Goal: Task Accomplishment & Management: Manage account settings

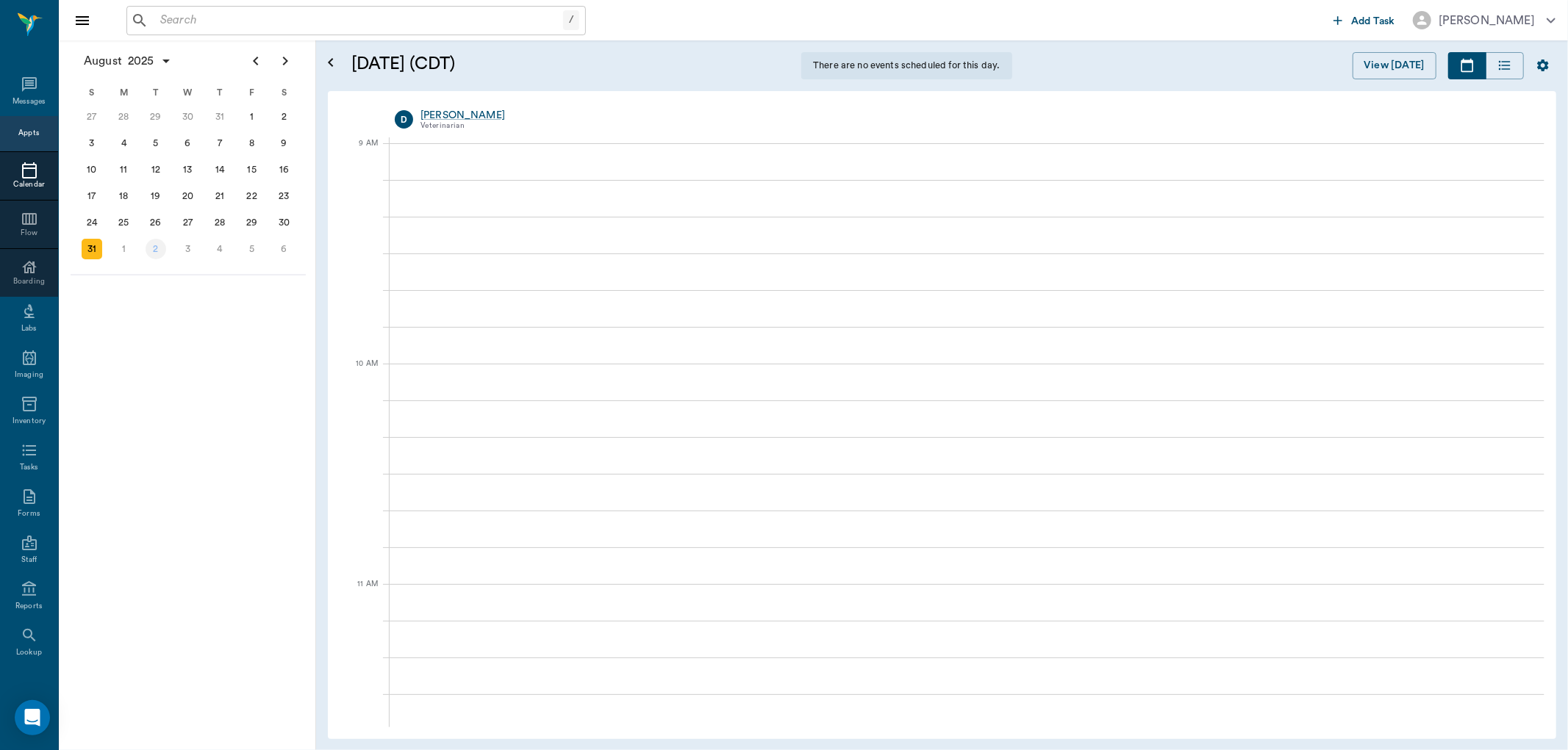
click at [151, 243] on div "2" at bounding box center [156, 249] width 21 height 21
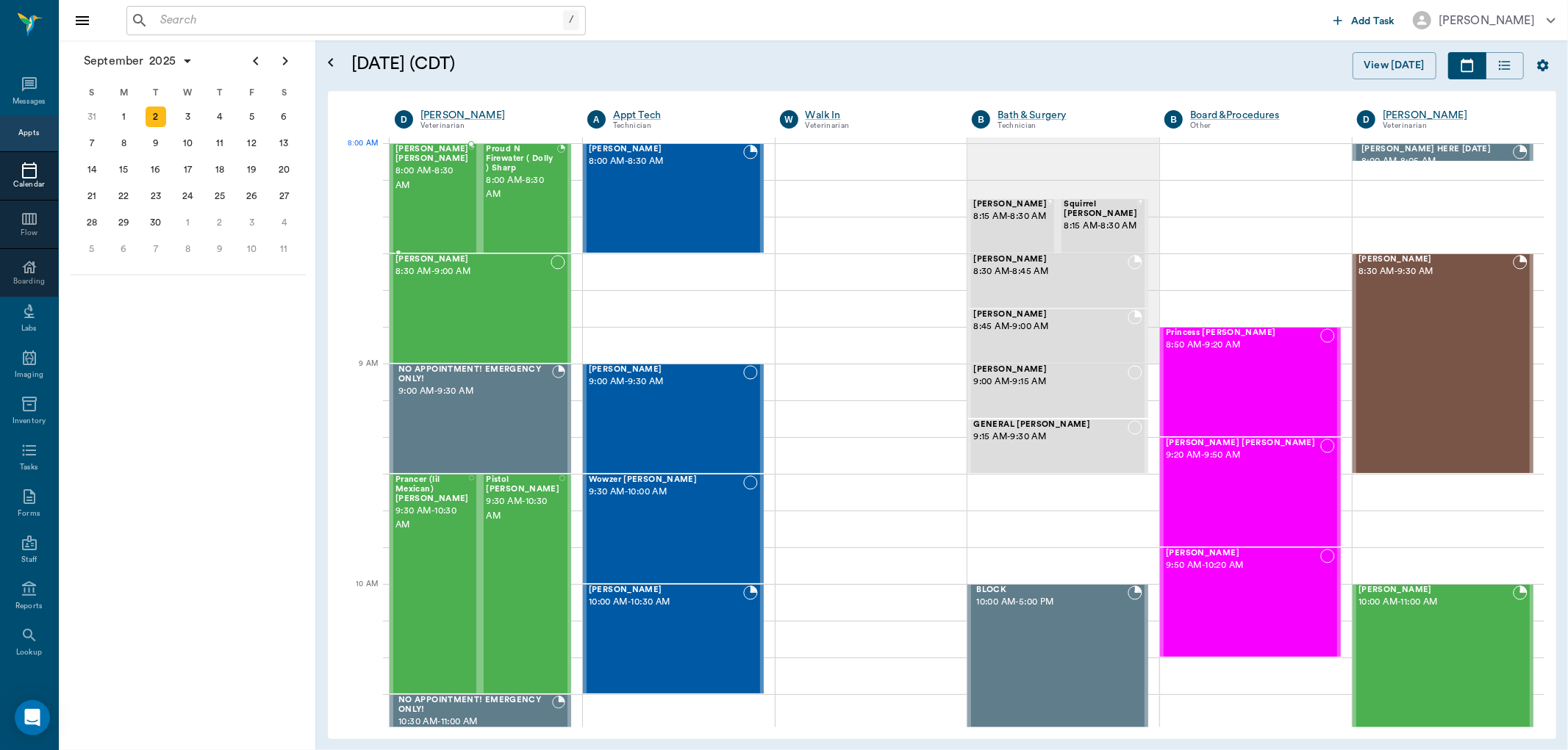
click at [421, 175] on span "8:00 AM - 8:30 AM" at bounding box center [432, 179] width 73 height 30
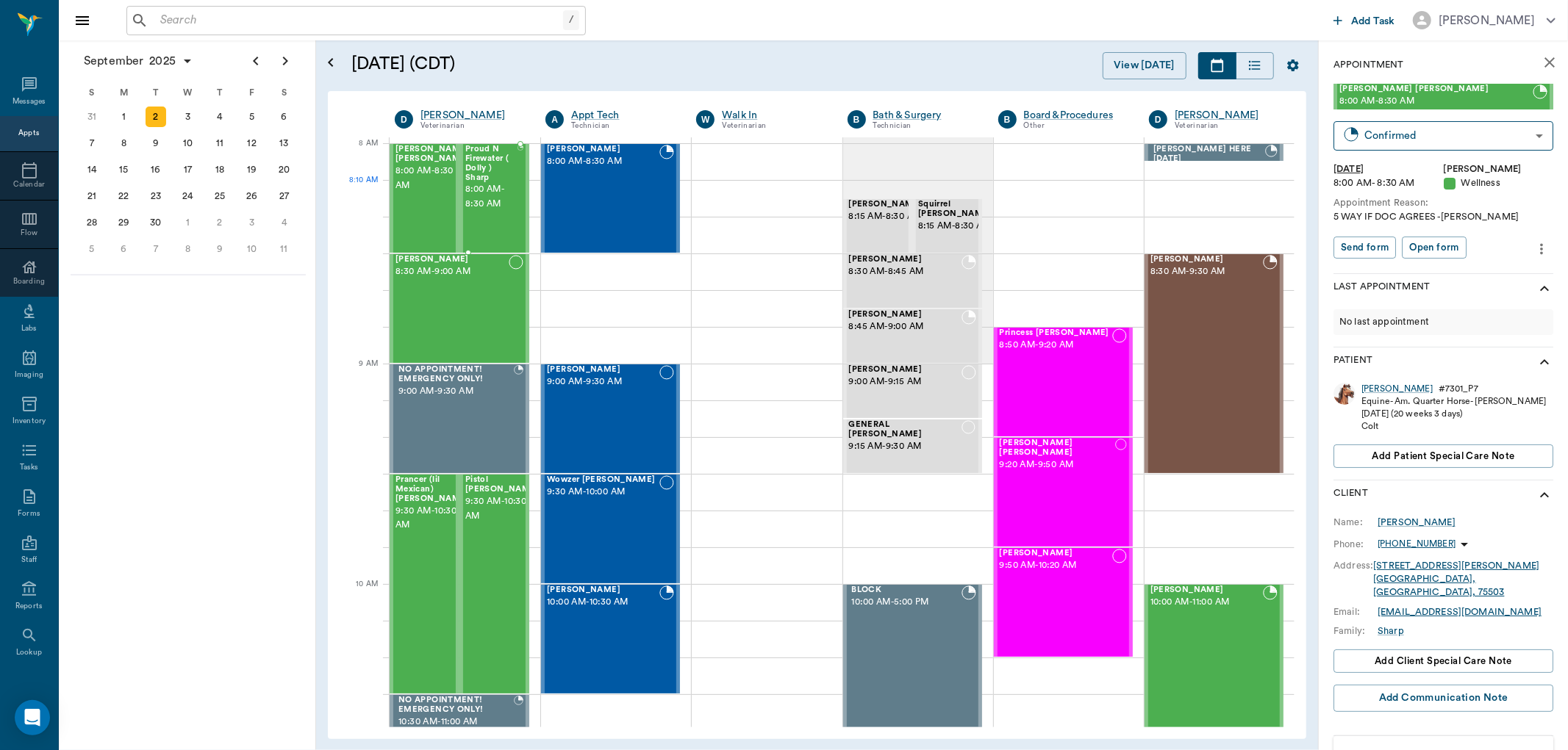
click at [504, 182] on span "8:00 AM - 8:30 AM" at bounding box center [491, 197] width 52 height 30
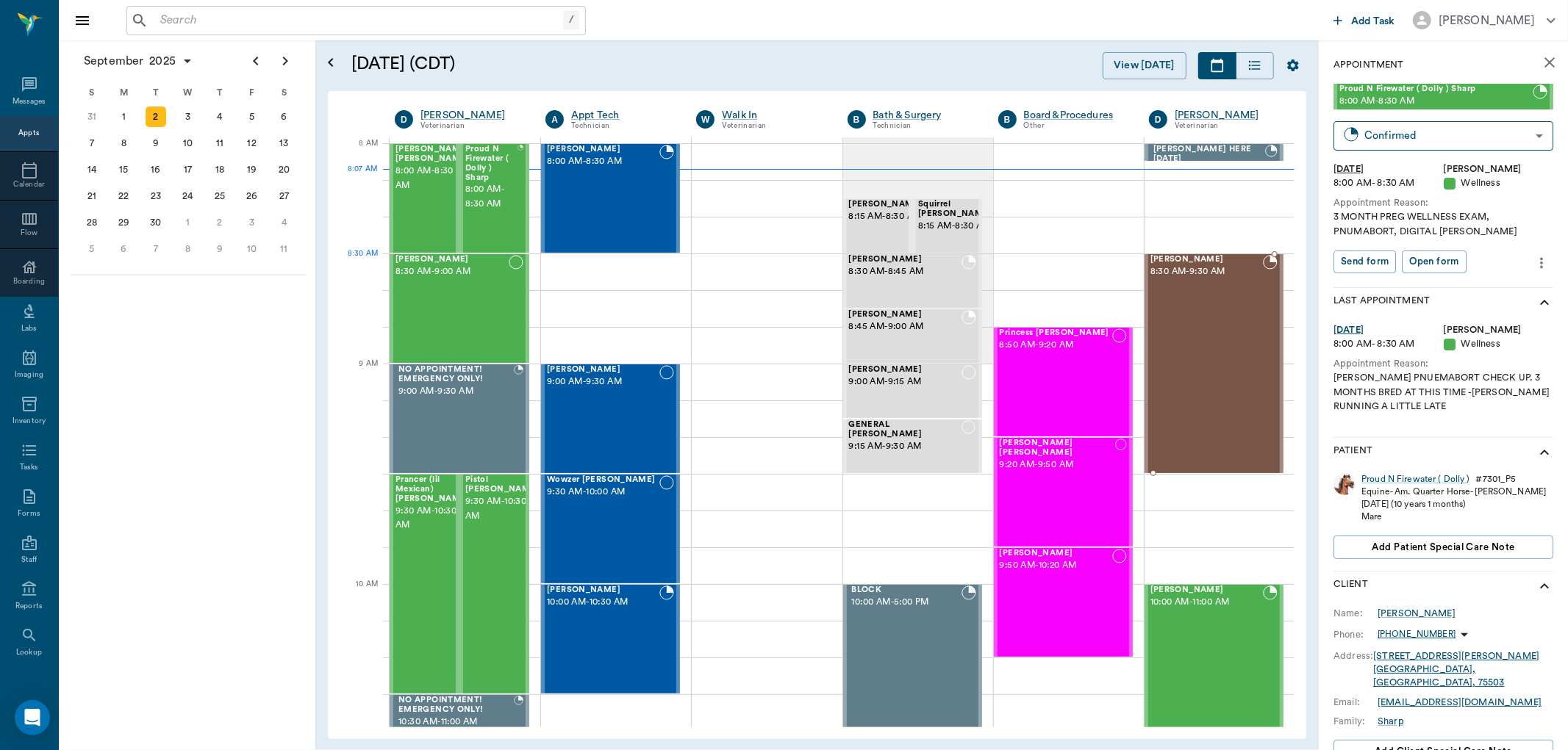
click at [1173, 256] on div at bounding box center [1213, 255] width 139 height 3
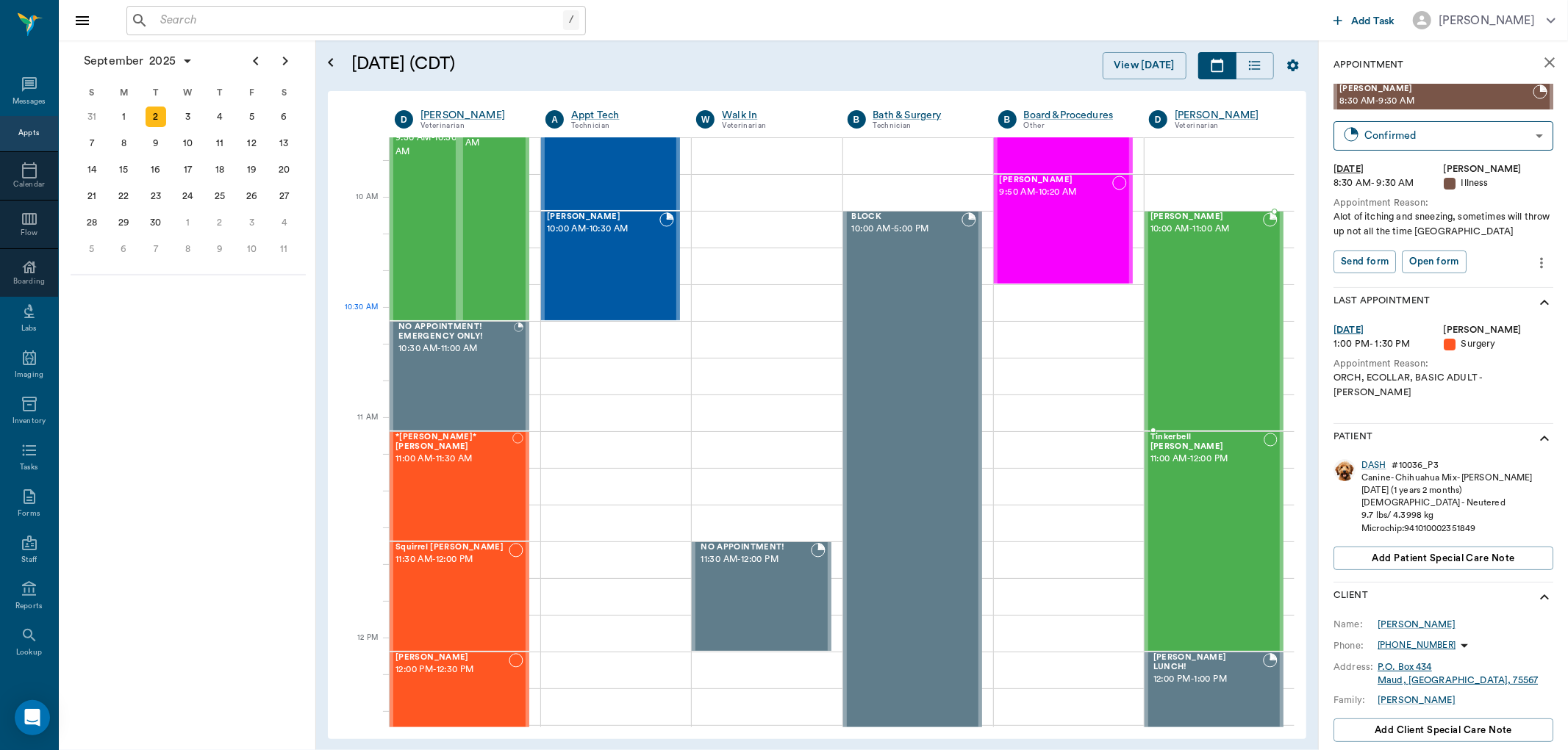
scroll to position [408, 0]
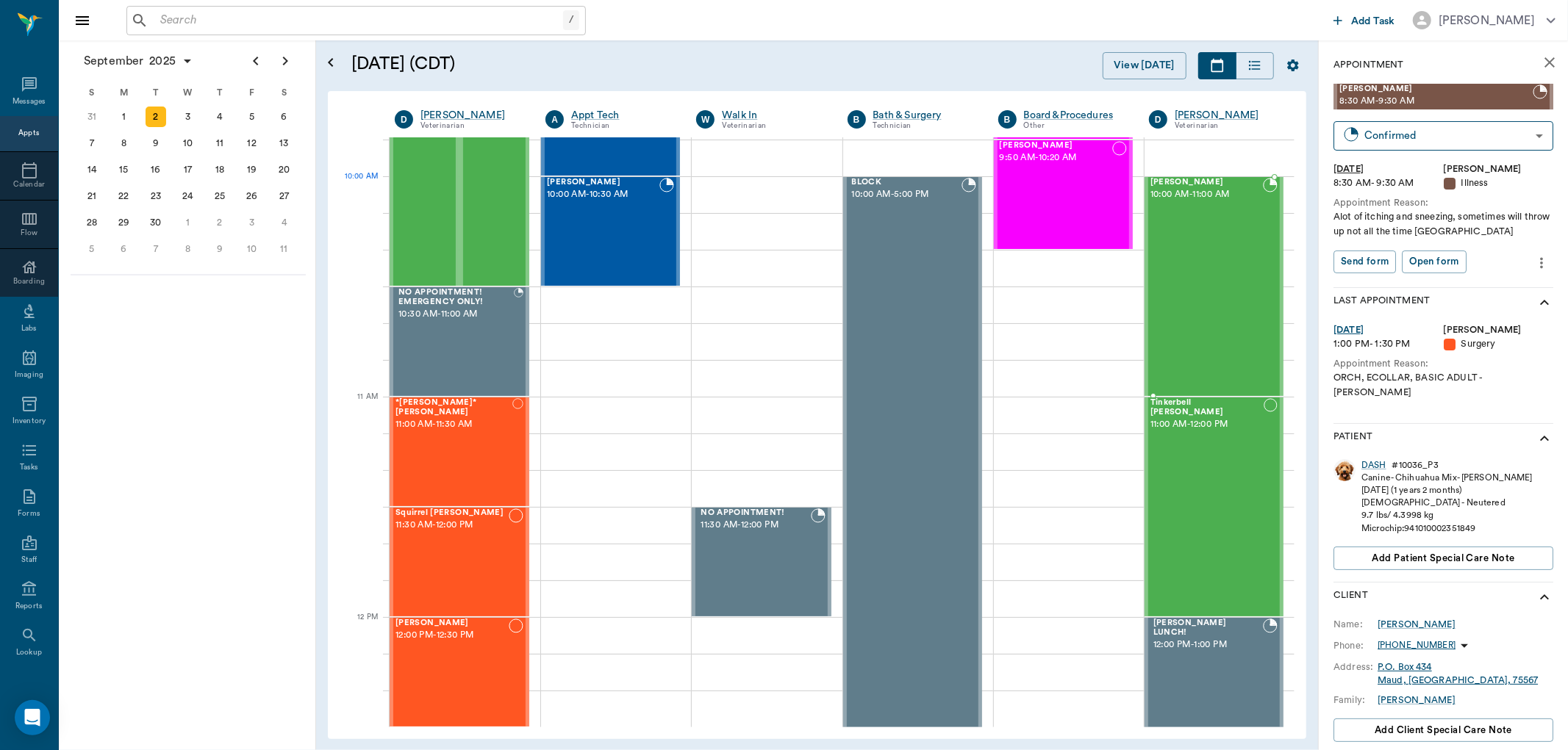
click at [1167, 184] on span "[PERSON_NAME]" at bounding box center [1207, 182] width 113 height 10
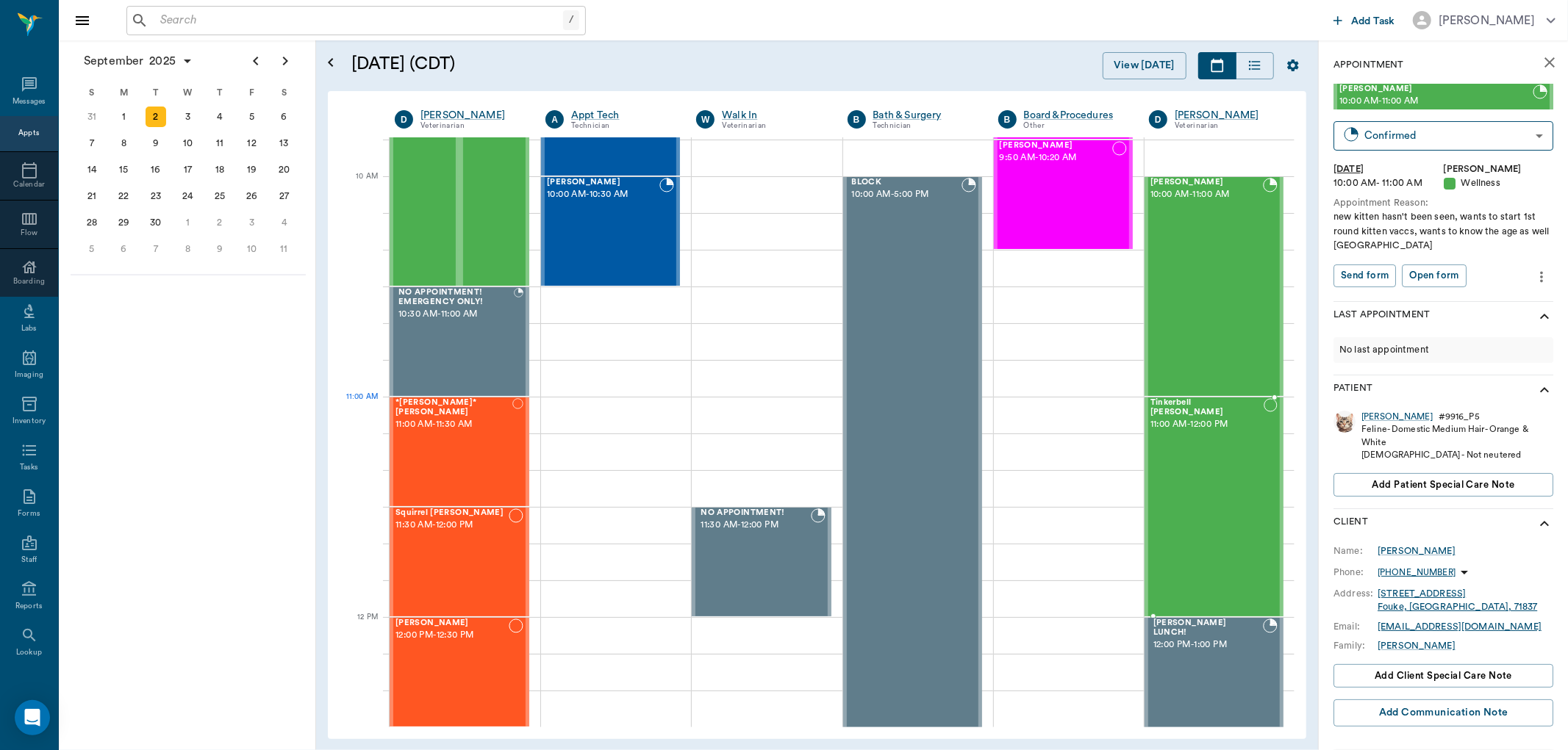
click at [1160, 400] on span "Tinkerbell [PERSON_NAME]" at bounding box center [1207, 408] width 114 height 19
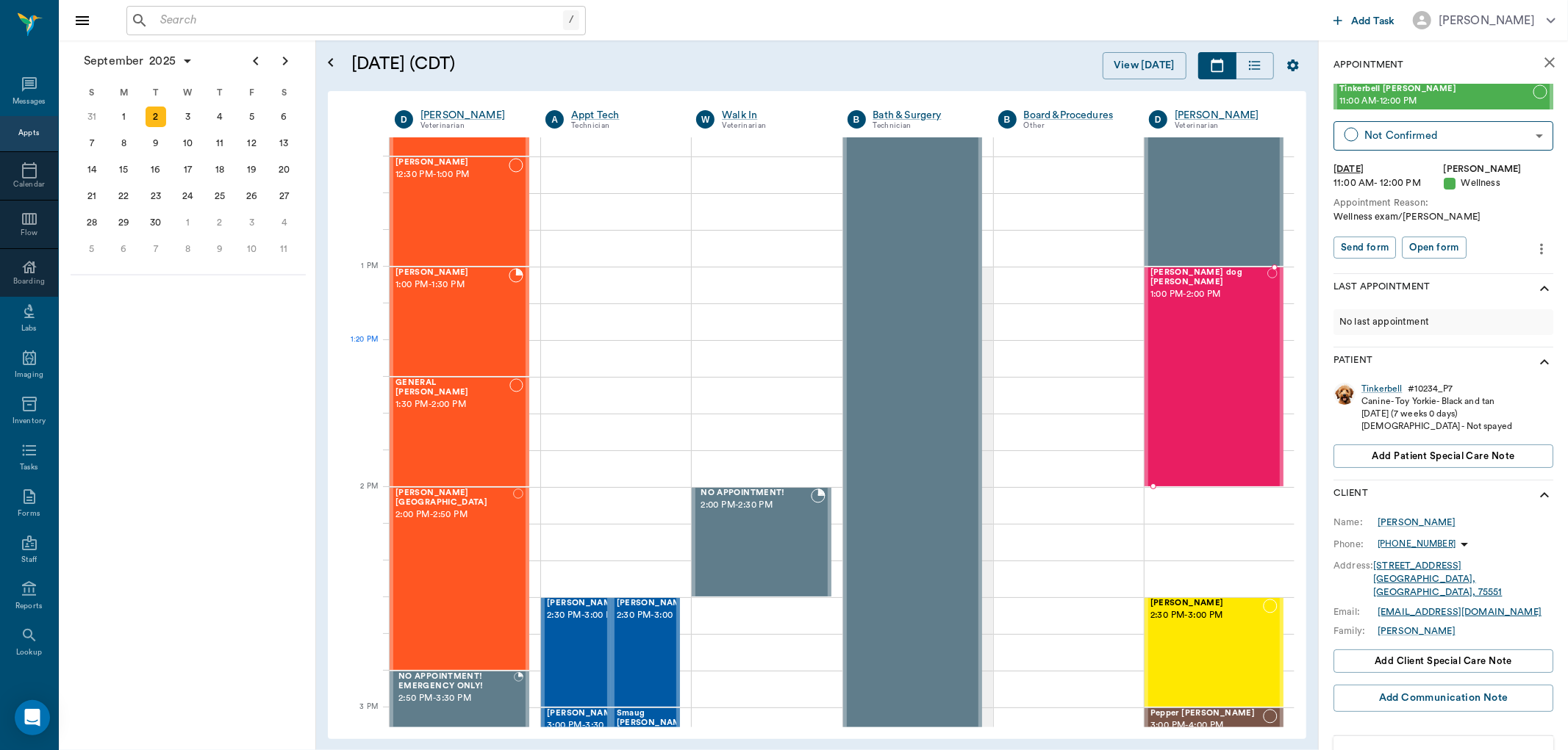
scroll to position [979, 0]
click at [1174, 276] on span "[PERSON_NAME] dog [PERSON_NAME]" at bounding box center [1209, 277] width 117 height 19
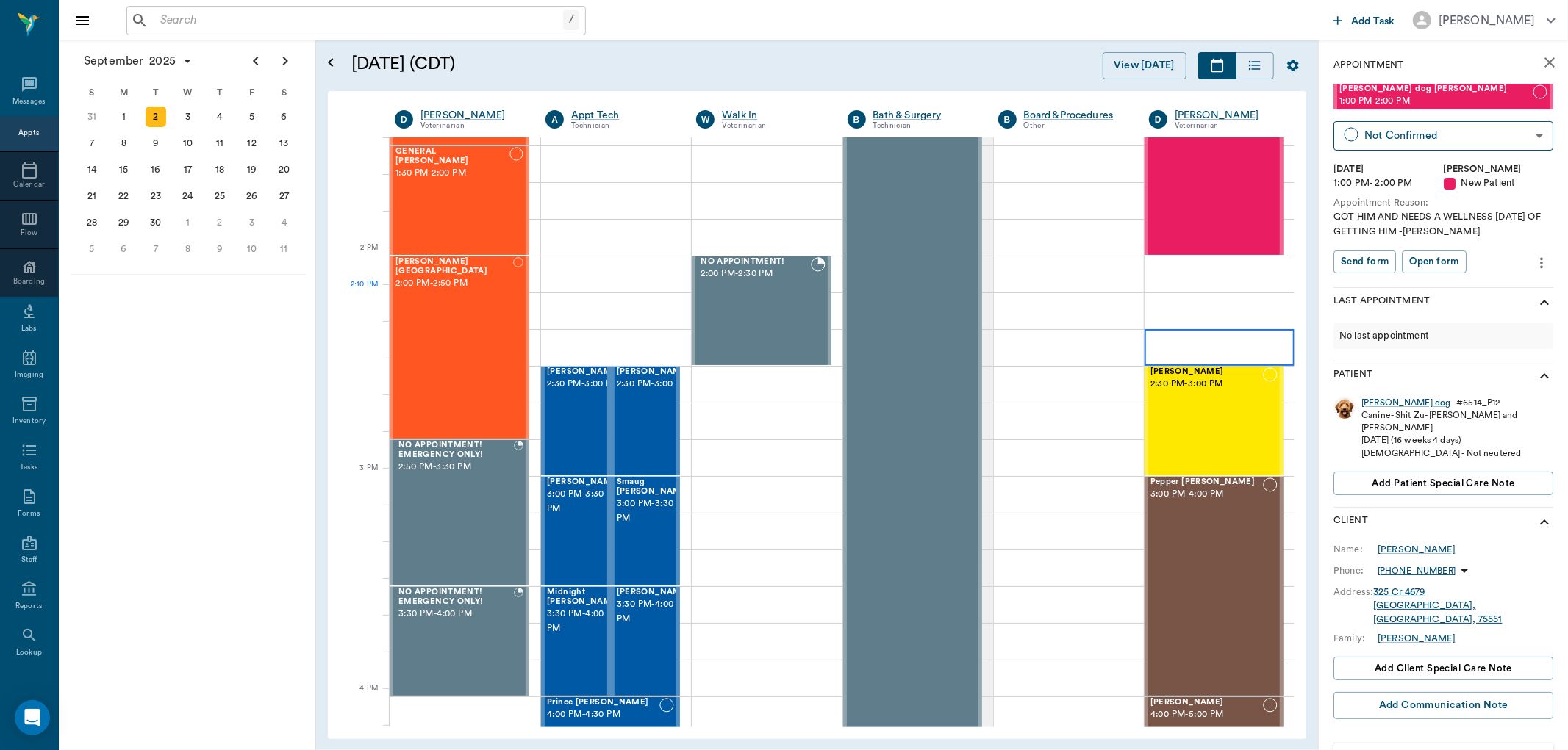
scroll to position [1224, 0]
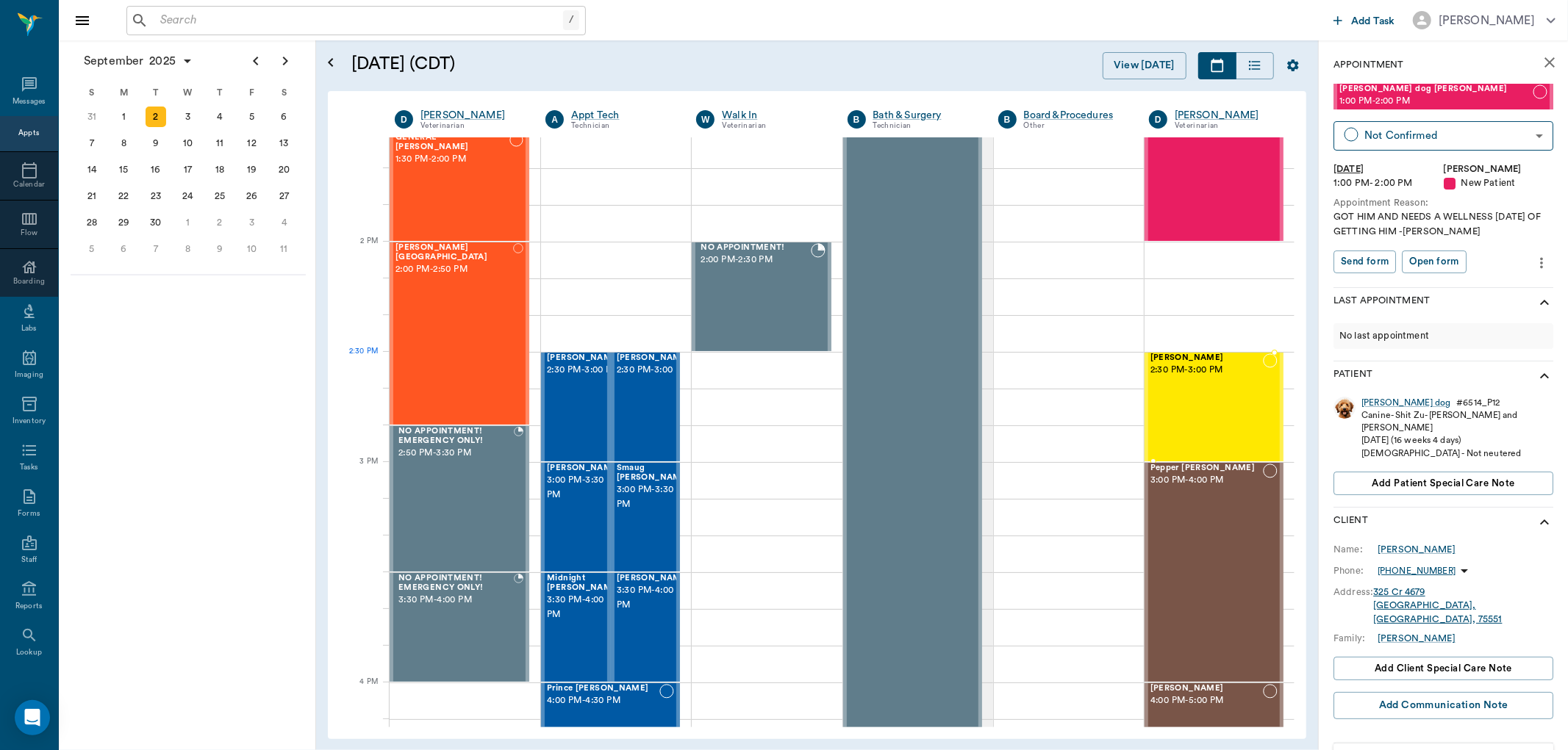
click at [1170, 363] on span "2:30 PM - 3:00 PM" at bounding box center [1207, 370] width 113 height 15
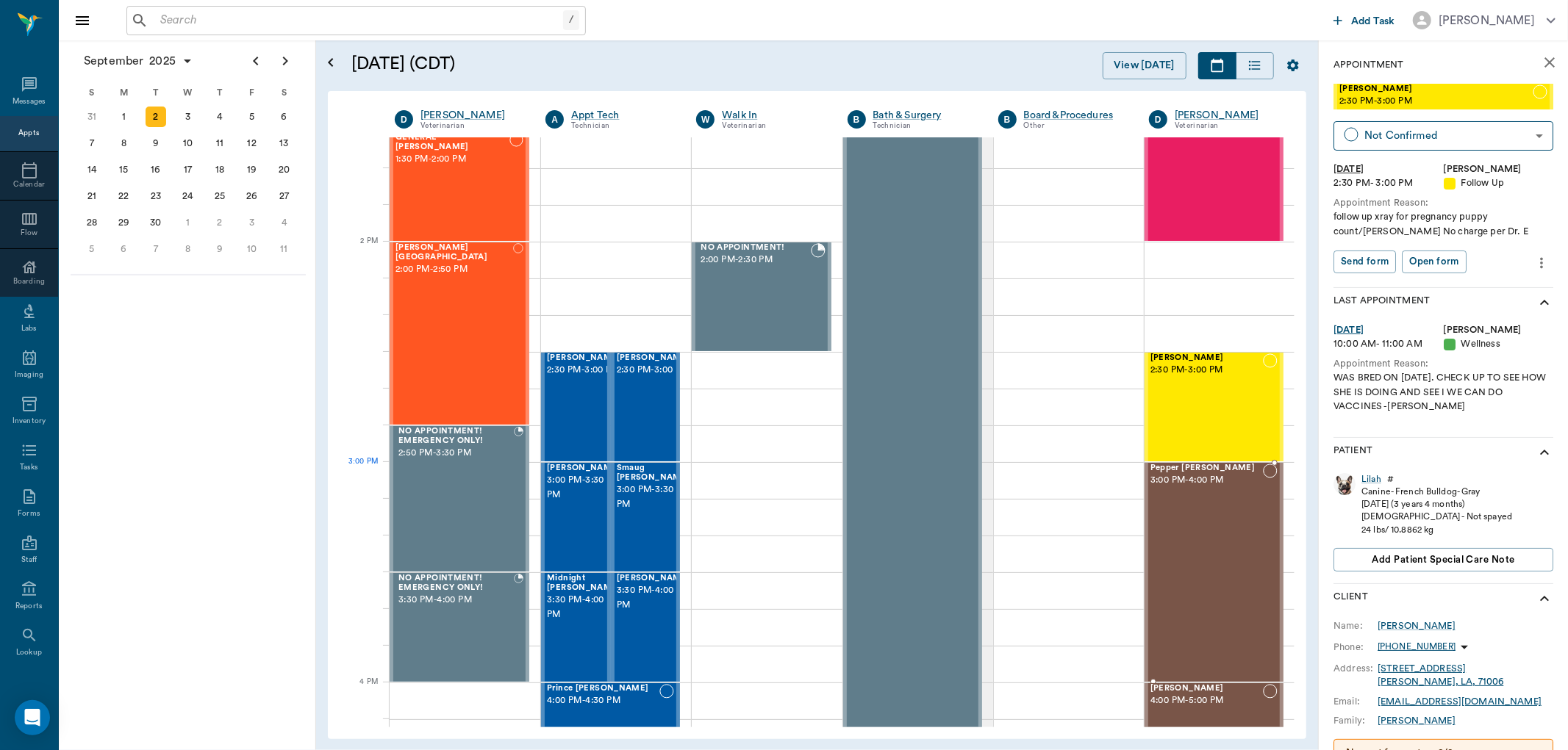
click at [1166, 469] on span "Pepper [PERSON_NAME]" at bounding box center [1207, 468] width 113 height 10
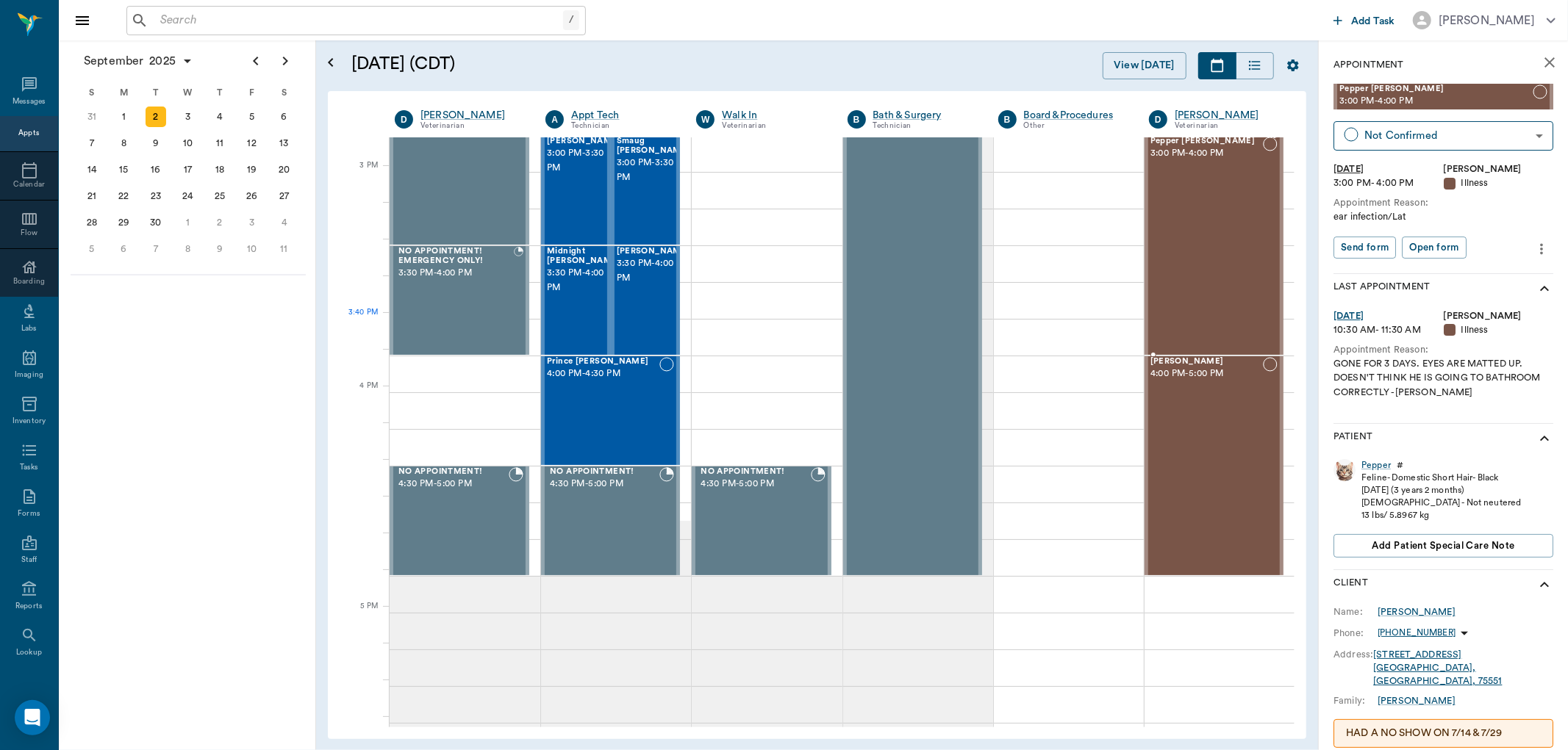
scroll to position [1470, 0]
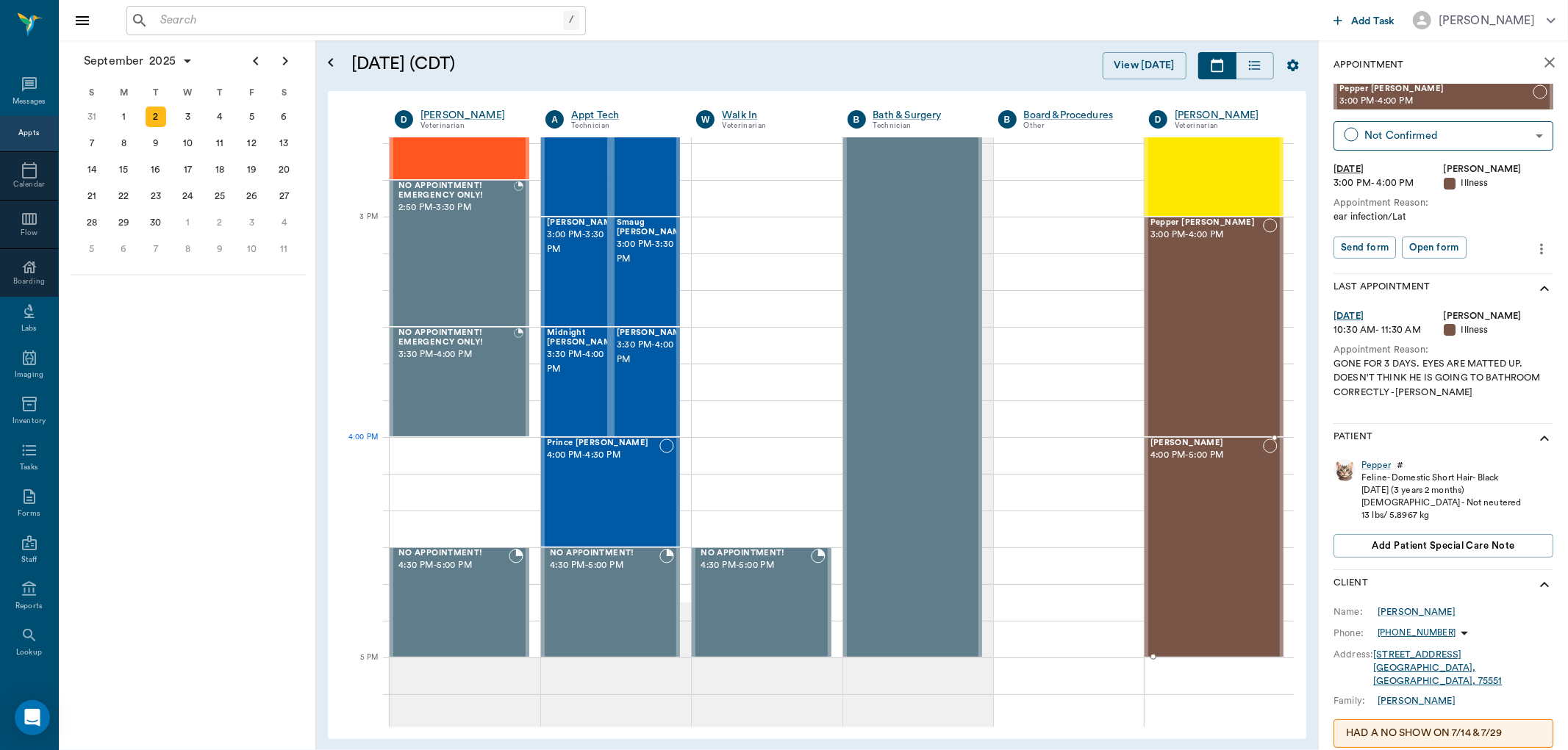
click at [1165, 444] on span "[PERSON_NAME]" at bounding box center [1207, 443] width 113 height 10
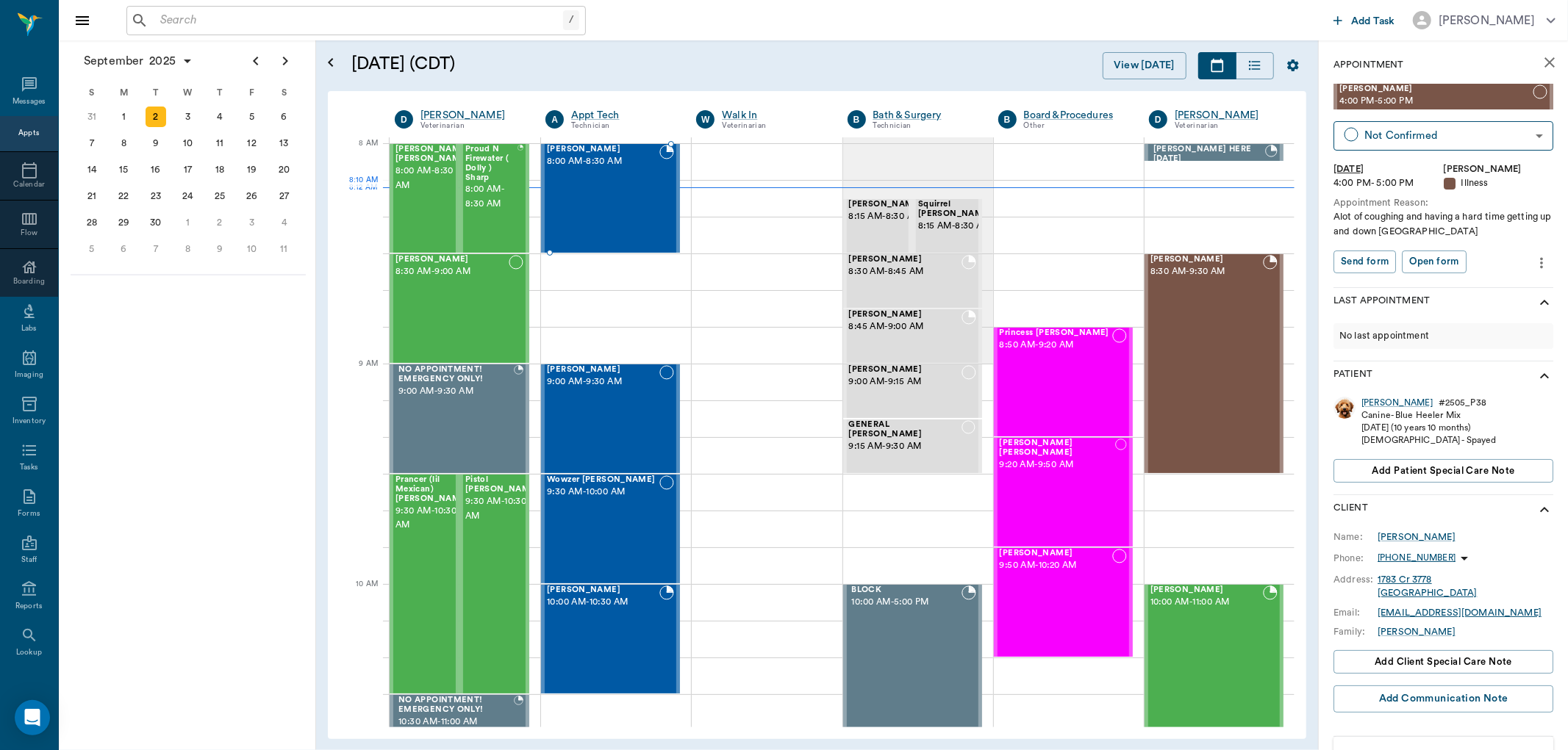
click at [556, 204] on div "[PERSON_NAME] 8:00 AM - 8:30 AM" at bounding box center [603, 198] width 113 height 108
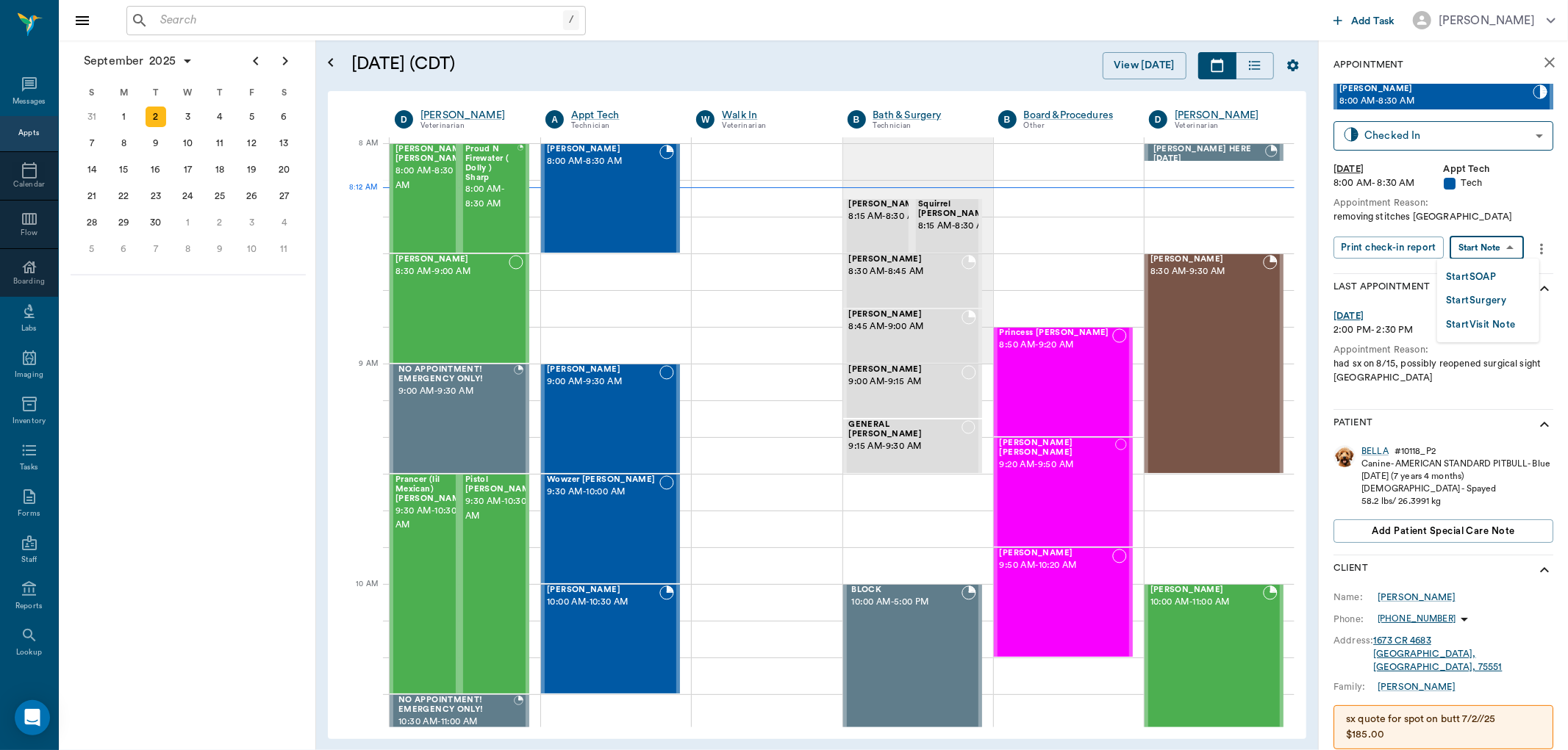
click at [1500, 240] on body "/ ​ Add Task [PERSON_NAME] Nectar Messages Appts Calendar Flow Boarding Labs Im…" at bounding box center [784, 375] width 1568 height 750
click at [1483, 272] on button "Start SOAP" at bounding box center [1471, 277] width 50 height 17
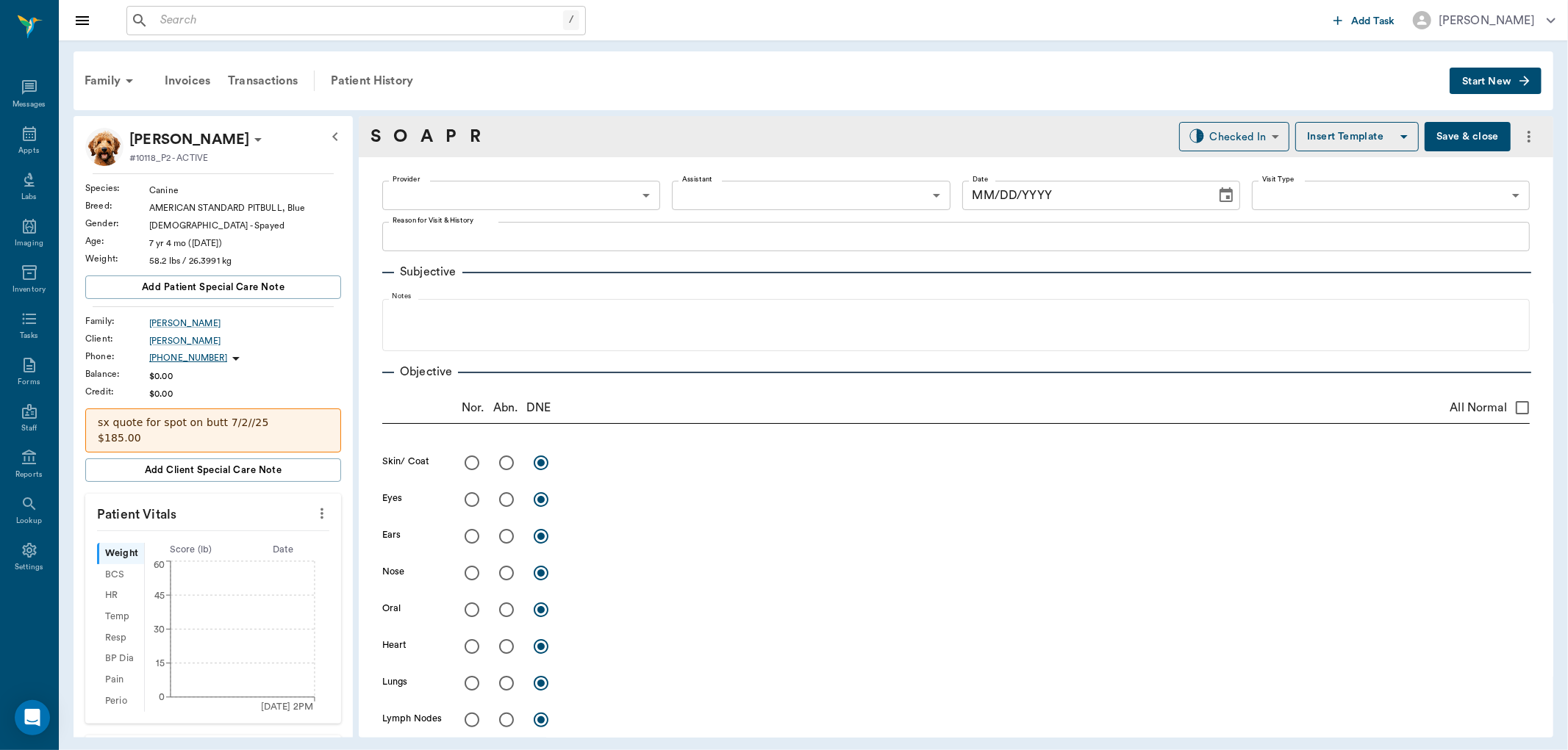
type input "63ec2f075fda476ae8351a4c"
type input "65d2be4f46e3a538d89b8c1a"
type textarea "removing stitches [GEOGRAPHIC_DATA]"
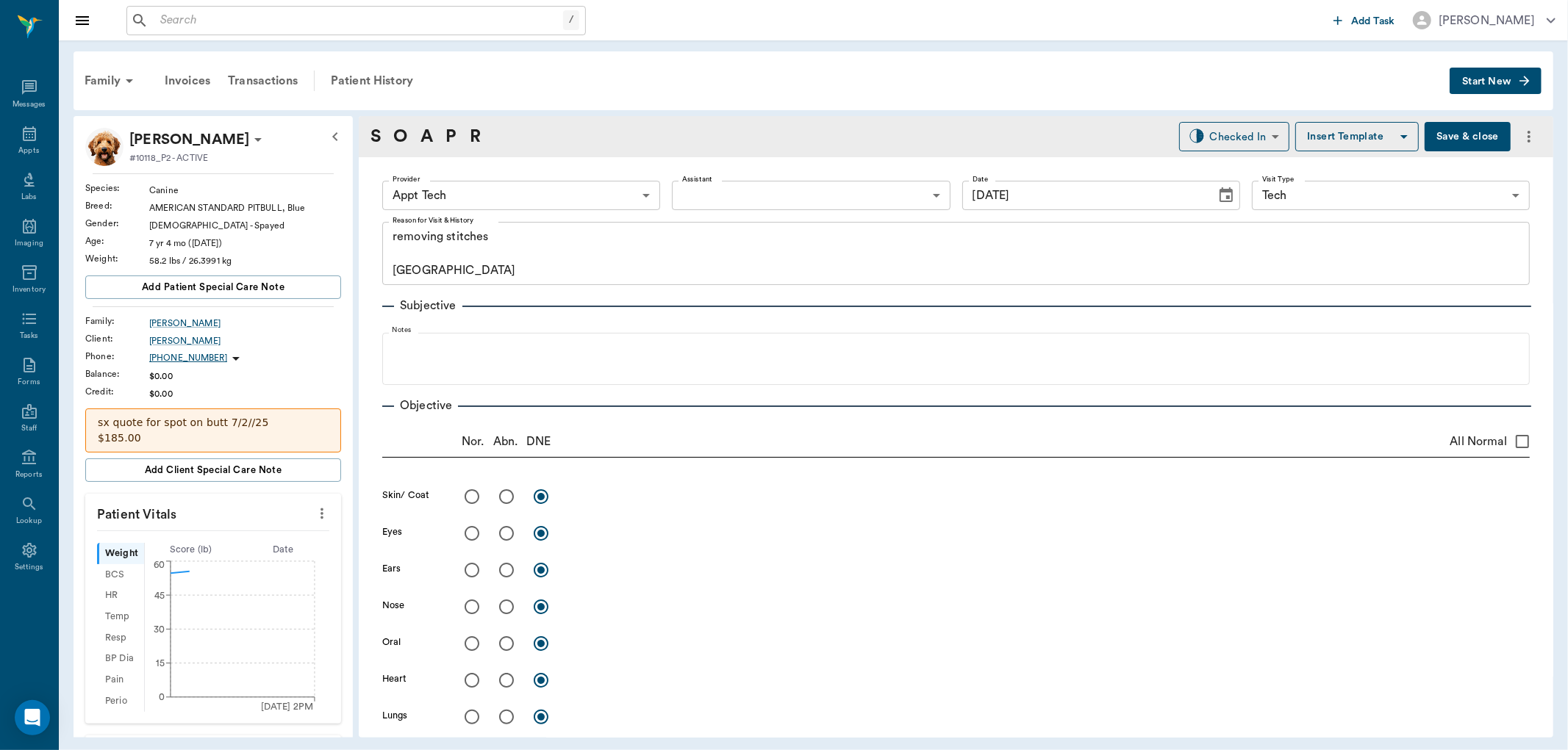
type input "[DATE]"
click at [314, 512] on icon "more" at bounding box center [322, 514] width 16 height 18
click at [226, 545] on span "Enter Vitals" at bounding box center [248, 539] width 123 height 16
drag, startPoint x: 226, startPoint y: 545, endPoint x: 223, endPoint y: 553, distance: 8.5
click at [223, 553] on input "text" at bounding box center [212, 558] width 128 height 30
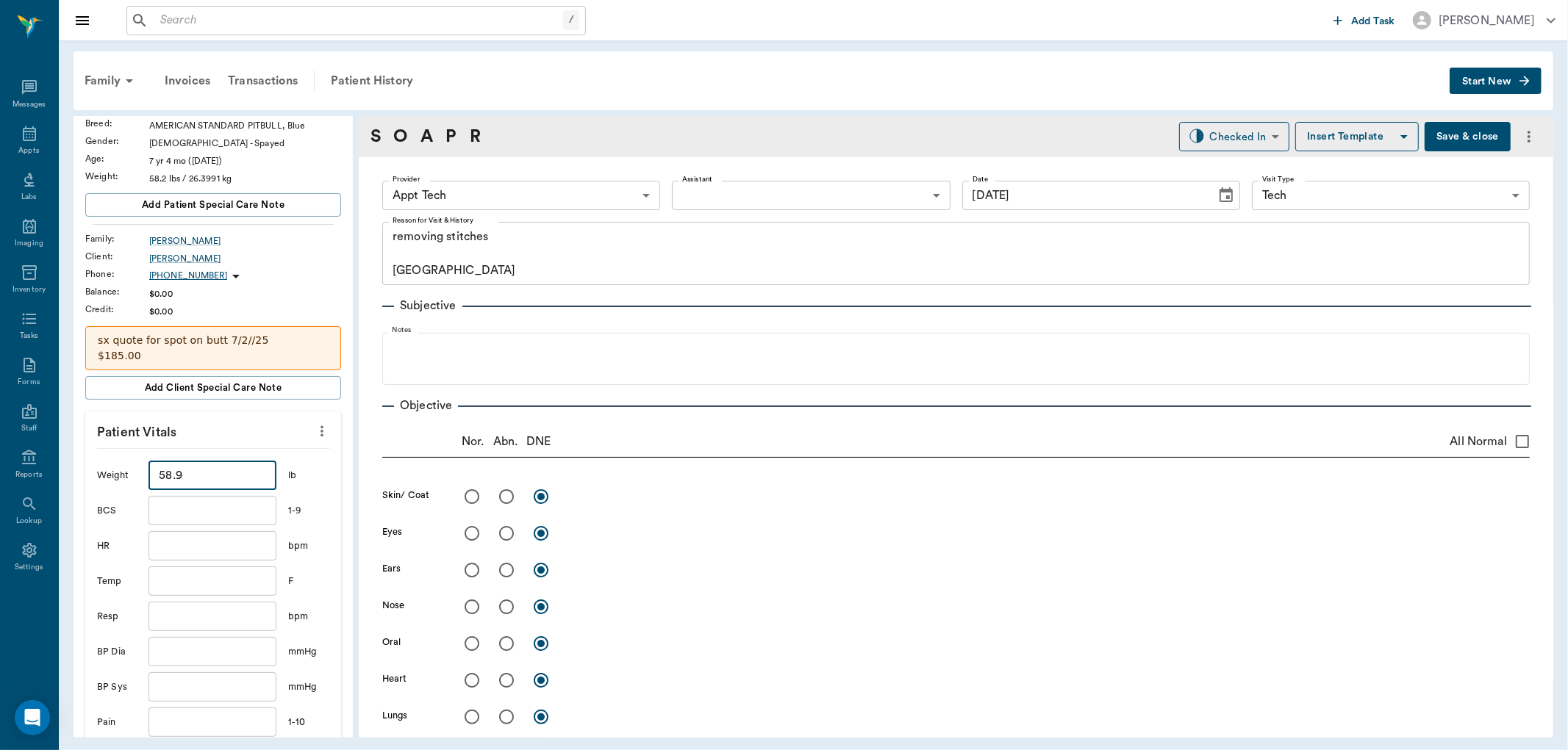
scroll to position [245, 0]
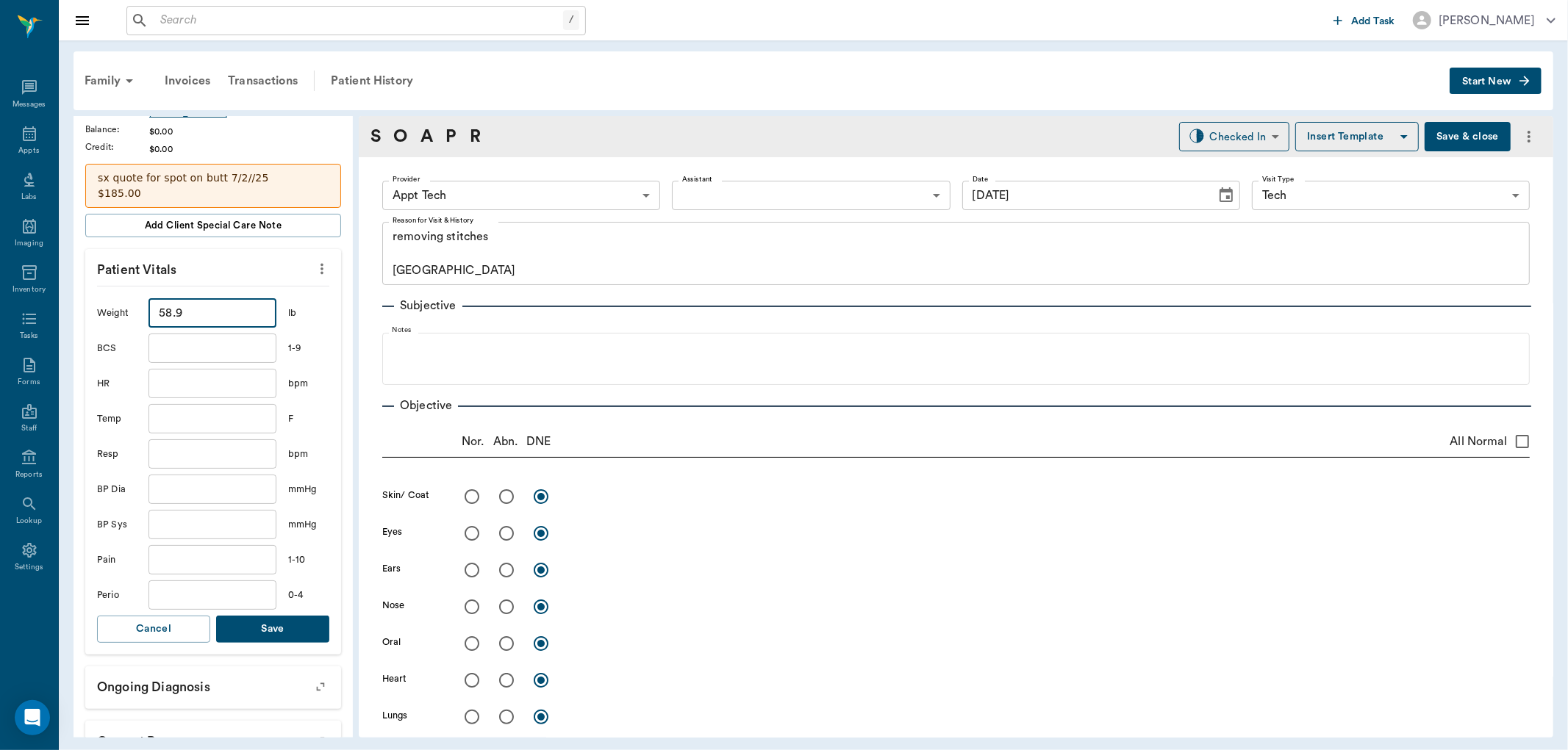
type input "58.9"
click at [295, 639] on button "Save" at bounding box center [272, 629] width 114 height 27
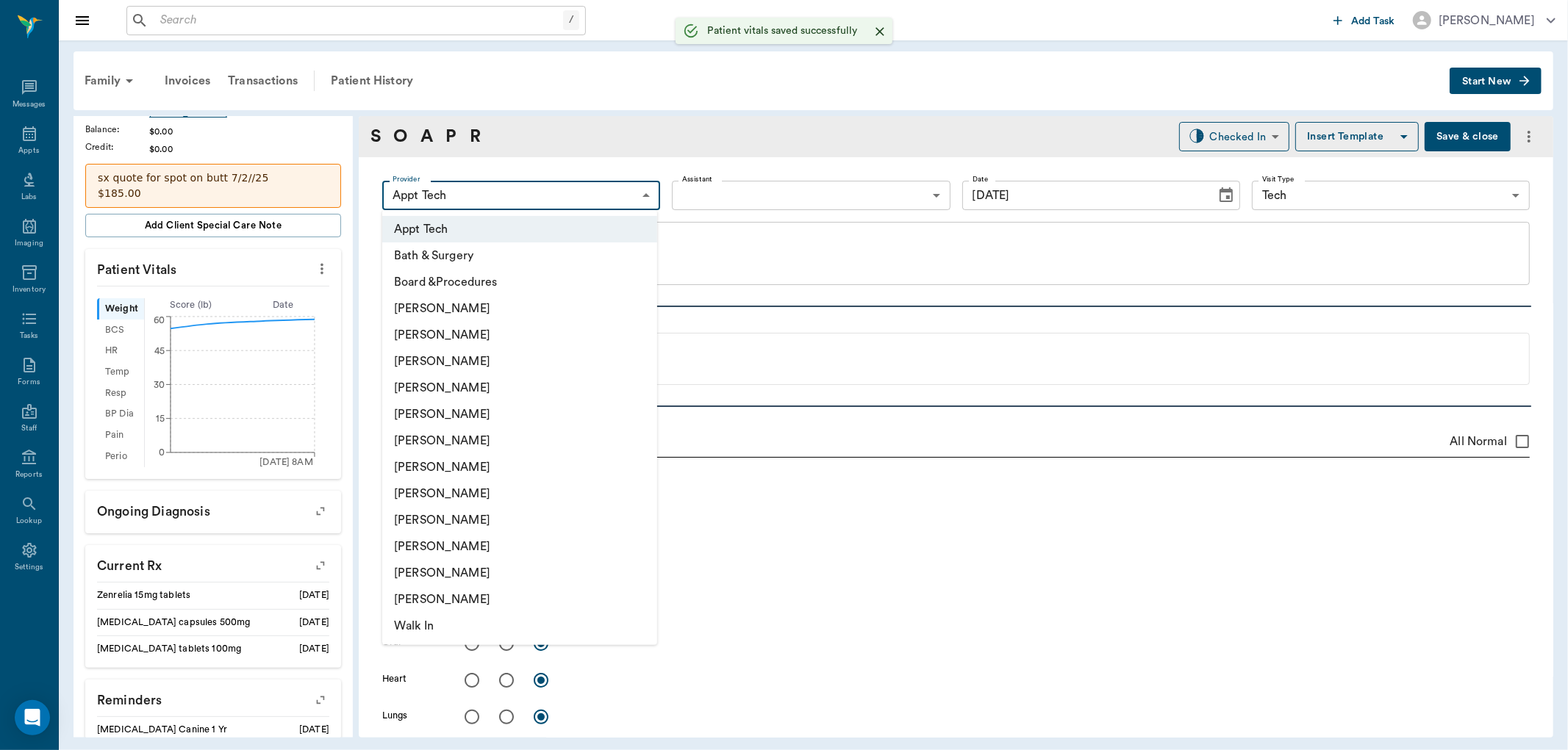
click at [538, 190] on body "/ ​ Add Task Dr. Bert Ellsworth Nectar Messages Appts Labs Imaging Inventory Ta…" at bounding box center [784, 375] width 1568 height 750
drag, startPoint x: 466, startPoint y: 515, endPoint x: 632, endPoint y: 312, distance: 262.2
click at [475, 505] on ul "Appt Tech Bath & Surgery Board &Procedures Caryn Watson Christy Dudley Daniel V…" at bounding box center [519, 427] width 275 height 435
click at [464, 516] on li "[PERSON_NAME]" at bounding box center [519, 521] width 275 height 27
type input "63ec2e7e52e12b0ba117b124"
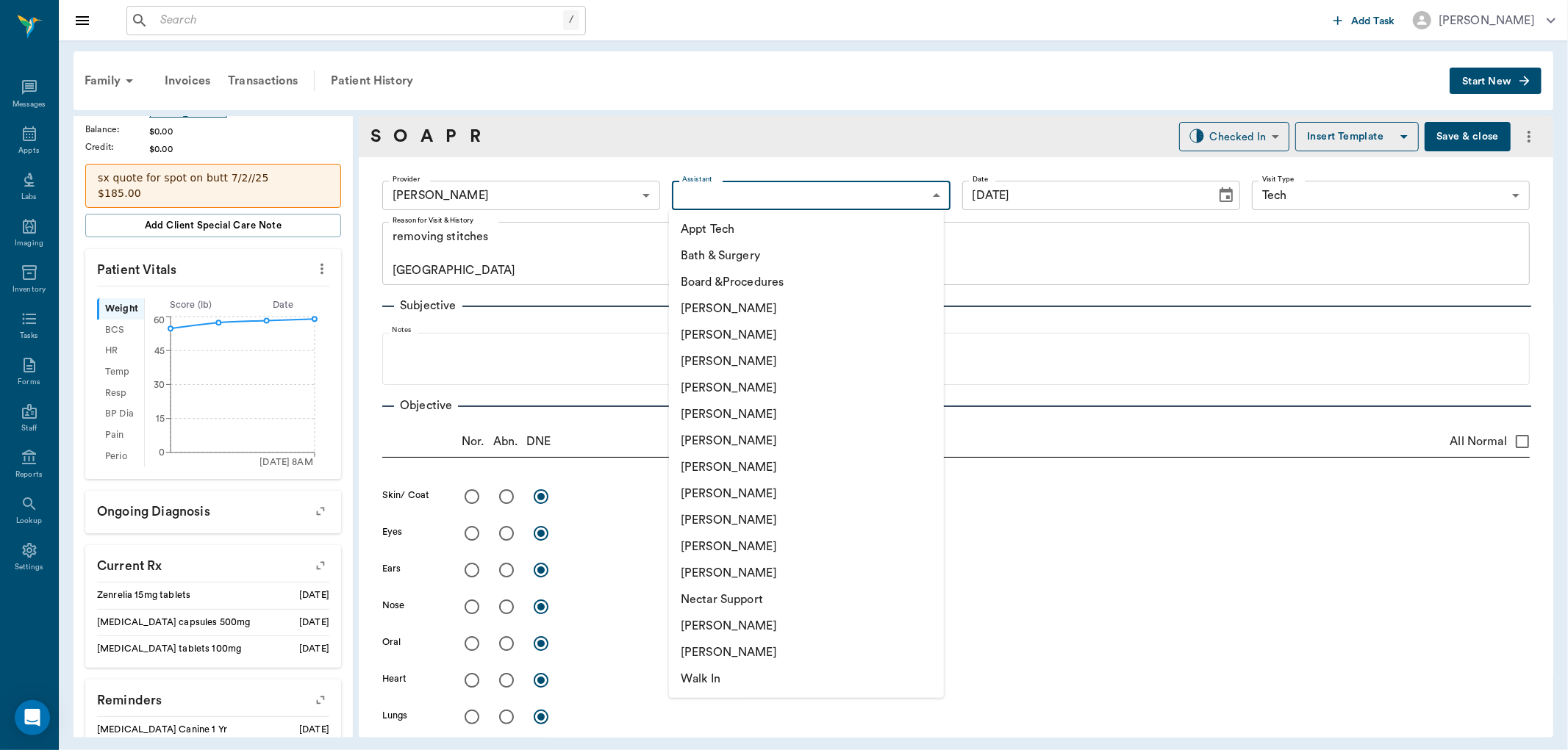
click at [763, 195] on body "/ ​ Add Task Dr. Bert Ellsworth Nectar Messages Appts Labs Imaging Inventory Ta…" at bounding box center [784, 375] width 1568 height 750
click at [689, 465] on li "[PERSON_NAME]" at bounding box center [806, 467] width 275 height 27
type input "682b670d8bdc6f7f8feef3db"
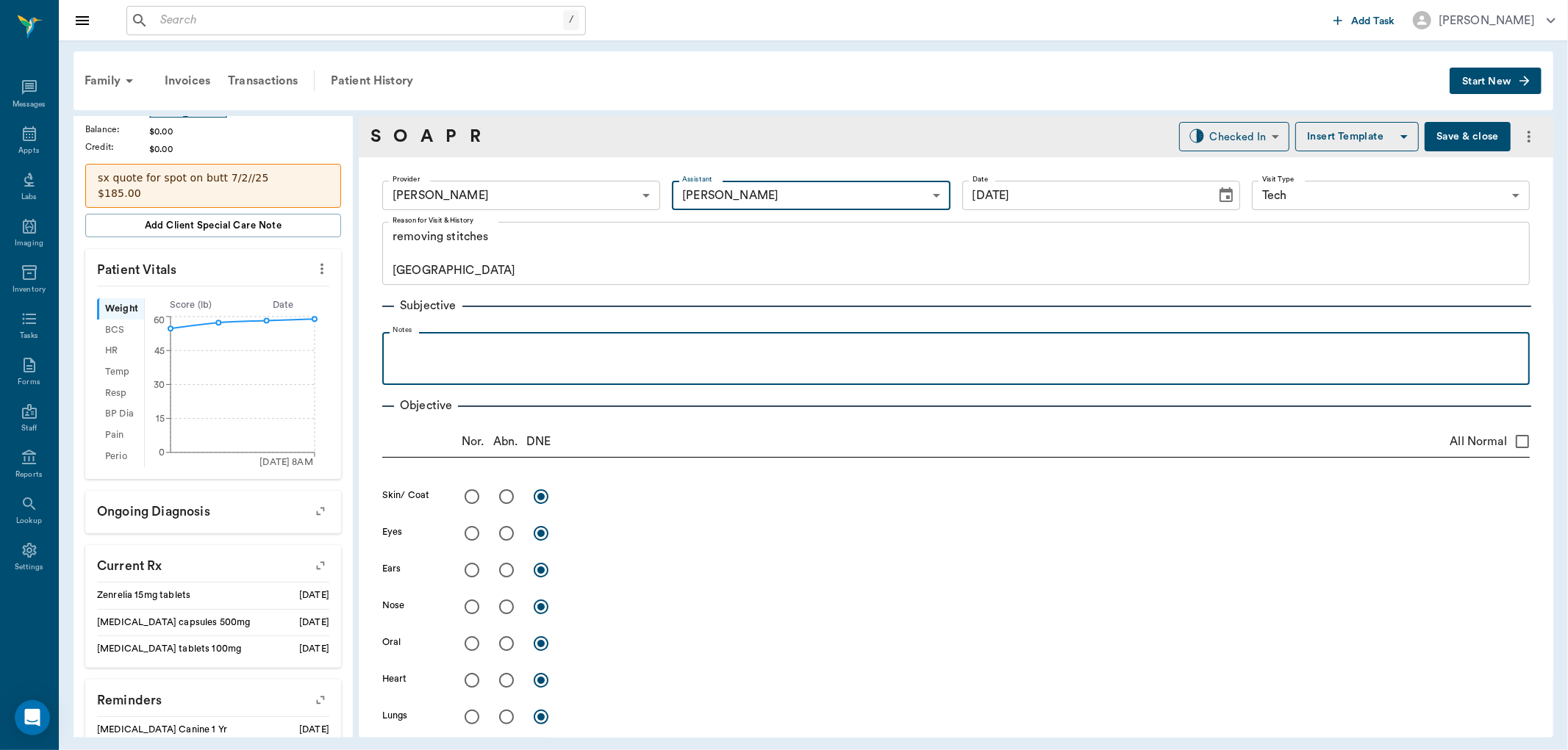
click at [495, 355] on p at bounding box center [956, 349] width 1133 height 18
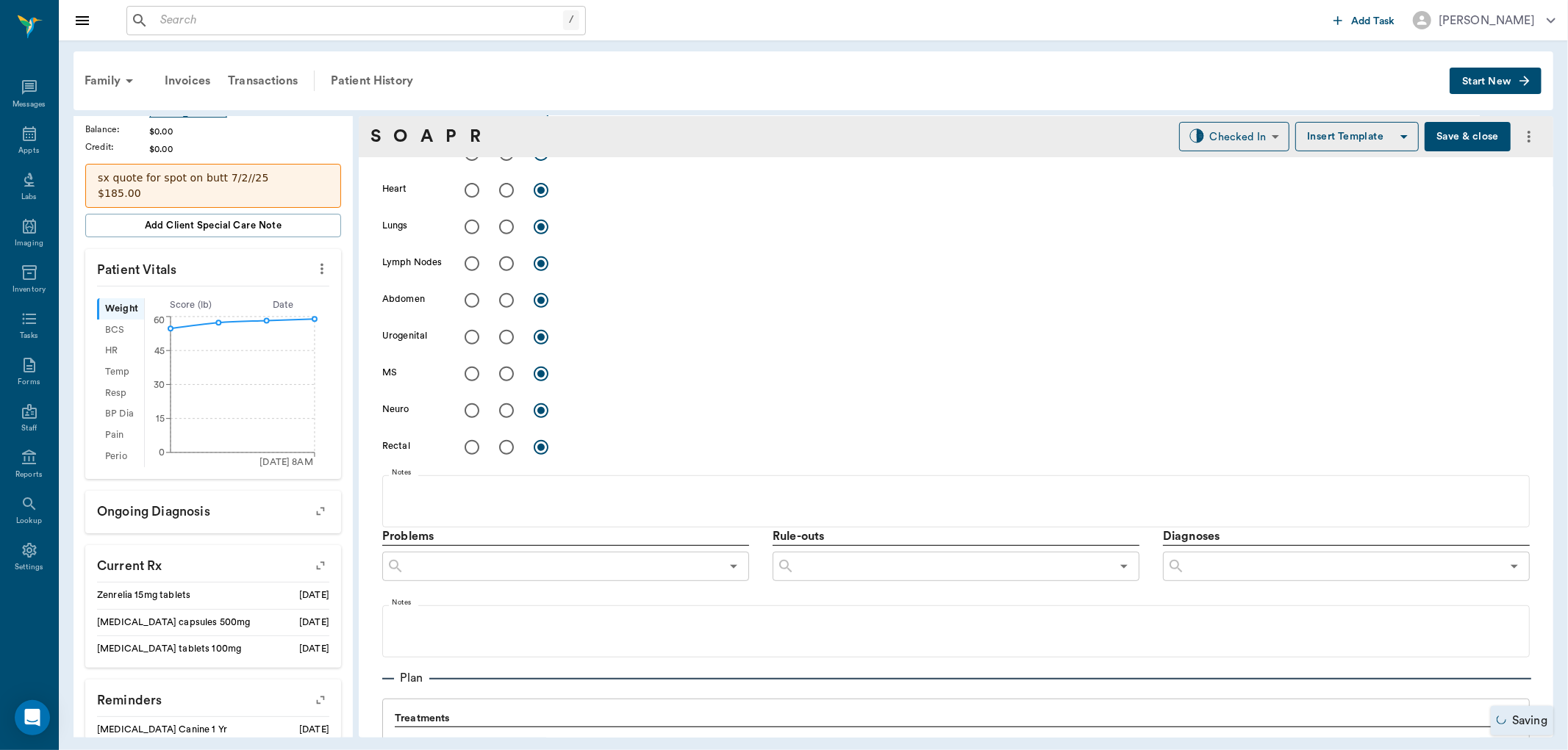
scroll to position [571, 0]
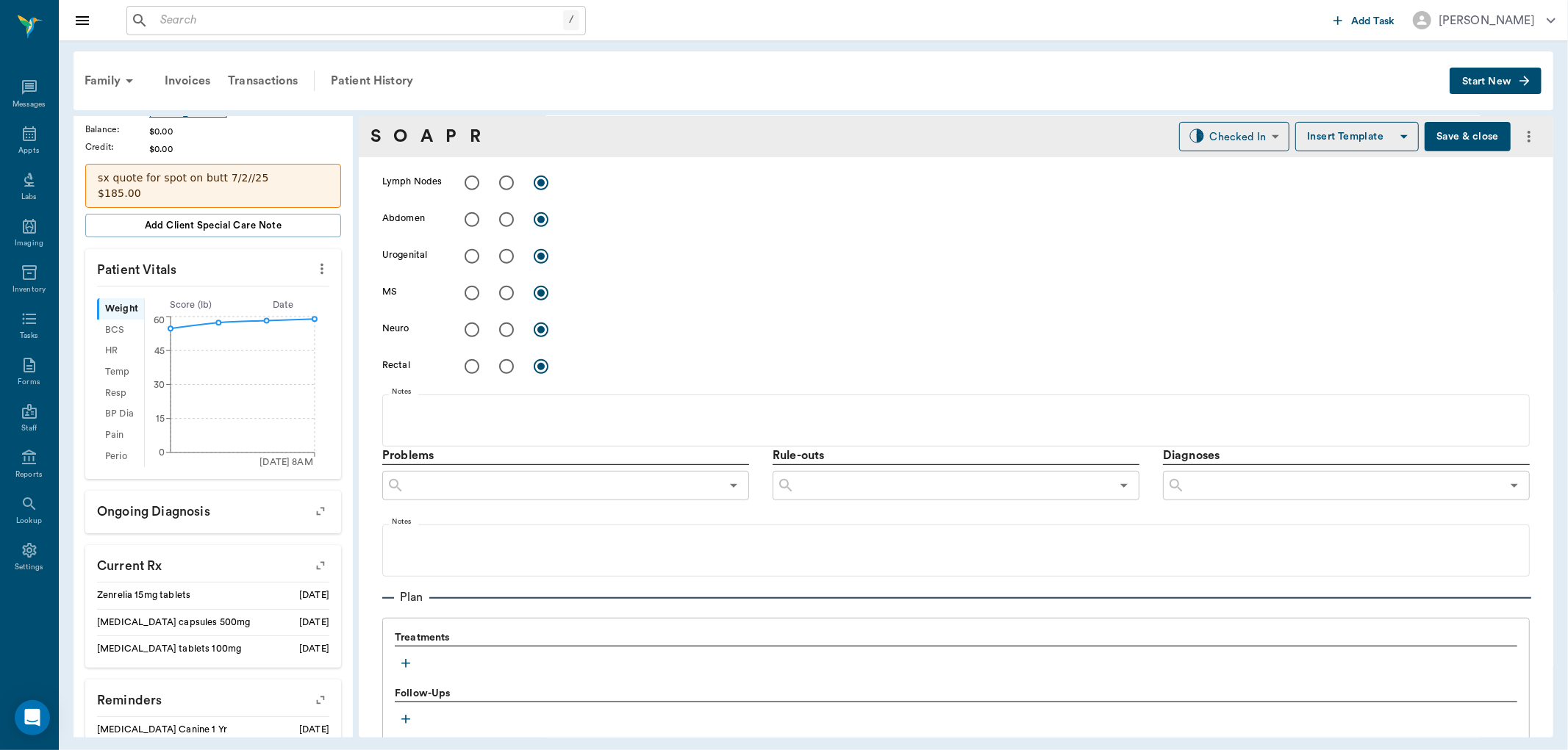
click at [409, 660] on icon "button" at bounding box center [406, 664] width 15 height 15
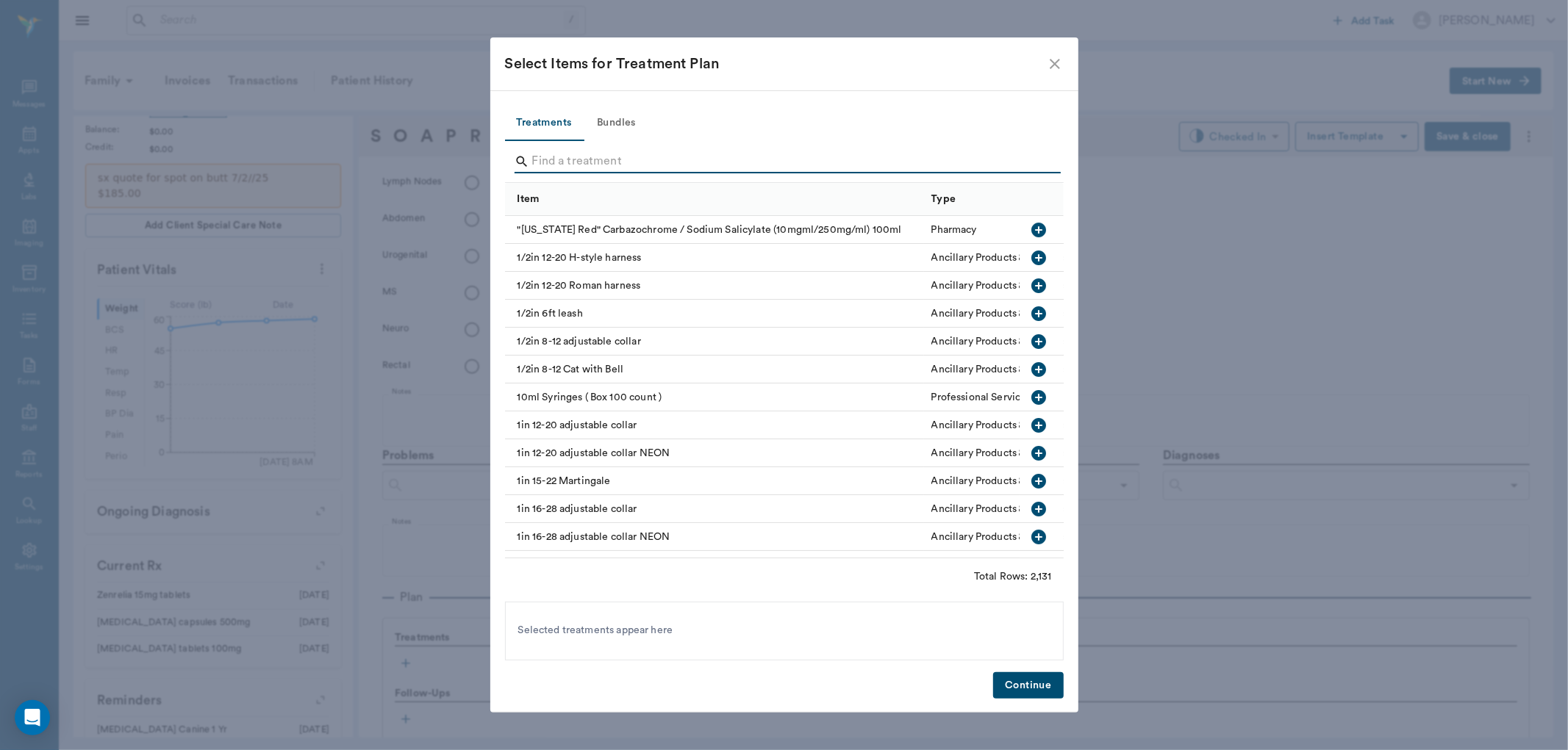
click at [584, 165] on input "Search" at bounding box center [785, 162] width 507 height 24
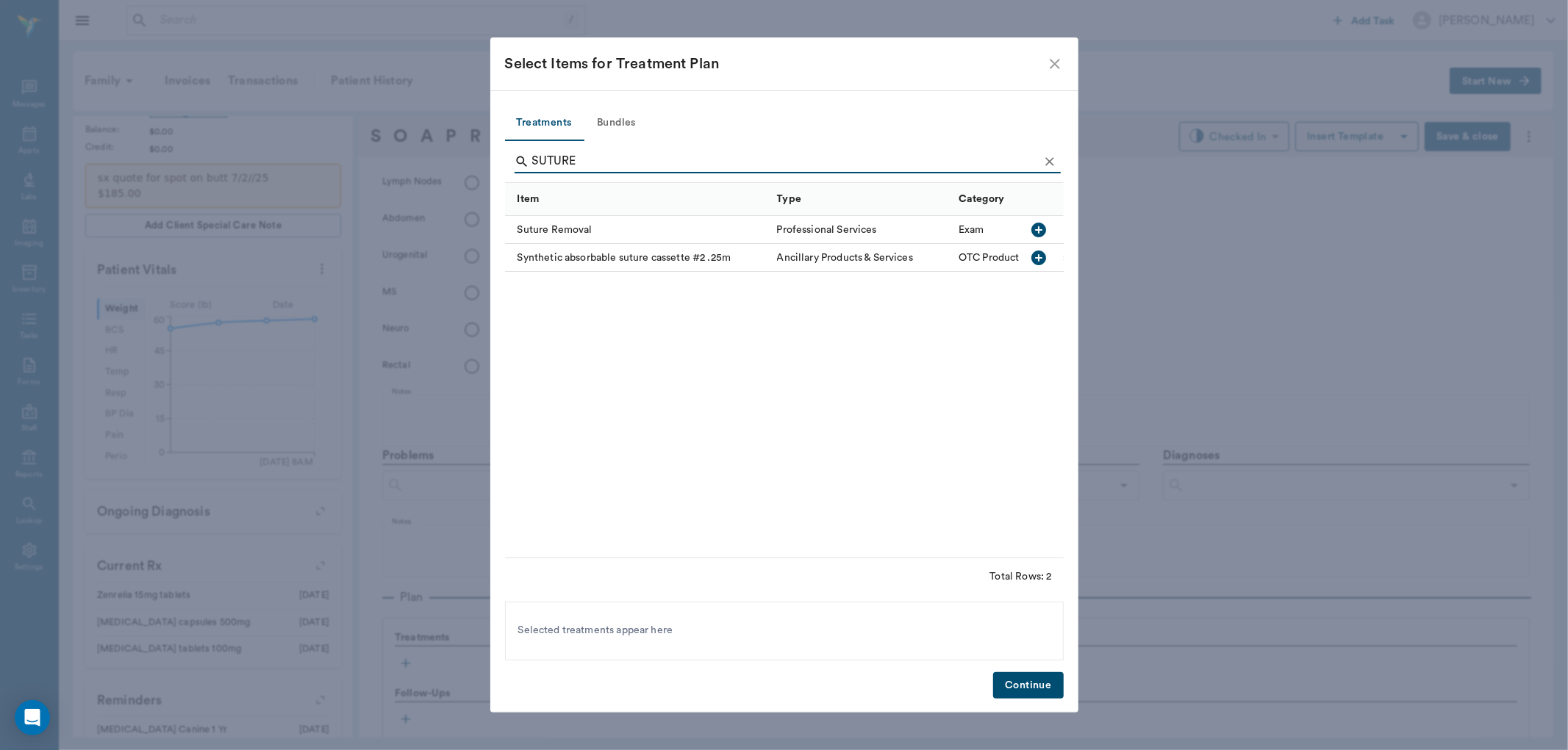
type input "SUTURE"
click at [1042, 223] on icon "button" at bounding box center [1039, 230] width 18 height 18
click at [1044, 686] on button "Continue" at bounding box center [1028, 685] width 70 height 27
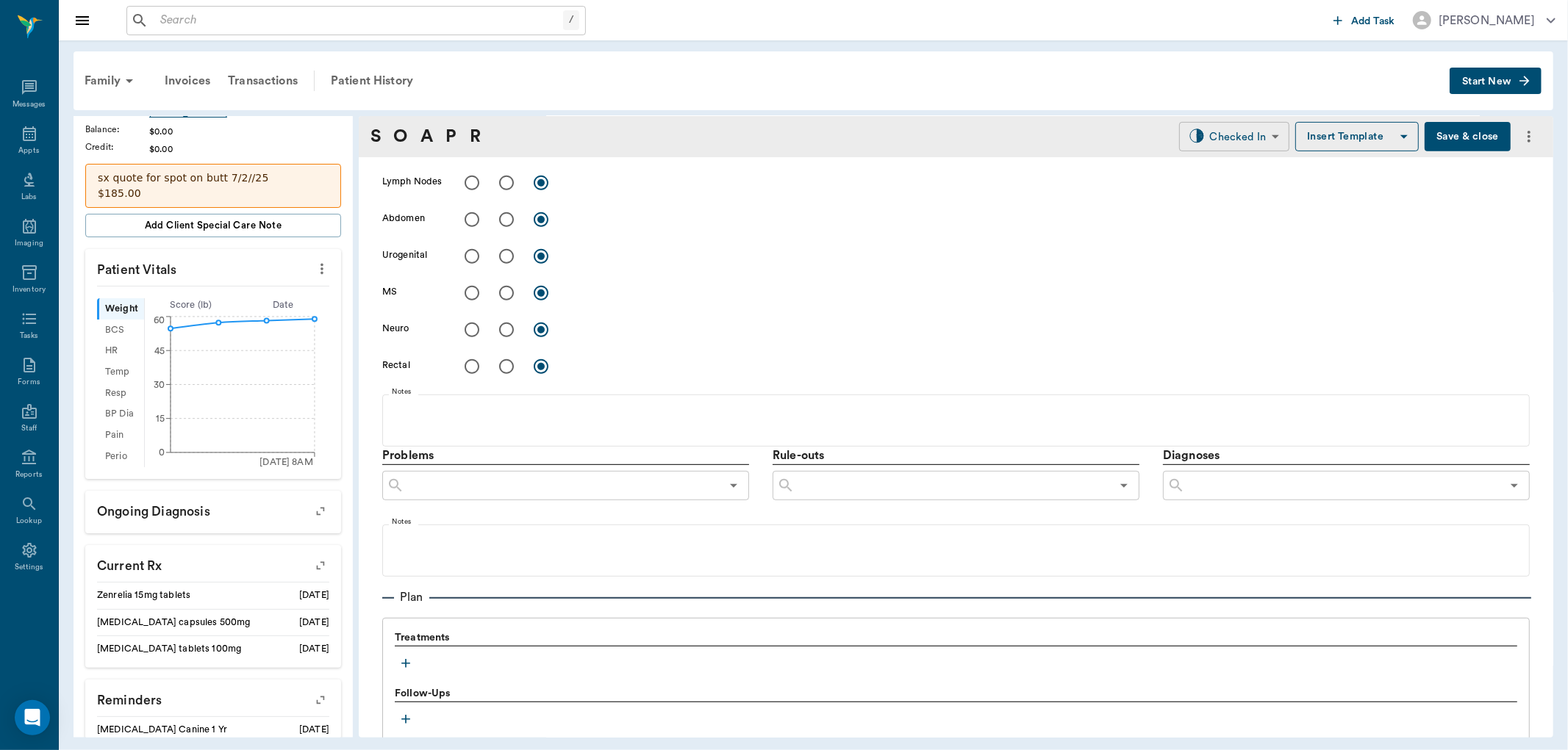
click at [1255, 139] on body "/ ​ Add Task Dr. Bert Ellsworth Nectar Messages Appts Labs Imaging Inventory Ta…" at bounding box center [784, 375] width 1568 height 750
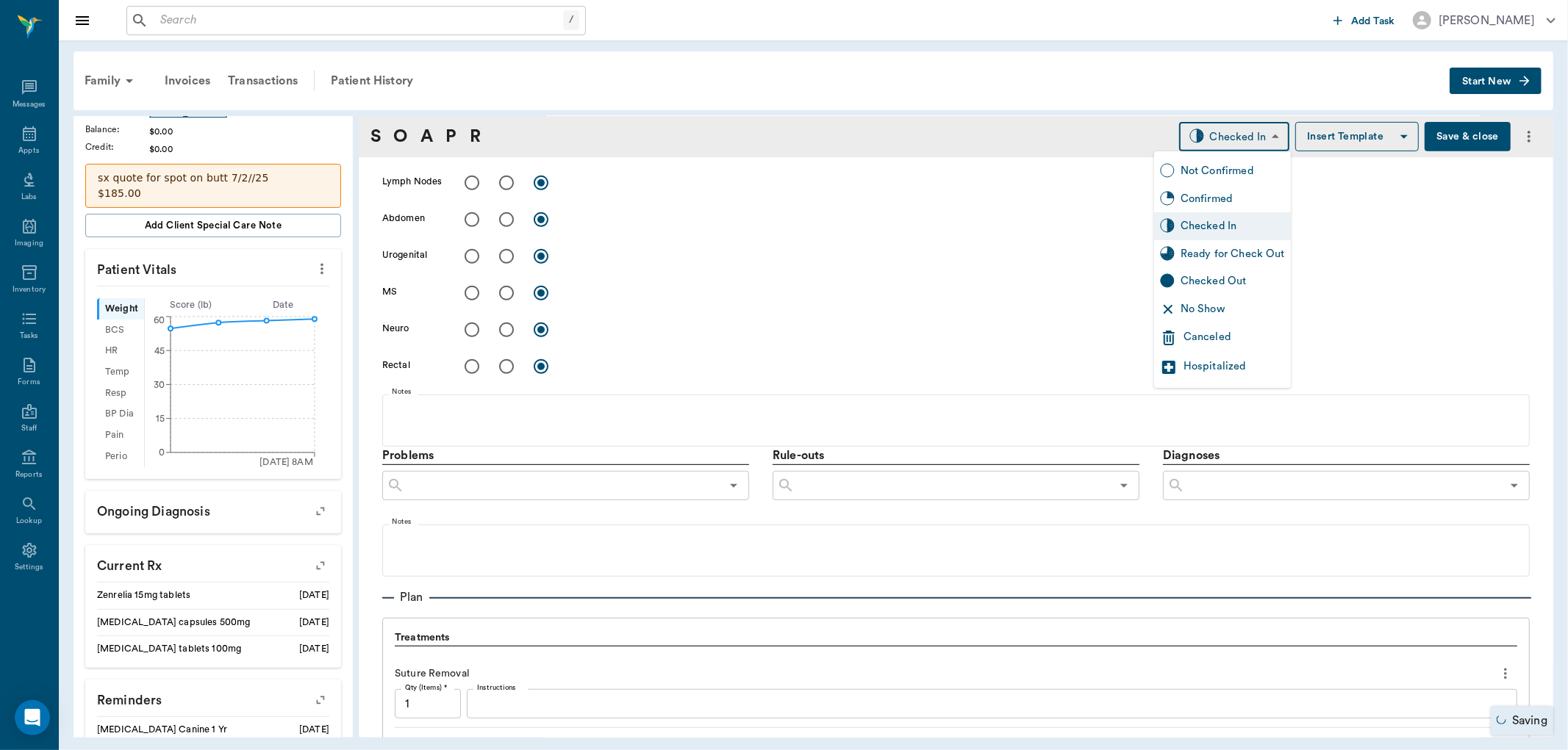
click at [1223, 251] on div "Ready for Check Out" at bounding box center [1233, 254] width 105 height 16
type input "READY_TO_CHECKOUT"
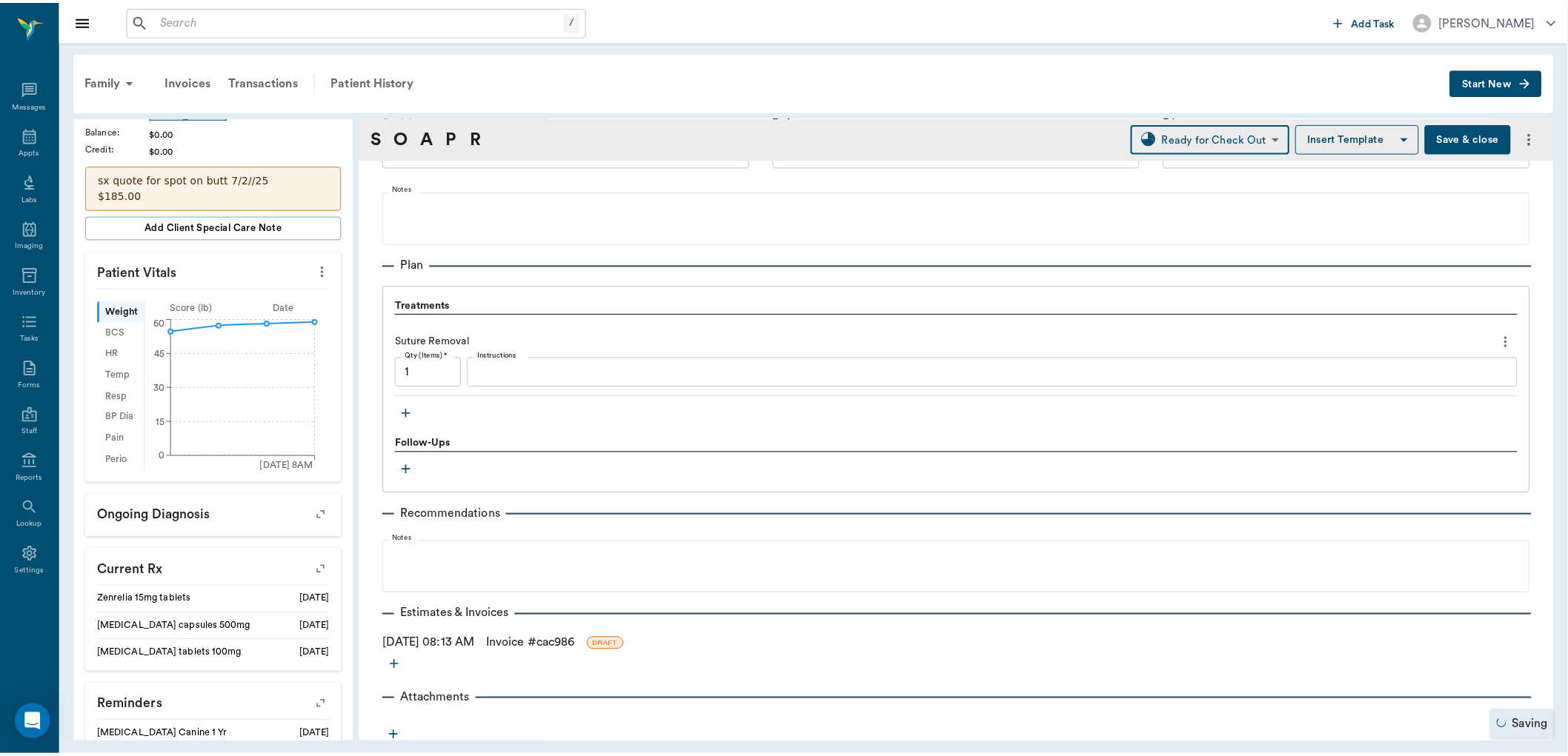
scroll to position [916, 0]
click at [524, 641] on link "Invoice # cac986" at bounding box center [534, 642] width 89 height 18
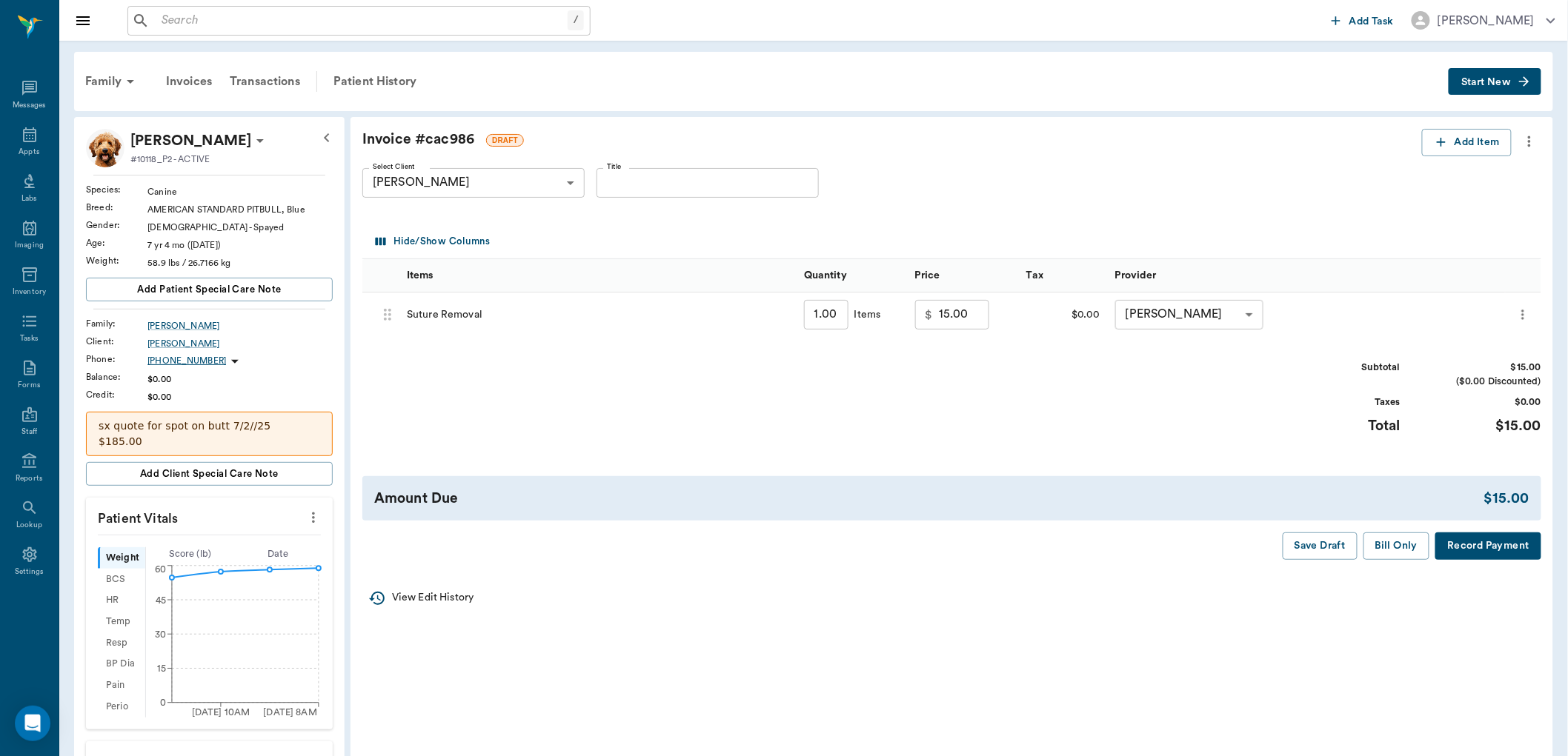
click at [967, 319] on input "15.00" at bounding box center [964, 315] width 50 height 30
type input "0.00"
drag, startPoint x: 1394, startPoint y: 556, endPoint x: 1359, endPoint y: 559, distance: 35.1
click at [1390, 556] on button "Bill Only" at bounding box center [1397, 546] width 67 height 28
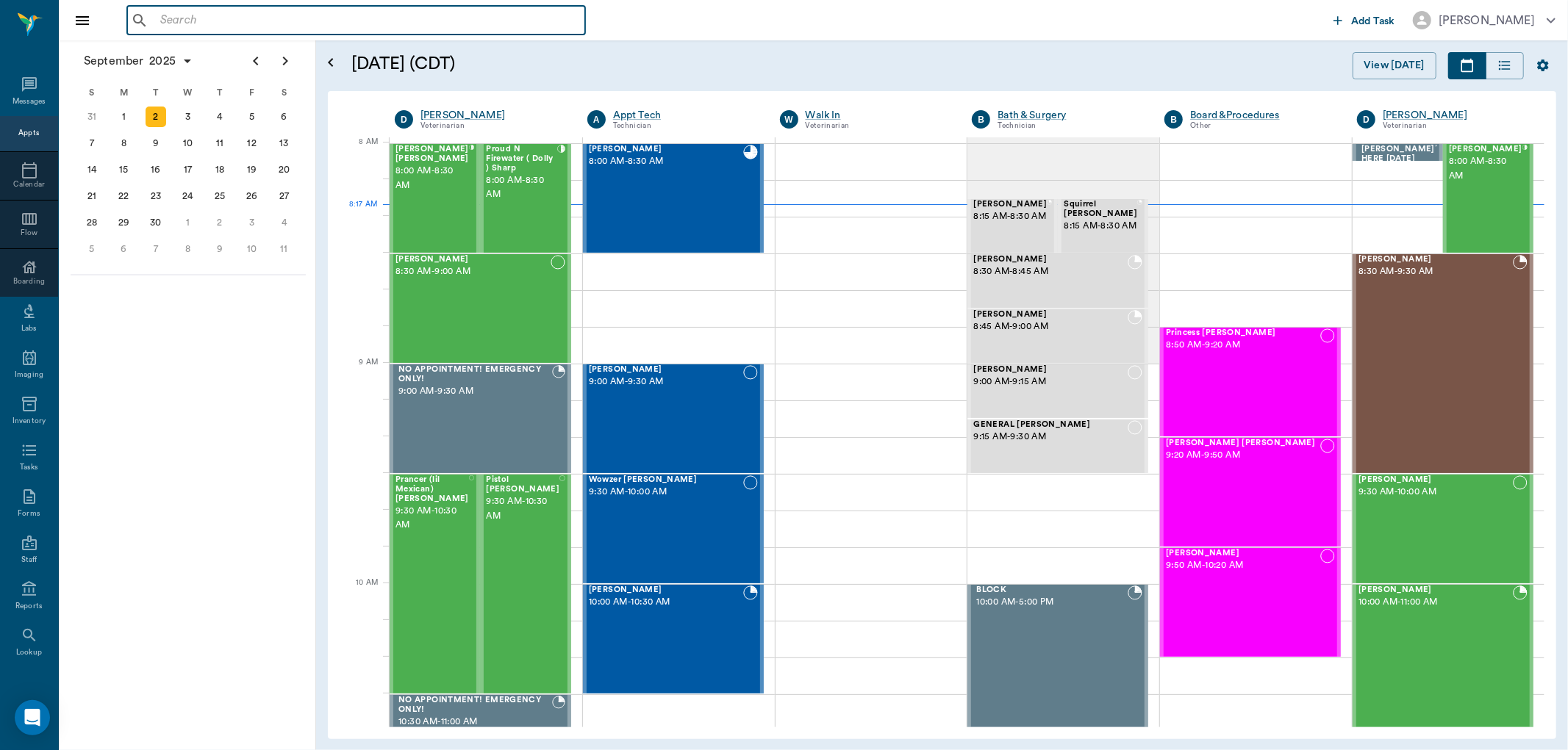
scroll to position [1, 0]
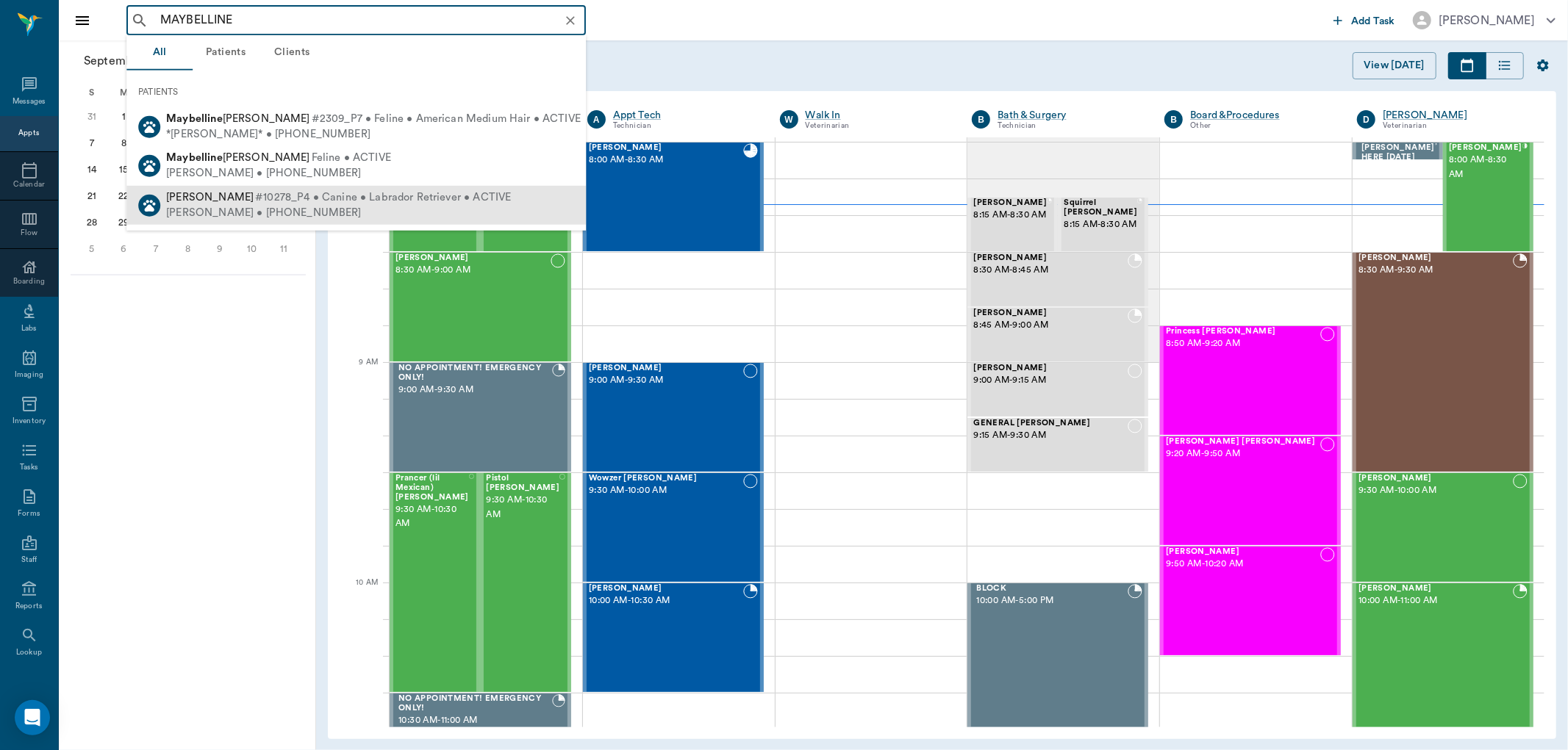
click at [309, 199] on span "#10278_P4 • Canine • Labrador Retriever • ACTIVE" at bounding box center [383, 198] width 256 height 16
type input "MAYBELLINE"
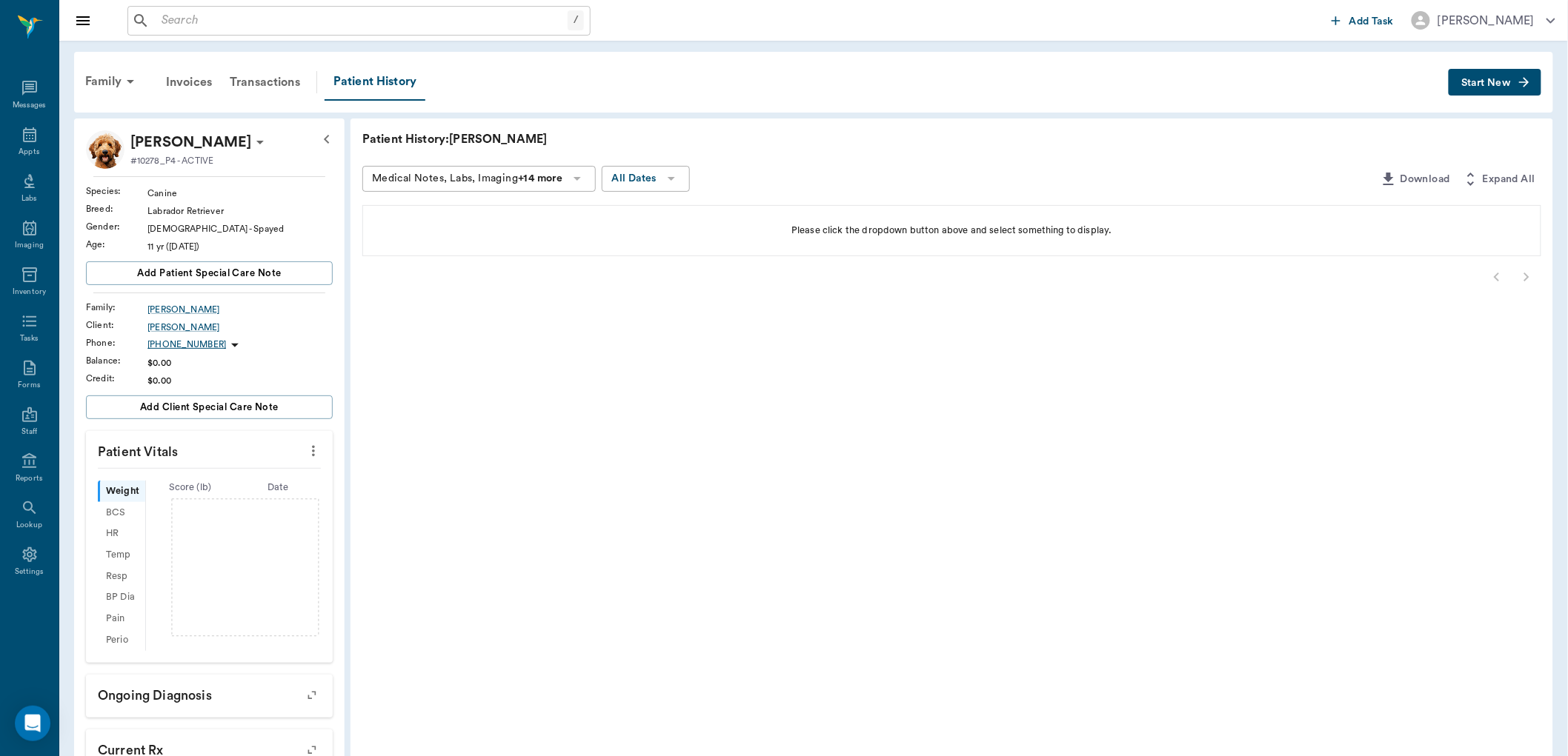
drag, startPoint x: 218, startPoint y: 243, endPoint x: 171, endPoint y: 246, distance: 47.1
click at [171, 246] on div "11 yr (08/08/2014)" at bounding box center [240, 247] width 186 height 13
copy div "08/08/2014"
click at [245, 197] on div "Canine" at bounding box center [240, 194] width 186 height 13
drag, startPoint x: 174, startPoint y: 159, endPoint x: 137, endPoint y: 162, distance: 37.1
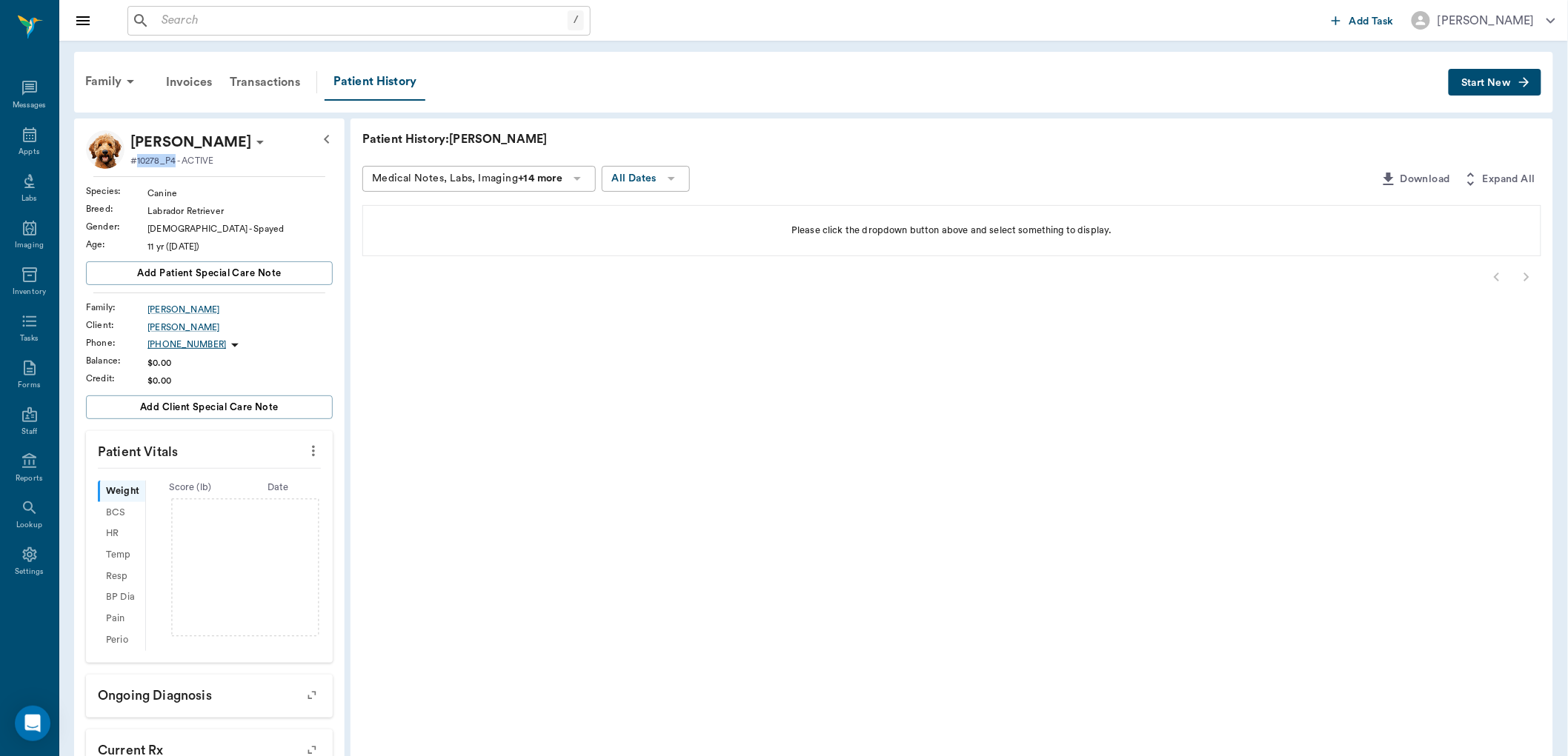
click at [137, 162] on p "#10278_P4 - ACTIVE" at bounding box center [171, 161] width 83 height 13
copy p "10278_P4"
click at [18, 139] on div "Appts" at bounding box center [29, 143] width 58 height 46
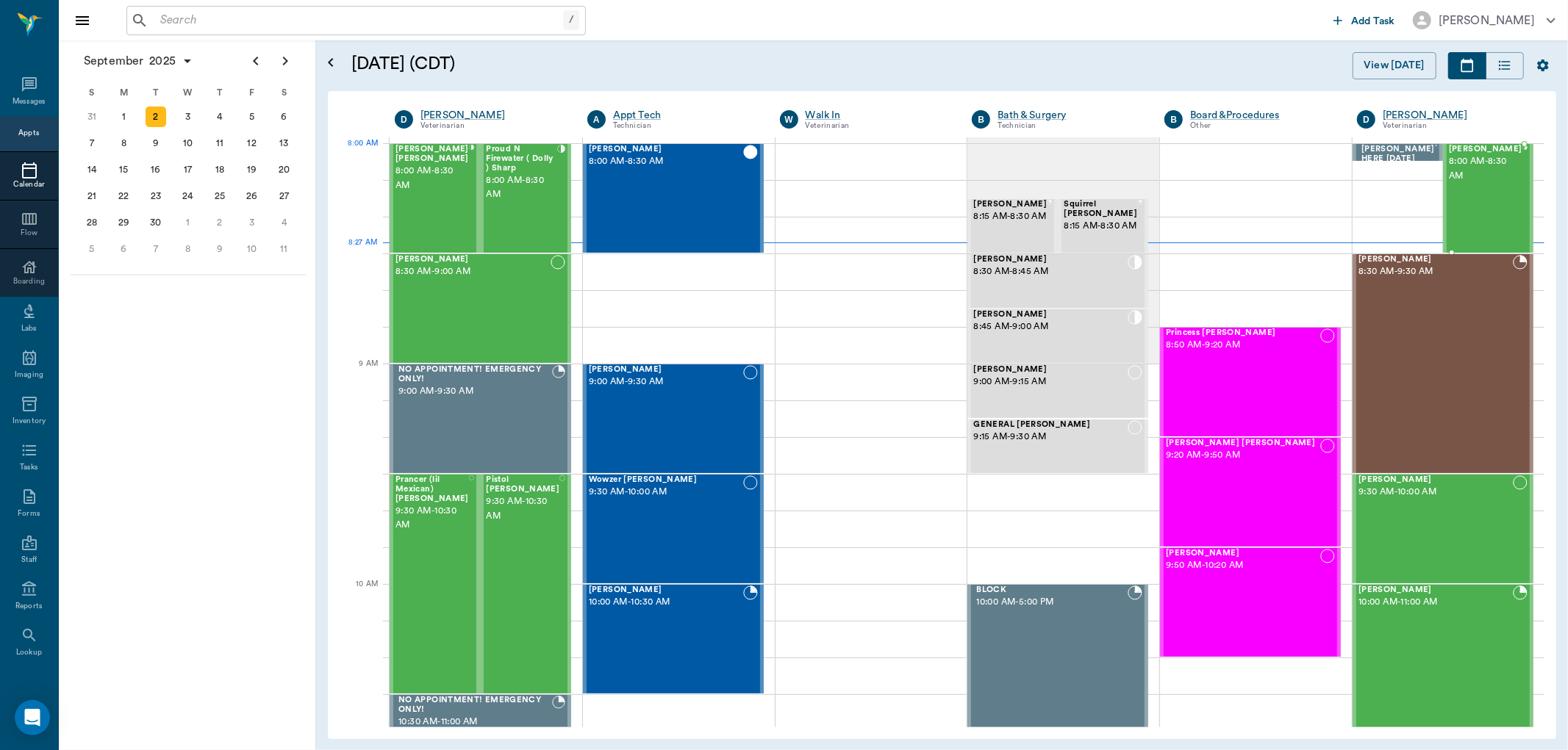
click at [1471, 150] on span "Tater Hayden" at bounding box center [1485, 149] width 73 height 10
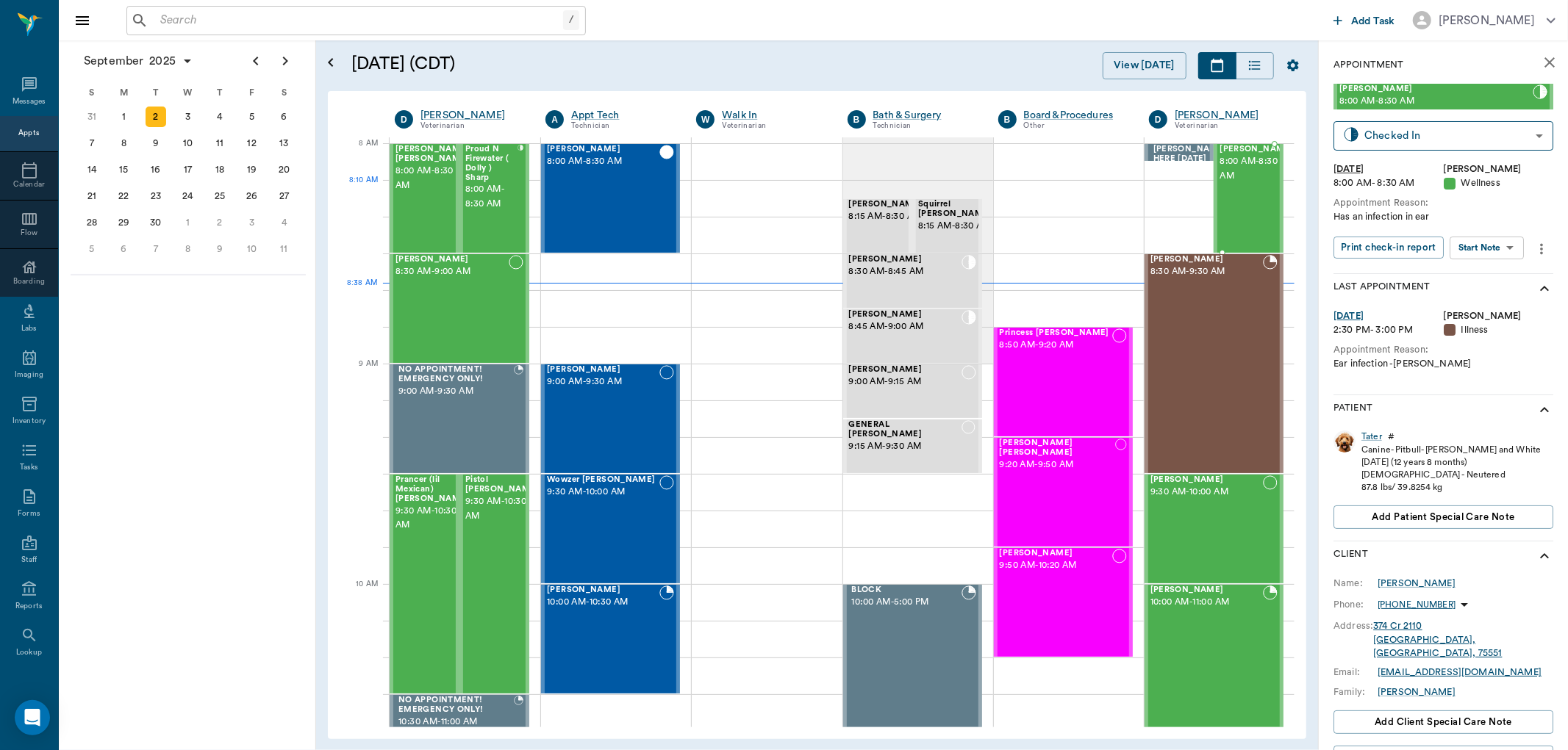
click at [1227, 195] on div "Tater Hayden 8:00 AM - 8:30 AM" at bounding box center [1256, 198] width 73 height 108
click at [1513, 247] on body "/ ​ Add Task Dr. Bert Ellsworth Nectar Messages Appts Calendar Flow Boarding La…" at bounding box center [784, 375] width 1568 height 750
click at [1461, 276] on button "View SOAP" at bounding box center [1471, 277] width 50 height 17
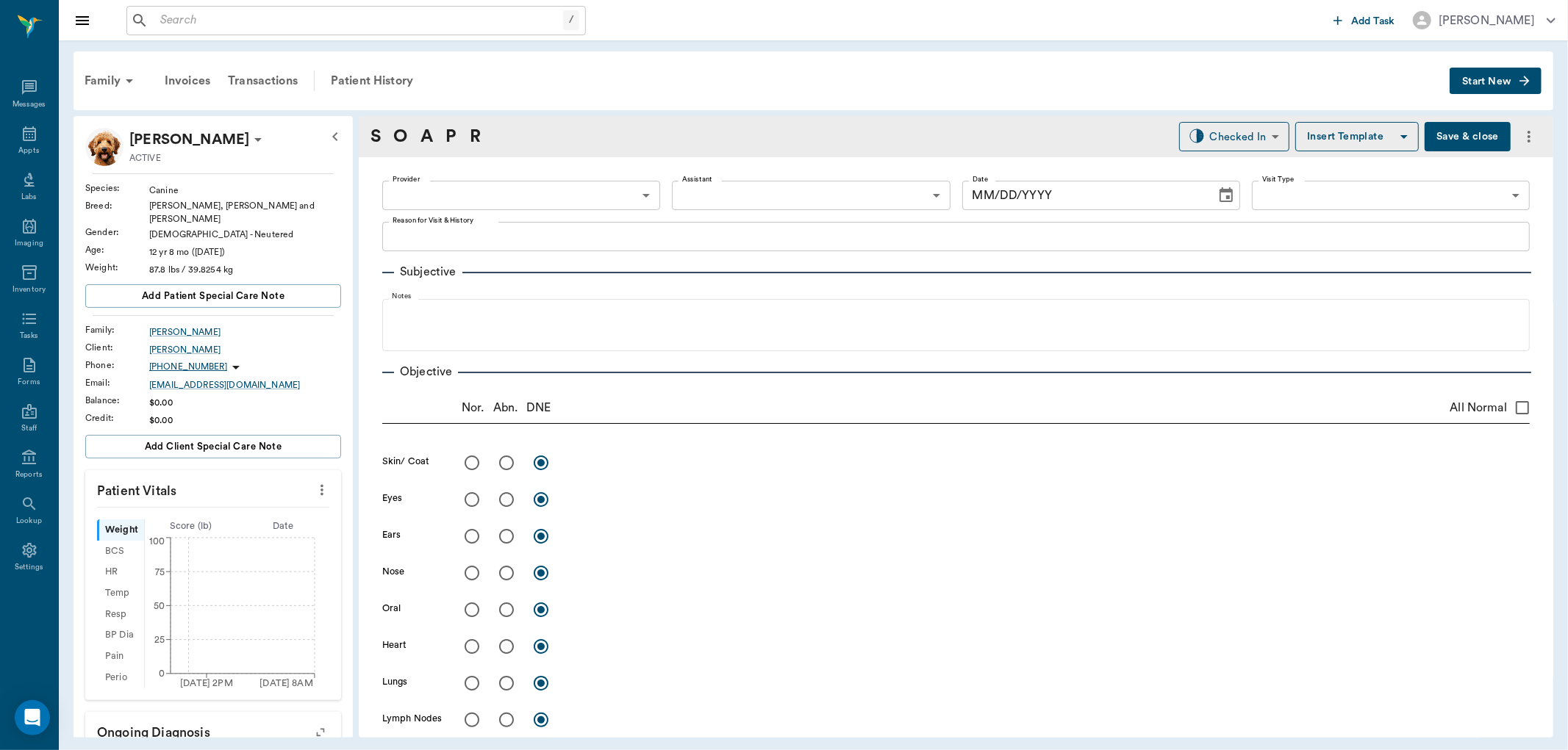
type input "670e8b52b987dc0b25a864ee"
type input "65d2be4f46e3a538d89b8c14"
type textarea "Has an infection in ear"
type input "[DATE]"
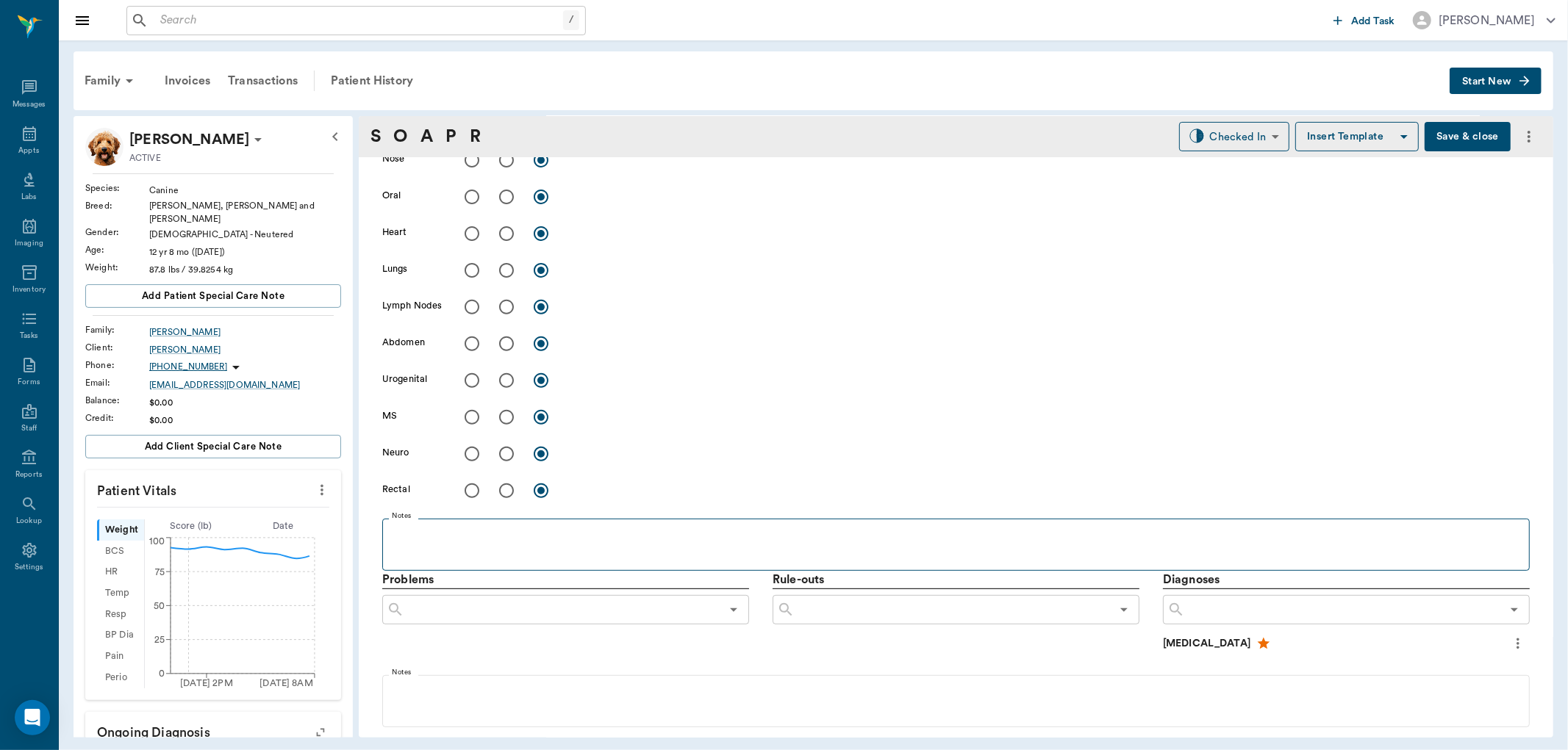
scroll to position [571, 0]
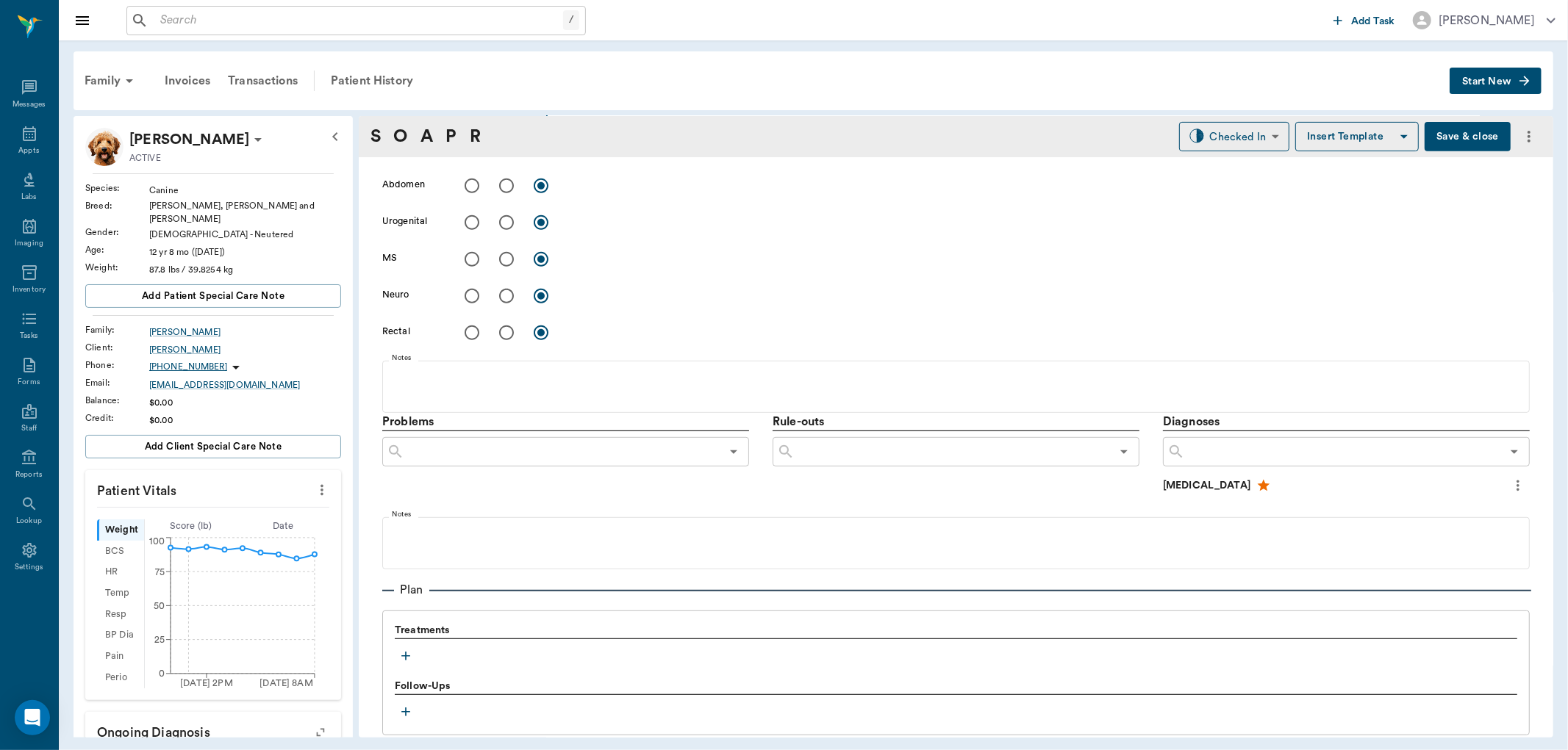
click at [404, 657] on icon "button" at bounding box center [406, 657] width 15 height 15
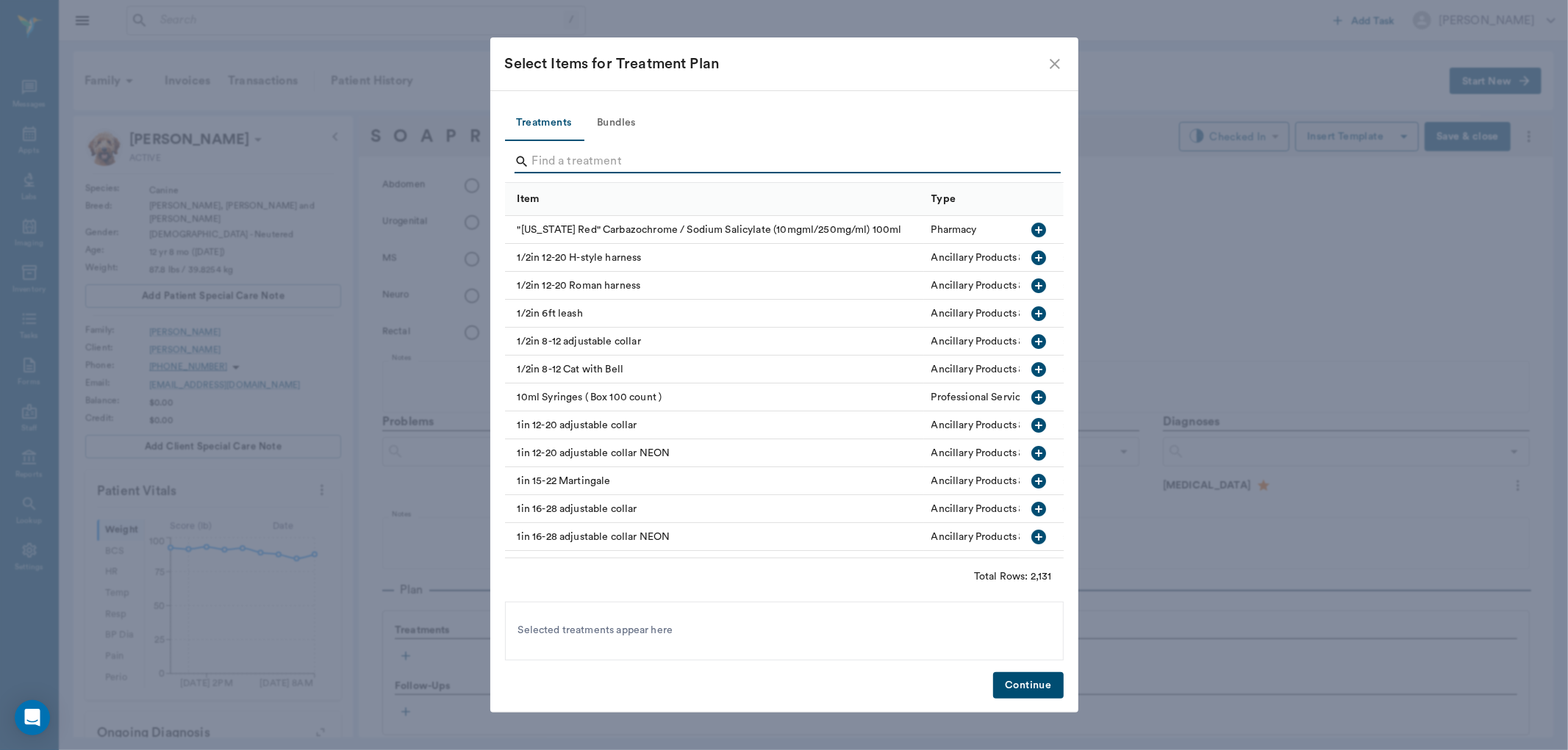
click at [571, 165] on input "Search" at bounding box center [785, 162] width 507 height 24
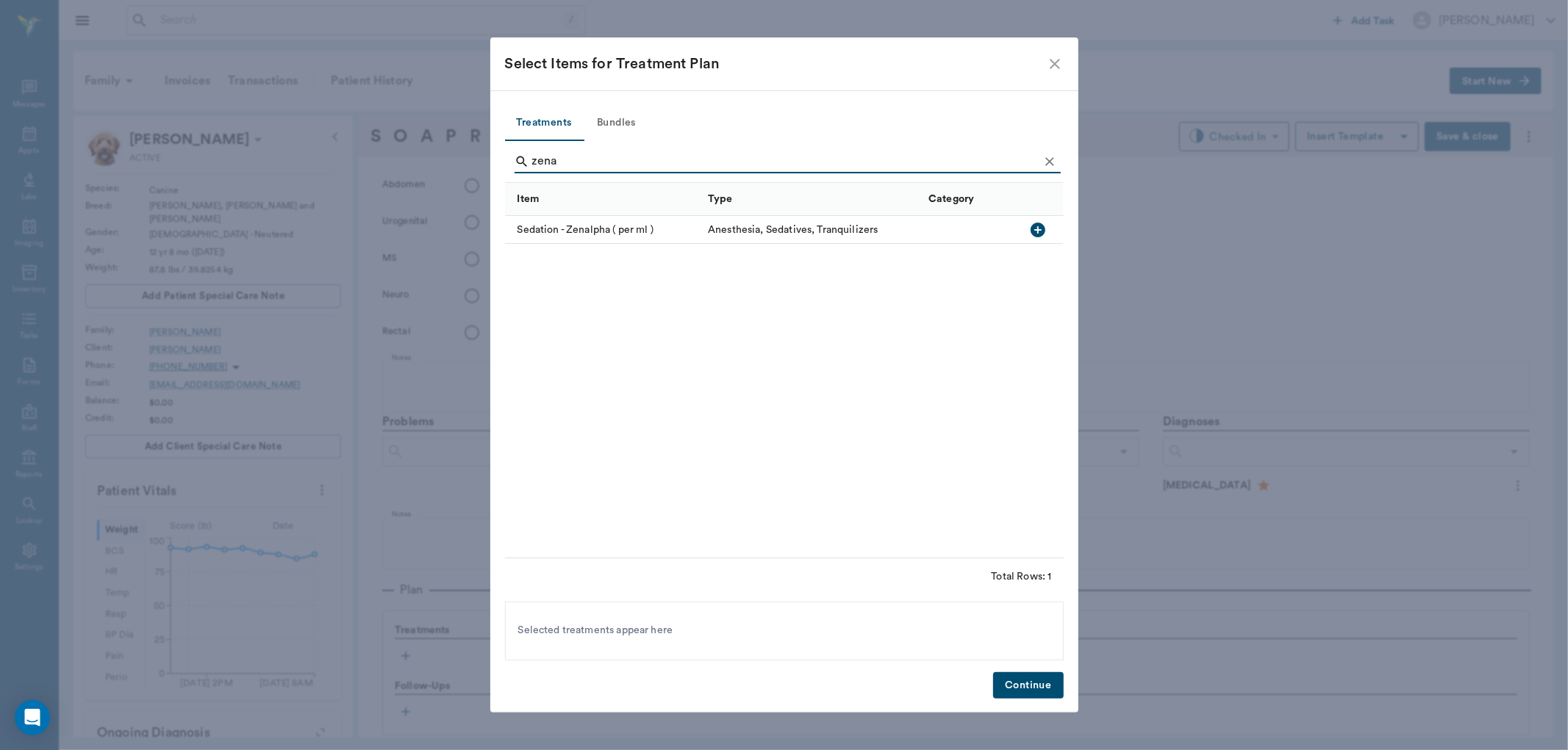
type input "zena"
click at [1039, 223] on icon "button" at bounding box center [1038, 230] width 15 height 15
click at [1020, 678] on button "Continue" at bounding box center [1028, 685] width 70 height 27
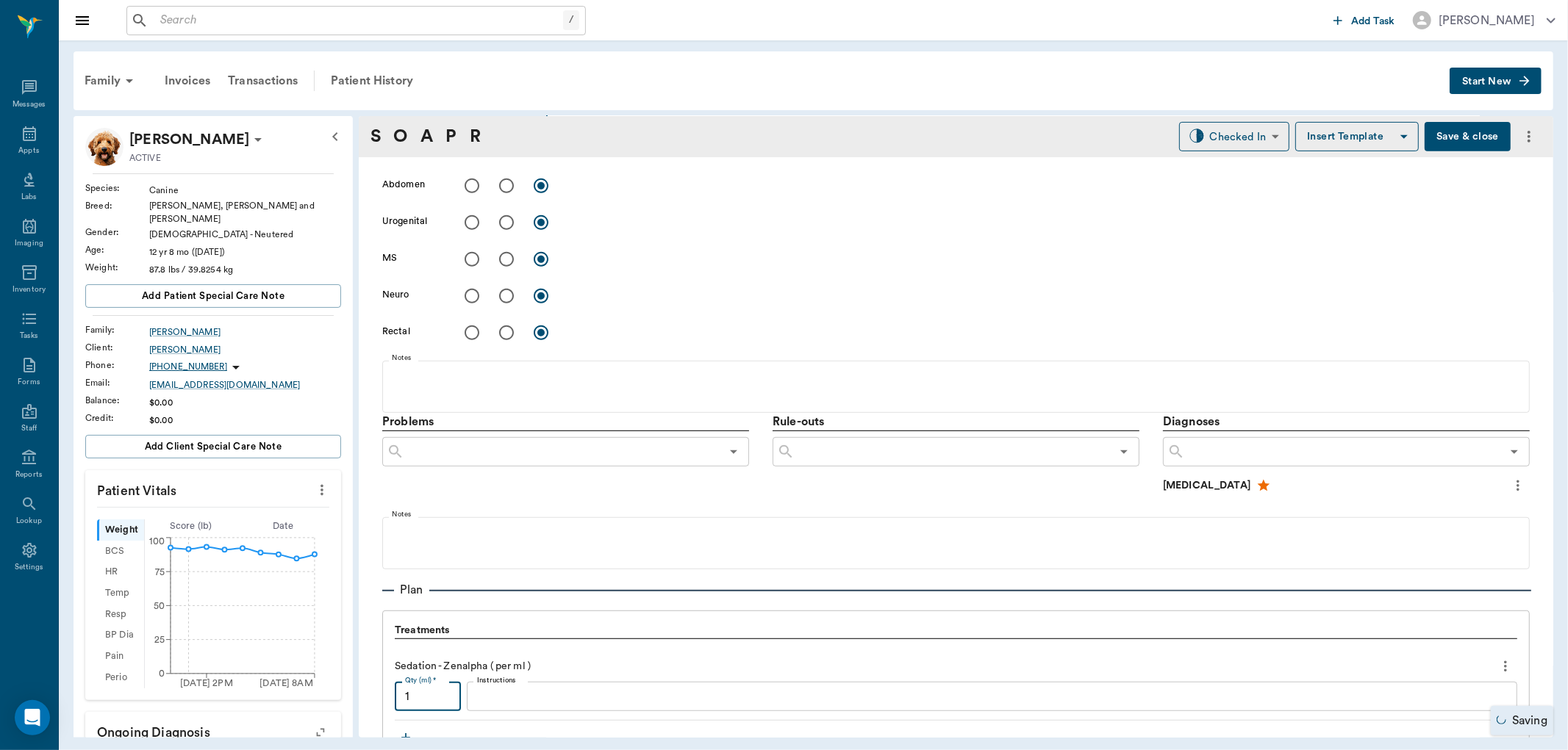
click at [415, 693] on input "1" at bounding box center [427, 697] width 66 height 30
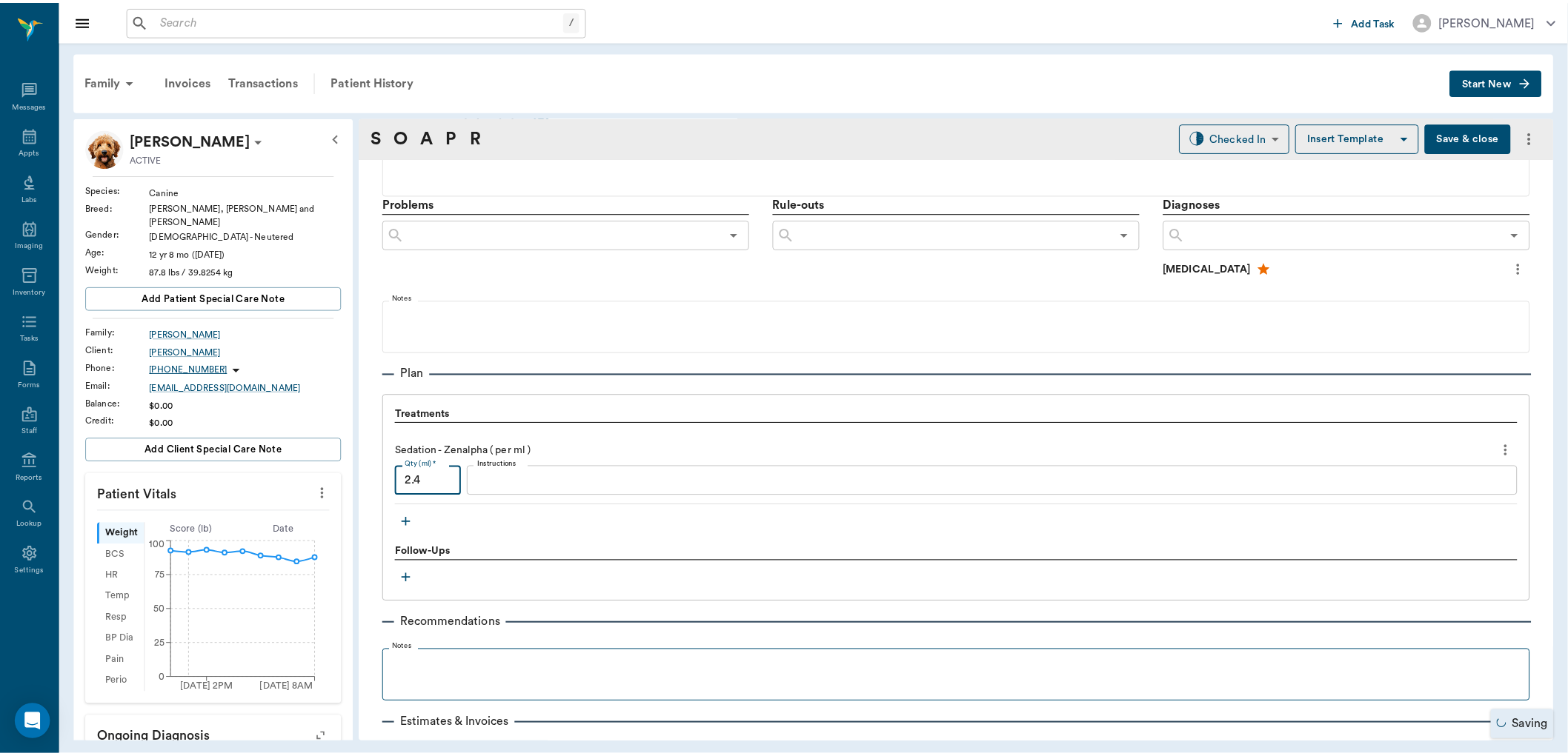
scroll to position [909, 0]
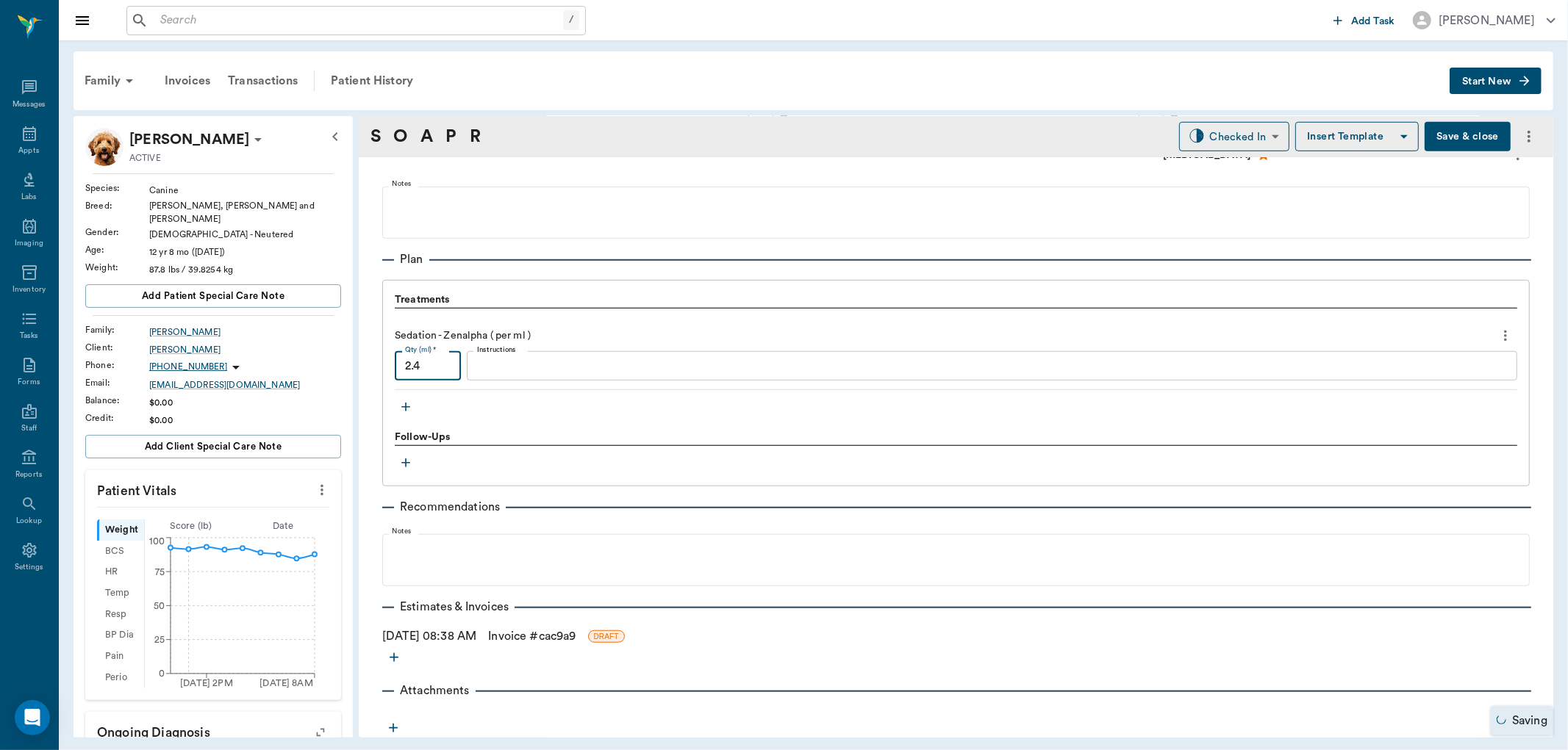
type input "2.4"
click at [569, 629] on link "Invoice # cac9a9" at bounding box center [532, 636] width 88 height 18
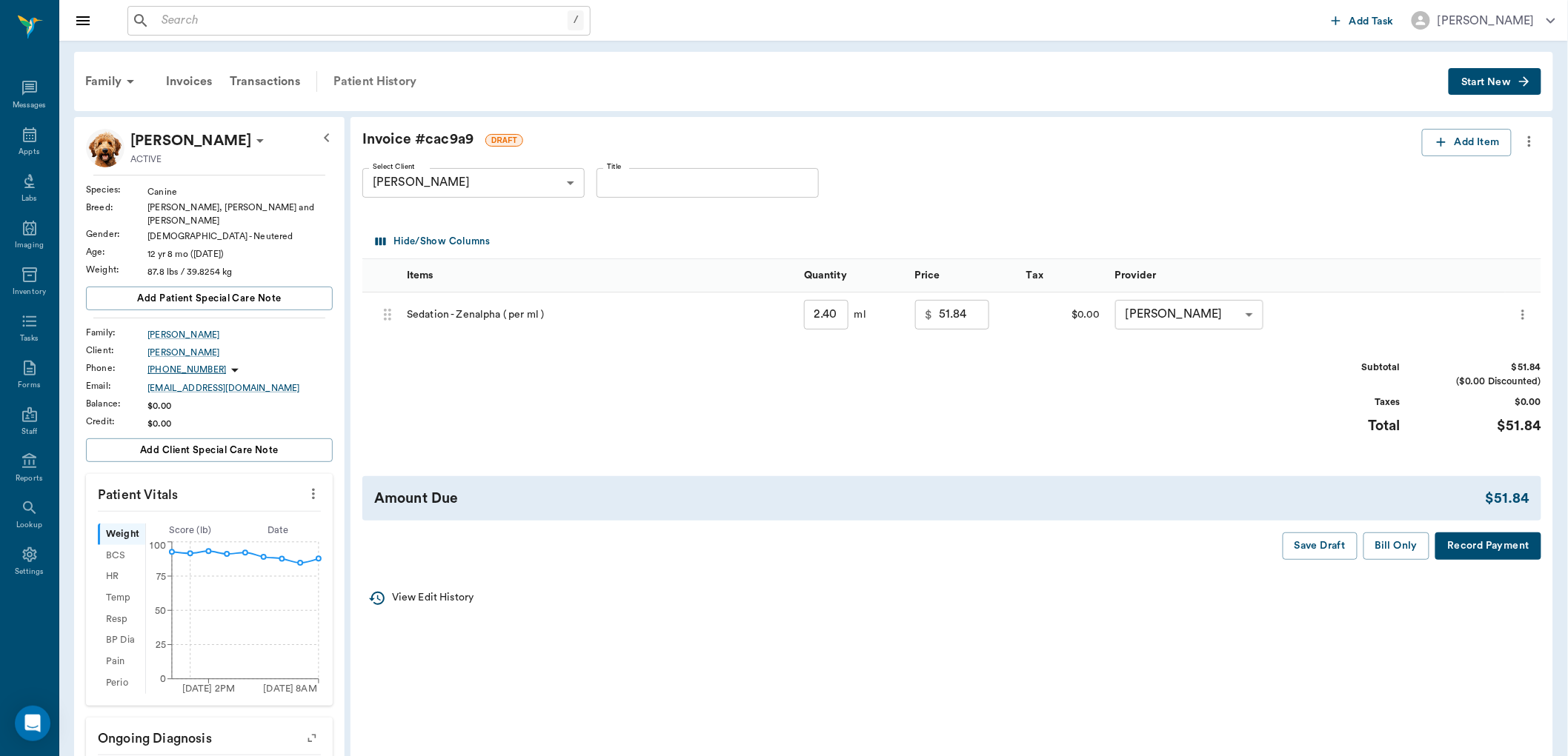
click at [358, 76] on div "Patient History" at bounding box center [375, 82] width 101 height 36
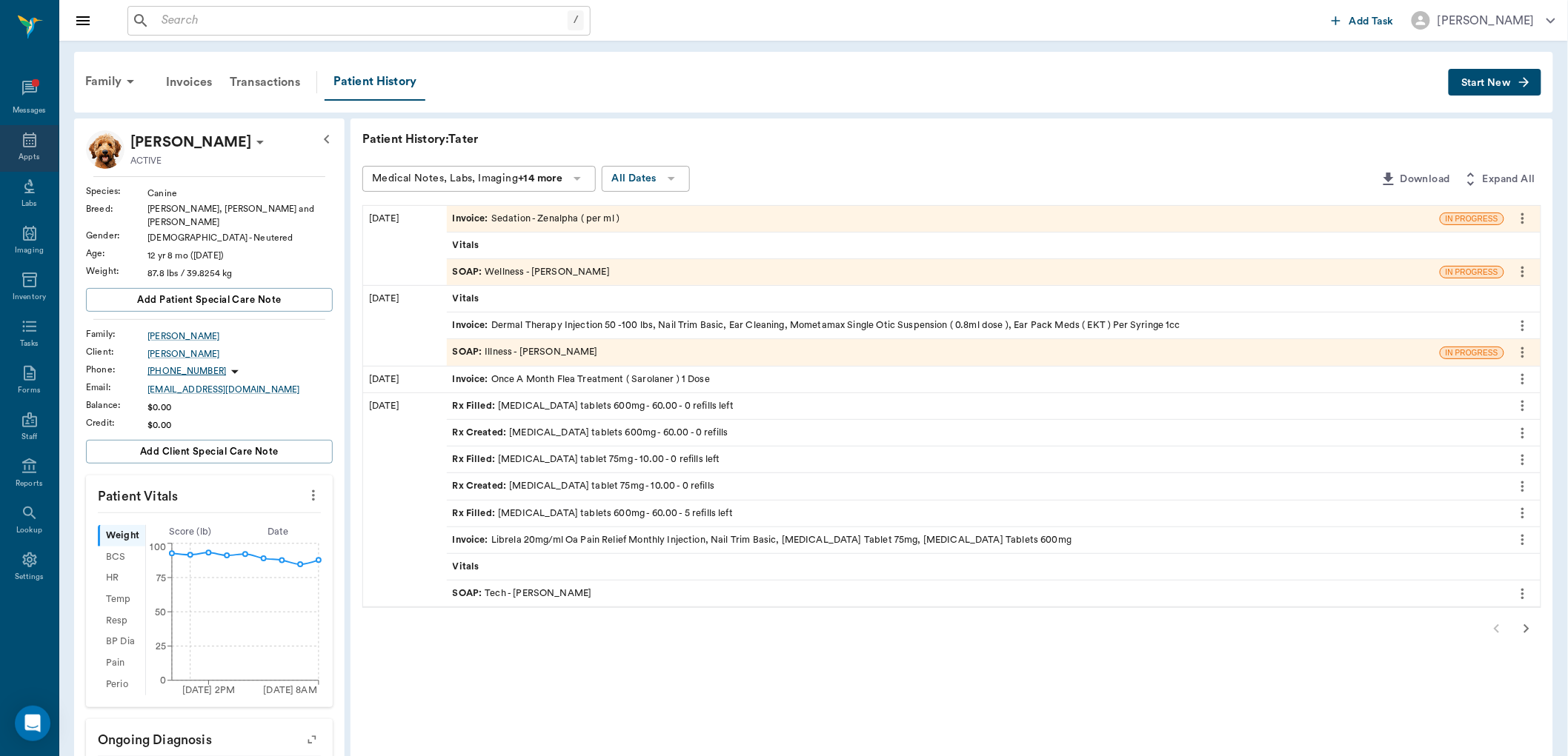
click at [36, 142] on icon at bounding box center [30, 140] width 18 height 18
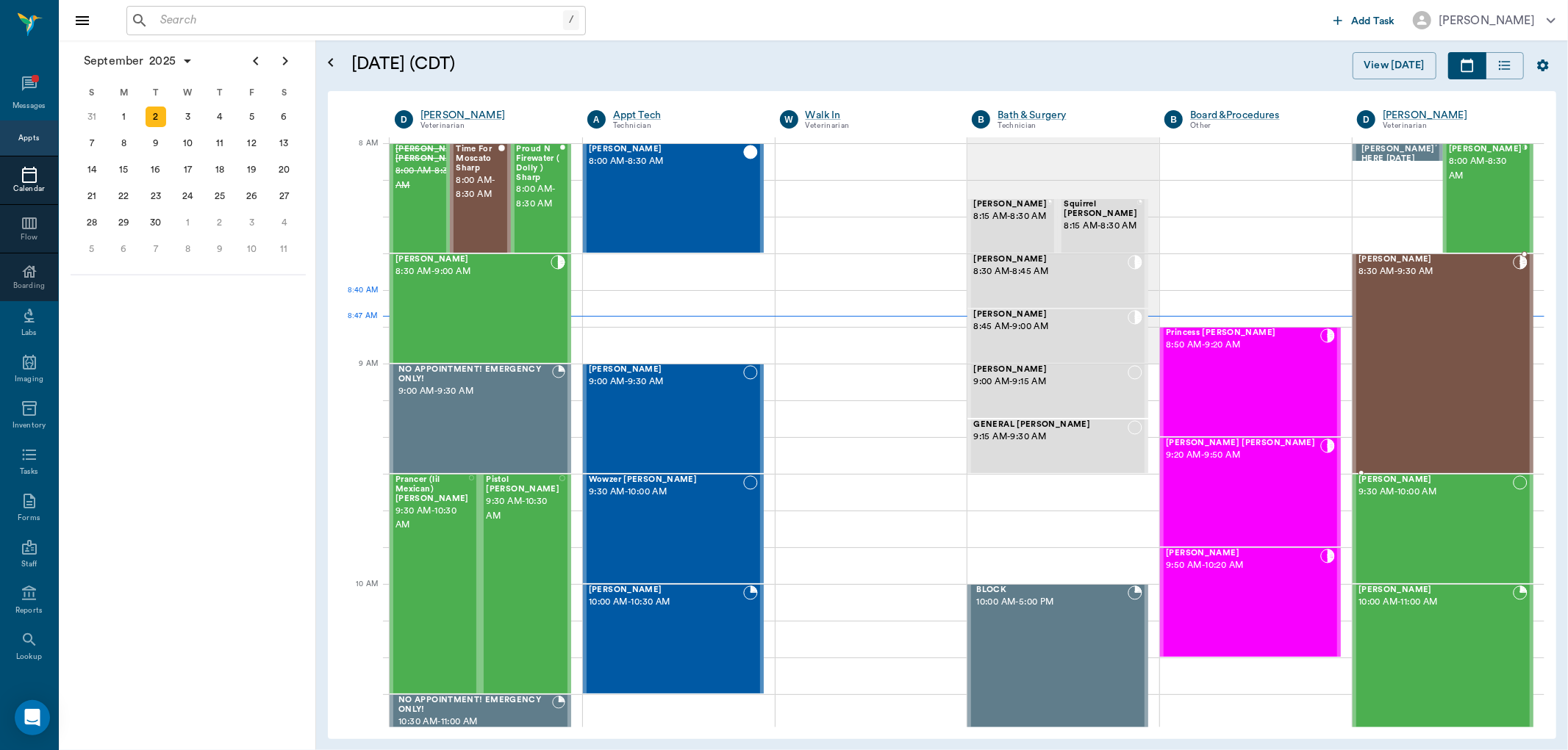
click at [1437, 292] on div "[PERSON_NAME] 8:30 AM - 9:30 AM" at bounding box center [1436, 364] width 154 height 217
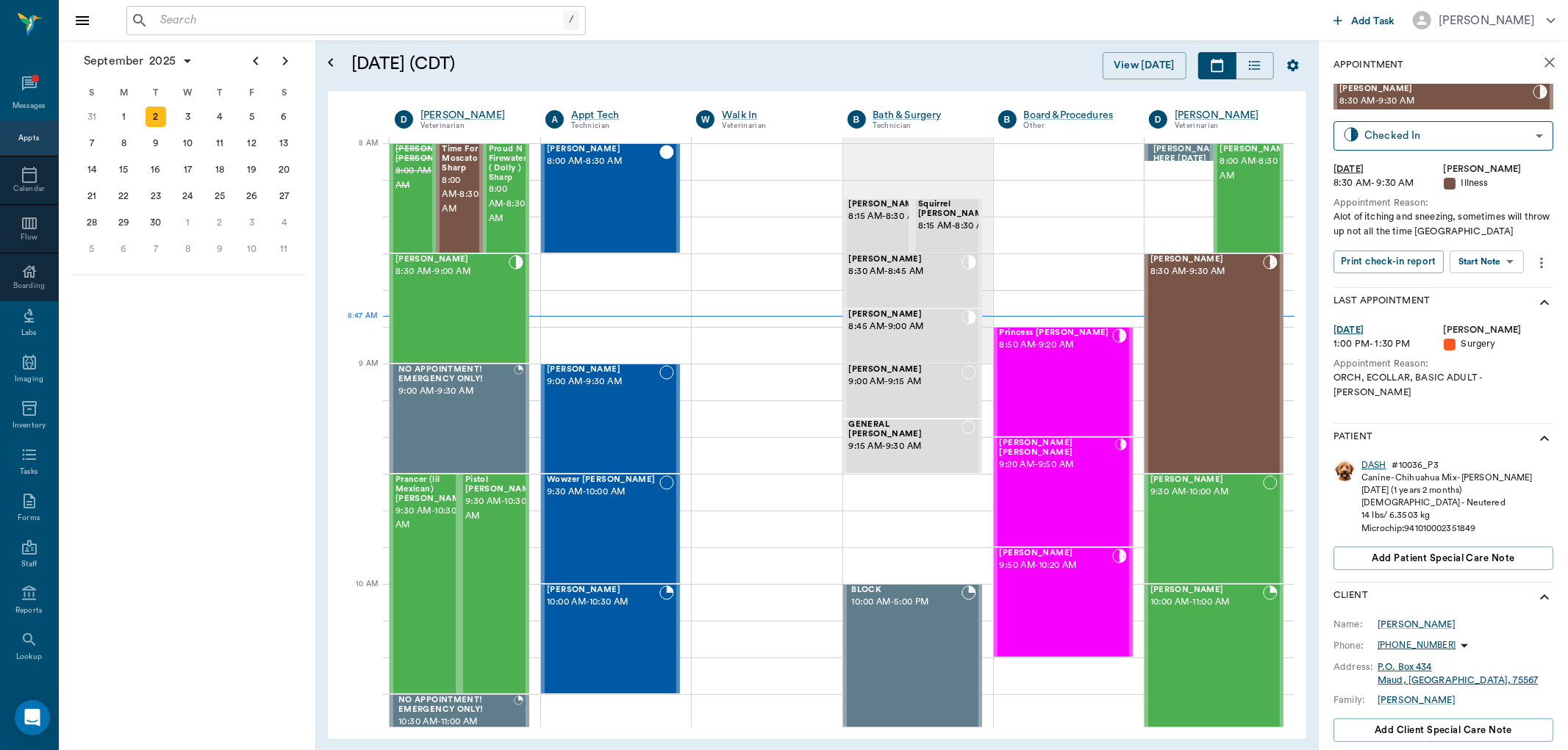
click at [1365, 459] on div "DASH" at bounding box center [1374, 465] width 25 height 13
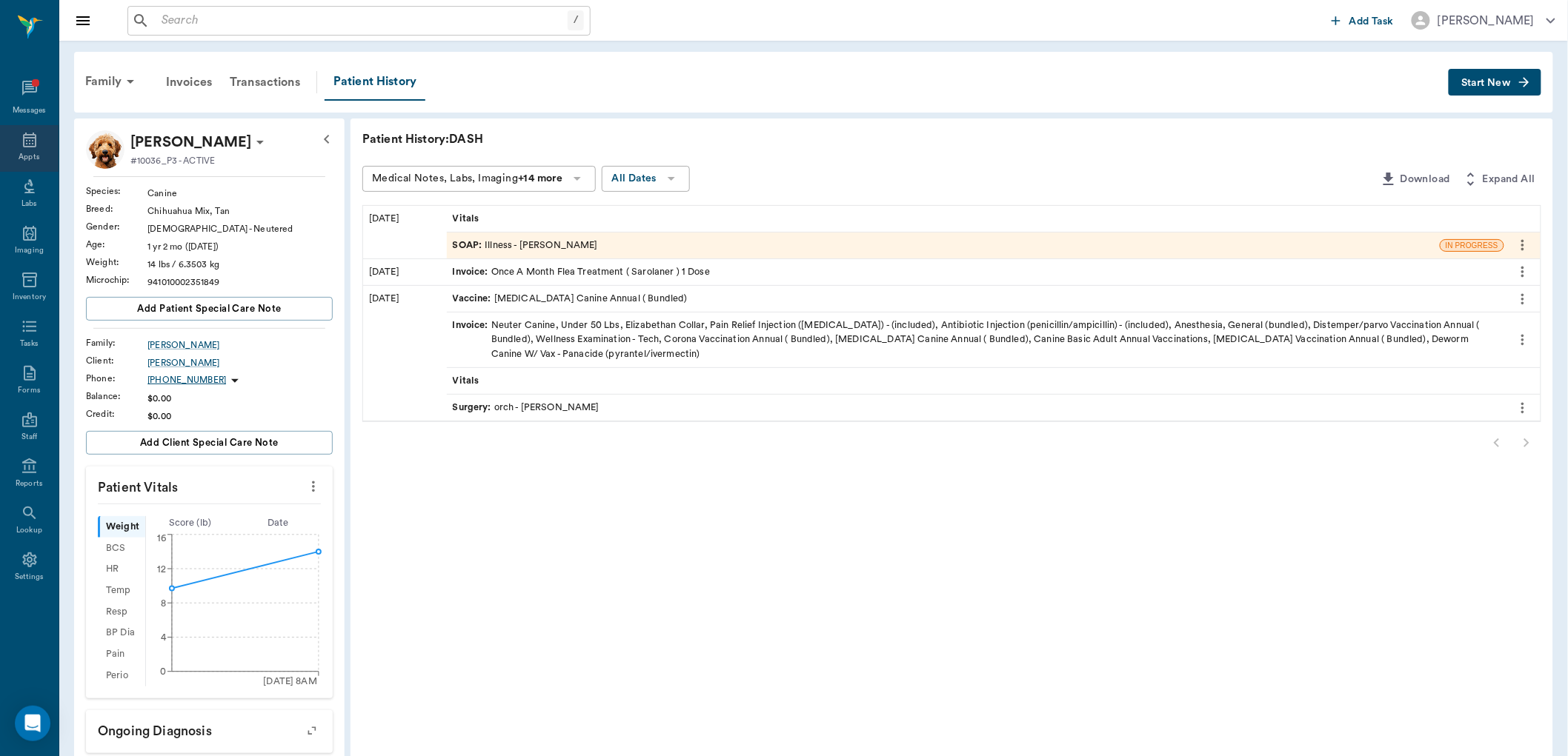
click at [19, 144] on div "Appts" at bounding box center [29, 148] width 58 height 46
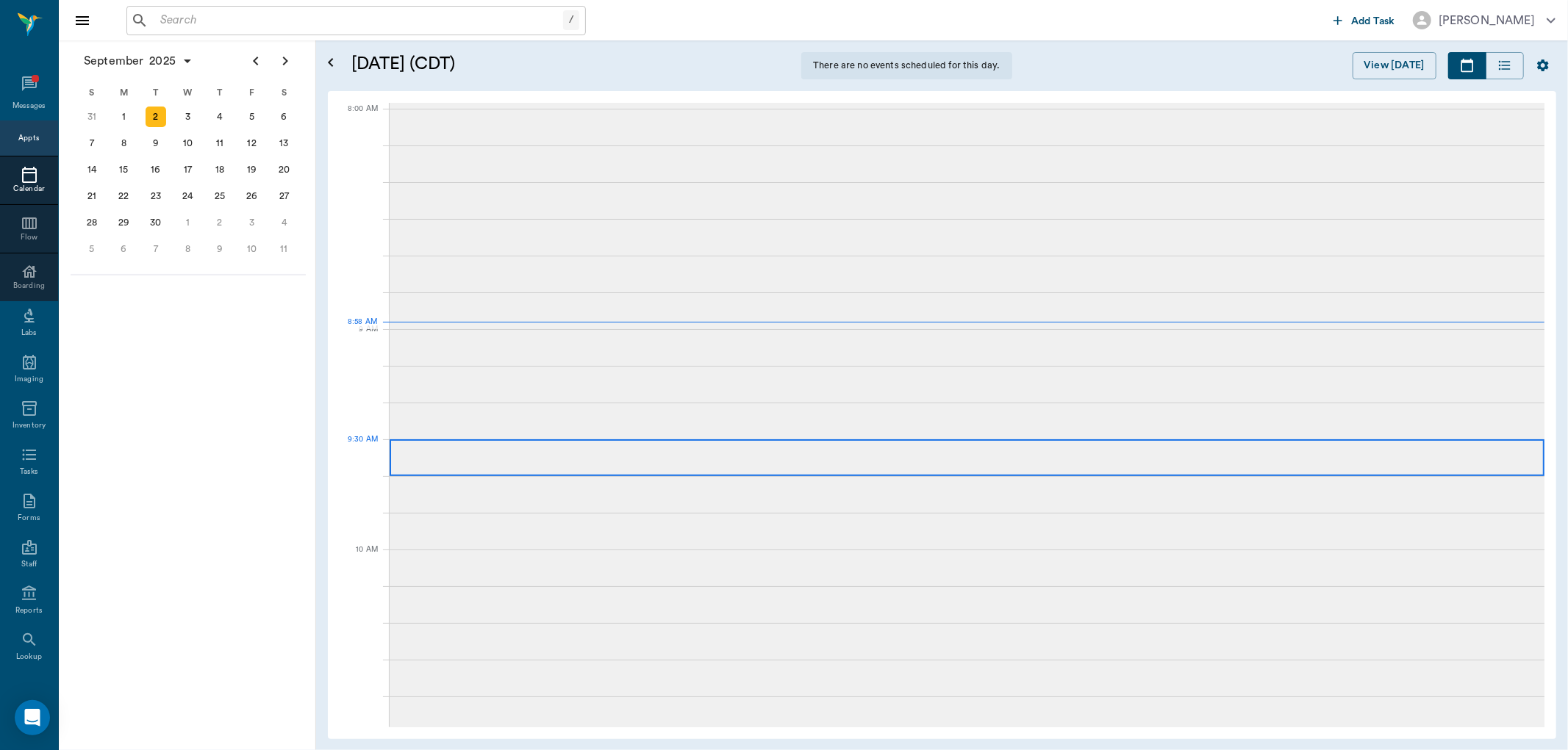
scroll to position [2, 0]
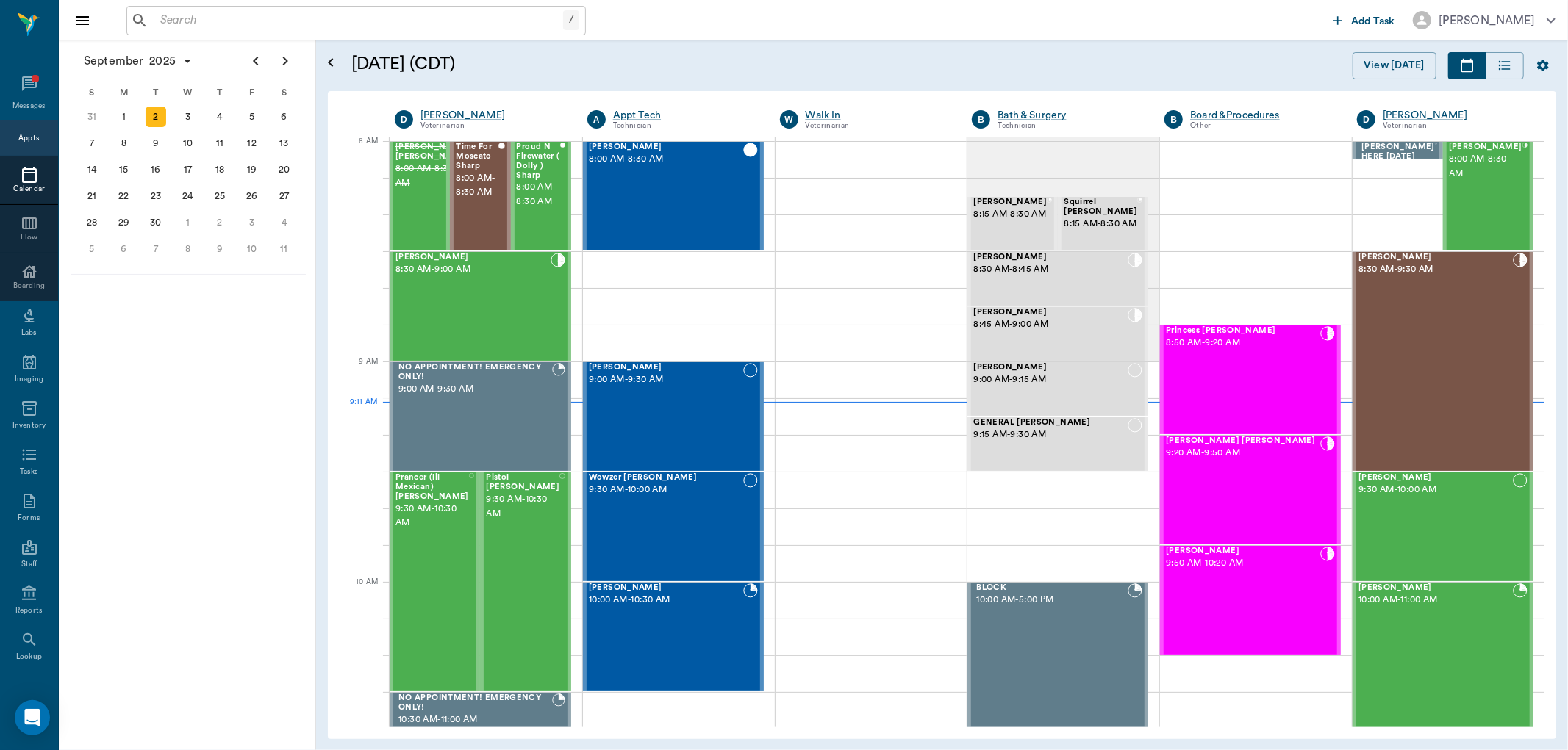
click at [230, 21] on input "text" at bounding box center [358, 21] width 409 height 21
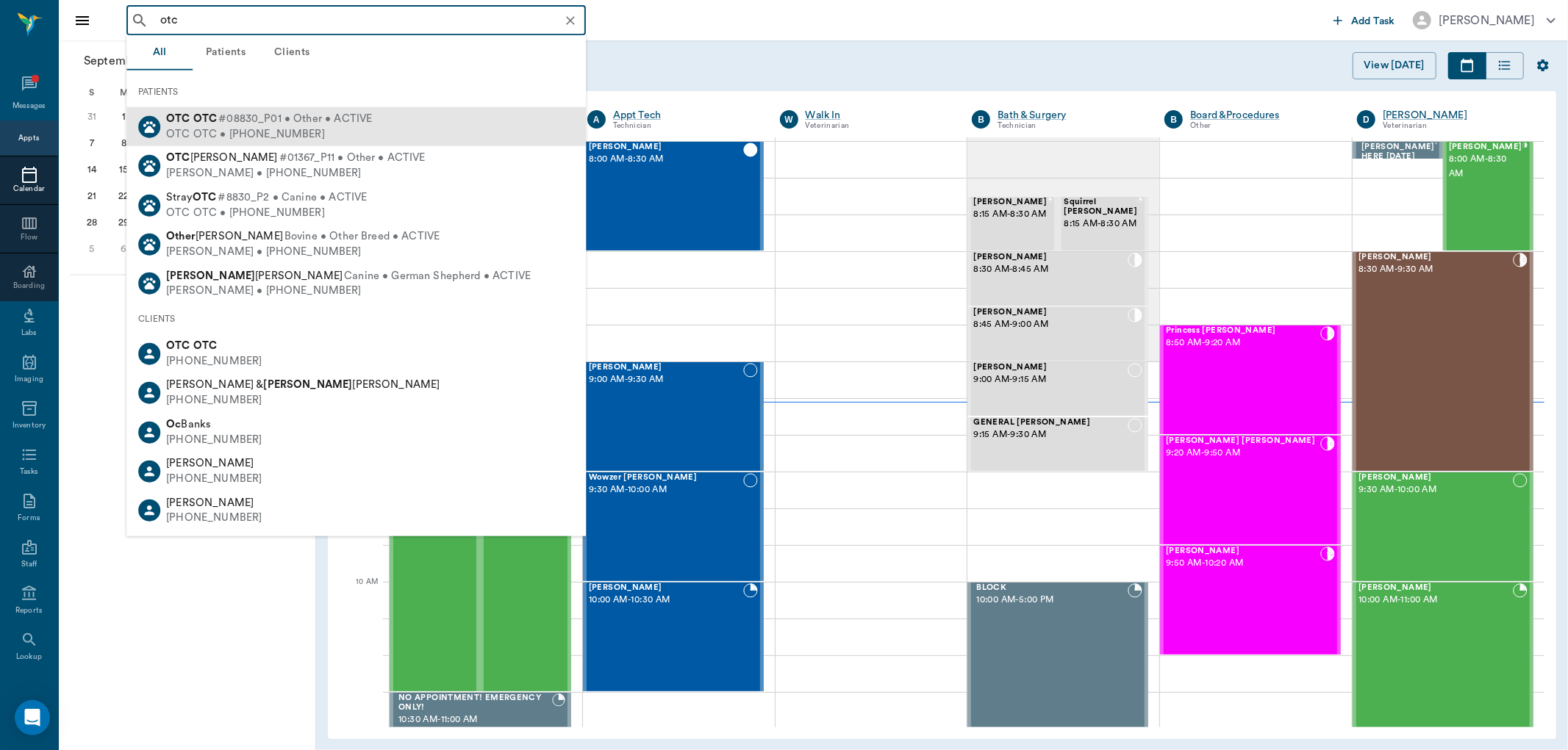
click at [304, 128] on div "OTC OTC • (555) 555-5555" at bounding box center [269, 134] width 206 height 16
type input "otc"
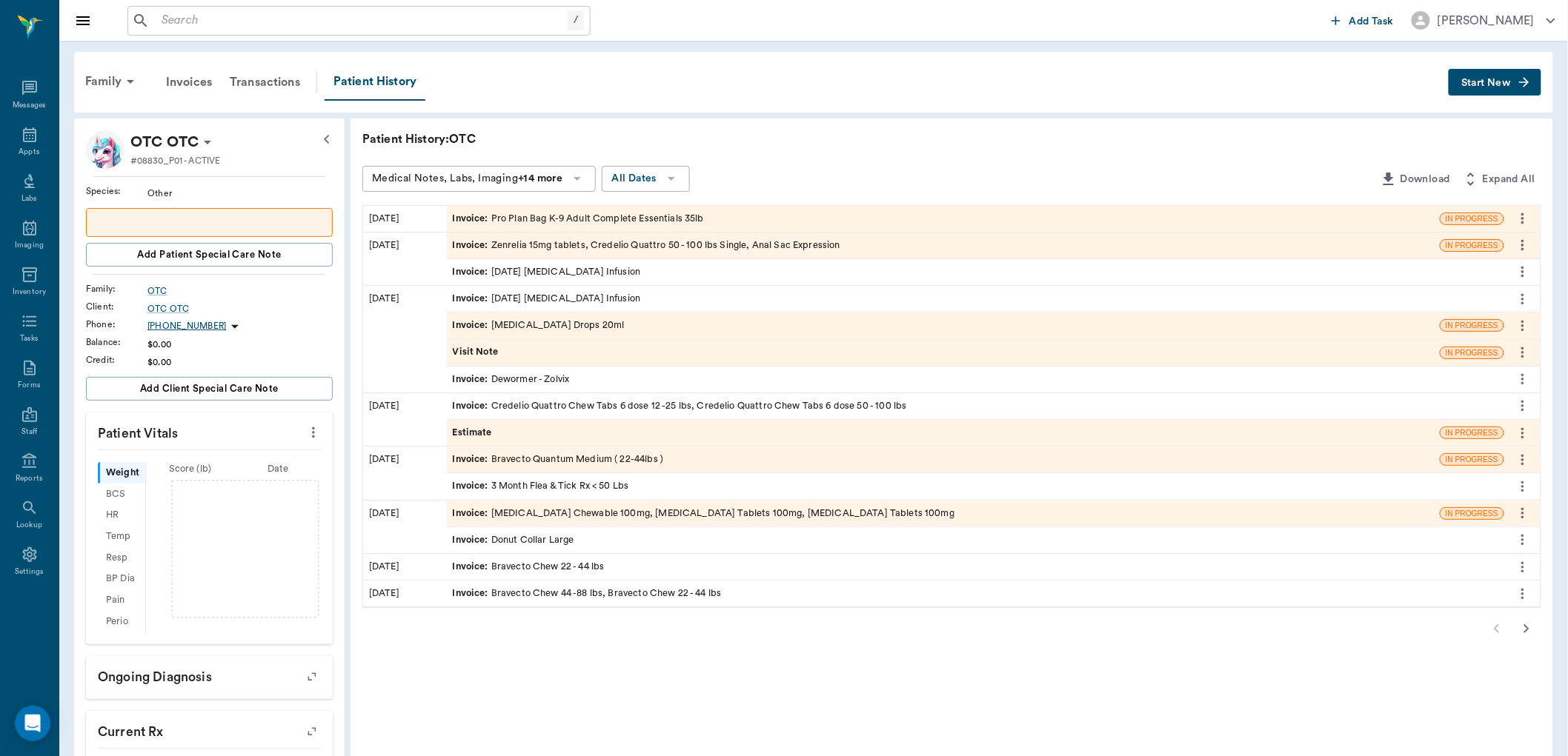
click at [1492, 83] on span "Start New" at bounding box center [1486, 83] width 49 height 0
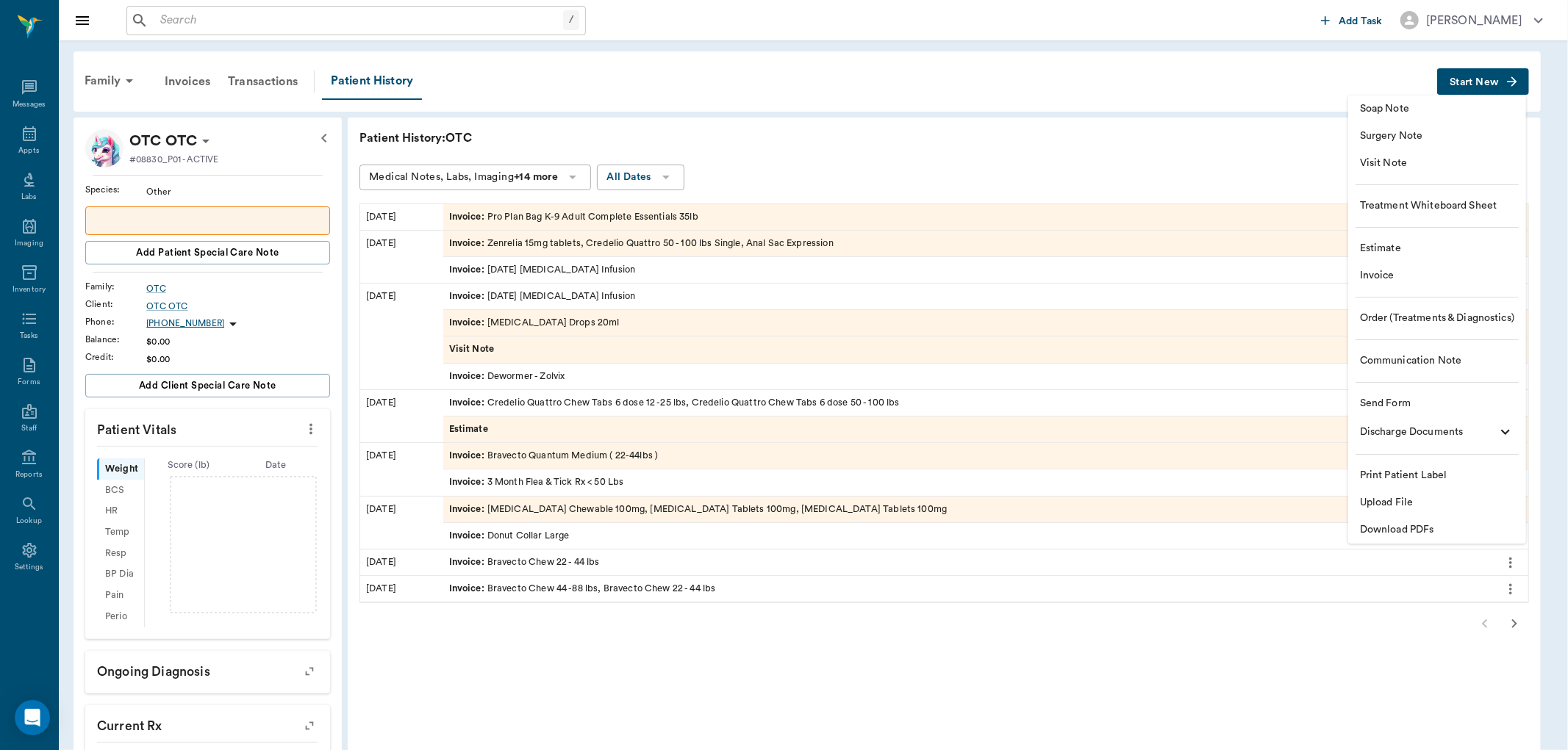
click at [1389, 245] on span "Estimate" at bounding box center [1437, 249] width 154 height 16
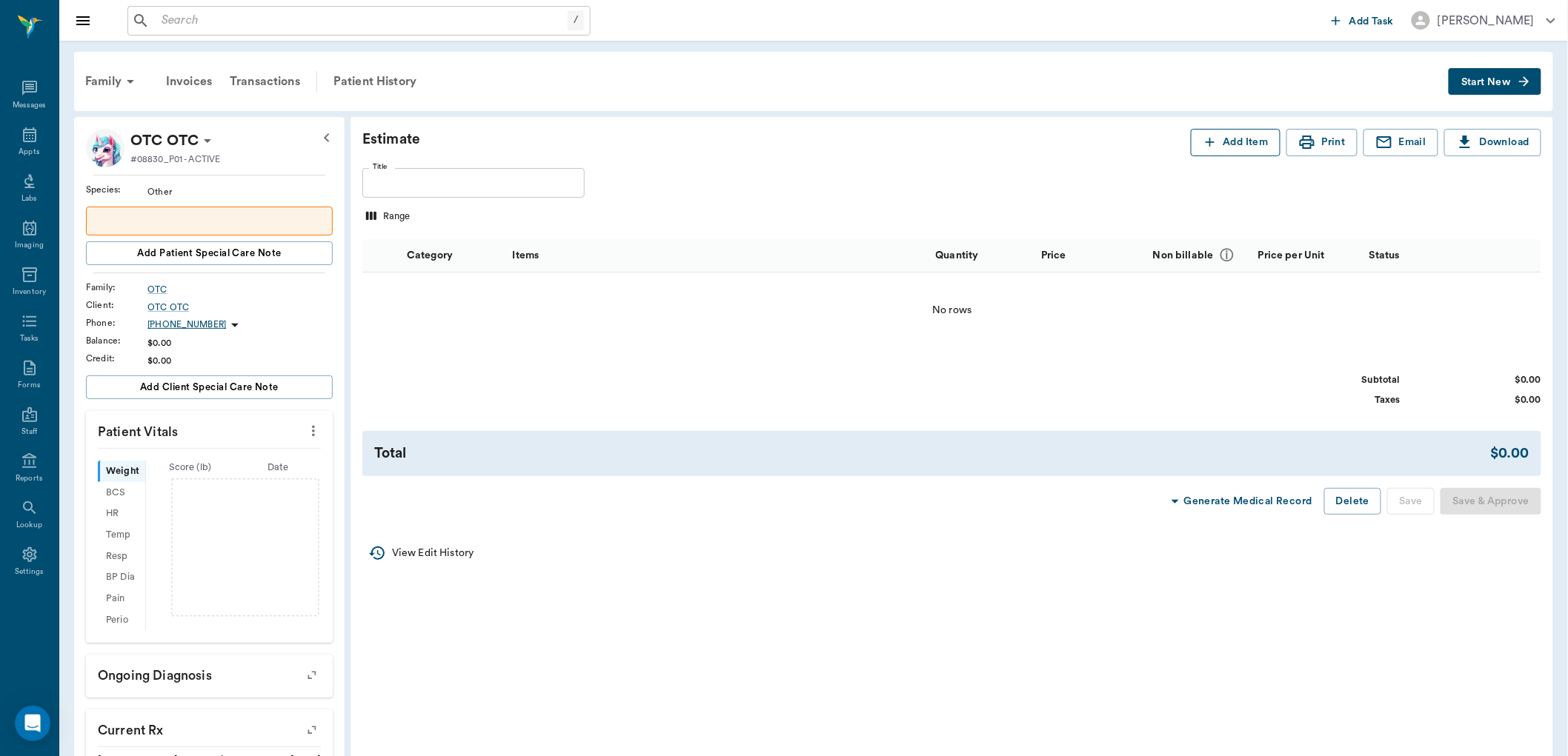
click at [1253, 135] on button "Add Item" at bounding box center [1236, 142] width 90 height 28
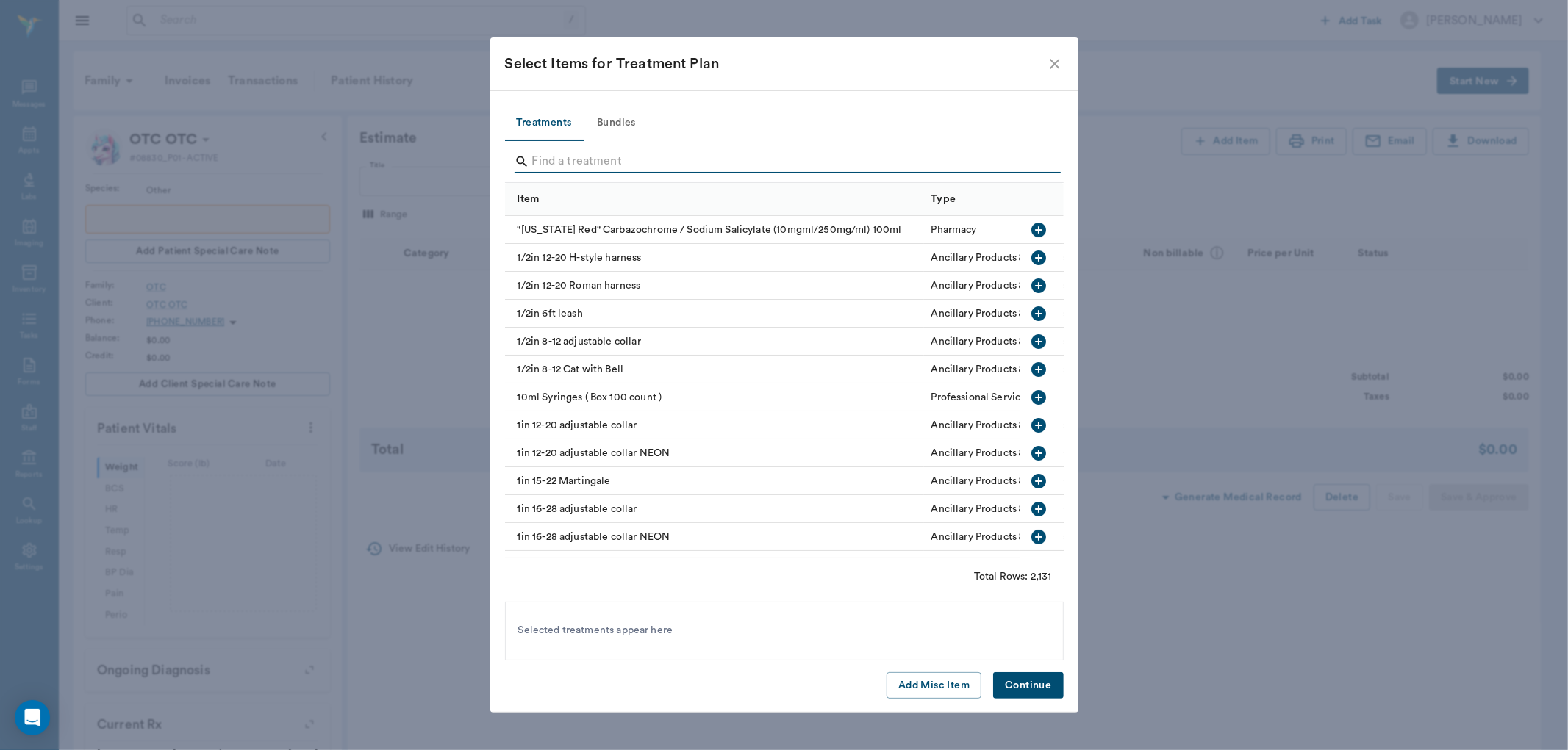
click at [612, 163] on input "Search" at bounding box center [785, 162] width 507 height 24
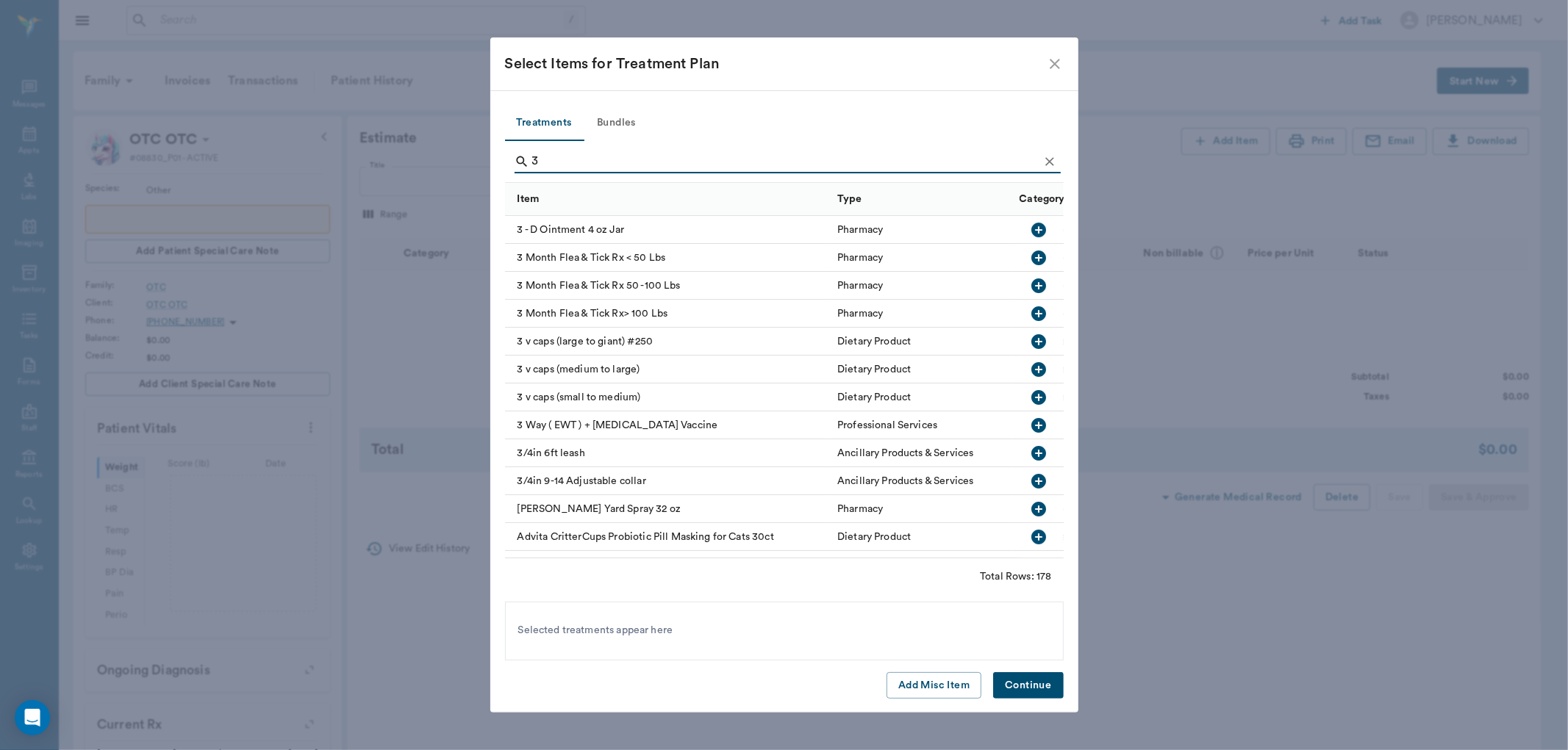
type input "3"
click at [1031, 252] on icon "button" at bounding box center [1039, 258] width 15 height 15
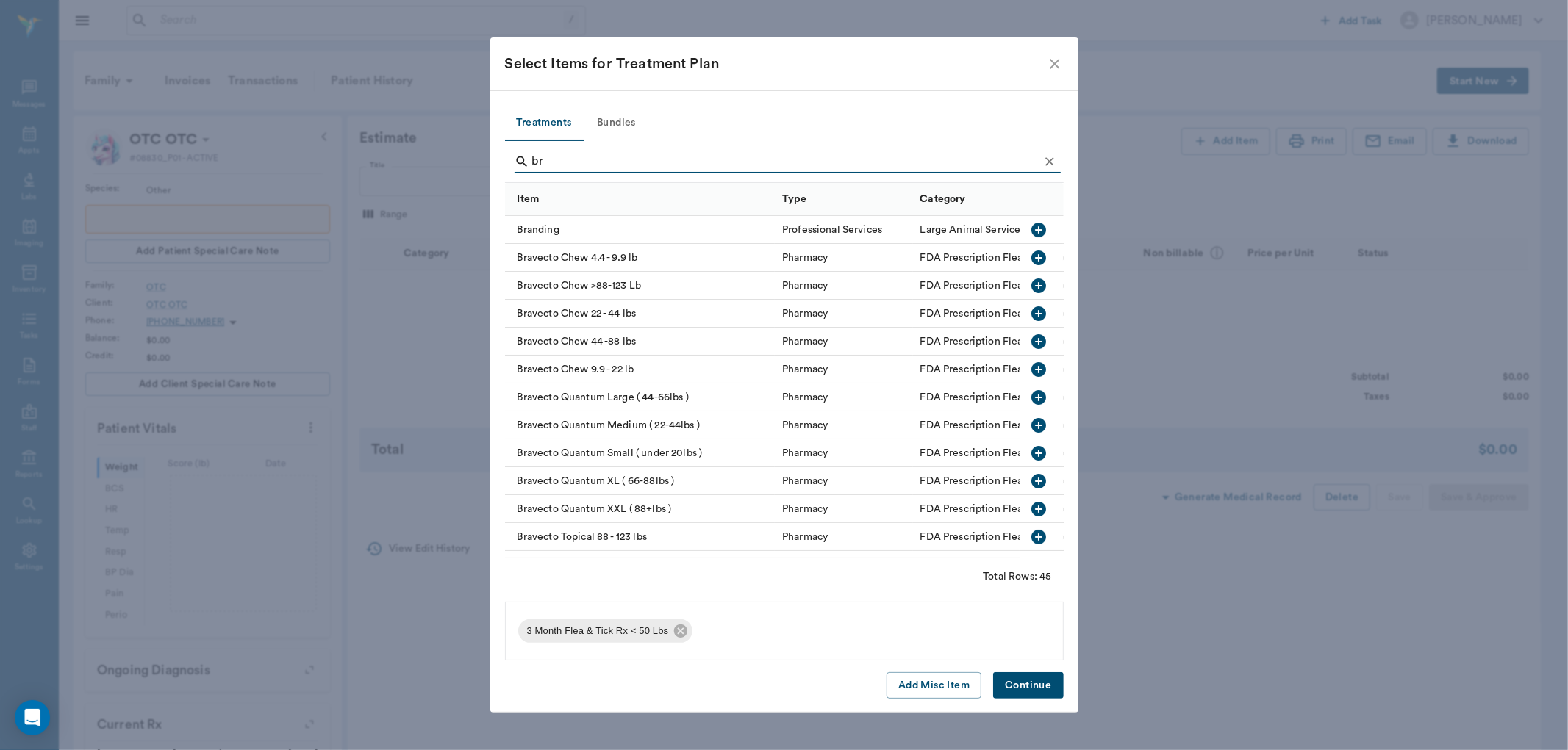
type input "br"
click at [1031, 366] on icon "button" at bounding box center [1039, 369] width 15 height 15
click at [1049, 679] on button "Continue" at bounding box center [1028, 685] width 70 height 27
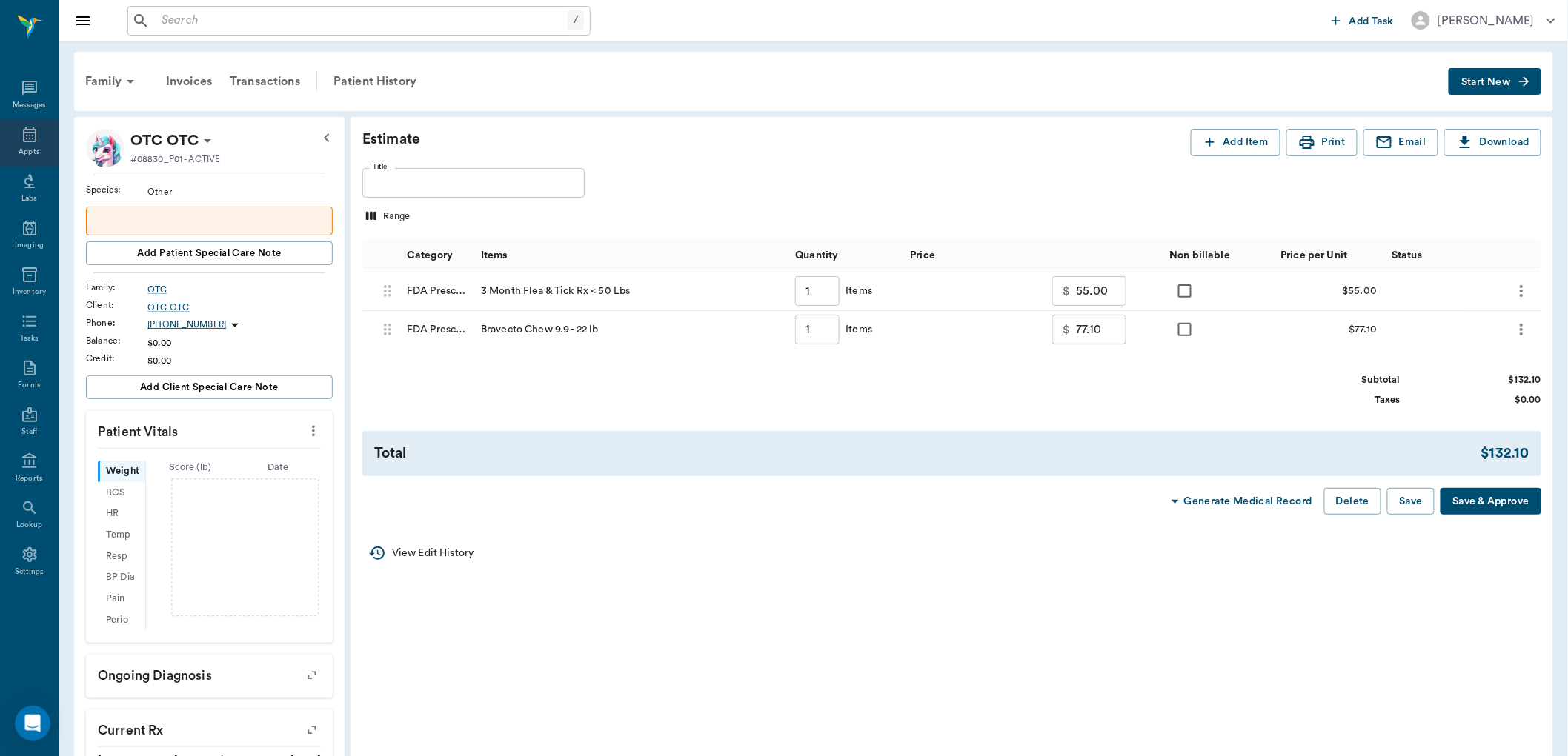
click at [30, 144] on div "Appts" at bounding box center [29, 143] width 58 height 46
click at [1359, 506] on button "Delete" at bounding box center [1353, 502] width 57 height 28
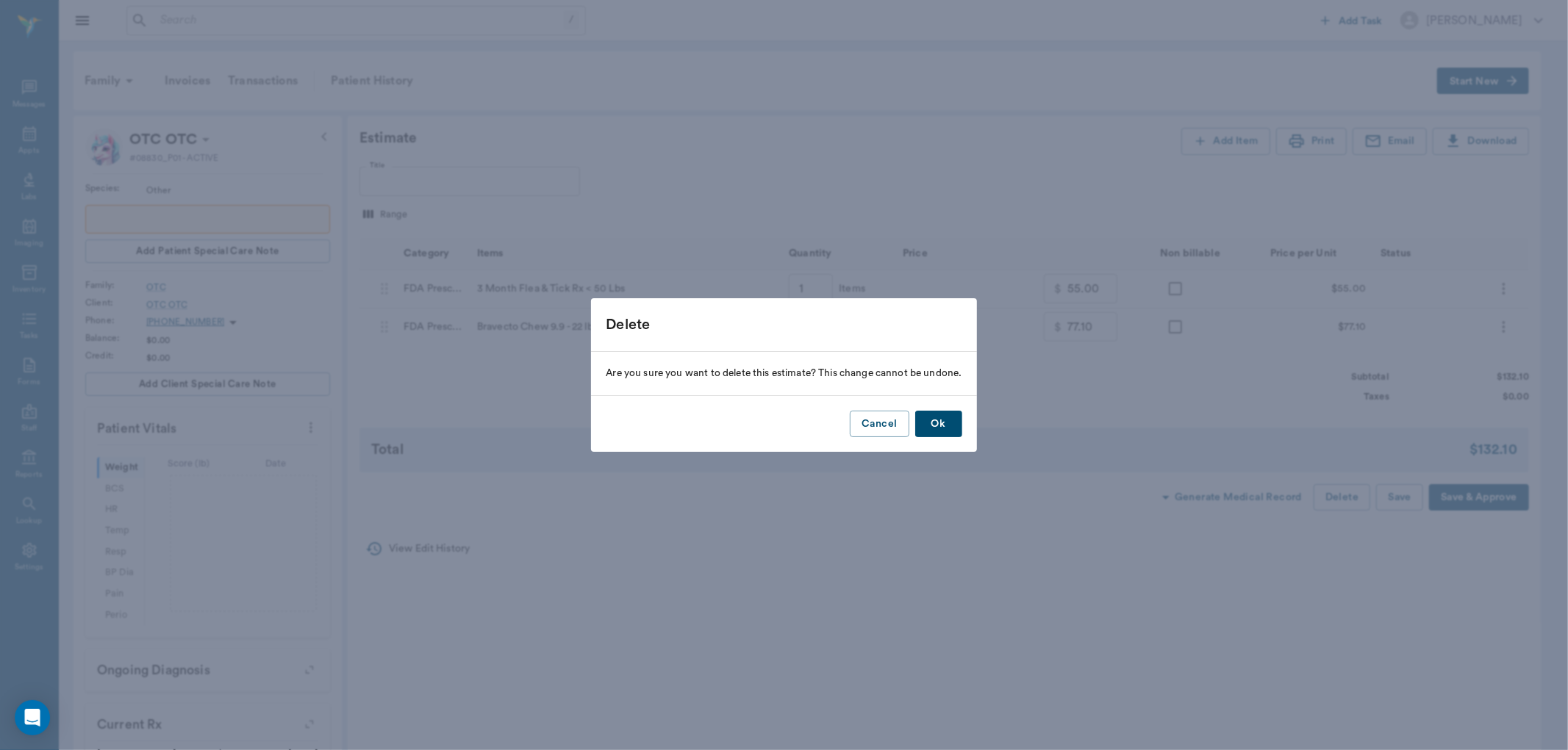
click at [946, 417] on button "Ok" at bounding box center [938, 424] width 47 height 27
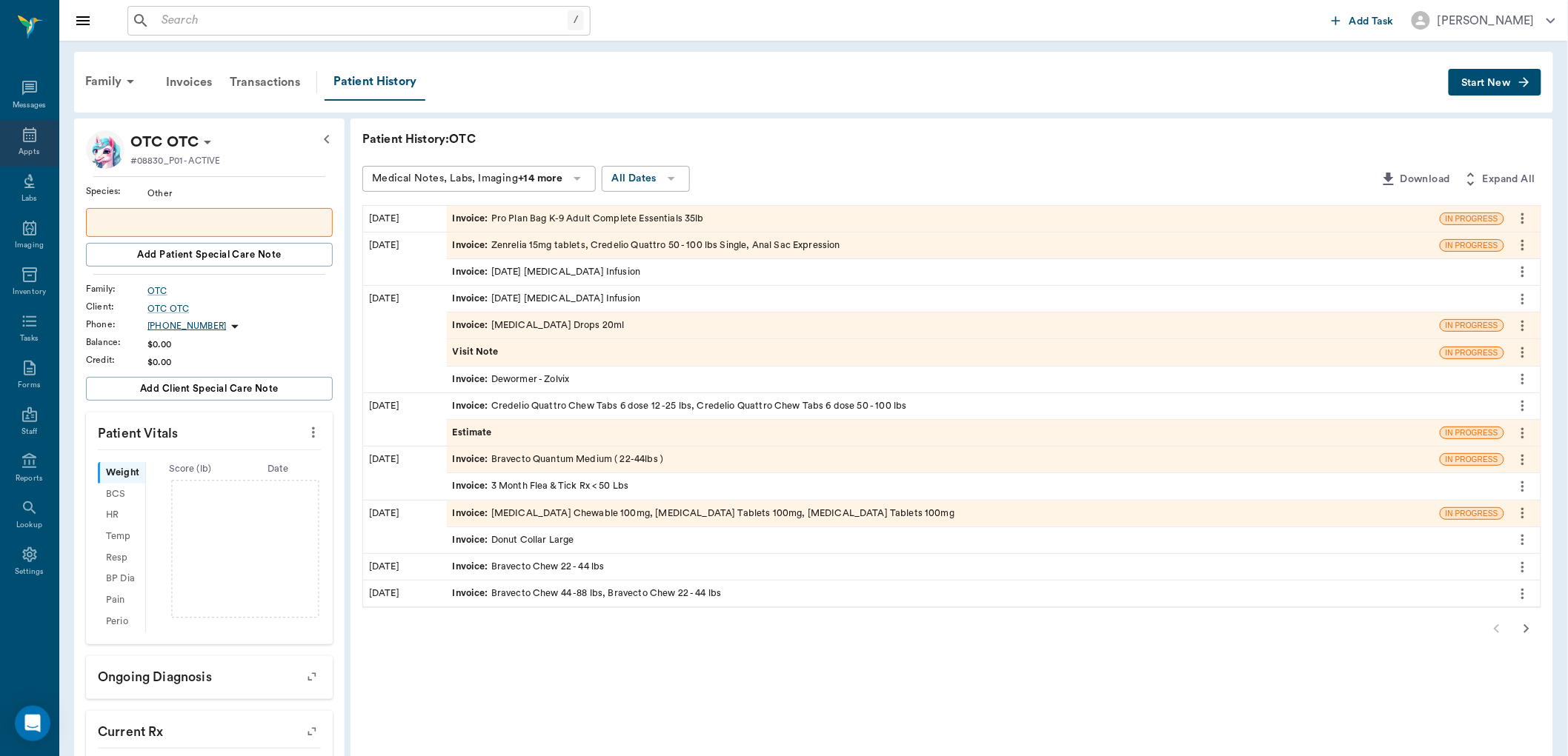
click at [26, 141] on icon at bounding box center [30, 135] width 18 height 18
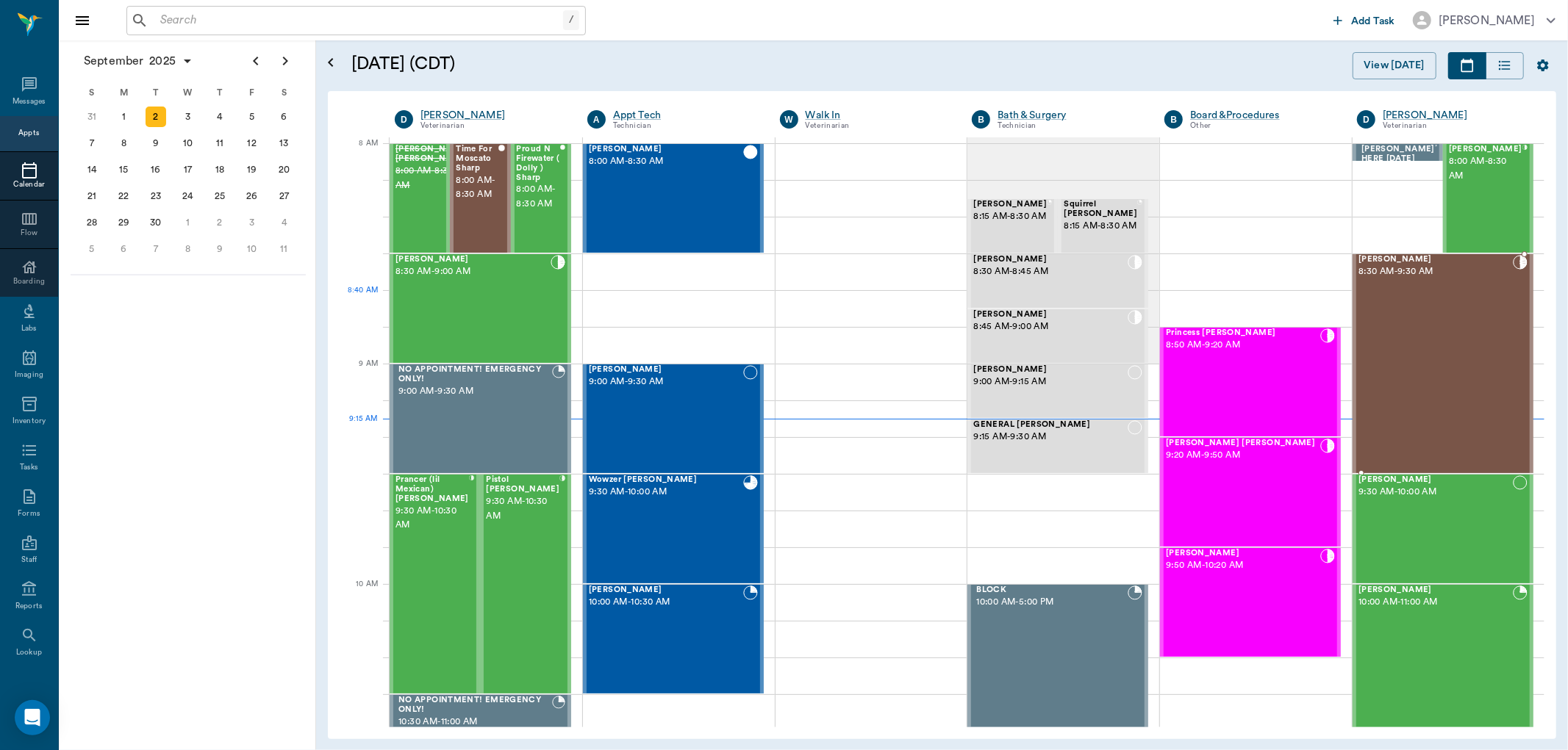
click at [1421, 297] on div "[PERSON_NAME] 8:30 AM - 9:30 AM" at bounding box center [1436, 364] width 154 height 217
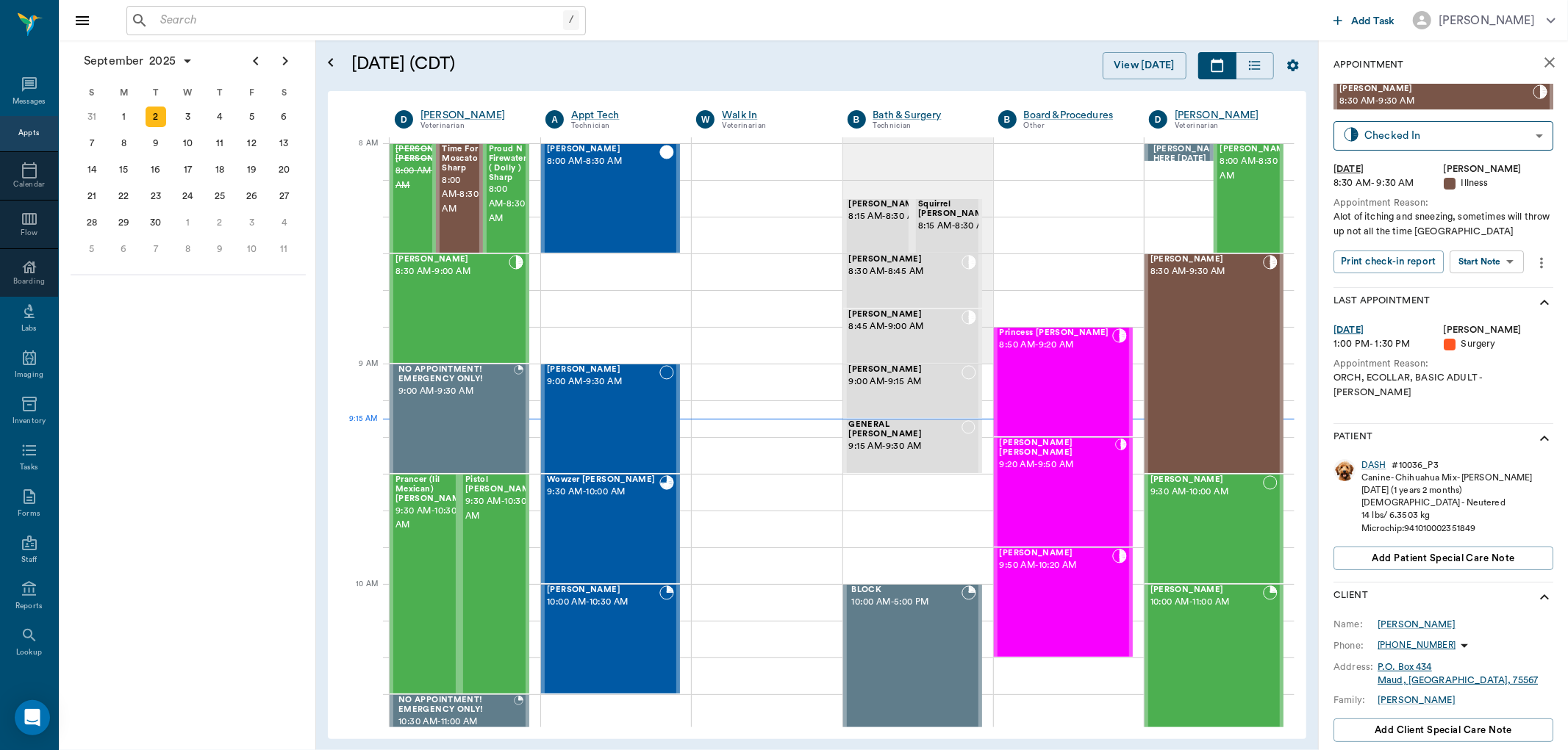
click at [1502, 260] on body "/ ​ Add Task Dr. Bert Ellsworth Nectar Messages Appts Calendar Flow Boarding La…" at bounding box center [784, 375] width 1568 height 750
click at [1474, 294] on button "View SOAP" at bounding box center [1471, 292] width 50 height 17
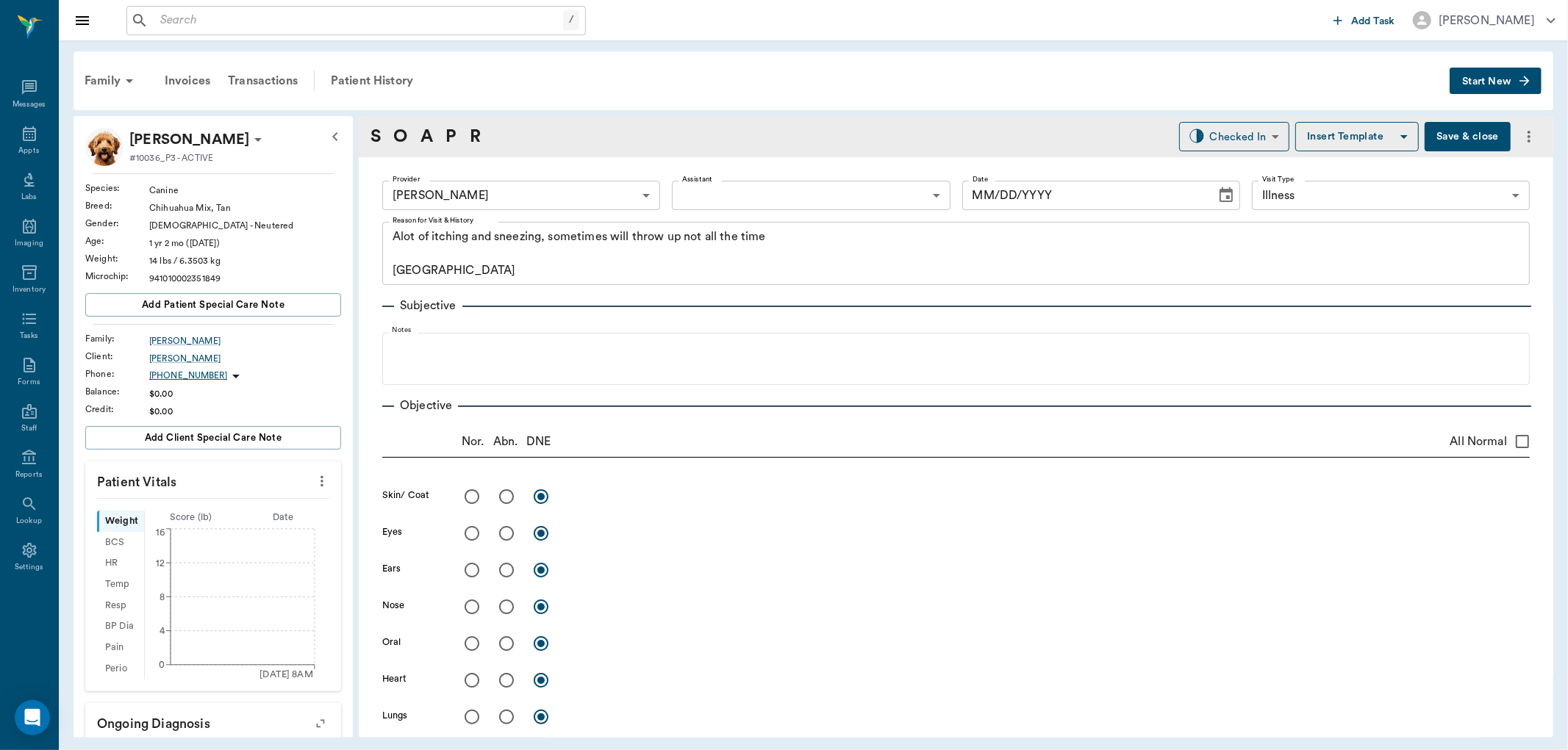
type input "670e8b52b987dc0b25a864ee"
type input "65d2be4f46e3a538d89b8c15"
type textarea "Alot of itching and sneezing, sometimes will throw up not all the time Caryn"
type input "[DATE]"
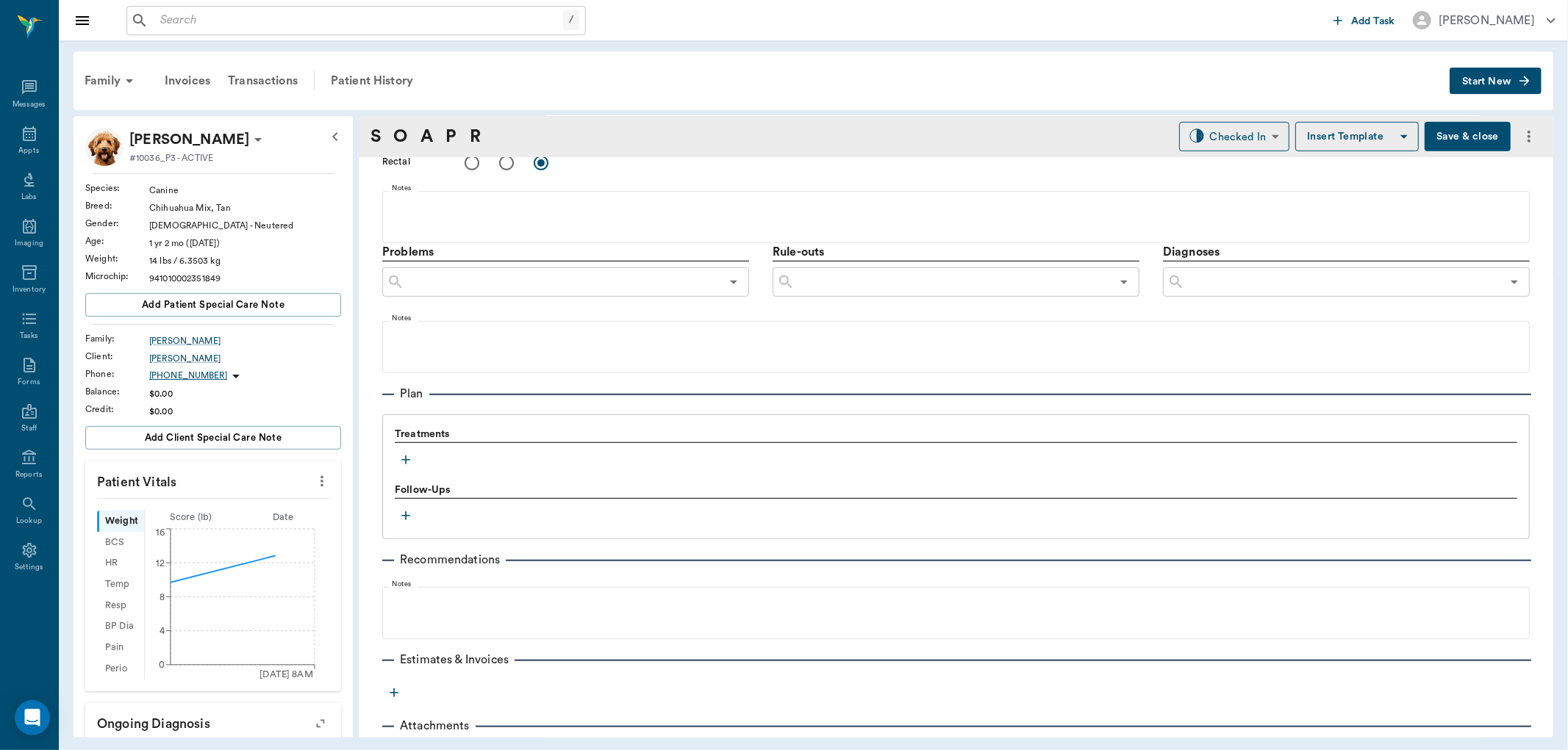
scroll to position [811, 0]
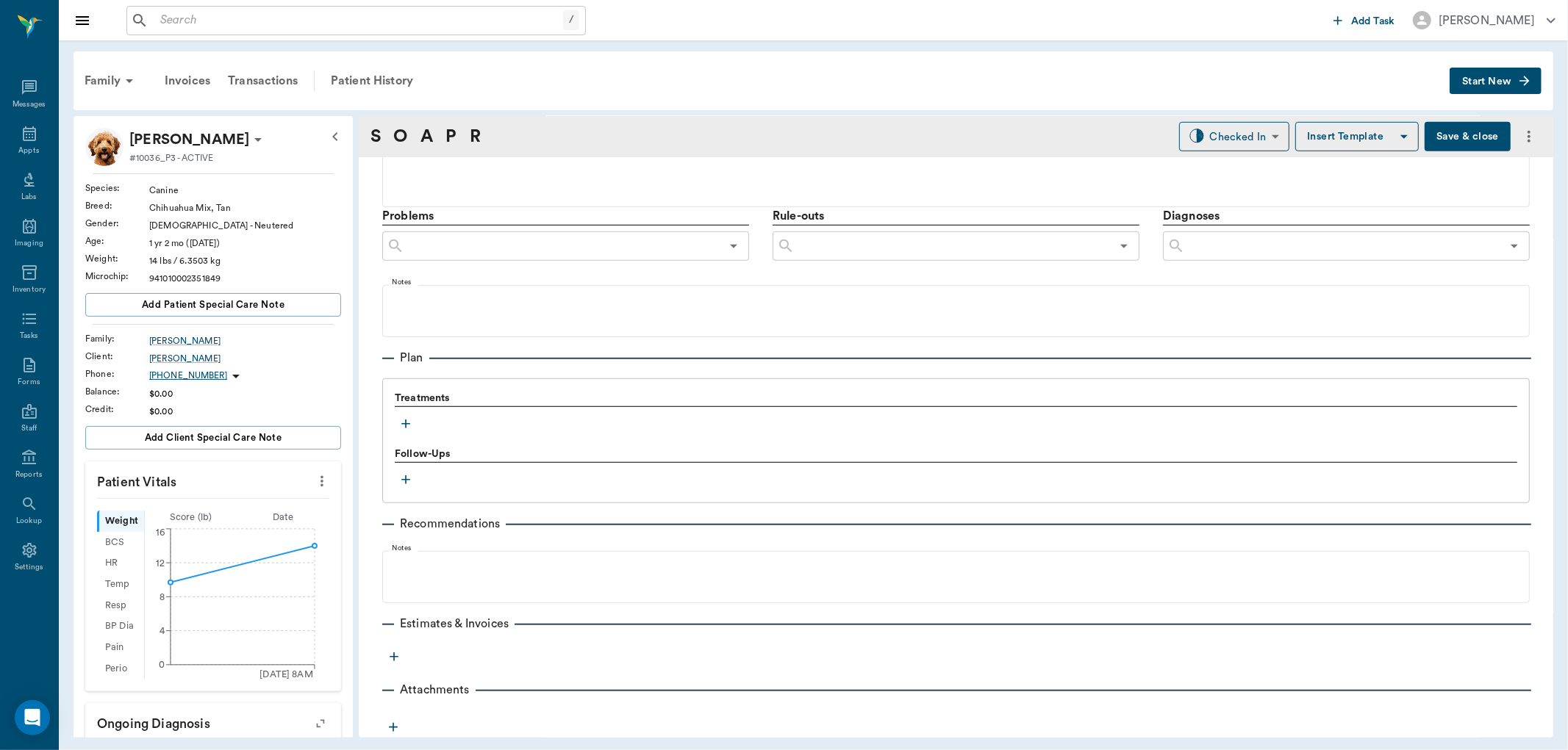
click at [407, 421] on icon "button" at bounding box center [406, 424] width 15 height 15
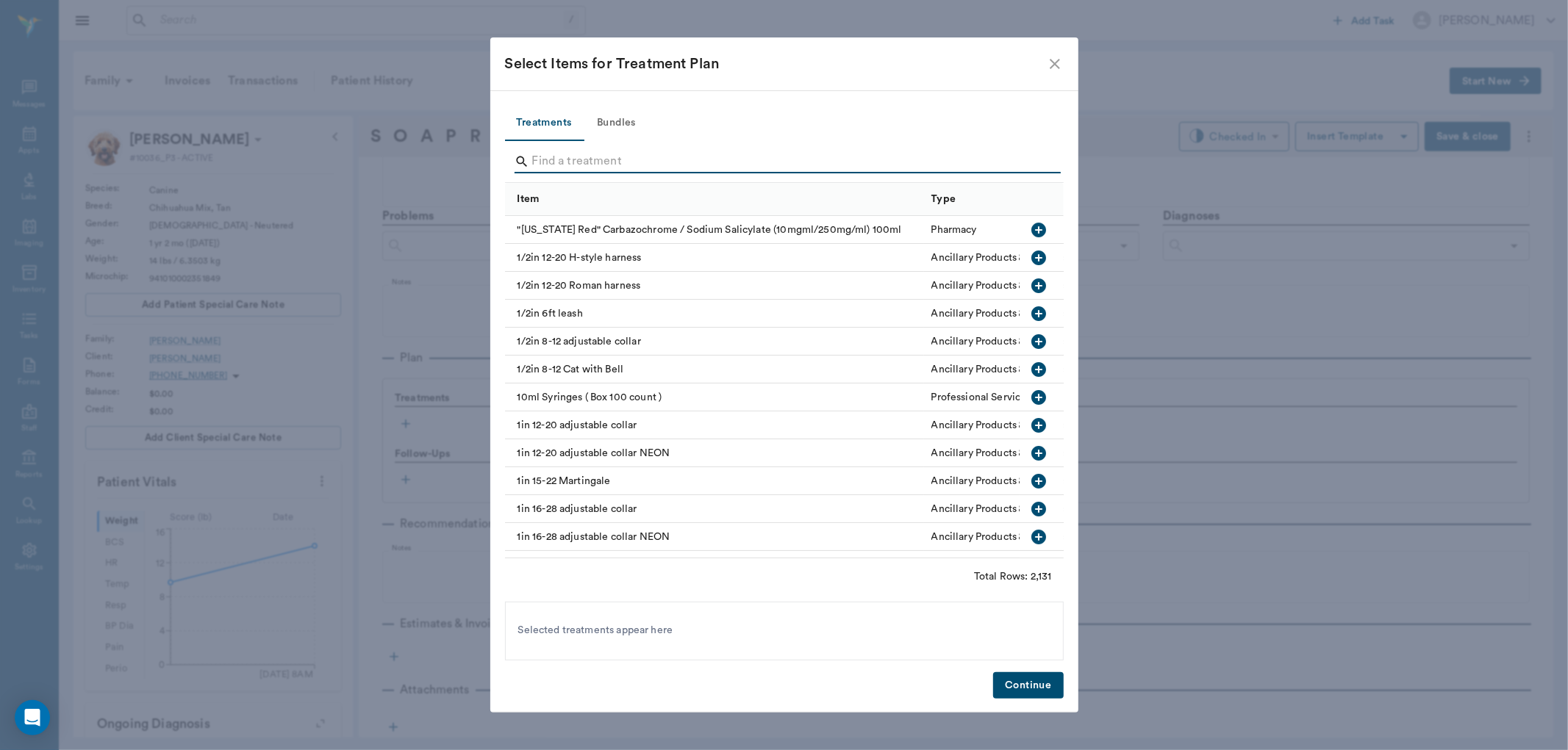
click at [554, 162] on input "Search" at bounding box center [785, 162] width 507 height 24
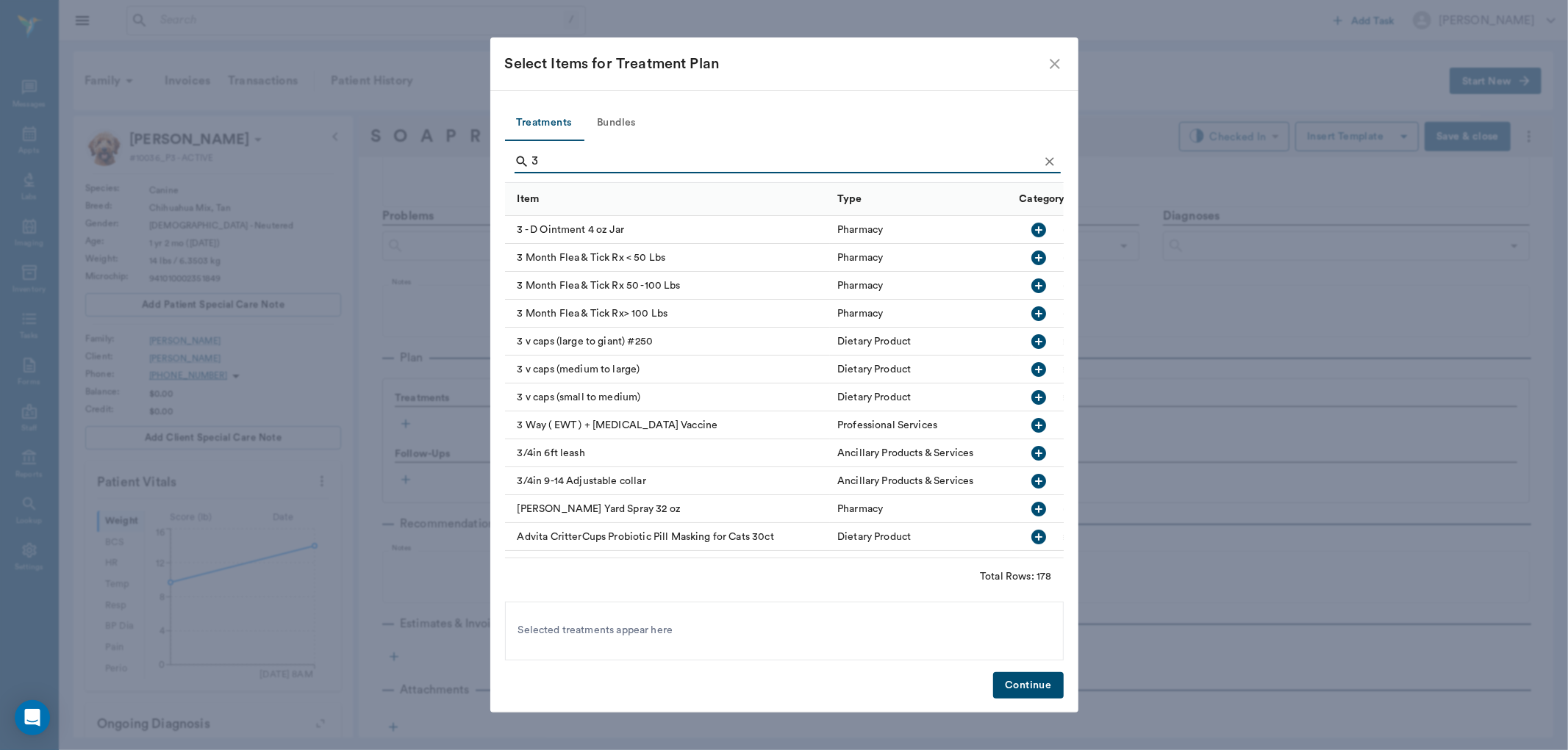
type input "3"
drag, startPoint x: 1027, startPoint y: 254, endPoint x: 1086, endPoint y: 505, distance: 257.8
click at [1031, 254] on icon "button" at bounding box center [1039, 258] width 15 height 15
click at [1032, 688] on button "Continue" at bounding box center [1028, 685] width 70 height 27
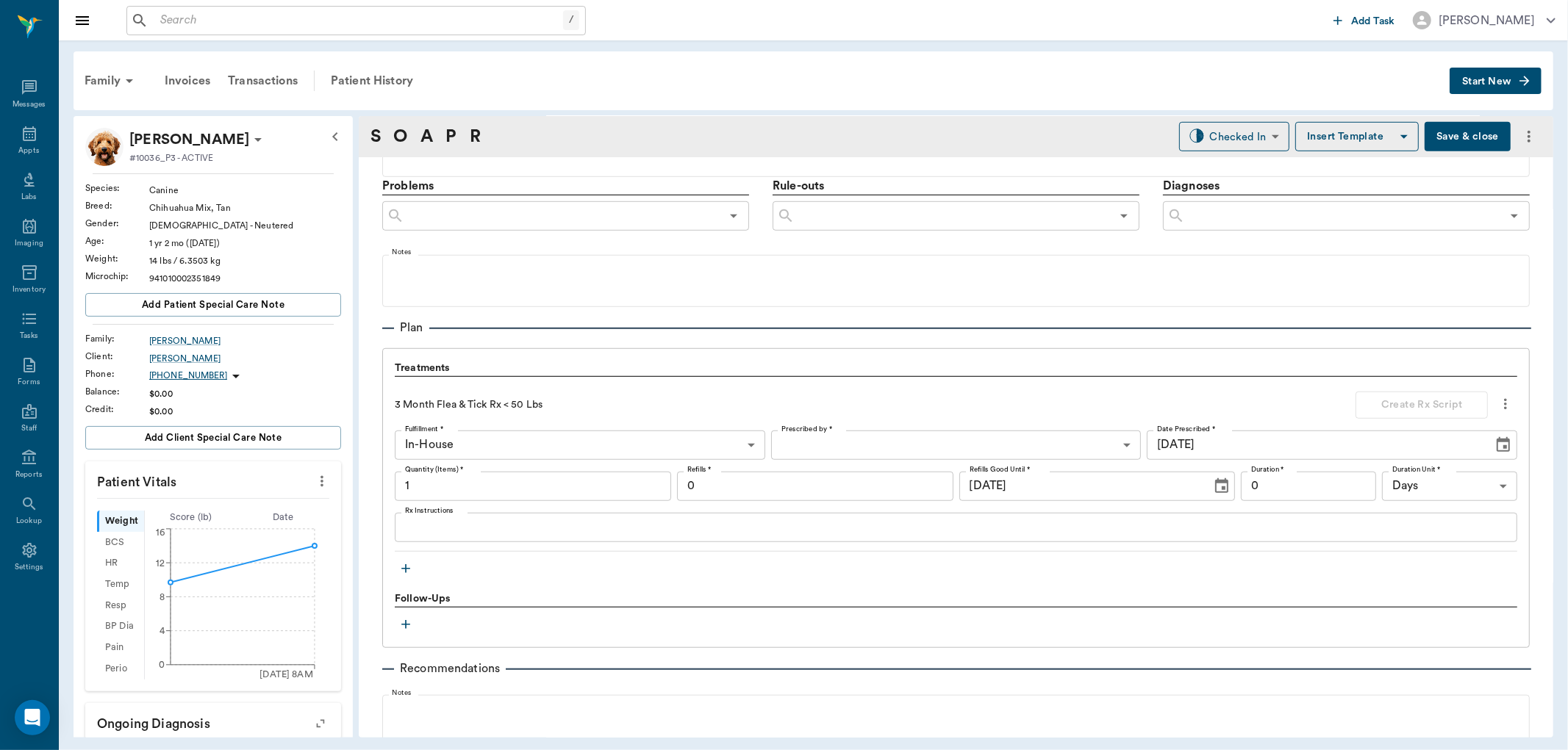
scroll to position [892, 0]
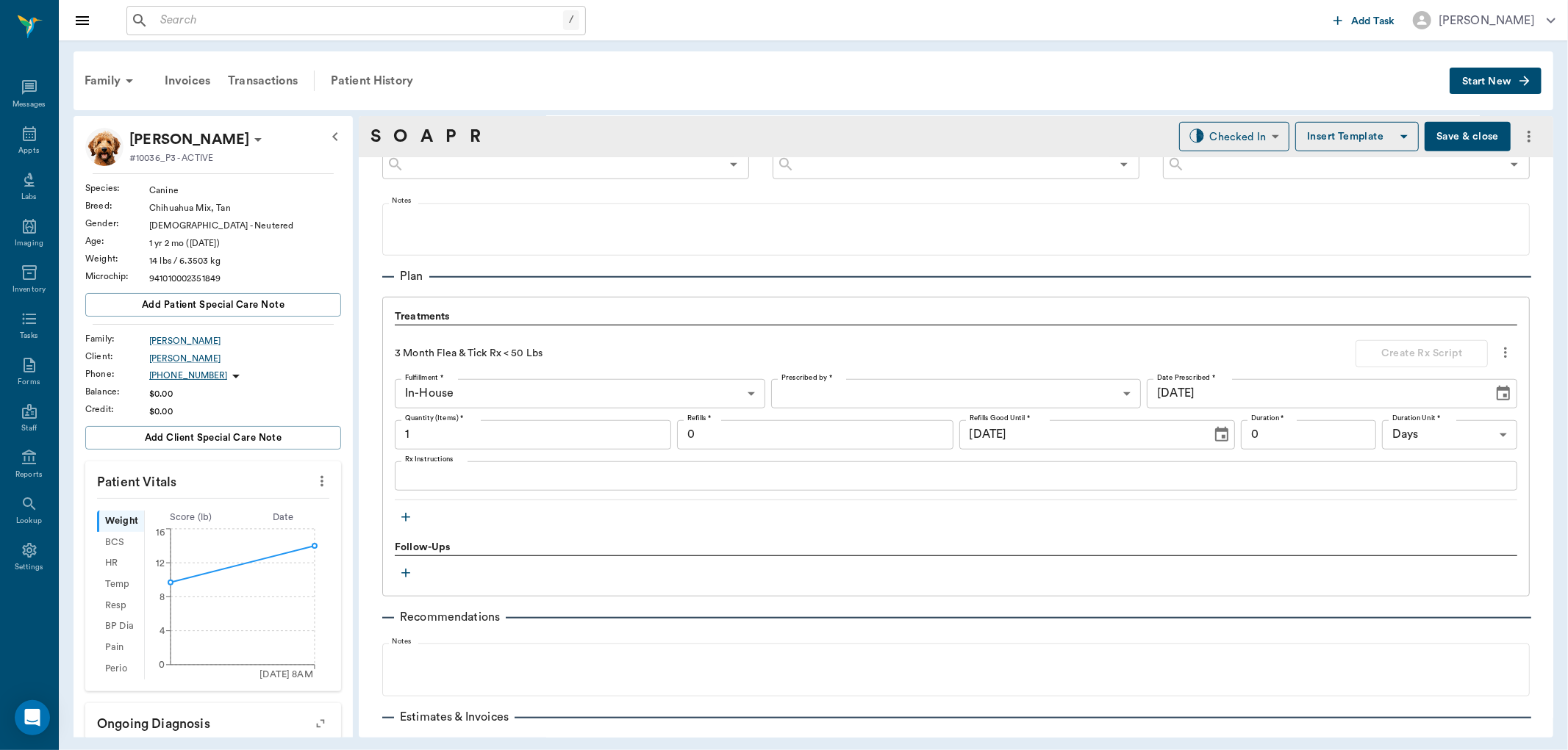
click at [409, 510] on icon "button" at bounding box center [406, 517] width 15 height 15
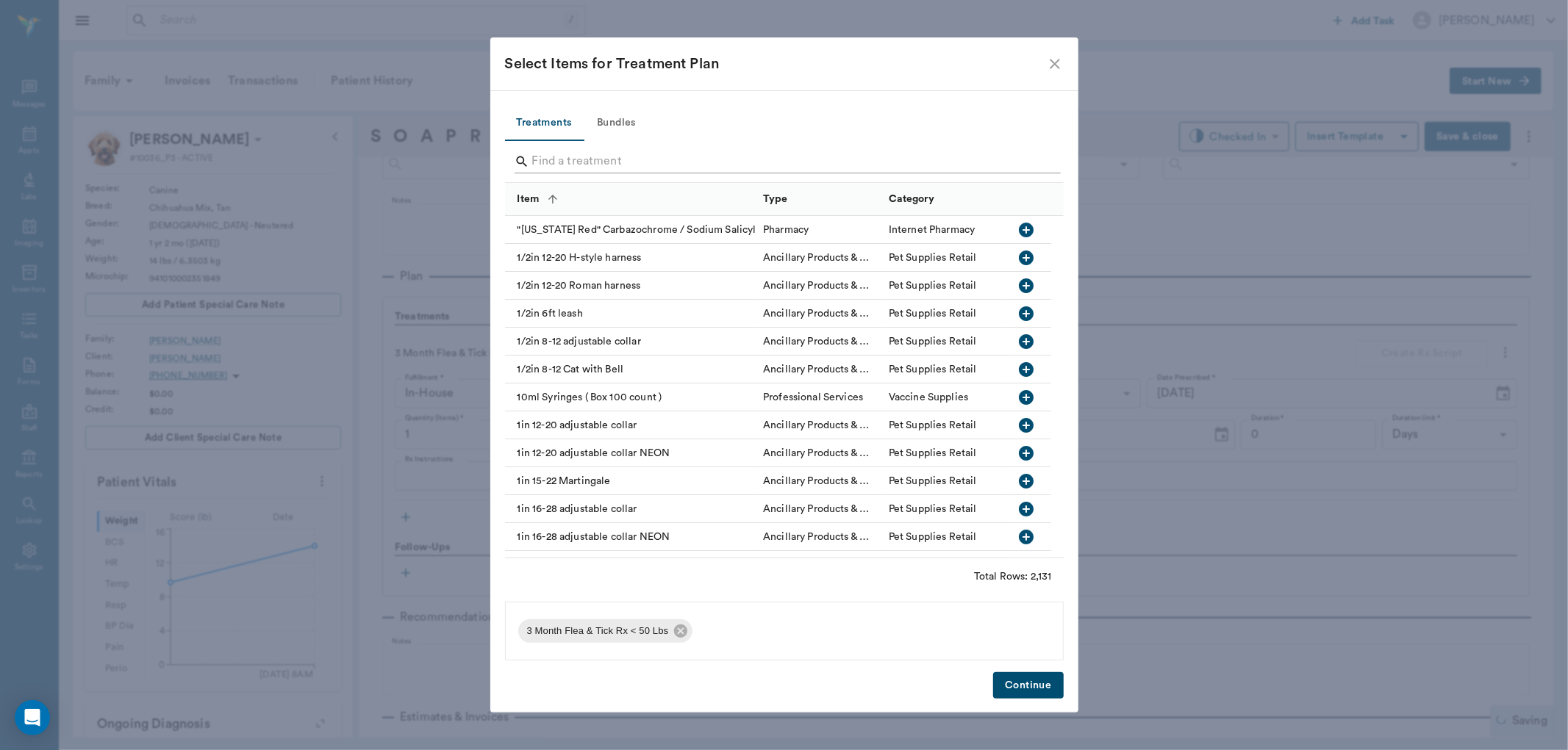
click at [562, 162] on input "Search" at bounding box center [785, 162] width 507 height 24
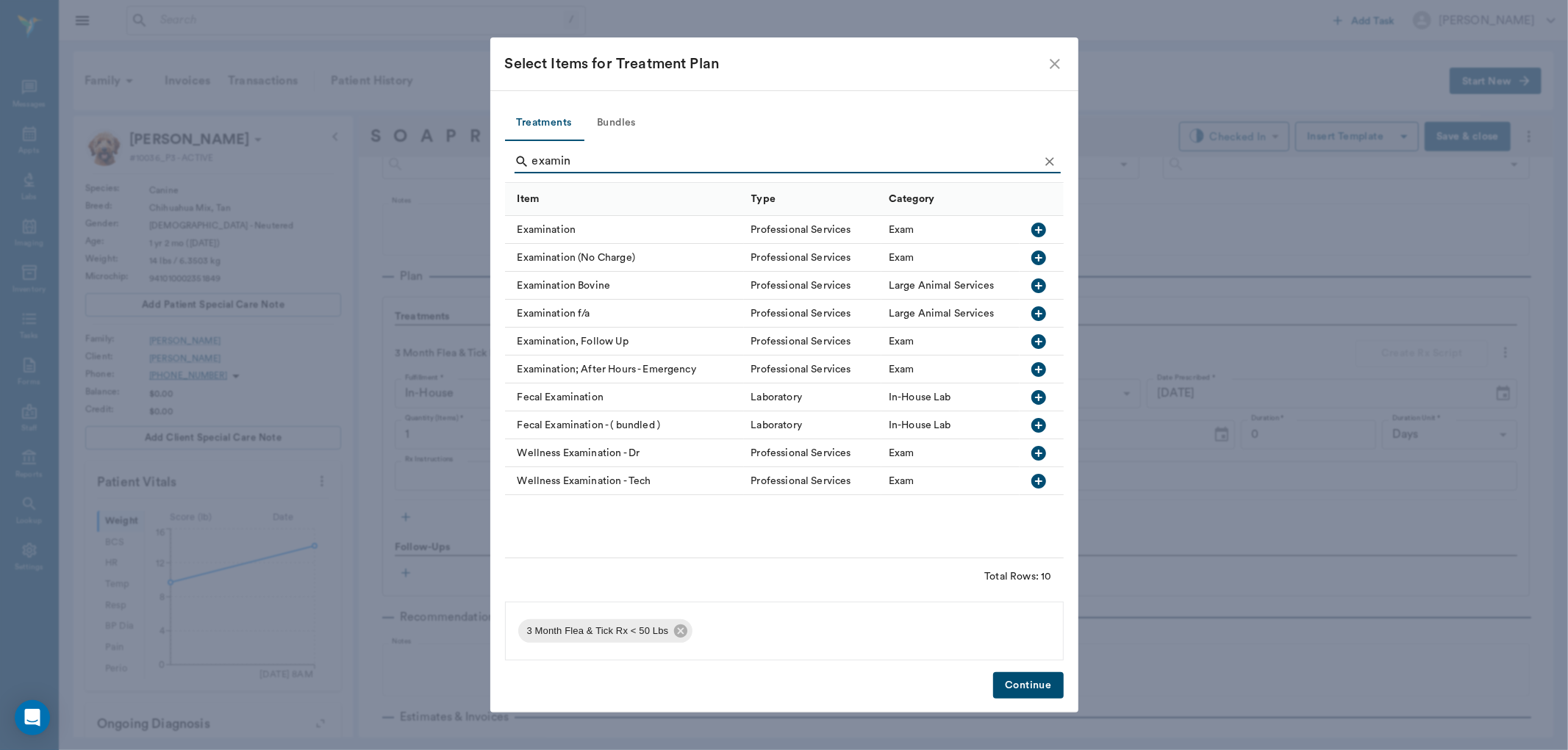
type input "examin"
click at [1038, 224] on icon "button" at bounding box center [1039, 230] width 15 height 15
click at [1026, 691] on button "Continue" at bounding box center [1028, 685] width 70 height 27
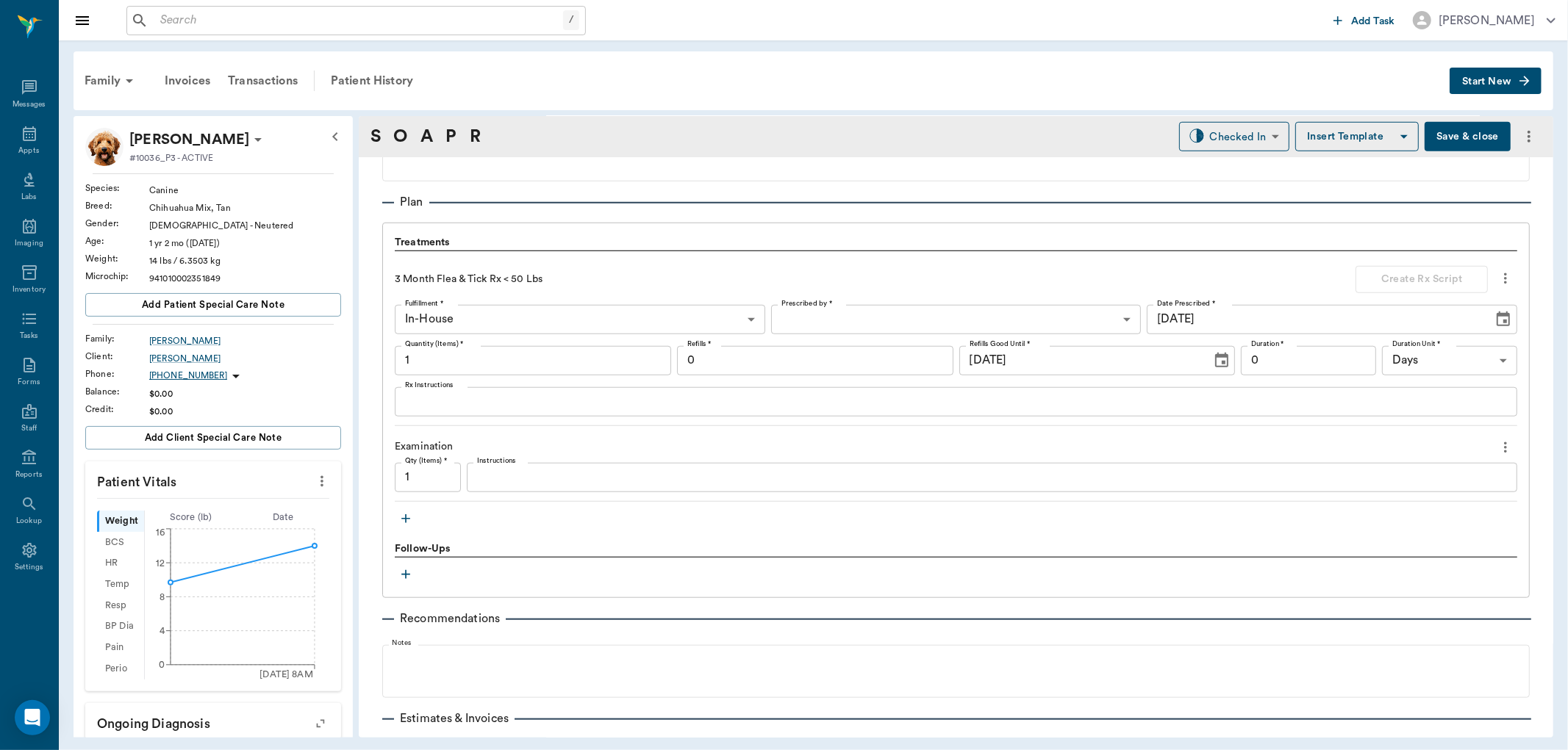
scroll to position [1055, 0]
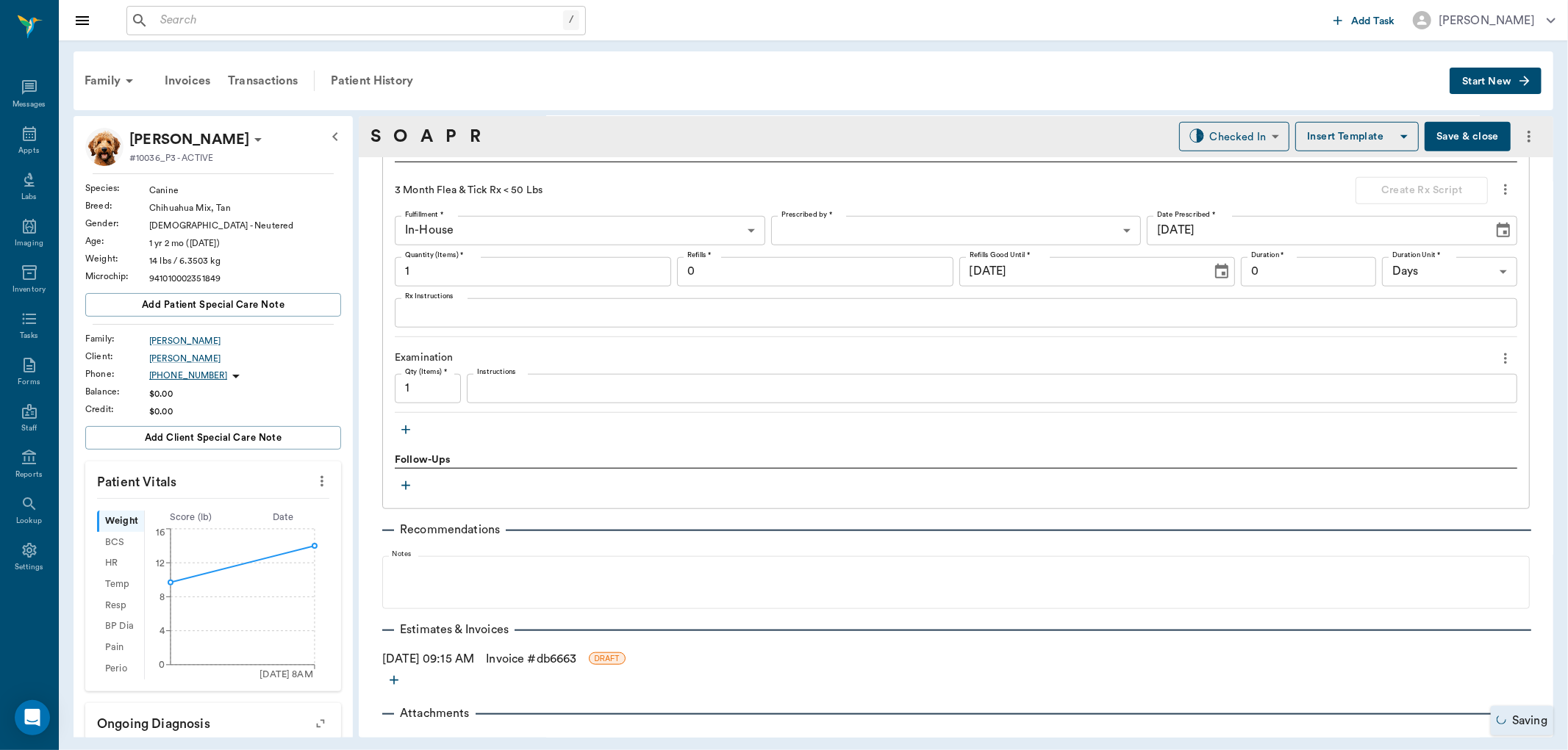
click at [409, 430] on icon "button" at bounding box center [406, 430] width 9 height 9
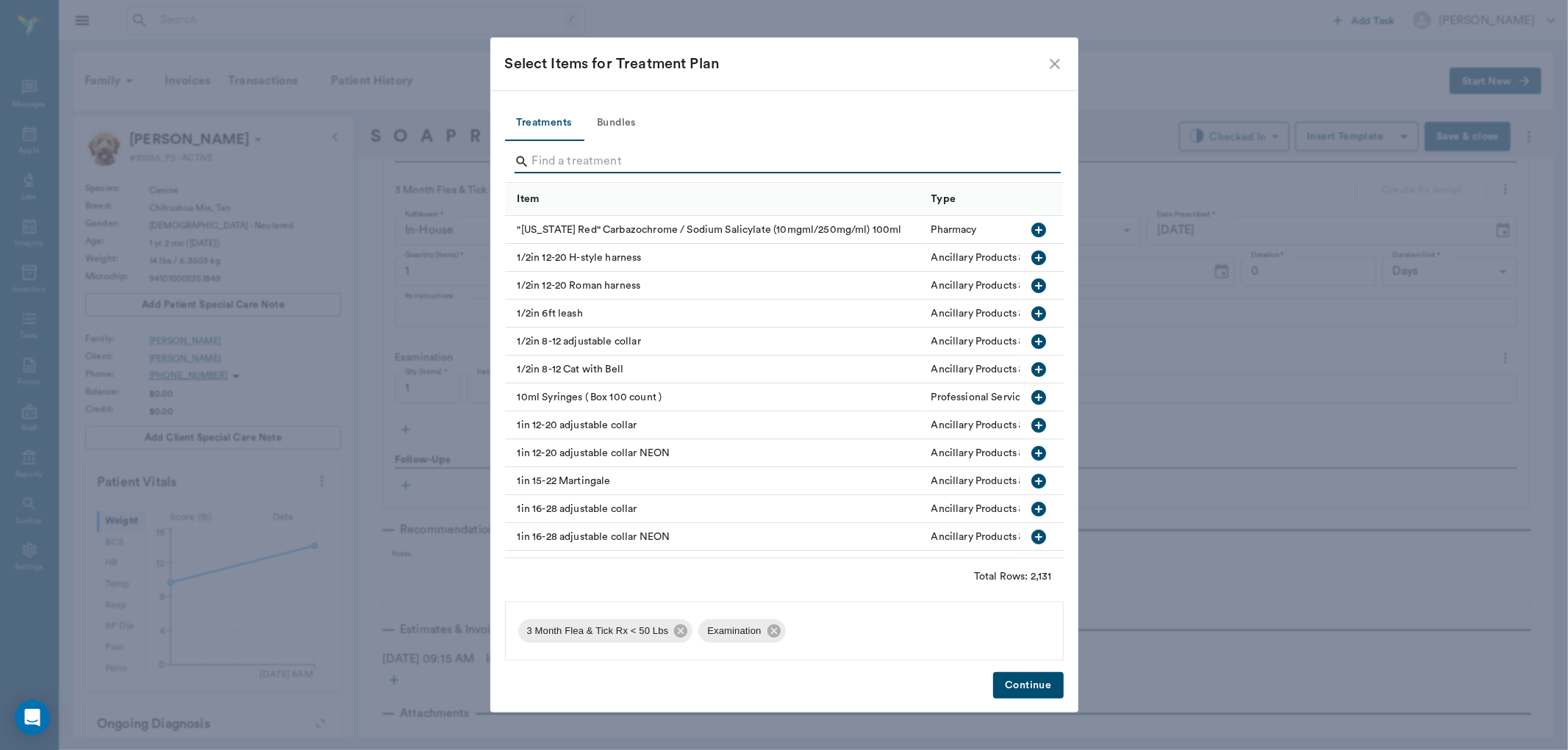
click at [537, 157] on input "Search" at bounding box center [785, 162] width 507 height 24
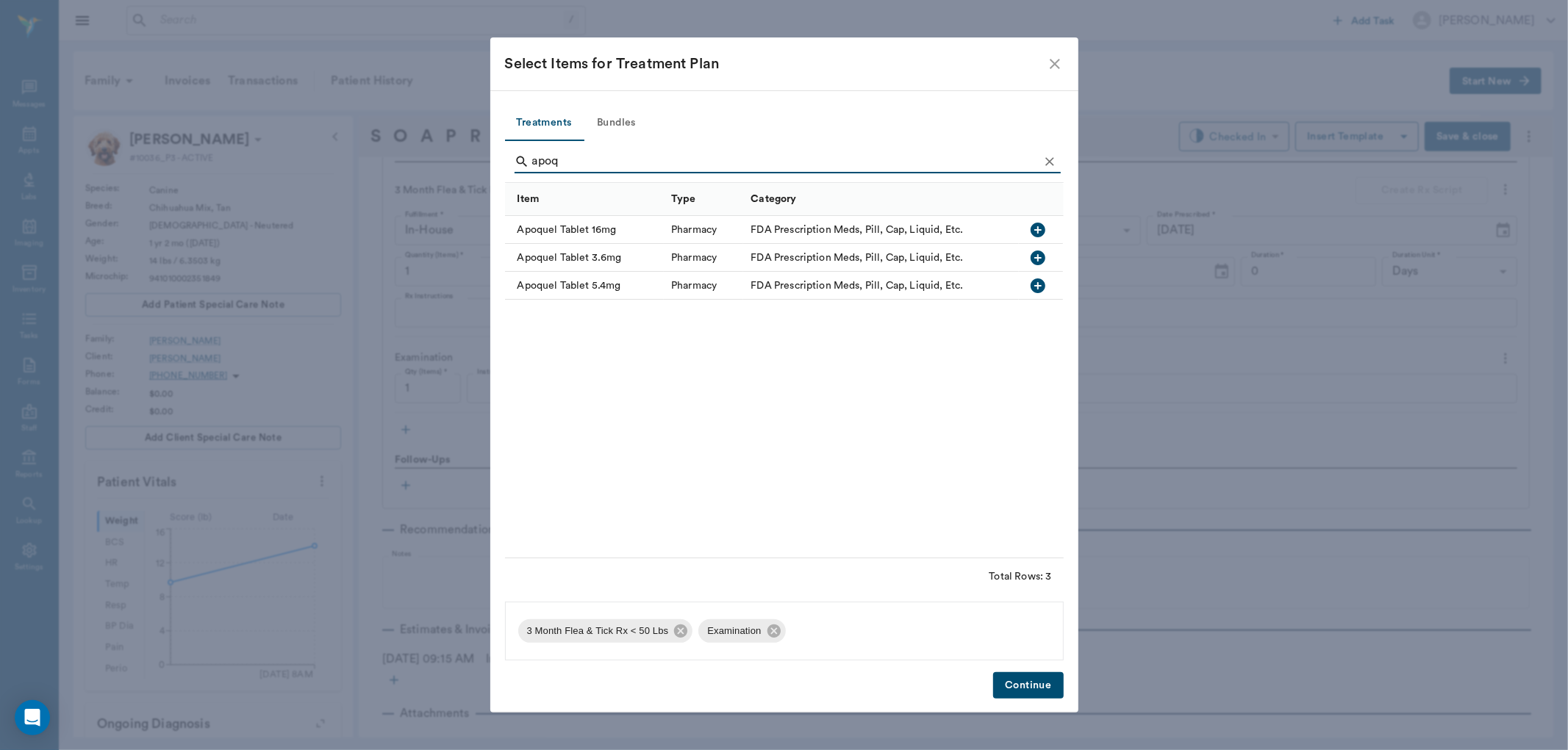
type input "apoq"
drag, startPoint x: 1040, startPoint y: 291, endPoint x: 1034, endPoint y: 273, distance: 19.0
click at [1040, 280] on icon "button" at bounding box center [1038, 286] width 15 height 15
click at [1030, 691] on button "Continue" at bounding box center [1028, 685] width 70 height 27
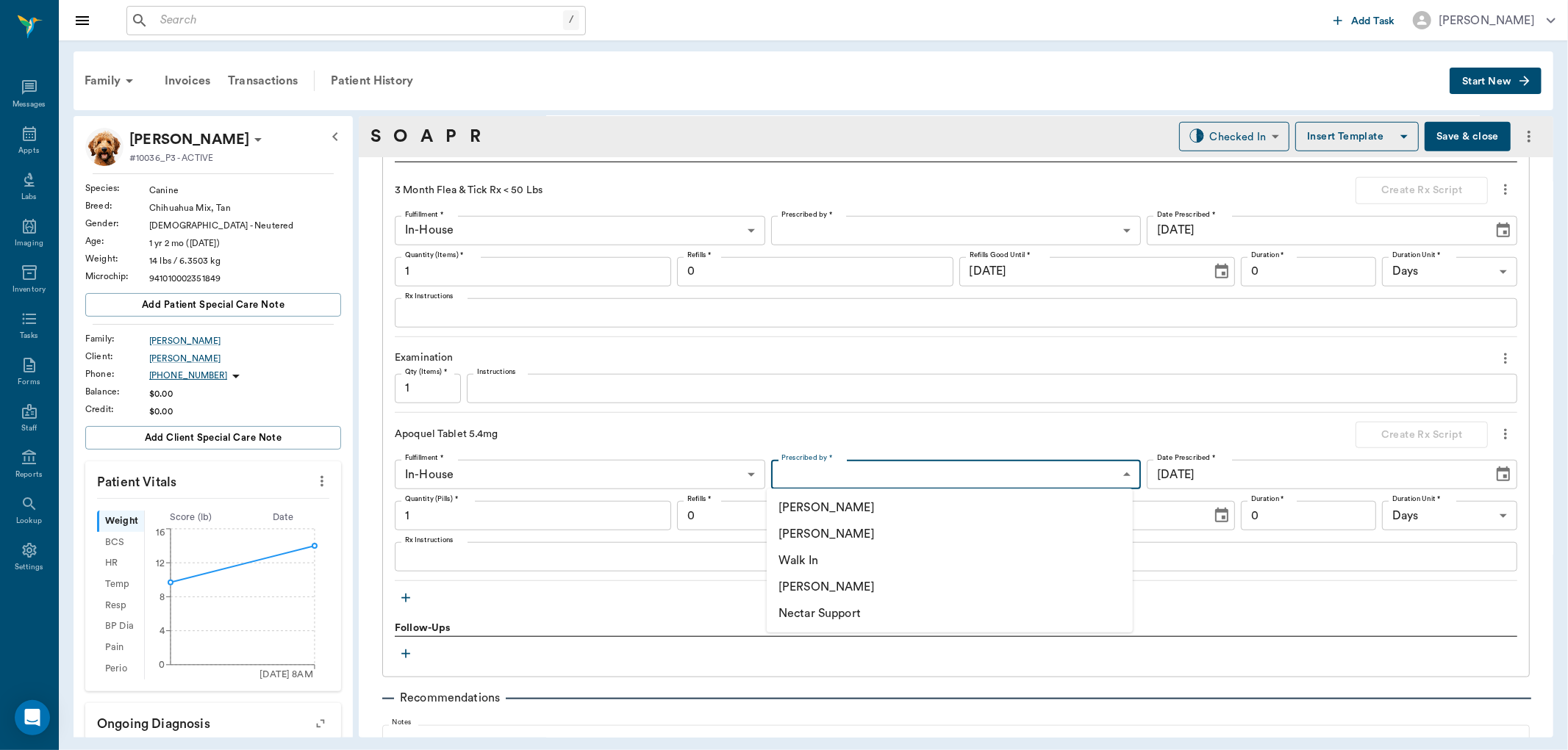
click at [929, 484] on body "/ ​ Add Task Dr. Bert Ellsworth Nectar Messages Appts Labs Imaging Inventory Ta…" at bounding box center [784, 375] width 1568 height 750
click at [844, 585] on li "[PERSON_NAME]" at bounding box center [949, 588] width 366 height 27
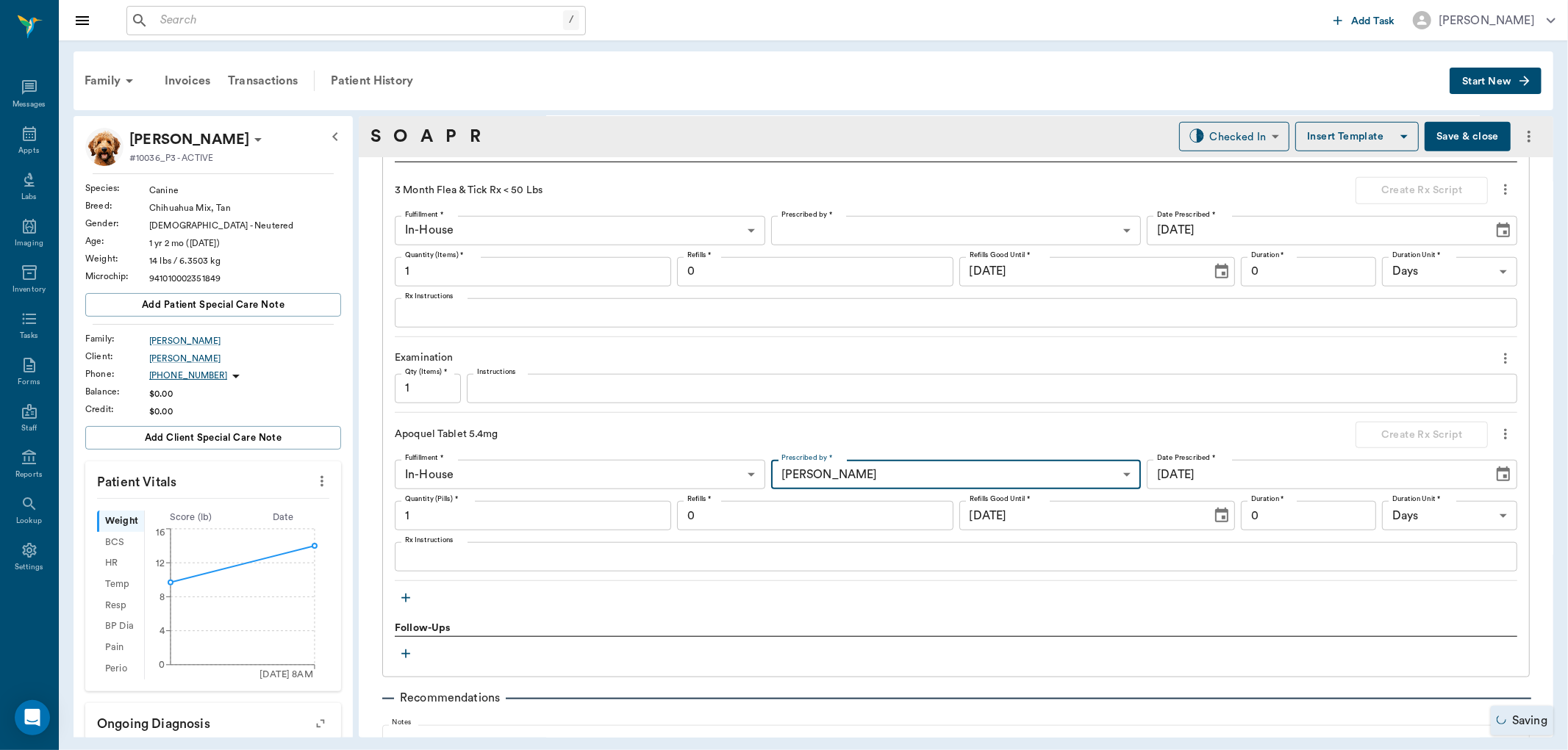
type input "670e8b52b987dc0b25a864ee"
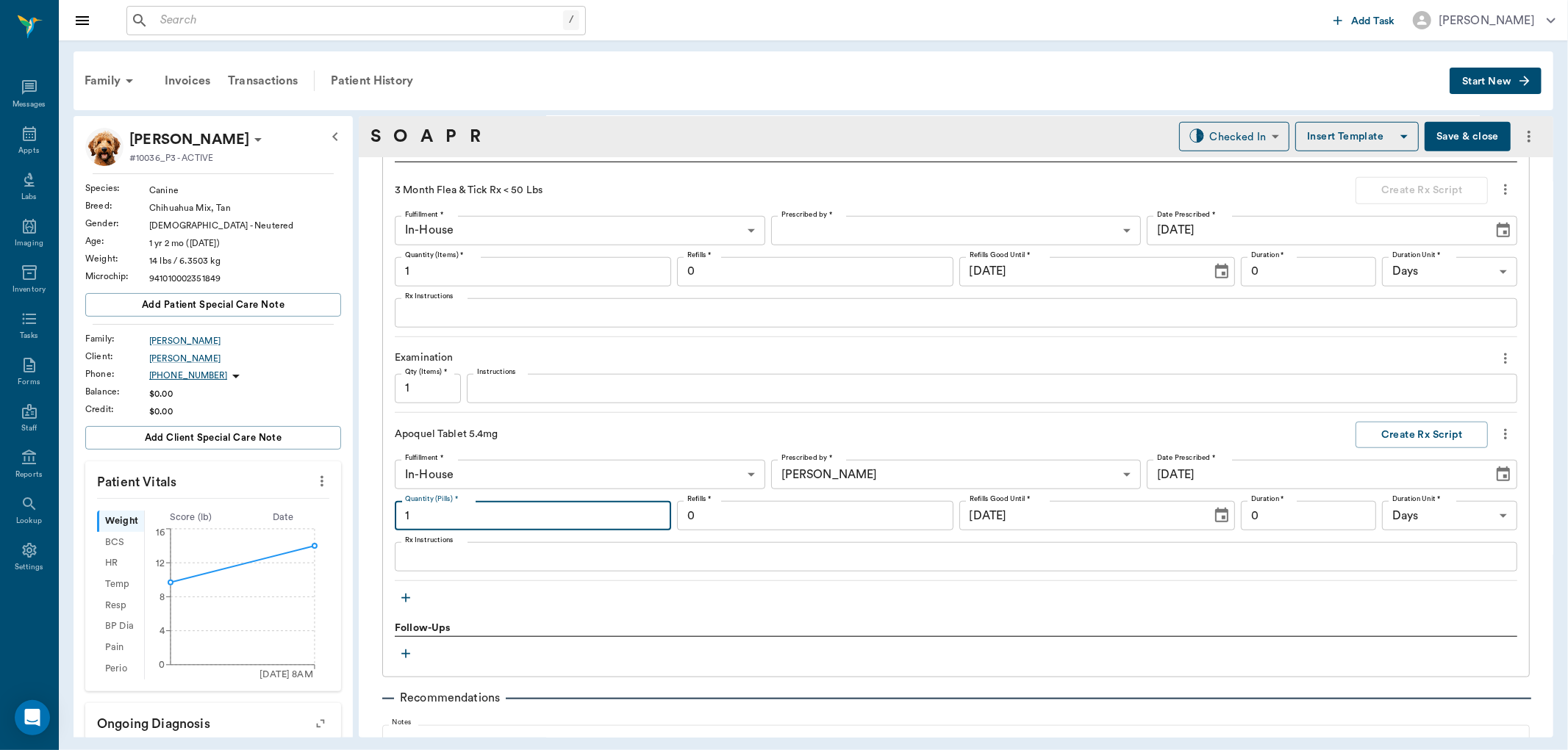
click at [494, 513] on input "1" at bounding box center [533, 516] width 276 height 30
type input "15"
click at [1274, 504] on label "Duration *" at bounding box center [1267, 500] width 33 height 10
click at [1274, 504] on input "0" at bounding box center [1308, 516] width 135 height 30
type input "30"
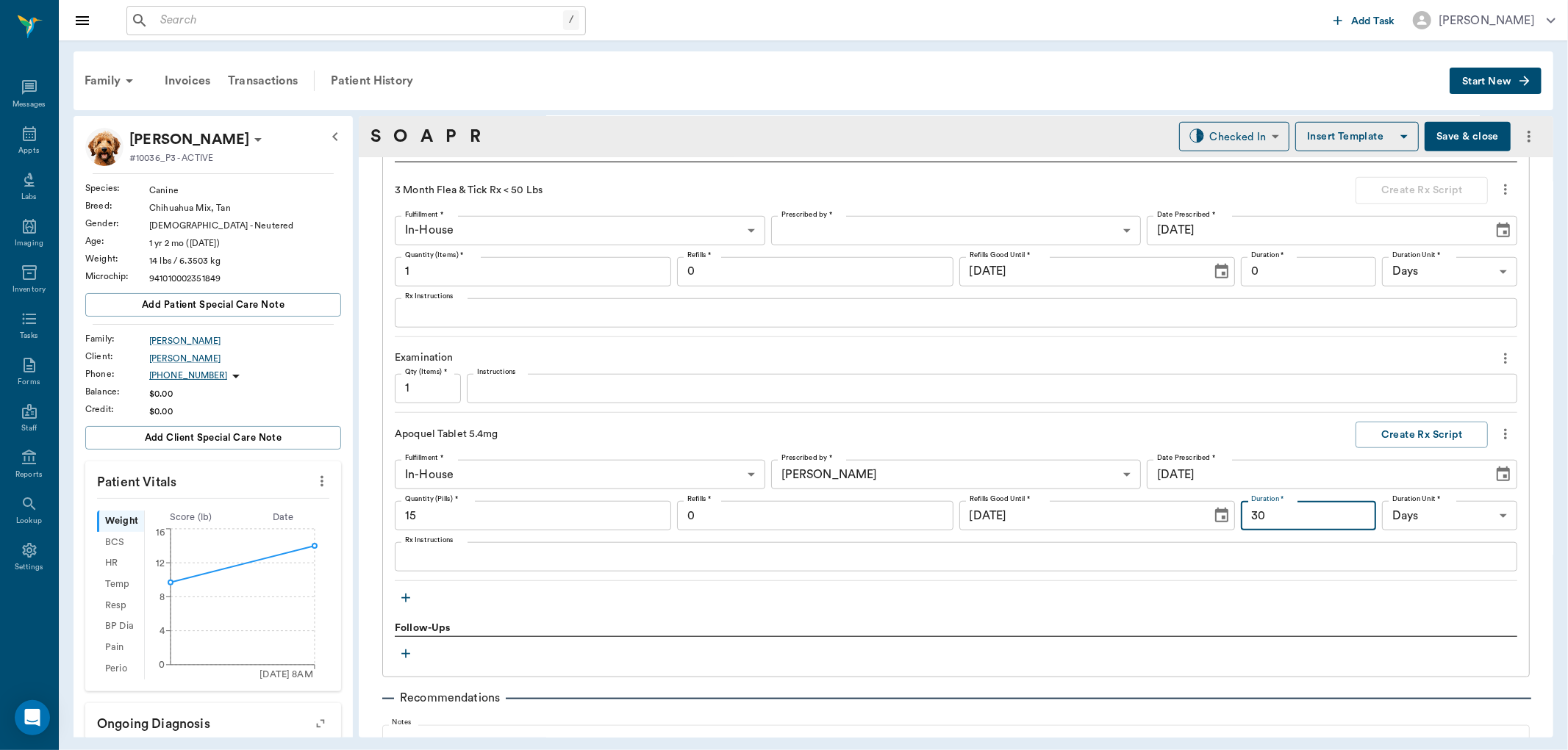
click at [717, 504] on input "0" at bounding box center [815, 516] width 276 height 30
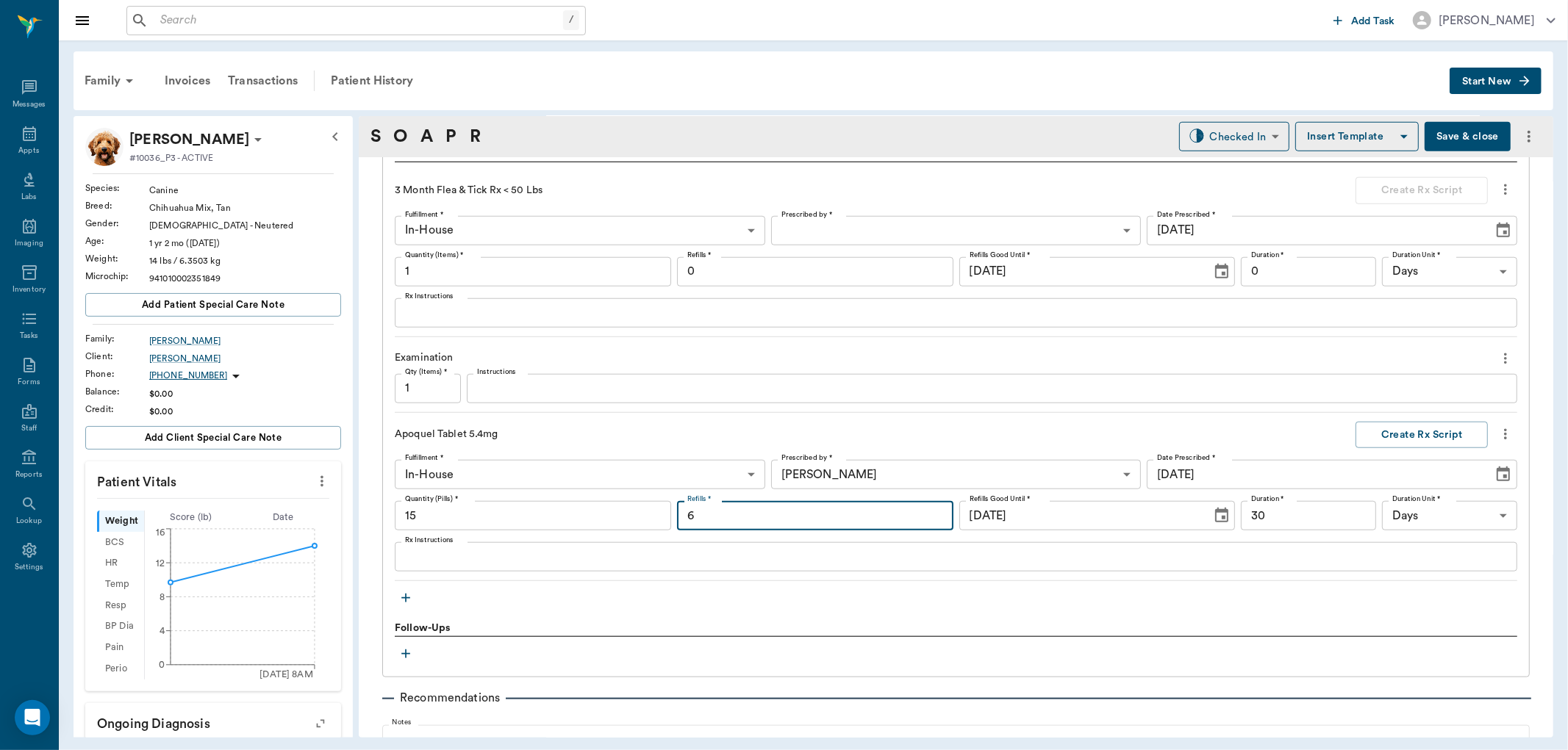
type input "6"
click at [433, 546] on div "Rx Instructions x Rx Instructions" at bounding box center [956, 557] width 1123 height 30
click at [401, 556] on div "x Rx Instructions" at bounding box center [956, 557] width 1123 height 30
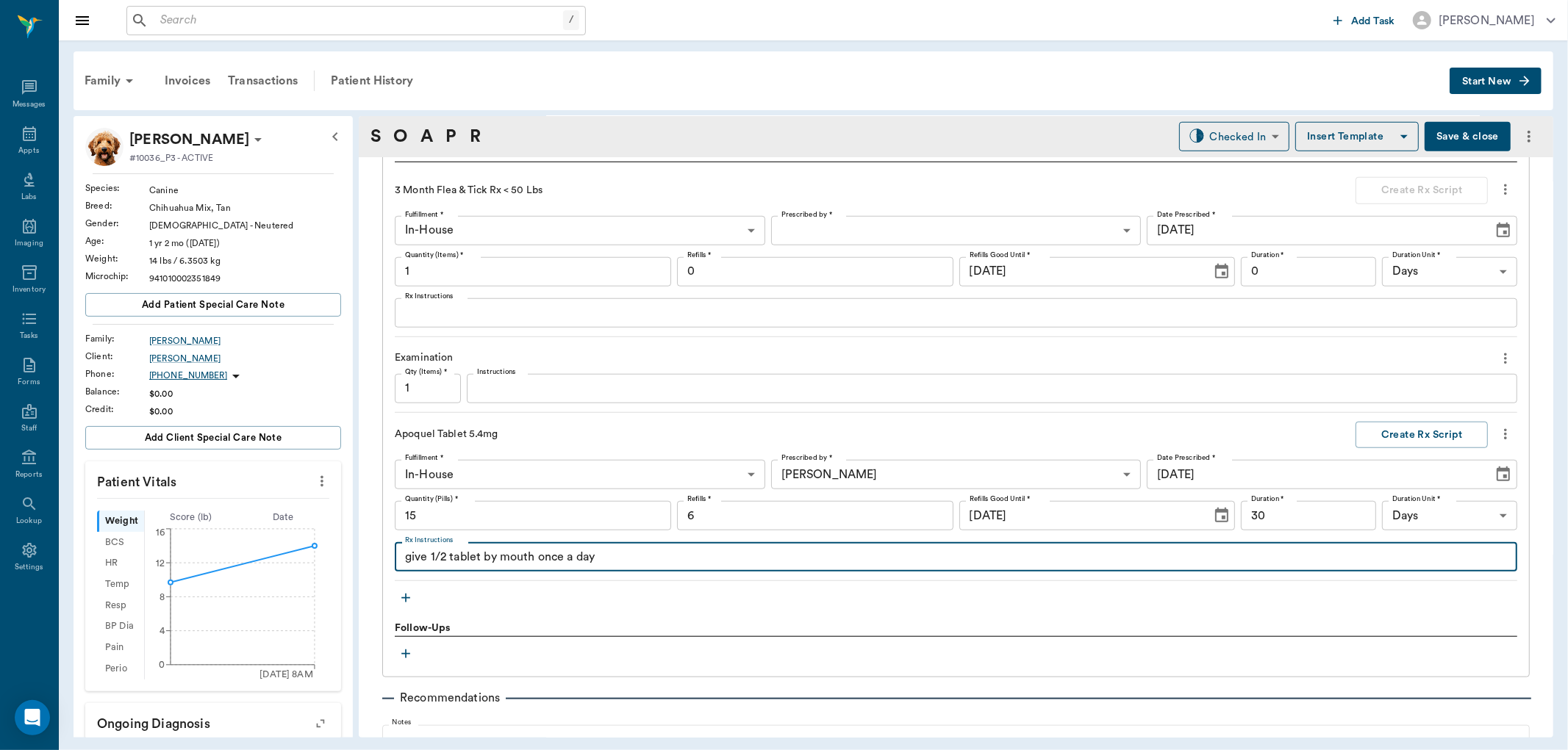
type textarea "give 1/2 tablet by mouth once a day"
click at [400, 597] on icon "button" at bounding box center [406, 598] width 15 height 15
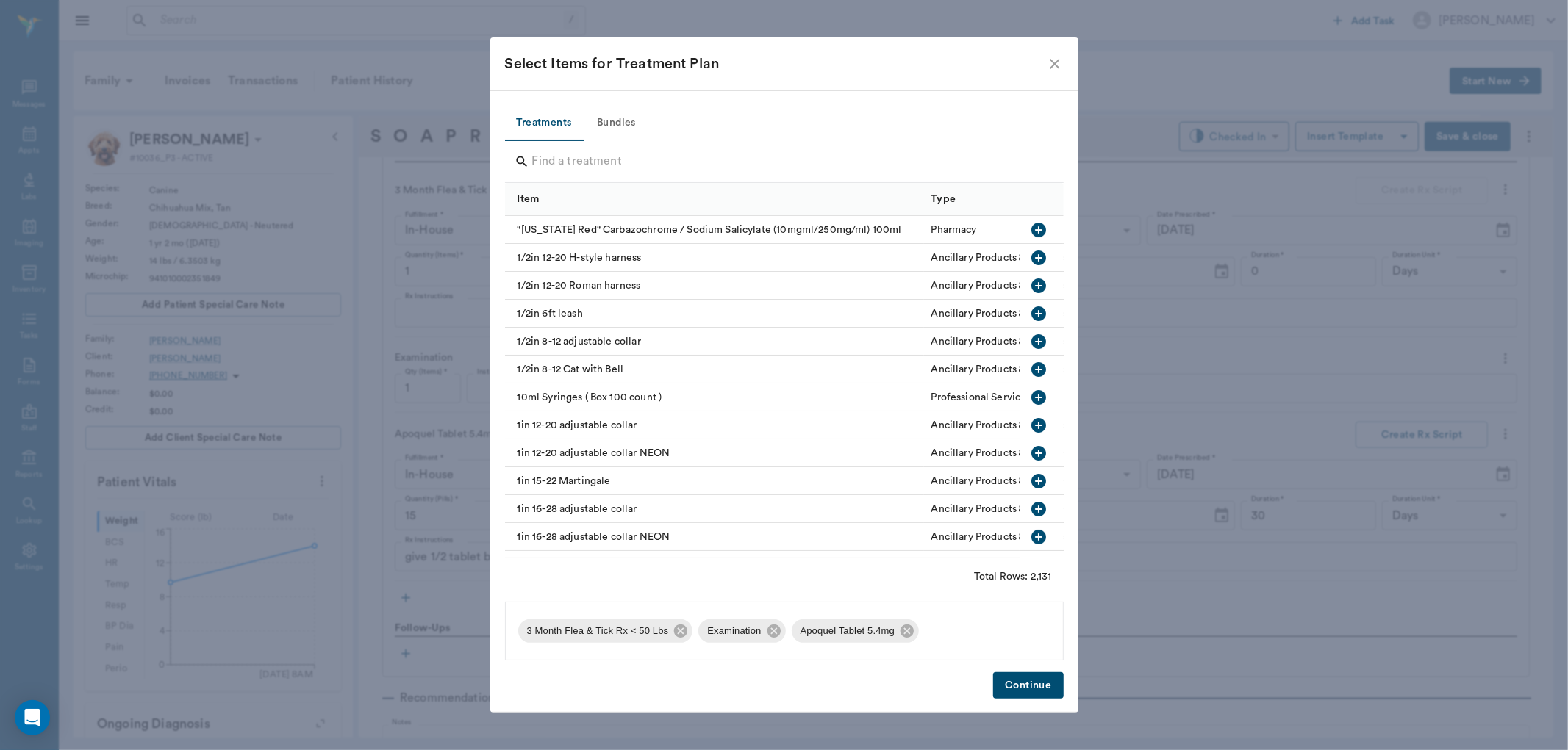
click at [560, 153] on input "Search" at bounding box center [785, 162] width 507 height 24
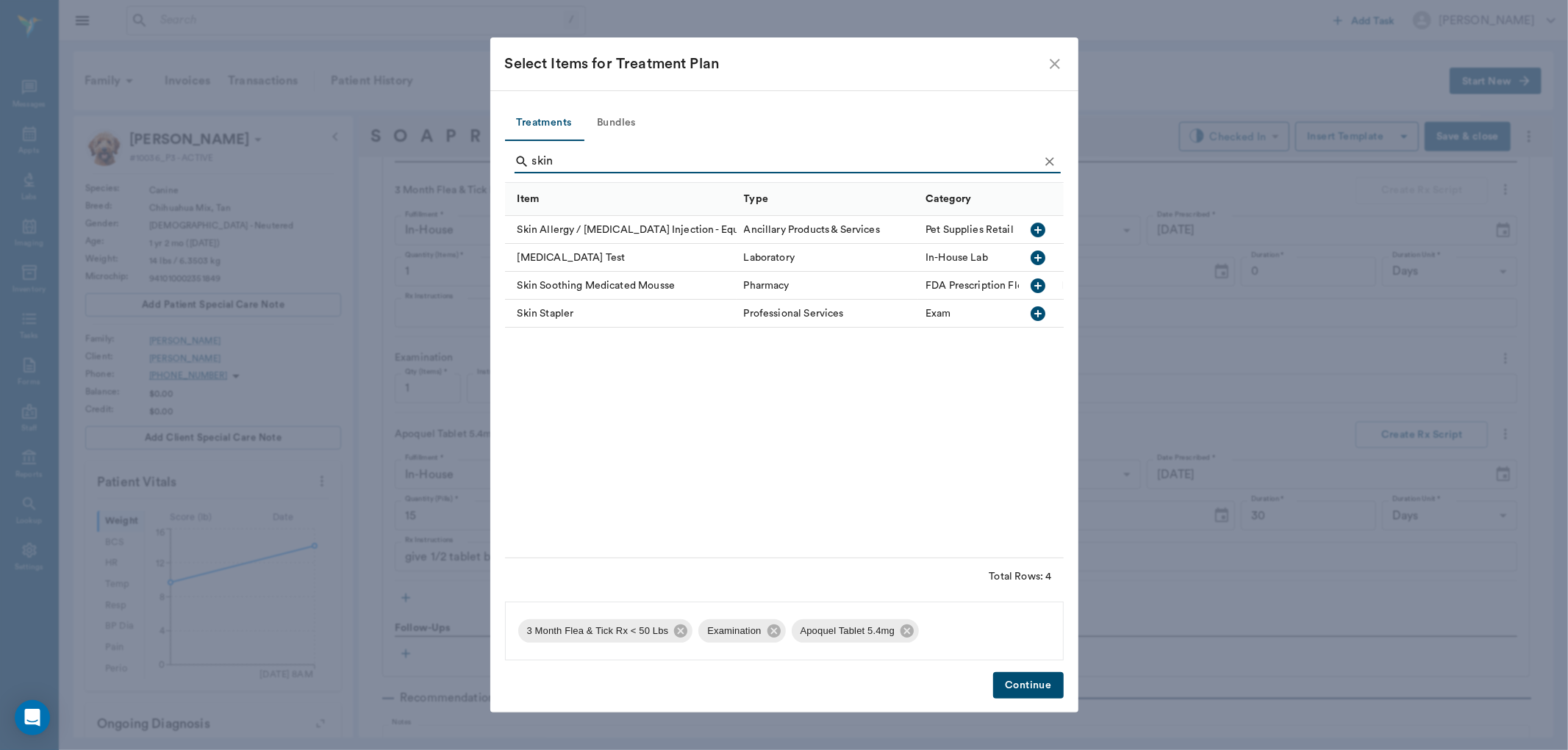
type input "skin"
click at [1046, 255] on icon "button" at bounding box center [1039, 258] width 15 height 15
click at [1032, 689] on button "Continue" at bounding box center [1028, 685] width 70 height 27
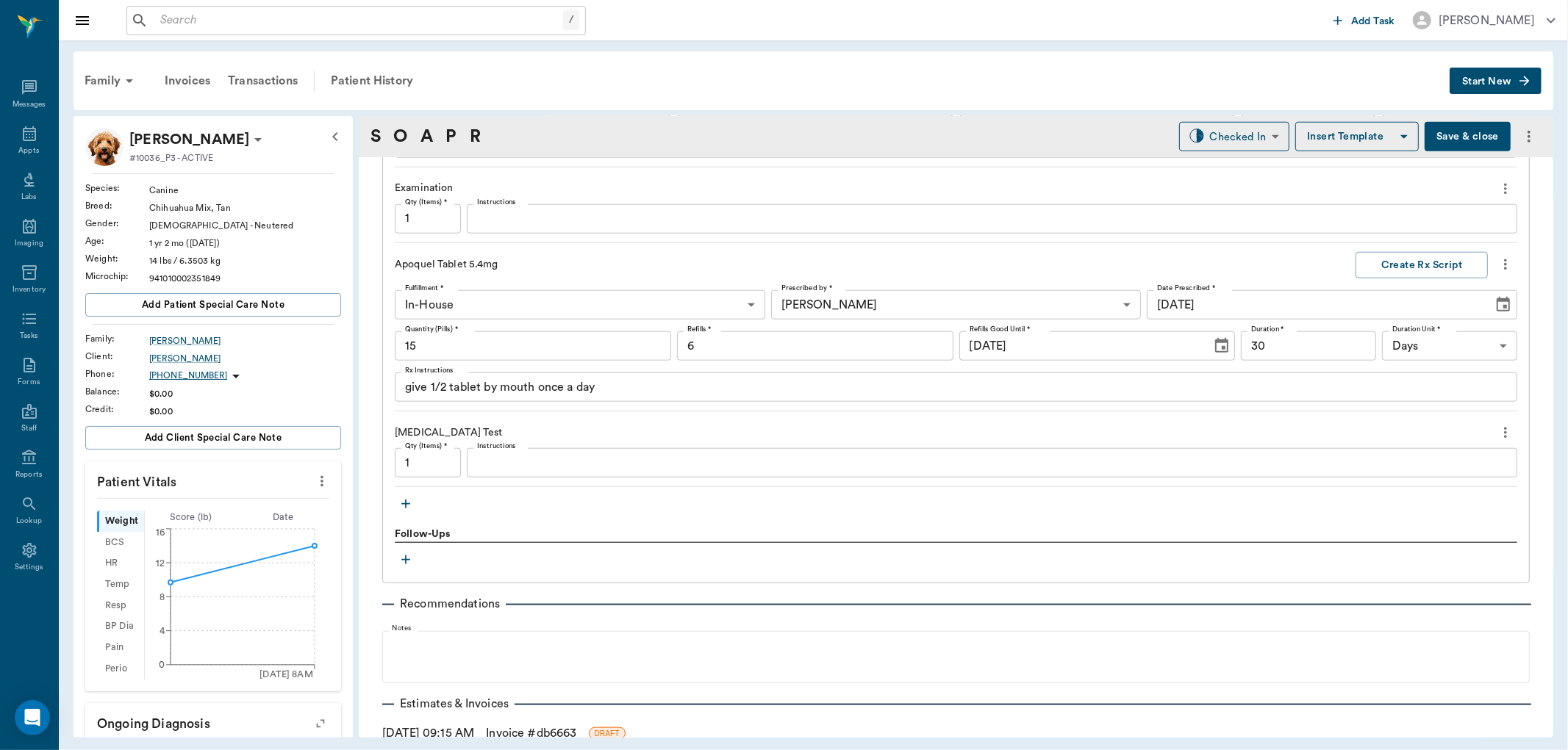
scroll to position [1242, 0]
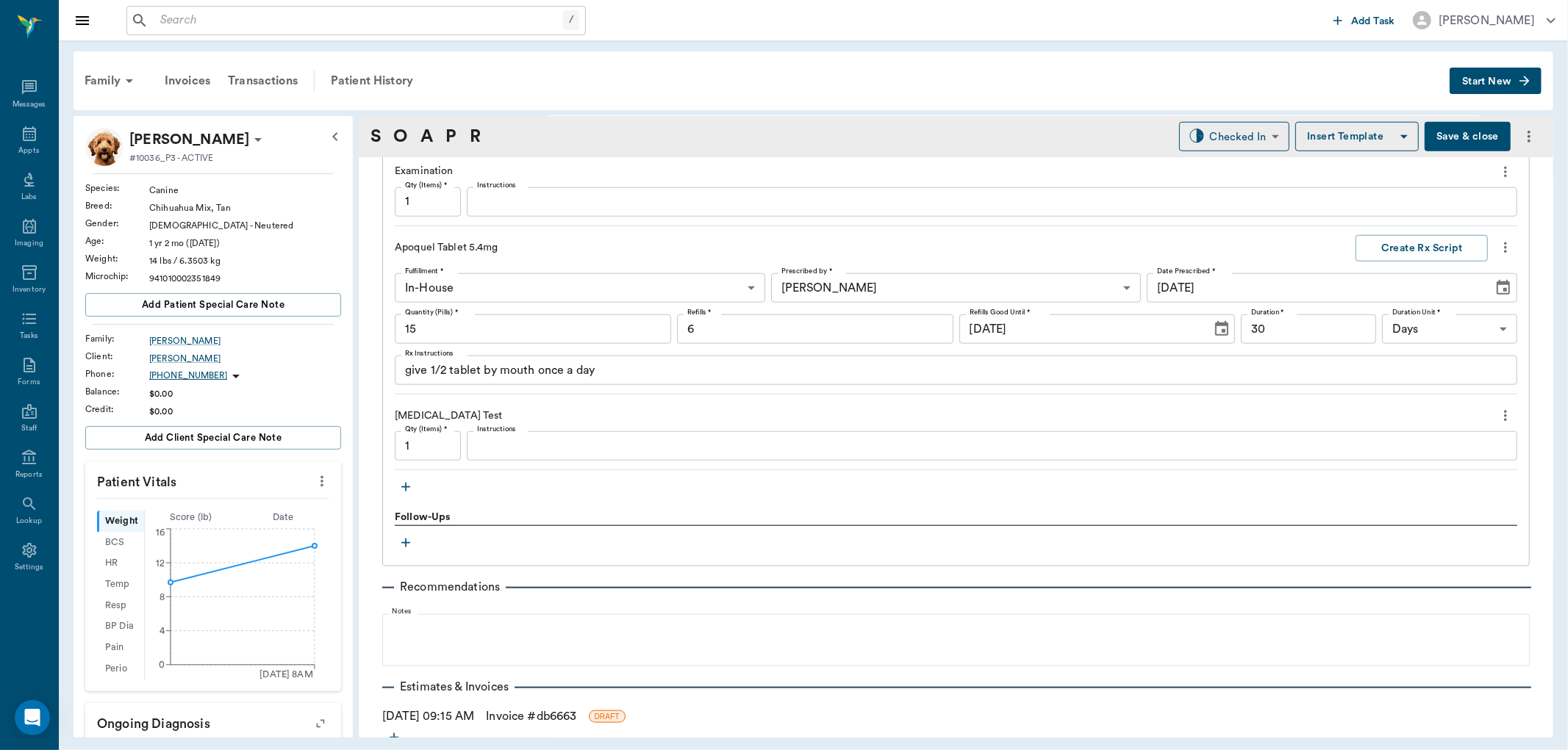
click at [407, 488] on icon "button" at bounding box center [406, 487] width 15 height 15
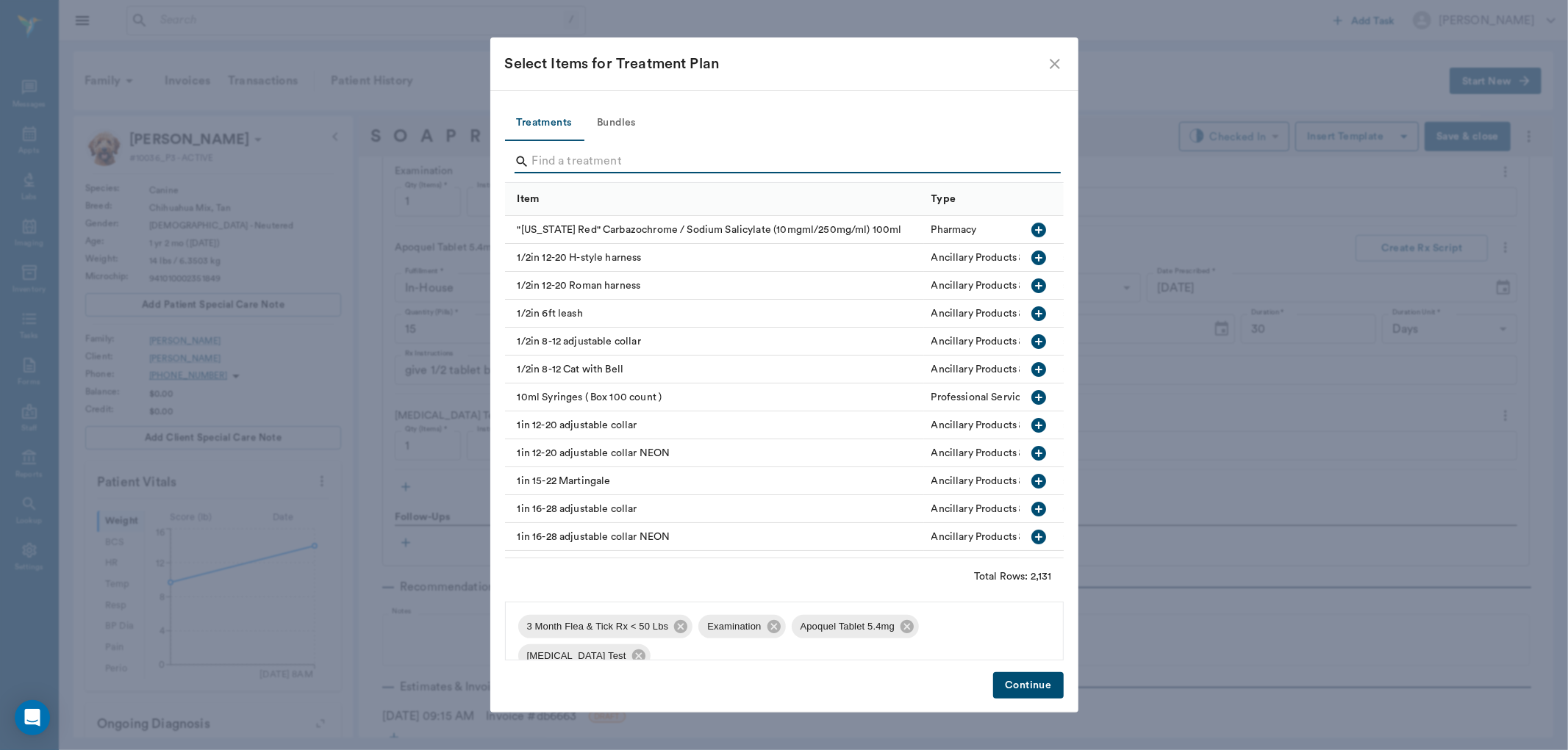
click at [538, 171] on input "Search" at bounding box center [785, 162] width 507 height 24
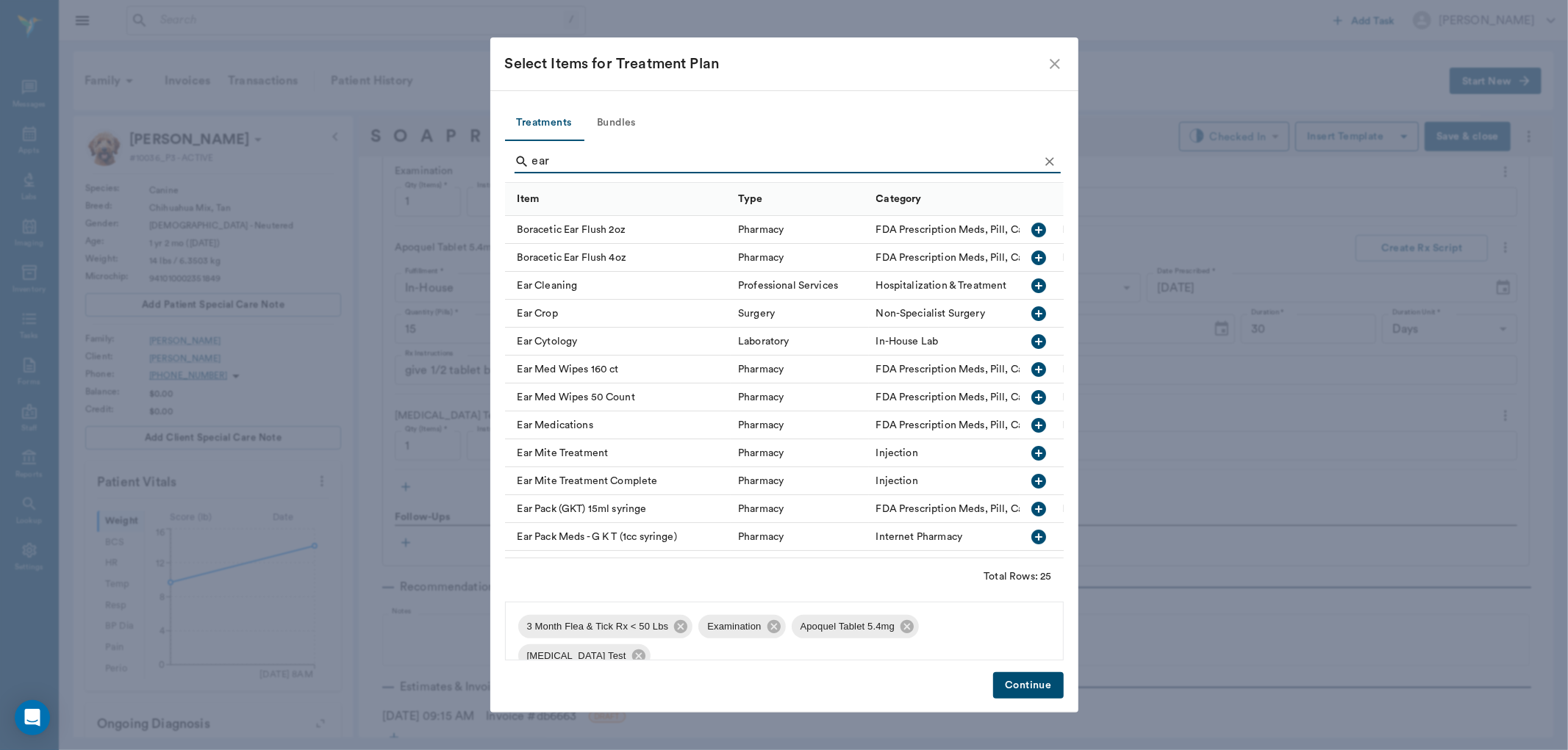
type input "ear"
drag, startPoint x: 1031, startPoint y: 343, endPoint x: 1024, endPoint y: 387, distance: 44.6
click at [1031, 343] on icon "button" at bounding box center [1039, 342] width 15 height 15
click at [1024, 682] on button "Continue" at bounding box center [1028, 685] width 70 height 27
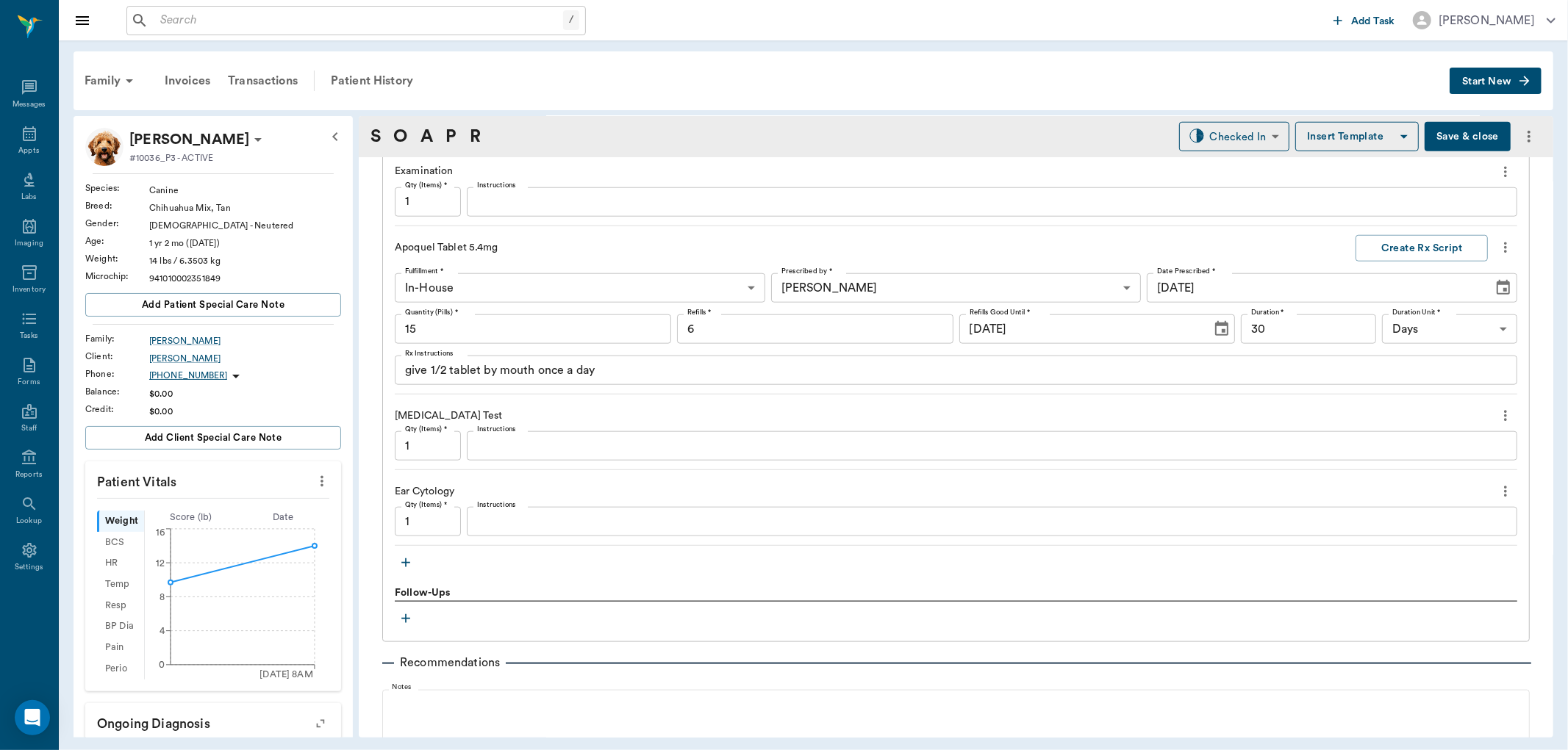
click at [1452, 130] on button "Save & close" at bounding box center [1468, 136] width 86 height 30
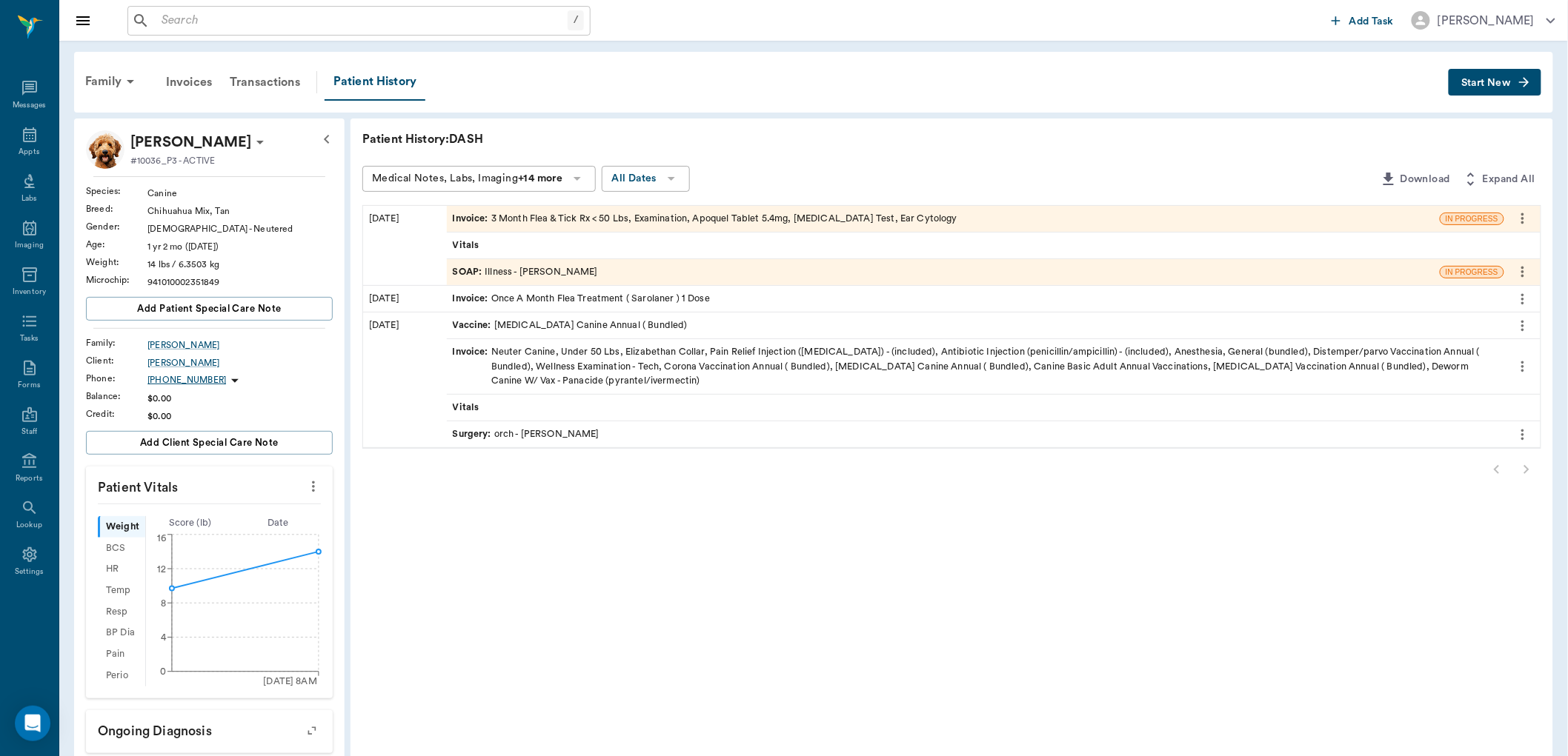
click at [470, 218] on span "Invoice :" at bounding box center [472, 218] width 39 height 14
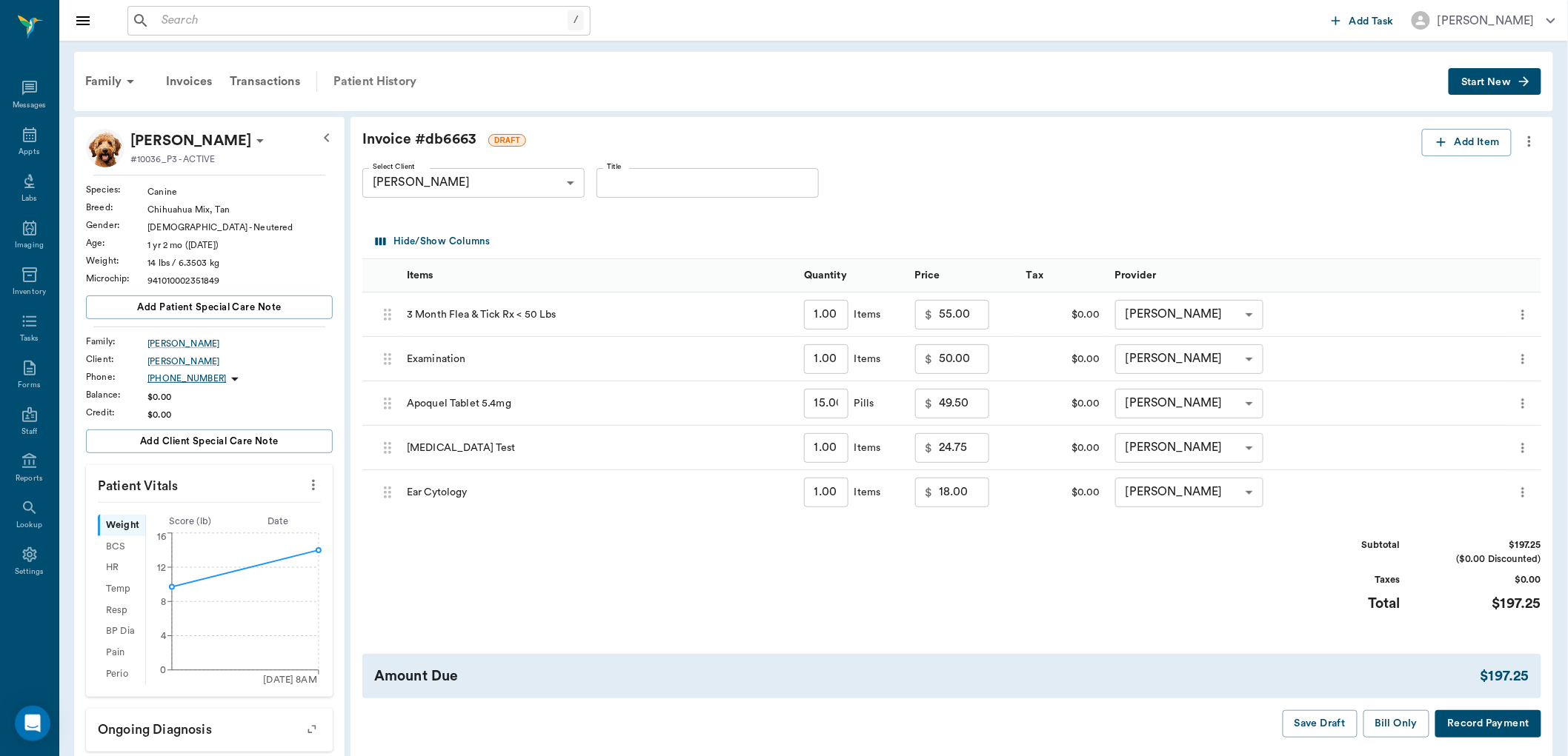
click at [399, 77] on div "Patient History" at bounding box center [375, 82] width 101 height 36
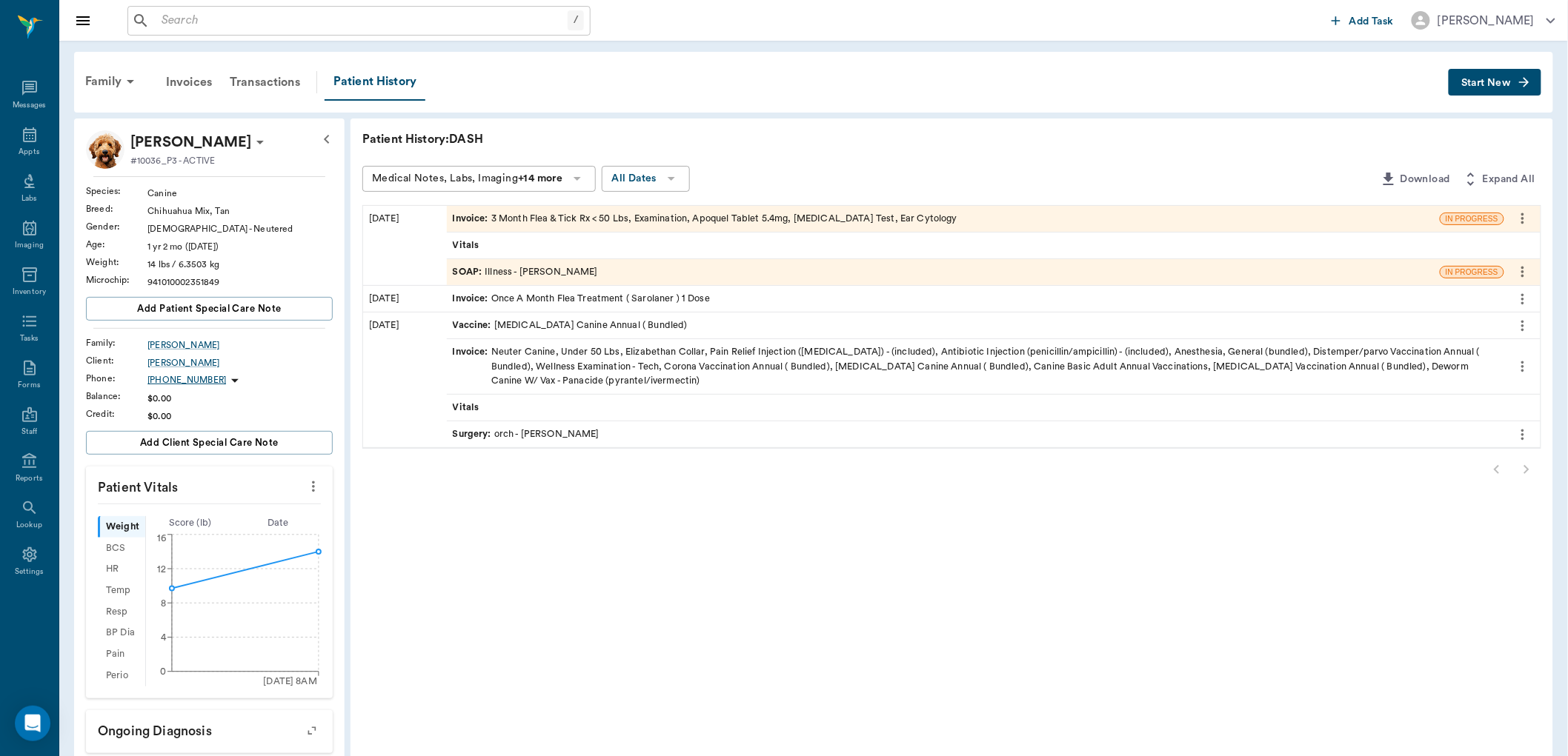
click at [471, 272] on span "SOAP :" at bounding box center [469, 272] width 33 height 14
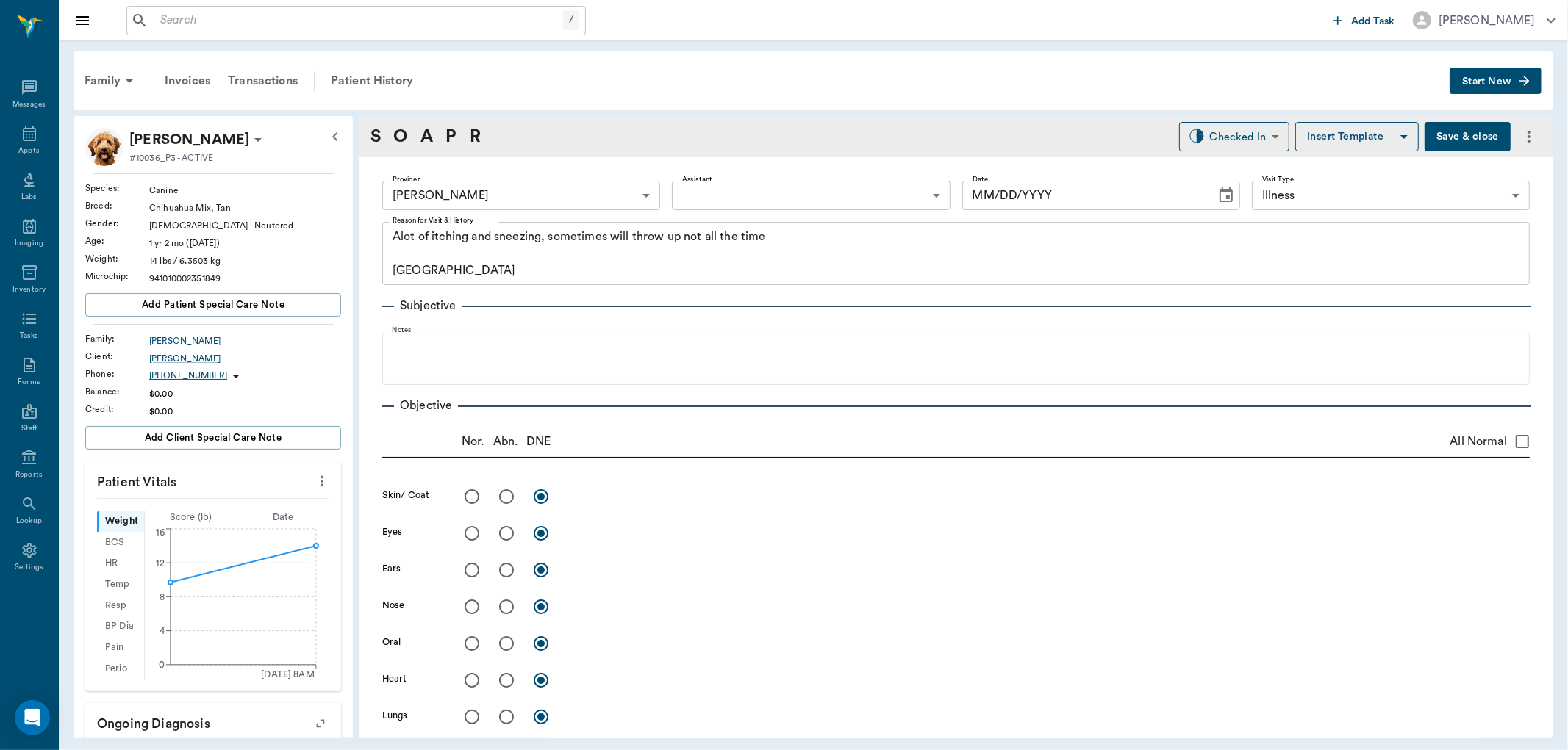
type input "670e8b52b987dc0b25a864ee"
type input "65d2be4f46e3a538d89b8c15"
type textarea "Alot of itching and sneezing, sometimes will throw up not all the time Caryn"
type input "[DATE]"
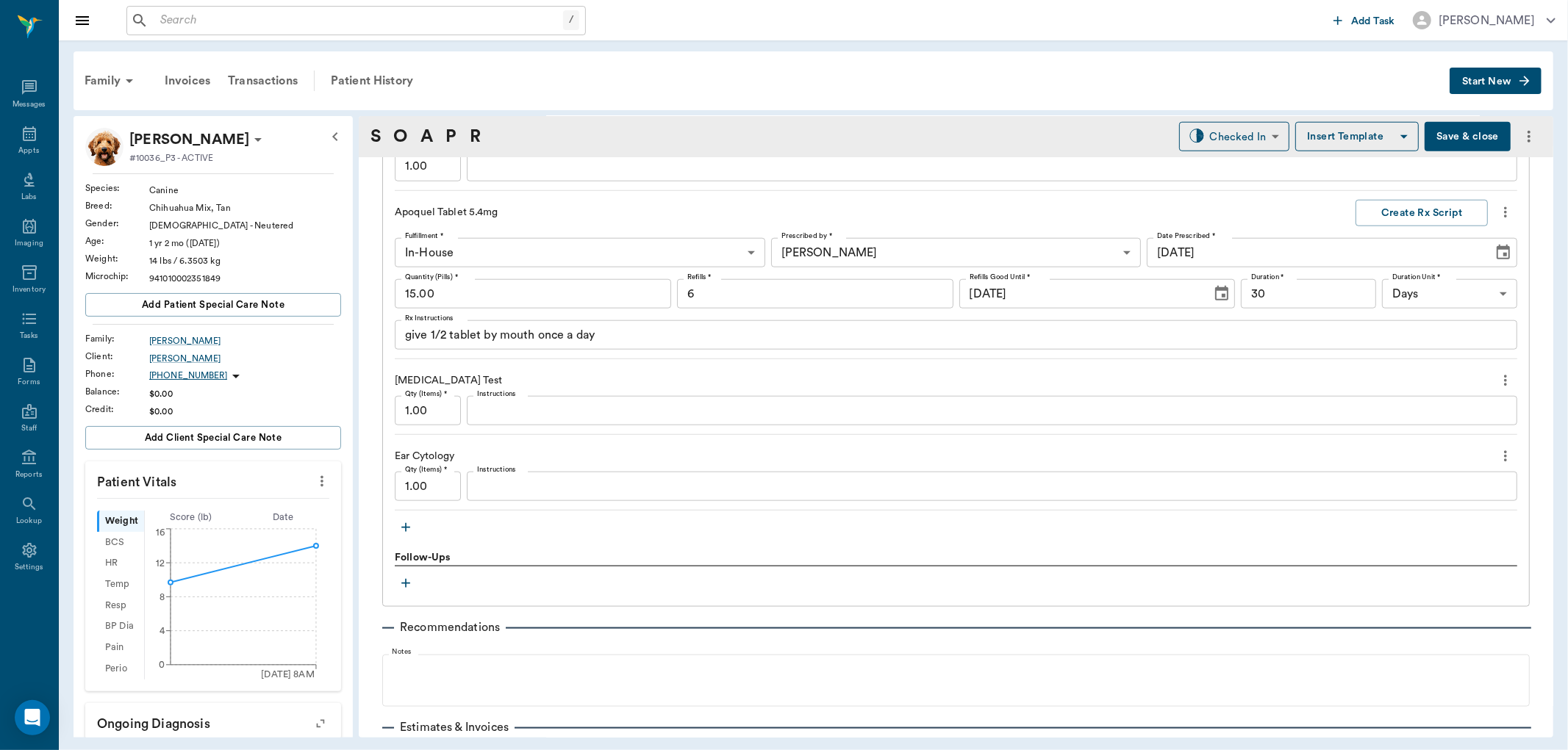
scroll to position [1306, 0]
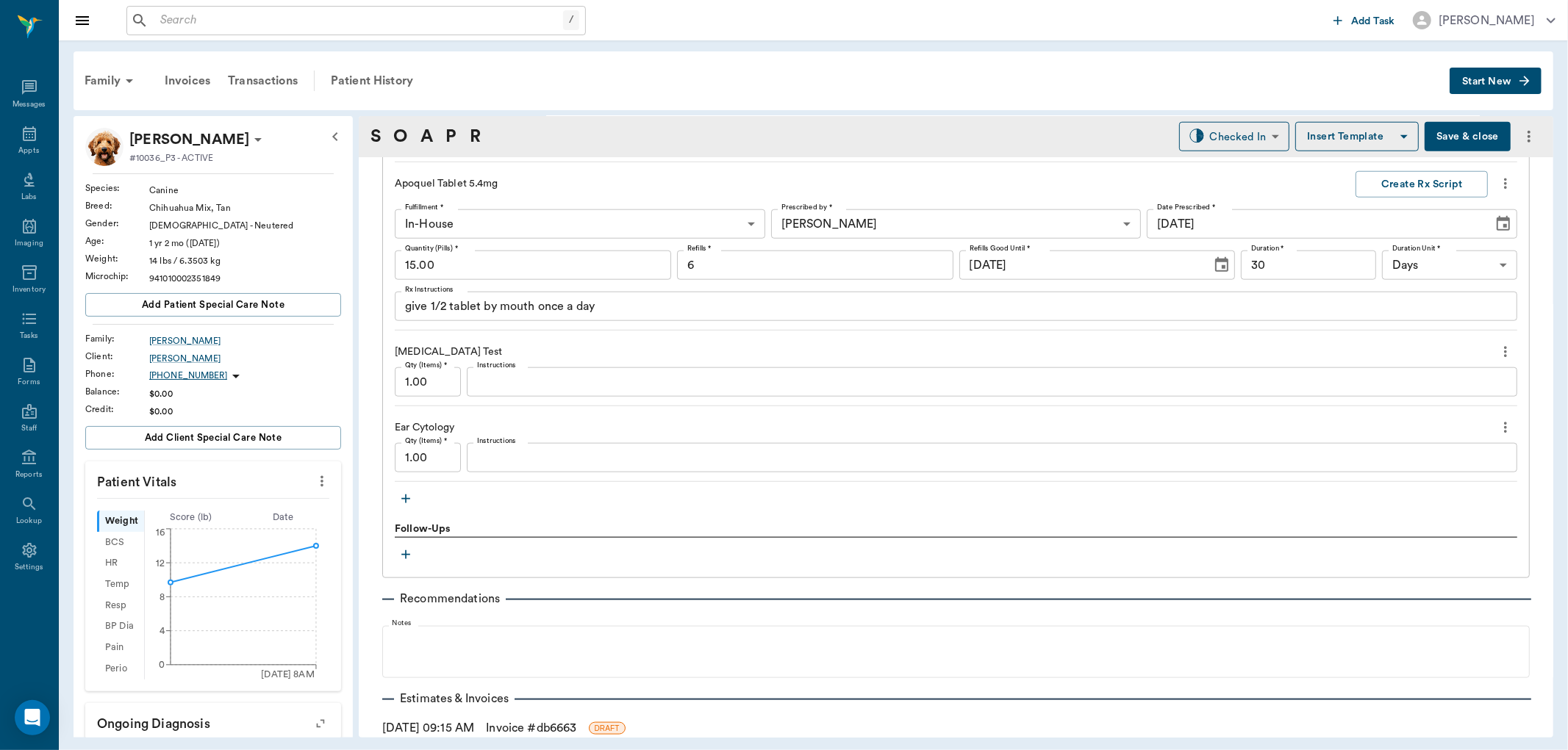
click at [405, 493] on icon "button" at bounding box center [406, 499] width 15 height 15
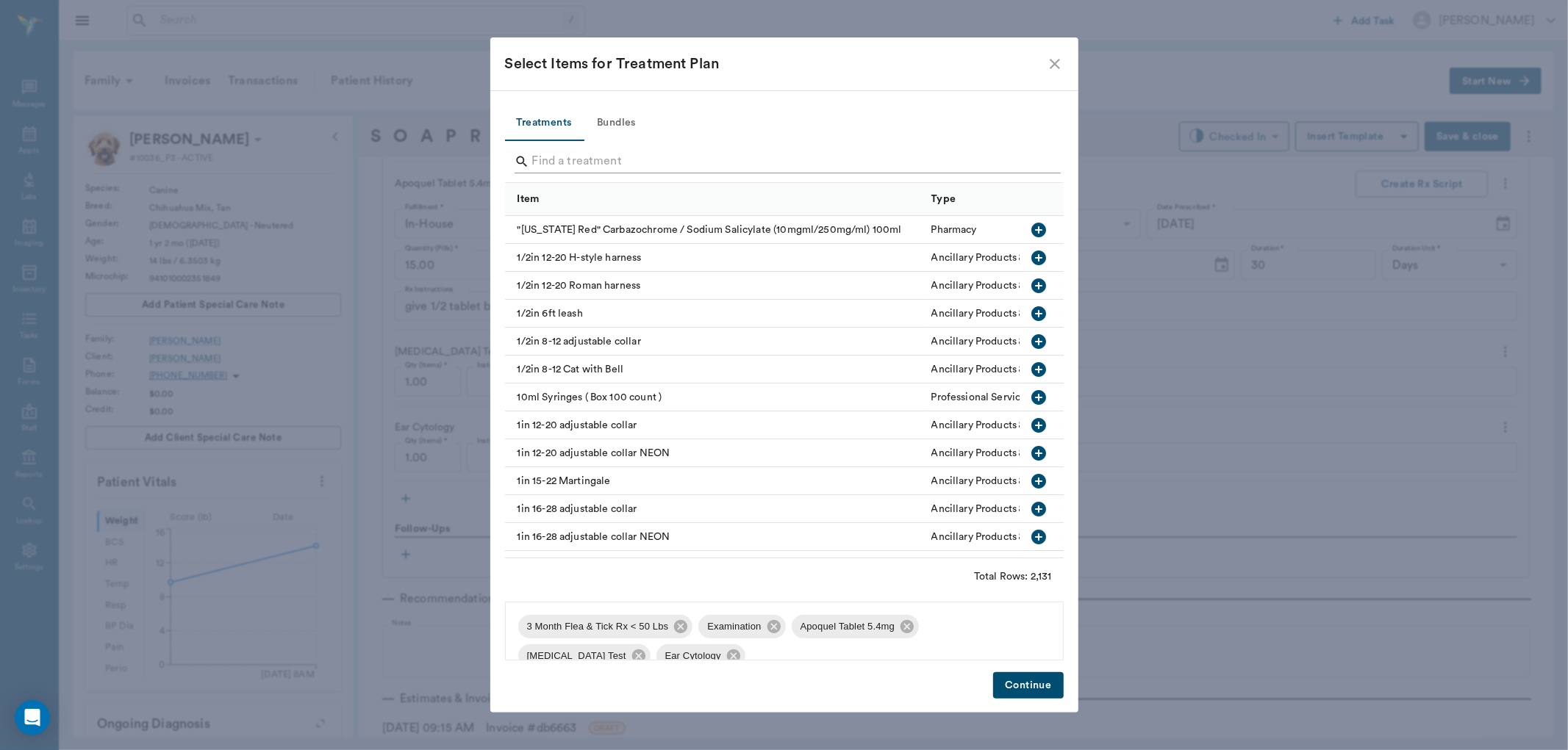
click at [548, 150] on input "Search" at bounding box center [785, 162] width 507 height 24
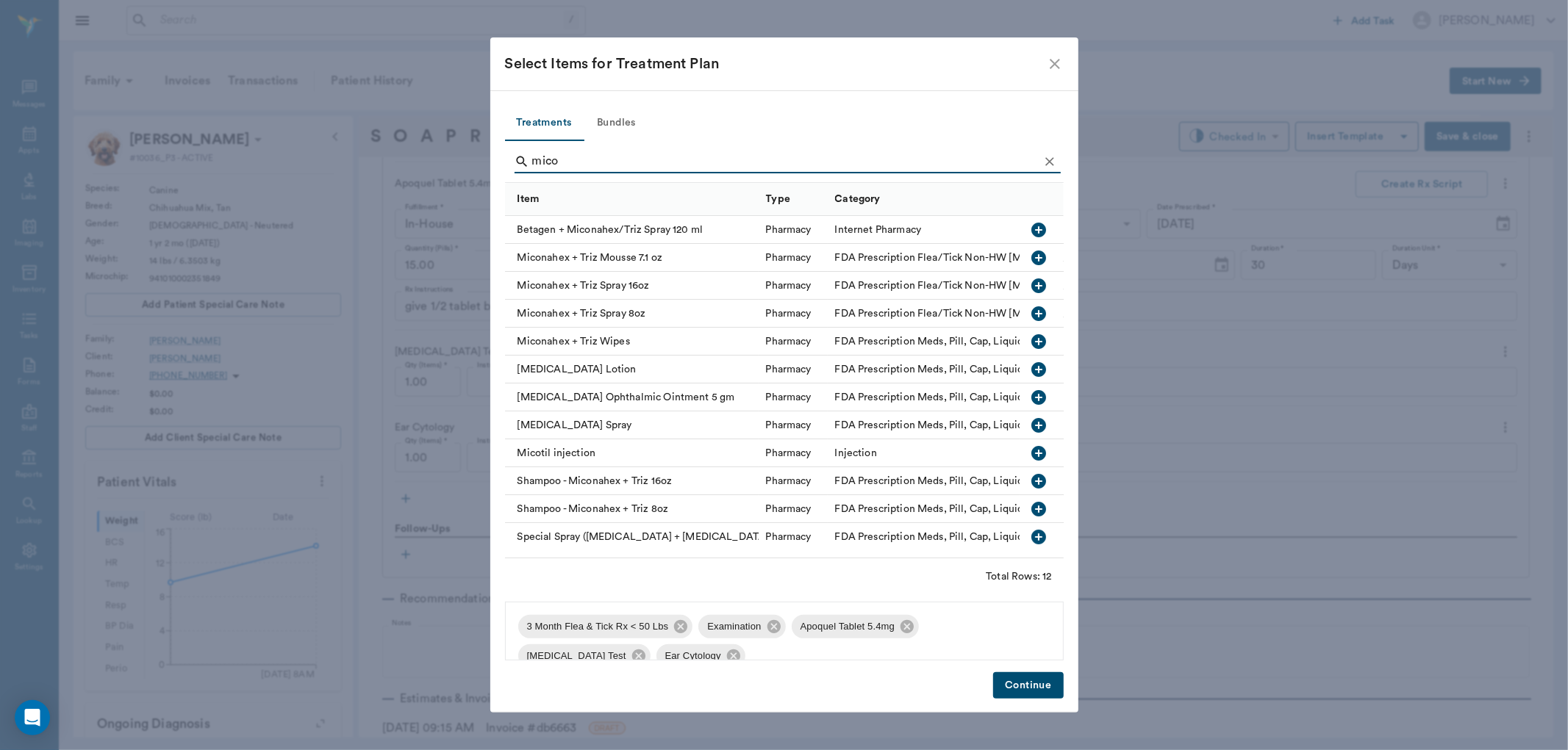
type input "mico"
click at [1031, 253] on icon "button" at bounding box center [1039, 258] width 15 height 15
click at [1035, 680] on button "Continue" at bounding box center [1028, 685] width 70 height 27
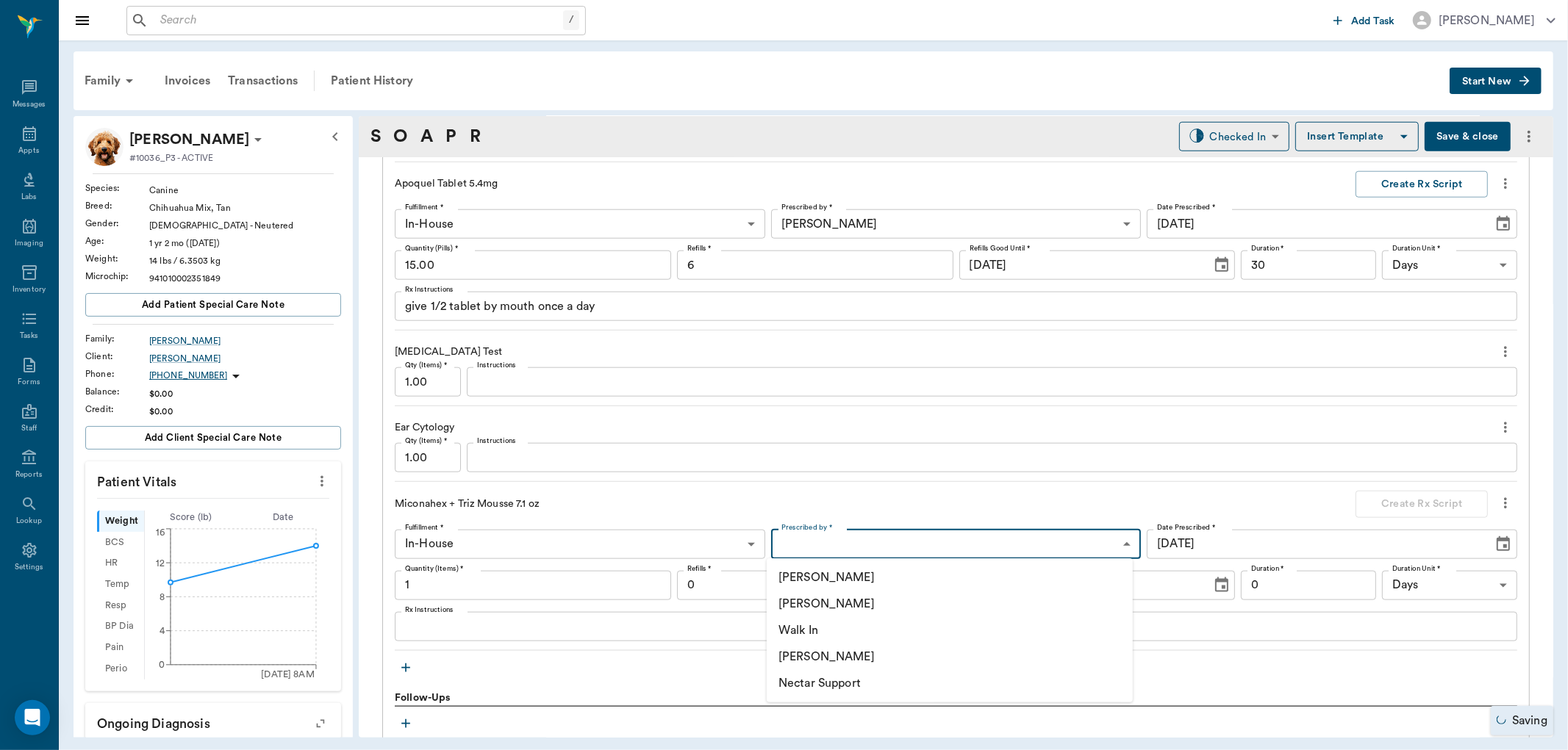
click at [841, 534] on body "/ ​ Add Task Dr. Bert Ellsworth Nectar Messages Appts Labs Imaging Inventory Ta…" at bounding box center [784, 375] width 1568 height 750
drag, startPoint x: 833, startPoint y: 651, endPoint x: 788, endPoint y: 656, distance: 45.3
click at [833, 651] on li "[PERSON_NAME]" at bounding box center [949, 657] width 366 height 27
type input "670e8b52b987dc0b25a864ee"
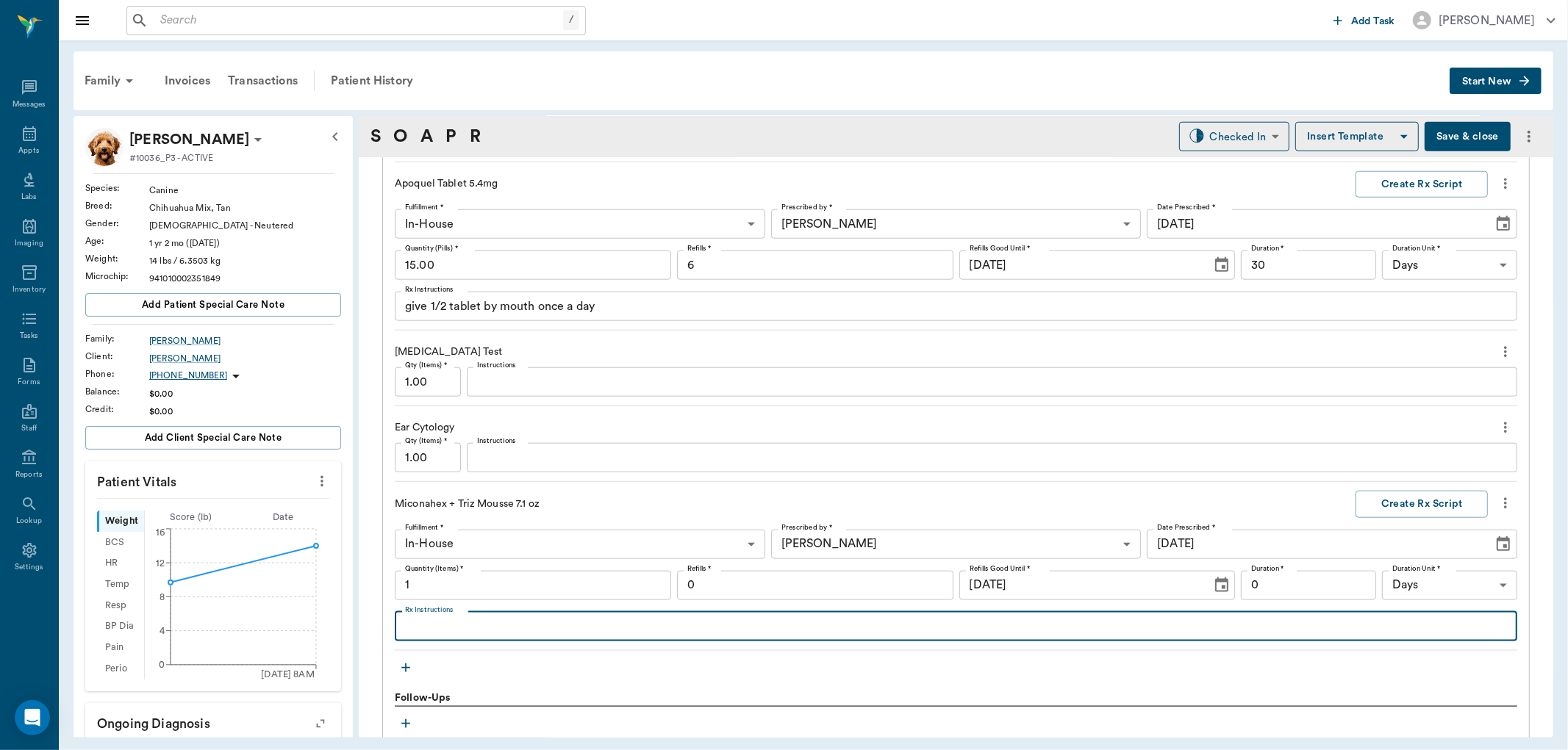
click at [496, 622] on textarea "Rx Instructions" at bounding box center [956, 626] width 1102 height 17
click at [433, 628] on textarea "apply once a day for 3 days then every 3 days for 3 weeks. don't rinse off afte…" at bounding box center [956, 626] width 1102 height 17
type textarea "apply to affected areas once a day for 3 days then every 3 days for 3 weeks. do…"
click at [1075, 637] on div "apply to affected areas once a day for 3 days then every 3 days for 3 weeks. do…" at bounding box center [956, 627] width 1123 height 30
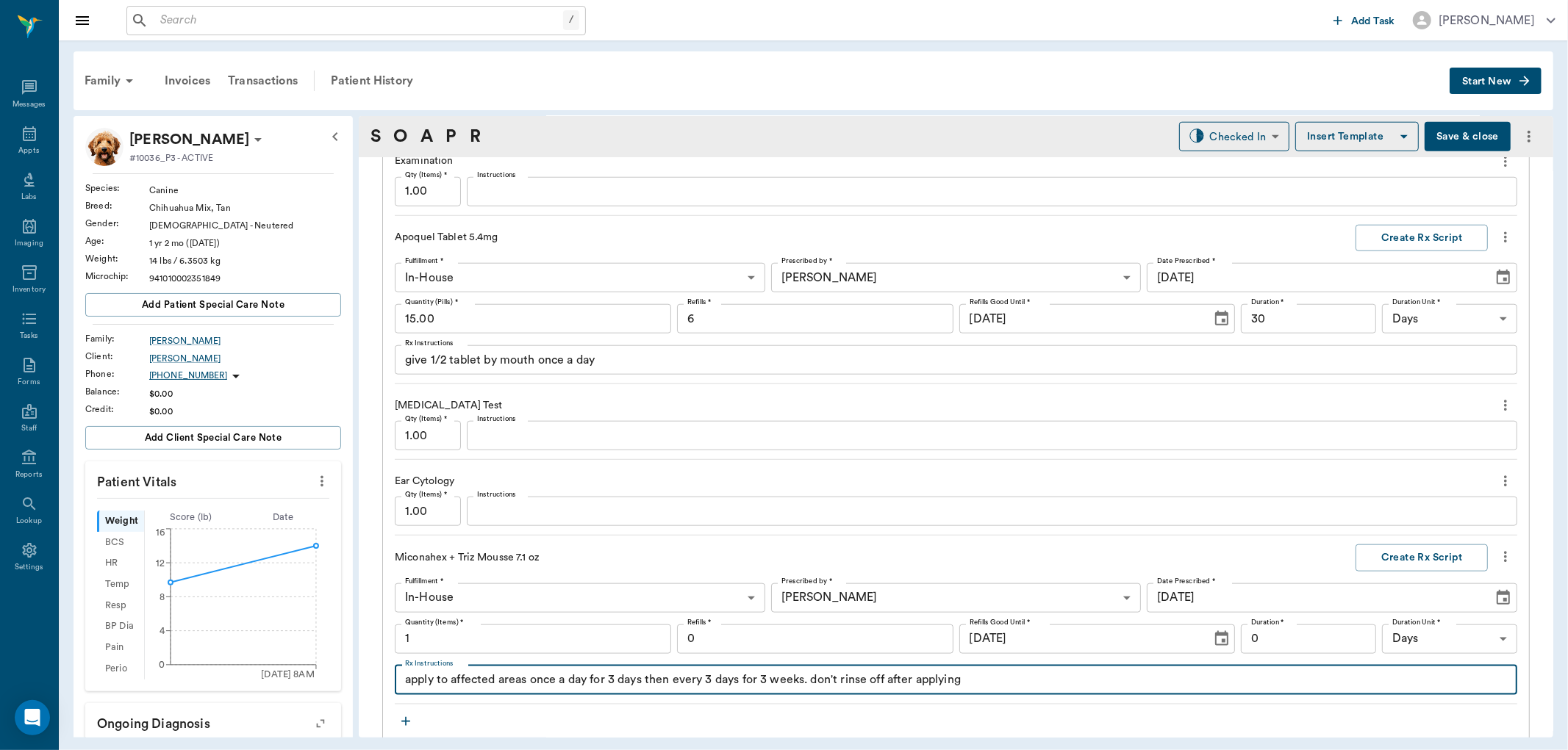
scroll to position [1224, 0]
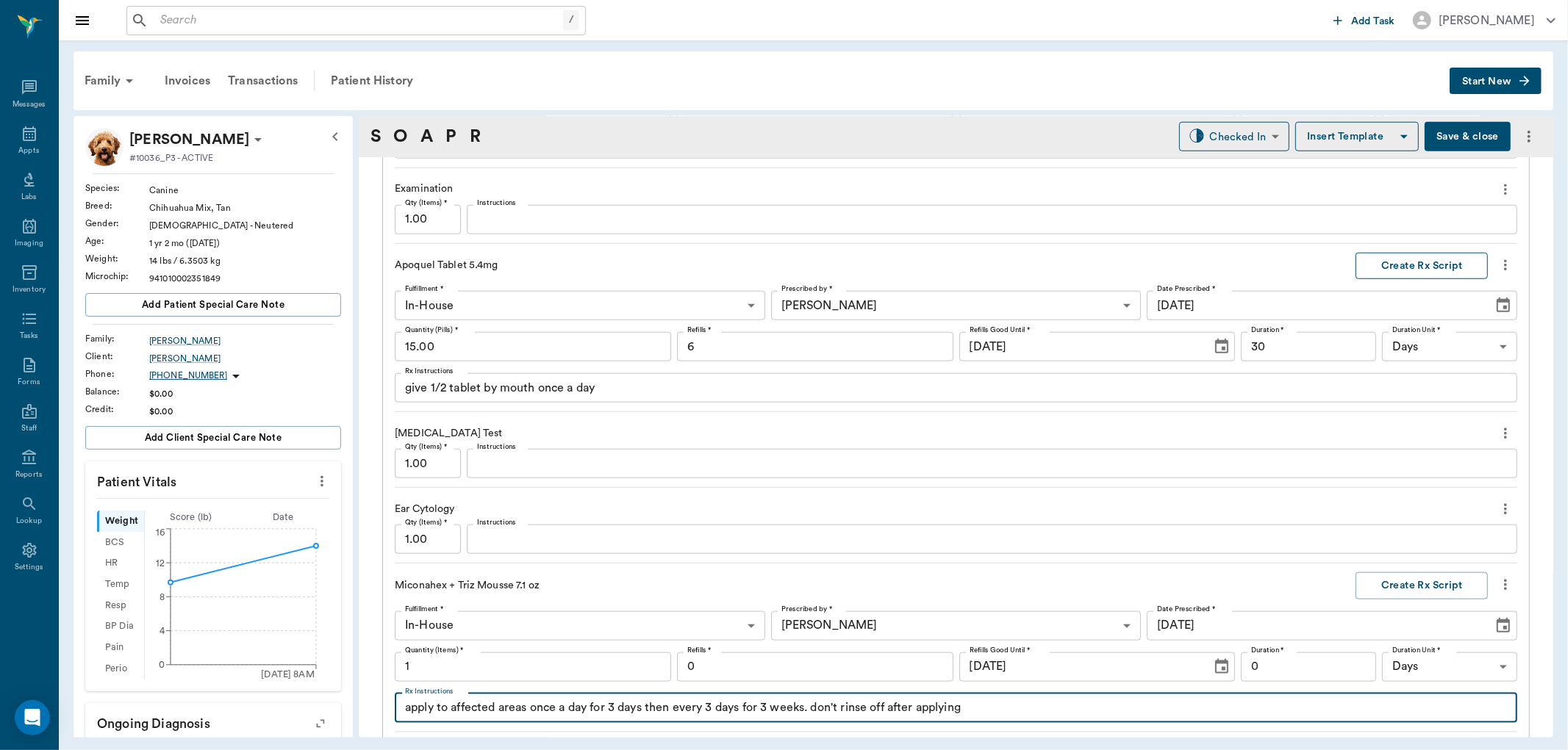
click at [1414, 256] on button "Create Rx Script" at bounding box center [1422, 266] width 132 height 27
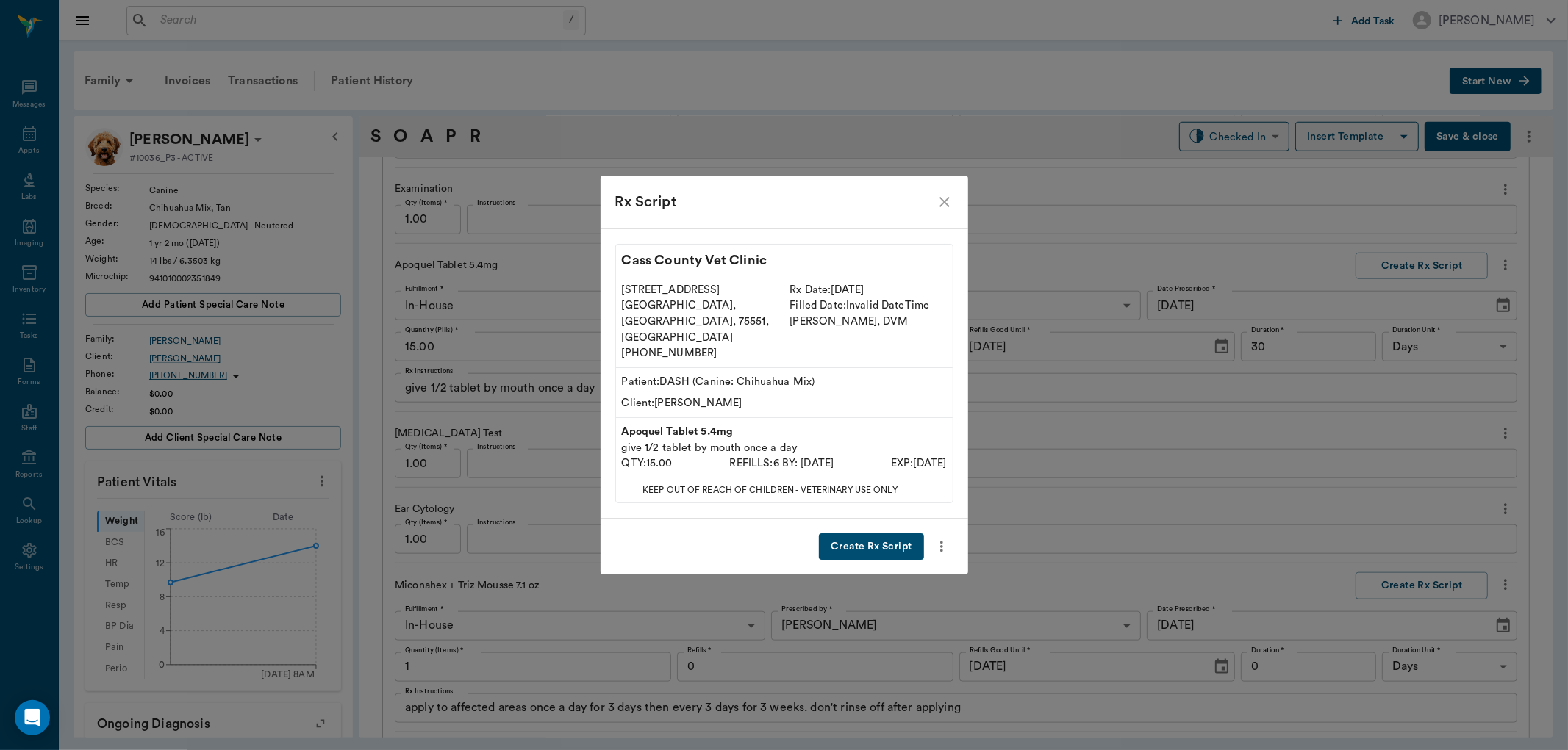
click at [862, 533] on button "Create Rx Script" at bounding box center [871, 547] width 105 height 27
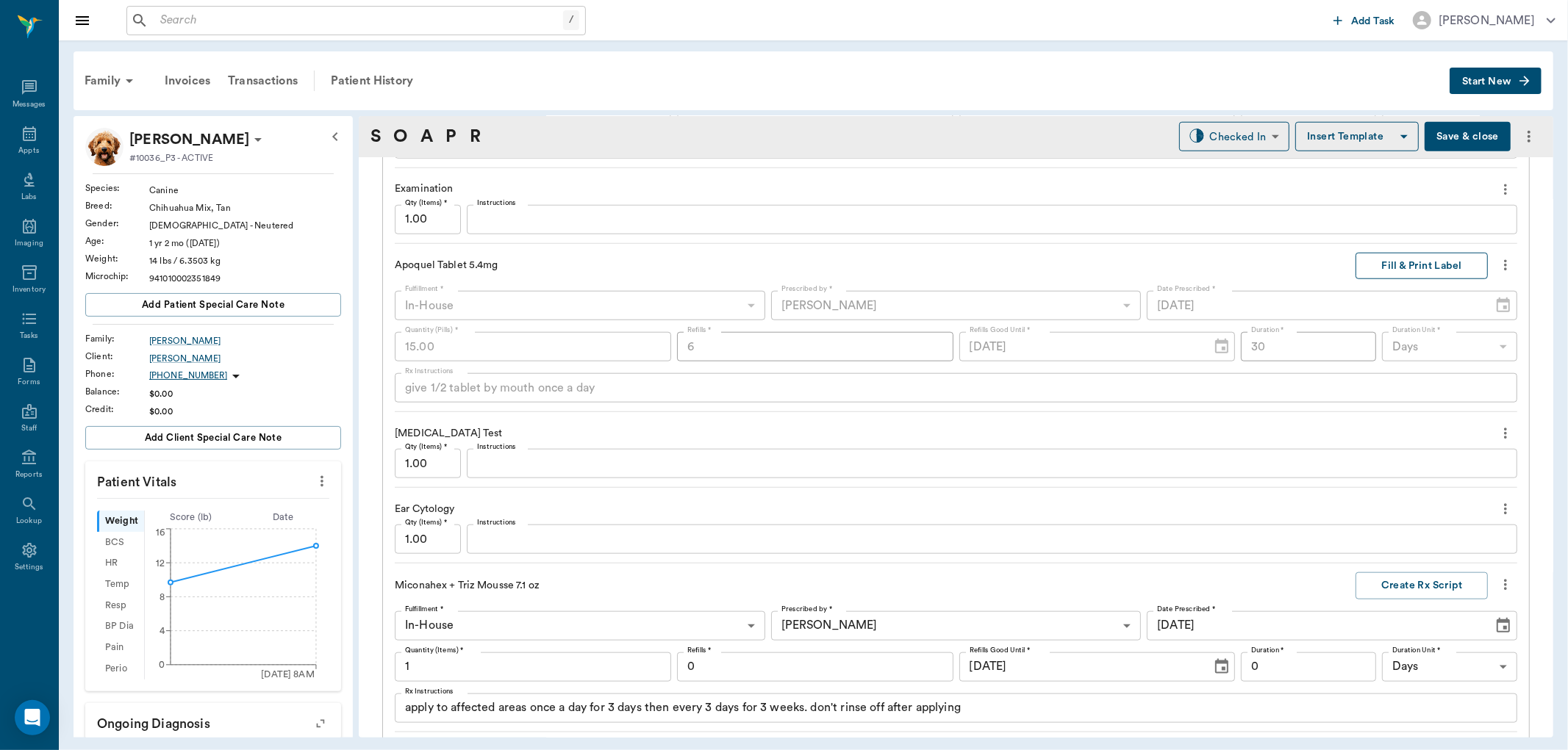
click at [1401, 271] on button "Fill & Print Label" at bounding box center [1422, 266] width 132 height 27
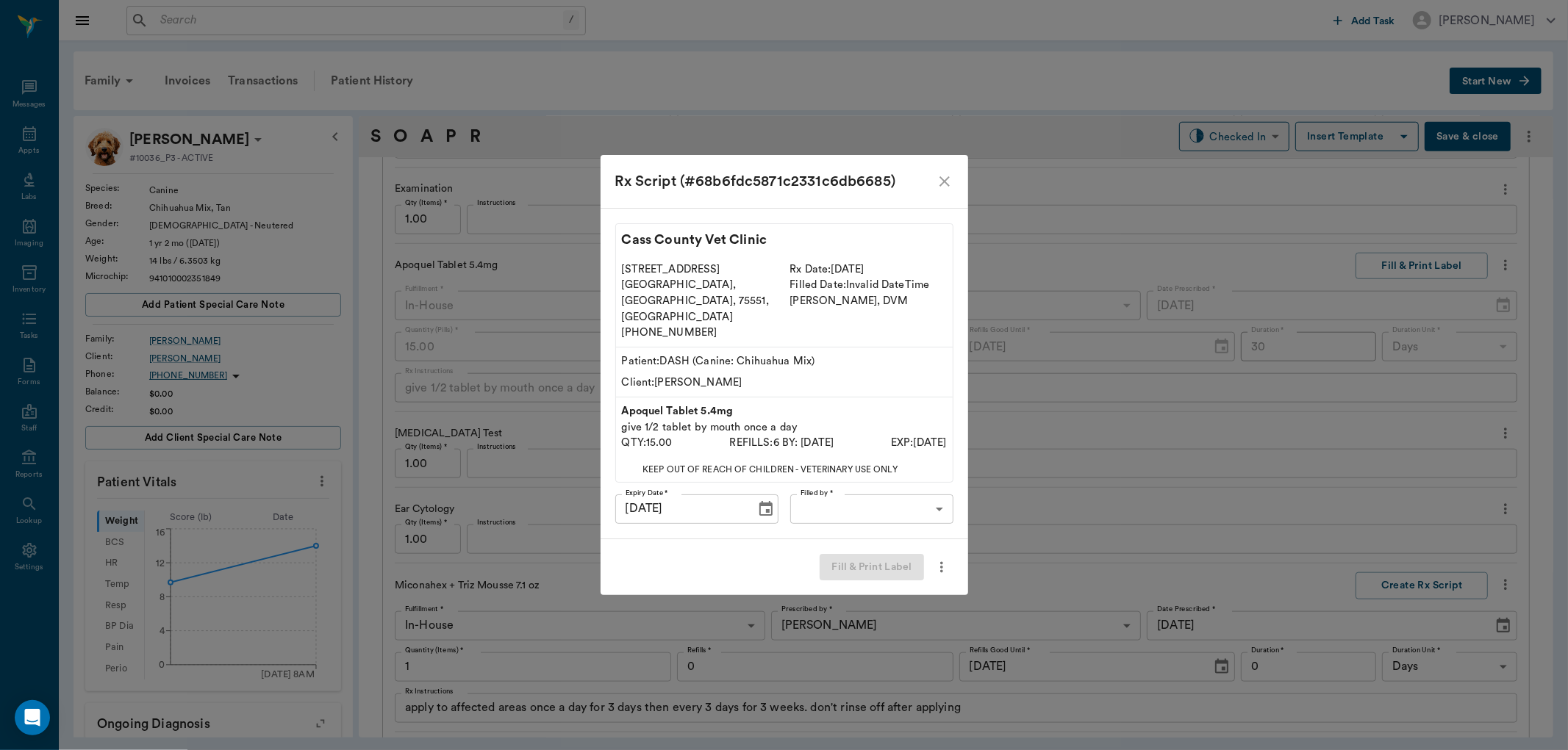
click at [890, 490] on body "/ ​ Add Task Dr. Bert Ellsworth Nectar Messages Appts Labs Imaging Inventory Ta…" at bounding box center [784, 375] width 1568 height 750
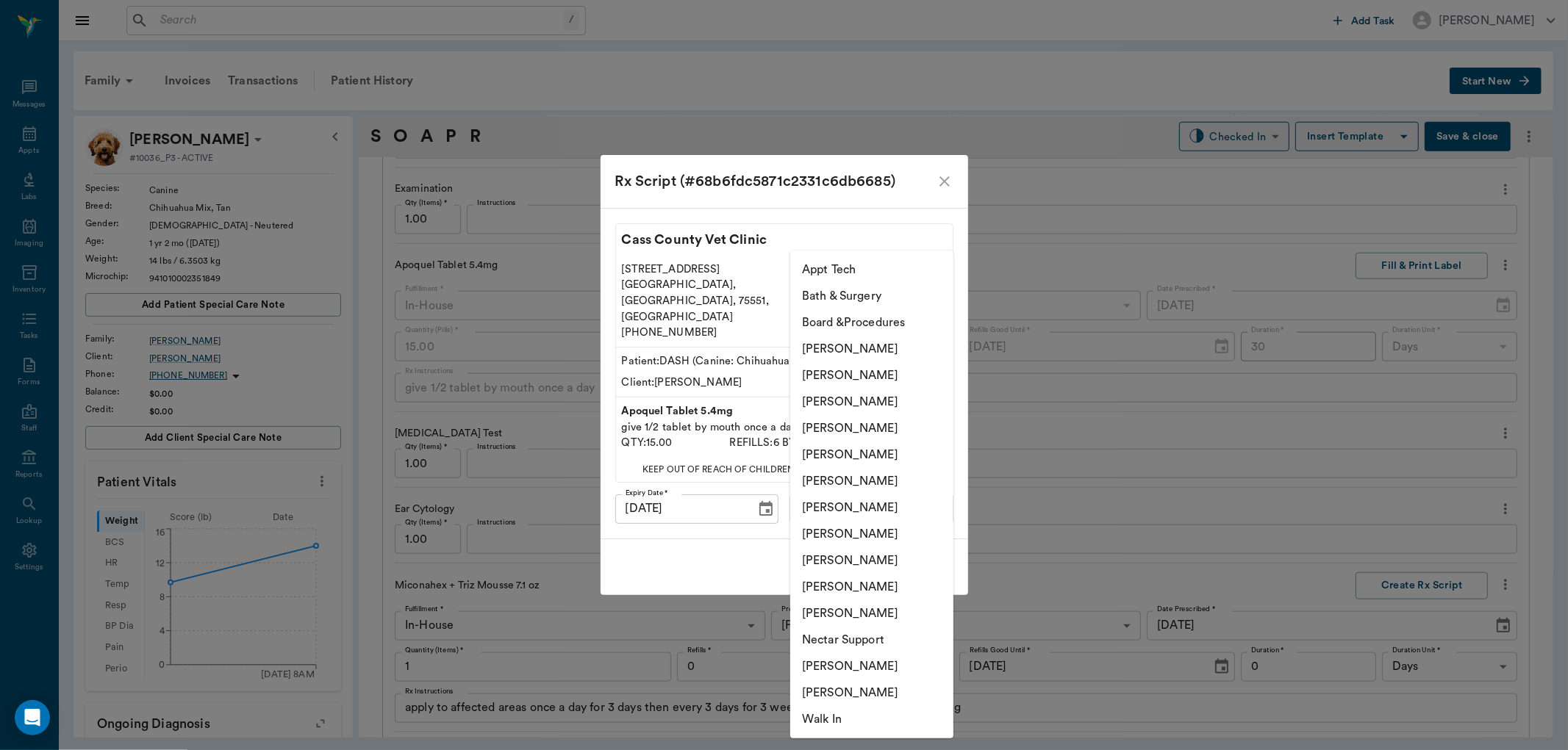
click at [855, 559] on li "[PERSON_NAME]" at bounding box center [872, 561] width 163 height 27
type input "63ec2e7e52e12b0ba117b124"
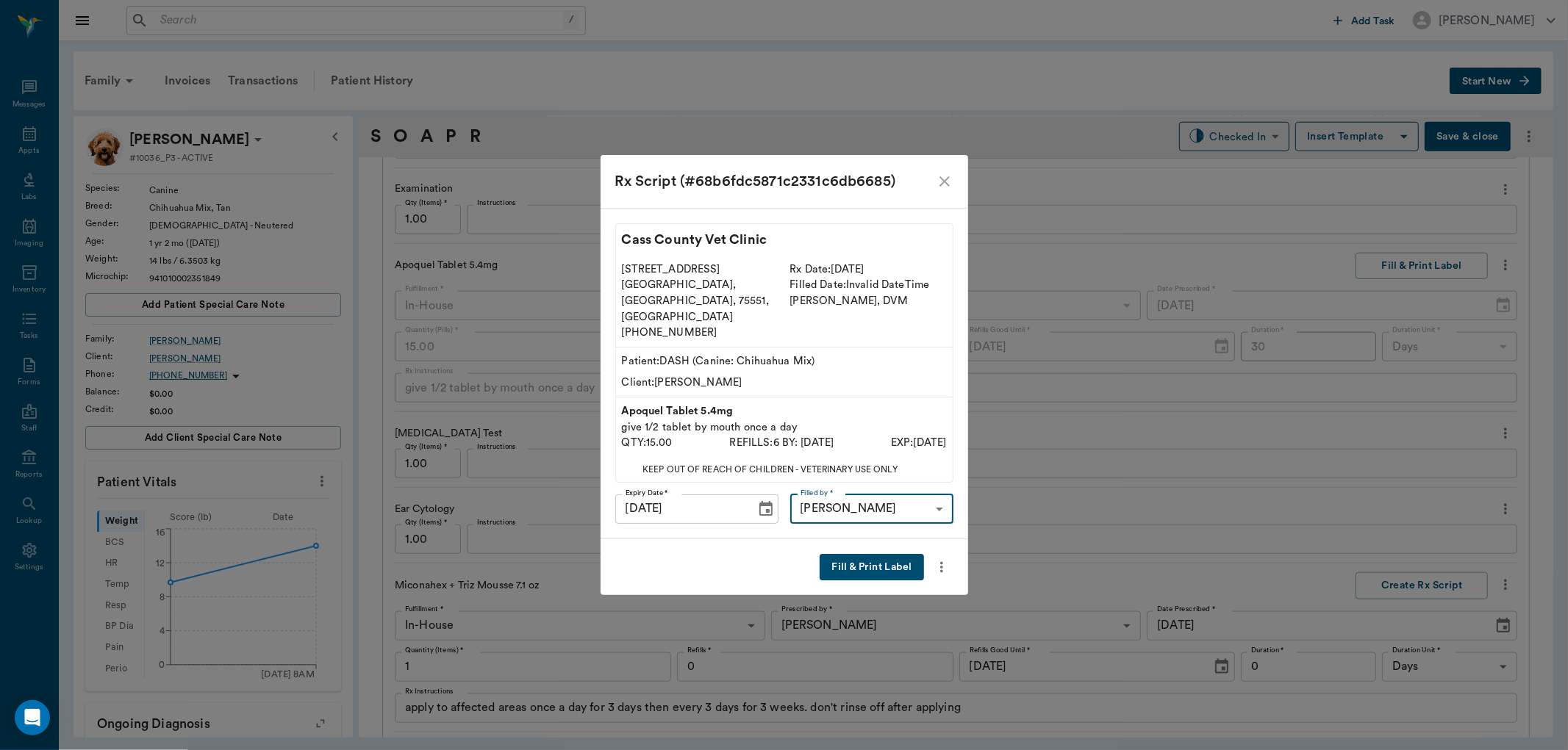
click at [888, 554] on button "Fill & Print Label" at bounding box center [872, 568] width 104 height 27
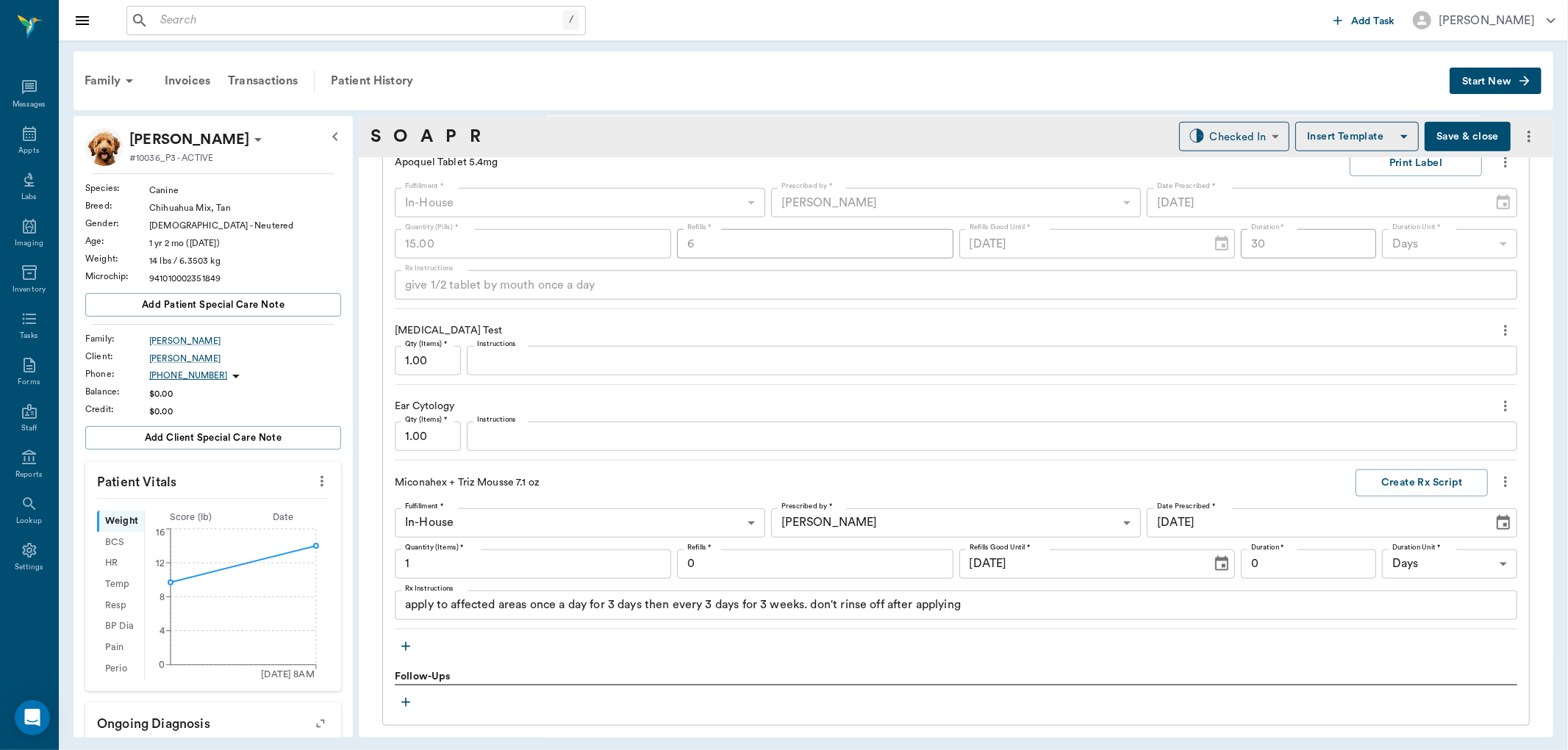
scroll to position [1387, 0]
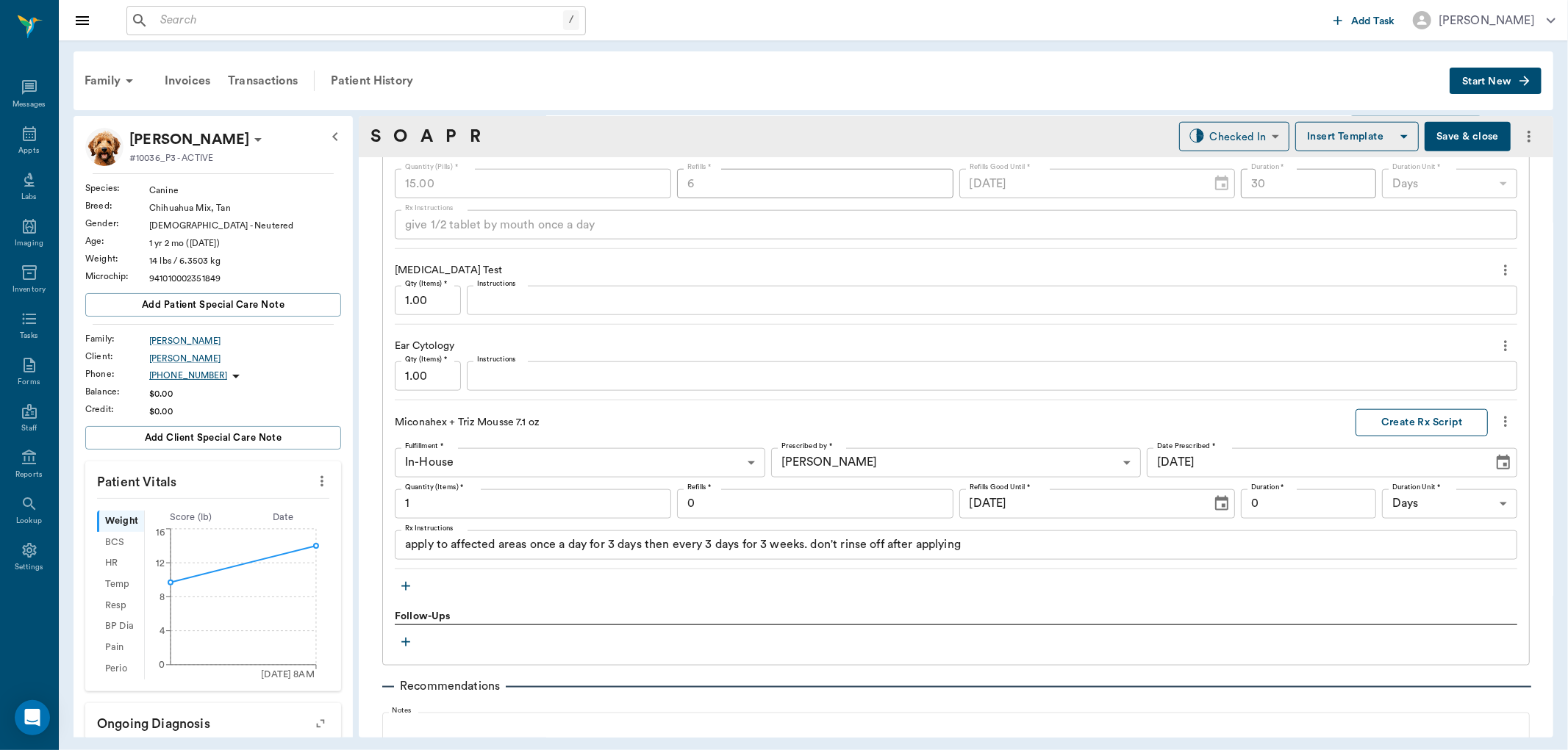
click at [1380, 419] on button "Create Rx Script" at bounding box center [1422, 423] width 132 height 27
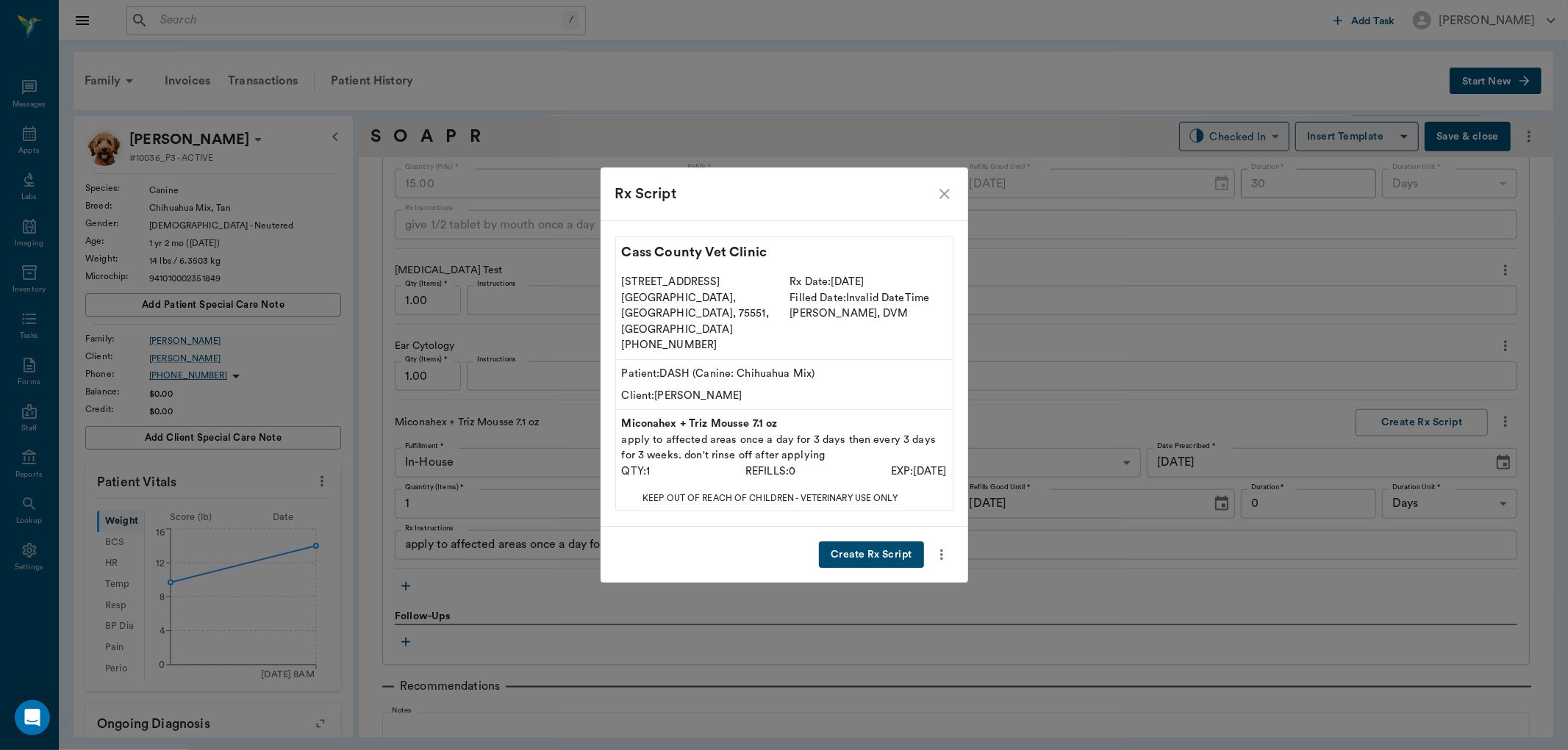
click at [879, 542] on button "Create Rx Script" at bounding box center [871, 555] width 105 height 27
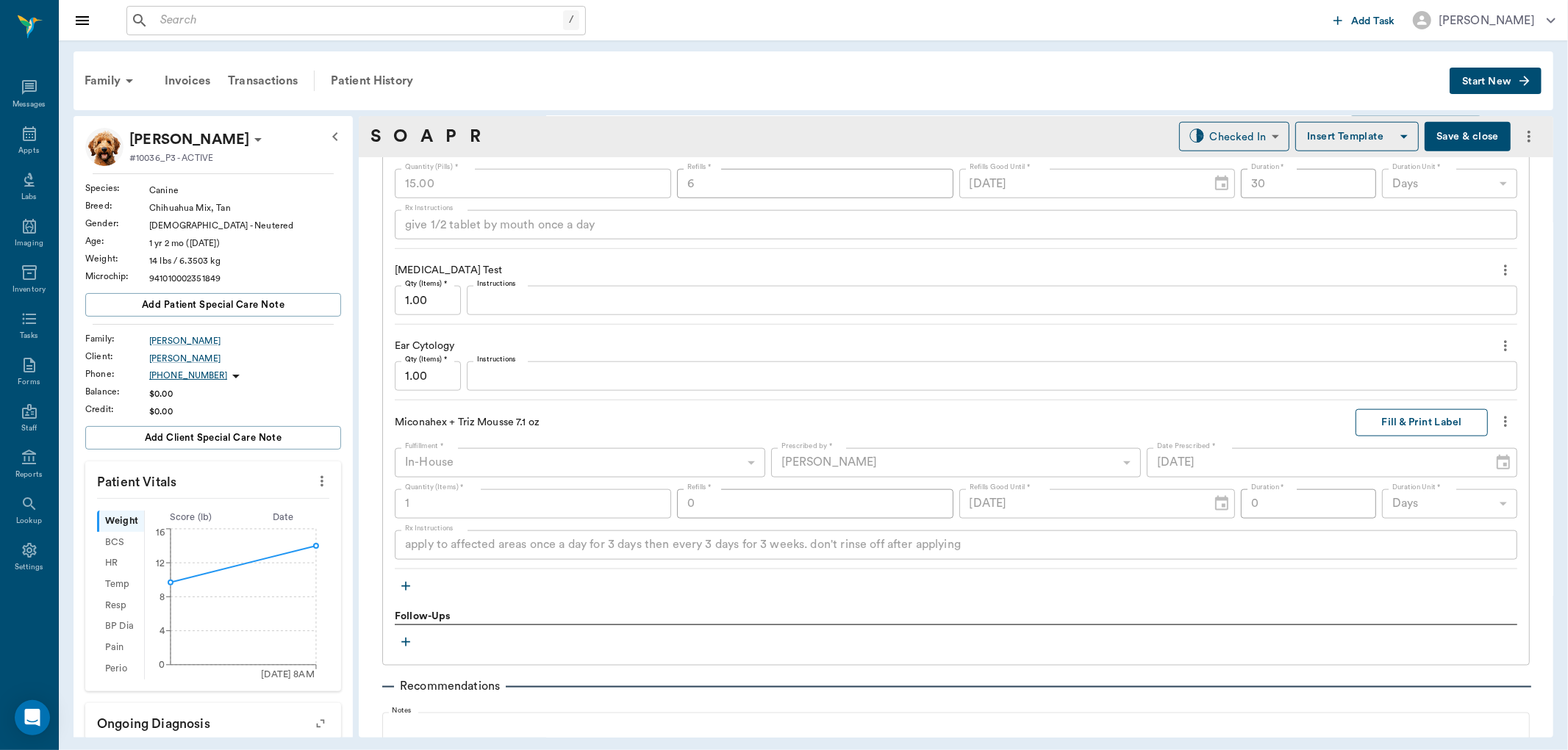
click at [1414, 419] on button "Fill & Print Label" at bounding box center [1422, 423] width 132 height 27
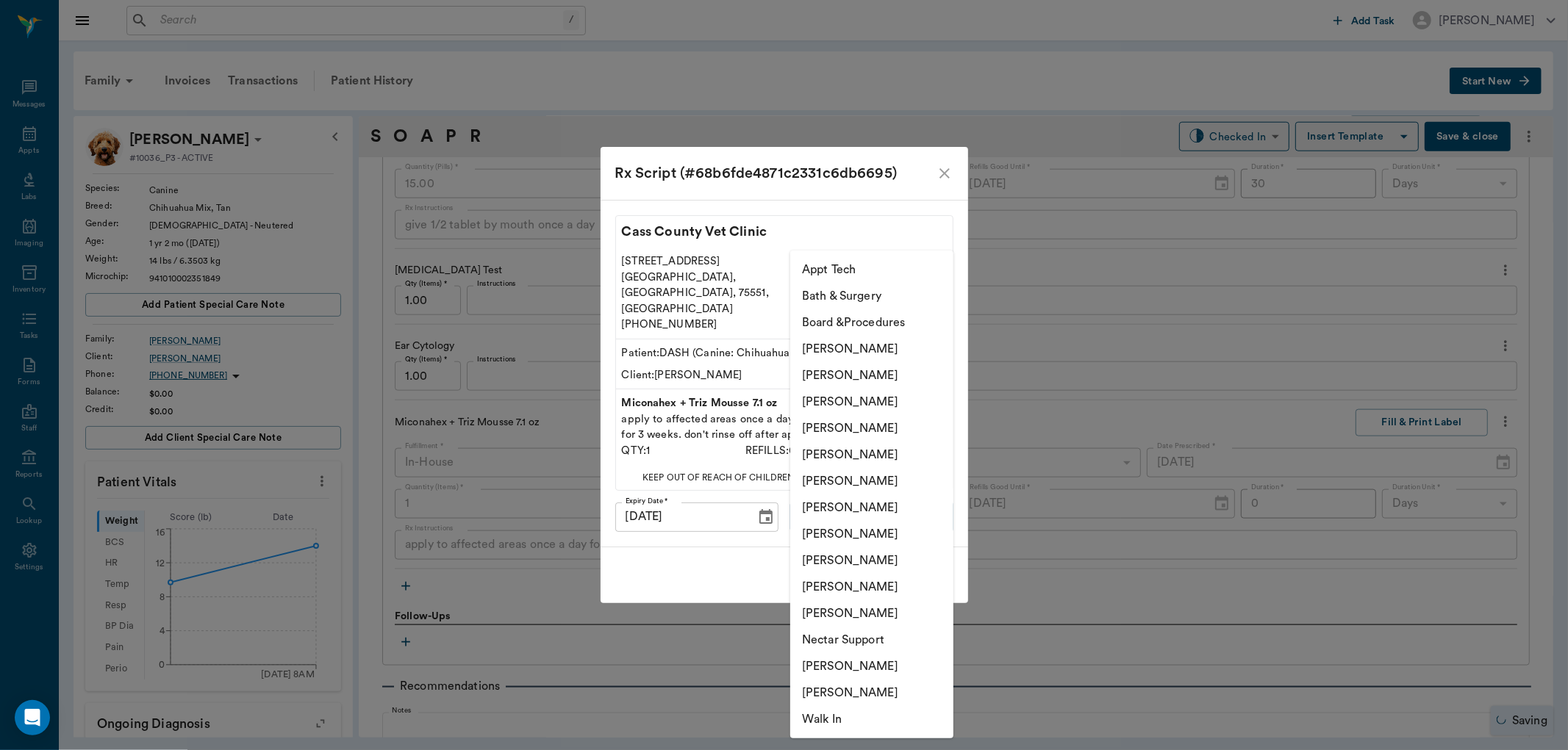
click at [853, 511] on body "/ ​ Add Task Dr. Bert Ellsworth Nectar Messages Appts Labs Imaging Inventory Ta…" at bounding box center [784, 375] width 1568 height 750
click at [850, 557] on li "[PERSON_NAME]" at bounding box center [872, 561] width 163 height 27
type input "63ec2e7e52e12b0ba117b124"
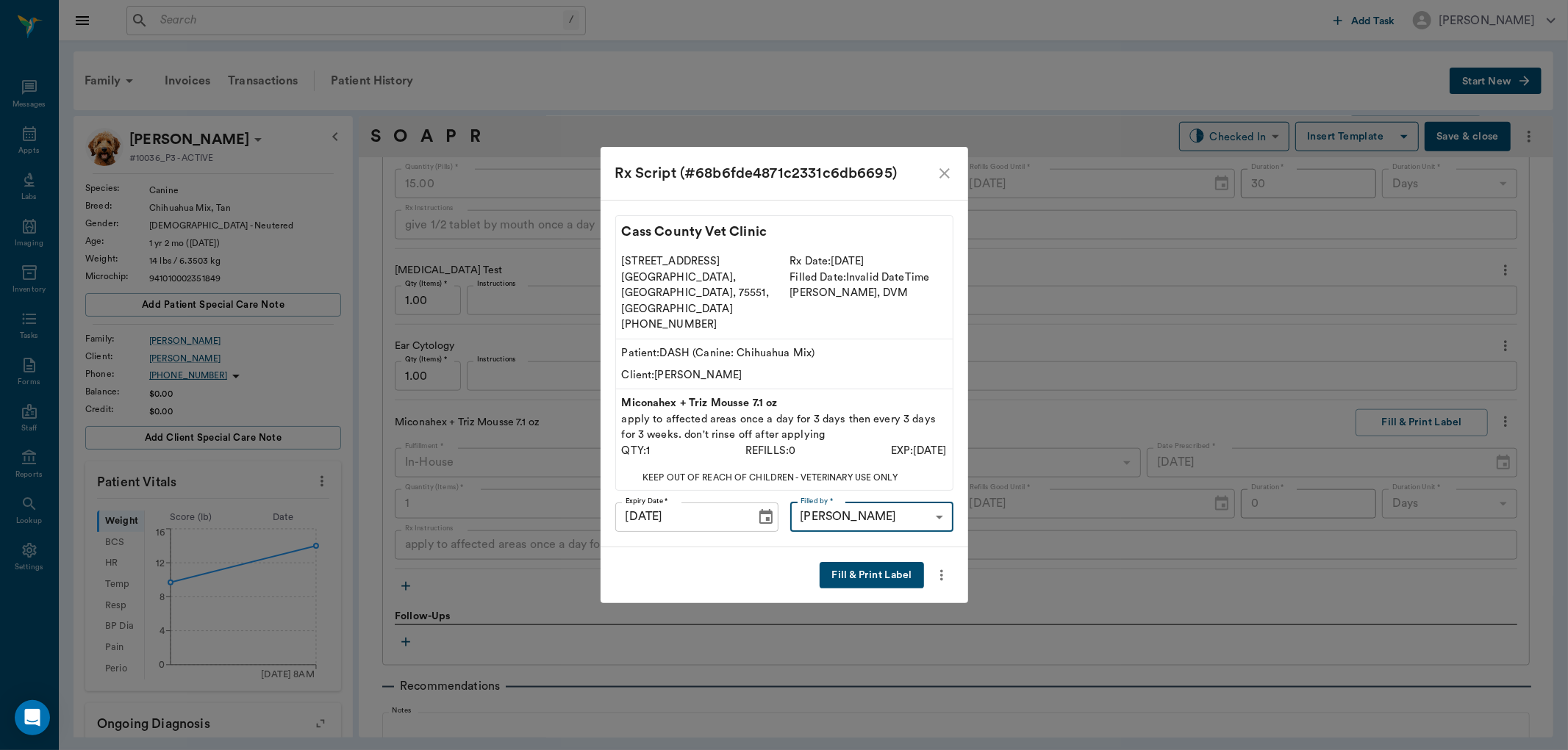
click at [891, 564] on button "Fill & Print Label" at bounding box center [872, 576] width 104 height 27
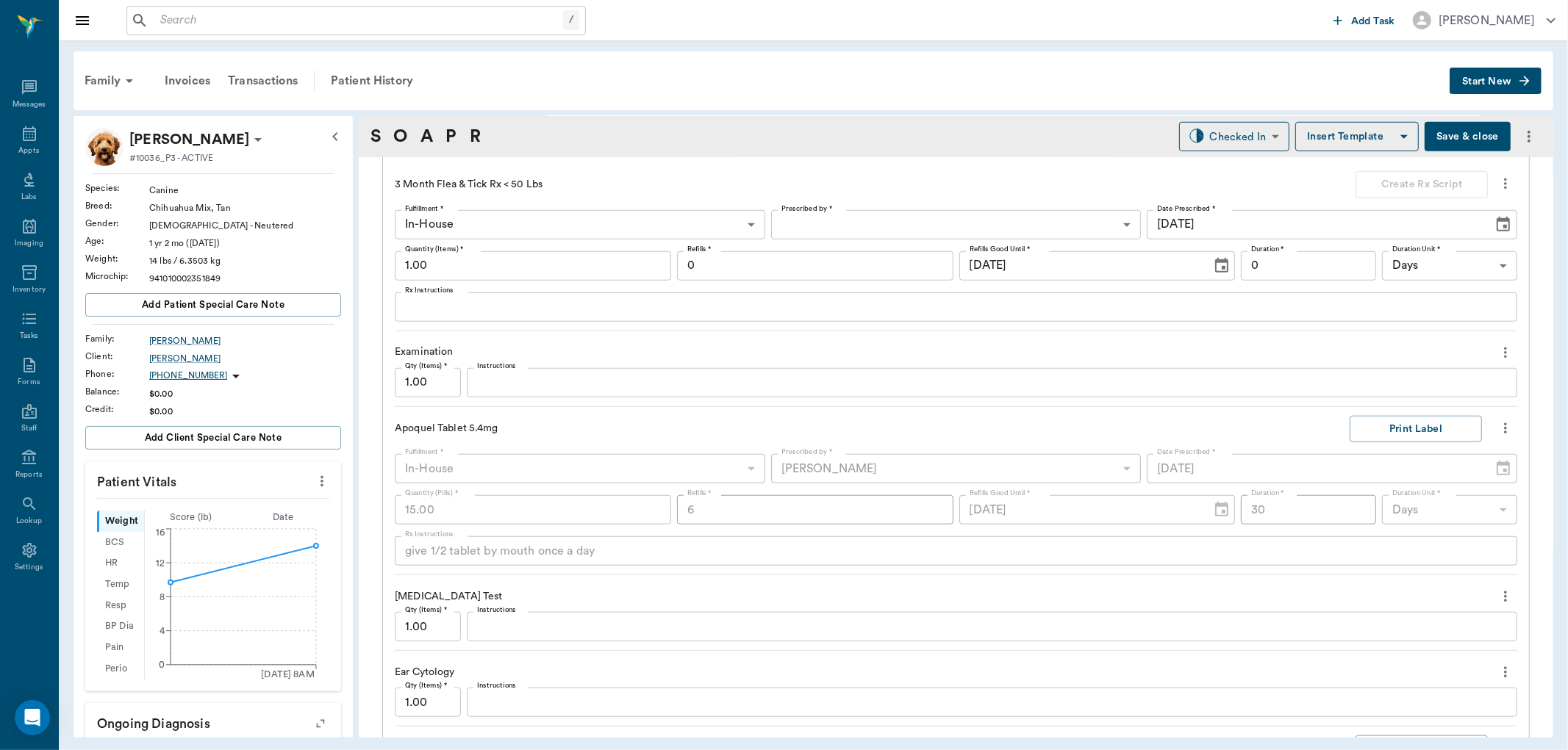
scroll to position [979, 0]
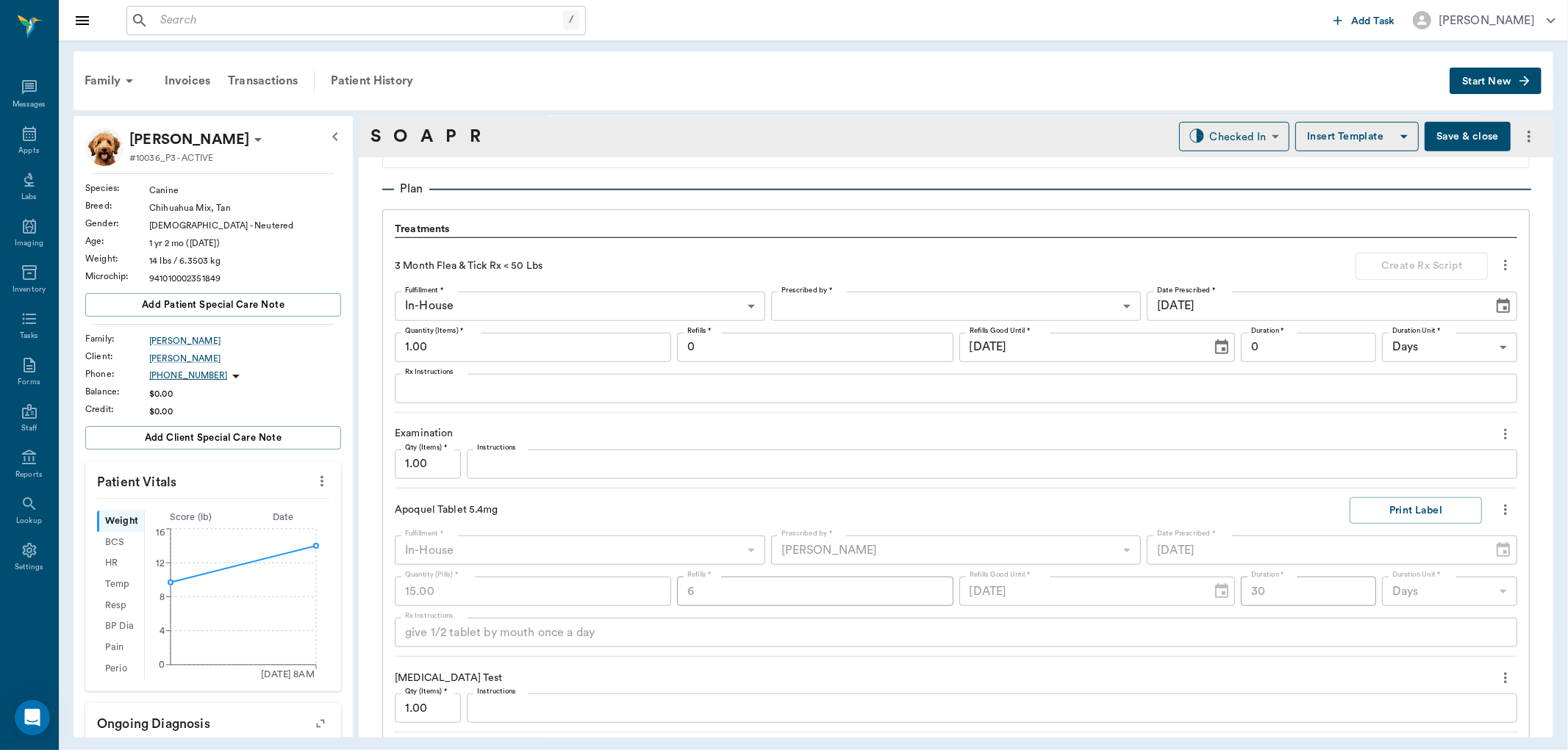
click at [1463, 132] on button "Save & close" at bounding box center [1468, 136] width 86 height 30
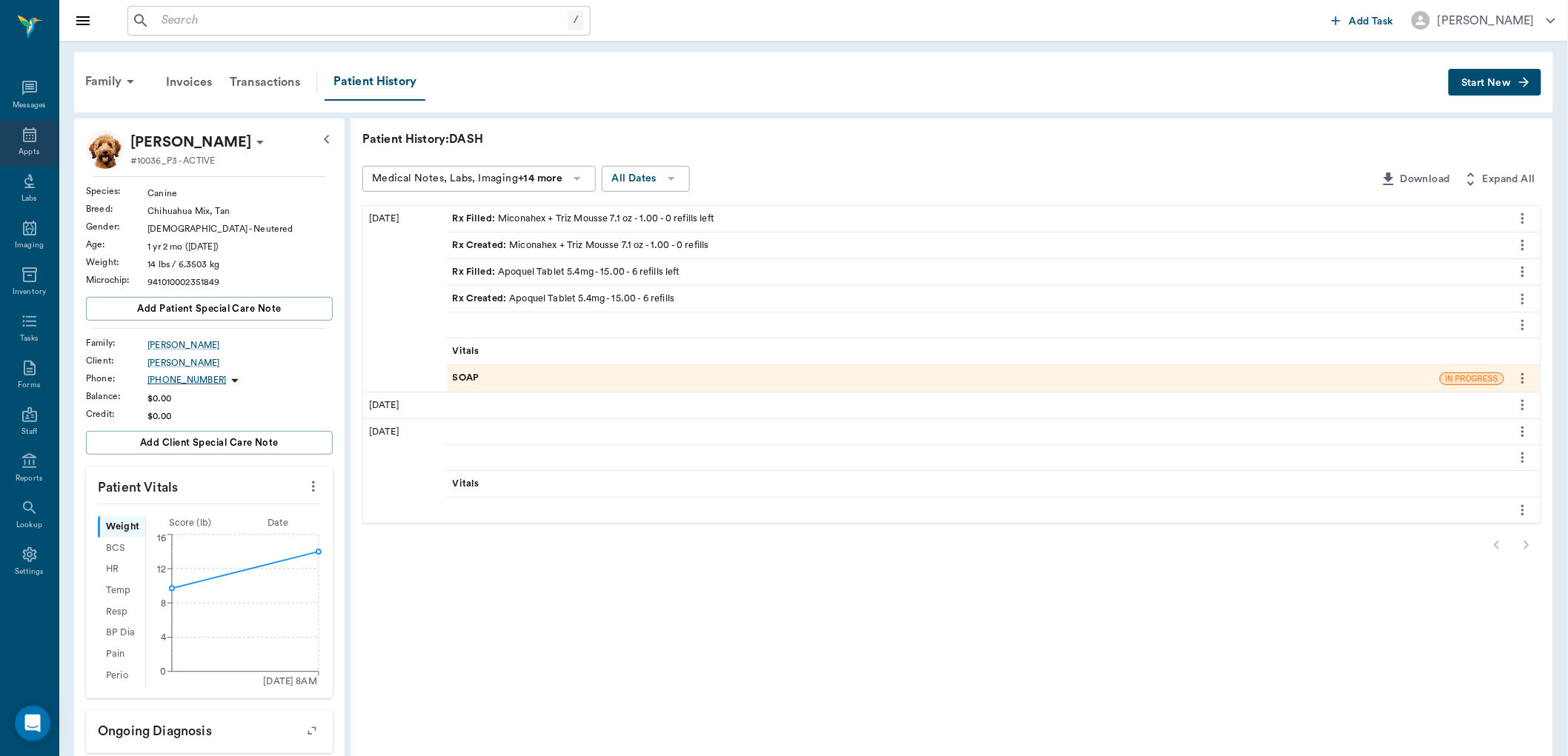
click at [40, 135] on div "Appts" at bounding box center [29, 143] width 58 height 46
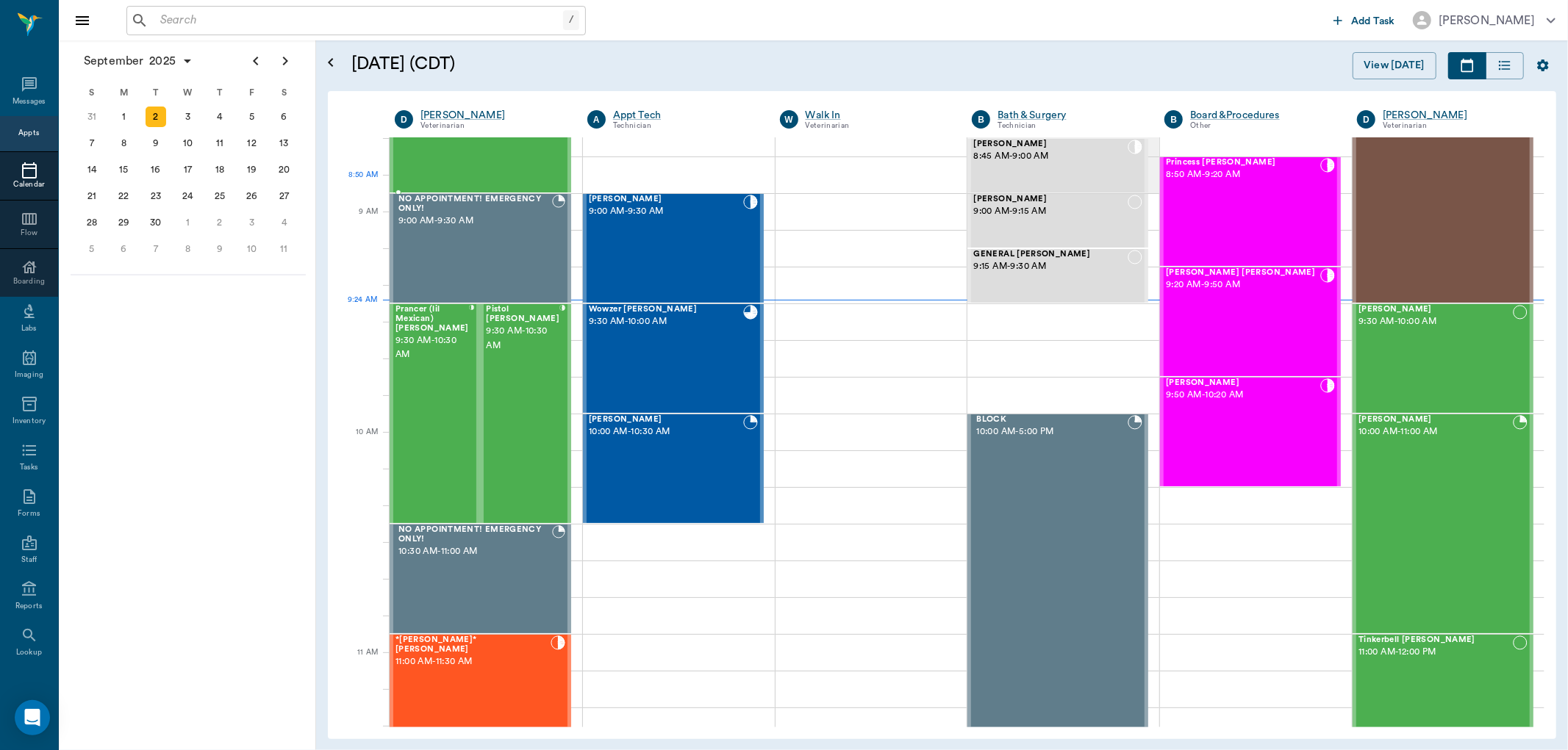
scroll to position [141, 0]
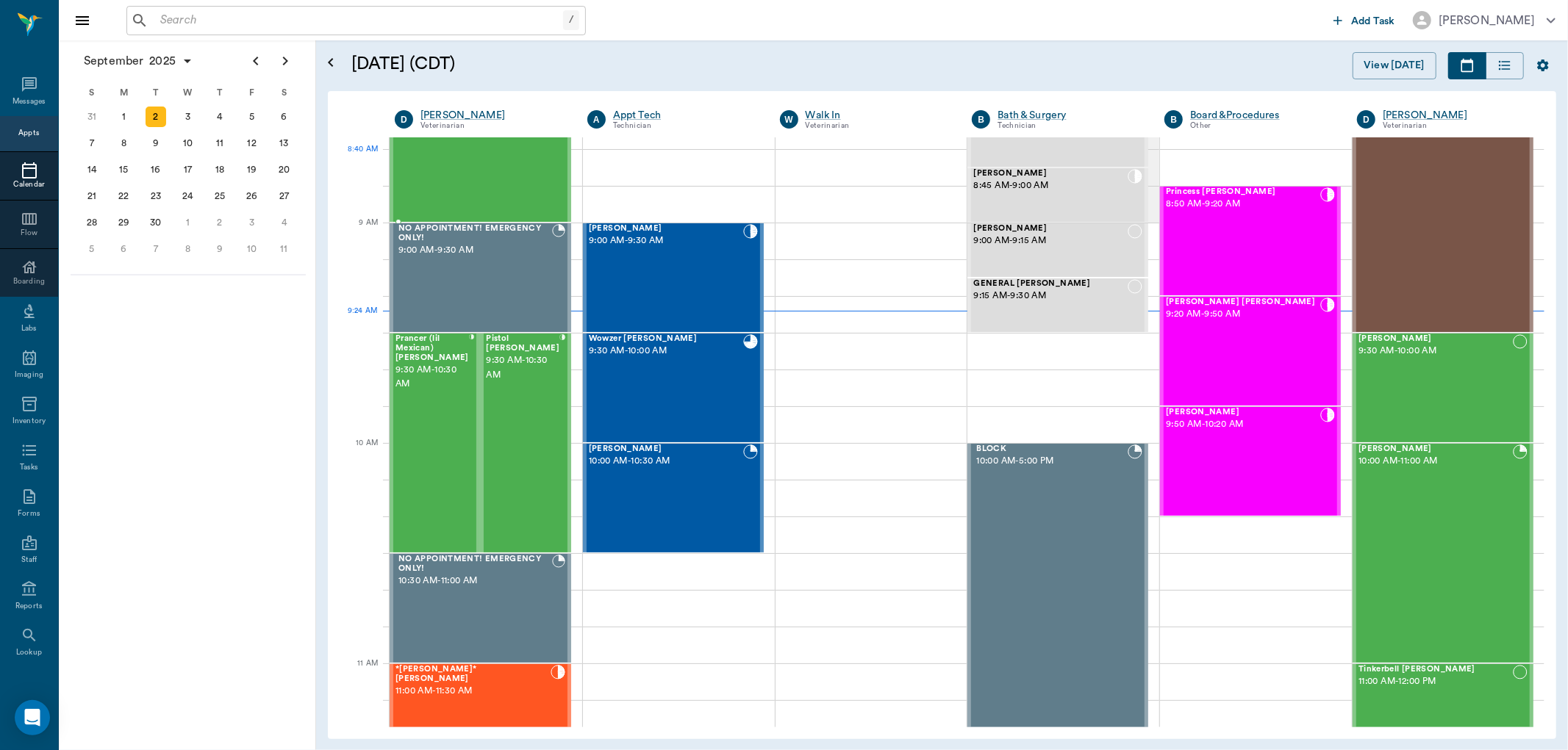
click at [511, 168] on div "Dean Cook 8:30 AM - 9:00 AM" at bounding box center [473, 168] width 155 height 108
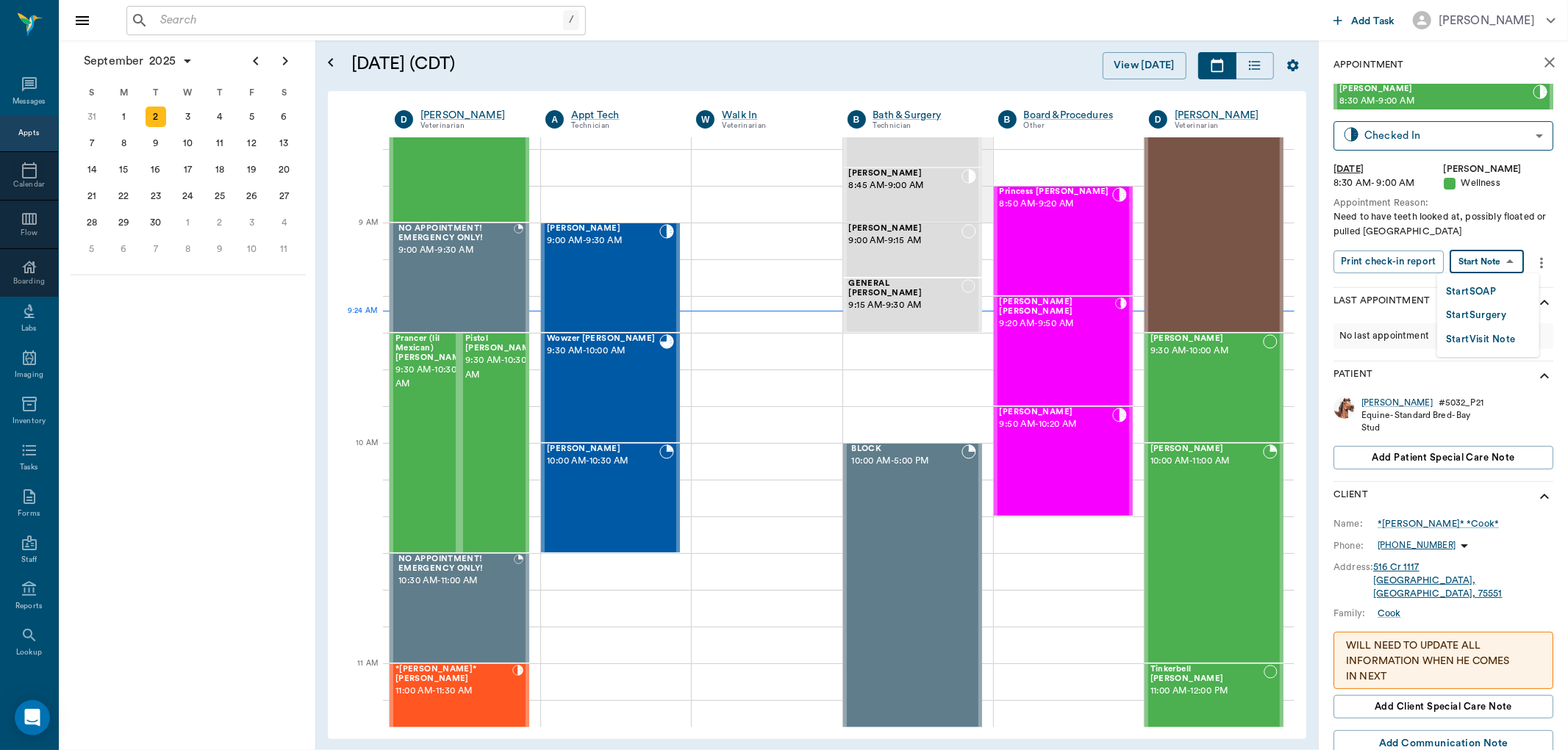
click at [1491, 266] on body "/ ​ Add Task Dr. Bert Ellsworth Nectar Messages Appts Calendar Flow Boarding La…" at bounding box center [784, 375] width 1568 height 750
click at [1483, 284] on button "Start SOAP" at bounding box center [1471, 292] width 50 height 17
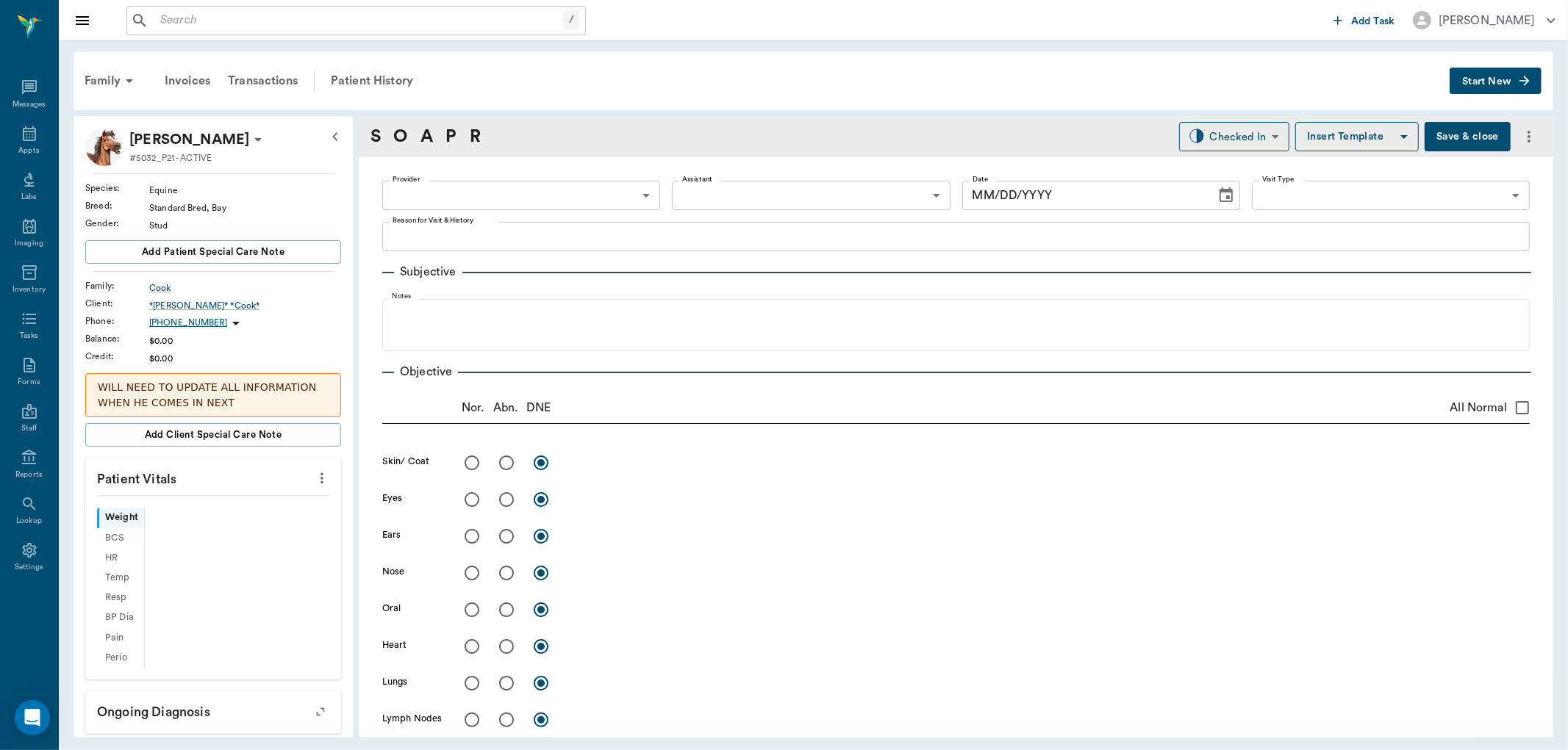
type input "63ec2f075fda476ae8351a4d"
type input "65d2be4f46e3a538d89b8c14"
type textarea "Need to have teeth looked at, possibly floated or pulled Caryn"
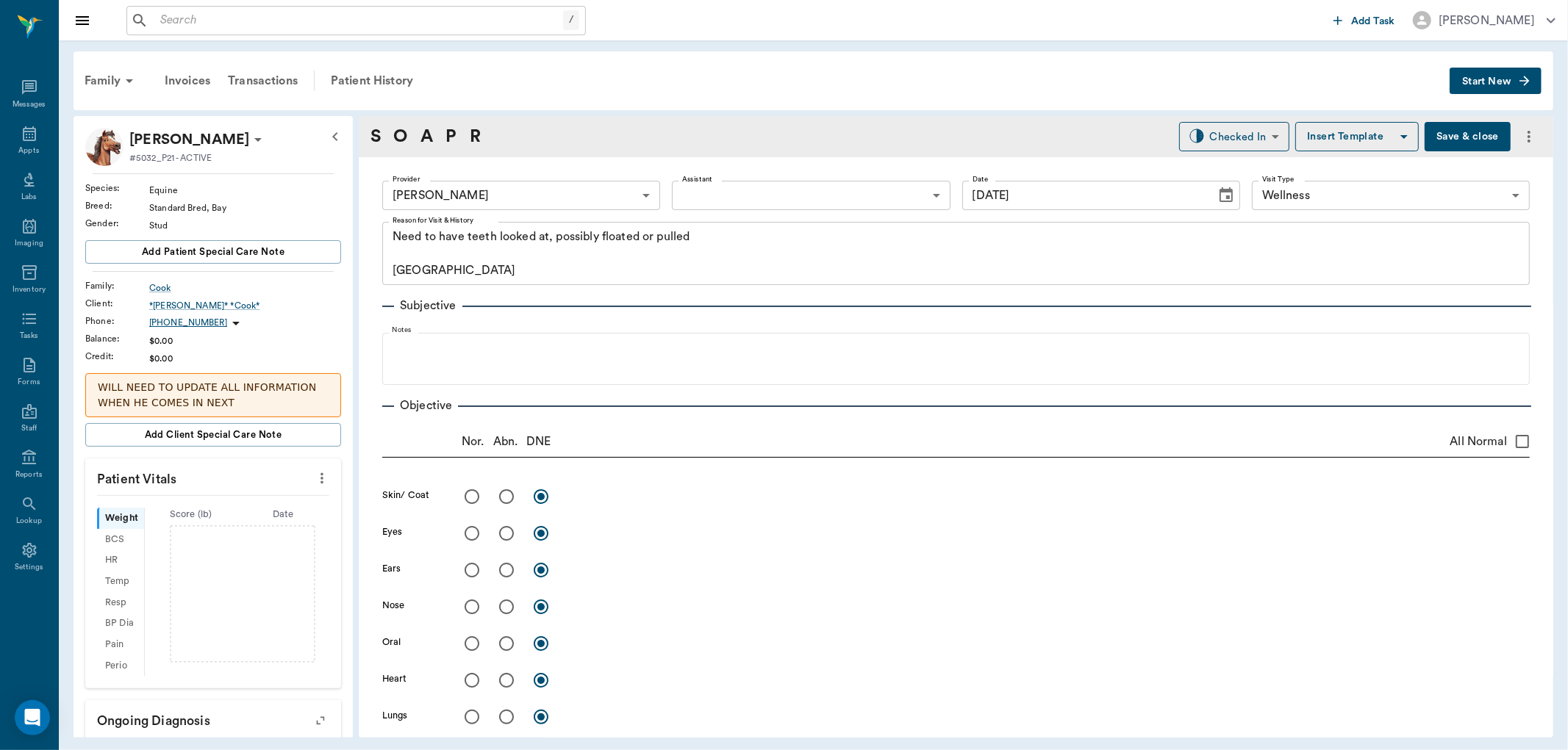
type input "[DATE]"
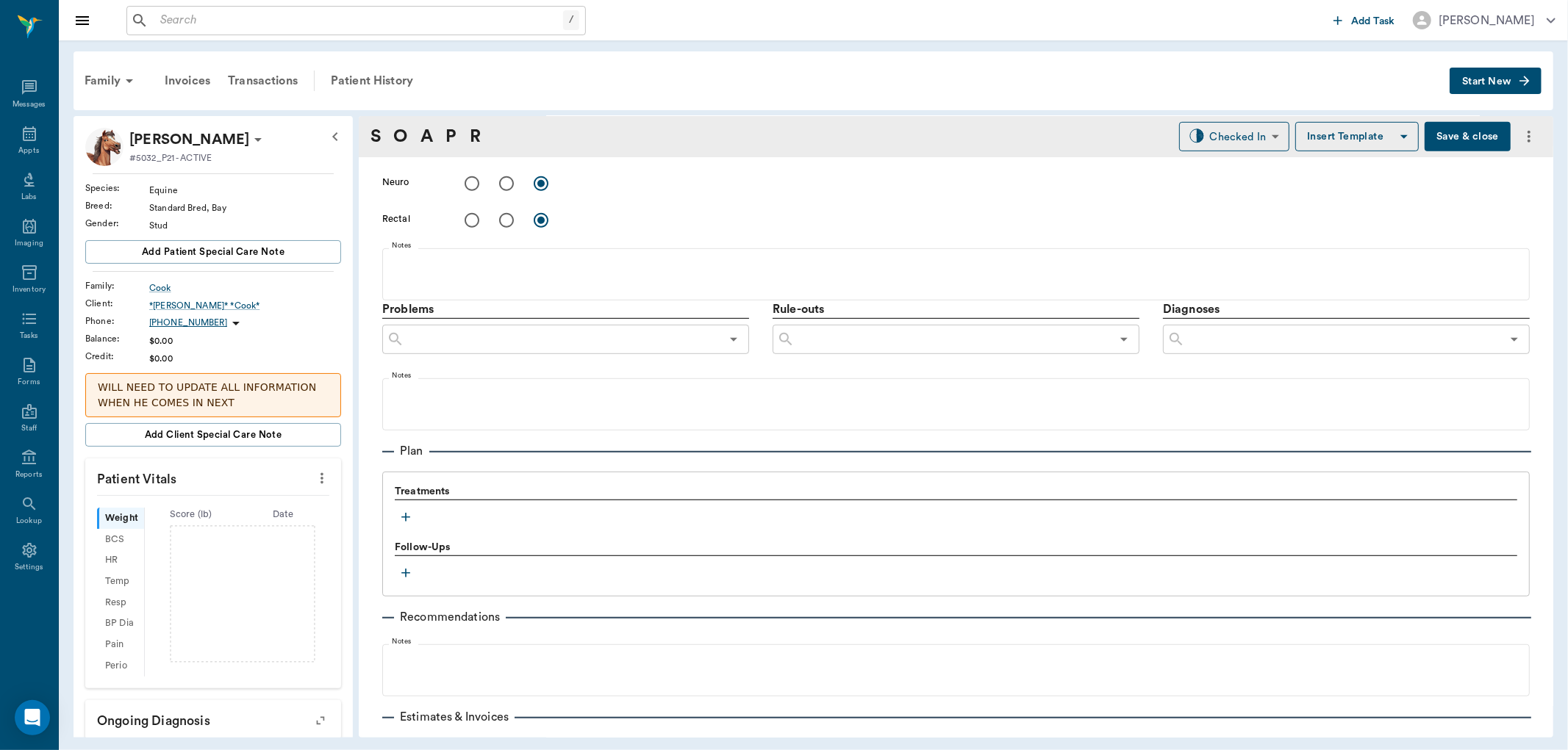
scroll to position [735, 0]
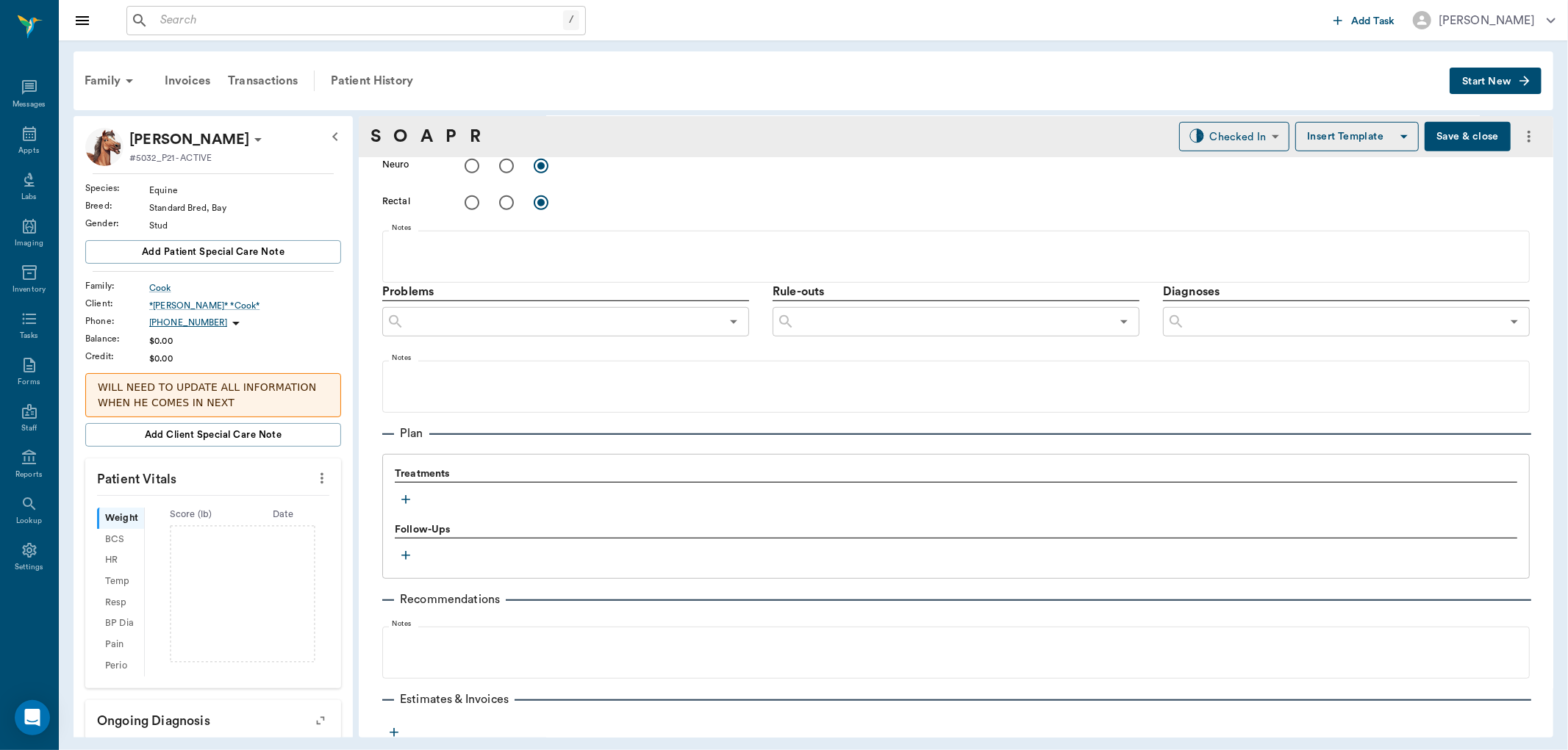
click at [406, 505] on icon "button" at bounding box center [406, 500] width 15 height 15
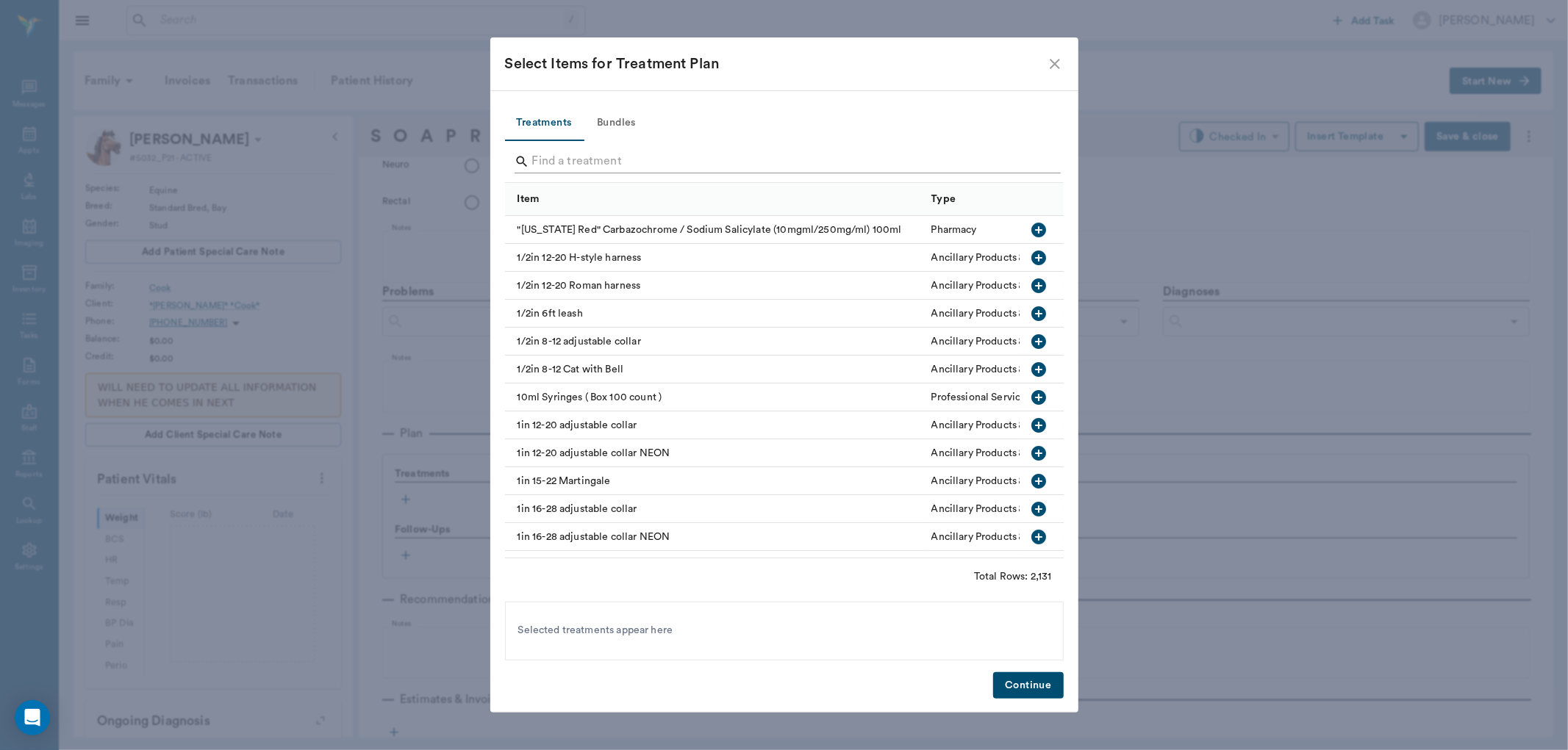
click at [577, 155] on input "Search" at bounding box center [785, 162] width 507 height 24
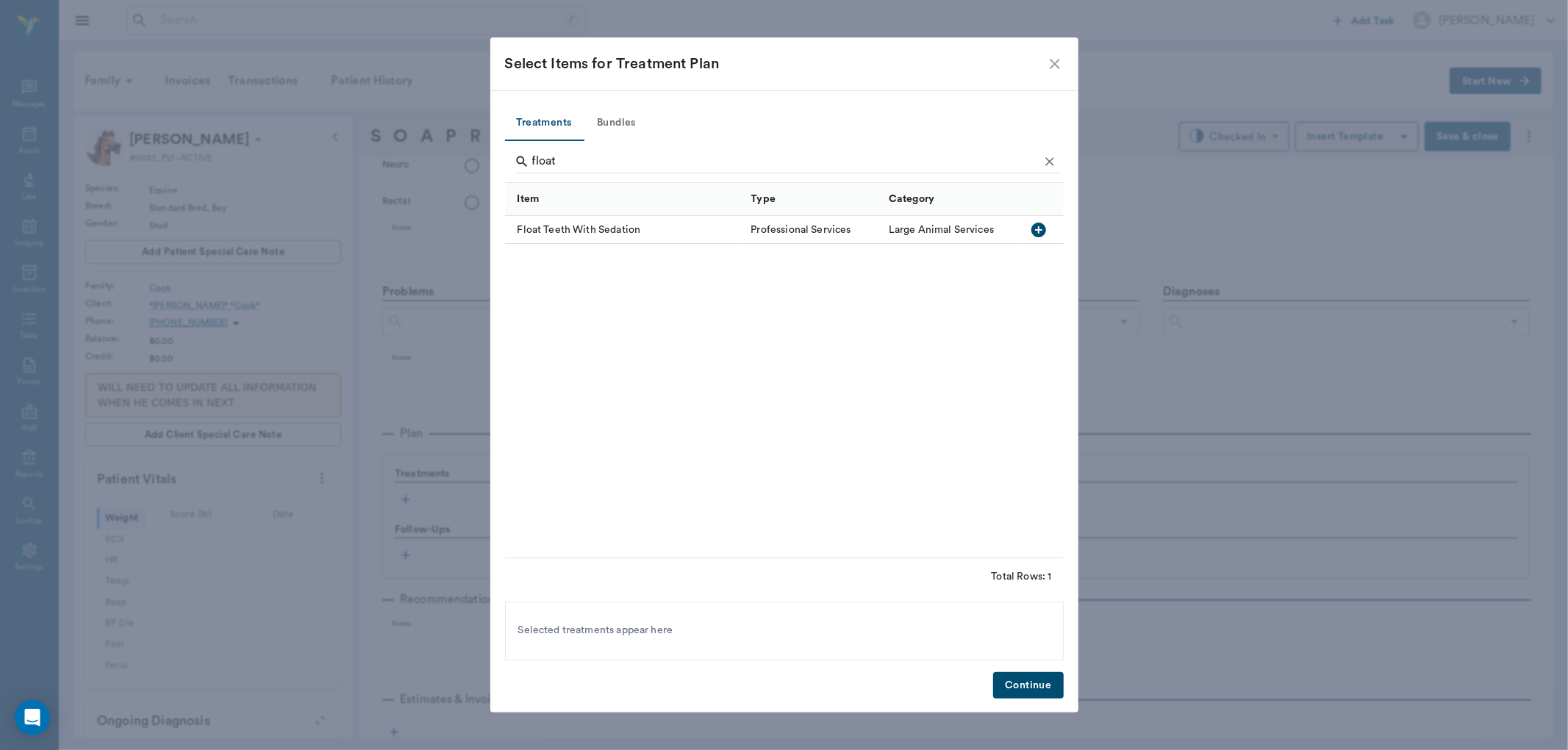
click at [1037, 223] on icon "button" at bounding box center [1039, 230] width 15 height 15
type input "f"
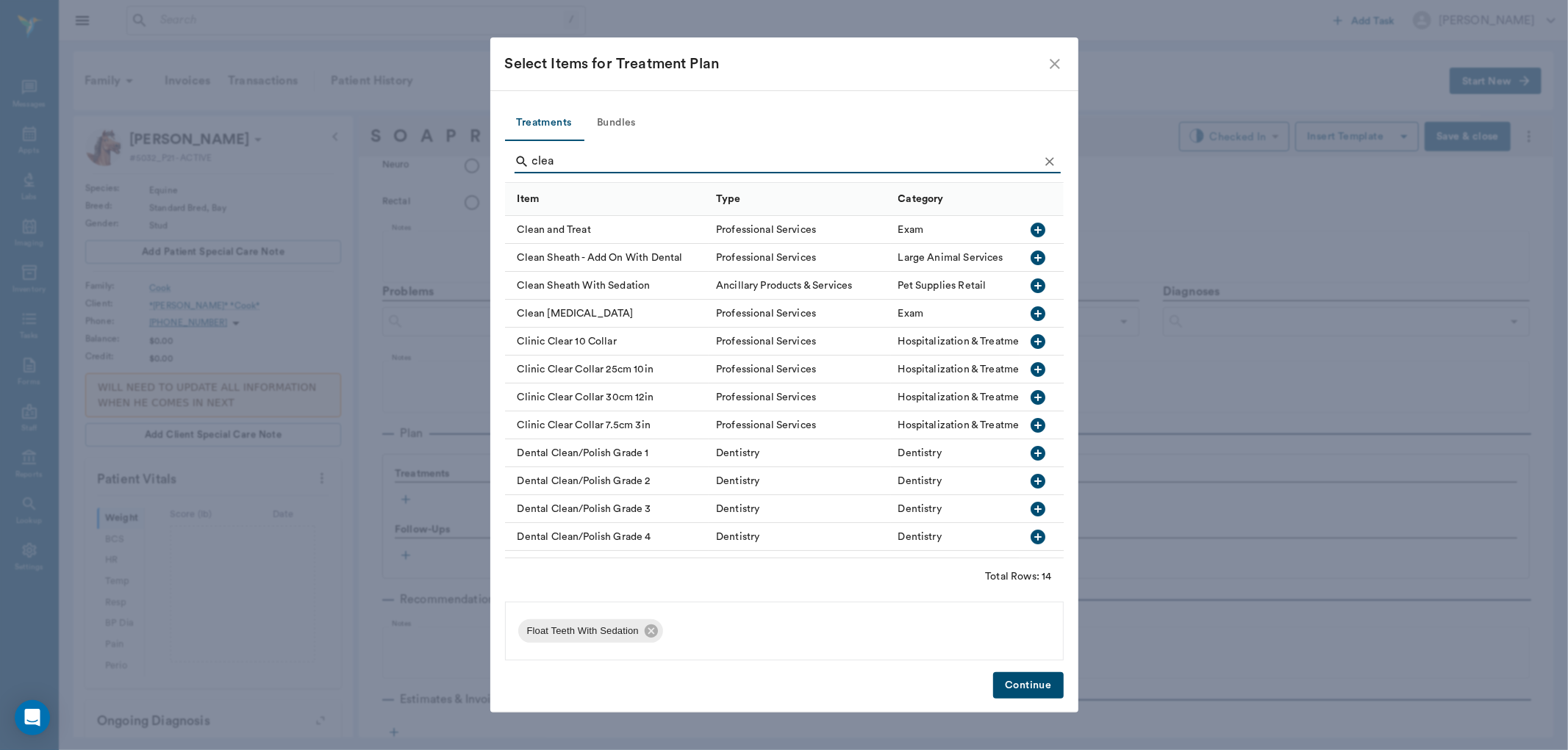
type input "clea"
click at [1031, 256] on icon "button" at bounding box center [1039, 258] width 15 height 15
click at [1011, 685] on button "Continue" at bounding box center [1028, 685] width 70 height 27
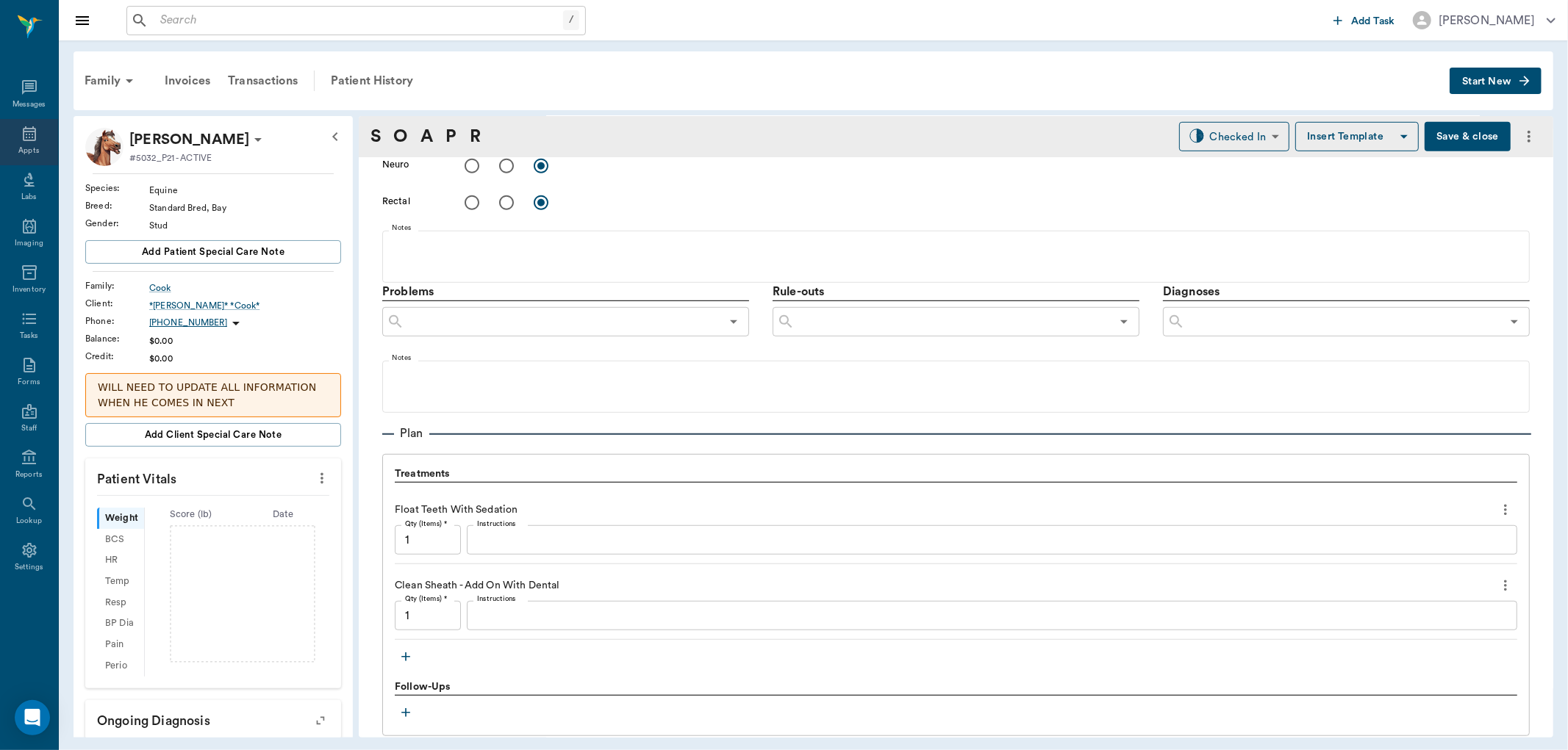
click at [30, 135] on icon at bounding box center [30, 134] width 18 height 18
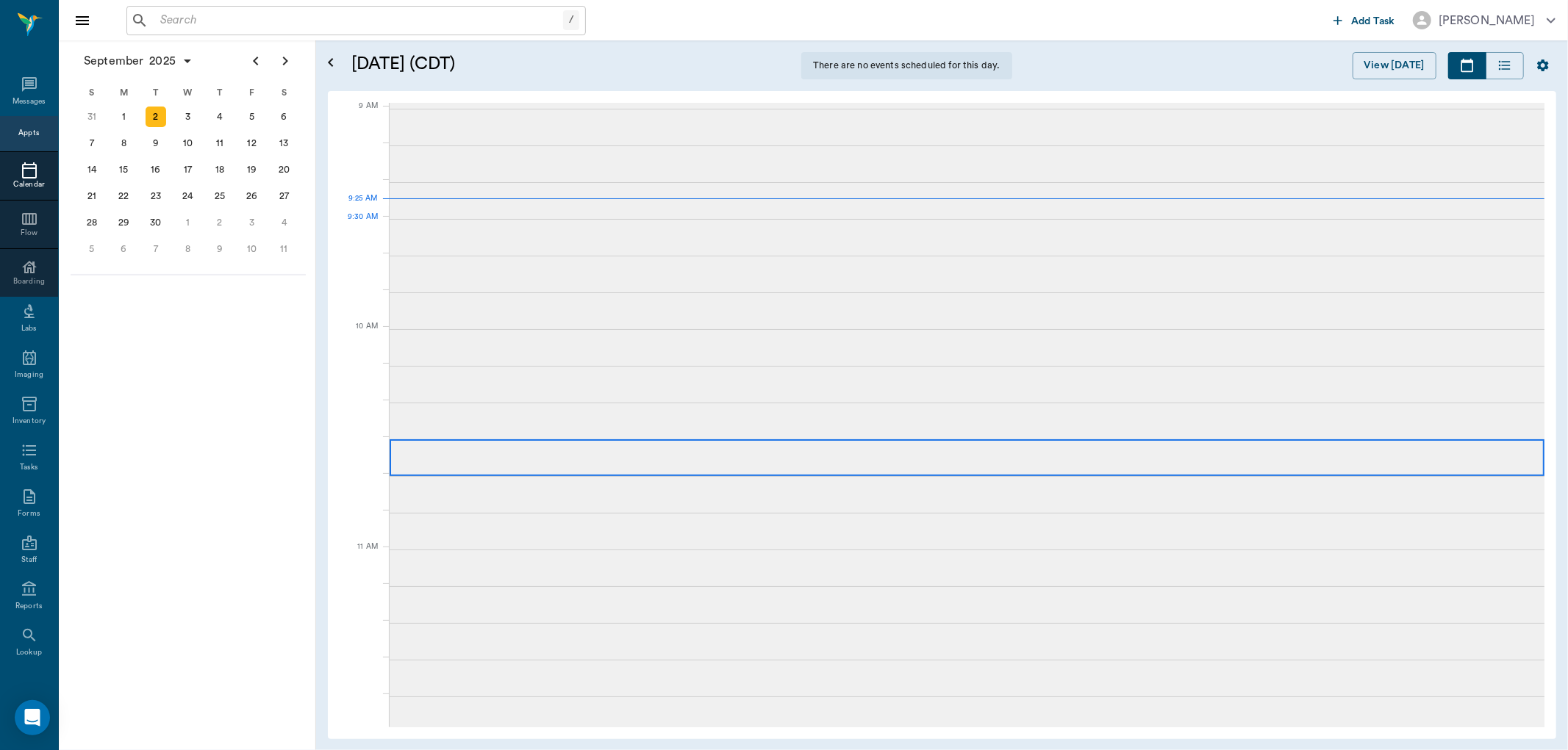
scroll to position [223, 0]
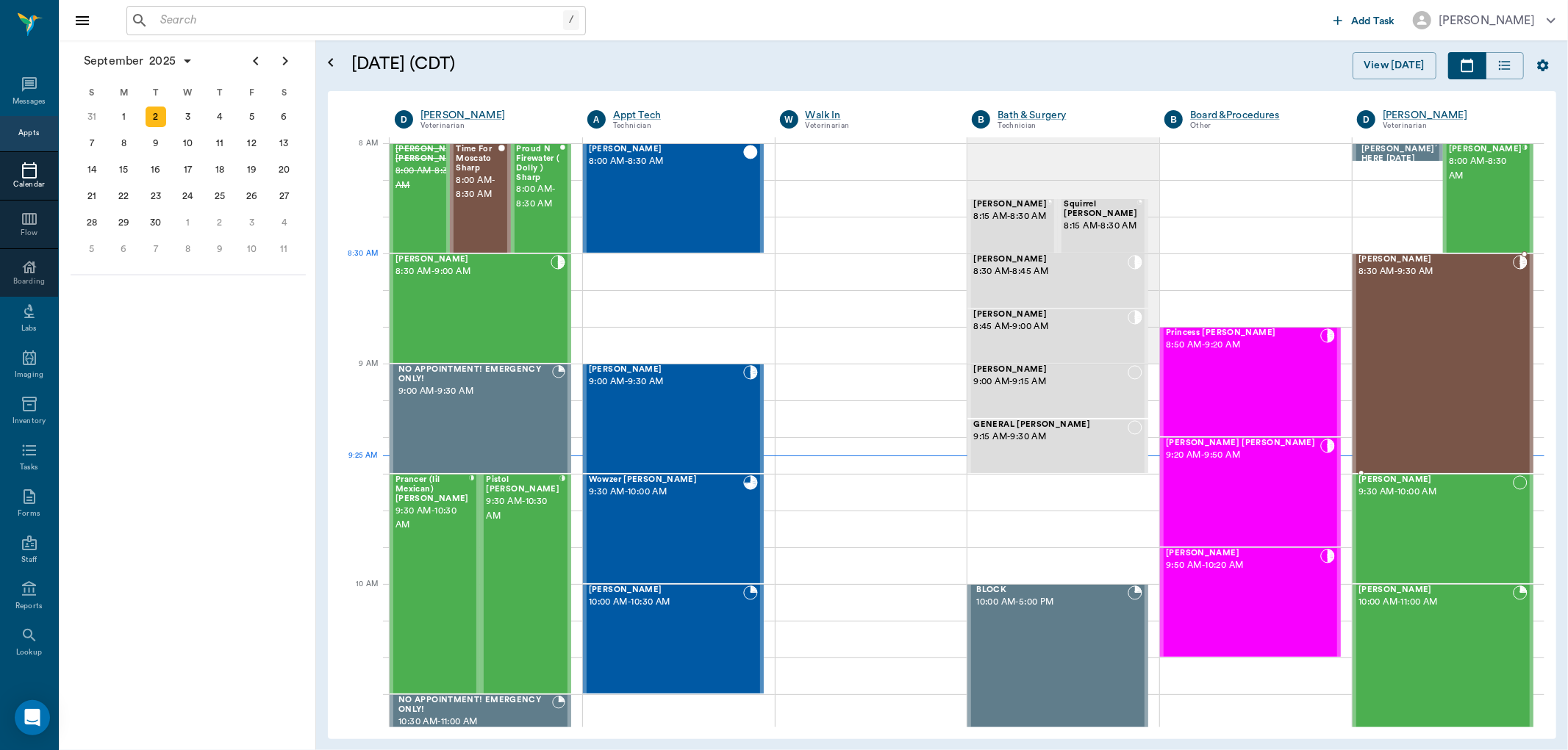
click at [1376, 259] on span "[PERSON_NAME]" at bounding box center [1436, 260] width 154 height 10
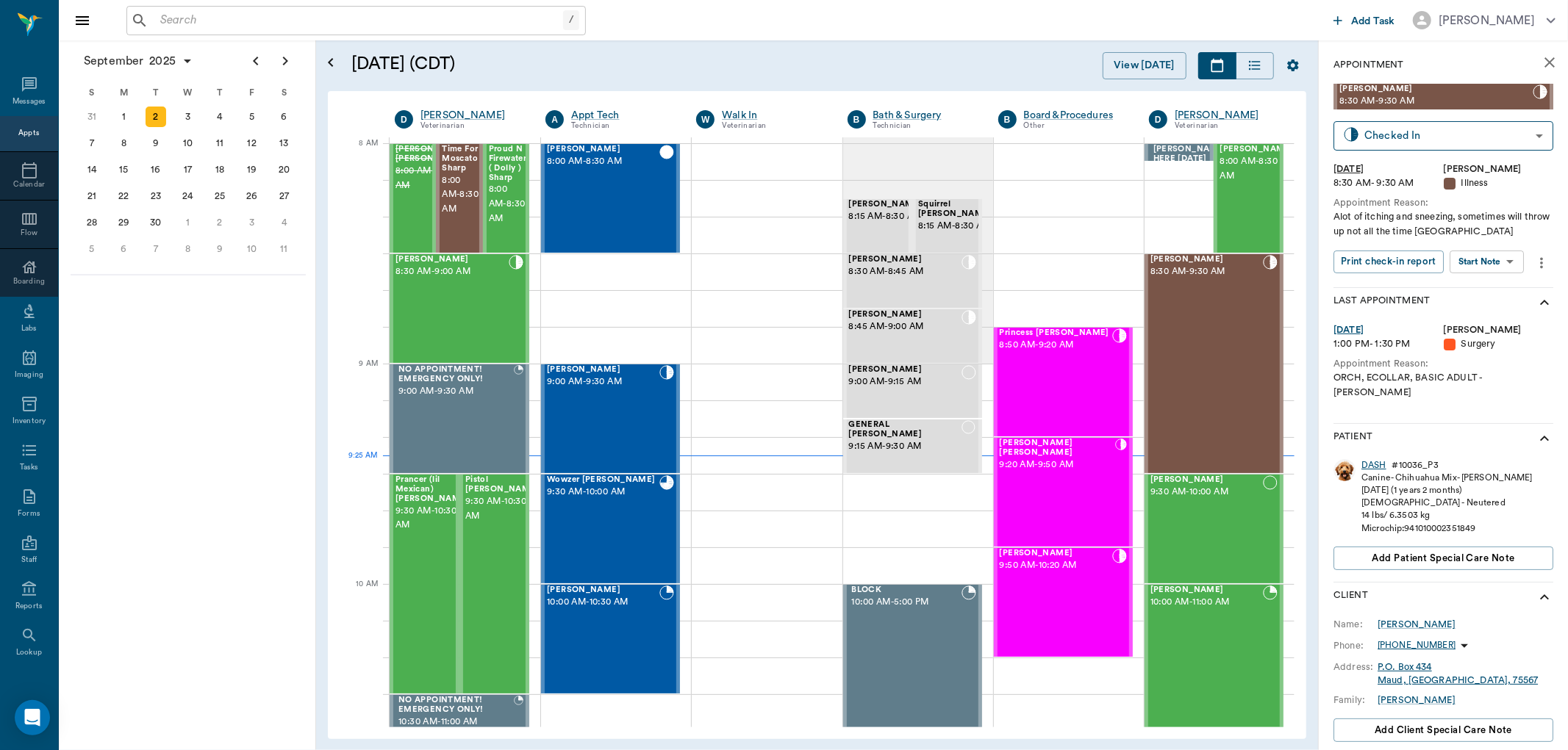
click at [1376, 459] on div "DASH" at bounding box center [1374, 465] width 25 height 13
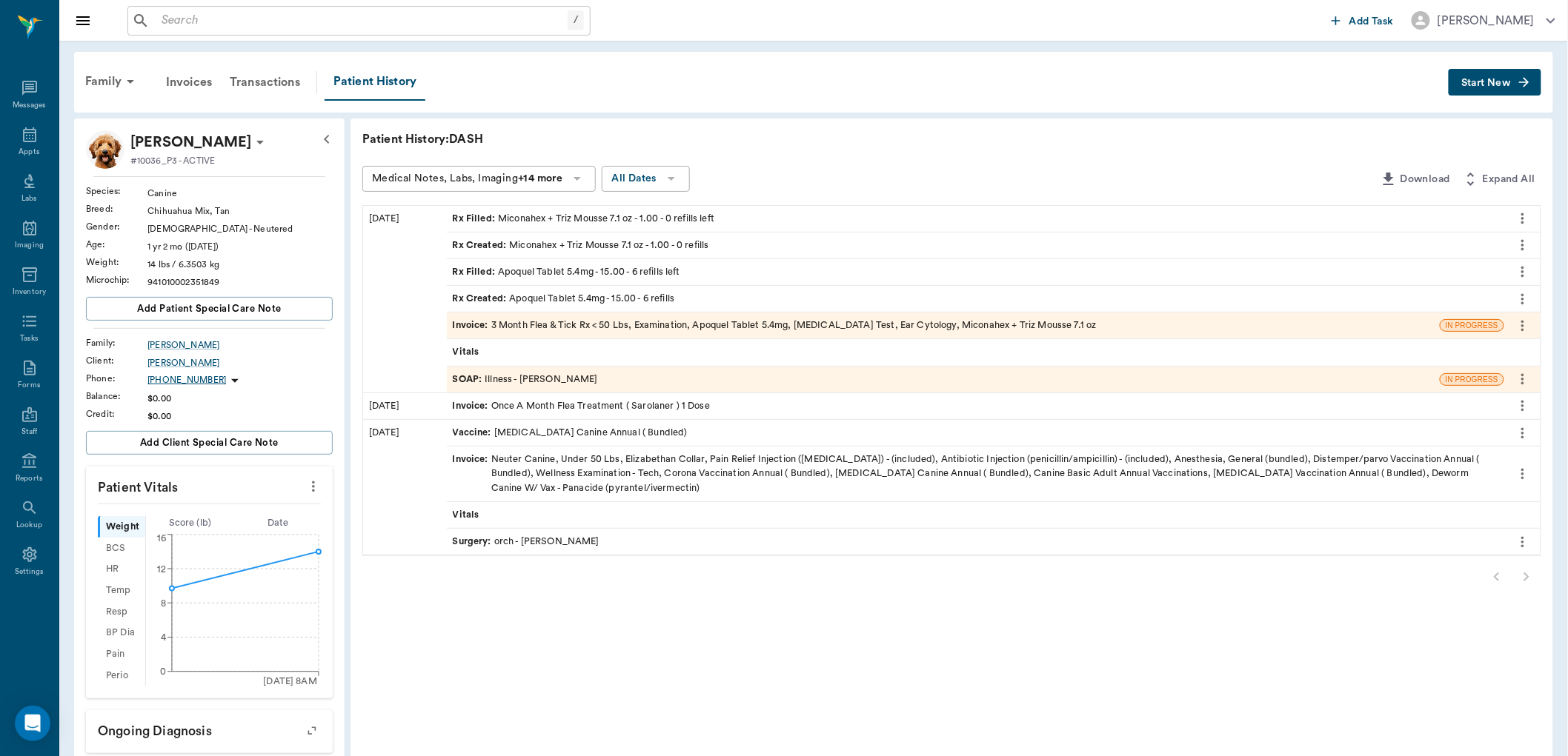
click at [517, 383] on div "SOAP : Illness - Dr. Kindall Jones" at bounding box center [525, 379] width 145 height 14
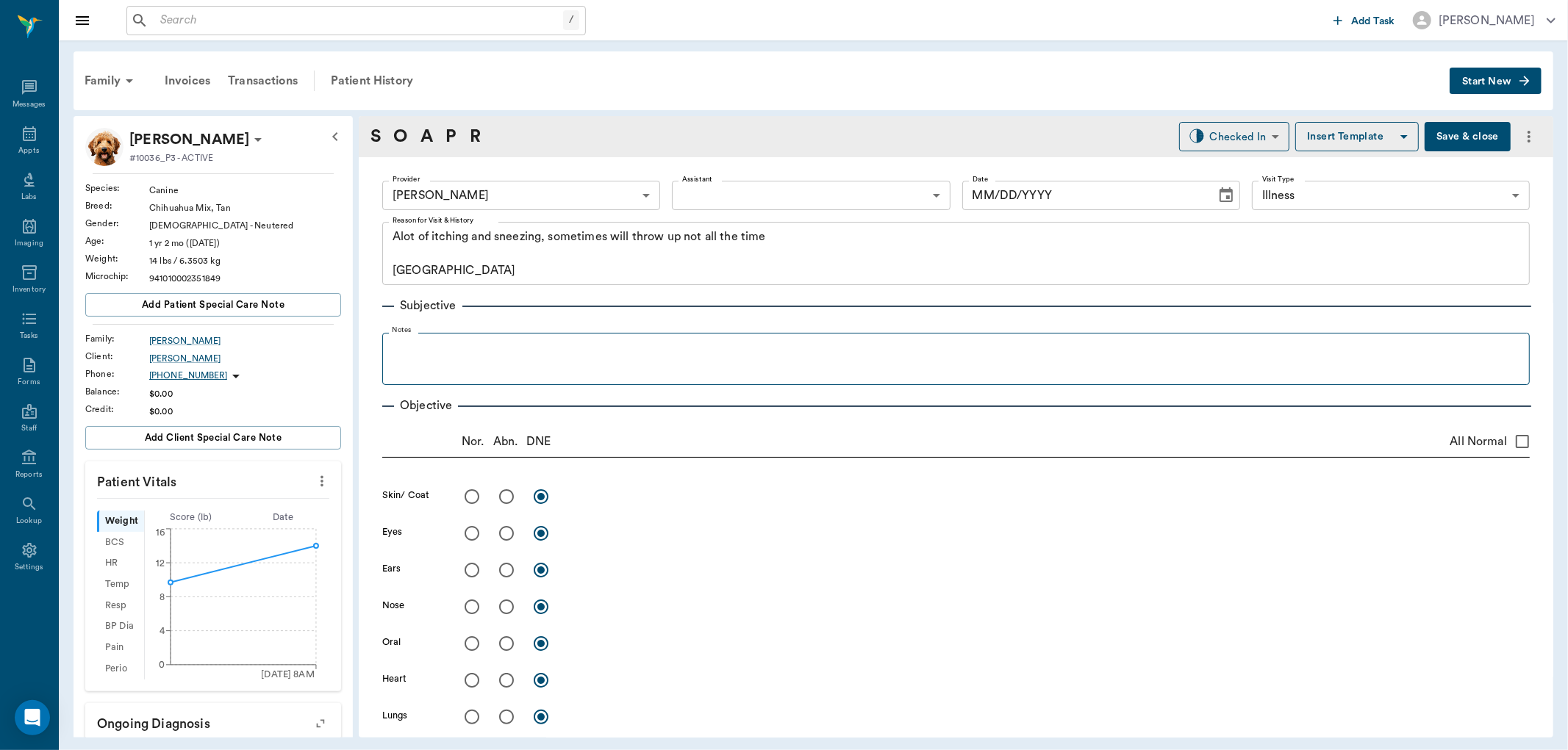
type input "670e8b52b987dc0b25a864ee"
type input "65d2be4f46e3a538d89b8c15"
type textarea "Alot of itching and sneezing, sometimes will throw up not all the time [GEOGRAP…"
type input "[DATE]"
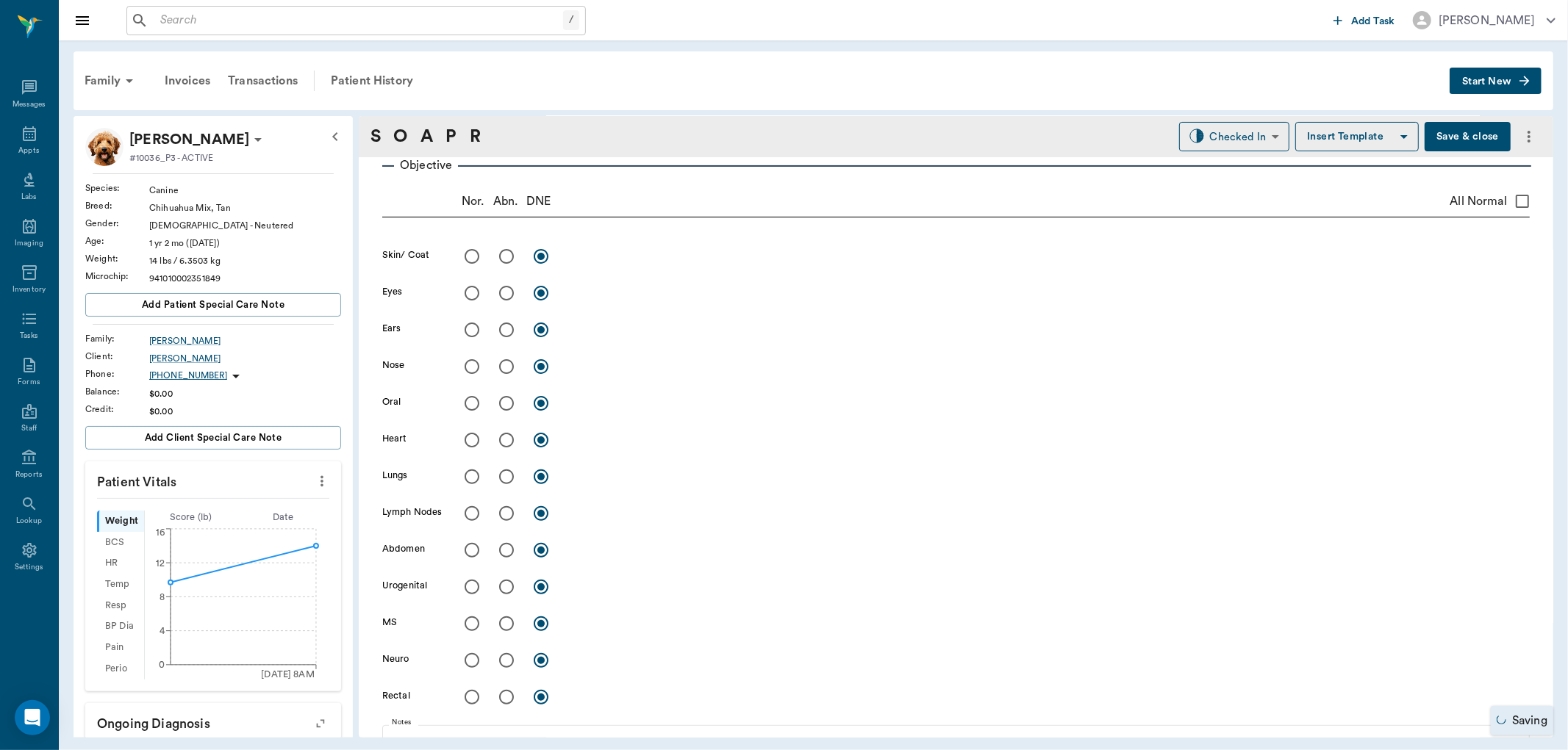
scroll to position [245, 0]
click at [506, 253] on input "radio" at bounding box center [507, 252] width 31 height 31
radio input "true"
click at [578, 251] on textarea at bounding box center [1049, 251] width 962 height 17
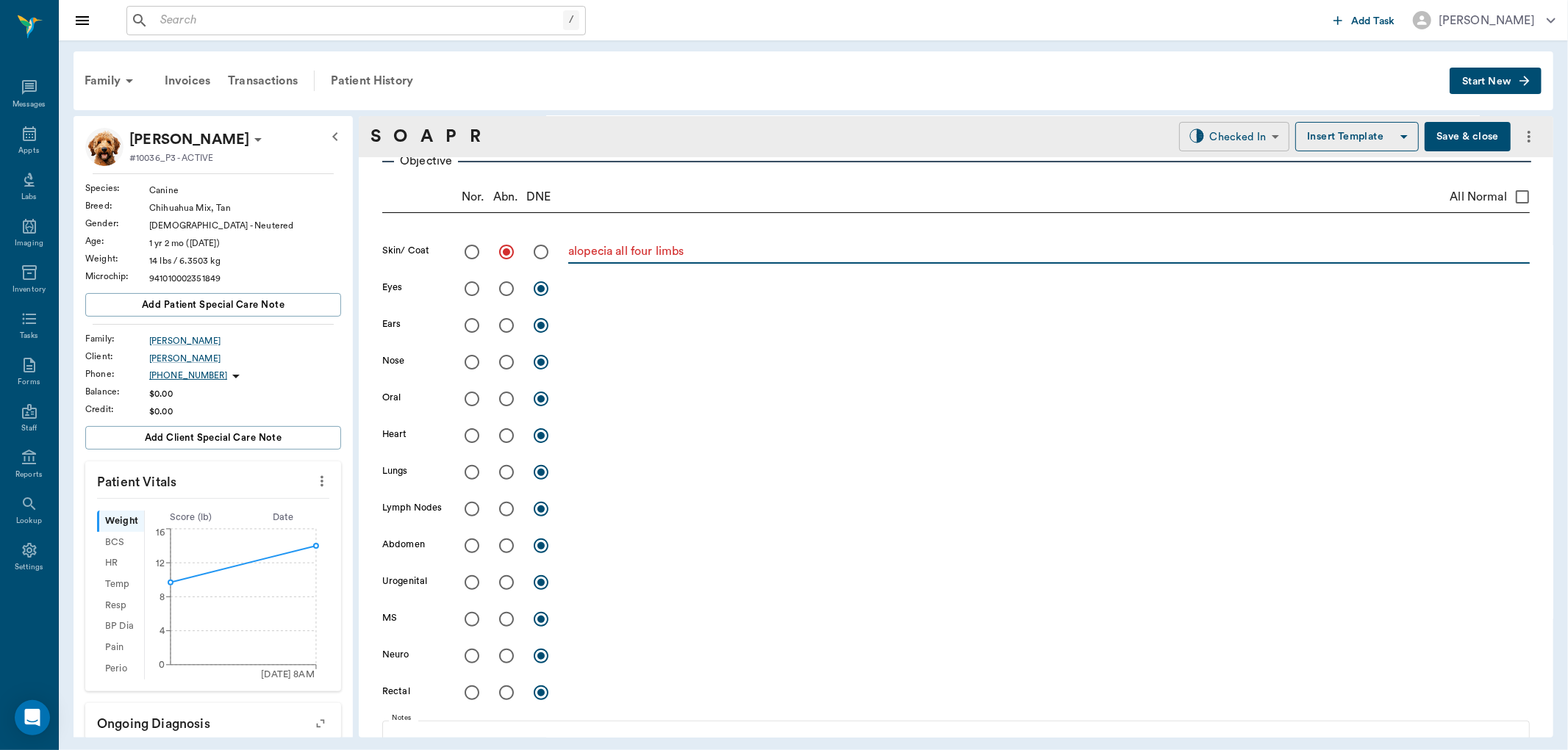
type textarea "alopecia all four limbs"
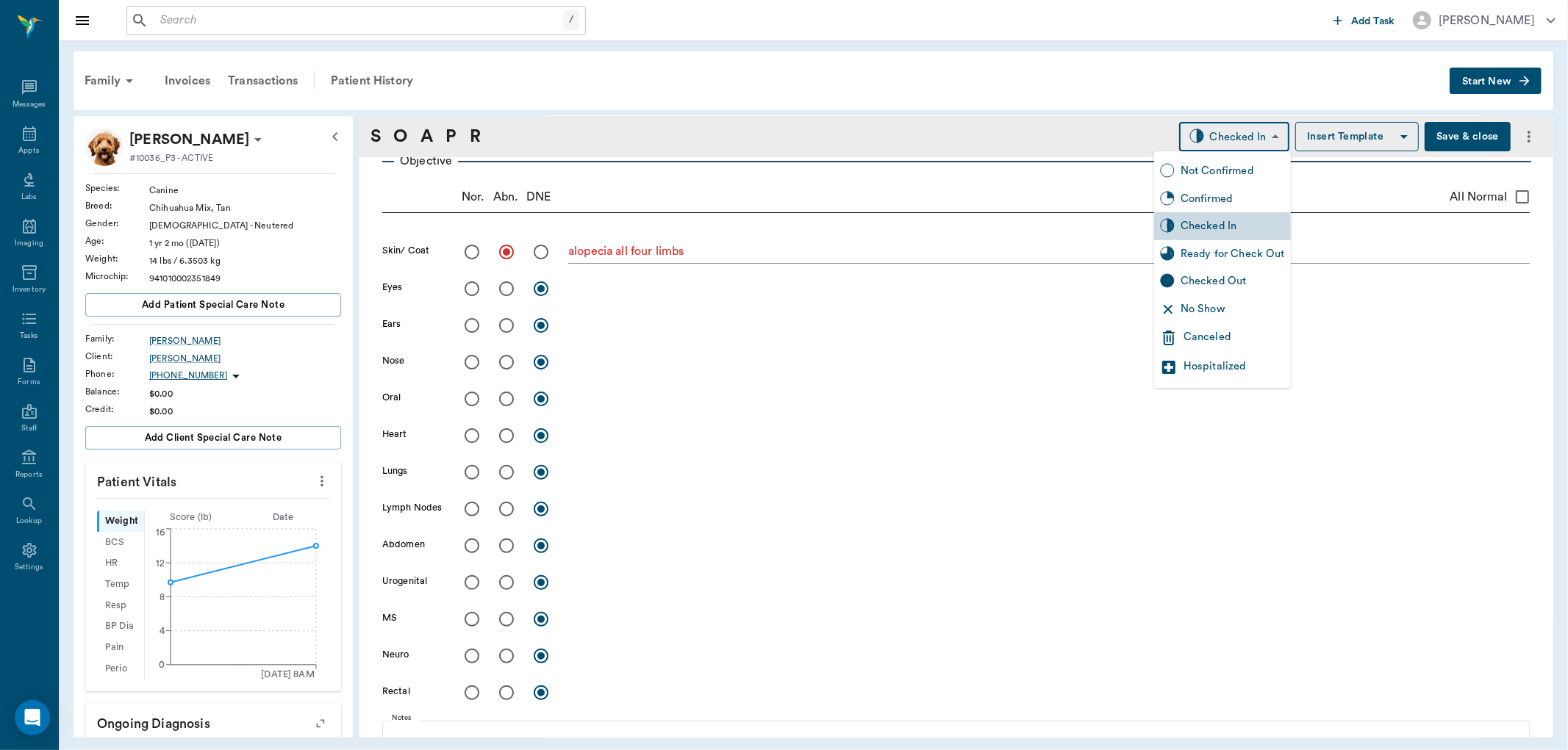
click at [1210, 129] on body "/ ​ Add Task Dr. Bert Ellsworth Nectar Messages Appts Labs Imaging Inventory Ta…" at bounding box center [784, 375] width 1568 height 750
click at [1201, 247] on div "Ready for Check Out" at bounding box center [1233, 254] width 105 height 16
type input "READY_TO_CHECKOUT"
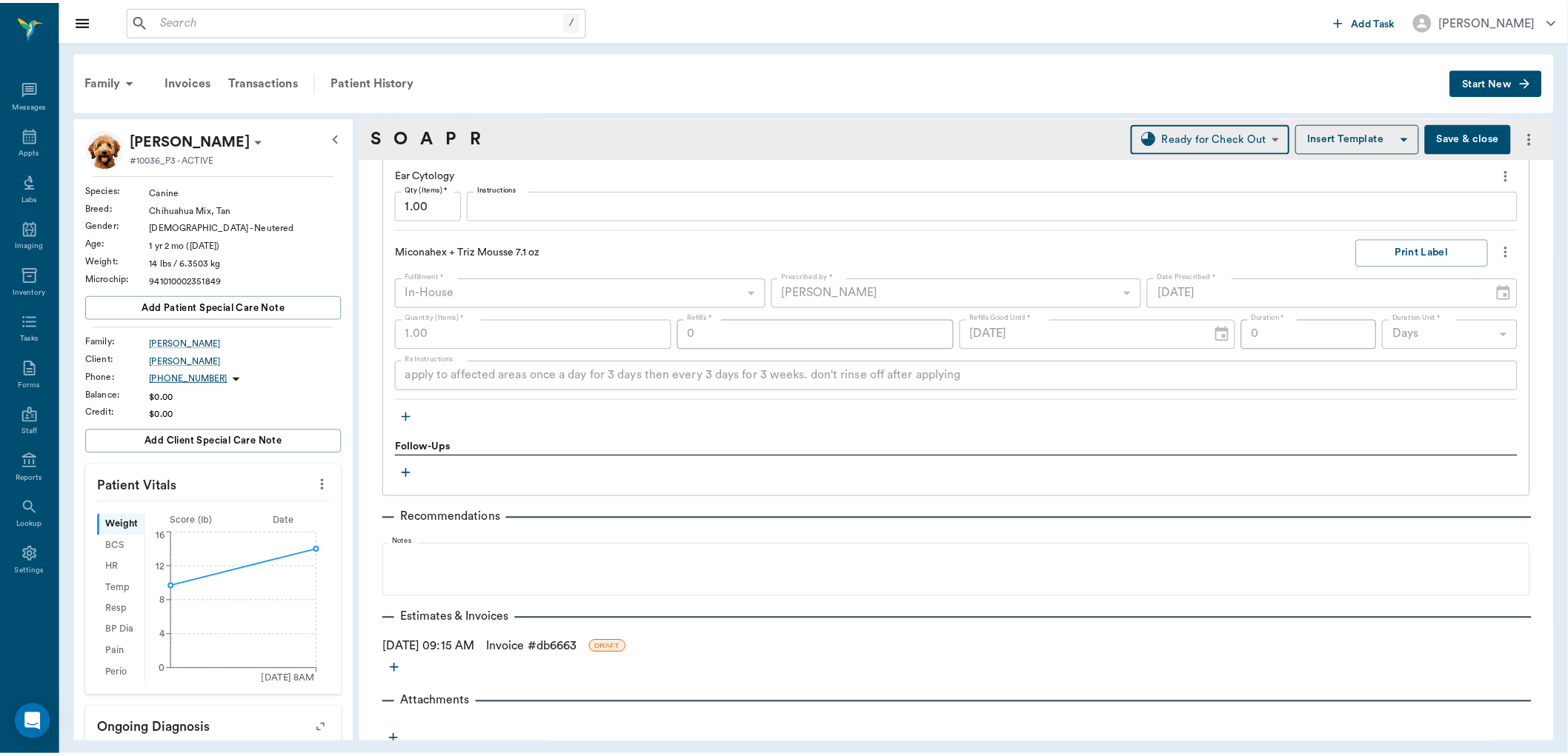
scroll to position [1580, 0]
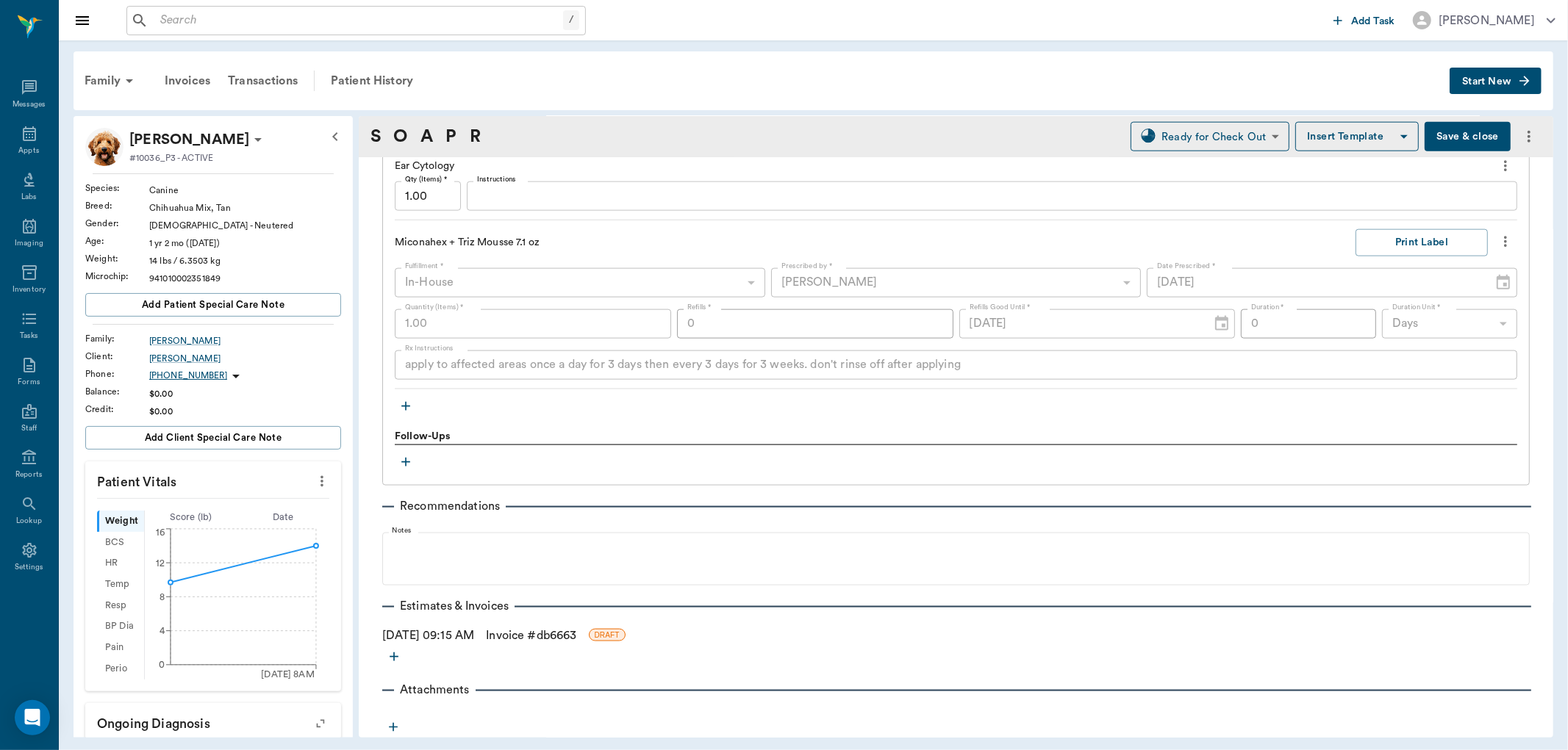
click at [574, 632] on link "Invoice # db6663" at bounding box center [531, 636] width 91 height 18
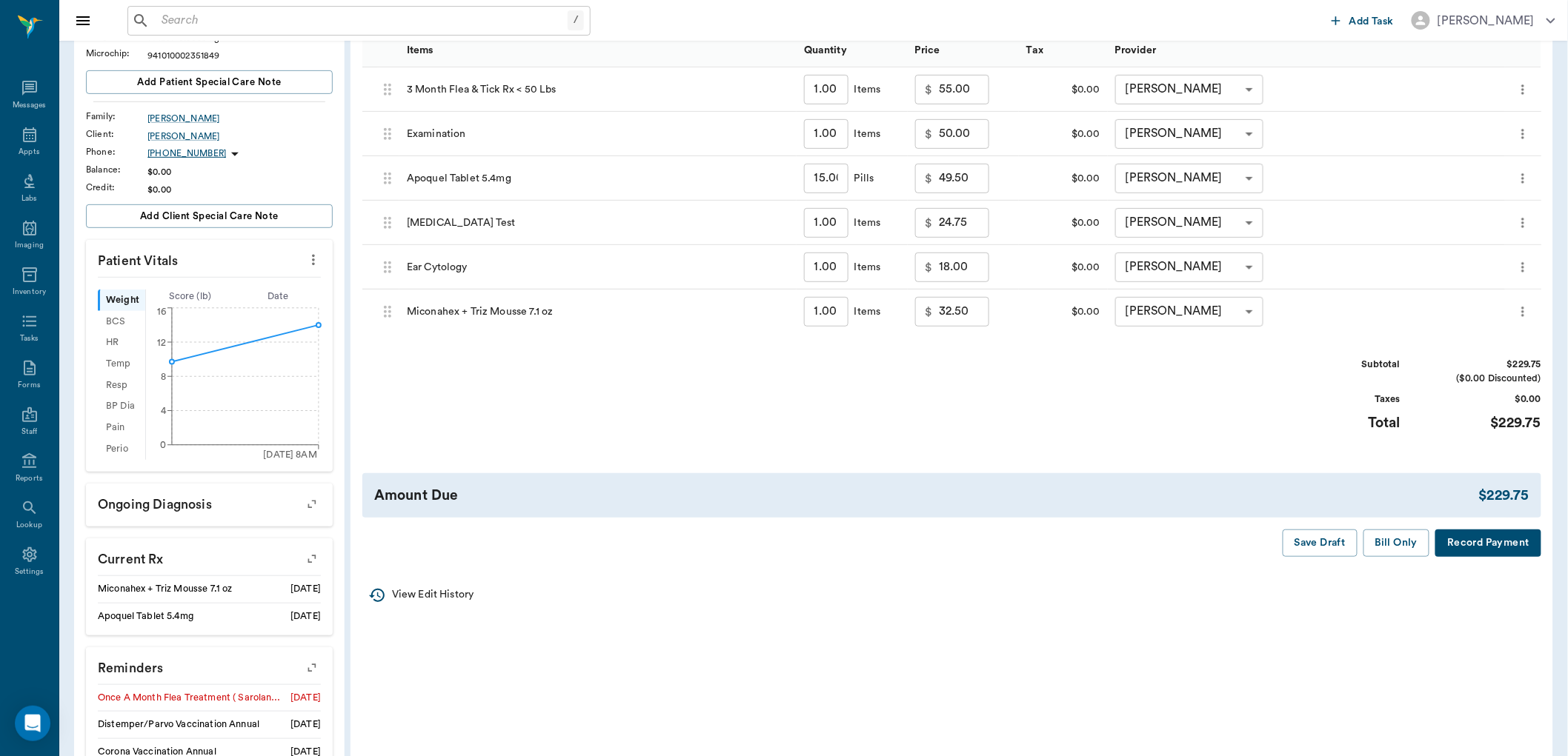
scroll to position [329, 0]
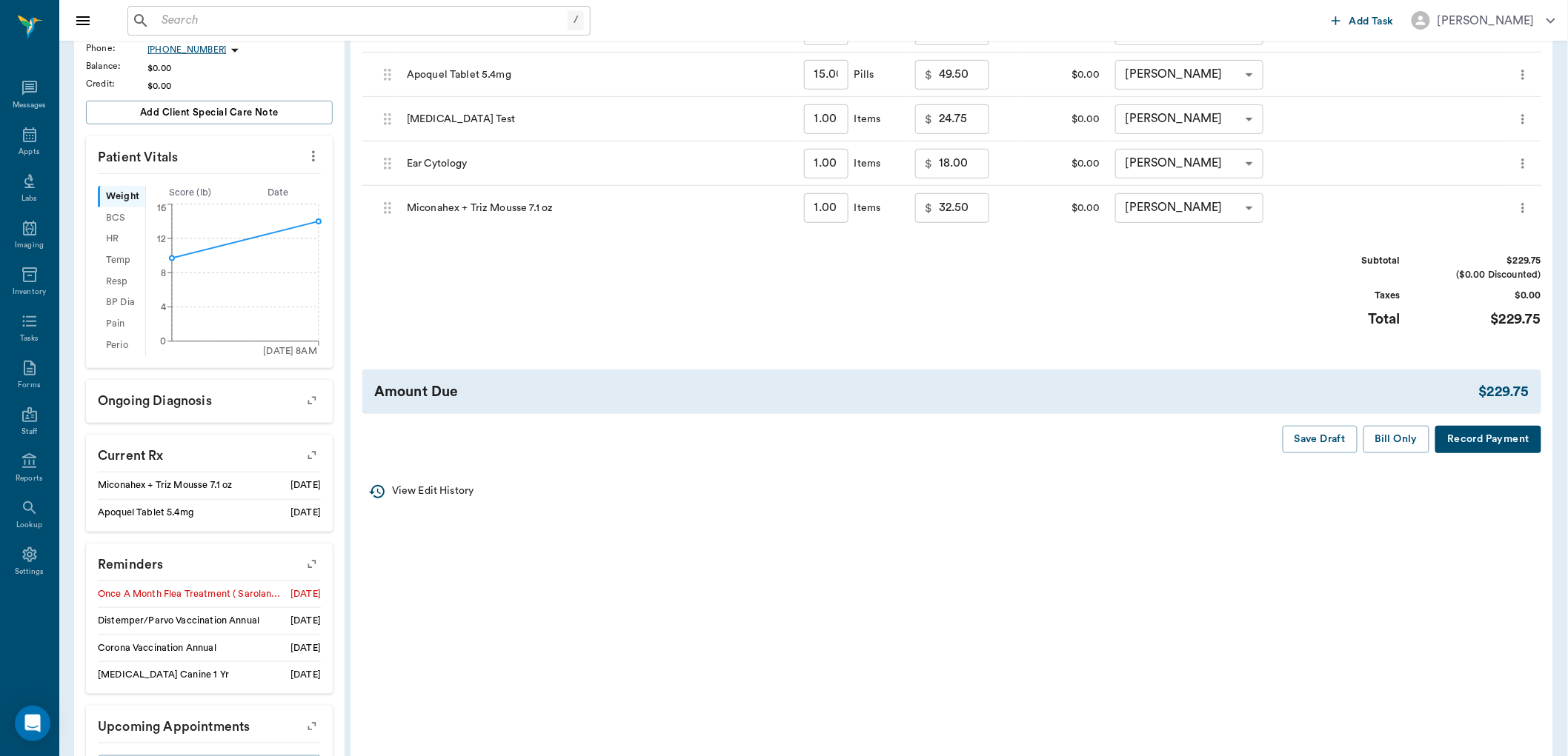
drag, startPoint x: 1390, startPoint y: 443, endPoint x: 1231, endPoint y: 431, distance: 159.5
click at [1391, 443] on button "Bill Only" at bounding box center [1397, 440] width 67 height 28
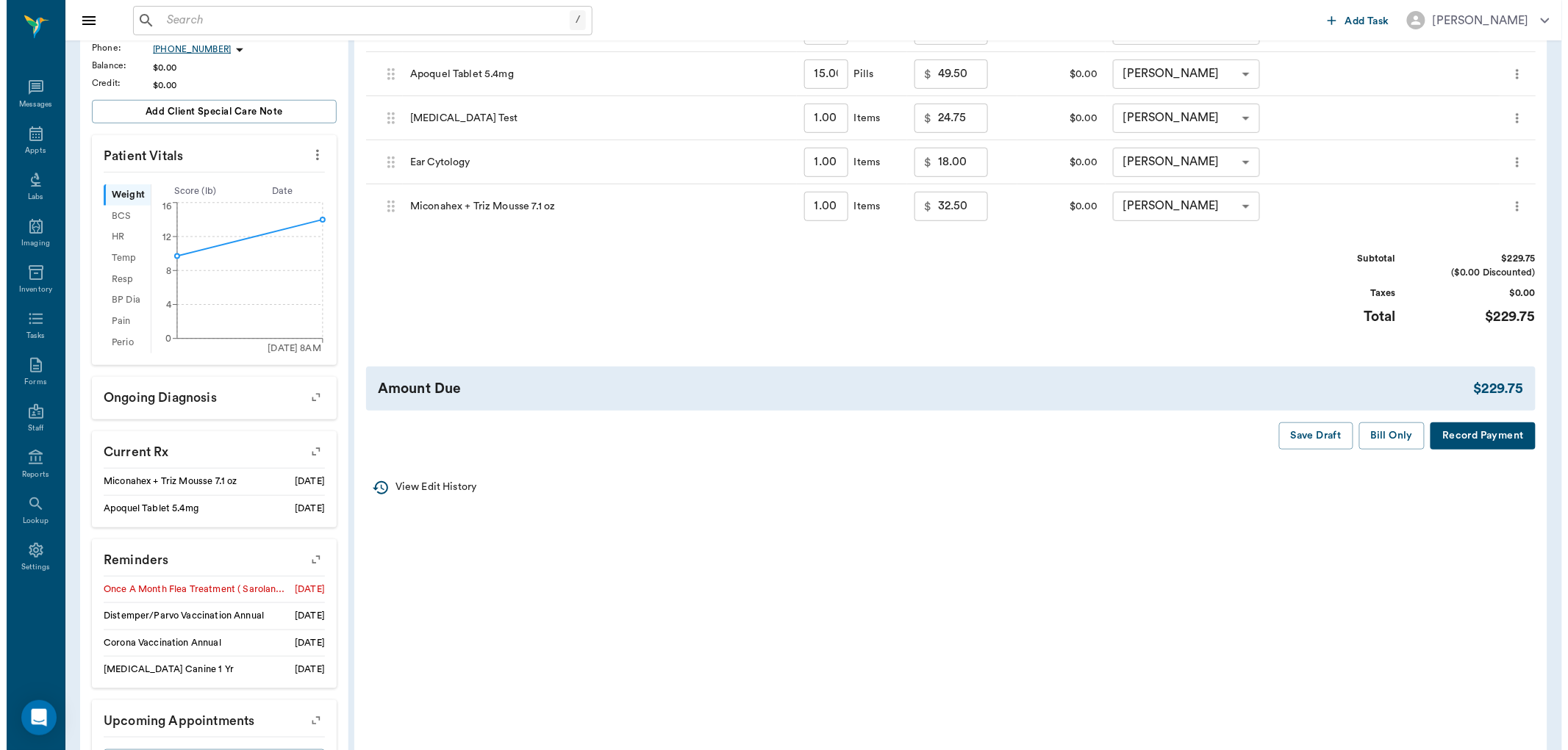
scroll to position [0, 0]
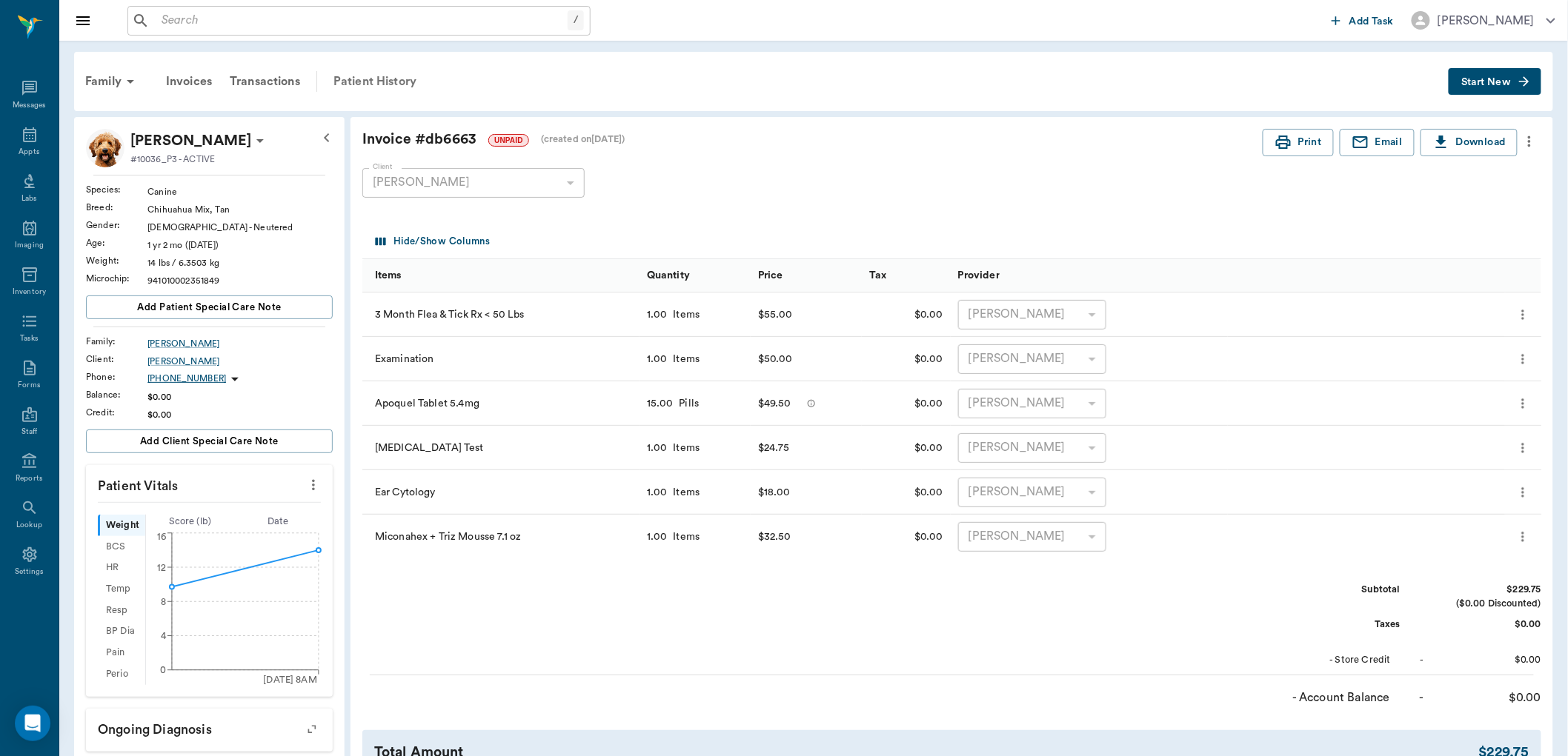
click at [387, 86] on div "Patient History" at bounding box center [375, 82] width 101 height 36
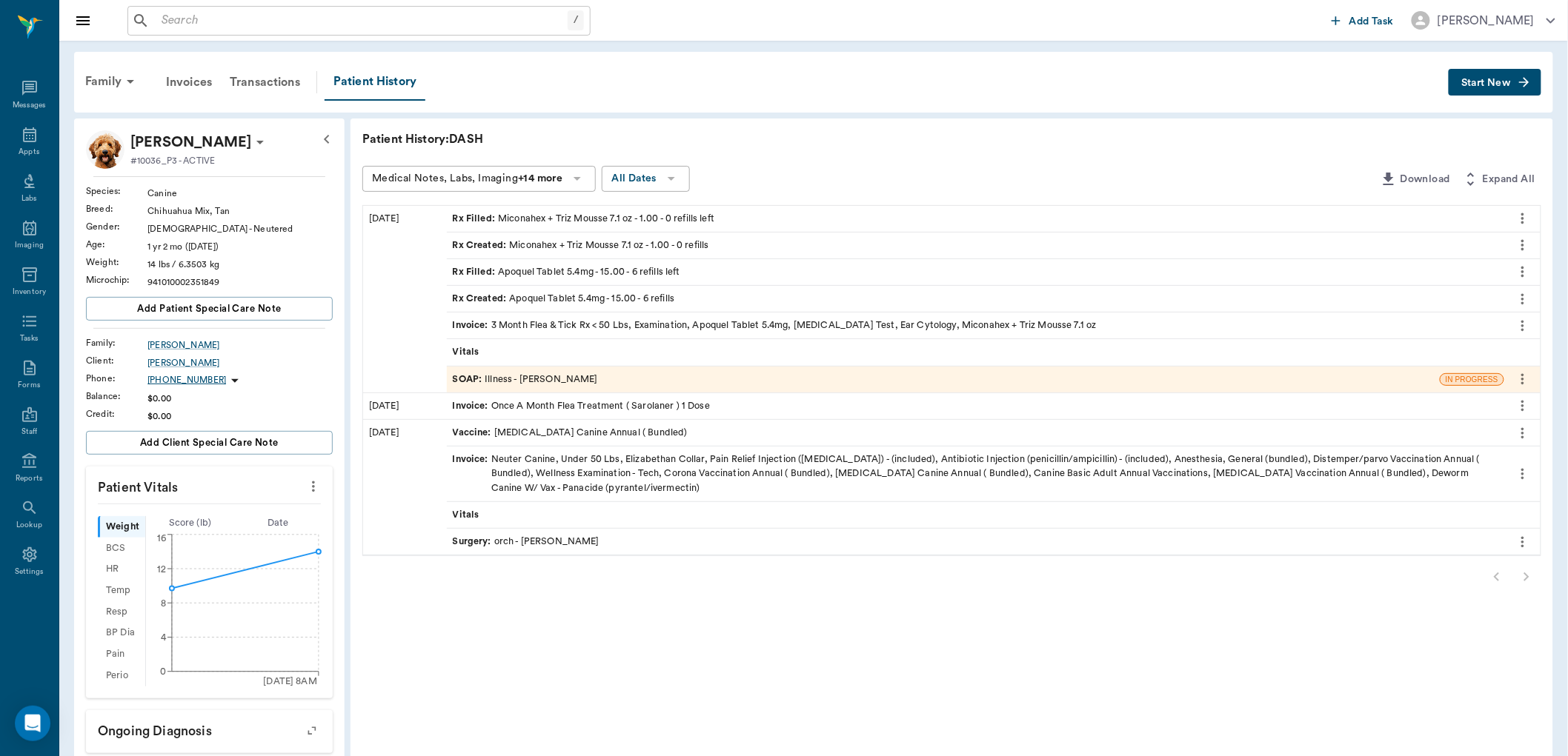
click at [463, 375] on span "SOAP :" at bounding box center [469, 379] width 33 height 14
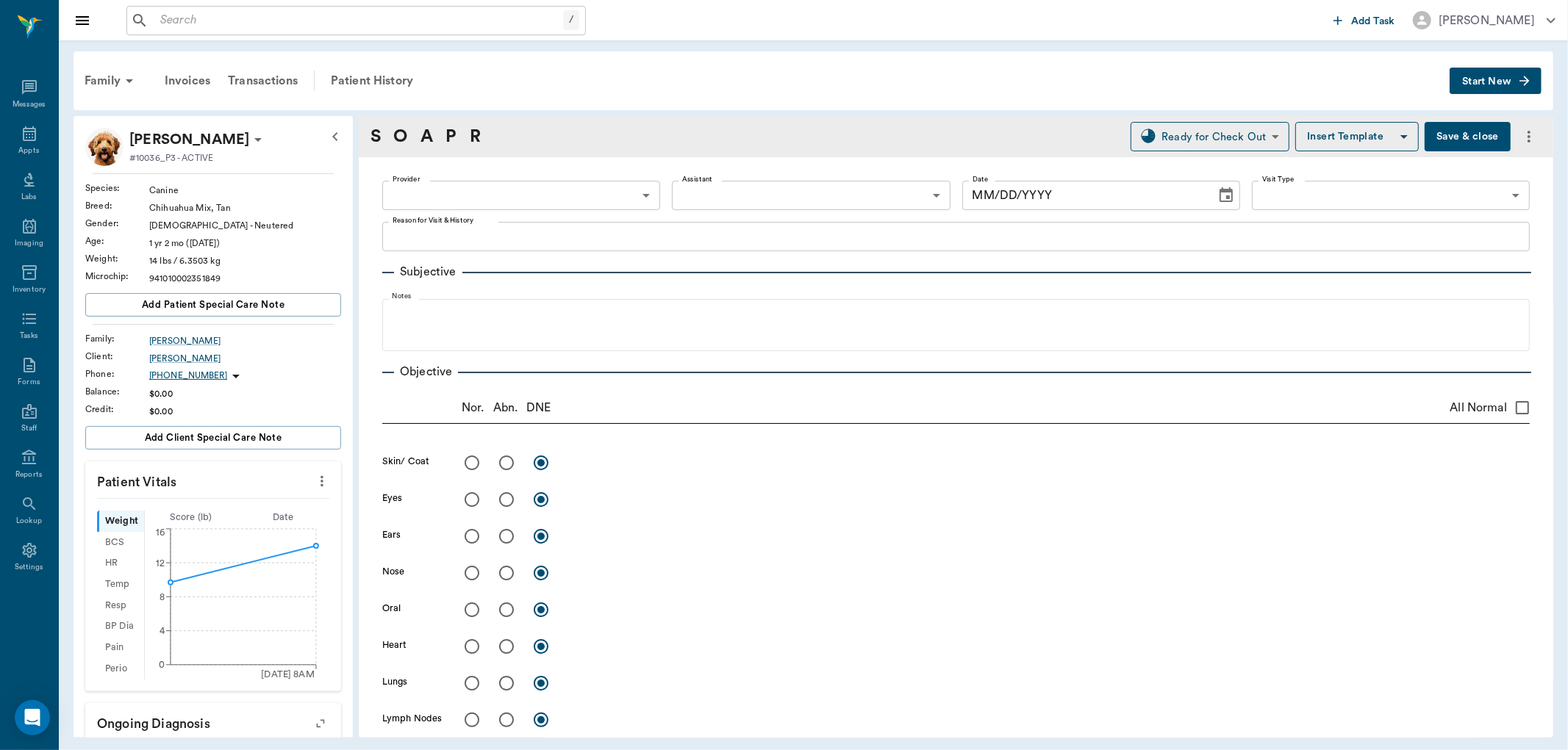
type input "670e8b52b987dc0b25a864ee"
type input "65d2be4f46e3a538d89b8c15"
type textarea "Alot of itching and sneezing, sometimes will throw up not all the time [GEOGRAP…"
radio input "true"
type textarea "alopecia all four limbs"
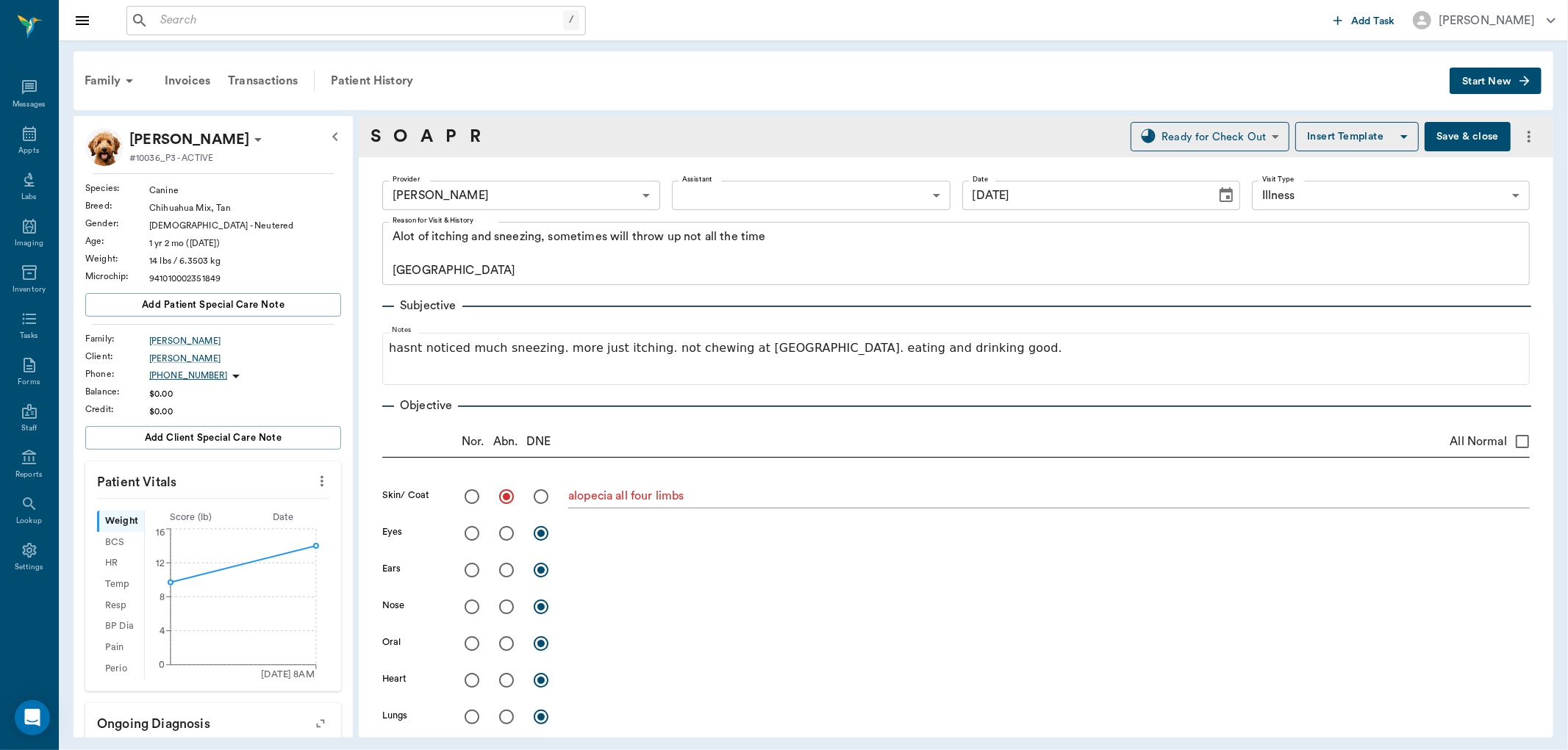
type input "[DATE]"
click at [790, 189] on body "/ ​ Add Task Dr. Bert Ellsworth Nectar Messages Appts Labs Imaging Inventory Ta…" at bounding box center [784, 375] width 1568 height 750
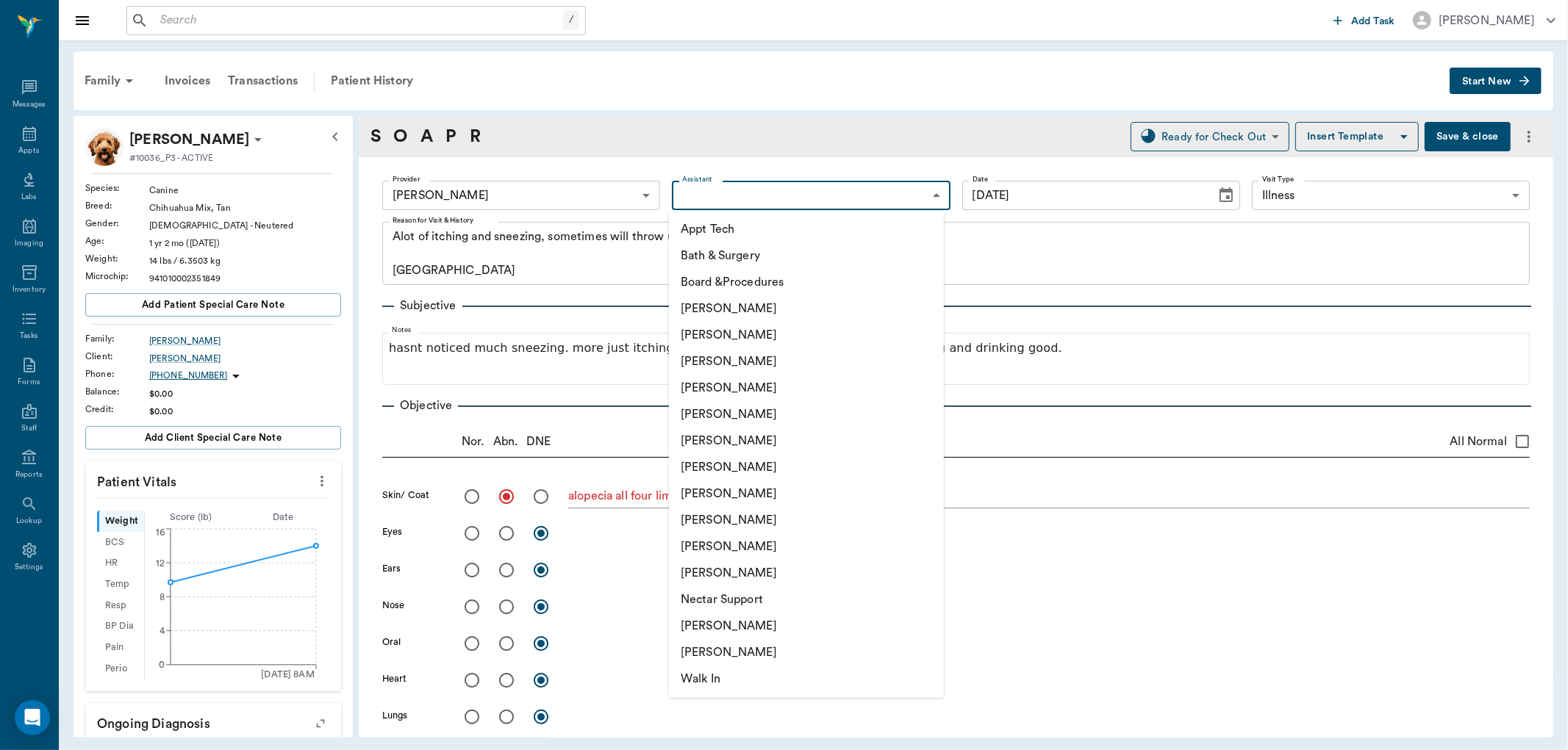
click at [735, 518] on li "[PERSON_NAME]" at bounding box center [806, 521] width 275 height 27
type input "63ec2e7e52e12b0ba117b124"
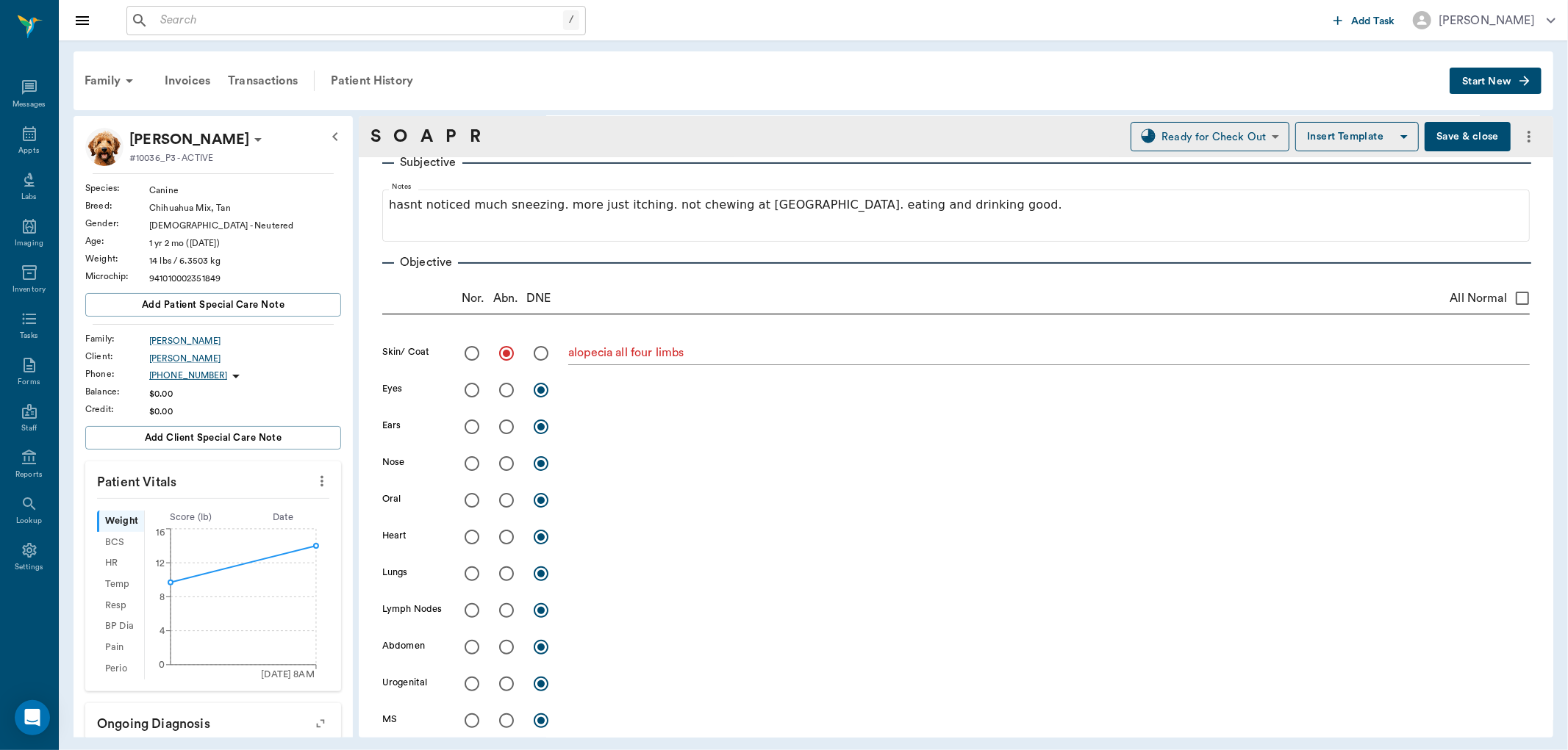
scroll to position [82, 0]
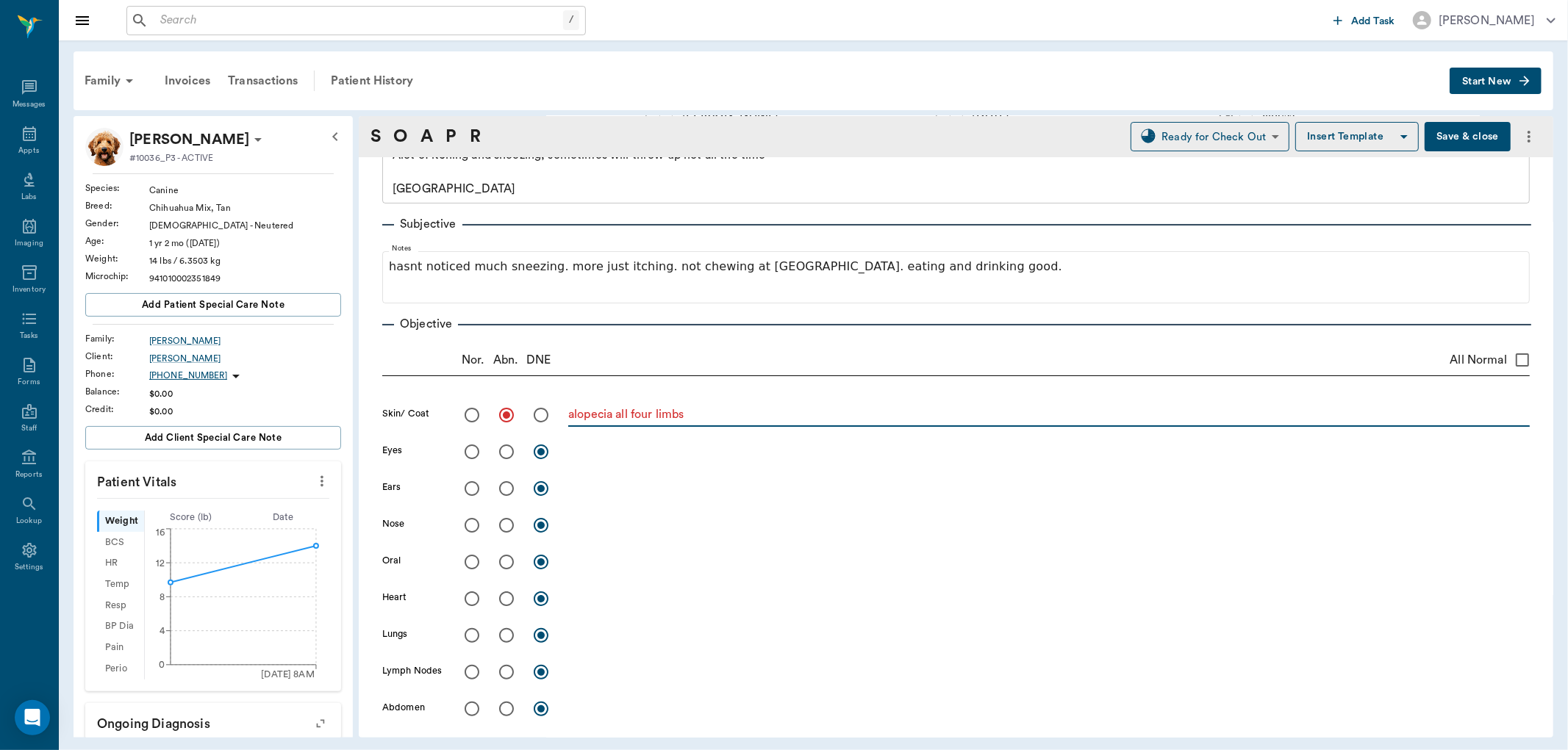
click at [713, 416] on textarea "alopecia all four limbs" at bounding box center [1049, 415] width 962 height 17
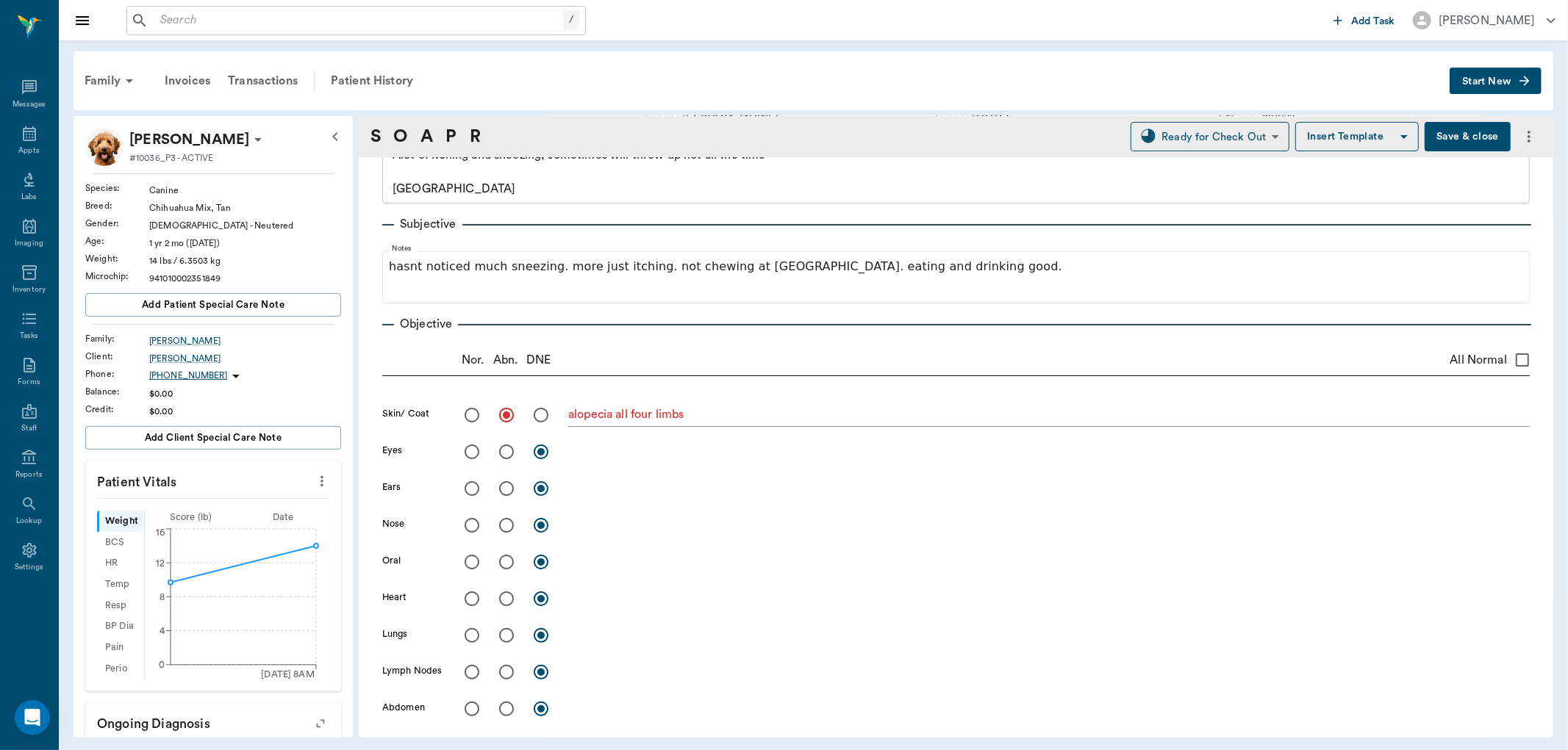
click at [566, 417] on div at bounding box center [516, 415] width 104 height 31
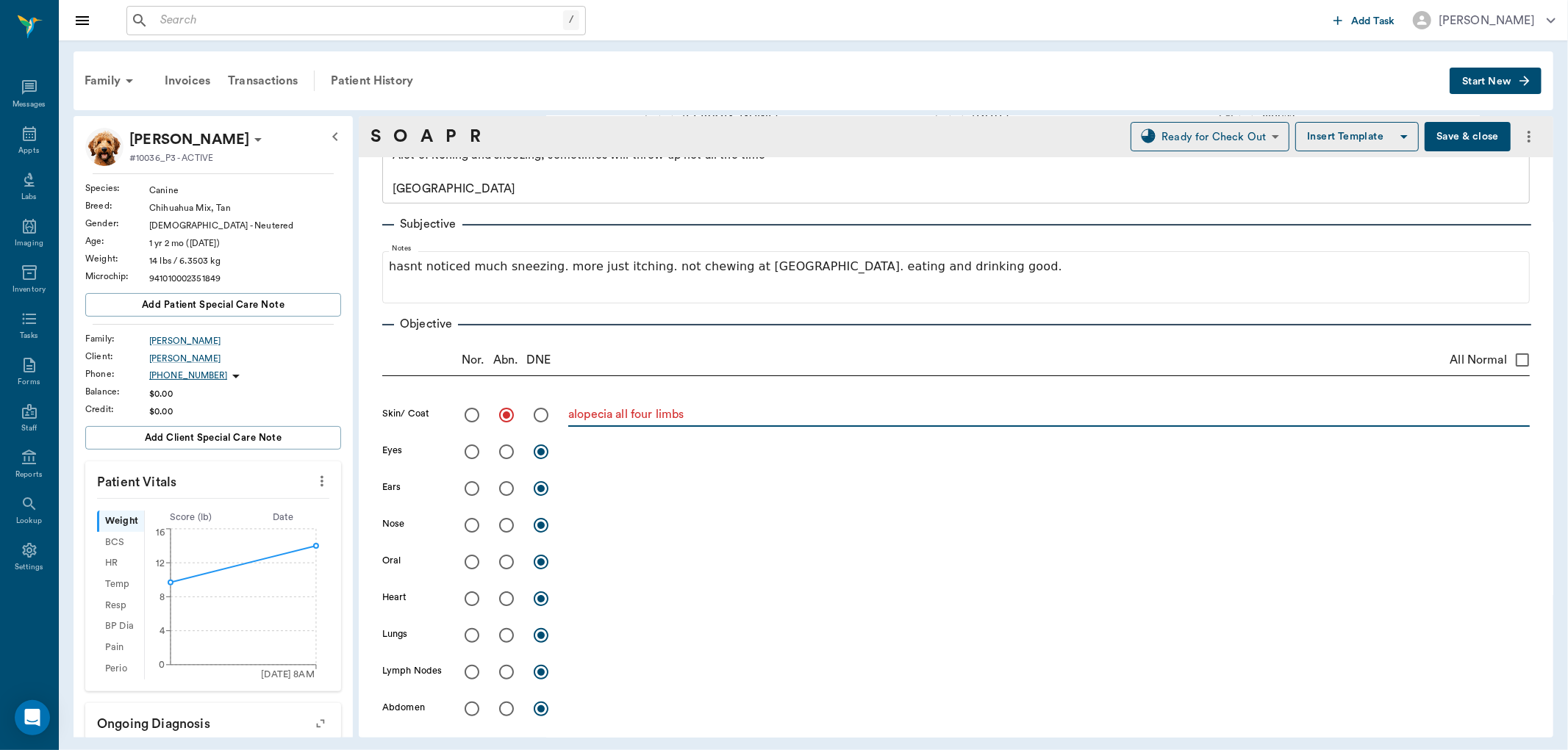
click at [568, 417] on textarea "alopecia all four limbs" at bounding box center [1049, 415] width 962 height 17
click at [728, 412] on textarea "patchy alopecia all four limbs" at bounding box center [1049, 415] width 962 height 17
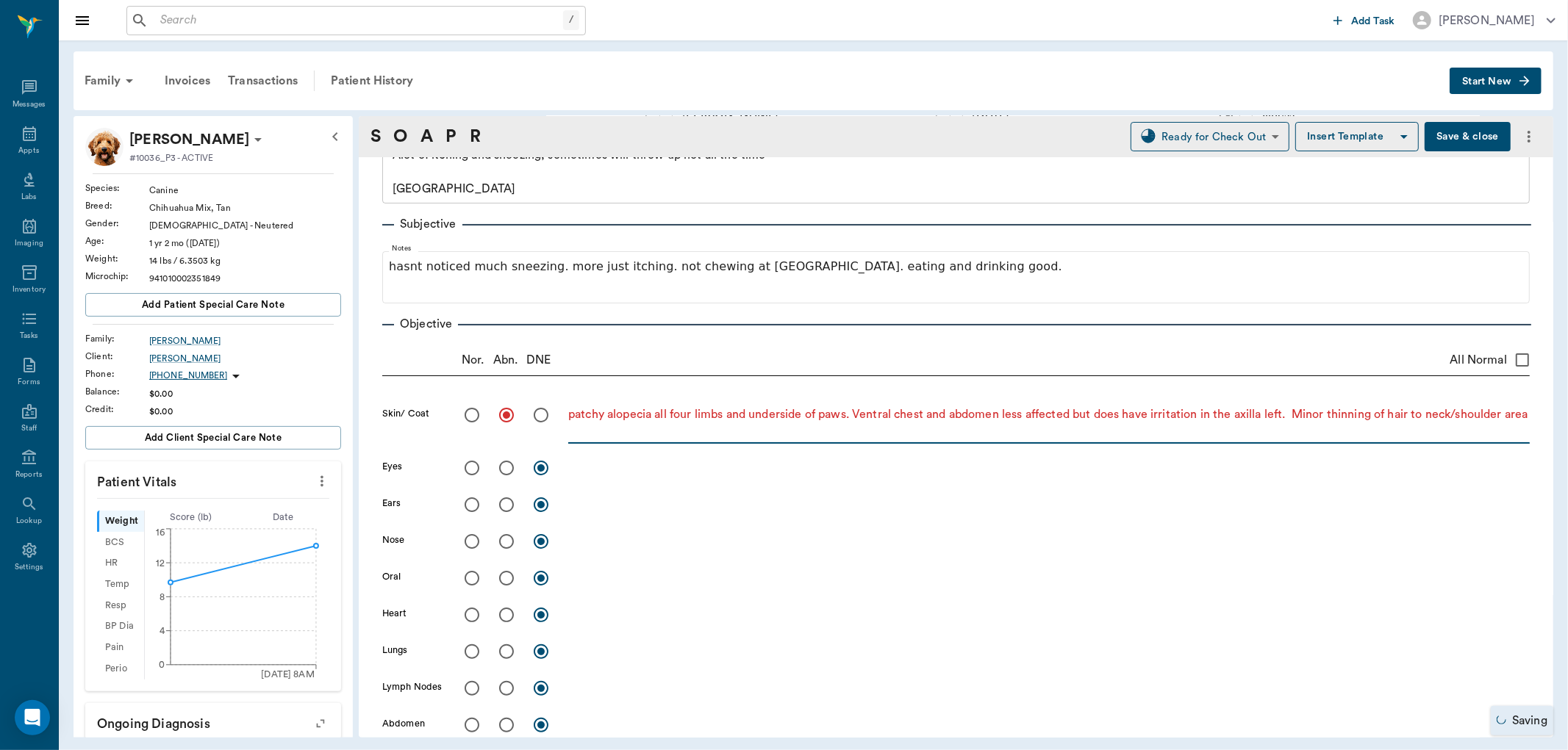
type textarea "patchy alopecia all four limbs and underside of paws. Ventral chest and abdomen…"
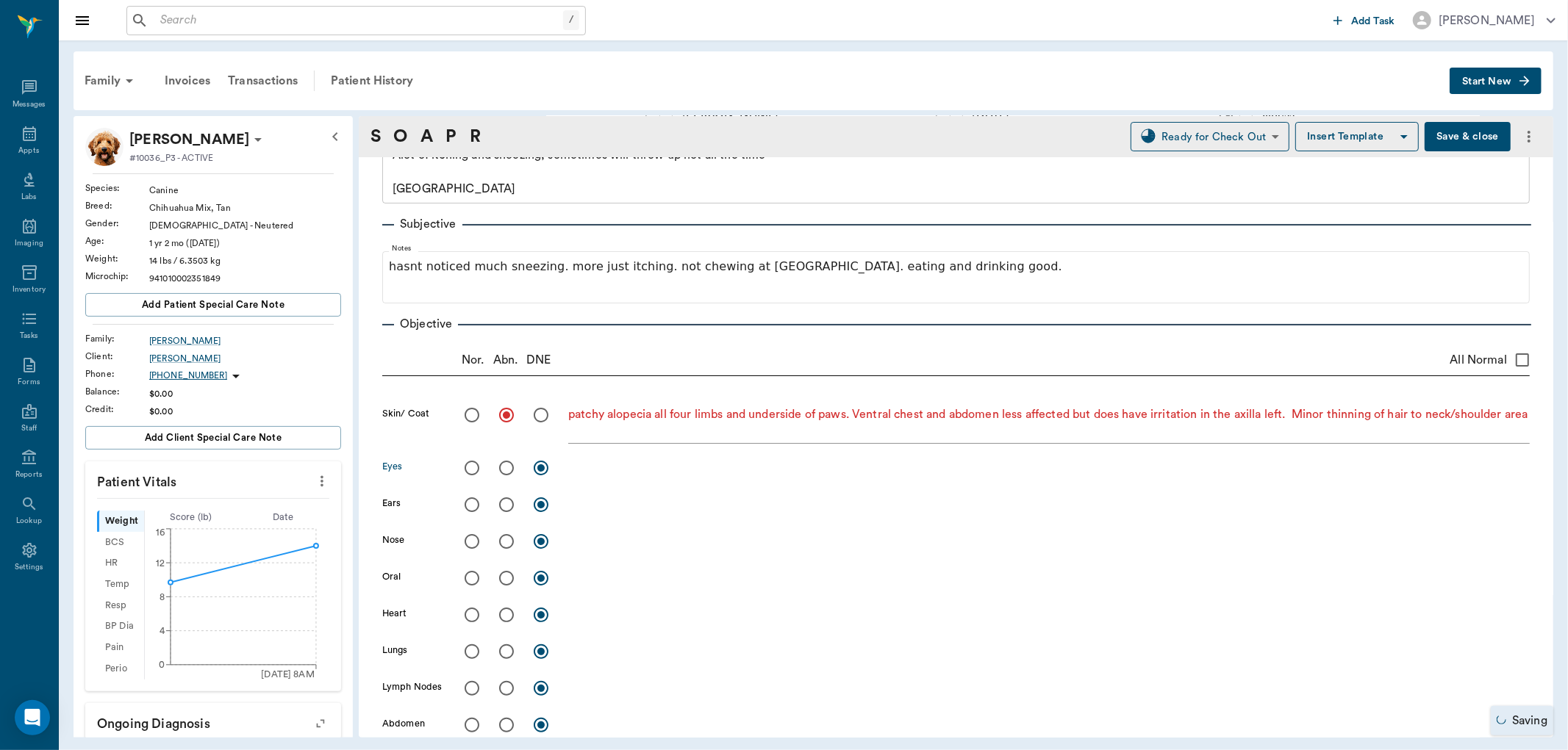
click at [475, 470] on input "radio" at bounding box center [472, 468] width 31 height 31
radio input "true"
click at [473, 504] on input "radio" at bounding box center [472, 505] width 31 height 31
radio input "true"
click at [469, 539] on input "radio" at bounding box center [472, 542] width 31 height 31
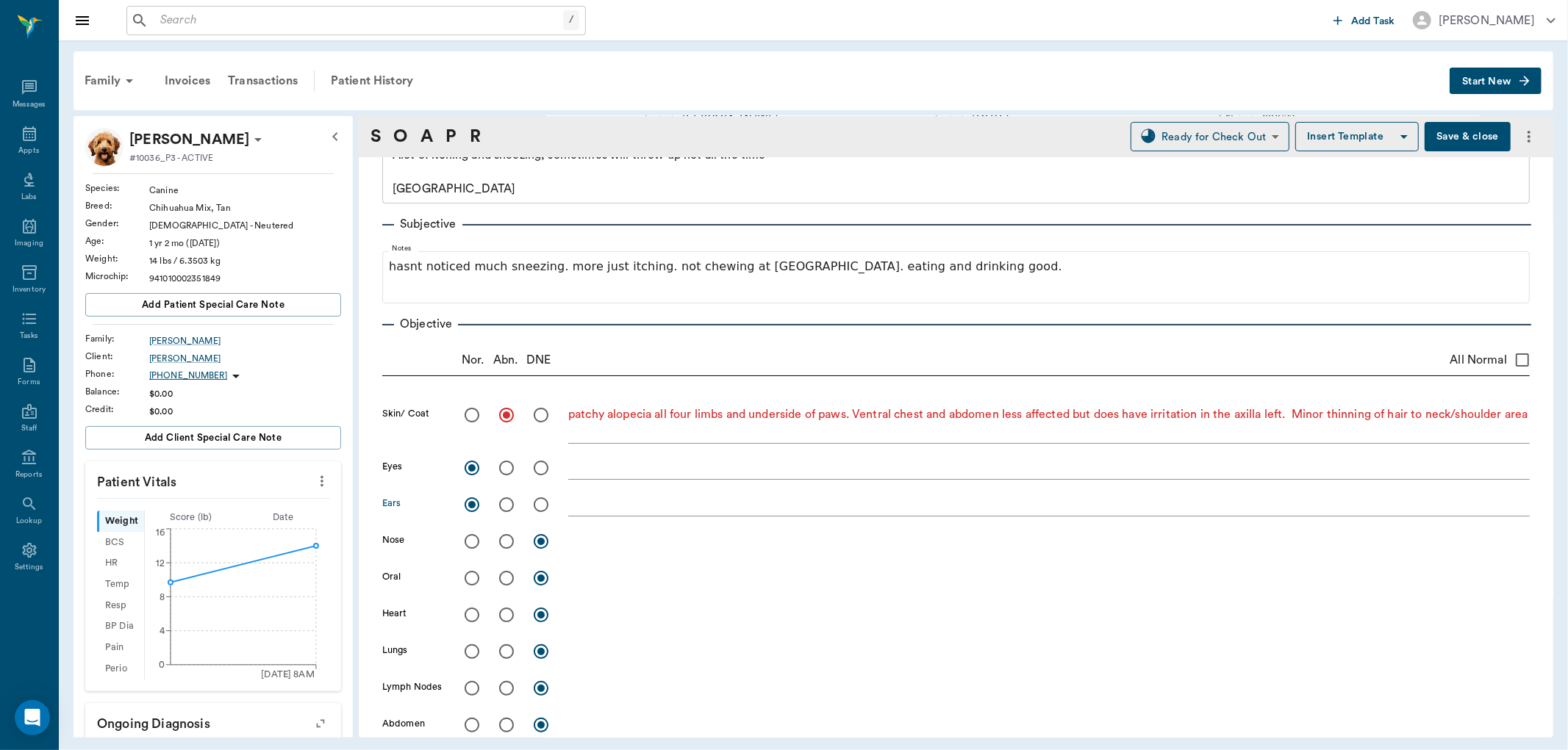
radio input "true"
click at [504, 576] on input "radio" at bounding box center [507, 579] width 31 height 31
radio input "true"
click at [600, 582] on textarea at bounding box center [1049, 578] width 962 height 17
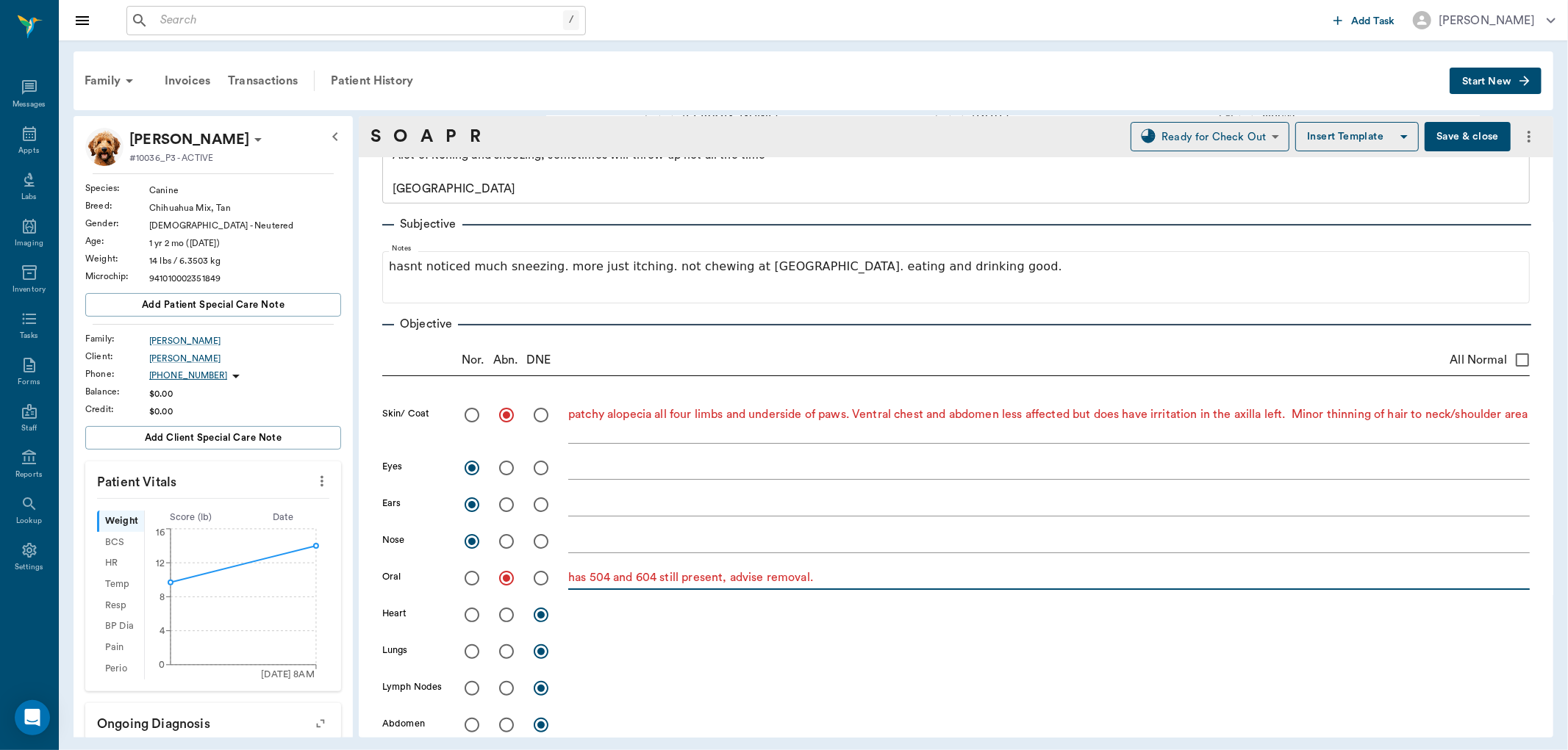
type textarea "has 504 and 604 still present, advise removal."
click at [472, 611] on input "radio" at bounding box center [472, 615] width 31 height 31
radio input "true"
click at [470, 657] on input "radio" at bounding box center [472, 652] width 31 height 31
radio input "true"
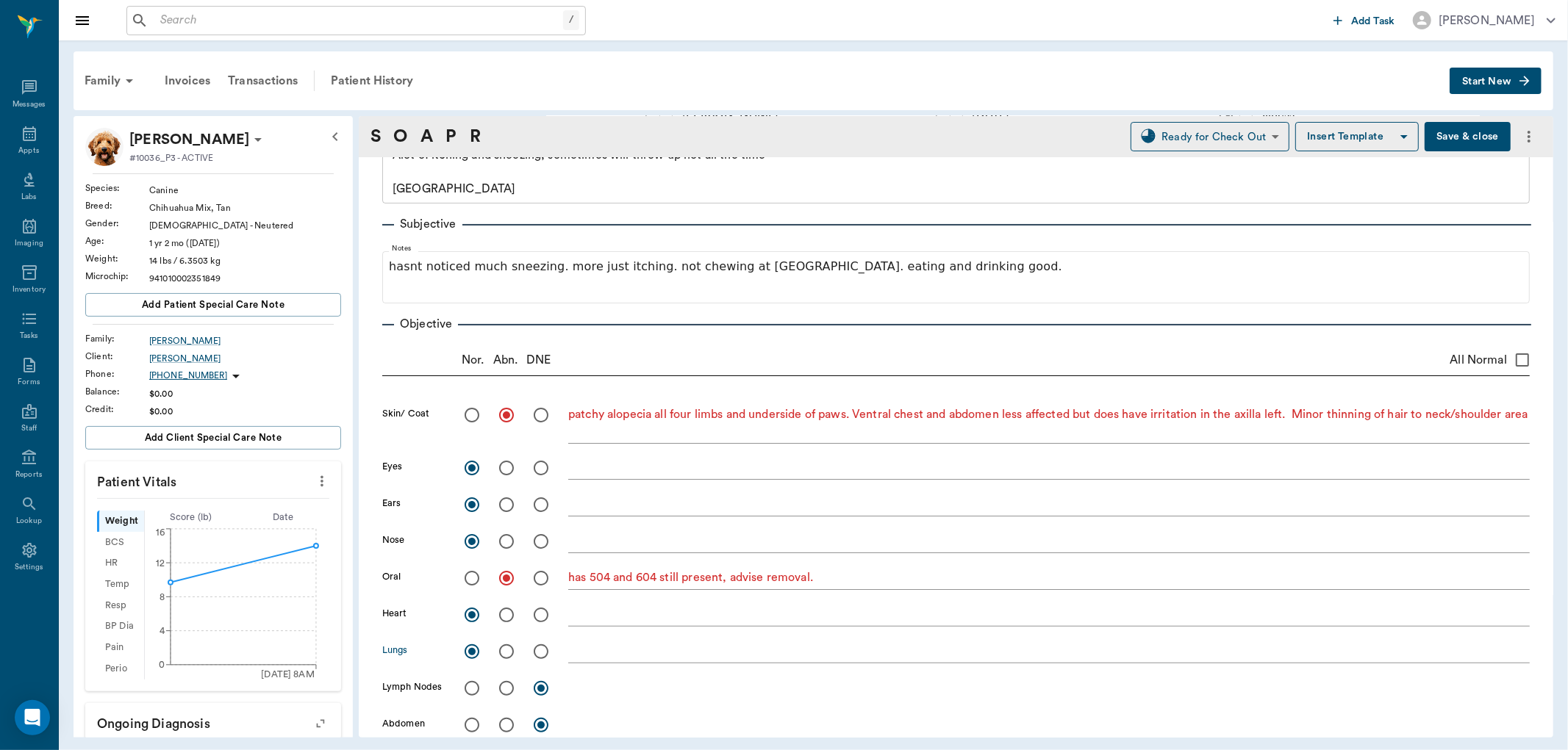
click at [469, 691] on input "radio" at bounding box center [472, 688] width 31 height 31
radio input "true"
click at [470, 725] on input "radio" at bounding box center [472, 726] width 31 height 31
radio input "true"
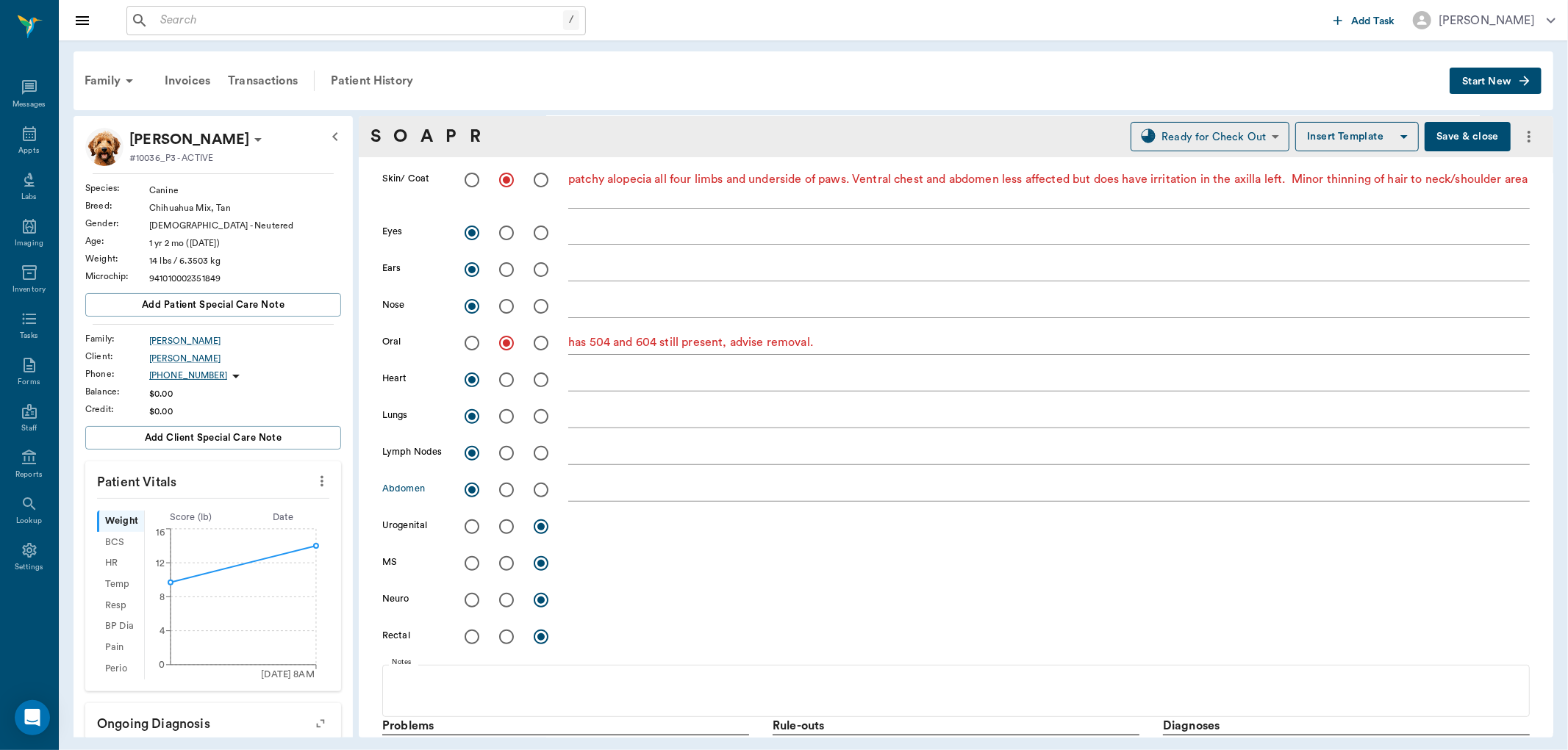
scroll to position [326, 0]
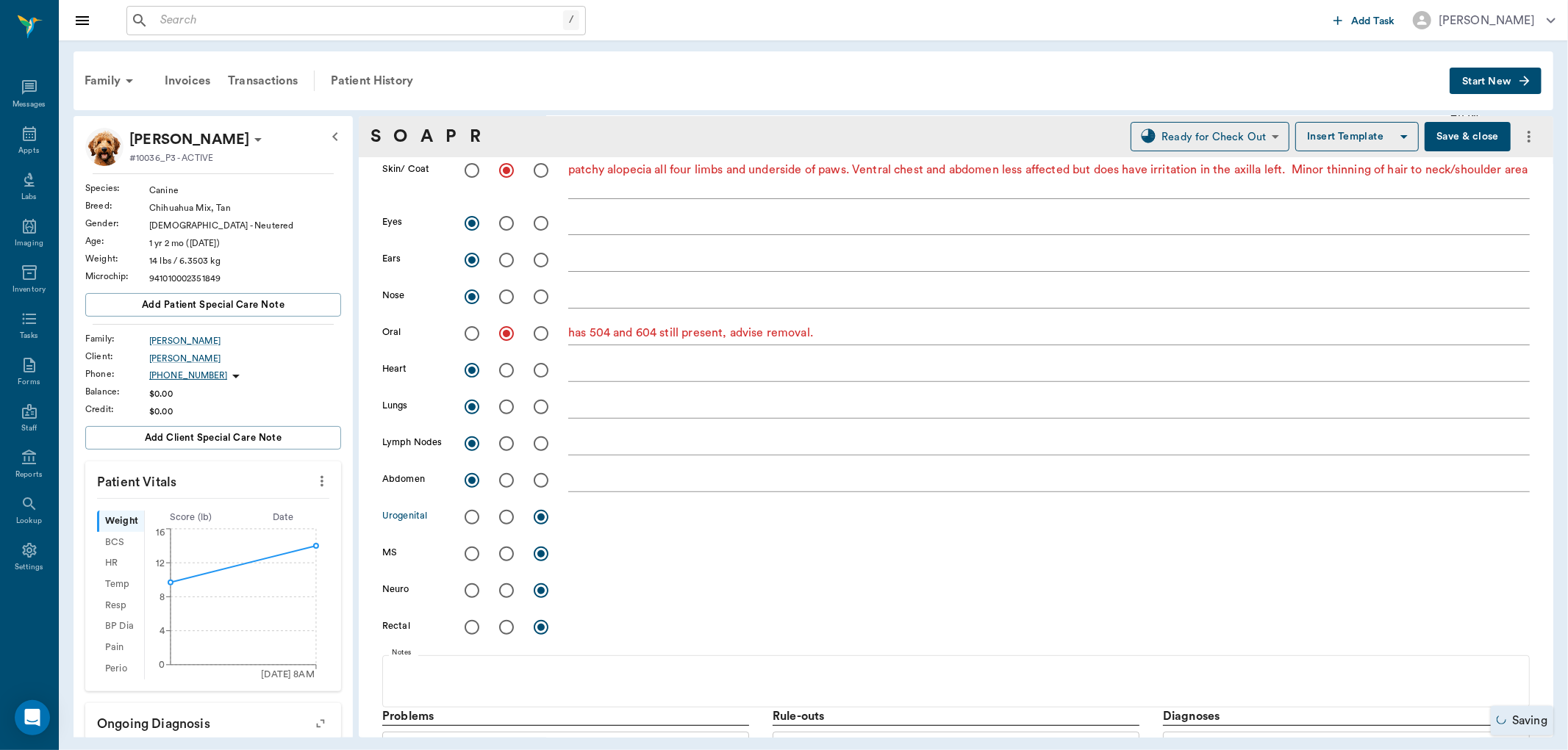
click at [472, 516] on input "radio" at bounding box center [472, 518] width 31 height 31
radio input "true"
click at [468, 556] on input "radio" at bounding box center [472, 554] width 31 height 31
radio input "true"
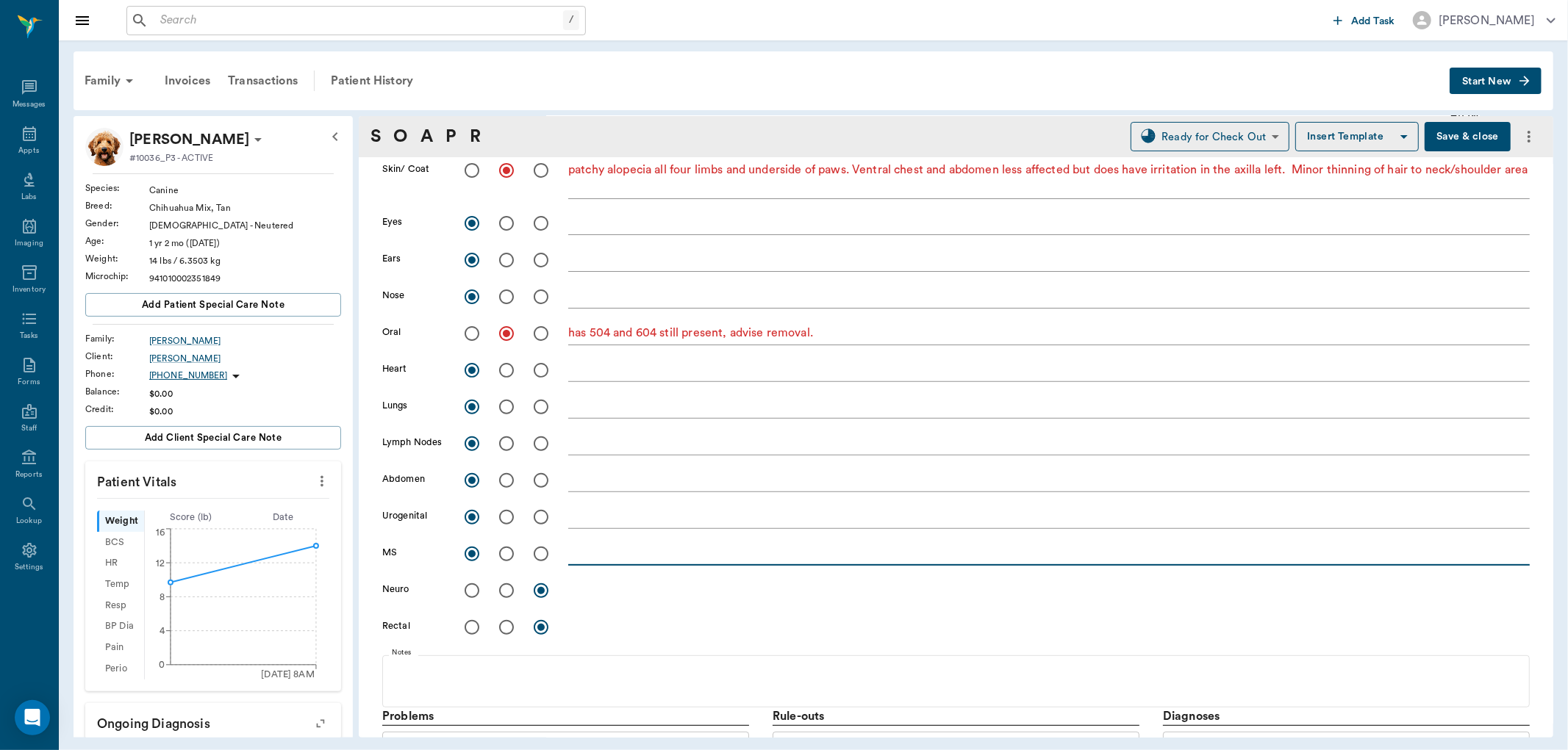
click at [574, 554] on textarea at bounding box center [1049, 553] width 962 height 17
type textarea "ambulatory x 4"
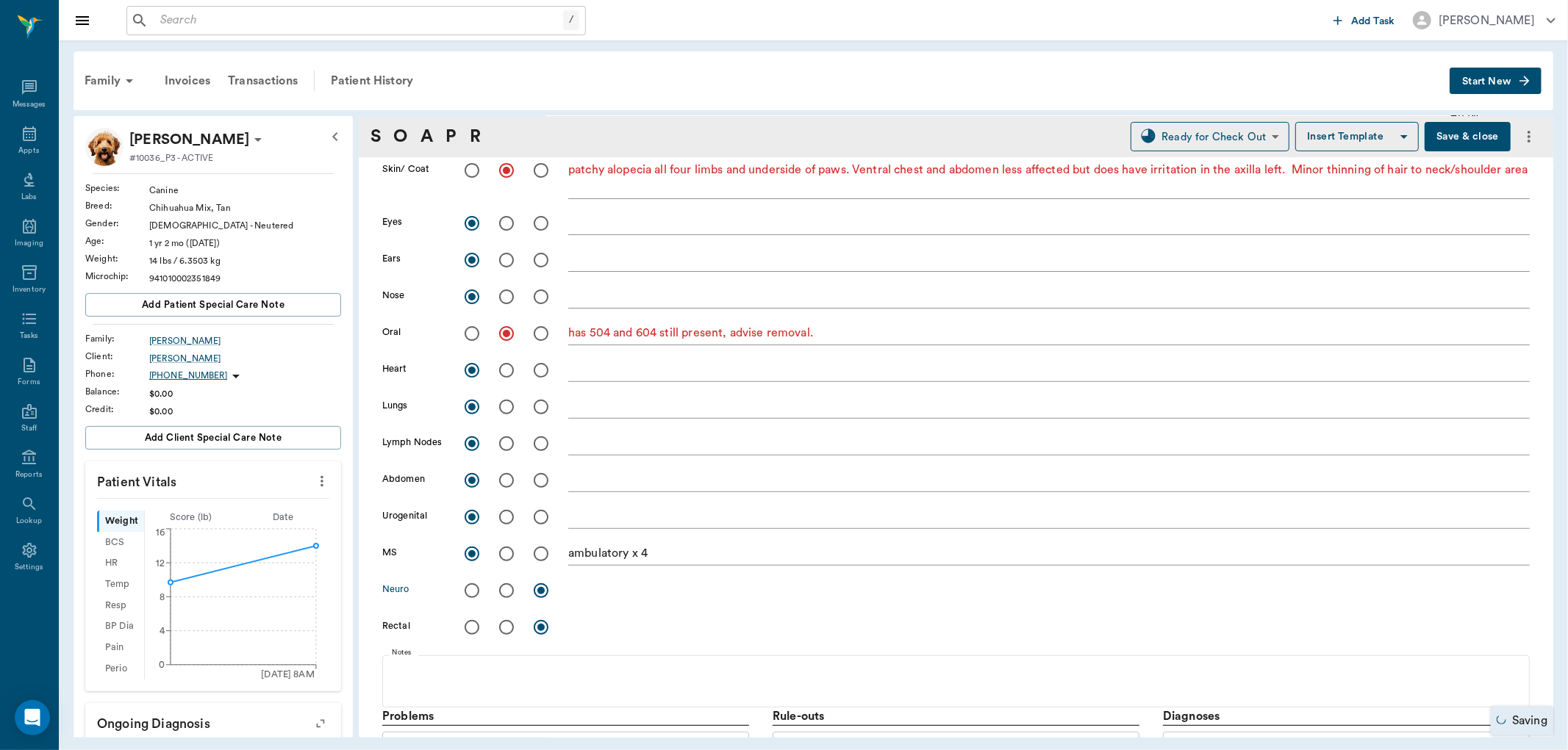
click at [474, 586] on input "radio" at bounding box center [472, 591] width 31 height 31
radio input "true"
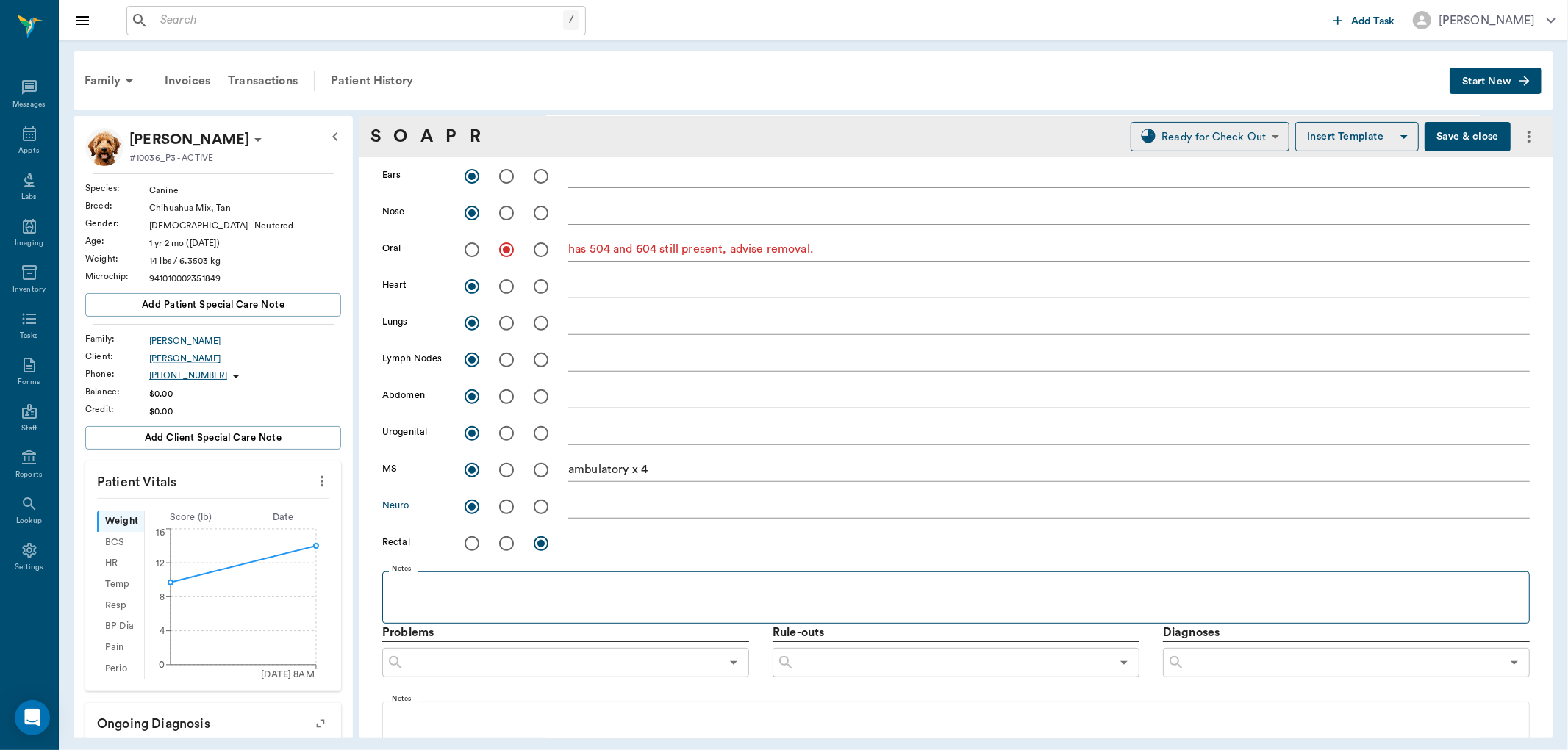
scroll to position [408, 0]
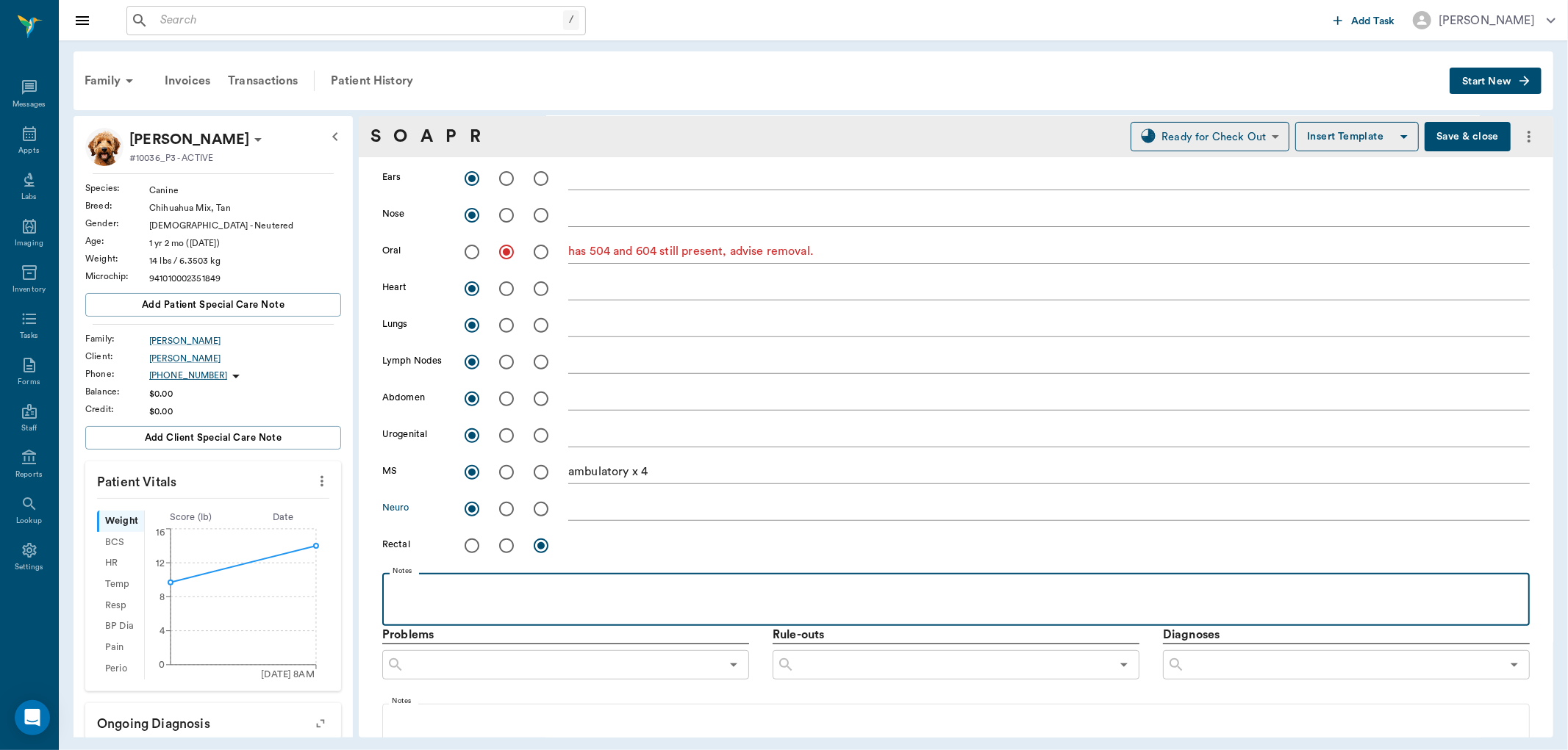
click at [465, 581] on p at bounding box center [956, 590] width 1133 height 18
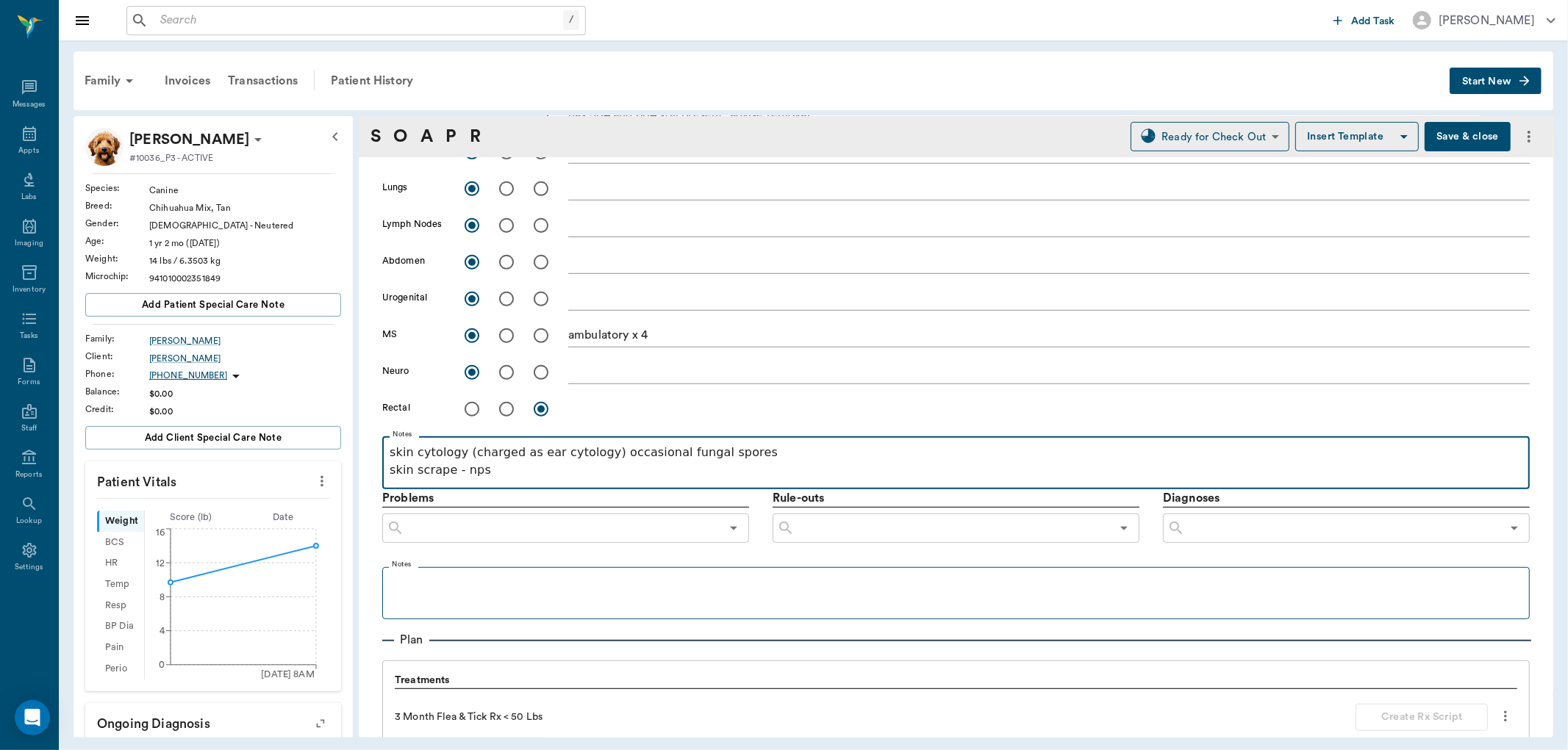
scroll to position [571, 0]
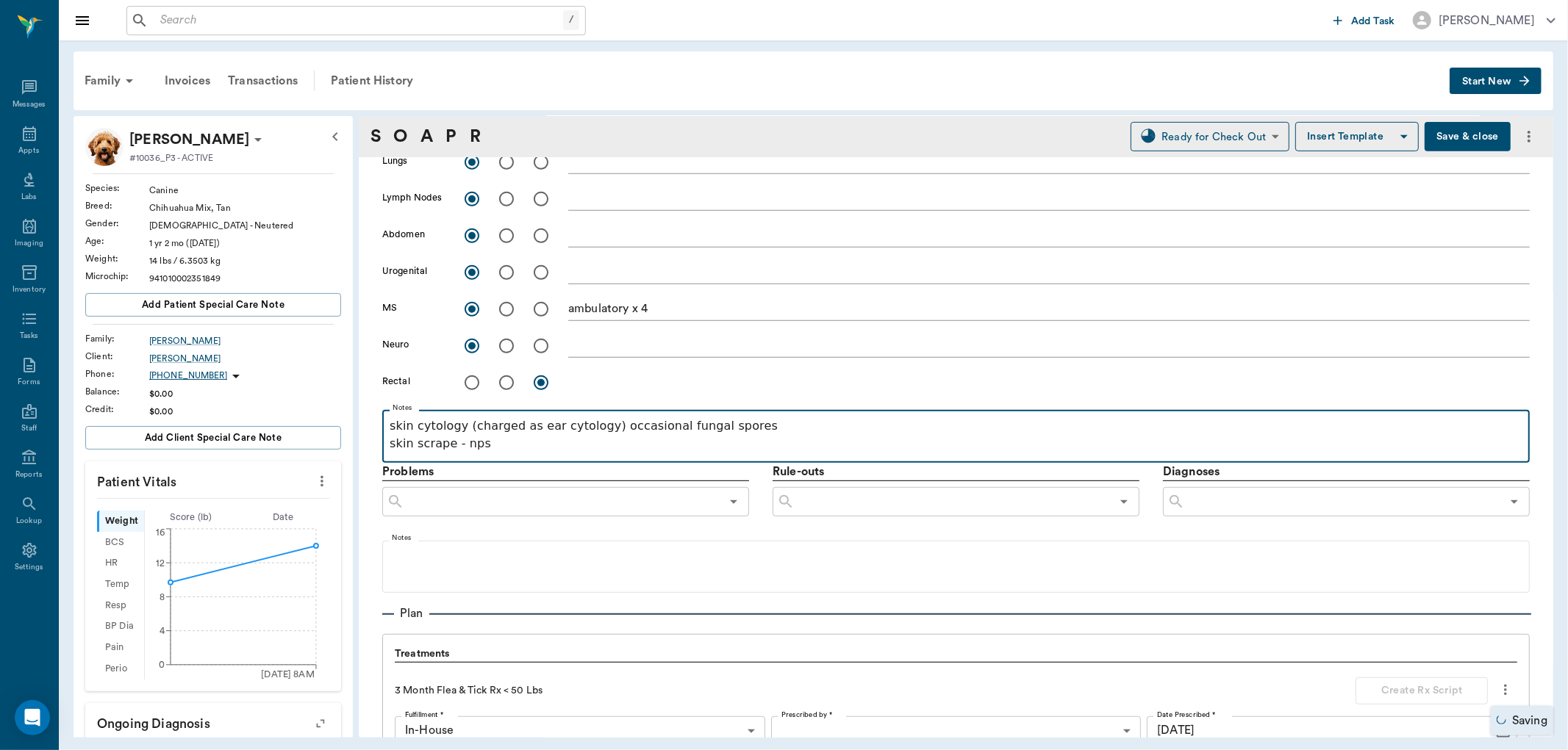
click at [731, 498] on icon "Open" at bounding box center [734, 502] width 18 height 18
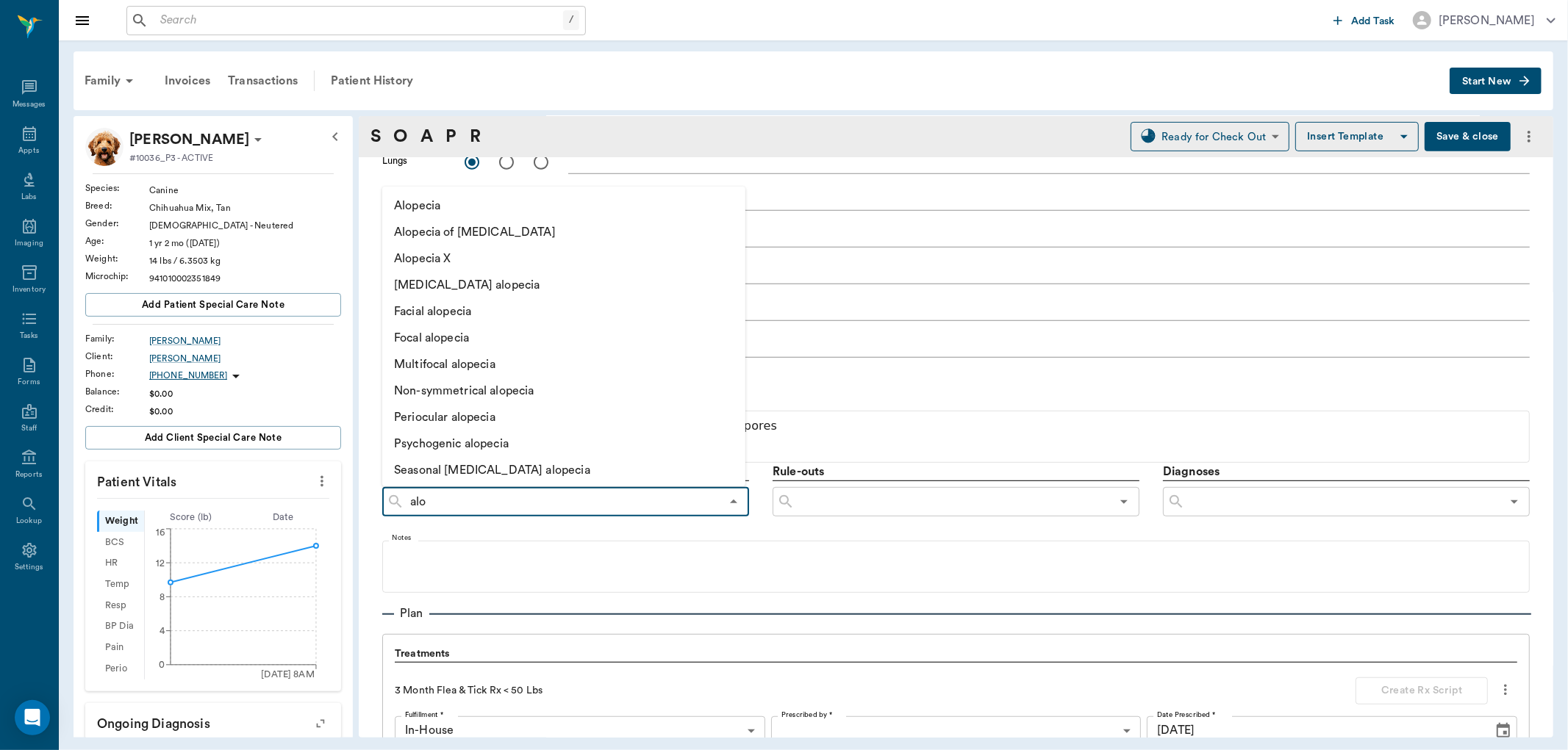
type input "alop"
click at [459, 364] on li "Multifocal alopecia" at bounding box center [548, 365] width 331 height 27
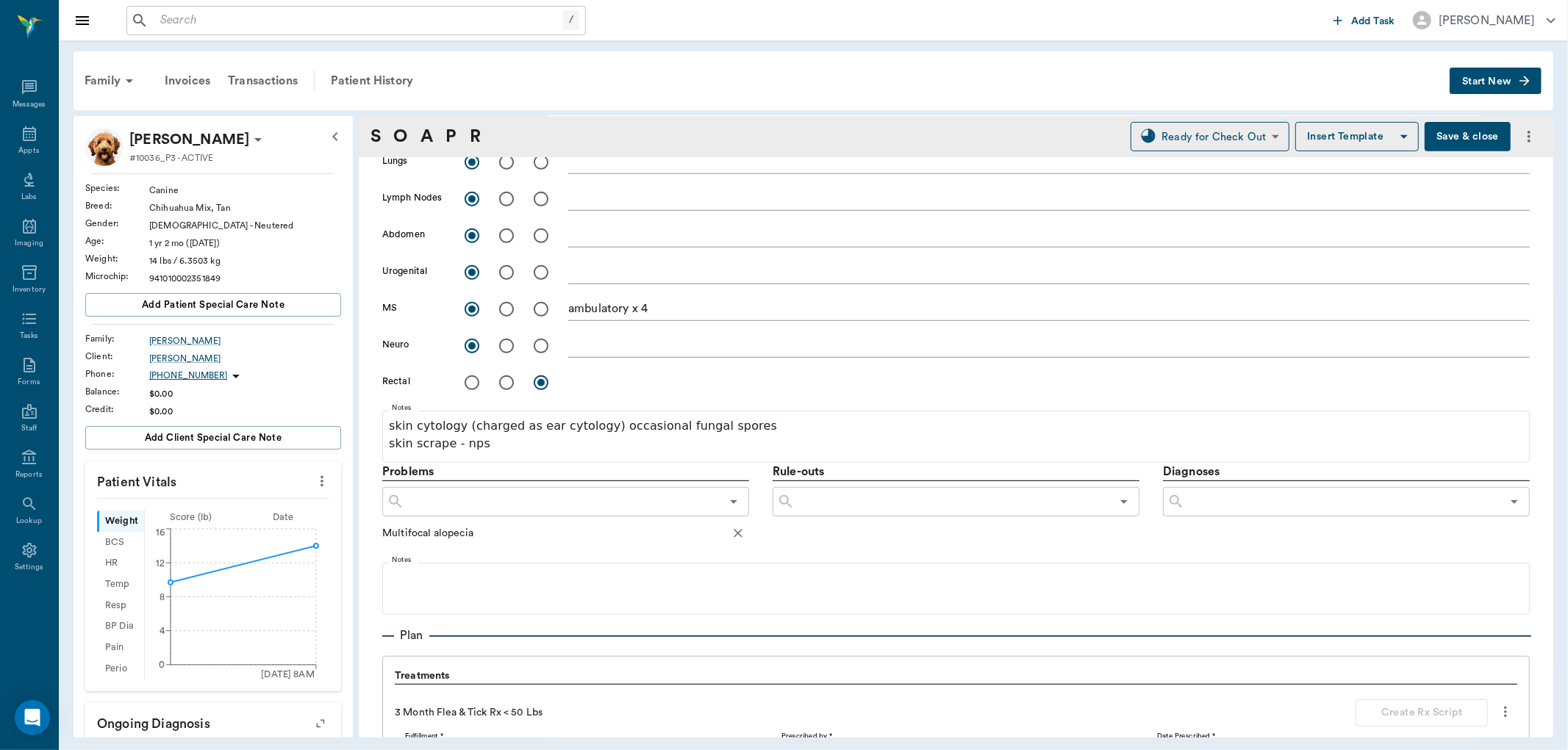
click at [850, 505] on input "text" at bounding box center [953, 502] width 316 height 21
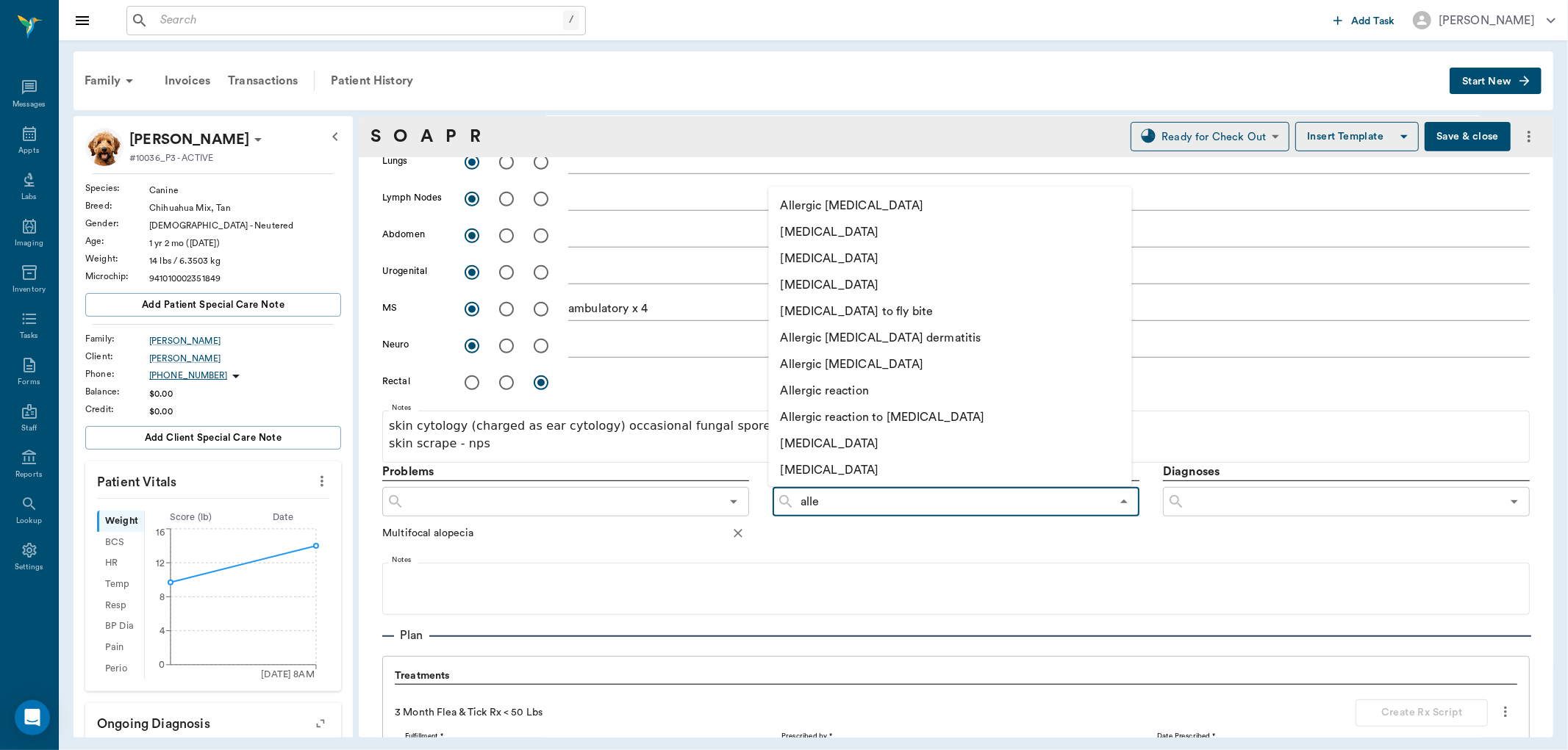
type input "aller"
click at [854, 283] on li "Allergic dermatitis" at bounding box center [934, 286] width 331 height 27
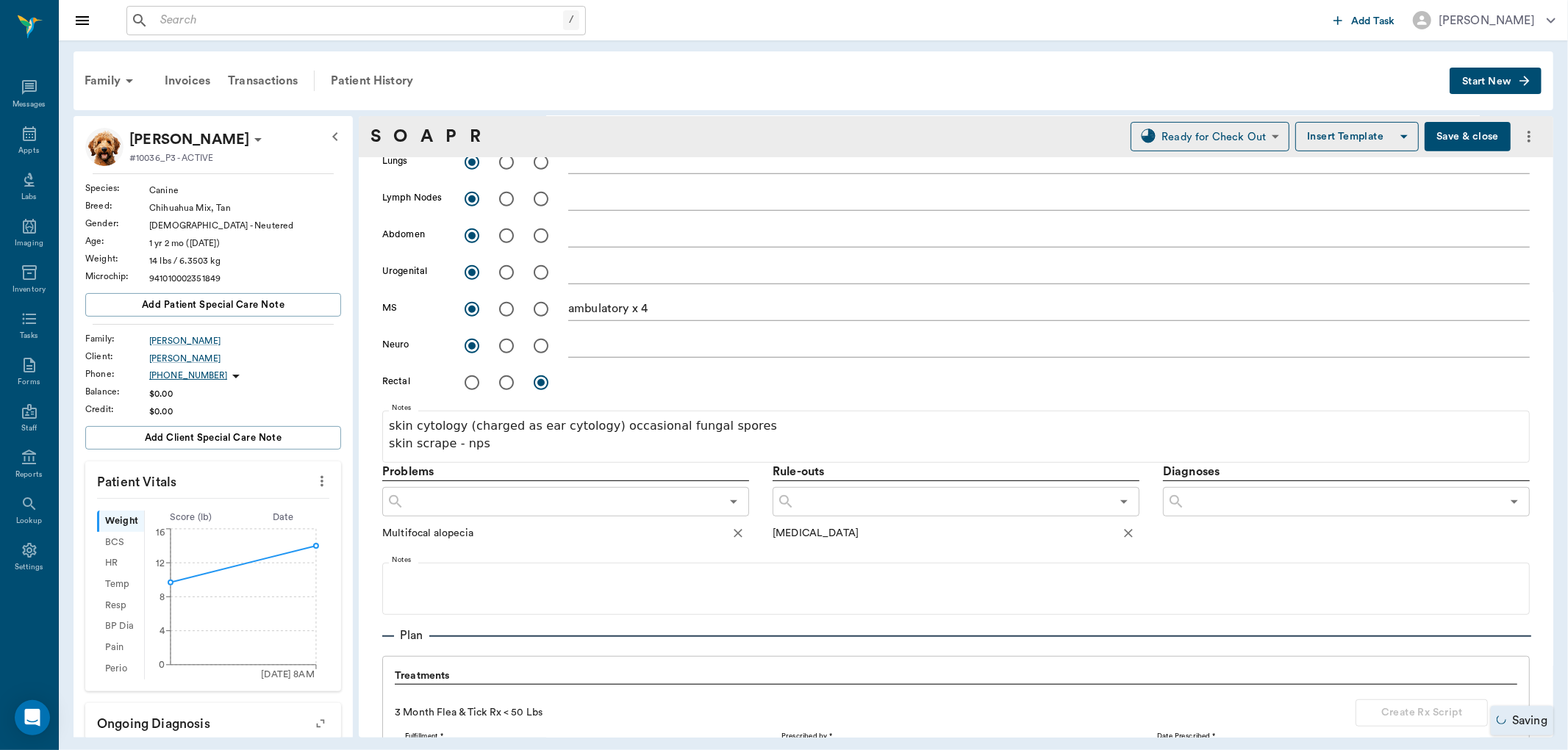
click at [866, 508] on input "text" at bounding box center [953, 502] width 316 height 21
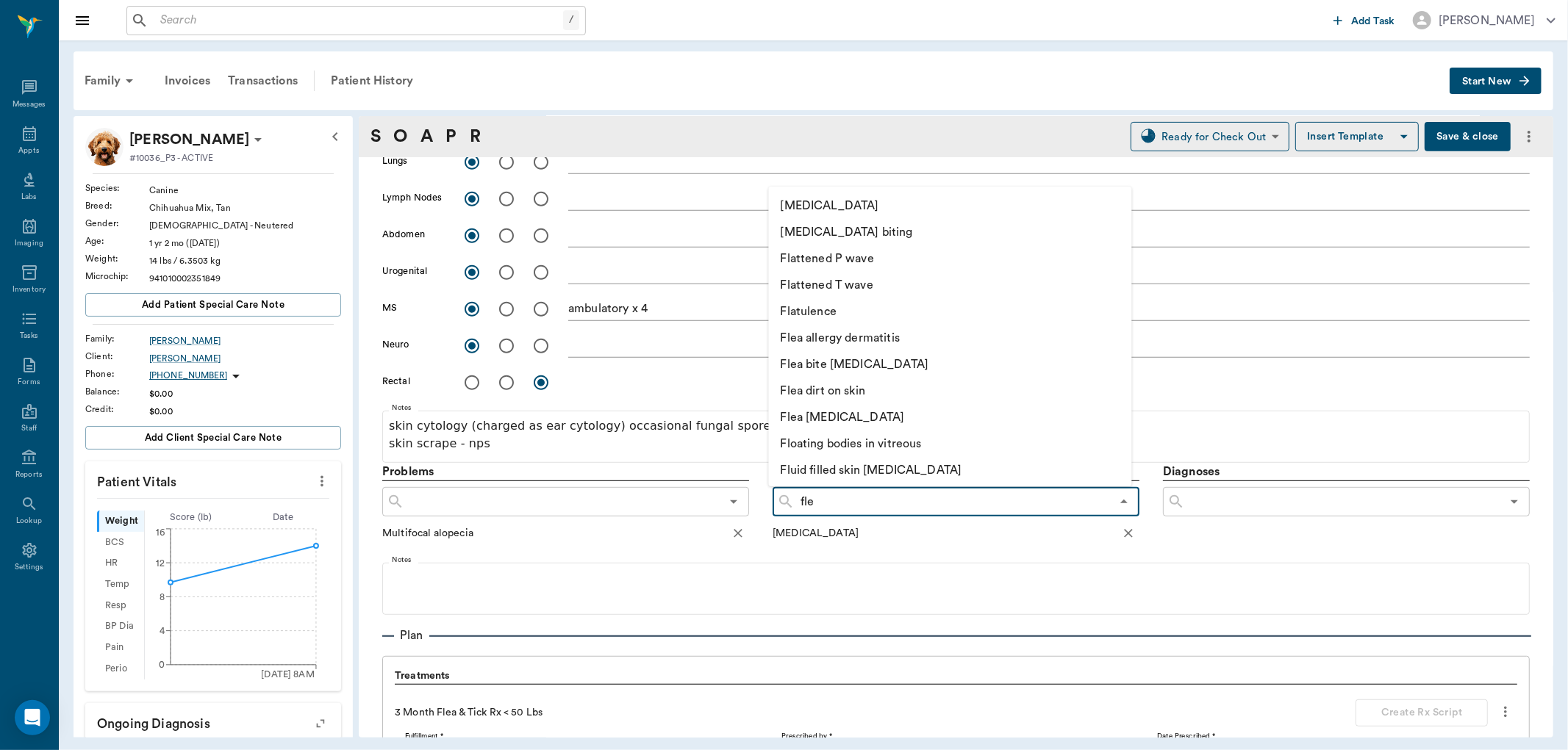
type input "flea"
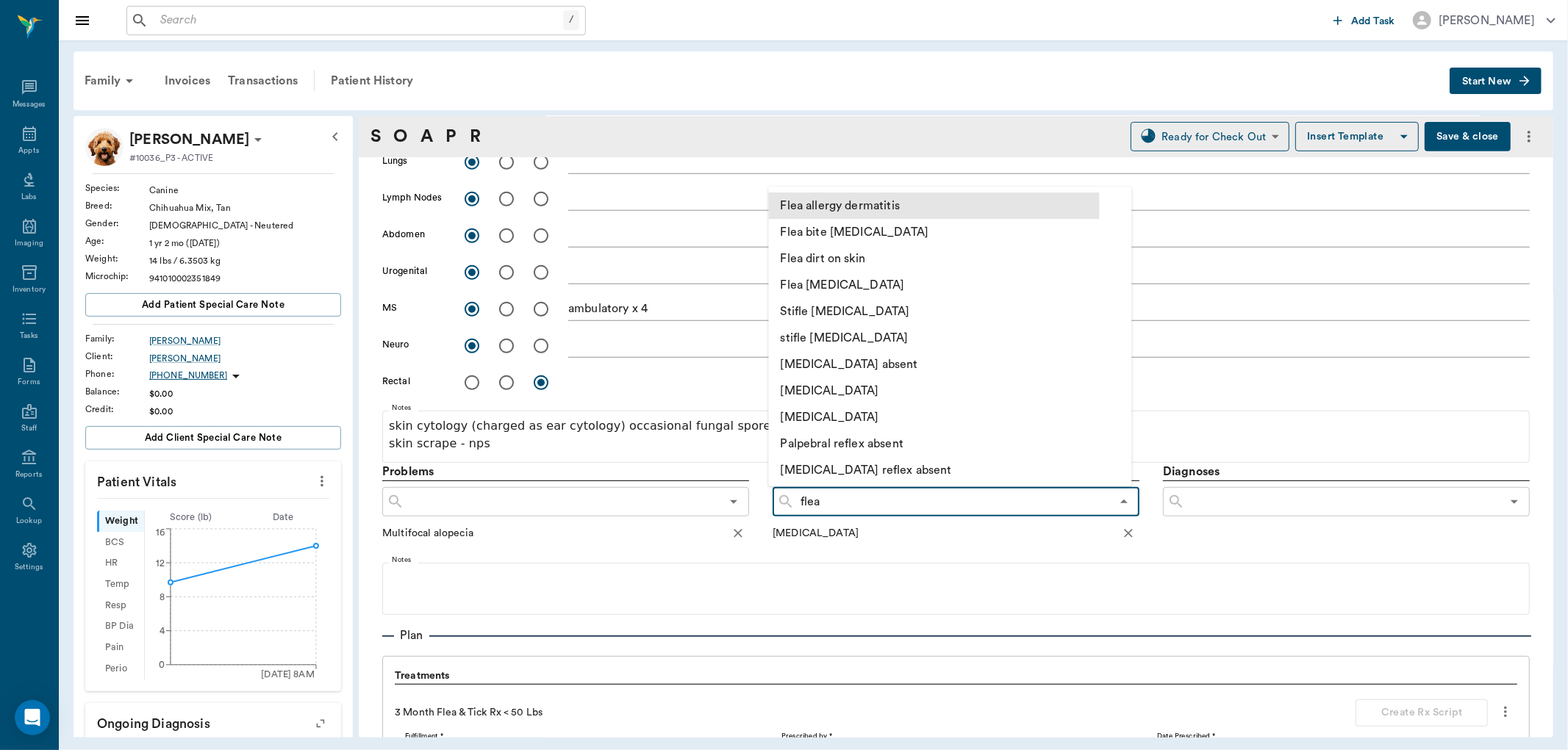
click at [865, 211] on li "Flea allergy dermatitis" at bounding box center [934, 206] width 331 height 27
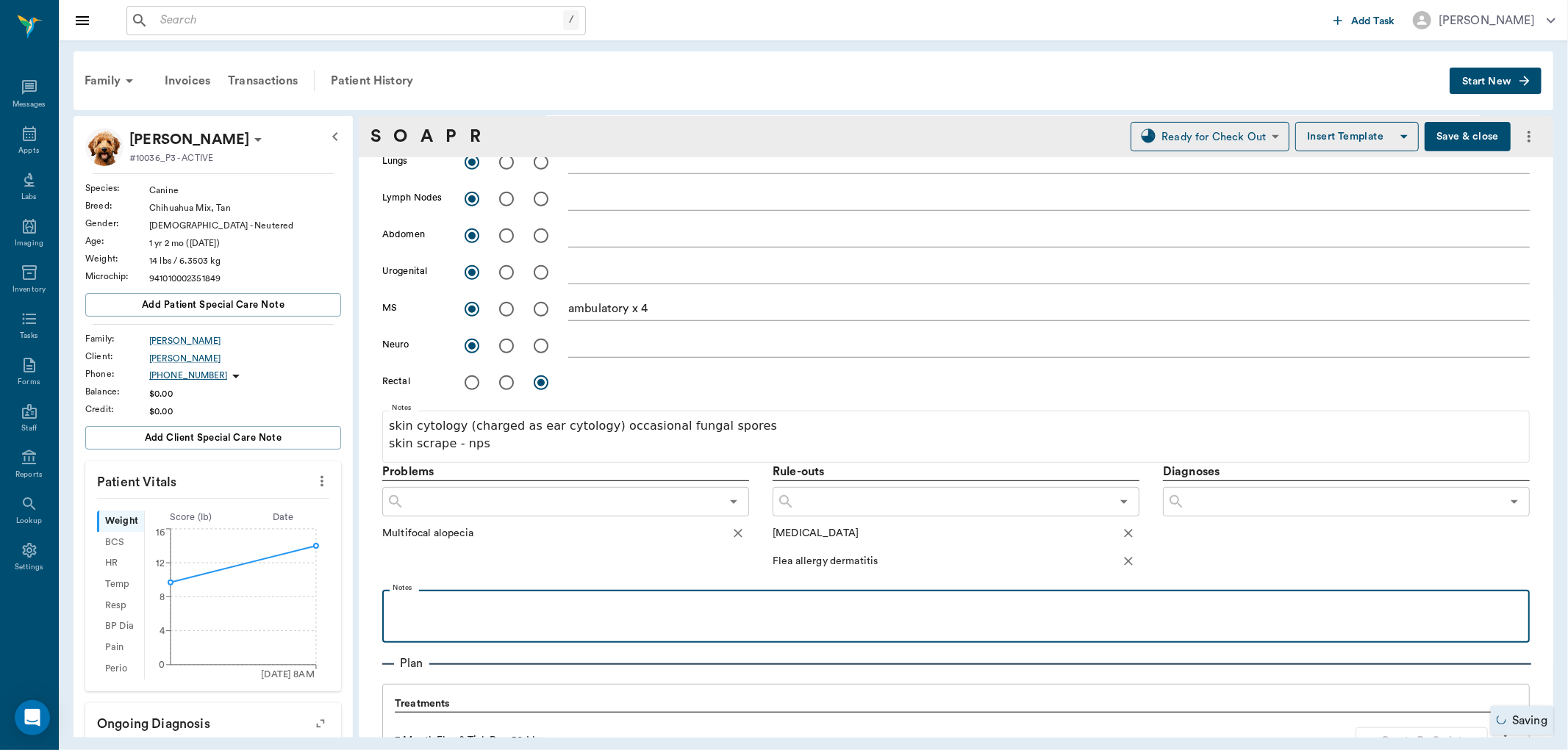
click at [700, 618] on div at bounding box center [956, 616] width 1133 height 37
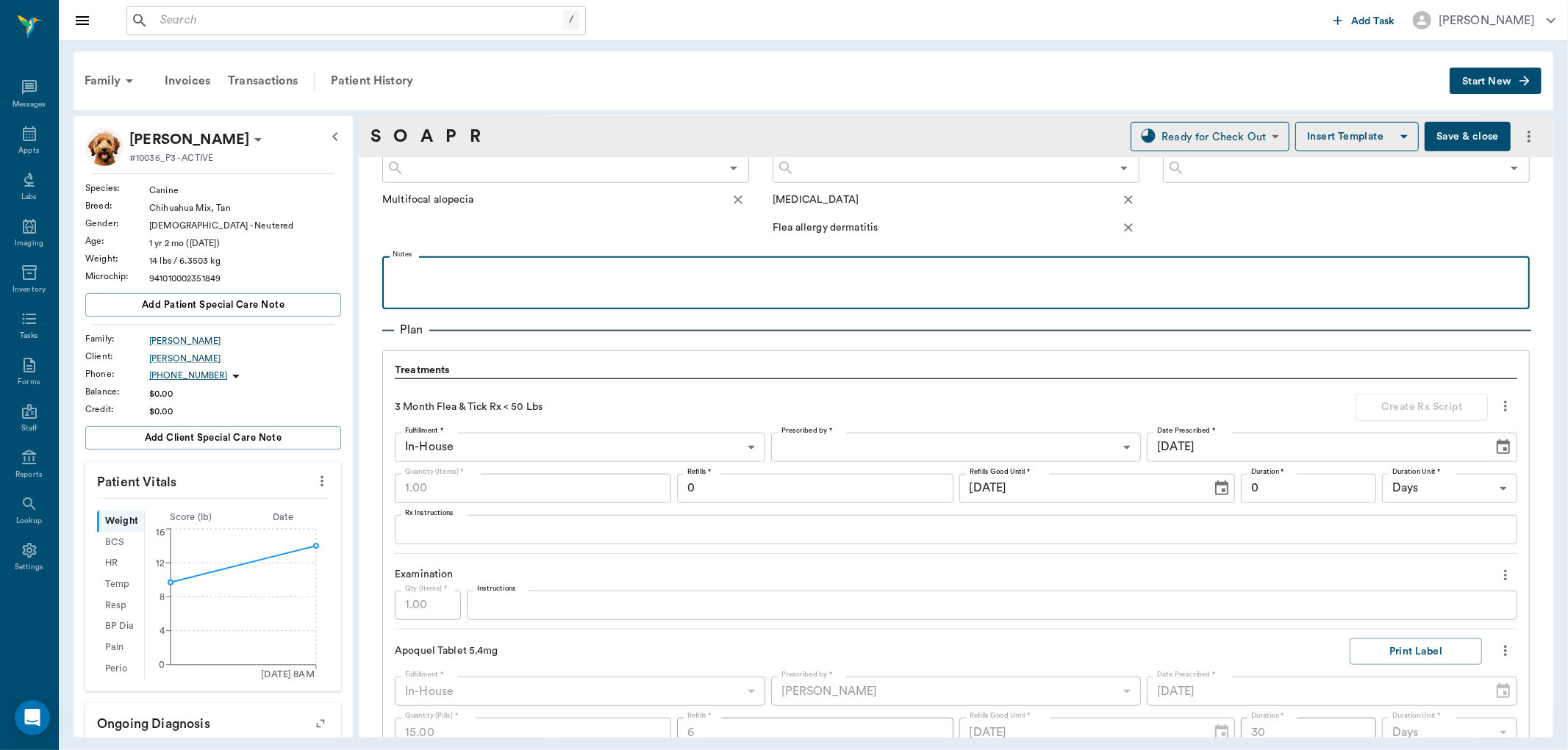
scroll to position [898, 0]
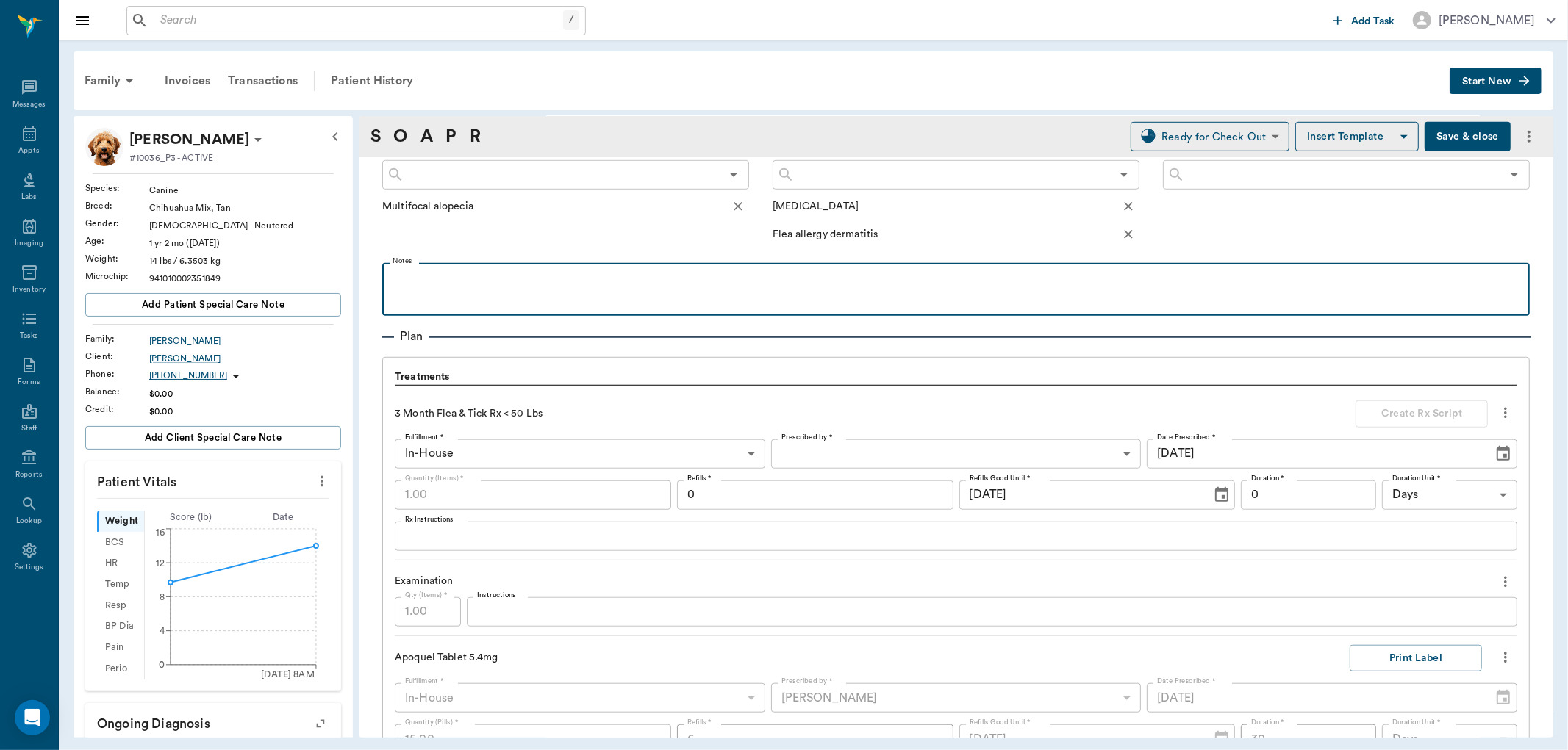
click at [501, 283] on p at bounding box center [956, 280] width 1133 height 18
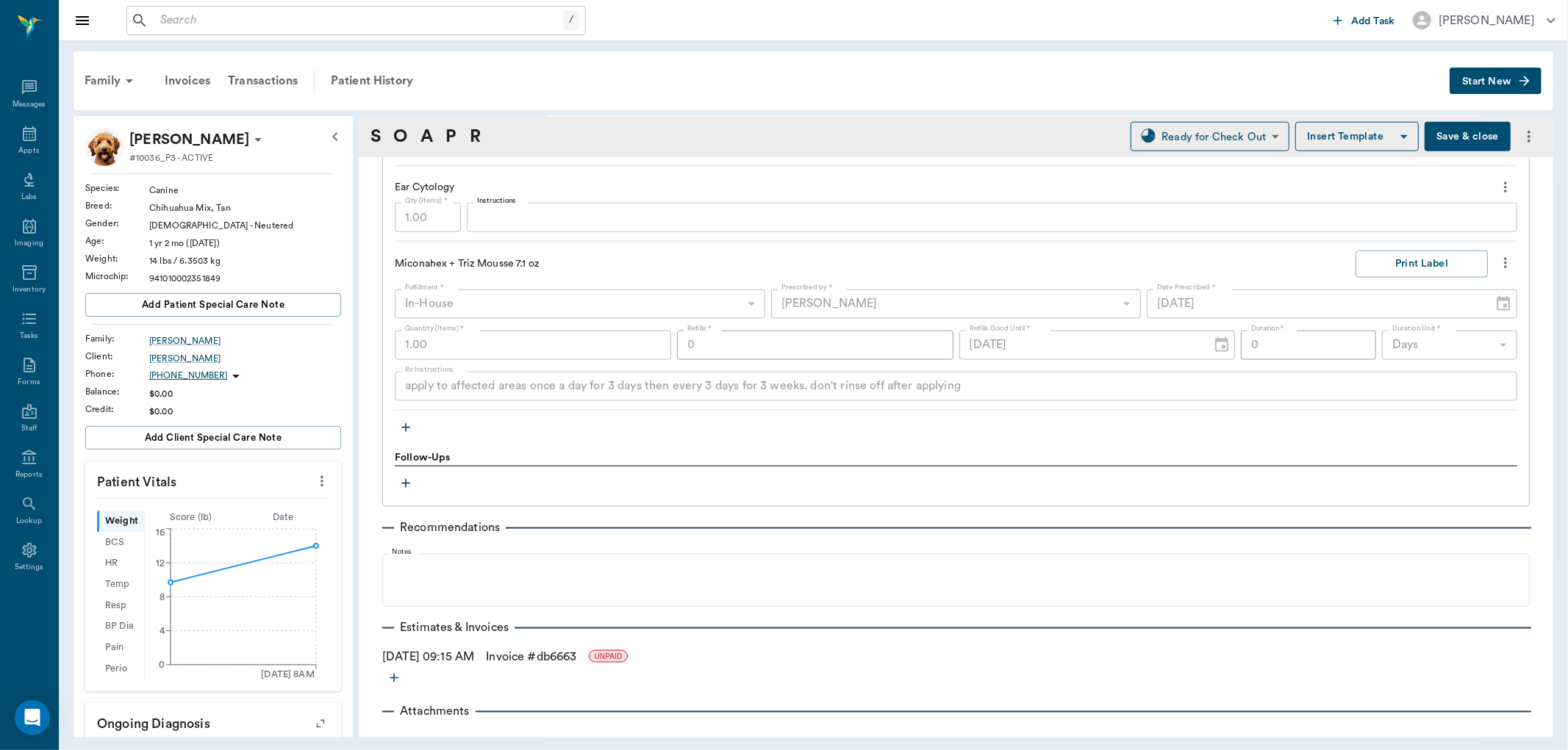
scroll to position [1633, 0]
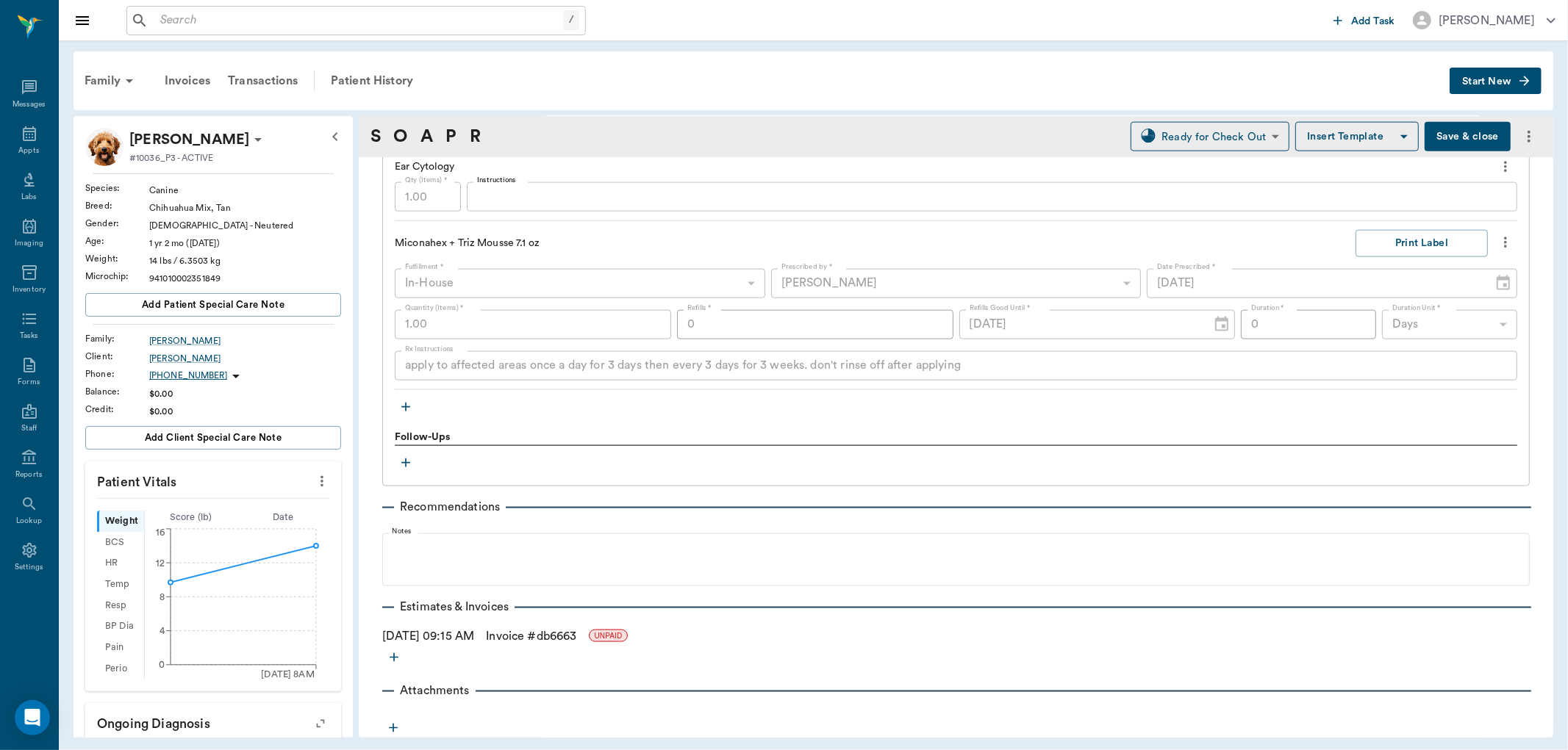
click at [484, 455] on div "Treatments 3 Month Flea & Tick Rx < 50 Lbs Create Rx Script Fulfillment * In-Ho…" at bounding box center [956, 54] width 1147 height 864
click at [456, 464] on div "Treatments 3 Month Flea & Tick Rx < 50 Lbs Create Rx Script Fulfillment * In-Ho…" at bounding box center [956, 54] width 1147 height 864
click at [400, 461] on icon "button" at bounding box center [406, 463] width 15 height 15
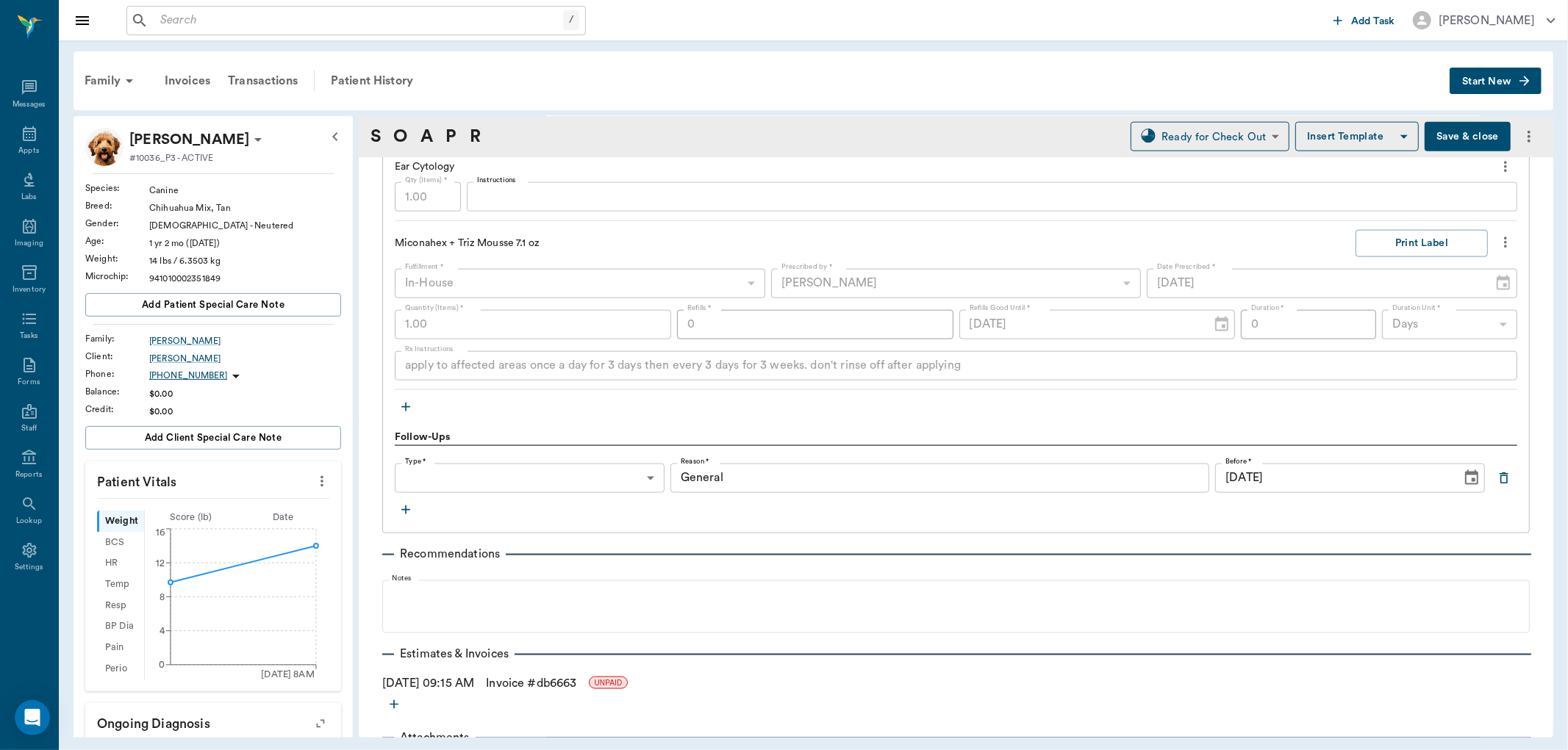
click at [733, 480] on input "General" at bounding box center [939, 478] width 539 height 30
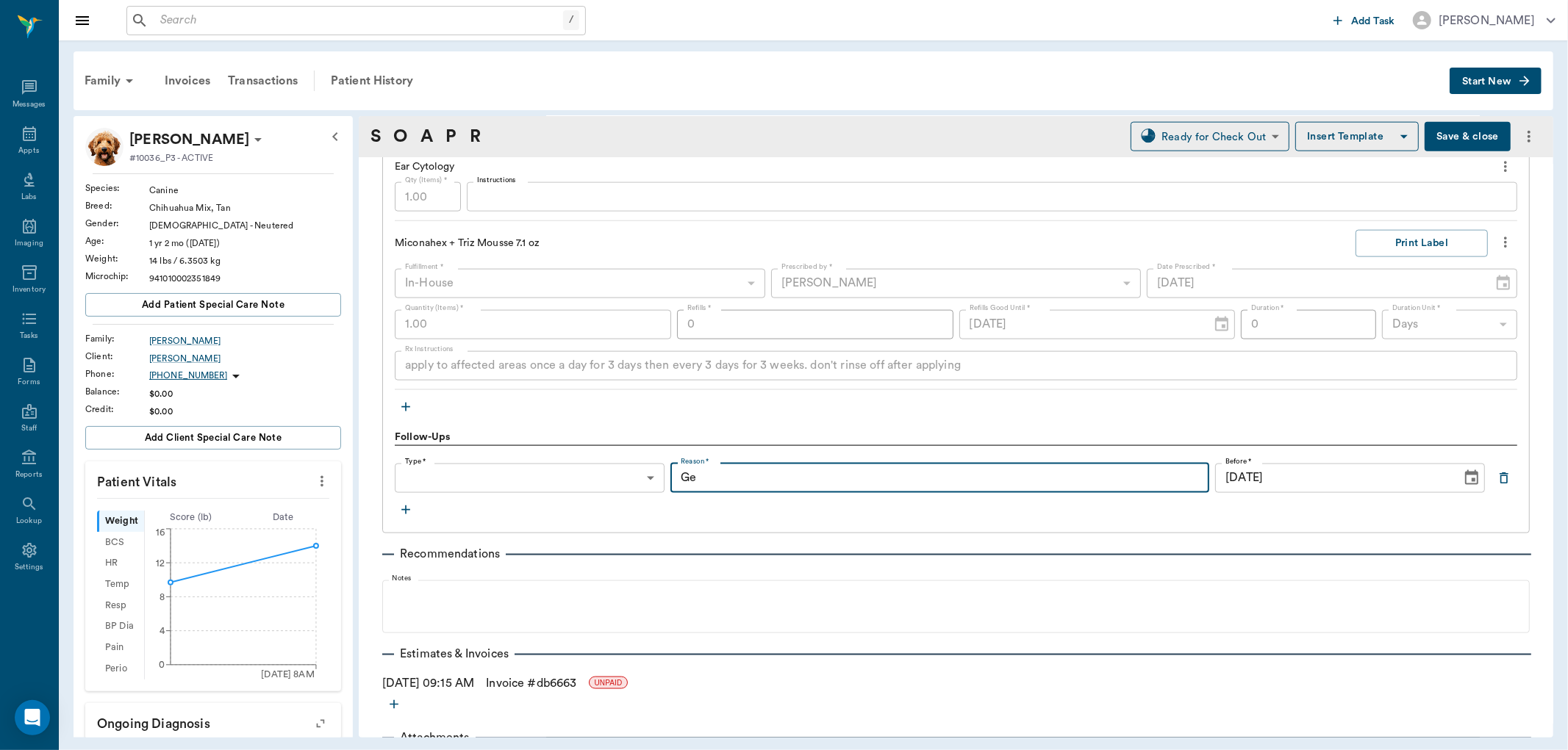
type input "G"
type input "recheck 4 weeks"
click at [645, 476] on body "/ ​ Add Task Dr. Bert Ellsworth Nectar Messages Appts Labs Imaging Inventory Ta…" at bounding box center [784, 375] width 1568 height 750
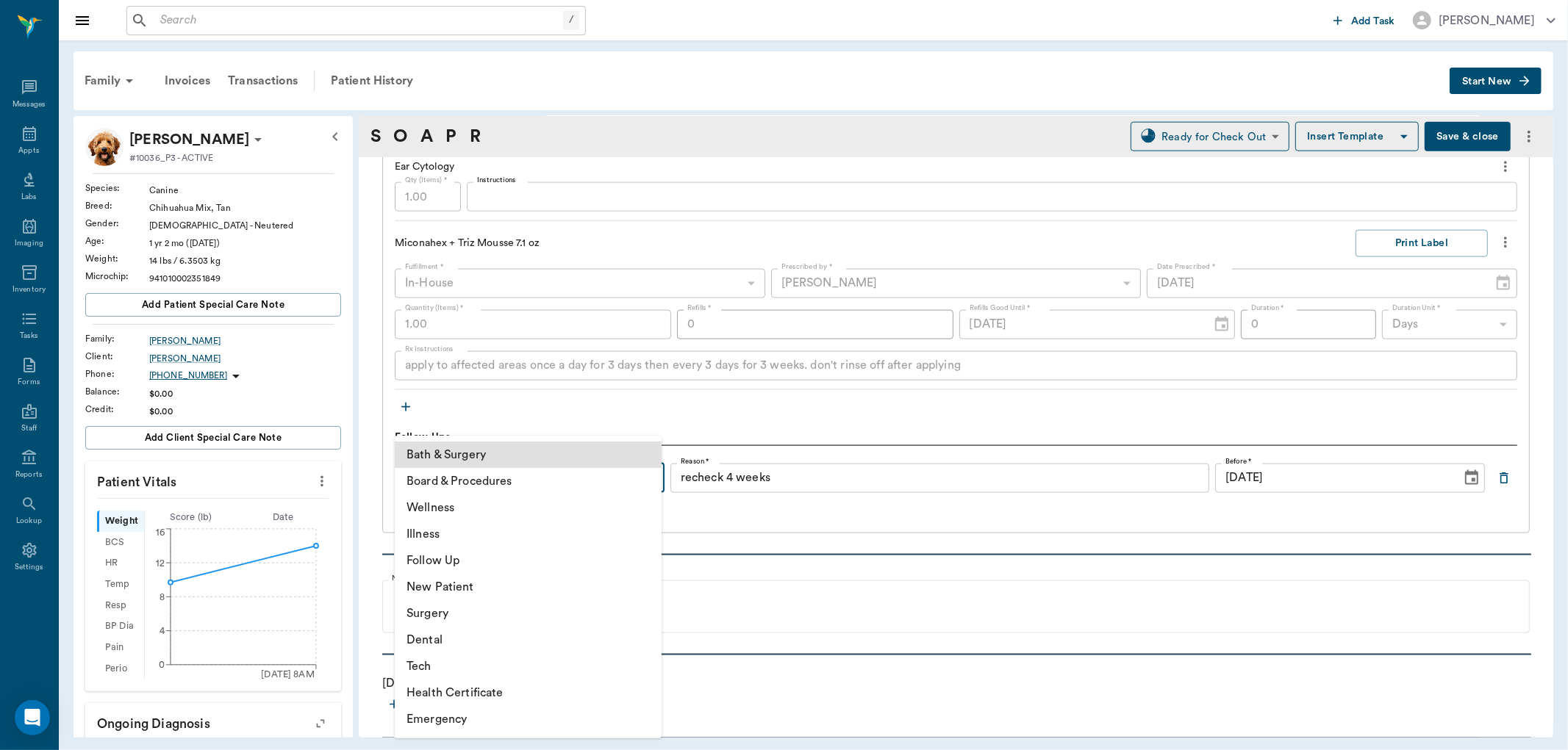
click at [439, 566] on li "Follow Up" at bounding box center [528, 561] width 267 height 27
type input "65d2be4f46e3a538d89b8c16"
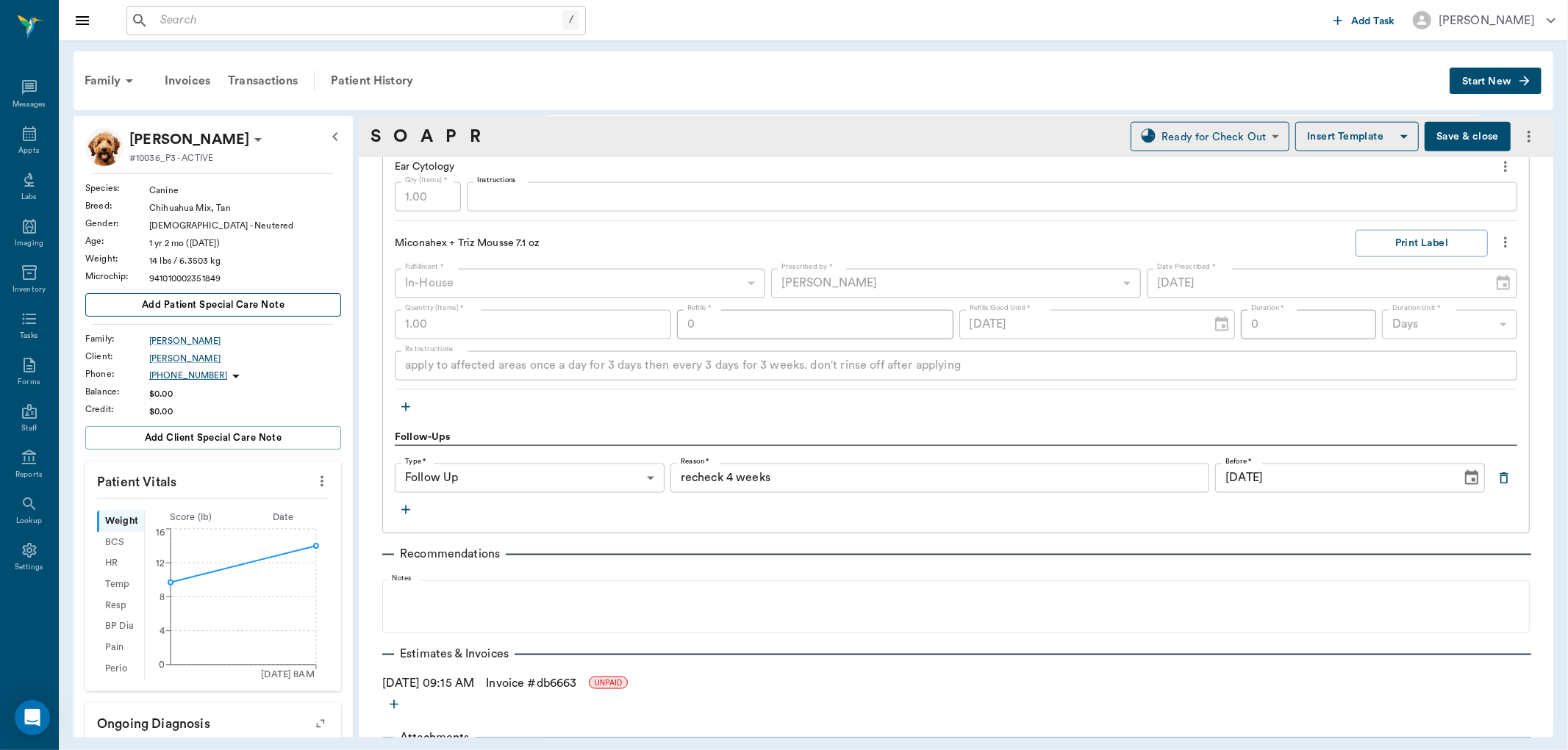
click at [220, 304] on span "Add patient Special Care Note" at bounding box center [213, 305] width 142 height 16
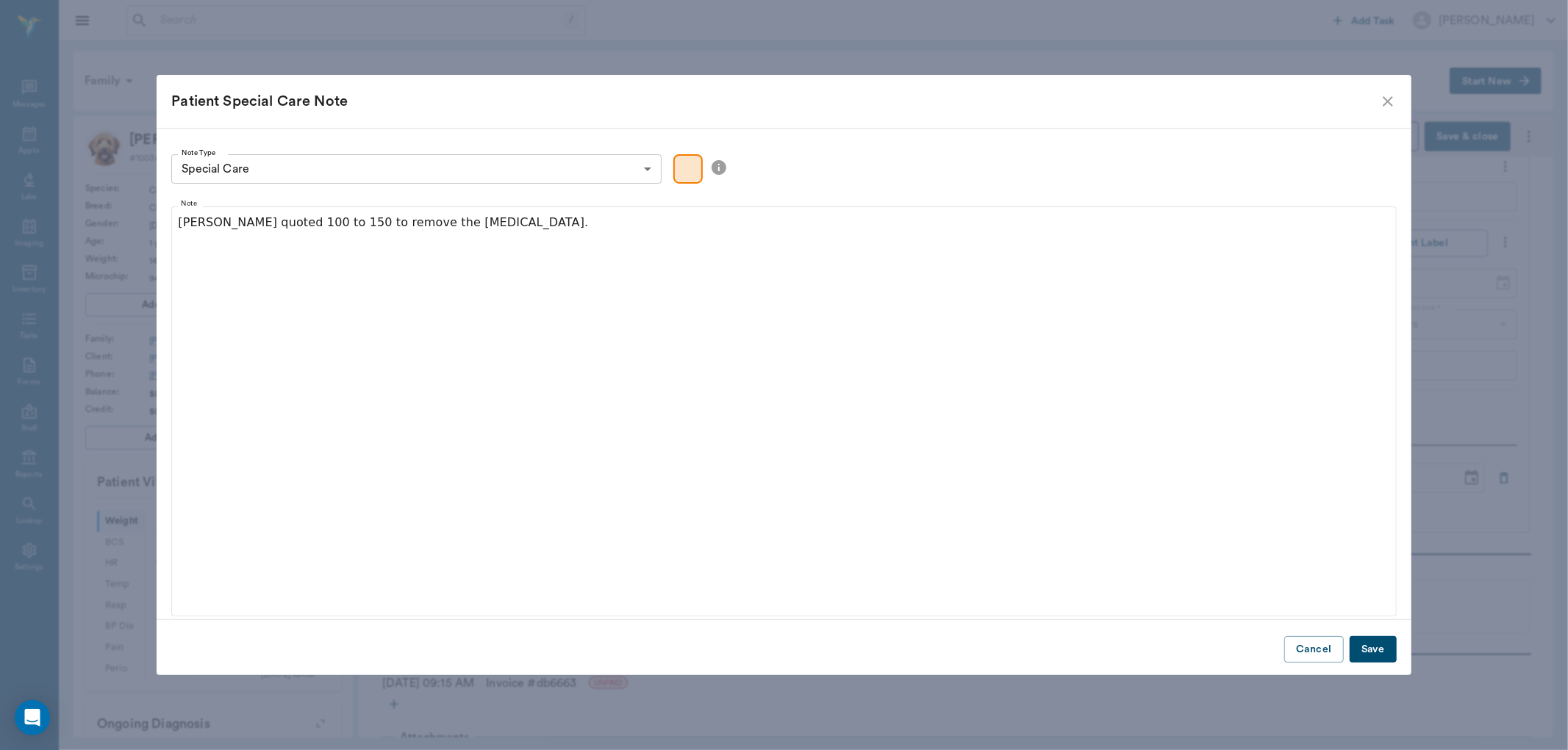
click at [1380, 645] on button "Save" at bounding box center [1373, 650] width 47 height 27
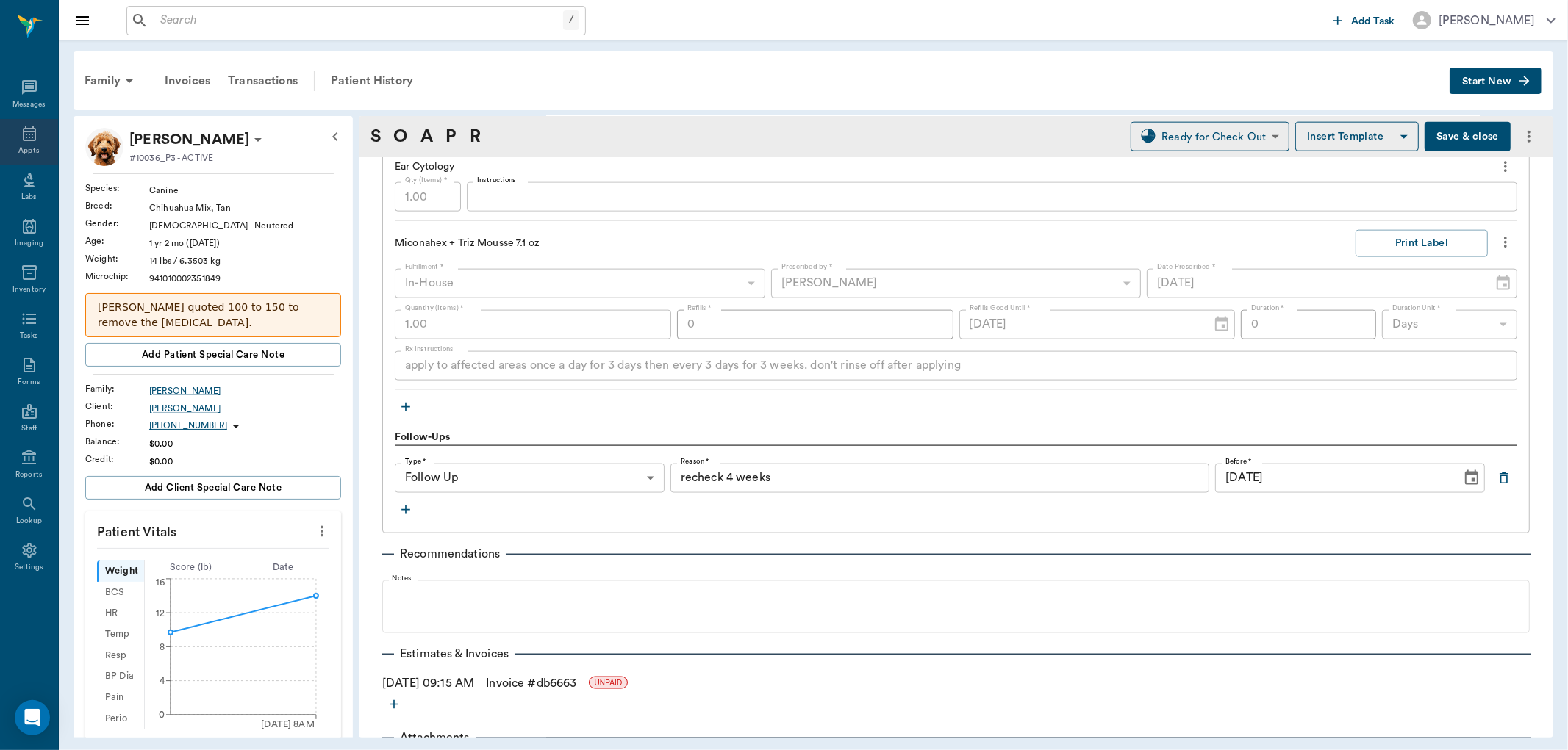
click at [28, 136] on icon at bounding box center [30, 134] width 13 height 15
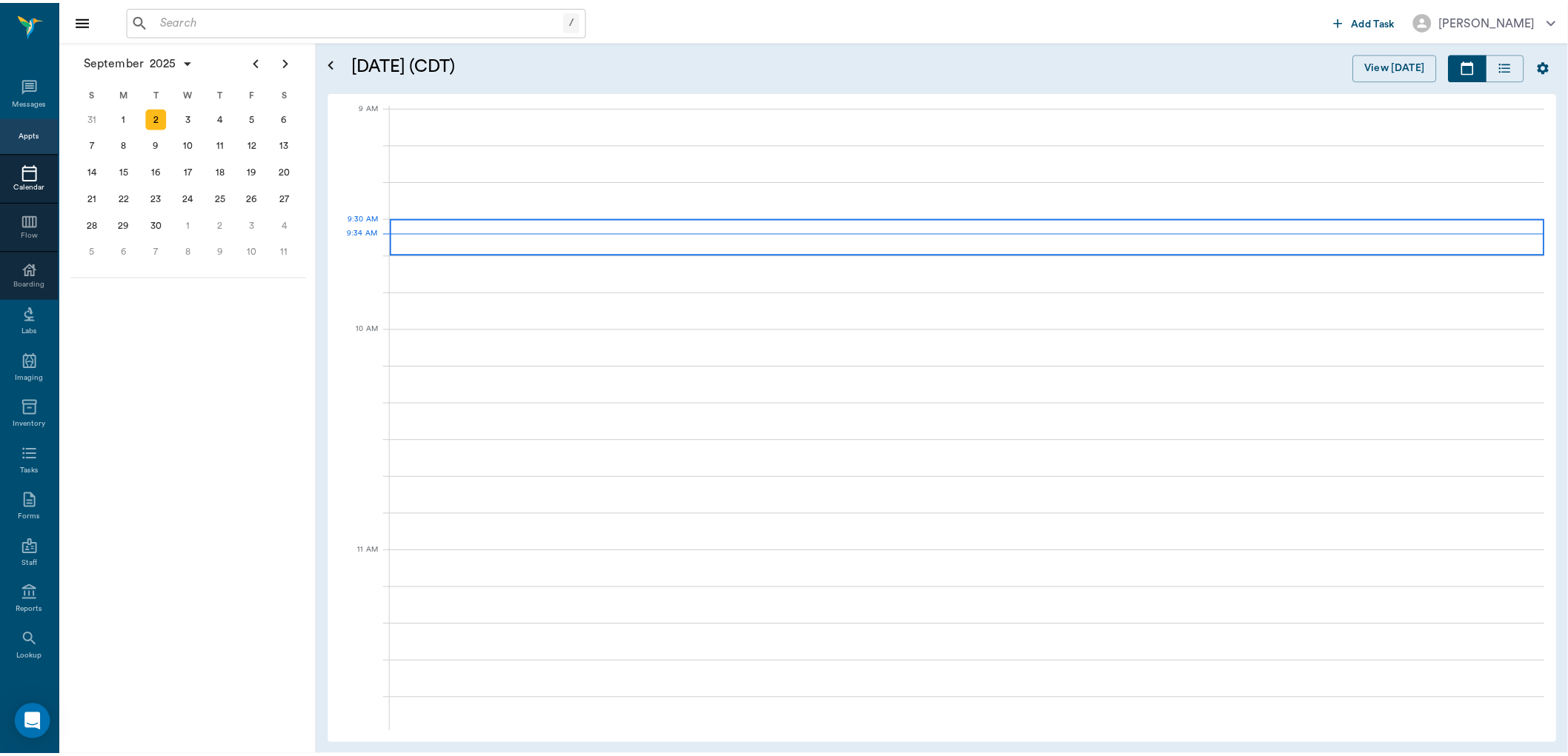
scroll to position [224, 0]
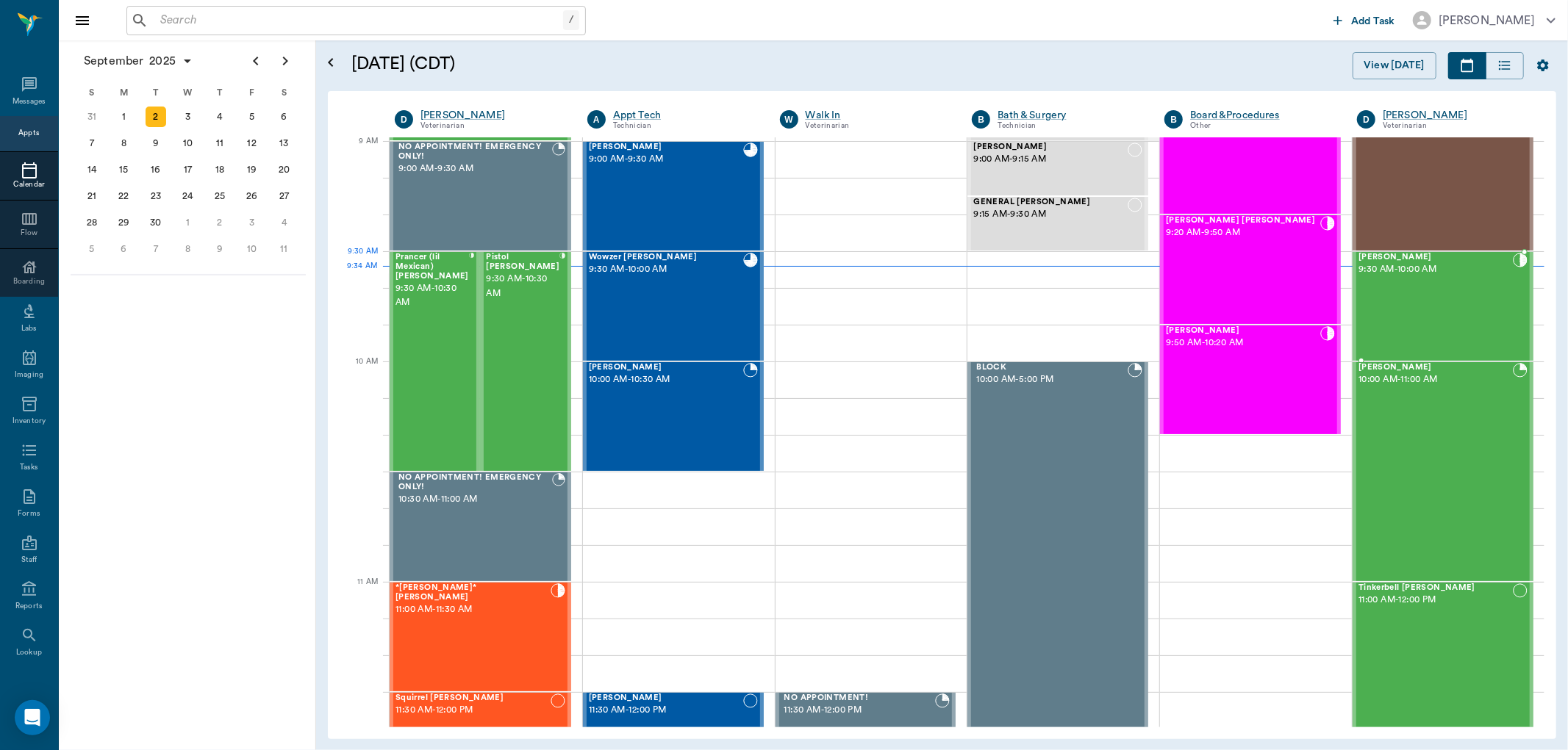
click at [1378, 258] on span "Zander Shirley" at bounding box center [1436, 257] width 154 height 10
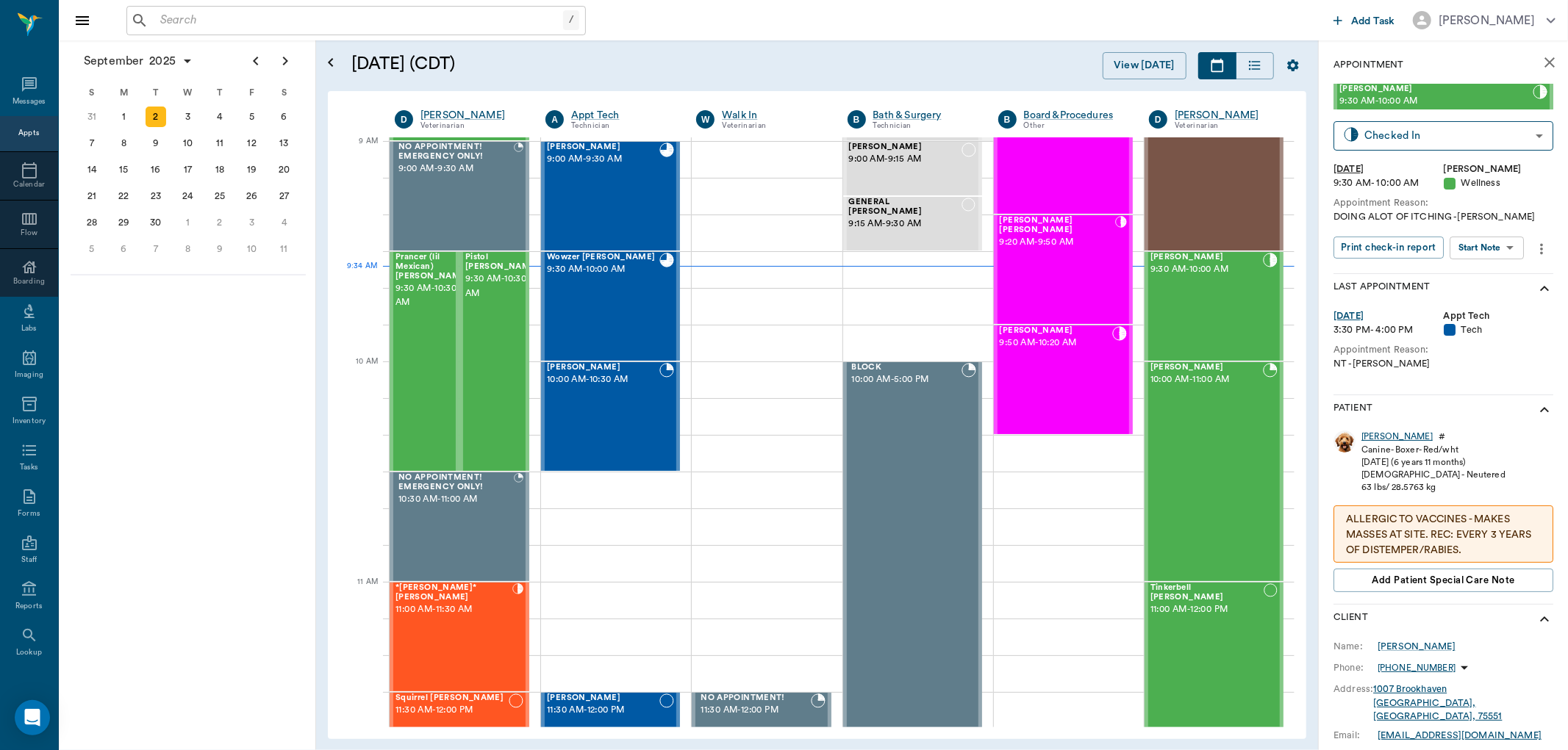
click at [1380, 433] on div "Zander" at bounding box center [1397, 436] width 71 height 13
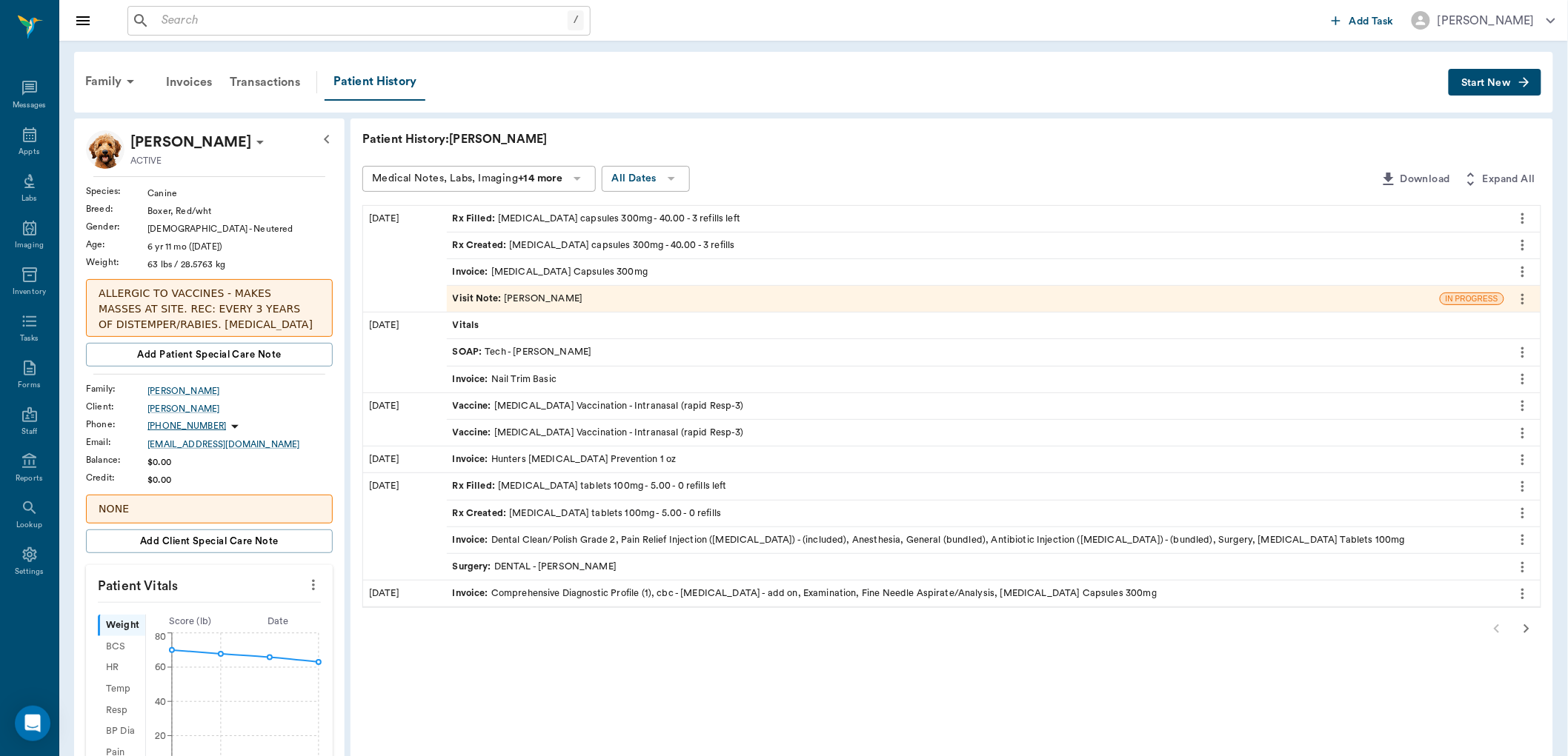
click at [514, 568] on div "Surgery : DENTAL - Dr. Bert Ellsworth" at bounding box center [535, 567] width 165 height 14
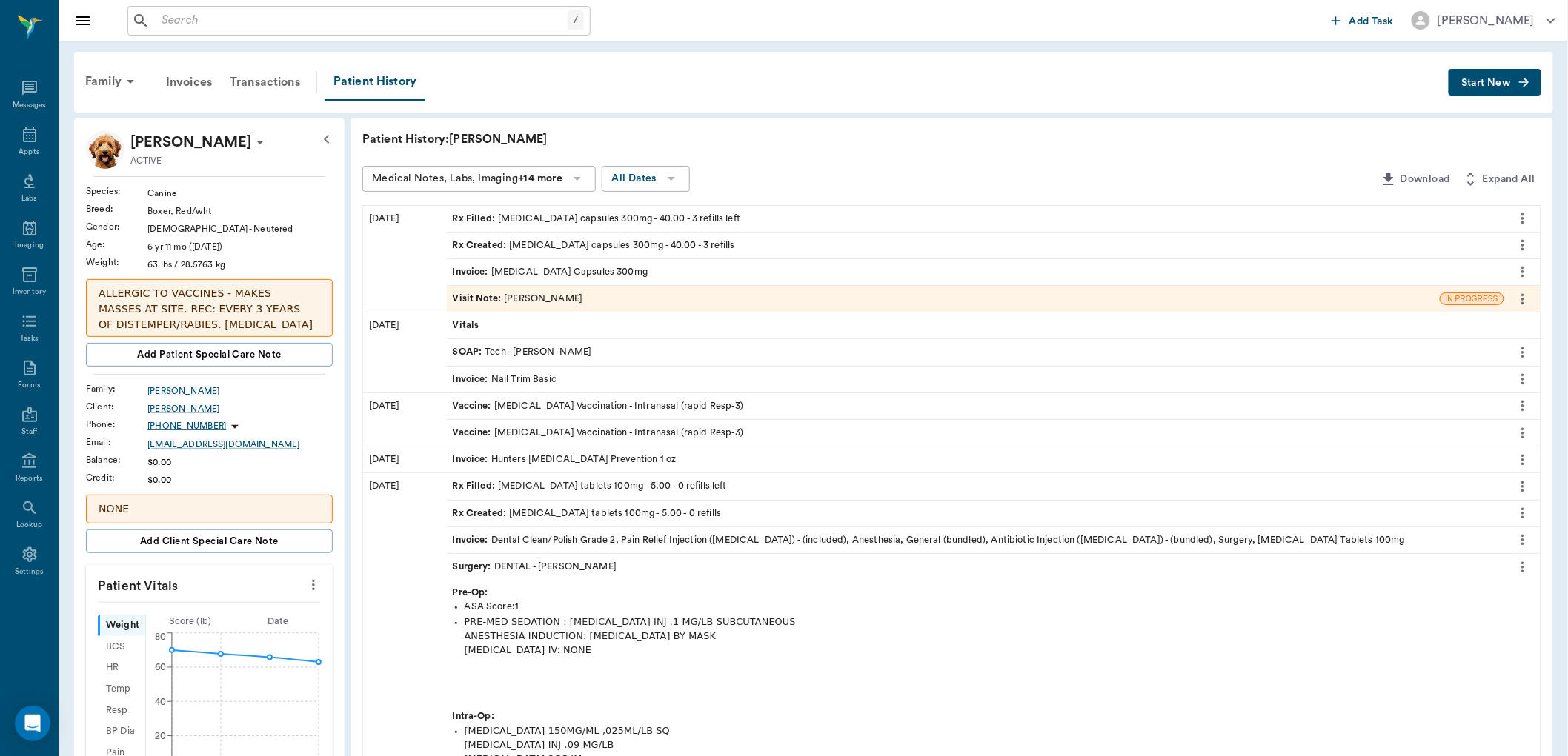
click at [434, 174] on div "Medical Notes, Labs, Imaging +14 more" at bounding box center [467, 179] width 191 height 19
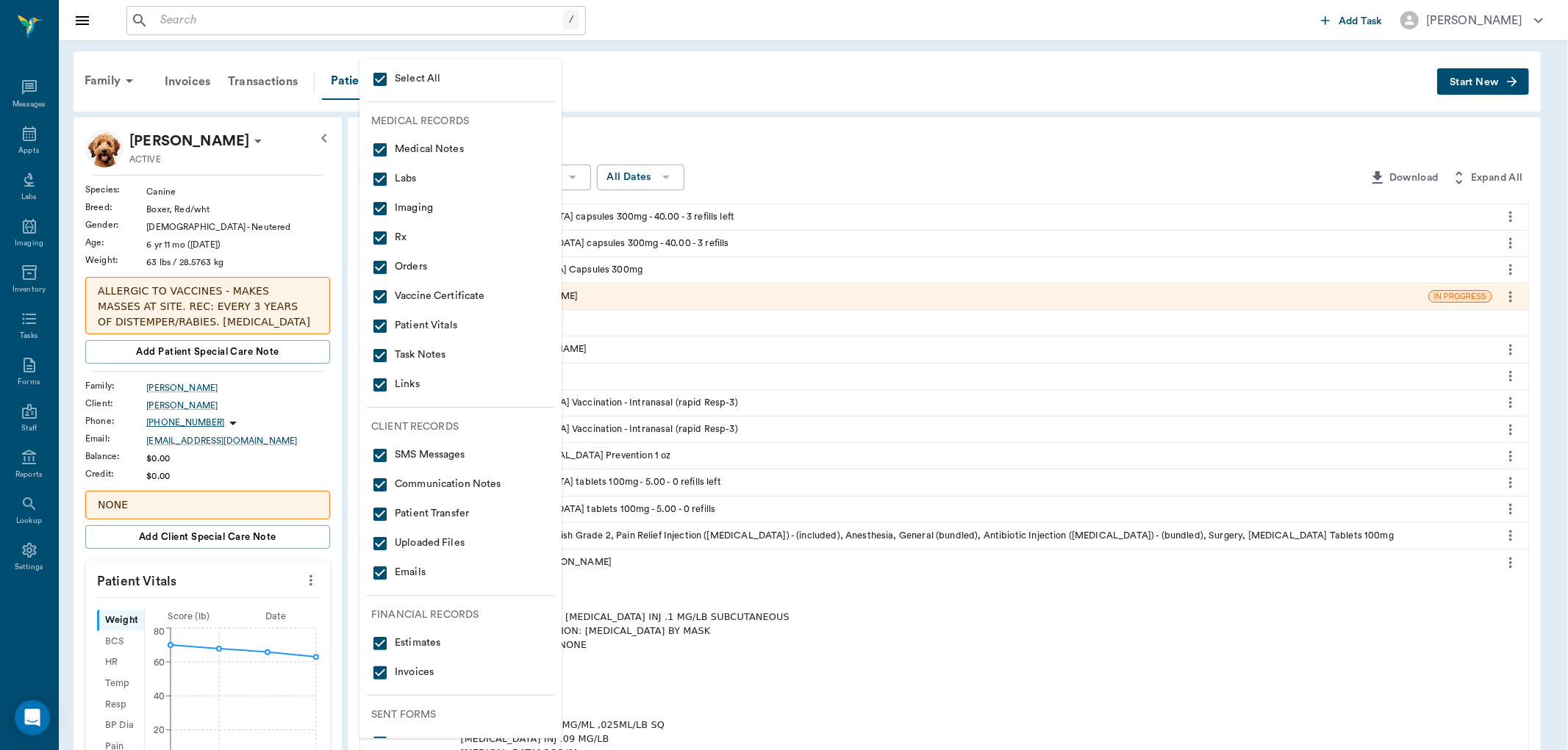
click at [441, 148] on span "Medical Notes" at bounding box center [460, 150] width 179 height 18
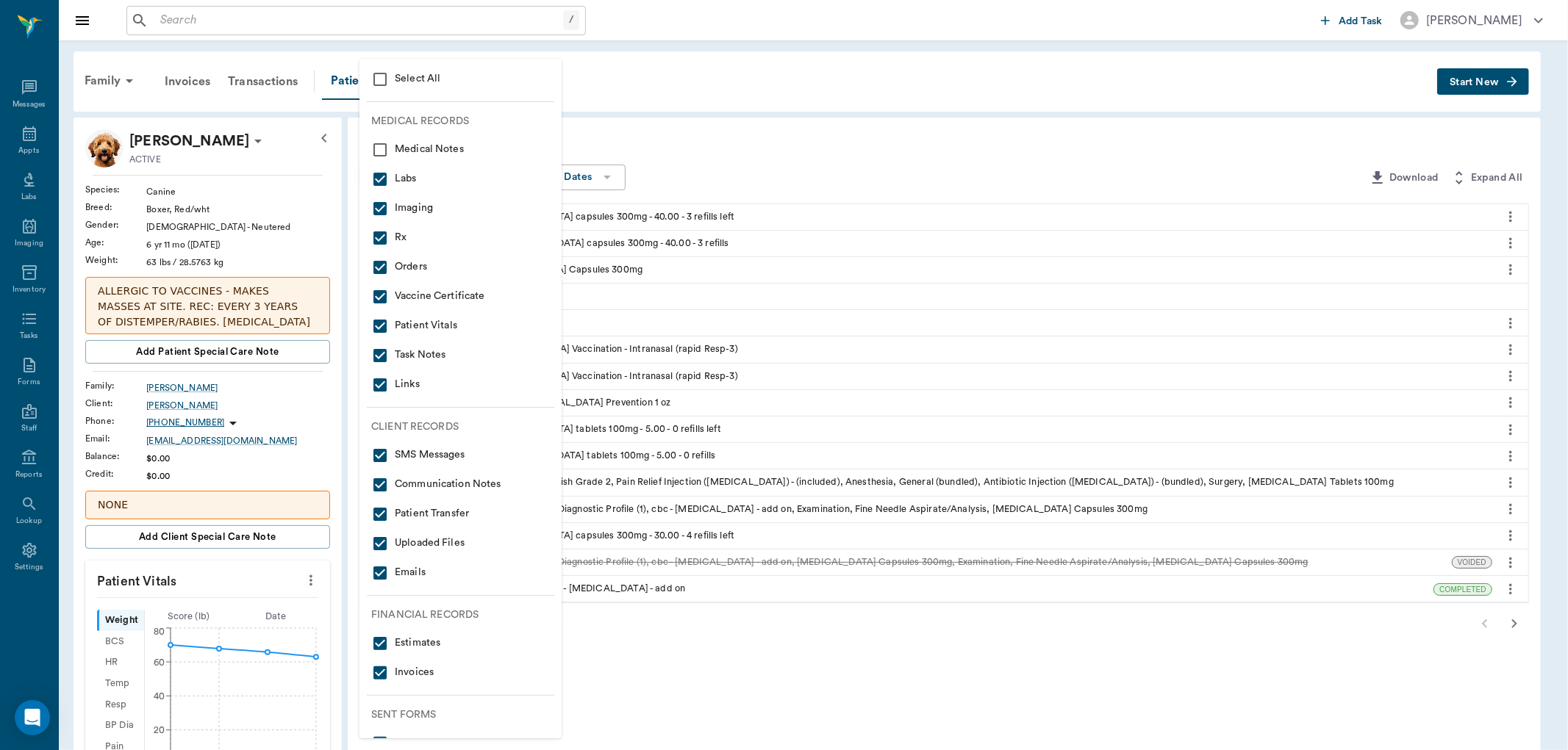
click at [439, 148] on span "Medical Notes" at bounding box center [460, 150] width 179 height 18
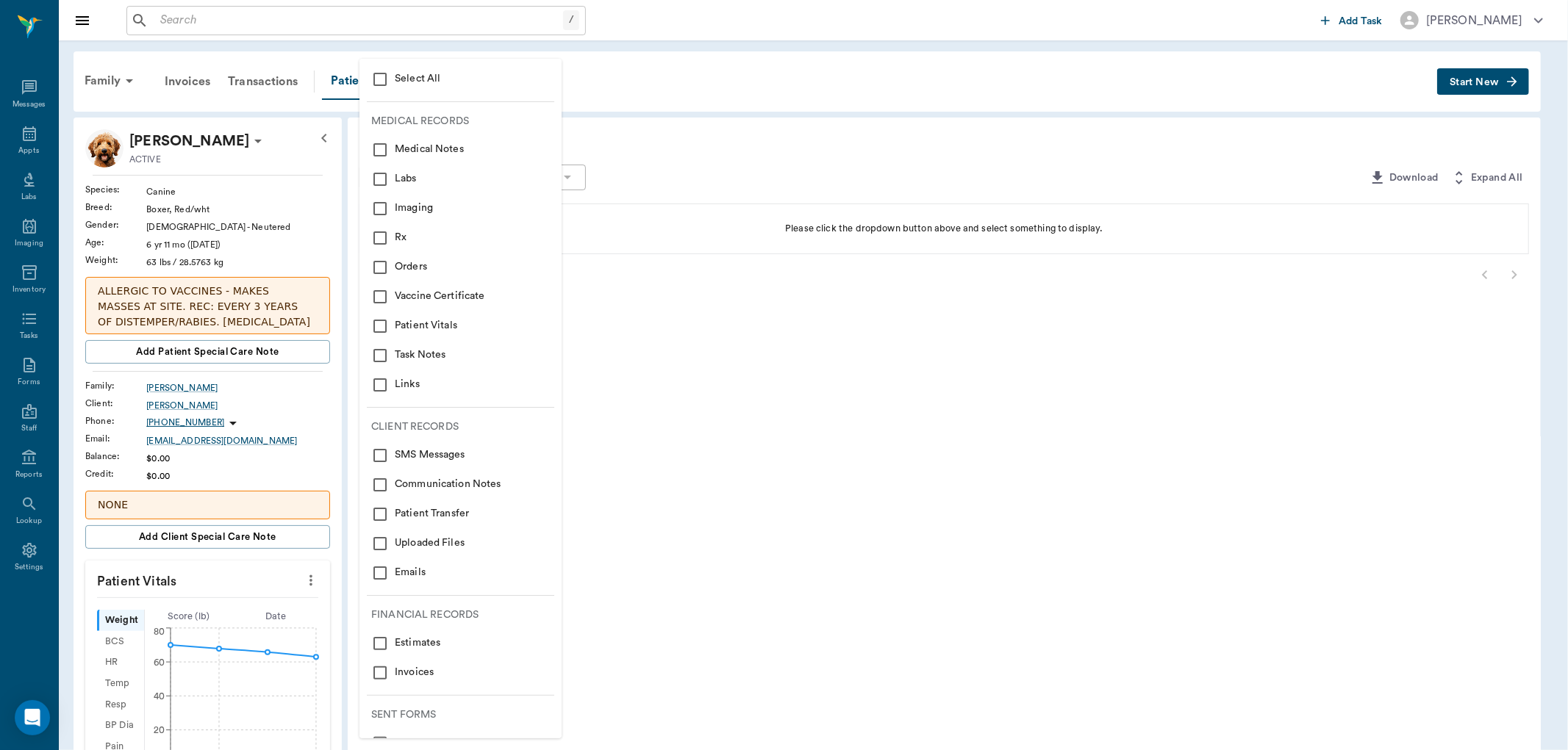
click at [384, 147] on input "checkbox" at bounding box center [380, 150] width 18 height 18
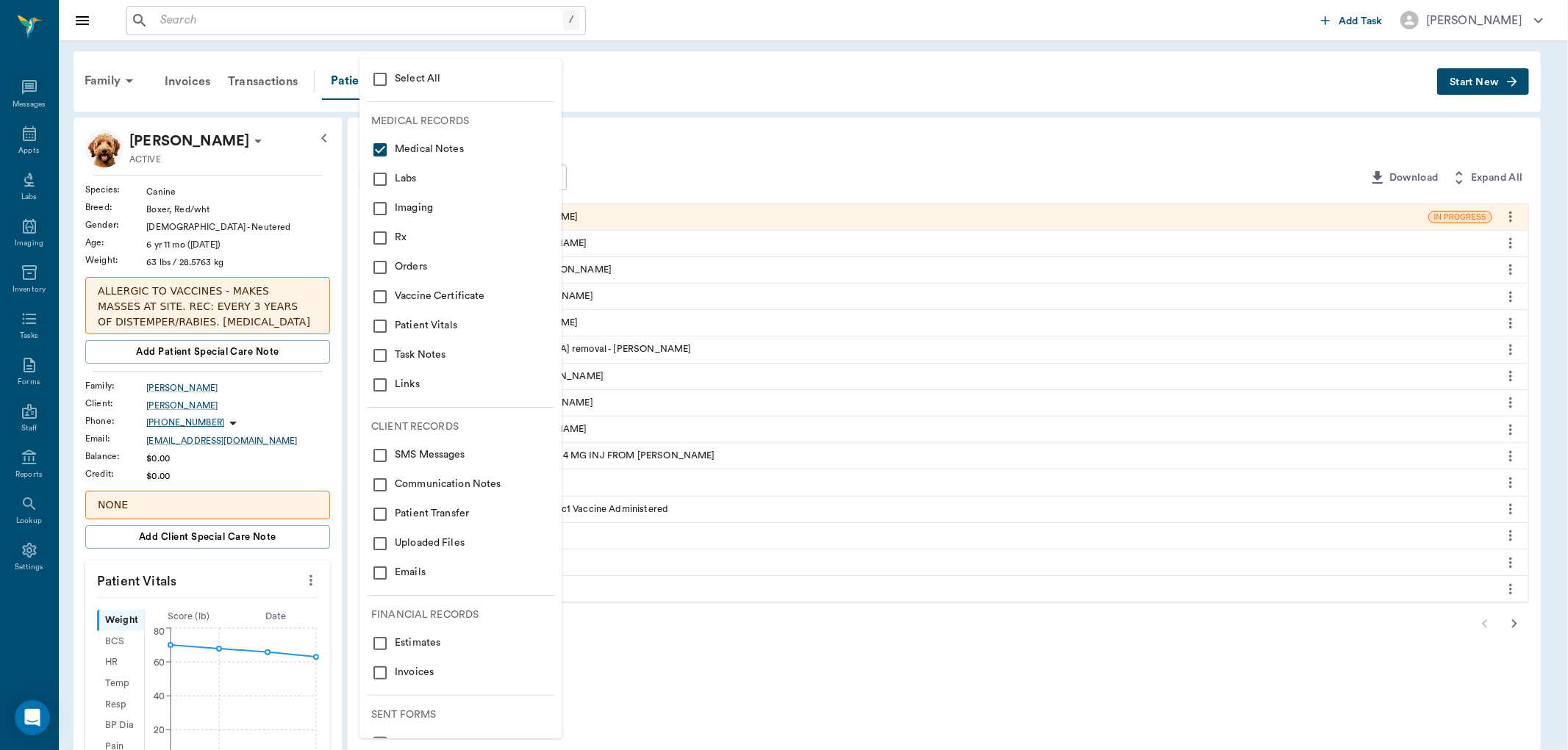
click at [378, 179] on input "checkbox" at bounding box center [380, 180] width 18 height 18
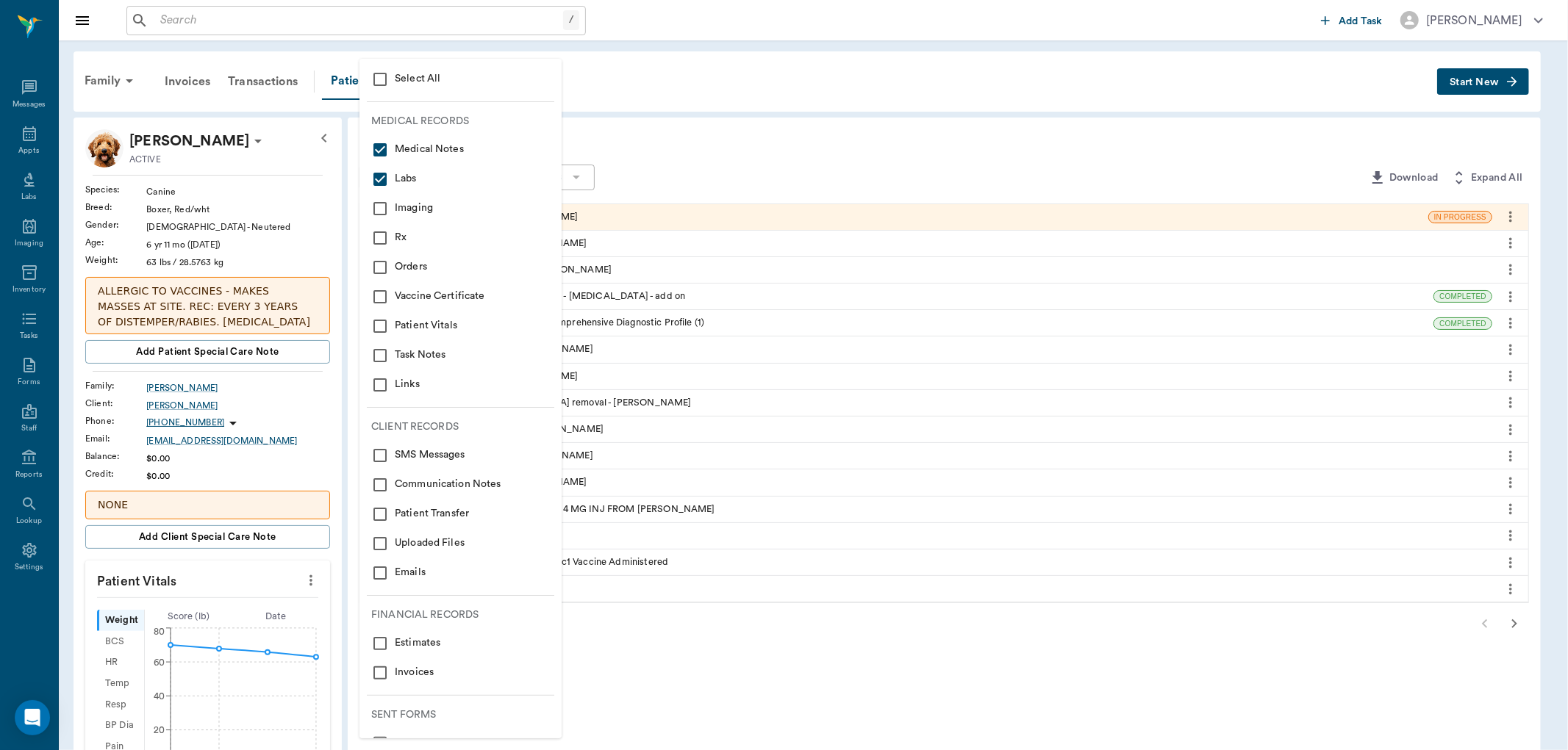
click at [383, 244] on input "checkbox" at bounding box center [380, 238] width 18 height 18
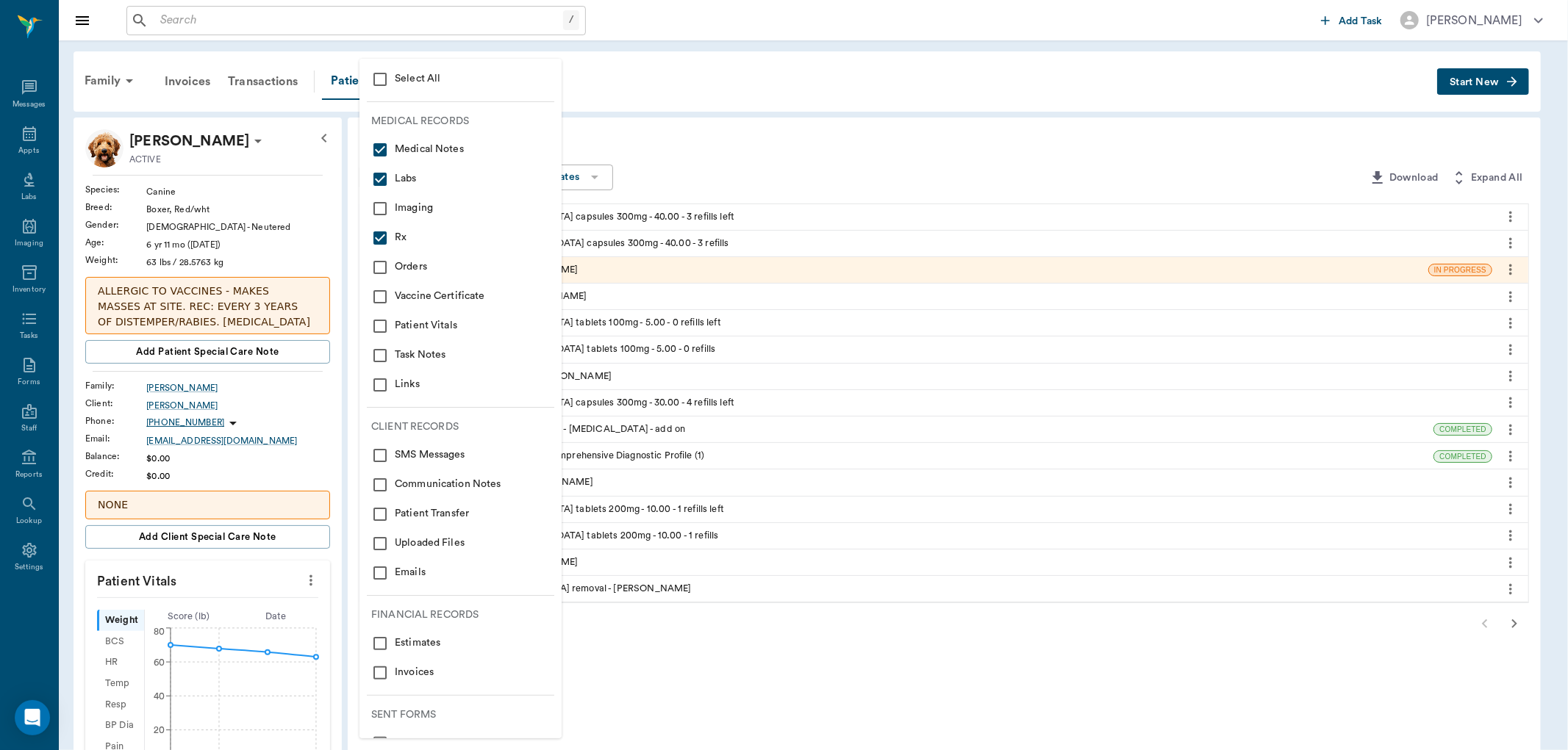
click at [383, 81] on input "checkbox" at bounding box center [380, 79] width 18 height 18
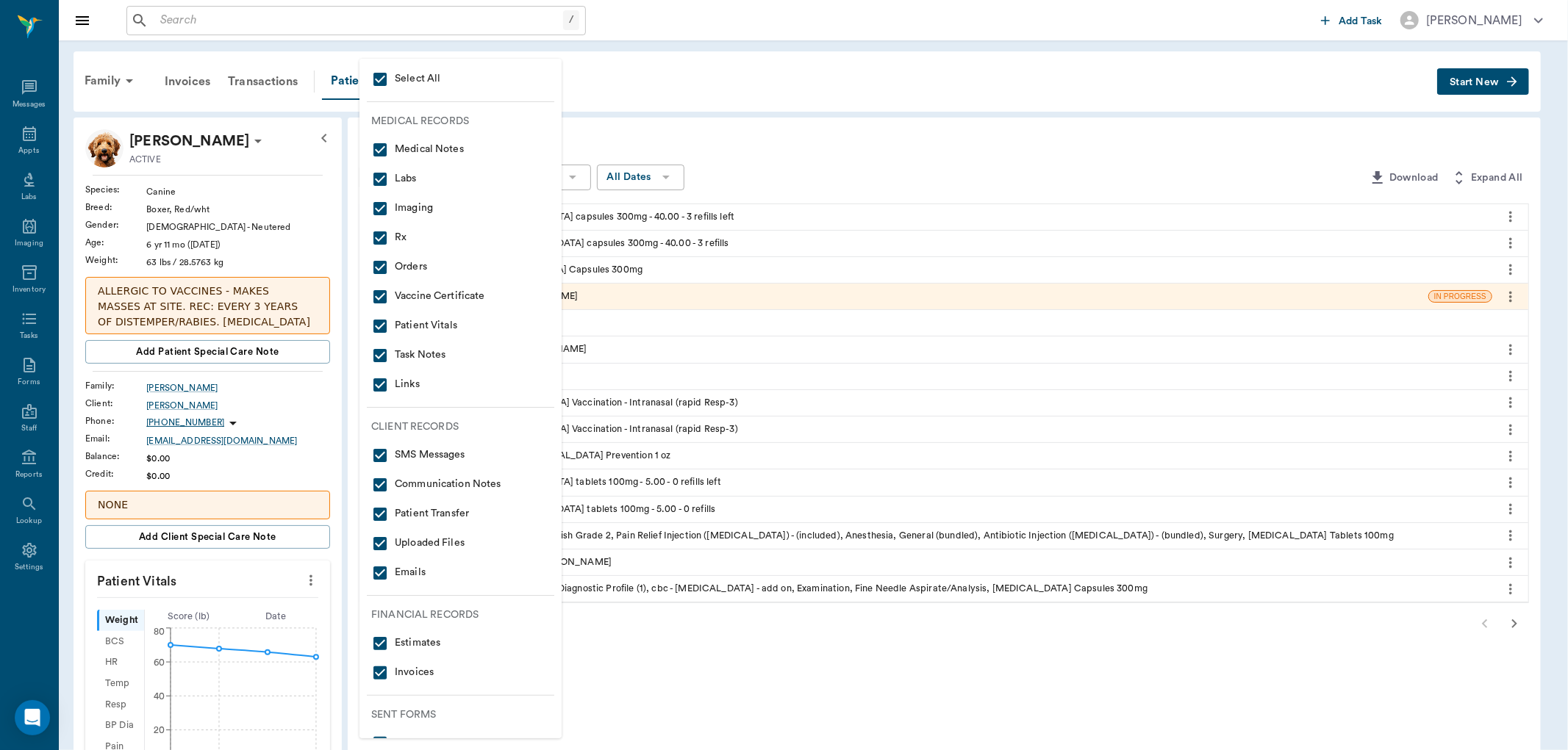
click at [893, 152] on div at bounding box center [784, 375] width 1568 height 750
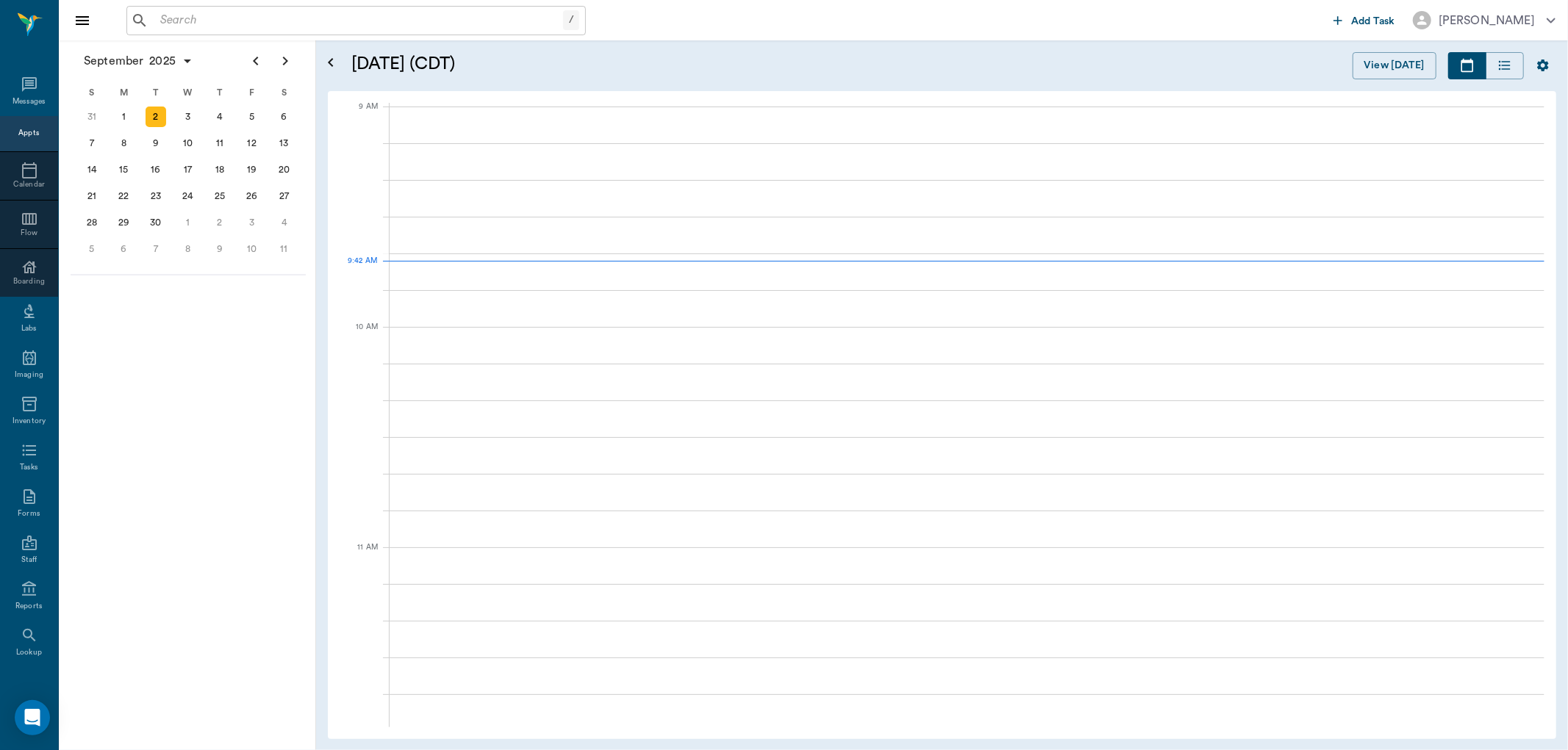
scroll to position [222, 0]
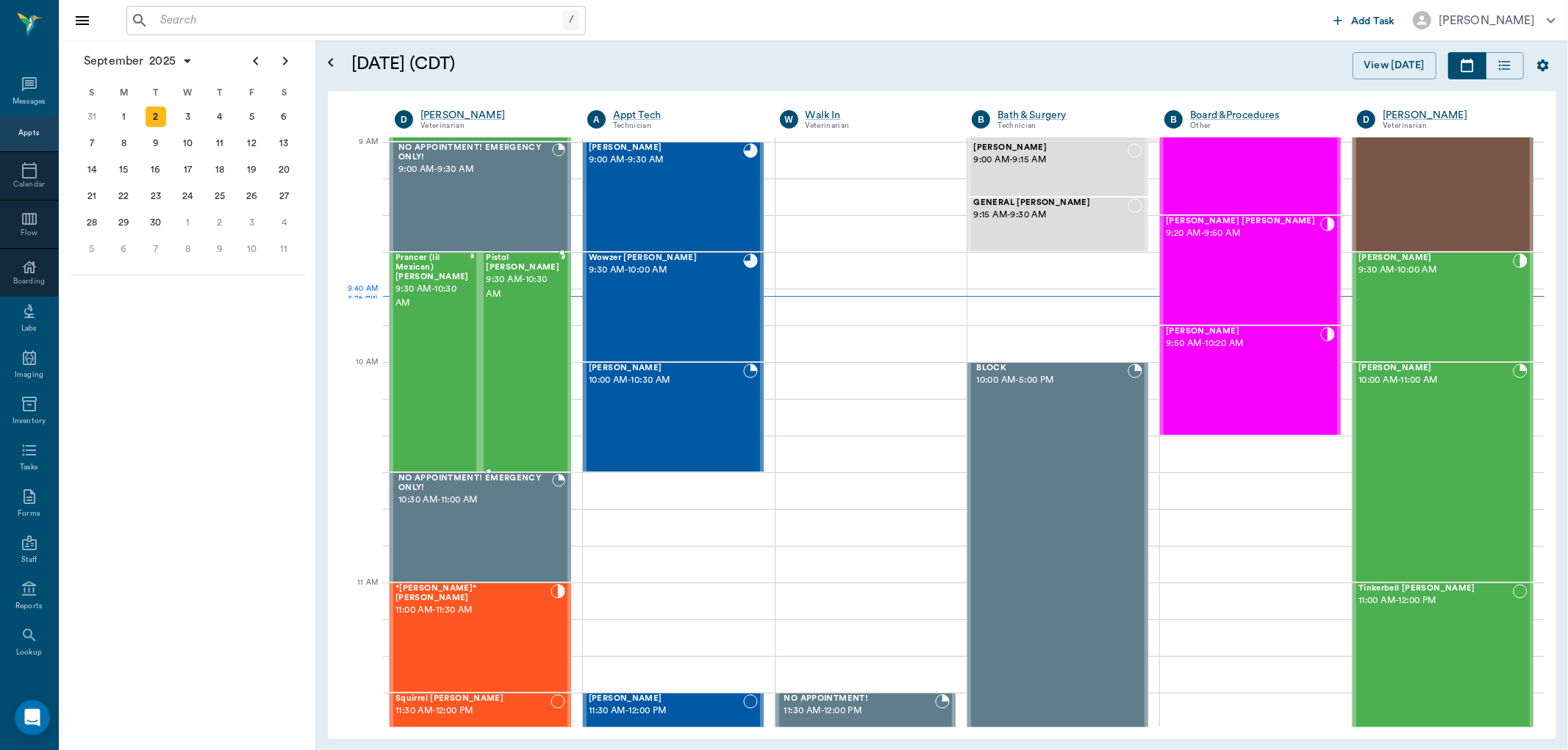
click at [520, 319] on div "Pistol Francis 9:30 AM - 10:30 AM" at bounding box center [522, 362] width 73 height 217
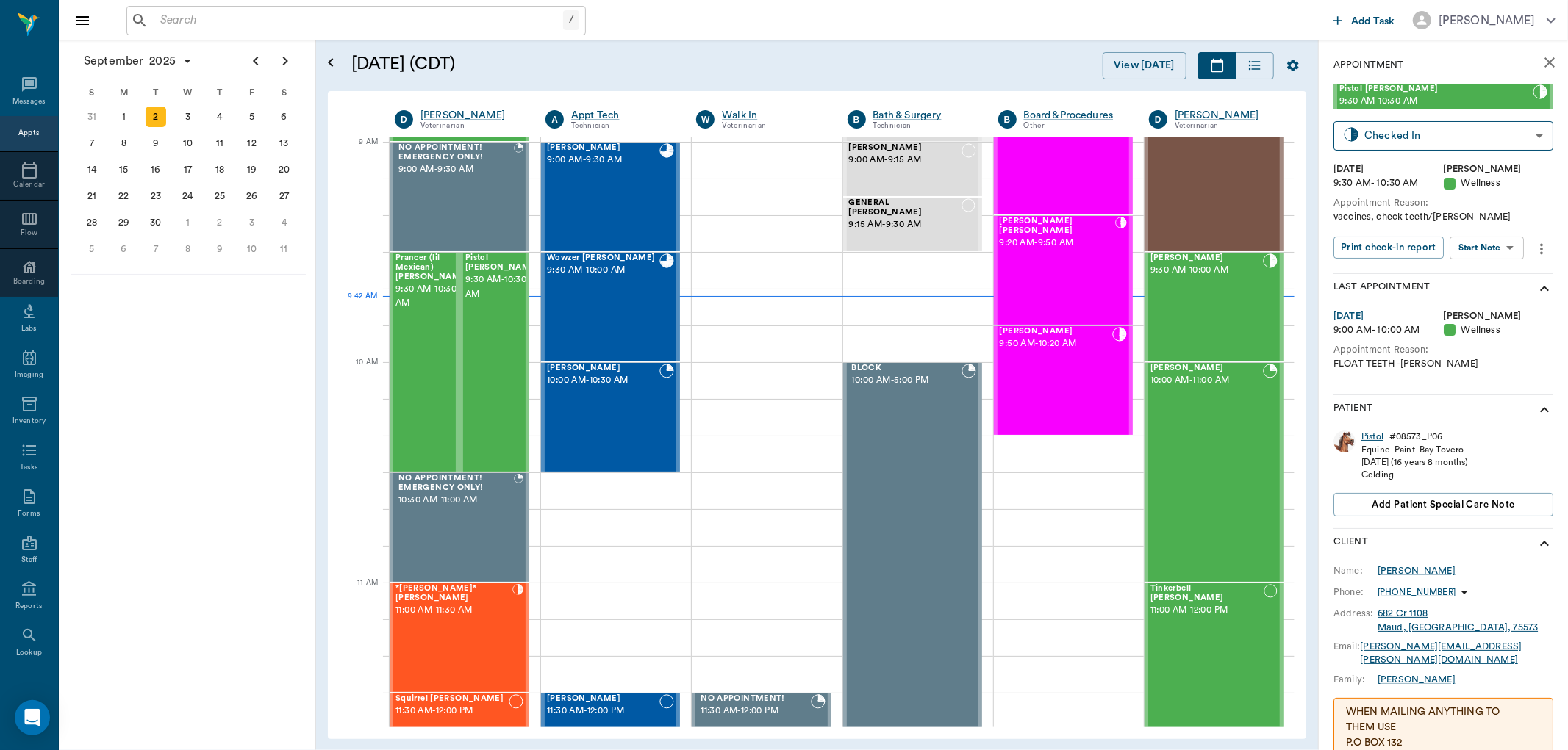
click at [1371, 435] on div "Pistol" at bounding box center [1373, 436] width 22 height 13
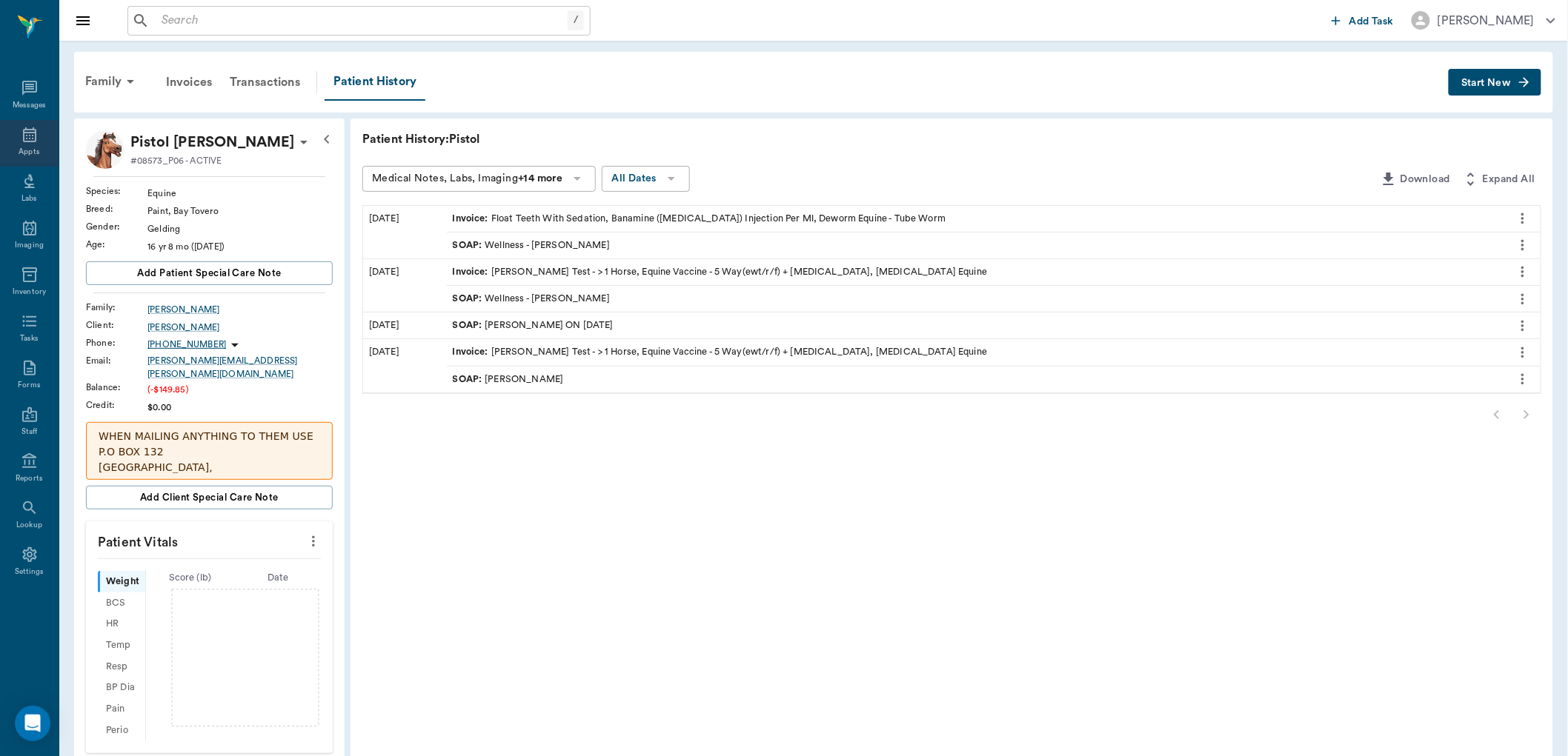
click at [33, 135] on icon at bounding box center [30, 135] width 18 height 18
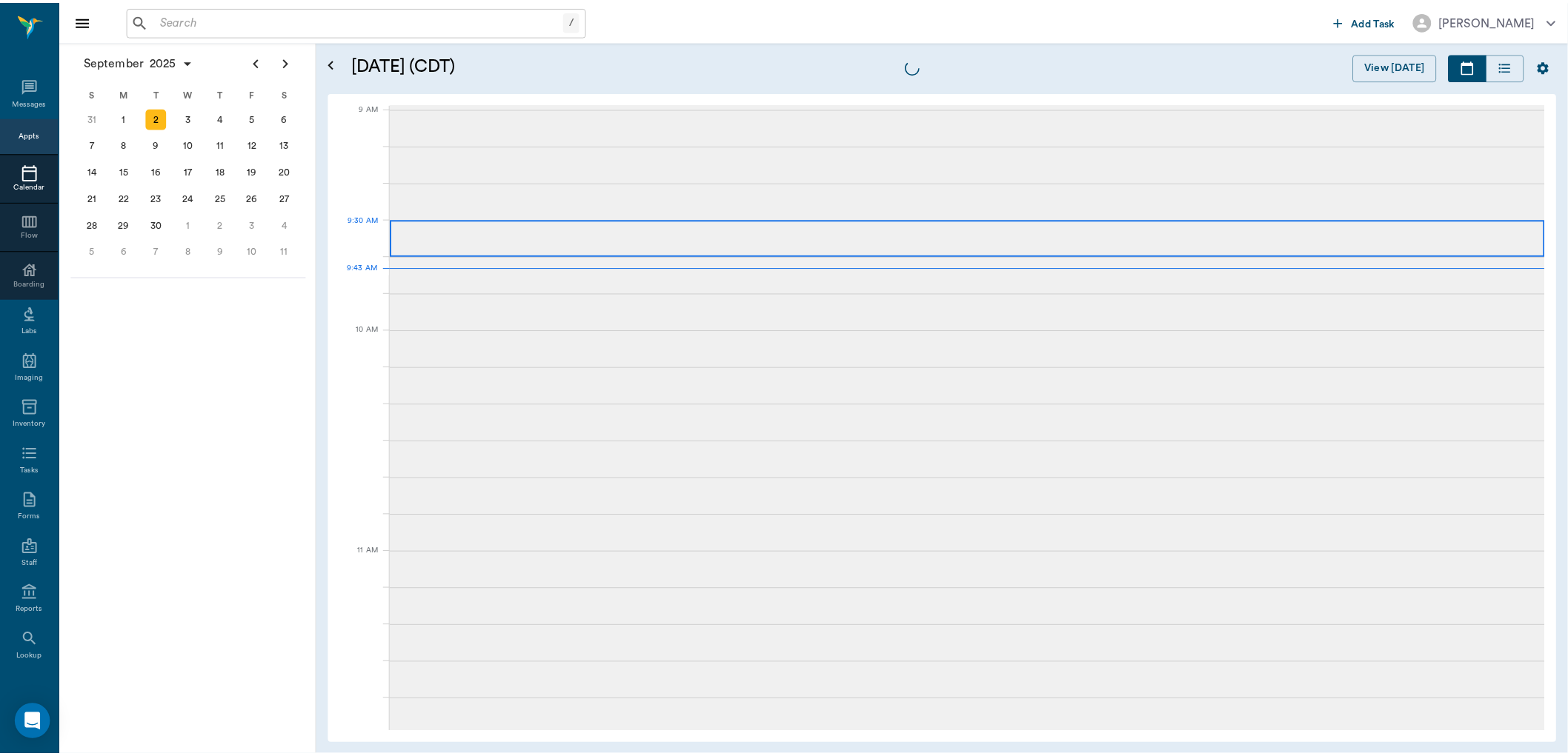
scroll to position [223, 0]
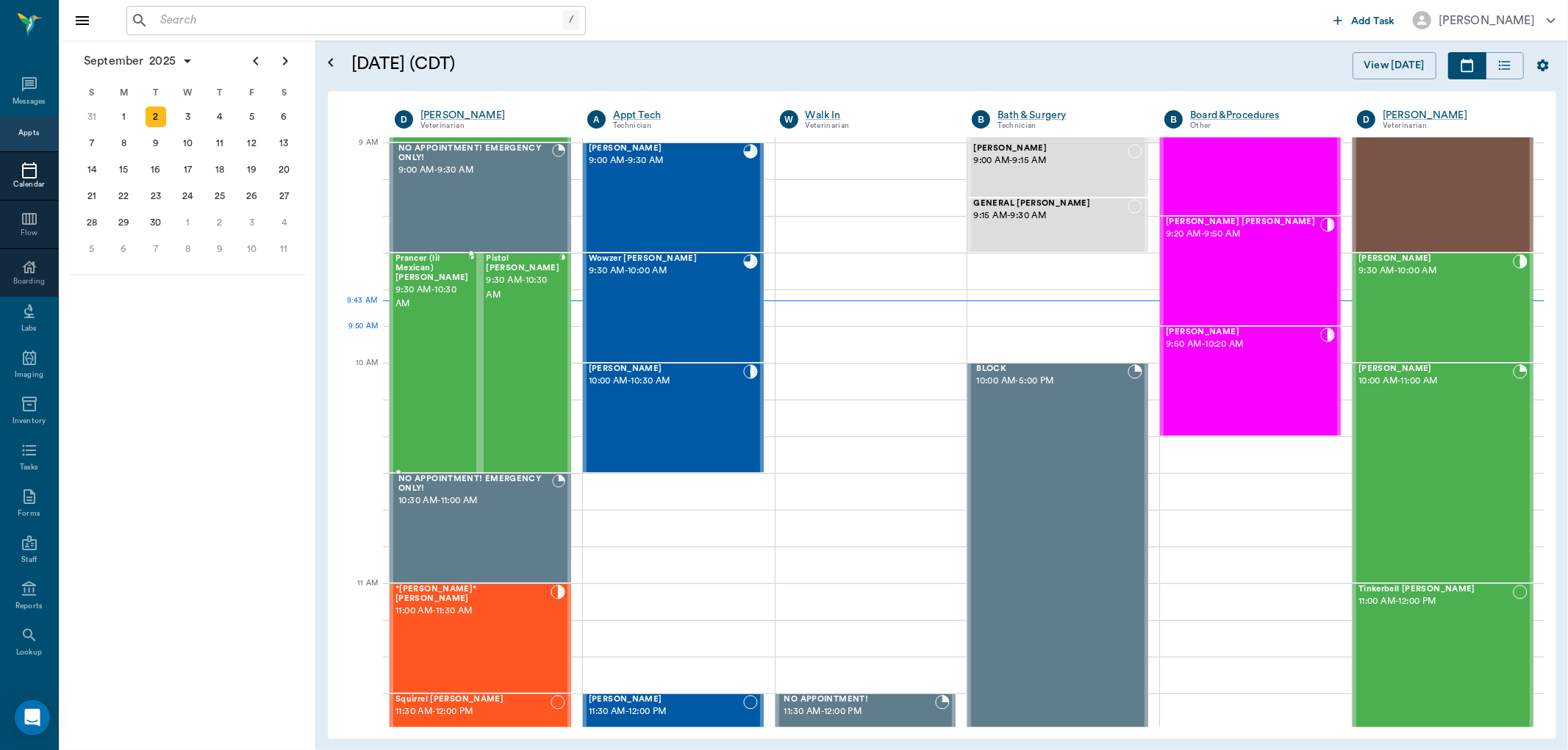
click at [442, 338] on div "Prancer (lil Mexican) Francis 9:30 AM - 10:30 AM" at bounding box center [432, 363] width 73 height 217
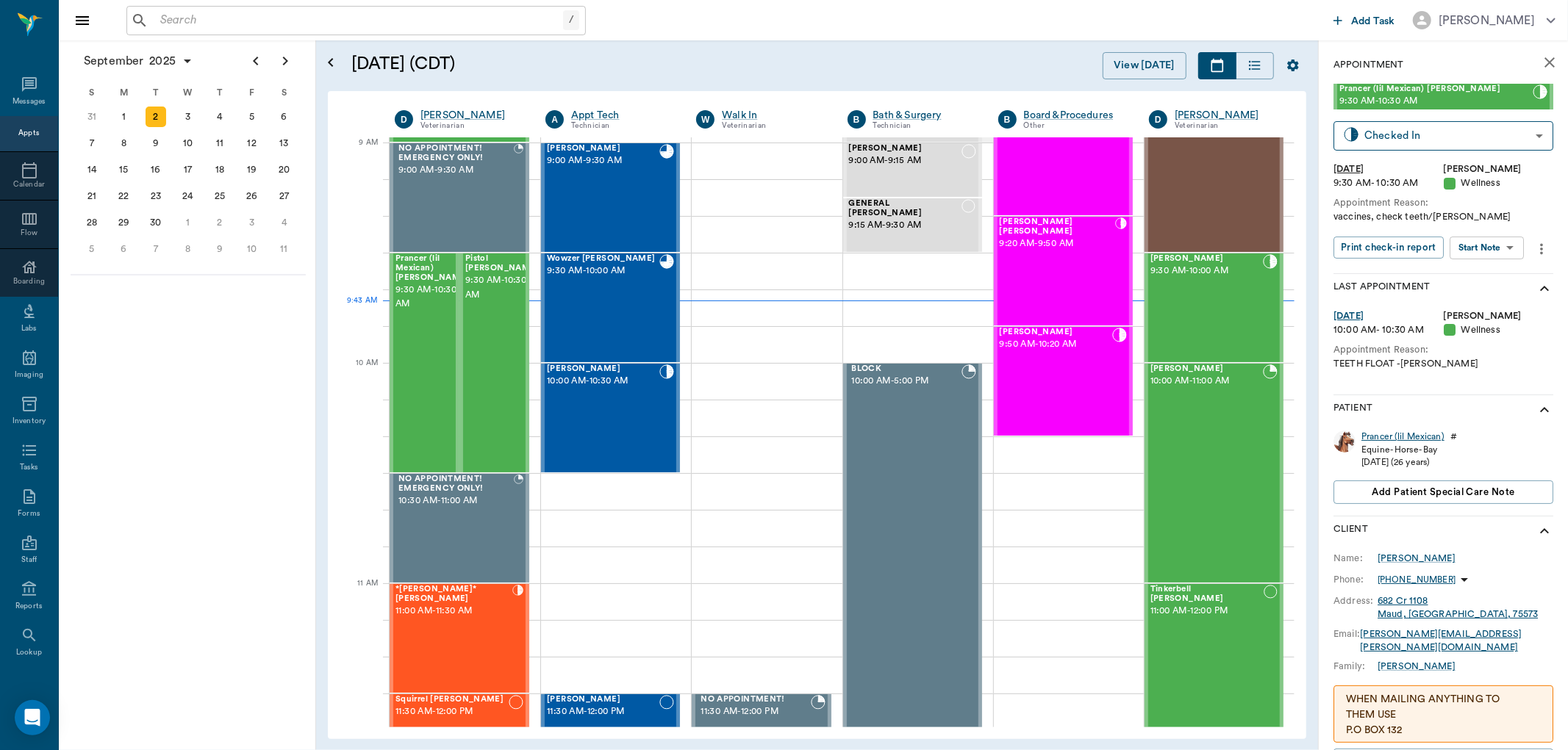
click at [1373, 439] on div "Prancer (lil Mexican)" at bounding box center [1403, 436] width 83 height 13
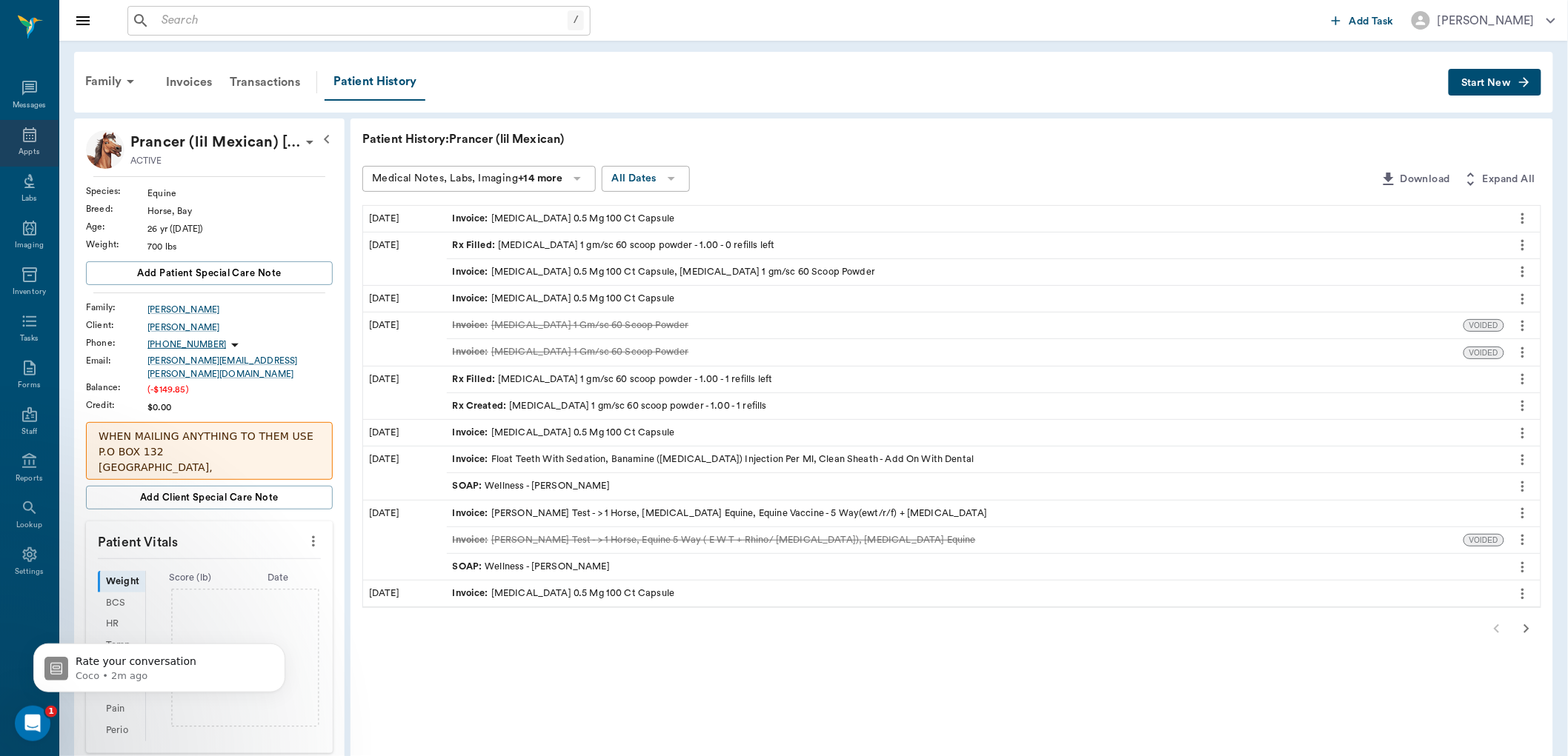
click at [34, 138] on icon at bounding box center [30, 135] width 13 height 15
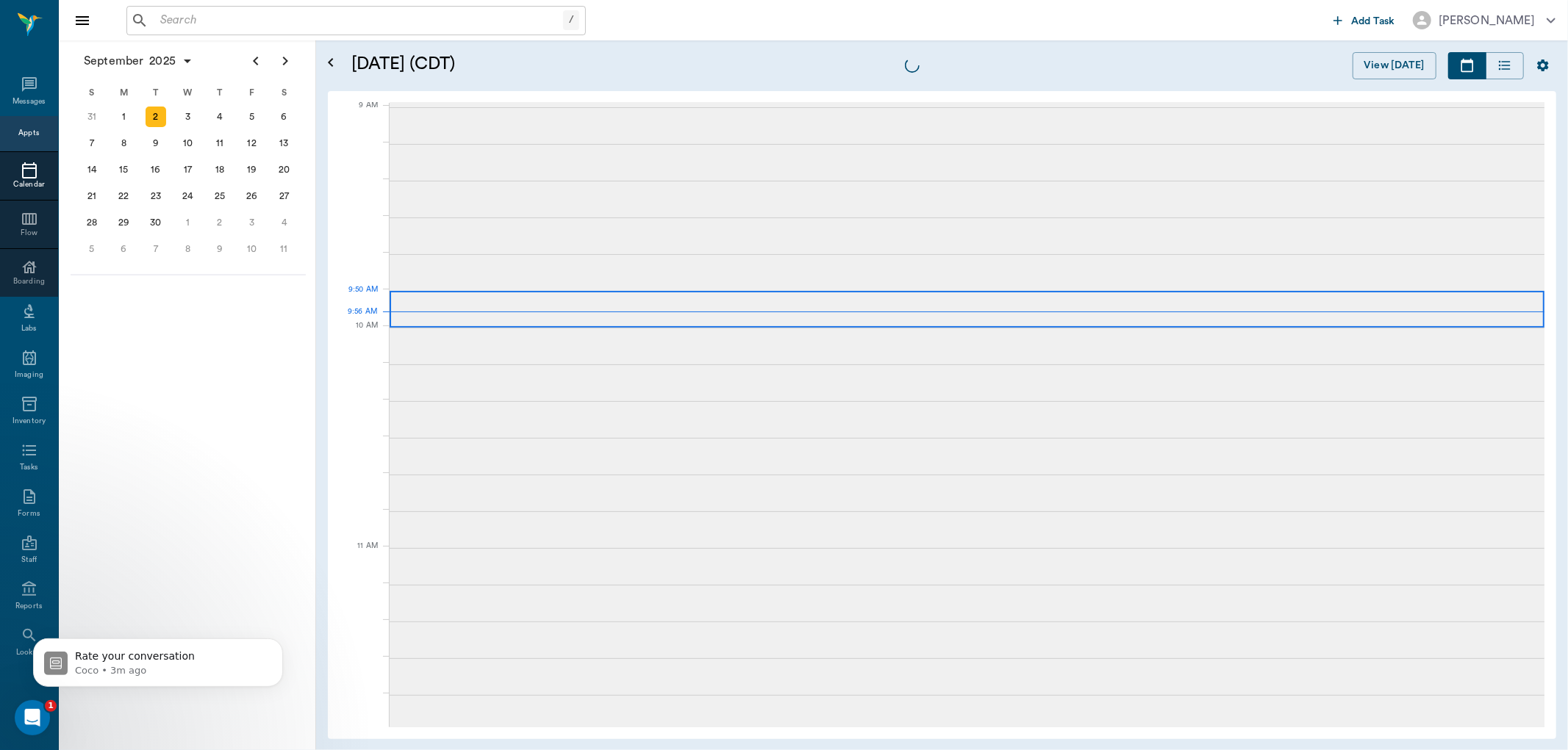
scroll to position [223, 0]
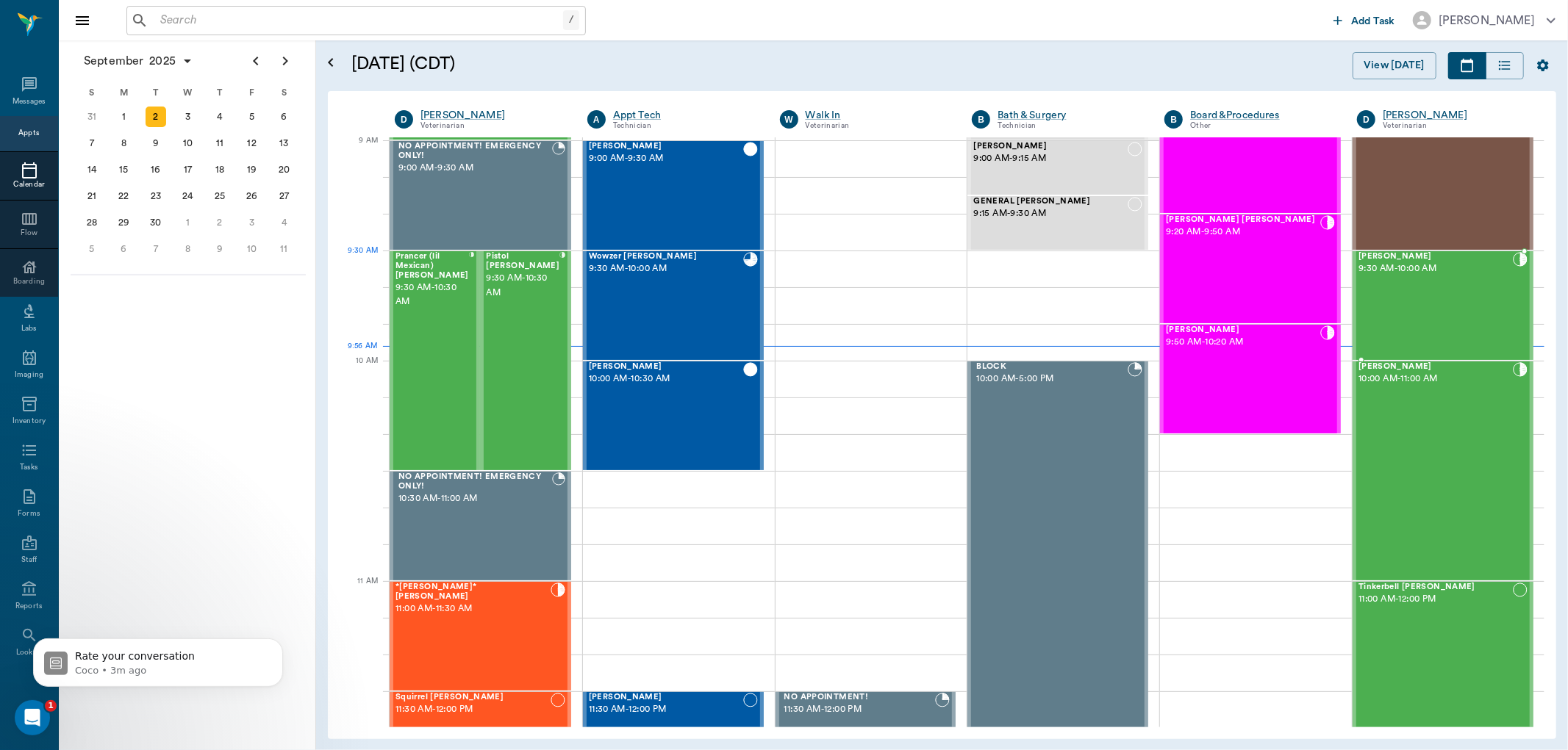
click at [1371, 258] on span "Zander Shirley" at bounding box center [1436, 257] width 154 height 10
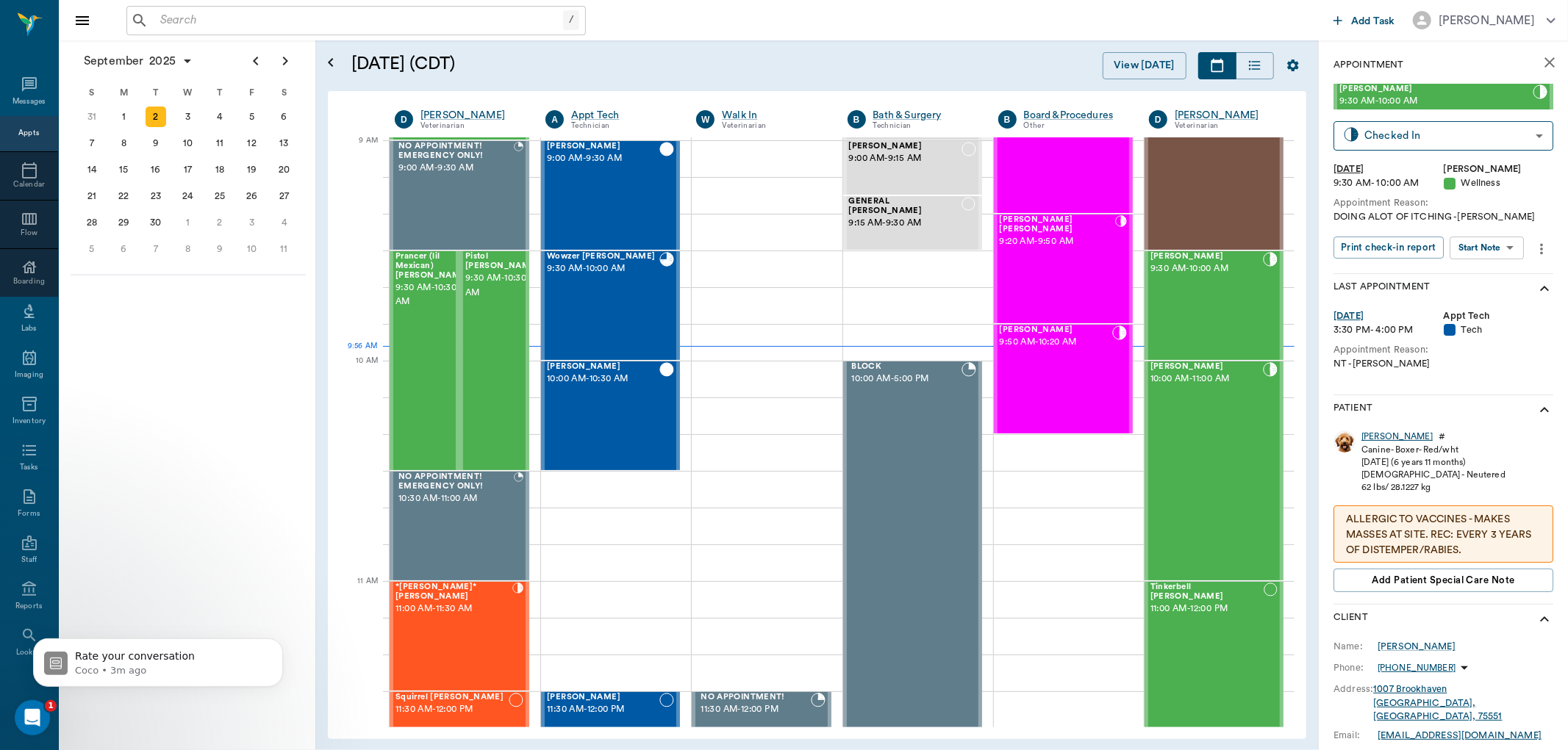
click at [1382, 438] on div "Zander" at bounding box center [1397, 436] width 71 height 13
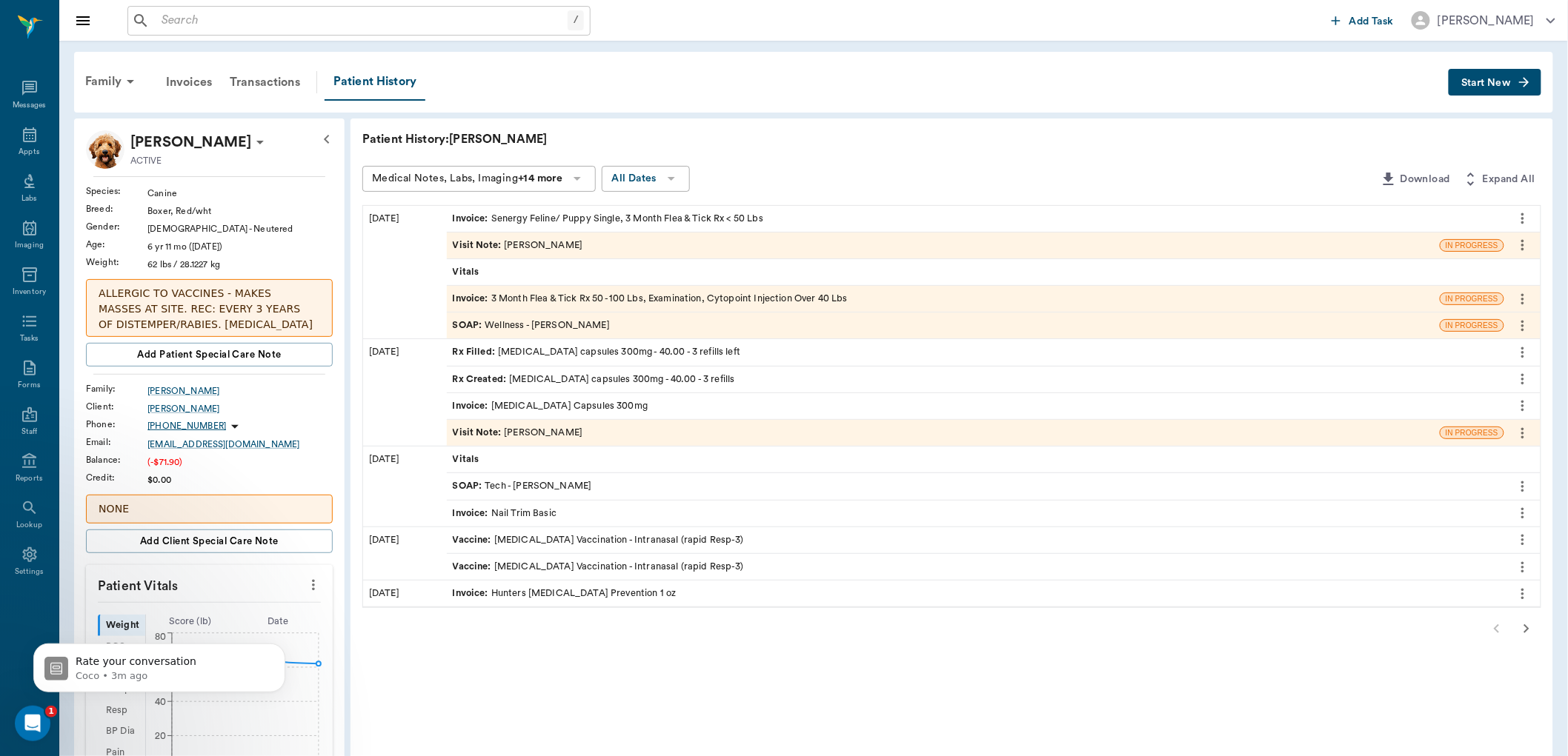
click at [512, 326] on div "SOAP : Wellness - Dr. Kindall Jones" at bounding box center [531, 325] width 157 height 14
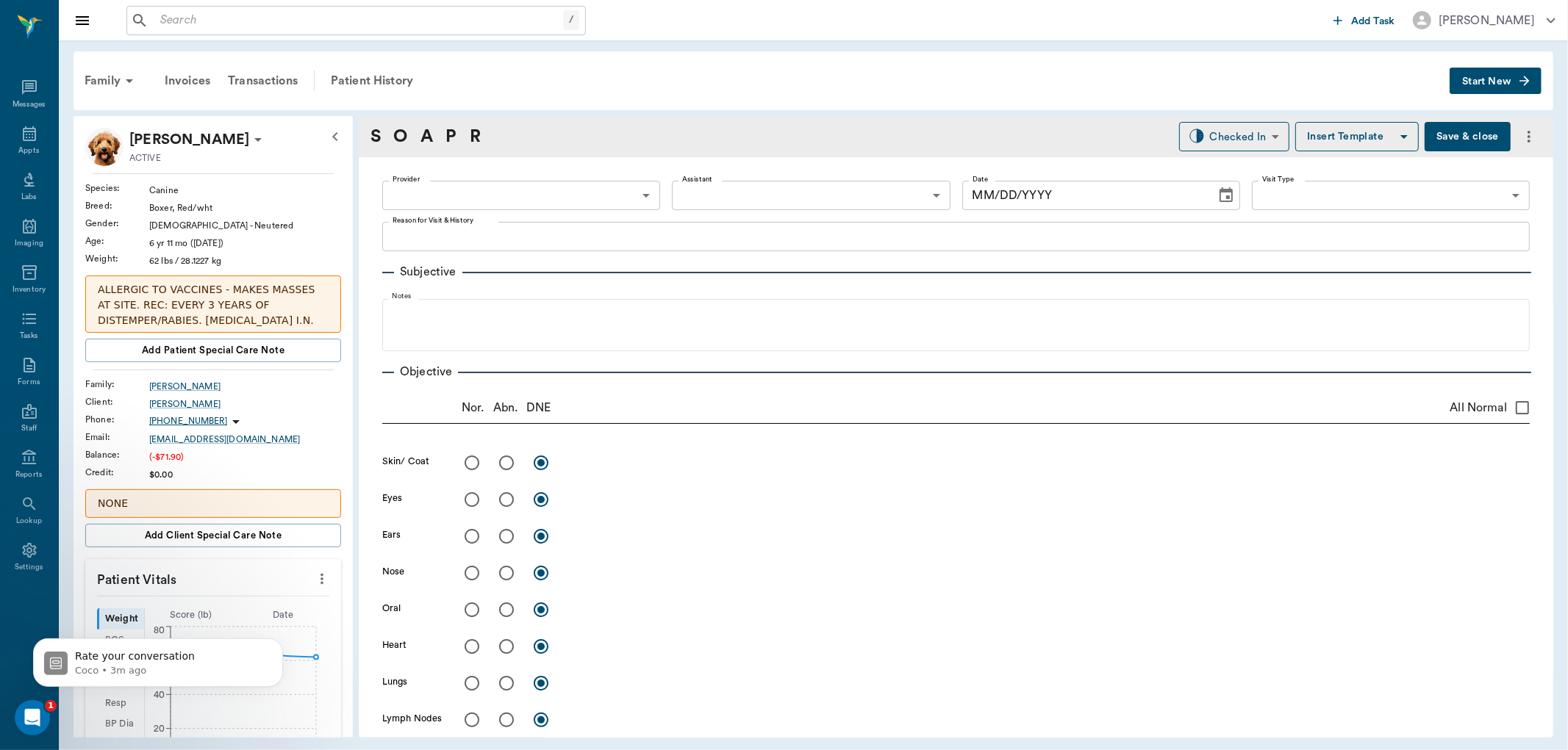
type input "670e8b52b987dc0b25a864ee"
type input "63ec2e7e52e12b0ba117b124"
type input "65d2be4f46e3a538d89b8c14"
type textarea "DOING ALOT OF ITCHING -LORY"
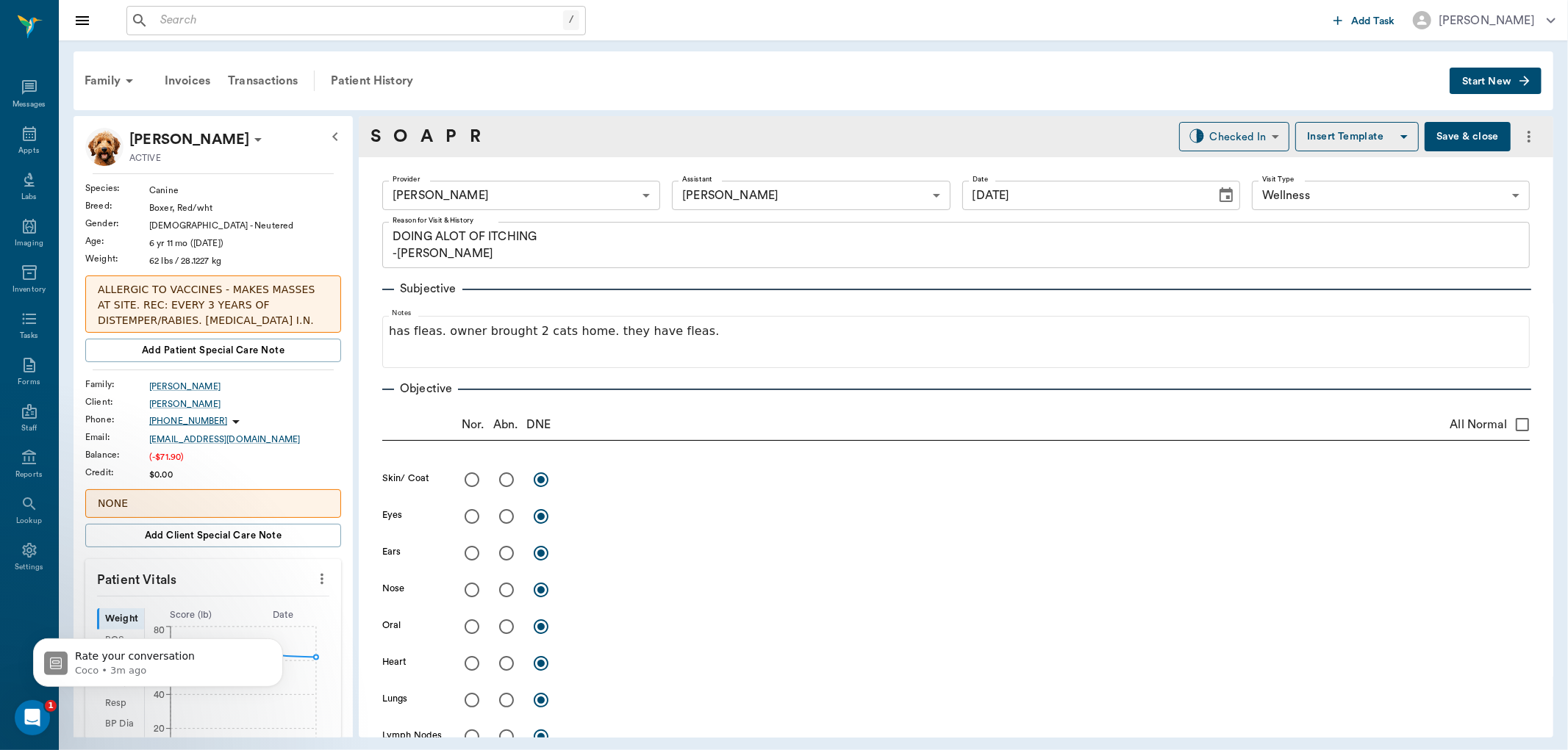
type input "[DATE]"
click at [503, 480] on input "radio" at bounding box center [507, 480] width 31 height 31
radio input "true"
click at [669, 478] on textarea at bounding box center [1049, 479] width 962 height 17
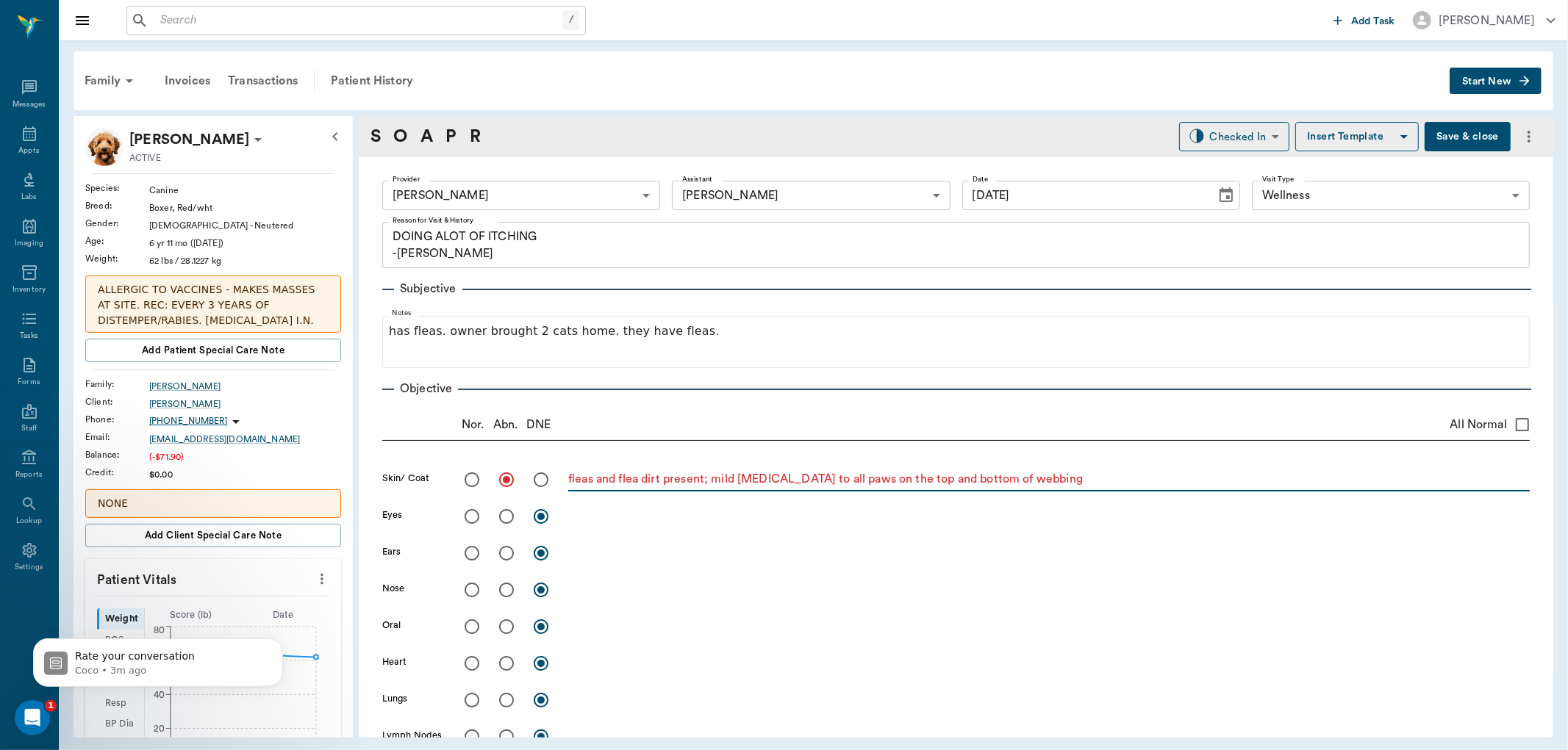
type textarea "fleas and flea dirt present; mild erythema to all paws on the top and bottom of…"
click at [473, 520] on input "radio" at bounding box center [472, 517] width 31 height 31
radio input "true"
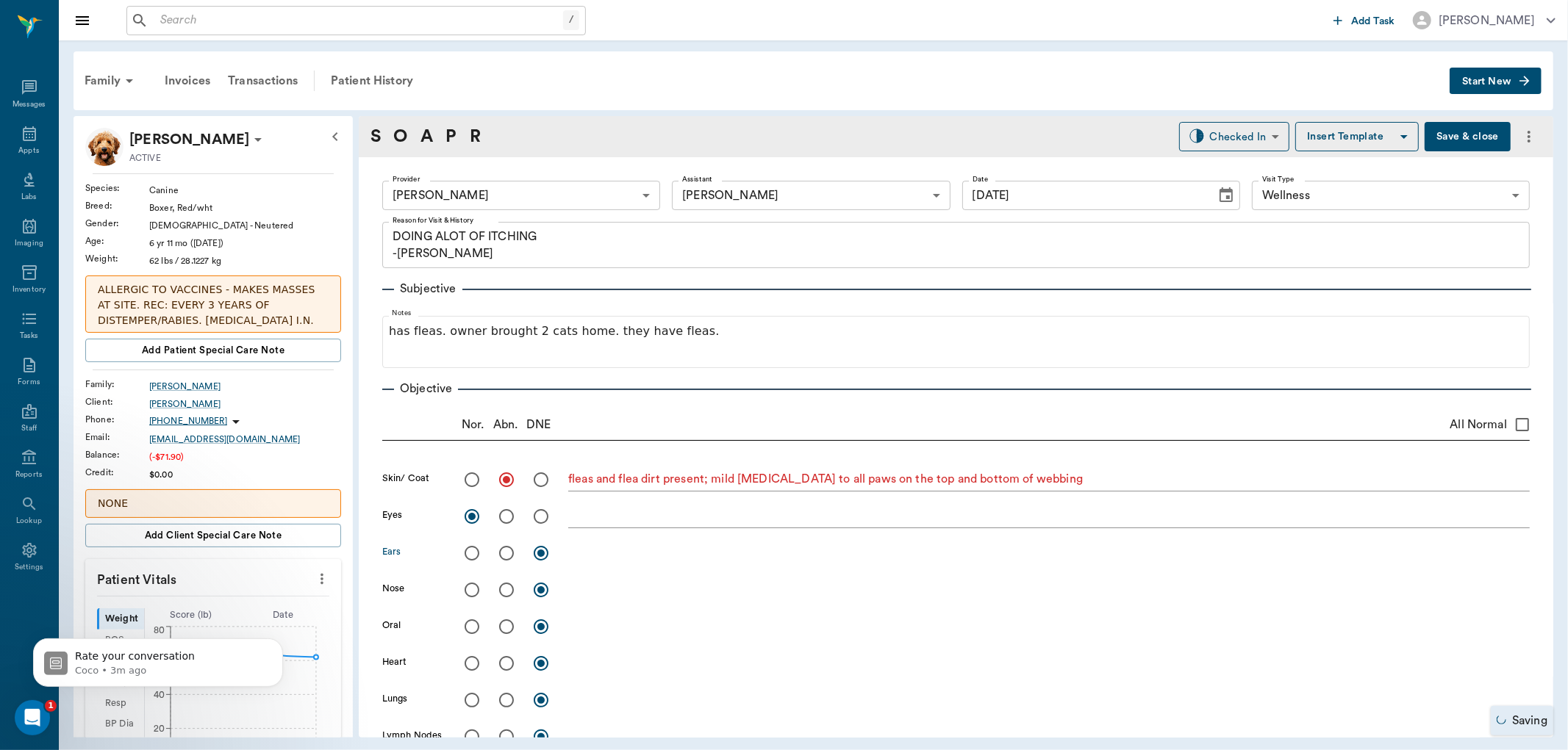
click at [470, 547] on input "radio" at bounding box center [472, 553] width 31 height 31
radio input "true"
click at [468, 588] on input "radio" at bounding box center [472, 591] width 31 height 31
radio input "true"
click at [508, 626] on input "radio" at bounding box center [507, 627] width 31 height 31
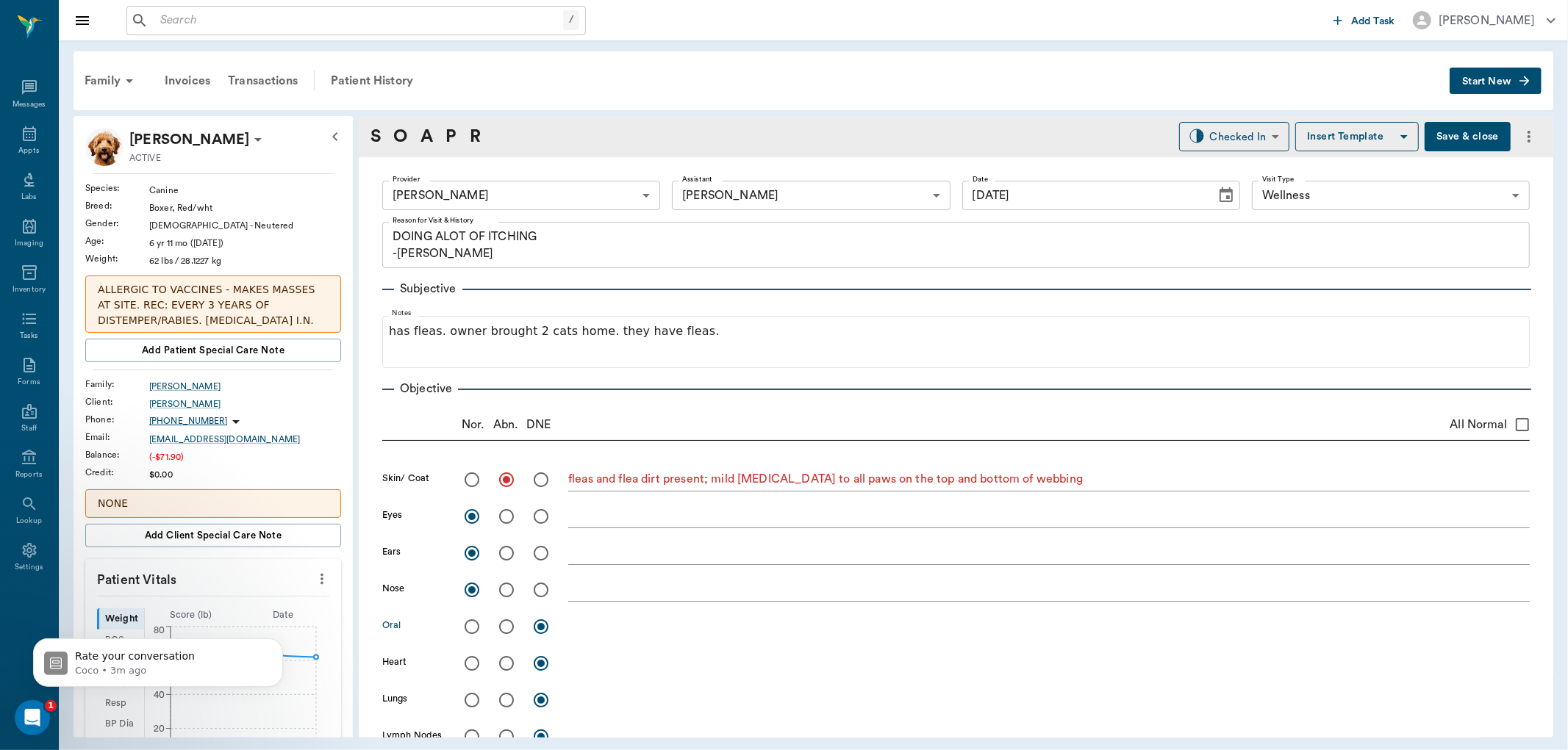
radio input "true"
click at [577, 627] on textarea at bounding box center [1049, 626] width 962 height 17
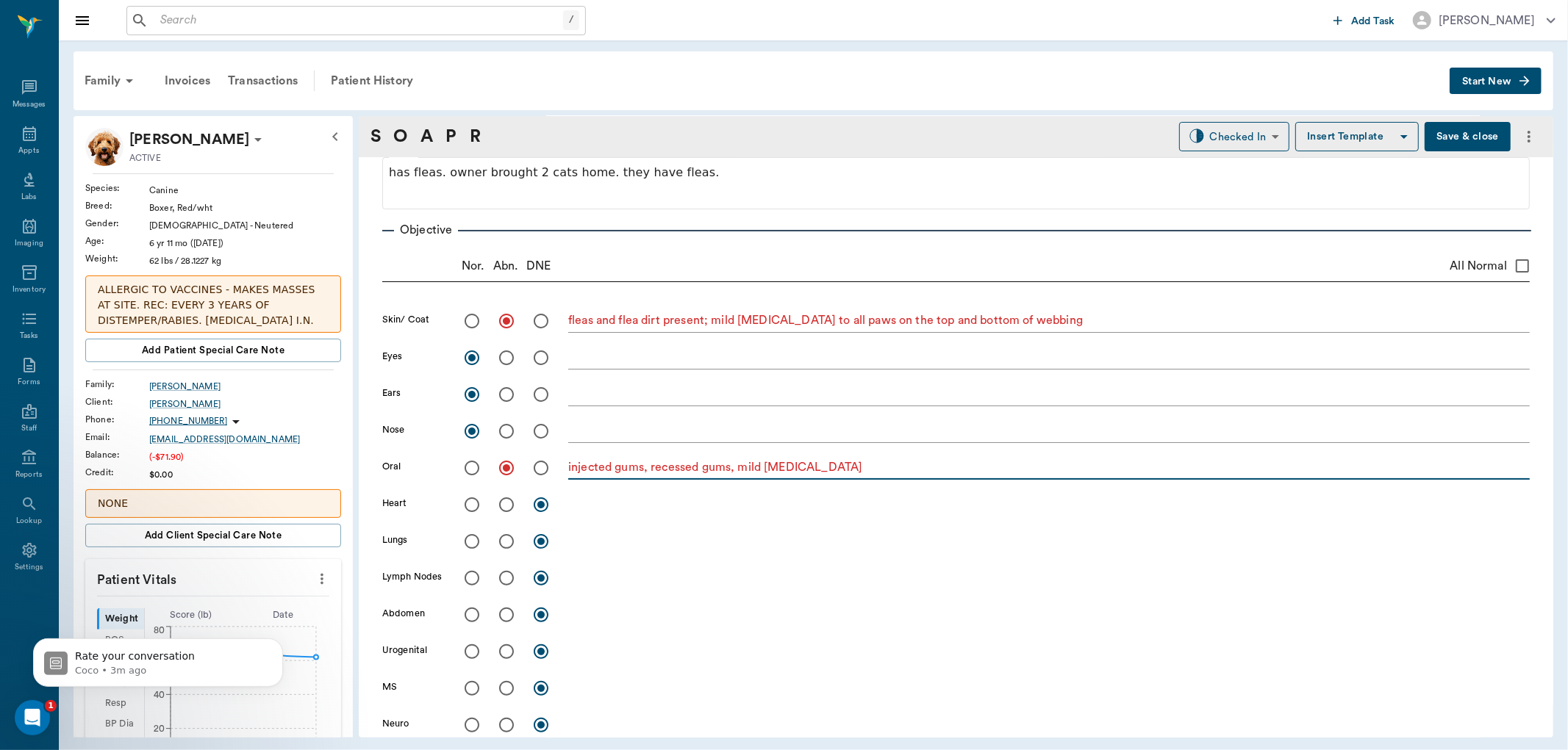
scroll to position [163, 0]
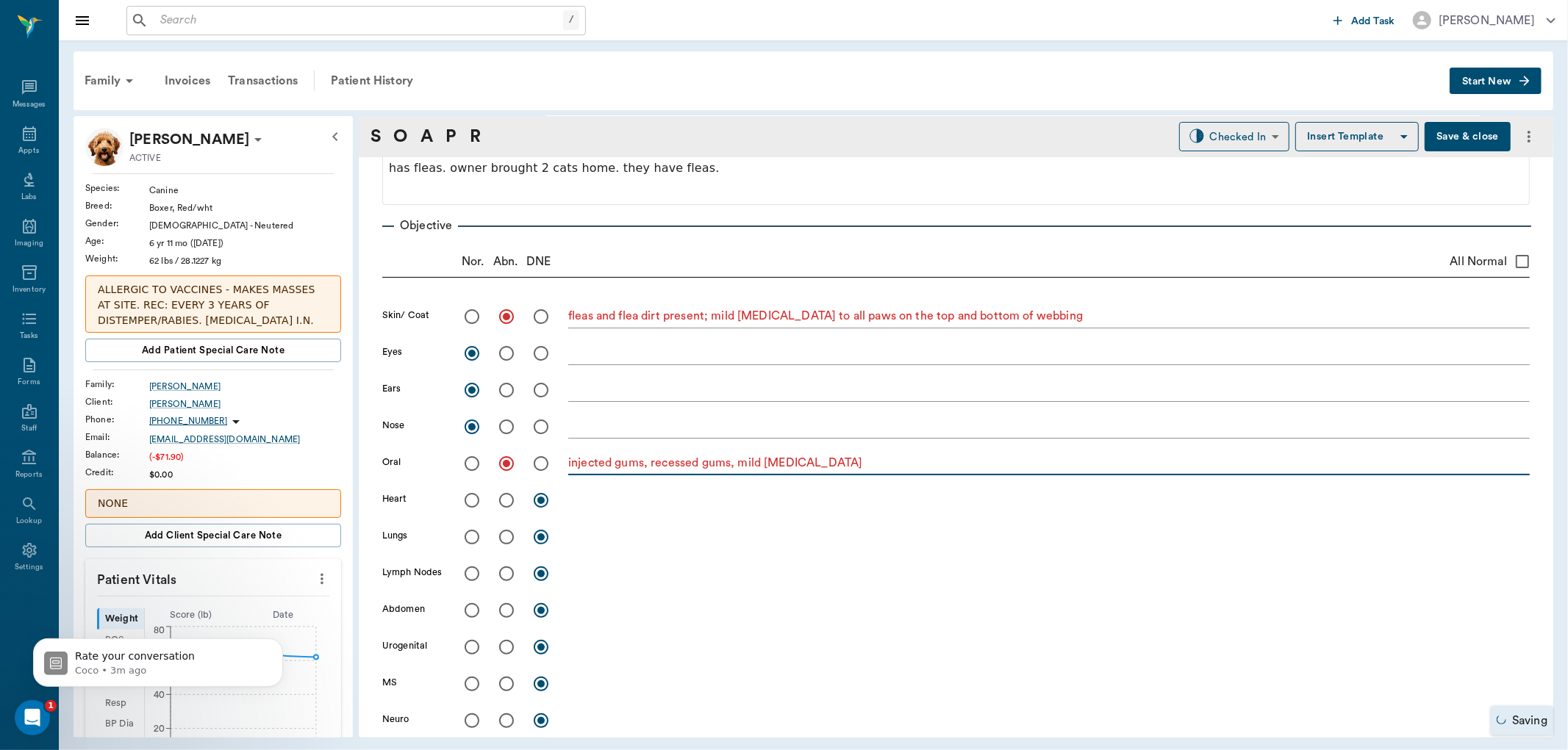
type textarea "injected gums, recessed gums, mild tartar"
click at [473, 499] on input "radio" at bounding box center [472, 501] width 31 height 31
radio input "true"
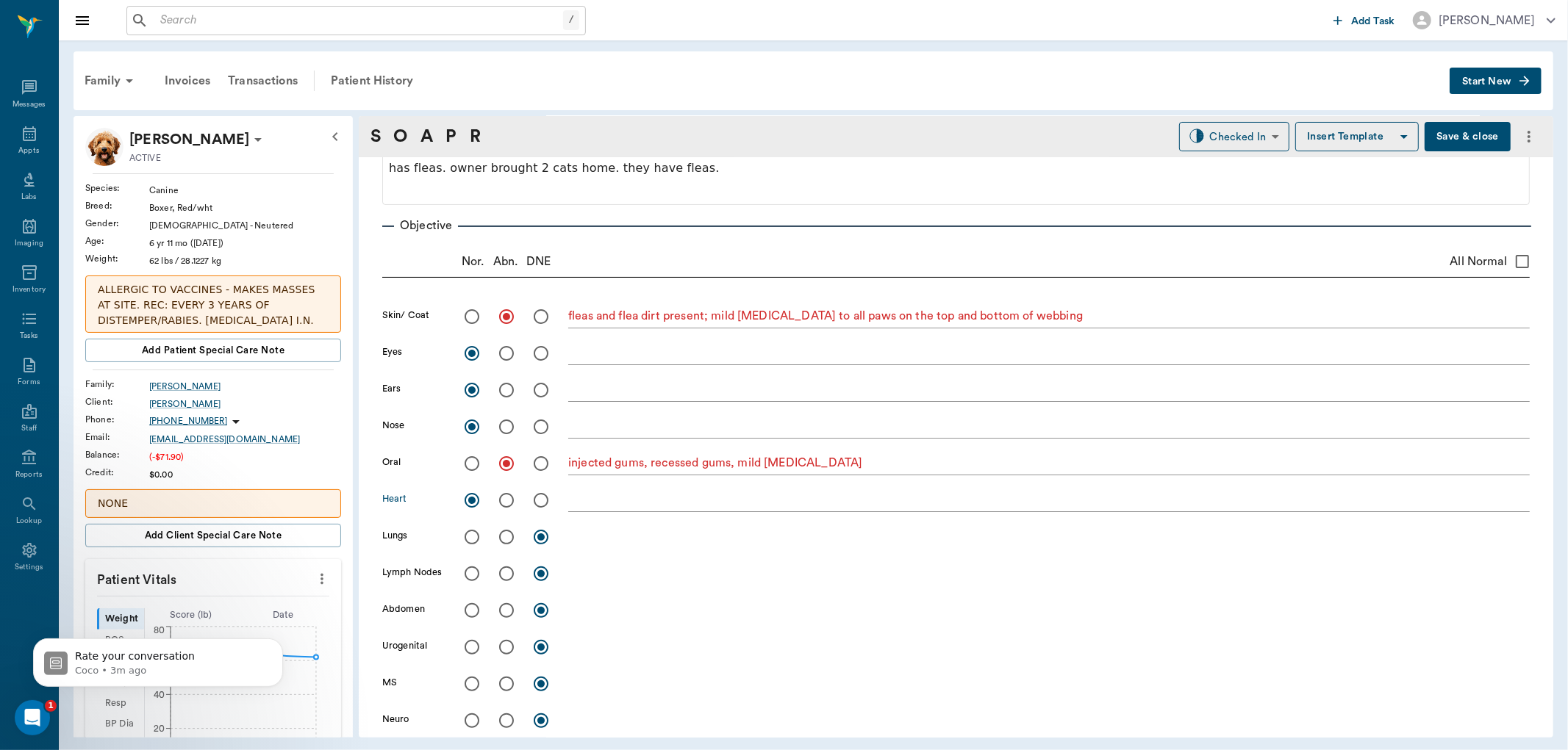
click at [643, 498] on textarea at bounding box center [1049, 500] width 962 height 17
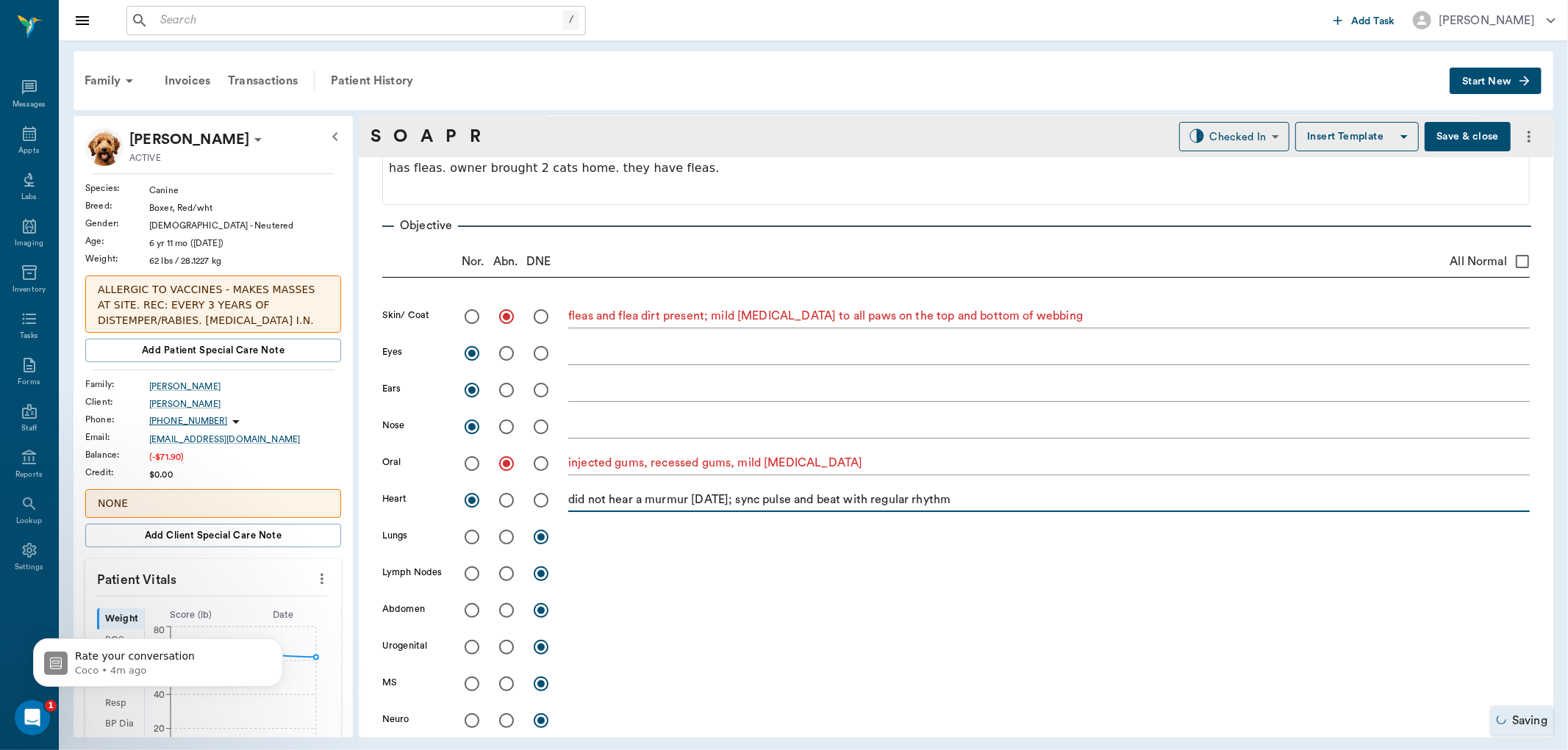
type textarea "did not hear a murmur today; sync pulse and beat with regular rhythm"
click at [473, 537] on input "radio" at bounding box center [472, 537] width 31 height 31
radio input "true"
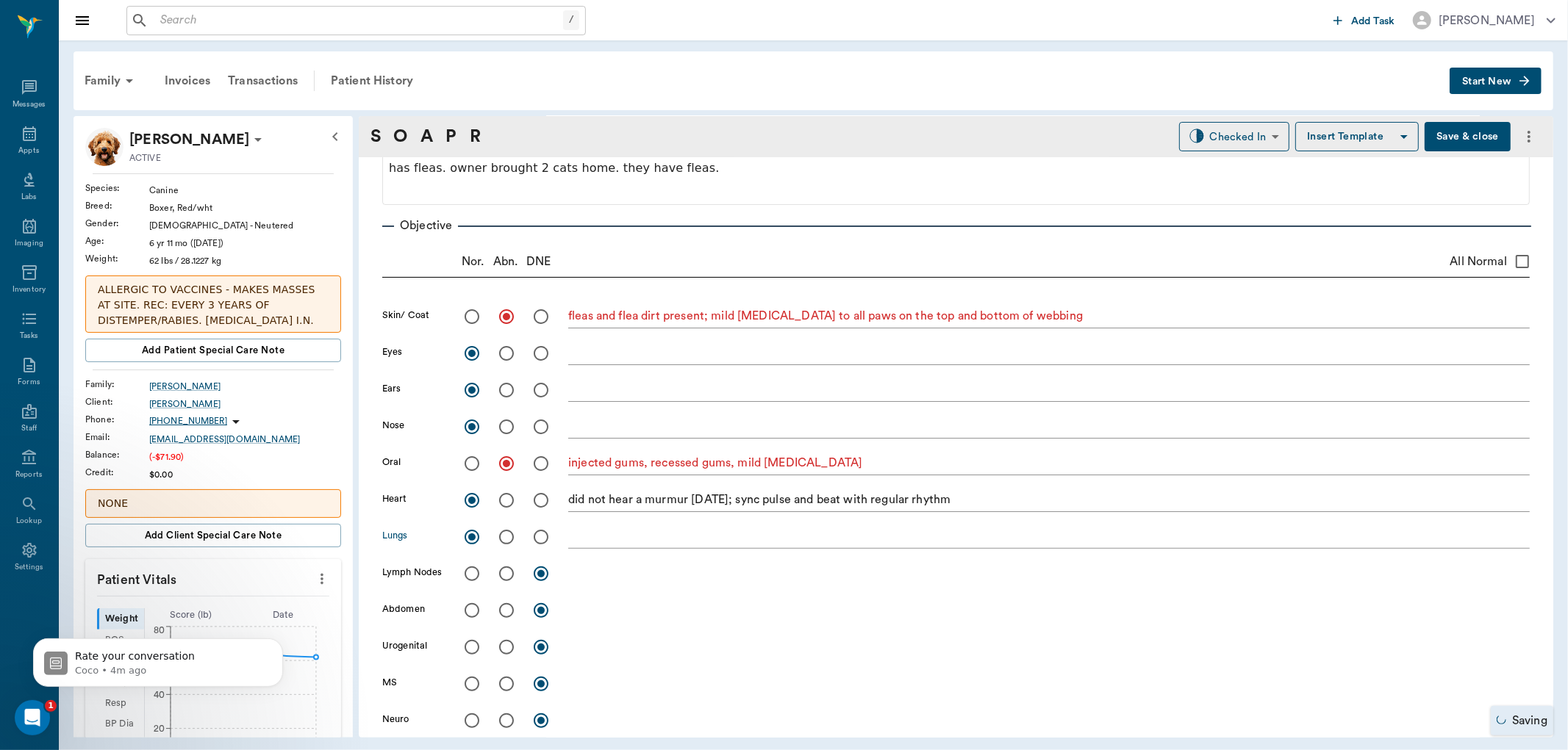
click at [472, 568] on input "radio" at bounding box center [472, 574] width 31 height 31
radio input "true"
click at [469, 608] on input "radio" at bounding box center [472, 611] width 31 height 31
radio input "true"
click at [473, 645] on input "radio" at bounding box center [472, 648] width 31 height 31
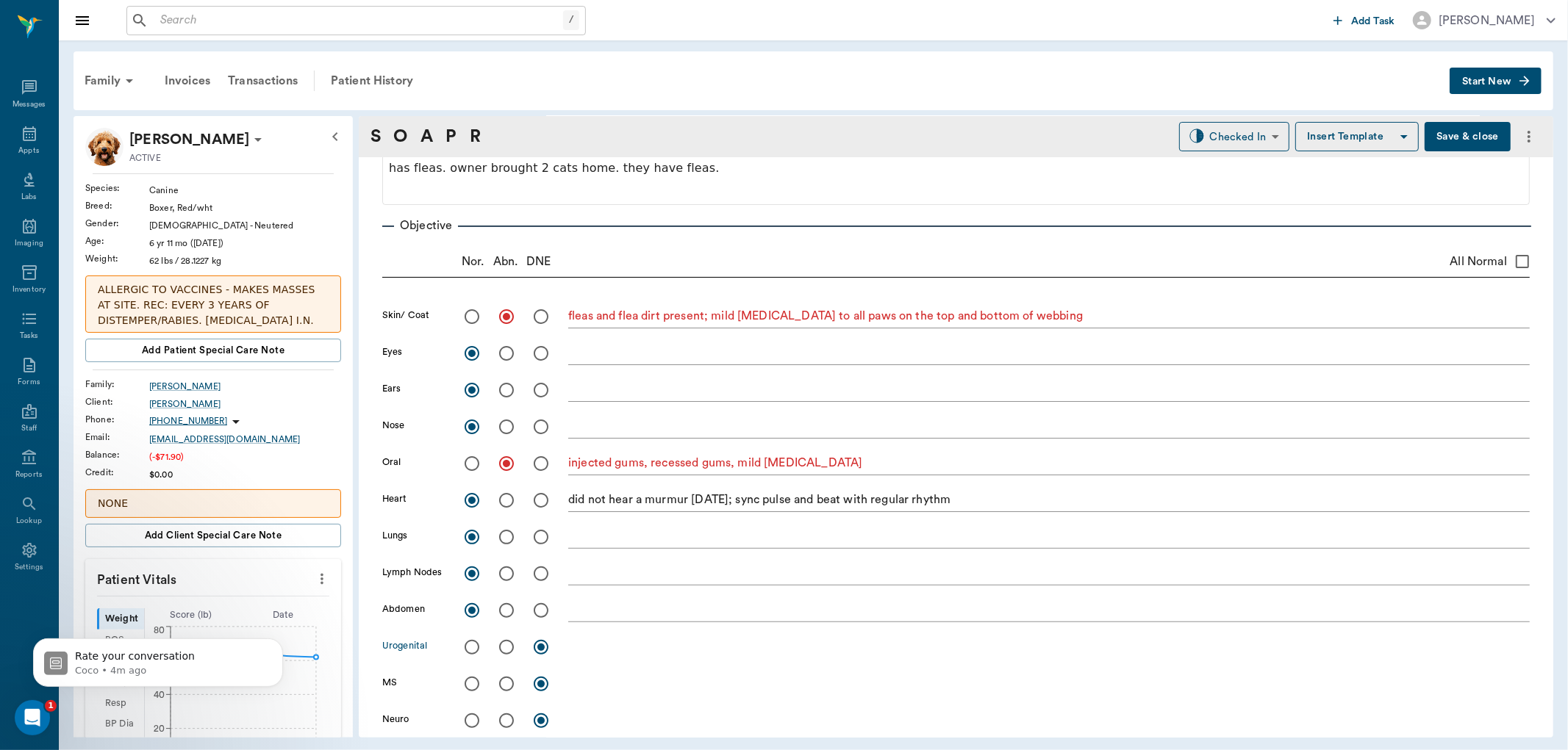
radio input "true"
click at [472, 680] on input "radio" at bounding box center [472, 684] width 31 height 31
radio input "true"
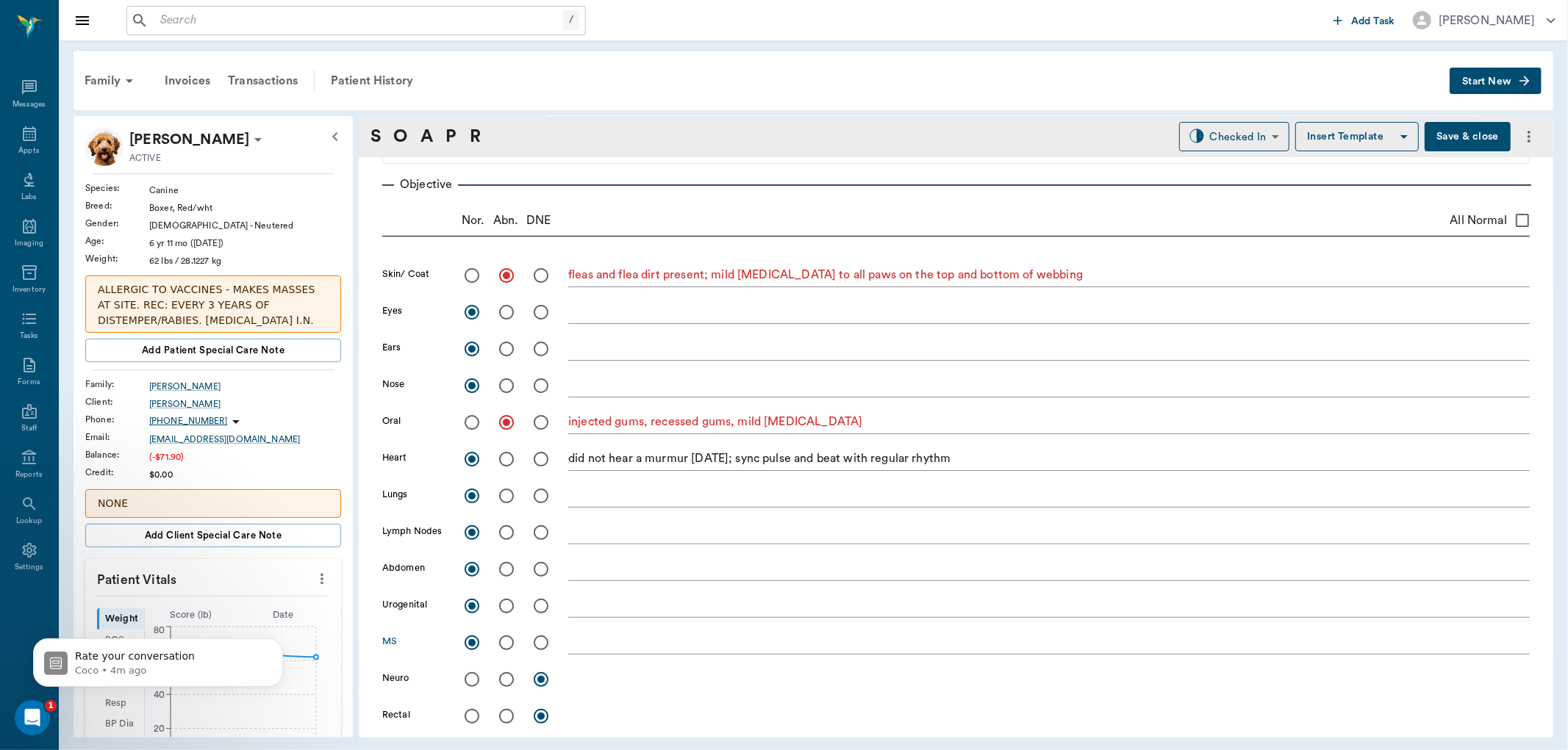
scroll to position [326, 0]
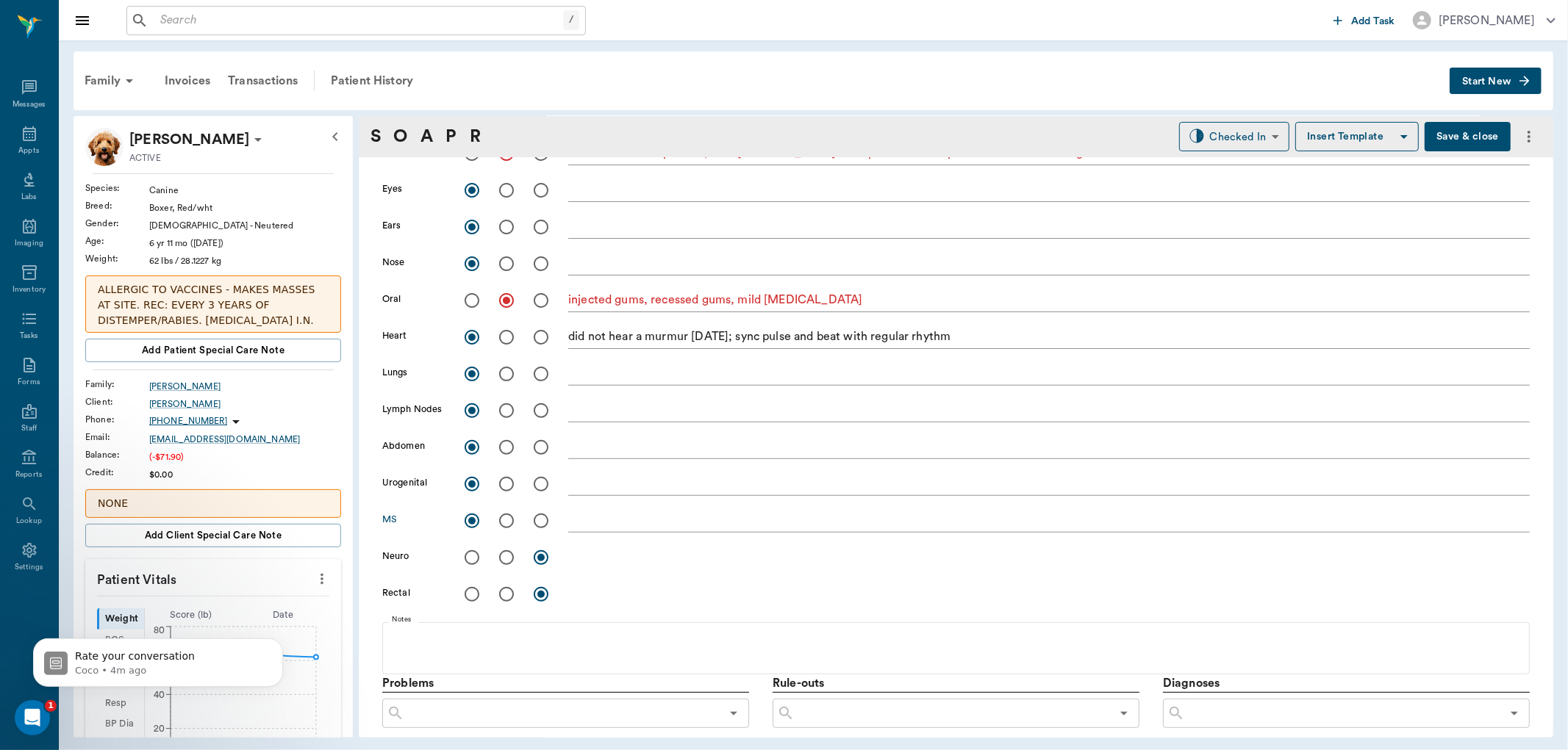
click at [467, 560] on input "radio" at bounding box center [472, 558] width 31 height 31
radio input "true"
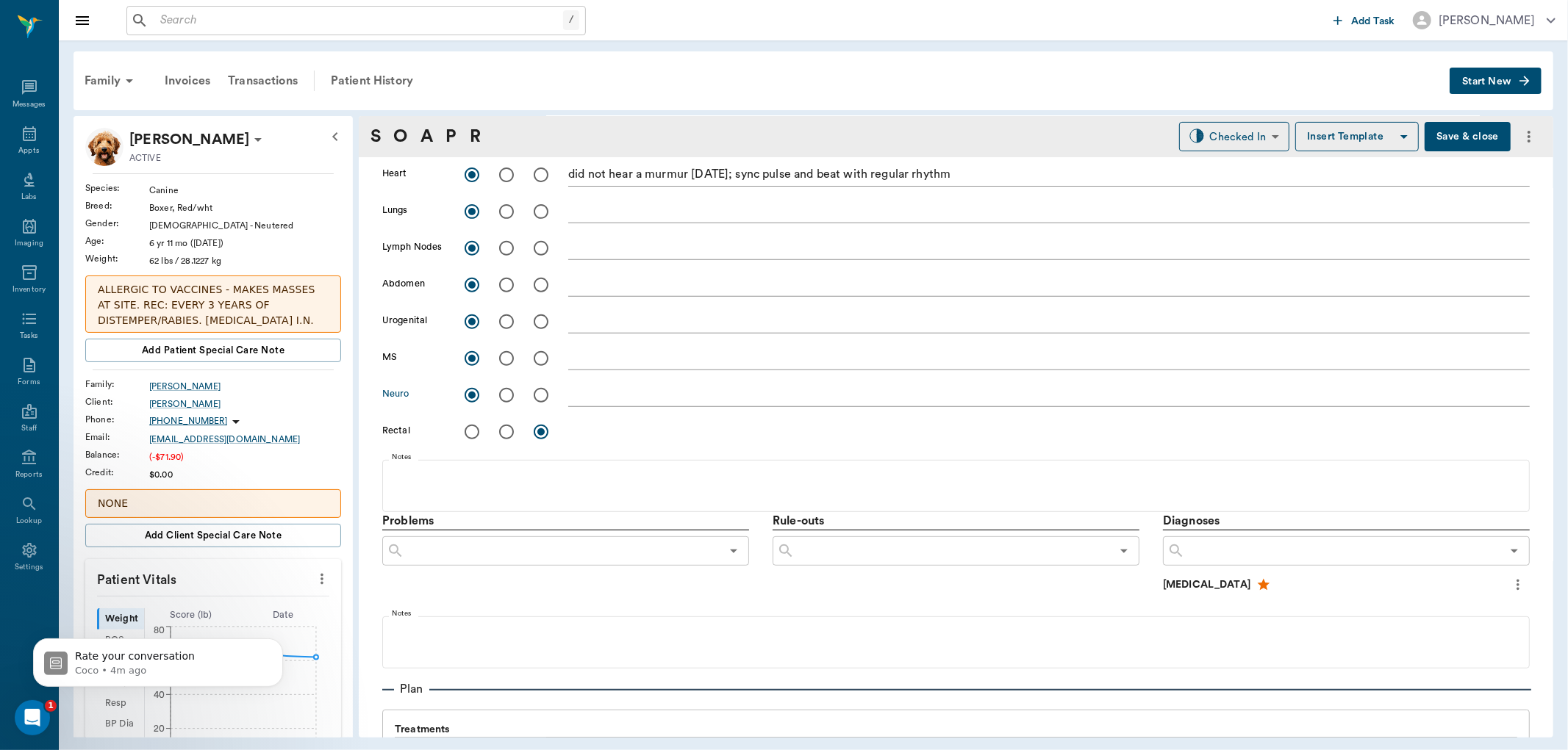
scroll to position [490, 0]
click at [524, 550] on input "text" at bounding box center [562, 550] width 316 height 21
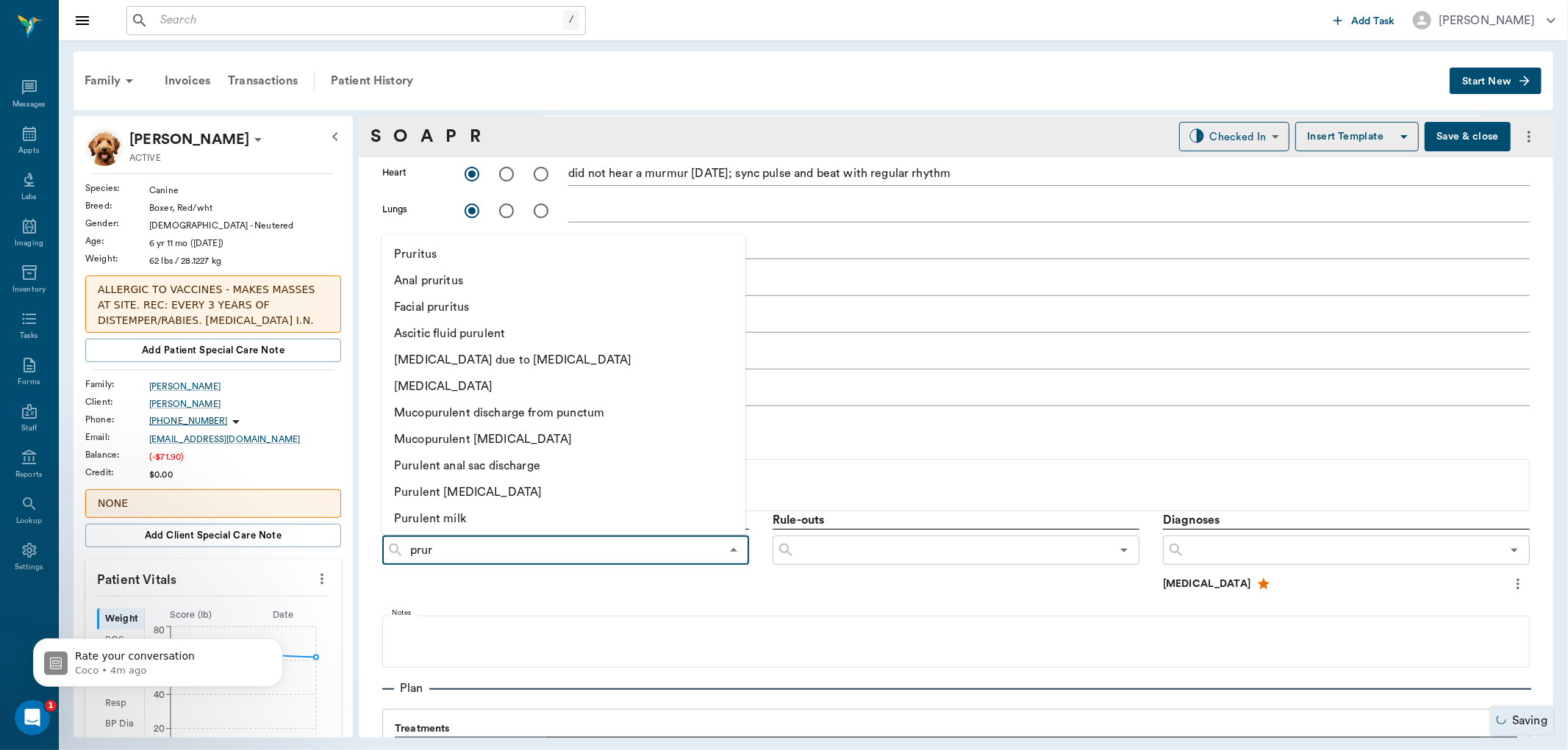
type input "pruri"
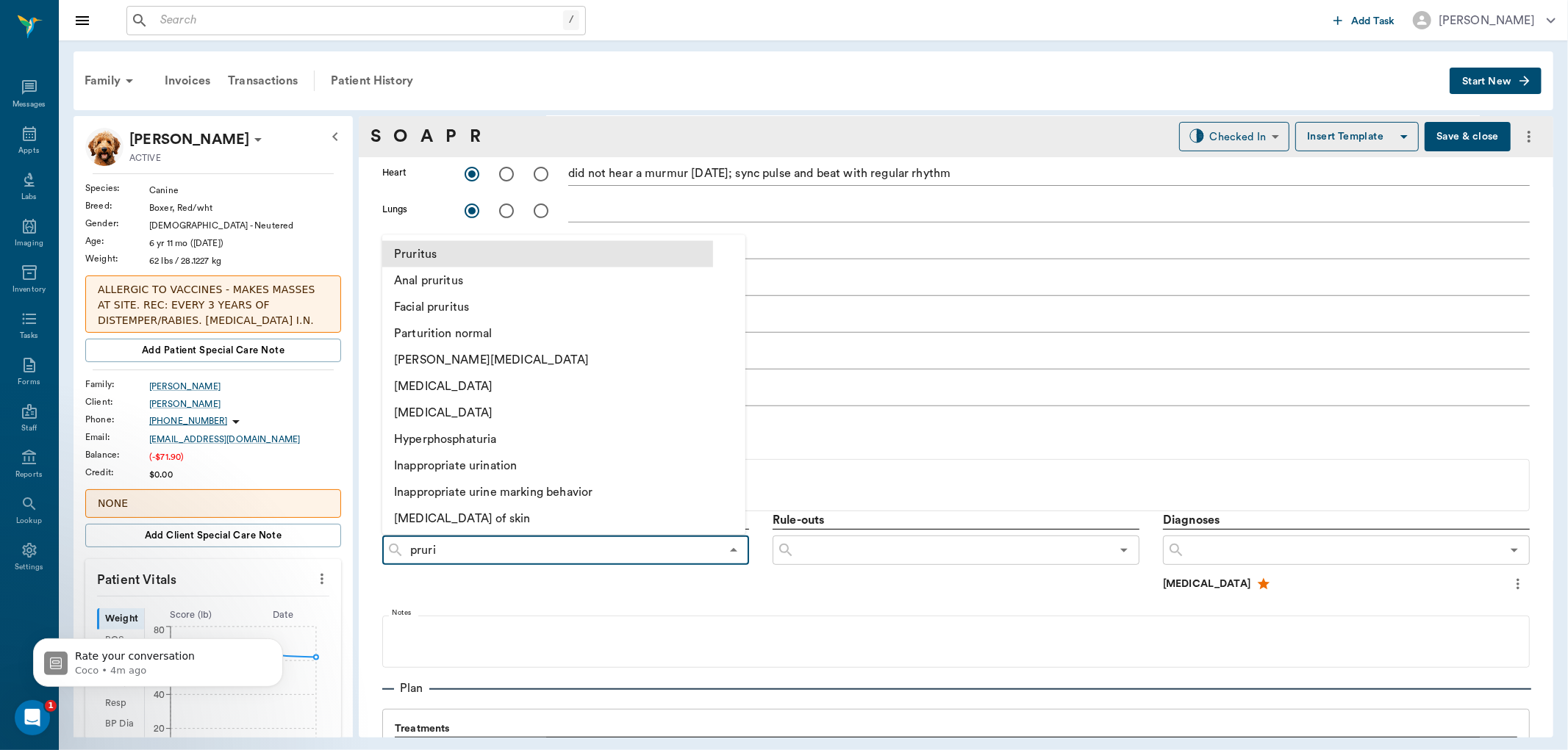
click at [409, 254] on li "Pruritus" at bounding box center [548, 254] width 331 height 27
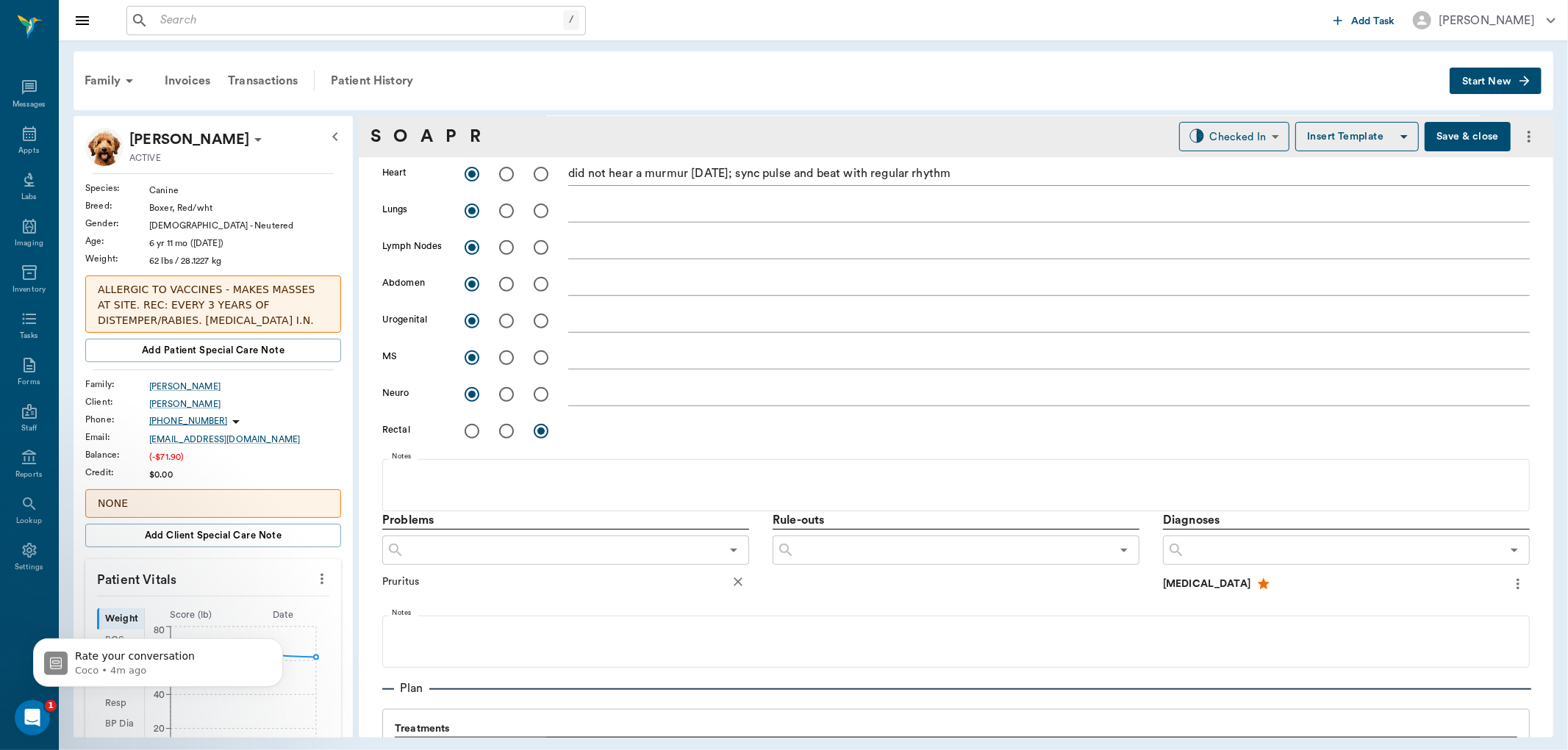
click at [819, 548] on input "text" at bounding box center [953, 550] width 316 height 21
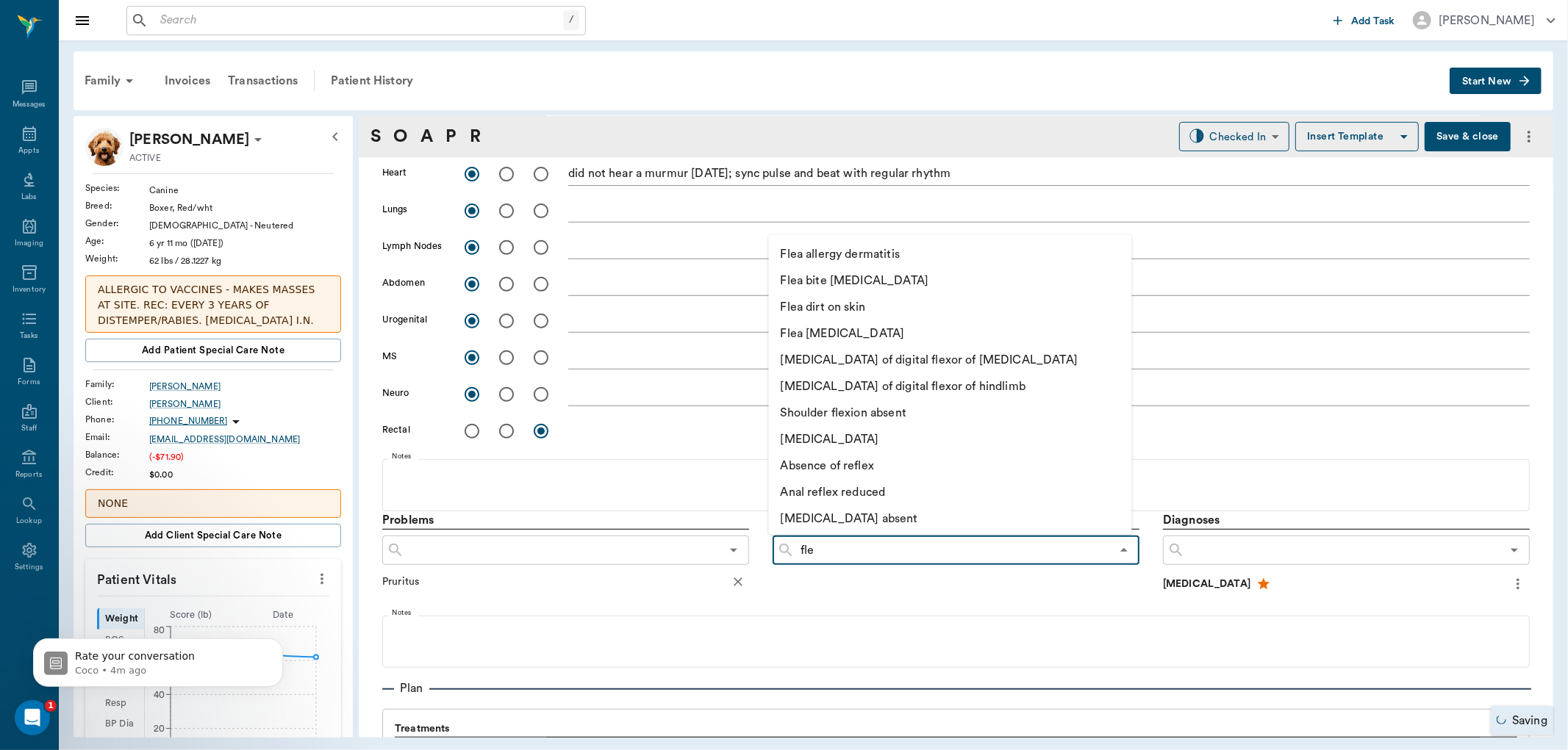
type input "flea"
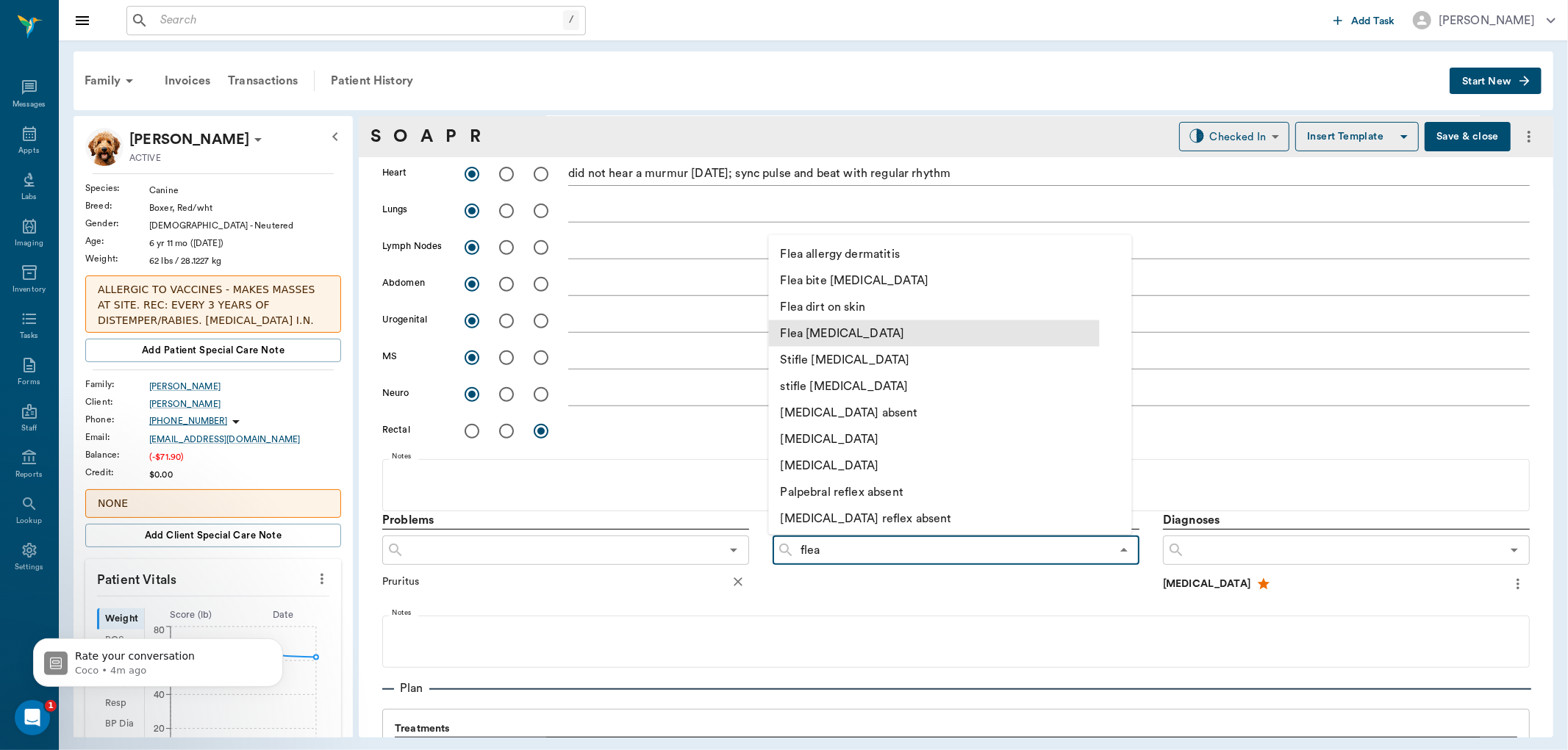
click at [855, 335] on li "Flea [MEDICAL_DATA]" at bounding box center [934, 333] width 331 height 27
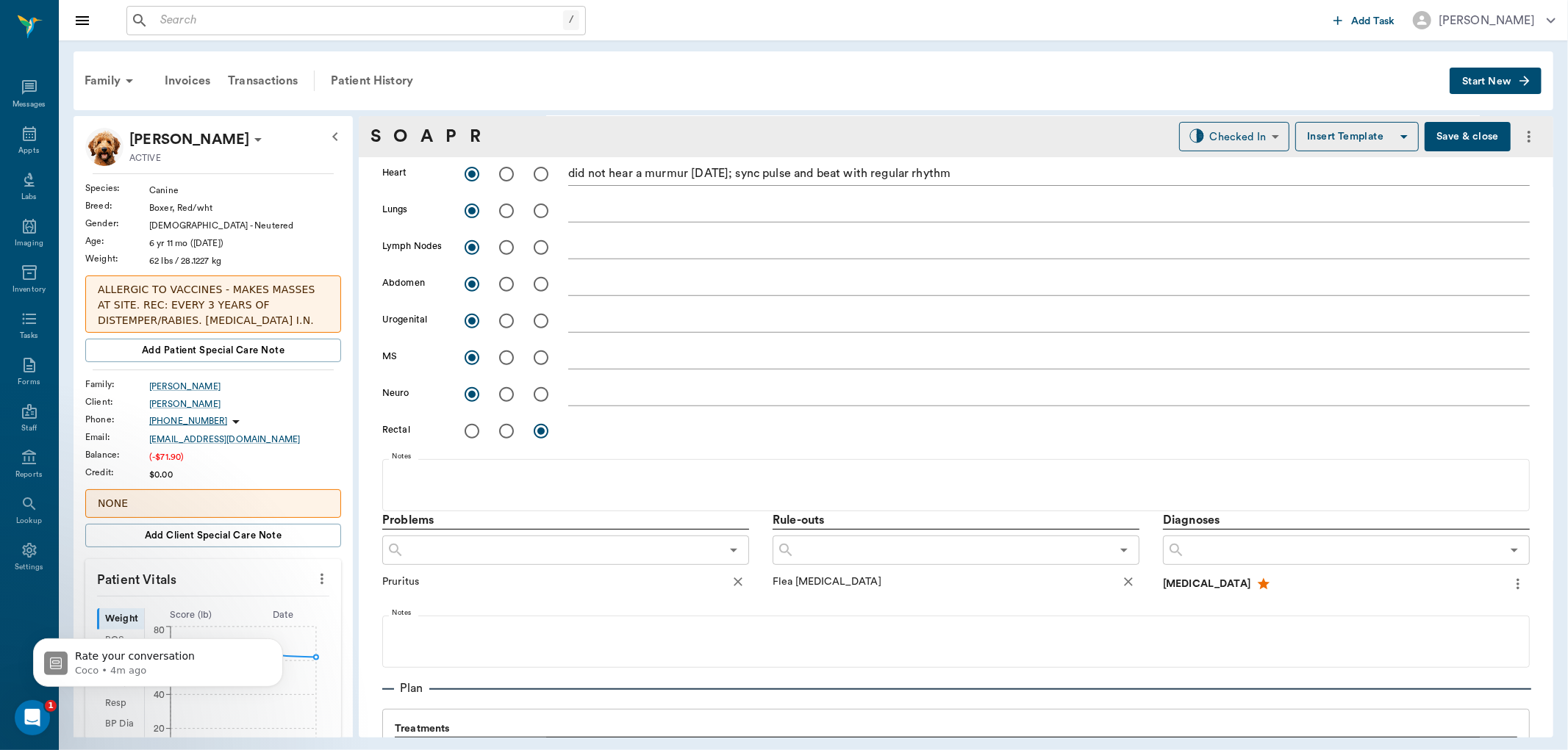
scroll to position [817, 0]
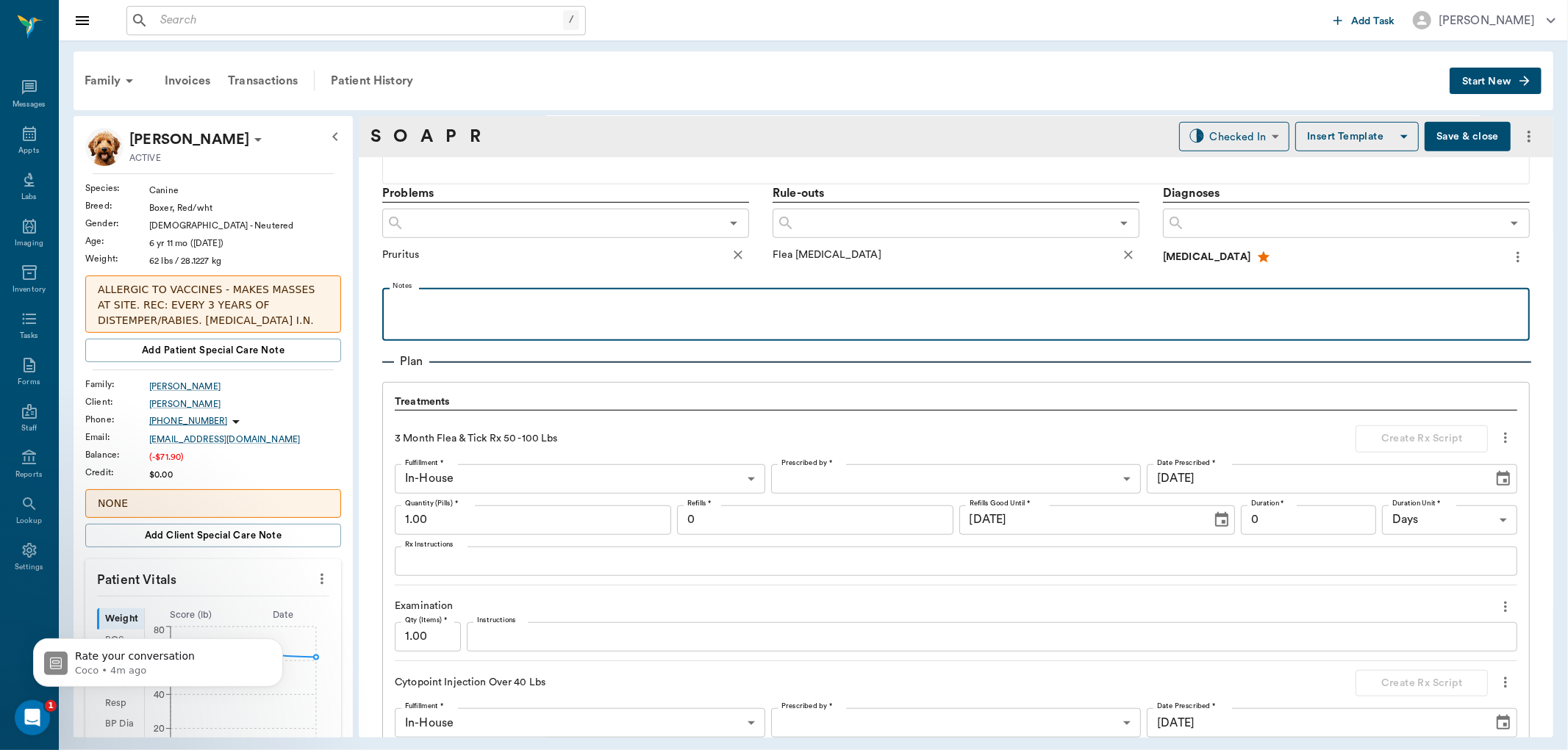
click at [471, 297] on p at bounding box center [956, 304] width 1133 height 18
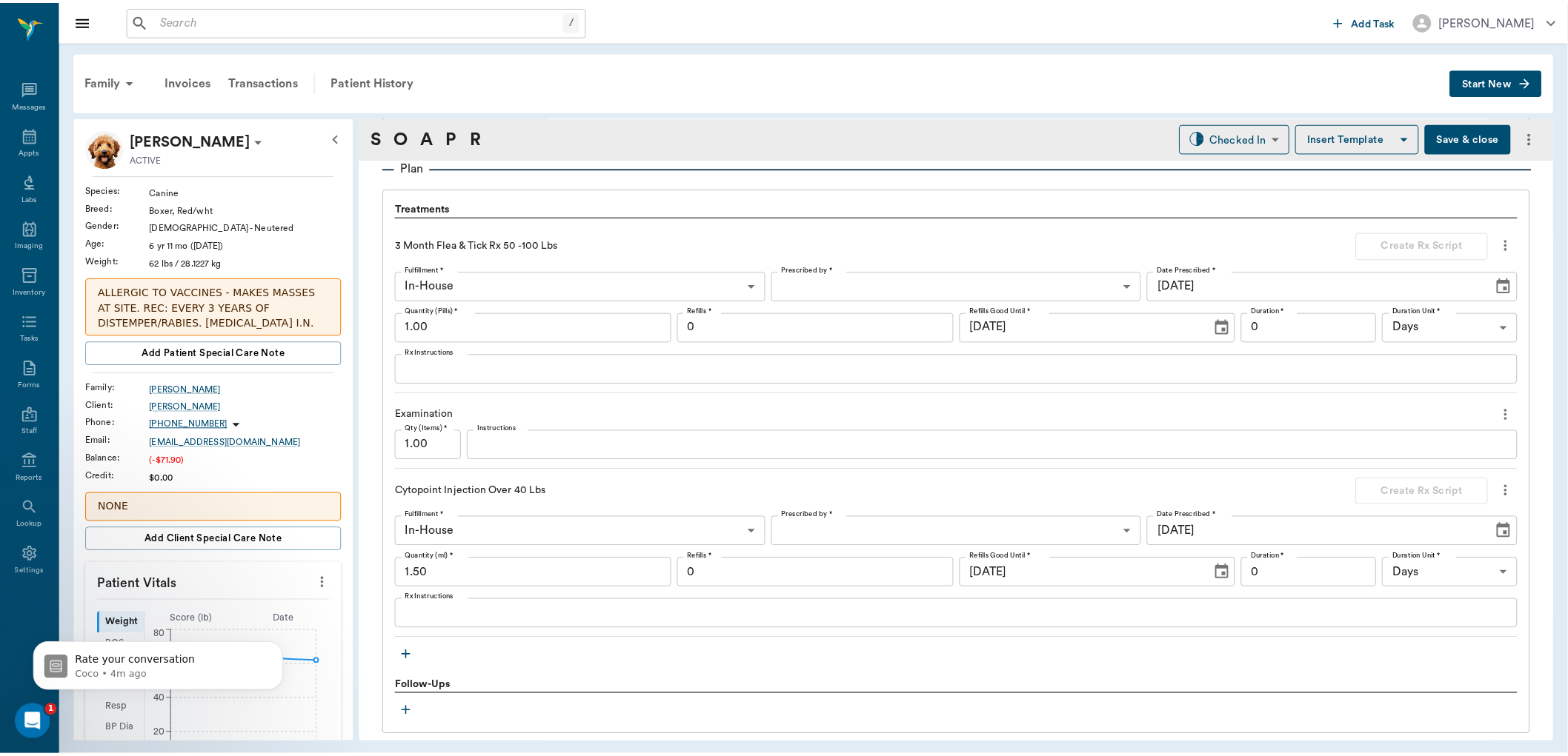
scroll to position [938, 0]
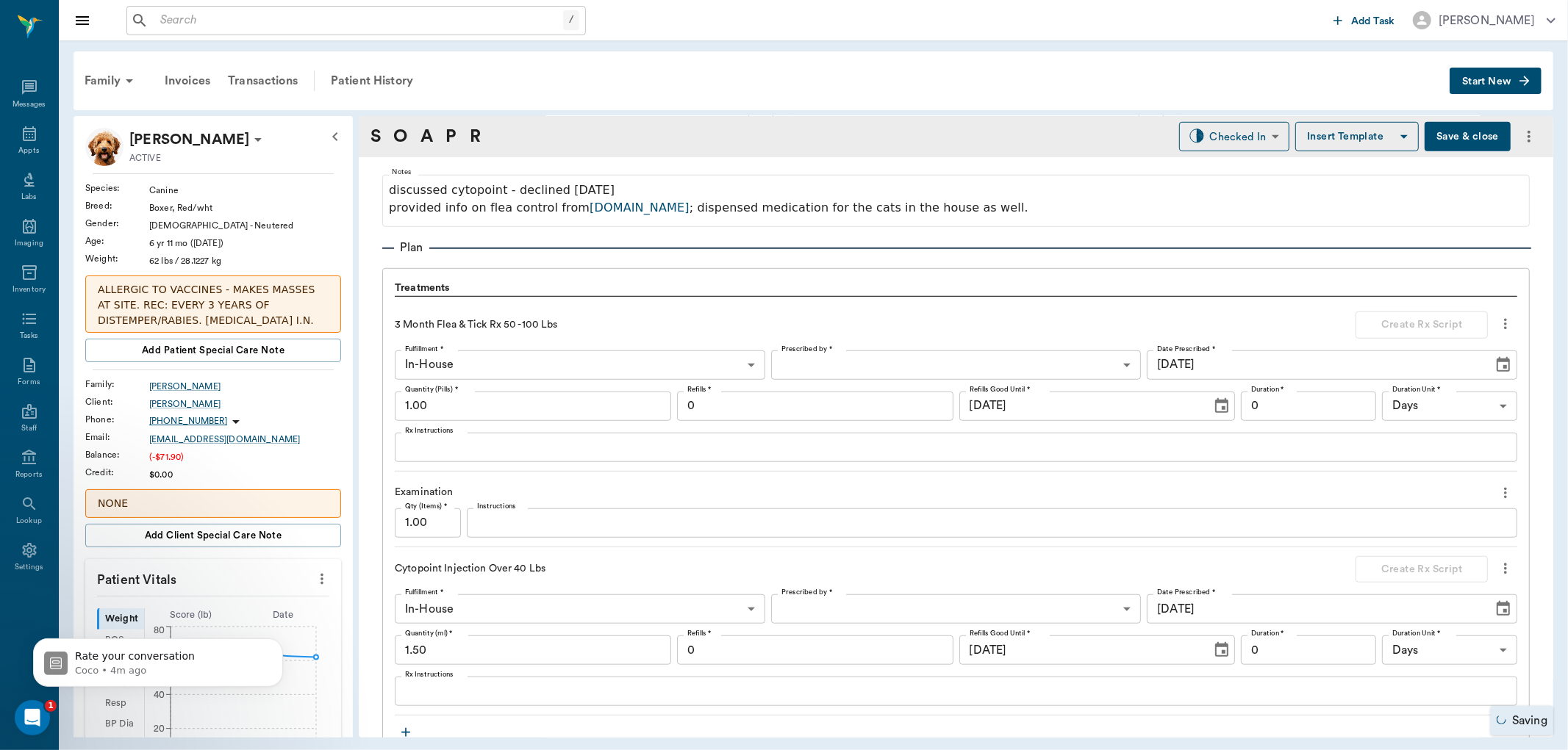
click at [1463, 135] on button "Save & close" at bounding box center [1468, 136] width 86 height 30
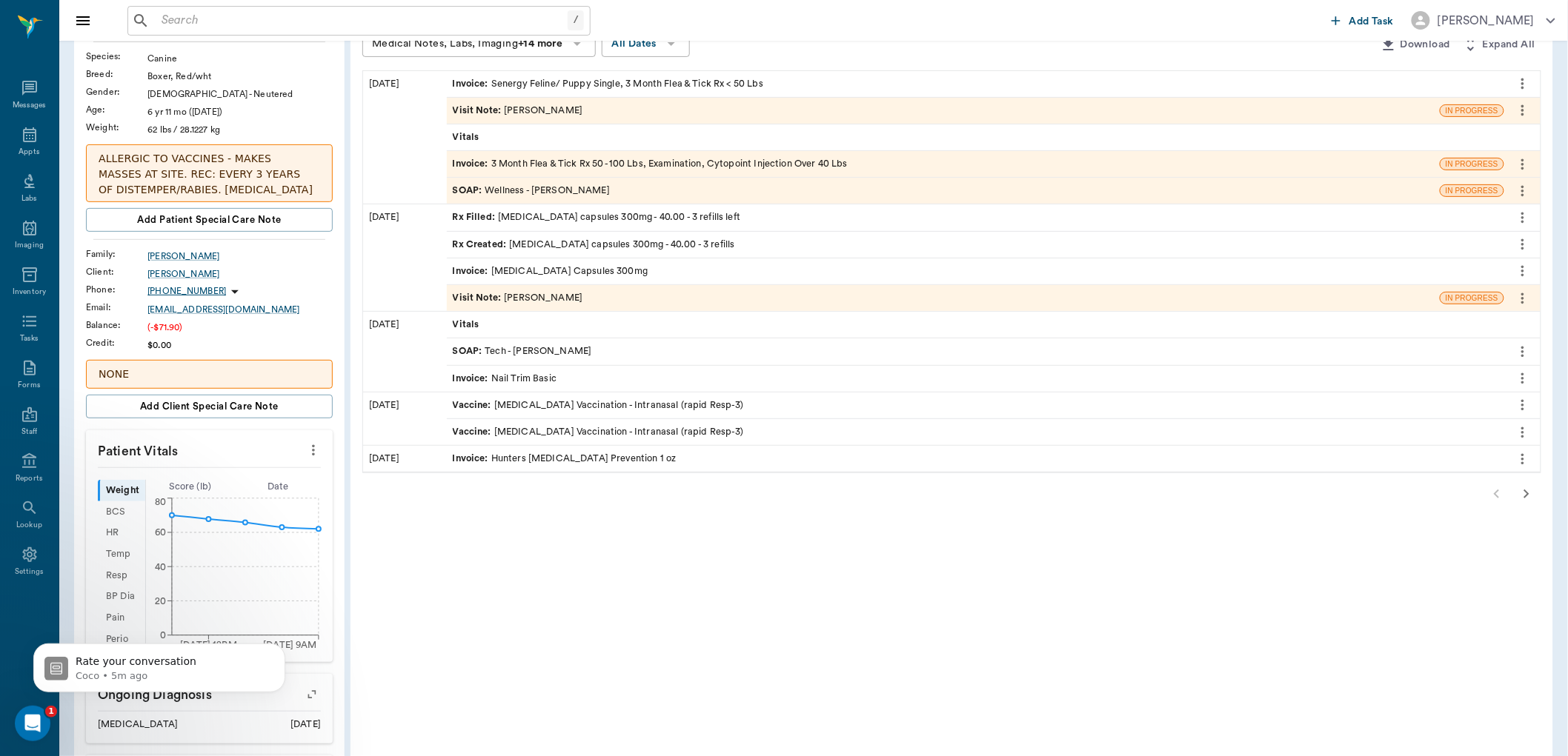
scroll to position [165, 0]
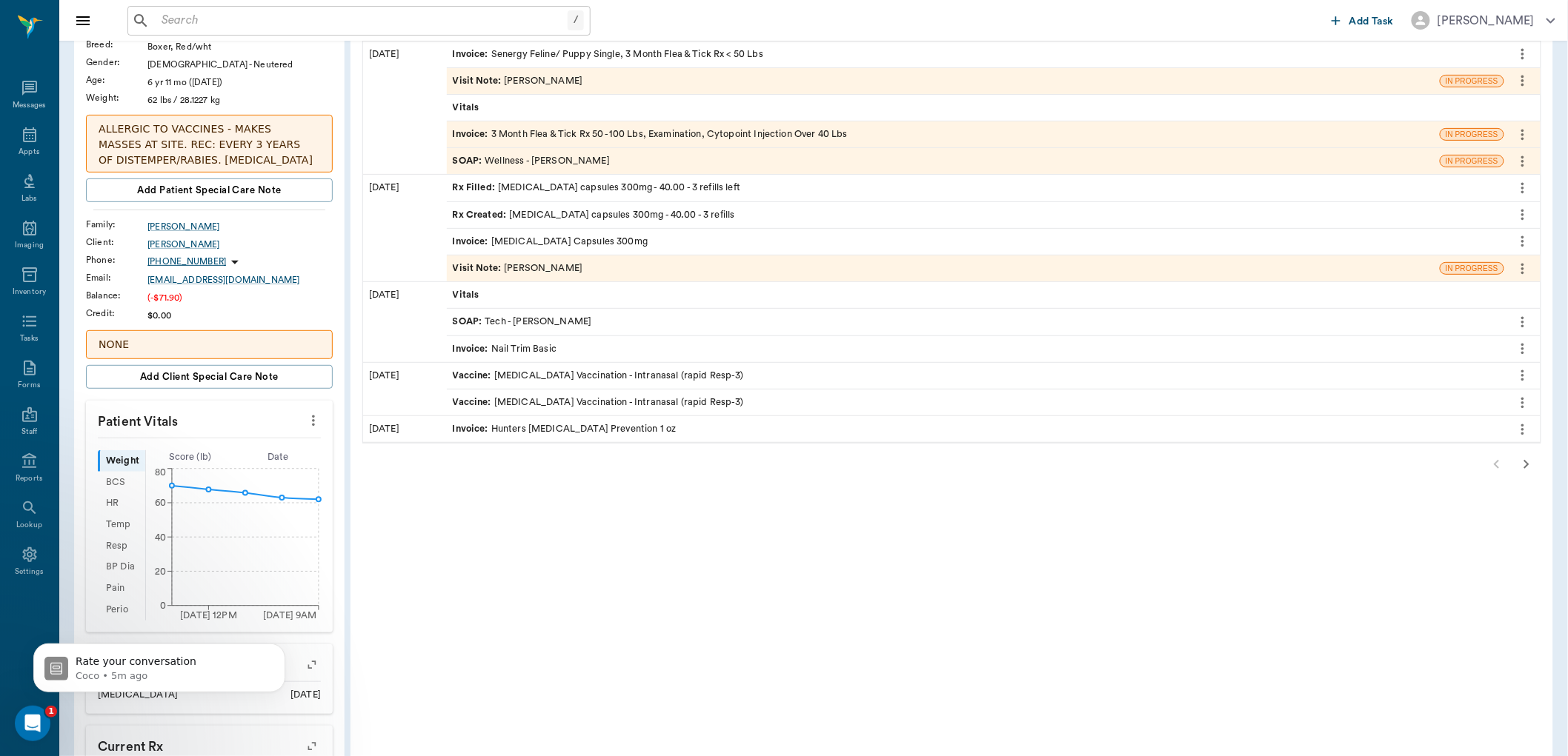
click at [310, 423] on icon "more" at bounding box center [313, 421] width 16 height 18
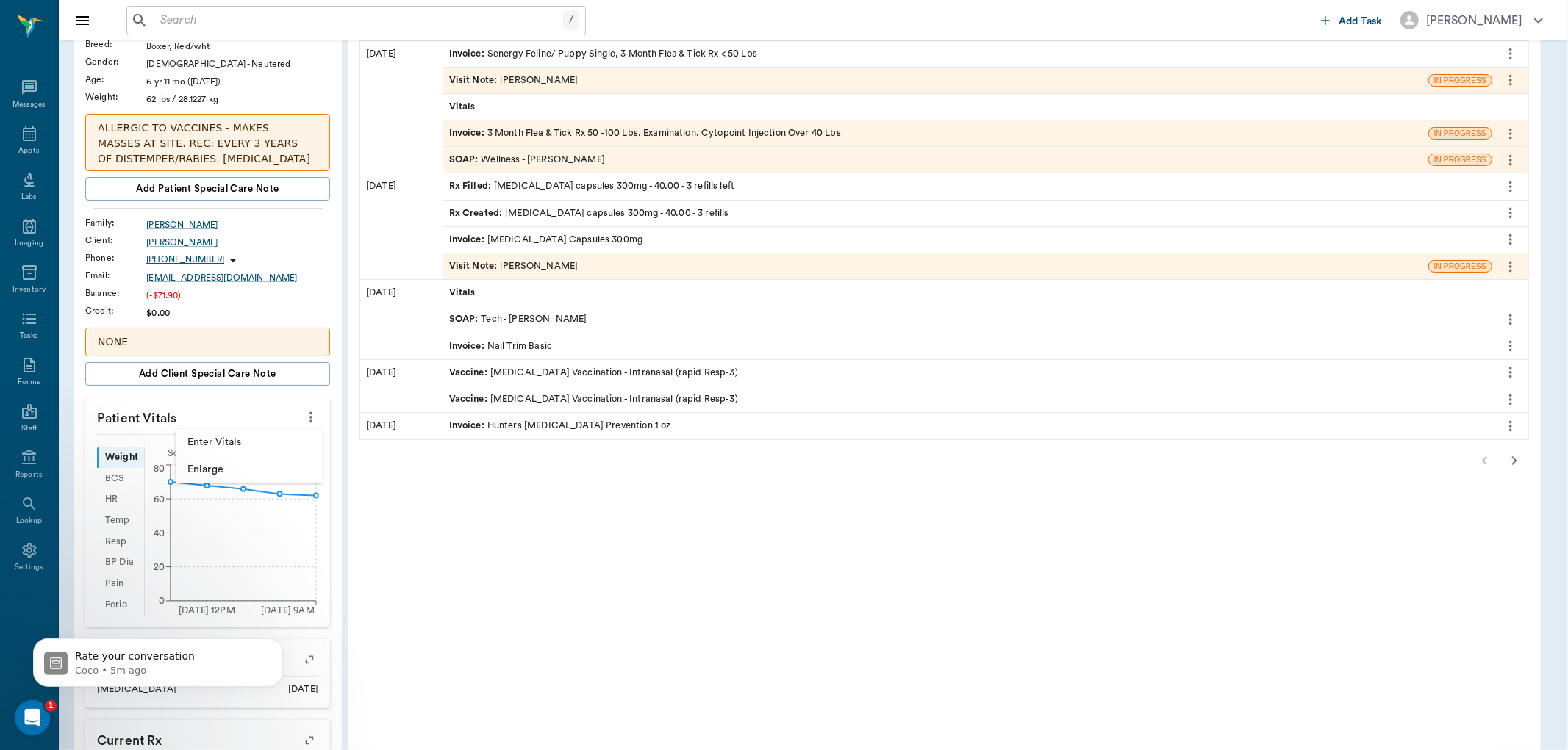
click at [243, 443] on span "Enter Vitals" at bounding box center [249, 442] width 123 height 16
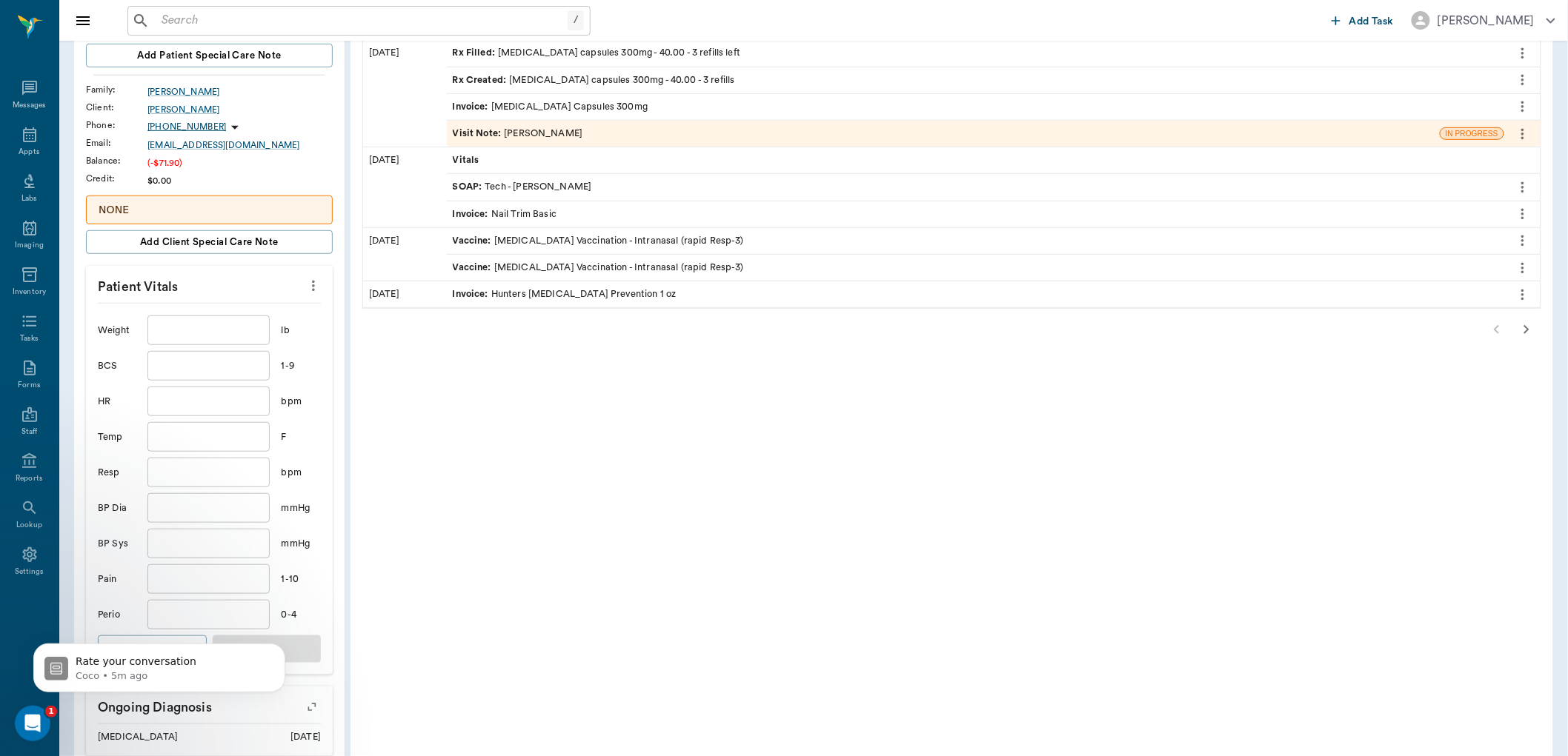
scroll to position [329, 0]
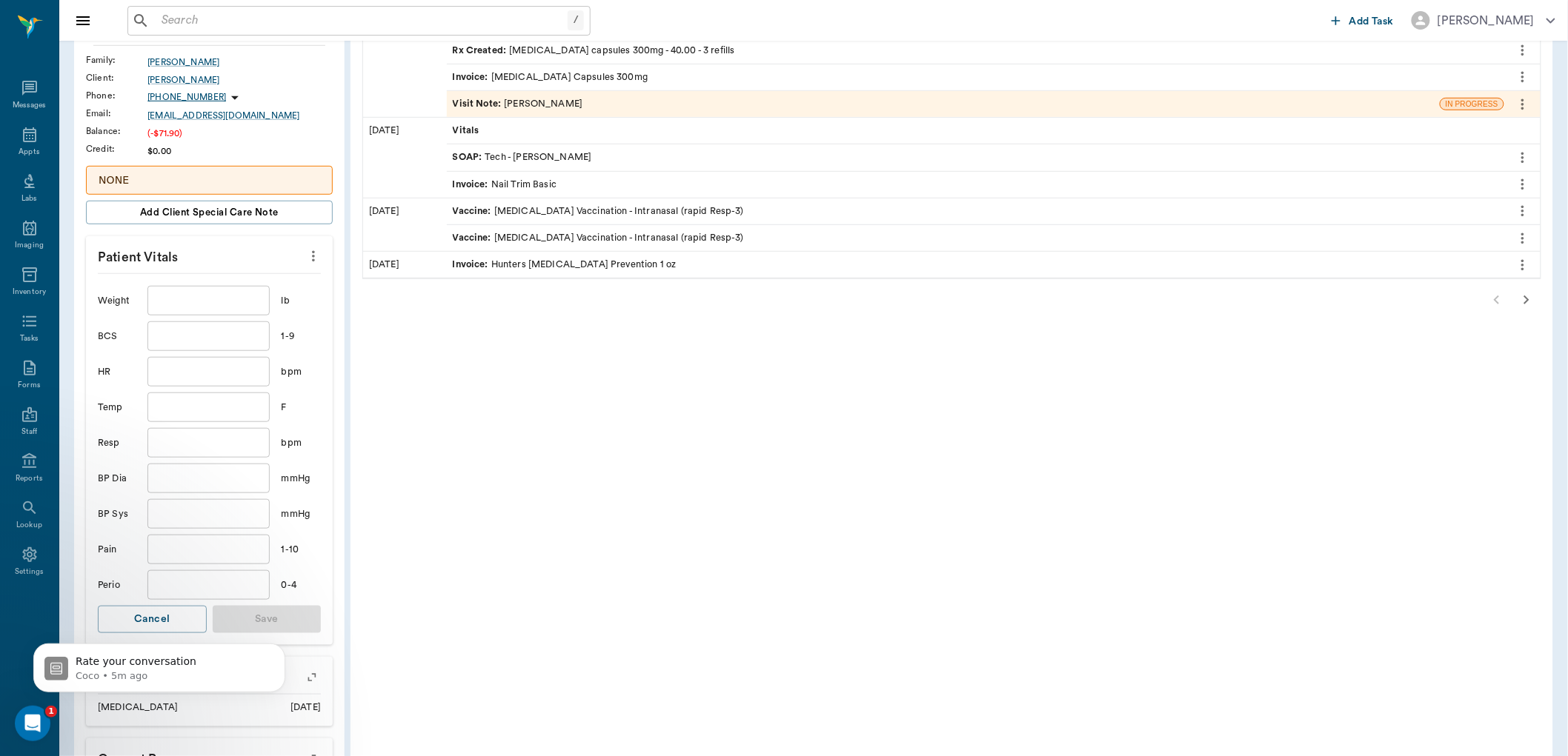
click at [222, 301] on input "text" at bounding box center [208, 301] width 121 height 30
type input "62"
click at [216, 334] on input "text" at bounding box center [208, 336] width 121 height 30
type input "5"
click at [209, 378] on input "text" at bounding box center [208, 372] width 121 height 30
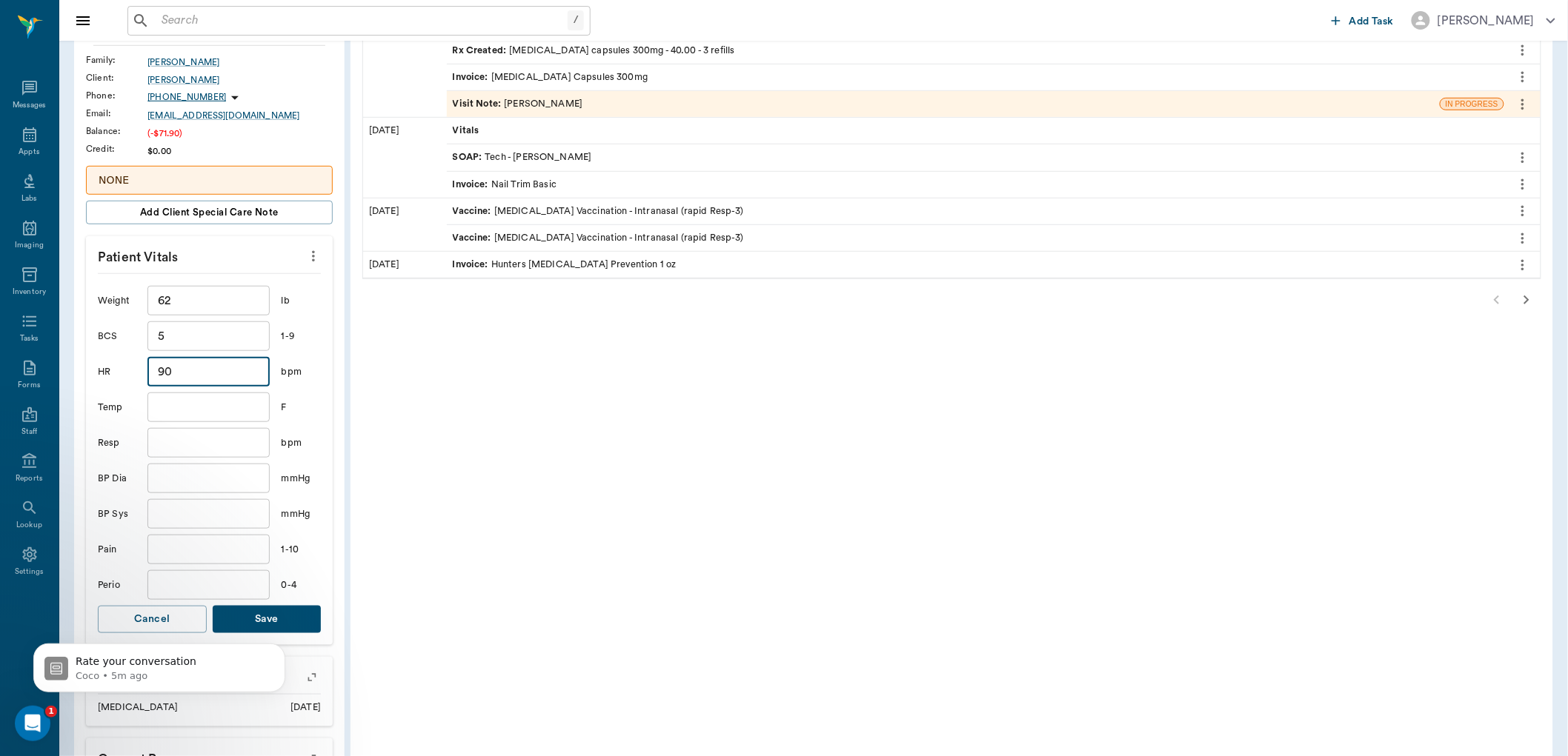
type input "90"
click at [207, 403] on input "text" at bounding box center [208, 408] width 121 height 30
click at [183, 449] on input "text" at bounding box center [208, 443] width 121 height 30
type input "30"
click at [192, 586] on input "text" at bounding box center [208, 586] width 121 height 30
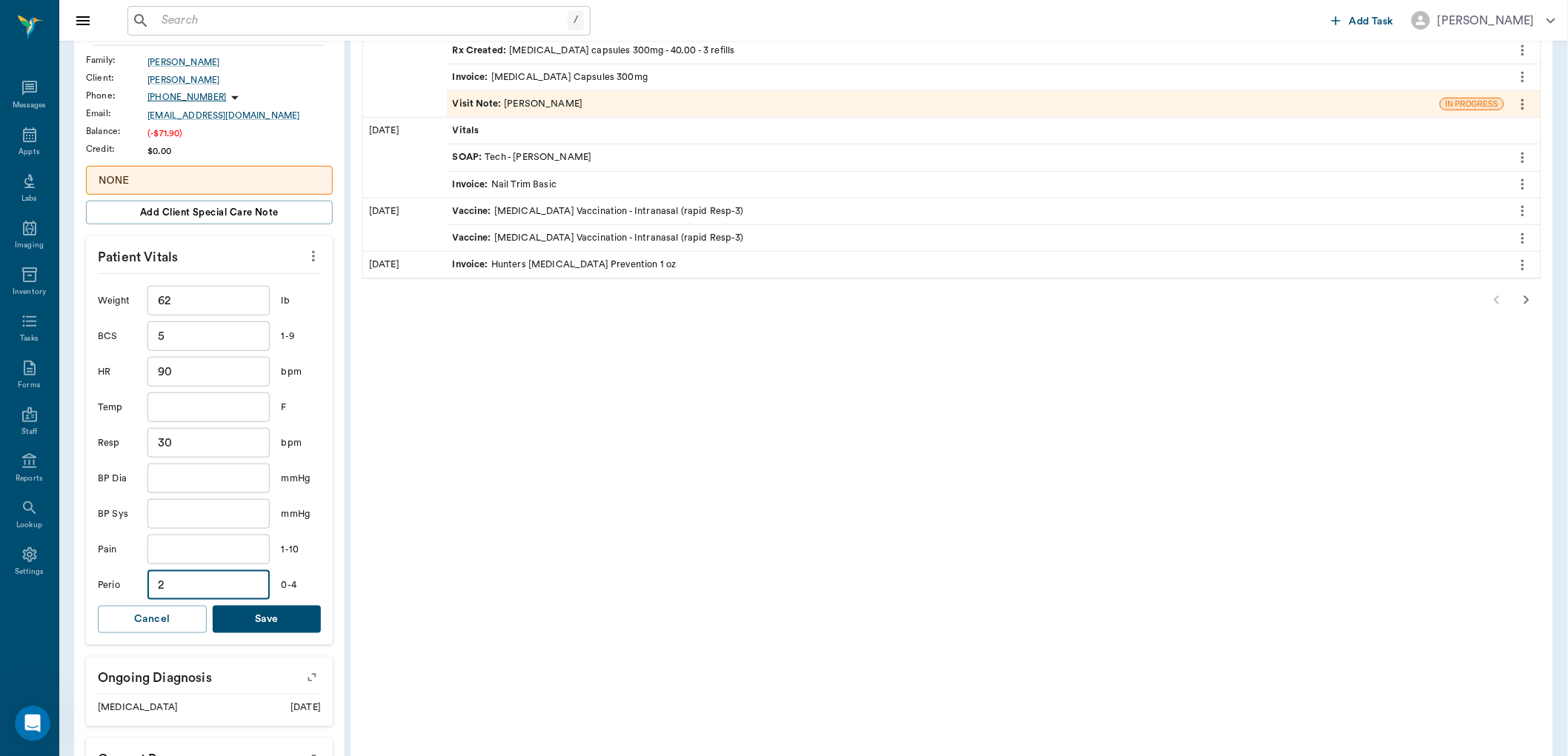
type input "2"
click at [279, 615] on button "Save" at bounding box center [267, 619] width 109 height 28
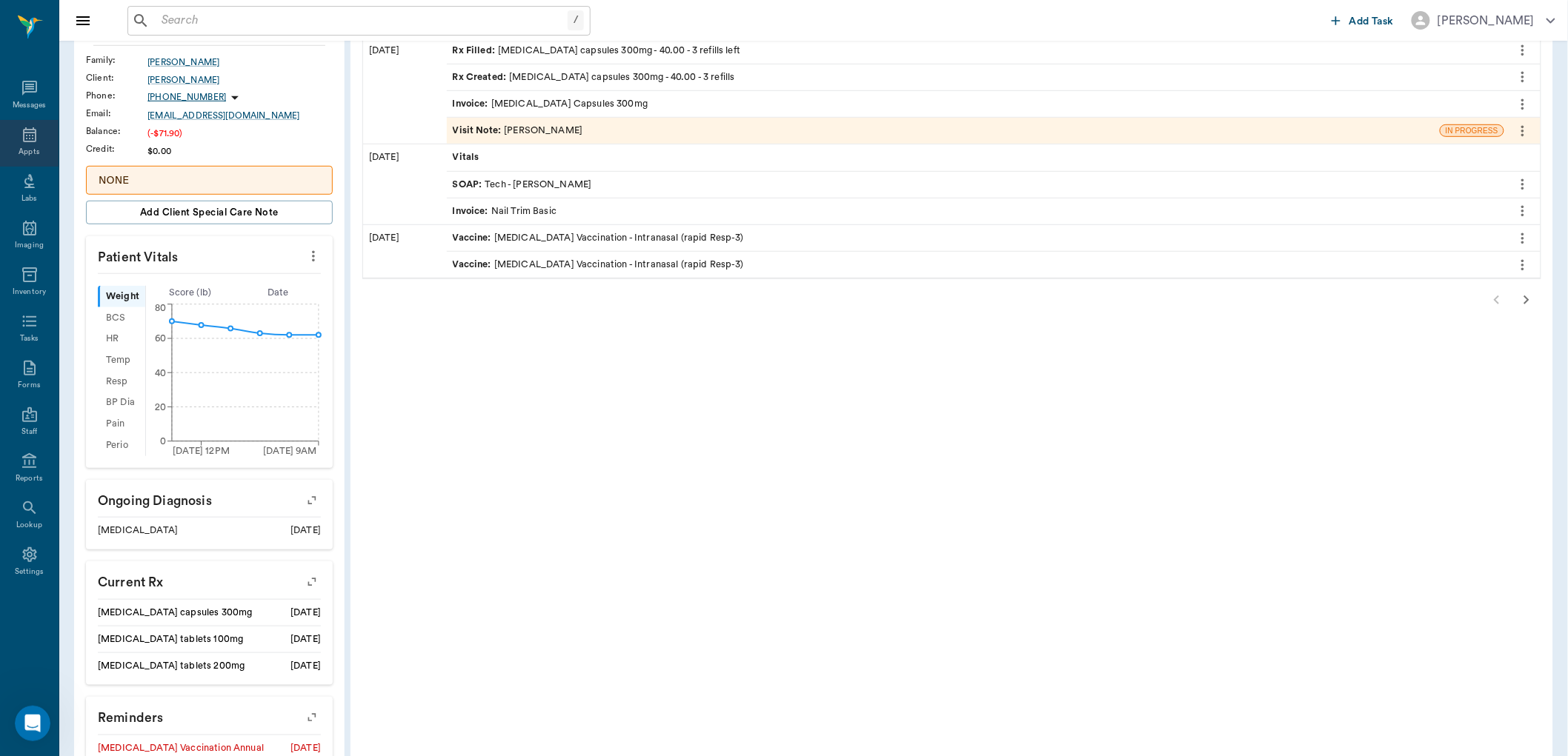
click at [30, 136] on icon at bounding box center [30, 135] width 18 height 18
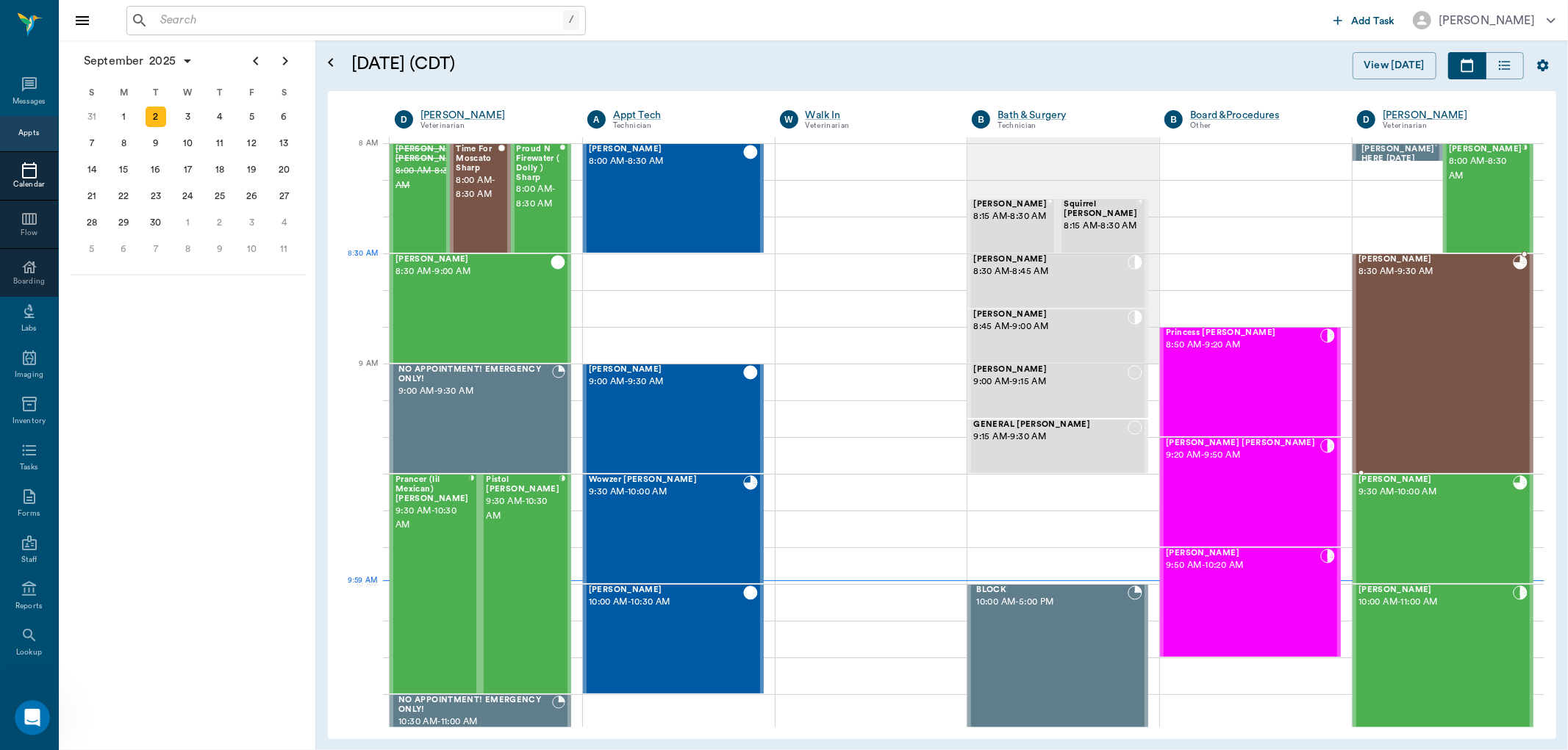
click at [1380, 259] on span "[PERSON_NAME]" at bounding box center [1436, 260] width 154 height 10
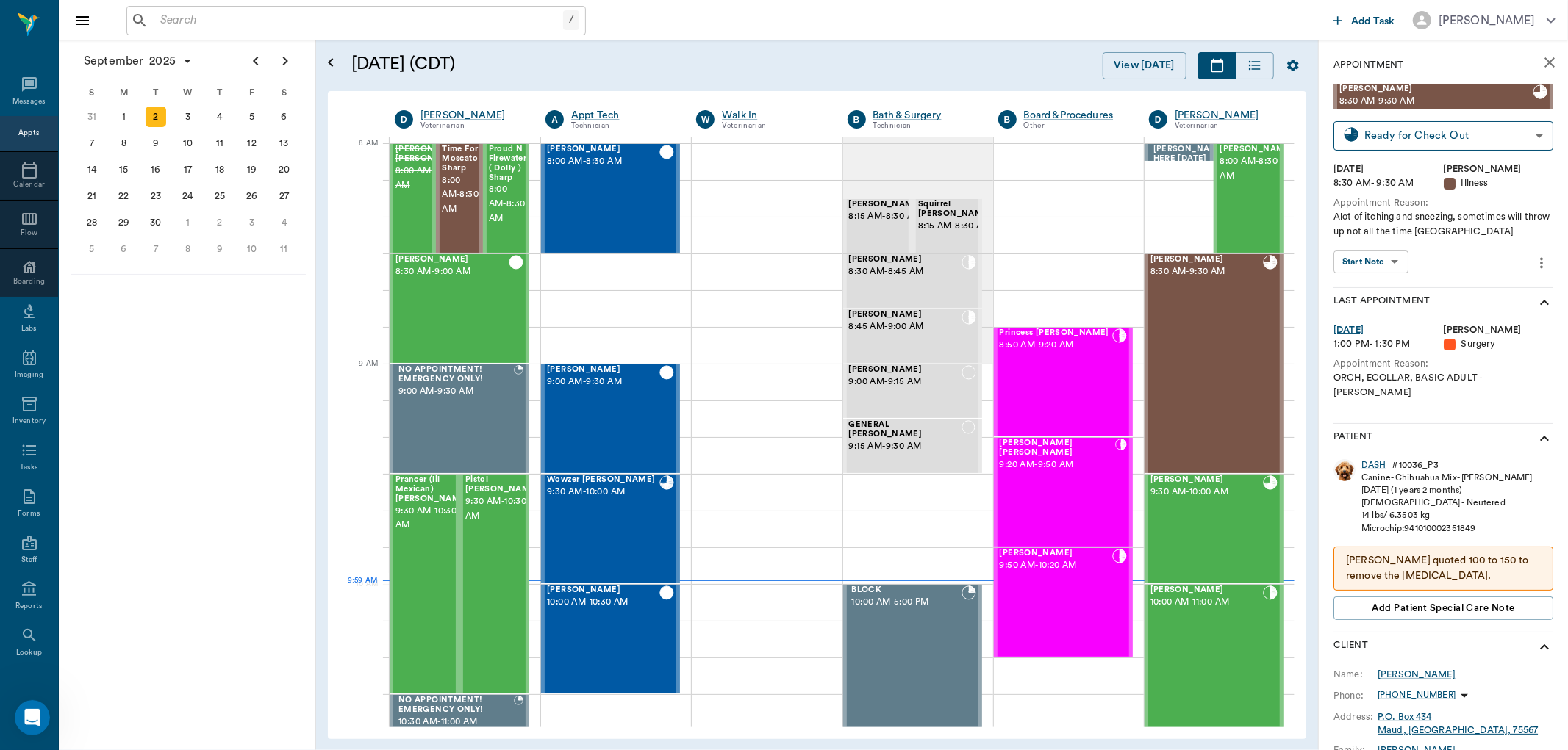
click at [1372, 459] on div "DASH" at bounding box center [1374, 465] width 25 height 13
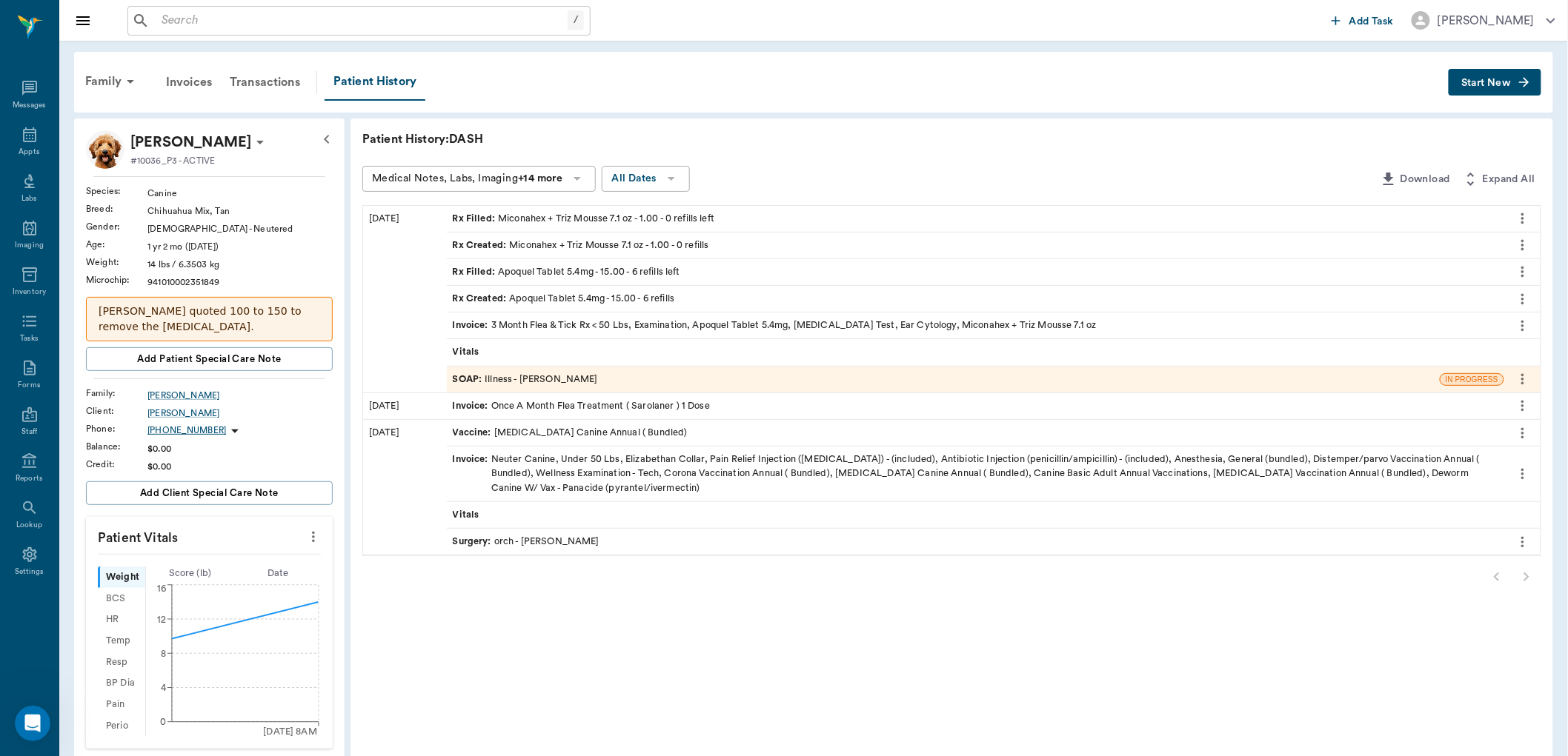
click at [314, 536] on icon "more" at bounding box center [313, 537] width 3 height 11
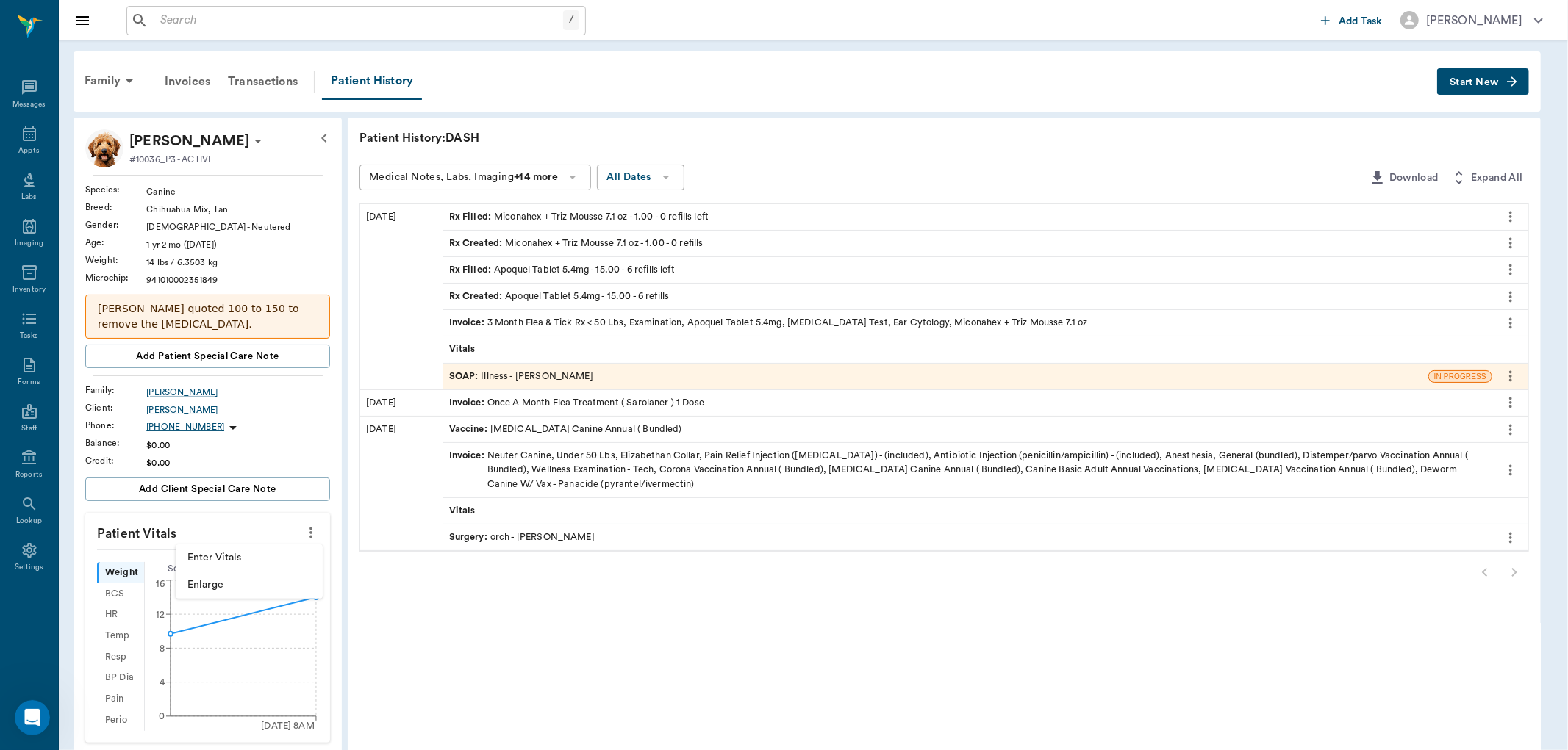
click at [265, 553] on span "Enter Vitals" at bounding box center [249, 558] width 123 height 16
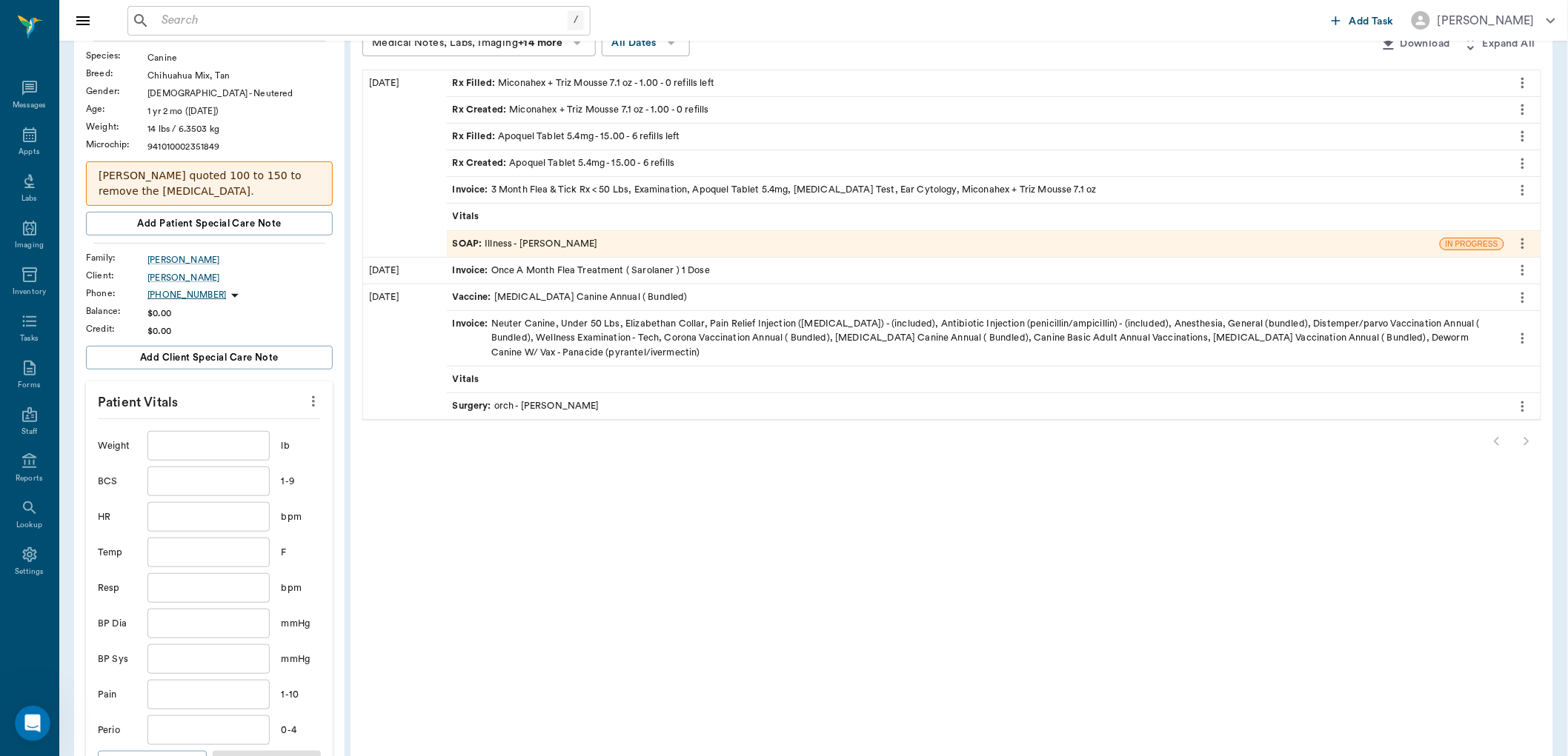
scroll to position [165, 0]
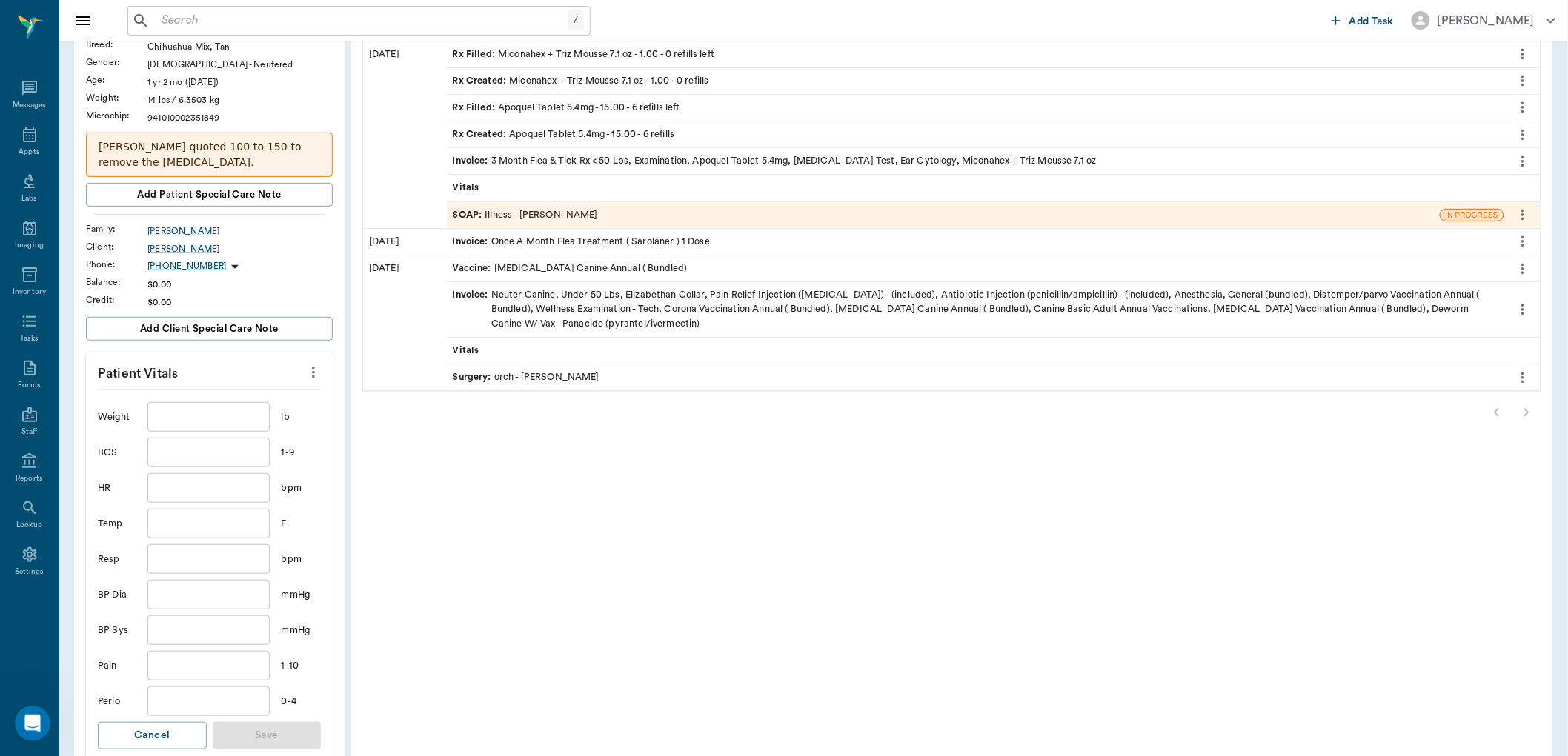
click at [251, 419] on input "text" at bounding box center [208, 417] width 121 height 30
type input "14"
click at [233, 450] on input "text" at bounding box center [208, 452] width 121 height 30
type input "6"
click at [224, 489] on input "text" at bounding box center [208, 488] width 121 height 30
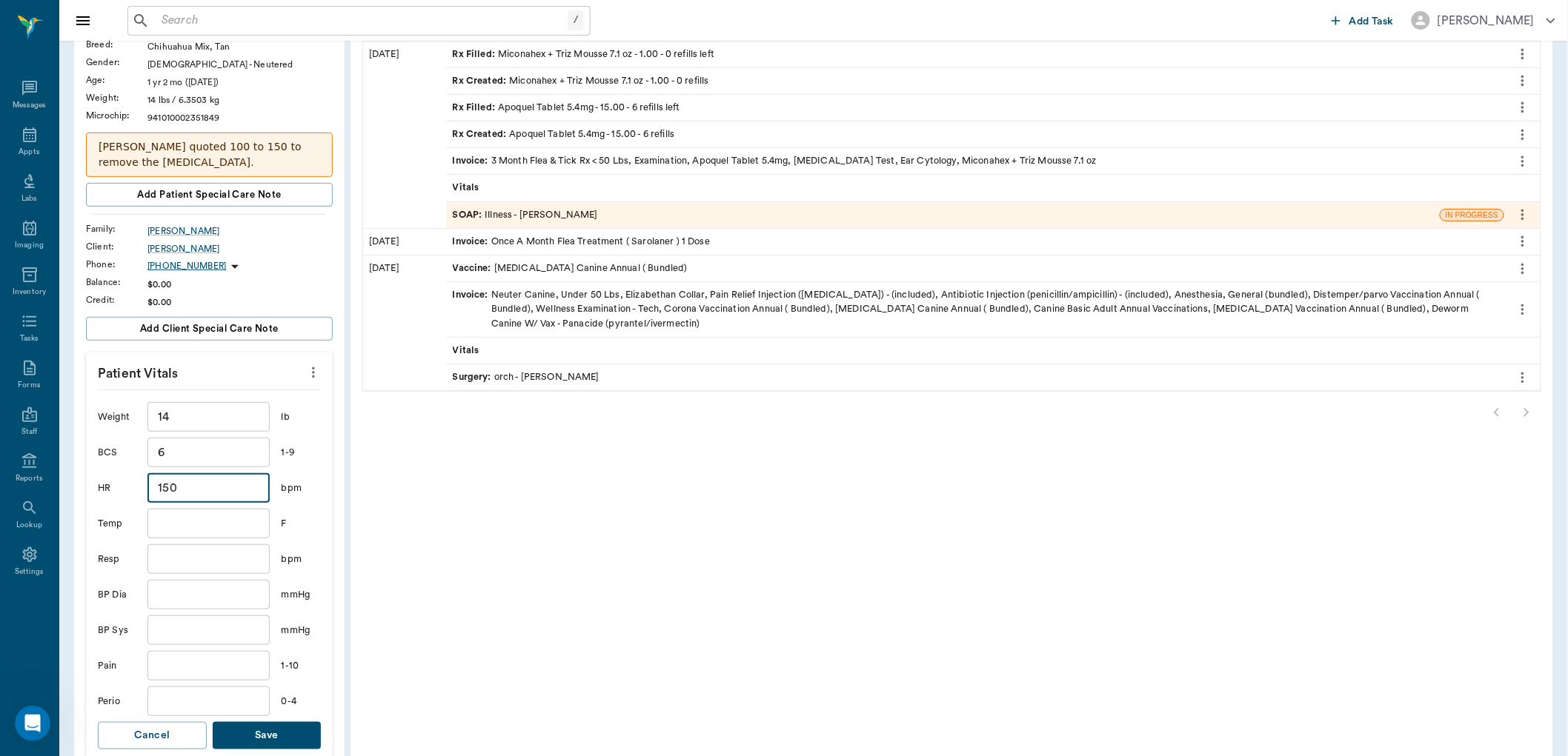
type input "150"
click at [234, 523] on input "text" at bounding box center [208, 524] width 121 height 30
type input "103.4"
click at [230, 561] on input "text" at bounding box center [208, 559] width 121 height 30
type input "24"
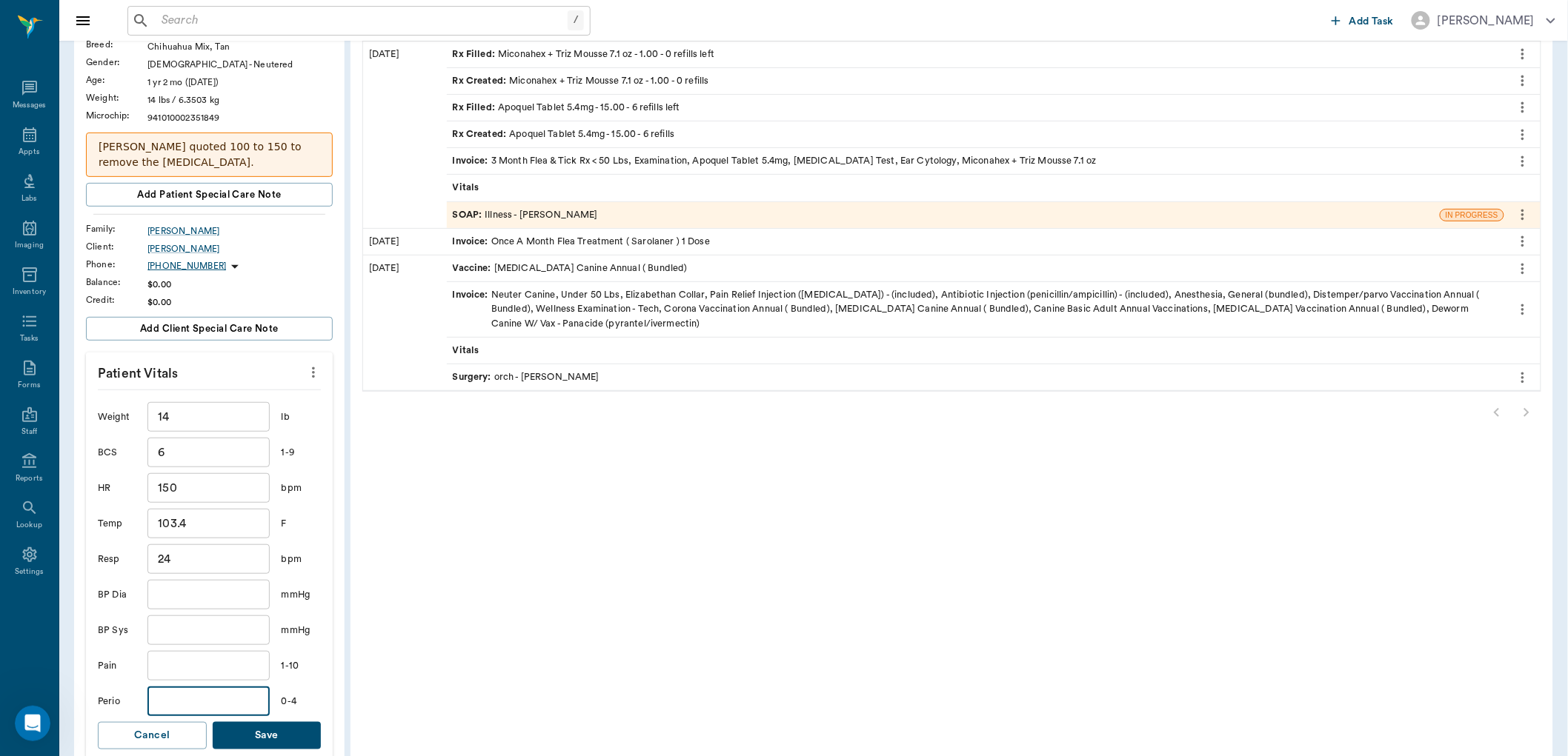
click at [213, 695] on input "text" at bounding box center [208, 701] width 121 height 30
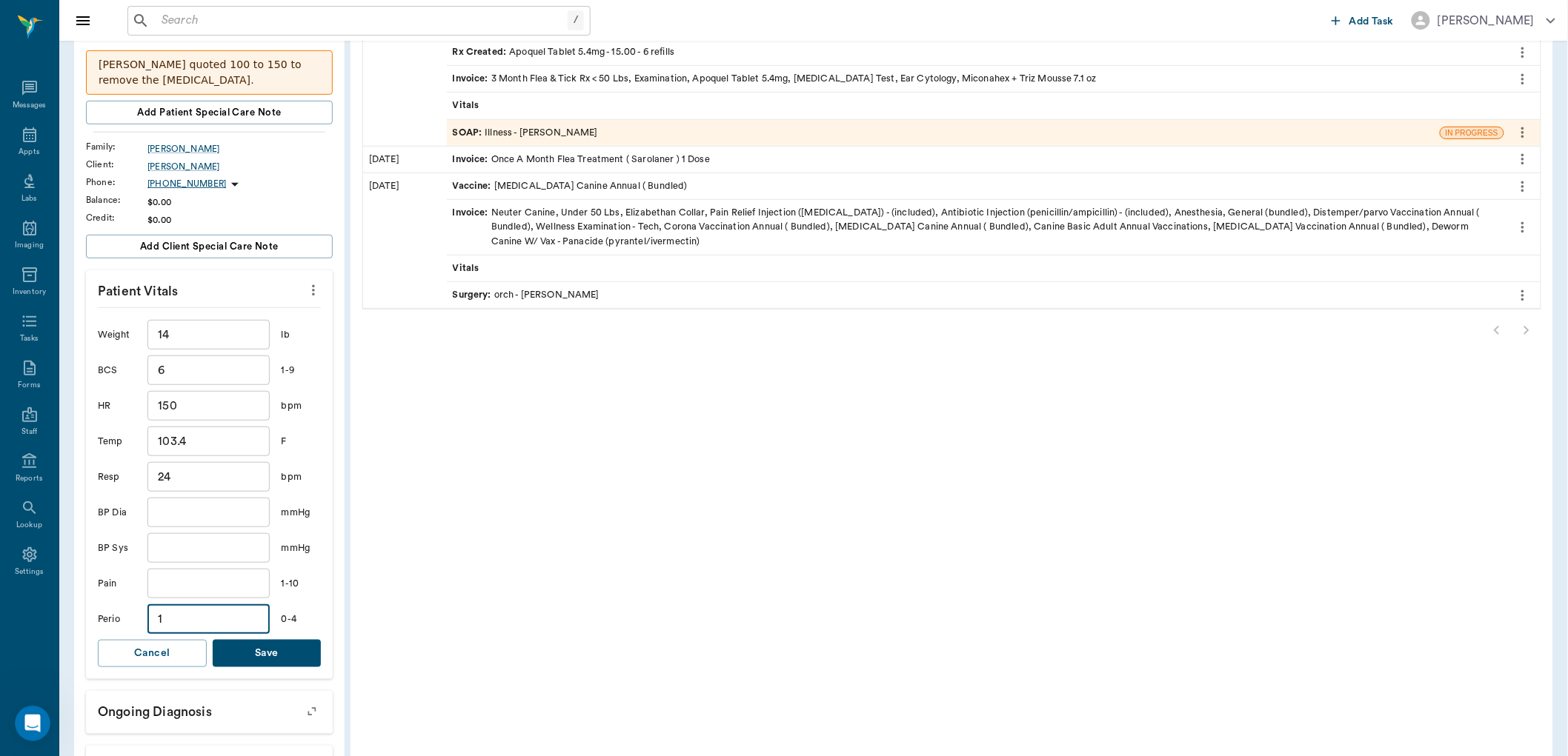
type input "1"
click at [258, 653] on button "Save" at bounding box center [267, 654] width 109 height 28
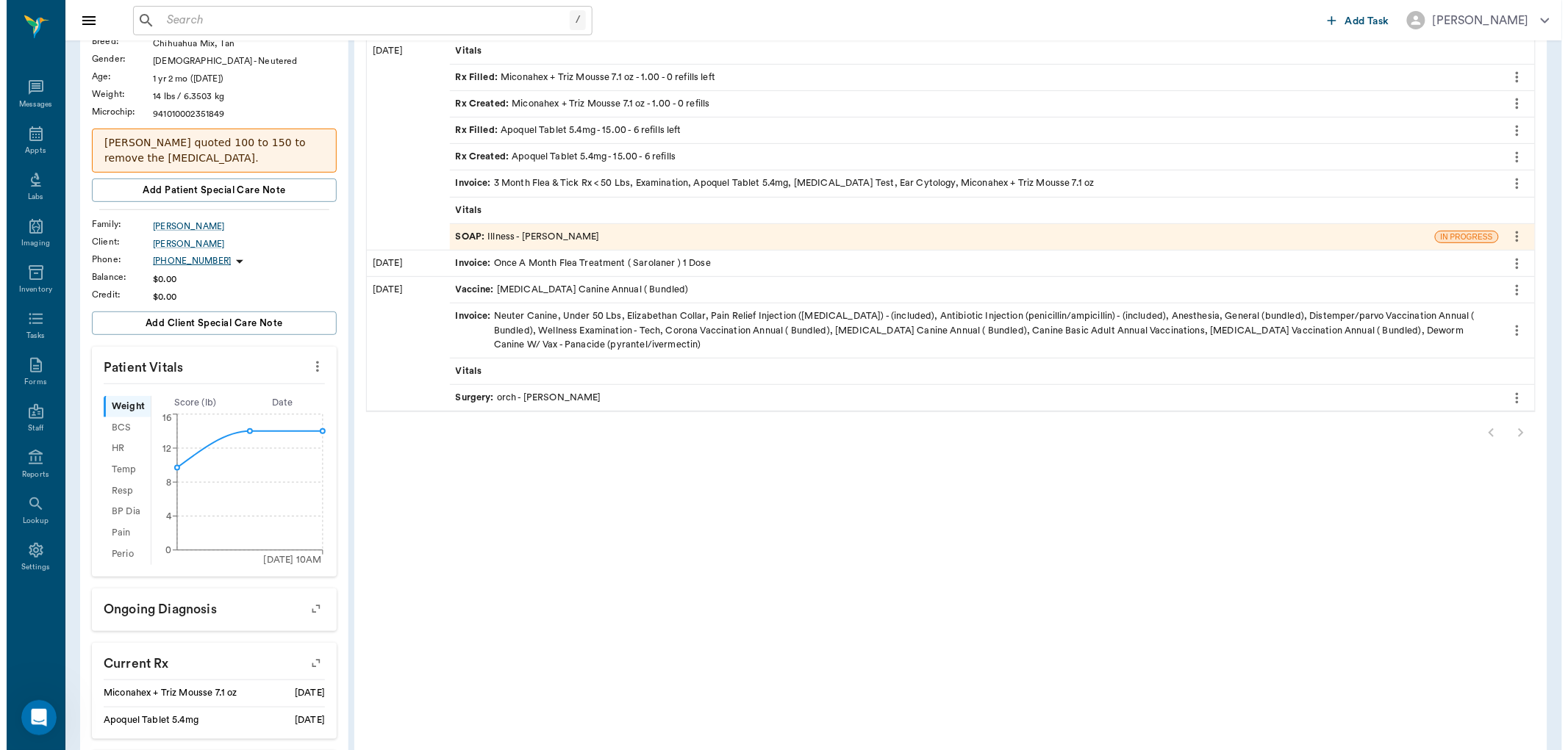
scroll to position [0, 0]
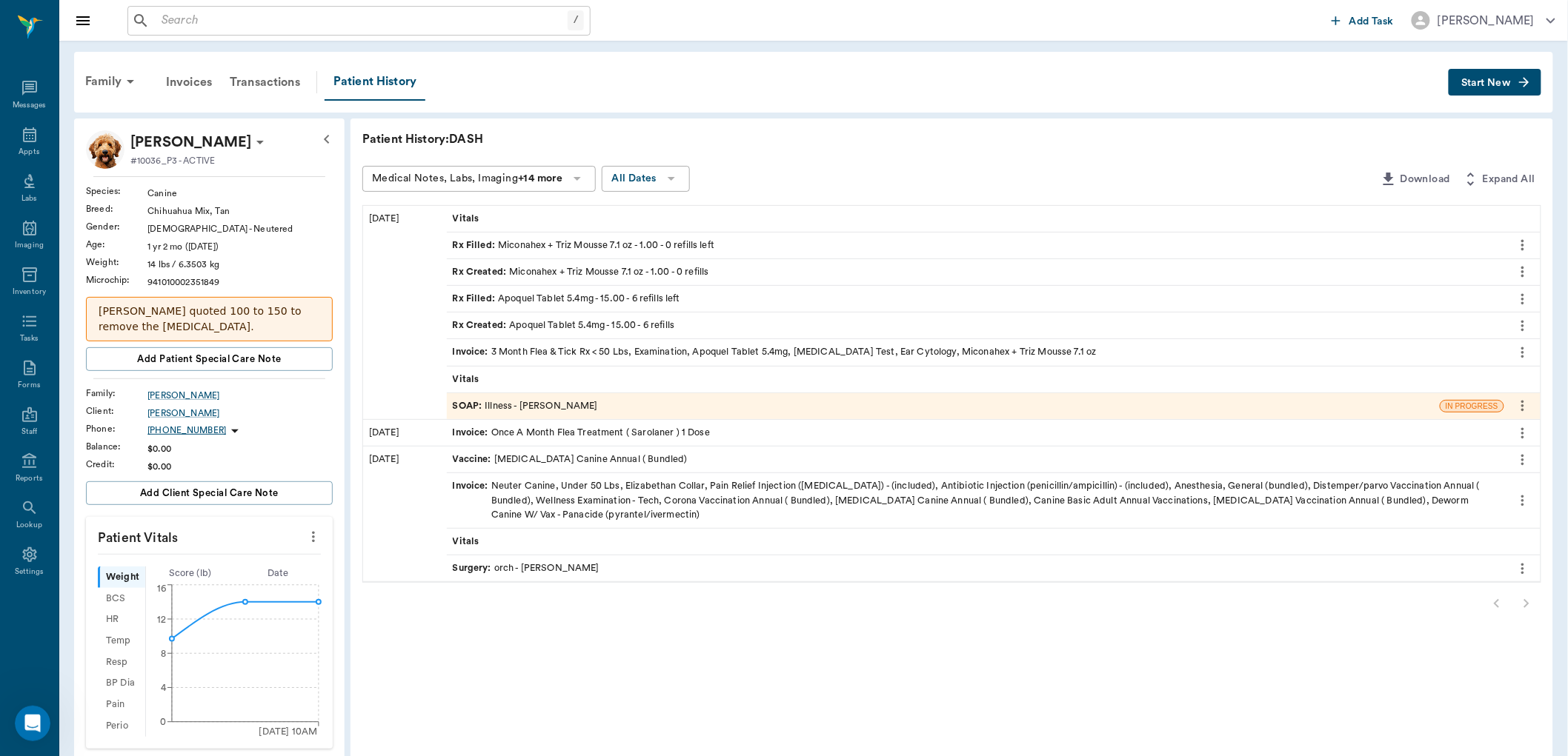
click at [521, 400] on div "SOAP : Illness - Dr. Kindall Jones" at bounding box center [525, 406] width 145 height 14
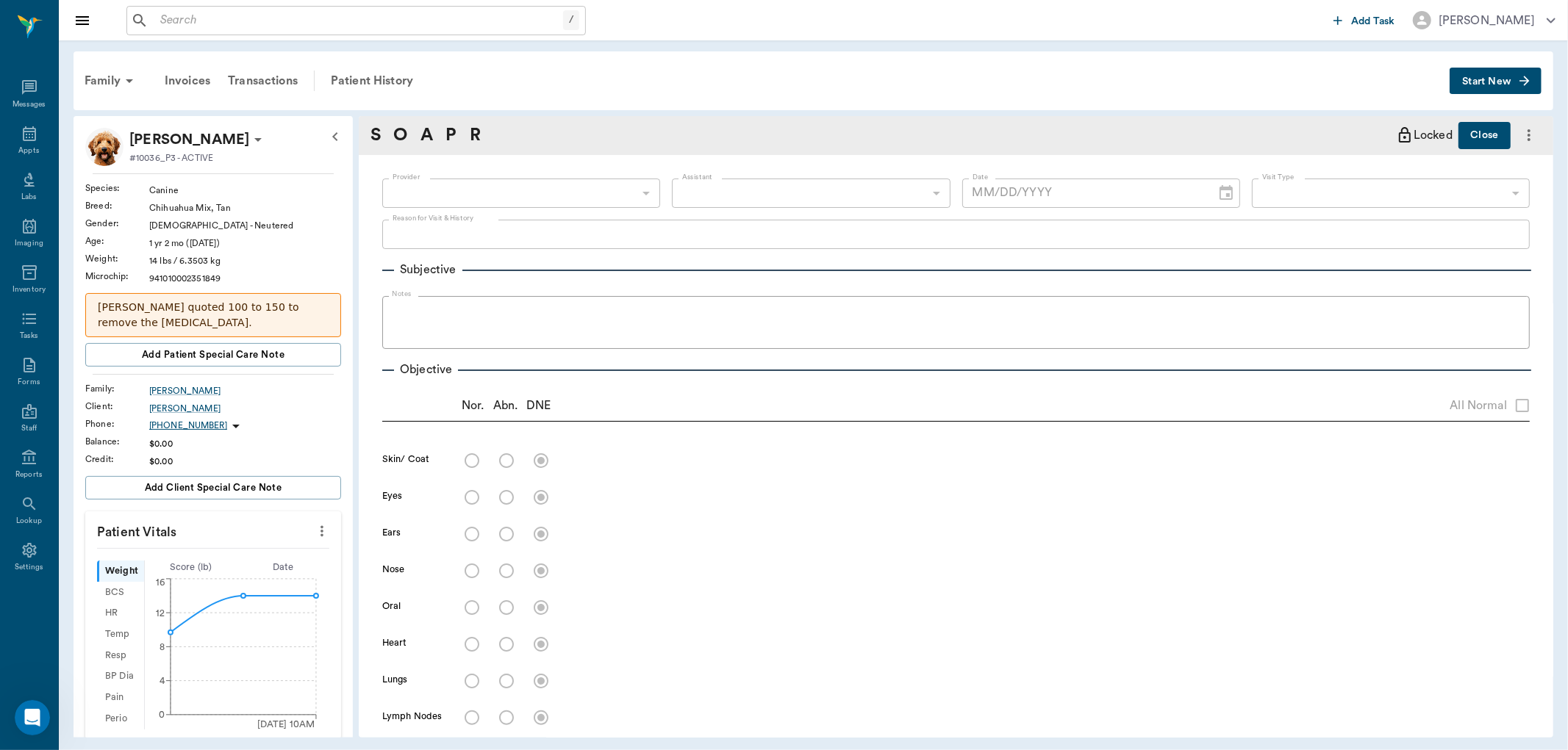
type input "670e8b52b987dc0b25a864ee"
type input "63ec2e7e52e12b0ba117b124"
type input "65d2be4f46e3a538d89b8c15"
type textarea "Alot of itching and sneezing, sometimes will throw up not all the time Caryn"
radio input "true"
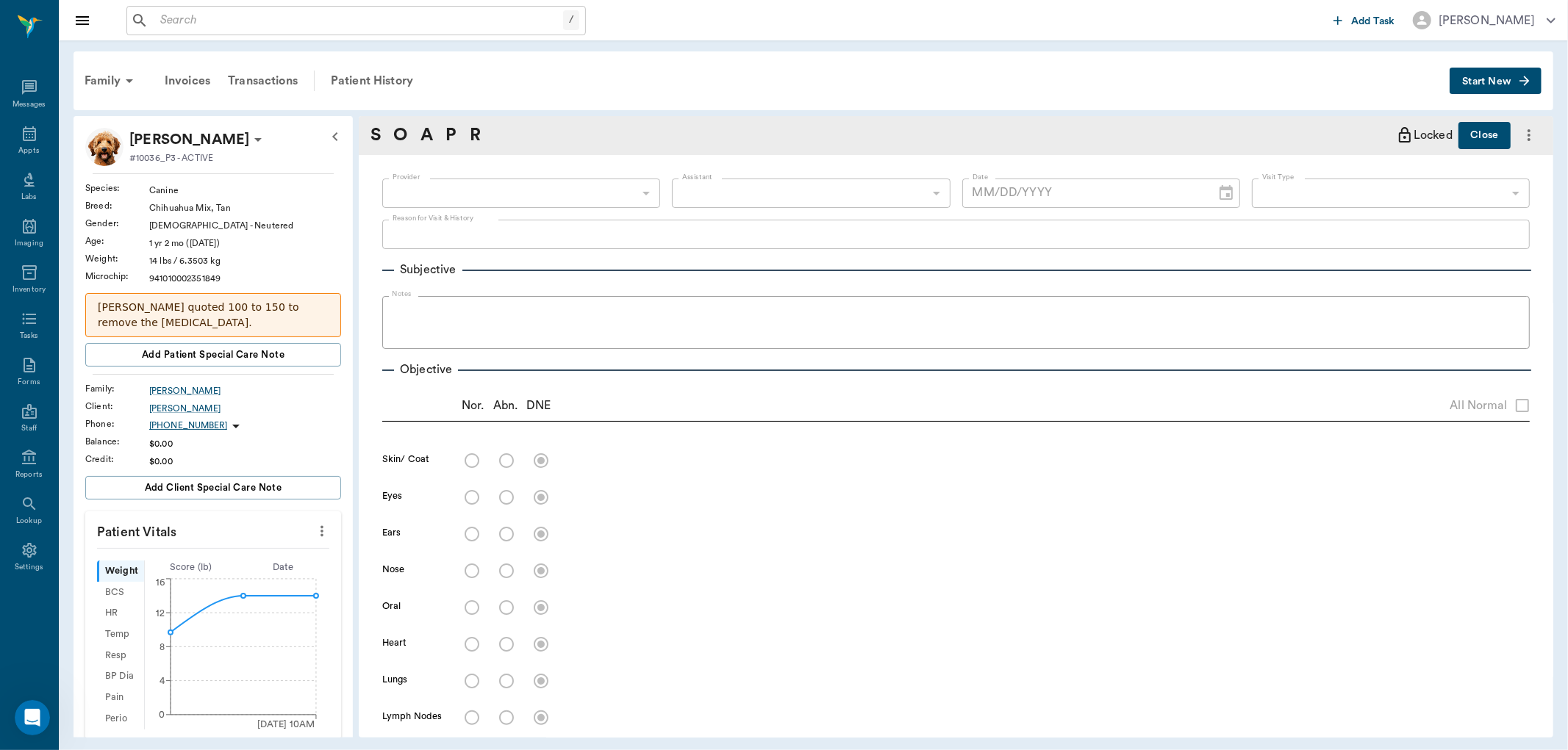
type textarea "patchy alopecia all four limbs and underside of paws. Ventral chest and abdomen…"
radio input "true"
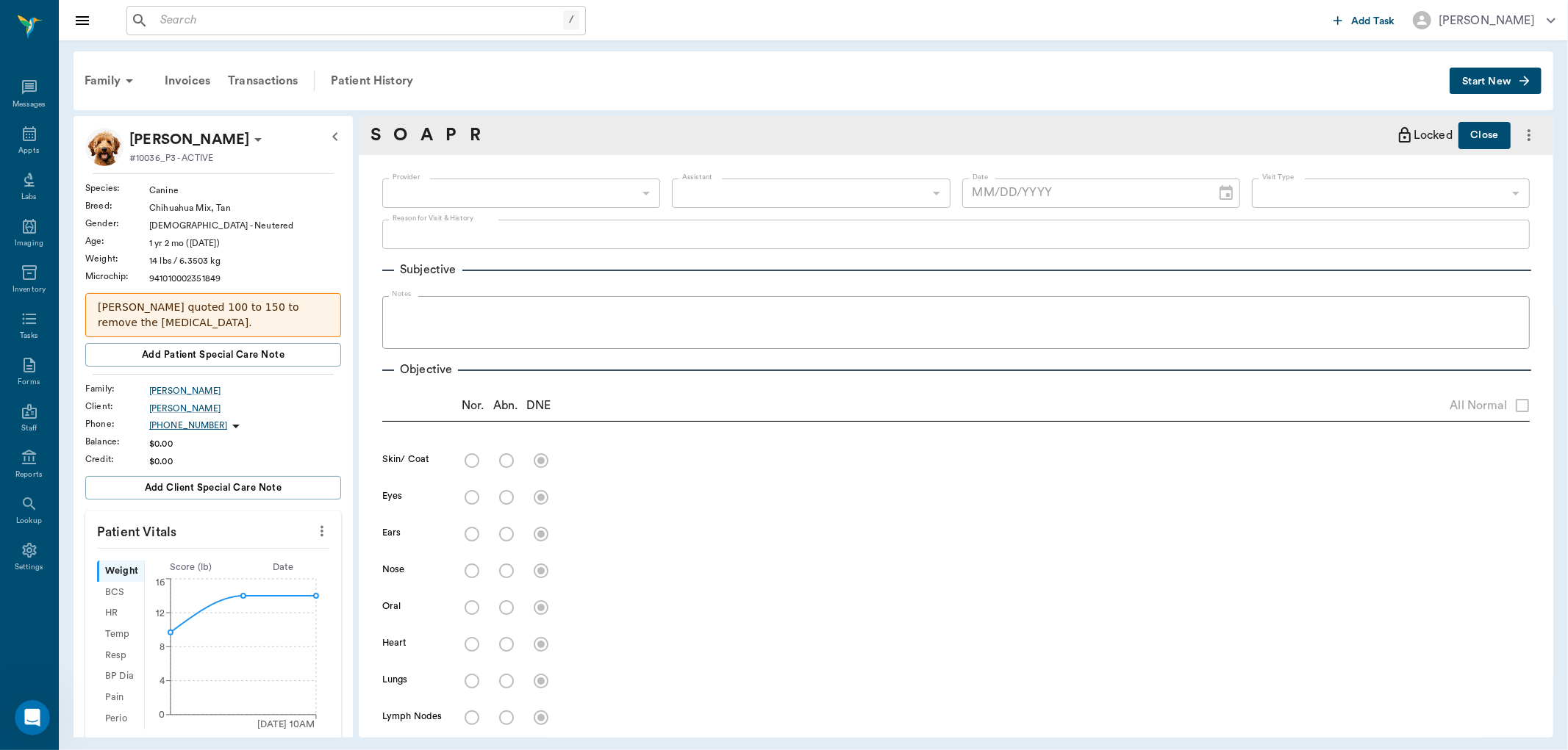
type textarea "has 504 and 604 still present, advise removal."
radio input "true"
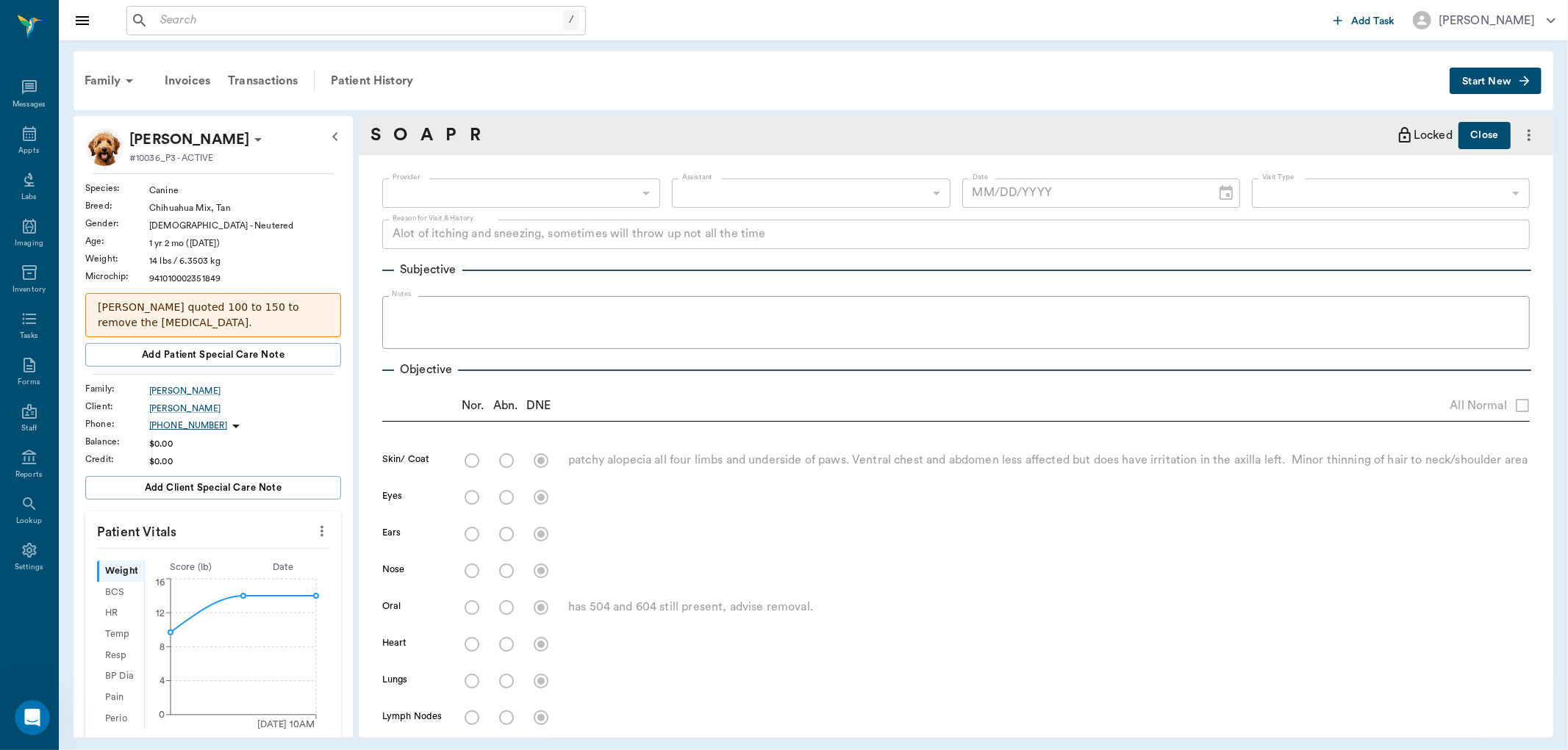
radio input "true"
type textarea "ambulatory x 4"
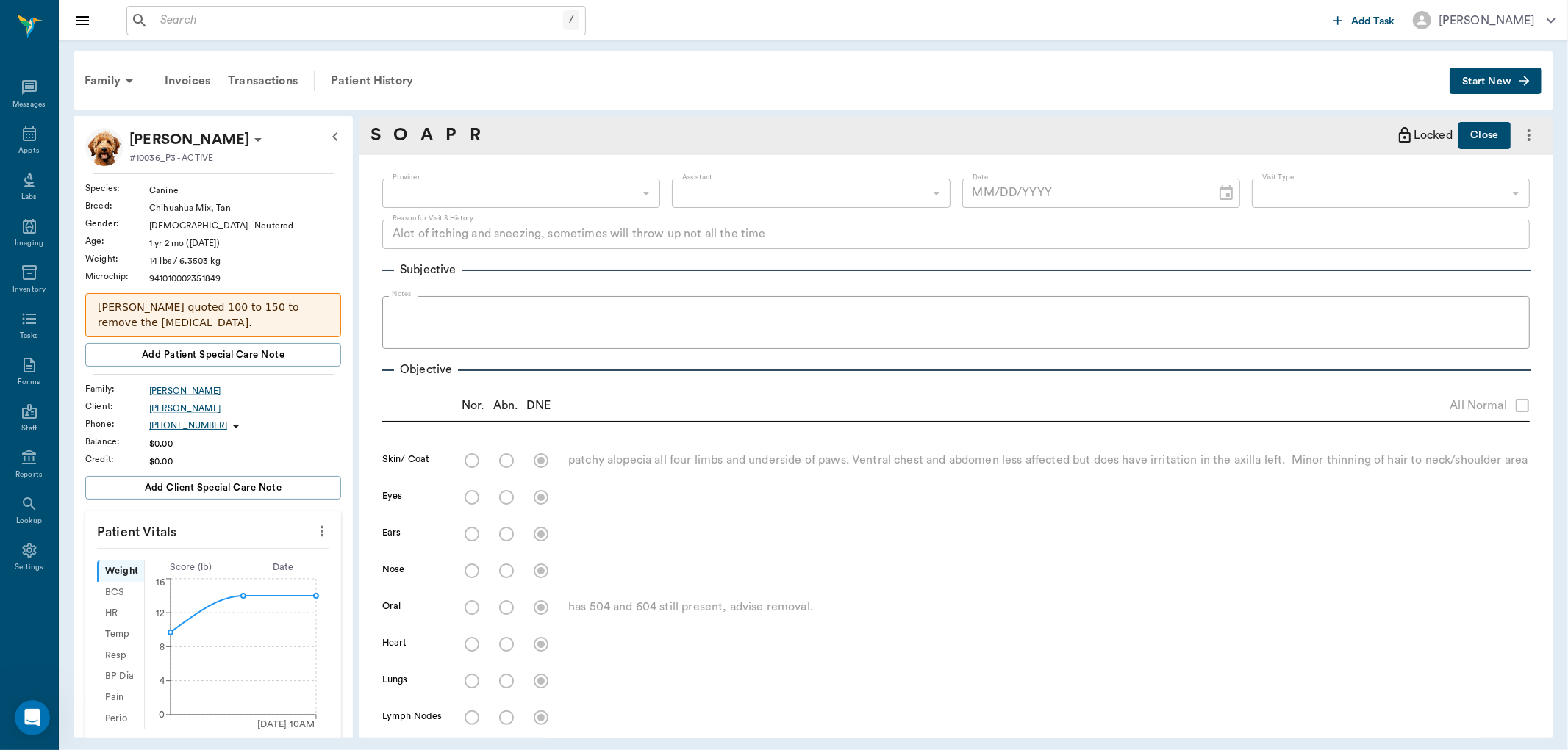
radio input "true"
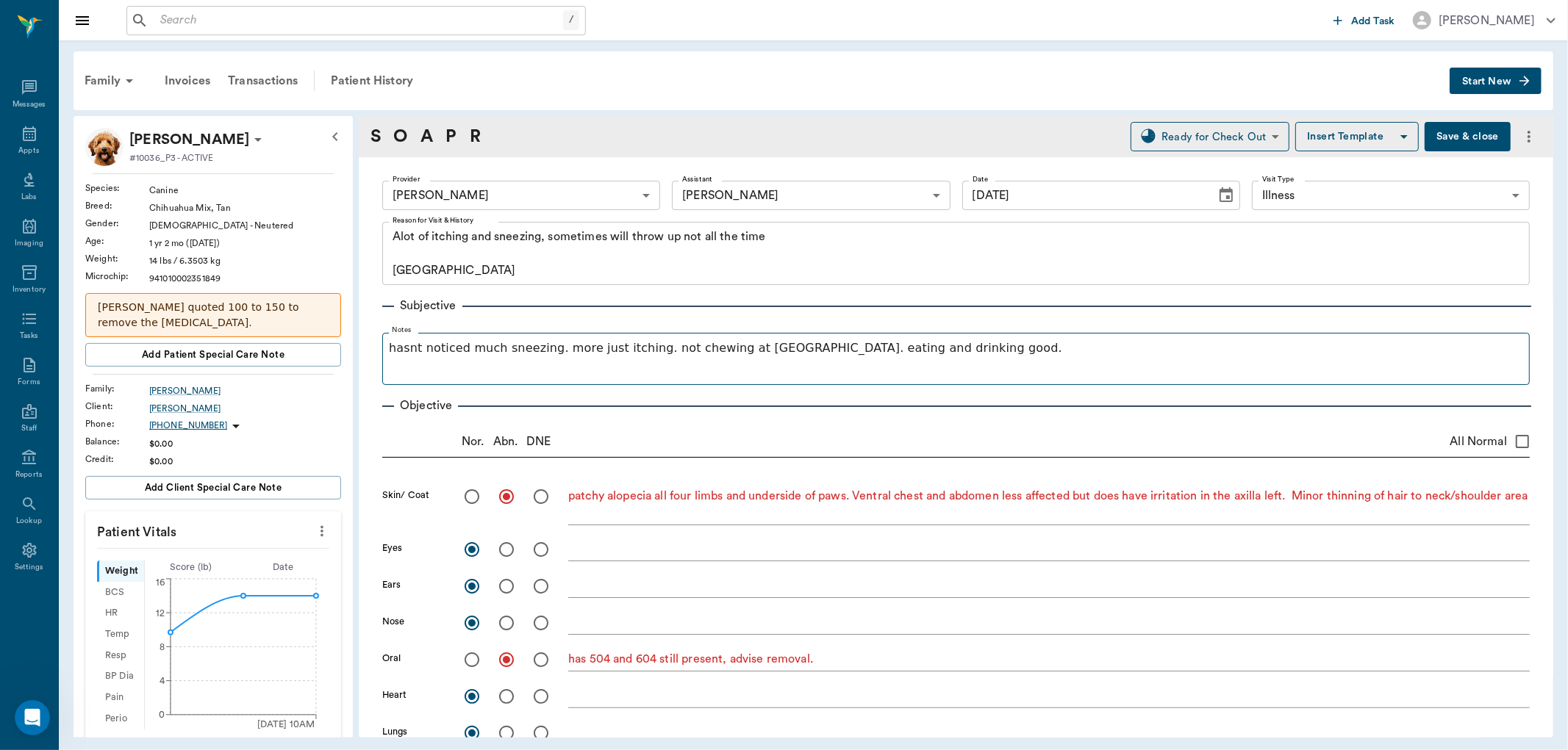
type input "[DATE]"
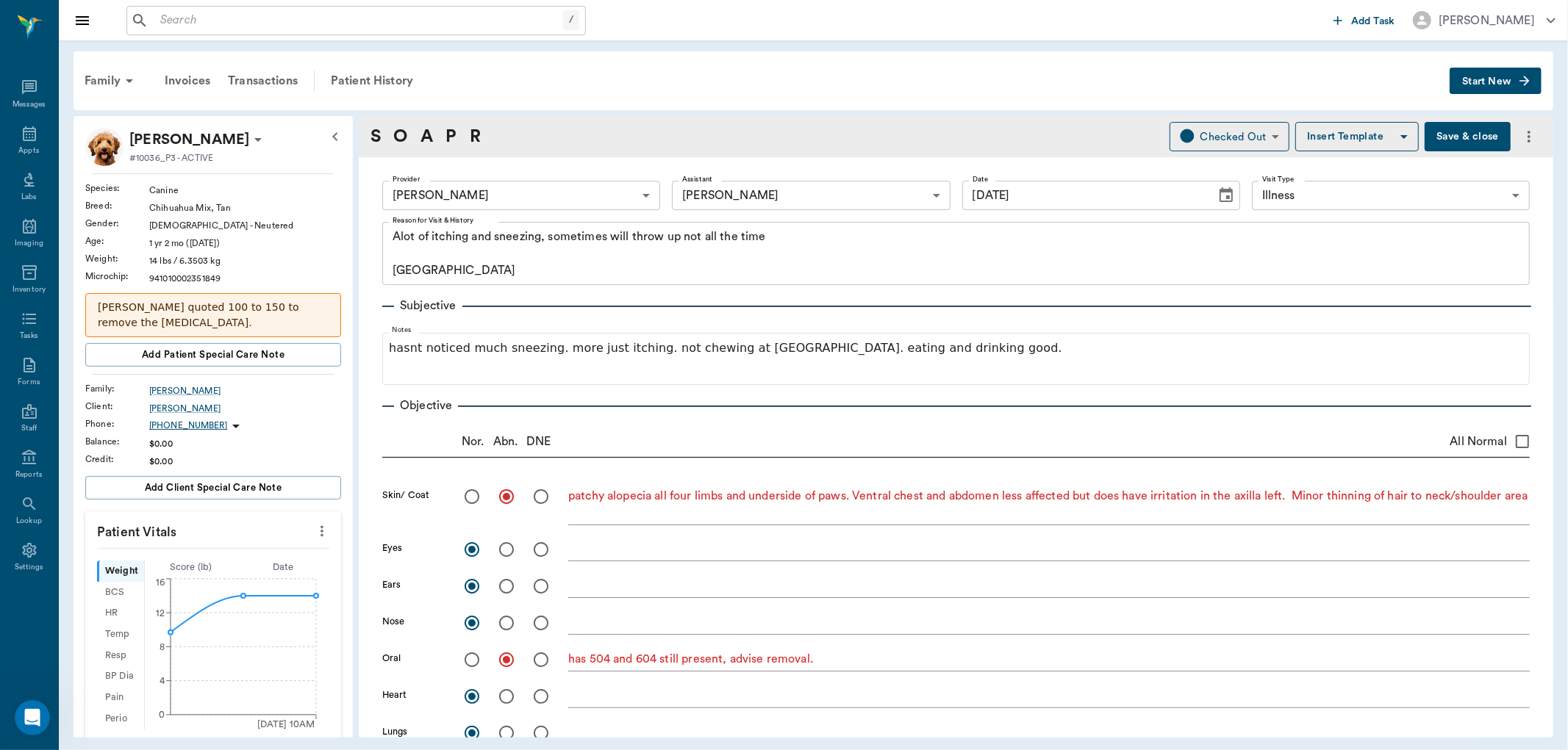
type input "CHECKED_OUT"
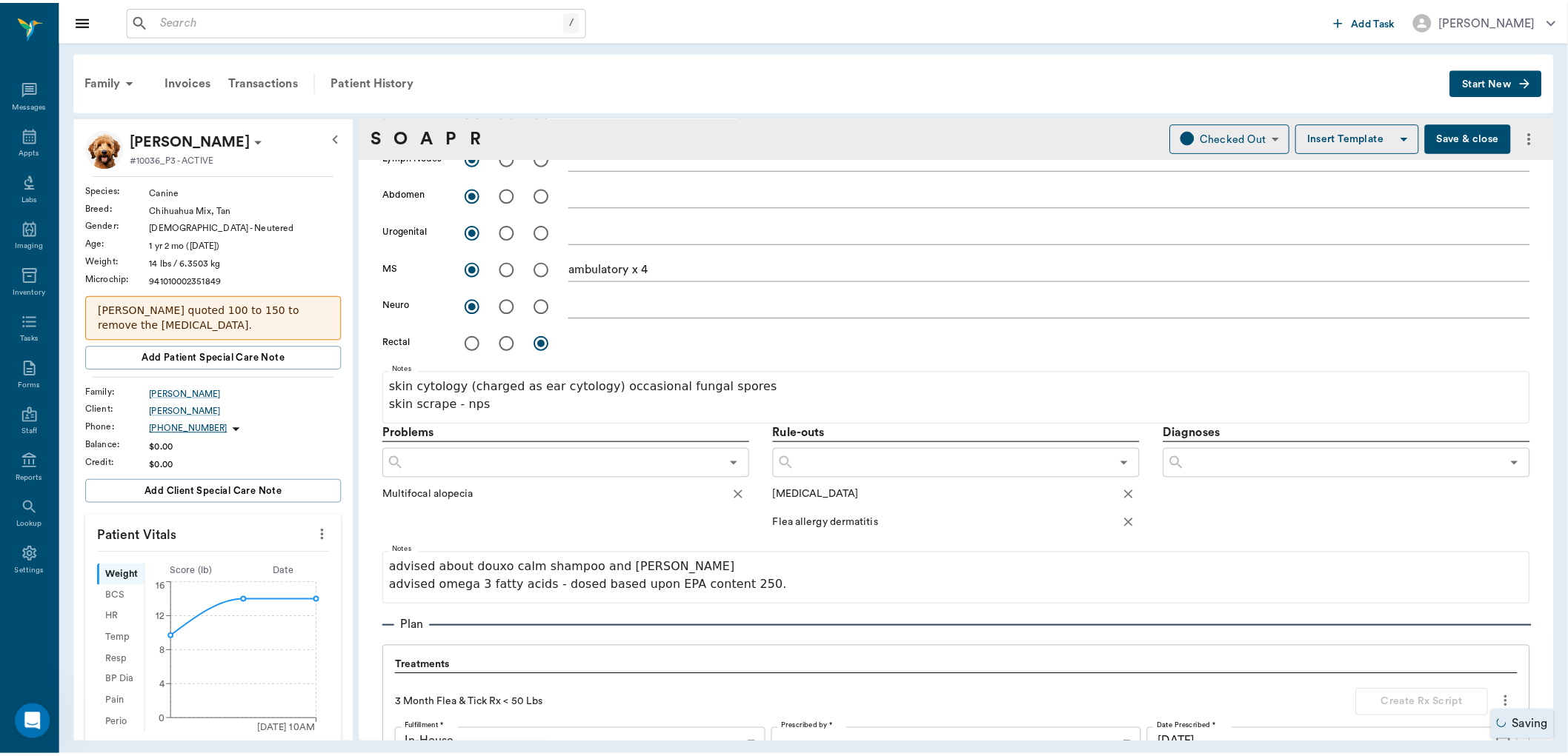
scroll to position [658, 0]
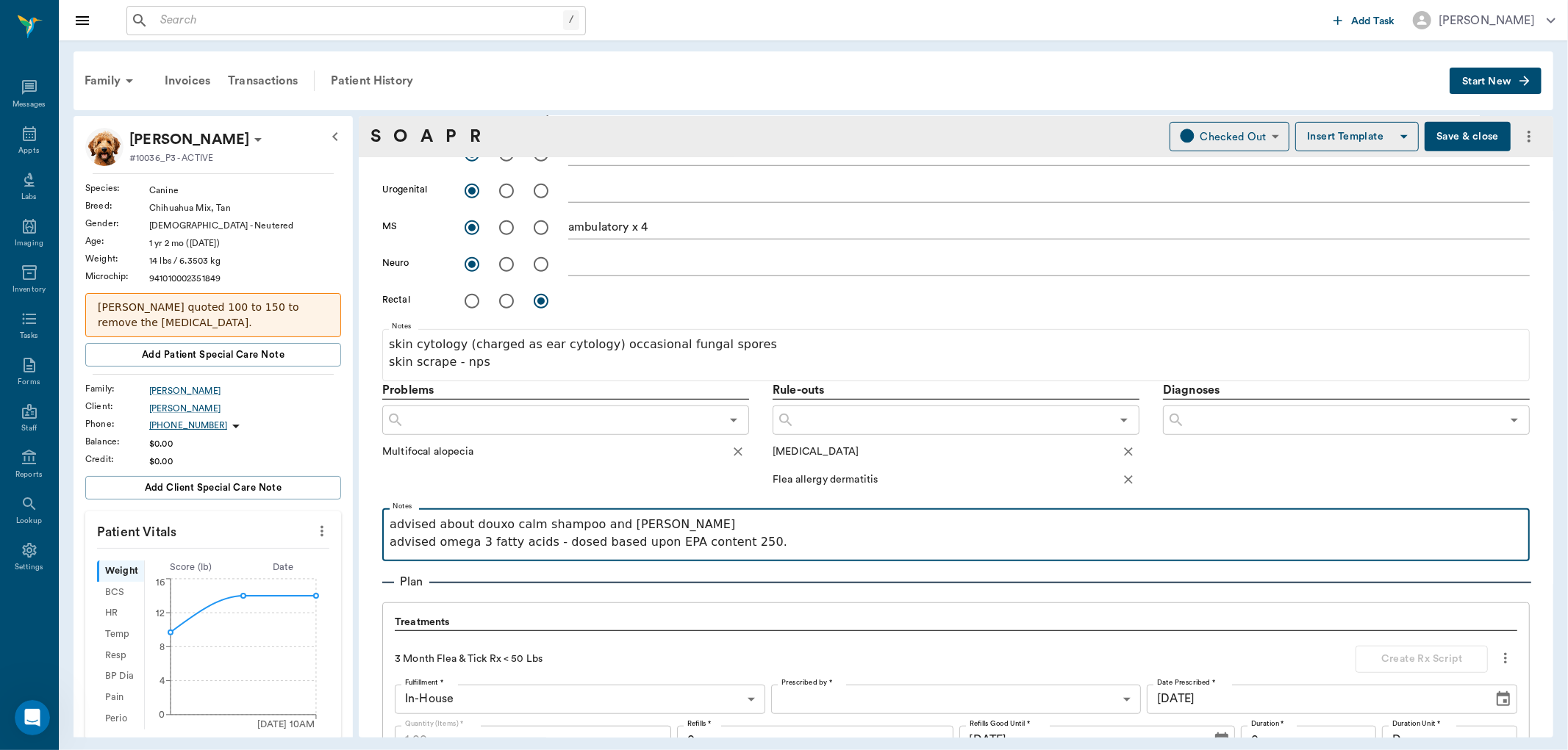
click at [767, 537] on p "advised omega 3 fatty acids - dosed based upon EPA content 250." at bounding box center [956, 542] width 1133 height 18
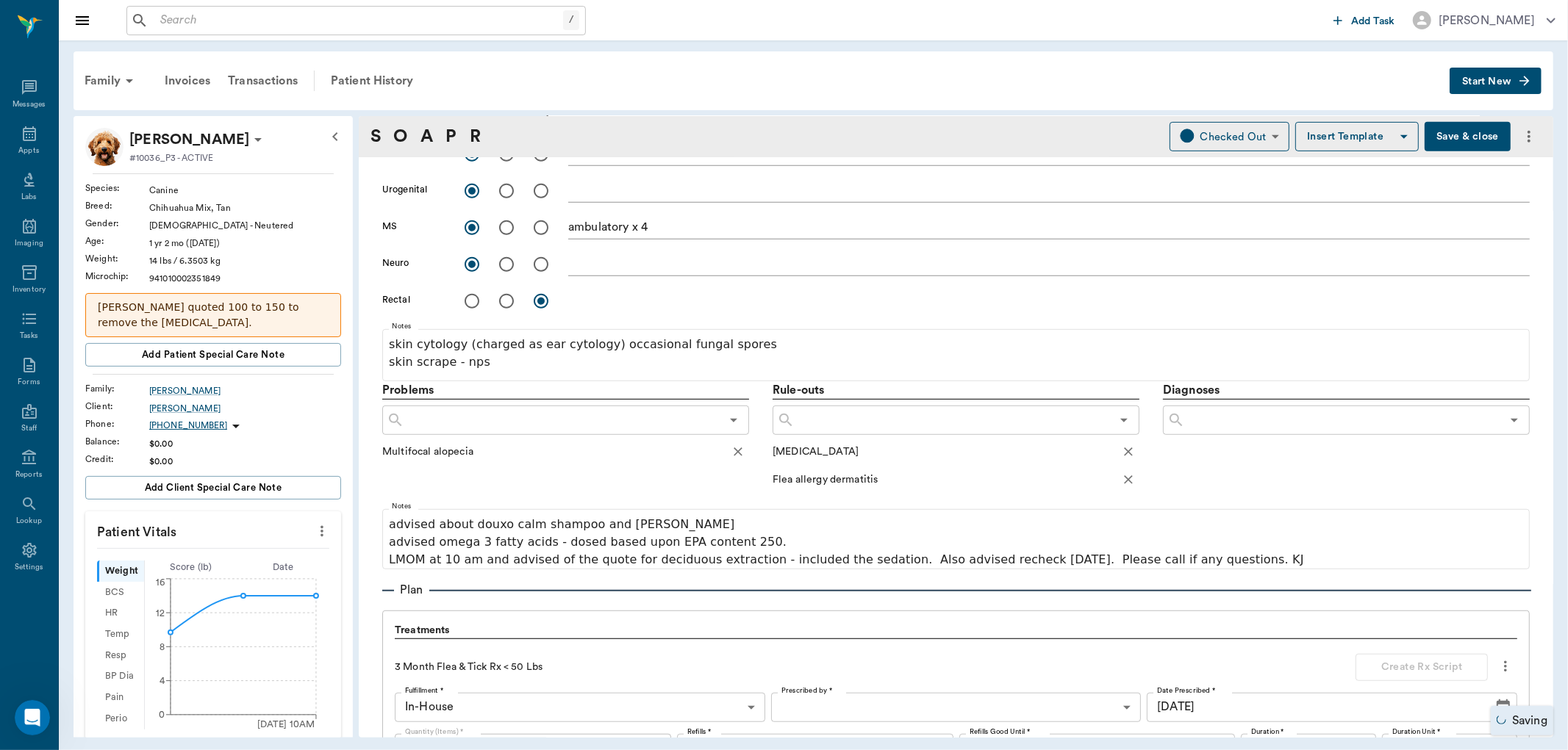
click at [1474, 128] on button "Save & close" at bounding box center [1468, 136] width 86 height 30
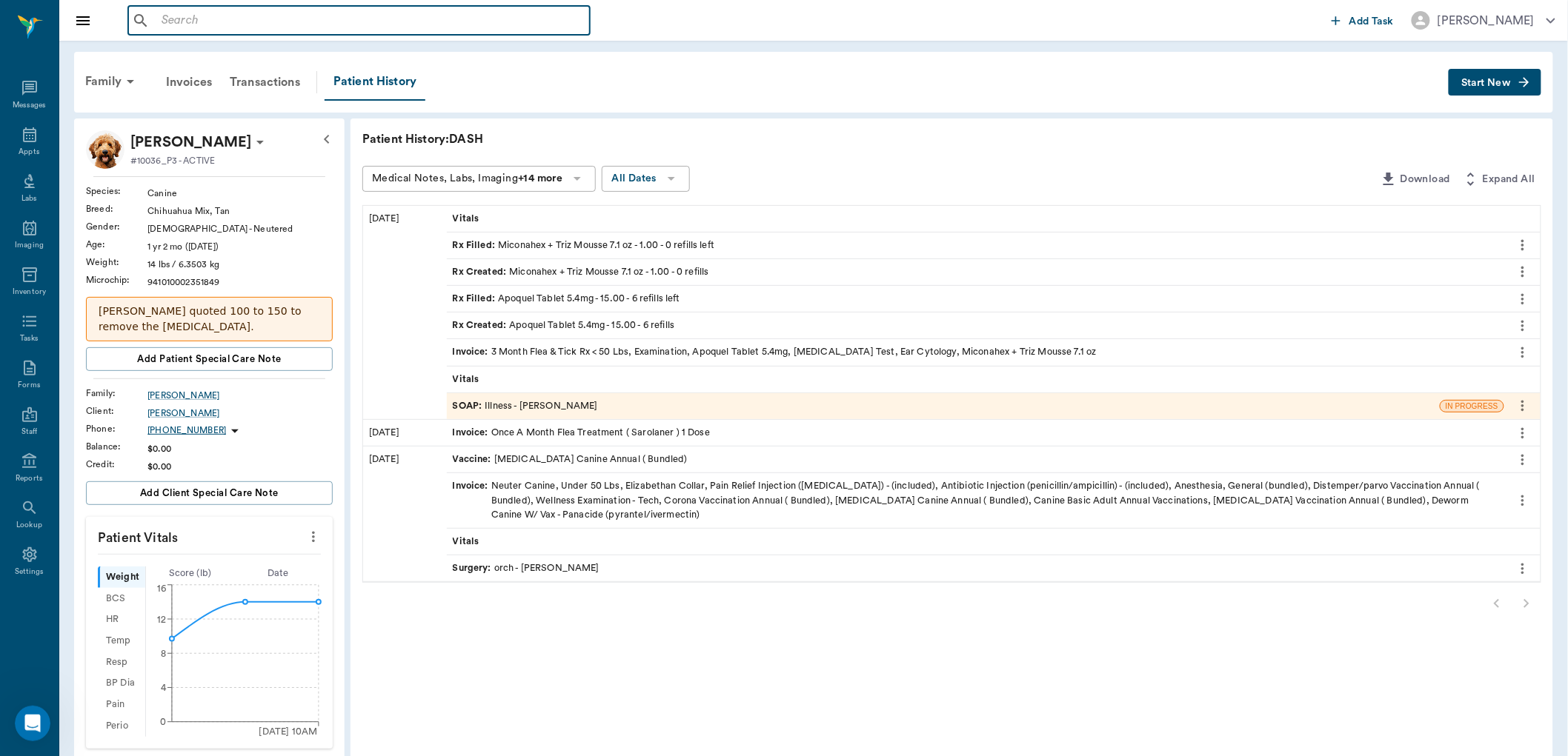
click at [165, 23] on input "text" at bounding box center [370, 21] width 429 height 21
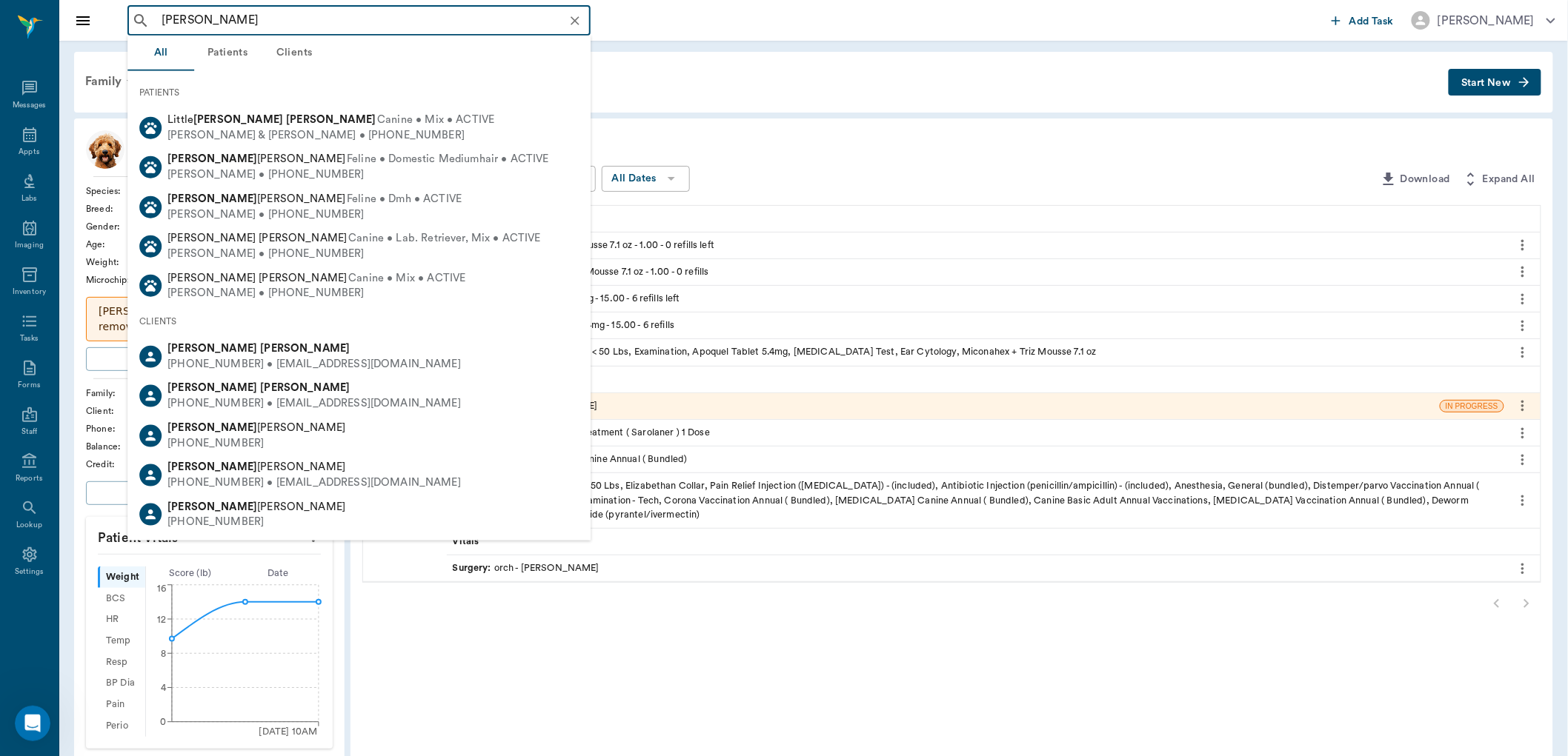
type input "John Dilday"
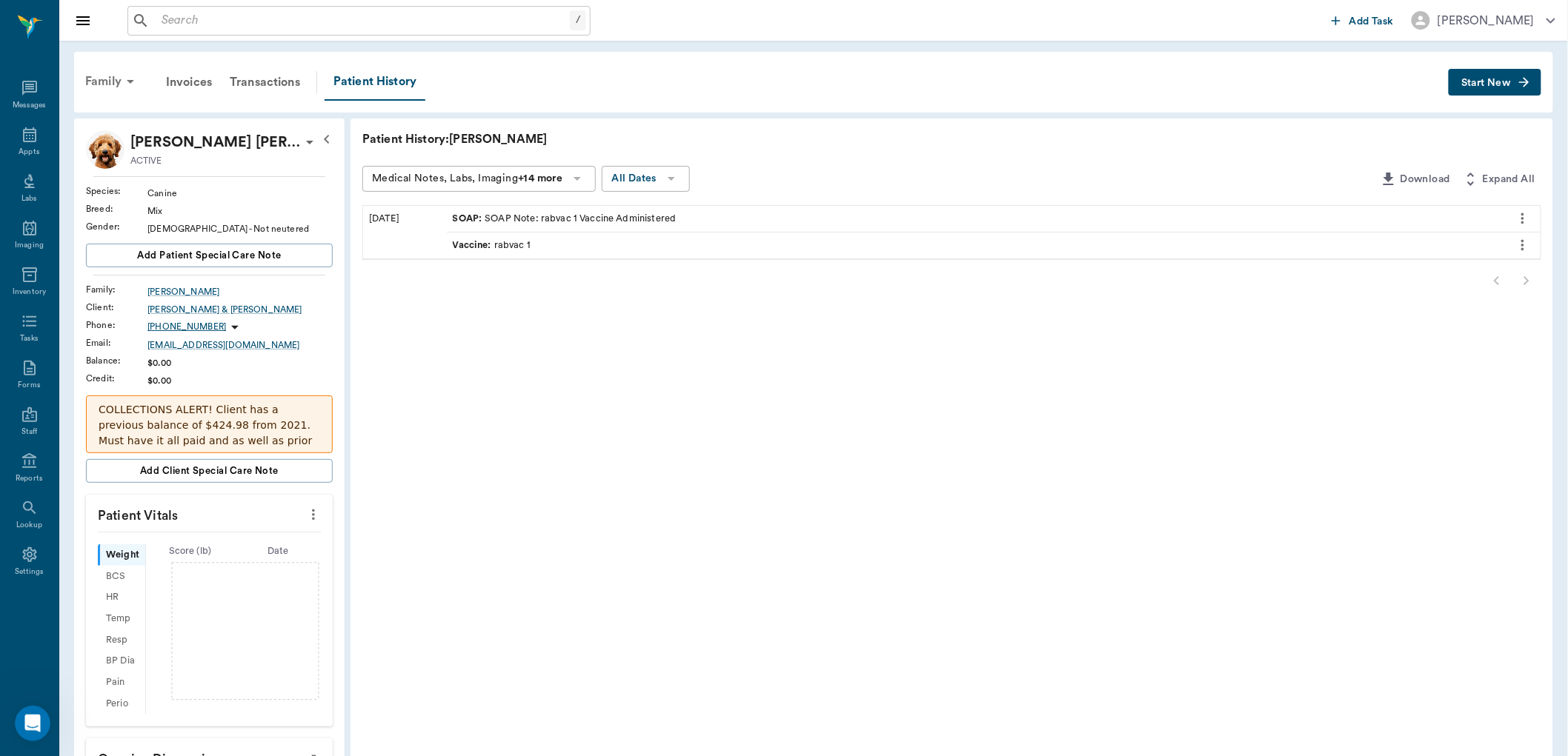
click at [112, 79] on div "Family" at bounding box center [112, 82] width 72 height 36
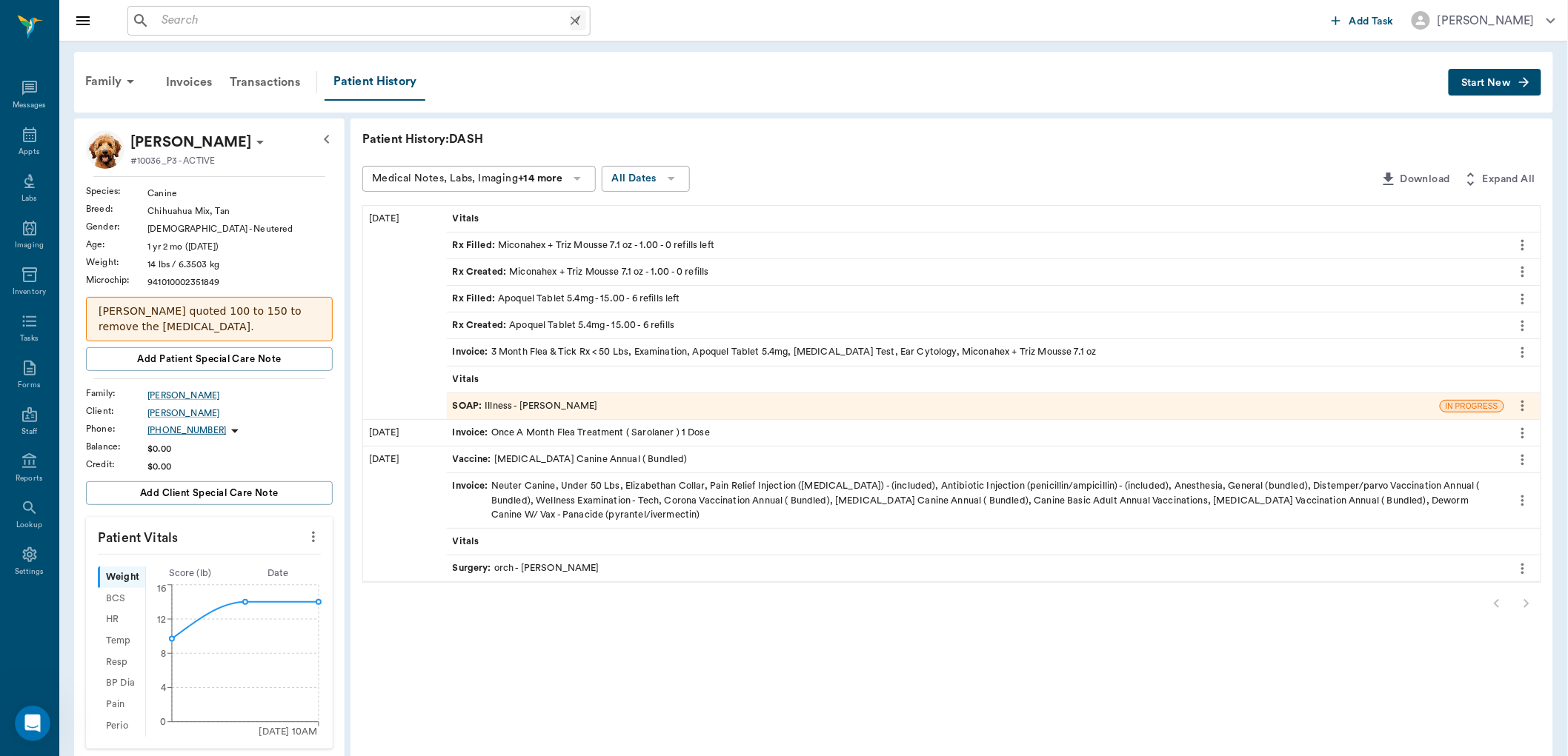
click at [239, 25] on input "text" at bounding box center [363, 21] width 414 height 21
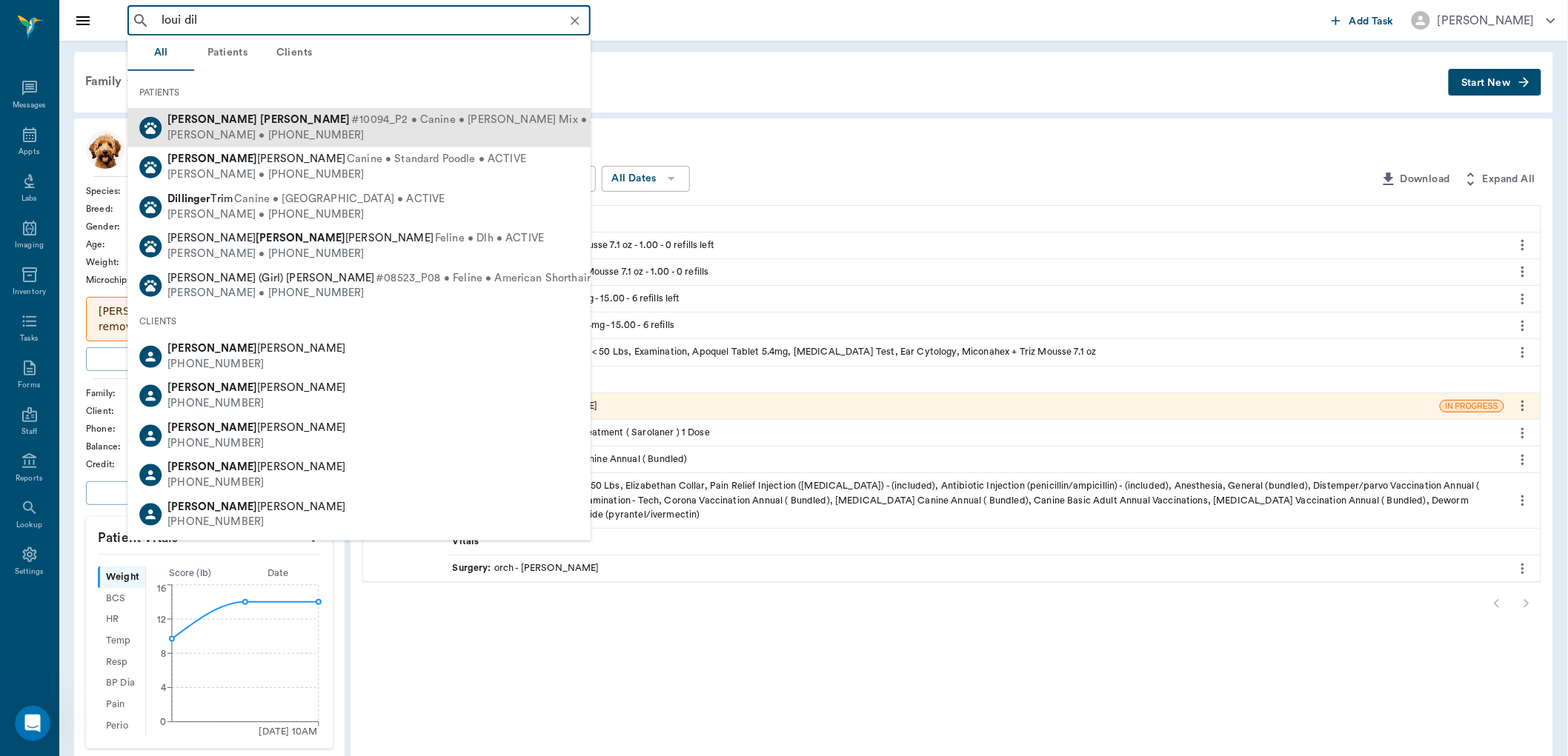
click at [352, 121] on span "#10094_P2 • Canine • Jack Russel Mix • ACTIVE" at bounding box center [490, 120] width 277 height 16
type input "loui dil"
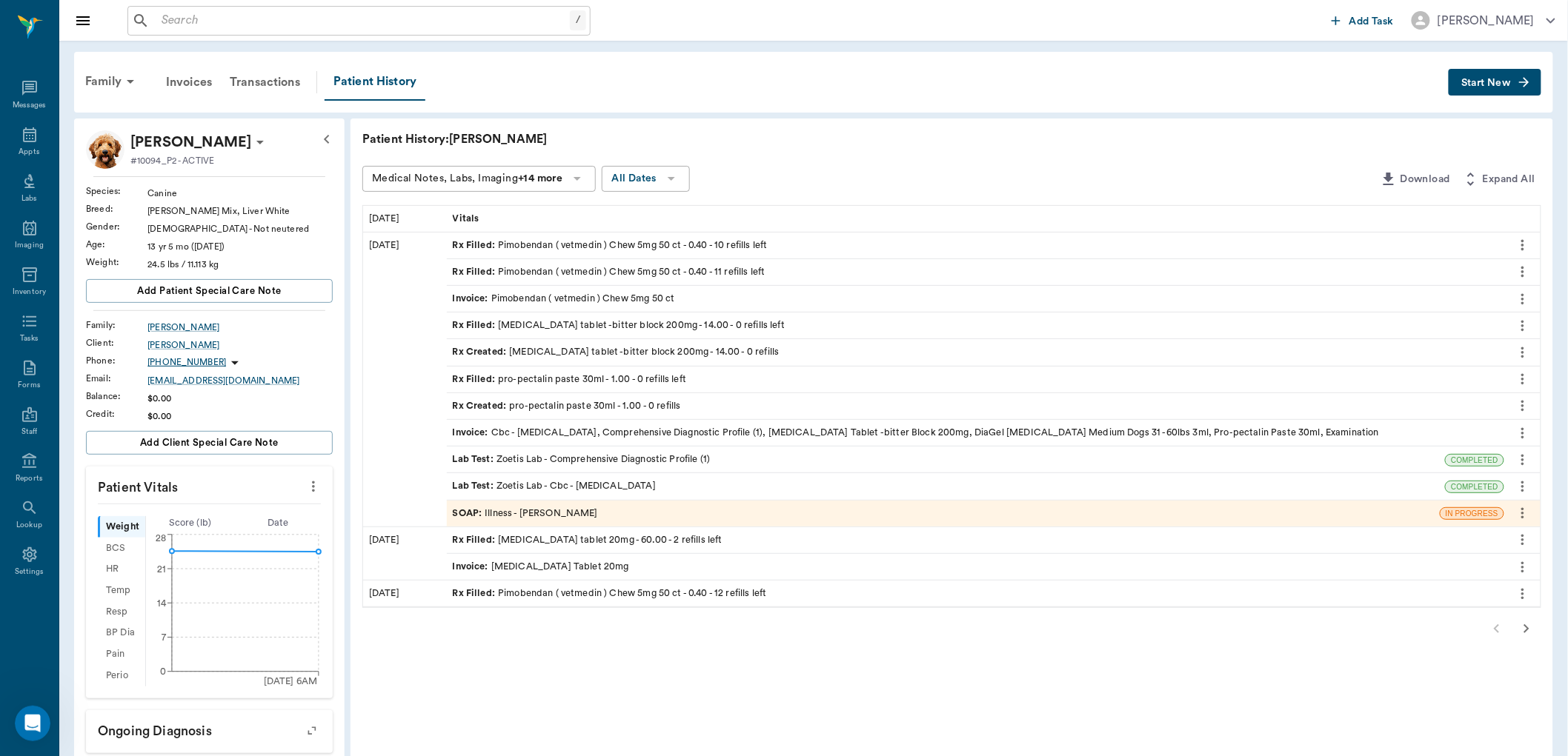
click at [483, 248] on span "Rx Filled :" at bounding box center [475, 245] width 46 height 14
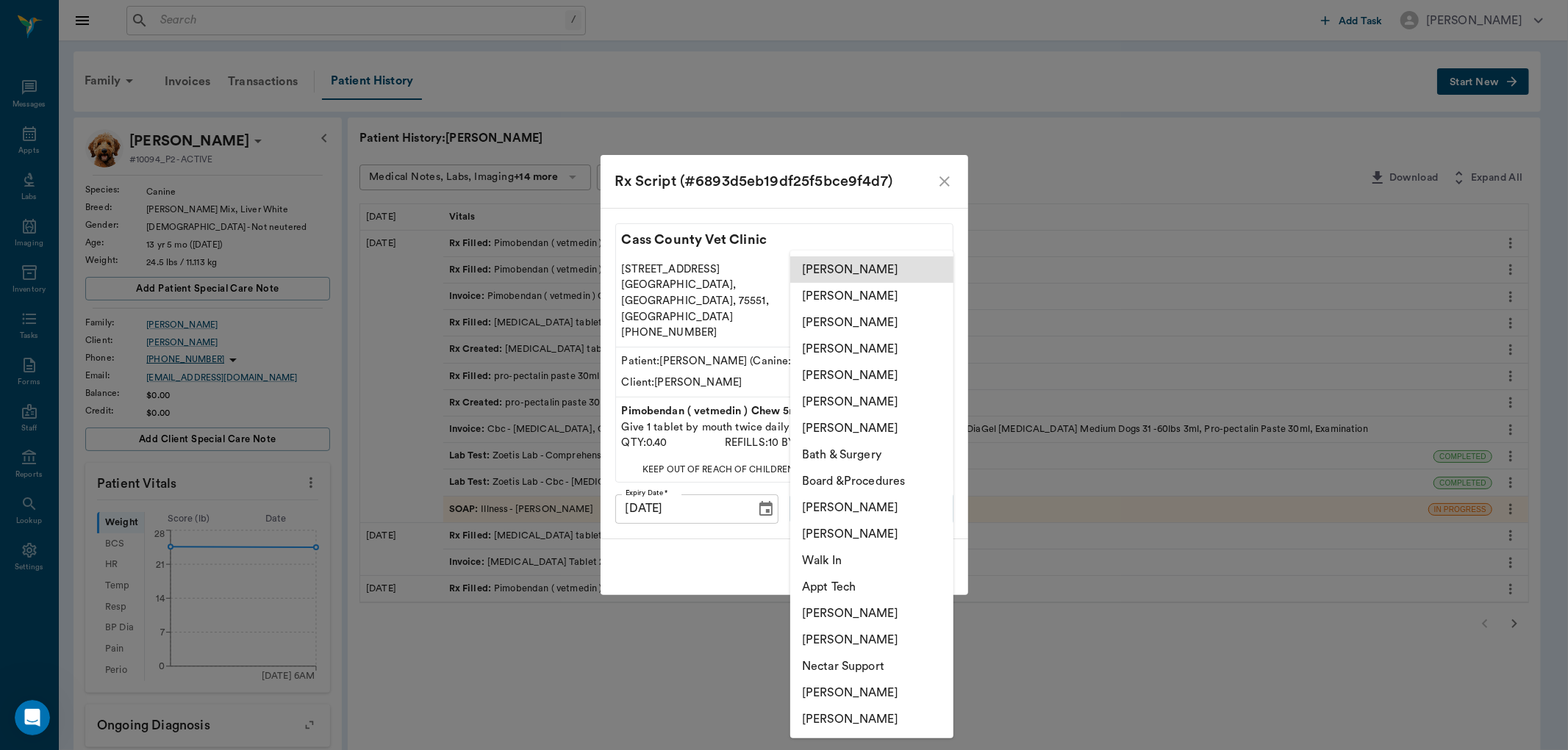
click at [855, 490] on body "/ ​ Add Task Dr. Bert Ellsworth Nectar Messages Appts Labs Imaging Inventory Ta…" at bounding box center [784, 562] width 1568 height 1125
click at [815, 319] on li "[PERSON_NAME]" at bounding box center [872, 323] width 163 height 27
type input "63ec2e7e52e12b0ba117b124"
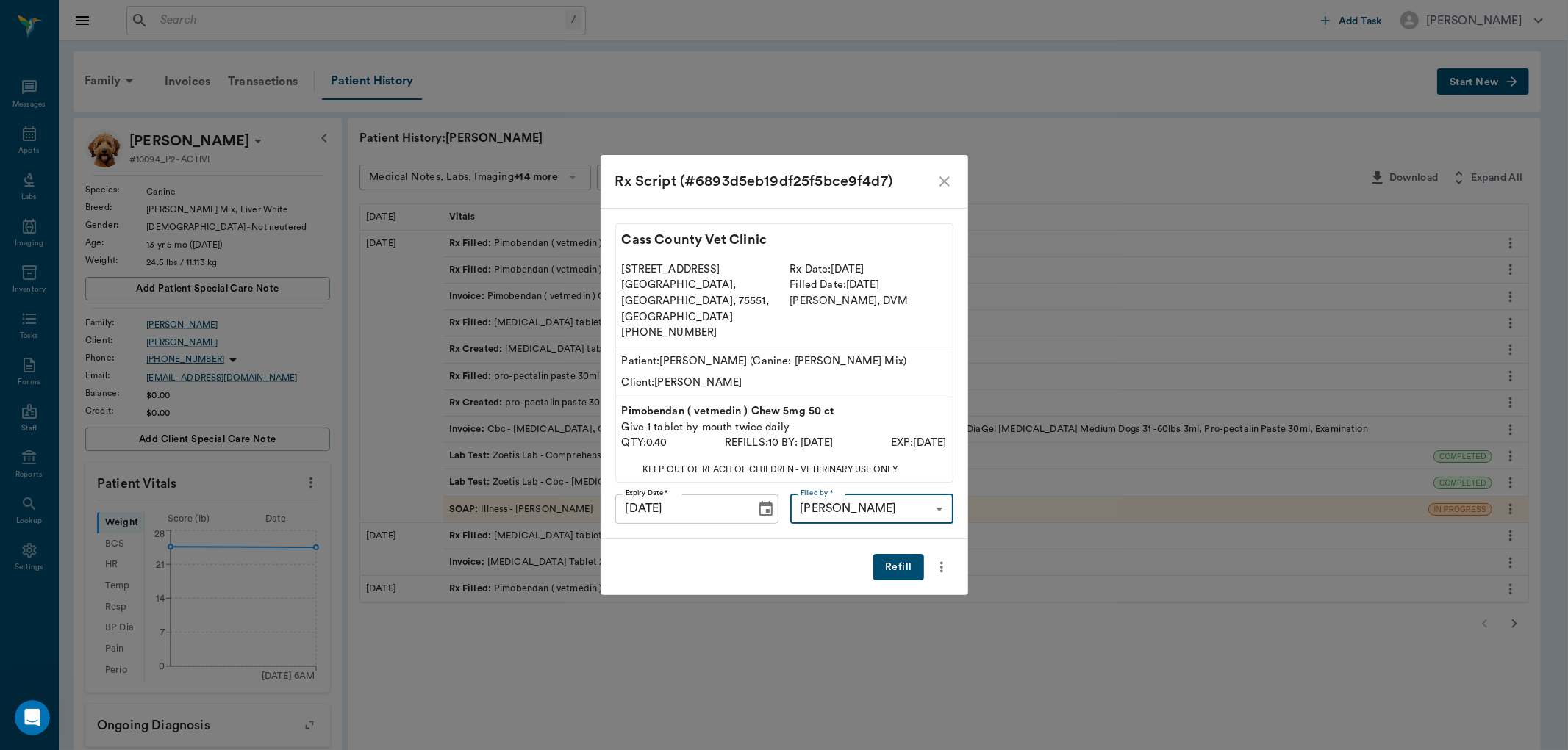
click at [885, 554] on button "Refill" at bounding box center [898, 568] width 50 height 27
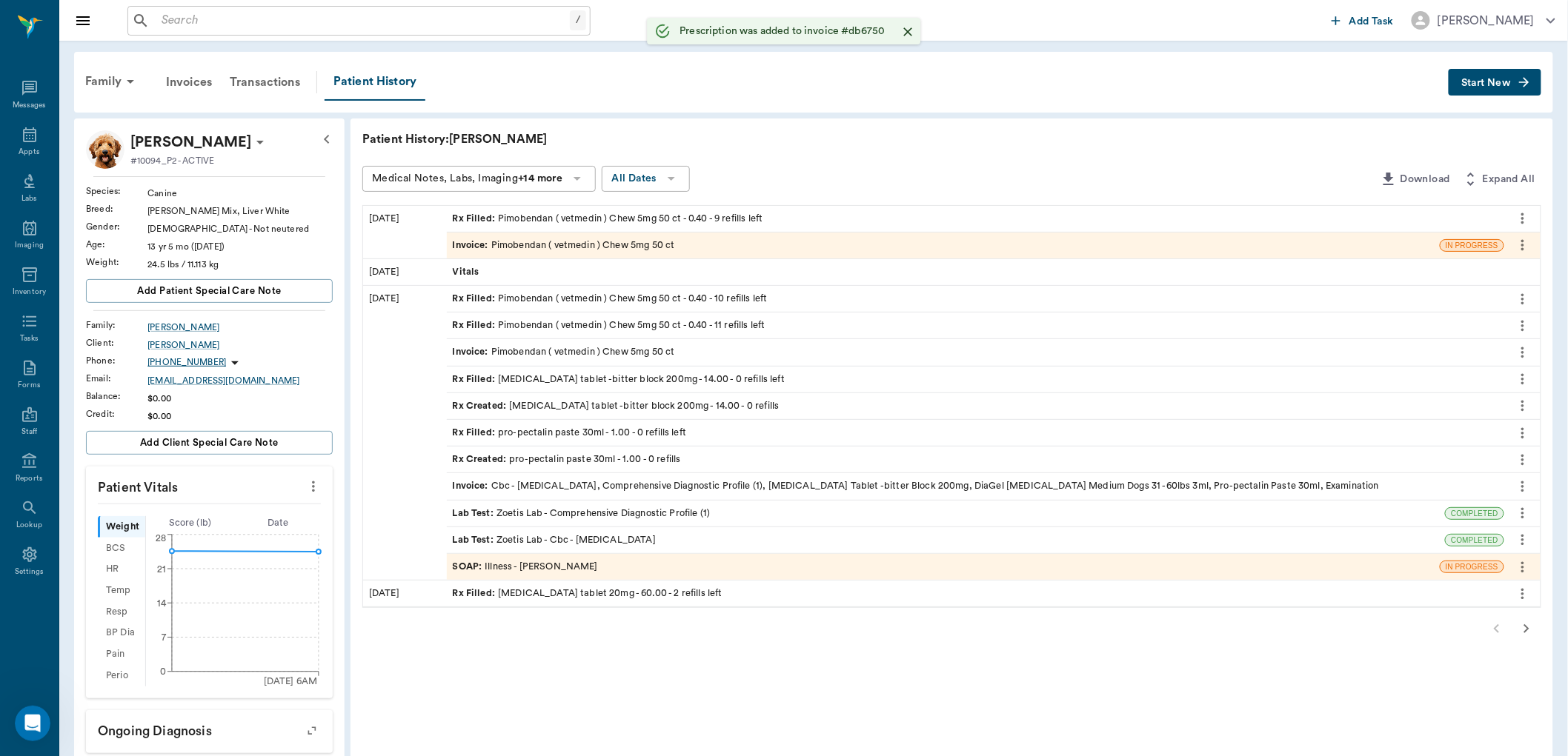
click at [471, 591] on span "Rx Filled :" at bounding box center [475, 594] width 46 height 14
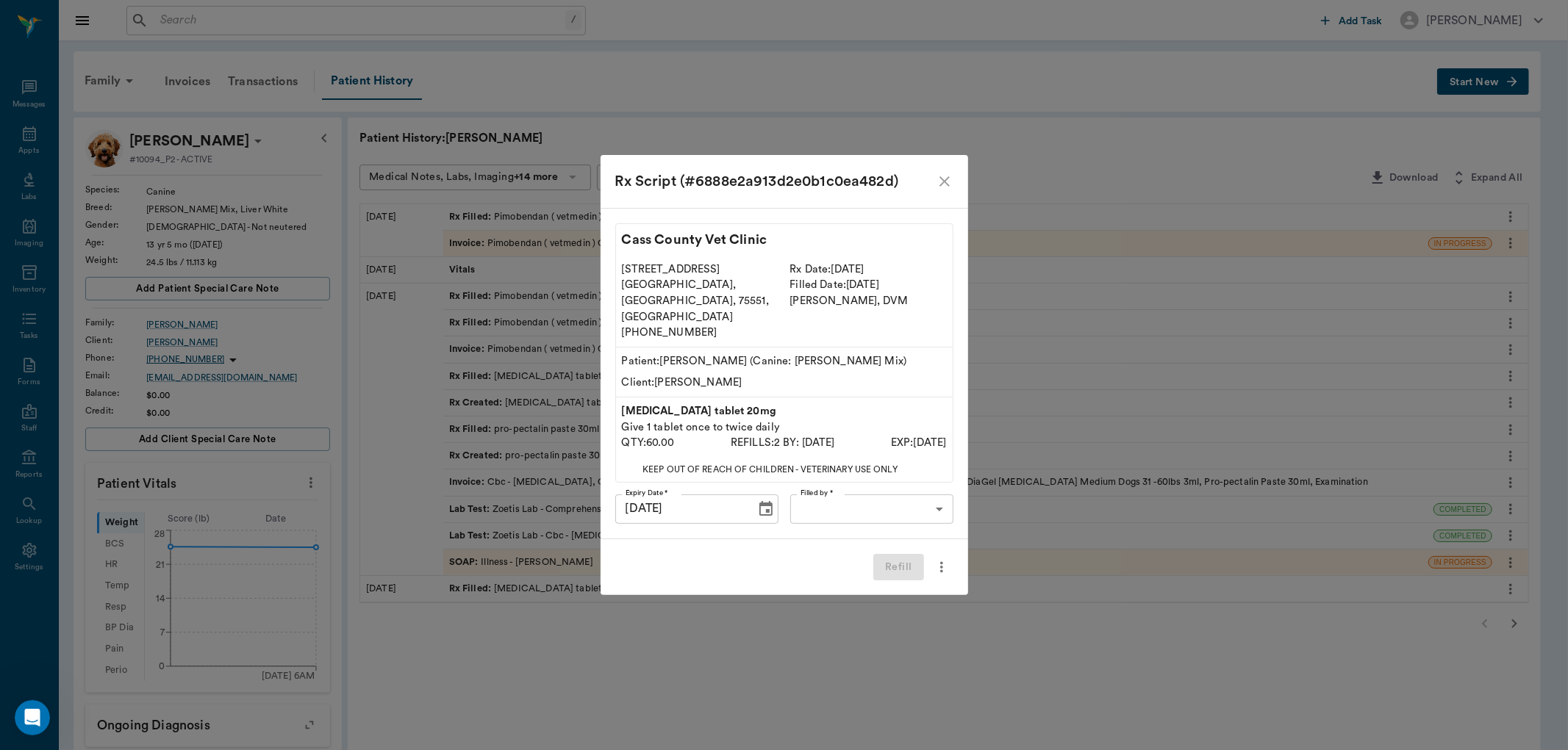
click at [853, 497] on body "/ ​ Add Task Dr. Bert Ellsworth Nectar Messages Appts Labs Imaging Inventory Ta…" at bounding box center [784, 562] width 1568 height 1125
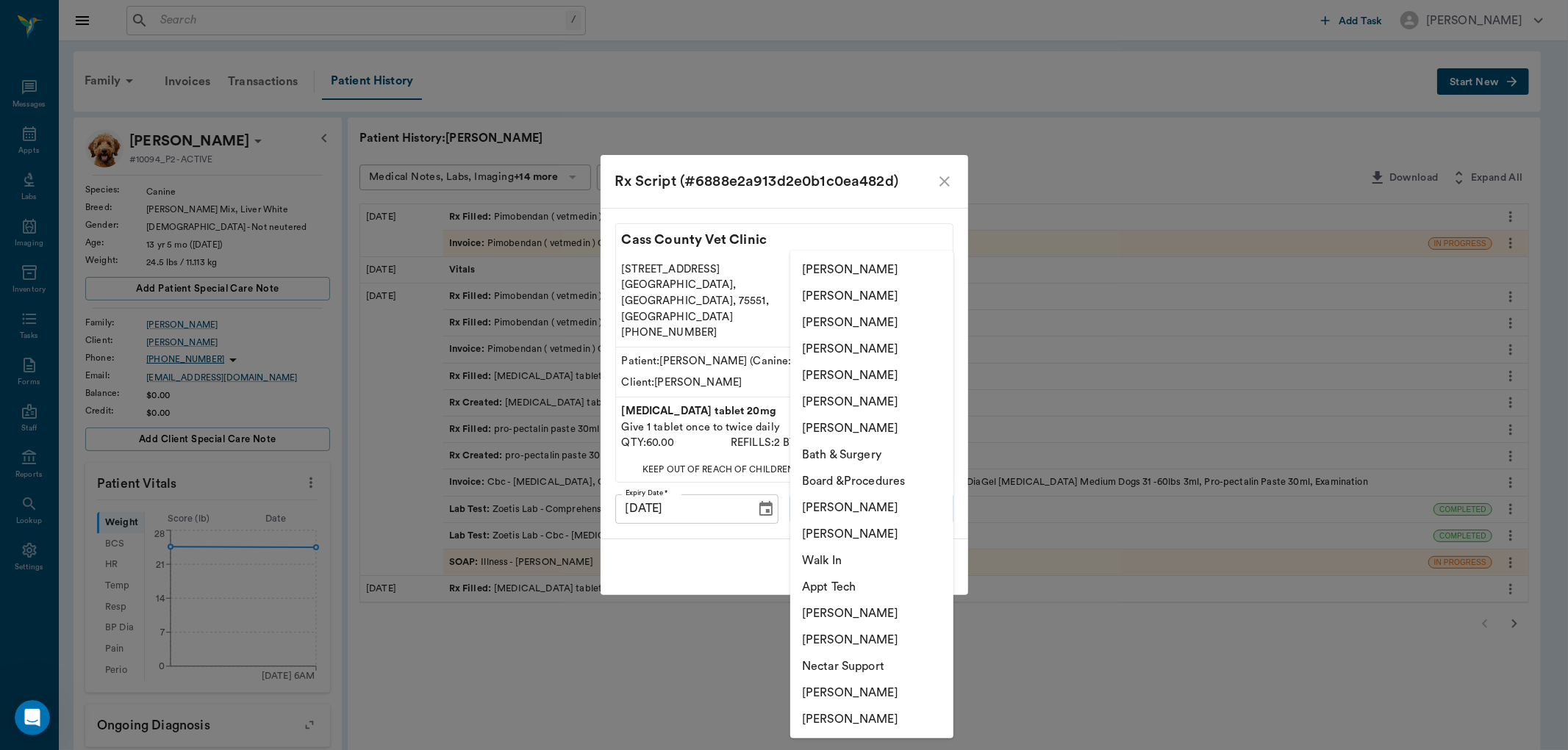
click at [824, 331] on li "[PERSON_NAME]" at bounding box center [872, 323] width 163 height 27
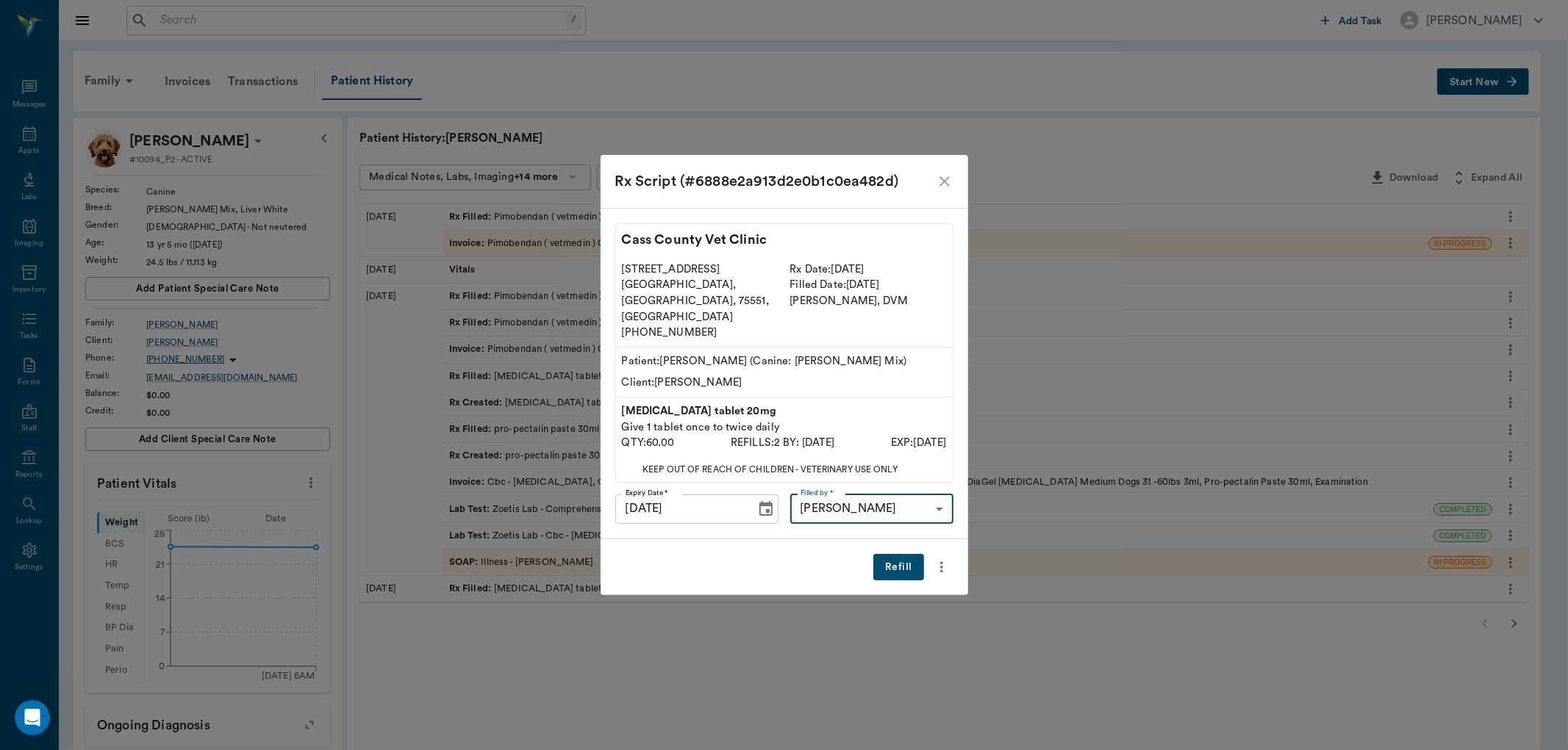
type input "63ec2e7e52e12b0ba117b124"
click at [896, 554] on button "Refill" at bounding box center [898, 568] width 50 height 27
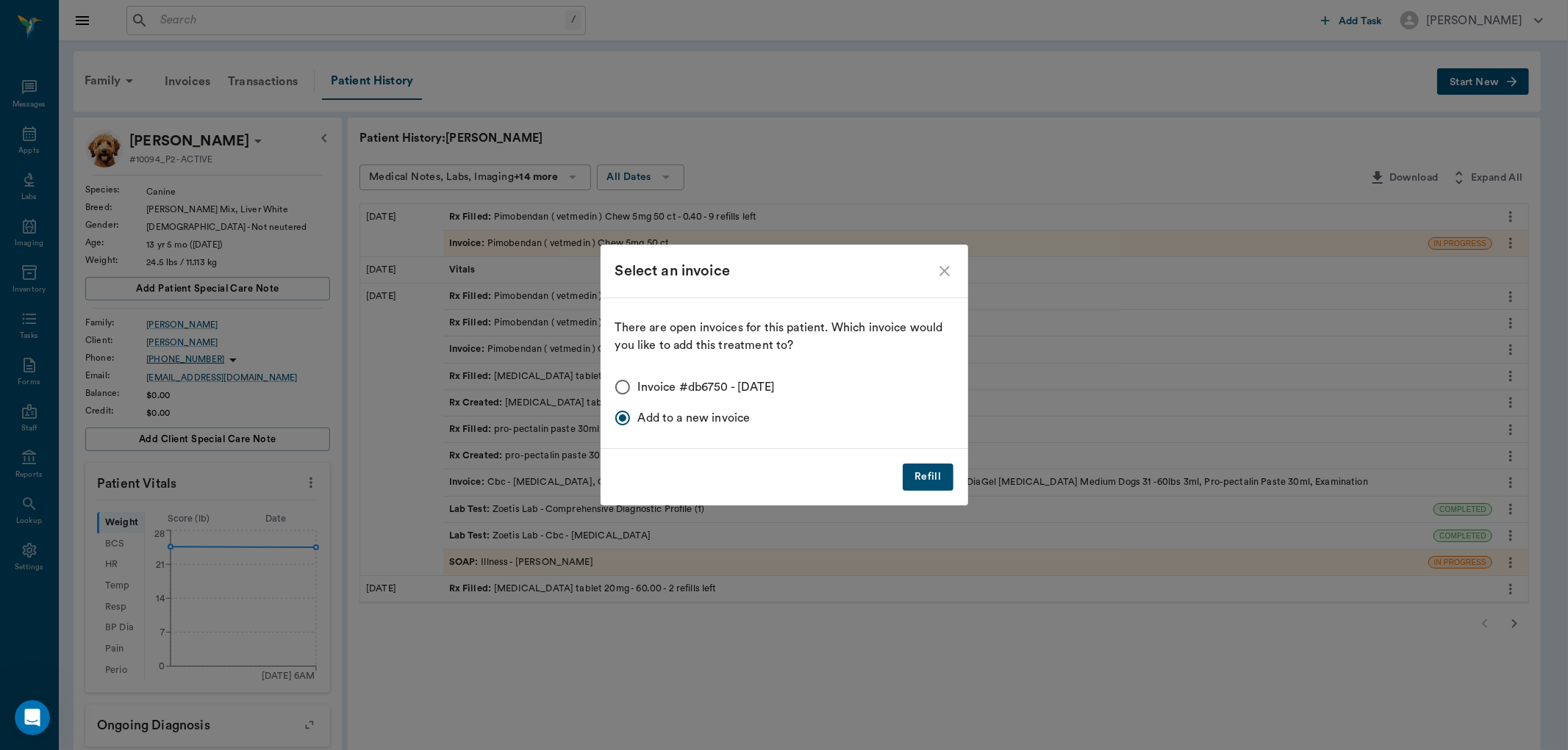
click at [626, 382] on input "Invoice #db6750 - 09/02/2025" at bounding box center [623, 387] width 31 height 31
radio input "true"
click at [928, 475] on button "Refill" at bounding box center [927, 477] width 50 height 27
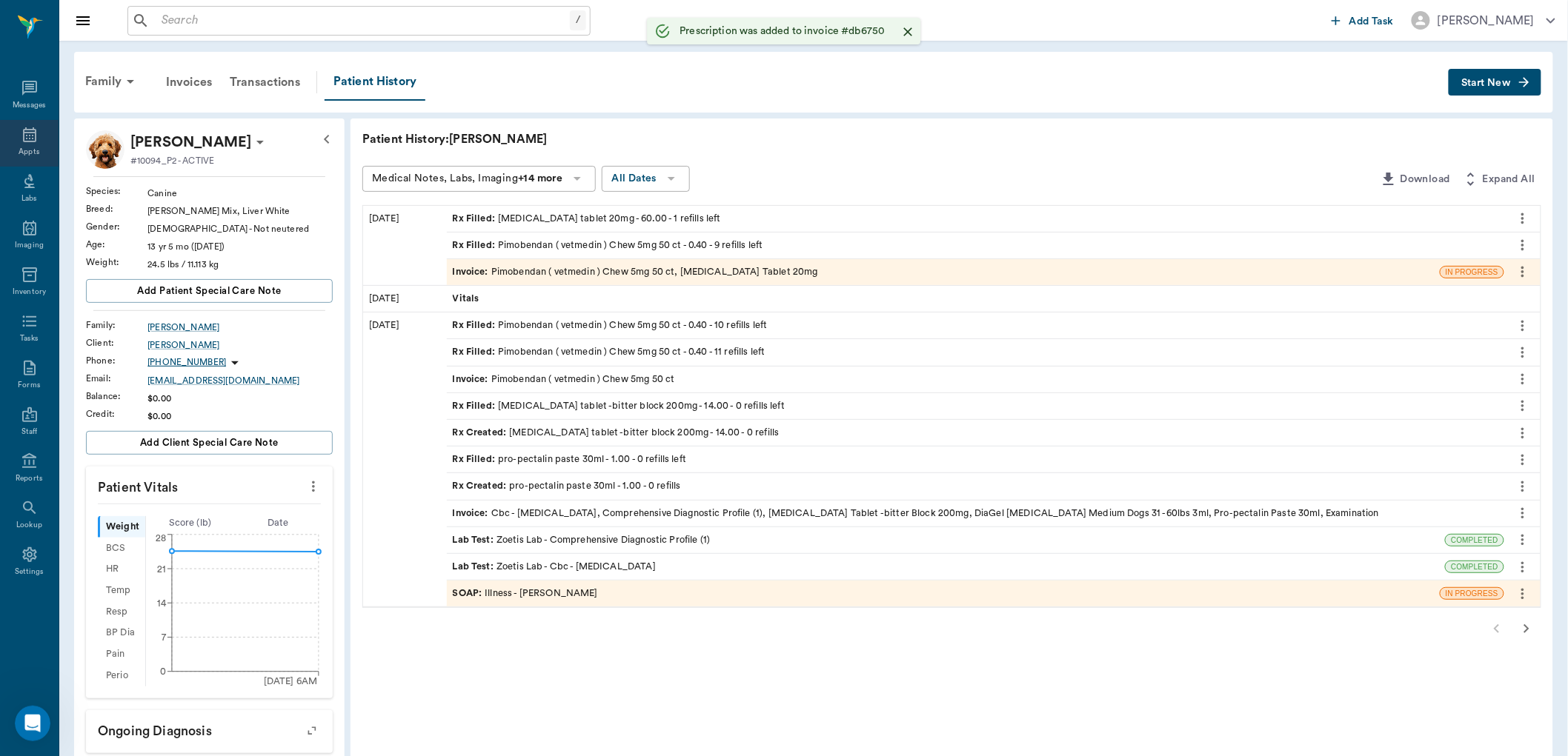
click at [25, 137] on icon at bounding box center [30, 135] width 18 height 18
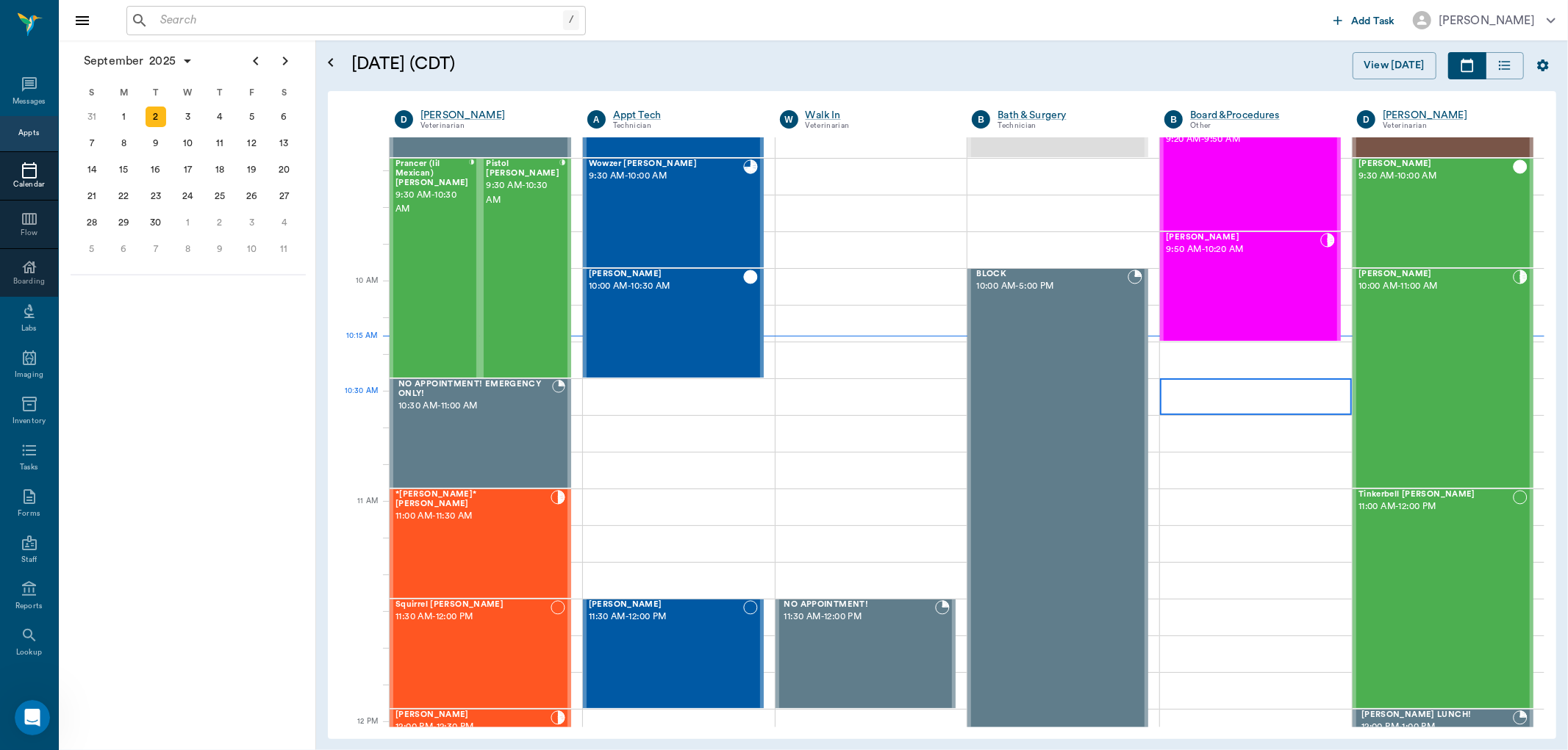
scroll to position [277, 0]
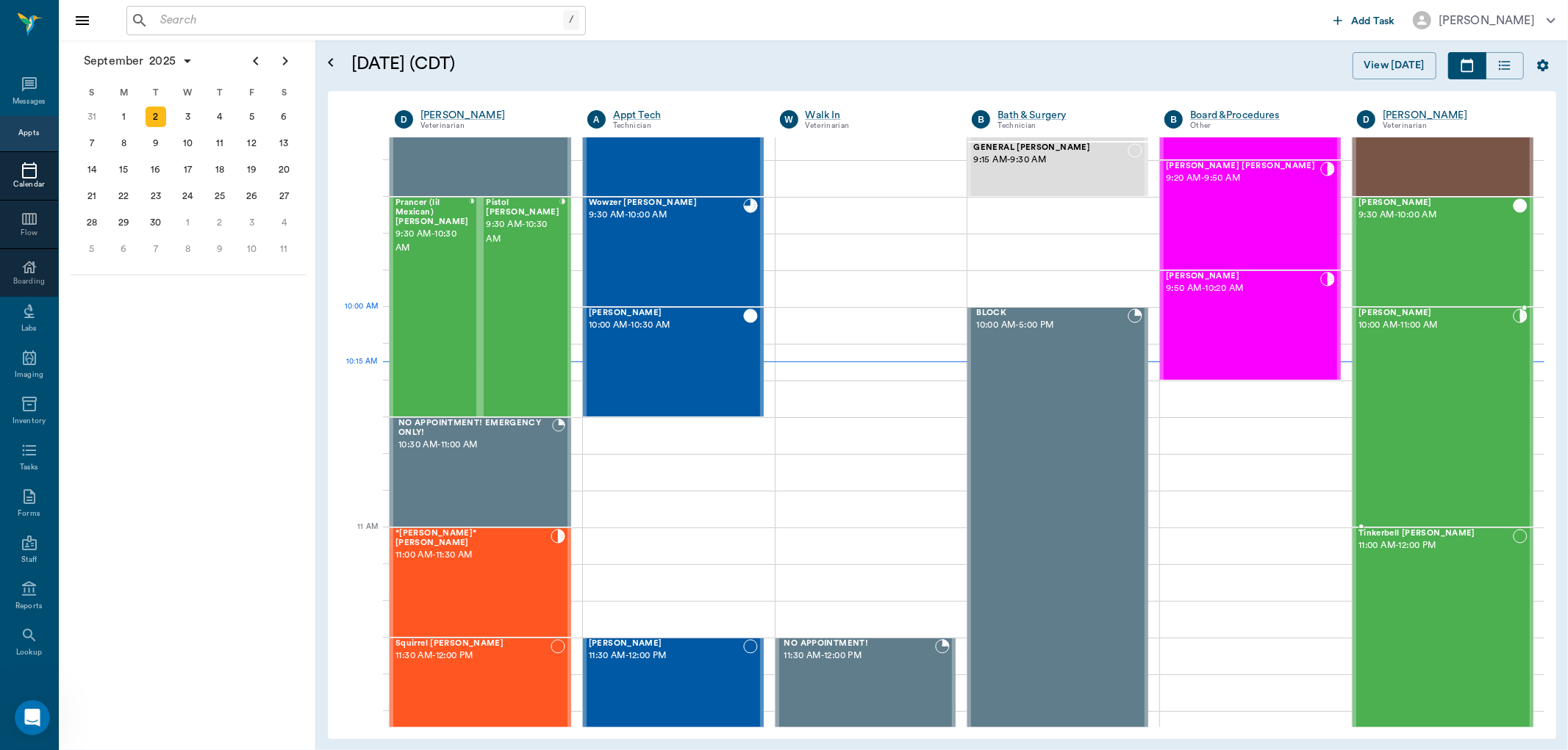
click at [1368, 314] on span "[PERSON_NAME]" at bounding box center [1436, 313] width 154 height 10
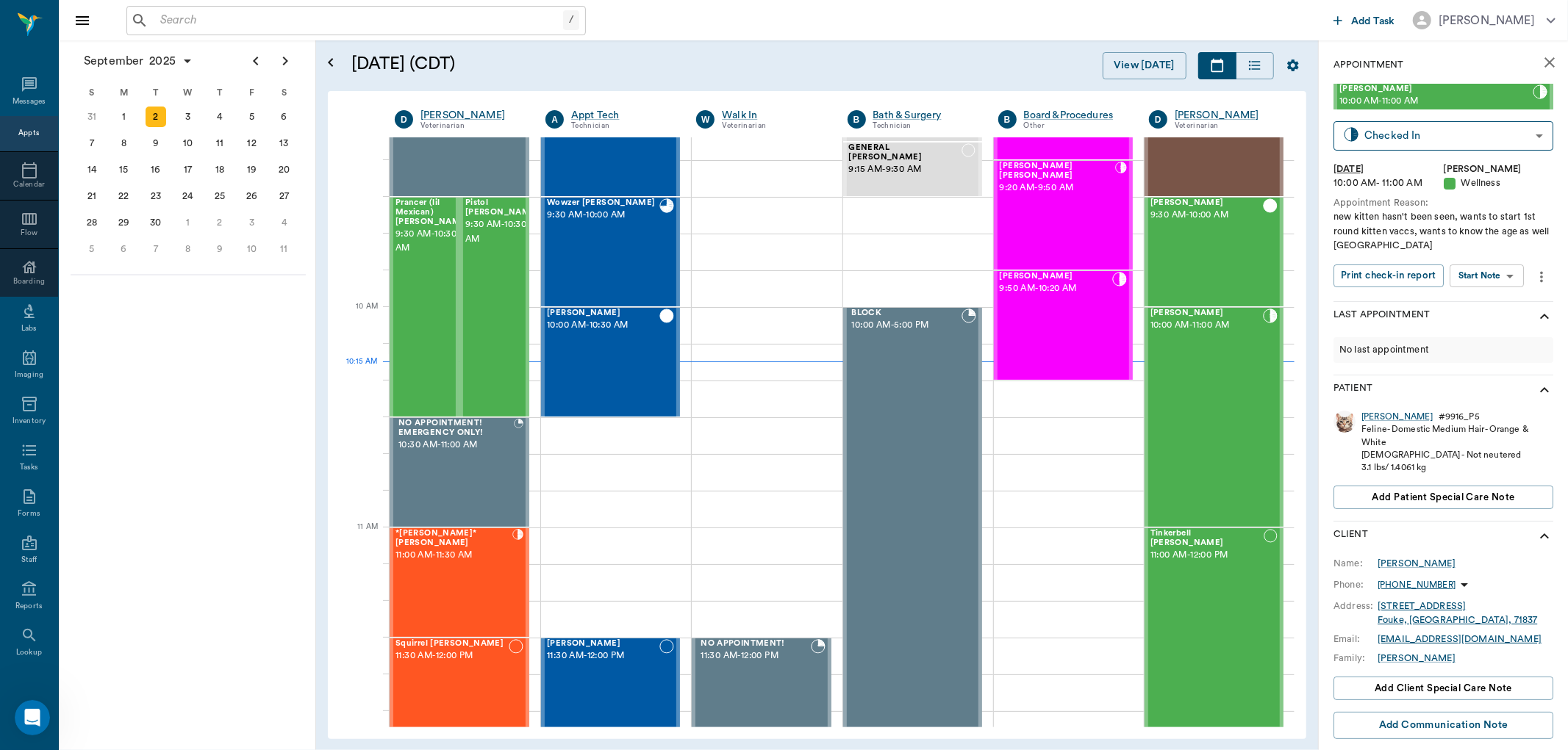
click at [1365, 424] on div "Feline - Domestic Medium Hair - Orange & White" at bounding box center [1457, 436] width 192 height 25
click at [1369, 416] on div "Tod" at bounding box center [1397, 417] width 71 height 13
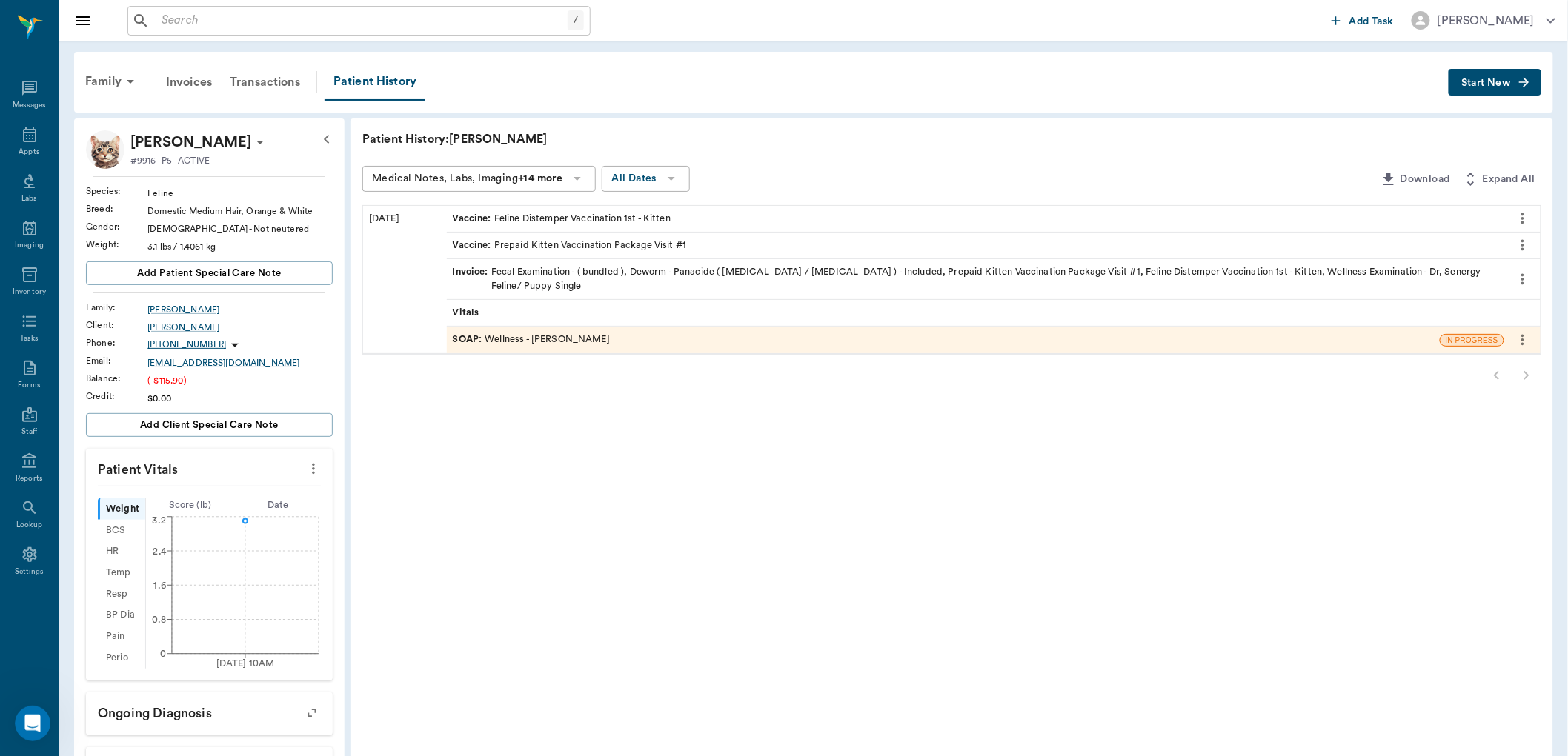
click at [498, 333] on div "SOAP : Wellness - Dr. Kindall Jones" at bounding box center [531, 339] width 157 height 14
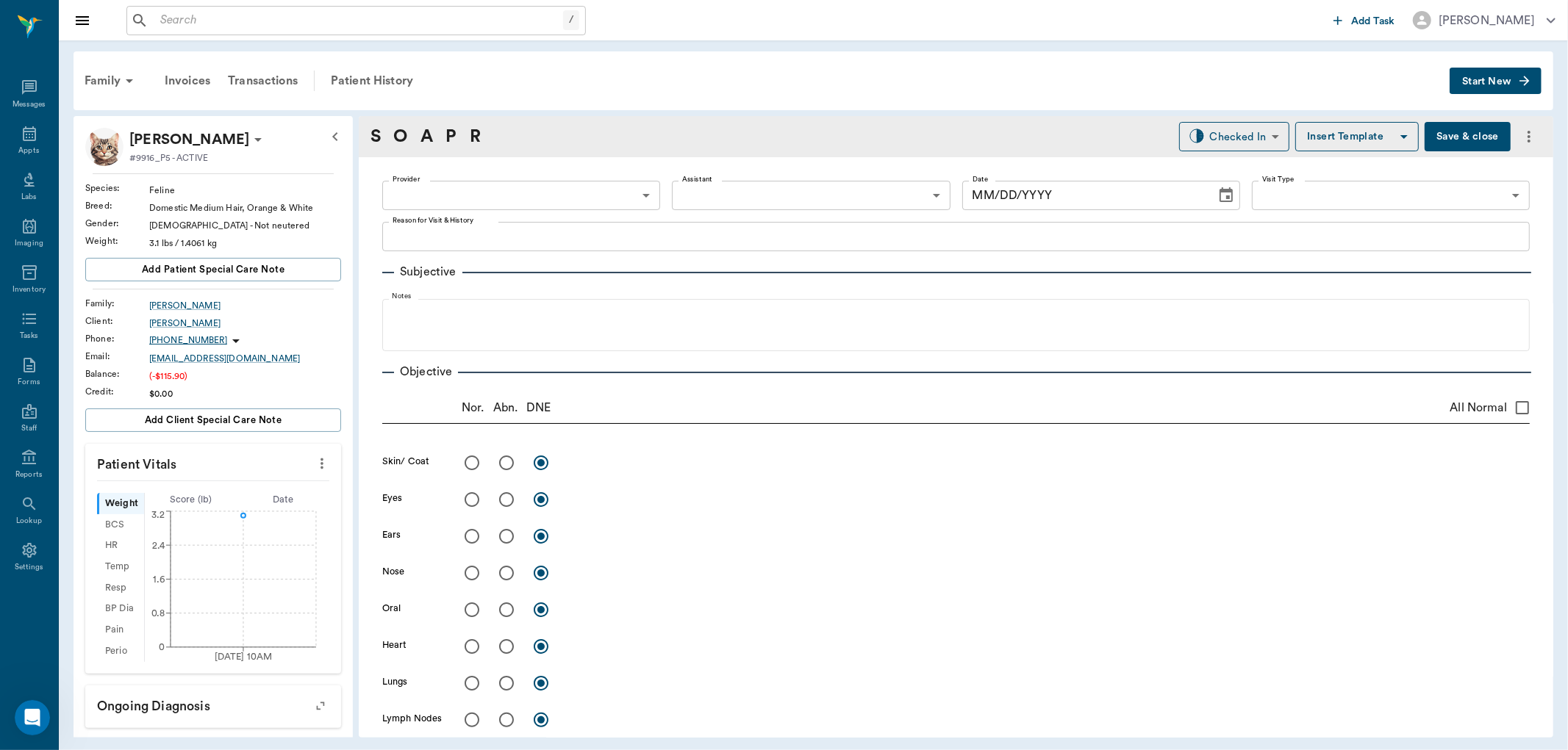
type input "670e8b52b987dc0b25a864ee"
type input "682b670d8bdc6f7f8feef3db"
type input "65d2be4f46e3a538d89b8c14"
type textarea "new kitten hasn't been seen, wants to start 1st round kitten vaccs, wants to kn…"
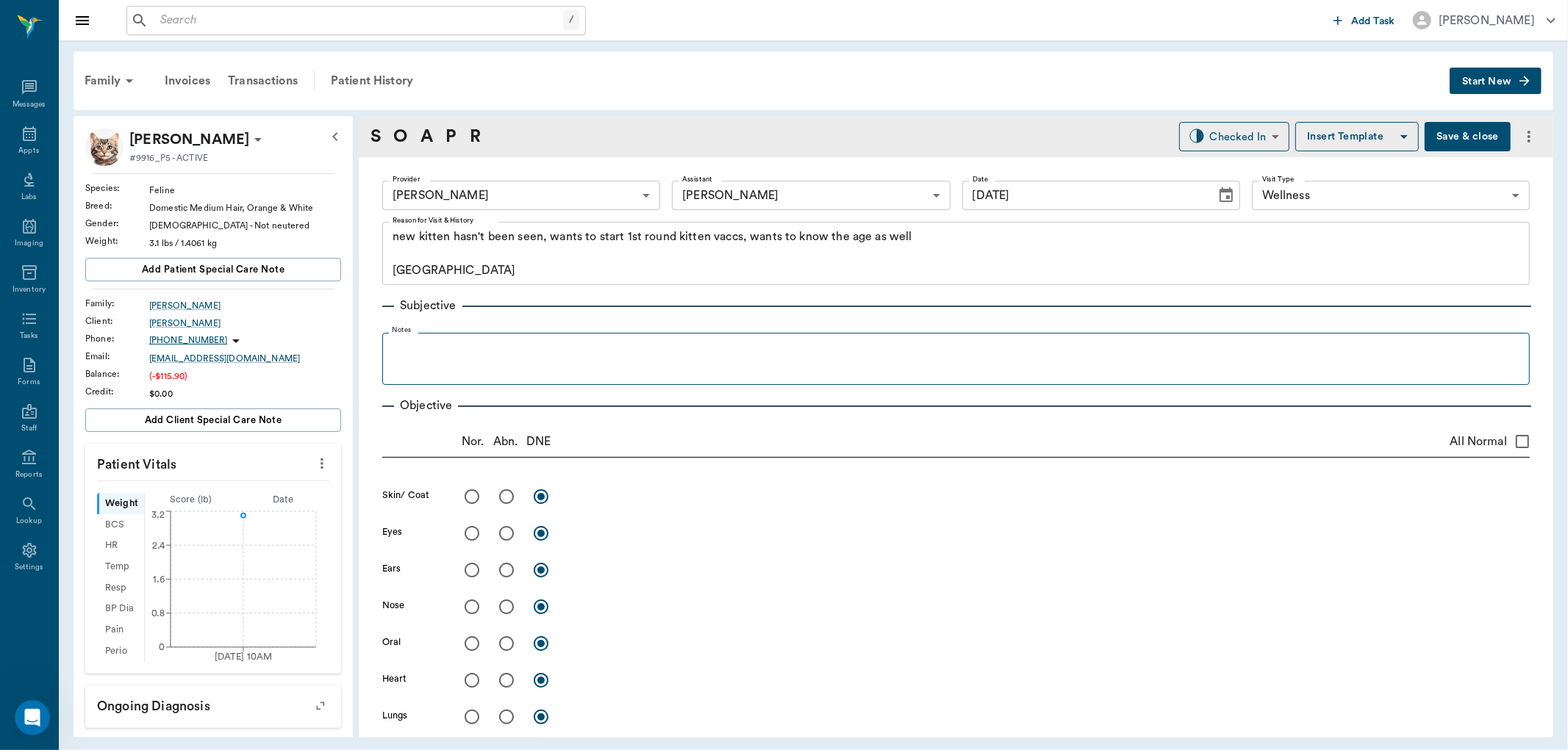
type input "[DATE]"
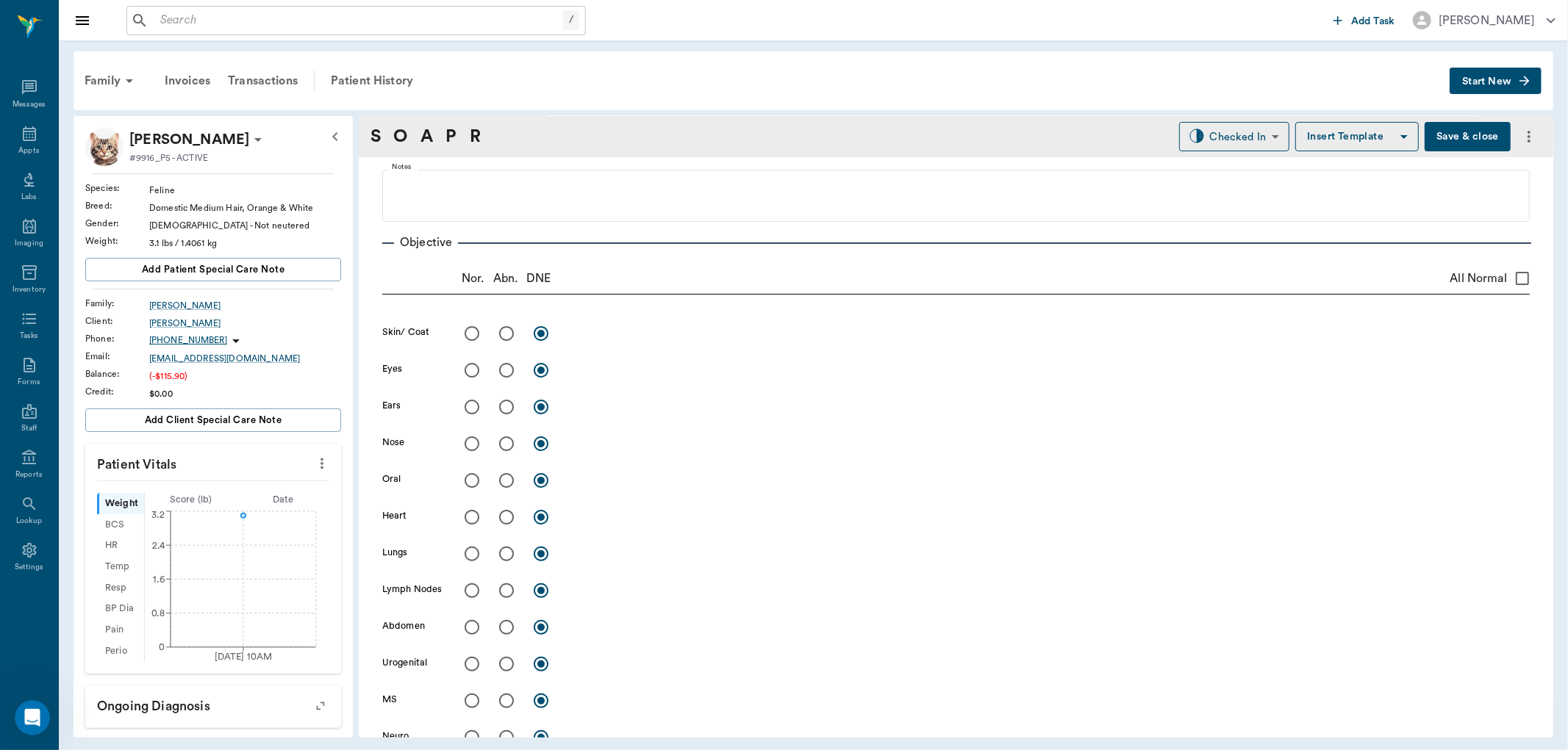
scroll to position [245, 0]
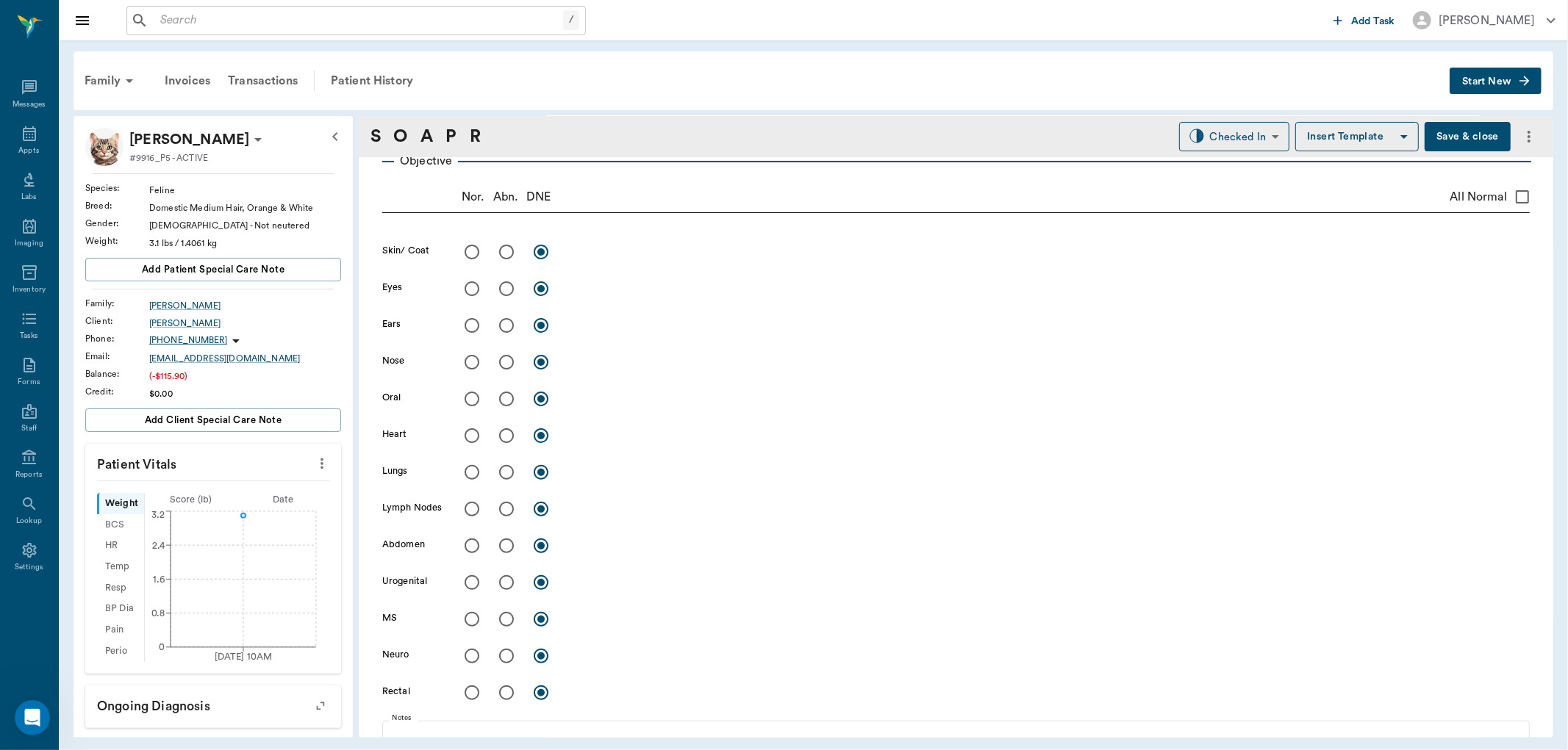
click at [471, 254] on input "radio" at bounding box center [472, 252] width 31 height 31
radio input "true"
click at [467, 288] on input "radio" at bounding box center [472, 289] width 31 height 31
radio input "true"
click at [472, 326] on input "radio" at bounding box center [472, 326] width 31 height 31
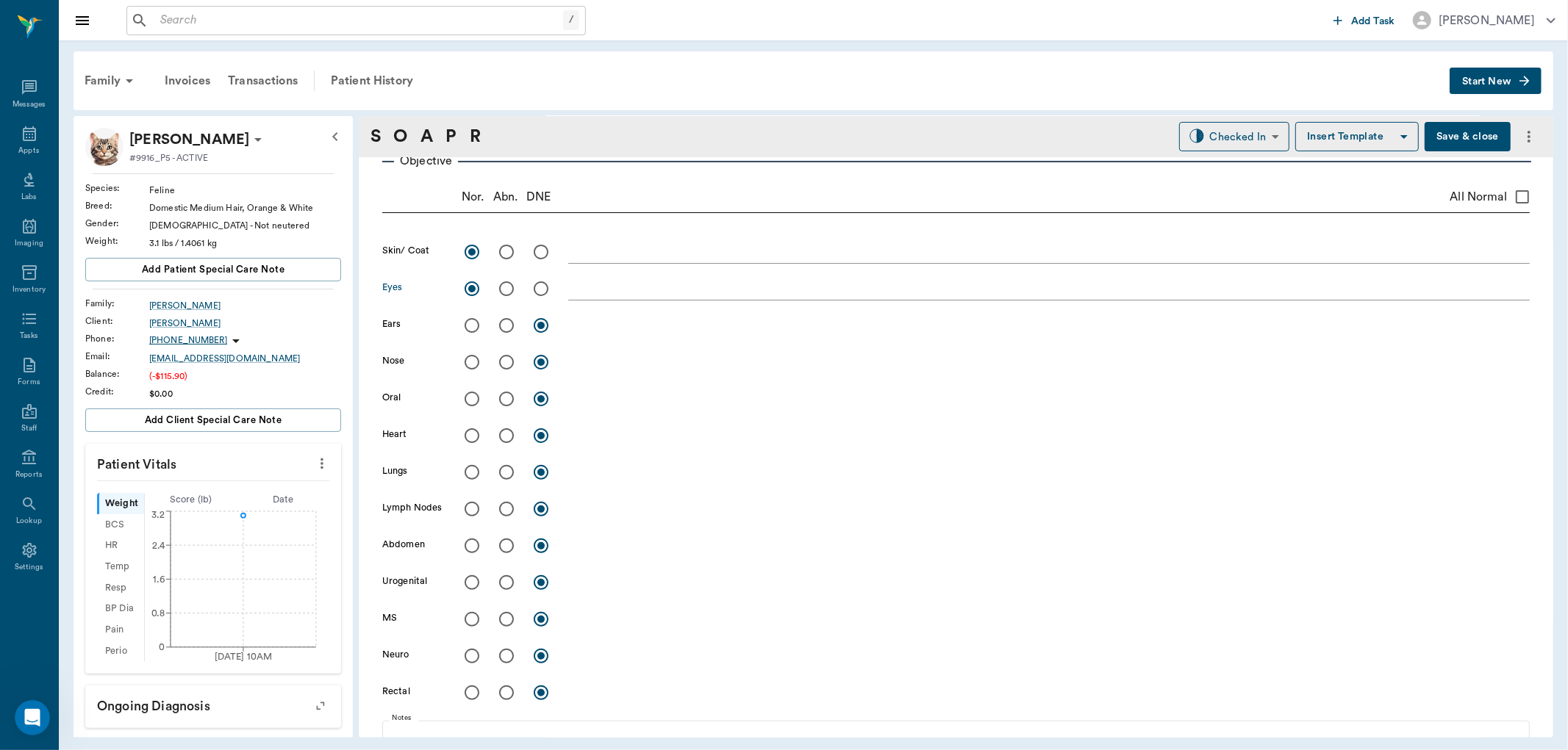
radio input "true"
click at [586, 336] on div "x" at bounding box center [1049, 326] width 962 height 22
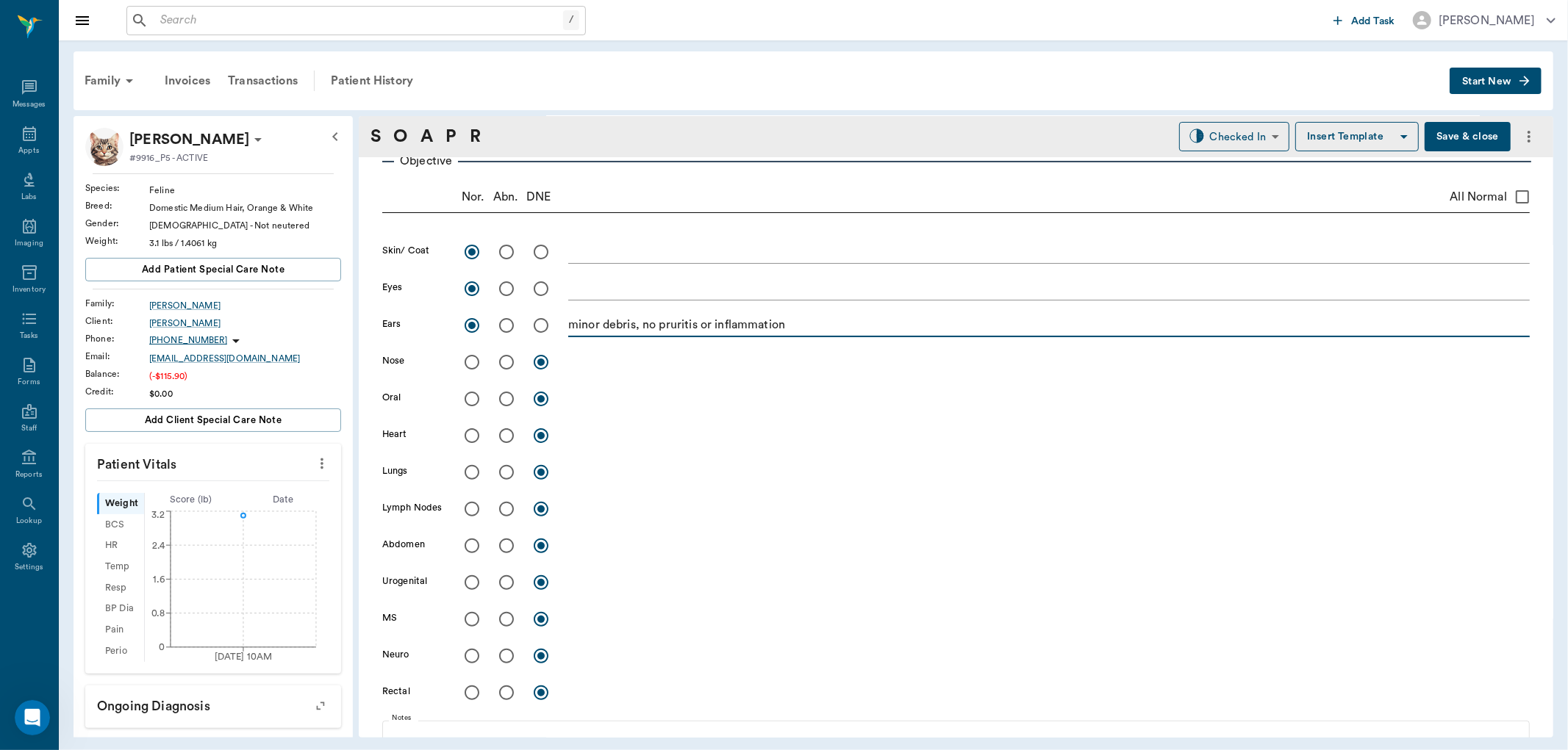
type textarea "minor debris, no pruritis or inflammation"
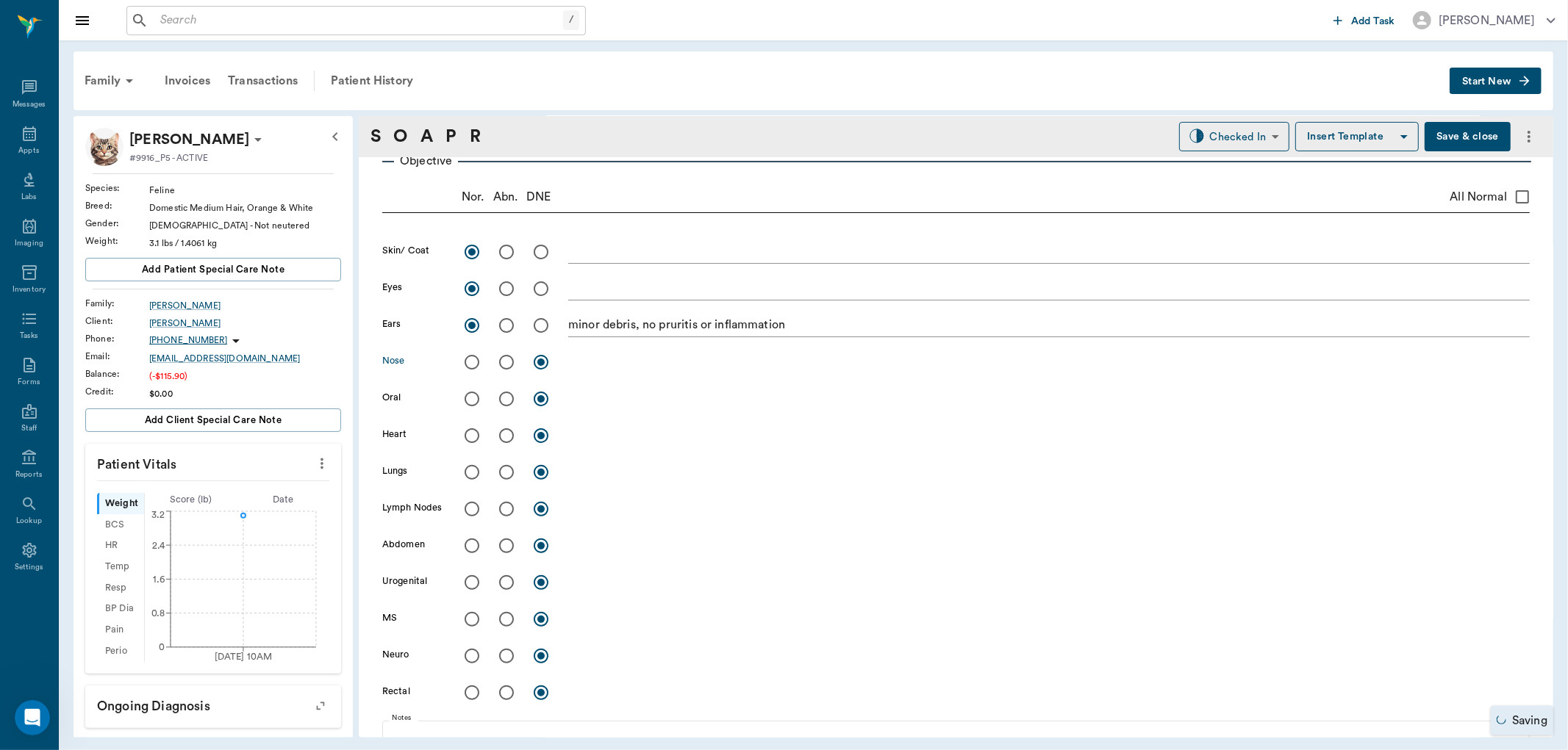
click at [473, 358] on input "radio" at bounding box center [472, 363] width 31 height 31
radio input "true"
click at [465, 397] on input "radio" at bounding box center [472, 399] width 31 height 31
radio input "true"
click at [473, 430] on input "radio" at bounding box center [472, 436] width 31 height 31
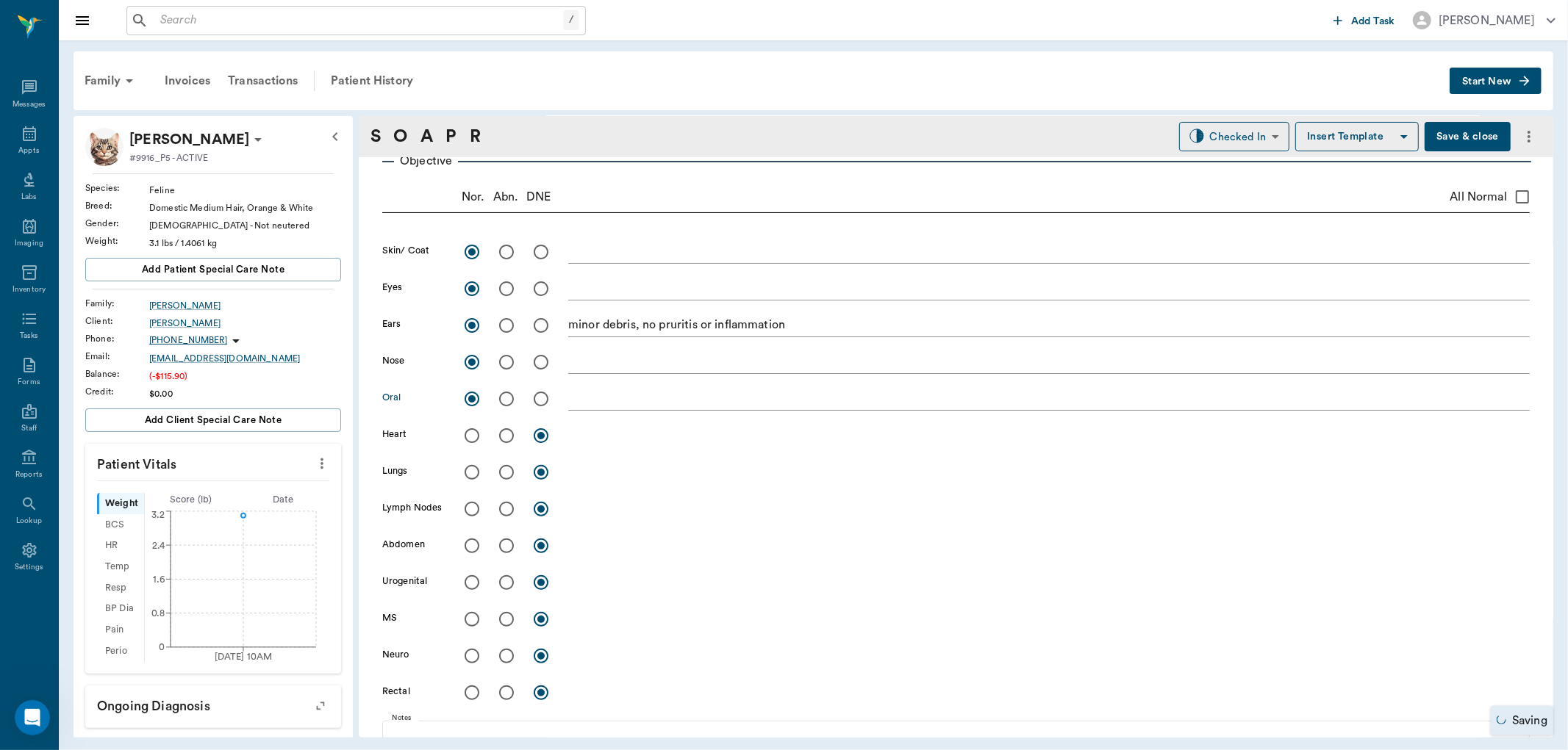
radio input "true"
click at [476, 468] on input "radio" at bounding box center [472, 473] width 31 height 31
radio input "true"
click at [473, 504] on input "radio" at bounding box center [472, 510] width 31 height 31
radio input "true"
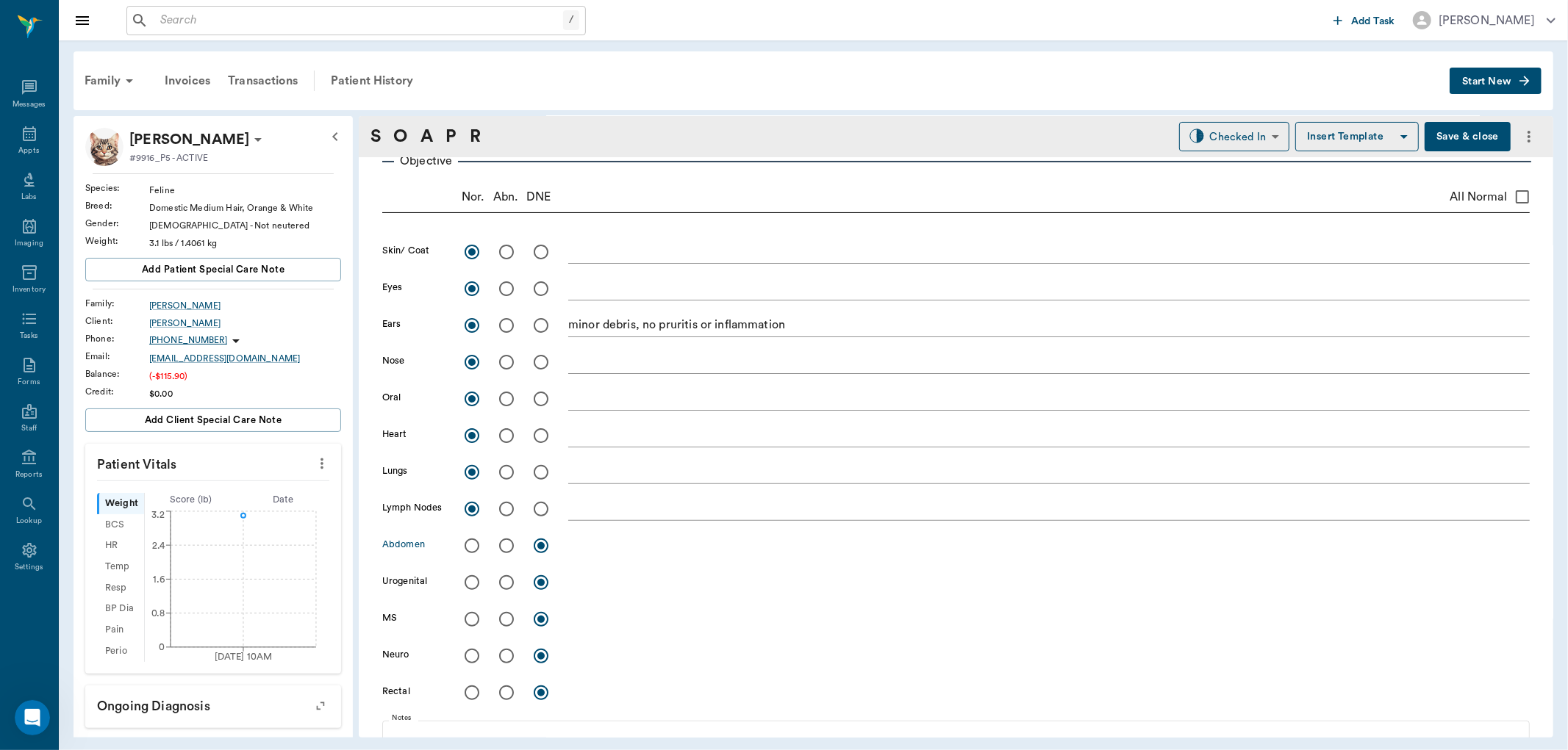
drag, startPoint x: 471, startPoint y: 540, endPoint x: 467, endPoint y: 557, distance: 17.5
click at [470, 542] on input "radio" at bounding box center [472, 546] width 31 height 31
radio input "true"
click at [475, 579] on input "radio" at bounding box center [472, 583] width 31 height 31
radio input "true"
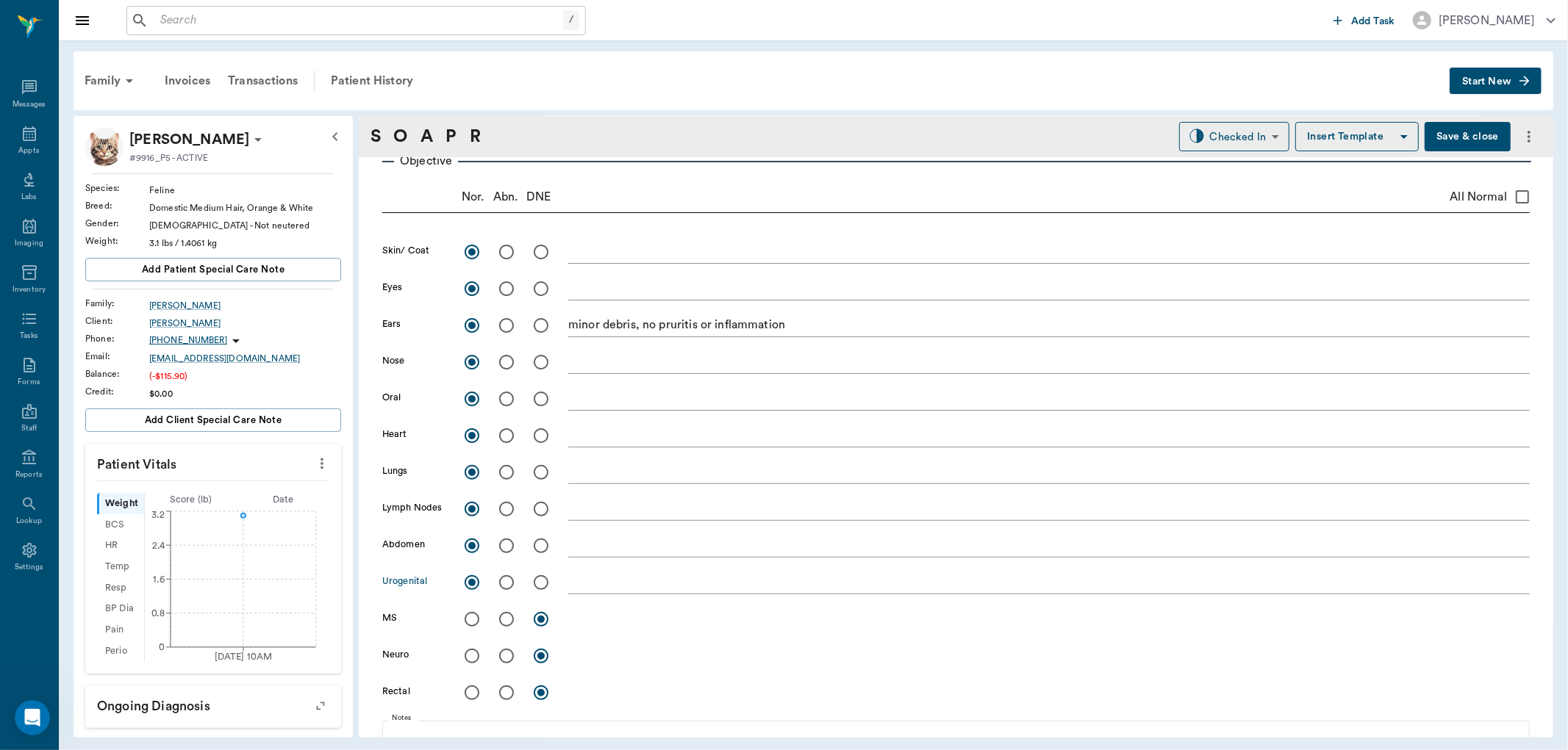
click at [470, 620] on input "radio" at bounding box center [472, 619] width 31 height 31
radio input "true"
click at [472, 651] on input "radio" at bounding box center [472, 657] width 31 height 31
radio input "true"
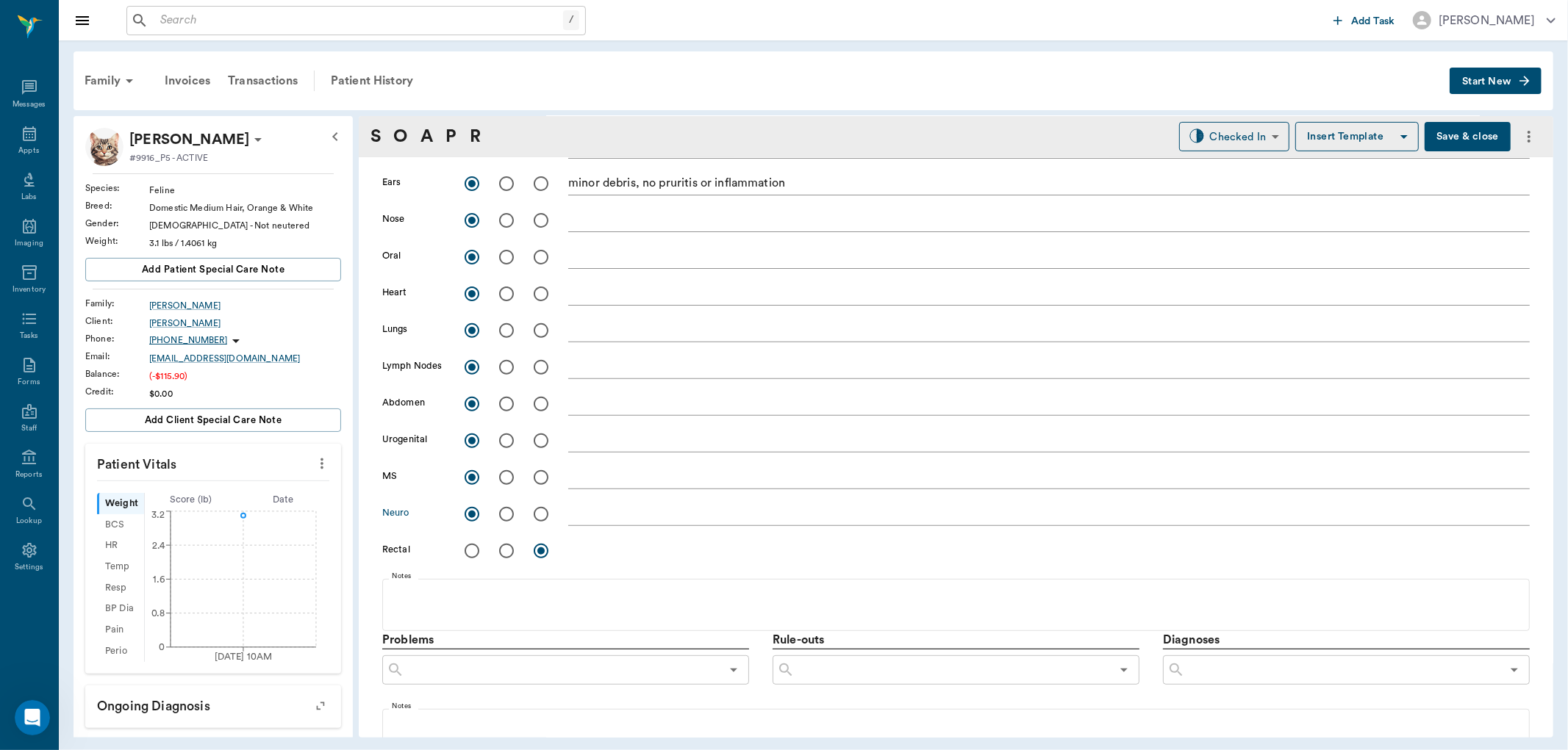
scroll to position [408, 0]
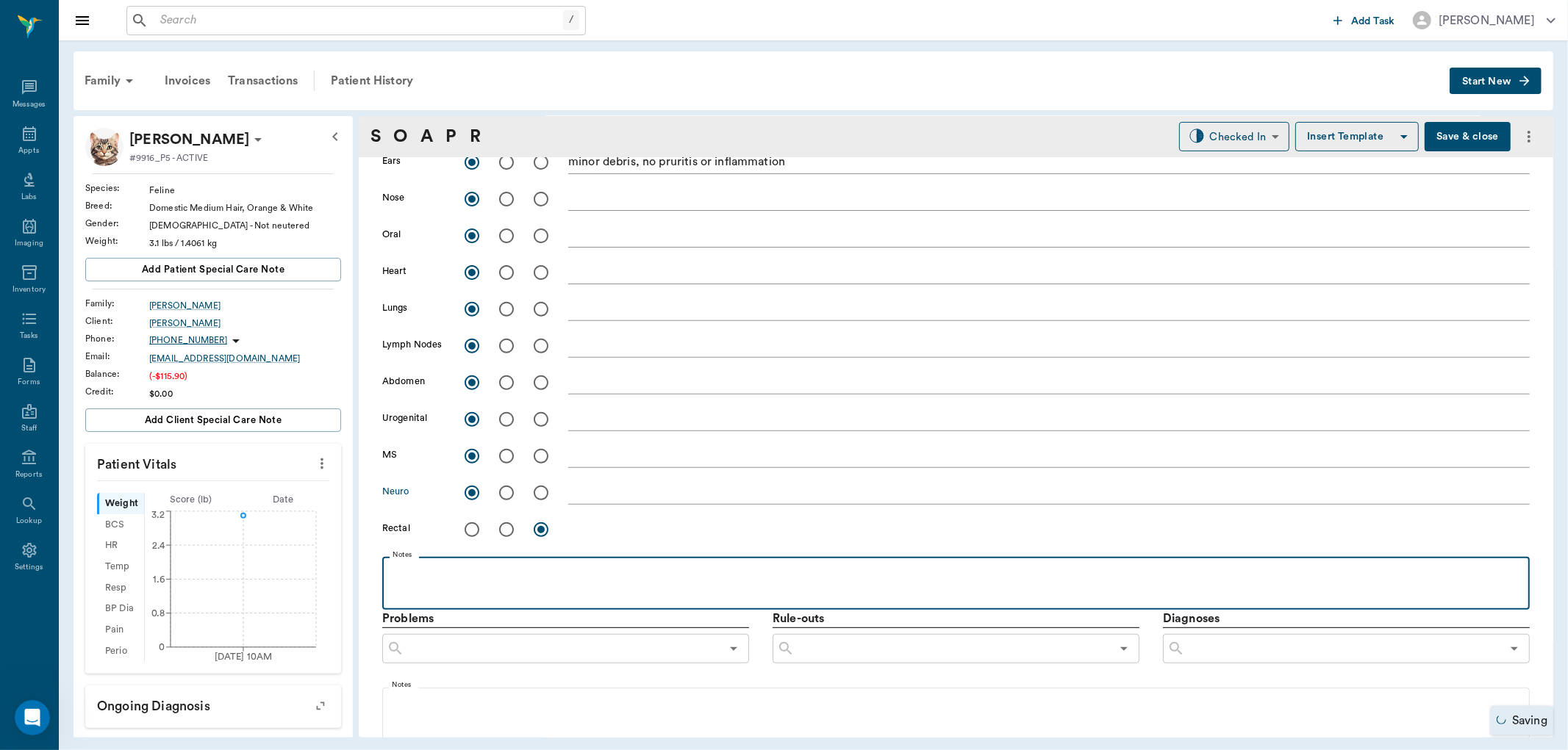
click at [588, 565] on p at bounding box center [956, 573] width 1133 height 18
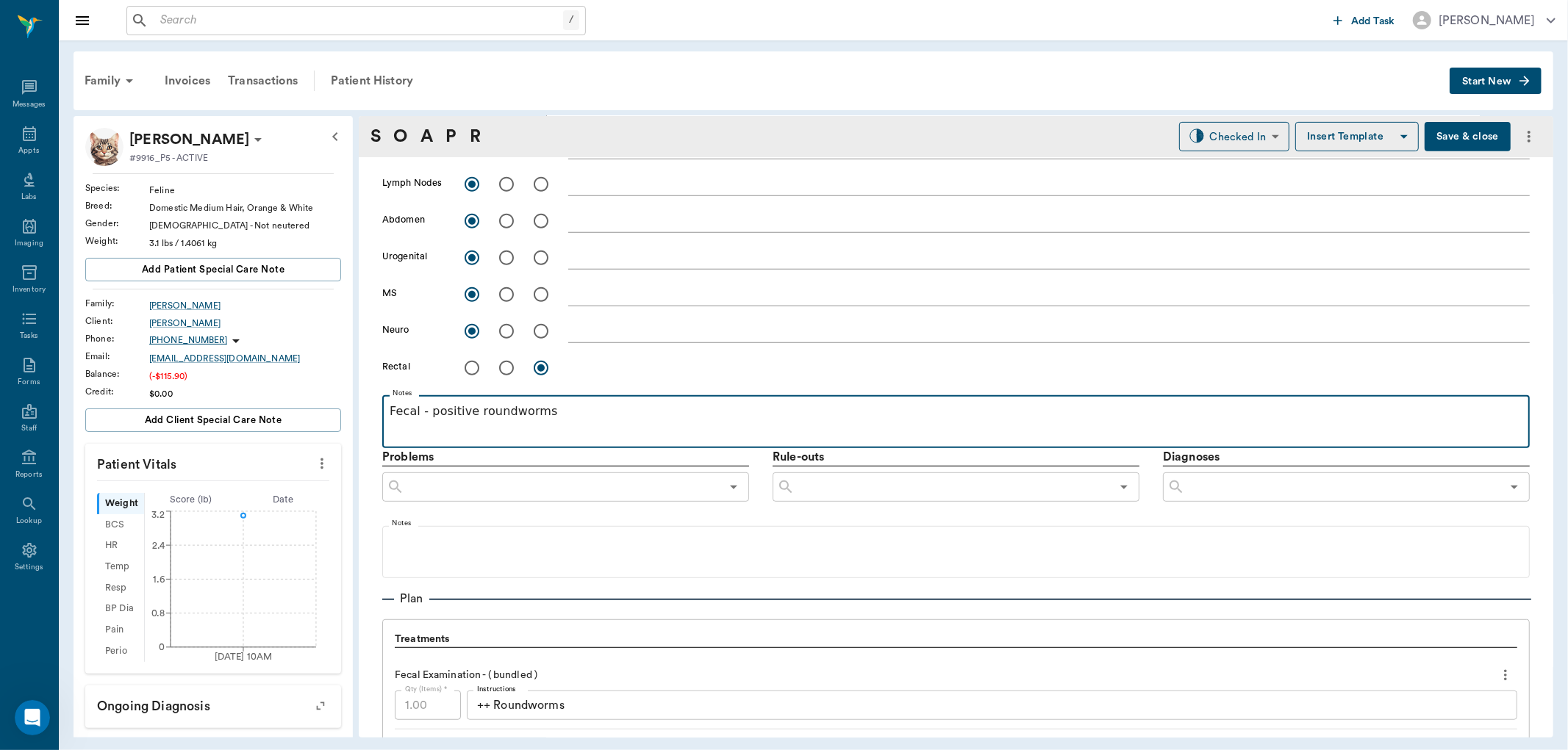
scroll to position [571, 0]
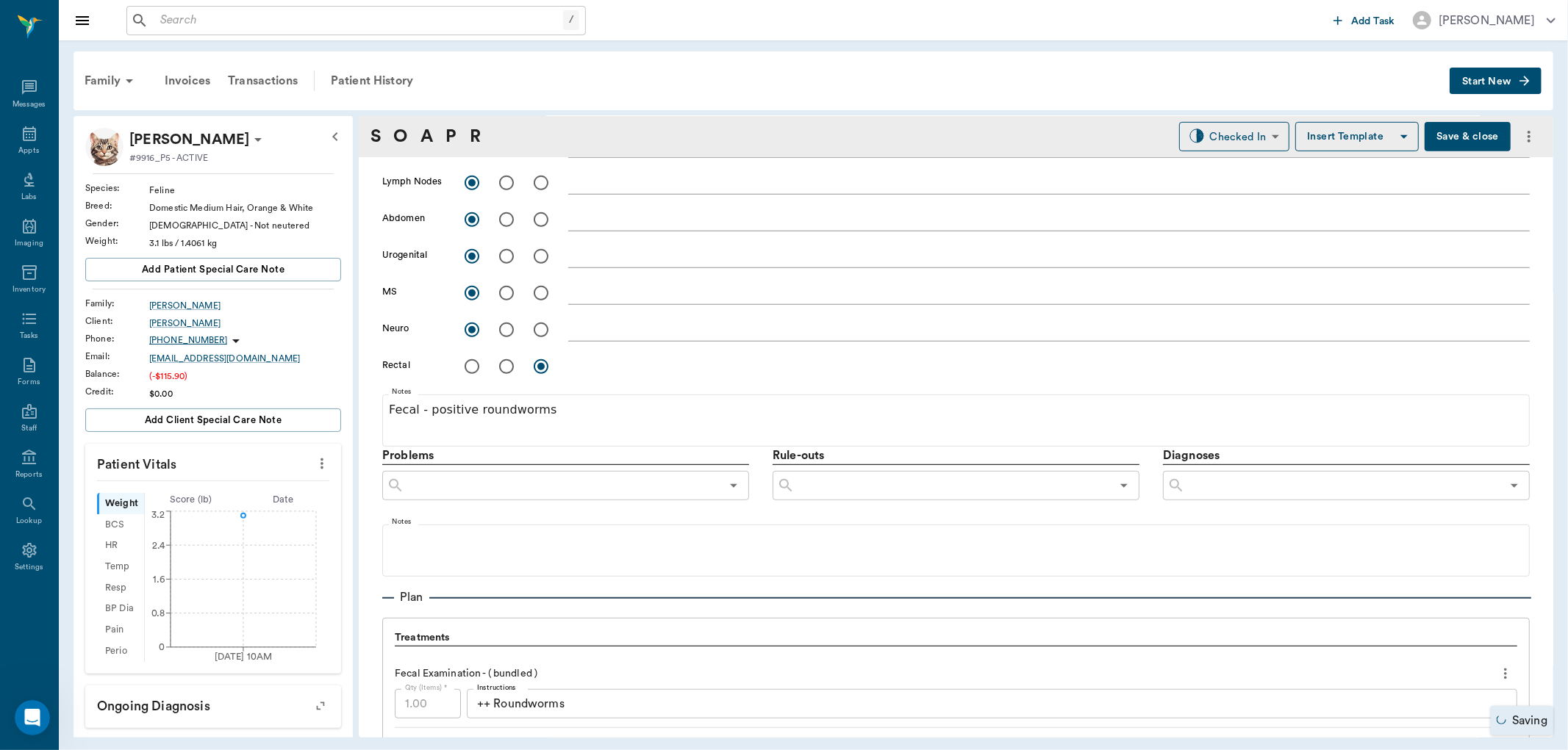
click at [540, 484] on input "text" at bounding box center [562, 486] width 316 height 21
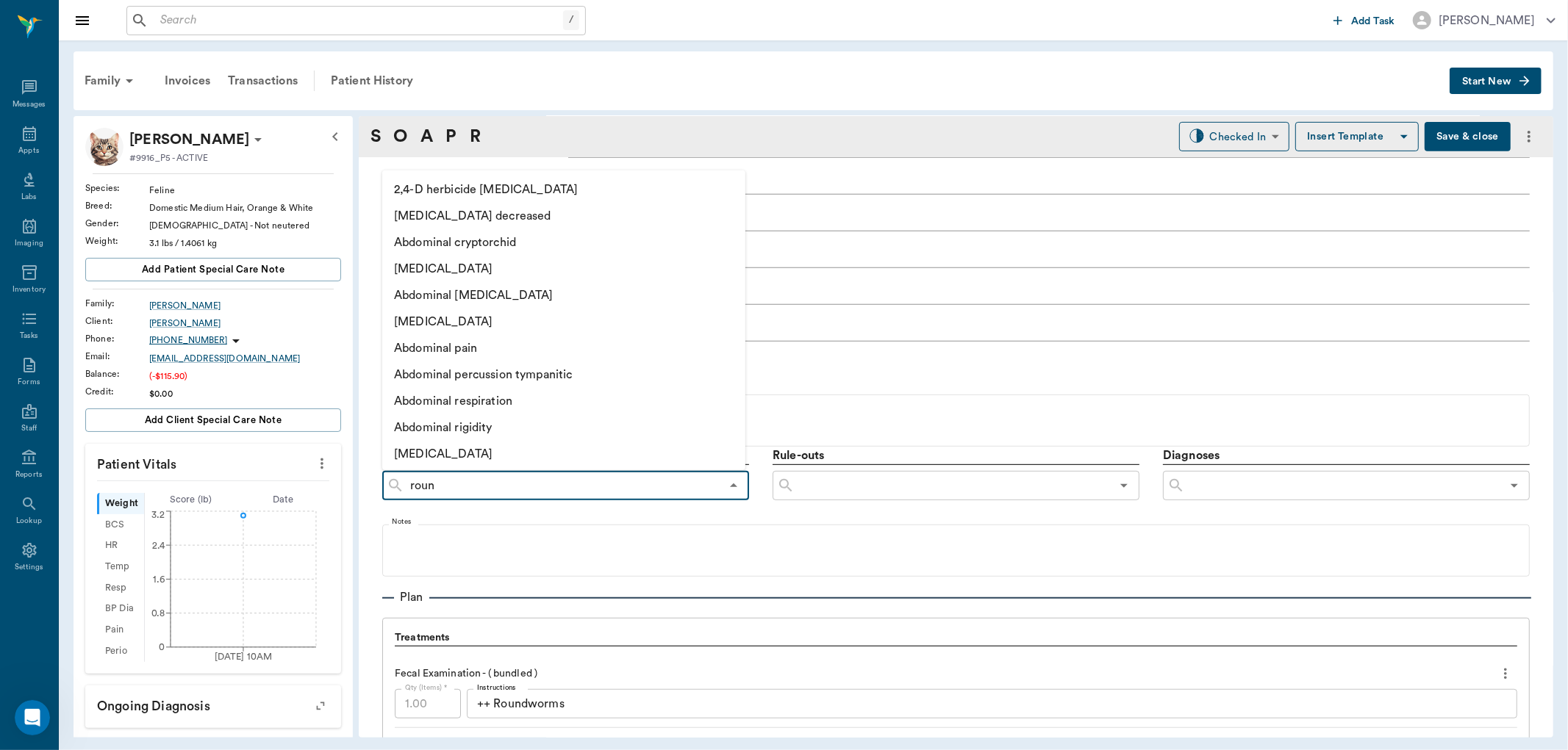
type input "round"
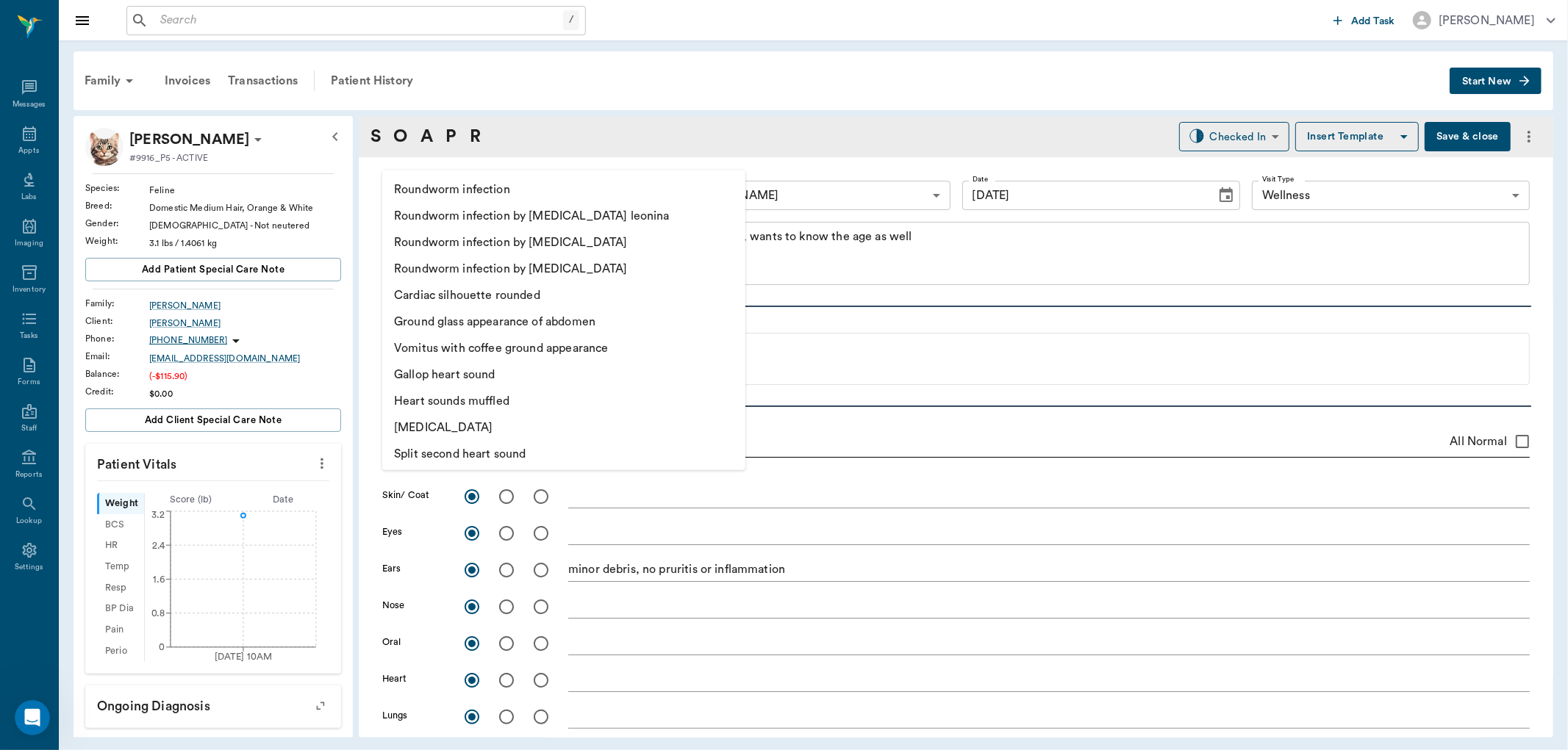
scroll to position [571, 0]
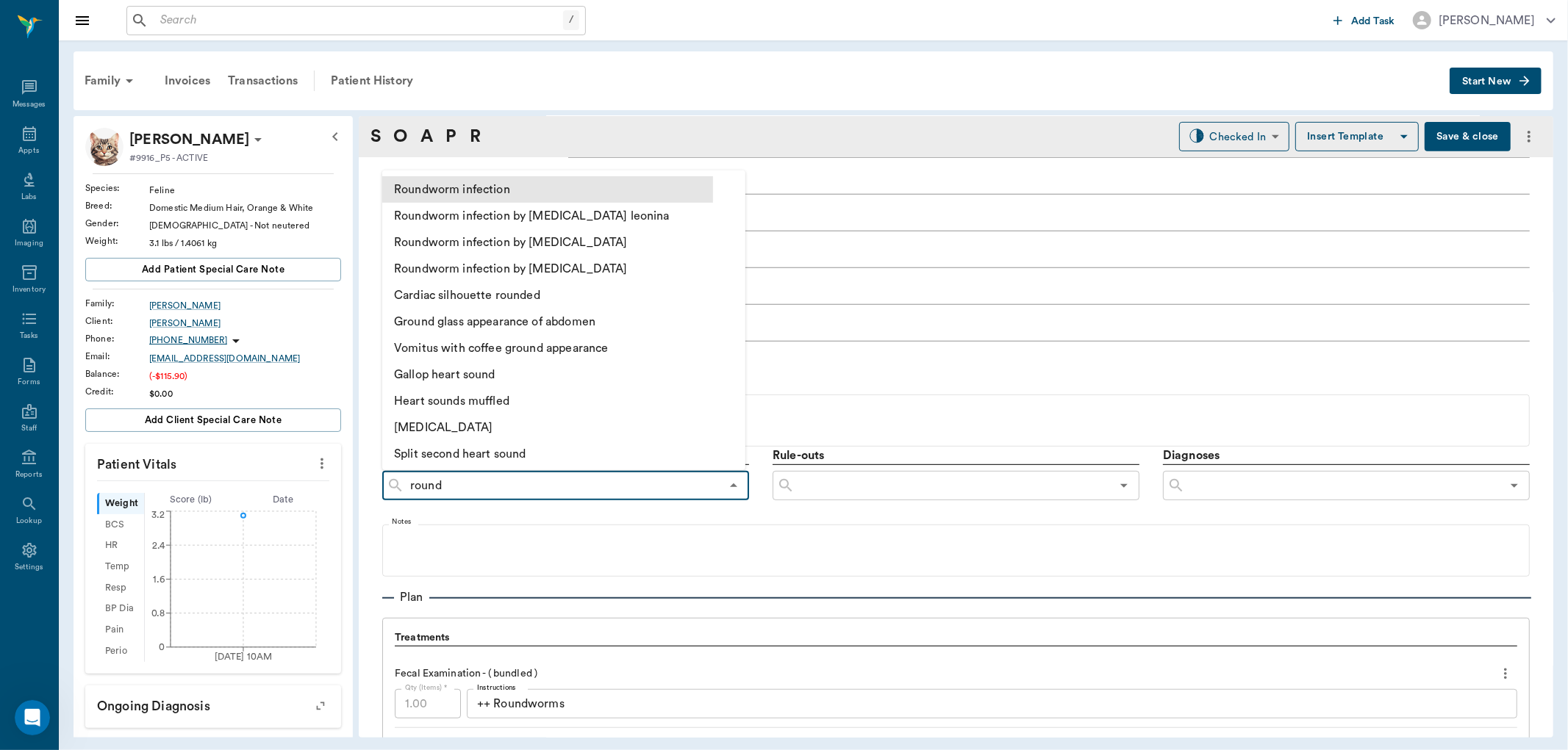
click at [466, 187] on li "Roundworm infection" at bounding box center [548, 189] width 331 height 27
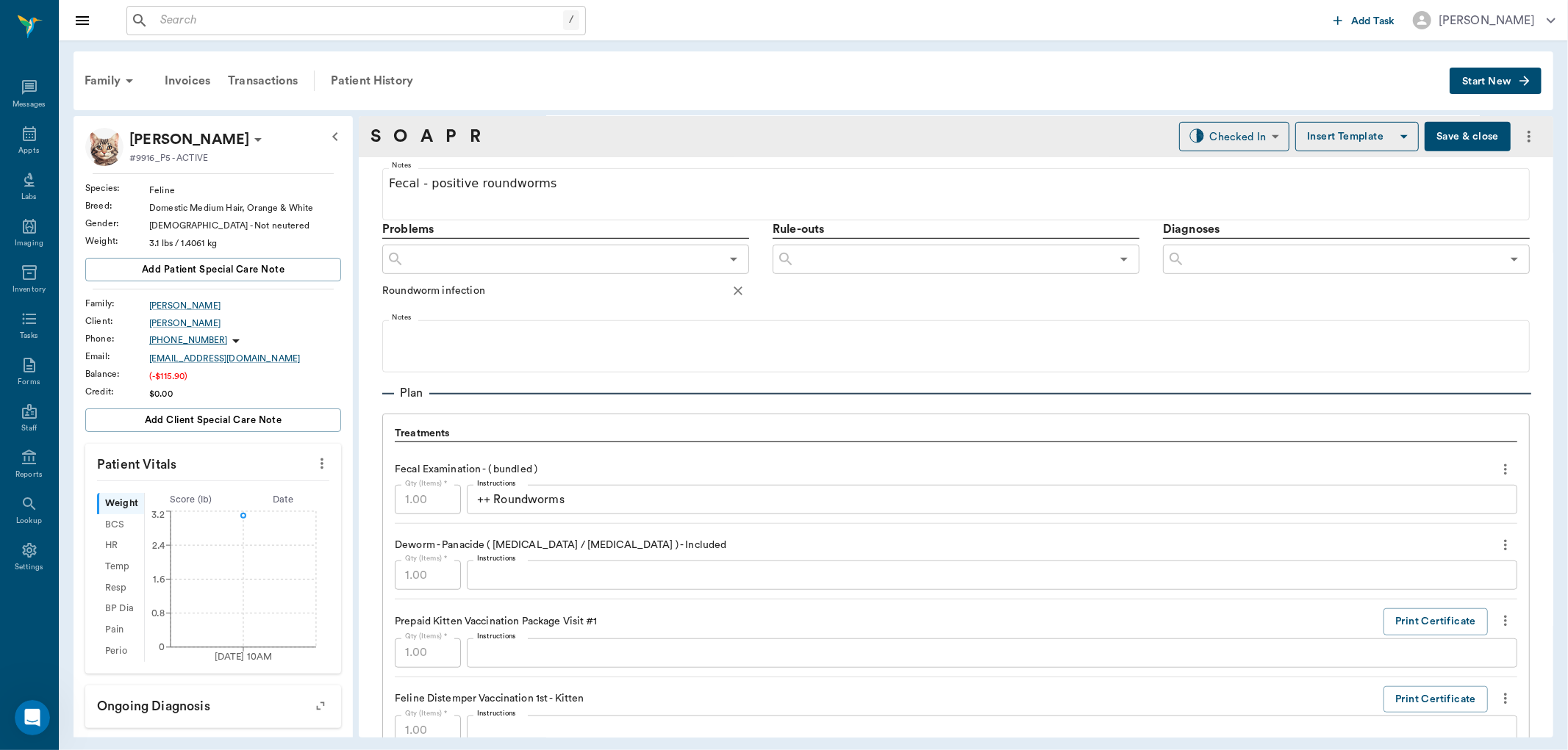
scroll to position [735, 0]
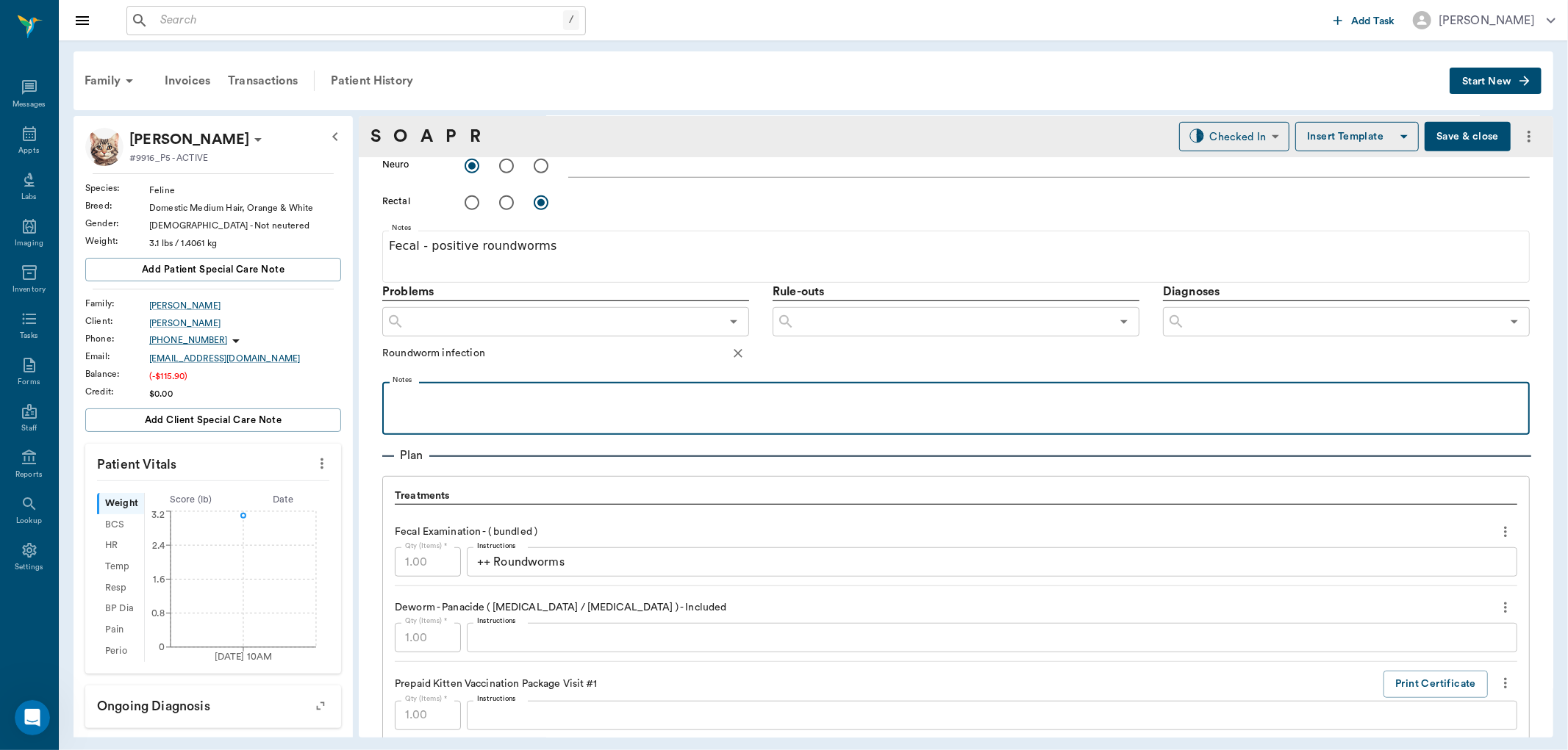
click at [407, 407] on p at bounding box center [956, 398] width 1133 height 18
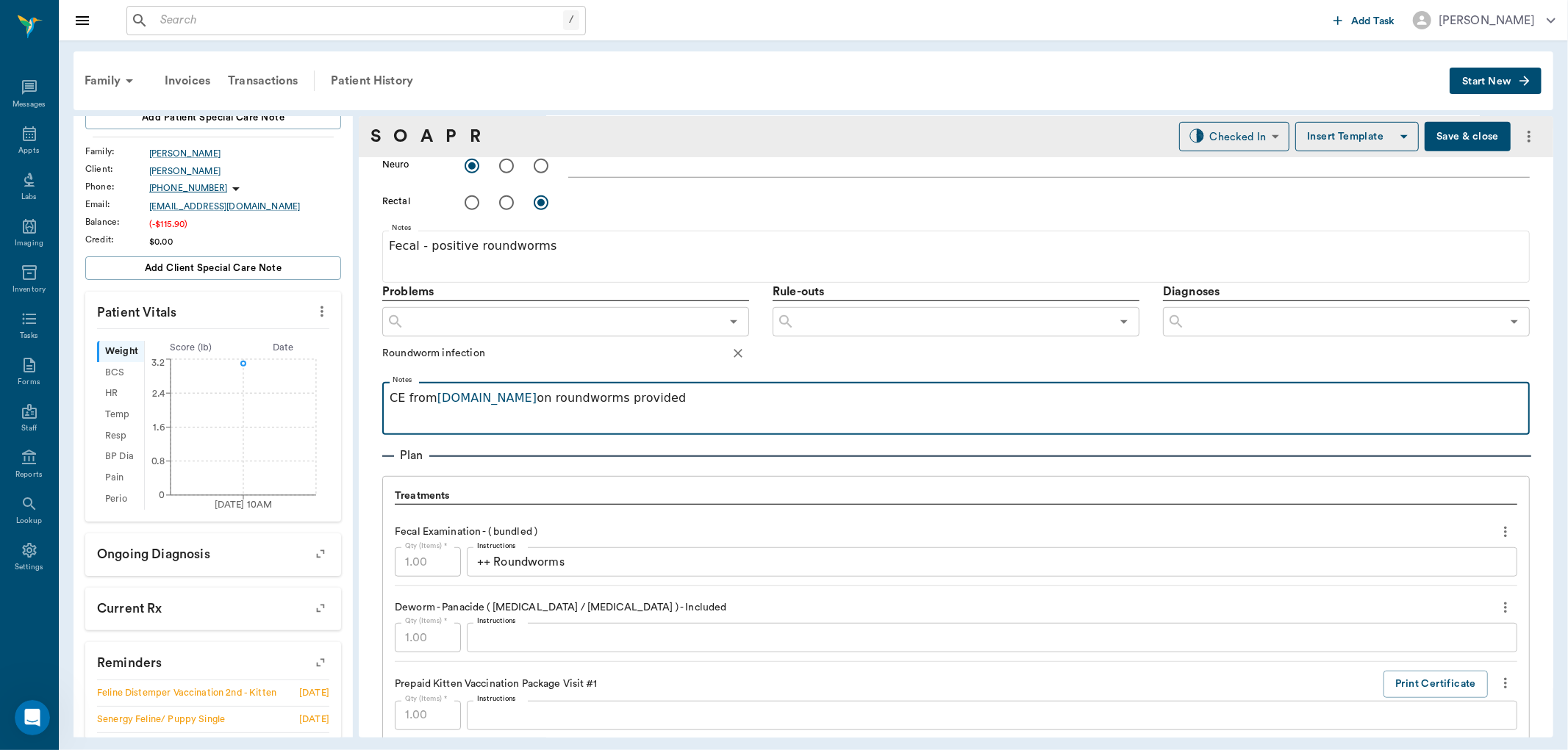
scroll to position [163, 0]
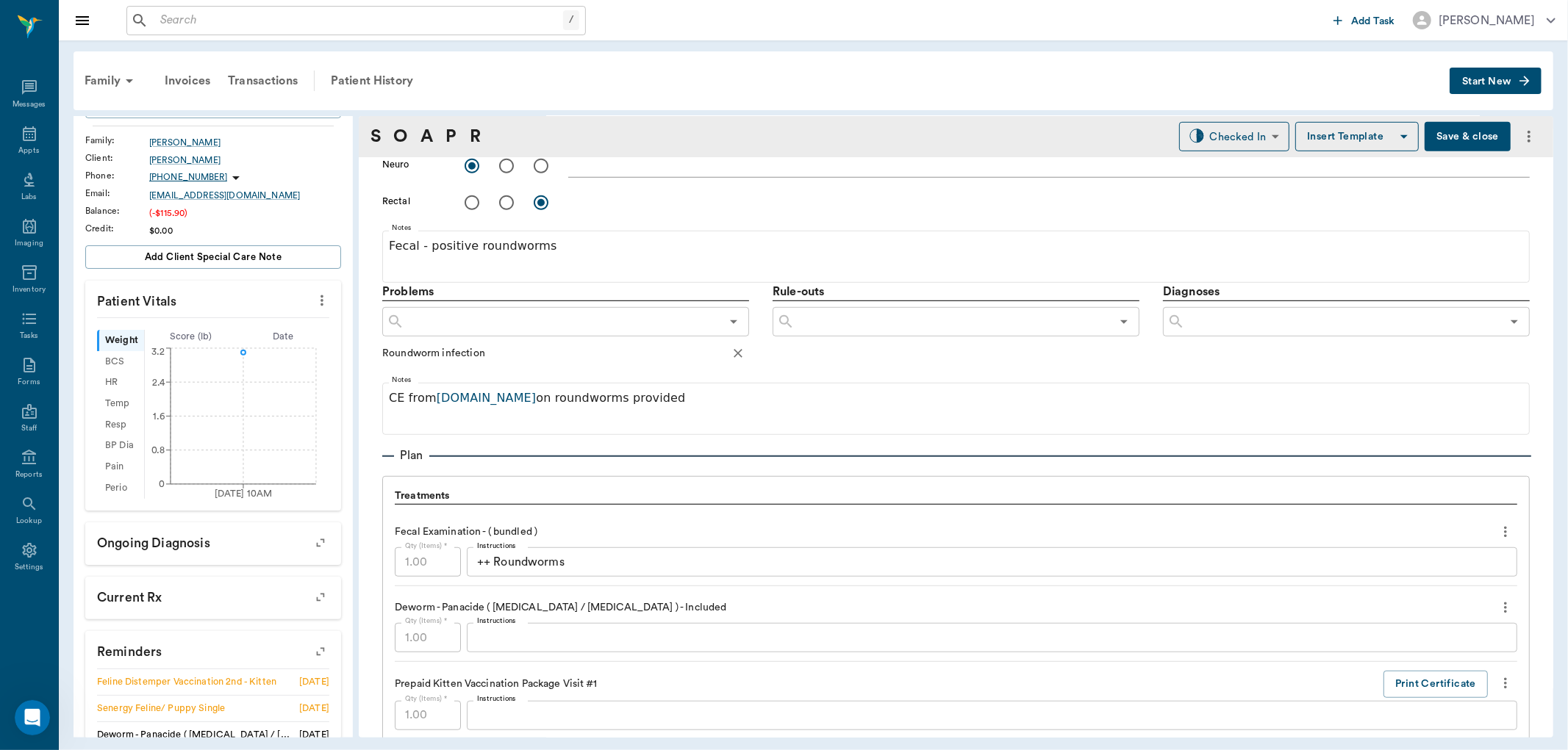
click at [314, 305] on icon "more" at bounding box center [322, 300] width 16 height 18
click at [247, 332] on span "Enter Vitals" at bounding box center [248, 326] width 123 height 16
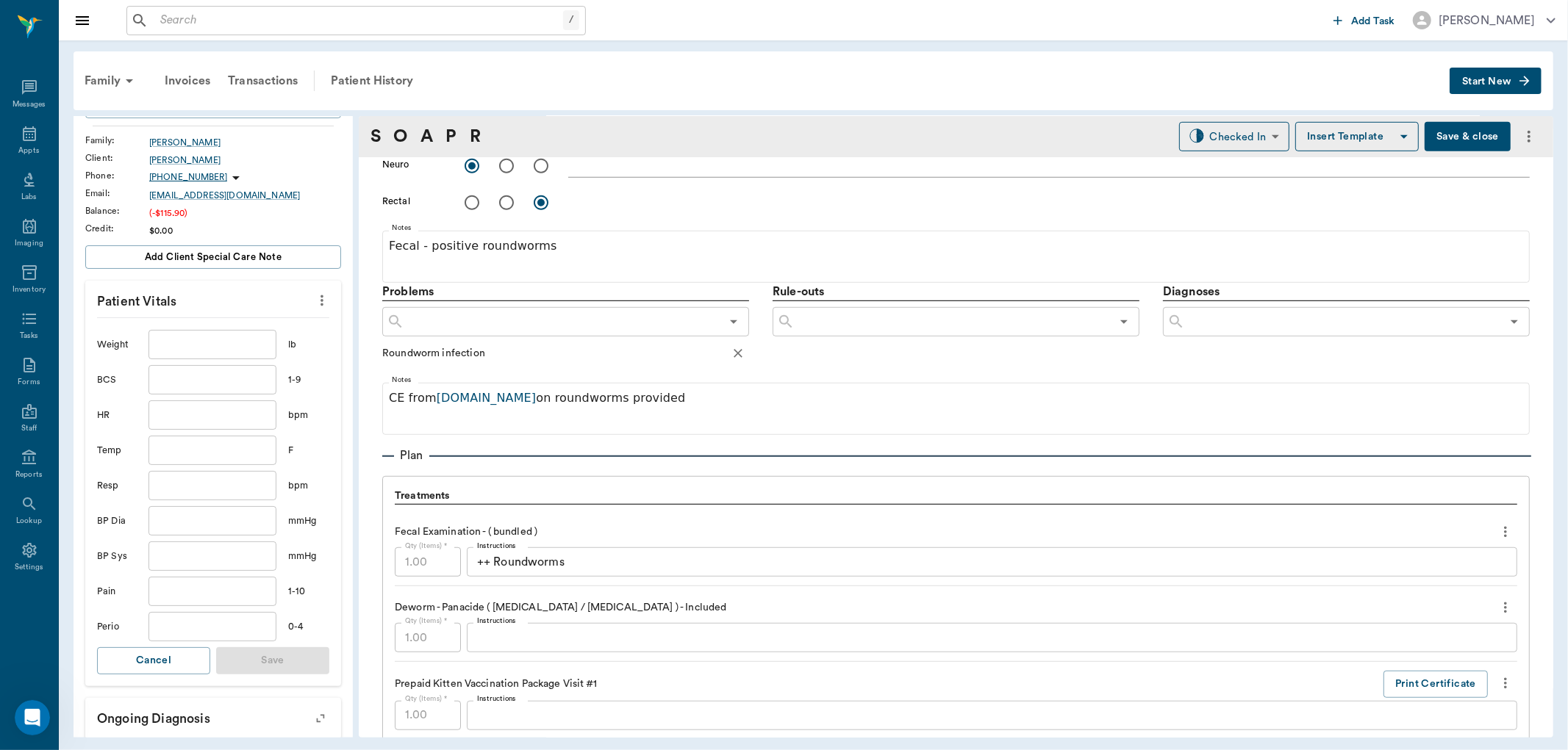
click at [223, 343] on input "text" at bounding box center [212, 345] width 128 height 30
type input "3.1"
click at [210, 381] on input "text" at bounding box center [212, 380] width 128 height 30
type input "5"
click at [218, 417] on input "text" at bounding box center [212, 415] width 128 height 30
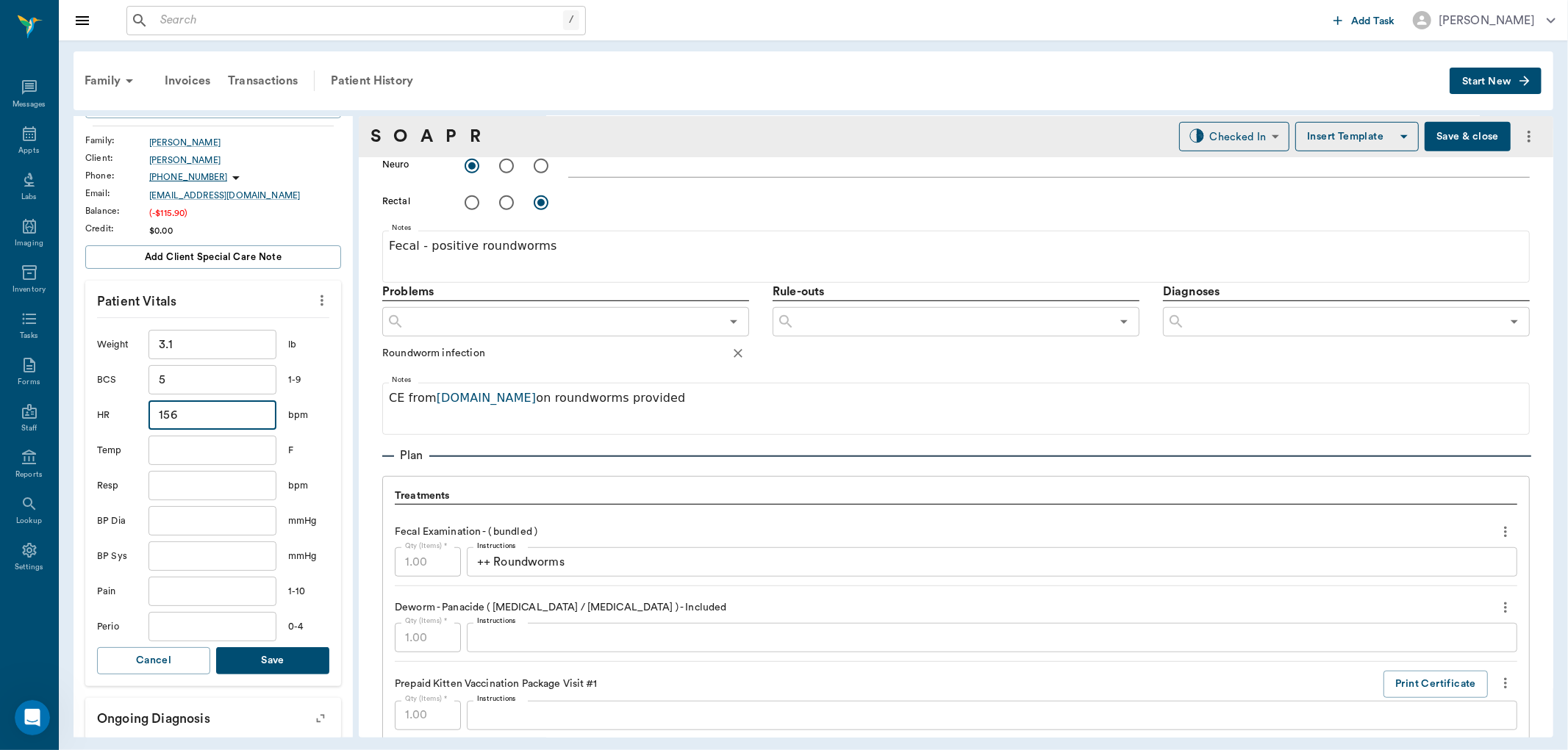
type input "156"
click at [186, 451] on input "text" at bounding box center [212, 450] width 128 height 30
type input "101"
click at [200, 481] on input "text" at bounding box center [212, 486] width 128 height 30
type input "30"
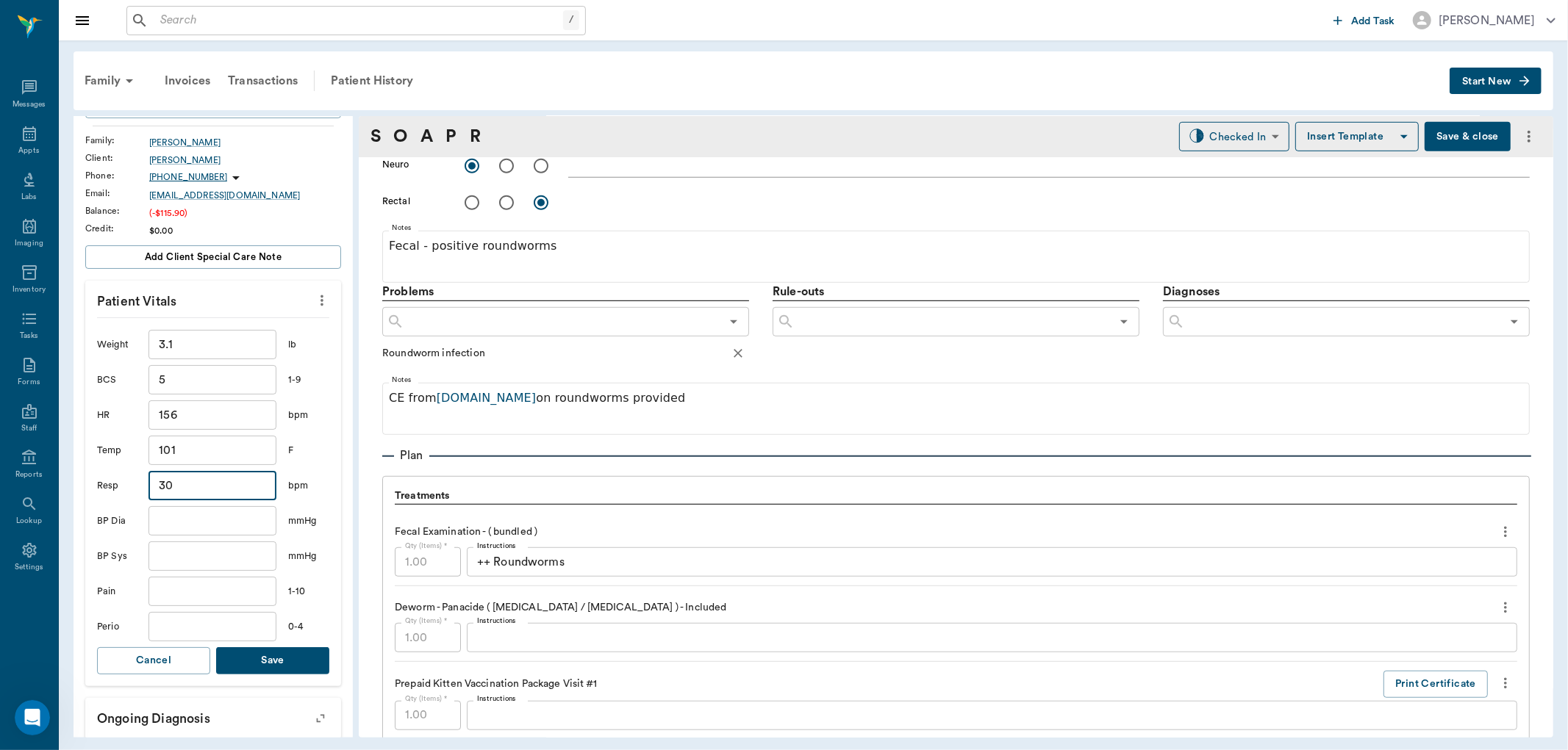
click at [225, 622] on input "text" at bounding box center [212, 627] width 128 height 30
type input "0"
drag, startPoint x: 261, startPoint y: 663, endPoint x: 508, endPoint y: 465, distance: 316.6
click at [260, 663] on button "Save" at bounding box center [272, 661] width 114 height 27
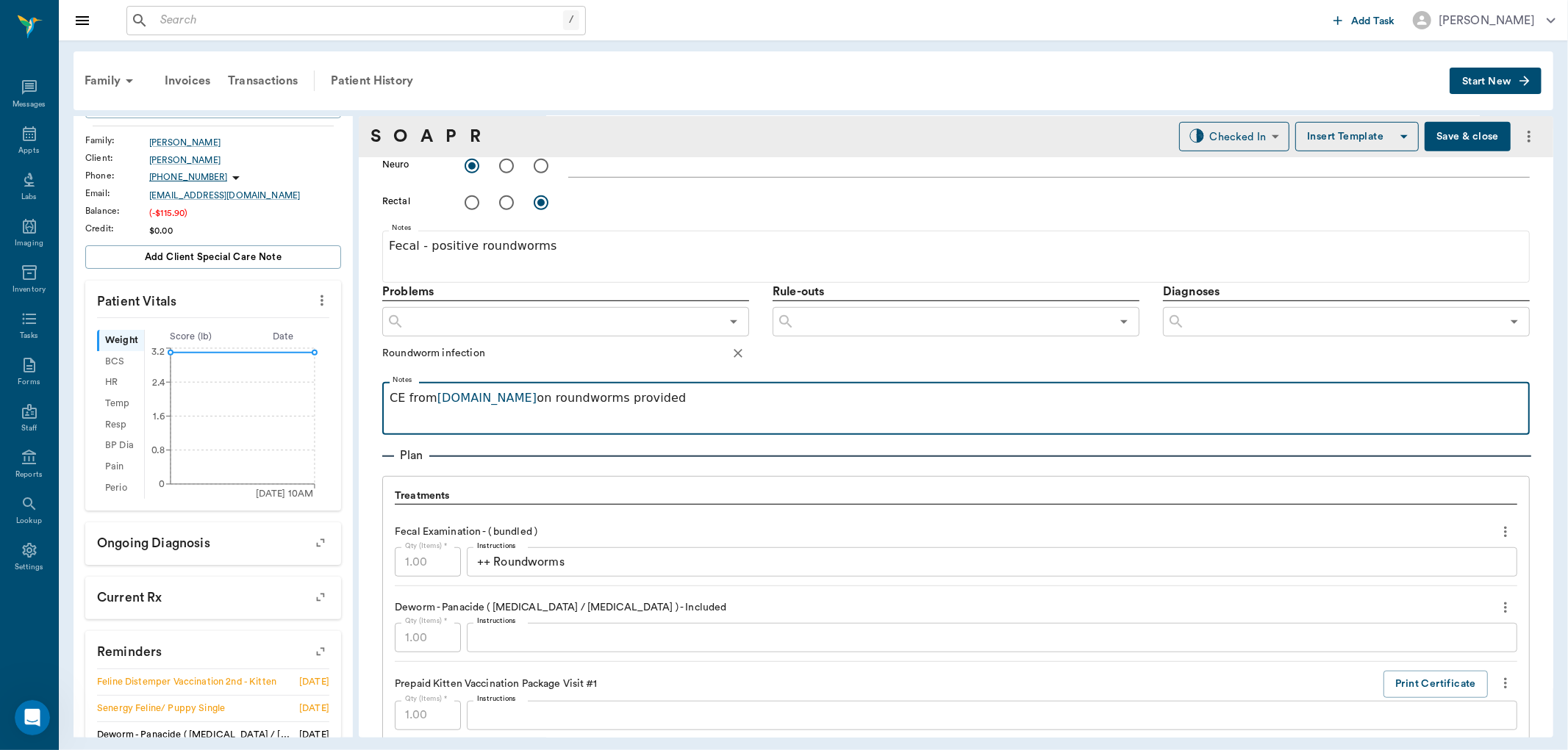
click at [696, 398] on p "CE from [DOMAIN_NAME] on roundworms provided" at bounding box center [956, 398] width 1133 height 18
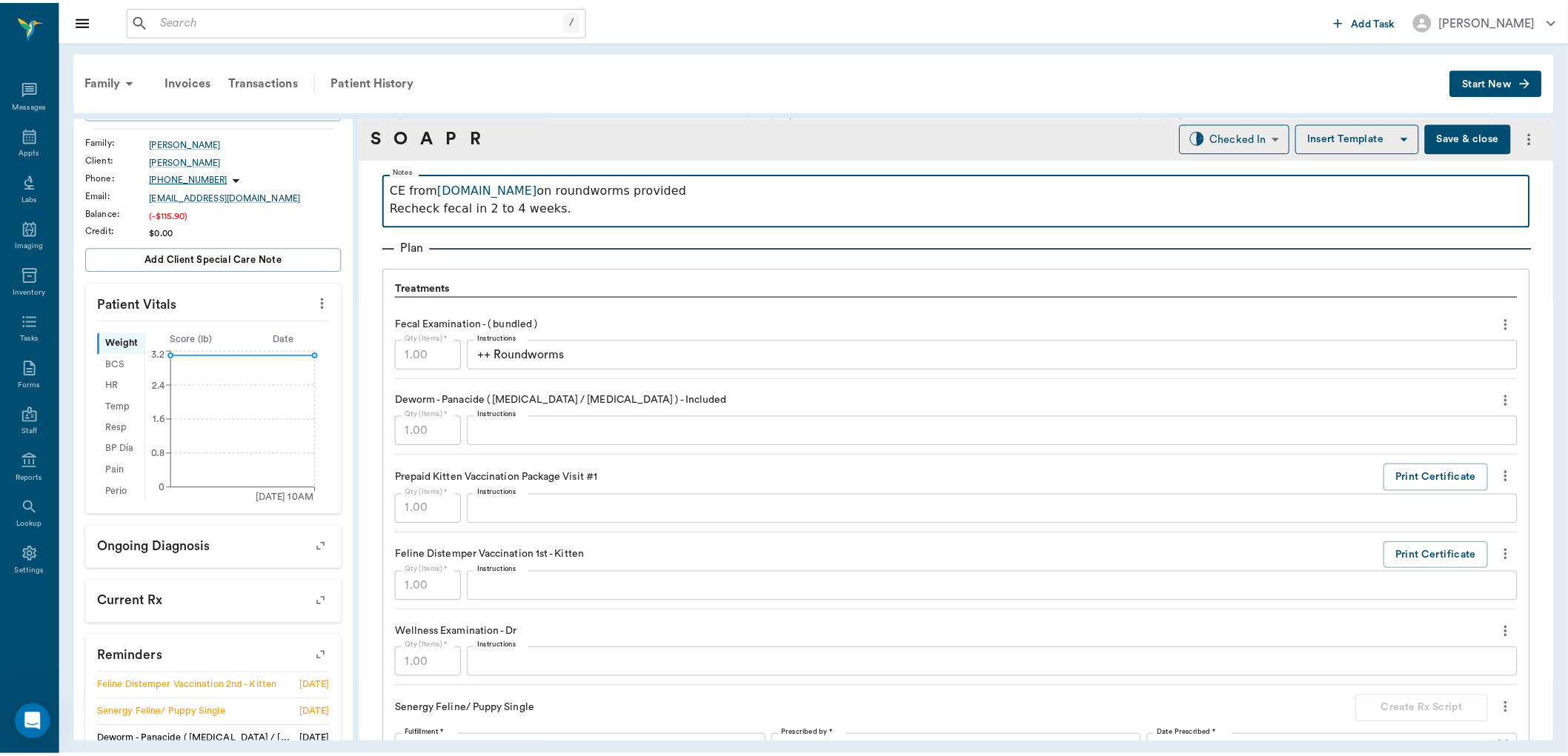
scroll to position [987, 0]
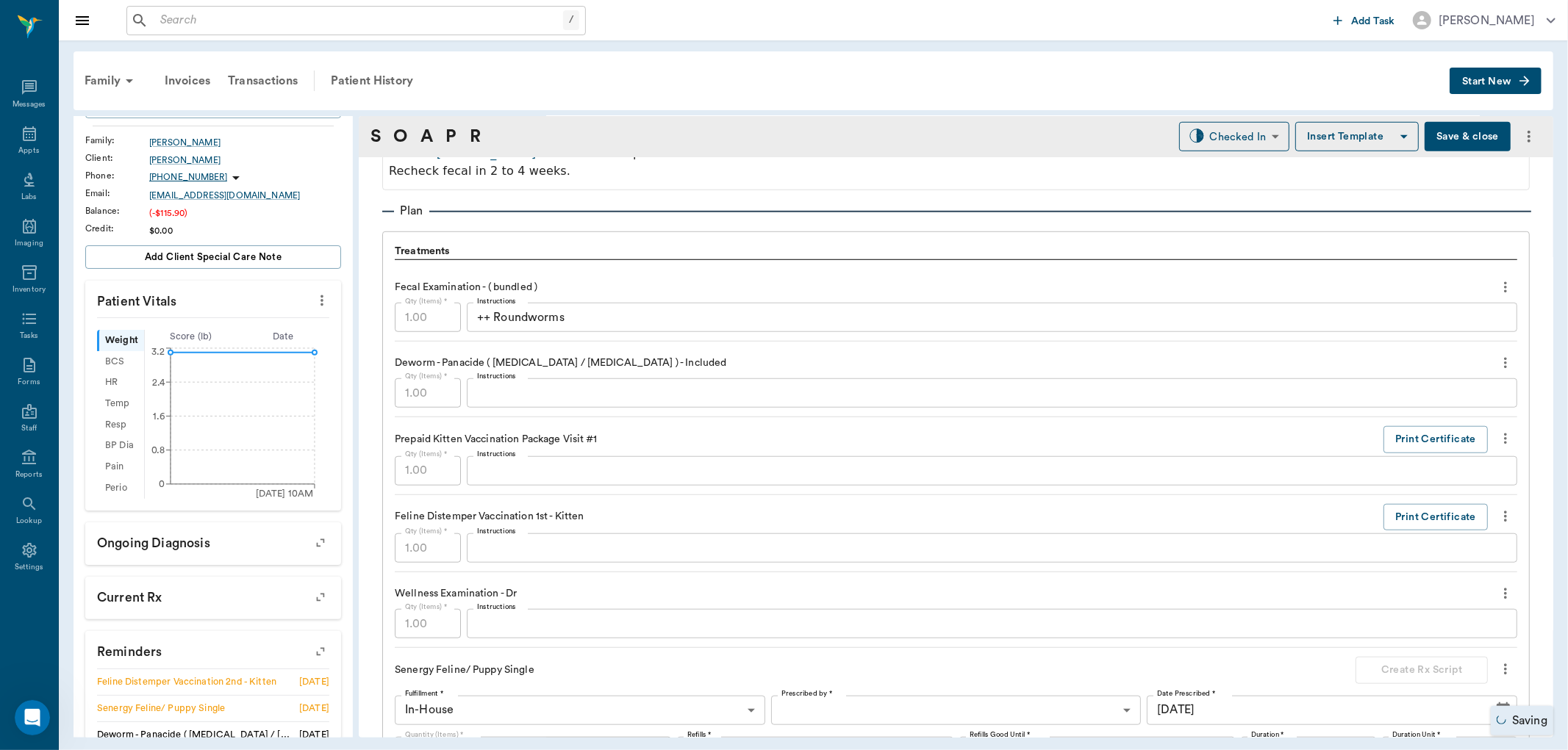
click at [1466, 131] on button "Save & close" at bounding box center [1468, 136] width 86 height 30
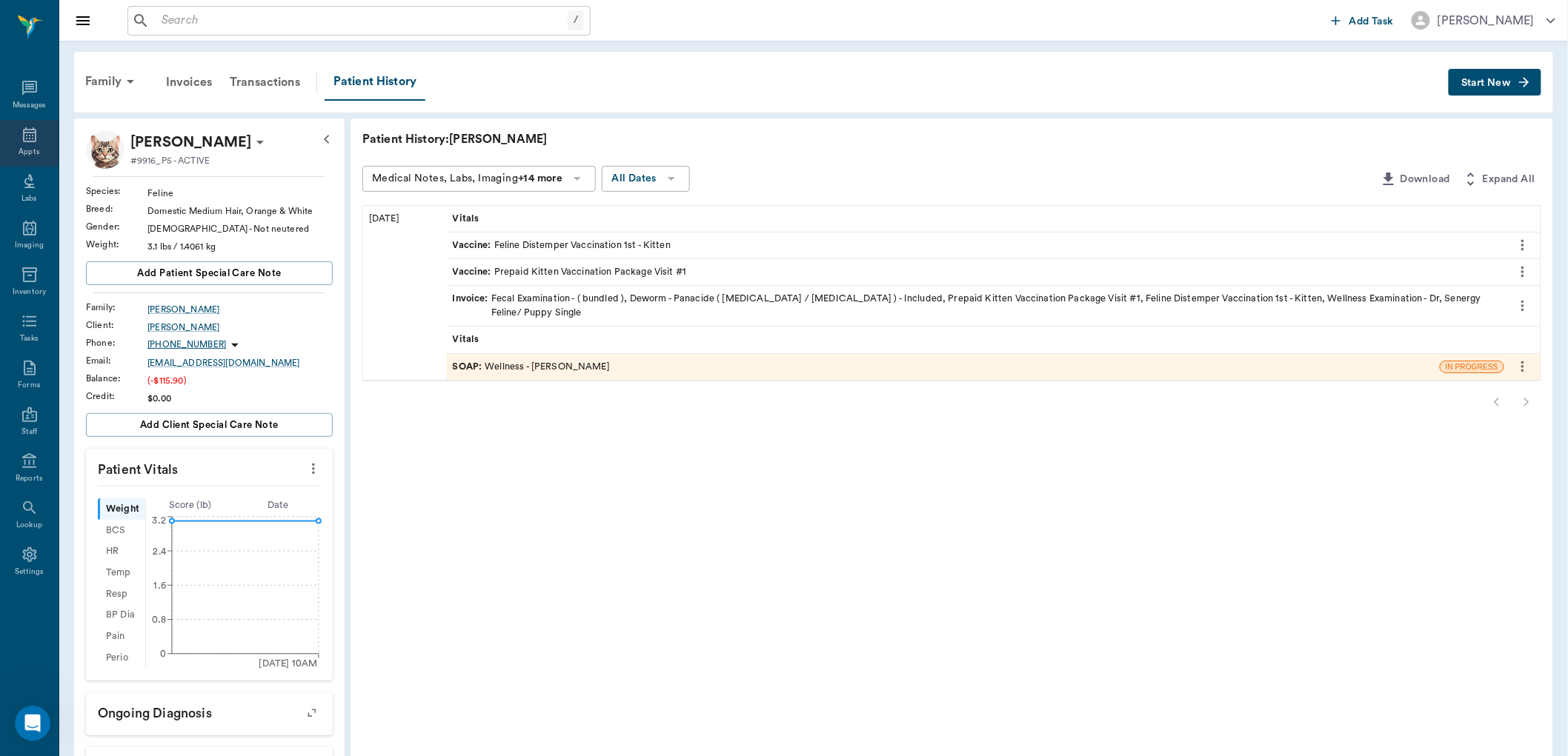
click at [28, 137] on icon at bounding box center [30, 135] width 18 height 18
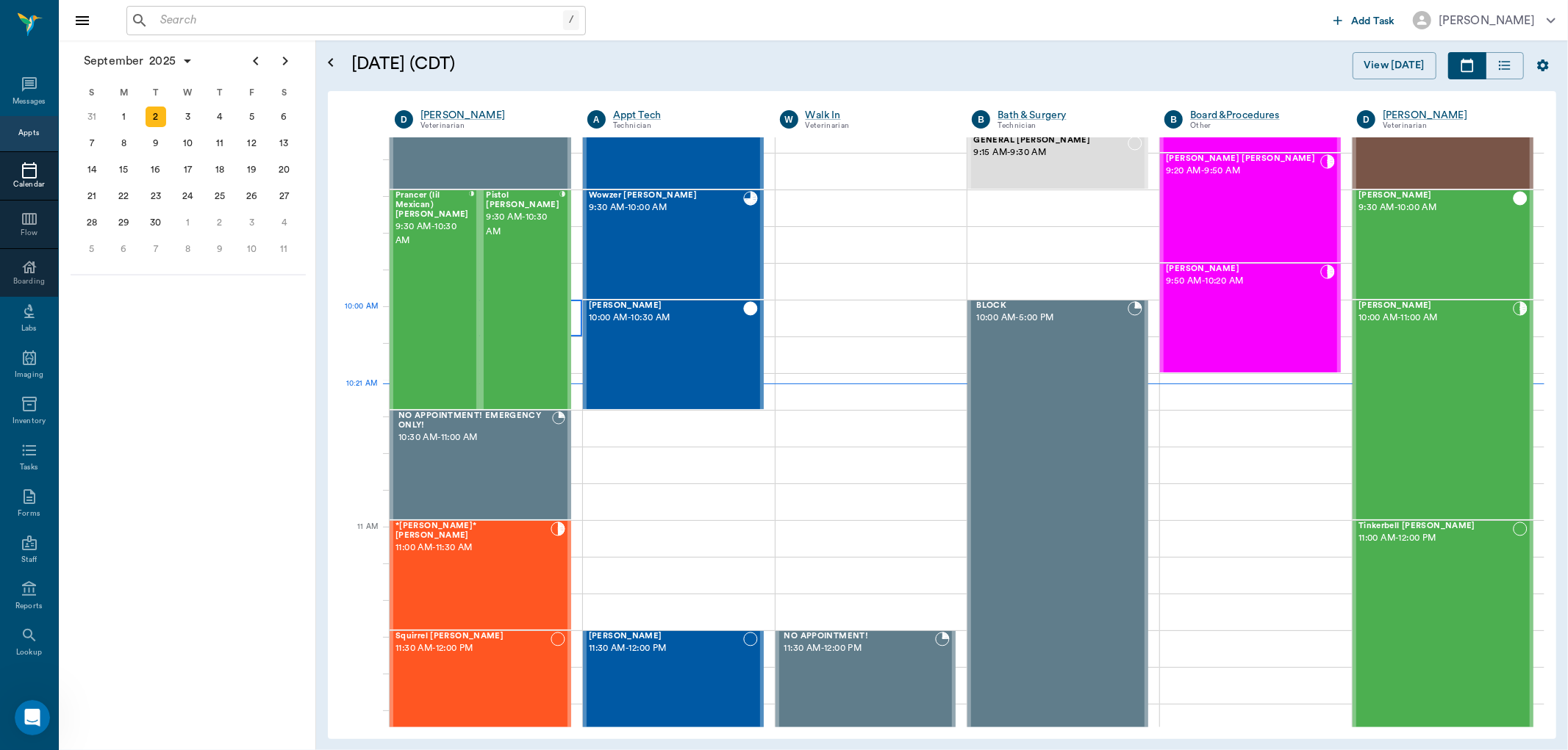
scroll to position [277, 0]
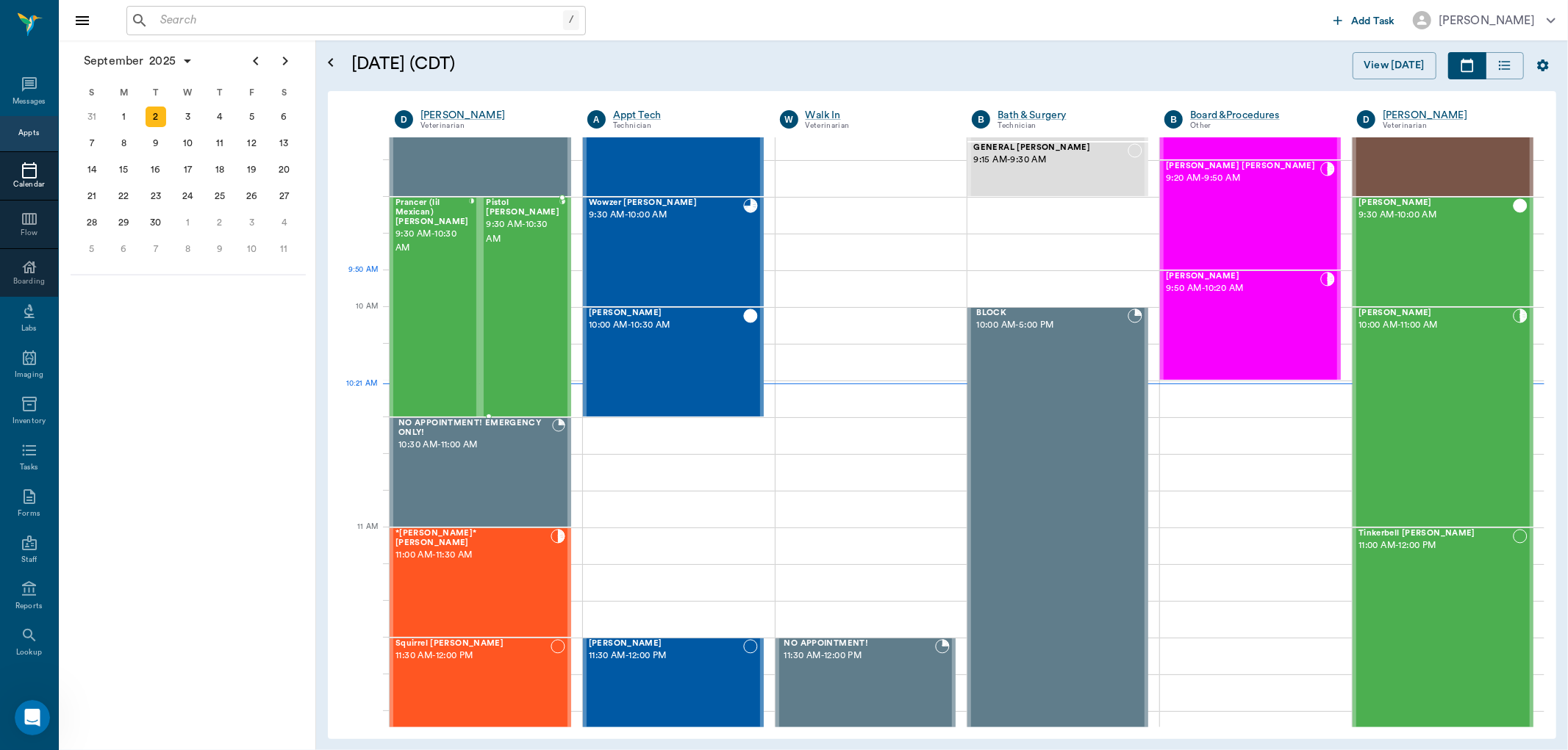
click at [548, 287] on div "Pistol [PERSON_NAME] 9:30 AM - 10:30 AM" at bounding box center [522, 306] width 73 height 217
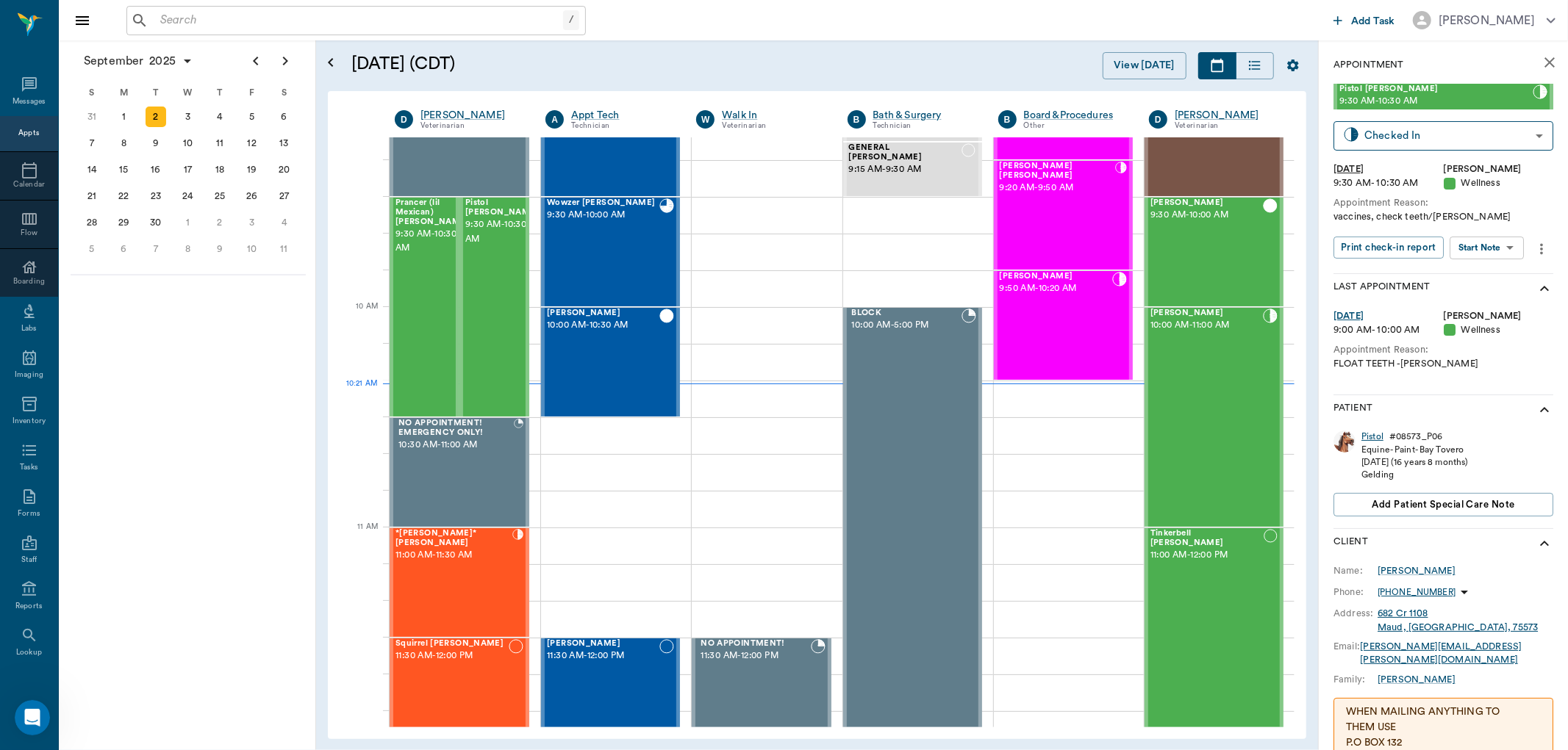
click at [1368, 434] on div "Pistol" at bounding box center [1373, 436] width 22 height 13
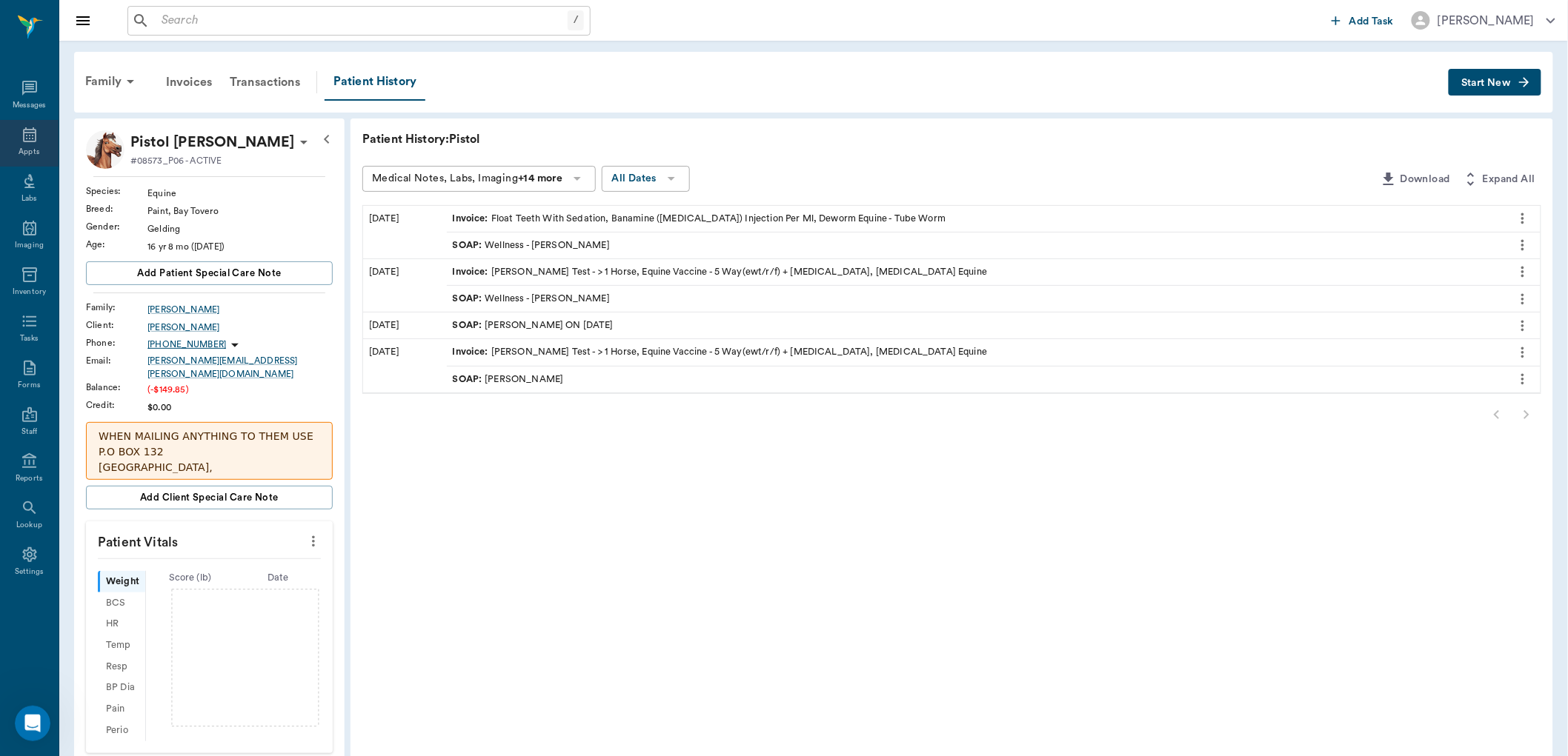
click at [24, 137] on icon at bounding box center [30, 135] width 13 height 15
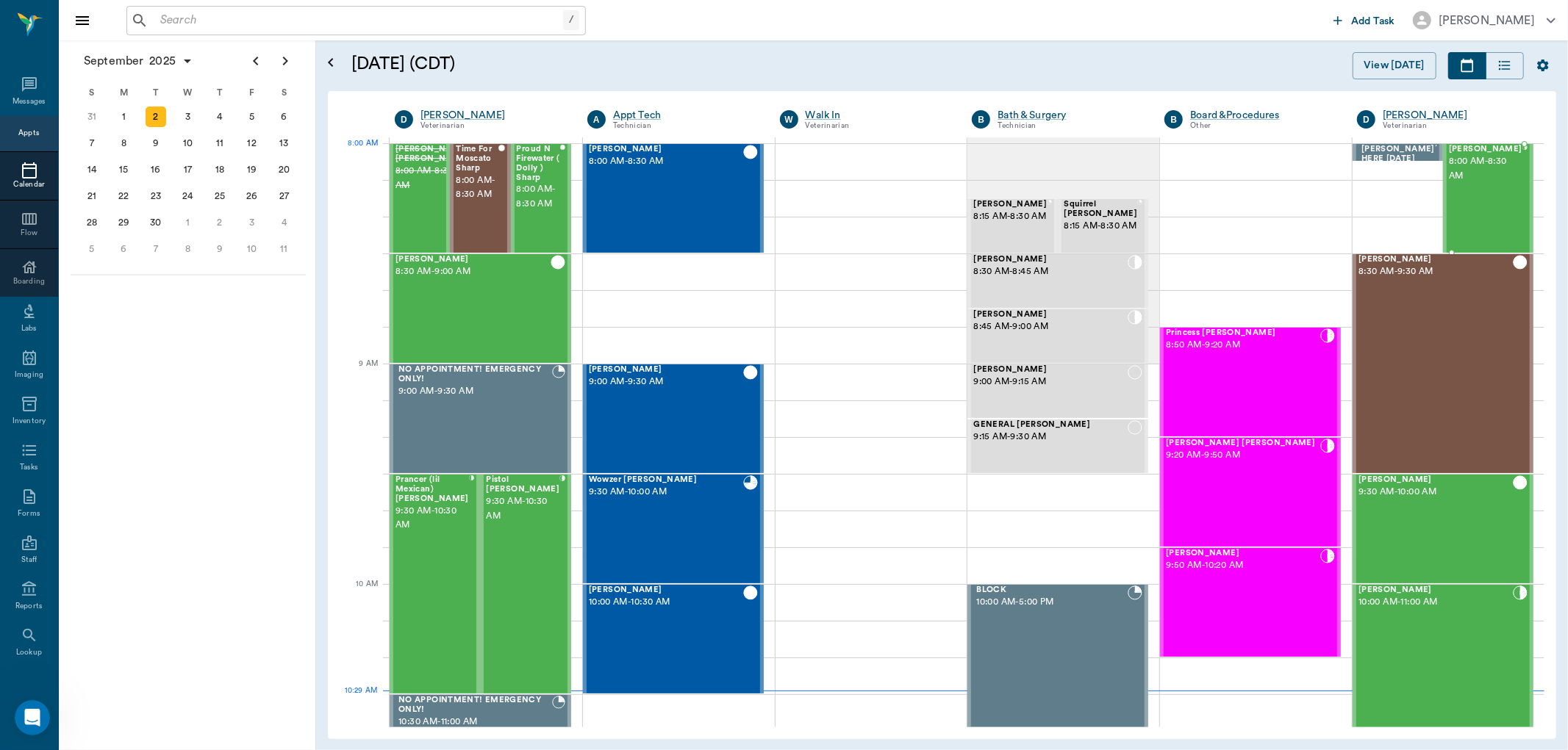
click at [1450, 152] on span "[PERSON_NAME]" at bounding box center [1485, 149] width 73 height 10
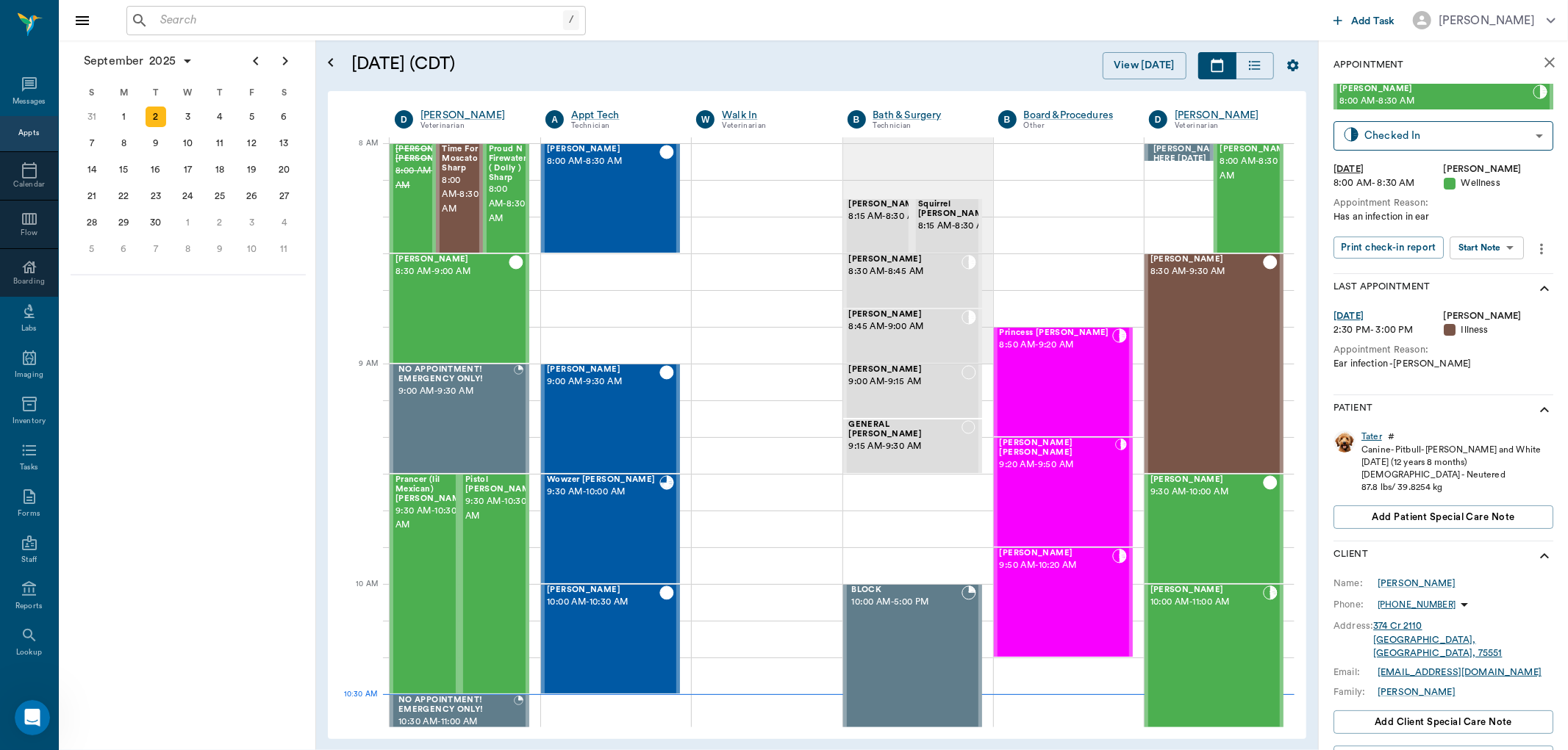
click at [1368, 438] on div "Tater" at bounding box center [1372, 436] width 21 height 13
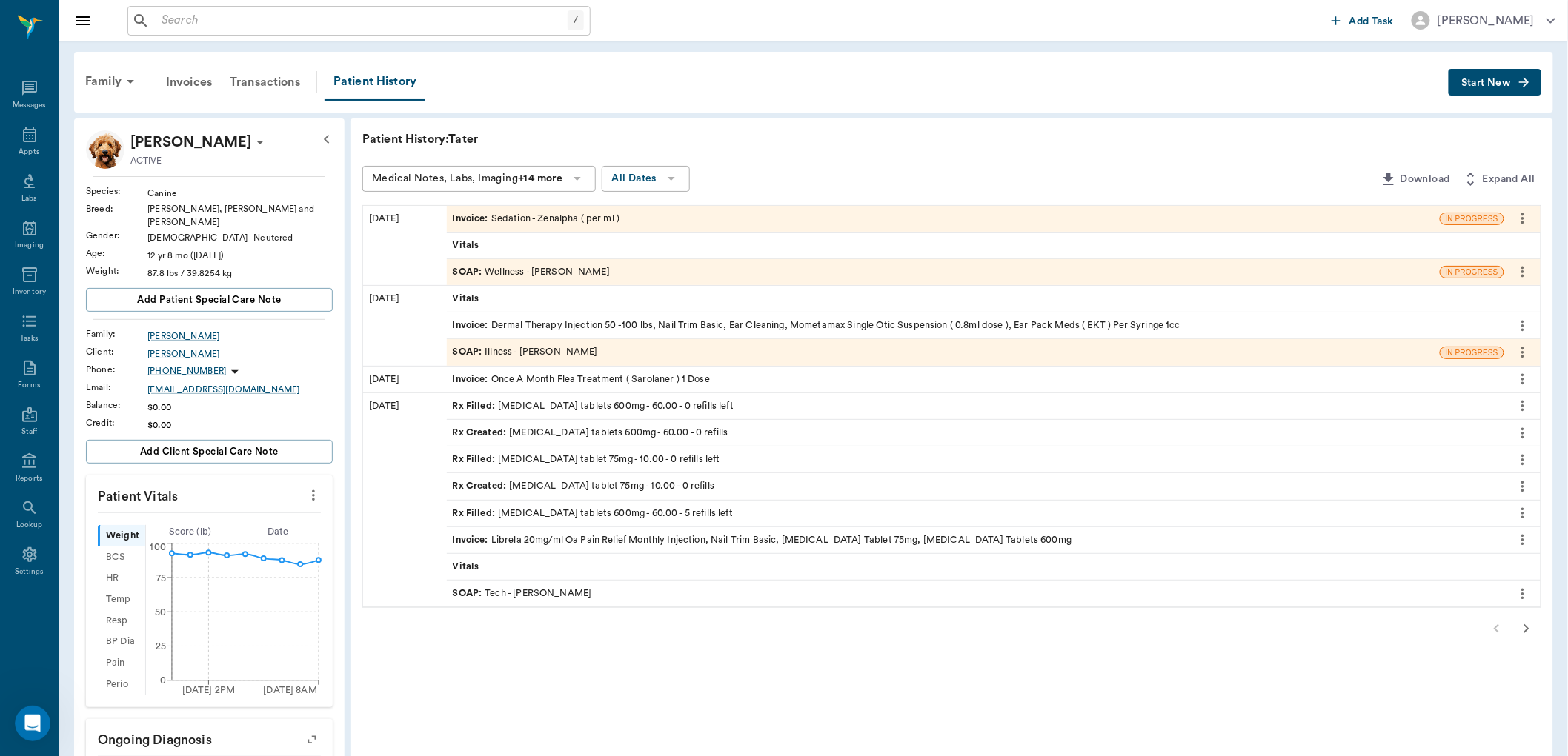
click at [542, 265] on div "SOAP : Wellness - [PERSON_NAME]" at bounding box center [531, 272] width 157 height 14
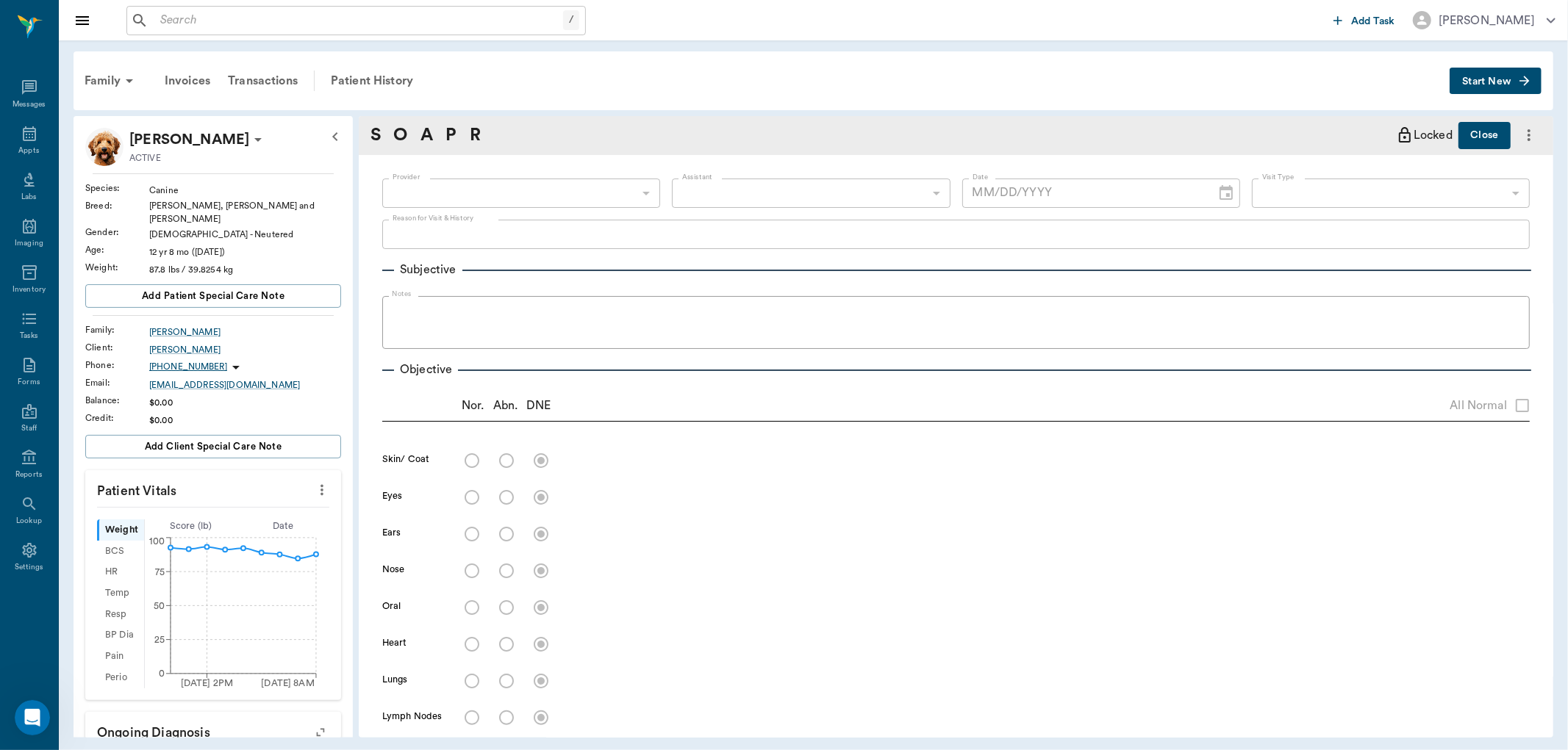
type textarea "Has an infection in ear"
type input "670e8b52b987dc0b25a864ee"
type input "65d2be4f46e3a538d89b8c14"
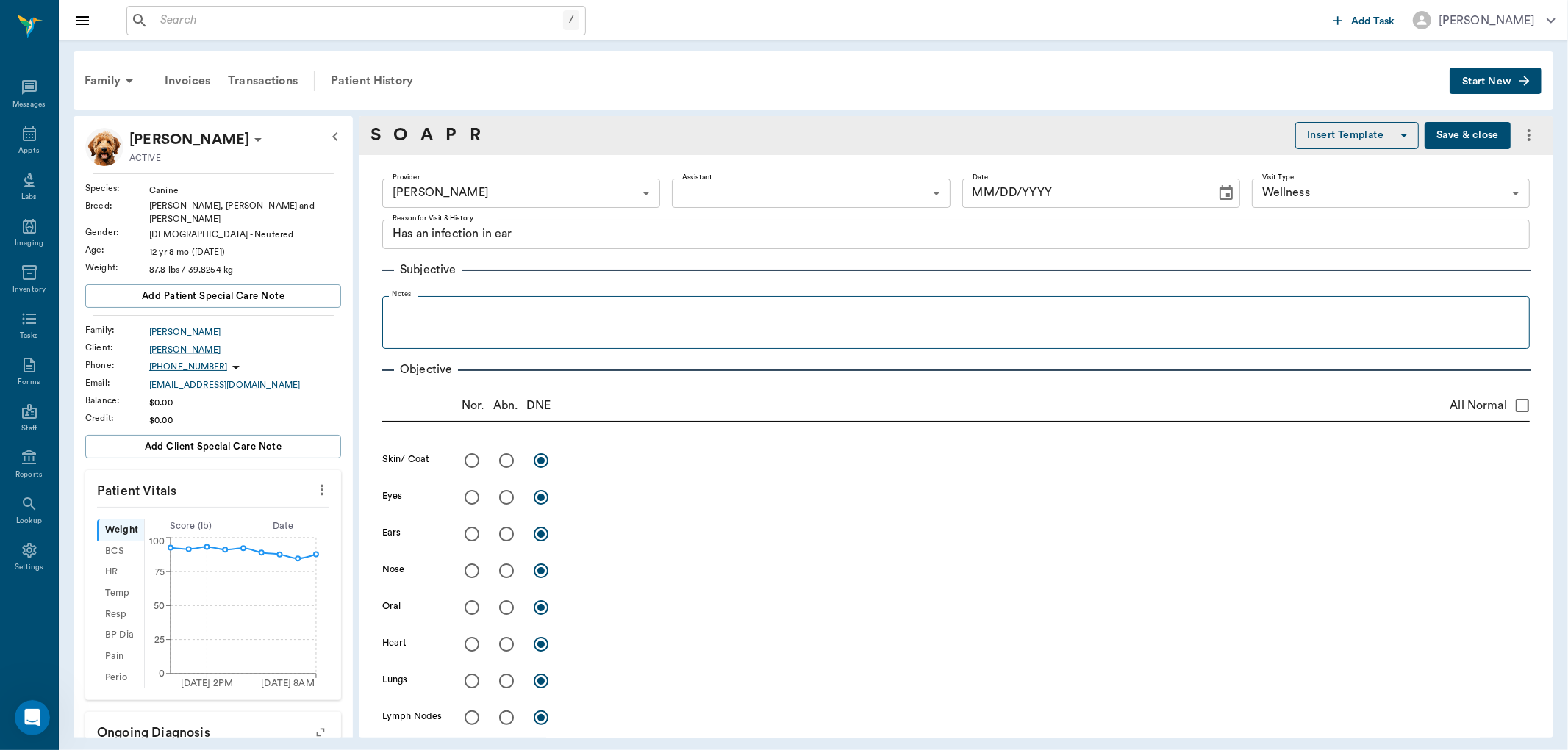
type input "[DATE]"
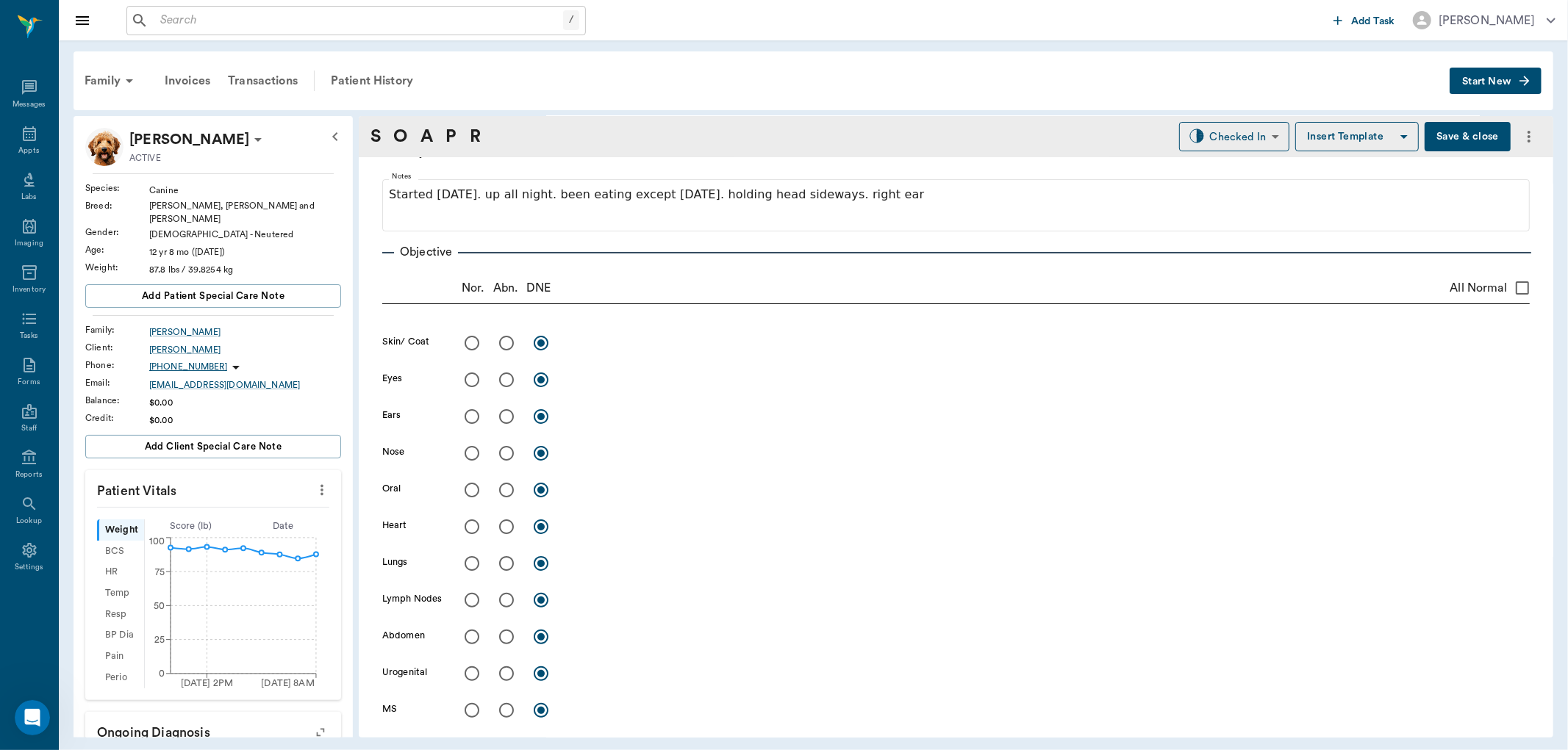
scroll to position [163, 0]
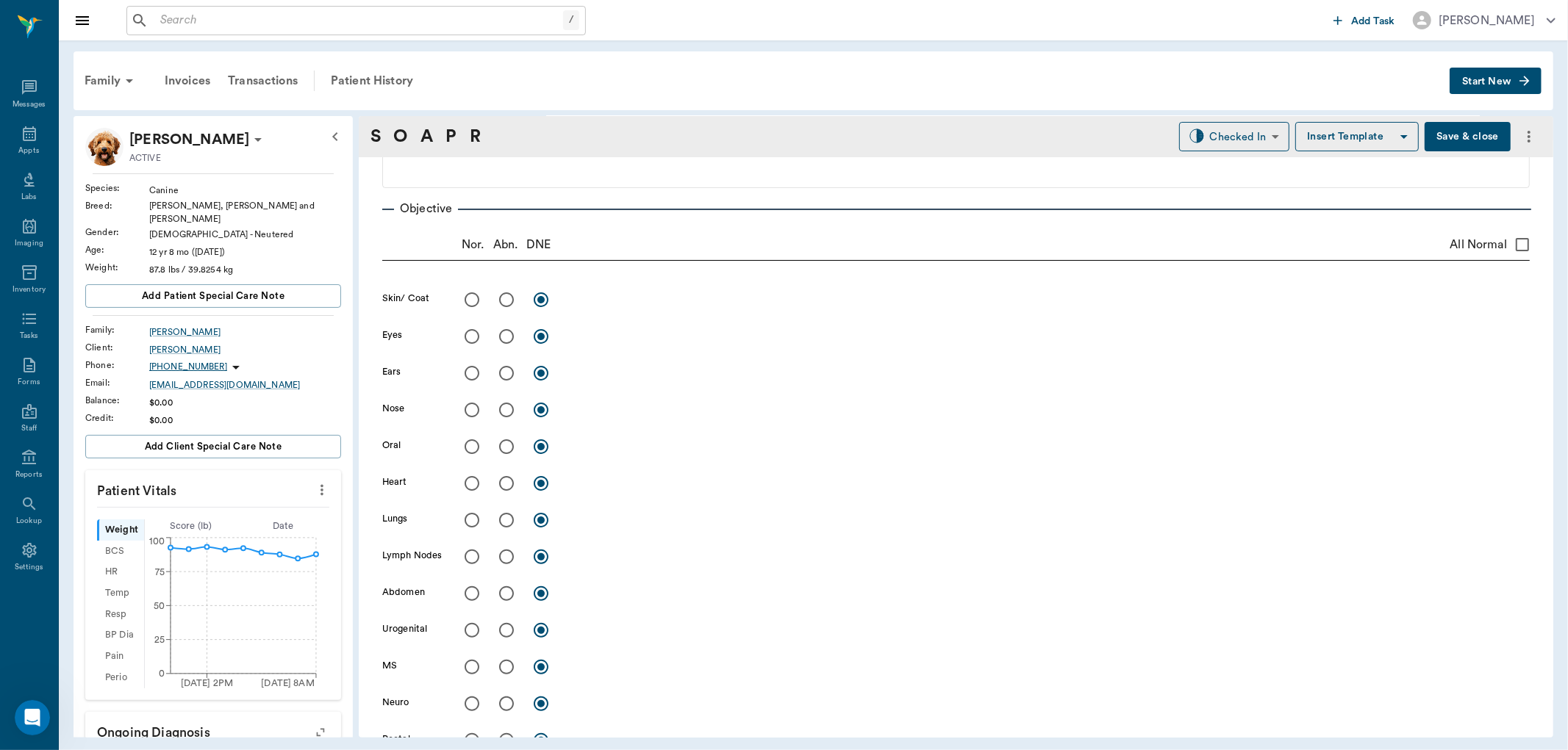
click at [505, 297] on input "radio" at bounding box center [507, 300] width 31 height 31
radio input "true"
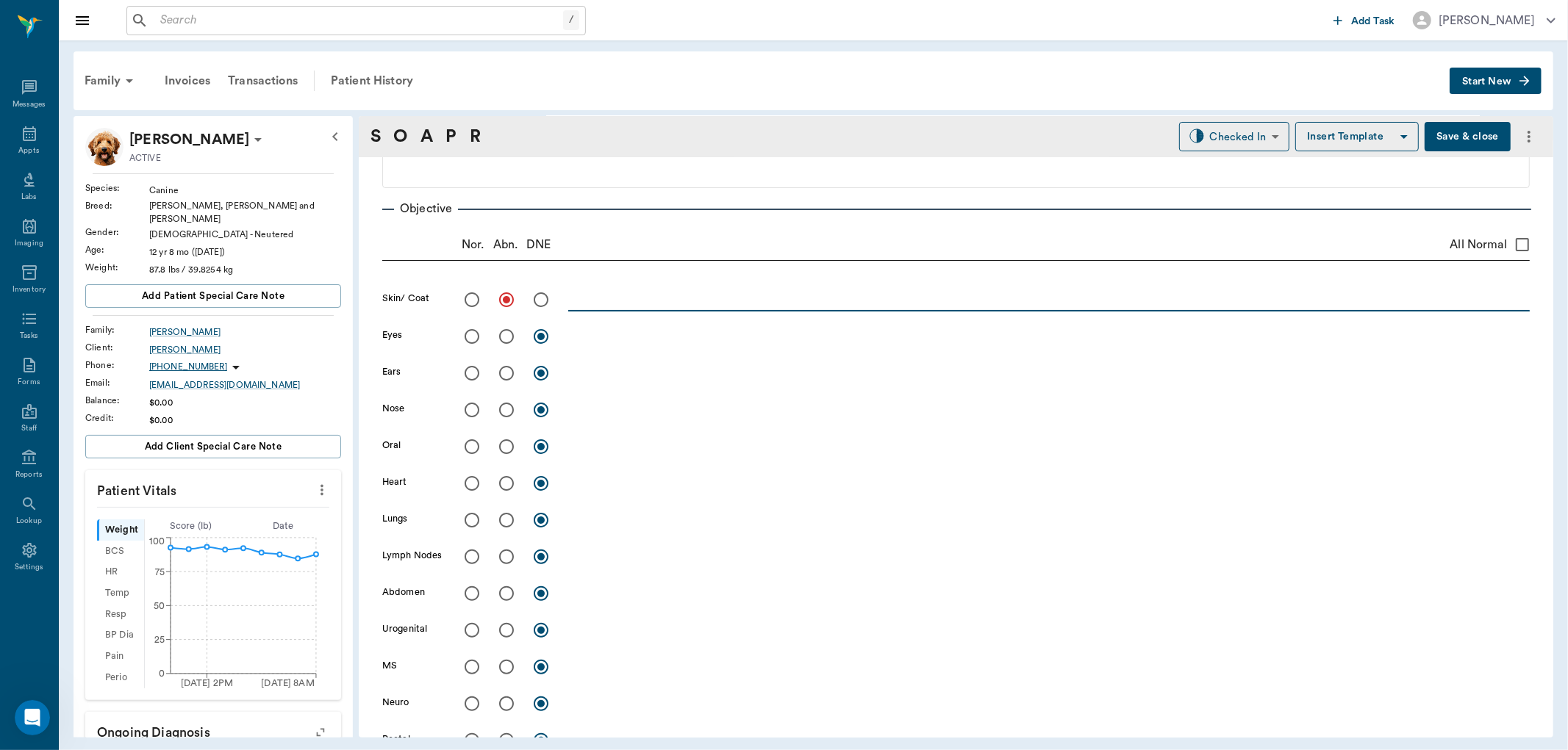
click at [630, 299] on textarea at bounding box center [1049, 299] width 962 height 17
type textarea "epidermal collarettes ventral abdomen - 2 to 3 large ones"
click at [468, 334] on input "radio" at bounding box center [472, 337] width 31 height 31
radio input "true"
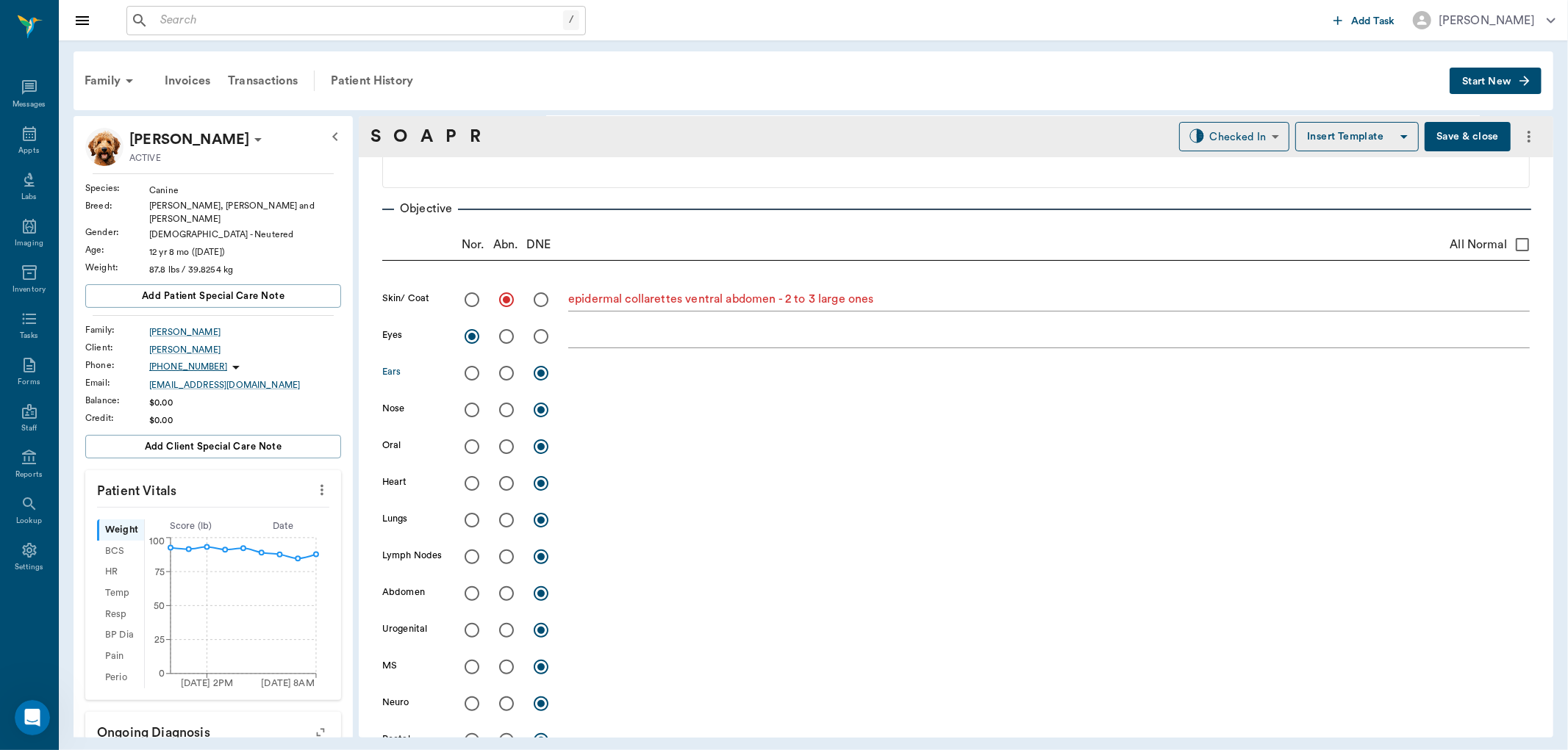
click at [508, 372] on input "radio" at bounding box center [507, 373] width 31 height 31
radio input "true"
click at [568, 369] on div "Ears x" at bounding box center [956, 373] width 1147 height 31
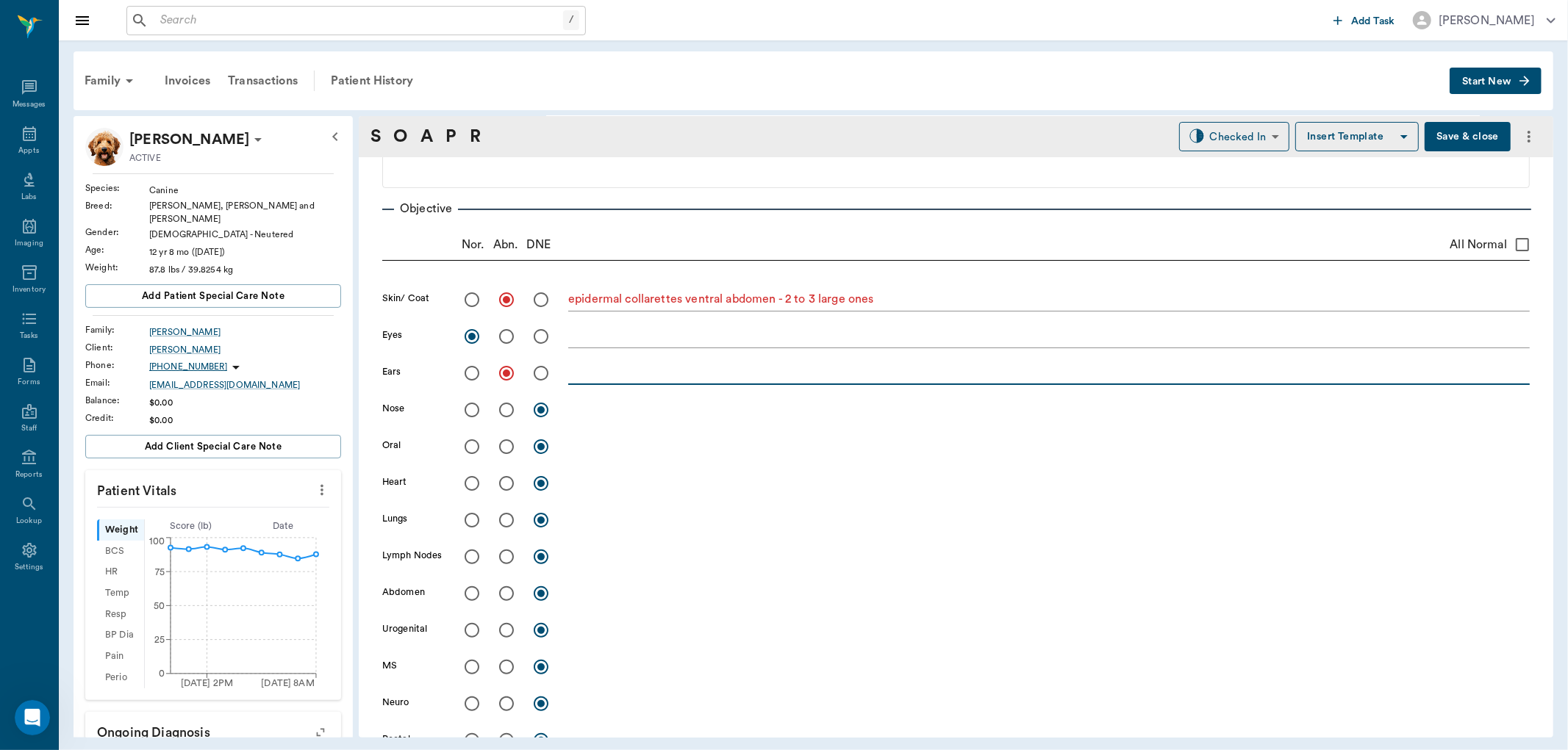
click at [571, 369] on textarea at bounding box center [1049, 372] width 962 height 17
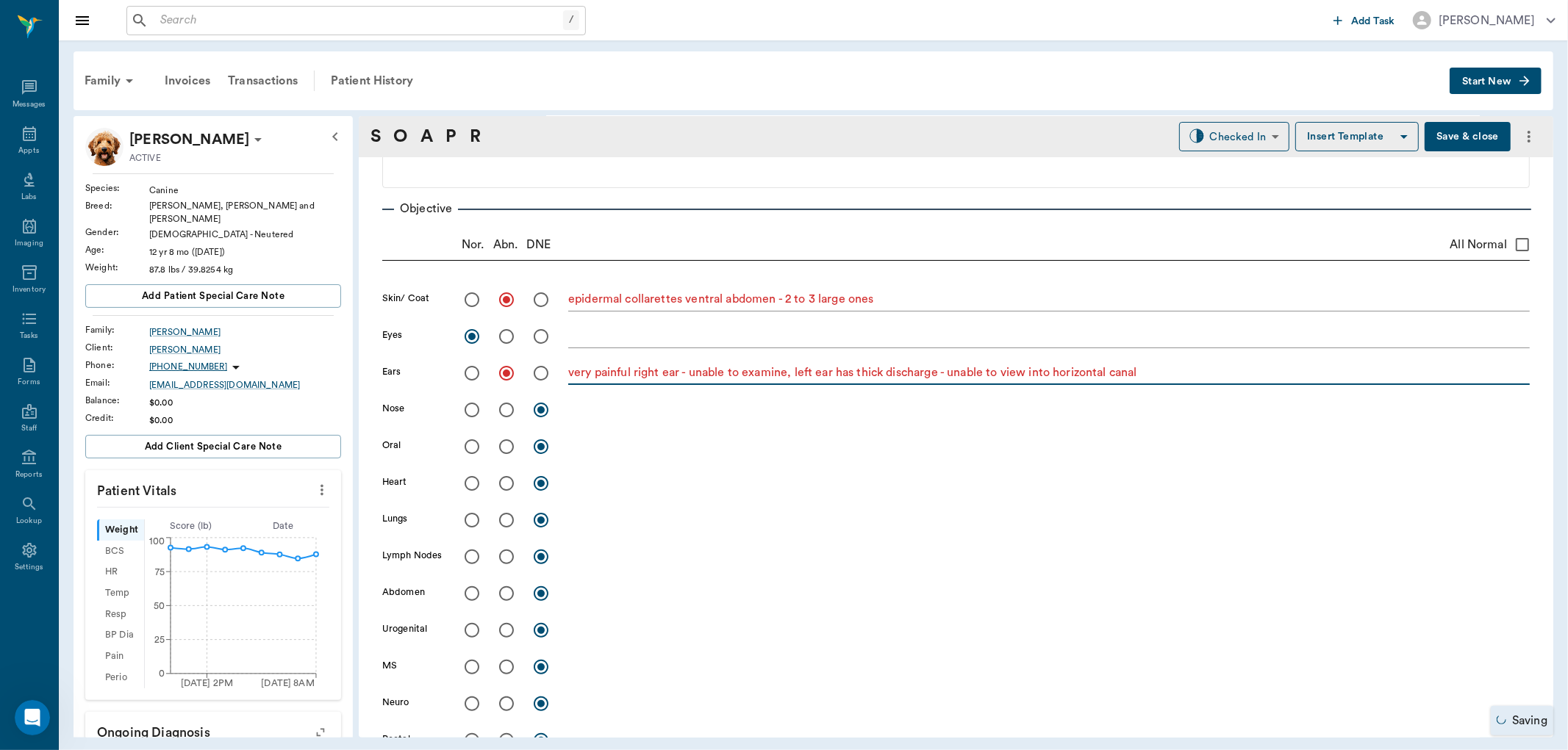
type textarea "very painful right ear - unable to examine, left ear has thick discharge - unab…"
click at [471, 412] on input "radio" at bounding box center [472, 410] width 31 height 31
radio input "true"
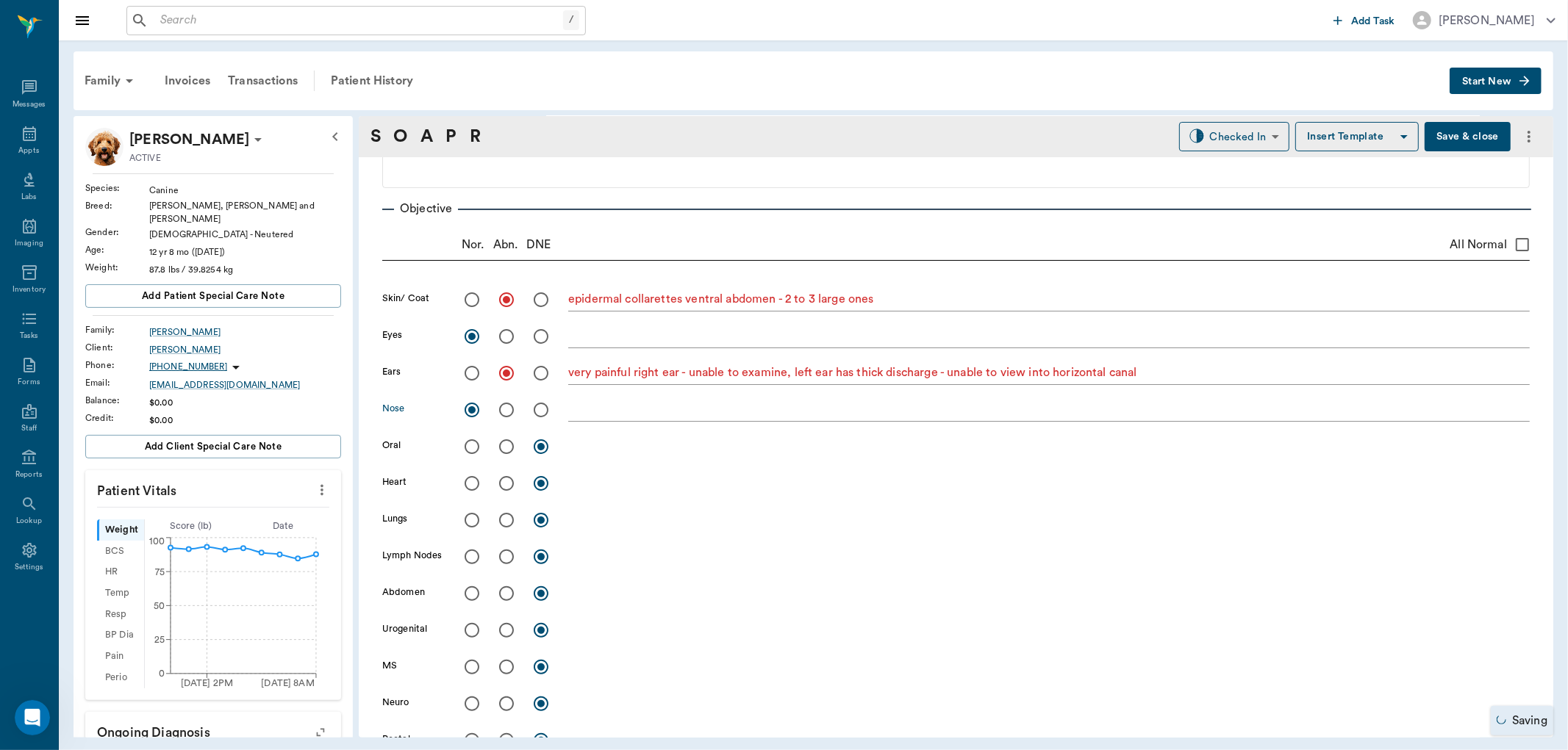
click at [470, 484] on input "radio" at bounding box center [472, 484] width 31 height 31
radio input "true"
click at [474, 519] on input "radio" at bounding box center [472, 521] width 31 height 31
radio input "true"
click at [472, 555] on input "radio" at bounding box center [472, 557] width 31 height 31
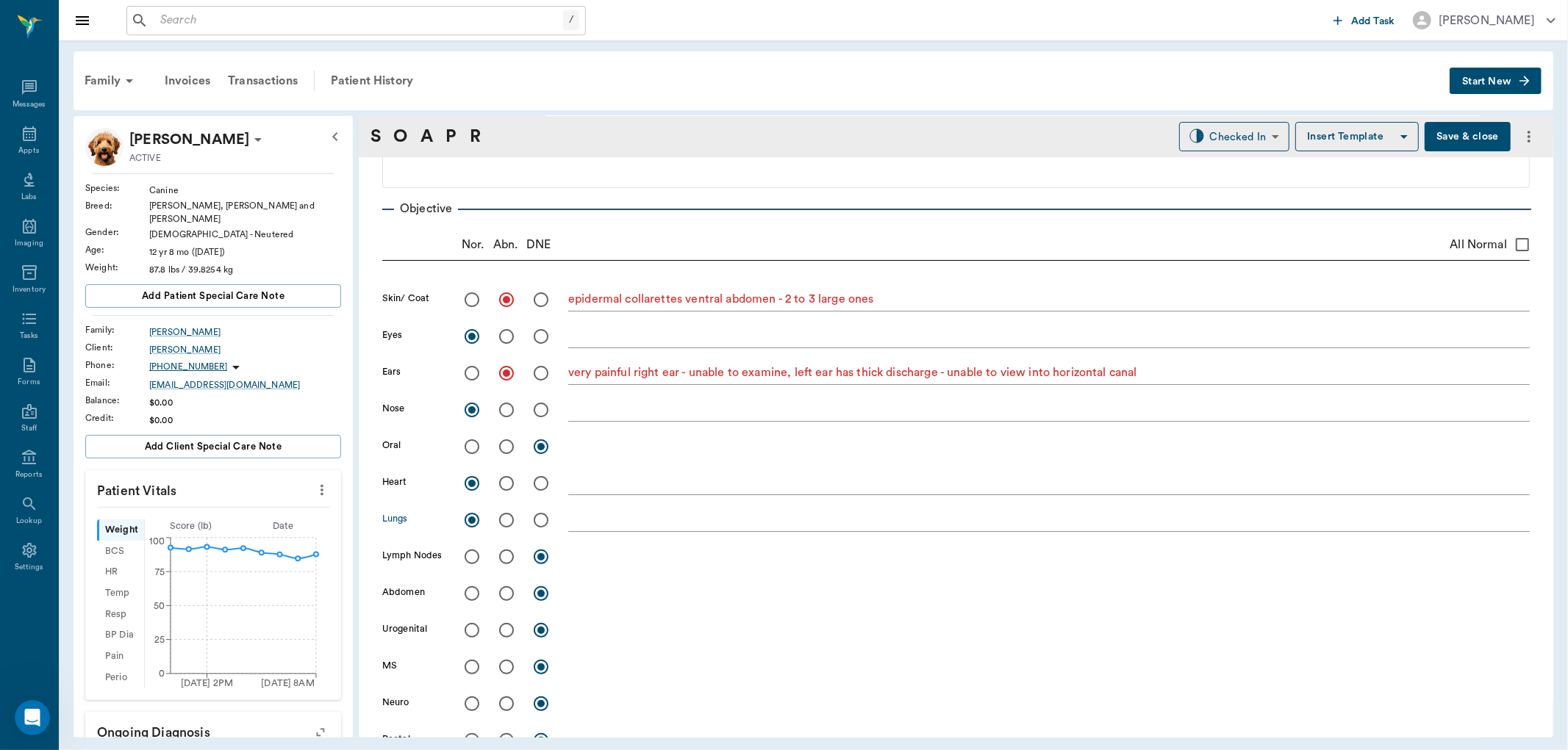
radio input "true"
click at [470, 631] on input "radio" at bounding box center [472, 631] width 31 height 31
radio input "true"
drag, startPoint x: 468, startPoint y: 663, endPoint x: 522, endPoint y: 671, distance: 54.6
click at [468, 664] on input "radio" at bounding box center [472, 668] width 31 height 31
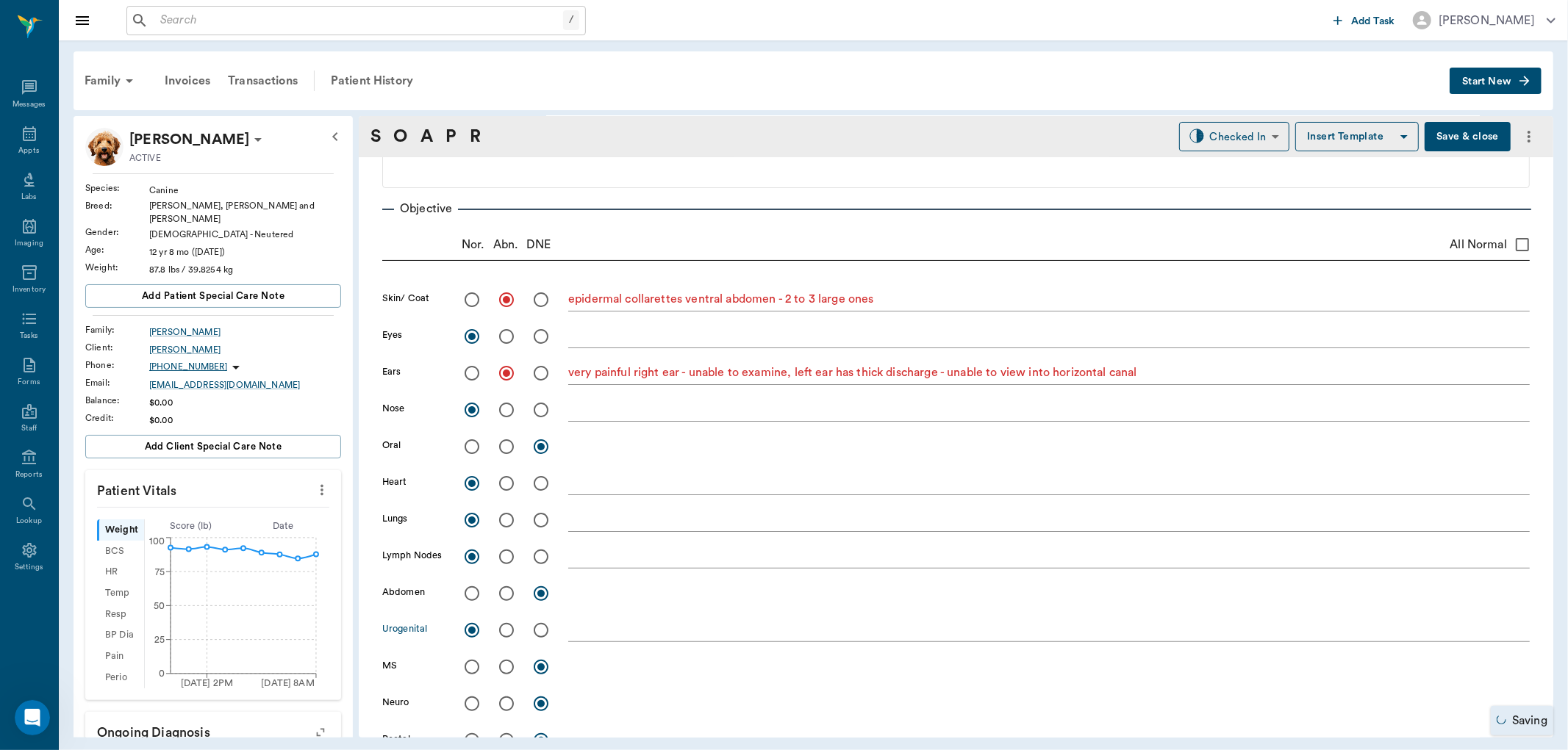
radio input "true"
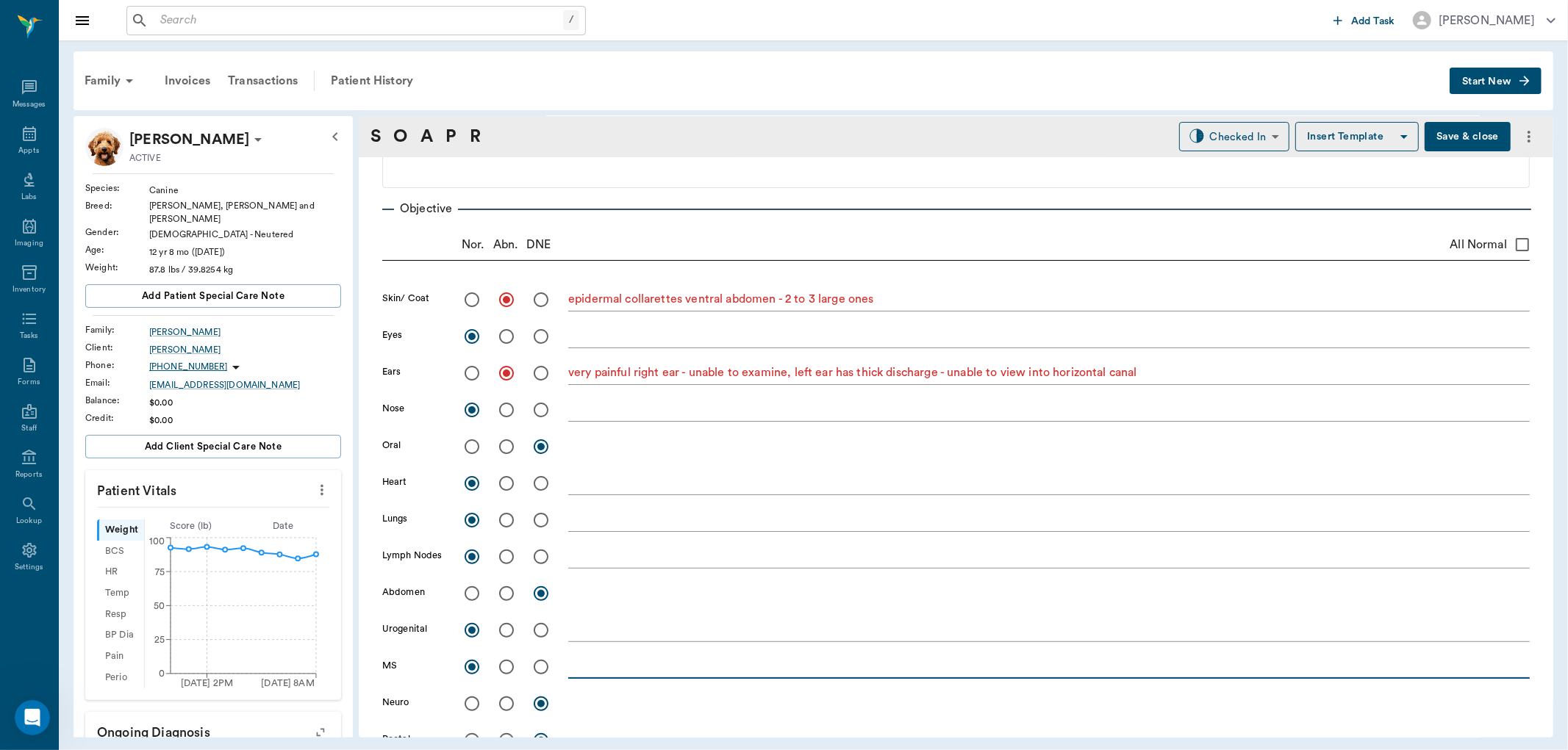
click at [589, 659] on textarea at bounding box center [1049, 667] width 962 height 17
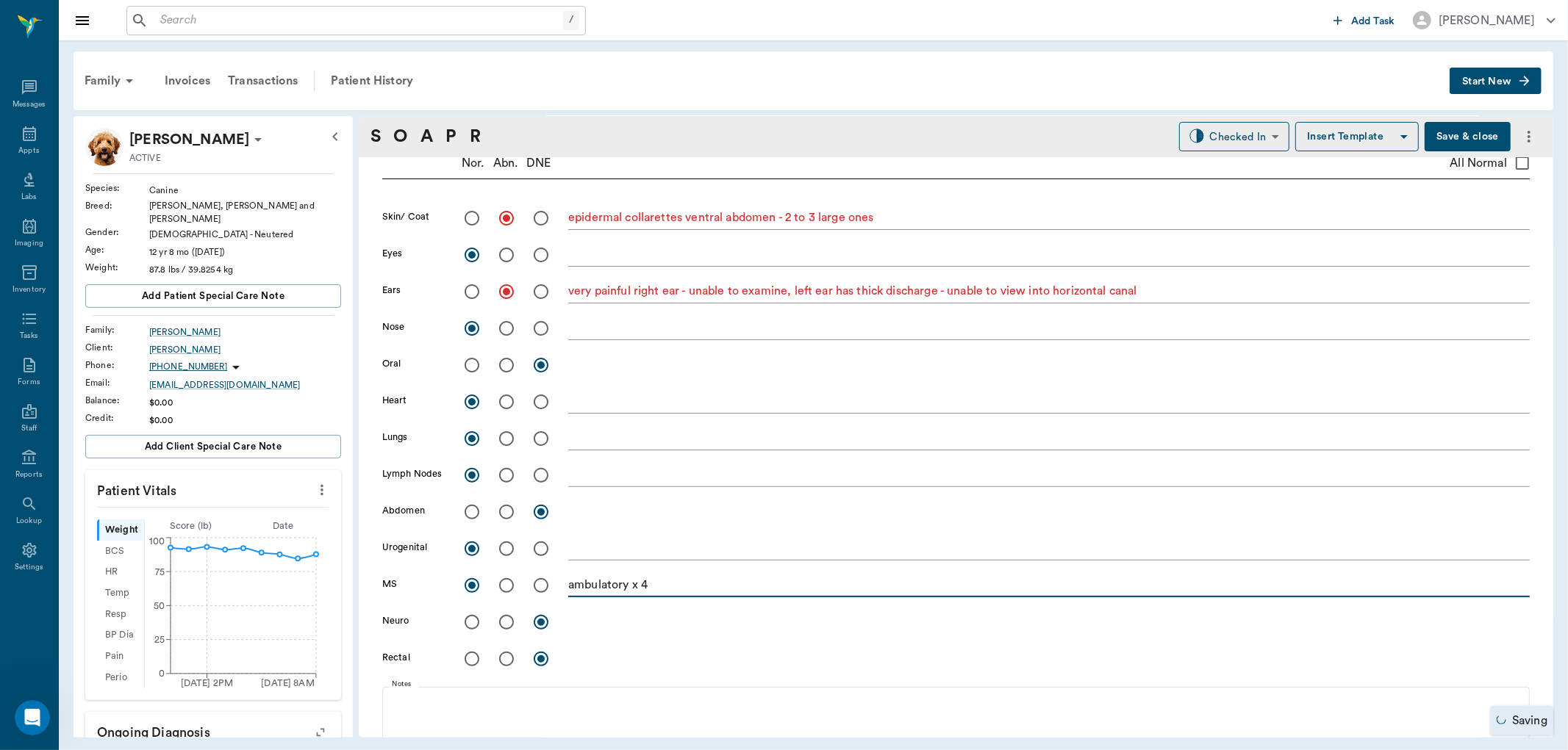
type textarea "ambulatory x 4"
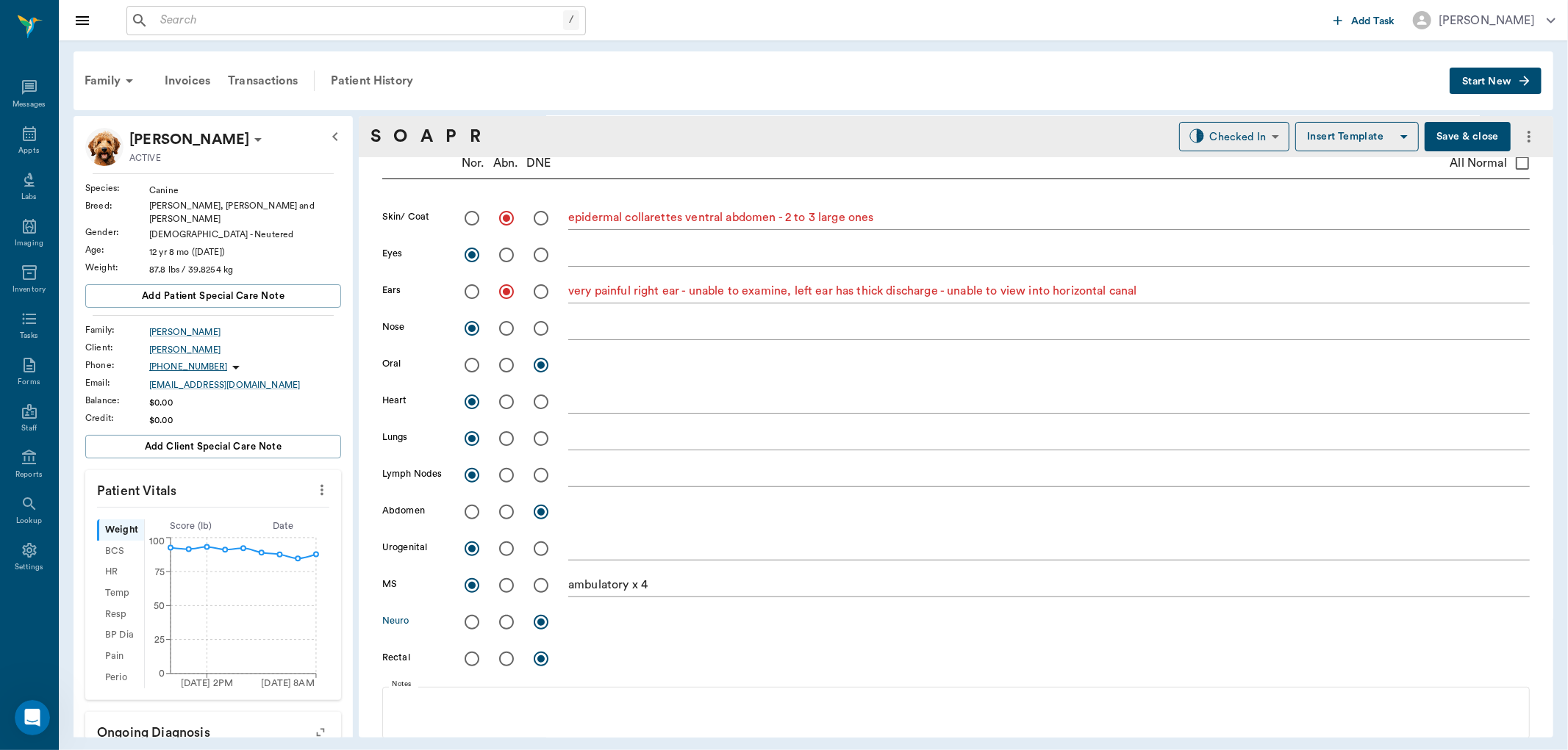
click at [473, 625] on input "radio" at bounding box center [472, 622] width 31 height 31
radio input "true"
click at [591, 628] on textarea at bounding box center [1049, 622] width 962 height 17
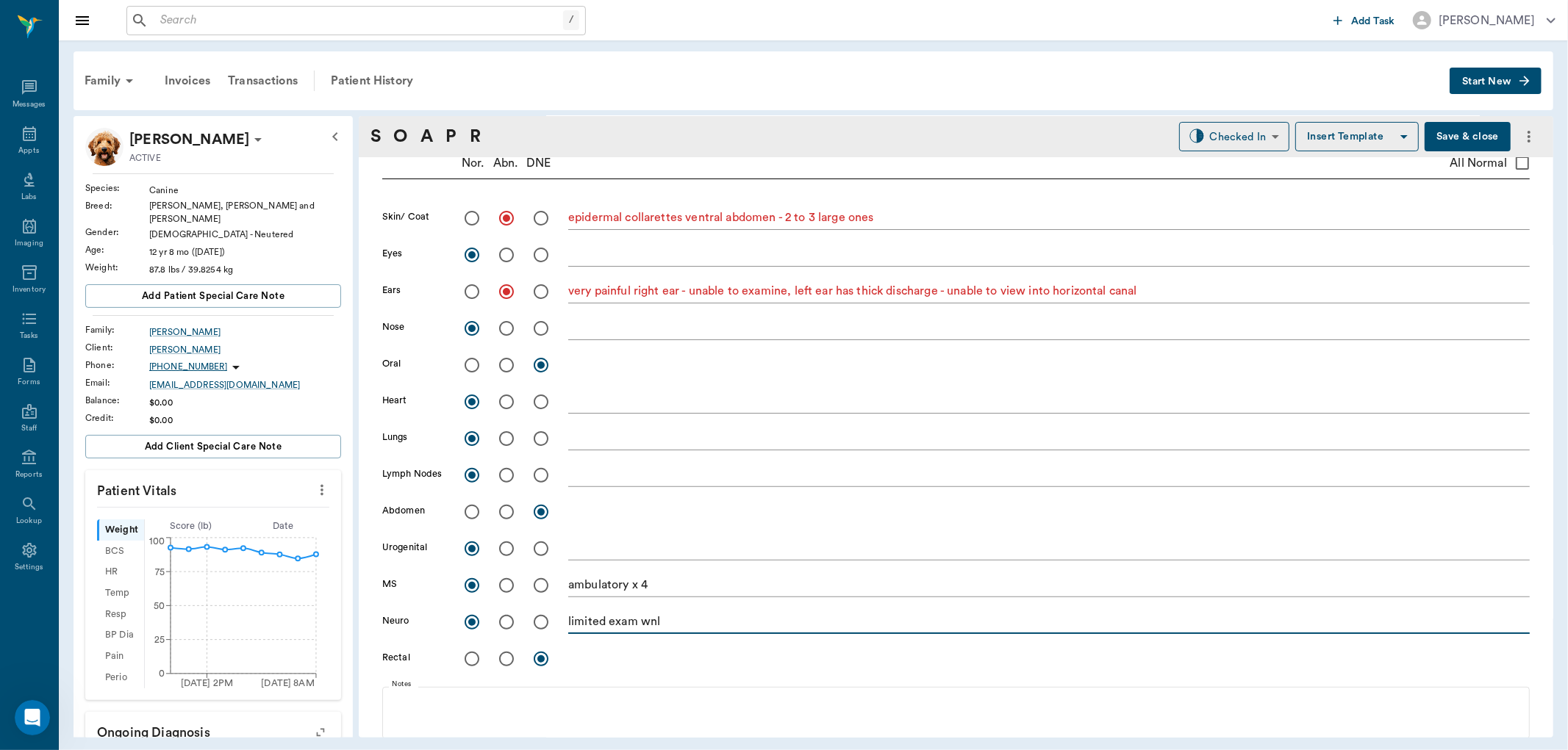
type textarea "limited exam wnl"
click at [508, 509] on input "radio" at bounding box center [507, 513] width 31 height 31
radio input "true"
click at [586, 513] on textarea at bounding box center [1049, 512] width 962 height 17
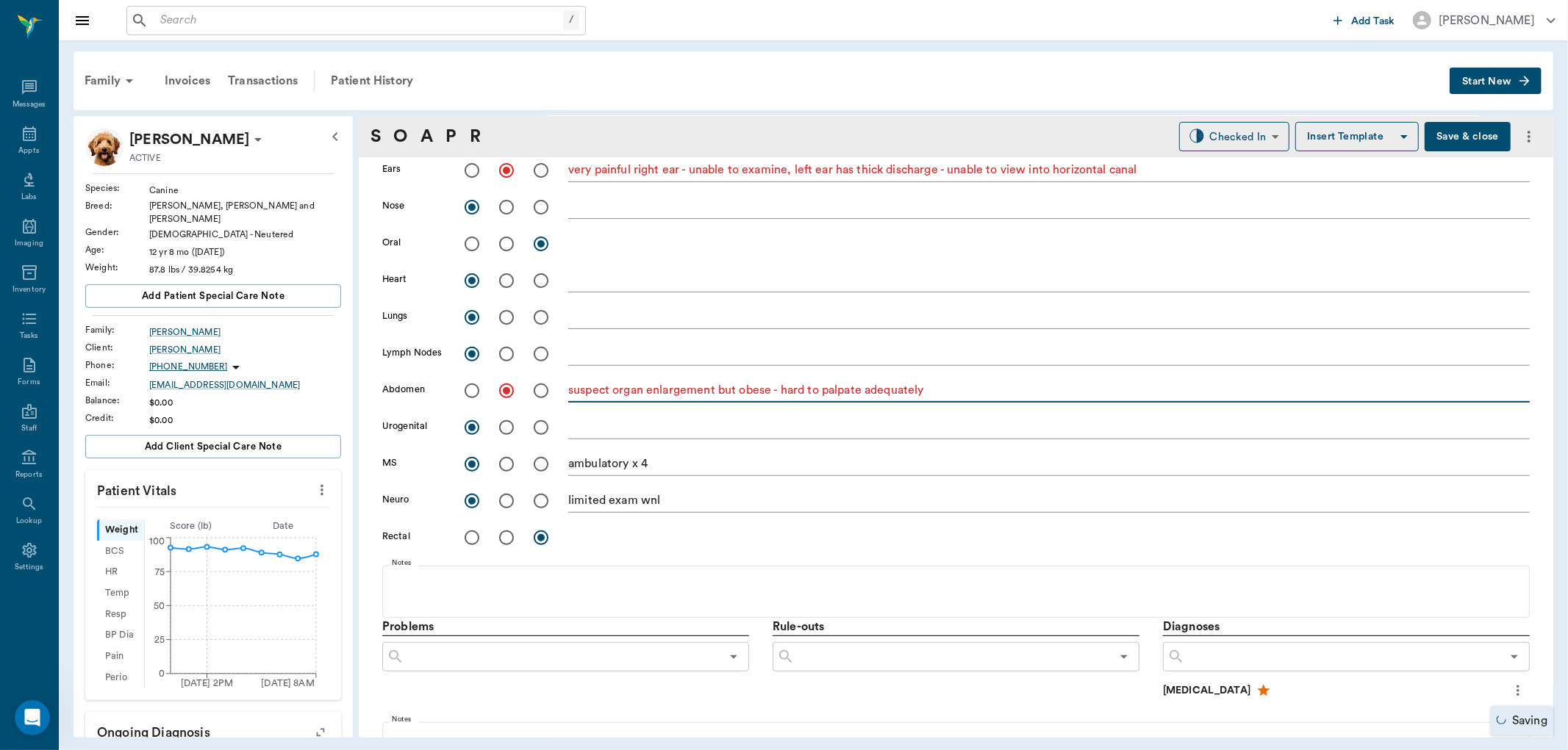
scroll to position [408, 0]
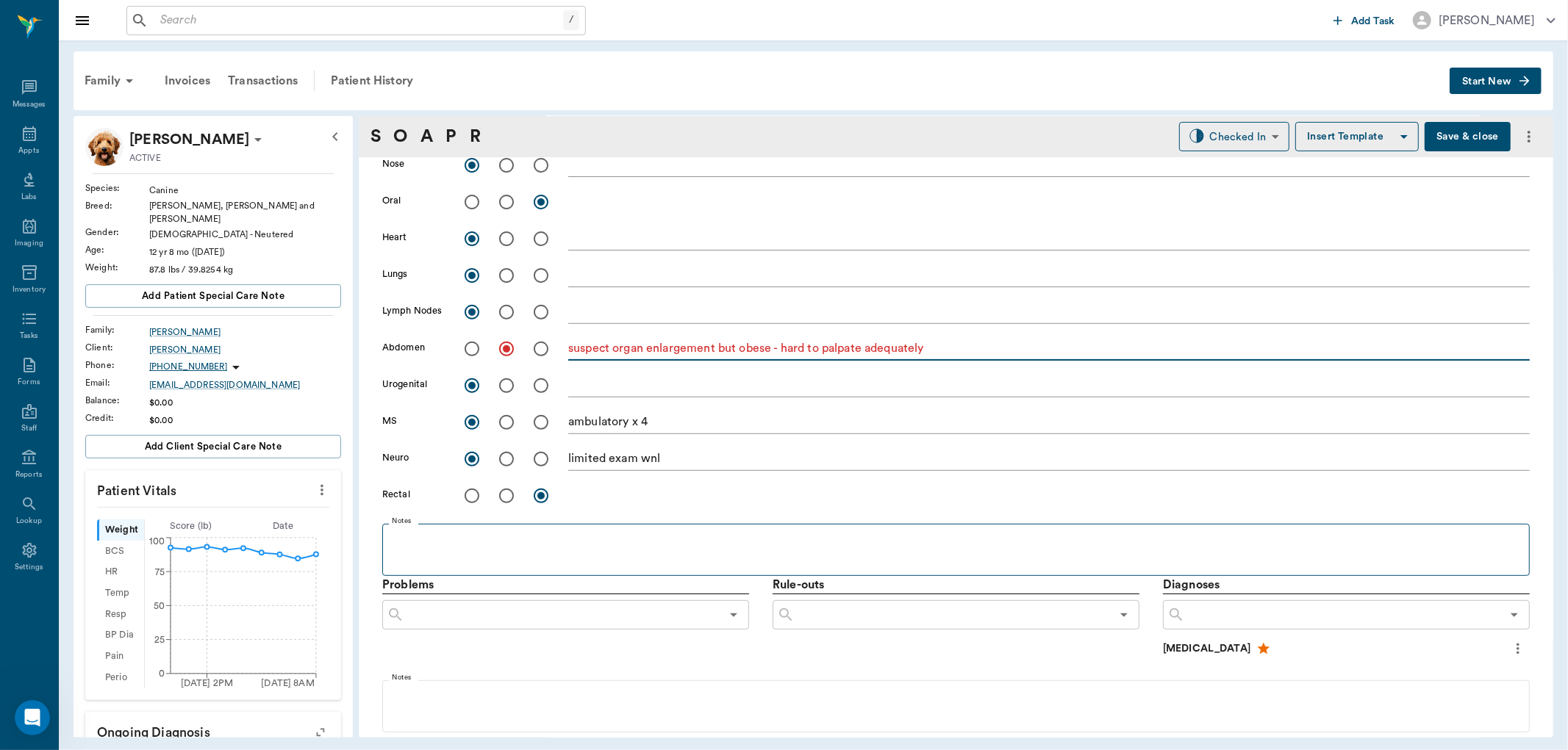
type textarea "suspect organ enlargement but obese - hard to palpate adequately"
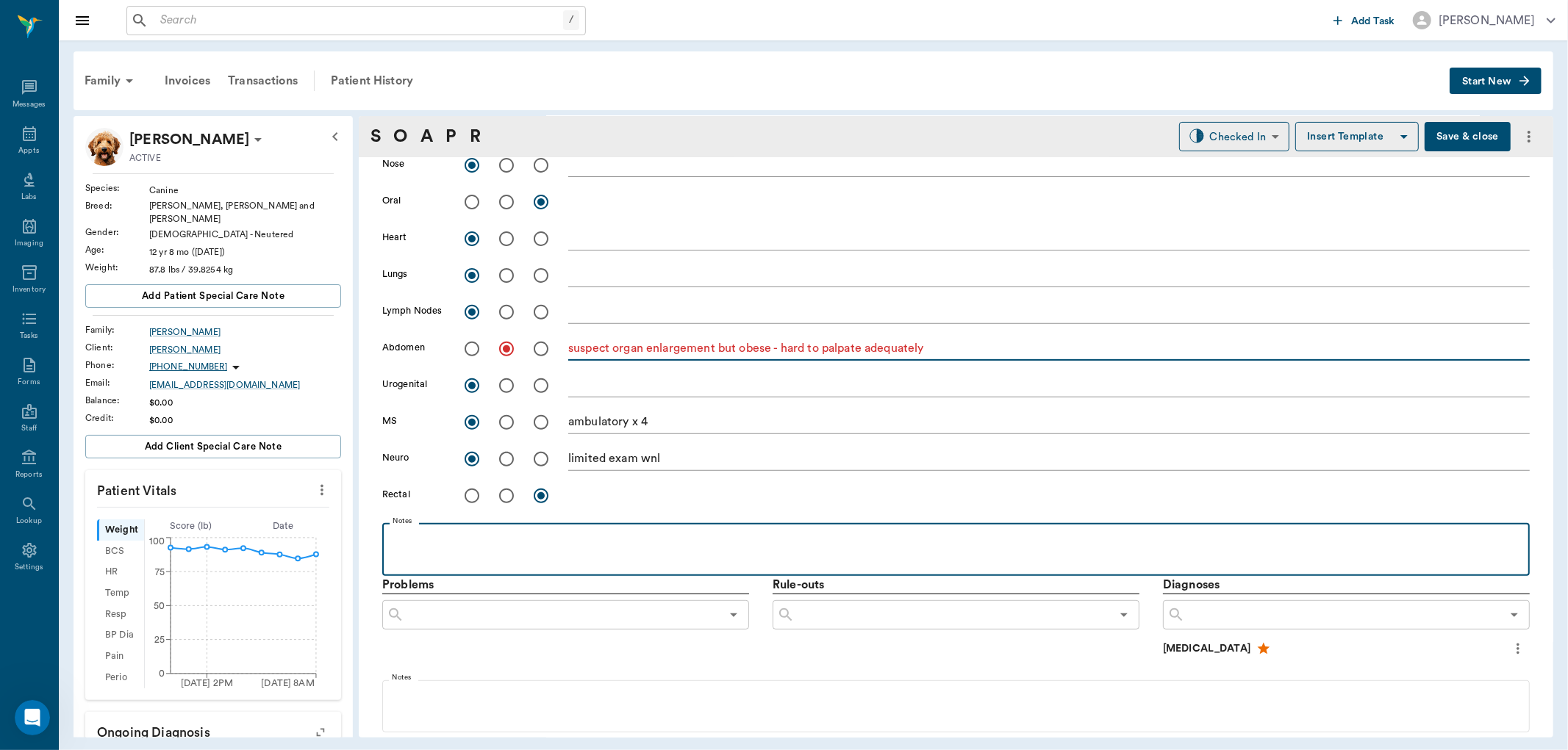
click at [519, 532] on p at bounding box center [956, 539] width 1133 height 18
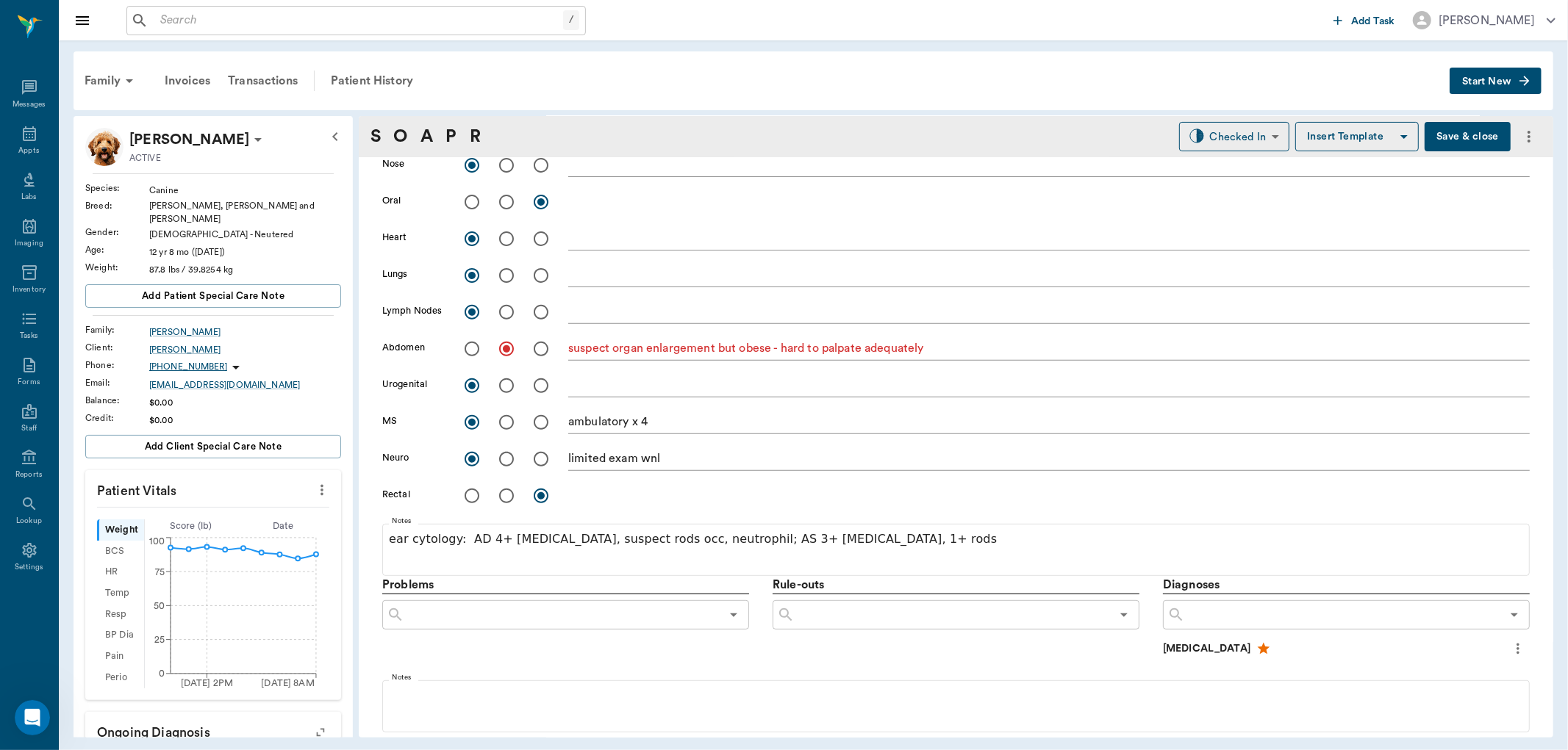
click at [1185, 619] on input "text" at bounding box center [1343, 615] width 316 height 21
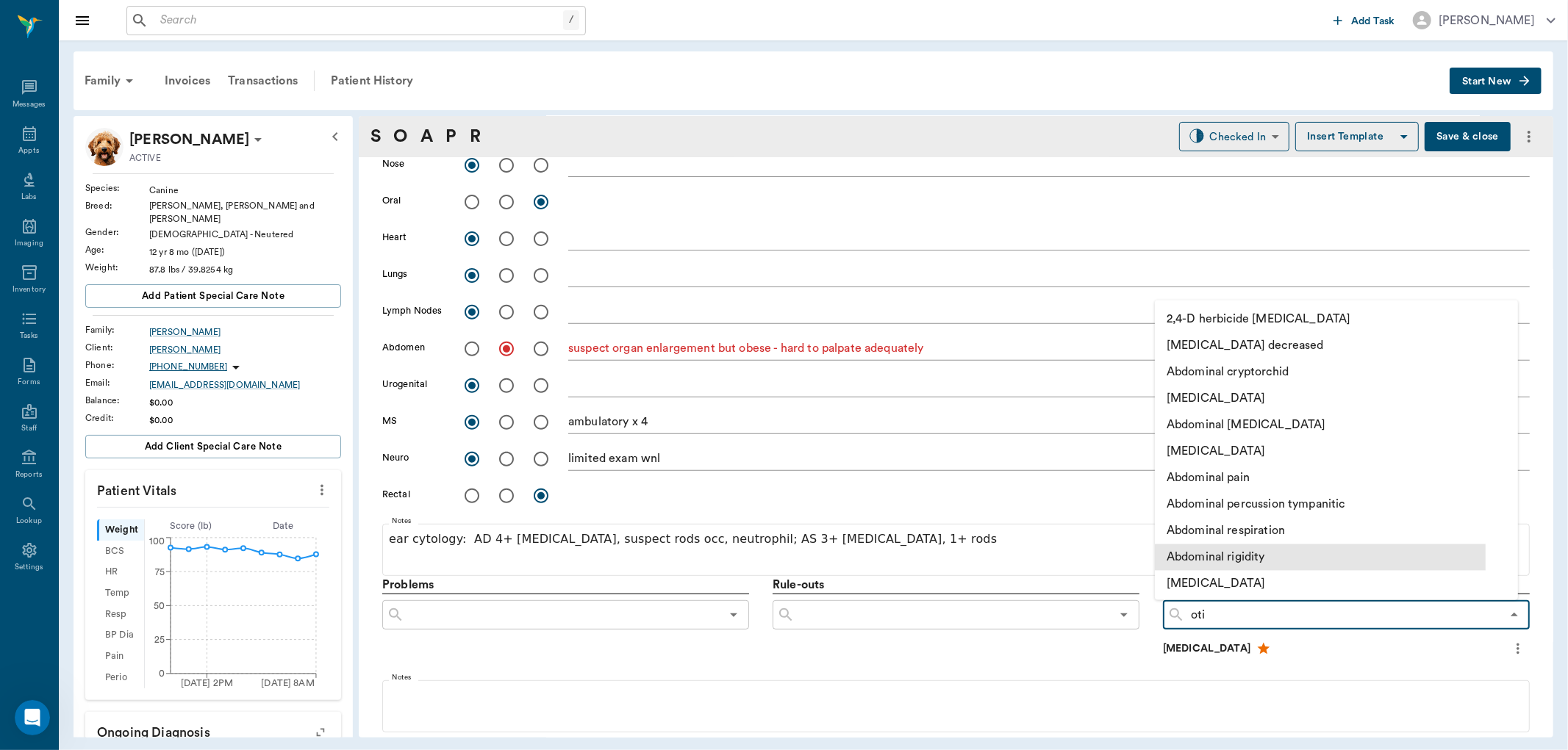
type input "otit"
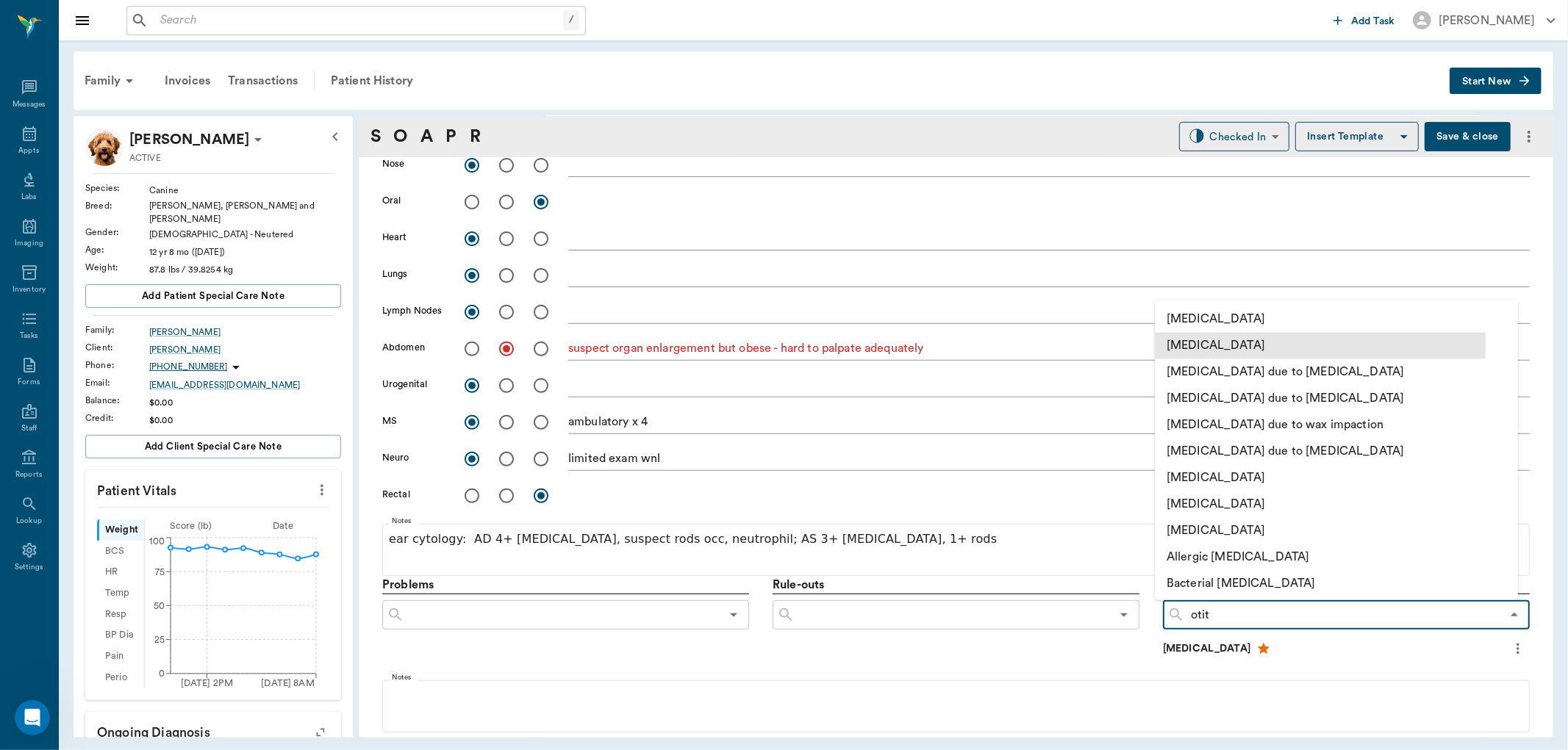
click at [1232, 349] on li "[MEDICAL_DATA]" at bounding box center [1320, 346] width 331 height 27
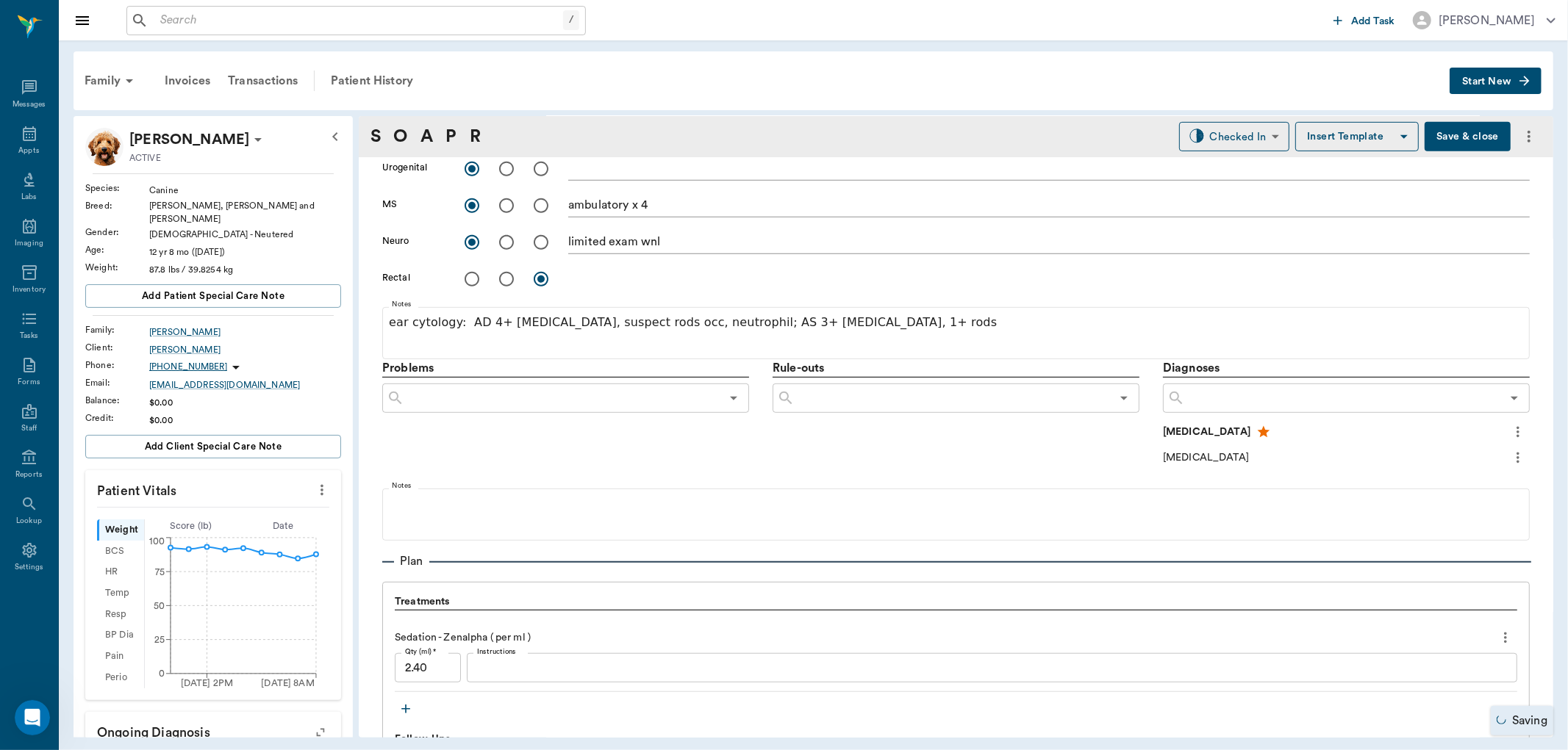
scroll to position [653, 0]
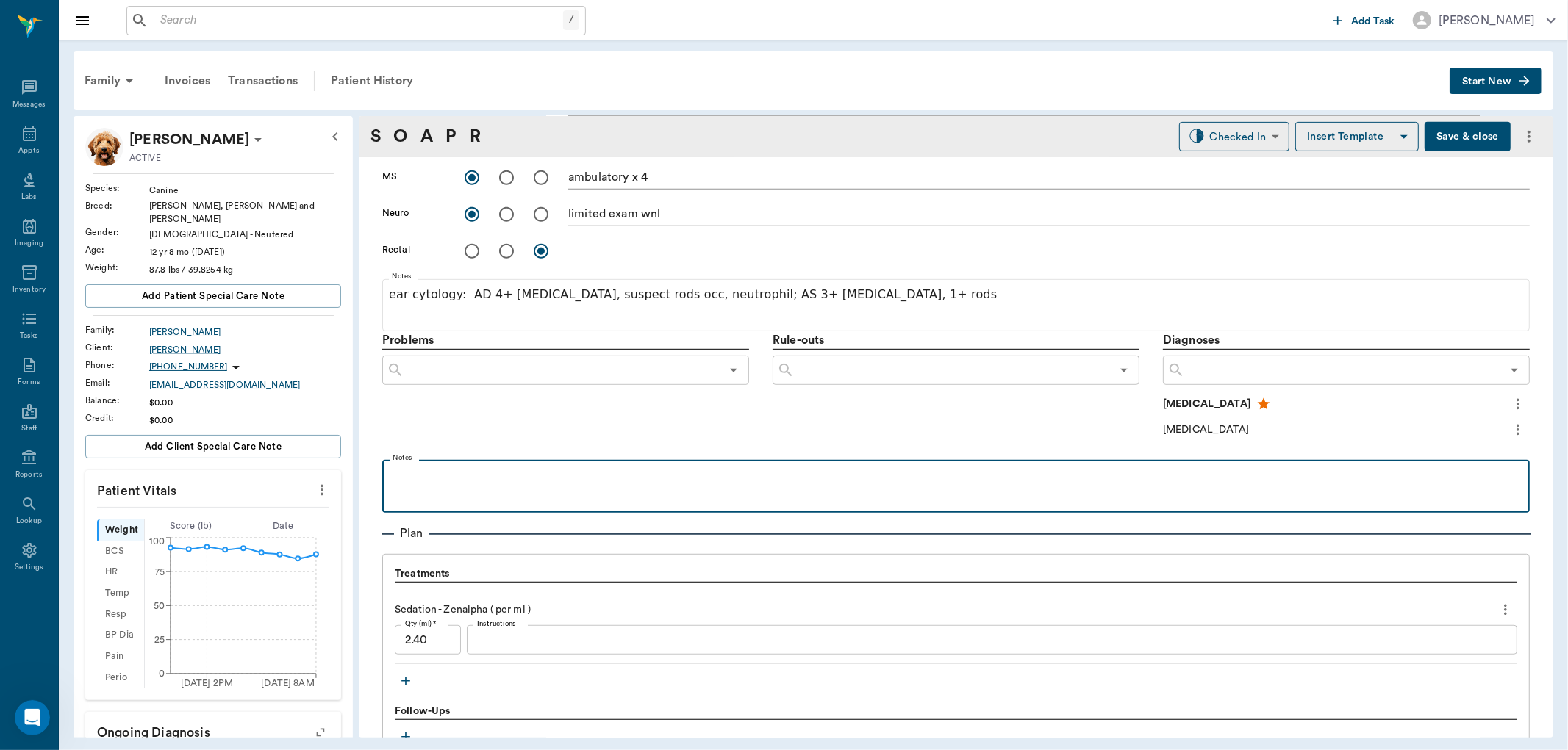
click at [625, 487] on div at bounding box center [956, 486] width 1133 height 37
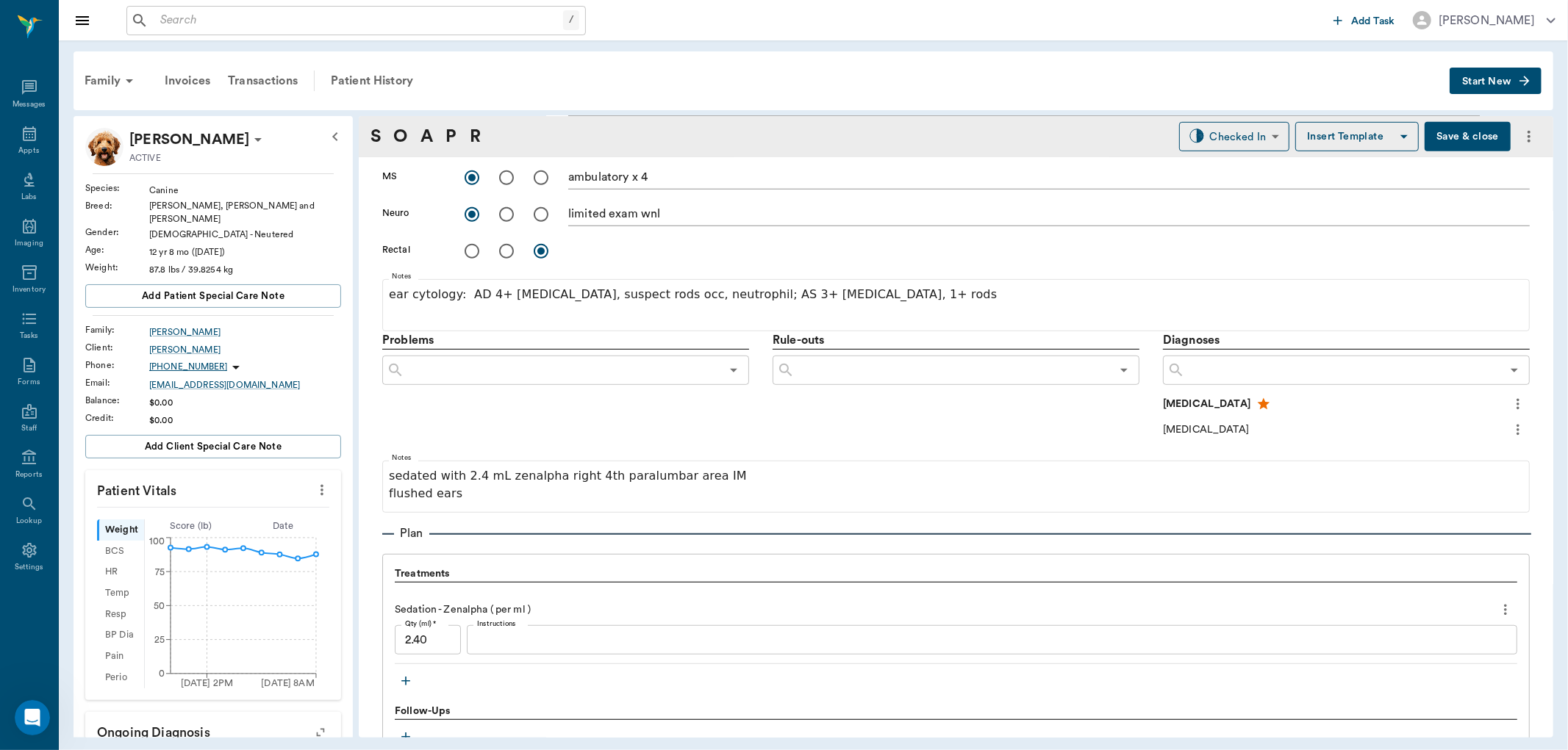
click at [321, 485] on icon "more" at bounding box center [322, 490] width 3 height 11
click at [252, 505] on span "Enter Vitals" at bounding box center [248, 507] width 123 height 16
click at [223, 524] on input "text" at bounding box center [212, 534] width 128 height 30
type input "87.8"
click at [206, 559] on input "text" at bounding box center [212, 570] width 128 height 30
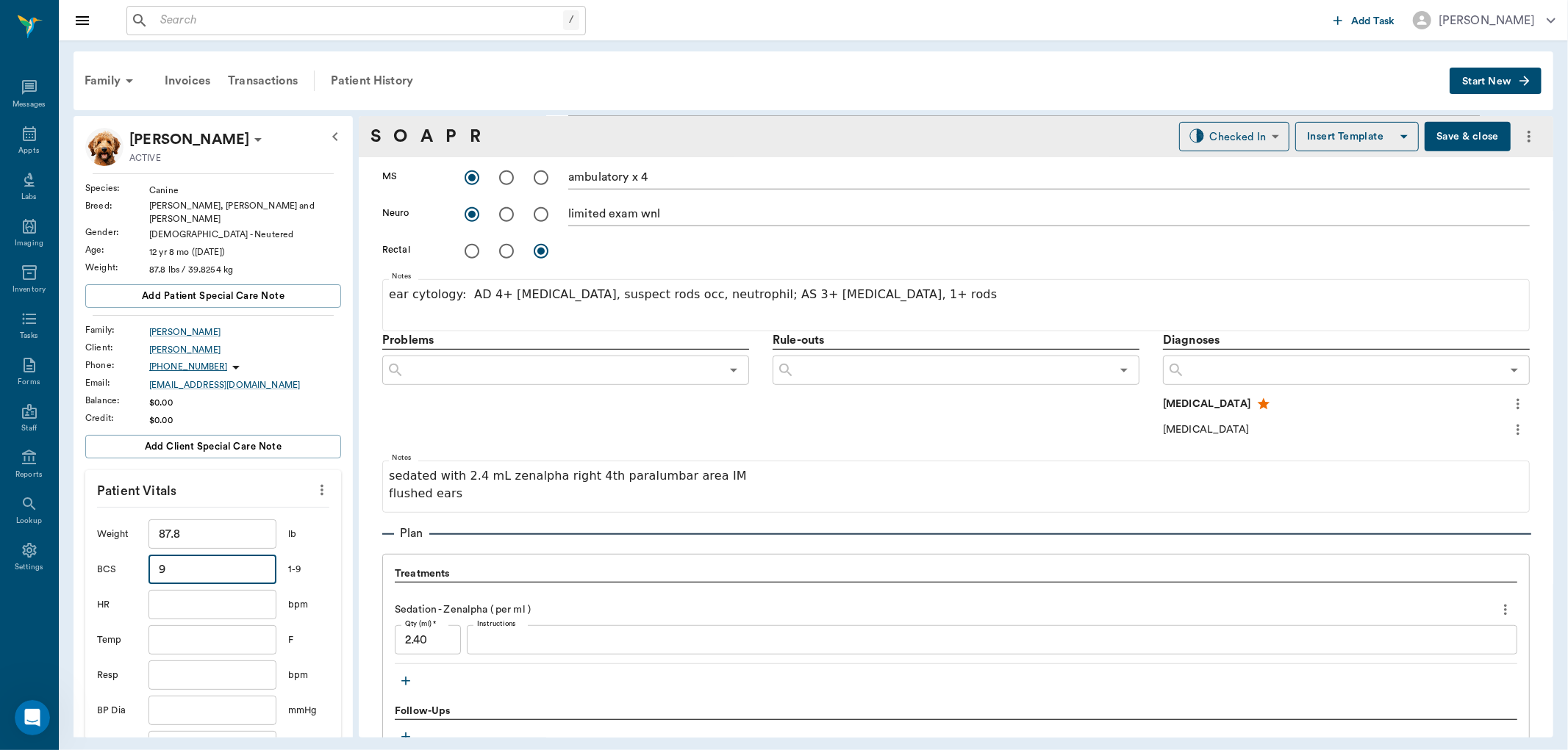
type input "9"
click at [197, 590] on input "text" at bounding box center [212, 605] width 128 height 30
type input "72"
click at [194, 632] on input "text" at bounding box center [212, 640] width 128 height 30
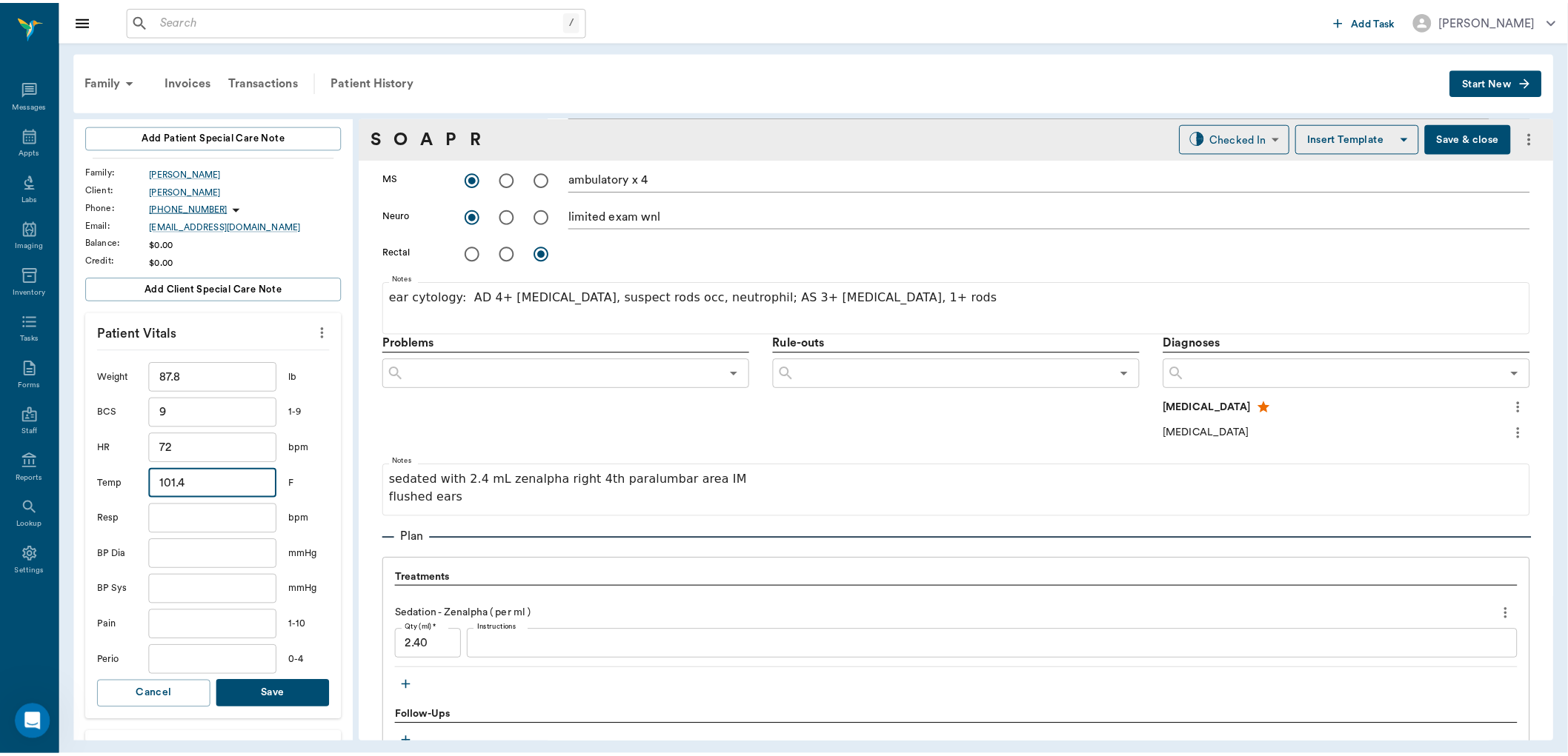
scroll to position [165, 0]
type input "101.4"
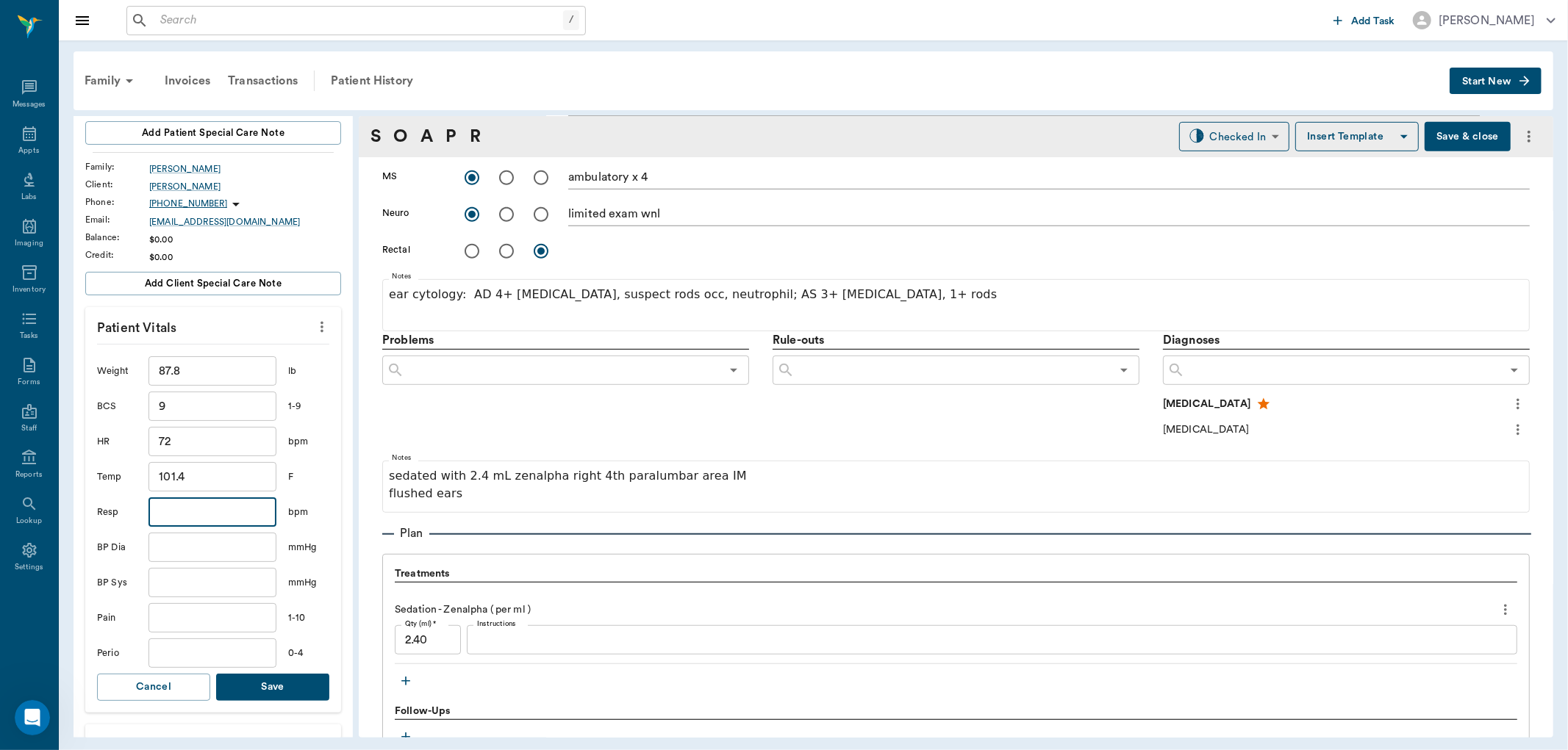
click at [189, 506] on input "text" at bounding box center [212, 513] width 128 height 30
type input "42"
click at [244, 674] on button "Save" at bounding box center [272, 687] width 114 height 27
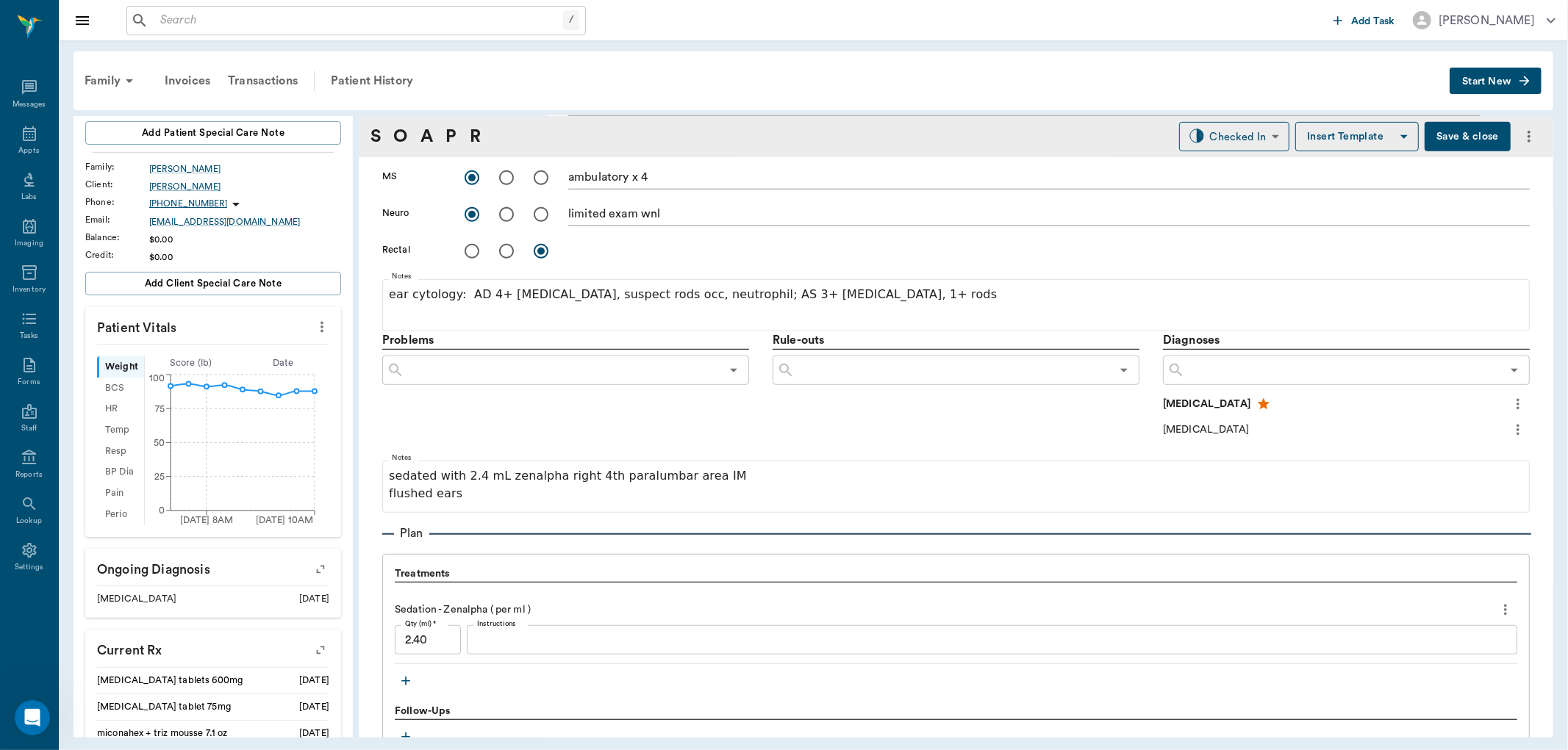
click at [1439, 138] on button "Save & close" at bounding box center [1468, 136] width 86 height 30
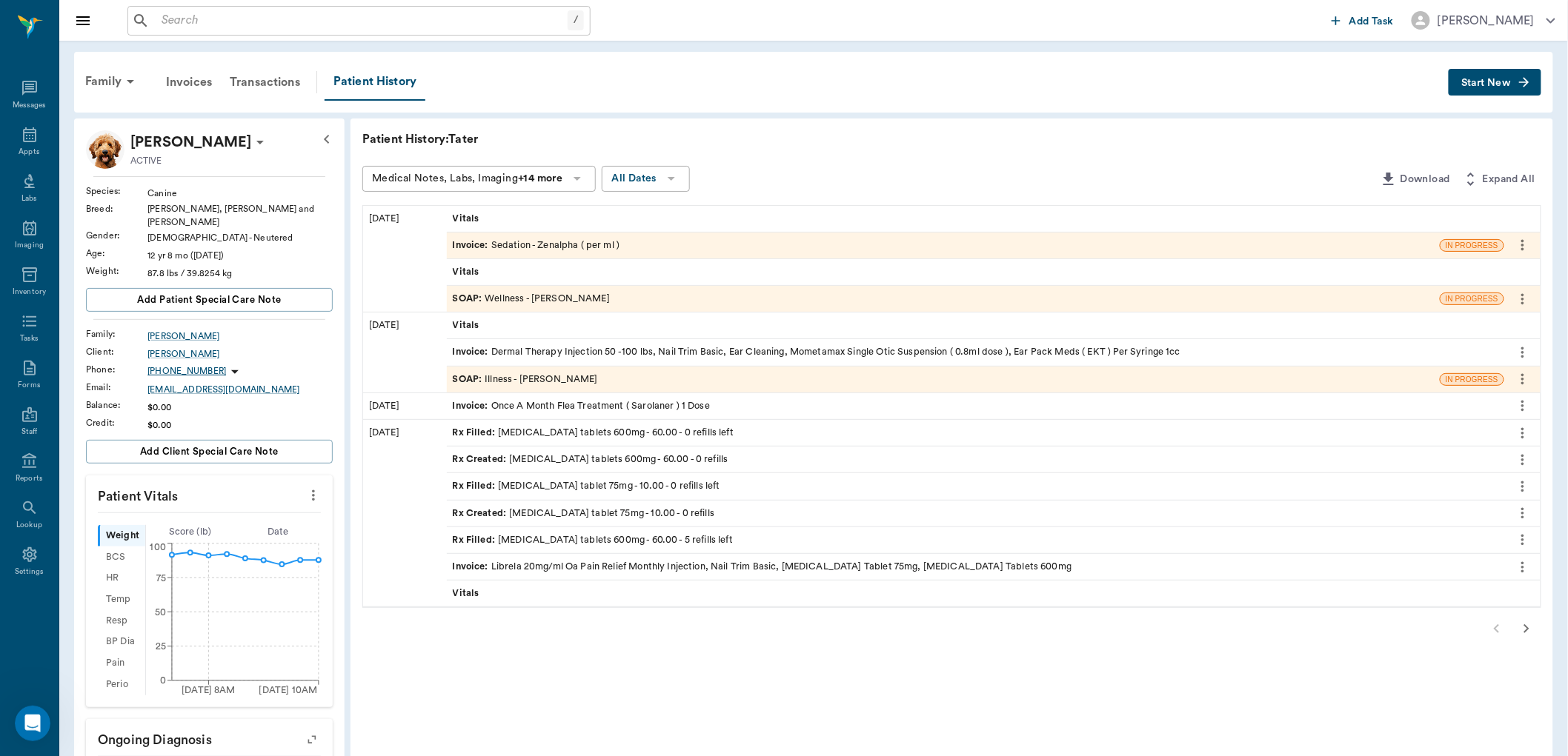
click at [558, 375] on div "SOAP : Illness - [PERSON_NAME]" at bounding box center [525, 379] width 145 height 14
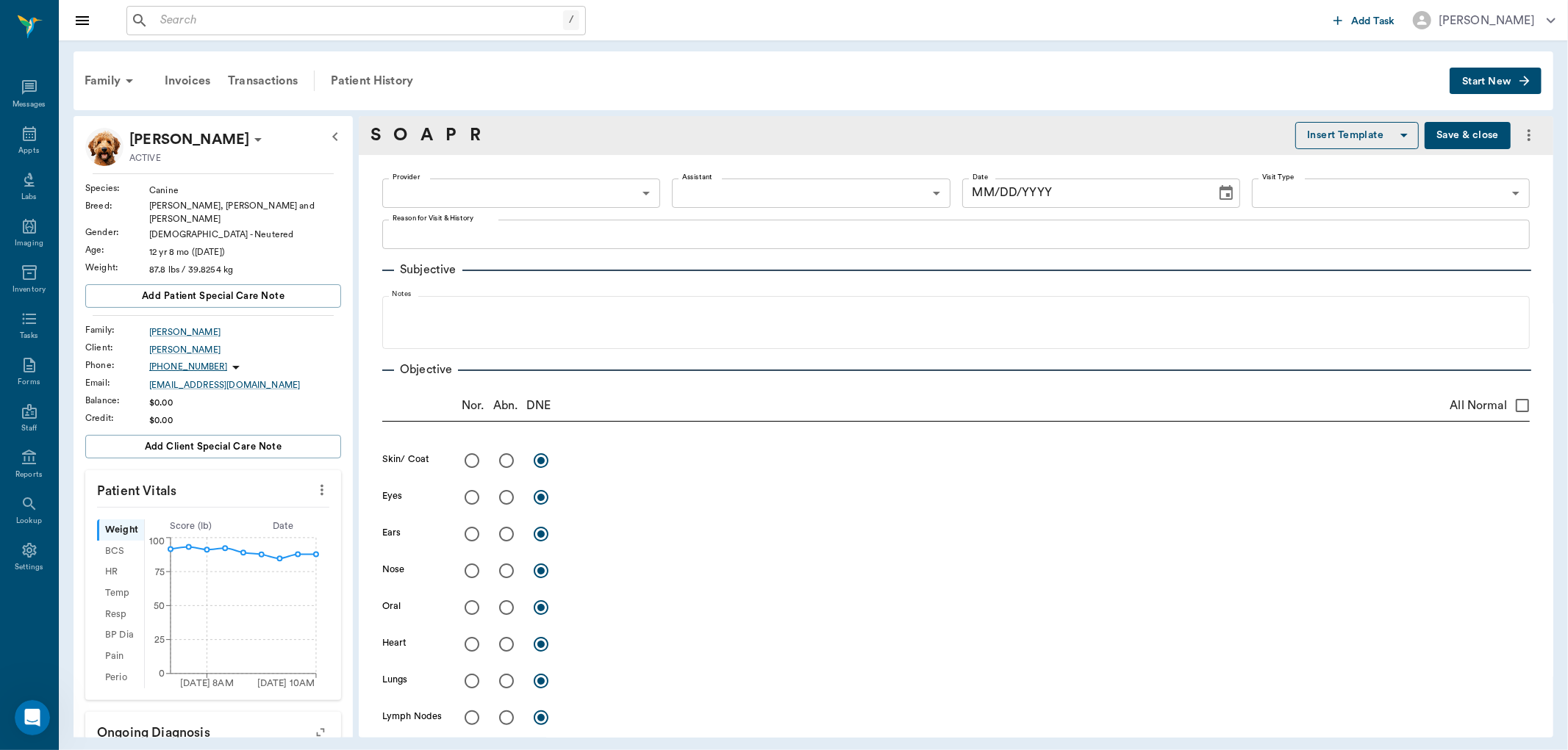
type input "63ec2f075fda476ae8351a4d"
type input "65d2be4f46e3a538d89b8c15"
type textarea "Ear infection -[PERSON_NAME]"
radio input "true"
type textarea "yeasty [MEDICAL_DATA] on tailhead, alopecia on legs"
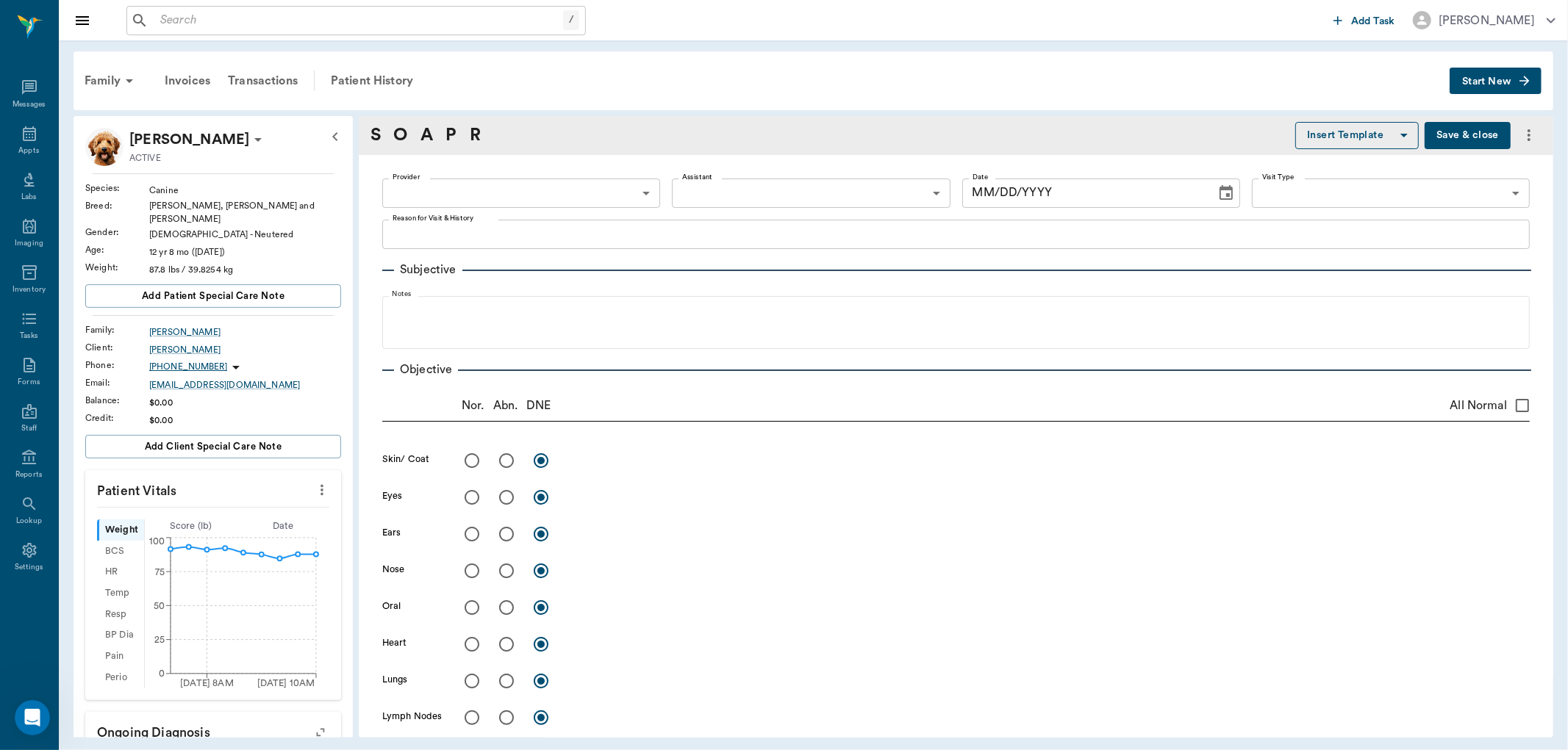
radio input "true"
type textarea "bilateral ear infection, thick yellow discharge, smells yeasty, secondary to al…"
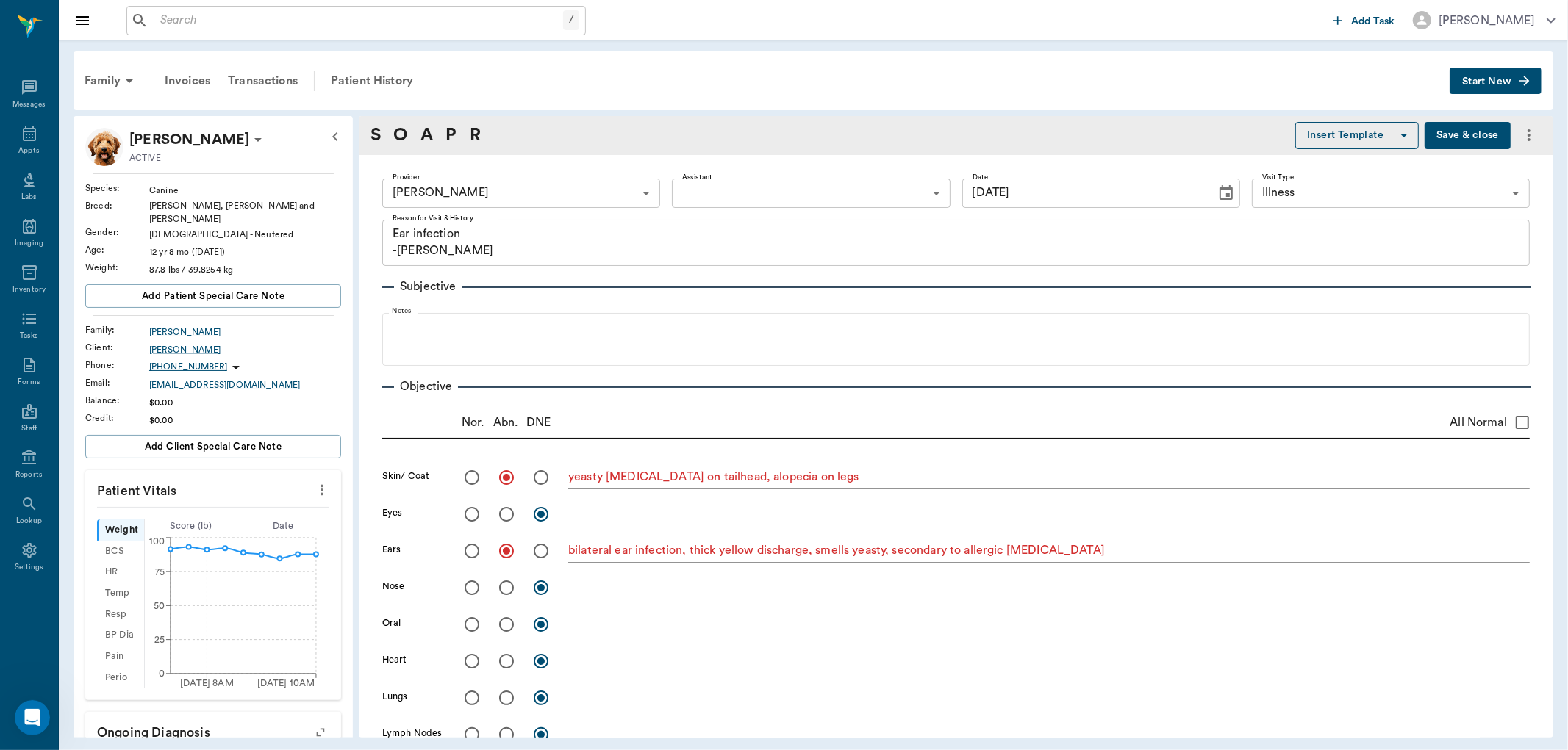
type input "[DATE]"
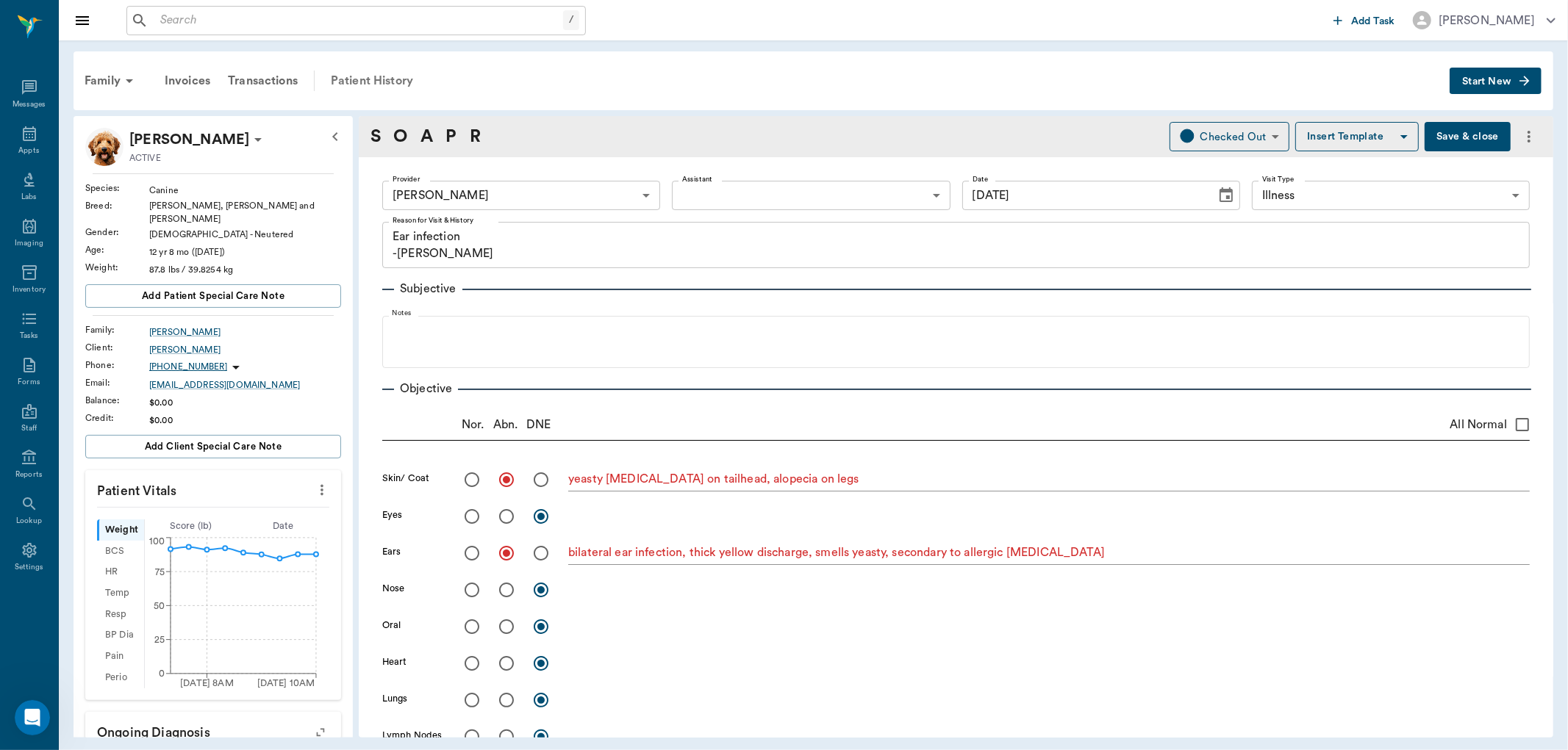
click at [385, 77] on div "Patient History" at bounding box center [372, 81] width 100 height 36
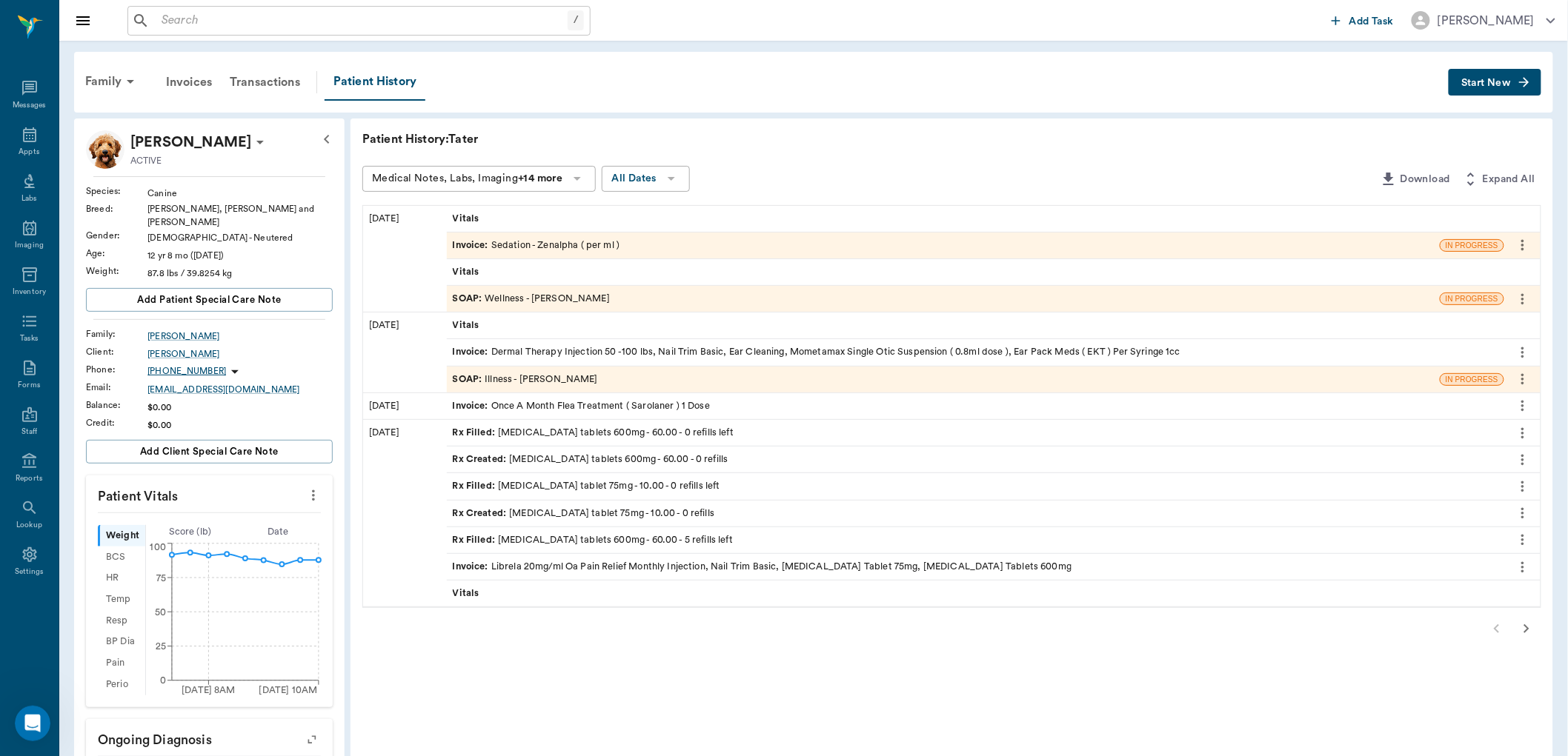
click at [1529, 625] on icon "button" at bounding box center [1527, 629] width 18 height 18
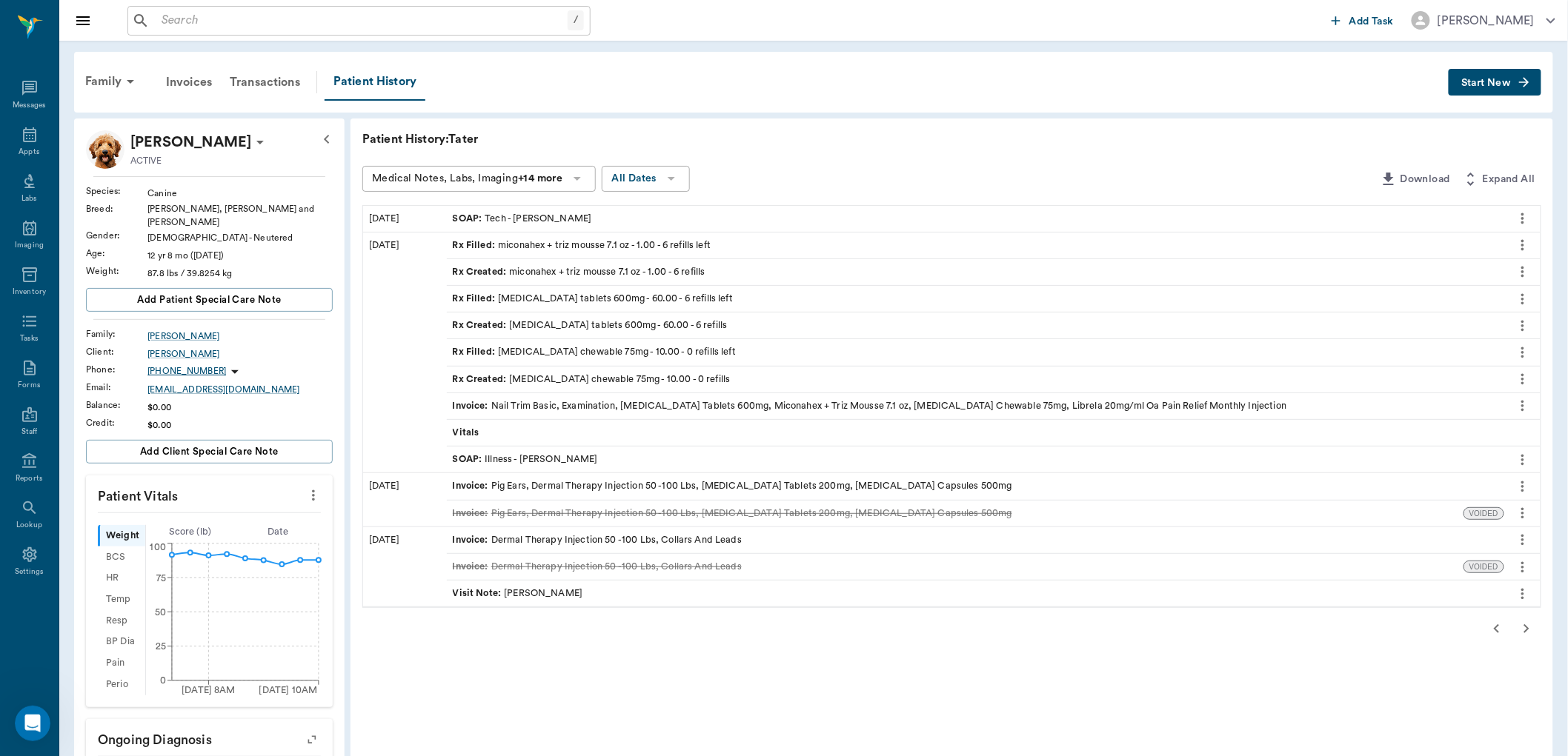
click at [497, 456] on div "SOAP : Illness - [PERSON_NAME]" at bounding box center [525, 459] width 145 height 14
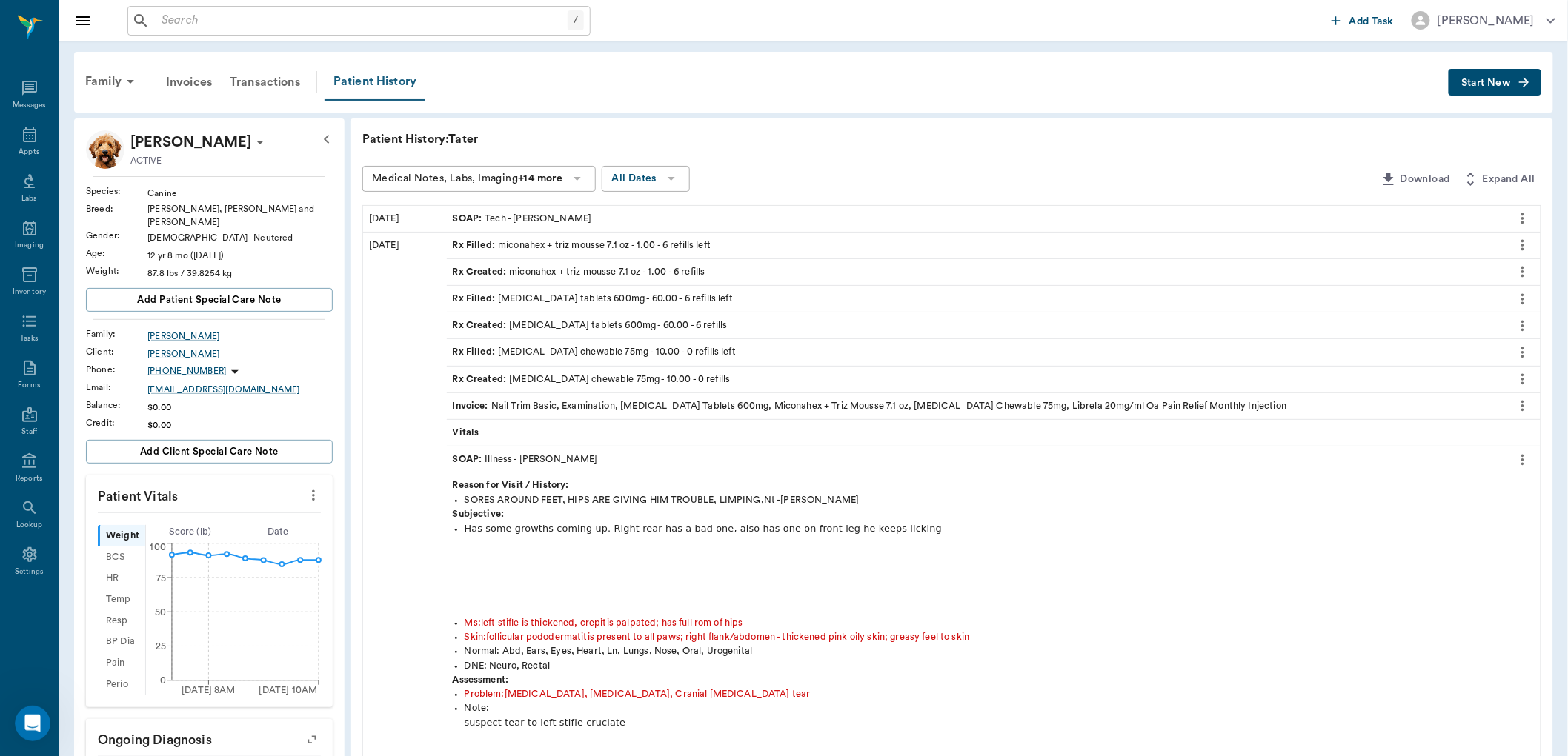
click at [366, 85] on div "Patient History" at bounding box center [375, 82] width 101 height 37
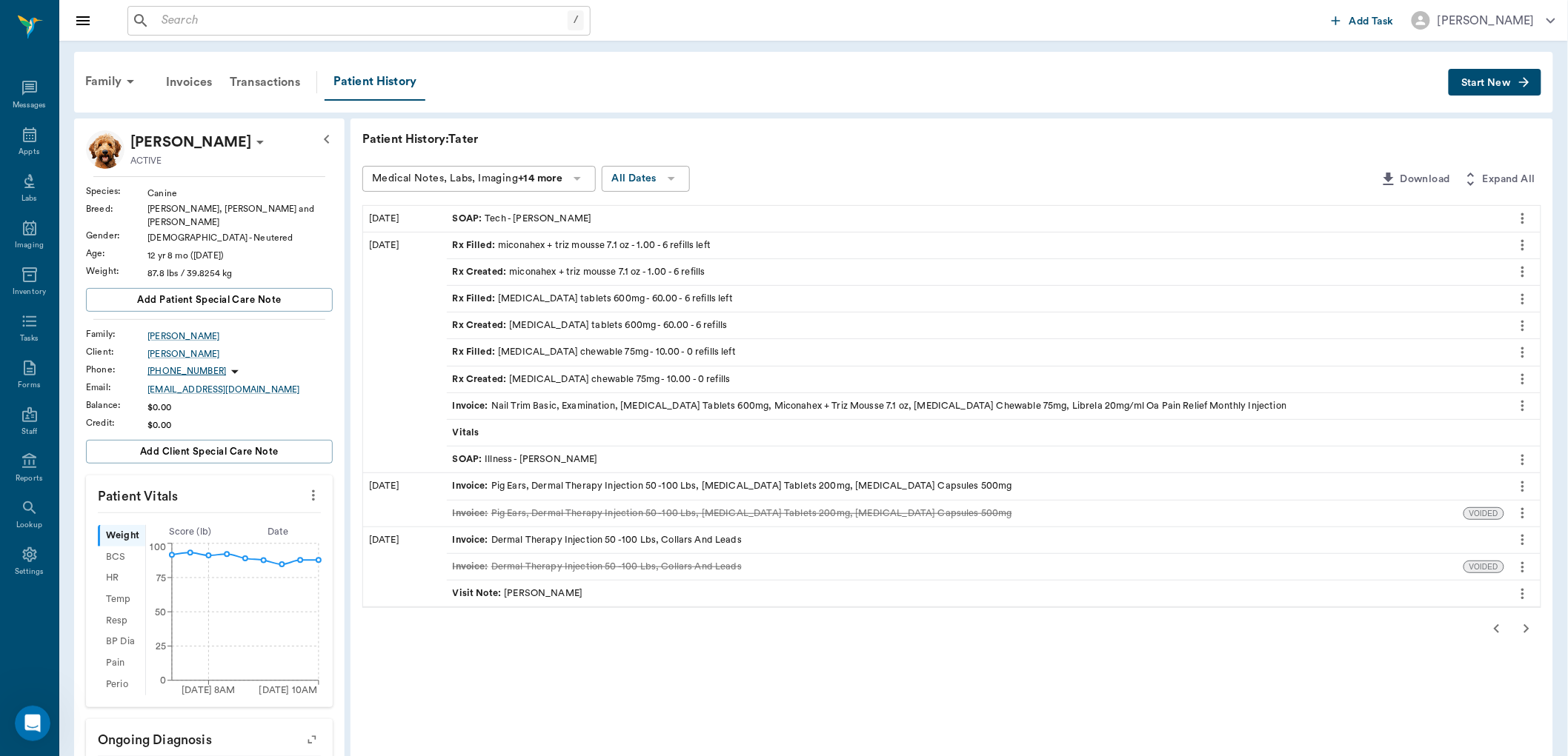
click at [168, 20] on input "text" at bounding box center [361, 21] width 412 height 21
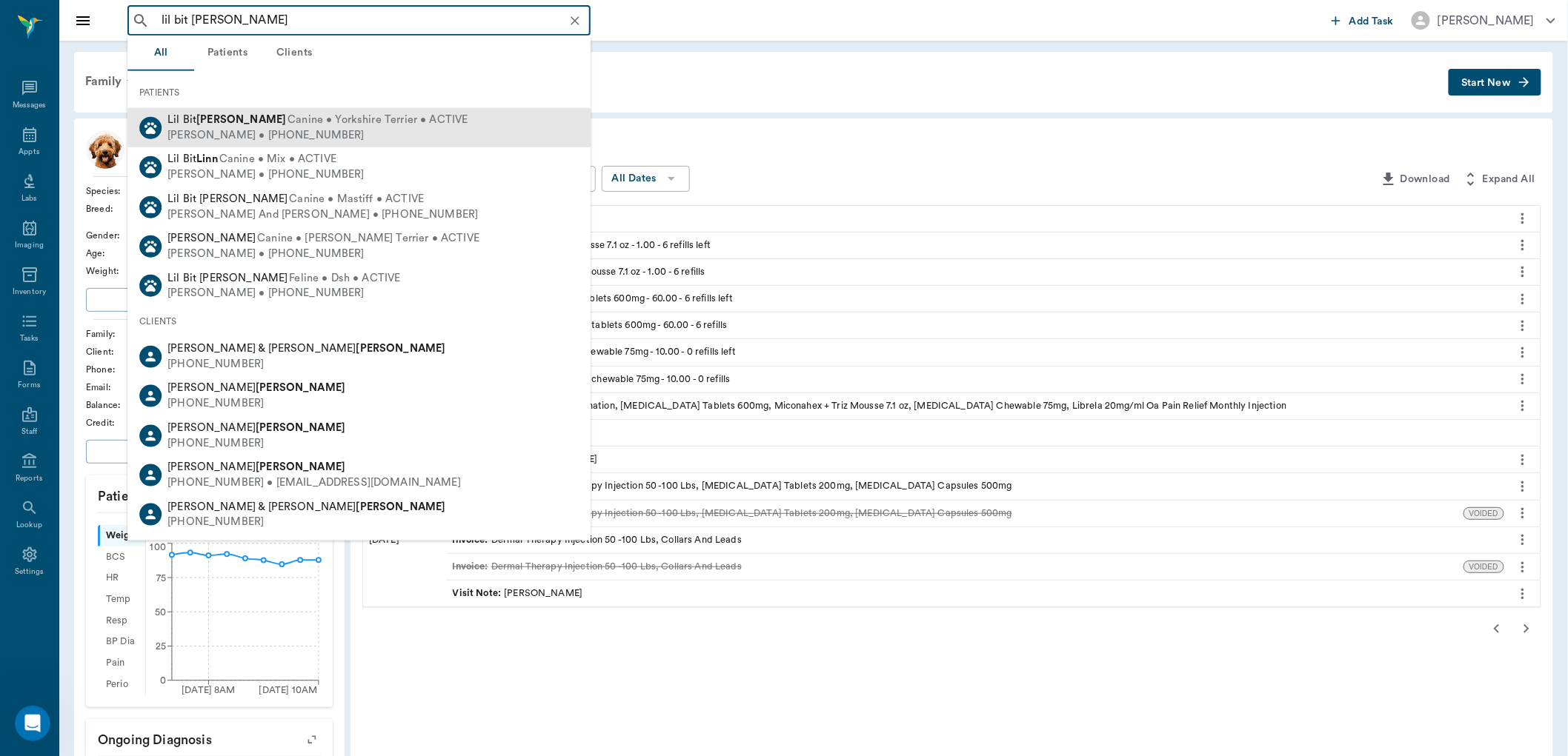
click at [360, 118] on span "Canine • Yorkshire Terrier • ACTIVE" at bounding box center [377, 120] width 180 height 16
type input "lil bit fielder"
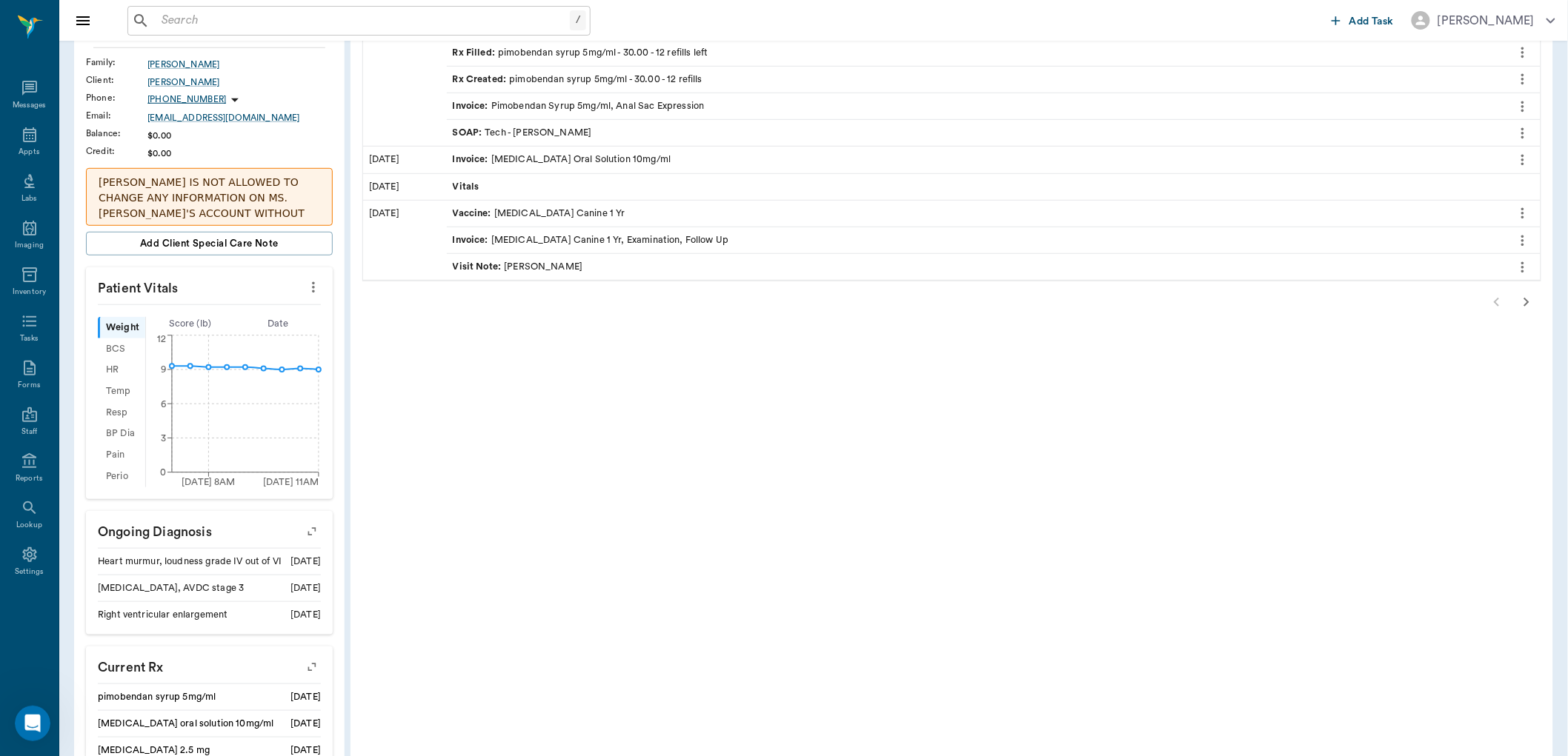
scroll to position [329, 0]
click at [1531, 304] on icon "button" at bounding box center [1527, 300] width 18 height 18
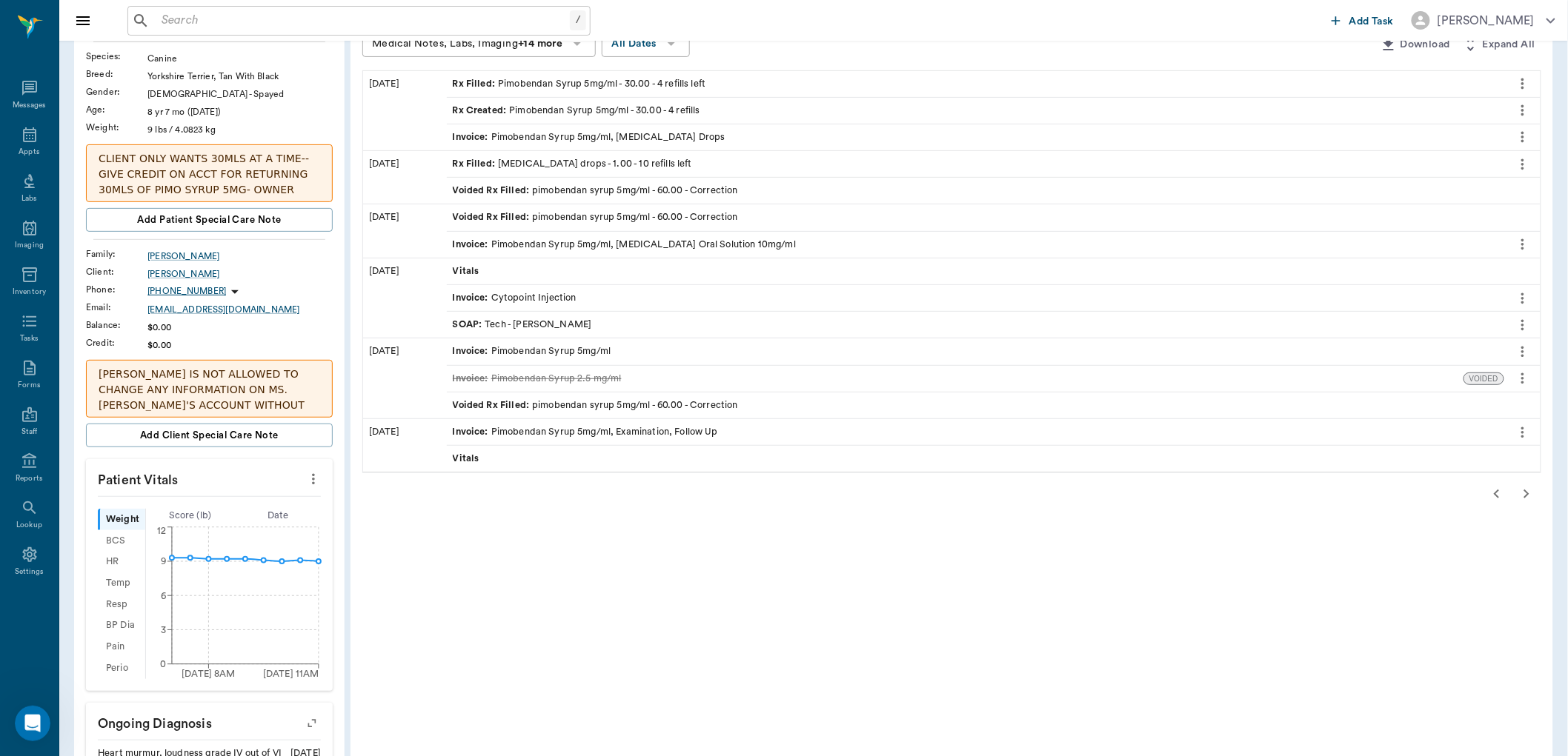
scroll to position [165, 0]
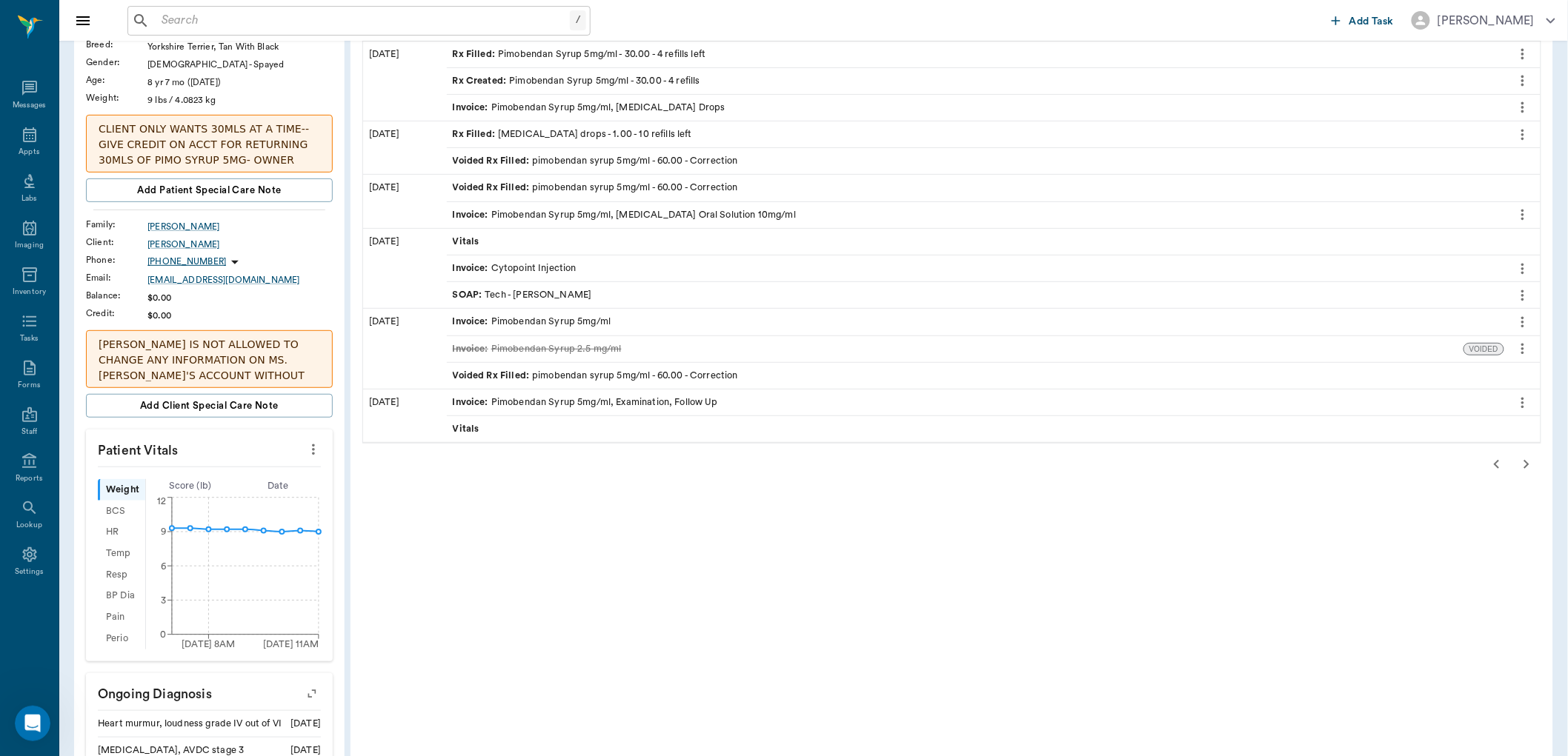
click at [1521, 462] on icon "button" at bounding box center [1527, 464] width 18 height 18
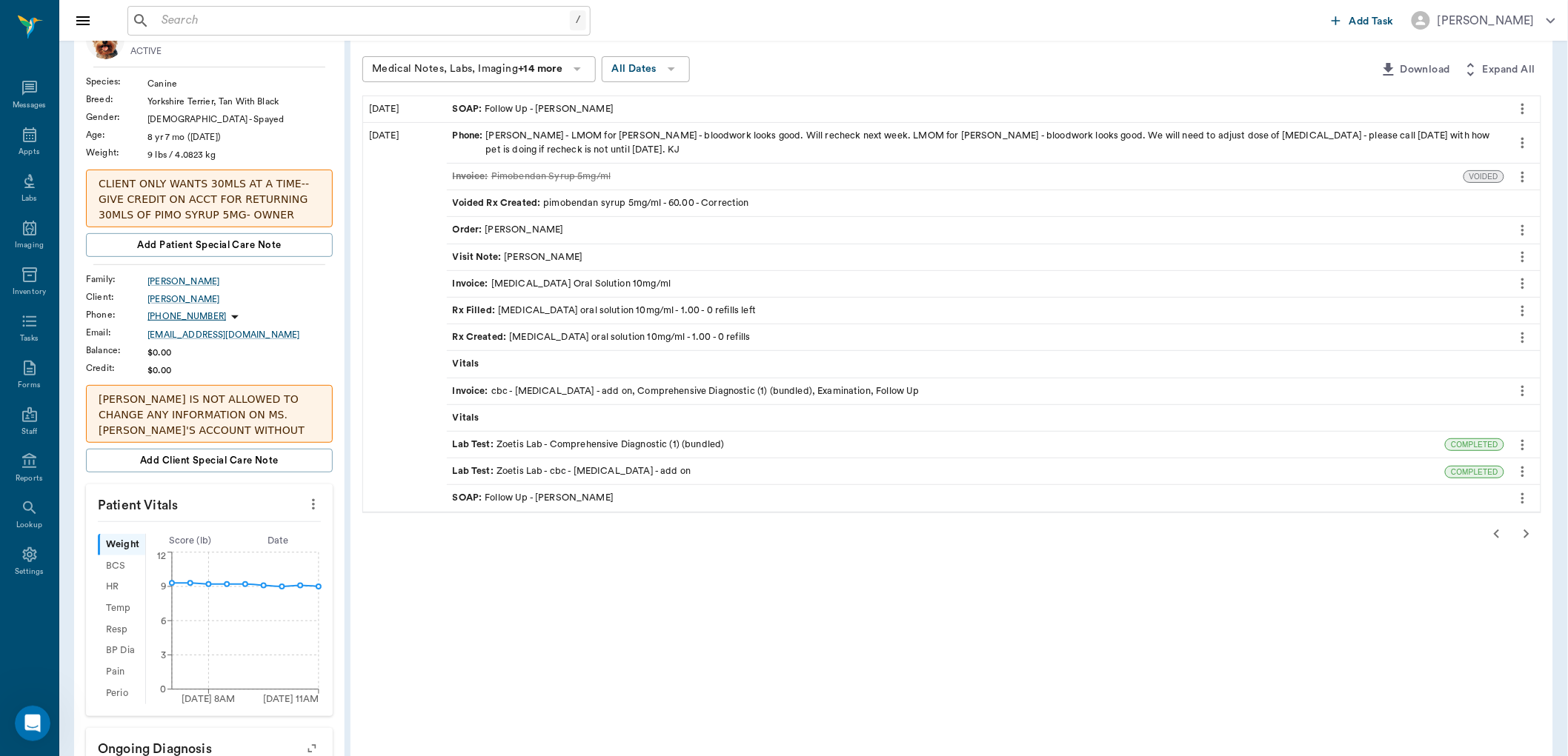
scroll to position [82, 0]
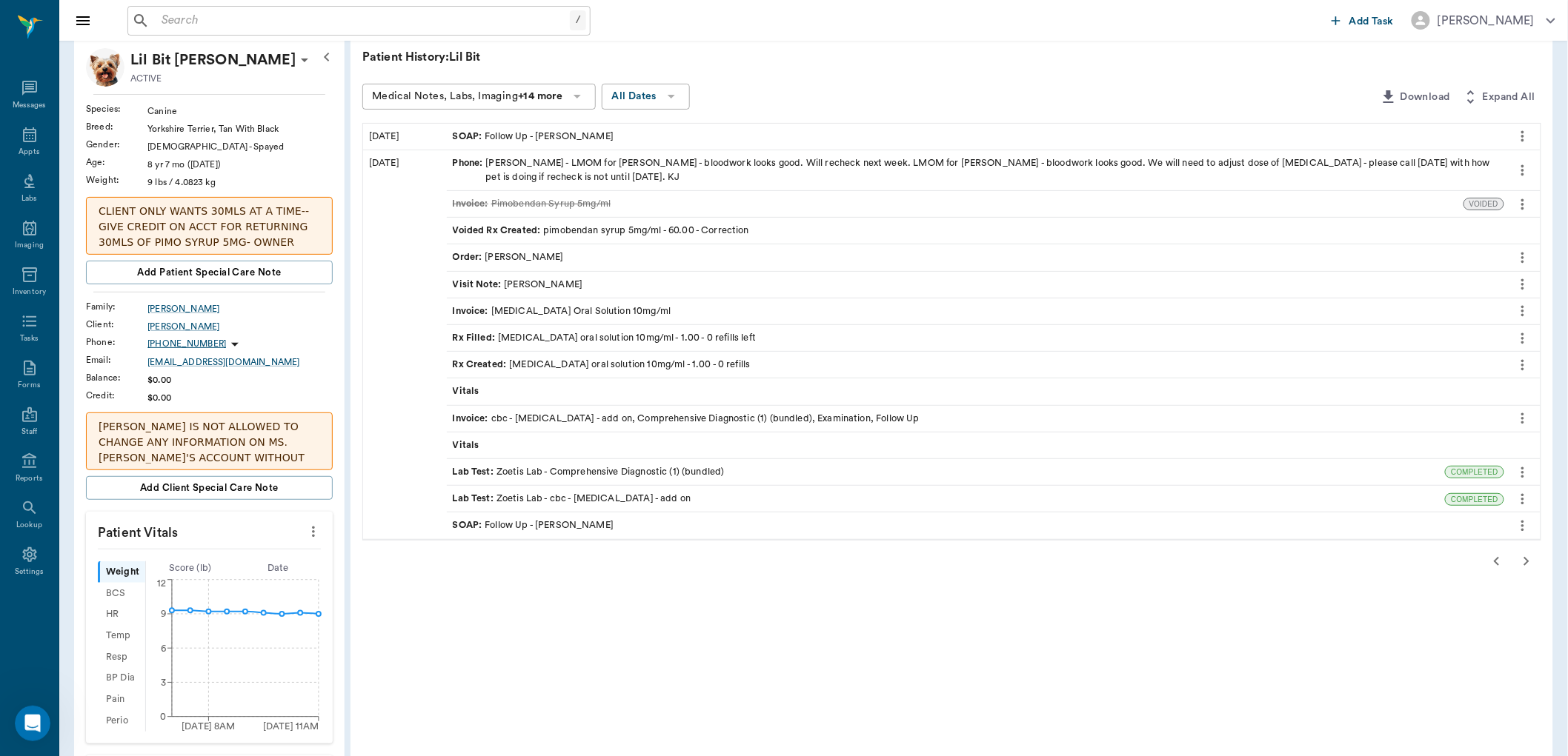
click at [1525, 565] on icon "button" at bounding box center [1527, 562] width 5 height 9
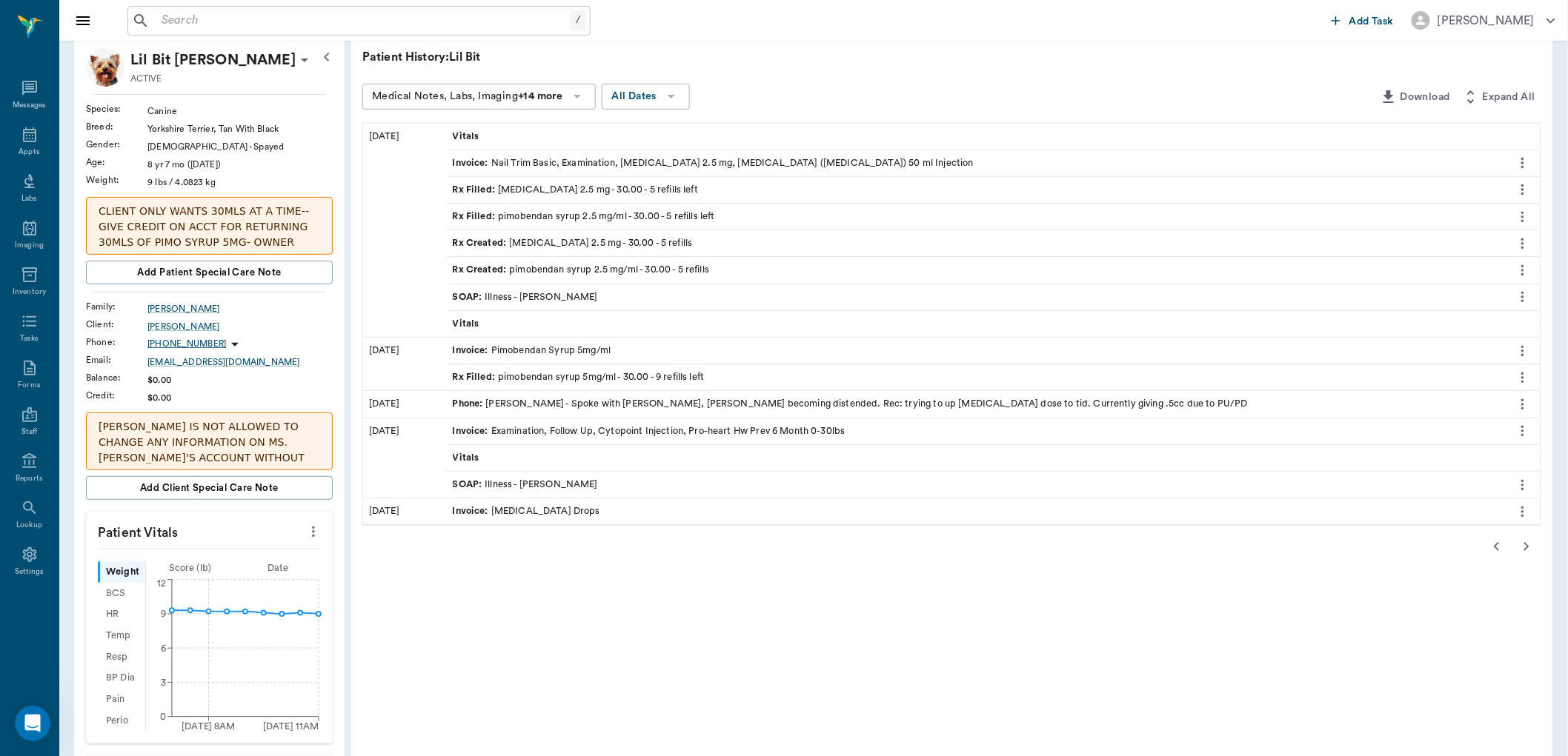
click at [1522, 545] on icon "button" at bounding box center [1527, 547] width 18 height 18
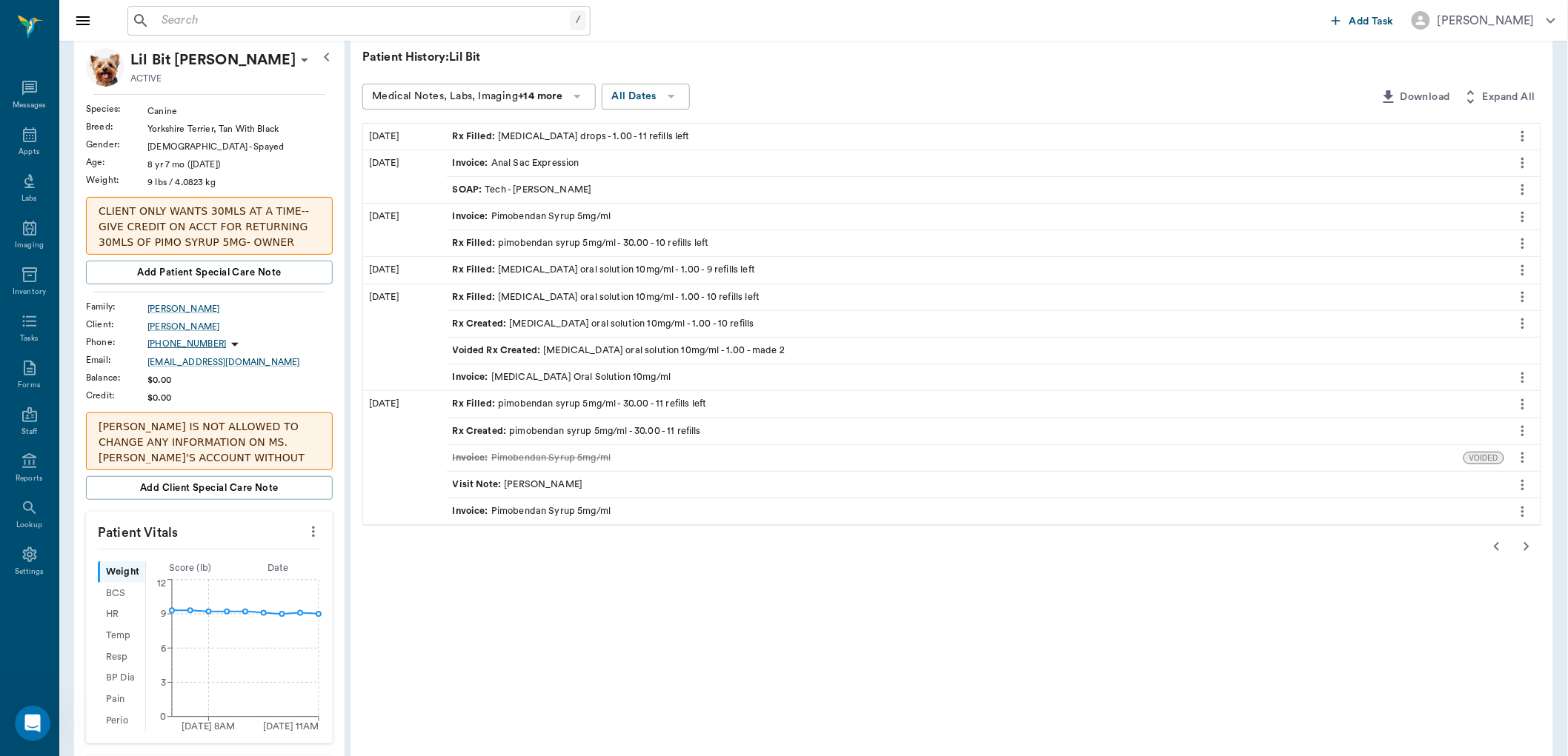
click at [1528, 548] on icon "button" at bounding box center [1527, 547] width 5 height 9
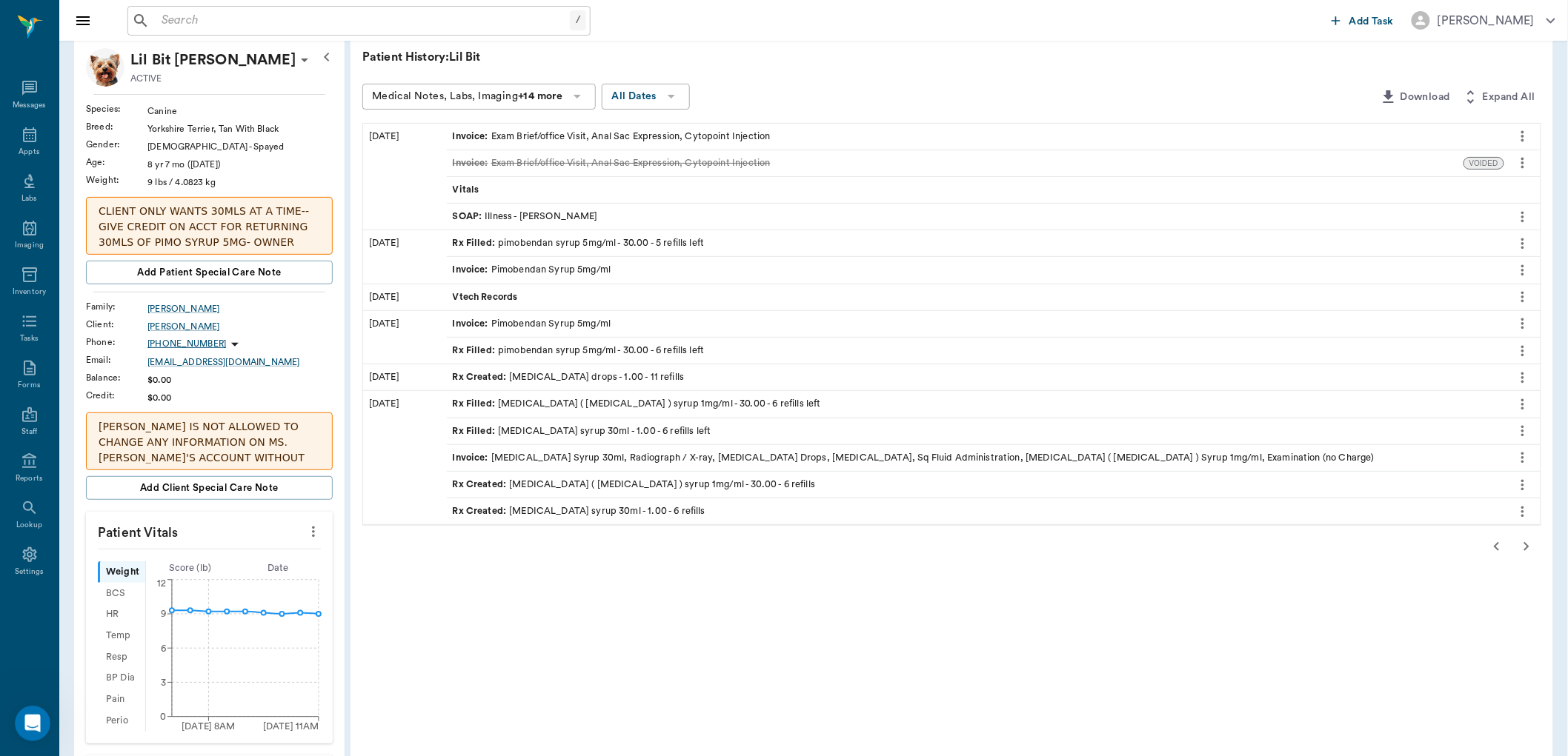
click at [1529, 551] on icon "button" at bounding box center [1527, 547] width 18 height 18
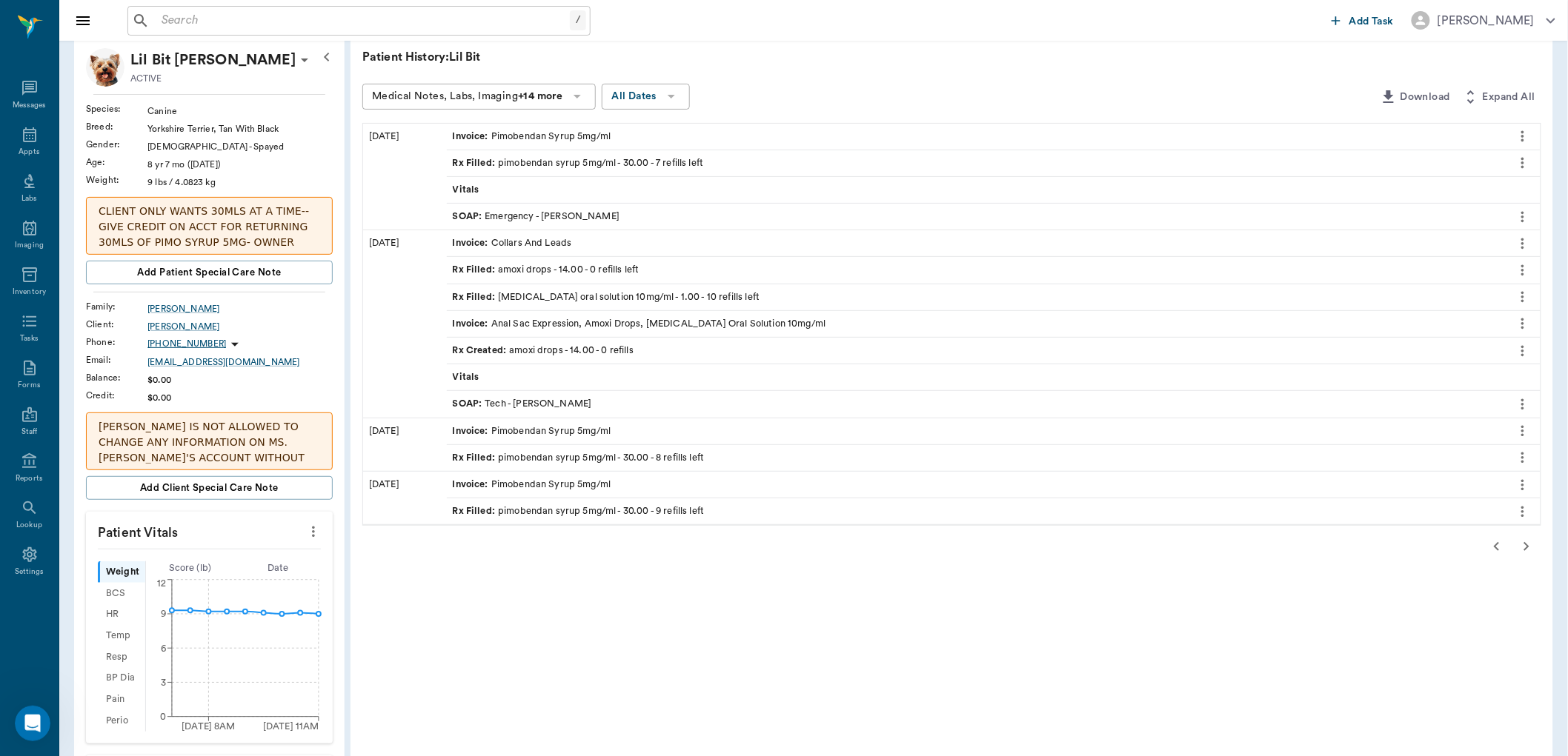
click at [1534, 541] on icon "button" at bounding box center [1527, 547] width 18 height 18
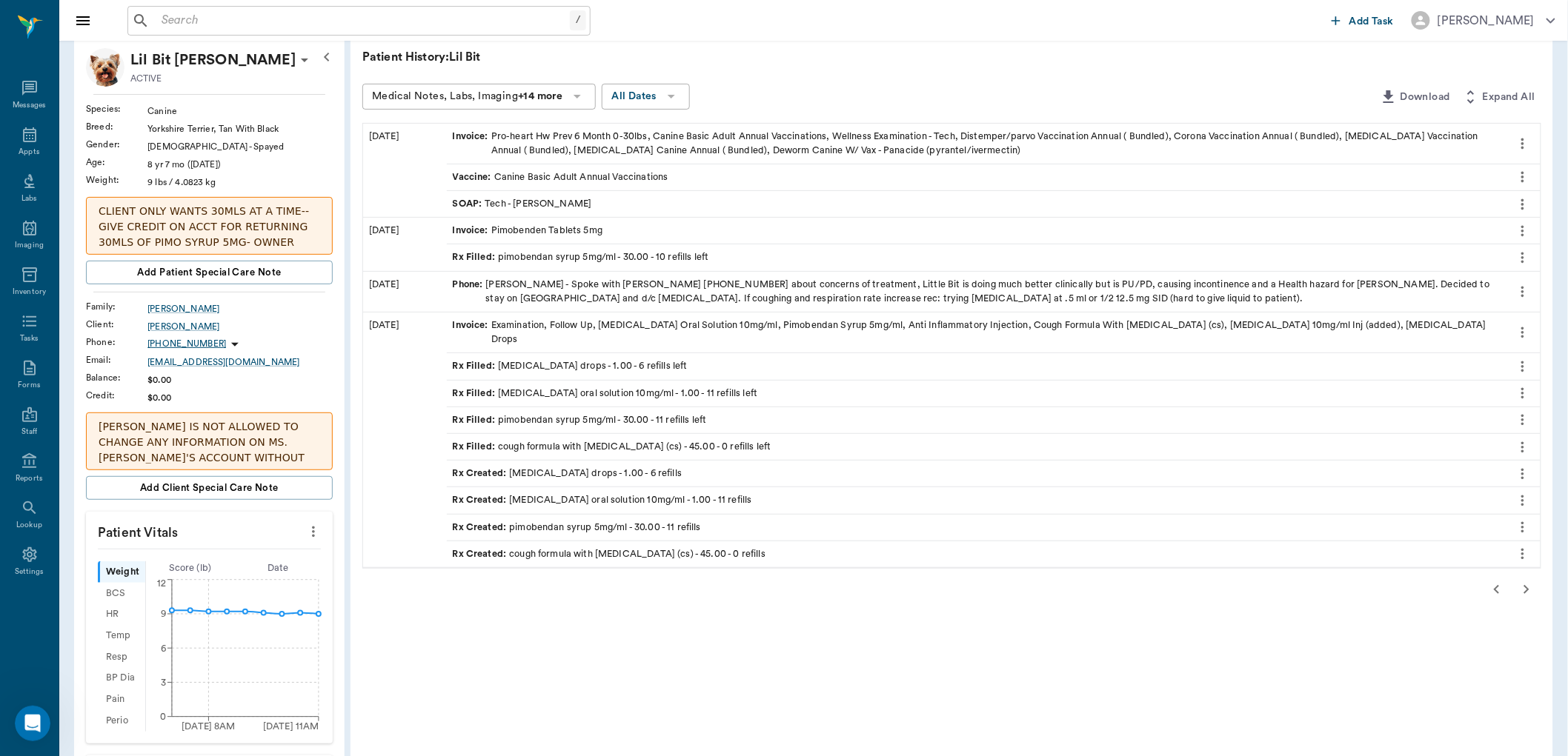
click at [1525, 581] on icon "button" at bounding box center [1527, 590] width 18 height 18
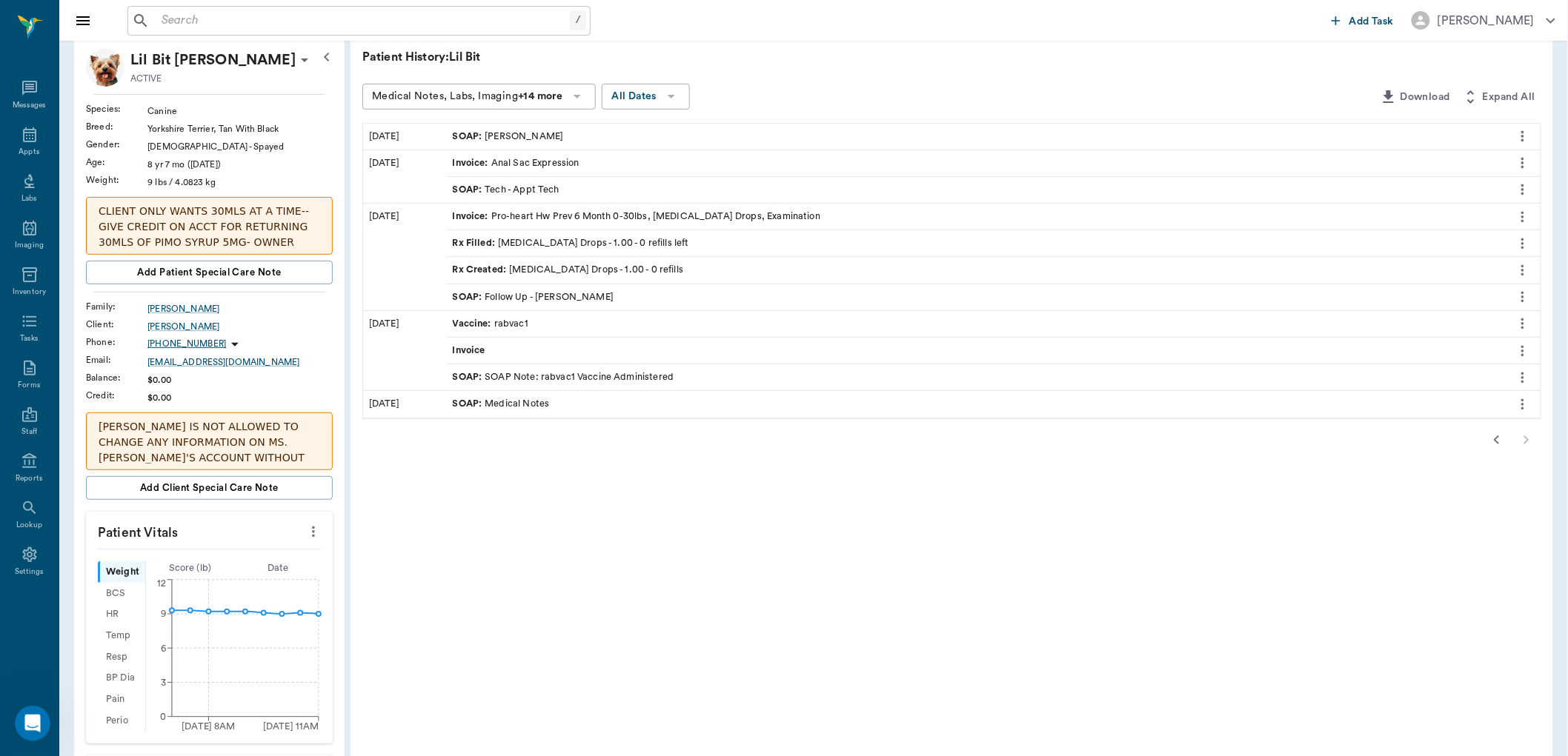
click at [1524, 439] on div at bounding box center [952, 440] width 1179 height 30
click at [1498, 437] on icon "button" at bounding box center [1496, 440] width 5 height 9
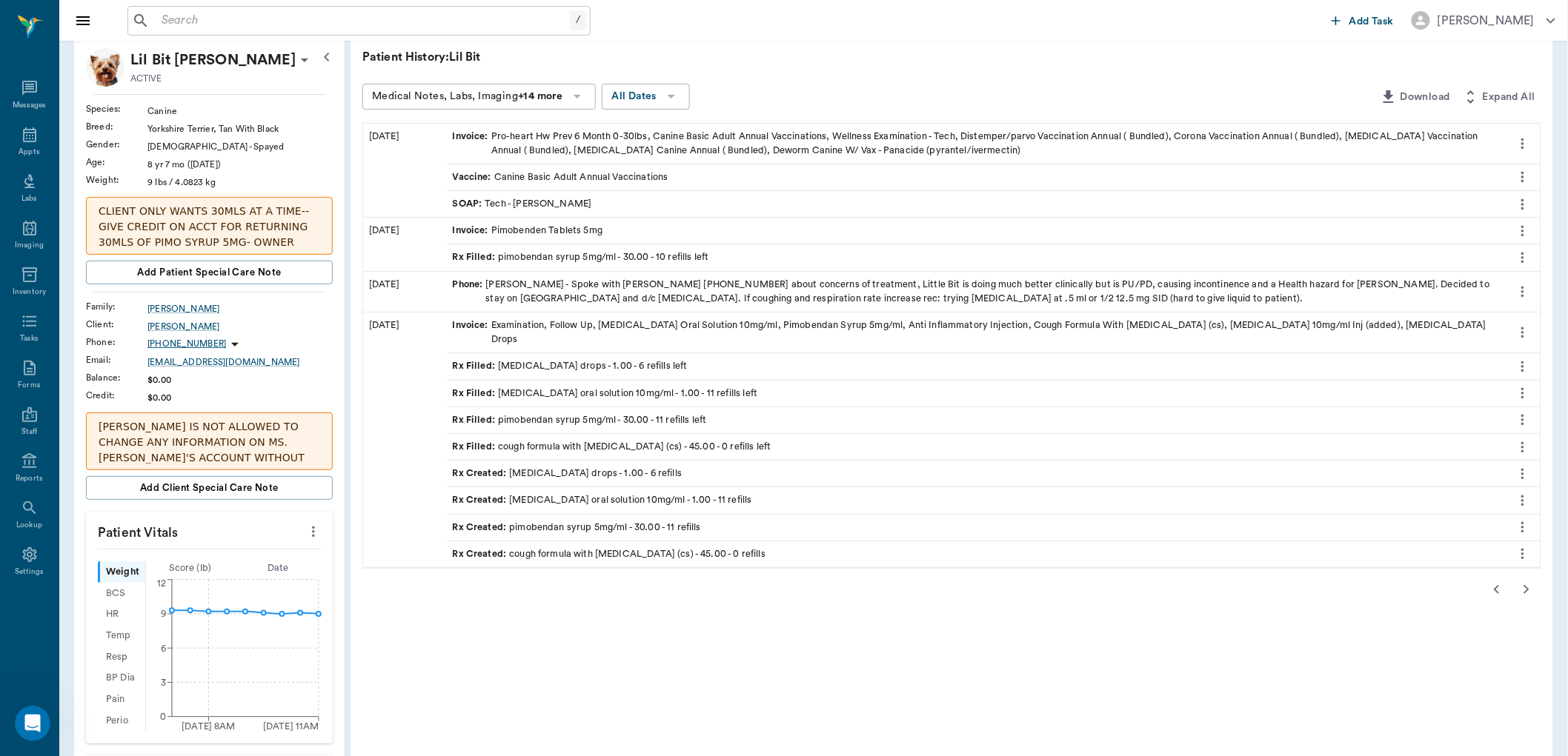
click at [494, 387] on span "Rx Filled :" at bounding box center [475, 393] width 46 height 14
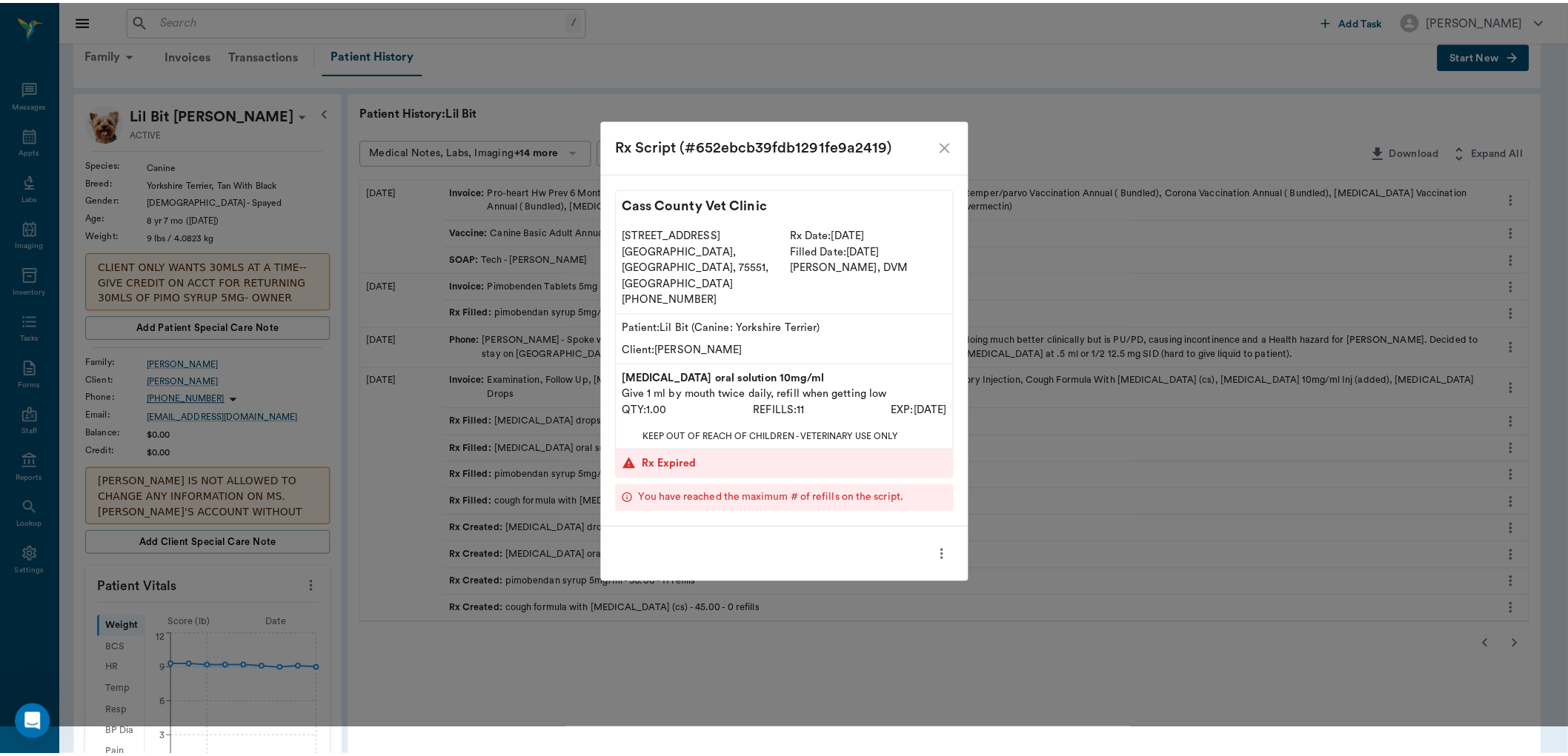
scroll to position [0, 0]
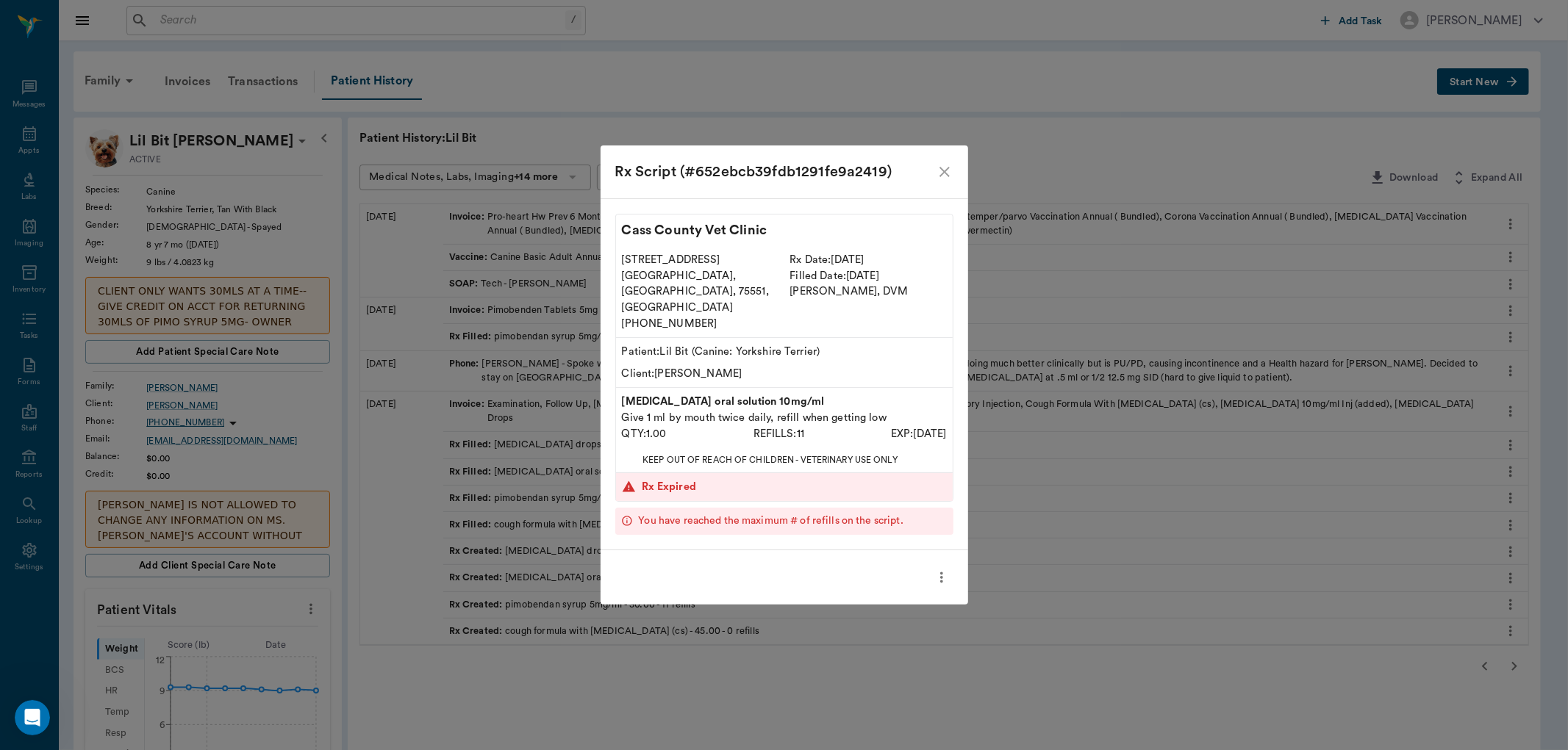
click at [945, 181] on icon "close" at bounding box center [945, 172] width 18 height 18
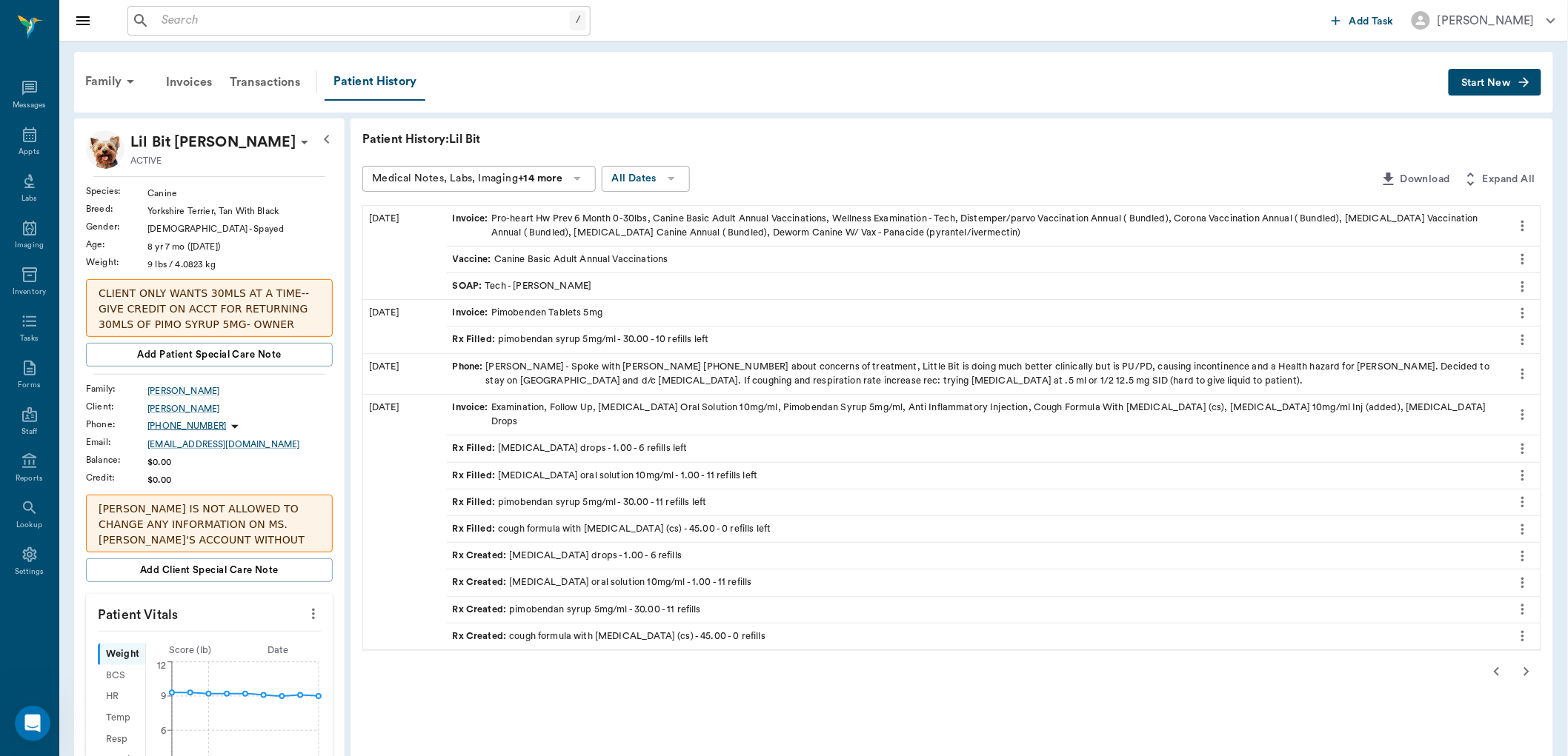
click at [533, 336] on div "Rx Filled : pimobendan syrup 5mg/ml - 30.00 - 10 refills left" at bounding box center [581, 339] width 257 height 14
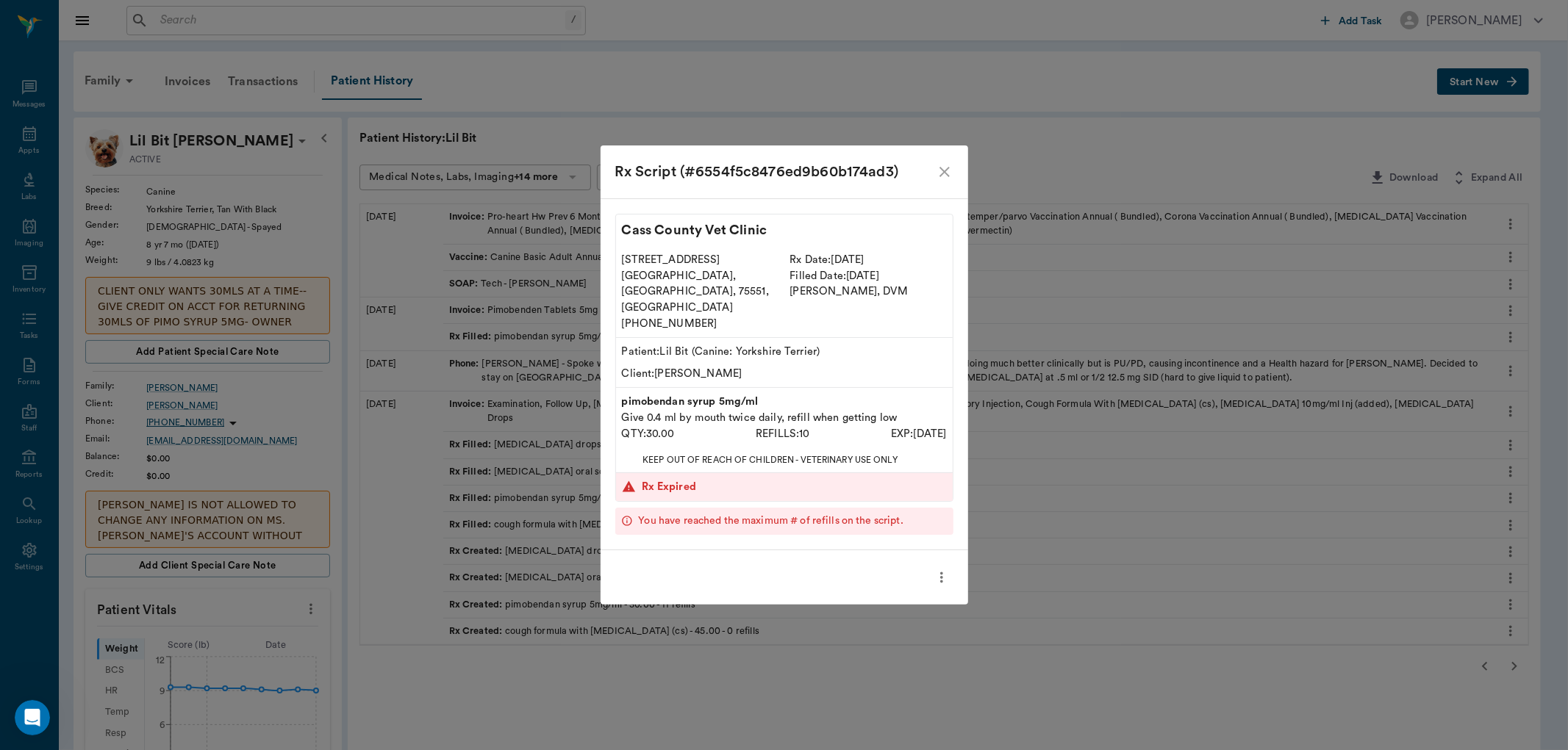
click at [943, 177] on icon "close" at bounding box center [945, 172] width 10 height 10
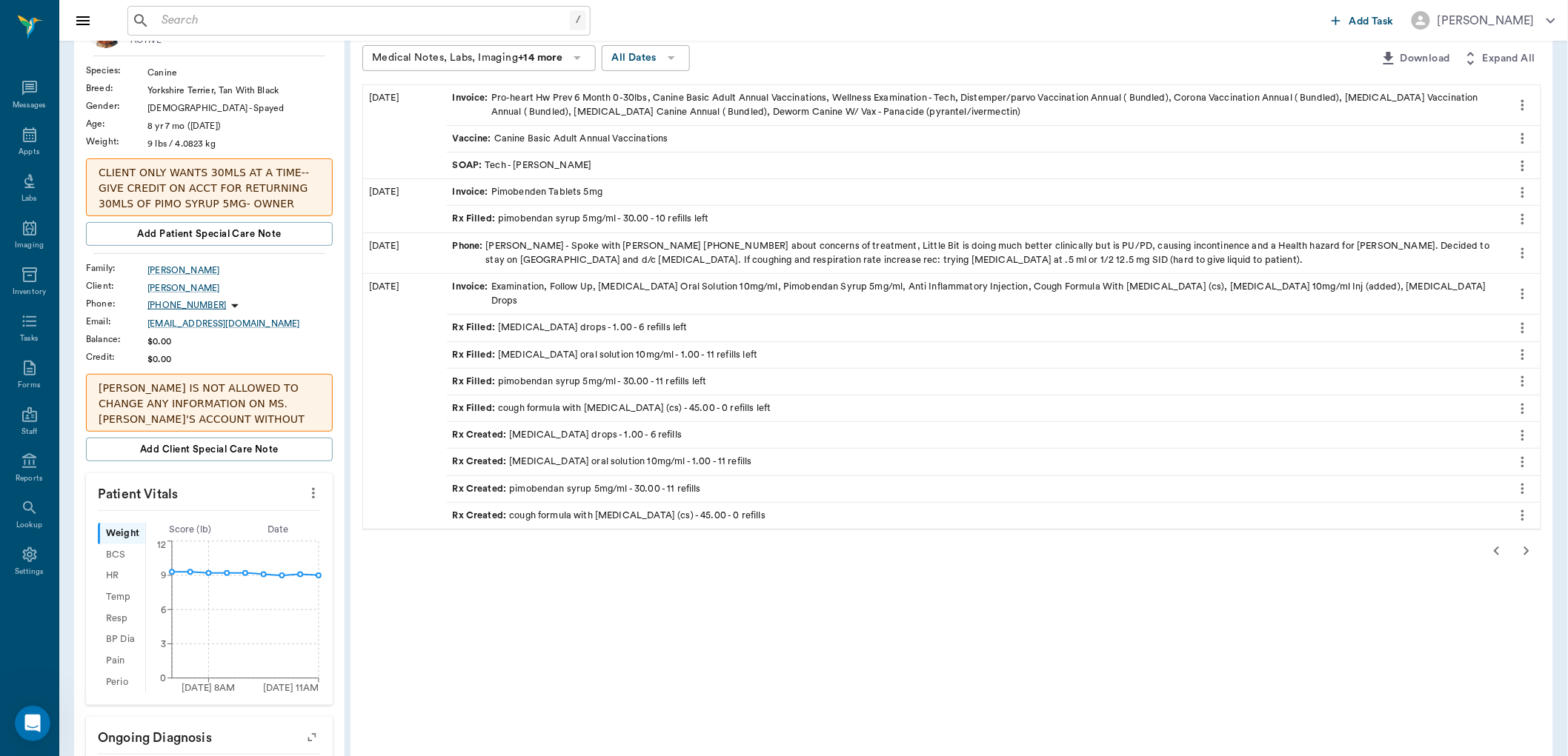
scroll to position [82, 0]
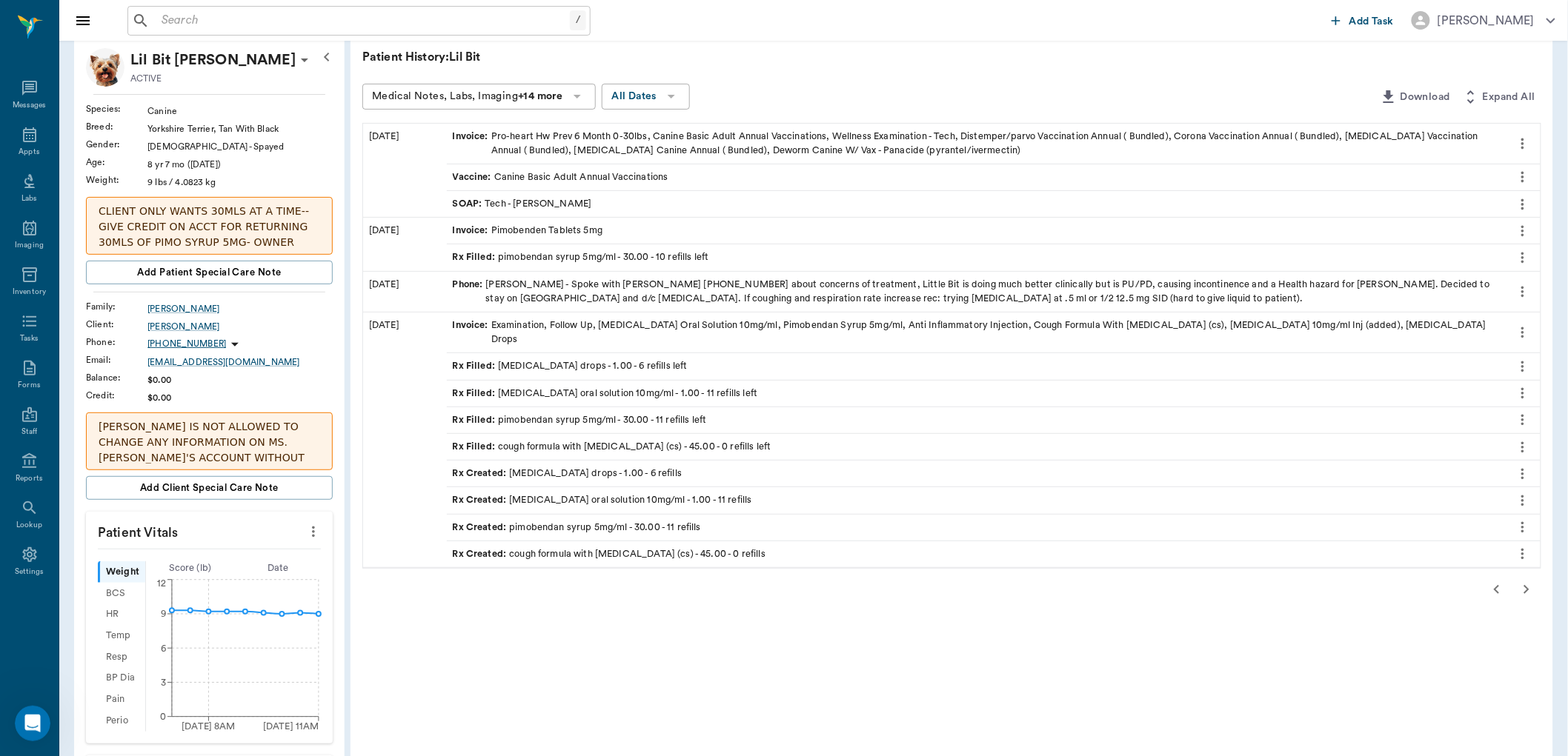
click at [1498, 581] on icon "button" at bounding box center [1497, 590] width 18 height 18
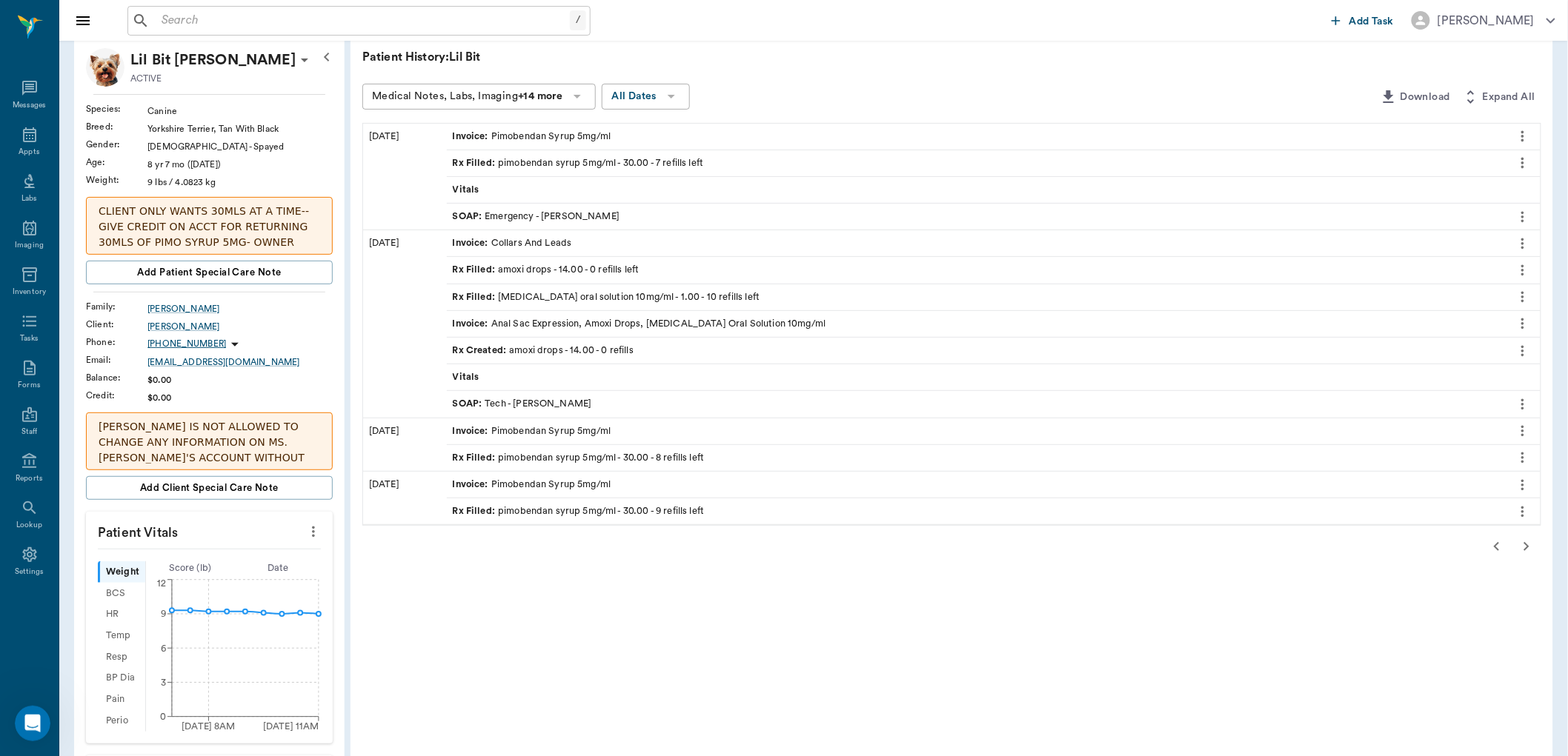
click at [1497, 542] on icon "button" at bounding box center [1497, 547] width 18 height 18
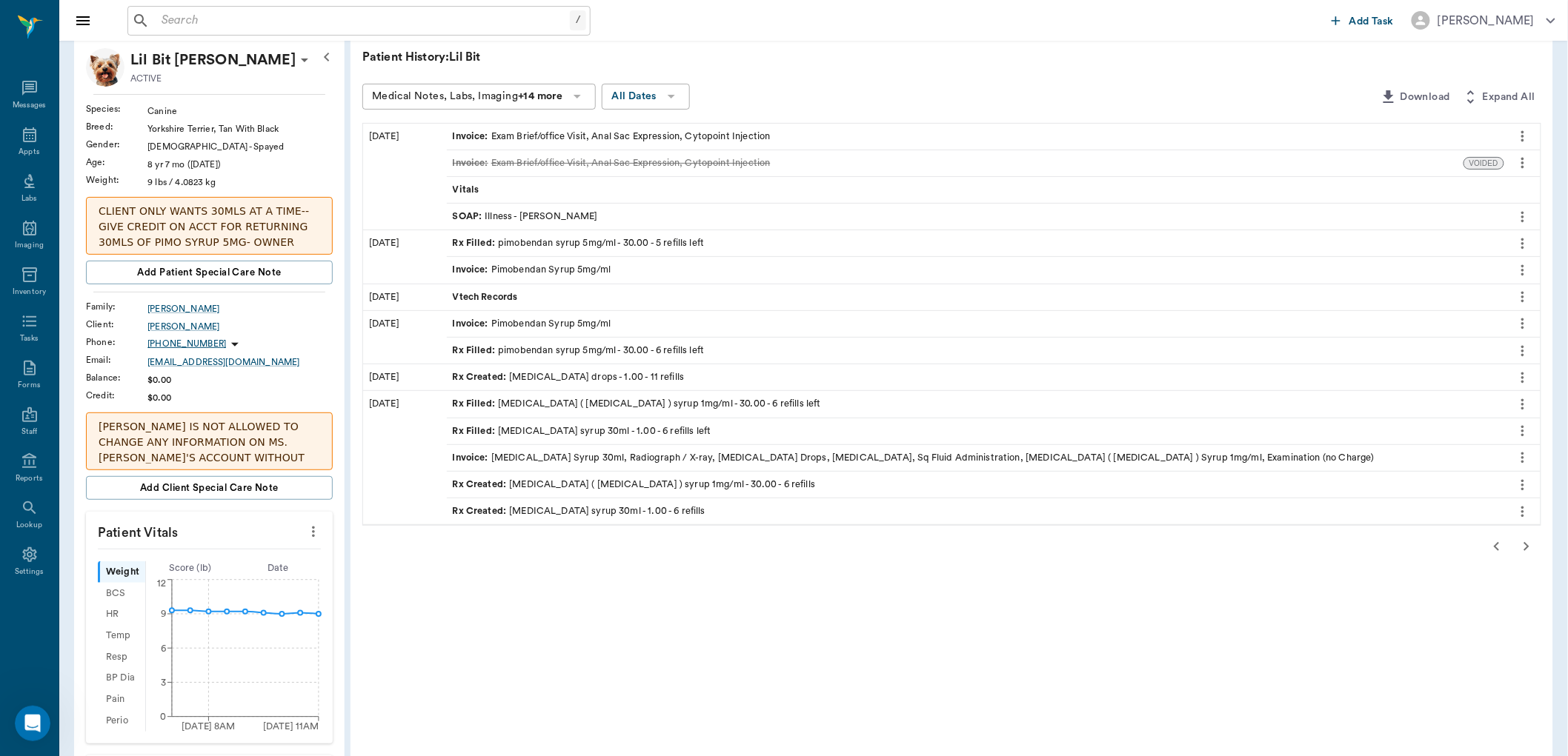
click at [1498, 545] on icon "button" at bounding box center [1496, 547] width 5 height 9
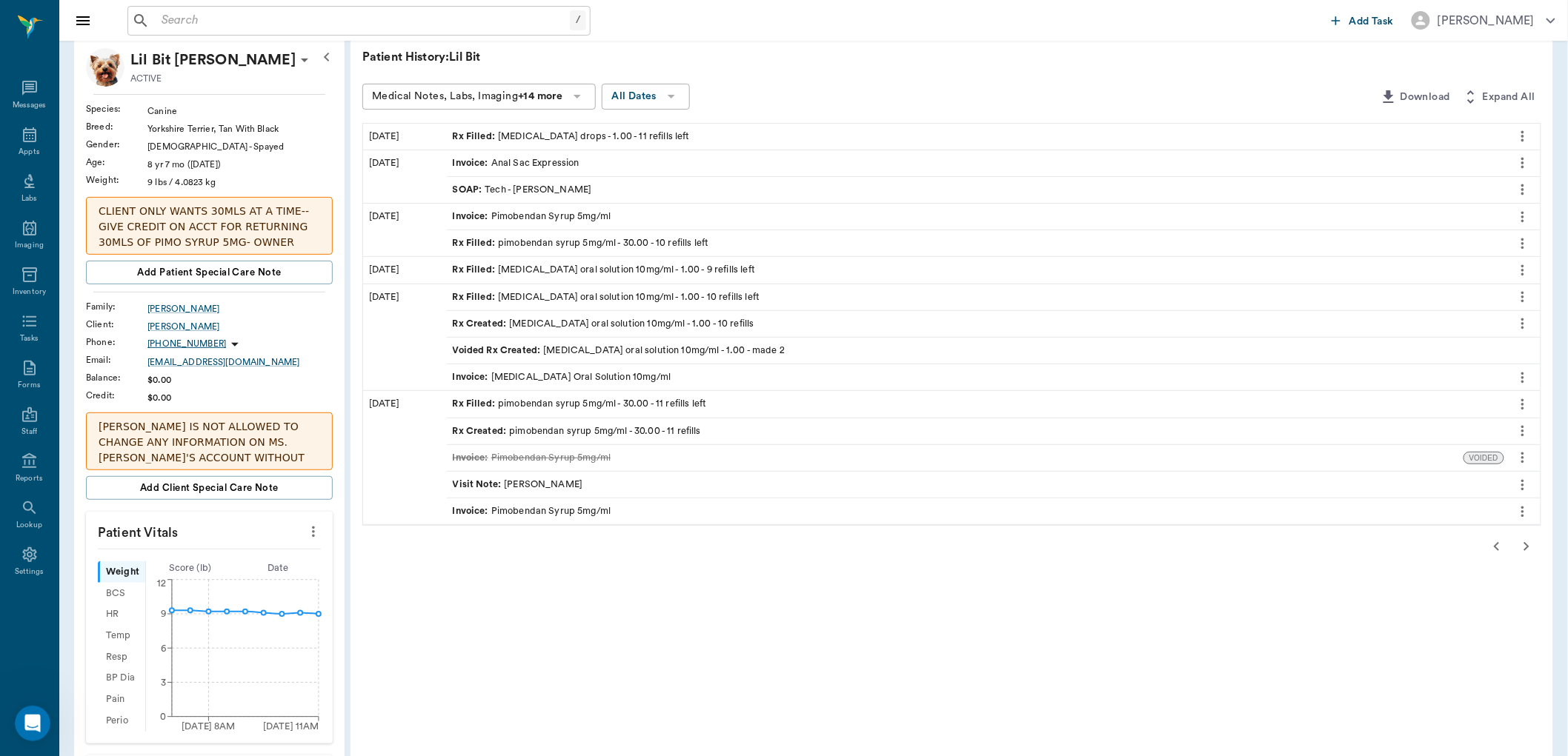
click at [532, 242] on div "Rx Filled : pimobendan syrup 5mg/ml - 30.00 - 10 refills left" at bounding box center [581, 243] width 257 height 14
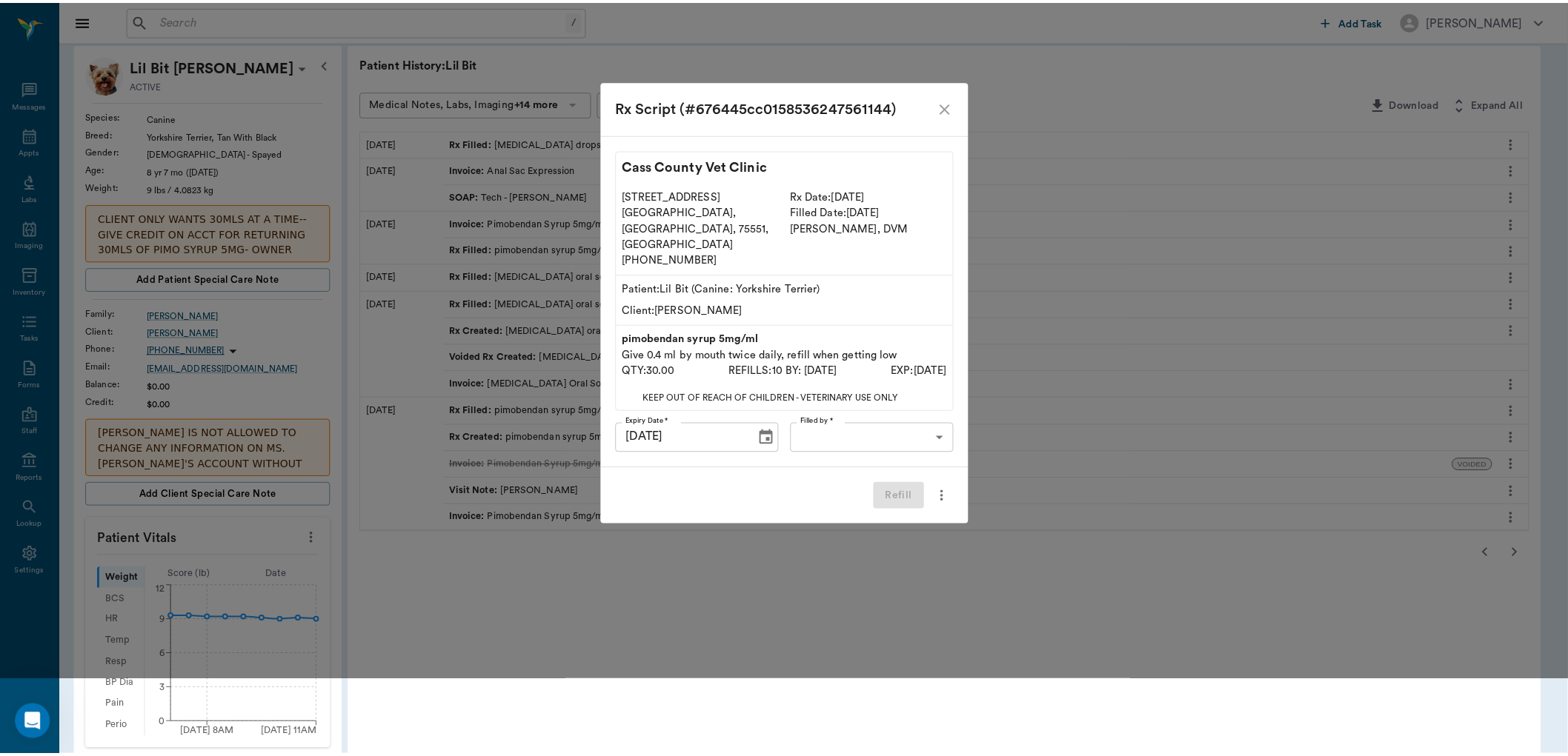
scroll to position [0, 0]
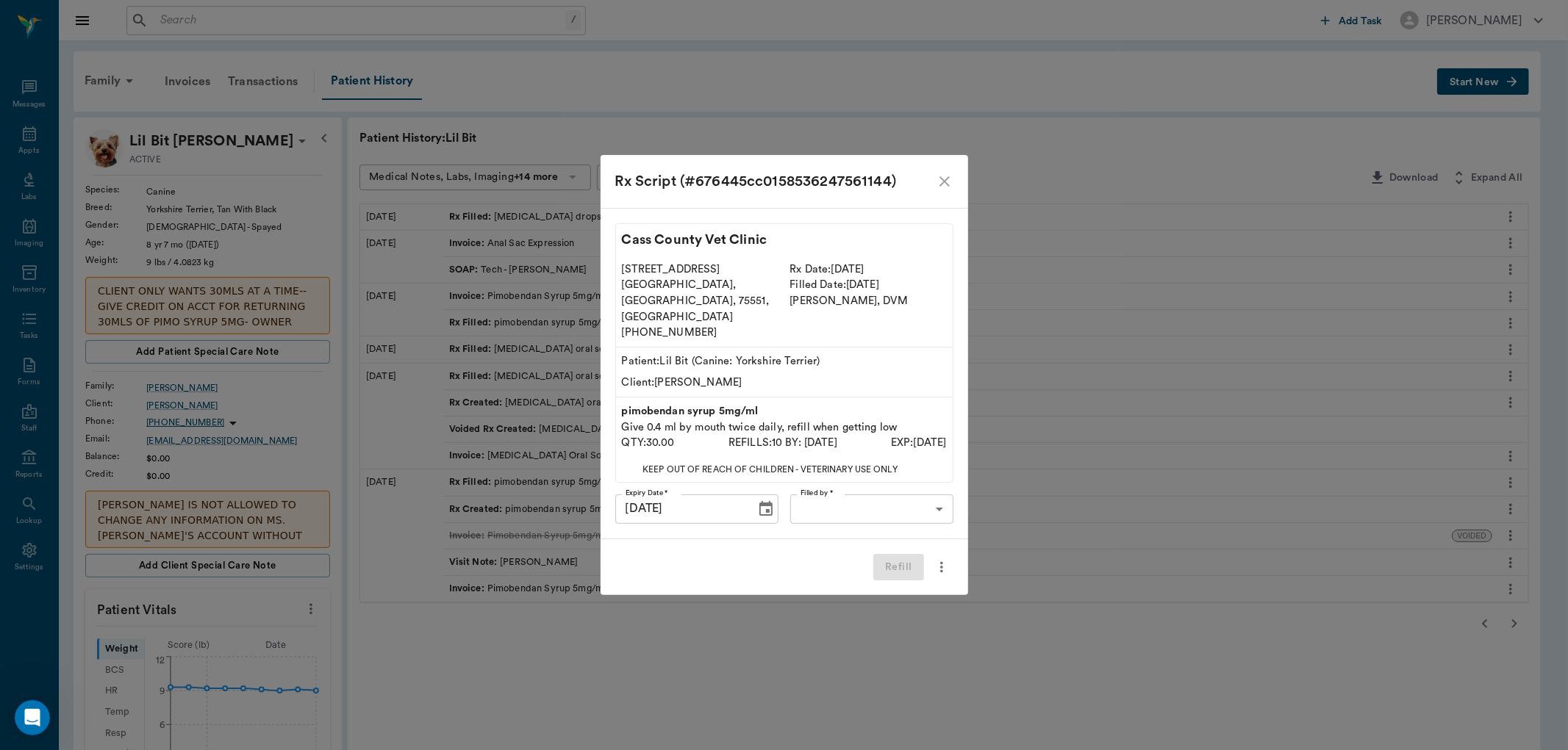
click at [945, 191] on icon "close" at bounding box center [945, 182] width 18 height 18
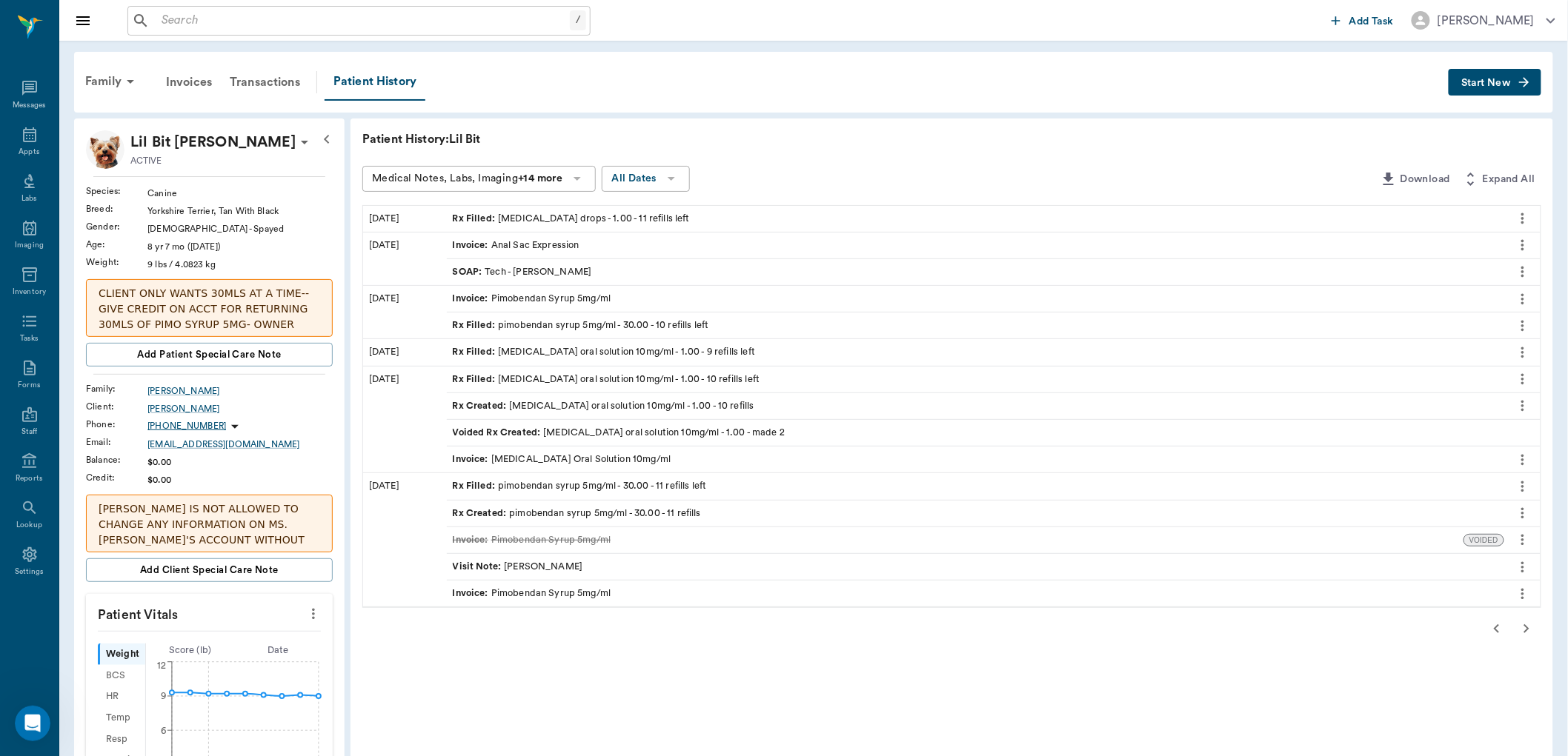
click at [1498, 630] on icon "button" at bounding box center [1497, 629] width 18 height 18
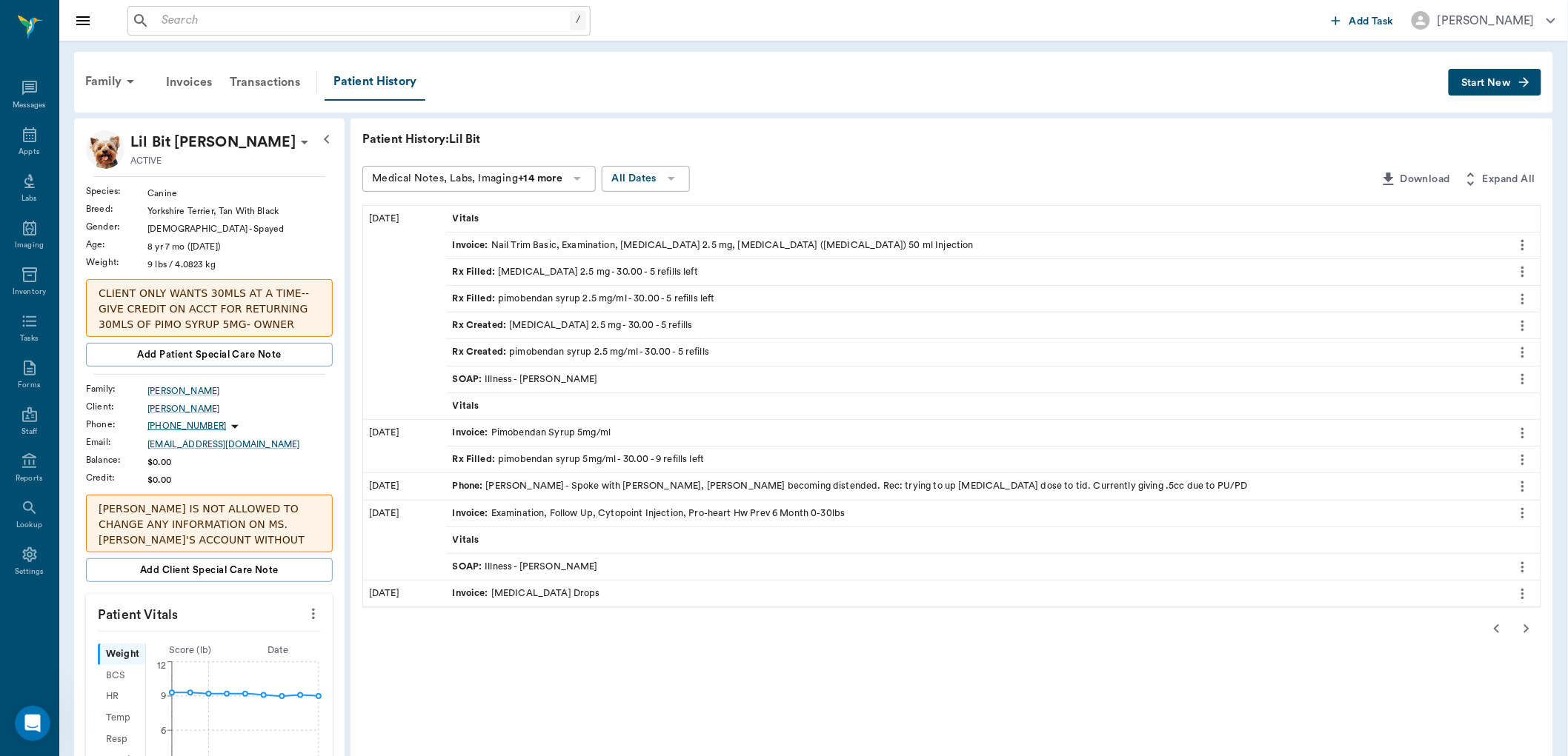
click at [1499, 627] on icon "button" at bounding box center [1497, 629] width 18 height 18
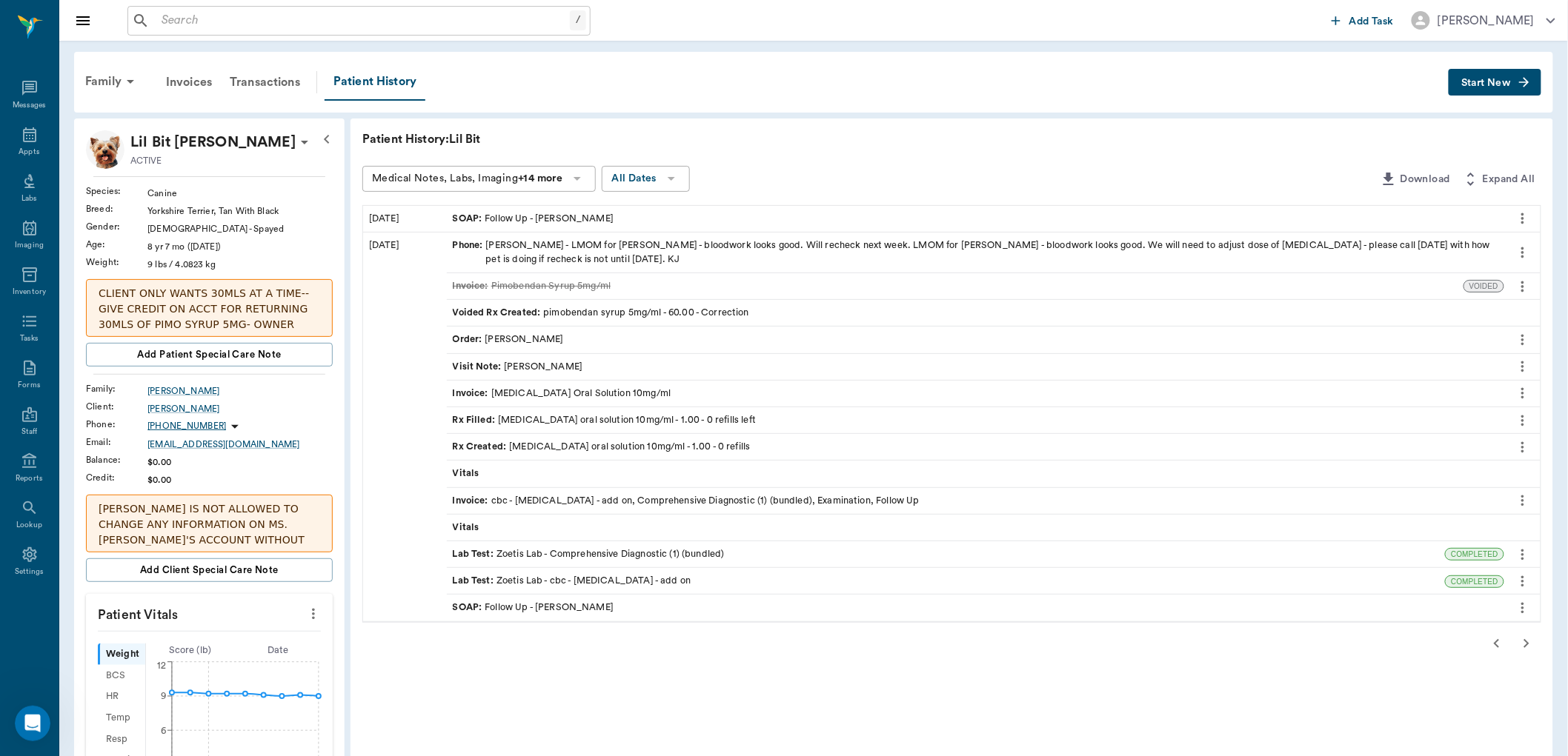
click at [1499, 627] on div "Patient History: Lil Bit Medical Notes, Labs, Imaging +14 more All Dates Downlo…" at bounding box center [952, 761] width 1203 height 1286
click at [531, 420] on div "Rx Filled : furosemide oral solution 10mg/ml - 1.00 - 0 refills left" at bounding box center [604, 420] width 304 height 14
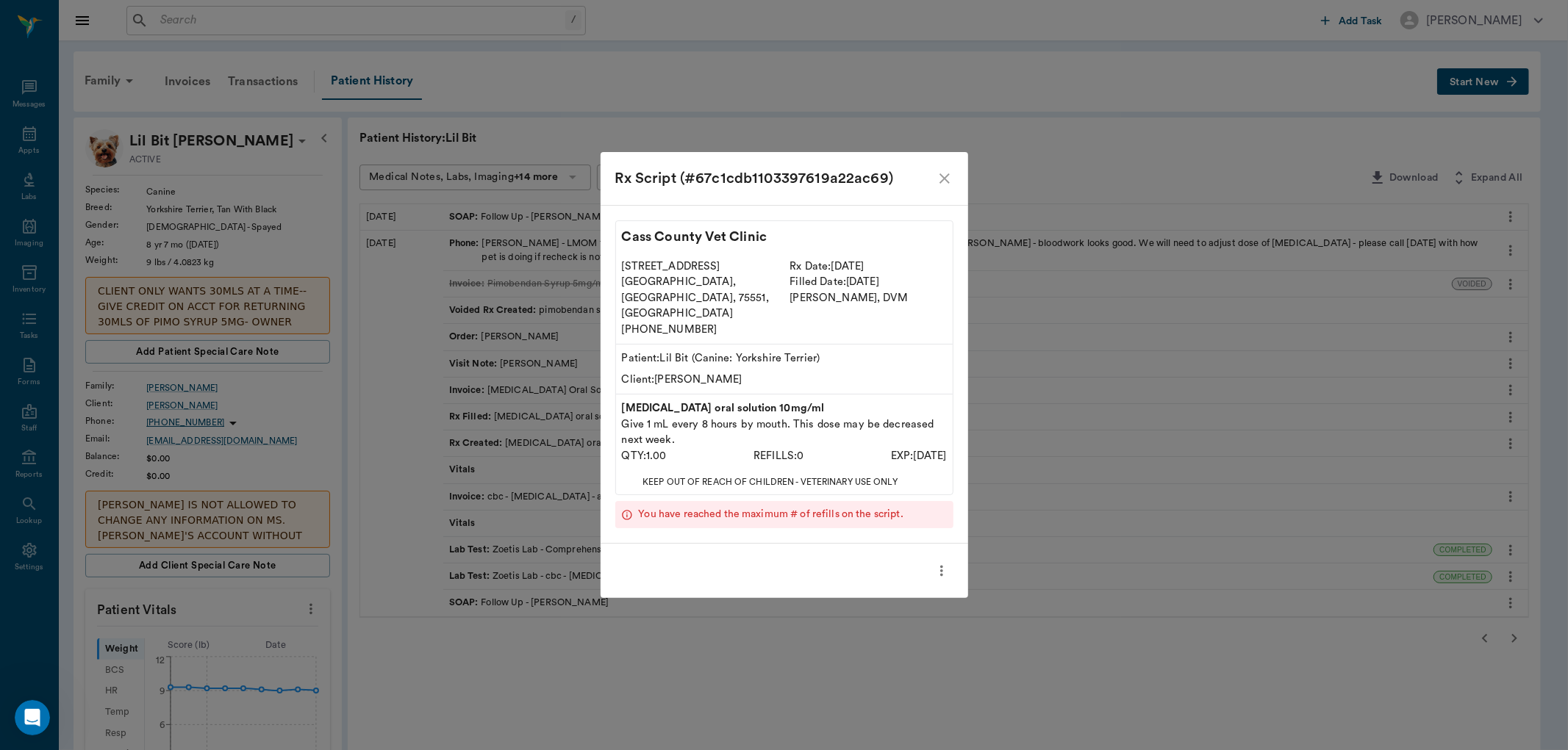
click at [945, 188] on icon "close" at bounding box center [945, 179] width 18 height 18
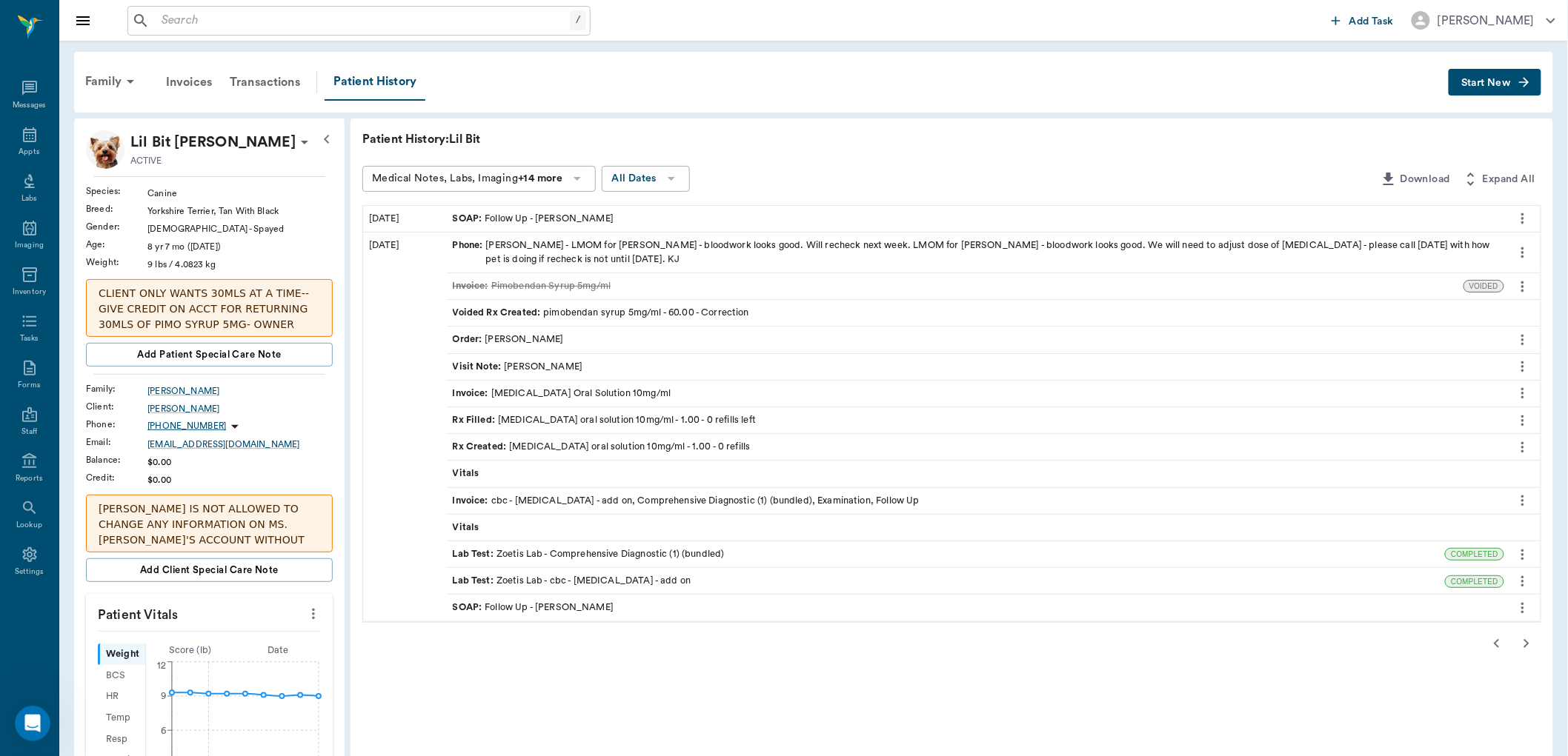
click at [1471, 83] on span "Start New" at bounding box center [1486, 83] width 49 height 0
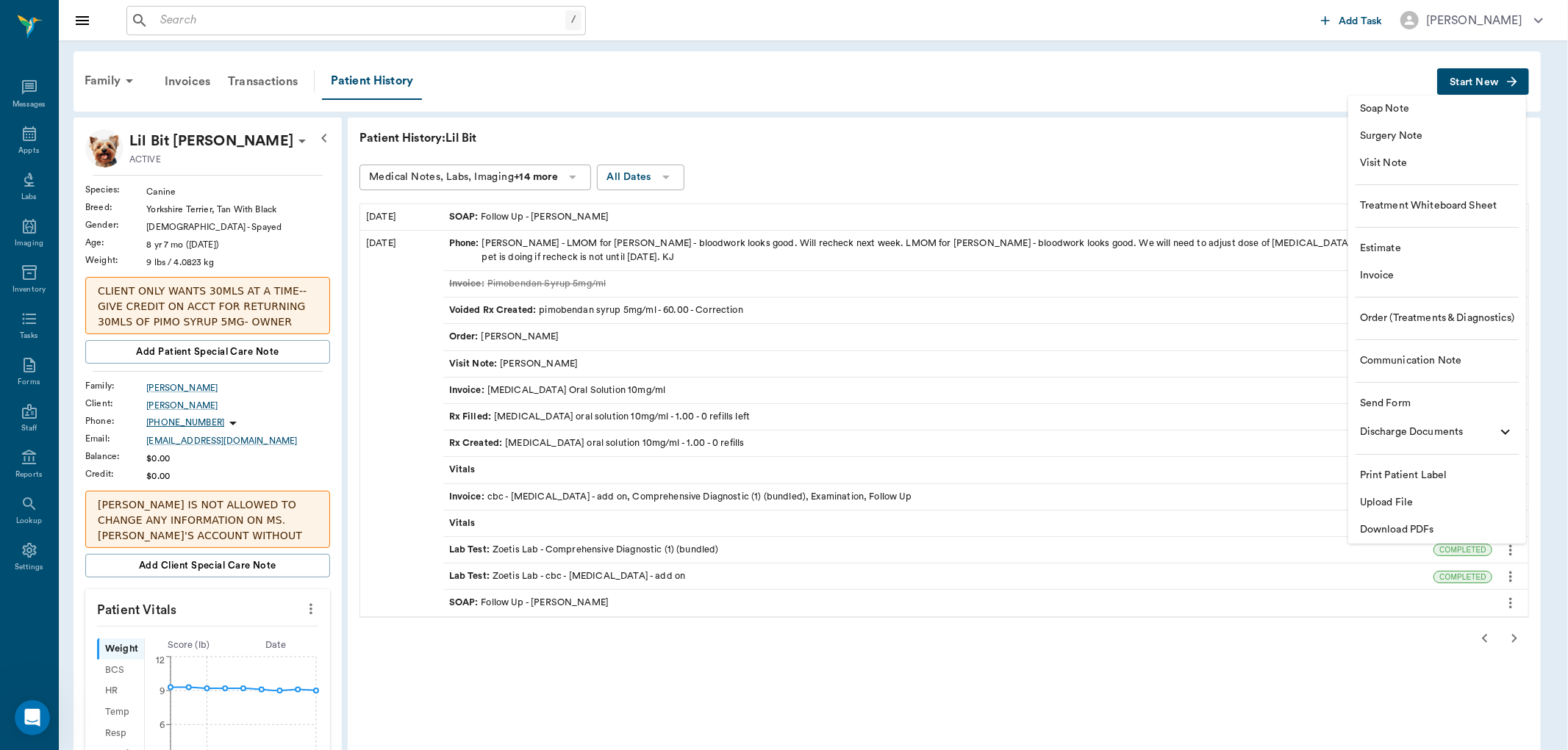
click at [1388, 158] on span "Visit Note" at bounding box center [1437, 163] width 154 height 16
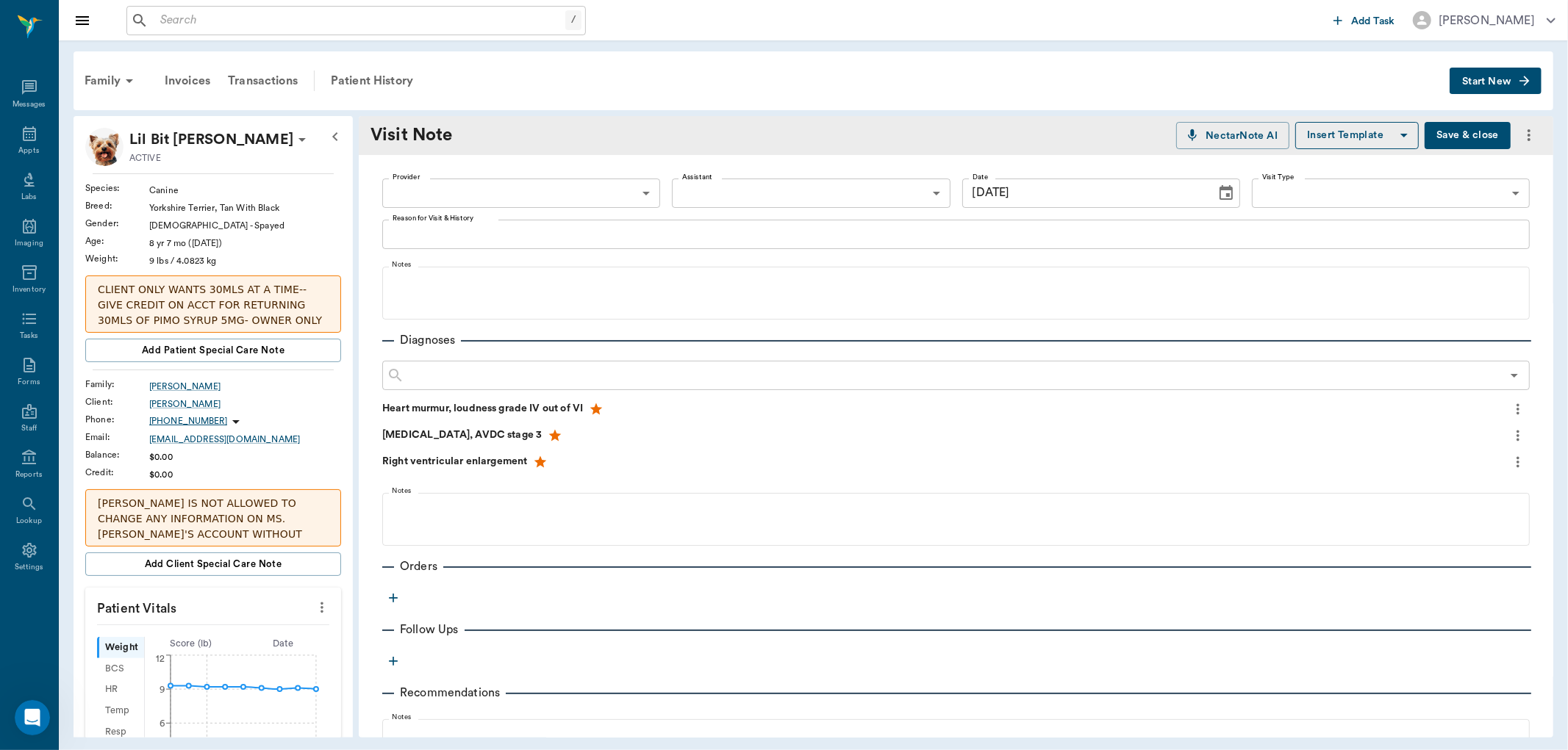
type input "[DATE]"
click at [421, 194] on body "/ ​ Add Task Dr. Bert Ellsworth Nectar Messages Appts Labs Imaging Inventory Ta…" at bounding box center [784, 375] width 1568 height 750
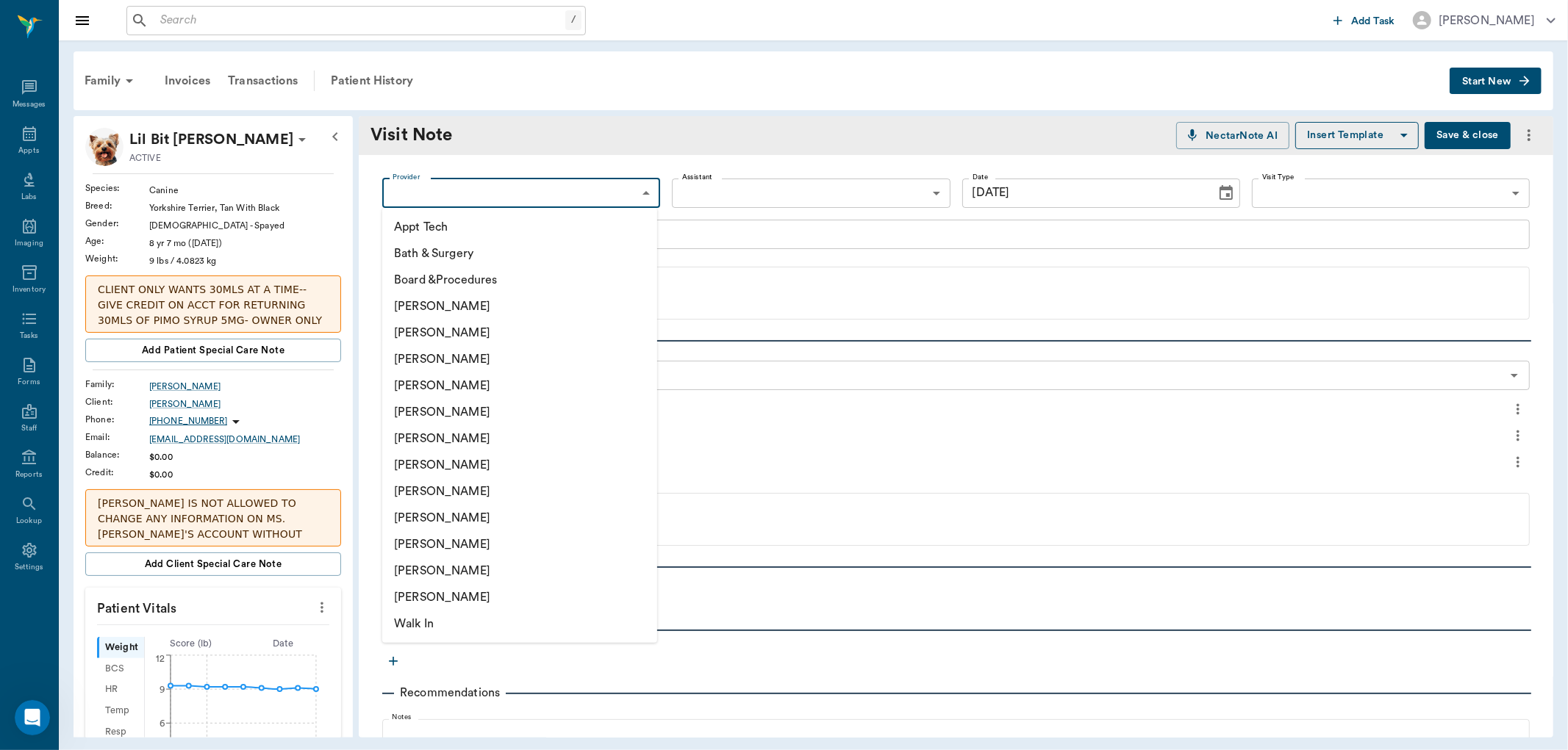
click at [434, 547] on li "[PERSON_NAME]" at bounding box center [519, 545] width 275 height 27
type input "63ec2ede52e12b0ba117d0d7"
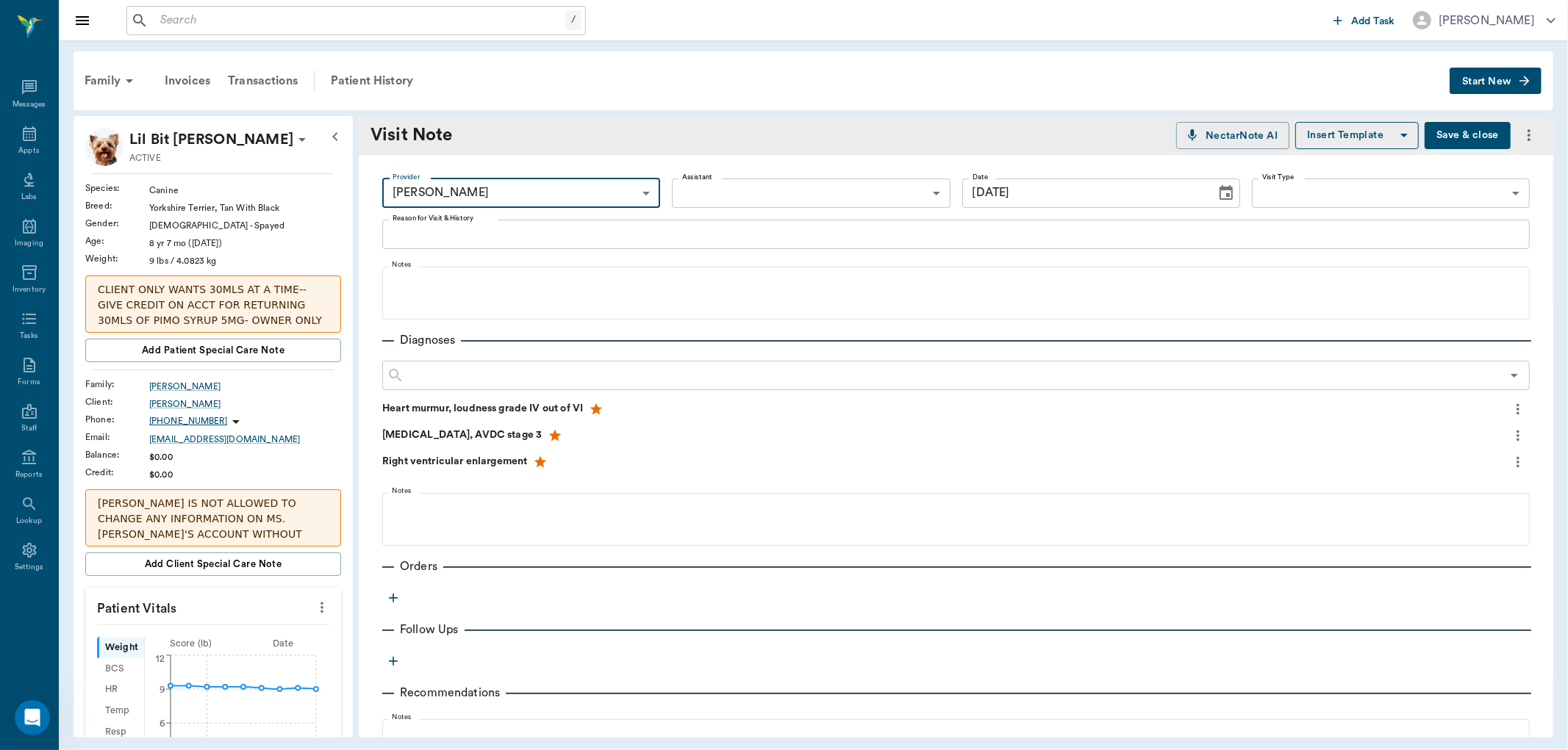
click at [437, 234] on textarea "Reason for Visit & History" at bounding box center [956, 234] width 1127 height 17
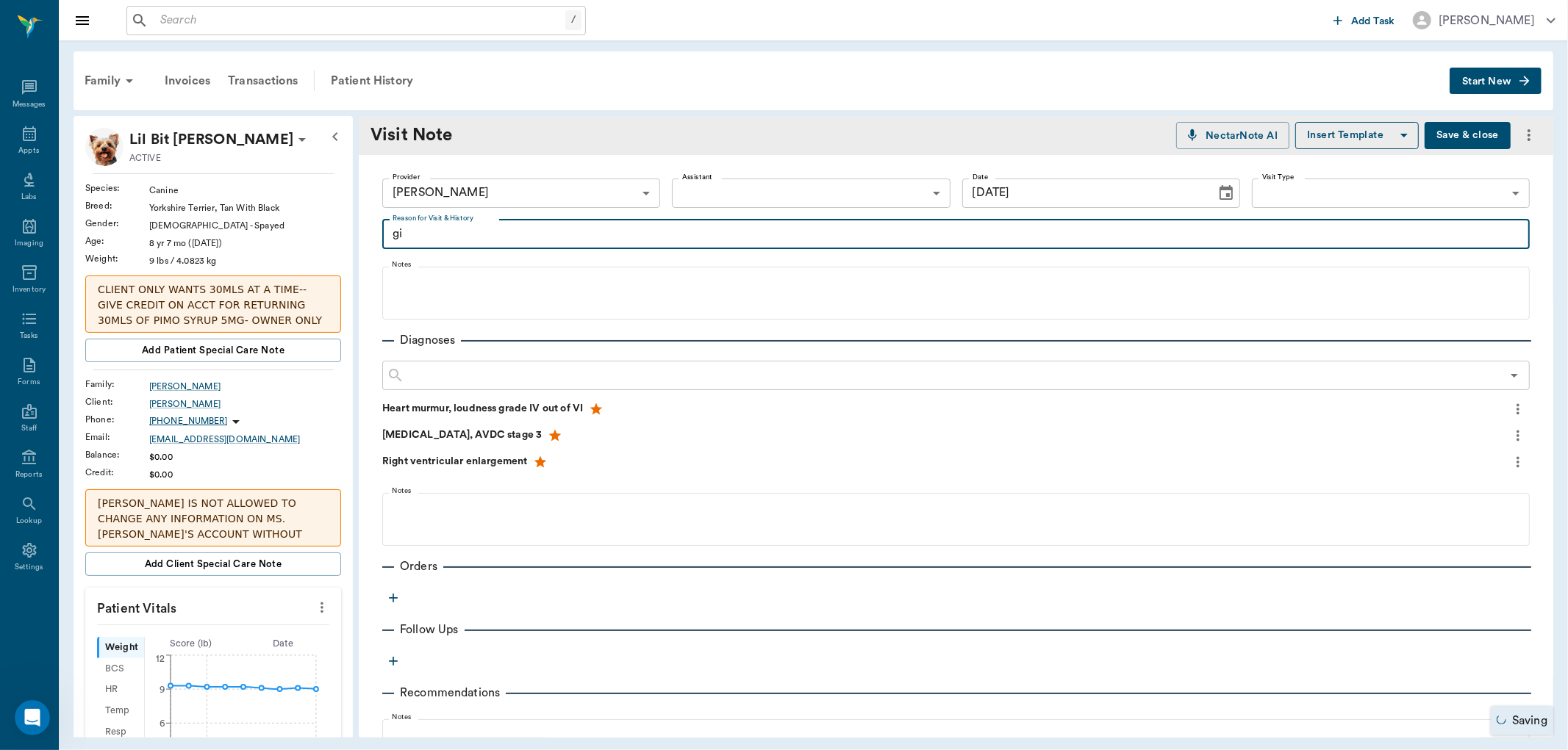
type textarea "g"
type textarea "G"
type textarea "Renewing script and giving refills"
click at [394, 597] on icon "button" at bounding box center [393, 598] width 9 height 9
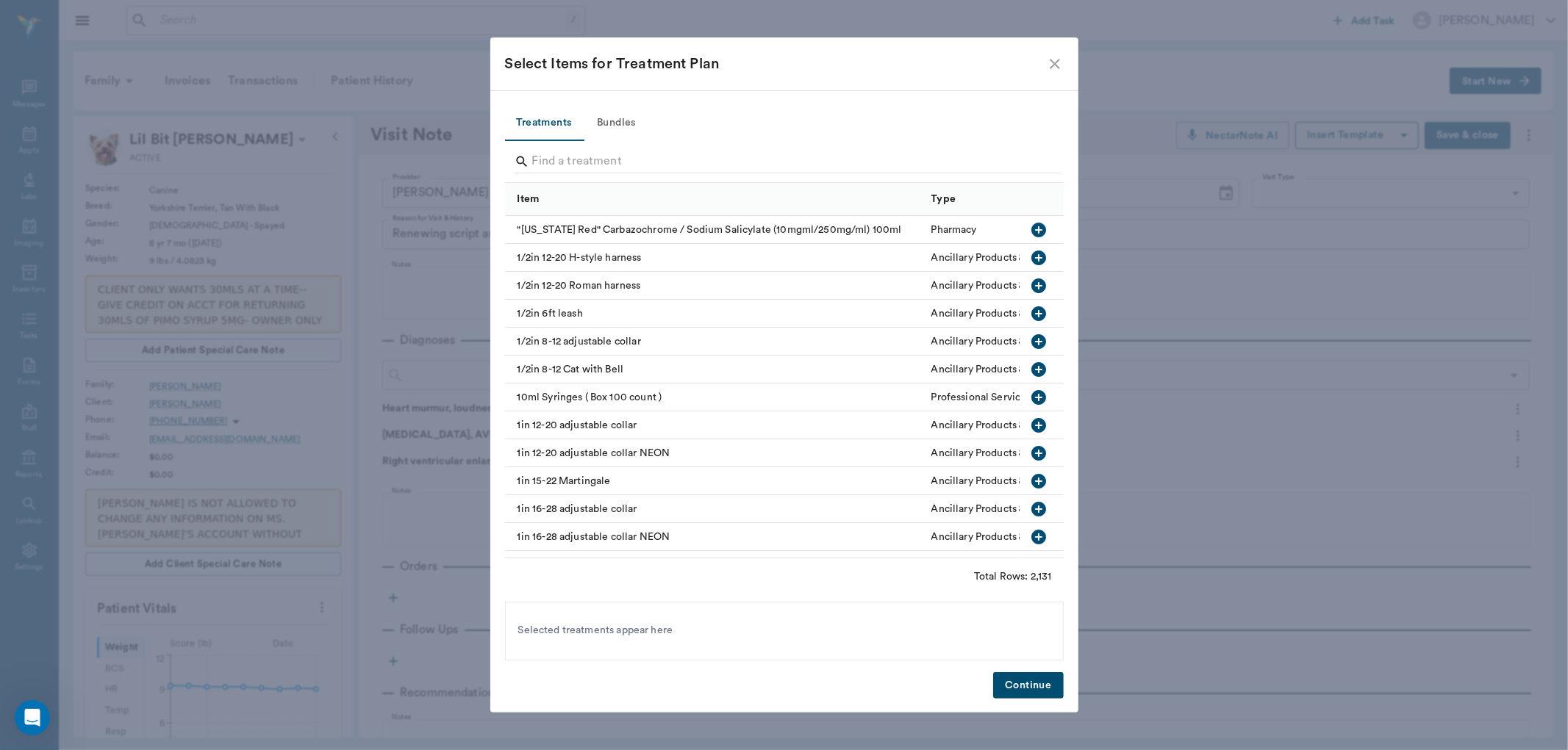
click at [1054, 62] on icon "close" at bounding box center [1055, 64] width 10 height 10
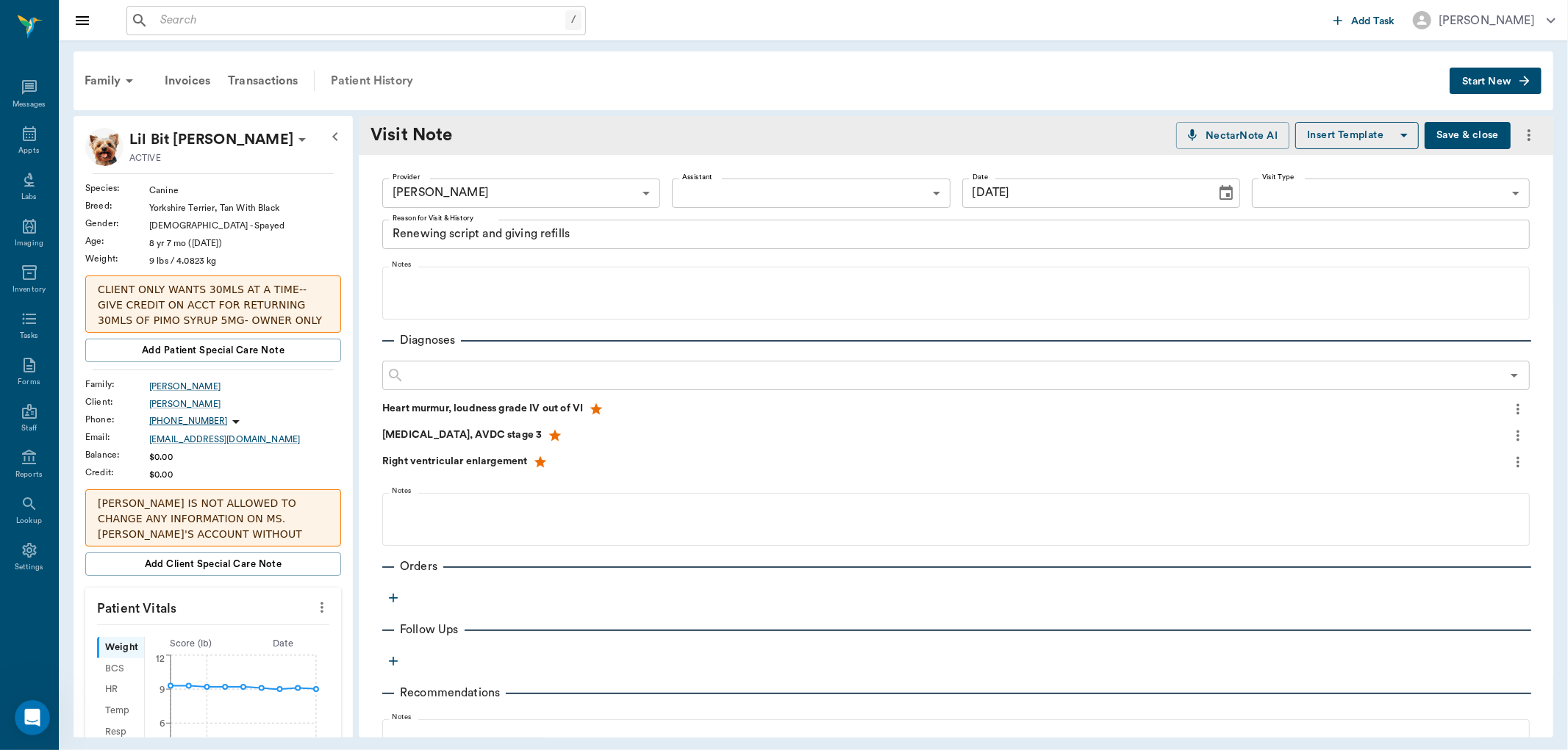
click at [371, 79] on div "Patient History" at bounding box center [372, 81] width 100 height 36
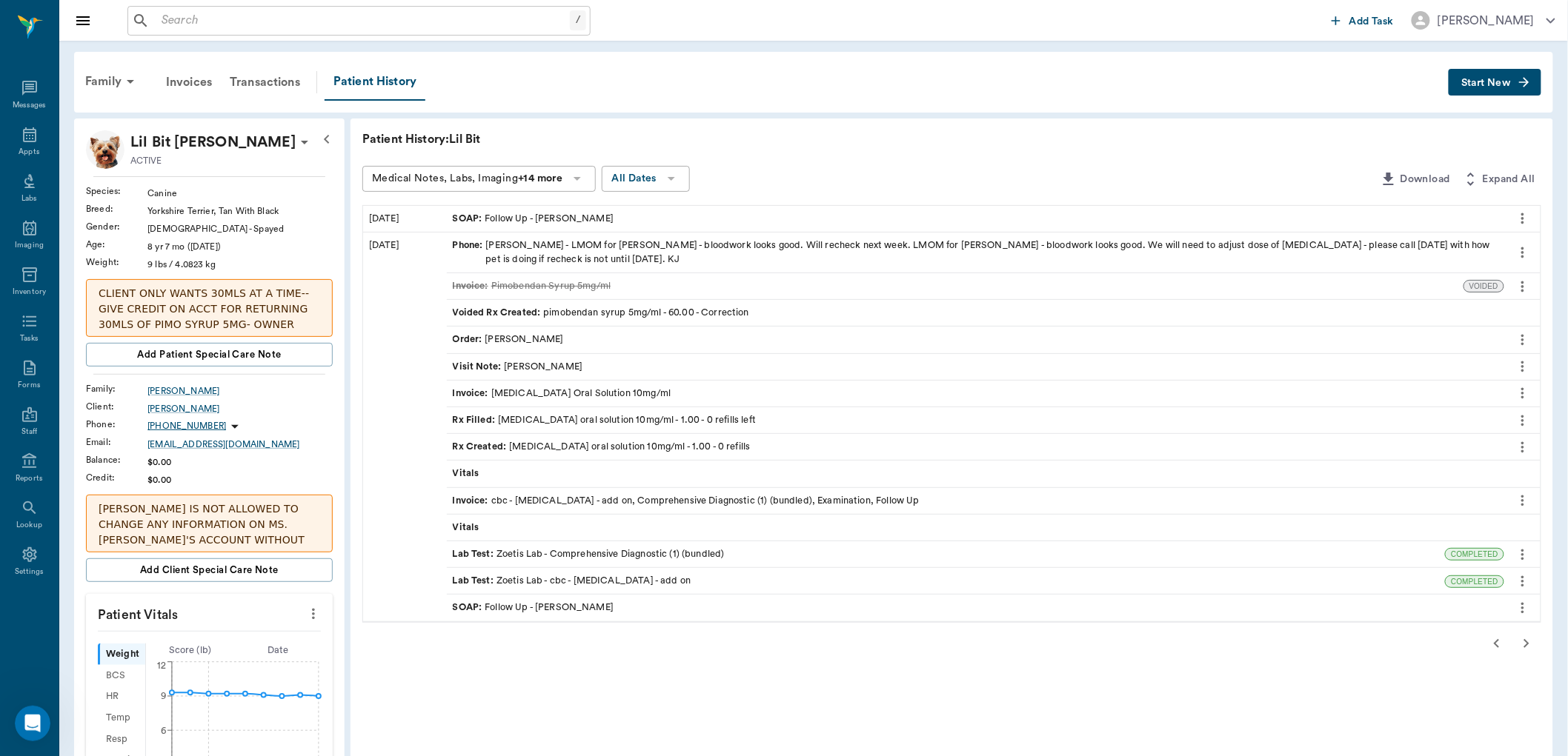
click at [544, 390] on div "Invoice : Furosemide Oral Solution 10mg/ml" at bounding box center [562, 393] width 218 height 14
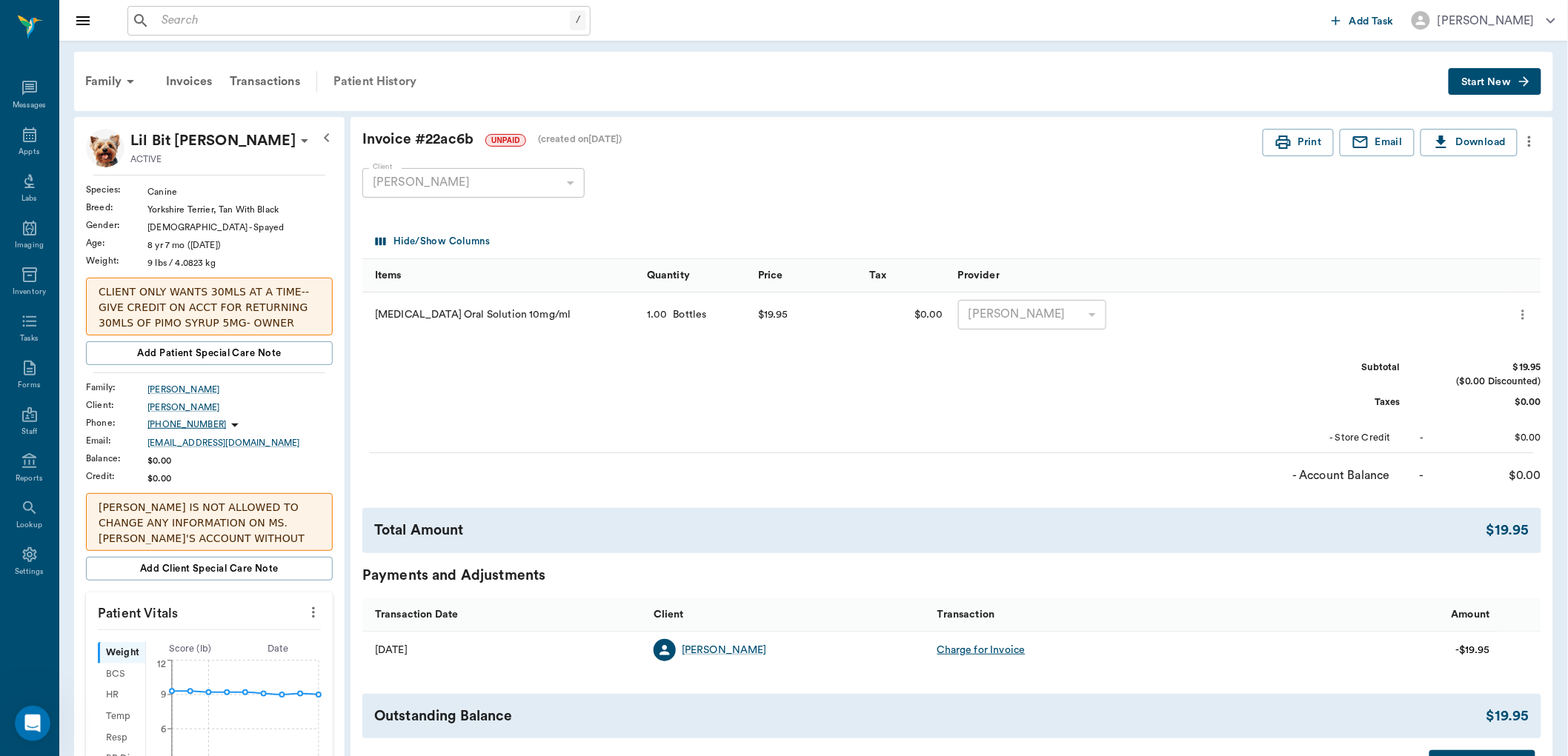
click at [376, 80] on div "Patient History" at bounding box center [375, 82] width 101 height 36
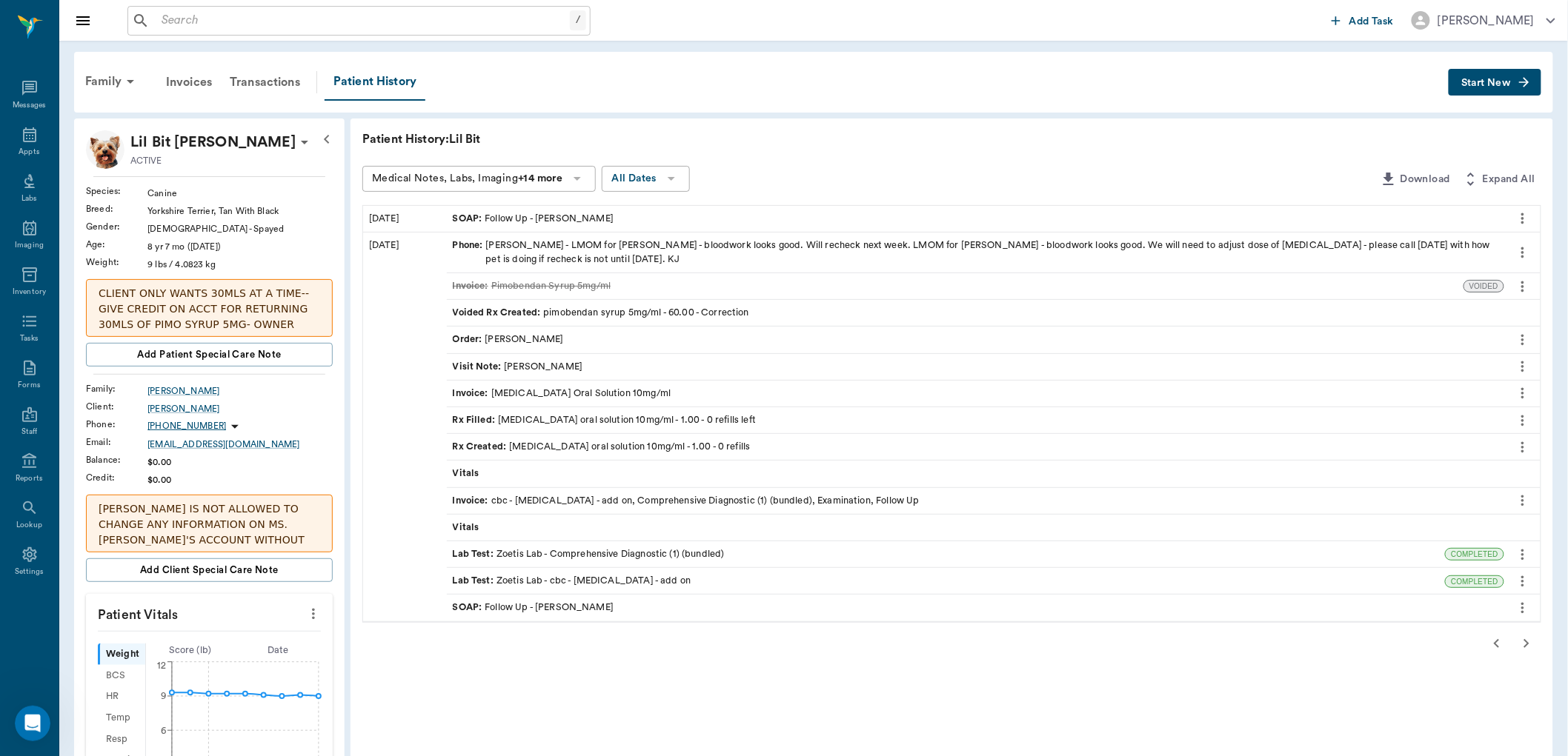
click at [566, 420] on div "Rx Filled : furosemide oral solution 10mg/ml - 1.00 - 0 refills left" at bounding box center [604, 420] width 304 height 14
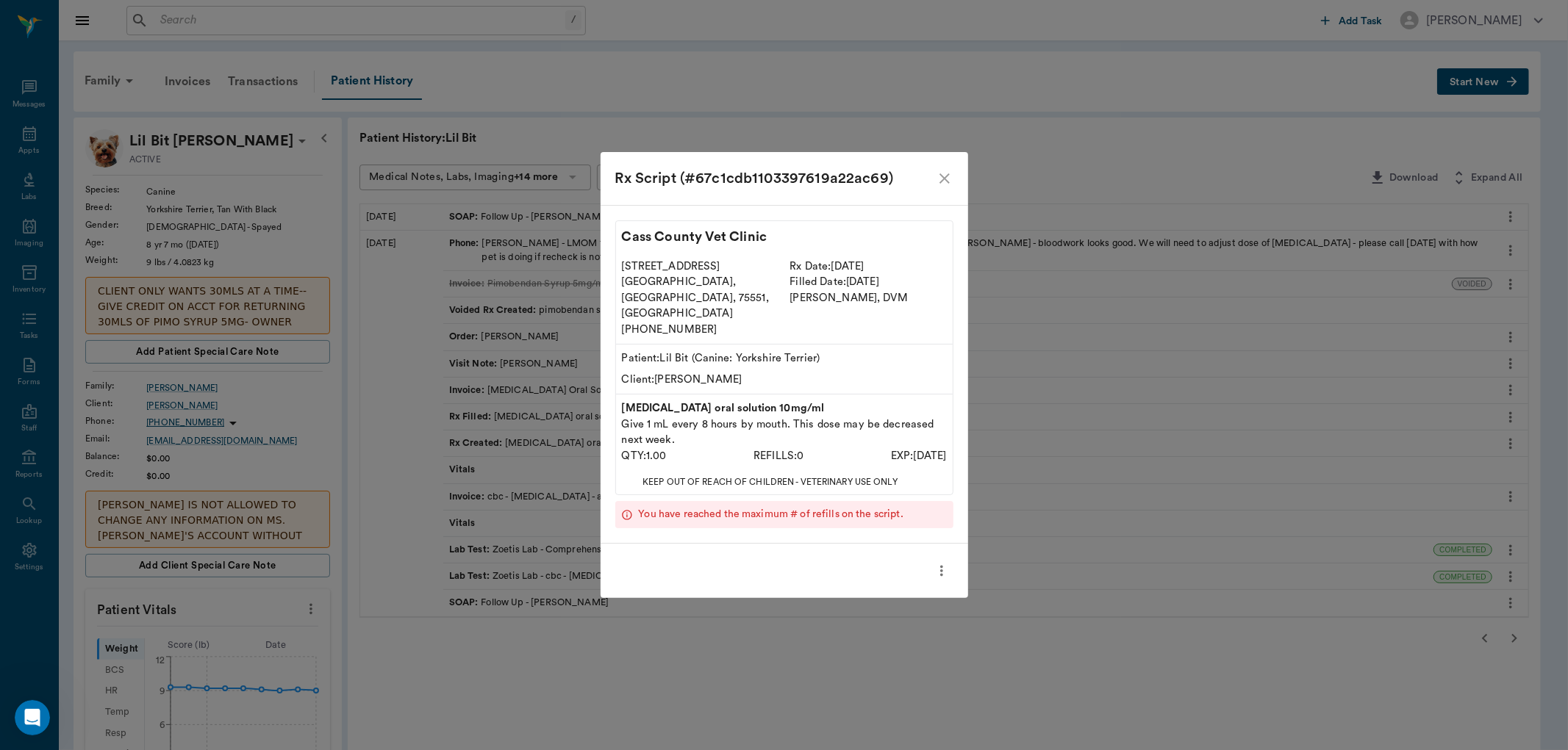
click at [943, 184] on icon "close" at bounding box center [945, 179] width 10 height 10
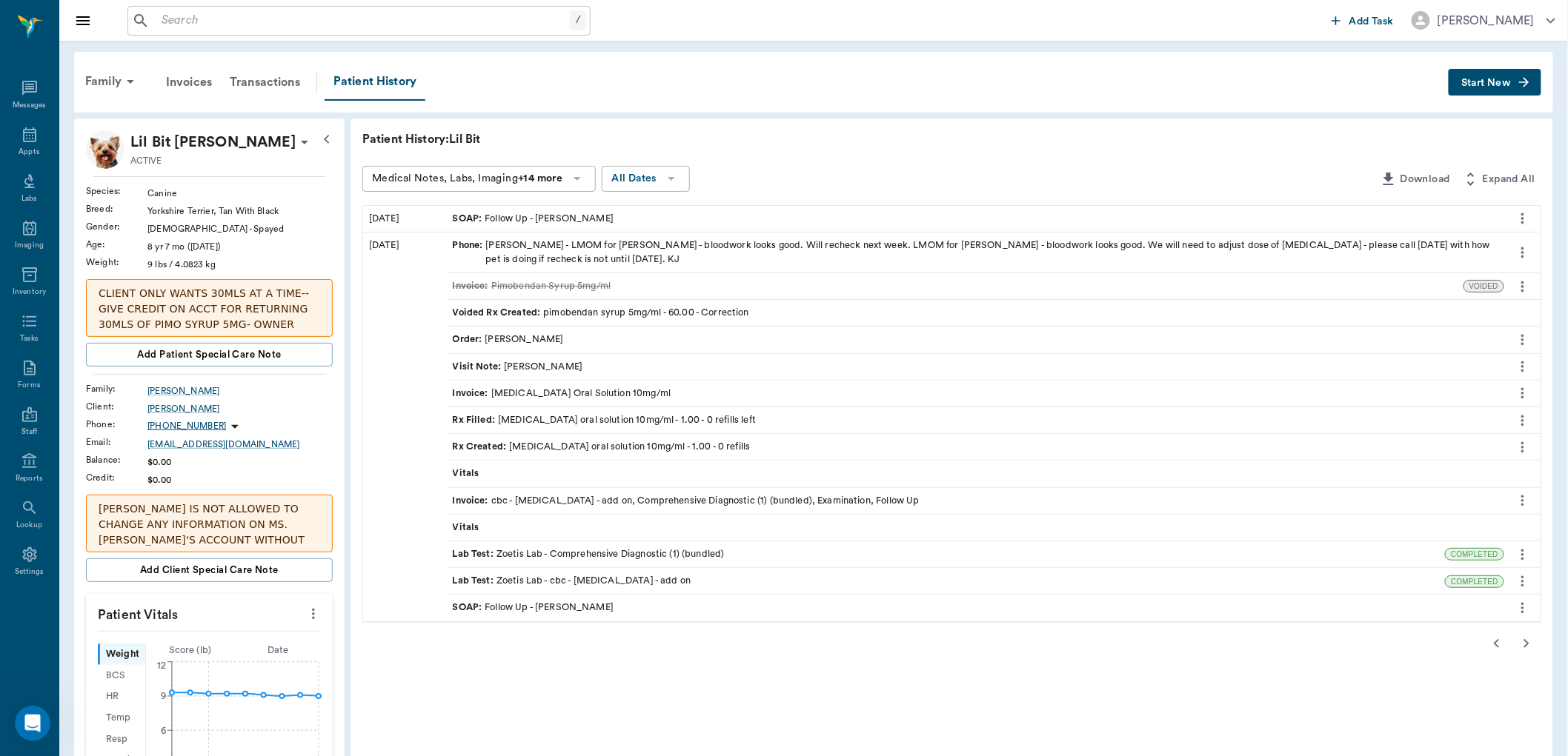
click at [442, 138] on p "Patient History: Lil Bit" at bounding box center [584, 139] width 444 height 18
click at [1497, 642] on icon "button" at bounding box center [1496, 644] width 5 height 9
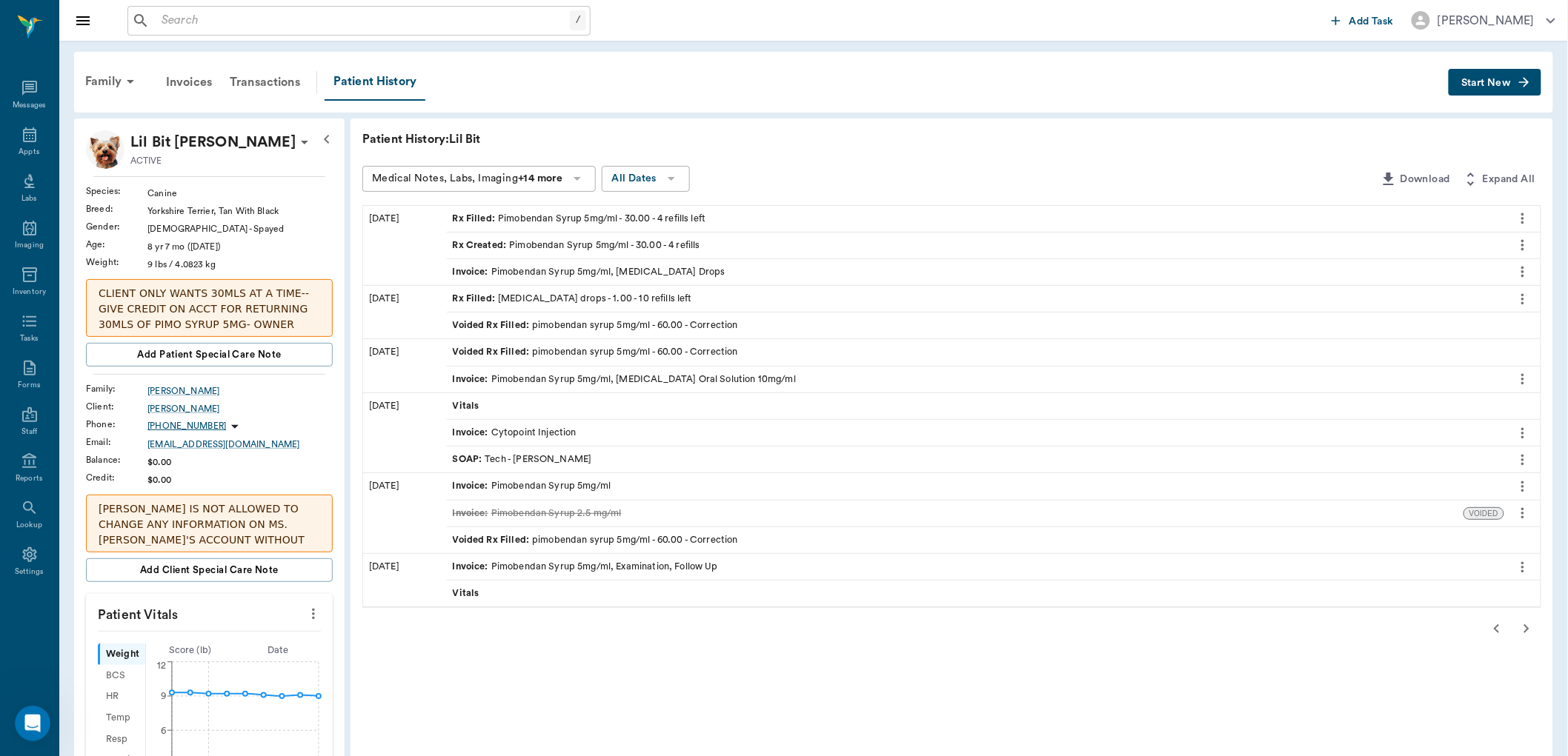
click at [1495, 632] on icon "button" at bounding box center [1497, 629] width 18 height 18
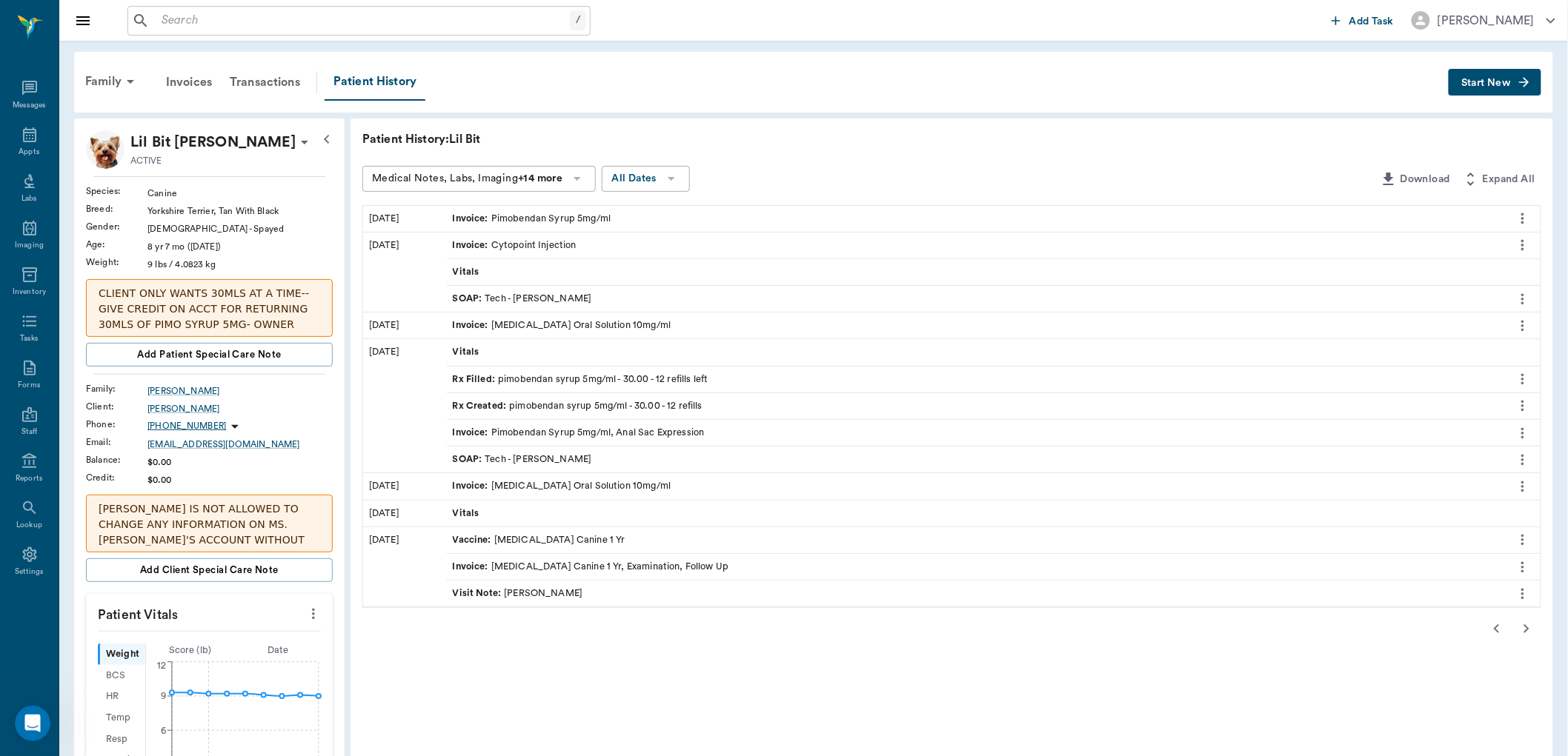
click at [1494, 632] on icon "button" at bounding box center [1497, 629] width 18 height 18
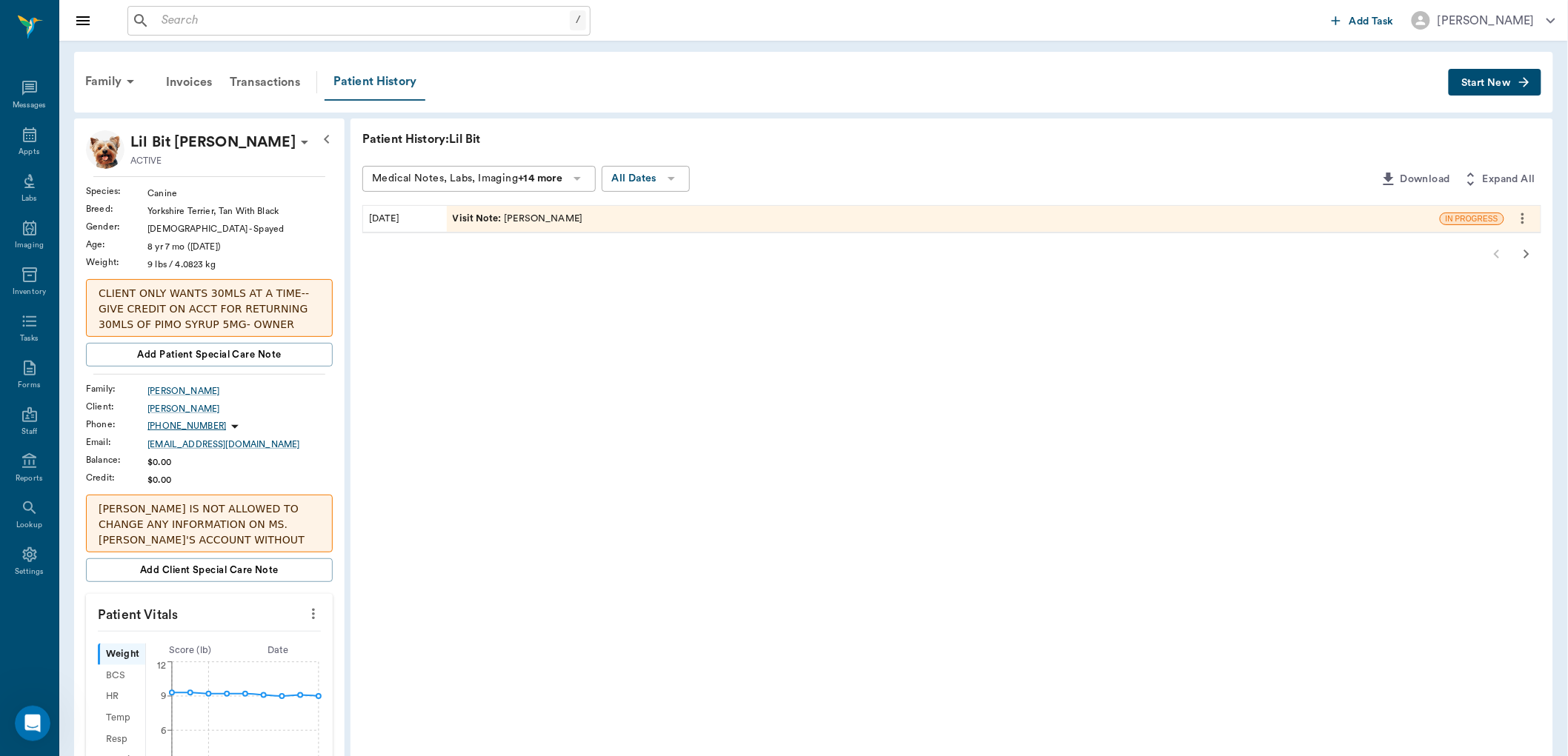
click at [396, 83] on div "Patient History" at bounding box center [375, 82] width 101 height 37
click at [360, 79] on div "Patient History" at bounding box center [375, 82] width 101 height 37
click at [1523, 254] on icon "button" at bounding box center [1527, 254] width 18 height 18
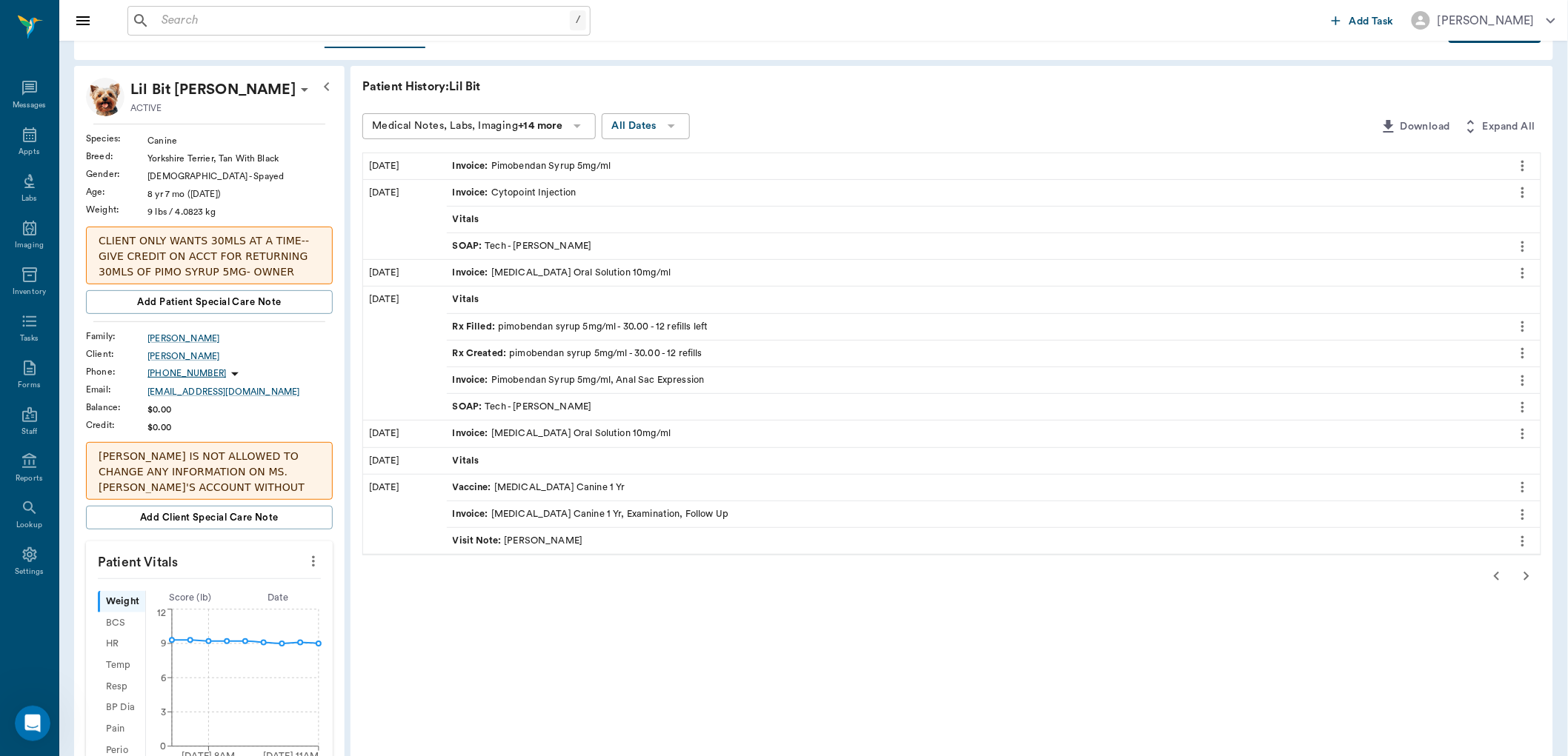
scroll to position [82, 0]
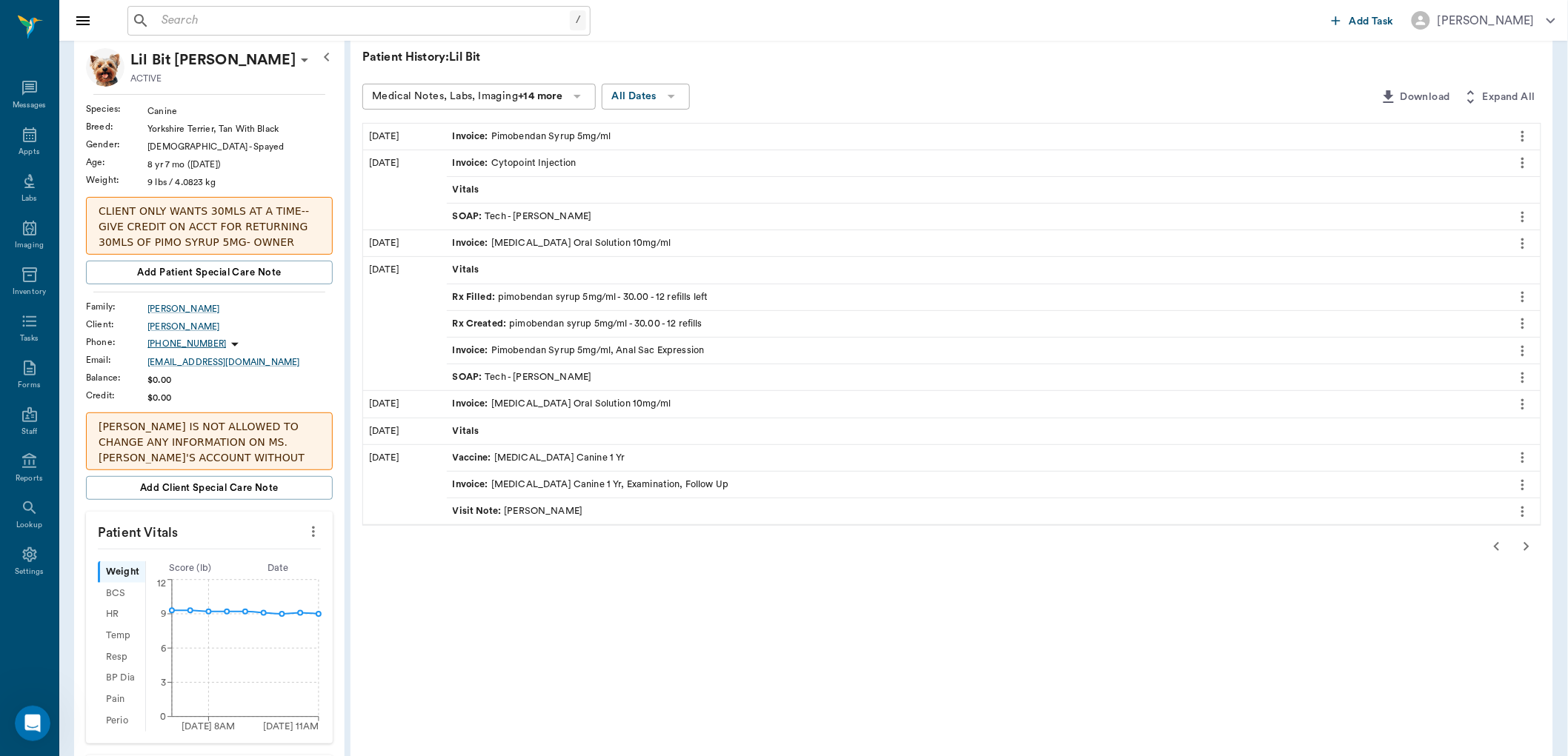
click at [1527, 548] on icon "button" at bounding box center [1527, 547] width 18 height 18
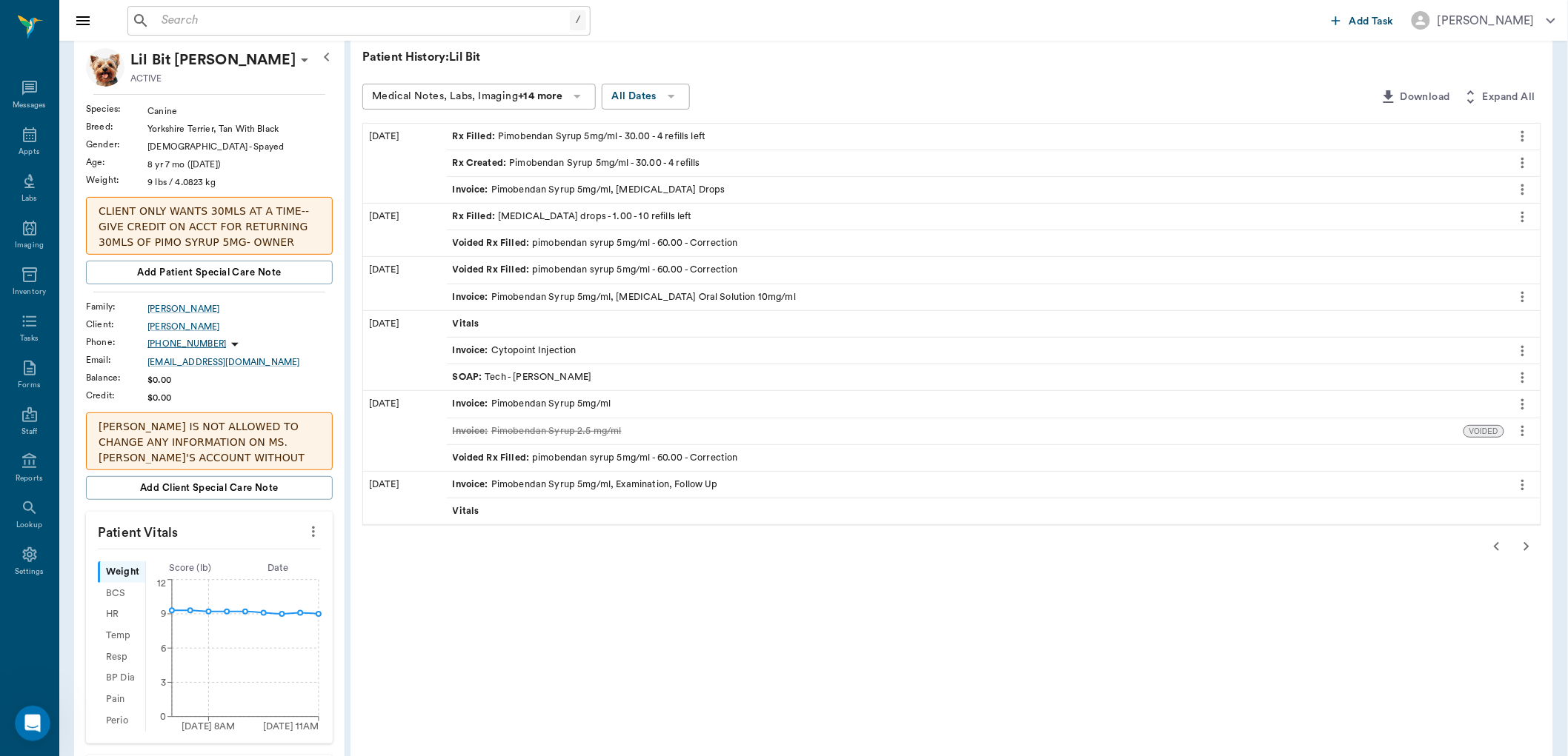
click at [1525, 549] on icon "button" at bounding box center [1527, 547] width 18 height 18
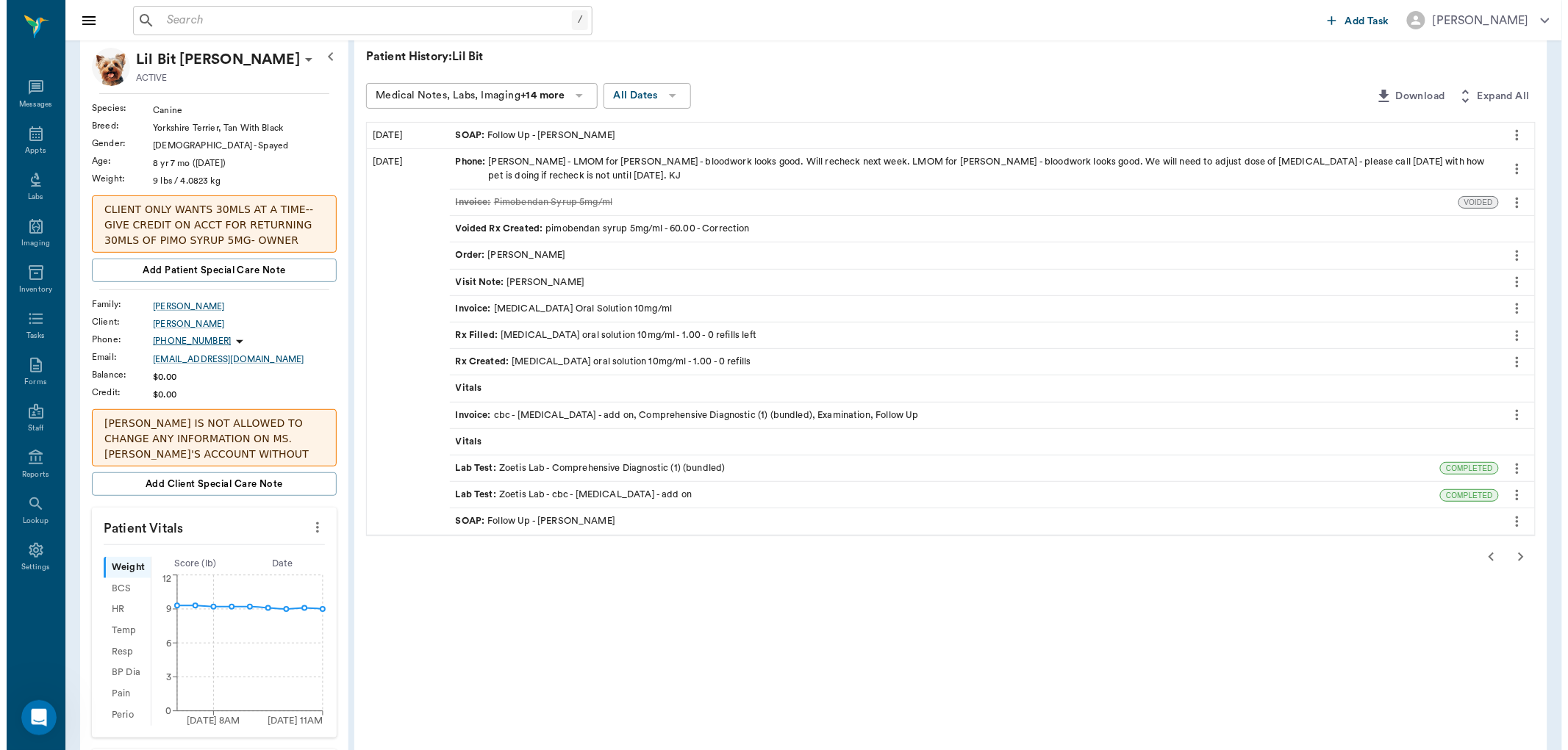
scroll to position [0, 0]
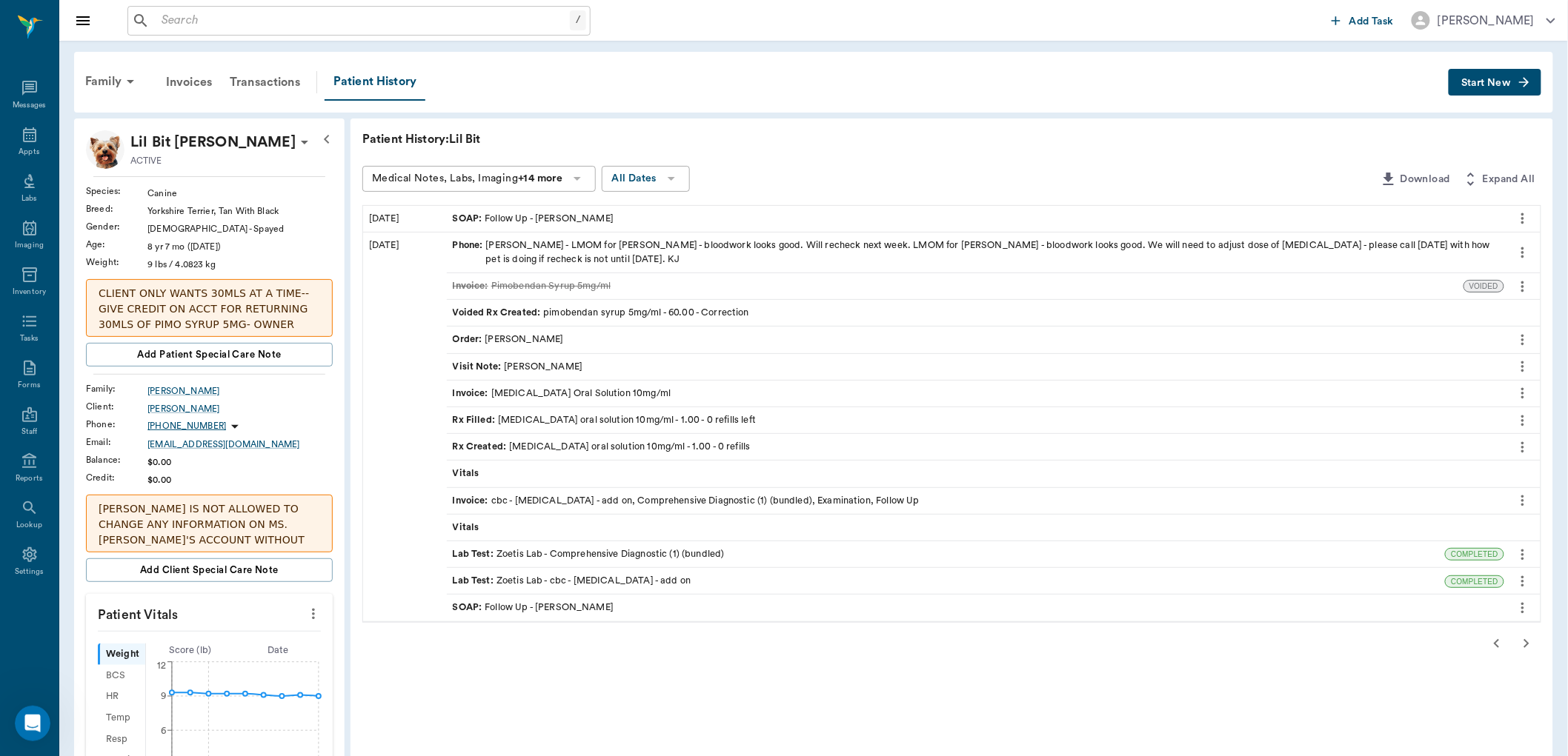
click at [1500, 648] on icon "button" at bounding box center [1497, 644] width 18 height 18
click at [1500, 647] on div "Patient History: Lil Bit Medical Notes, Labs, Imaging +14 more All Dates Downlo…" at bounding box center [952, 748] width 1203 height 1259
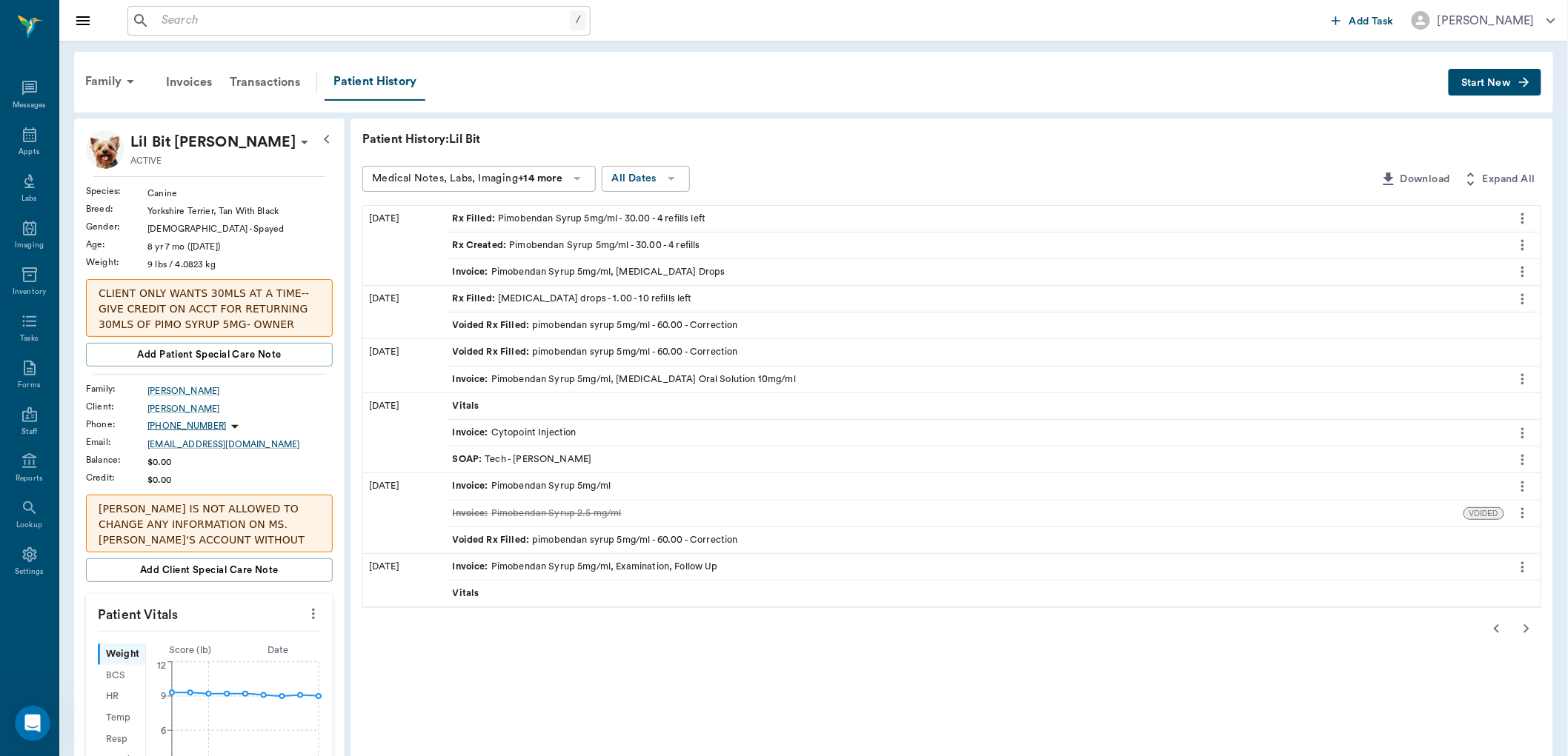
click at [1500, 647] on div "Patient History: Lil Bit Medical Notes, Labs, Imaging +14 more All Dates Downlo…" at bounding box center [952, 748] width 1203 height 1259
click at [1497, 633] on icon "button" at bounding box center [1497, 629] width 18 height 18
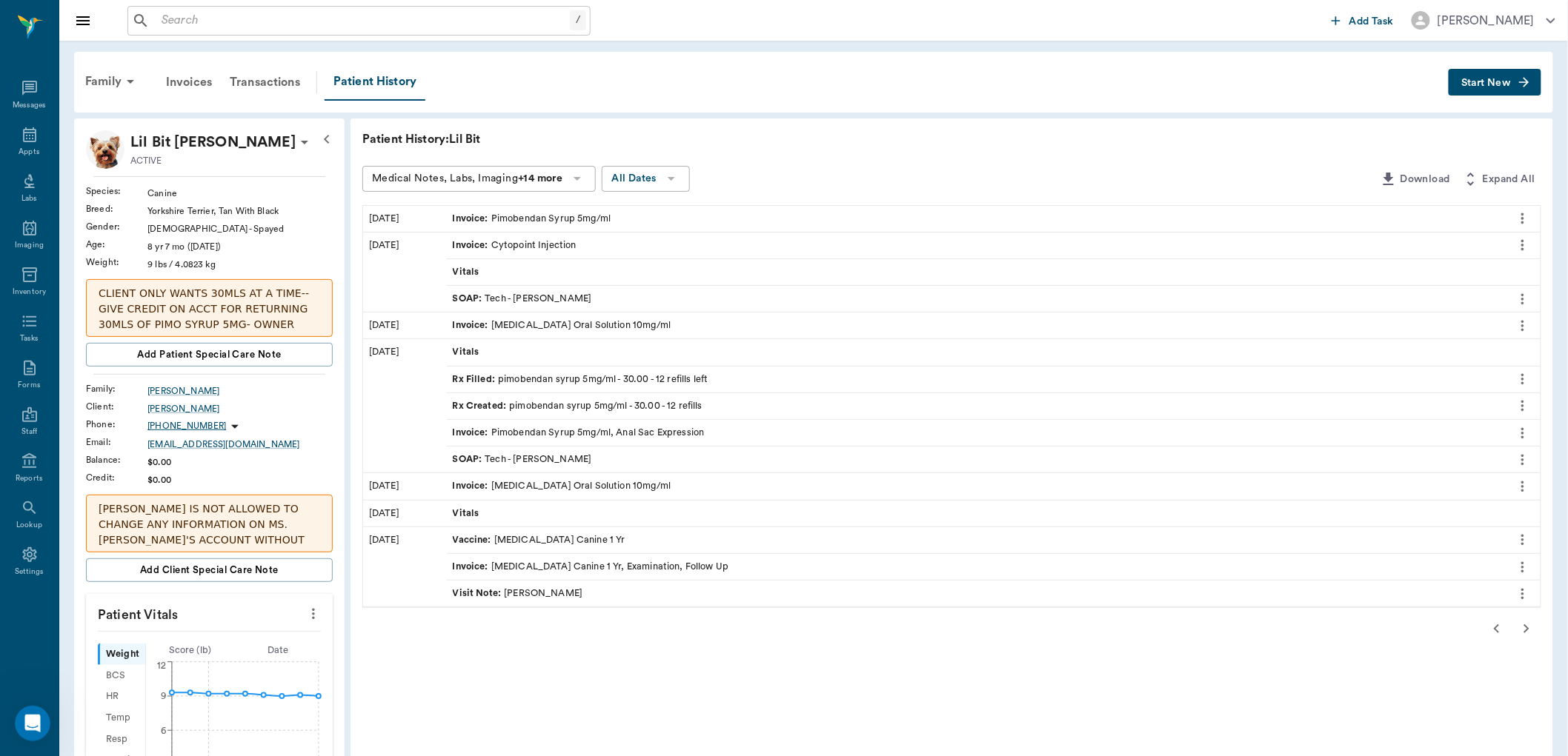
click at [1499, 628] on icon "button" at bounding box center [1497, 629] width 18 height 18
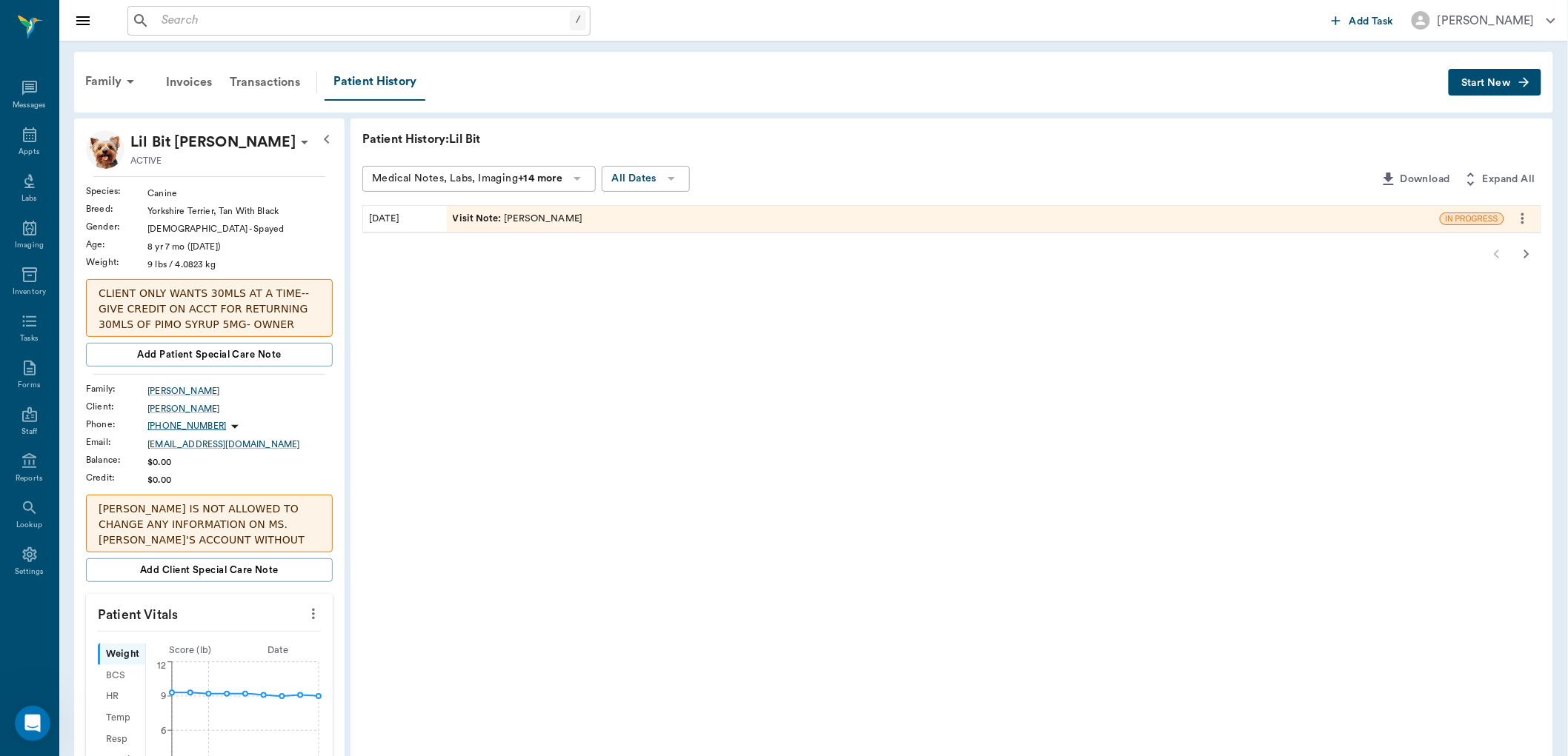
click at [471, 215] on span "Visit Note :" at bounding box center [478, 218] width 52 height 14
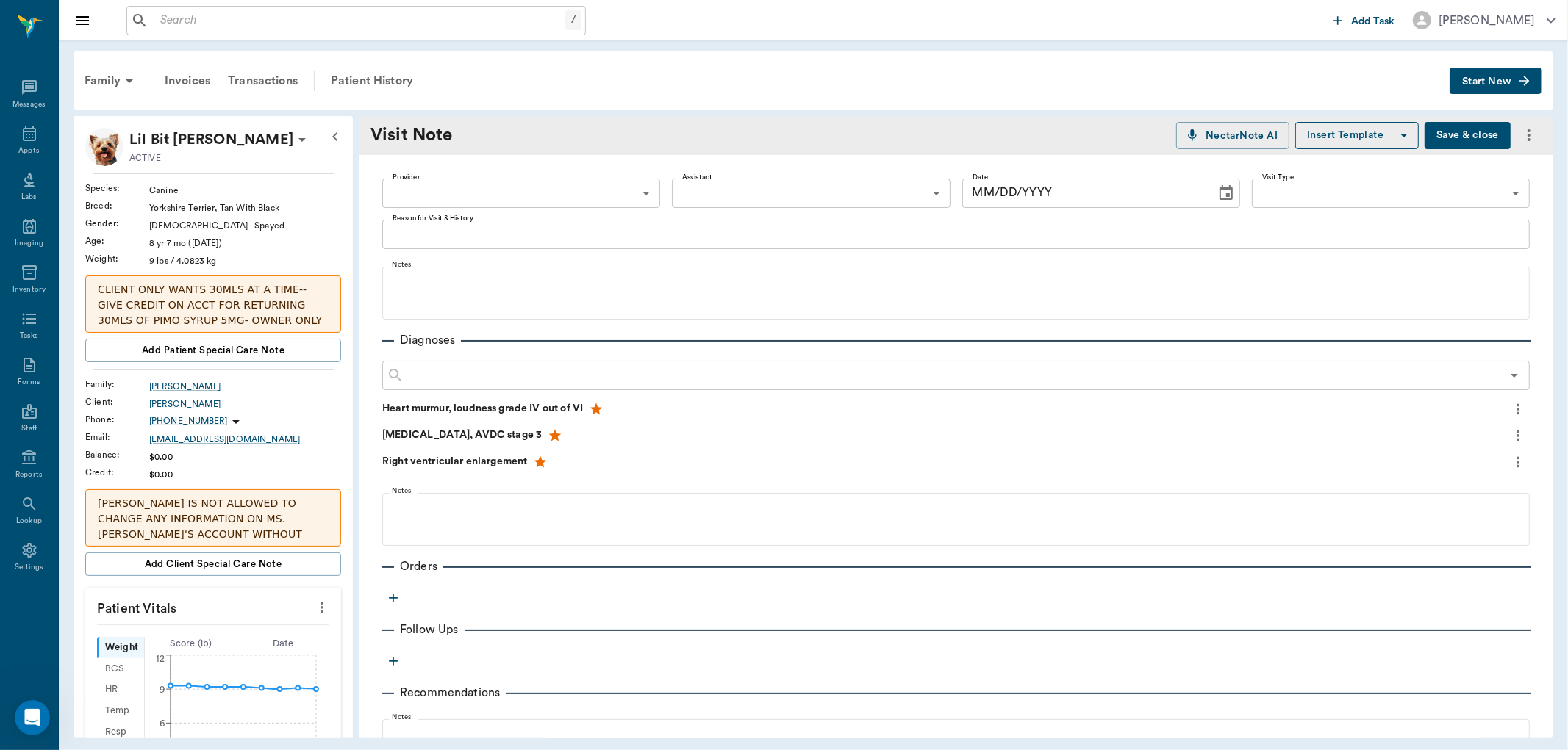
type input "63ec2ede52e12b0ba117d0d7"
type textarea "Renewing script and giving refills"
type input "[DATE]"
click at [391, 598] on icon "button" at bounding box center [393, 598] width 15 height 15
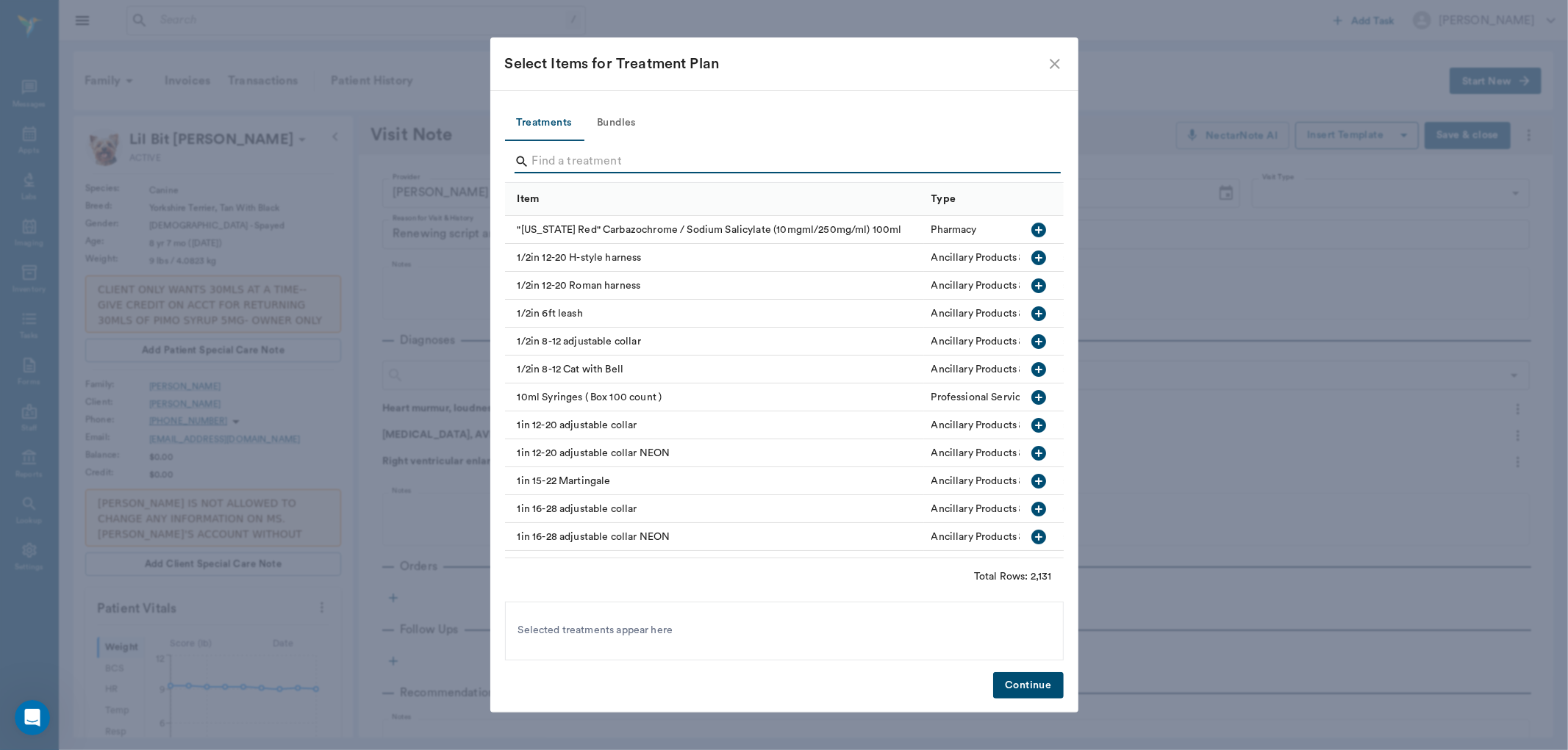
click at [553, 166] on input "Search" at bounding box center [785, 162] width 507 height 24
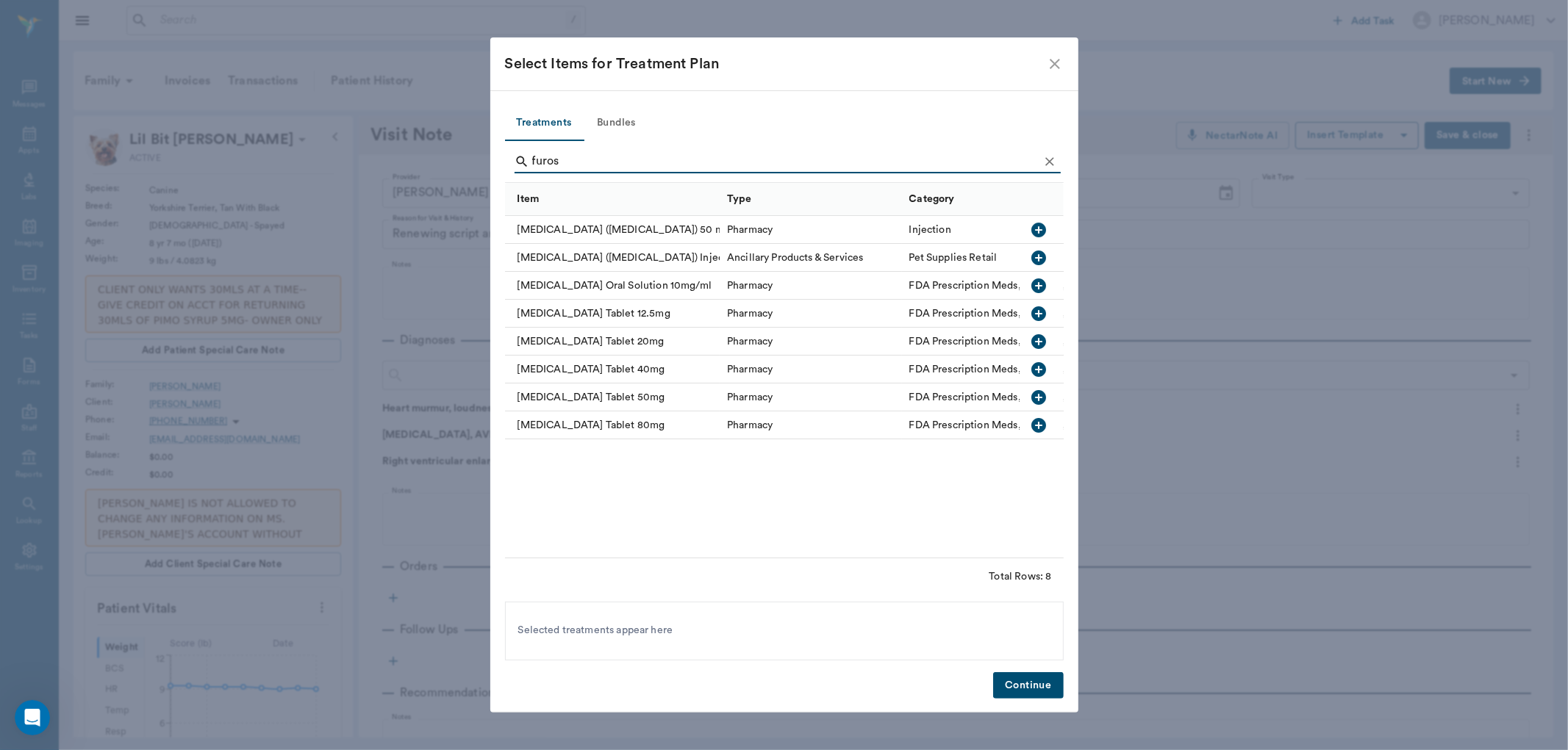
type input "furos"
click at [1041, 283] on icon "button" at bounding box center [1039, 286] width 15 height 15
click at [1030, 686] on button "Continue" at bounding box center [1028, 685] width 70 height 27
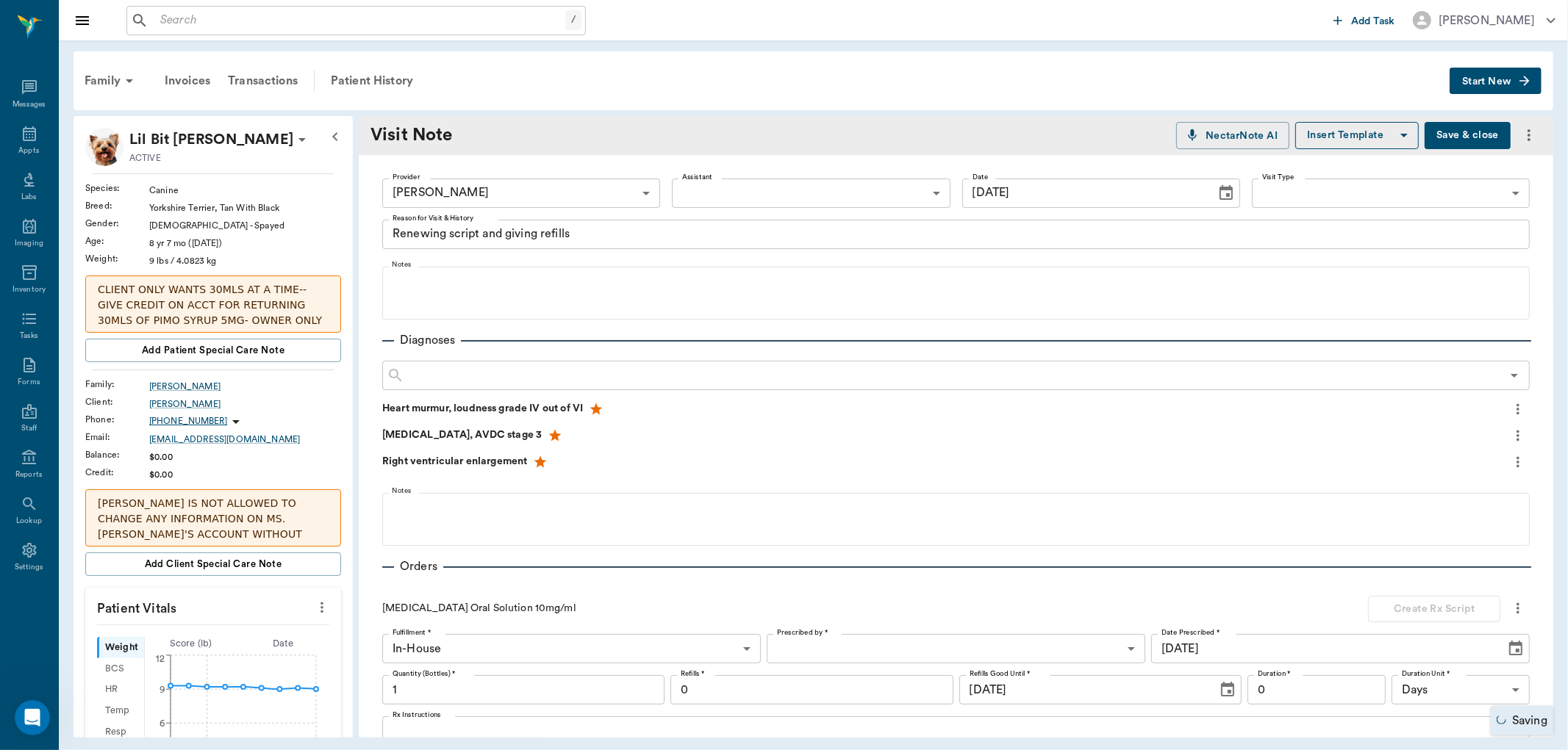
click at [827, 650] on body "/ ​ Add Task Dr. Bert Ellsworth Nectar Messages Appts Labs Imaging Inventory Ta…" at bounding box center [784, 375] width 1568 height 750
click at [824, 642] on li "[PERSON_NAME]" at bounding box center [949, 640] width 375 height 27
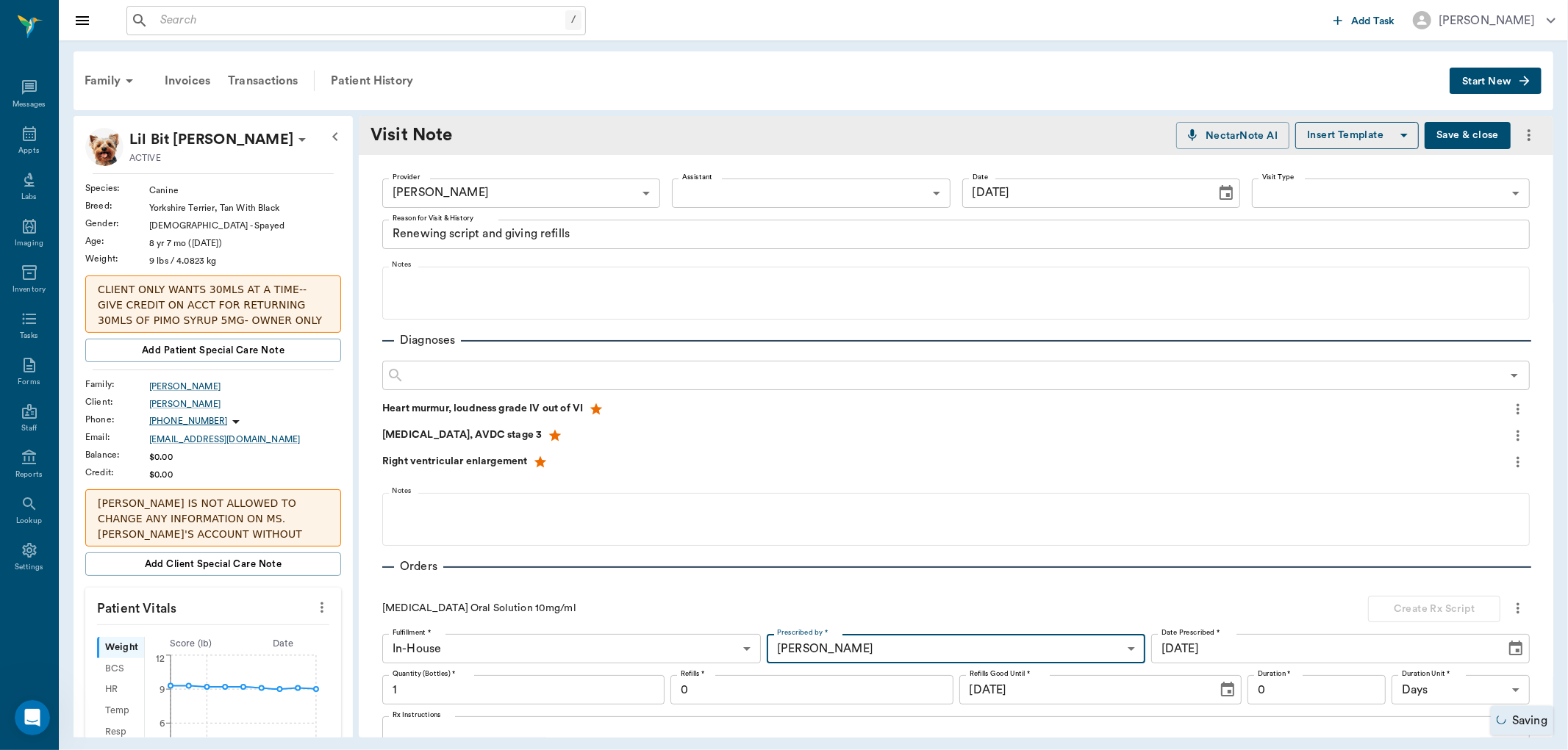
type input "63ec2f075fda476ae8351a4d"
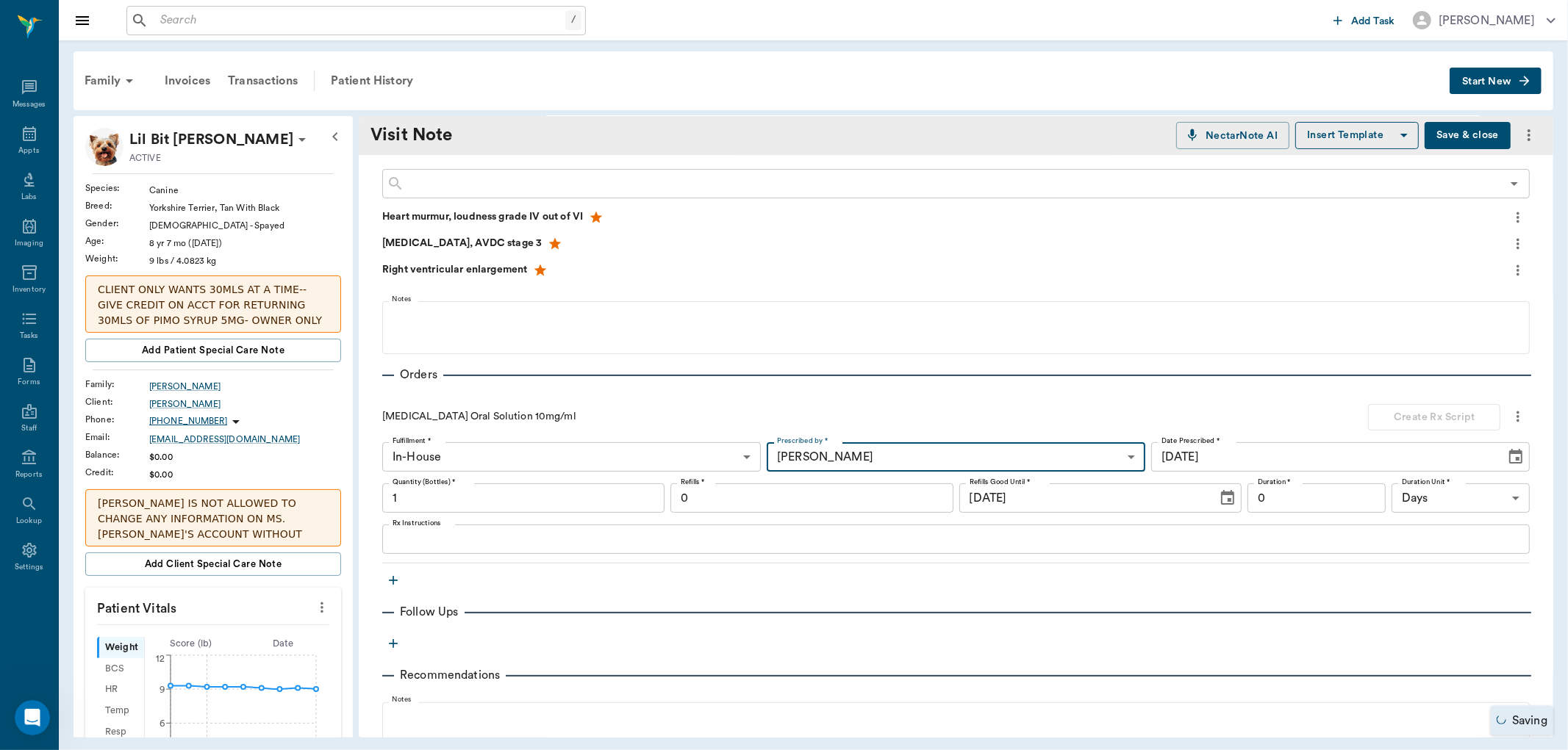
scroll to position [326, 0]
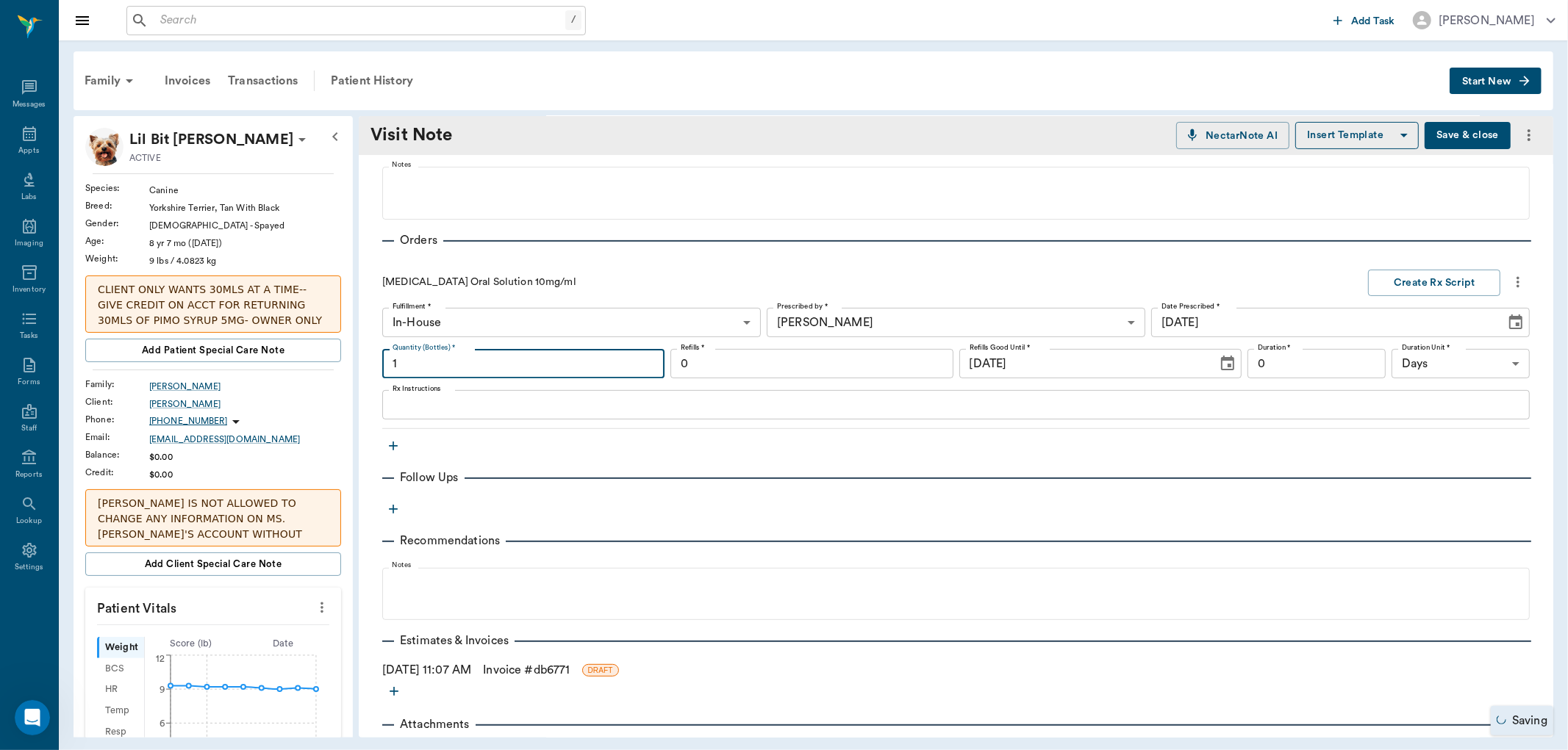
click at [405, 363] on input "1" at bounding box center [523, 364] width 282 height 30
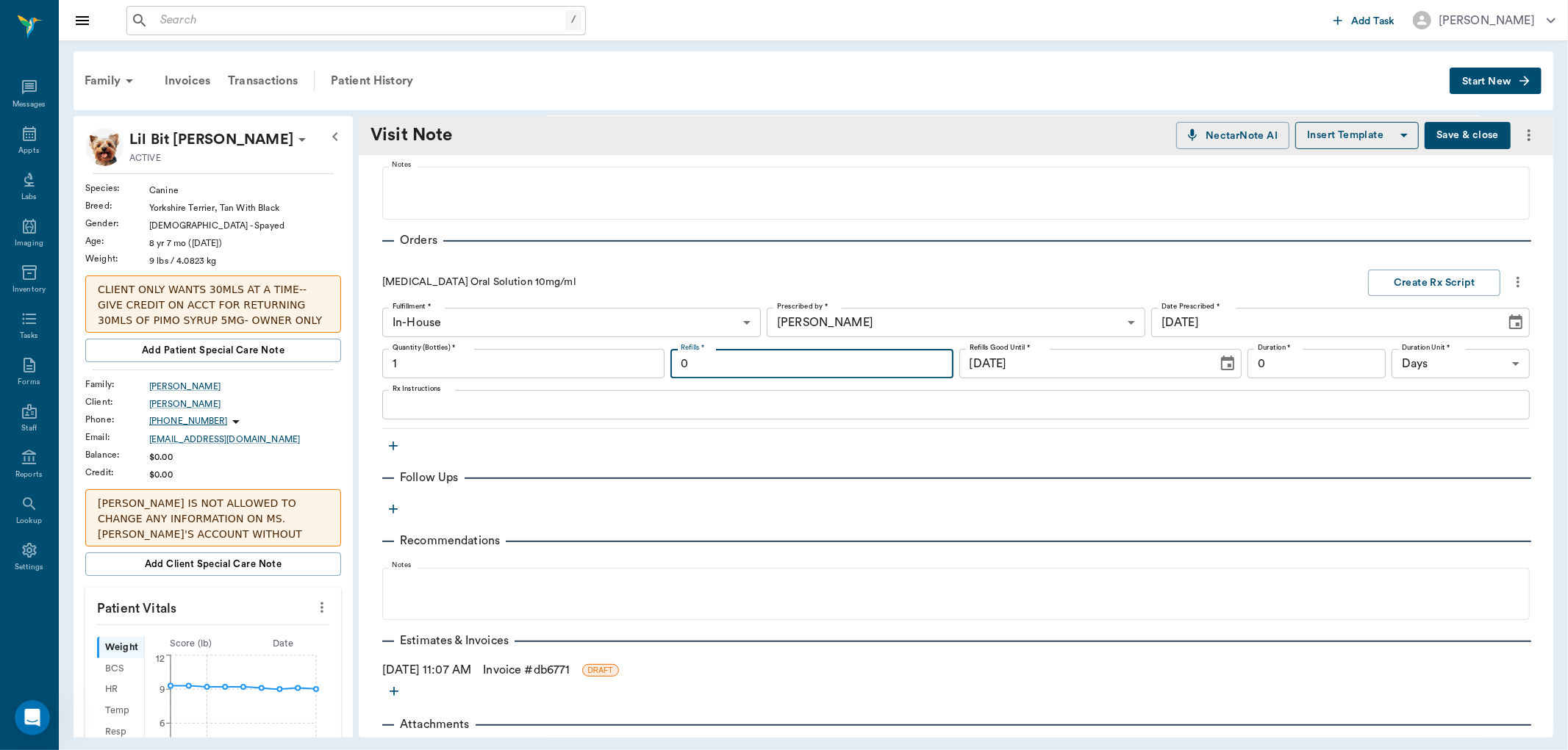
click at [707, 356] on input "0" at bounding box center [811, 364] width 282 height 30
type input "5"
click at [689, 361] on input "5" at bounding box center [811, 364] width 282 height 30
type input "10"
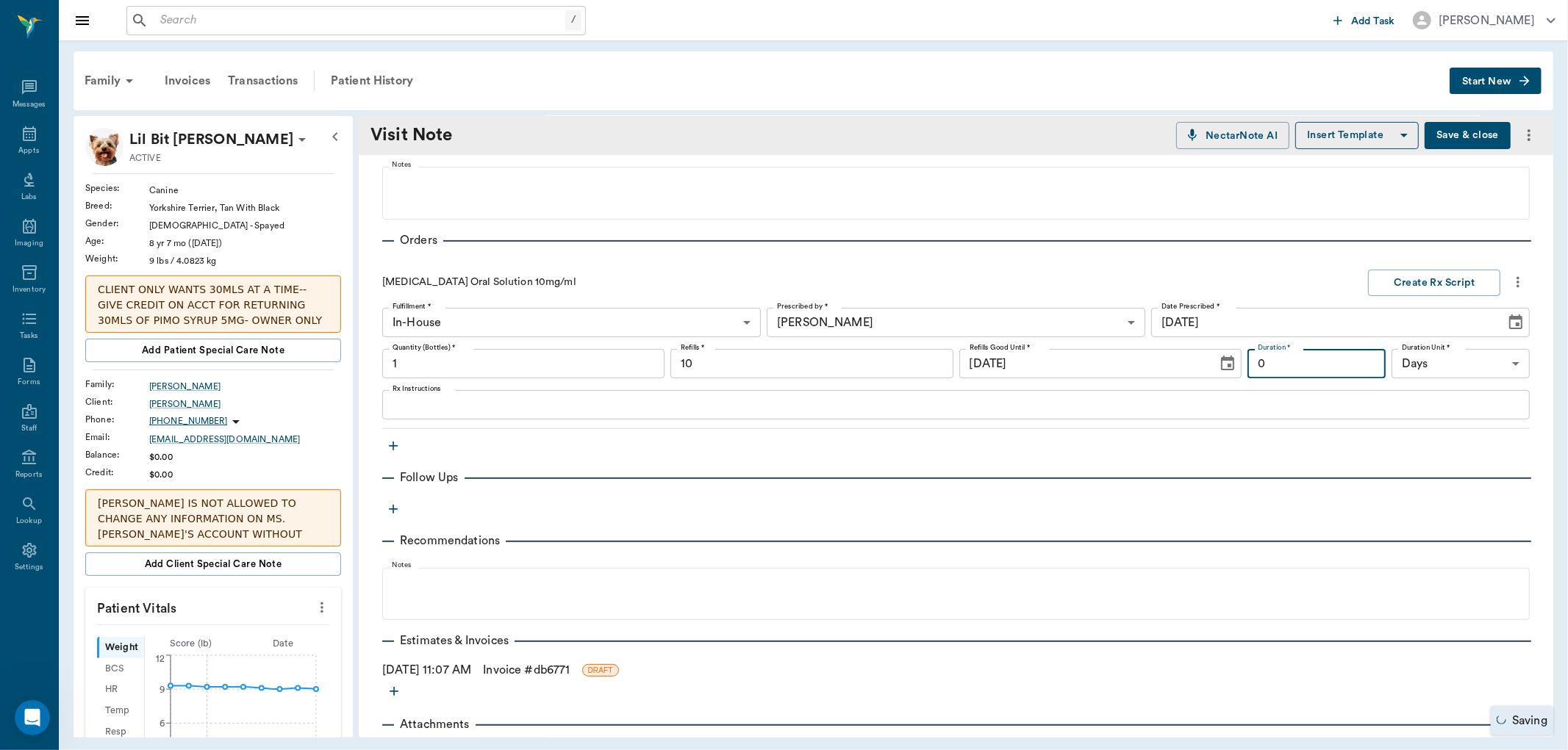
click at [1260, 361] on input "0" at bounding box center [1316, 364] width 138 height 30
type input "30"
click at [402, 410] on textarea "Rx Instructions" at bounding box center [956, 405] width 1127 height 17
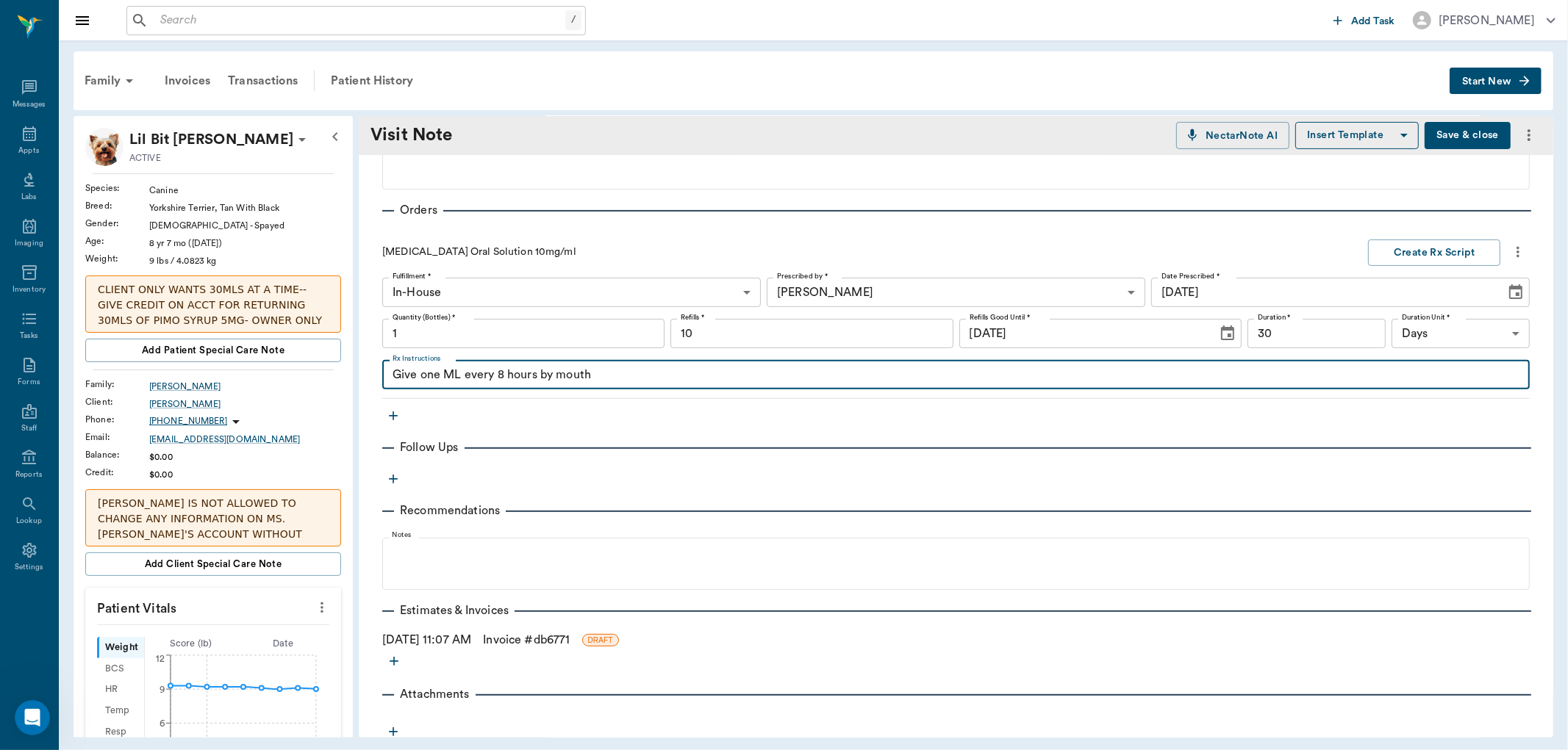
scroll to position [384, 0]
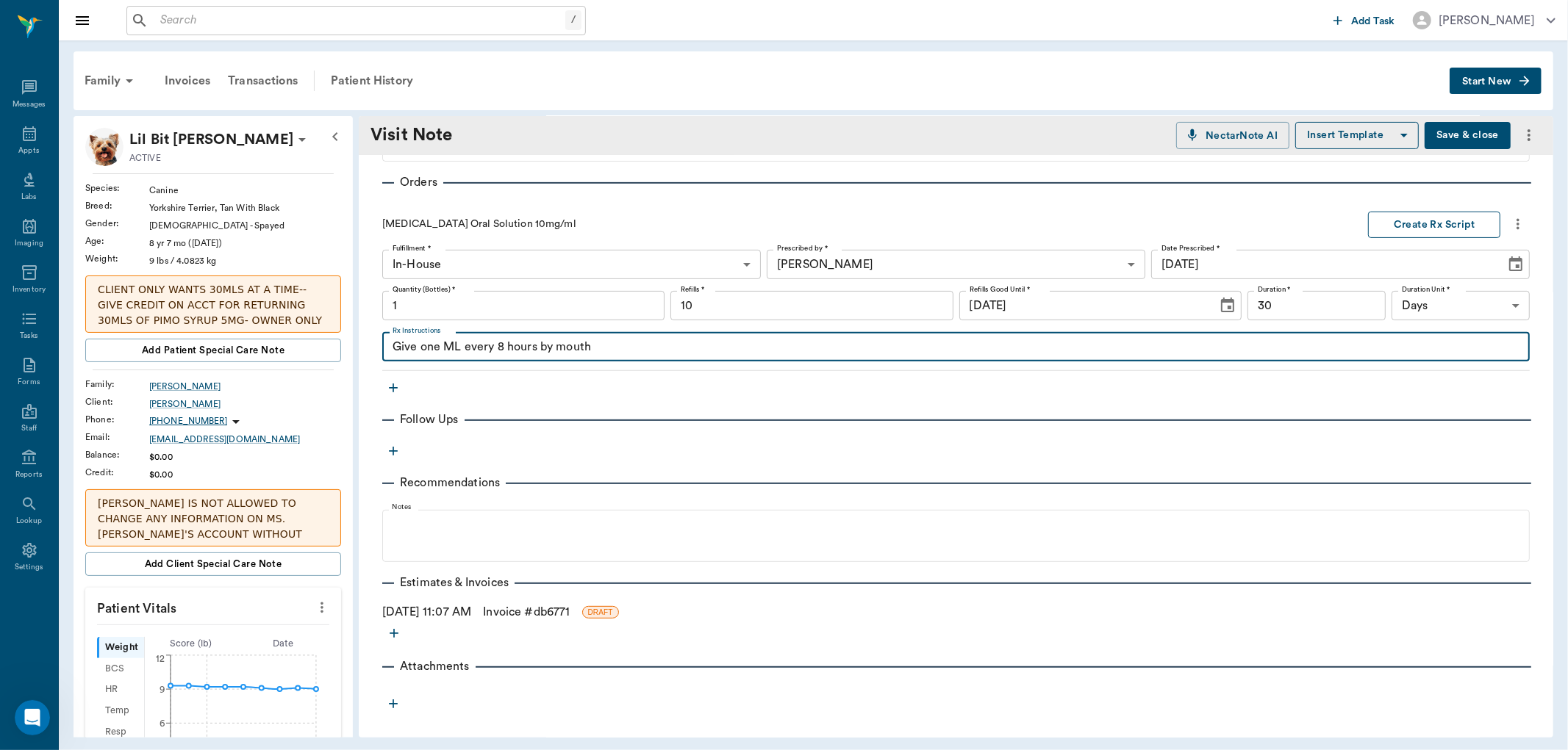
type textarea "Give one ML every 8 hours by mouth"
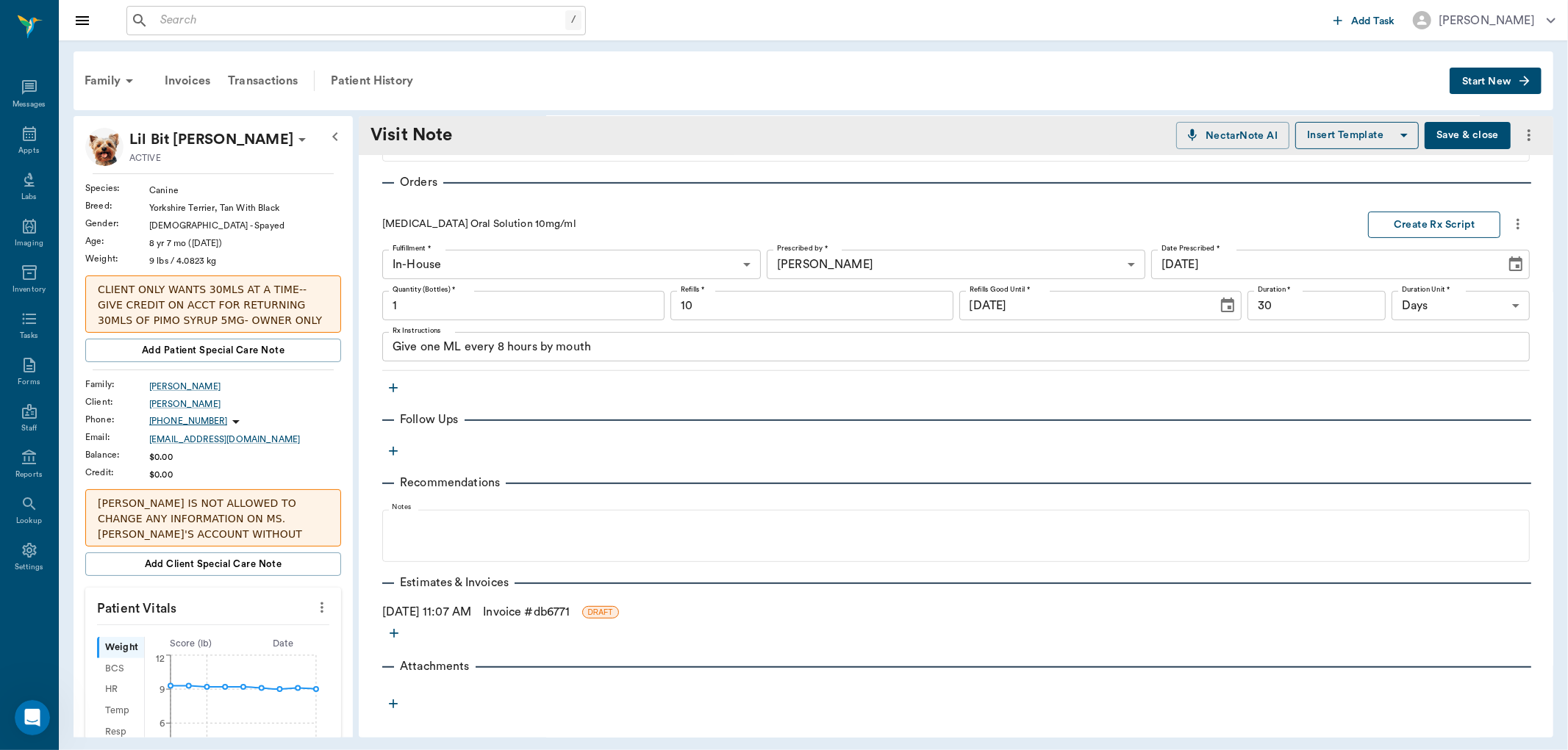
click at [1419, 223] on button "Create Rx Script" at bounding box center [1434, 225] width 132 height 27
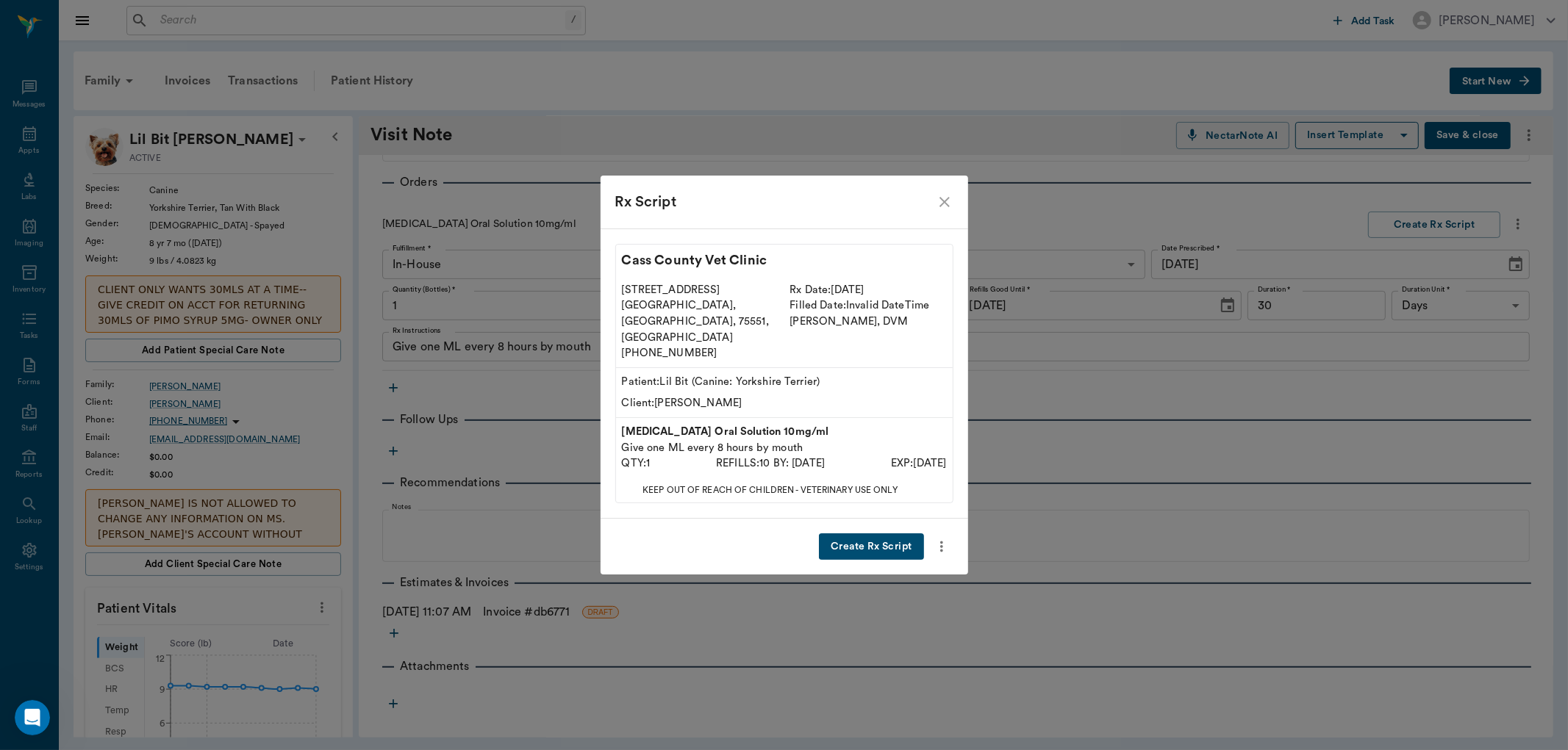
click at [850, 533] on button "Create Rx Script" at bounding box center [871, 547] width 105 height 27
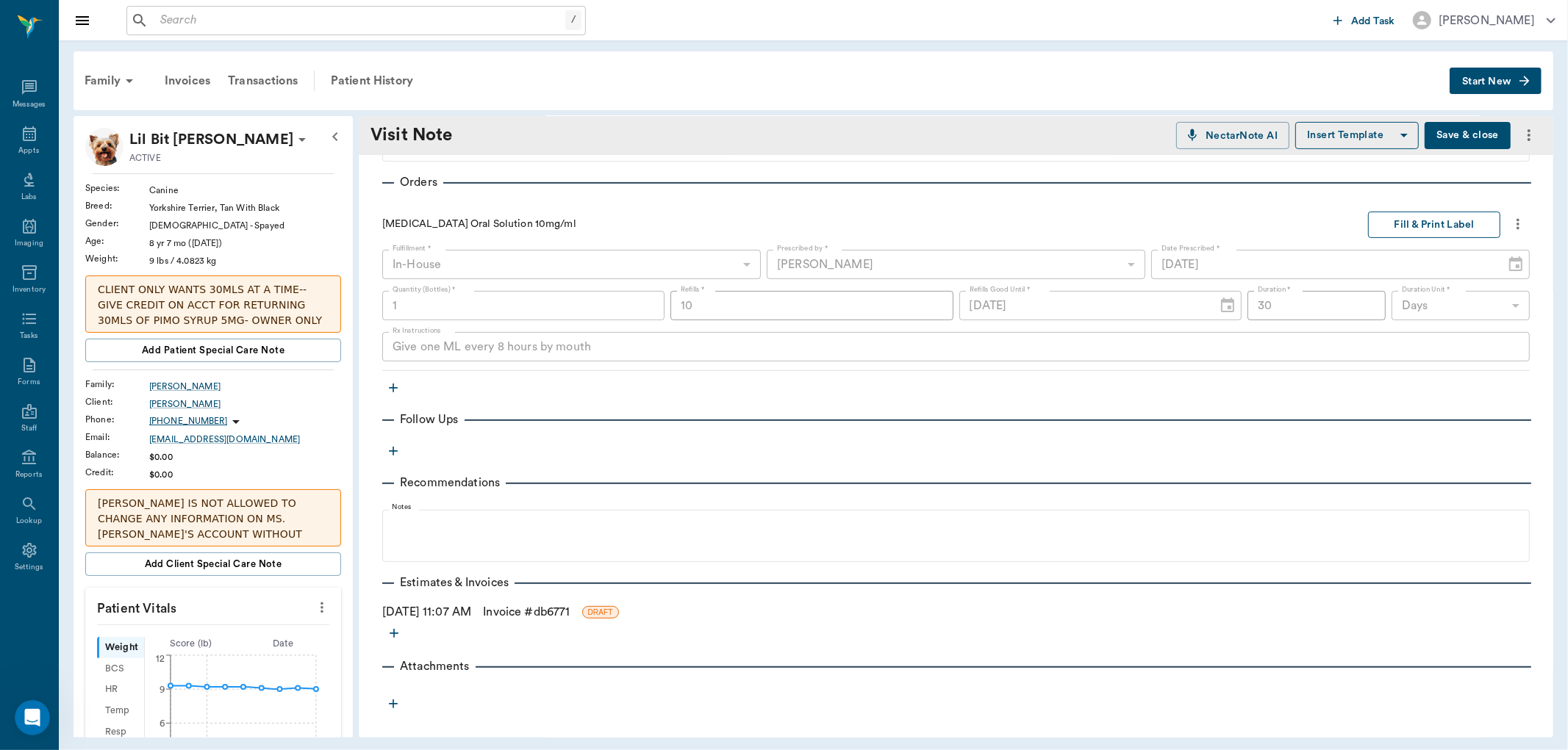
click at [1412, 223] on button "Fill & Print Label" at bounding box center [1434, 225] width 132 height 27
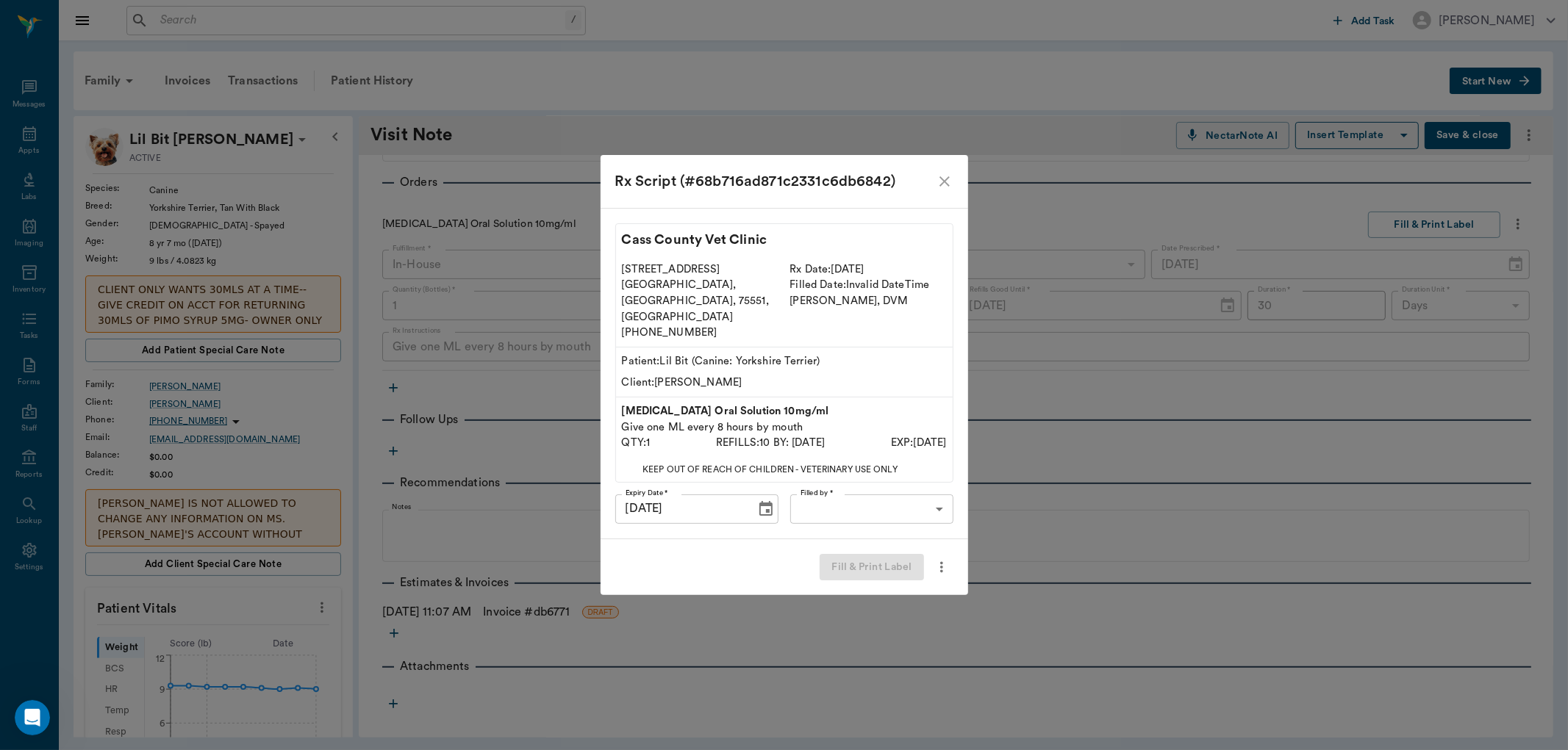
click at [861, 495] on body "/ ​ Add Task Dr. Bert Ellsworth Nectar Messages Appts Labs Imaging Inventory Ta…" at bounding box center [784, 375] width 1568 height 750
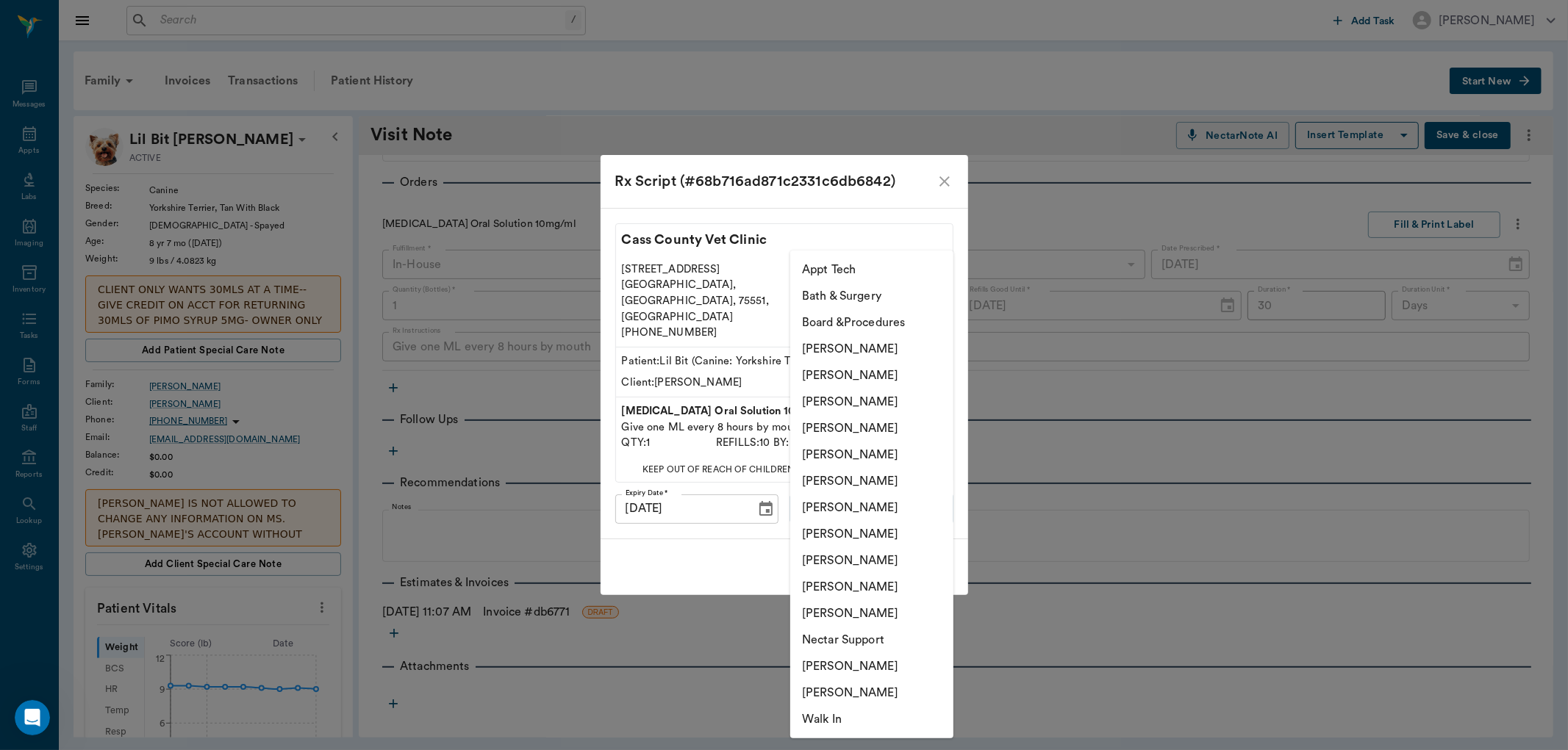
click at [842, 582] on li "[PERSON_NAME]" at bounding box center [872, 588] width 163 height 27
type input "63ec2ede52e12b0ba117d0d7"
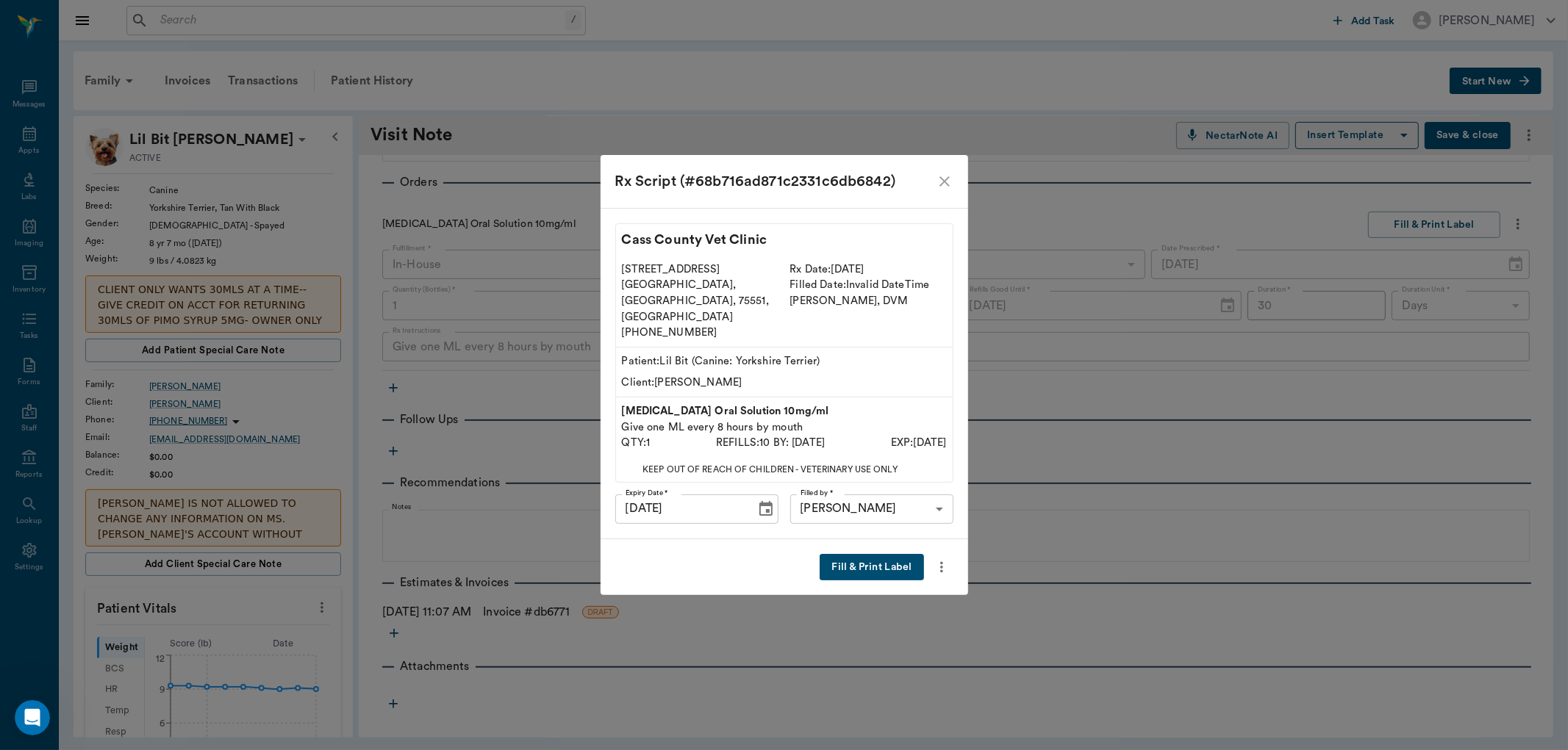
click at [885, 554] on button "Fill & Print Label" at bounding box center [872, 568] width 104 height 27
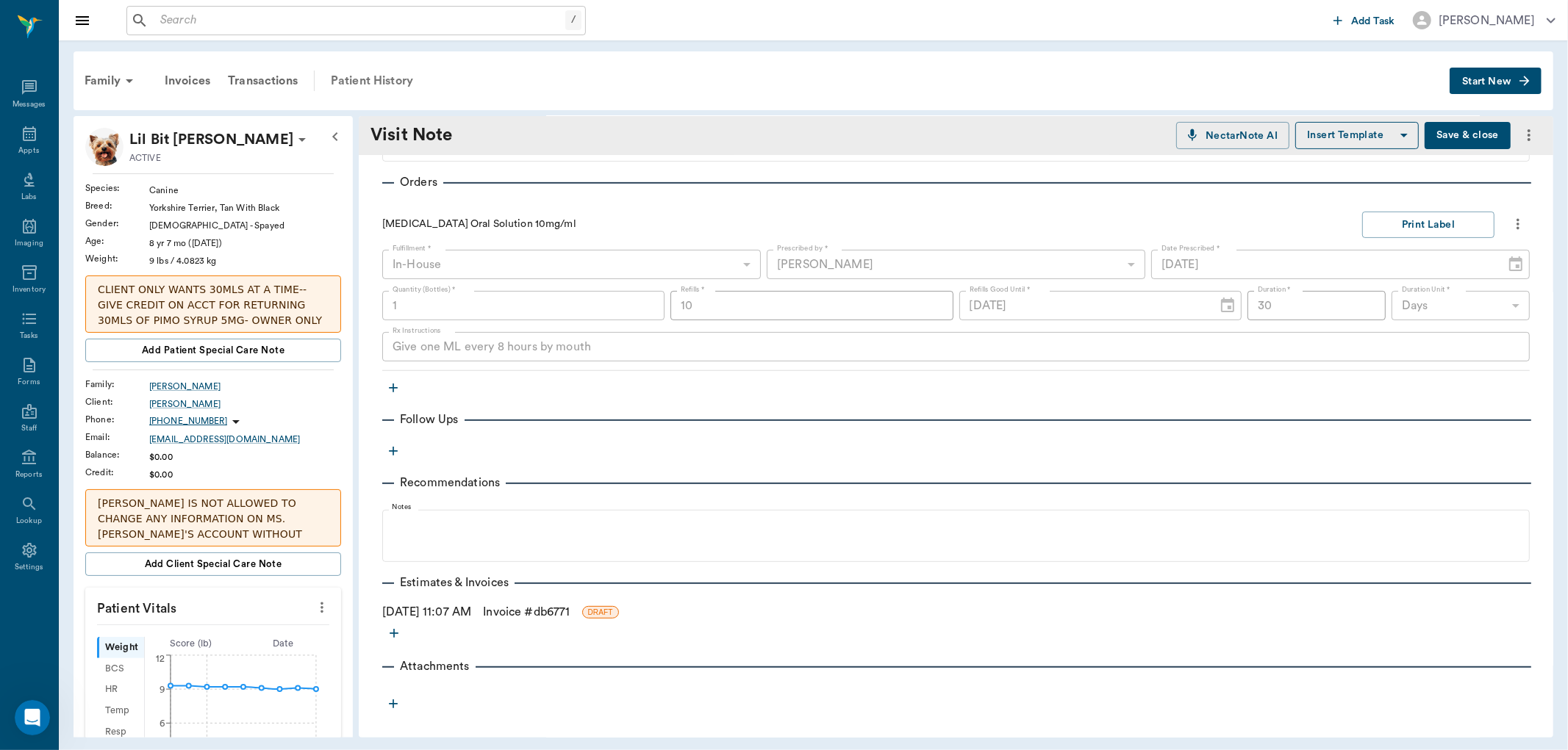
click at [381, 76] on div "Patient History" at bounding box center [372, 81] width 100 height 36
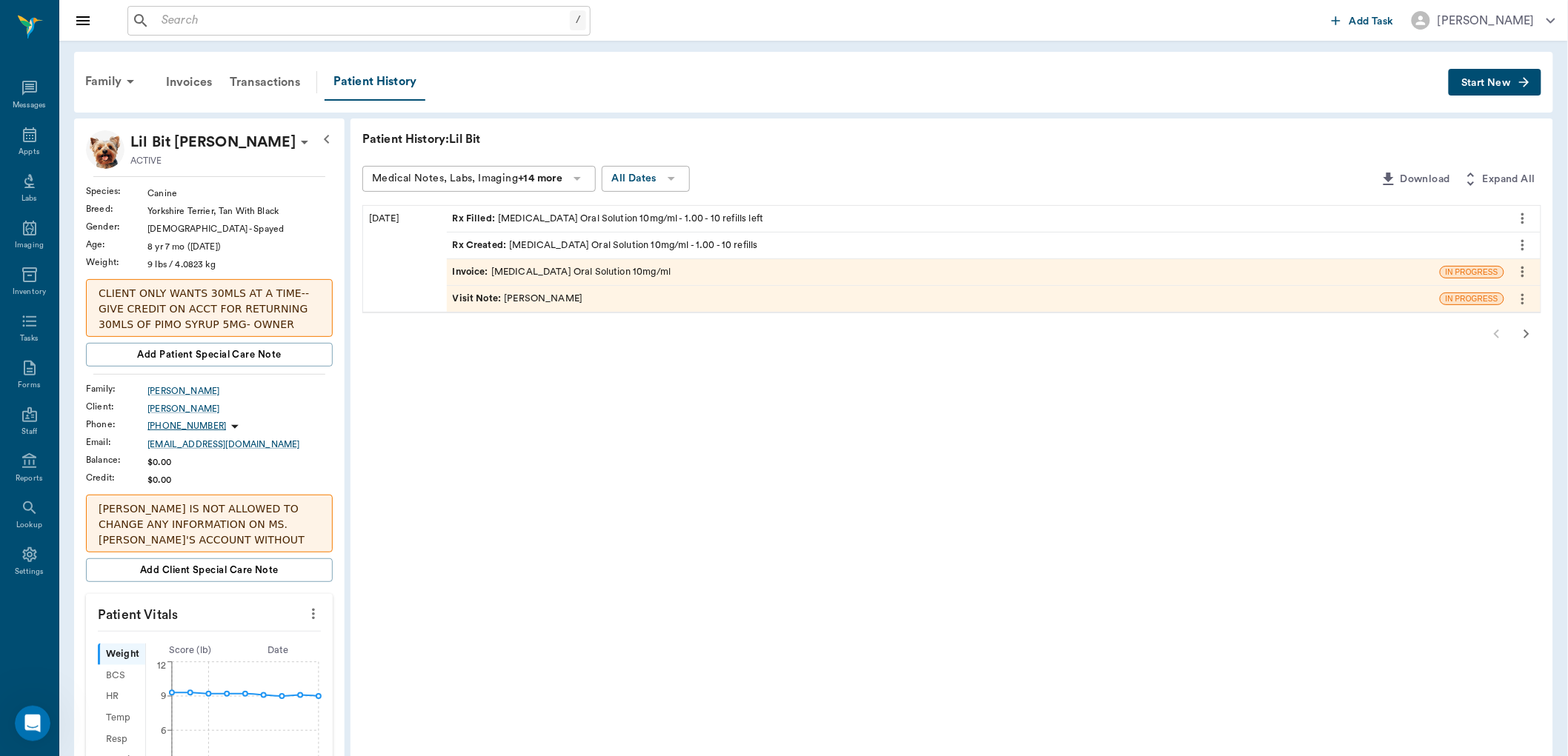
click at [1529, 334] on icon "button" at bounding box center [1527, 334] width 5 height 9
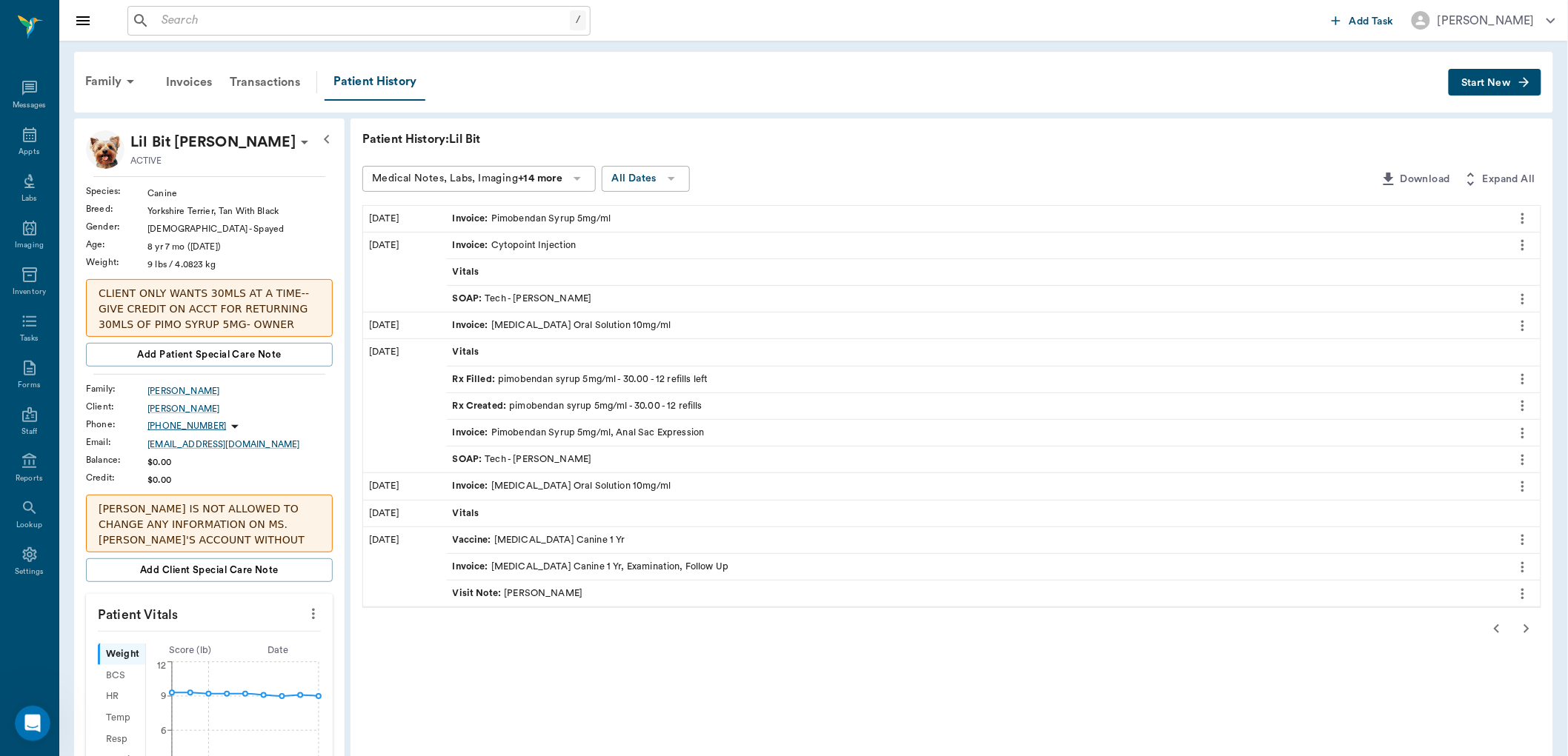
click at [509, 378] on div "Rx Filled : pimobendan syrup 5mg/ml - 30.00 - 12 refills left" at bounding box center [581, 379] width 256 height 14
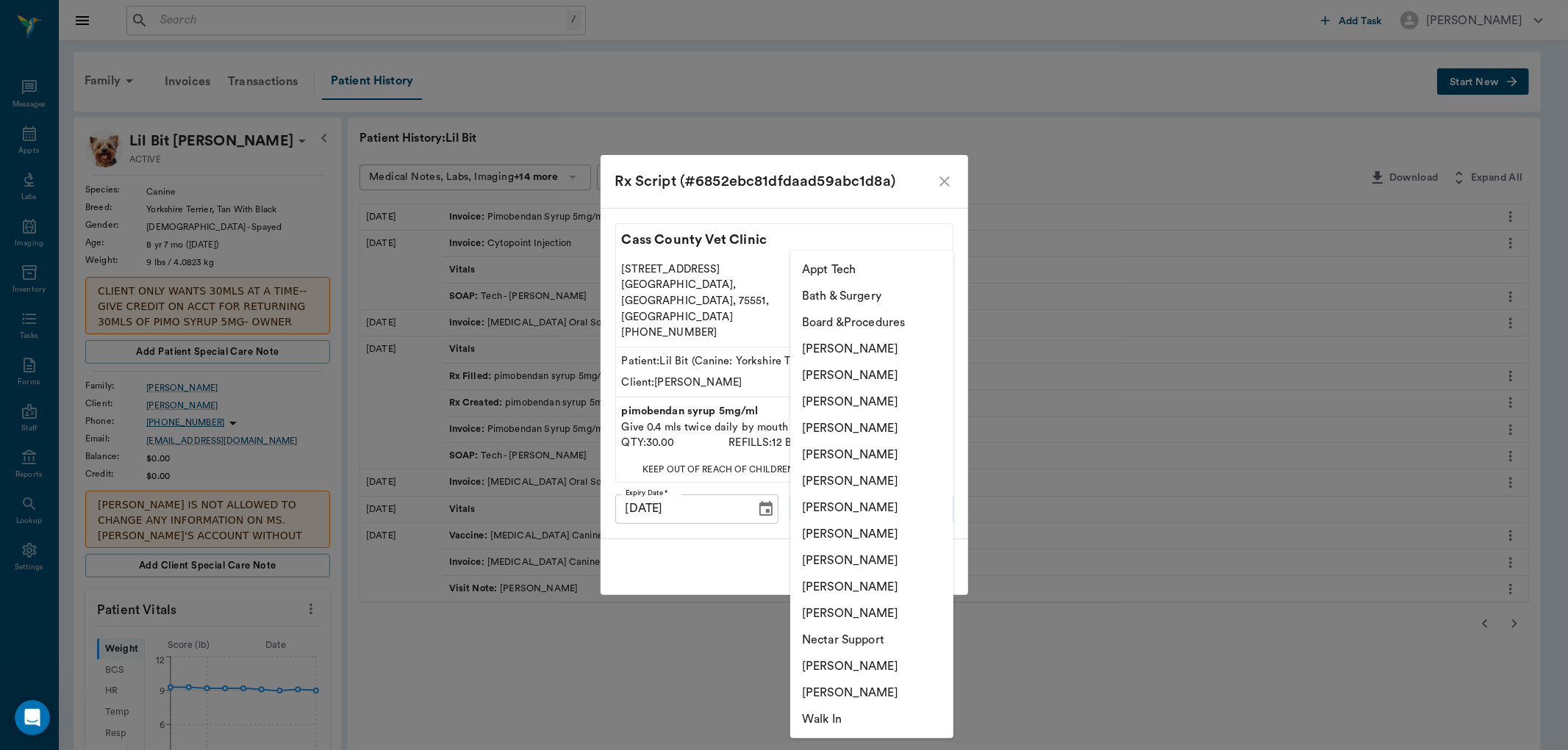
click at [866, 497] on body "/ ​ Add Task Dr. Bert Ellsworth Nectar Messages Appts Labs Imaging Inventory Ta…" at bounding box center [784, 678] width 1568 height 1357
click at [856, 586] on li "[PERSON_NAME]" at bounding box center [872, 588] width 163 height 27
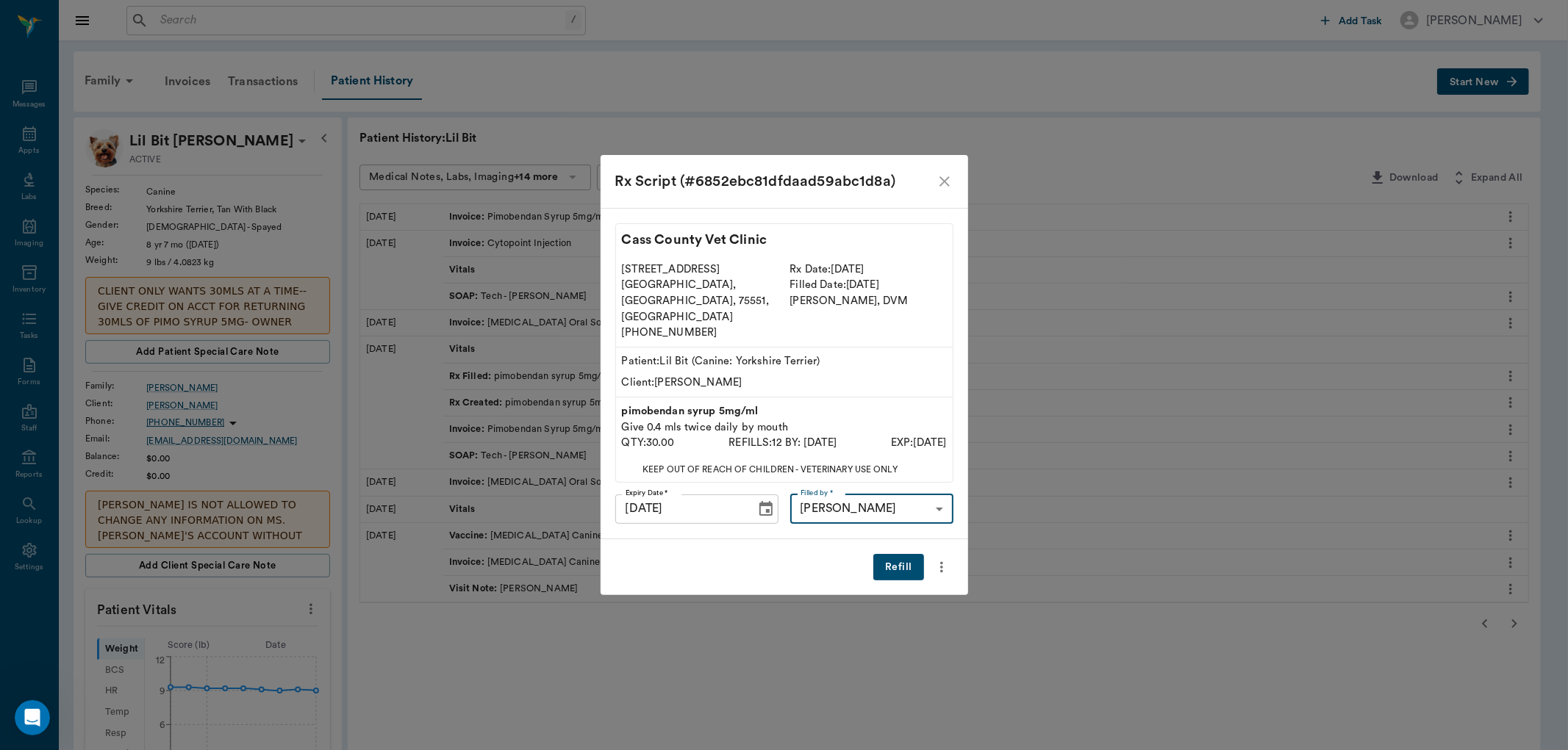
type input "63ec2ede52e12b0ba117d0d7"
click at [902, 555] on button "Refill" at bounding box center [898, 568] width 50 height 27
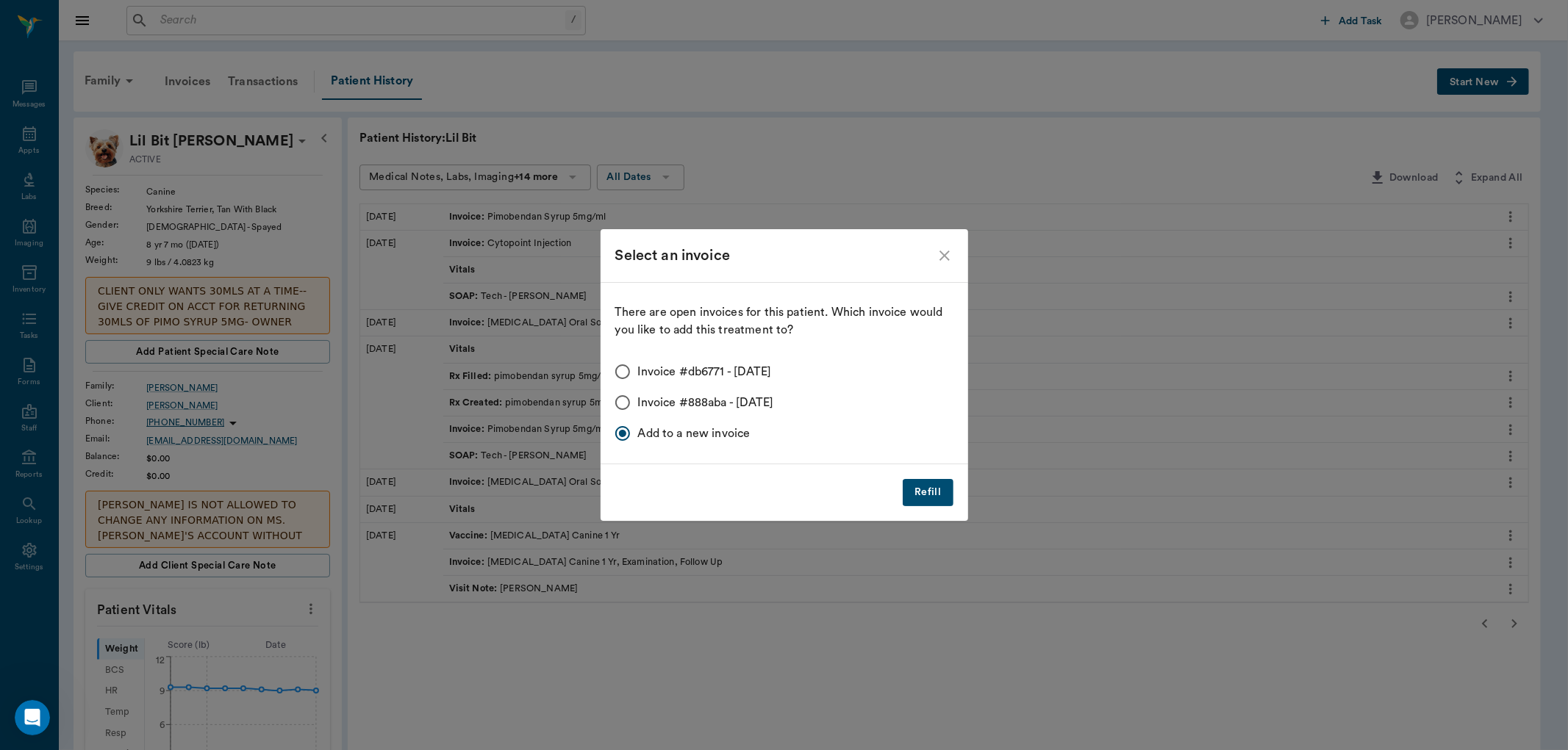
click at [622, 370] on input "Invoice #db6771 - 09/02/2025" at bounding box center [623, 372] width 31 height 31
radio input "true"
click at [936, 493] on button "Refill" at bounding box center [927, 493] width 50 height 27
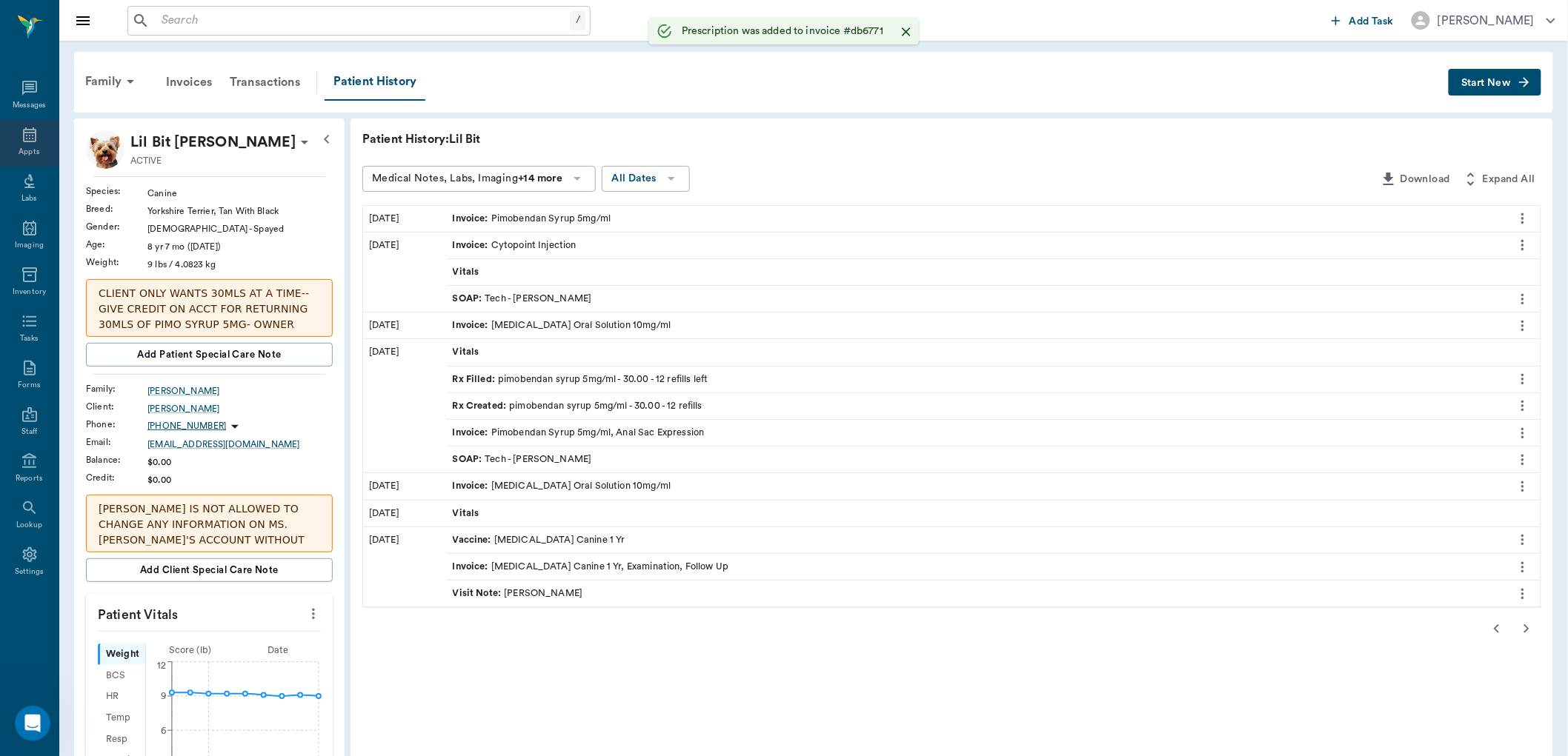
click at [25, 131] on icon at bounding box center [30, 135] width 18 height 18
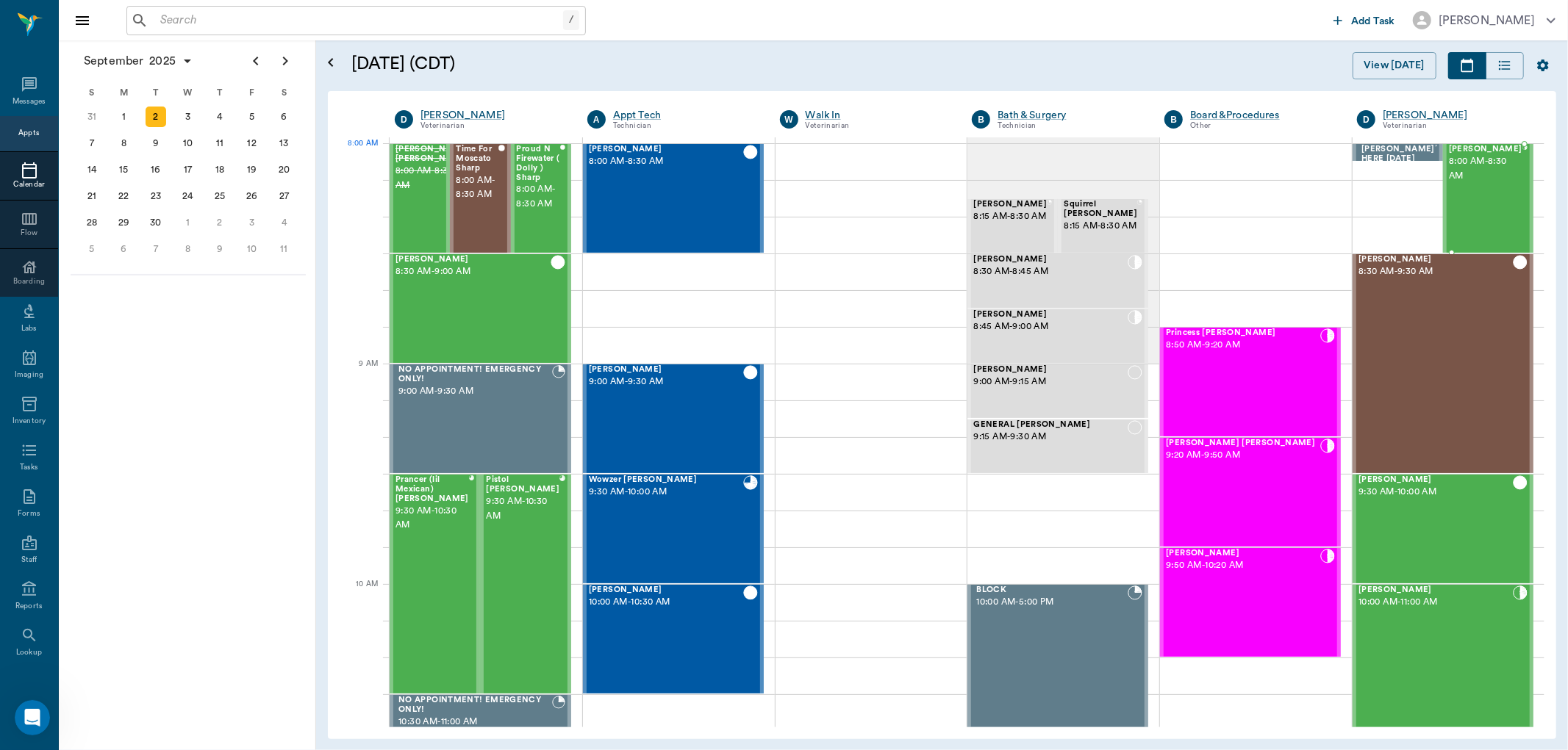
click at [1470, 148] on span "[PERSON_NAME]" at bounding box center [1485, 149] width 73 height 10
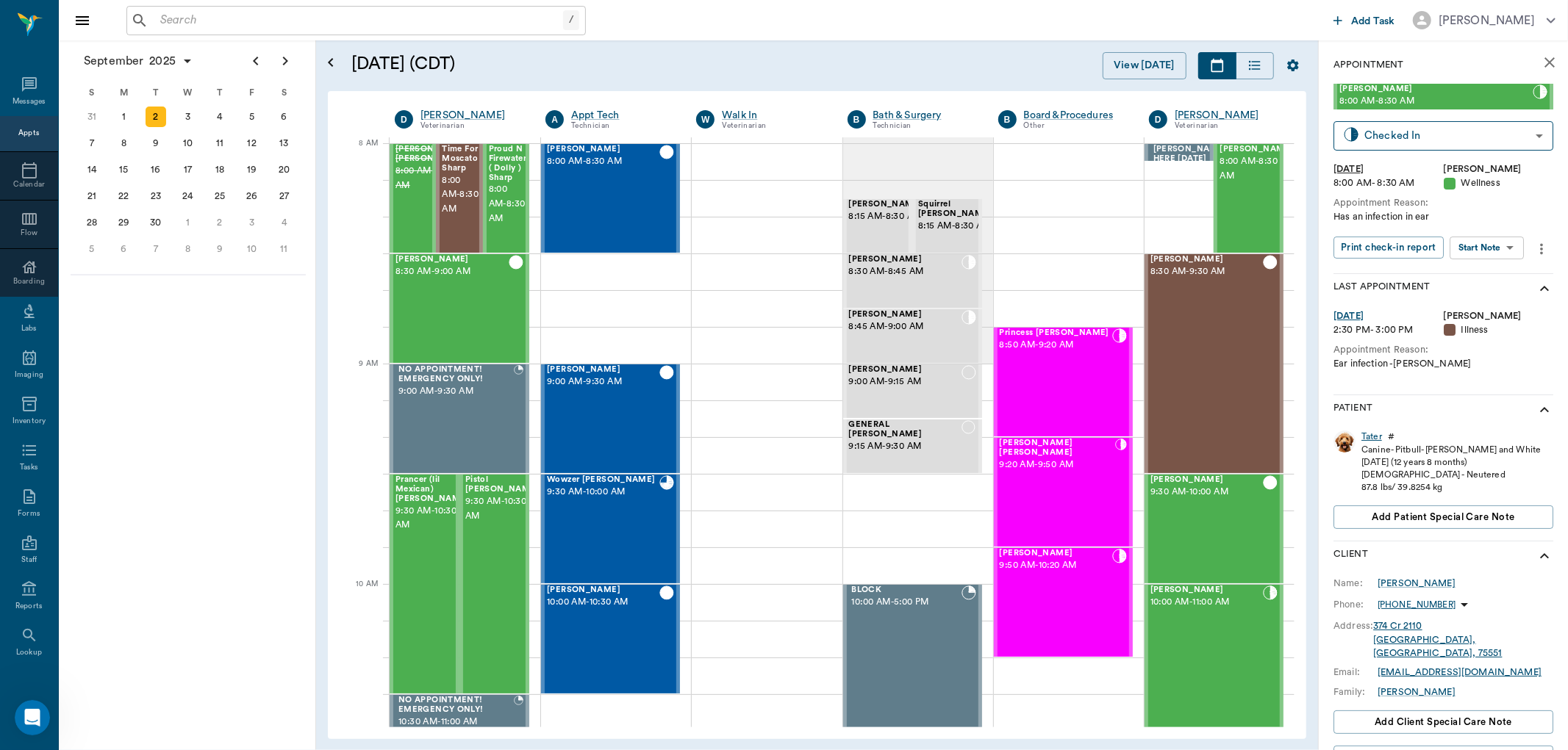
click at [1376, 434] on div "Tater" at bounding box center [1372, 436] width 21 height 13
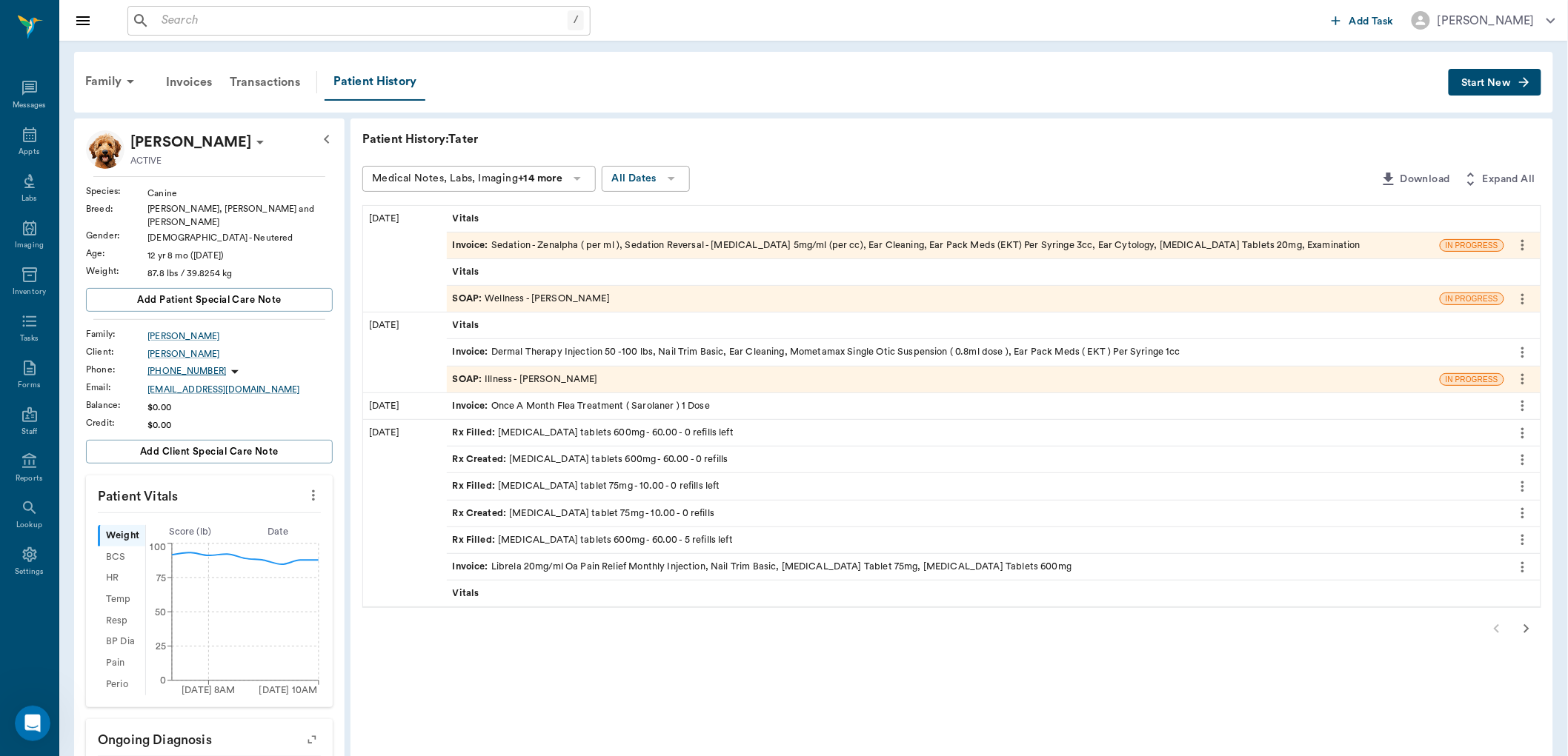
click at [519, 298] on div "SOAP : Wellness - Dr. Kindall Jones" at bounding box center [531, 298] width 157 height 14
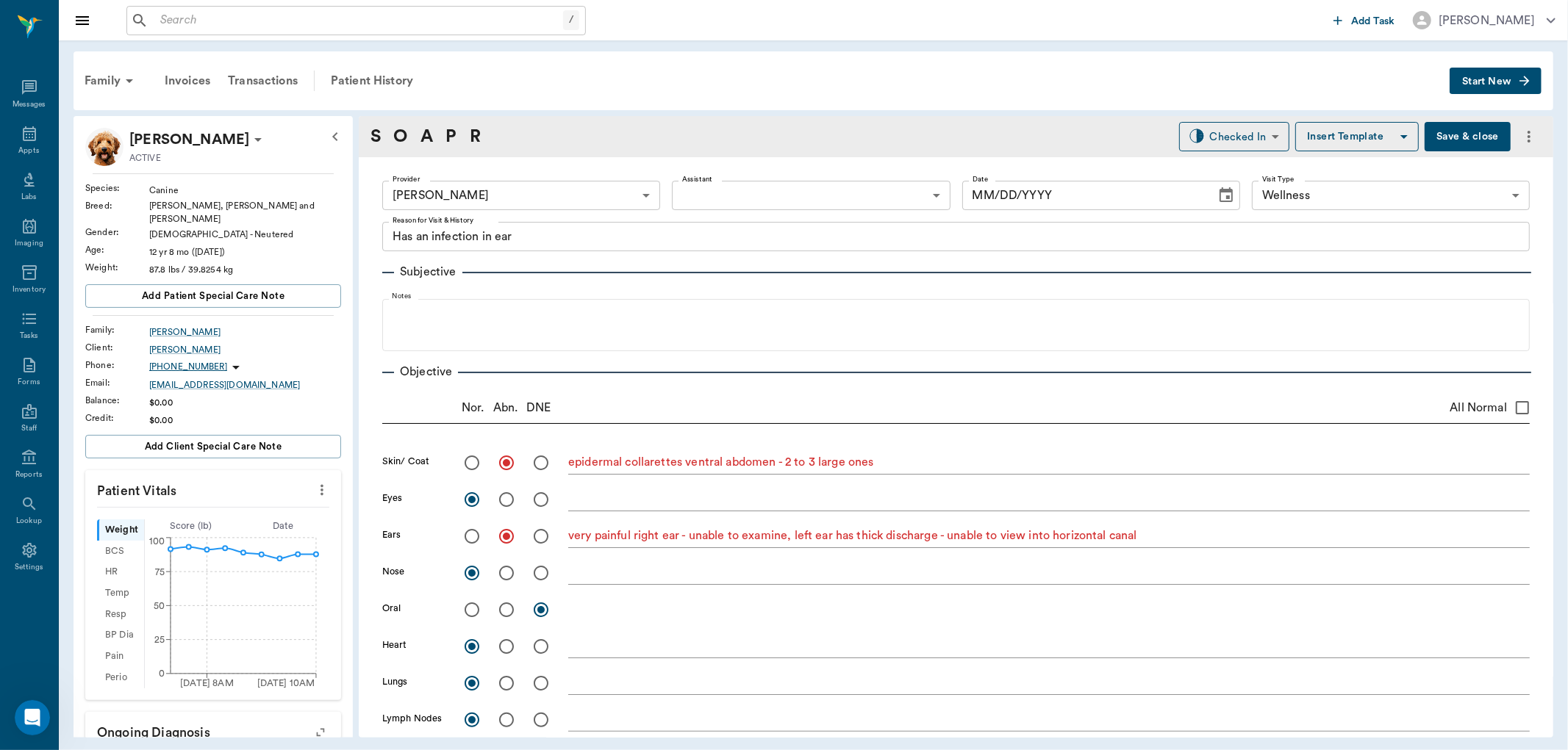
type input "670e8b52b987dc0b25a864ee"
type input "65d2be4f46e3a538d89b8c14"
type textarea "Has an infection in ear"
radio input "true"
type textarea "epidermal collarettes ventral abdomen - 2 to 3 large ones"
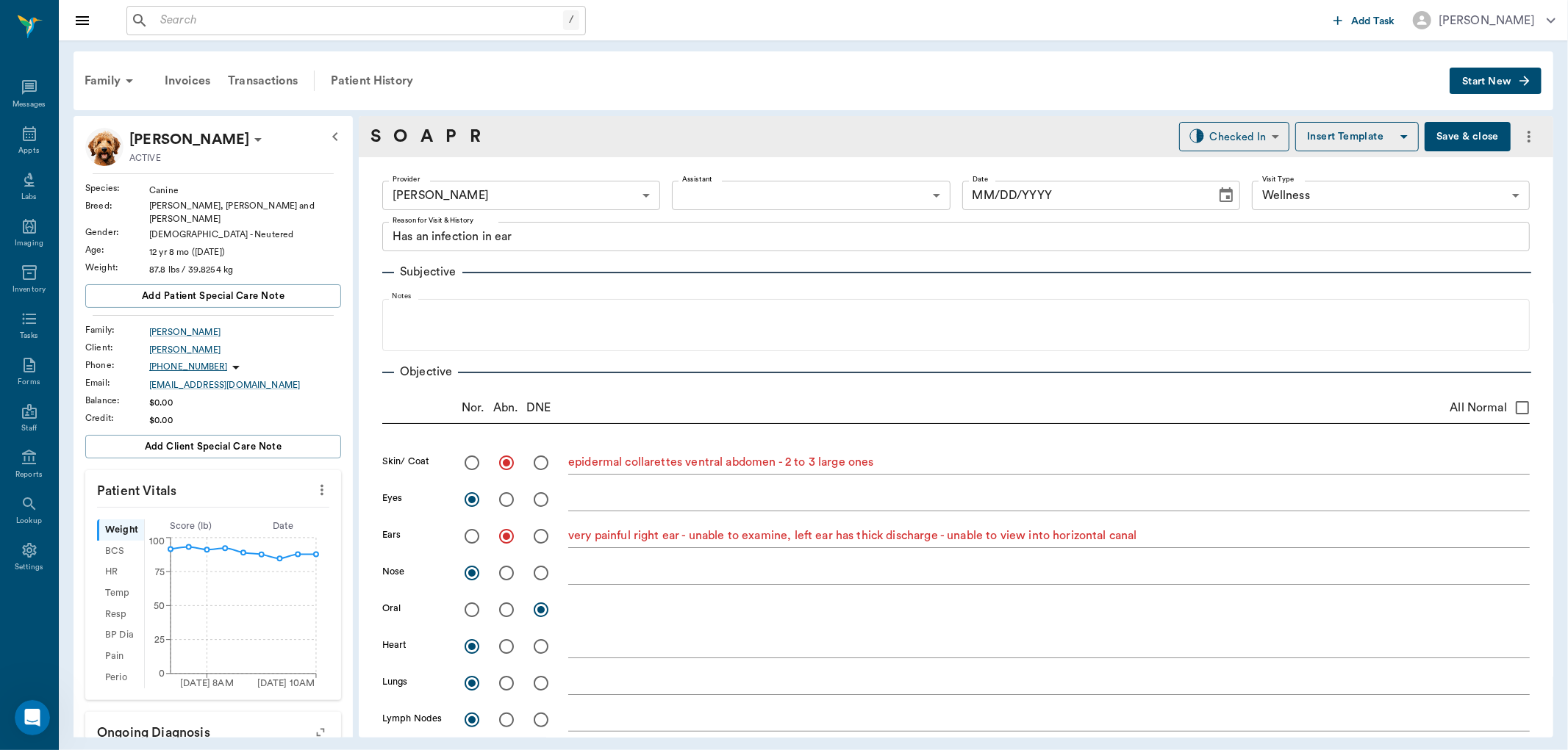
radio input "true"
type textarea "very painful right ear - unable to examine, left ear has thick discharge - unab…"
radio input "true"
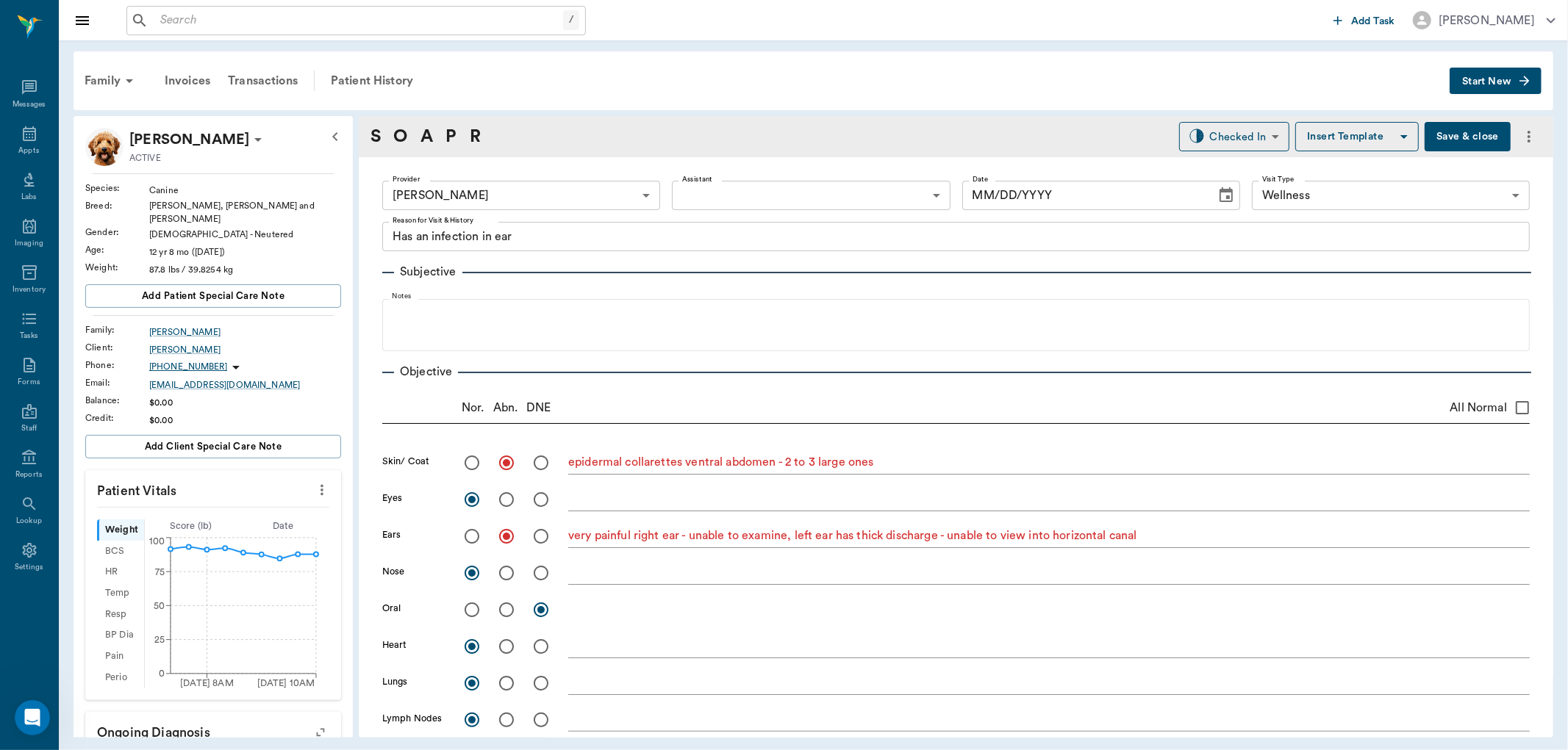
radio input "true"
type textarea "suspect organ enlargement cranially but obese - hard to palpate adequately"
radio input "true"
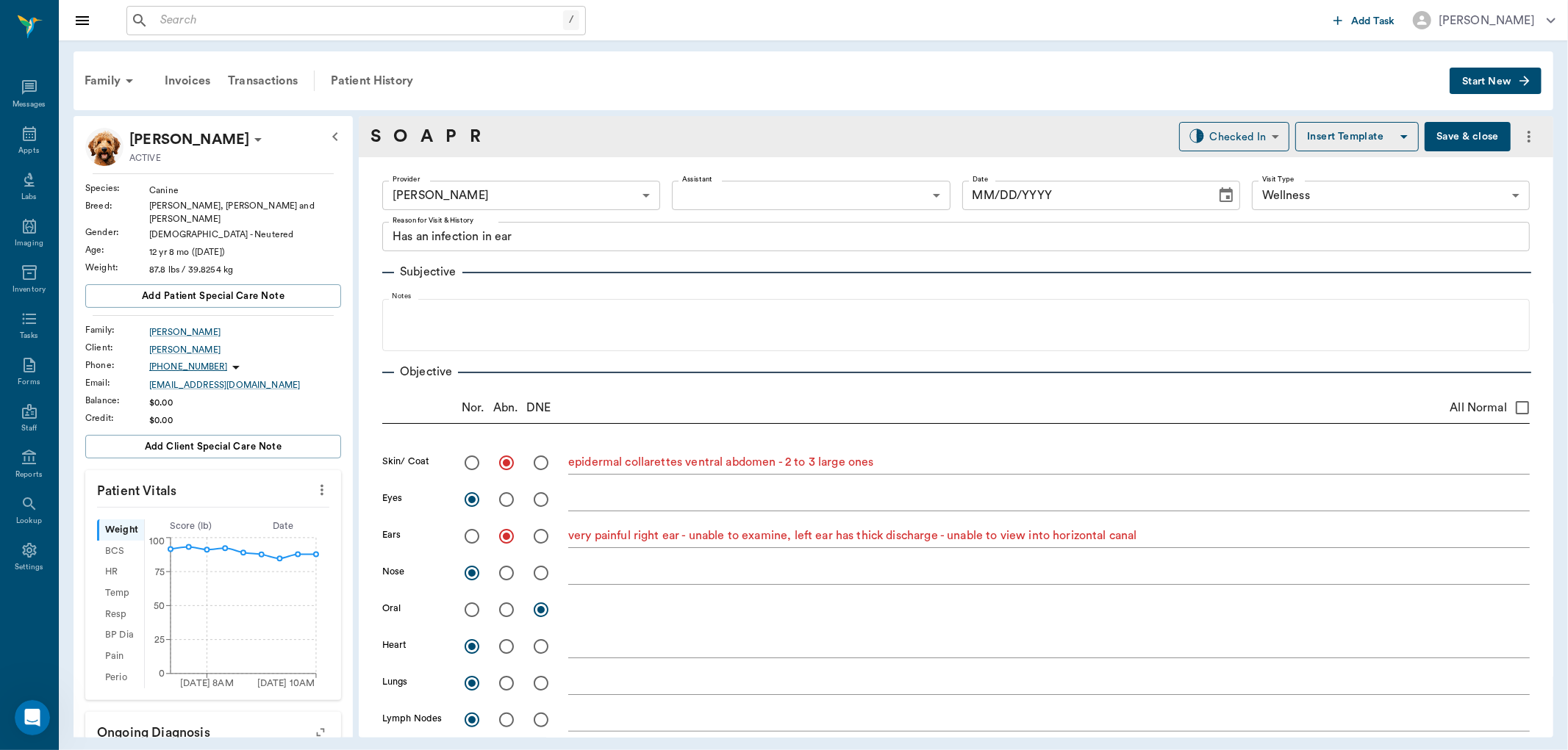
radio input "true"
type textarea "ambulatory x 4; left stifle is thickened, could not produce a true drawer sign …"
radio input "true"
type textarea "limited exam wnl"
type input "[DATE]"
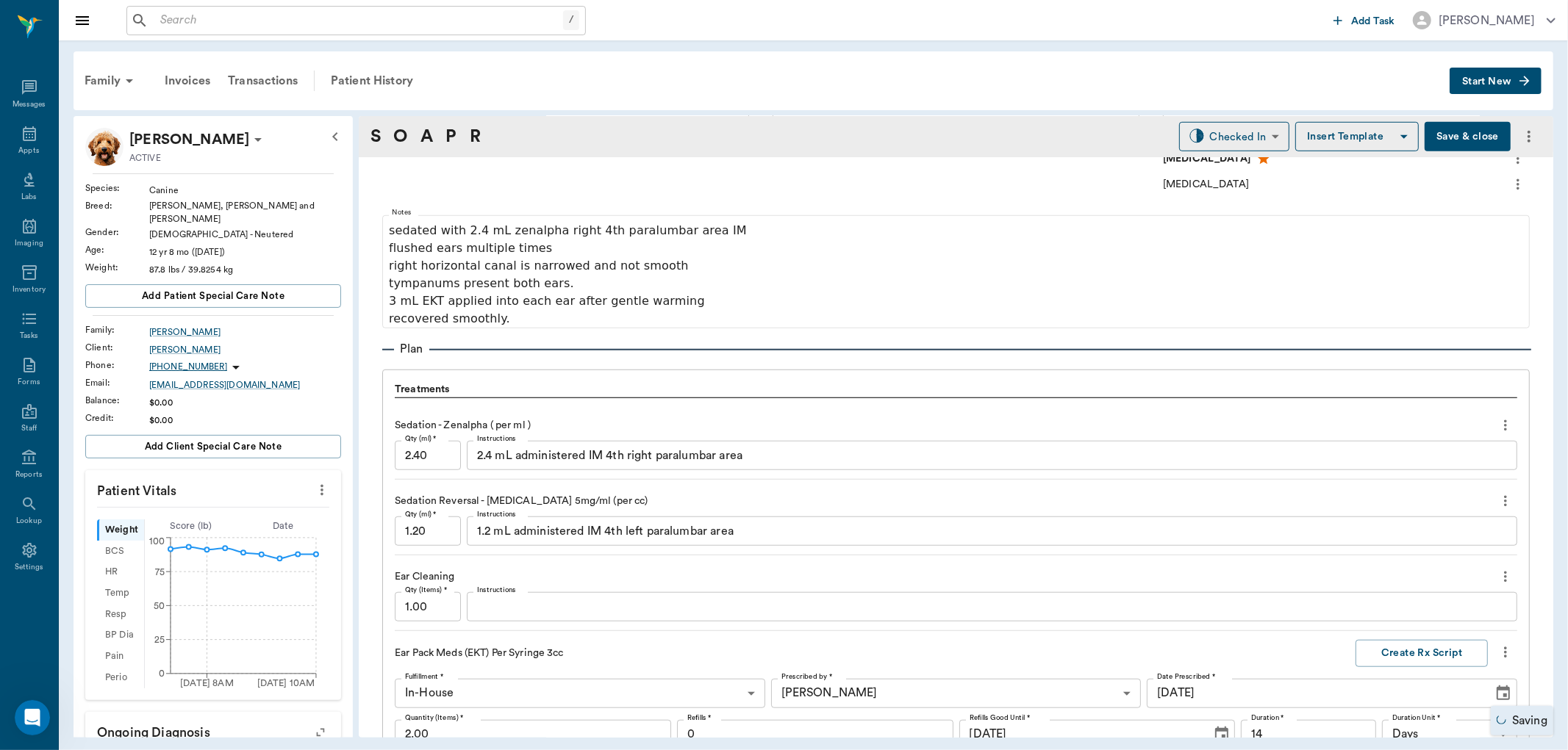
scroll to position [1387, 0]
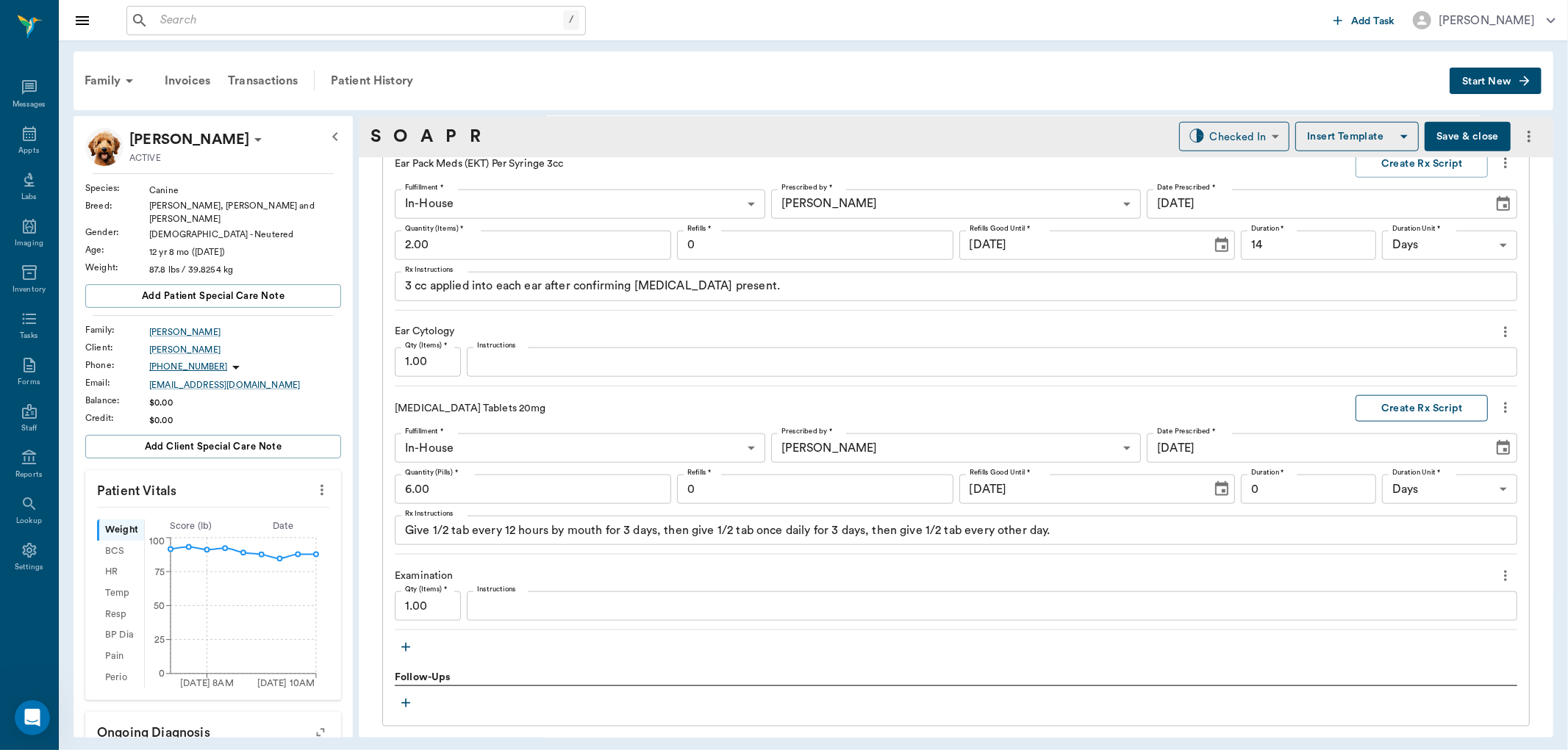
click at [1437, 408] on button "Create Rx Script" at bounding box center [1422, 409] width 132 height 27
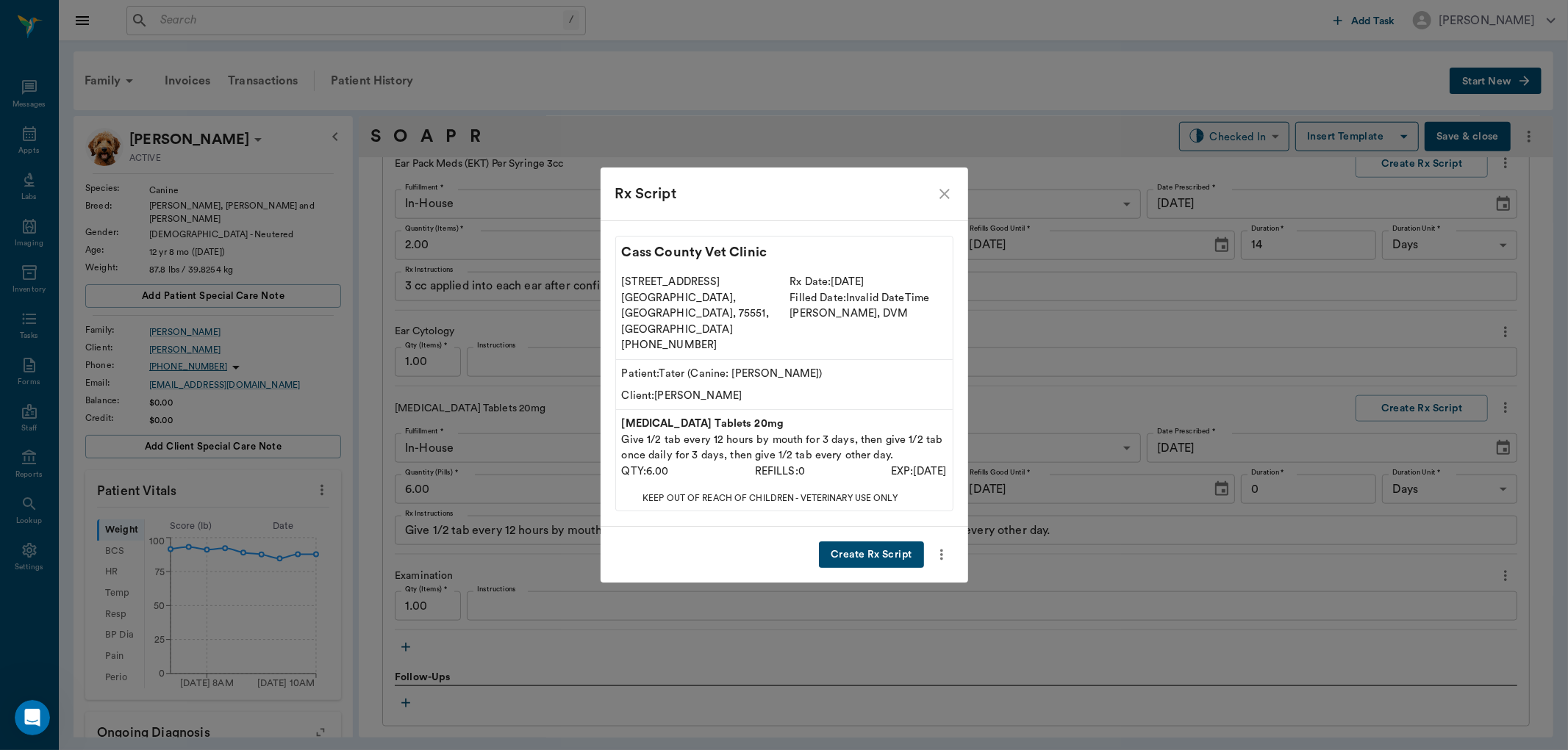
click at [868, 542] on button "Create Rx Script" at bounding box center [871, 555] width 105 height 27
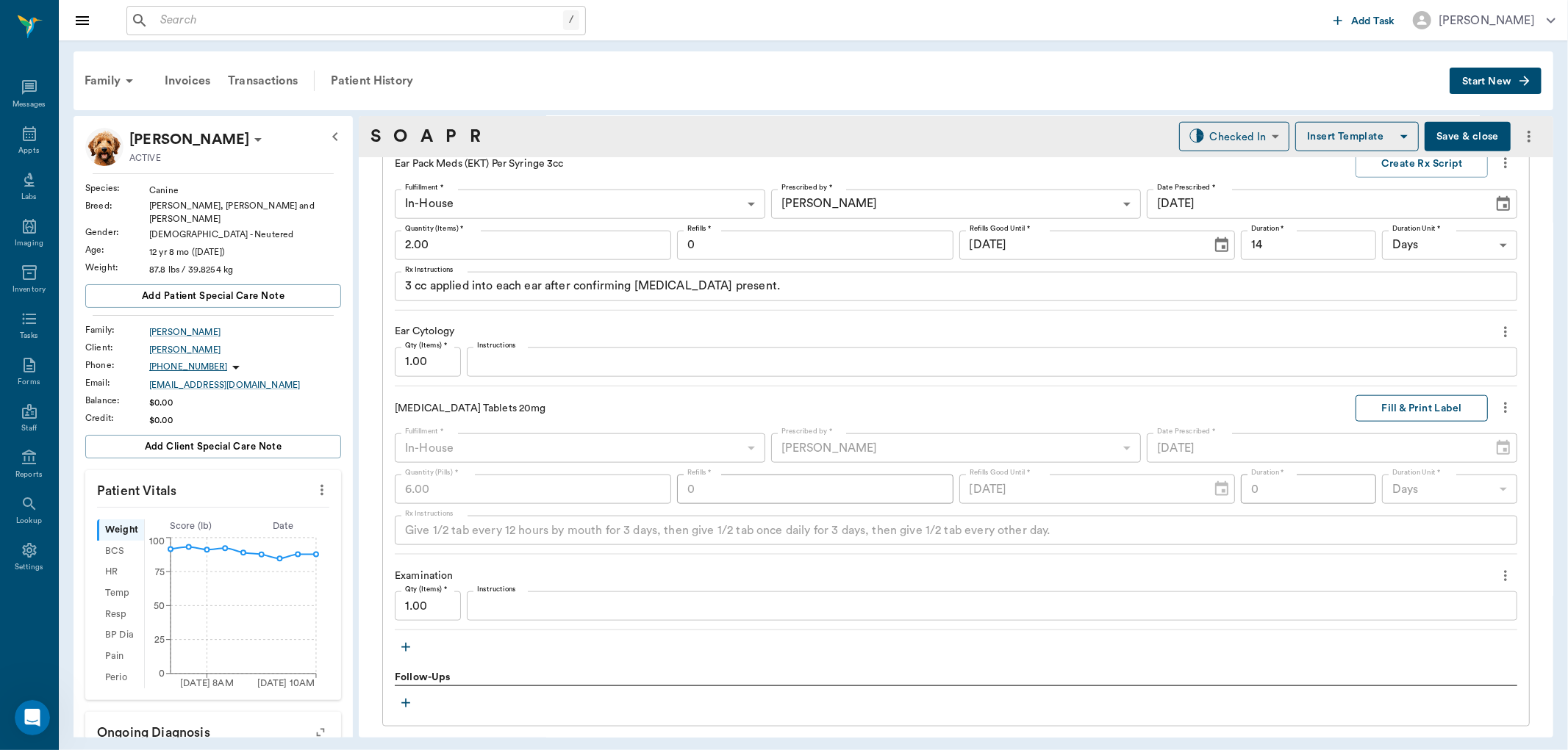
click at [1406, 410] on button "Fill & Print Label" at bounding box center [1422, 409] width 132 height 27
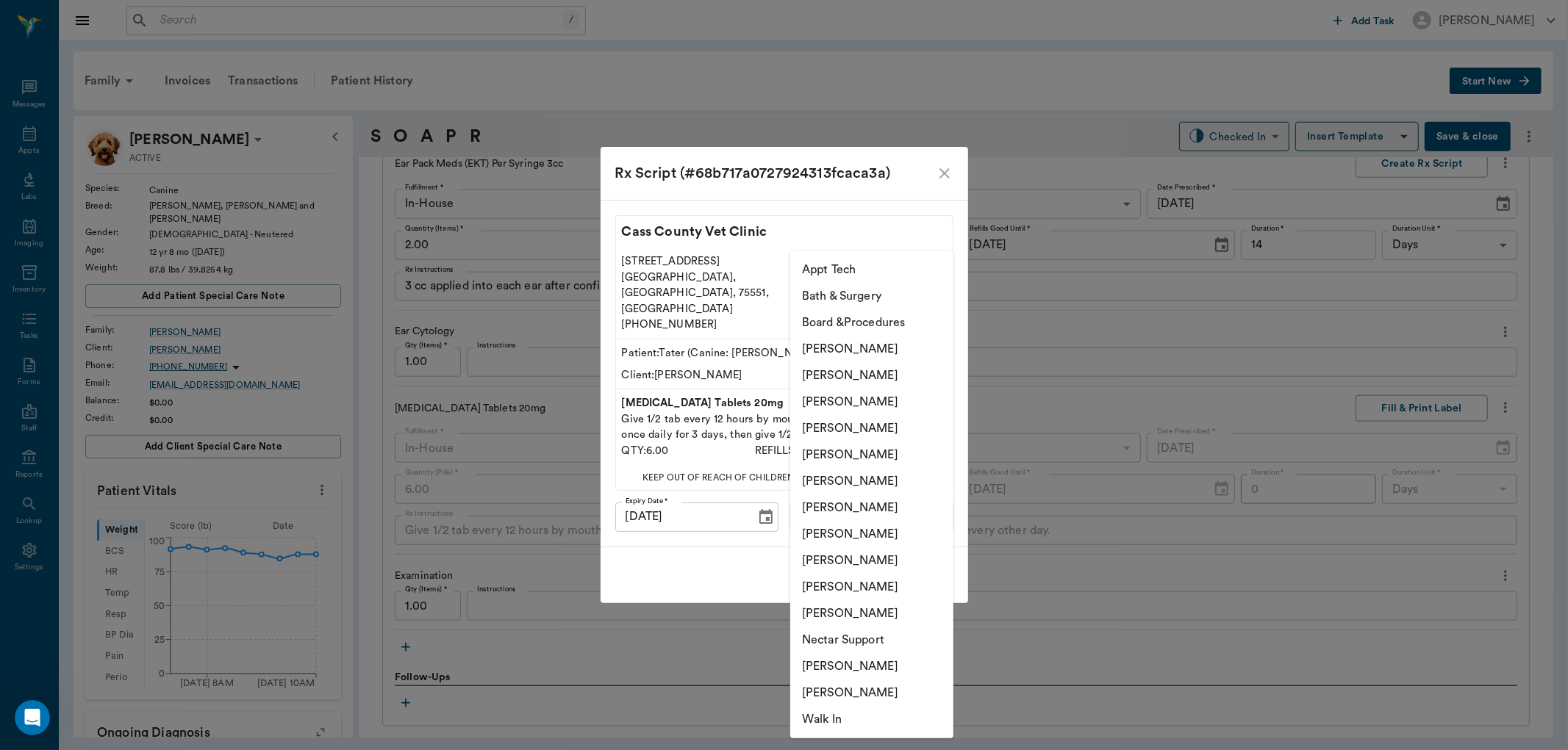
click at [894, 501] on body "/ ​ Add Task Dr. Bert Ellsworth Nectar Messages Appts Labs Imaging Inventory Ta…" at bounding box center [784, 375] width 1568 height 750
click at [870, 484] on li "[PERSON_NAME]" at bounding box center [872, 481] width 163 height 27
type input "670e8b52b987dc0b25a864ee"
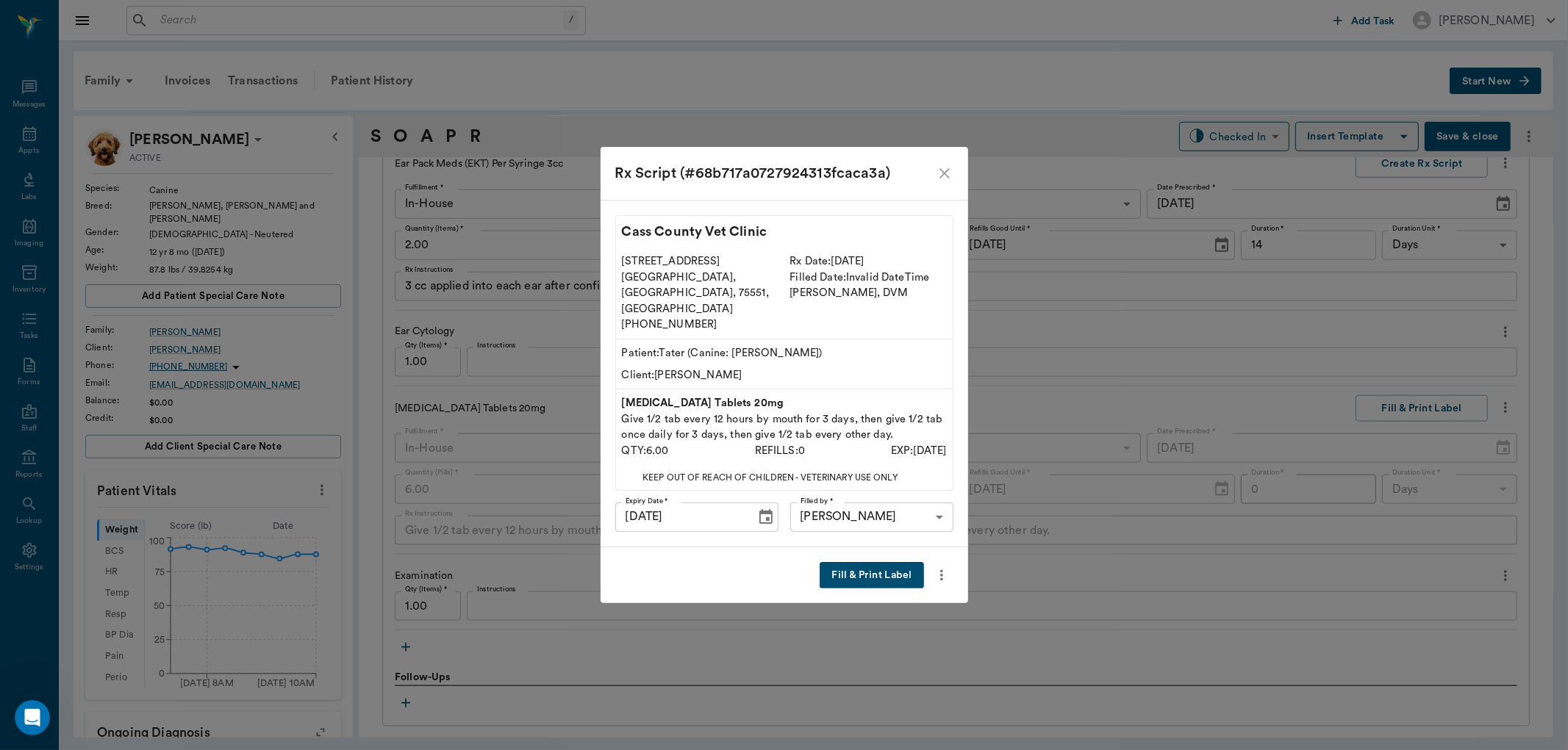
click at [877, 562] on button "Fill & Print Label" at bounding box center [872, 576] width 104 height 27
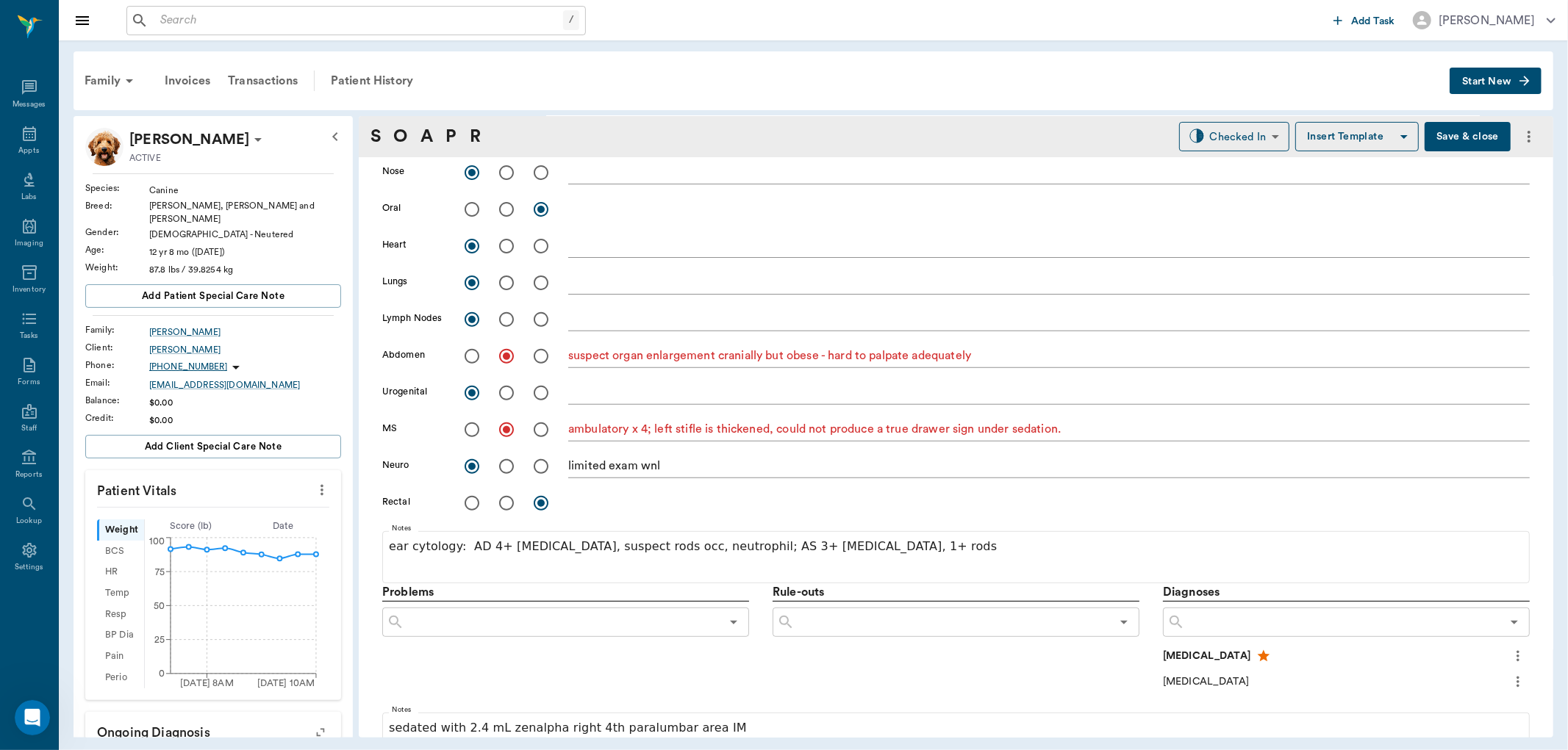
scroll to position [326, 0]
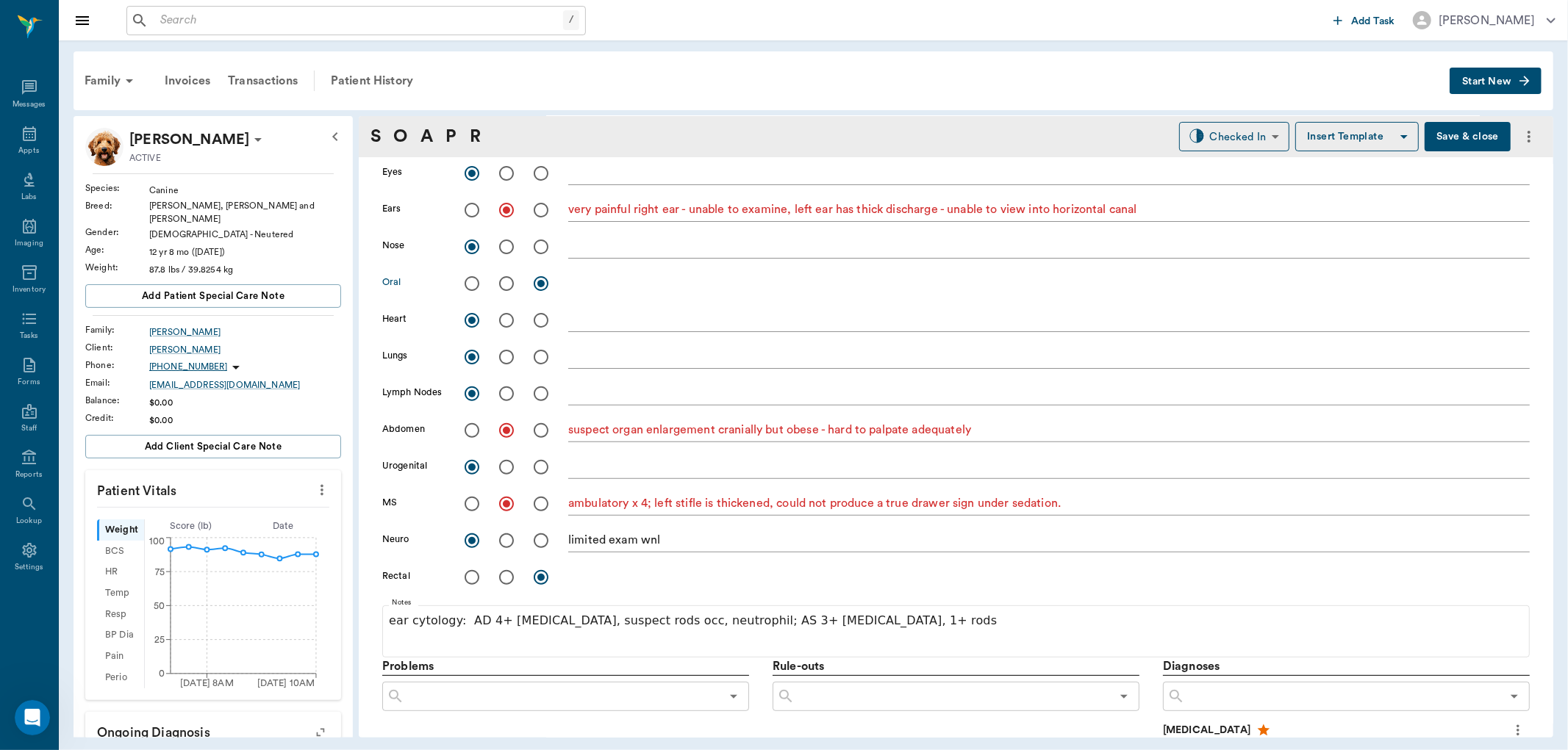
click at [504, 285] on input "radio" at bounding box center [507, 284] width 31 height 31
radio input "true"
click at [579, 283] on textarea at bounding box center [1049, 283] width 962 height 17
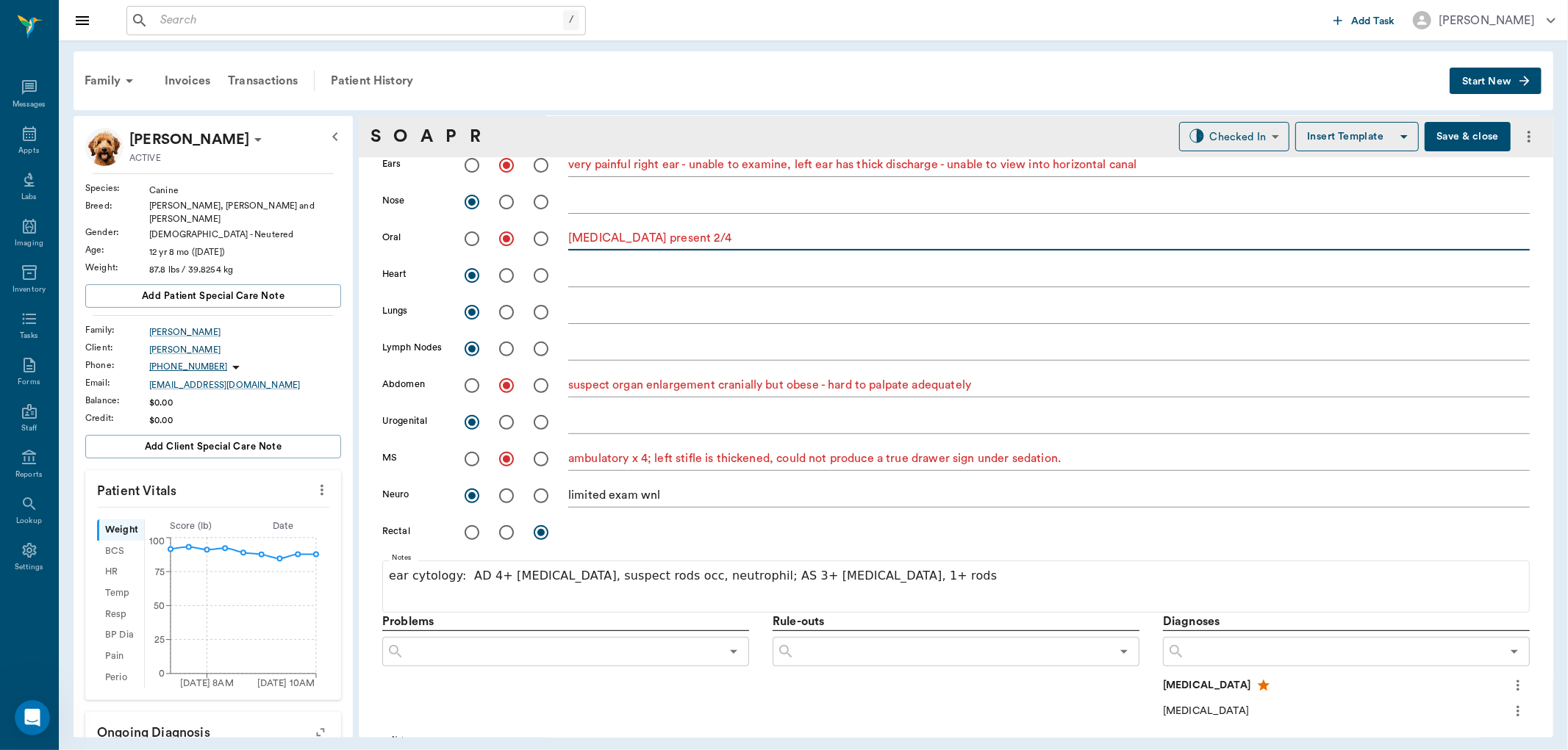
scroll to position [408, 0]
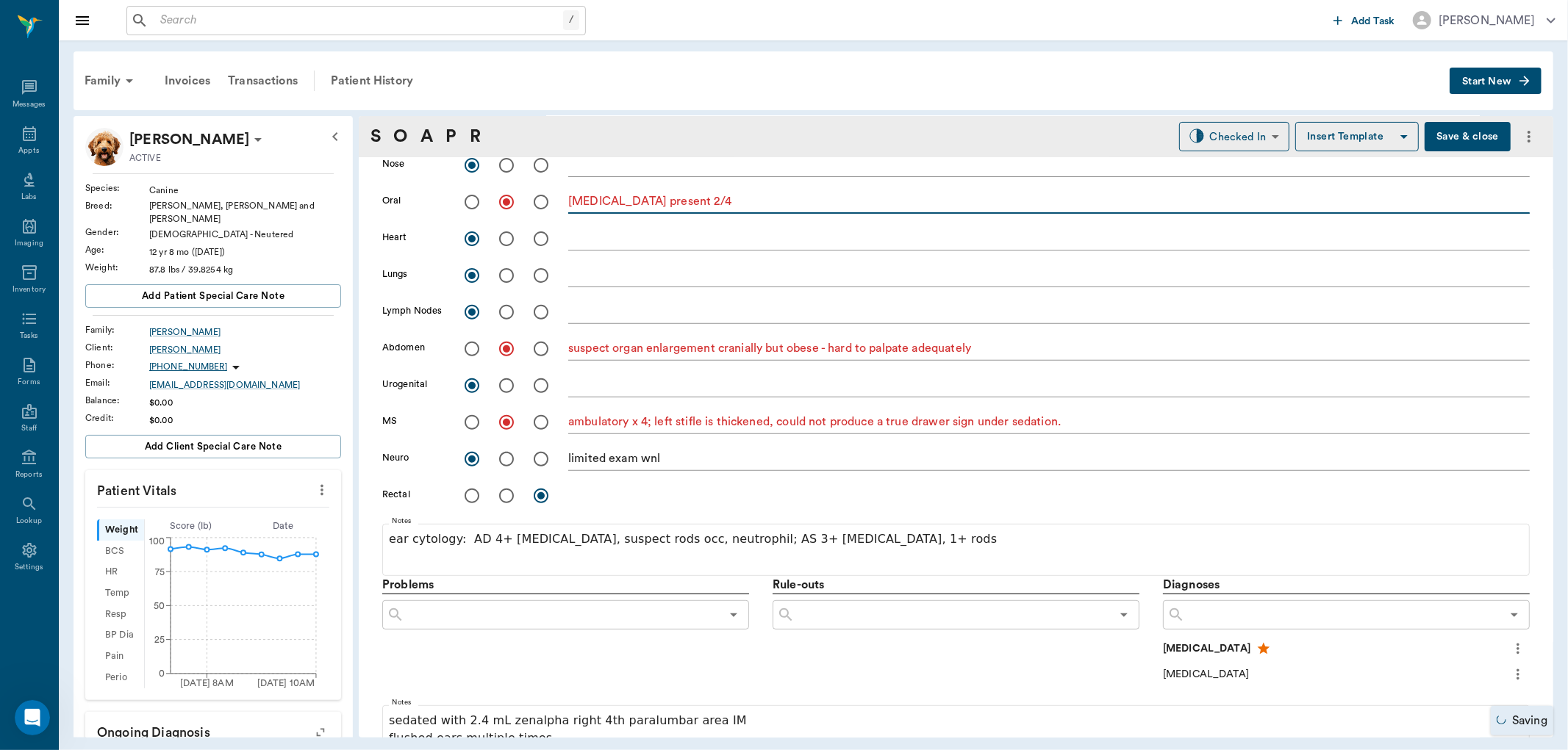
type textarea "tartar present 2/4"
click at [314, 481] on icon "more" at bounding box center [322, 490] width 16 height 18
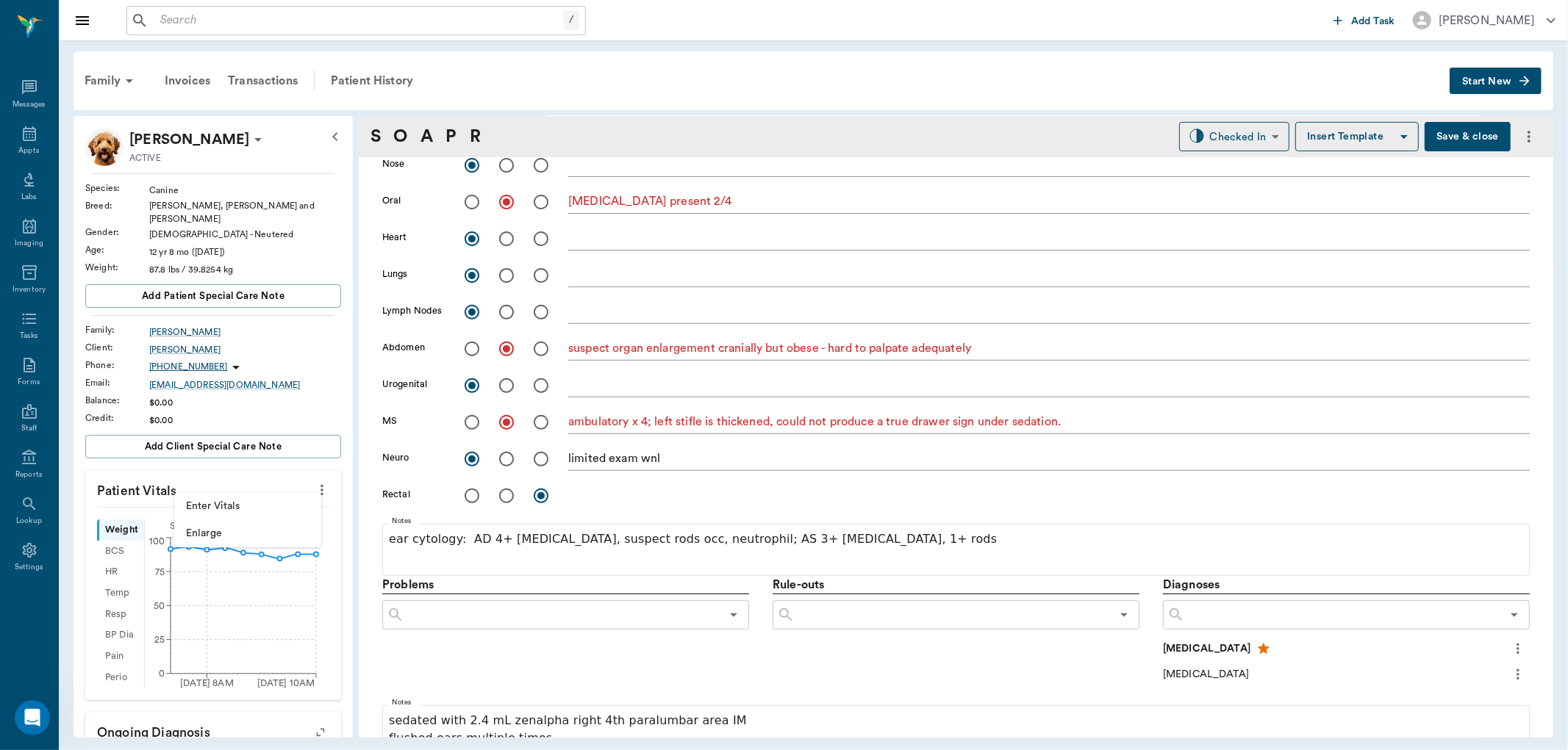
click at [226, 471] on div at bounding box center [784, 375] width 1568 height 750
click at [117, 541] on div "BCS" at bounding box center [120, 551] width 47 height 22
click at [109, 562] on div "HR" at bounding box center [119, 573] width 45 height 22
click at [314, 481] on icon "more" at bounding box center [322, 490] width 16 height 18
click at [276, 505] on span "Enter Vitals" at bounding box center [248, 507] width 123 height 16
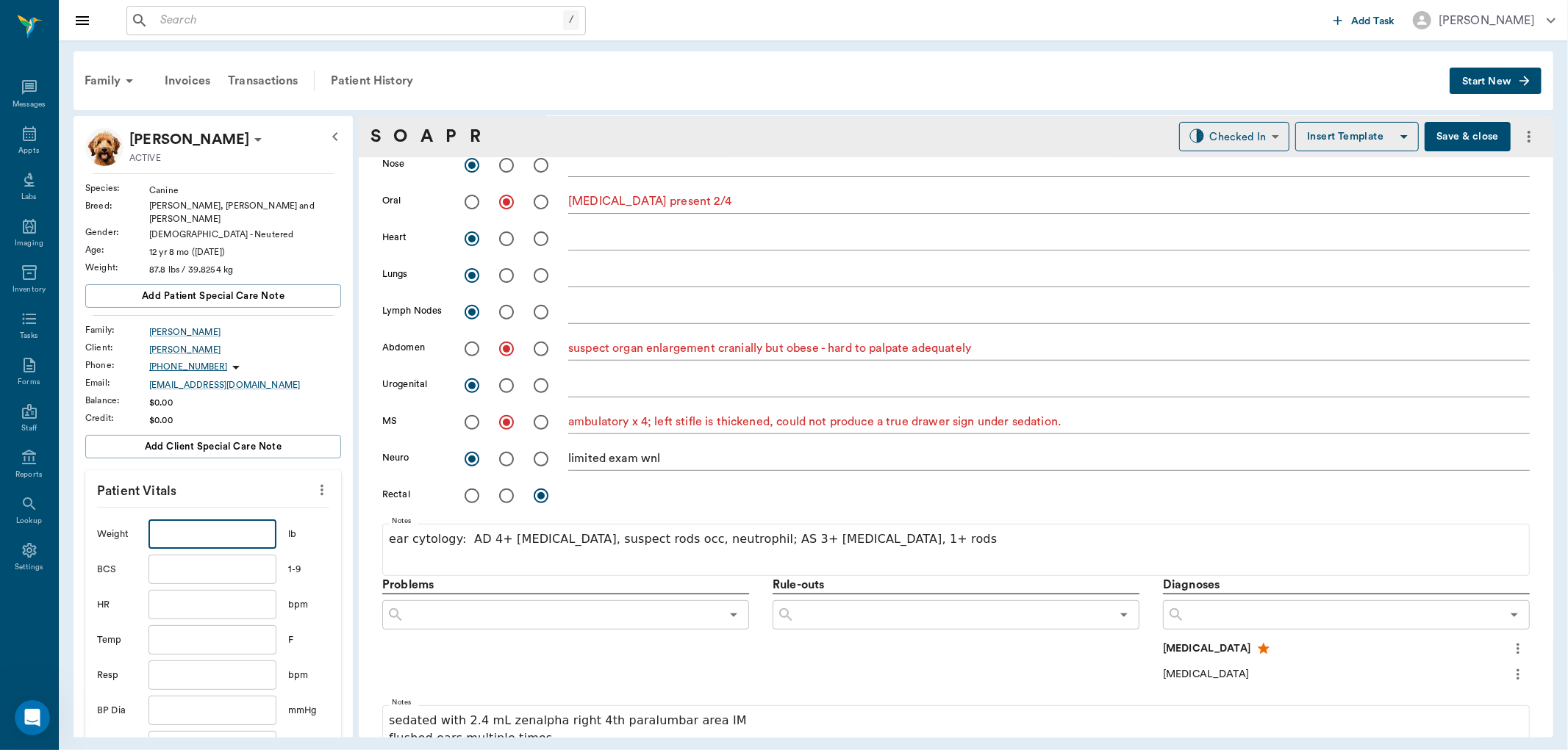
click at [225, 523] on input "text" at bounding box center [212, 534] width 128 height 30
type input "87.7"
click at [171, 555] on input "text" at bounding box center [212, 570] width 128 height 30
type input "9"
click at [194, 605] on input "text" at bounding box center [212, 605] width 128 height 30
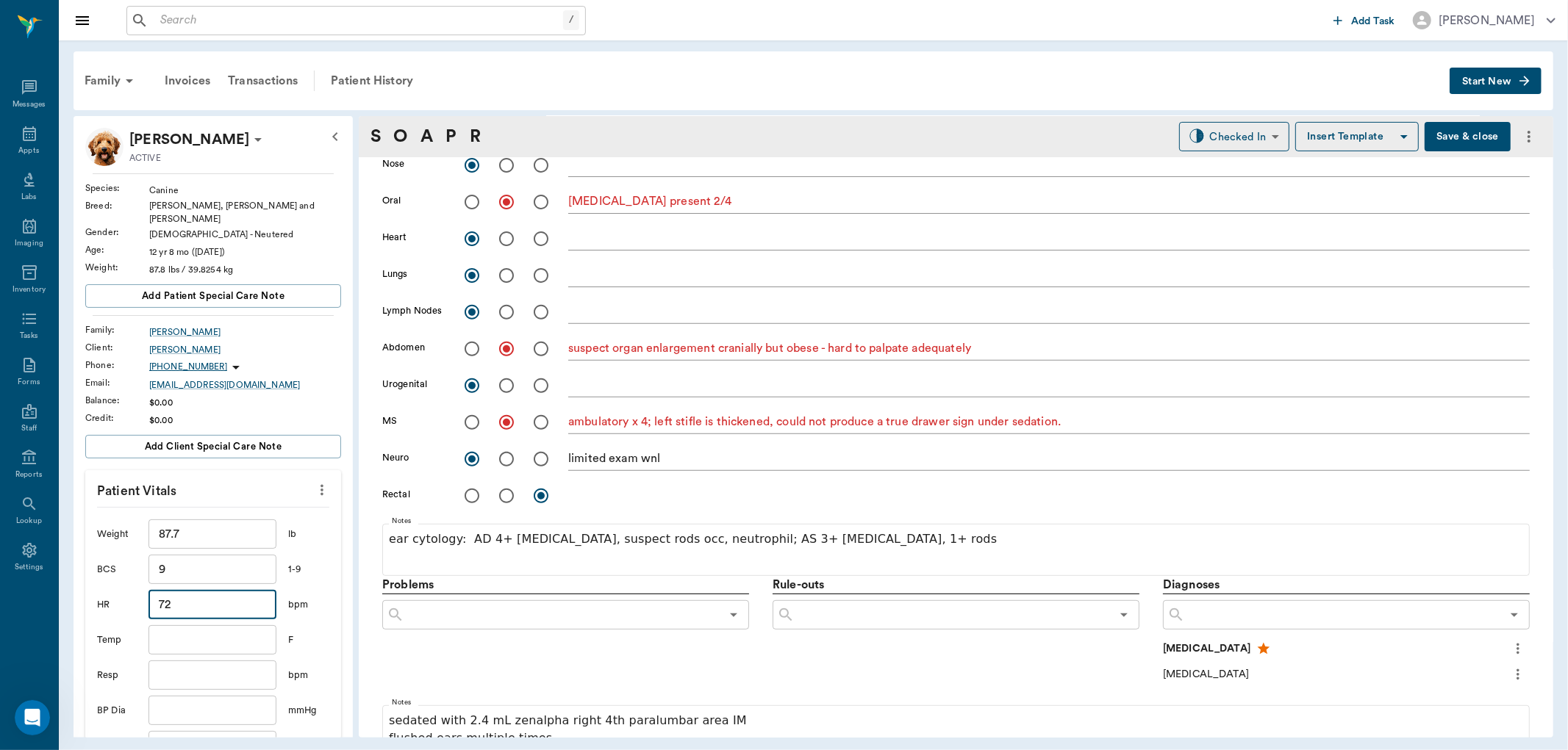
type input "72"
click at [194, 633] on input "text" at bounding box center [212, 640] width 128 height 30
type input "101.4"
click at [190, 669] on input "text" at bounding box center [212, 676] width 128 height 30
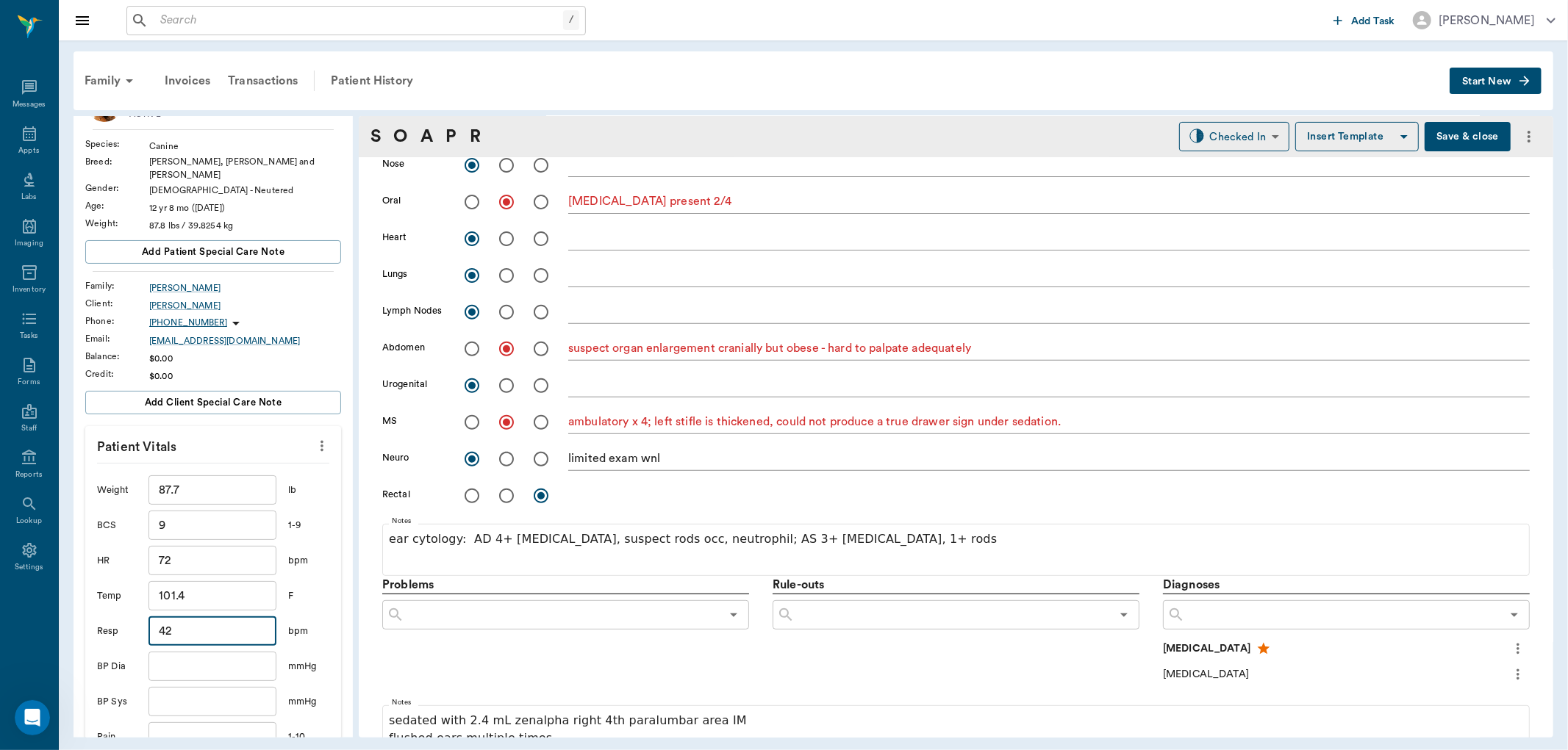
scroll to position [163, 0]
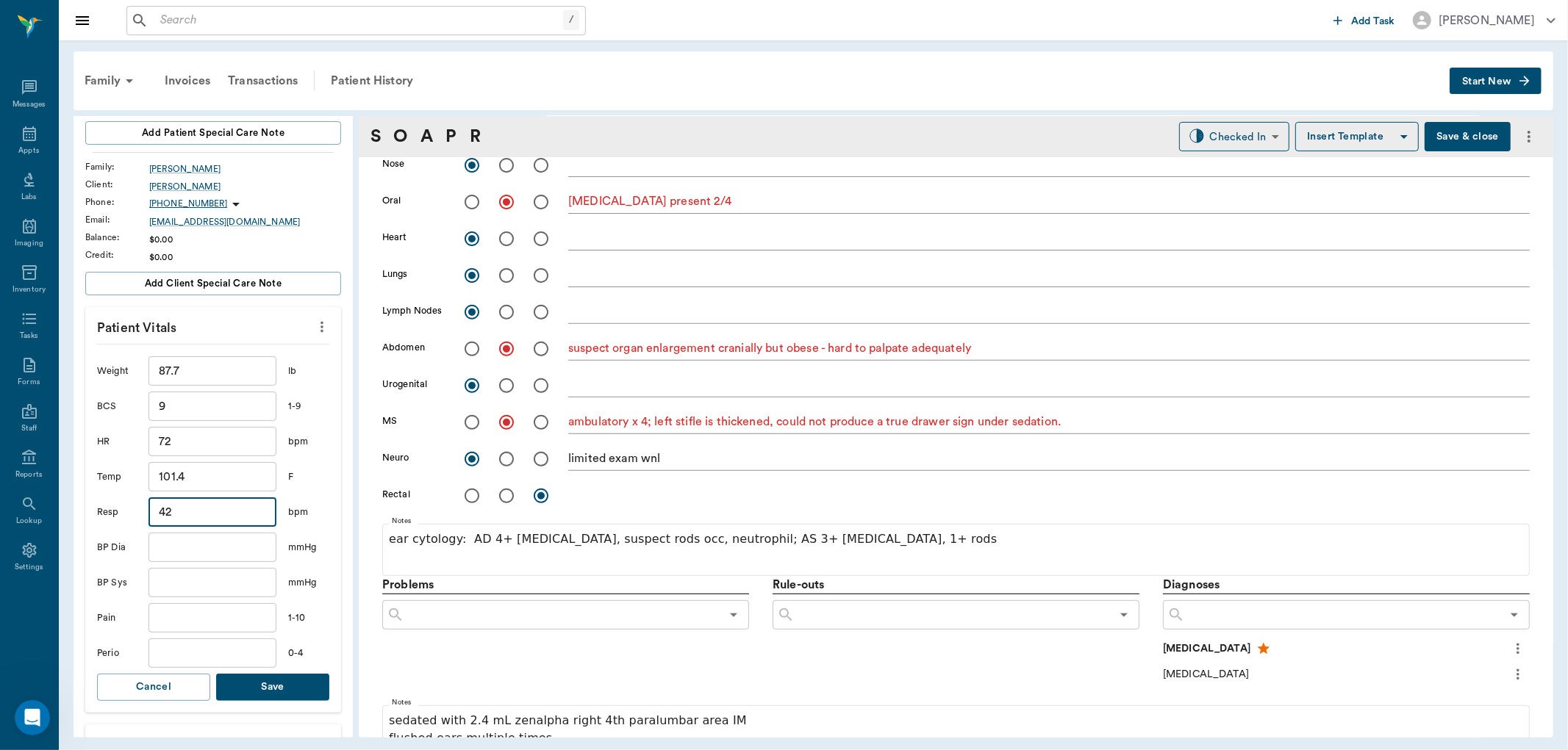
type input "42"
click at [170, 642] on input "text" at bounding box center [212, 654] width 128 height 30
type input "2"
click at [203, 607] on input "text" at bounding box center [212, 618] width 128 height 30
type input "3"
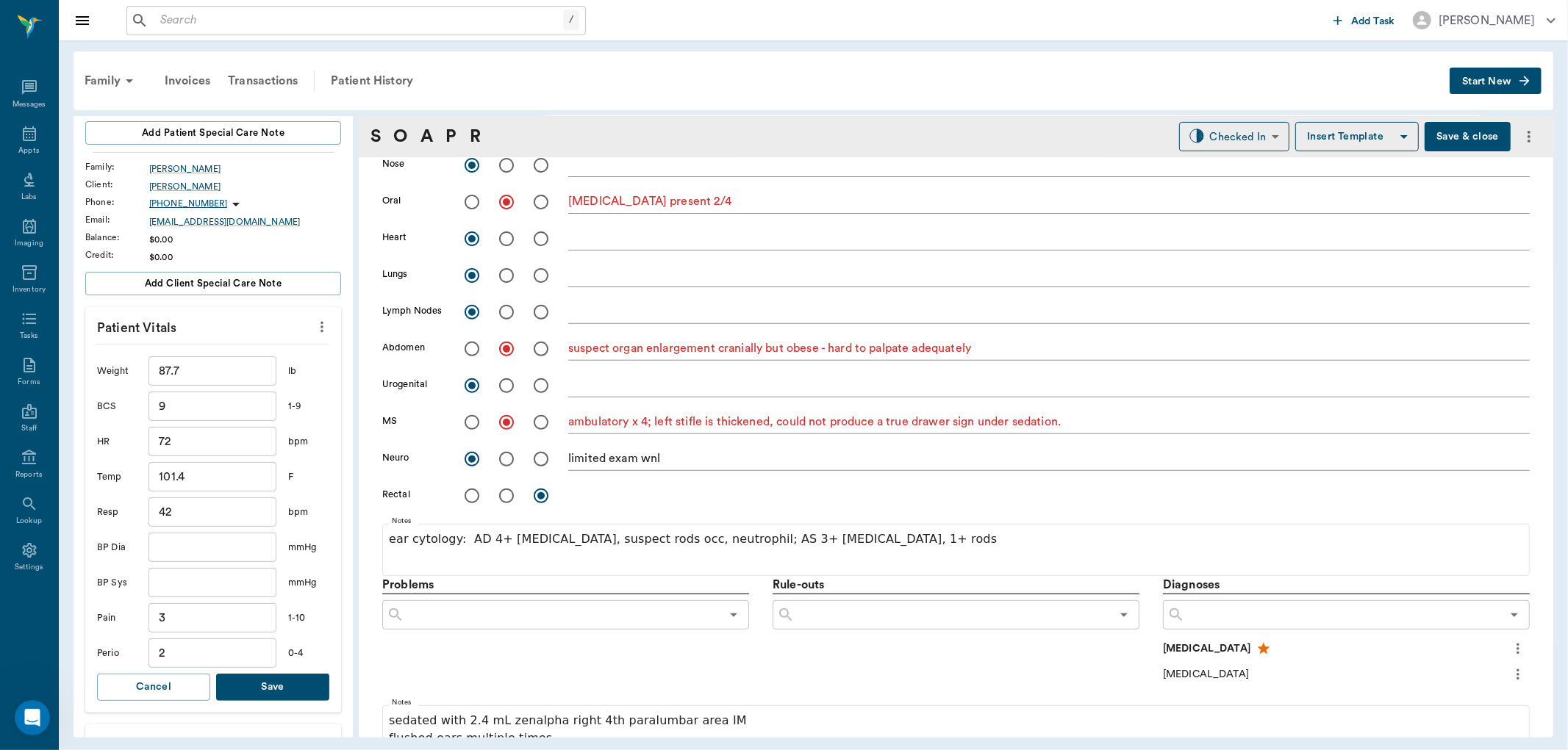
click at [251, 682] on button "Save" at bounding box center [272, 687] width 114 height 27
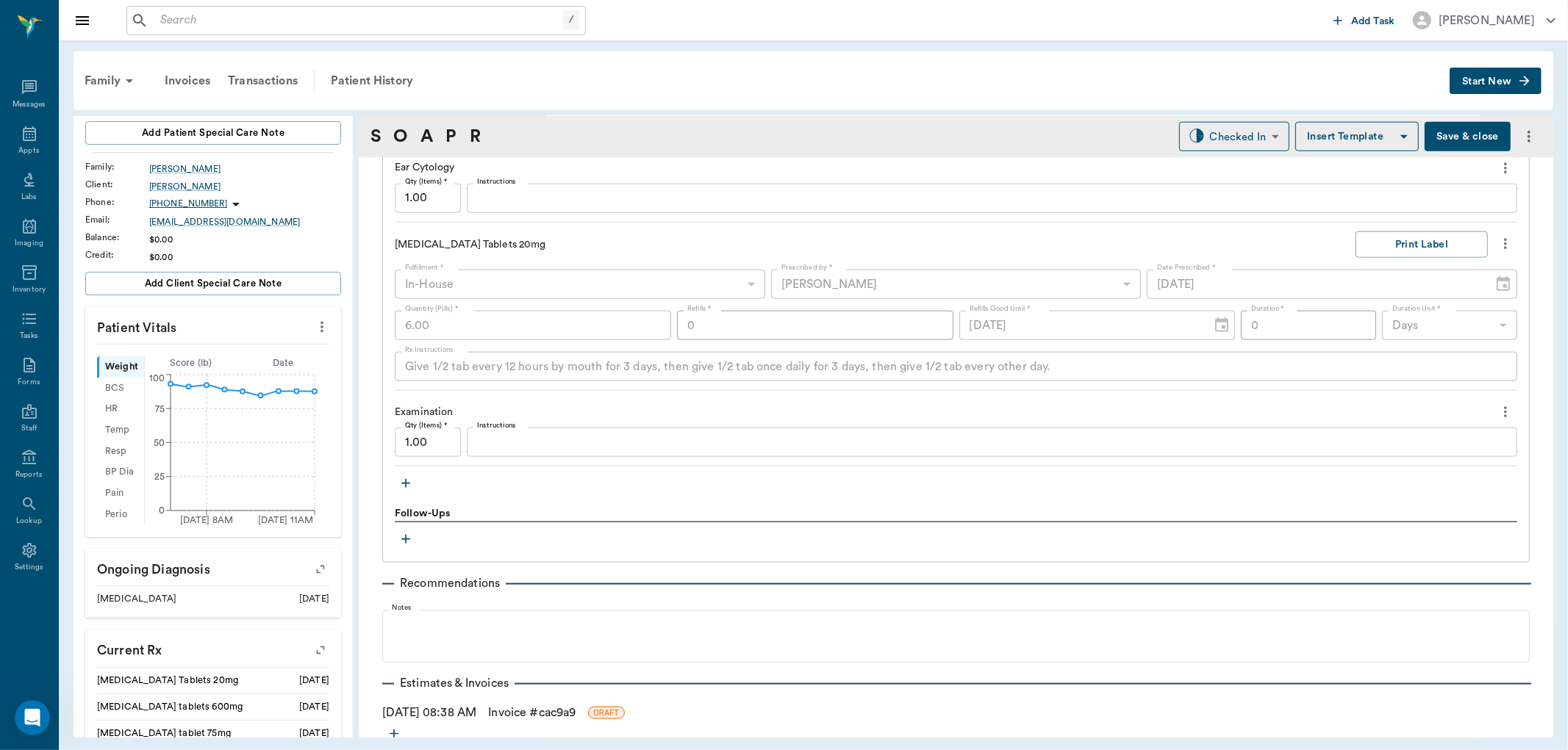
scroll to position [1629, 0]
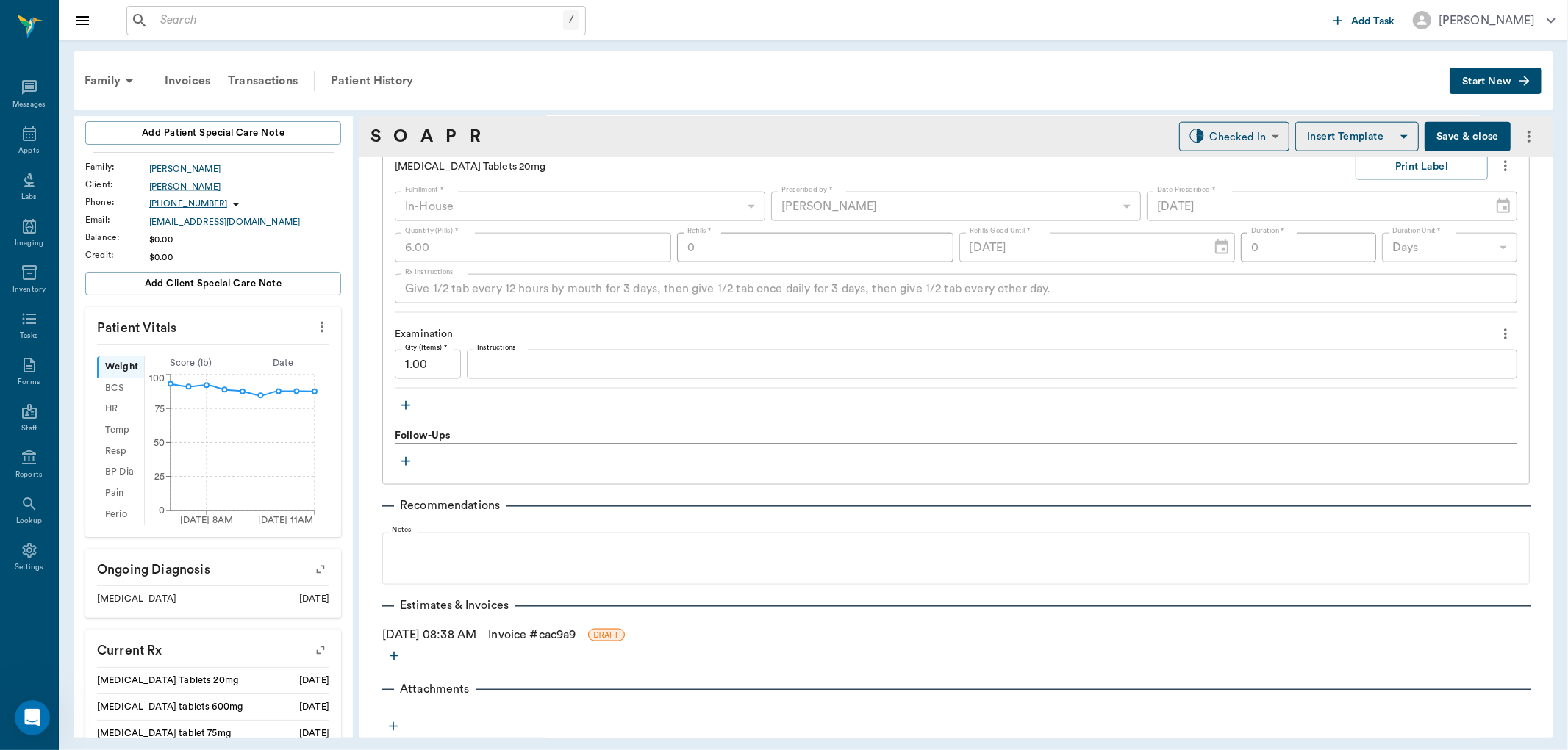
click at [404, 464] on icon "button" at bounding box center [406, 461] width 15 height 15
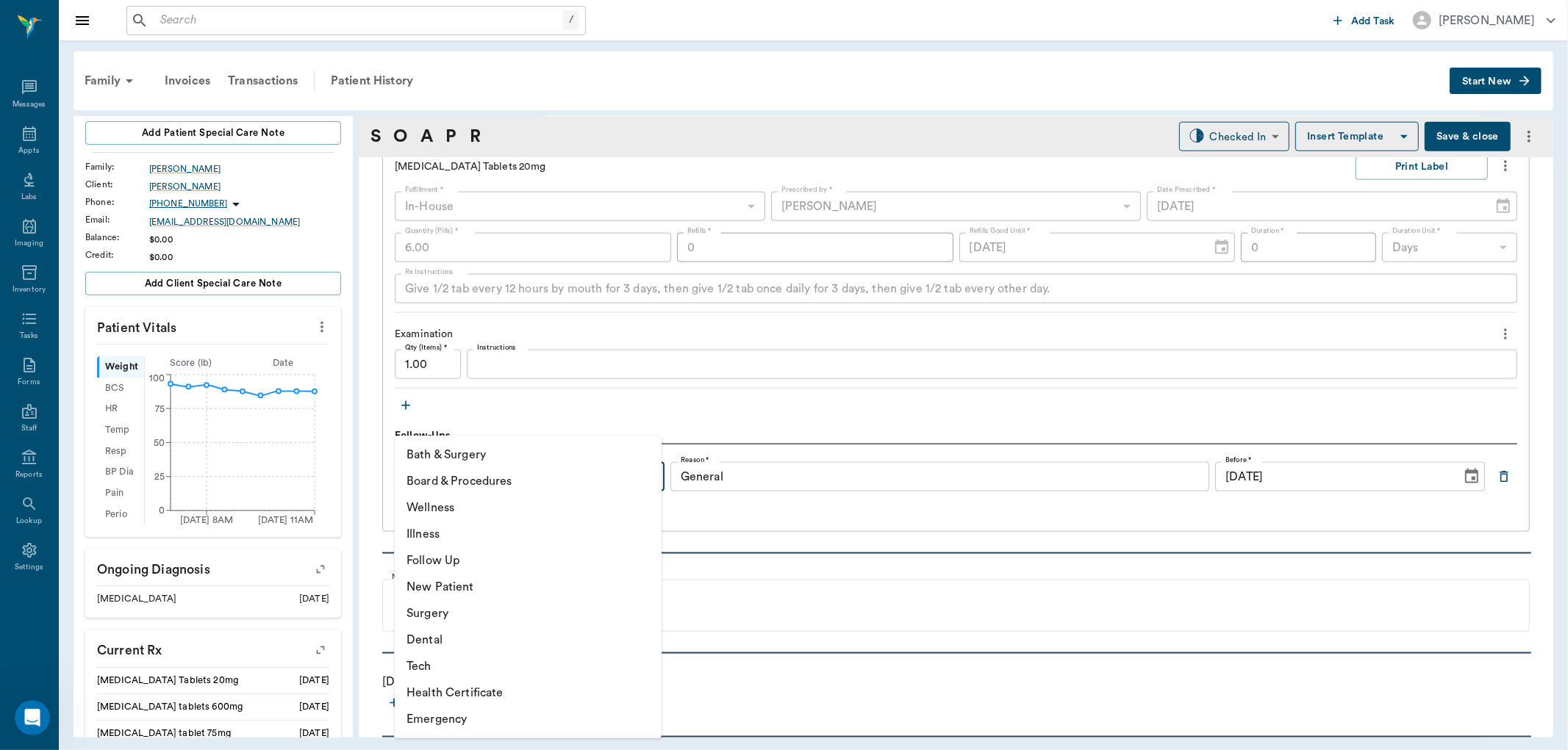
click at [630, 478] on body "/ ​ Add Task Dr. Bert Ellsworth Nectar Messages Appts Labs Imaging Inventory Ta…" at bounding box center [784, 375] width 1568 height 750
click at [459, 556] on li "Follow Up" at bounding box center [528, 561] width 267 height 27
type input "65d2be4f46e3a538d89b8c16"
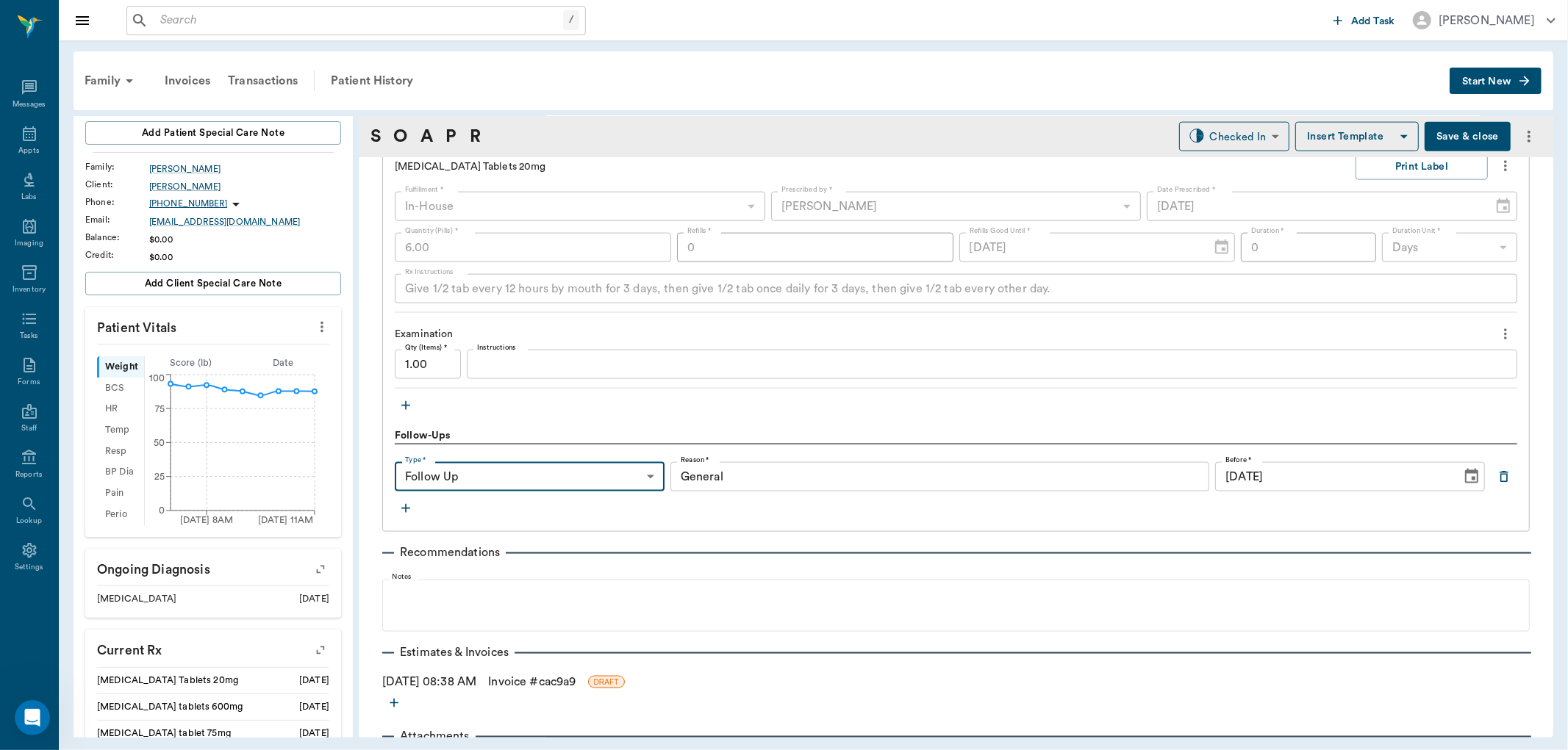
click at [729, 478] on input "General" at bounding box center [939, 477] width 539 height 30
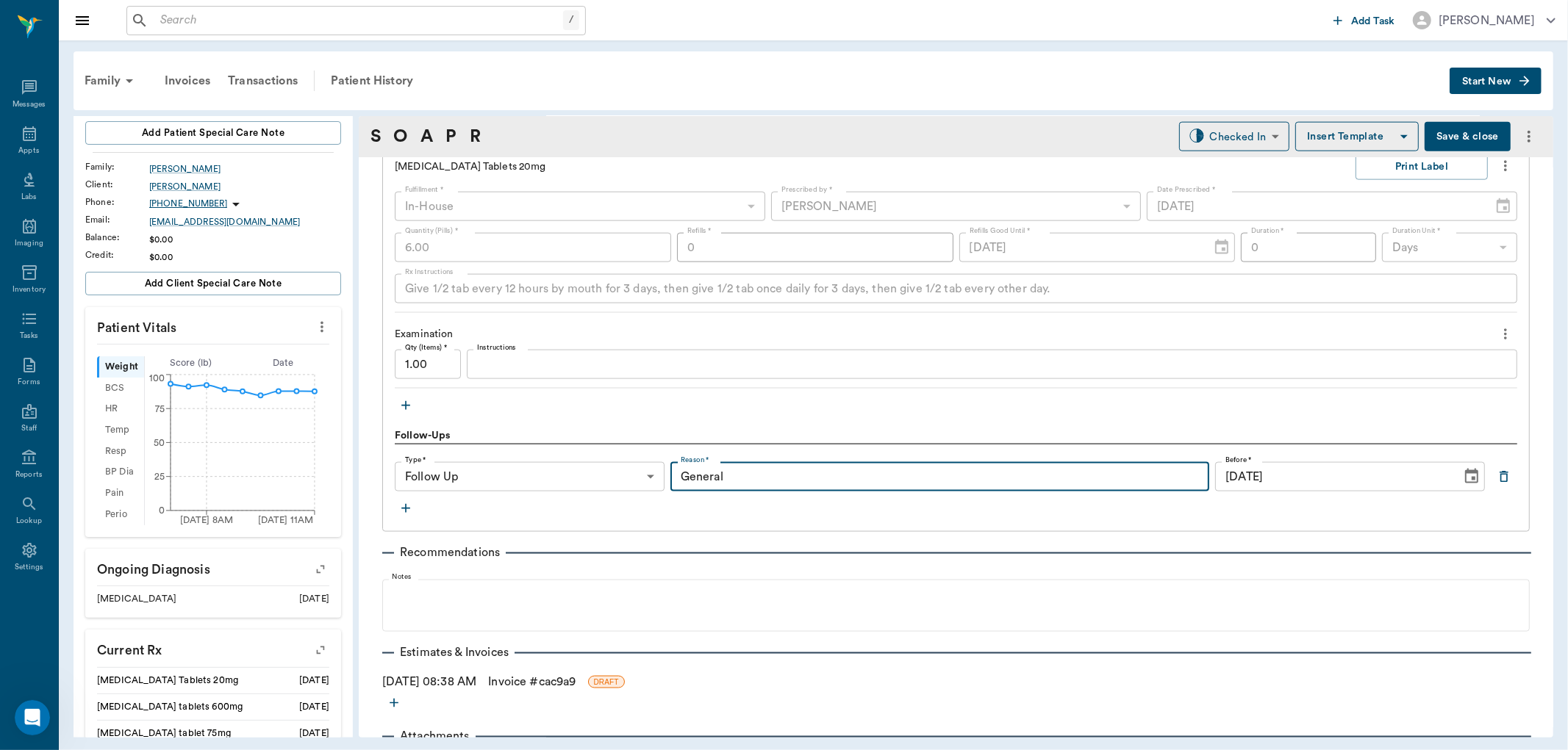
click at [1463, 478] on icon "Choose date, selected date is Oct 2, 2025" at bounding box center [1472, 477] width 18 height 18
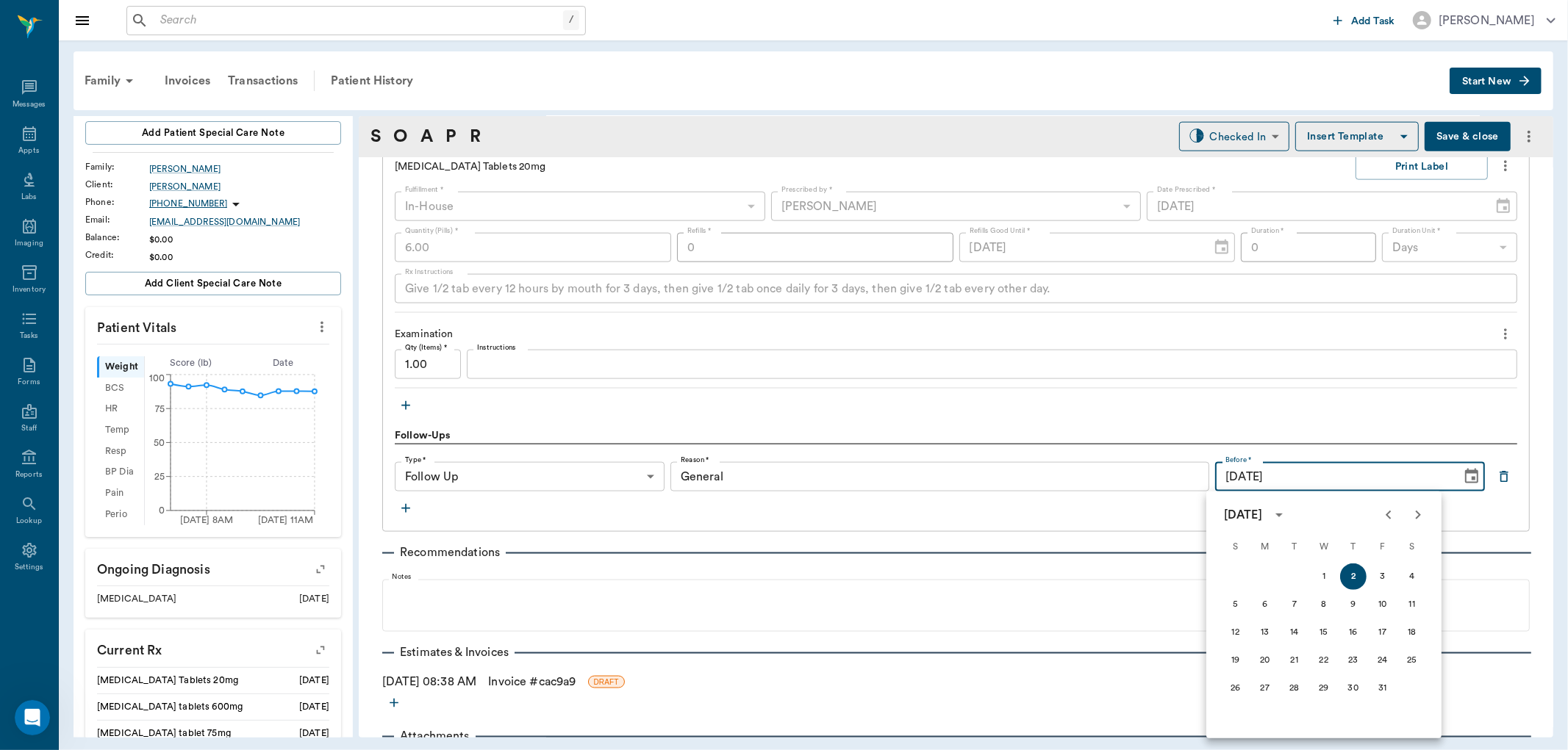
click at [1387, 517] on icon "Previous month" at bounding box center [1388, 516] width 18 height 18
click at [1291, 635] on button "16" at bounding box center [1295, 633] width 27 height 27
type input "09/16/2025"
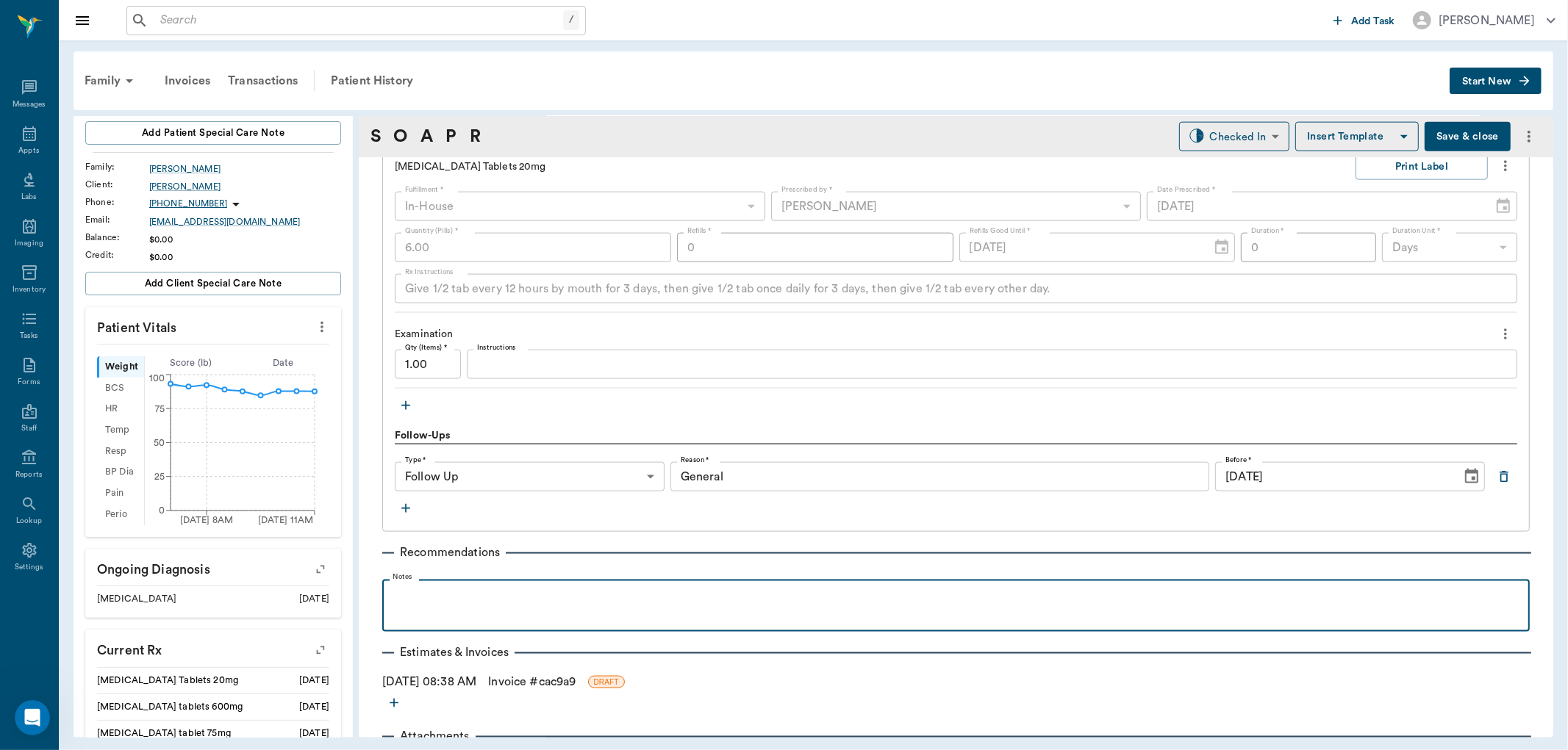
click at [457, 588] on p at bounding box center [956, 596] width 1133 height 18
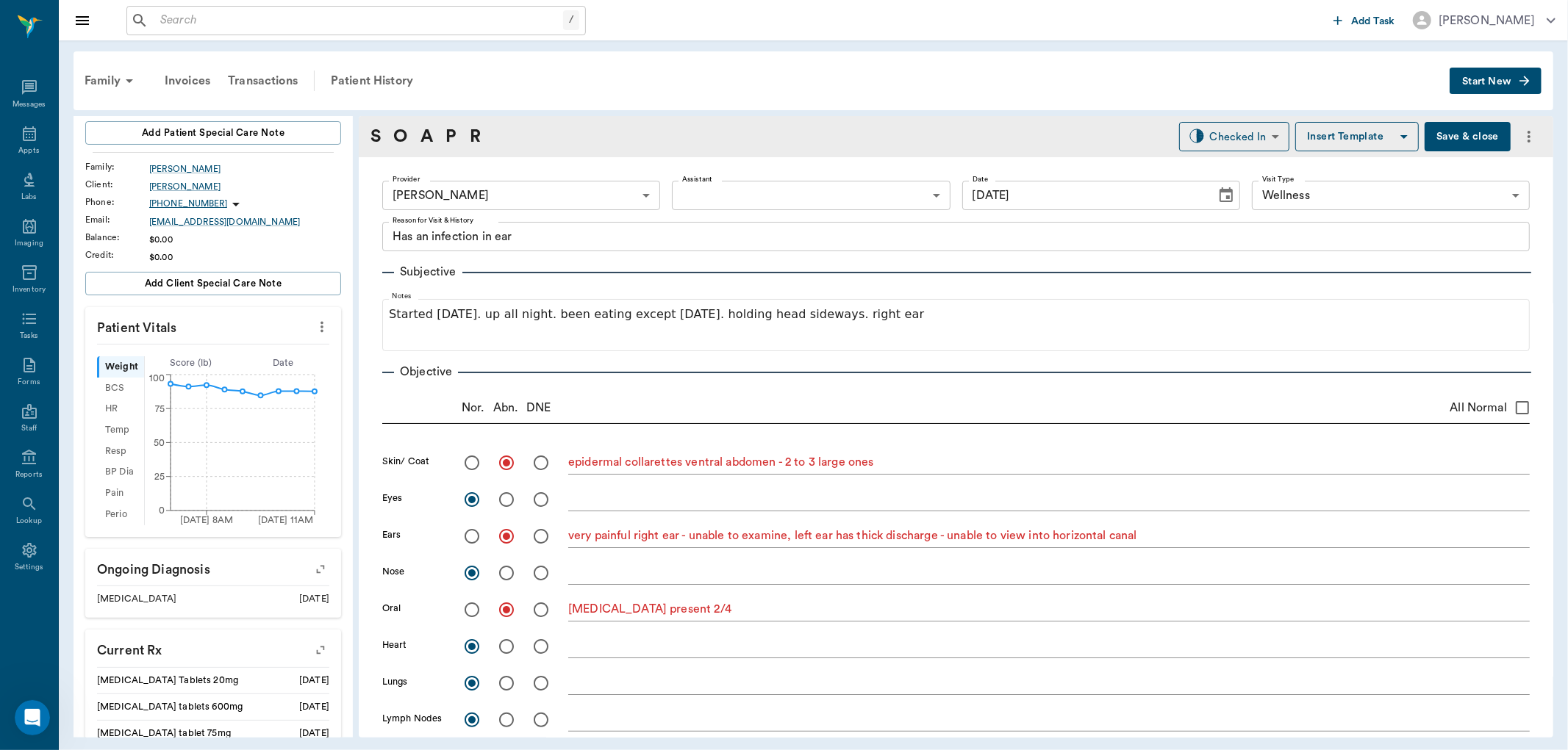
click at [1463, 134] on button "Save & close" at bounding box center [1468, 136] width 86 height 30
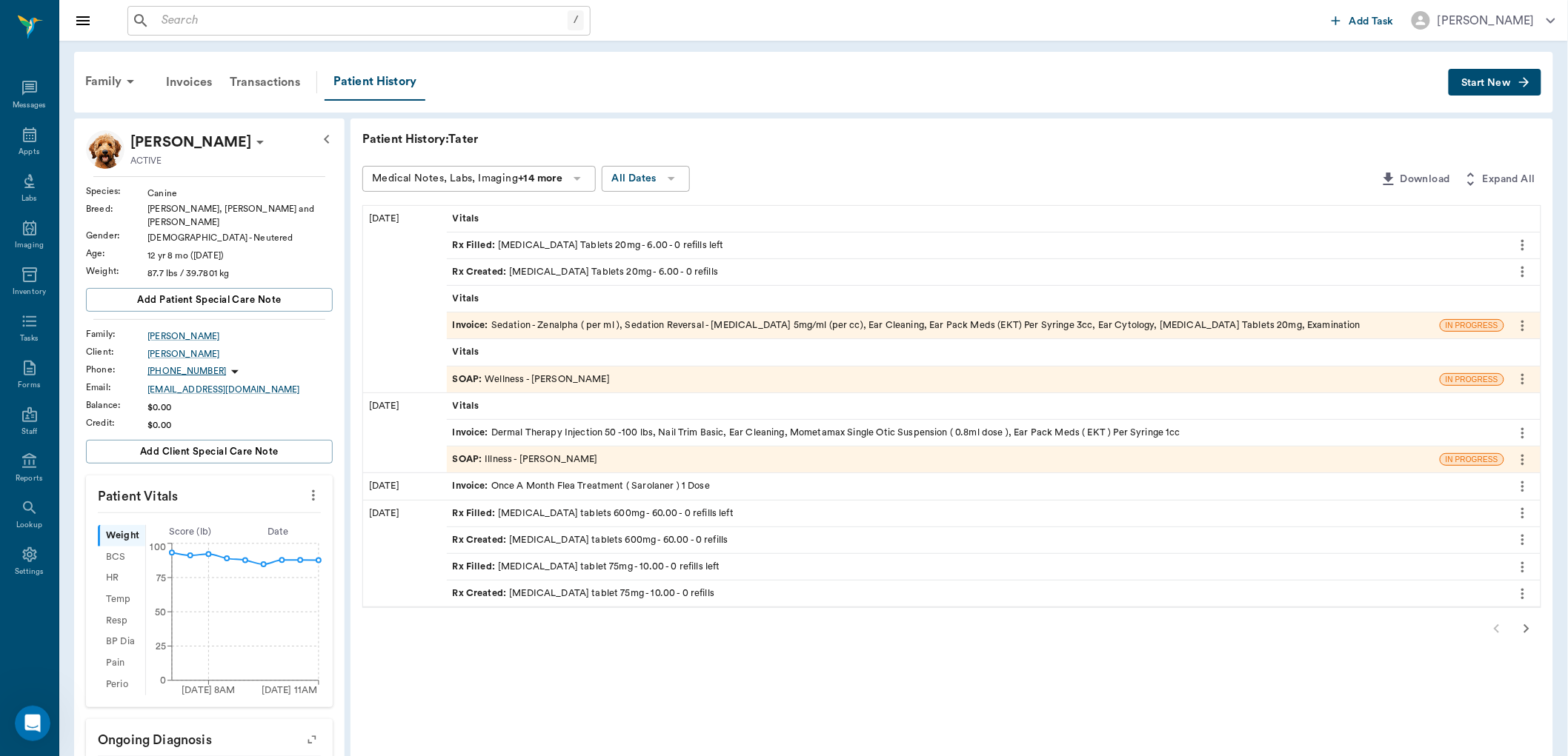
click at [509, 381] on div "SOAP : Wellness - [PERSON_NAME]" at bounding box center [531, 379] width 157 height 14
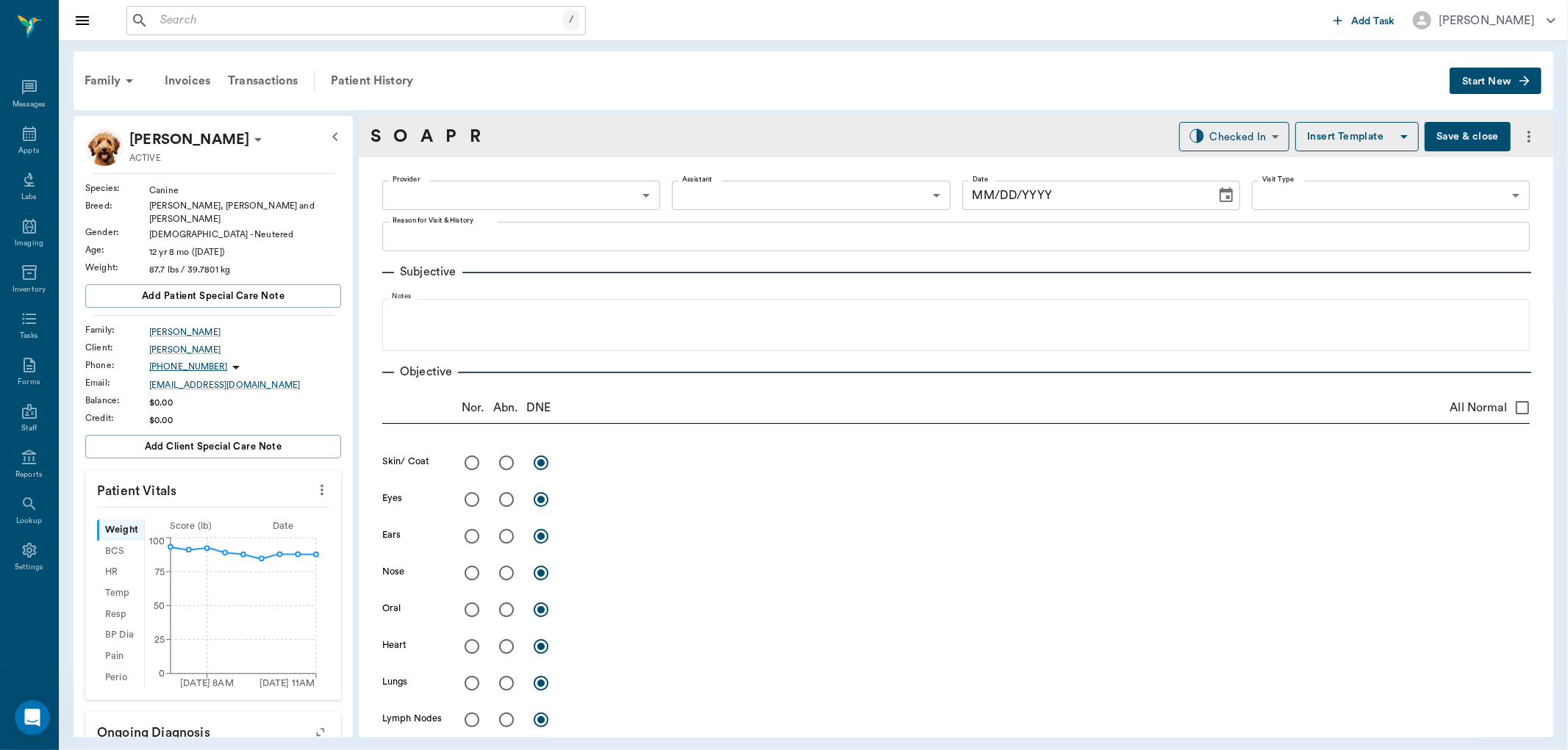
type input "670e8b52b987dc0b25a864ee"
type input "65d2be4f46e3a538d89b8c14"
type textarea "Has an infection in ear"
radio input "true"
type textarea "epidermal collarettes ventral abdomen - 2 to 3 large ones"
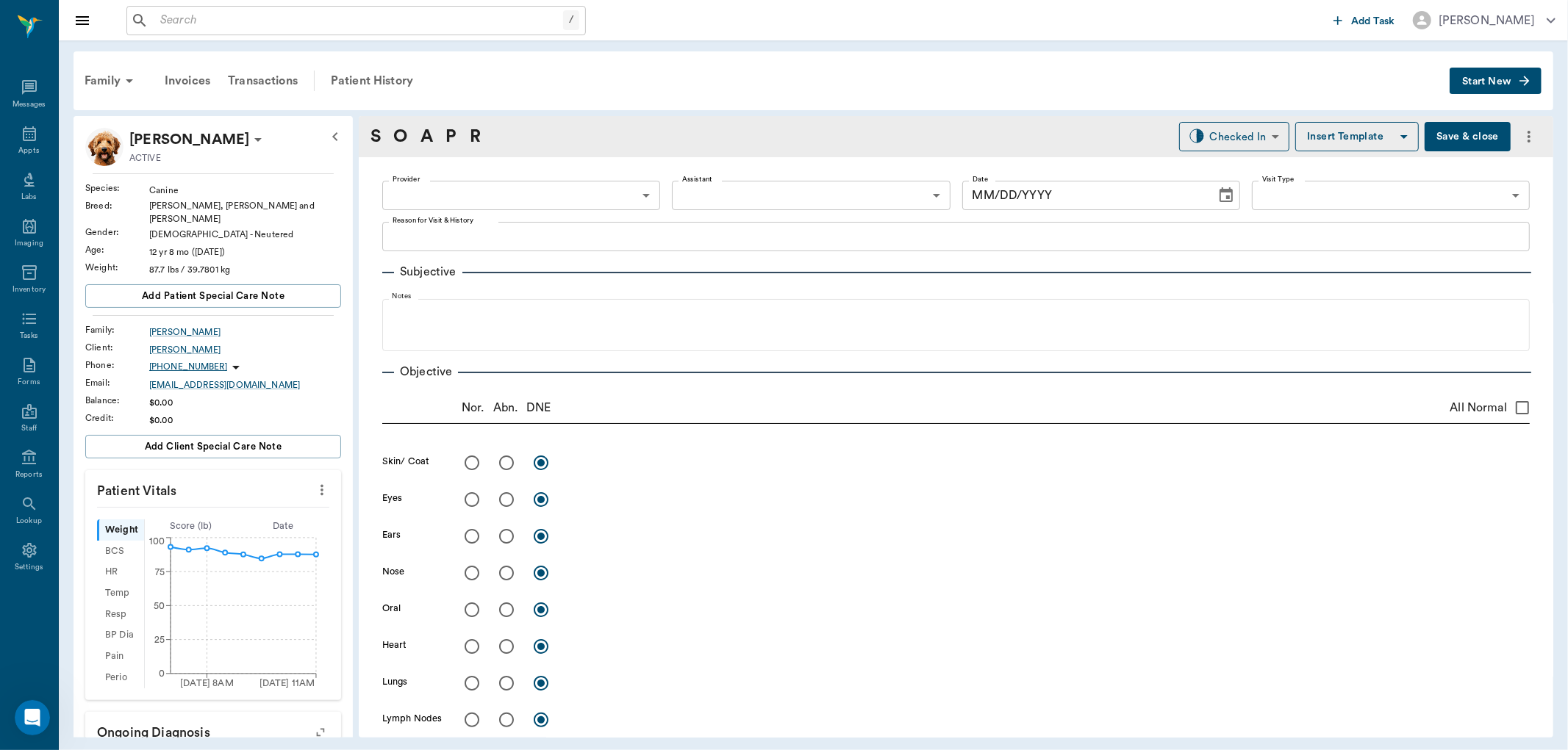
radio input "true"
type textarea "very painful right ear - unable to examine, left ear has thick discharge - unab…"
radio input "true"
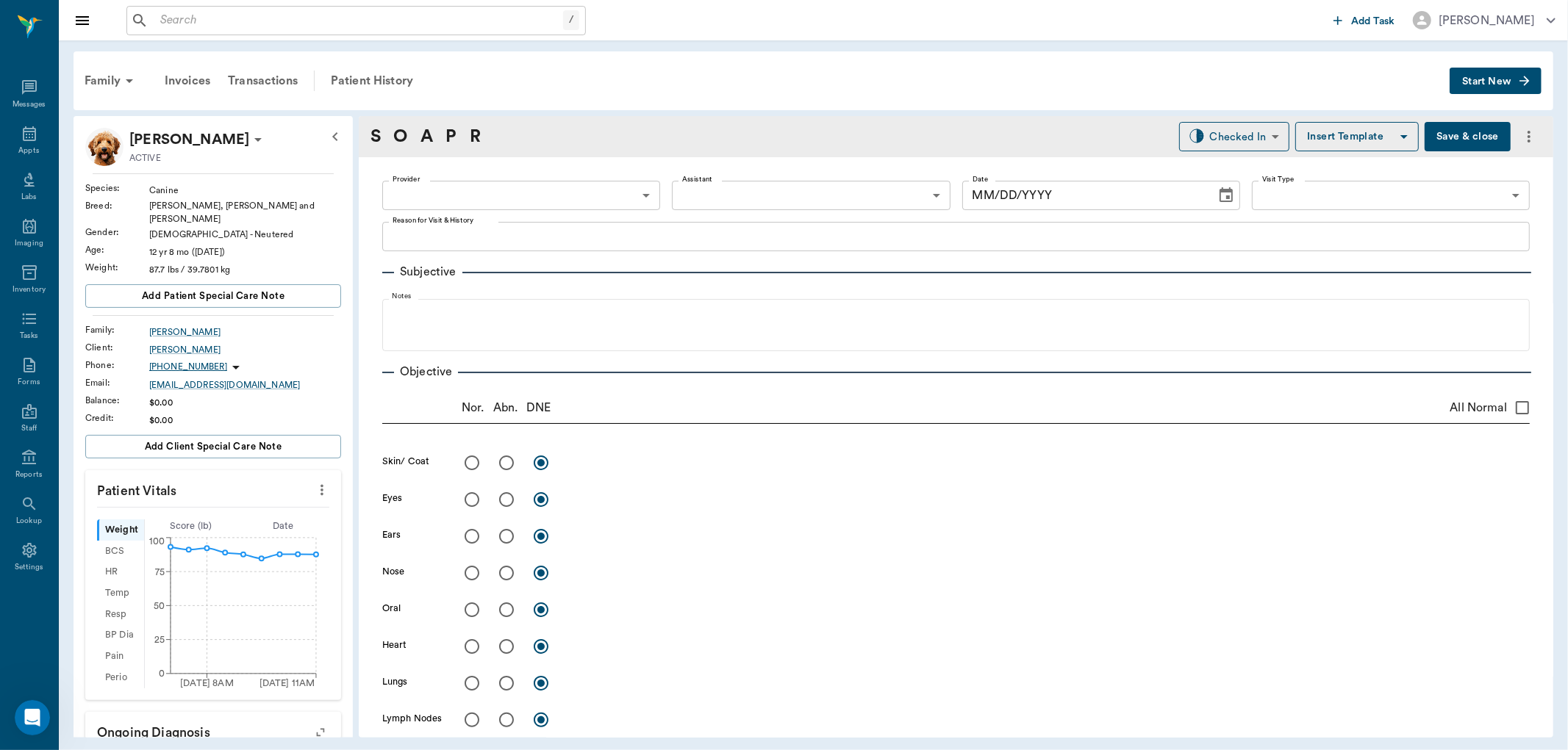
type textarea "[MEDICAL_DATA] present 2/4"
radio input "true"
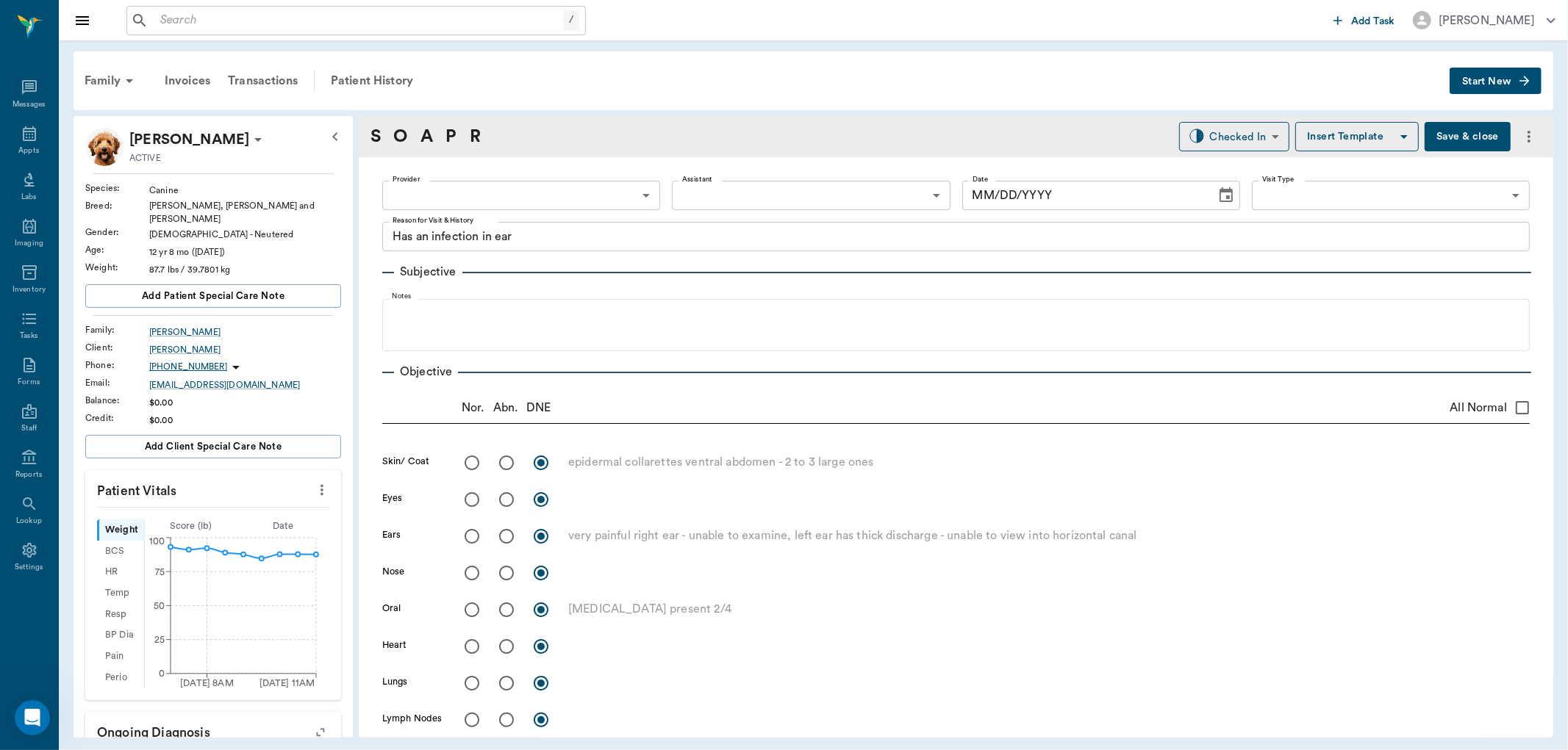
type textarea "suspect organ enlargement cranially but obese - hard to palpate adequately"
radio input "true"
type textarea "ambulatory x 4; left stifle is thickened, could not produce a true drawer sign …"
radio input "true"
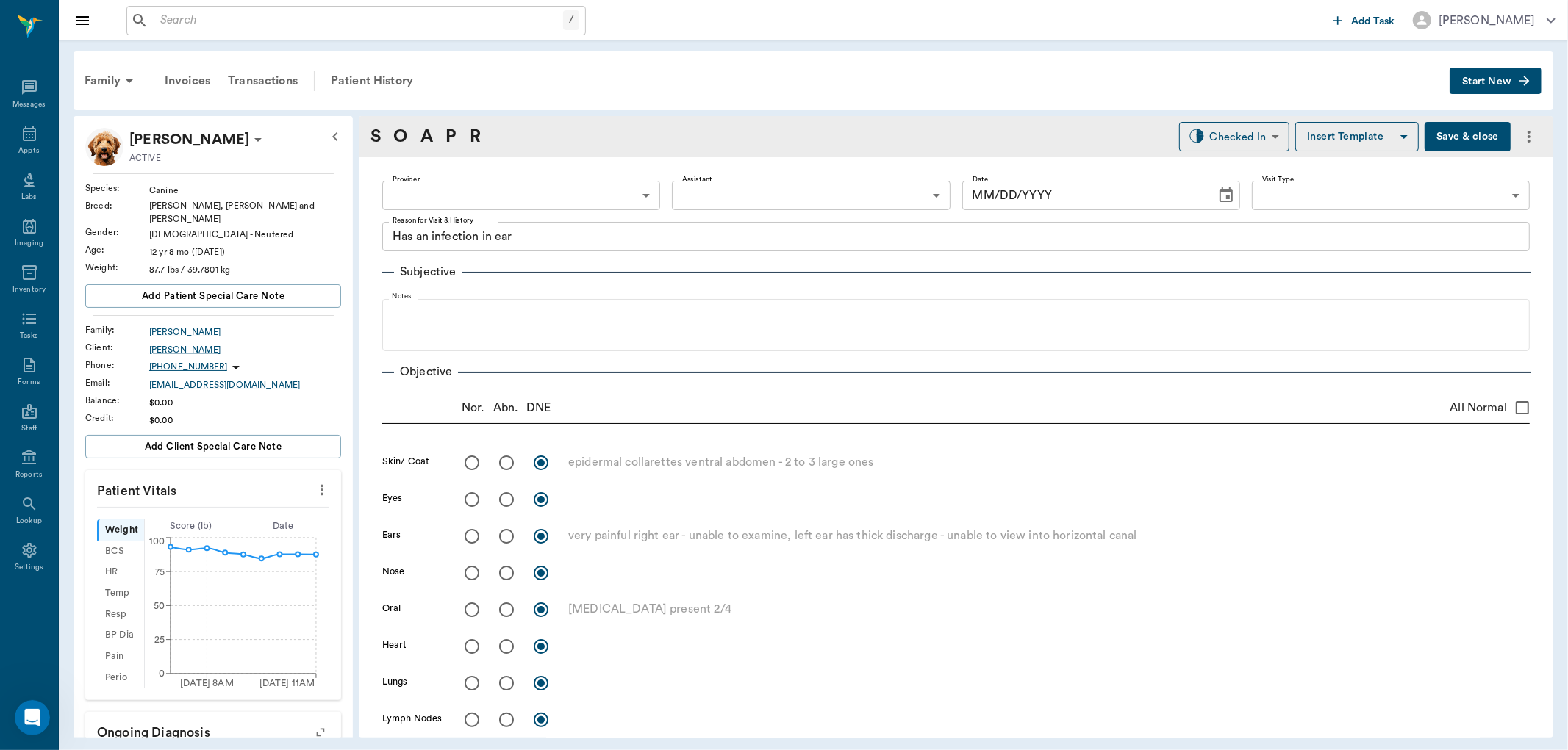
type textarea "limited exam wnl"
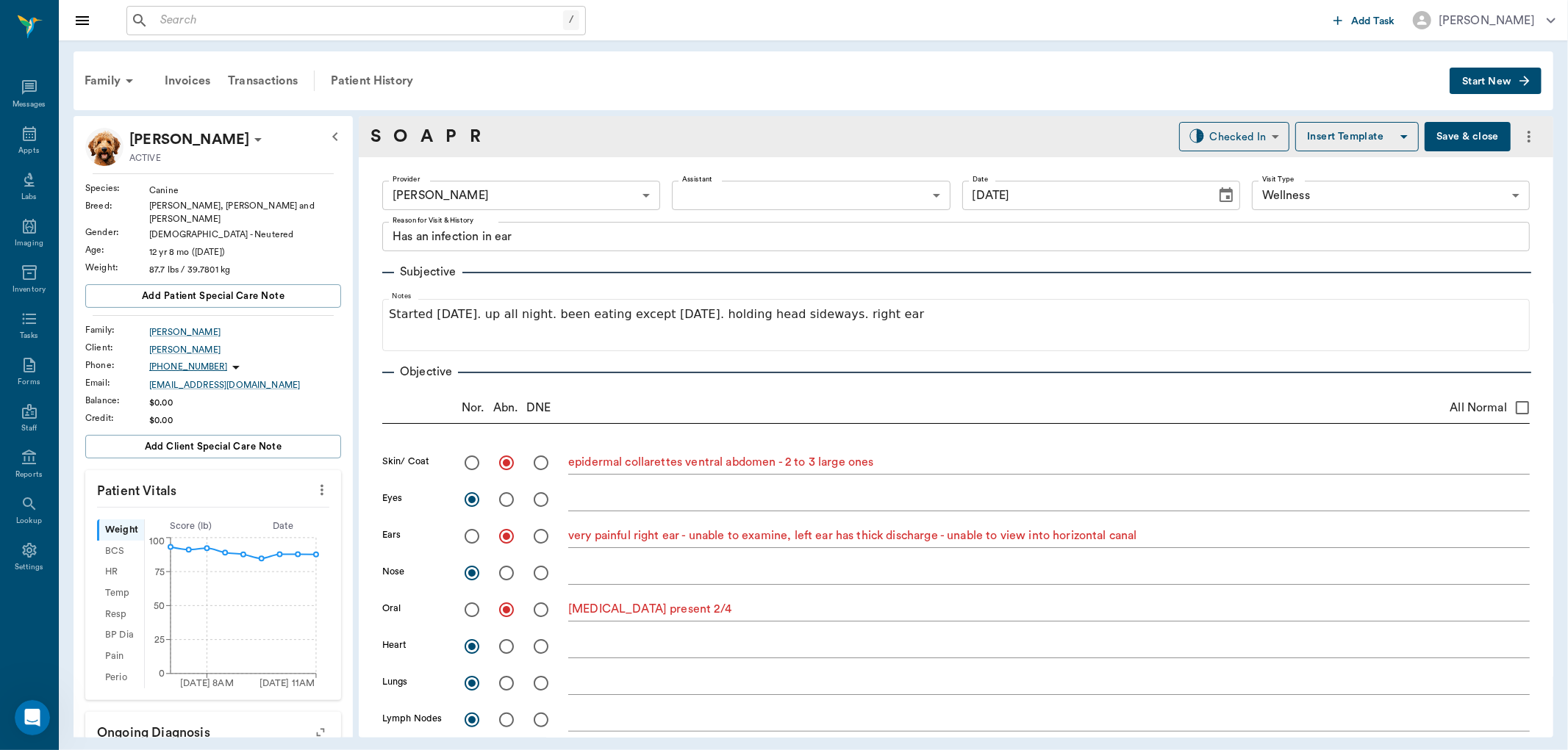
type input "09/02/2025"
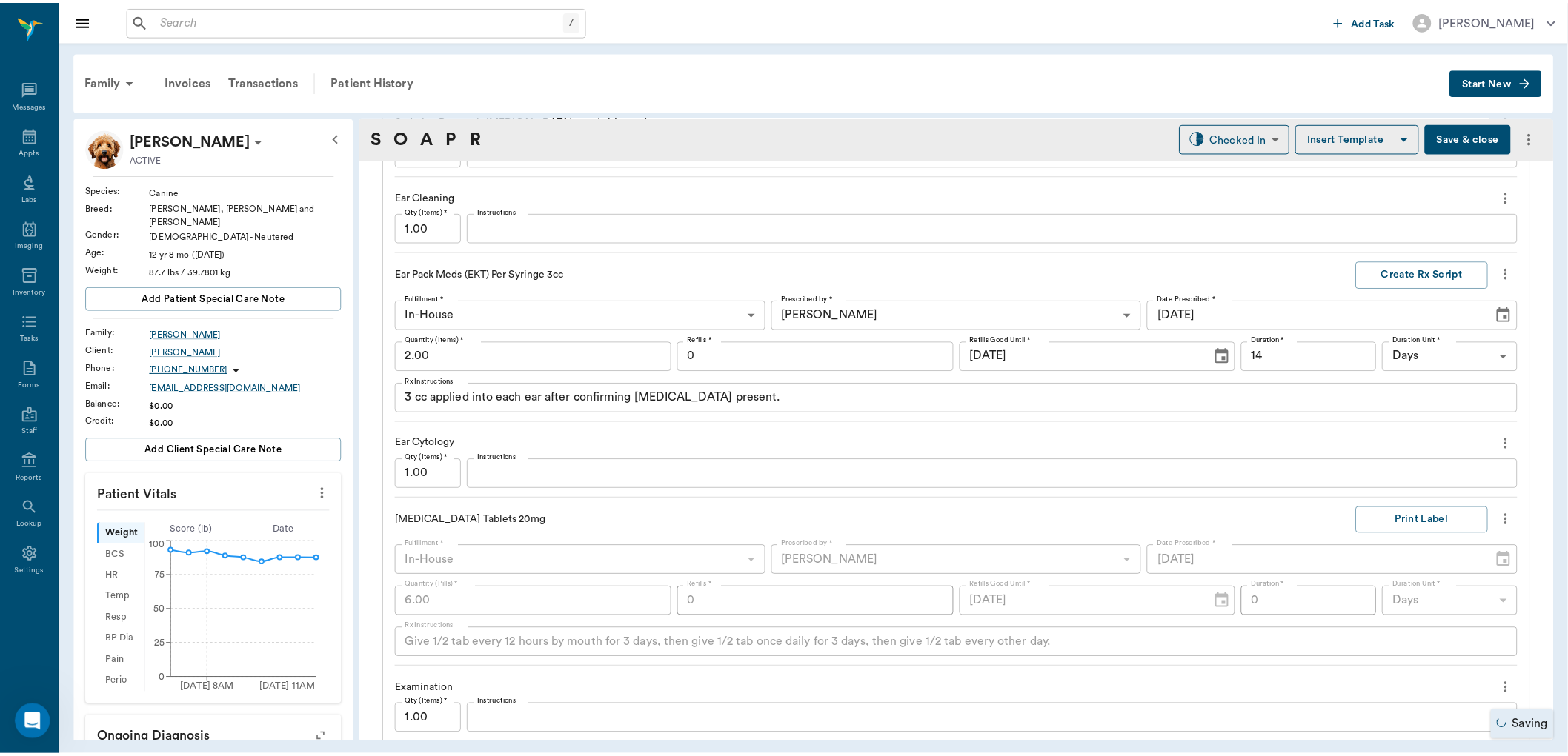
scroll to position [1690, 0]
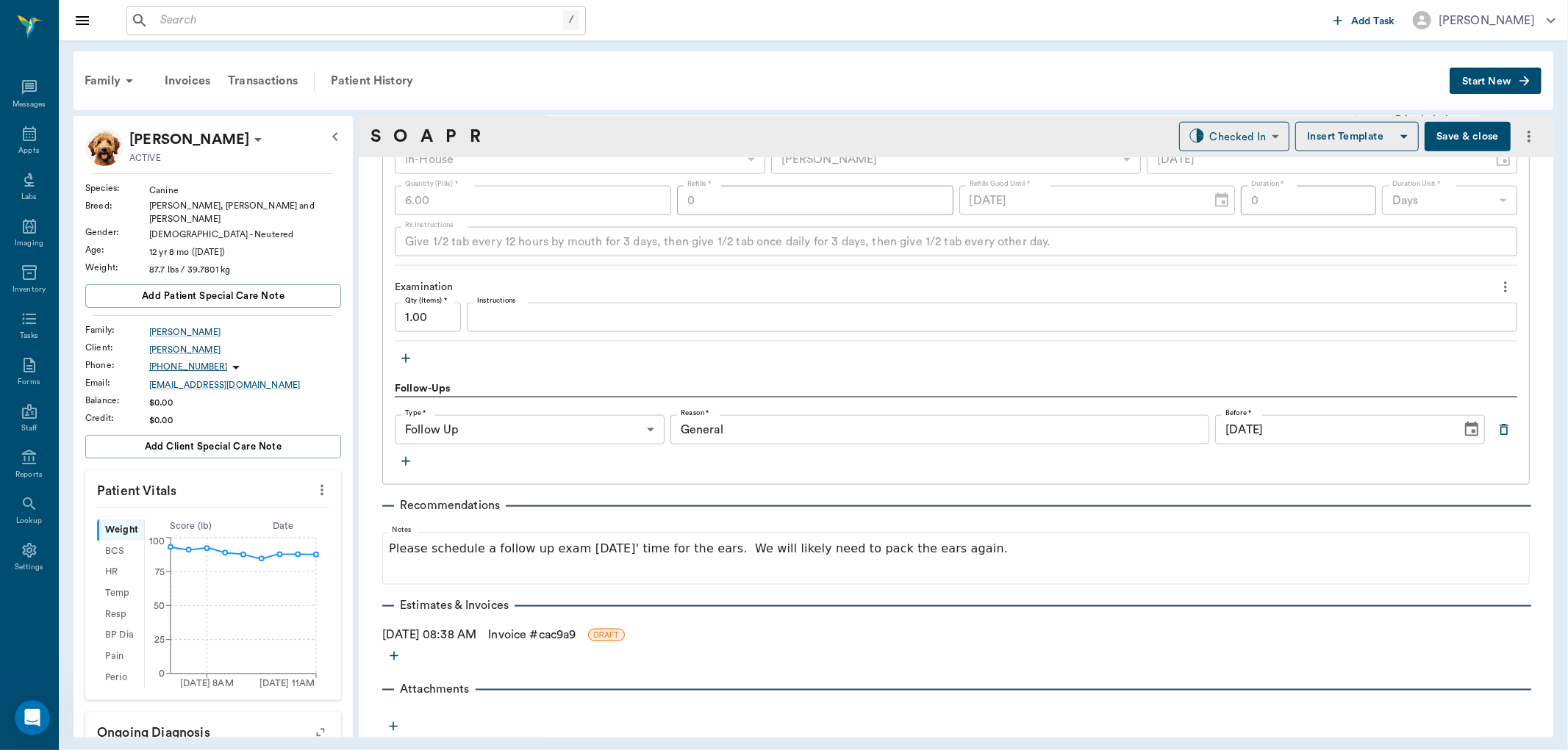
click at [576, 626] on link "Invoice # cac9a9" at bounding box center [532, 635] width 88 height 18
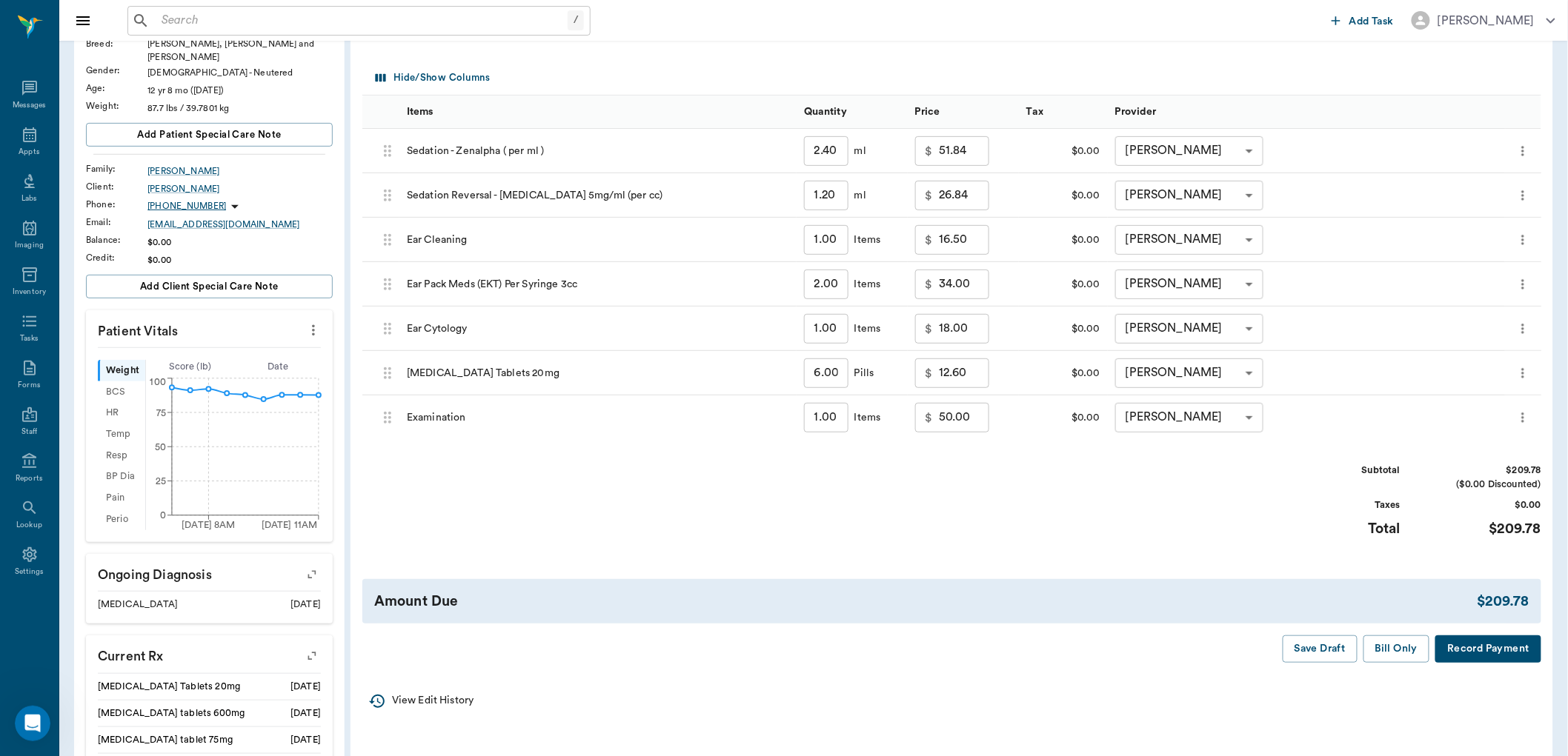
scroll to position [165, 0]
click at [1409, 648] on button "Bill Only" at bounding box center [1397, 648] width 67 height 28
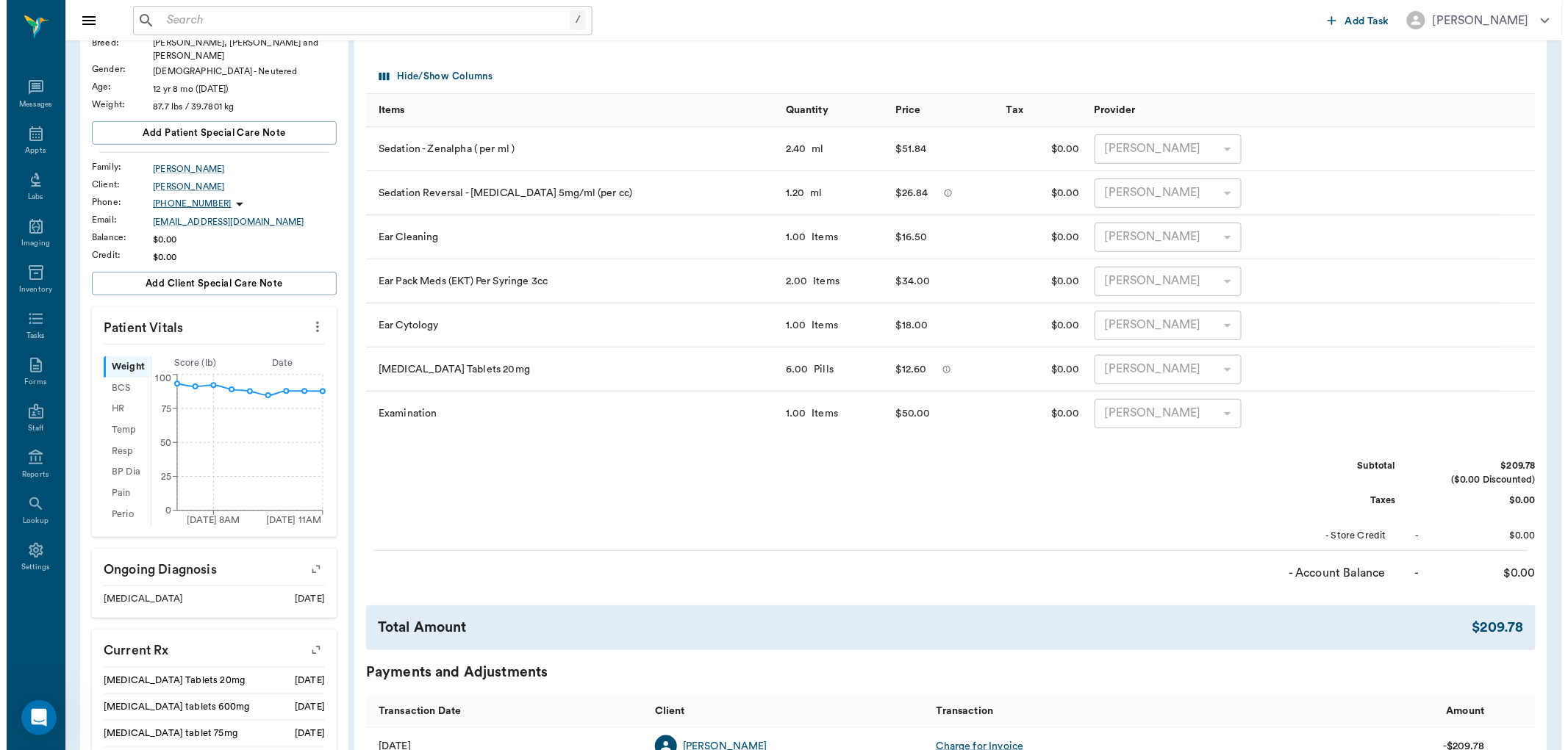
scroll to position [0, 0]
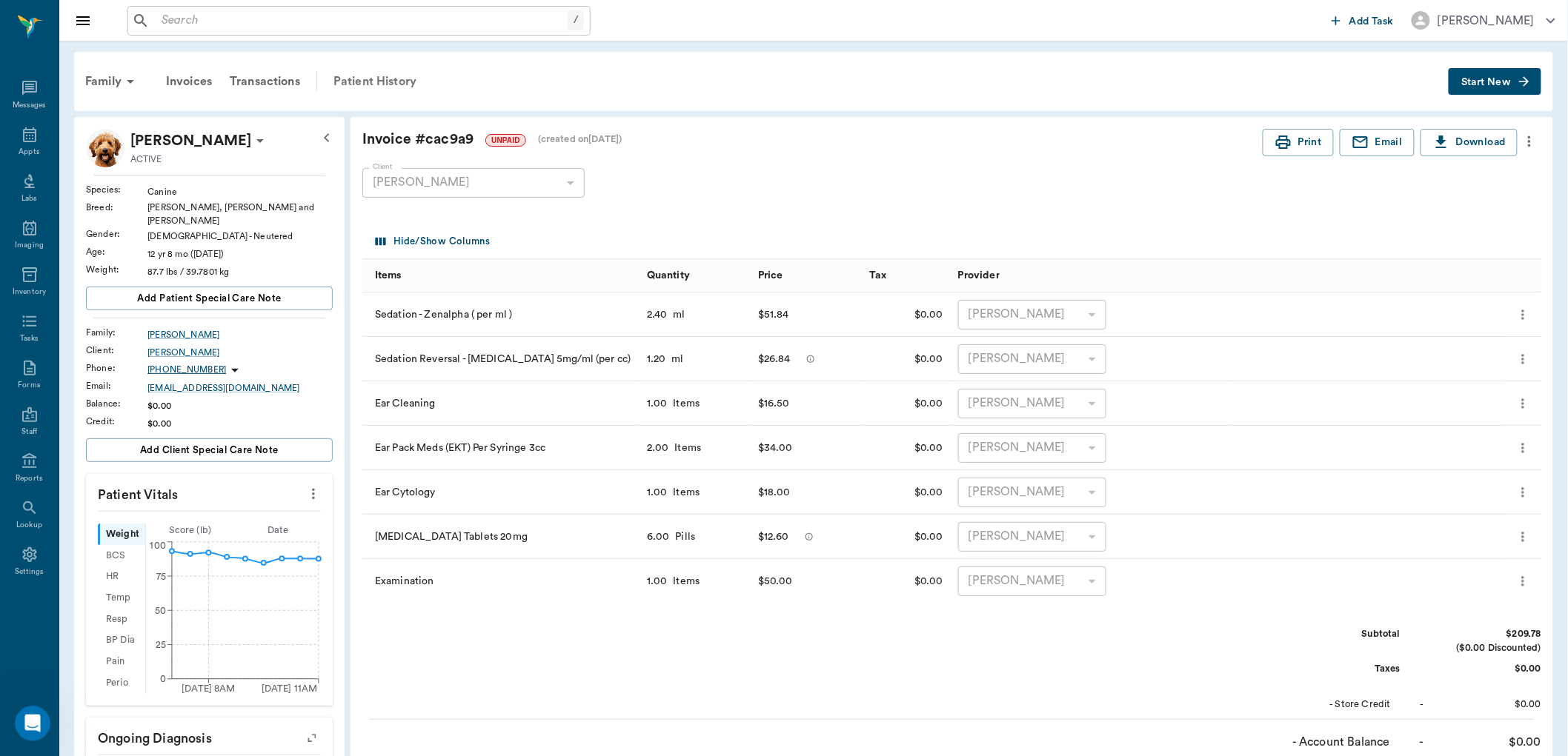
click at [388, 71] on div "Patient History" at bounding box center [375, 82] width 101 height 36
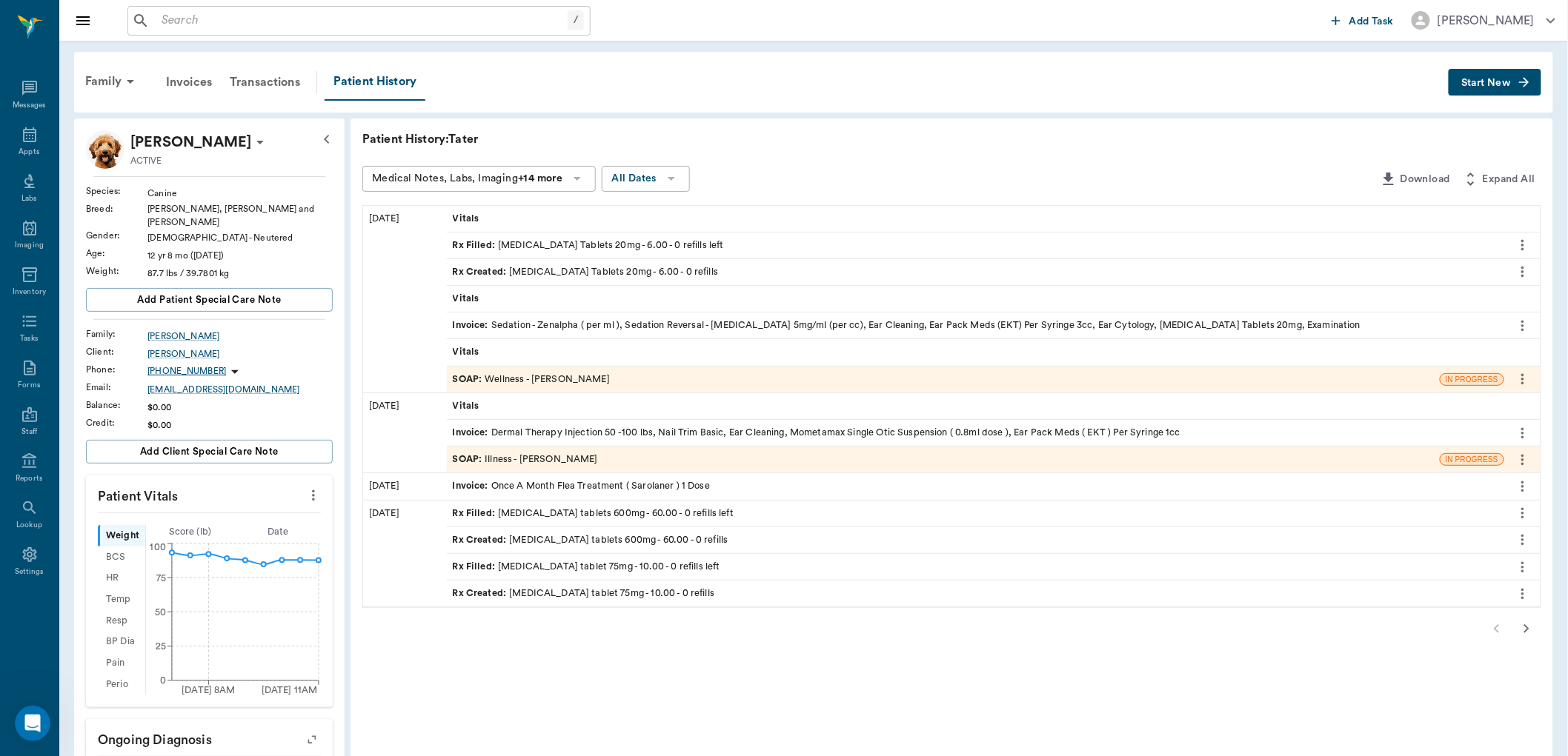
click at [463, 373] on span "SOAP :" at bounding box center [469, 379] width 33 height 14
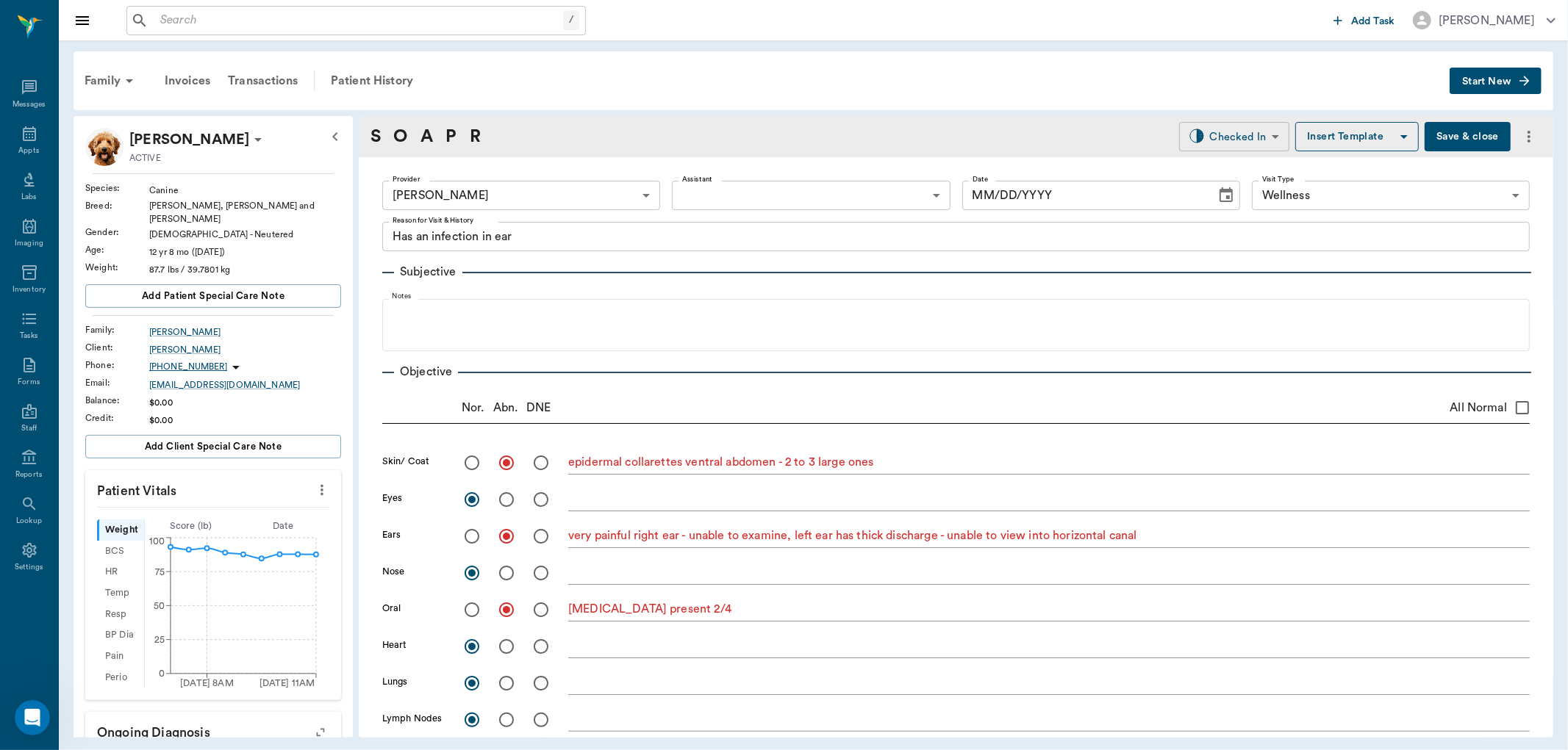
type input "670e8b52b987dc0b25a864ee"
type input "65d2be4f46e3a538d89b8c14"
type textarea "Has an infection in ear"
radio input "true"
type textarea "epidermal collarettes ventral abdomen - 2 to 3 large ones"
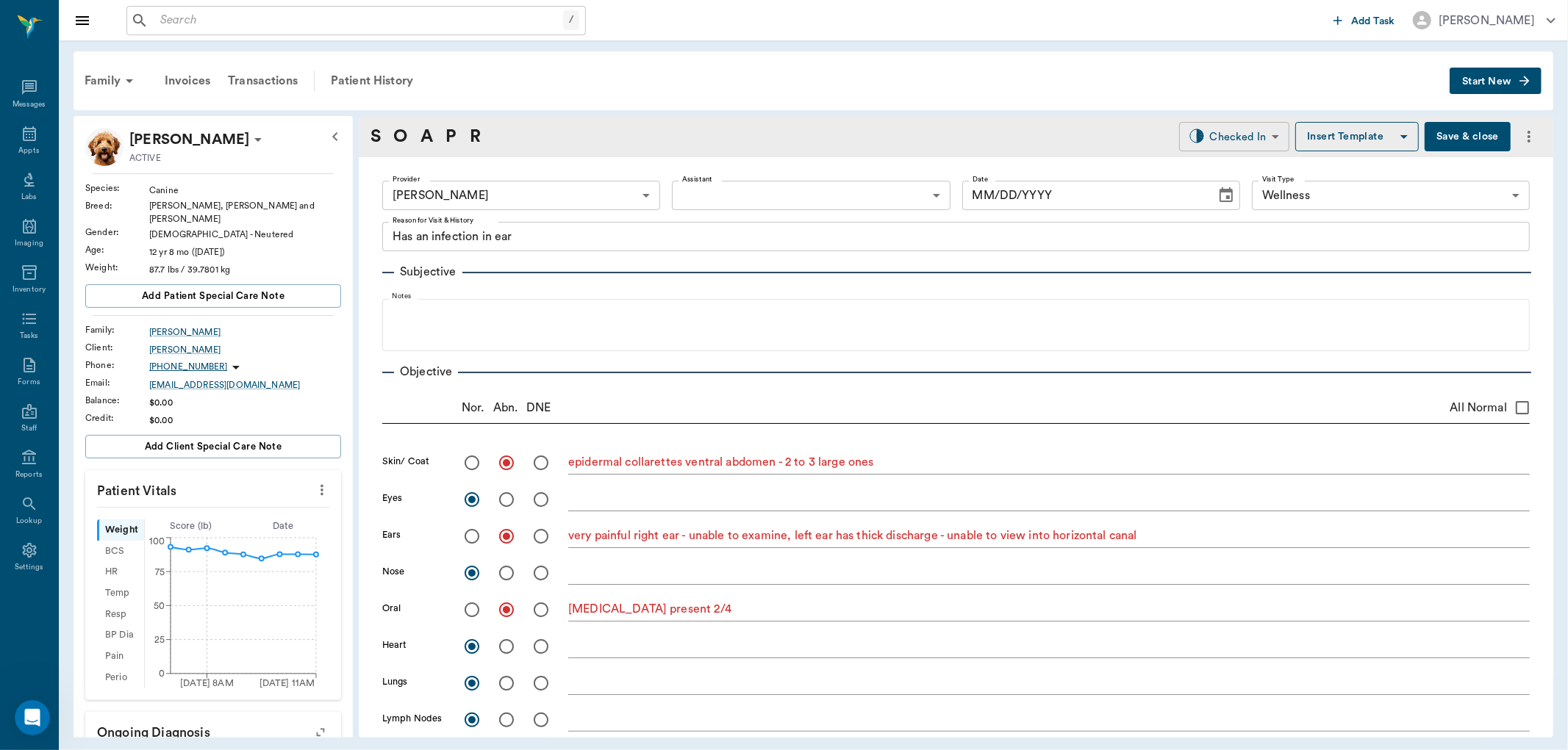
radio input "true"
type textarea "very painful right ear - unable to examine, left ear has thick discharge - unab…"
radio input "true"
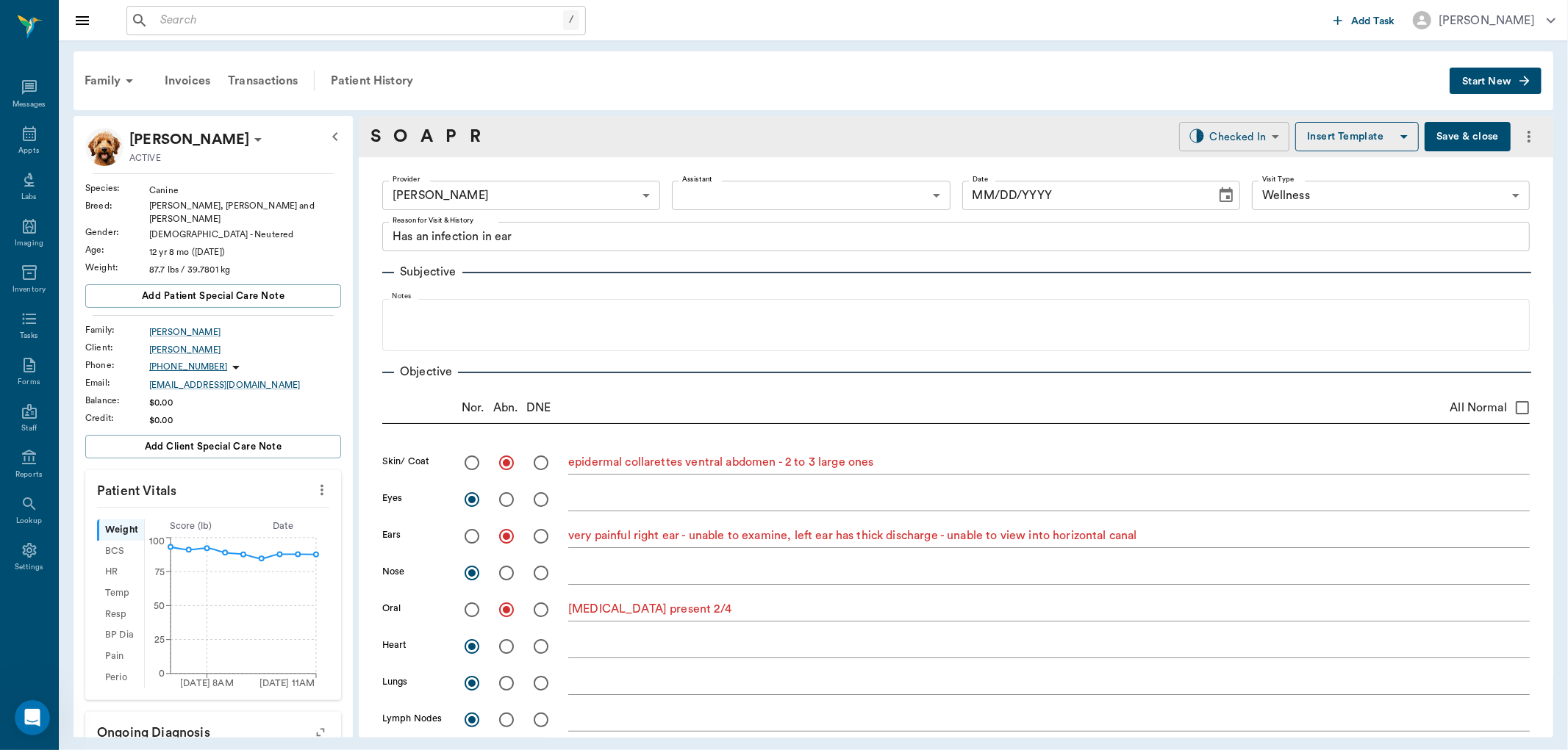
type textarea "tartar present 2/4"
radio input "true"
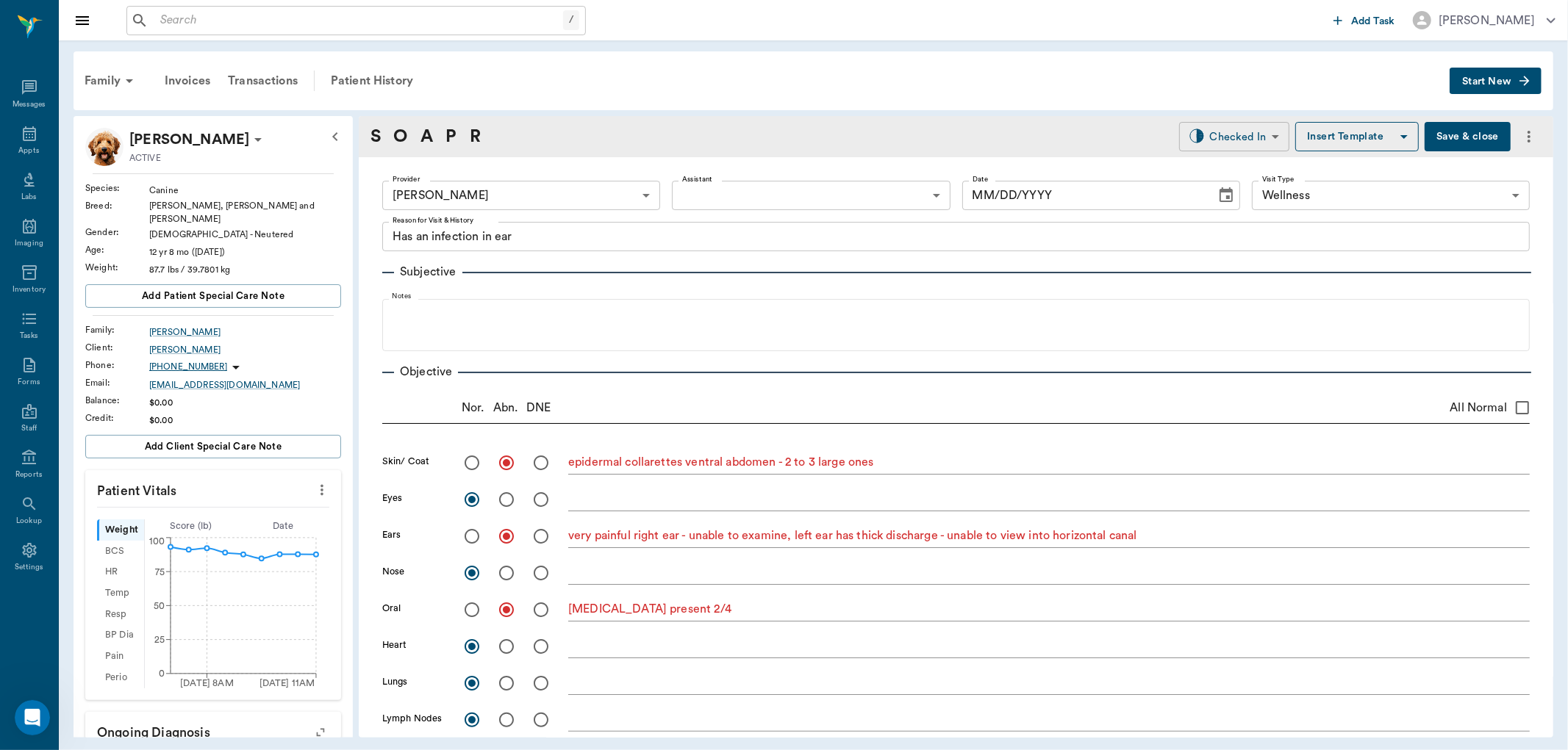
type textarea "suspect organ enlargement cranially but obese - hard to palpate adequately"
radio input "true"
type textarea "ambulatory x 4; left stifle is thickened, could not produce a true drawer sign …"
radio input "true"
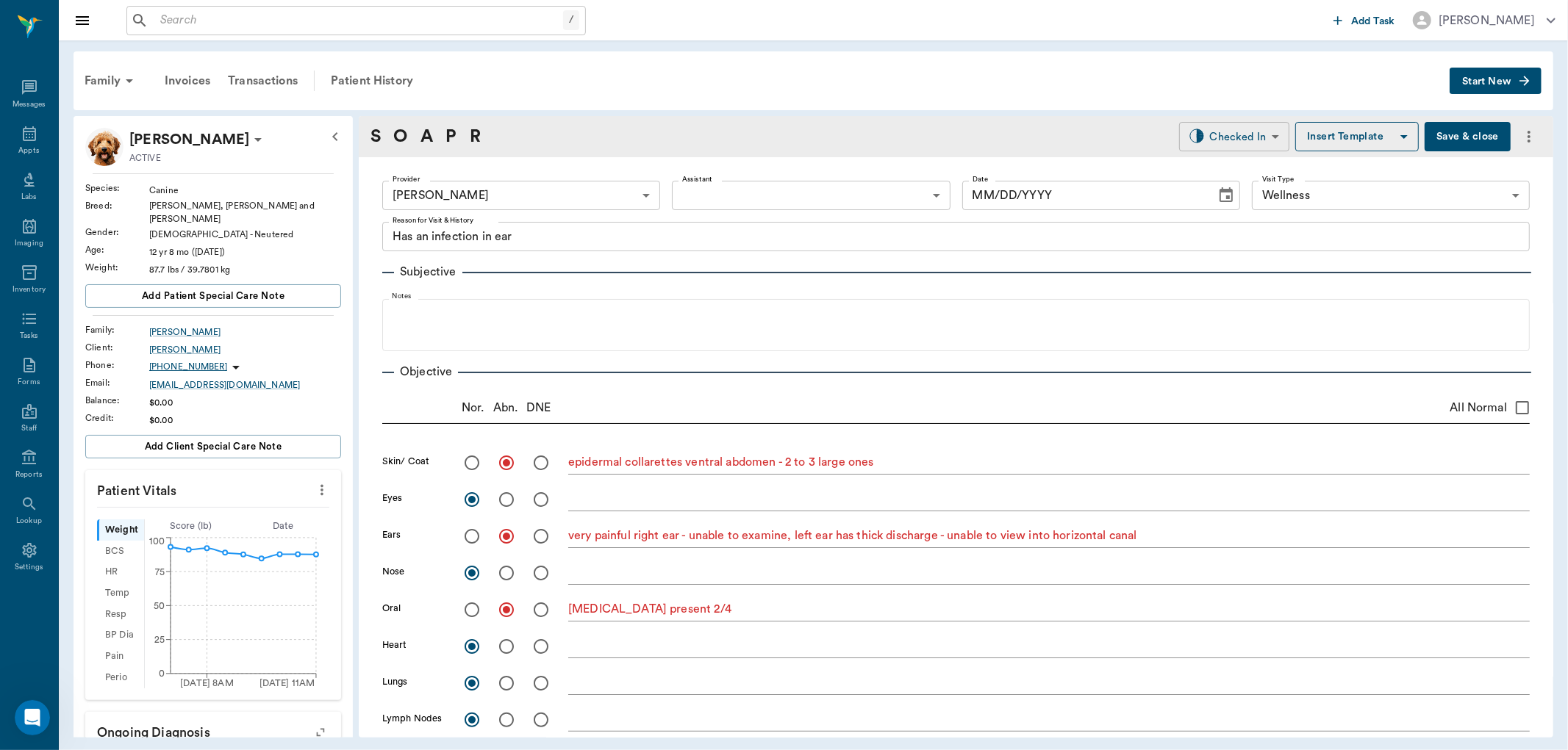
type textarea "limited exam wnl"
click at [1244, 137] on body "/ ​ Add Task Dr. Bert Ellsworth Nectar Messages Appts Labs Imaging Inventory Ta…" at bounding box center [784, 375] width 1568 height 750
type input "[DATE]"
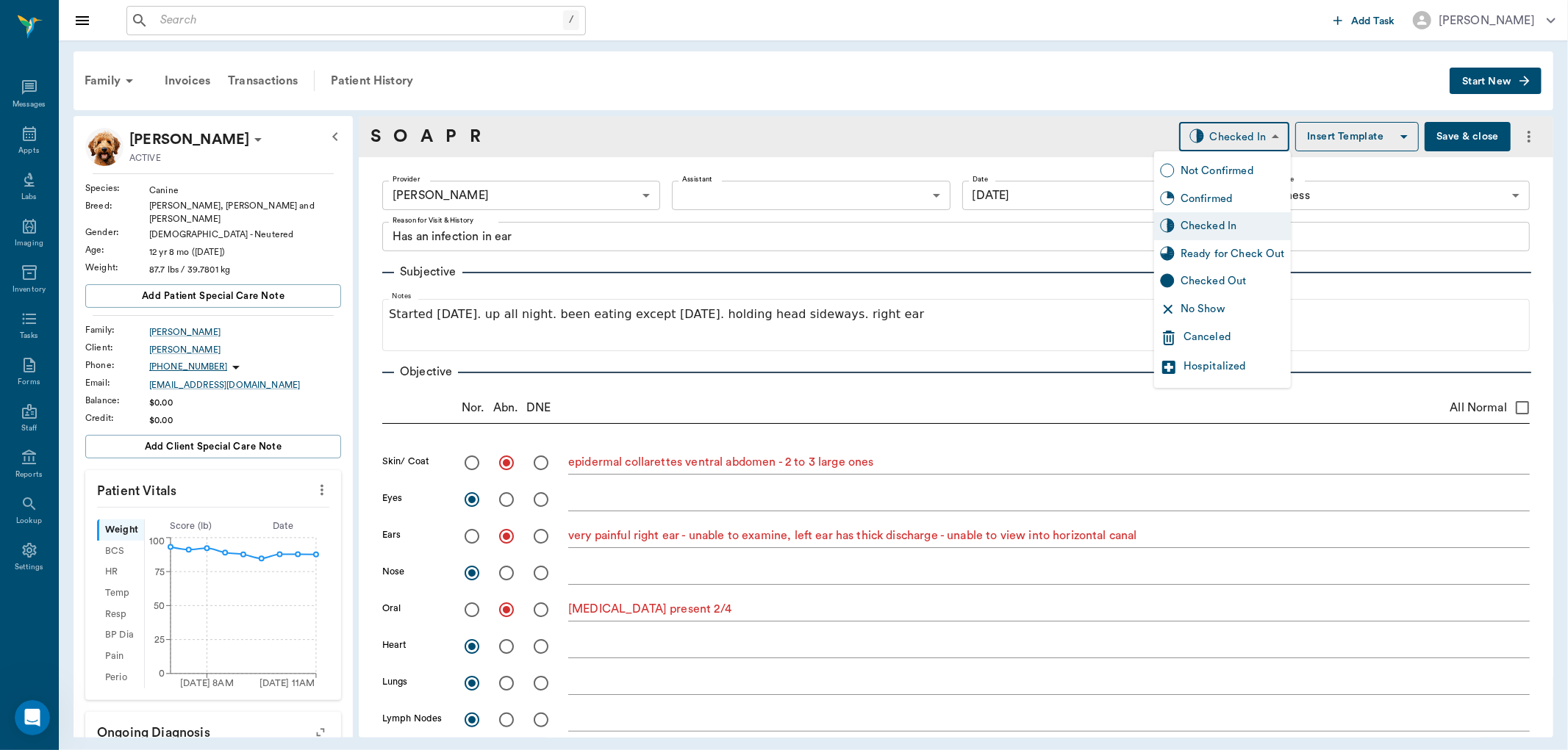
click at [1208, 256] on div "Ready for Check Out" at bounding box center [1233, 254] width 105 height 16
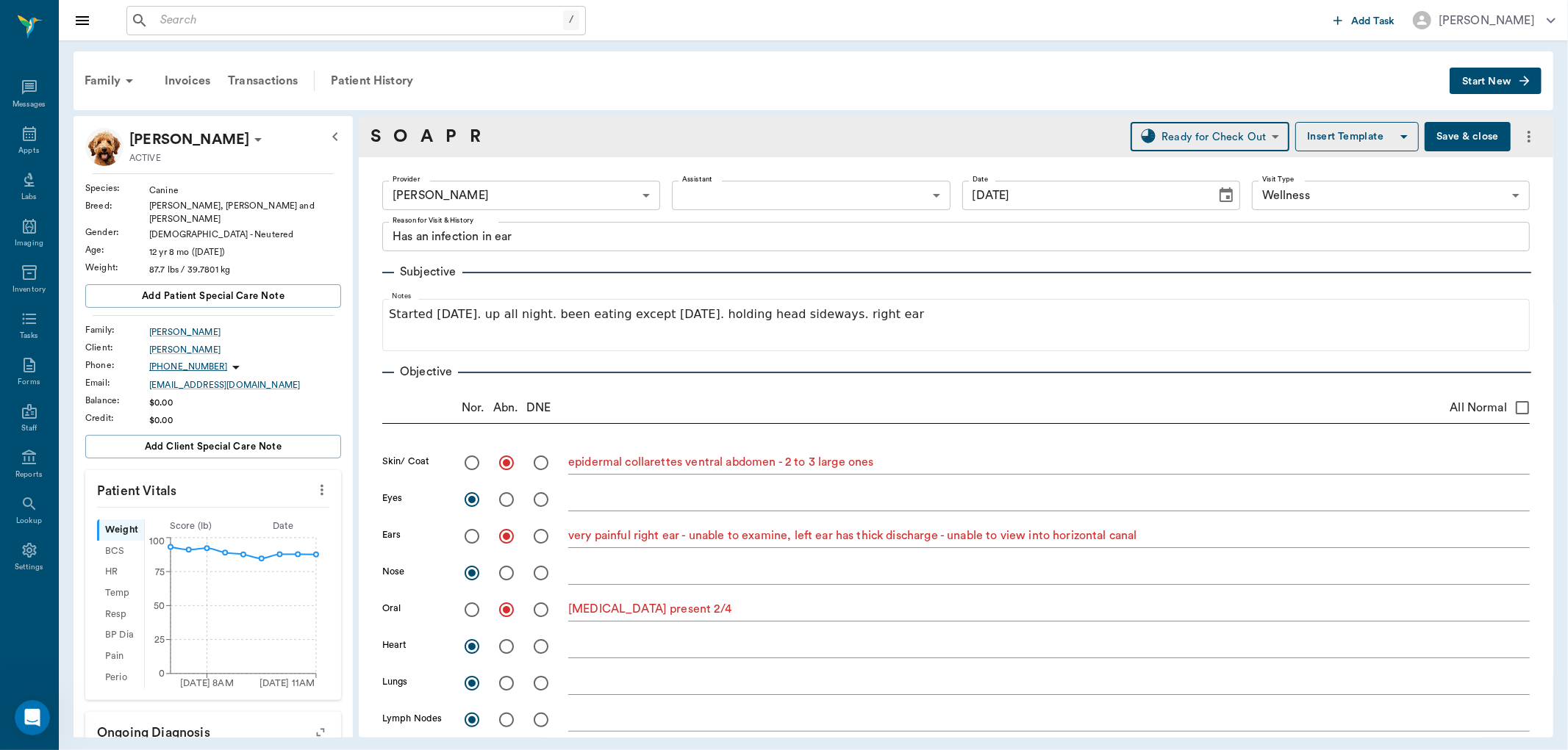
type input "READY_TO_CHECKOUT"
click at [1444, 133] on button "Save & close" at bounding box center [1468, 136] width 86 height 30
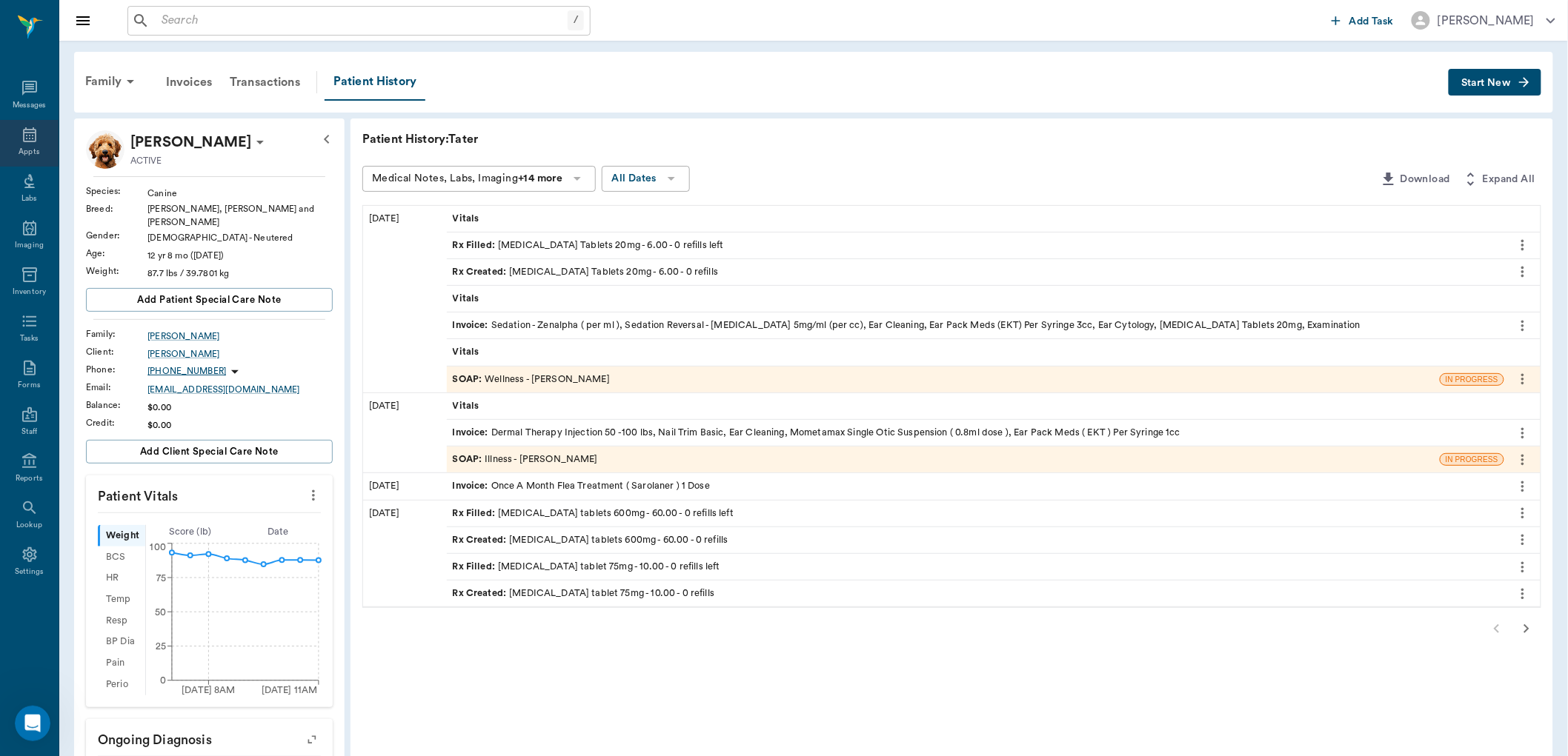
click at [28, 138] on icon at bounding box center [30, 135] width 18 height 18
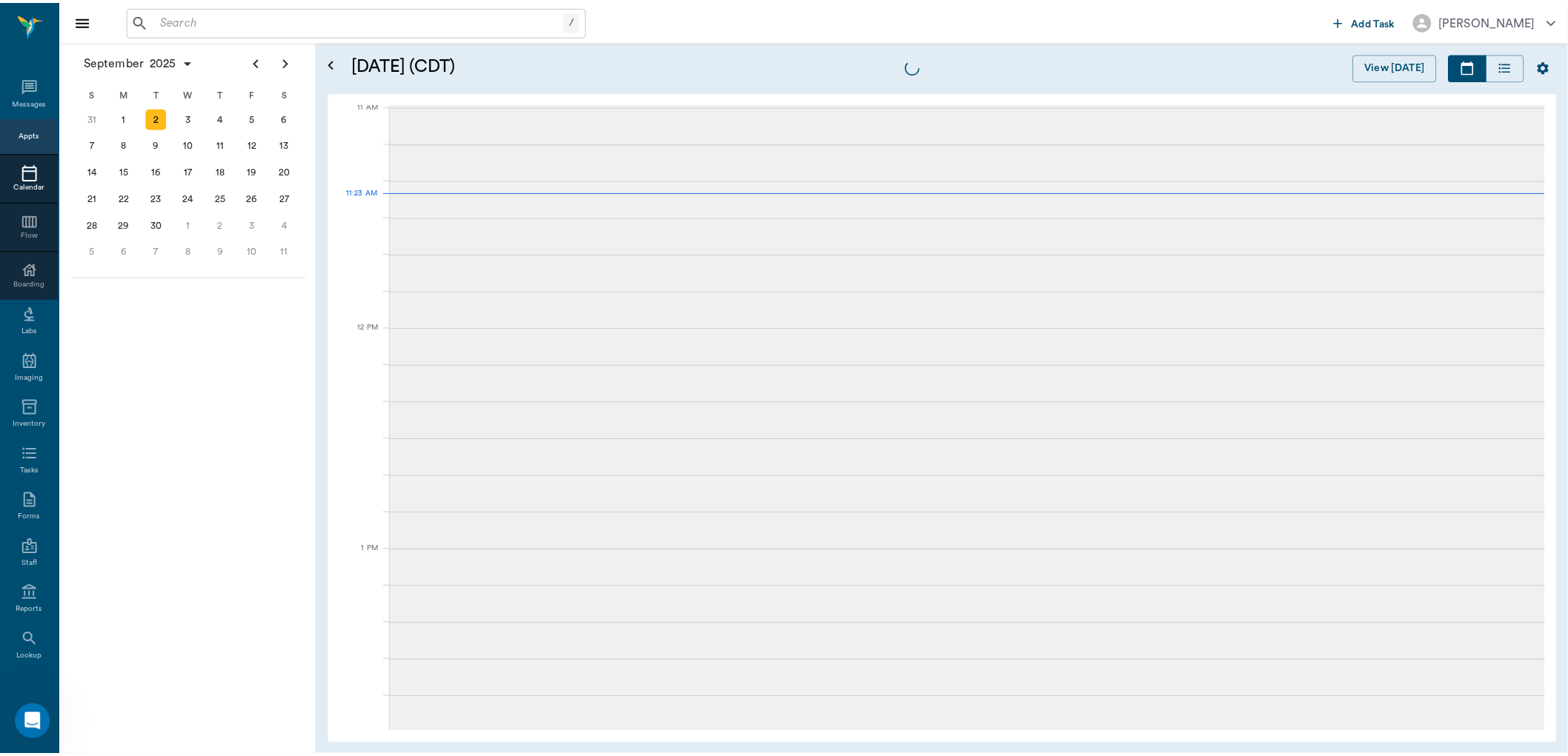
scroll to position [669, 0]
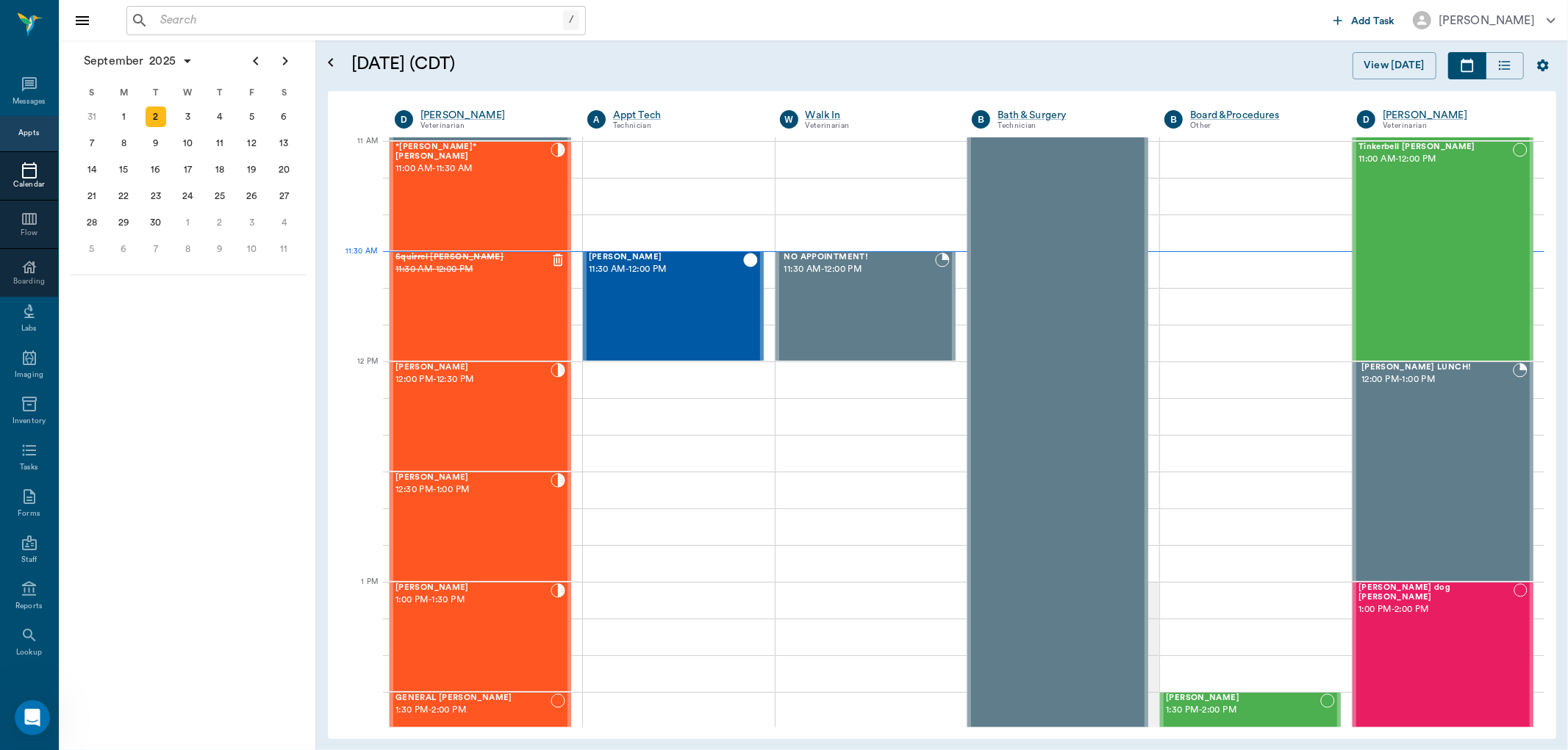
click at [298, 25] on input "text" at bounding box center [358, 21] width 409 height 21
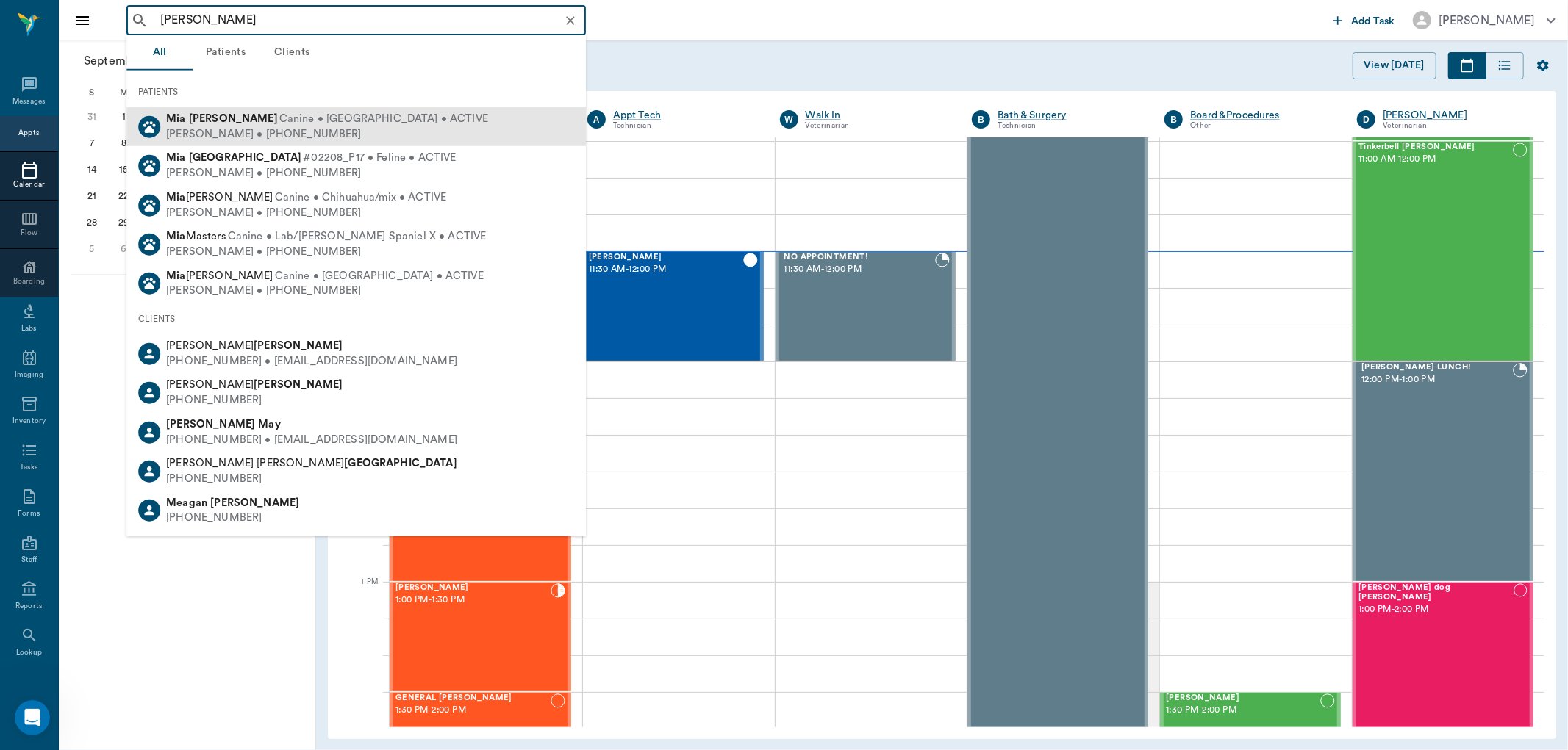
click at [275, 136] on div "Robert Ream • (903) 748-0082" at bounding box center [327, 134] width 322 height 16
type input "mia ream"
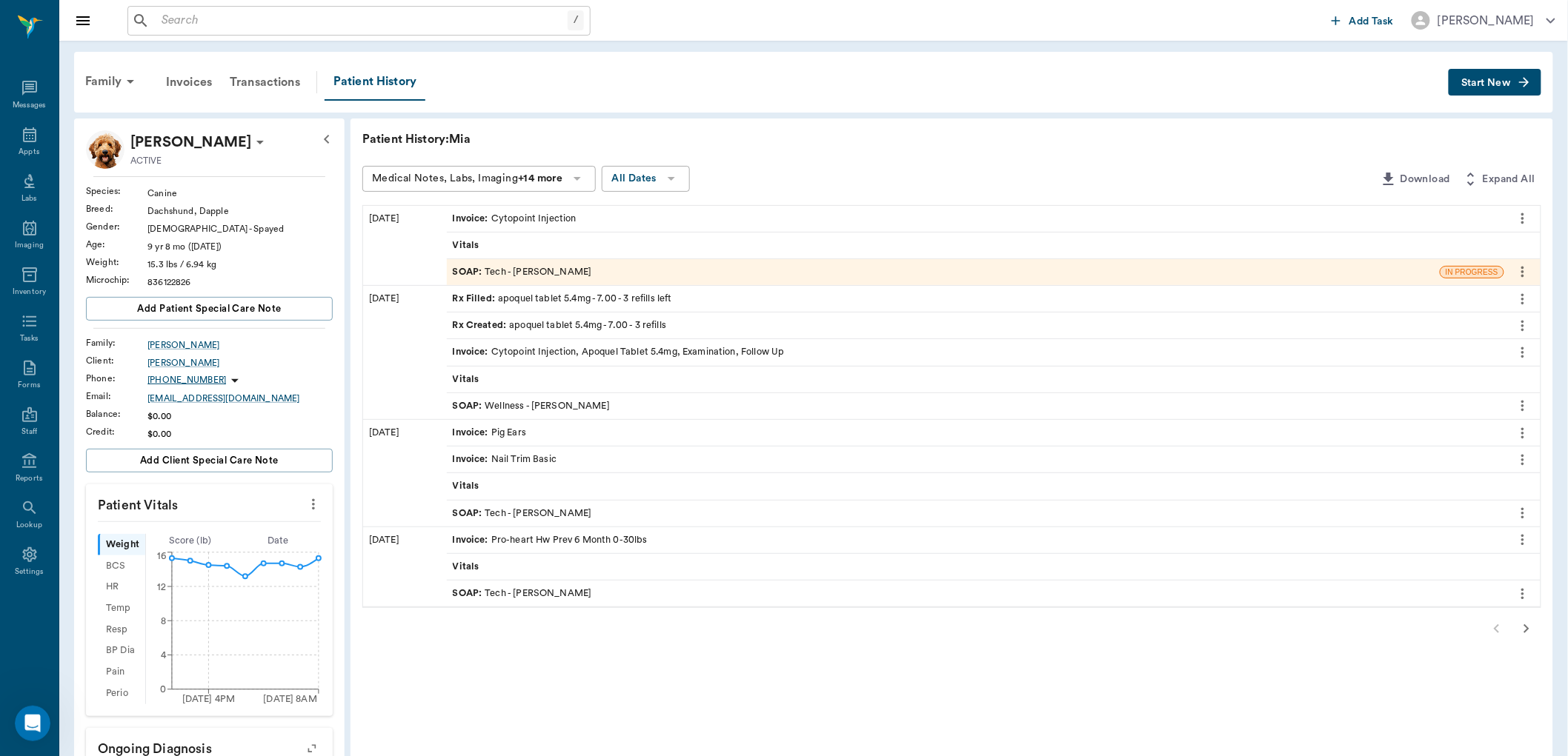
click at [568, 334] on div "Rx Created : apoquel tablet 5.4mg - 7.00 - 3 refills" at bounding box center [976, 325] width 1058 height 26
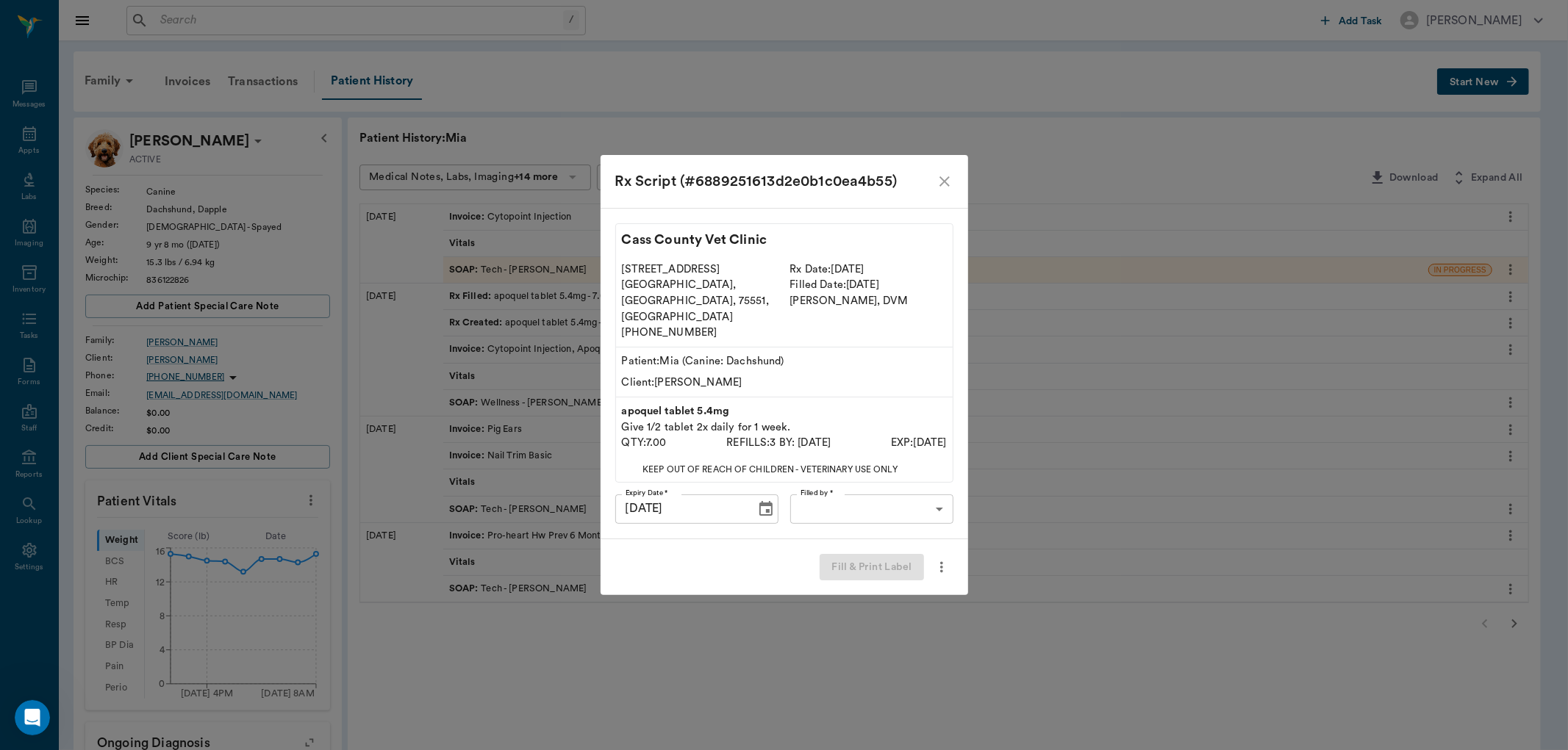
drag, startPoint x: 563, startPoint y: 331, endPoint x: 738, endPoint y: 135, distance: 262.8
click at [738, 135] on div "Rx Script (#6889251613d2e0b1c0ea4b55) Cass County Vet Clinic 102 E. Pinecrest D…" at bounding box center [784, 375] width 1568 height 750
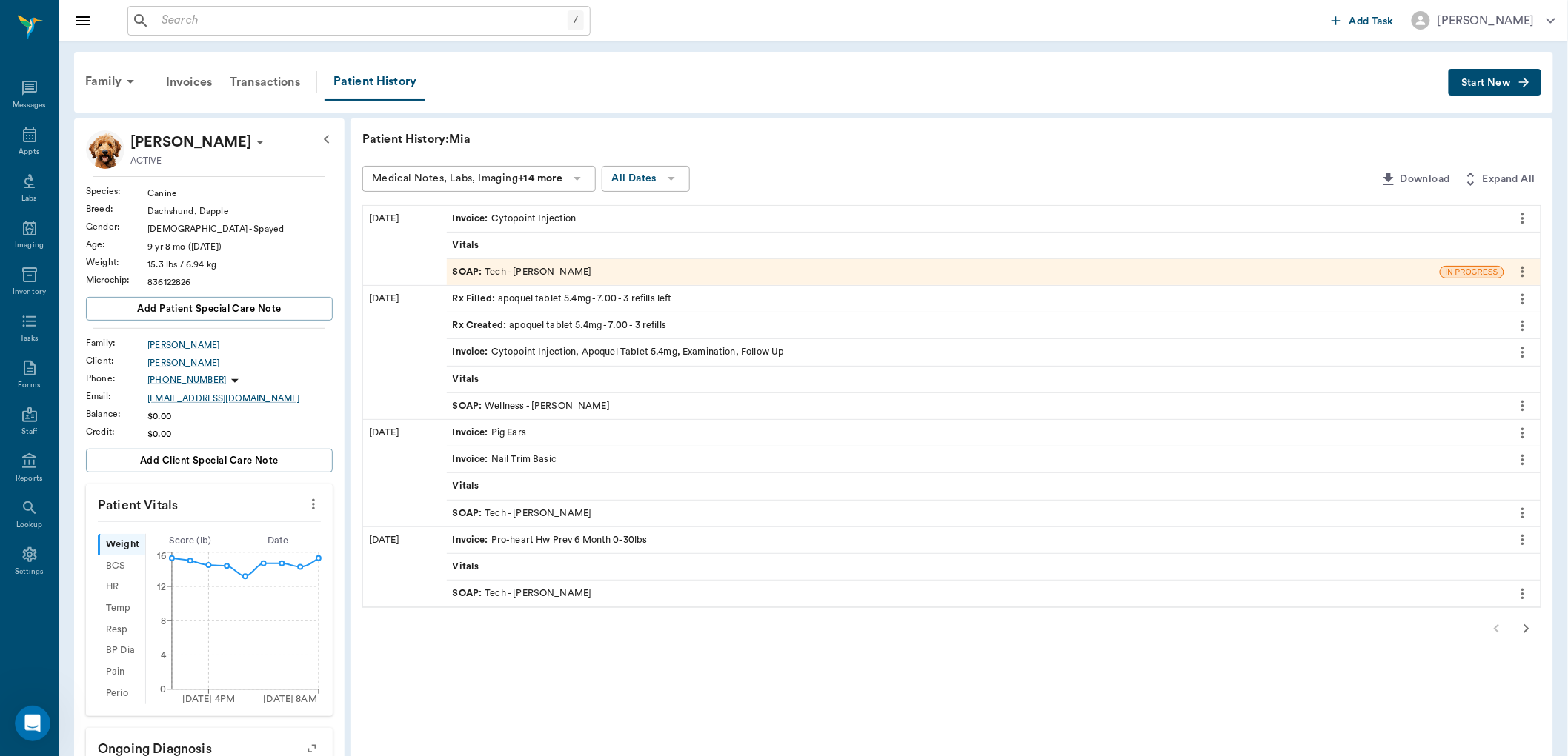
drag, startPoint x: 557, startPoint y: 366, endPoint x: 747, endPoint y: 127, distance: 305.3
click at [747, 127] on div "Patient History: Mia Medical Notes, Labs, Imaging +14 more All Dates Download E…" at bounding box center [952, 652] width 1203 height 1069
click at [584, 327] on div "Rx Created : apoquel tablet 5.4mg - 7.00 - 3 refills" at bounding box center [560, 325] width 214 height 14
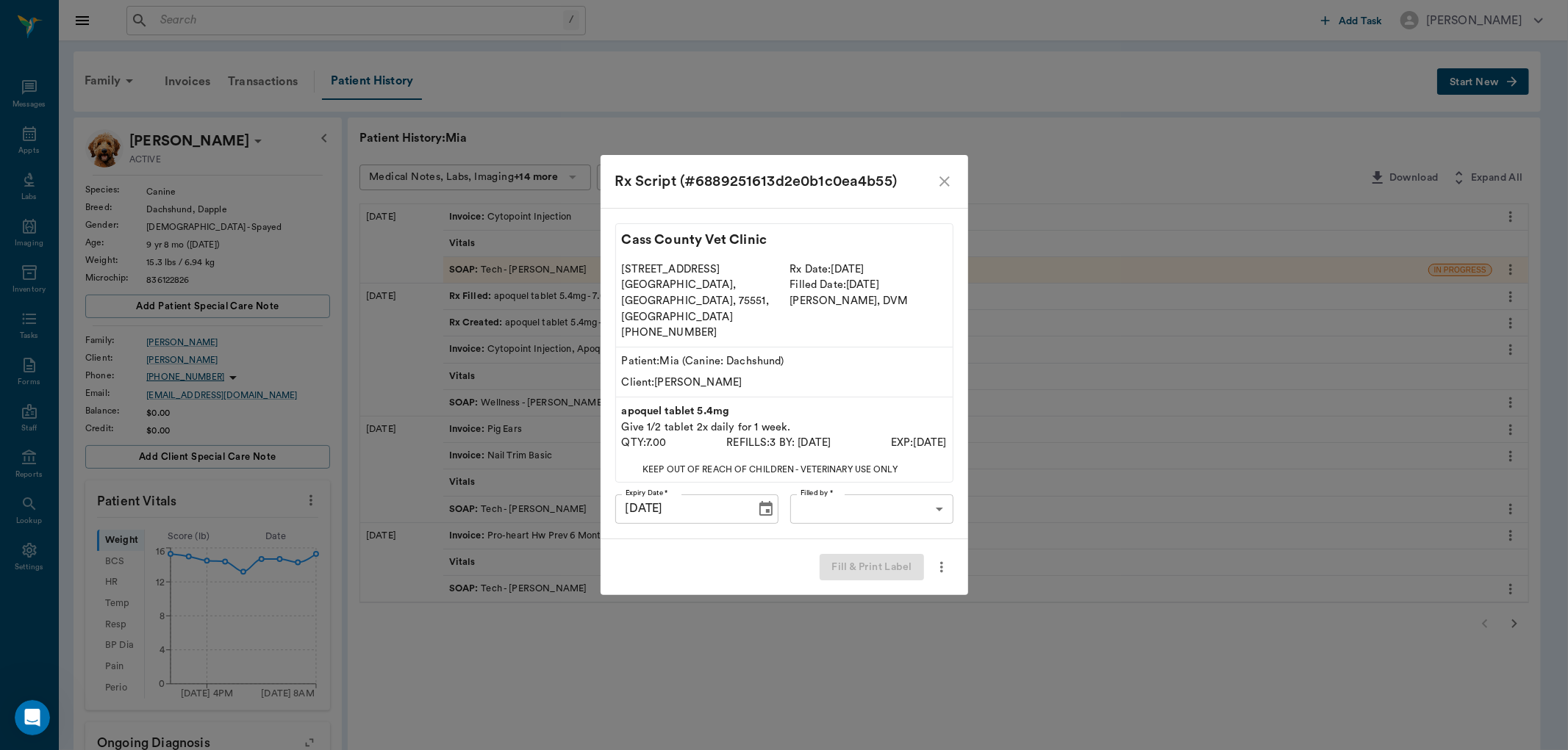
click at [950, 191] on icon "close" at bounding box center [945, 182] width 18 height 18
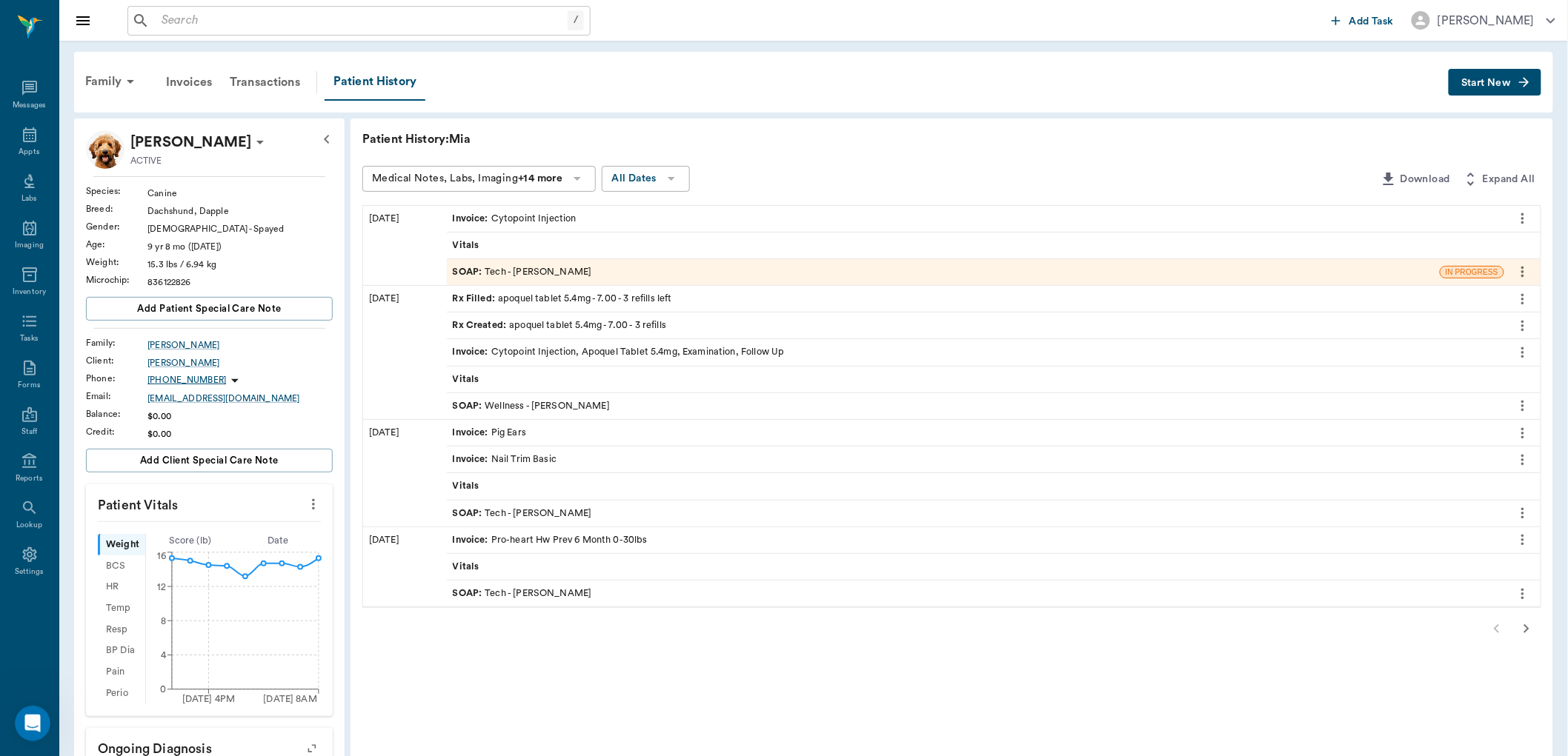
drag, startPoint x: 949, startPoint y: 197, endPoint x: 832, endPoint y: 141, distance: 129.7
click at [832, 141] on div "Patient History: Mia" at bounding box center [952, 139] width 1179 height 18
click at [366, 23] on input "text" at bounding box center [361, 21] width 412 height 21
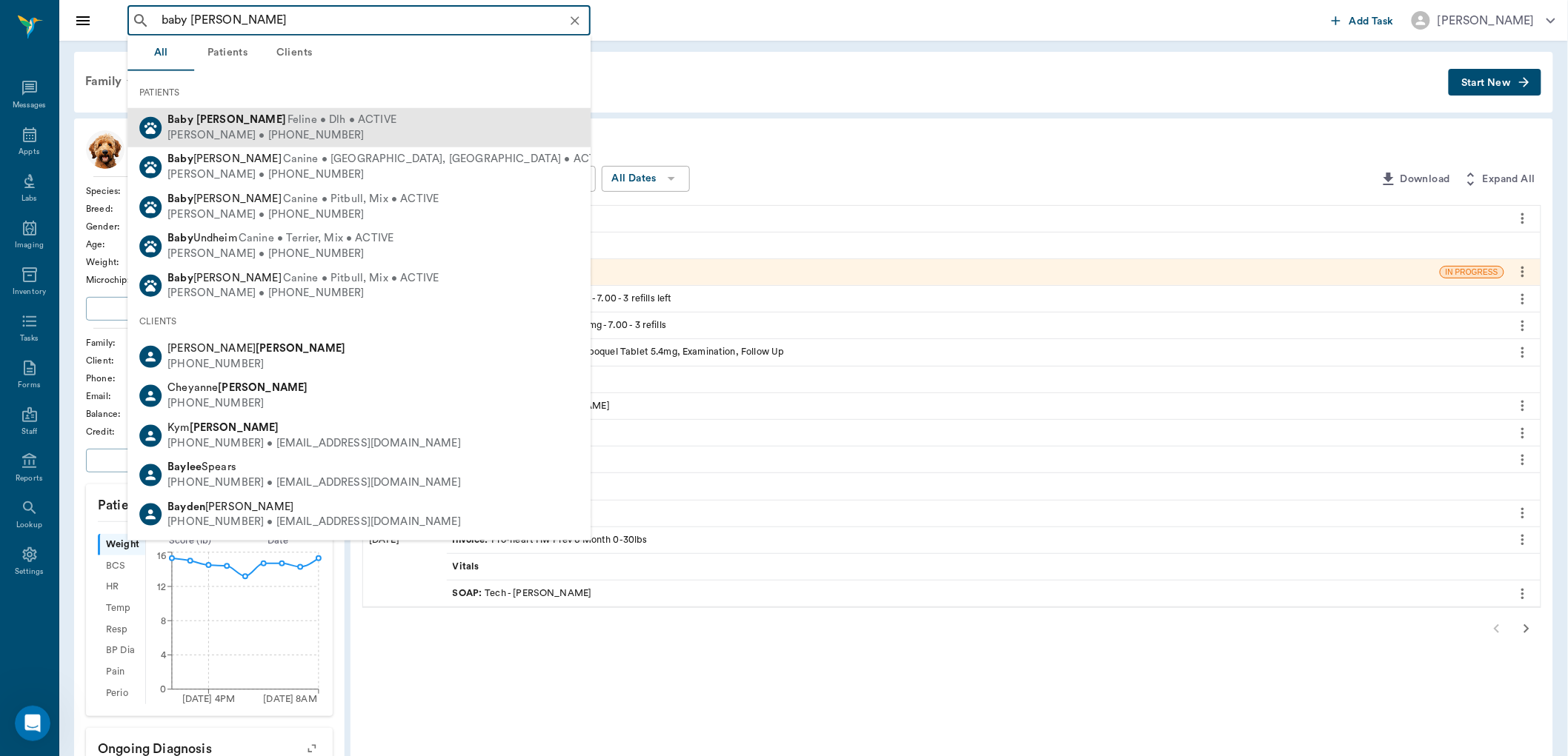
click at [287, 114] on span "Feline • Dlh • ACTIVE" at bounding box center [342, 120] width 109 height 16
type input "baby kroll"
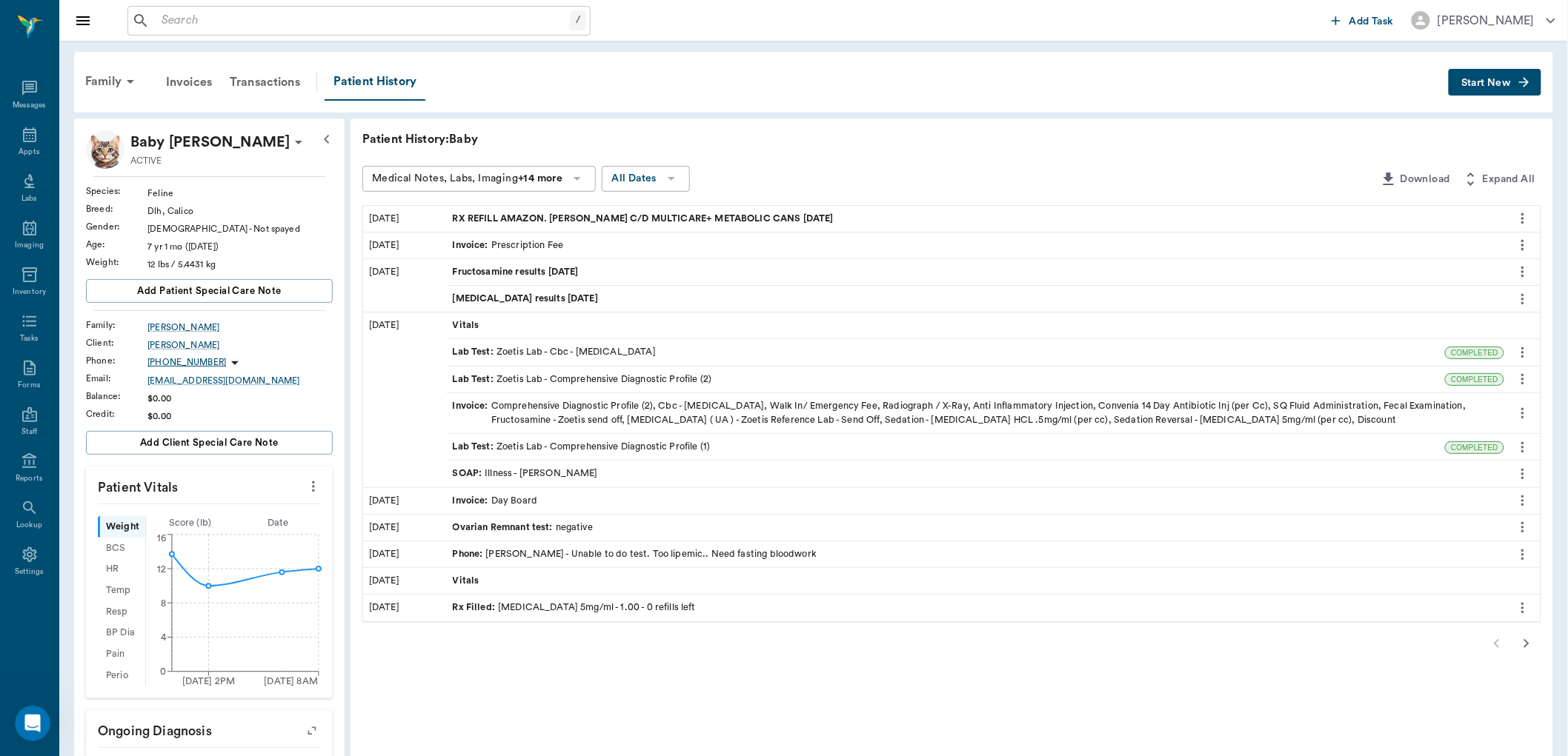
click at [539, 471] on div "SOAP : Illness - Dr. Bert Ellsworth" at bounding box center [525, 473] width 145 height 14
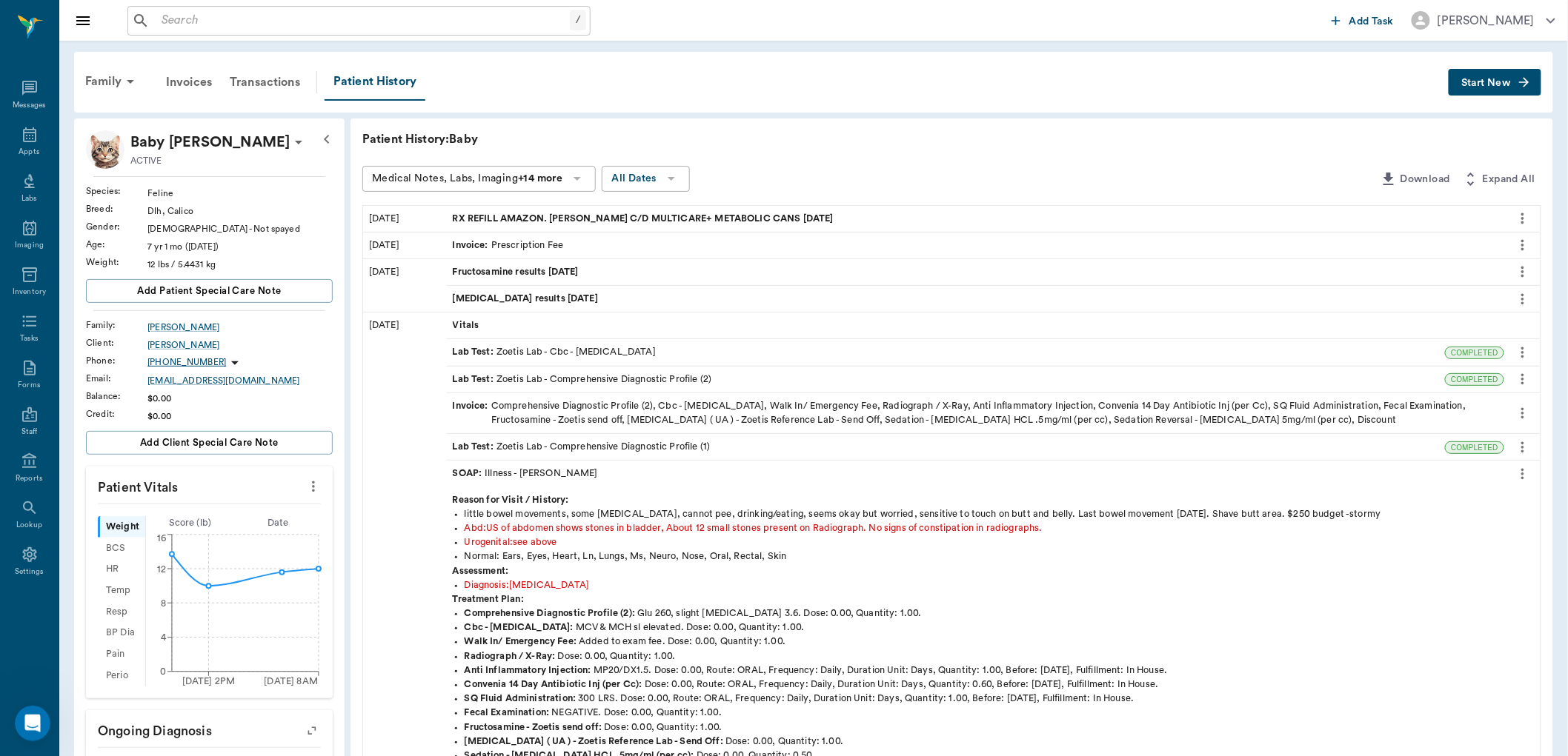
click at [1517, 474] on icon "more" at bounding box center [1523, 474] width 16 height 18
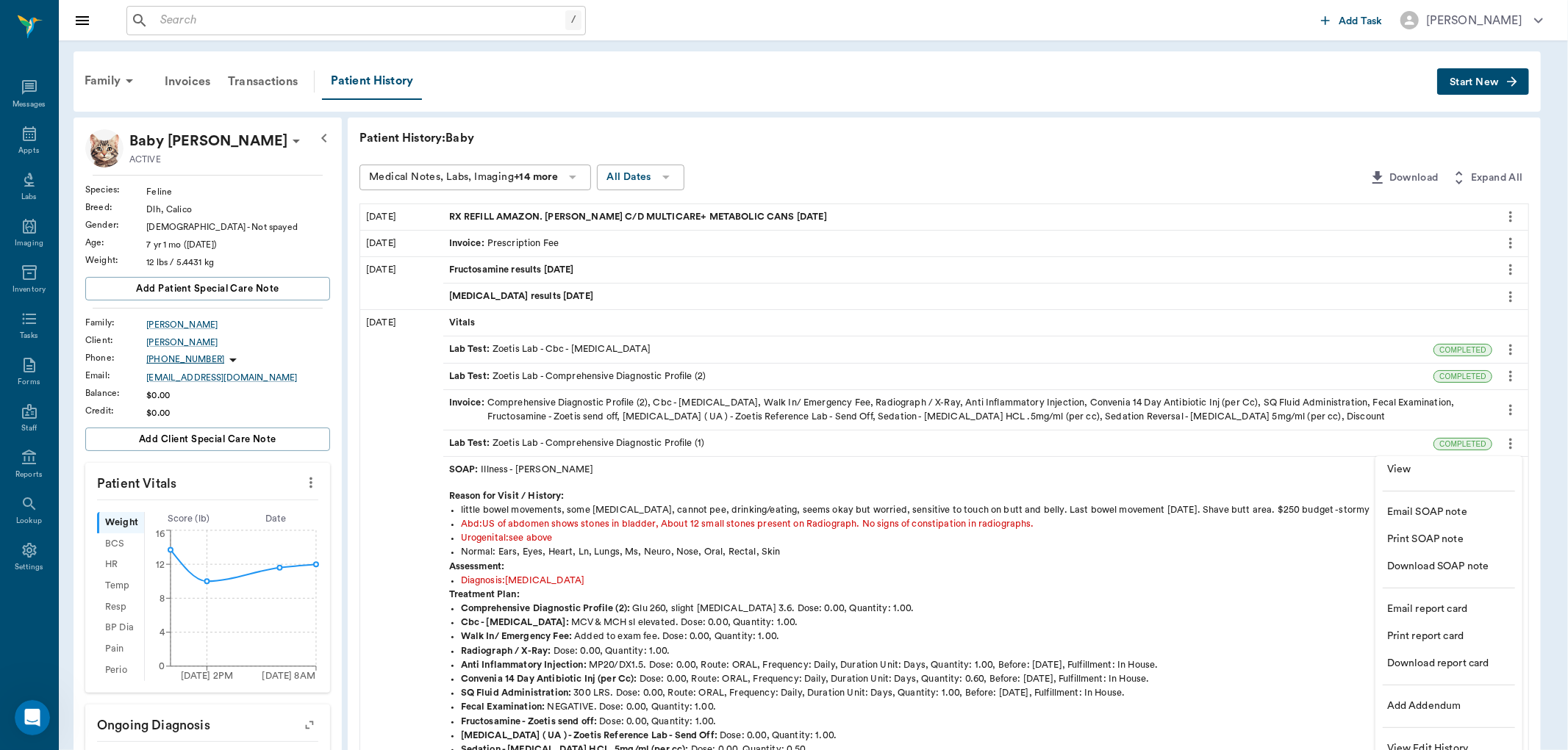
click at [1435, 472] on span "View" at bounding box center [1449, 470] width 123 height 16
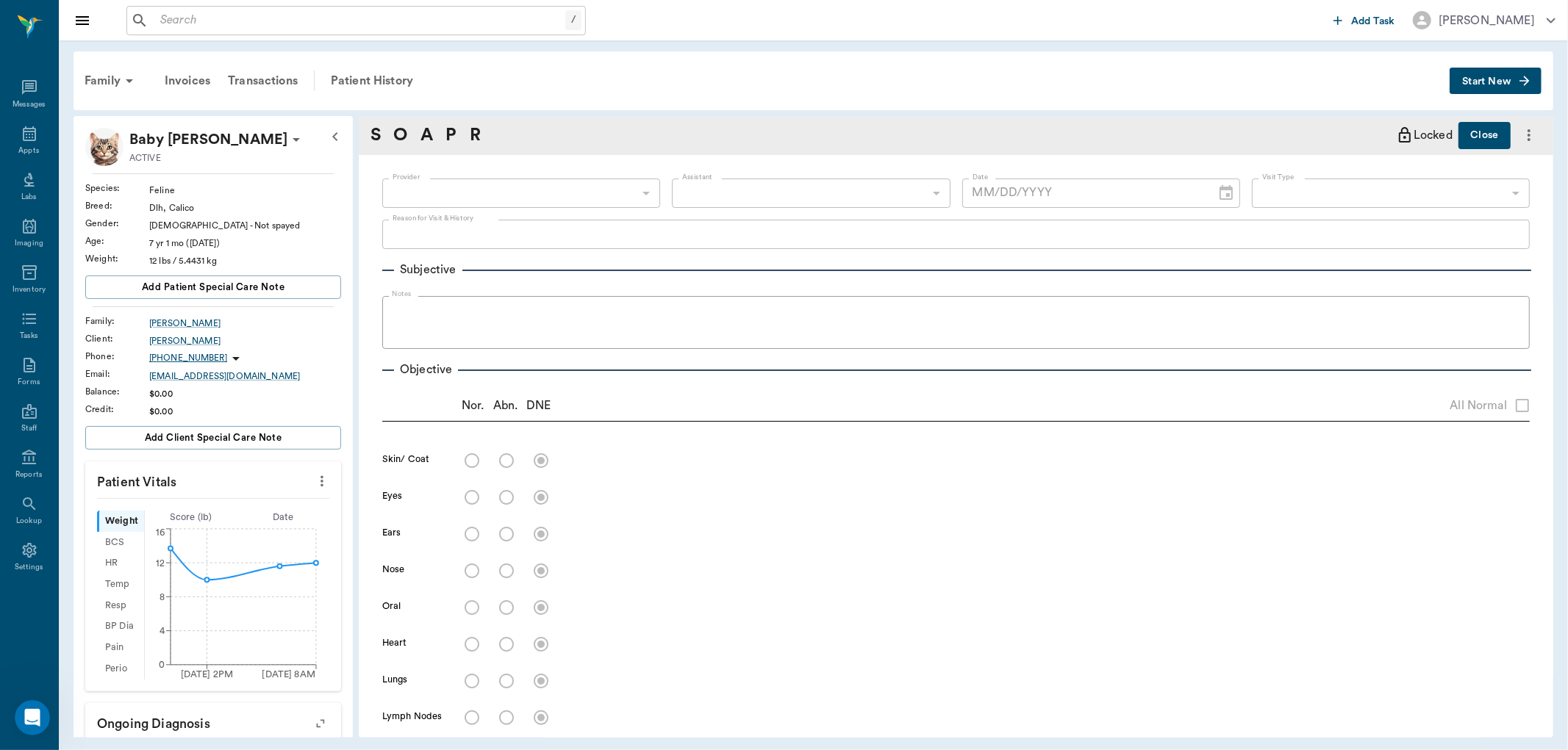
type textarea "little bowel movements, some diarrhea, cannot pee, drinking/eating, seems okay …"
radio input "true"
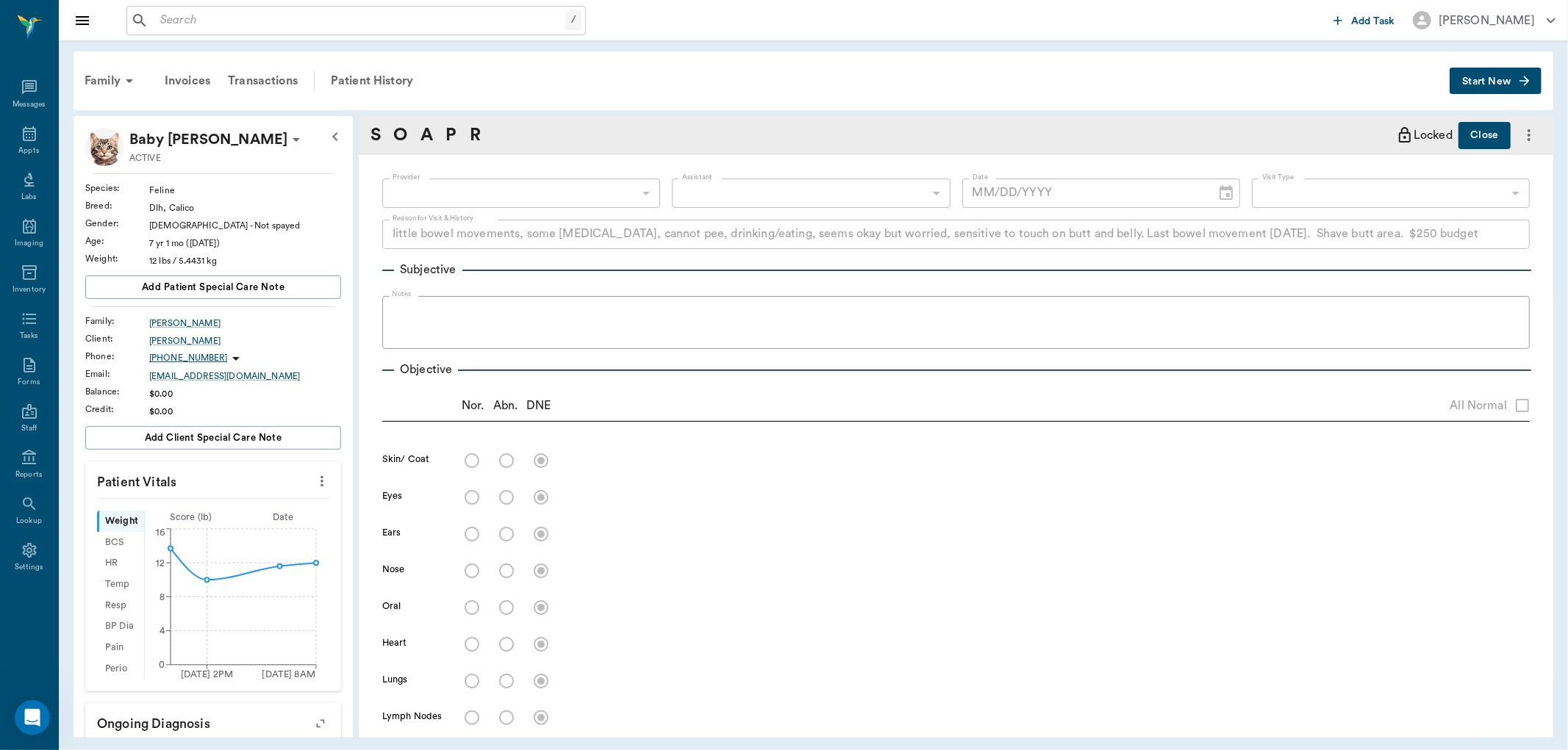
radio input "true"
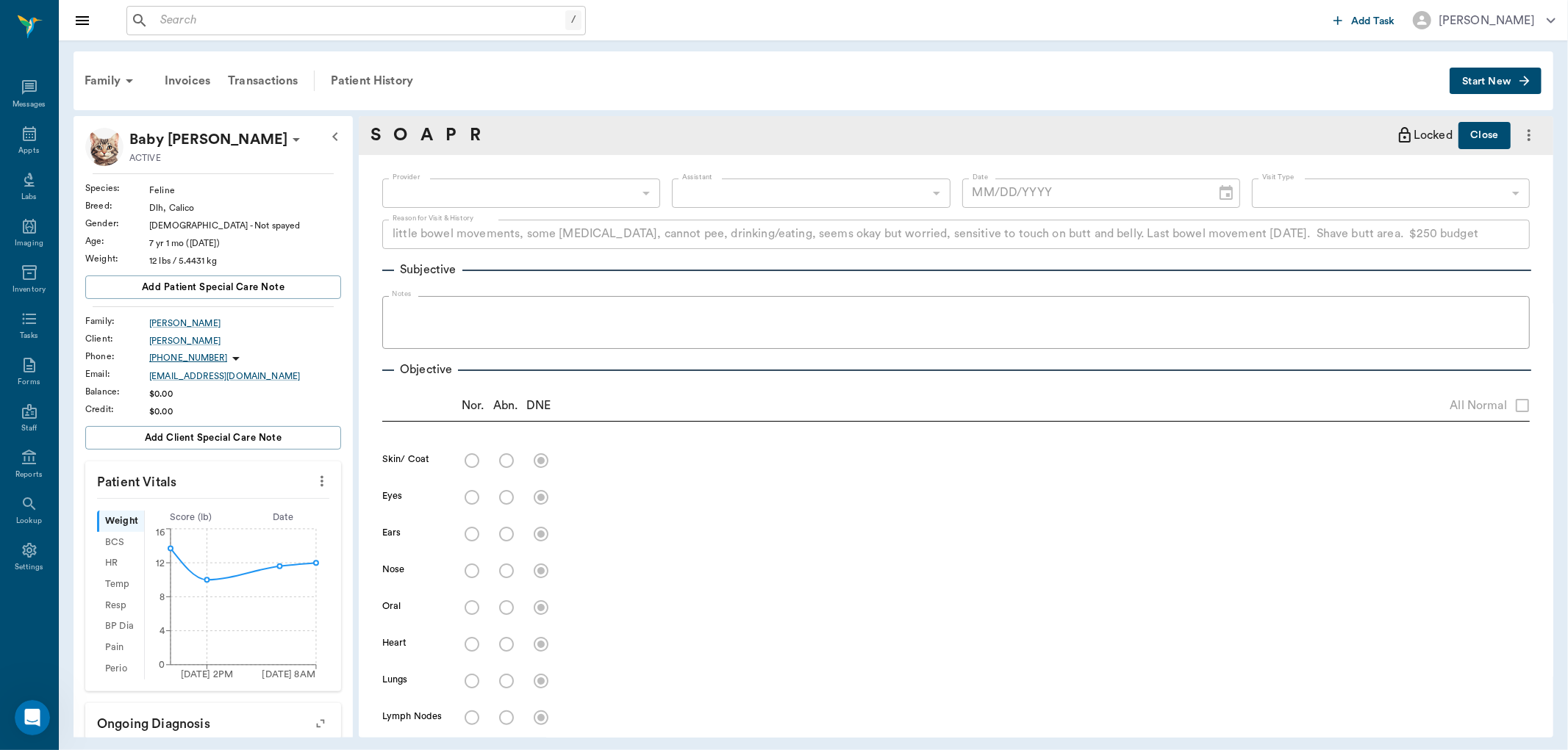
type textarea "US of abdomen shows stones in bladder, About 12 small stones present on Radiogr…"
radio input "true"
type textarea "see above"
radio input "true"
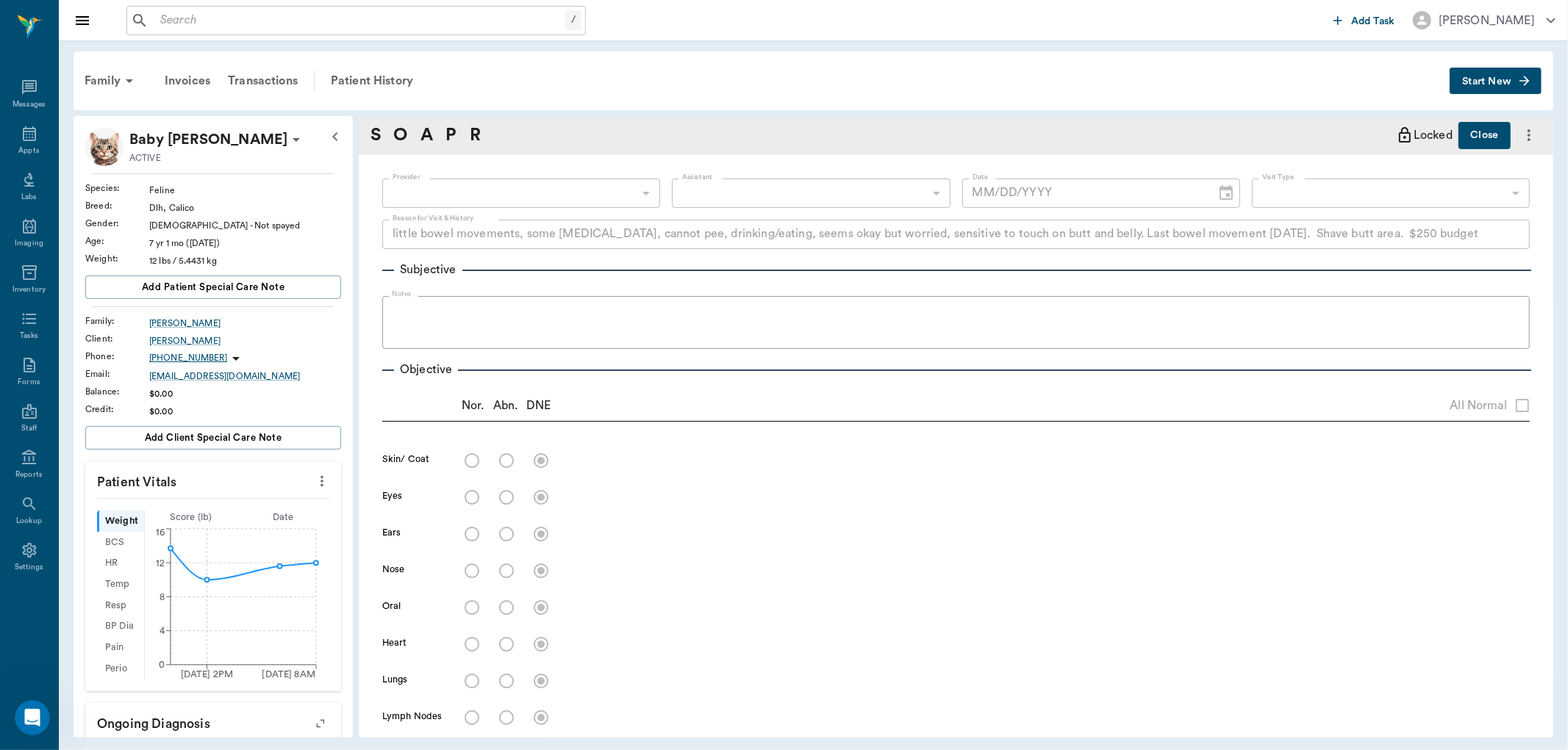
radio input "true"
type textarea "Fecal: negative, stool not hard."
type input "63ec2f075fda476ae8351a4d"
type input "63ec2e7e52e12b0ba117b124"
type input "65d2be4f46e3a538d89b8c15"
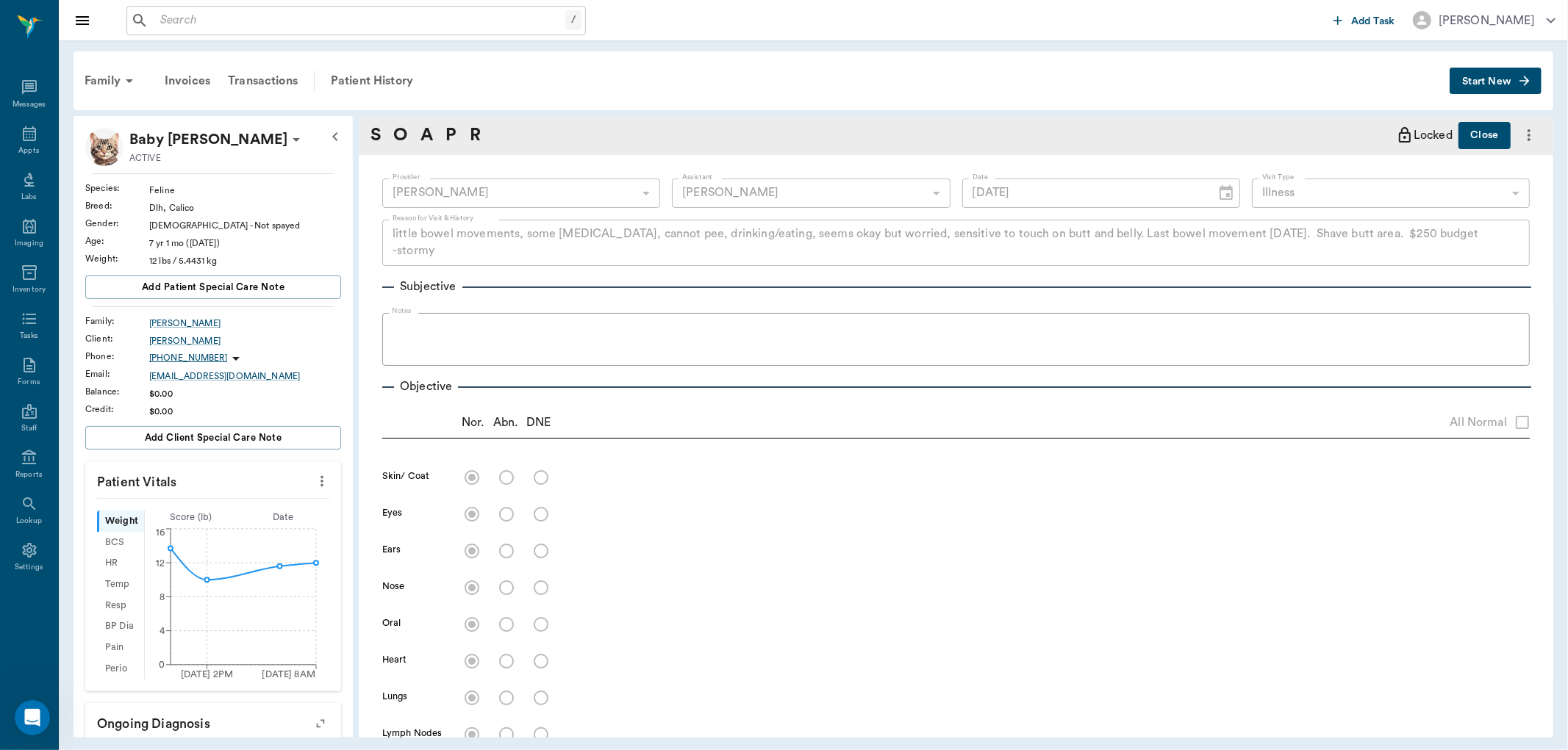
type input "07/29/2025"
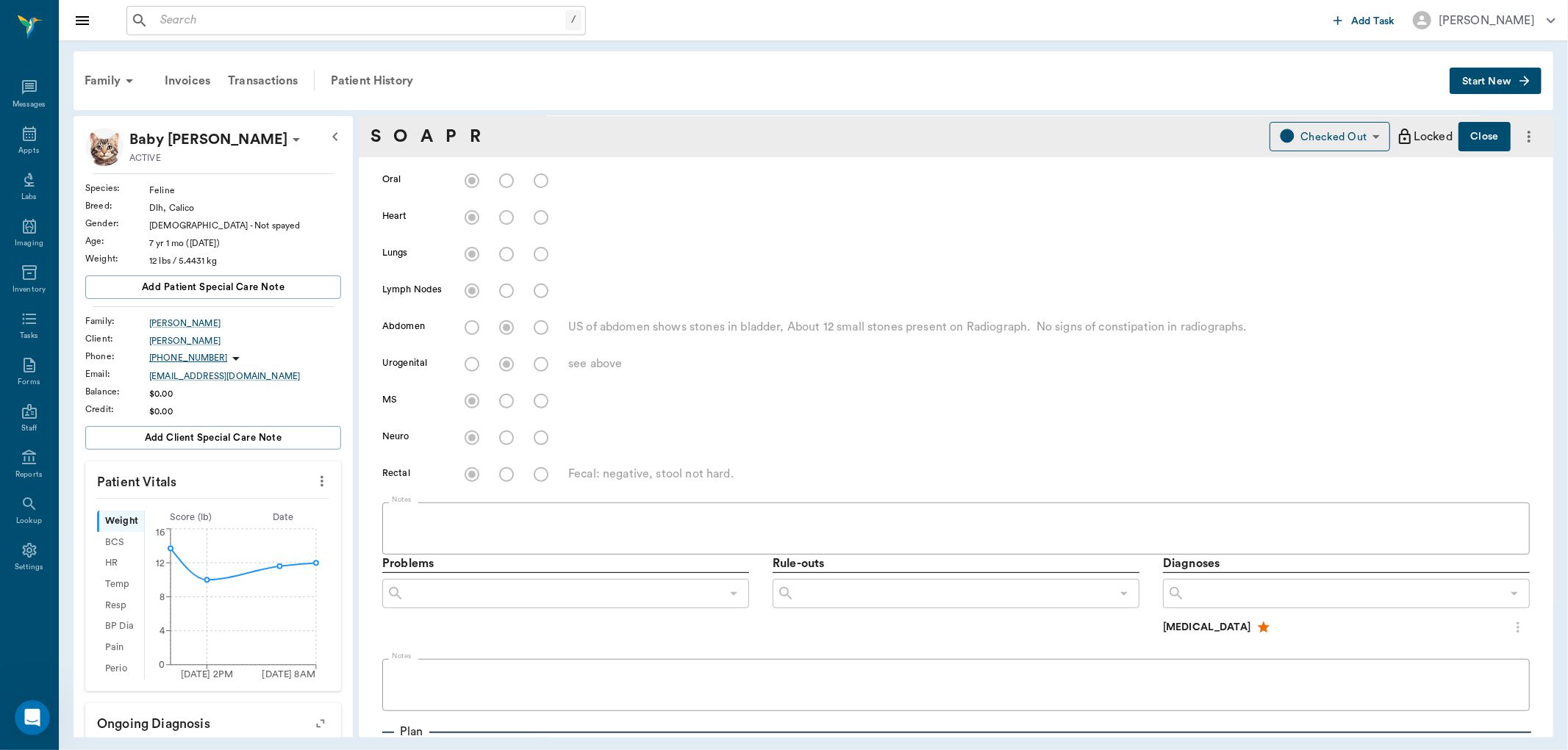
scroll to position [364, 0]
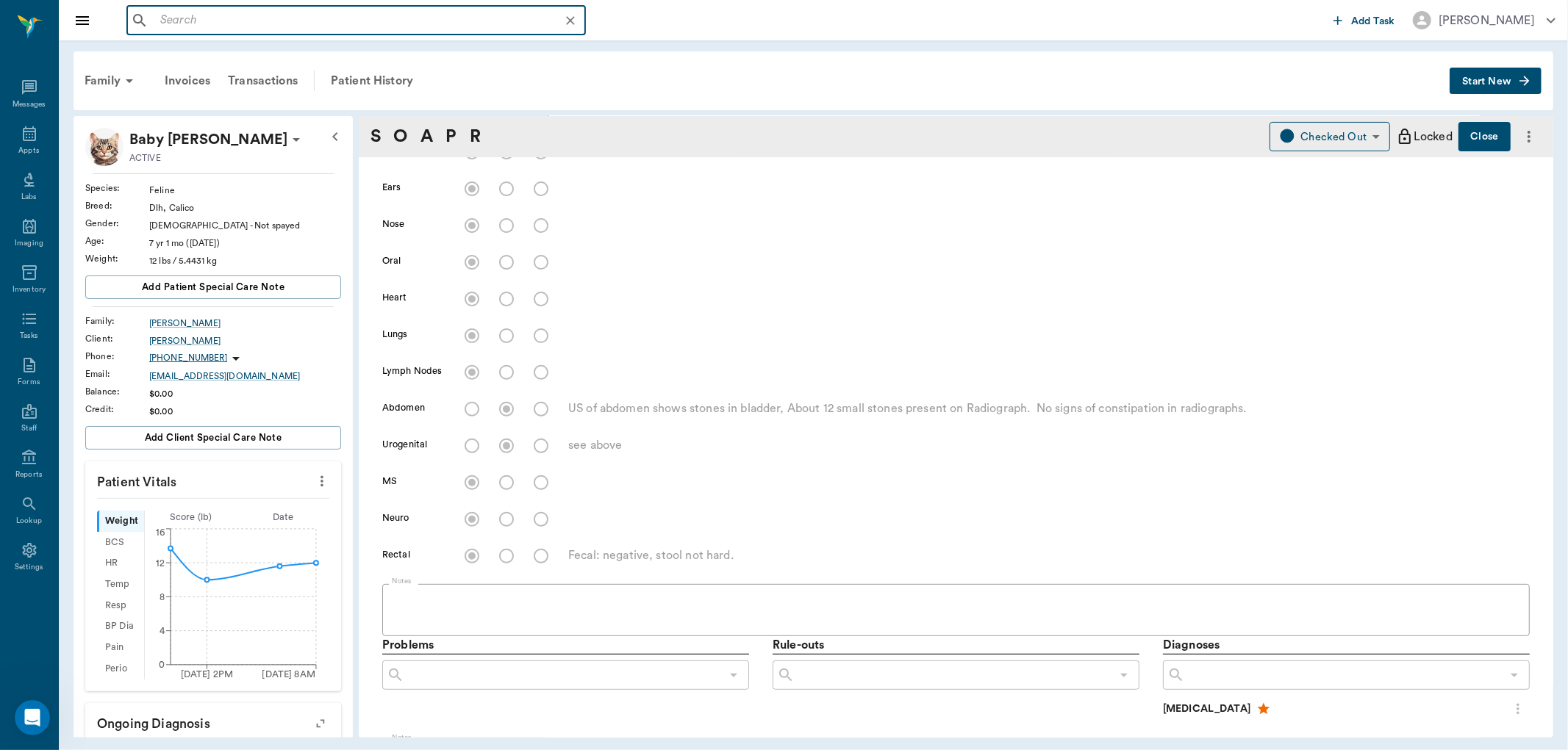
click at [367, 27] on input "text" at bounding box center [368, 21] width 427 height 21
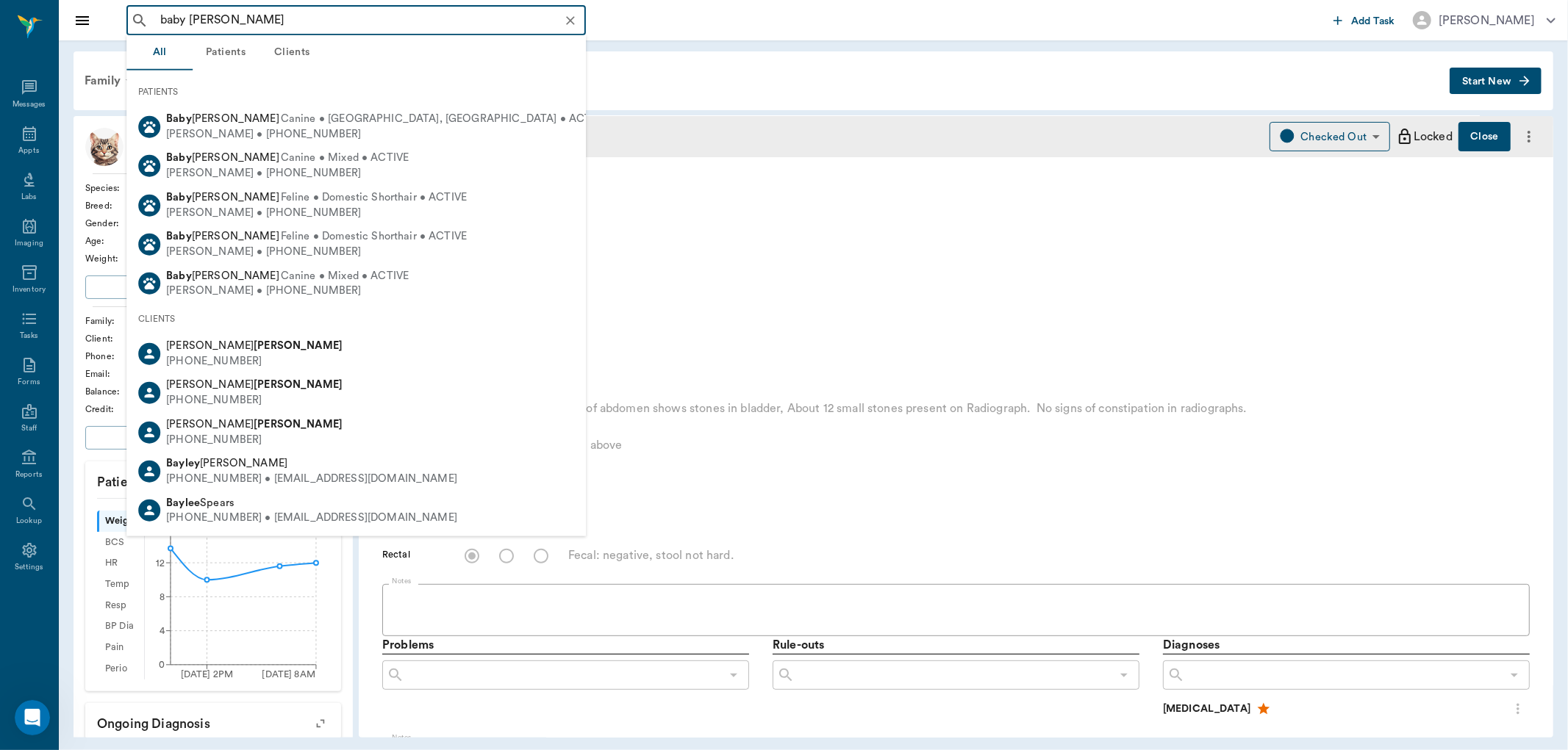
click at [191, 25] on input "baby shipp" at bounding box center [368, 21] width 427 height 21
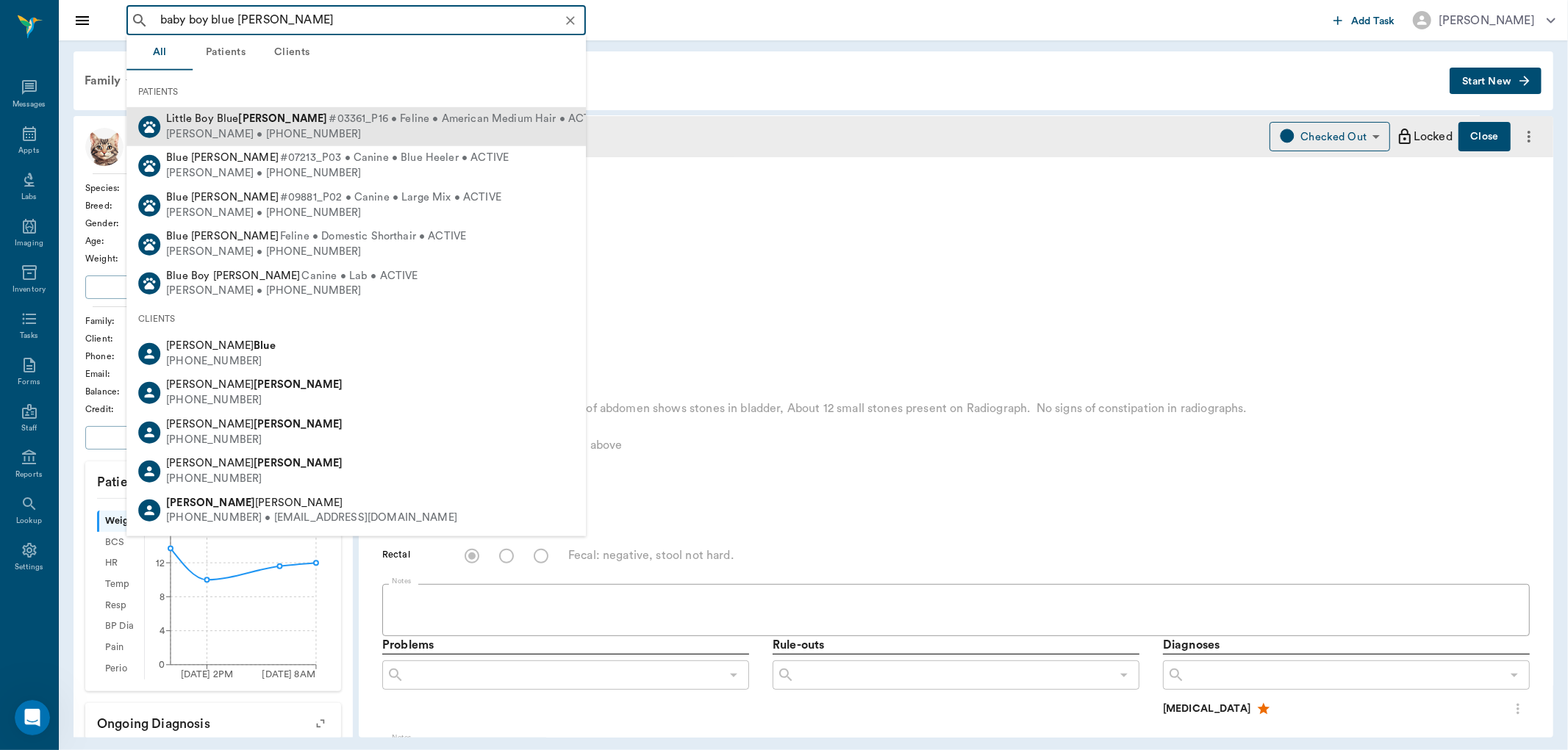
click at [236, 122] on span "Little Boy Blue Shipp" at bounding box center [246, 119] width 161 height 11
type input "baby boy blue shipp"
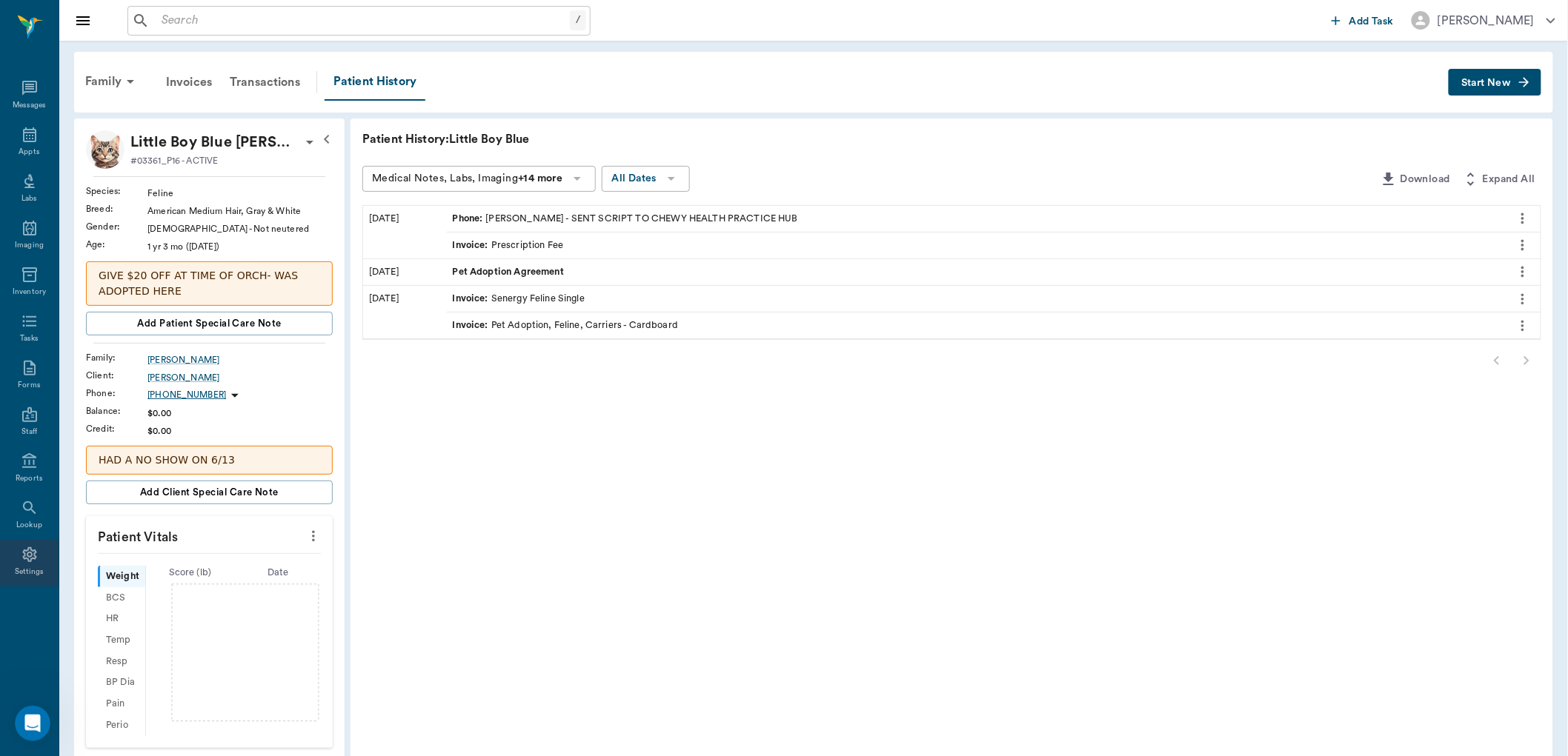
click at [34, 553] on icon at bounding box center [29, 555] width 14 height 15
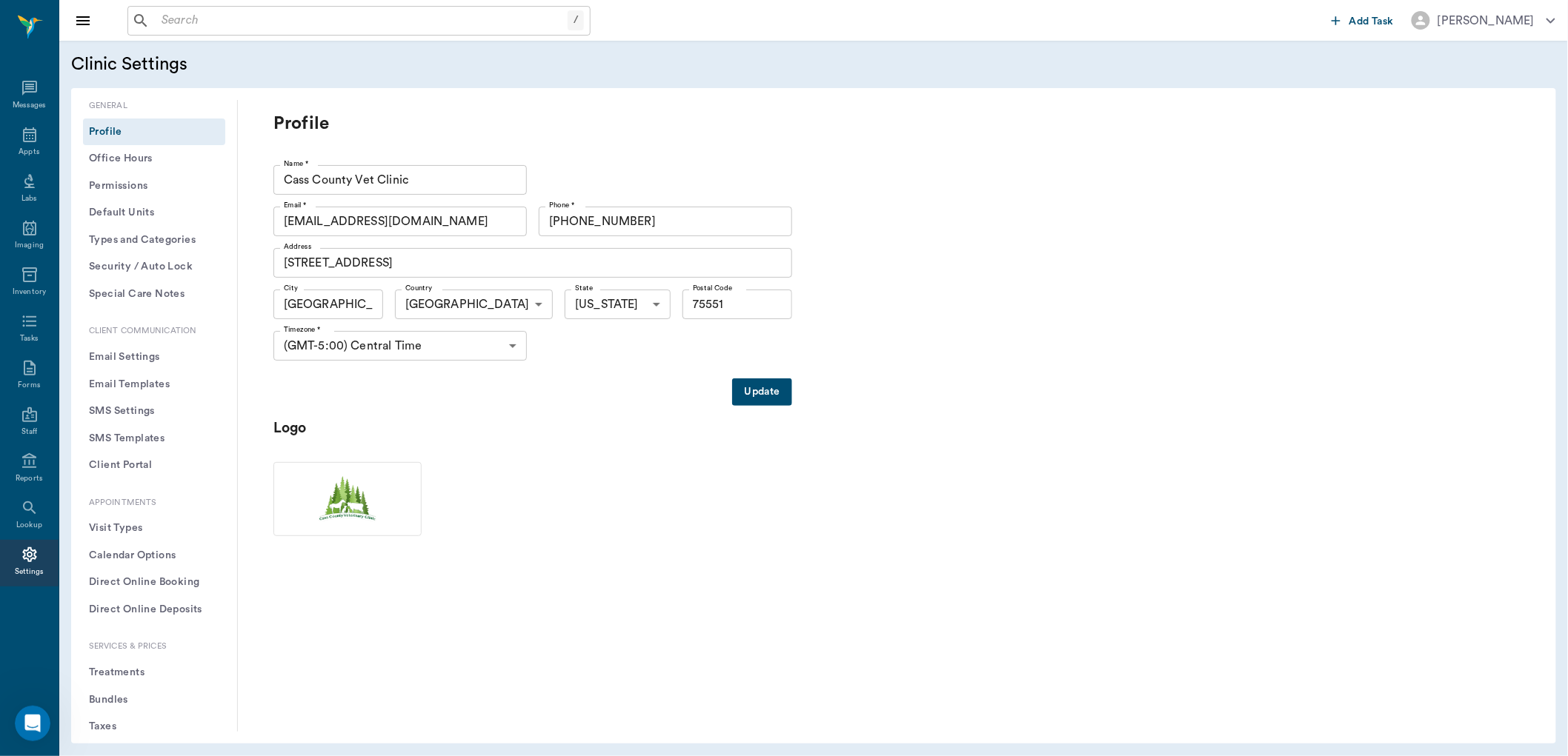
type input "75551"
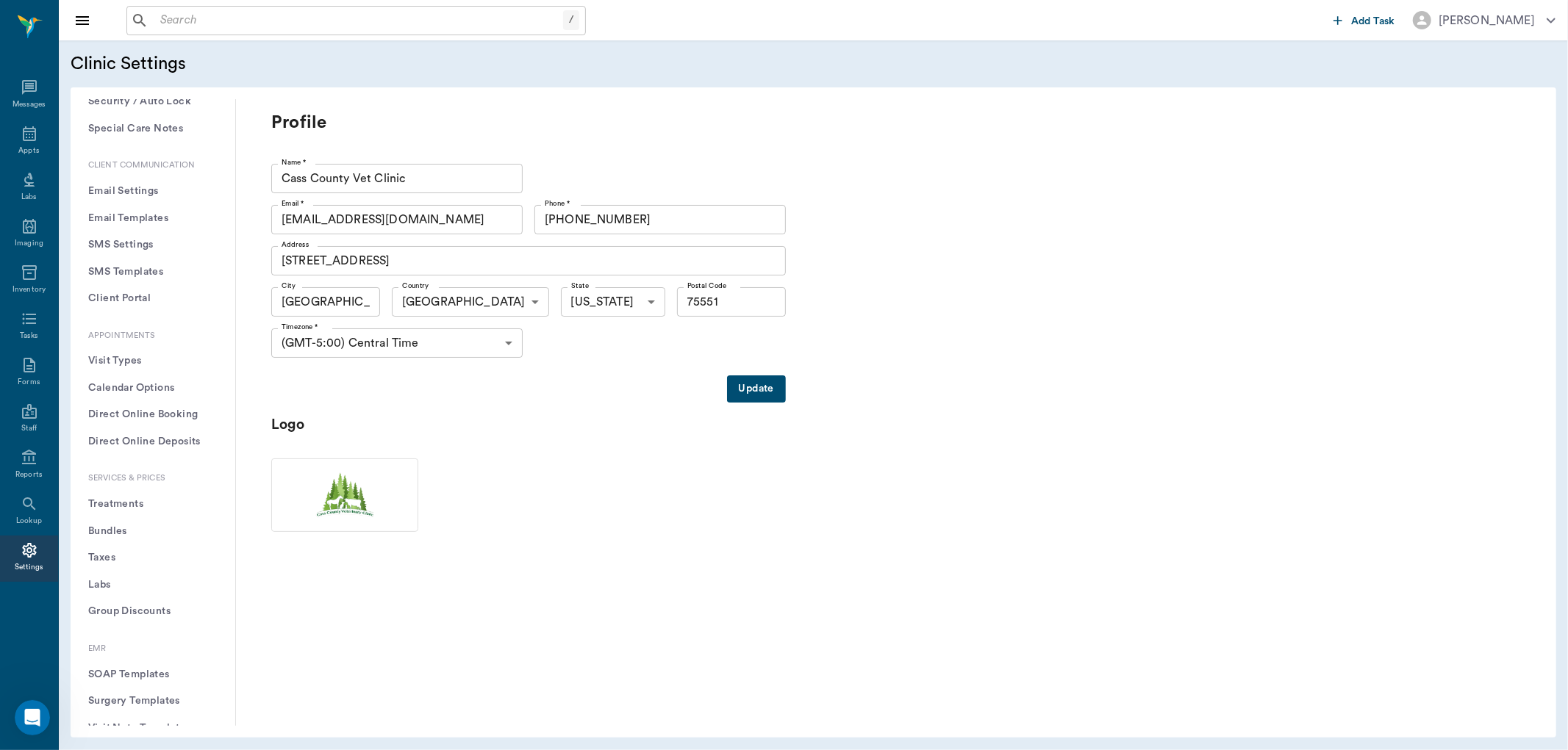
click at [117, 504] on button "Treatments" at bounding box center [153, 504] width 141 height 27
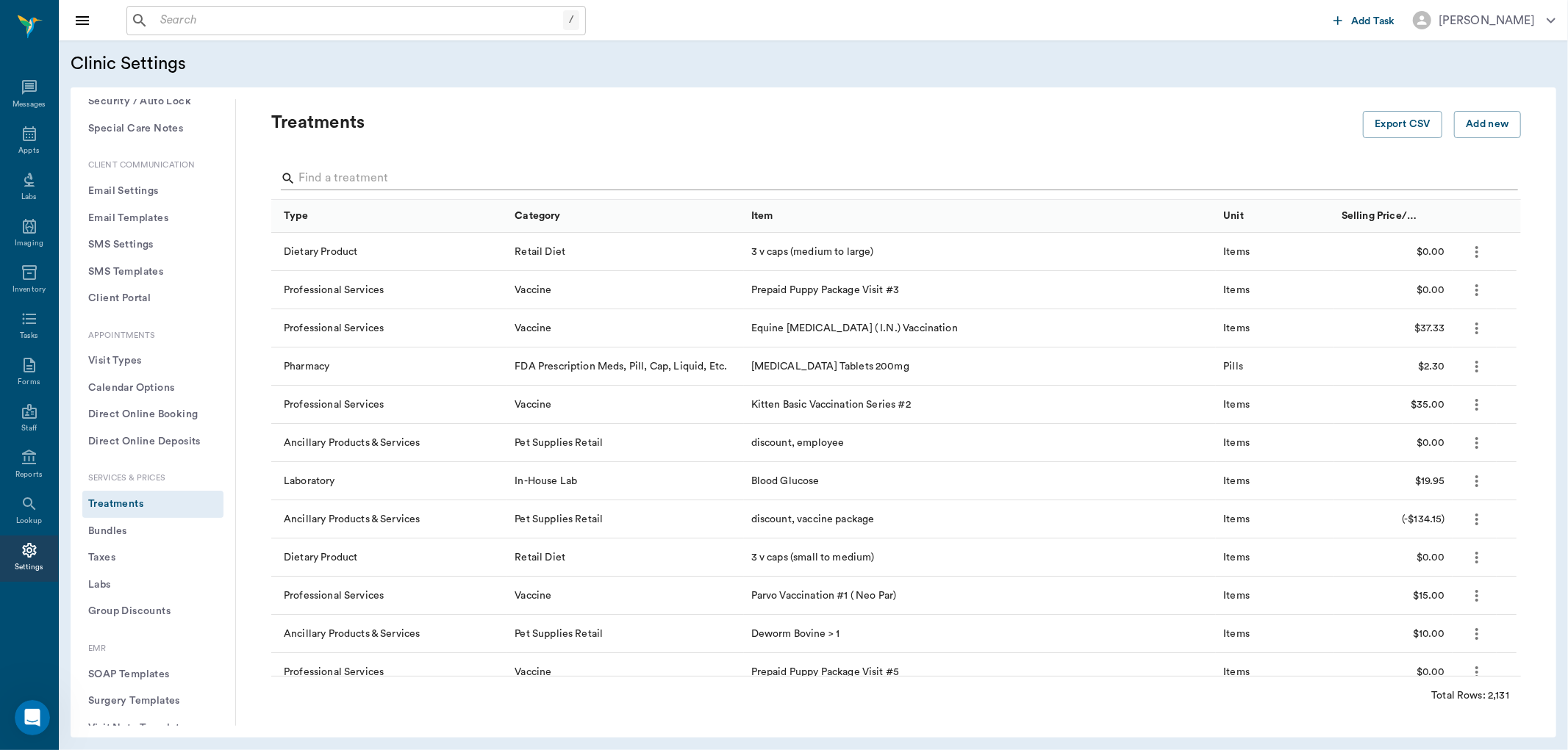
click at [405, 177] on input "Search" at bounding box center [897, 179] width 1198 height 24
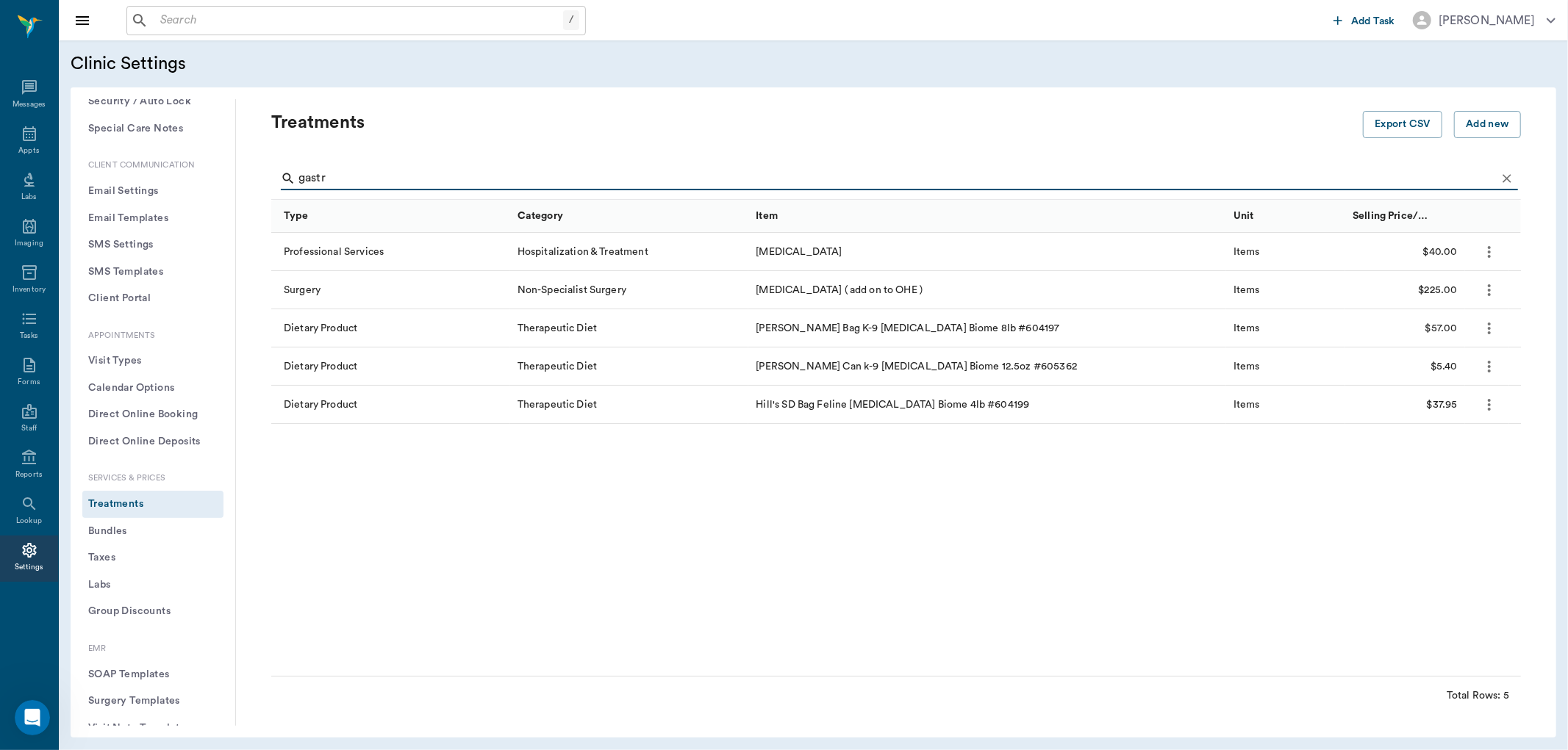
type input "gastr"
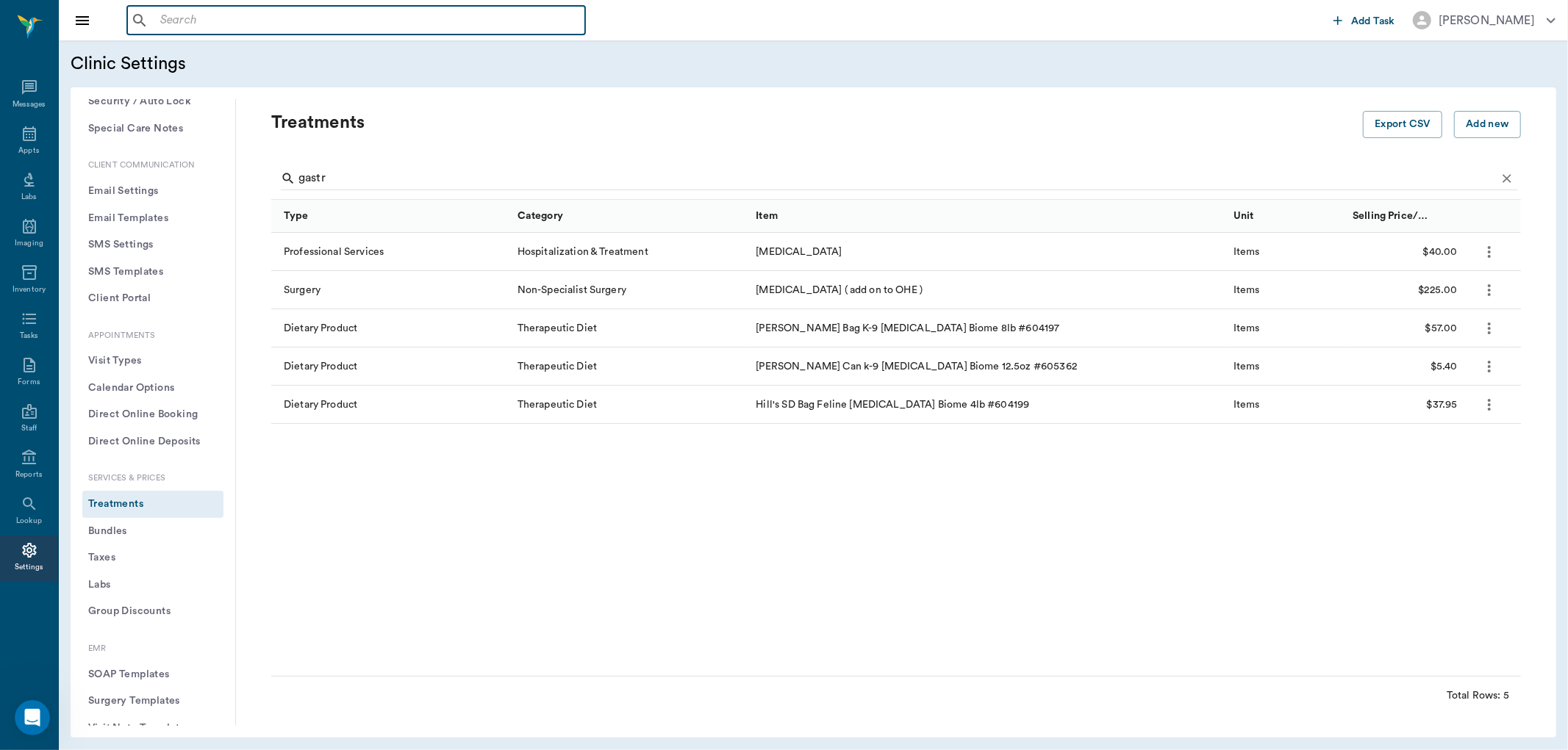
click at [229, 13] on input "text" at bounding box center [367, 21] width 425 height 21
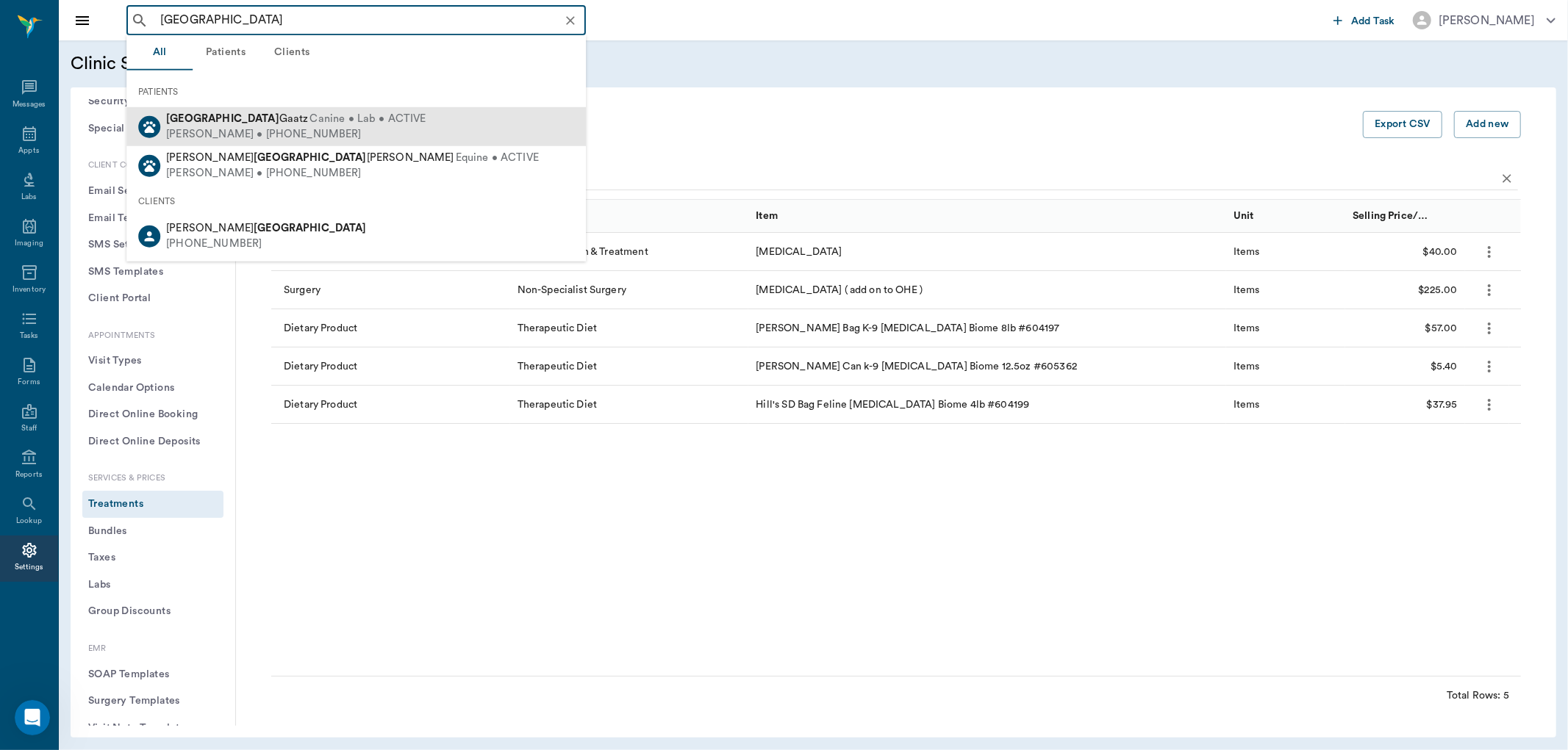
click at [310, 116] on span "Canine • Lab • ACTIVE" at bounding box center [368, 119] width 117 height 16
type input "houston"
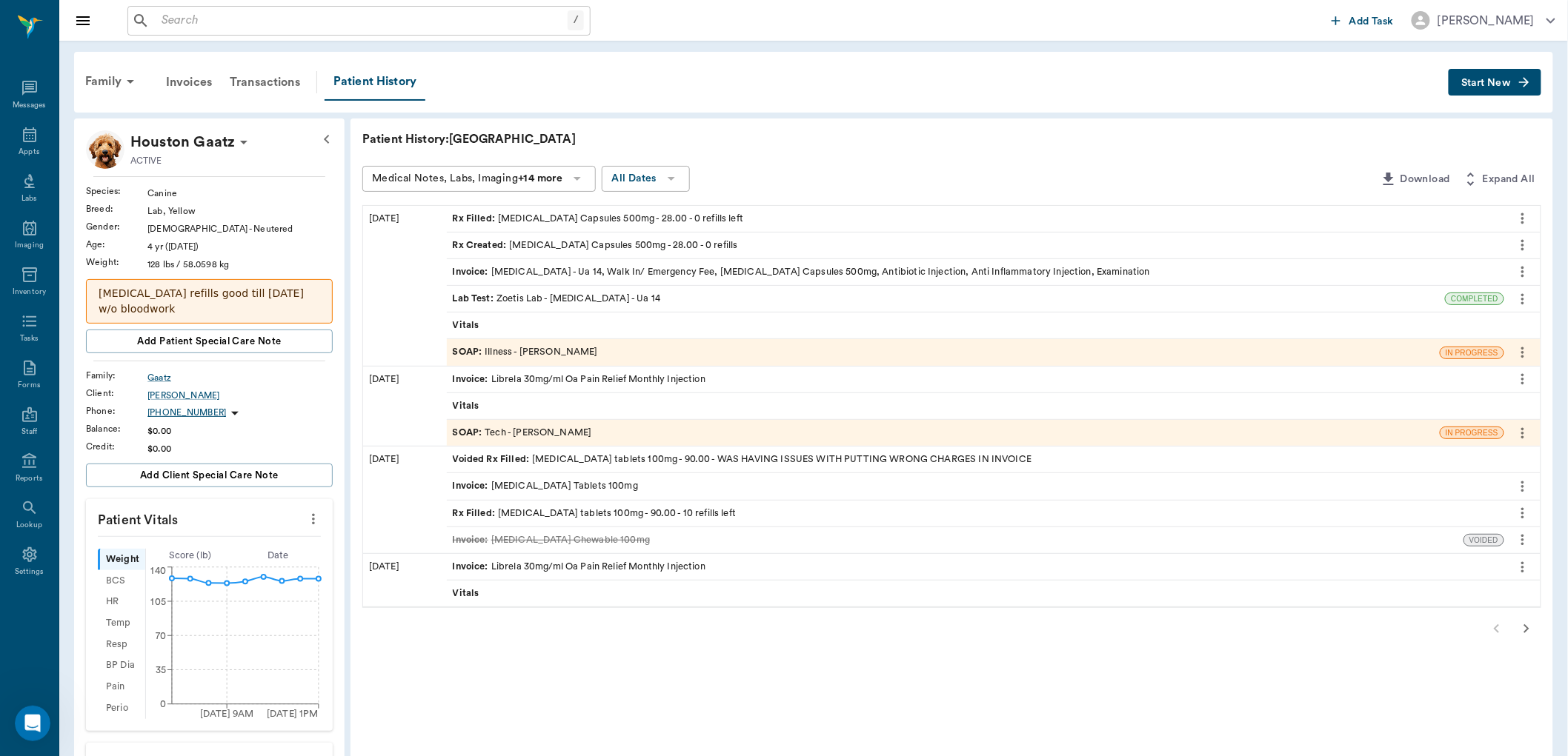
click at [564, 348] on div "SOAP : Illness - Dr. Bert Ellsworth" at bounding box center [525, 352] width 145 height 14
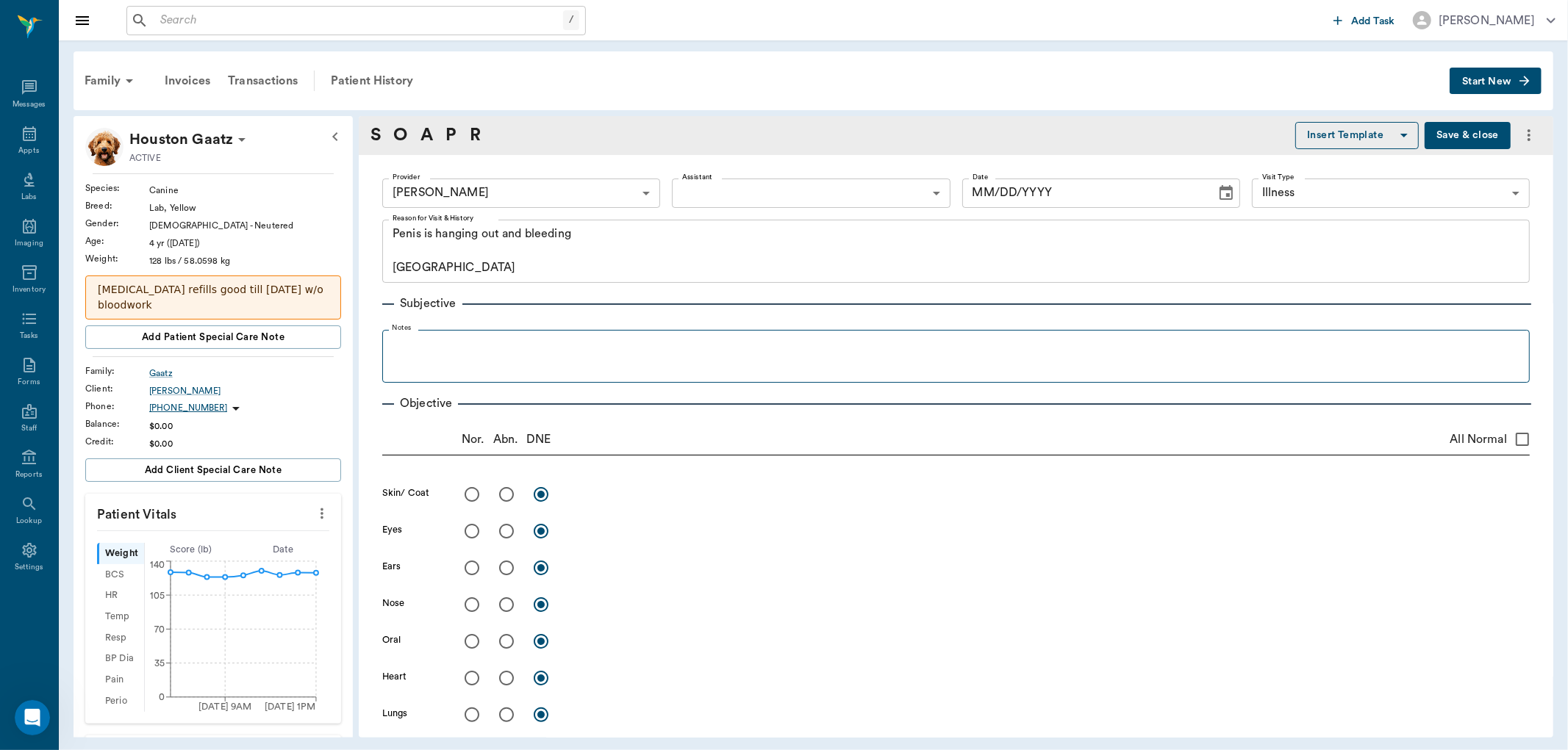
type textarea "Penis is hanging out and bleeding Caryn"
radio input "true"
type textarea "4 small bite marks on end of penis, able to catheterize without any abnormality."
type input "63ec2f075fda476ae8351a4d"
type input "65d2be4f46e3a538d89b8c15"
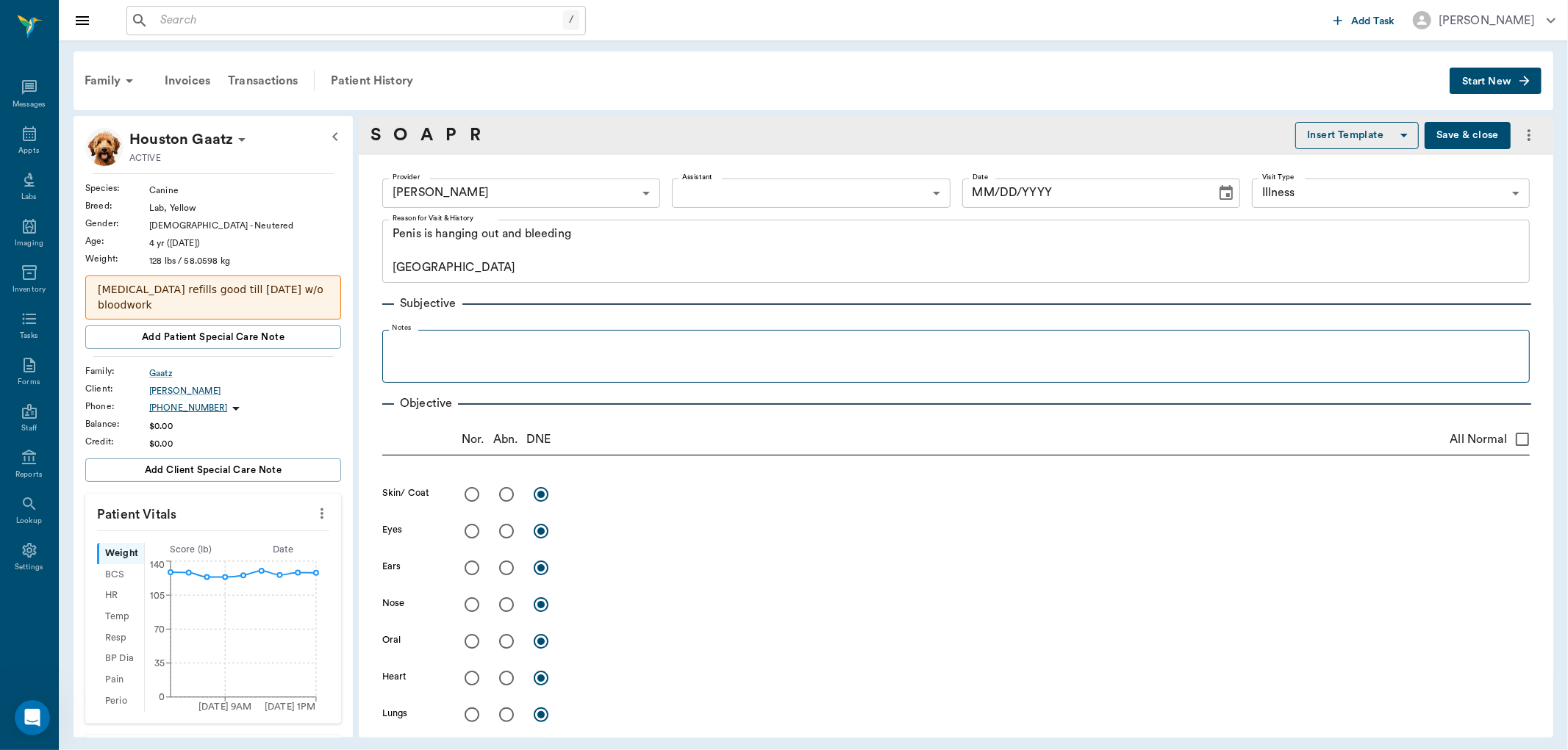
type input "08/19/2025"
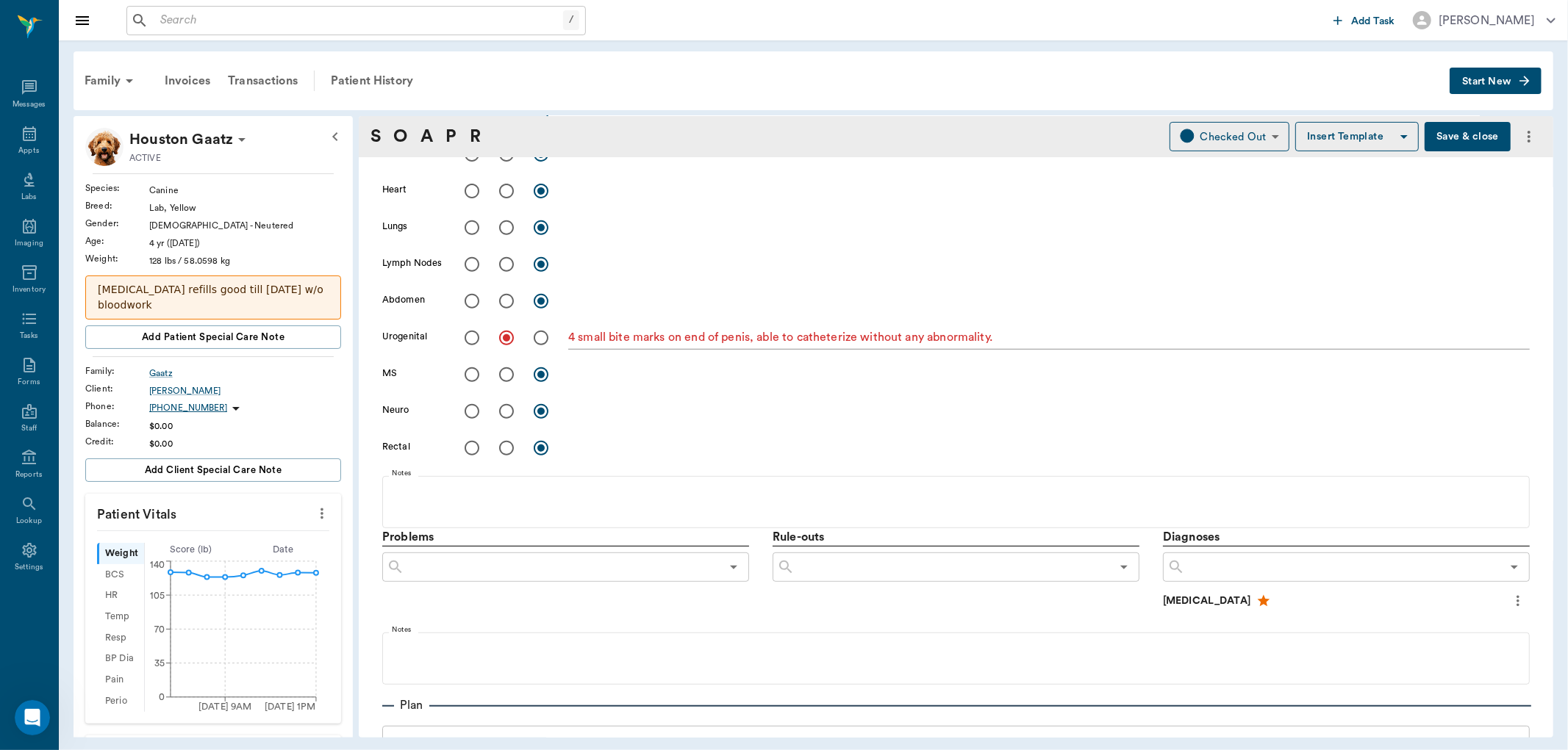
scroll to position [163, 0]
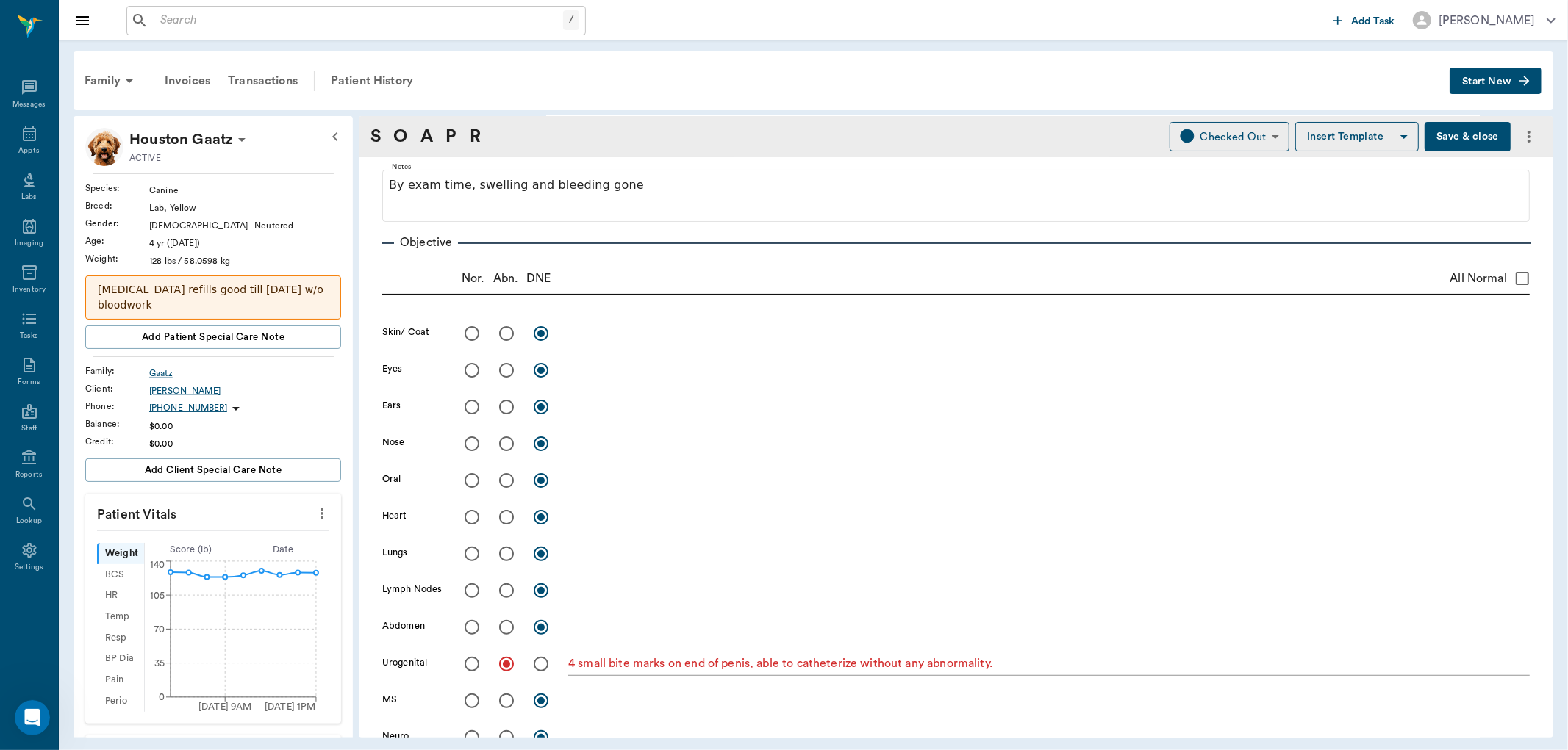
click at [1512, 79] on button "Start New" at bounding box center [1495, 81] width 92 height 27
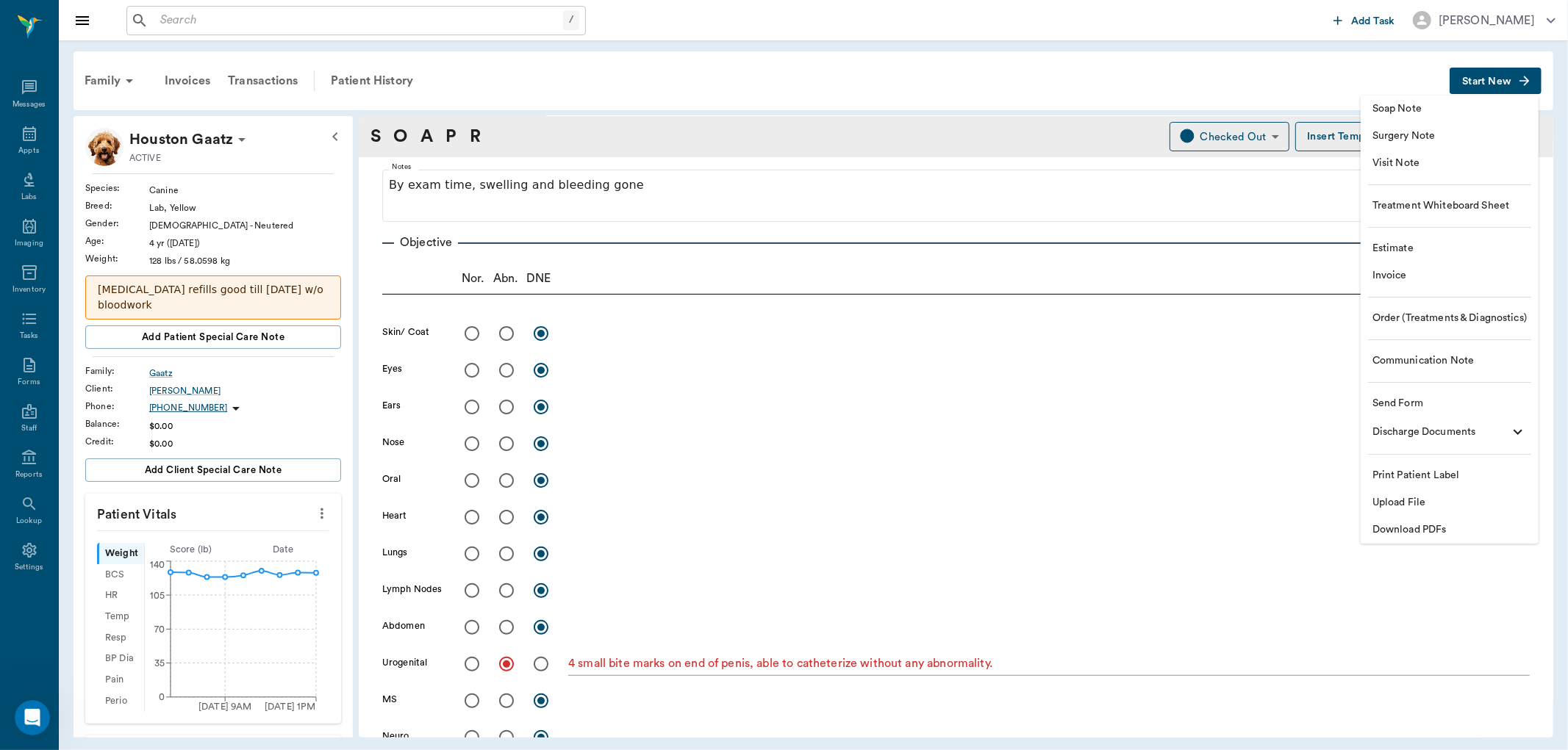
click at [1397, 318] on span "Order (Treatments & Diagnostics)" at bounding box center [1449, 318] width 154 height 16
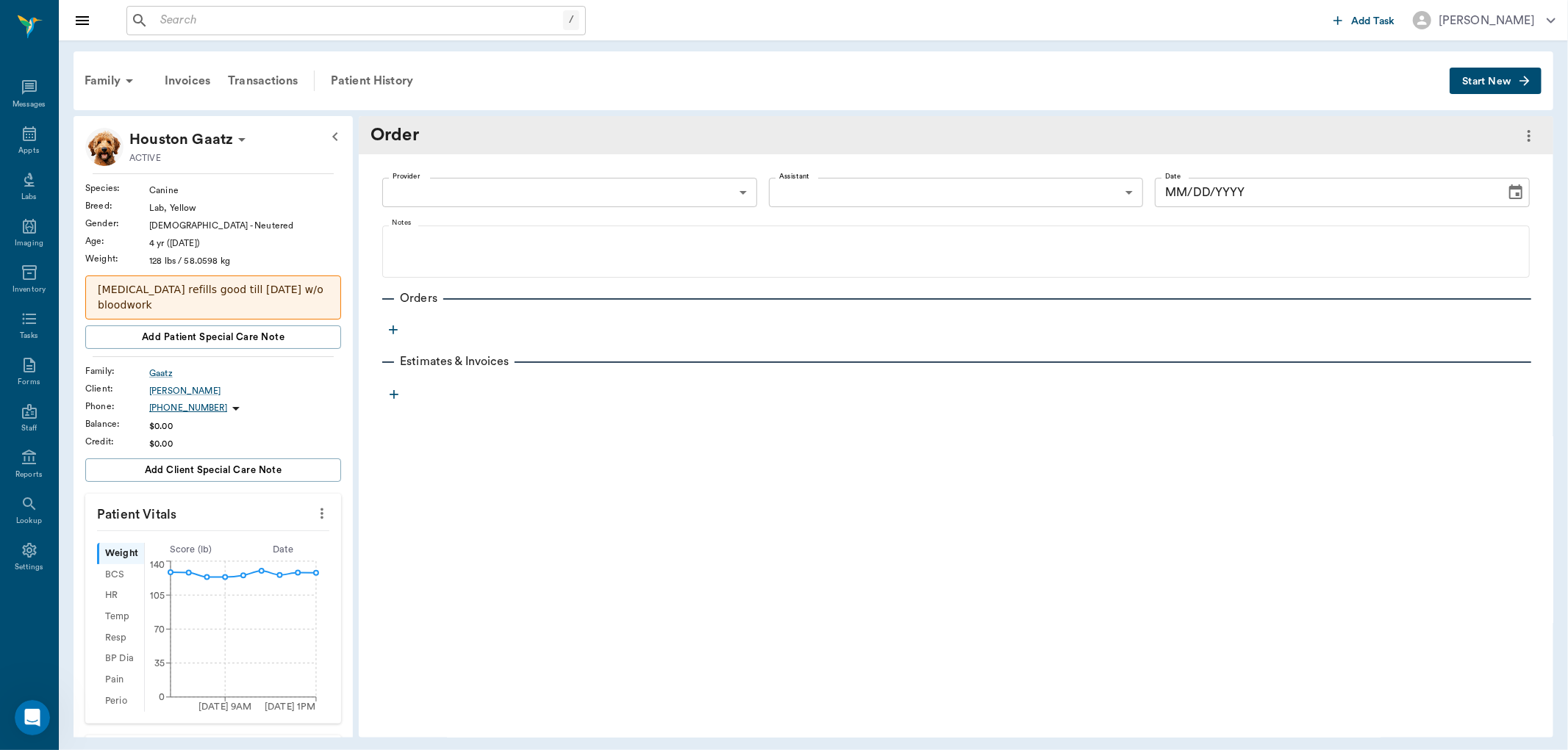
type input "[DATE]"
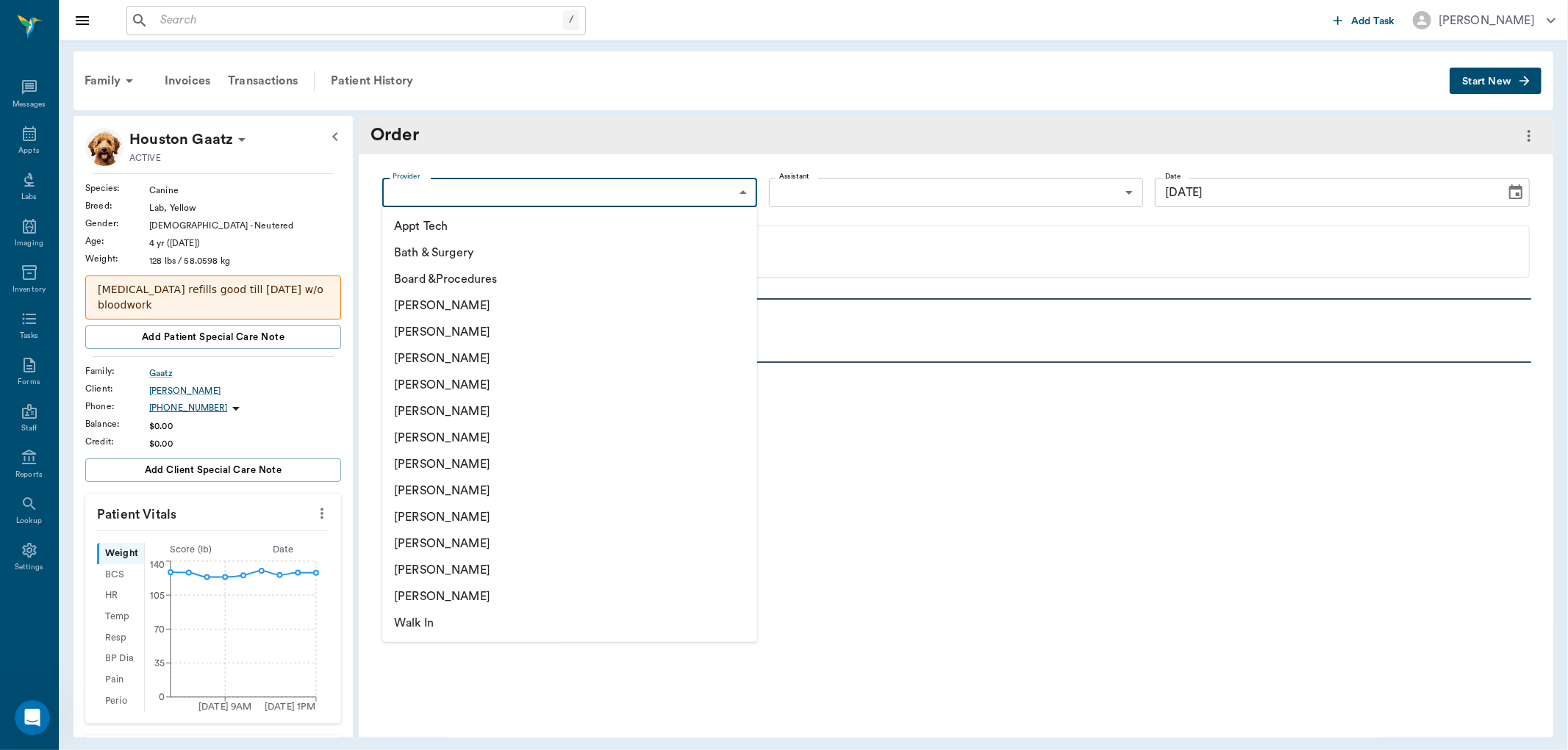
click at [733, 194] on body "/ ​ Add Task Dr. Bert Ellsworth Nectar Messages Appts Labs Imaging Inventory Ta…" at bounding box center [784, 375] width 1568 height 750
click at [474, 382] on li "[PERSON_NAME]" at bounding box center [569, 385] width 375 height 27
type input "63ec2f075fda476ae8351a4d"
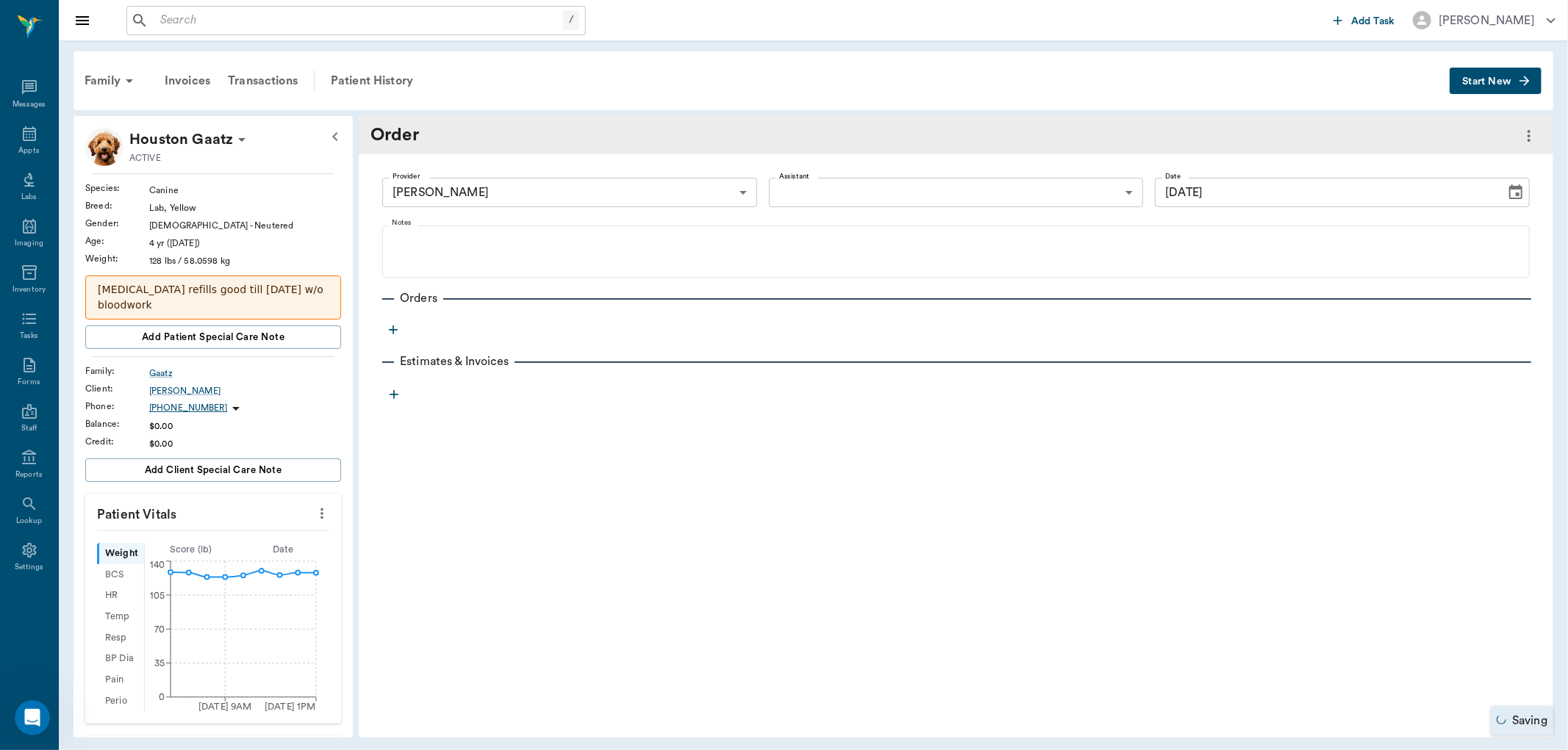
click at [393, 329] on icon "button" at bounding box center [393, 330] width 9 height 9
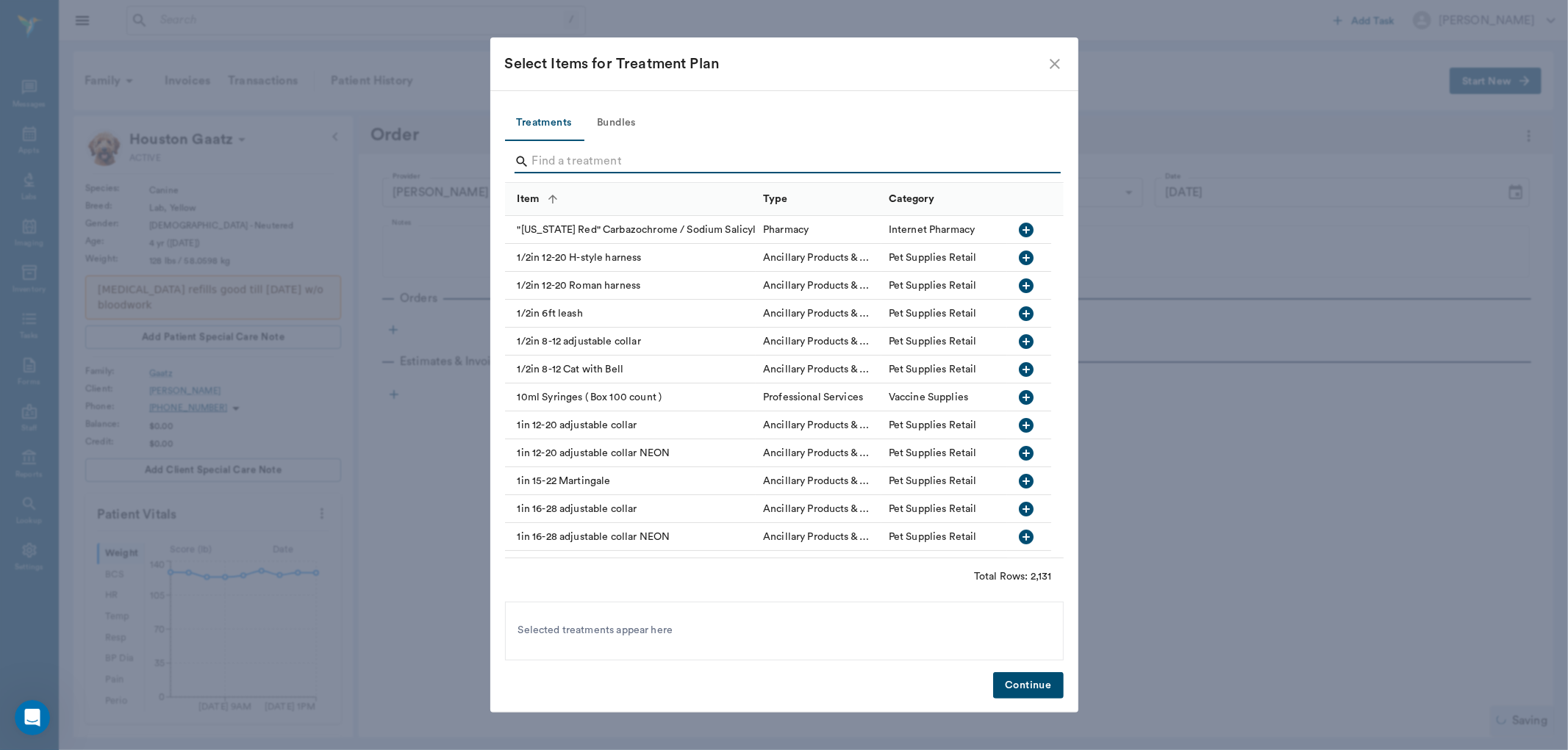
click at [607, 151] on input "Search" at bounding box center [785, 162] width 507 height 24
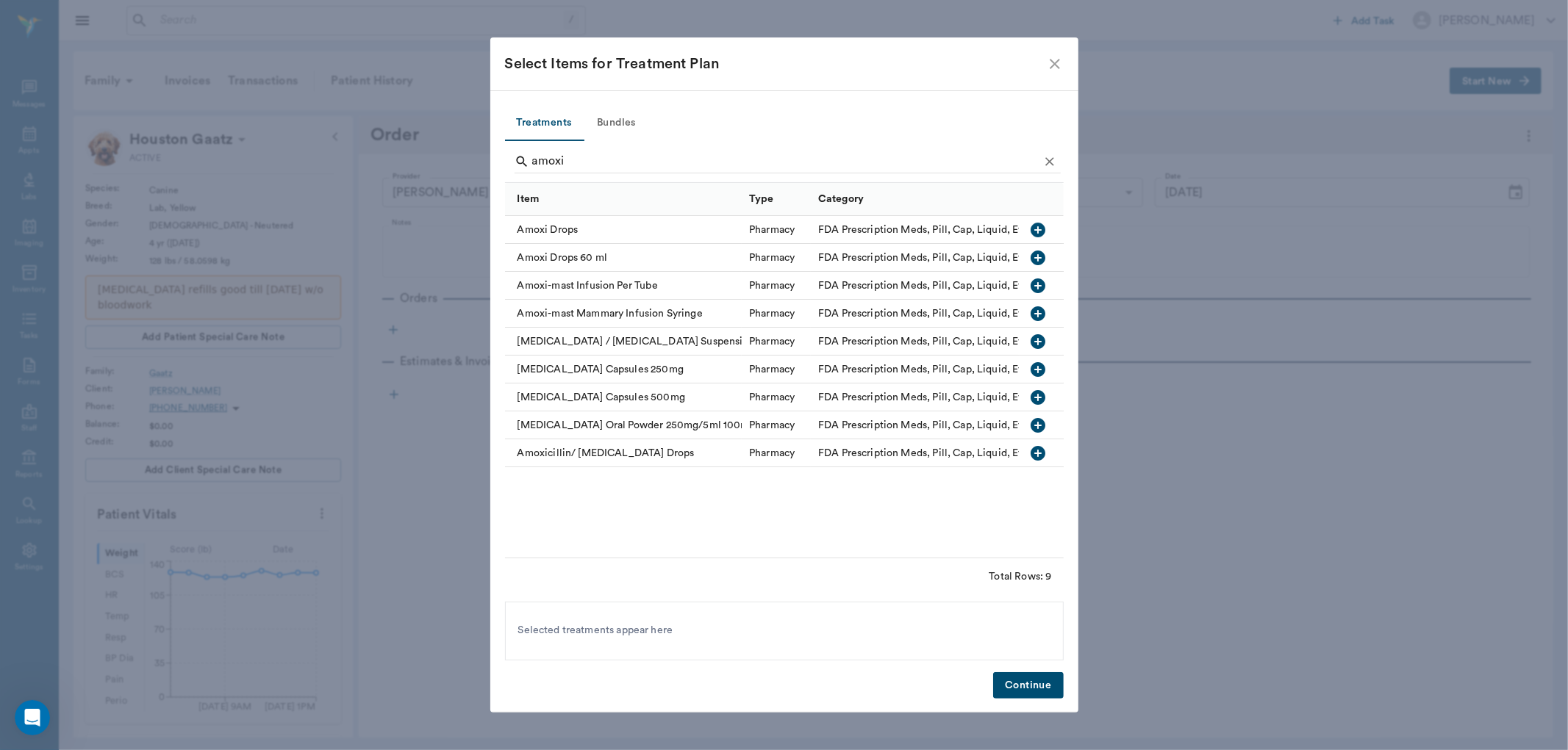
click at [1041, 395] on icon "button" at bounding box center [1039, 398] width 15 height 15
type input "amox"
click at [1008, 682] on button "Continue" at bounding box center [1028, 685] width 70 height 27
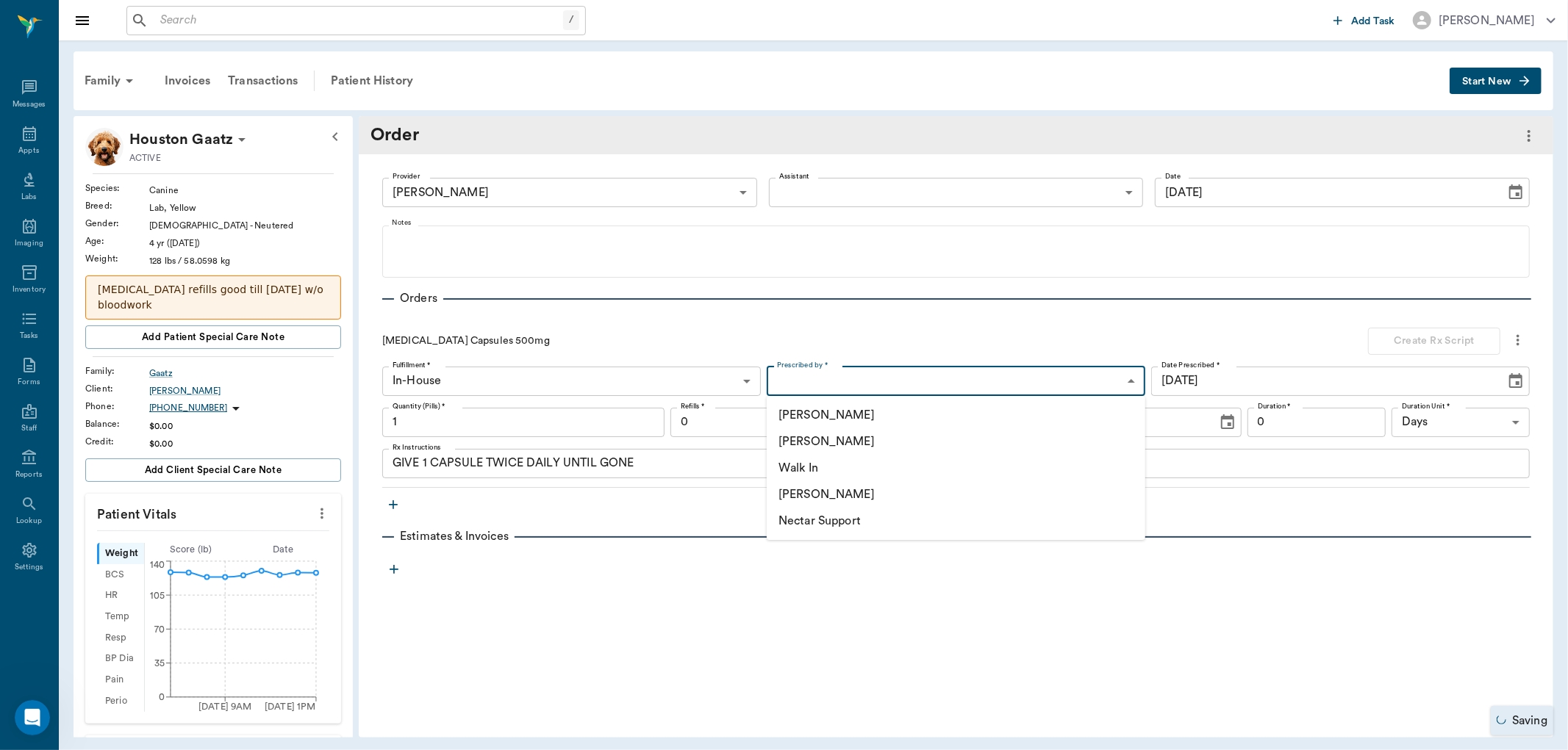
click at [857, 372] on body "/ ​ Add Task Dr. Bert Ellsworth Nectar Messages Appts Labs Imaging Inventory Ta…" at bounding box center [784, 375] width 1568 height 750
click at [855, 444] on li "[PERSON_NAME]" at bounding box center [956, 442] width 378 height 27
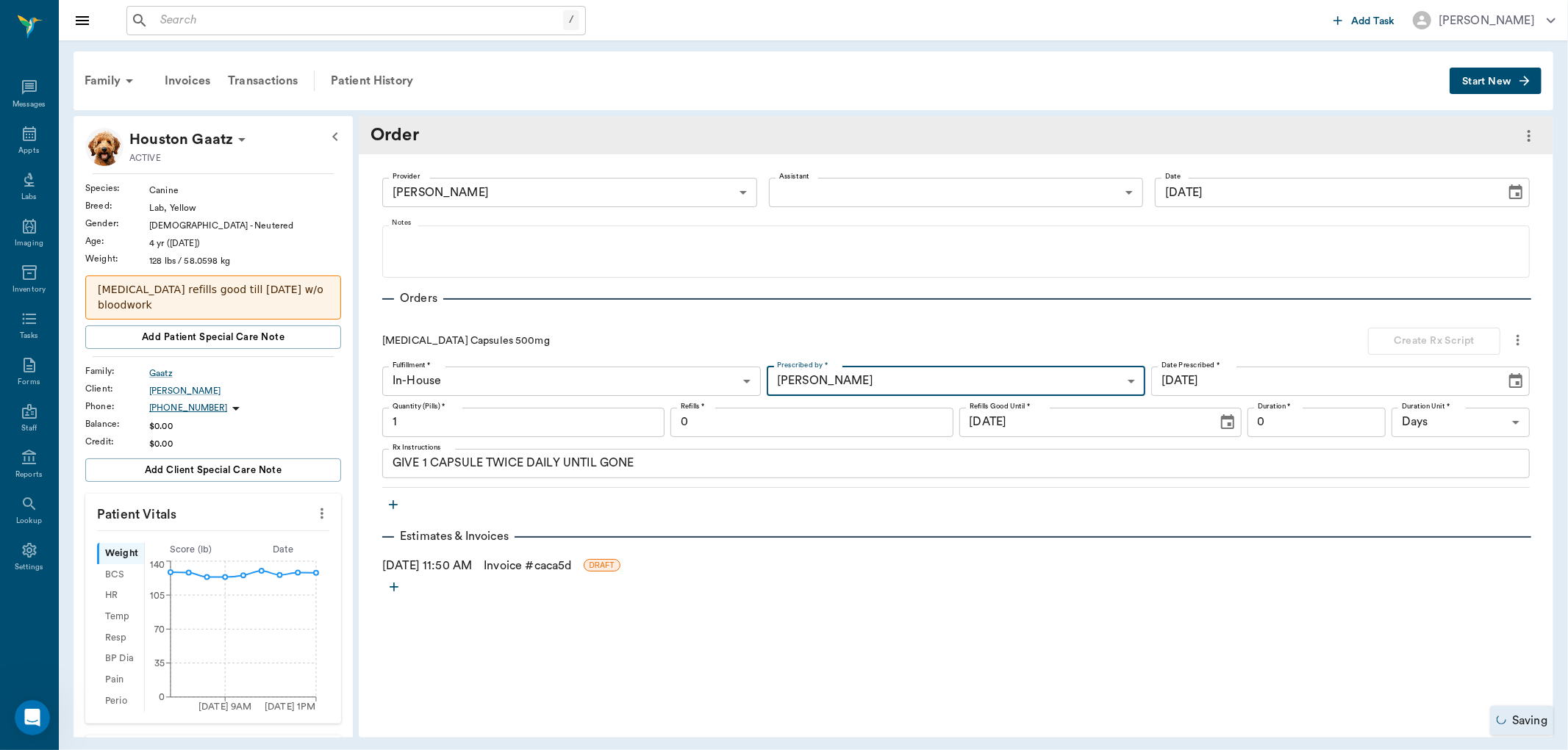
type input "63ec2f075fda476ae8351a4d"
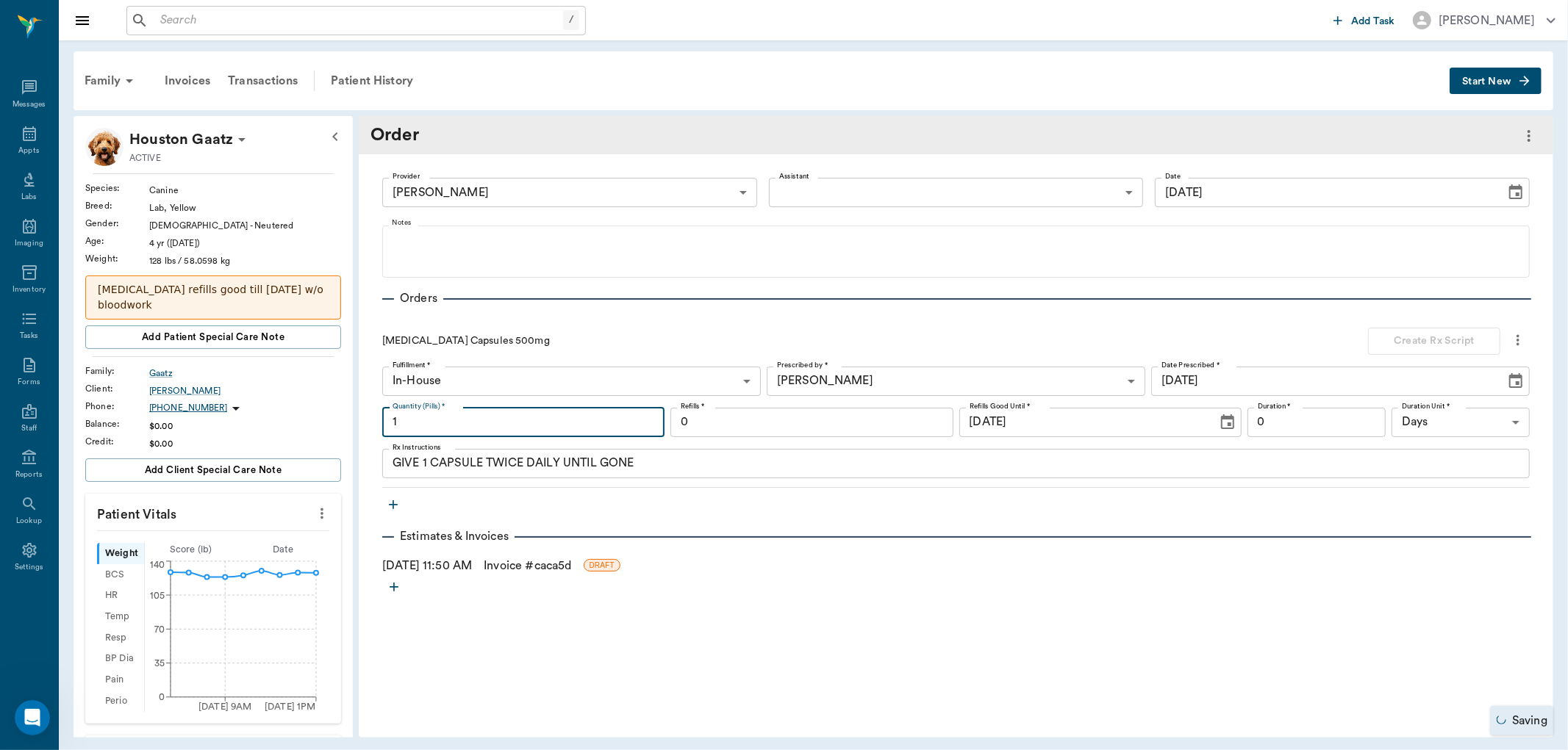
click at [604, 423] on input "1" at bounding box center [523, 423] width 282 height 30
type input "40"
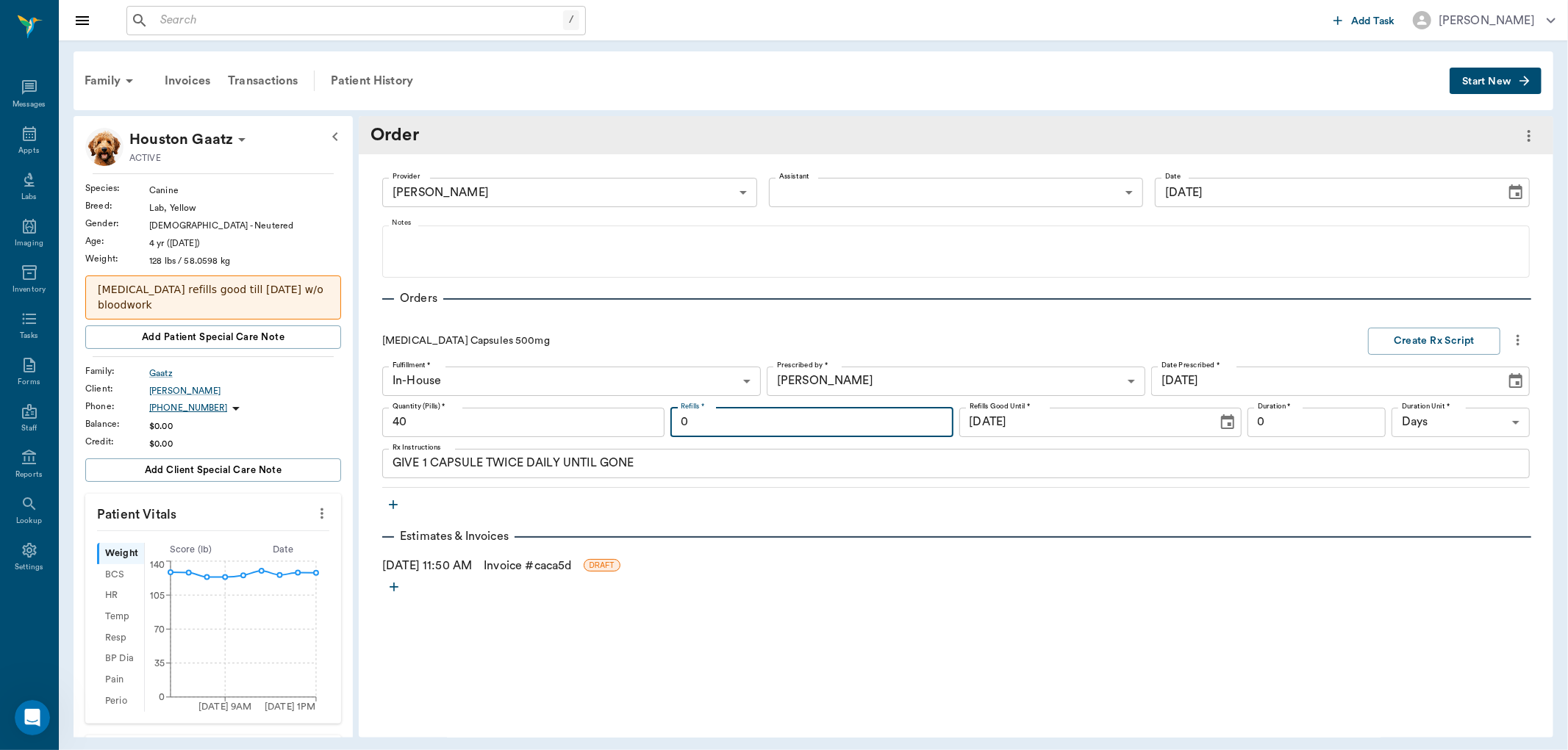
click at [708, 422] on input "0" at bounding box center [811, 423] width 282 height 30
type input "3"
click at [427, 467] on textarea "GIVE 1 CAPSULE TWICE DAILY UNTIL GONE" at bounding box center [956, 463] width 1127 height 17
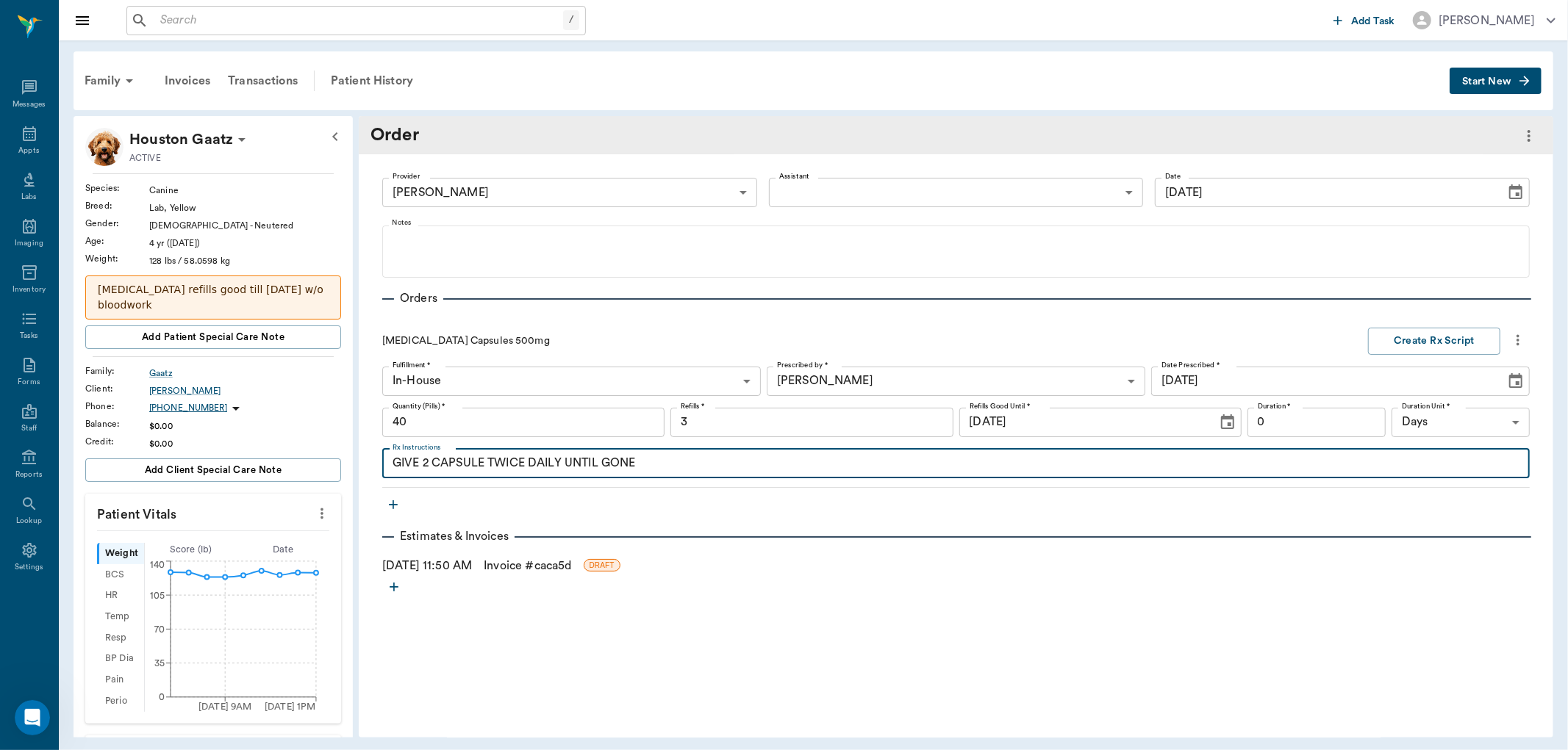
click at [487, 465] on textarea "GIVE 2 CAPSULE TWICE DAILY UNTIL GONE" at bounding box center [956, 463] width 1127 height 17
type textarea "GIVE 2 CAPSULES TWICE DAILY UNTIL GONE"
click at [1348, 425] on input "0" at bounding box center [1316, 423] width 138 height 30
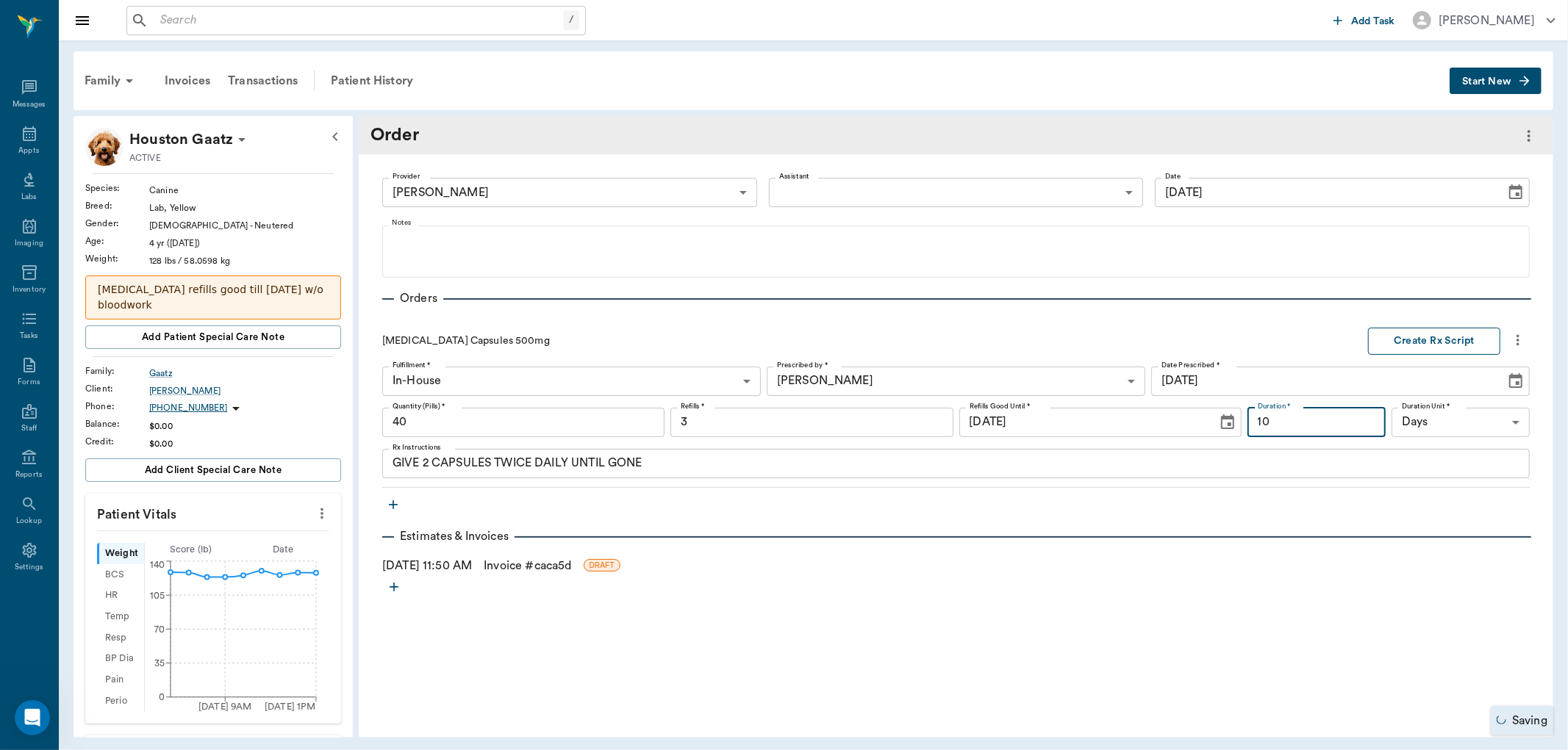
type input "10"
click at [1426, 335] on button "Create Rx Script" at bounding box center [1434, 341] width 132 height 27
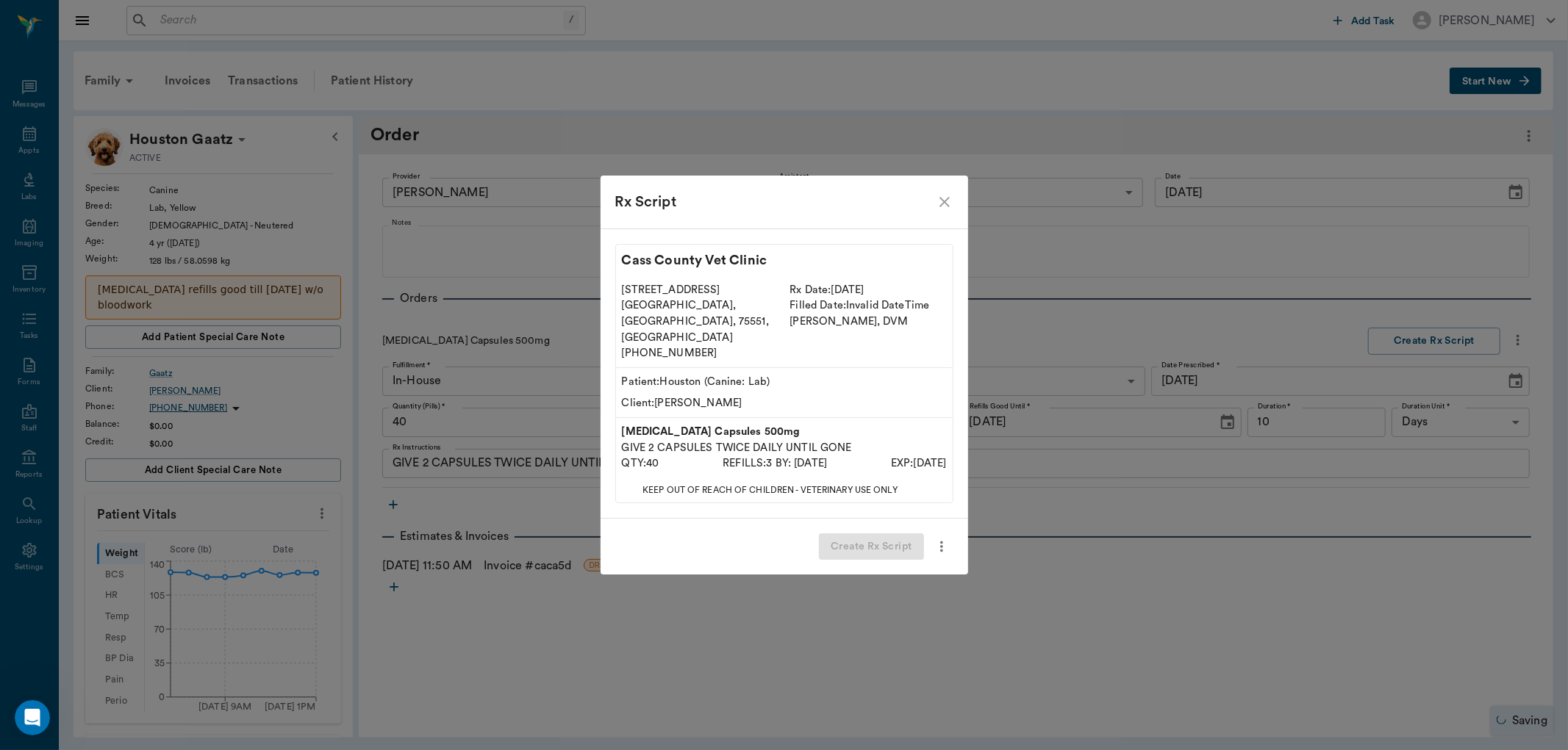
click at [876, 532] on div "Create Rx Script" at bounding box center [784, 547] width 367 height 56
click at [856, 533] on button "Create Rx Script" at bounding box center [871, 547] width 105 height 27
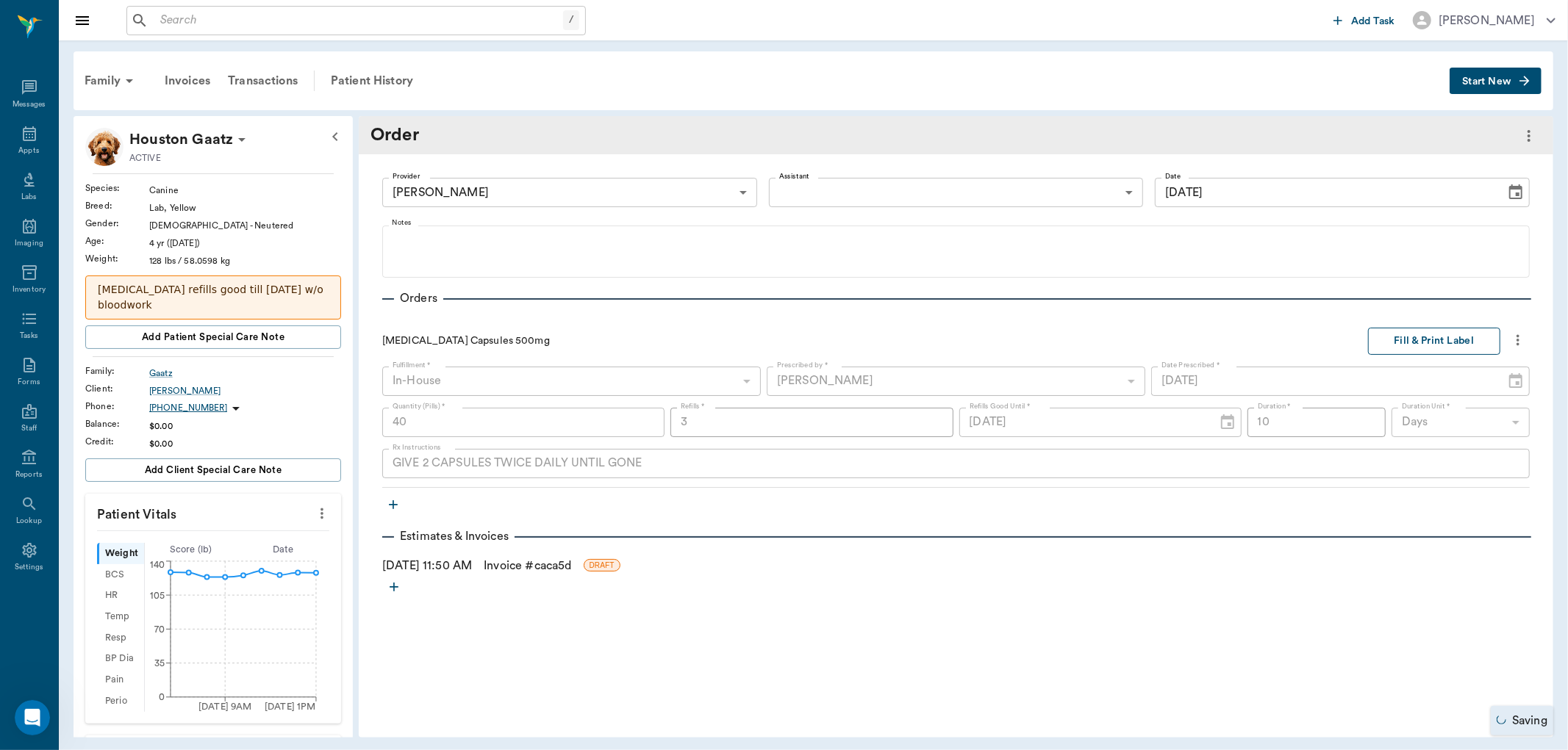
click at [1426, 341] on button "Fill & Print Label" at bounding box center [1434, 341] width 132 height 27
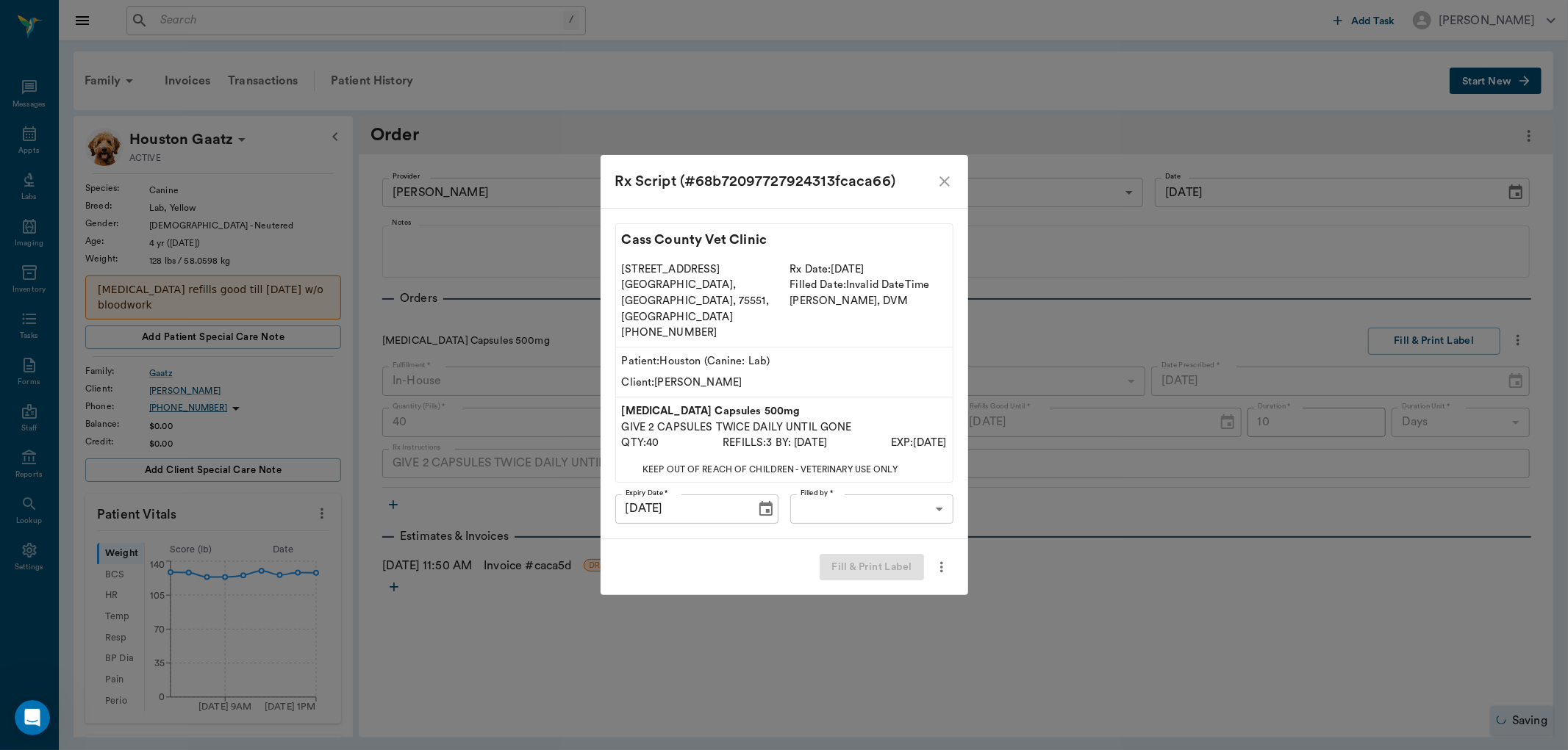
click at [885, 501] on body "/ ​ Add Task Dr. Bert Ellsworth Nectar Messages Appts Labs Imaging Inventory Ta…" at bounding box center [784, 375] width 1568 height 750
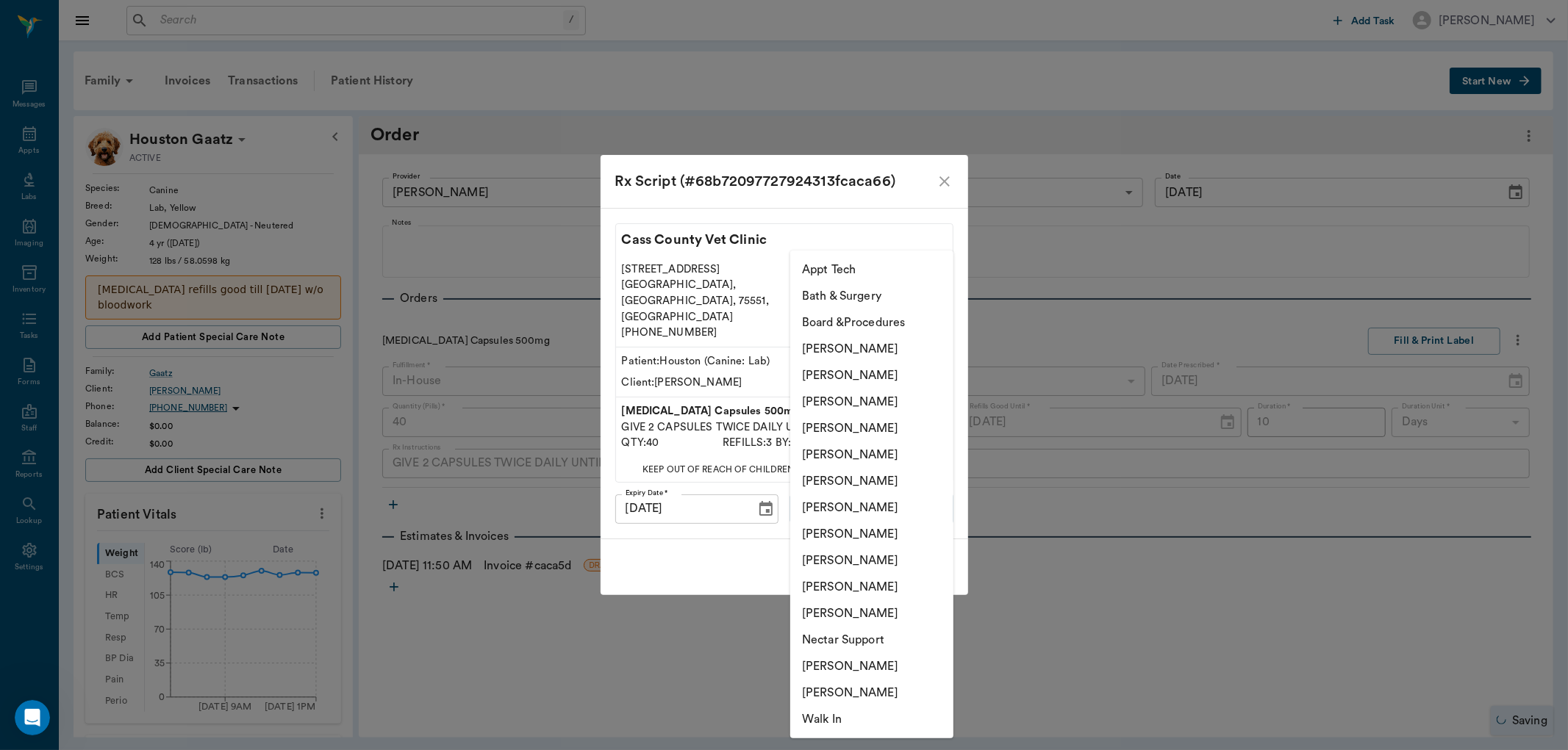
click at [886, 433] on li "[PERSON_NAME]" at bounding box center [872, 429] width 163 height 27
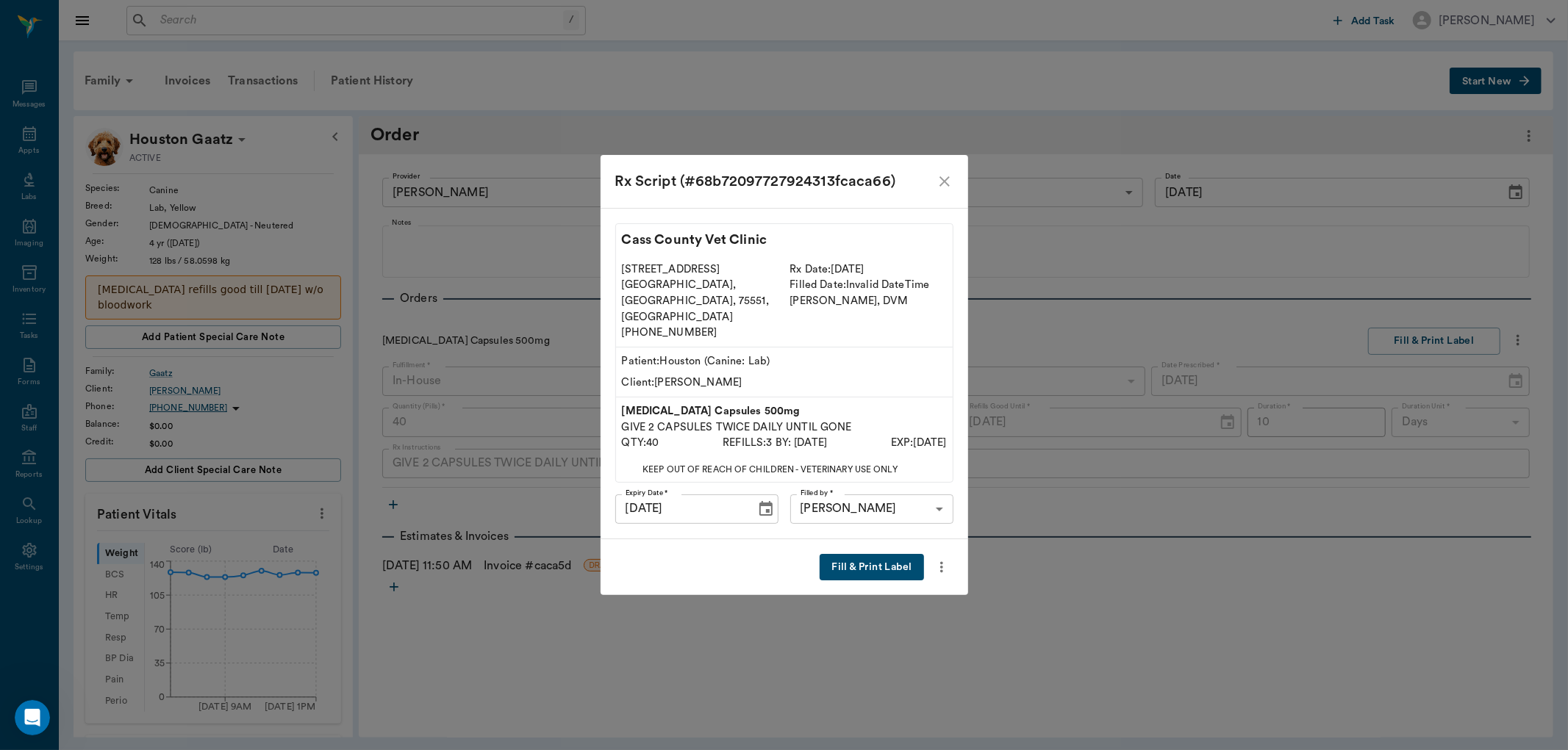
click at [877, 556] on li "[PERSON_NAME]" at bounding box center [872, 553] width 122 height 15
click at [936, 493] on body "/ ​ Add Task Dr. Bert Ellsworth Nectar Messages Appts Labs Imaging Inventory Ta…" at bounding box center [784, 375] width 1568 height 750
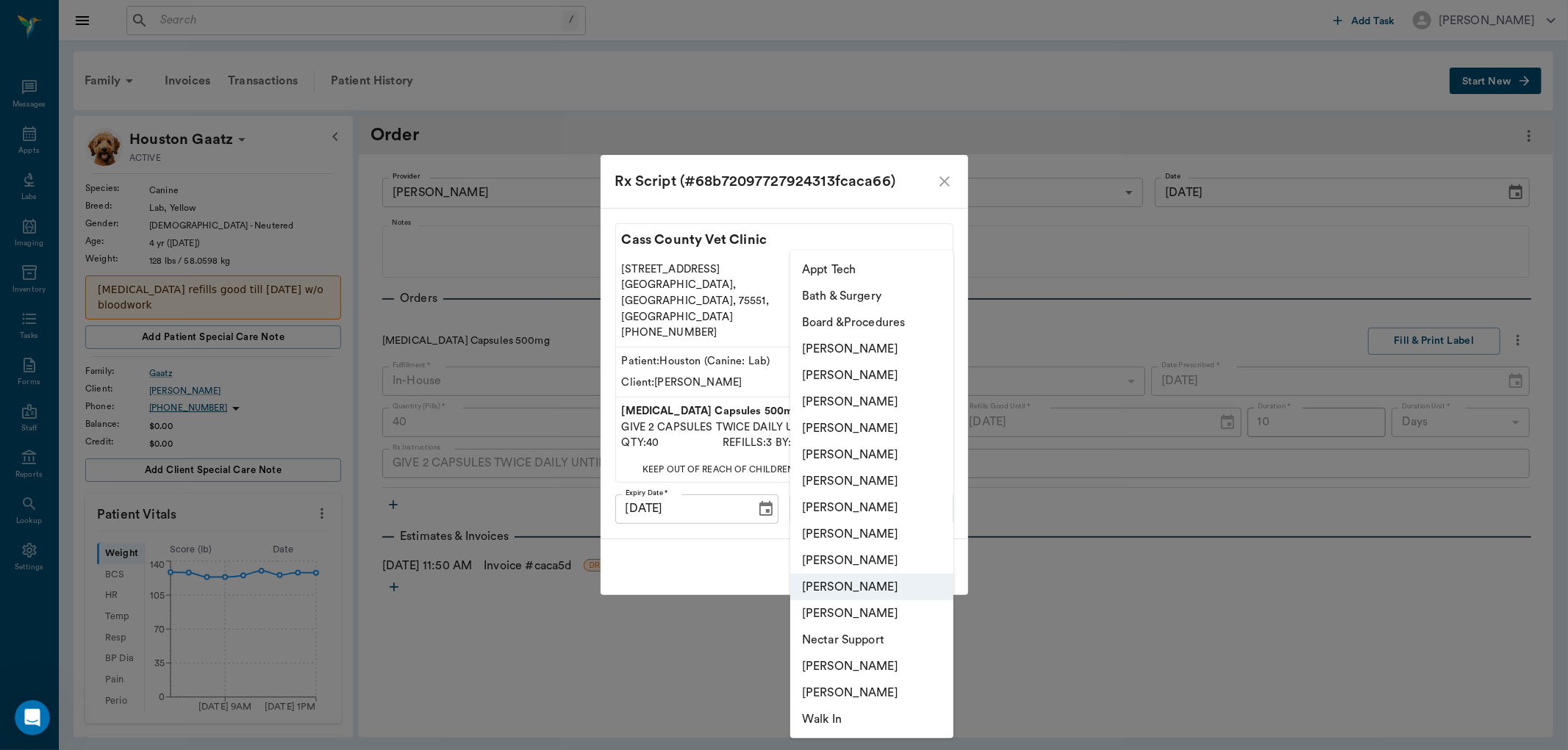
click at [876, 430] on li "[PERSON_NAME]" at bounding box center [872, 429] width 163 height 27
type input "63ec2f075fda476ae8351a4d"
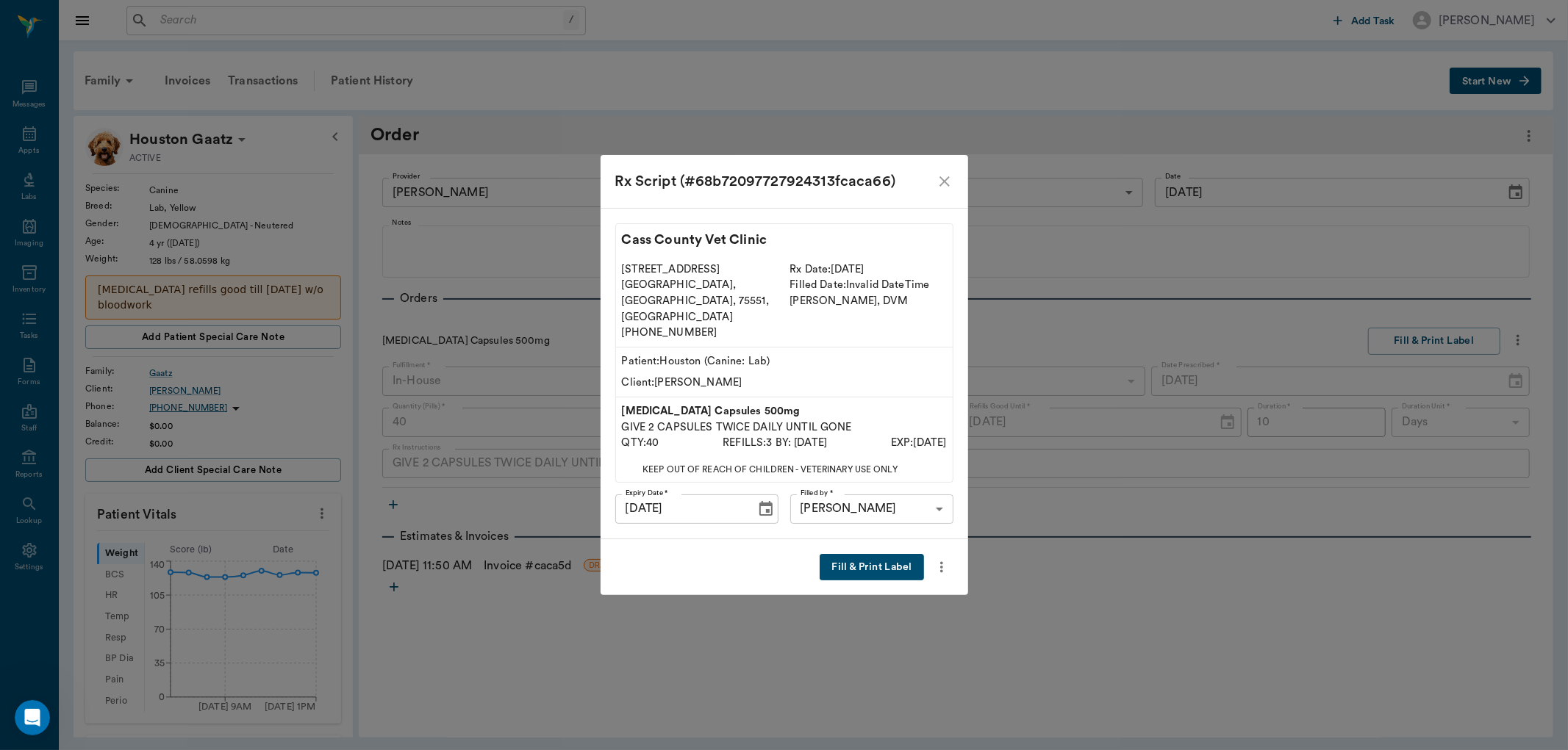
click at [871, 554] on button "Fill & Print Label" at bounding box center [872, 568] width 104 height 27
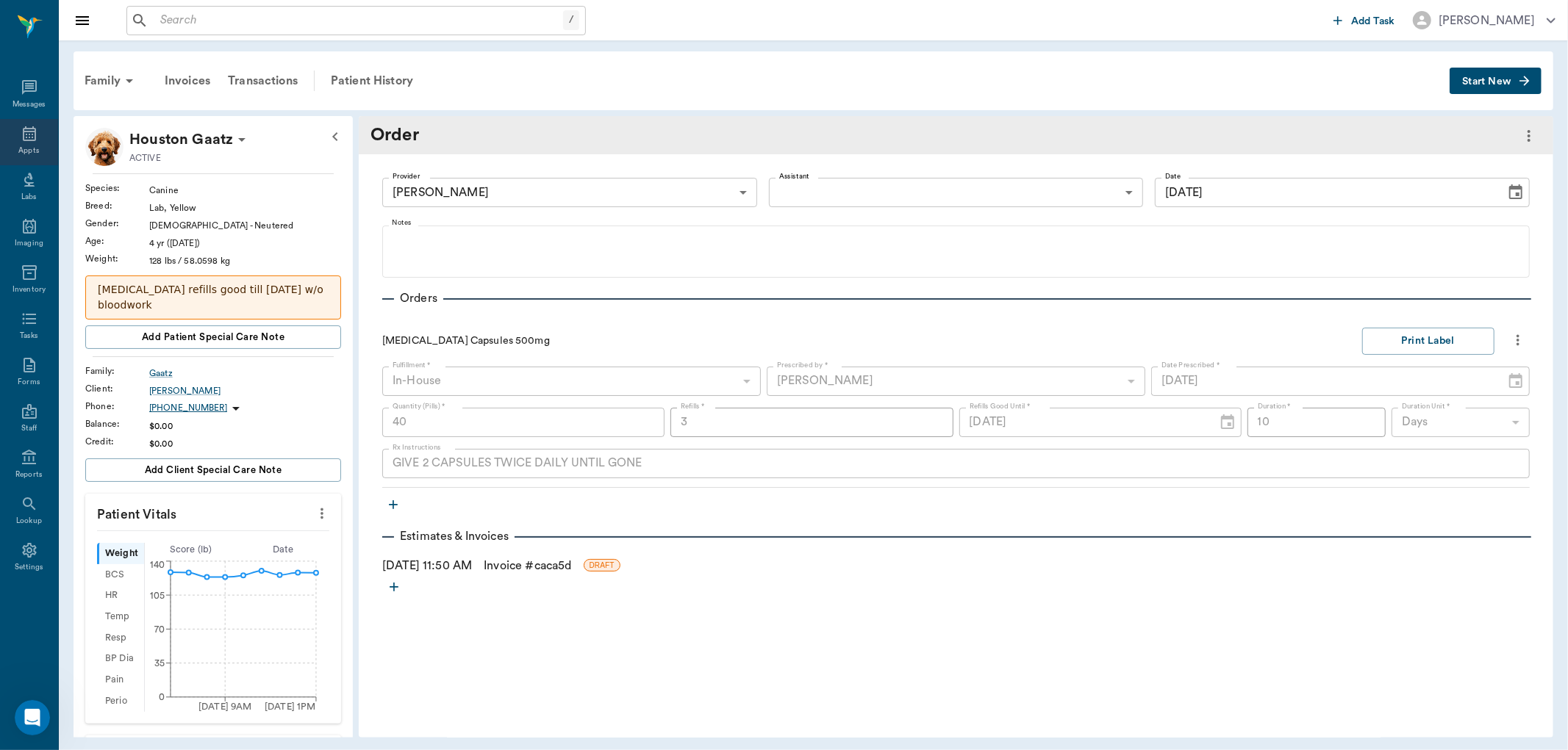
click at [17, 128] on div "Appts" at bounding box center [29, 142] width 58 height 46
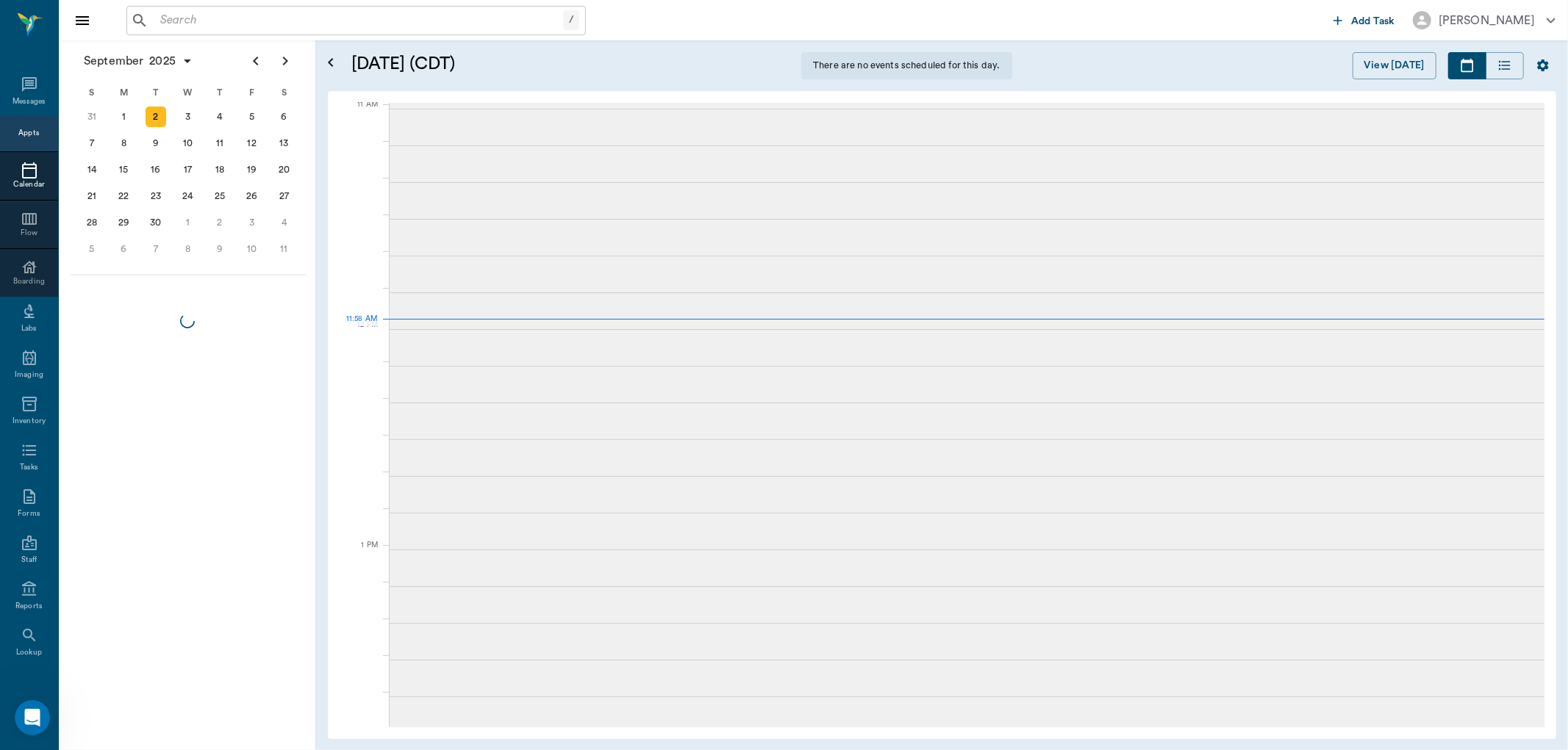
scroll to position [665, 0]
click at [252, 59] on icon "Previous page" at bounding box center [256, 61] width 18 height 18
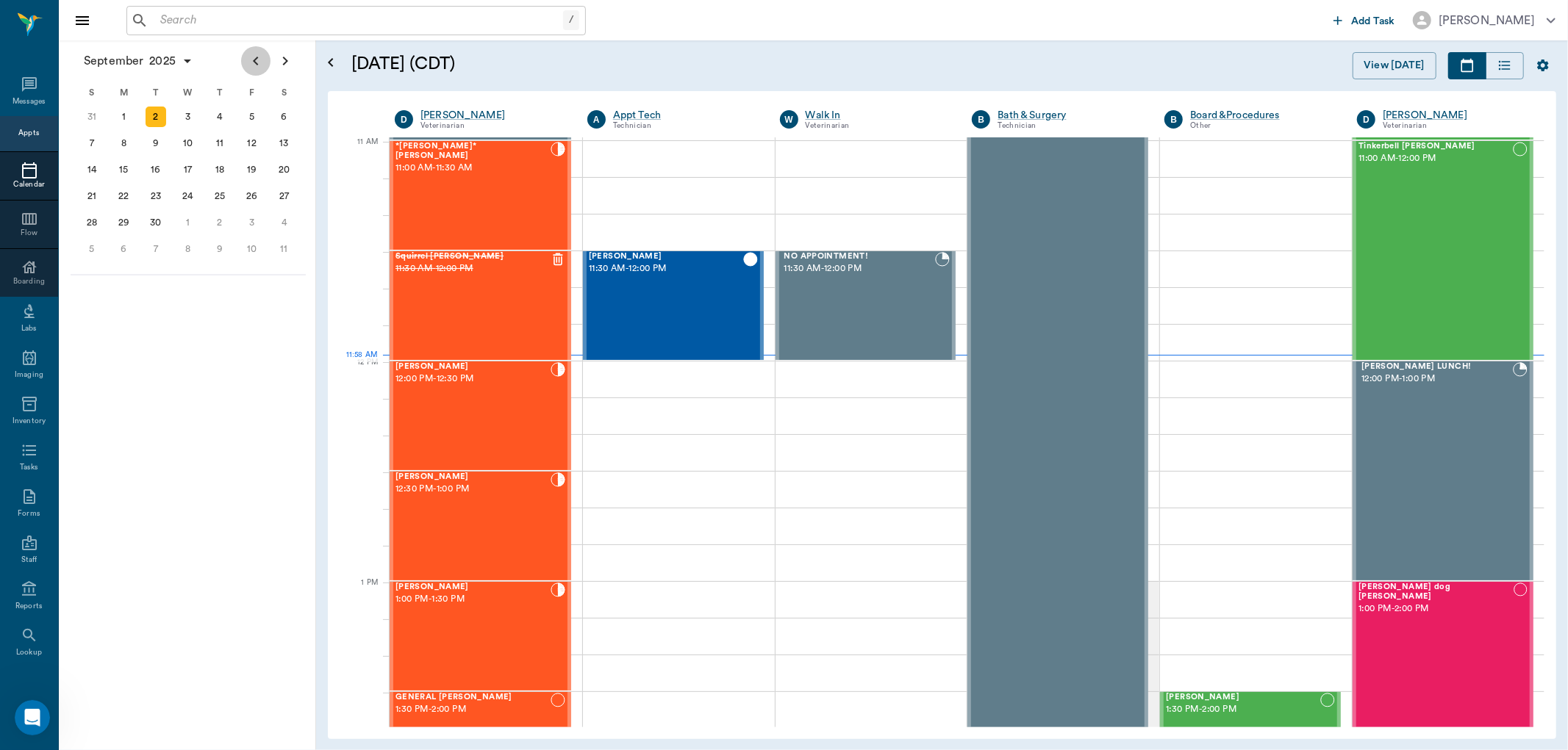
click at [256, 61] on icon "Previous page" at bounding box center [256, 61] width 18 height 18
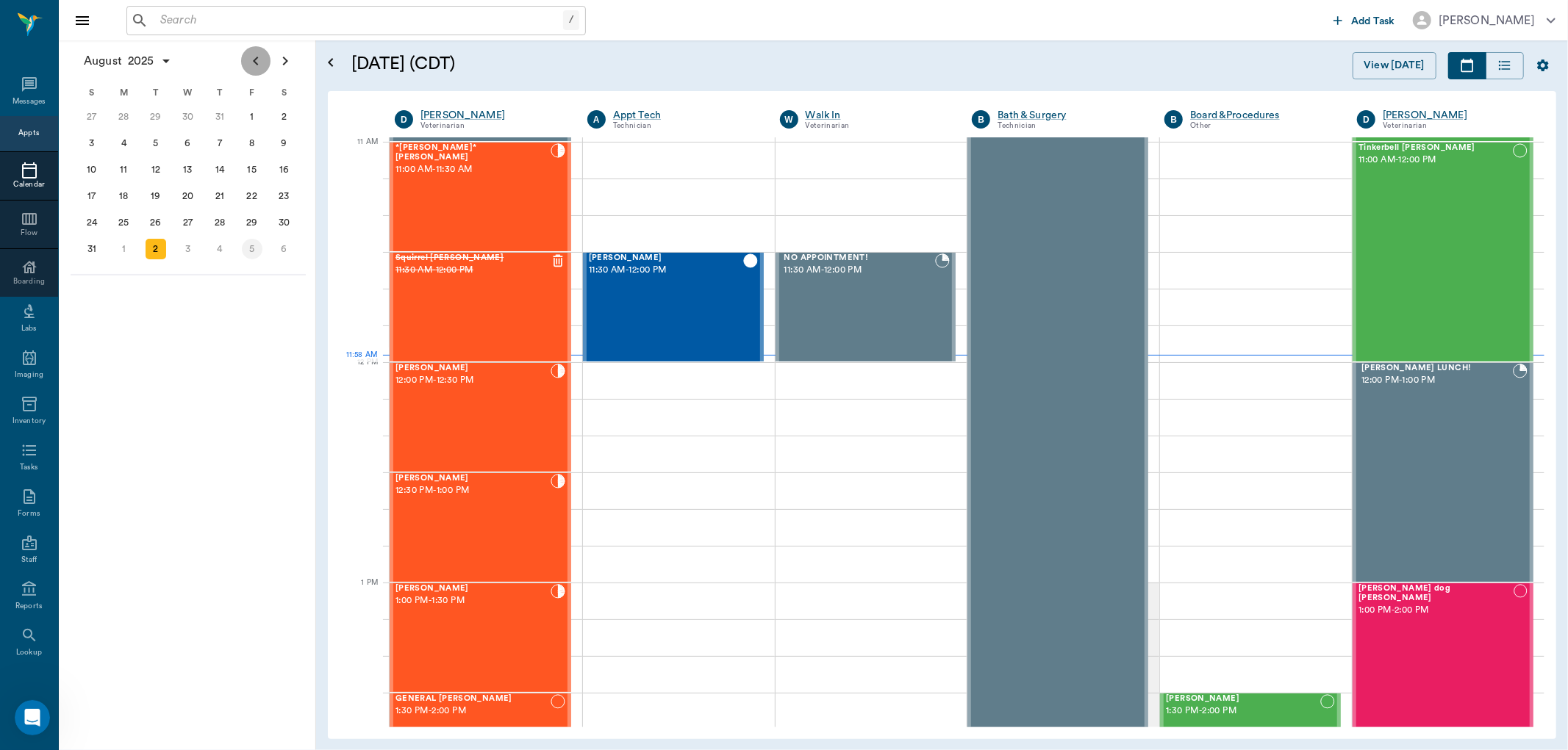
click at [248, 216] on div "29" at bounding box center [252, 223] width 21 height 21
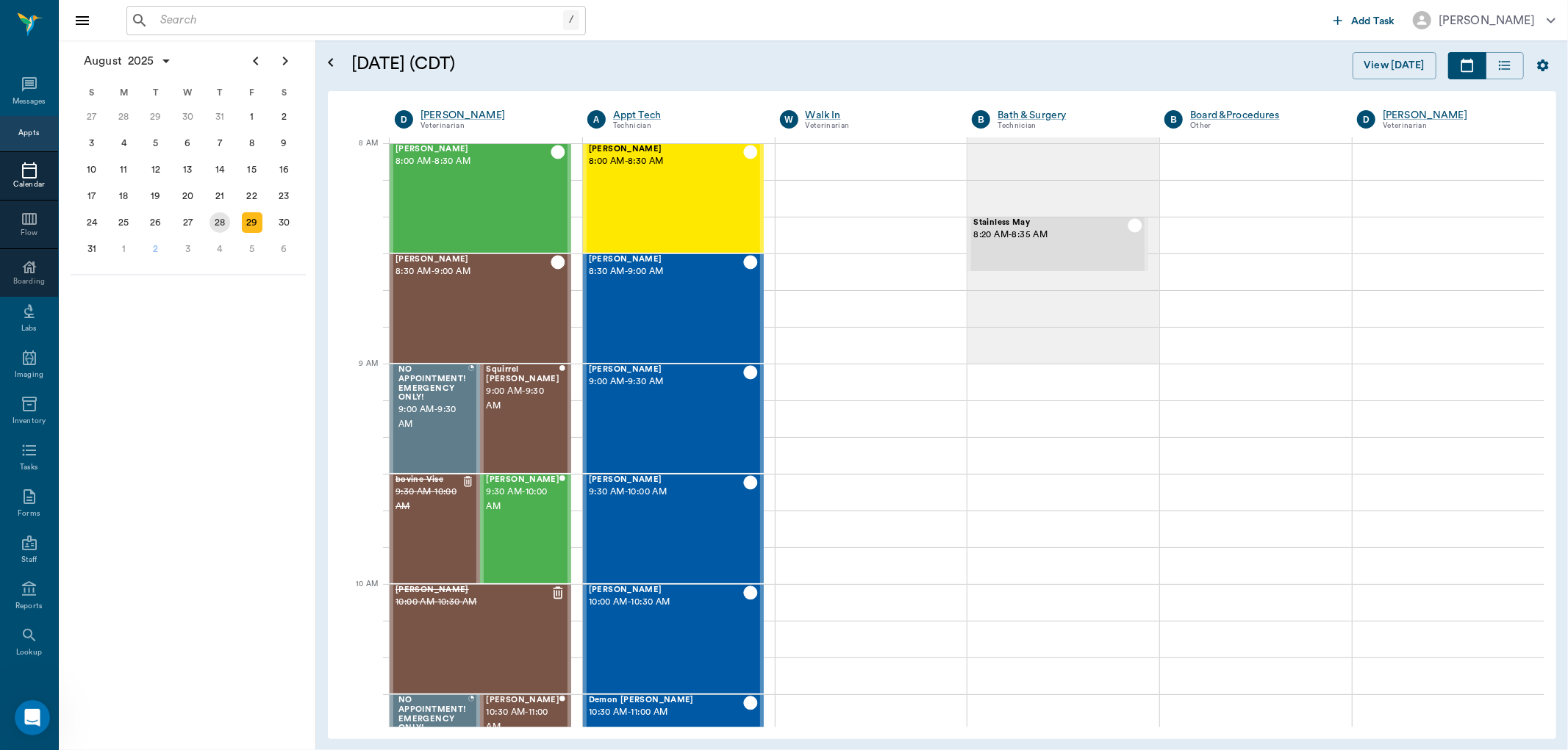
click at [226, 216] on div "28" at bounding box center [220, 223] width 21 height 21
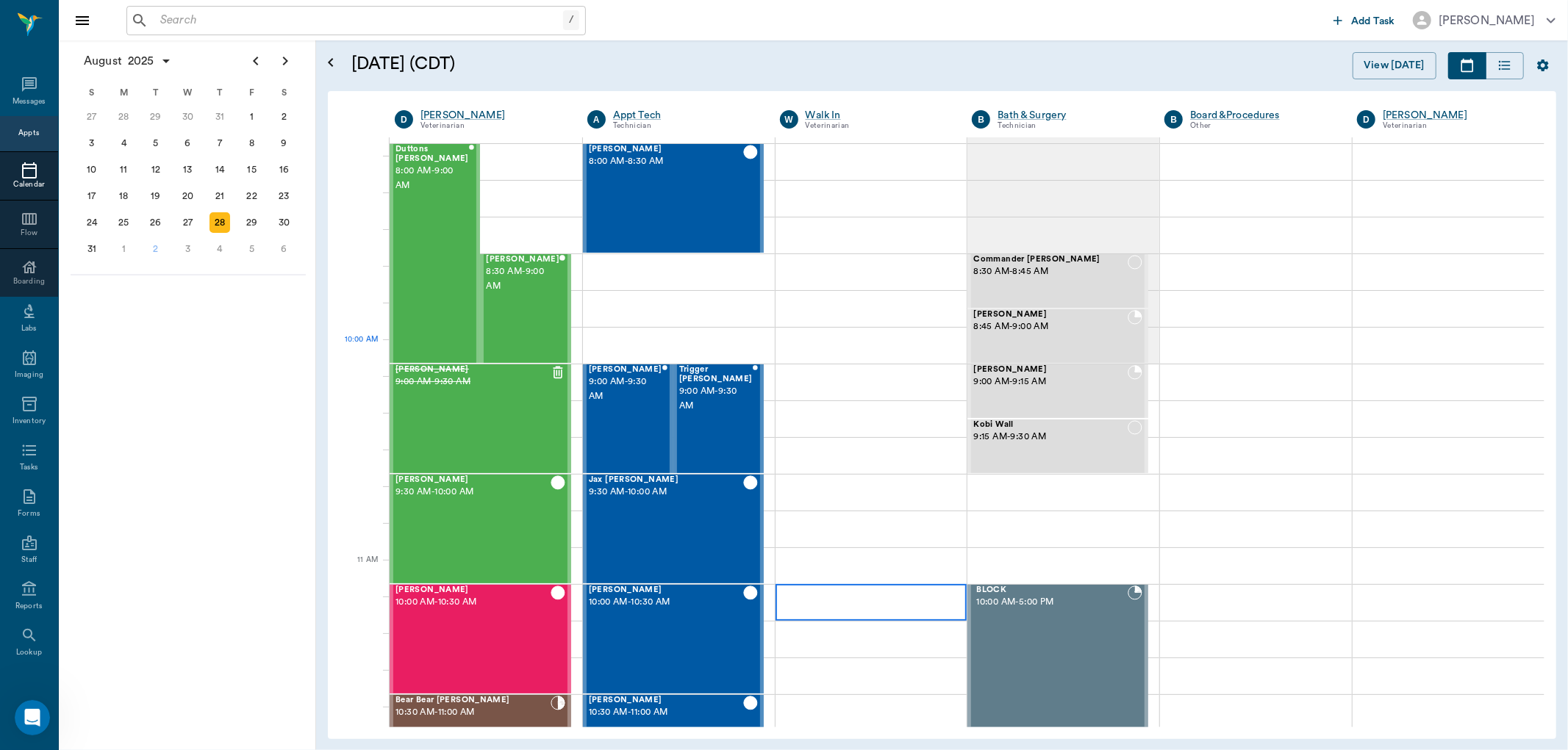
scroll to position [245, 0]
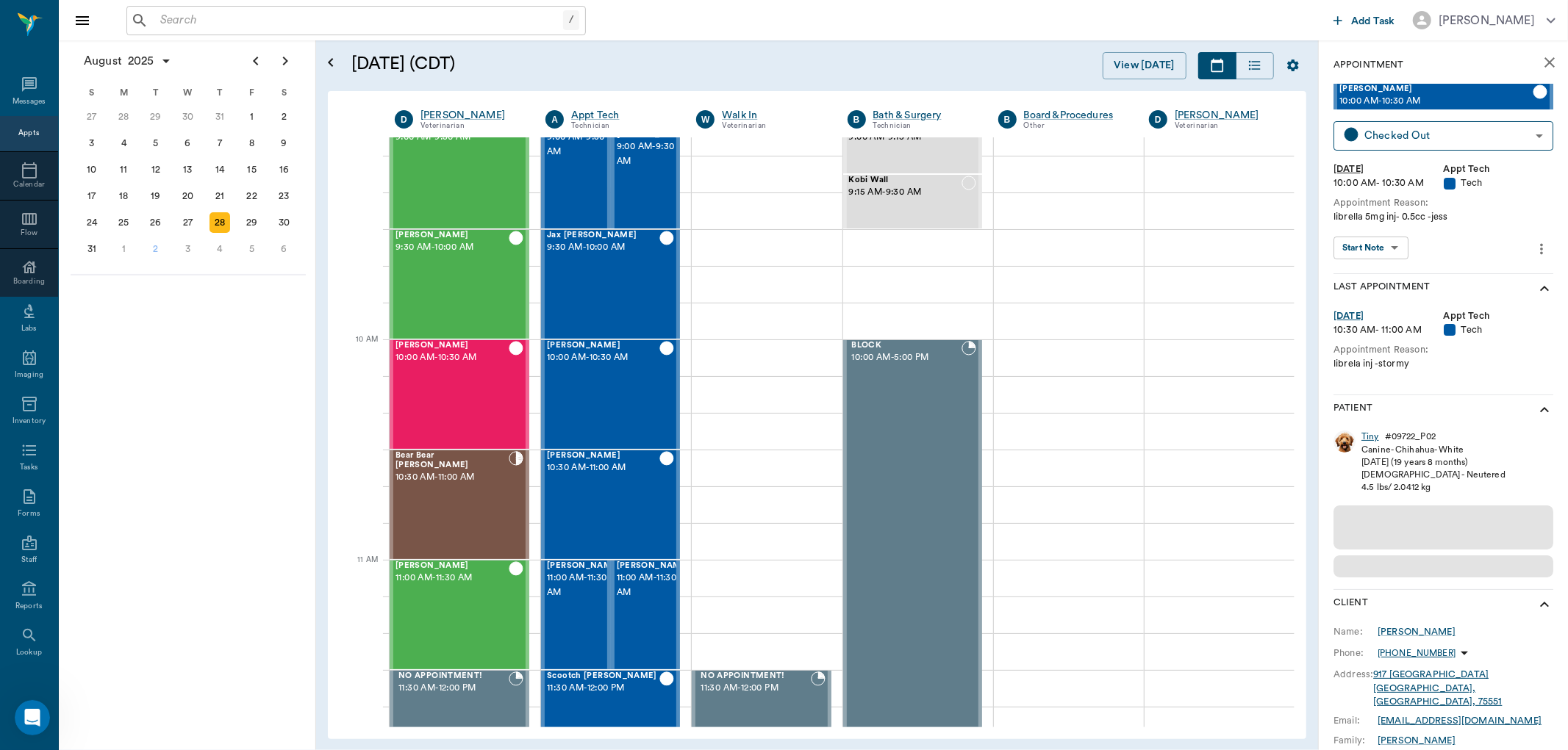
click at [1374, 435] on div "Tiny" at bounding box center [1371, 436] width 18 height 13
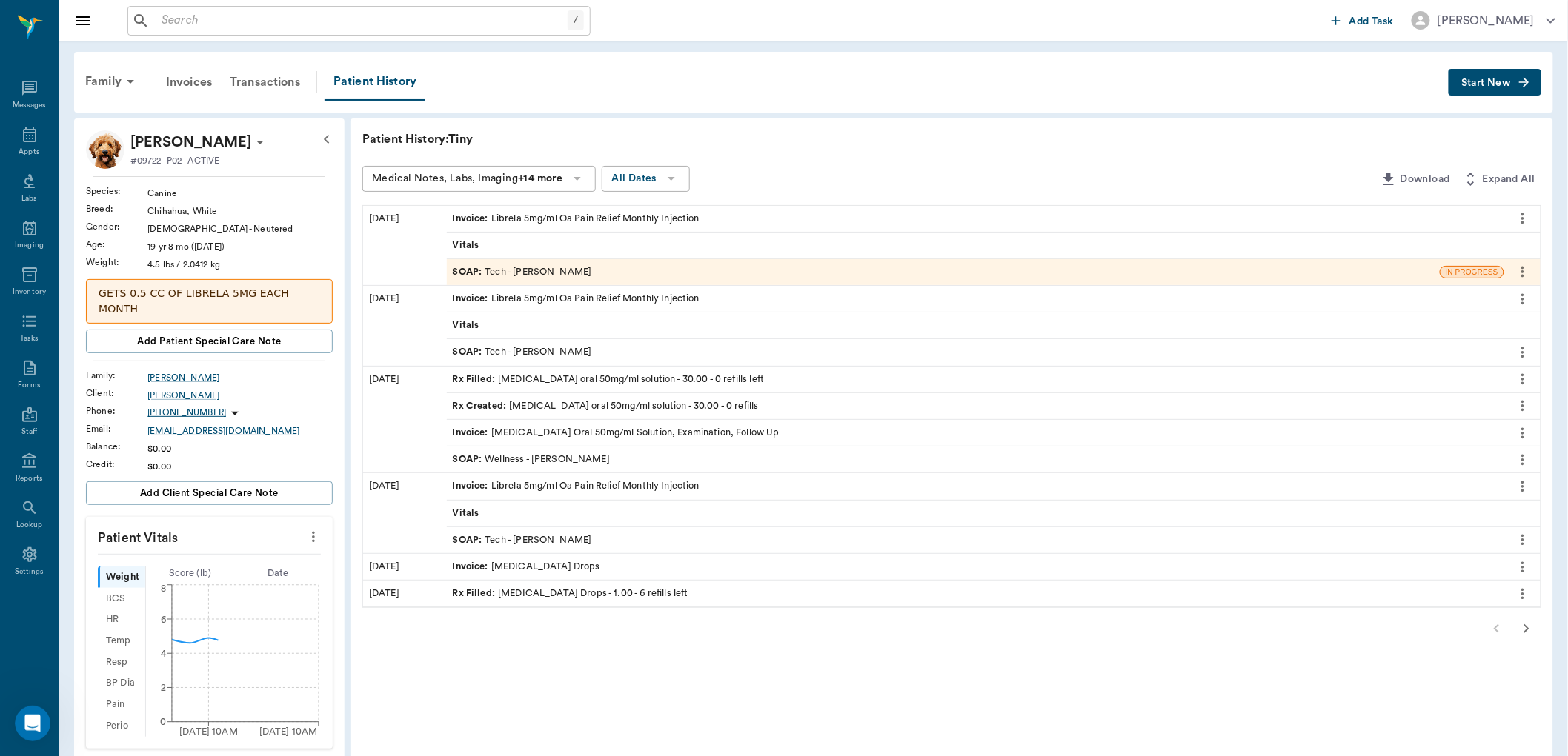
click at [606, 275] on div "SOAP : Tech - Daniel Virnala" at bounding box center [943, 272] width 993 height 26
click at [545, 271] on div "SOAP : Tech - Daniel Virnala" at bounding box center [522, 272] width 139 height 14
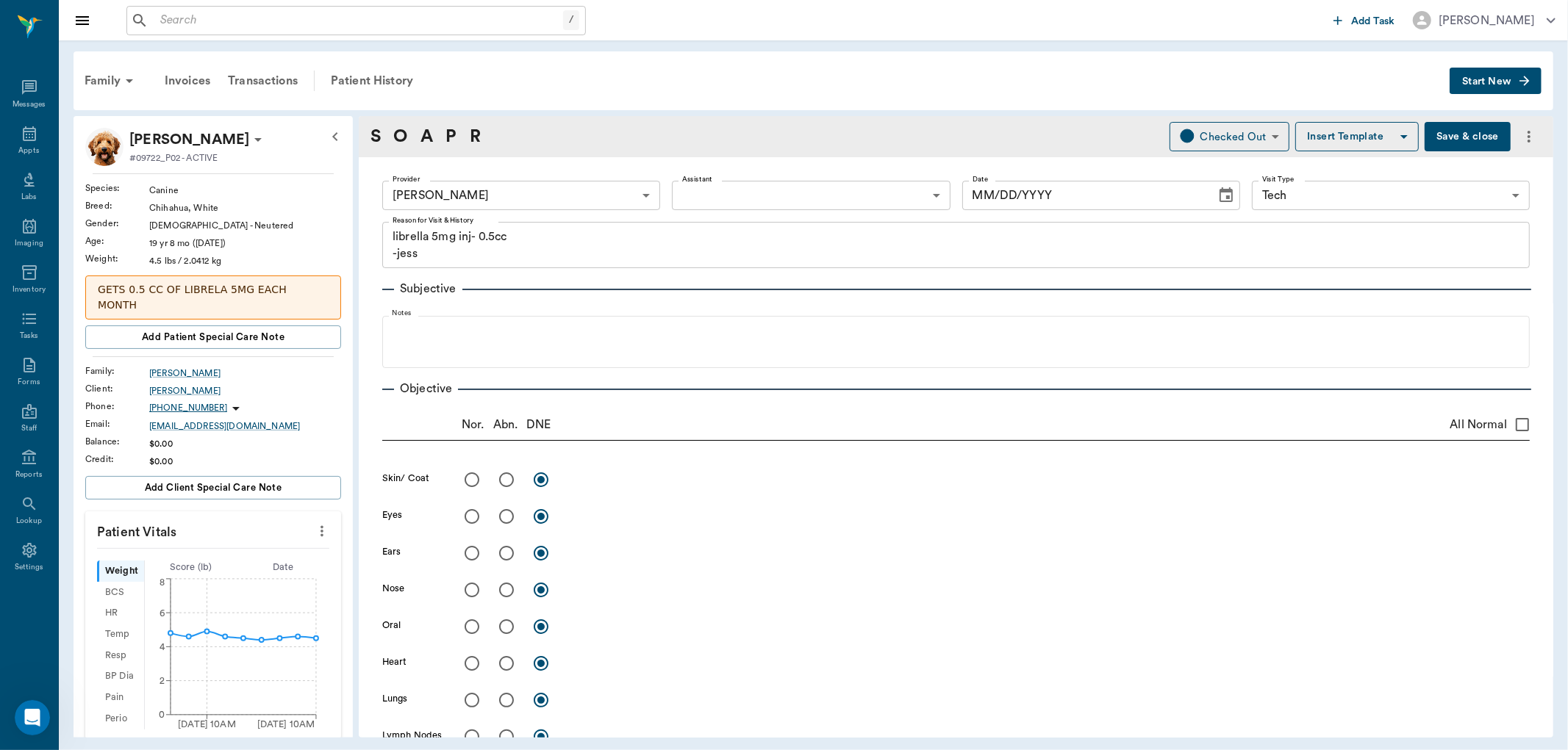
type input "642ef10e332a41444de2bad1"
type input "65d2be4f46e3a538d89b8c1a"
type textarea "librella 5mg inj- 0.5cc -jess"
type input "08/28/2025"
click at [10, 142] on div "Appts" at bounding box center [29, 142] width 58 height 46
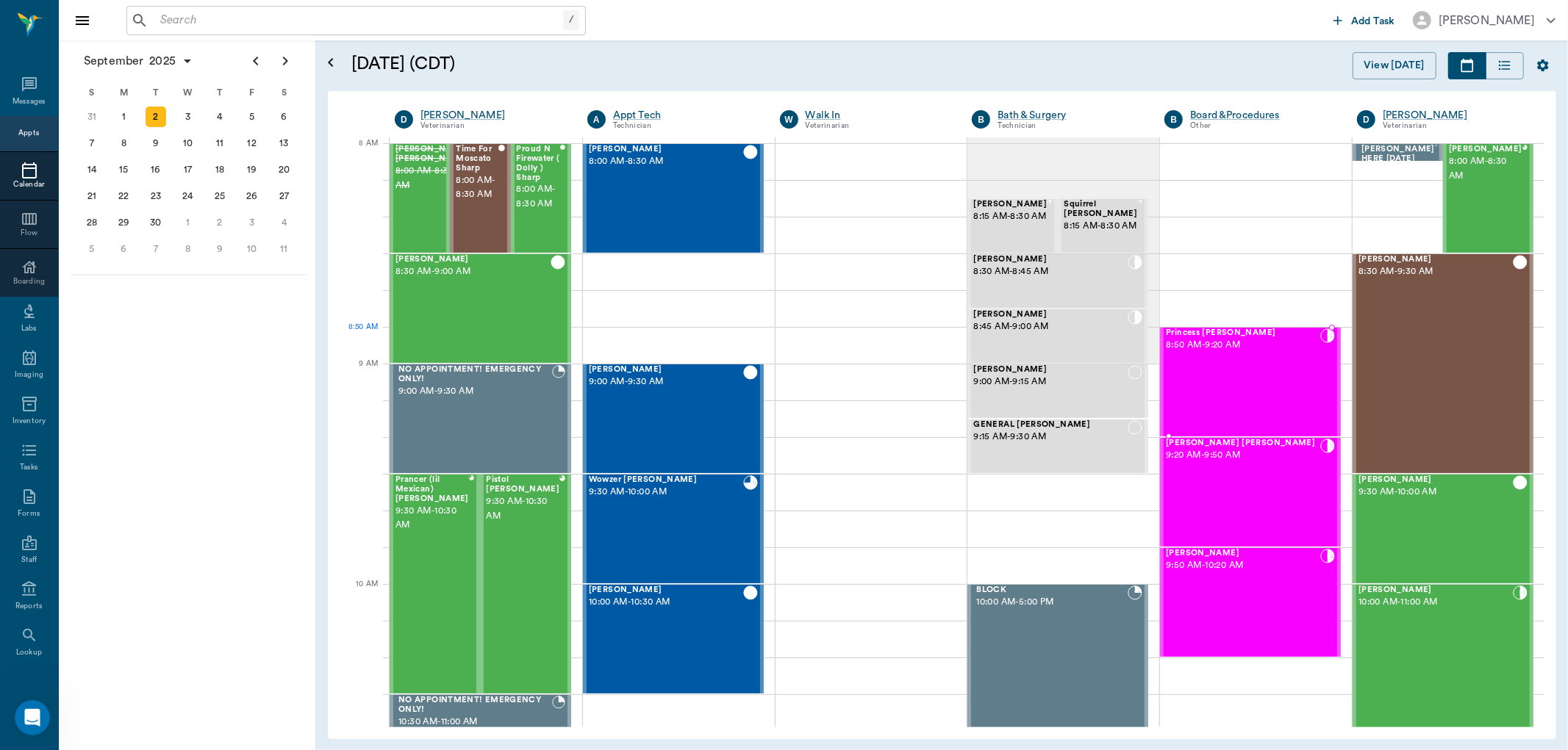
click at [1180, 339] on span "8:50 AM - 9:20 AM" at bounding box center [1243, 346] width 154 height 15
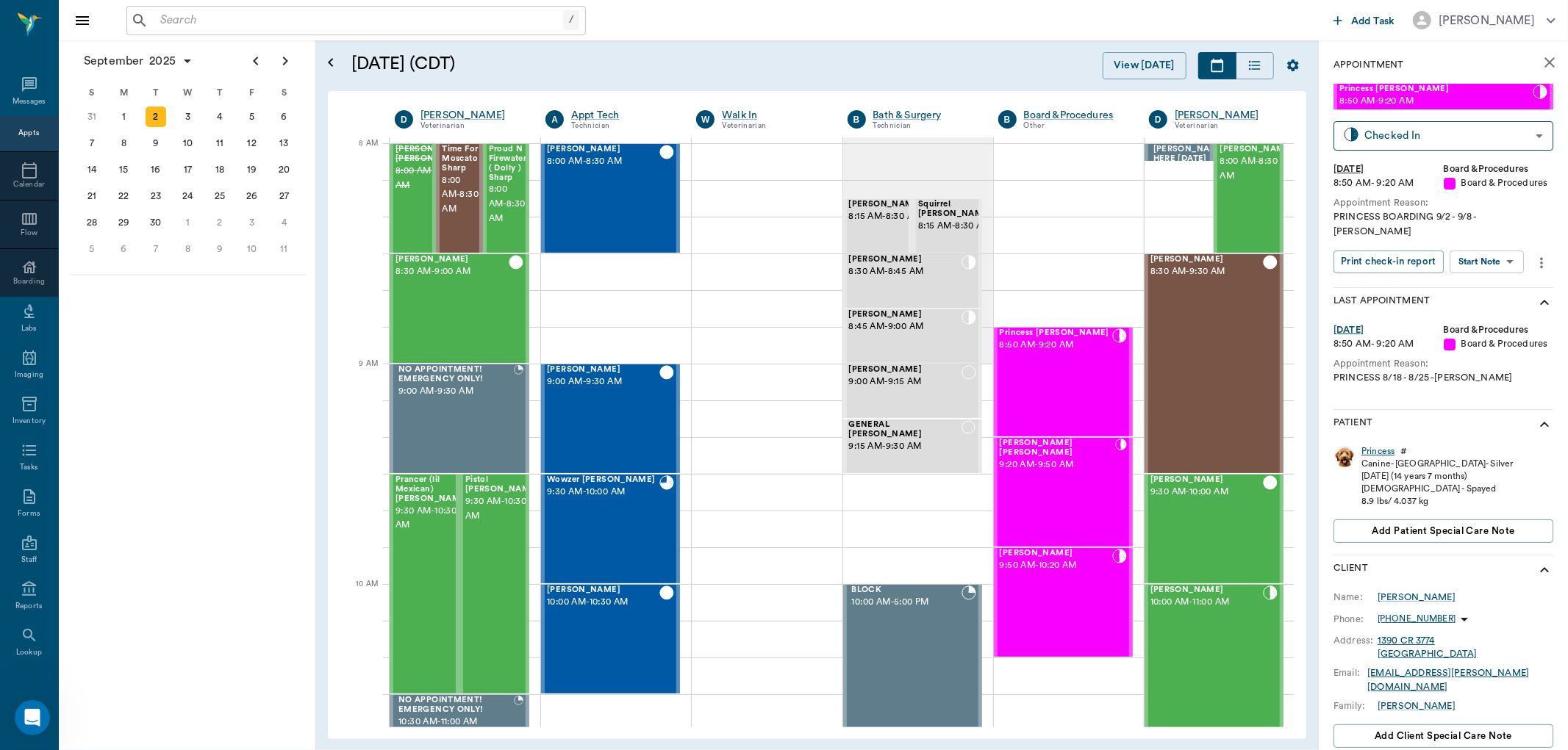
click at [1370, 445] on div "Princess" at bounding box center [1378, 451] width 33 height 13
click at [1379, 445] on div "Princess" at bounding box center [1378, 451] width 33 height 13
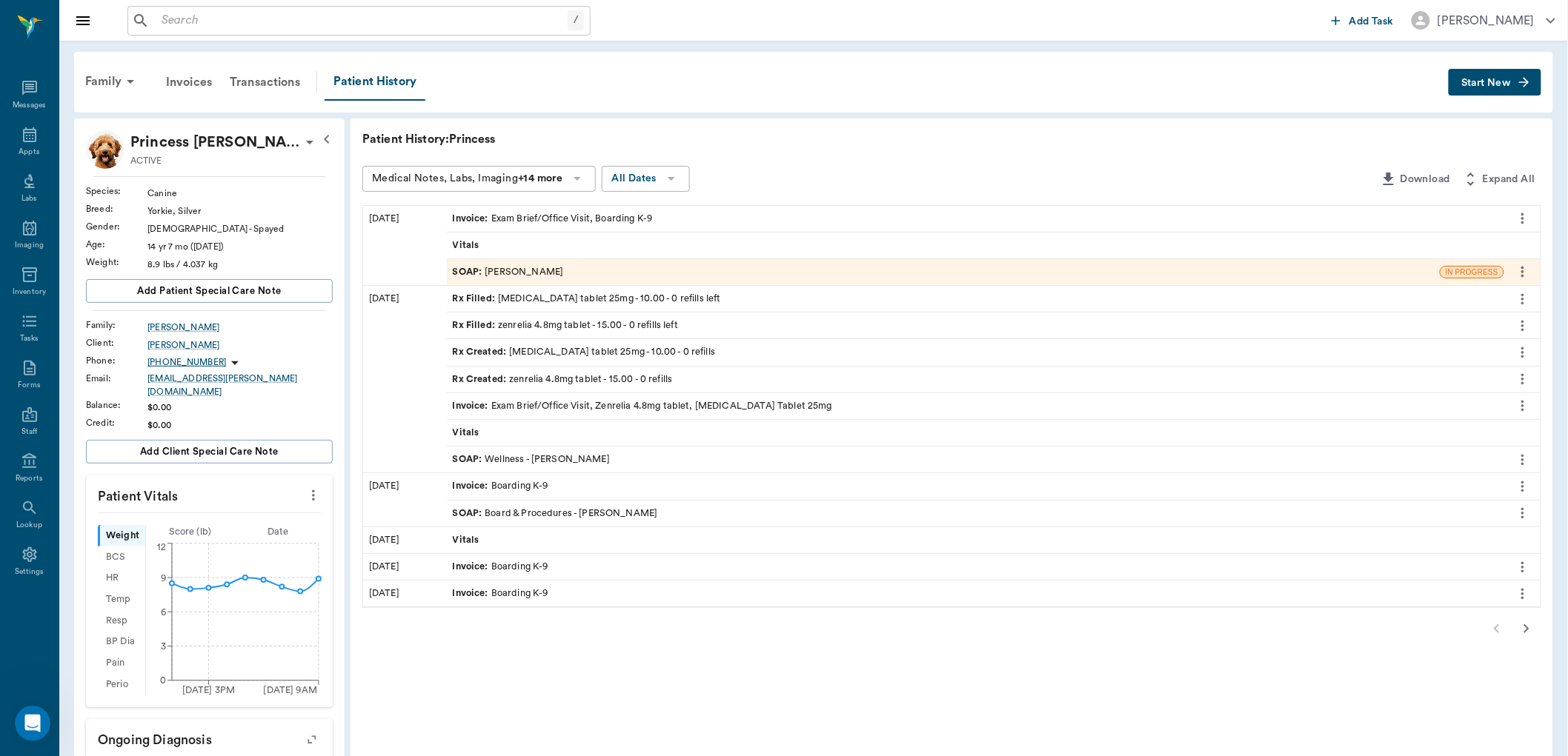
click at [1469, 83] on span "Start New" at bounding box center [1486, 83] width 49 height 0
click at [556, 271] on div "SOAP : [PERSON_NAME]" at bounding box center [508, 272] width 111 height 14
click at [488, 273] on div "SOAP : [PERSON_NAME]" at bounding box center [508, 272] width 111 height 14
click div "SOAP : [PERSON_NAME]"
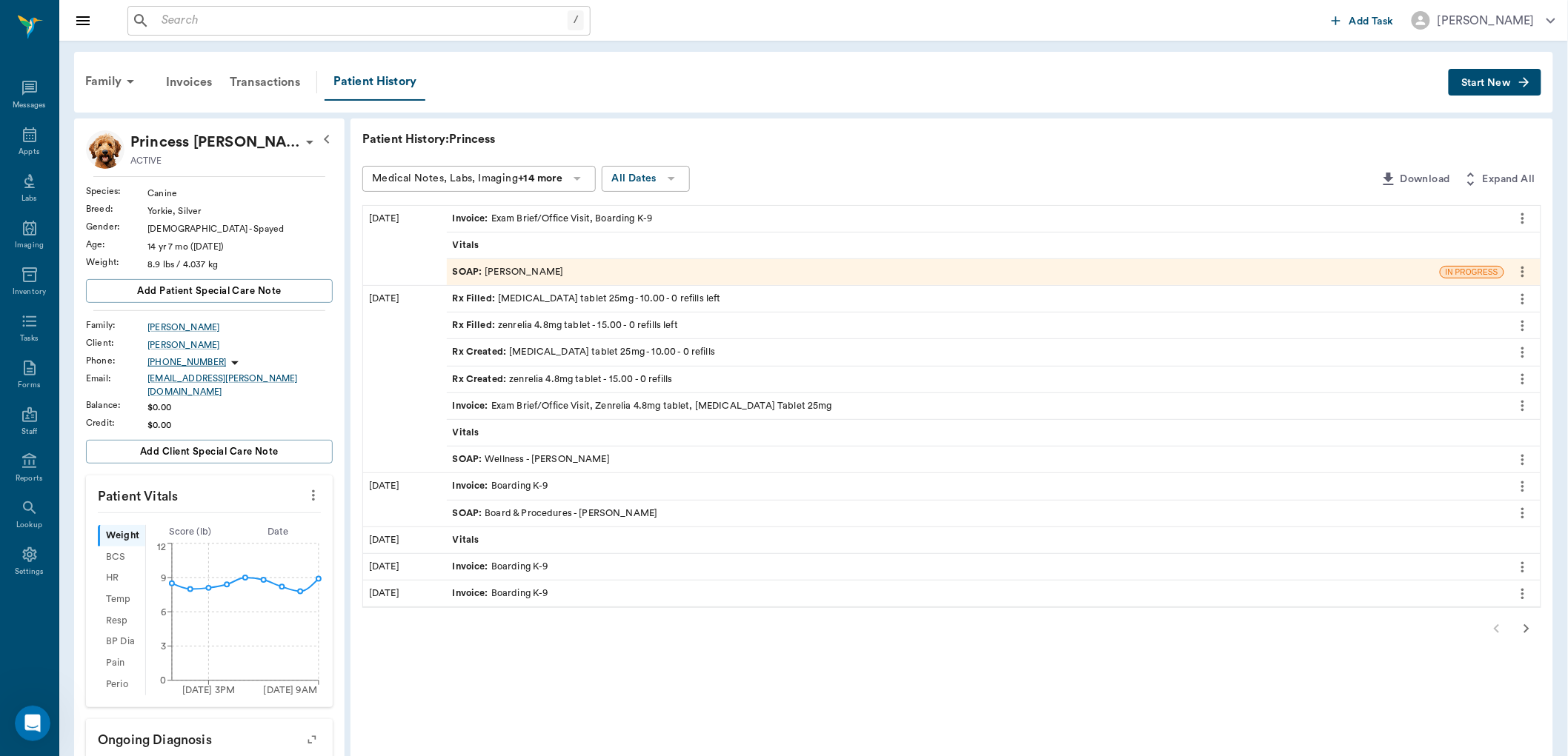
click div "SOAP : [PERSON_NAME]"
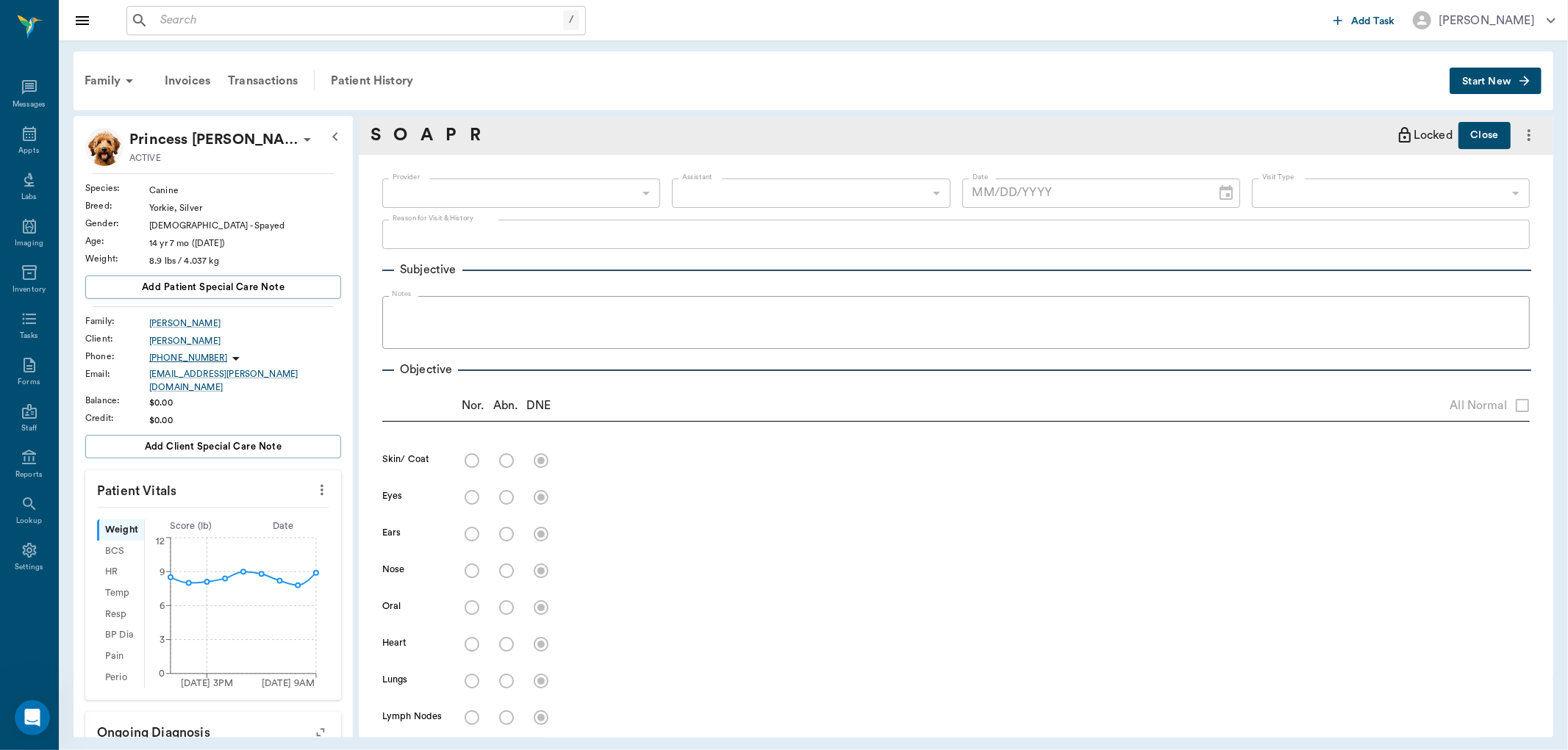
click button "Close"
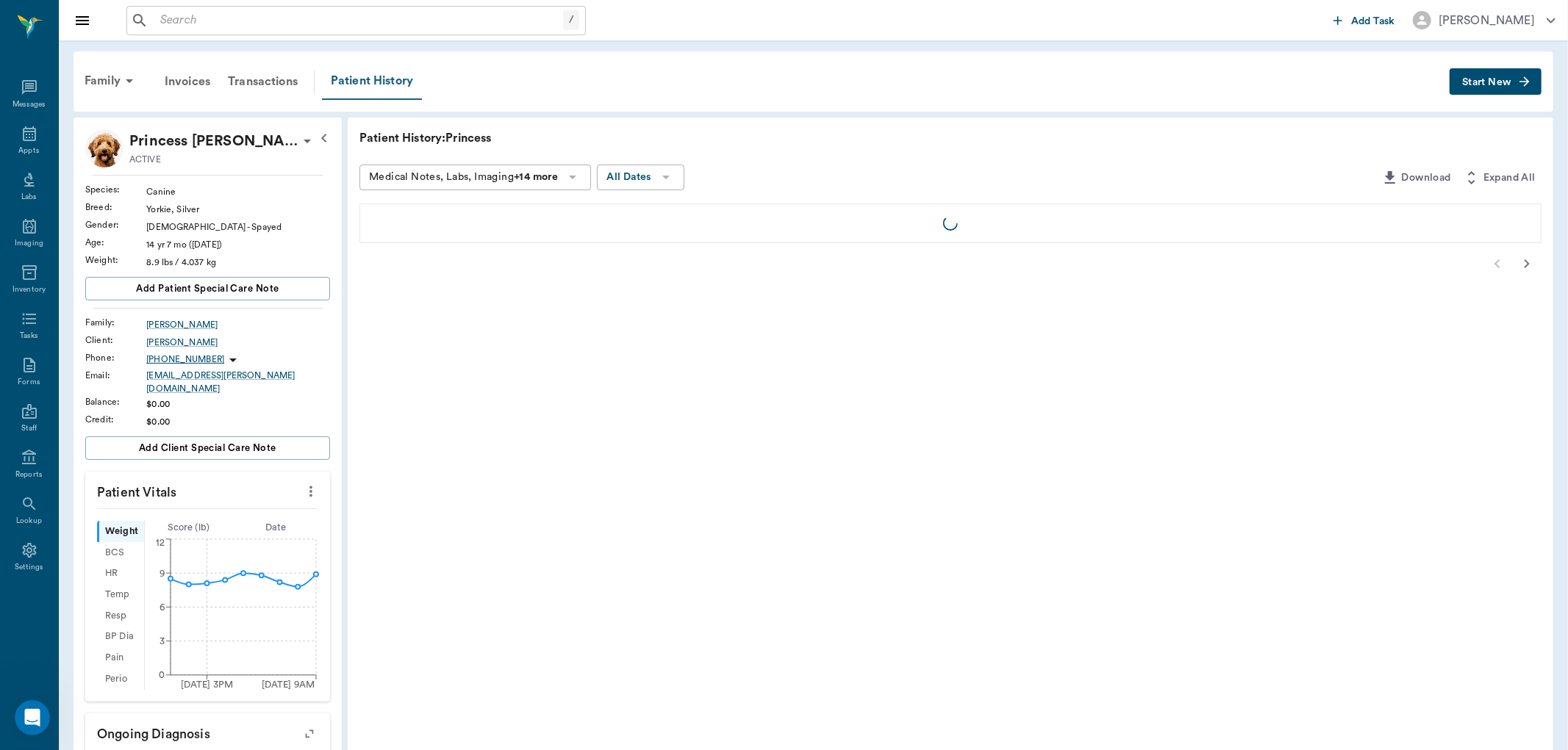
click div "Patient History"
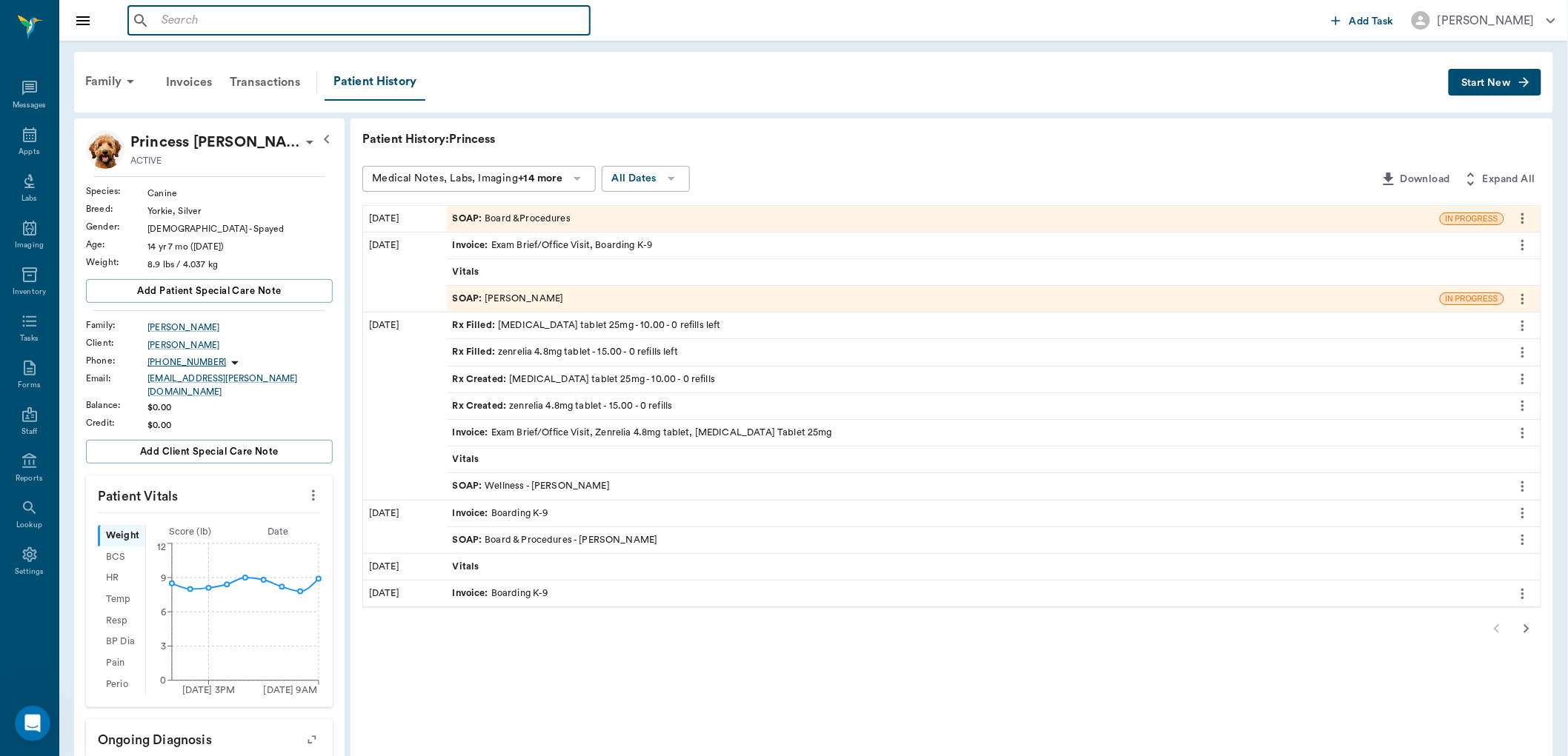
click input "text"
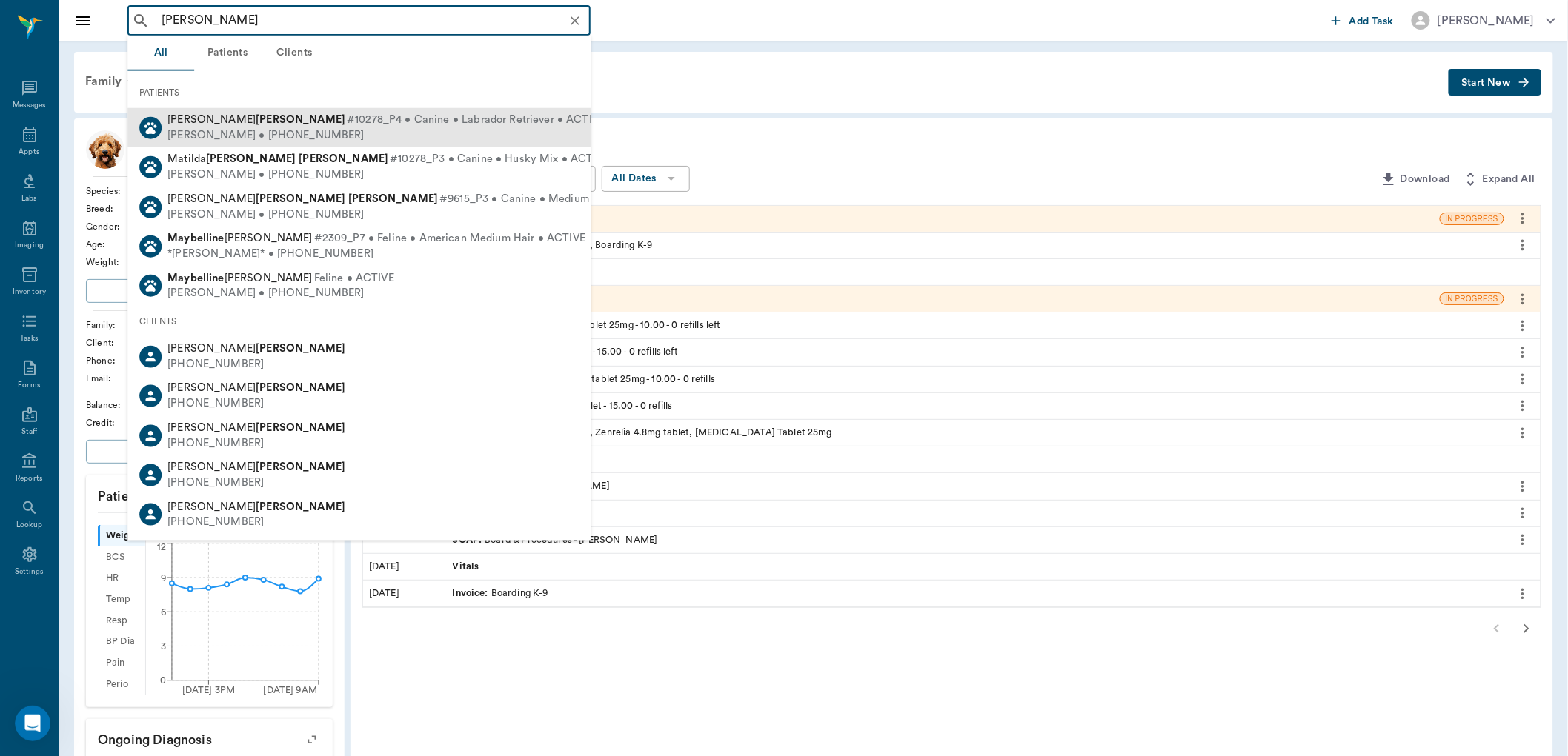
click div "[PERSON_NAME] • [PHONE_NUMBER]"
type input "[PERSON_NAME]"
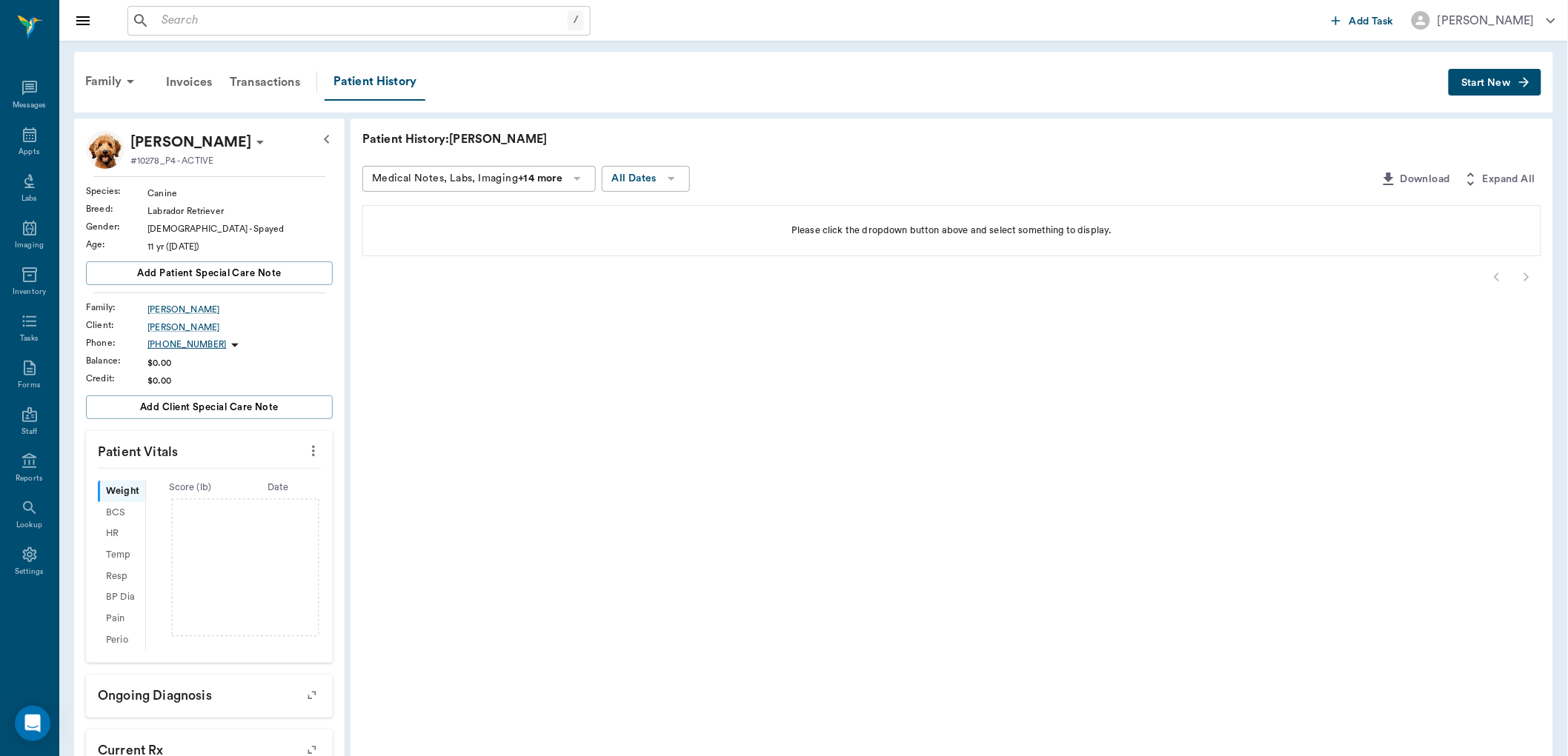
click at [1509, 83] on span "Start New" at bounding box center [1486, 83] width 49 height 0
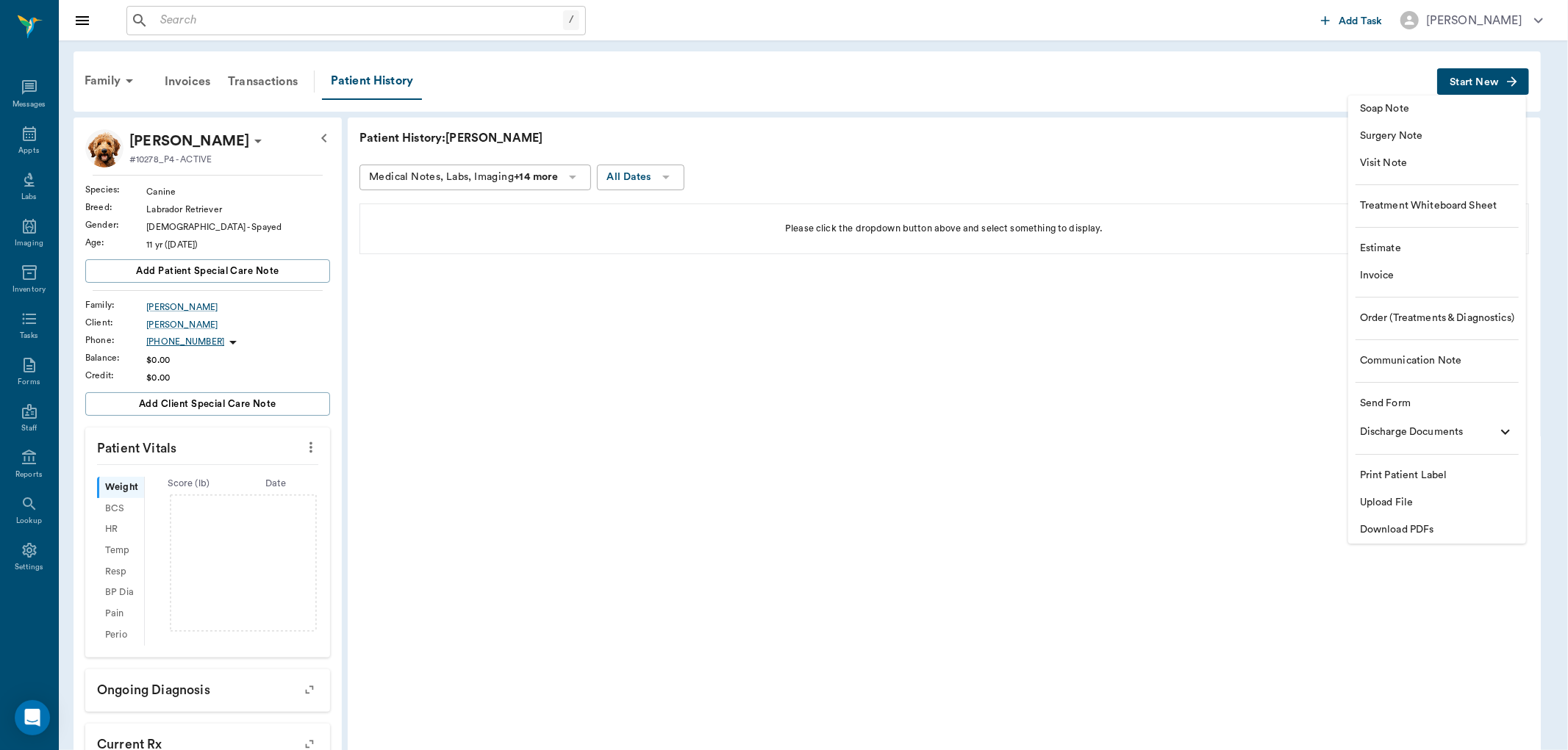
click at [1401, 162] on span "Visit Note" at bounding box center [1437, 163] width 154 height 16
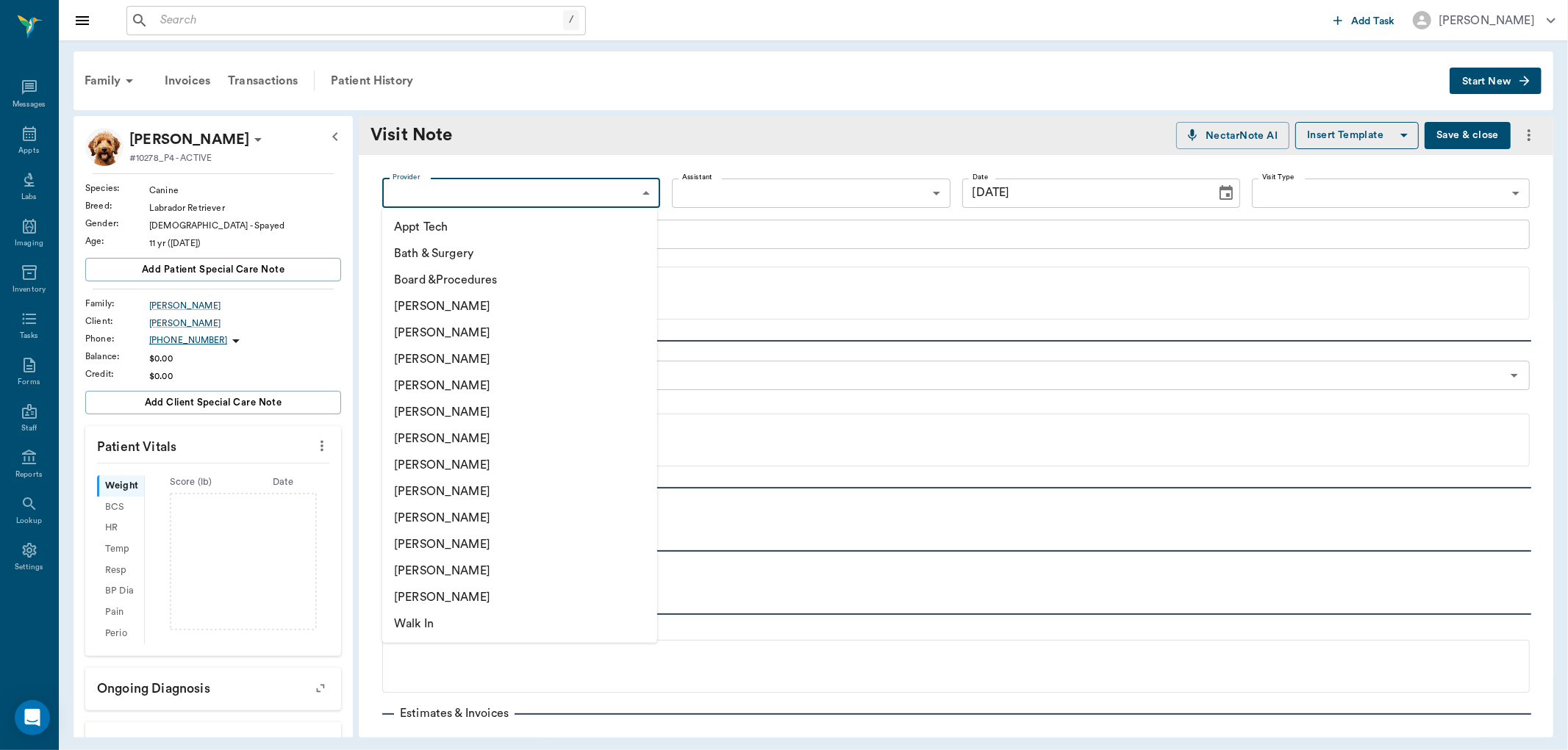
click at [482, 186] on body "/ ​ Add Task [PERSON_NAME] Nectar Messages Appts Labs Imaging Inventory Tasks F…" at bounding box center [784, 375] width 1568 height 750
click at [439, 518] on li "[PERSON_NAME]" at bounding box center [519, 519] width 275 height 27
type input "63ec2e7e52e12b0ba117b124"
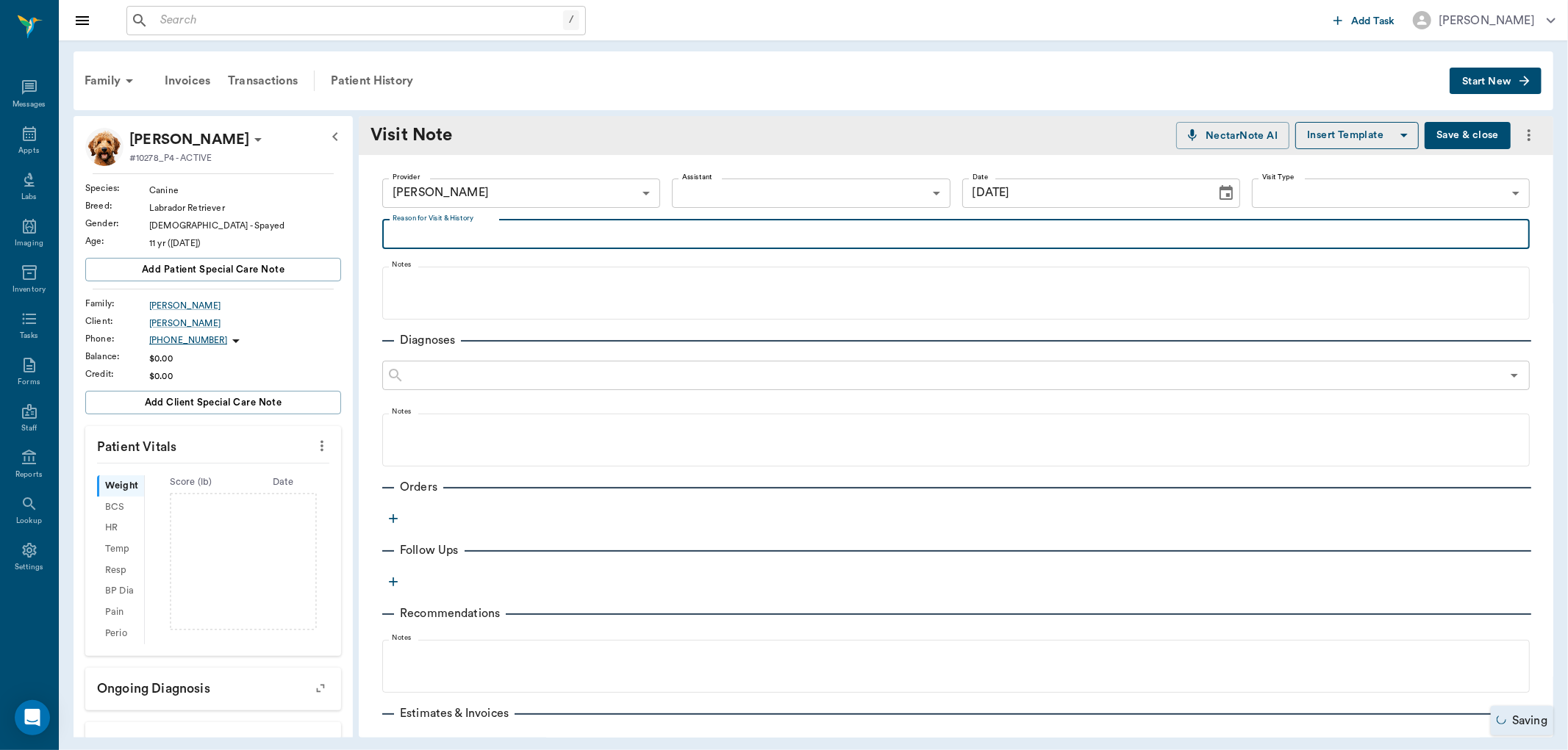
click at [430, 238] on textarea "Reason for Visit & History" at bounding box center [956, 234] width 1127 height 17
type textarea "sending off bloodwork. [PERSON_NAME] said no discount"
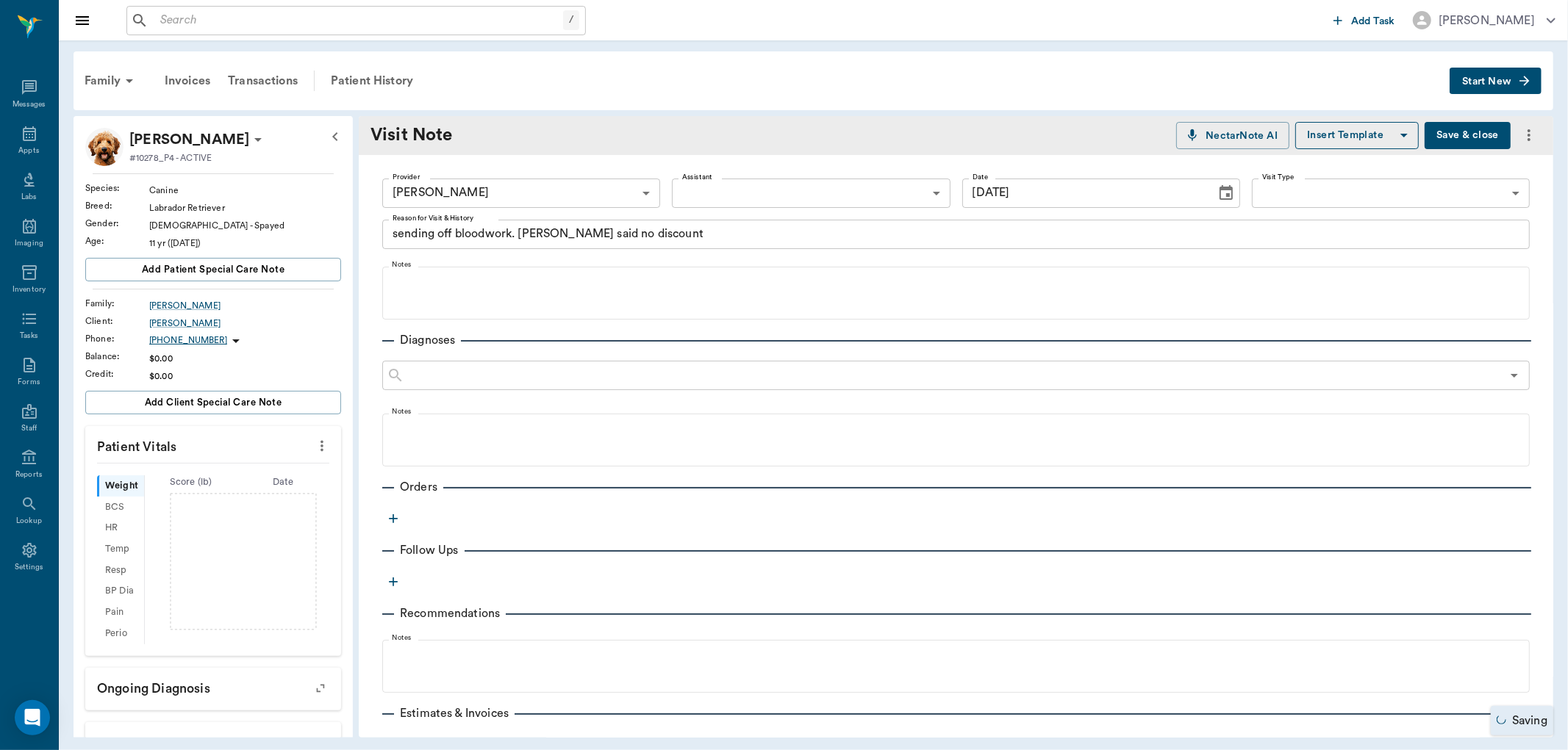
click at [387, 516] on icon "button" at bounding box center [393, 519] width 15 height 15
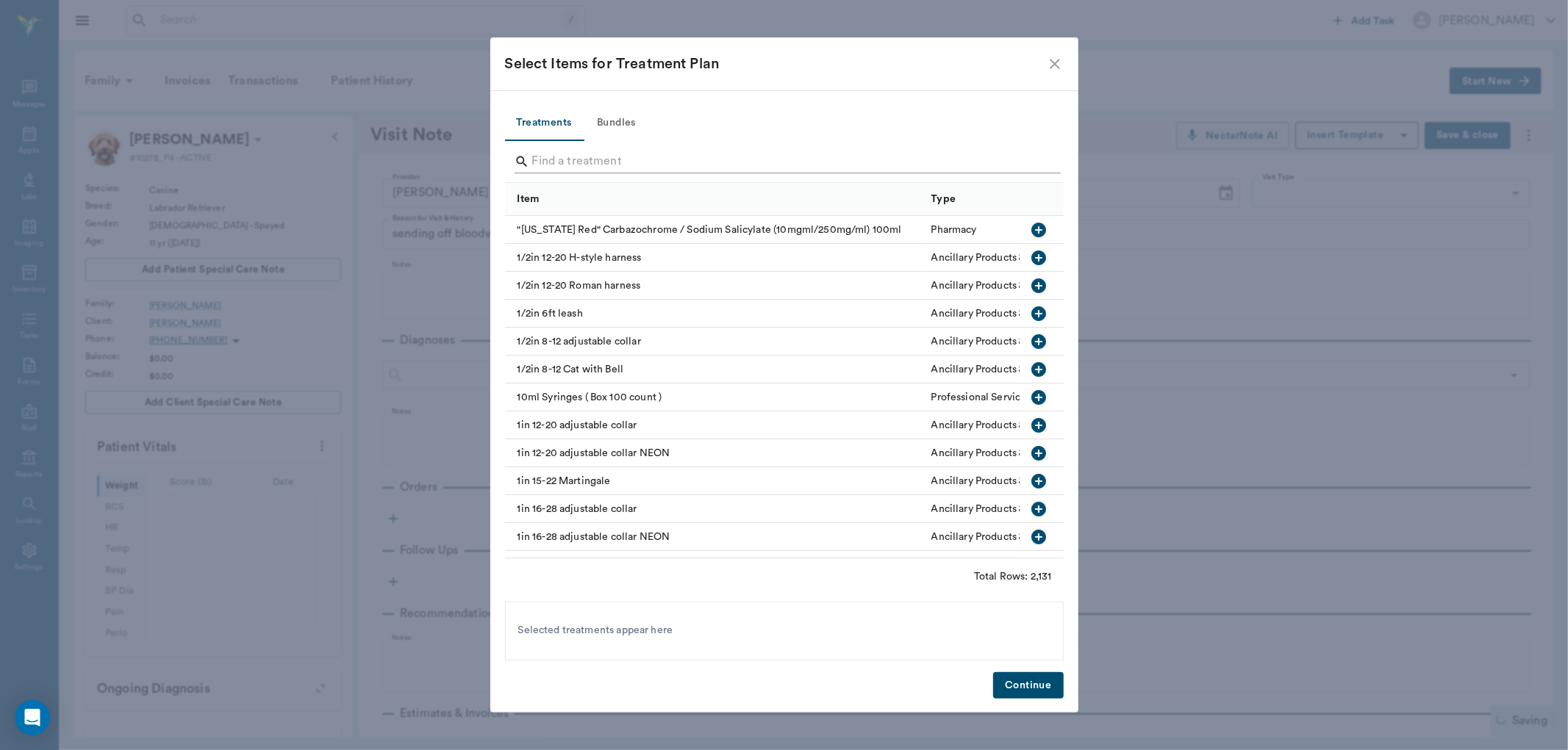
click at [537, 162] on input "Search" at bounding box center [785, 162] width 507 height 24
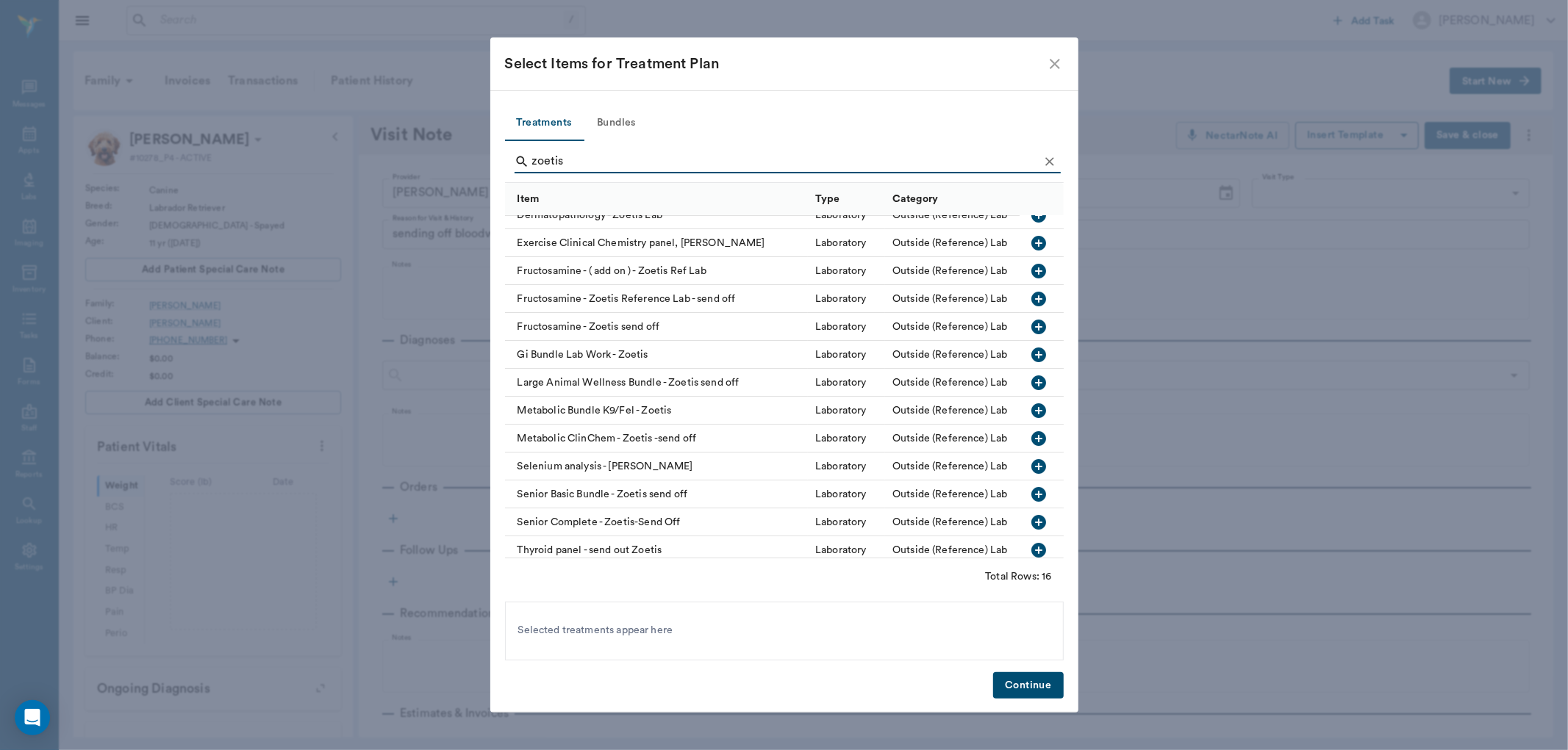
scroll to position [82, 0]
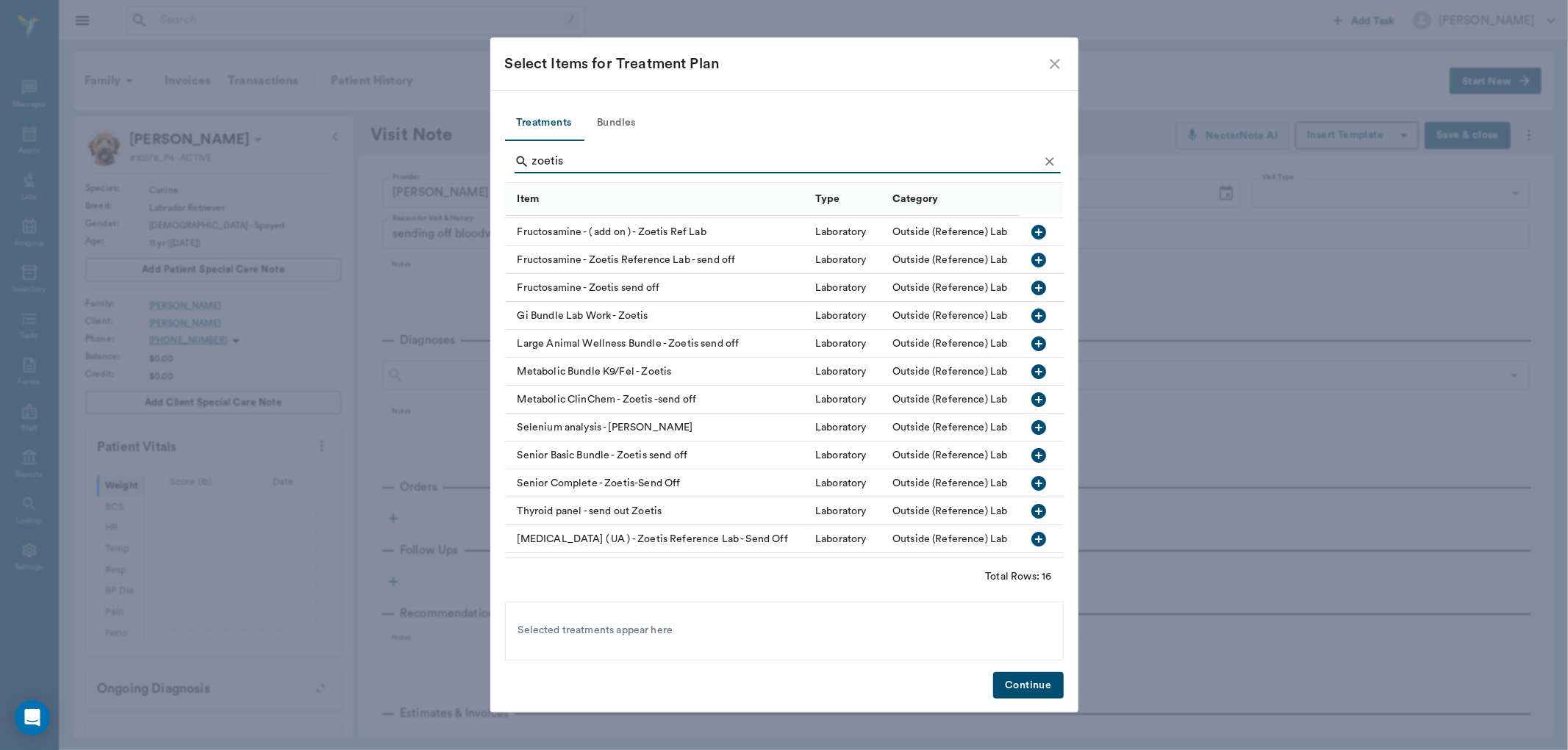
type input "zoetis"
click at [1030, 483] on icon "button" at bounding box center [1039, 484] width 18 height 18
click at [1037, 688] on button "Continue" at bounding box center [1028, 685] width 70 height 27
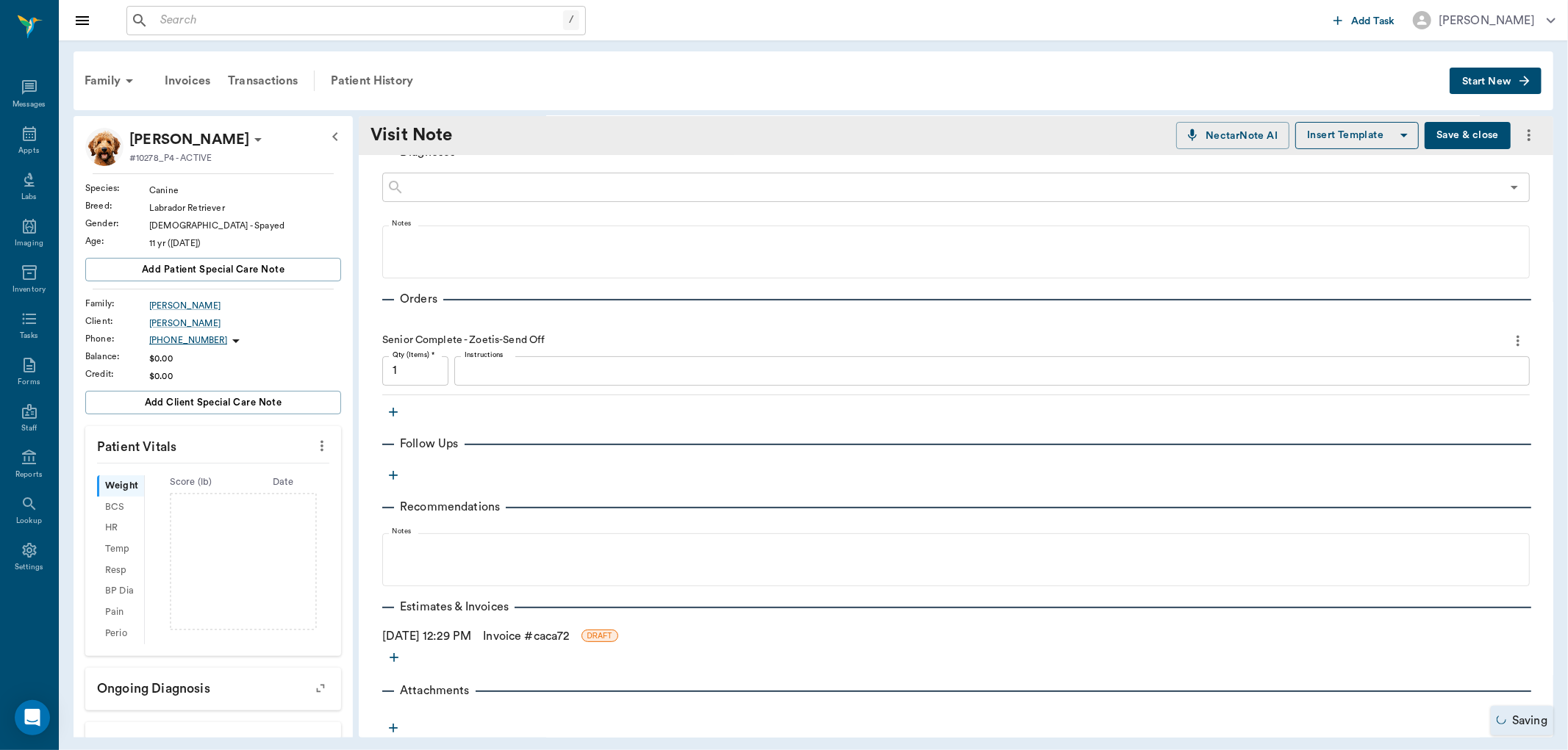
scroll to position [211, 0]
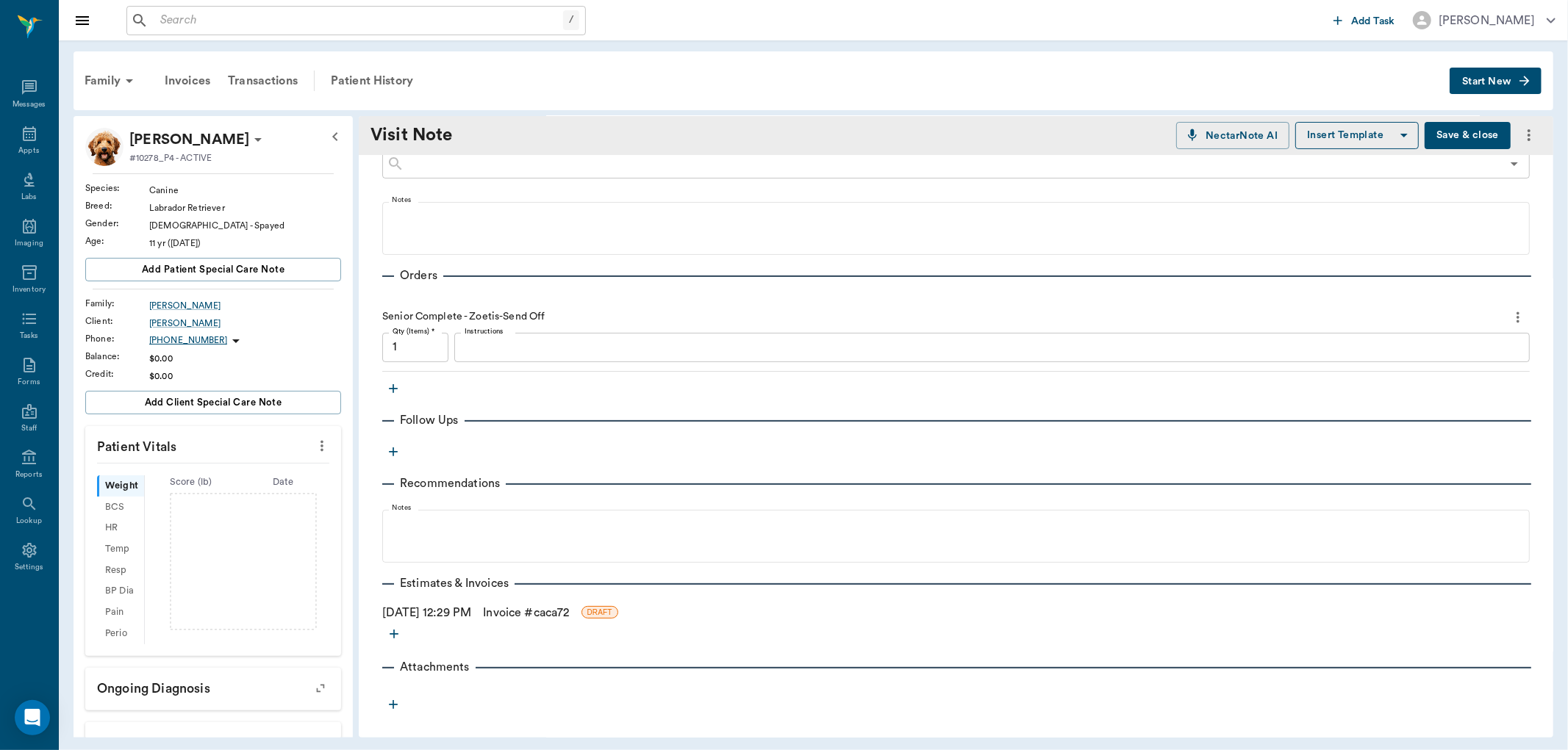
click at [548, 615] on link "Invoice # caca72" at bounding box center [526, 613] width 86 height 18
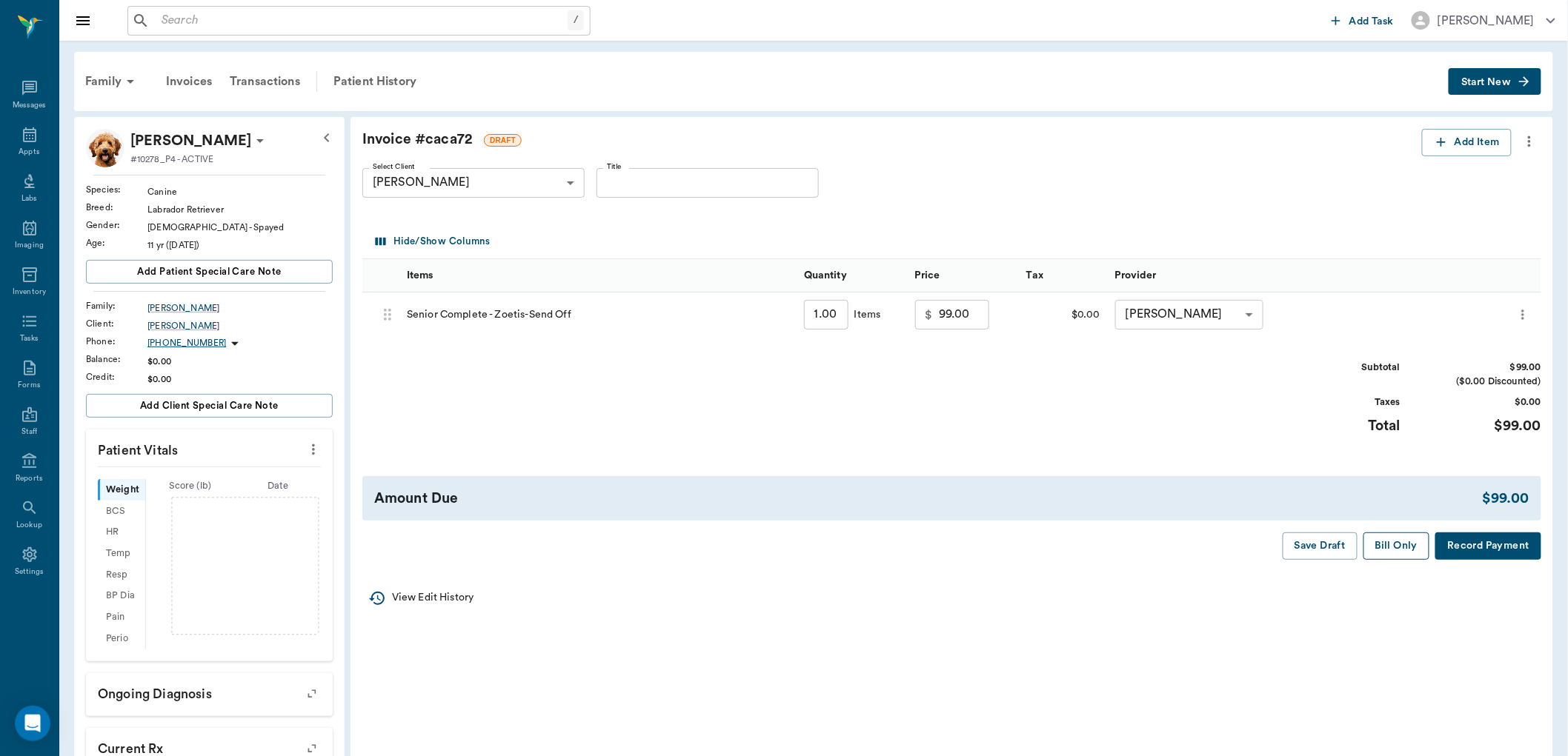
click at [1400, 548] on button "Bill Only" at bounding box center [1397, 546] width 67 height 28
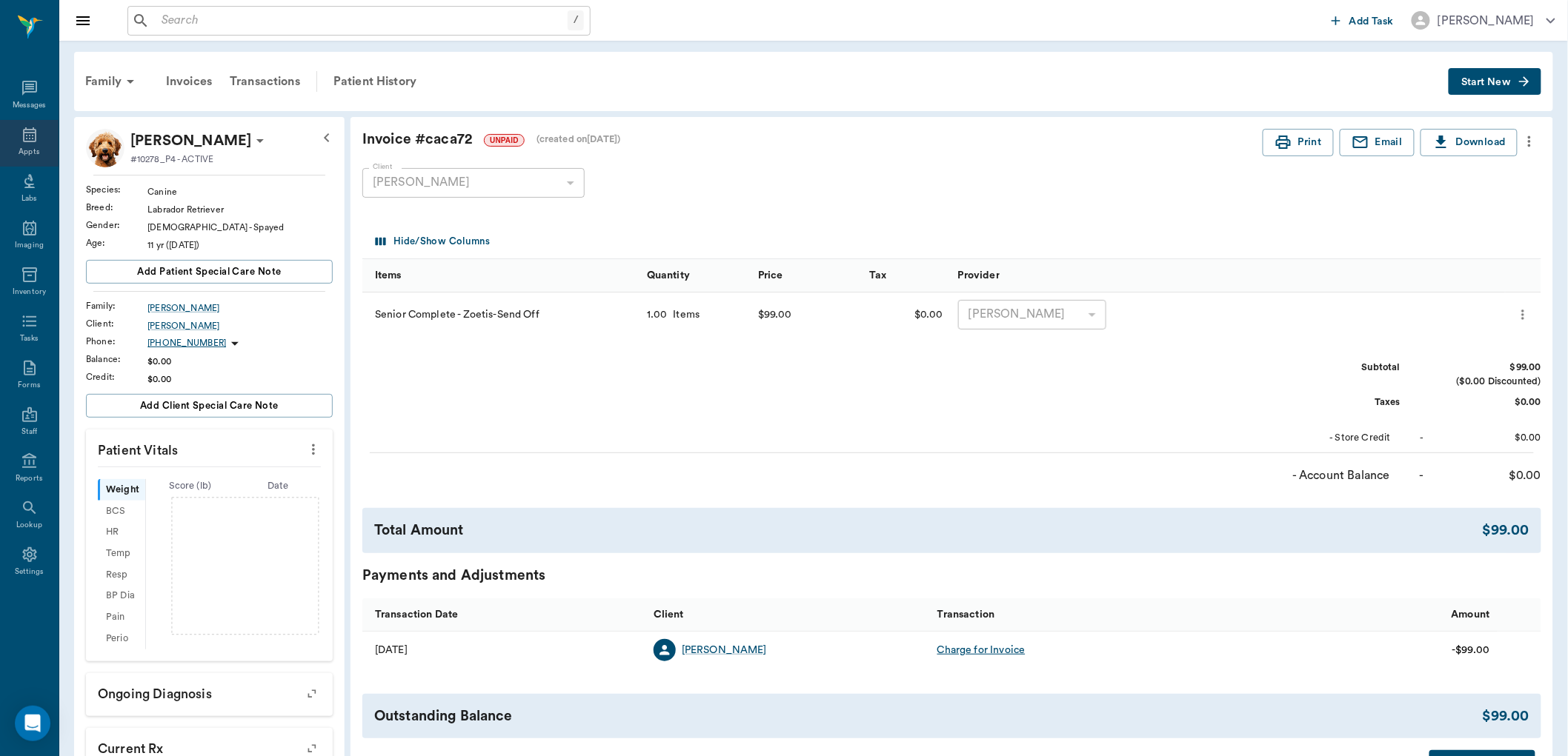
click at [23, 138] on icon at bounding box center [30, 135] width 13 height 15
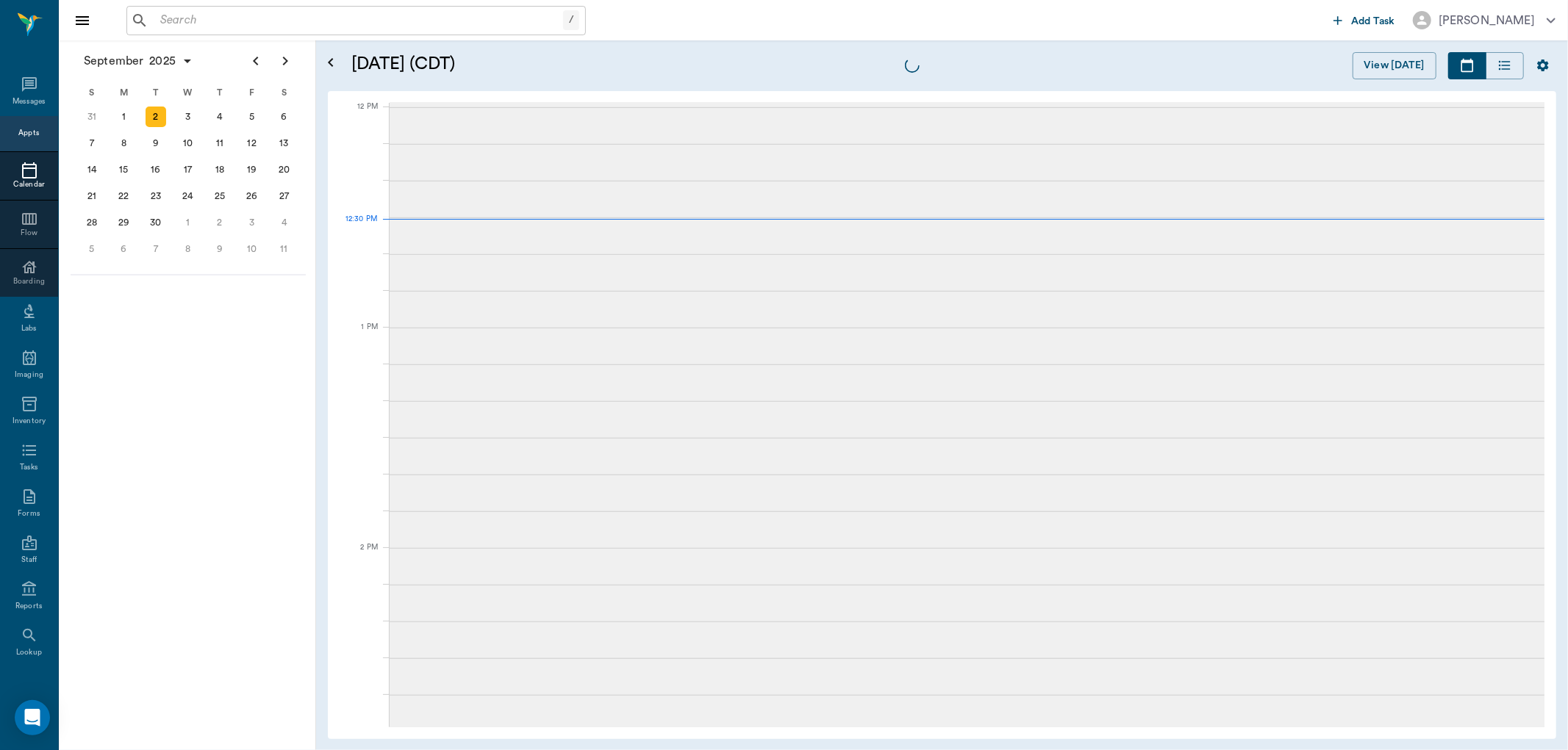
scroll to position [882, 0]
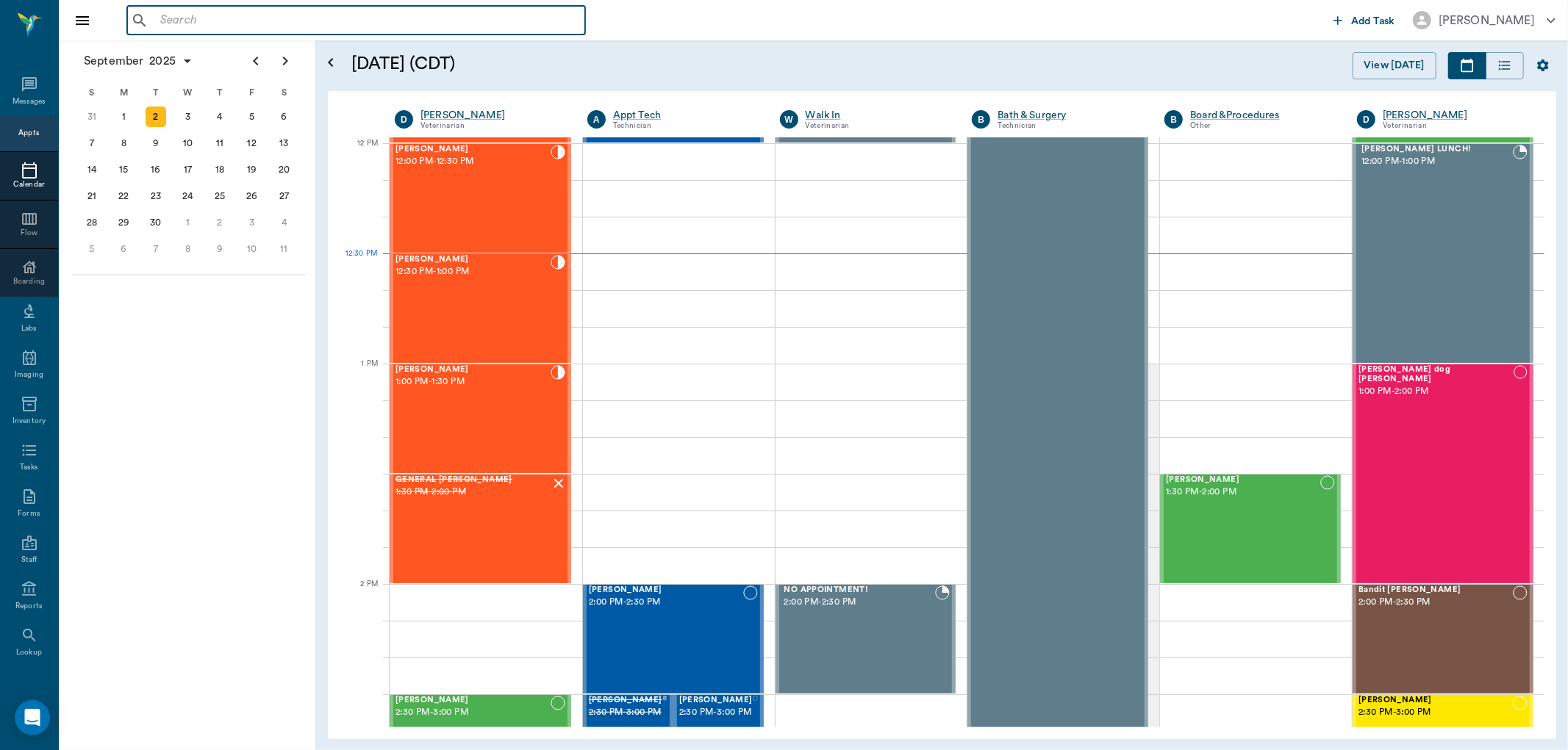
click at [177, 24] on input "text" at bounding box center [367, 21] width 425 height 21
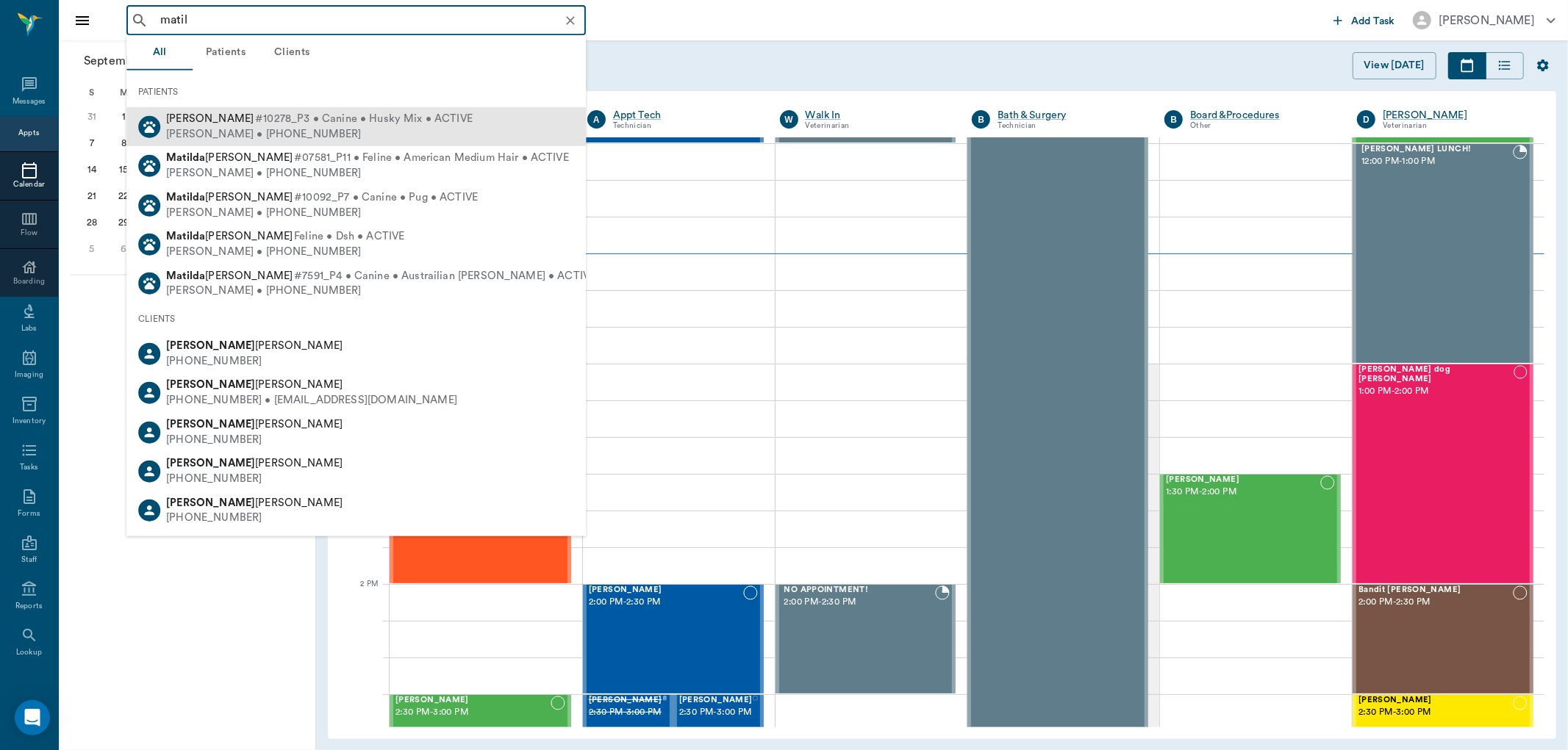
click at [256, 132] on div "[PERSON_NAME] • [PHONE_NUMBER]" at bounding box center [319, 134] width 306 height 16
type input "matil"
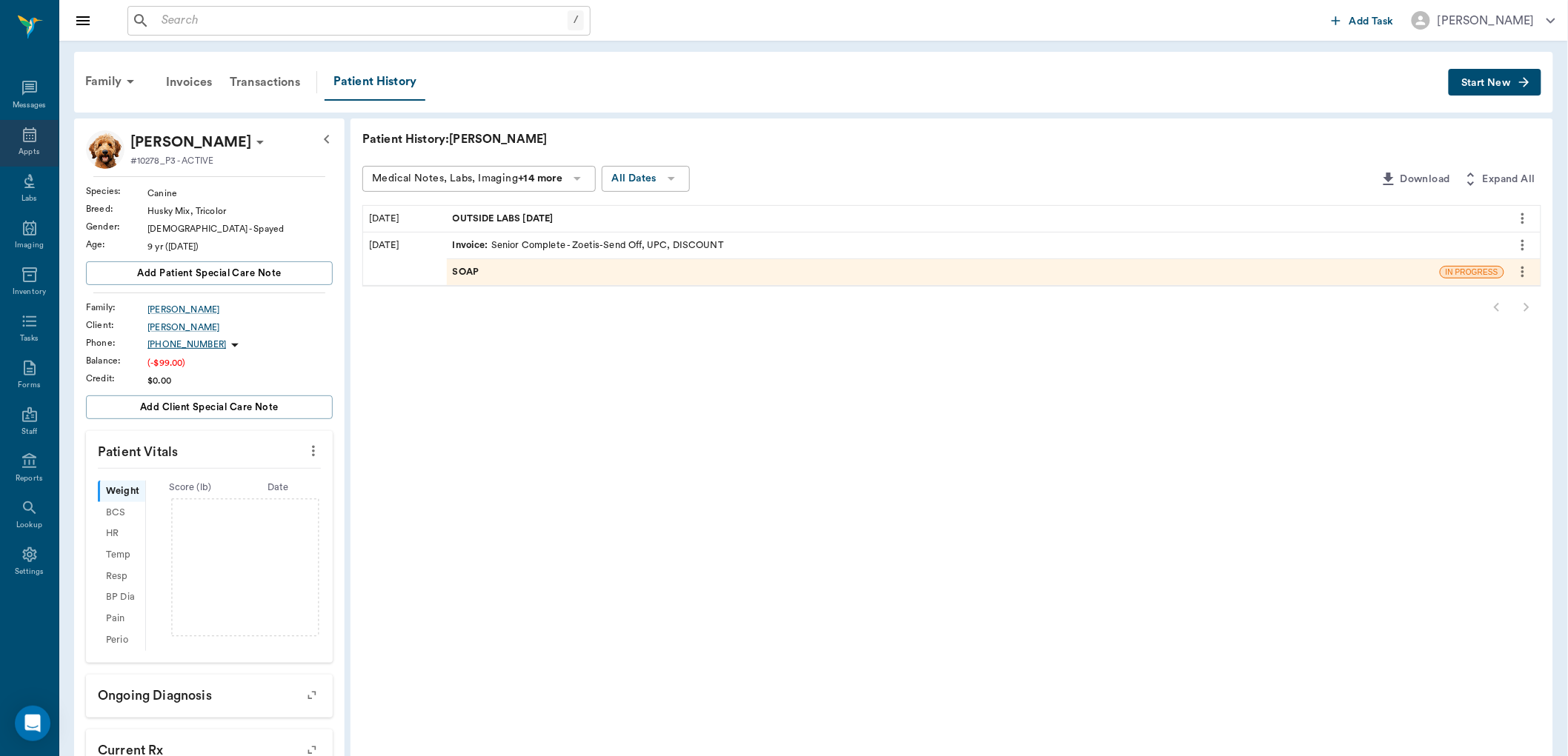
click at [19, 147] on div "Appts" at bounding box center [29, 152] width 21 height 11
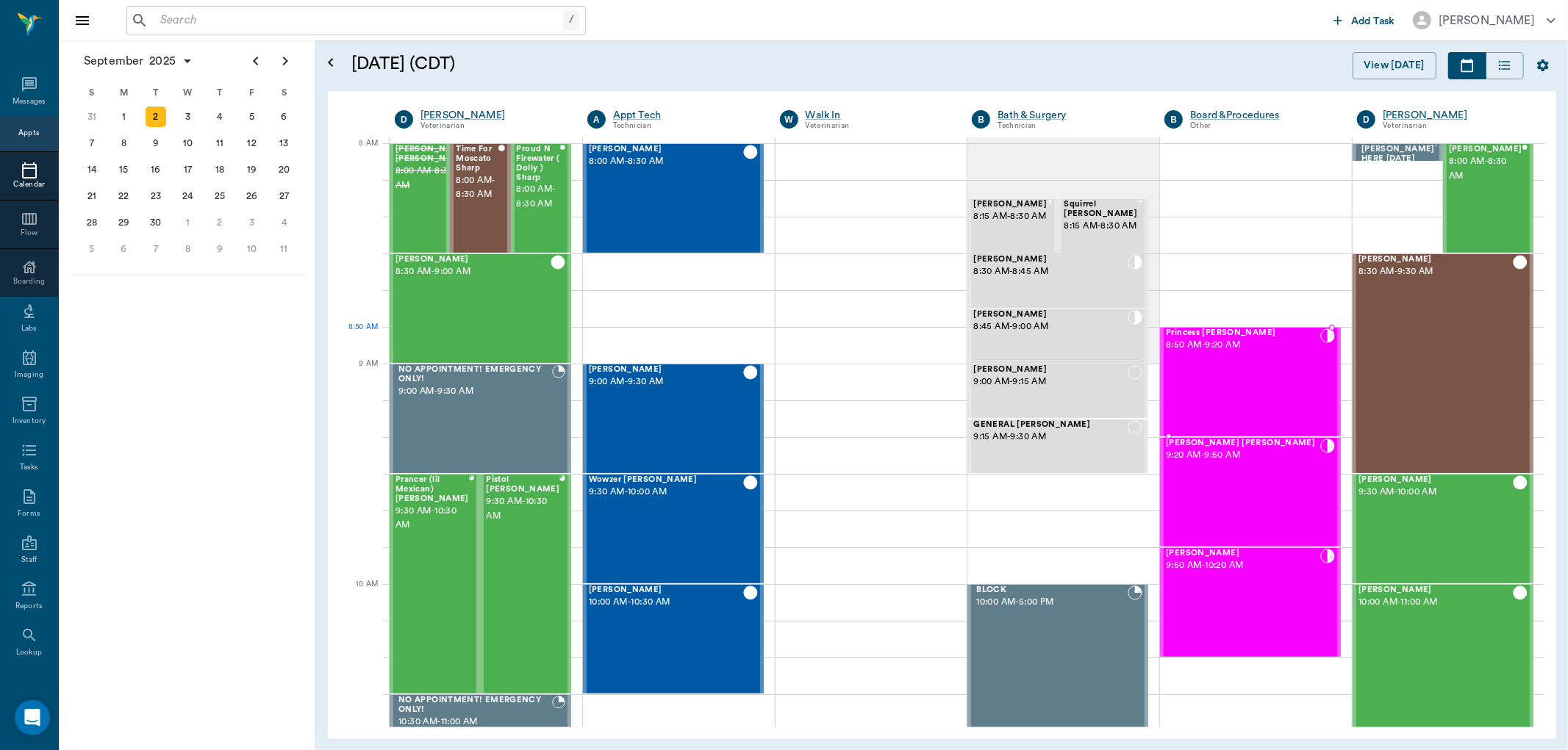
click at [1195, 337] on span "Princess [PERSON_NAME]" at bounding box center [1243, 333] width 154 height 10
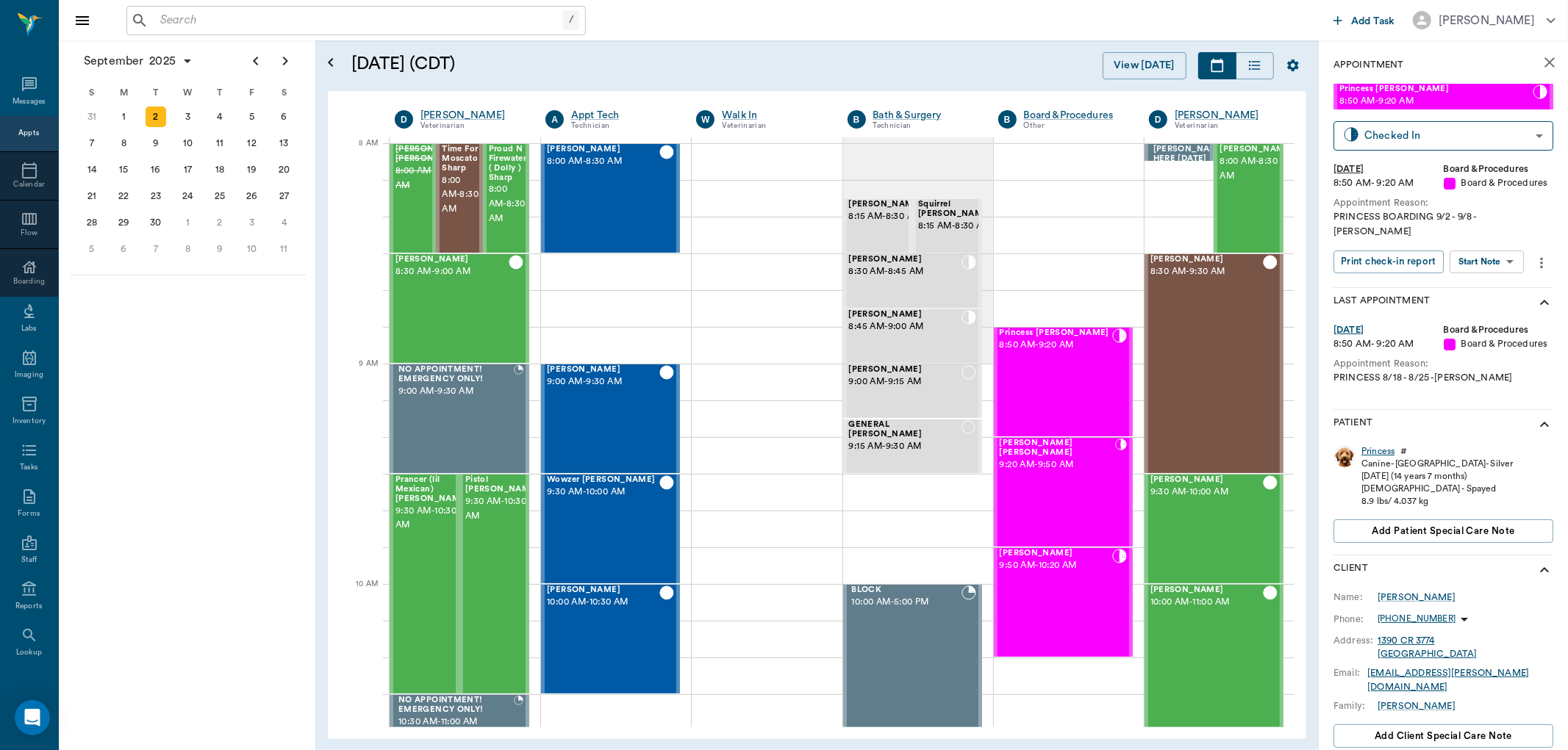
click at [1380, 445] on div "Princess" at bounding box center [1378, 451] width 33 height 13
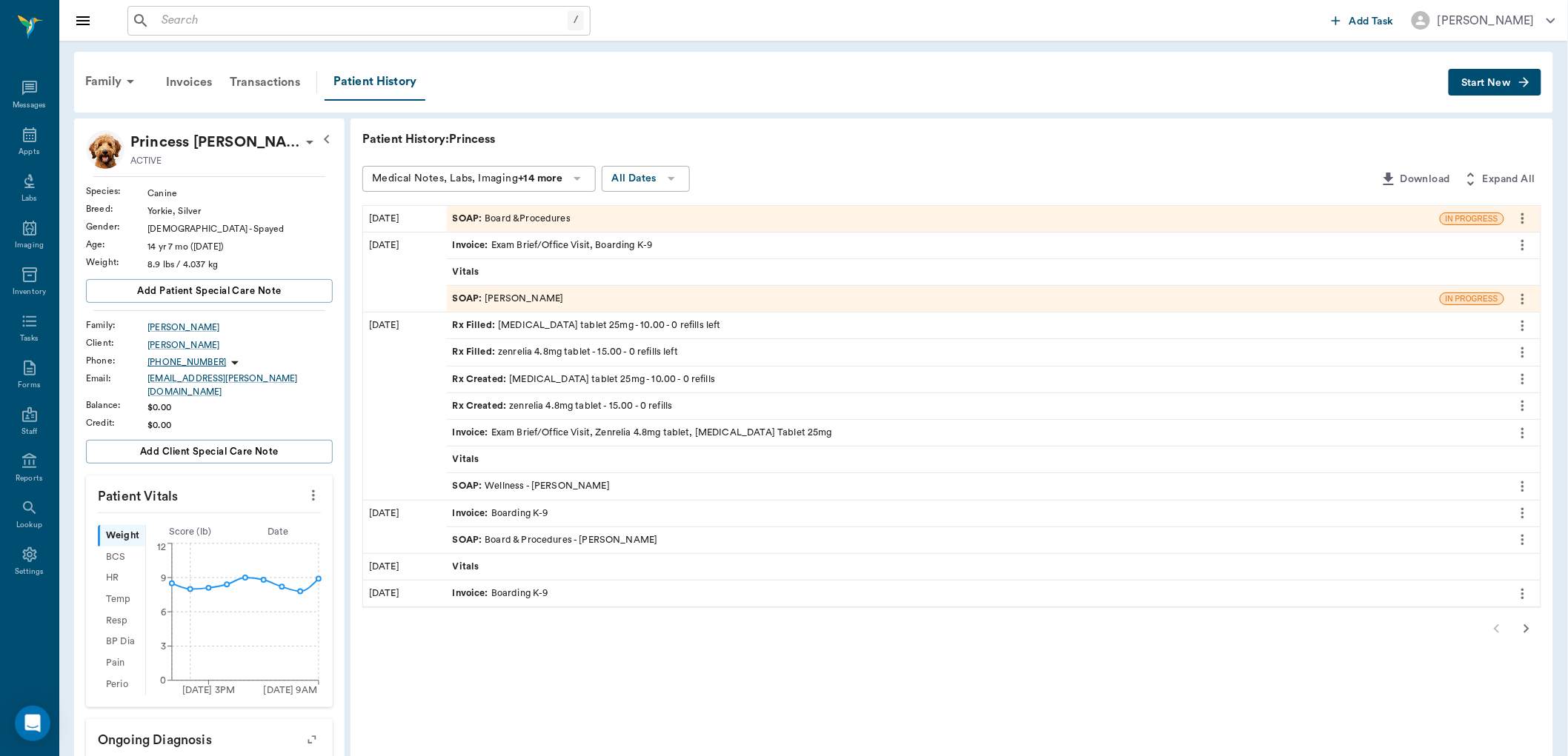
click at [544, 220] on div "SOAP : Board &Procedures" at bounding box center [512, 218] width 118 height 14
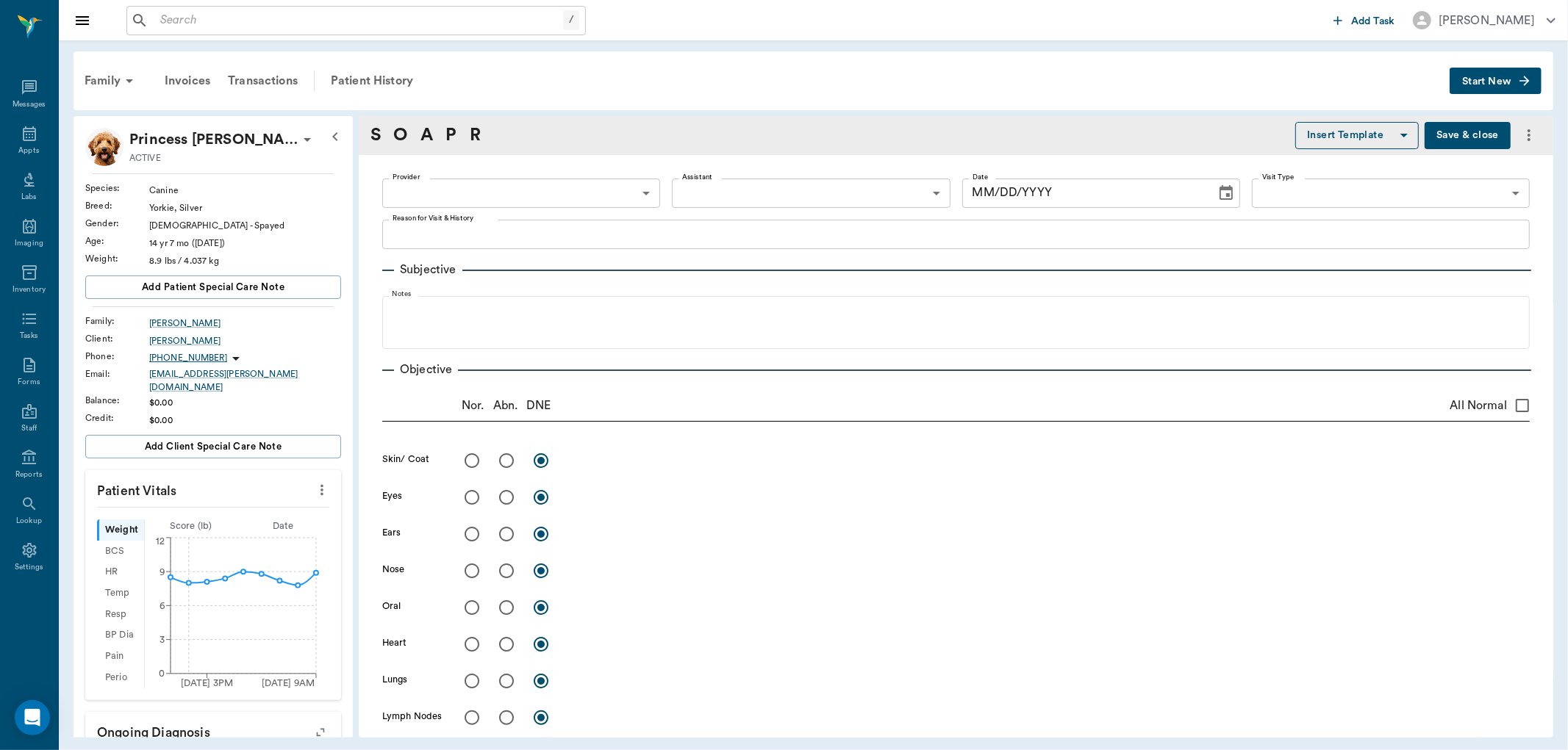
type input "63ec2f075fda476ae8351a51"
type input "[DATE]"
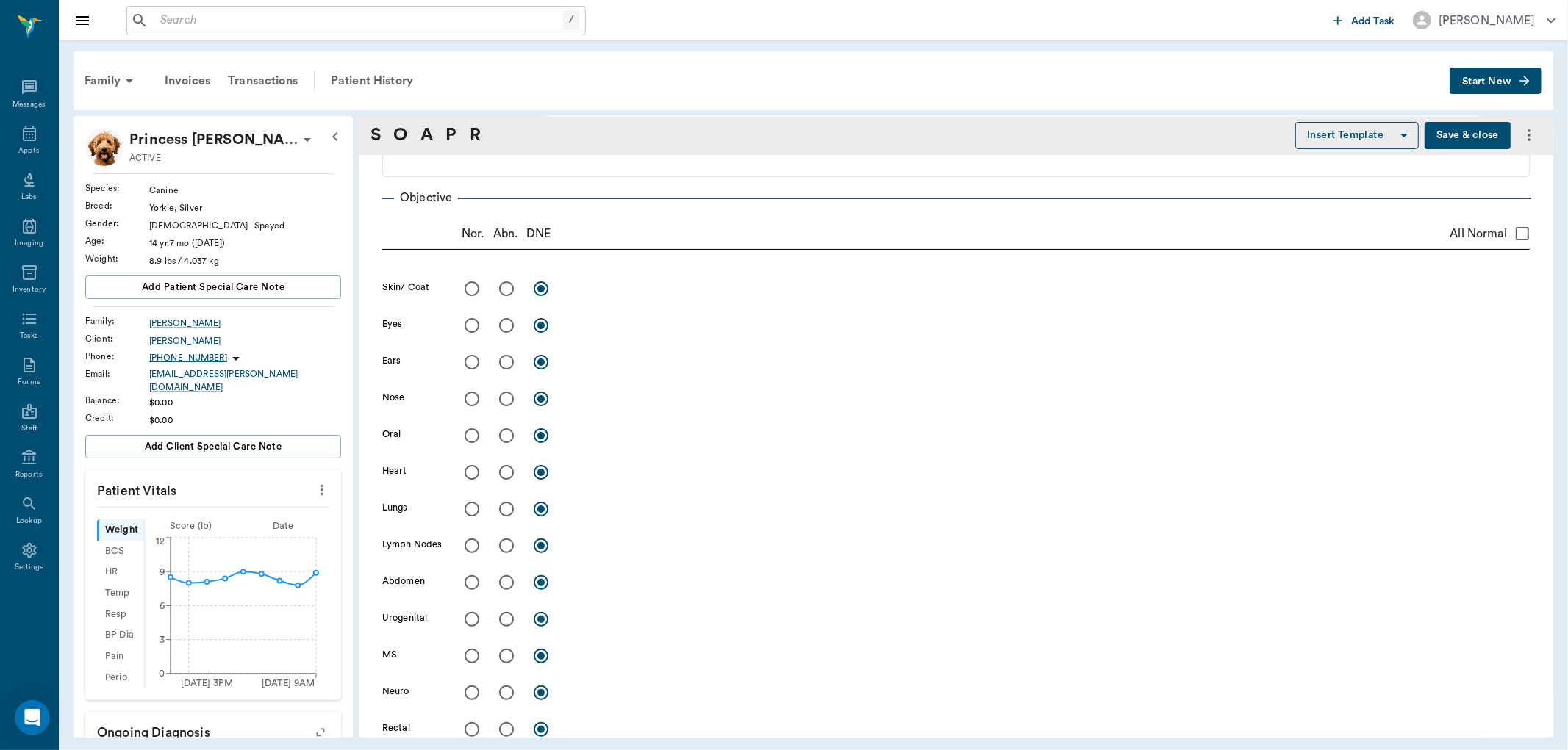
scroll to position [245, 0]
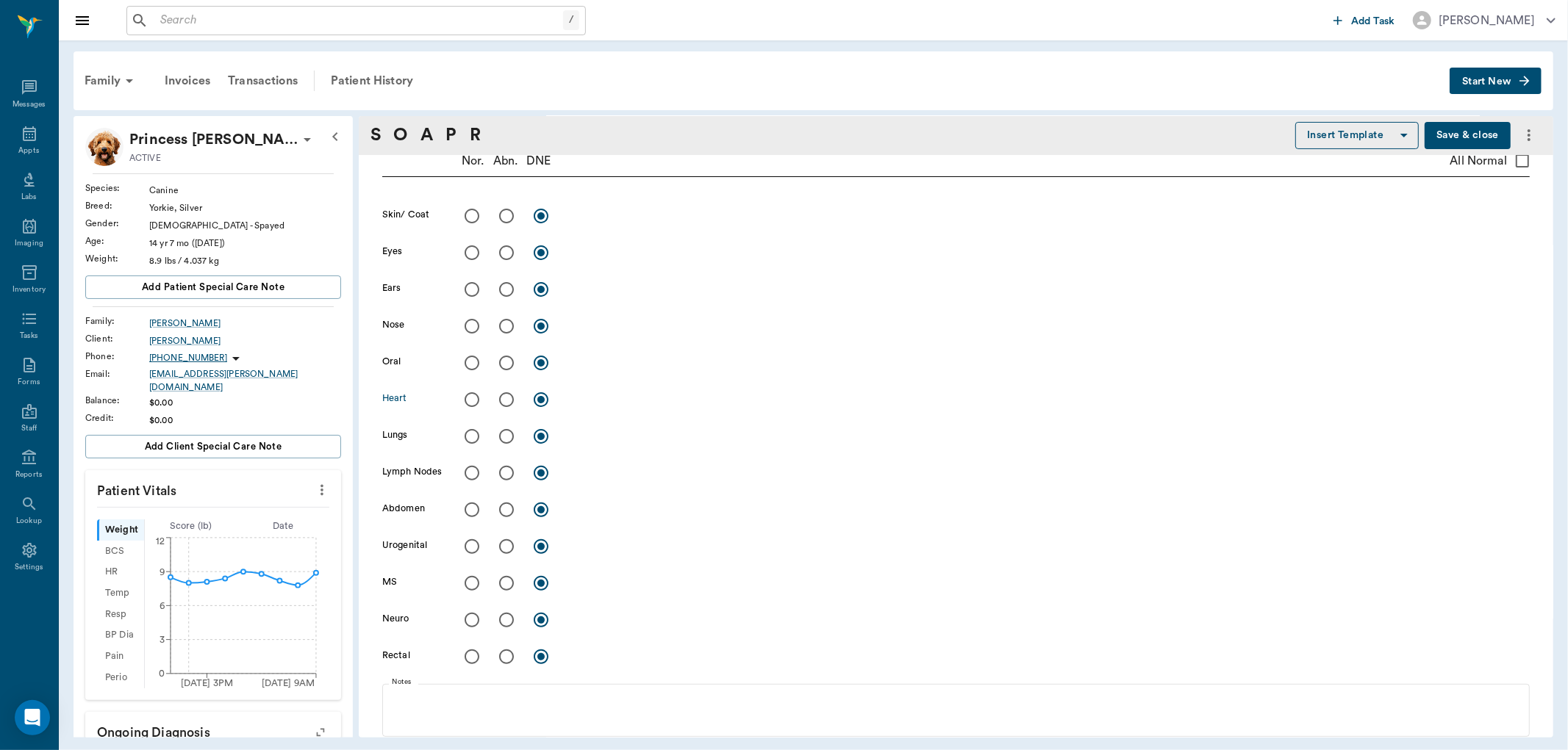
click at [472, 392] on input "radio" at bounding box center [472, 400] width 31 height 31
radio input "true"
click at [470, 435] on input "radio" at bounding box center [472, 437] width 31 height 31
radio input "true"
click at [469, 467] on input "radio" at bounding box center [472, 473] width 31 height 31
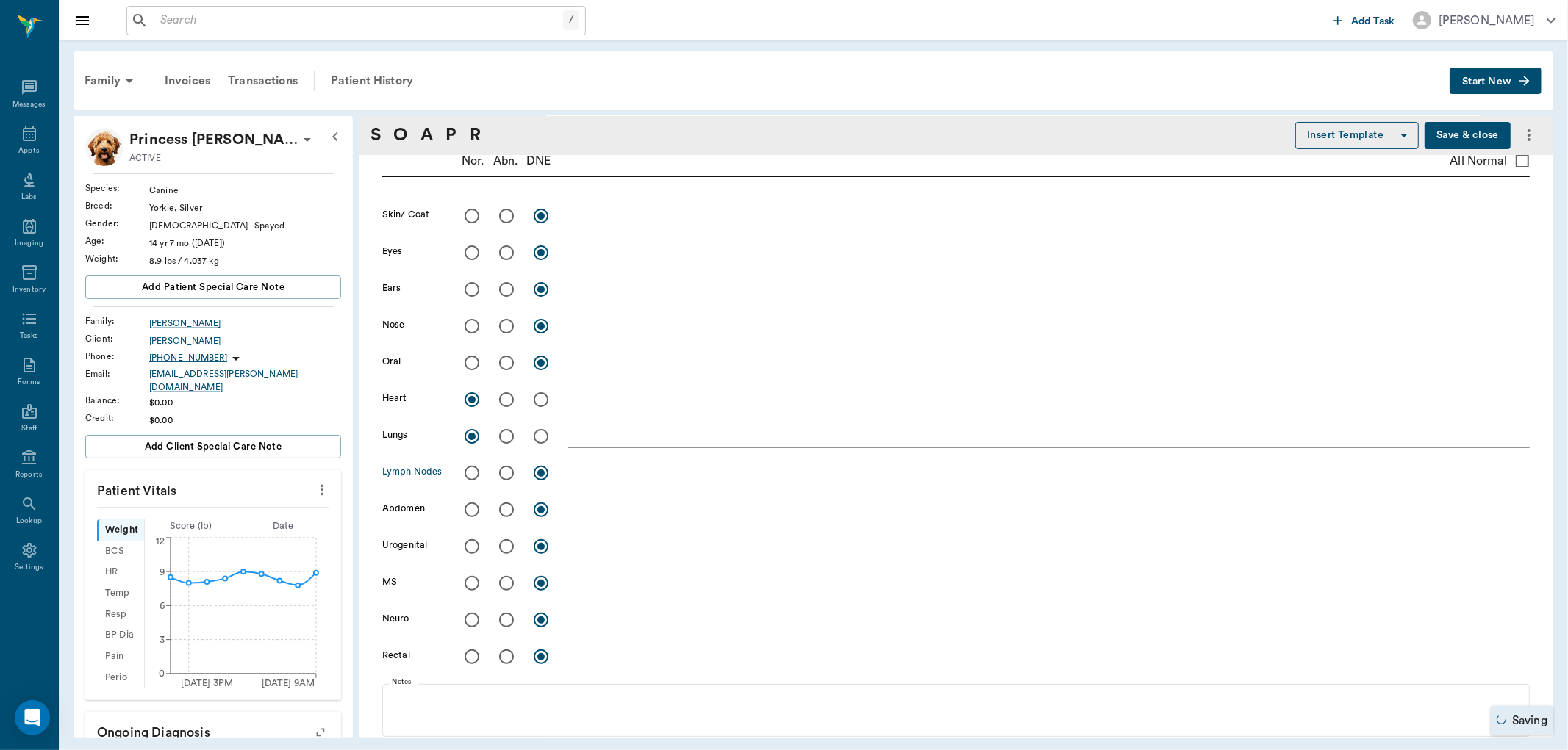
radio input "true"
click at [468, 505] on input "radio" at bounding box center [472, 510] width 31 height 31
radio input "true"
click at [503, 585] on input "radio" at bounding box center [507, 584] width 31 height 31
radio input "true"
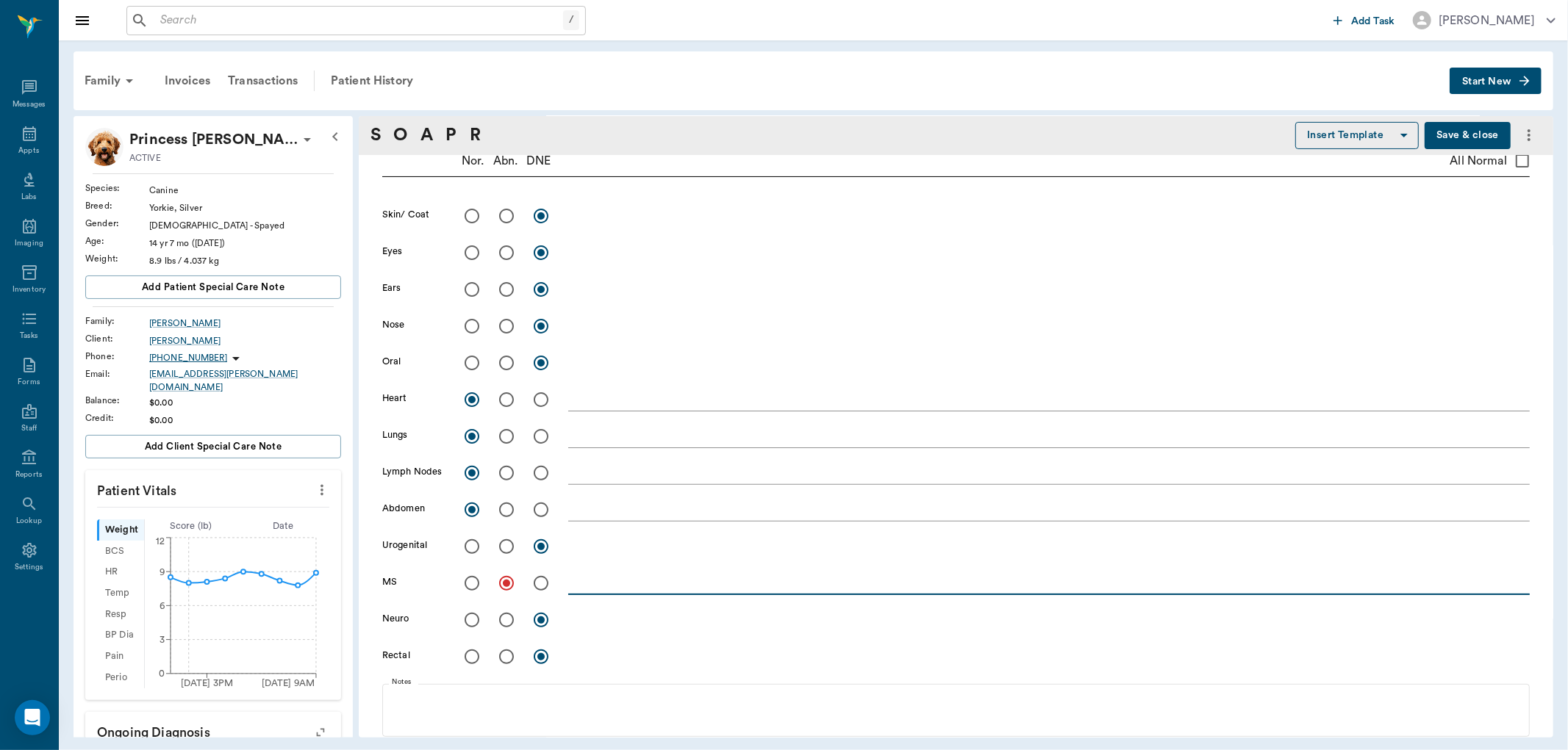
click at [580, 581] on textarea at bounding box center [1049, 583] width 962 height 17
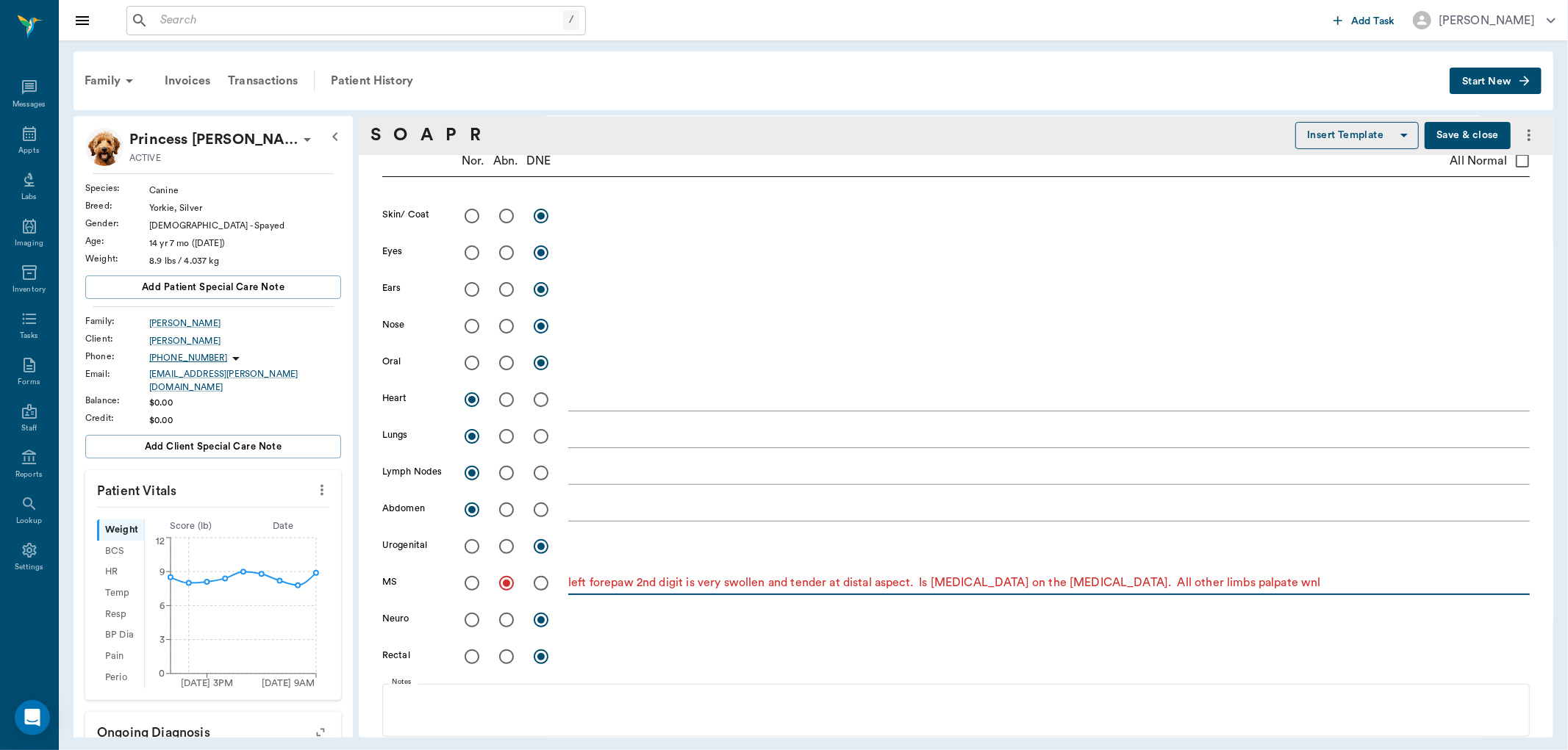
type textarea "left forepaw 2nd digit is very swollen and tender at distal aspect. Is [MEDICAL…"
click at [505, 216] on input "radio" at bounding box center [507, 216] width 31 height 31
radio input "true"
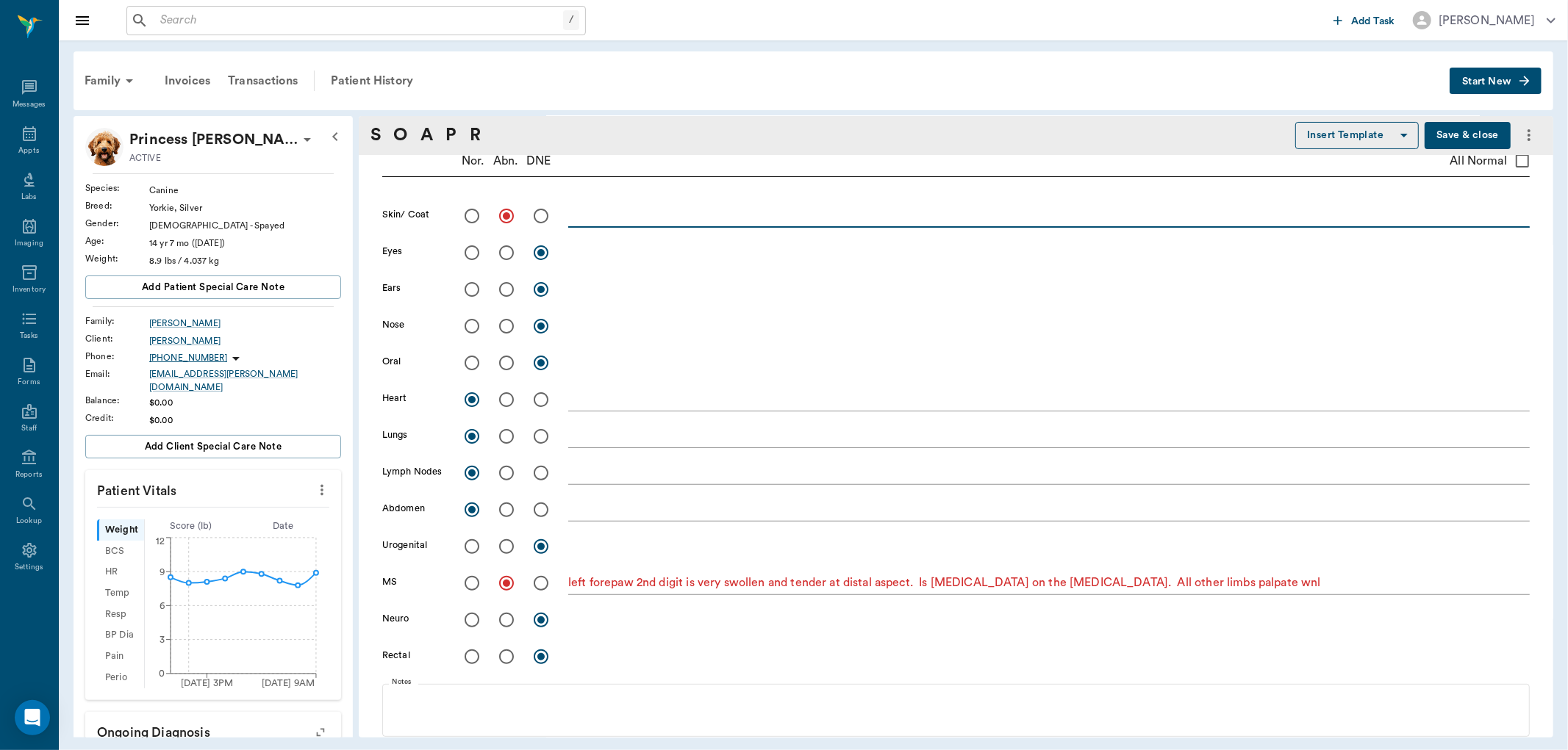
click at [588, 219] on textarea at bounding box center [1049, 215] width 962 height 17
type textarea "inflammation to medial aspect of digit 2 left forepaw"
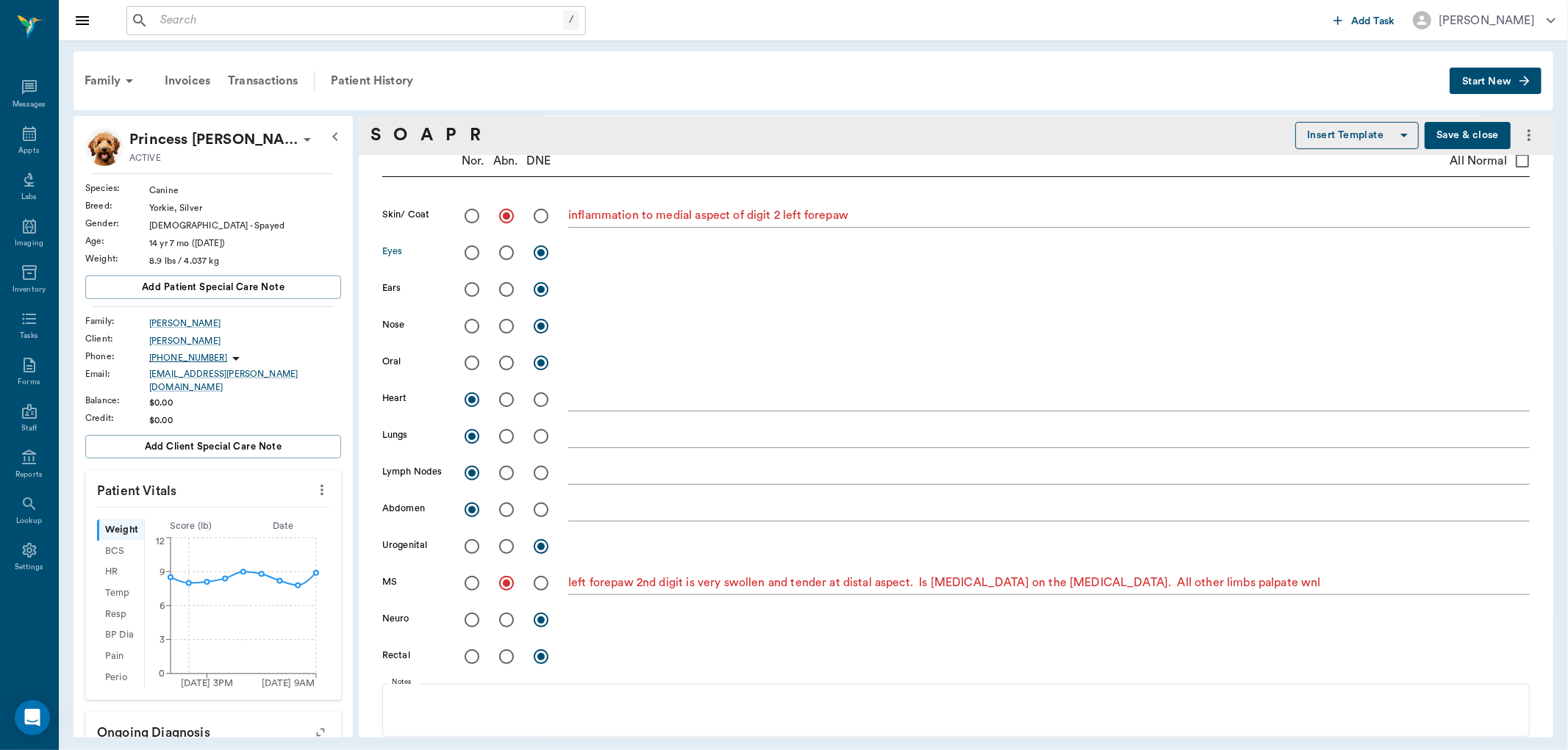
click at [508, 250] on input "radio" at bounding box center [507, 253] width 31 height 31
radio input "true"
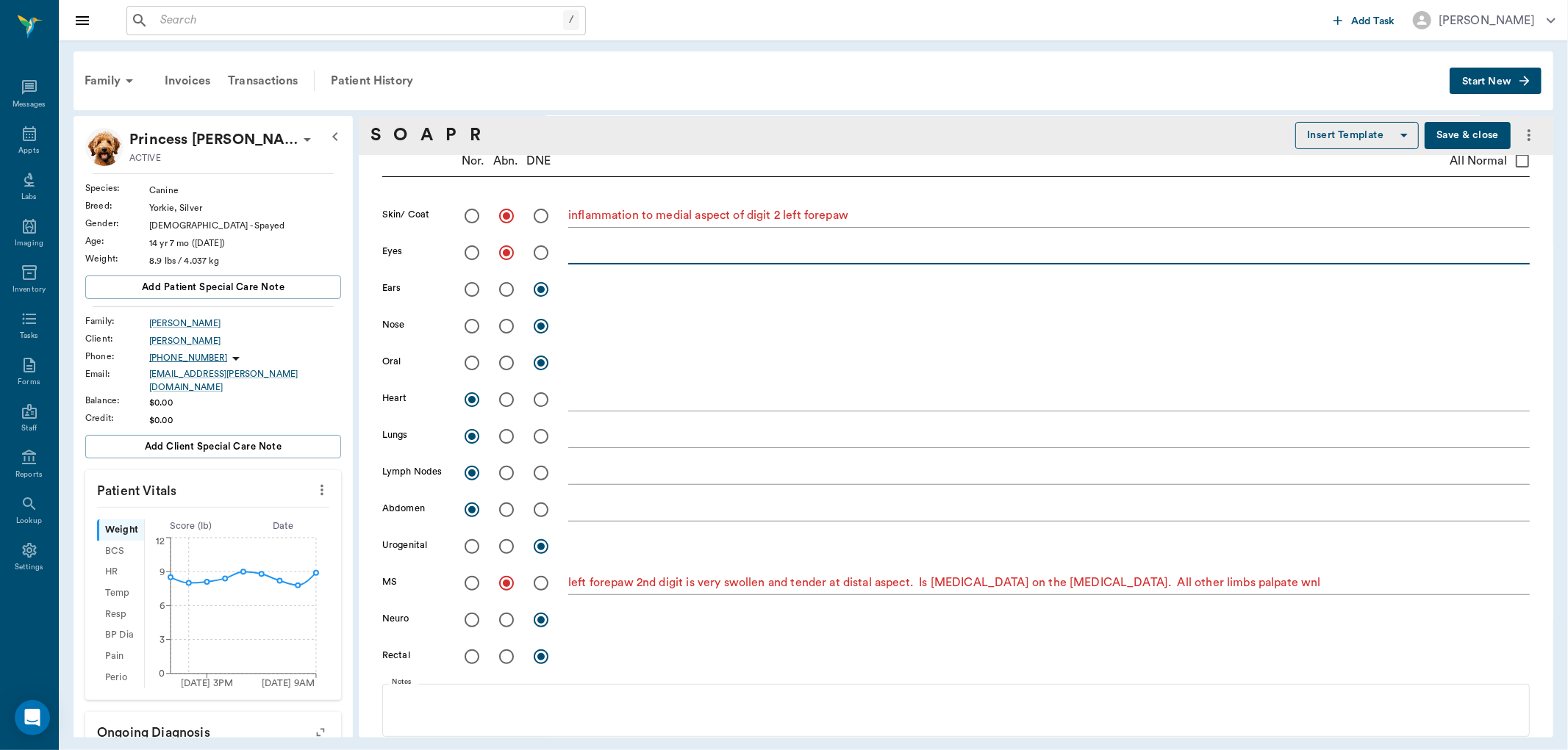
click at [603, 258] on textarea at bounding box center [1049, 252] width 962 height 17
type textarea "[MEDICAL_DATA]"
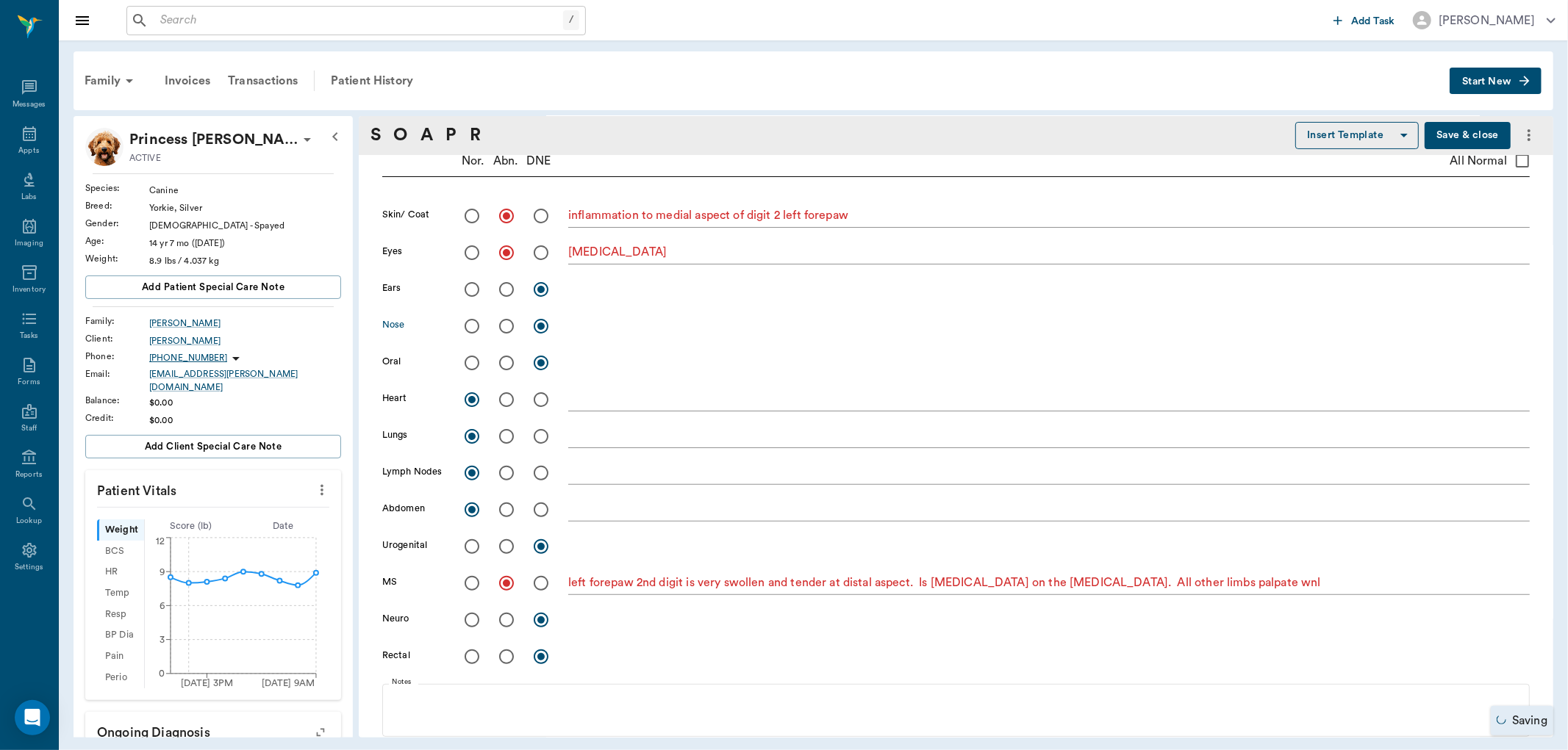
click at [476, 328] on input "radio" at bounding box center [472, 326] width 31 height 31
radio input "true"
click at [471, 618] on input "radio" at bounding box center [472, 620] width 31 height 31
radio input "true"
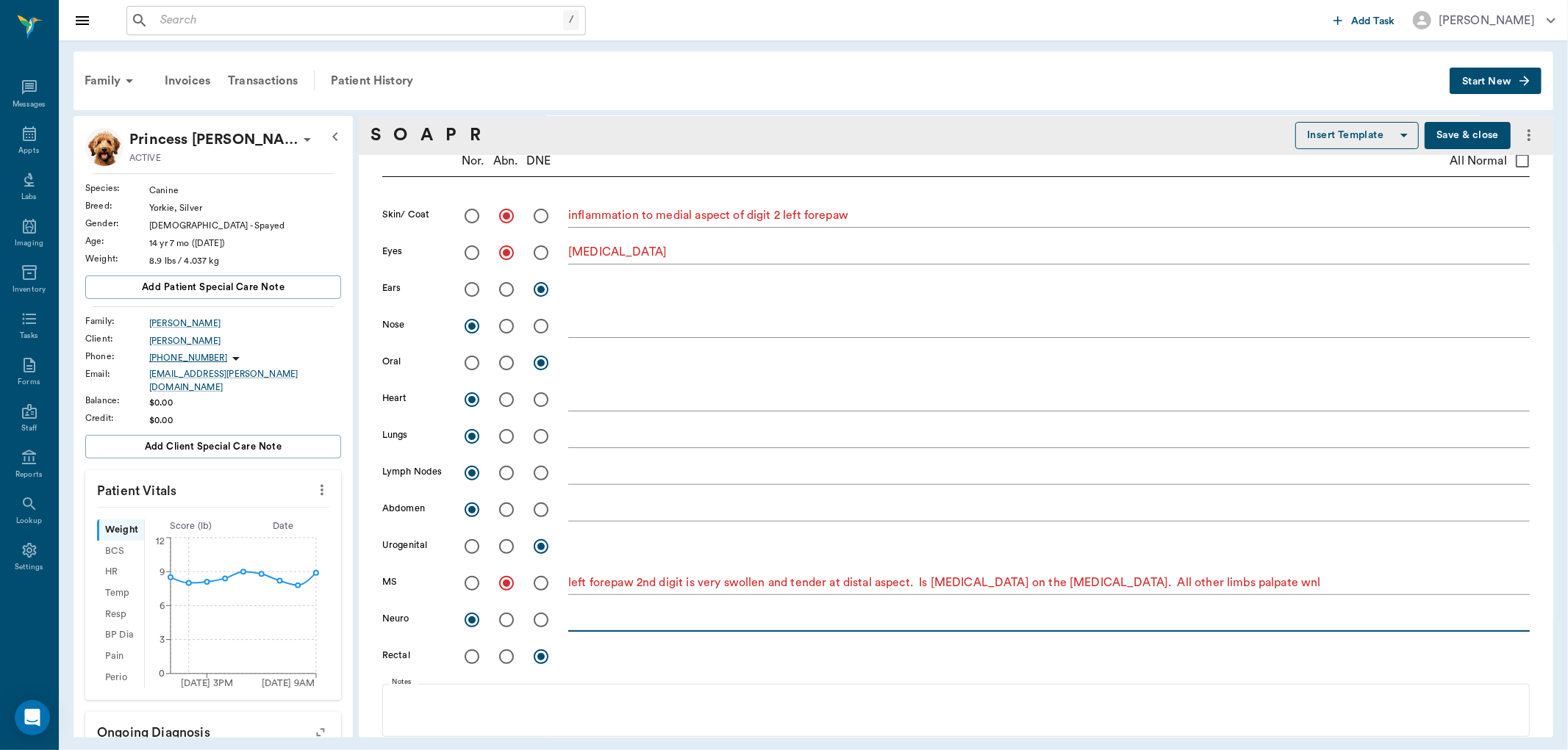
click at [586, 620] on textarea at bounding box center [1049, 619] width 962 height 17
type textarea "limited exam wnl"
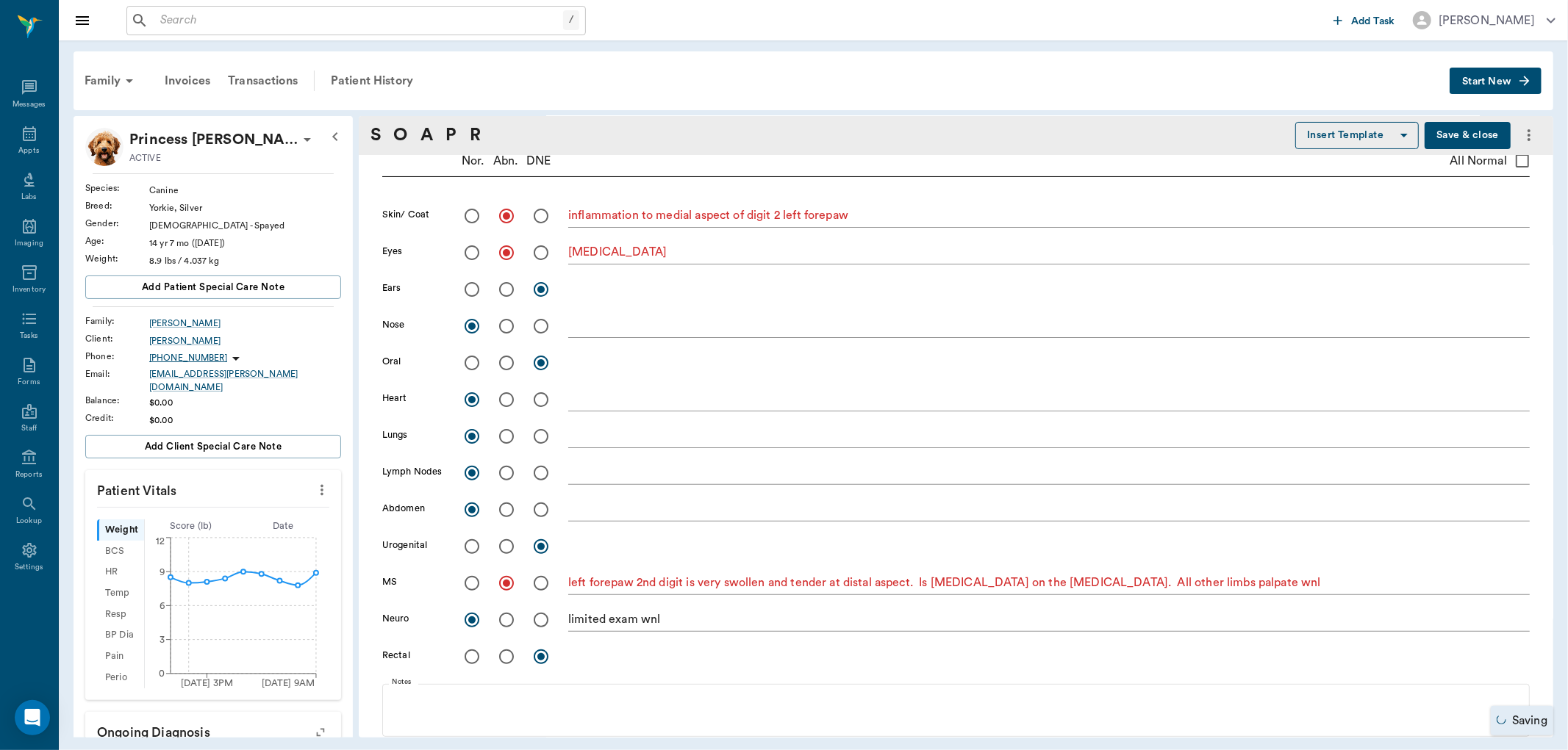
click at [314, 483] on icon "more" at bounding box center [322, 490] width 16 height 18
click at [273, 503] on span "Enter Vitals" at bounding box center [248, 507] width 123 height 16
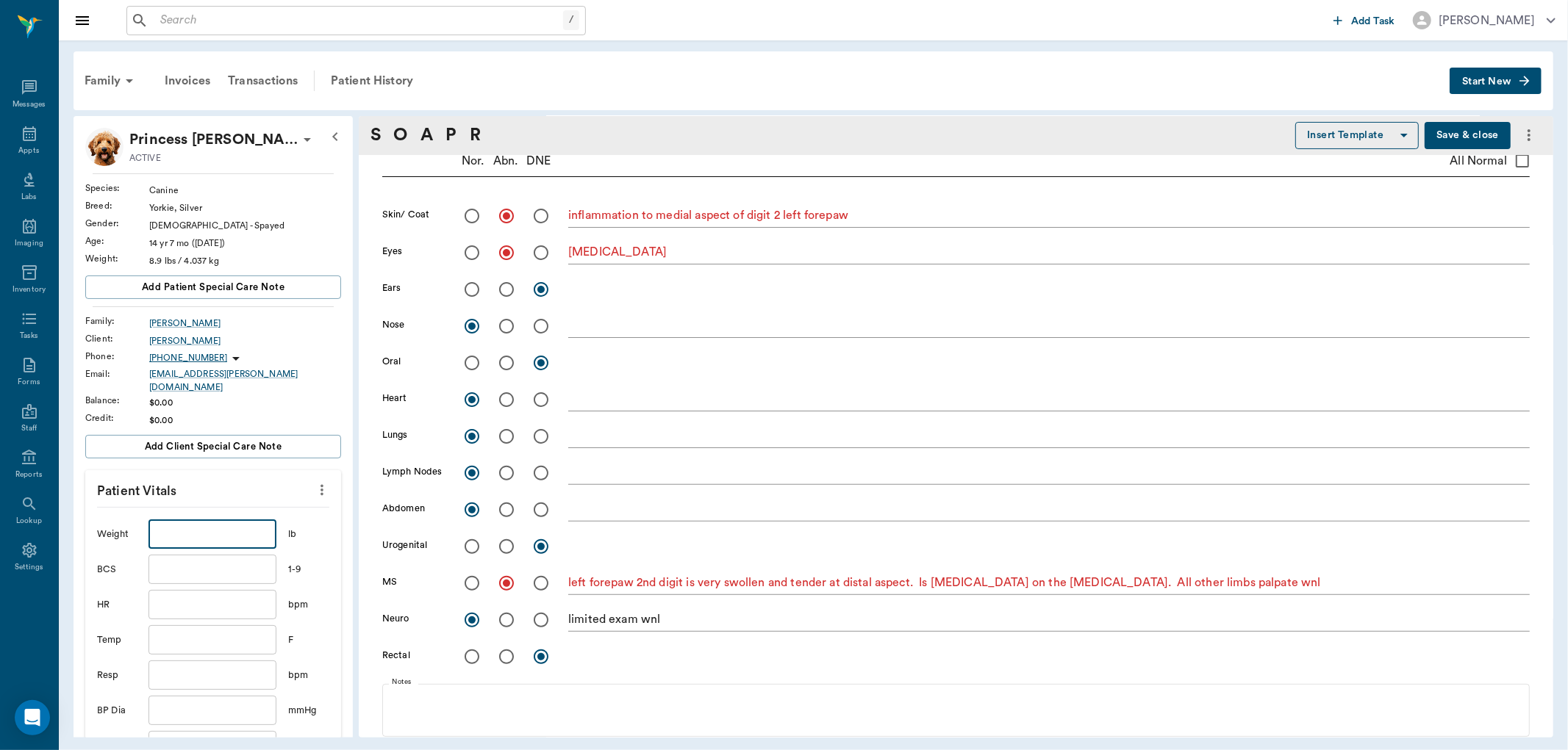
click at [194, 522] on input "text" at bounding box center [212, 534] width 128 height 30
type input "7.8"
click at [186, 556] on input "text" at bounding box center [212, 570] width 128 height 30
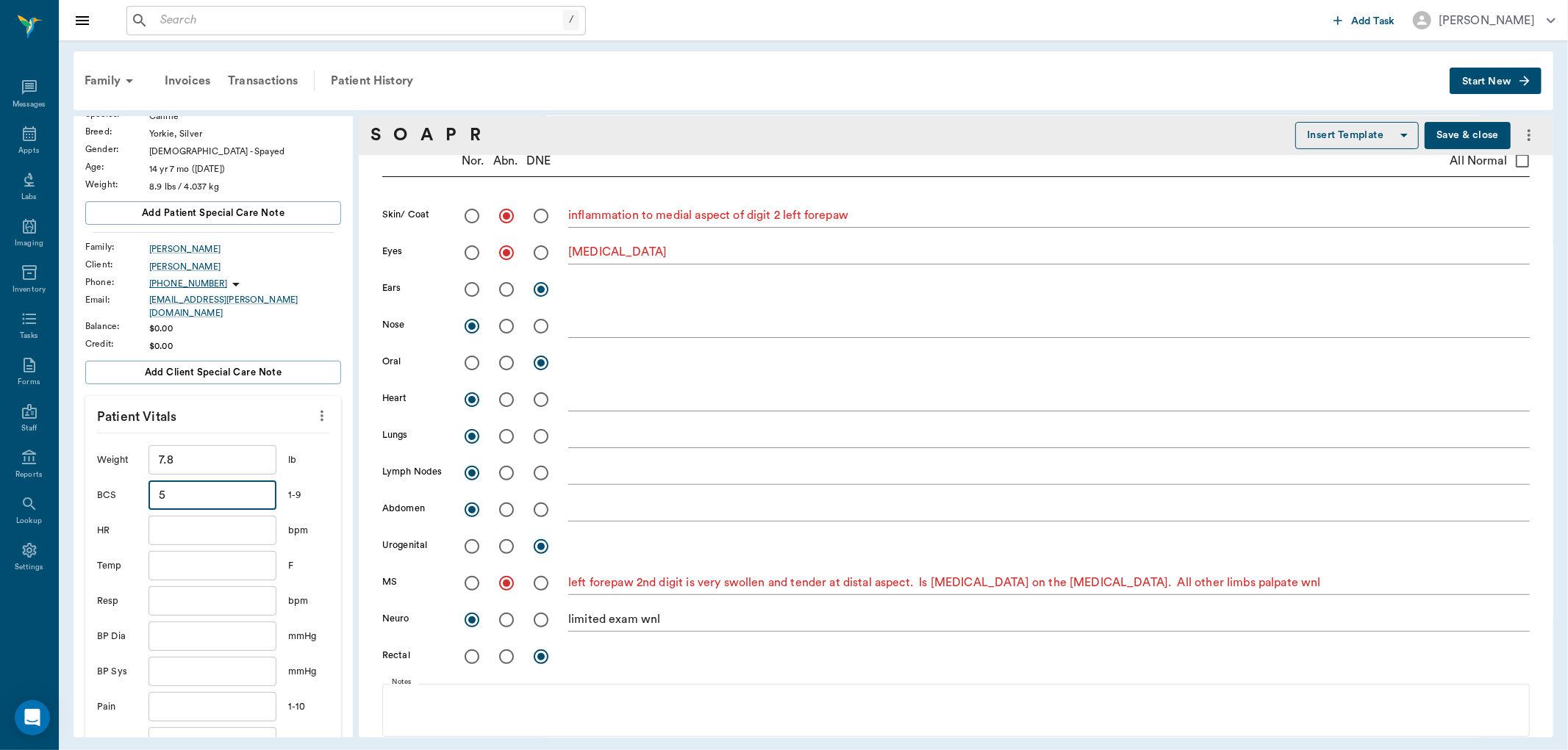
scroll to position [82, 0]
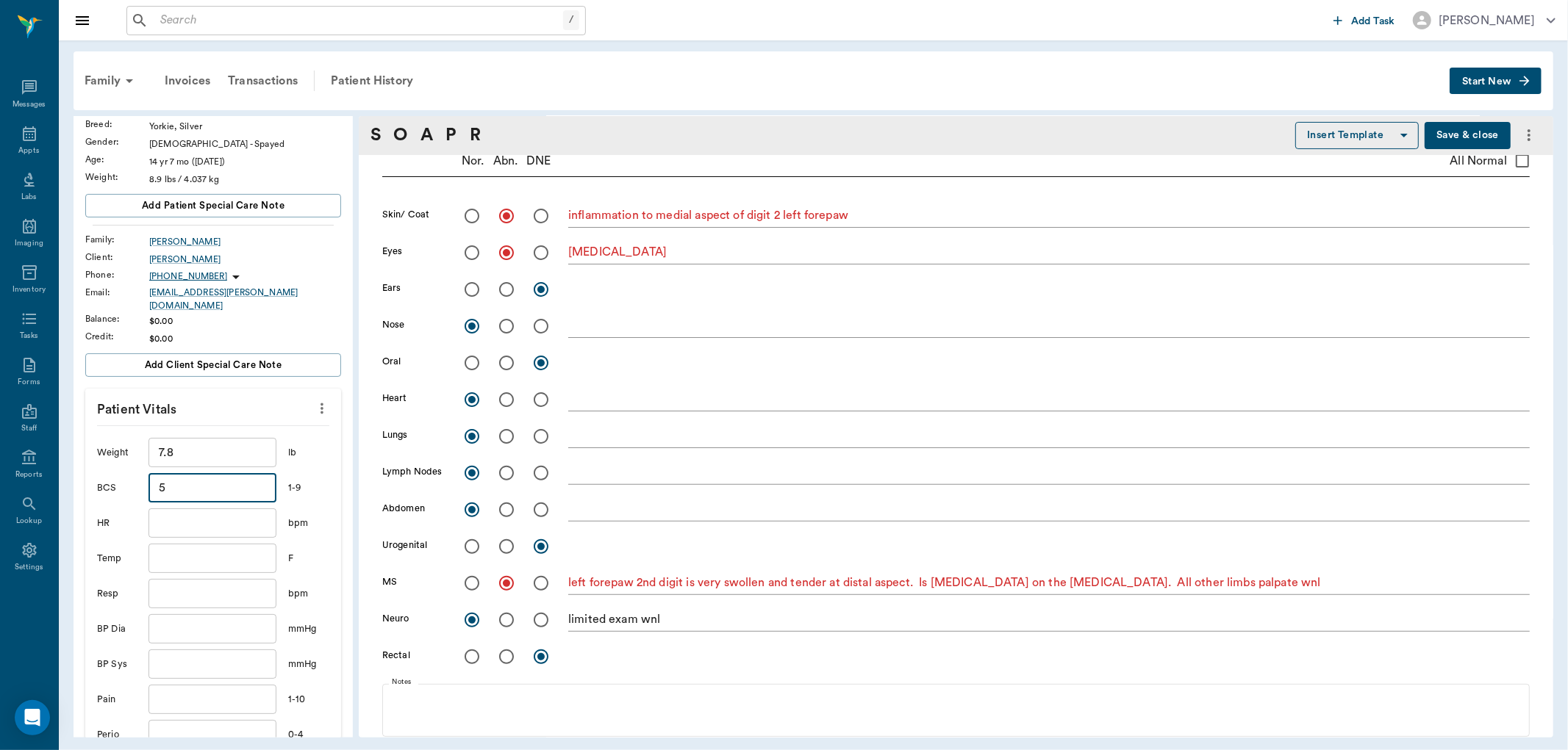
type input "5"
click at [203, 516] on input "text" at bounding box center [212, 523] width 128 height 30
type input "132"
click at [186, 591] on input "text" at bounding box center [212, 594] width 128 height 30
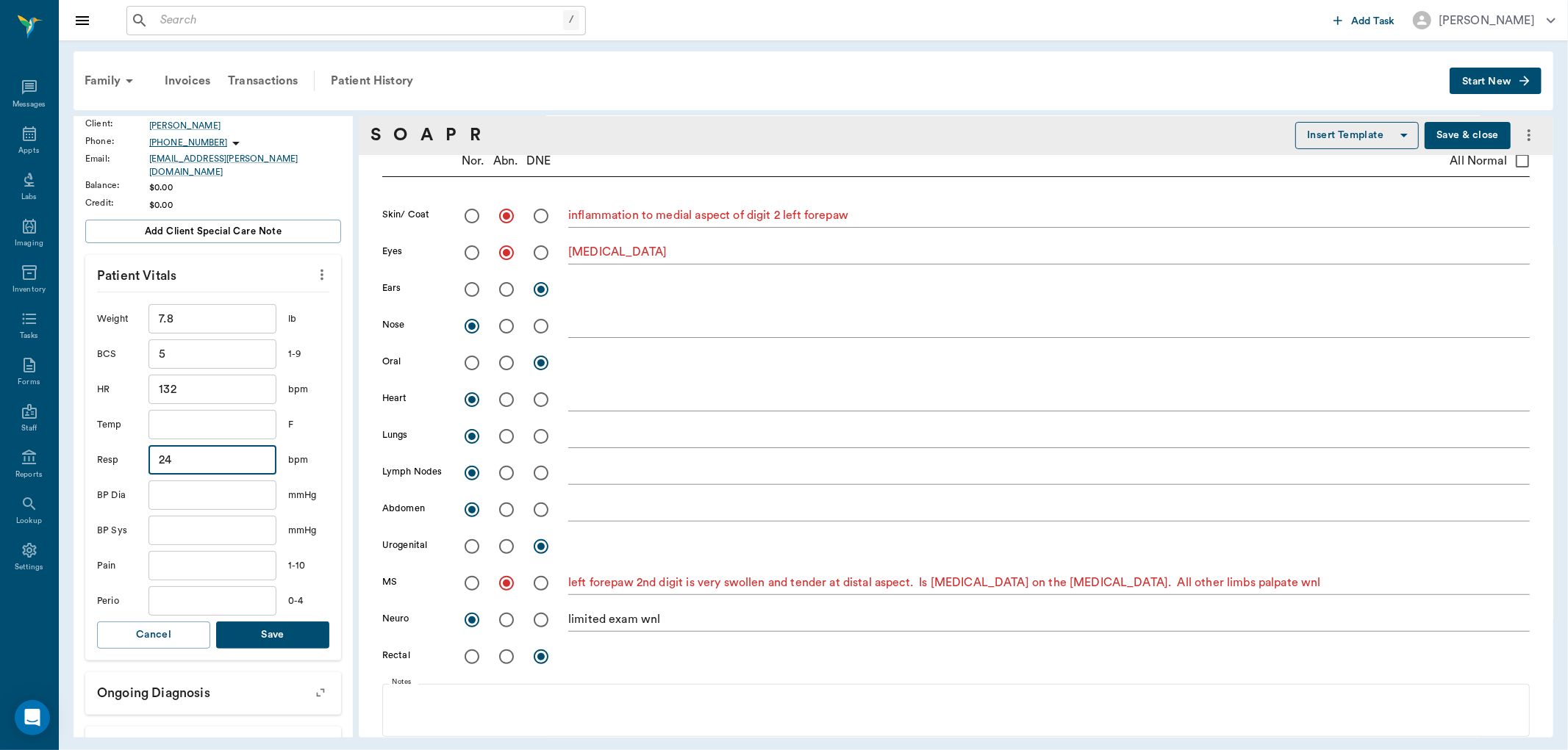
scroll to position [245, 0]
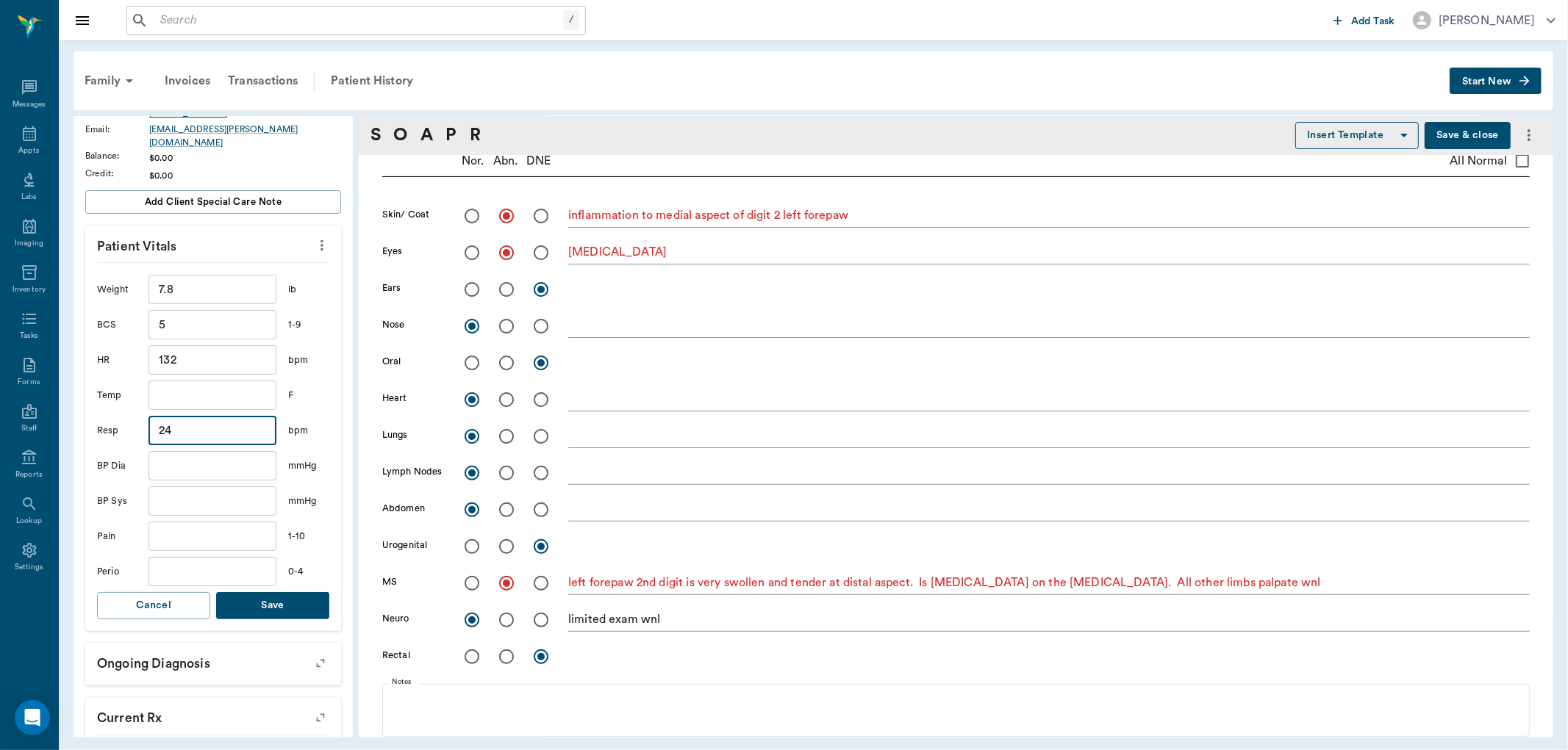
type input "24"
click at [283, 600] on button "Save" at bounding box center [272, 605] width 114 height 27
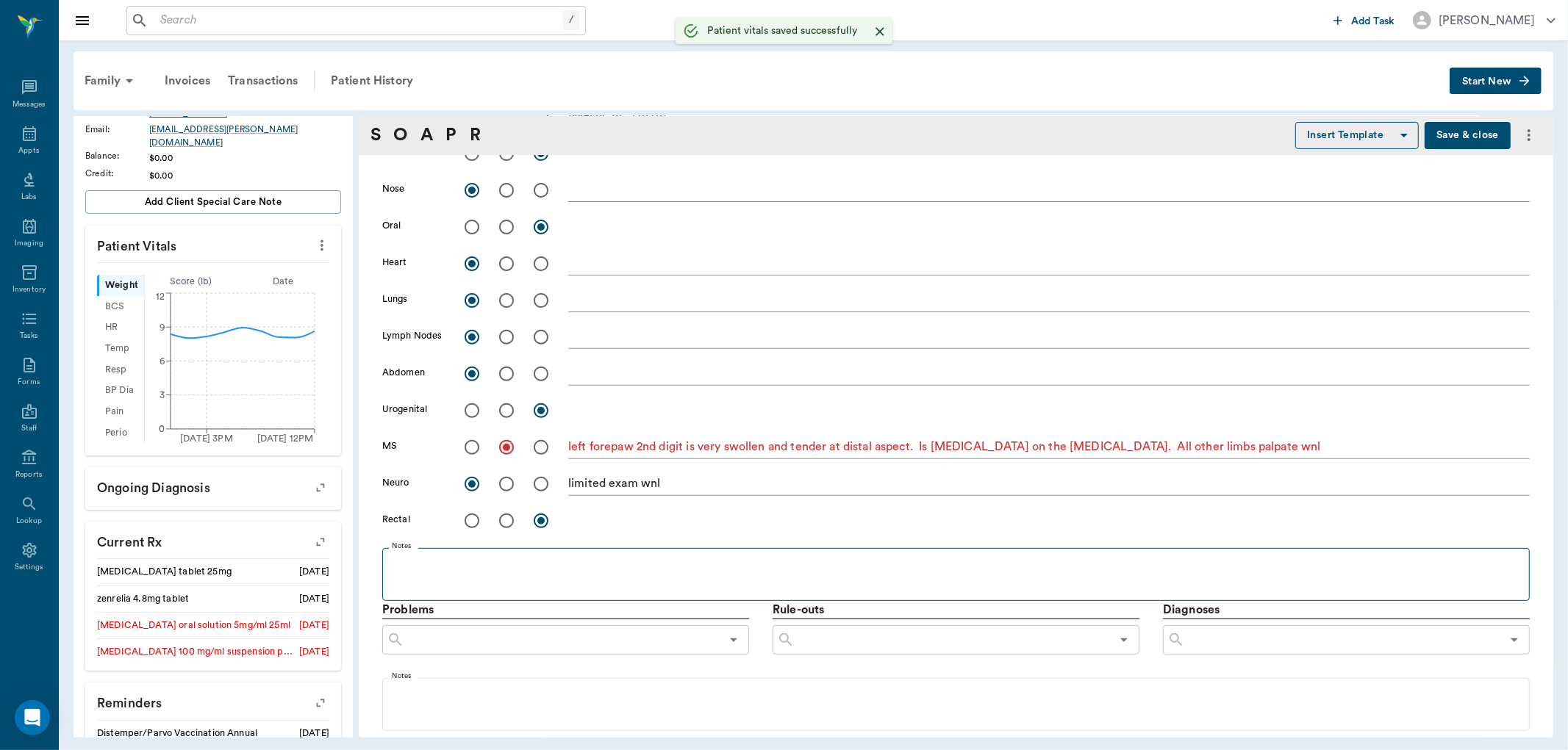
scroll to position [408, 0]
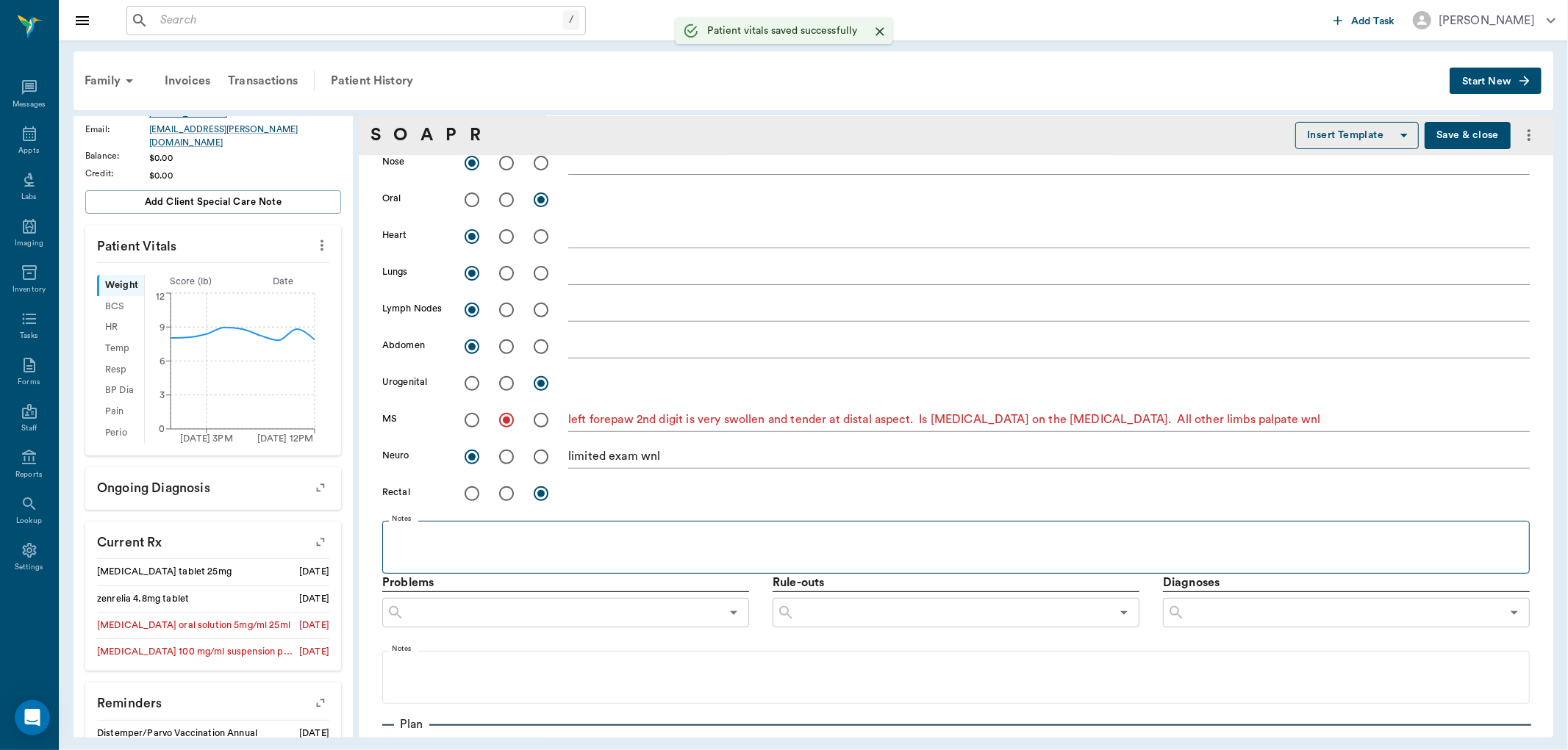
drag, startPoint x: 437, startPoint y: 519, endPoint x: 429, endPoint y: 524, distance: 9.4
click at [436, 519] on fieldset "Notes" at bounding box center [956, 544] width 1147 height 59
click at [429, 524] on fieldset "Notes" at bounding box center [956, 544] width 1147 height 59
click at [416, 534] on p at bounding box center [956, 537] width 1133 height 18
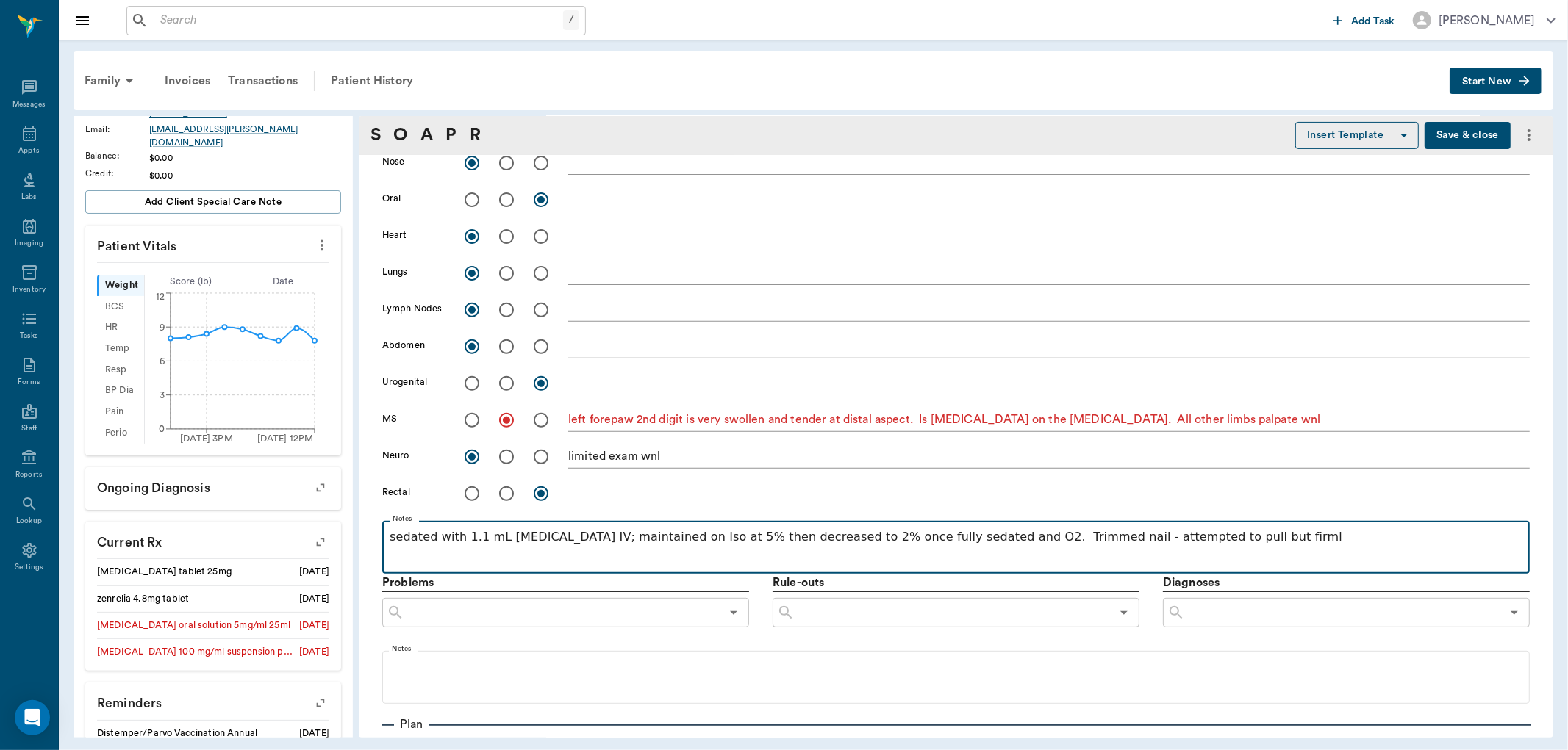
click at [962, 538] on p "sedated with 1.1 mL [MEDICAL_DATA] IV; maintained on Iso at 5% then decreased t…" at bounding box center [956, 537] width 1133 height 18
click at [1202, 538] on p "sedated with 1.1 mL [MEDICAL_DATA] IV; maintained on Iso at 5% then decreased t…" at bounding box center [956, 546] width 1133 height 36
click at [444, 555] on p "sedated with 1.1 mL [MEDICAL_DATA] IV; maintained on Iso at 5% then decreased t…" at bounding box center [956, 546] width 1133 height 36
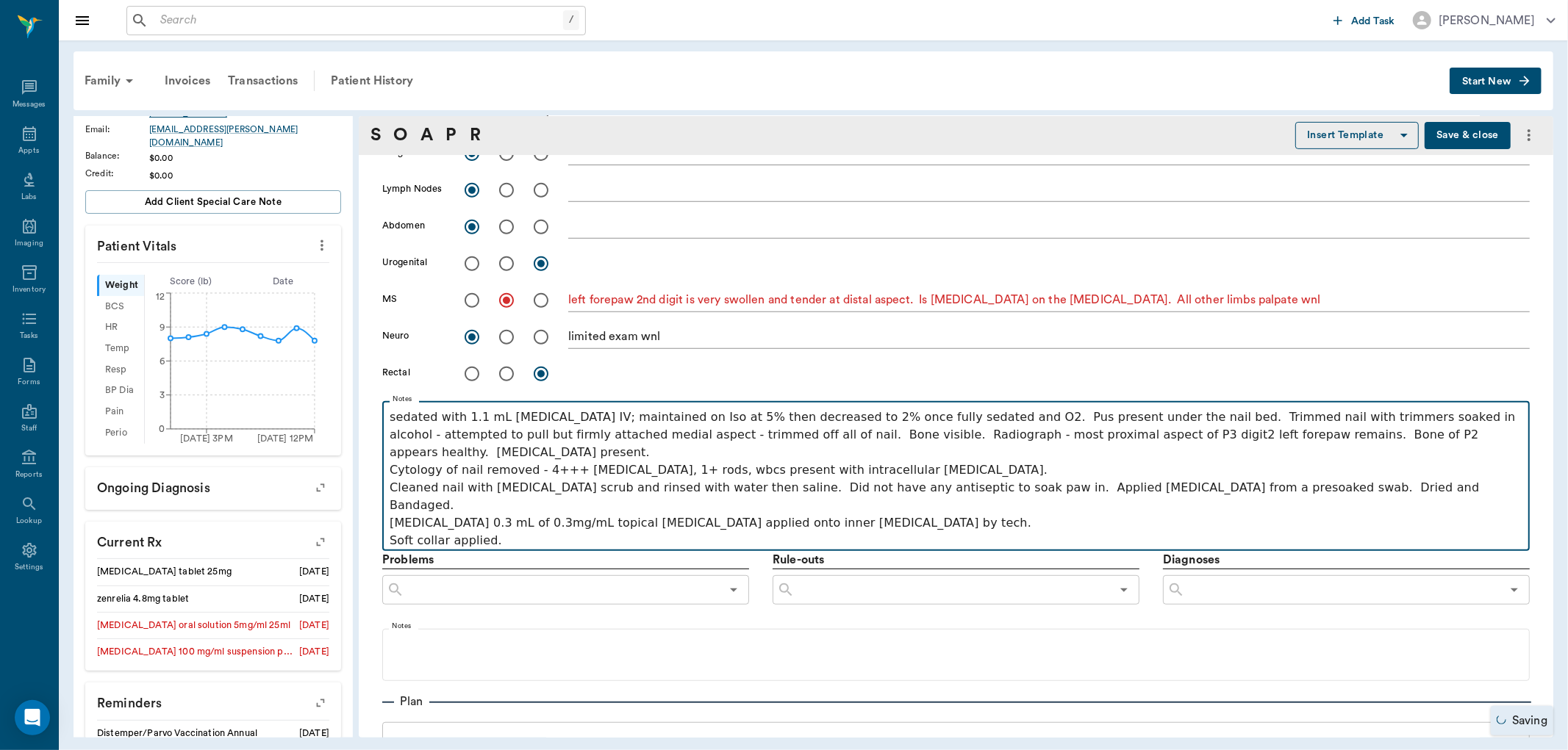
scroll to position [571, 0]
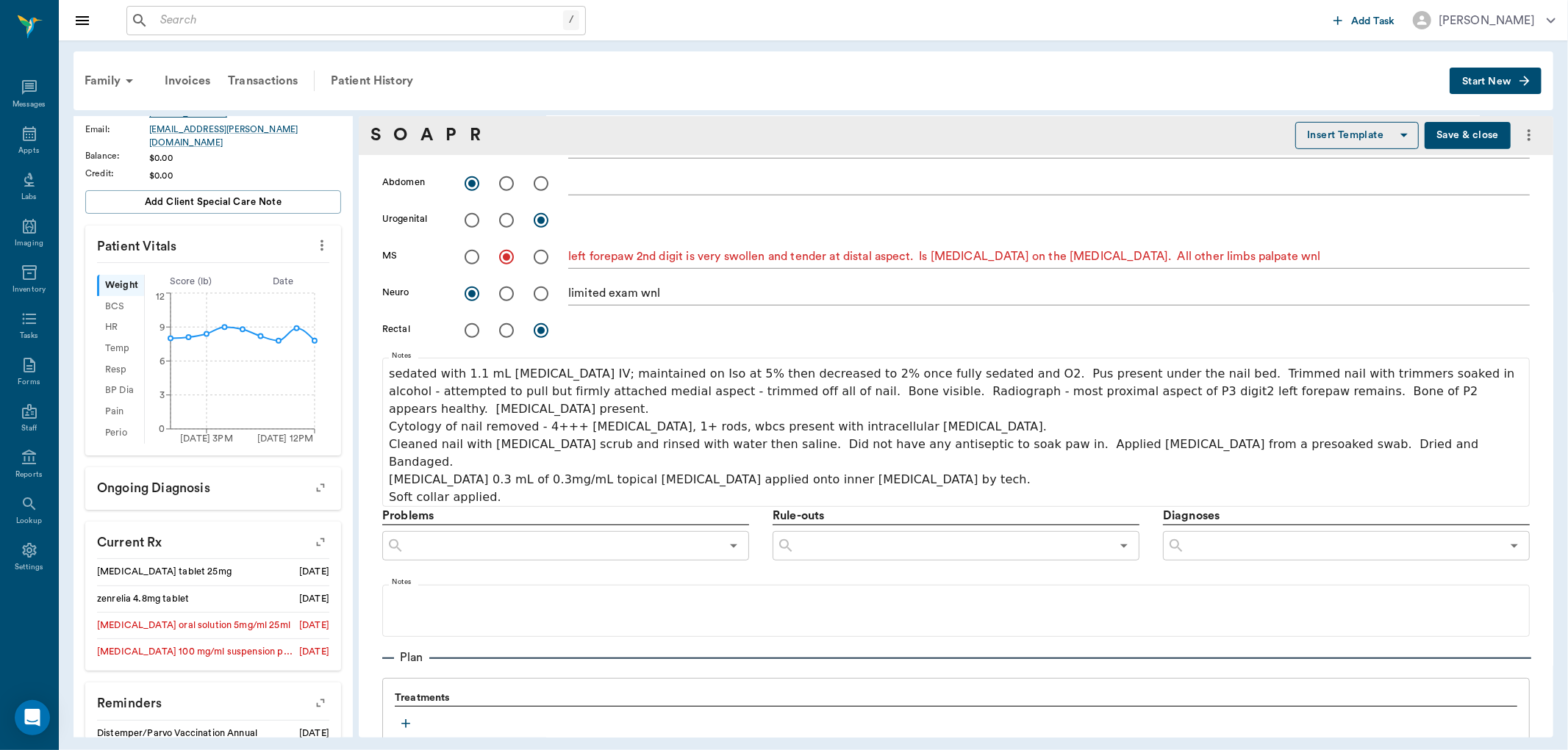
click at [655, 536] on input "text" at bounding box center [562, 546] width 316 height 21
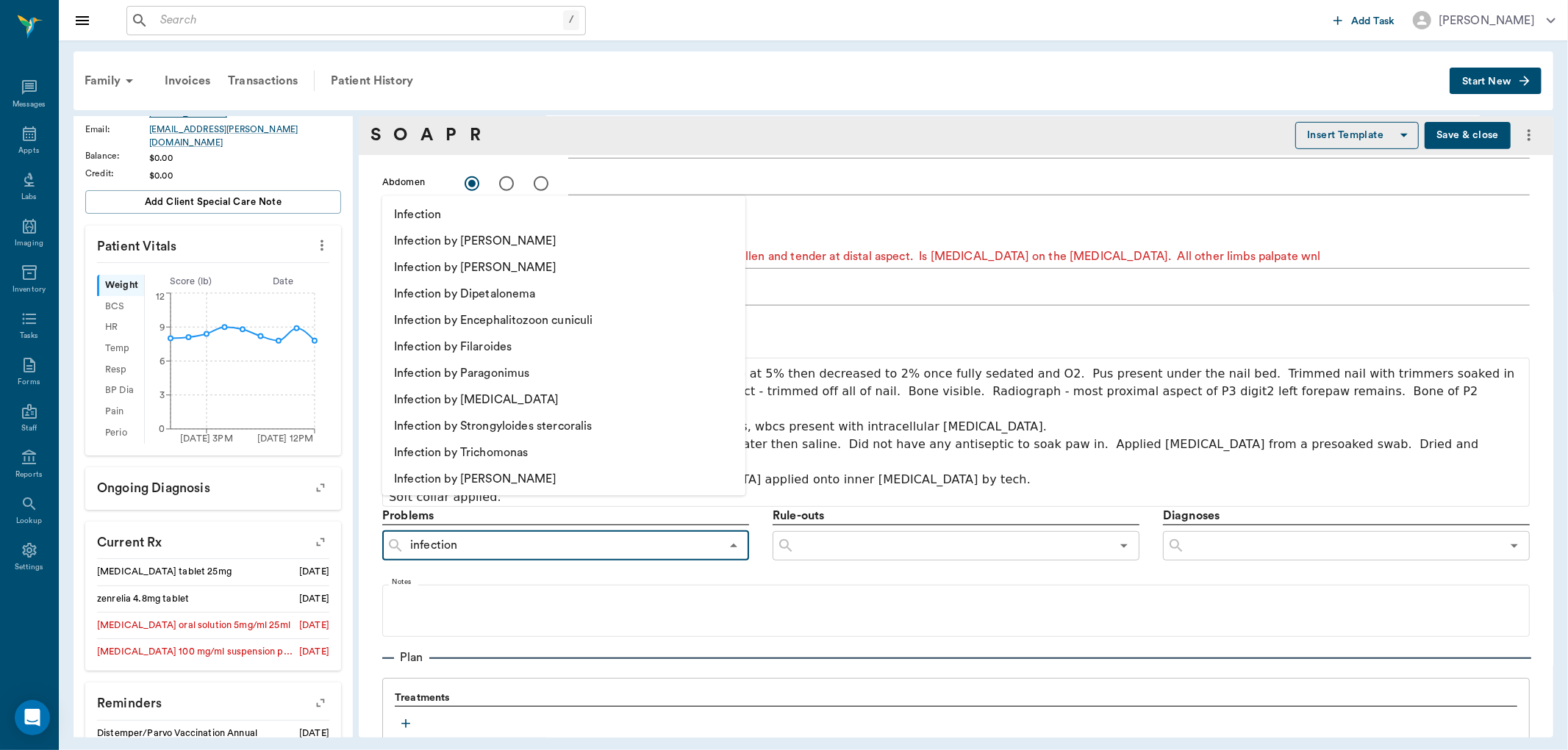
type input "infectio"
click at [457, 213] on li "Infection" at bounding box center [548, 214] width 331 height 27
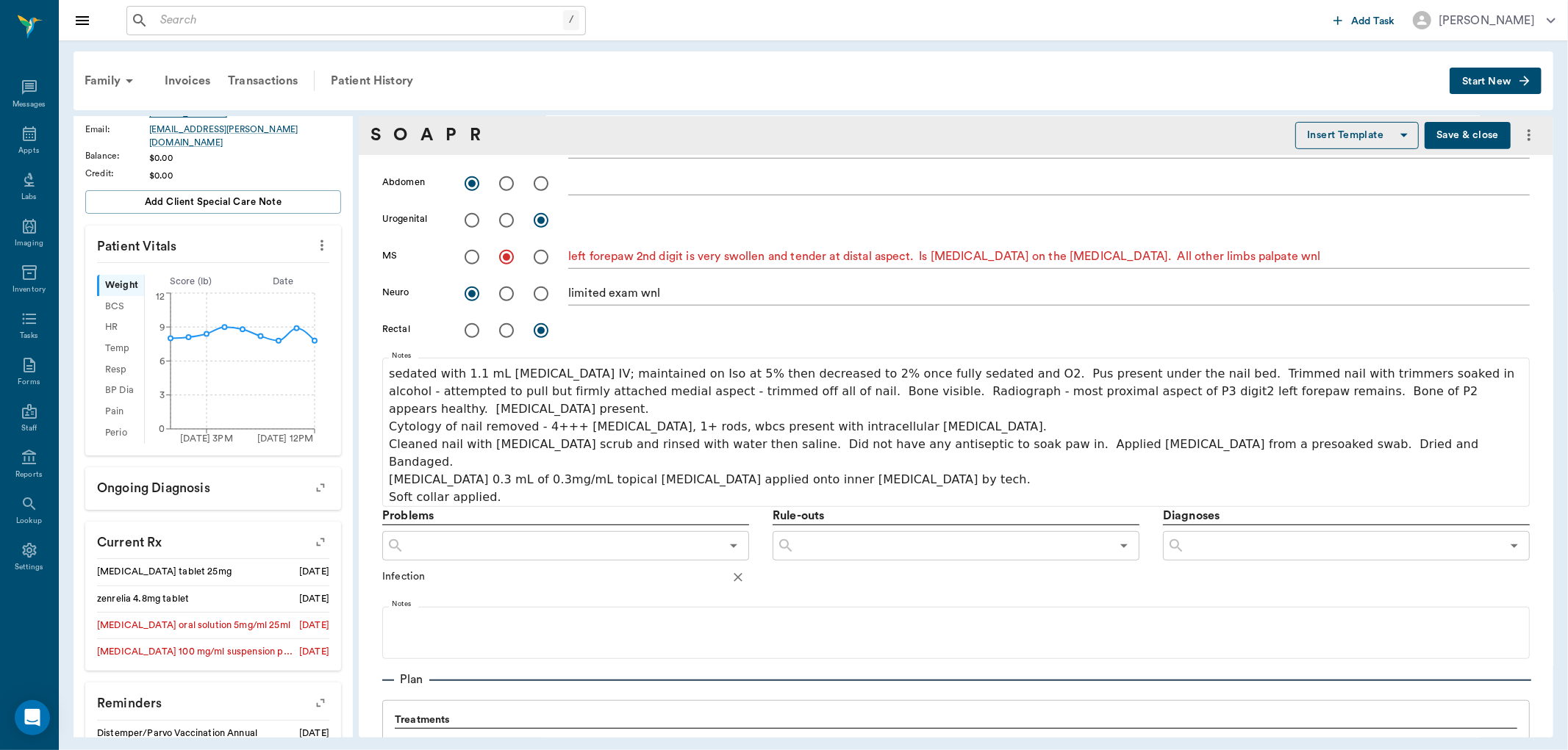
click at [921, 536] on input "text" at bounding box center [953, 546] width 316 height 21
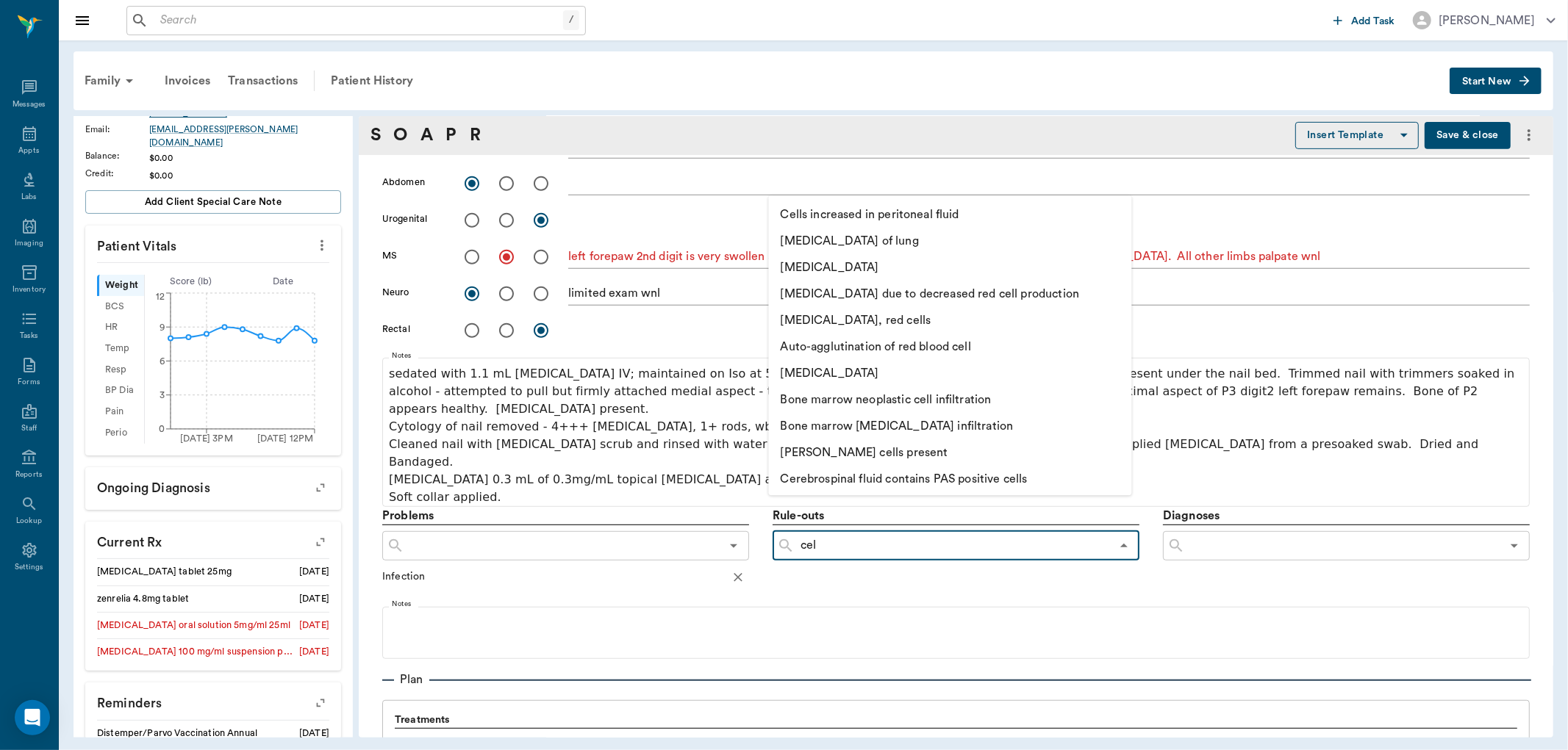
type input "cell"
click at [794, 269] on li "[MEDICAL_DATA]" at bounding box center [934, 268] width 331 height 27
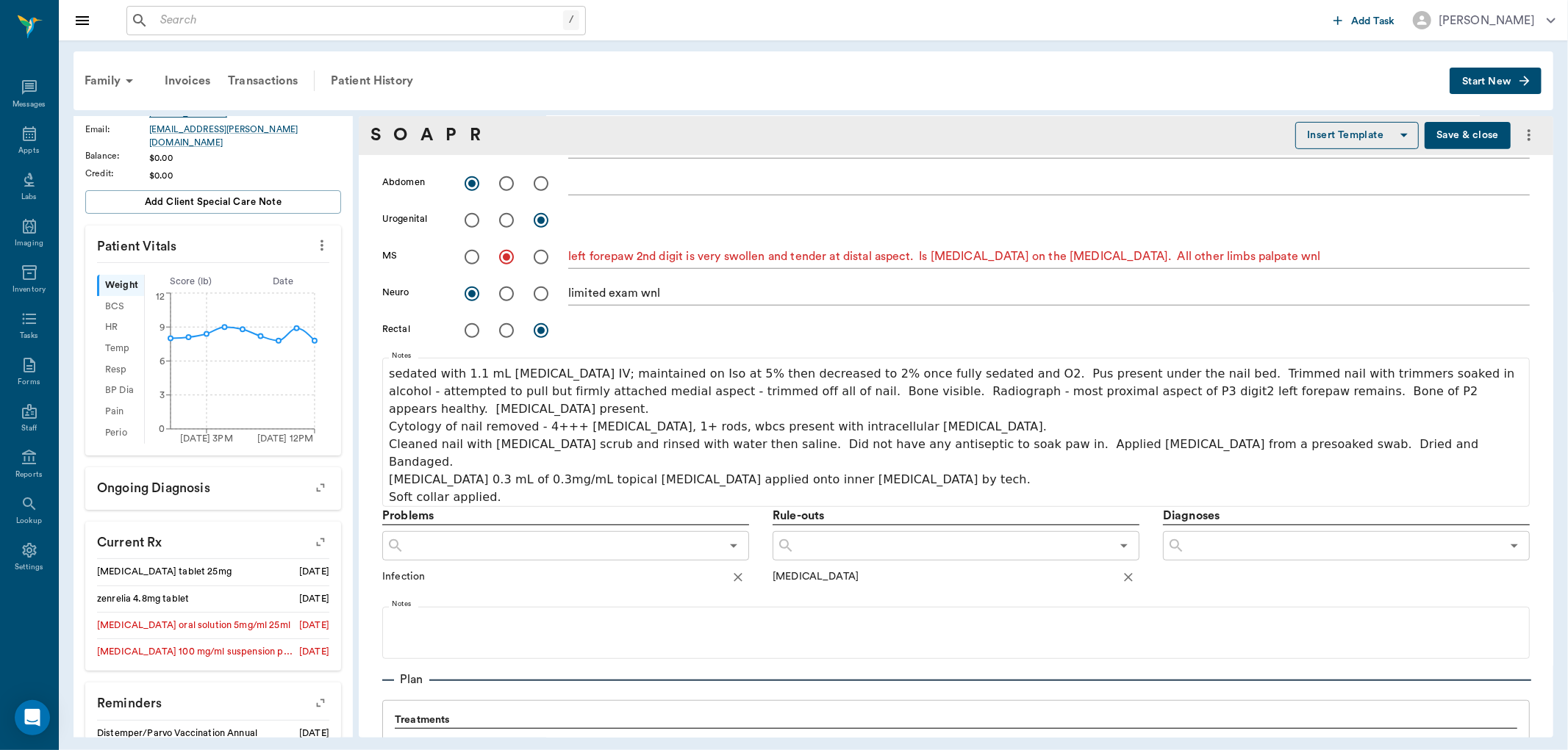
click at [819, 536] on input "text" at bounding box center [953, 546] width 316 height 21
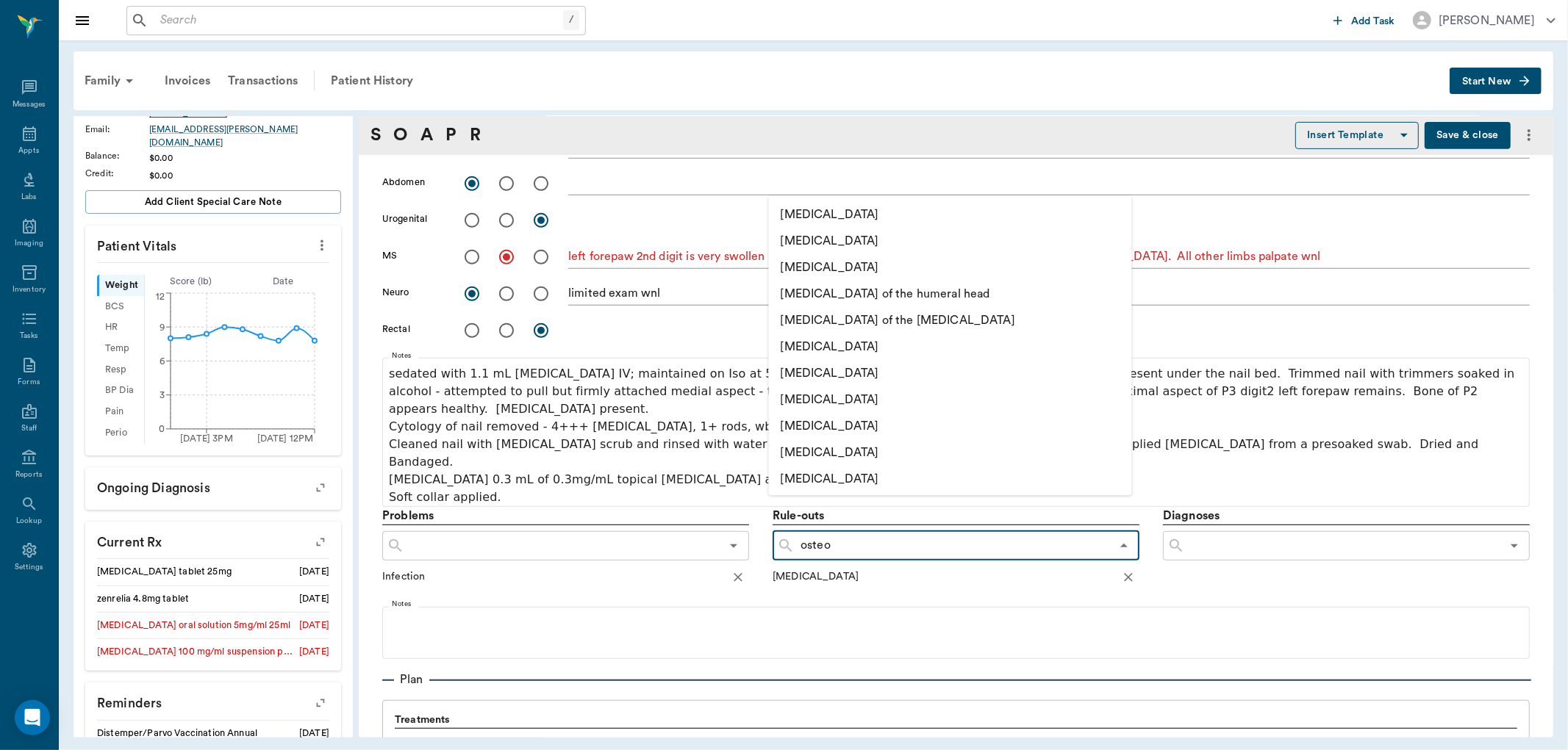
type input "osteom"
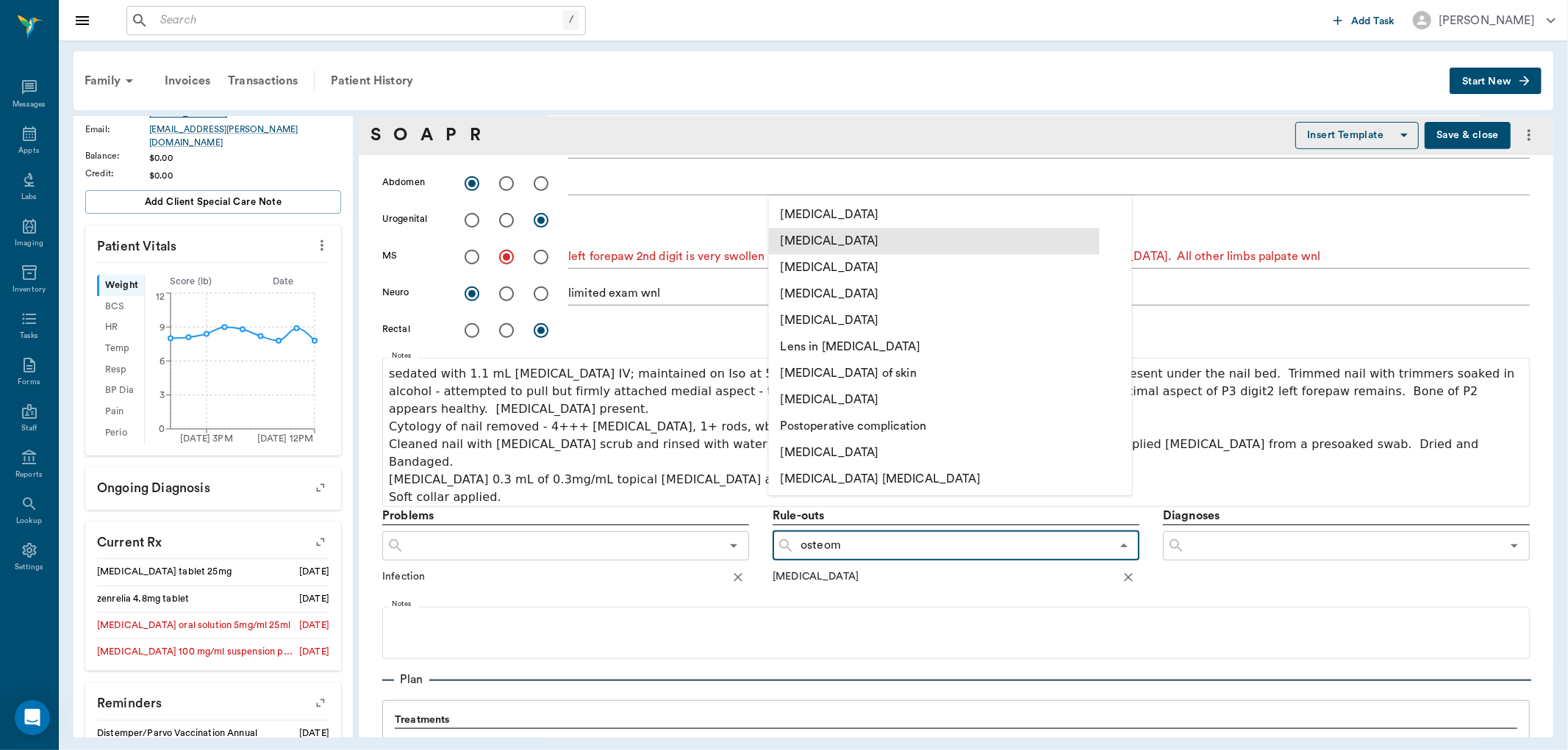
click at [816, 240] on li "[MEDICAL_DATA]" at bounding box center [934, 241] width 331 height 27
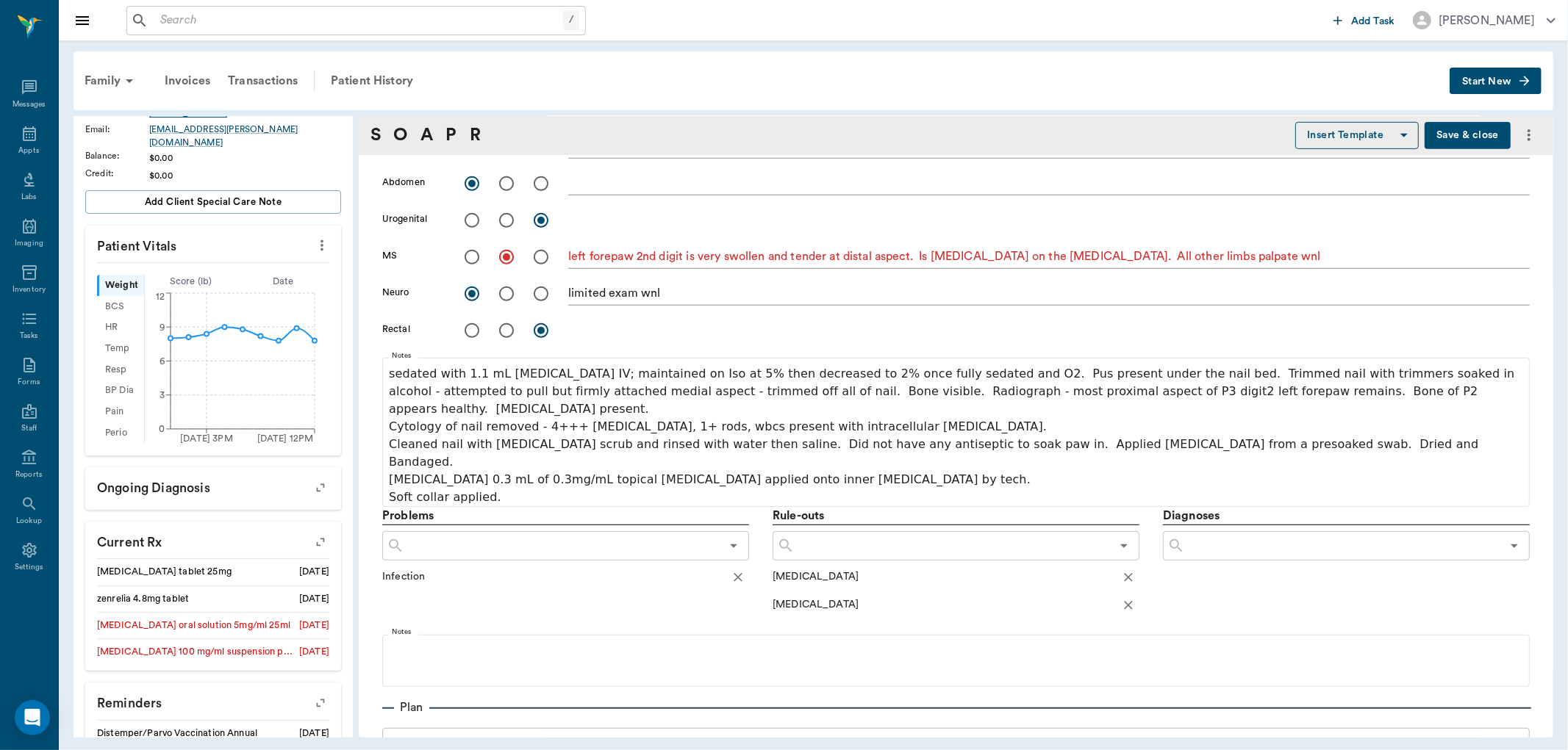
click at [813, 536] on input "text" at bounding box center [953, 546] width 316 height 21
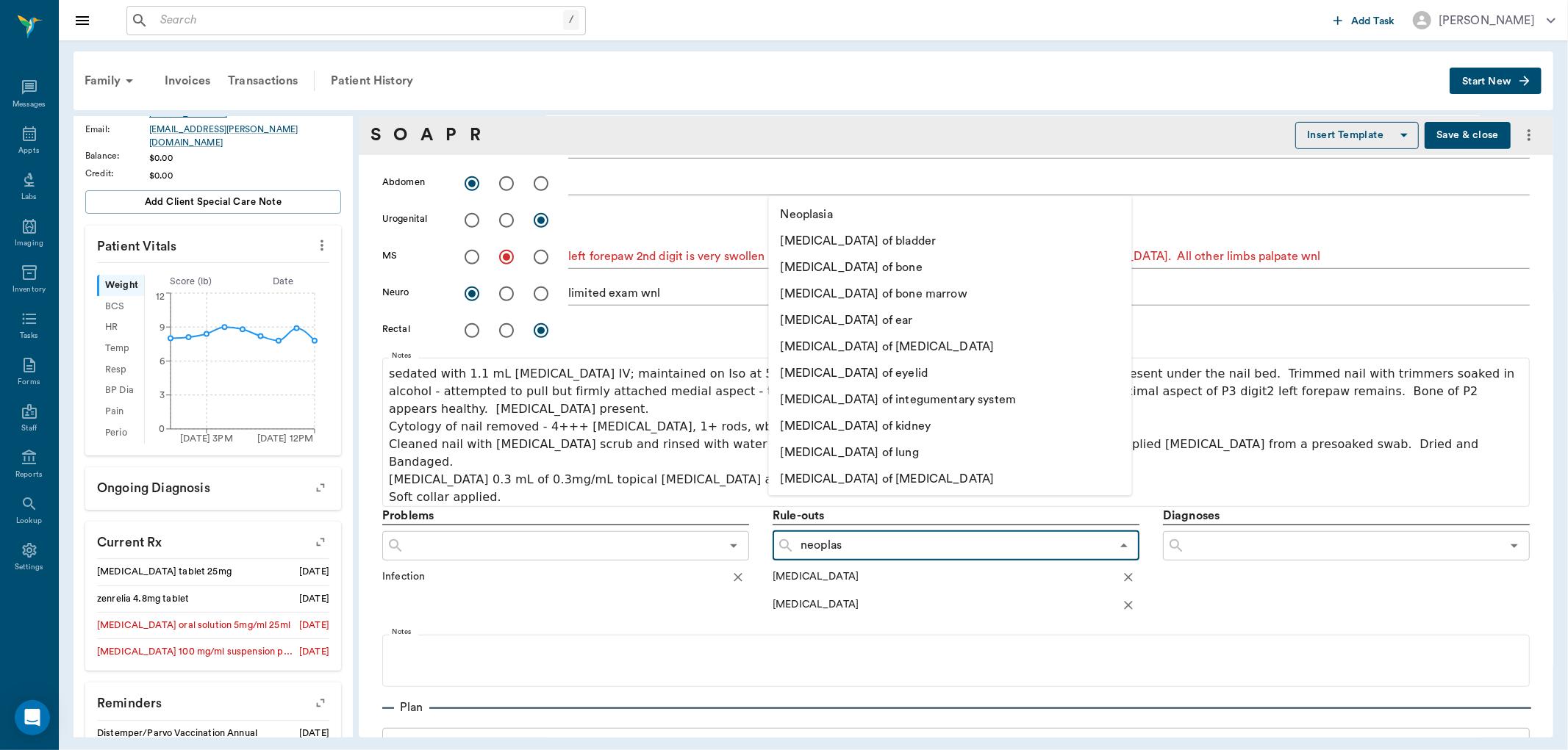
type input "neoplasi"
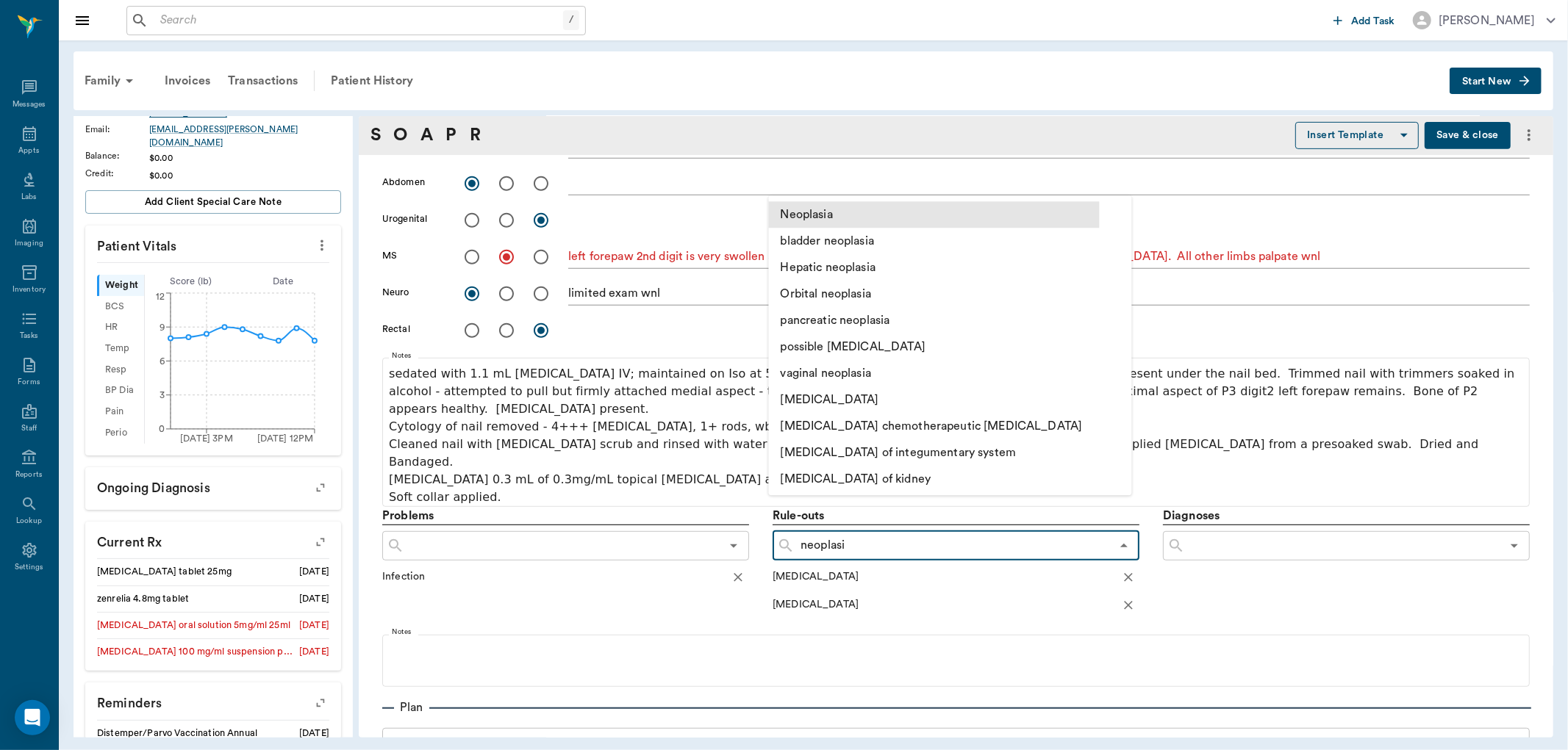
click at [810, 220] on li "Neoplasia" at bounding box center [934, 214] width 331 height 27
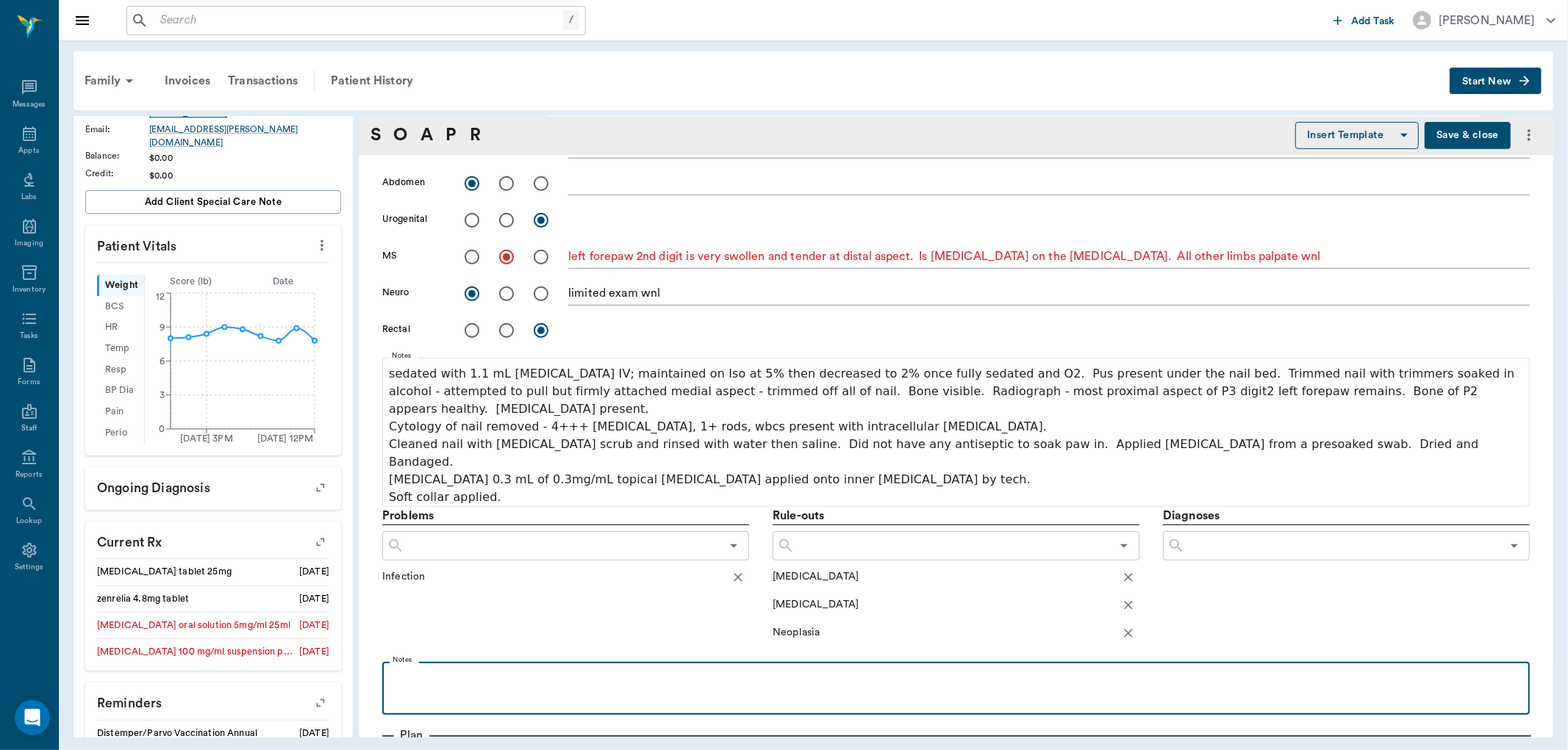
click at [539, 669] on p at bounding box center [956, 678] width 1133 height 18
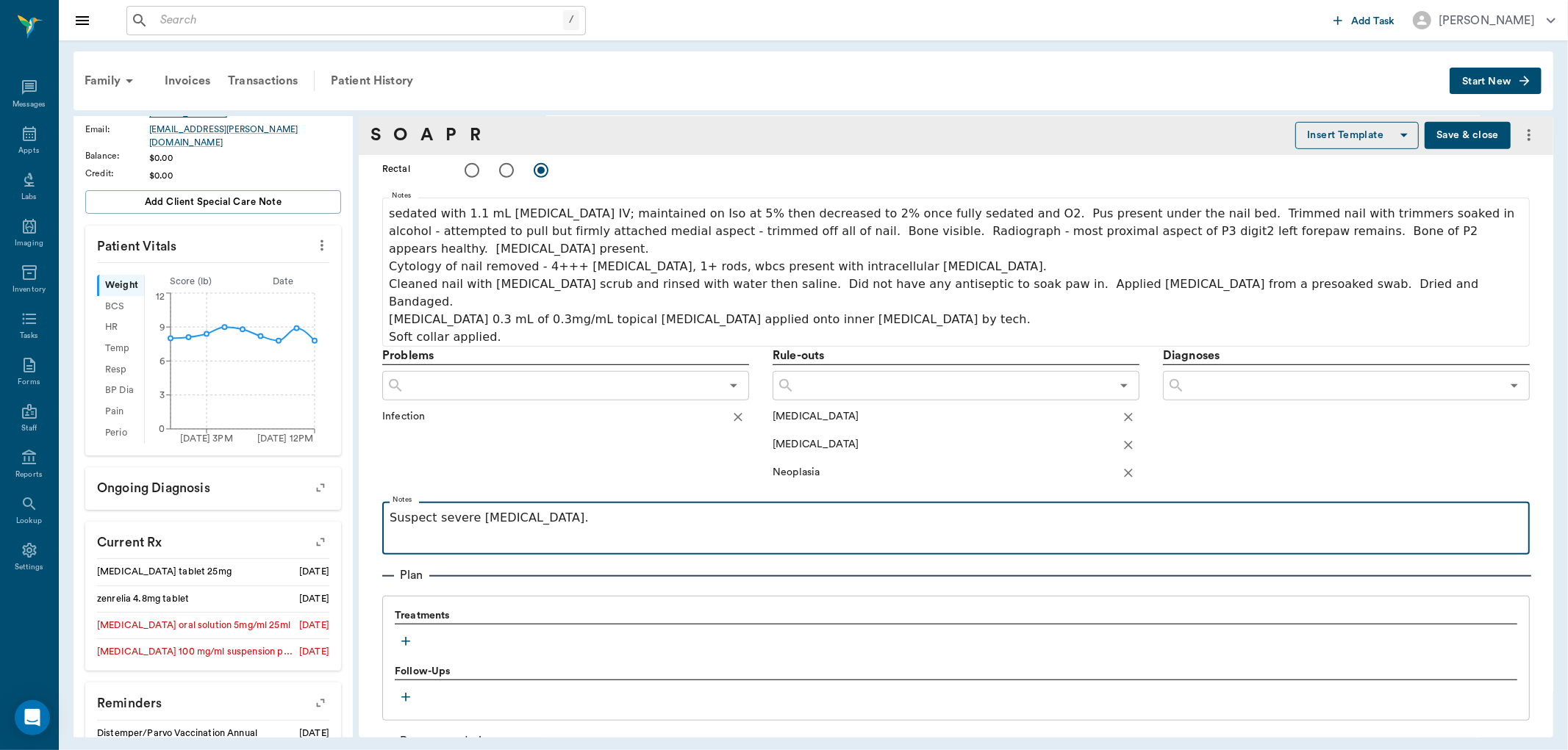
scroll to position [735, 0]
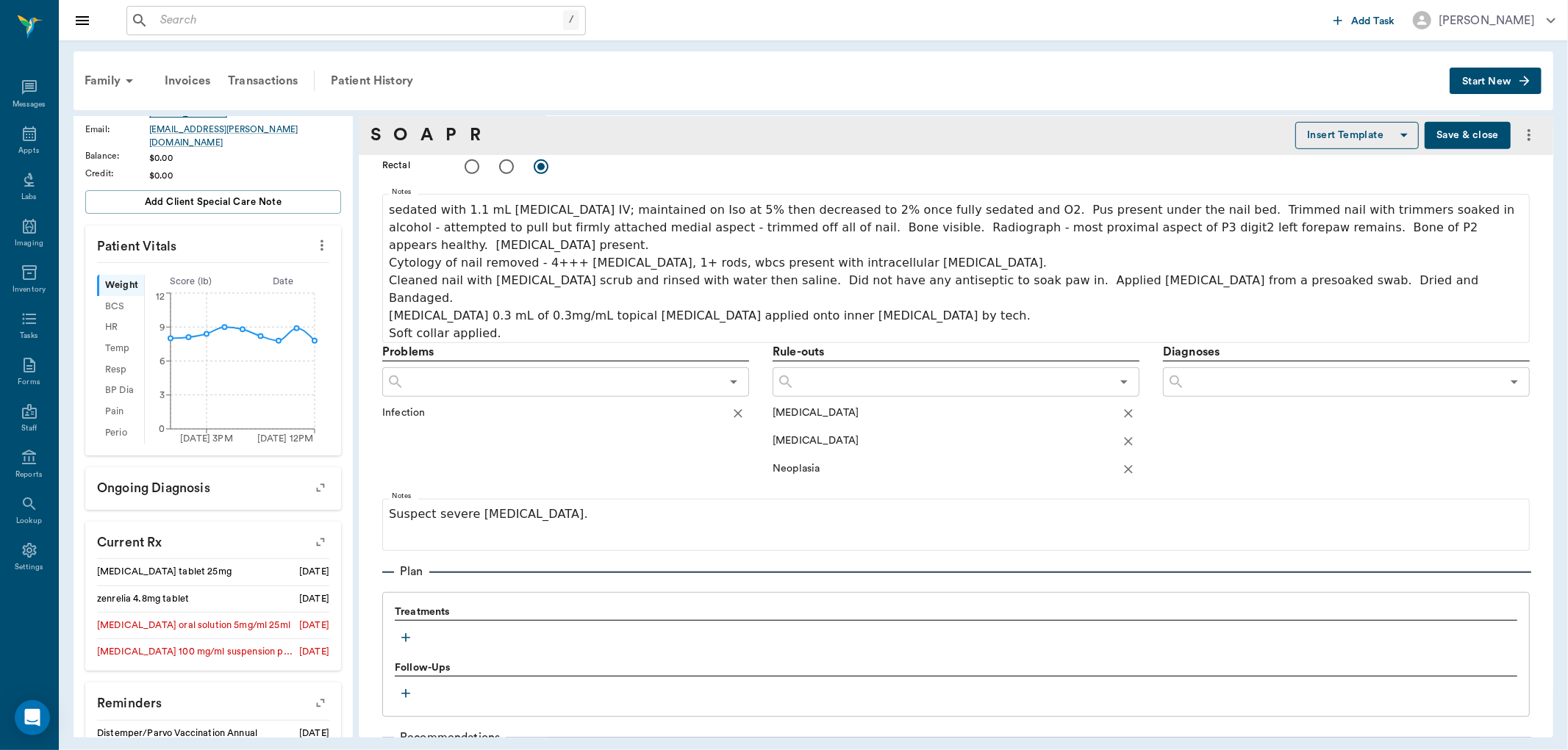
click at [409, 634] on icon "button" at bounding box center [406, 638] width 9 height 9
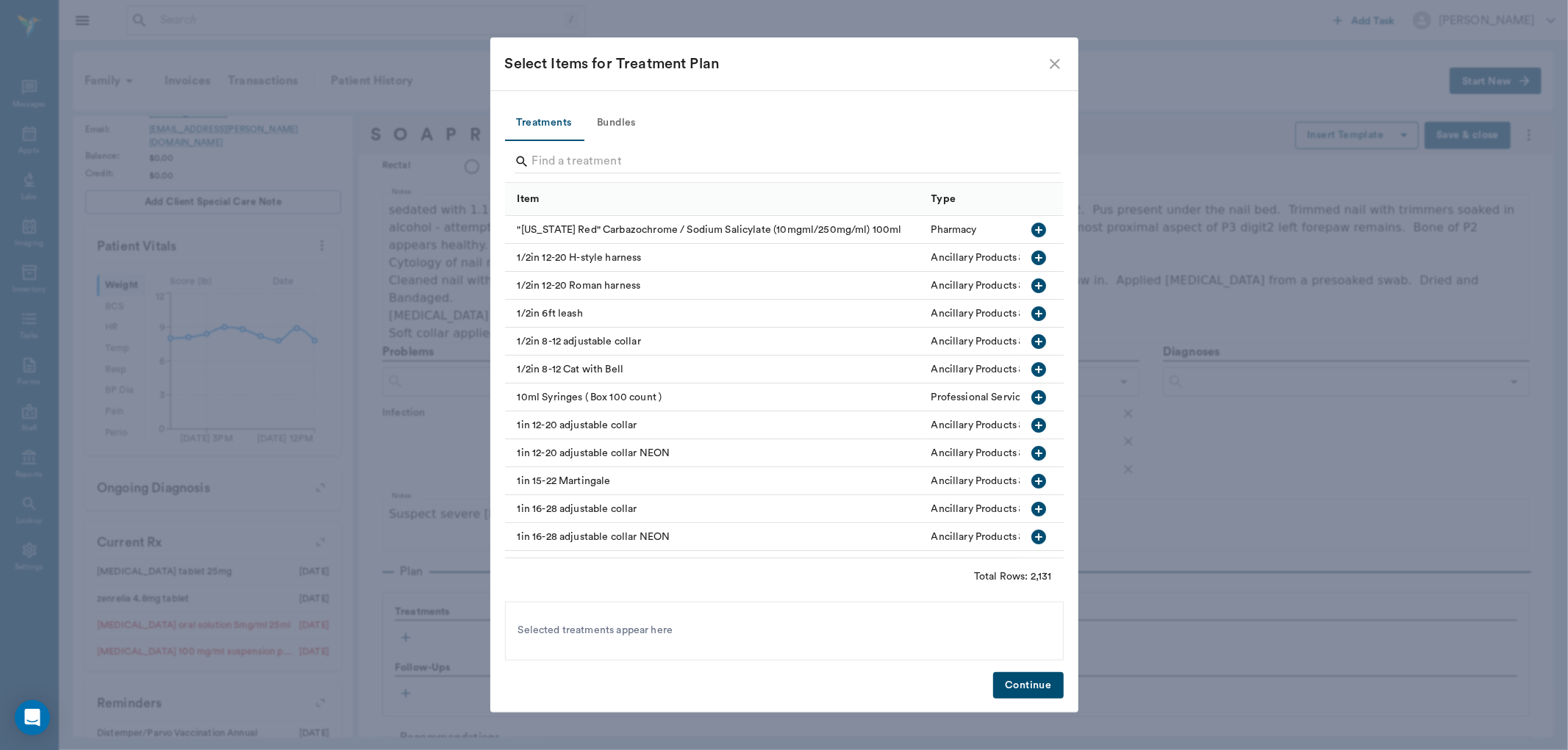
drag, startPoint x: 552, startPoint y: 144, endPoint x: 548, endPoint y: 162, distance: 18.4
click at [551, 144] on div at bounding box center [787, 163] width 546 height 39
click at [548, 164] on input "Search" at bounding box center [785, 162] width 507 height 24
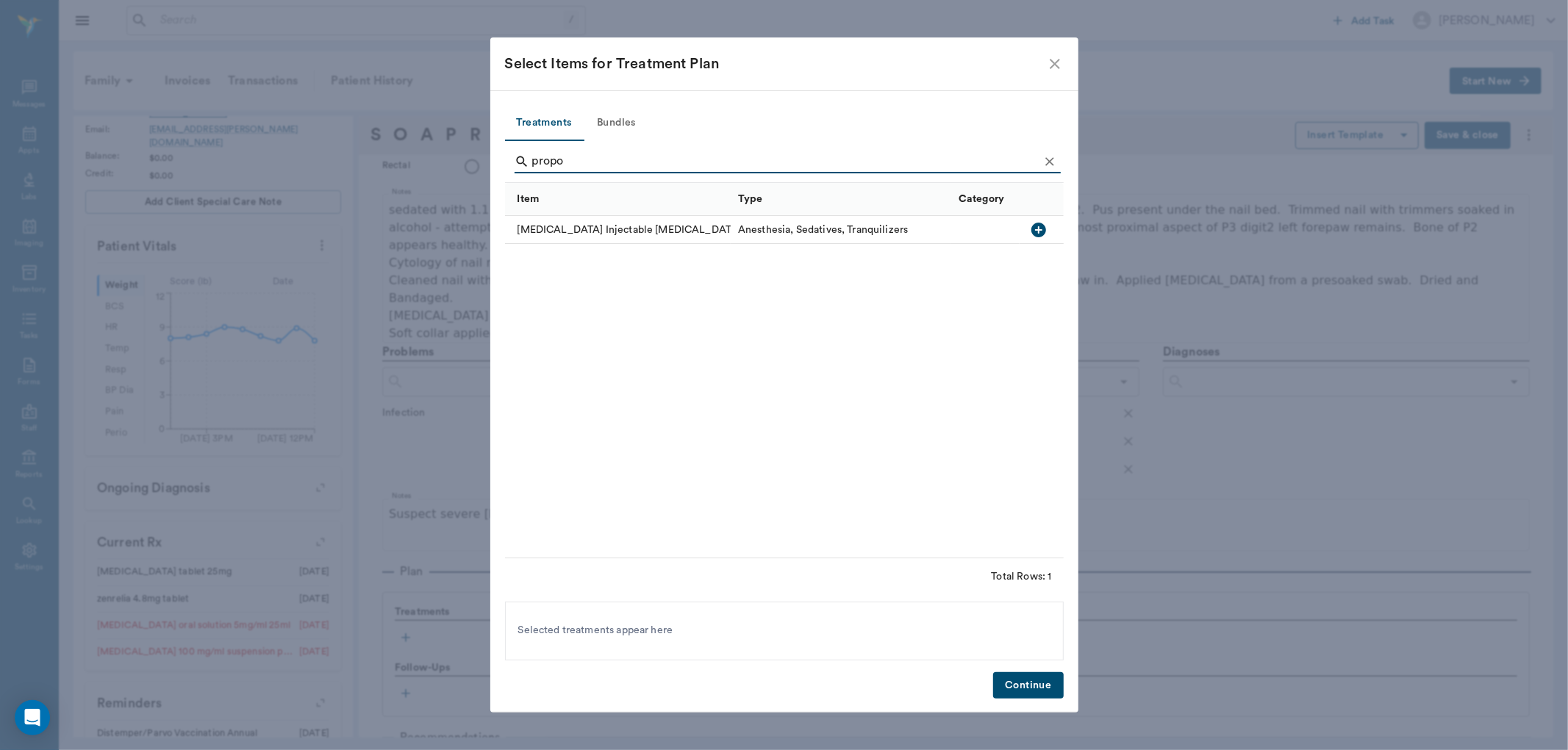
type input "propo"
click at [1044, 231] on icon "button" at bounding box center [1039, 230] width 15 height 15
click at [1039, 687] on button "Continue" at bounding box center [1028, 685] width 70 height 27
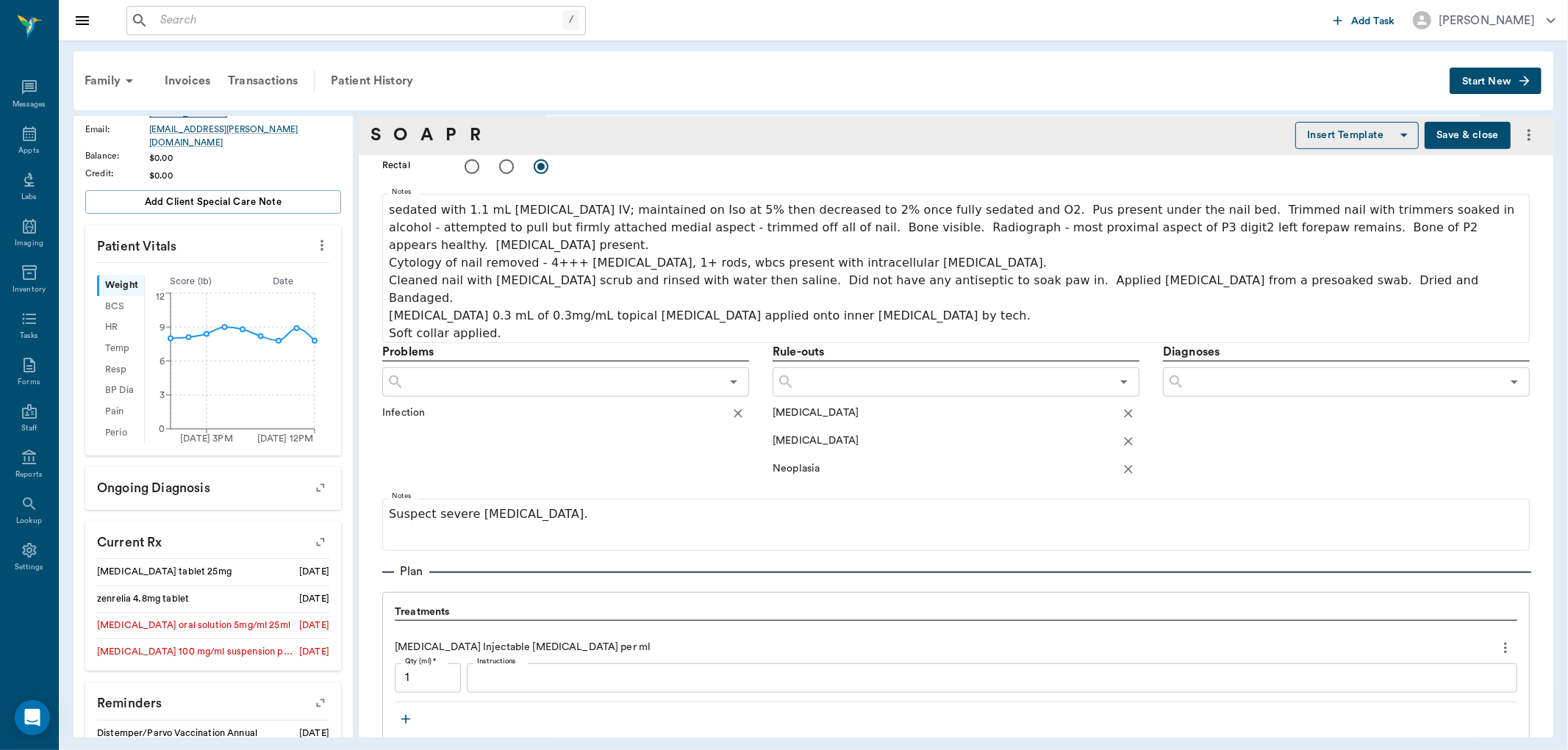
click at [407, 712] on icon "button" at bounding box center [406, 720] width 15 height 15
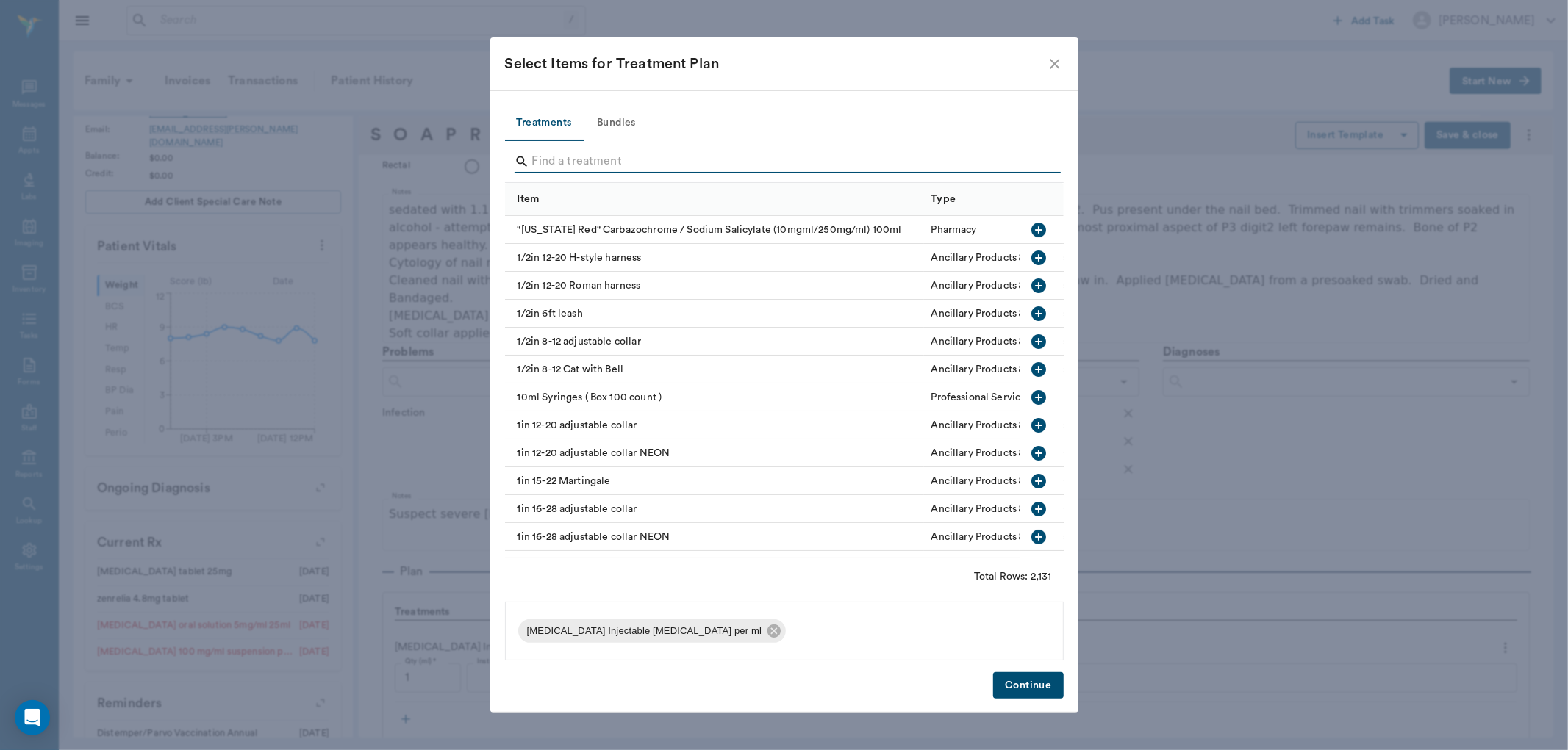
click at [546, 165] on input "Search" at bounding box center [785, 162] width 507 height 24
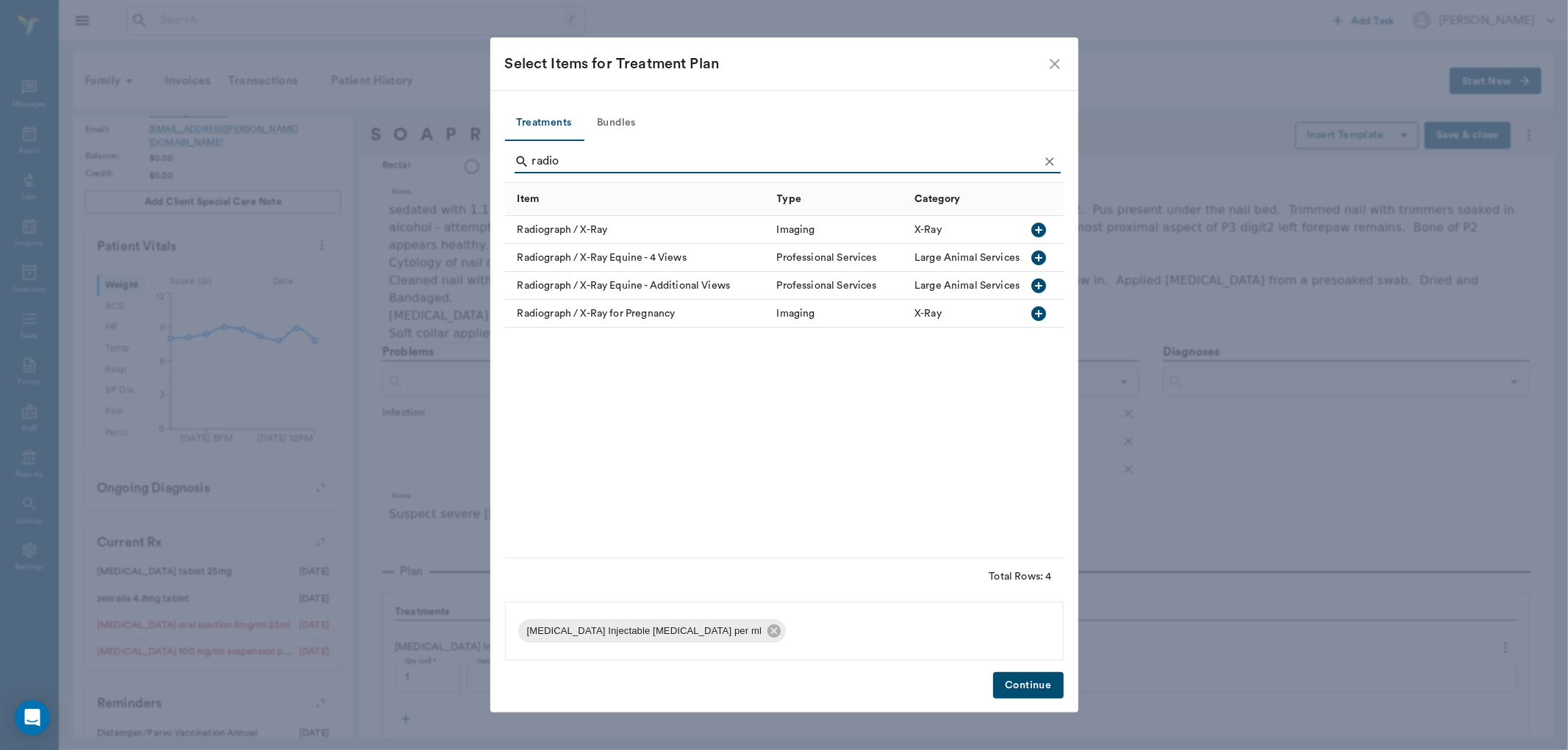
click at [1034, 226] on icon "button" at bounding box center [1039, 230] width 15 height 15
type input "r"
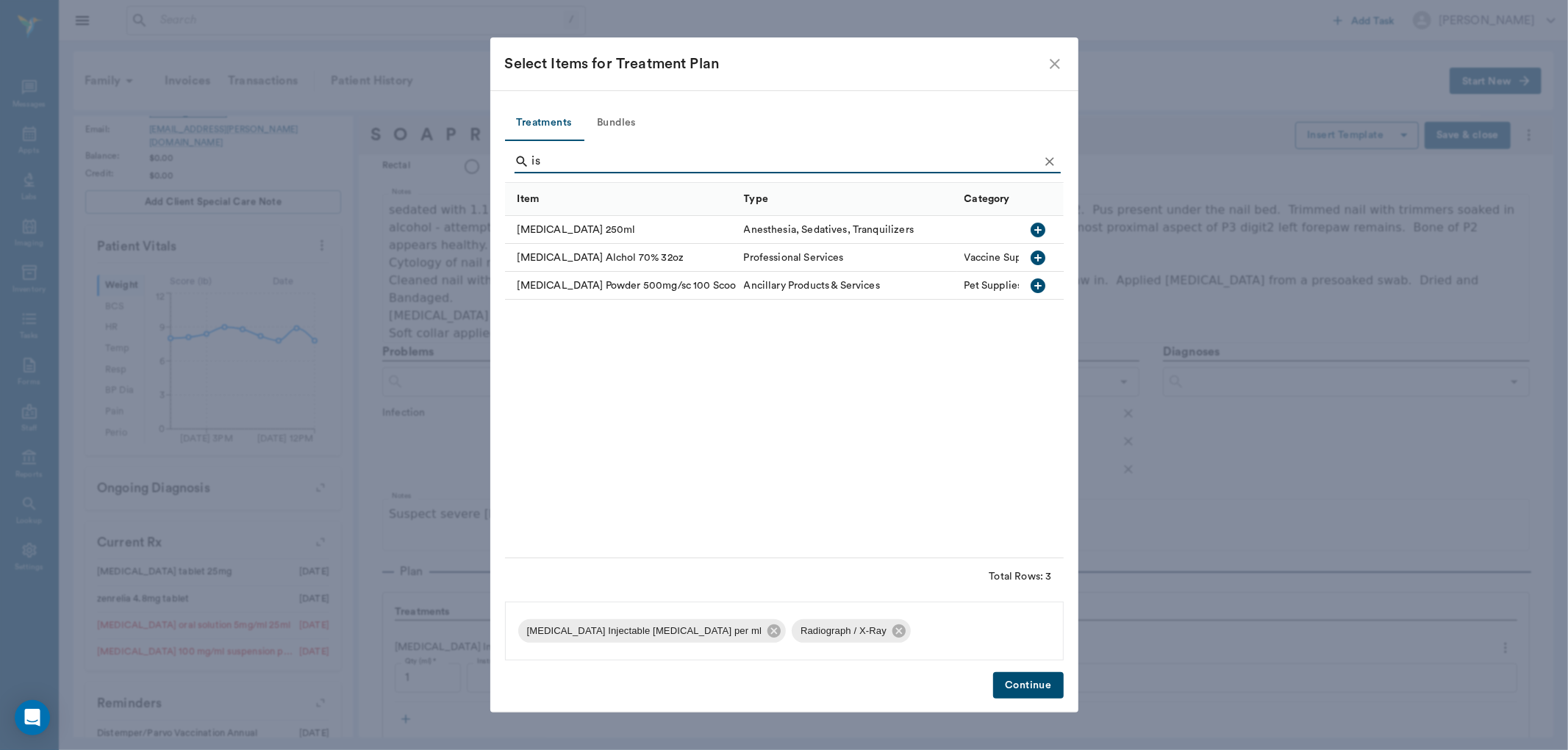
type input "i"
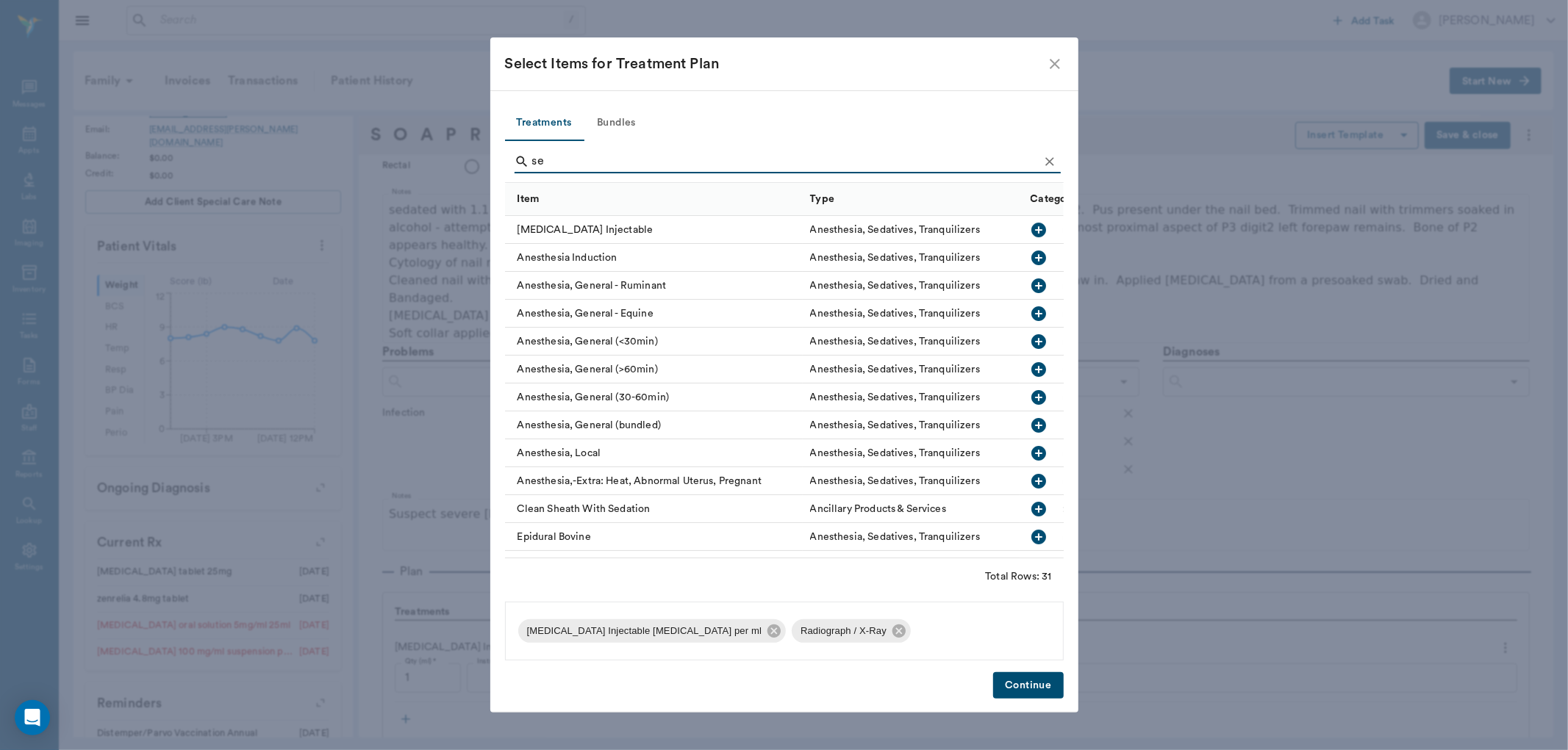
type input "s"
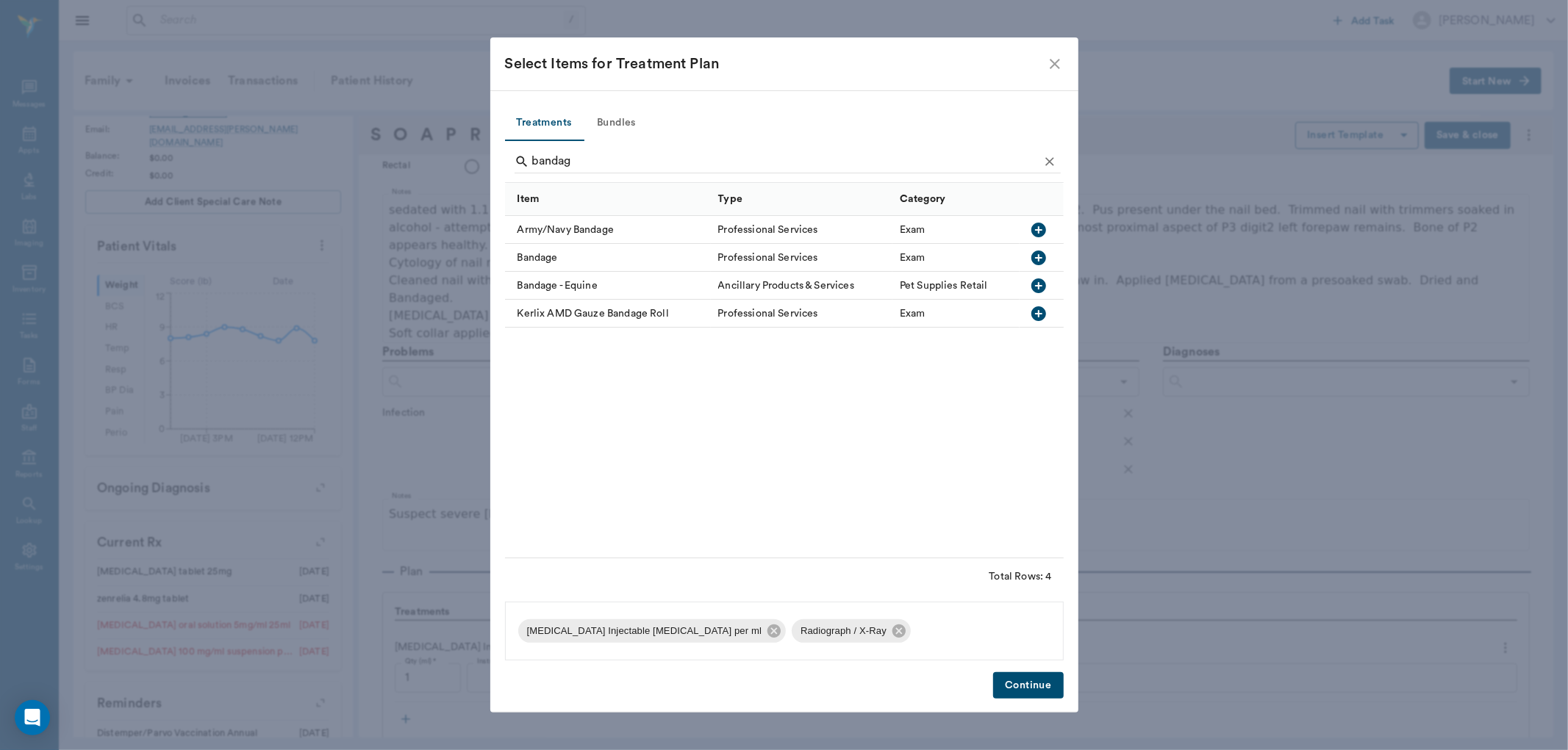
click at [1034, 257] on icon "button" at bounding box center [1039, 258] width 15 height 15
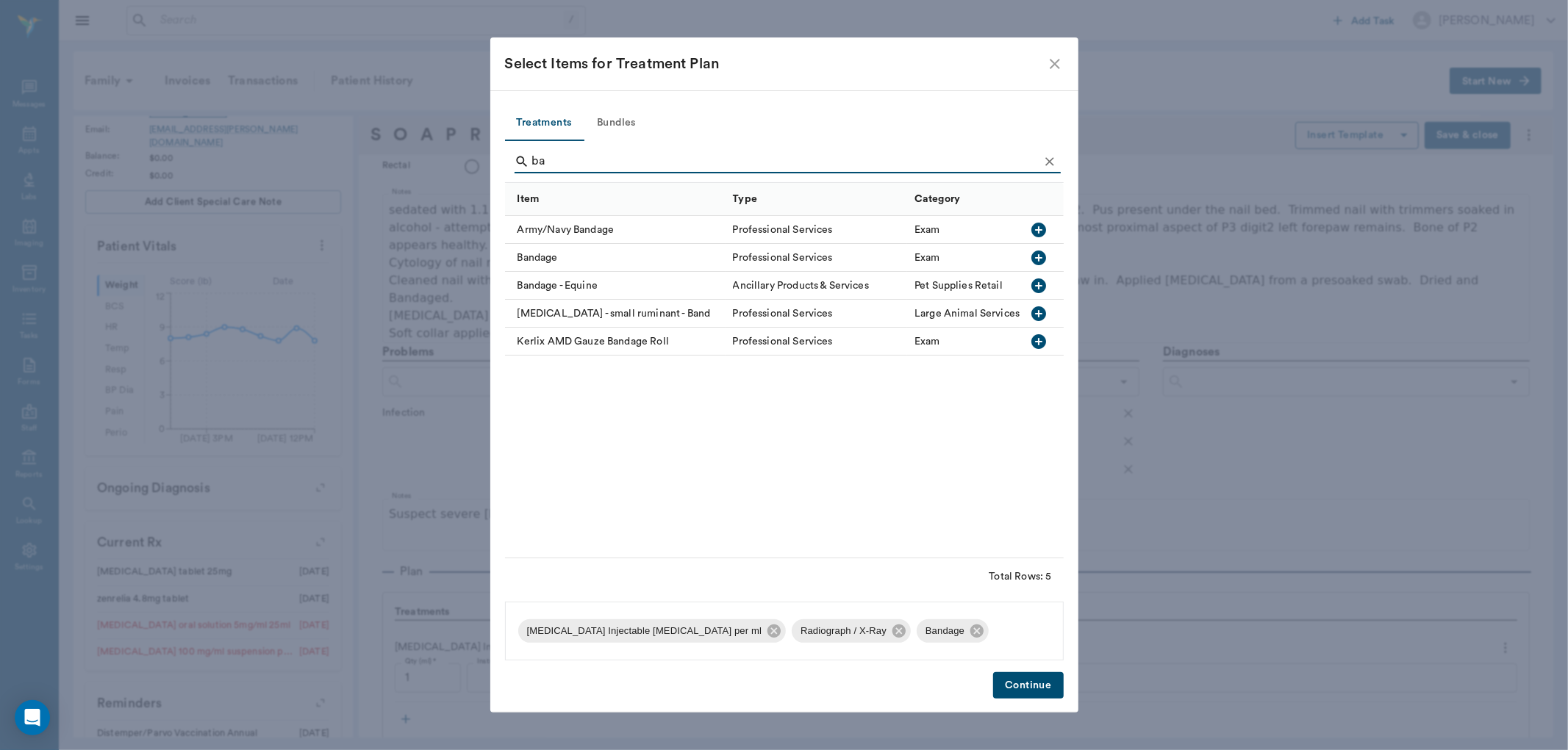
type input "b"
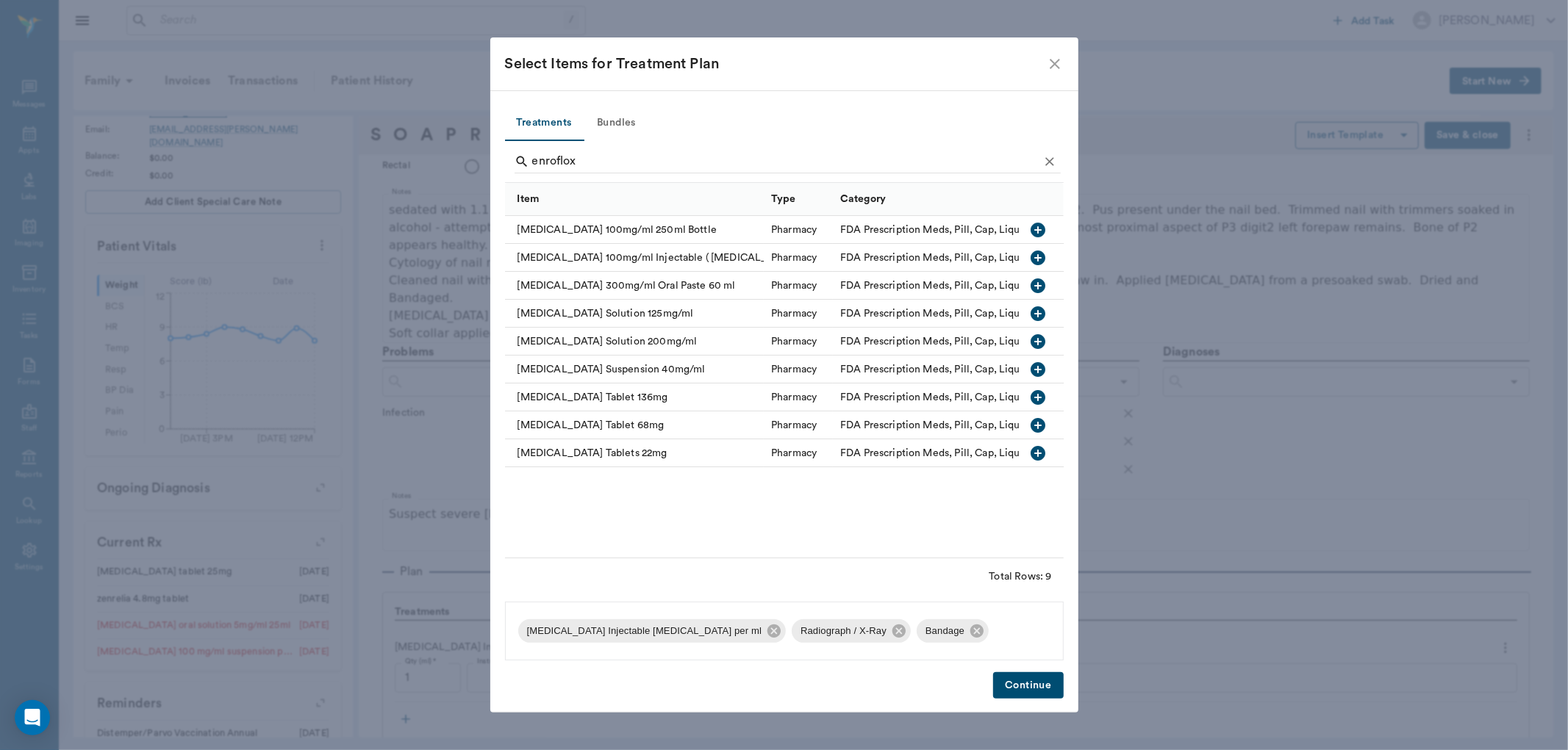
click at [1039, 429] on icon "button" at bounding box center [1039, 426] width 15 height 15
click at [1041, 424] on icon "button" at bounding box center [1039, 426] width 15 height 15
type input "e"
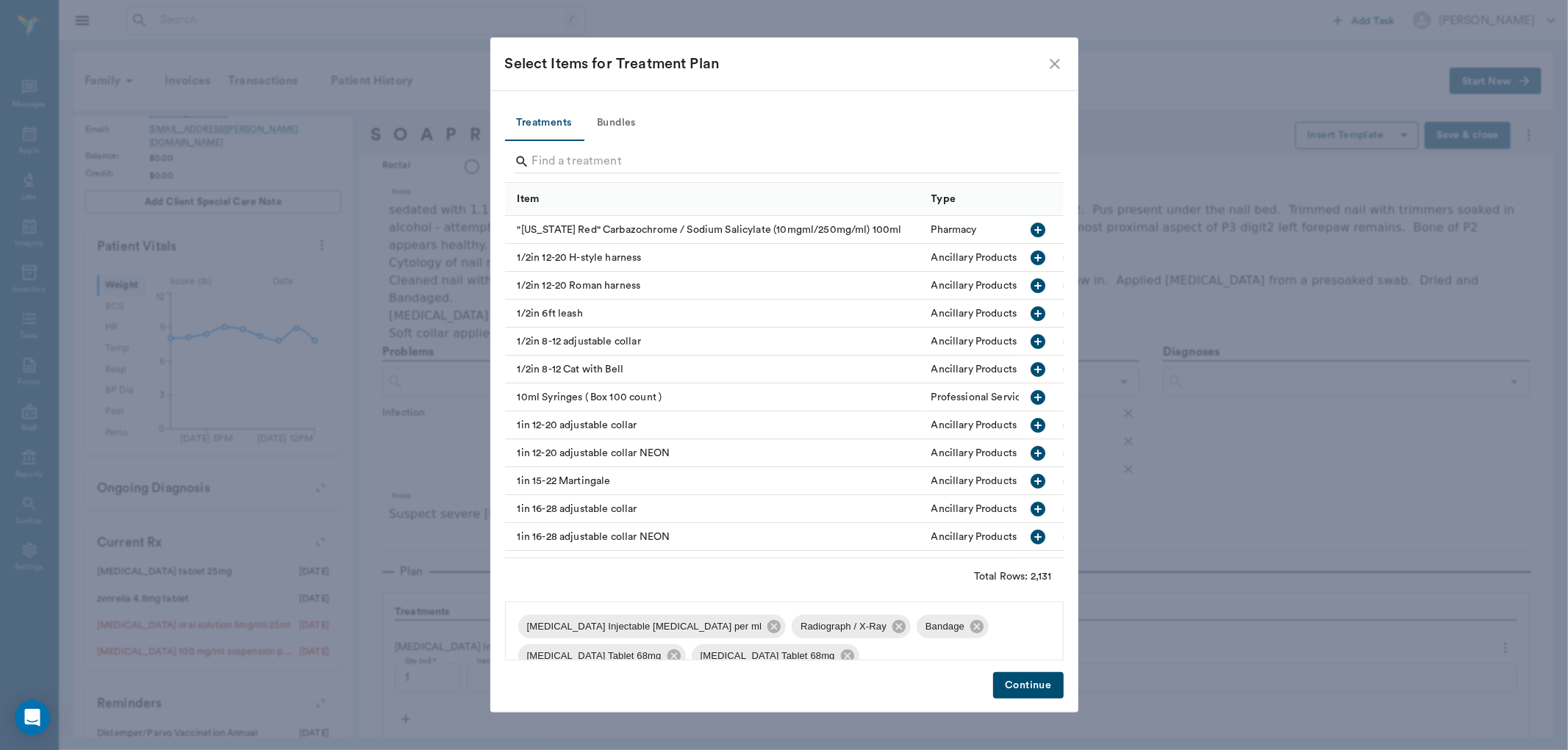
click at [1041, 689] on button "Continue" at bounding box center [1028, 685] width 70 height 27
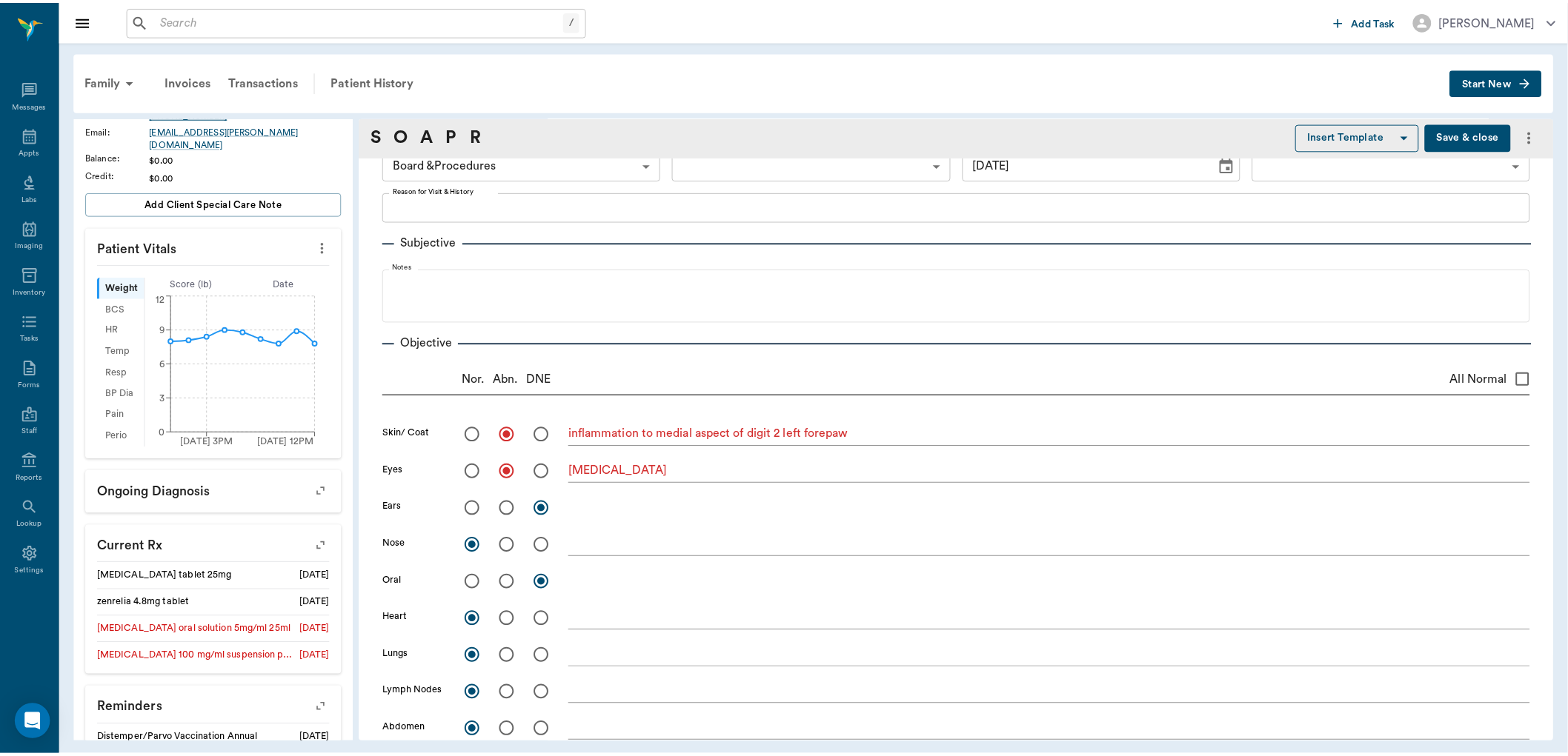
scroll to position [0, 0]
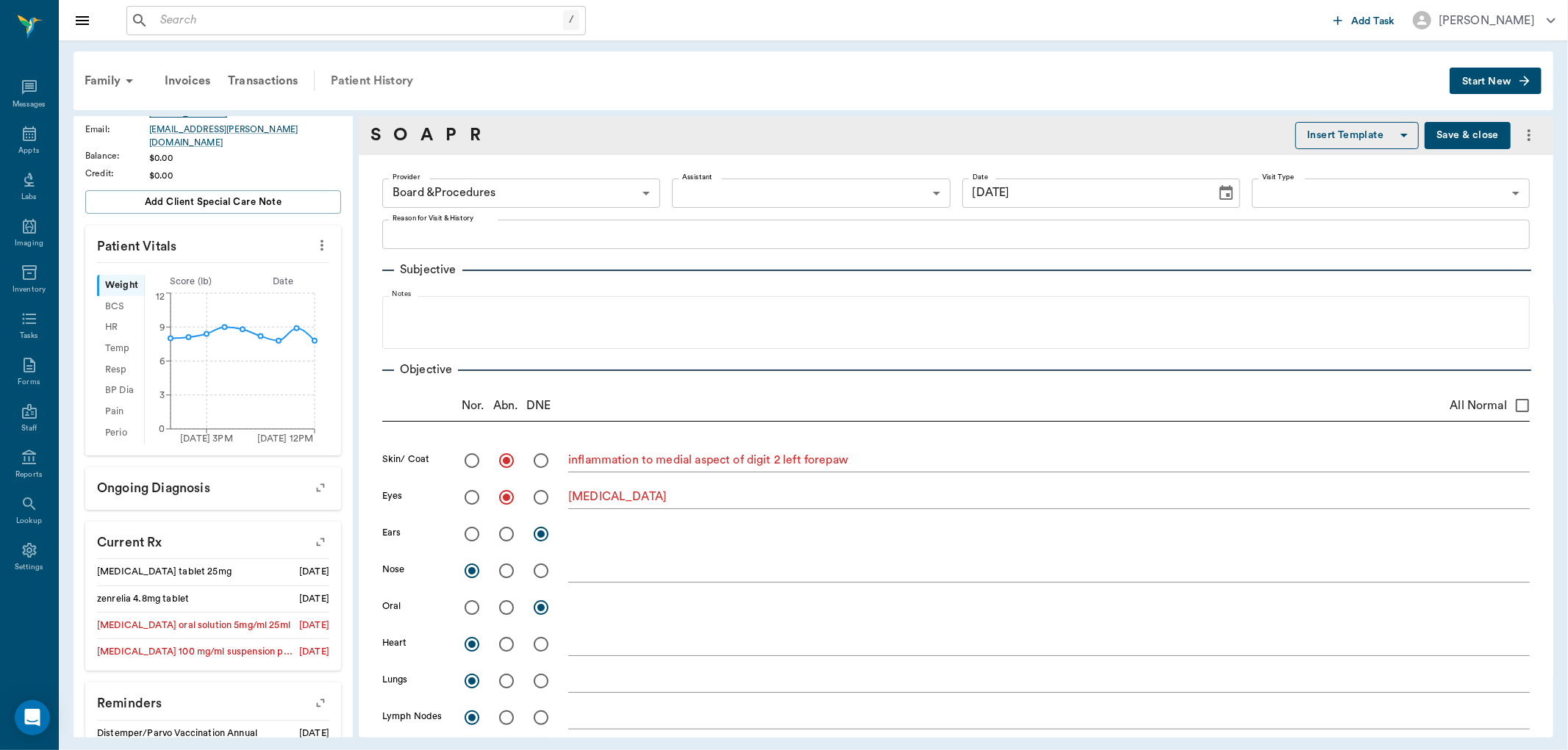
click at [383, 82] on div "Patient History" at bounding box center [372, 81] width 100 height 36
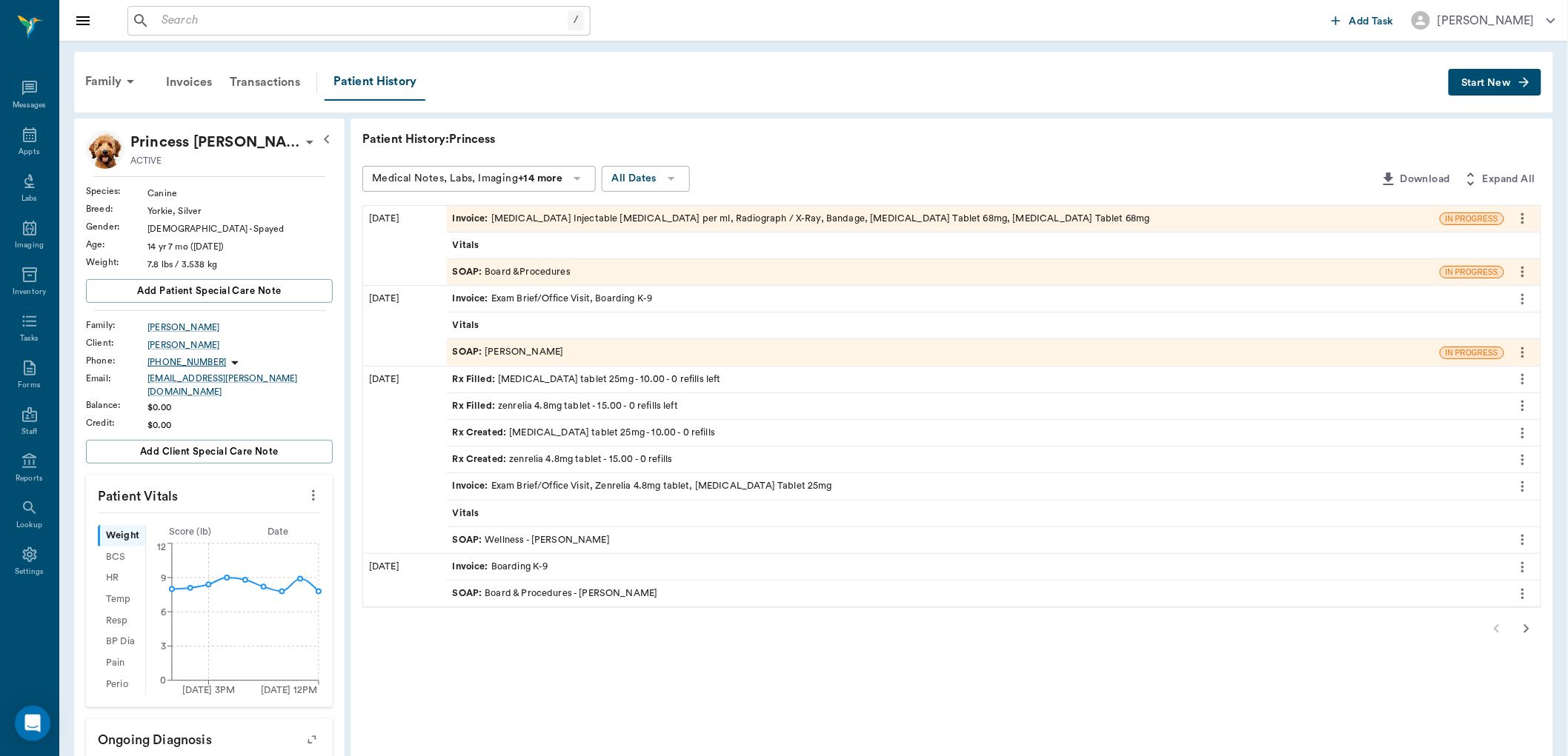
click at [533, 488] on div "Invoice : Exam Brief/Office Visit, Zenrelia 4.8mg tablet, [MEDICAL_DATA] Tablet…" at bounding box center [642, 486] width 379 height 14
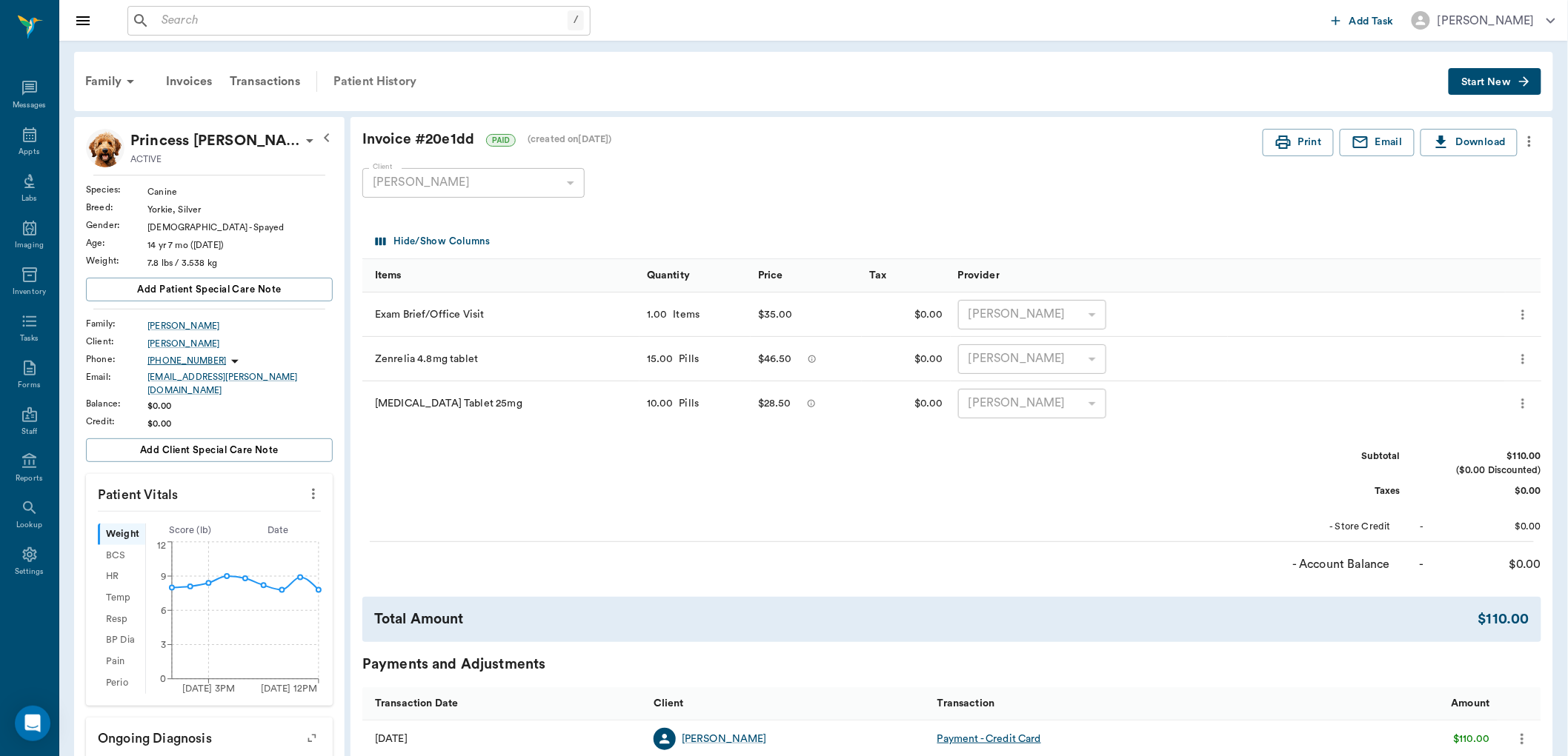
click at [374, 80] on div "Patient History" at bounding box center [375, 82] width 101 height 36
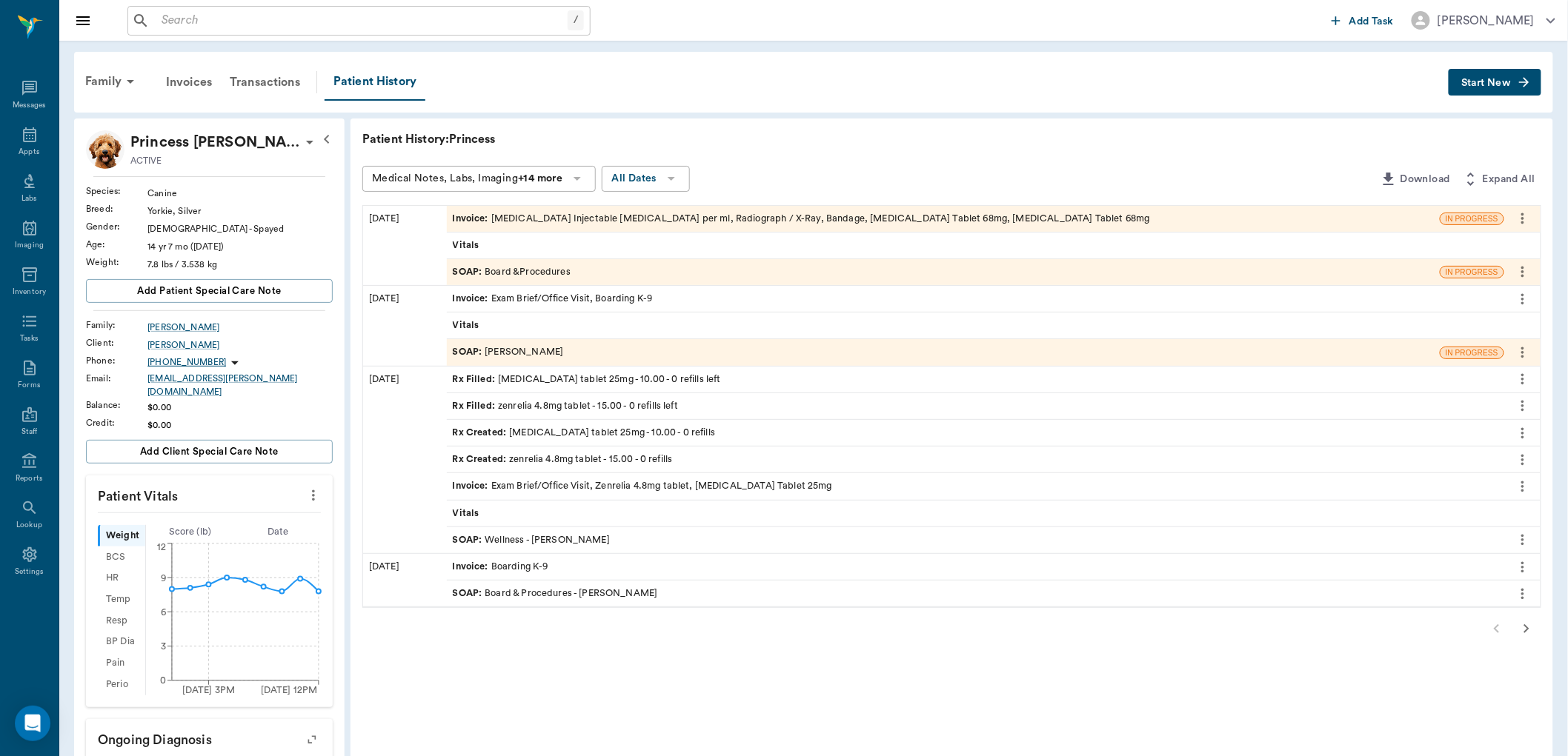
click at [491, 542] on div "SOAP : Wellness - [PERSON_NAME]" at bounding box center [531, 540] width 157 height 14
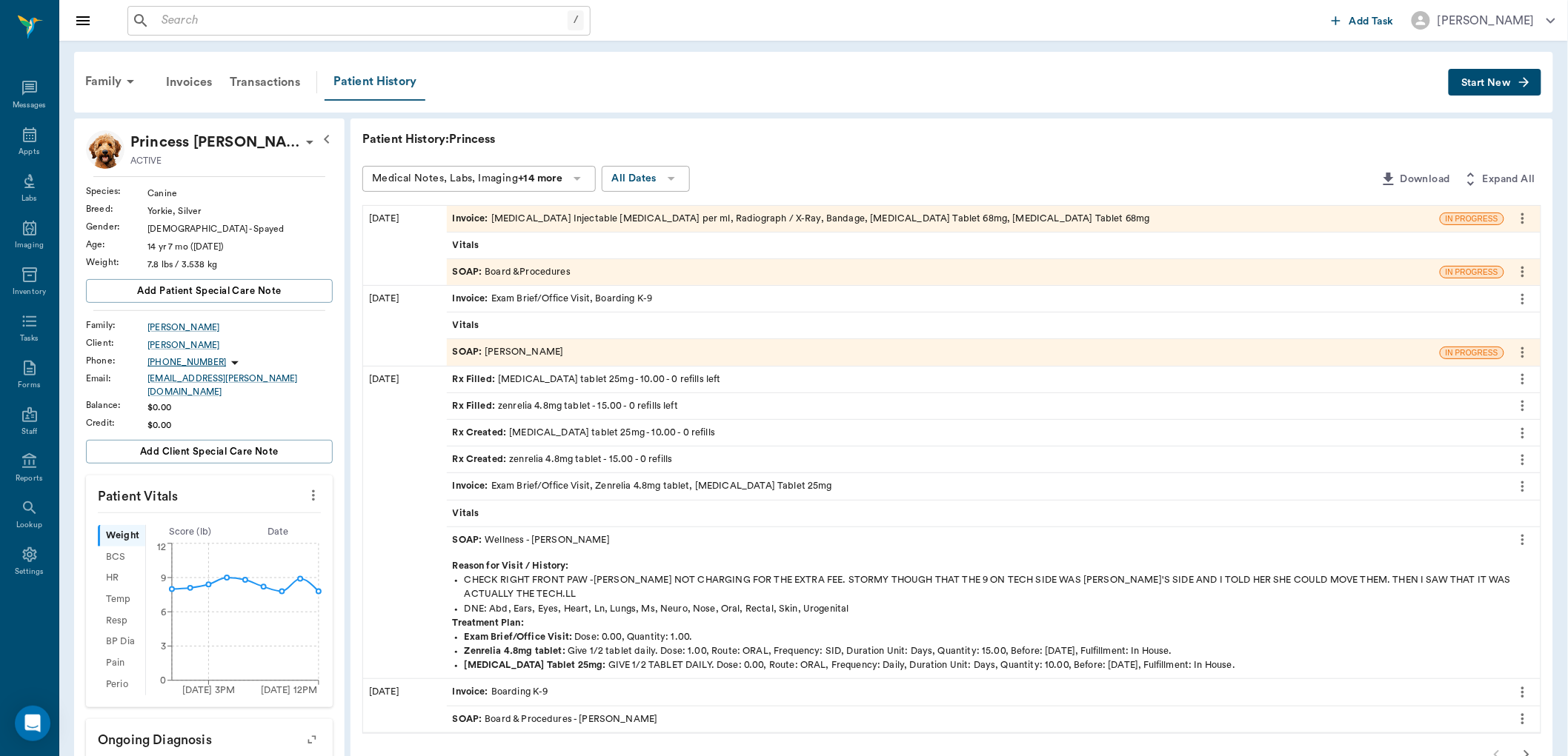
click at [402, 79] on div "Patient History" at bounding box center [375, 82] width 101 height 37
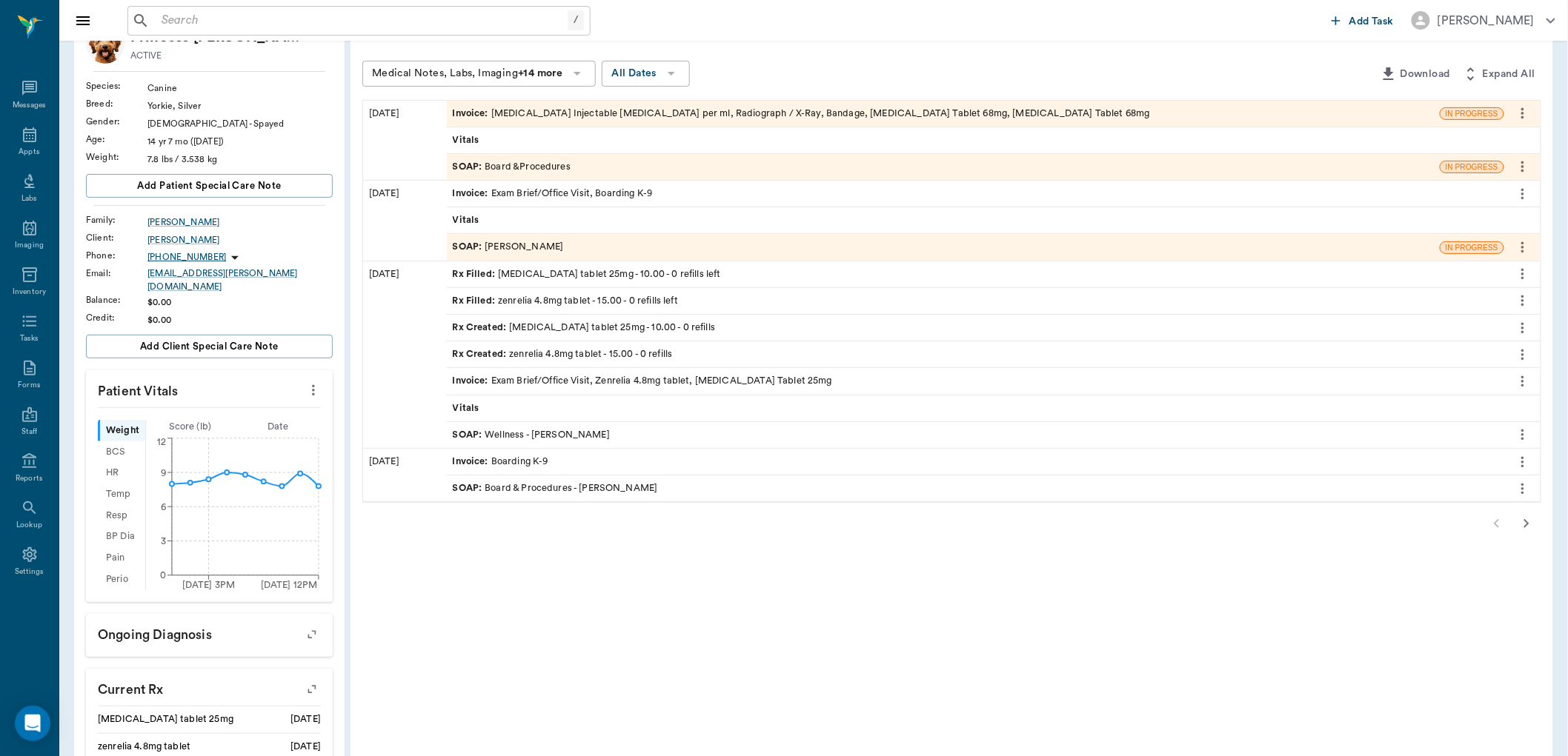
scroll to position [247, 0]
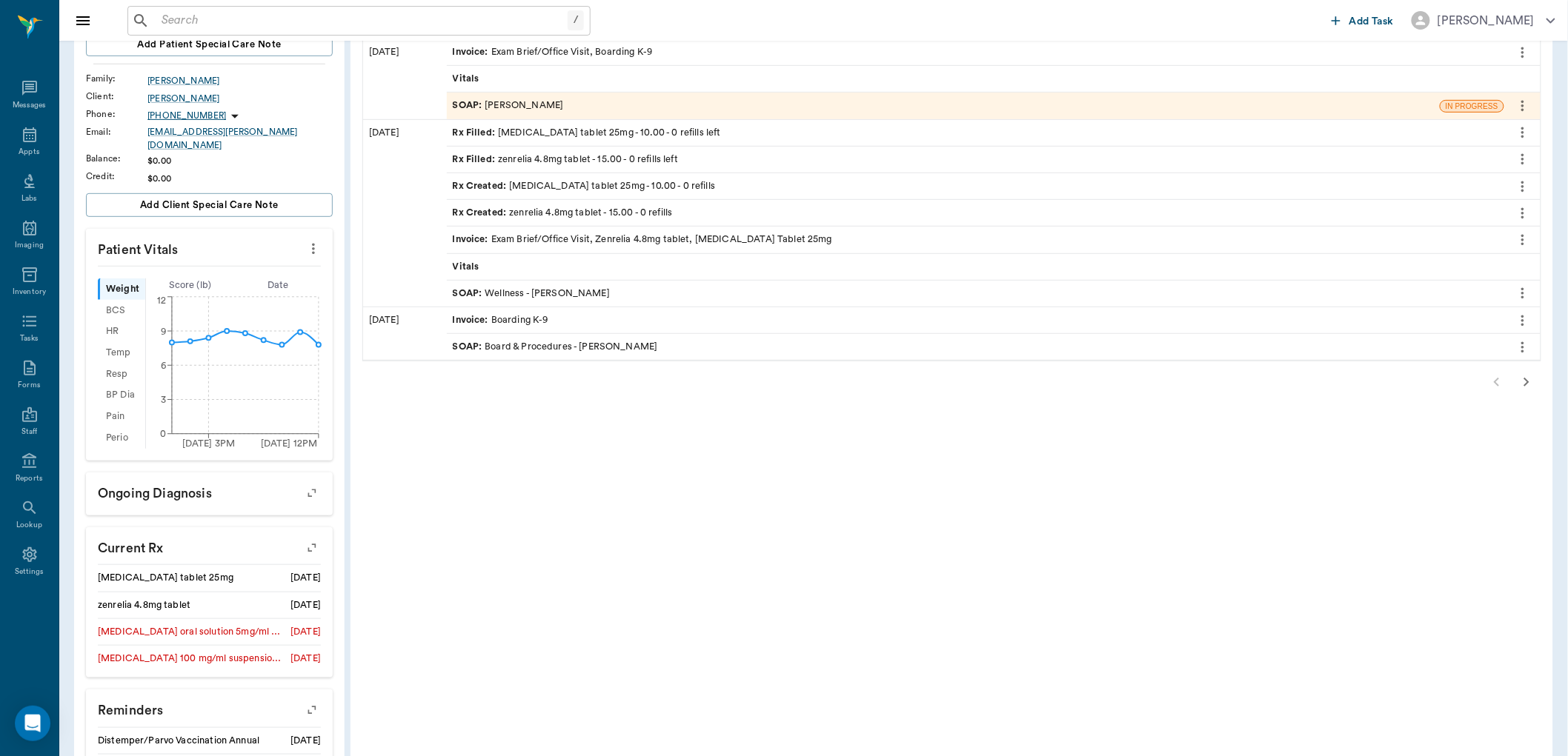
click at [1525, 384] on icon "button" at bounding box center [1527, 382] width 18 height 18
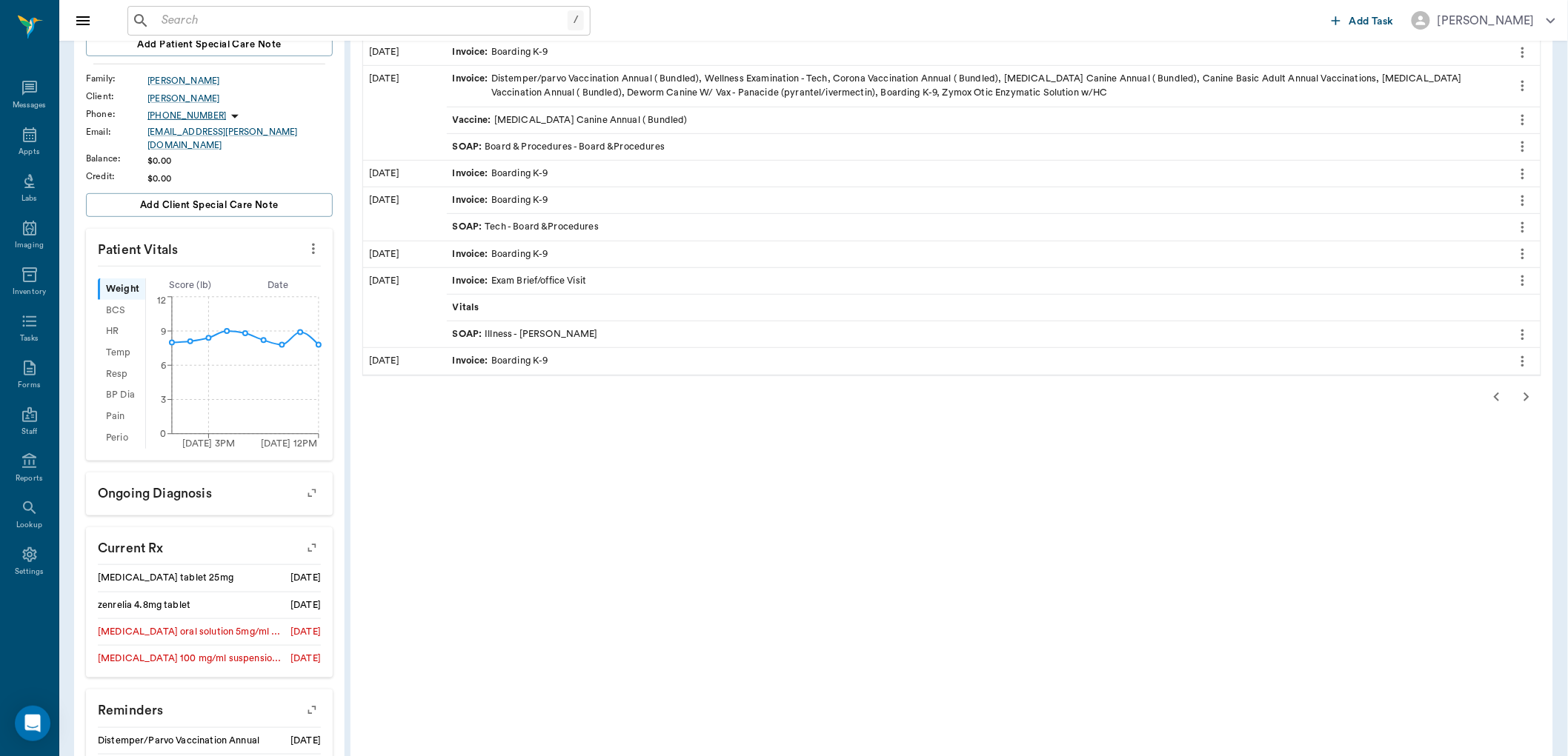
click at [1524, 393] on icon "button" at bounding box center [1527, 397] width 18 height 18
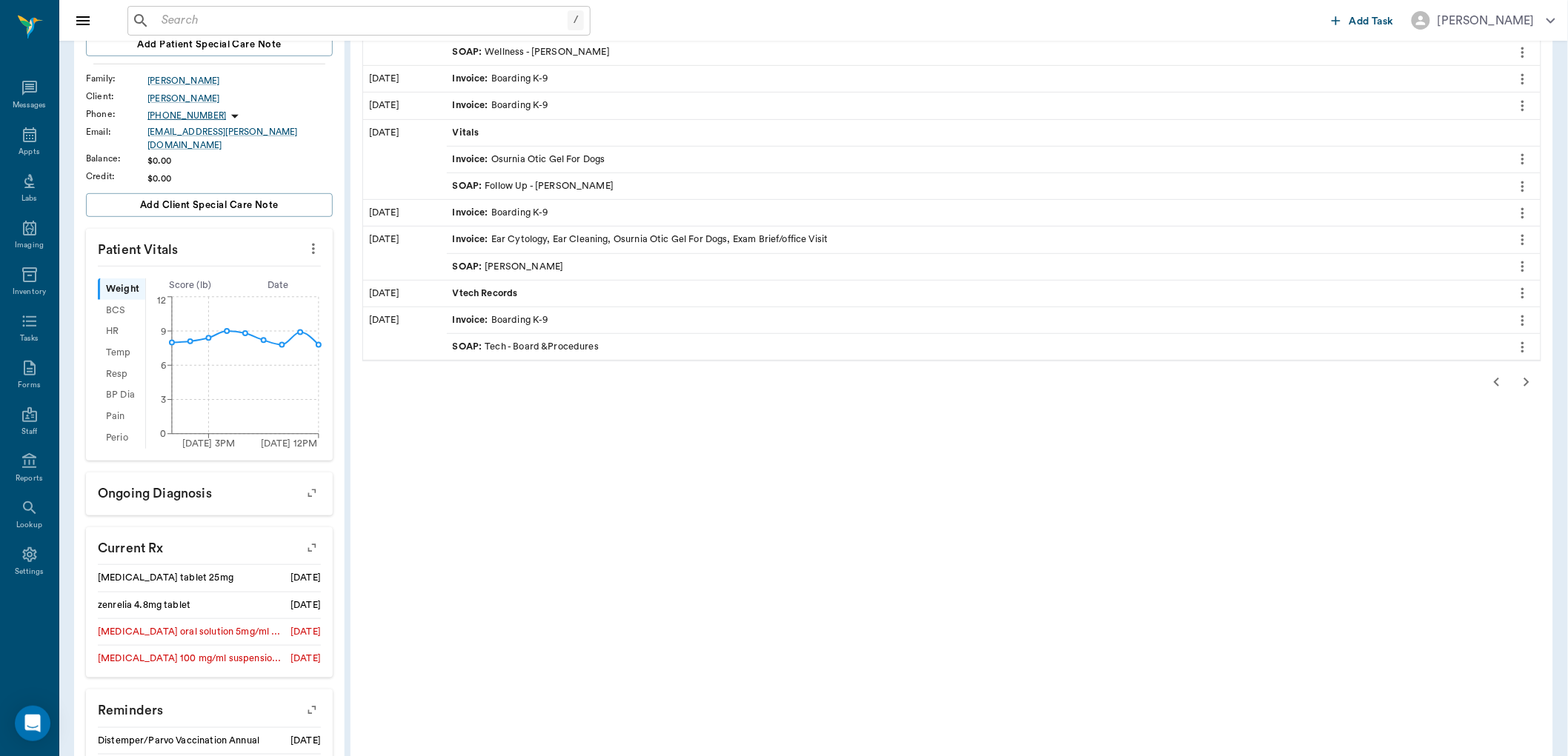
click at [521, 52] on div "SOAP : Wellness - Dr. Bert Ellsworth" at bounding box center [531, 52] width 157 height 14
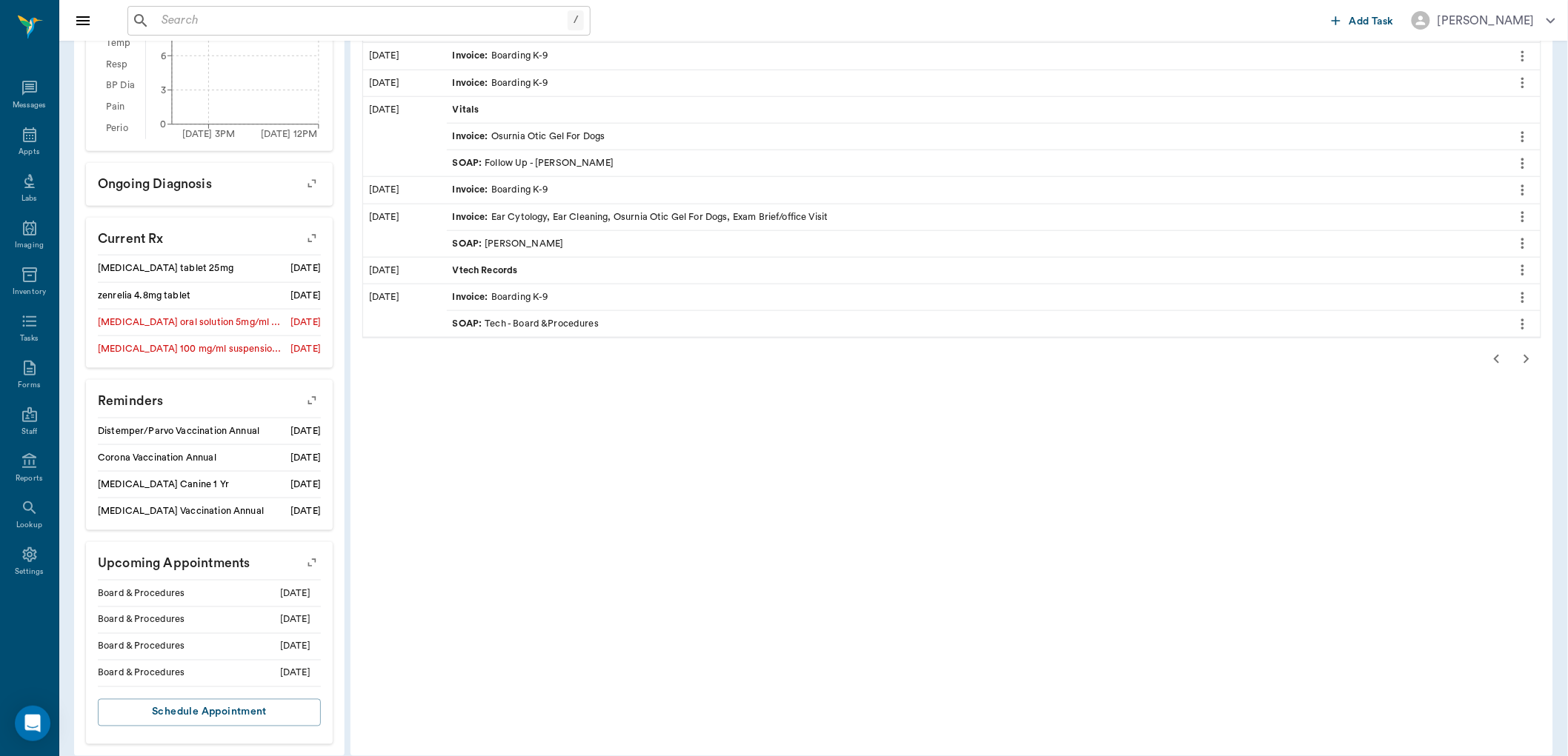
scroll to position [565, 0]
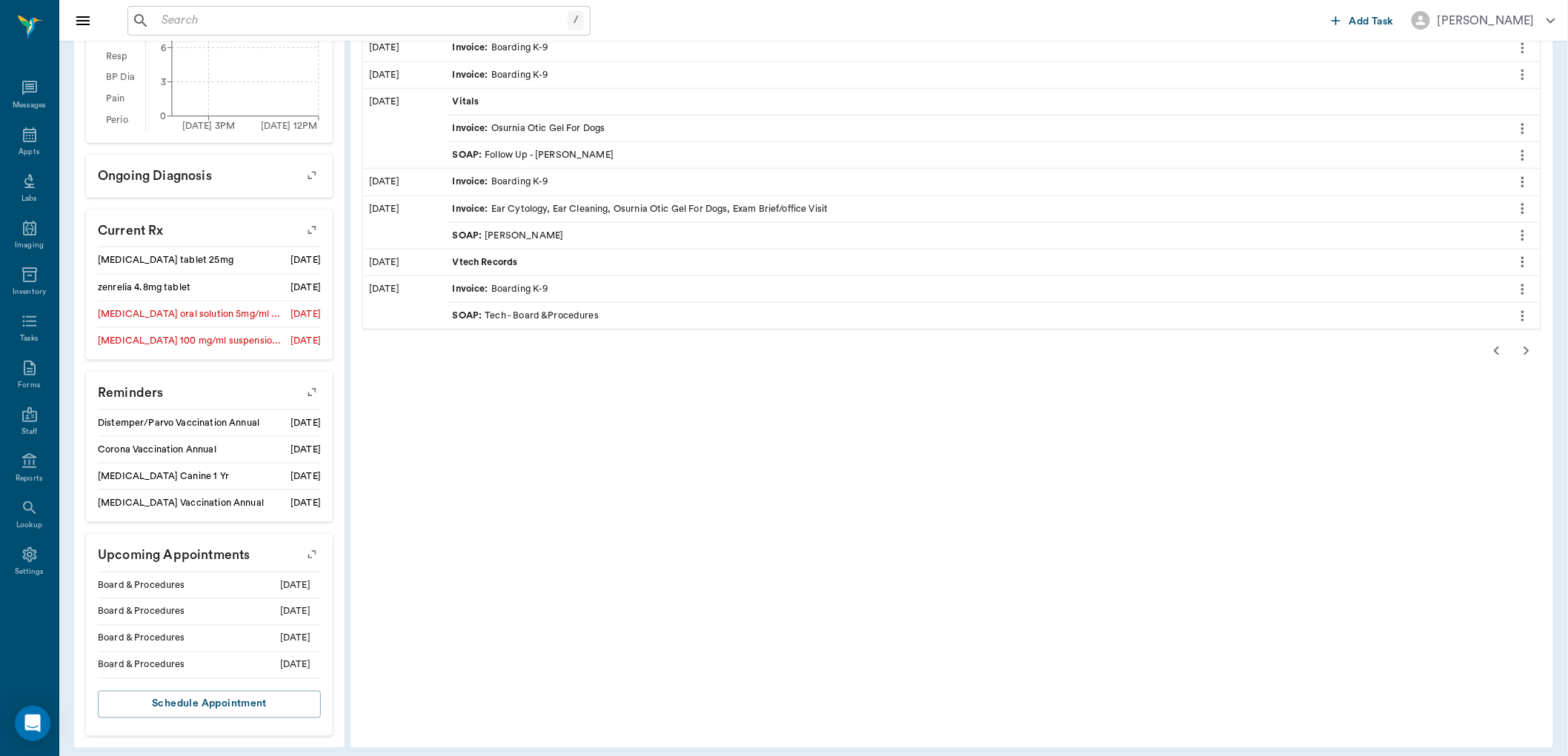
click at [1500, 353] on icon "button" at bounding box center [1497, 351] width 18 height 18
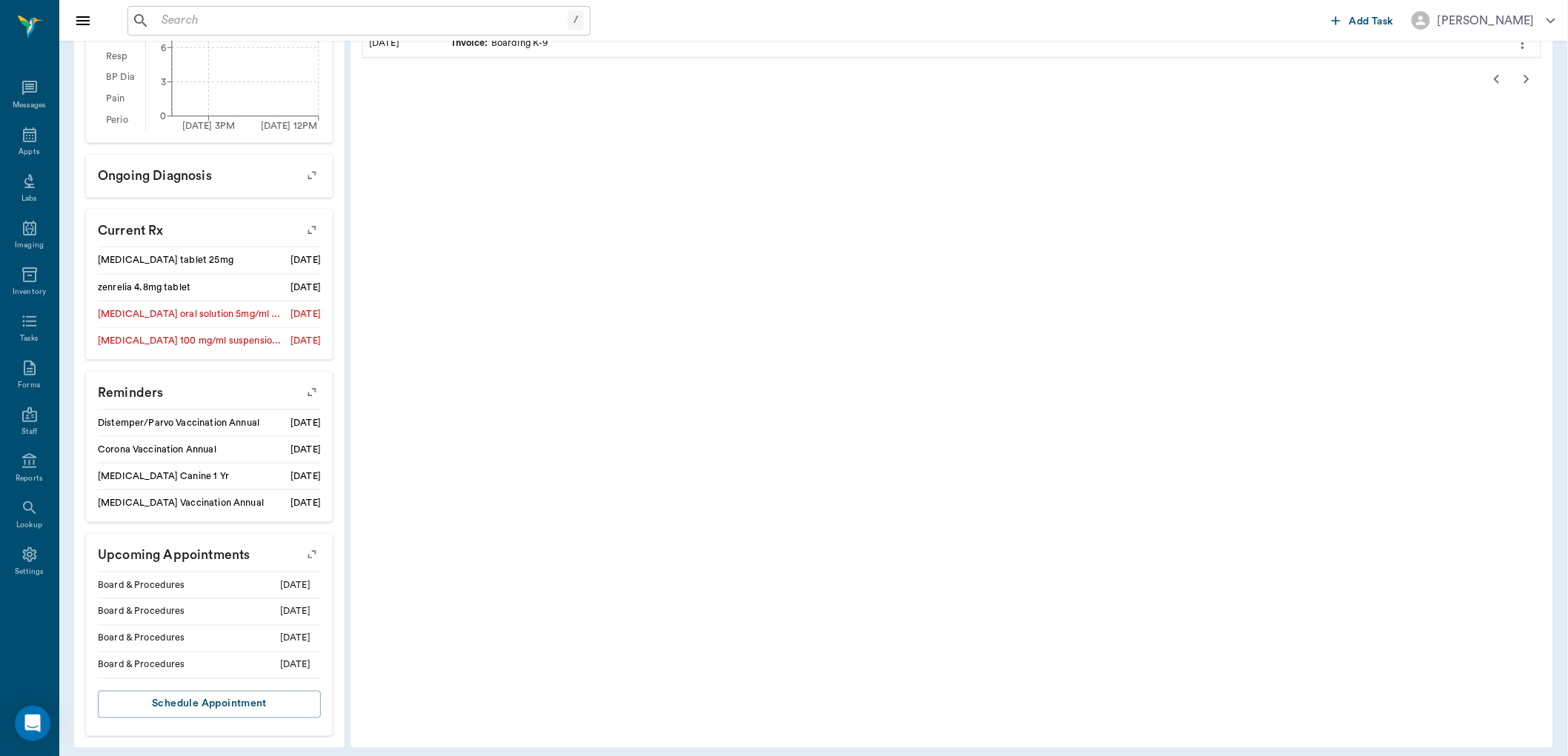
click at [1498, 78] on icon "button" at bounding box center [1497, 79] width 18 height 18
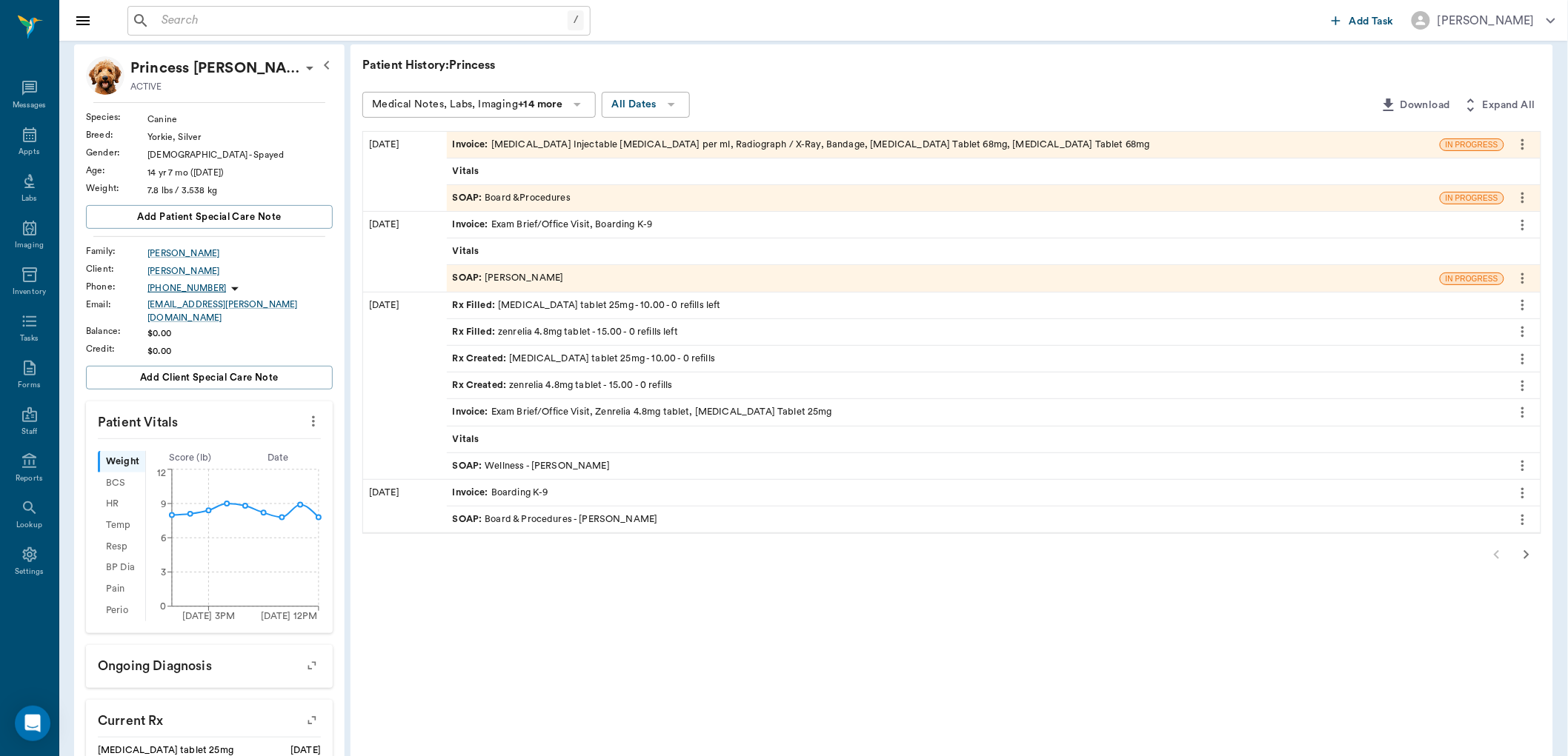
scroll to position [70, 0]
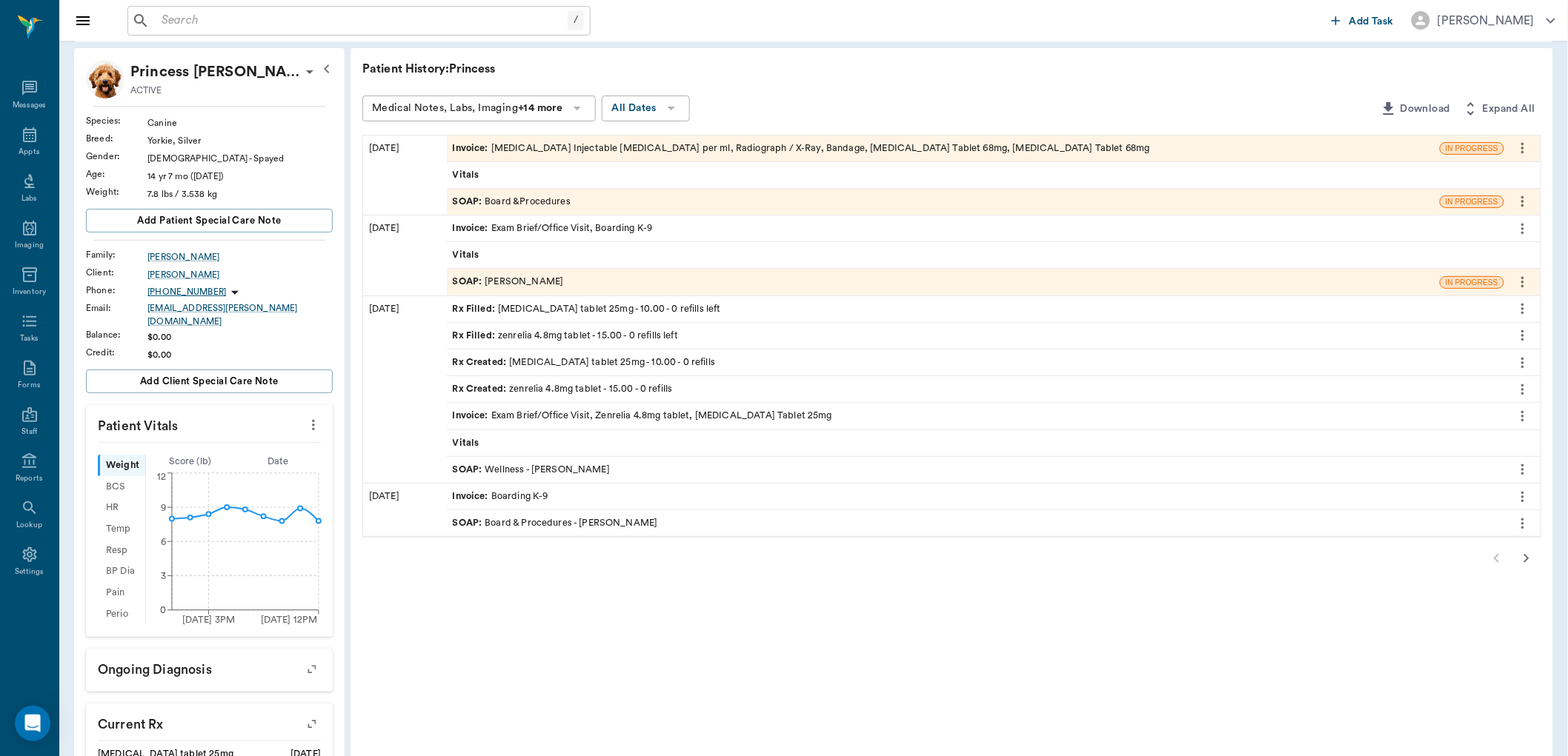
click at [557, 197] on div "SOAP : Board &Procedures" at bounding box center [512, 202] width 118 height 14
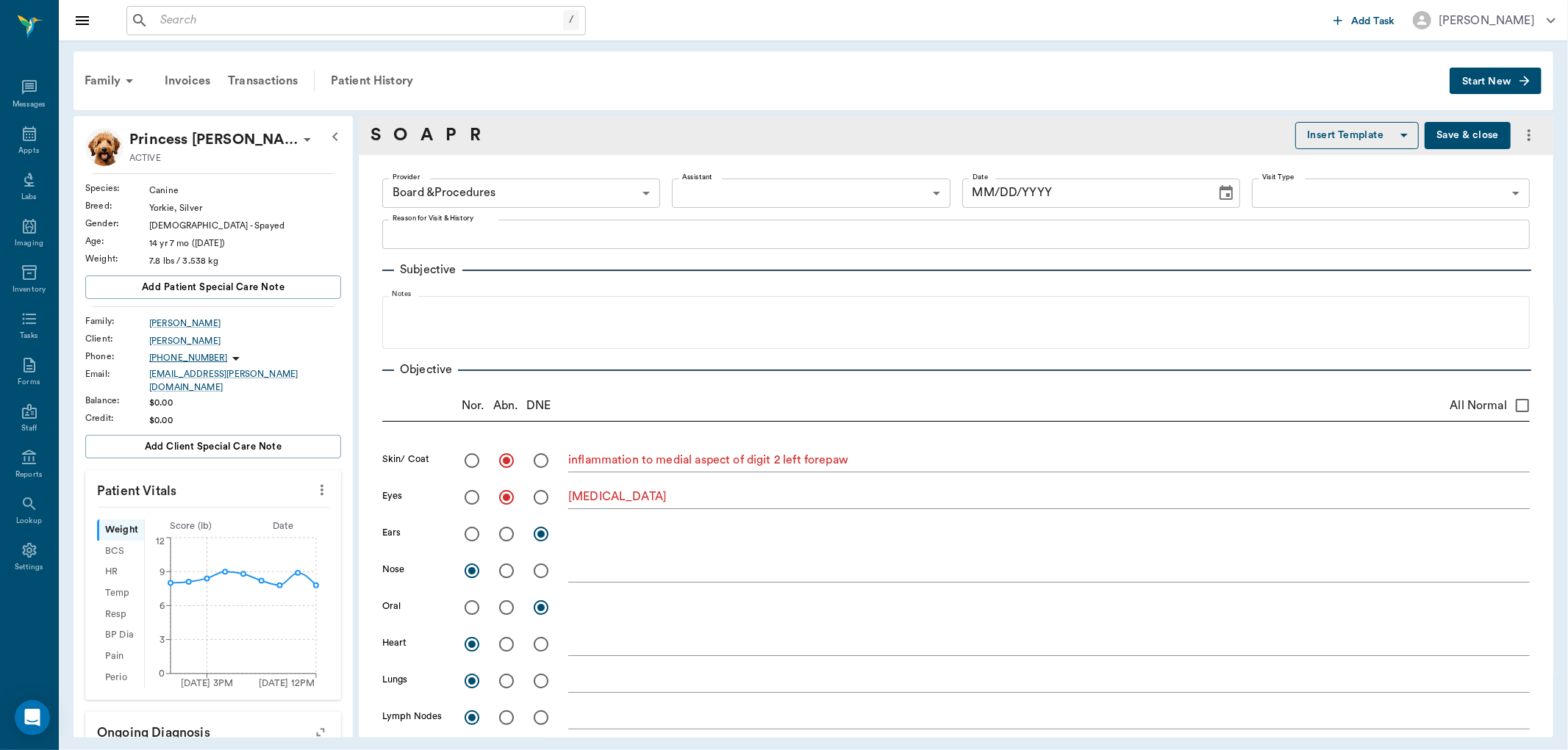
type input "63ec2f075fda476ae8351a51"
radio input "true"
type textarea "inflammation to medial aspect of digit 2 left forepaw"
radio input "true"
type textarea "[MEDICAL_DATA]"
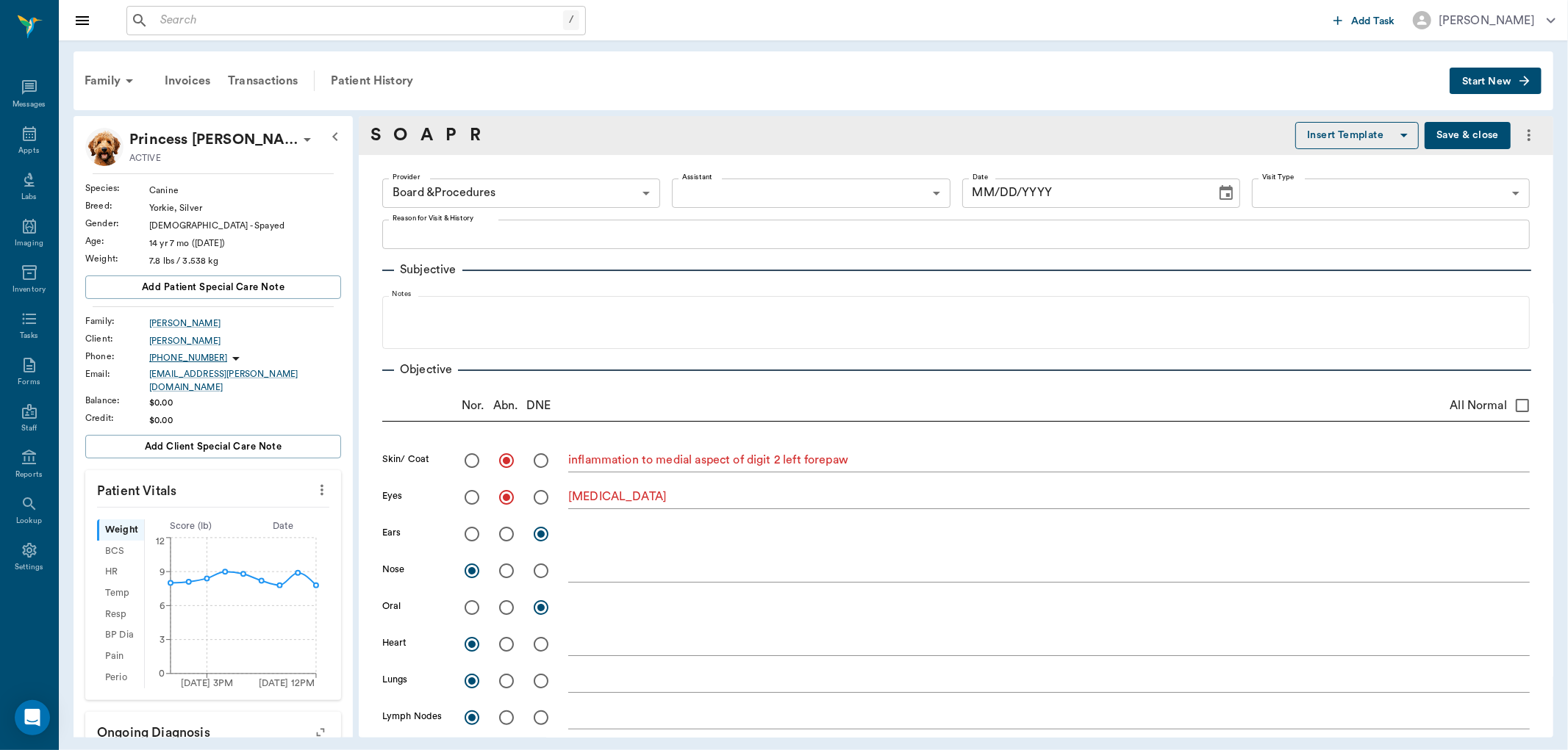
radio input "true"
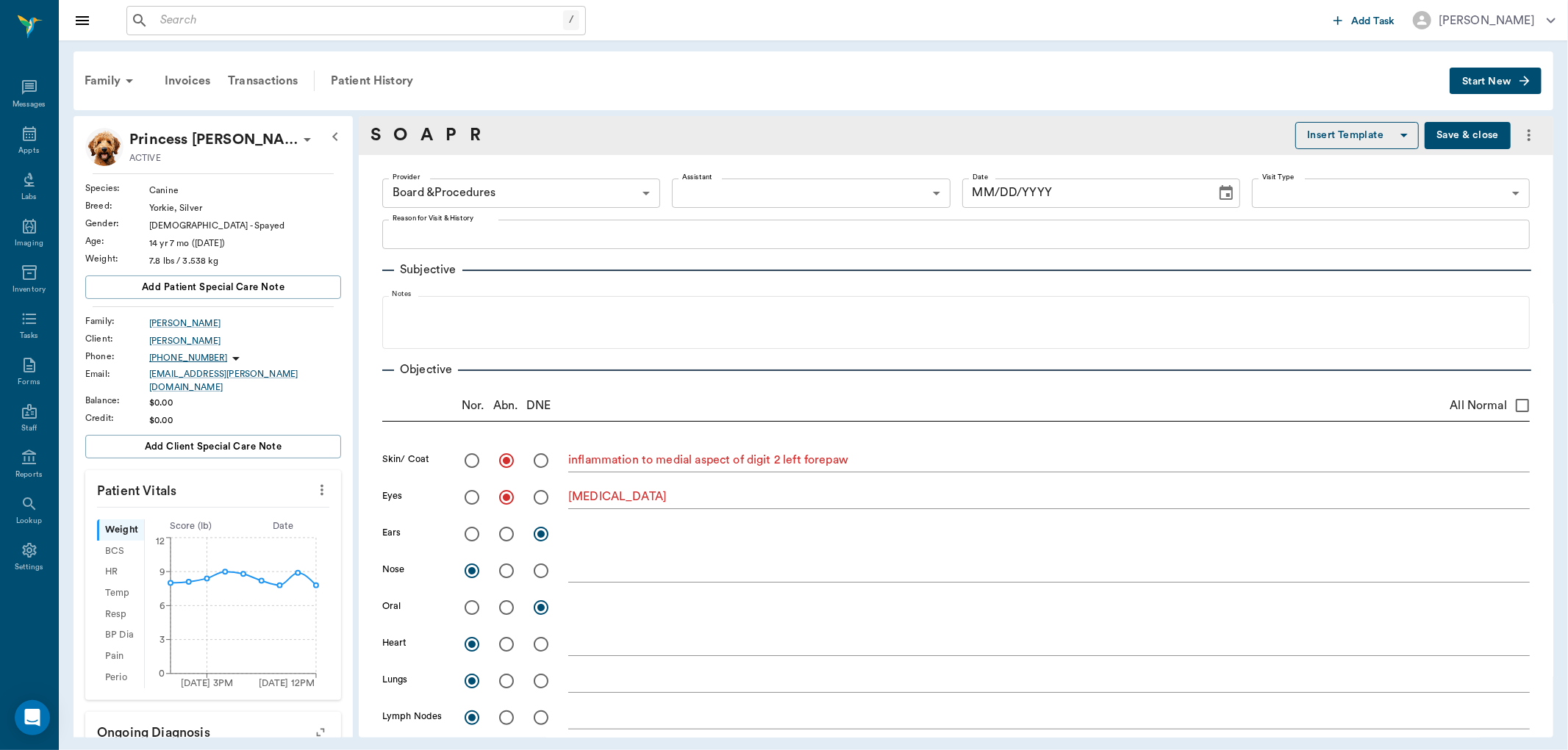
radio input "true"
type textarea "left forepaw 2nd digit is very swollen and tender at distal aspect. Is weight b…"
radio input "true"
type textarea "limited exam wnl"
type input "[DATE]"
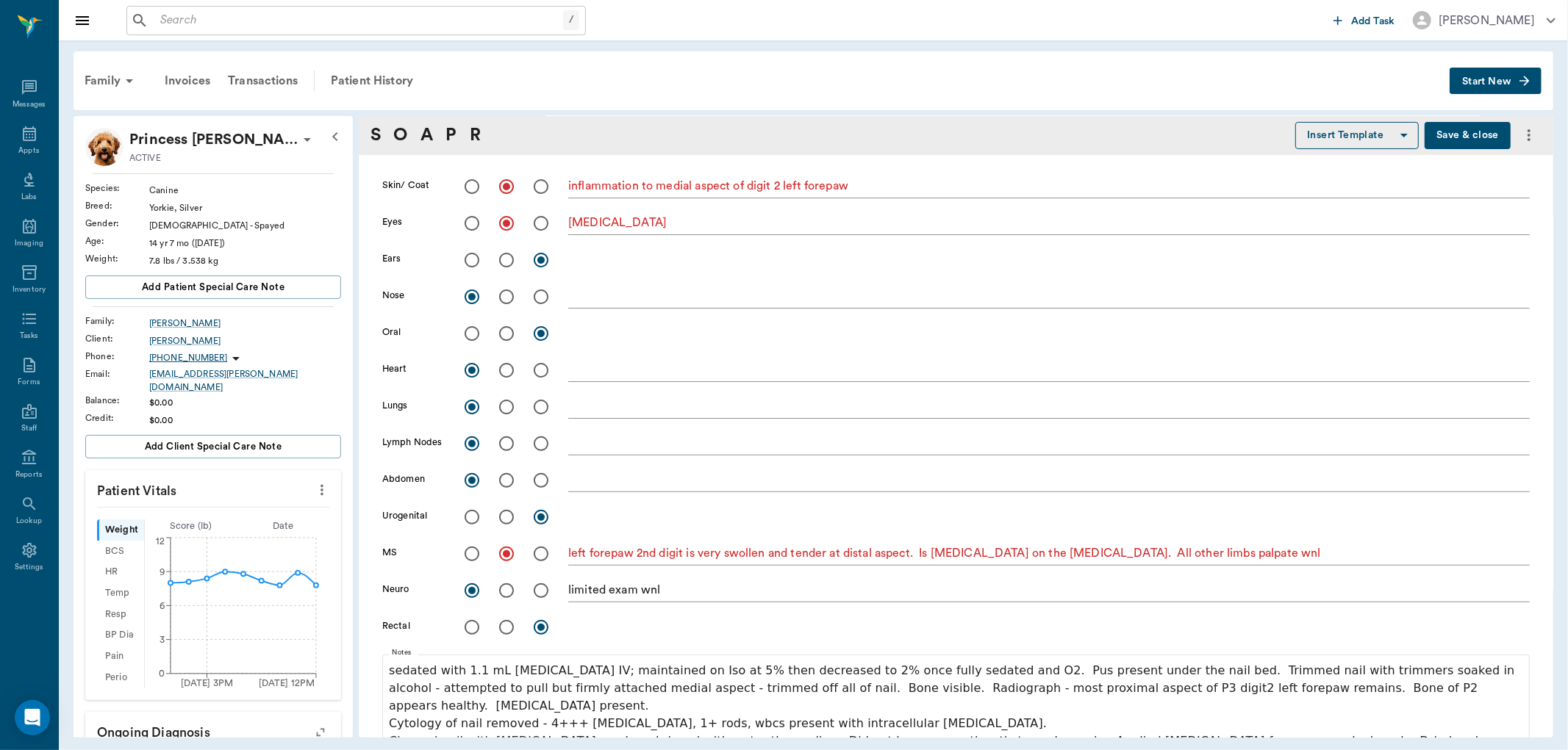
scroll to position [326, 0]
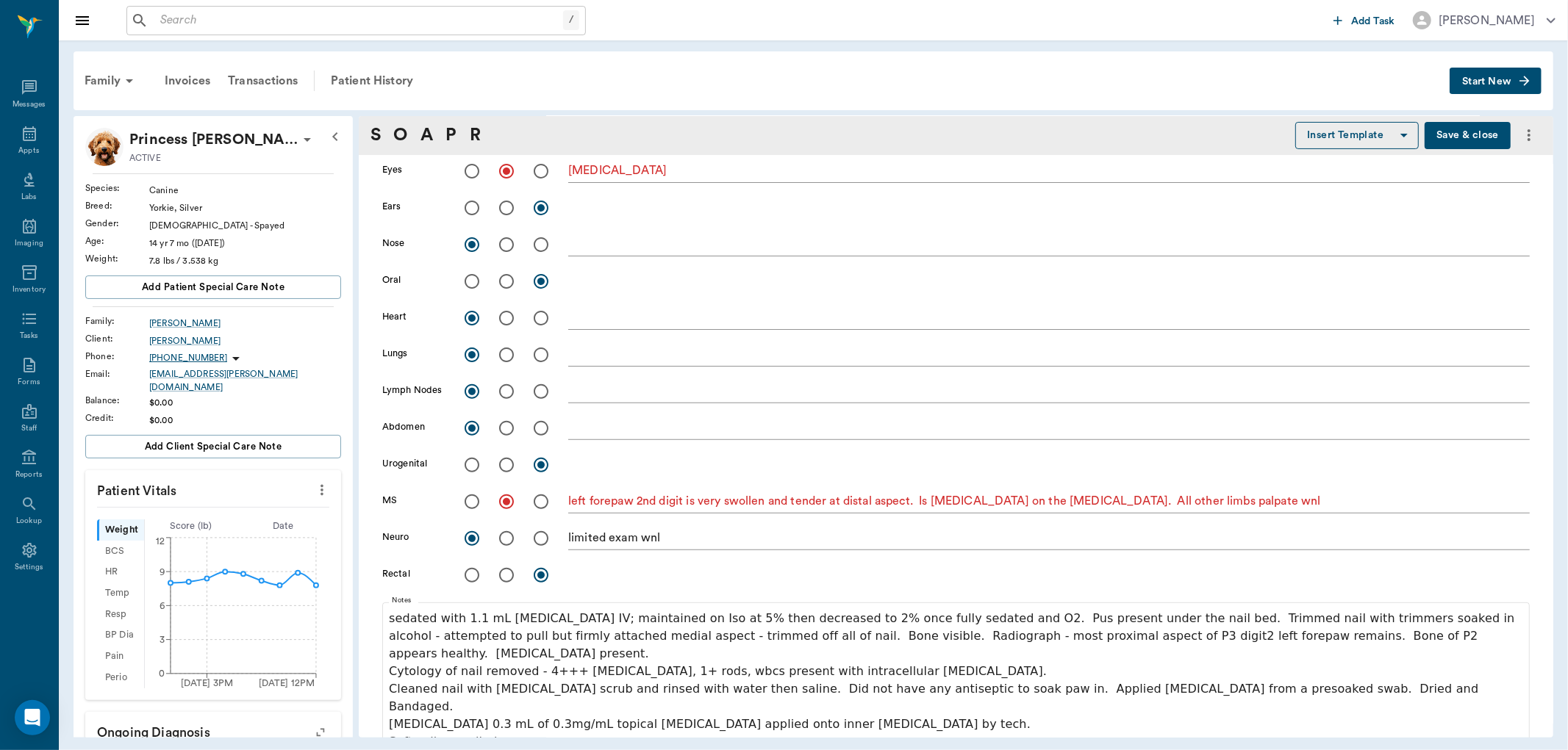
click at [1276, 496] on textarea "left forepaw 2nd digit is very swollen and tender at distal aspect. Is weight b…" at bounding box center [1049, 501] width 962 height 17
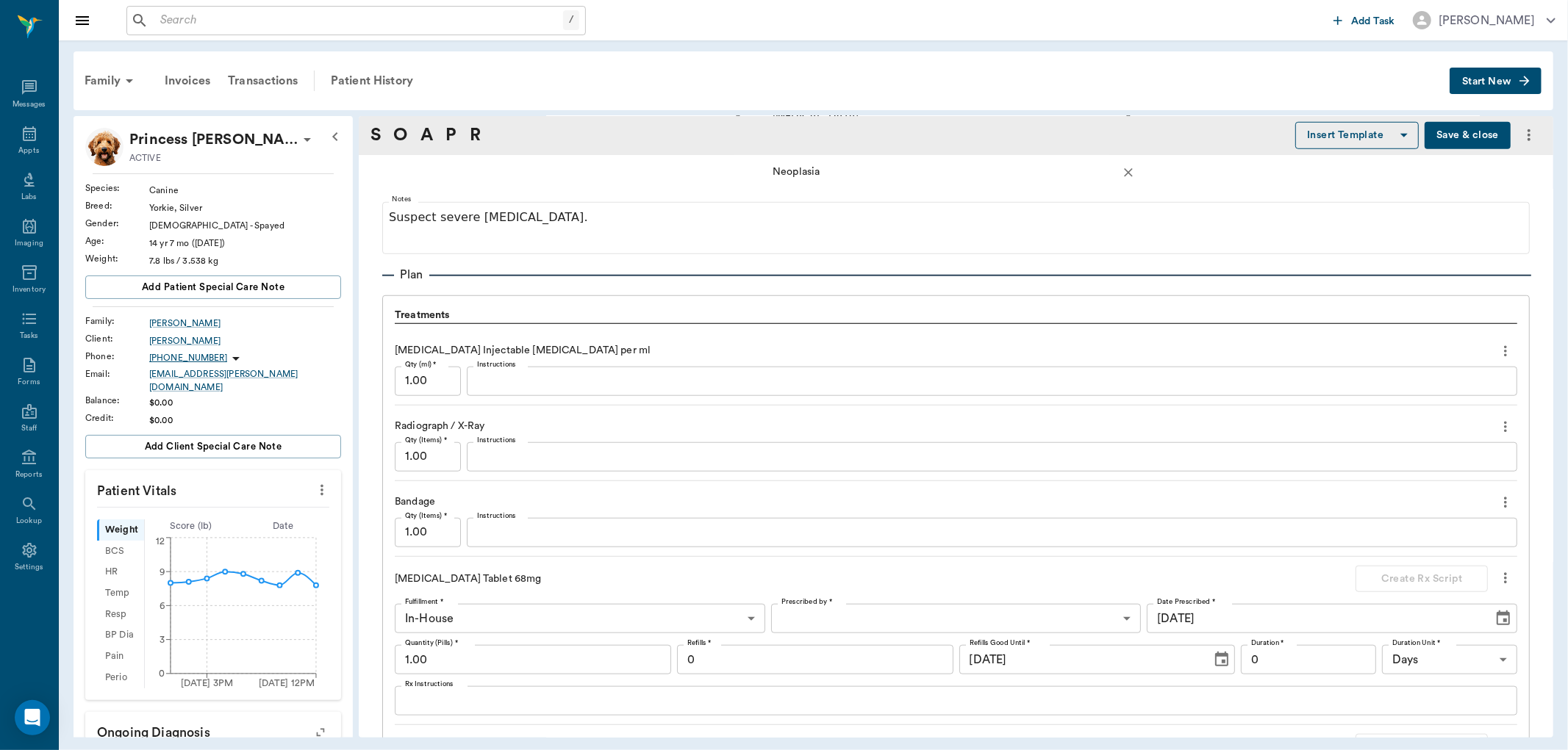
scroll to position [1387, 0]
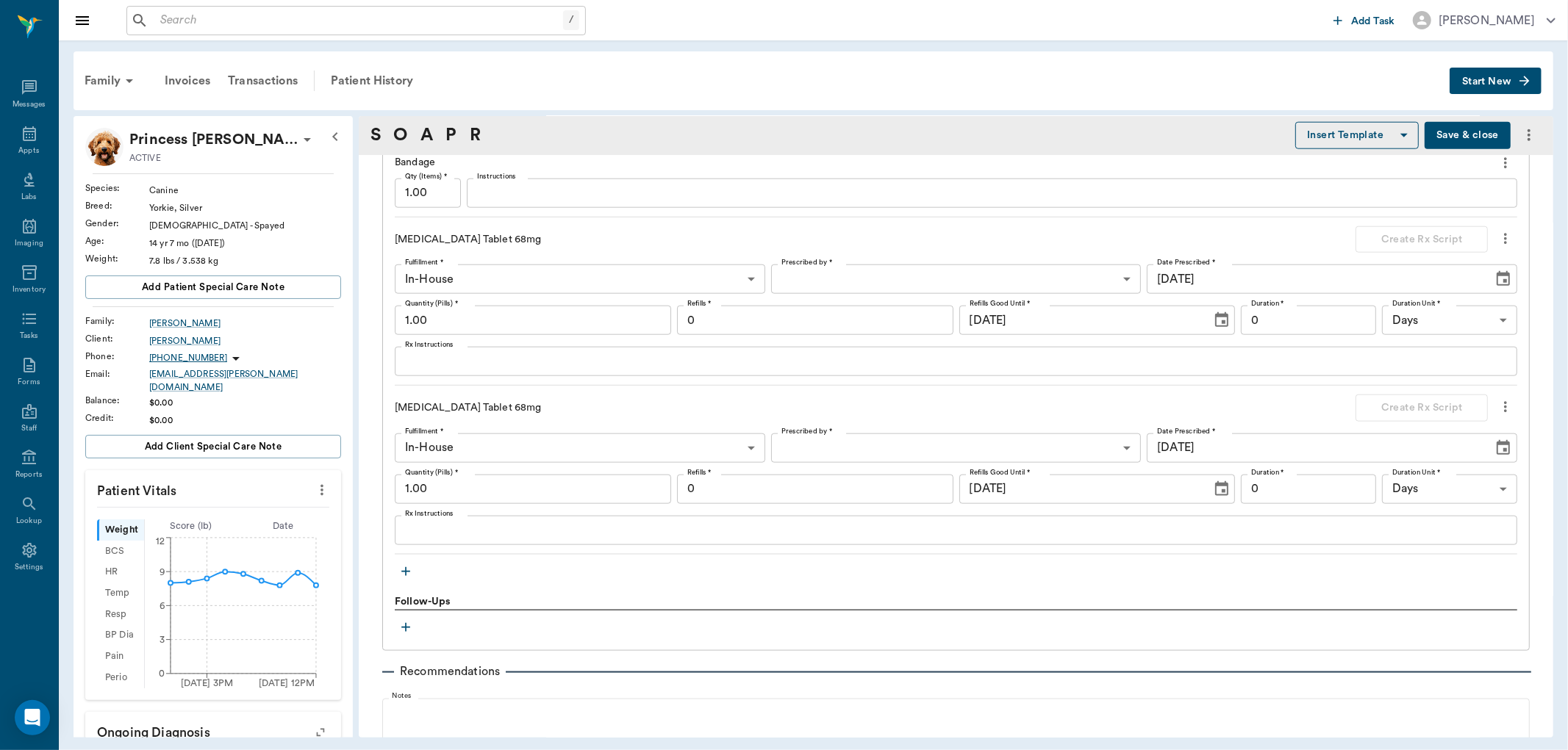
type textarea "left forepaw 2nd digit is very swollen and tender at distal aspect. Is [MEDICAL…"
click at [401, 565] on icon "button" at bounding box center [406, 572] width 15 height 15
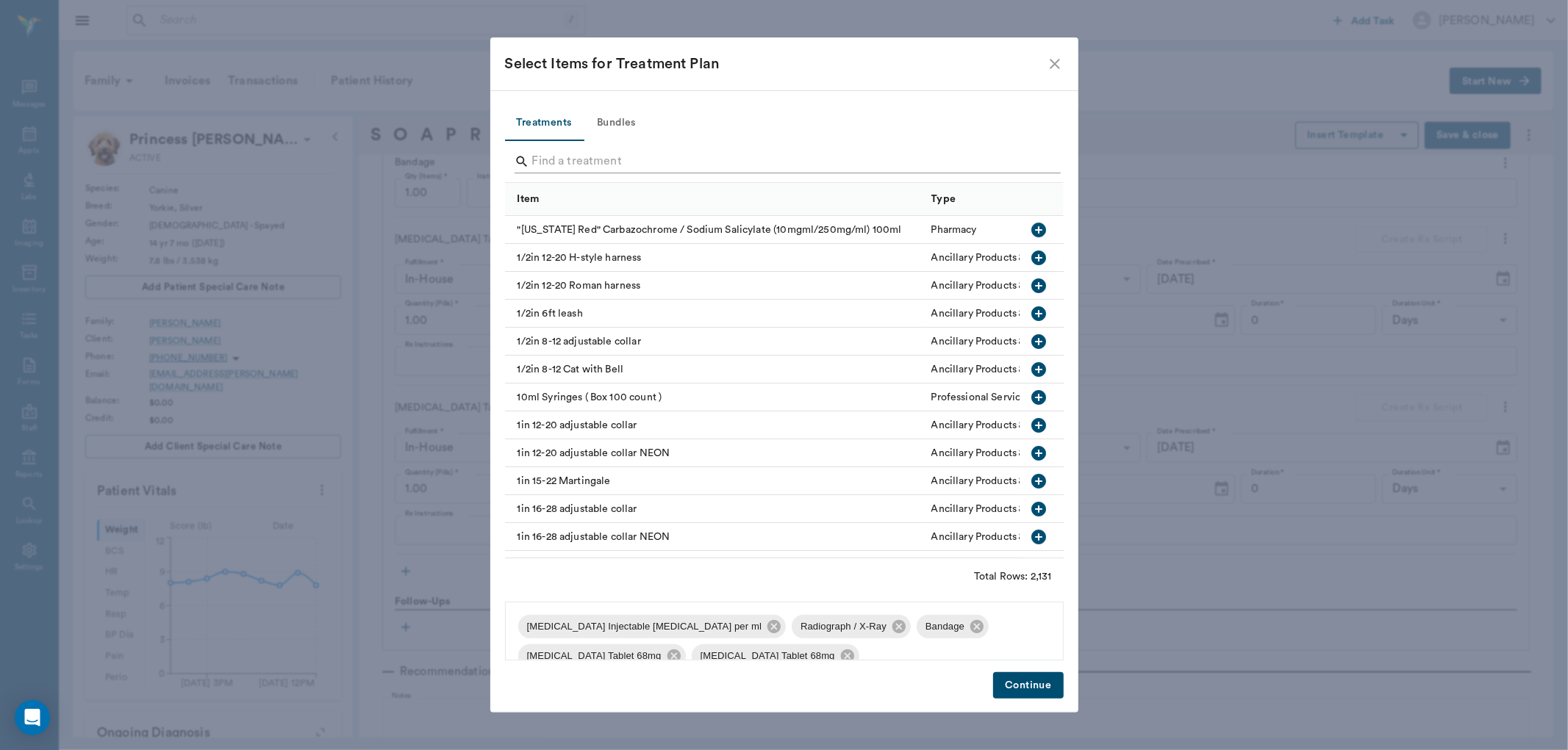
click at [753, 157] on input "Search" at bounding box center [785, 162] width 507 height 24
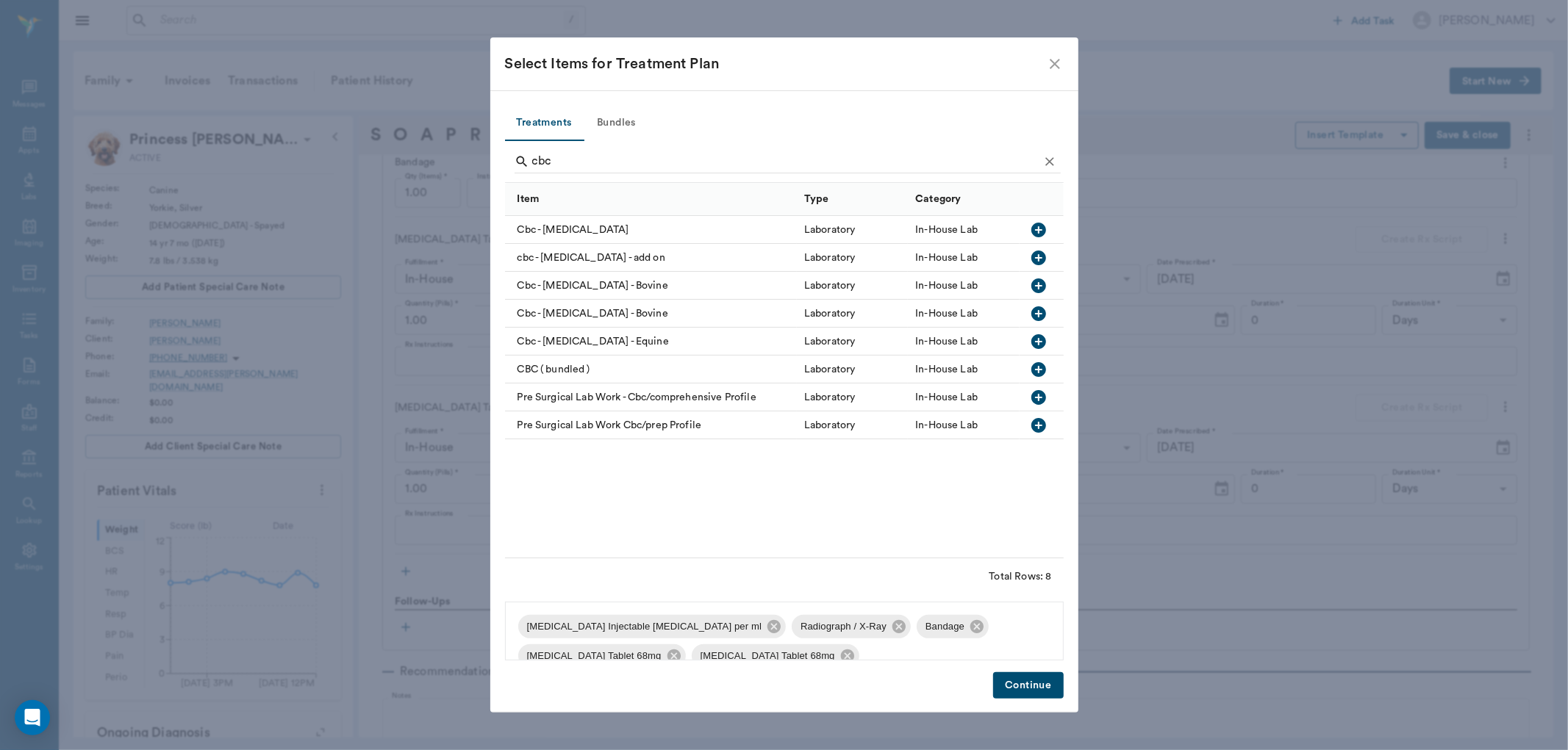
click at [1038, 260] on icon "button" at bounding box center [1039, 258] width 18 height 18
click at [804, 157] on input "cbc" at bounding box center [785, 162] width 507 height 24
click at [805, 157] on input "cbc" at bounding box center [785, 162] width 507 height 24
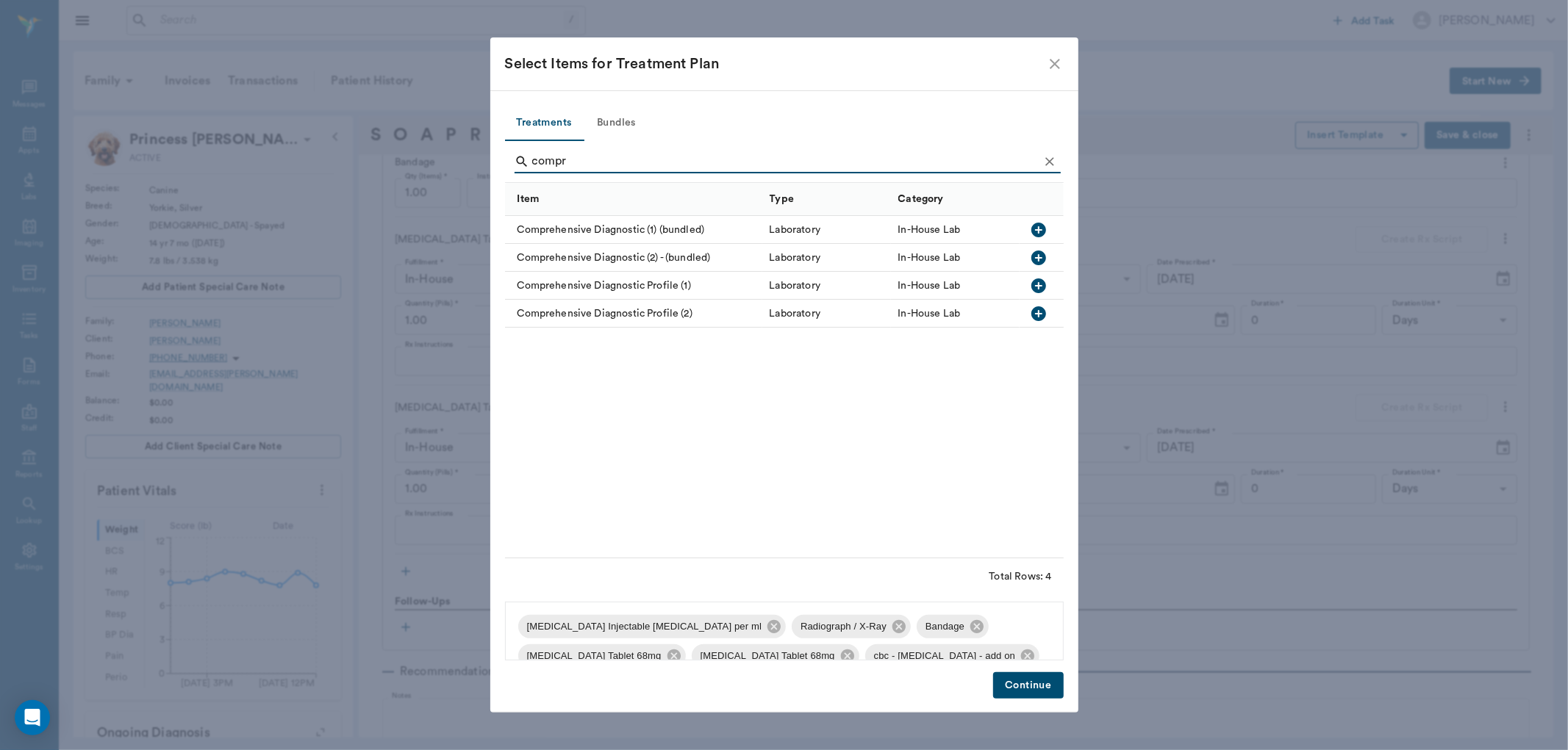
type input "compr"
click at [1043, 285] on icon "button" at bounding box center [1039, 286] width 15 height 15
click at [1023, 688] on button "Continue" at bounding box center [1028, 685] width 70 height 27
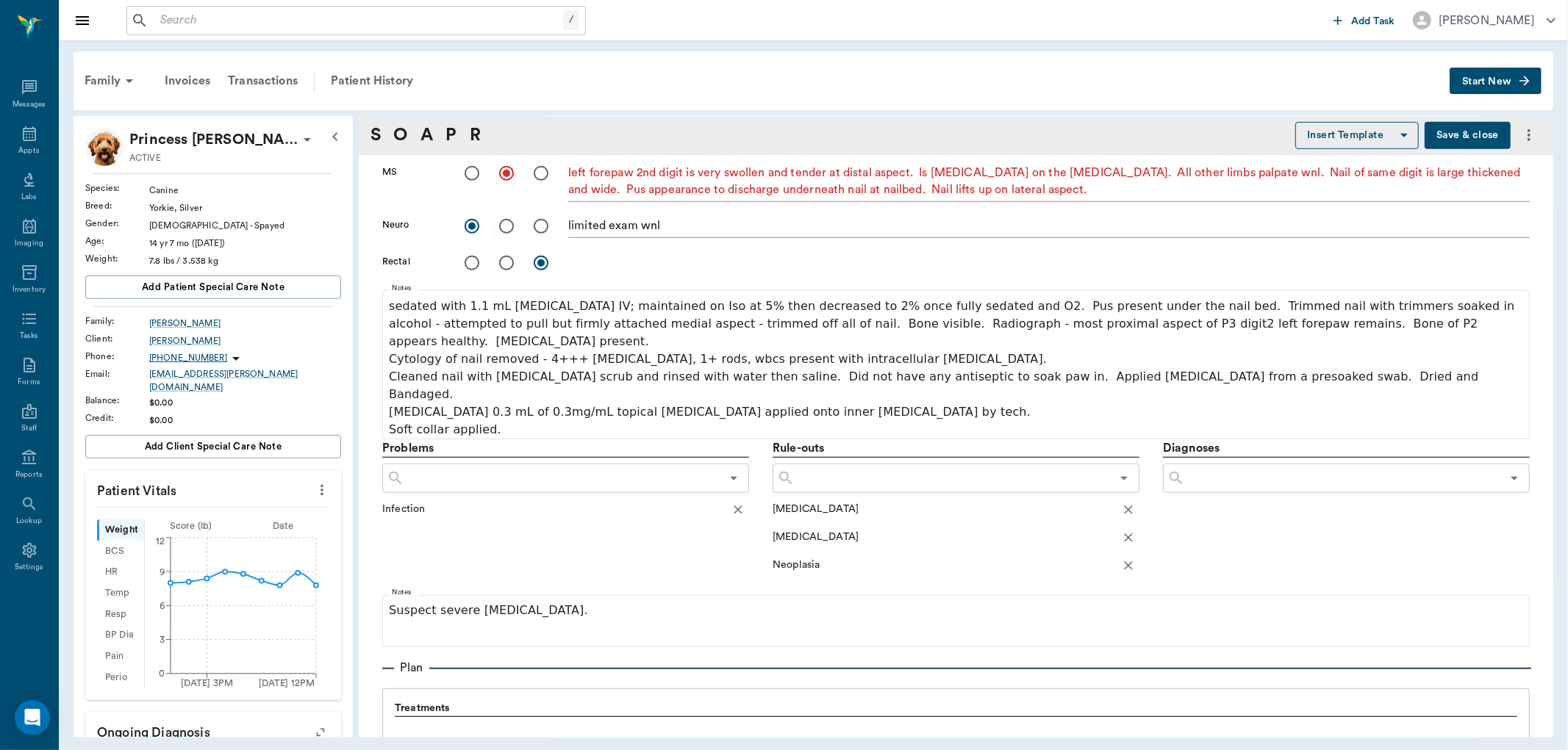
scroll to position [653, 0]
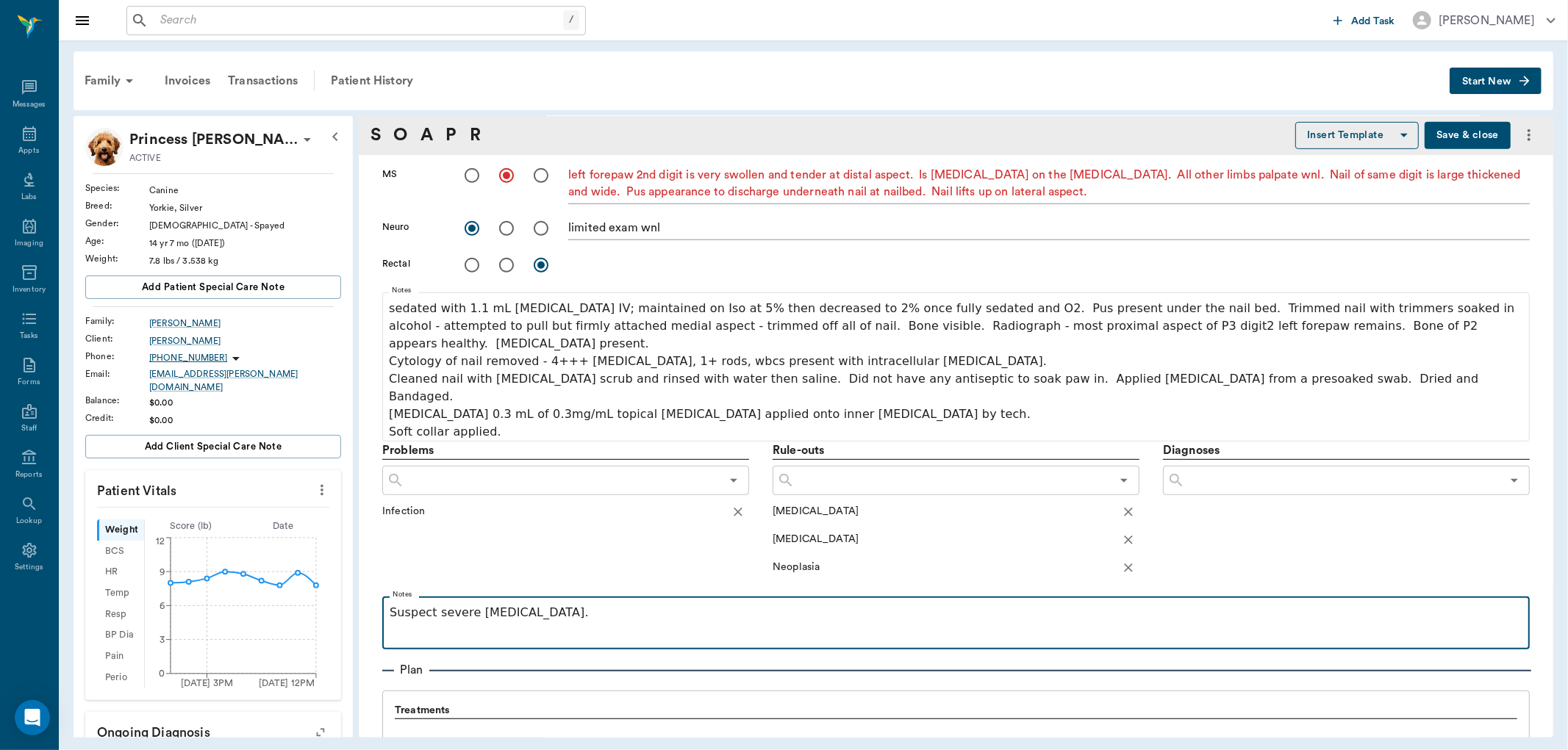
click at [526, 604] on p "Suspect severe [MEDICAL_DATA]." at bounding box center [956, 613] width 1133 height 18
drag, startPoint x: 526, startPoint y: 578, endPoint x: 515, endPoint y: 581, distance: 11.4
click at [515, 604] on p "Suspect severe [MEDICAL_DATA]." at bounding box center [956, 613] width 1133 height 18
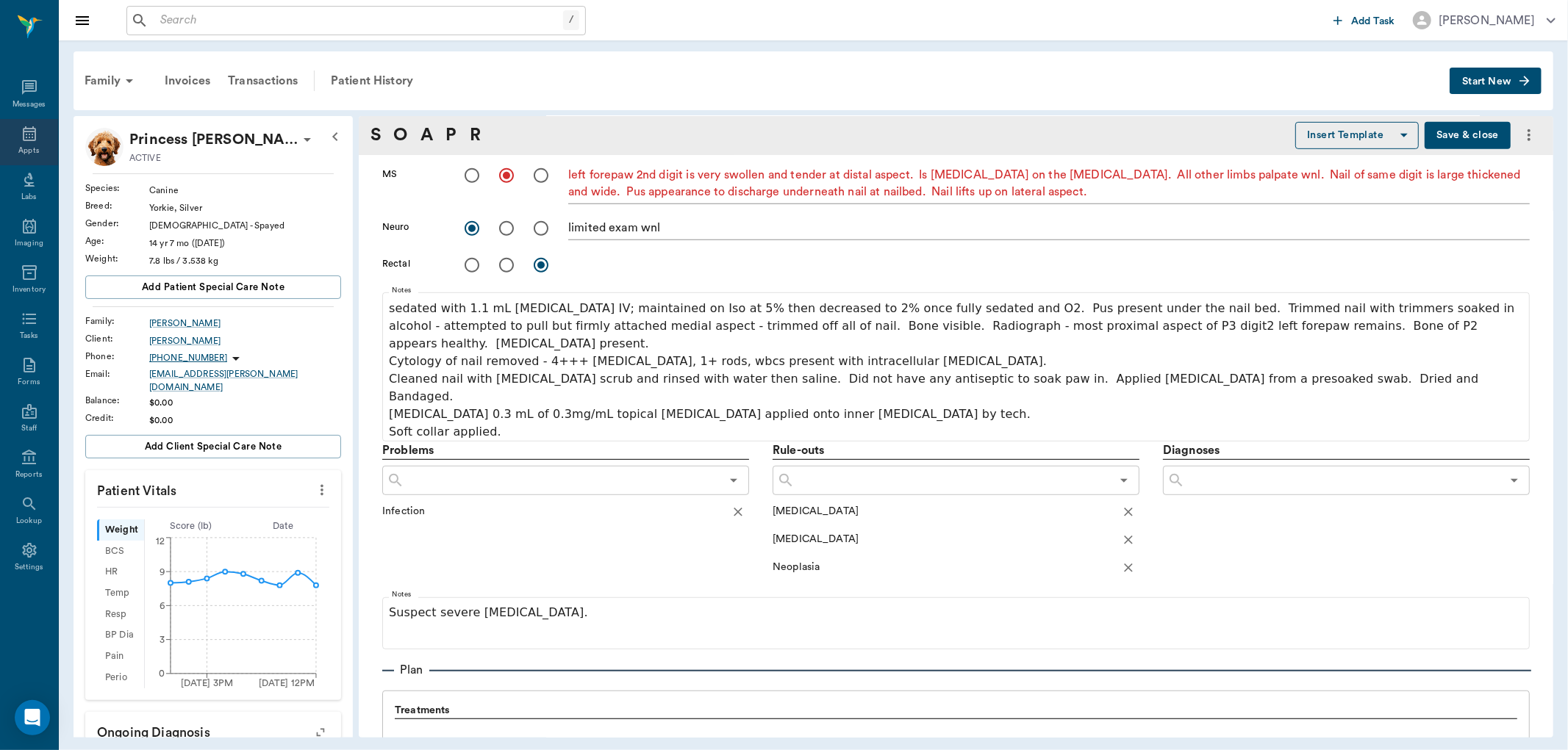
click at [22, 139] on icon at bounding box center [30, 134] width 18 height 18
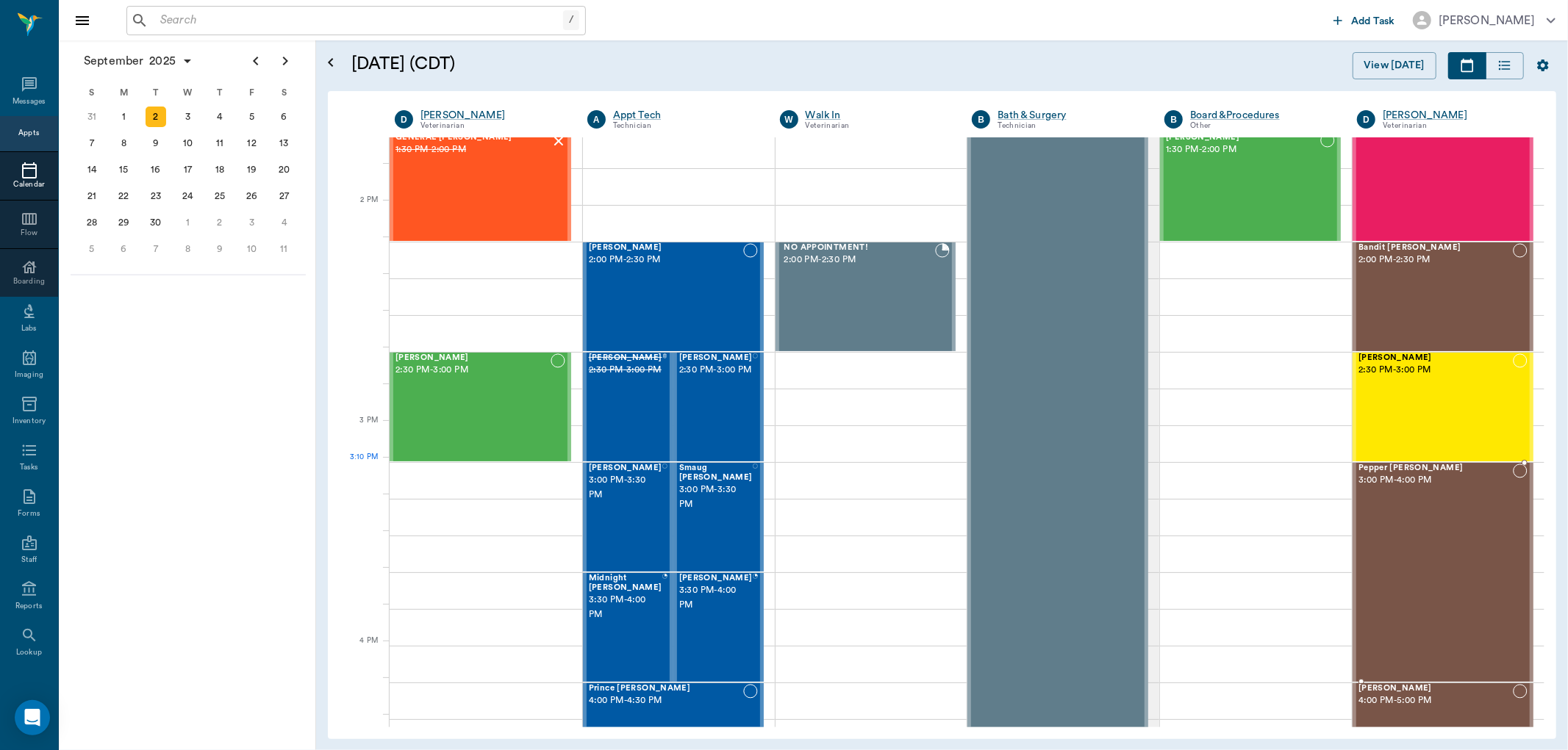
scroll to position [1267, 0]
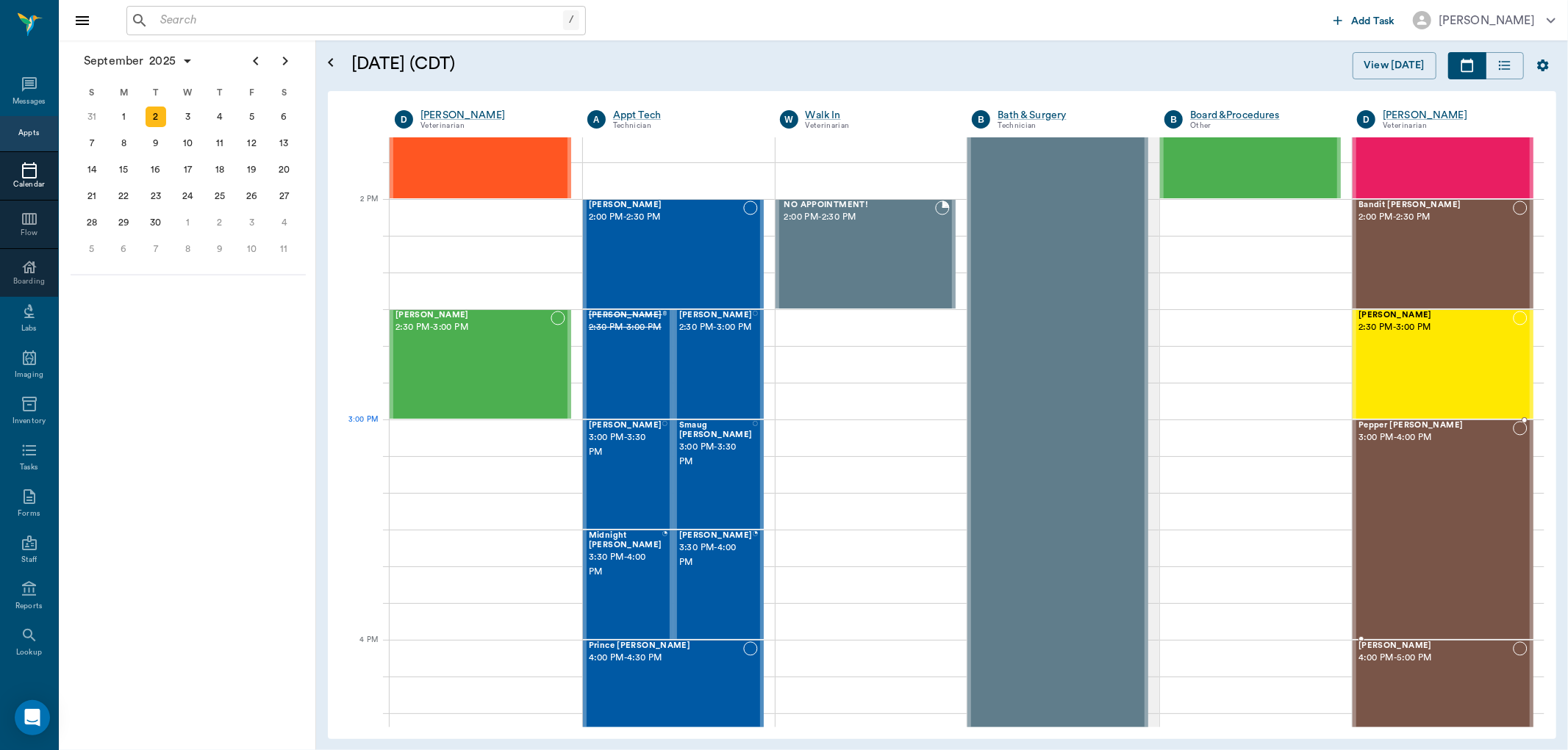
click at [1397, 424] on span "Pepper [PERSON_NAME]" at bounding box center [1436, 426] width 154 height 10
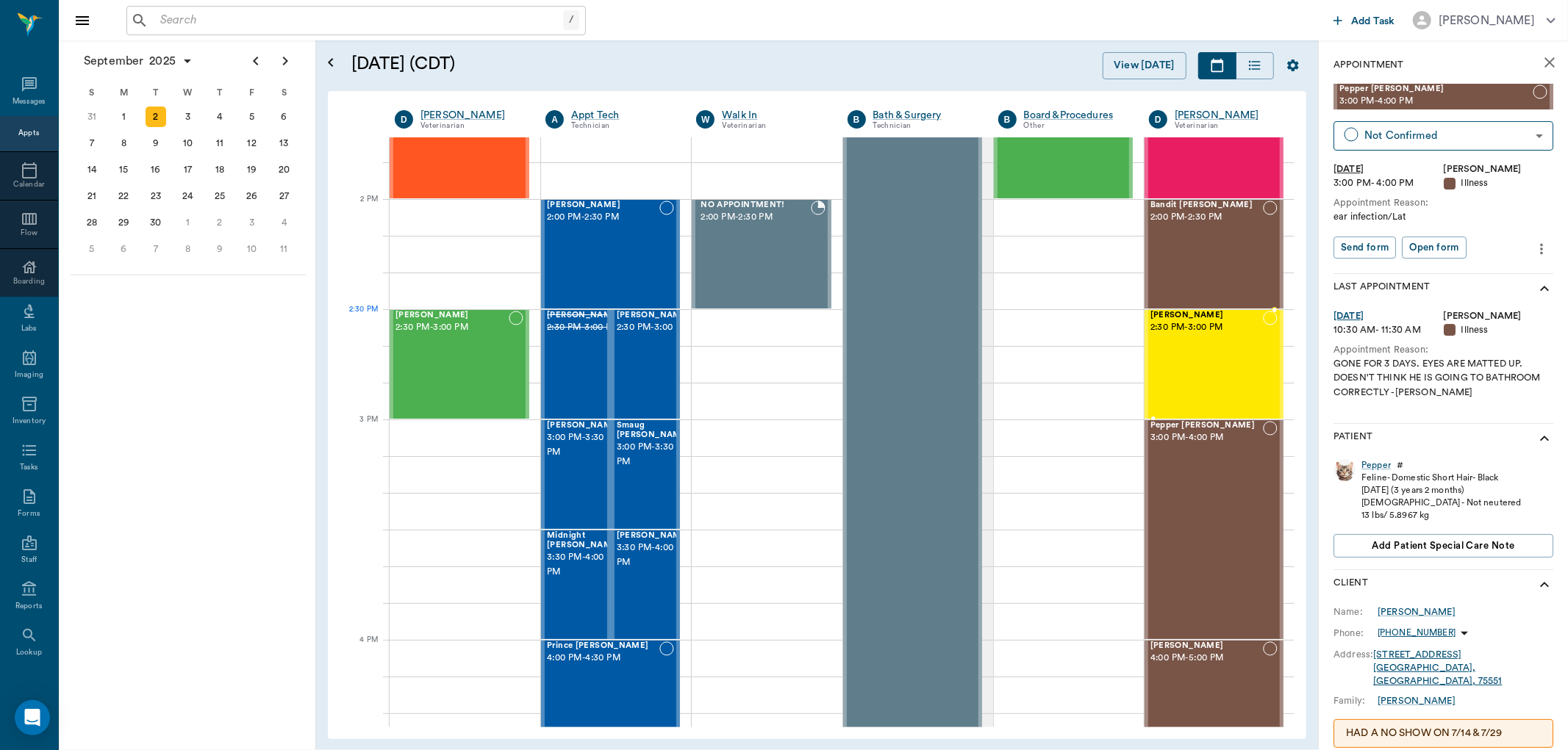
click at [1172, 314] on span "[PERSON_NAME]" at bounding box center [1207, 315] width 113 height 10
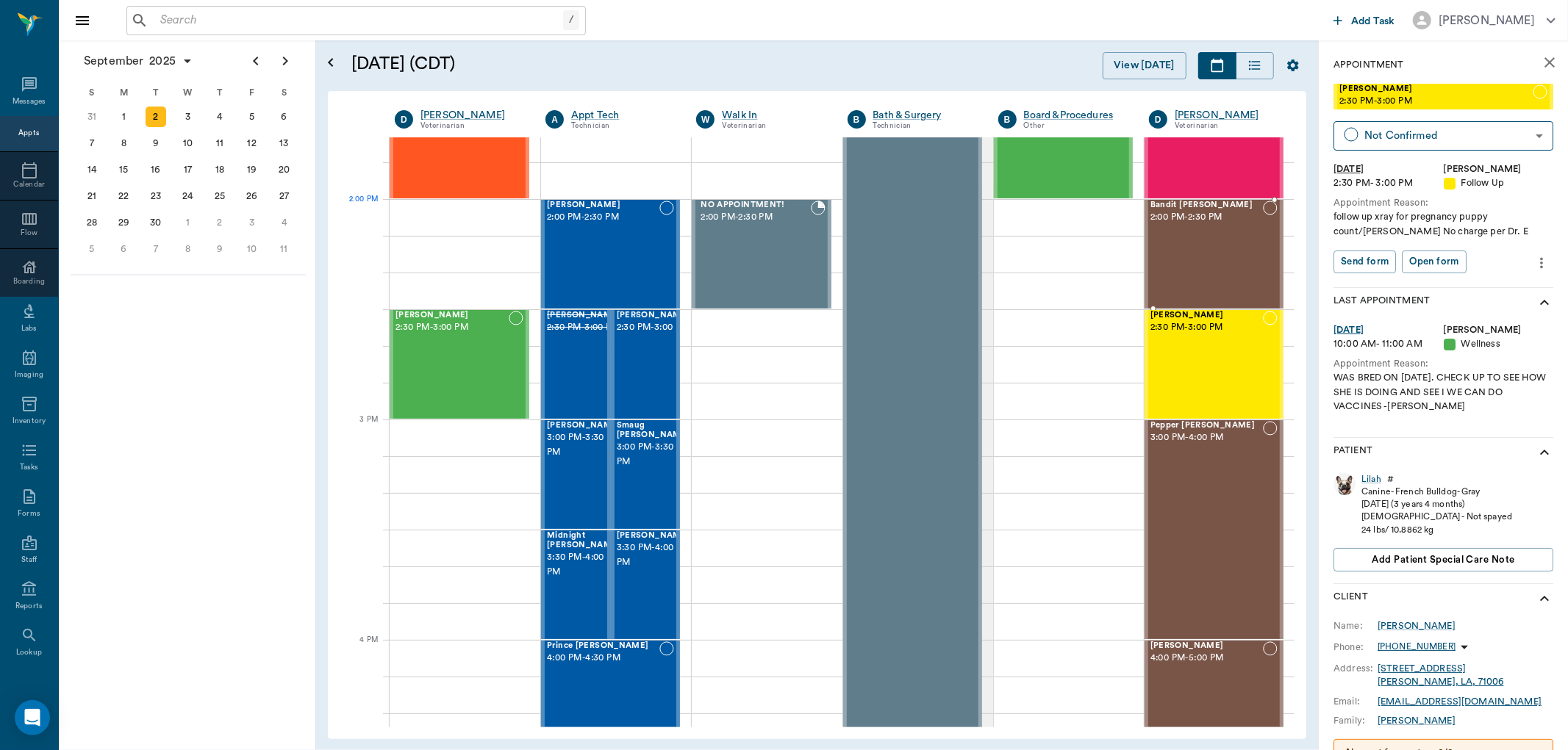
click at [1193, 205] on span "Bandit [PERSON_NAME]" at bounding box center [1207, 205] width 113 height 10
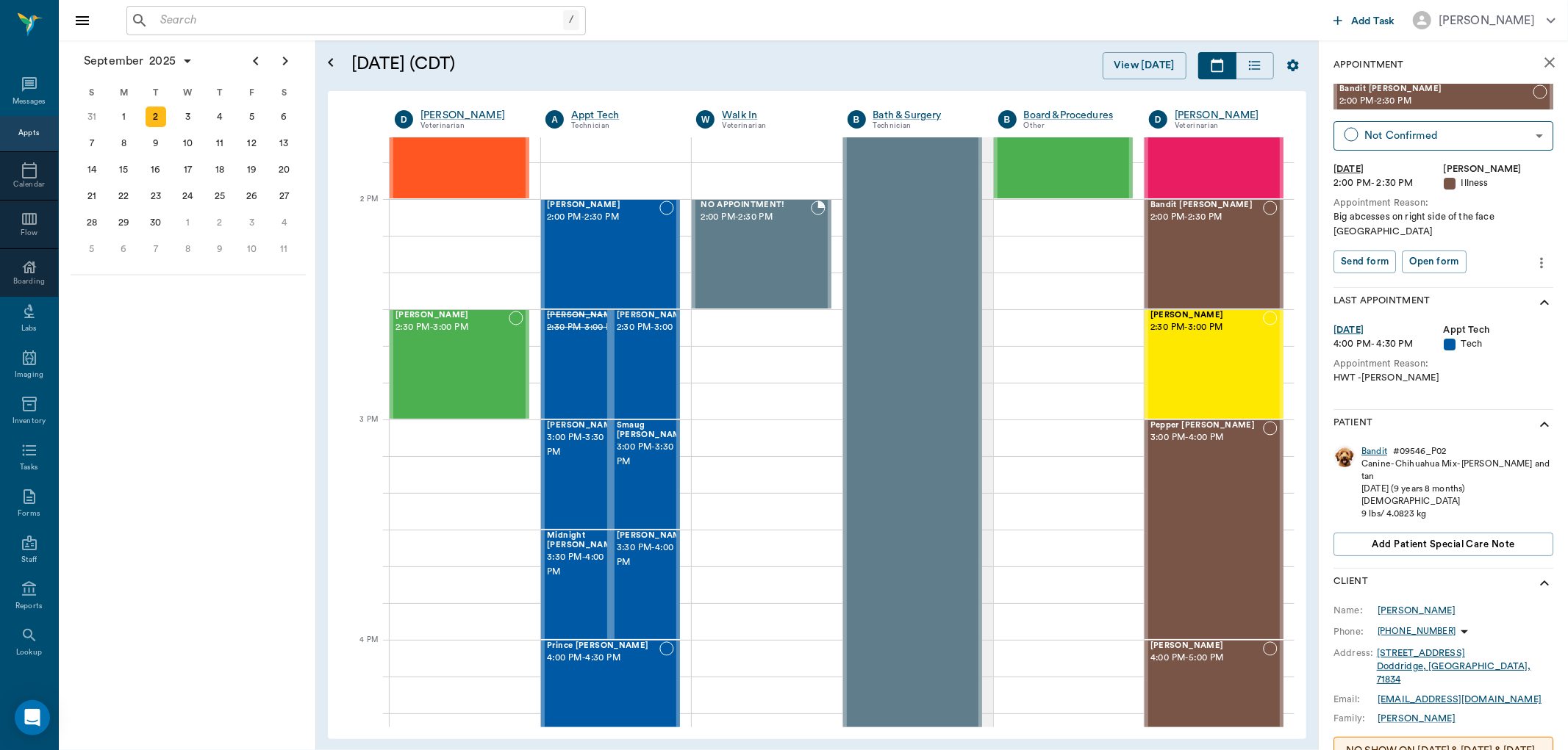
click at [1376, 445] on div "Bandit" at bounding box center [1374, 451] width 26 height 13
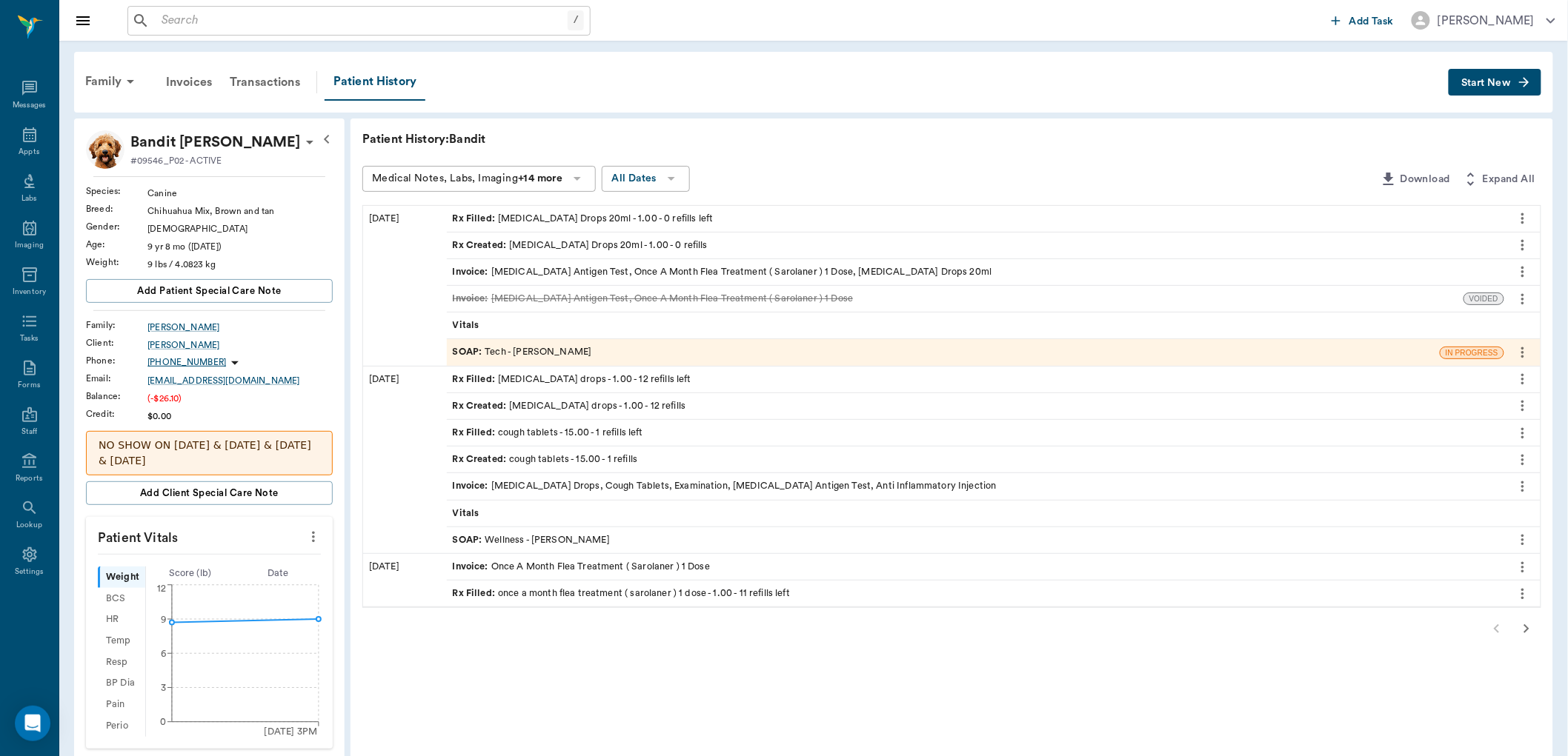
click at [551, 351] on div "SOAP : Tech - Hunter Graves" at bounding box center [522, 352] width 139 height 14
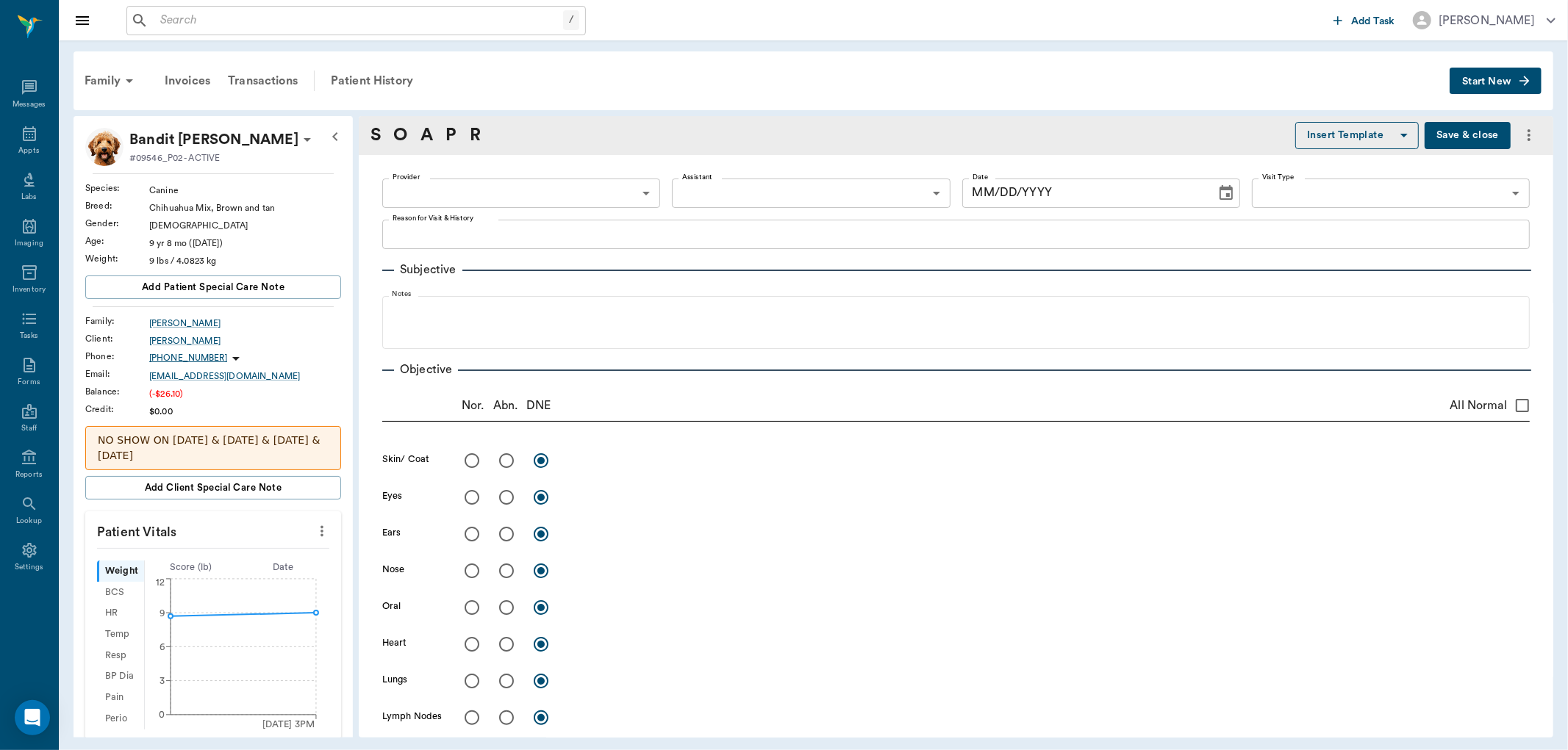
type input "682b670d8bdc6f7f8feef3db"
type input "63ec2f075fda476ae8351a4c"
type input "65d2be4f46e3a538d89b8c1a"
type textarea "HWT -LORY"
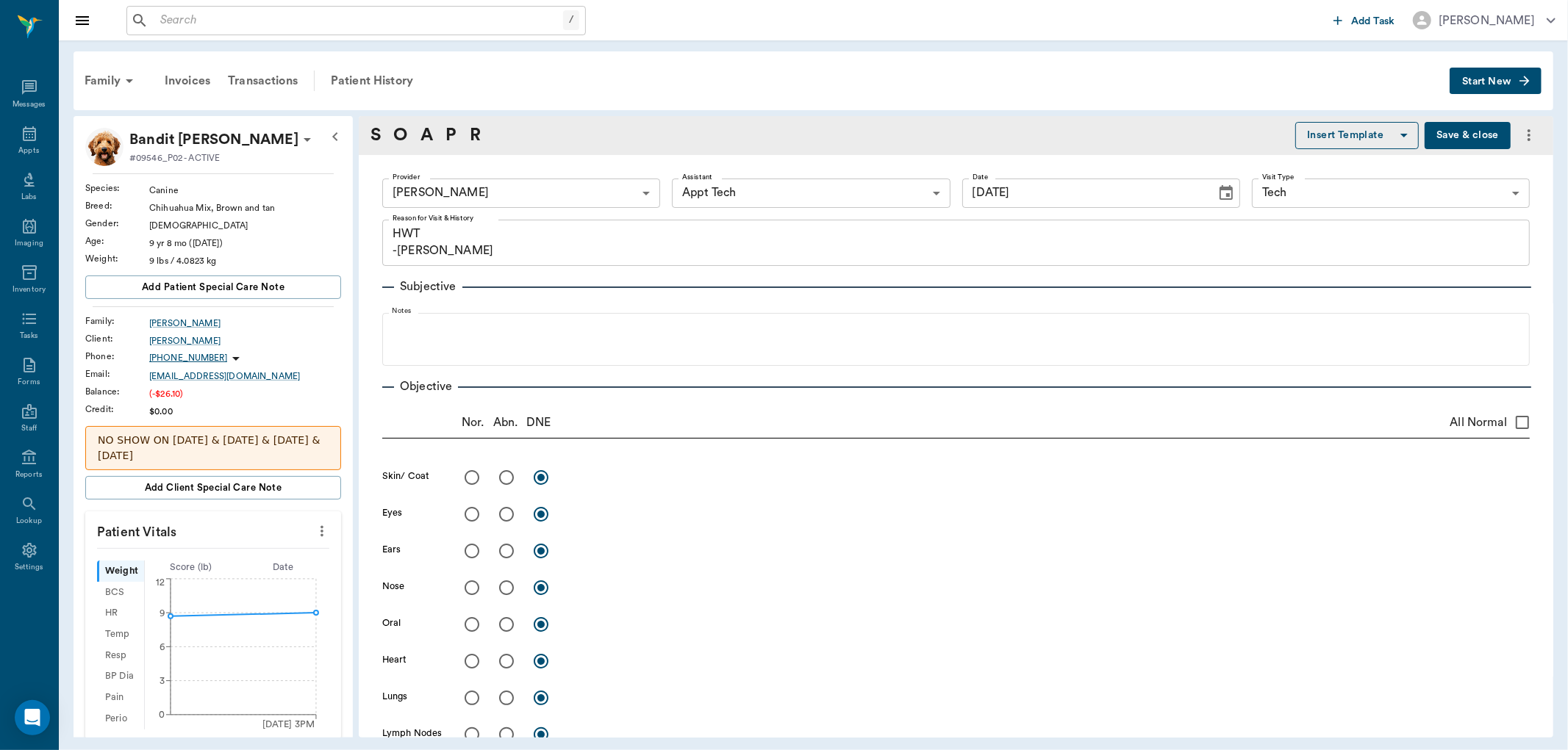
type input "08/20/2025"
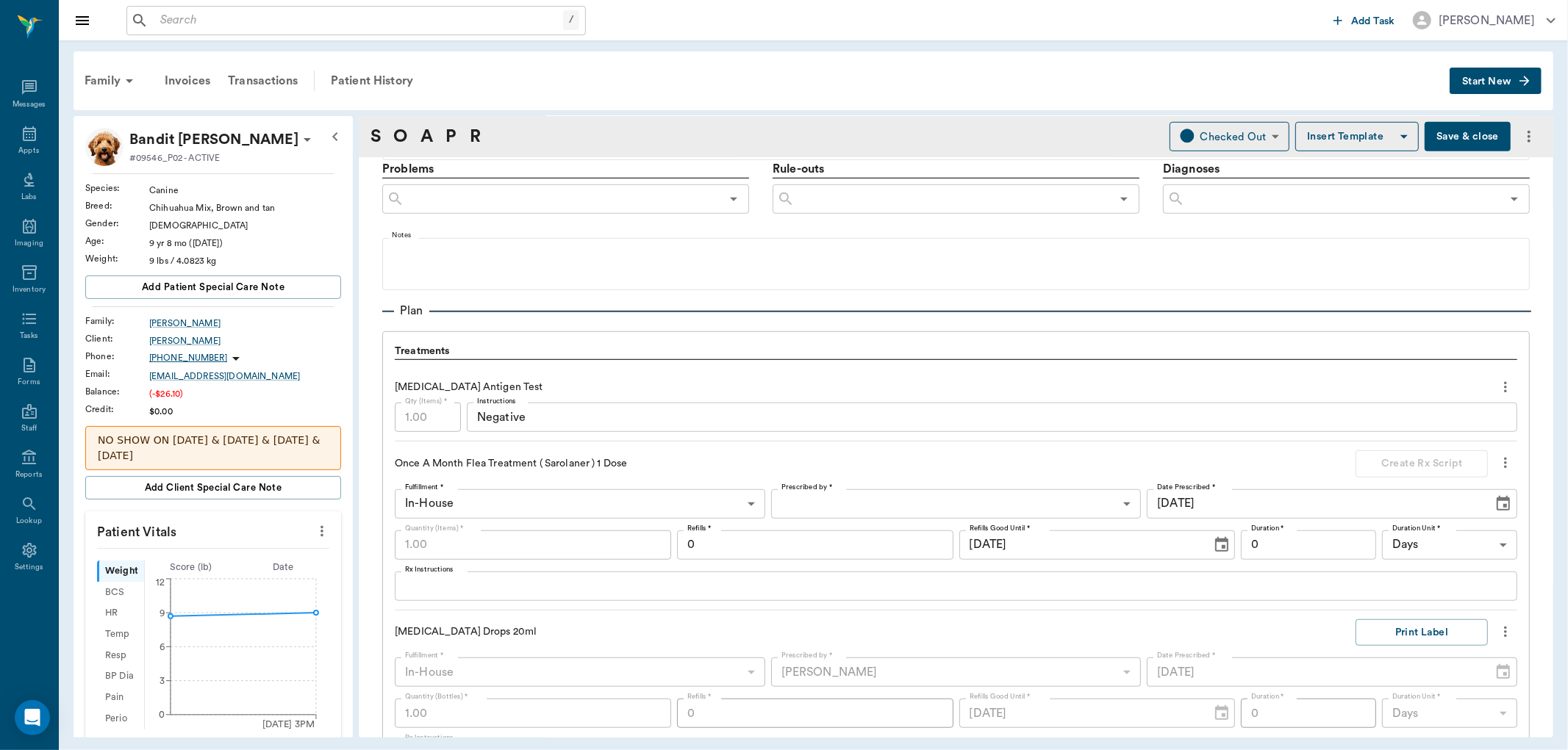
scroll to position [571, 0]
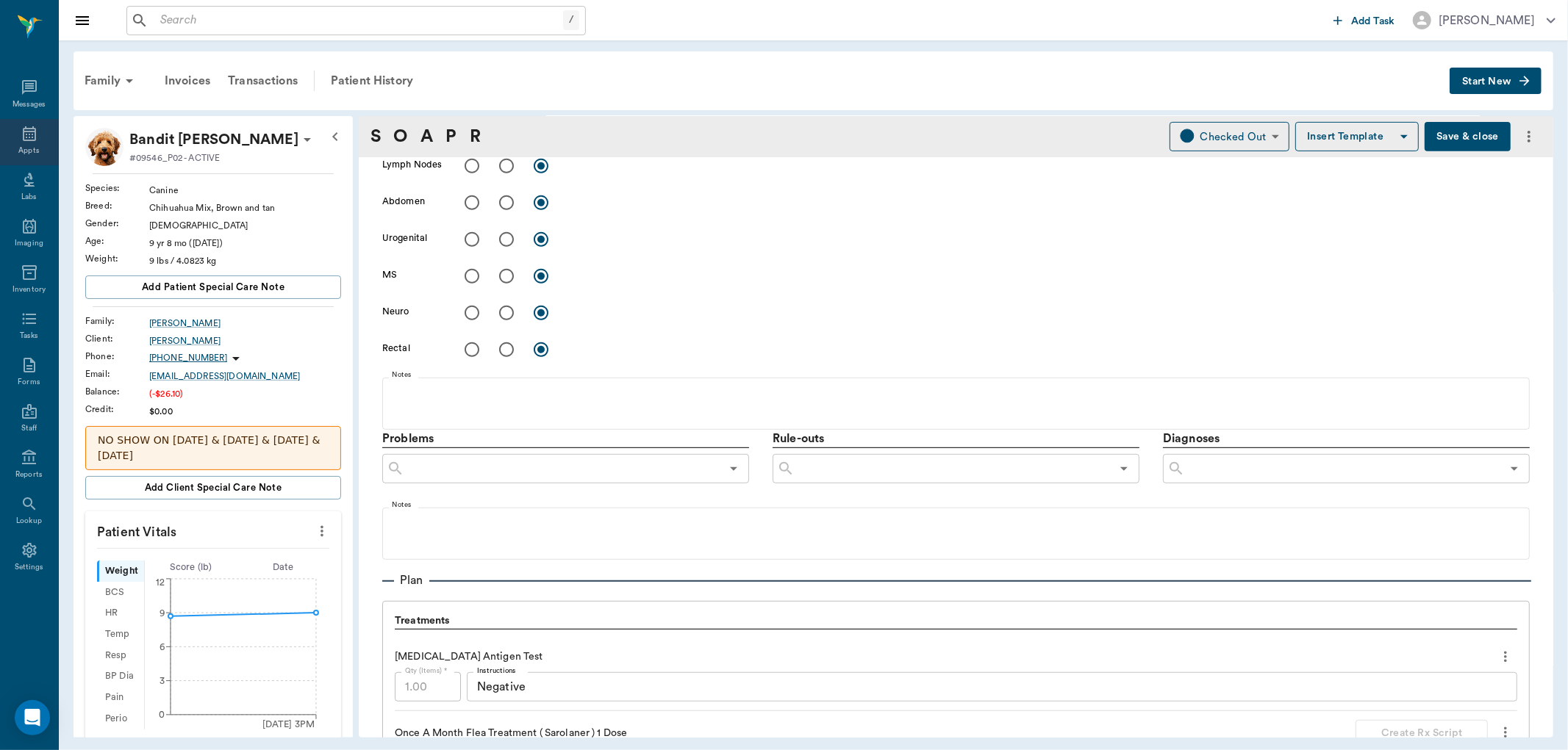
click at [32, 134] on icon at bounding box center [30, 134] width 13 height 15
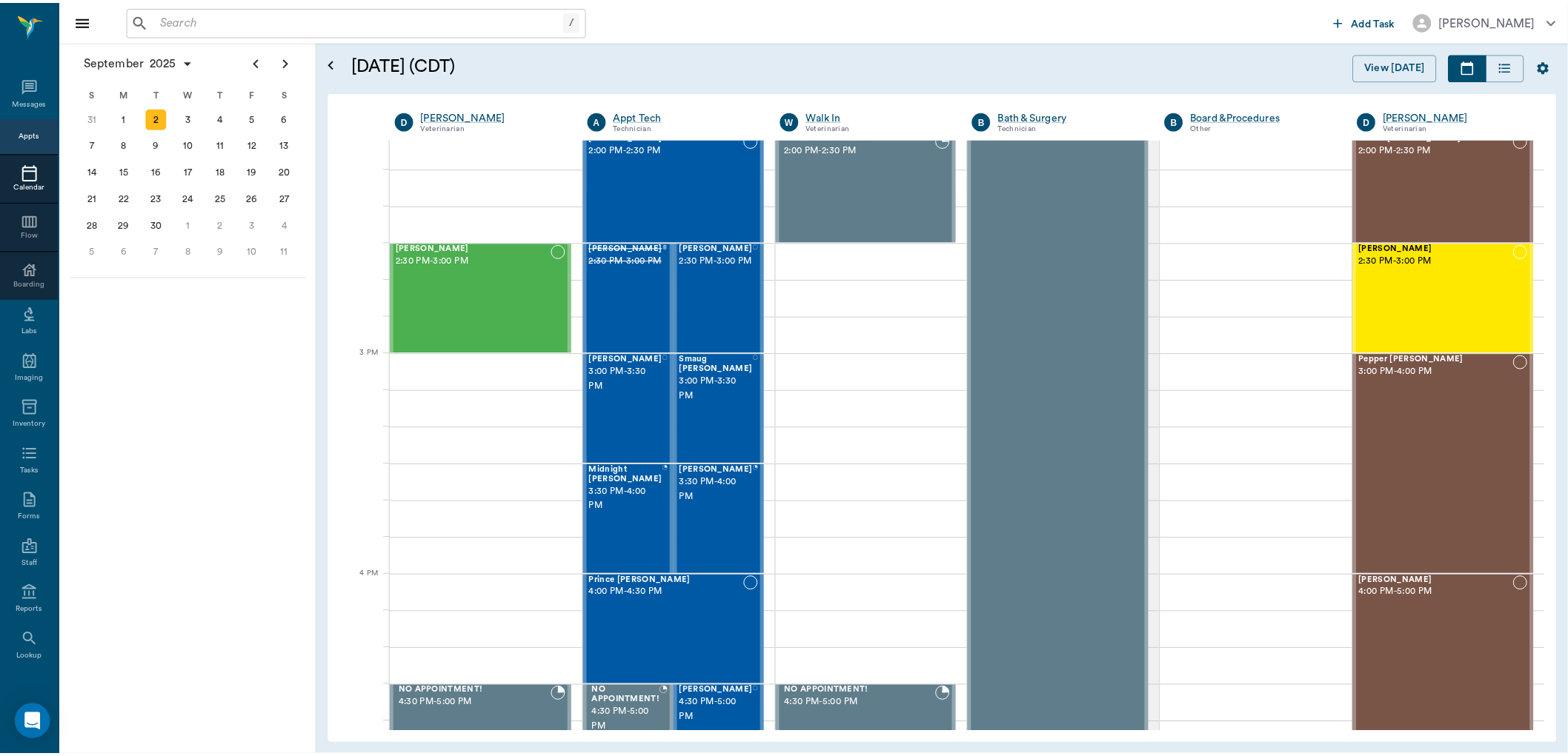
scroll to position [1449, 0]
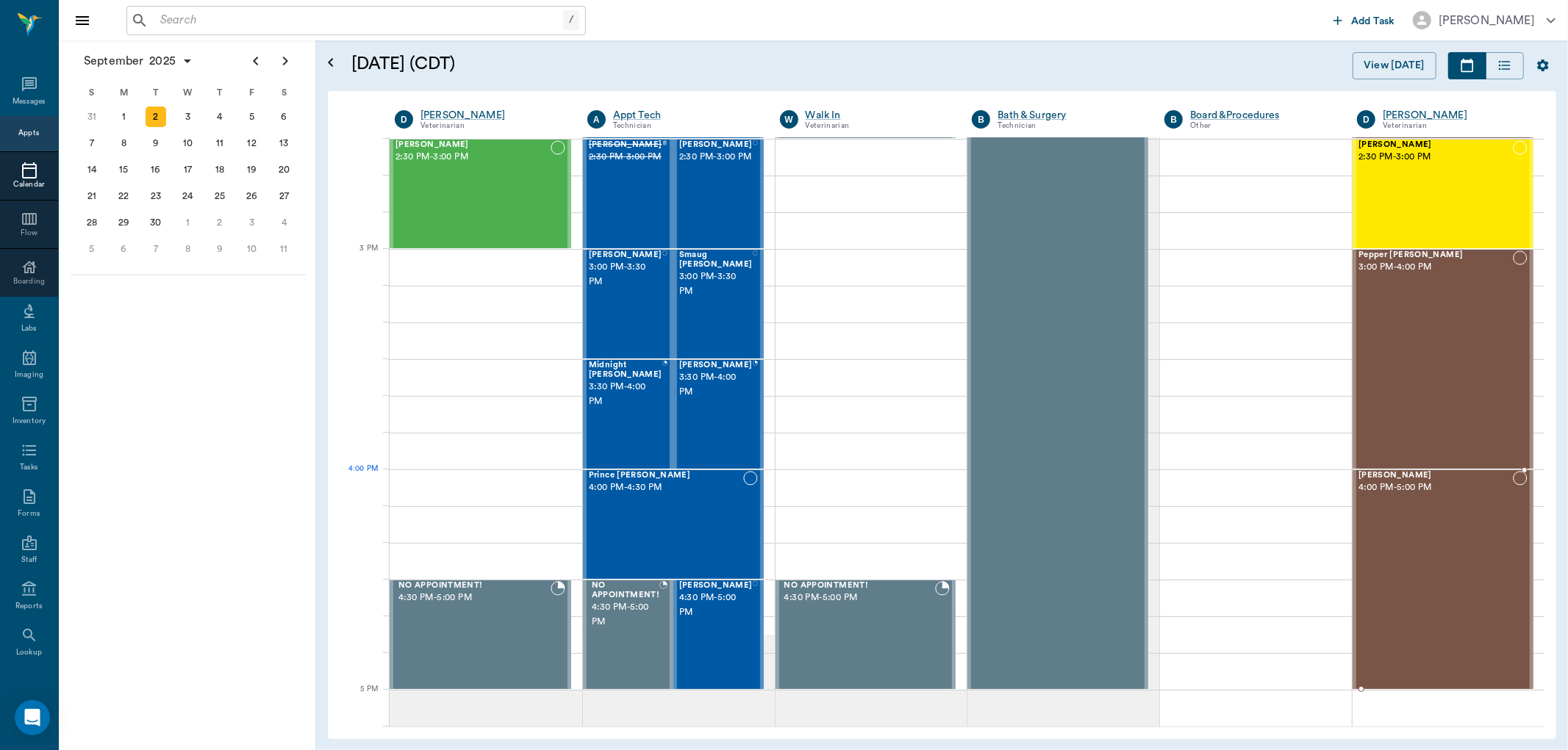
click at [1380, 474] on span "[PERSON_NAME]" at bounding box center [1436, 476] width 154 height 10
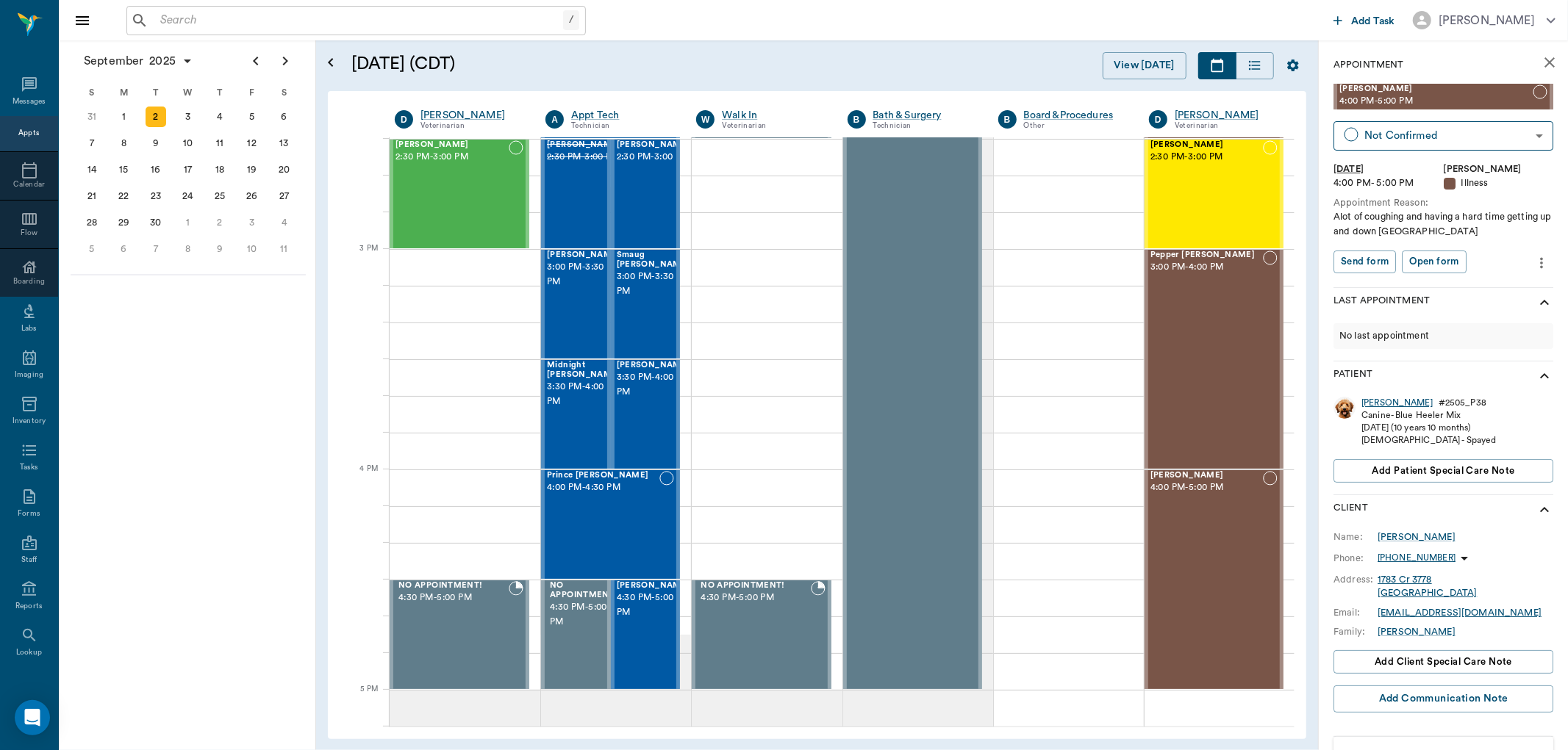
click at [1377, 398] on div "Dottie" at bounding box center [1397, 403] width 71 height 13
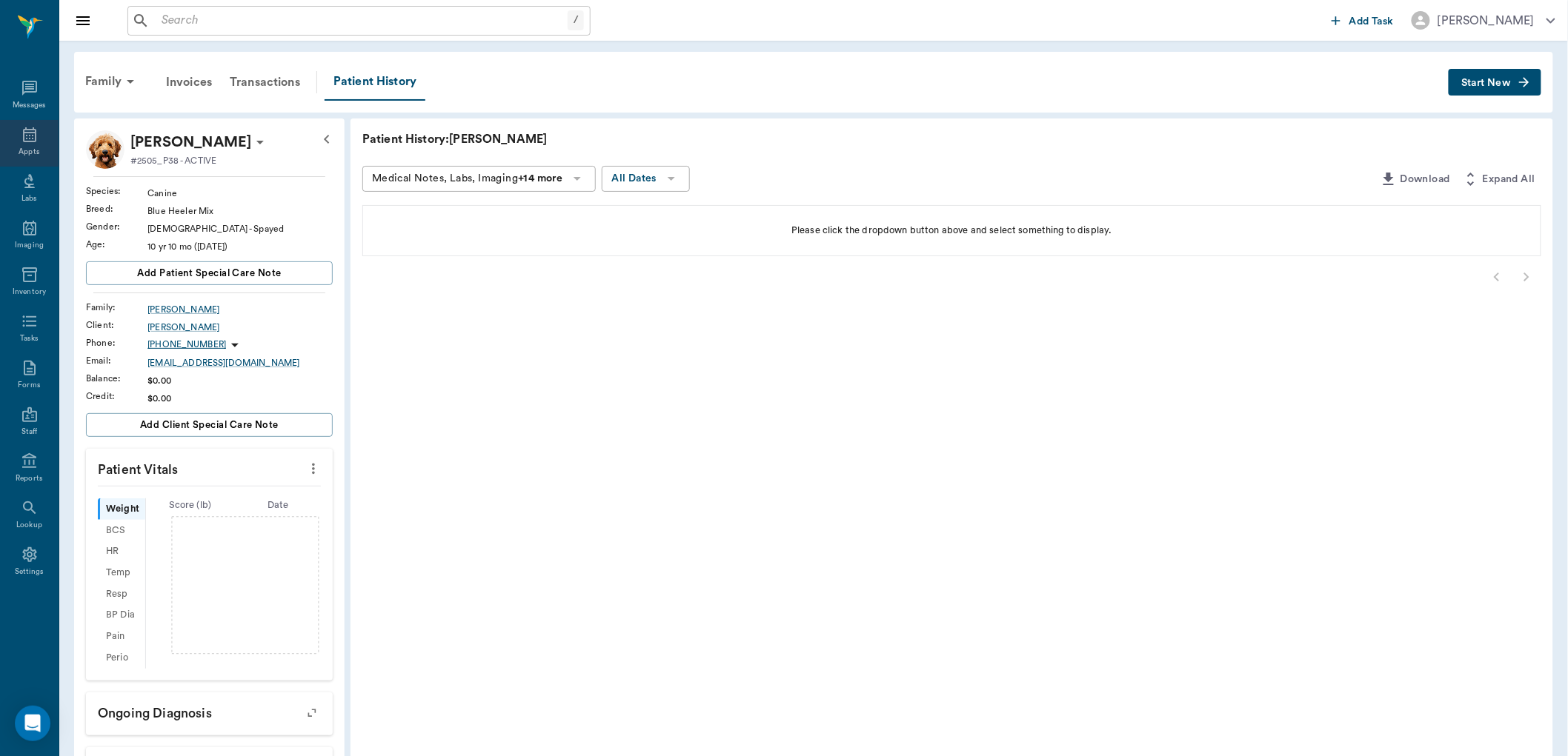
click at [24, 137] on icon at bounding box center [30, 135] width 13 height 15
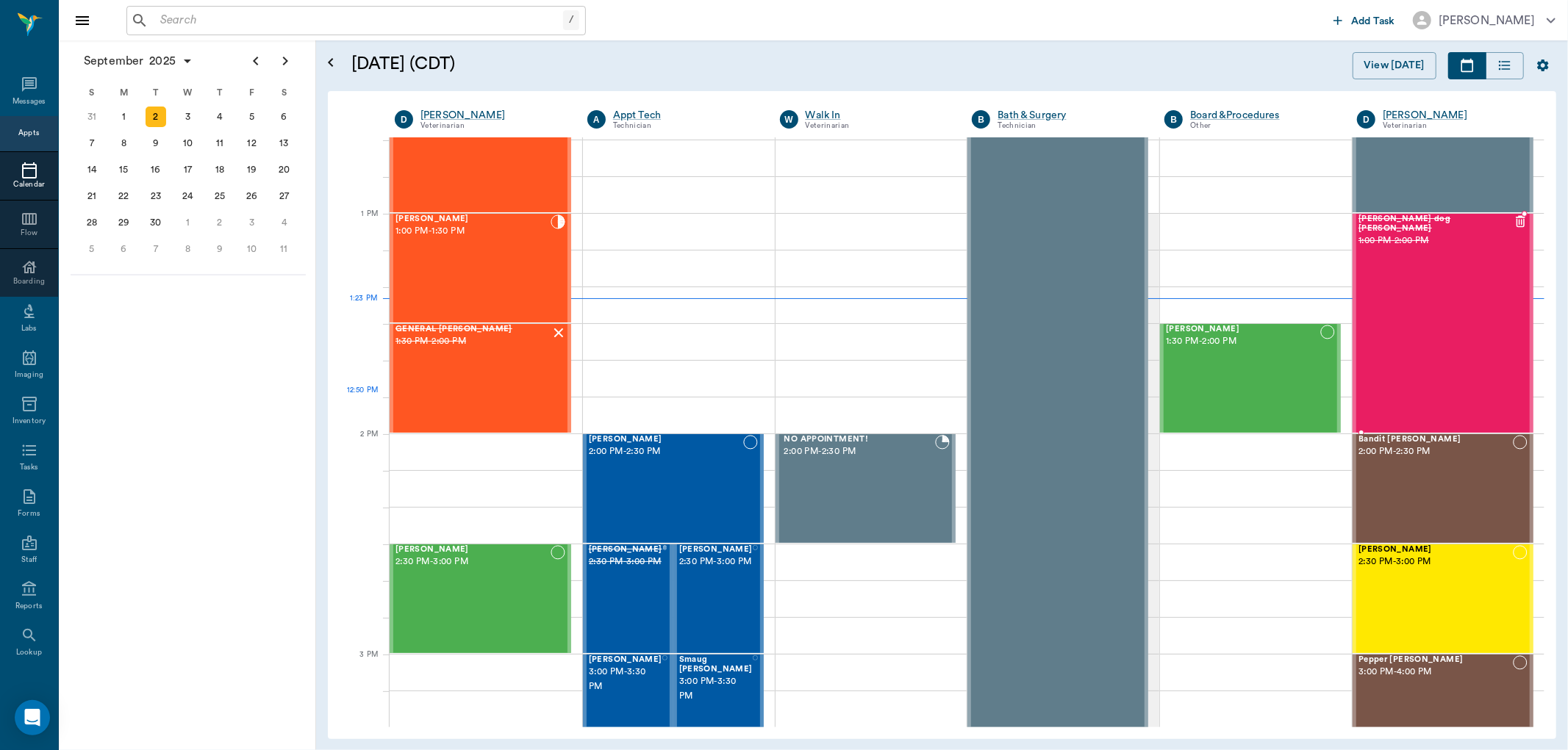
scroll to position [951, 0]
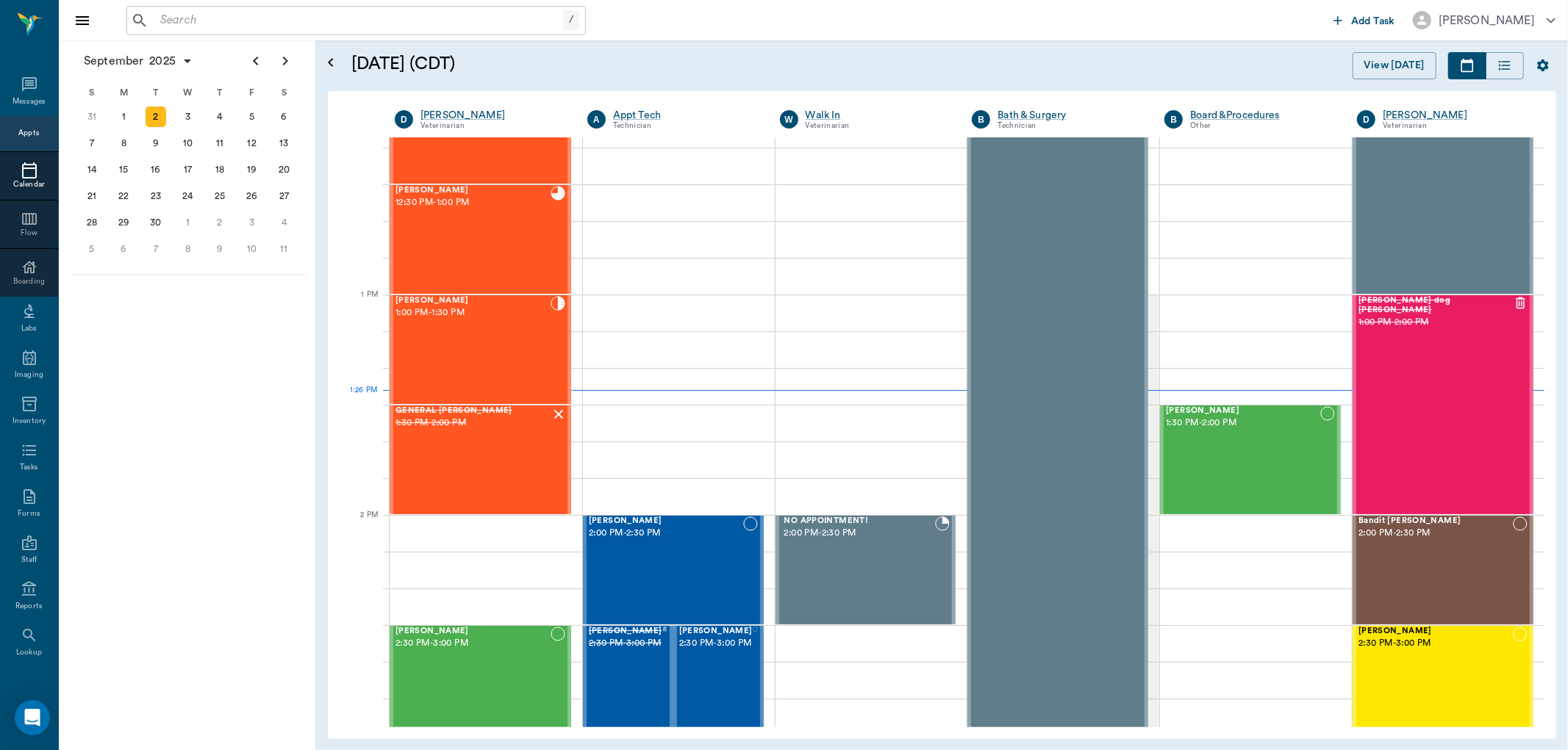
click at [224, 20] on input "text" at bounding box center [358, 21] width 409 height 21
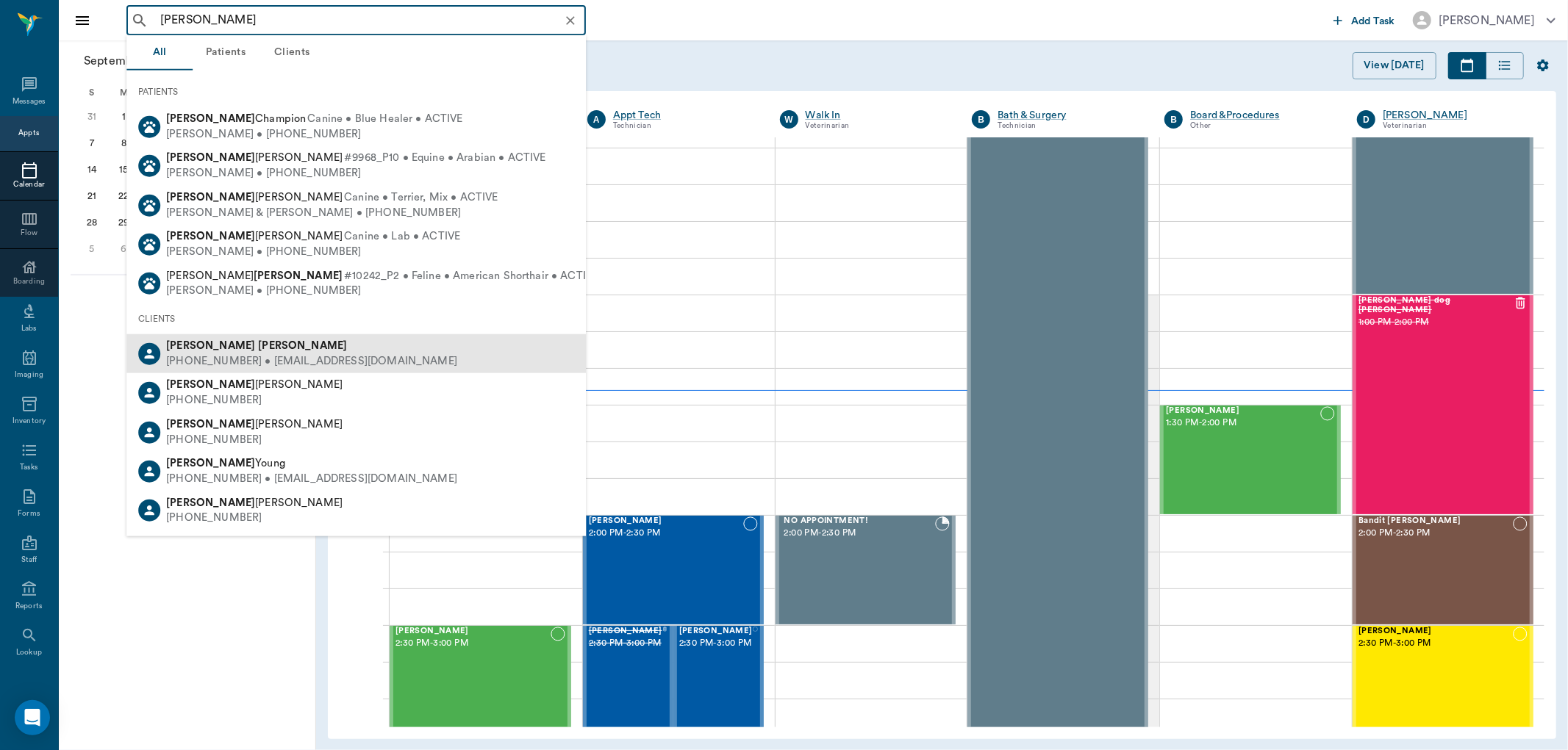
click at [245, 343] on div "[PERSON_NAME]" at bounding box center [312, 346] width 291 height 16
type input "[PERSON_NAME]"
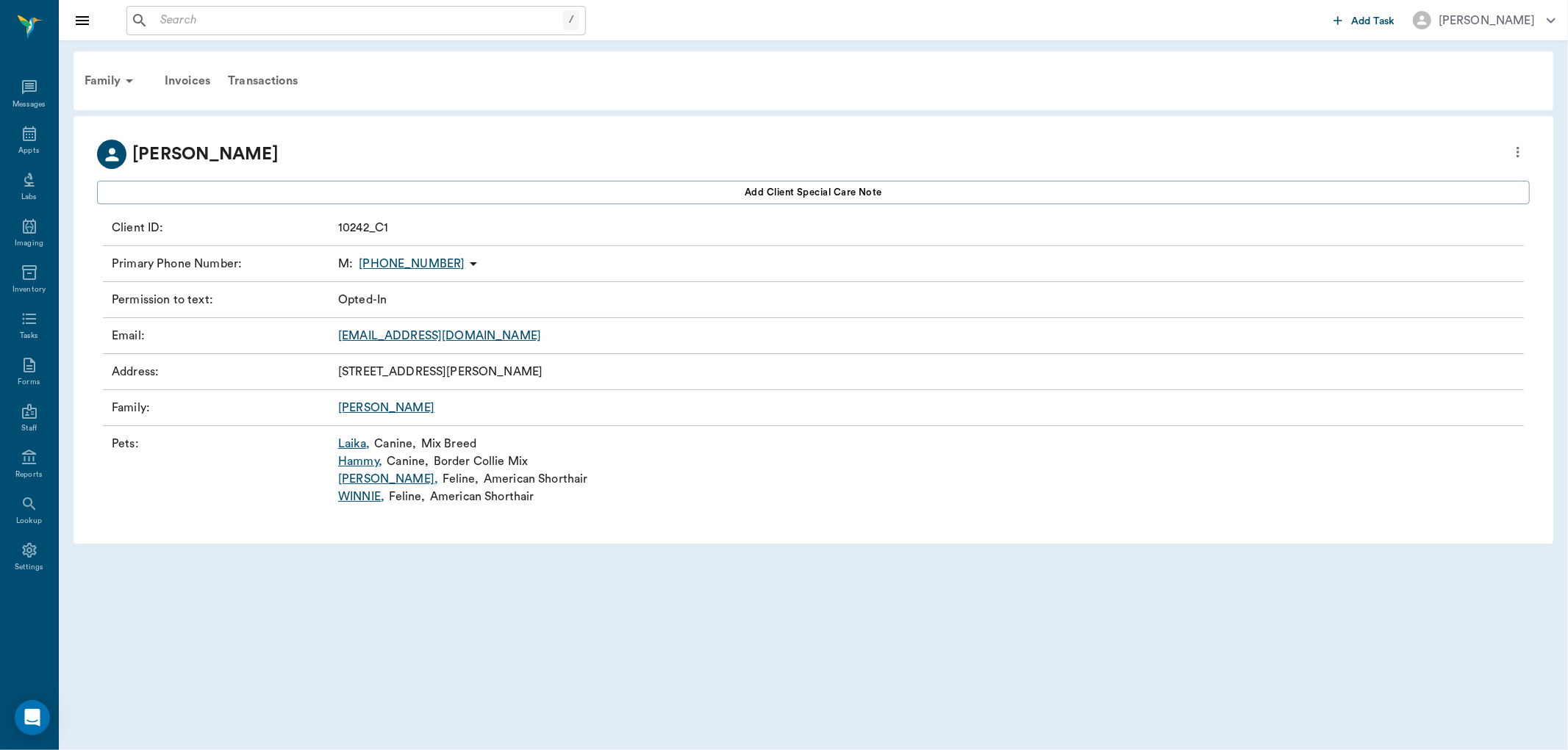
click at [363, 464] on link "Hammy ," at bounding box center [360, 461] width 44 height 18
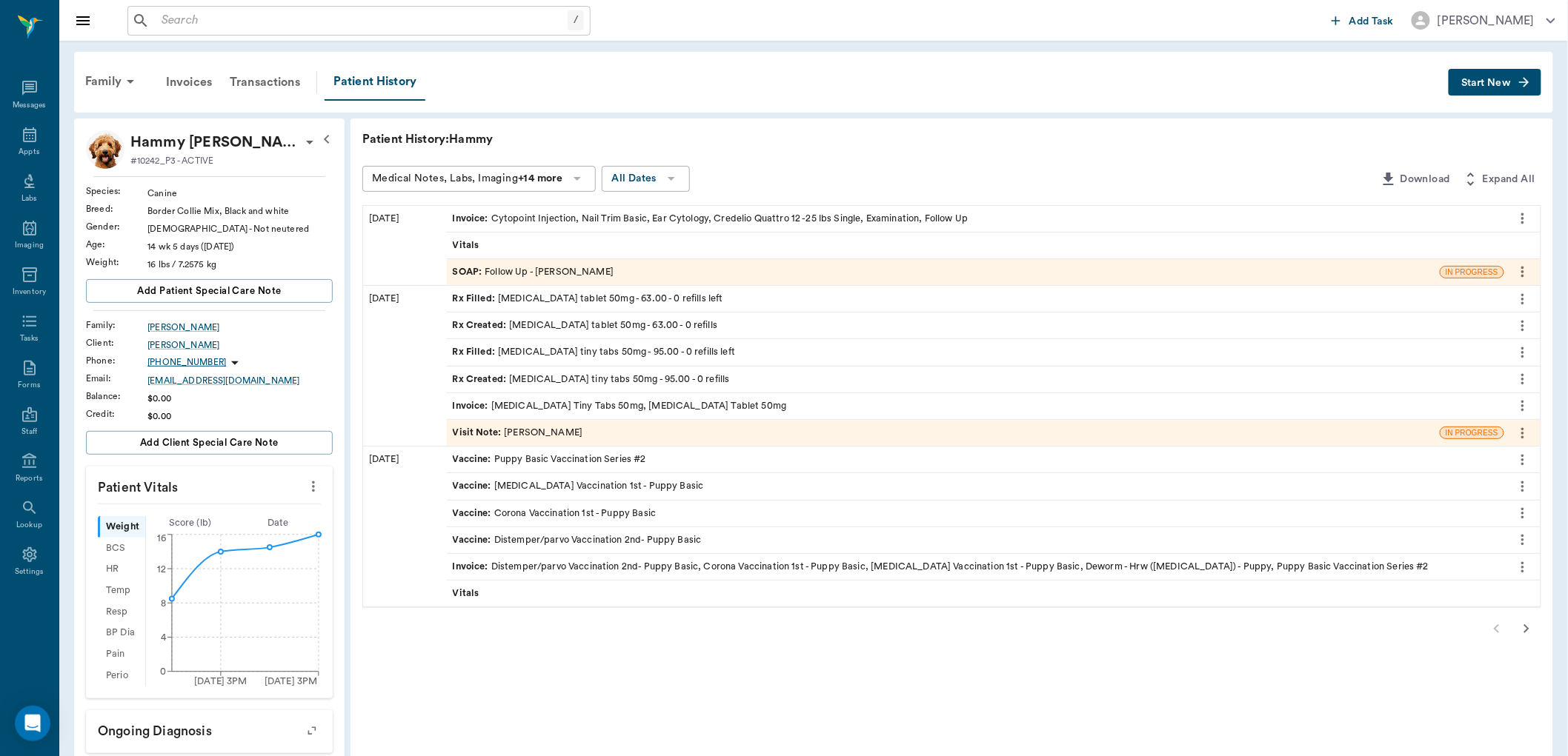
click at [465, 299] on span "Rx Filled :" at bounding box center [475, 298] width 46 height 14
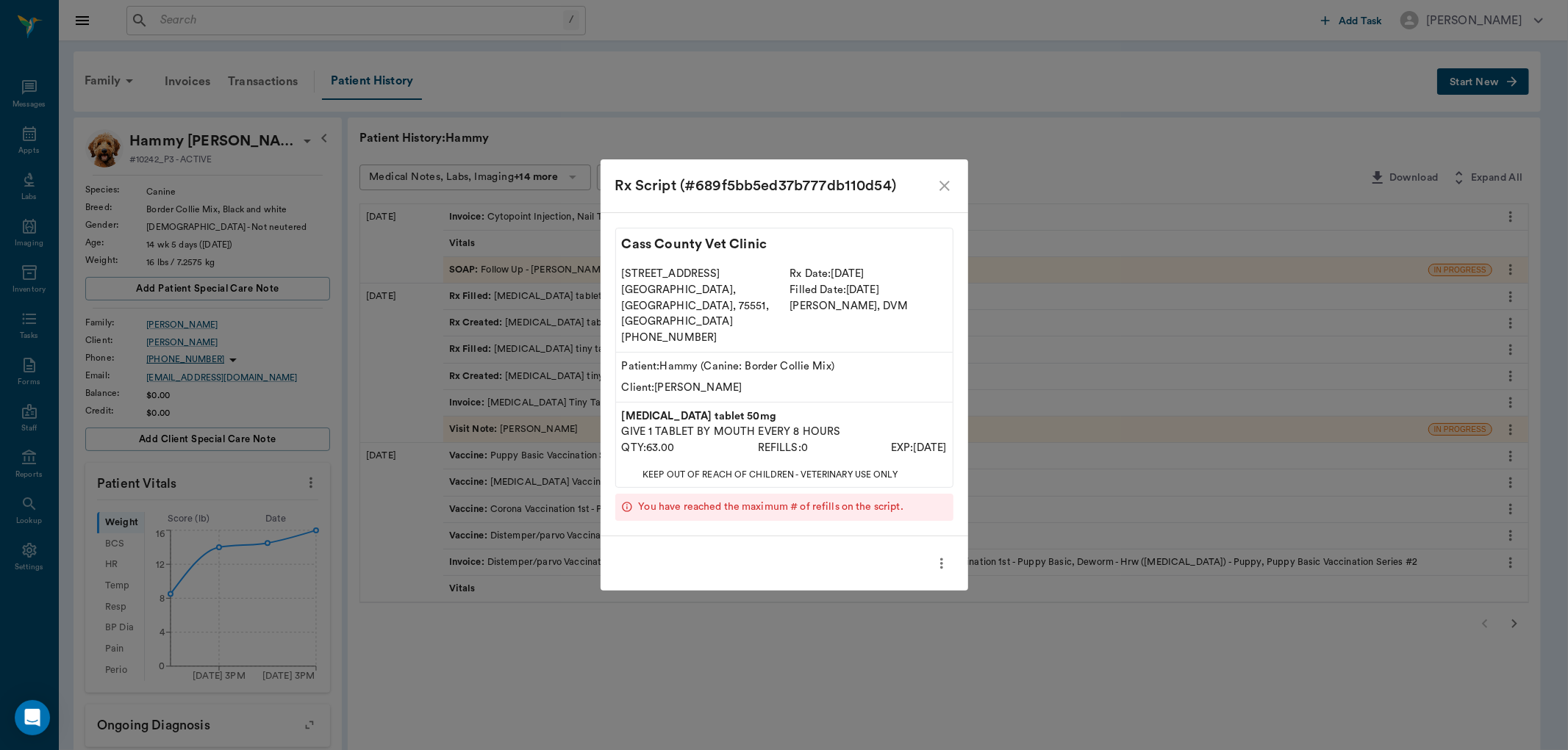
click at [943, 195] on icon "close" at bounding box center [945, 186] width 18 height 18
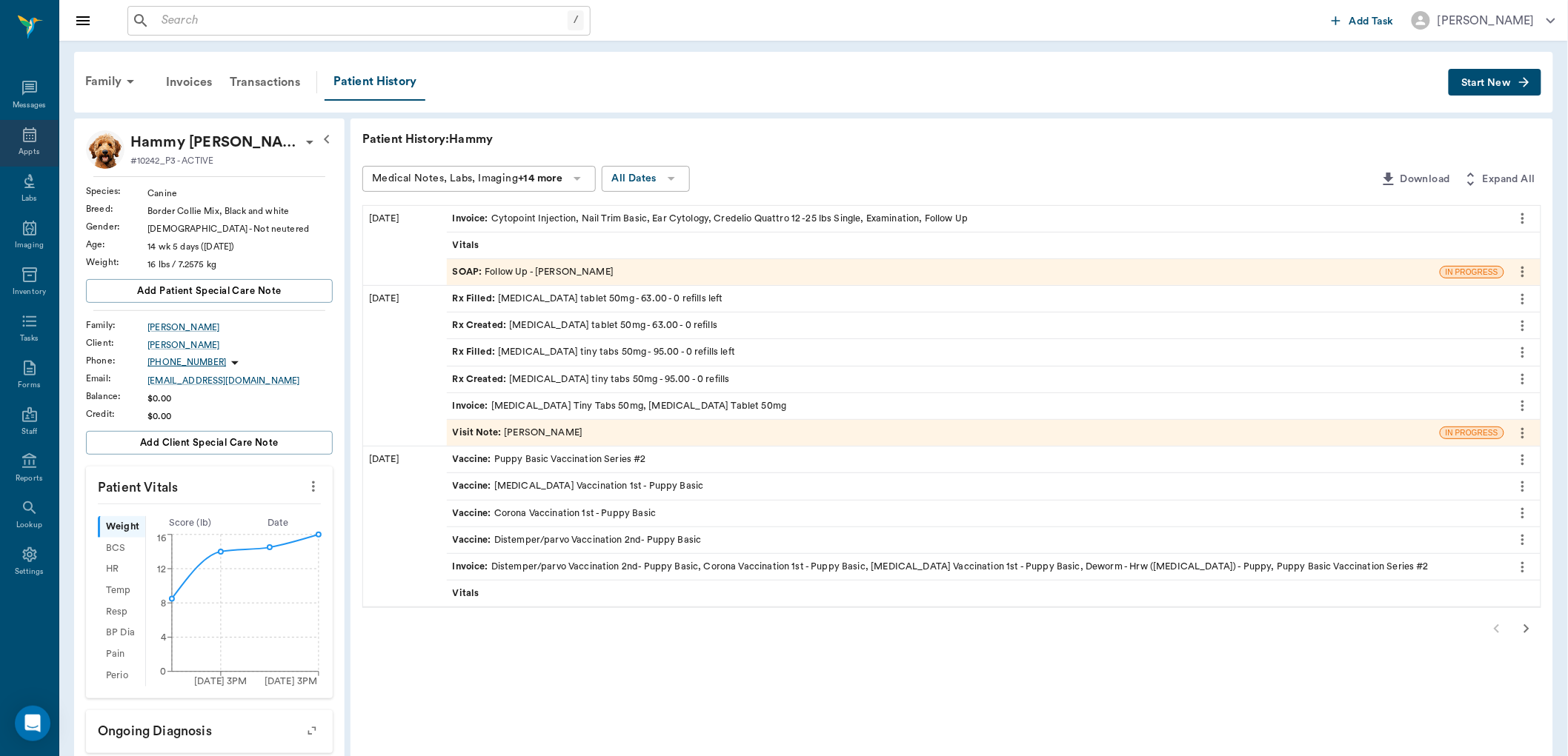
click at [34, 142] on icon at bounding box center [30, 135] width 18 height 18
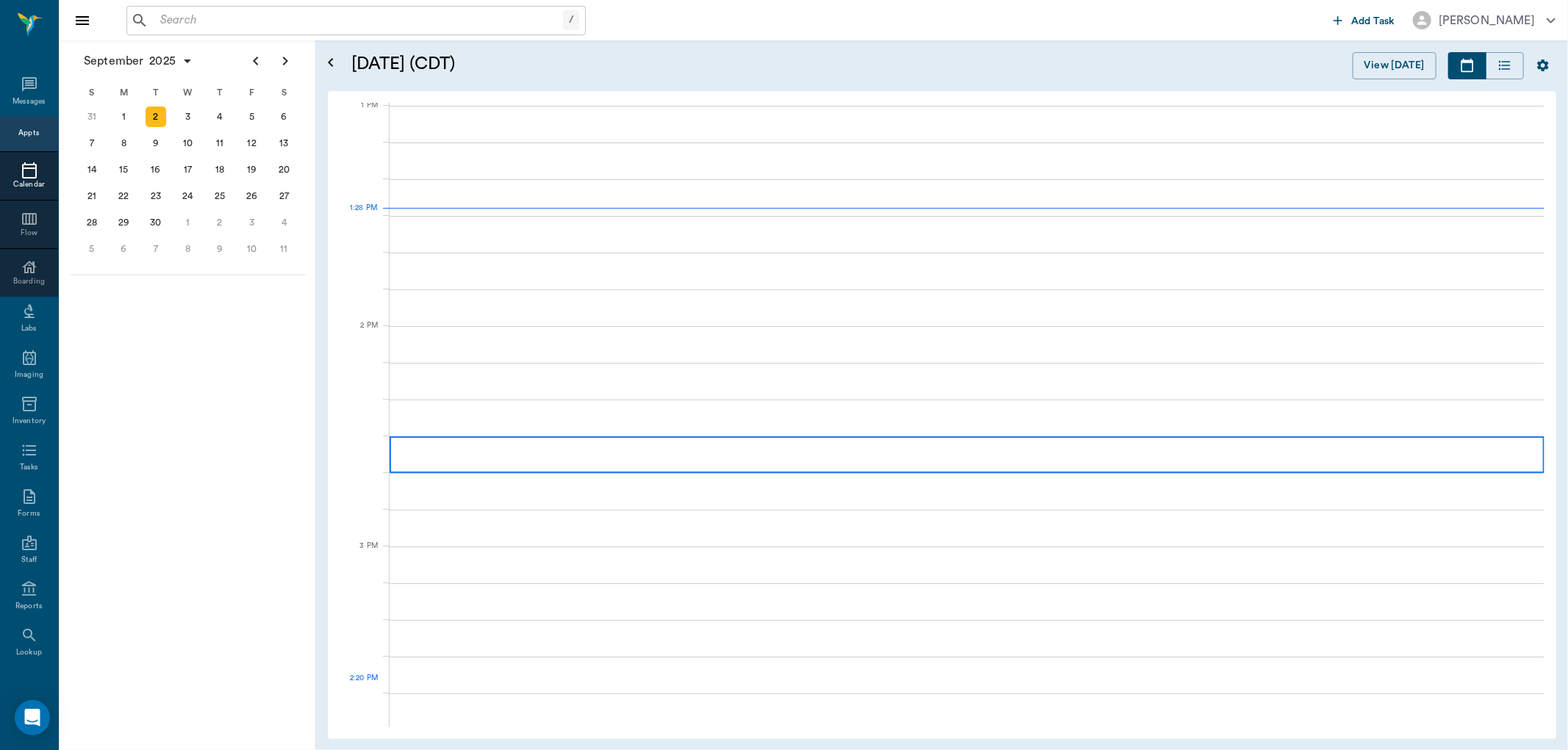
scroll to position [1105, 0]
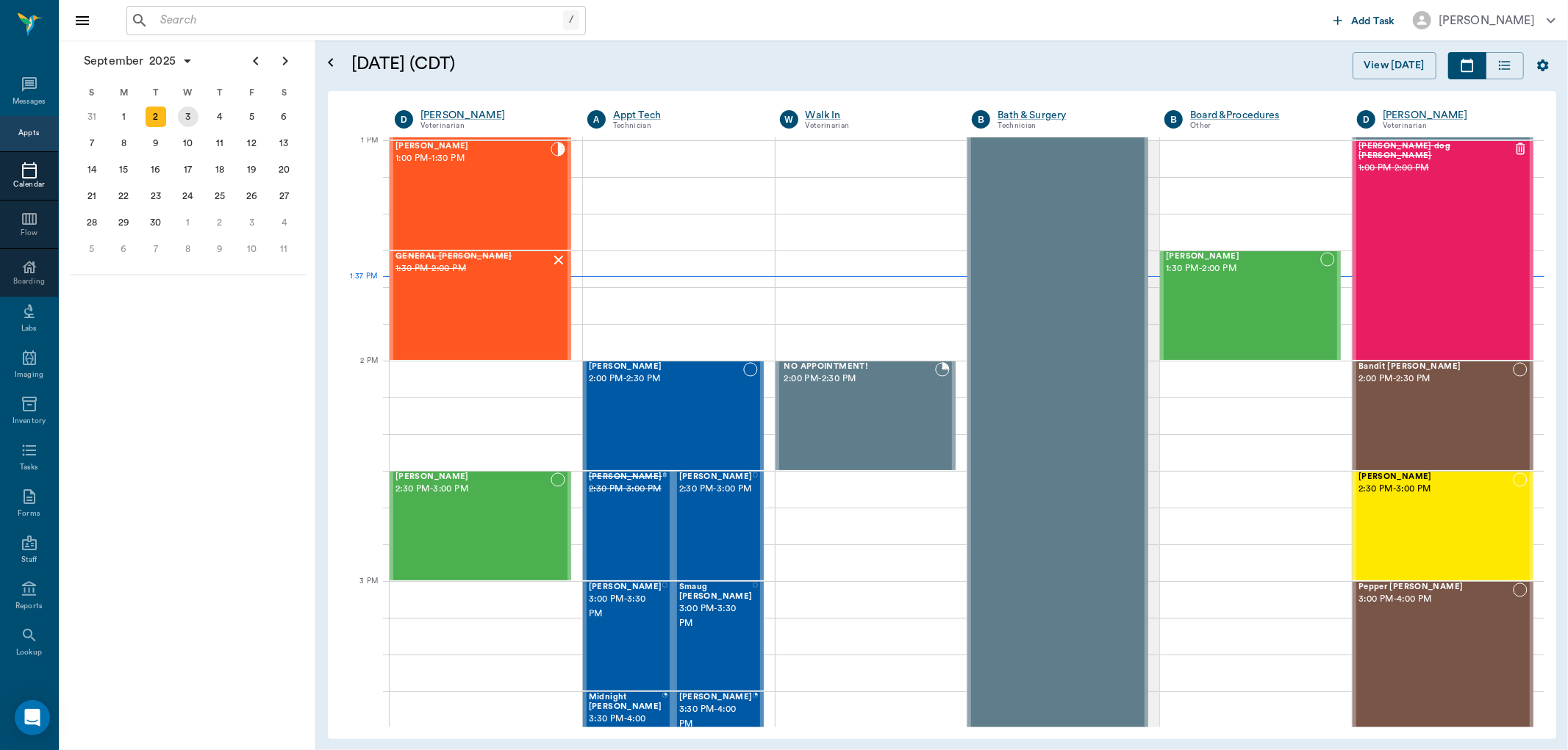
click at [180, 120] on div "3" at bounding box center [188, 117] width 21 height 21
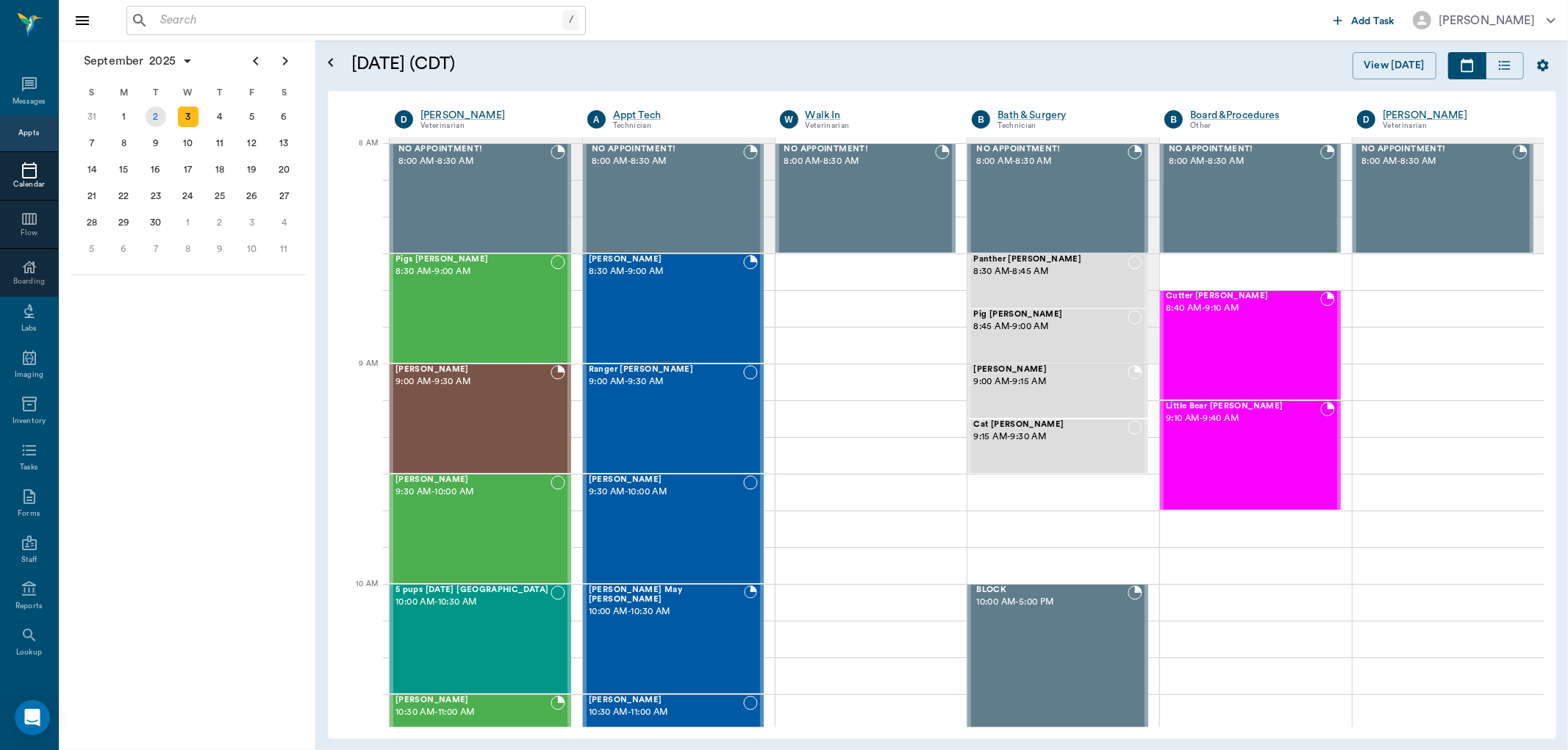
click at [147, 120] on div "2" at bounding box center [156, 117] width 21 height 21
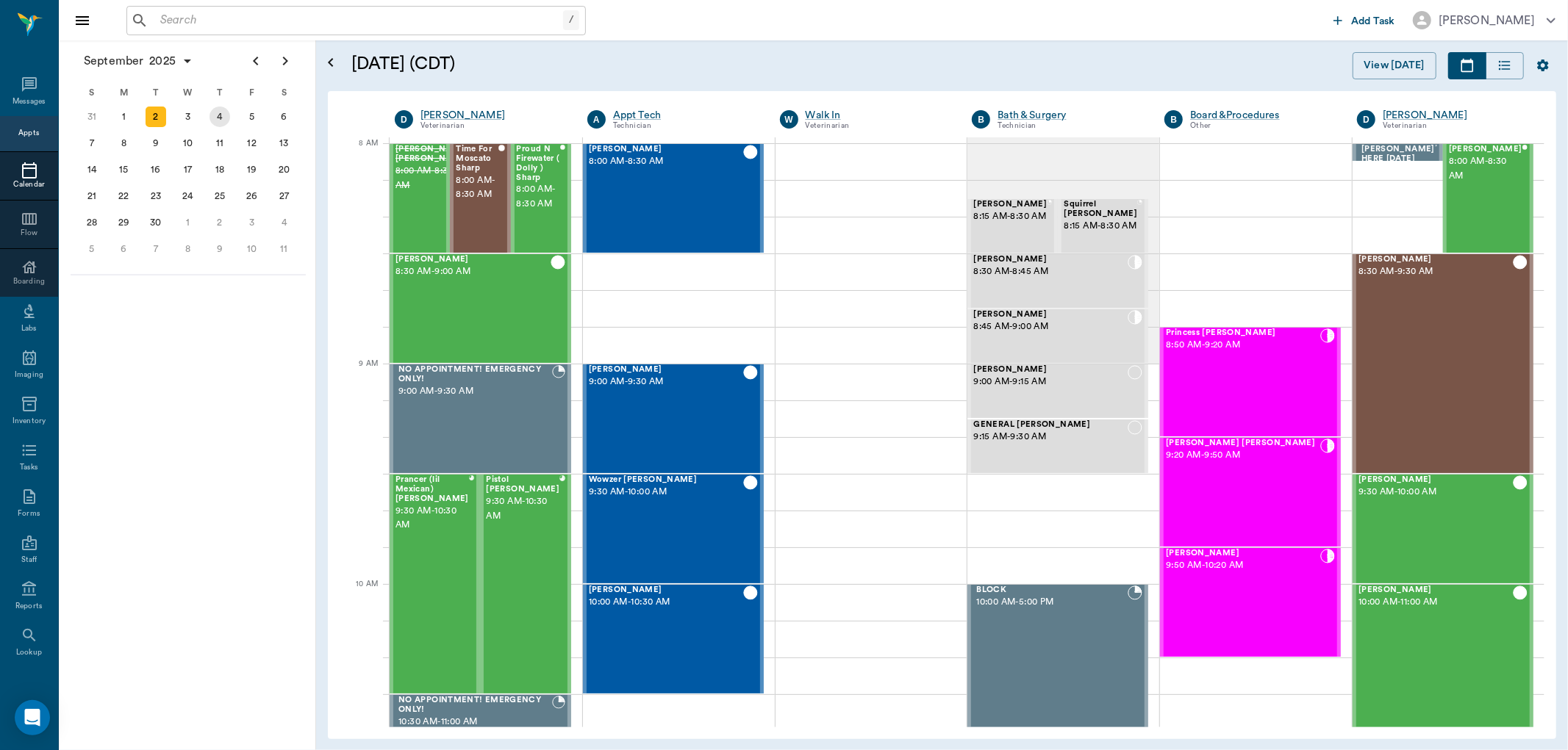
click at [217, 117] on div "4" at bounding box center [220, 117] width 21 height 21
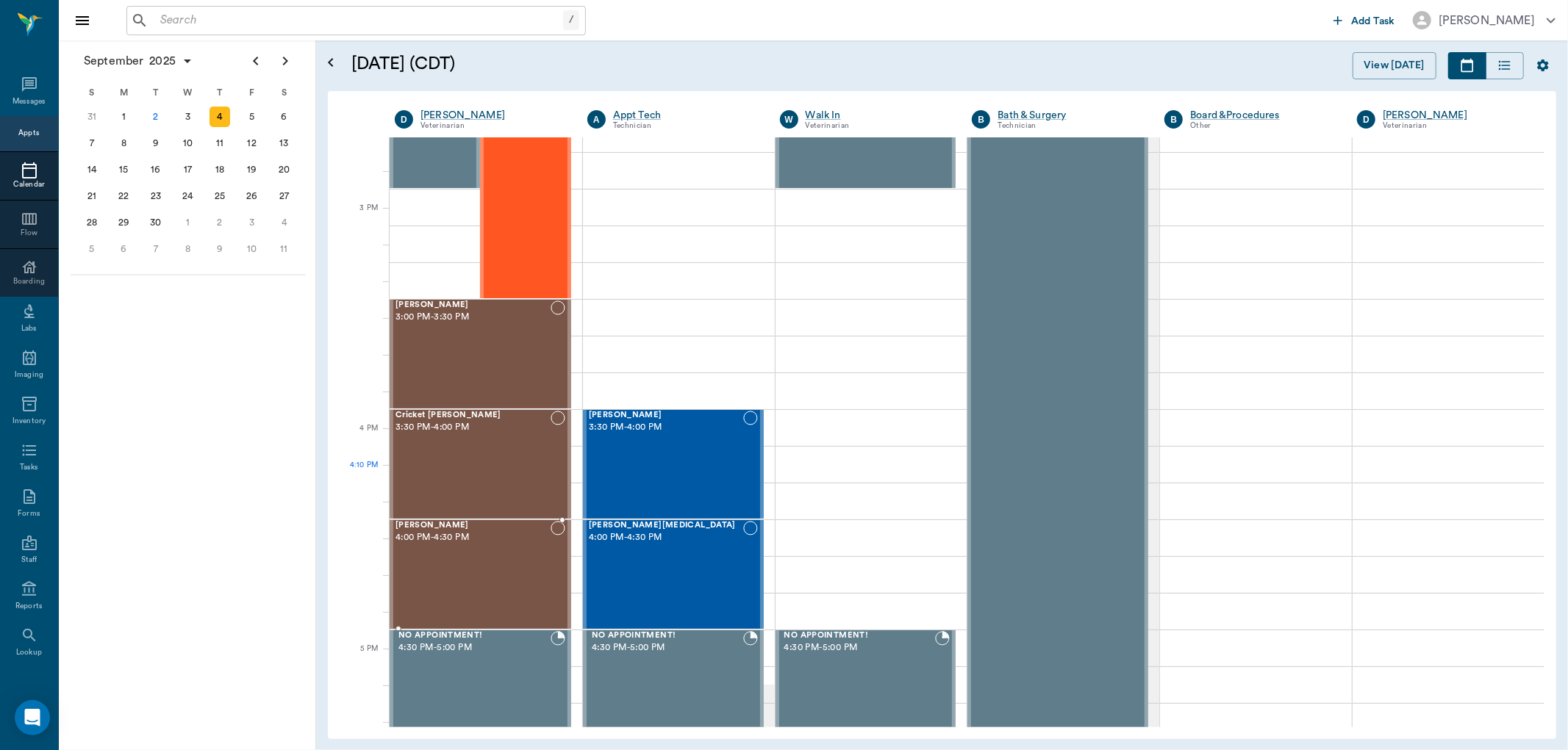
scroll to position [1551, 0]
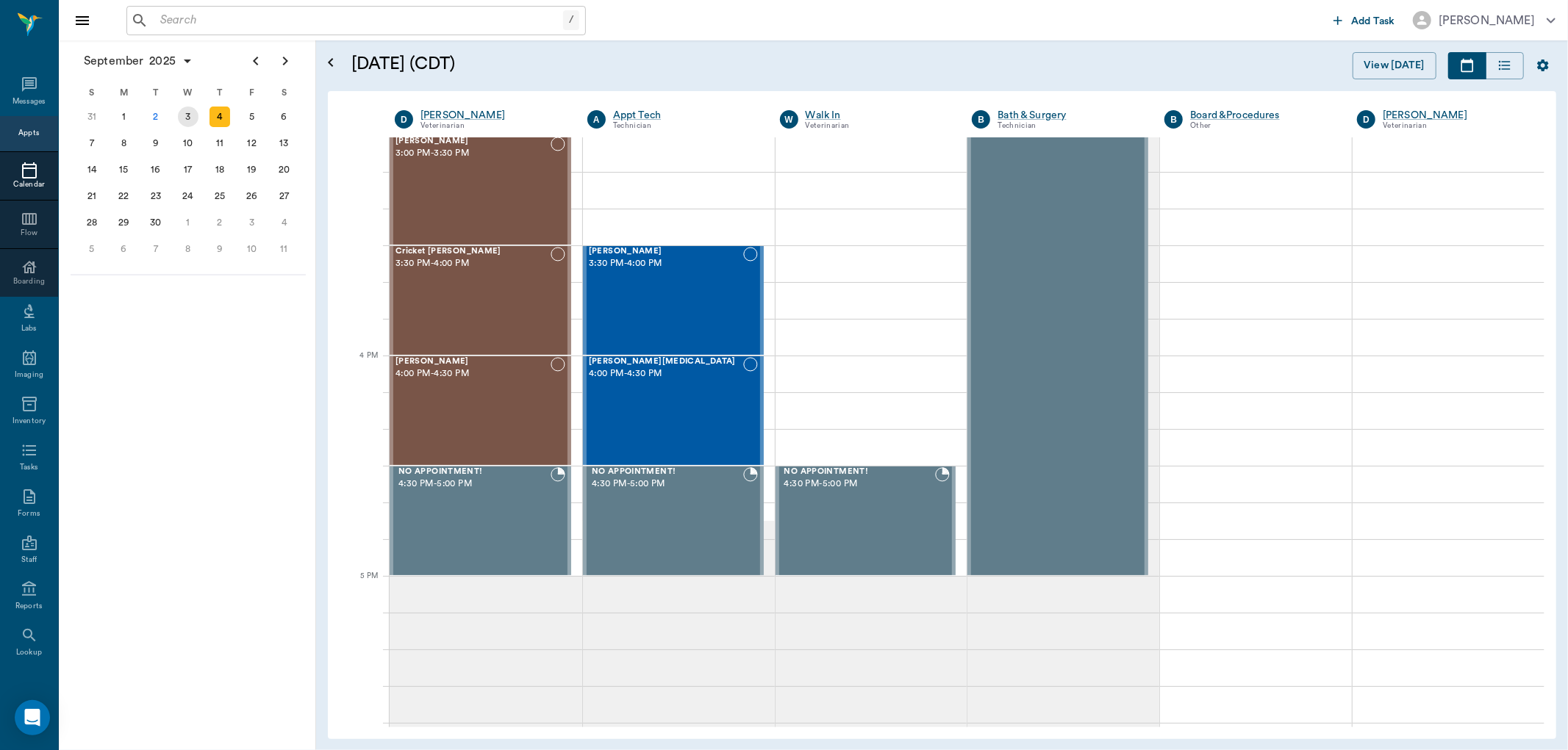
click at [184, 118] on div "3" at bounding box center [188, 117] width 21 height 21
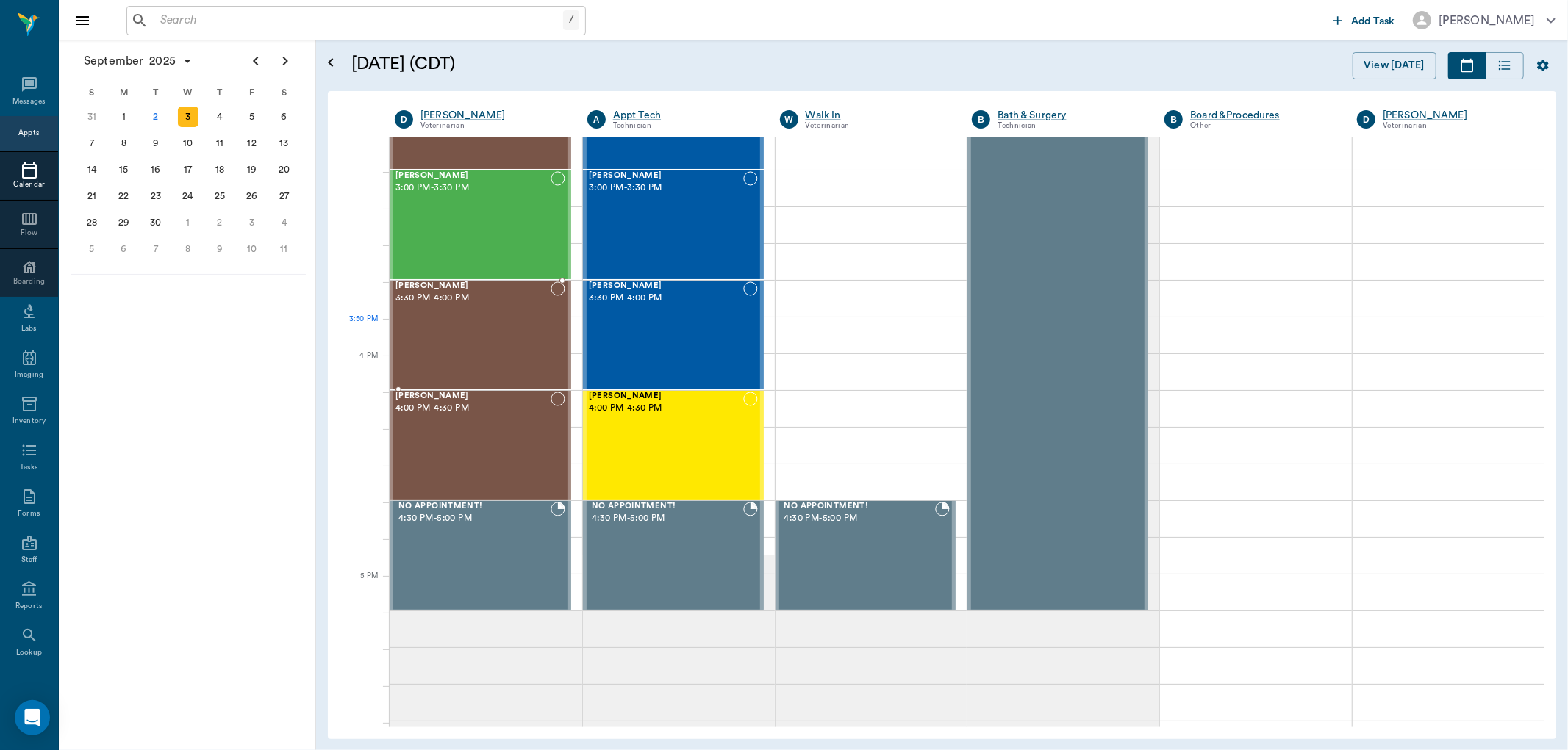
scroll to position [1551, 0]
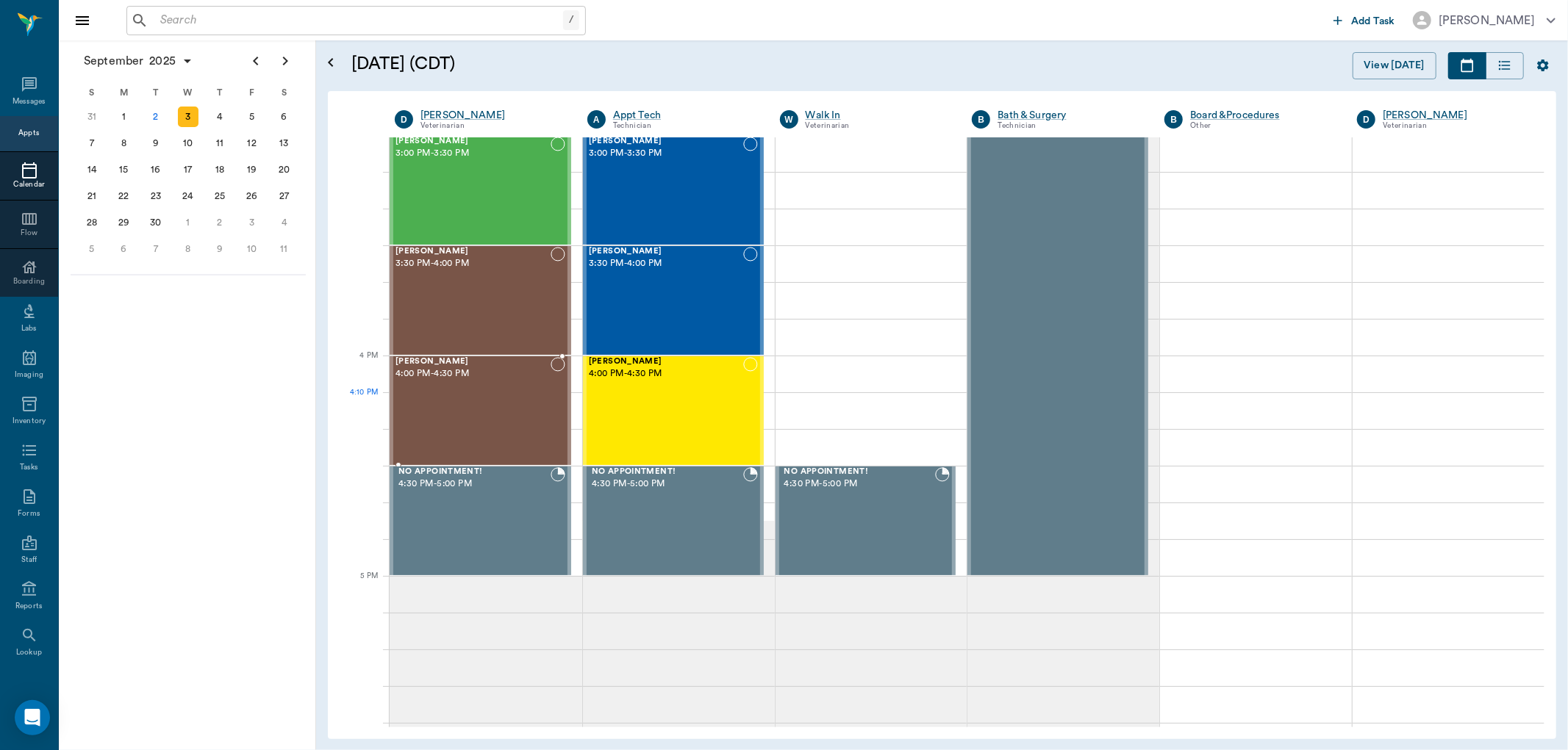
click at [484, 423] on div "[PERSON_NAME] 4:00 PM - 4:30 PM" at bounding box center [473, 410] width 155 height 108
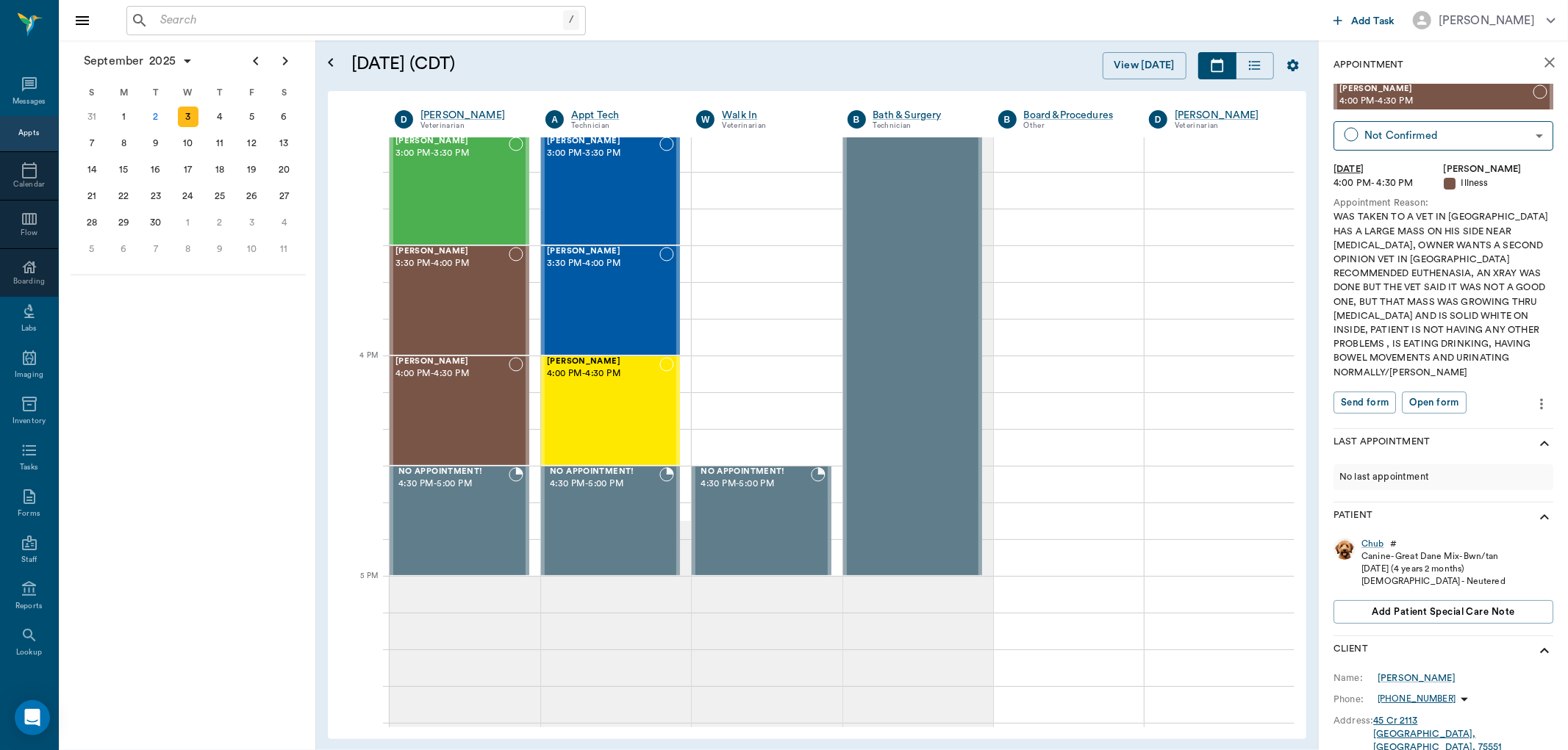
click at [1533, 395] on icon "more" at bounding box center [1541, 404] width 16 height 18
click at [1466, 415] on span "Edit appointment" at bounding box center [1468, 415] width 123 height 16
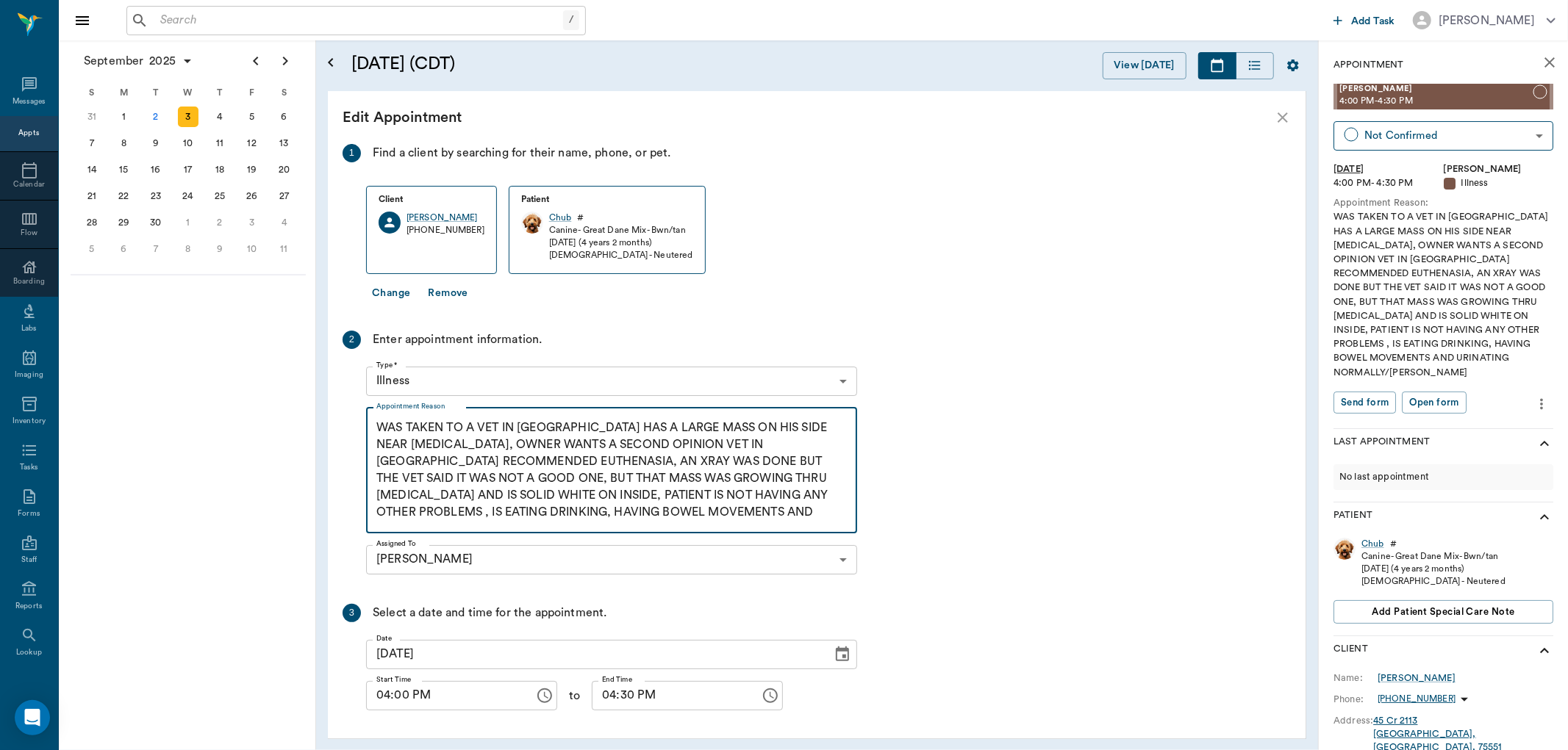
click at [414, 459] on textarea "WAS TAKEN TO A VET IN [GEOGRAPHIC_DATA] HAS A LARGE MASS ON HIS SIDE NEAR [MEDI…" at bounding box center [611, 470] width 470 height 102
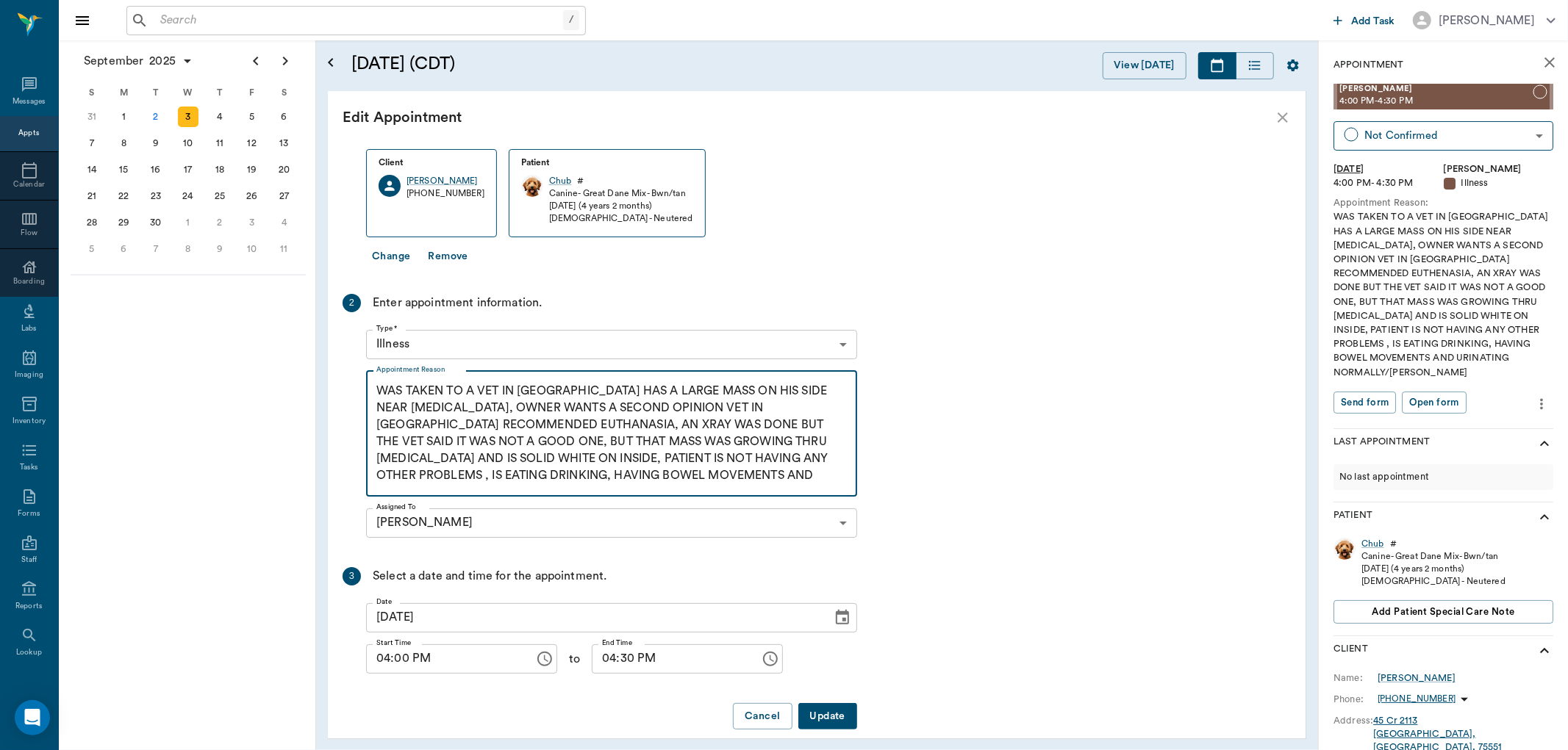
scroll to position [53, 0]
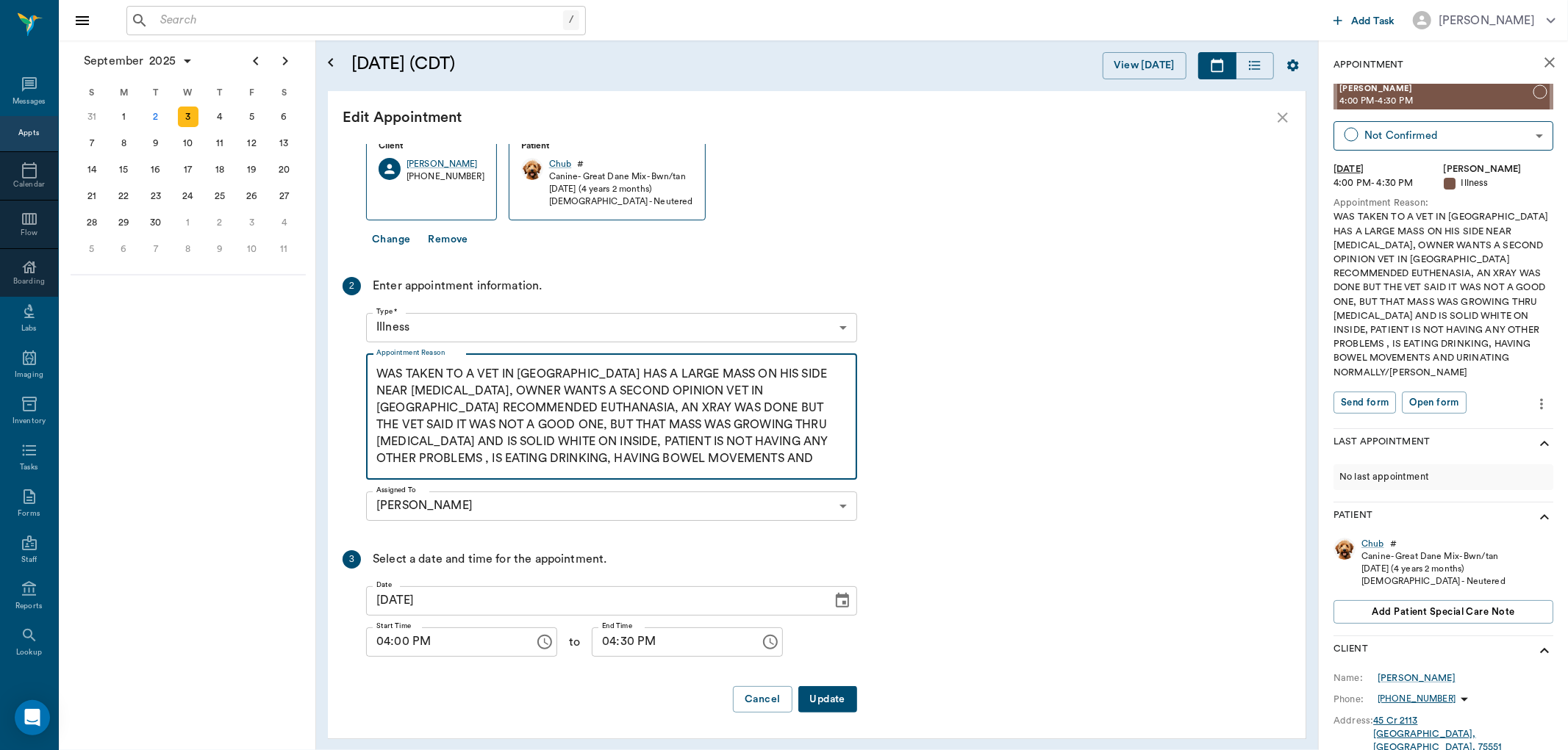
type textarea "WAS TAKEN TO A VET IN [GEOGRAPHIC_DATA] HAS A LARGE MASS ON HIS SIDE NEAR [MEDI…"
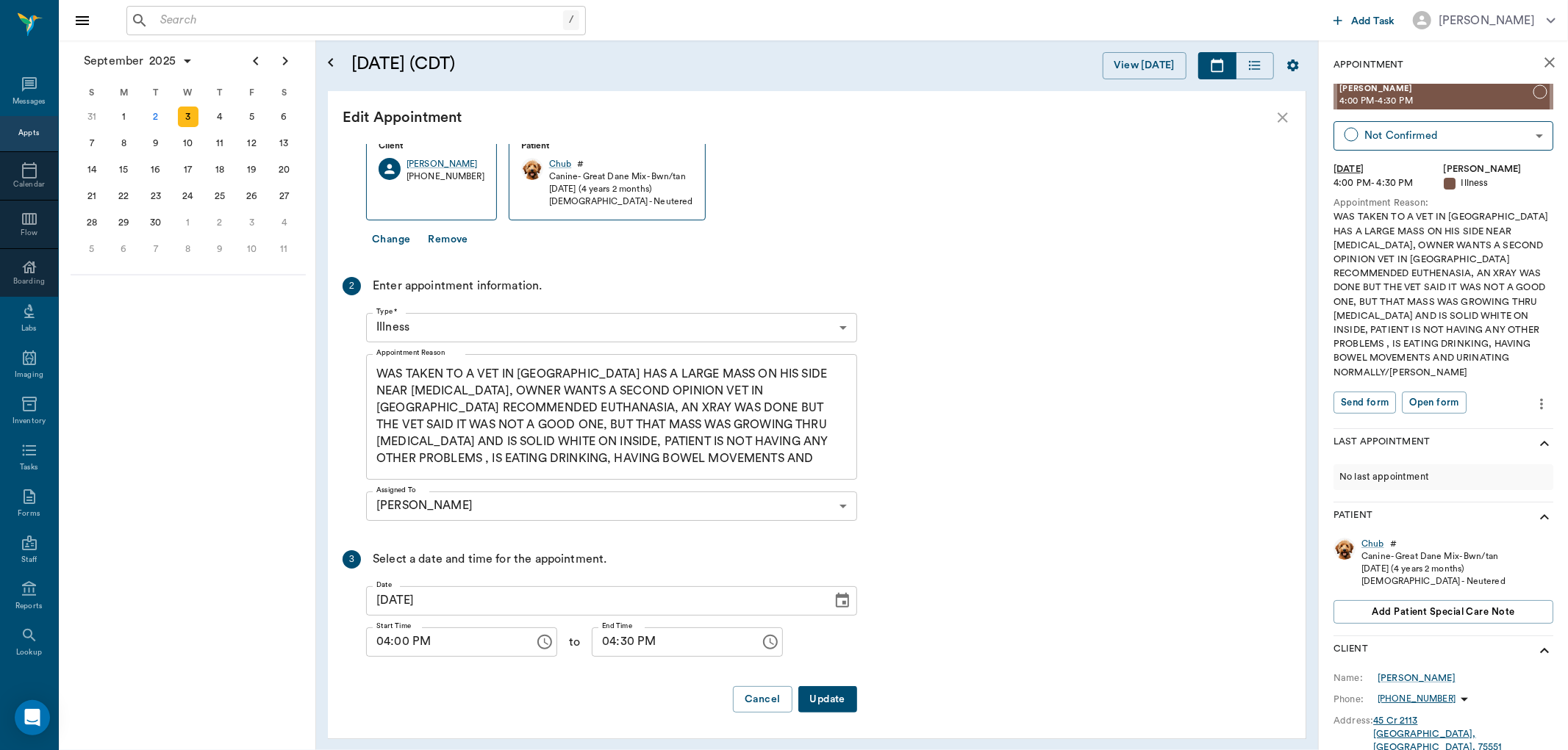
click at [829, 697] on button "Update" at bounding box center [827, 700] width 59 height 27
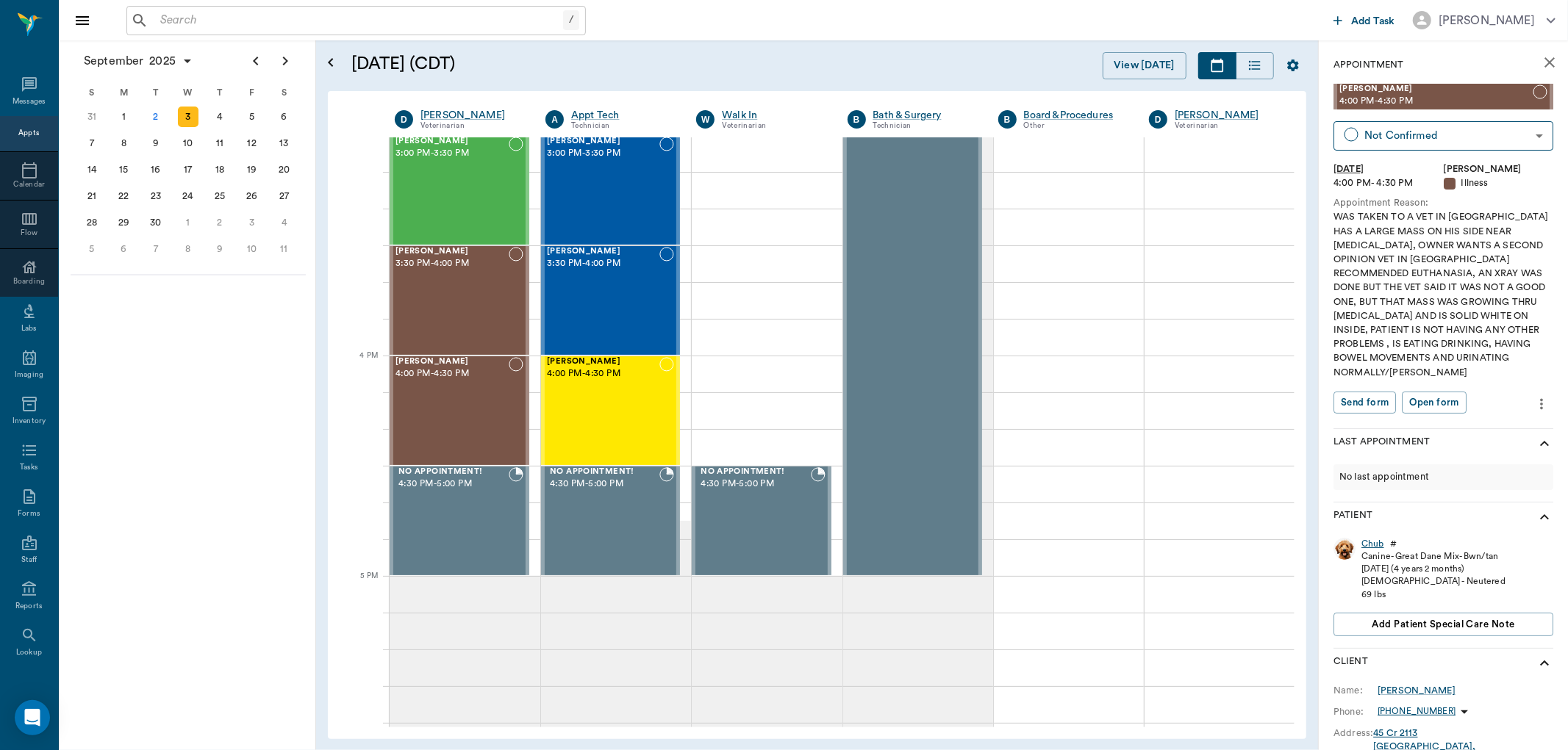
click at [1377, 538] on div "Chub" at bounding box center [1373, 544] width 23 height 13
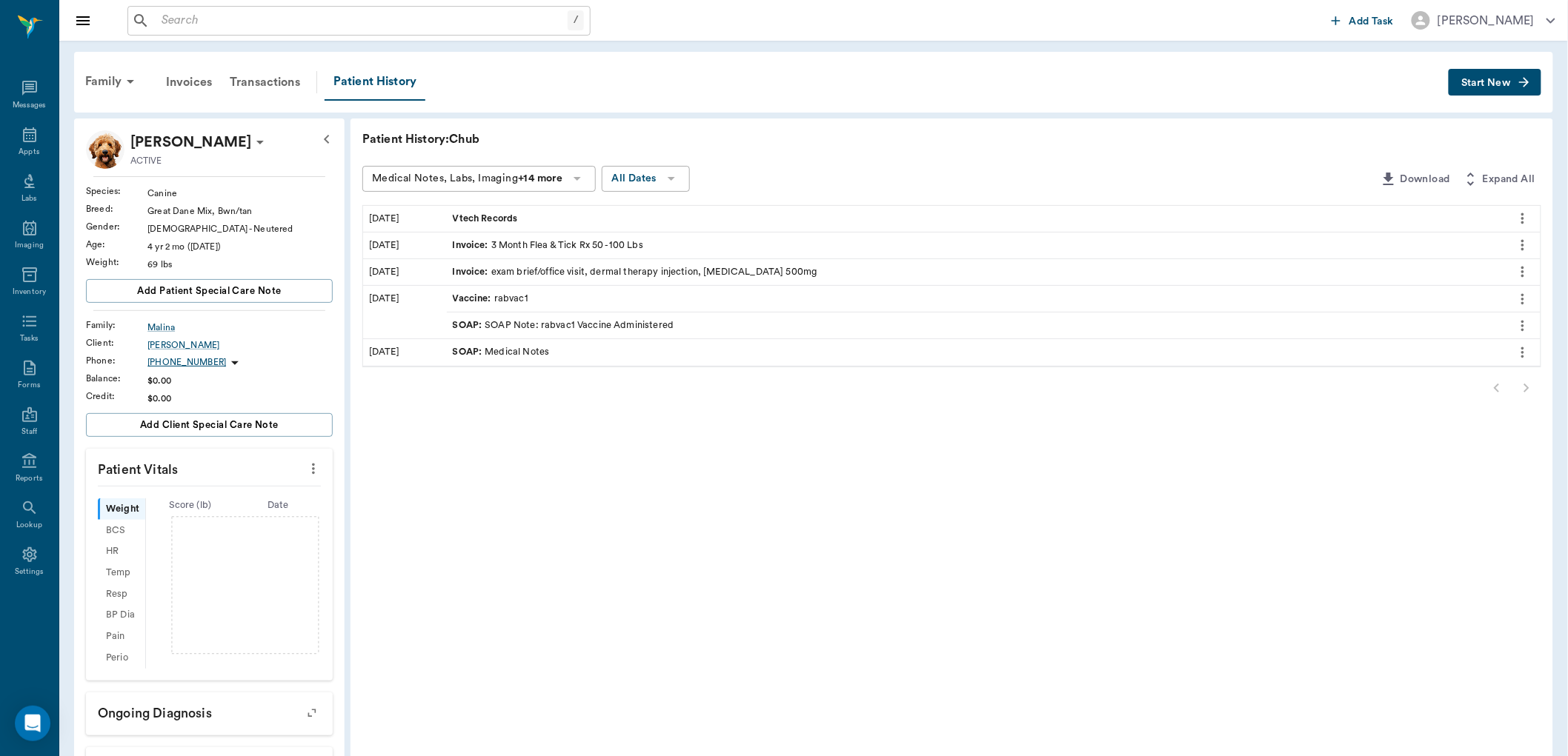
click at [482, 219] on span "Vtech Records" at bounding box center [486, 218] width 68 height 14
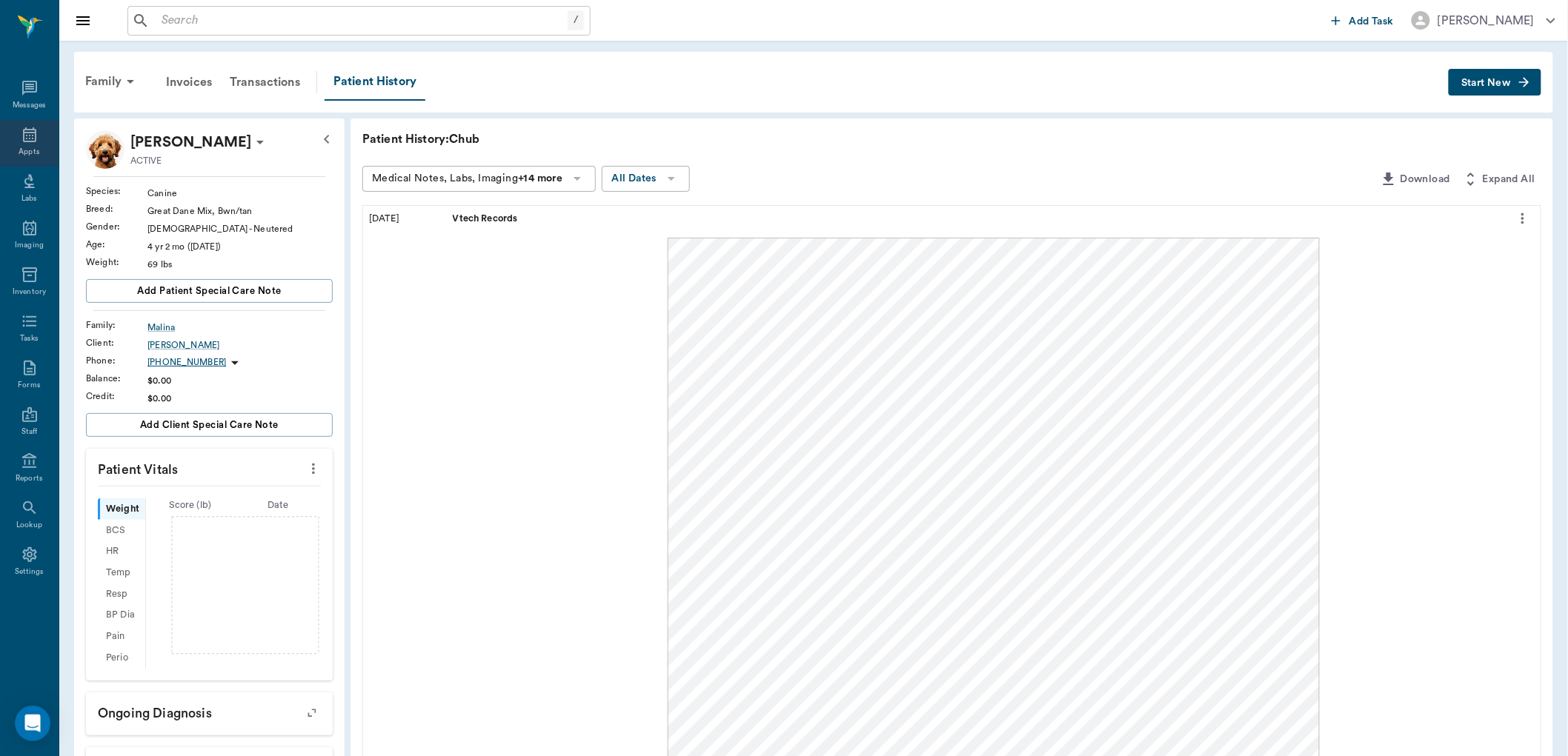
click at [31, 135] on icon at bounding box center [30, 135] width 18 height 18
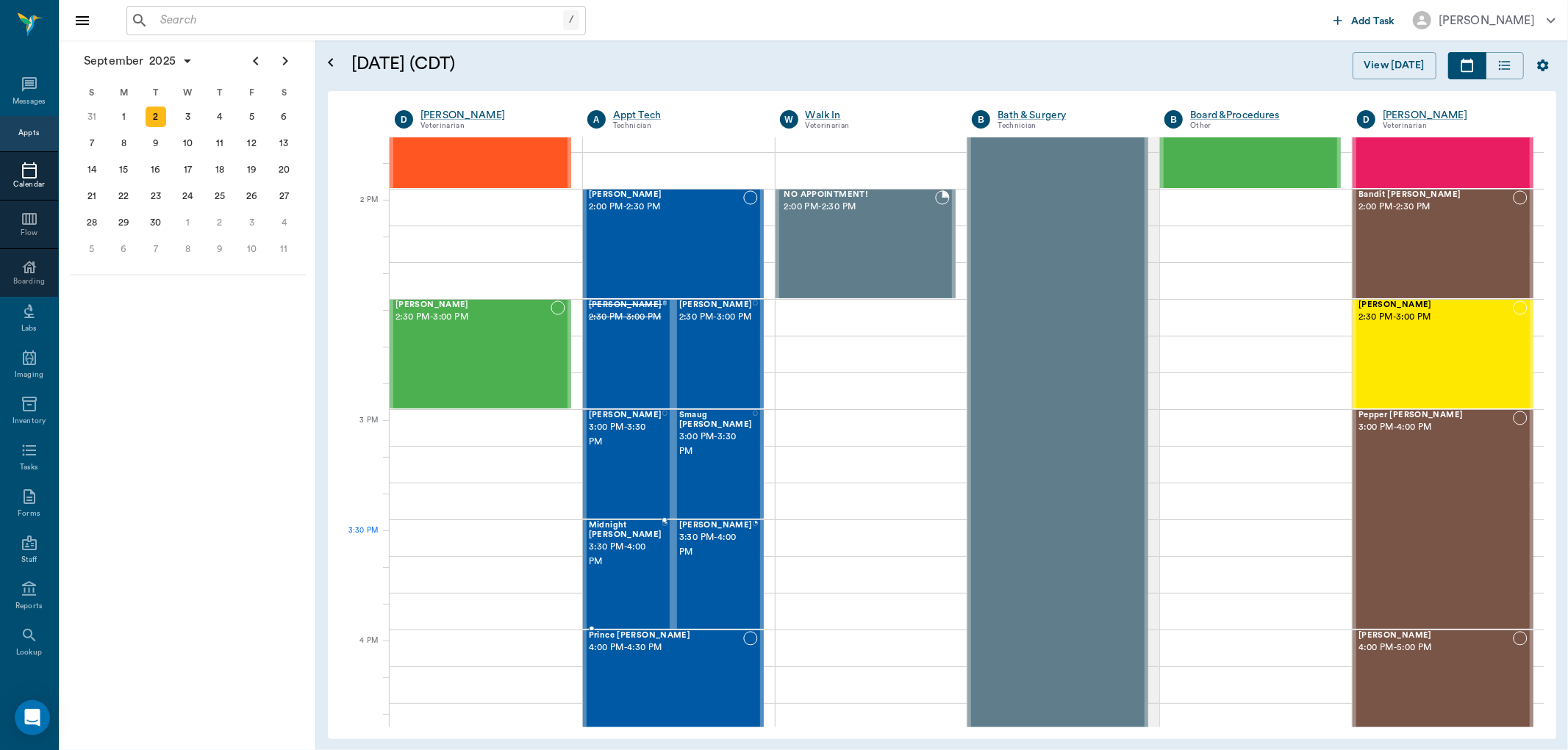
scroll to position [1266, 0]
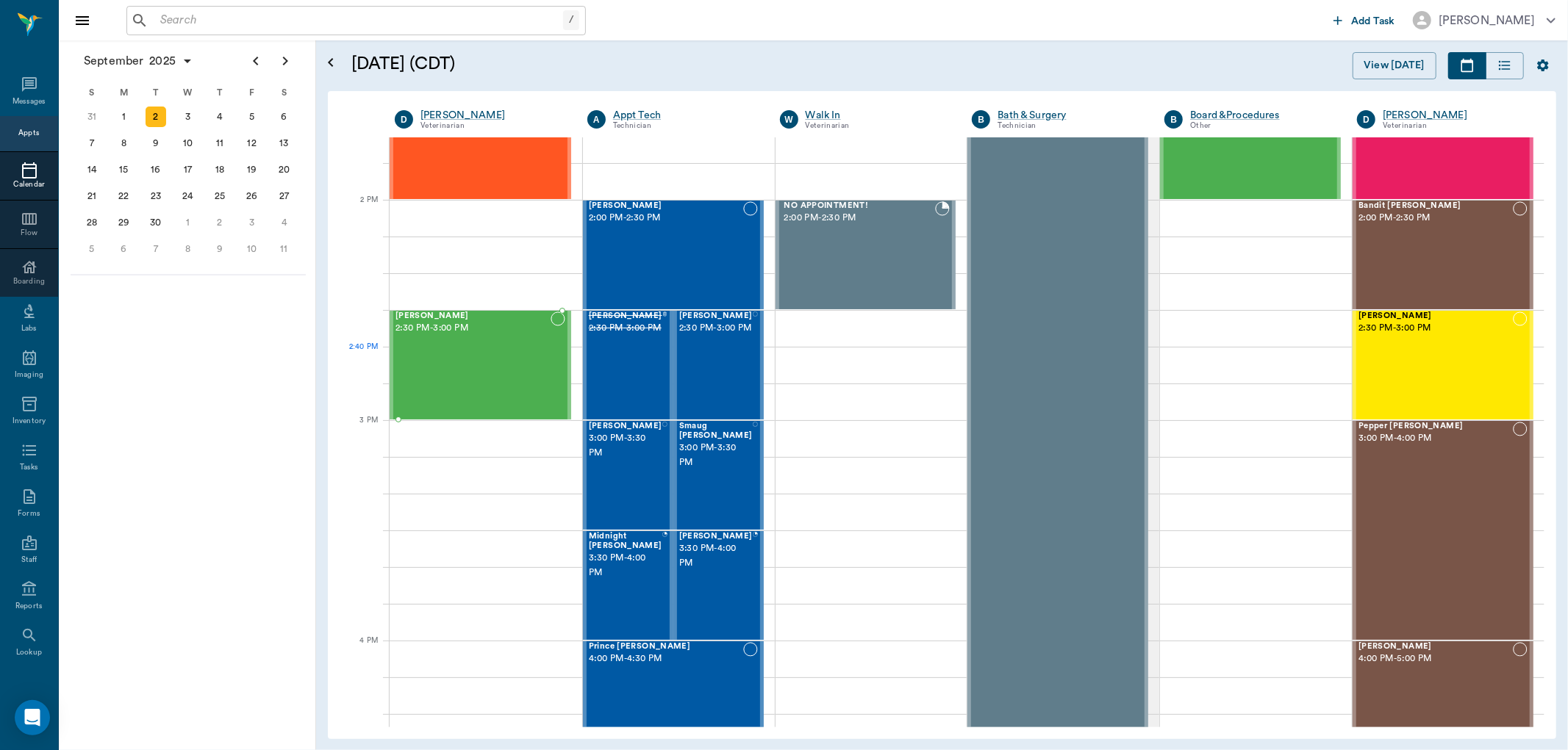
click at [502, 370] on div "[PERSON_NAME] 2:30 PM - 3:00 PM" at bounding box center [473, 365] width 155 height 108
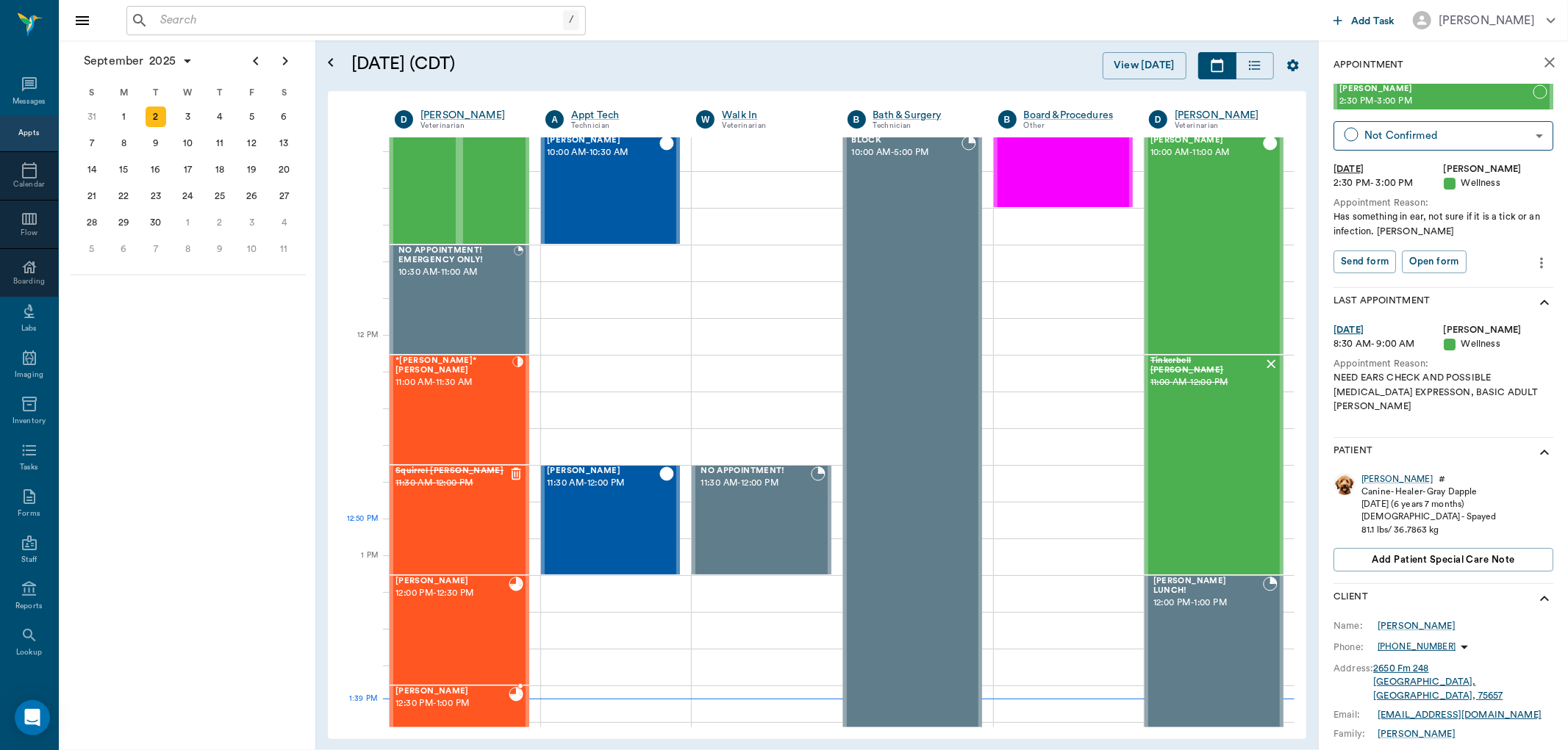
scroll to position [776, 0]
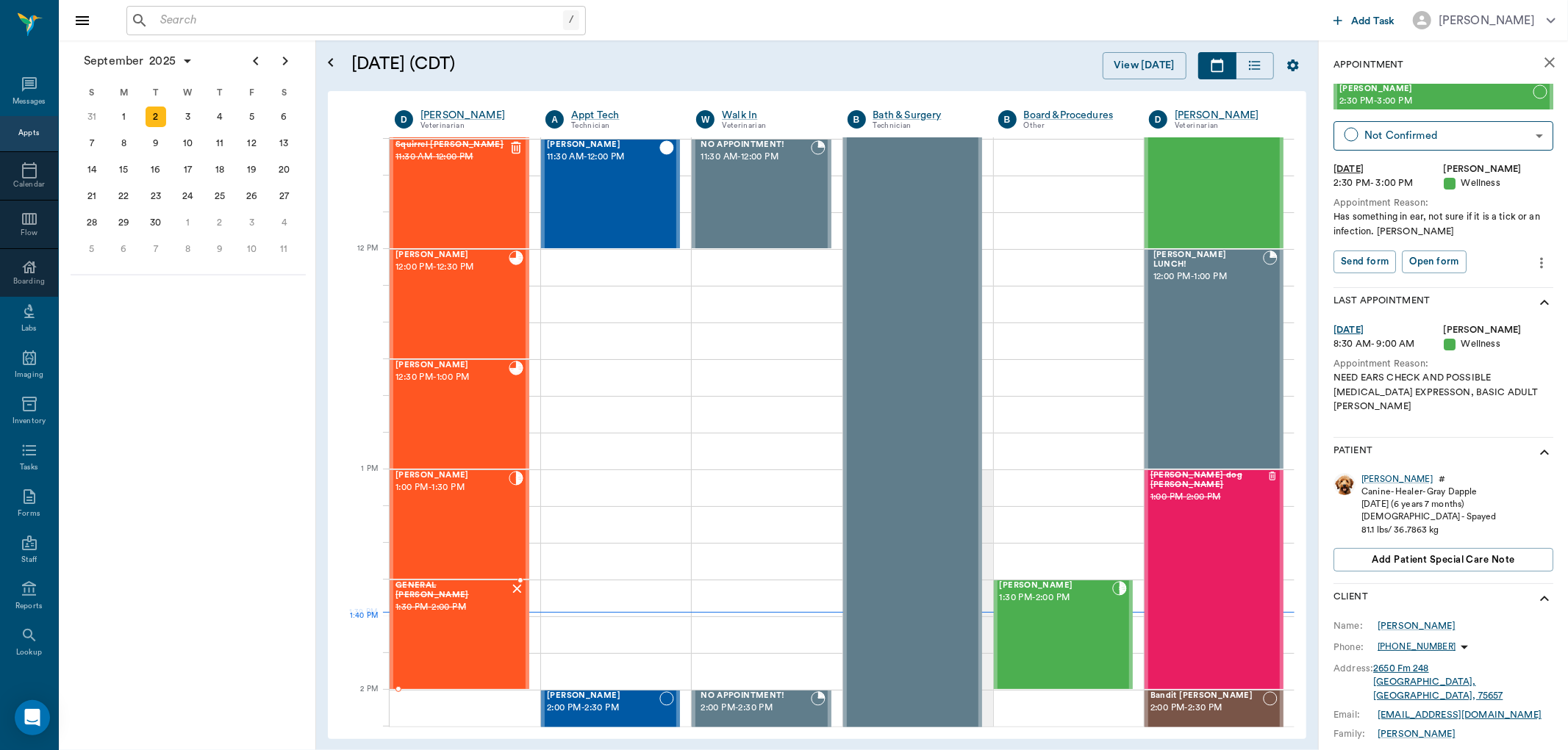
click at [460, 622] on div "GENERAL Spay 1:30 PM - 2:00 PM" at bounding box center [453, 635] width 114 height 108
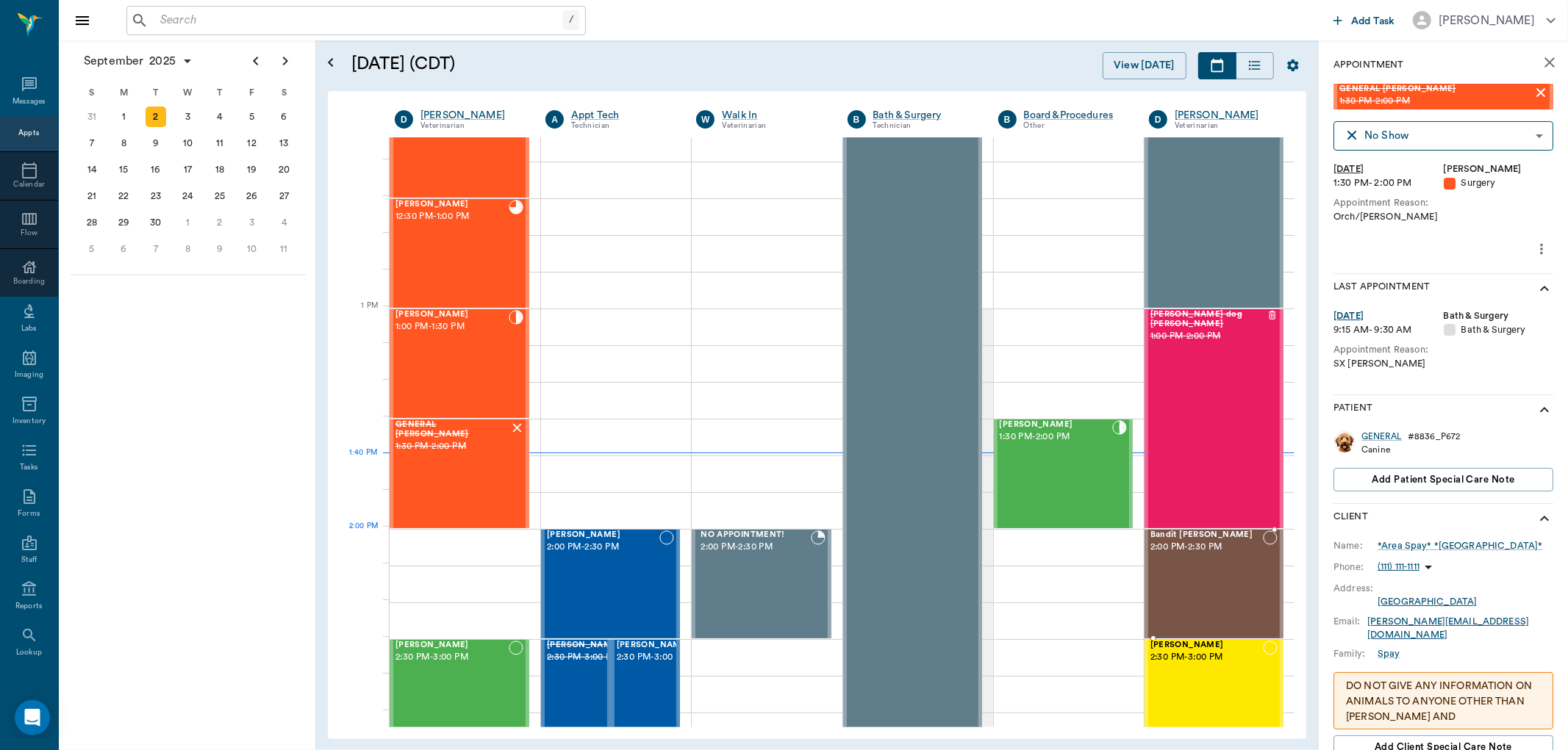
scroll to position [939, 0]
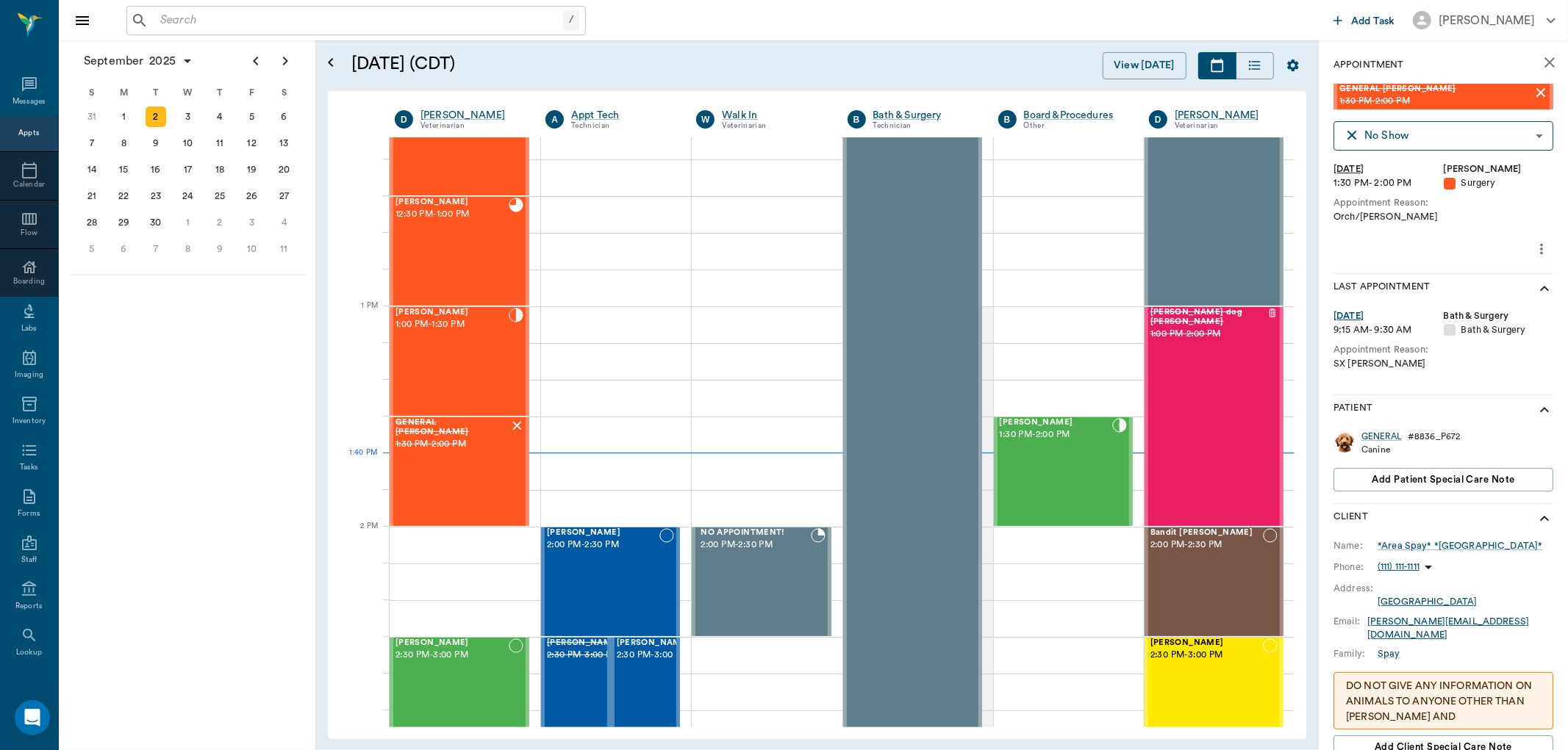
click at [24, 132] on div "Appts" at bounding box center [29, 133] width 21 height 11
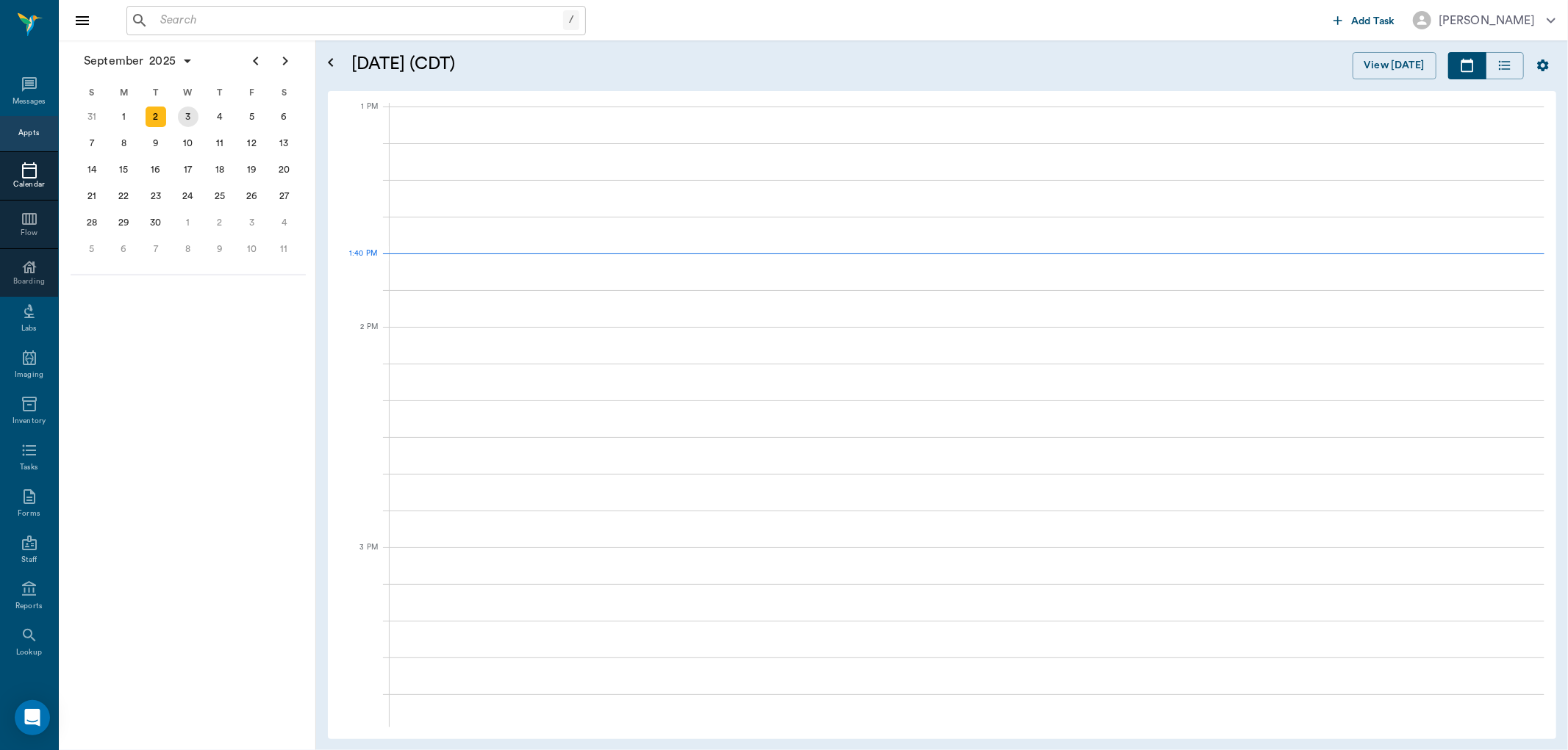
scroll to position [1104, 0]
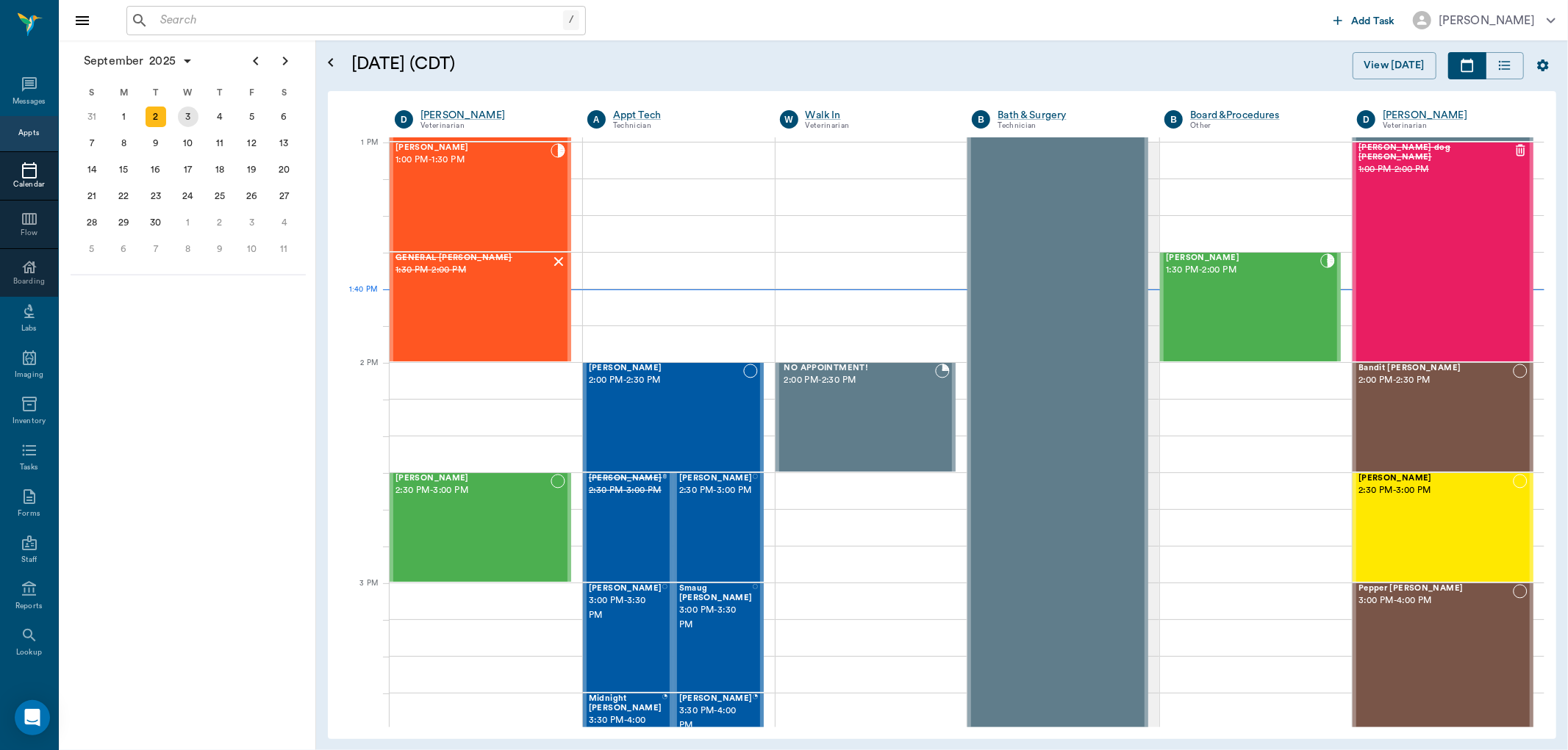
click at [194, 118] on div "3" at bounding box center [188, 117] width 21 height 21
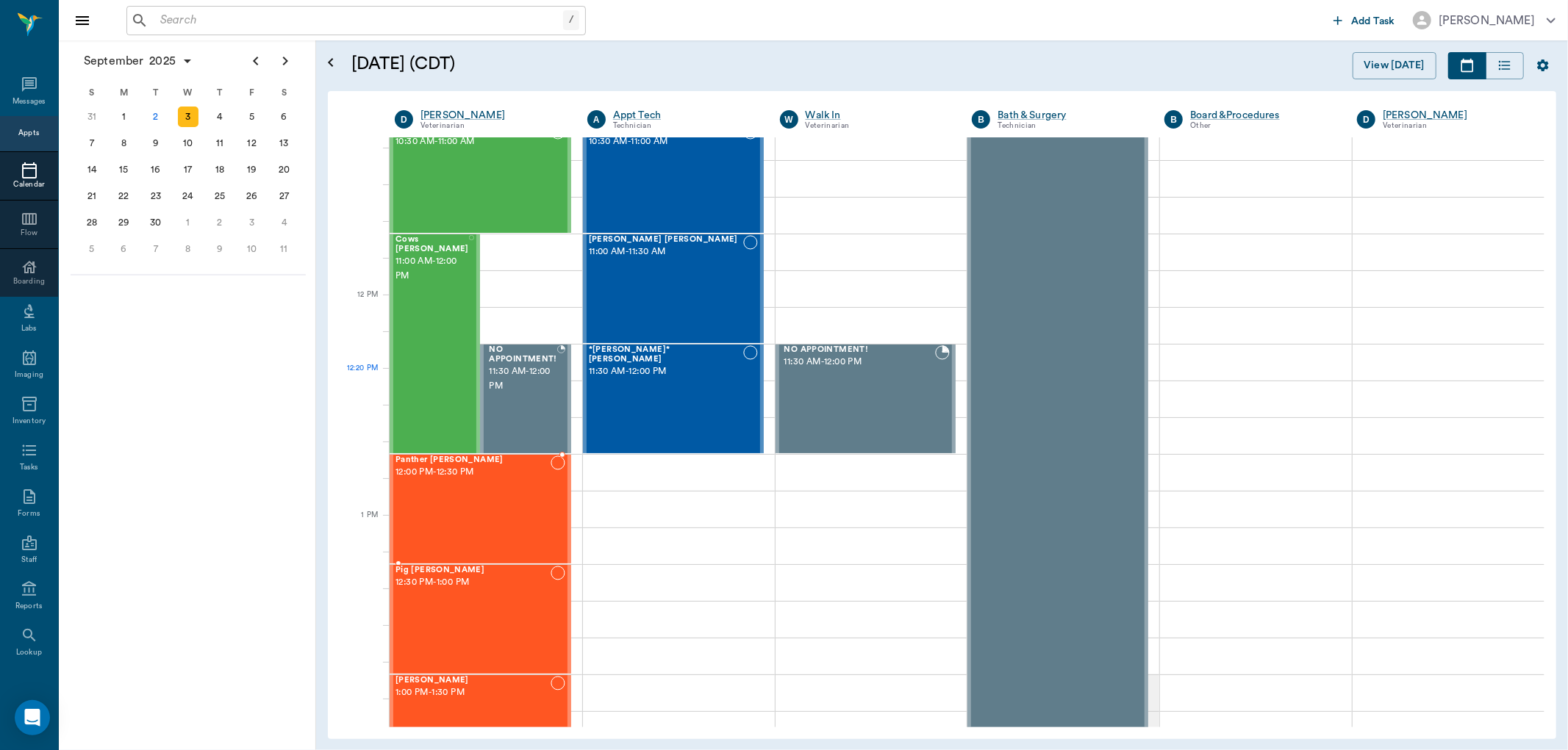
scroll to position [735, 0]
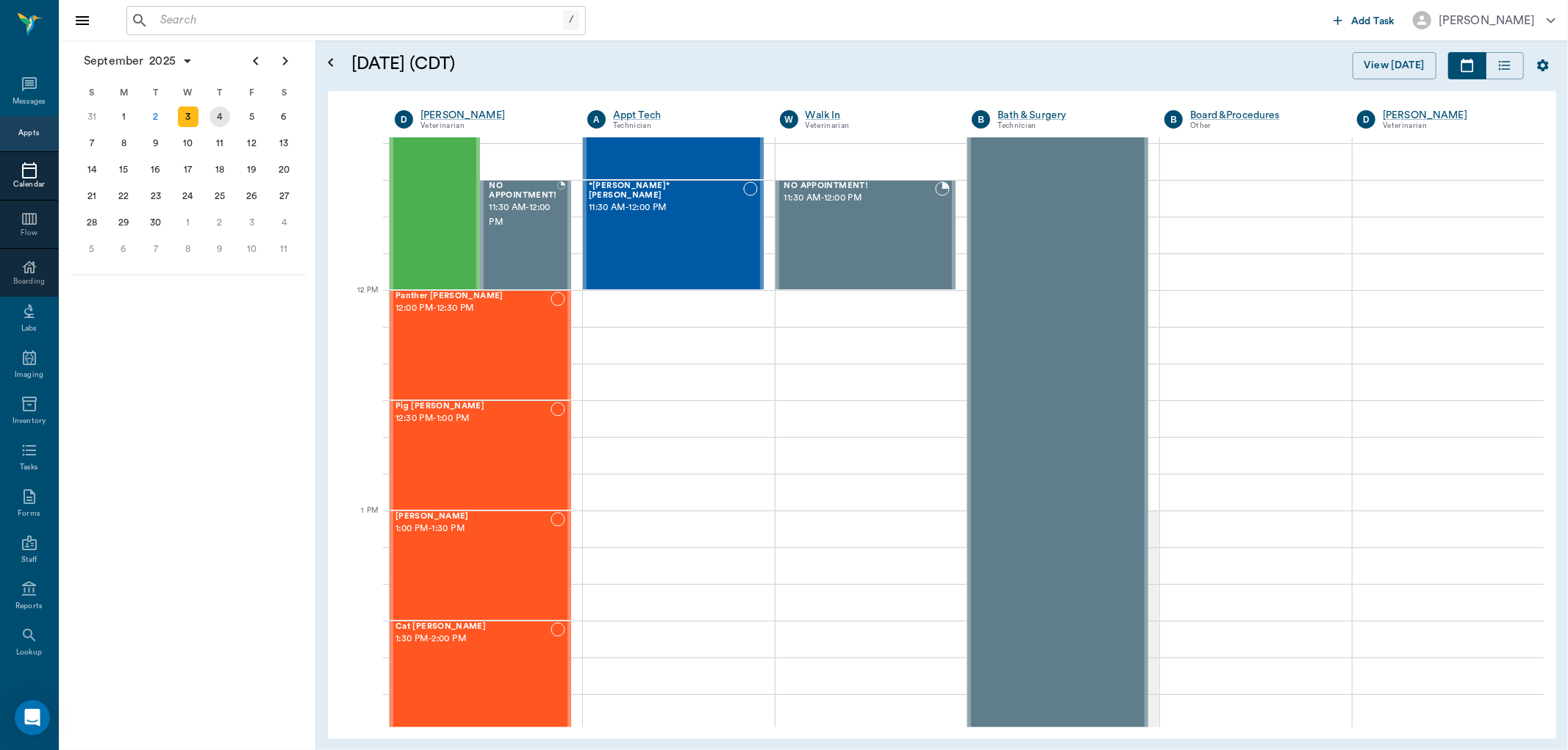
click at [222, 118] on div "4" at bounding box center [220, 117] width 21 height 21
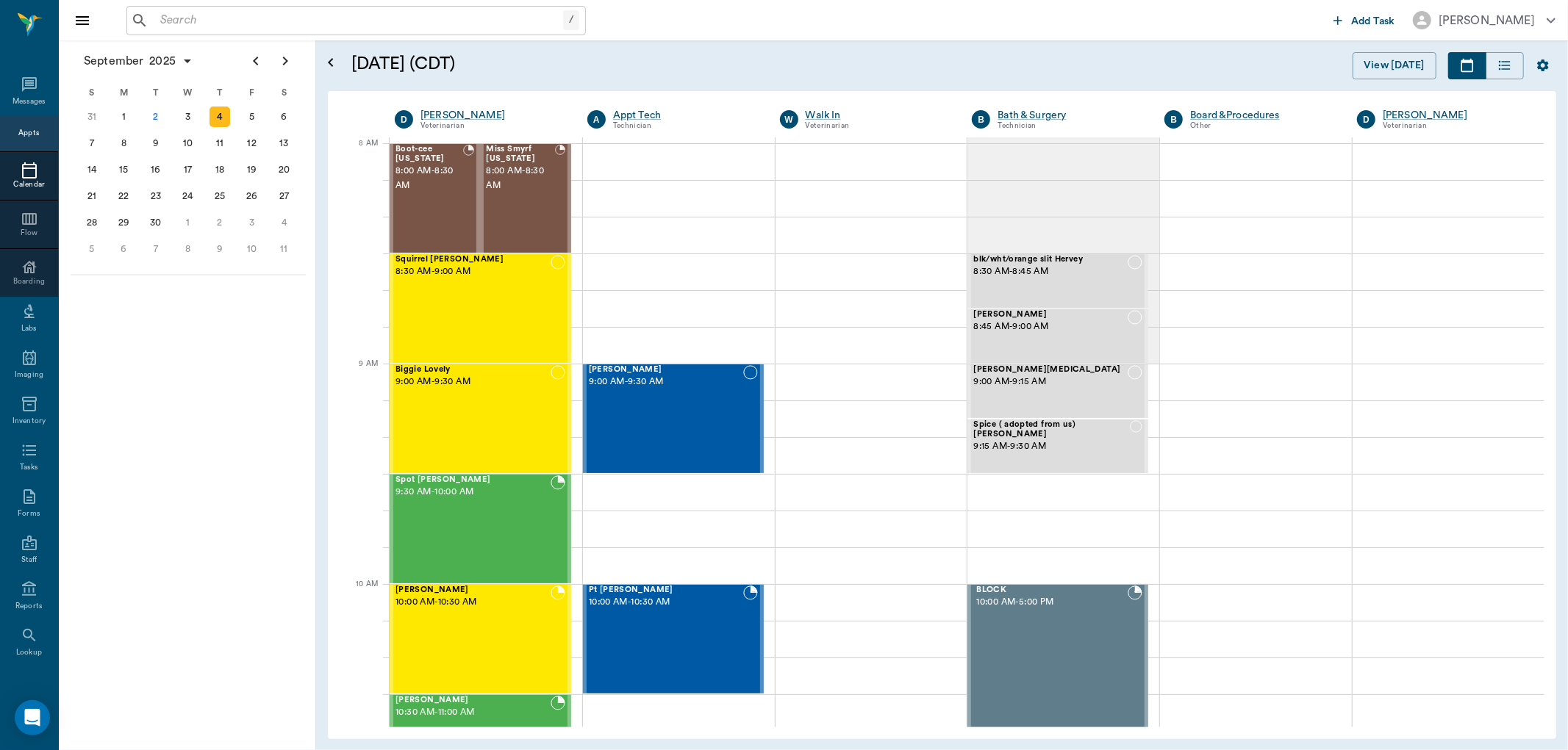
click at [19, 130] on div "Appts" at bounding box center [29, 133] width 21 height 11
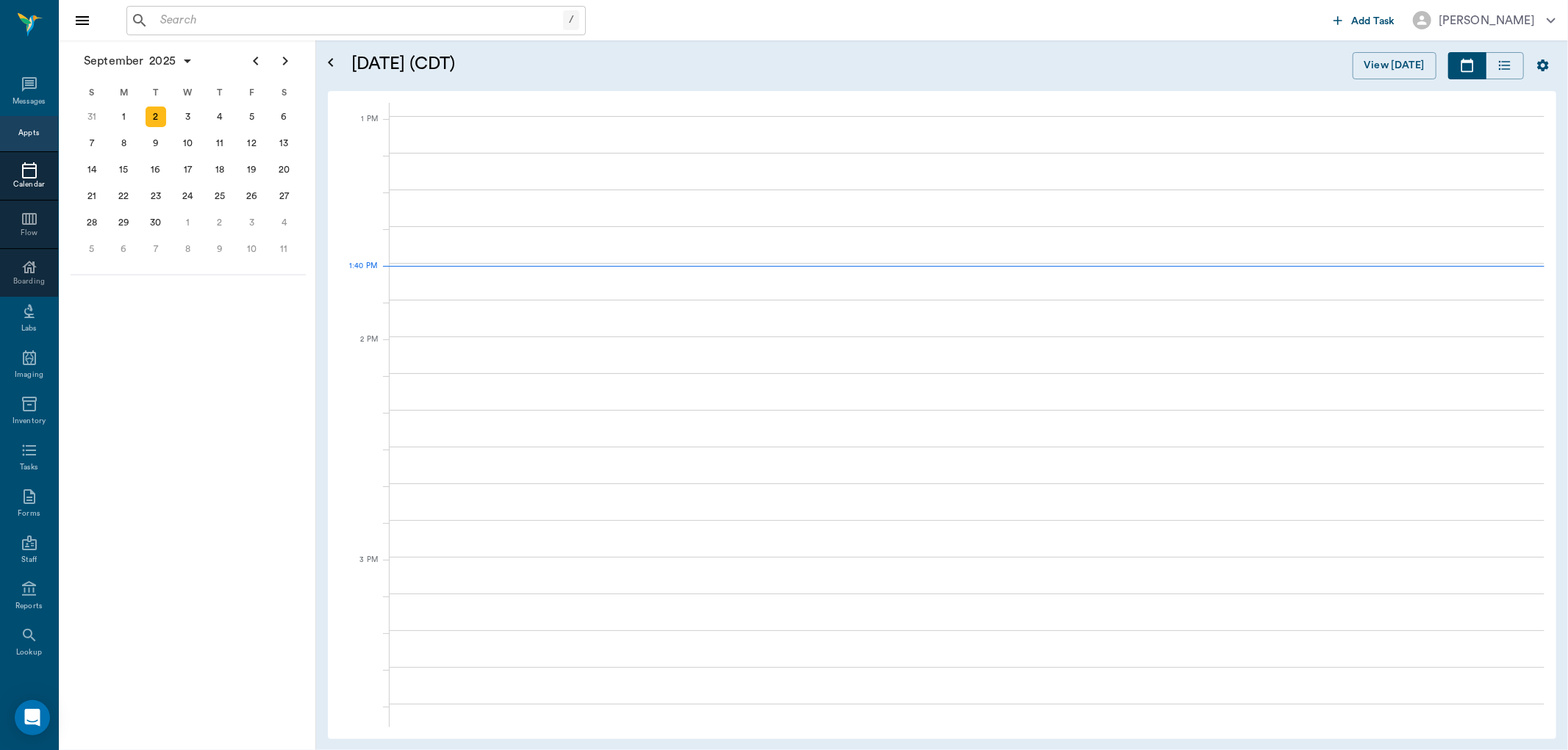
scroll to position [1105, 0]
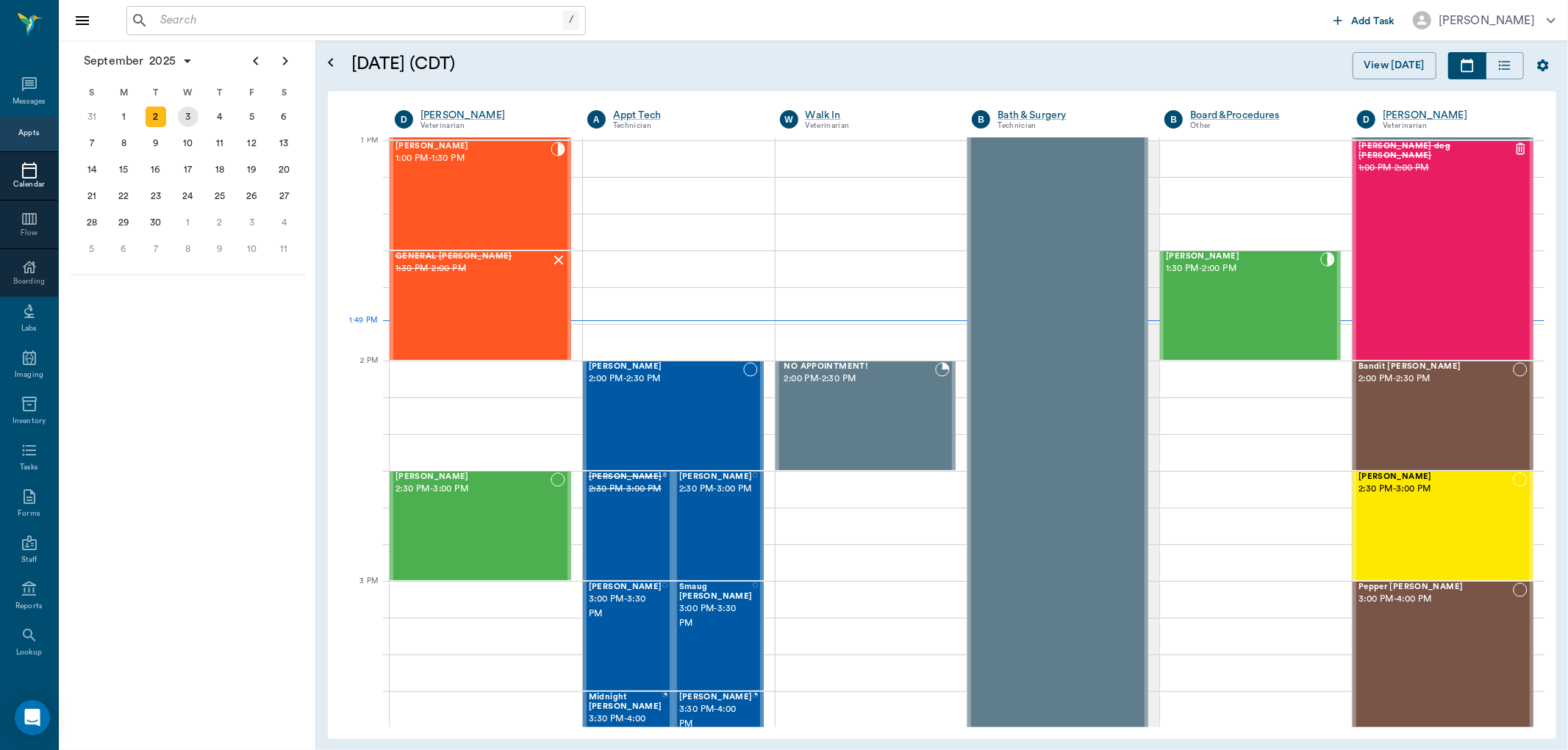
click at [187, 114] on div "3" at bounding box center [188, 117] width 21 height 21
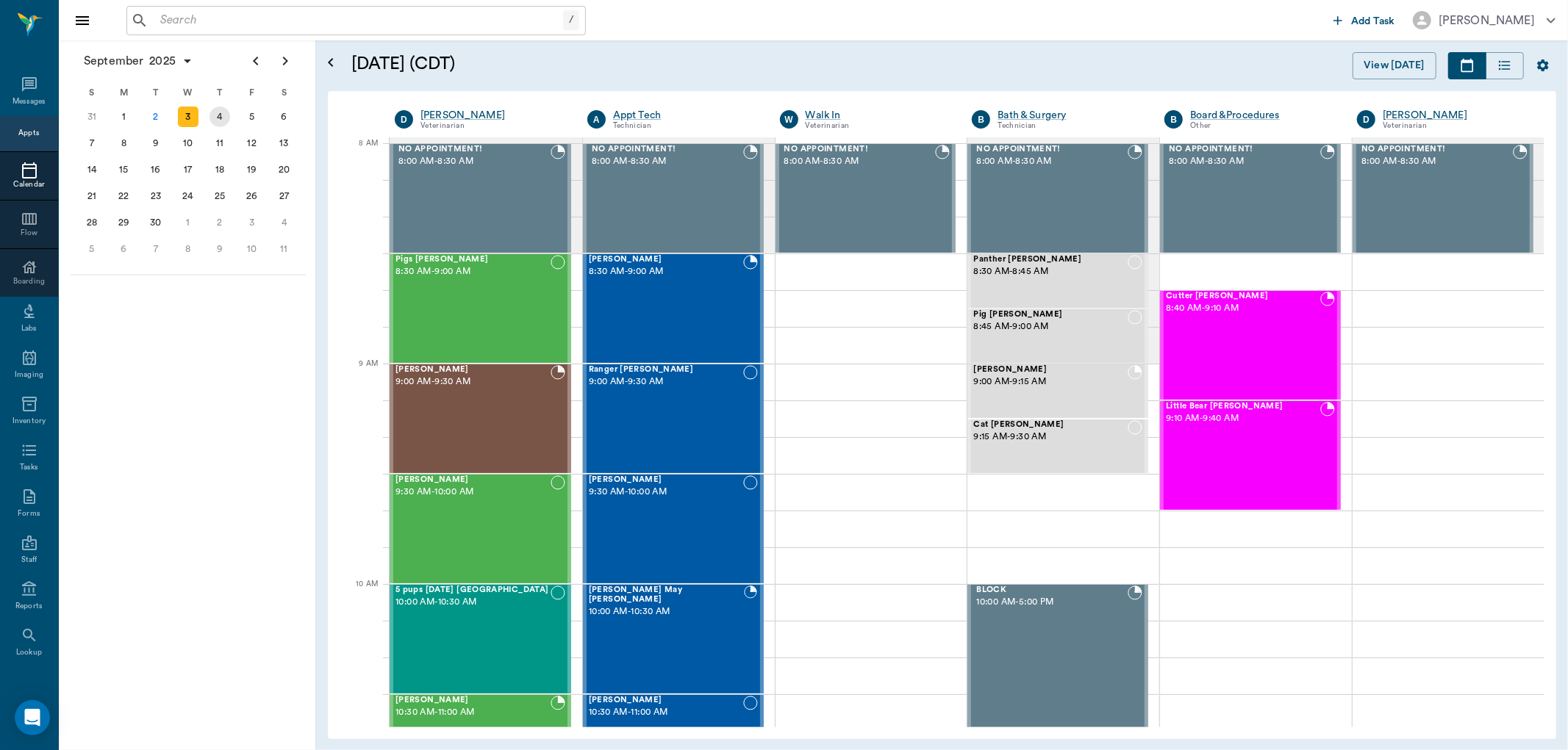
click at [207, 121] on div "4" at bounding box center [220, 117] width 33 height 27
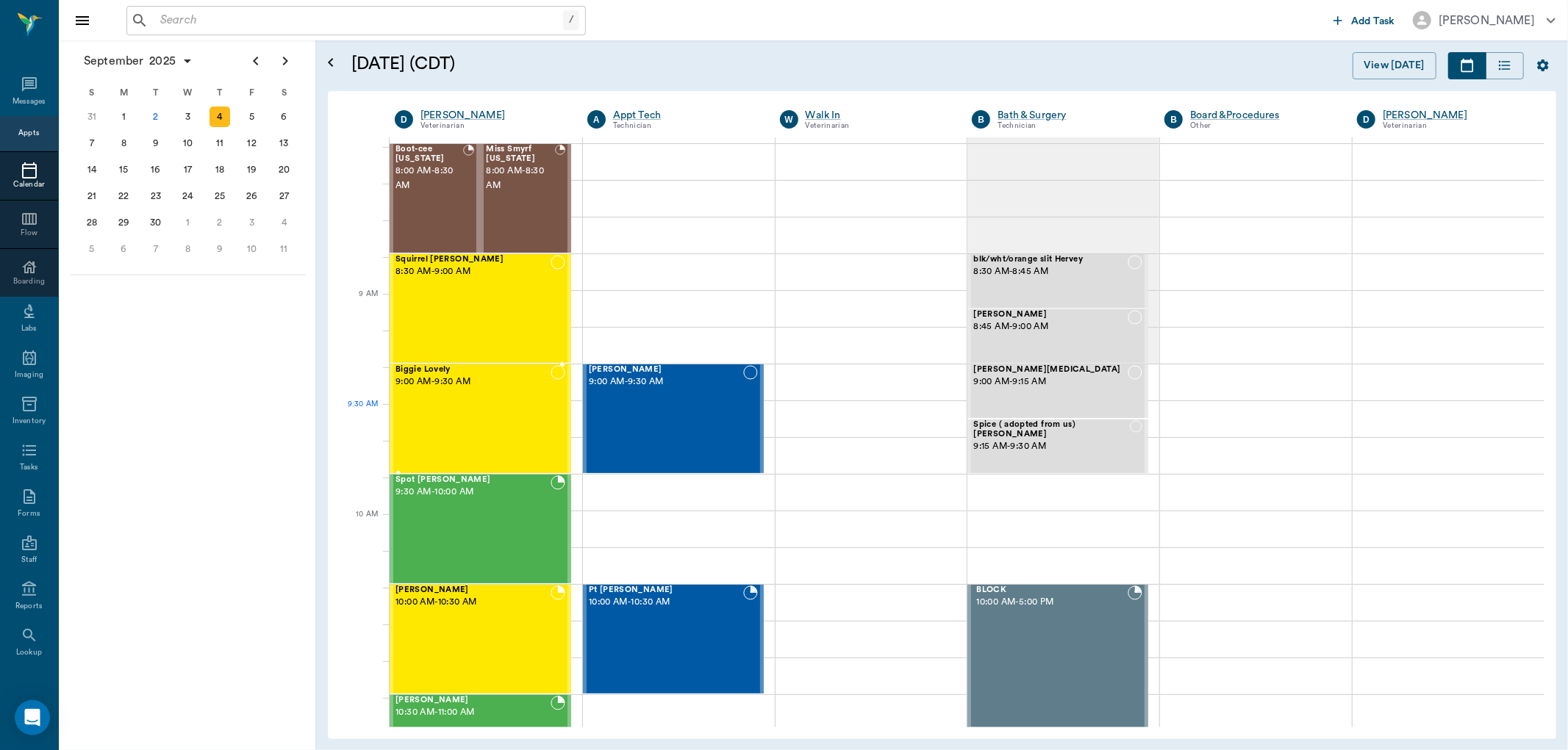
scroll to position [326, 0]
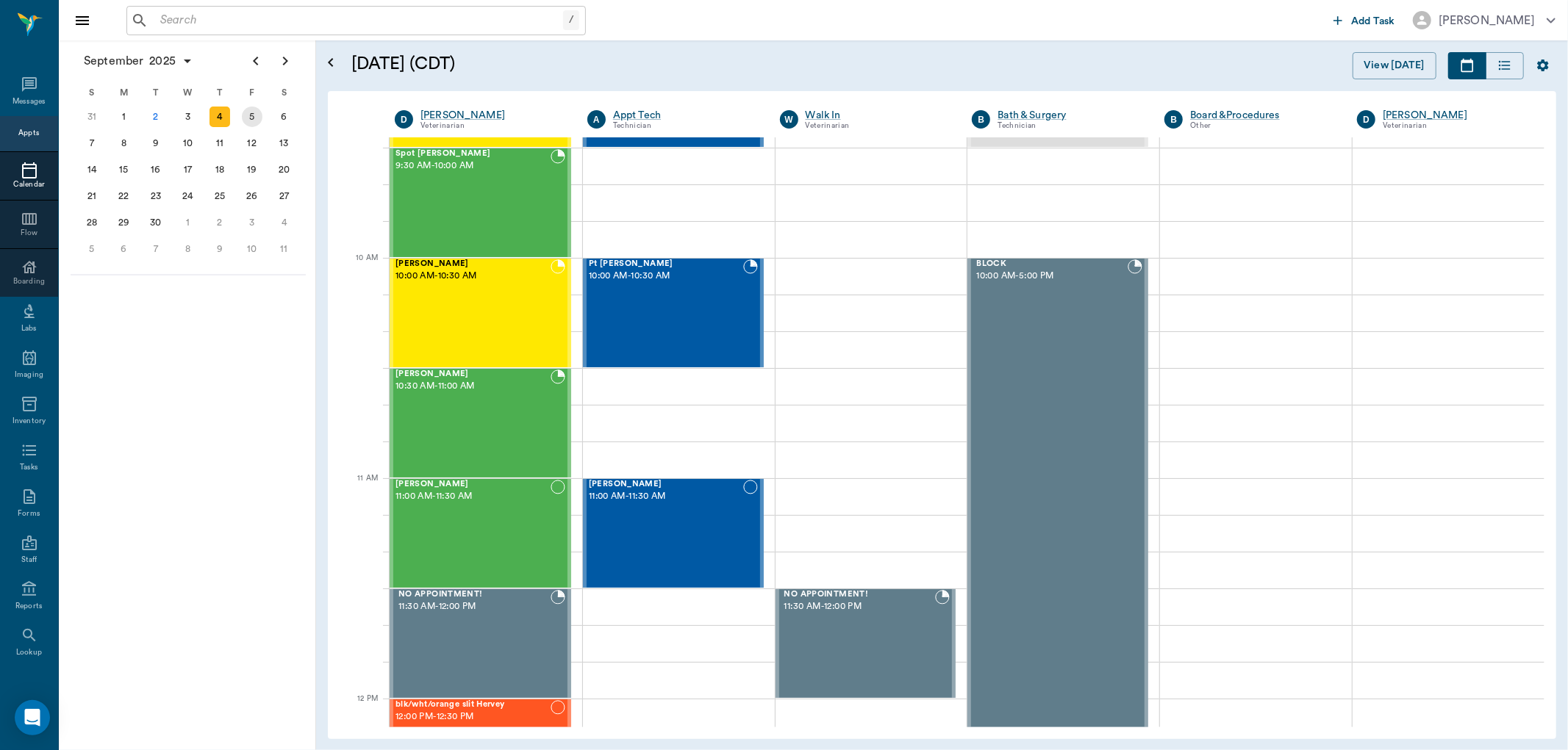
click at [260, 116] on div "5" at bounding box center [252, 117] width 21 height 21
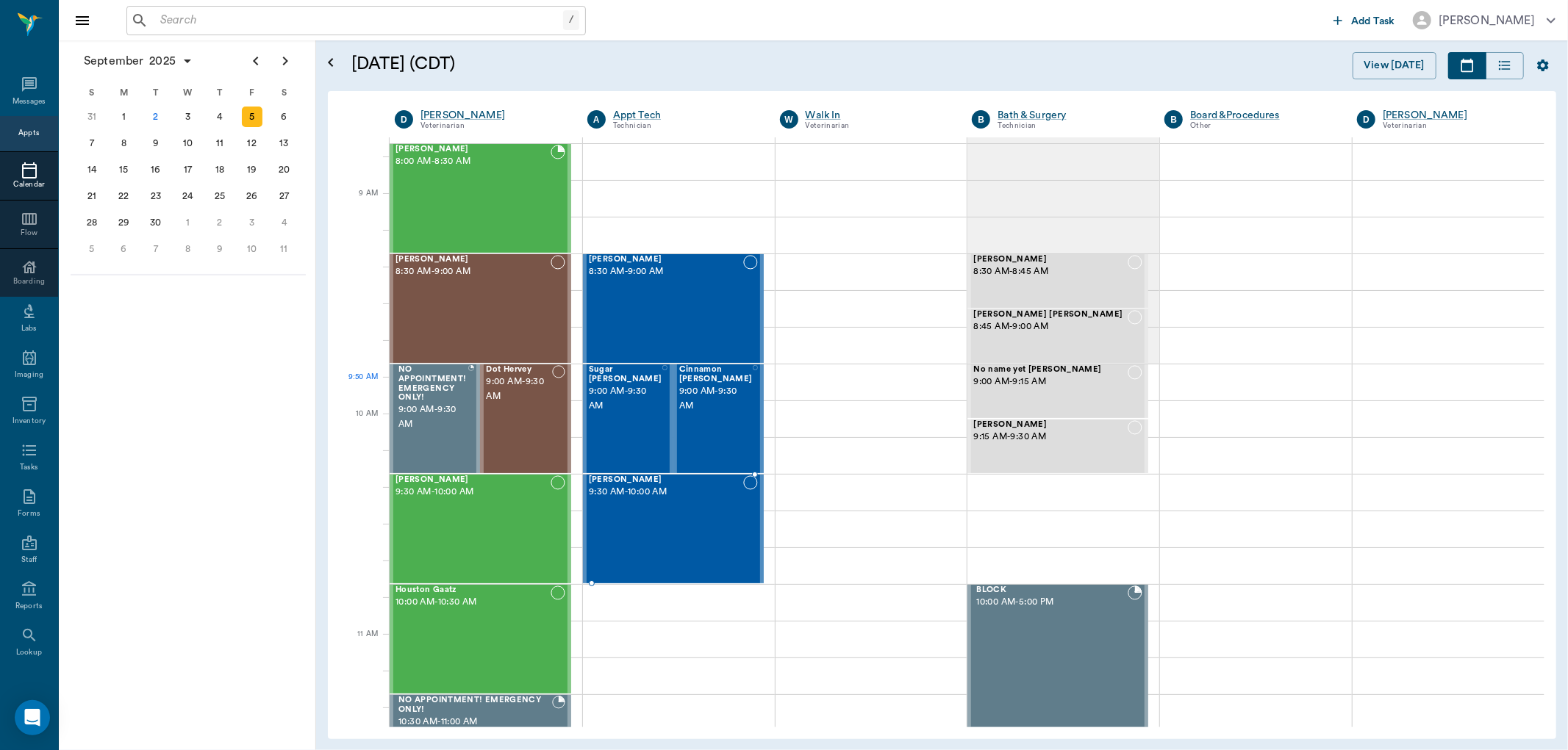
scroll to position [490, 0]
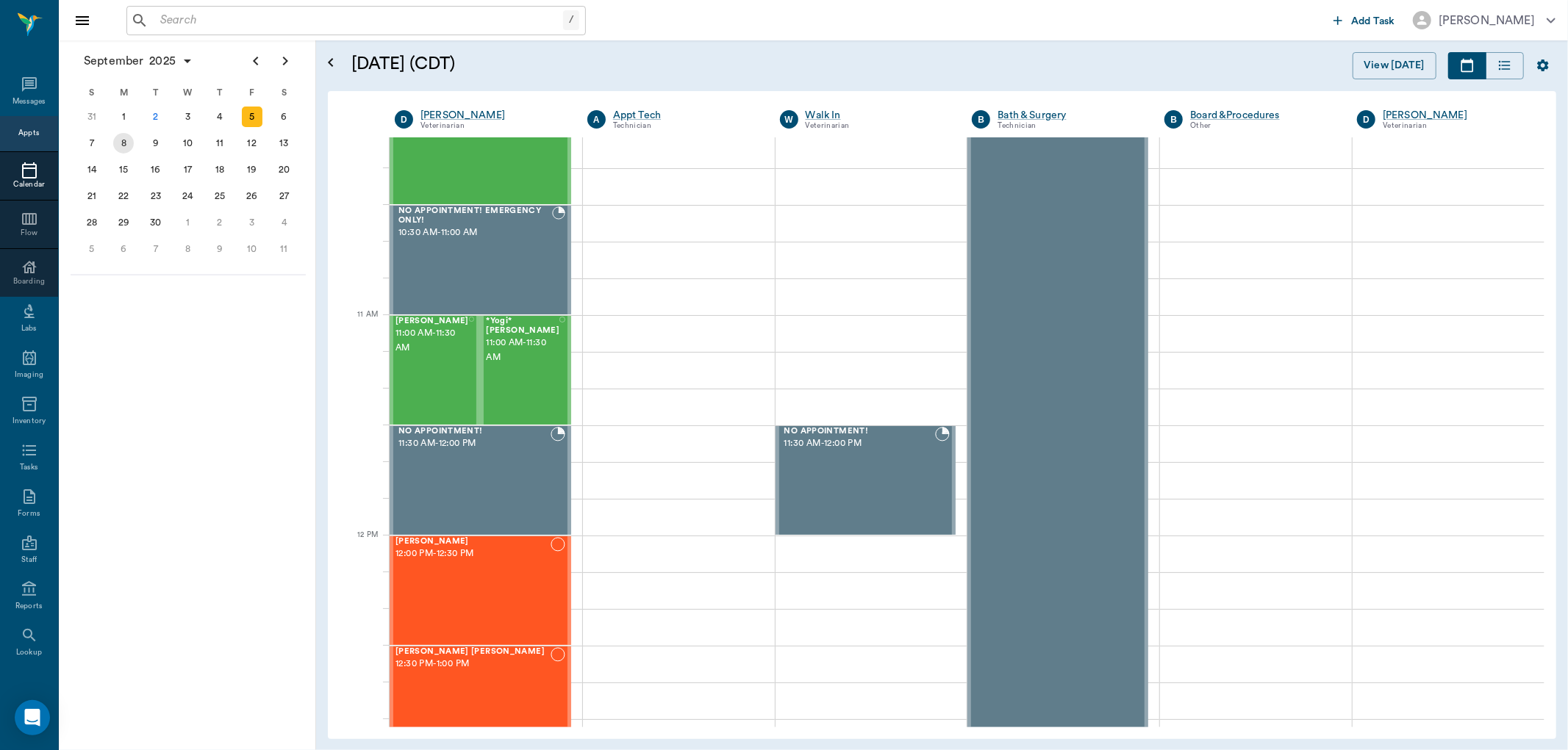
click at [121, 145] on div "8" at bounding box center [124, 143] width 21 height 21
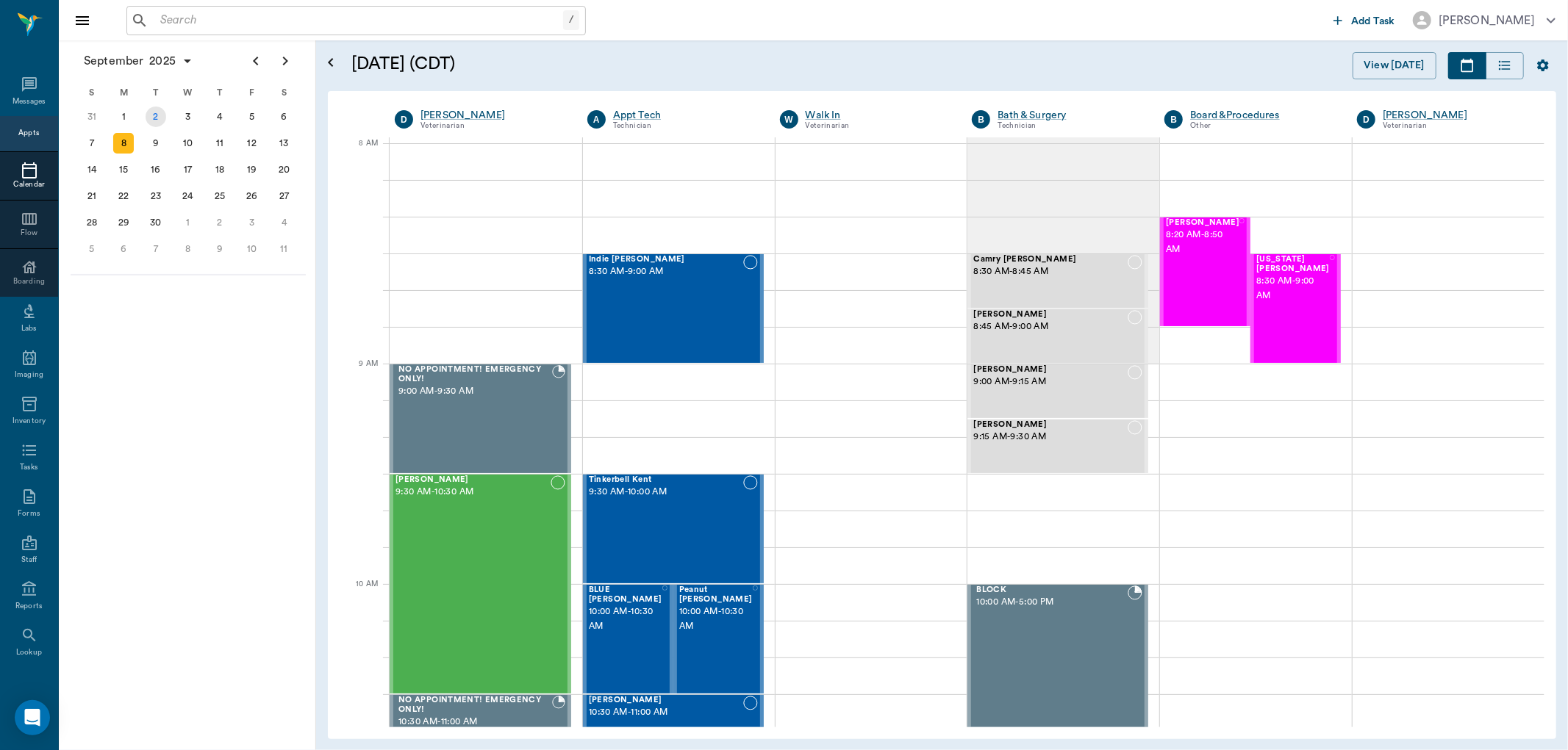
click at [151, 114] on div "2" at bounding box center [156, 117] width 21 height 21
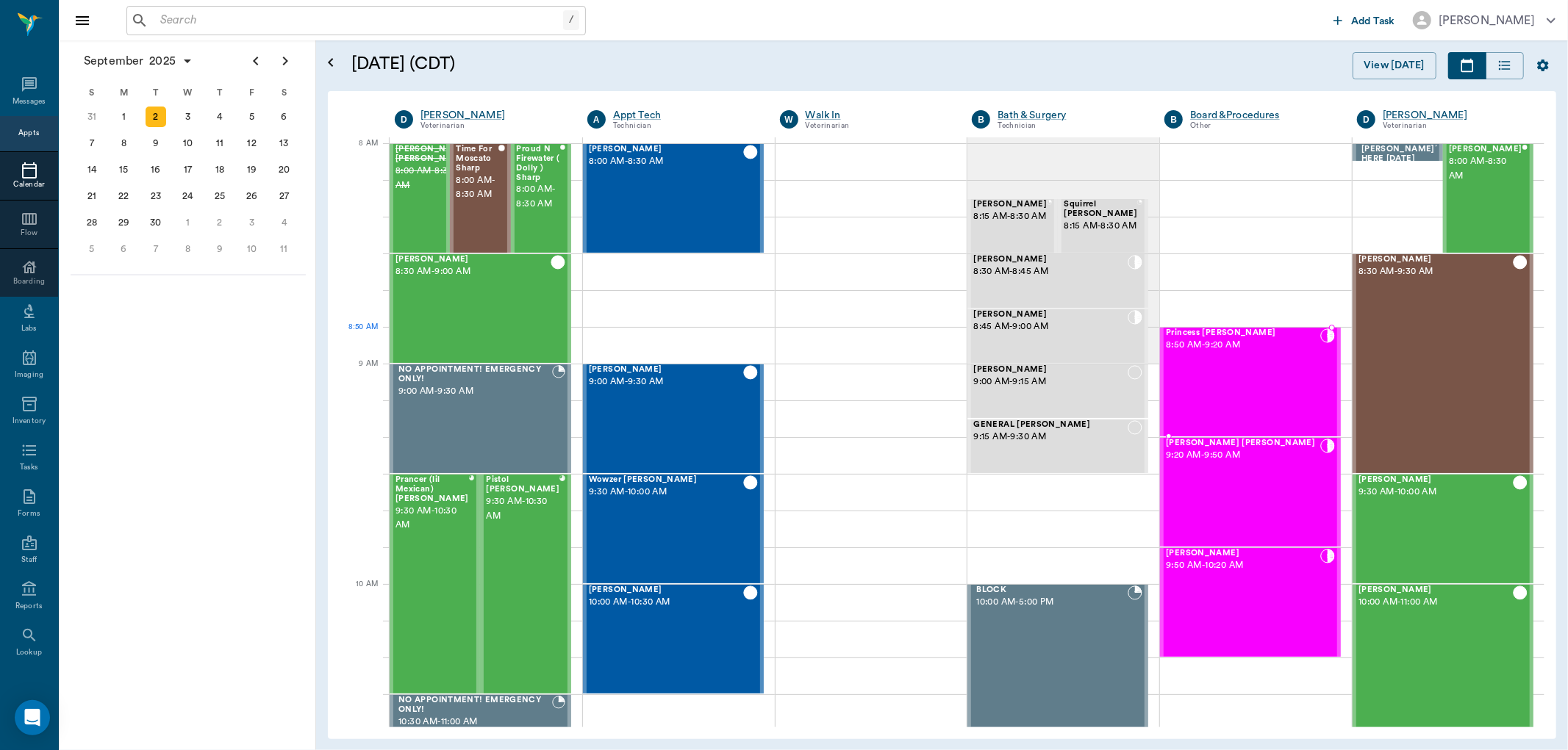
click at [1197, 336] on span "Princess [PERSON_NAME]" at bounding box center [1243, 333] width 154 height 10
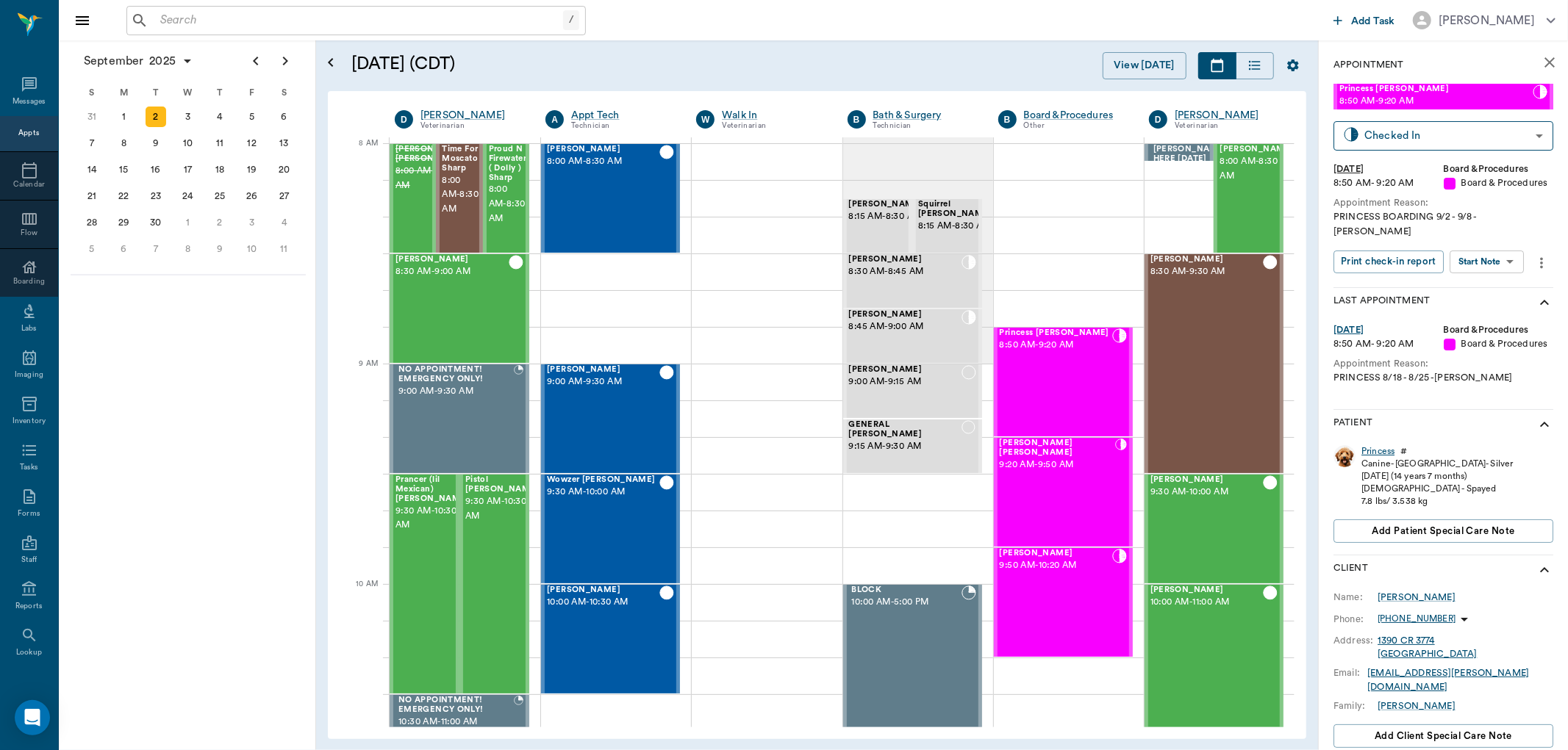
click at [1377, 445] on div "Princess" at bounding box center [1378, 451] width 33 height 13
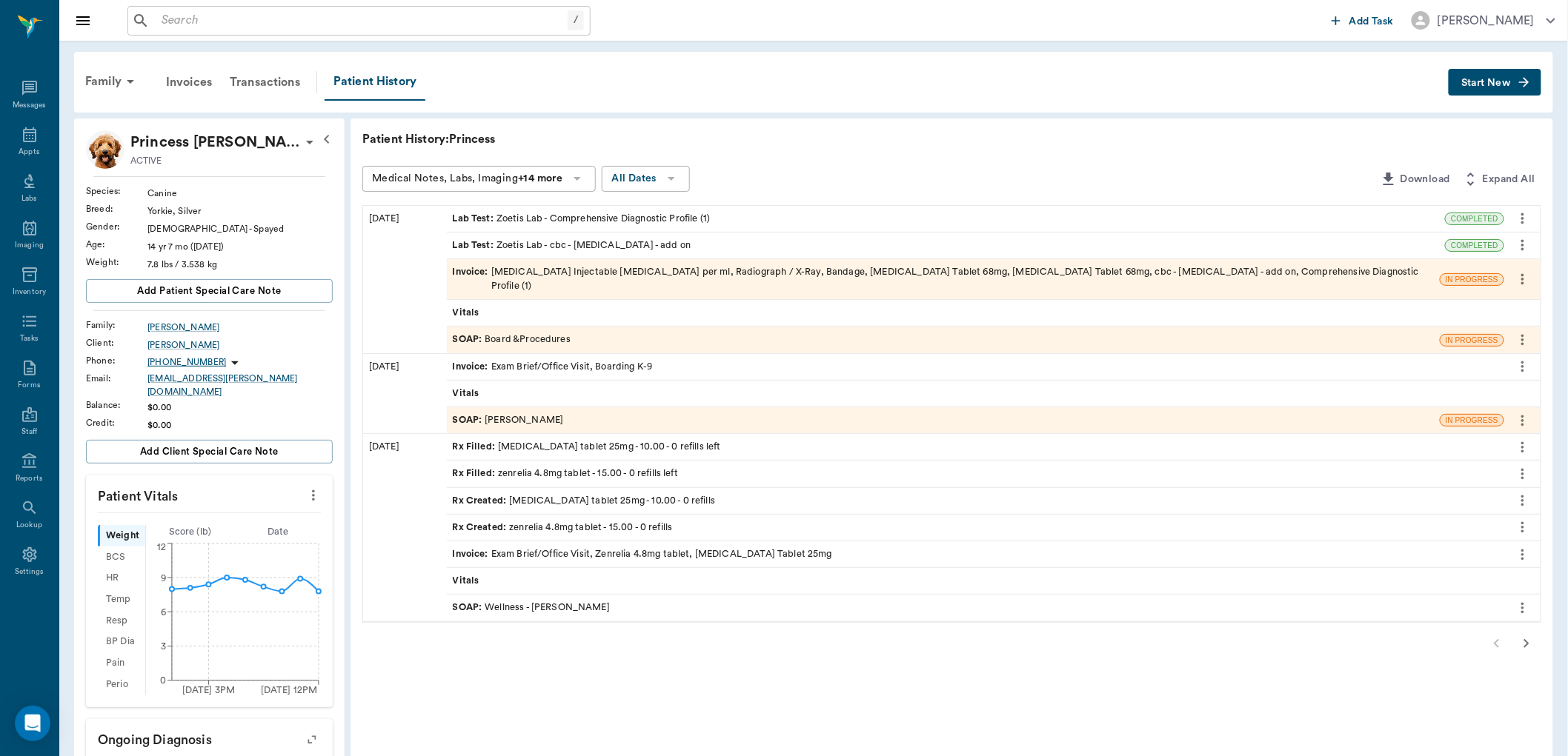
click at [531, 333] on div "SOAP : Board &Procedures" at bounding box center [512, 339] width 118 height 14
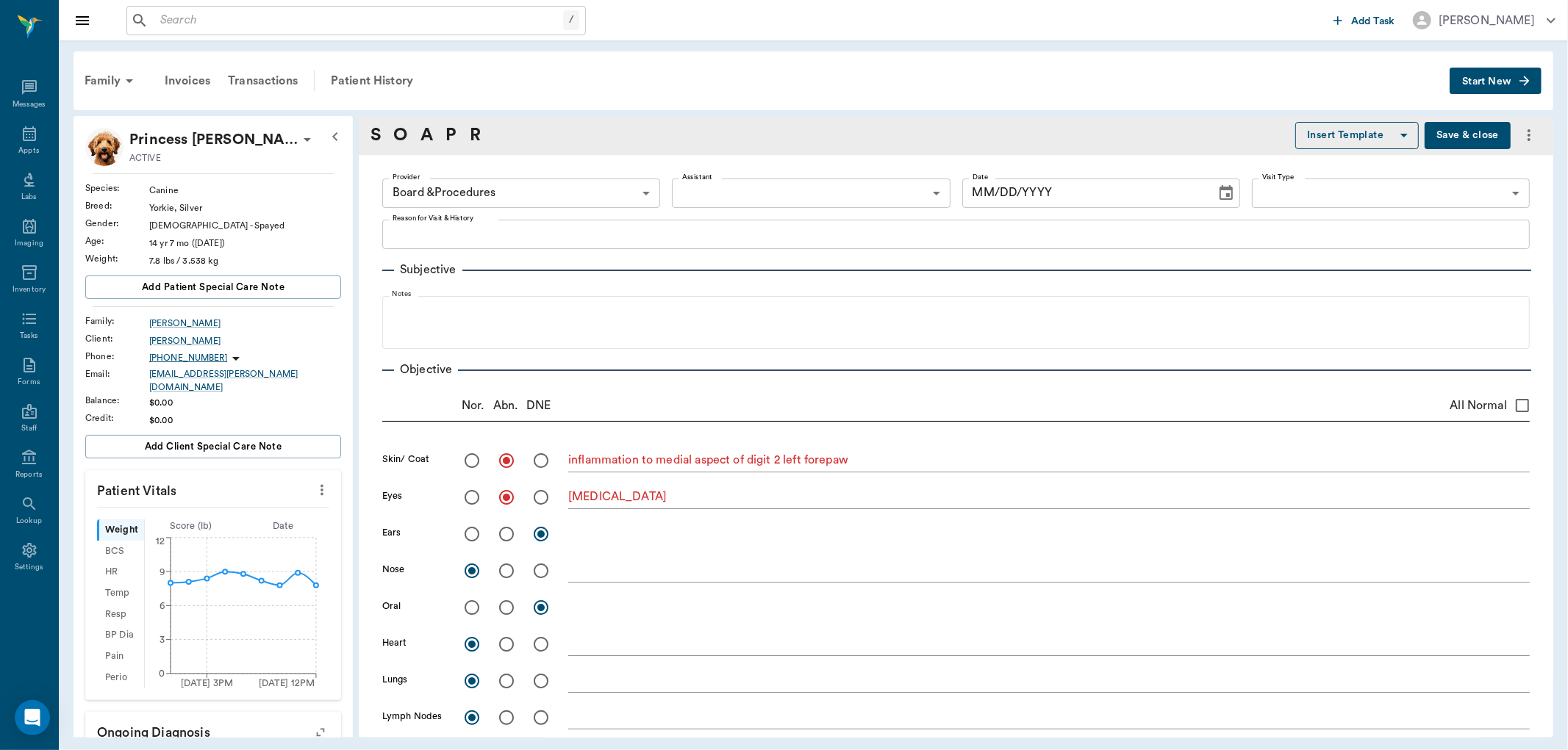
type input "63ec2f075fda476ae8351a51"
radio input "true"
type textarea "inflammation to medial aspect of digit 2 left forepaw"
radio input "true"
type textarea "[MEDICAL_DATA]"
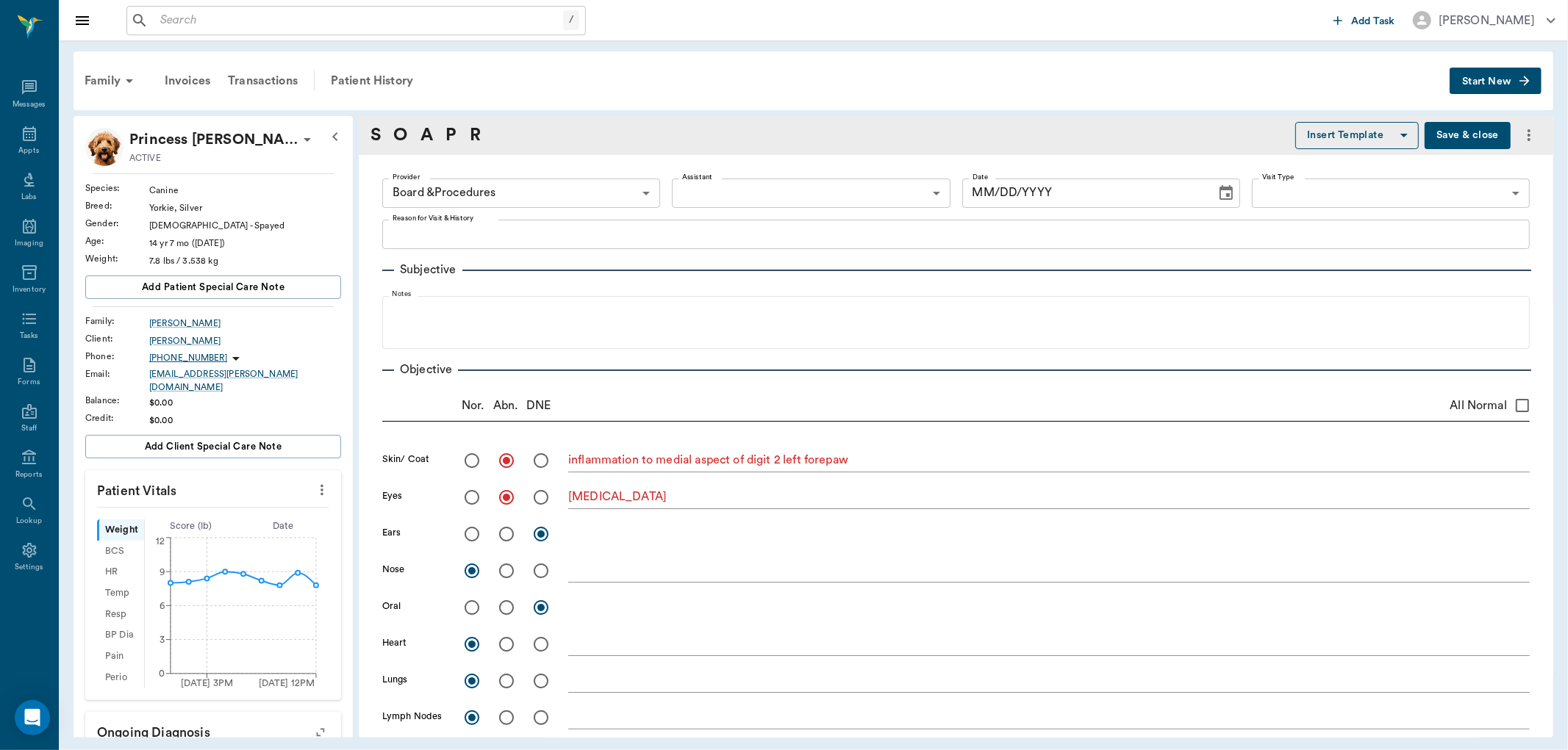
radio input "true"
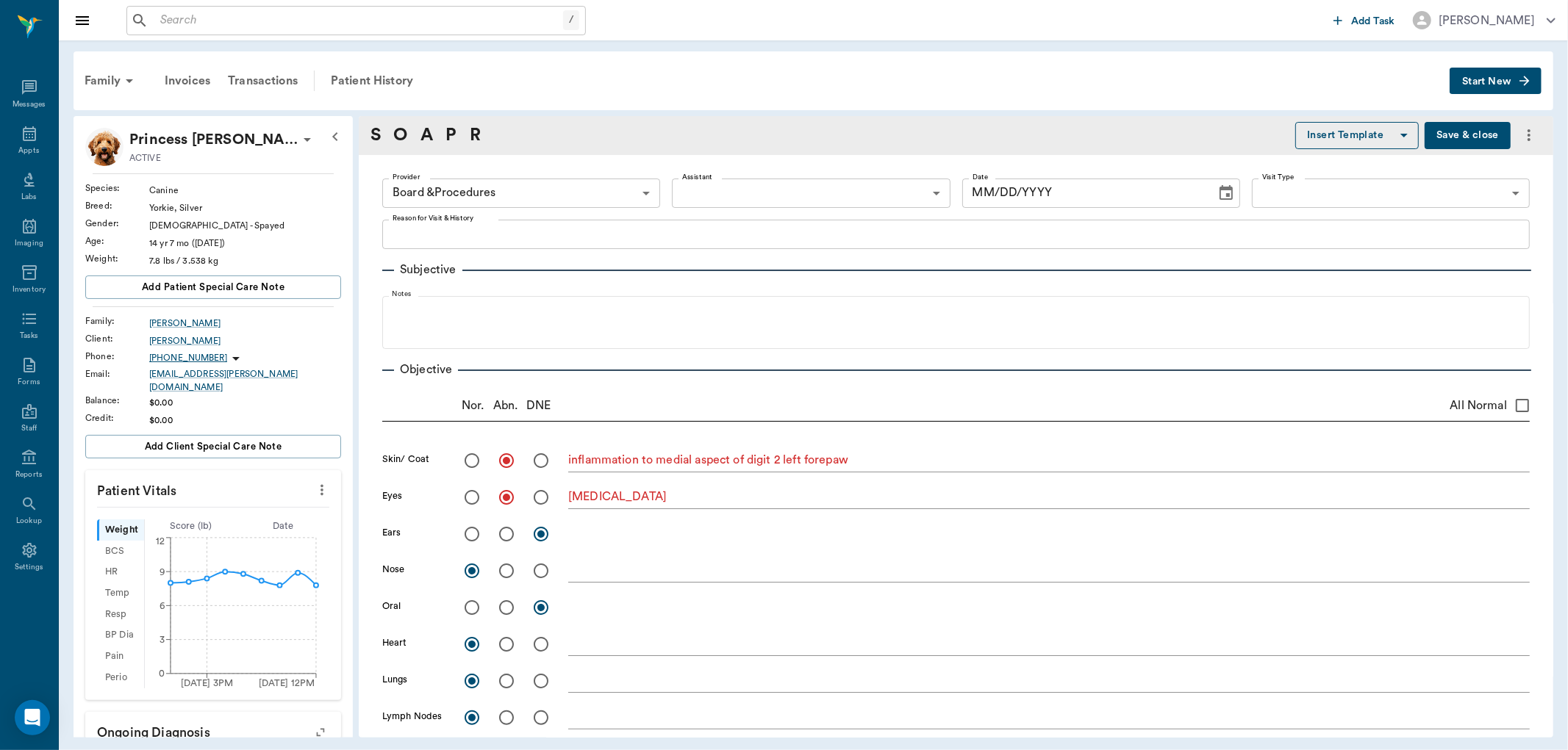
radio input "true"
type textarea "left forepaw 2nd digit is very swollen and tender at distal aspect. Is [MEDICAL…"
radio input "true"
type textarea "limited exam wnl"
type input "[DATE]"
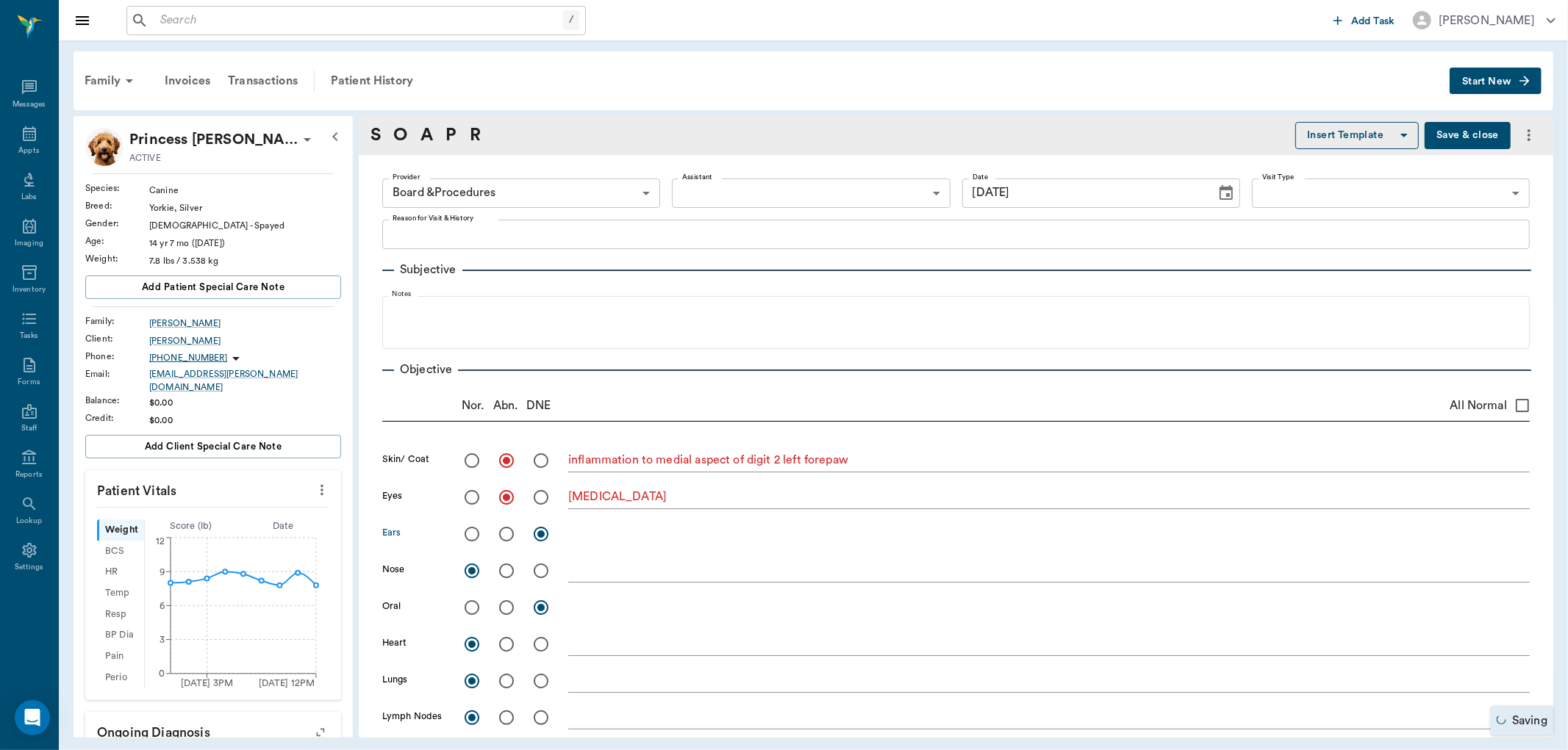
click at [508, 531] on input "radio" at bounding box center [507, 534] width 31 height 31
radio input "true"
click at [581, 532] on textarea at bounding box center [1049, 533] width 962 height 17
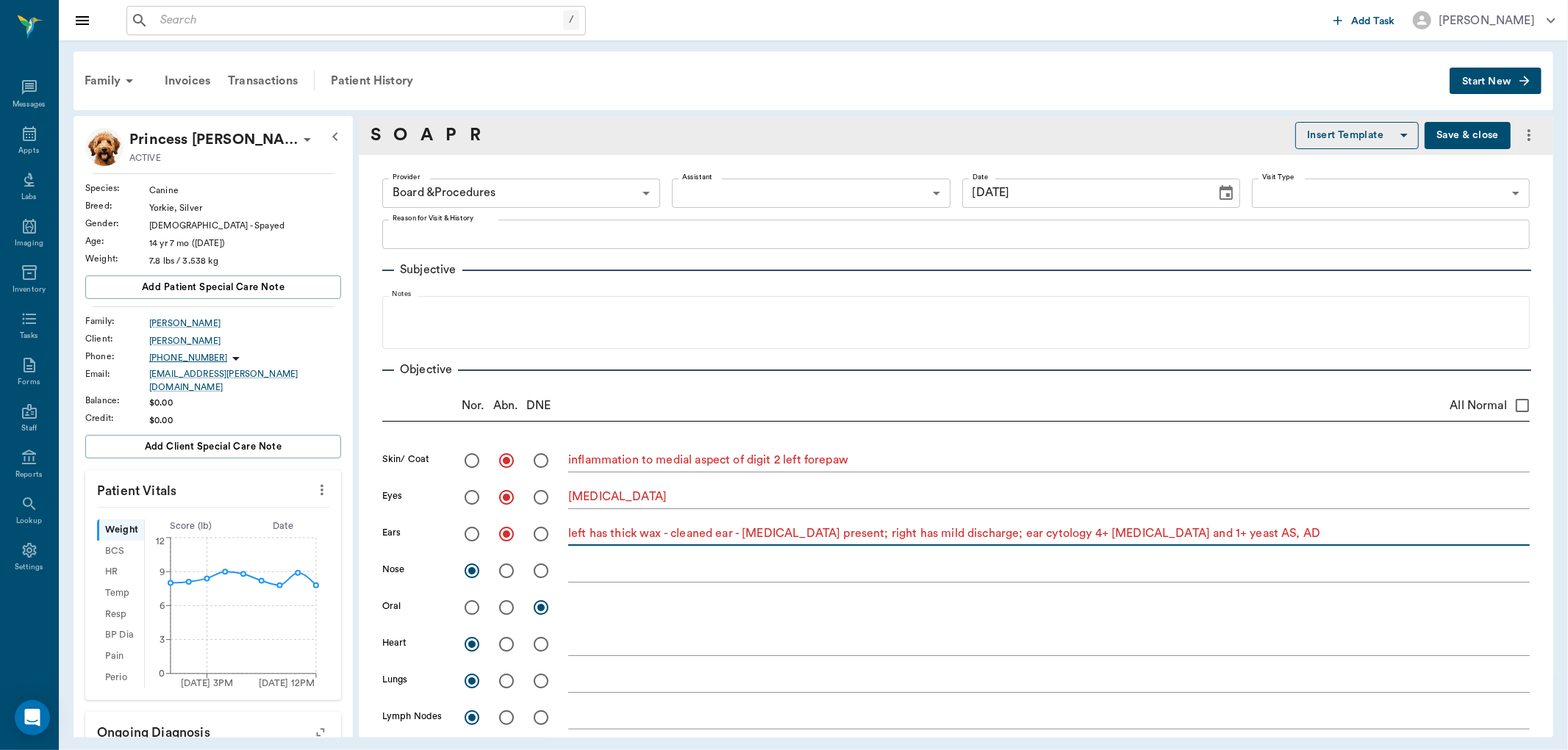
click at [735, 529] on textarea "left has thick wax - cleaned ear - [MEDICAL_DATA] present; right has mild disch…" at bounding box center [1049, 533] width 962 height 17
click at [805, 533] on textarea "left has thick wax - cleaned ears - [MEDICAL_DATA] present; right has mild disc…" at bounding box center [1049, 533] width 962 height 17
click at [1226, 533] on textarea "left has thick wax - cleaned ears - tympanums present; right has mild discharge…" at bounding box center [1049, 533] width 962 height 17
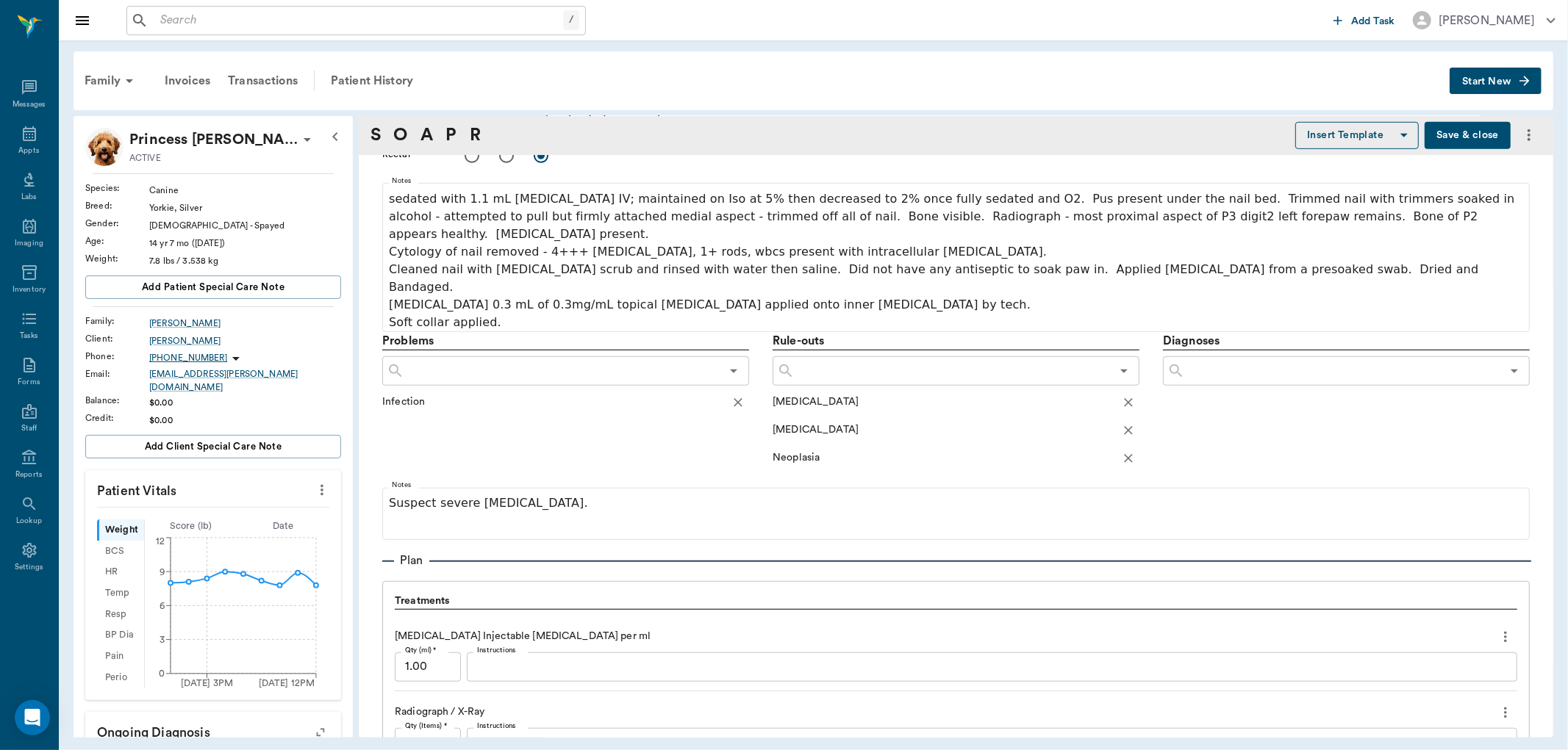
scroll to position [735, 0]
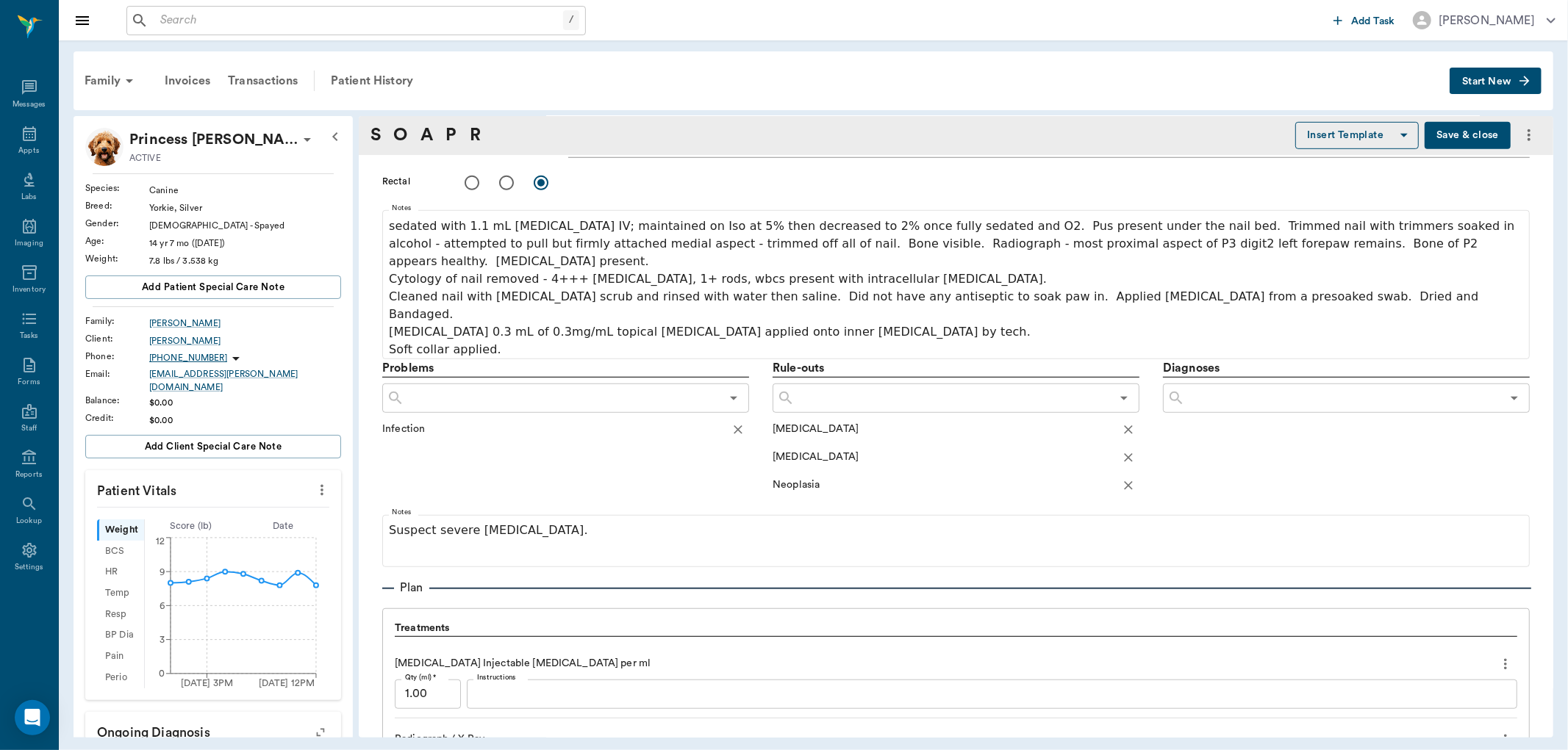
type textarea "left has thick wax - cleaned ears - tympanums present; right has mild discharge…"
click at [1456, 140] on button "Save & close" at bounding box center [1468, 135] width 86 height 27
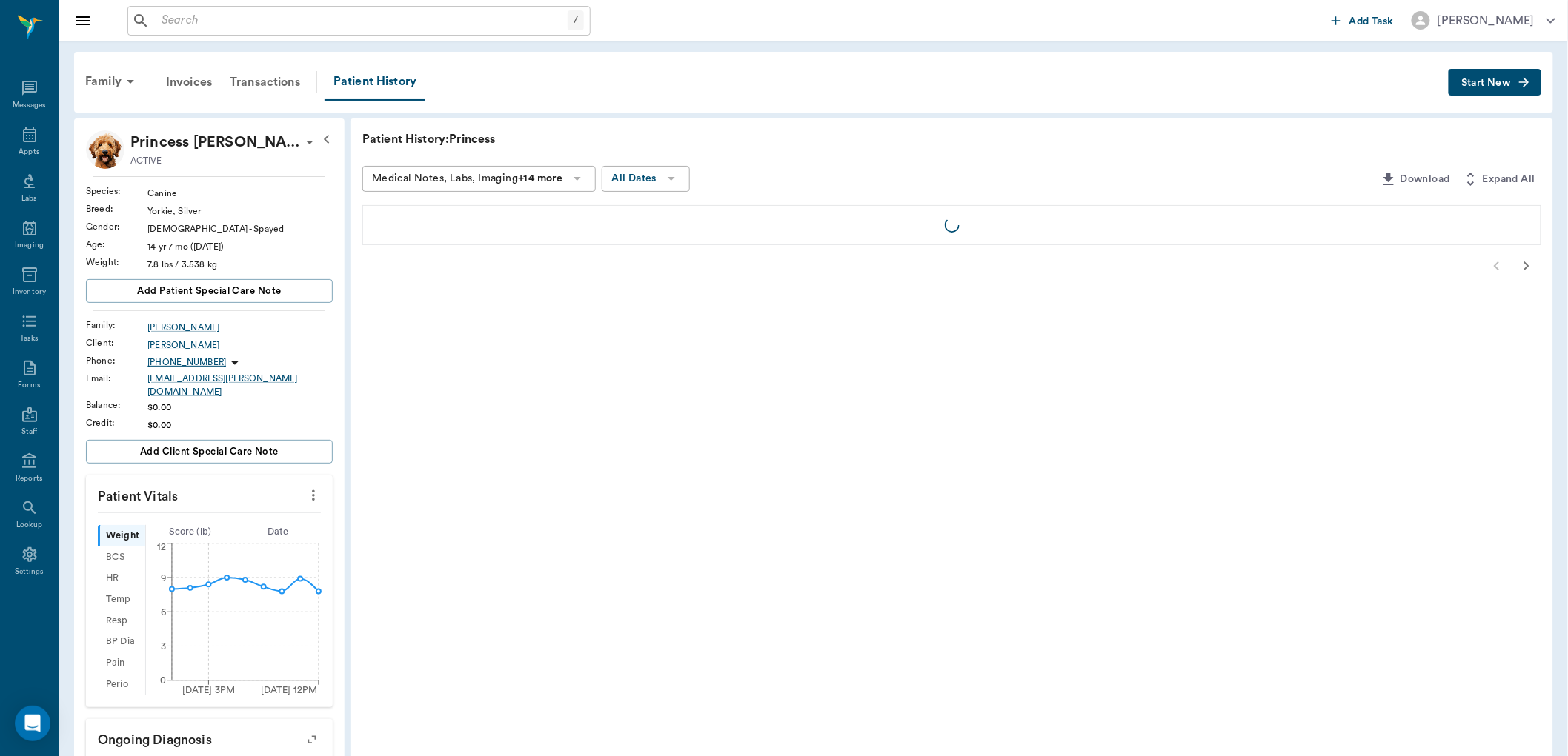
click at [310, 487] on icon "more" at bounding box center [313, 496] width 16 height 18
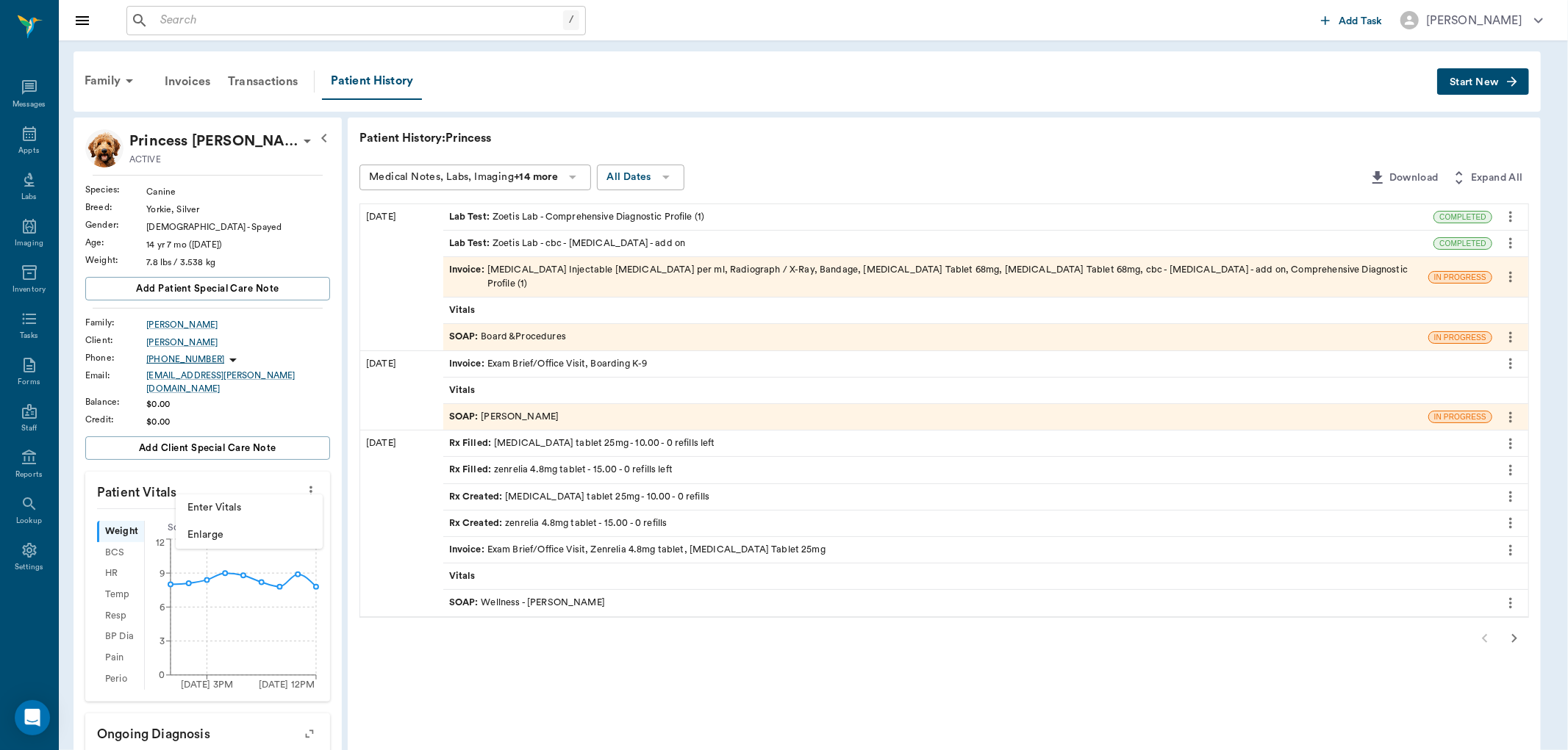
click at [312, 484] on div at bounding box center [784, 375] width 1568 height 750
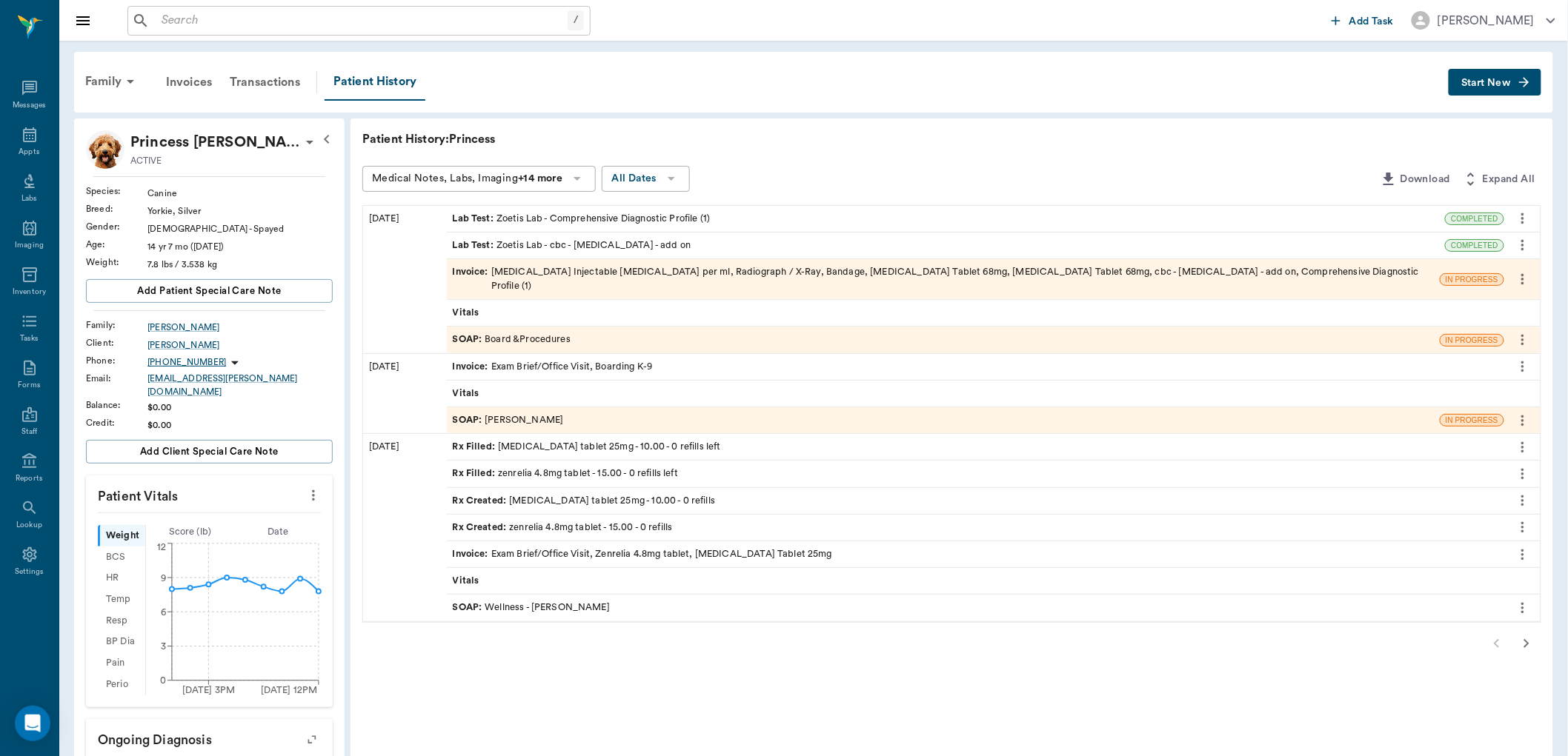
click at [315, 489] on icon "more" at bounding box center [313, 496] width 16 height 18
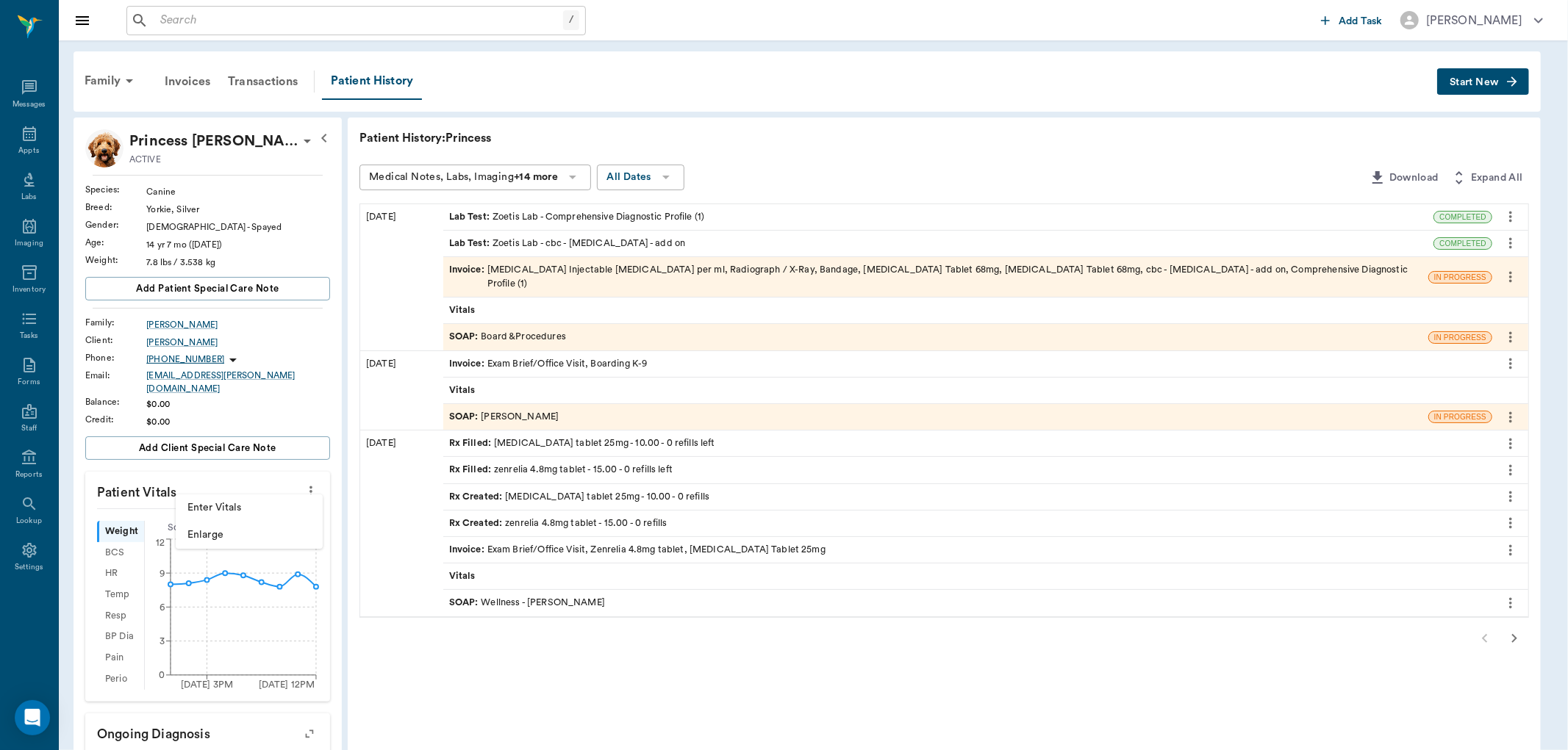
click at [240, 504] on span "Enter Vitals" at bounding box center [249, 508] width 123 height 16
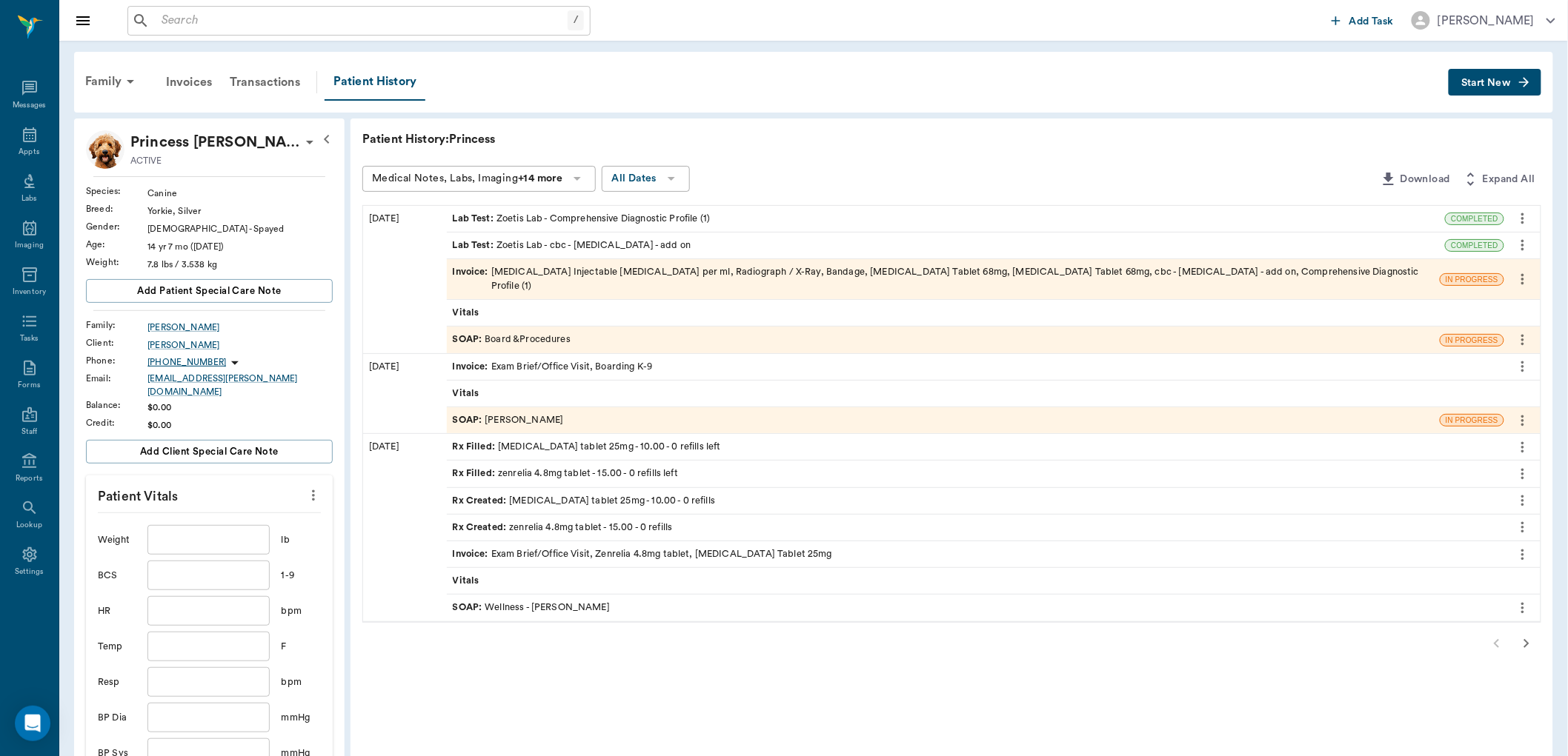
click at [189, 638] on input "text" at bounding box center [208, 647] width 121 height 30
type input "100.4"
click at [490, 333] on div "SOAP : Board &Procedures" at bounding box center [512, 339] width 118 height 14
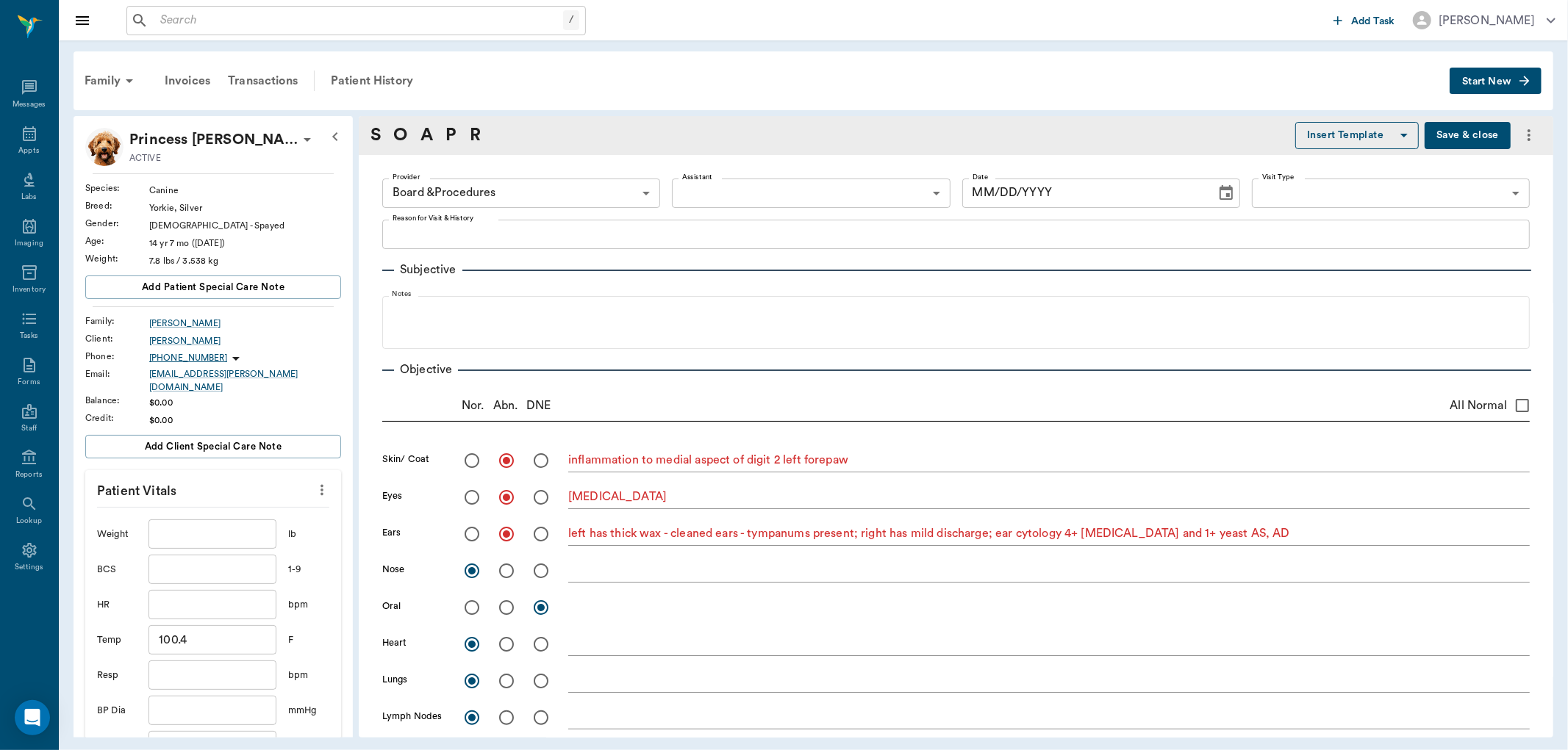
type input "63ec2f075fda476ae8351a51"
radio input "true"
type textarea "inflammation to medial aspect of digit 2 left forepaw"
radio input "true"
type textarea "[MEDICAL_DATA]"
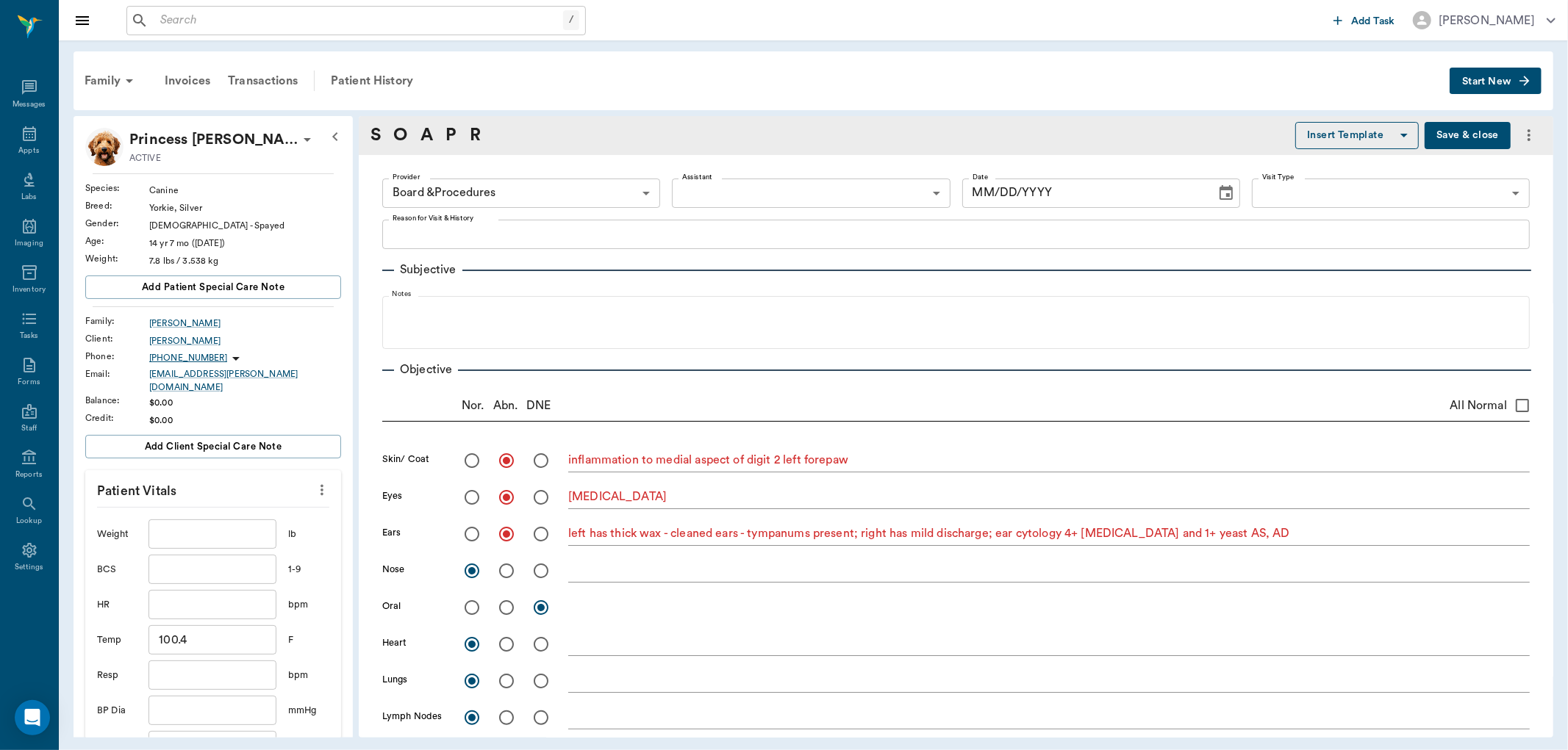
radio input "true"
type textarea "left has thick wax - cleaned ears - tympanums present; right has mild discharge…"
radio input "true"
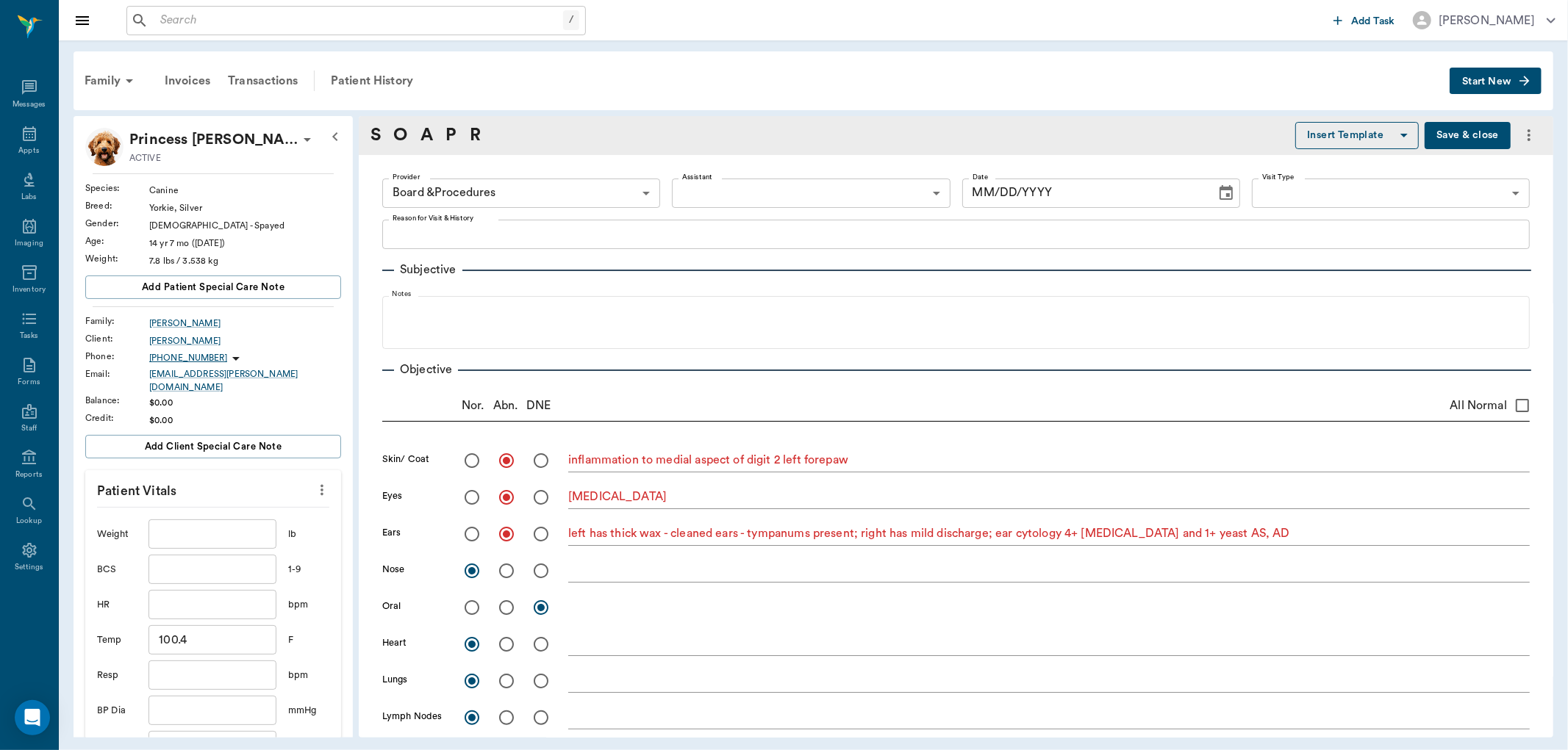
radio input "true"
type textarea "left forepaw 2nd digit is very swollen and tender at distal aspect. Is [MEDICAL…"
radio input "true"
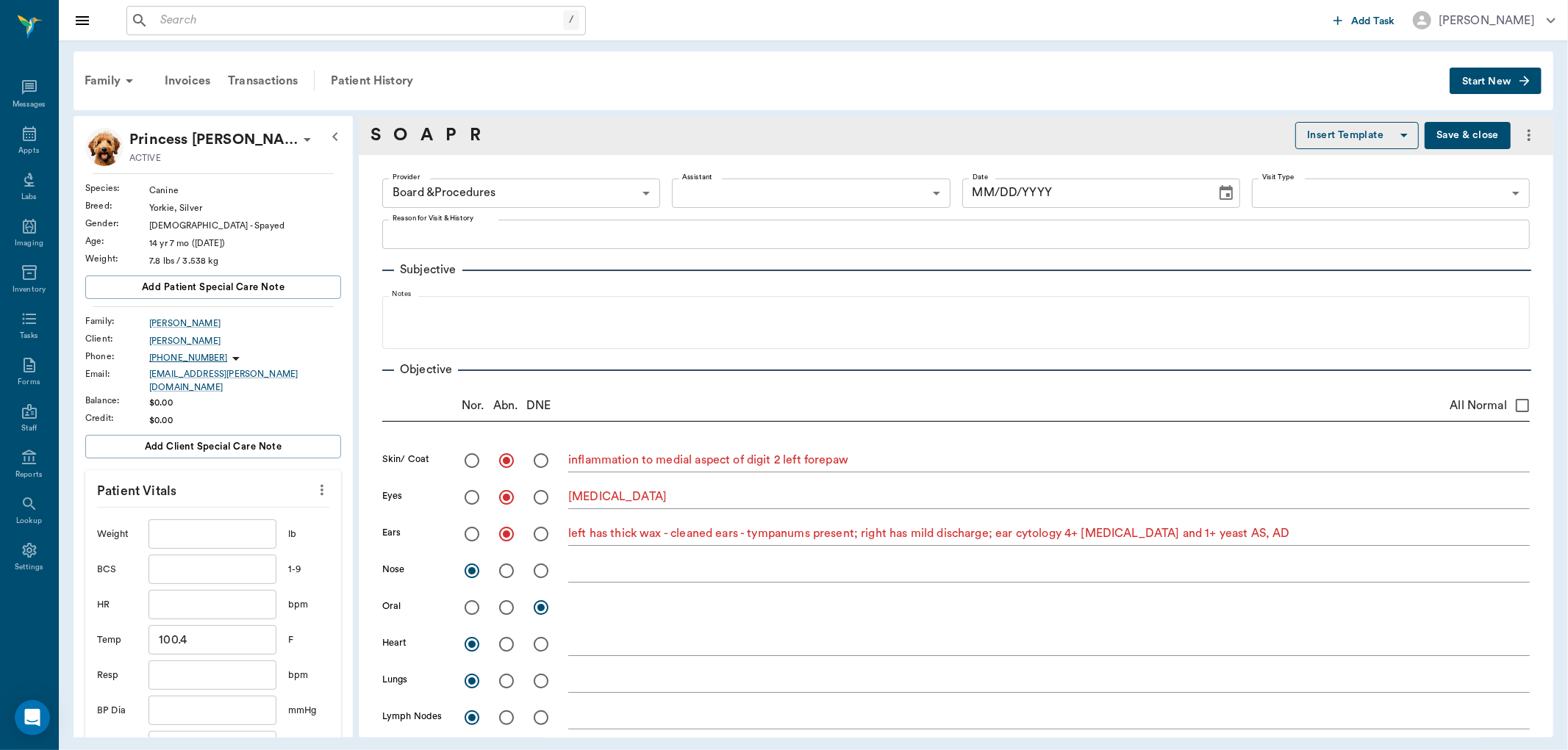
type textarea "limited exam wnl"
type input "[DATE]"
click at [503, 608] on input "radio" at bounding box center [507, 608] width 31 height 31
radio input "true"
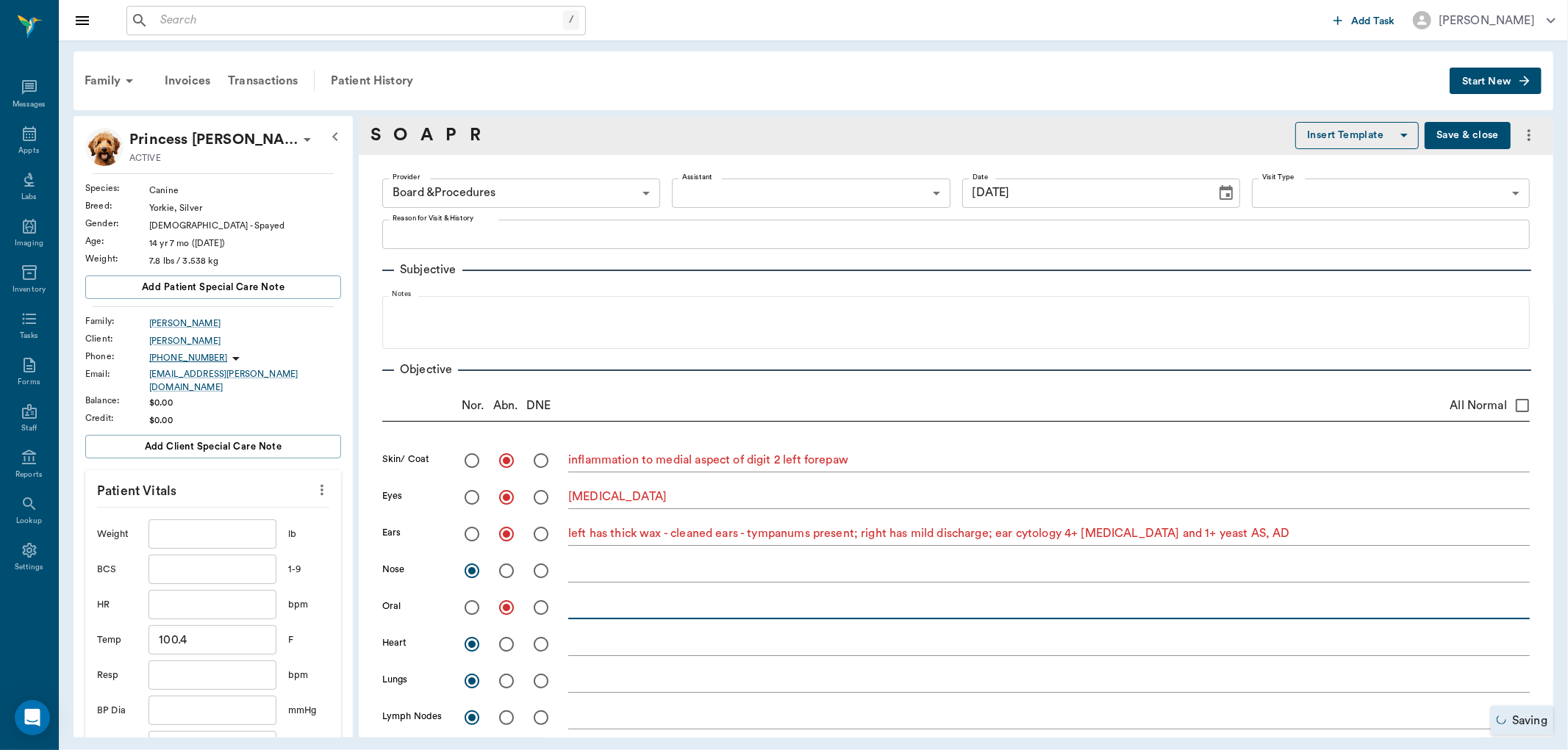
click at [580, 608] on textarea at bounding box center [1049, 607] width 962 height 17
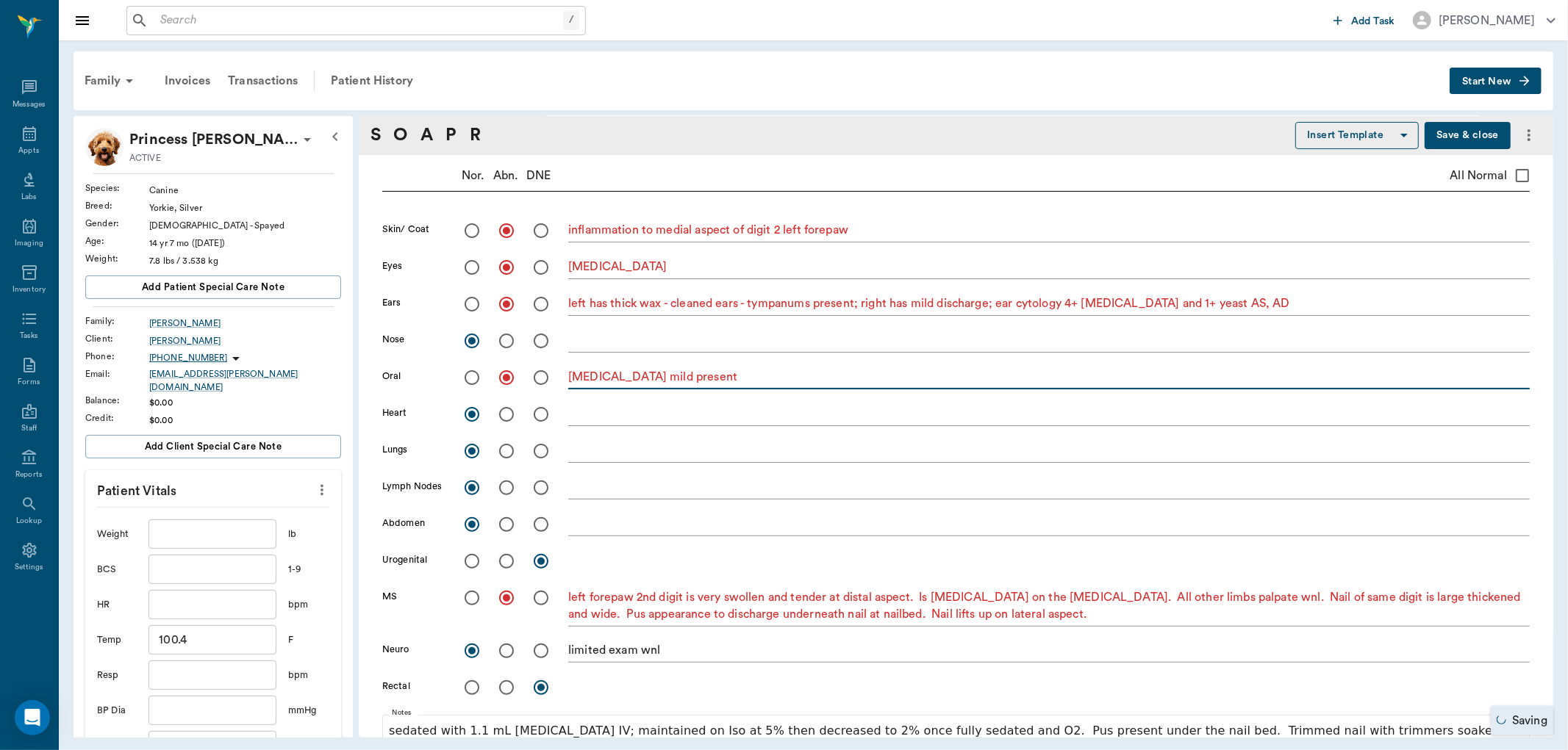
scroll to position [326, 0]
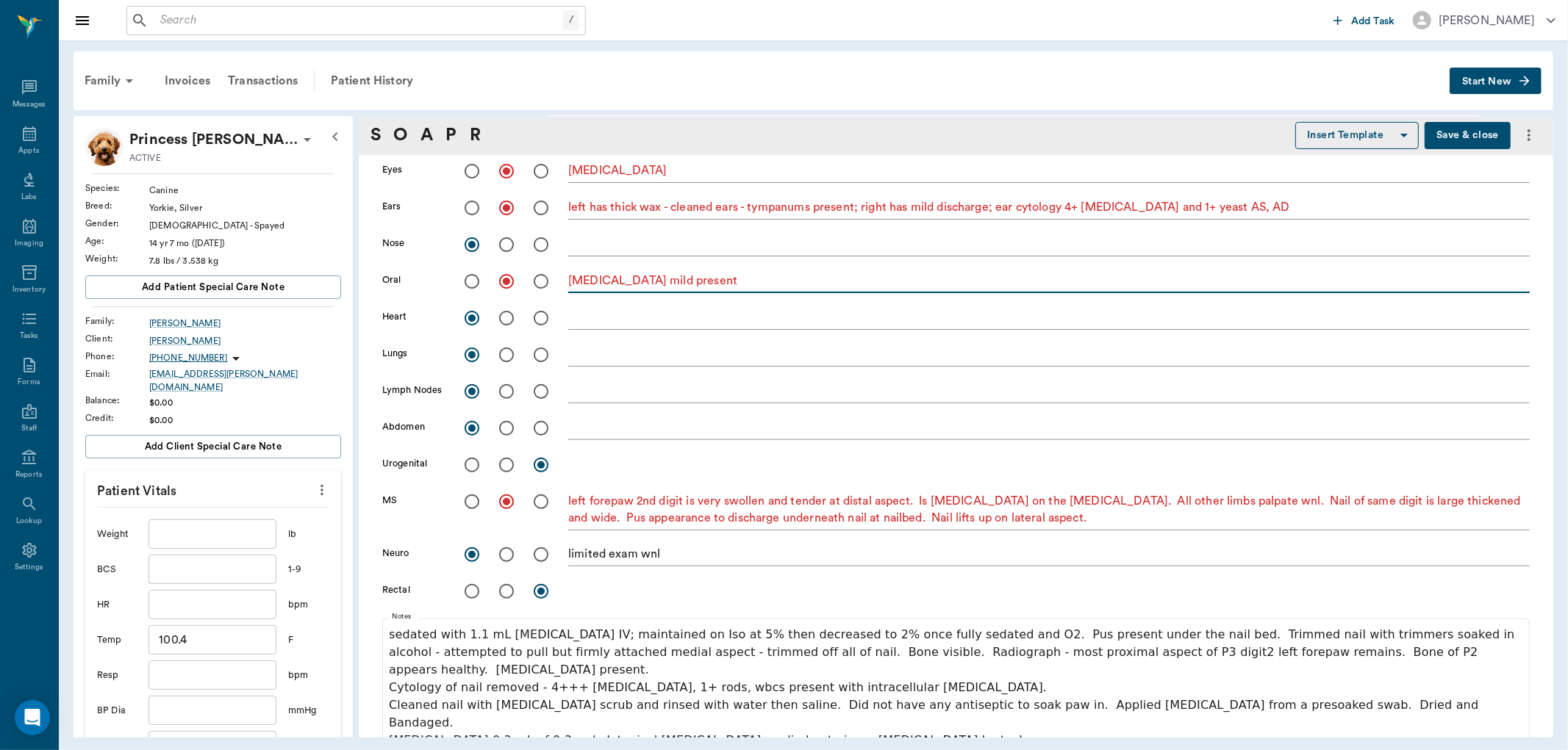
type textarea "[MEDICAL_DATA] mild present"
click at [1441, 133] on button "Save & close" at bounding box center [1468, 135] width 86 height 27
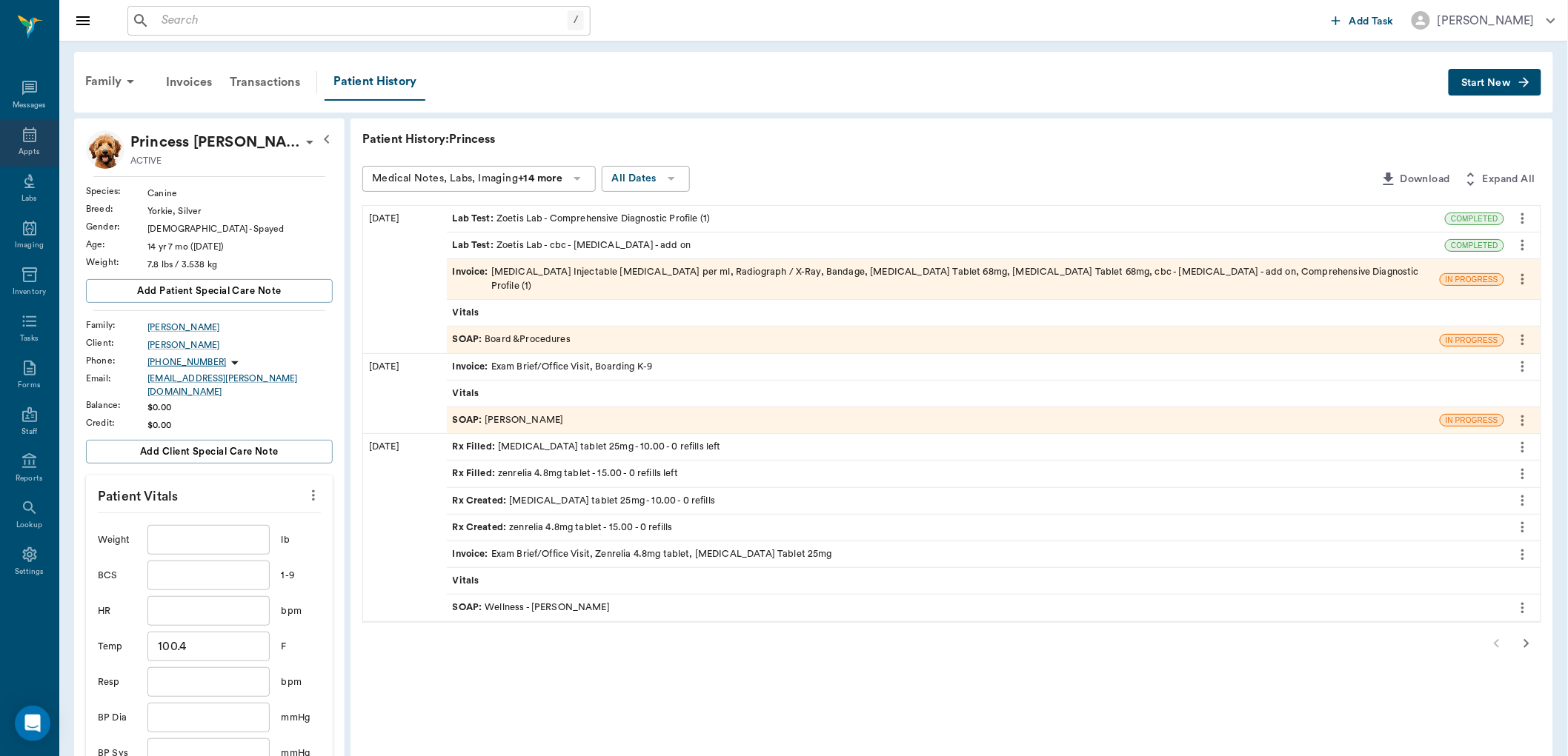
click at [30, 138] on icon at bounding box center [30, 135] width 13 height 15
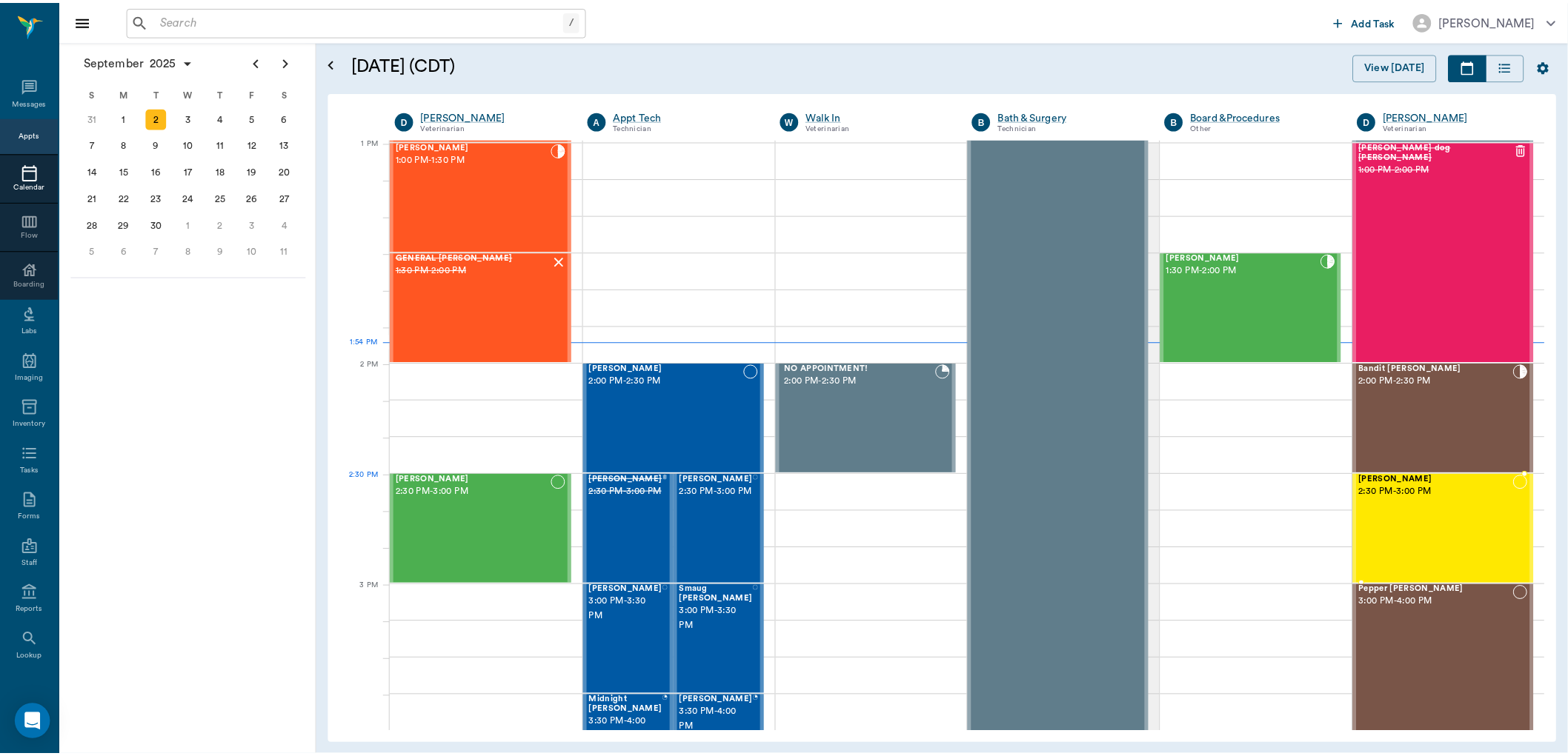
scroll to position [1113, 0]
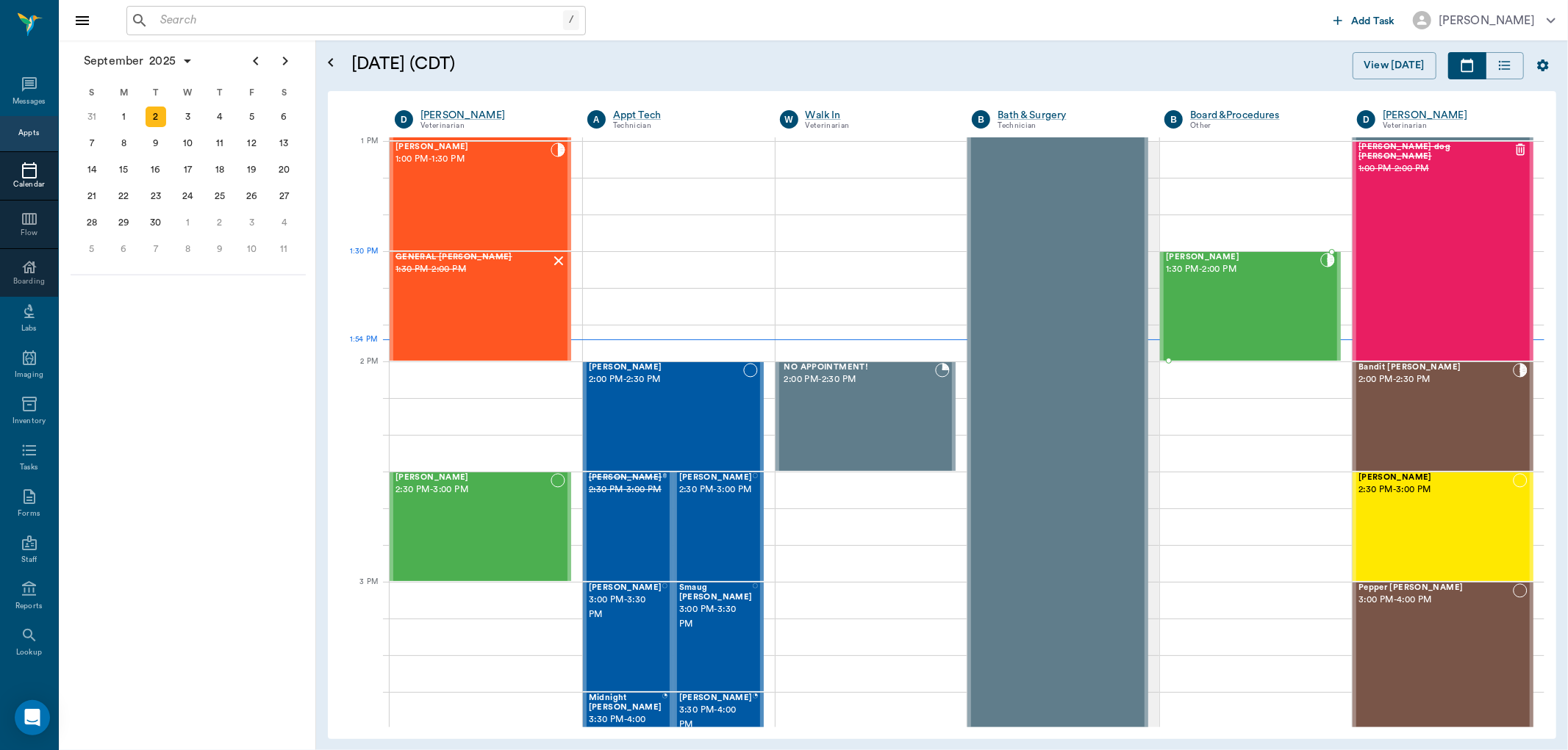
click at [1201, 257] on span "[PERSON_NAME]" at bounding box center [1243, 257] width 154 height 10
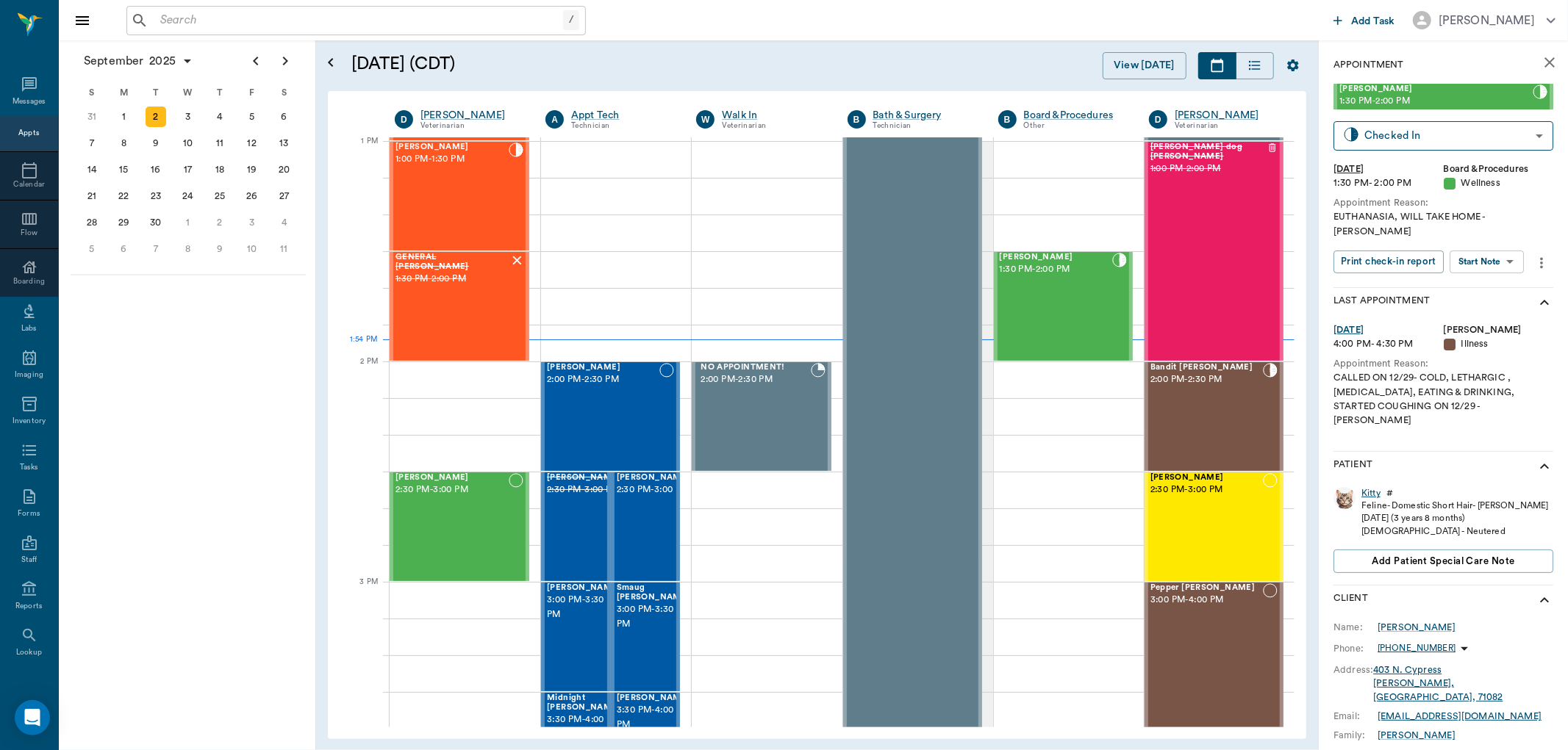
click at [1369, 487] on div "Kitty" at bounding box center [1371, 493] width 19 height 13
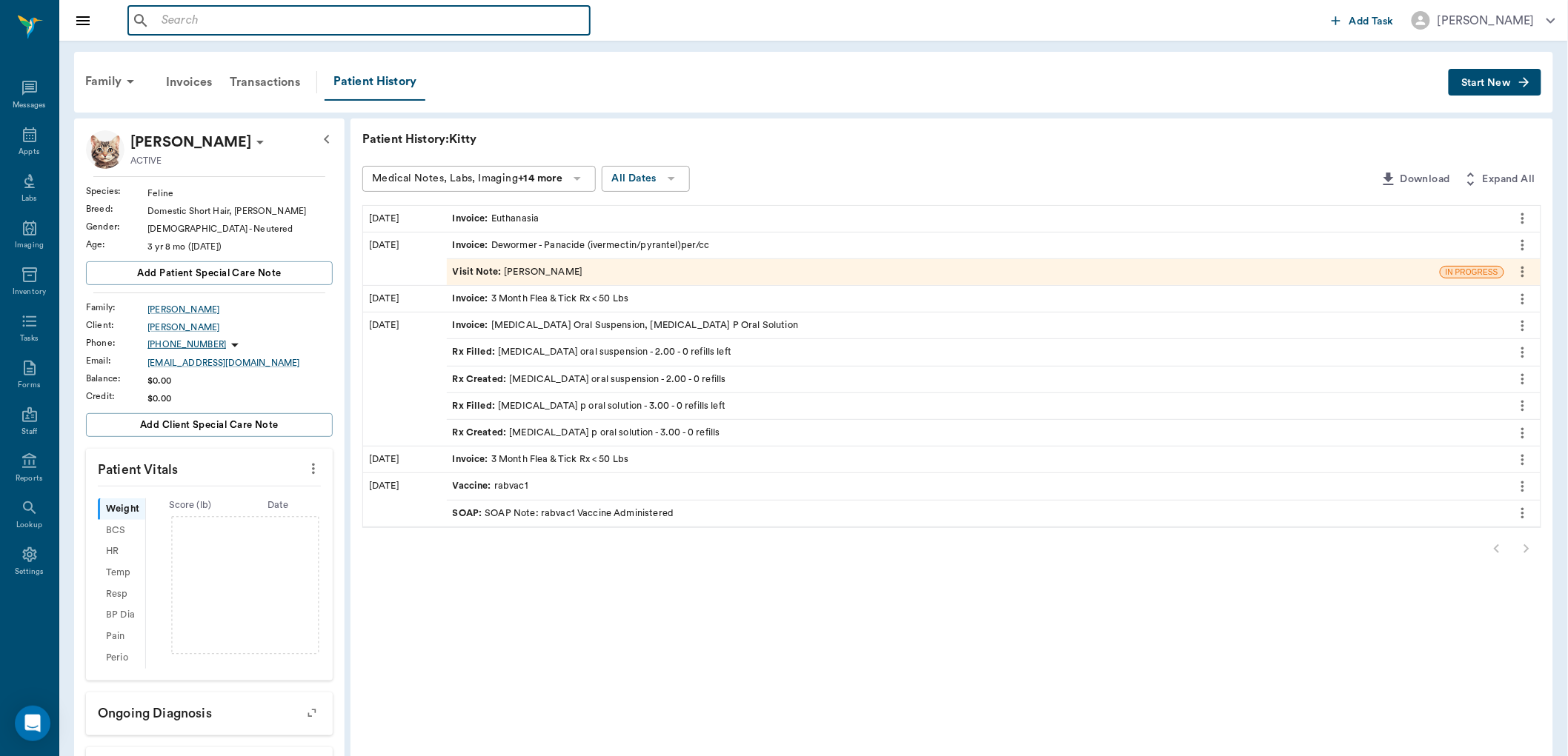
click at [516, 13] on input "text" at bounding box center [370, 21] width 429 height 21
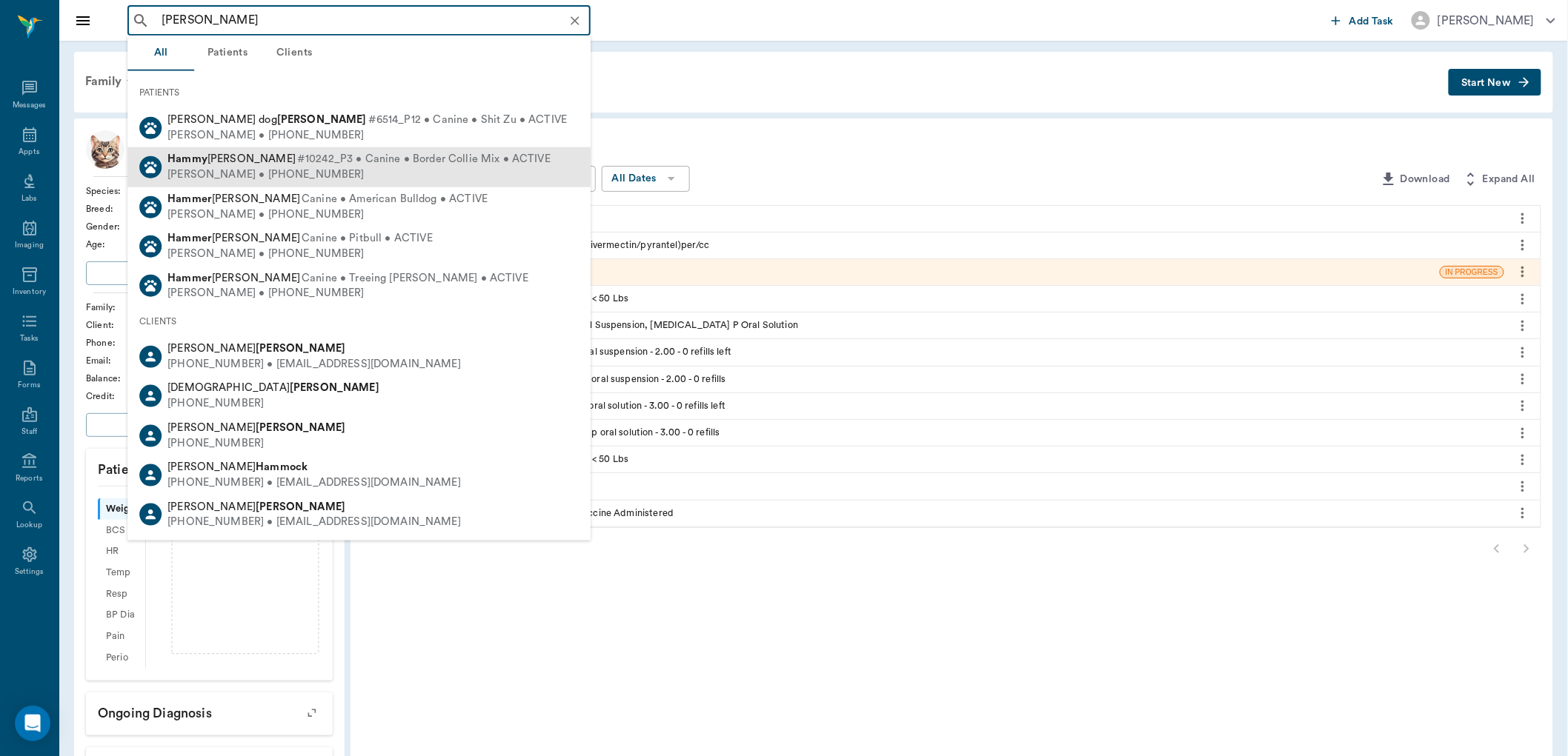
click at [410, 164] on span "#10242_P3 • Canine • Border Collie Mix • ACTIVE" at bounding box center [423, 159] width 254 height 16
type input "[PERSON_NAME]"
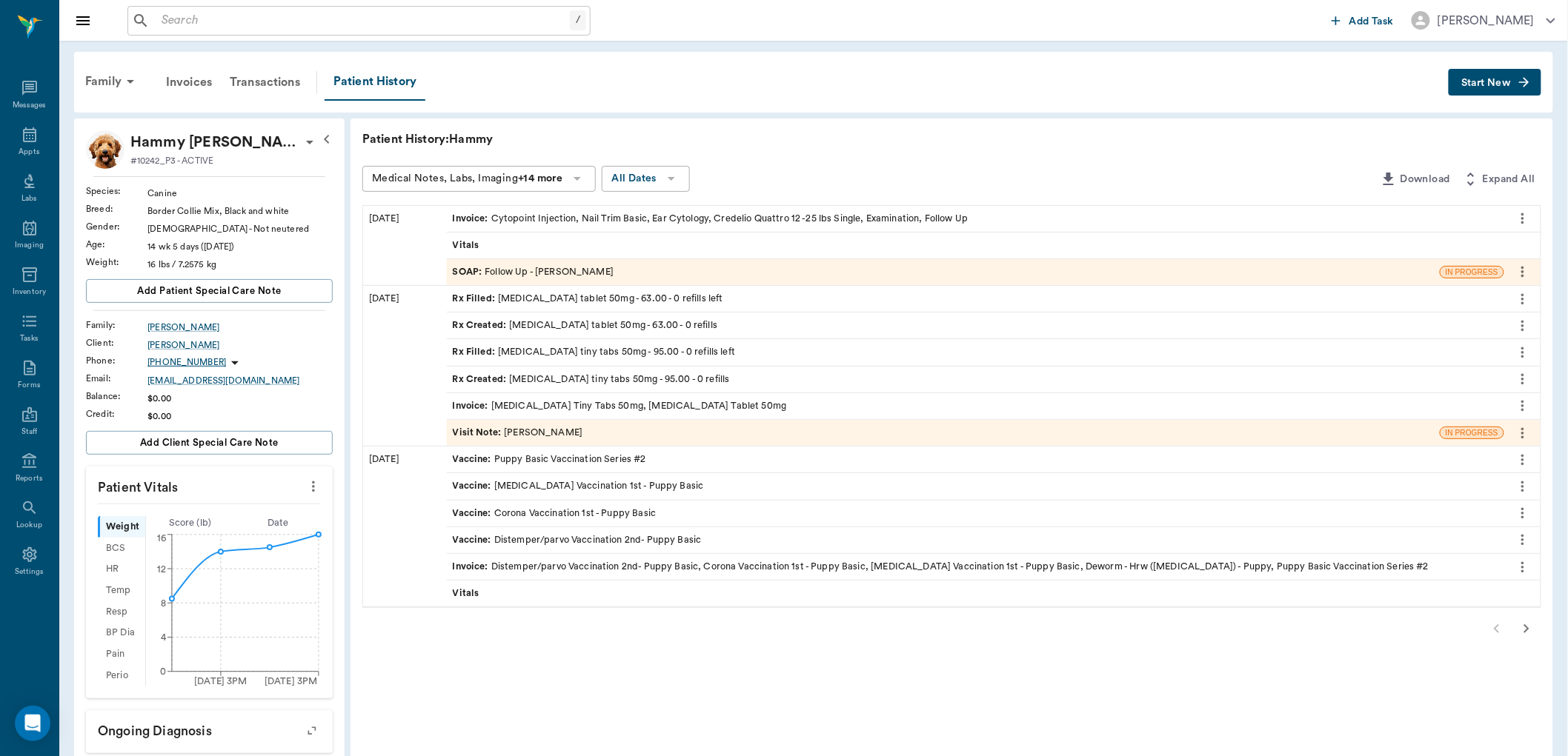
click at [1527, 635] on icon "button" at bounding box center [1527, 629] width 18 height 18
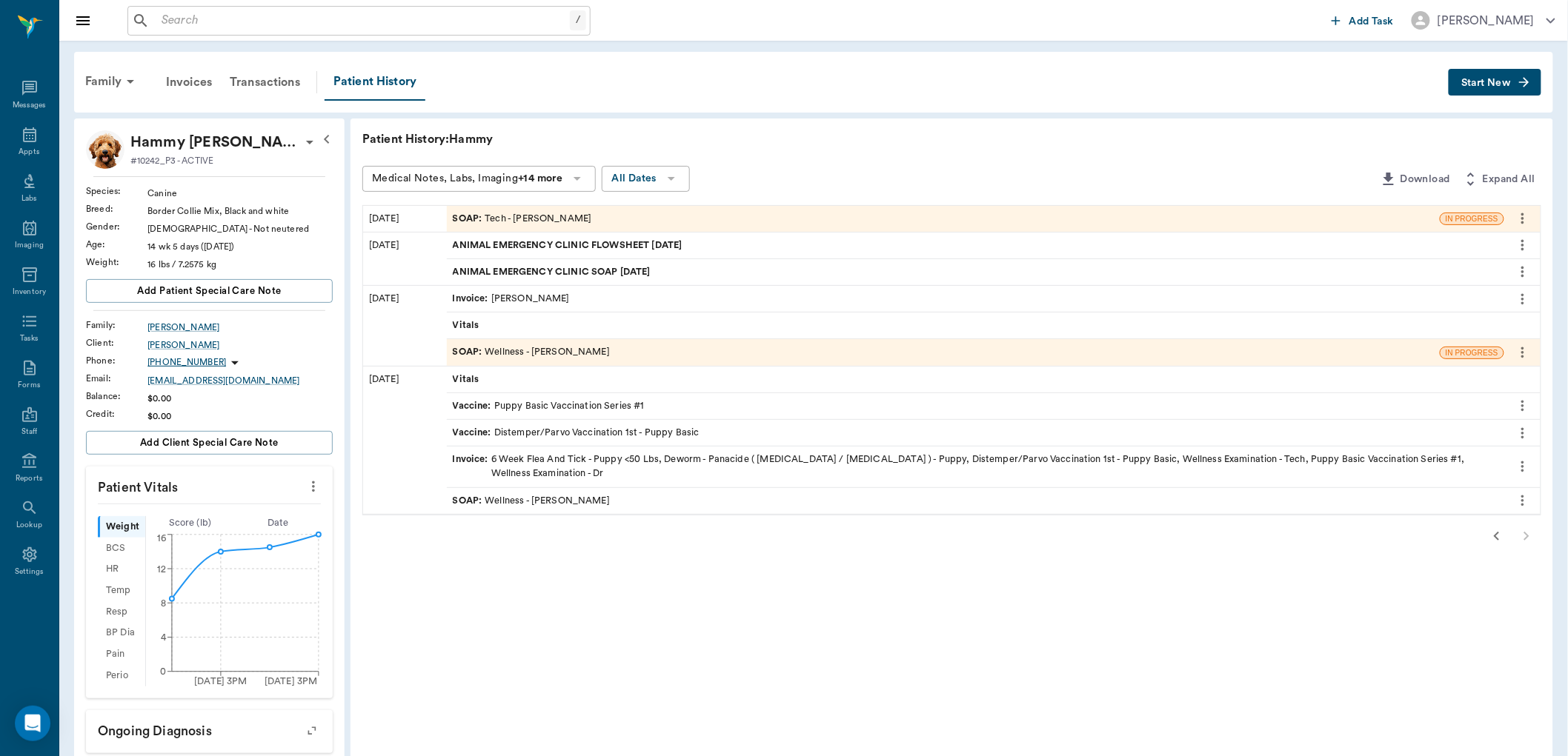
click at [735, 271] on div "ANIMAL EMERGENCY CLINIC SOAP [DATE]" at bounding box center [976, 272] width 1058 height 26
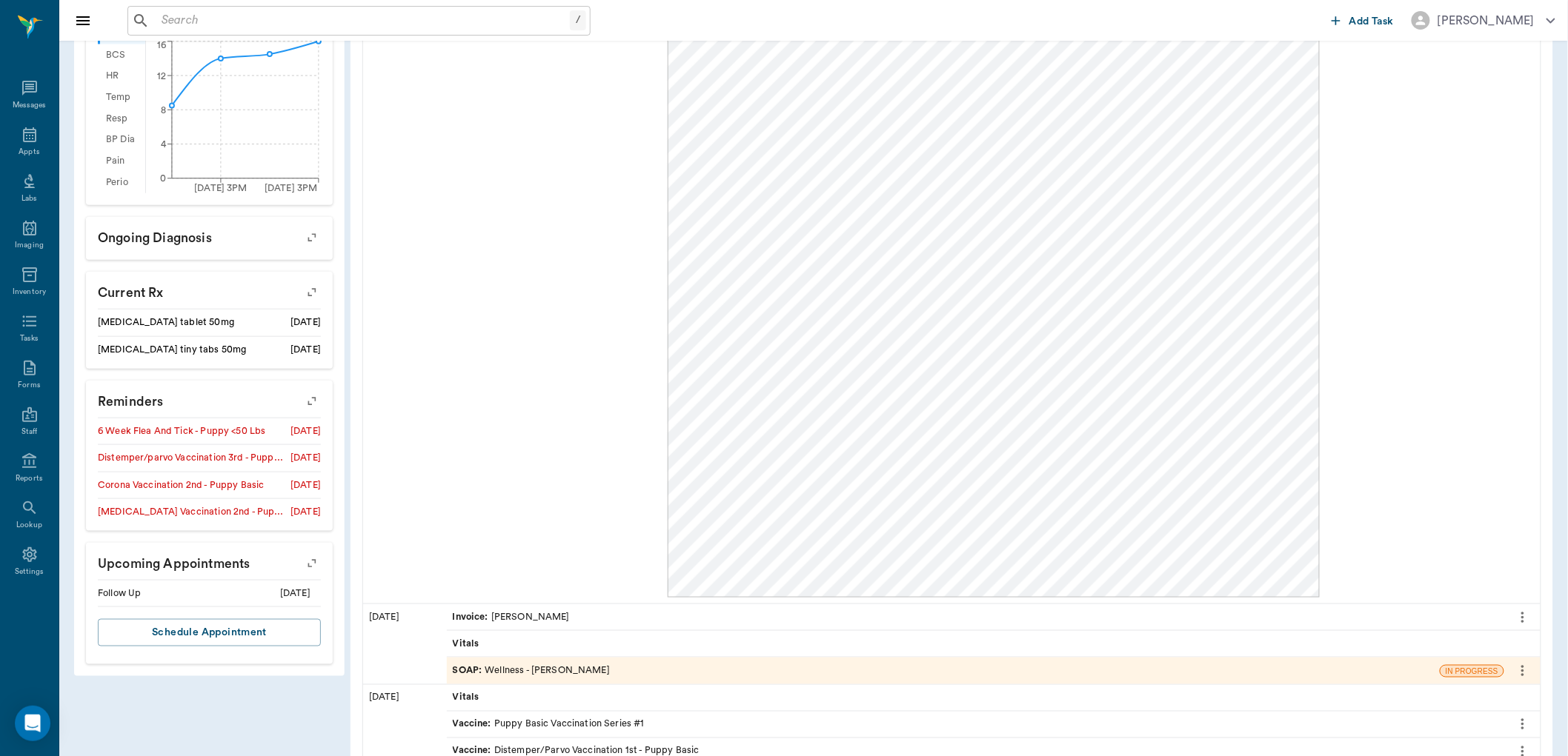
scroll to position [621, 0]
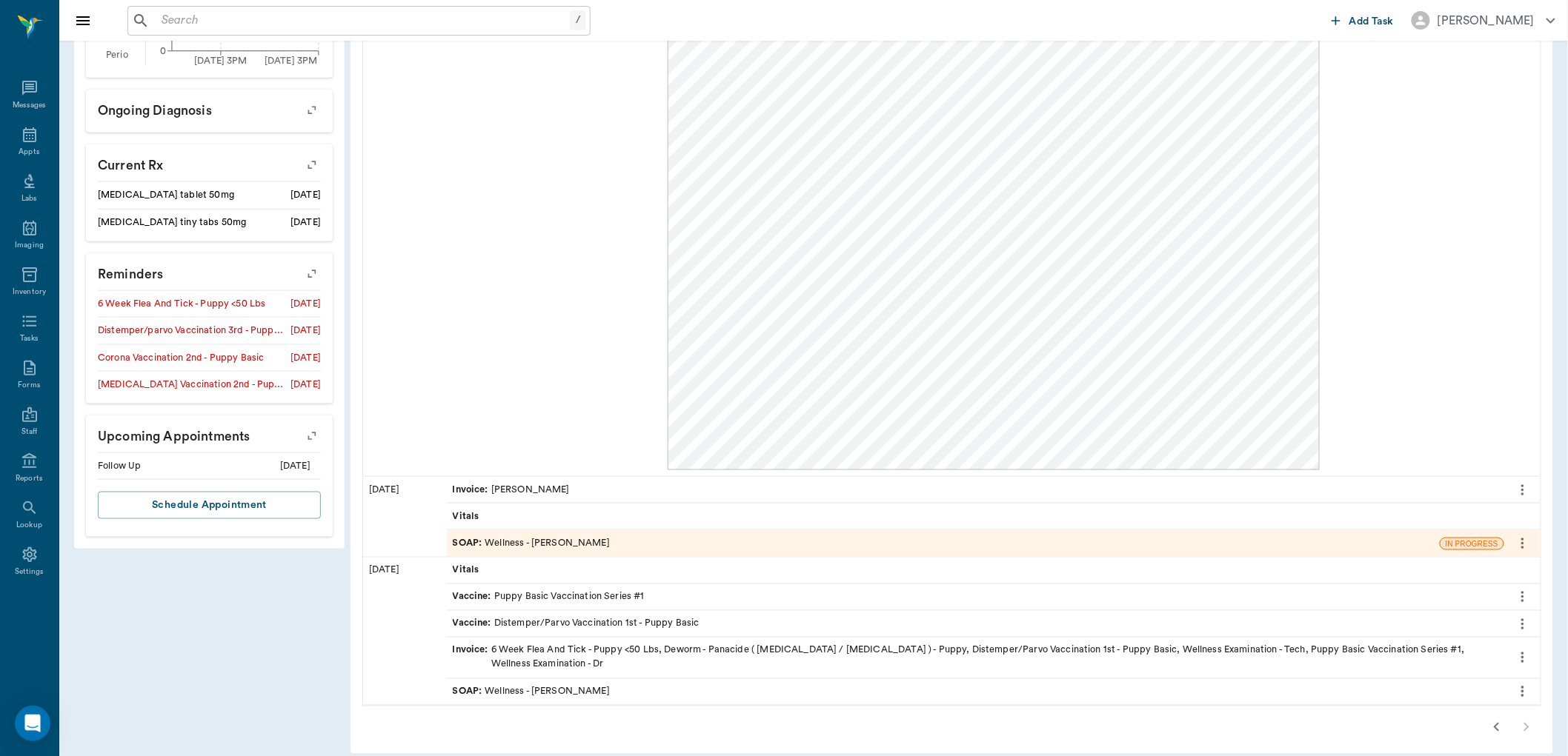
click at [1501, 719] on icon "button" at bounding box center [1497, 728] width 18 height 18
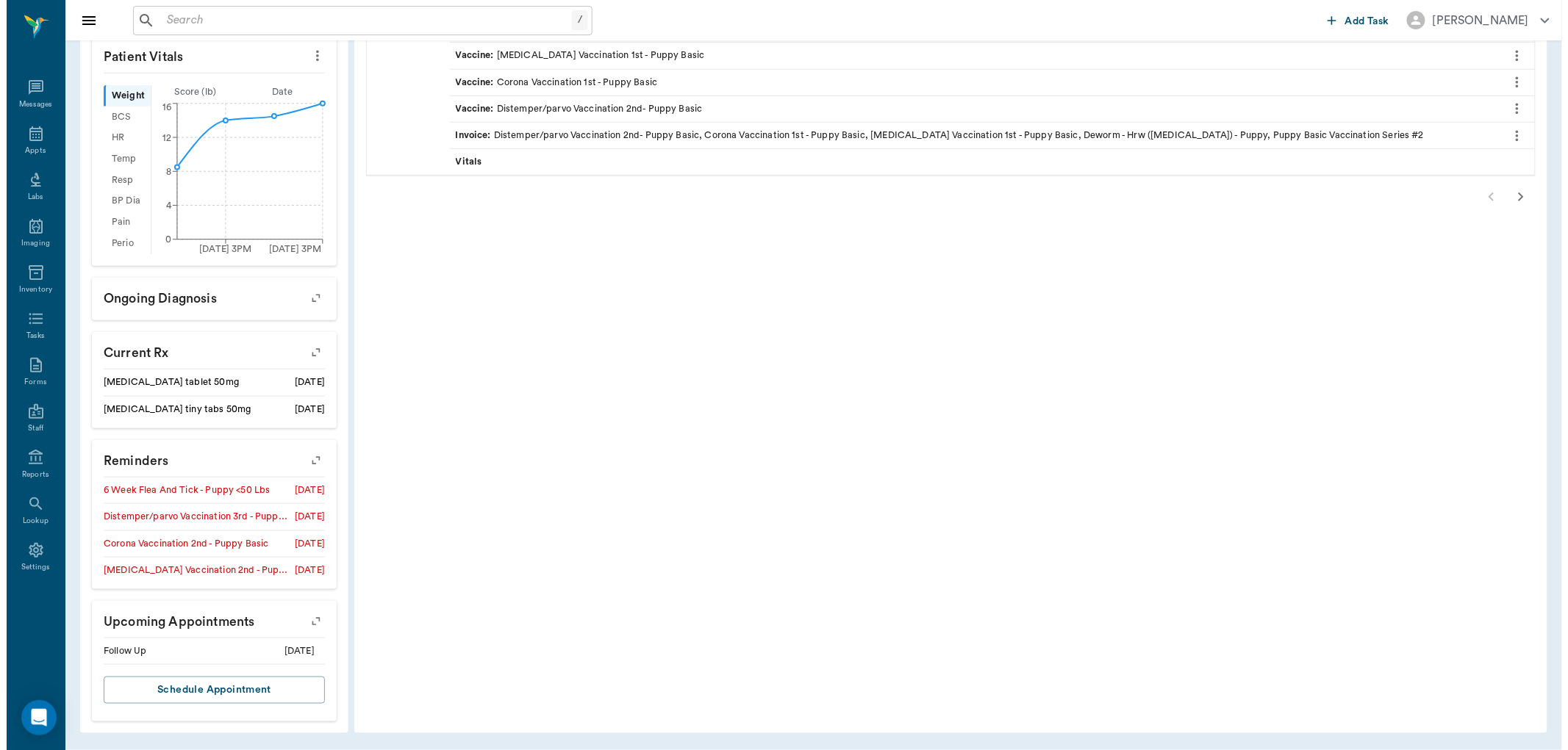
scroll to position [0, 0]
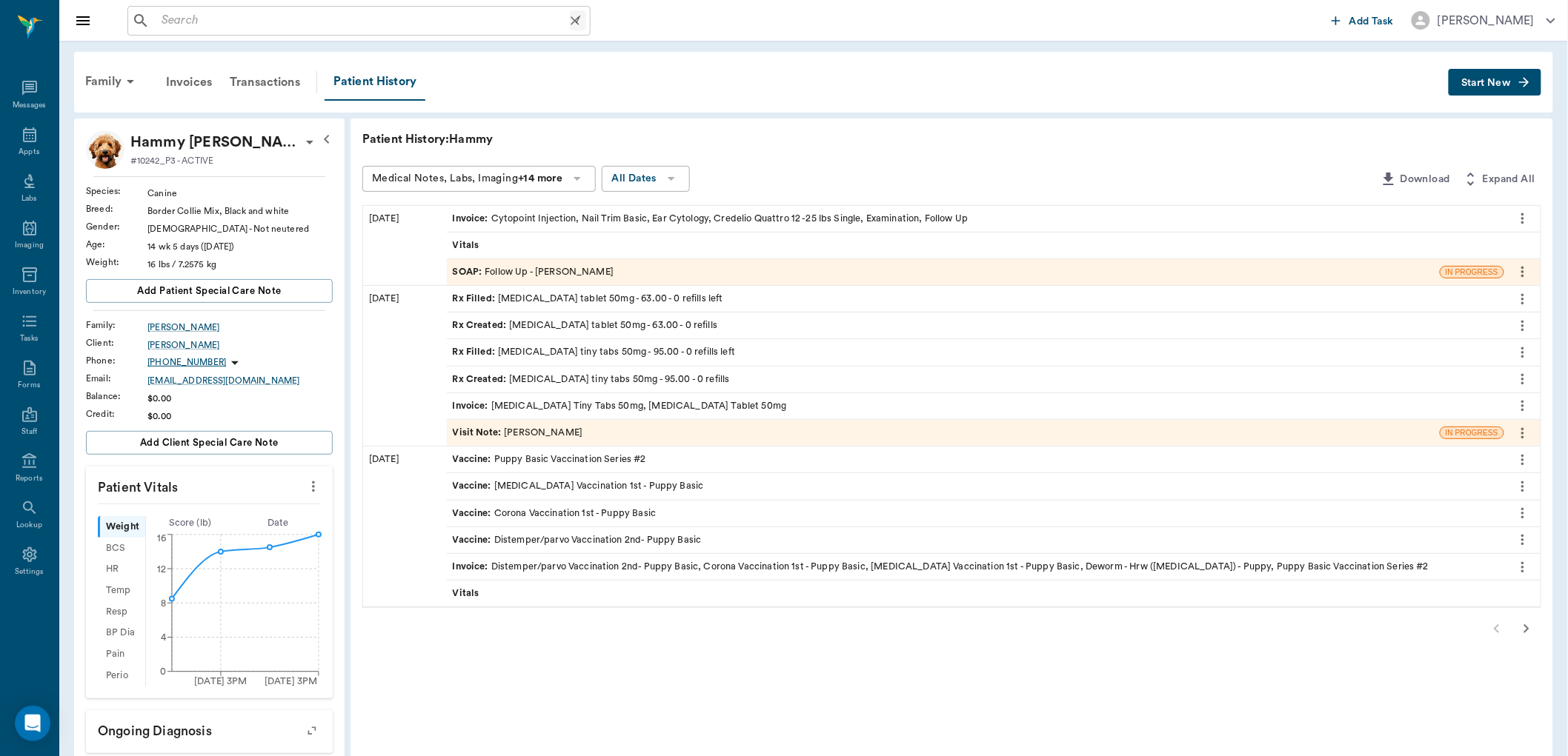
click at [167, 16] on input "text" at bounding box center [363, 21] width 414 height 21
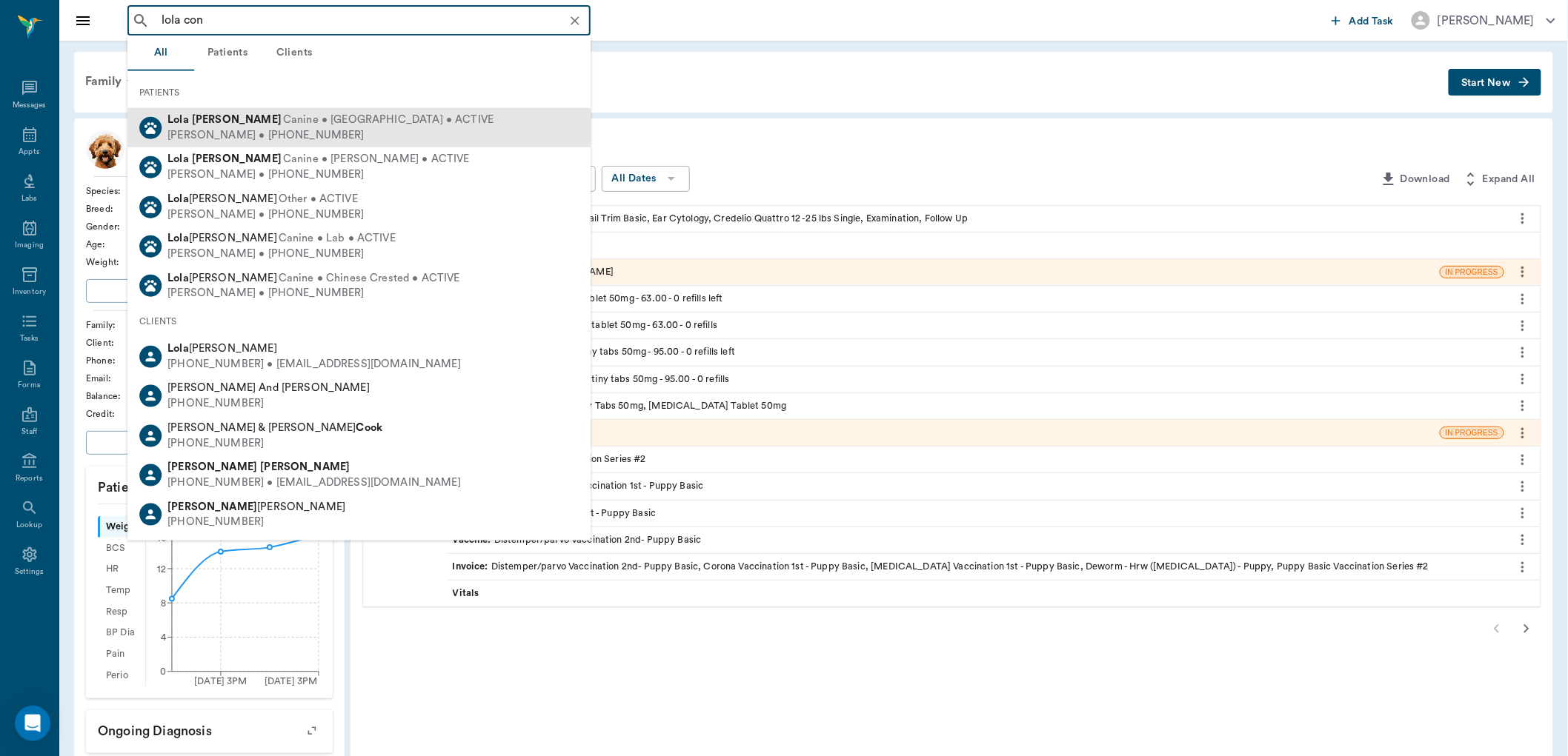
click at [263, 127] on div "Lola Conley Canine • Chihuahua • ACTIVE Nikki Conley • (817) 412-0696" at bounding box center [328, 128] width 332 height 31
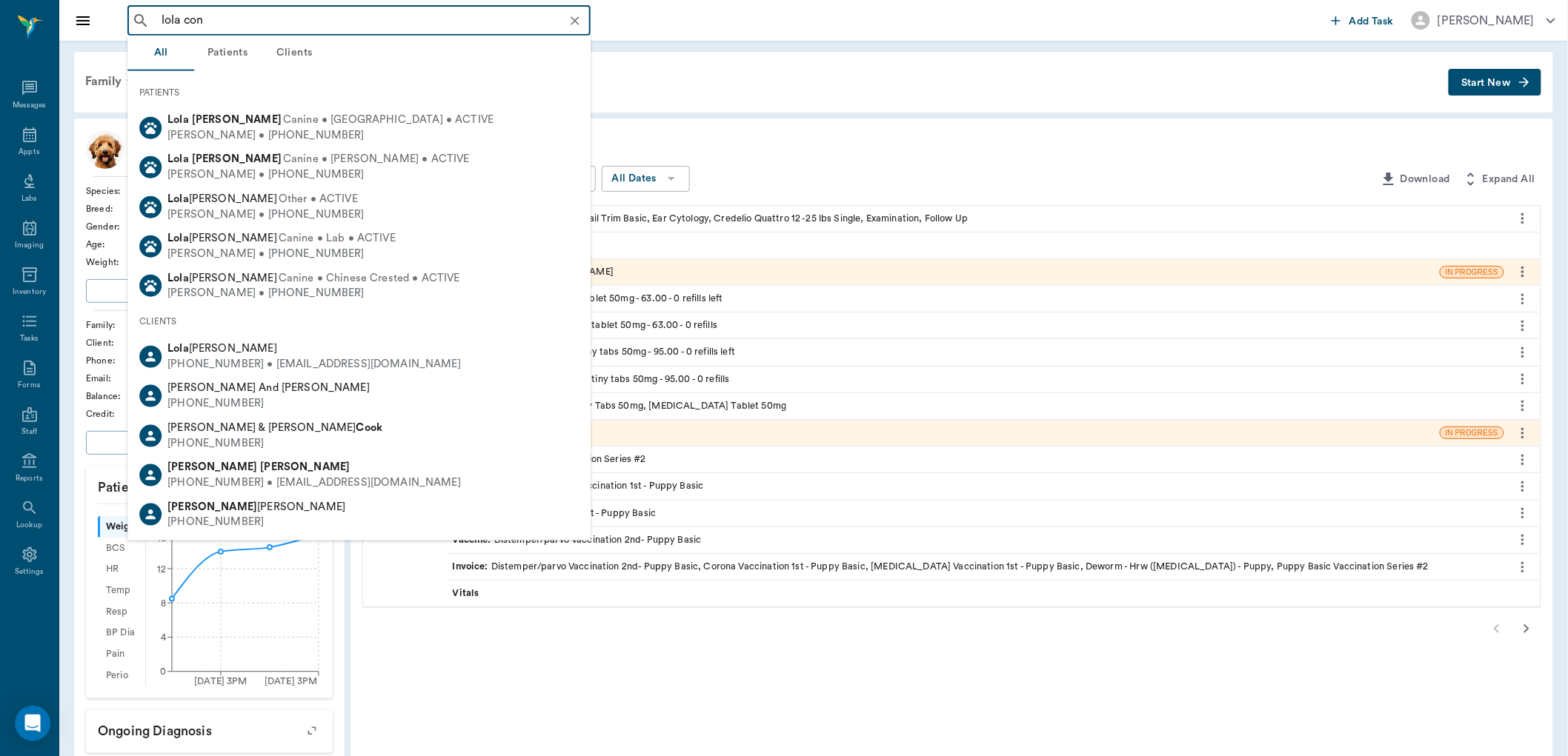
type input "lola con"
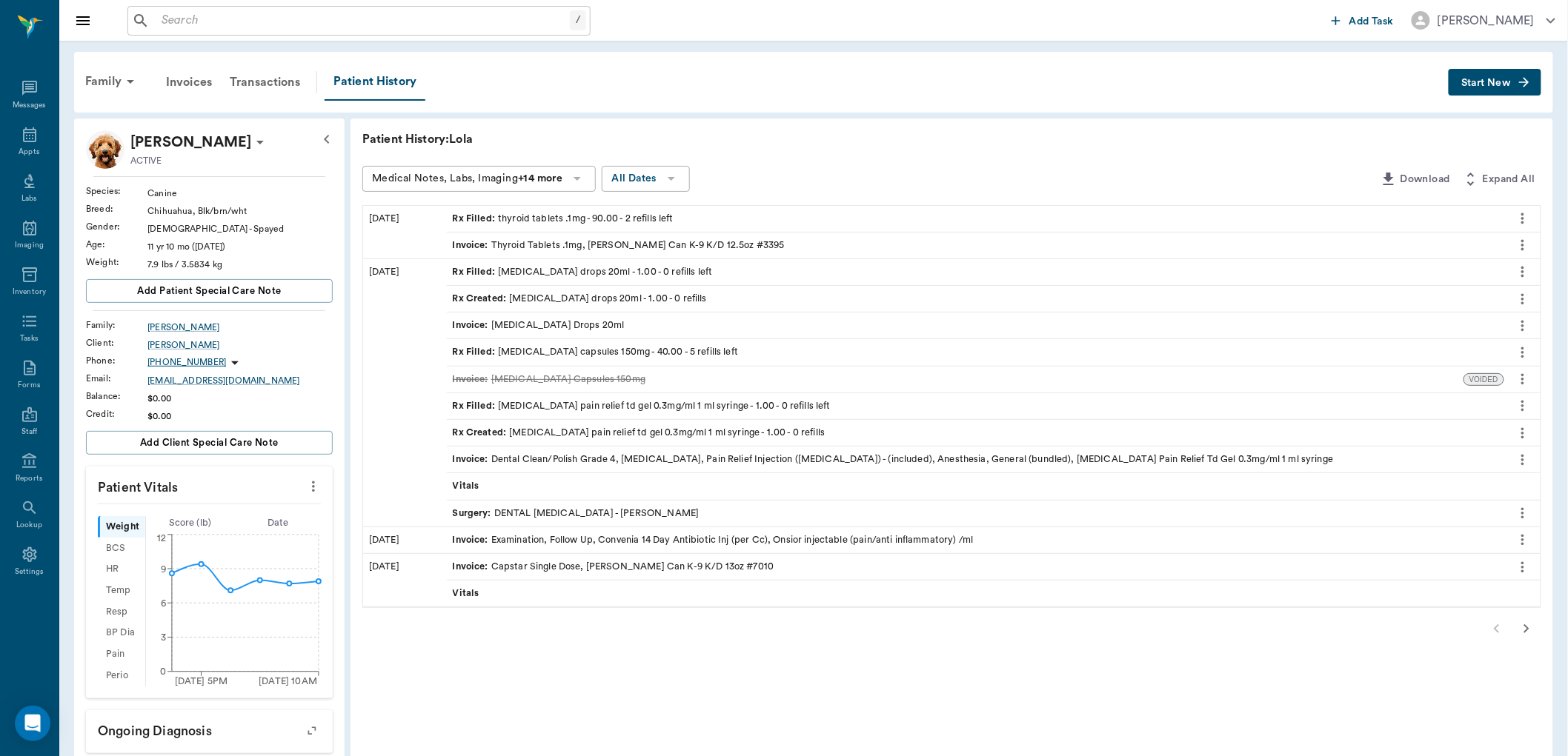
click at [1529, 627] on icon "button" at bounding box center [1527, 629] width 18 height 18
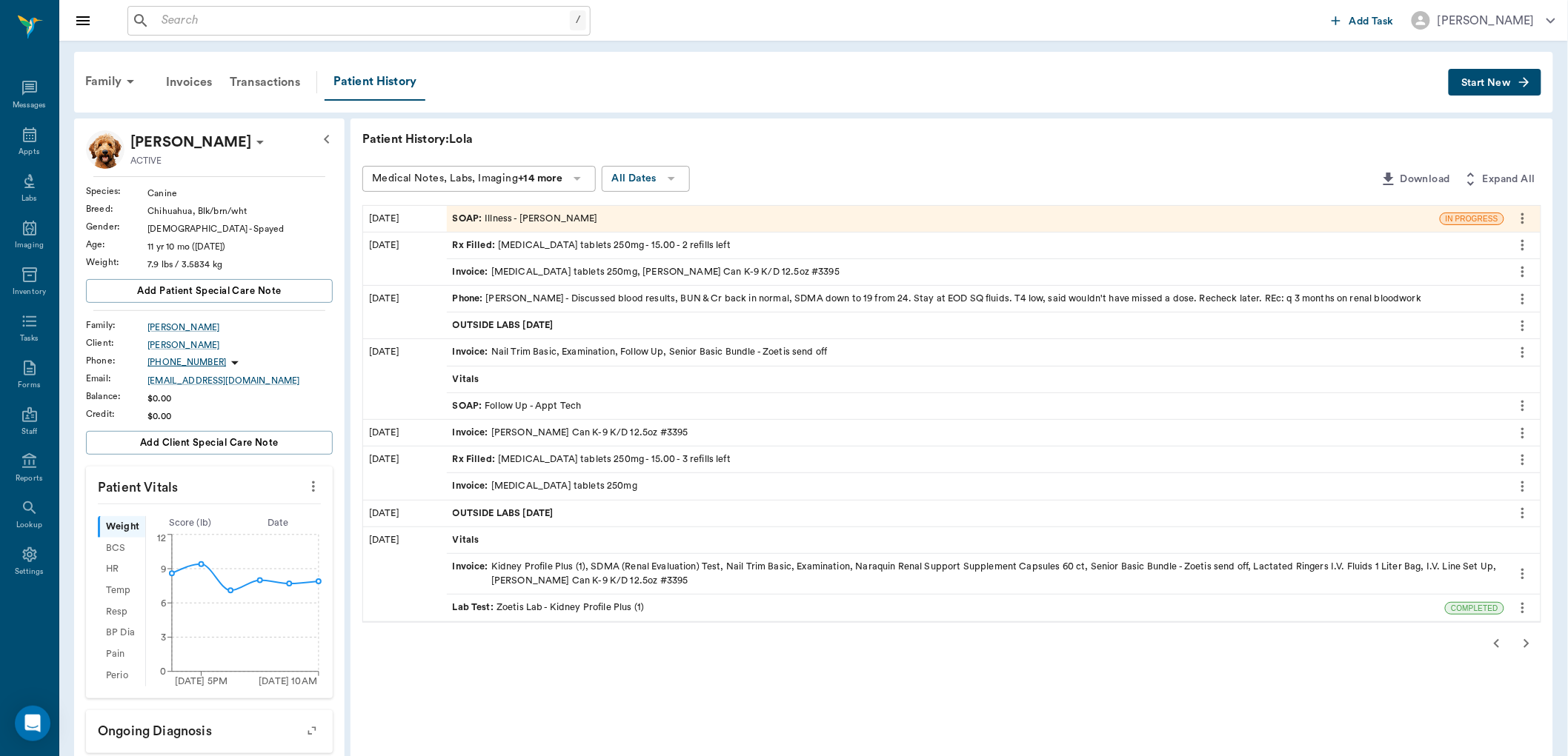
click at [533, 245] on div "Rx Filled : ursodiol tablets 250mg - 15.00 - 2 refills left" at bounding box center [591, 245] width 278 height 14
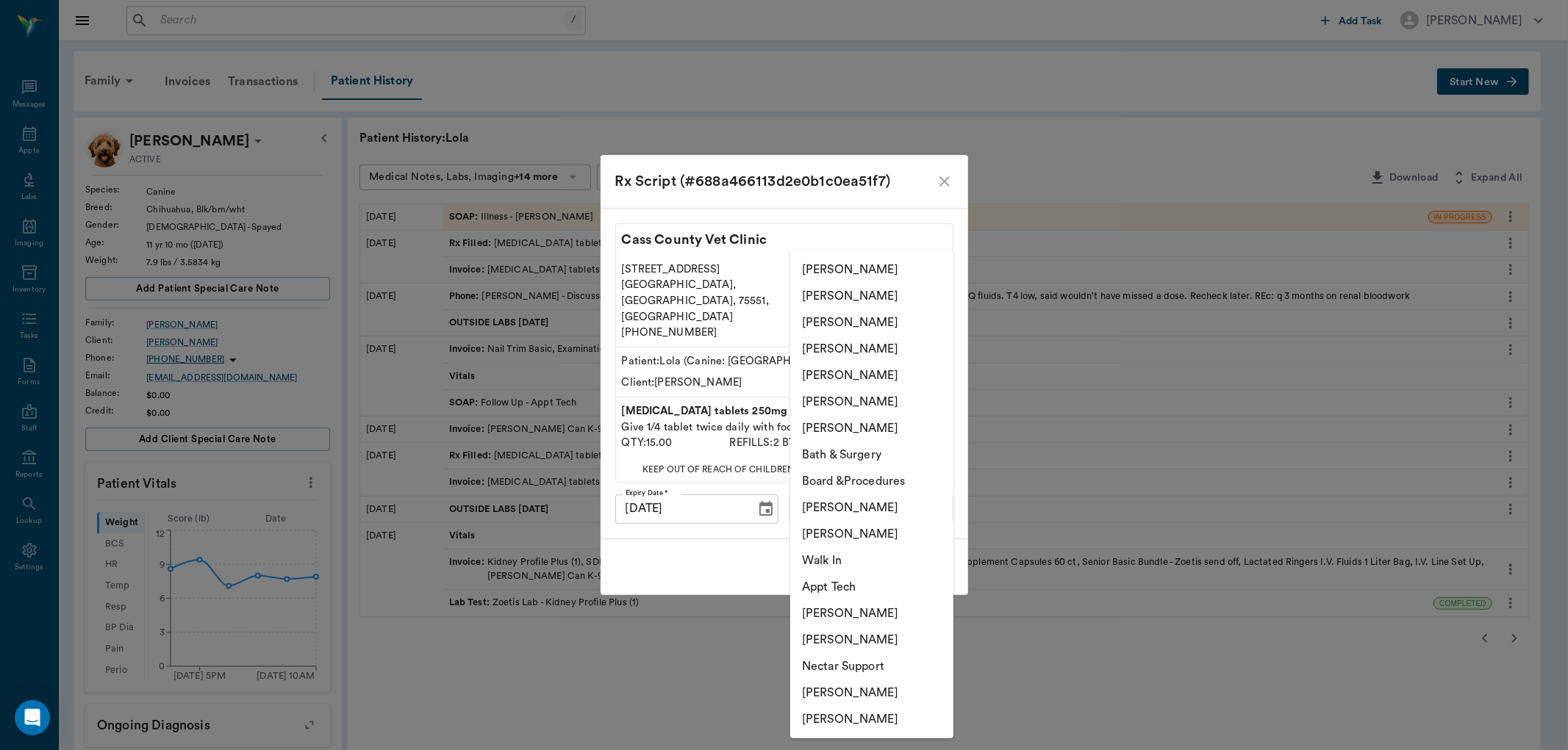
click at [830, 497] on body "/ ​ Add Task Dr. Bert Ellsworth Nectar Messages Appts Labs Imaging Inventory Ta…" at bounding box center [784, 588] width 1568 height 1177
click at [839, 510] on li "[PERSON_NAME]" at bounding box center [872, 508] width 163 height 27
type input "63ec2ede52e12b0ba117d0d7"
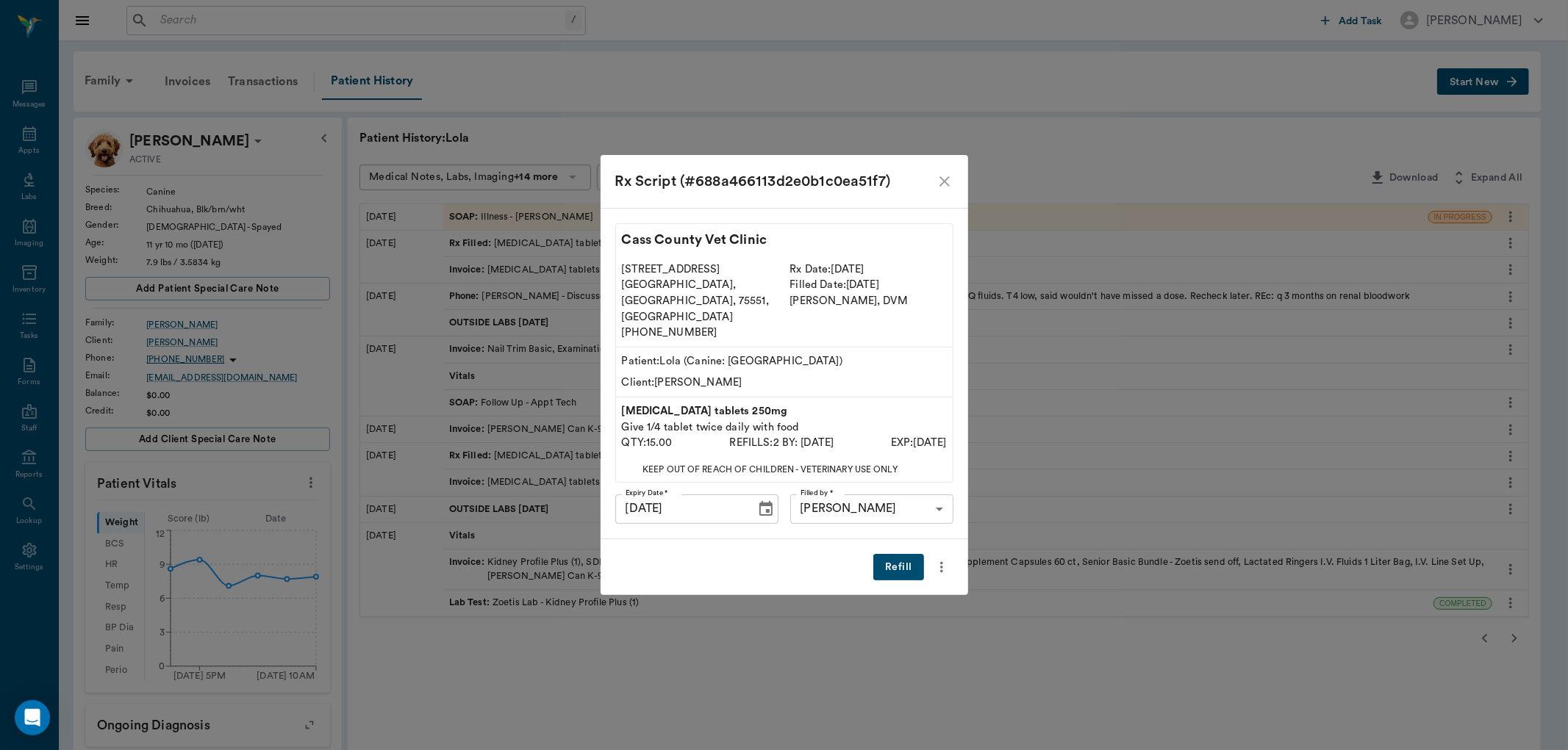
click at [894, 555] on button "Refill" at bounding box center [898, 568] width 50 height 27
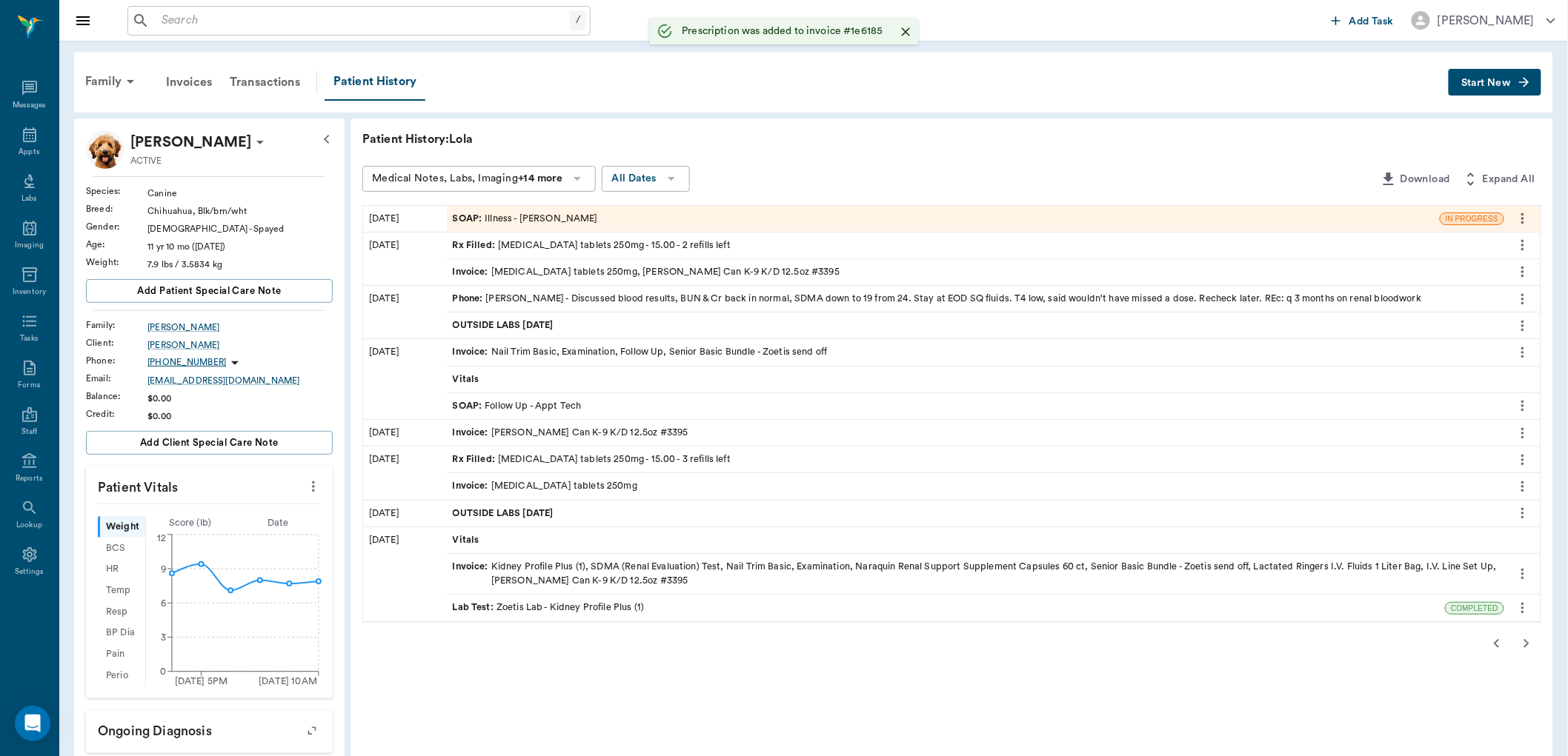
click at [28, 141] on icon at bounding box center [30, 135] width 13 height 15
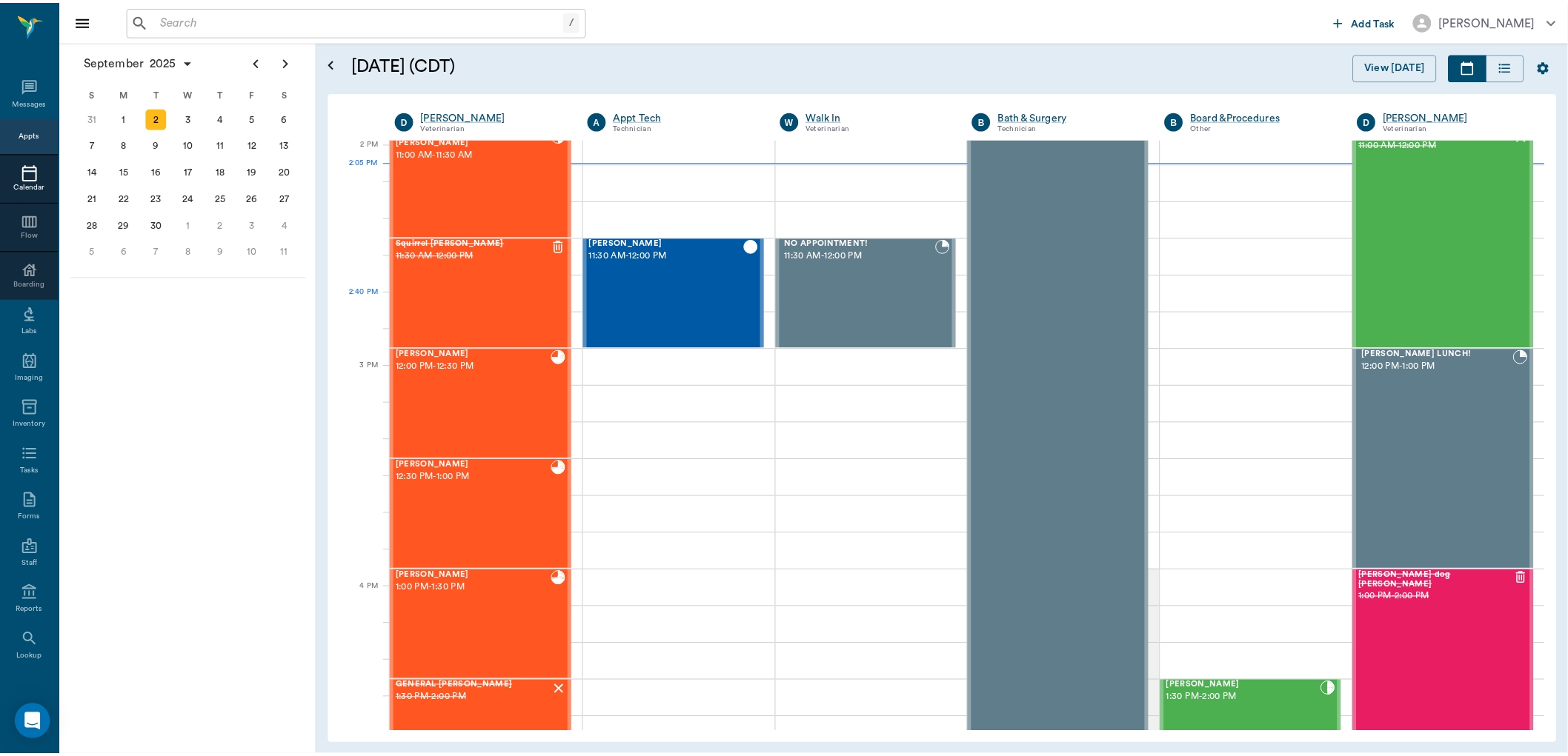
scroll to position [1335, 0]
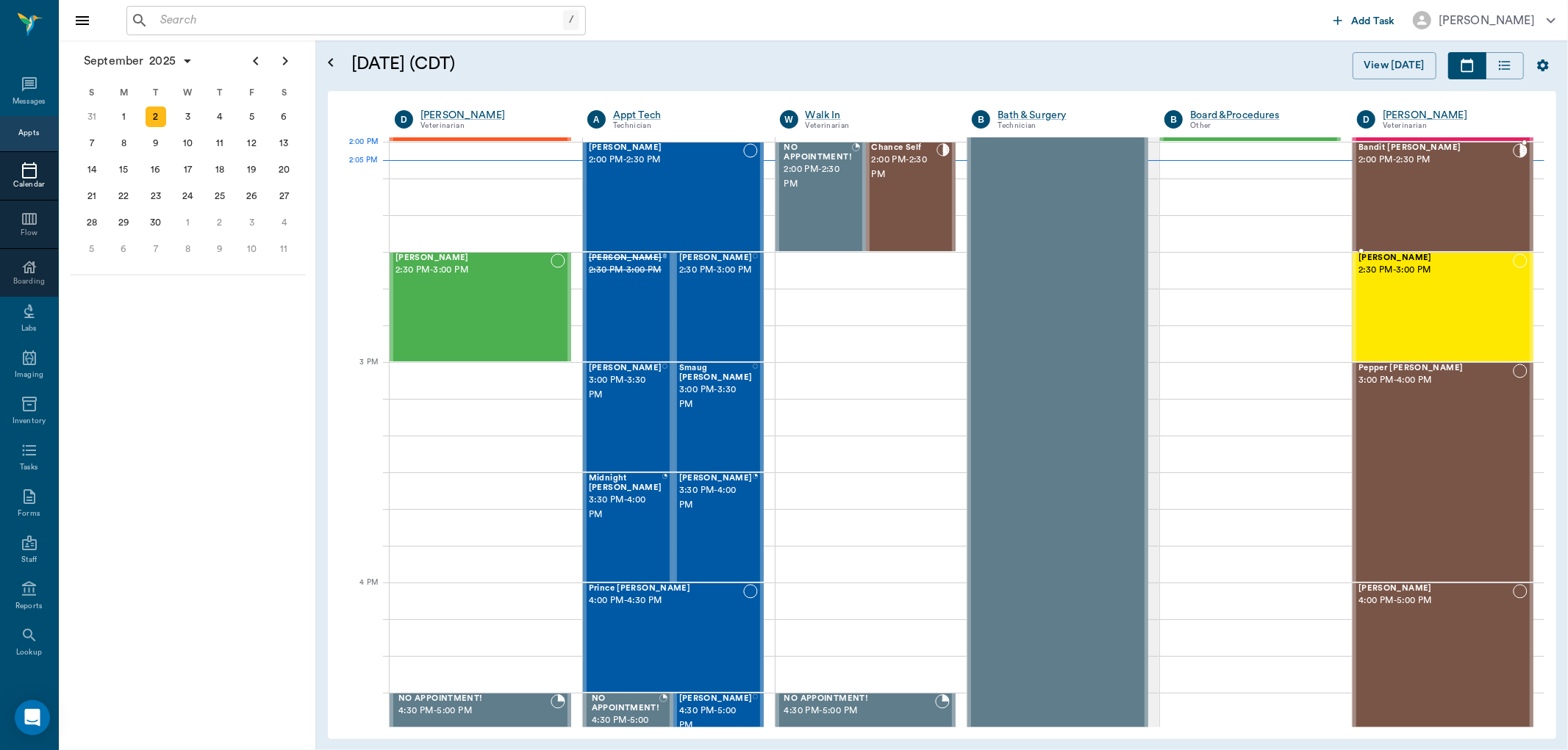
click at [1387, 149] on span "Bandit Bearden" at bounding box center [1436, 148] width 154 height 10
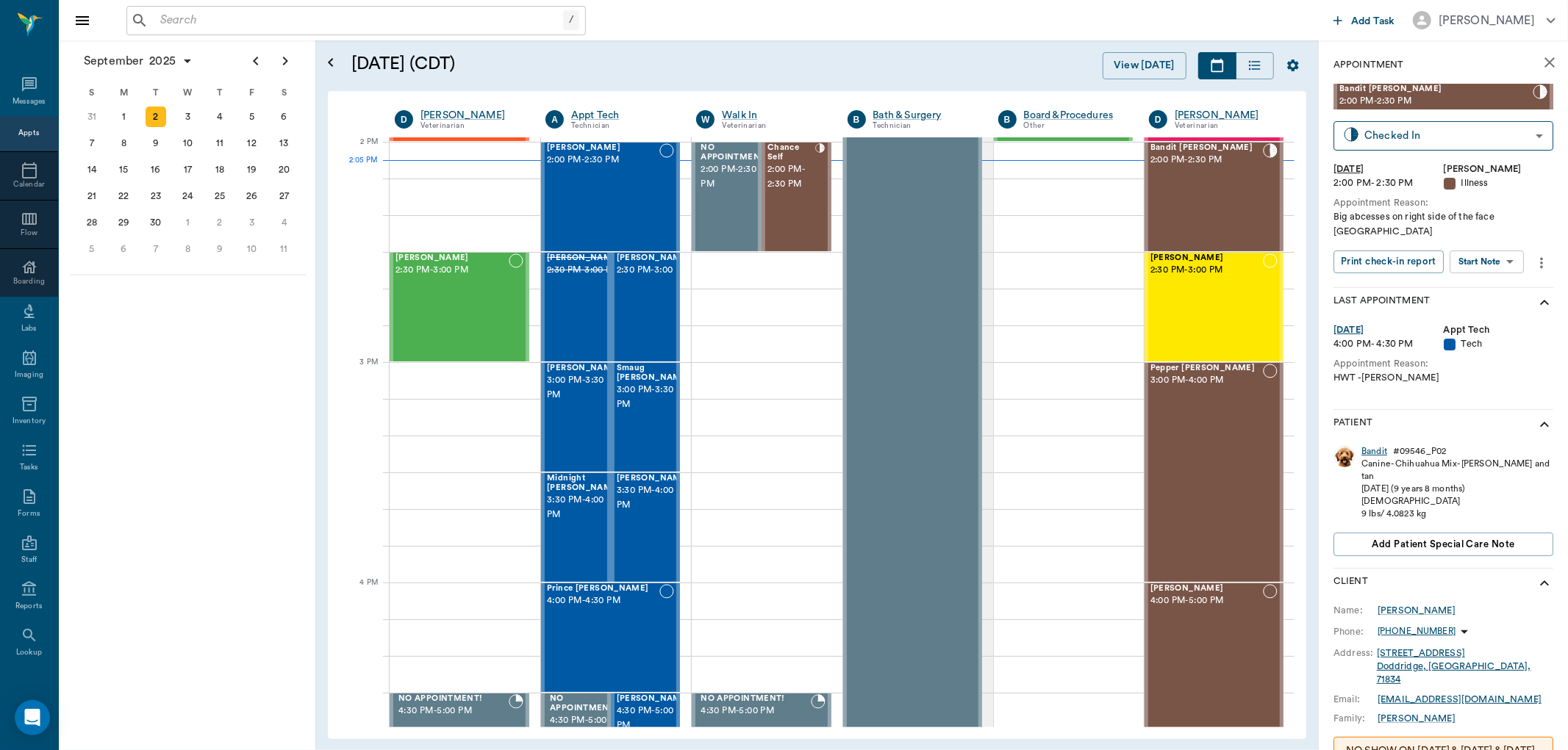
click at [1378, 445] on div "Bandit" at bounding box center [1374, 451] width 26 height 13
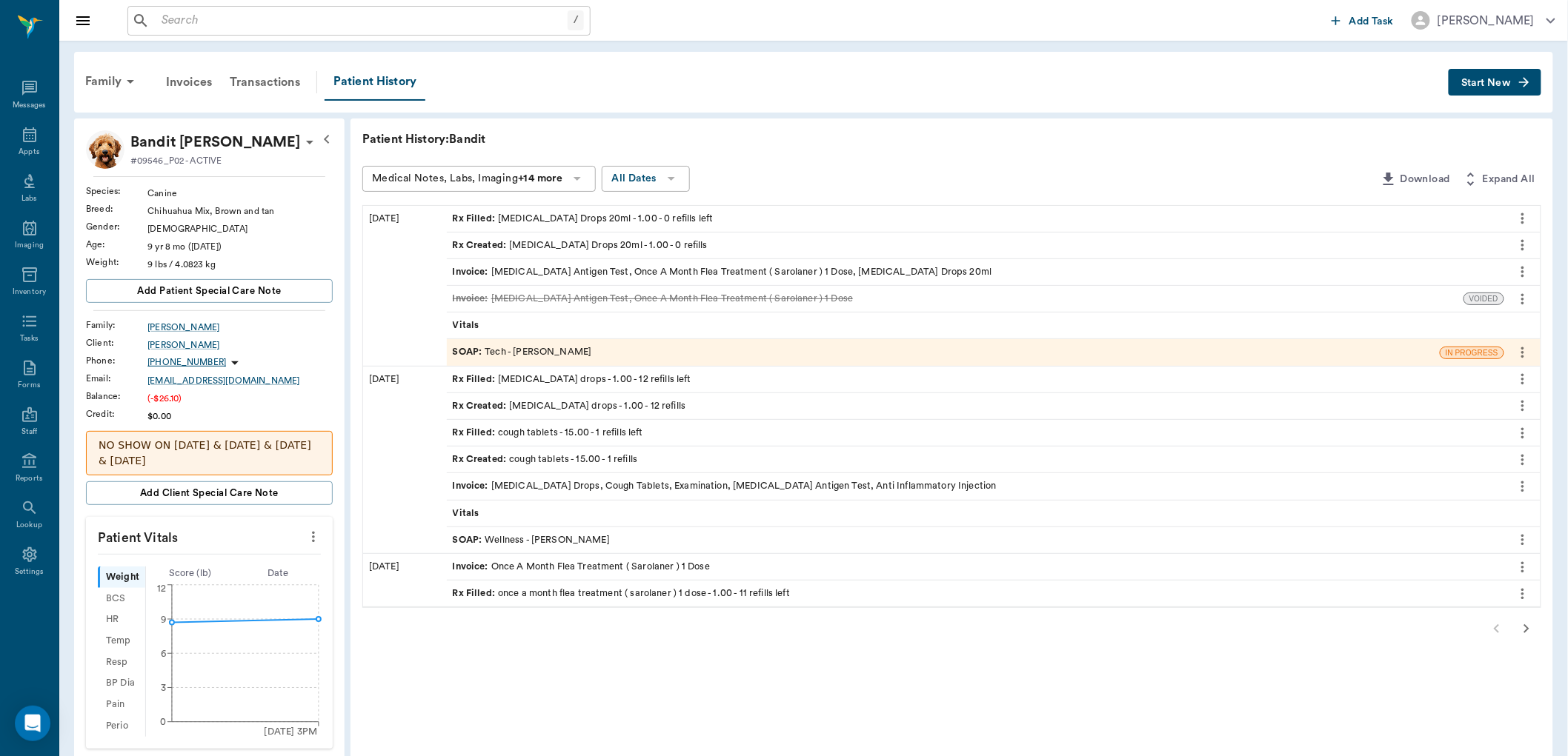
click at [605, 544] on div "SOAP : Wellness - Dr. Bert Ellsworth" at bounding box center [531, 540] width 157 height 14
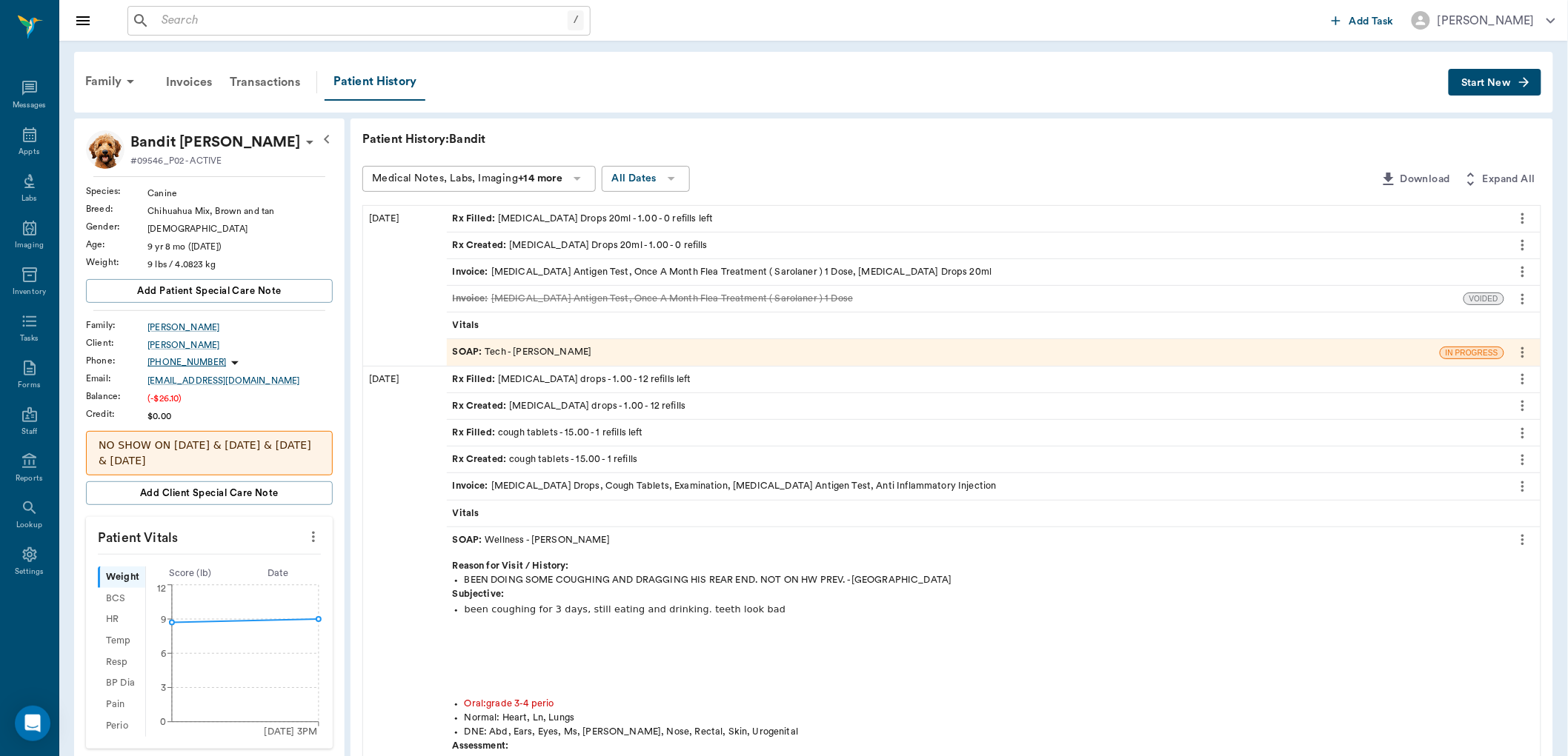
click at [298, 24] on input "text" at bounding box center [361, 21] width 412 height 21
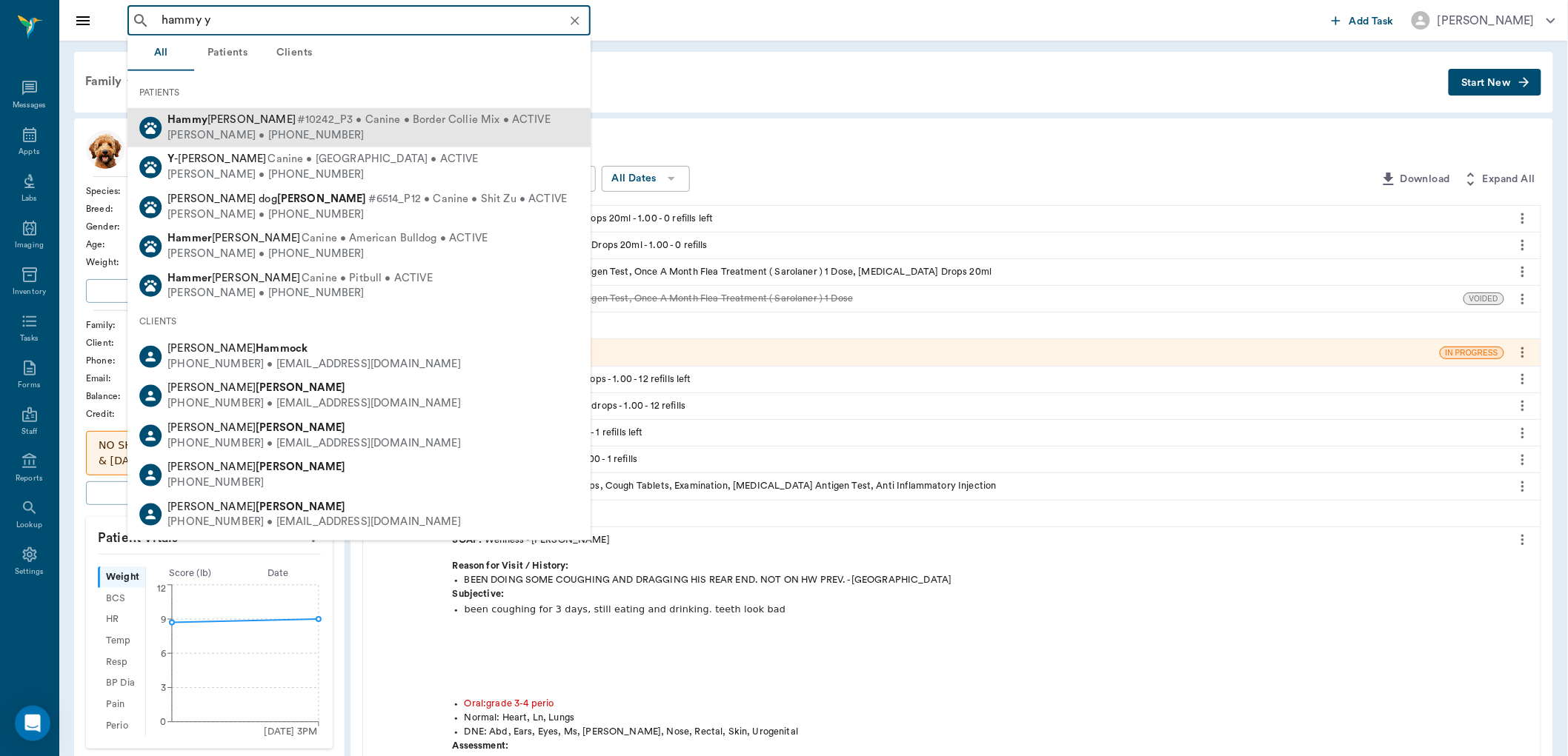
click at [334, 124] on span "#10242_P3 • Canine • Border Collie Mix • ACTIVE" at bounding box center [423, 120] width 254 height 16
type input "hammy y"
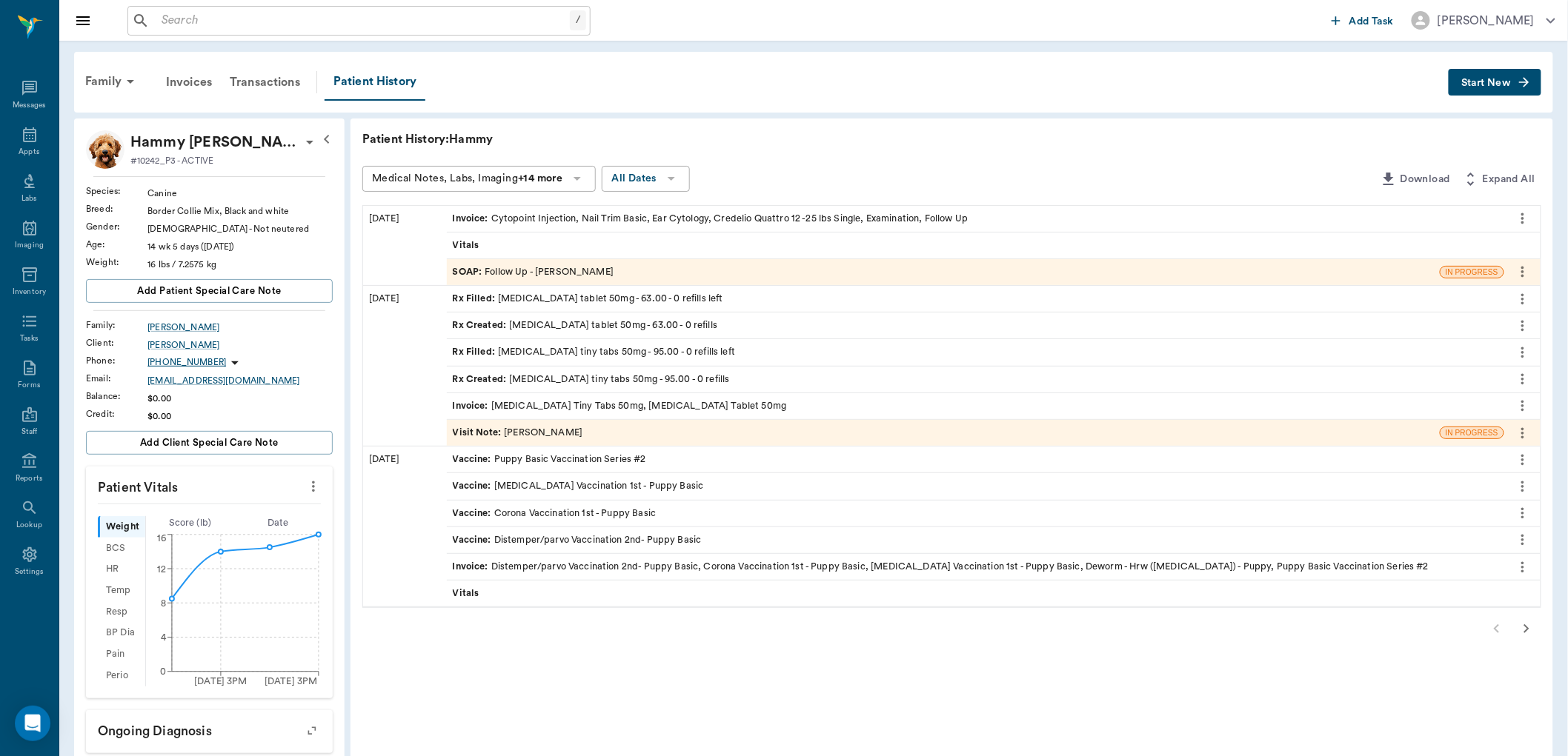
click at [545, 433] on div "Visit Note : Dr. Bert Ellsworth" at bounding box center [518, 433] width 130 height 14
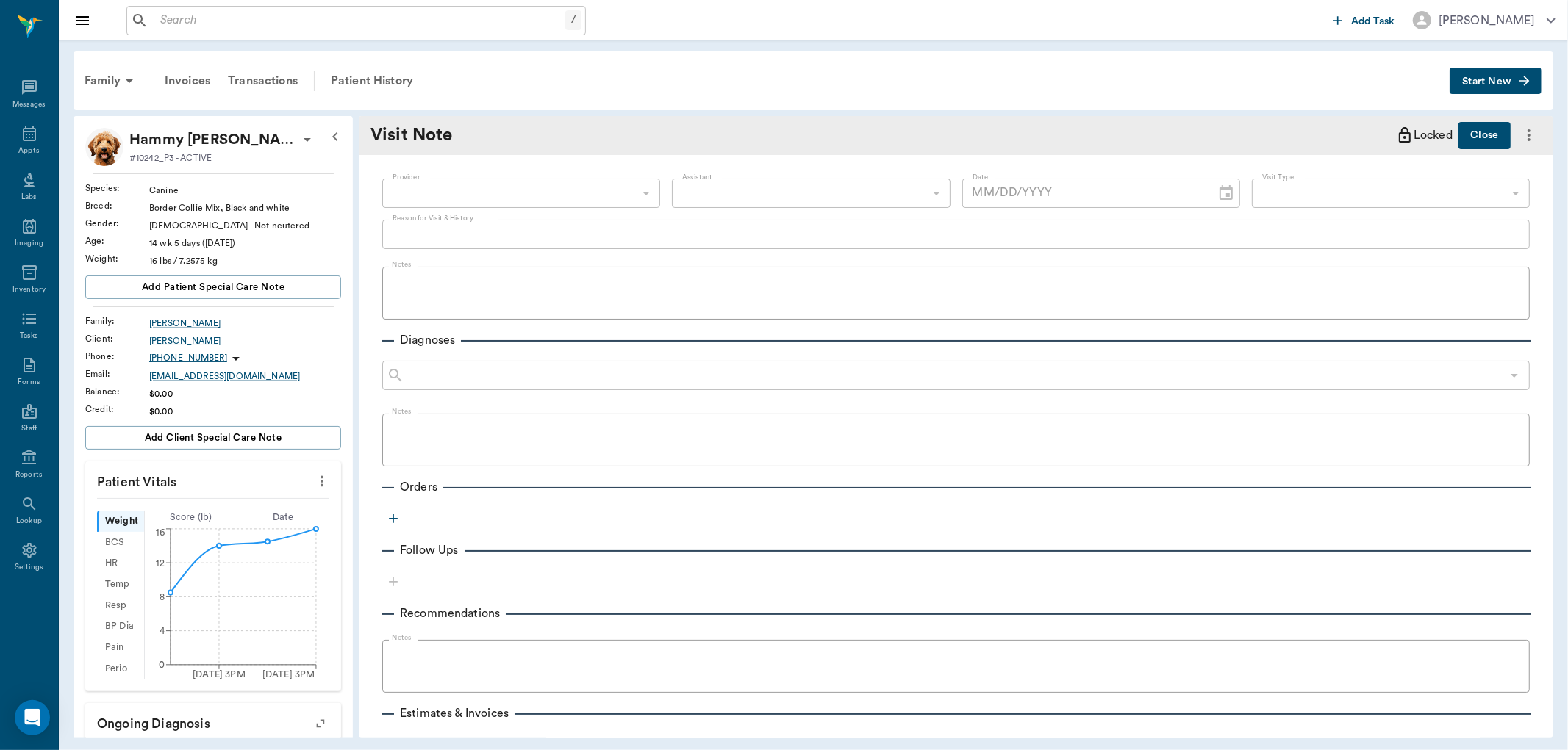
type input "63ec2f075fda476ae8351a4d"
type input "63ec2ece52e12b0ba117cc90"
type textarea "filling meds"
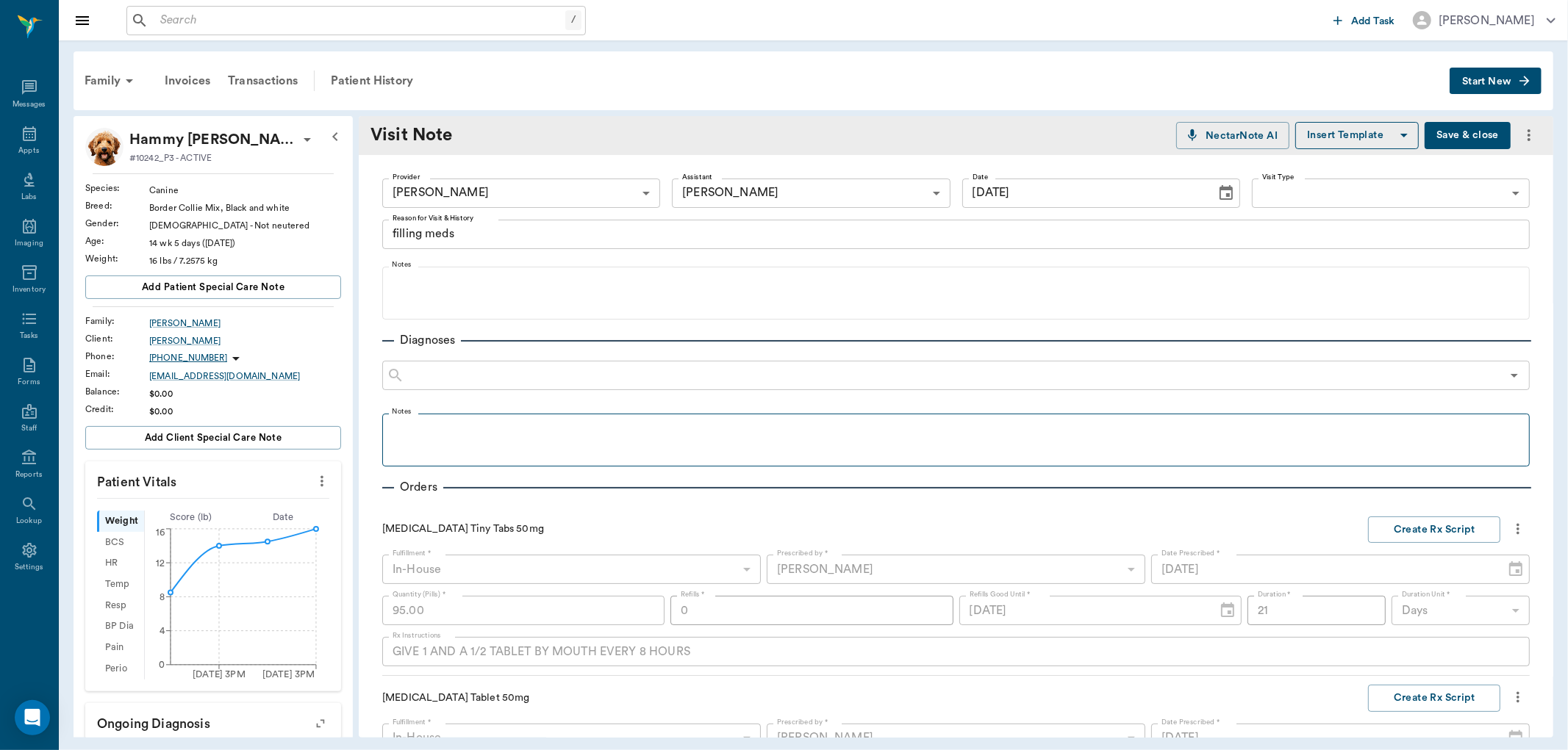
type input "08/15/2025"
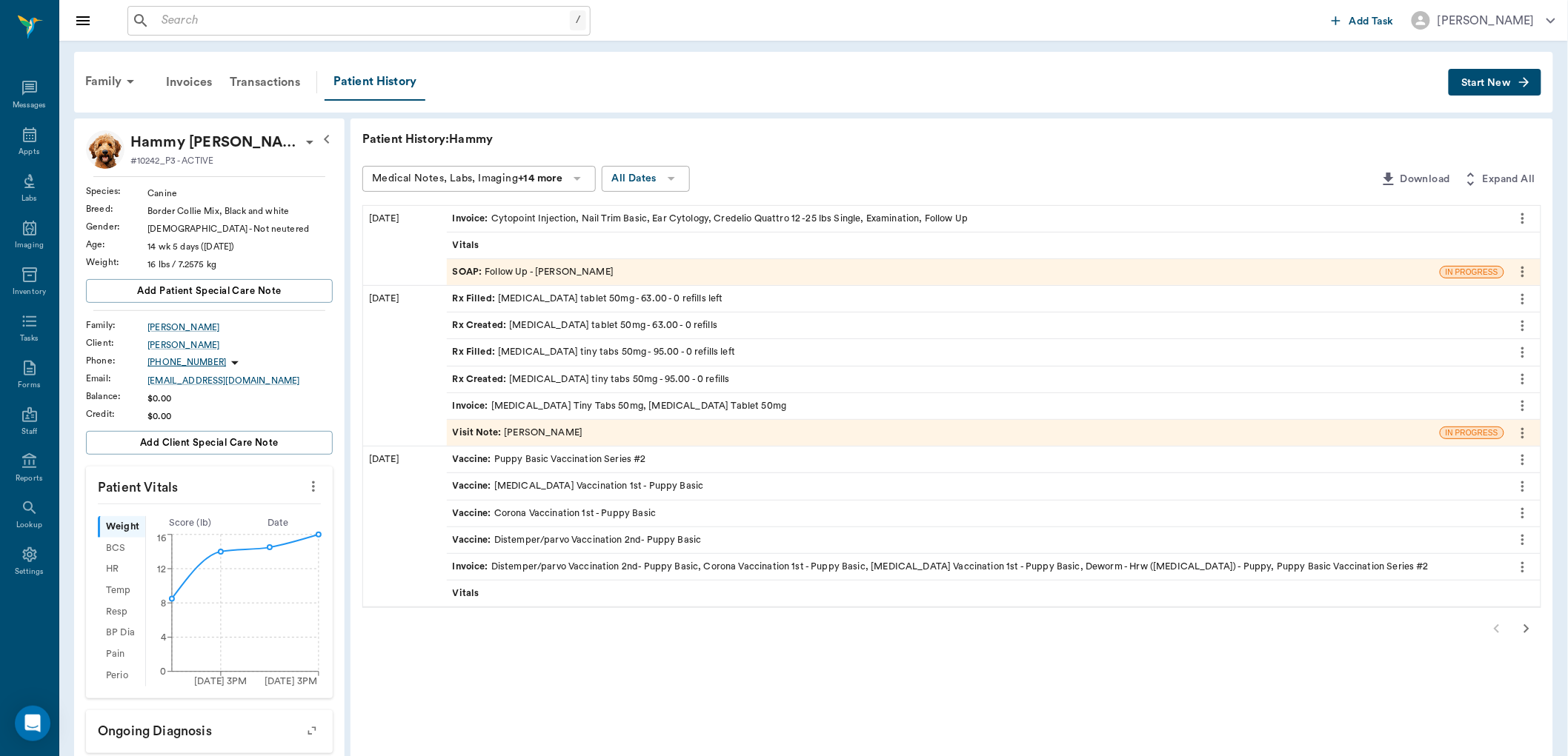
click at [660, 408] on div "Invoice : Gabapentin Tiny Tabs 50mg, Trazodone Tablet 50mg" at bounding box center [619, 406] width 334 height 14
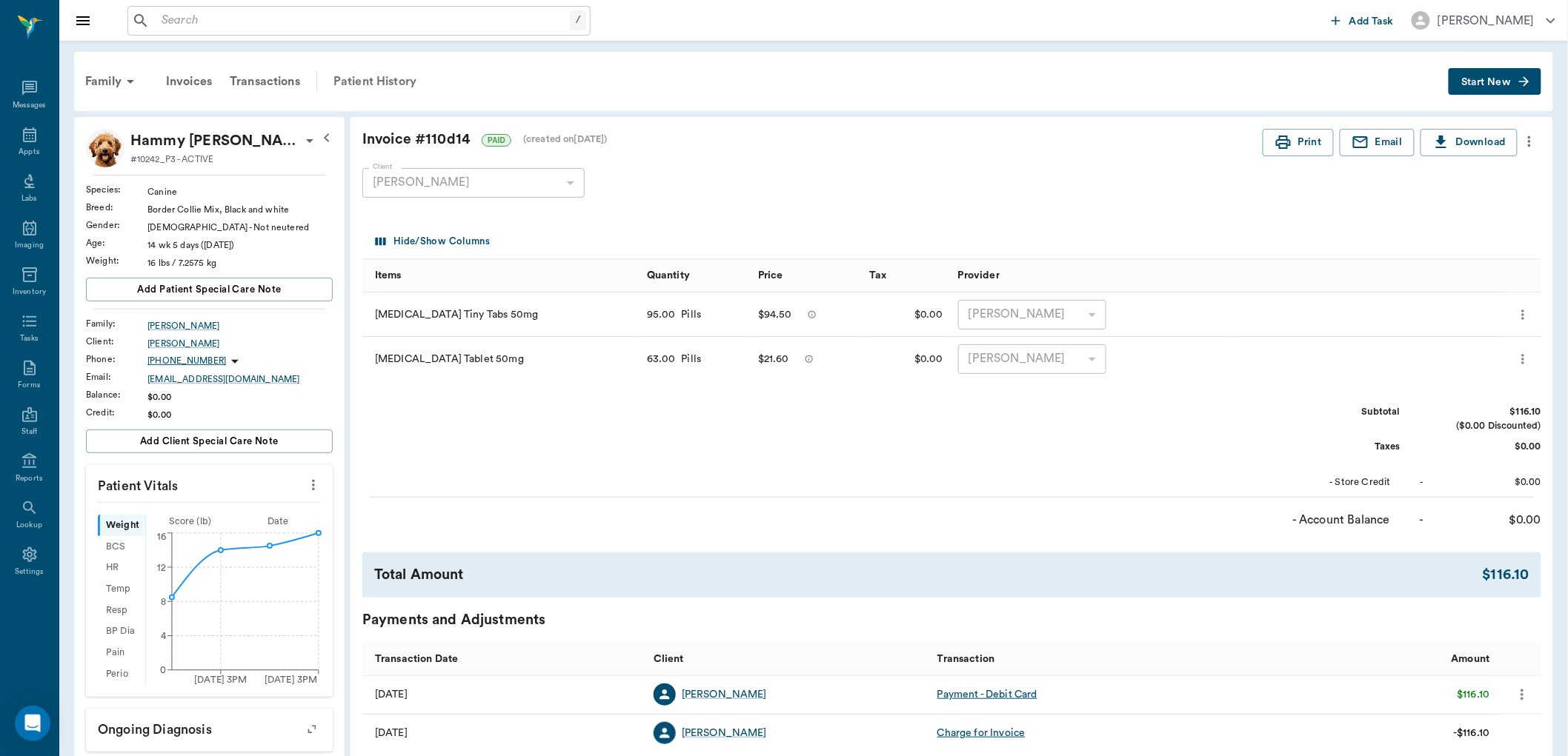
click at [364, 76] on div "Patient History" at bounding box center [375, 82] width 101 height 36
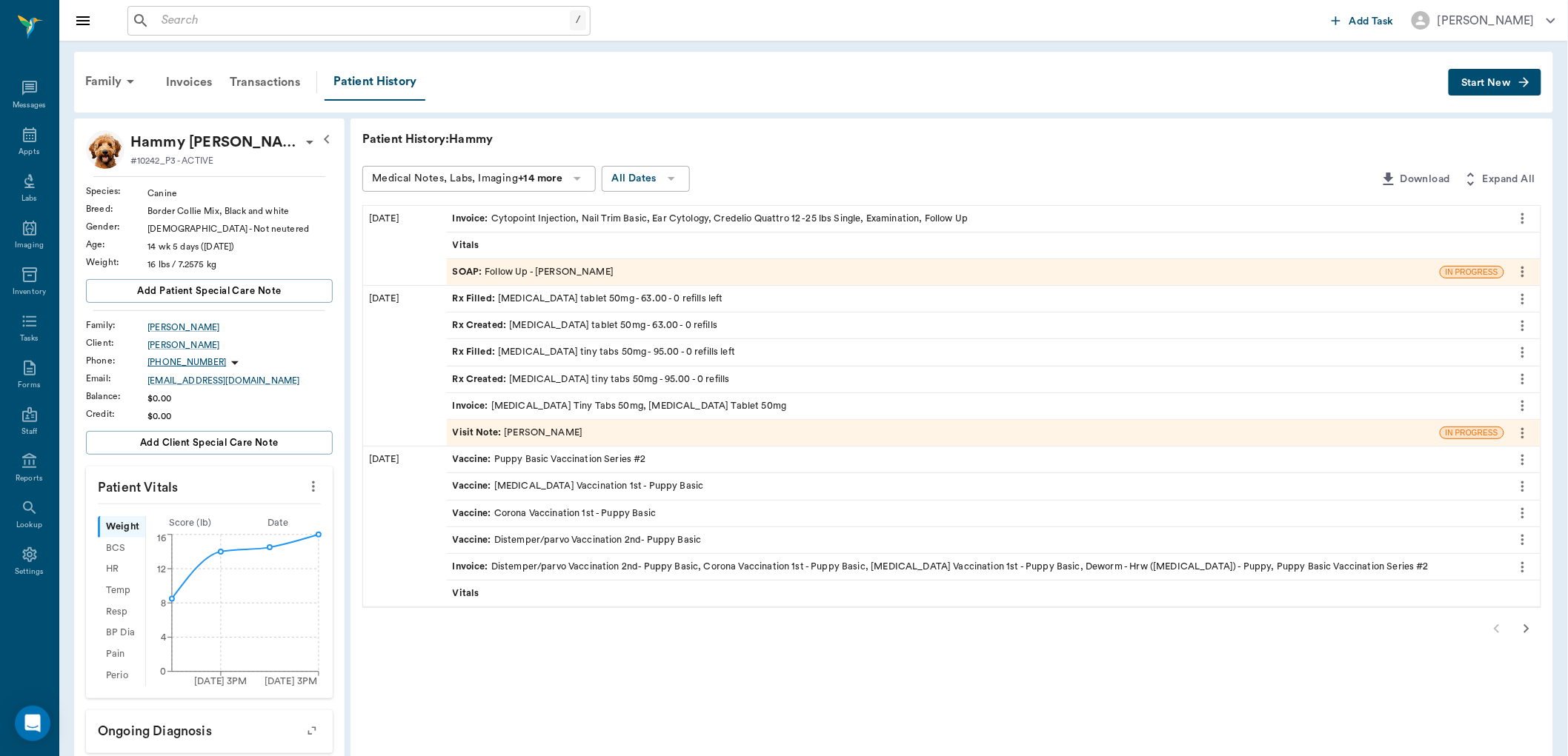
click at [536, 297] on div "Rx Filled : trazodone tablet 50mg - 63.00 - 0 refills left" at bounding box center [588, 298] width 271 height 14
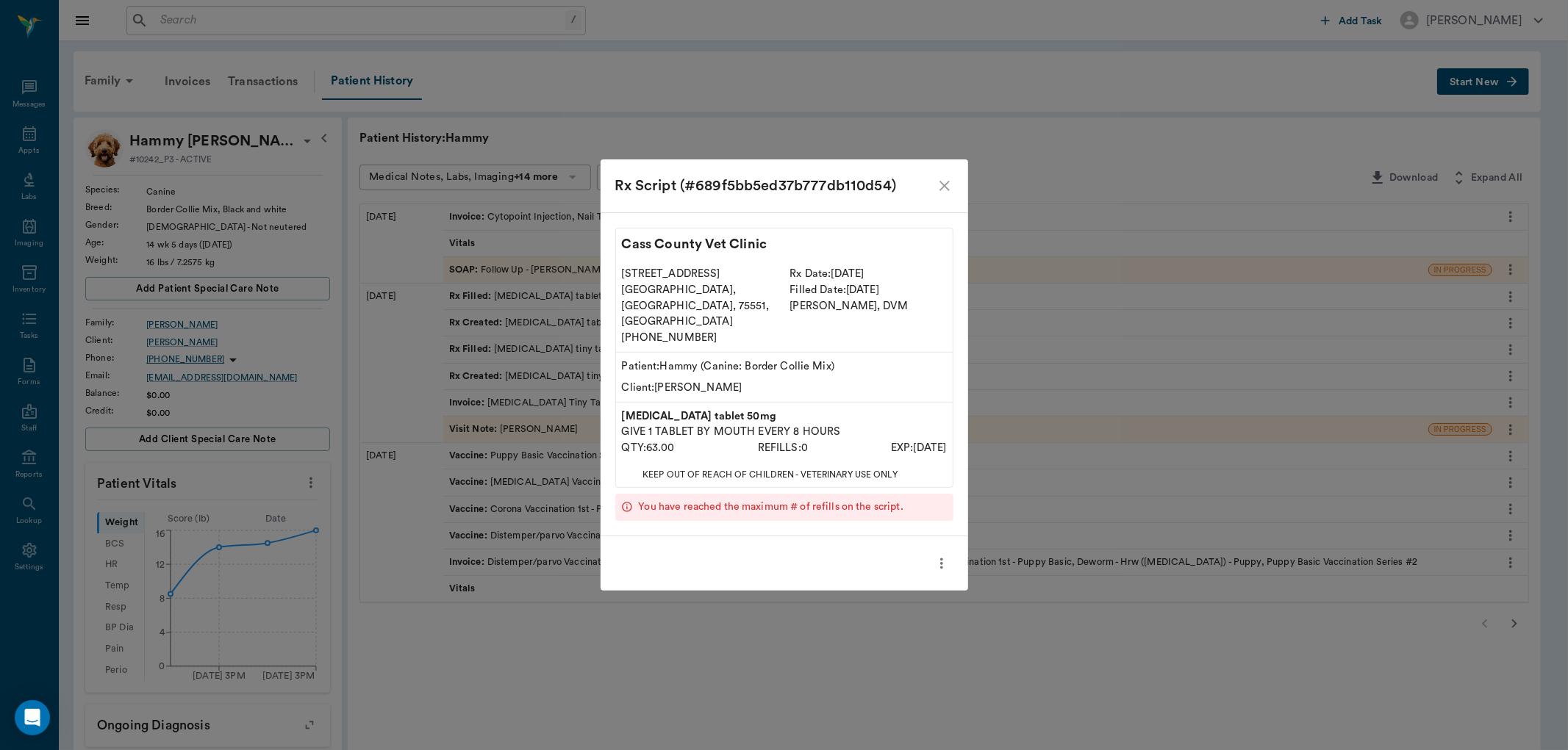
click at [947, 195] on icon "close" at bounding box center [945, 186] width 18 height 18
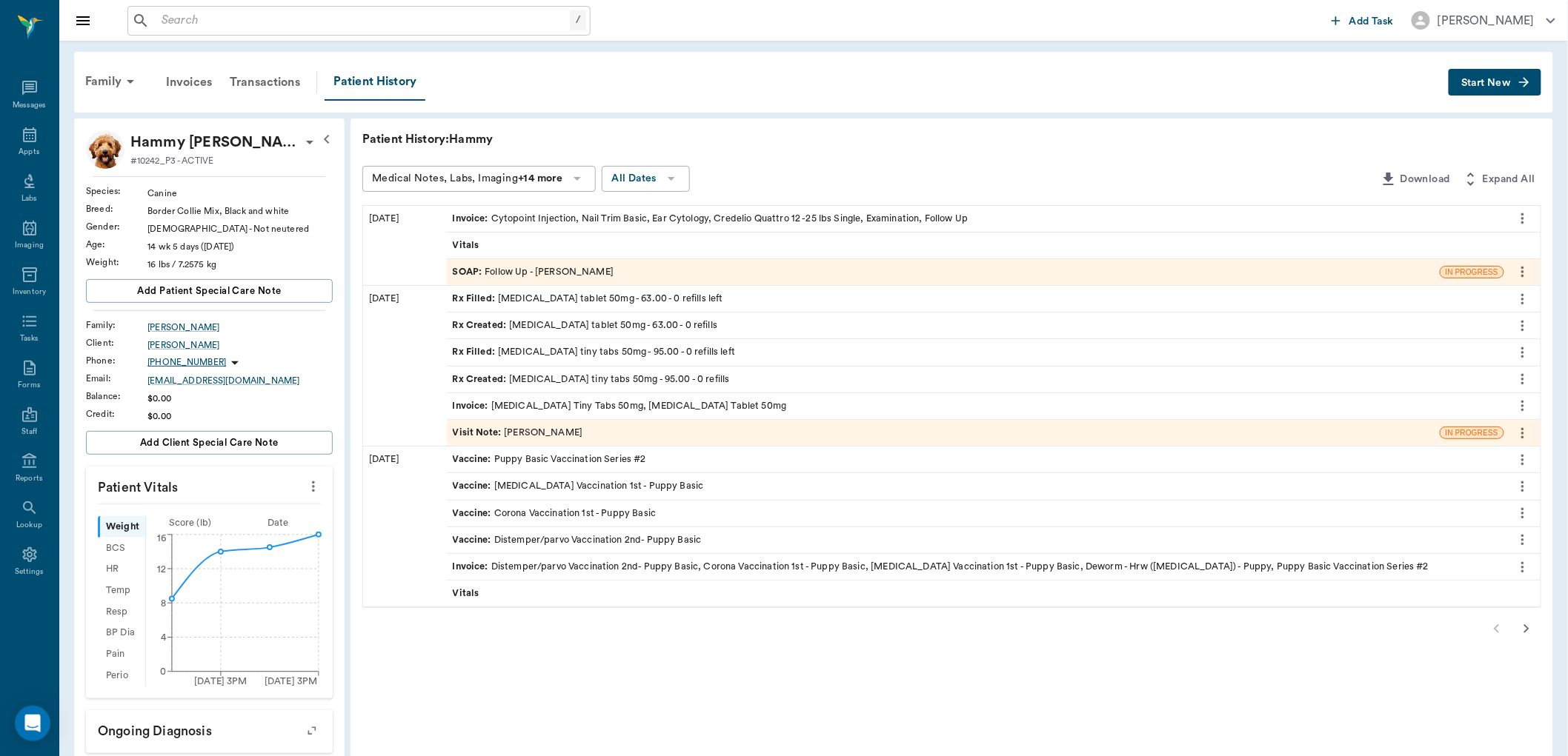
click at [584, 405] on div "Invoice : Gabapentin Tiny Tabs 50mg, Trazodone Tablet 50mg" at bounding box center [619, 406] width 334 height 14
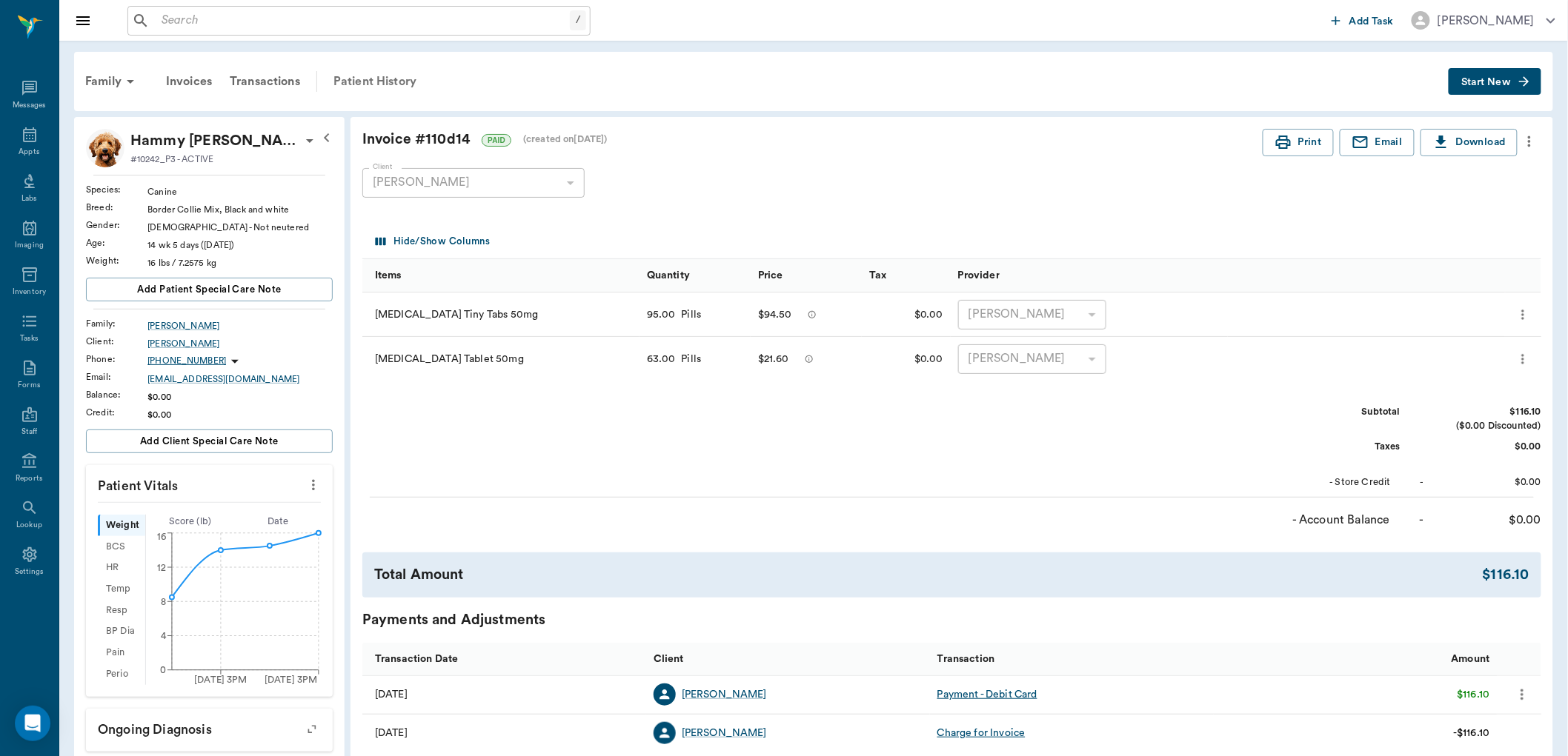
click at [374, 75] on div "Patient History" at bounding box center [375, 82] width 101 height 36
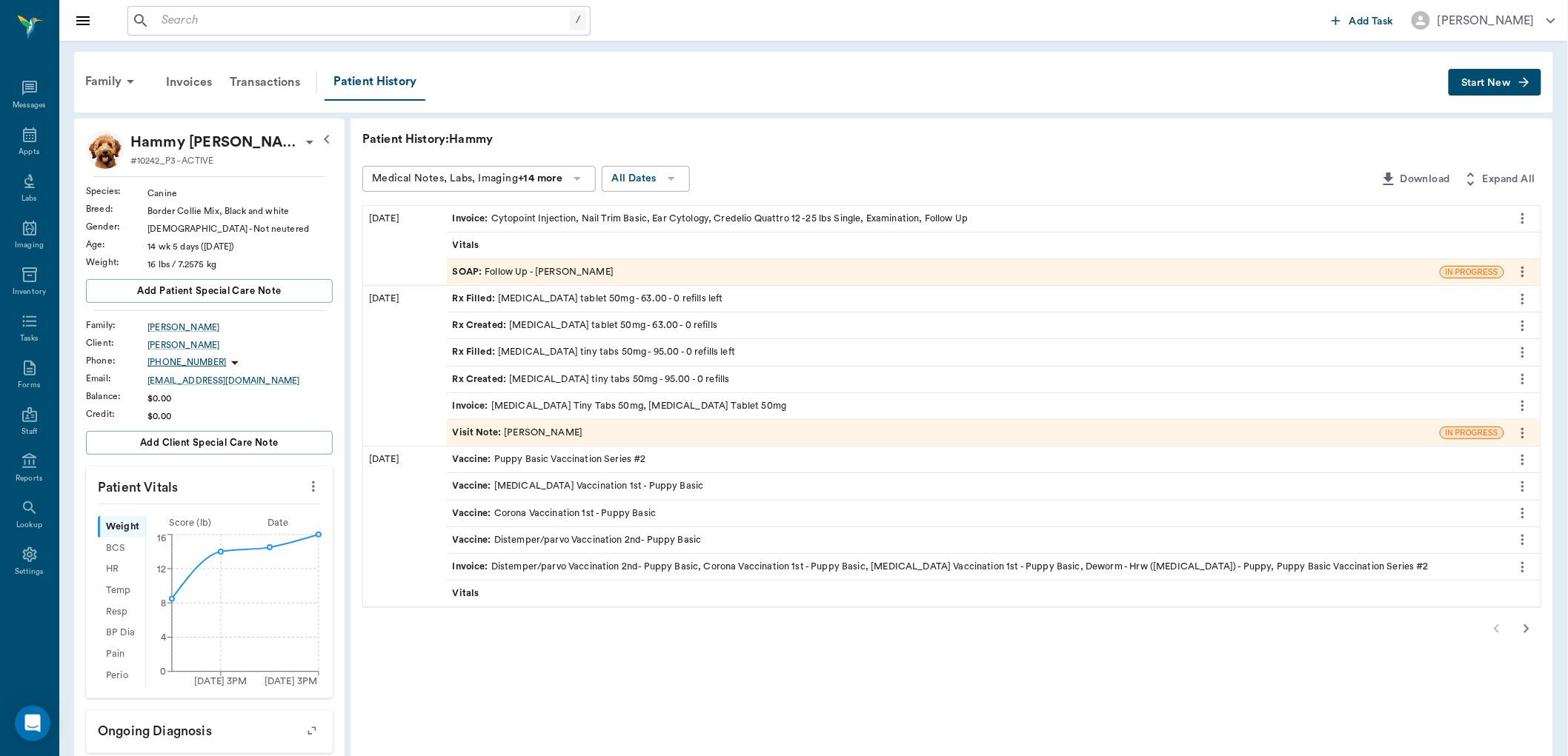
click at [545, 353] on div "Rx Filled : gabapentin tiny tabs 50mg - 95.00 - 0 refills left" at bounding box center [594, 352] width 283 height 14
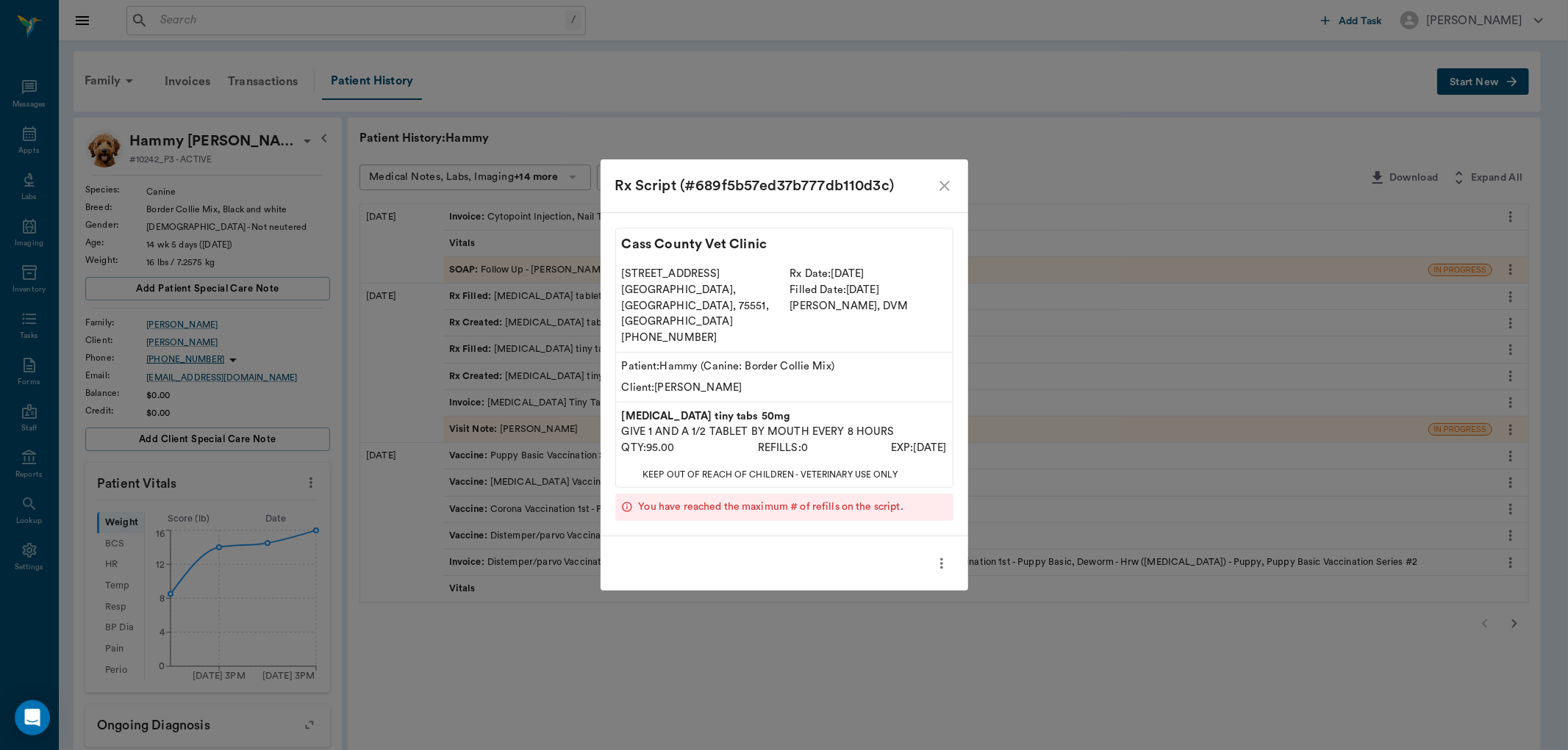
click at [1028, 152] on div "Rx Script (#689f5b57ed37b777db110d3c) Cass County Vet Clinic 102 E. Pinecrest D…" at bounding box center [784, 375] width 1568 height 750
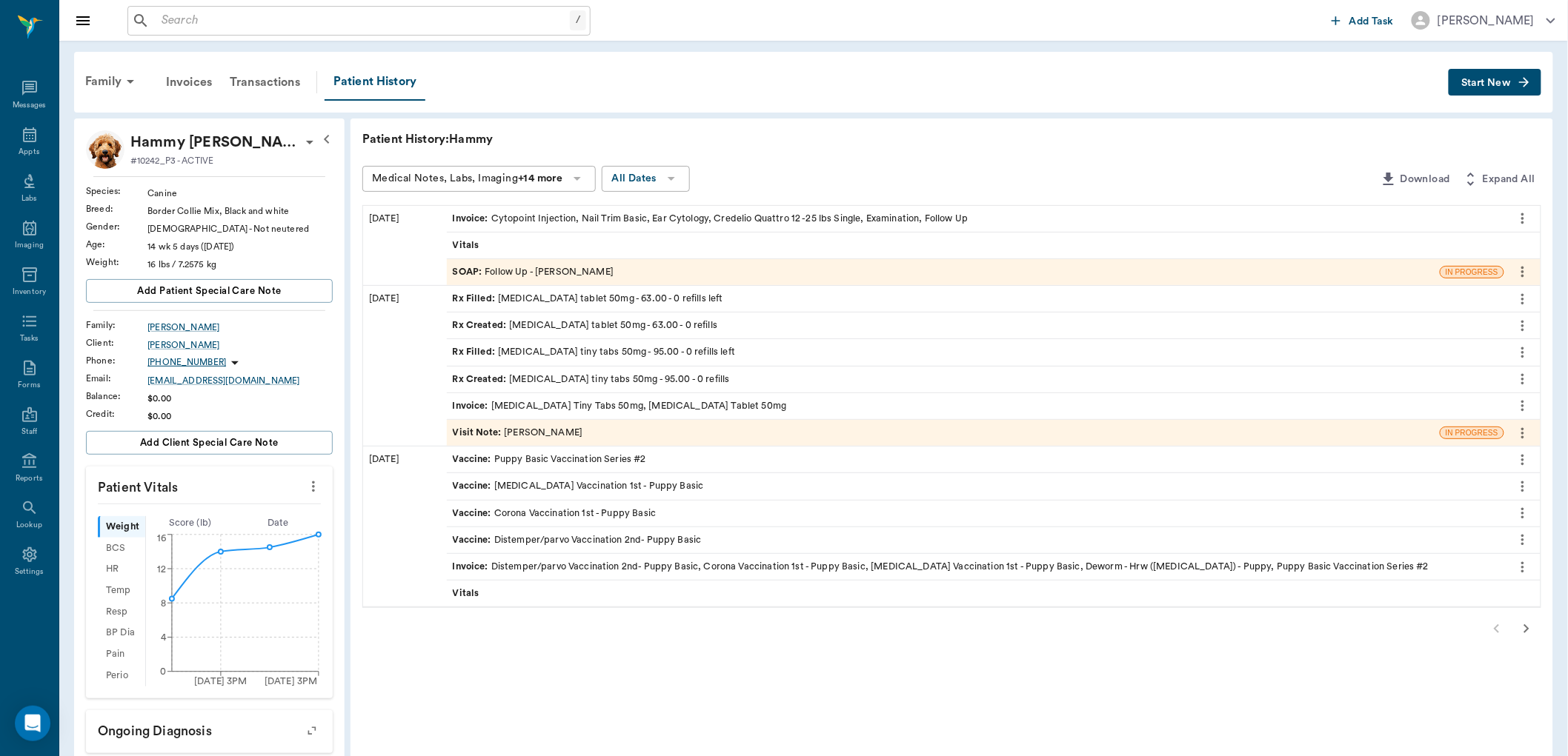
click at [1523, 630] on icon "button" at bounding box center [1527, 629] width 18 height 18
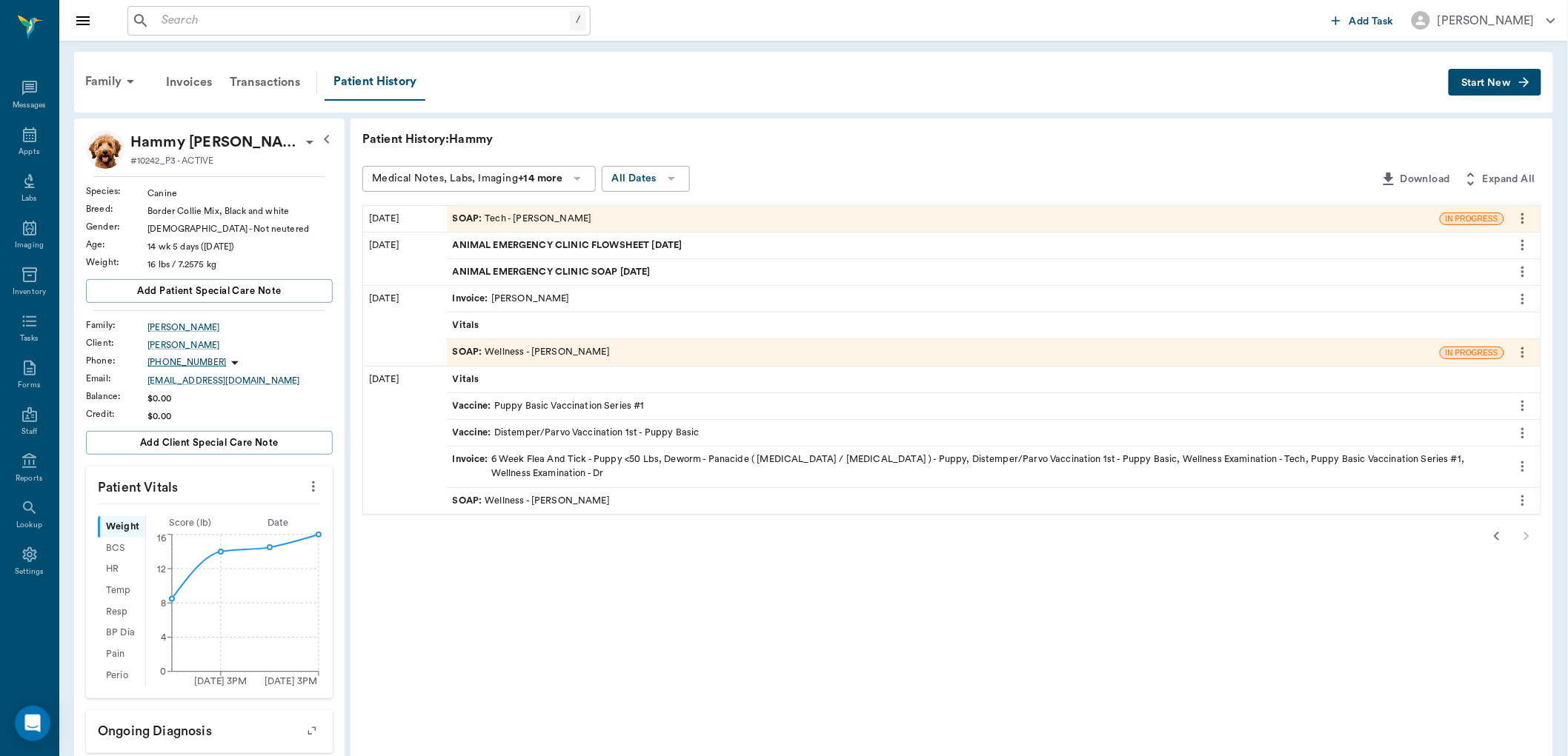
click at [486, 222] on div "SOAP : Tech - Daniel Virnala" at bounding box center [522, 218] width 139 height 14
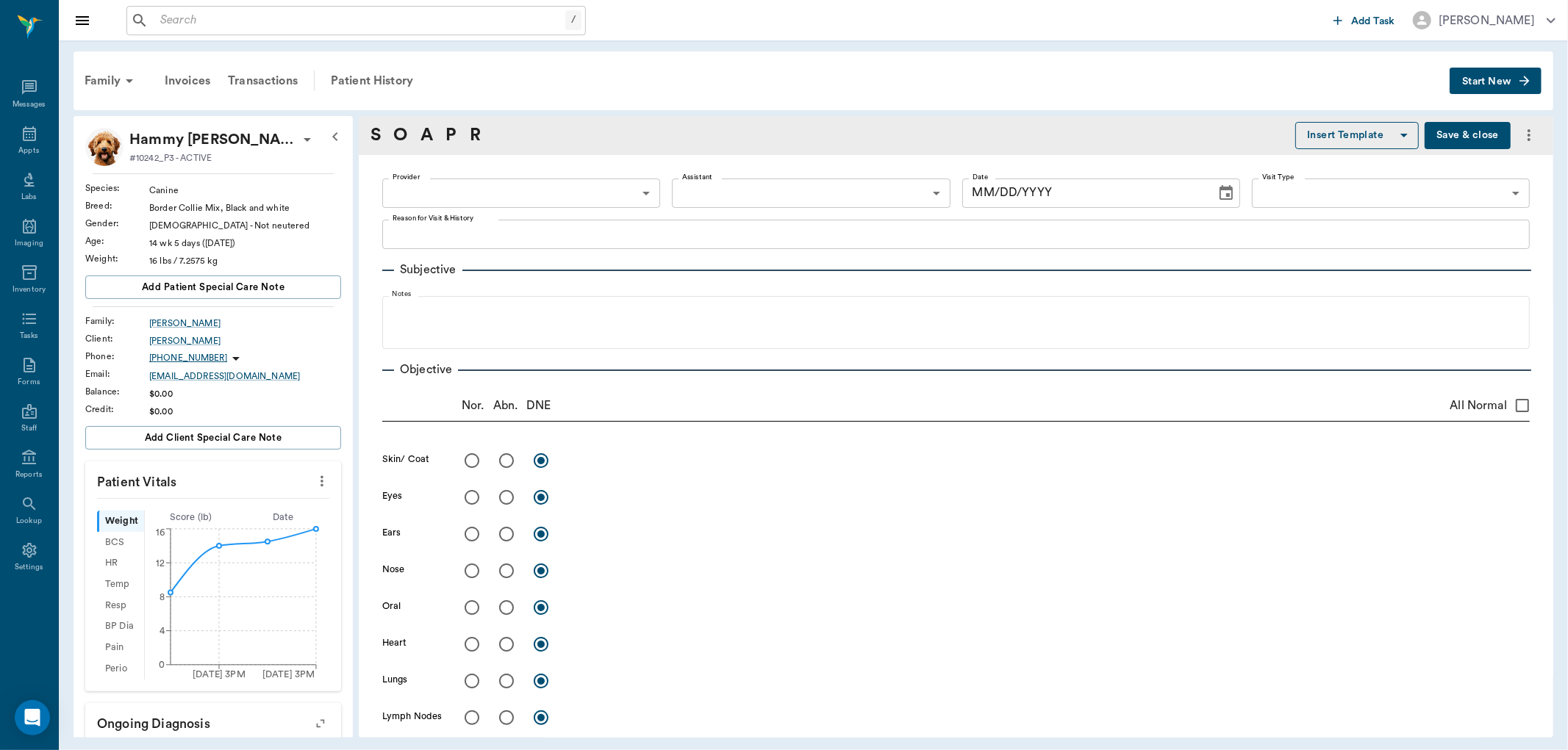
type input "642ef10e332a41444de2bad1"
type input "65d2be4f46e3a538d89b8c1a"
type textarea "2ND PUPPY SET. NOT PACKAGE -LORY"
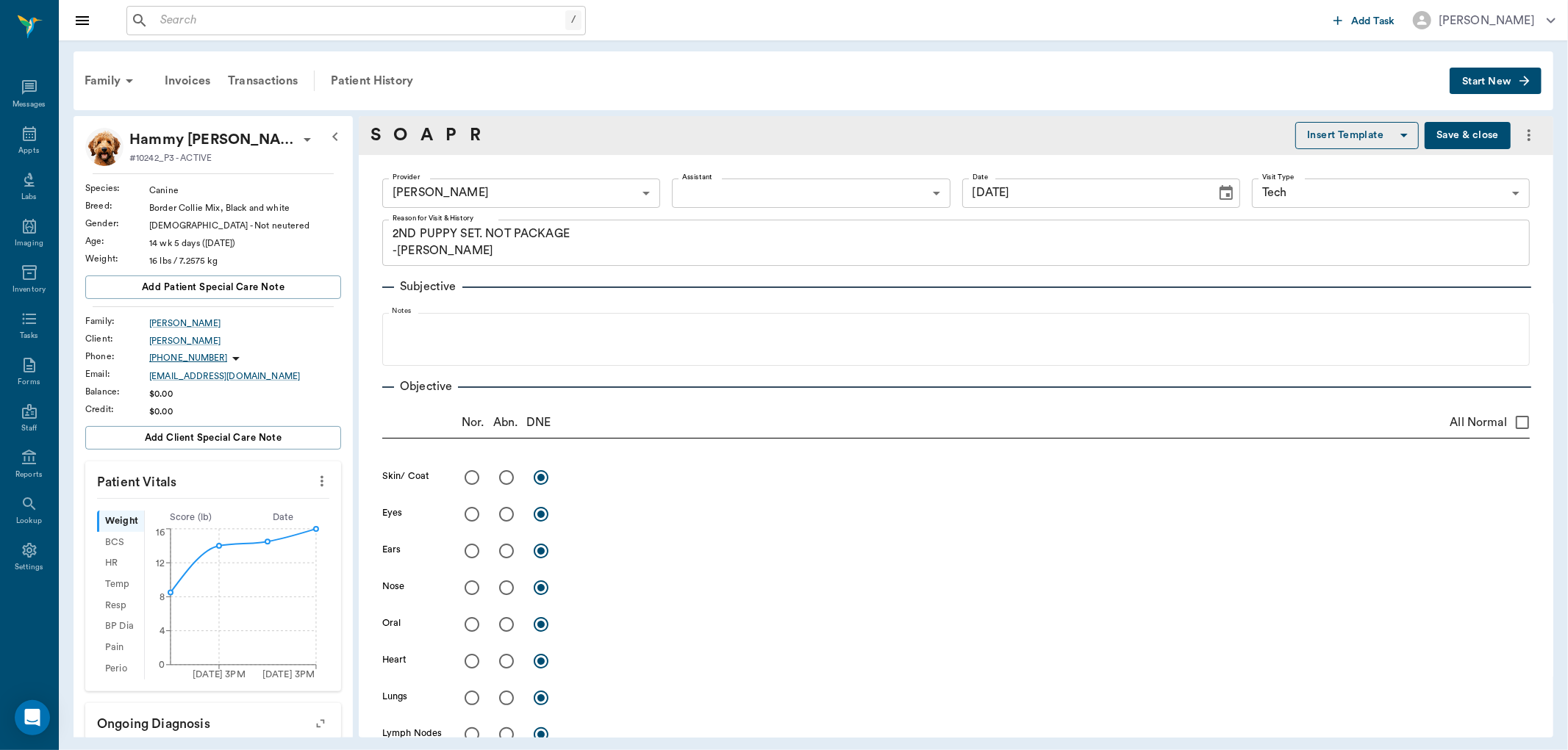
type input "08/11/2025"
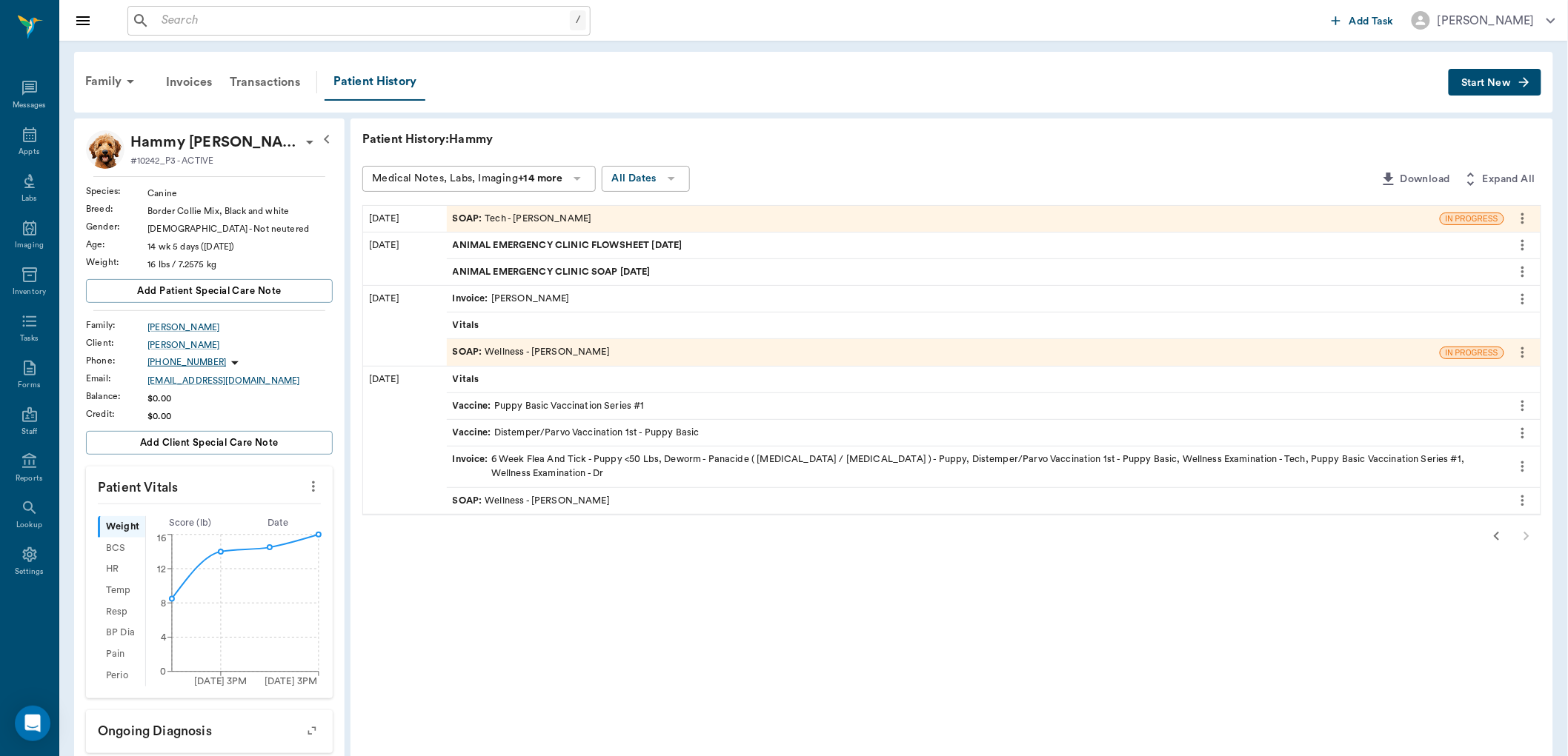
click at [514, 494] on div "SOAP : Wellness - Dr. Bert Ellsworth" at bounding box center [531, 501] width 157 height 14
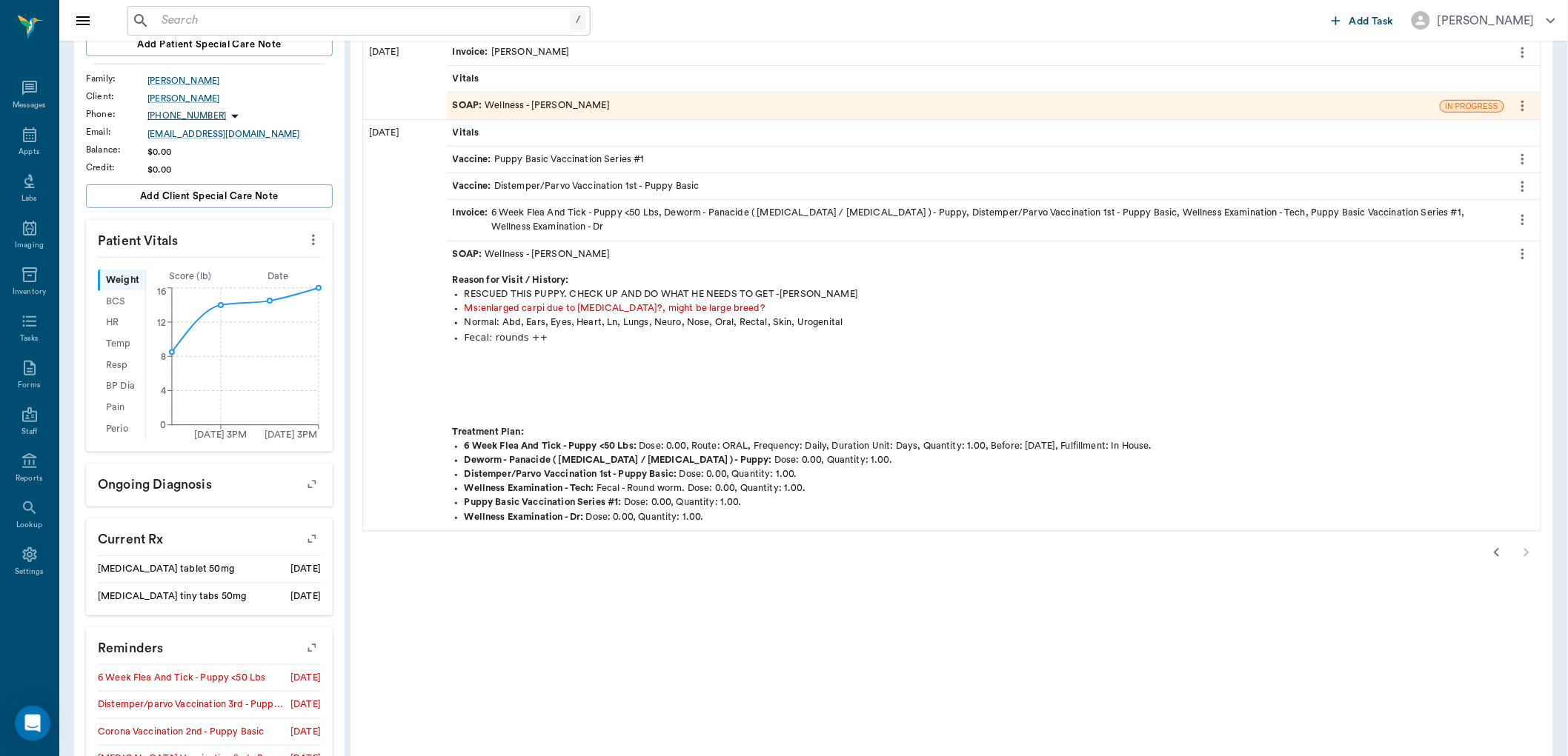
scroll to position [82, 0]
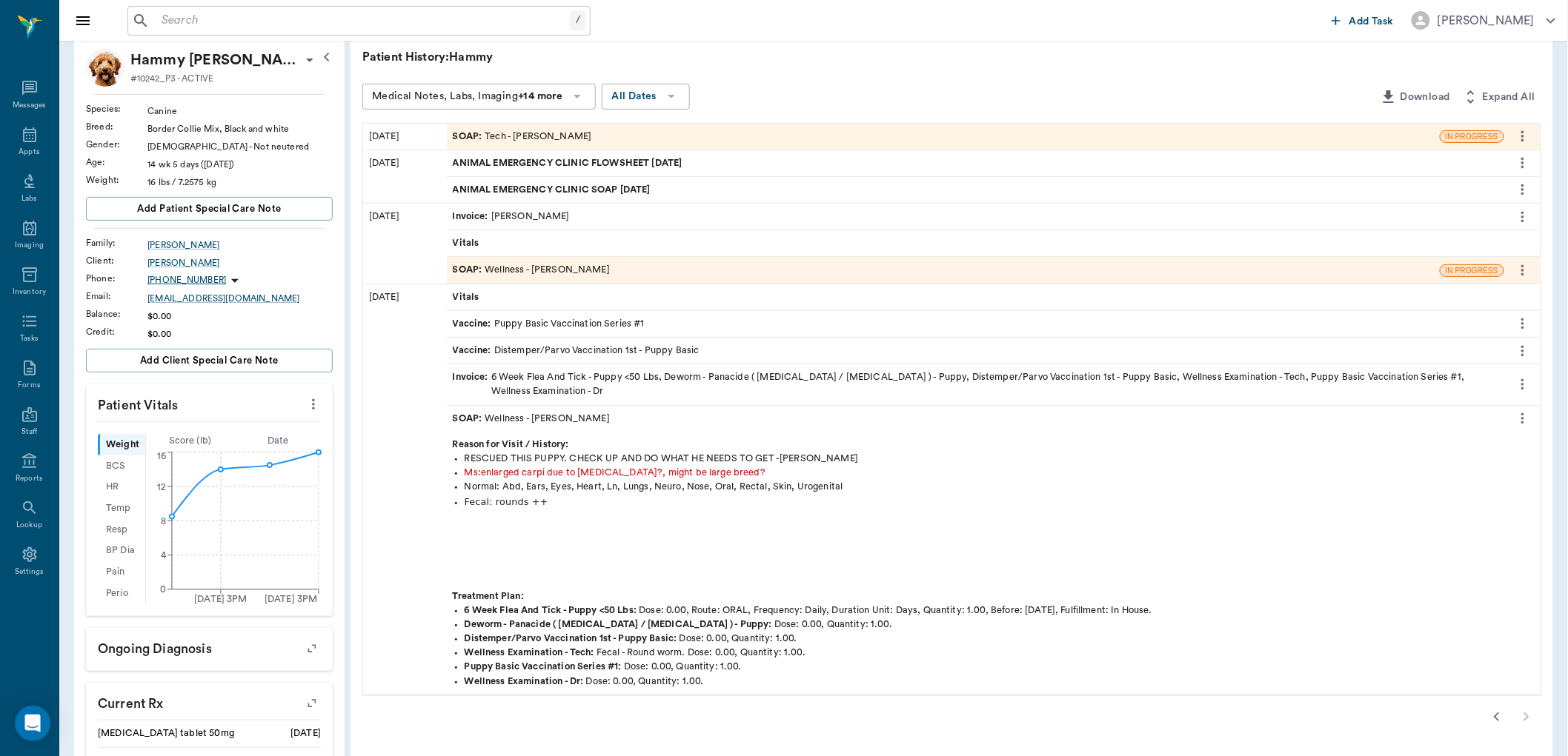
click at [494, 161] on span "ANIMAL EMERGENCY CLINIC FLOWSHEET 08.06.2025" at bounding box center [569, 163] width 233 height 14
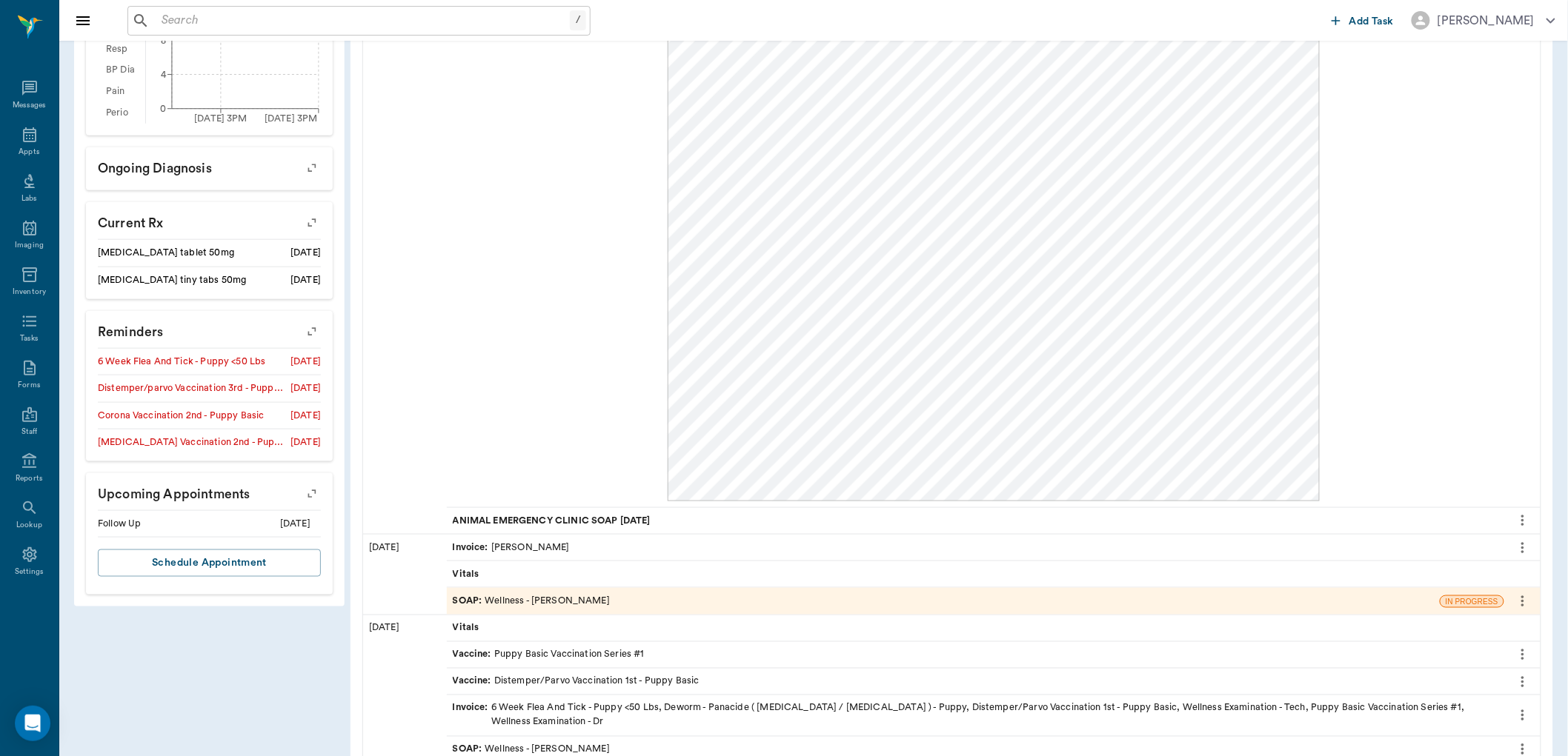
scroll to position [658, 0]
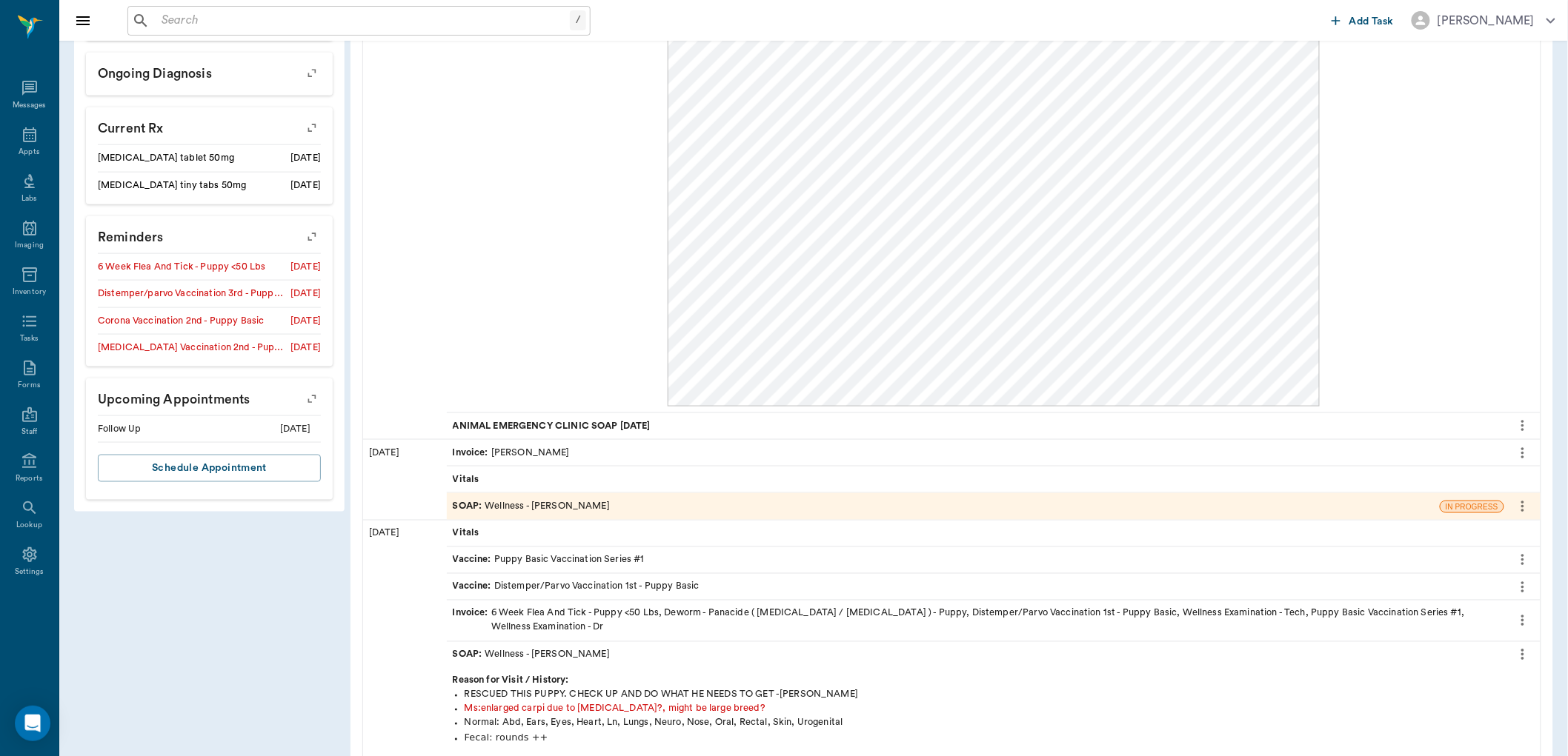
click at [606, 424] on span "ANIMAL EMERGENCY CLINIC SOAP 08.06.2025" at bounding box center [553, 426] width 200 height 14
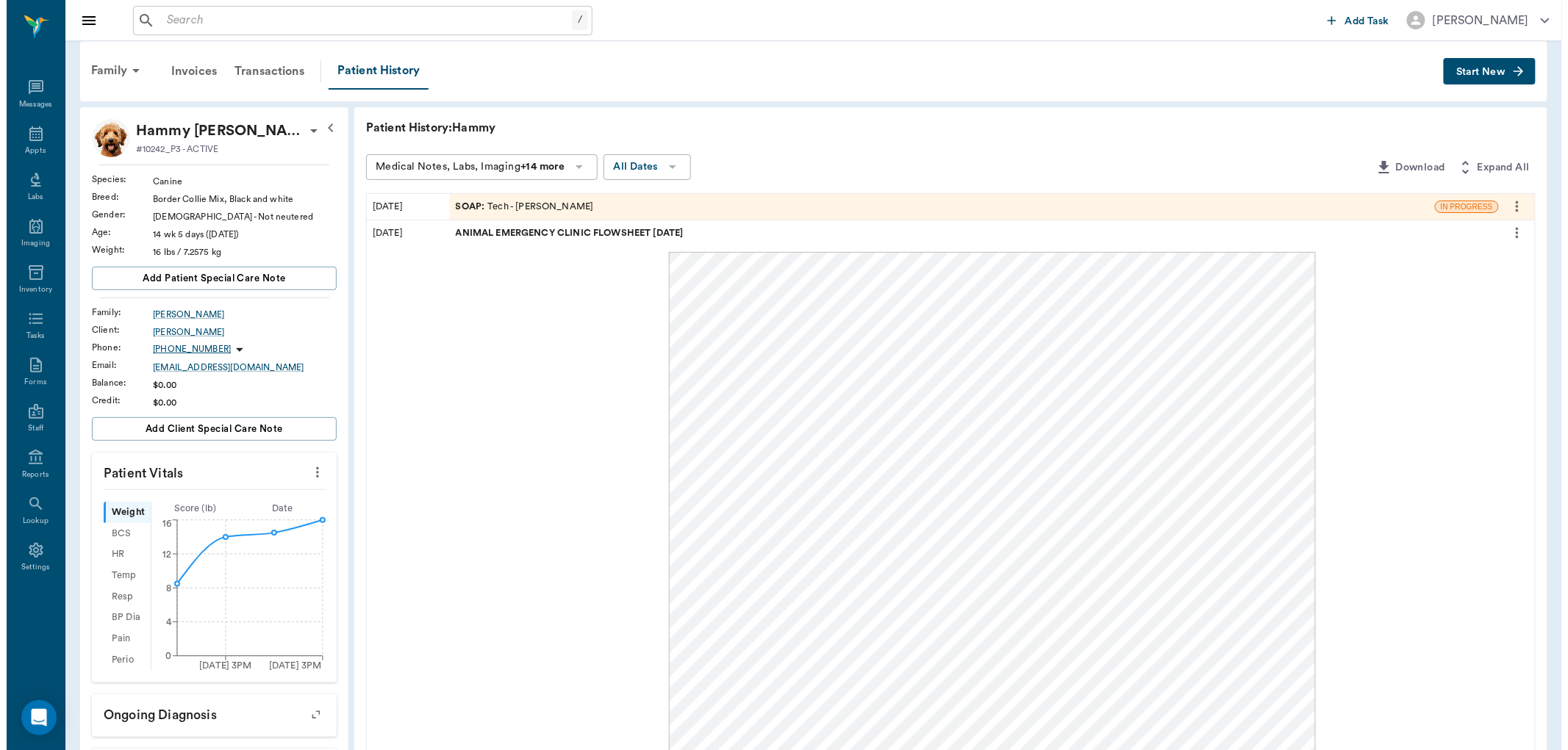
scroll to position [0, 0]
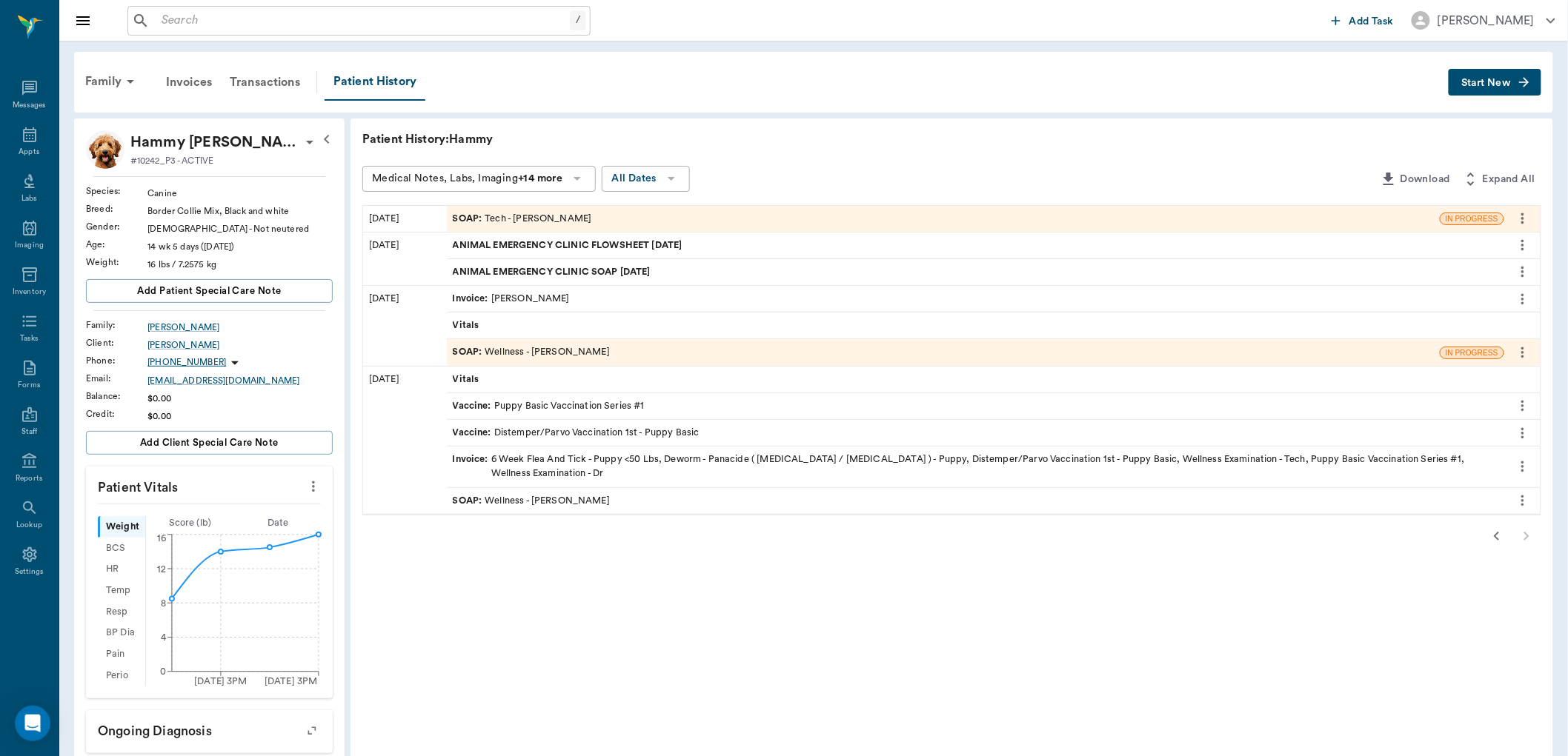
click at [512, 218] on div "SOAP : Tech - Daniel Virnala" at bounding box center [522, 218] width 139 height 14
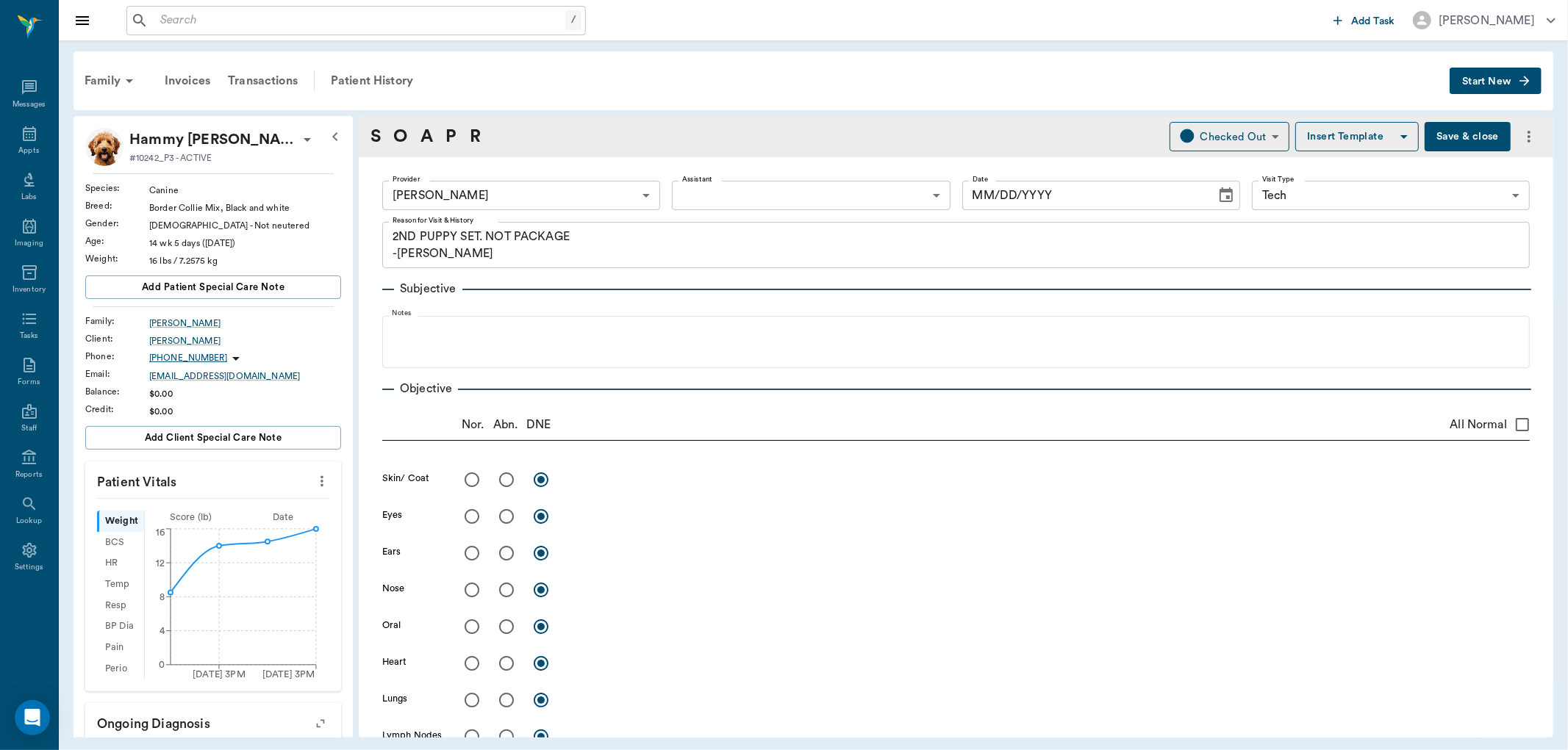
type input "642ef10e332a41444de2bad1"
type input "65d2be4f46e3a538d89b8c1a"
type textarea "2ND PUPPY SET. NOT PACKAGE -LORY"
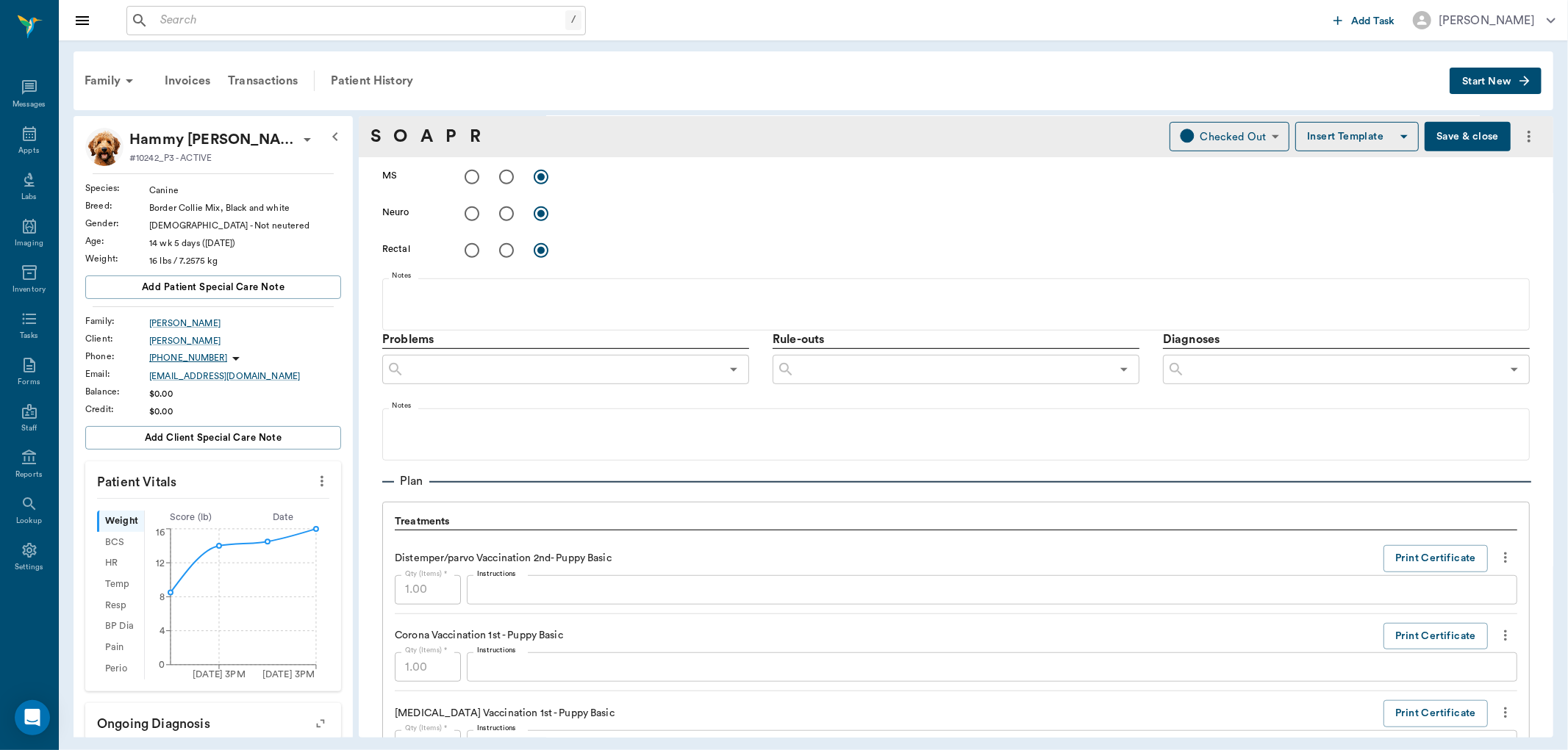
type input "08/11/2025"
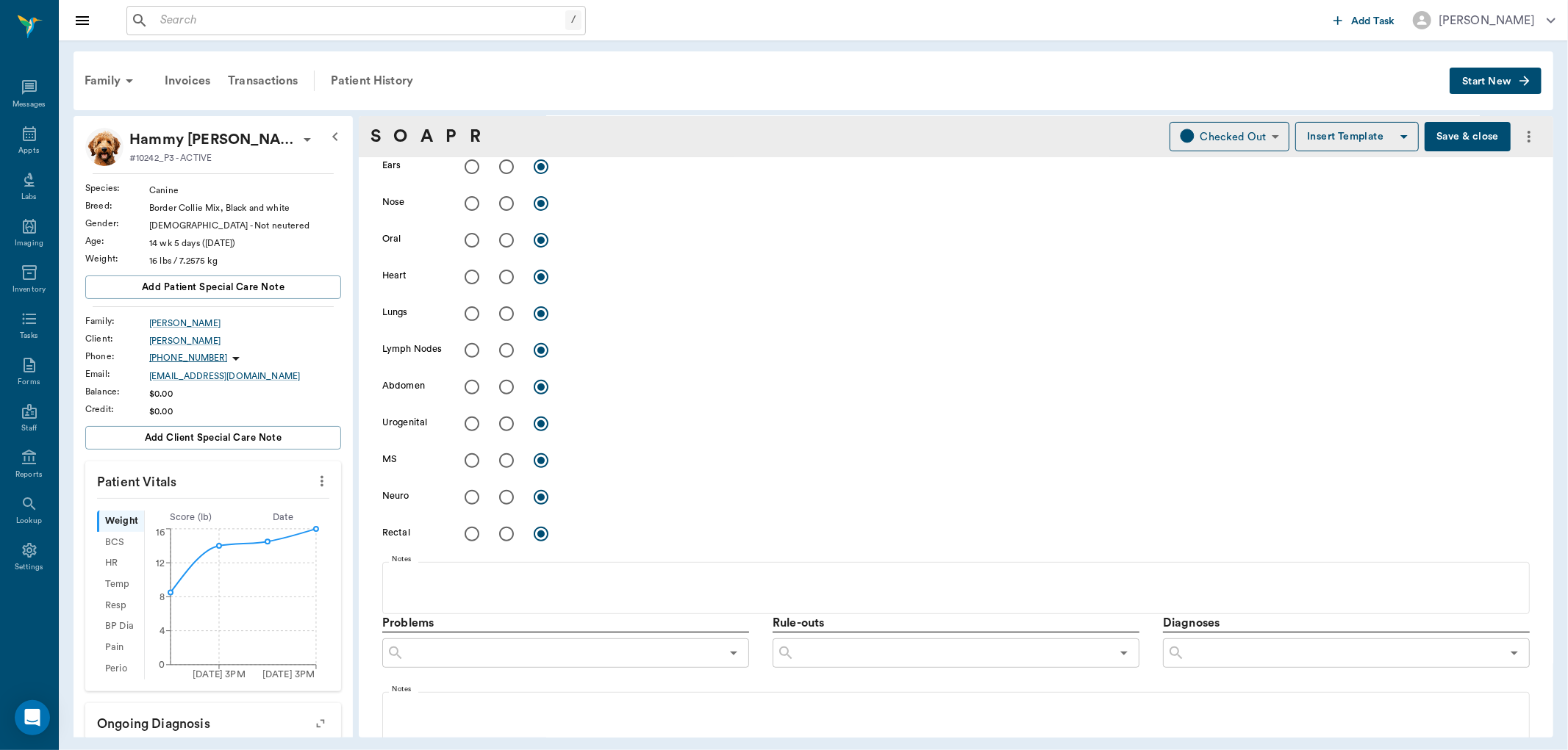
scroll to position [0, 0]
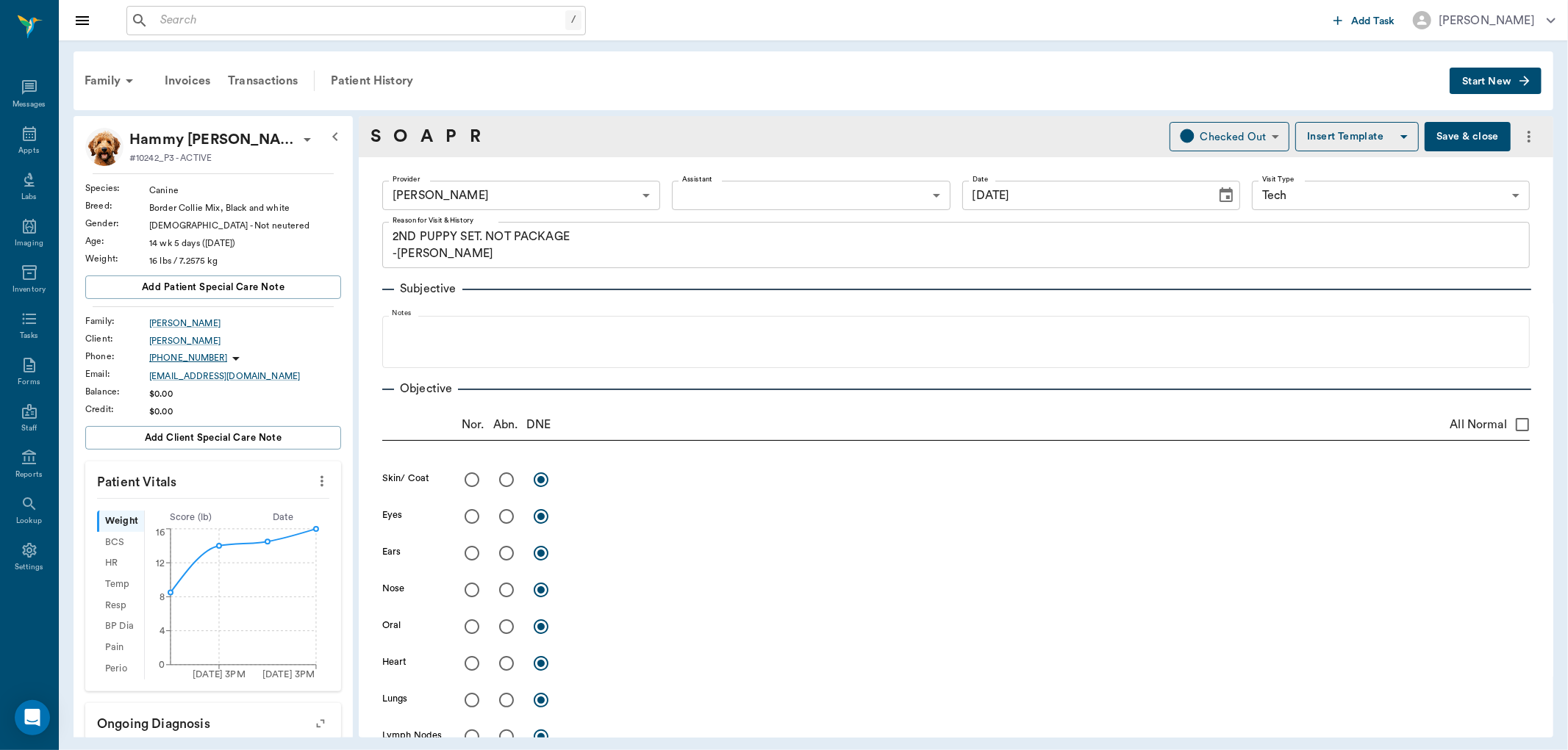
click at [1496, 82] on span "Start New" at bounding box center [1486, 82] width 49 height 0
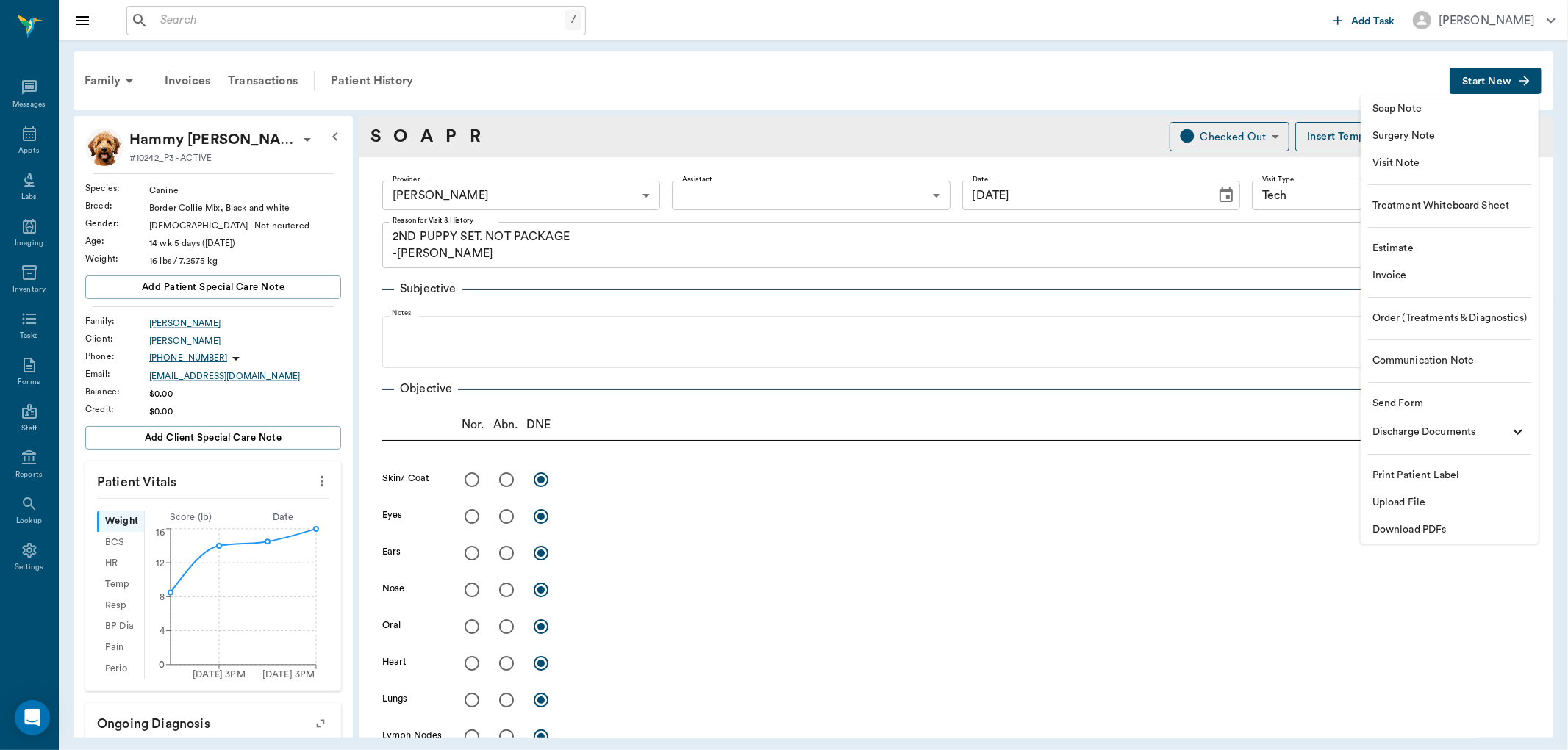
click at [1397, 159] on span "Visit Note" at bounding box center [1449, 163] width 154 height 16
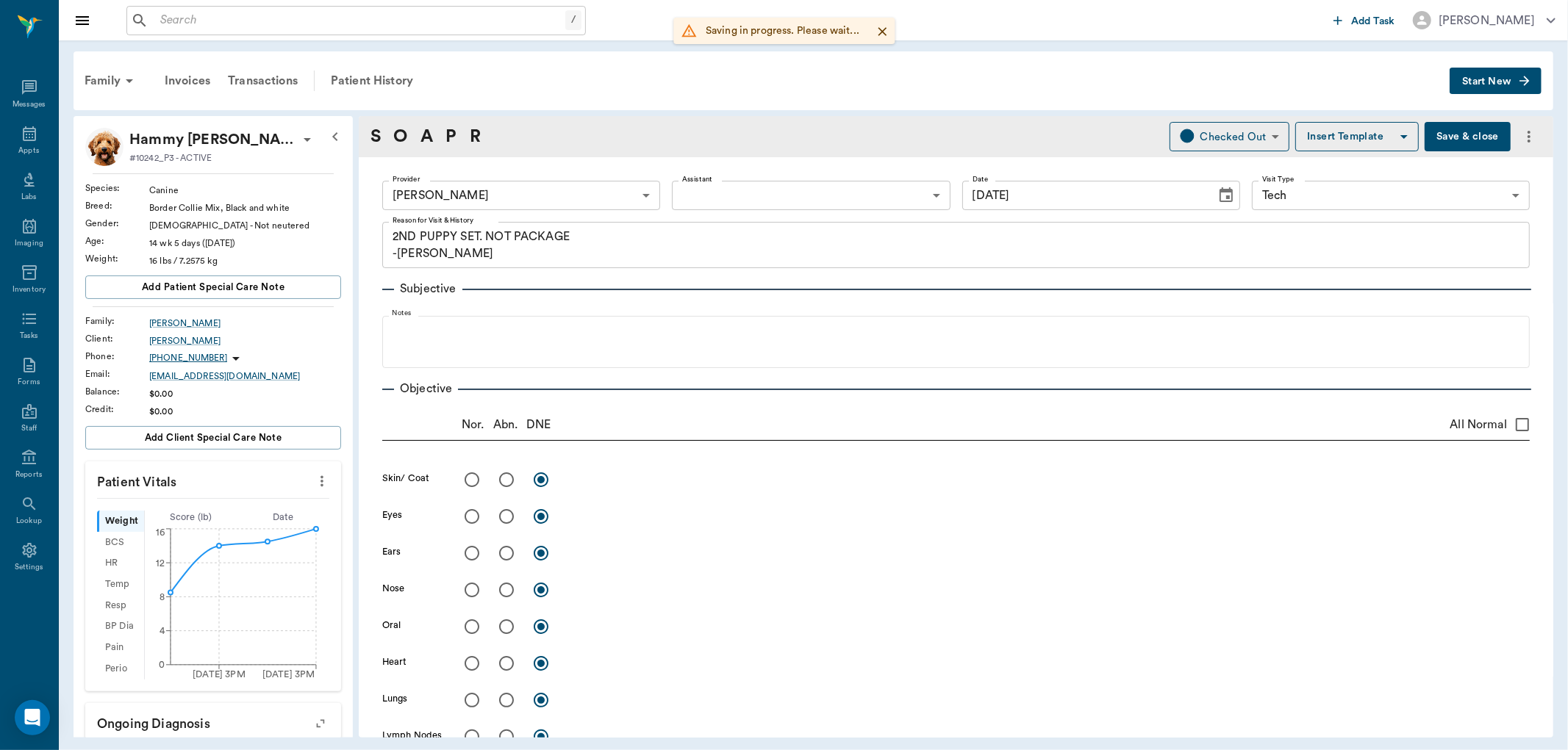
click at [1473, 86] on button "Start New" at bounding box center [1495, 81] width 92 height 27
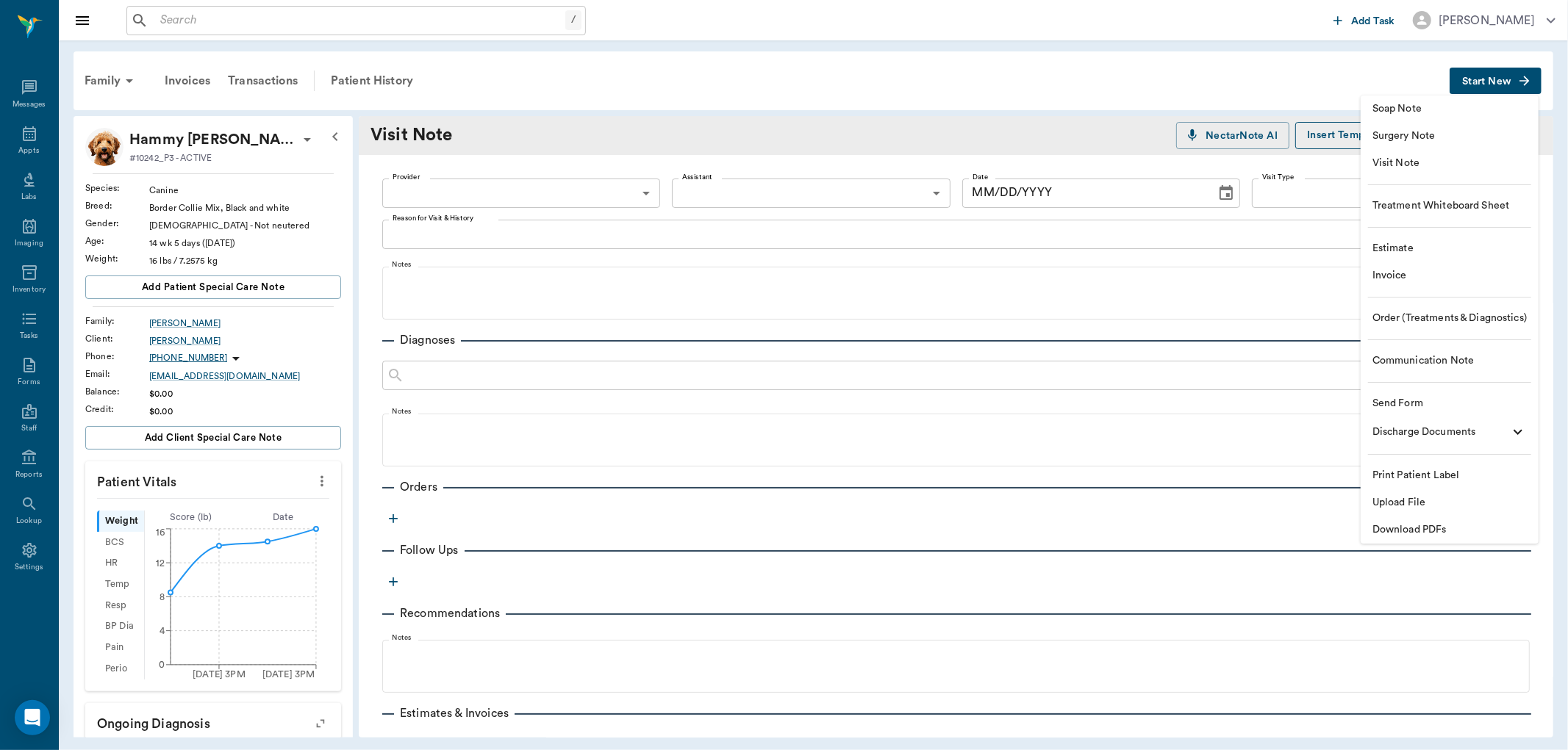
type input "[DATE]"
click at [443, 195] on div at bounding box center [784, 375] width 1568 height 750
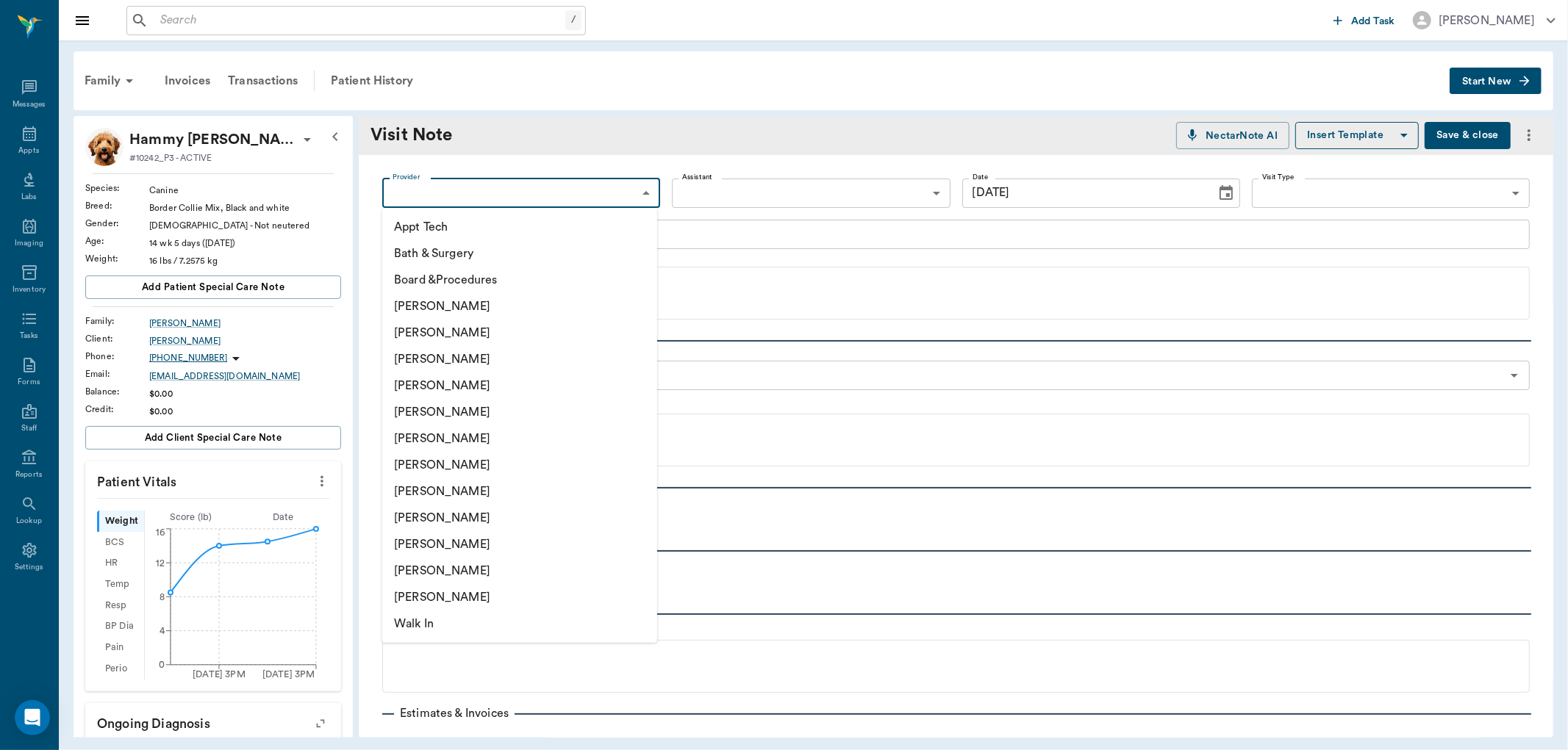
click at [443, 195] on body "/ ​ Add Task Dr. Bert Ellsworth Nectar Messages Appts Labs Imaging Inventory Ta…" at bounding box center [784, 375] width 1568 height 750
click at [443, 539] on li "[PERSON_NAME]" at bounding box center [519, 545] width 275 height 27
type input "63ec2ede52e12b0ba117d0d7"
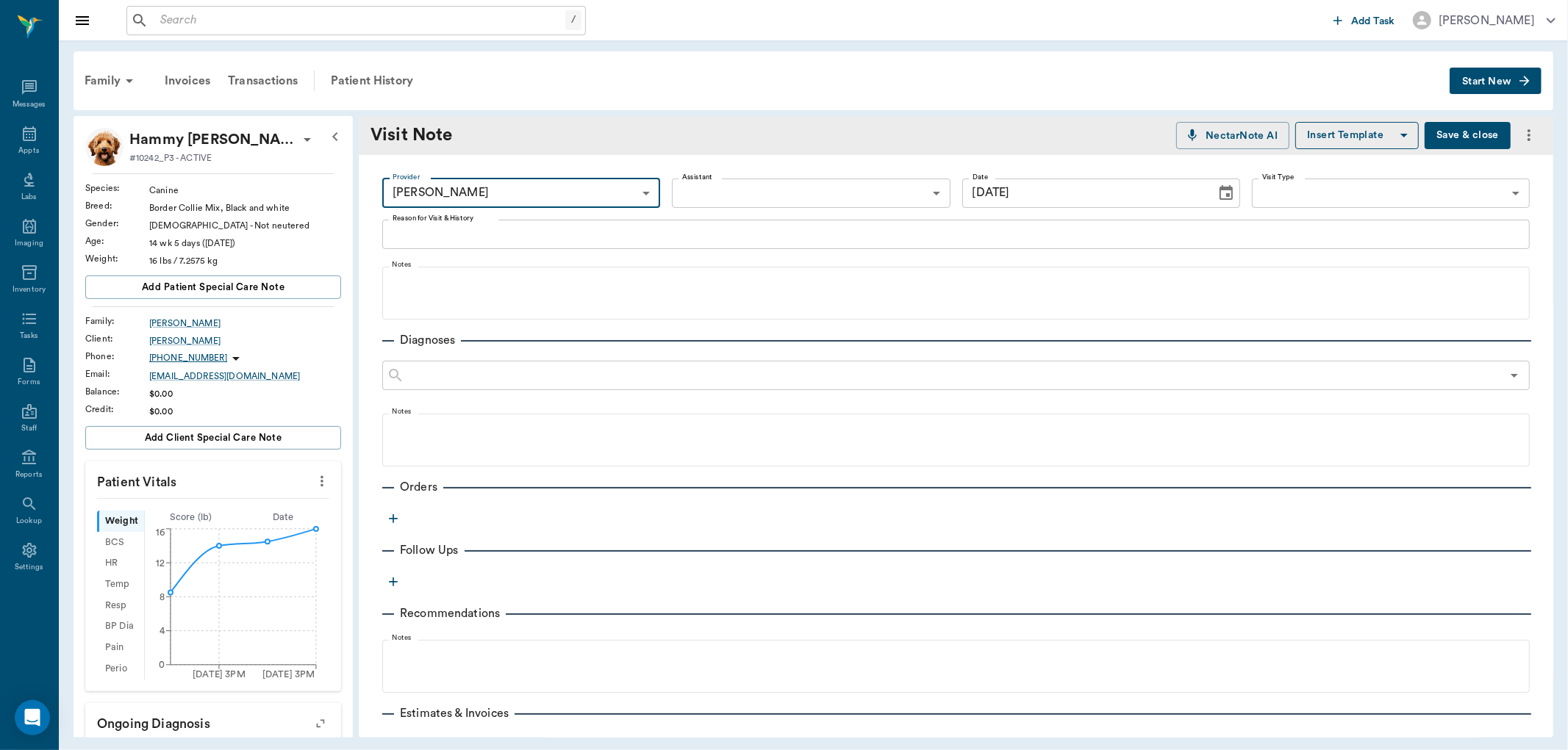
click at [462, 238] on textarea "Reason for Visit & History" at bounding box center [956, 234] width 1127 height 17
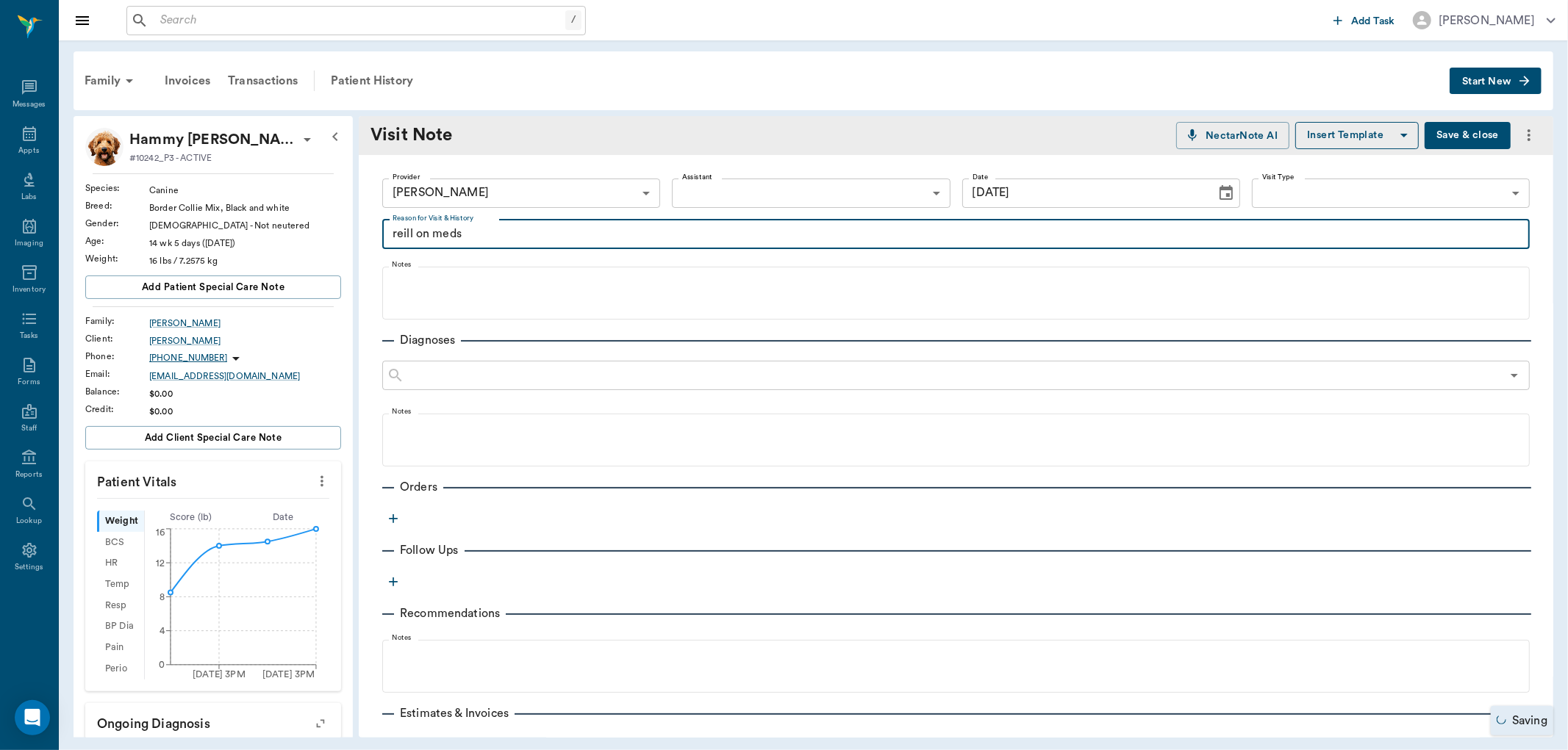
drag, startPoint x: 423, startPoint y: 234, endPoint x: 348, endPoint y: 240, distance: 75.2
click at [346, 237] on div "Hammy YBARRA #10242_P3 - ACTIVE Species : Canine Breed : Border Collie Mix, Bla…" at bounding box center [813, 427] width 1480 height 622
type textarea "Refill on meds"
click at [394, 519] on icon "button" at bounding box center [393, 519] width 15 height 15
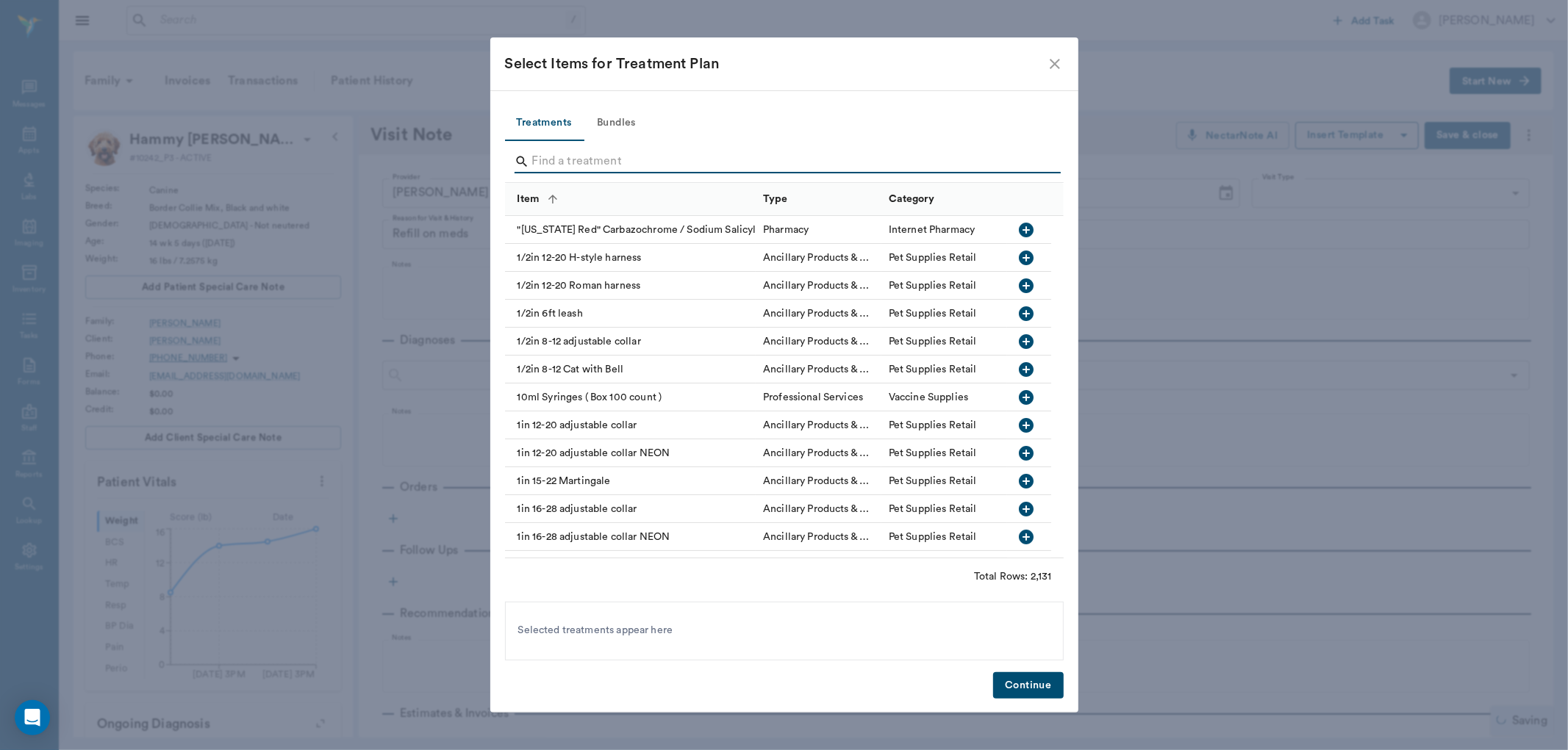
click at [549, 169] on input "Search" at bounding box center [785, 162] width 507 height 24
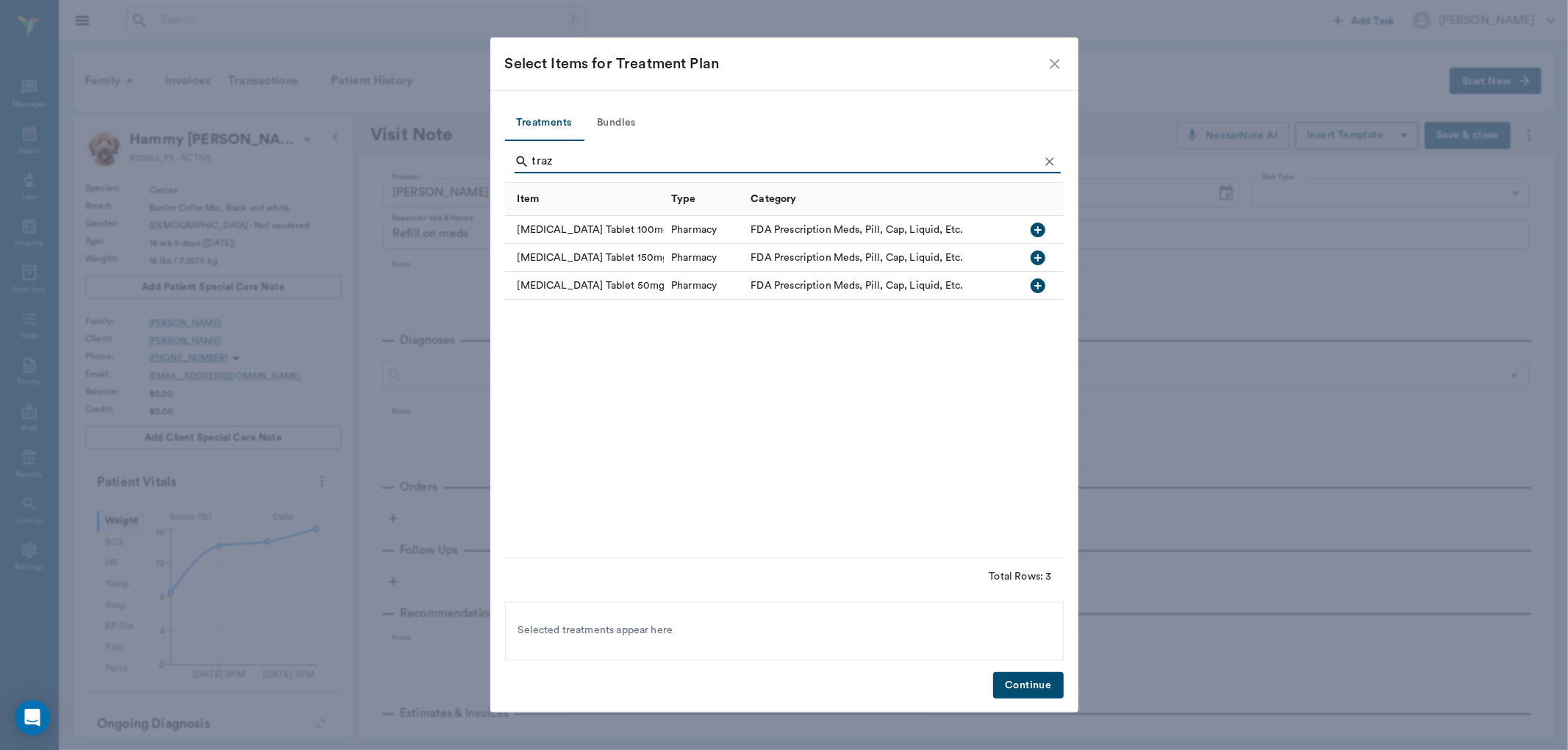
type input "traz"
click at [1038, 287] on icon "button" at bounding box center [1038, 286] width 18 height 18
click at [1042, 683] on button "Continue" at bounding box center [1028, 685] width 70 height 27
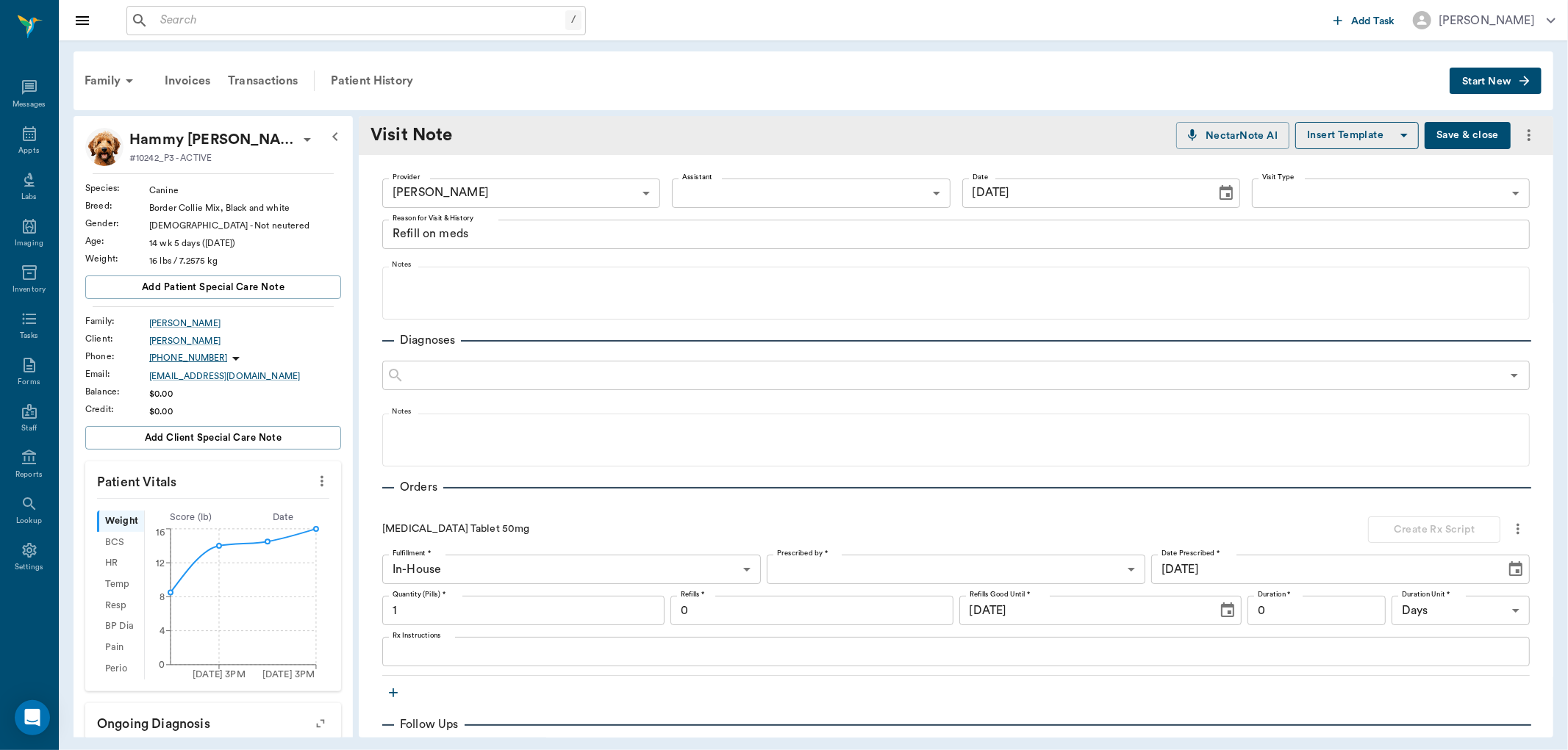
click at [871, 570] on body "/ ​ Add Task Dr. Bert Ellsworth Nectar Messages Appts Labs Imaging Inventory Ta…" at bounding box center [784, 375] width 1568 height 750
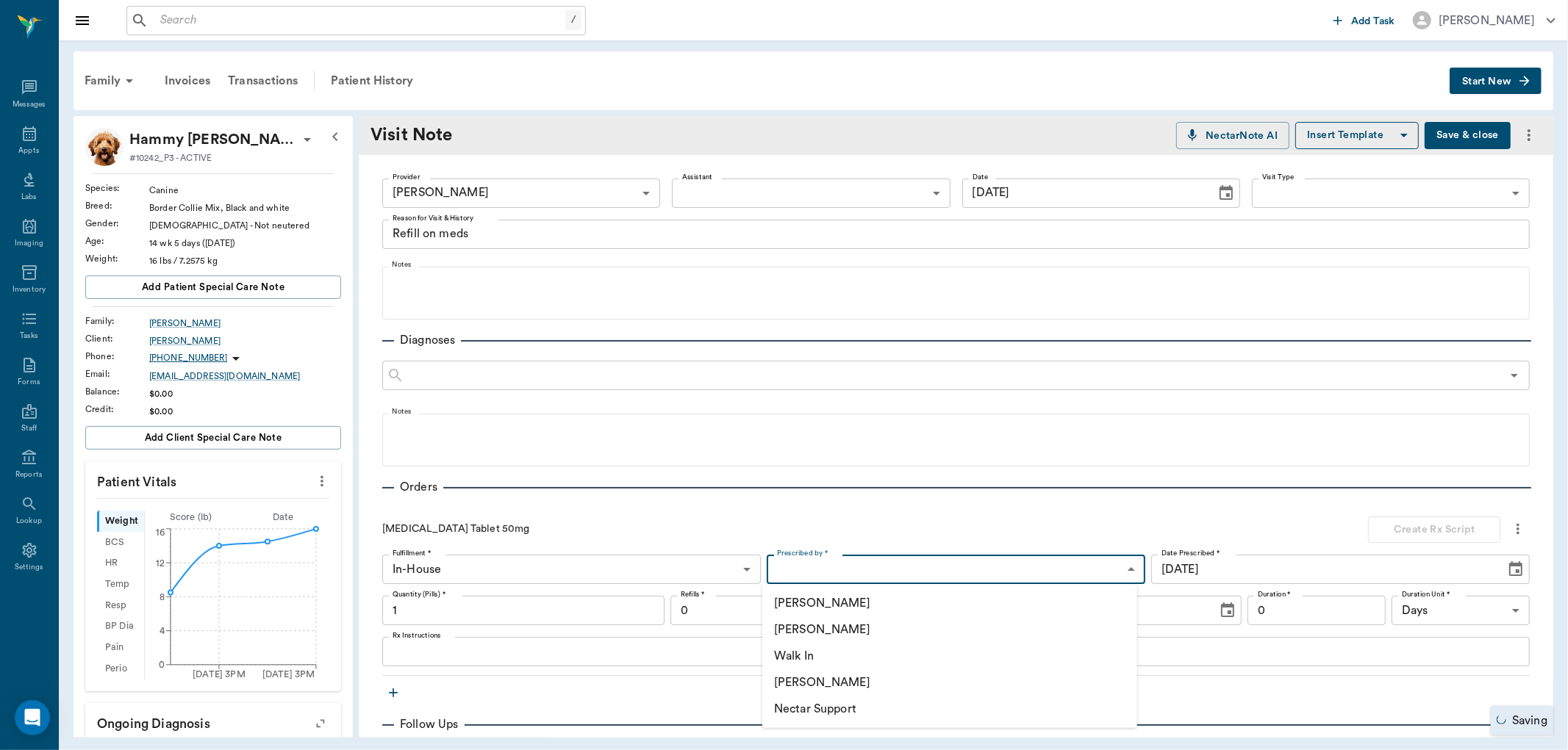
drag, startPoint x: 833, startPoint y: 626, endPoint x: 814, endPoint y: 630, distance: 19.4
click at [833, 627] on li "[PERSON_NAME]" at bounding box center [949, 630] width 375 height 27
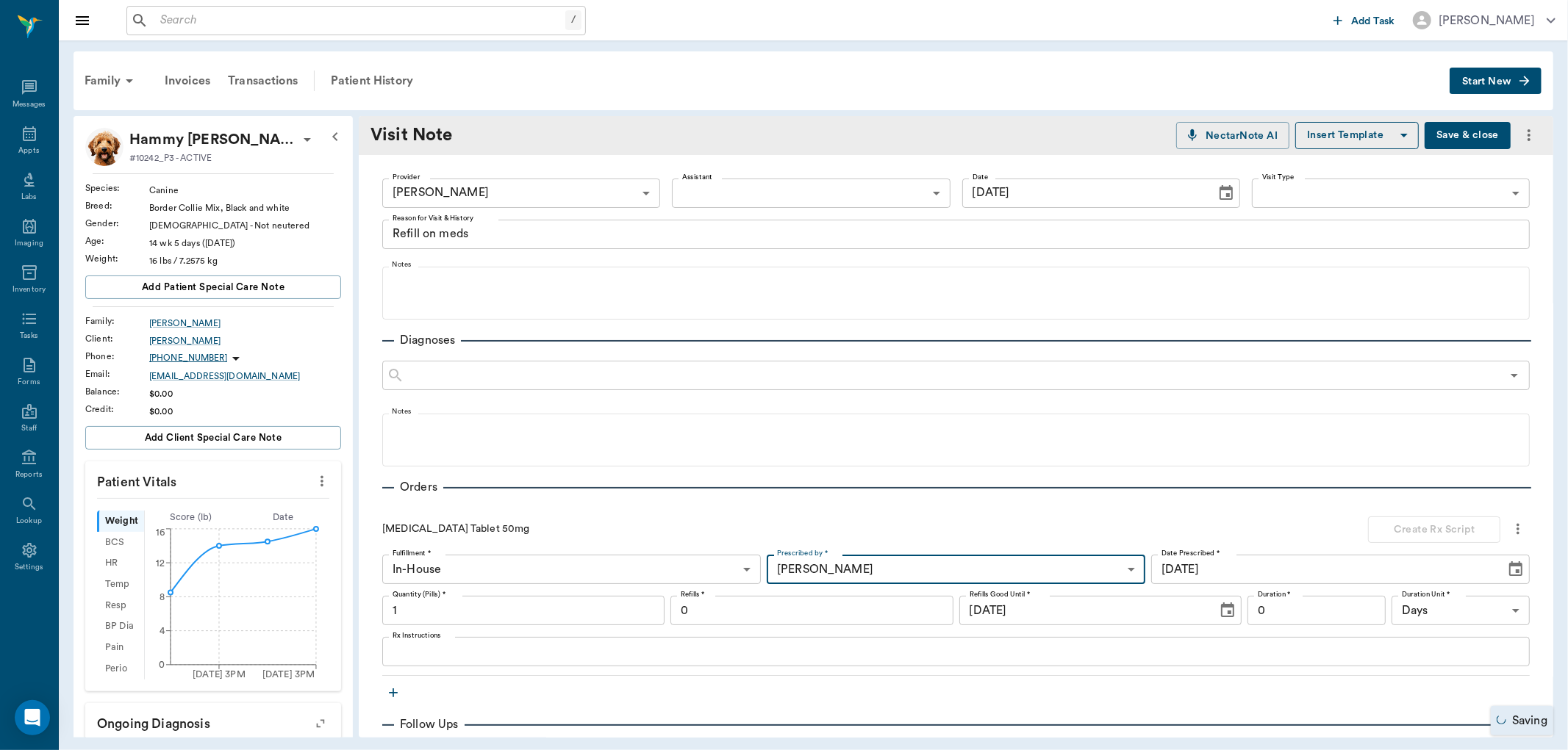
type input "63ec2f075fda476ae8351a4d"
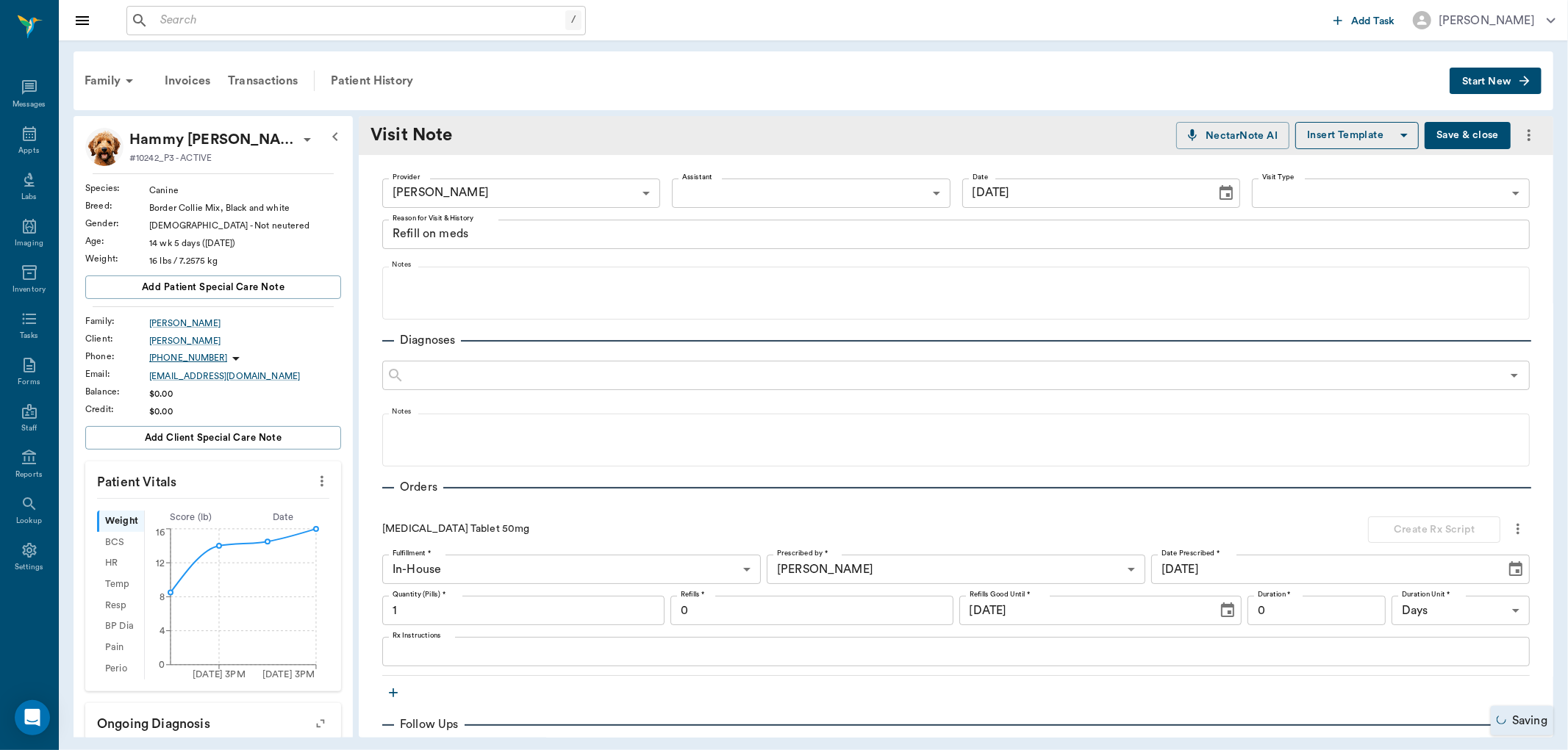
click at [404, 611] on div at bounding box center [784, 375] width 1568 height 750
type input "63"
click at [689, 611] on input "0" at bounding box center [811, 611] width 282 height 30
type input "2"
click at [416, 650] on textarea "Rx Instructions" at bounding box center [956, 652] width 1127 height 17
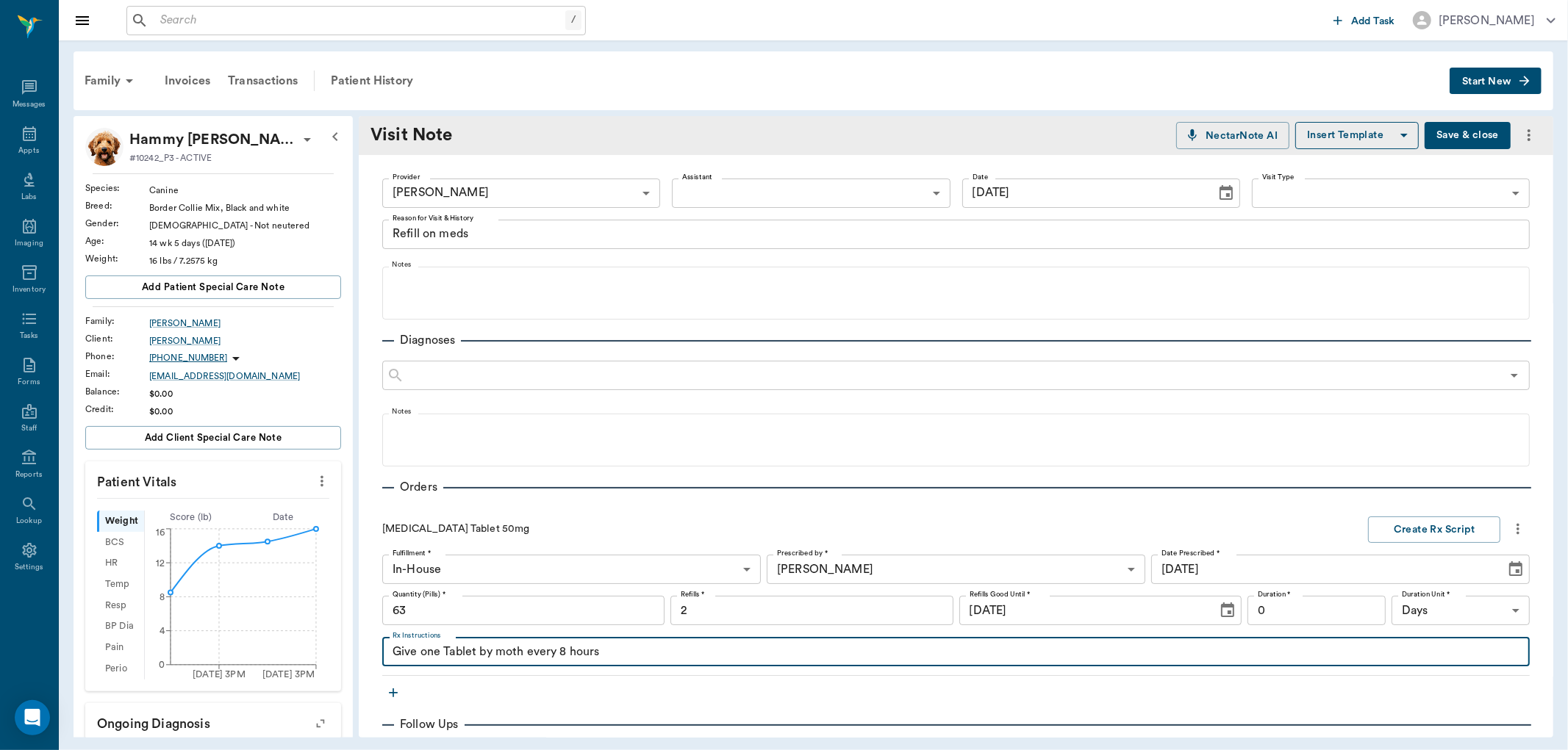
type textarea "Give one Tablet by moth every 8 hours"
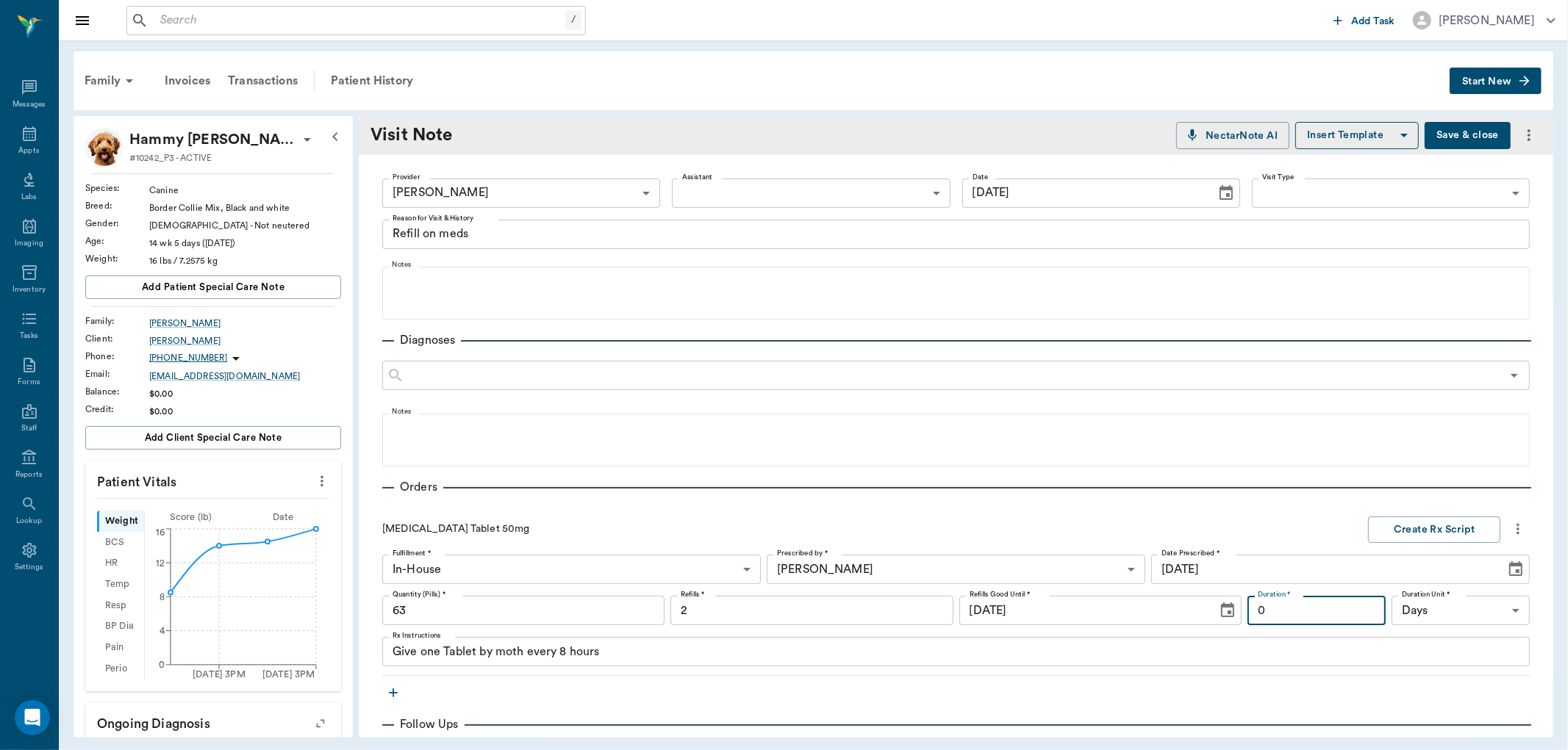
click at [1267, 616] on input "0" at bounding box center [1316, 611] width 138 height 30
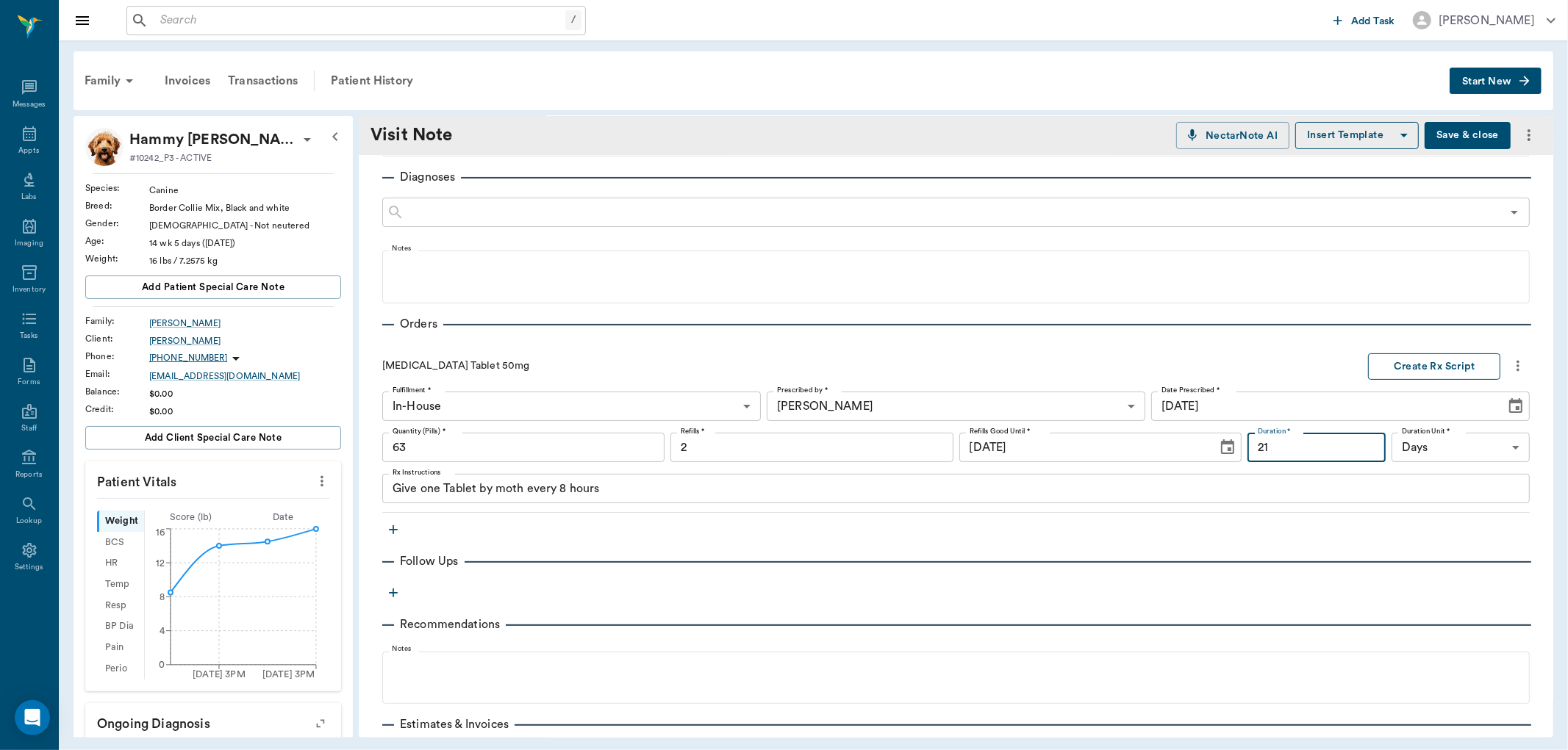
type input "21"
click at [1411, 363] on button "Create Rx Script" at bounding box center [1434, 366] width 132 height 27
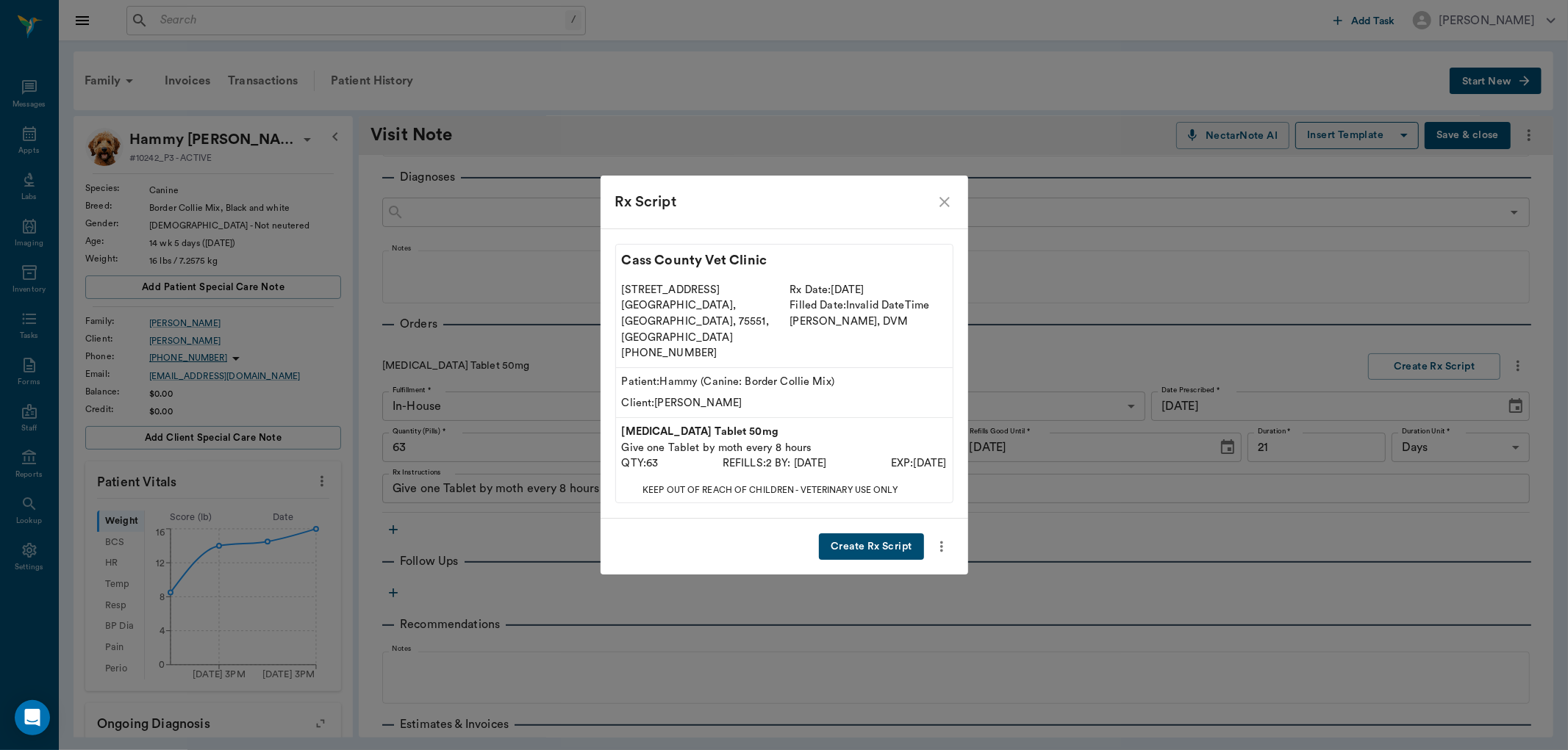
click at [899, 533] on button "Create Rx Script" at bounding box center [871, 547] width 105 height 27
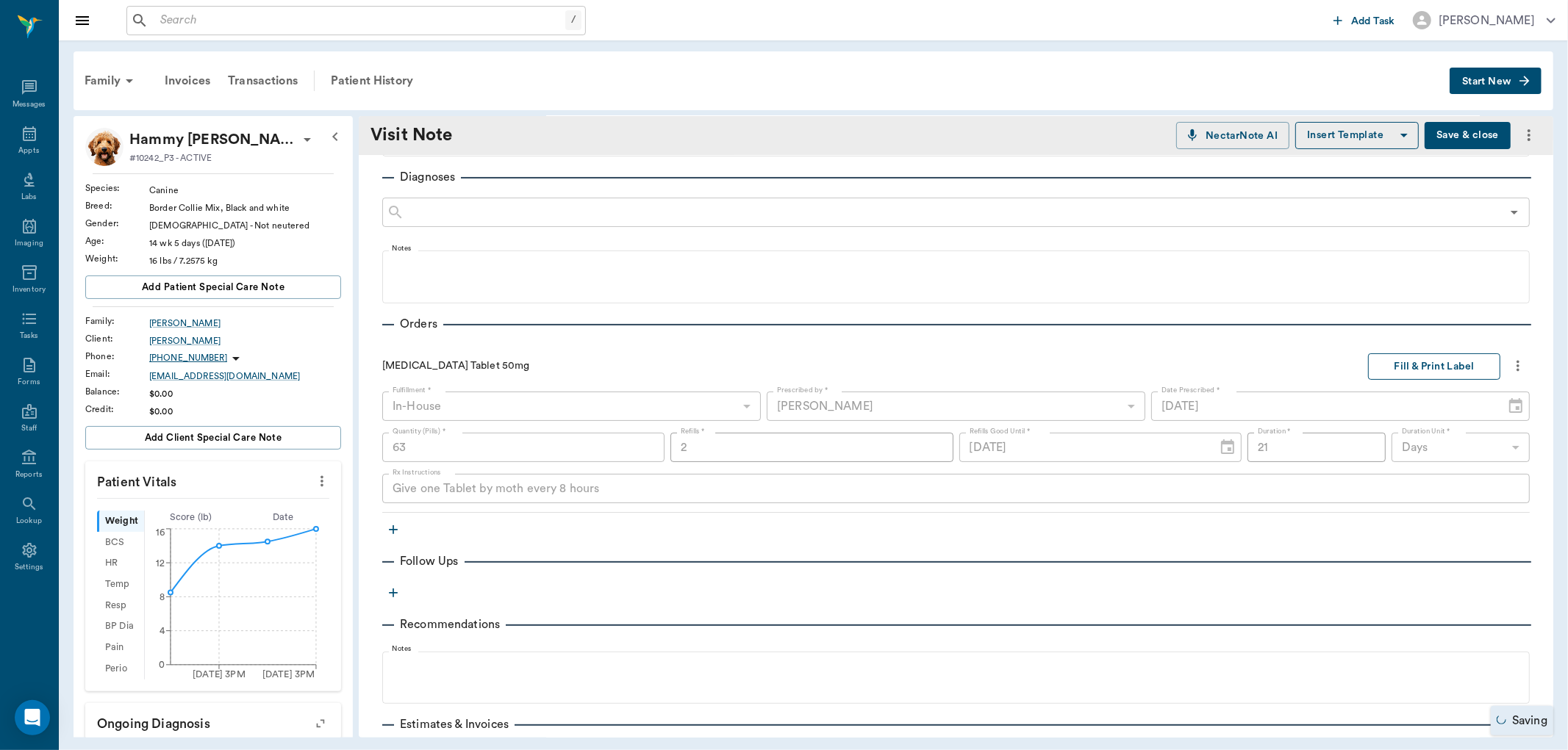
click at [1405, 364] on button "Fill & Print Label" at bounding box center [1434, 366] width 132 height 27
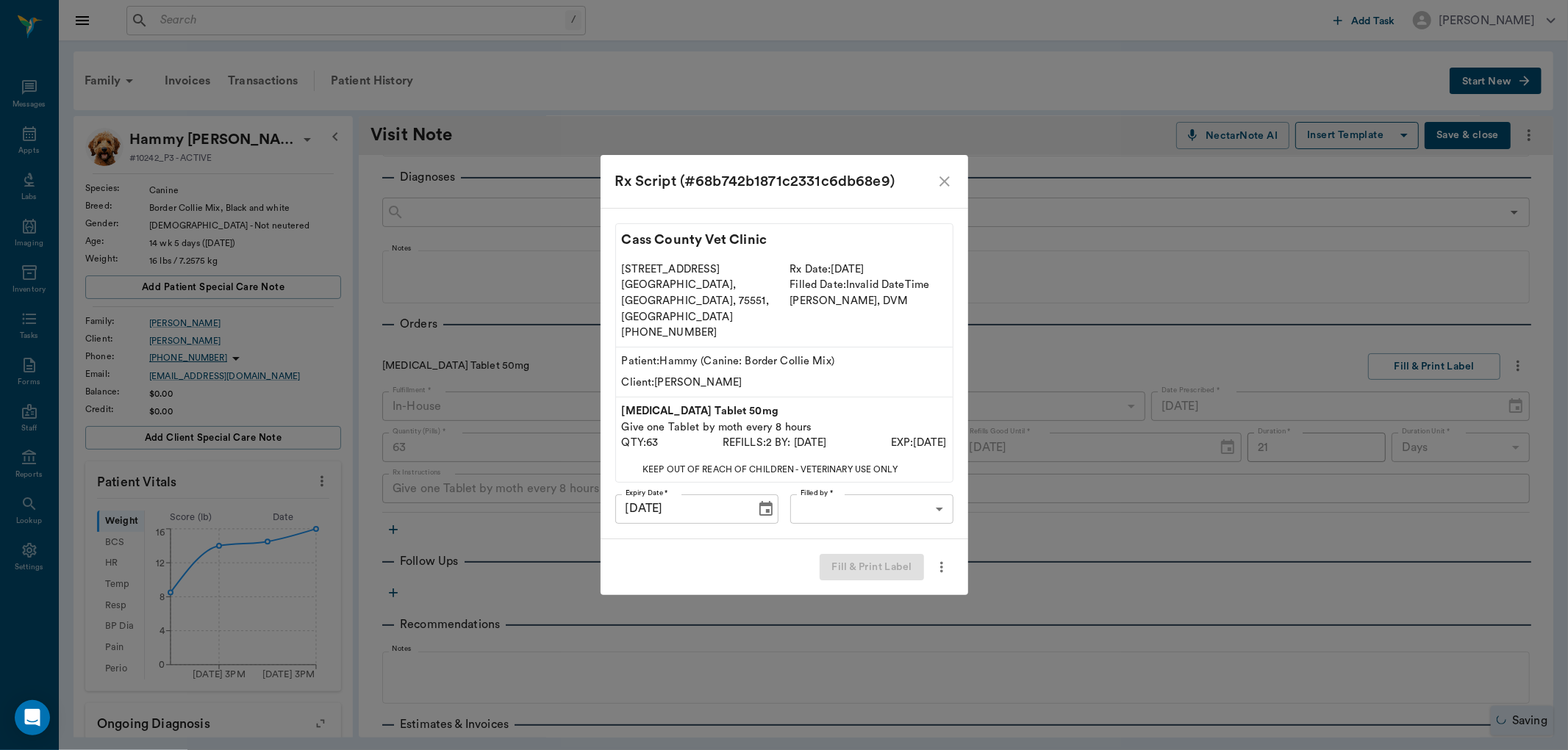
click at [849, 491] on body "/ ​ Add Task [PERSON_NAME] Nectar Messages Appts Labs Imaging Inventory Tasks F…" at bounding box center [784, 375] width 1568 height 750
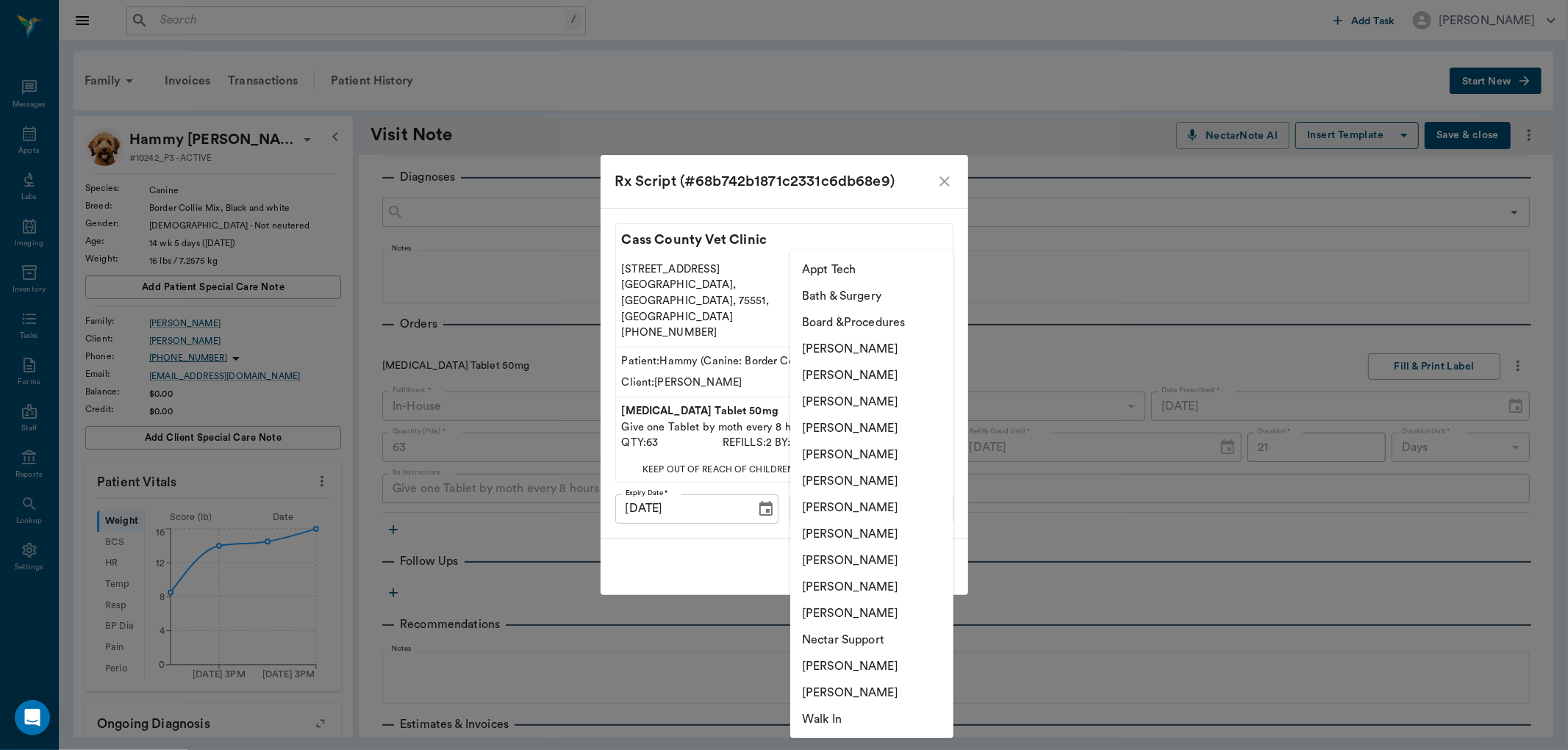
click at [848, 588] on li "[PERSON_NAME]" at bounding box center [872, 588] width 163 height 27
type input "63ec2ede52e12b0ba117d0d7"
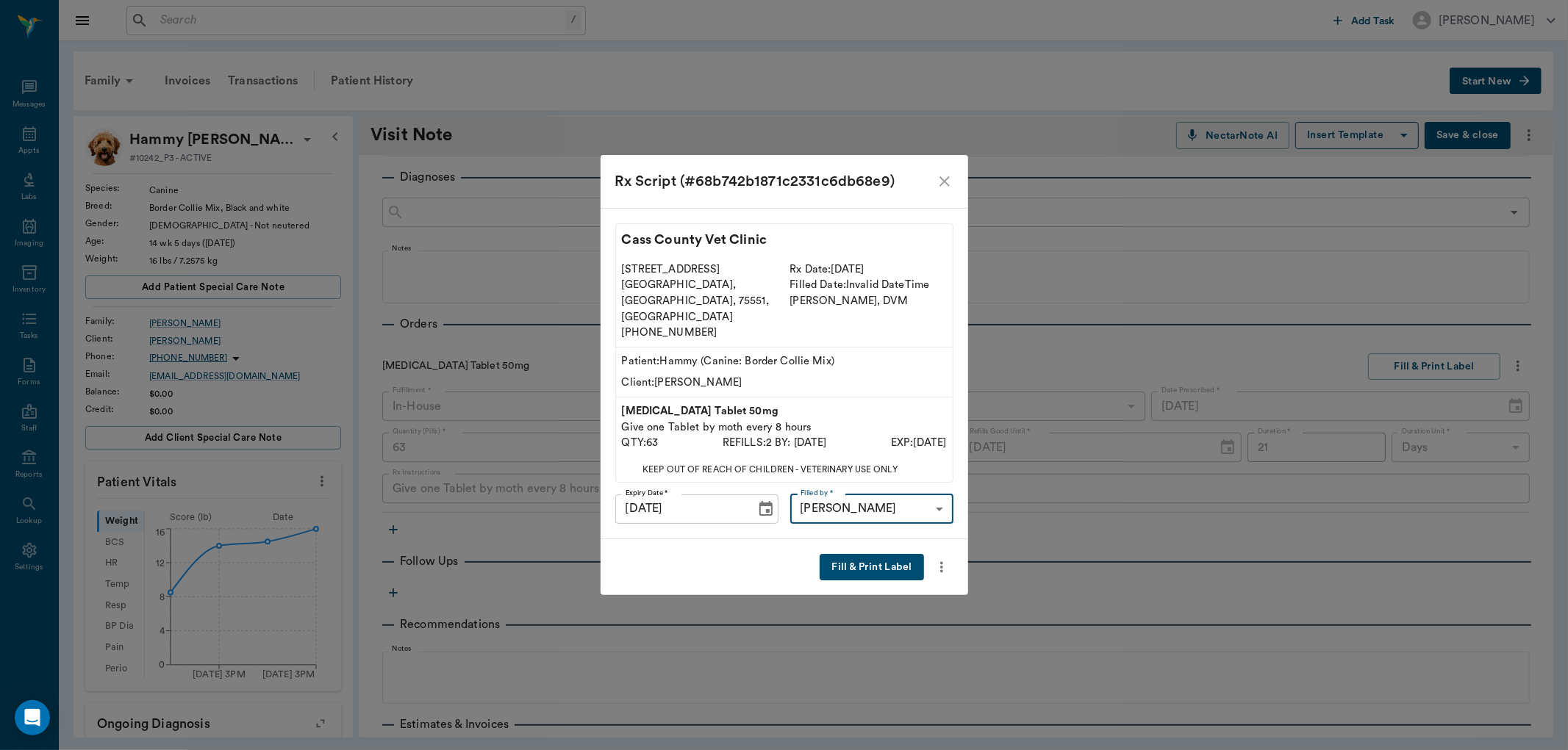
click at [879, 554] on button "Fill & Print Label" at bounding box center [872, 568] width 104 height 27
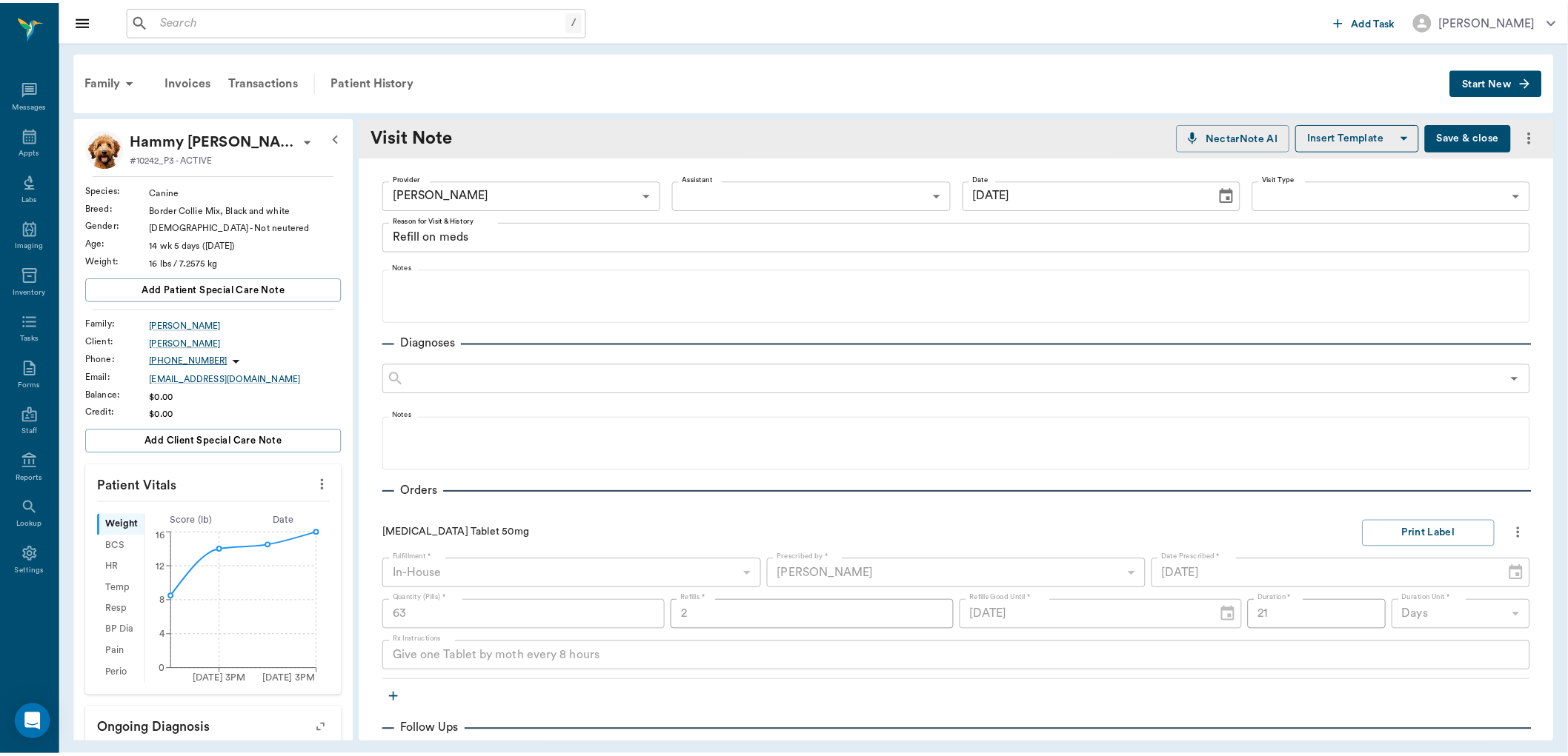
scroll to position [165, 0]
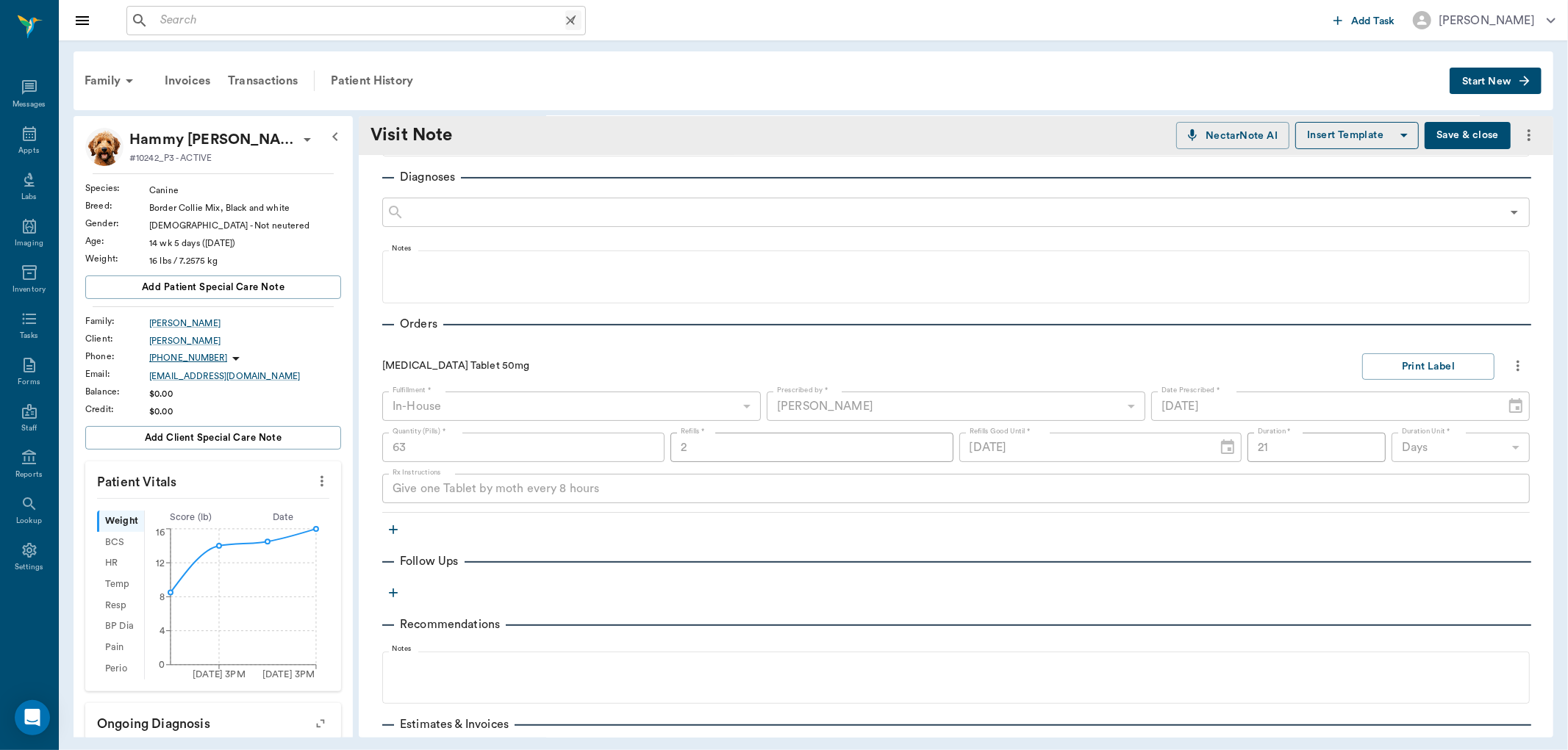
click at [312, 31] on div "/ ​" at bounding box center [355, 21] width 459 height 30
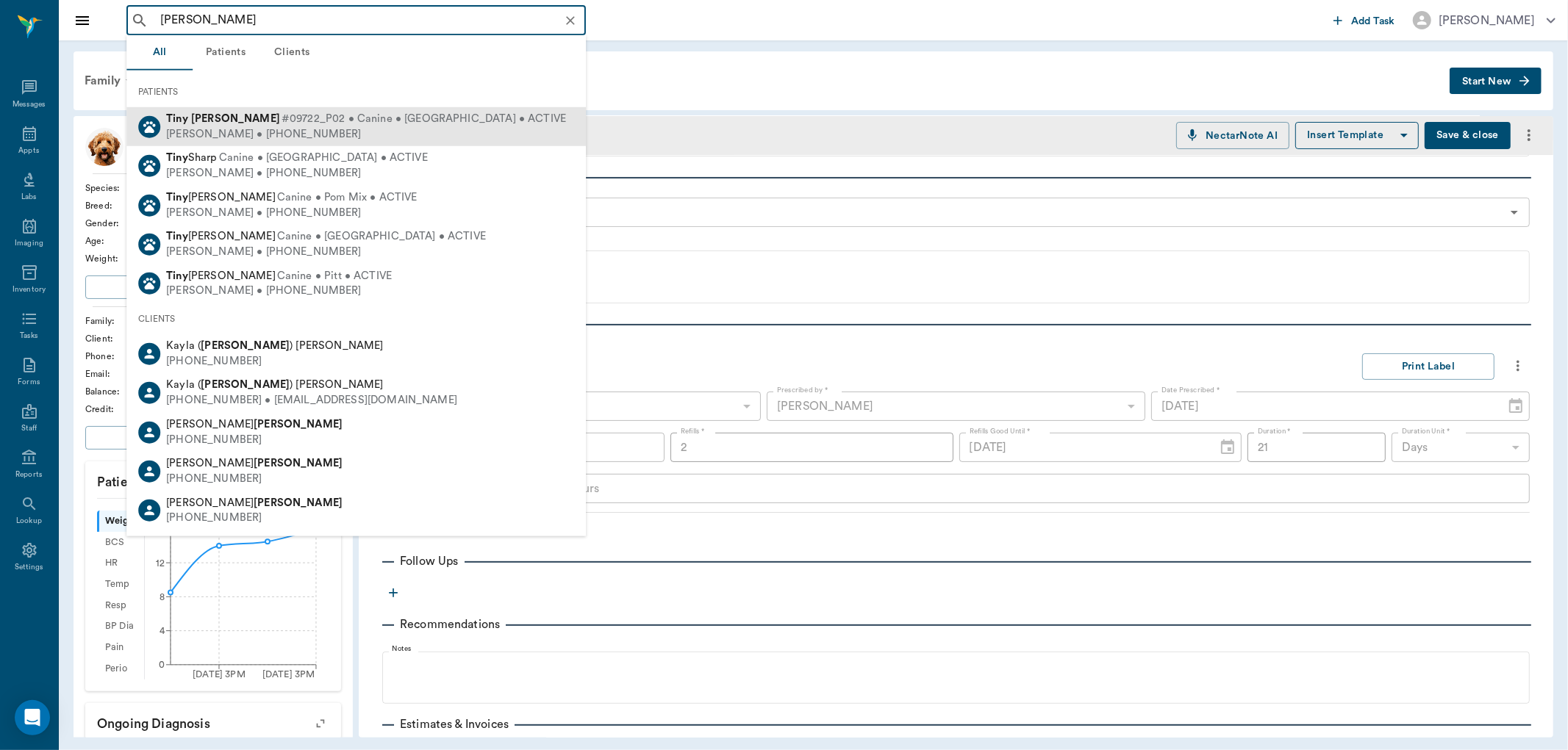
click at [316, 132] on div "[PERSON_NAME] • [PHONE_NUMBER]" at bounding box center [366, 134] width 400 height 16
type input "[PERSON_NAME]"
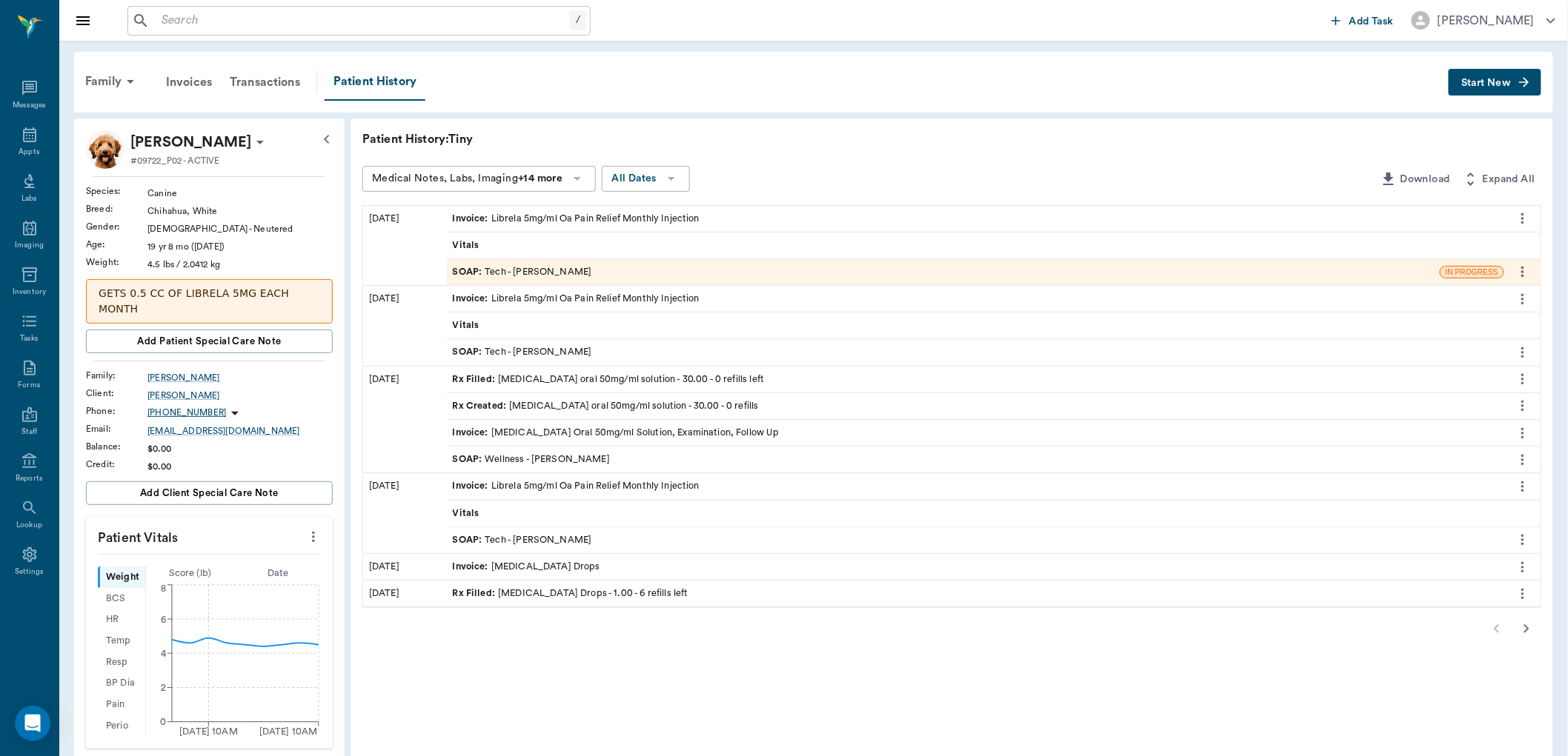
click at [635, 386] on div "Rx Filled : [MEDICAL_DATA] oral 50mg/ml solution - 30.00 - 0 refills left" at bounding box center [608, 379] width 312 height 14
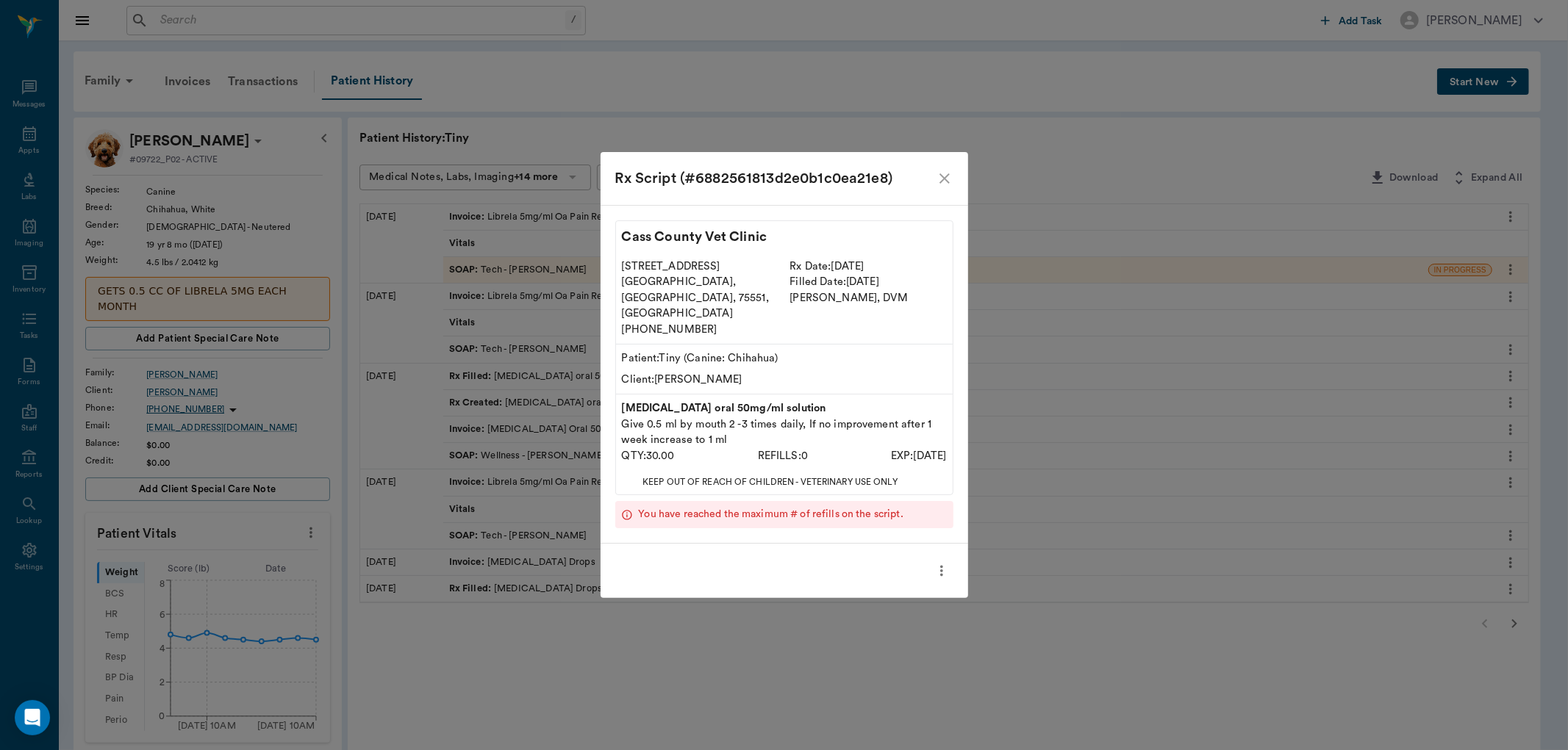
click at [948, 563] on icon "more" at bounding box center [942, 571] width 16 height 18
click at [953, 186] on div at bounding box center [784, 375] width 1568 height 750
click at [949, 194] on div at bounding box center [784, 375] width 1568 height 750
click at [947, 194] on div at bounding box center [784, 375] width 1568 height 750
click at [949, 188] on icon "close" at bounding box center [945, 179] width 18 height 18
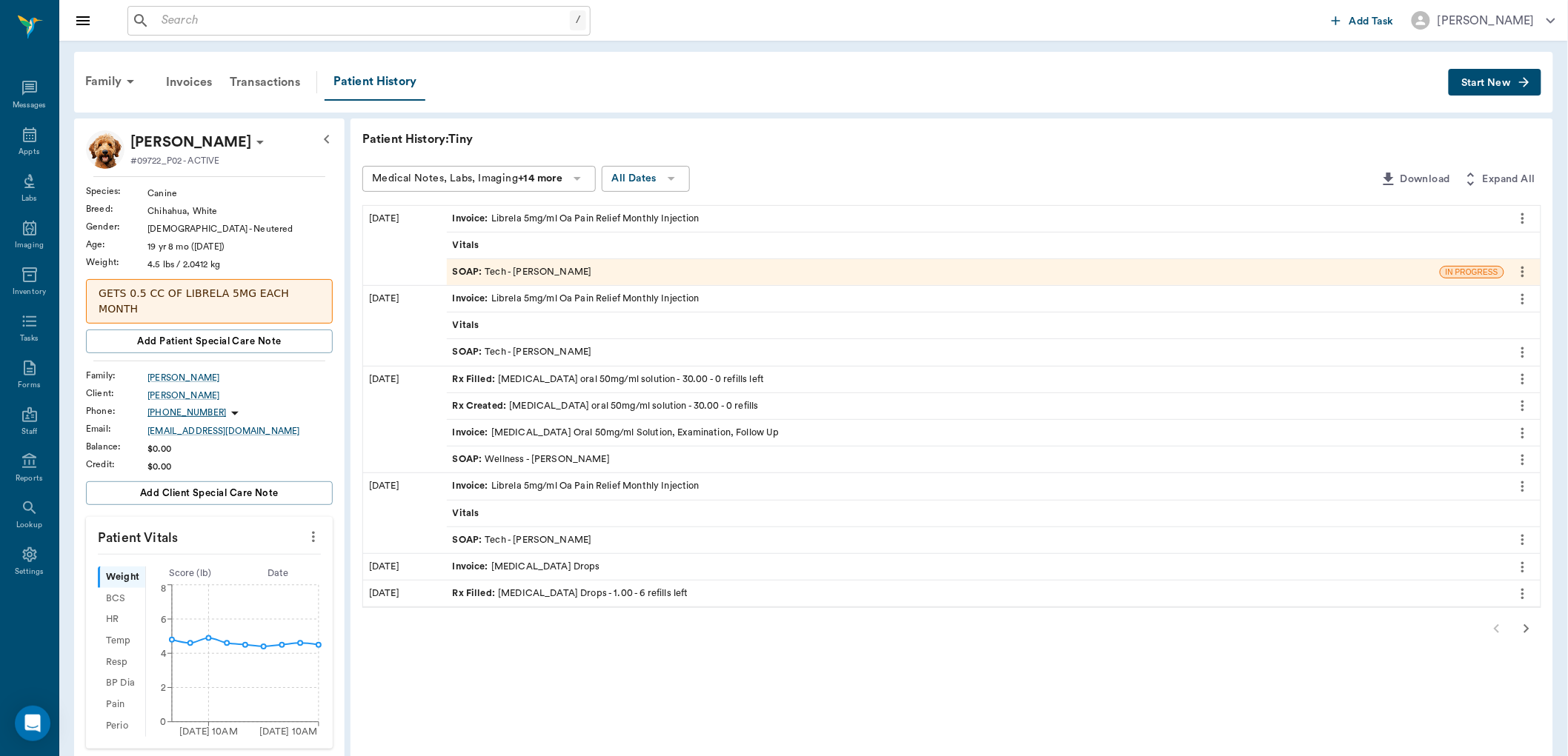
click at [1528, 351] on icon "more" at bounding box center [1523, 353] width 16 height 18
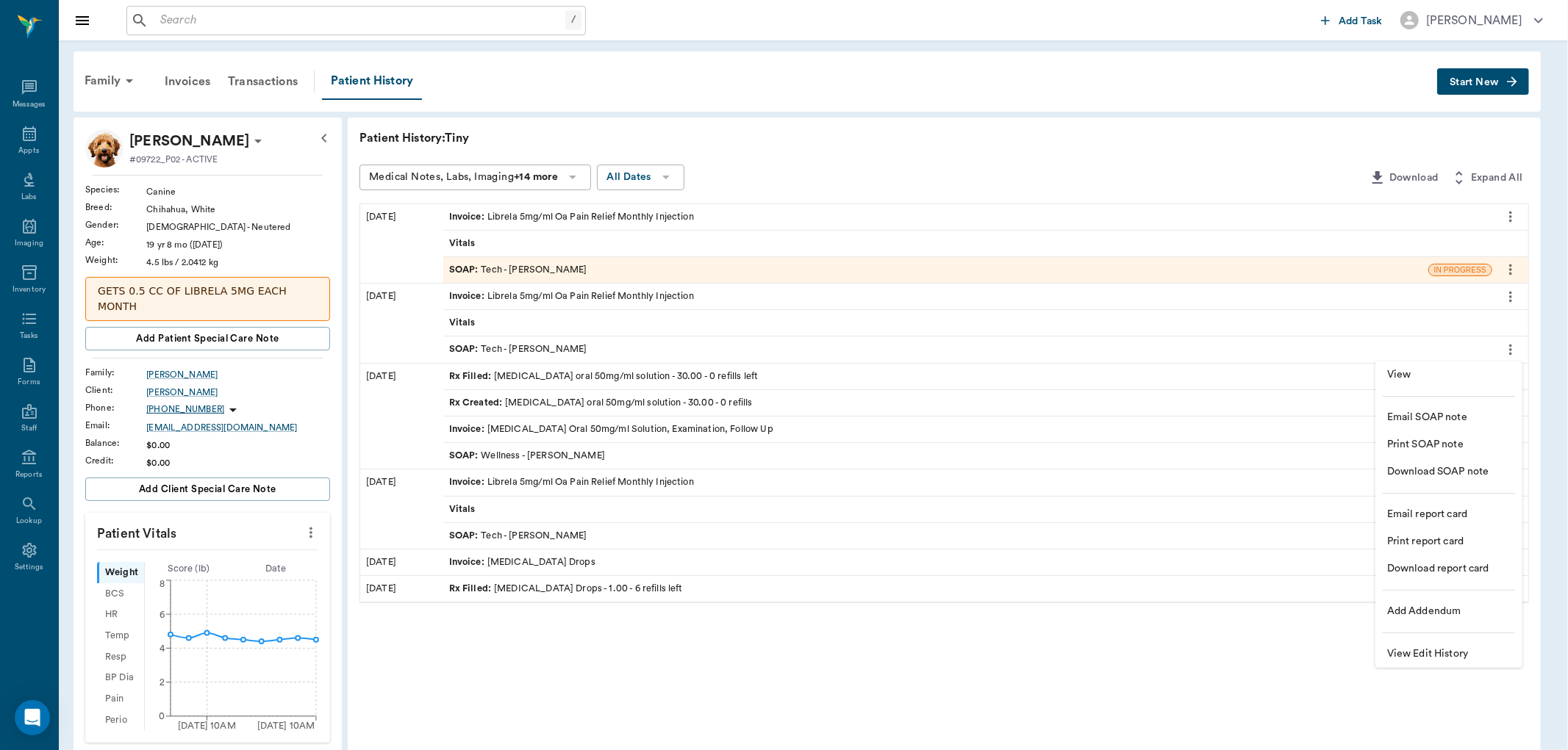
click at [1135, 663] on div at bounding box center [784, 375] width 1568 height 750
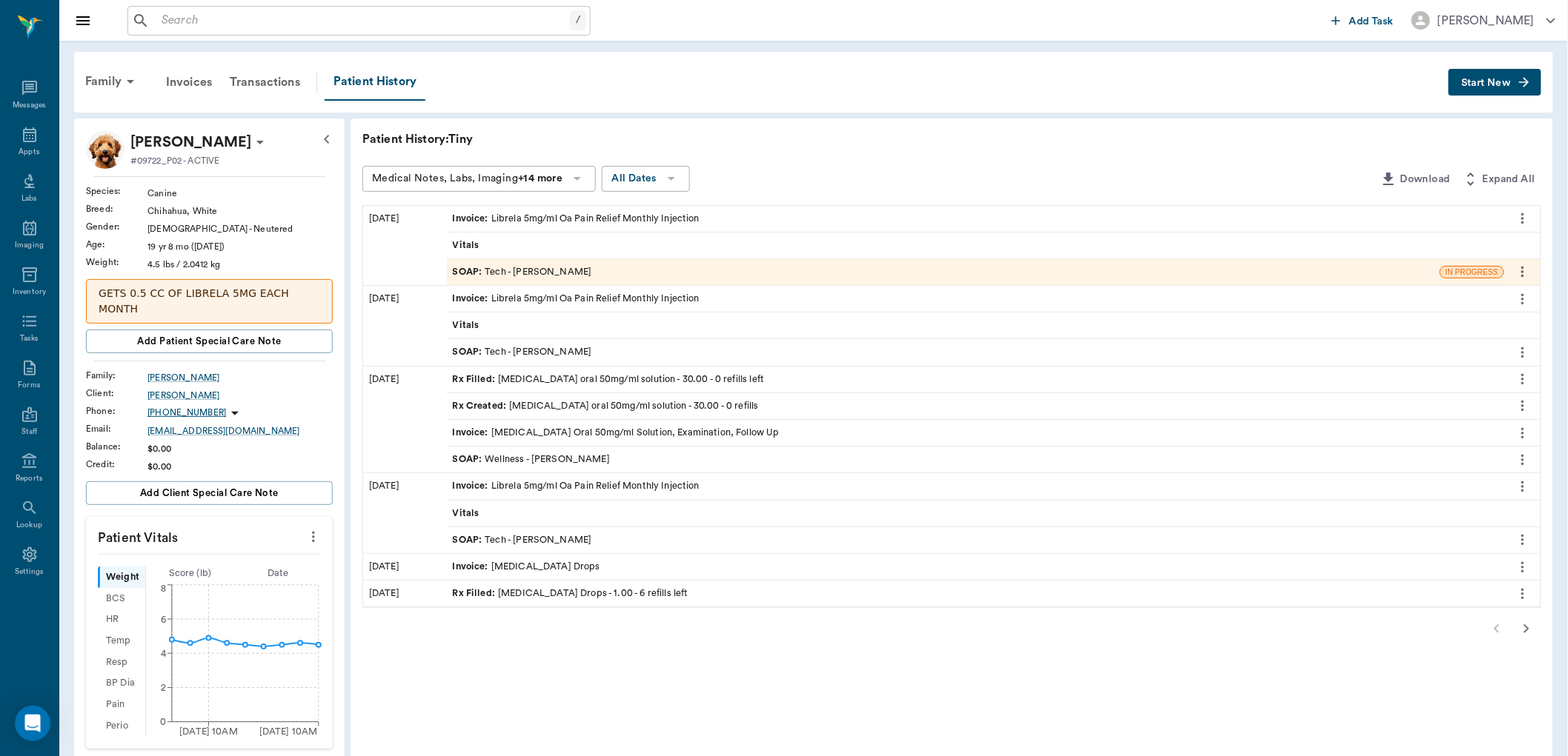
click at [1523, 404] on icon "more" at bounding box center [1523, 406] width 16 height 18
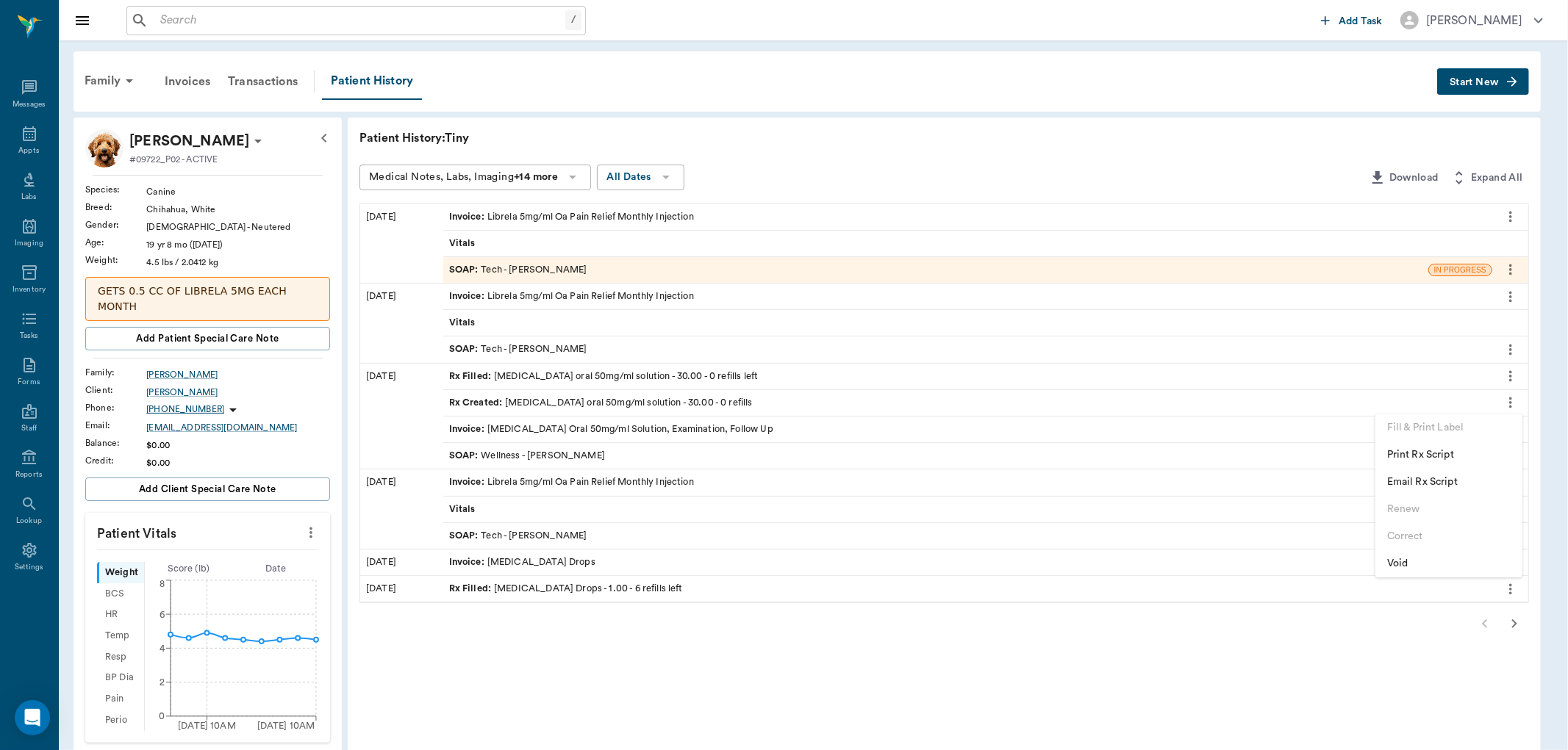
click at [1096, 642] on div at bounding box center [784, 375] width 1568 height 750
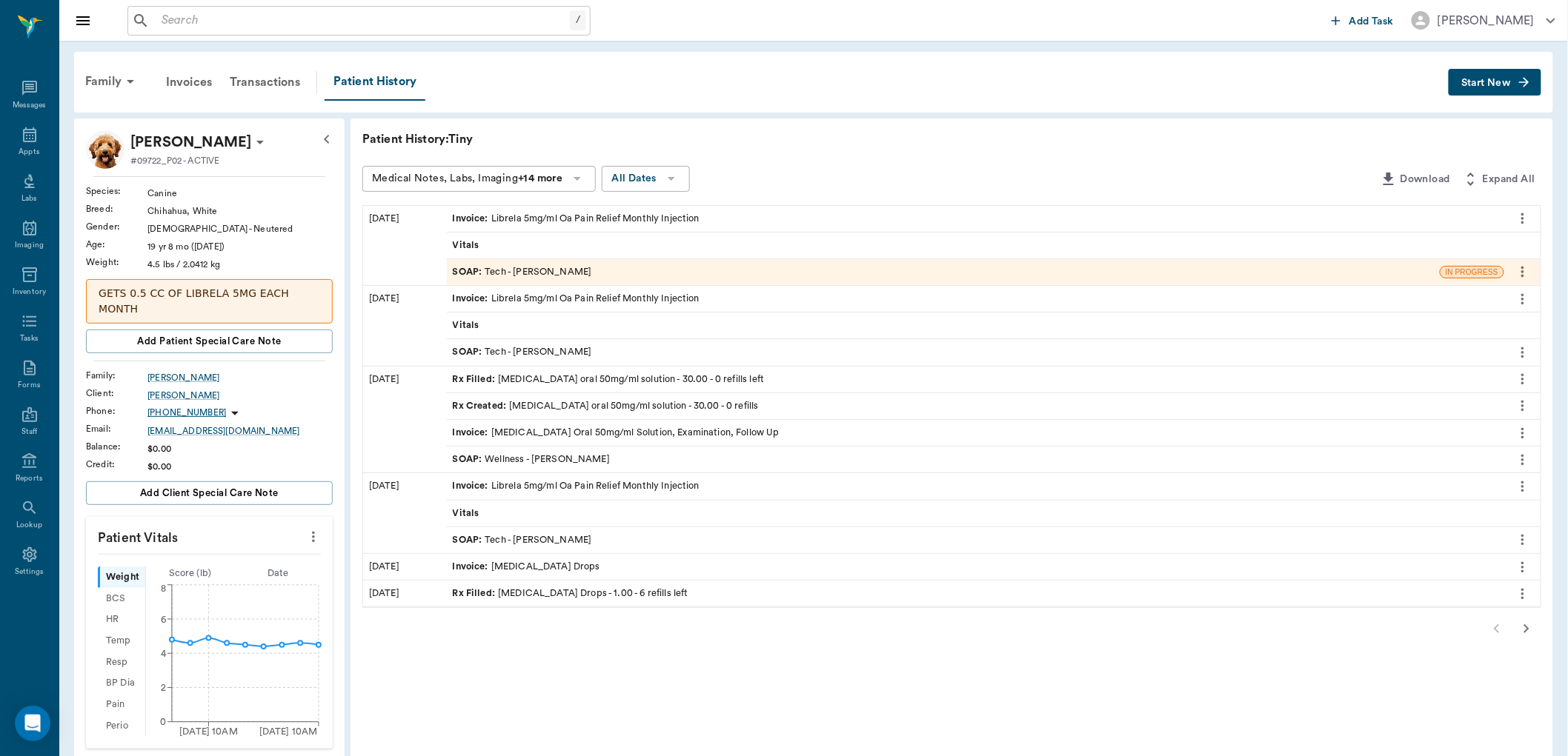
click at [710, 399] on div "Rx Created : [MEDICAL_DATA] oral 50mg/ml solution - 30.00 - 0 refills" at bounding box center [605, 406] width 306 height 14
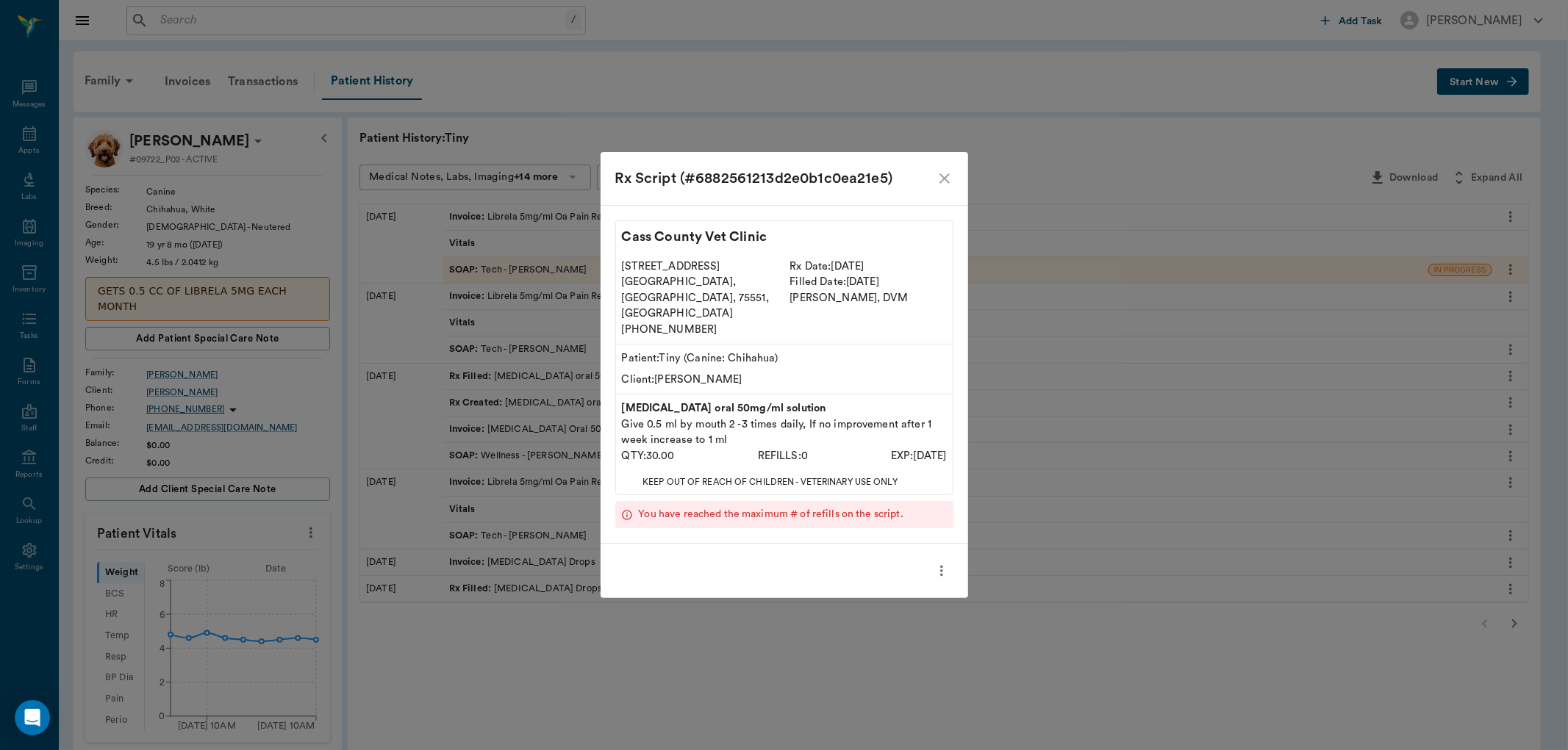
click at [943, 562] on icon "more" at bounding box center [942, 571] width 16 height 18
click at [942, 194] on div at bounding box center [784, 375] width 1568 height 750
click at [946, 184] on icon "close" at bounding box center [945, 179] width 10 height 10
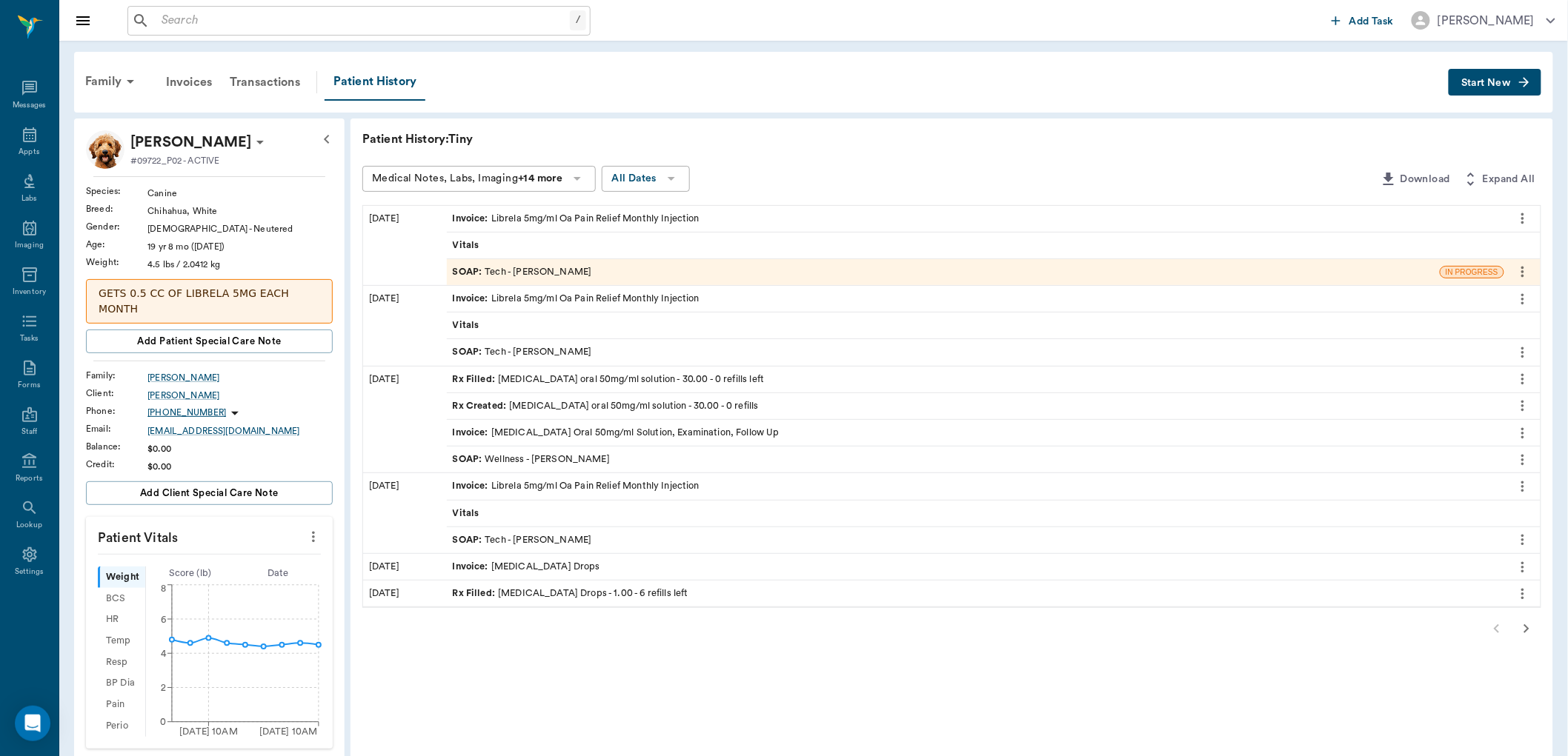
click at [1527, 381] on icon "more" at bounding box center [1523, 379] width 16 height 18
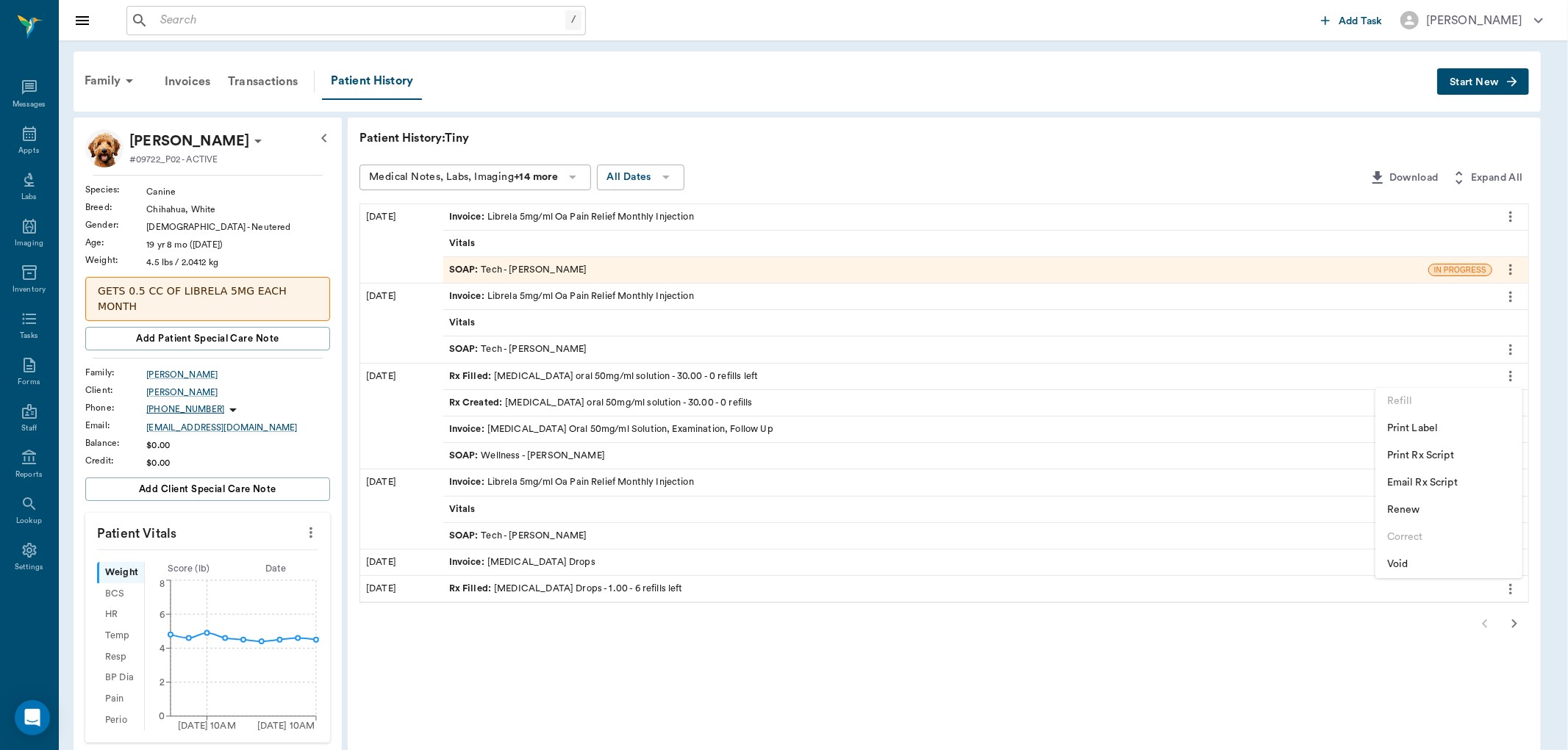
click at [1401, 505] on span "Renew" at bounding box center [1449, 510] width 123 height 16
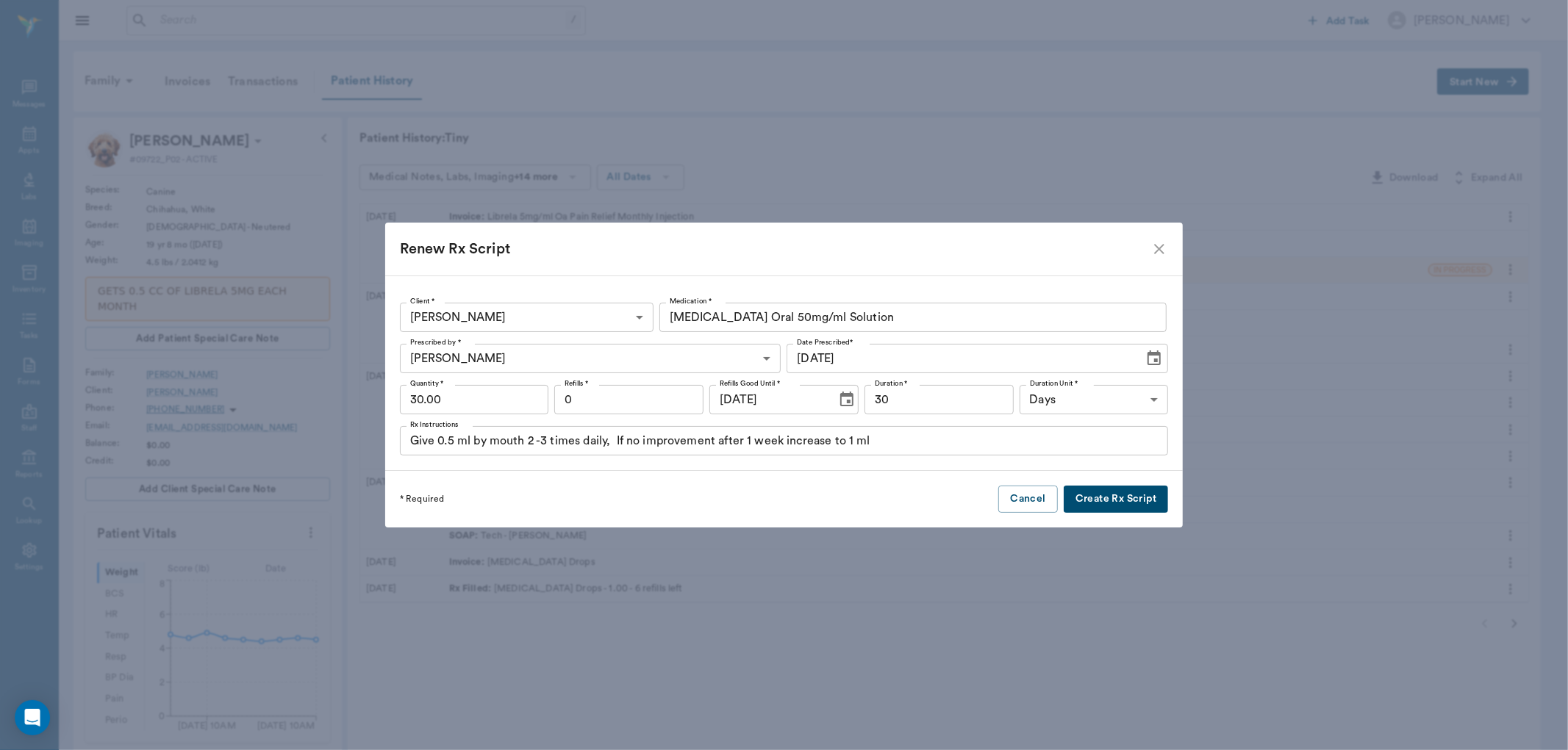
type input "[MEDICAL_DATA] Oral 50mg/ml Solution"
click at [628, 392] on input "0" at bounding box center [629, 400] width 149 height 30
type input "3"
click at [794, 504] on div "* Required Cancel Create Rx Script" at bounding box center [784, 499] width 798 height 56
click at [484, 441] on input "Give 0.5 ml by mouth 2 -3 times daily, If no improvement after 1 week increase …" at bounding box center [784, 441] width 769 height 30
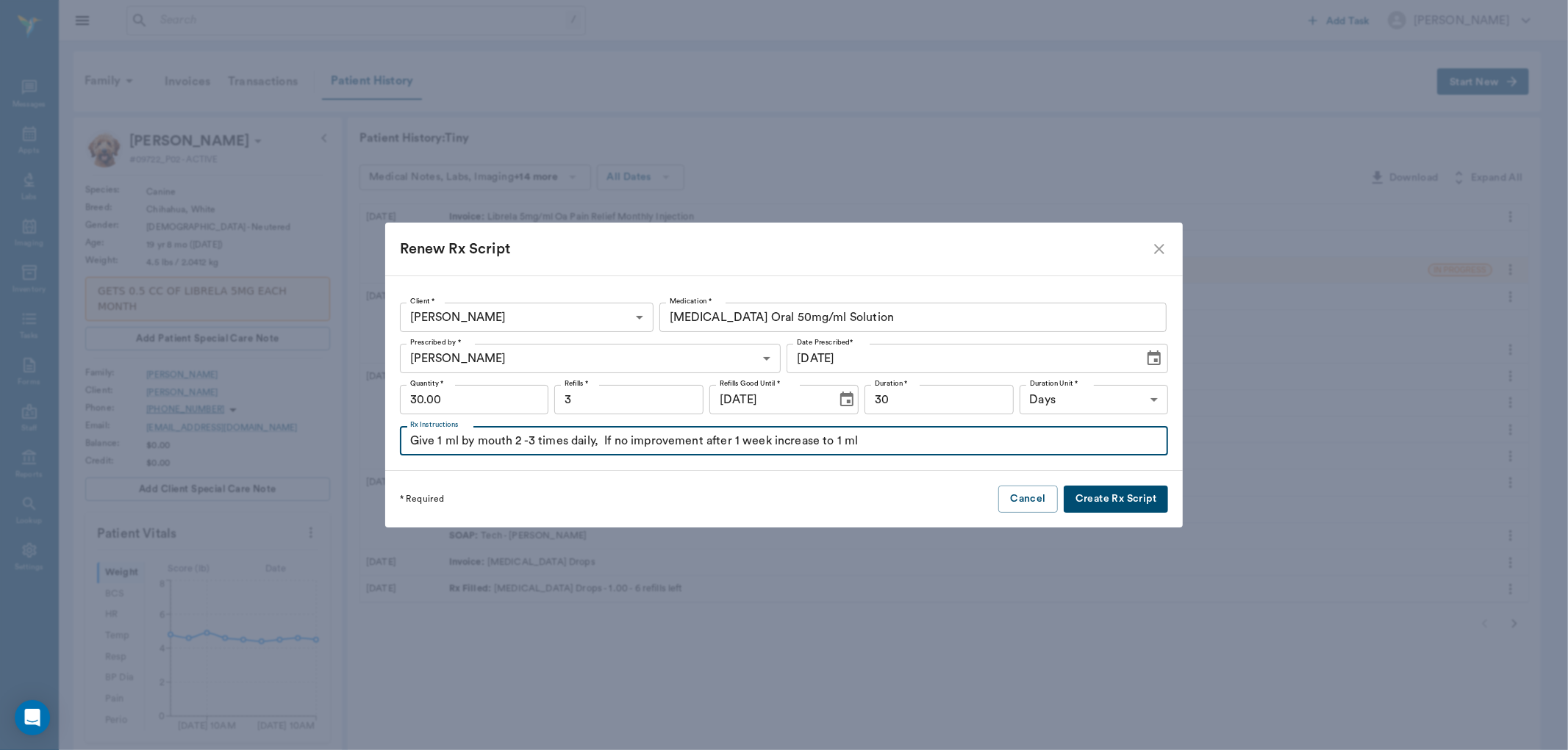
drag, startPoint x: 901, startPoint y: 450, endPoint x: 626, endPoint y: 444, distance: 275.1
click at [626, 444] on input "Give 1 ml by mouth 2 -3 times daily, If no improvement after 1 week increase to…" at bounding box center [784, 441] width 769 height 30
click at [799, 484] on div "* Required Cancel Create Rx Script" at bounding box center [784, 499] width 798 height 56
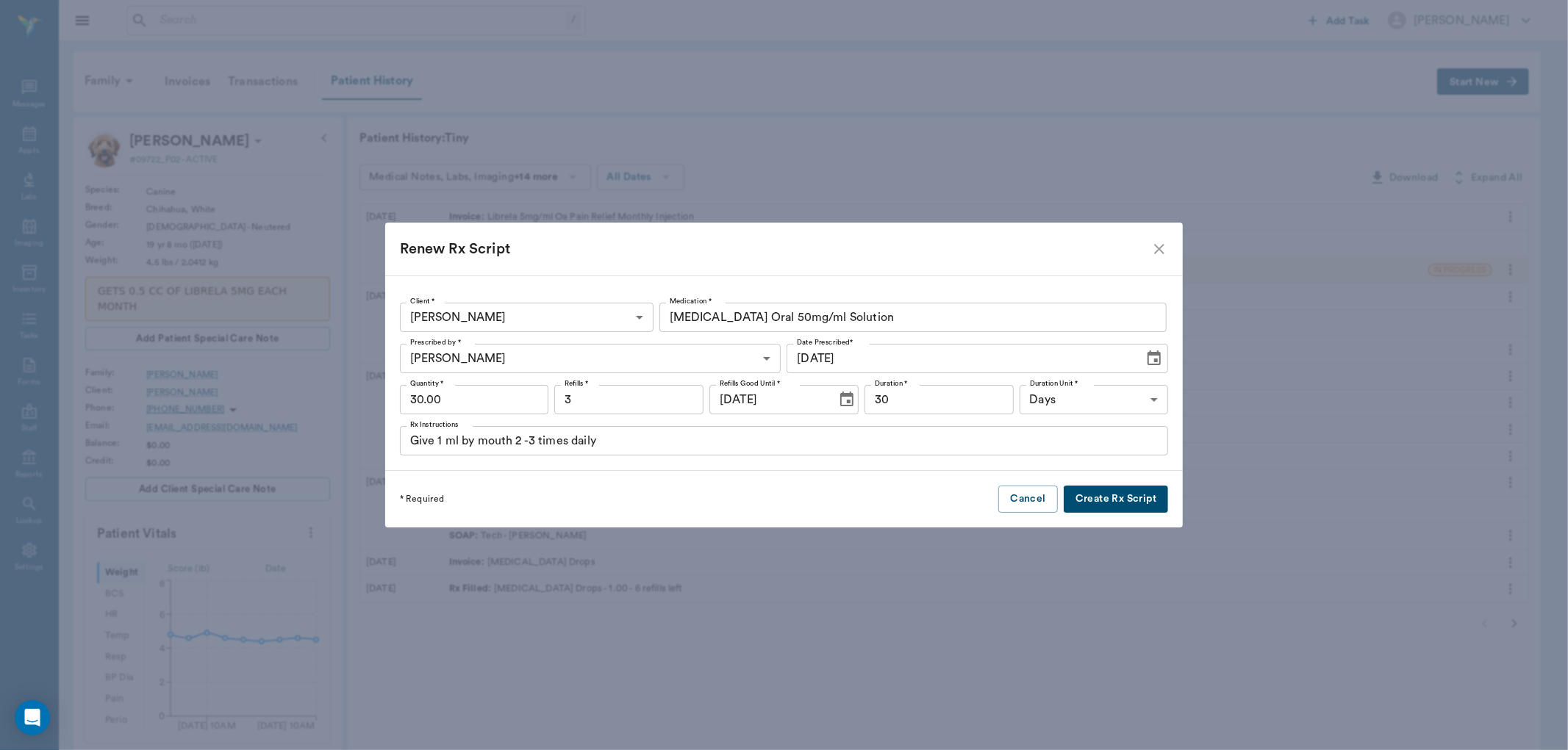
click at [560, 438] on input "Give 1 ml by mouth 2 -3 times daily" at bounding box center [784, 441] width 769 height 30
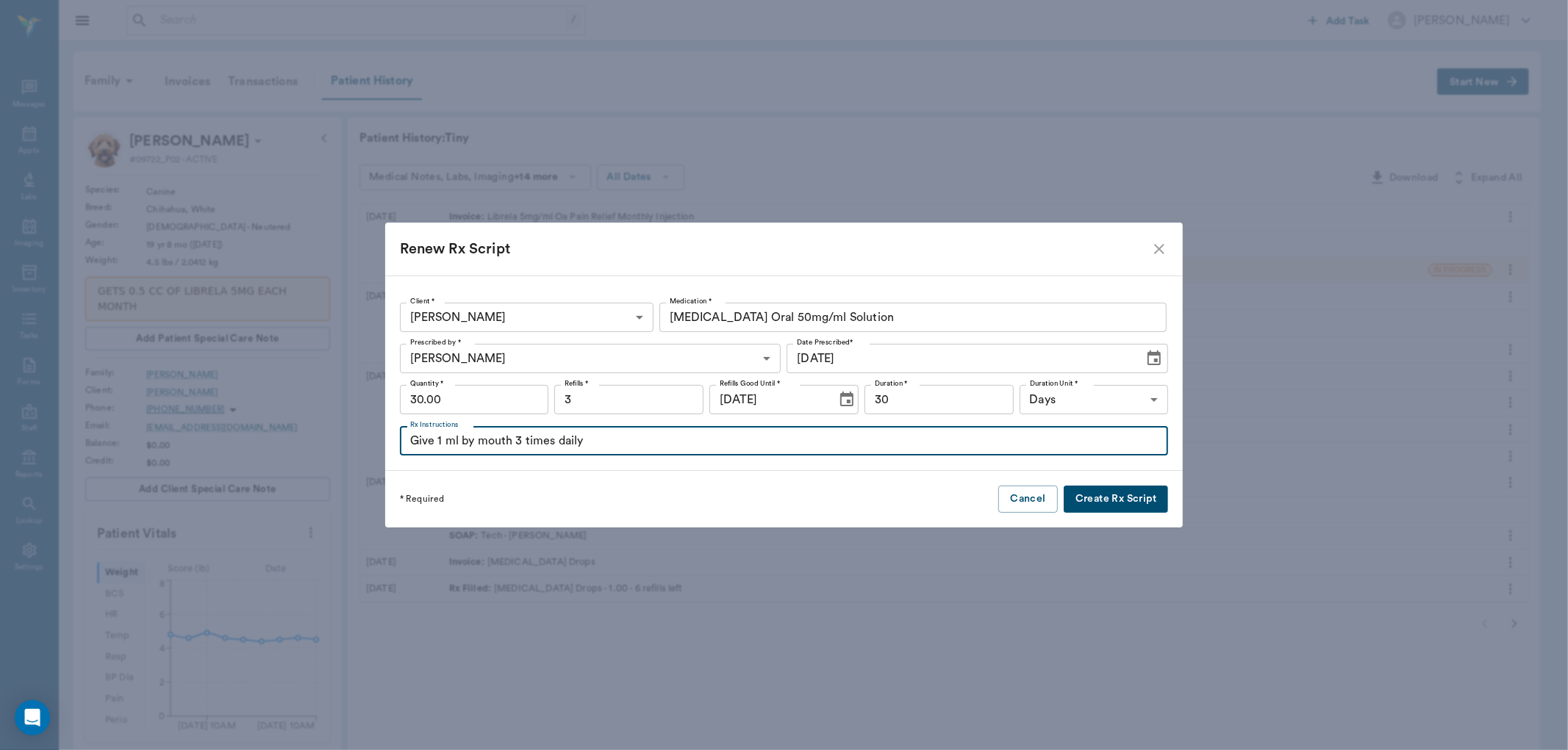
type input "Give 1 ml by mouth 3 times daily"
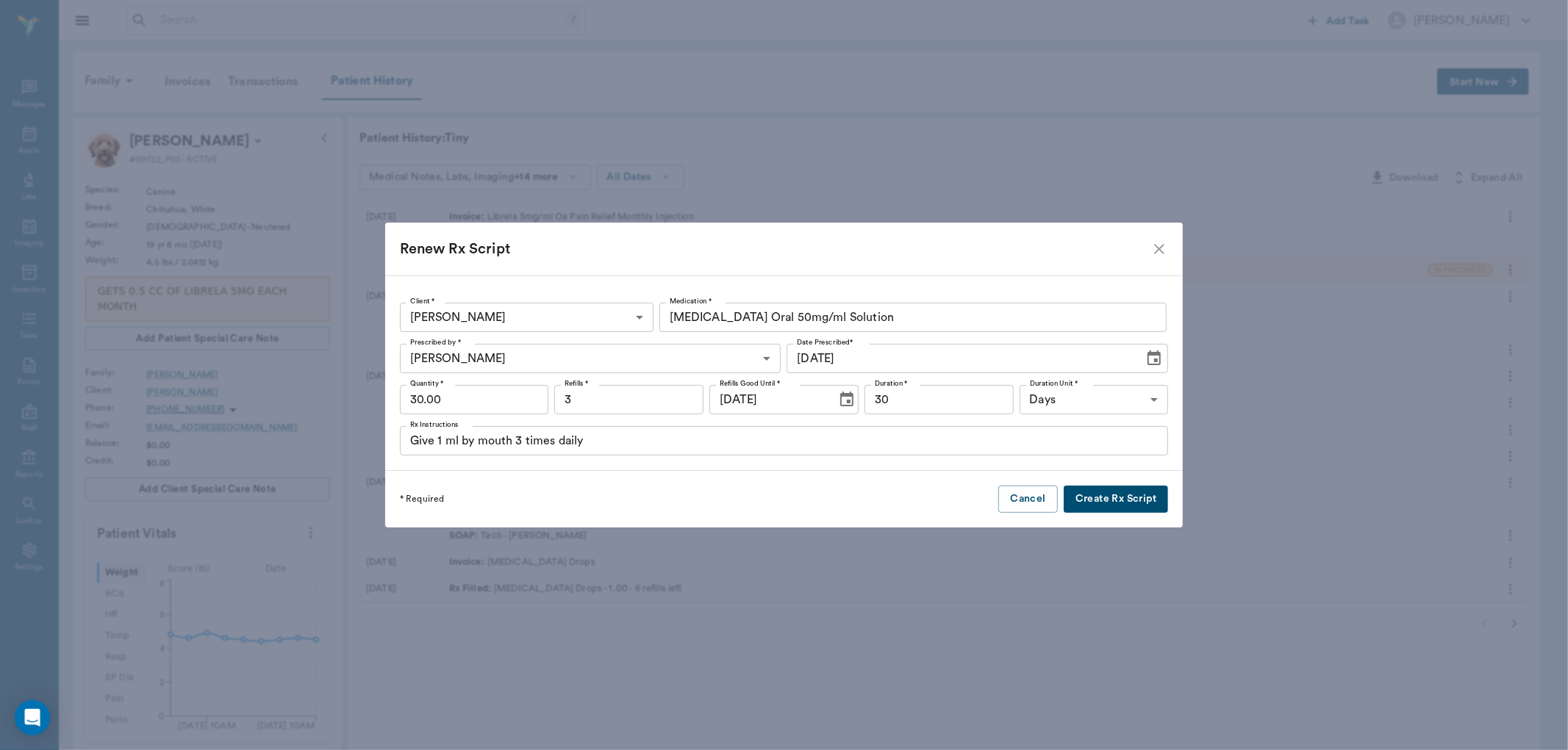
click at [1070, 505] on button "Create Rx Script" at bounding box center [1115, 499] width 105 height 27
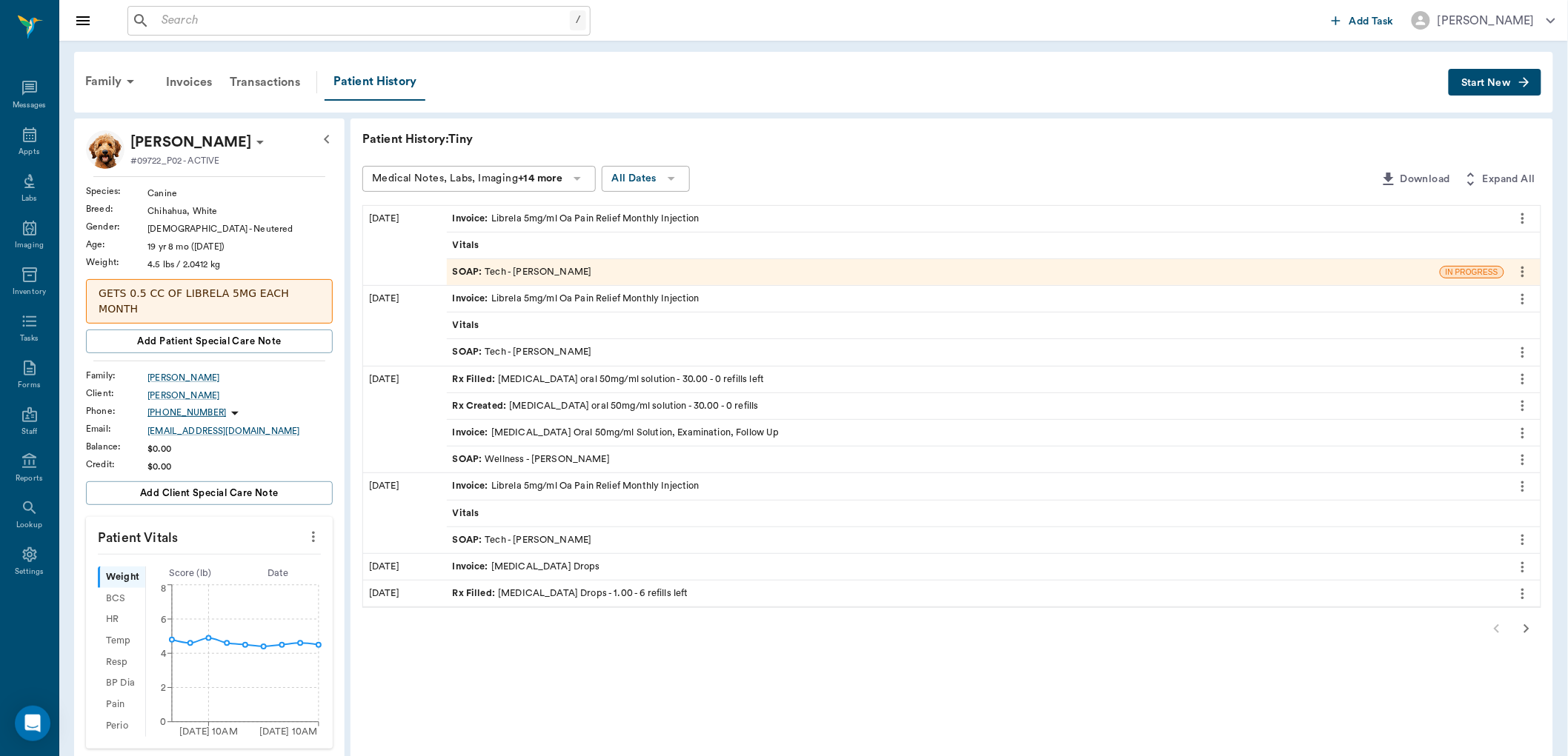
click at [1499, 630] on div at bounding box center [952, 629] width 1179 height 30
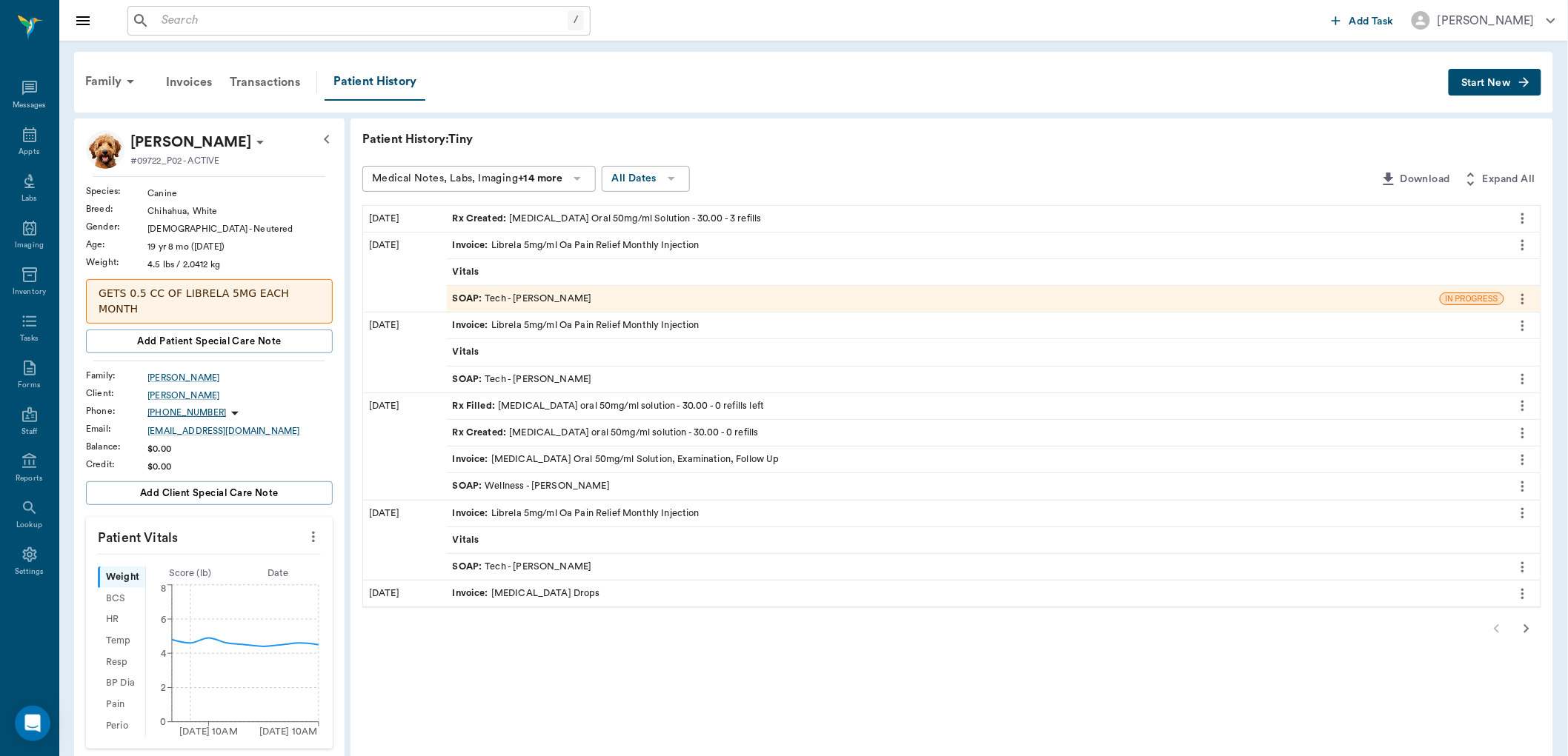
click at [1520, 219] on icon "more" at bounding box center [1523, 218] width 16 height 18
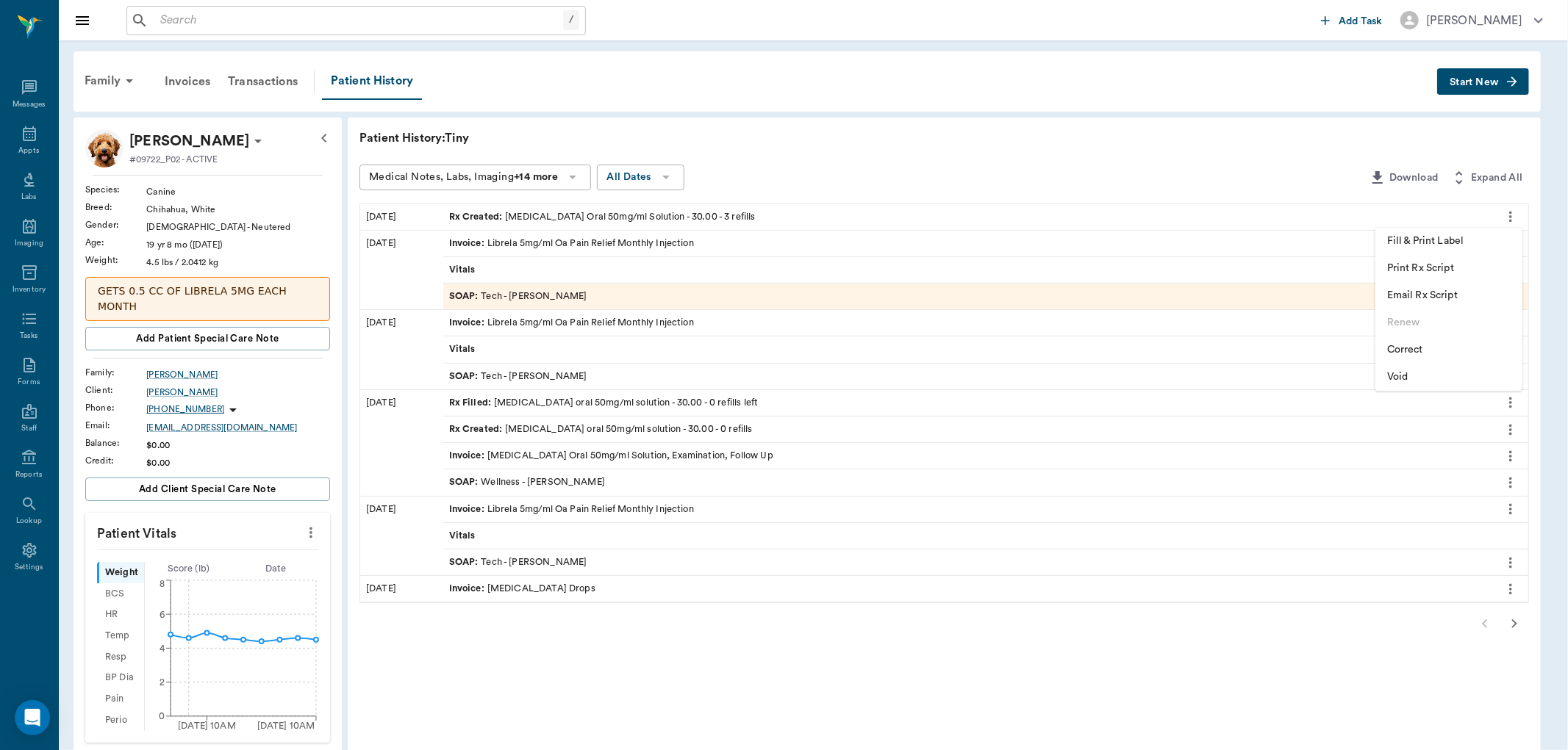
click at [1428, 353] on span "Correct" at bounding box center [1449, 350] width 123 height 16
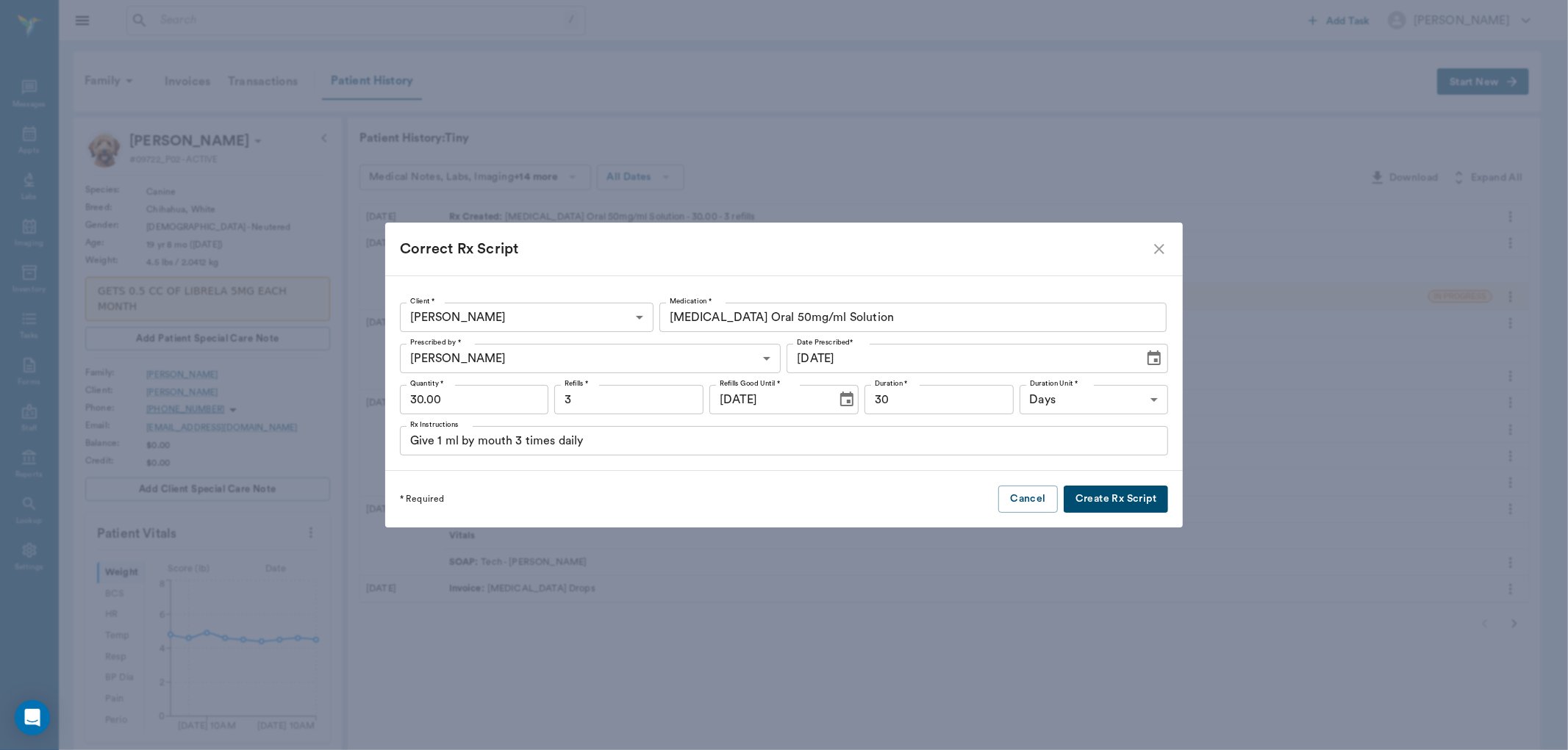
click at [519, 399] on input "30.00" at bounding box center [474, 400] width 149 height 30
type input "60"
click at [652, 518] on div "* Required Cancel Create Rx Script" at bounding box center [784, 499] width 798 height 56
click at [1109, 502] on button "Create Rx Script" at bounding box center [1115, 499] width 105 height 27
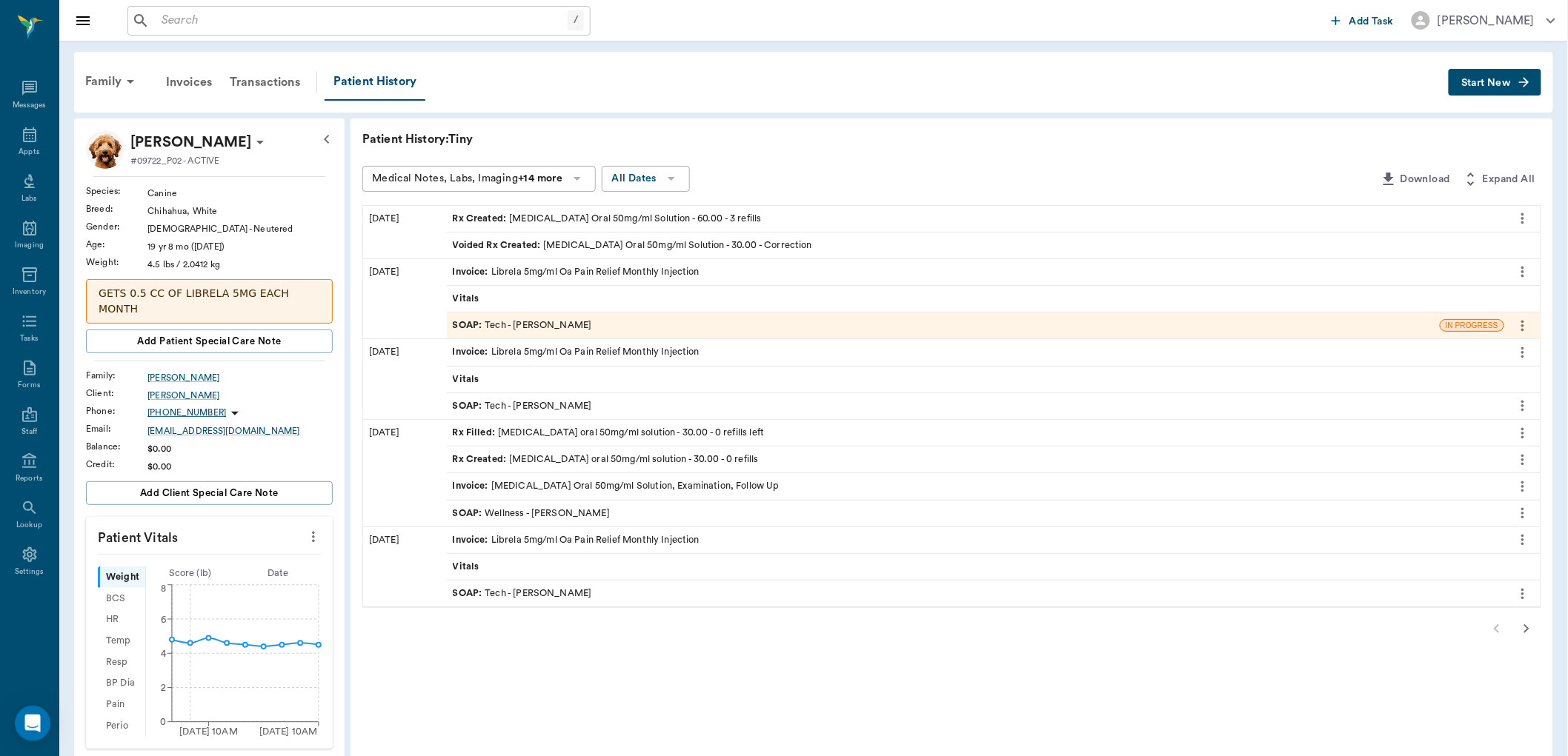
click at [815, 209] on div "Rx Created : [MEDICAL_DATA] Oral 50mg/ml Solution - 60.00 - 3 refills" at bounding box center [976, 218] width 1058 height 26
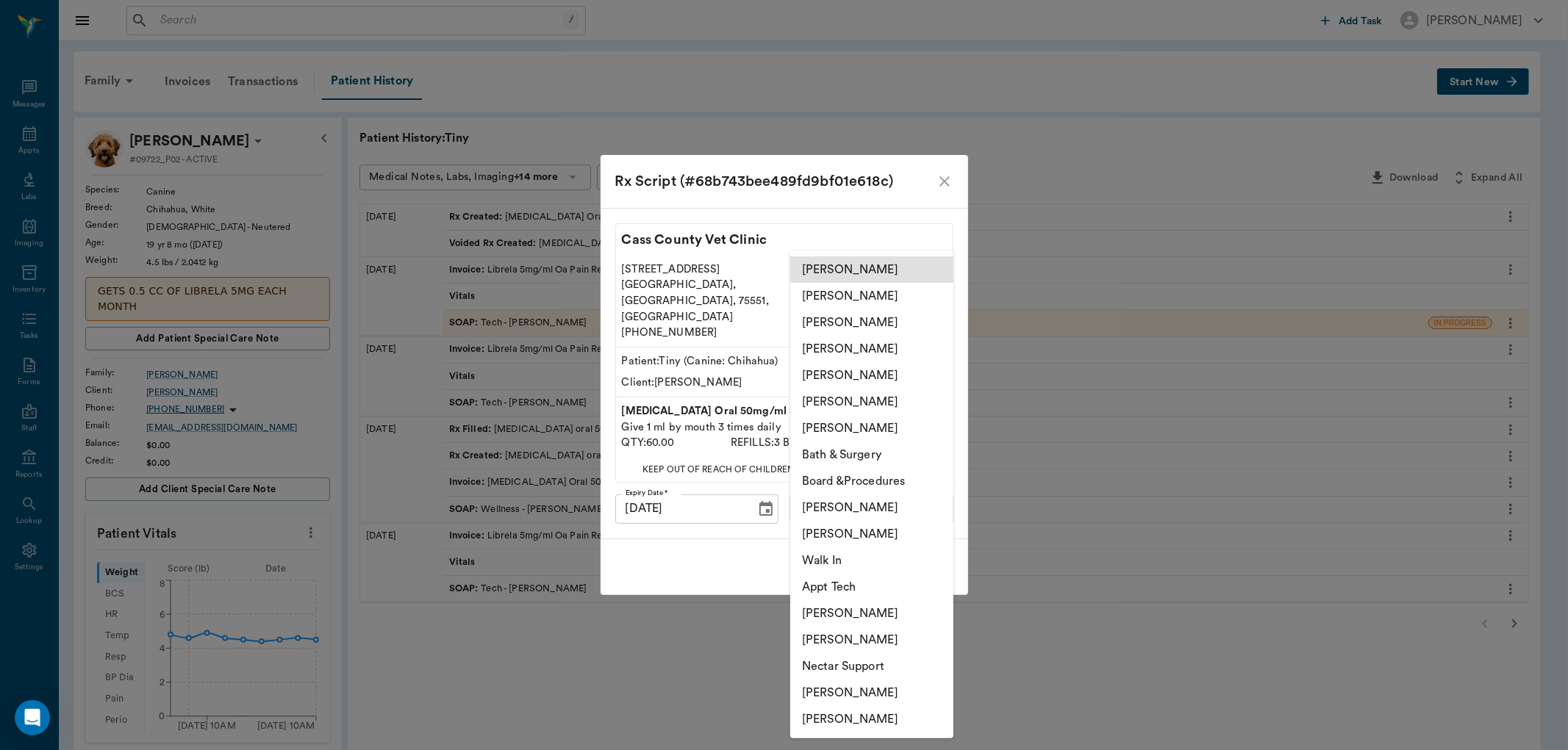
click at [919, 495] on body "/ ​ Add Task [PERSON_NAME] Nectar Messages Appts Labs Imaging Inventory Tasks F…" at bounding box center [784, 614] width 1568 height 1227
click at [853, 525] on li "[PERSON_NAME]" at bounding box center [872, 534] width 163 height 27
type input "642ef10e332a41444de2bad1"
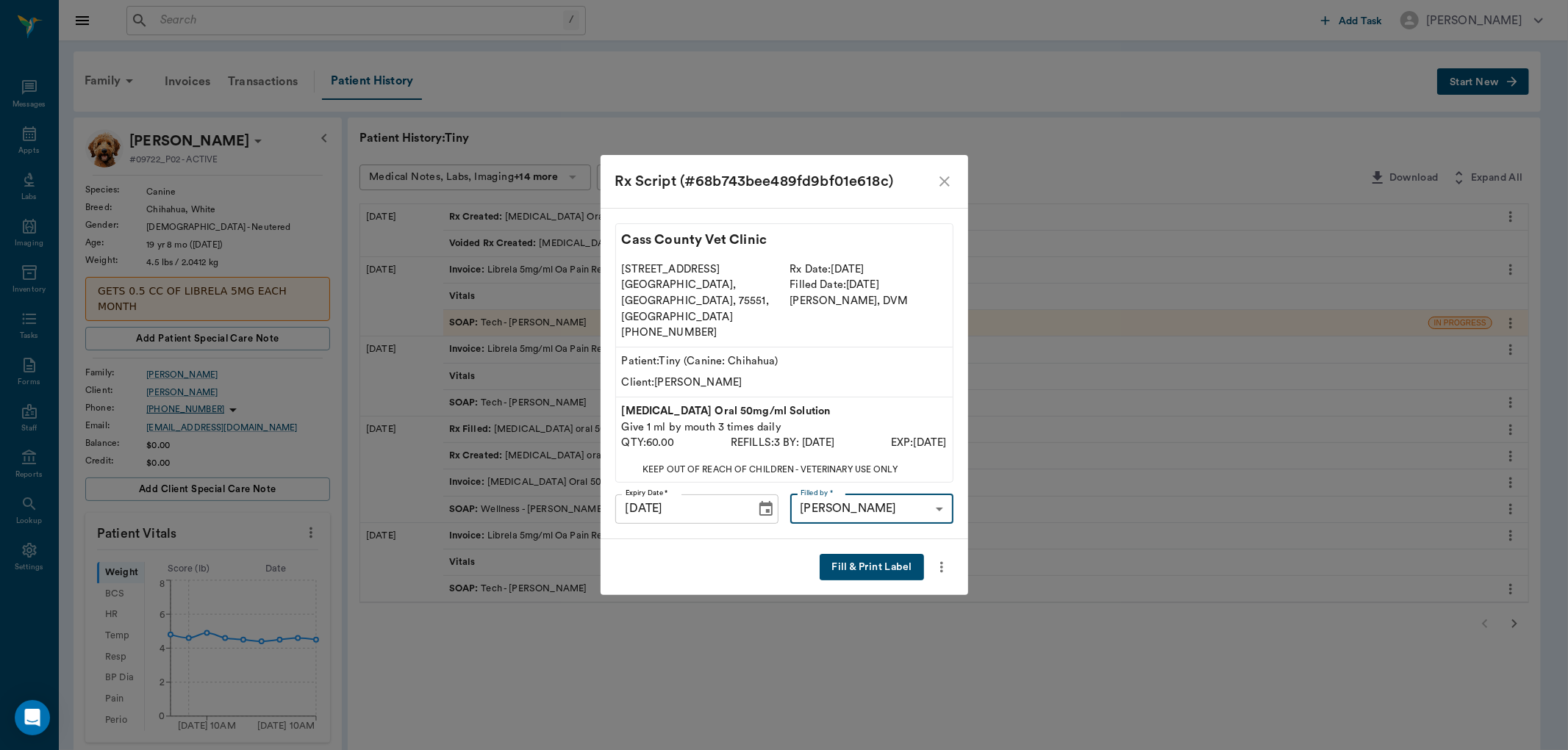
click at [871, 554] on button "Fill & Print Label" at bounding box center [872, 568] width 104 height 27
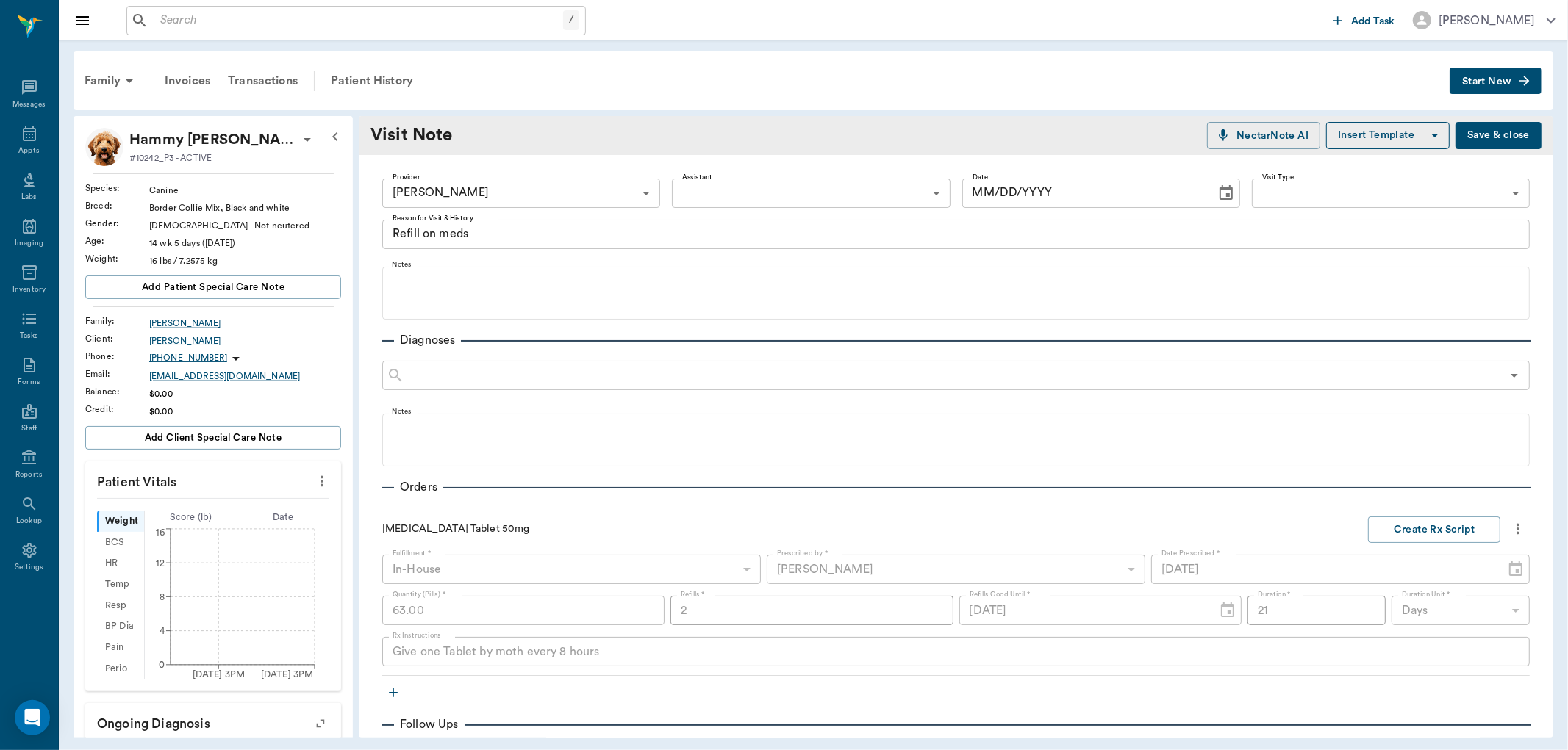
type input "63ec2ede52e12b0ba117d0d7"
type textarea "Refill on meds"
type input "[DATE]"
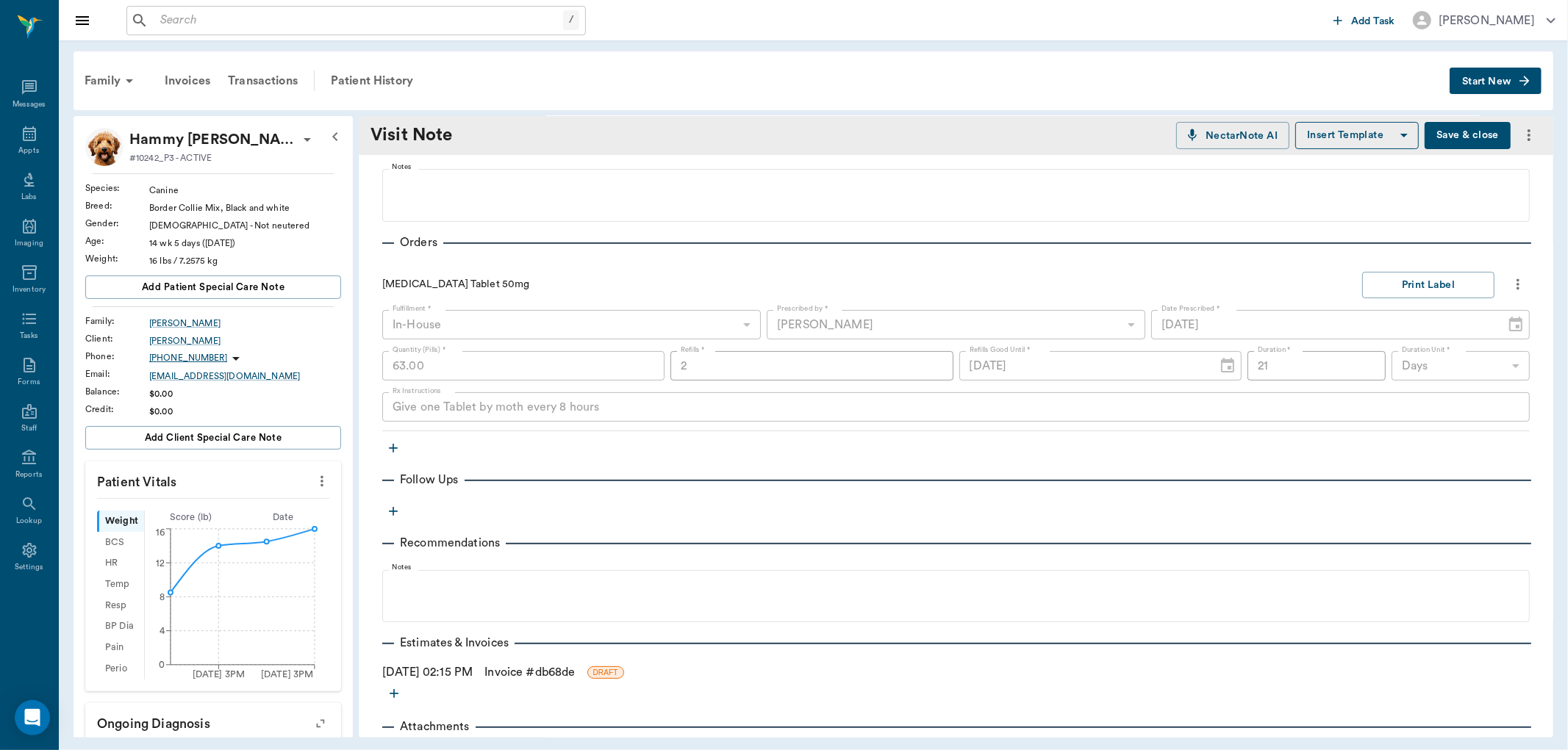
click at [393, 449] on icon "button" at bounding box center [393, 448] width 9 height 9
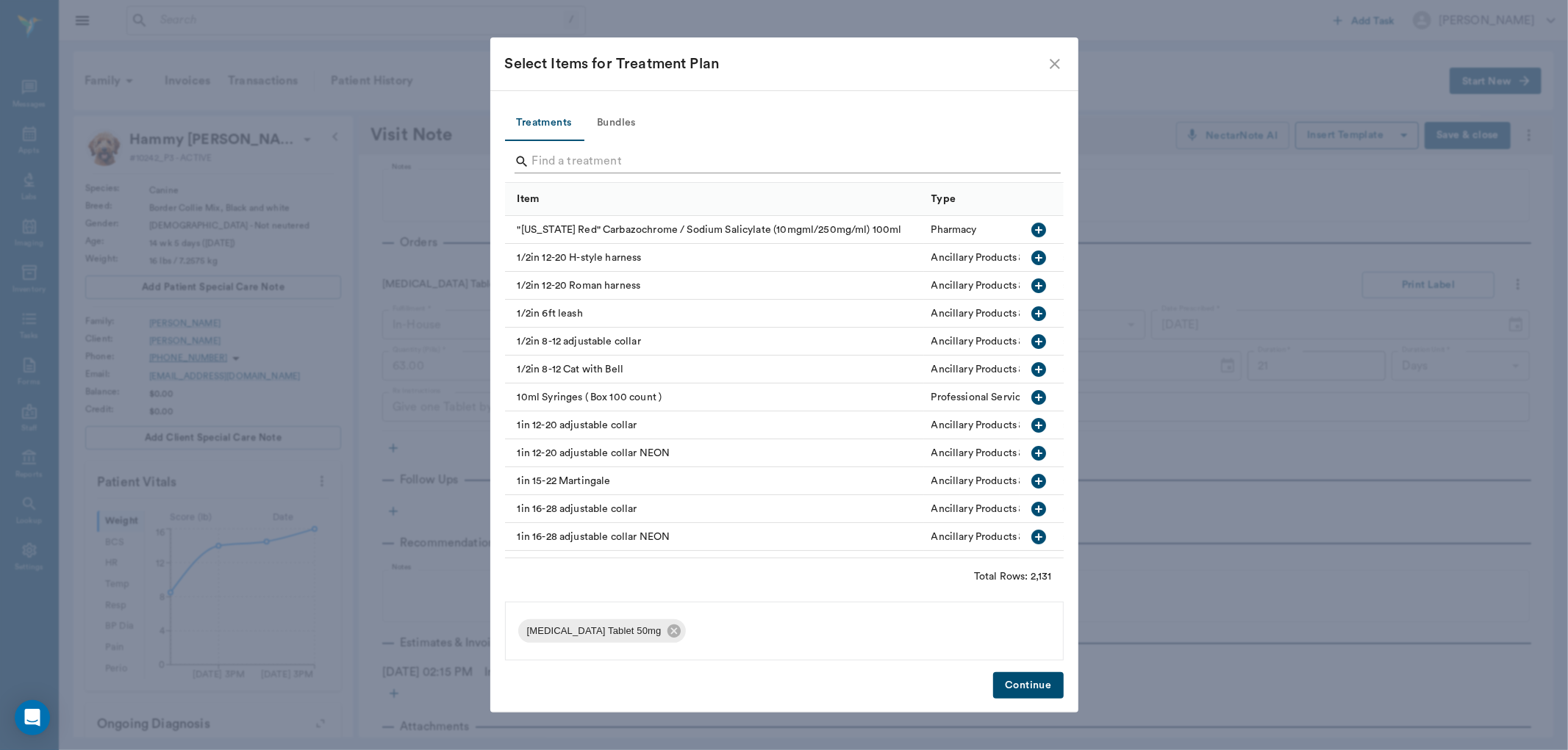
click at [549, 165] on input "Search" at bounding box center [785, 162] width 507 height 24
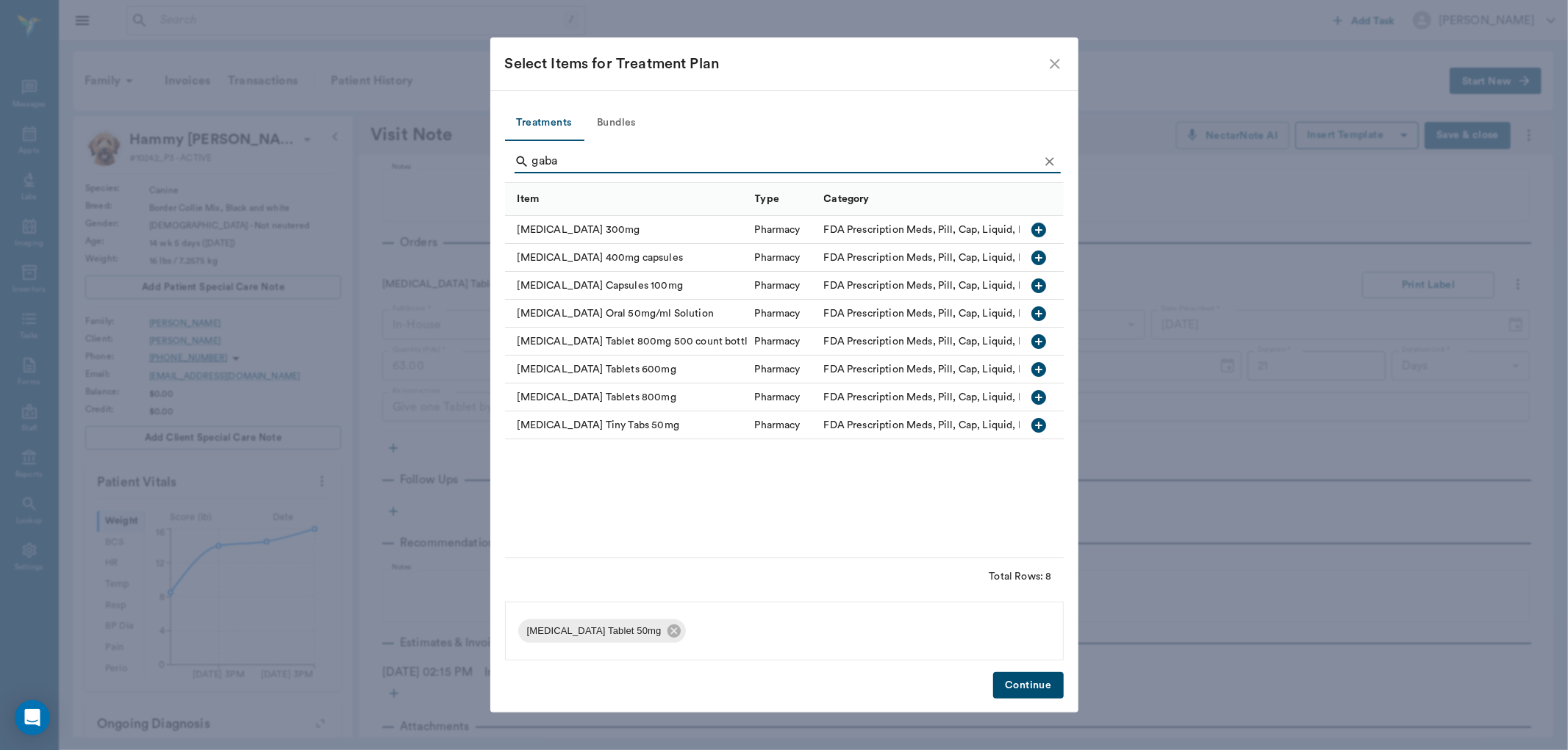
type input "gaba"
click at [1035, 423] on icon "button" at bounding box center [1039, 426] width 15 height 15
click at [1039, 684] on button "Continue" at bounding box center [1028, 685] width 70 height 27
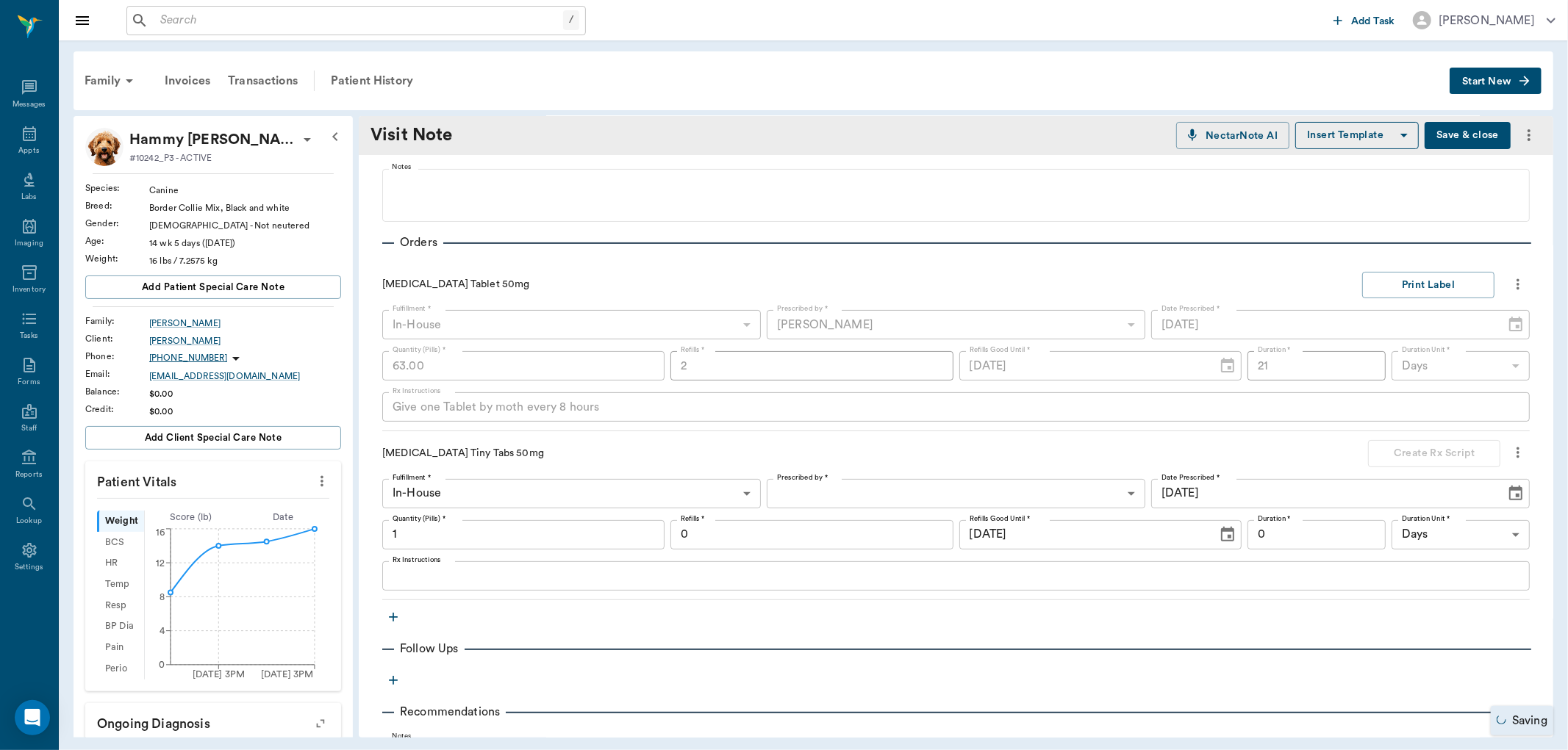
click at [791, 491] on body "/ ​ Add Task [PERSON_NAME] Nectar Messages Appts Labs Imaging Inventory Tasks F…" at bounding box center [784, 375] width 1568 height 750
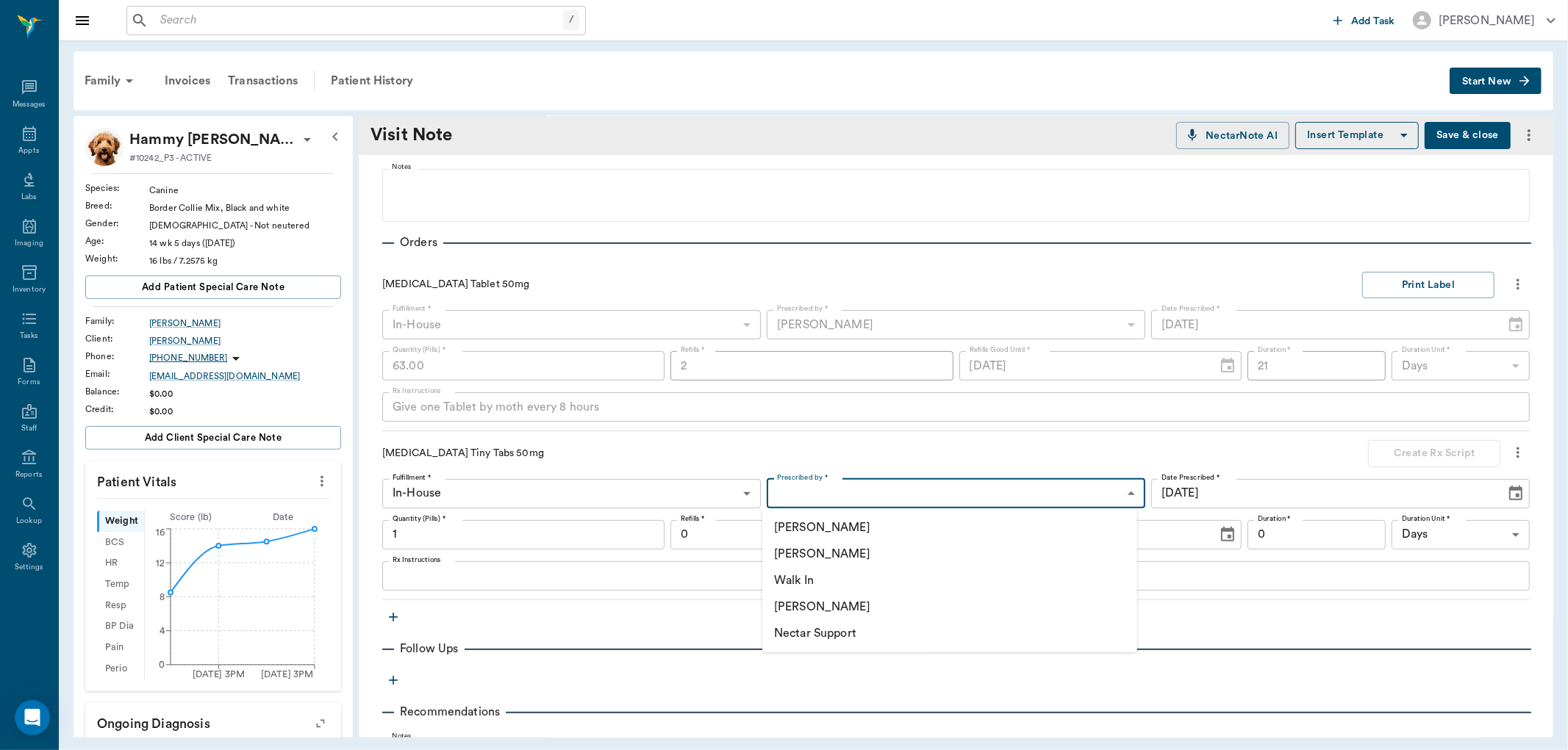
click at [805, 553] on li "[PERSON_NAME]" at bounding box center [949, 554] width 375 height 27
type input "63ec2f075fda476ae8351a4d"
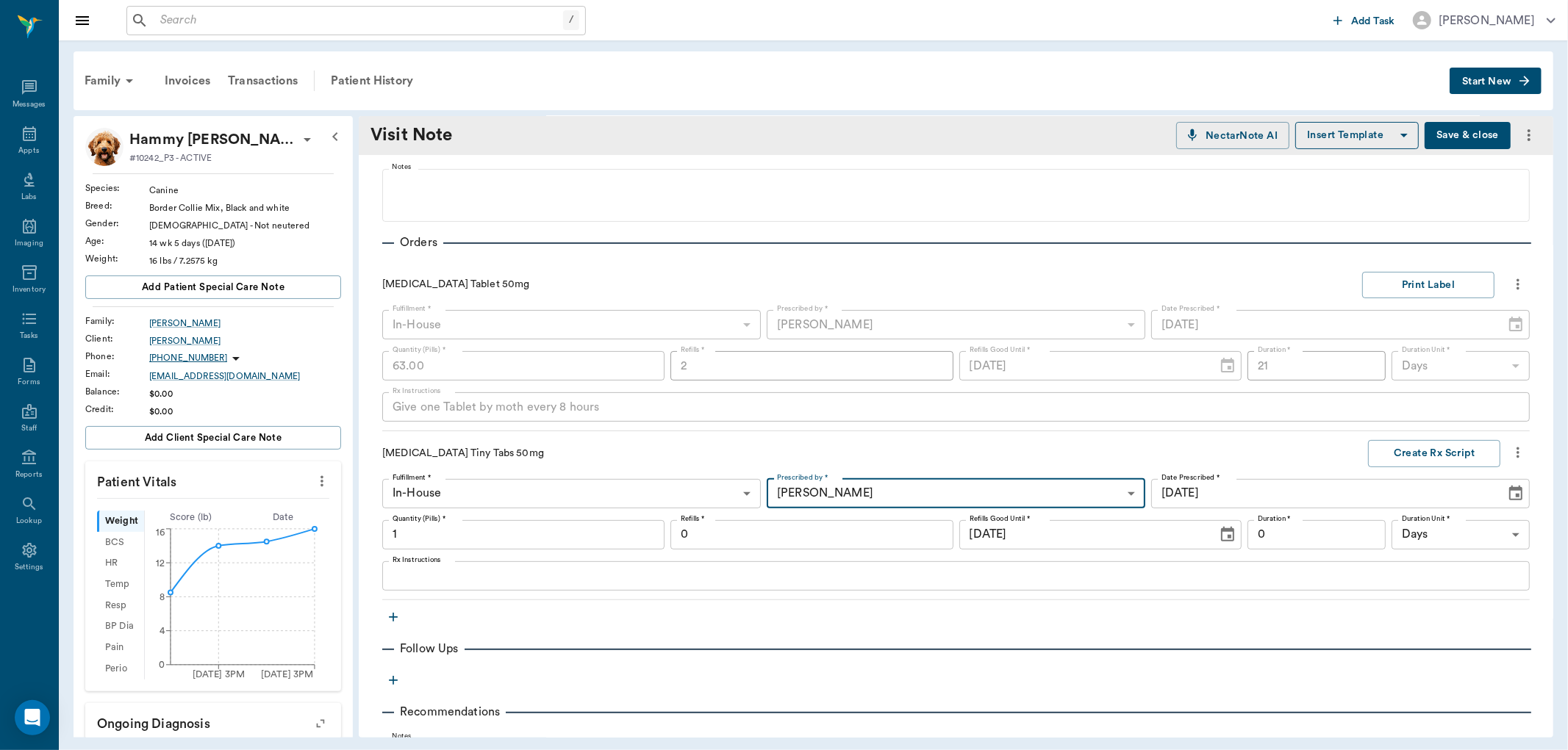
click at [413, 537] on input "1" at bounding box center [523, 535] width 282 height 30
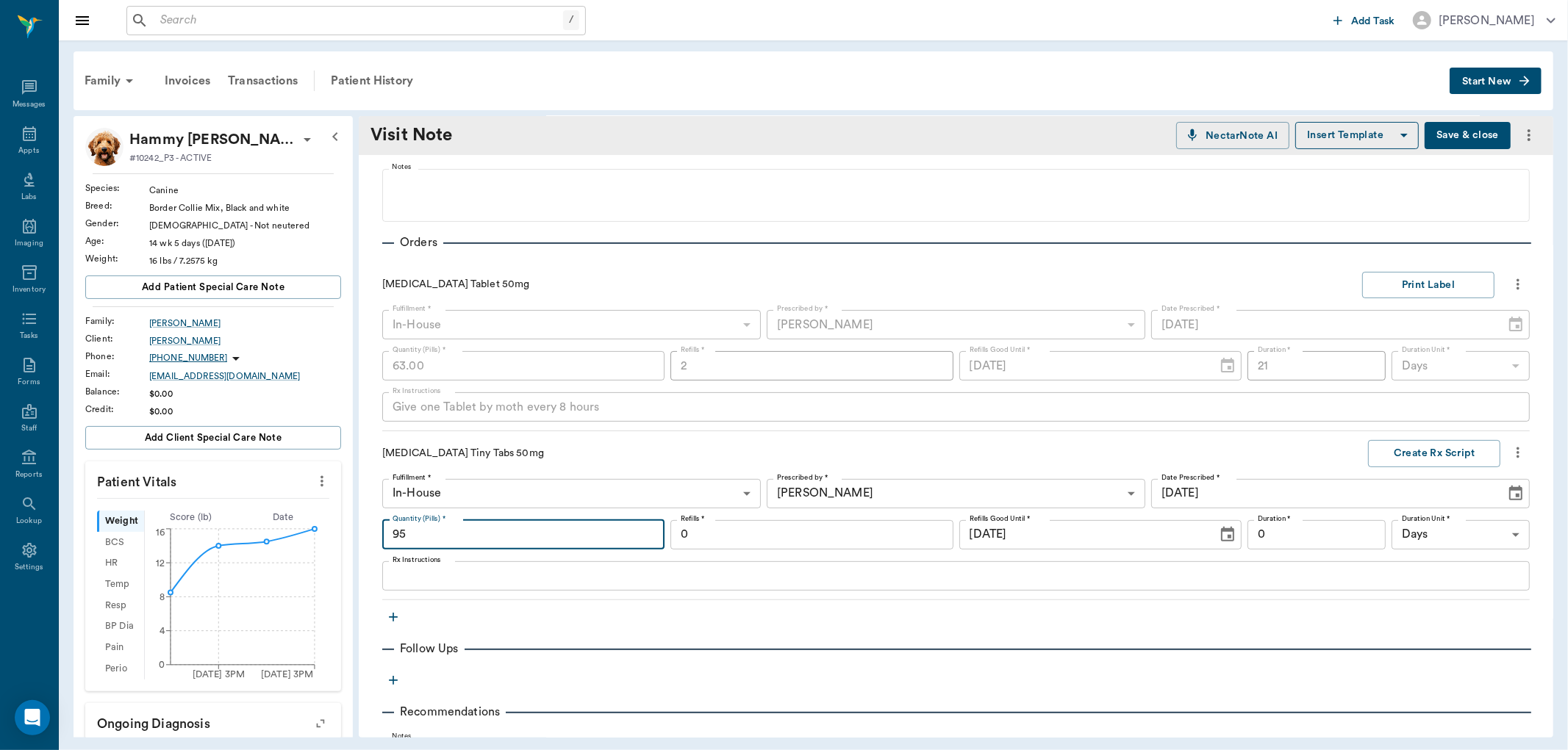
type input "95"
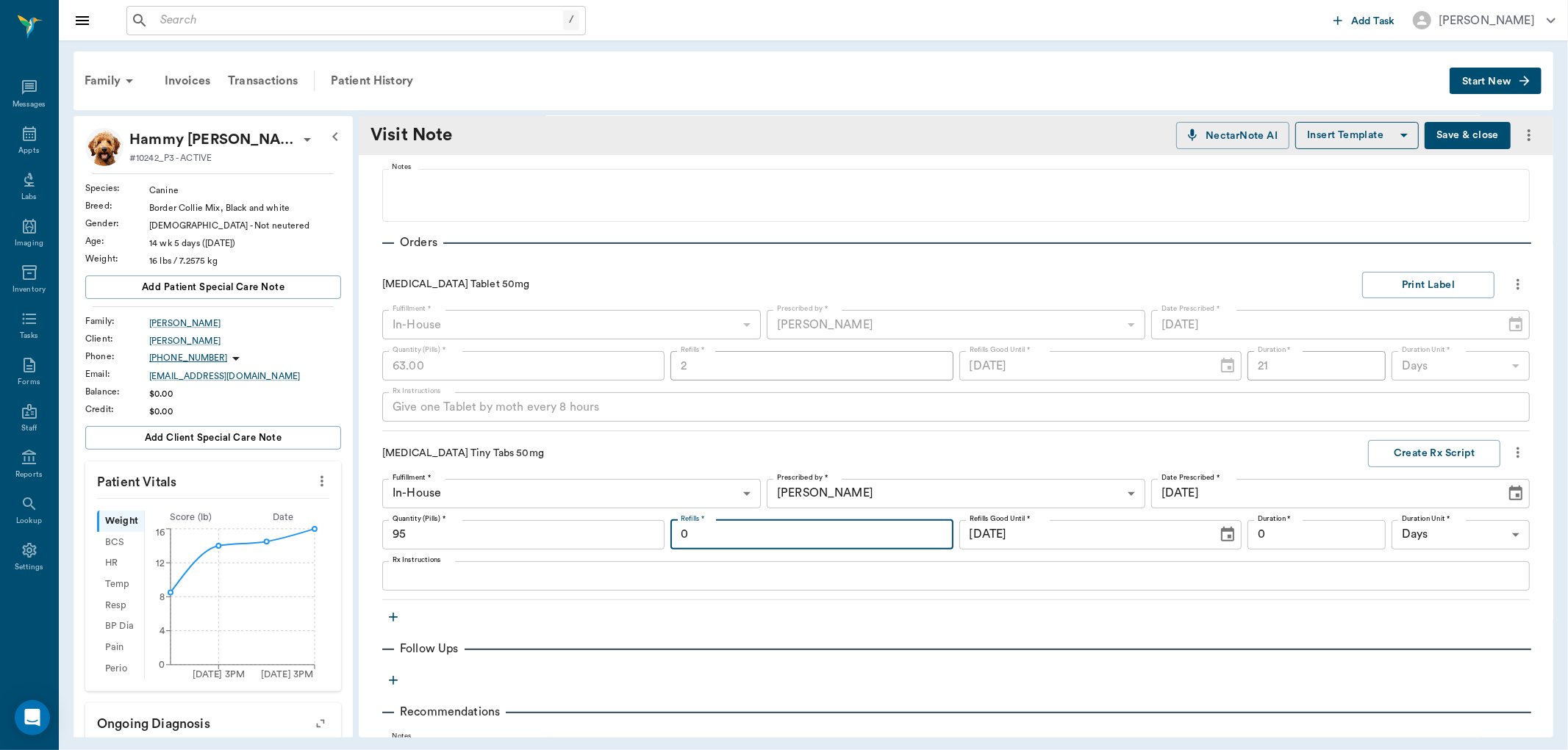
click at [695, 540] on input "0" at bounding box center [811, 535] width 282 height 30
type input "2"
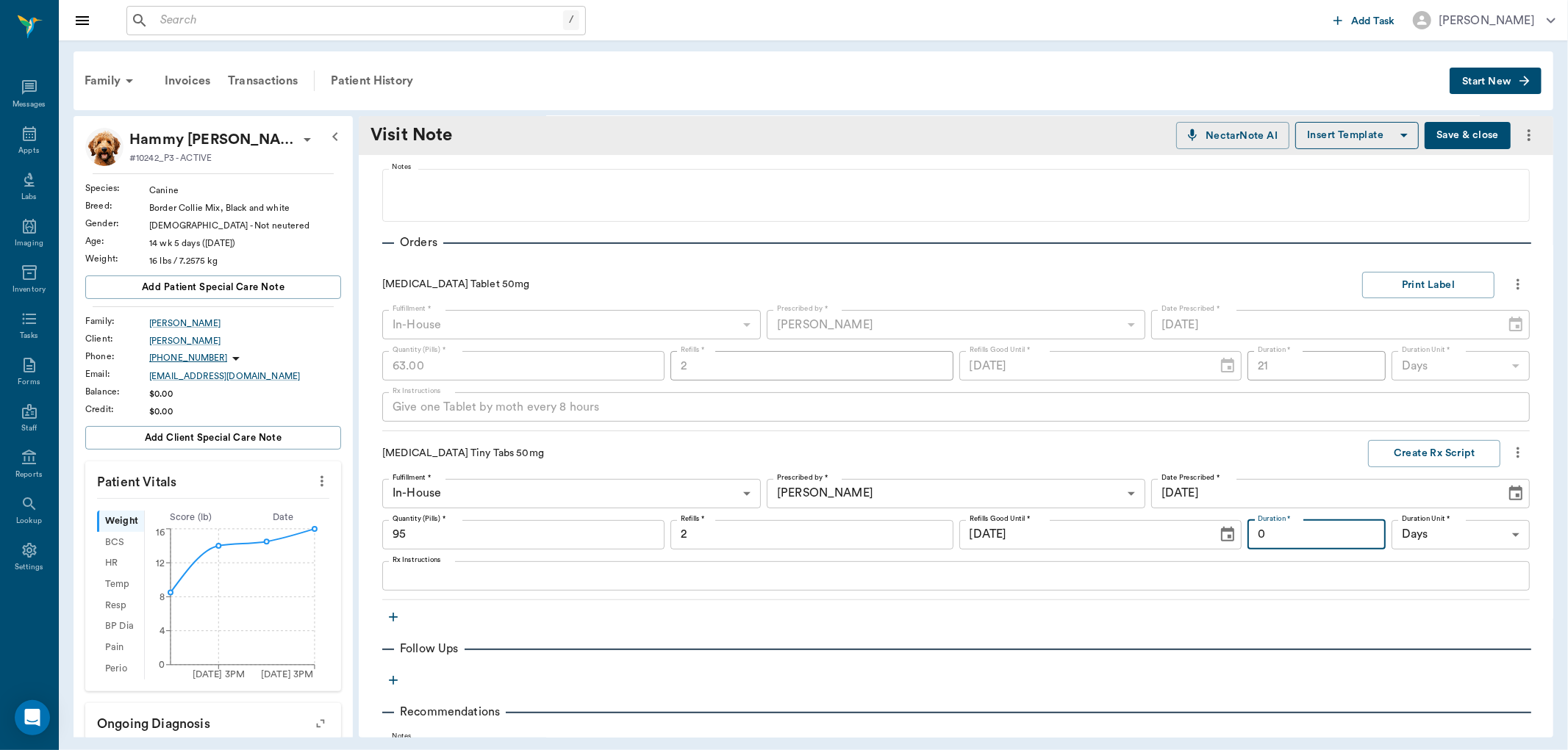
click at [1265, 533] on input "0" at bounding box center [1316, 535] width 138 height 30
type input "30"
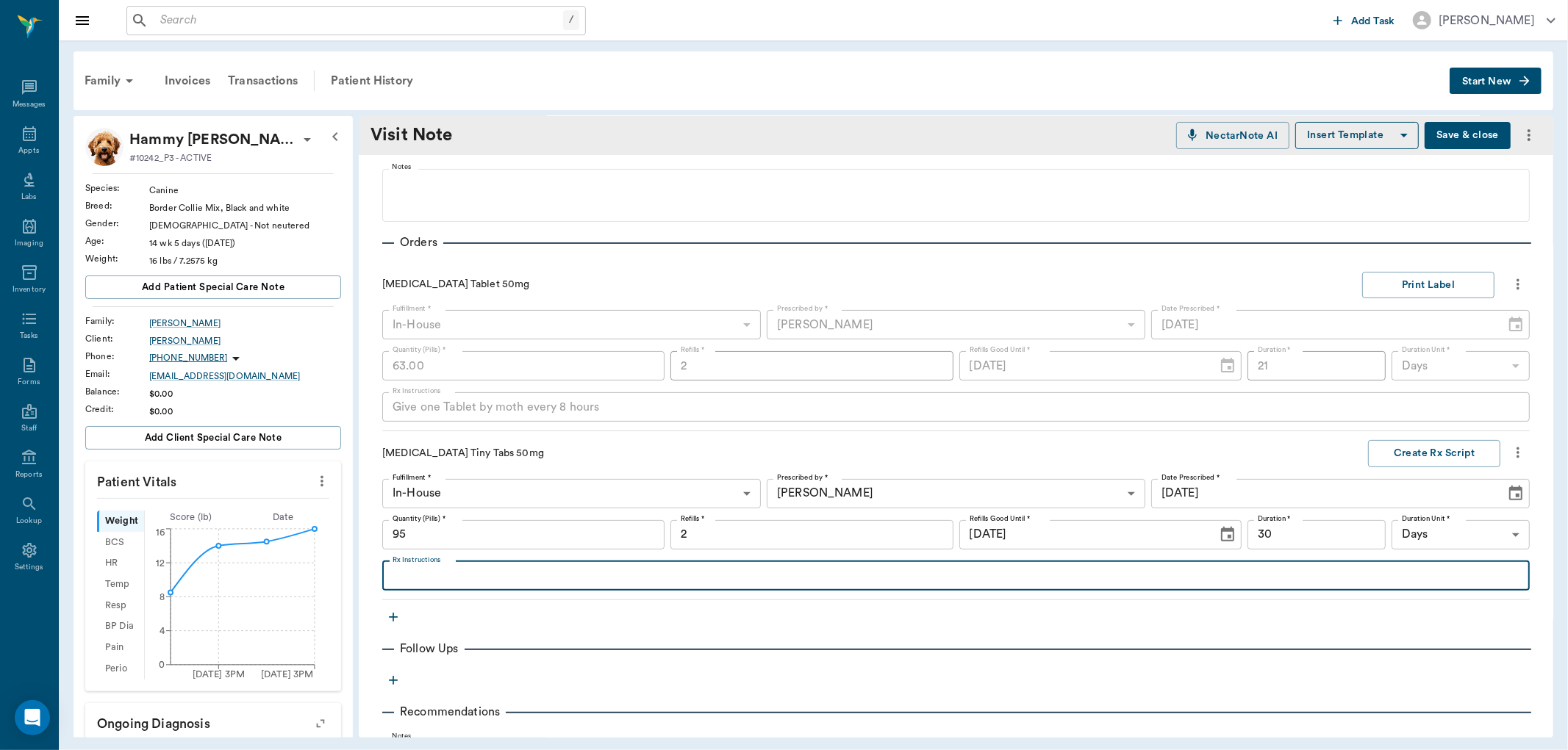
click at [424, 576] on textarea "Rx Instructions" at bounding box center [956, 576] width 1127 height 17
type textarea "Give"
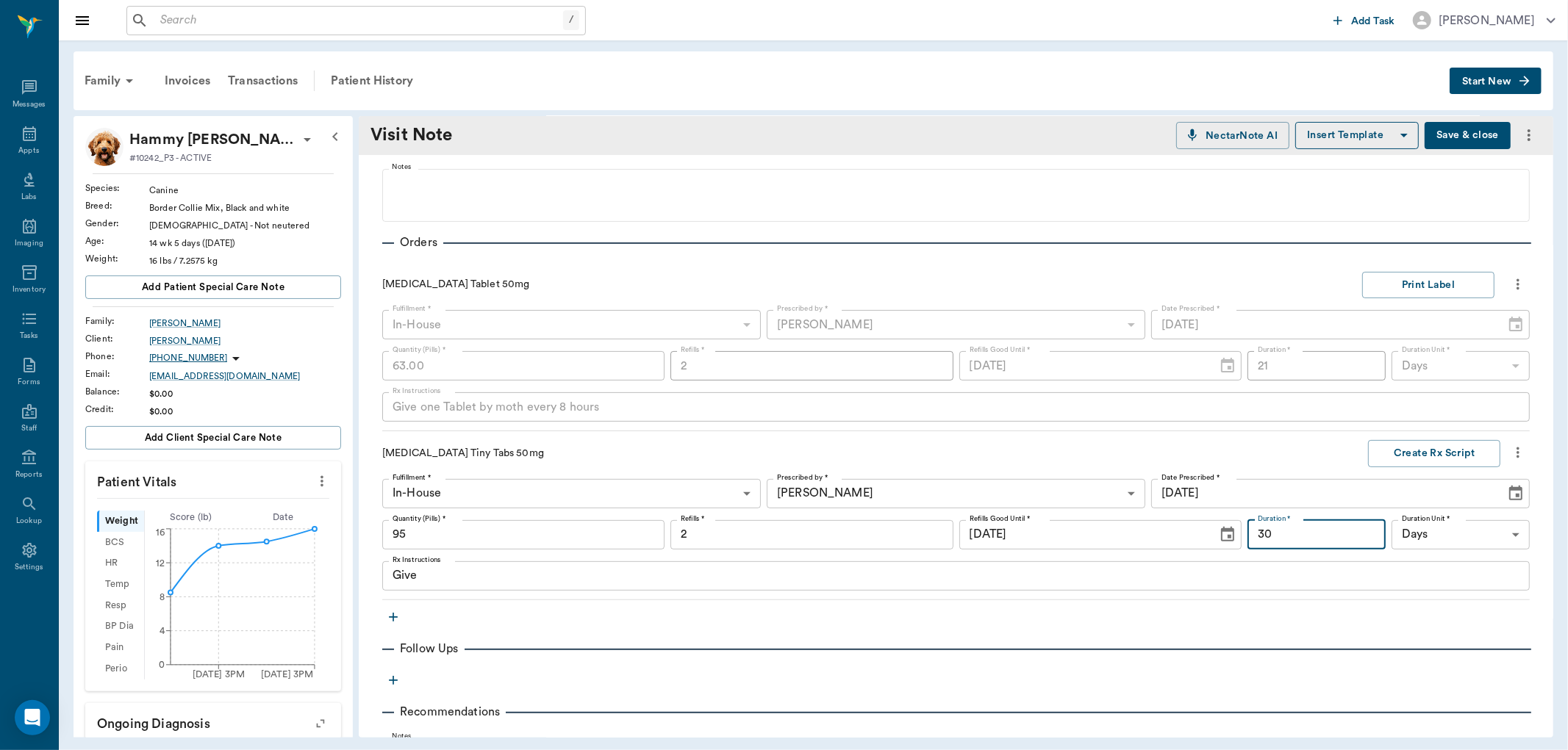
click at [1269, 530] on input "30" at bounding box center [1316, 535] width 138 height 30
type input "21"
click at [424, 578] on textarea "Give" at bounding box center [956, 576] width 1127 height 17
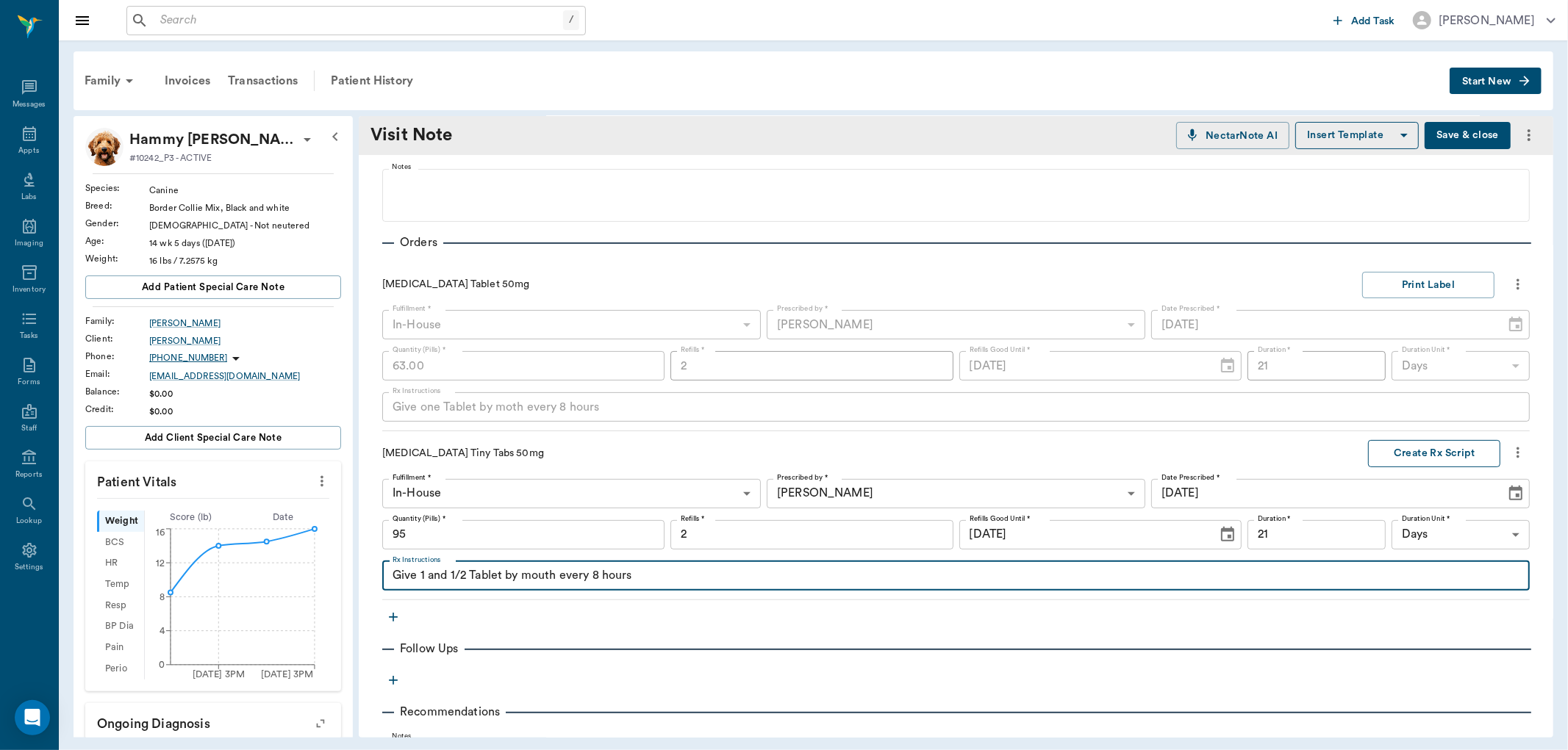
type textarea "Give 1 and 1/2 Tablet by mouth every 8 hours"
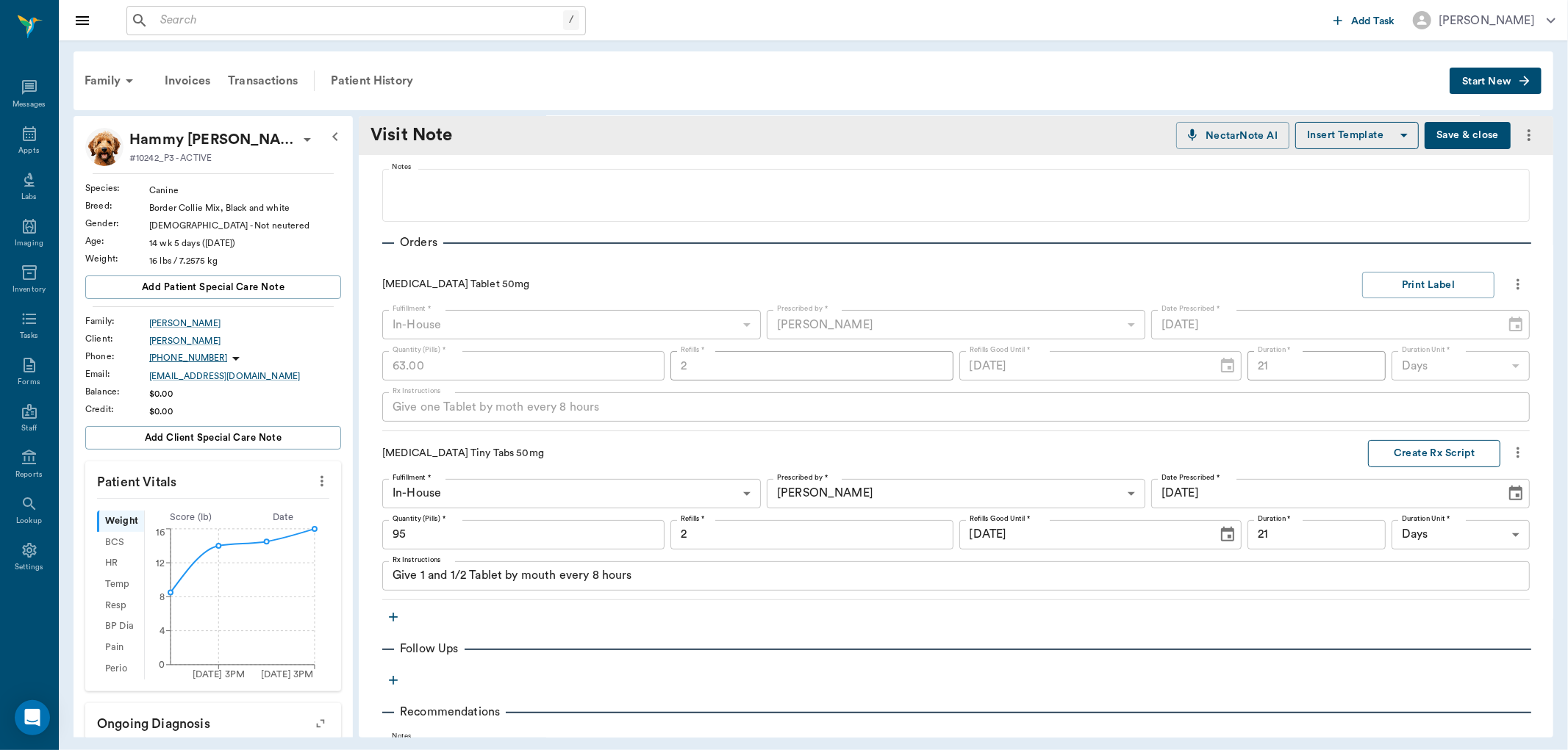
click at [1385, 450] on button "Create Rx Script" at bounding box center [1434, 453] width 132 height 27
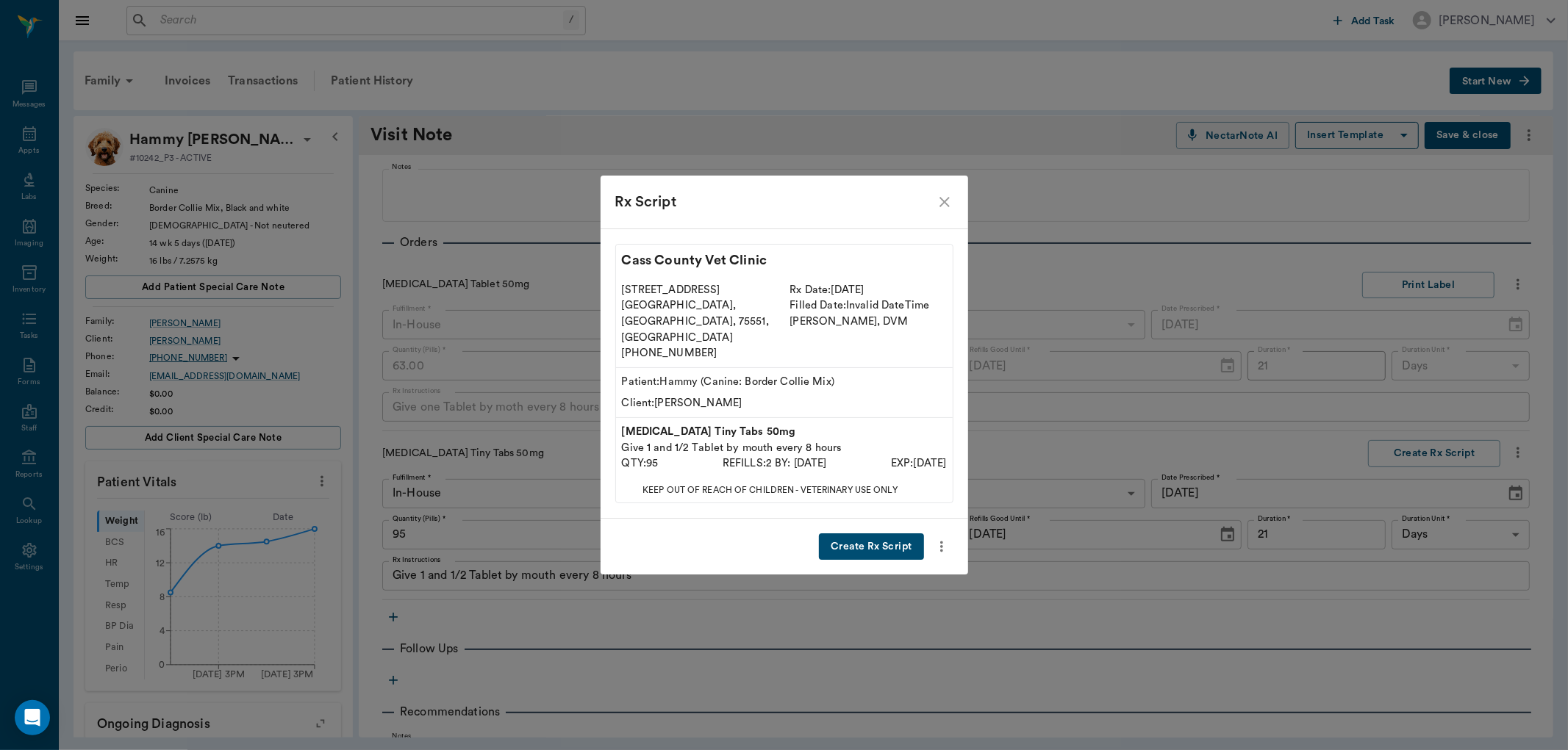
click at [883, 533] on button "Create Rx Script" at bounding box center [871, 547] width 105 height 27
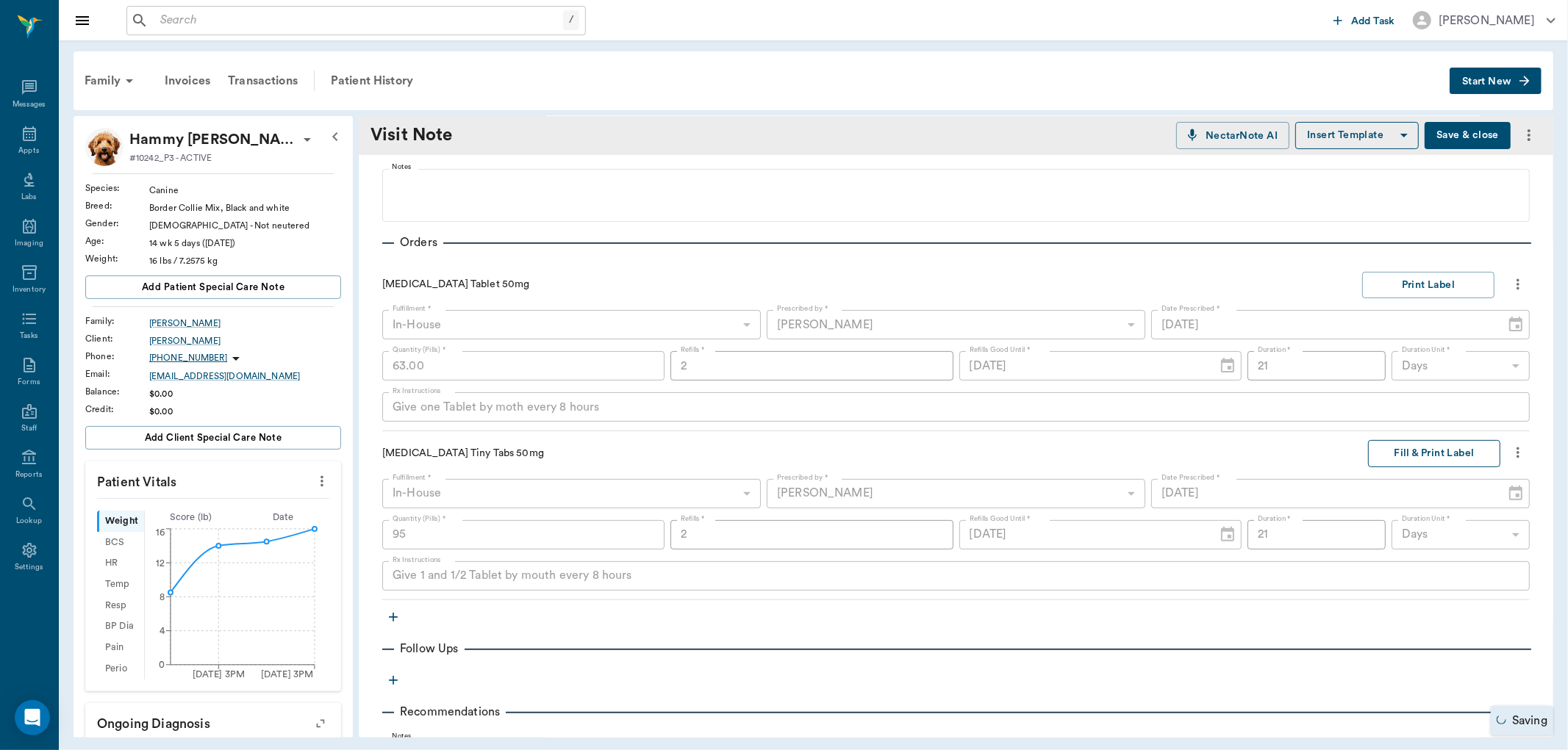
click at [1404, 450] on button "Fill & Print Label" at bounding box center [1434, 453] width 132 height 27
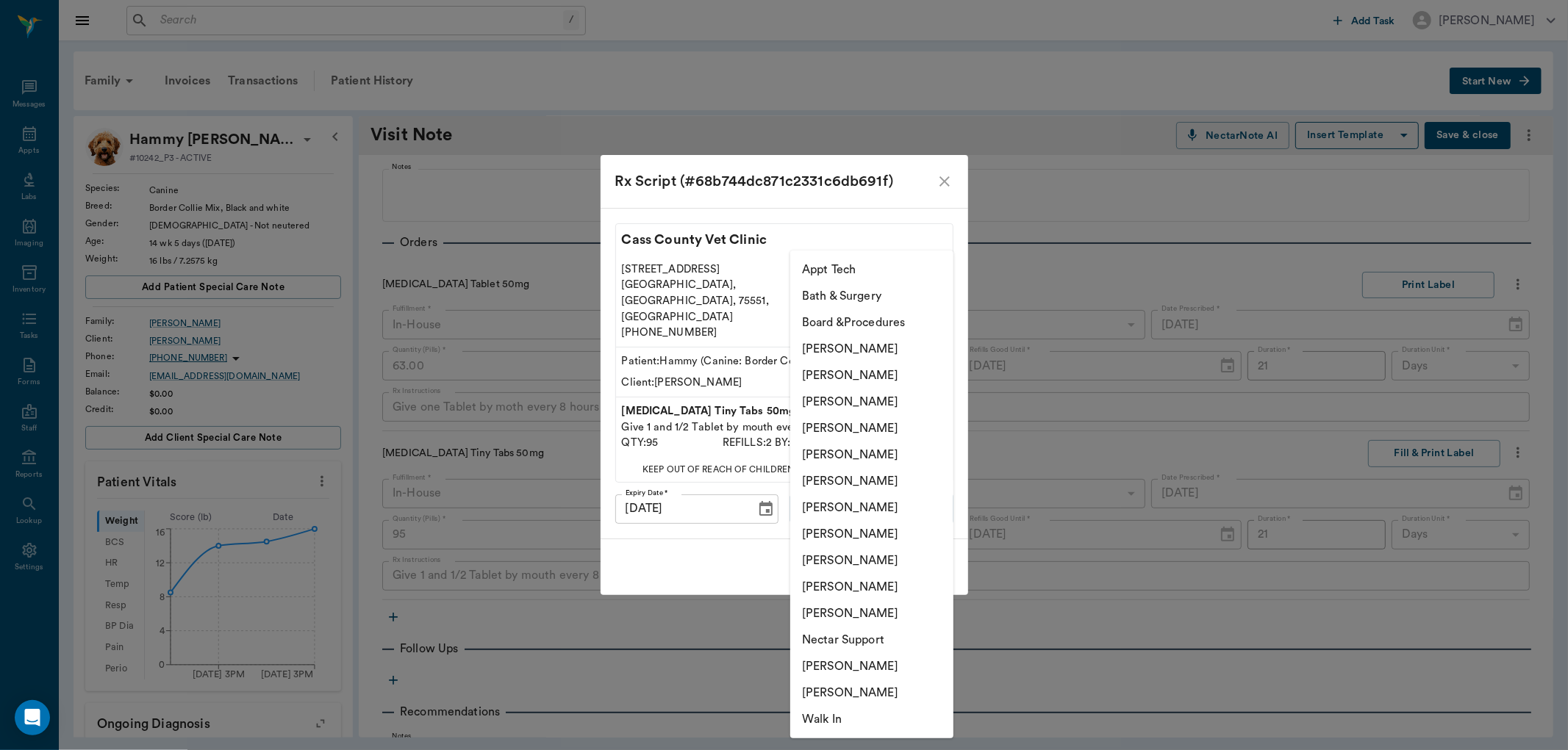
click at [857, 490] on body "/ ​ Add Task [PERSON_NAME] Nectar Messages Appts Labs Imaging Inventory Tasks F…" at bounding box center [784, 375] width 1568 height 750
click at [848, 585] on li "[PERSON_NAME]" at bounding box center [872, 588] width 163 height 27
type input "63ec2ede52e12b0ba117d0d7"
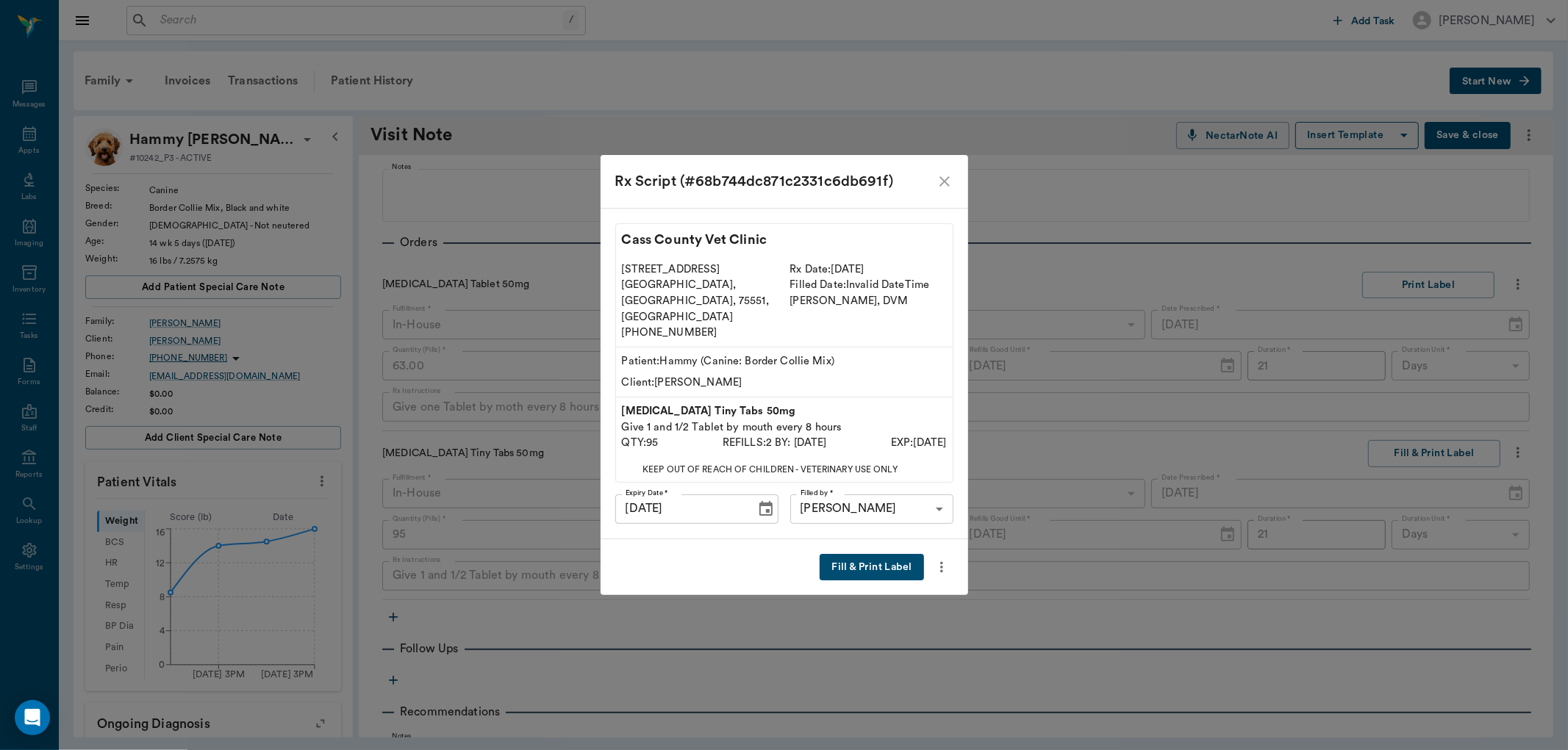
click at [868, 554] on button "Fill & Print Label" at bounding box center [872, 568] width 104 height 27
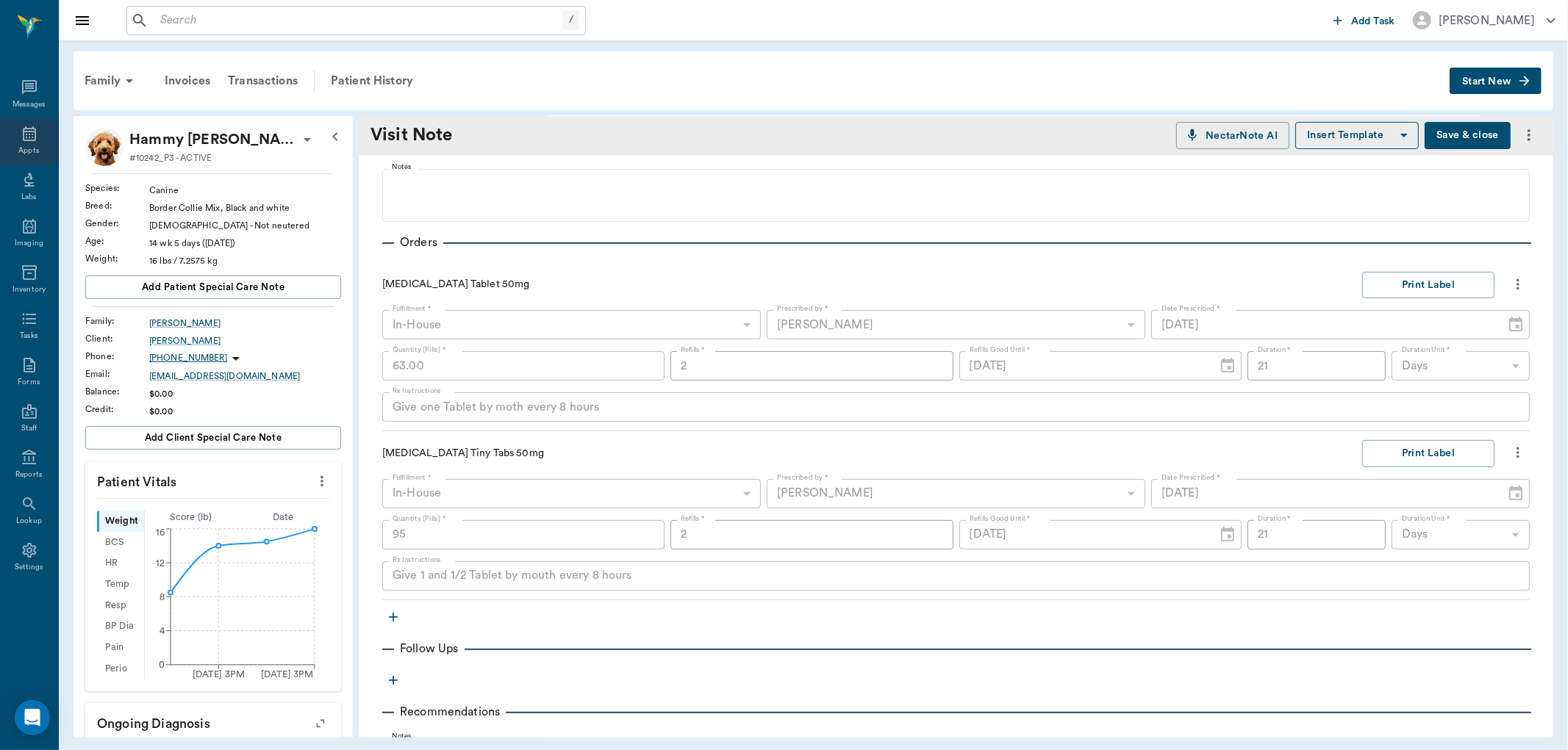
click at [26, 138] on icon at bounding box center [30, 134] width 18 height 18
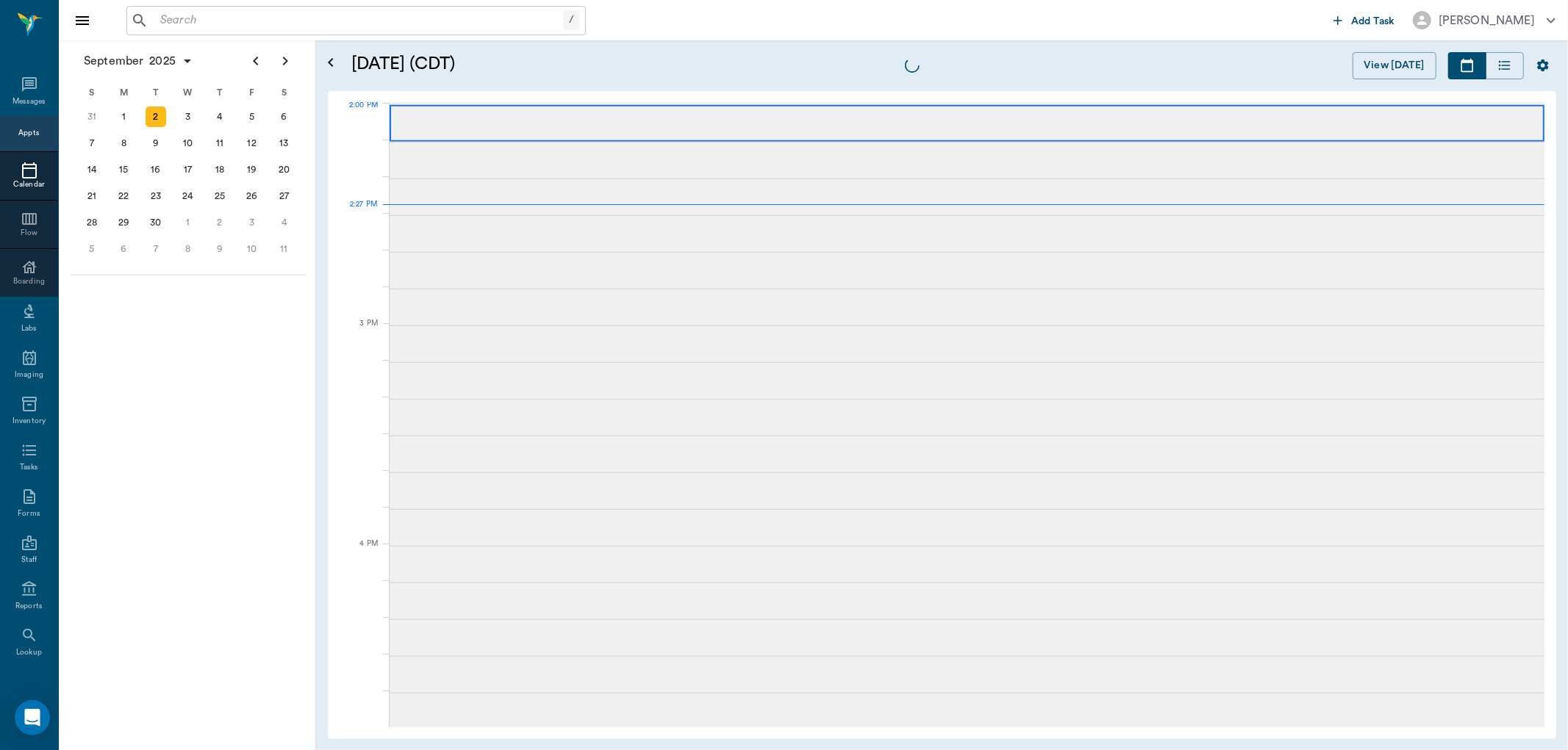
scroll to position [1326, 0]
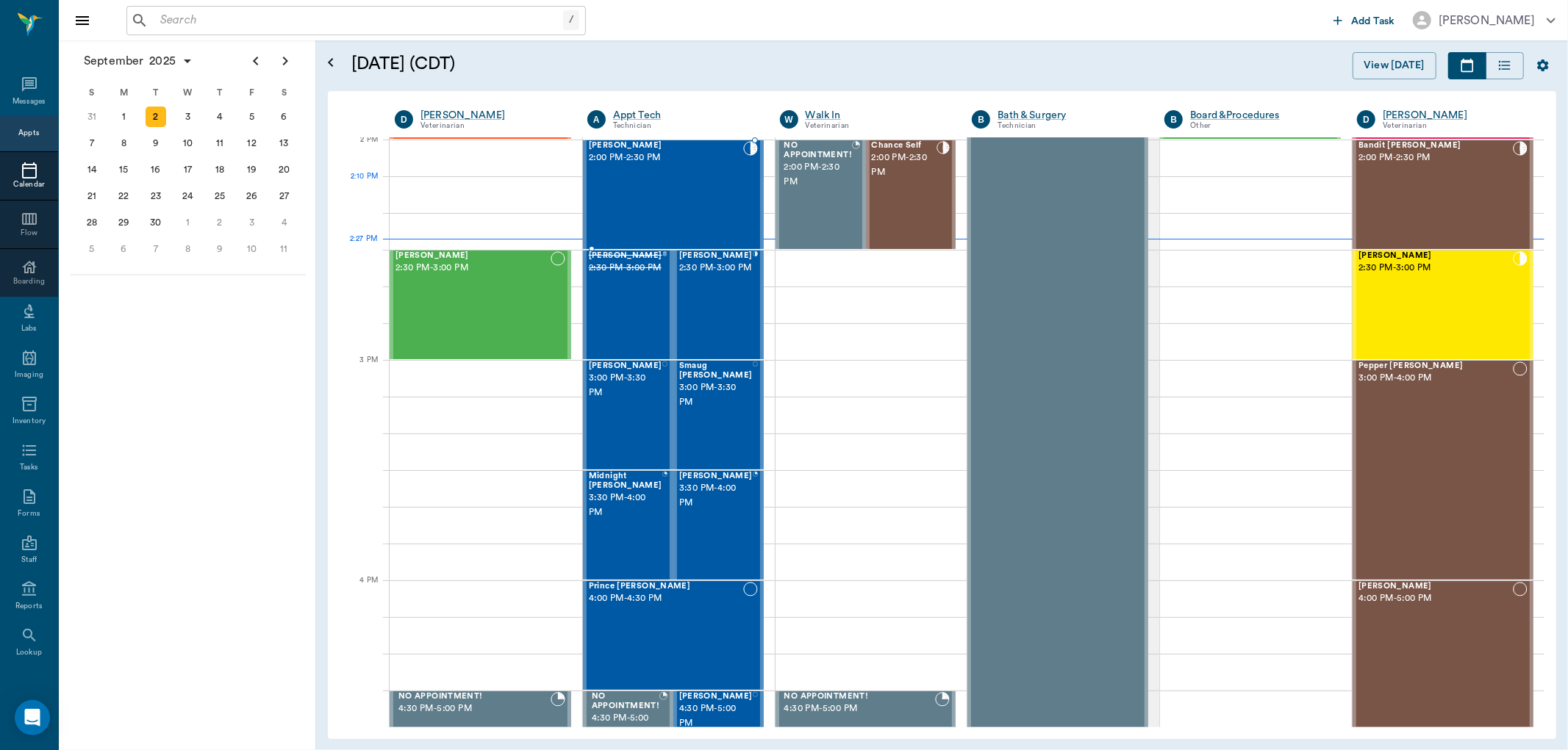
click at [662, 191] on div "[PERSON_NAME] 2:00 PM - 2:30 PM" at bounding box center [666, 194] width 154 height 108
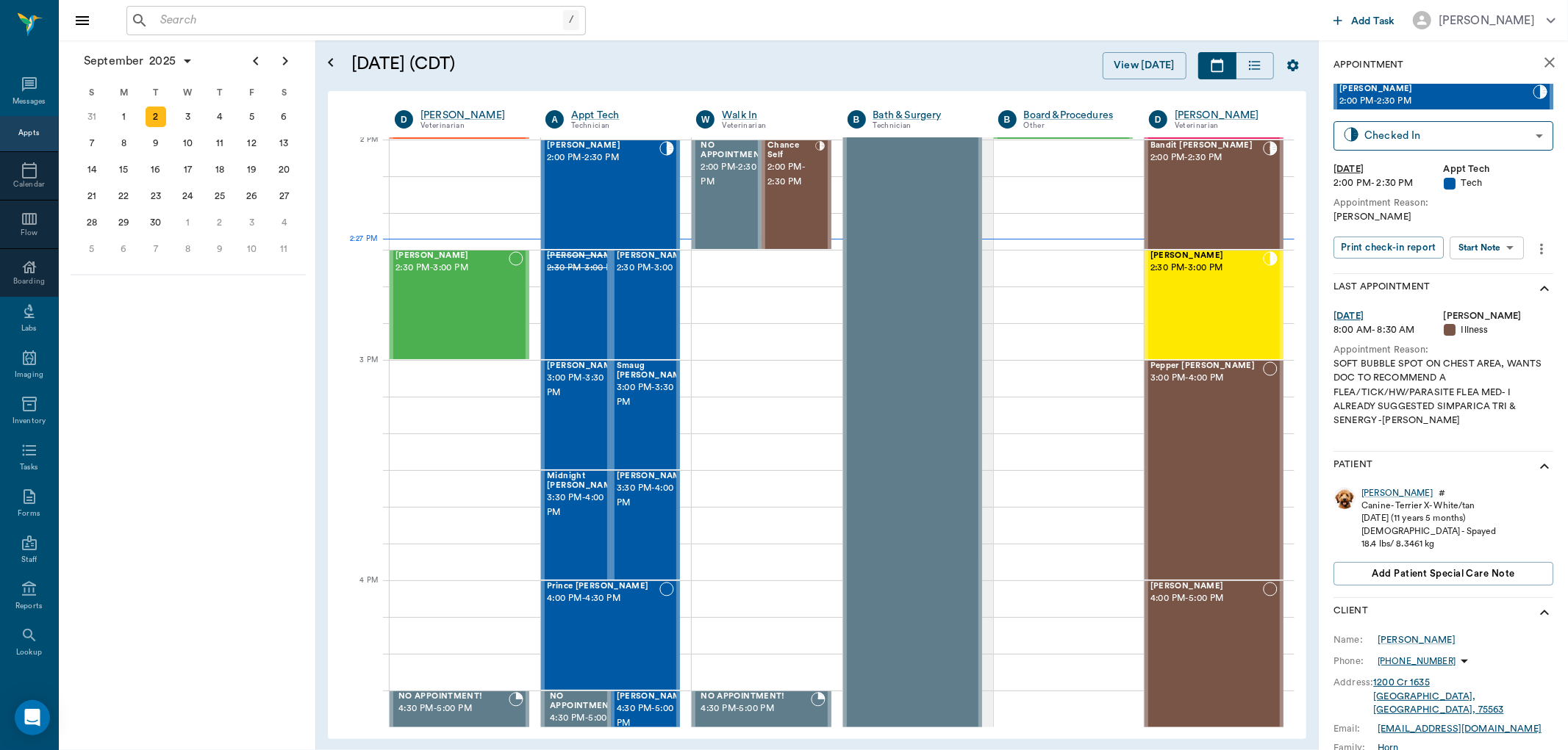
click at [1497, 245] on body "/ ​ Add Task Dr. Bert Ellsworth Nectar Messages Appts Calendar Flow Boarding La…" at bounding box center [784, 375] width 1568 height 750
click at [1495, 273] on button "Start SOAP" at bounding box center [1471, 277] width 50 height 17
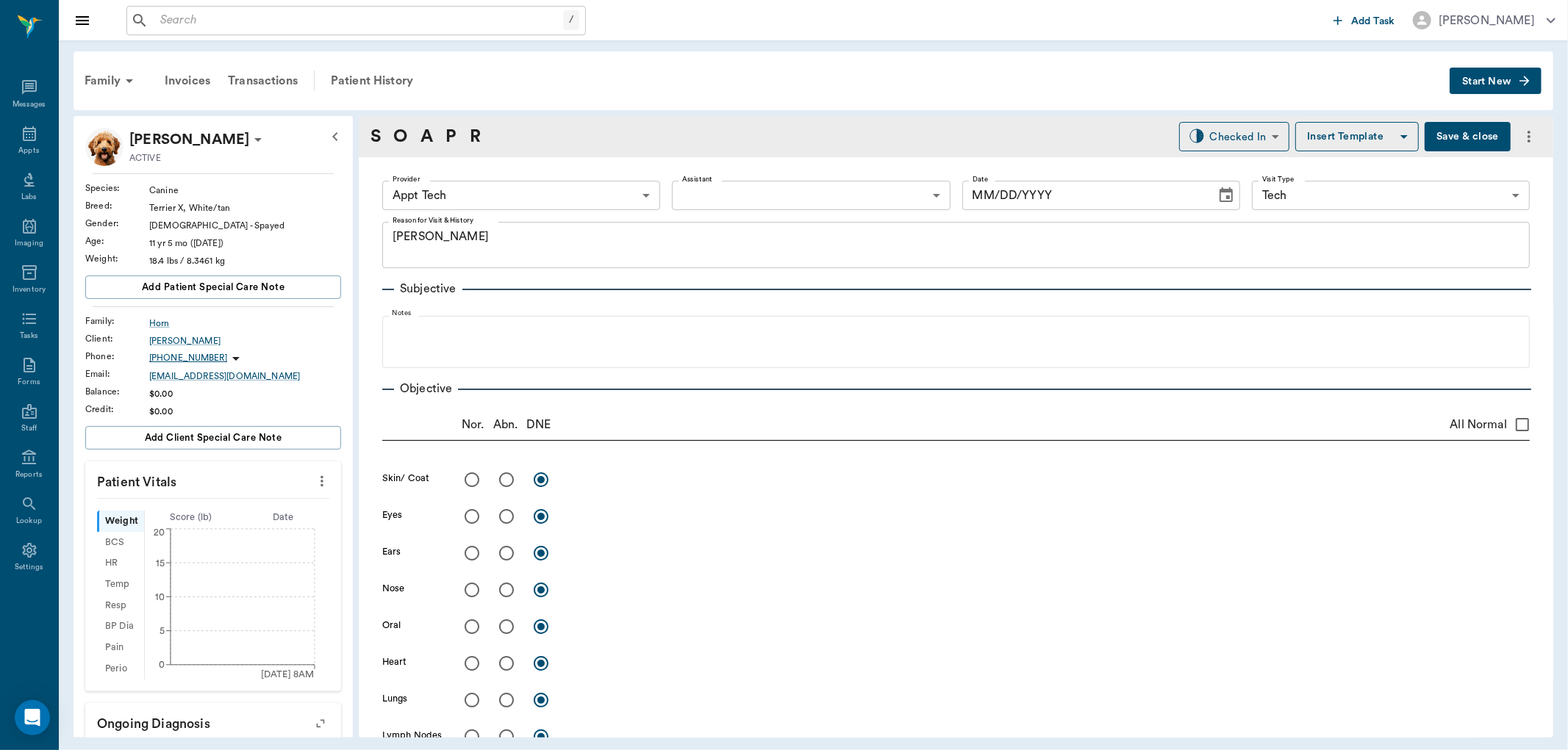
type input "63ec2f075fda476ae8351a4c"
type input "65d2be4f46e3a538d89b8c1a"
type textarea "HWI Christy"
type input "[DATE]"
click at [484, 195] on body "/ ​ Add Task Dr. Bert Ellsworth Nectar Messages Appts Labs Imaging Inventory Ta…" at bounding box center [784, 375] width 1568 height 750
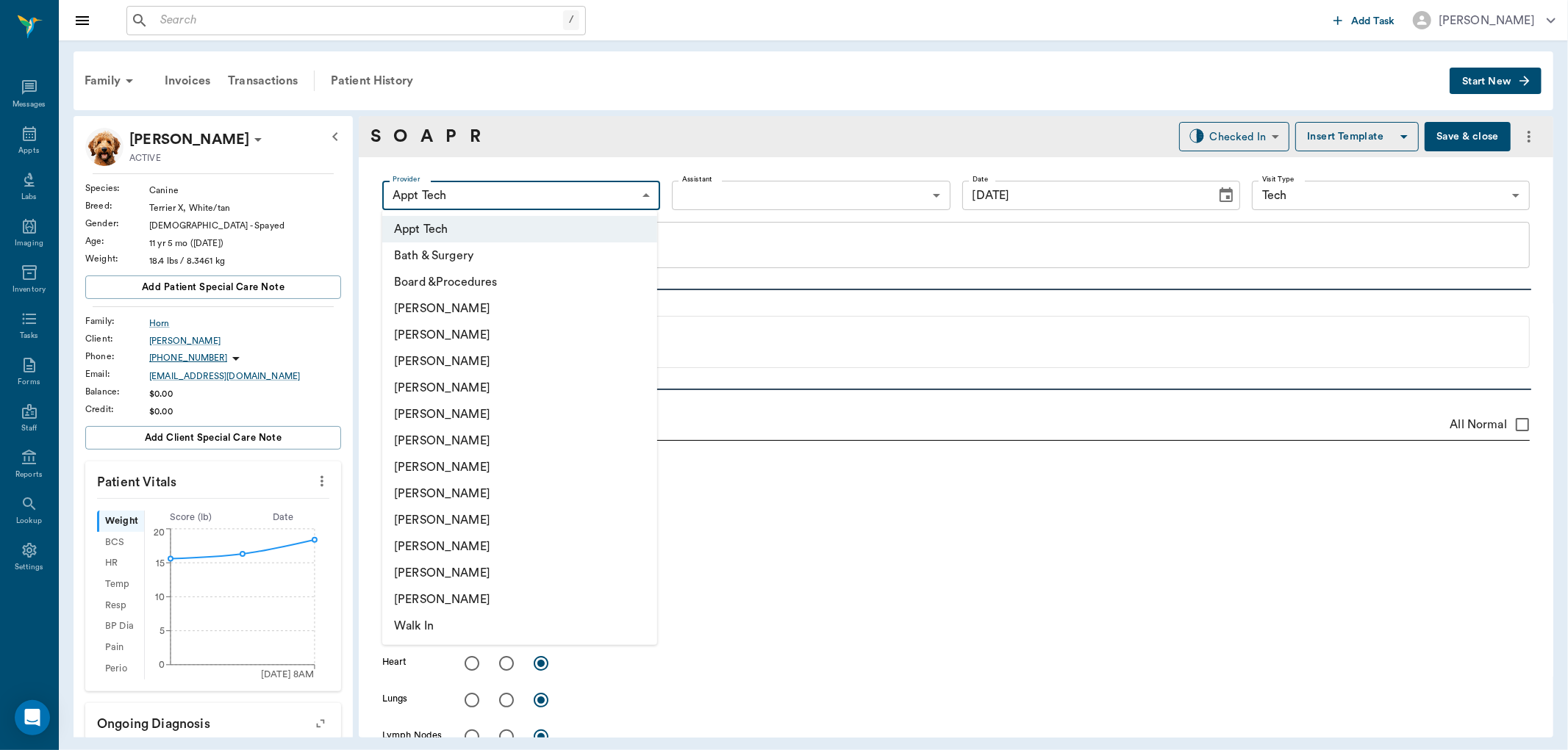
click at [479, 362] on li "[PERSON_NAME]" at bounding box center [519, 362] width 275 height 27
type input "642ef10e332a41444de2bad1"
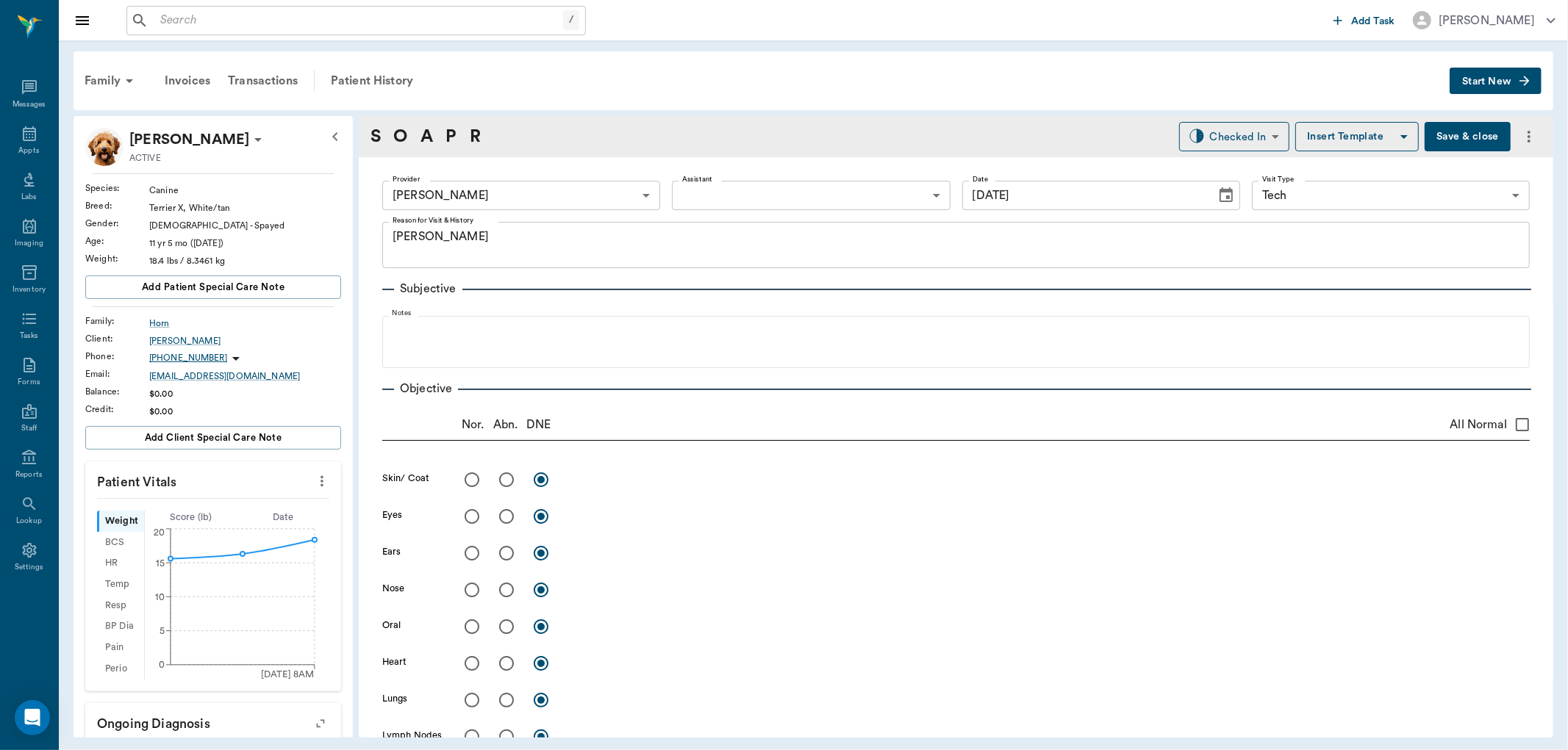
click at [318, 483] on icon "more" at bounding box center [322, 481] width 16 height 18
click at [276, 523] on li "Enlarge" at bounding box center [248, 533] width 147 height 27
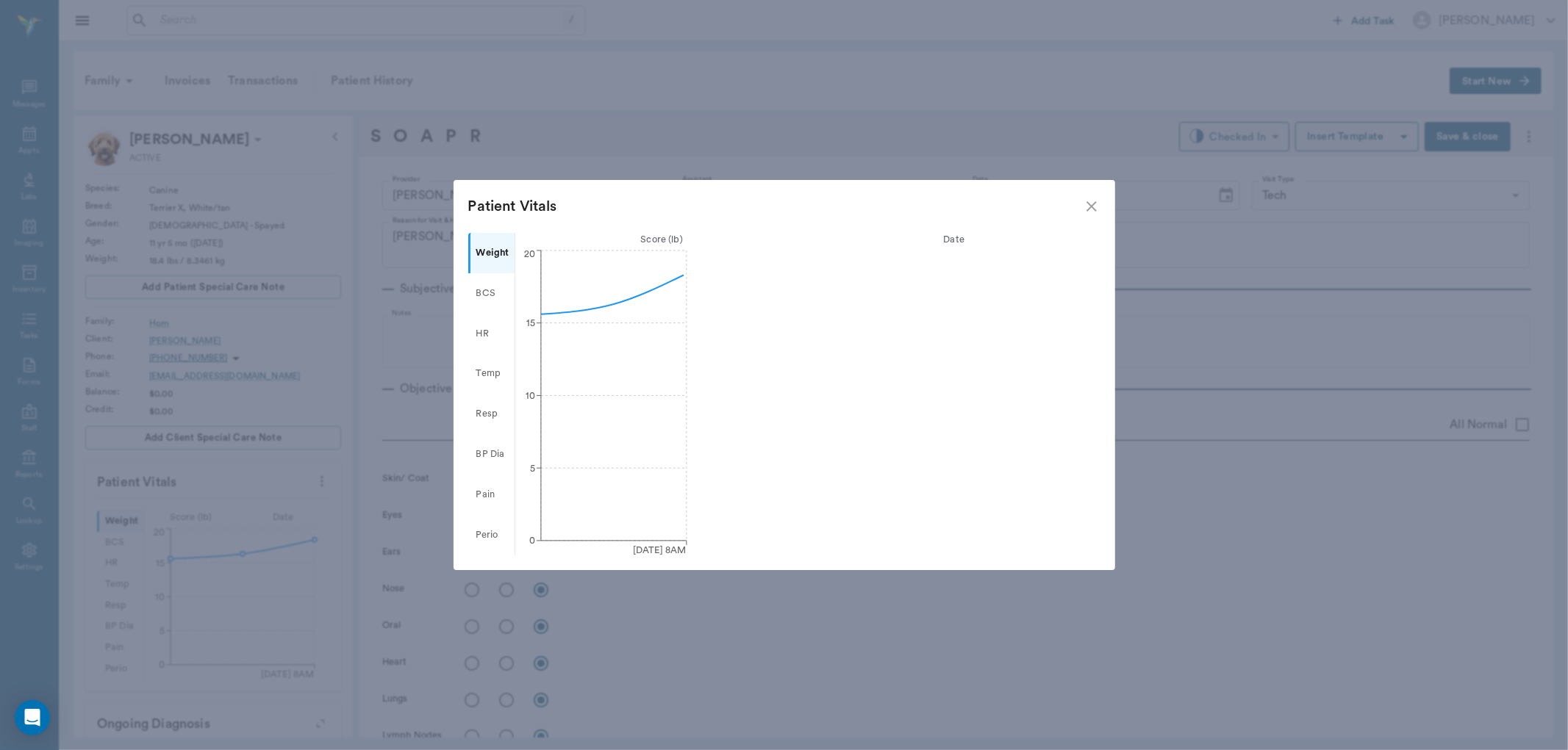
click at [1091, 209] on icon "close" at bounding box center [1092, 206] width 18 height 18
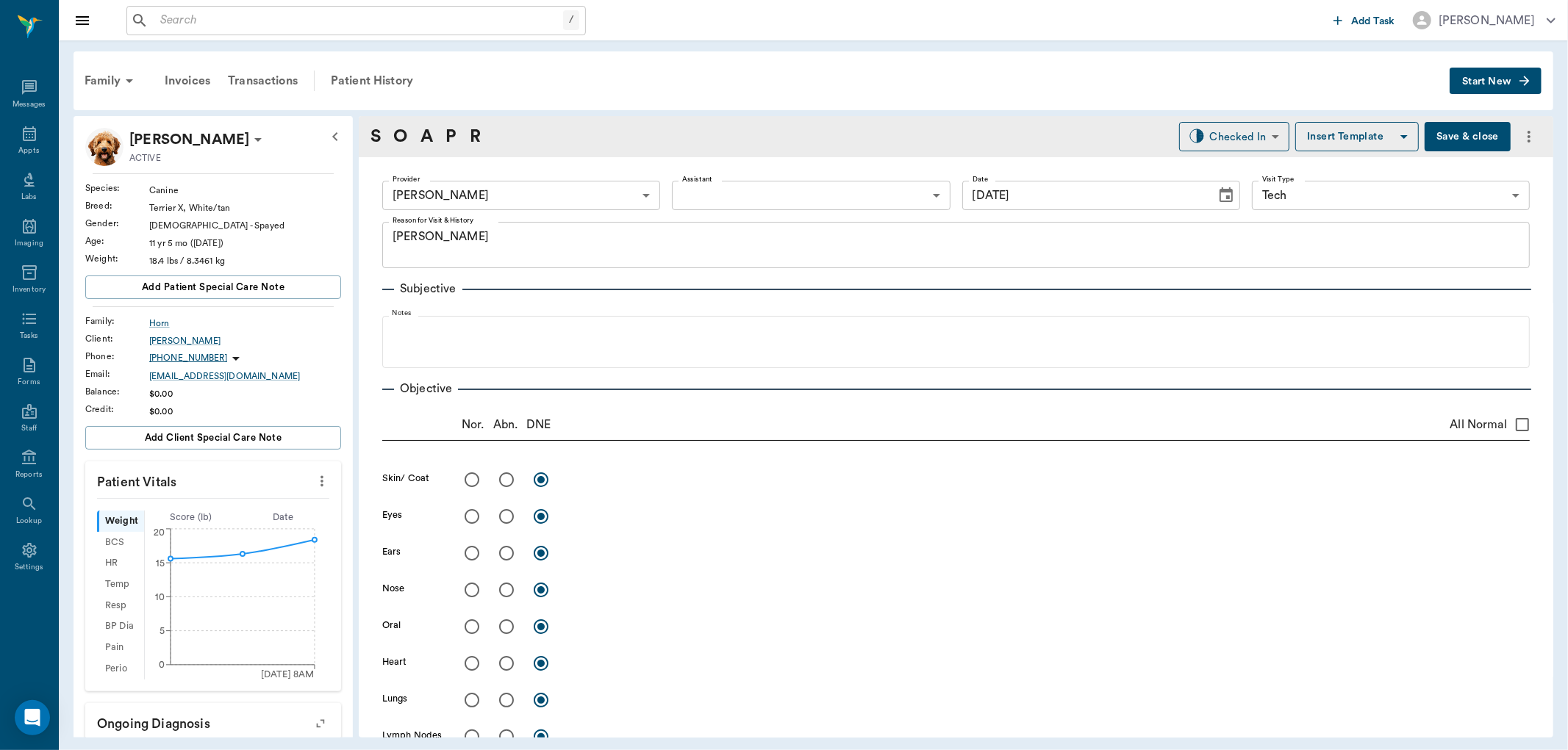
click at [314, 481] on icon "more" at bounding box center [322, 481] width 16 height 18
click at [259, 509] on span "Enter Vitals" at bounding box center [248, 507] width 123 height 16
click at [241, 525] on input "text" at bounding box center [212, 525] width 128 height 30
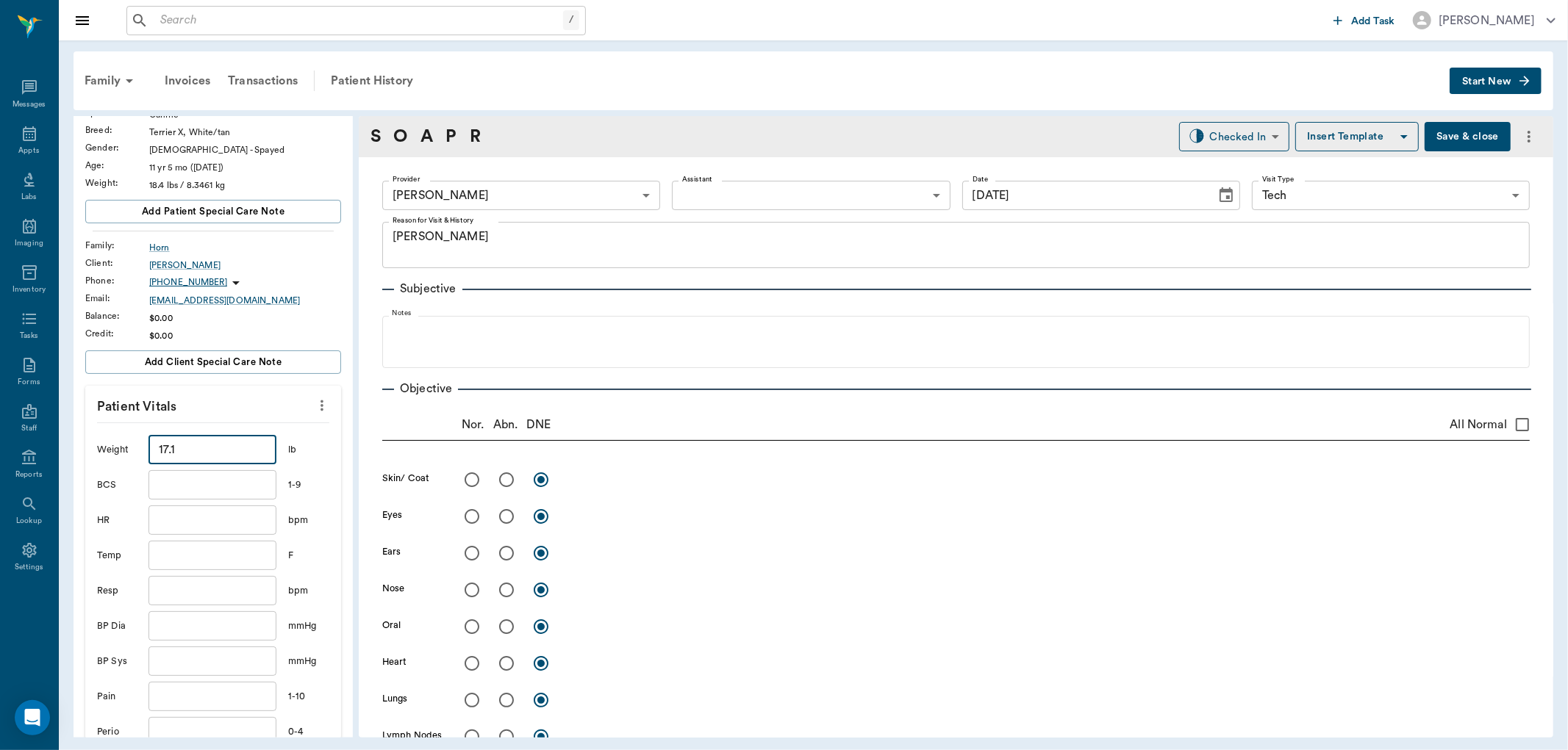
scroll to position [326, 0]
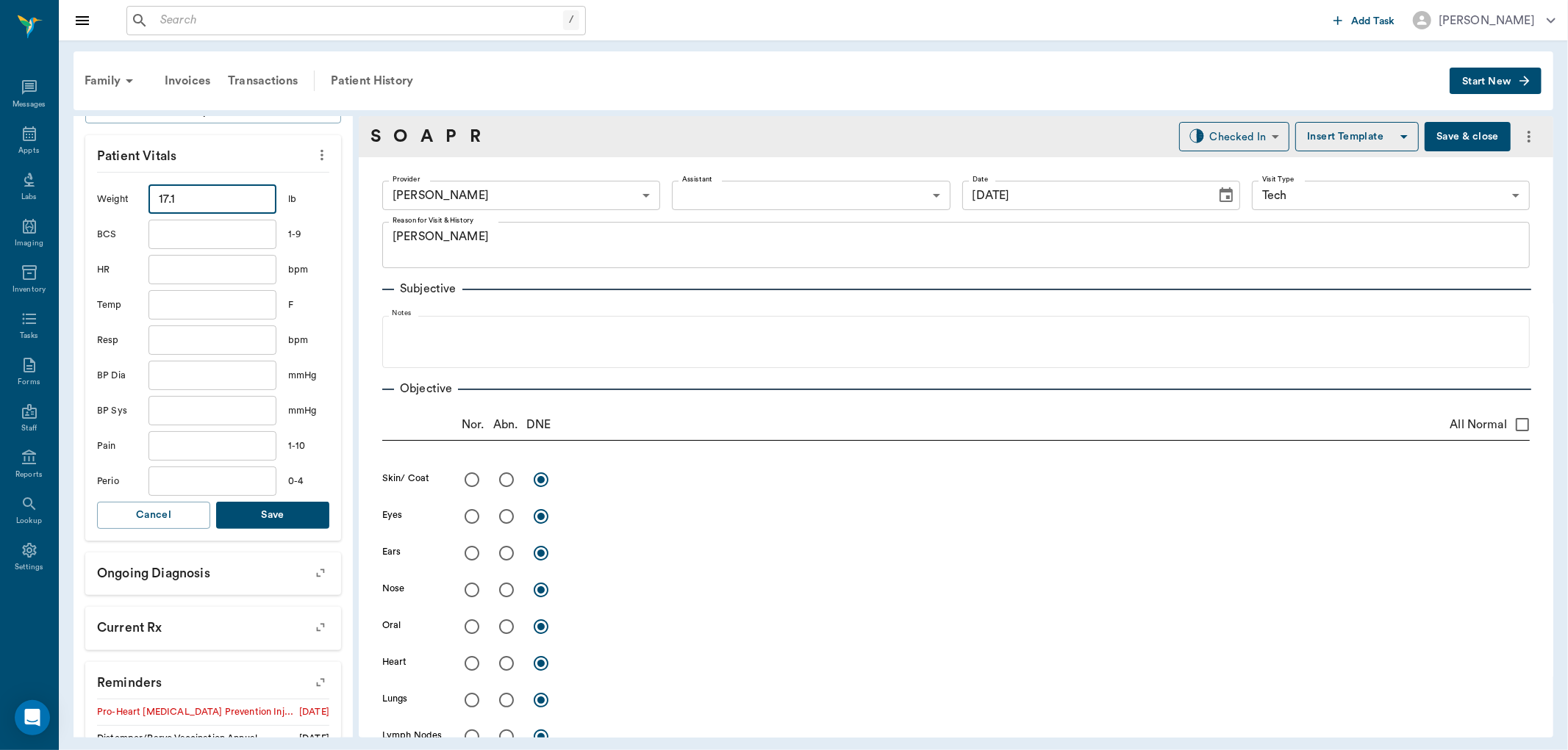
type input "17.1"
click at [287, 508] on button "Save" at bounding box center [272, 516] width 114 height 27
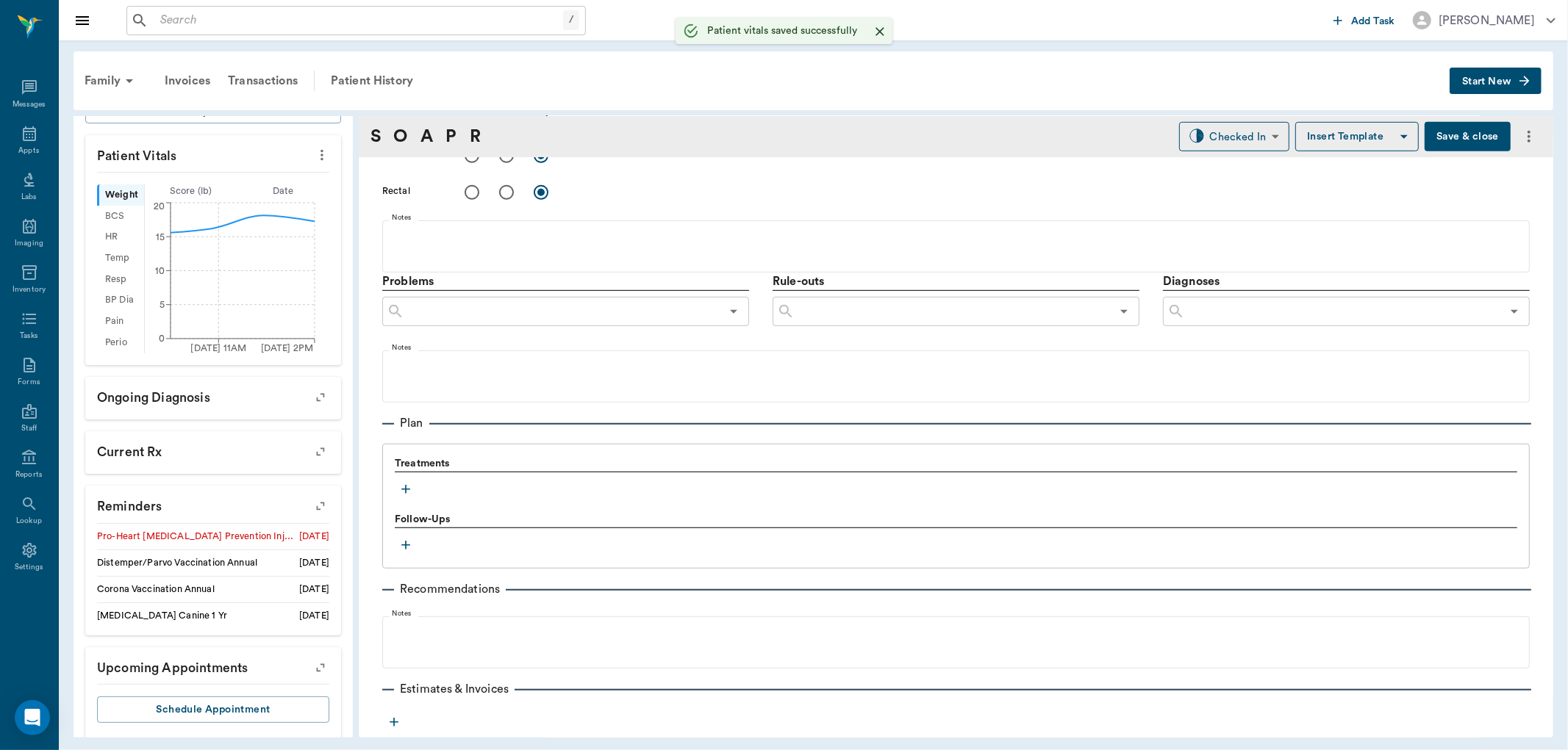
scroll to position [735, 0]
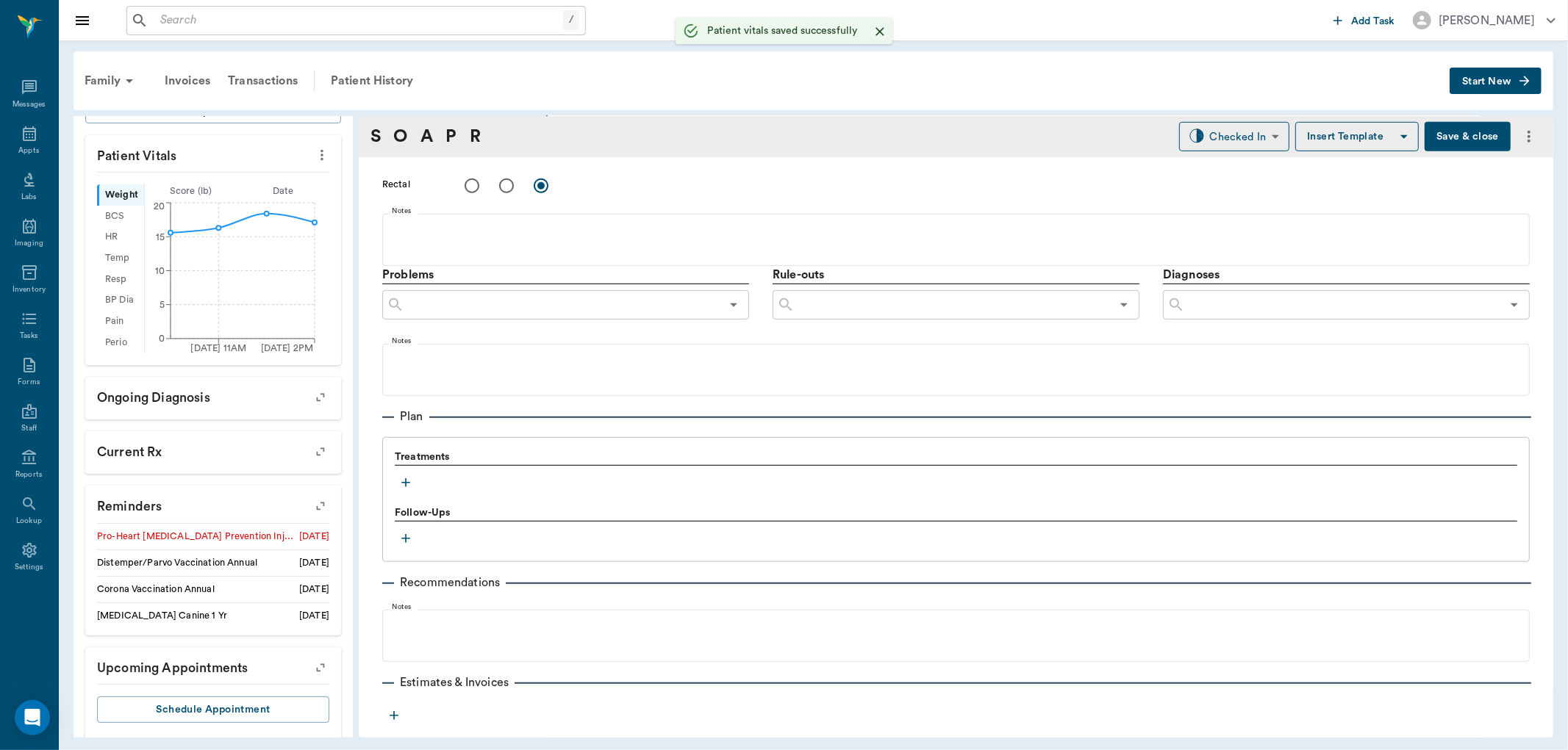
click at [387, 481] on div "Treatments Follow-Ups" at bounding box center [956, 499] width 1147 height 125
click at [410, 486] on icon "button" at bounding box center [406, 483] width 15 height 15
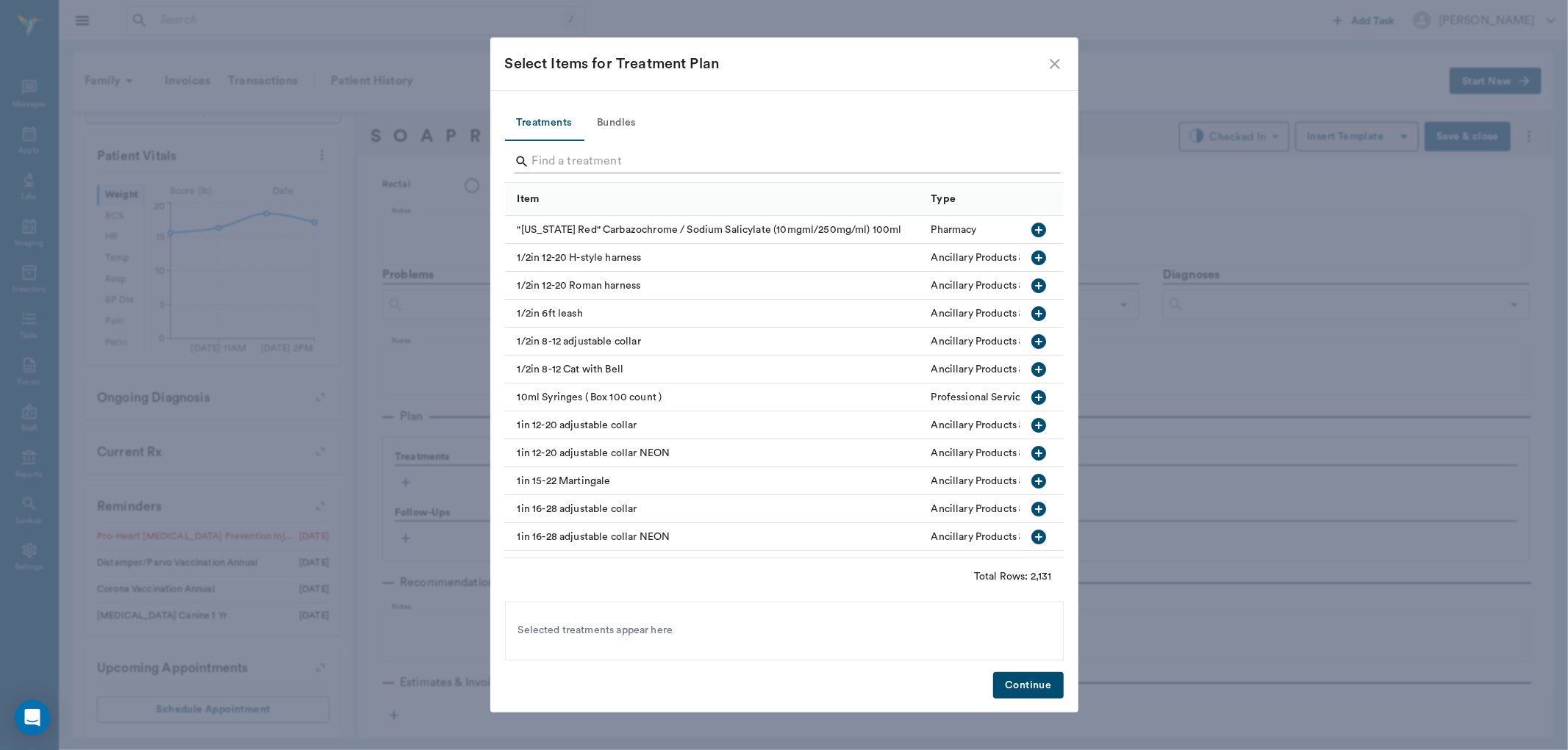
click at [591, 153] on input "Search" at bounding box center [785, 162] width 507 height 24
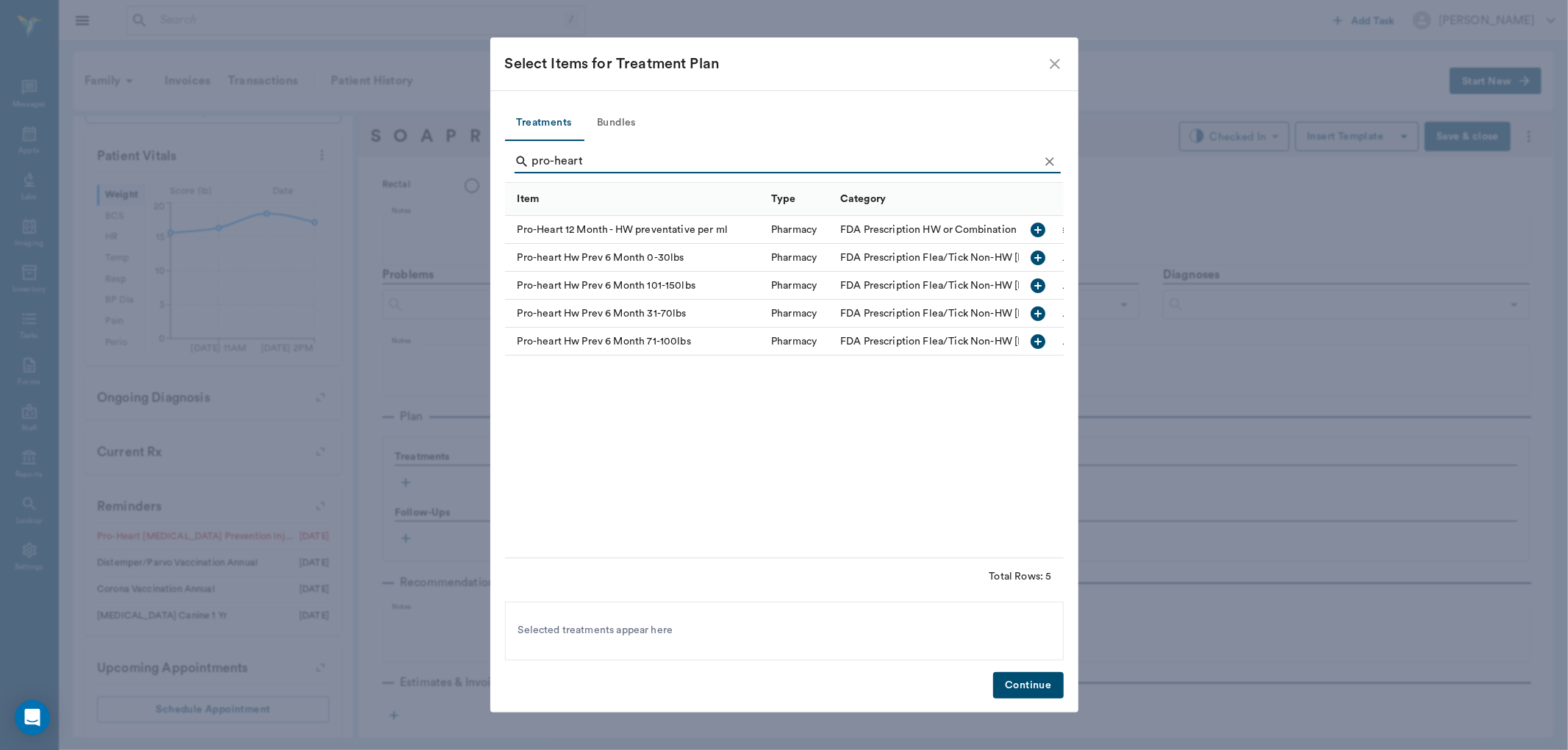
type input "pro-heart"
click at [1038, 260] on icon "button" at bounding box center [1039, 258] width 18 height 18
click at [1038, 684] on button "Continue" at bounding box center [1028, 685] width 70 height 27
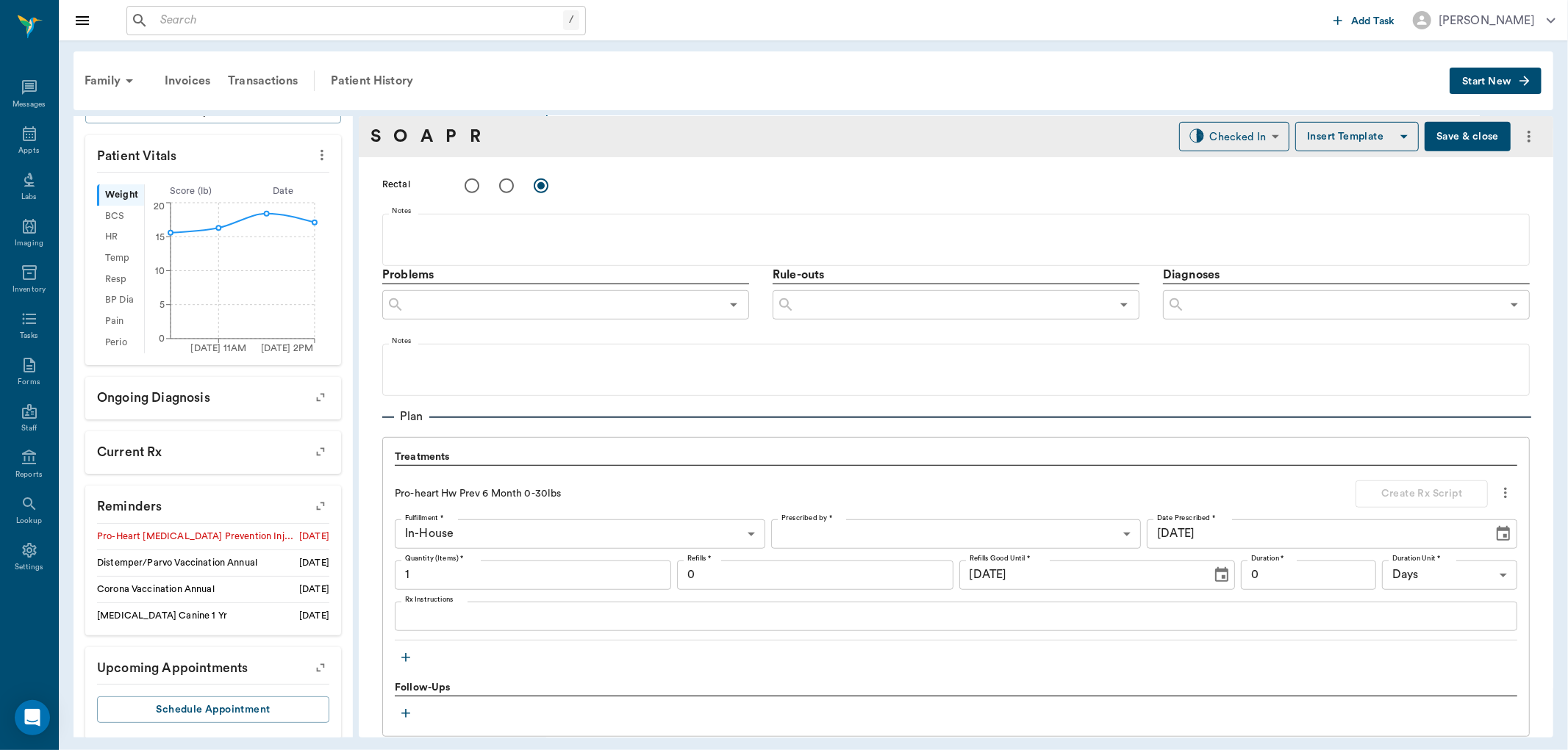
click at [310, 508] on icon "button" at bounding box center [321, 507] width 21 height 21
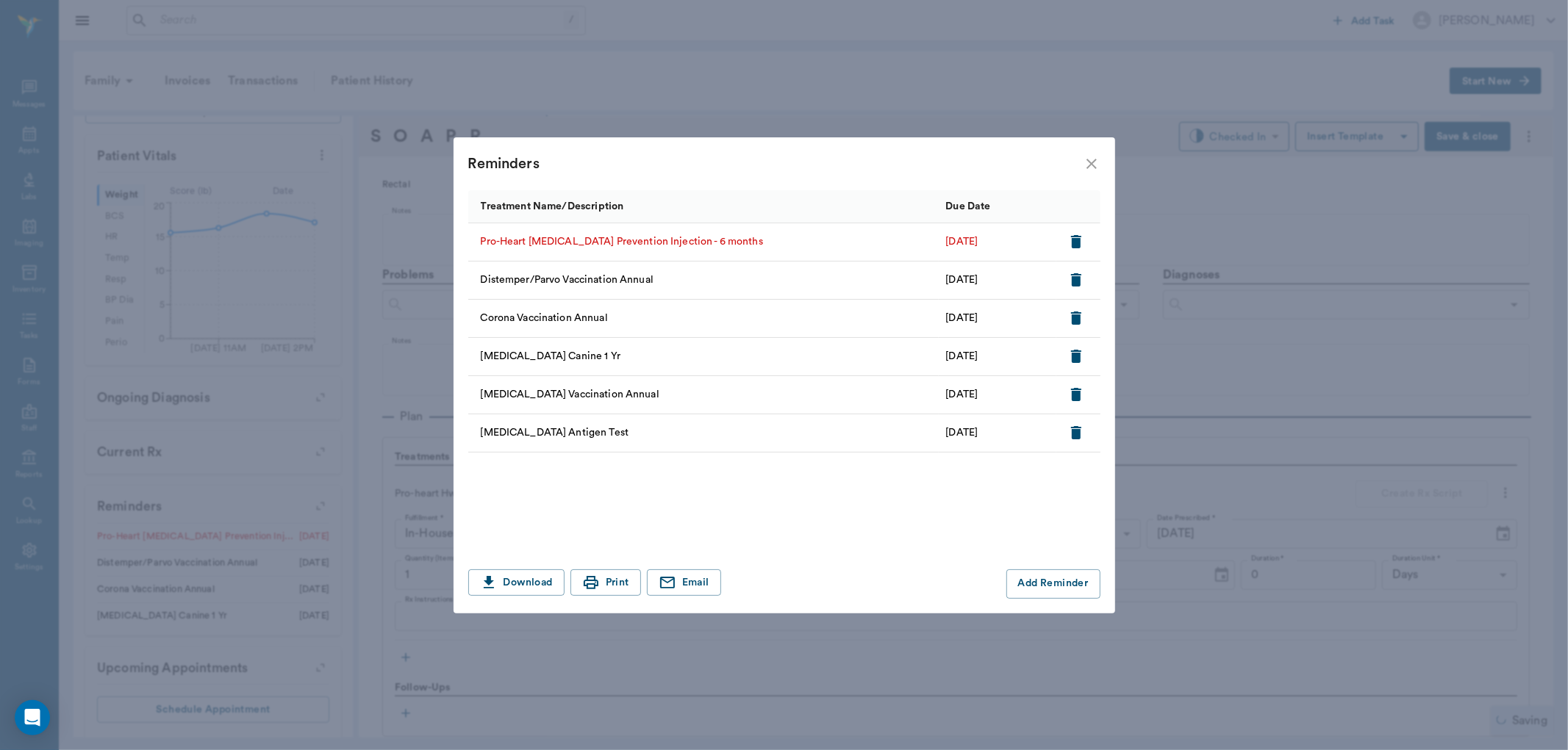
click at [1080, 239] on icon "button" at bounding box center [1076, 242] width 18 height 18
click at [1094, 170] on icon "close" at bounding box center [1092, 164] width 18 height 18
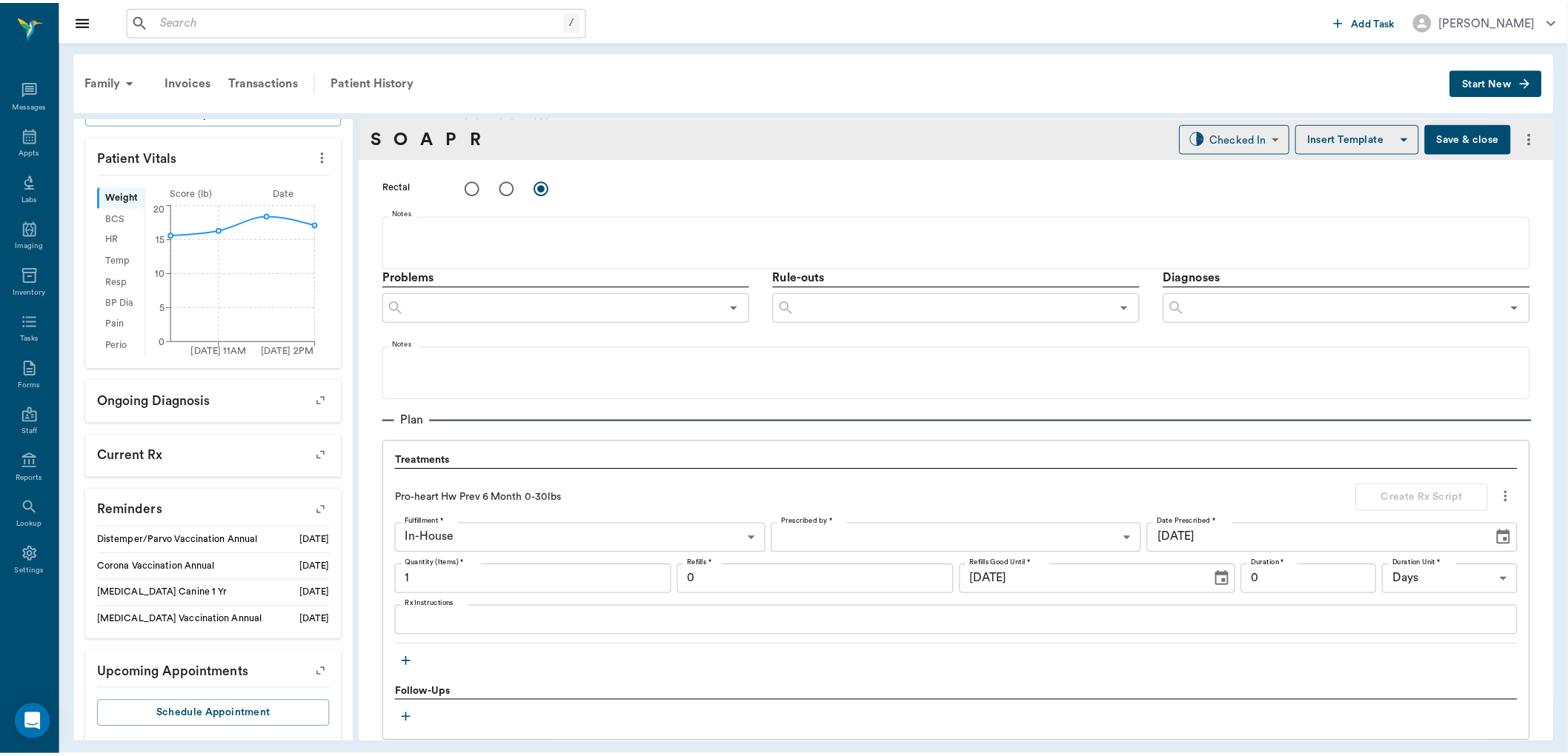
scroll to position [994, 0]
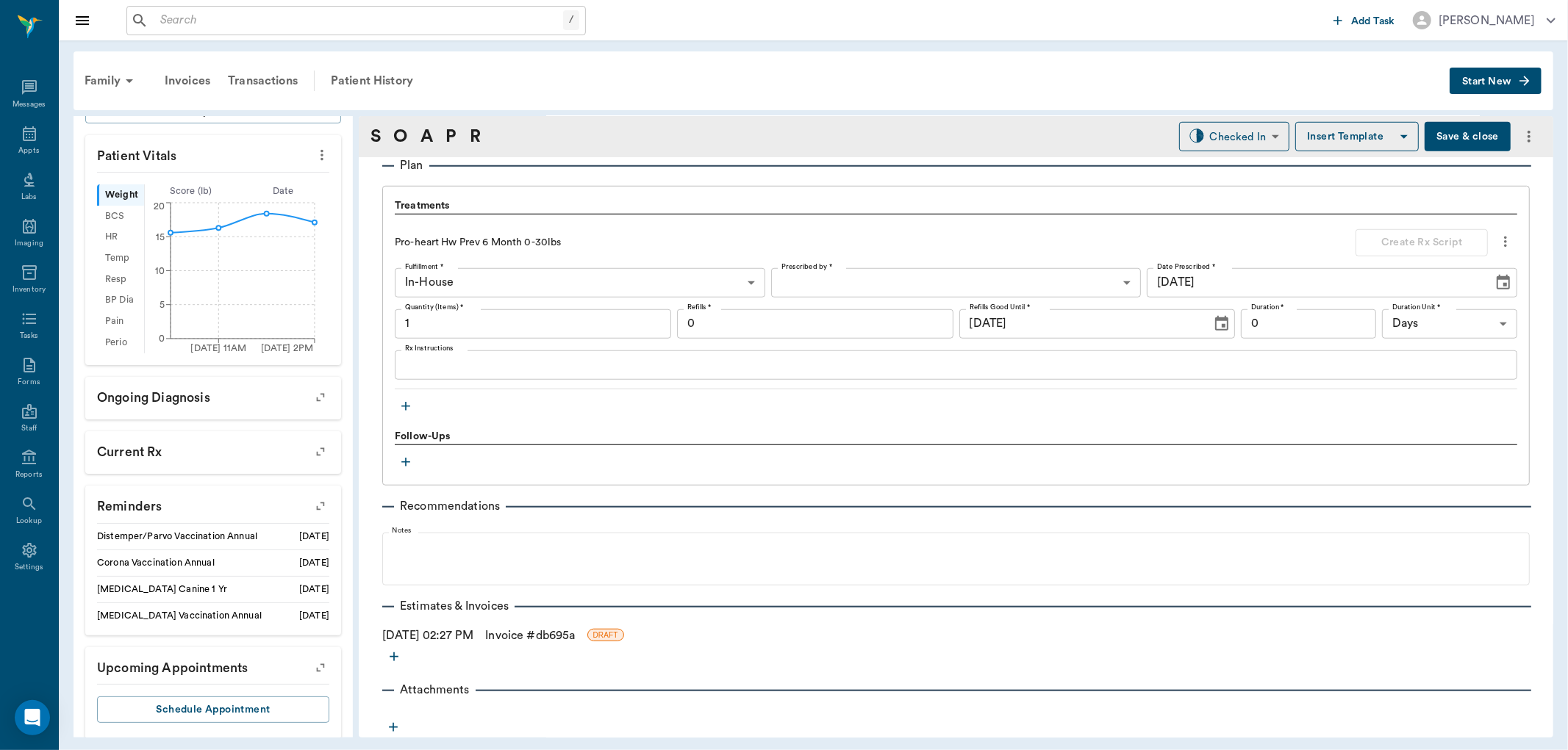
click at [575, 637] on link "Invoice # db695a" at bounding box center [530, 636] width 90 height 18
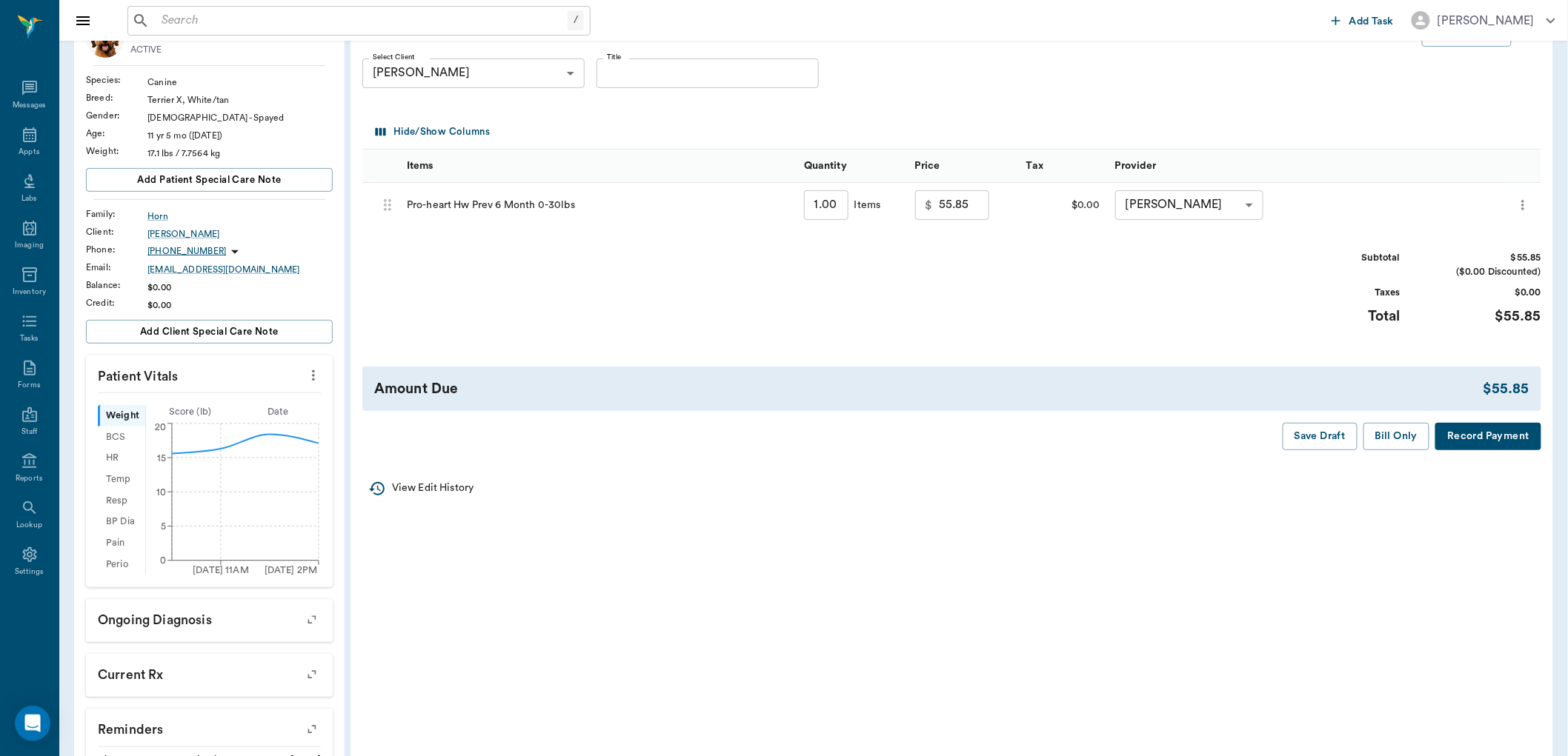
scroll to position [165, 0]
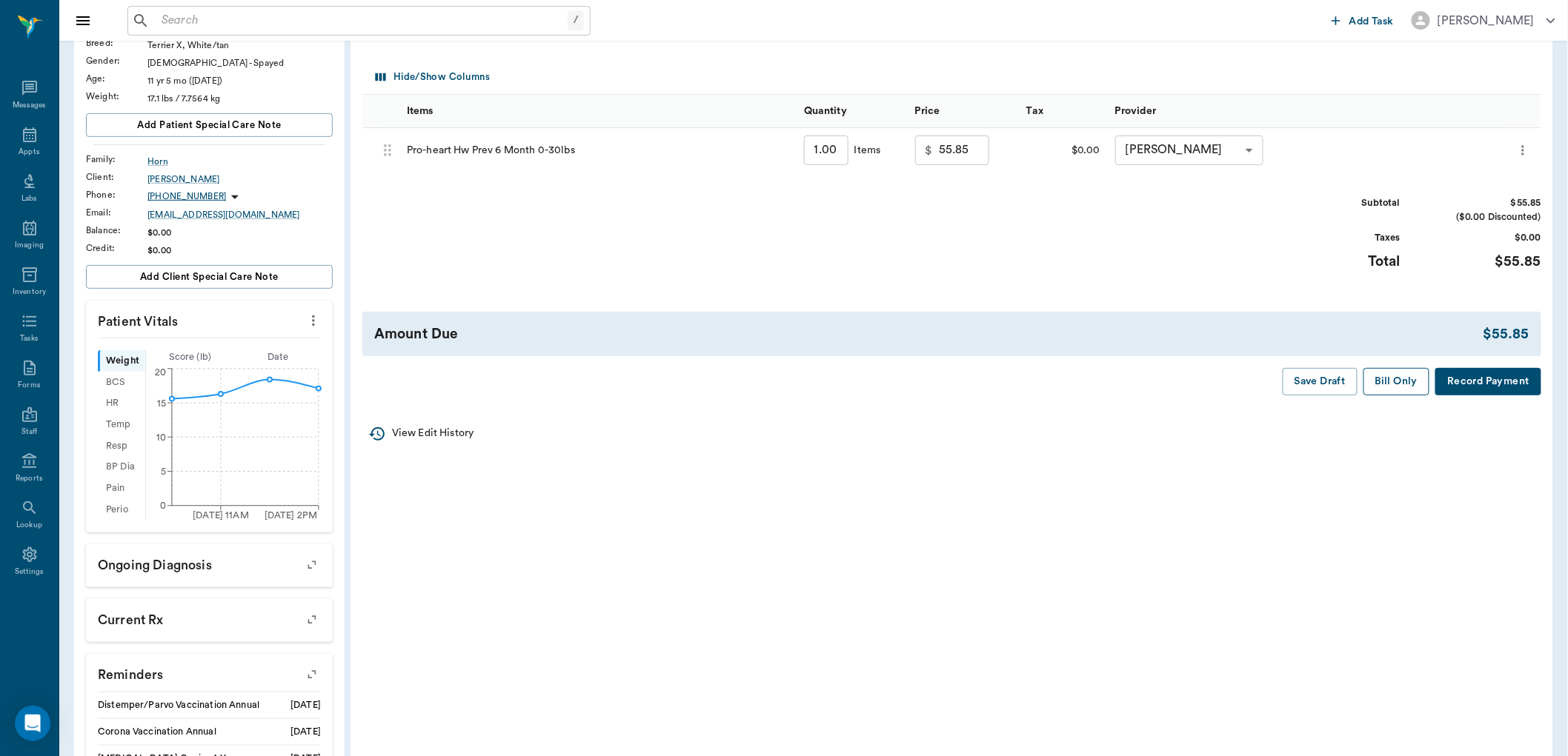
click at [1394, 389] on button "Bill Only" at bounding box center [1397, 381] width 67 height 28
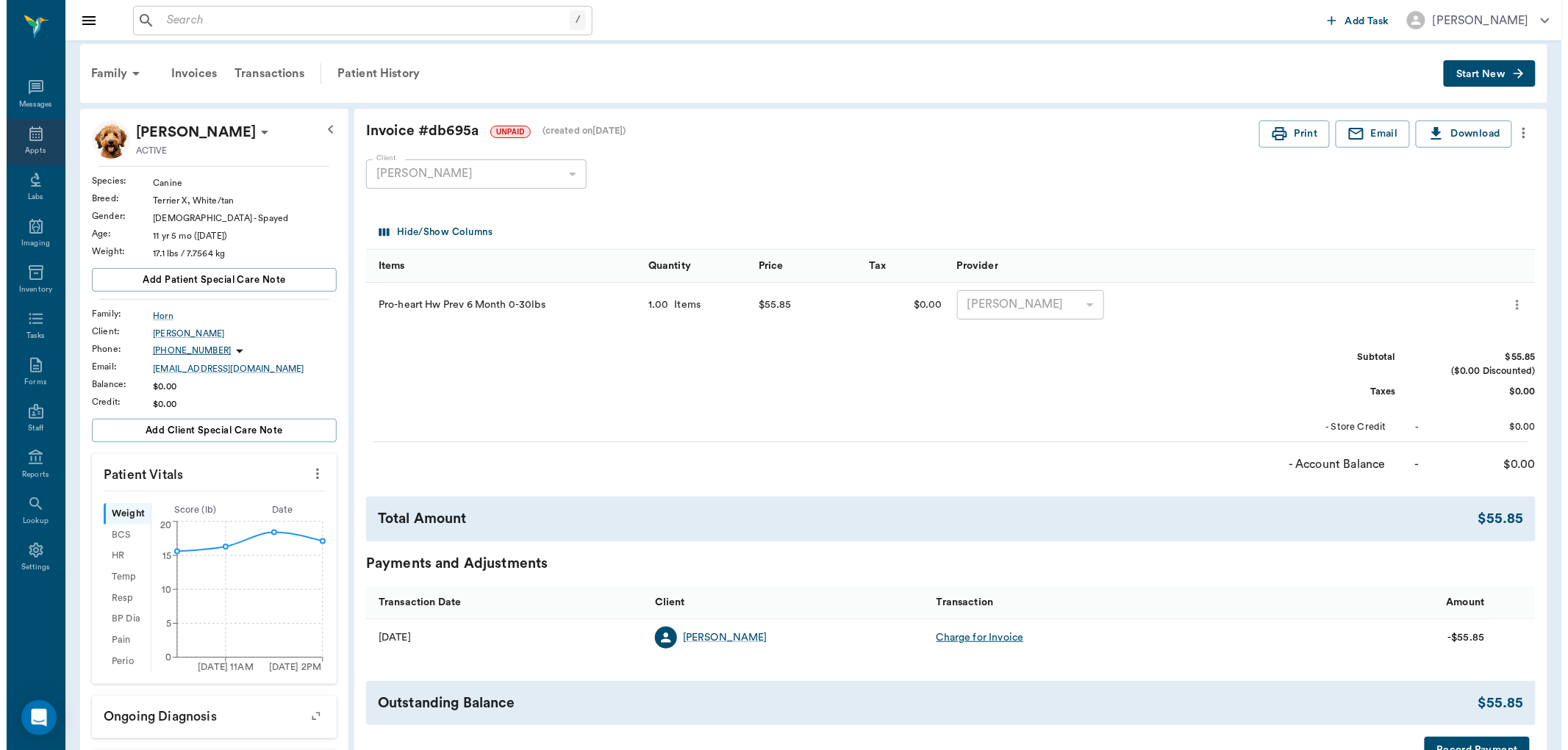
scroll to position [0, 0]
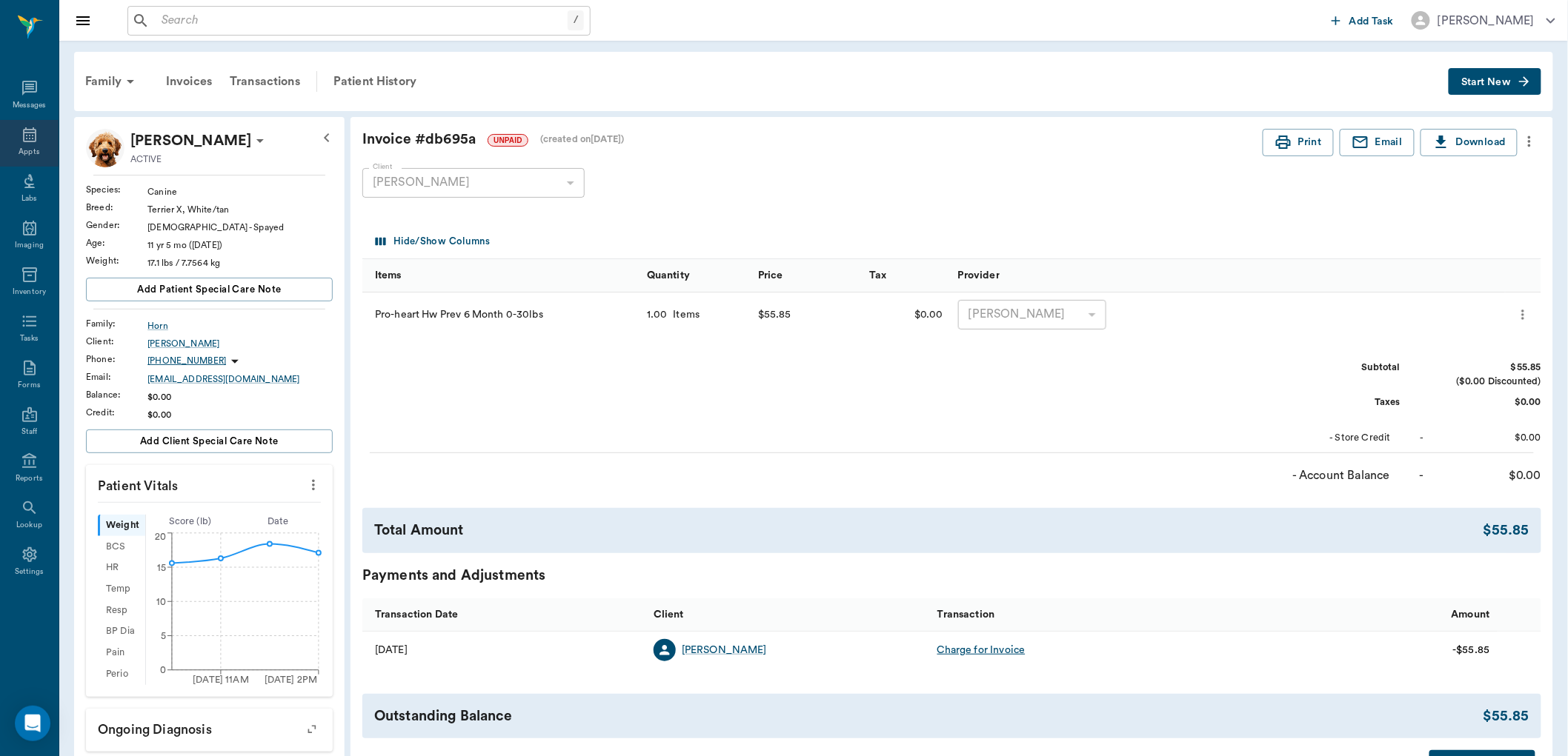
click at [42, 132] on div "Appts" at bounding box center [29, 143] width 58 height 46
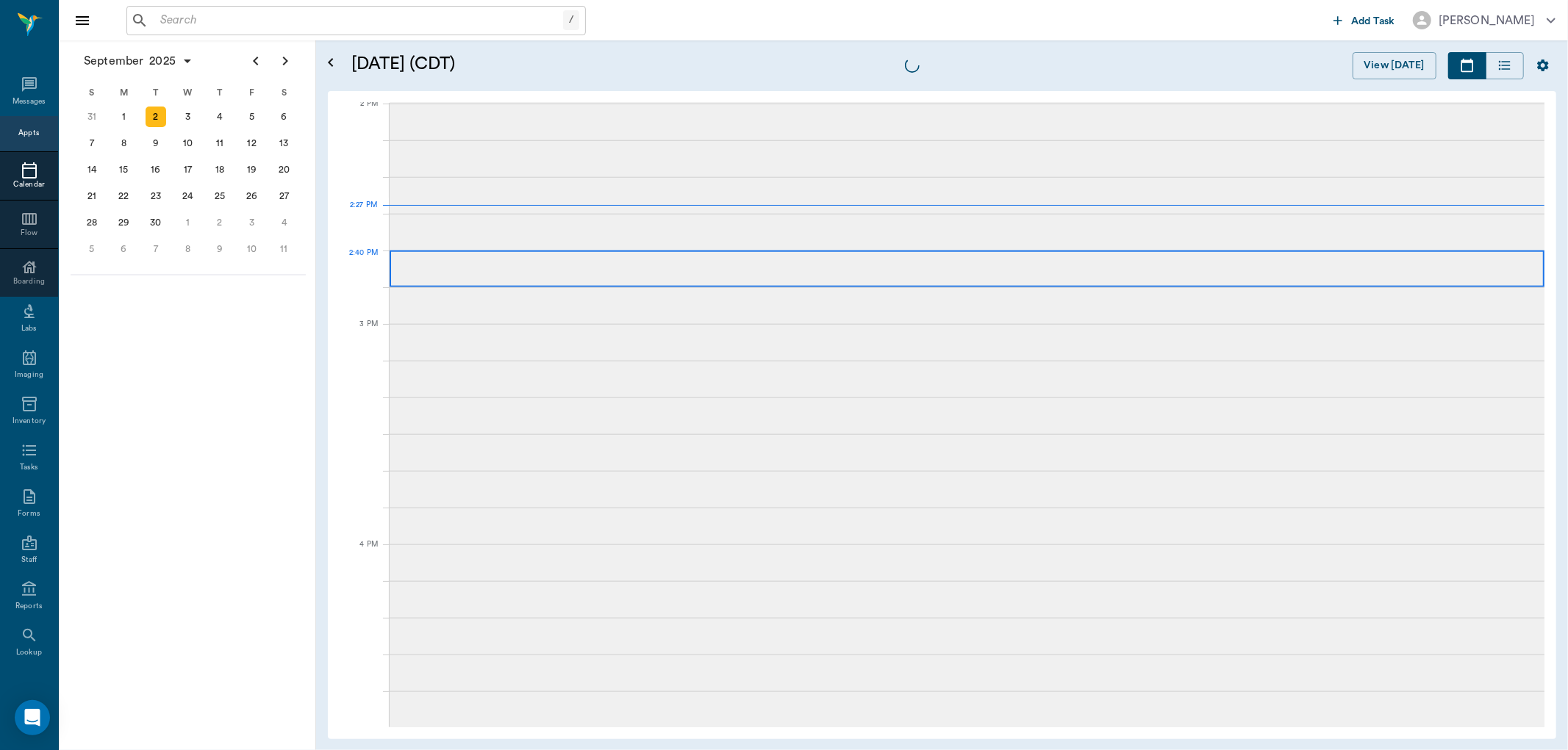
scroll to position [1326, 0]
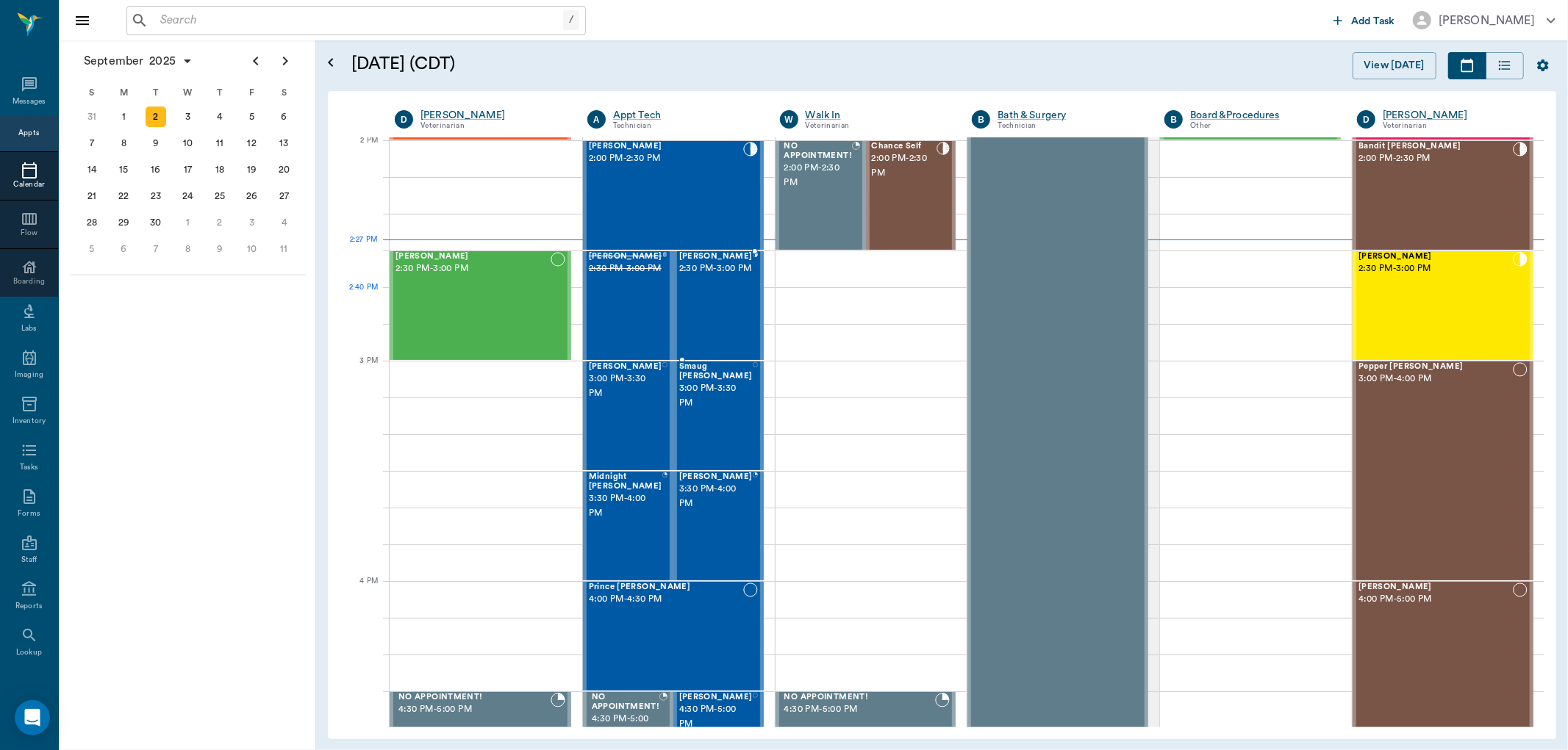
click at [717, 295] on div "Tiger Wynn 2:30 PM - 3:00 PM" at bounding box center [715, 306] width 73 height 108
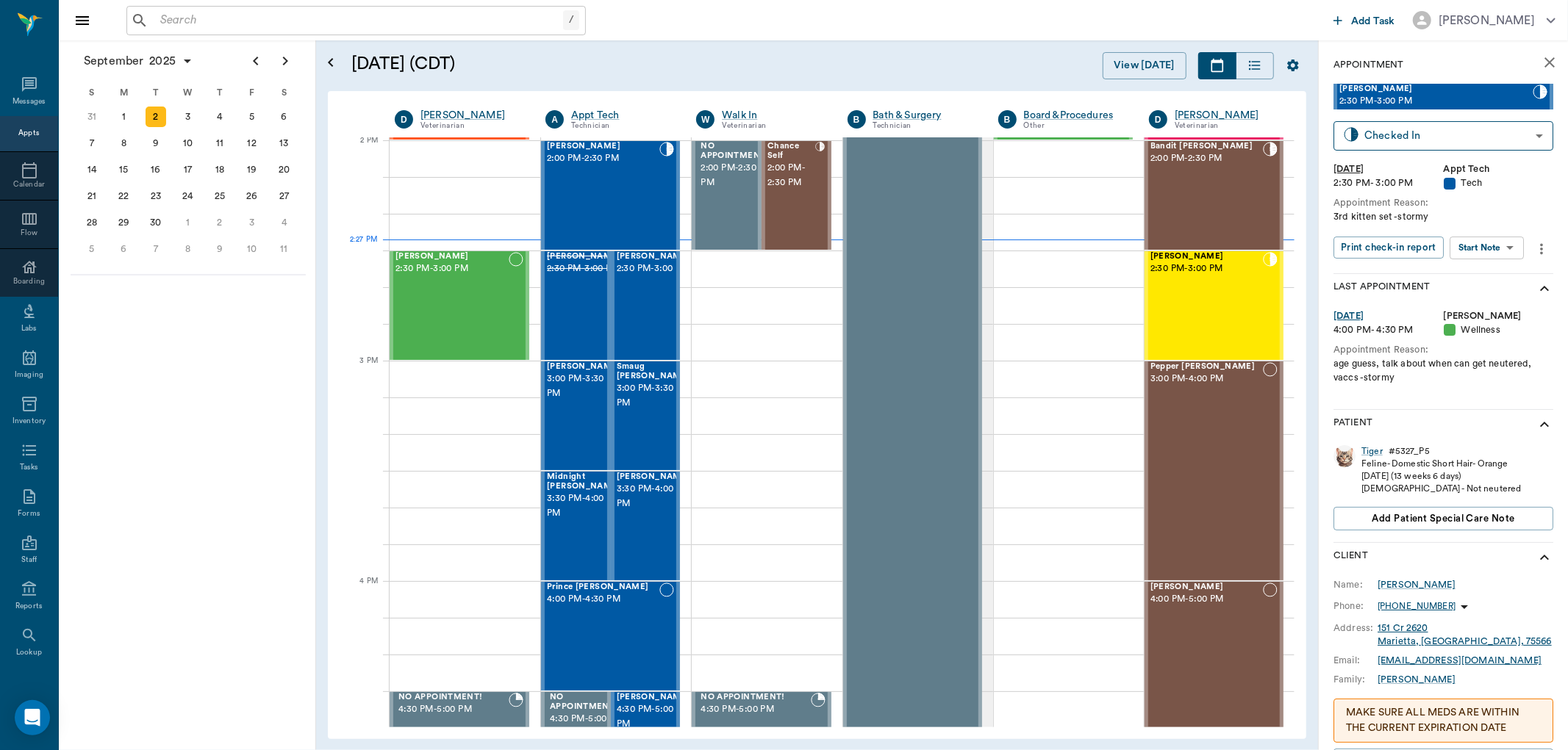
click at [1500, 245] on body "/ ​ Add Task Dr. Bert Ellsworth Nectar Messages Appts Calendar Flow Boarding La…" at bounding box center [784, 375] width 1568 height 750
click at [1496, 276] on button "Start SOAP" at bounding box center [1471, 277] width 50 height 17
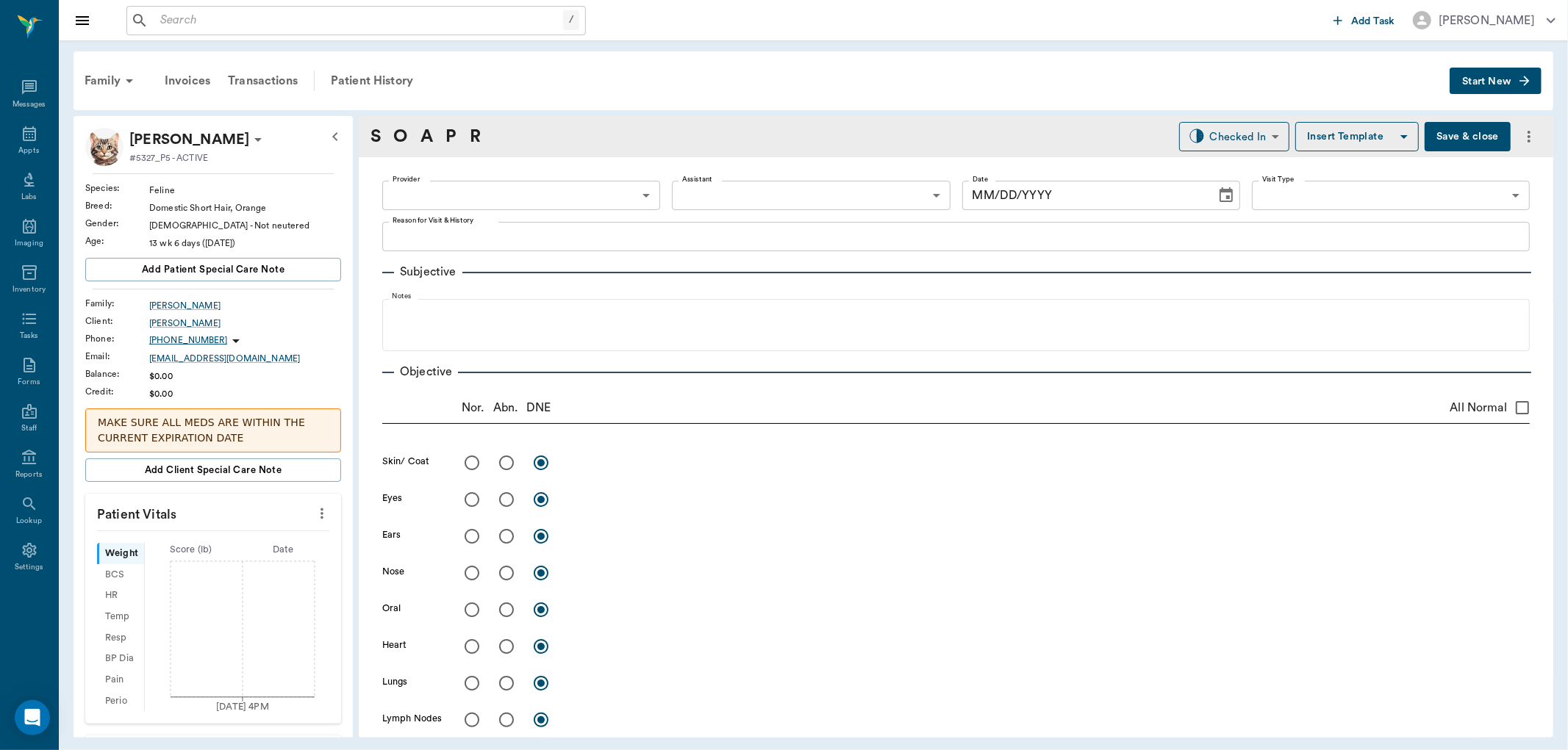
type input "63ec2f075fda476ae8351a4c"
type input "65d2be4f46e3a538d89b8c1a"
type textarea "3rd kitten set -stormy"
type input "[DATE]"
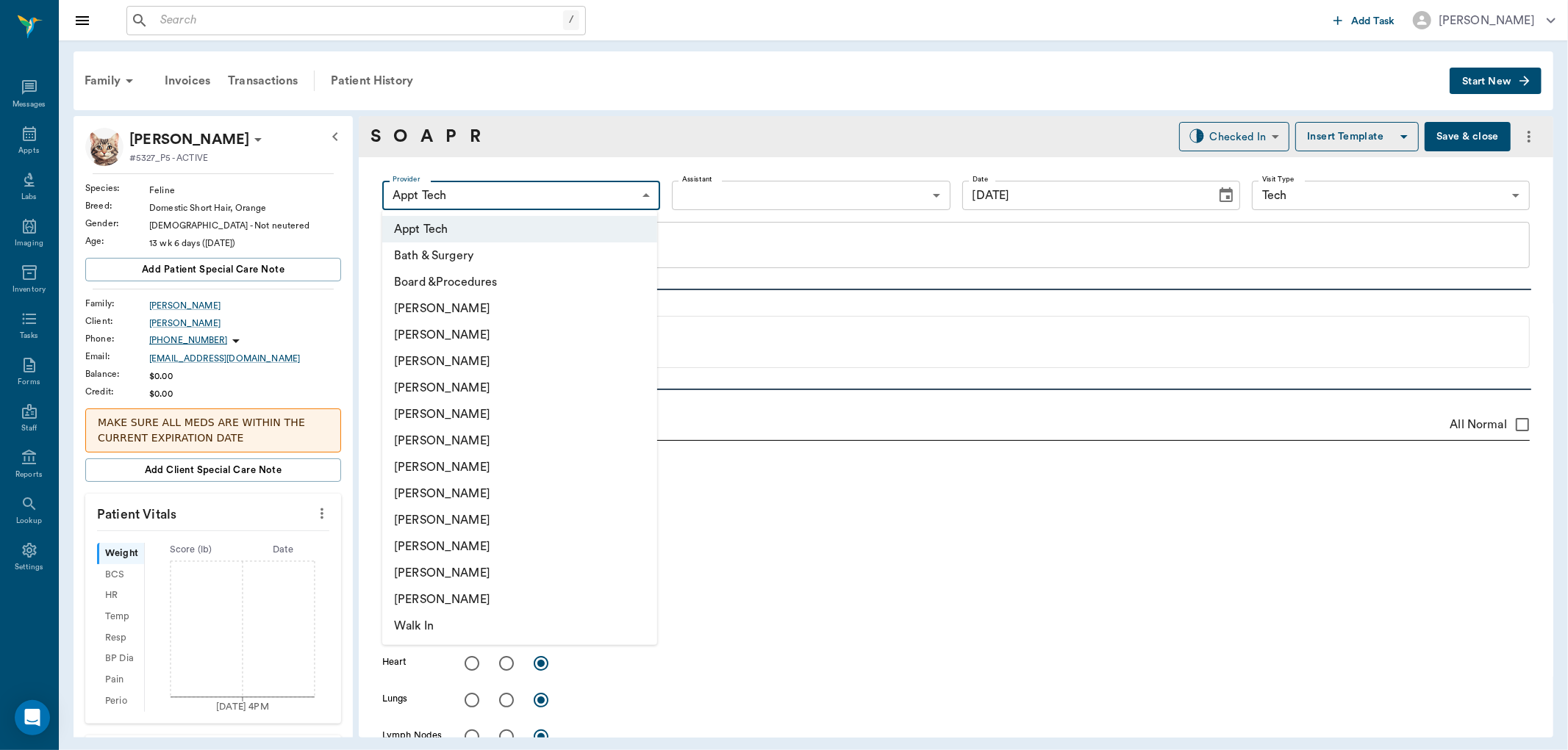
click at [541, 200] on body "/ ​ Add Task Dr. Bert Ellsworth Nectar Messages Appts Labs Imaging Inventory Ta…" at bounding box center [784, 375] width 1568 height 750
click at [479, 352] on li "[PERSON_NAME]" at bounding box center [519, 362] width 275 height 27
type input "642ef10e332a41444de2bad1"
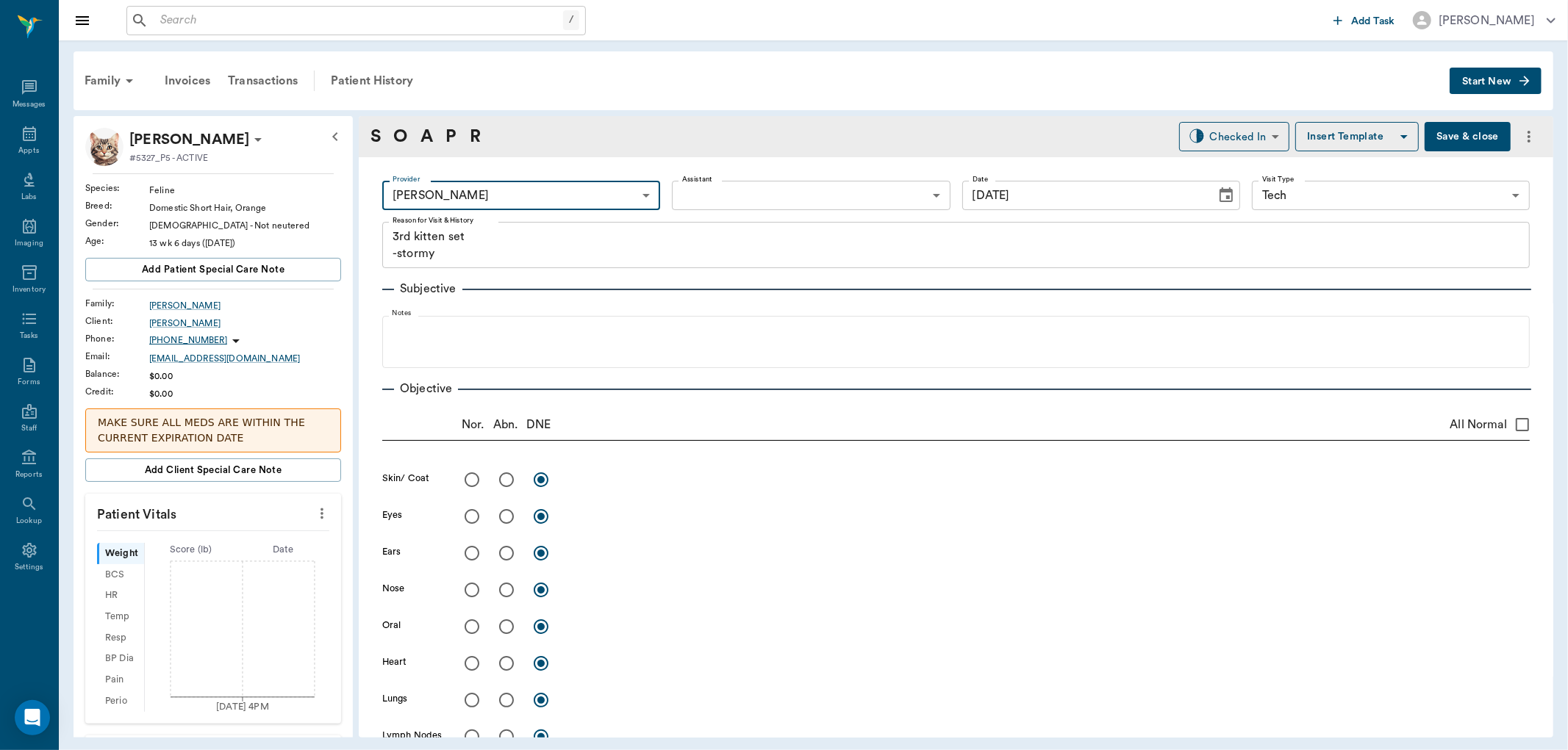
click at [314, 520] on icon "more" at bounding box center [322, 514] width 16 height 18
click at [287, 532] on span "Enter Vitals" at bounding box center [248, 539] width 123 height 16
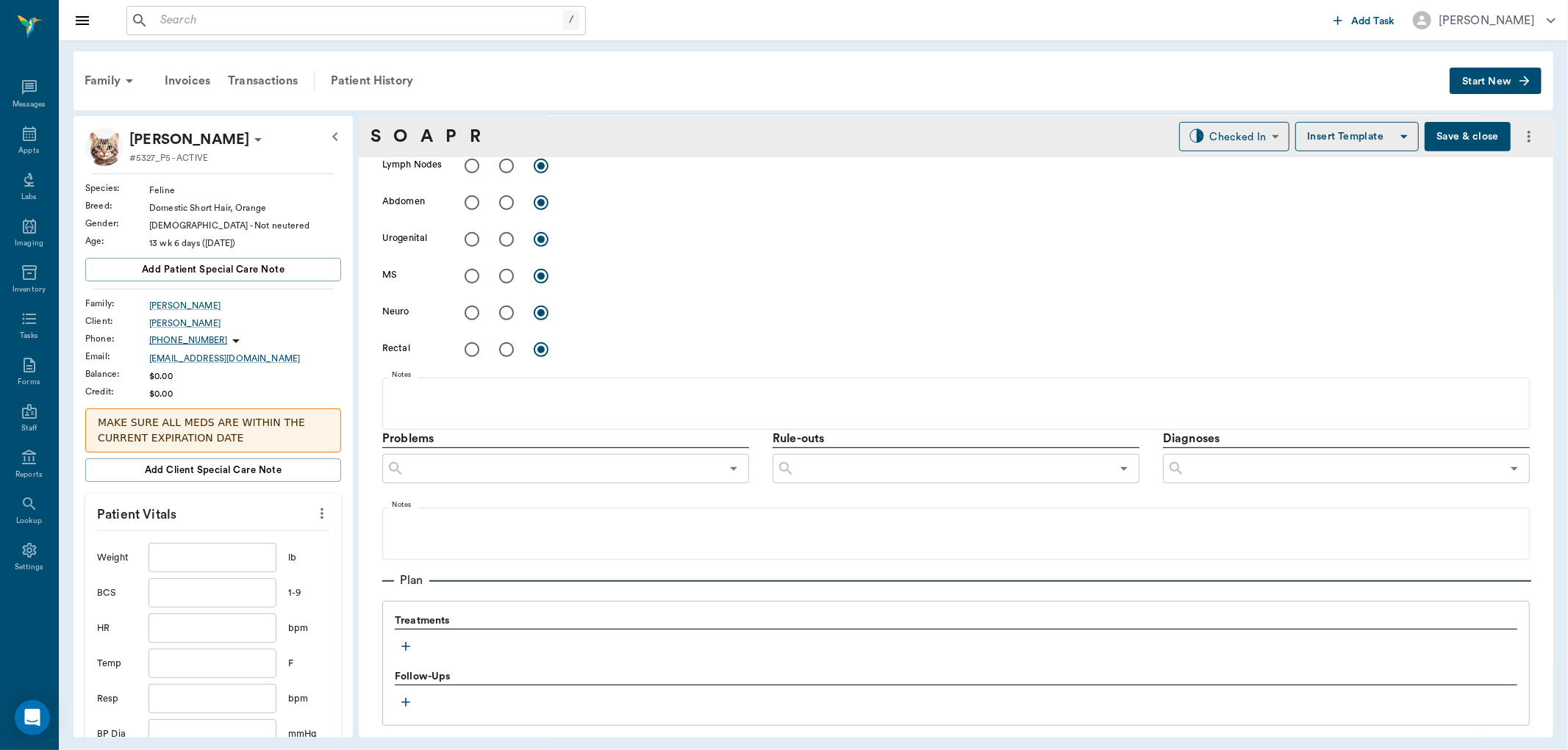
scroll to position [794, 0]
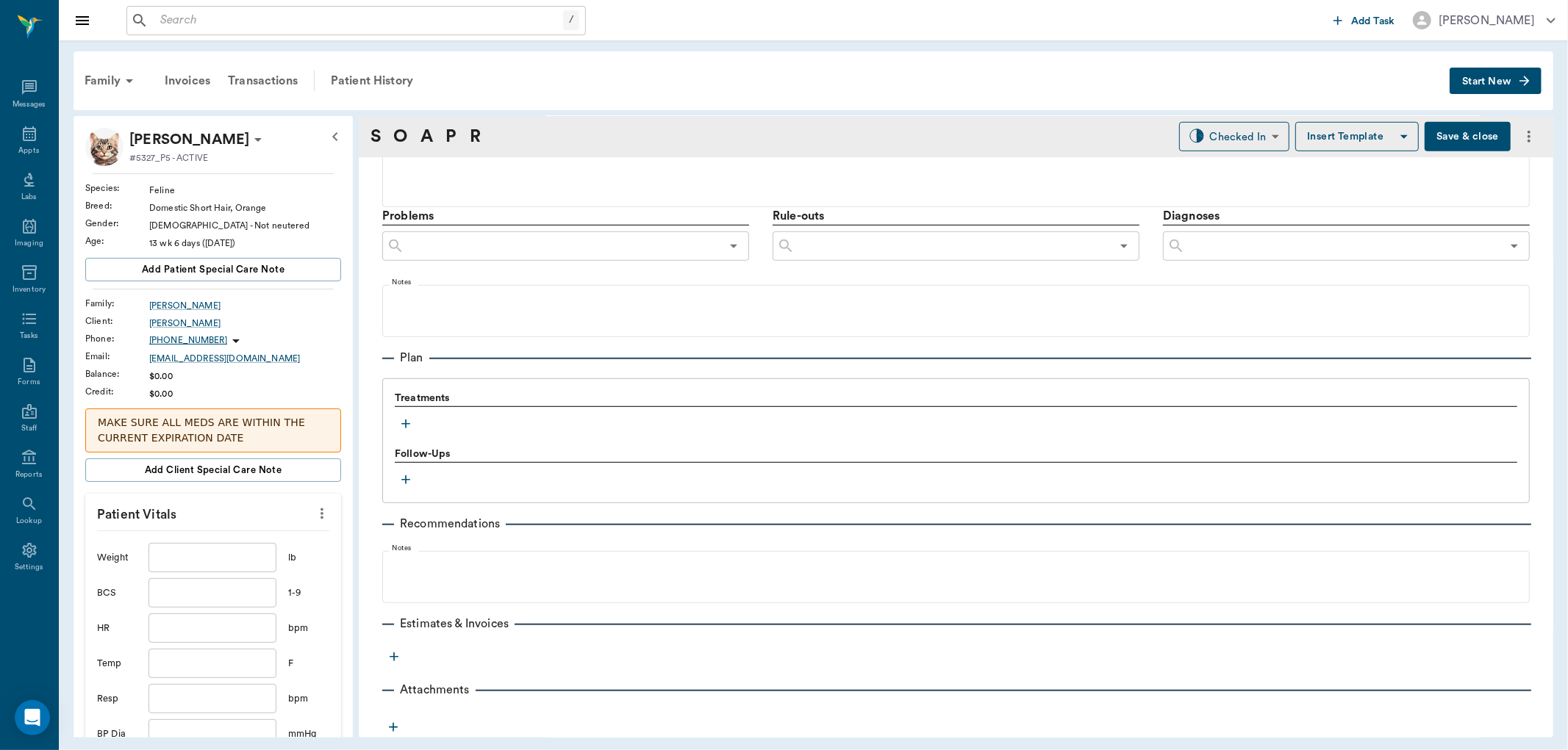
click at [401, 431] on button "button" at bounding box center [406, 424] width 22 height 22
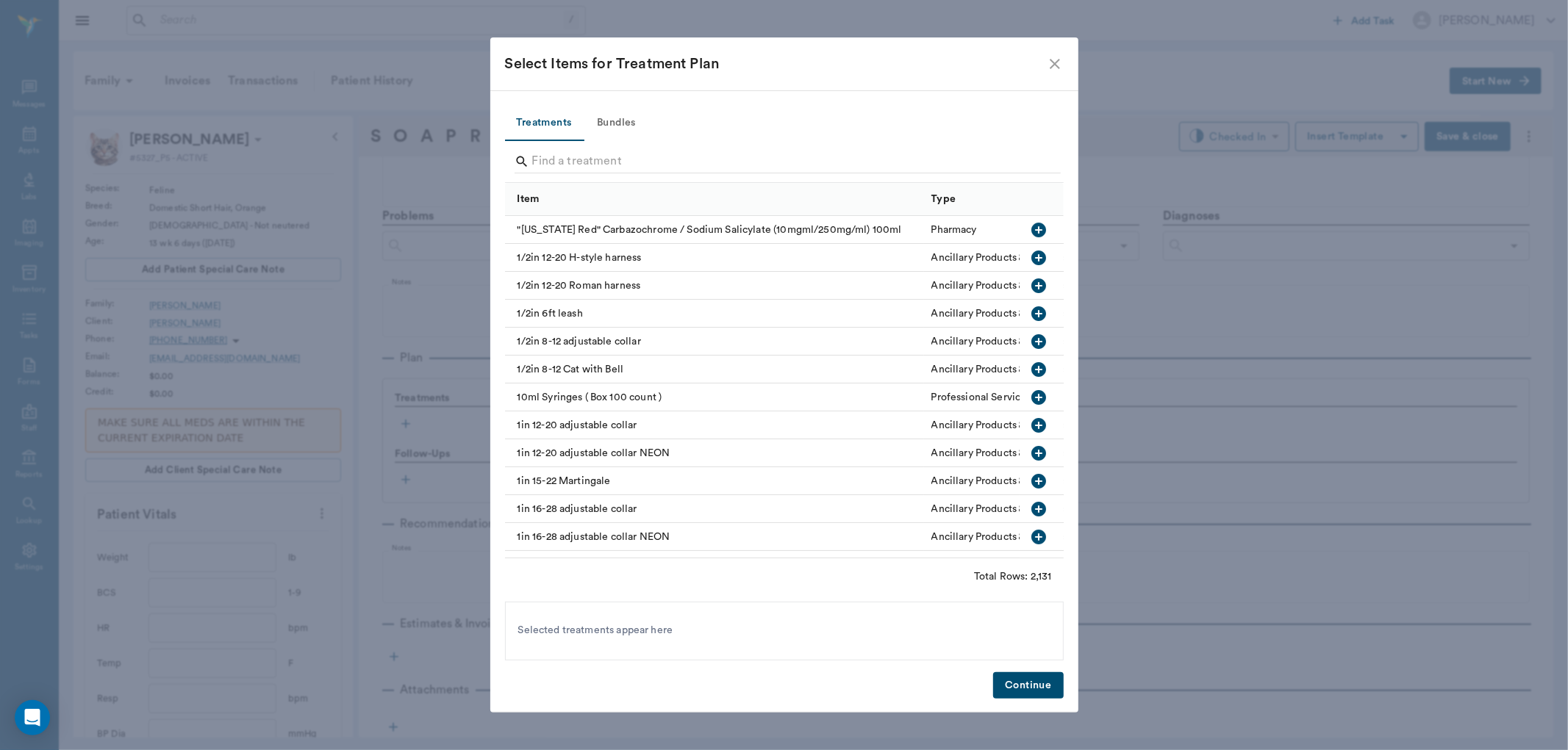
click at [603, 119] on button "Bundles" at bounding box center [617, 124] width 66 height 36
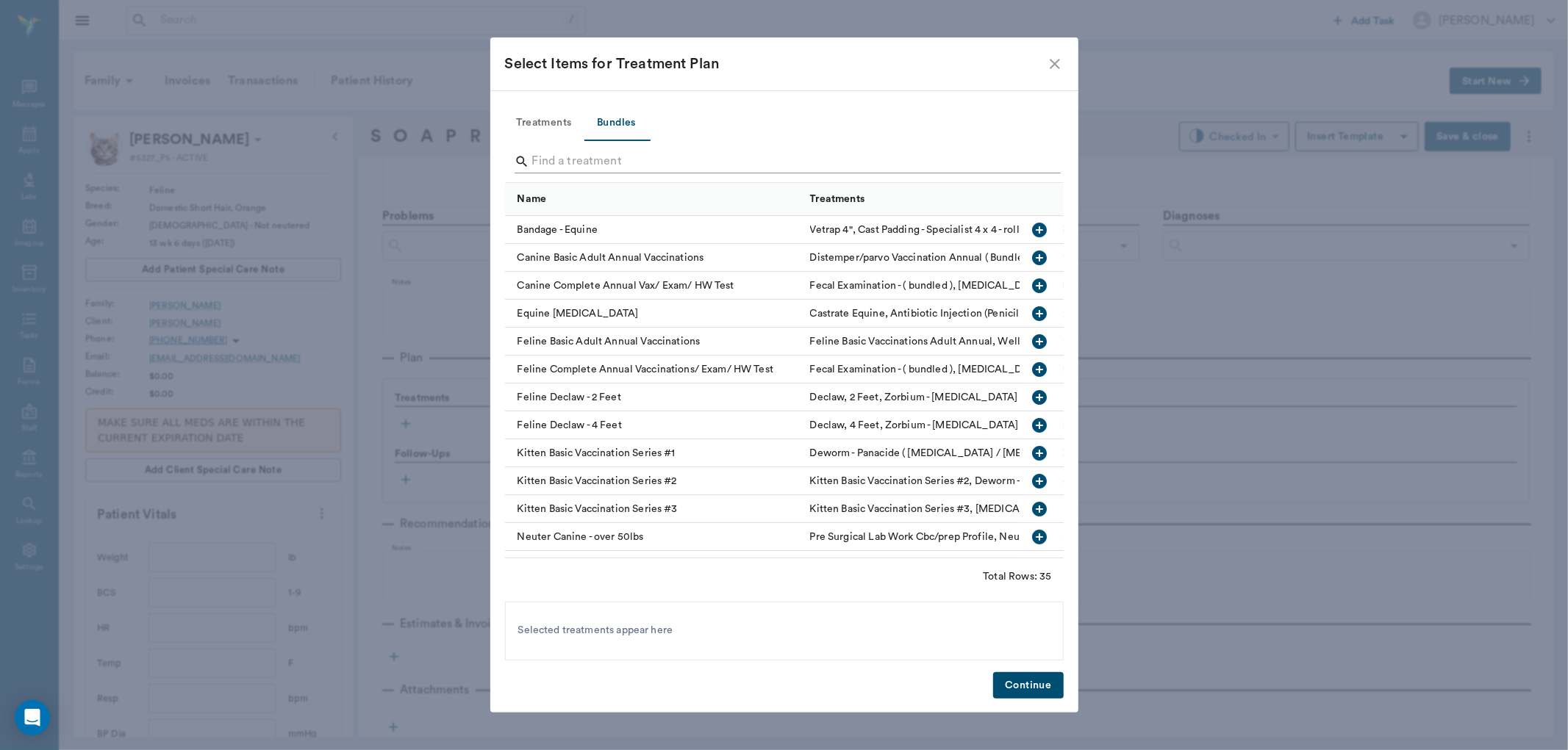
click at [638, 167] on input "Search" at bounding box center [785, 162] width 507 height 24
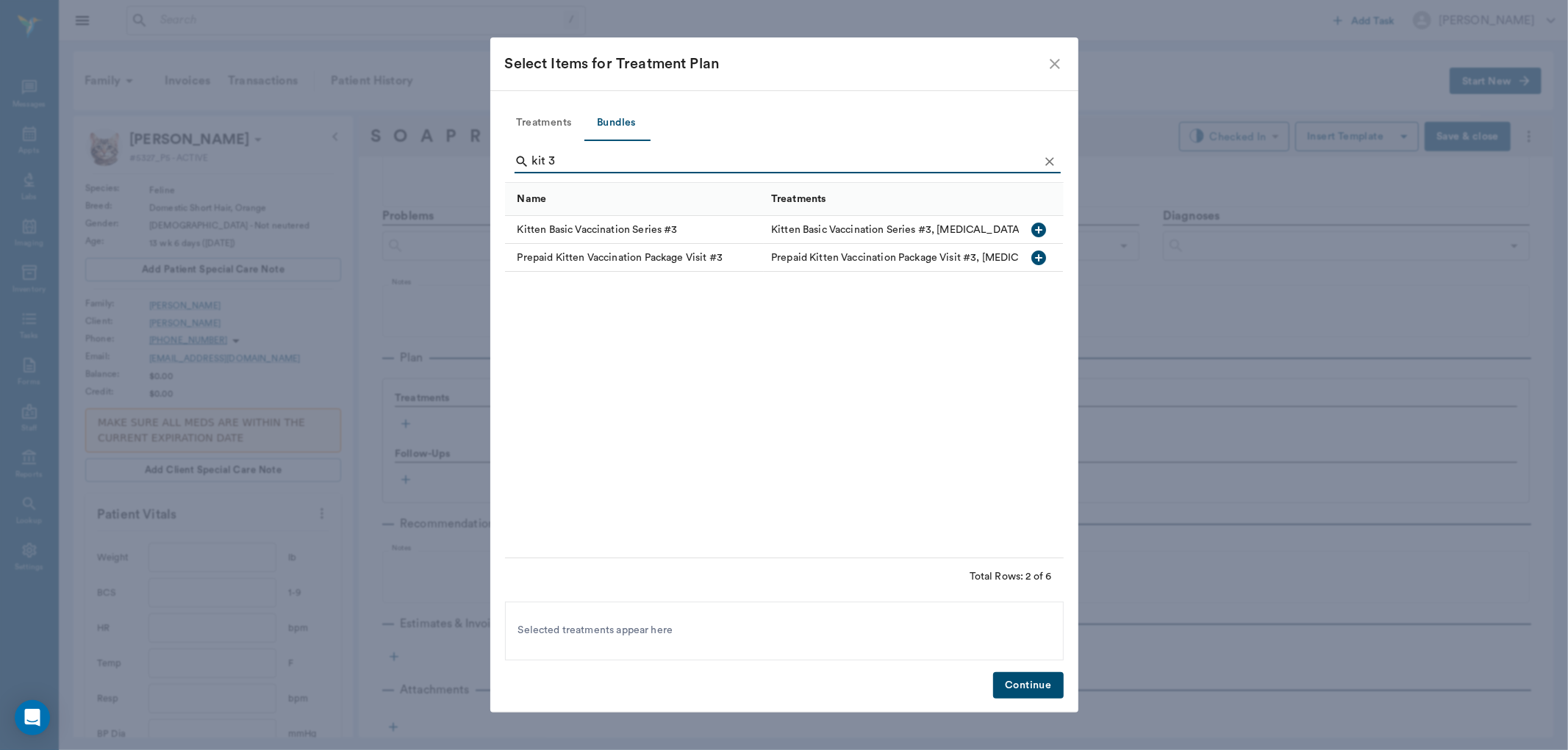
type input "kit 3"
click at [1046, 228] on icon "button" at bounding box center [1040, 230] width 15 height 15
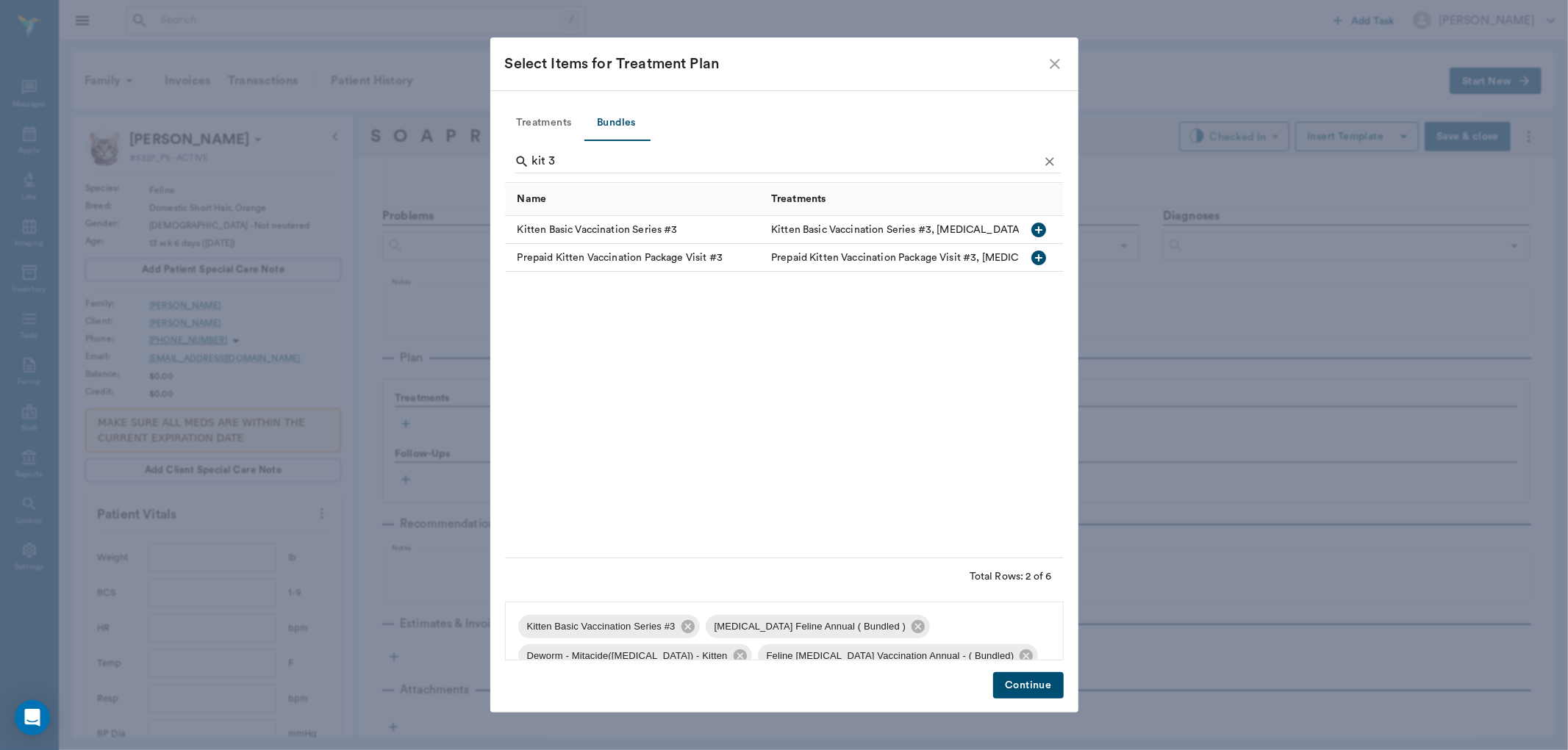
click at [1028, 700] on div "Treatments Bundles kit 3 Name Treatments Kitten Basic Vaccination Series #3 Kit…" at bounding box center [784, 401] width 588 height 622
click at [1033, 694] on button "Continue" at bounding box center [1028, 685] width 70 height 27
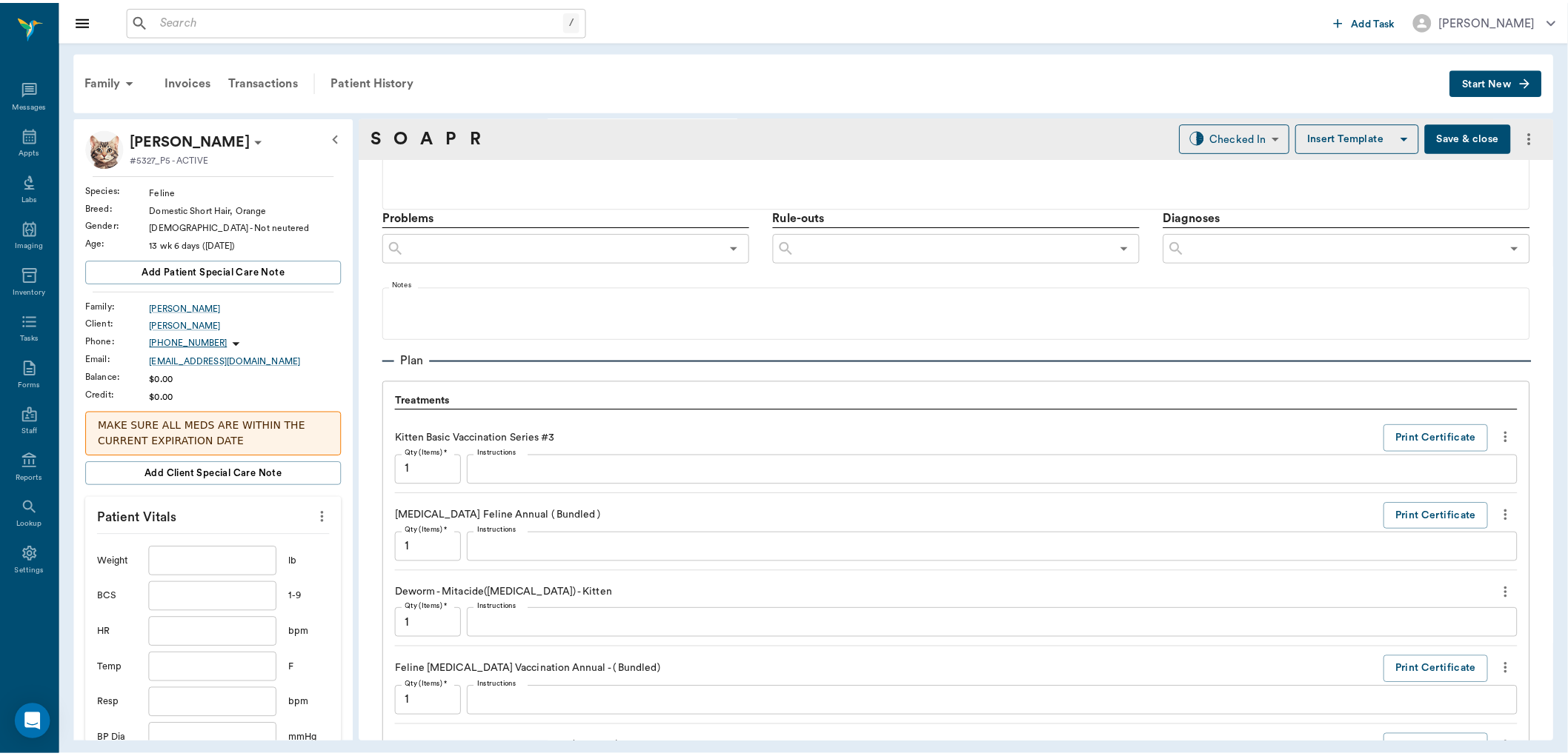
scroll to position [1196, 0]
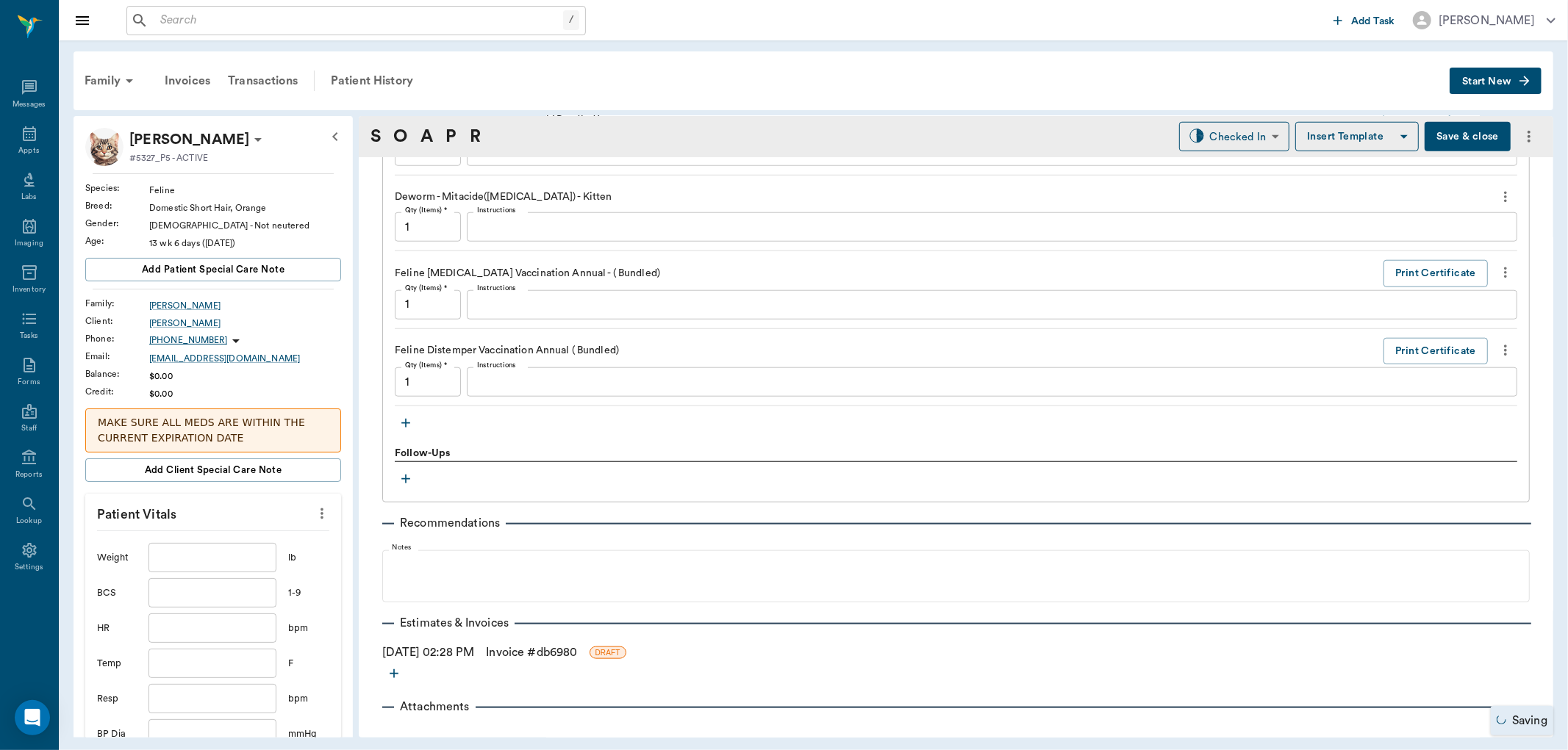
click at [554, 654] on link "Invoice # db6980" at bounding box center [531, 653] width 91 height 18
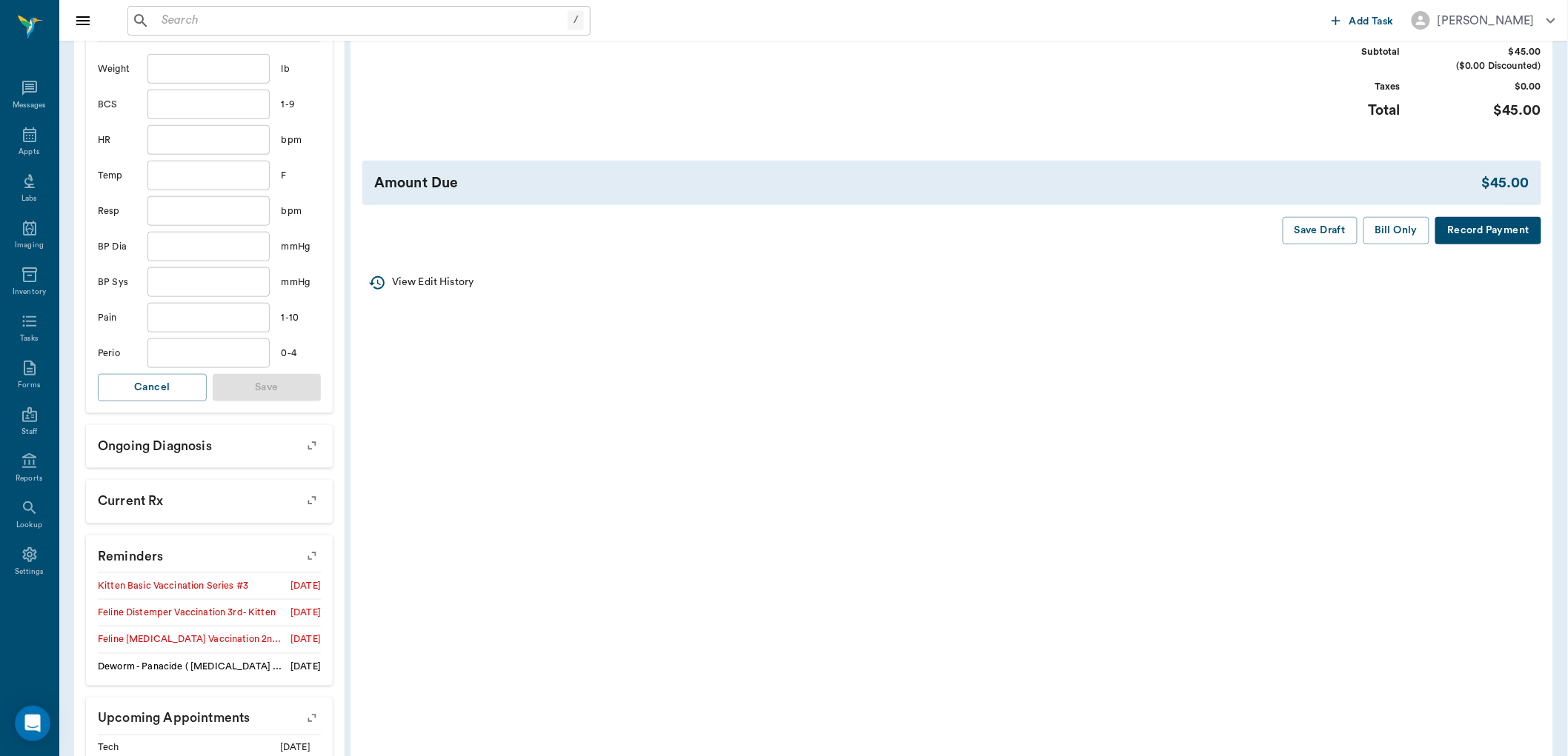
scroll to position [247, 0]
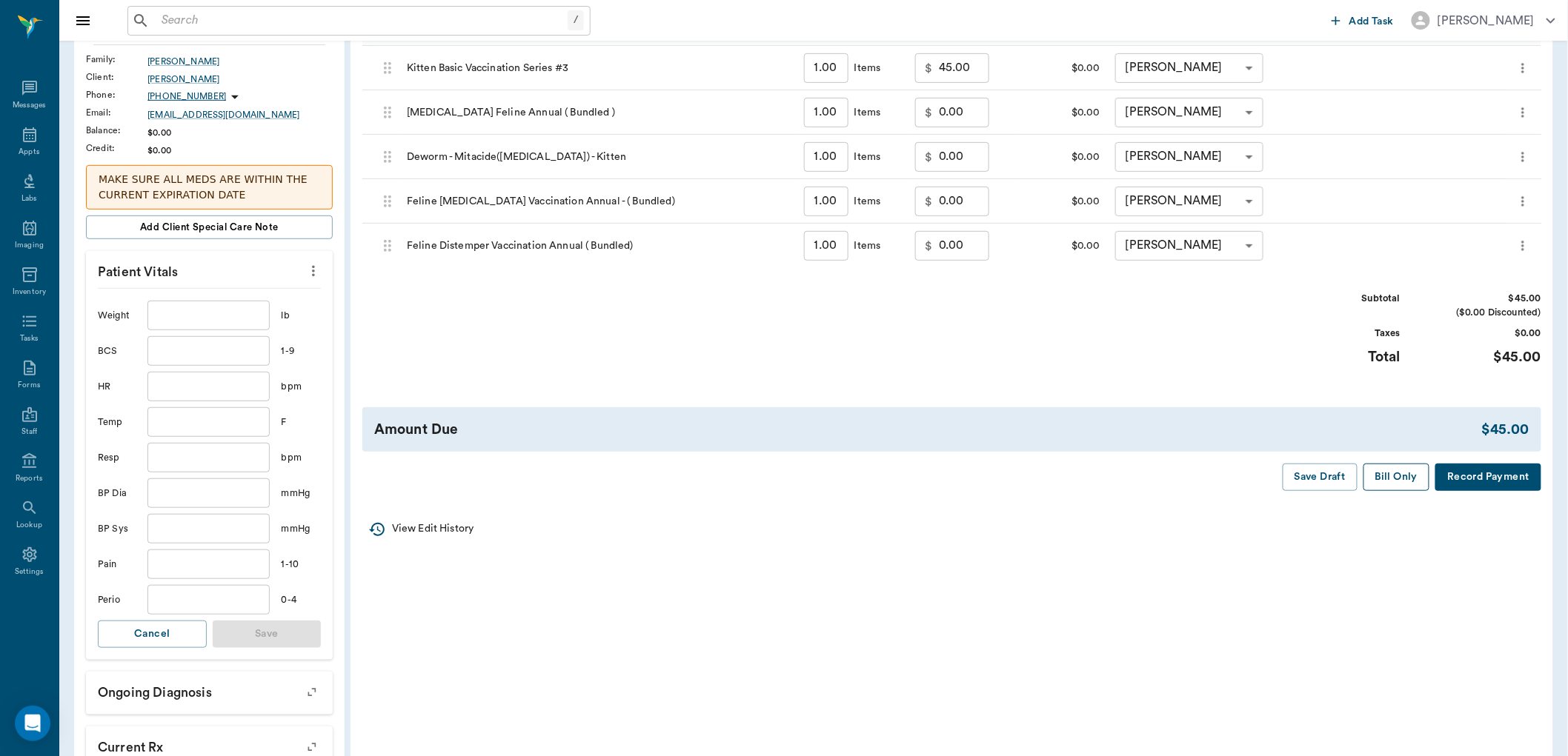
click at [1390, 475] on button "Bill Only" at bounding box center [1397, 477] width 67 height 28
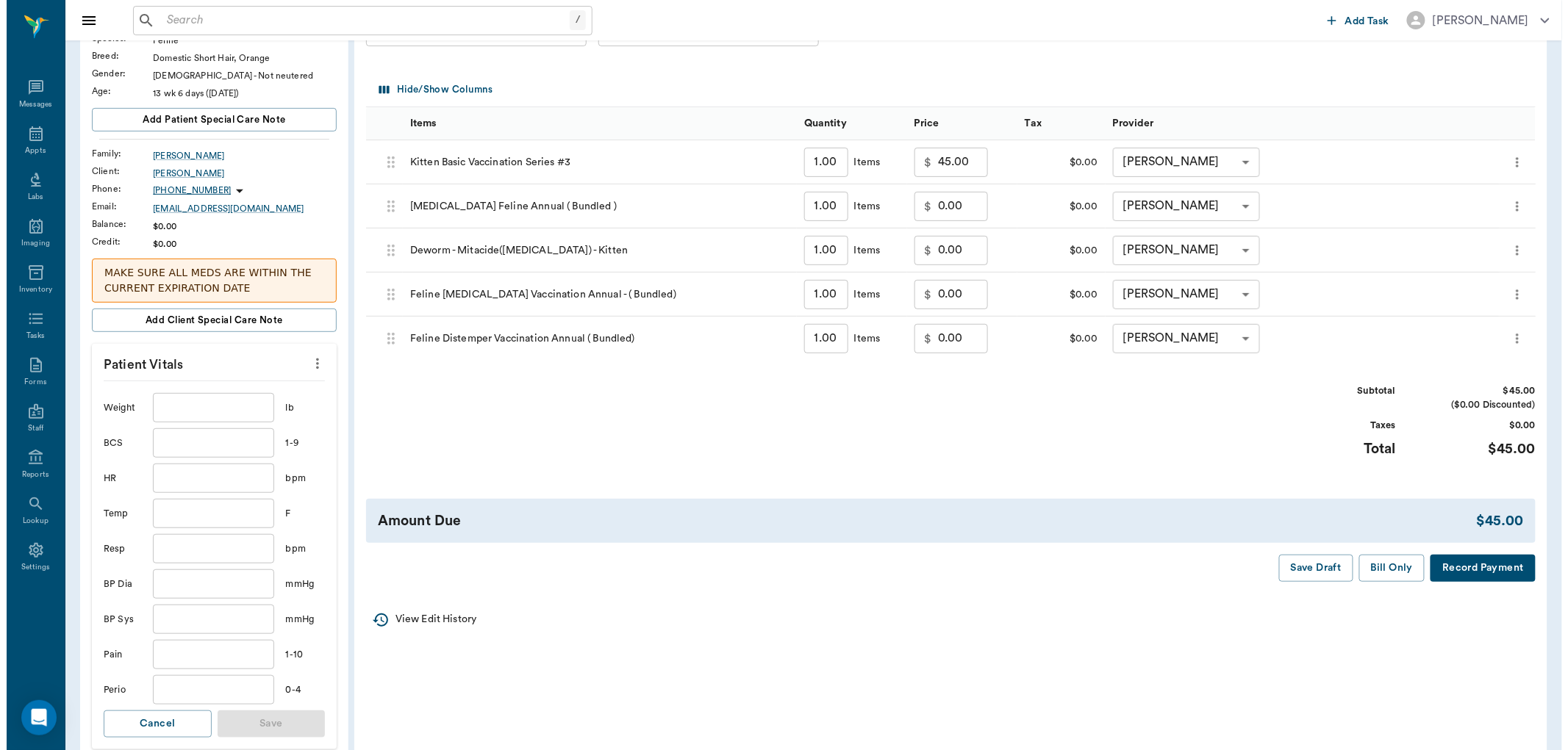
scroll to position [0, 0]
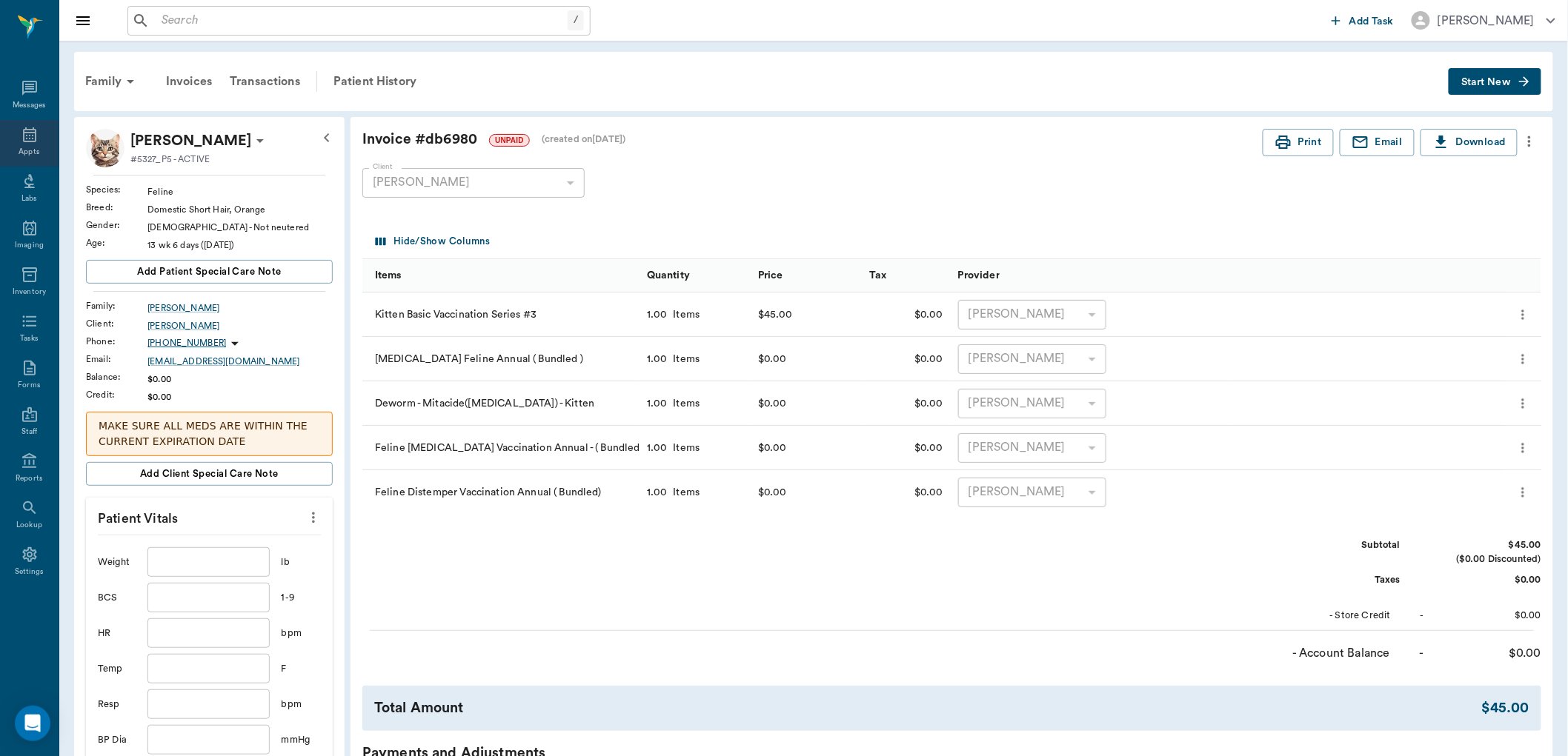
click at [30, 134] on icon at bounding box center [30, 135] width 18 height 18
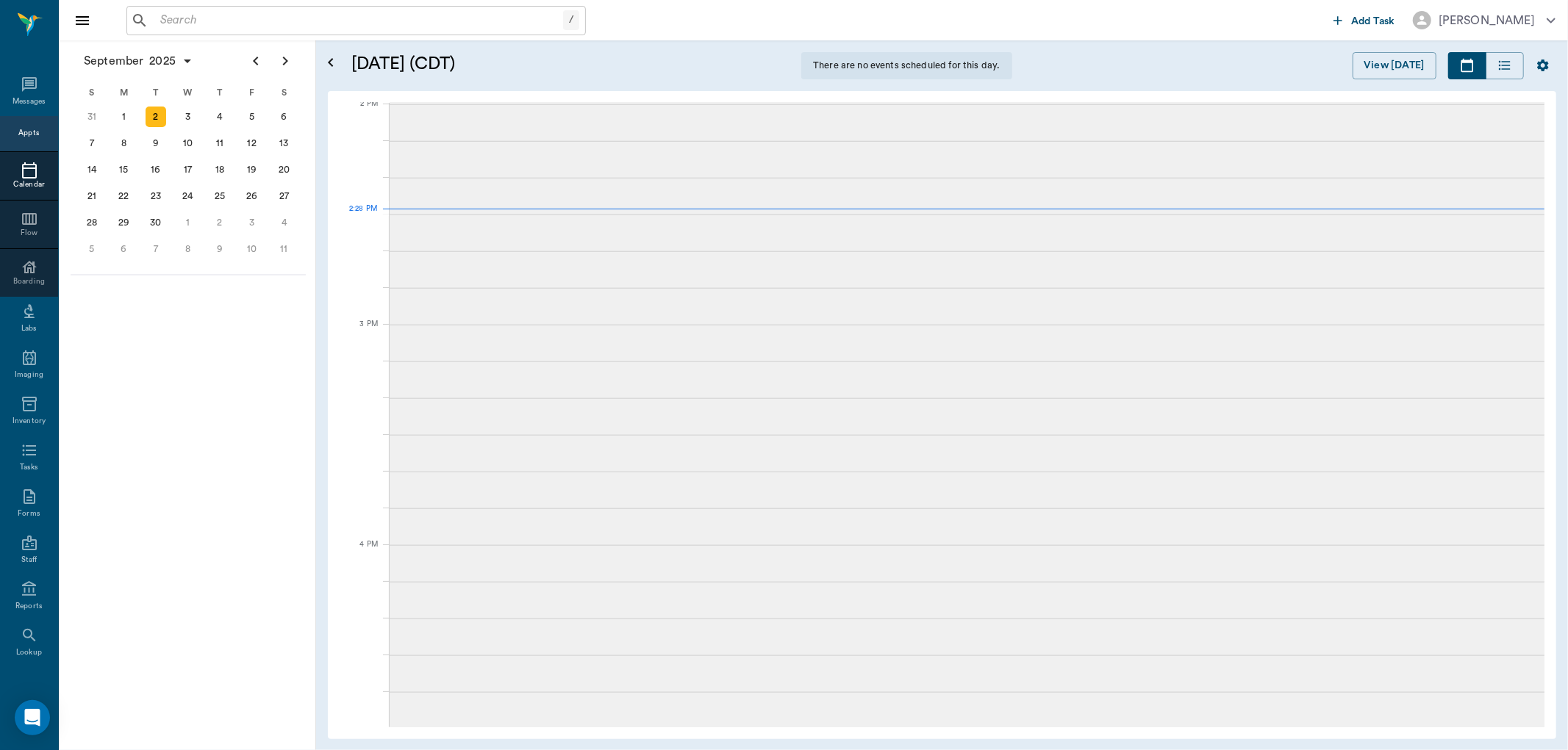
scroll to position [1324, 0]
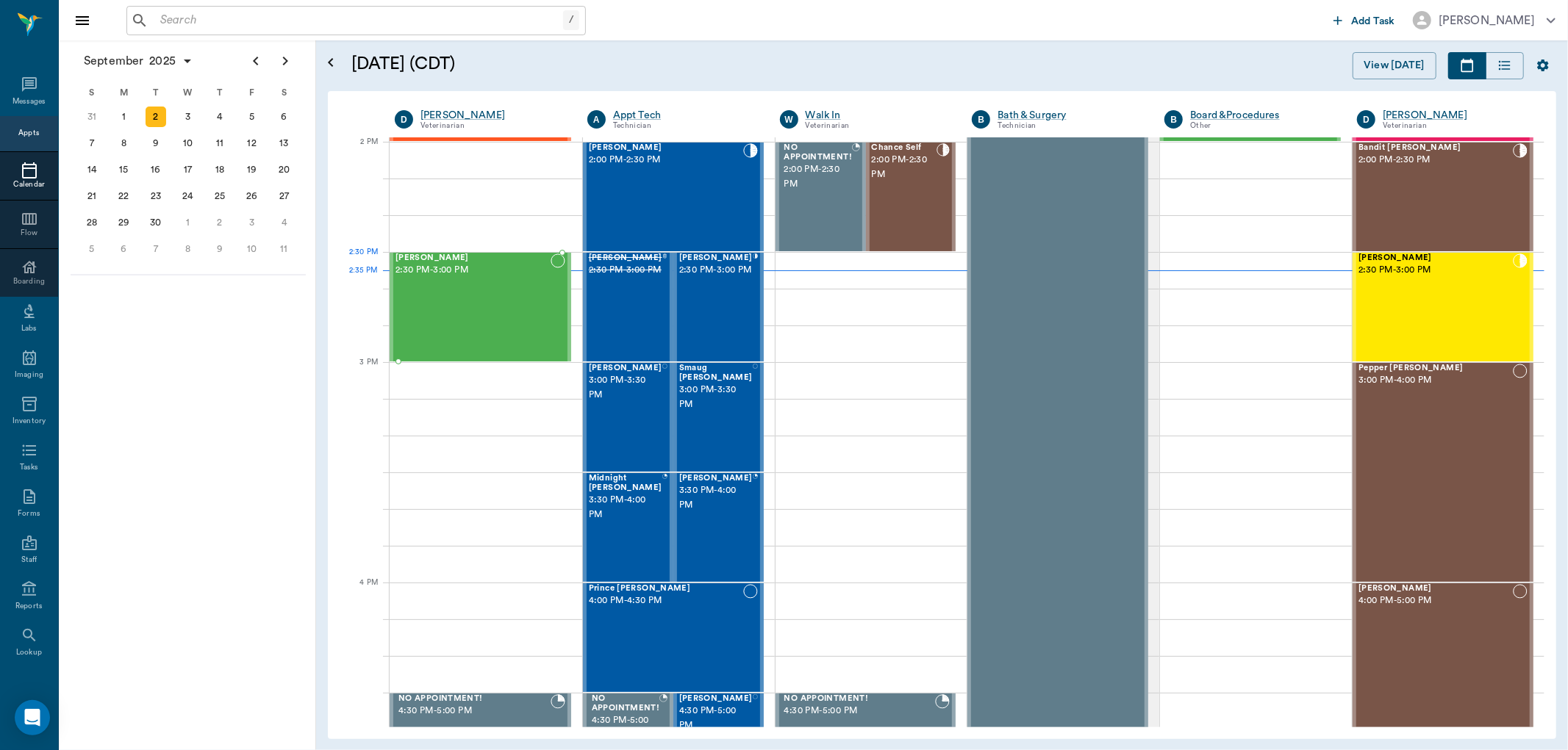
click at [463, 273] on span "2:30 PM - 3:00 PM" at bounding box center [473, 271] width 155 height 15
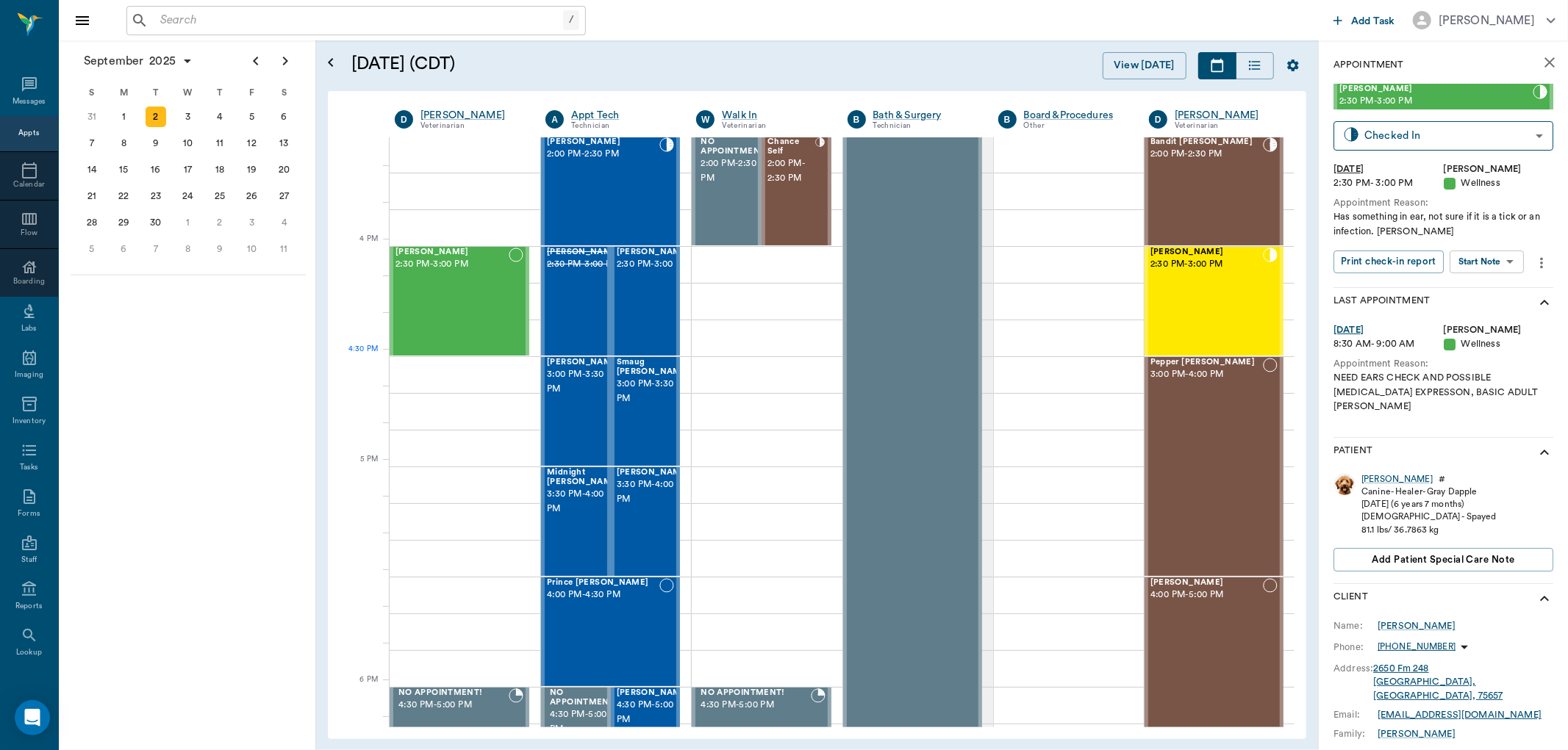
scroll to position [1324, 0]
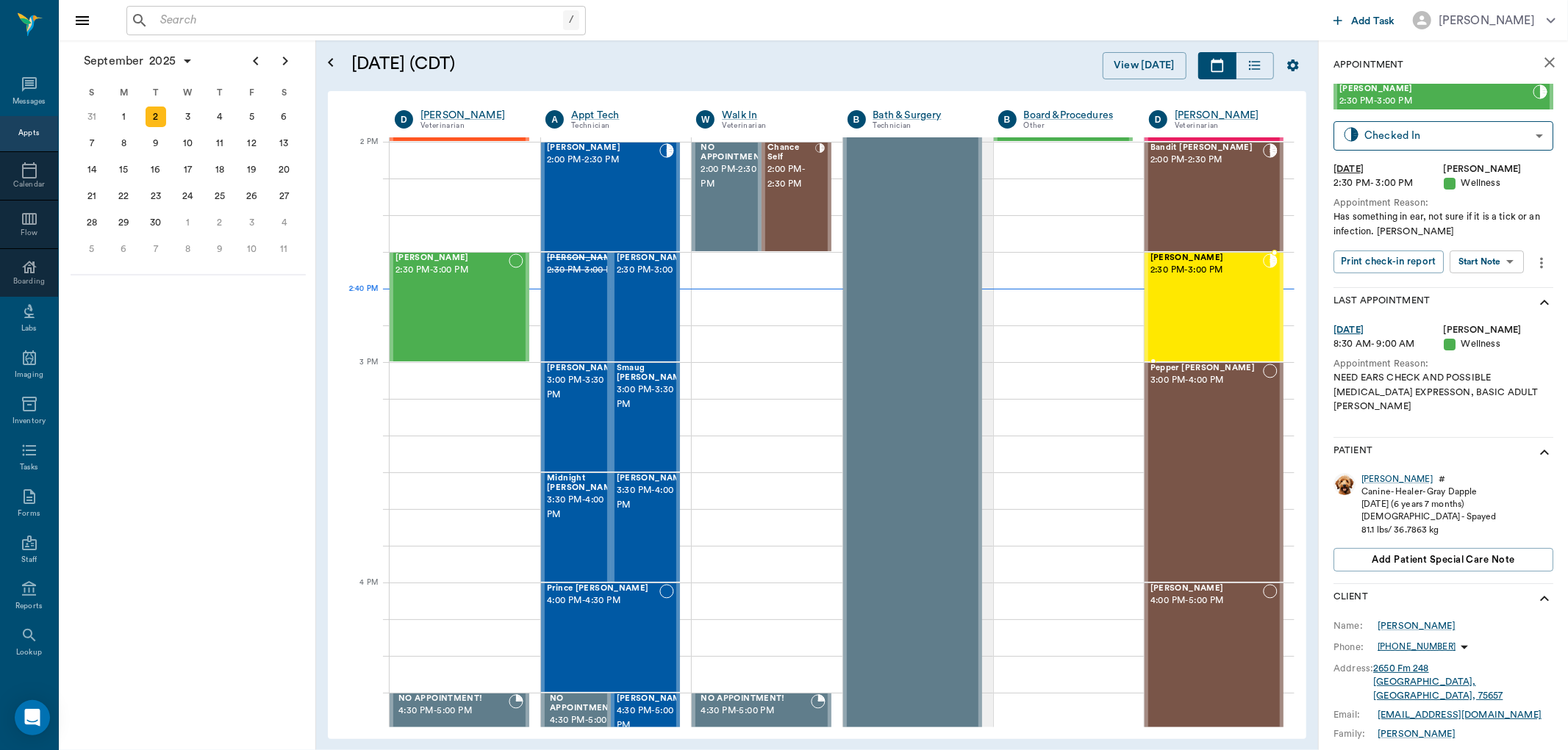
click at [1206, 303] on div "Lilah Stephens 2:30 PM - 3:00 PM" at bounding box center [1207, 307] width 113 height 108
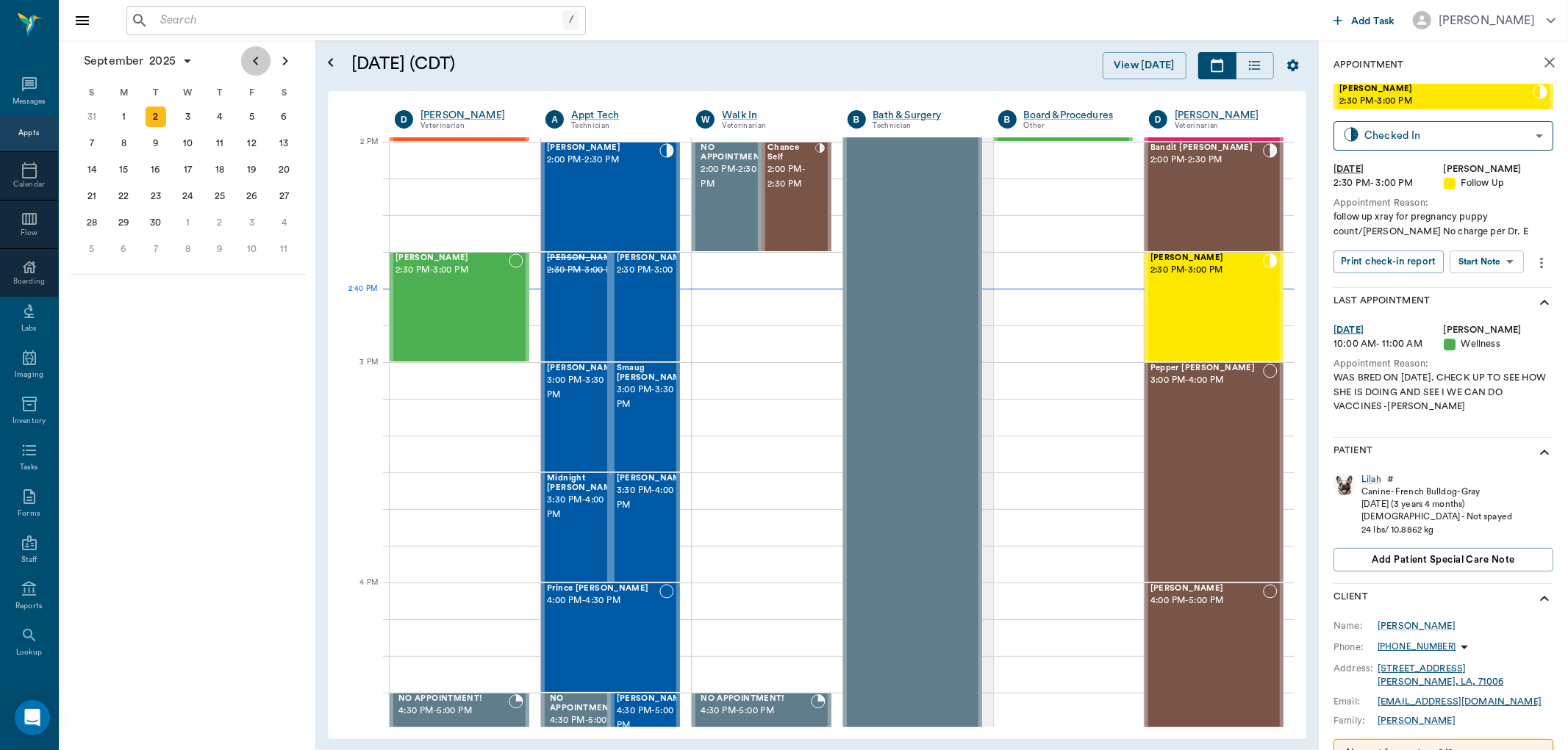
click at [259, 59] on icon "Previous page" at bounding box center [256, 61] width 18 height 18
click at [173, 24] on input "text" at bounding box center [358, 21] width 409 height 21
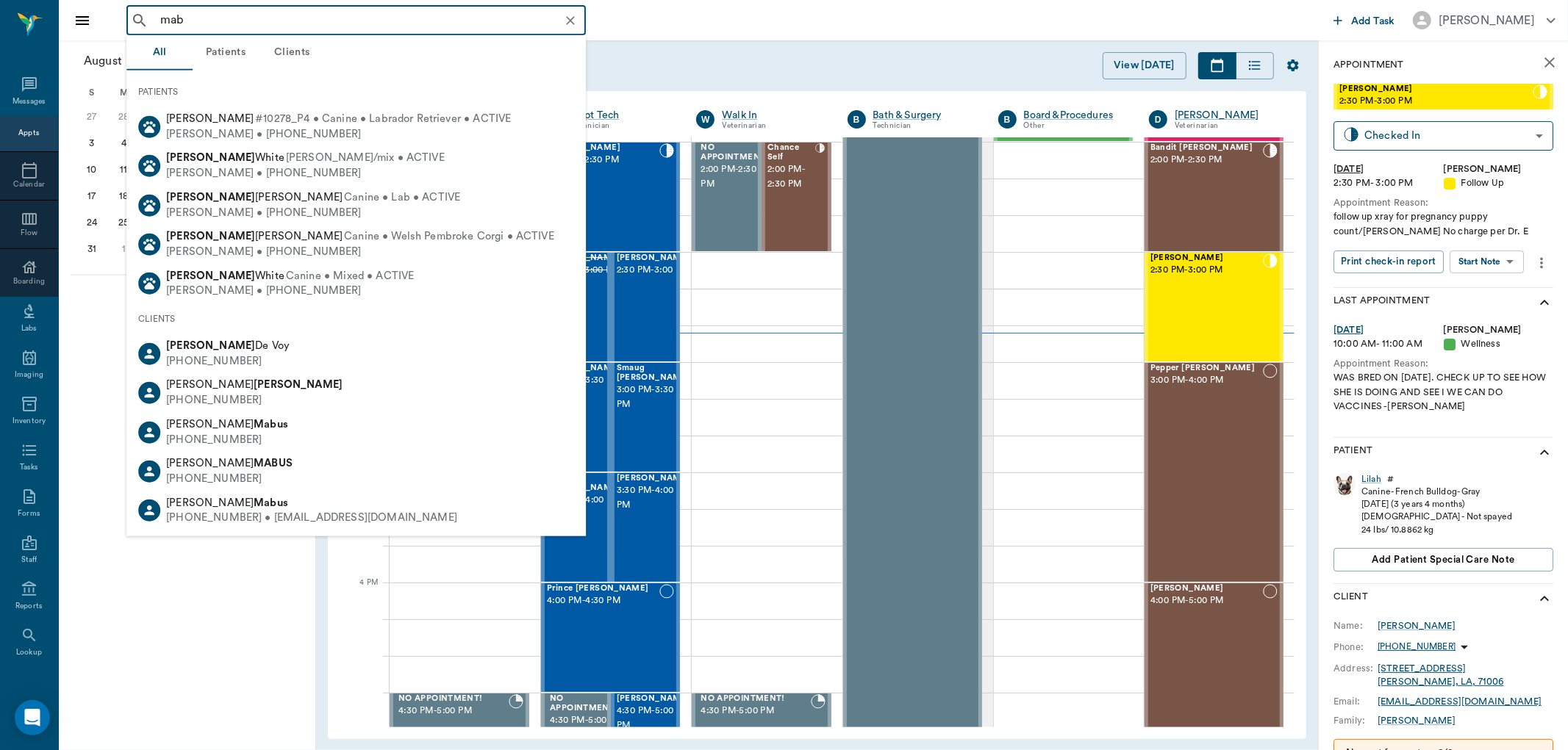
type input "mab"
click at [252, 599] on div "August 2025 S M T W T F S 29 30 Jul 1 2 3 4 5 6 7 8 9 10 11 12 13 14 15 16 17 1…" at bounding box center [187, 395] width 257 height 710
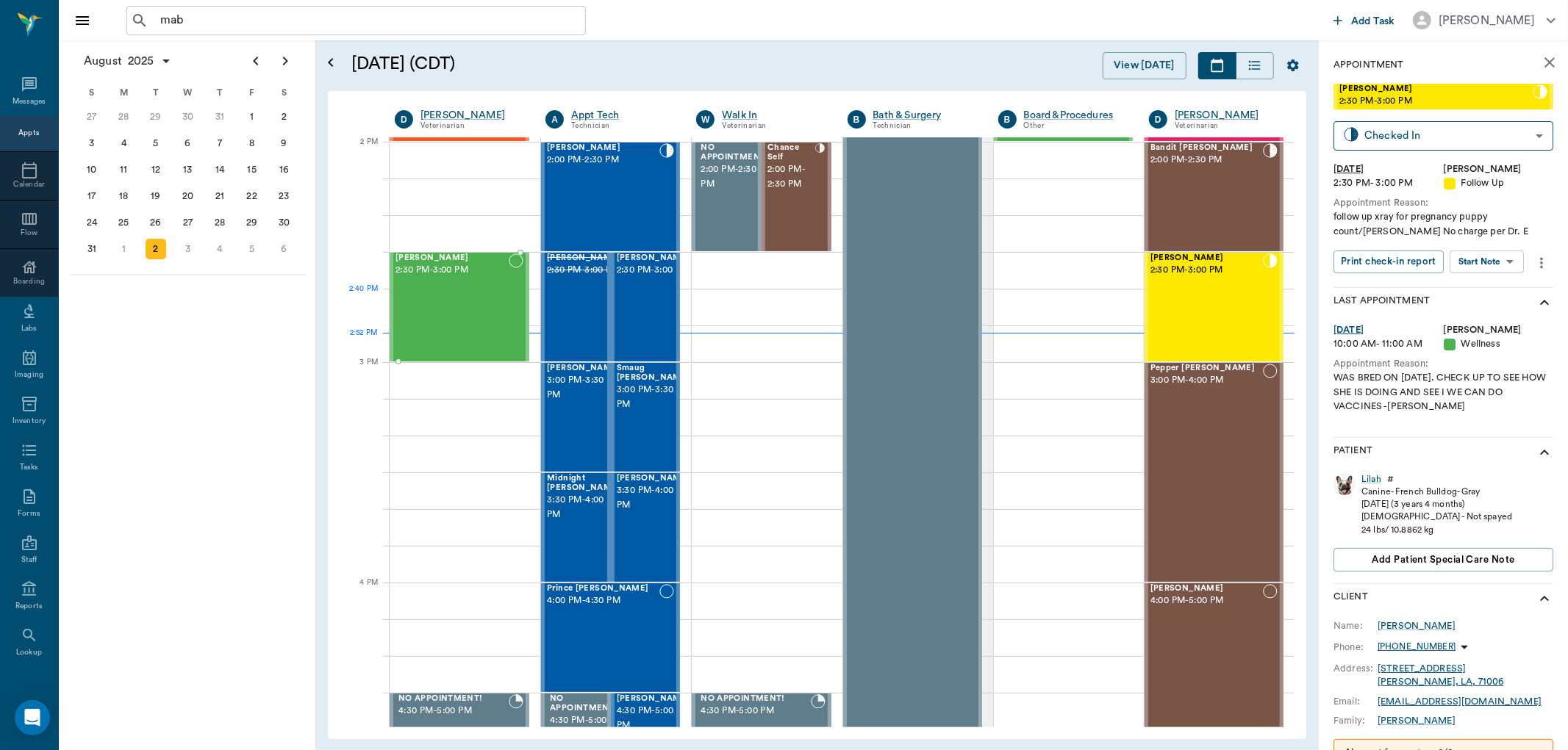
click at [473, 309] on div "Bailey Kightlinger 2:30 PM - 3:00 PM" at bounding box center [452, 307] width 114 height 108
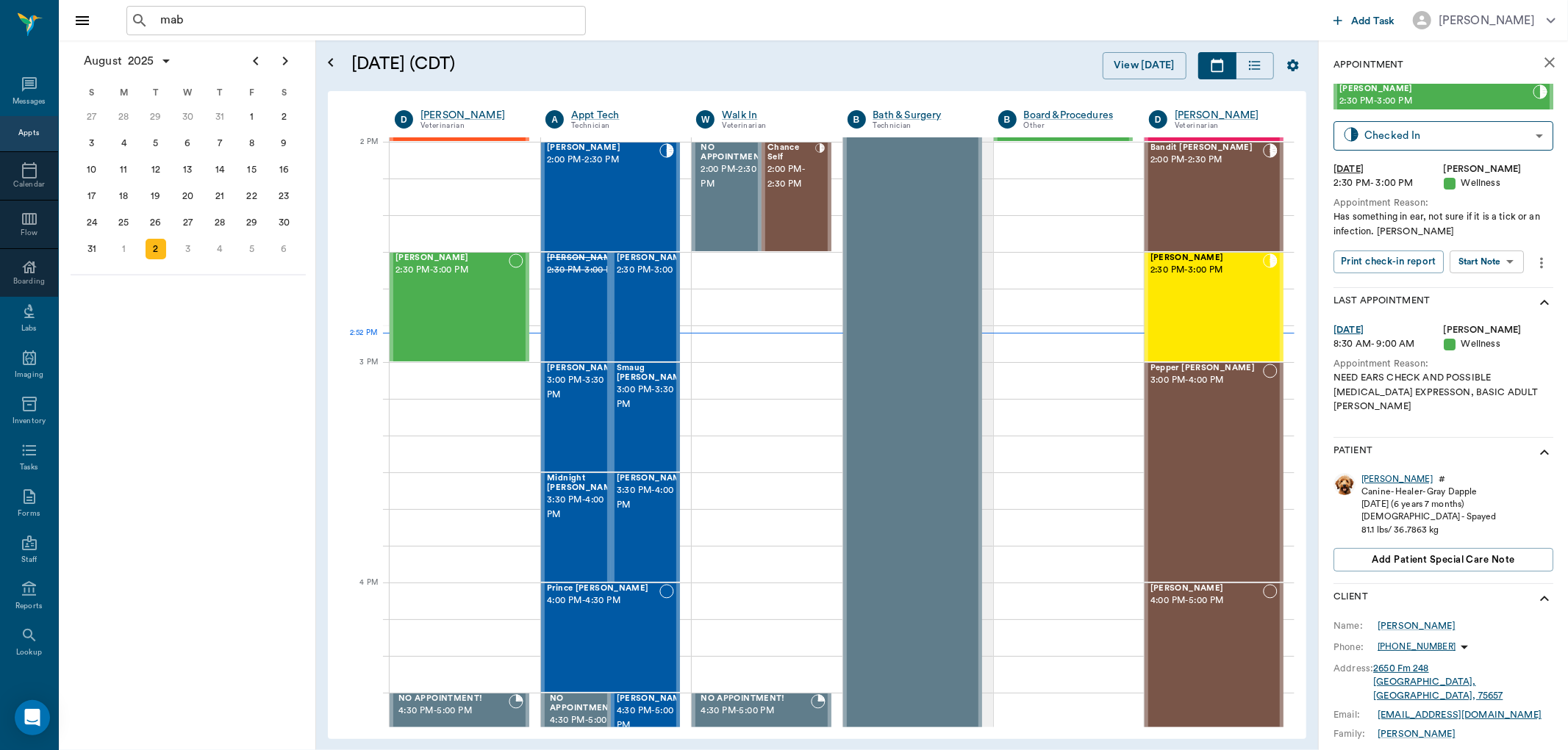
click at [1368, 473] on div "Bailey" at bounding box center [1397, 479] width 71 height 13
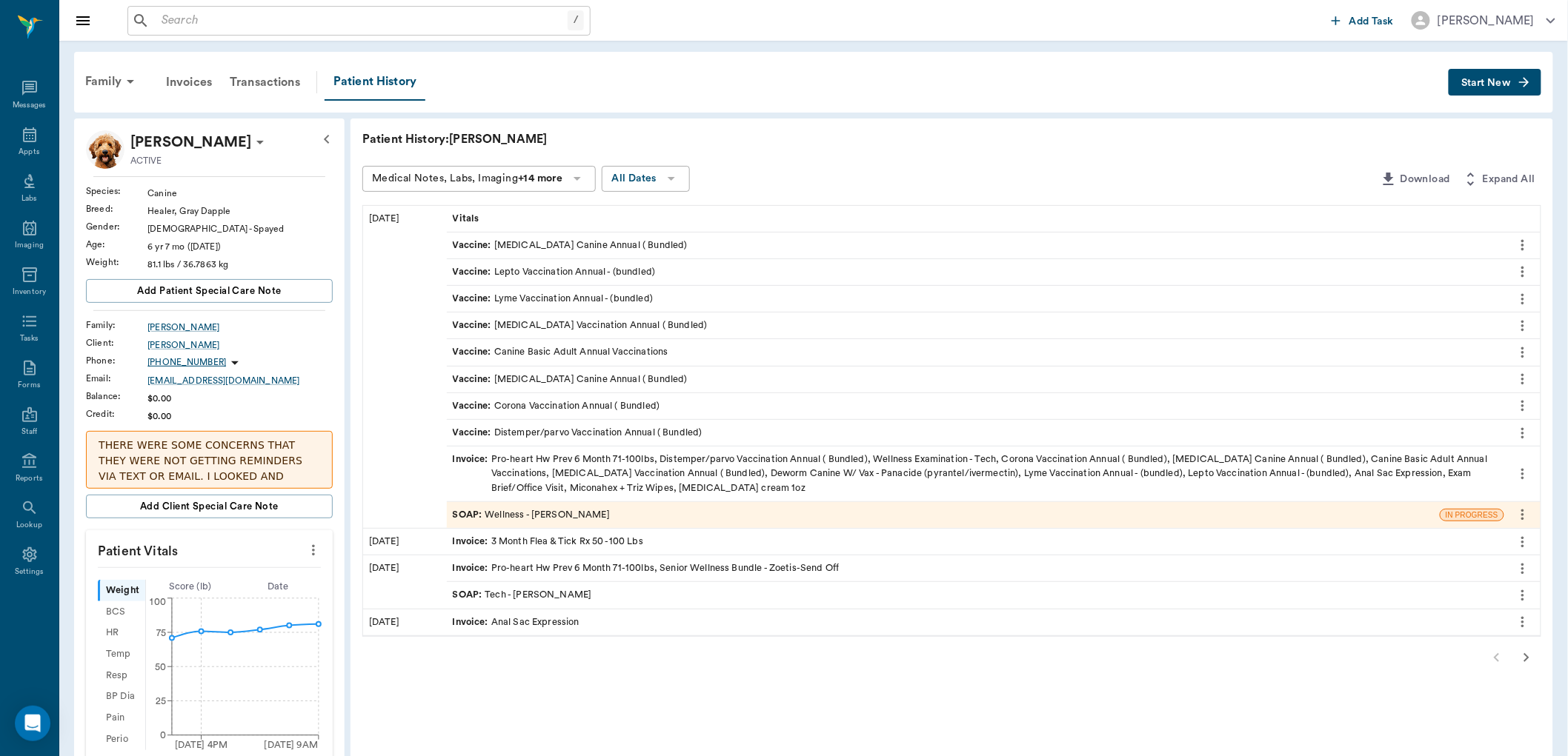
drag, startPoint x: 545, startPoint y: 519, endPoint x: 387, endPoint y: 483, distance: 162.0
click at [387, 483] on div "08/19/25" at bounding box center [405, 366] width 84 height 322
click at [569, 508] on div "SOAP : Wellness - Dr. Bert Ellsworth" at bounding box center [531, 515] width 157 height 14
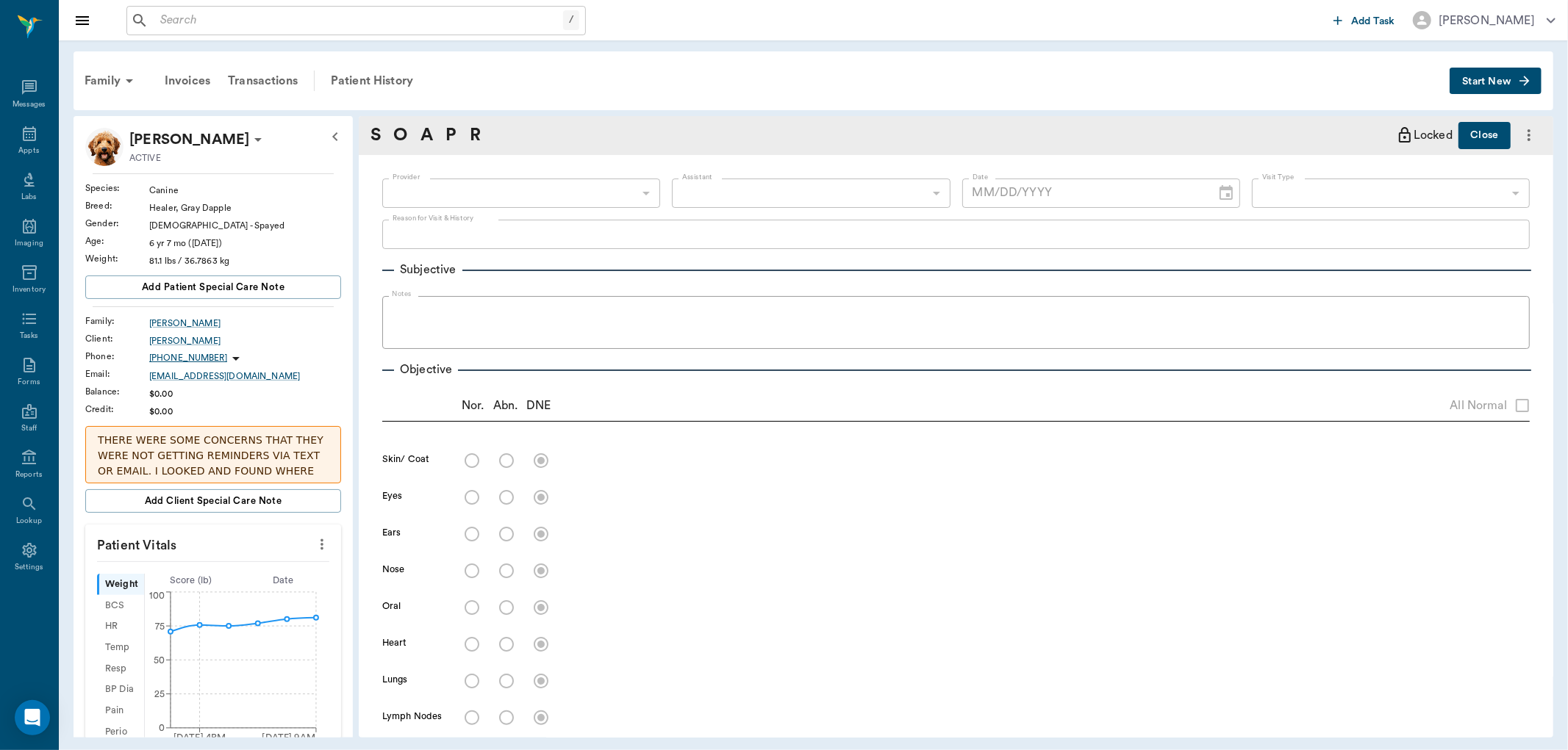
click at [564, 504] on div "Skin/ Coat x Eyes x Ears x Nose x Oral x Heart x Lungs x Lymph Nodes x Abdomen …" at bounding box center [956, 684] width 1147 height 478
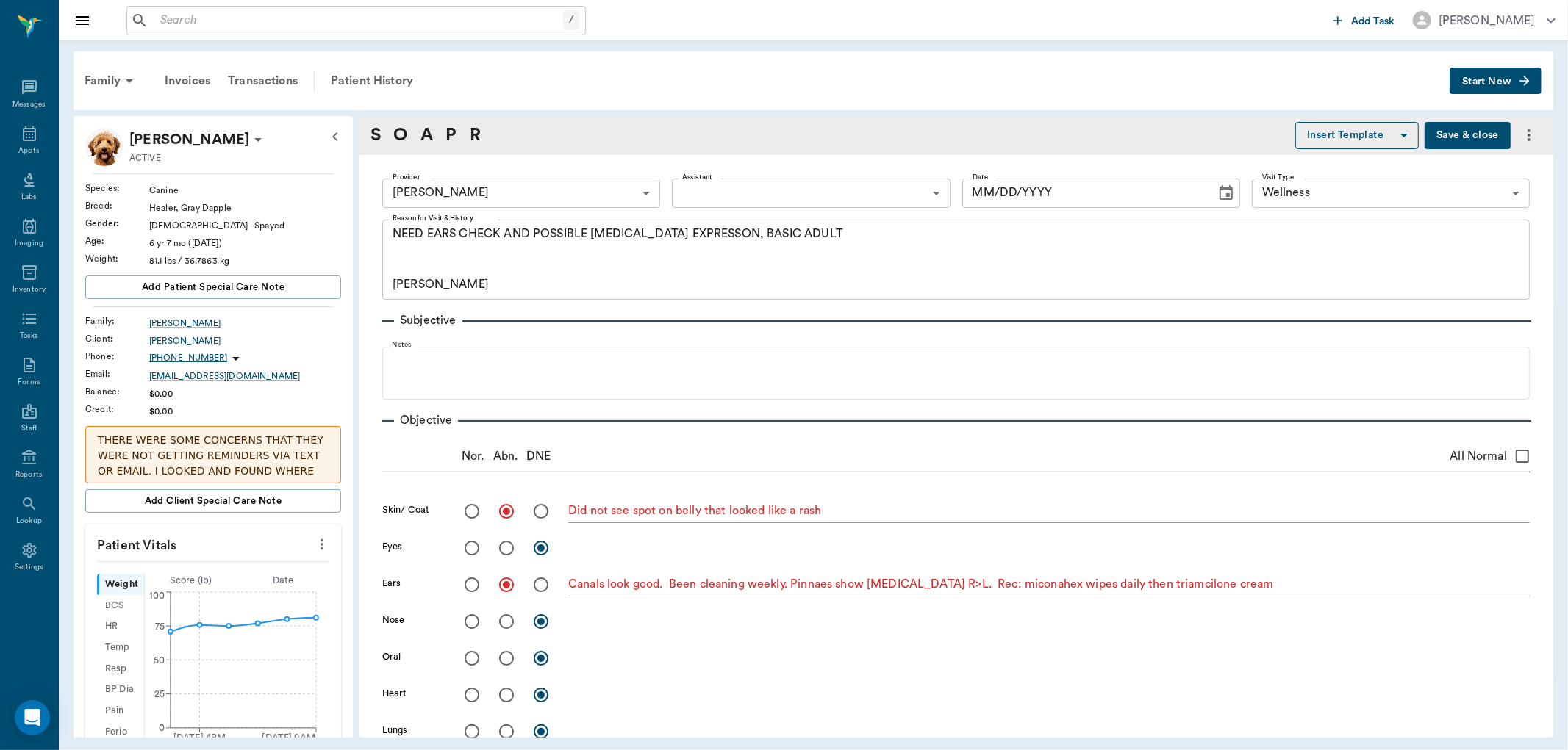
type input "63ec2f075fda476ae8351a4d"
type input "65d2be4f46e3a538d89b8c14"
type textarea "NEED EARS CHECK AND POSSIBLE ANAL GLAND EXPRESSON, BASIC ADULT CARYN"
radio input "true"
type textarea "Did not see spot on belly that looked like a rash"
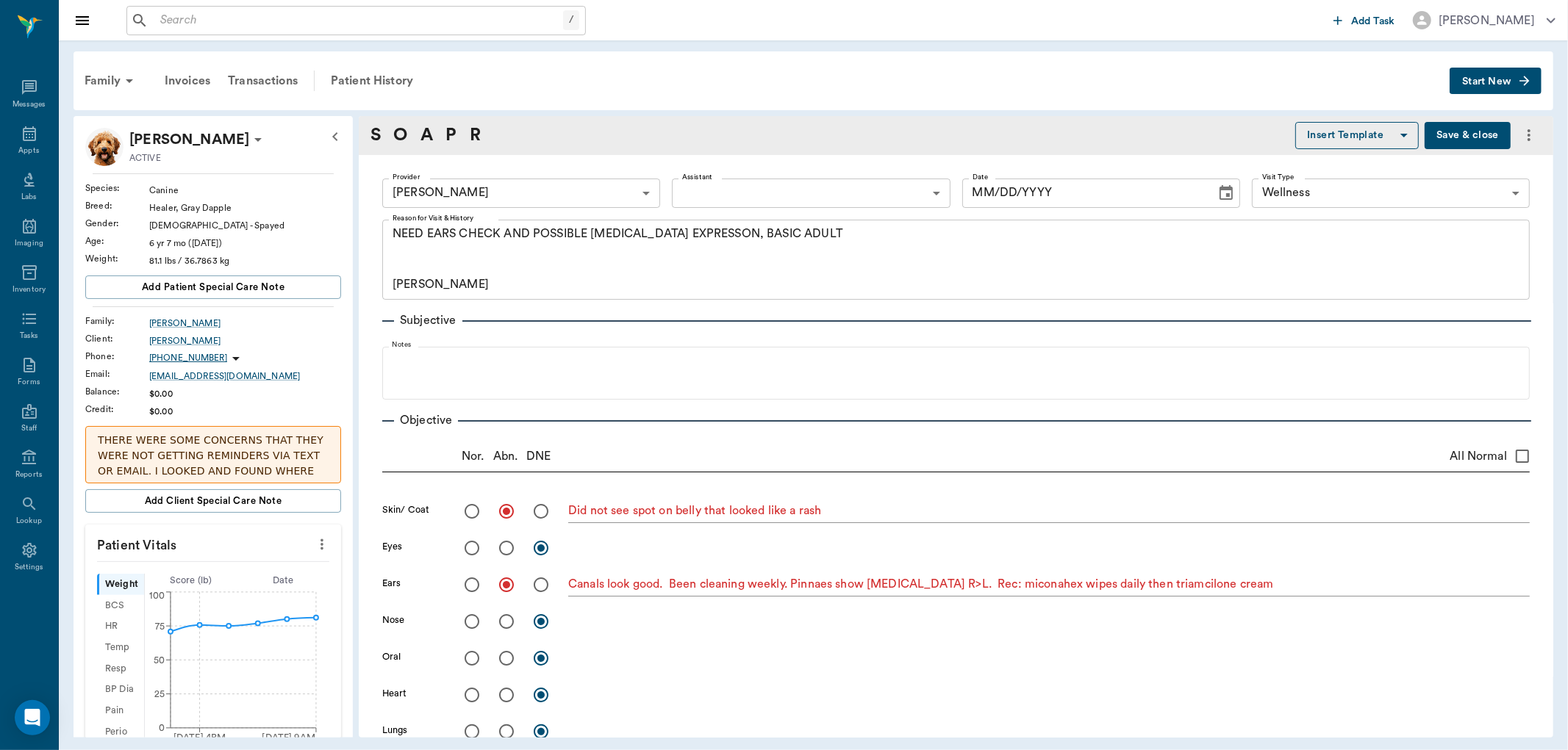
radio input "true"
type textarea "Canals look good. Been cleaning weekly. Pinnaes show allergic dermatitis R>L. R…"
type input "08/19/2025"
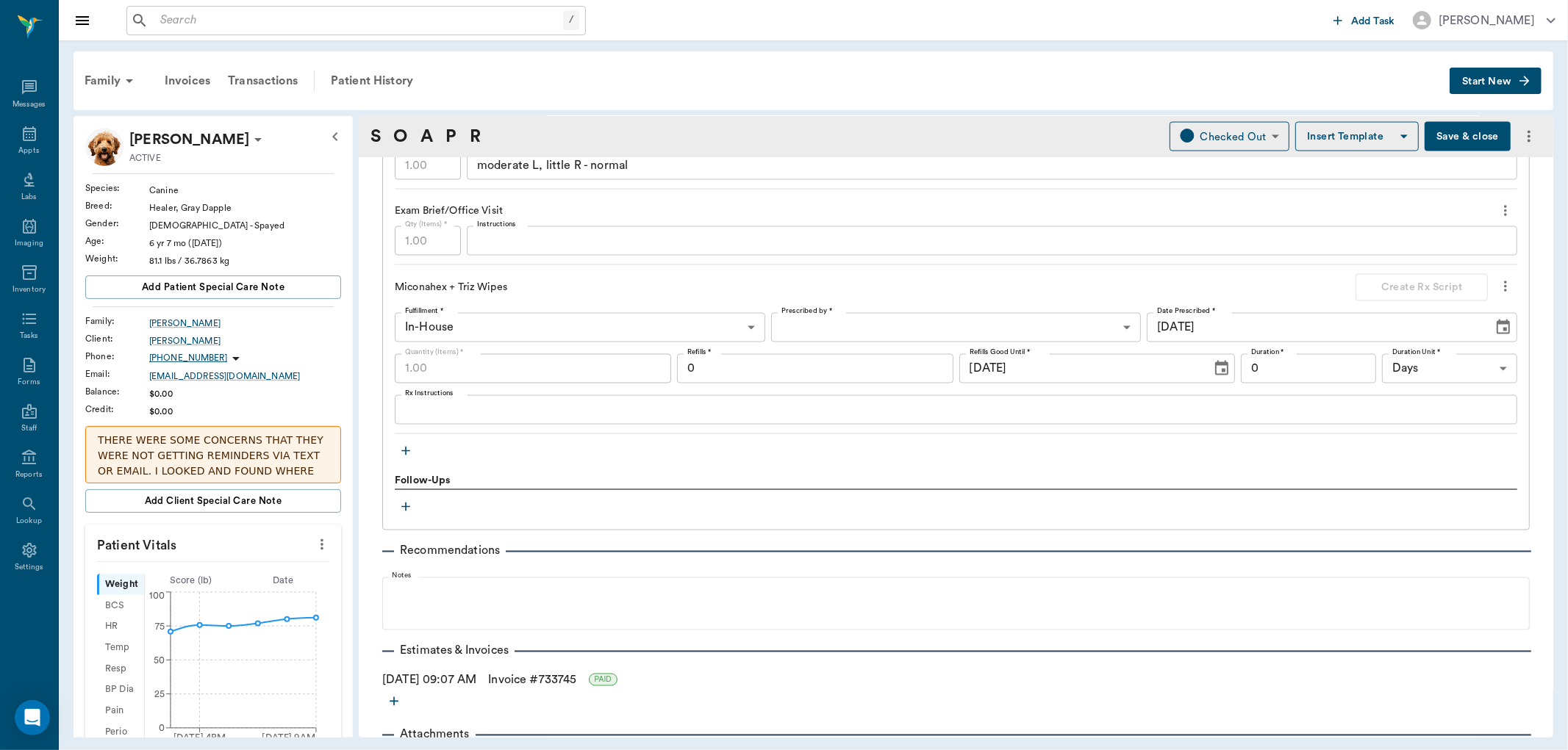
scroll to position [2003, 0]
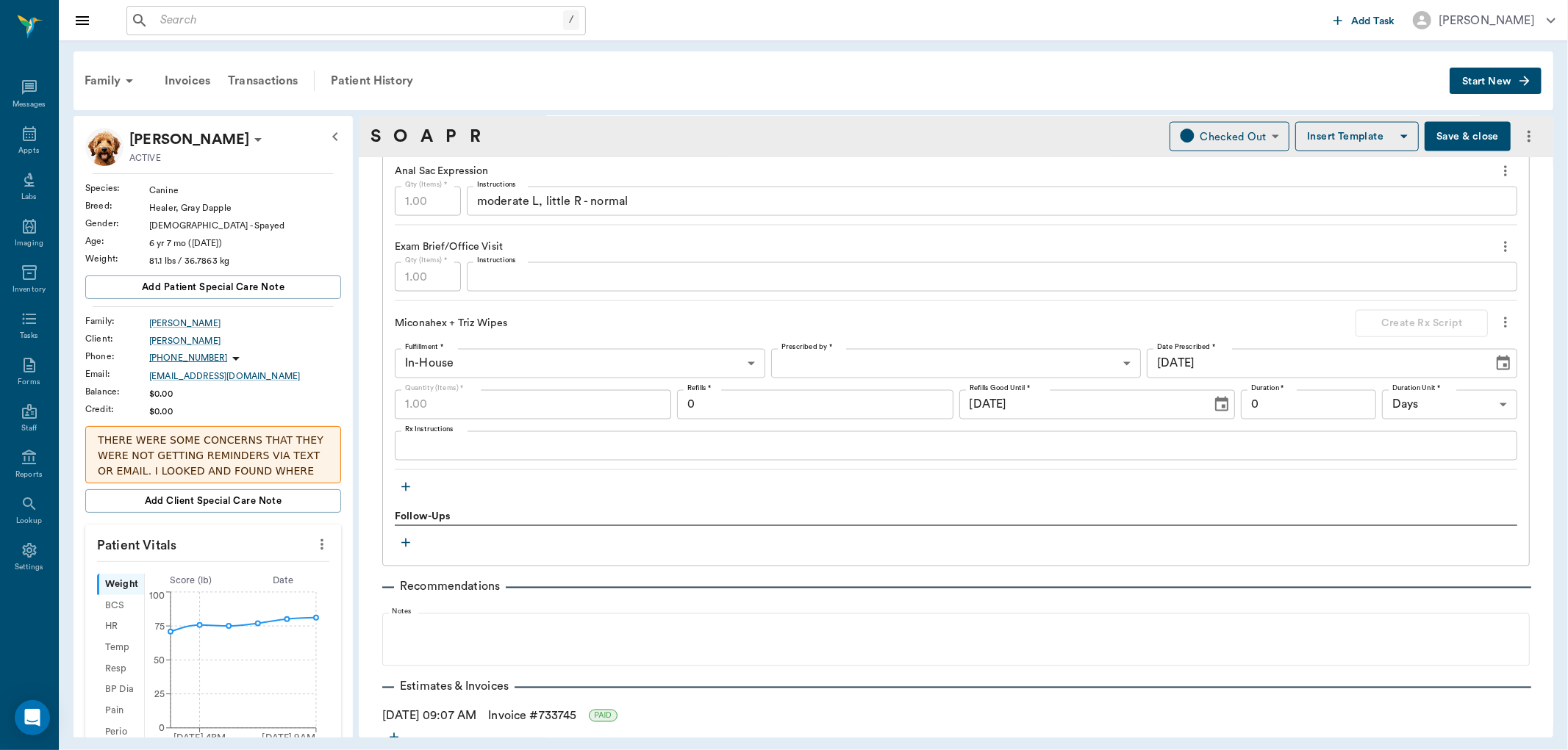
click at [1451, 136] on button "Save & close" at bounding box center [1468, 136] width 86 height 30
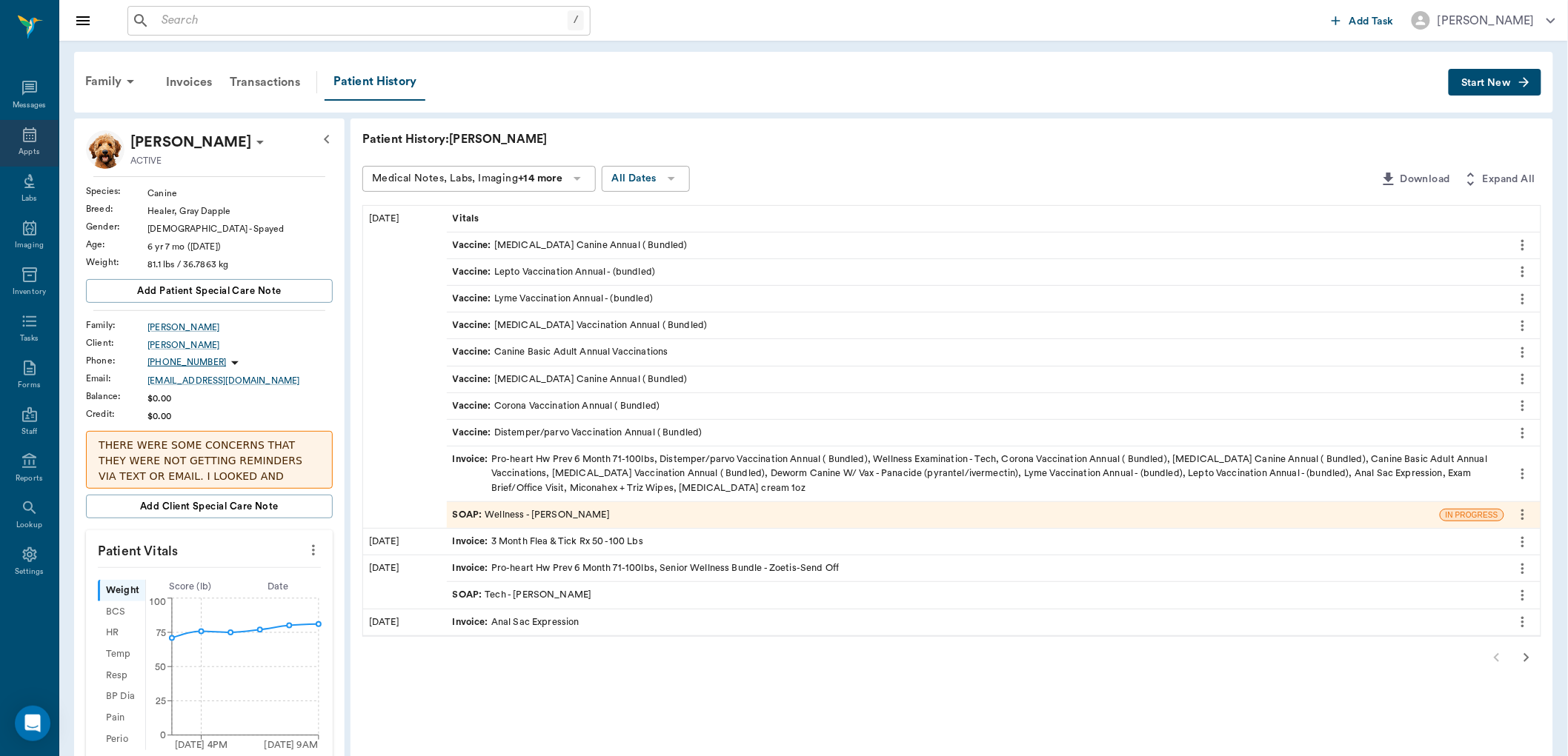
click at [15, 132] on div "Appts" at bounding box center [29, 143] width 58 height 46
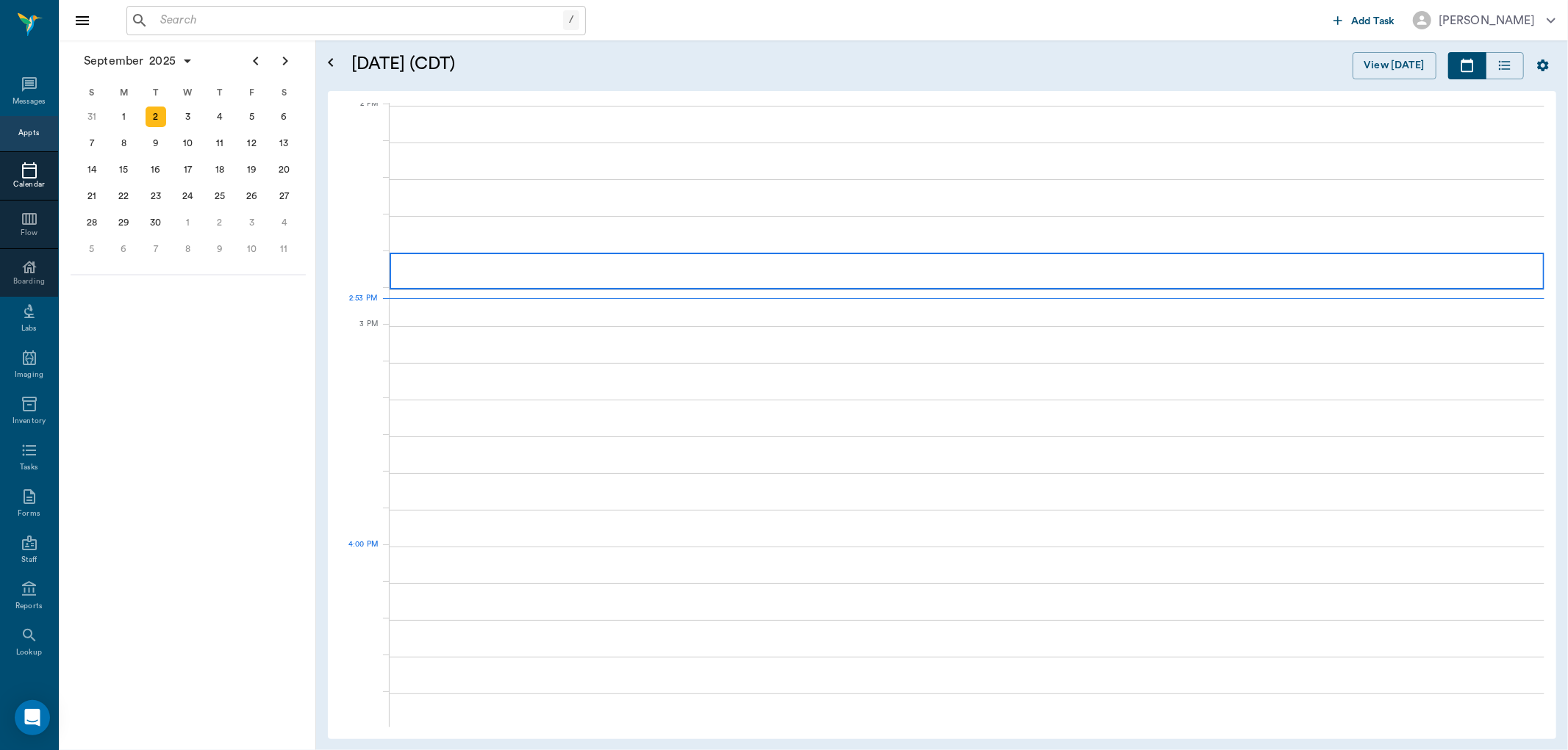
scroll to position [1326, 0]
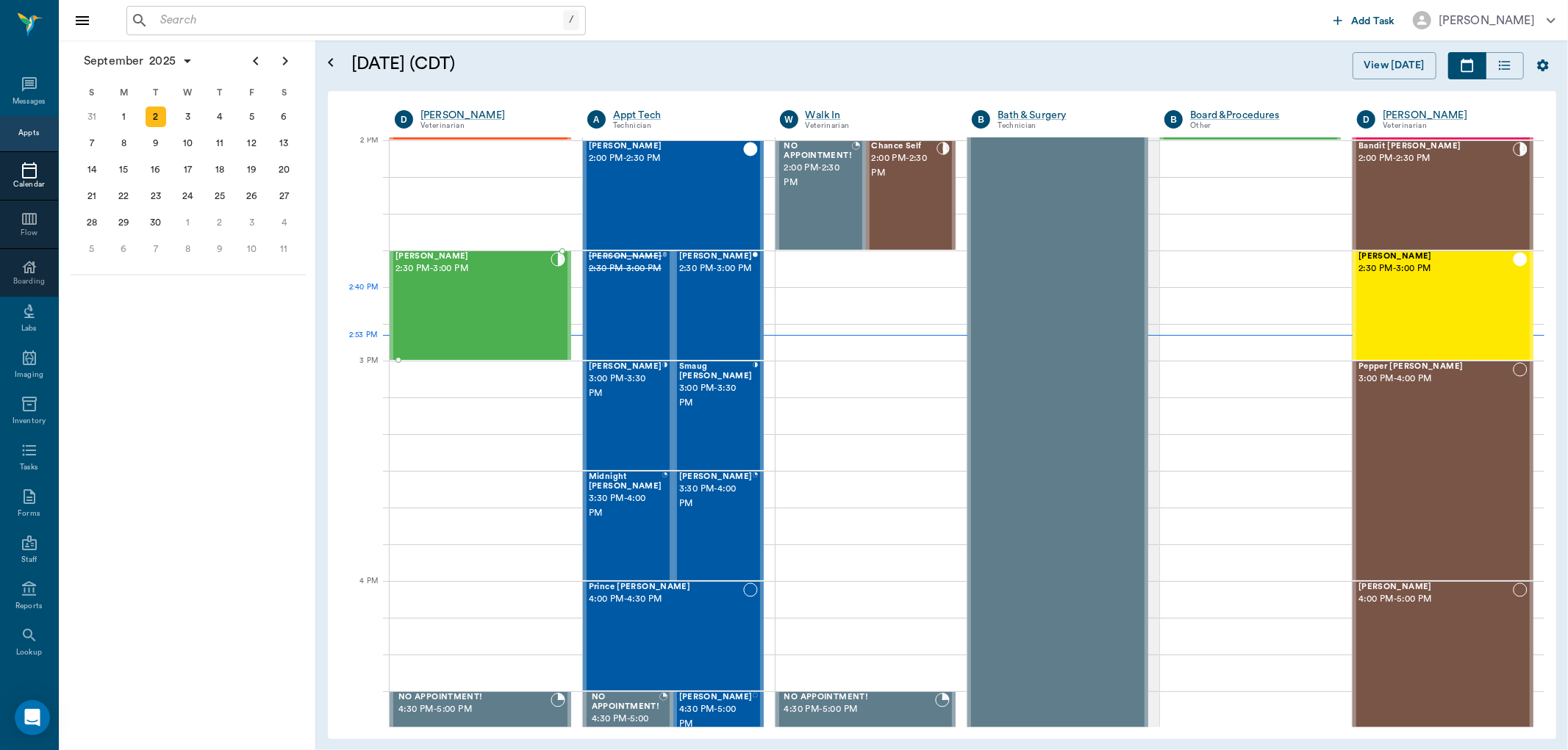
click at [473, 303] on div "Bailey Kightlinger 2:30 PM - 3:00 PM" at bounding box center [473, 306] width 155 height 108
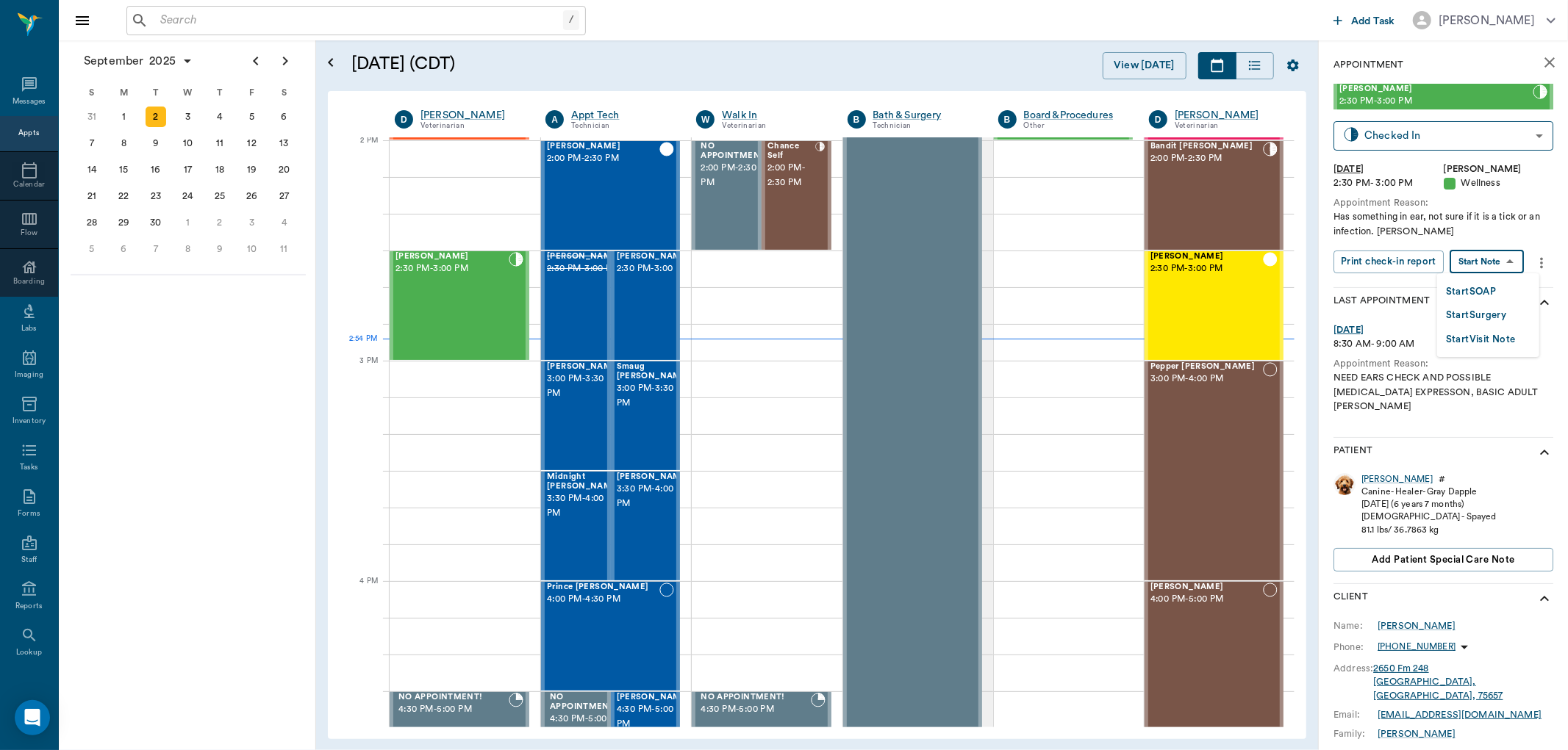
click at [1498, 263] on body "/ ​ Add Task Dr. Bert Ellsworth Nectar Messages Appts Calendar Flow Boarding La…" at bounding box center [784, 375] width 1568 height 750
click at [1480, 285] on button "Start SOAP" at bounding box center [1471, 292] width 50 height 17
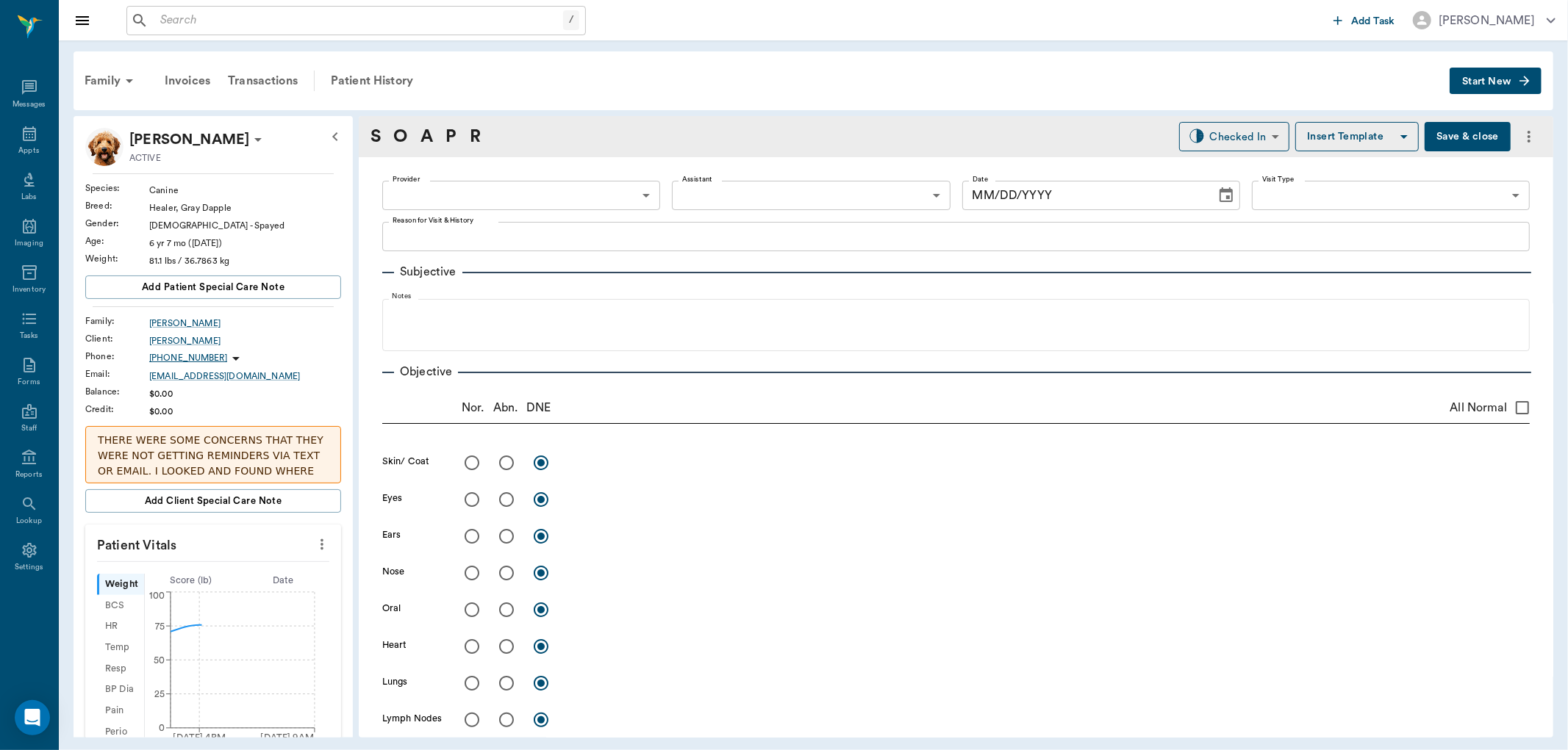
type input "63ec2f075fda476ae8351a4d"
type input "65d2be4f46e3a538d89b8c14"
type textarea "Has something in ear, not sure if it is a tick or an infection. Christy"
type input "[DATE]"
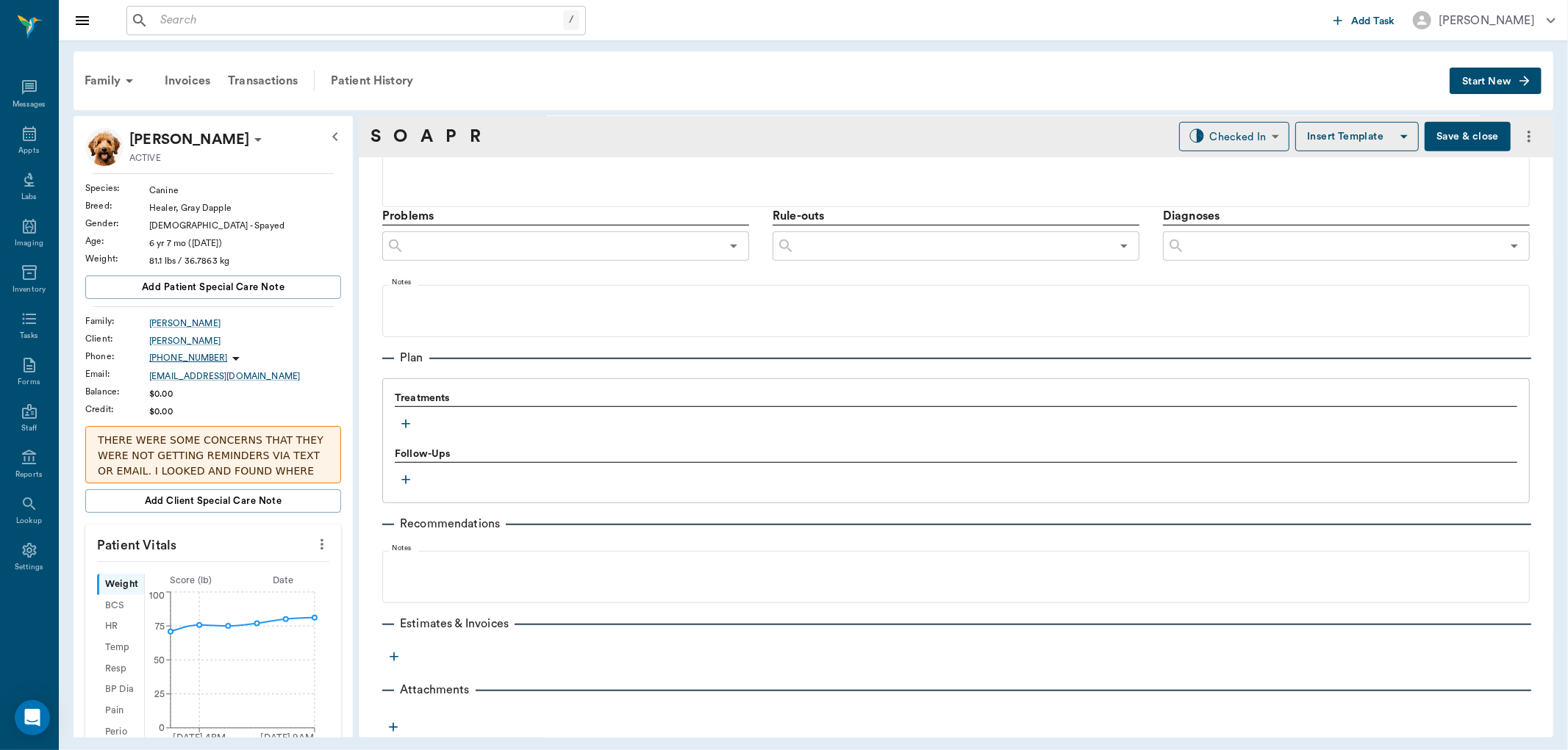
click at [401, 419] on icon "button" at bounding box center [406, 424] width 15 height 15
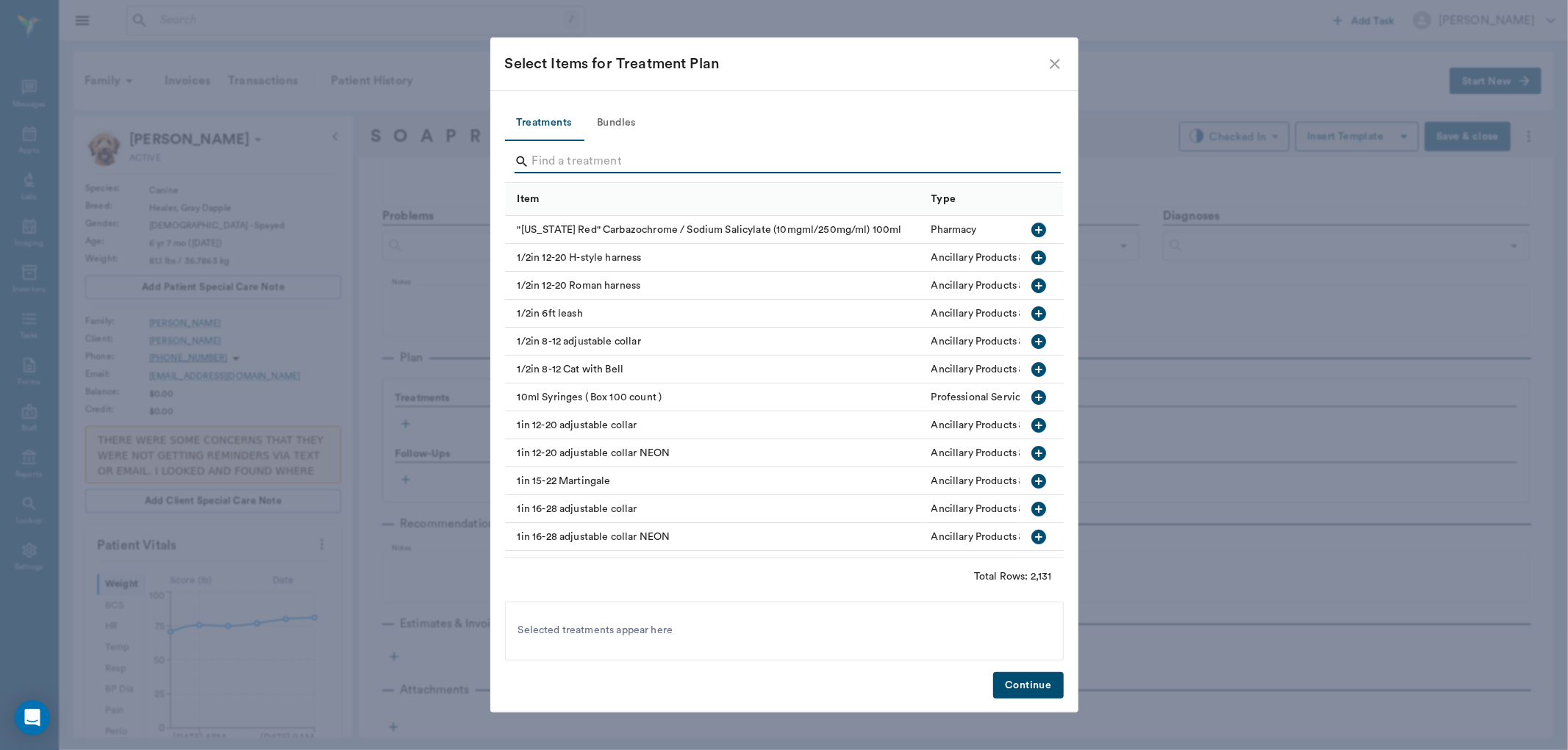
click at [574, 171] on input "Search" at bounding box center [785, 162] width 507 height 24
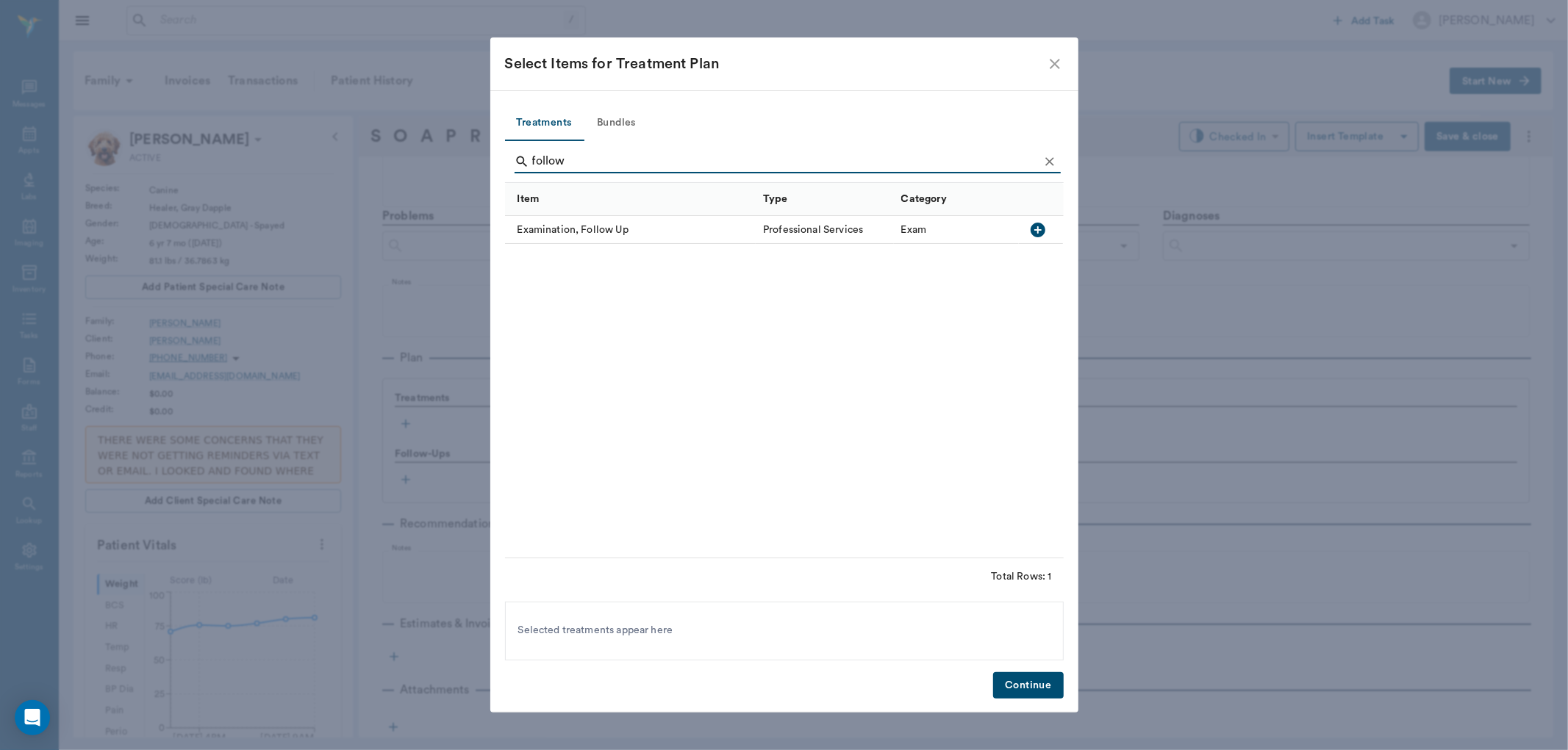
type input "follow"
click at [1046, 225] on icon "button" at bounding box center [1038, 230] width 18 height 18
click at [1033, 688] on button "Continue" at bounding box center [1028, 685] width 70 height 27
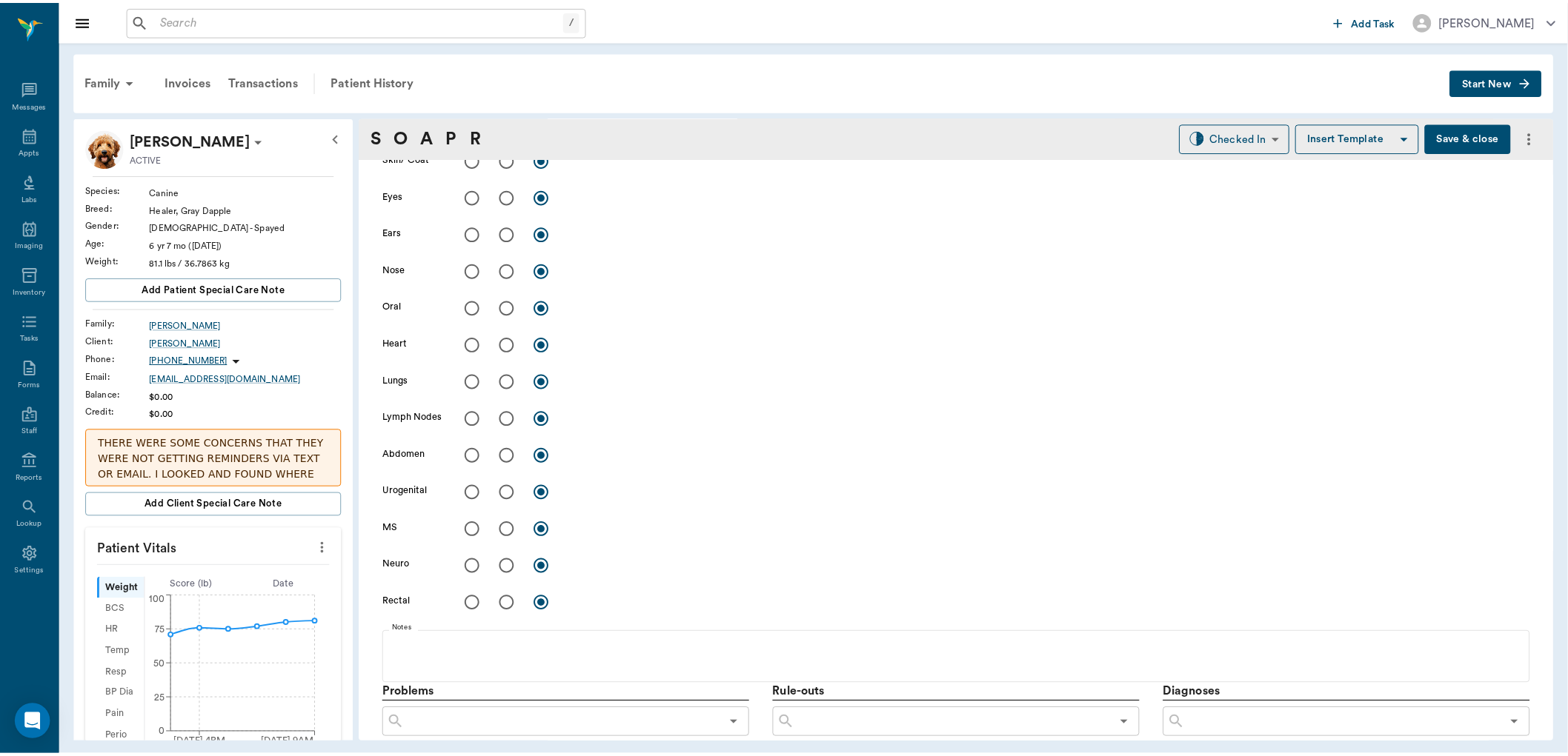
scroll to position [159, 0]
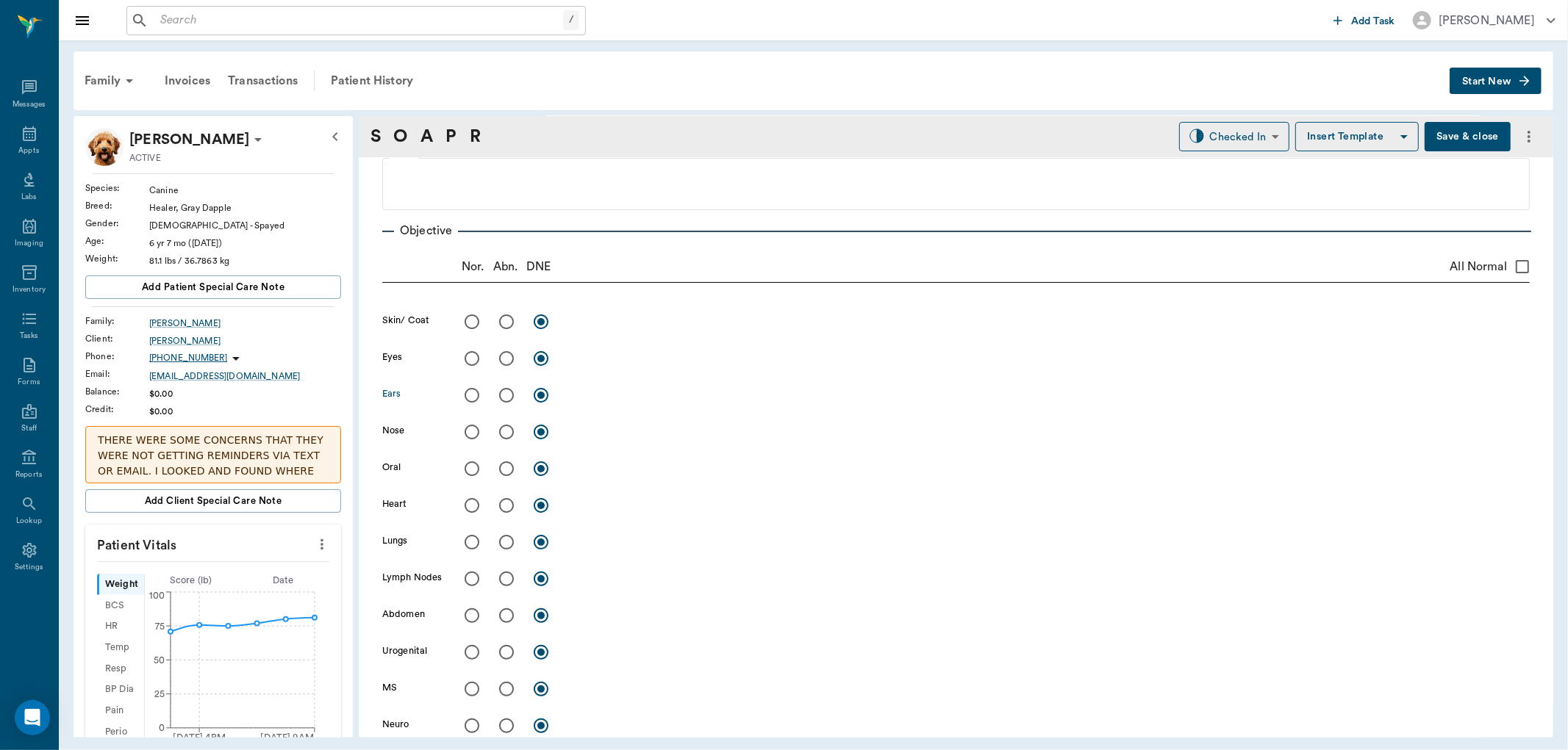
click at [502, 399] on input "radio" at bounding box center [507, 395] width 31 height 31
radio input "true"
click at [603, 406] on div "x" at bounding box center [1049, 396] width 962 height 22
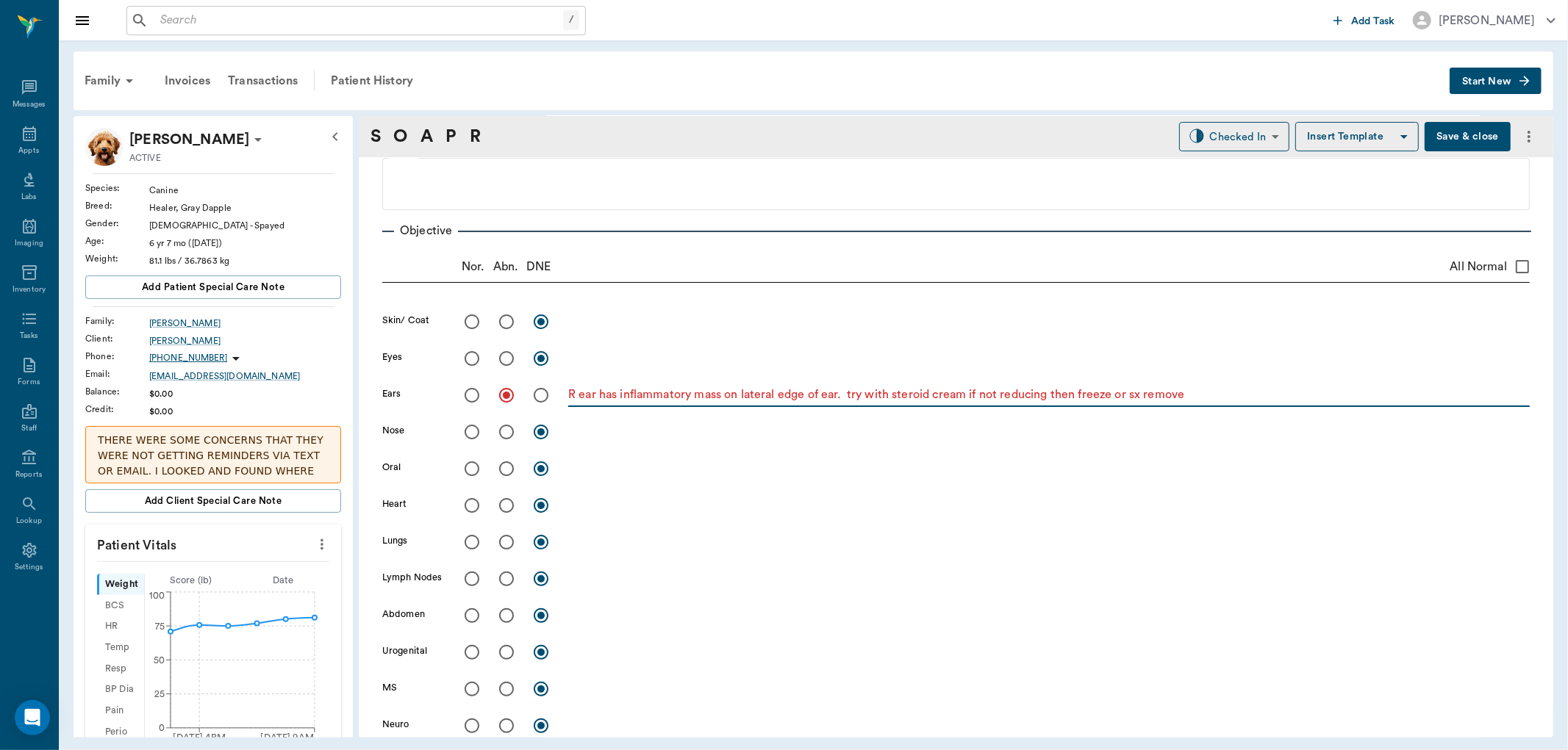
type textarea "R ear has inflammatory mass on lateral edge of ear. try with steroid cream if n…"
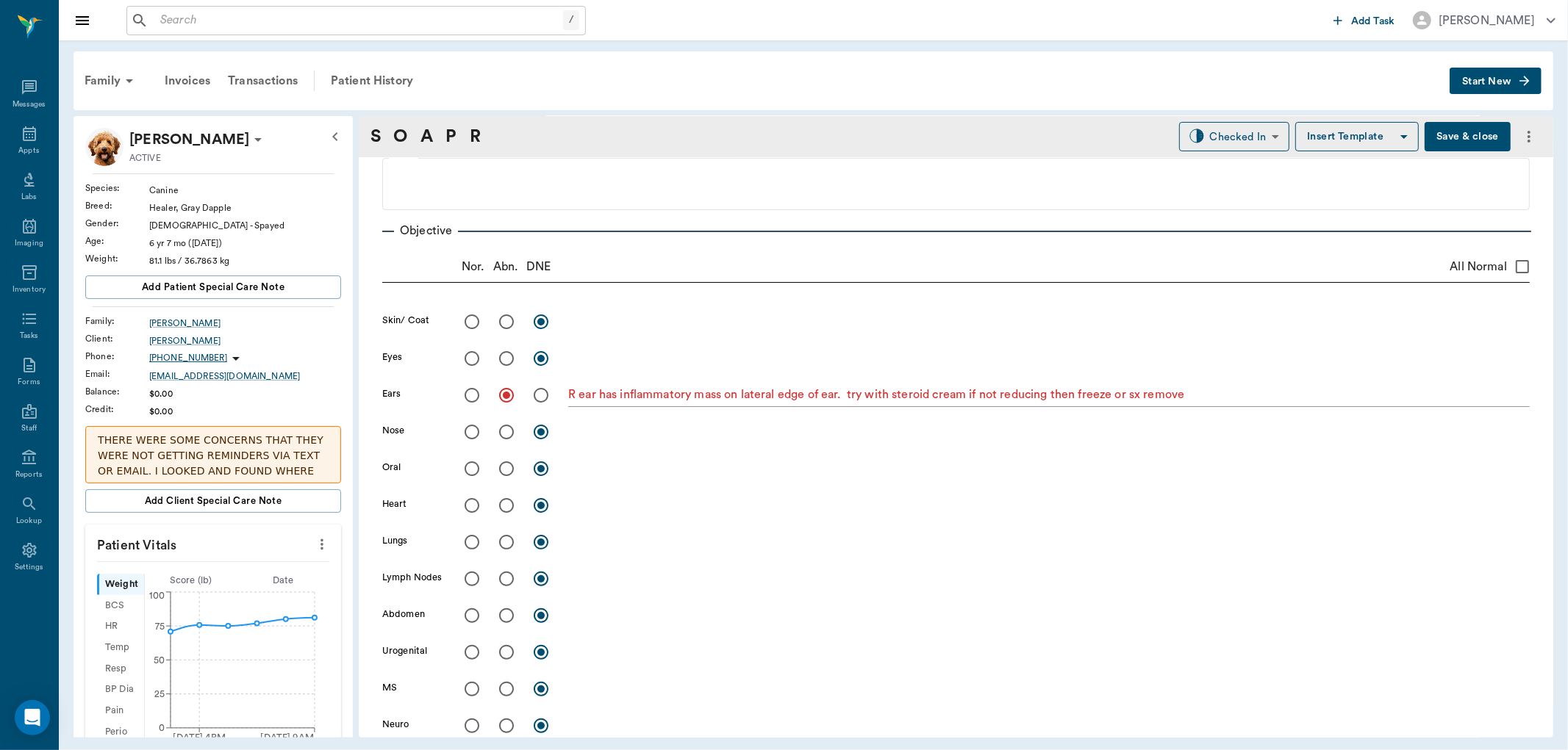
click at [1446, 150] on button "Save & close" at bounding box center [1468, 136] width 86 height 30
click at [314, 541] on icon "more" at bounding box center [322, 545] width 16 height 18
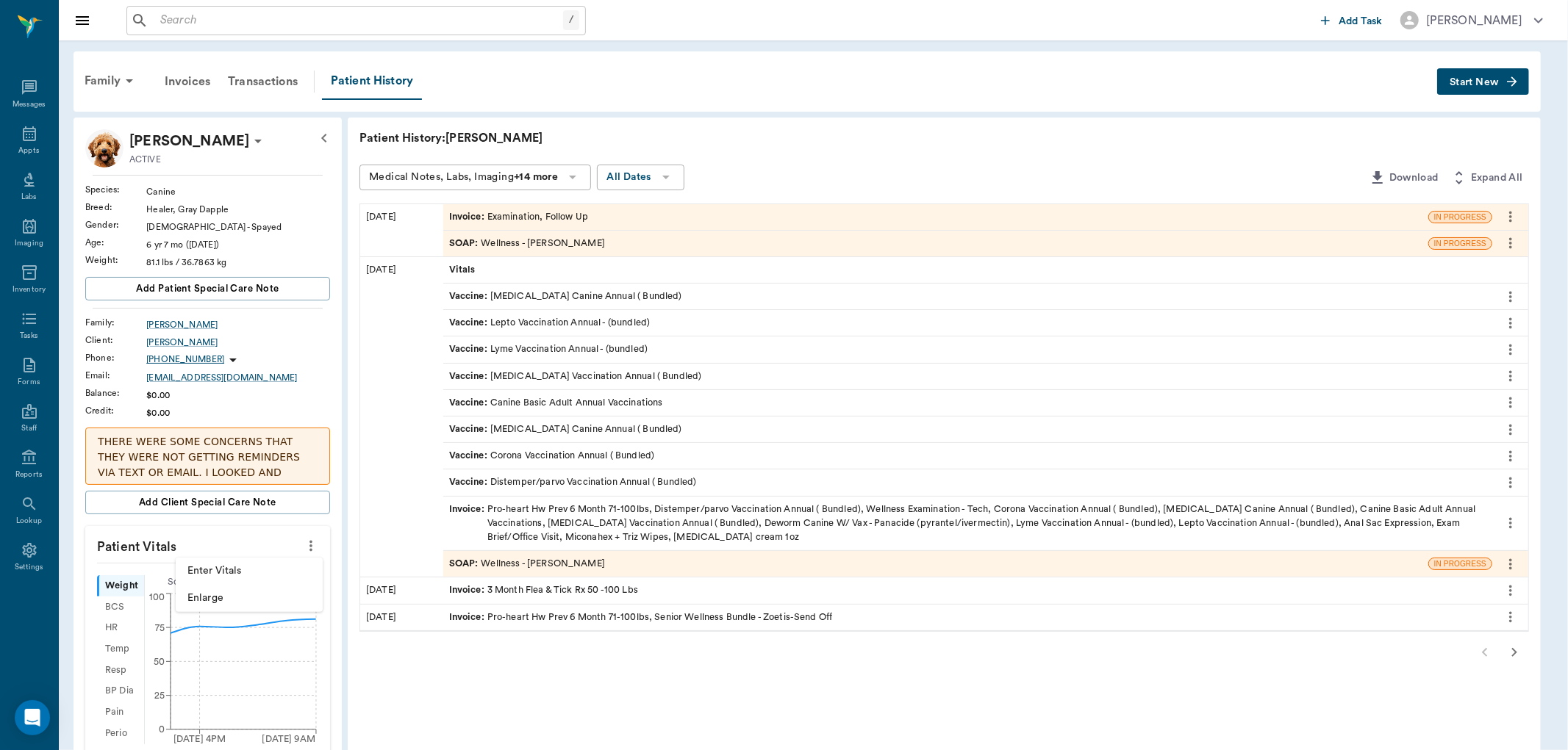
click at [248, 576] on span "Enter Vitals" at bounding box center [249, 571] width 123 height 16
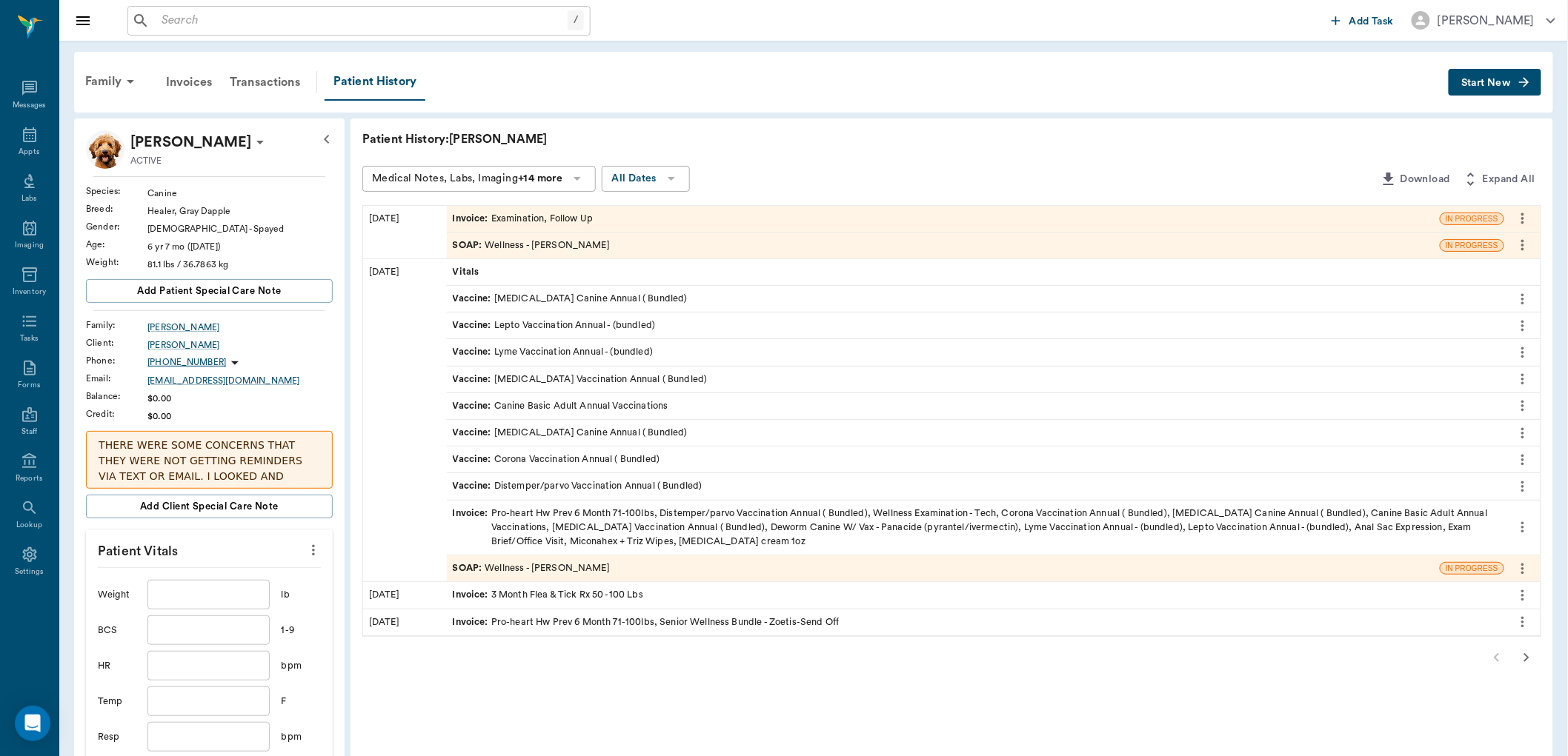
click at [242, 594] on input "text" at bounding box center [208, 595] width 121 height 30
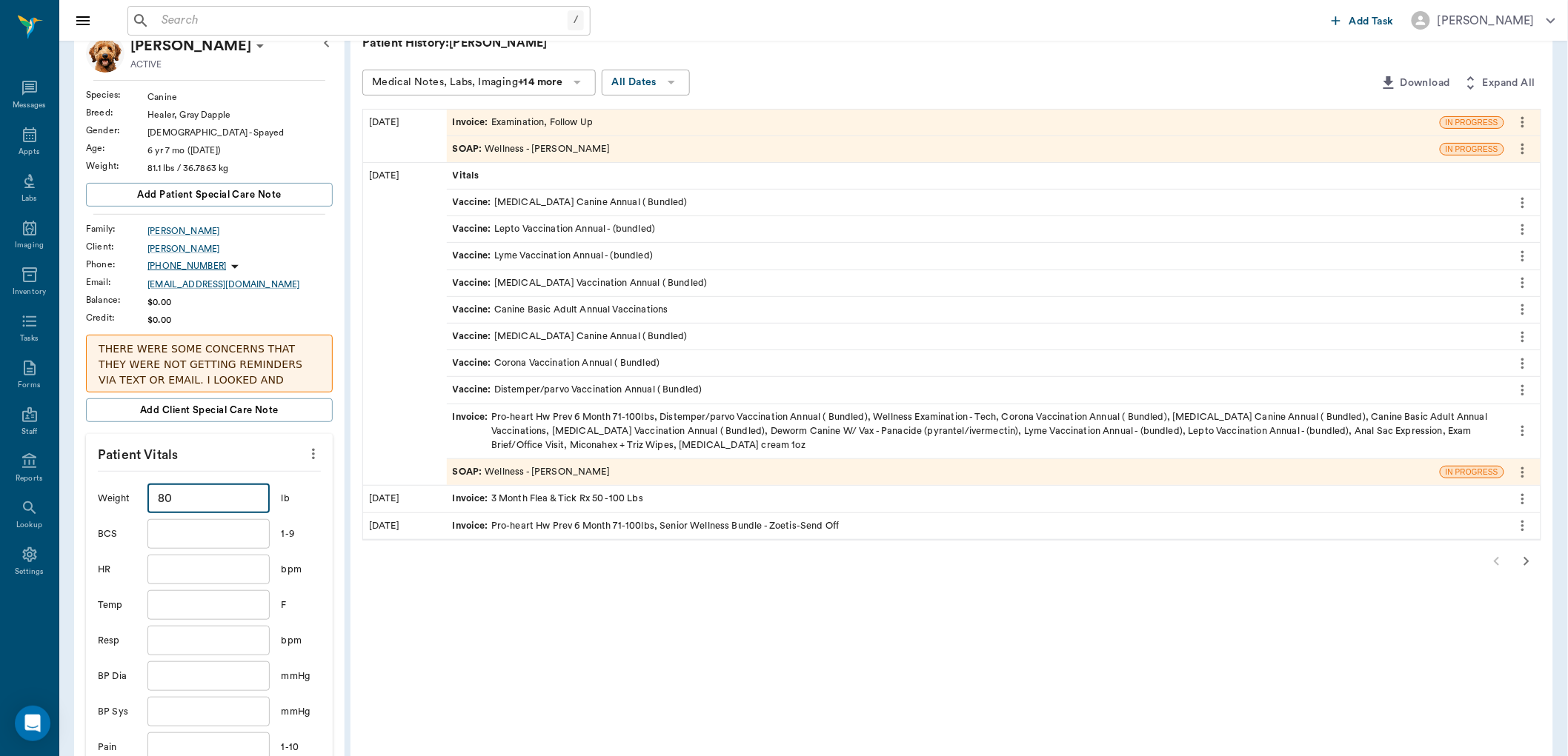
scroll to position [247, 0]
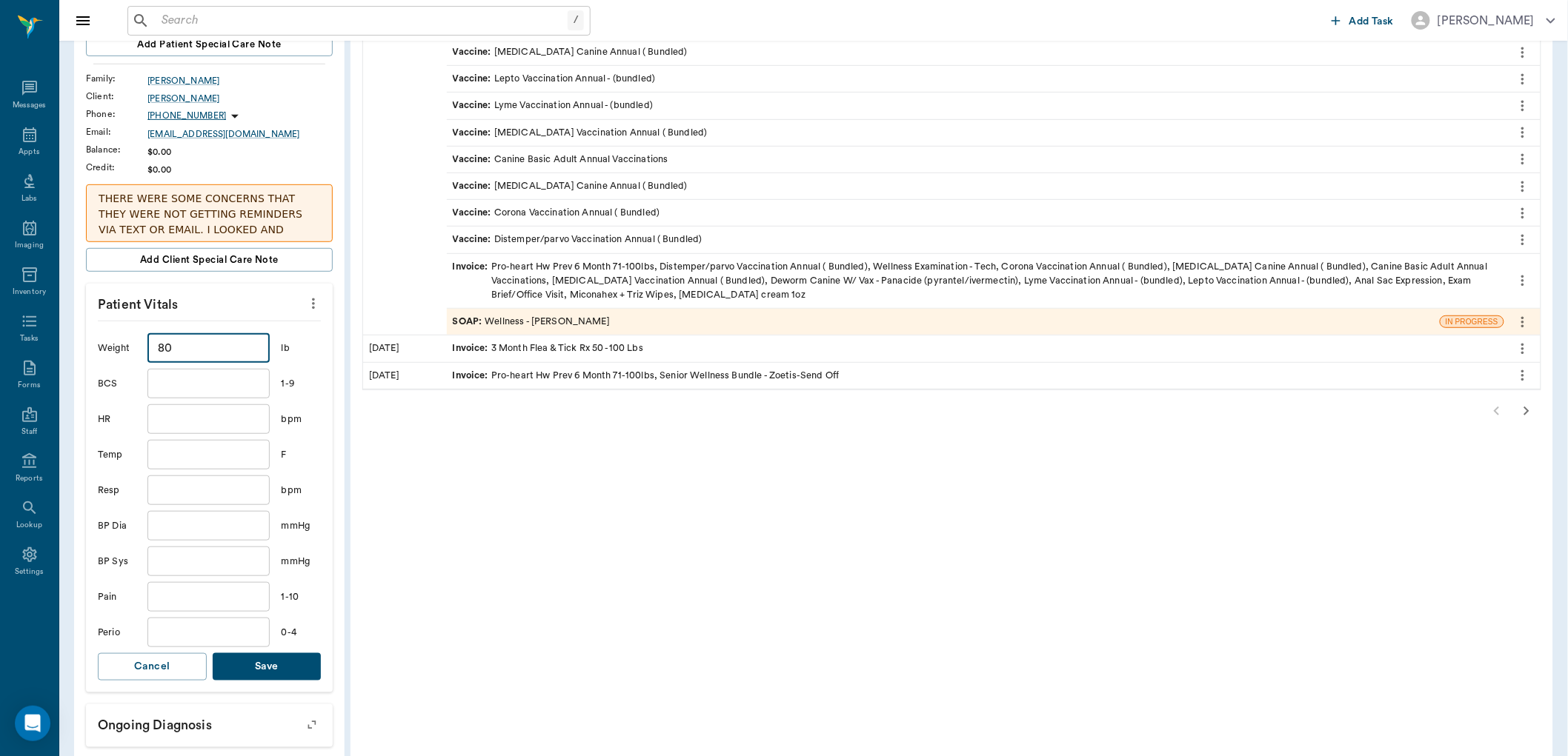
type input "80"
click at [273, 669] on button "Save" at bounding box center [267, 667] width 109 height 28
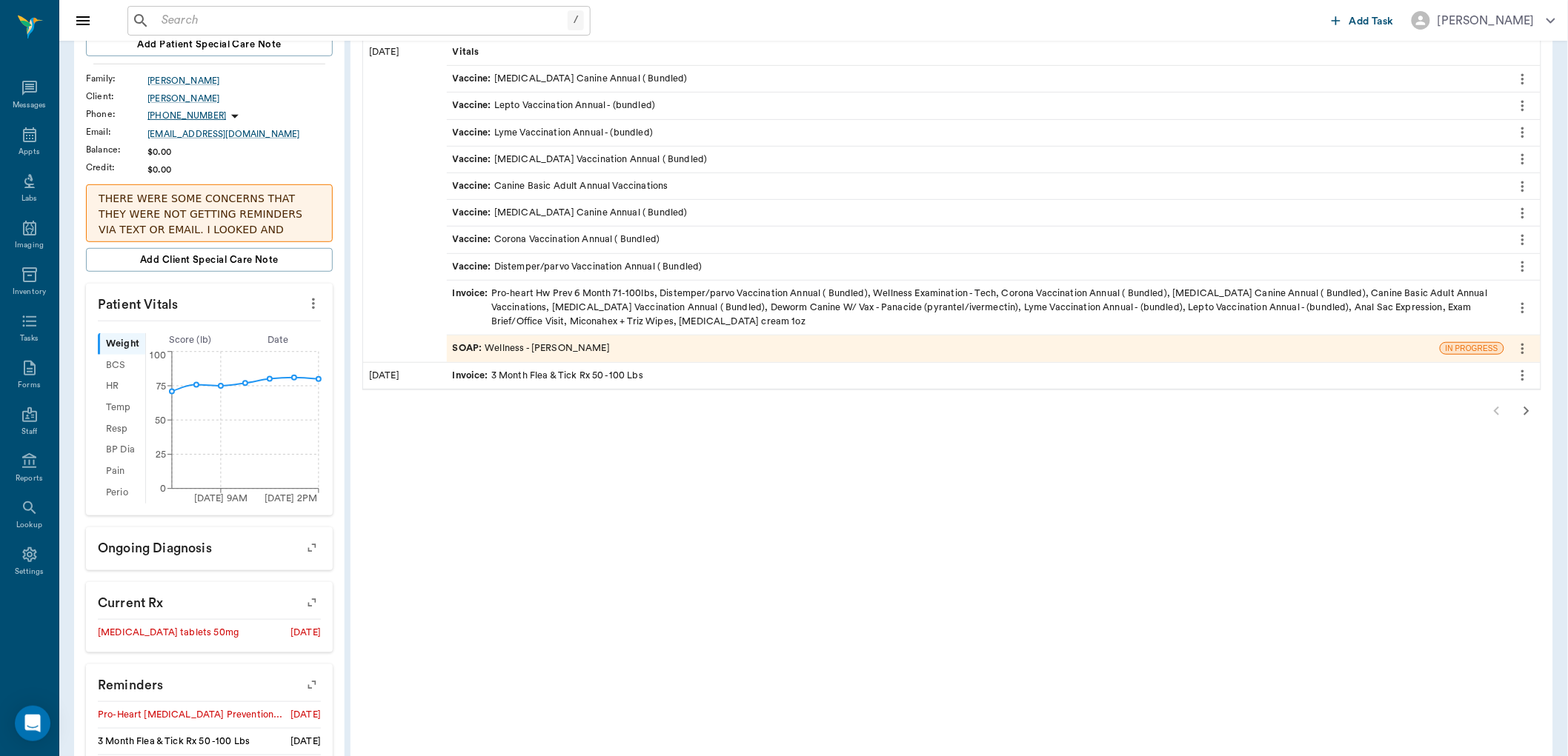
drag, startPoint x: 505, startPoint y: 583, endPoint x: 465, endPoint y: 505, distance: 87.7
click at [465, 504] on div "Patient History: Bailey Medical Notes, Labs, Imaging +14 more All Dates Downloa…" at bounding box center [952, 403] width 1203 height 1062
click at [634, 351] on div "SOAP : Wellness - Dr. Bert Ellsworth" at bounding box center [943, 348] width 993 height 26
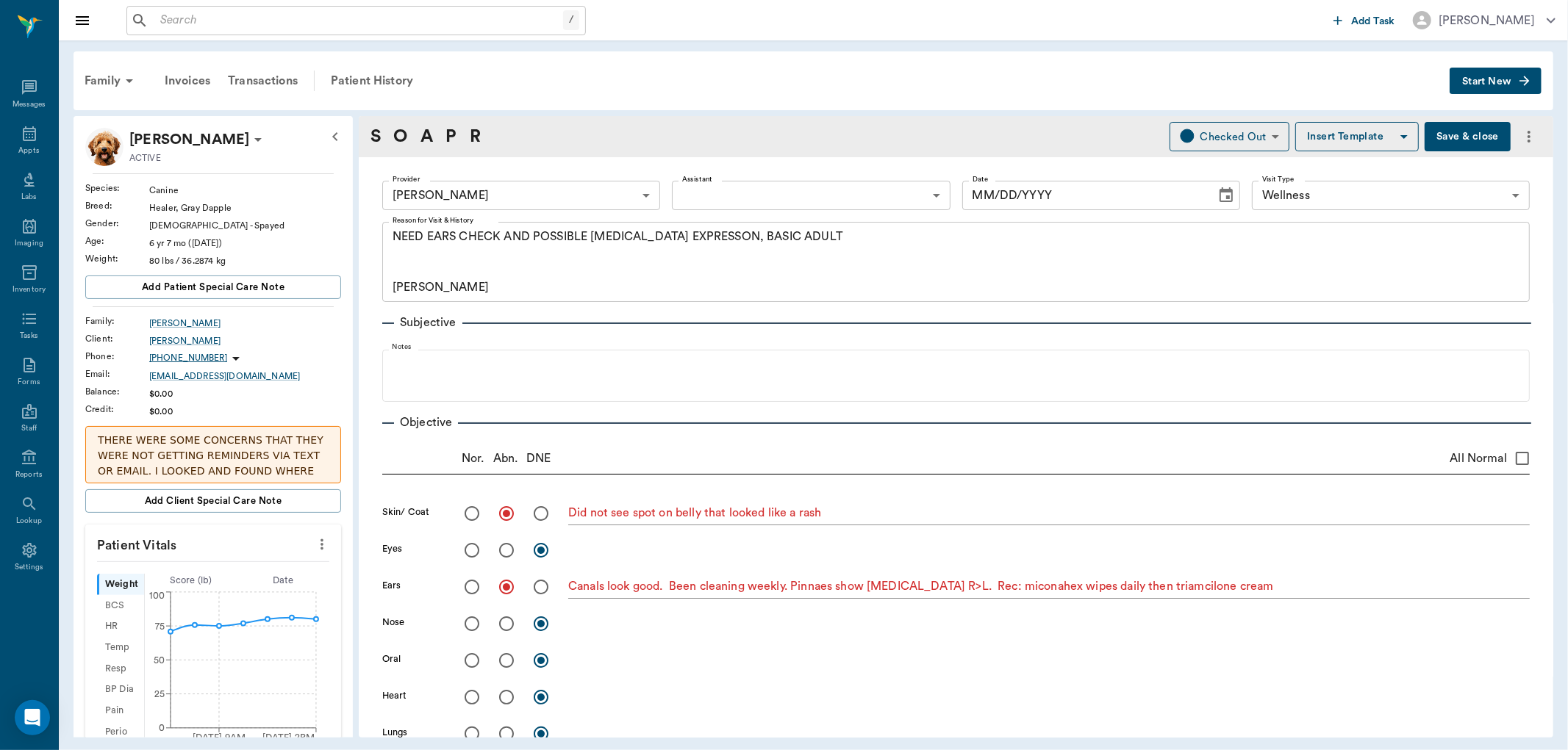
type input "63ec2f075fda476ae8351a4d"
type input "65d2be4f46e3a538d89b8c14"
type textarea "NEED EARS CHECK AND POSSIBLE ANAL GLAND EXPRESSON, BASIC ADULT CARYN"
radio input "true"
type textarea "Did not see spot on belly that looked like a rash"
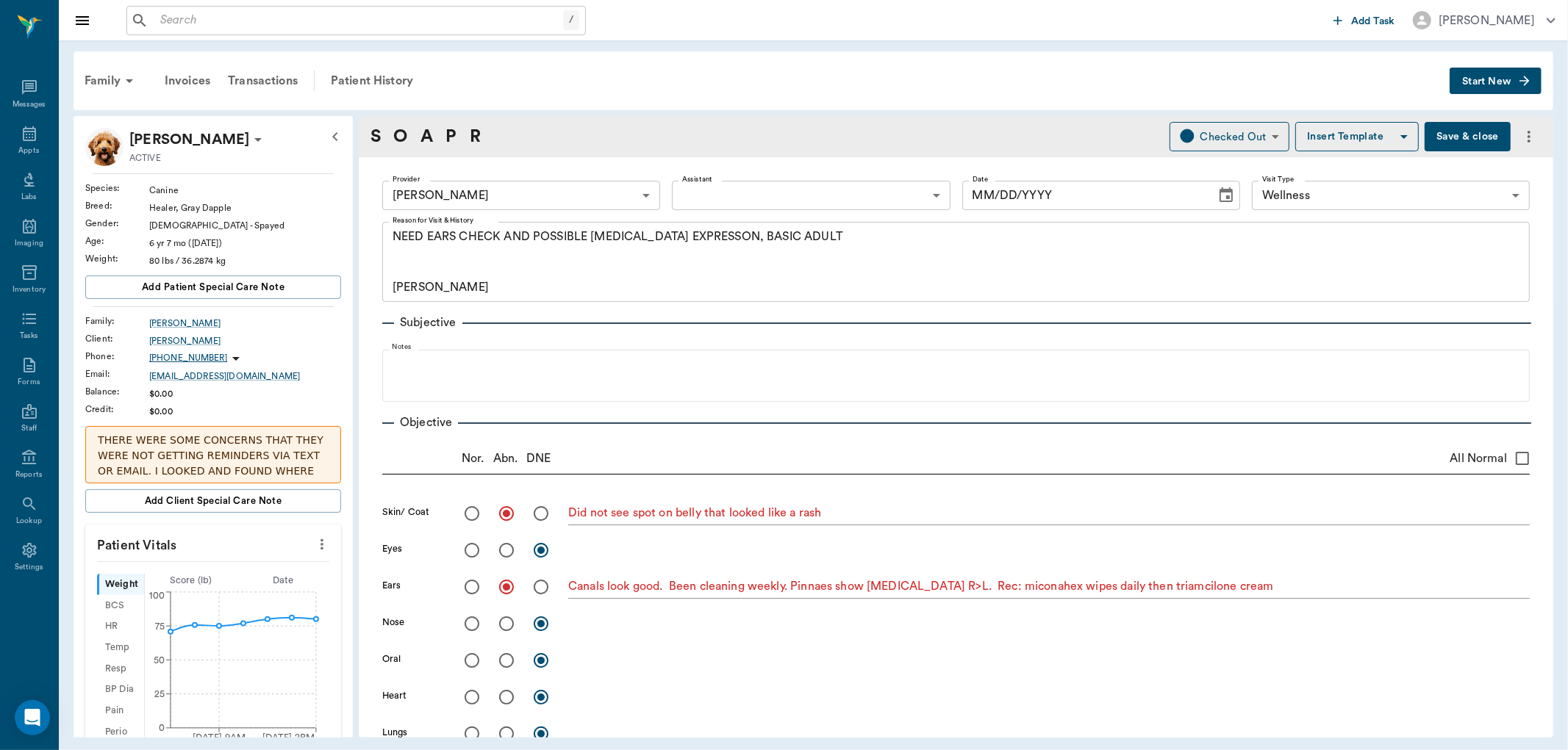
radio input "true"
type textarea "Canals look good. Been cleaning weekly. Pinnaes show allergic dermatitis R>L. R…"
type input "08/19/2025"
click at [28, 135] on icon at bounding box center [30, 134] width 18 height 18
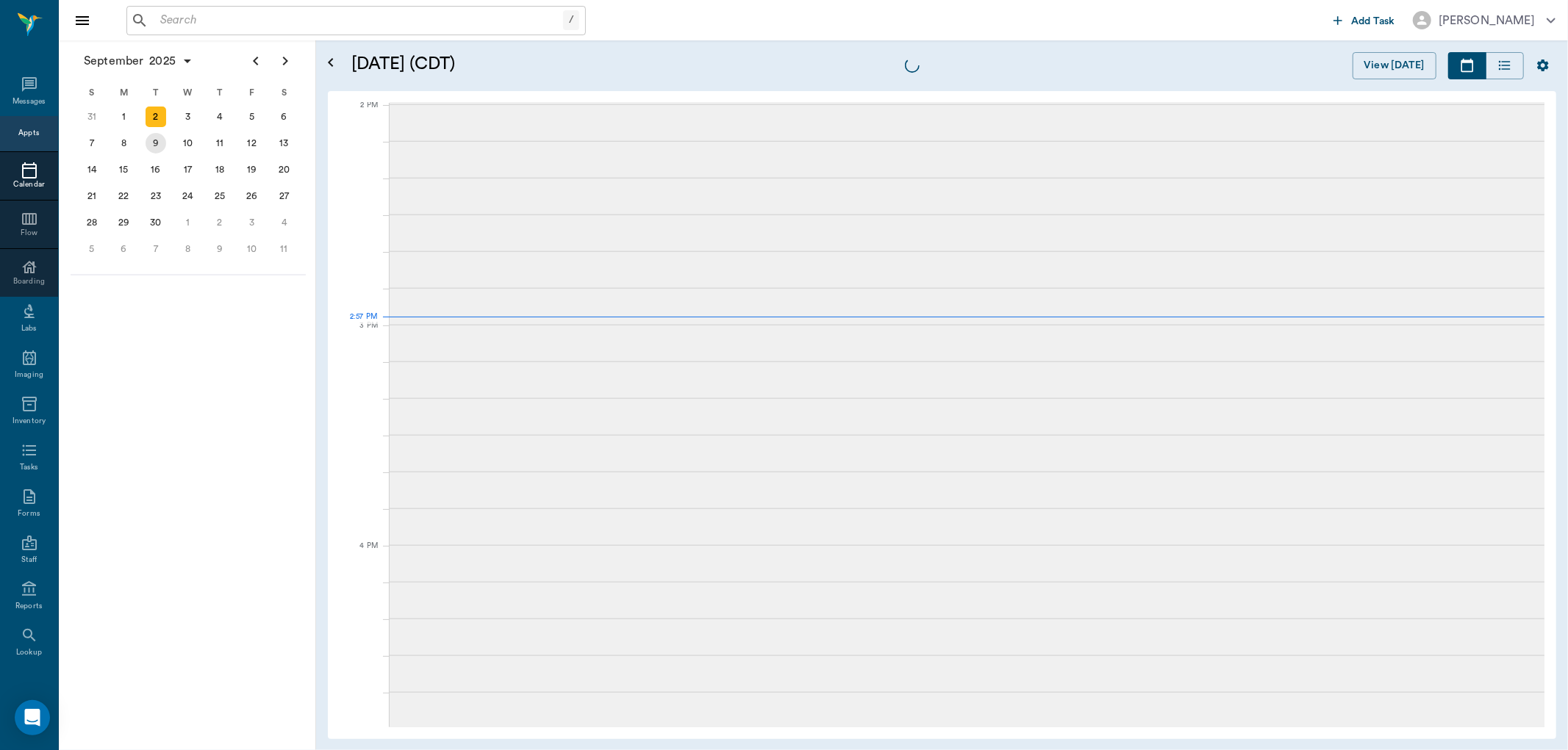
scroll to position [1323, 0]
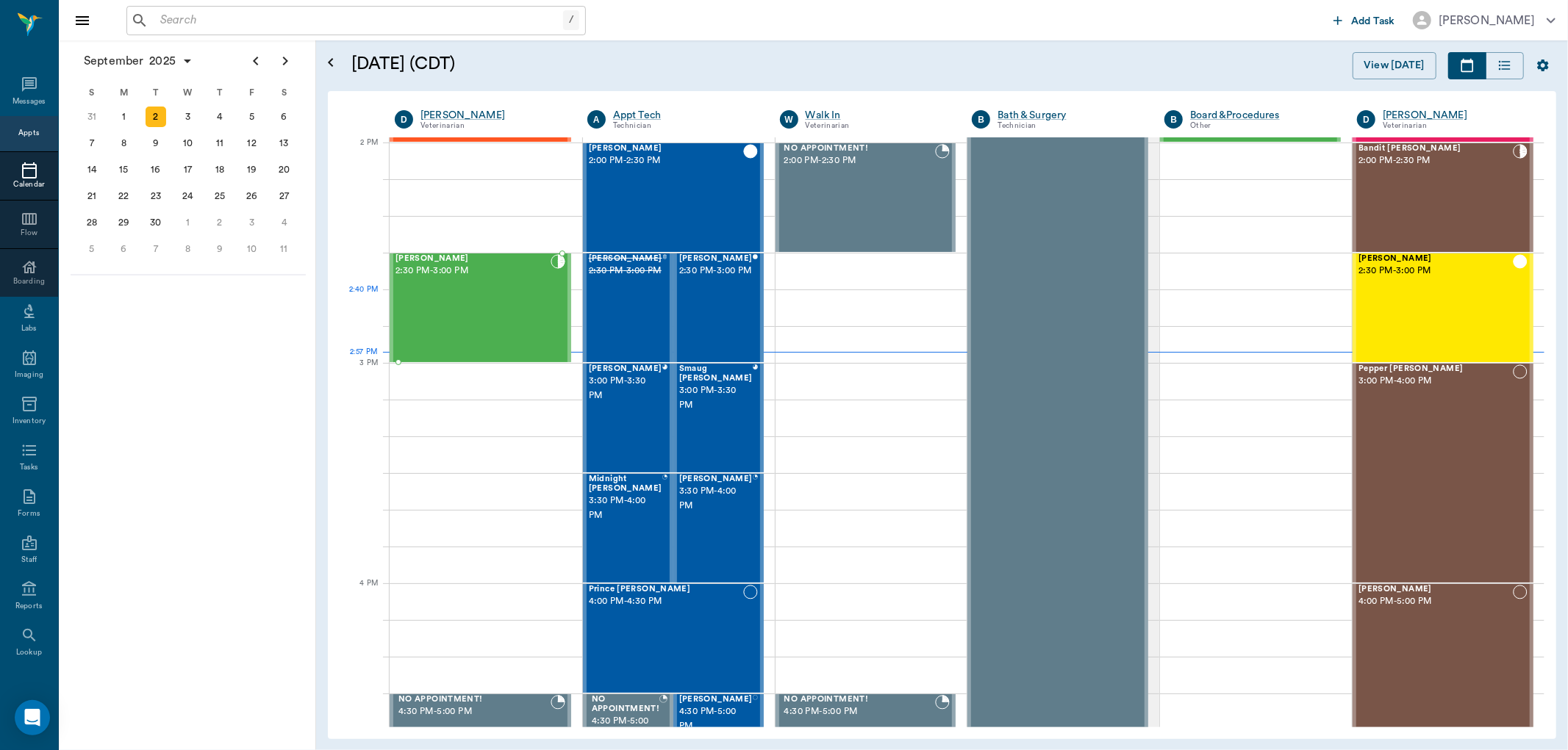
click at [500, 300] on div "Bailey Kightlinger 2:30 PM - 3:00 PM" at bounding box center [473, 308] width 155 height 108
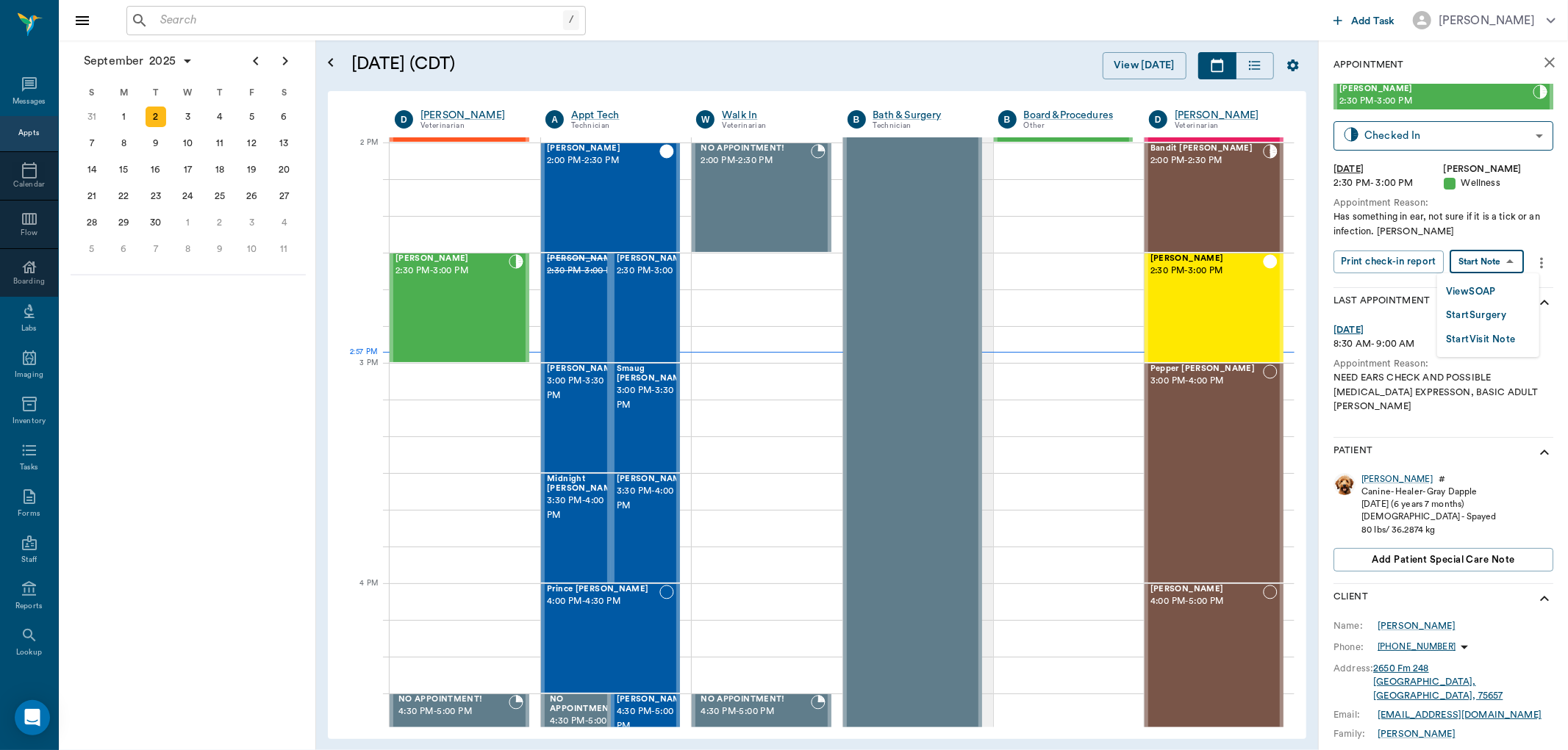
click at [1480, 254] on body "/ ​ Add Task Dr. Bert Ellsworth Nectar Messages Appts Calendar Flow Boarding La…" at bounding box center [784, 375] width 1568 height 750
click at [1479, 291] on button "View SOAP" at bounding box center [1471, 292] width 50 height 17
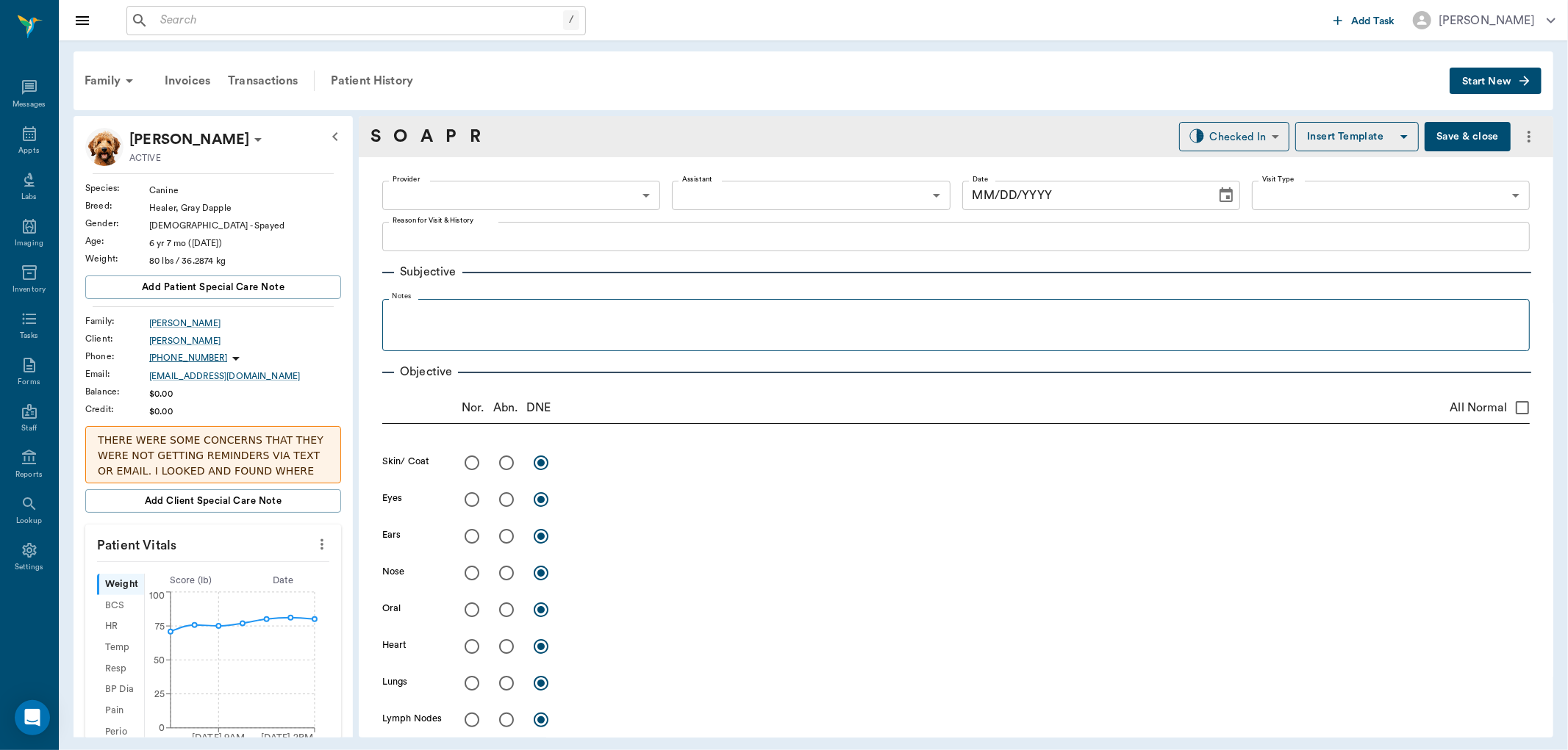
type input "63ec2f075fda476ae8351a4d"
type input "65d2be4f46e3a538d89b8c14"
type textarea "Has something in ear, not sure if it is a tick or an infection. Christy"
radio input "true"
type textarea "R ear has inflammatory mass on lateral edge of ear. try with steroid cream if n…"
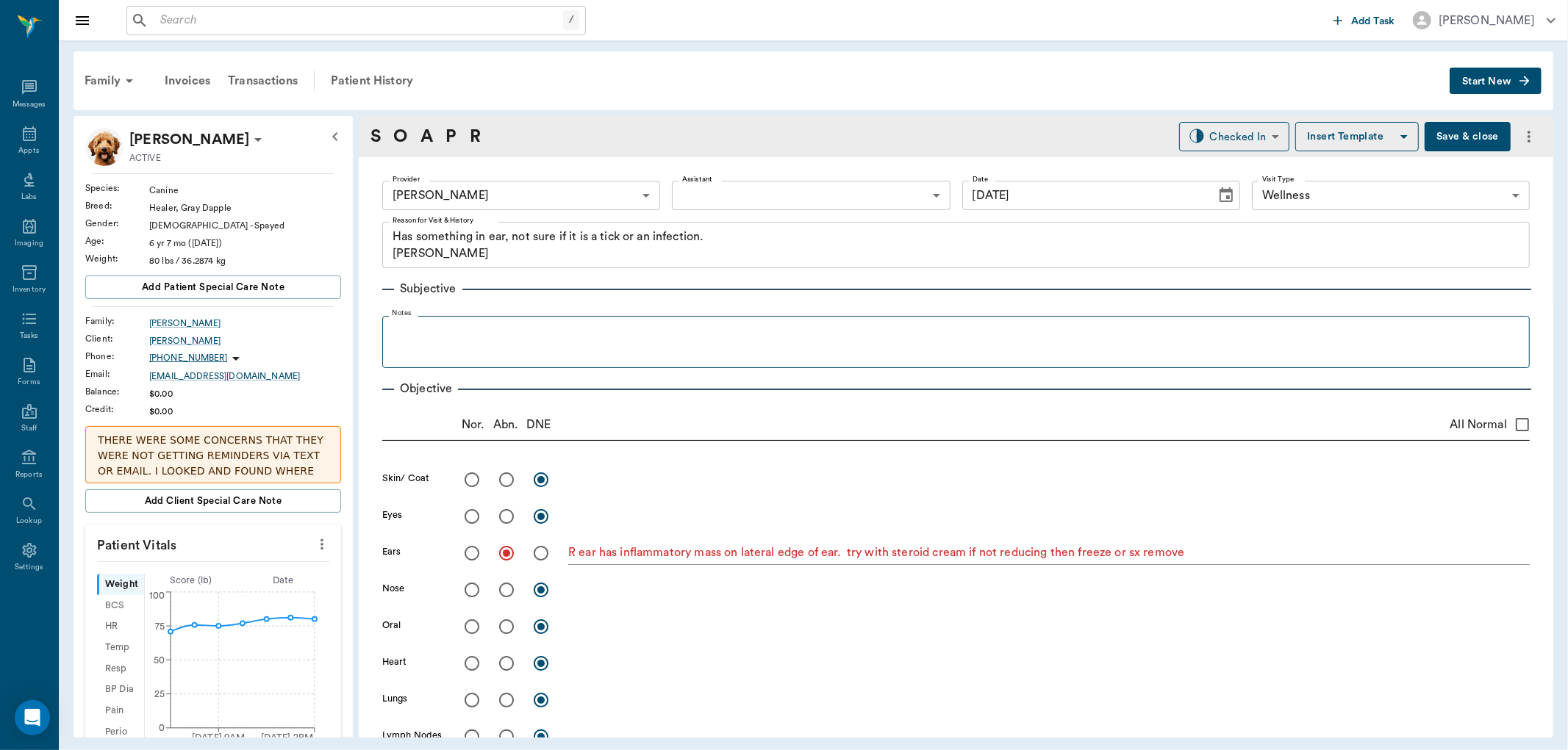
type input "[DATE]"
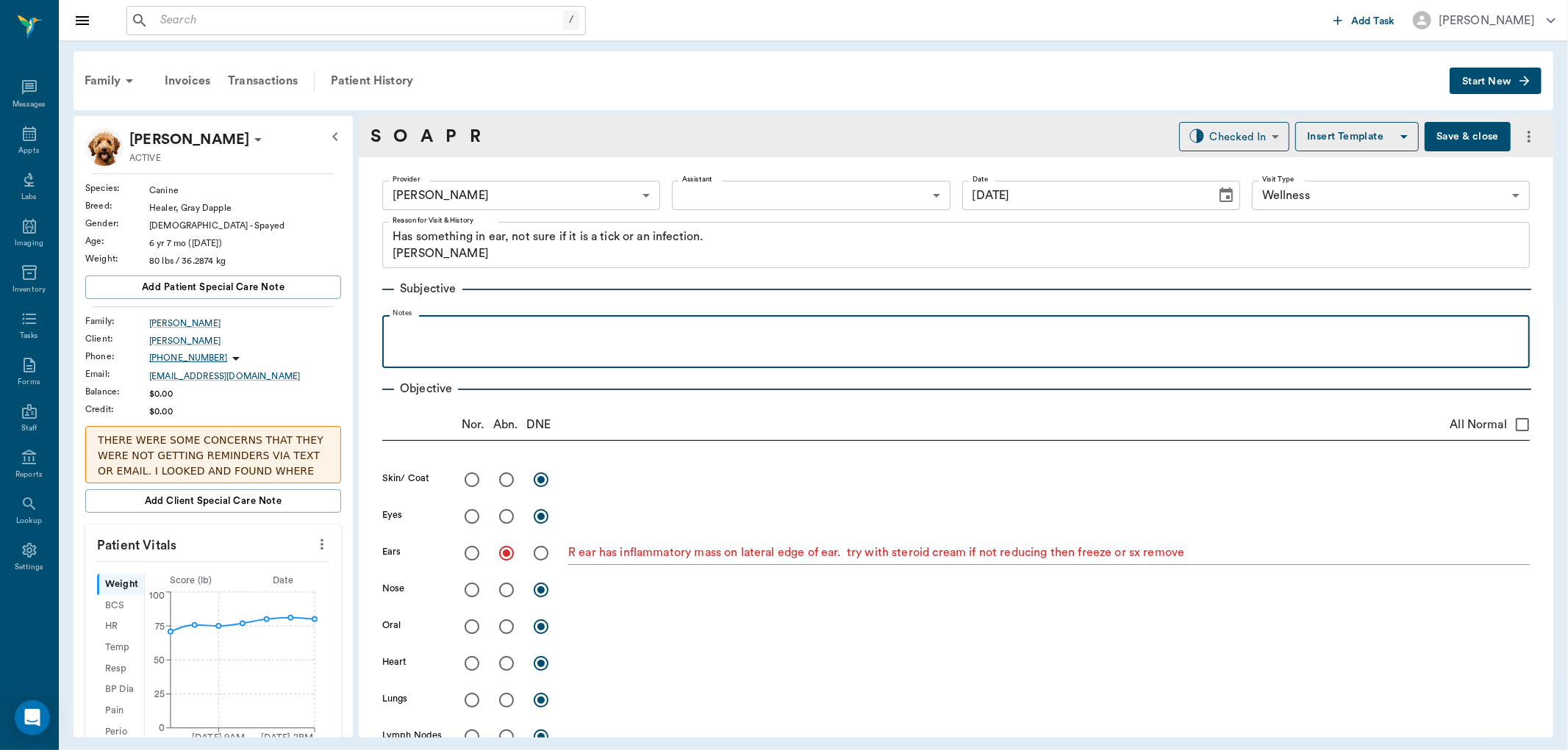
click at [481, 326] on p at bounding box center [956, 332] width 1133 height 18
drag, startPoint x: 792, startPoint y: 331, endPoint x: 1126, endPoint y: 350, distance: 334.5
click at [1126, 350] on div "Noticed abnormality on R ear this AM. Cleaned ears 2 days ago, using miconahex …" at bounding box center [956, 341] width 1133 height 37
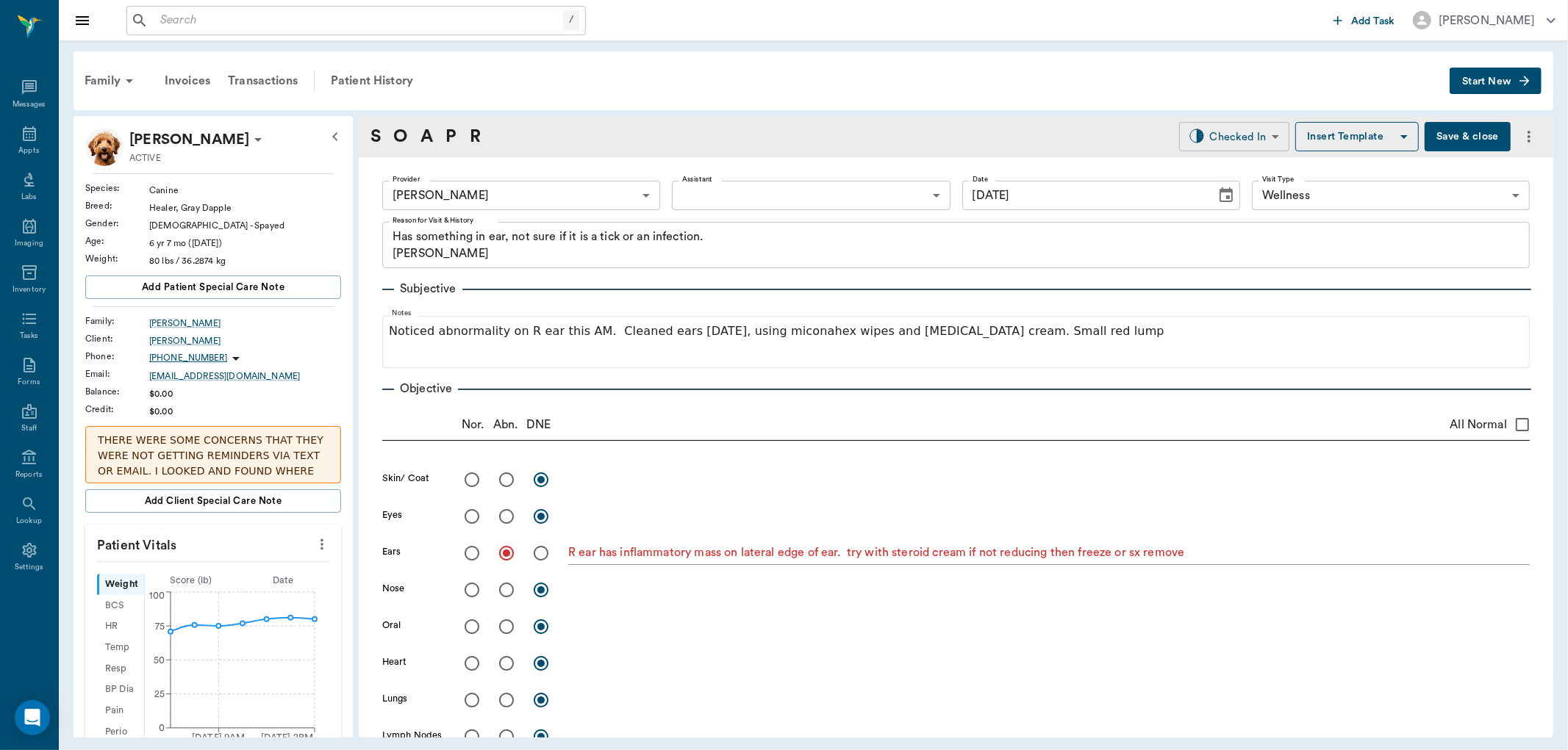
click at [1230, 138] on body "/ ​ Add Task Dr. Bert Ellsworth Nectar Messages Appts Labs Imaging Inventory Ta…" at bounding box center [784, 375] width 1568 height 750
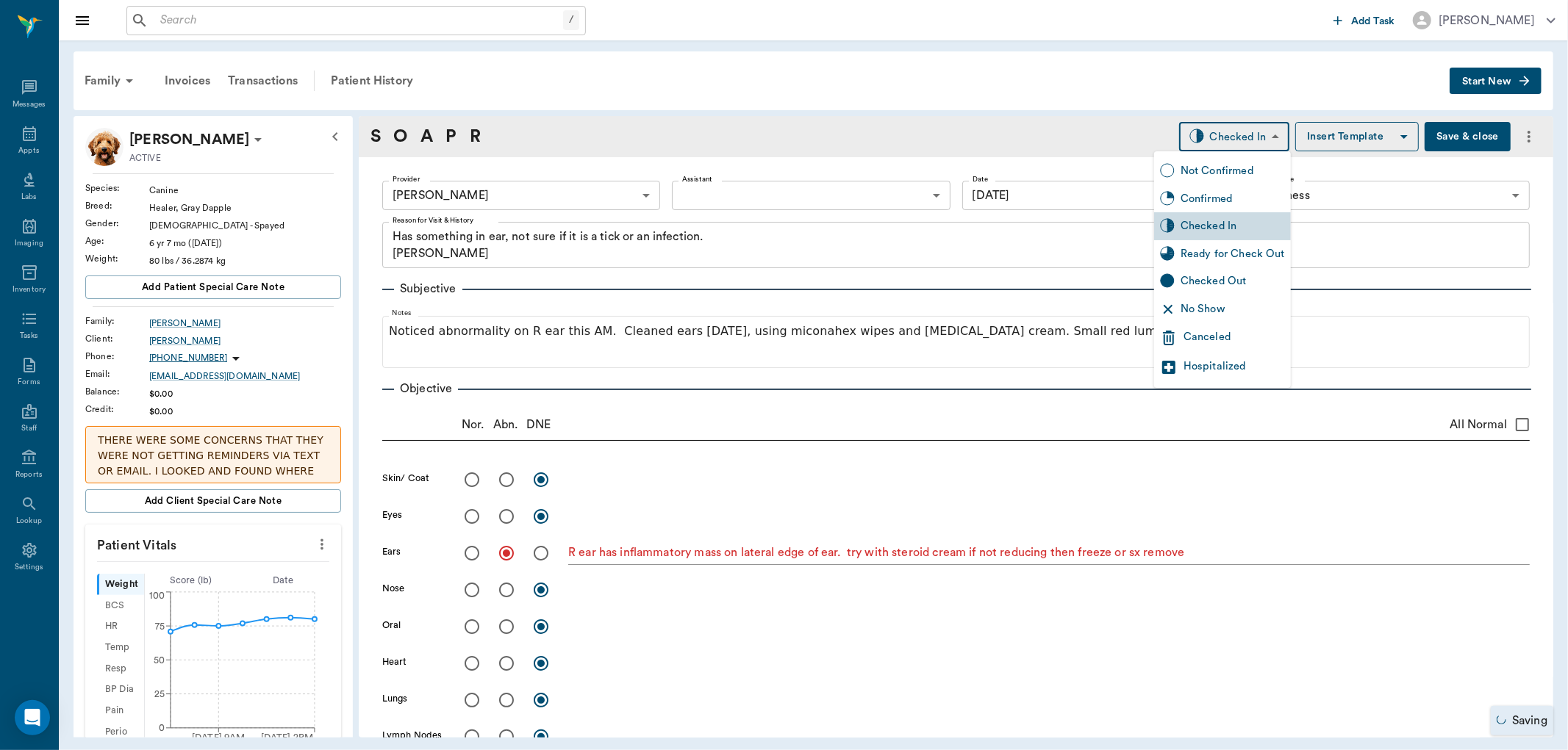
click at [1217, 253] on div "Ready for Check Out" at bounding box center [1233, 254] width 105 height 16
type input "READY_TO_CHECKOUT"
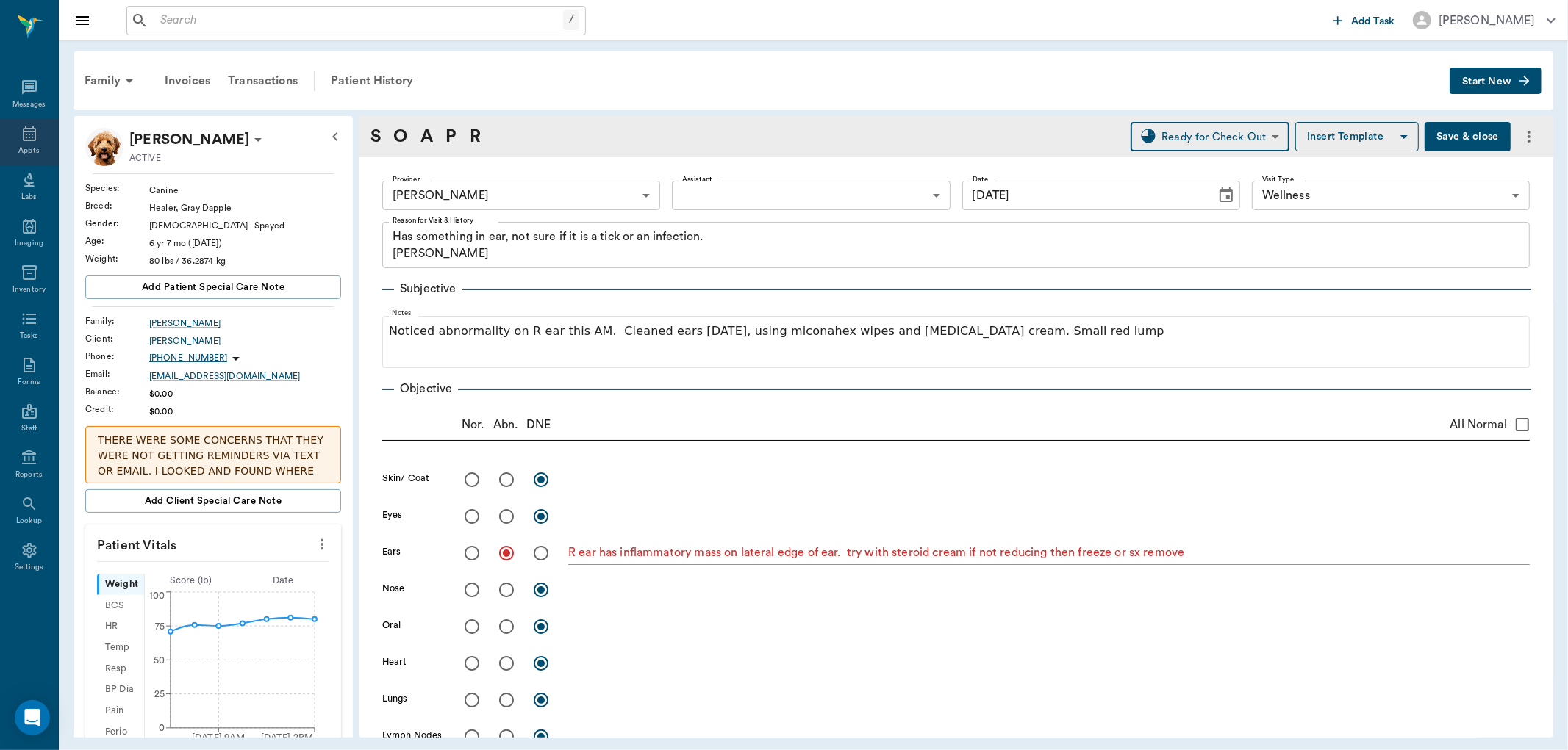
click at [26, 130] on icon at bounding box center [30, 134] width 18 height 18
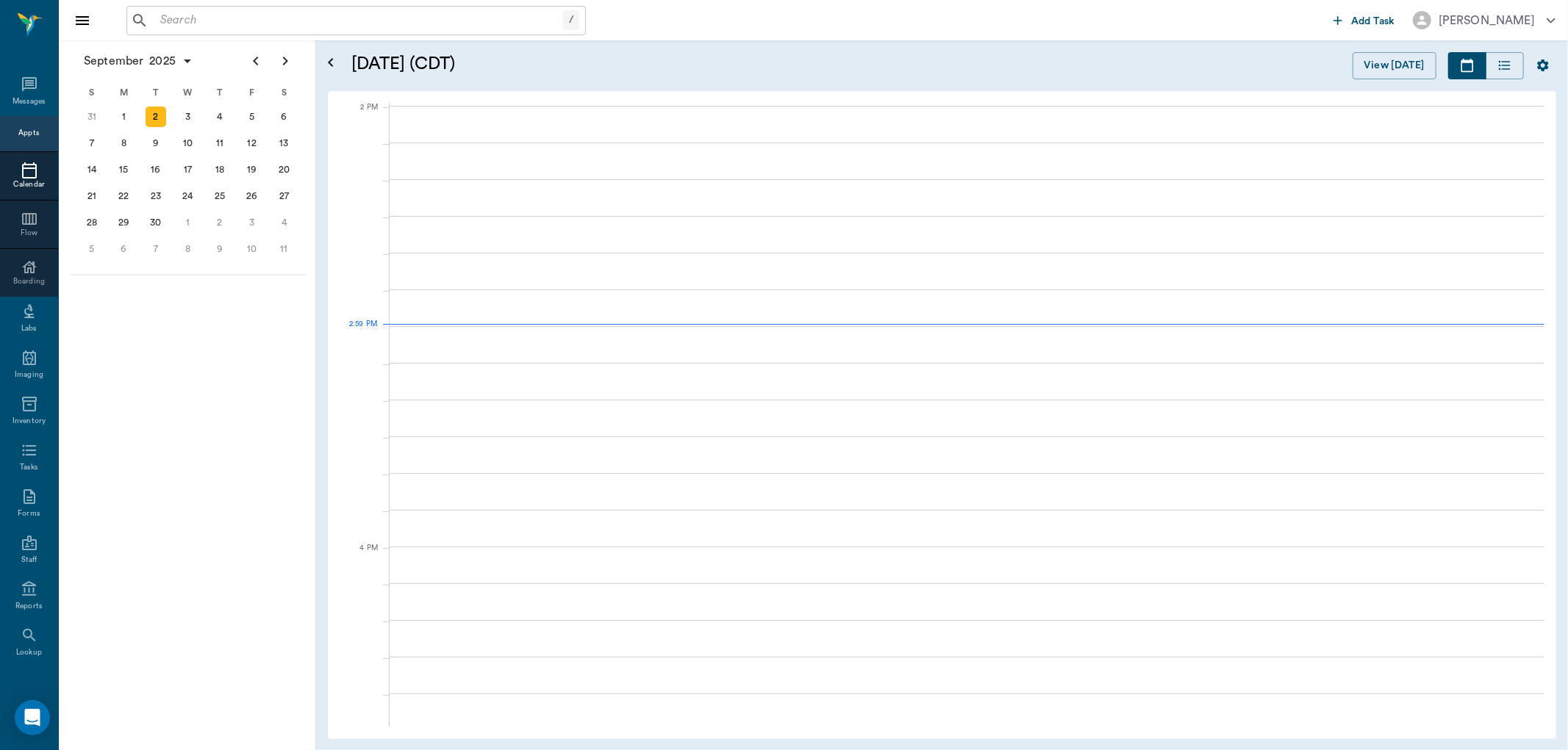
scroll to position [1323, 0]
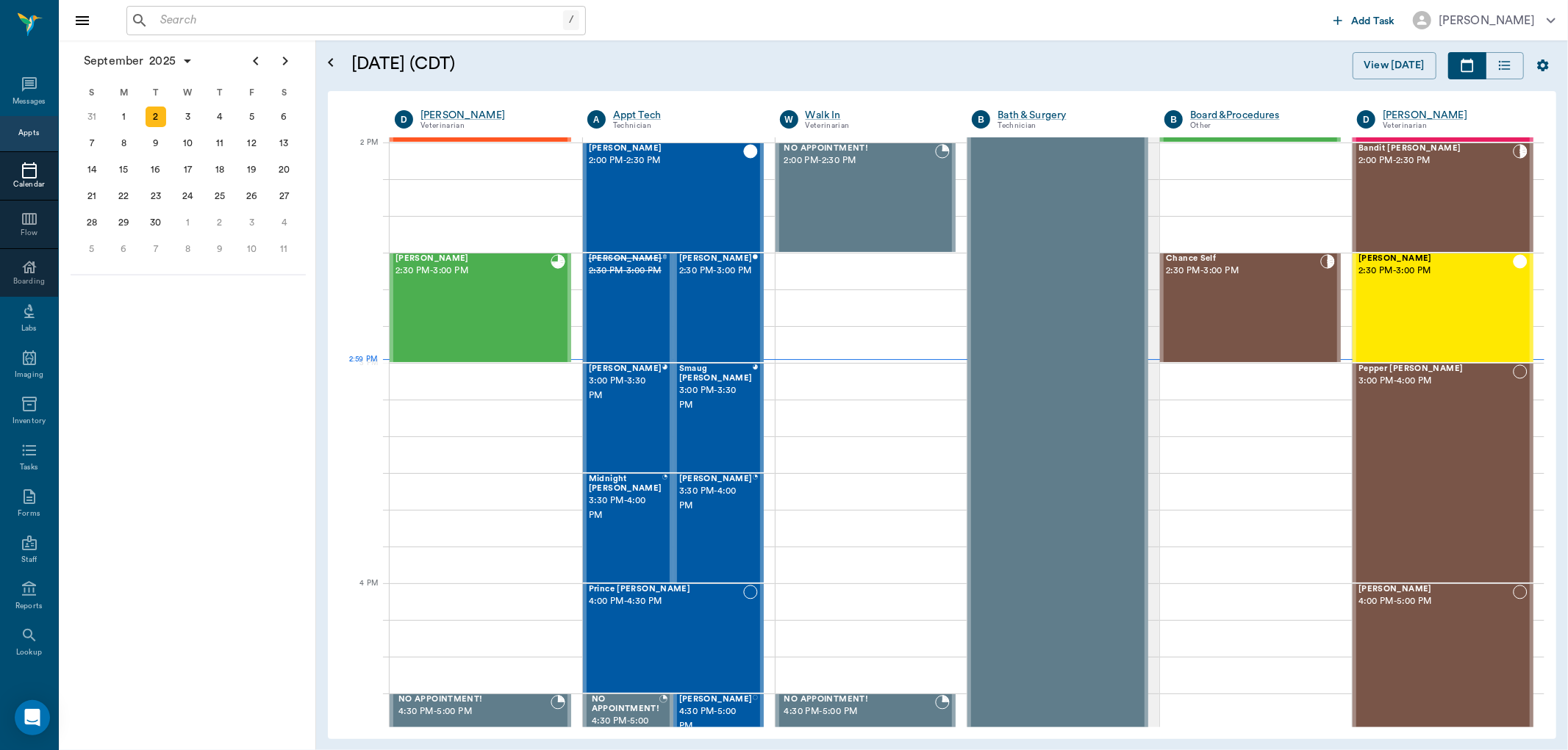
click at [241, 23] on input "text" at bounding box center [358, 21] width 409 height 21
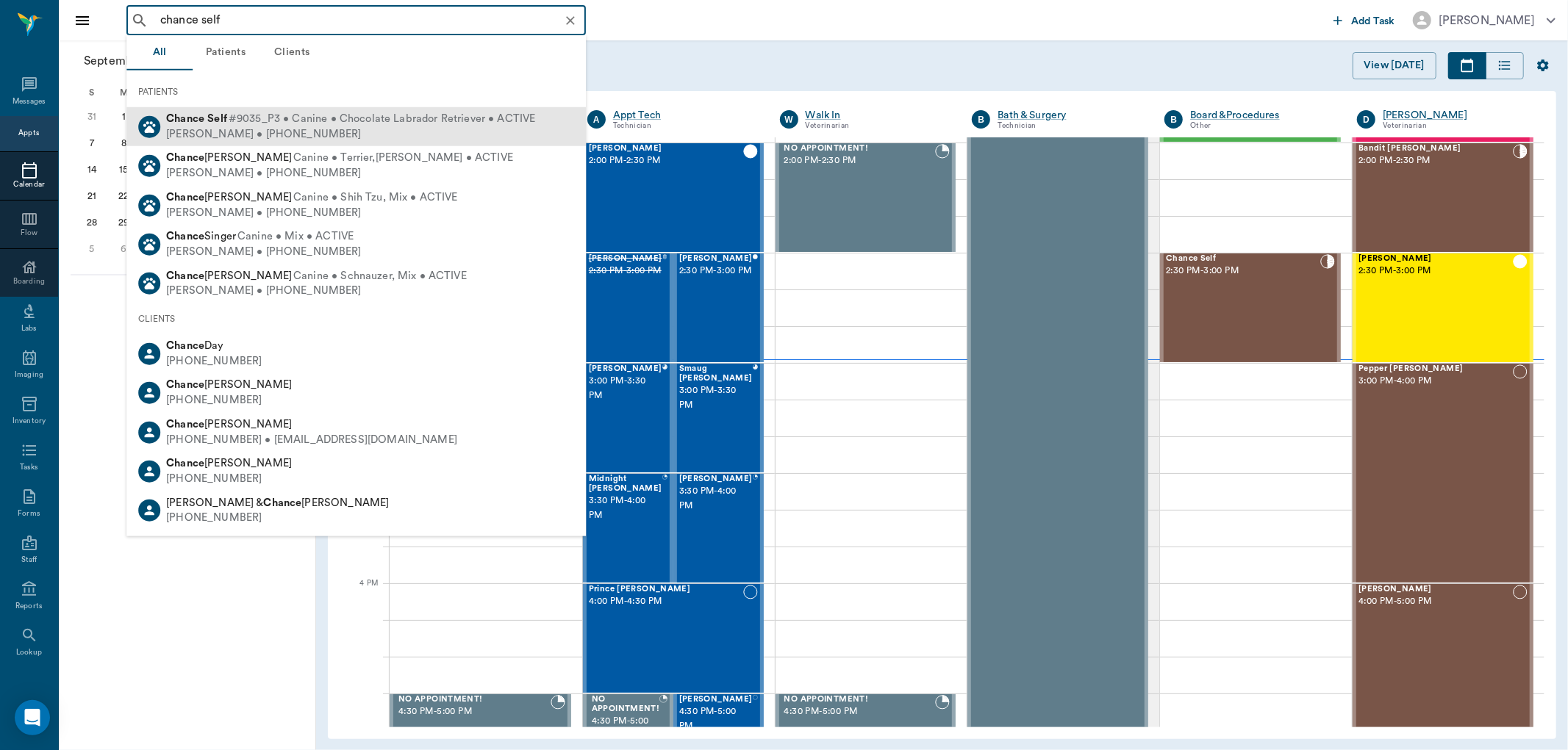
click at [226, 127] on div "Kenneth Self • (903) 748-9967" at bounding box center [350, 134] width 369 height 16
type input "chance self"
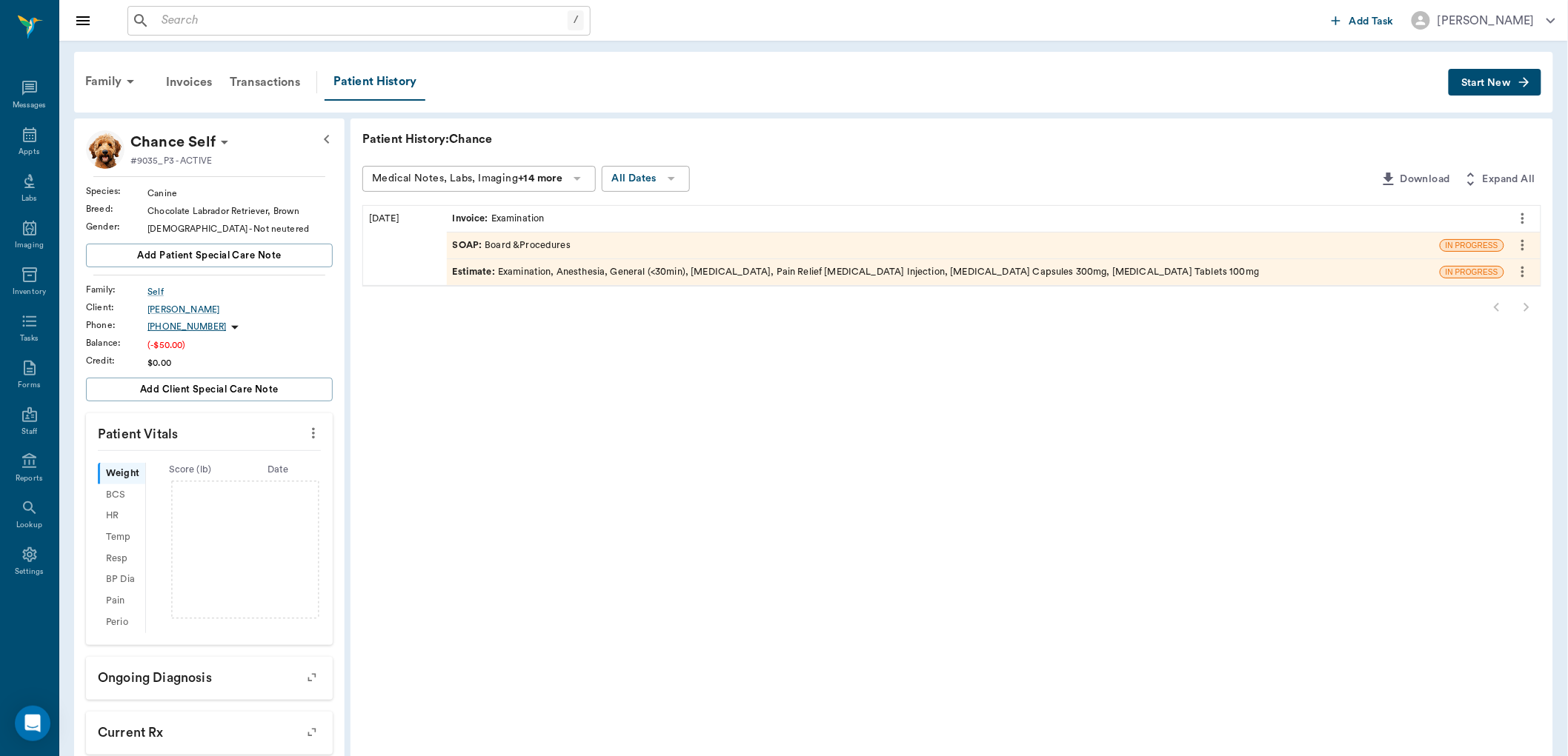
click at [549, 239] on div "SOAP : Board &Procedures" at bounding box center [512, 245] width 118 height 14
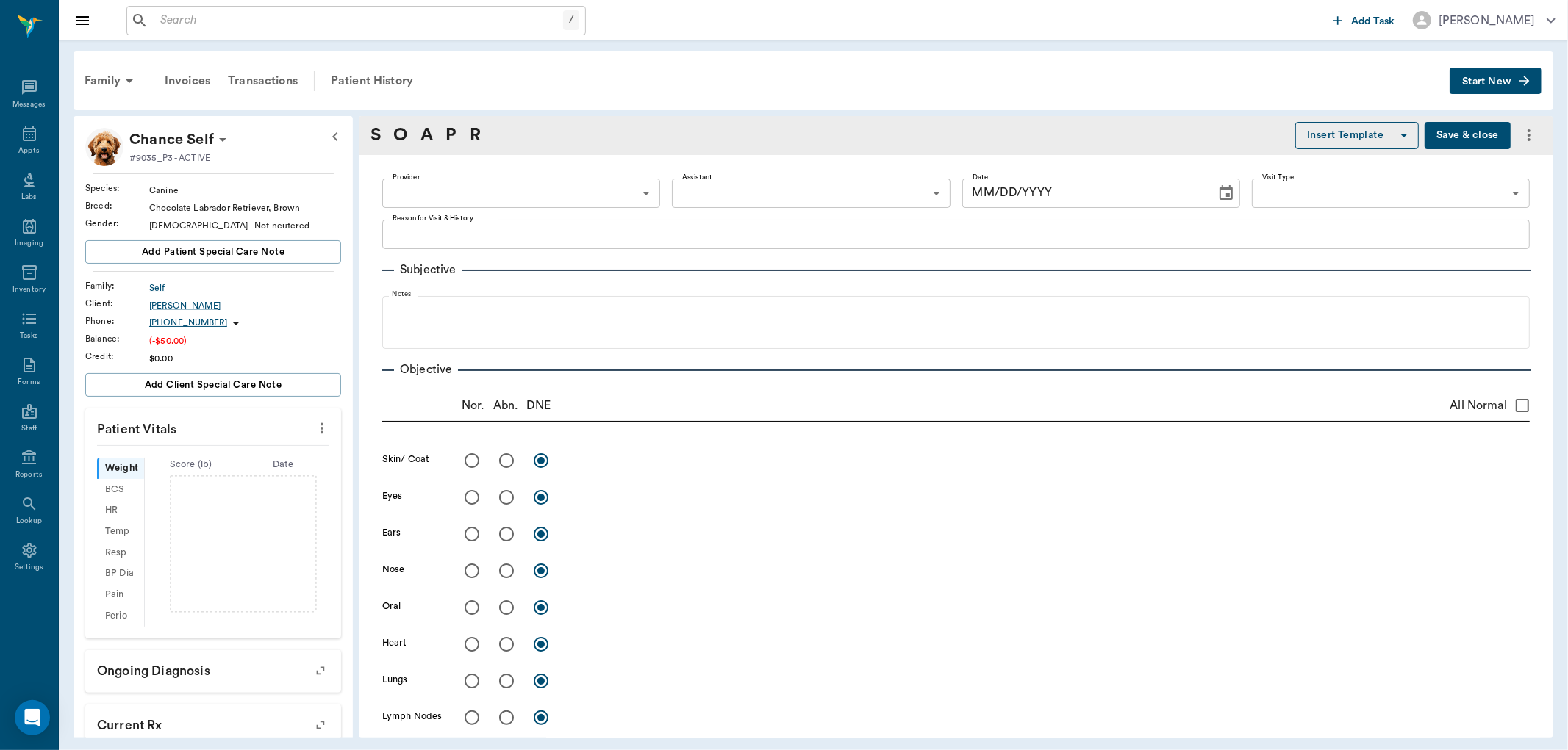
type input "63ec2f075fda476ae8351a51"
type input "[DATE]"
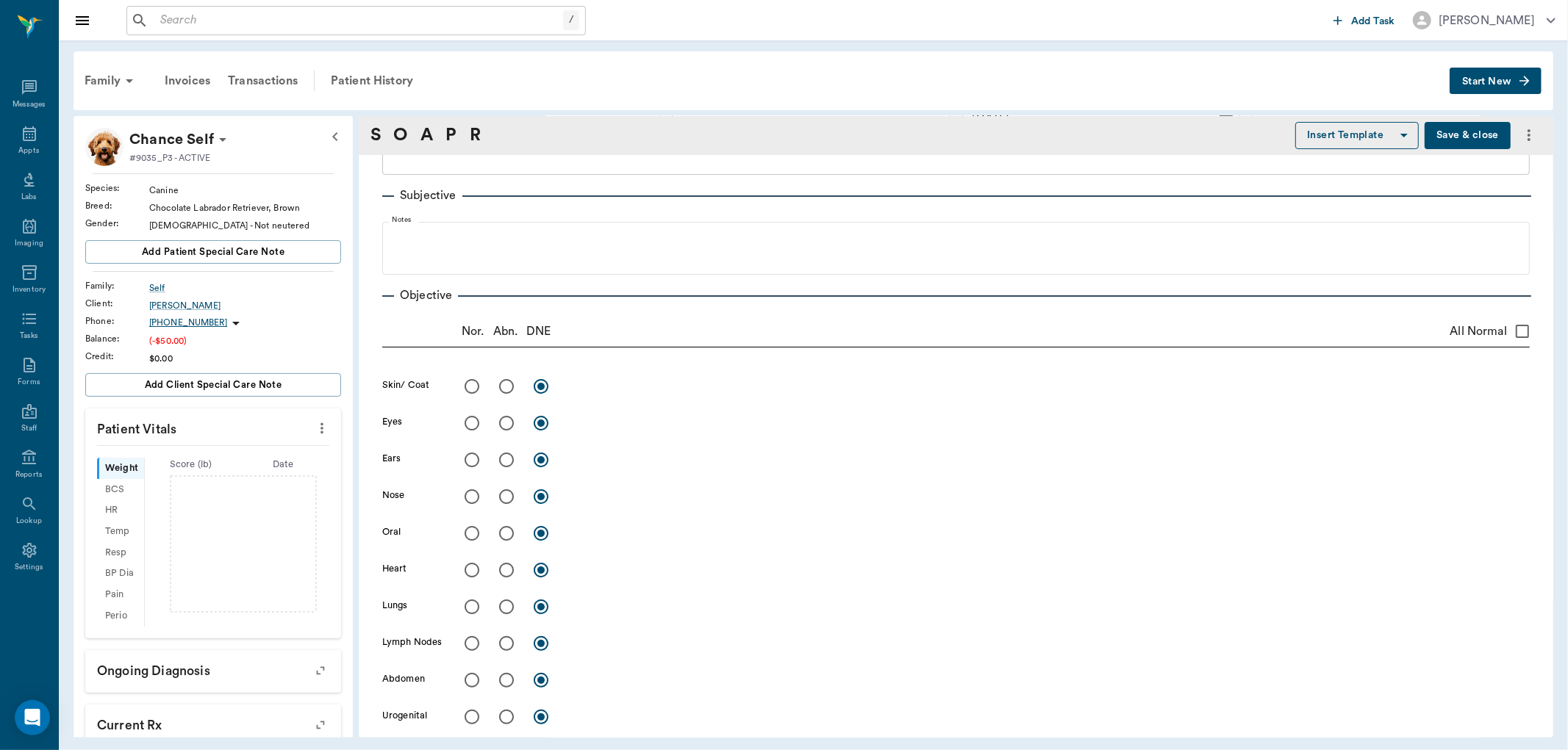
scroll to position [82, 0]
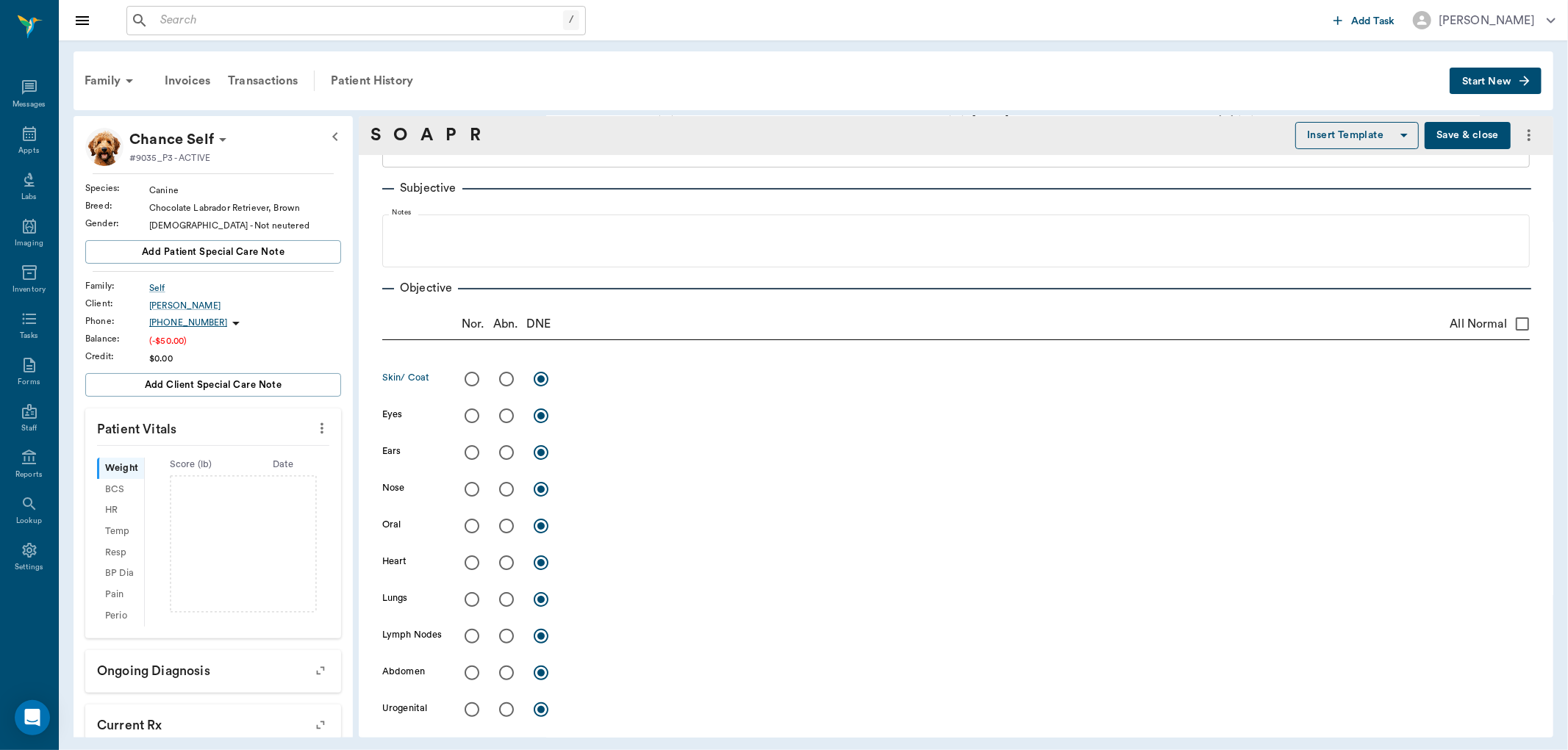
click at [466, 383] on input "radio" at bounding box center [472, 379] width 31 height 31
radio input "true"
click at [470, 414] on input "radio" at bounding box center [472, 416] width 31 height 31
radio input "true"
click at [502, 453] on input "radio" at bounding box center [507, 453] width 31 height 31
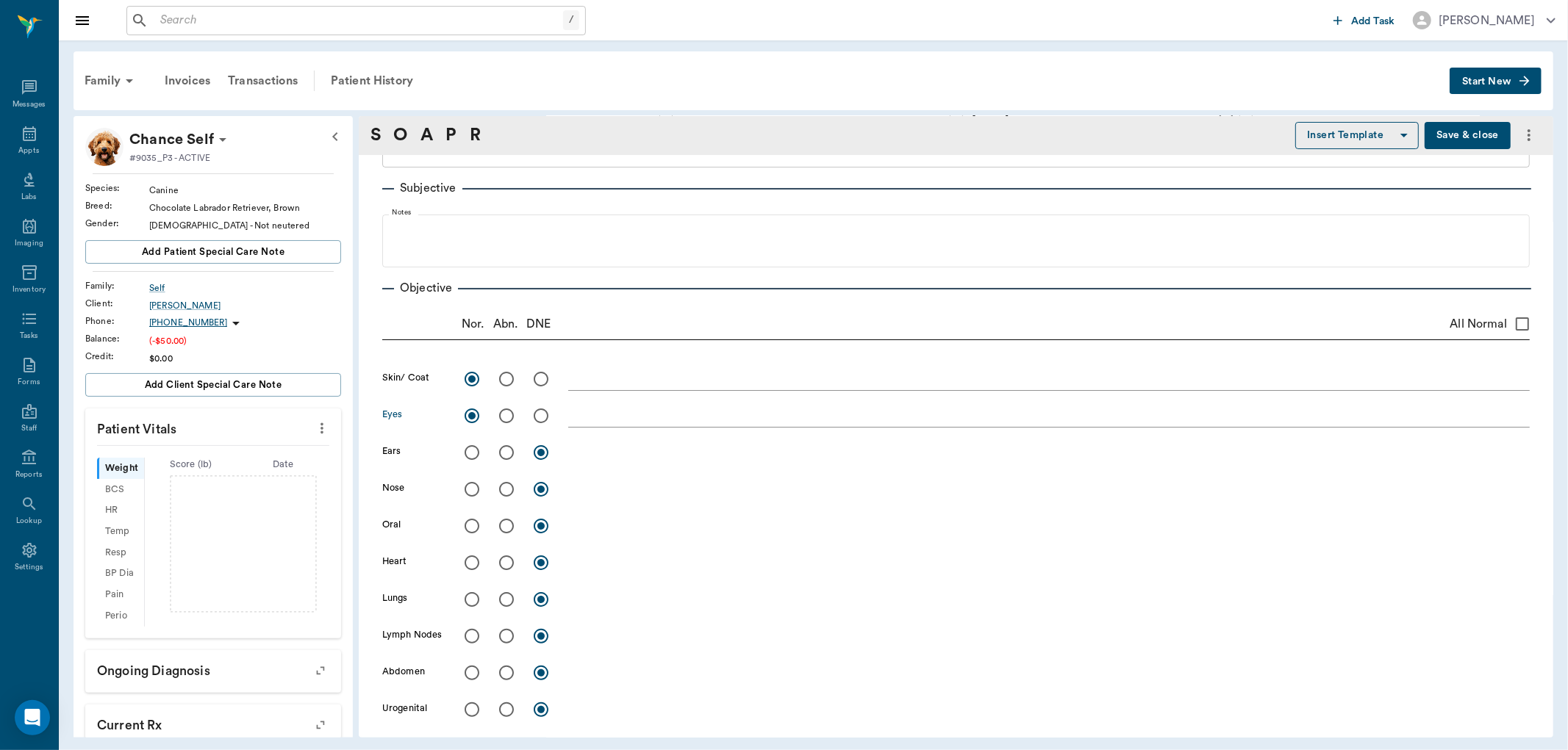
radio input "true"
click at [574, 451] on textarea at bounding box center [1049, 452] width 962 height 17
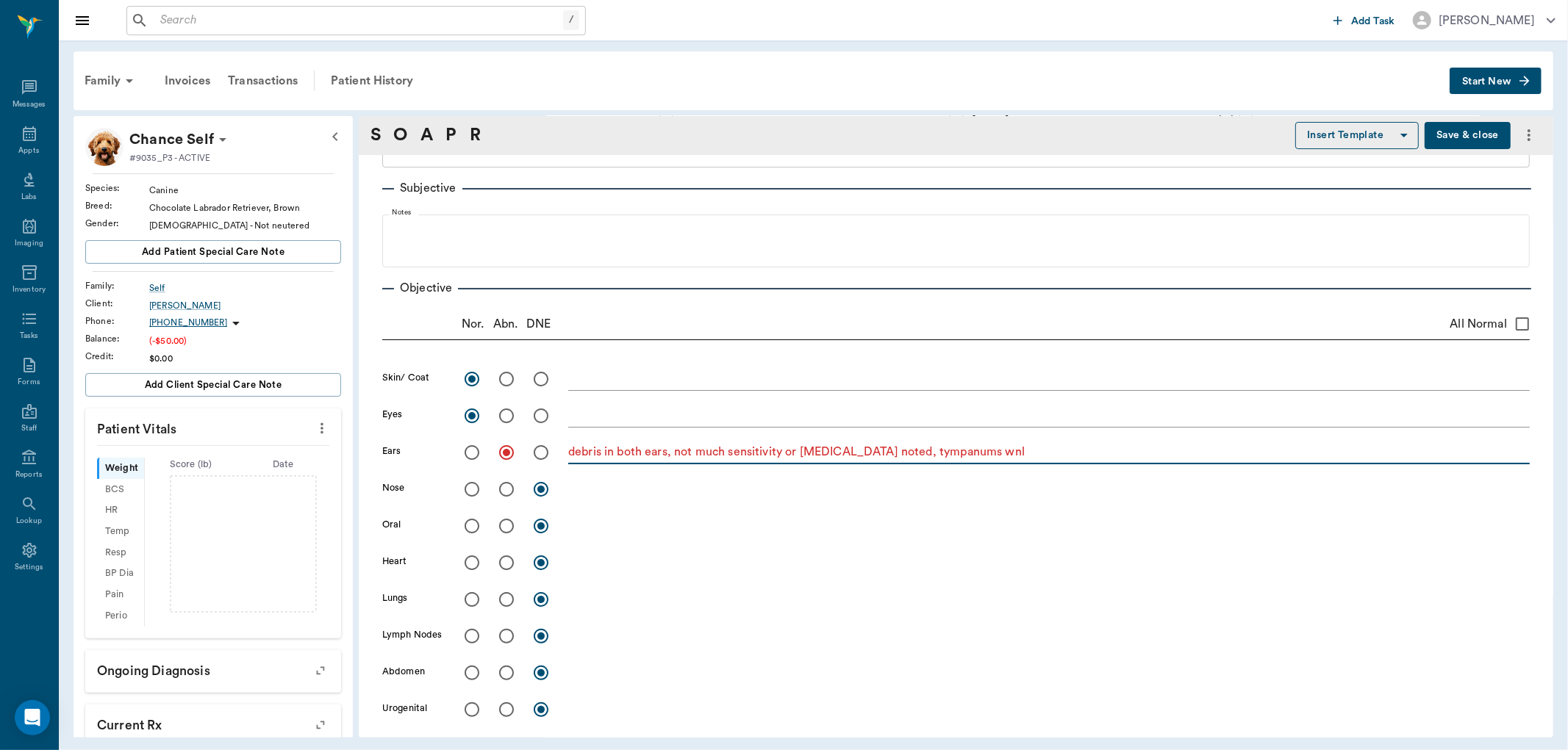
type textarea "debris in both ears, not much sensitivity or [MEDICAL_DATA] noted, tympanums wnl"
click at [469, 485] on input "radio" at bounding box center [472, 490] width 31 height 31
radio input "true"
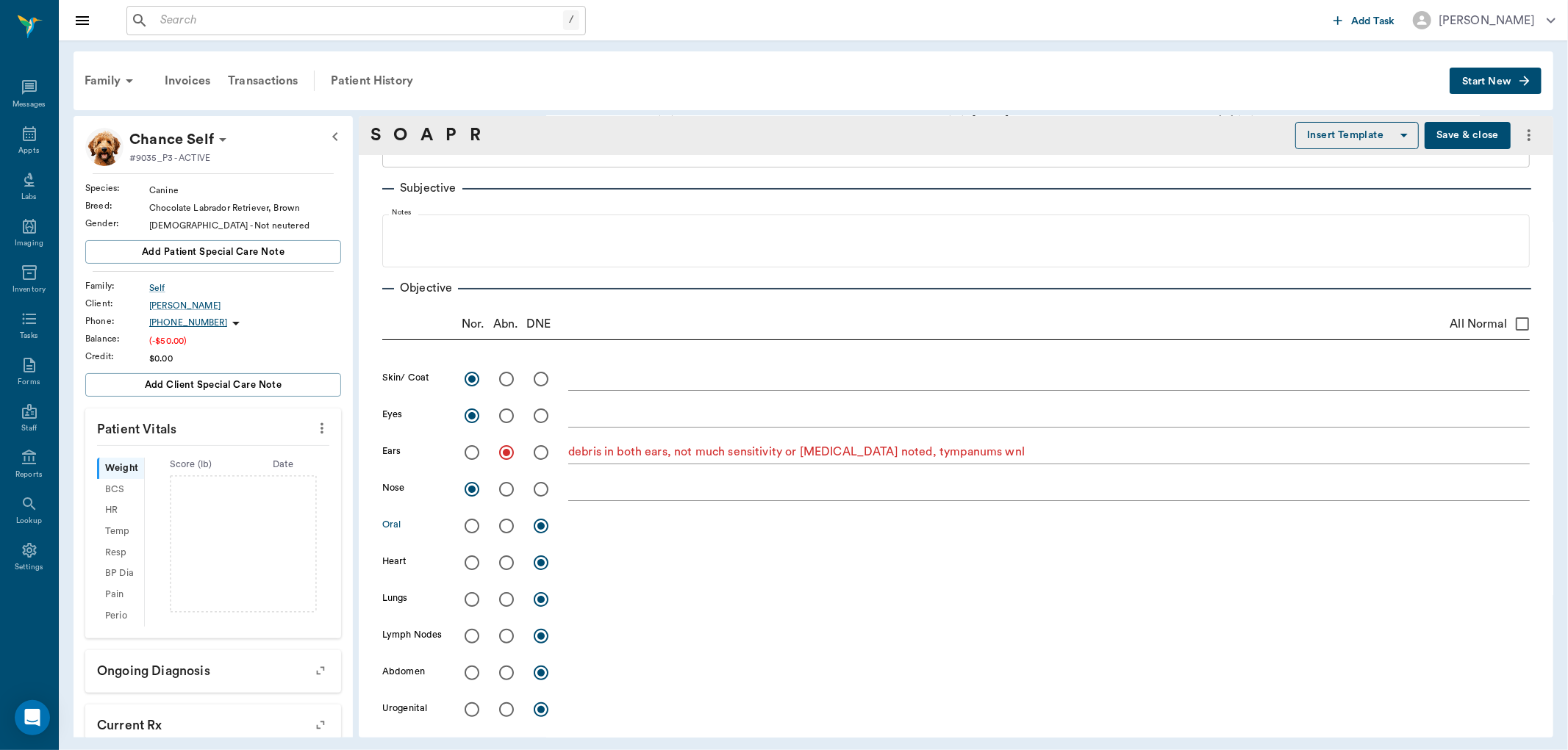
click at [502, 526] on input "radio" at bounding box center [507, 526] width 31 height 31
radio input "true"
click at [576, 529] on textarea at bounding box center [1049, 525] width 962 height 17
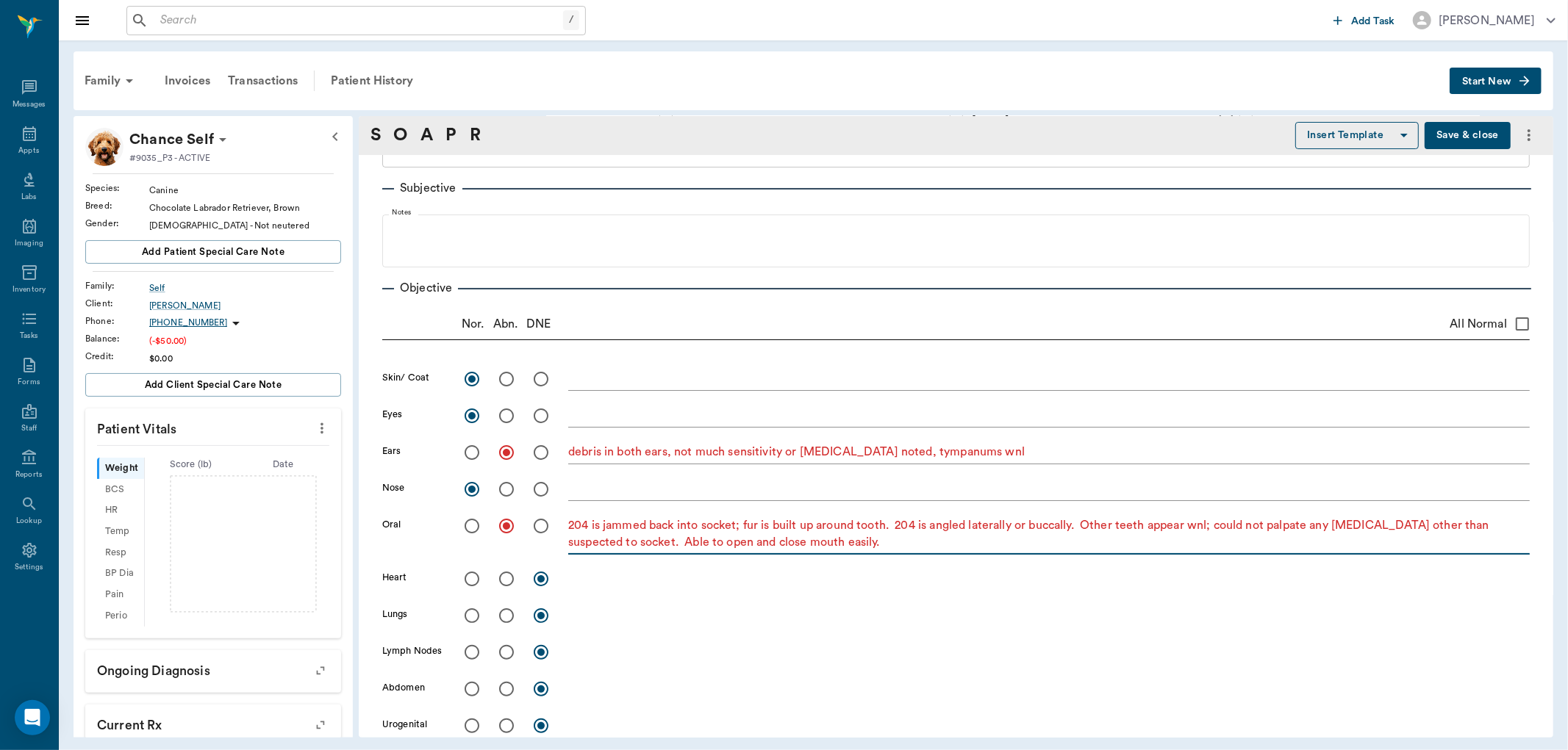
type textarea "204 is jammed back into socket; fur is built up around tooth. 204 is angled lat…"
click at [471, 584] on input "radio" at bounding box center [472, 579] width 31 height 31
radio input "true"
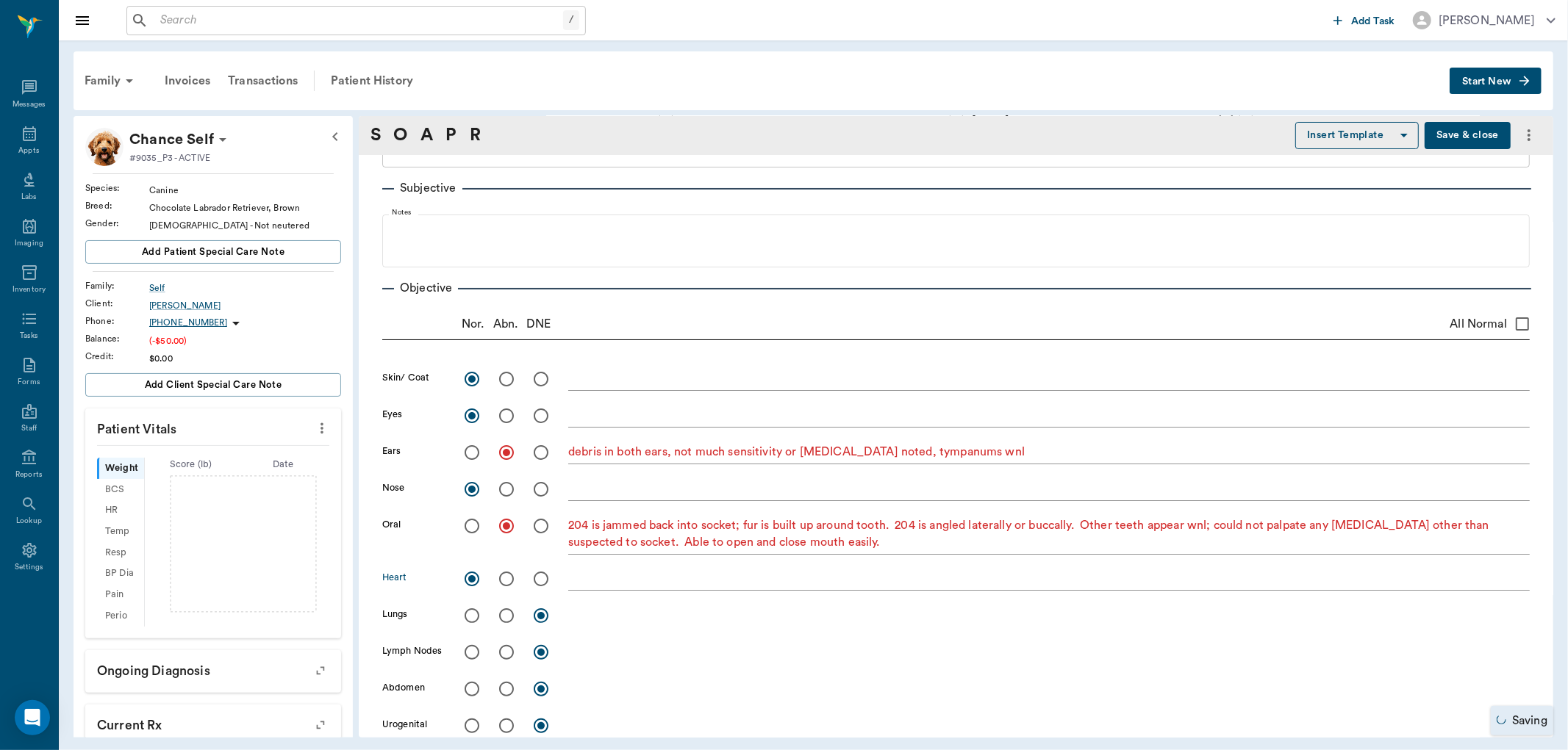
click at [471, 614] on input "radio" at bounding box center [472, 616] width 31 height 31
radio input "true"
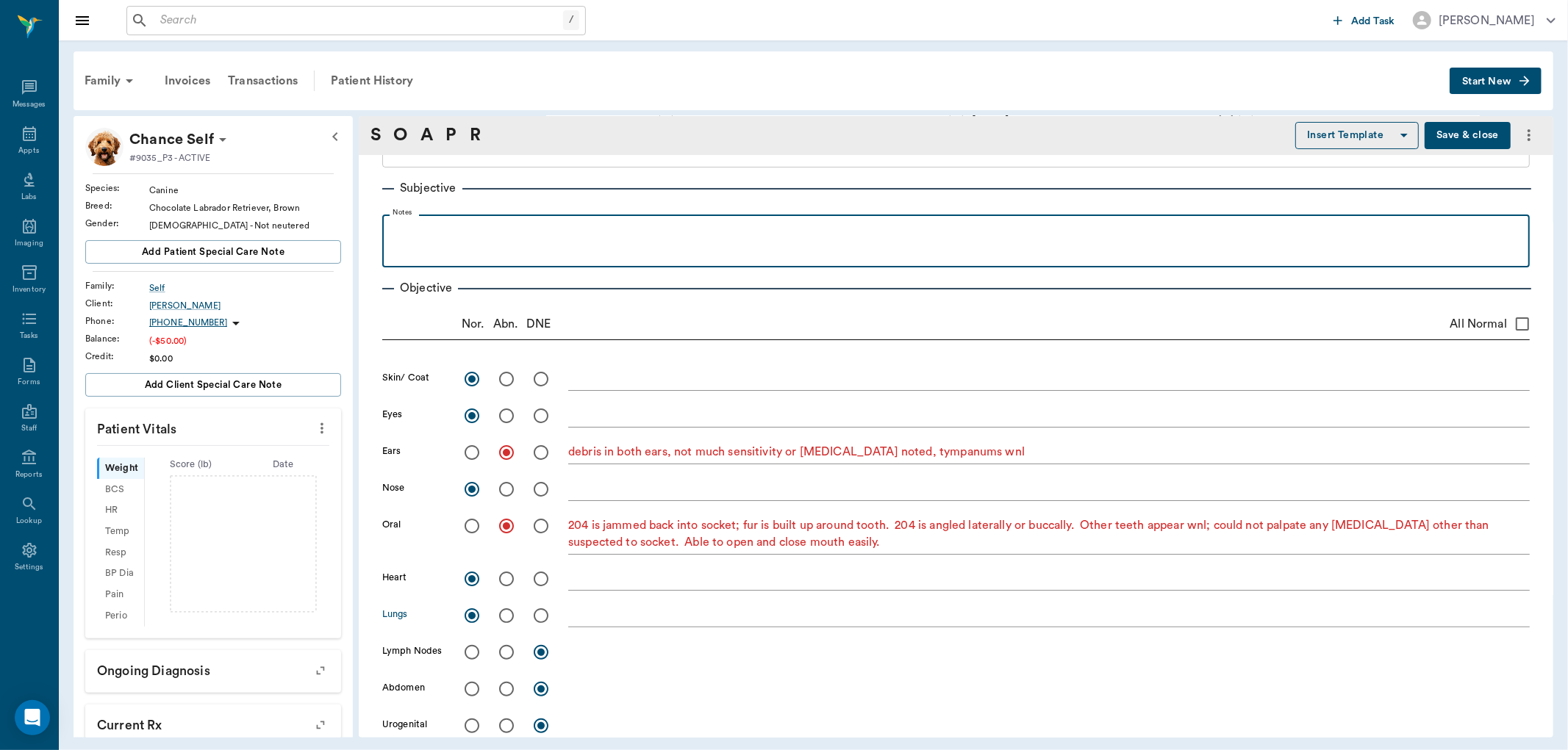
click at [613, 243] on div at bounding box center [956, 240] width 1133 height 37
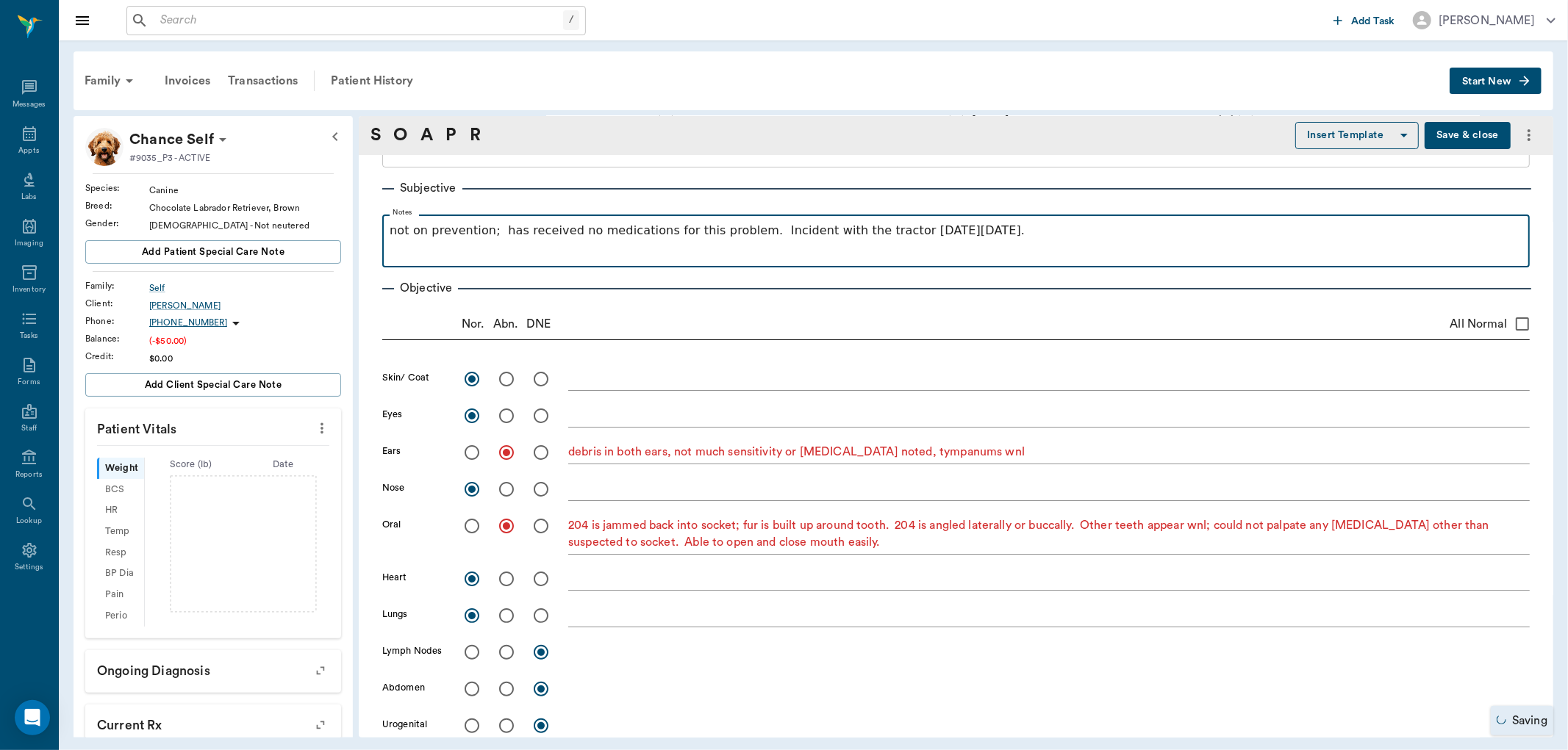
scroll to position [163, 0]
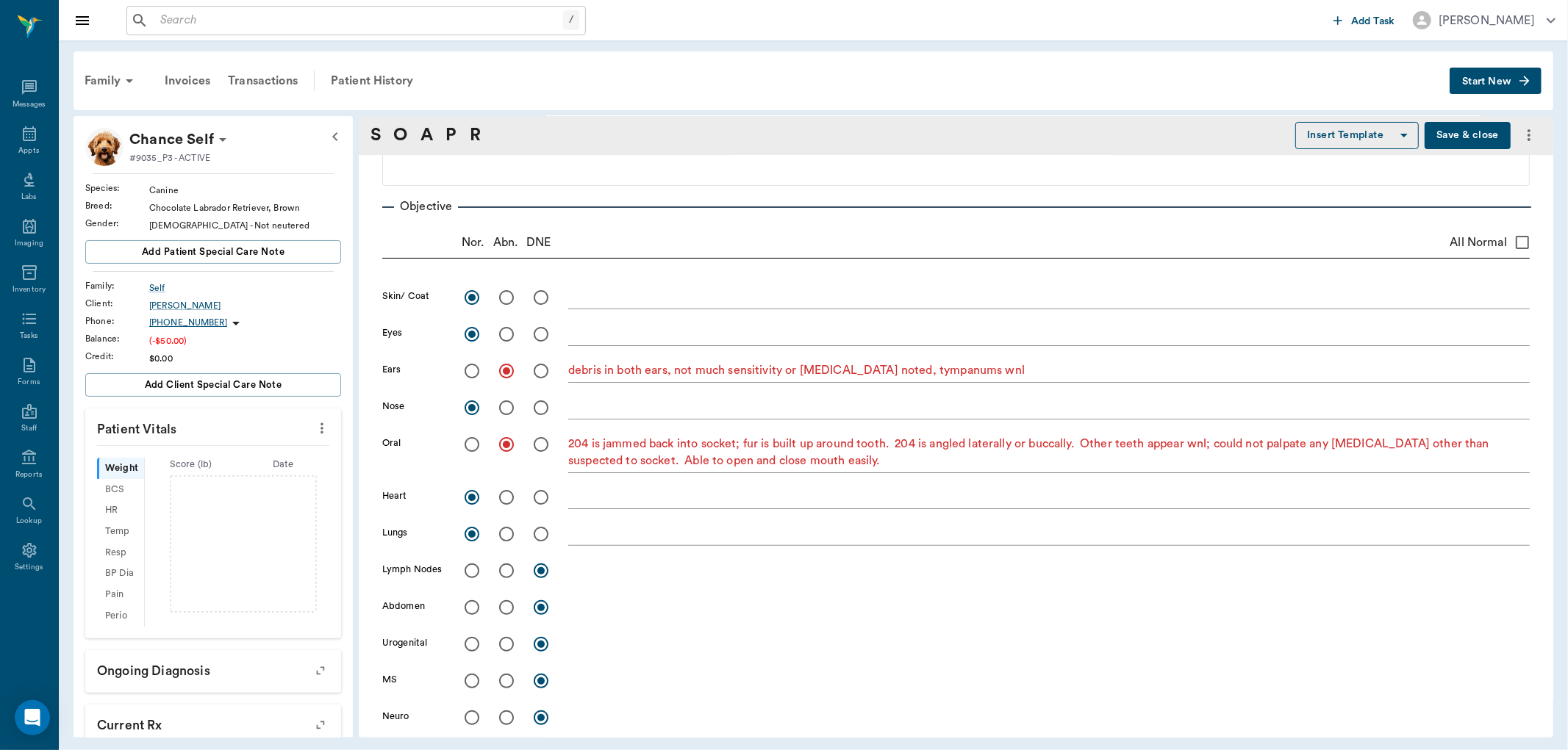
click at [470, 569] on input "radio" at bounding box center [472, 571] width 31 height 31
radio input "true"
click at [470, 607] on input "radio" at bounding box center [472, 608] width 31 height 31
radio input "true"
drag, startPoint x: 474, startPoint y: 642, endPoint x: 473, endPoint y: 665, distance: 23.0
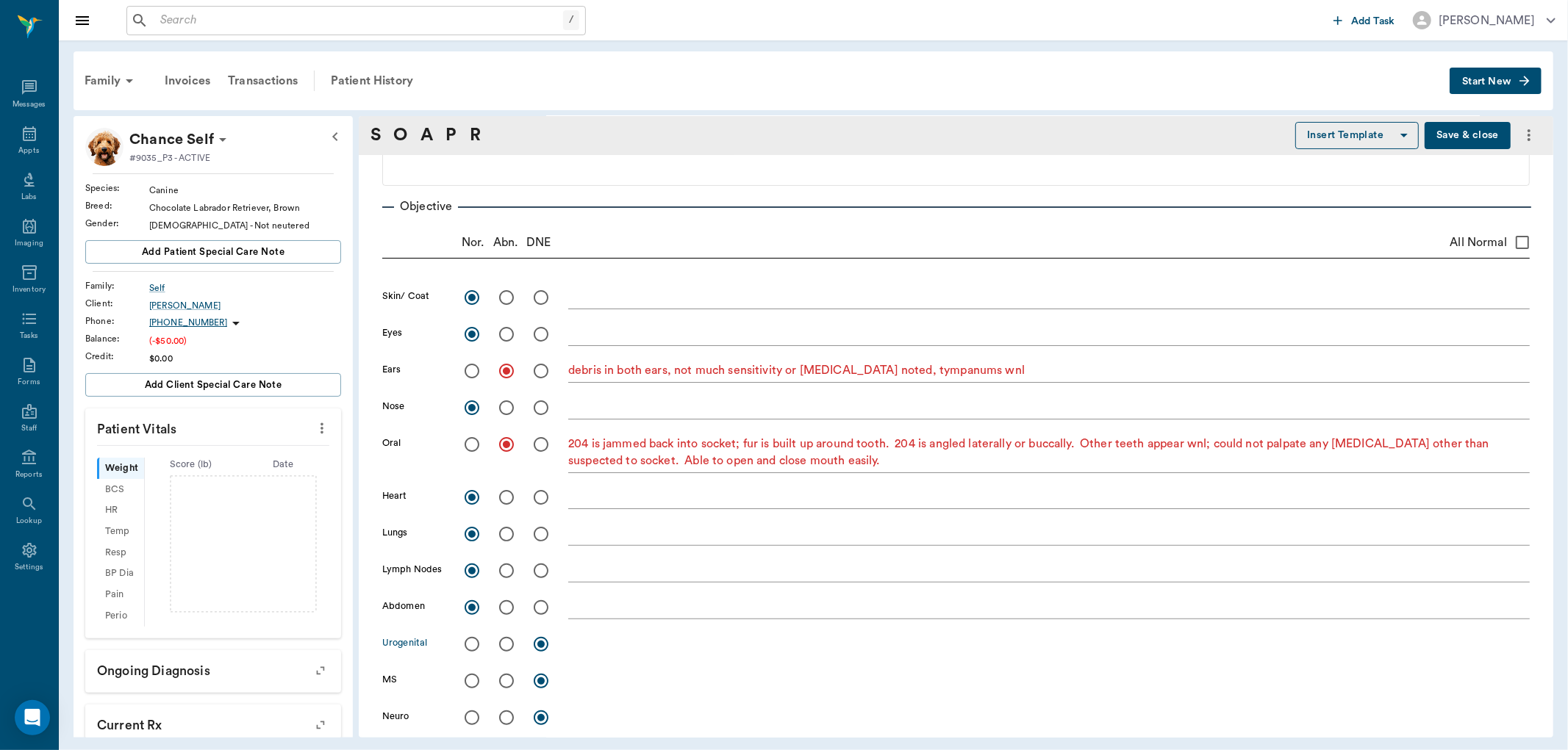
click at [473, 650] on input "radio" at bounding box center [472, 645] width 31 height 31
radio input "true"
click at [473, 680] on input "radio" at bounding box center [472, 681] width 31 height 31
radio input "true"
click at [470, 723] on input "radio" at bounding box center [472, 718] width 31 height 31
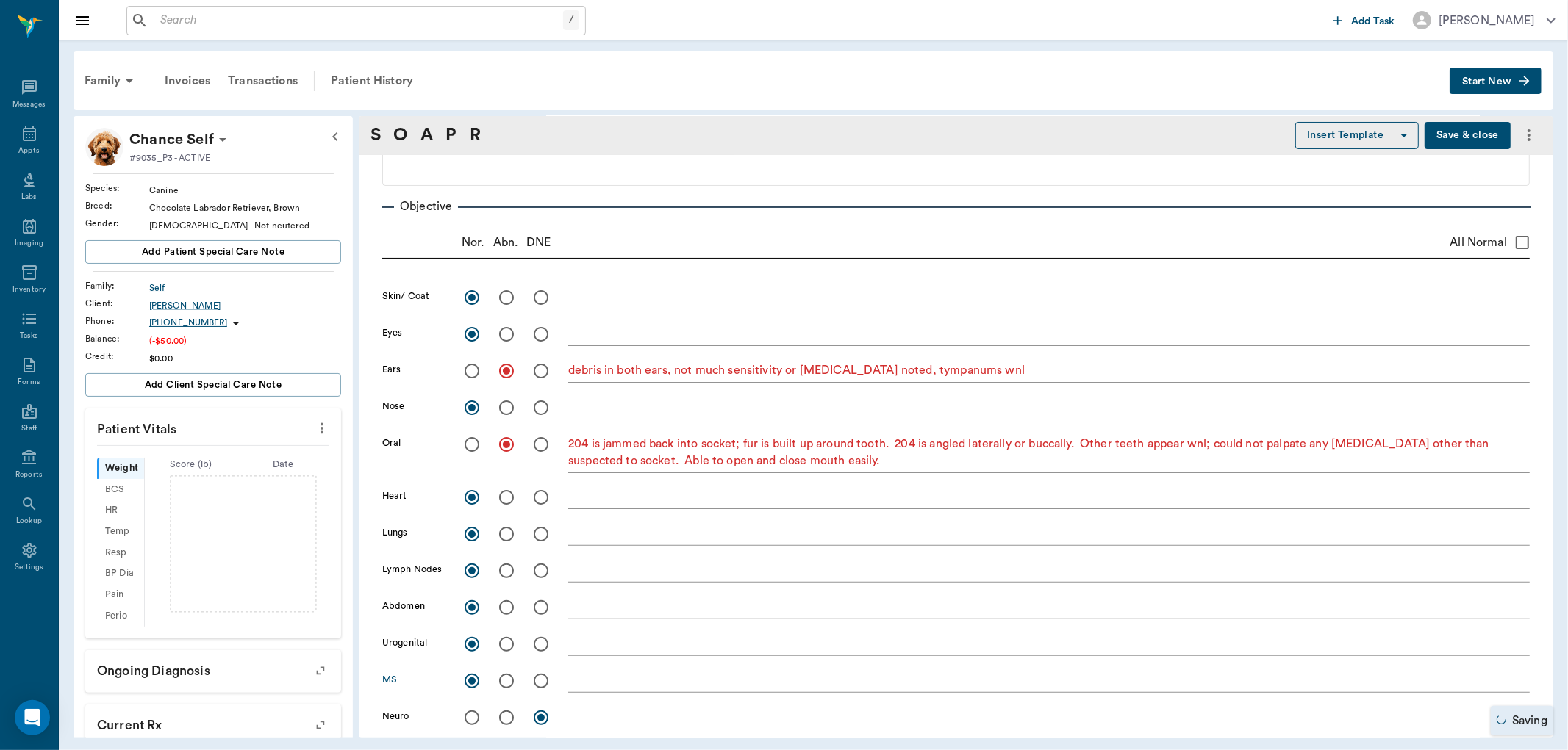
radio input "true"
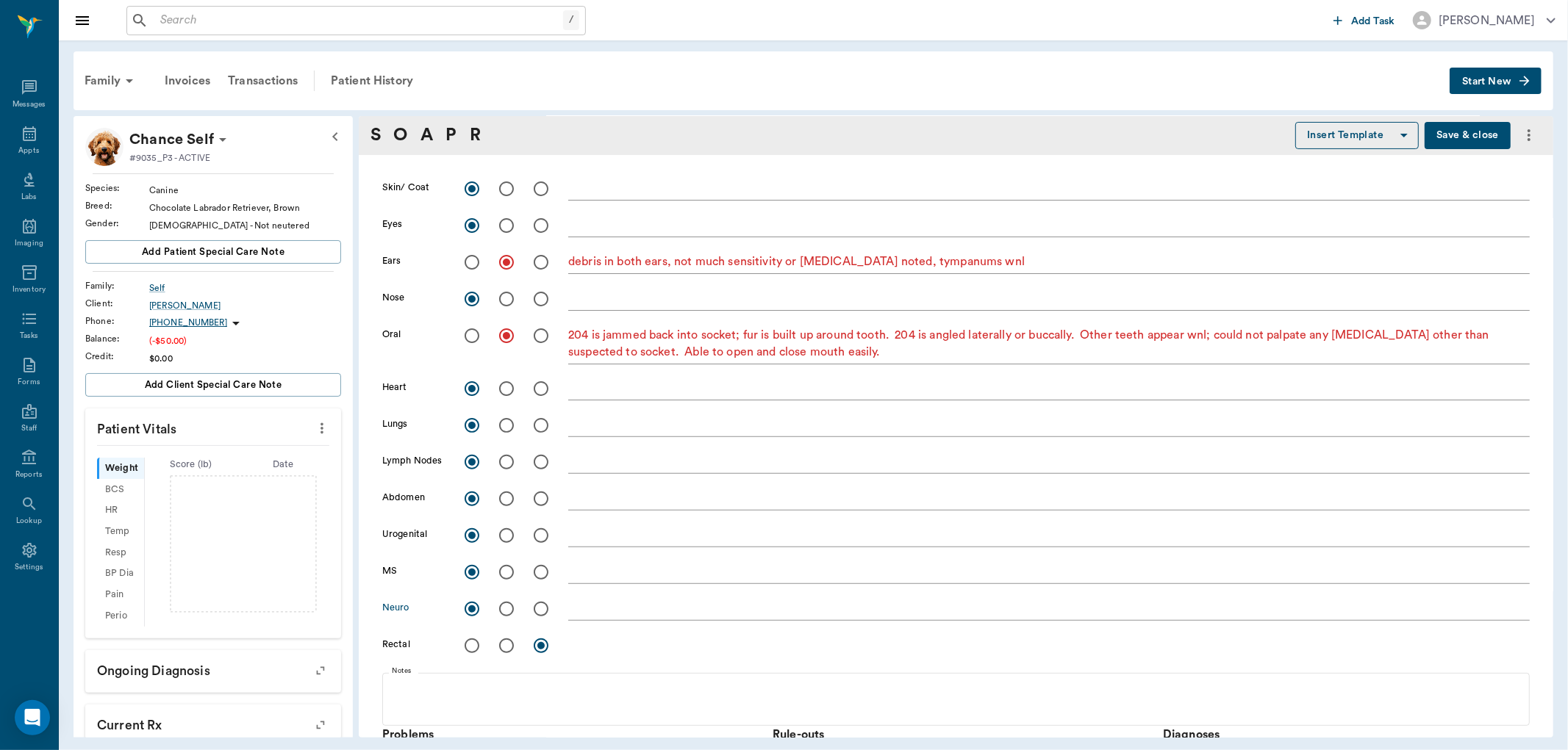
scroll to position [326, 0]
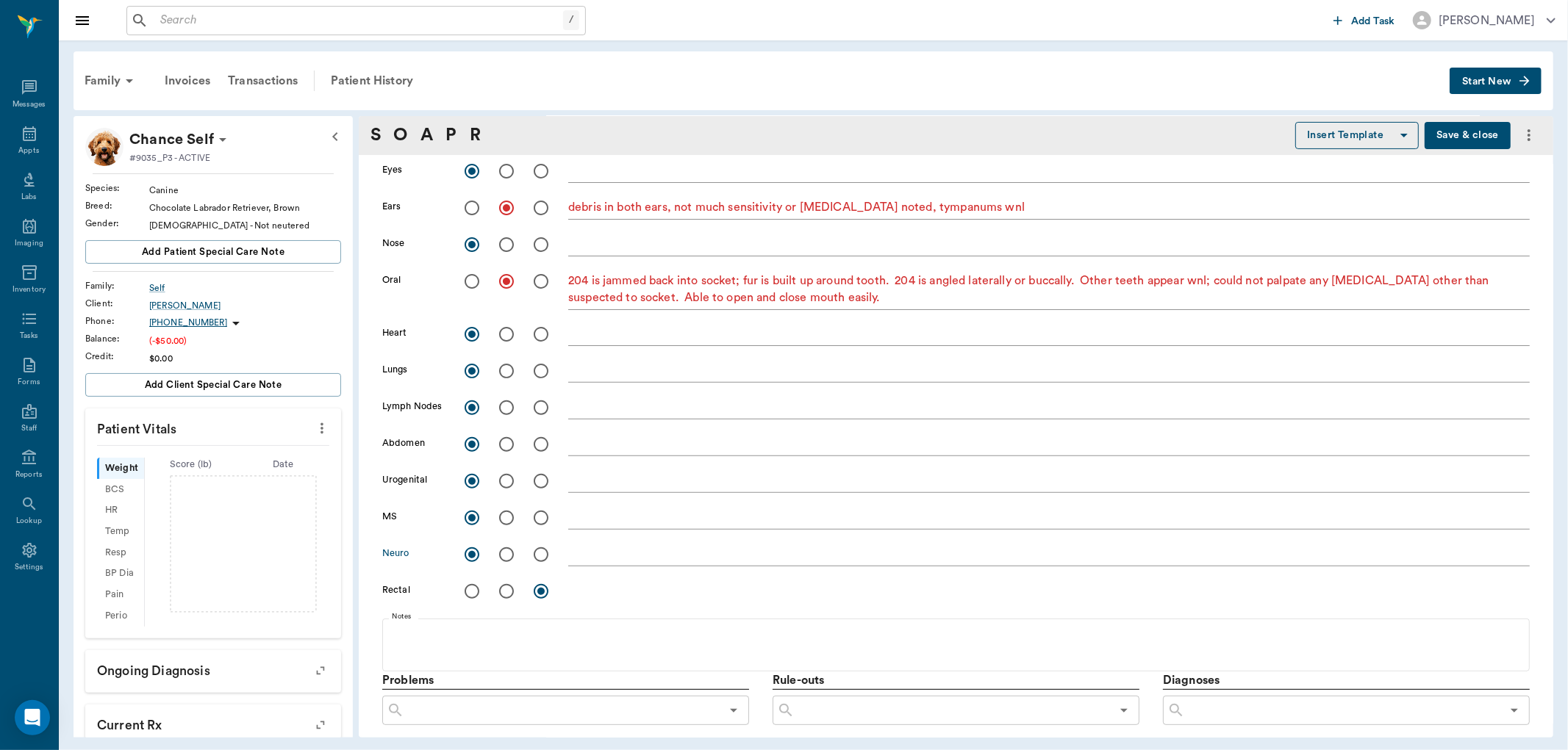
click at [603, 561] on textarea at bounding box center [1049, 554] width 962 height 17
type textarea "limited exam wnl"
click at [314, 429] on icon "more" at bounding box center [322, 429] width 16 height 18
click at [230, 447] on span "Enter Vitals" at bounding box center [248, 453] width 123 height 16
click at [228, 467] on input "text" at bounding box center [212, 473] width 128 height 30
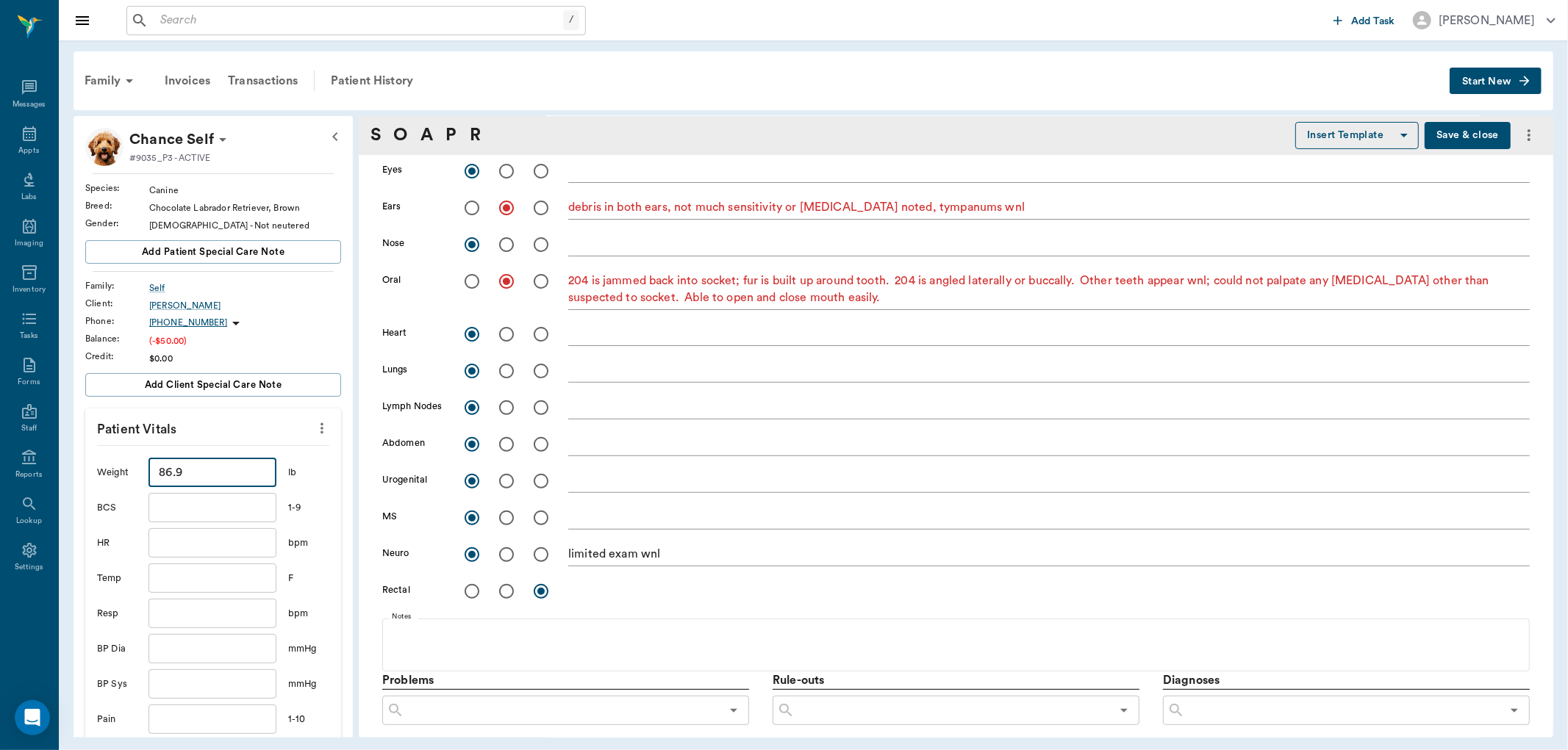
type input "86.9"
click at [208, 504] on input "text" at bounding box center [212, 508] width 128 height 30
type input "5"
click at [188, 541] on input "text" at bounding box center [212, 543] width 128 height 30
type input "96"
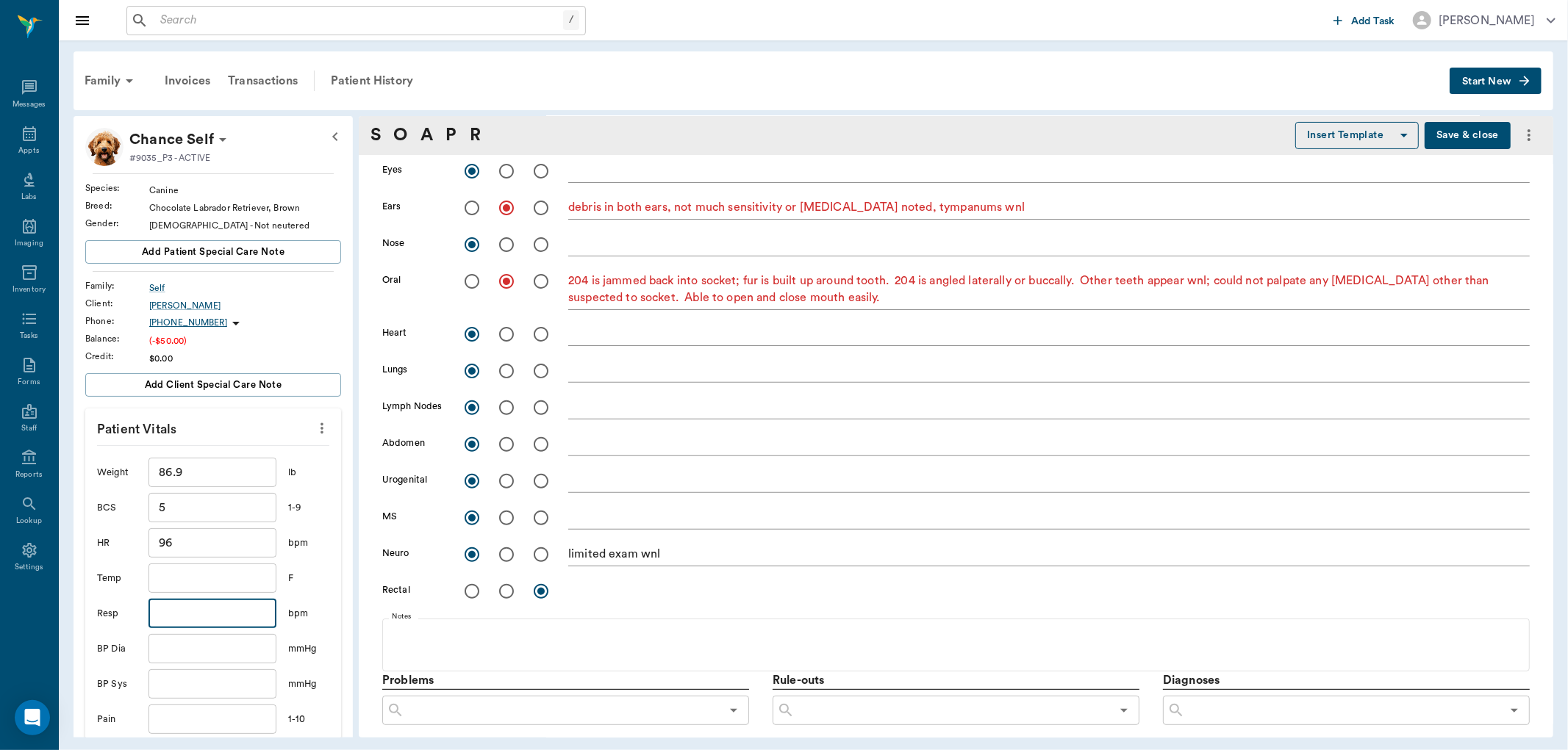
click at [175, 608] on input "text" at bounding box center [212, 614] width 128 height 30
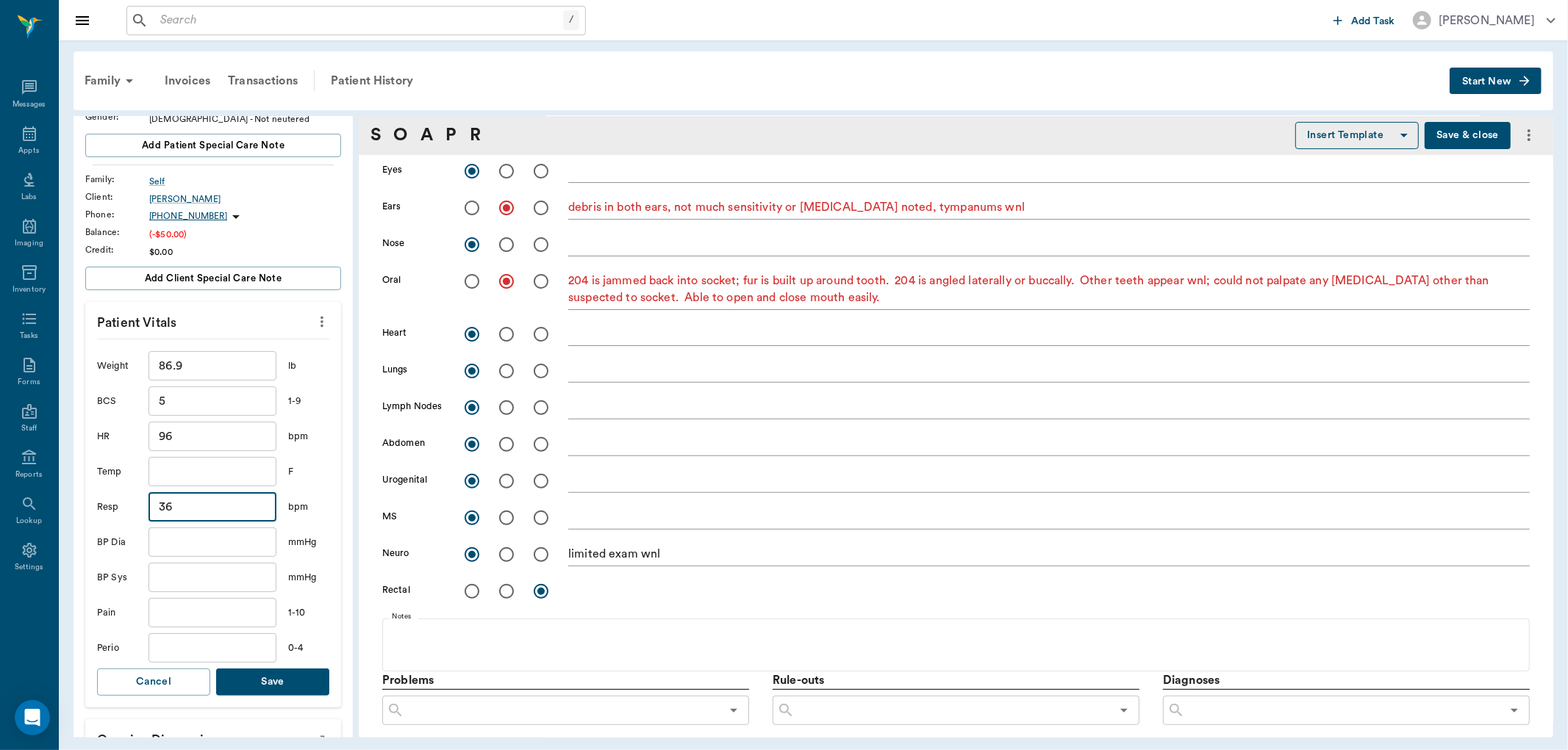
scroll to position [163, 0]
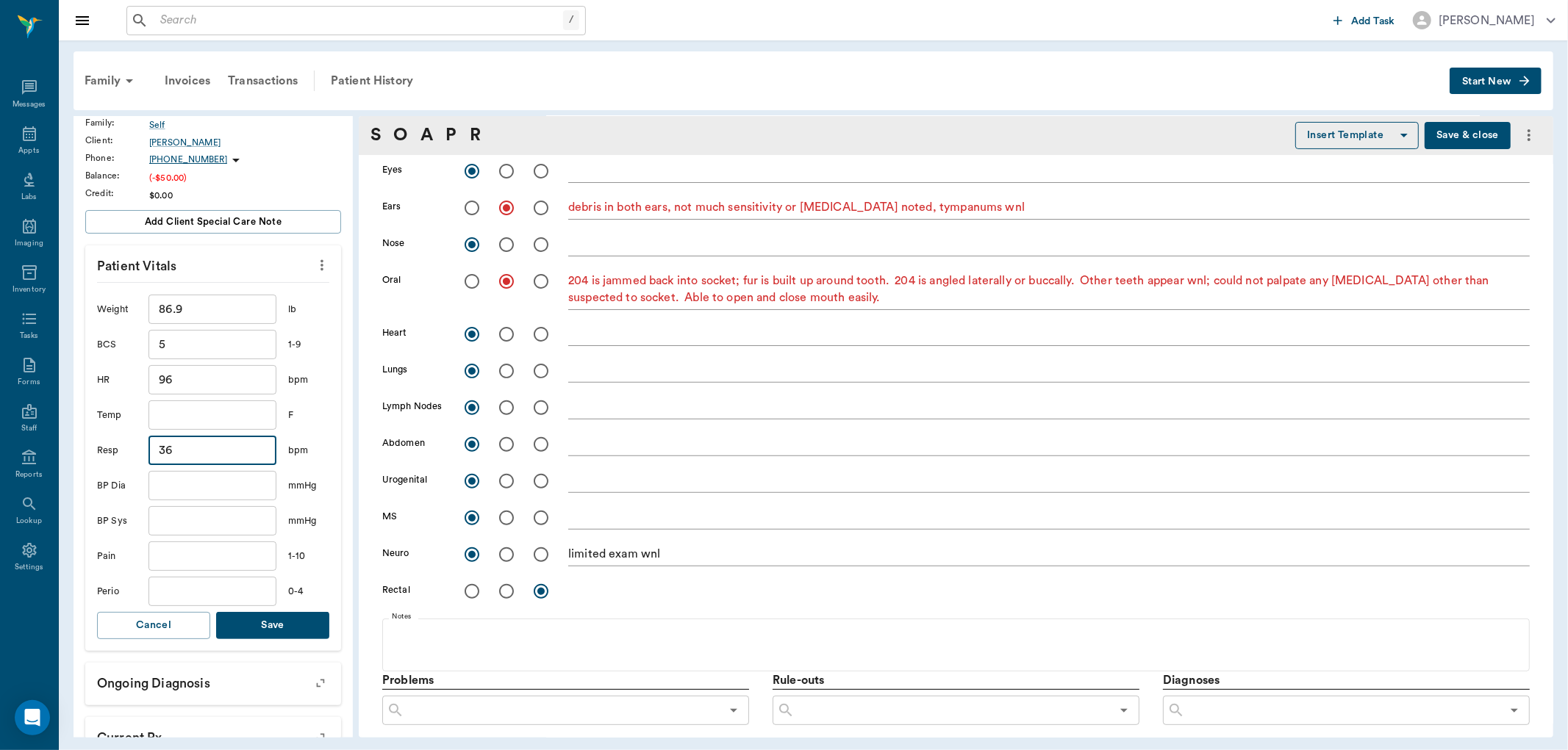
type input "36"
click at [244, 631] on button "Save" at bounding box center [272, 625] width 114 height 27
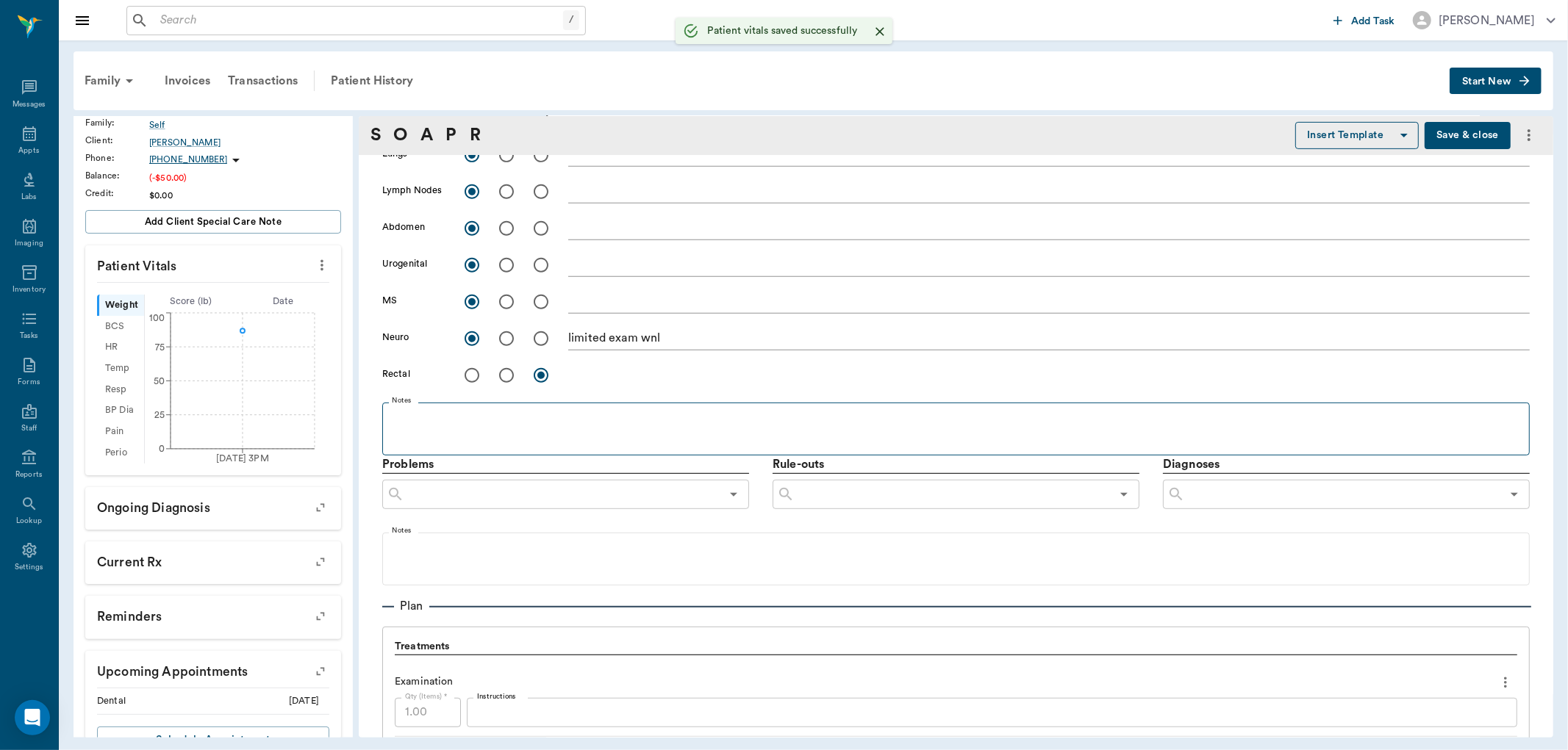
scroll to position [571, 0]
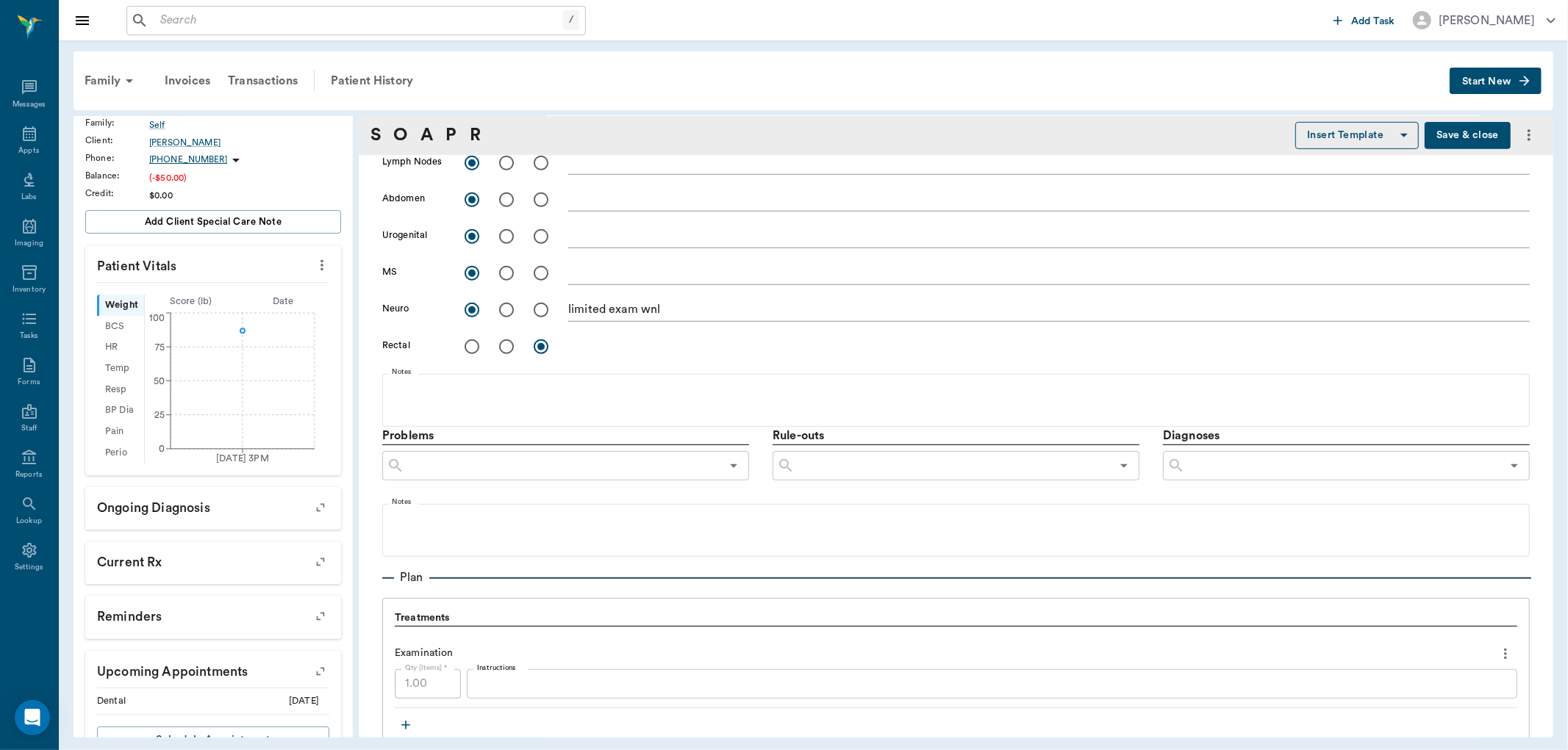
click at [1257, 464] on input "text" at bounding box center [1343, 466] width 316 height 21
type input "tooth injury"
click at [1204, 493] on button "Add as custom option" at bounding box center [1229, 499] width 125 height 19
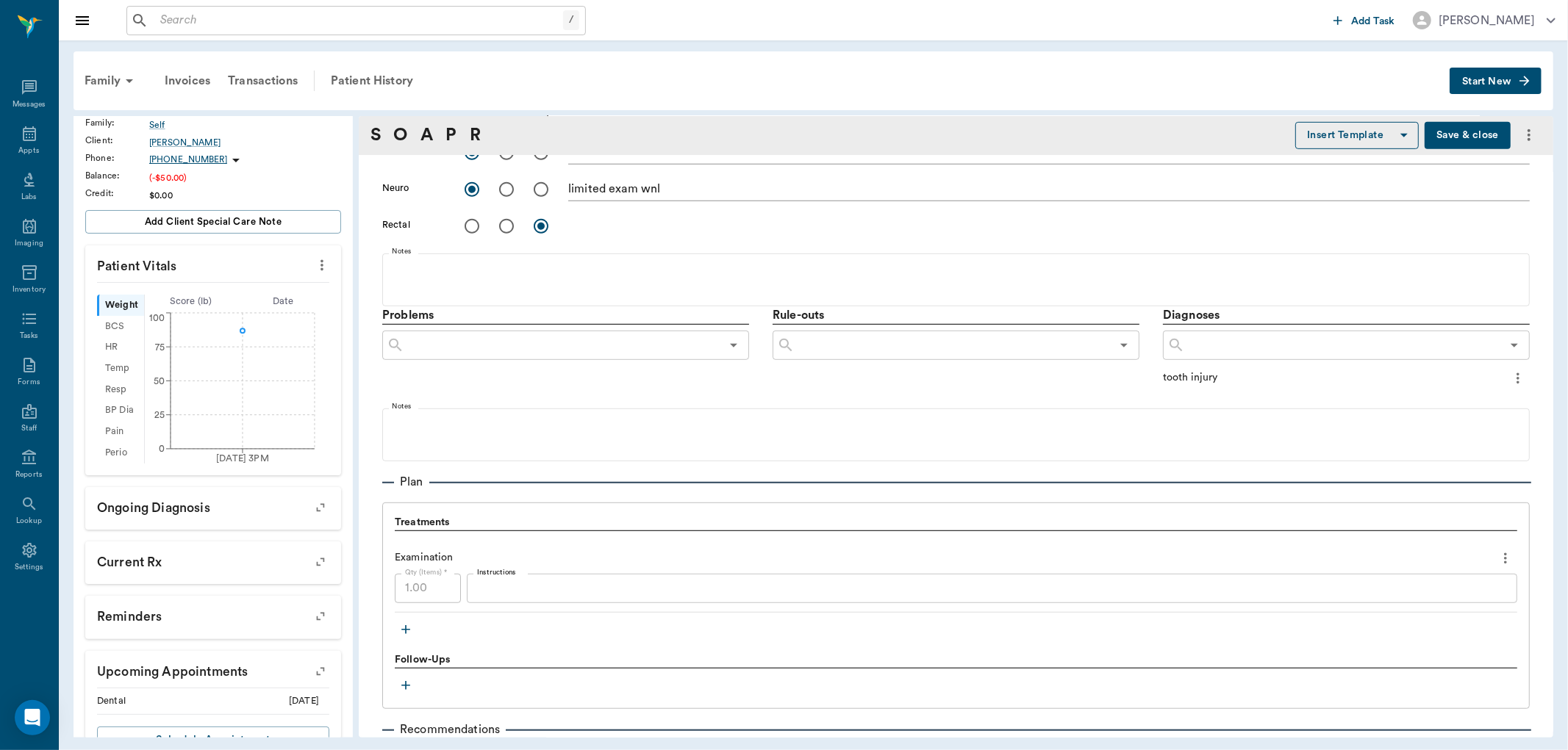
scroll to position [735, 0]
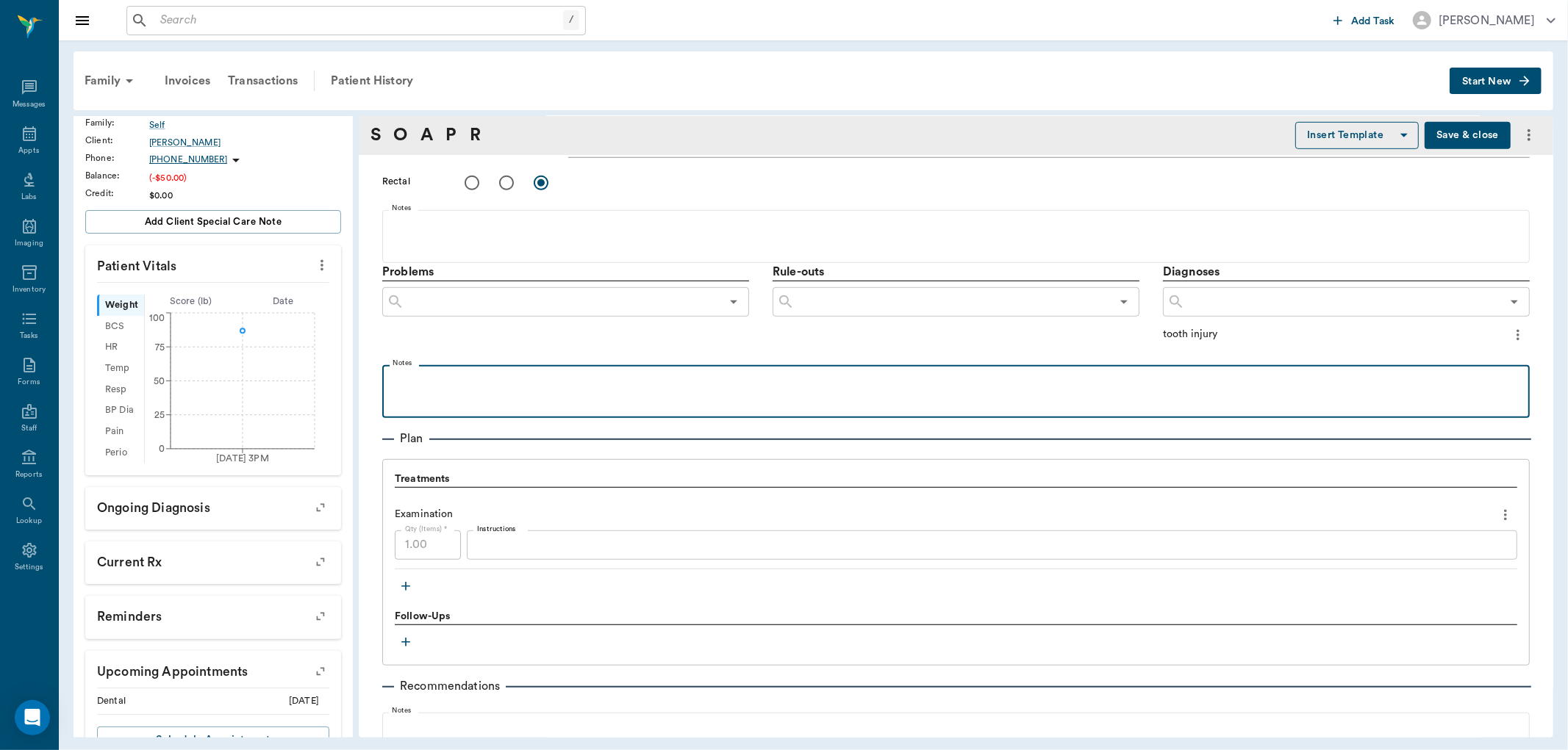
click at [447, 380] on p at bounding box center [956, 381] width 1133 height 18
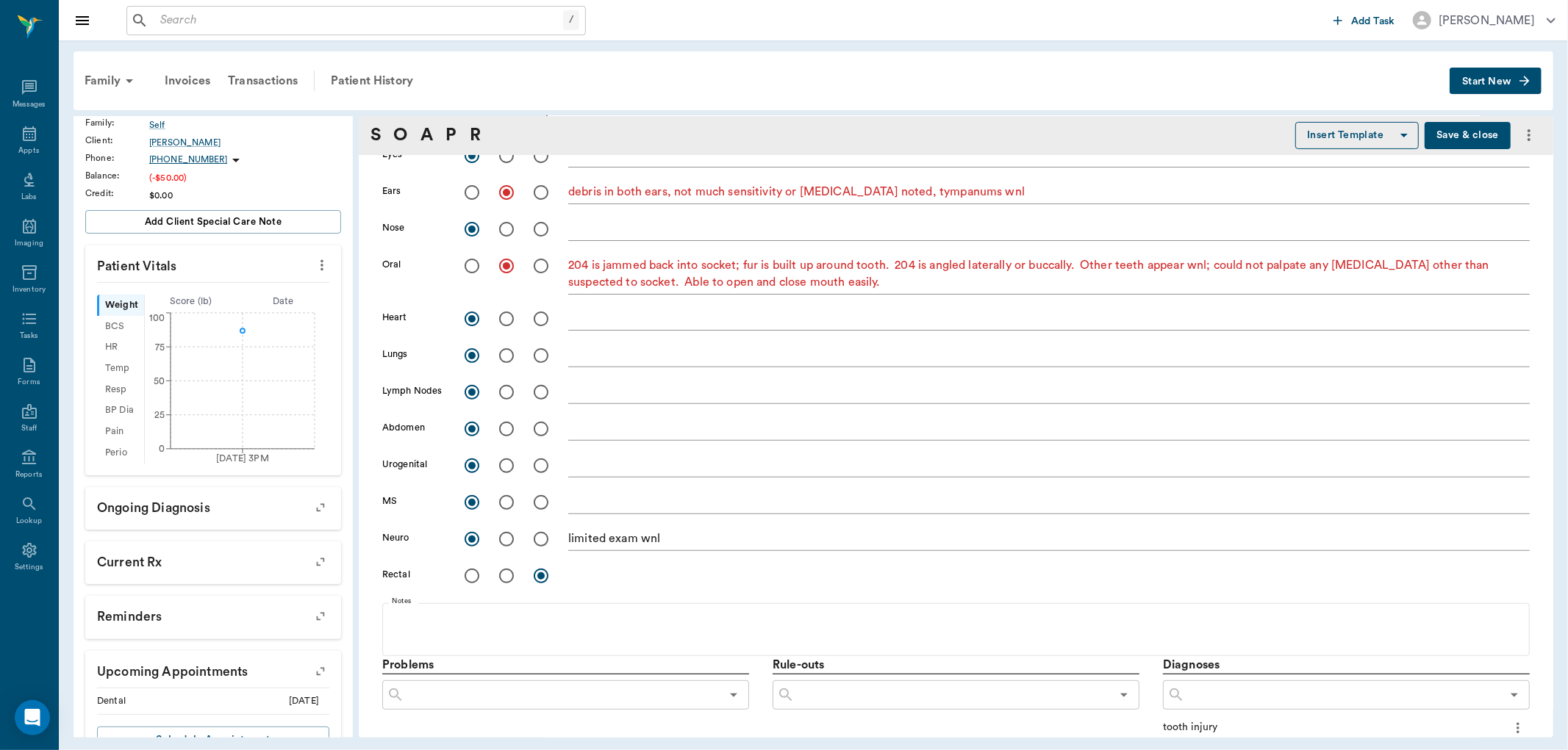
scroll to position [326, 0]
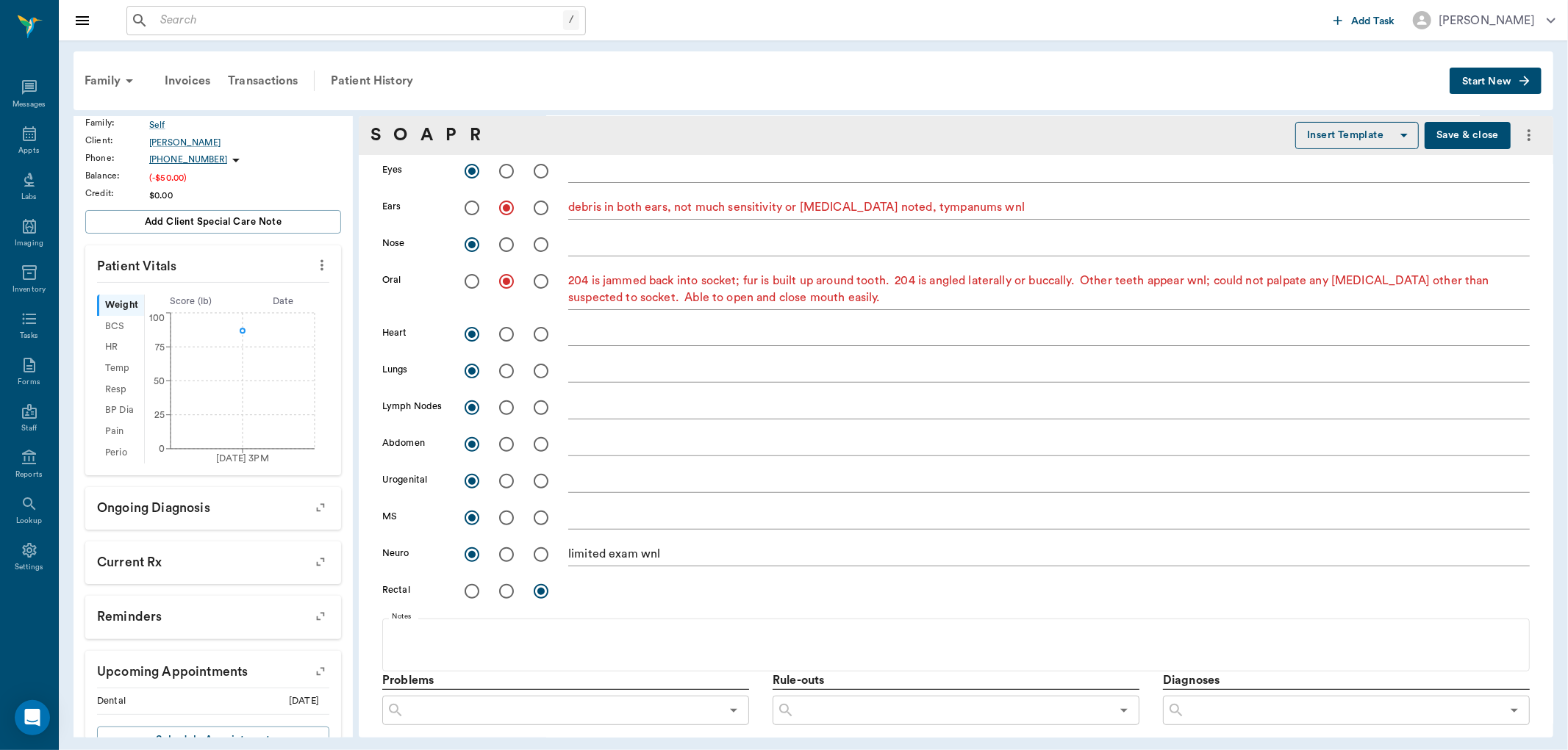
click at [1011, 204] on textarea "debris in both ears, not much sensitivity or [MEDICAL_DATA] noted, tympanums wnl" at bounding box center [1049, 207] width 962 height 17
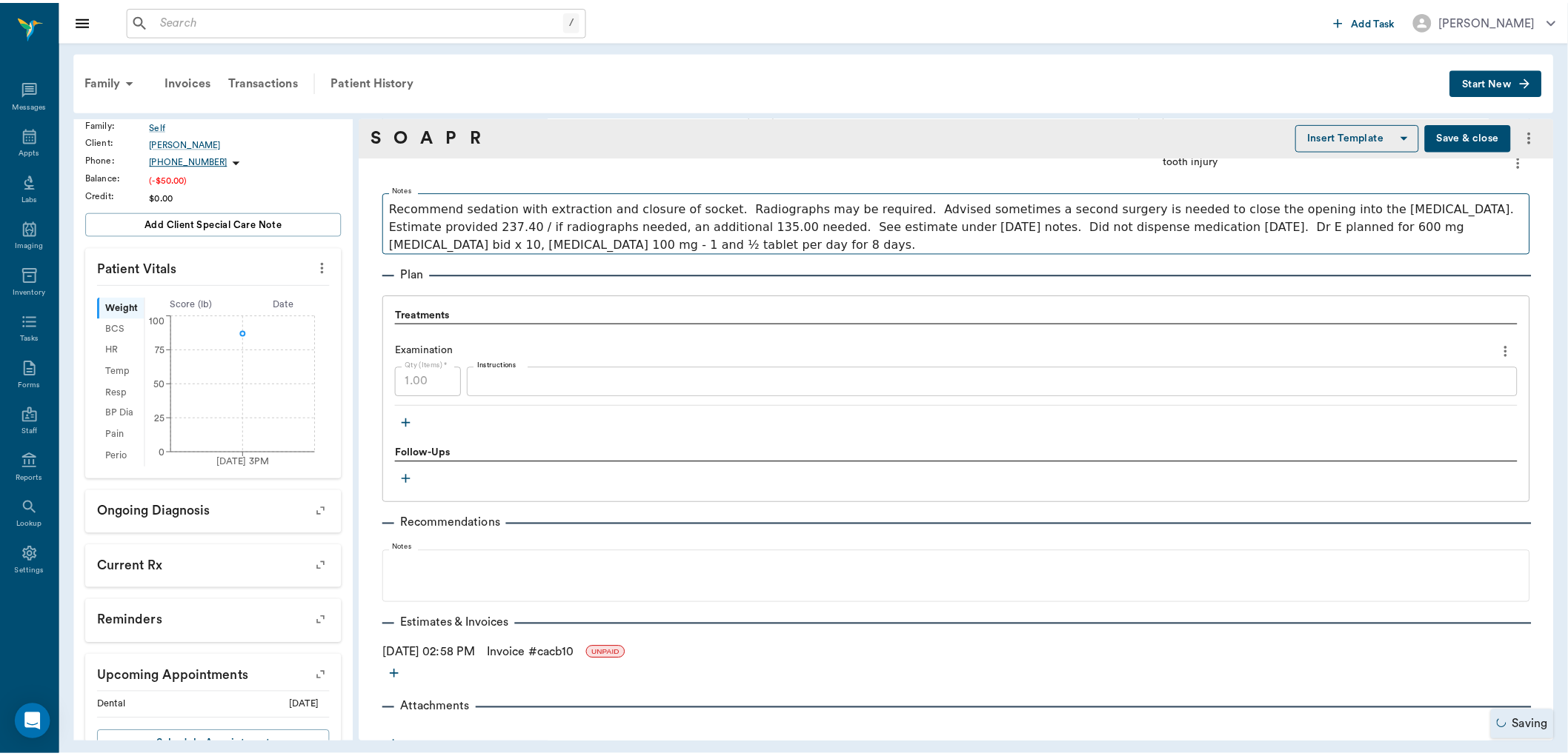
scroll to position [930, 0]
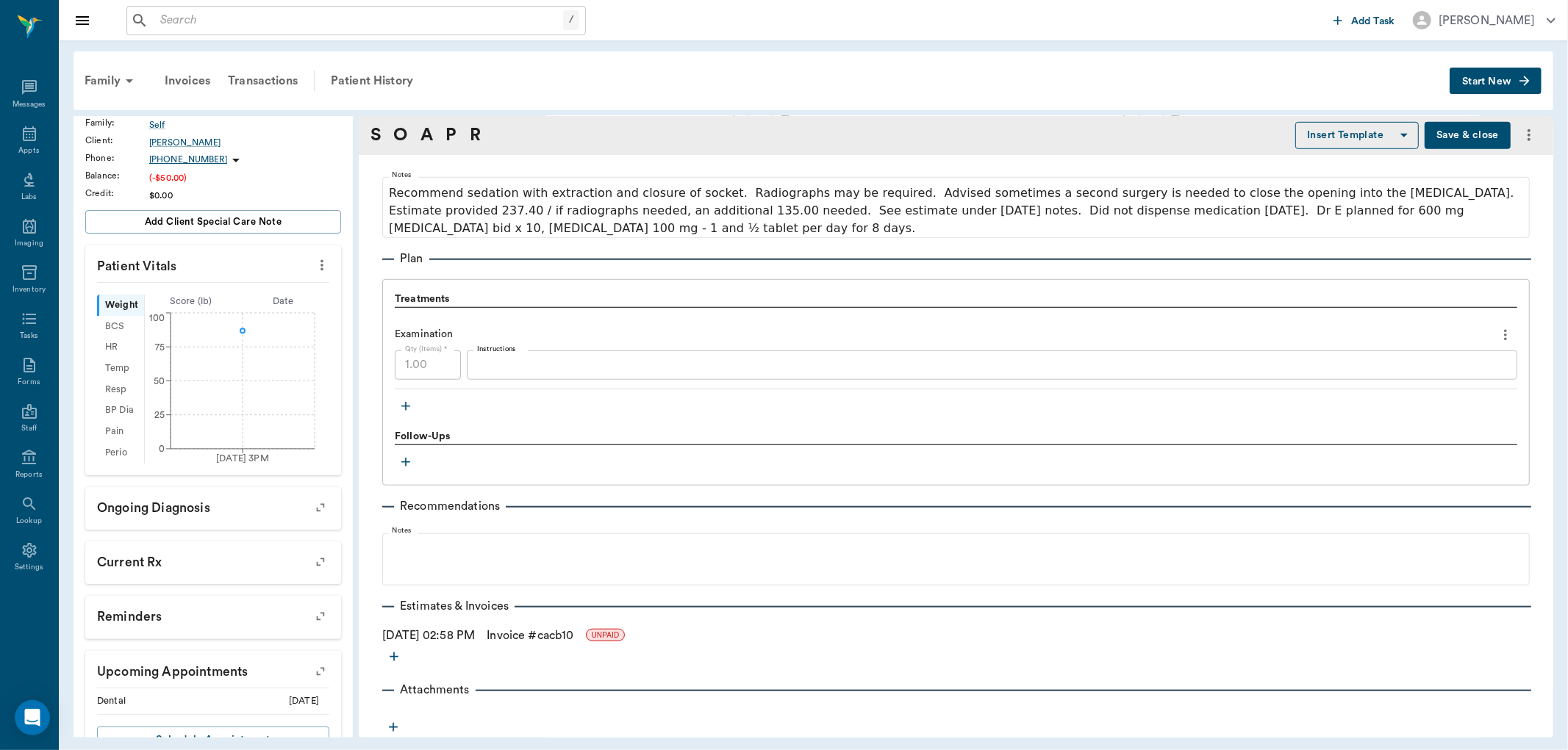
type textarea "debris in both ears, not much sensitivity or [MEDICAL_DATA] noted, tympanums wn…"
click at [314, 267] on icon "more" at bounding box center [322, 266] width 16 height 18
click at [240, 294] on span "Enter Vitals" at bounding box center [248, 290] width 123 height 16
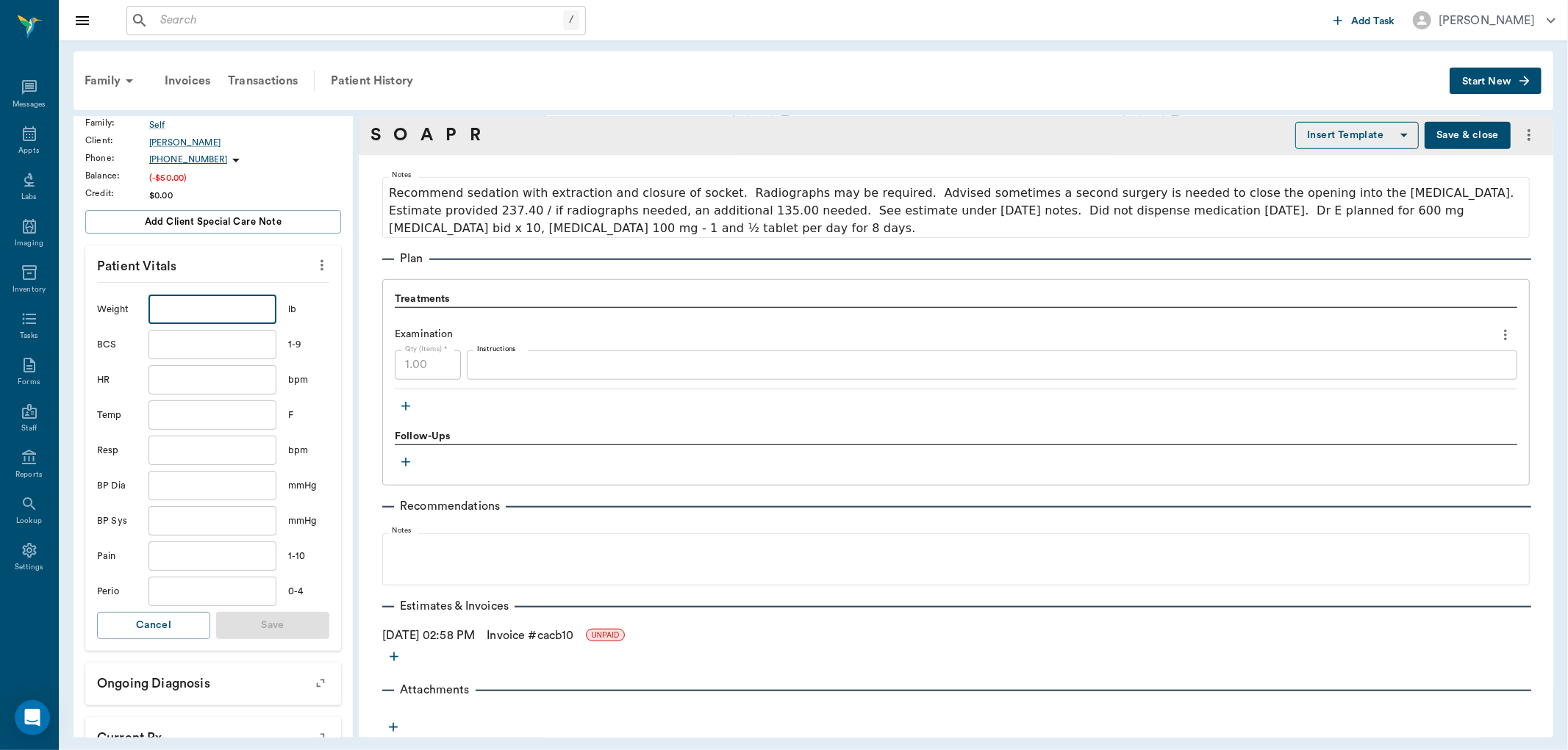
click at [223, 314] on input "text" at bounding box center [212, 309] width 128 height 30
click at [321, 265] on icon "more" at bounding box center [322, 266] width 3 height 11
click at [129, 289] on div at bounding box center [784, 375] width 1568 height 750
click at [108, 306] on div "Weight" at bounding box center [117, 309] width 39 height 14
click at [314, 266] on icon "more" at bounding box center [322, 266] width 16 height 18
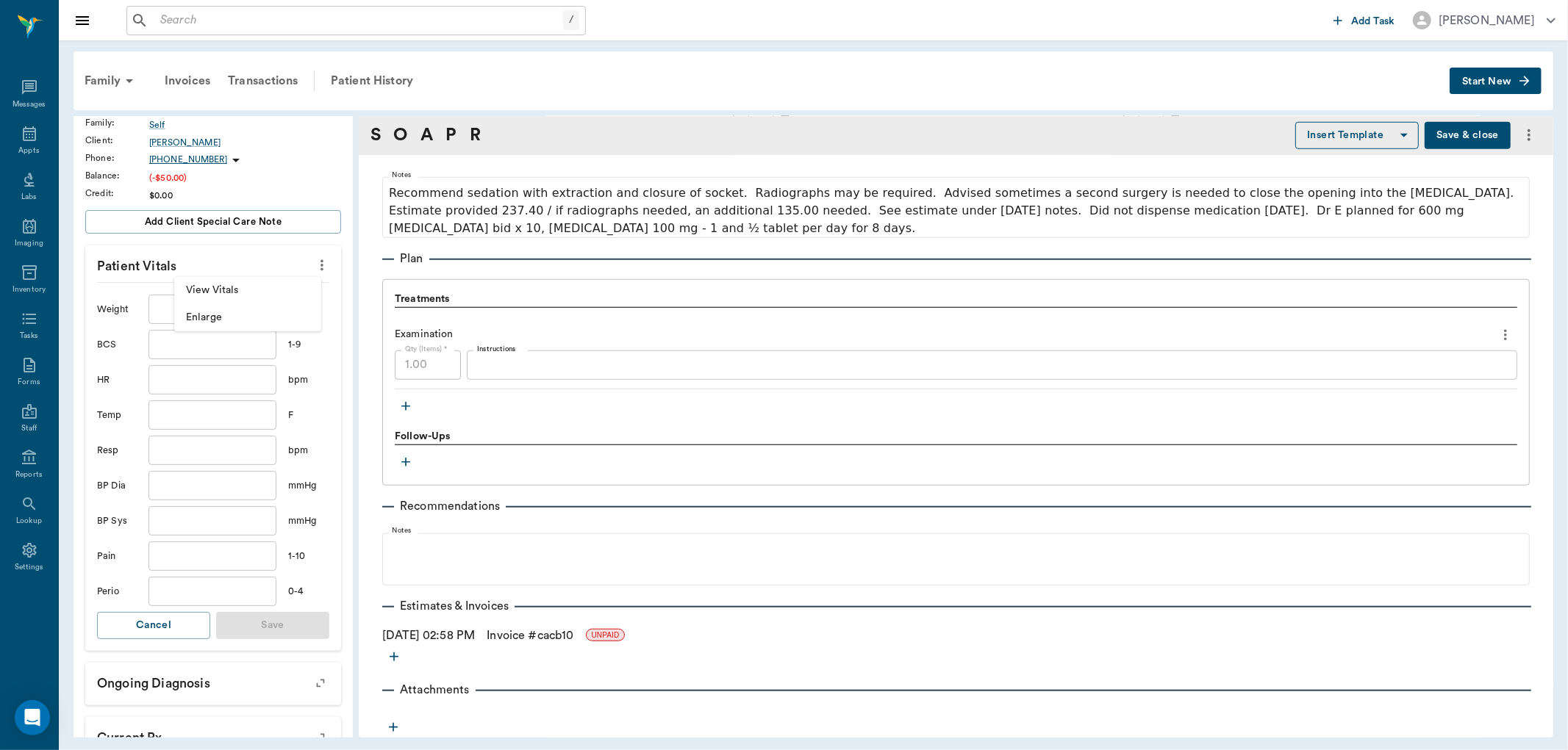
click at [260, 296] on span "View Vitals" at bounding box center [248, 290] width 123 height 16
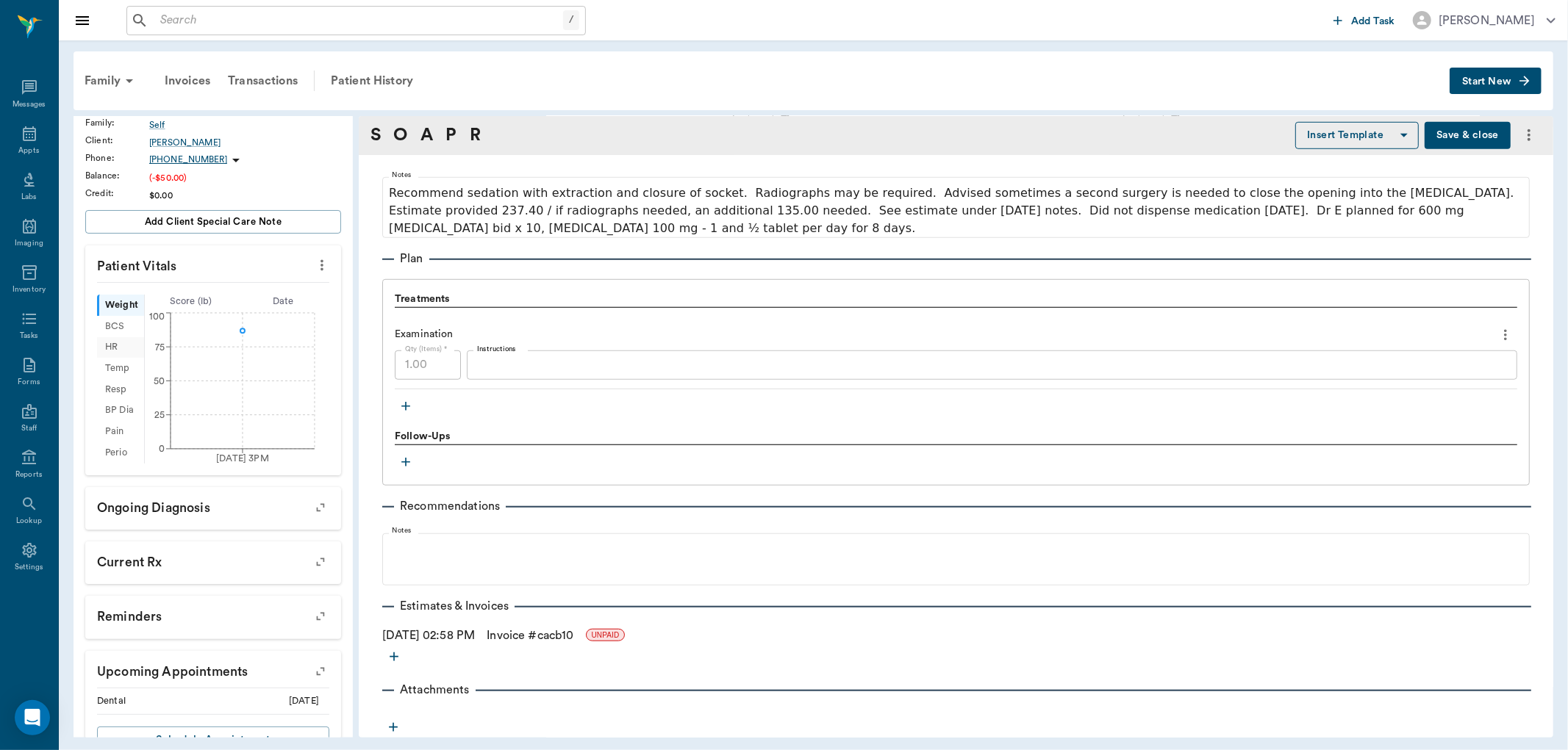
click at [112, 349] on div "HR" at bounding box center [120, 348] width 47 height 22
click at [116, 327] on div "BCS" at bounding box center [119, 326] width 45 height 22
click at [119, 369] on div "Temp" at bounding box center [119, 368] width 45 height 22
click at [314, 268] on icon "more" at bounding box center [322, 266] width 16 height 18
click at [223, 292] on span "Enter Vitals" at bounding box center [248, 290] width 123 height 16
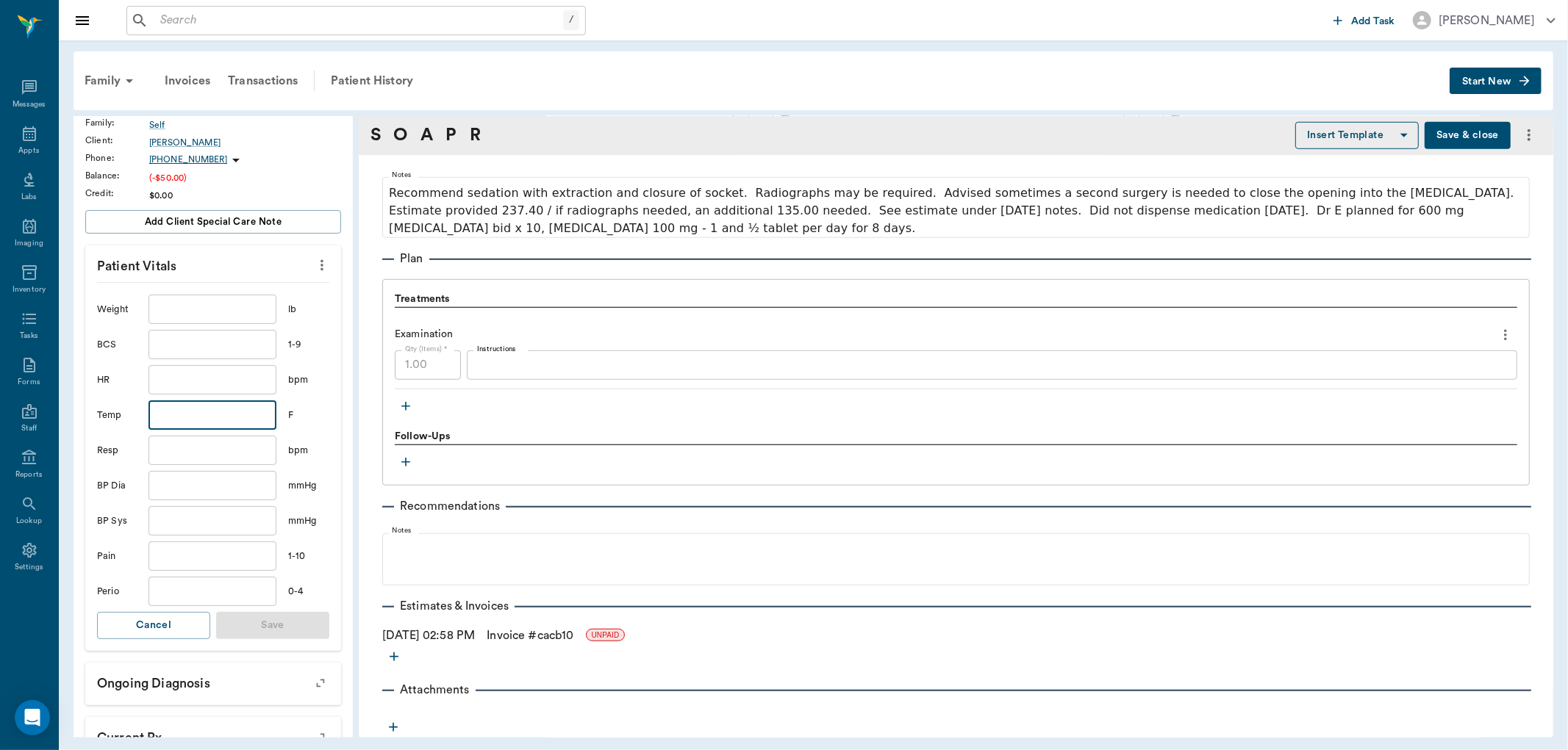
click at [175, 408] on input "text" at bounding box center [212, 415] width 128 height 30
type input "101.3"
click at [274, 622] on button "Save" at bounding box center [272, 625] width 114 height 27
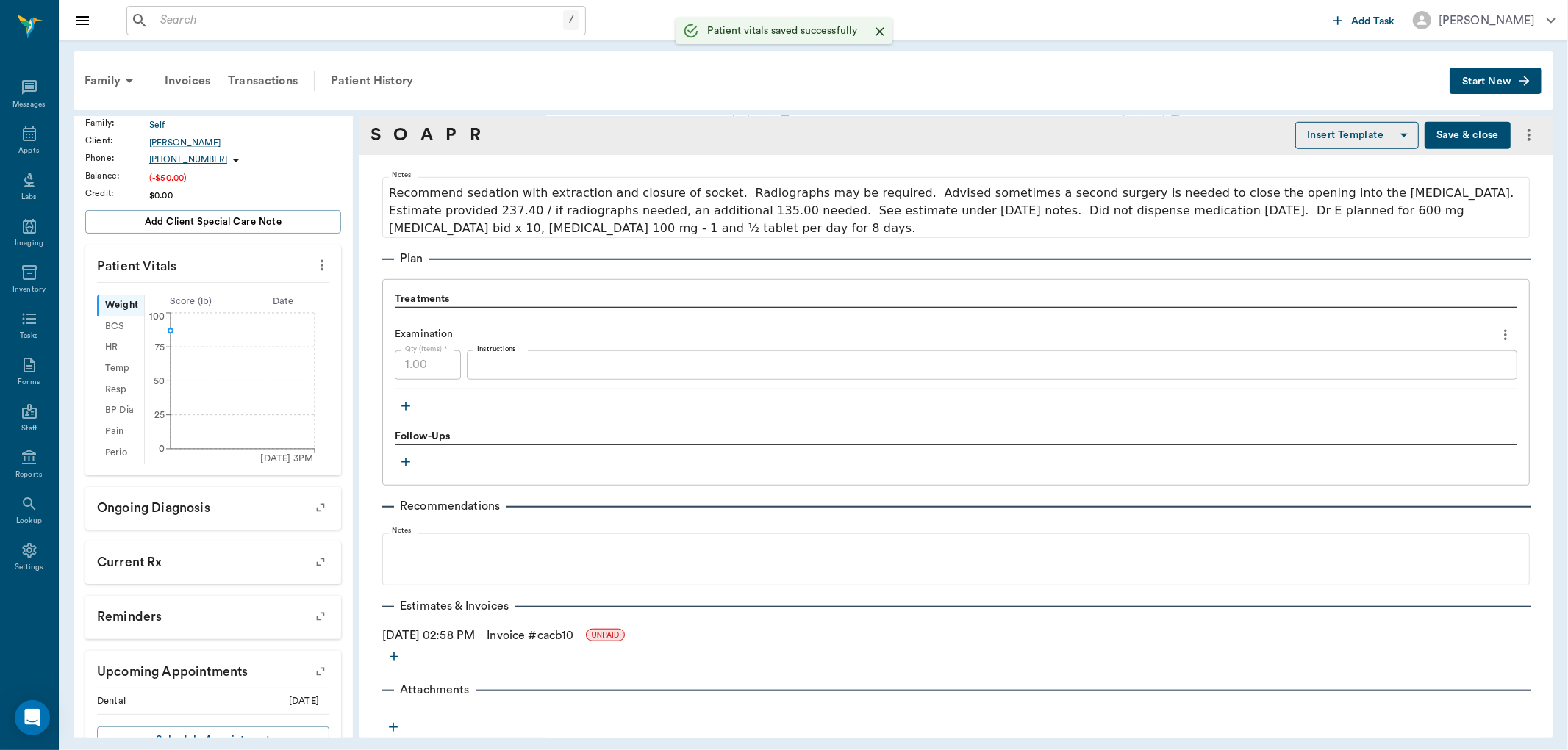
click at [1434, 130] on button "Save & close" at bounding box center [1468, 135] width 86 height 27
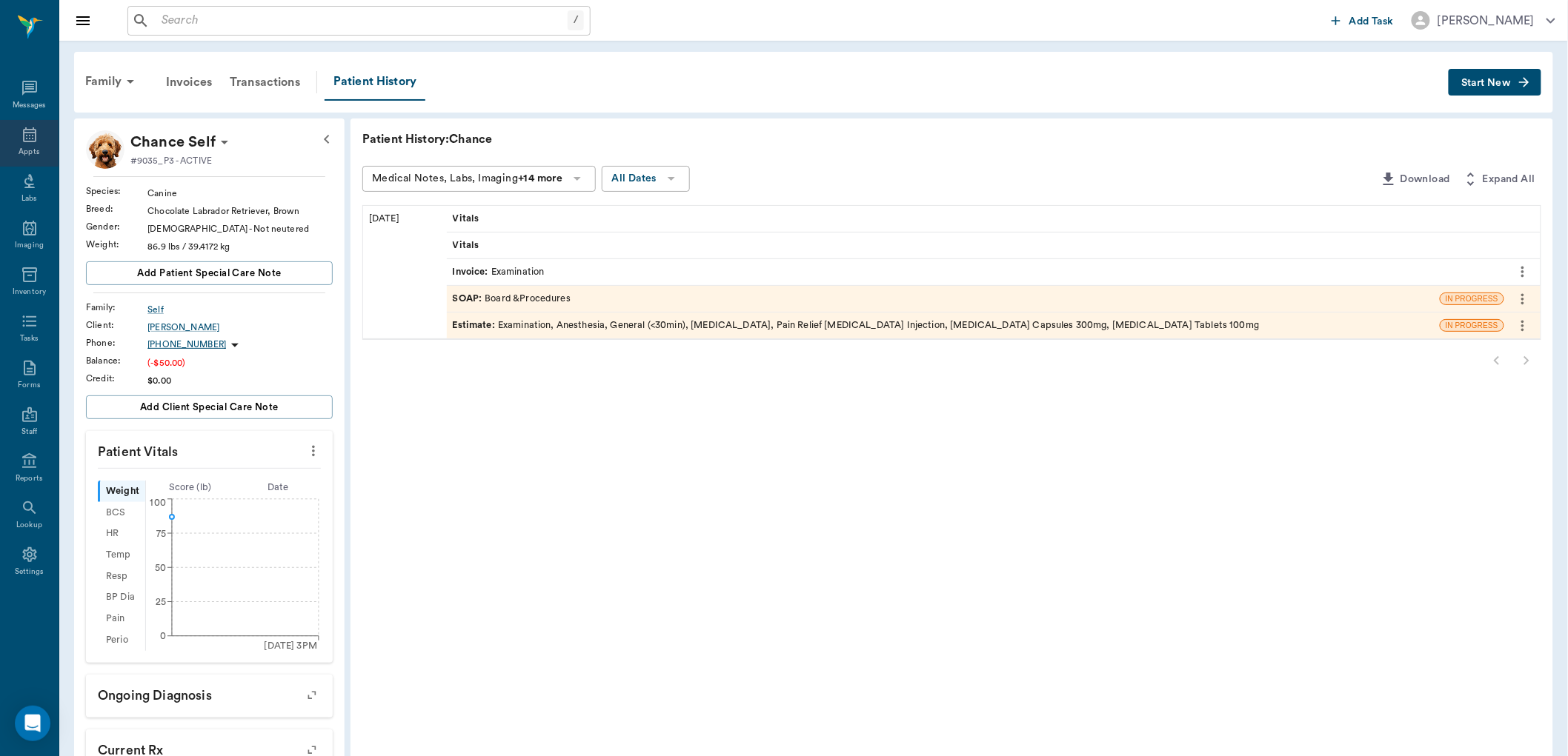
click at [34, 136] on icon at bounding box center [30, 135] width 13 height 15
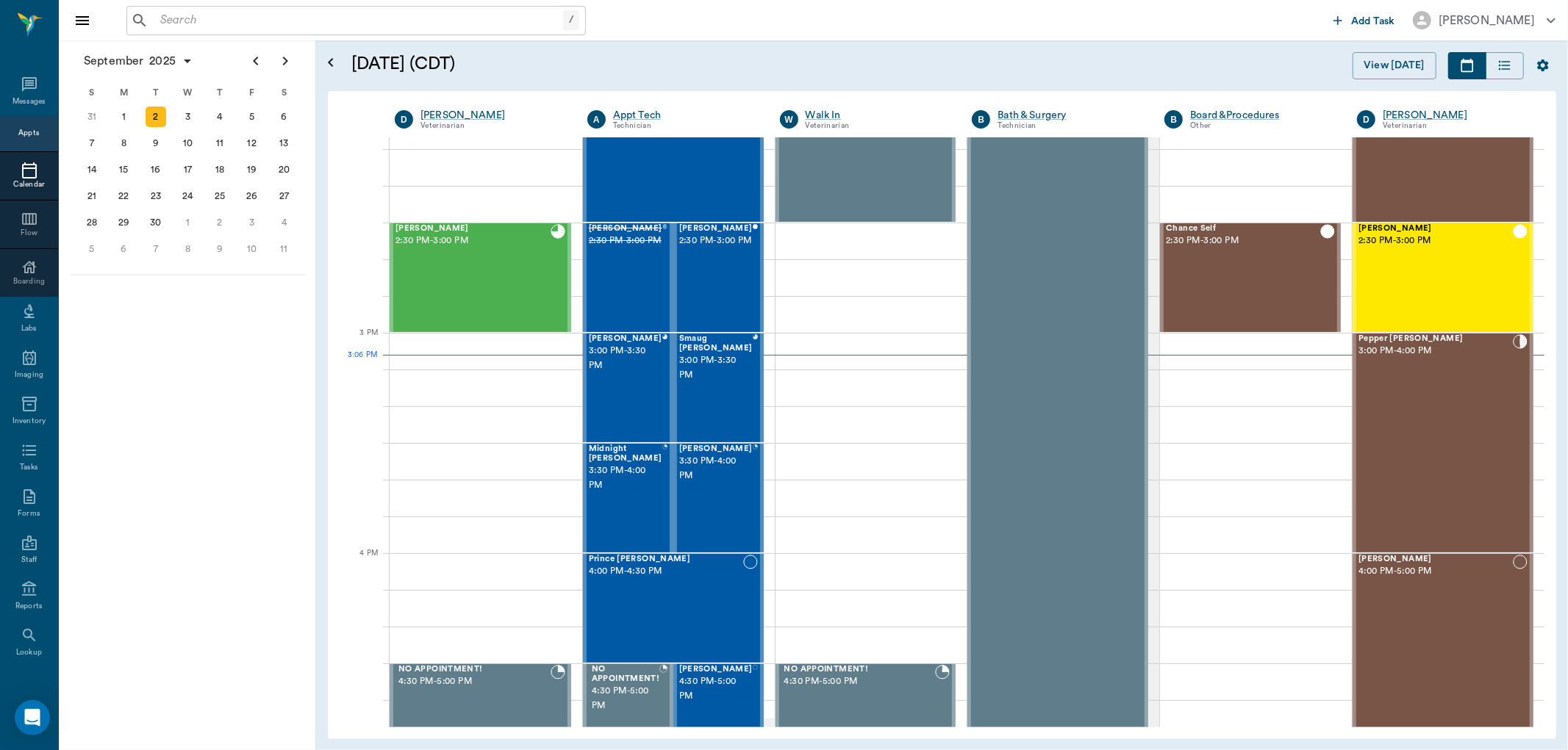
scroll to position [1384, 0]
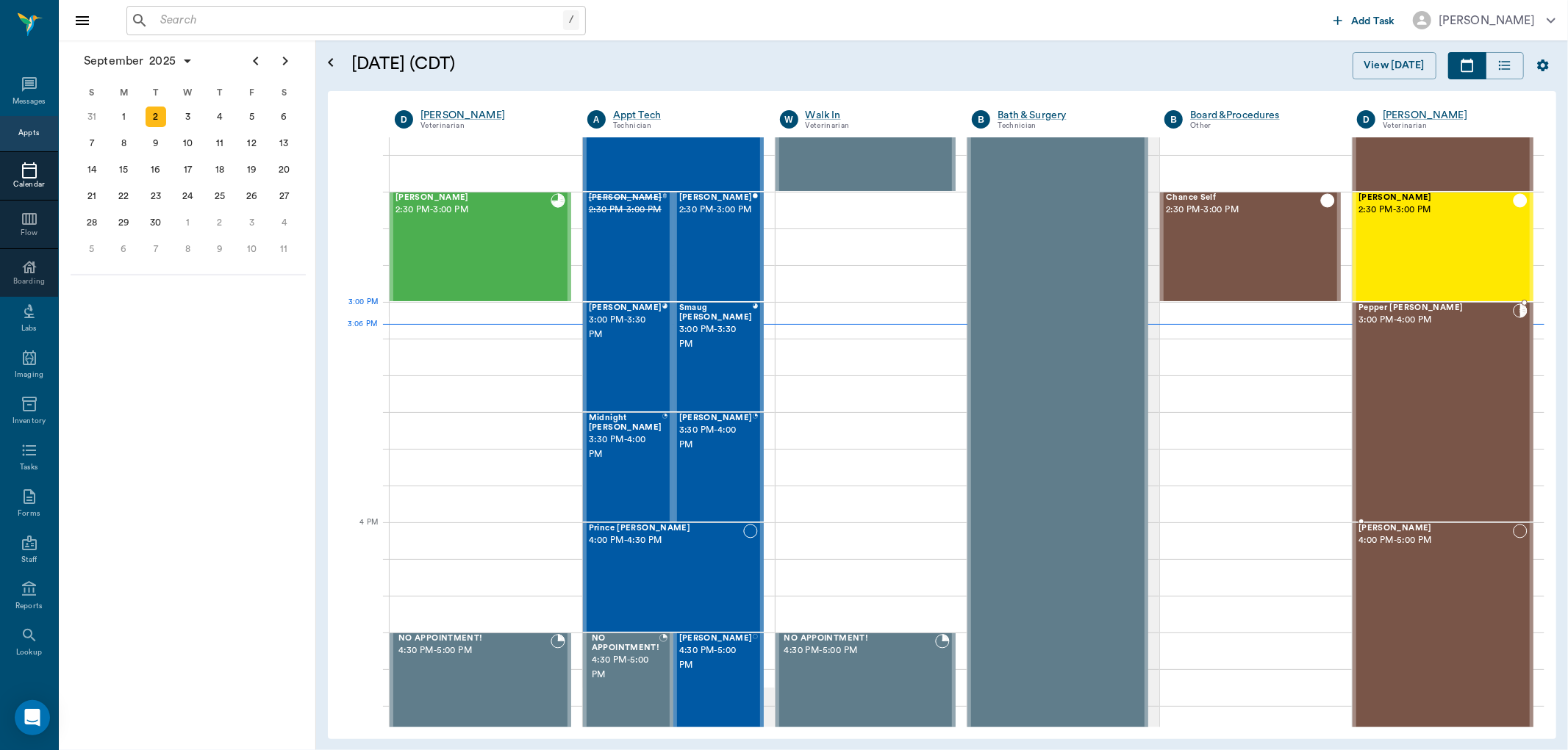
click at [1392, 306] on span "Pepper [PERSON_NAME]" at bounding box center [1436, 308] width 154 height 10
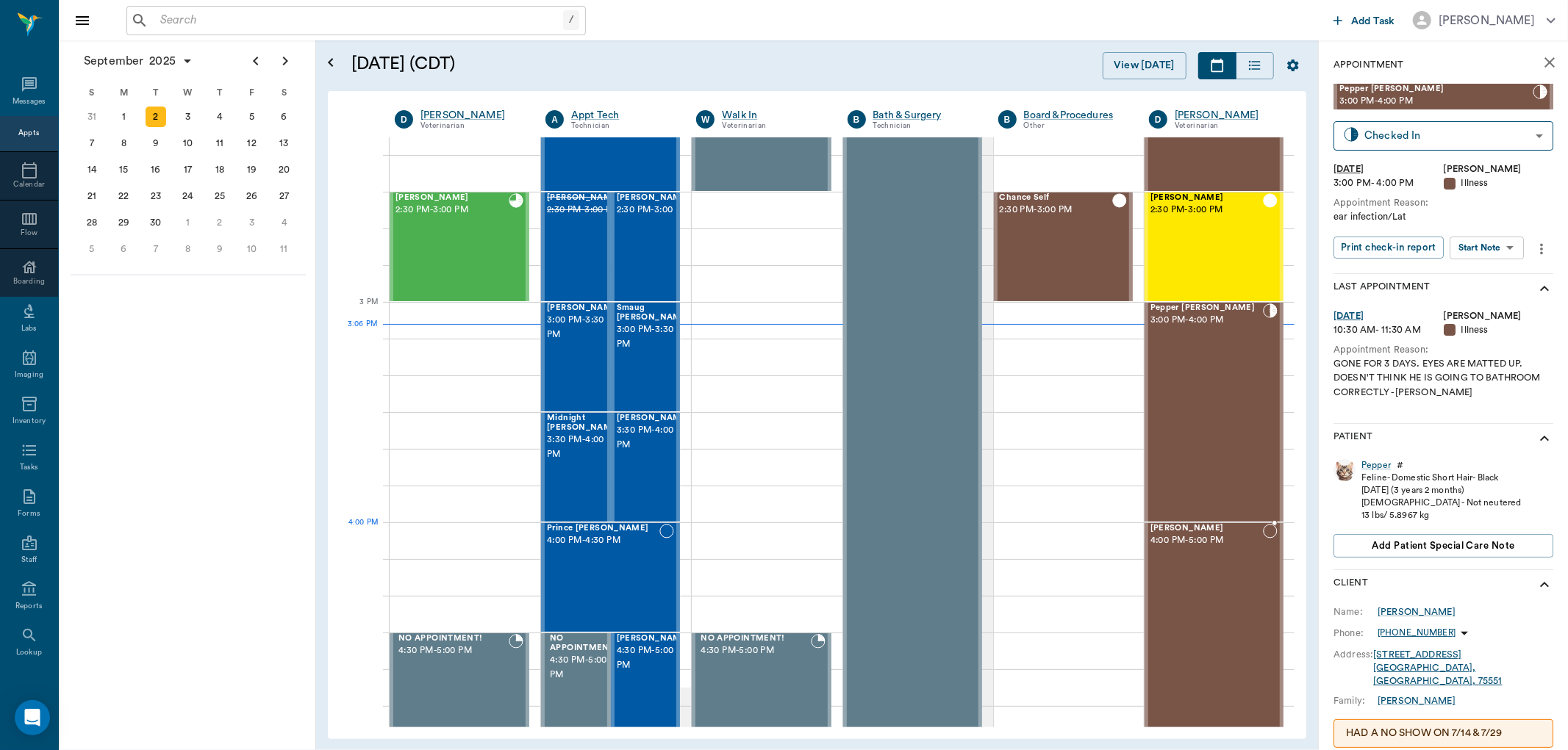
click at [1181, 526] on span "[PERSON_NAME]" at bounding box center [1207, 528] width 113 height 10
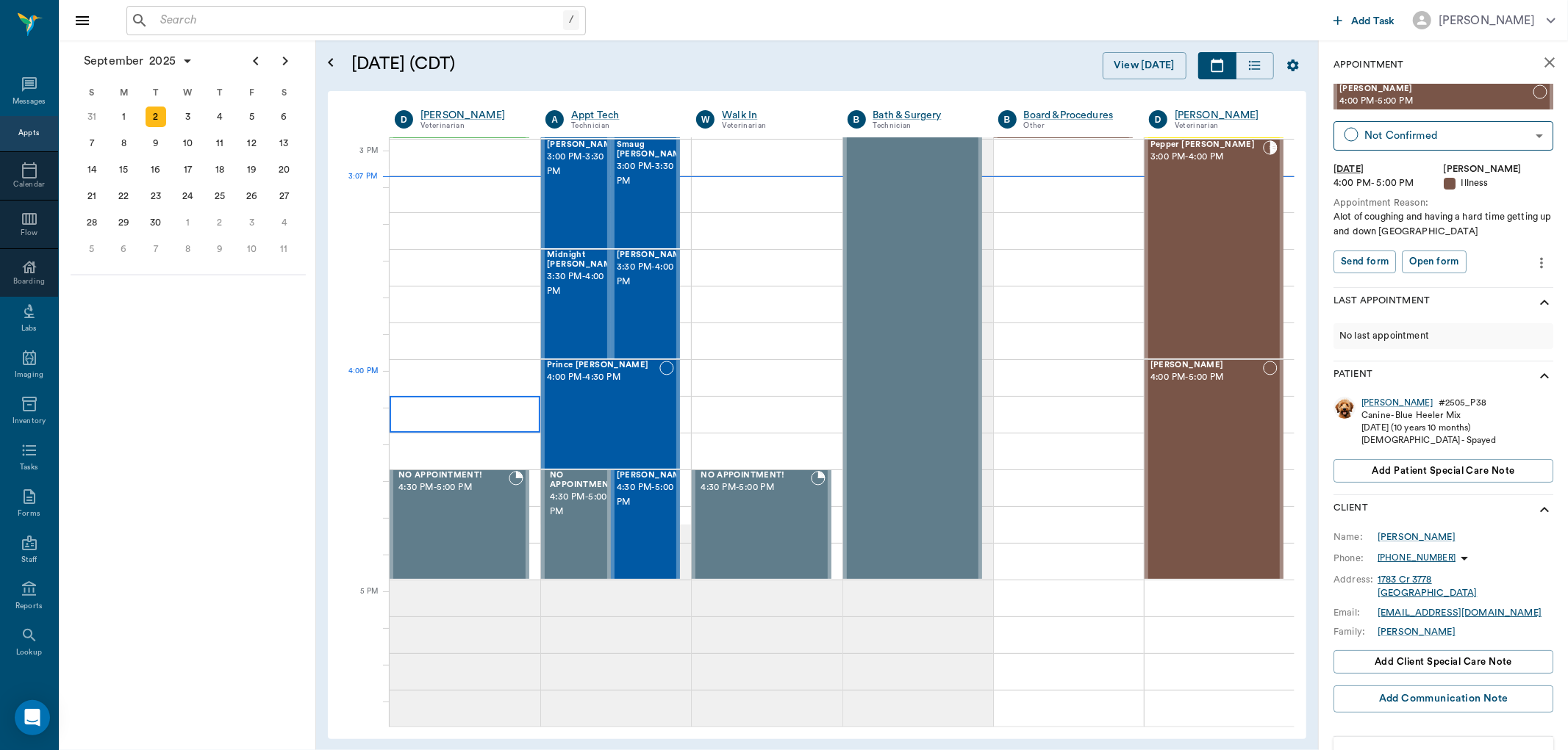
scroll to position [1384, 0]
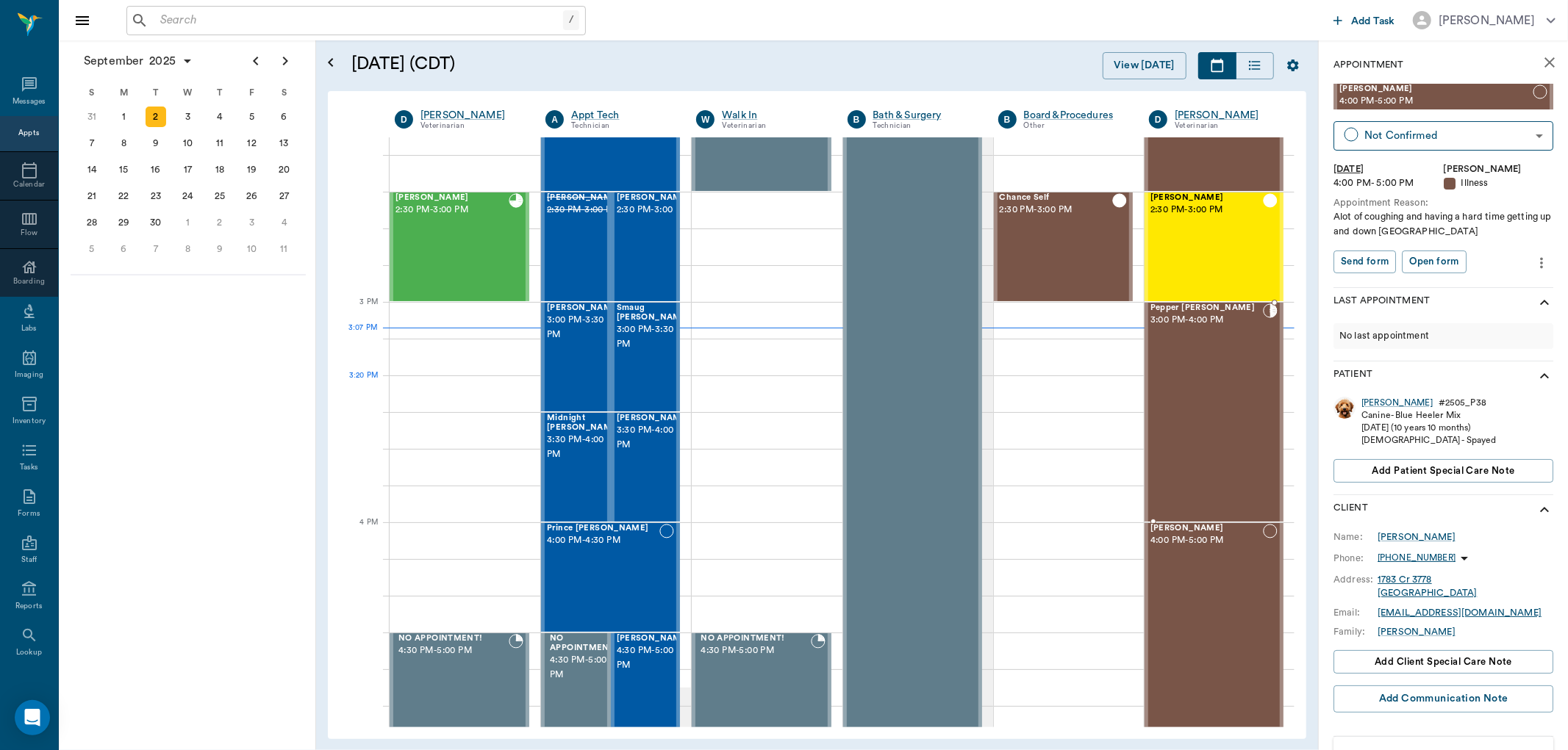
click at [1202, 393] on div "Pepper Eaves 3:00 PM - 4:00 PM" at bounding box center [1207, 412] width 113 height 217
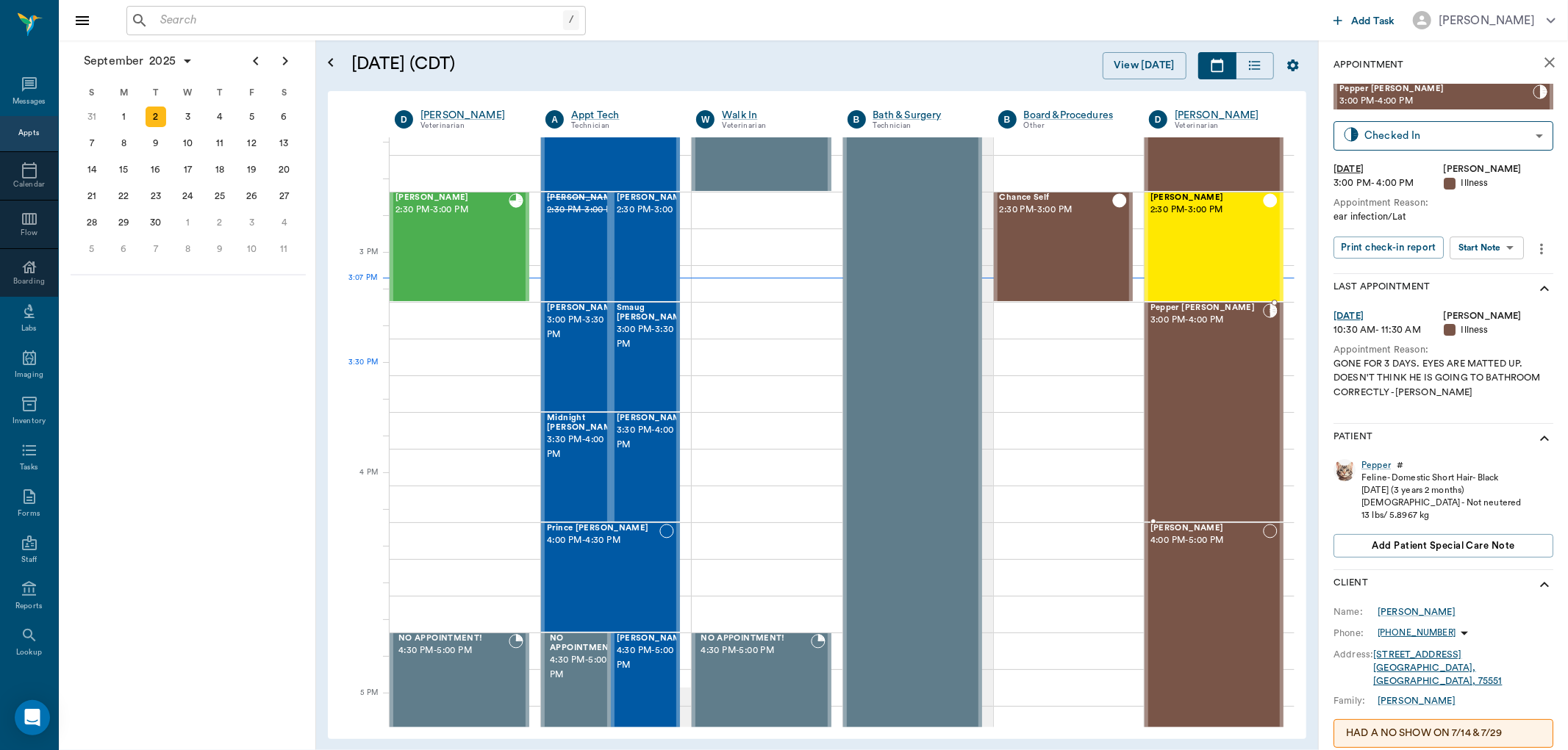
scroll to position [1547, 0]
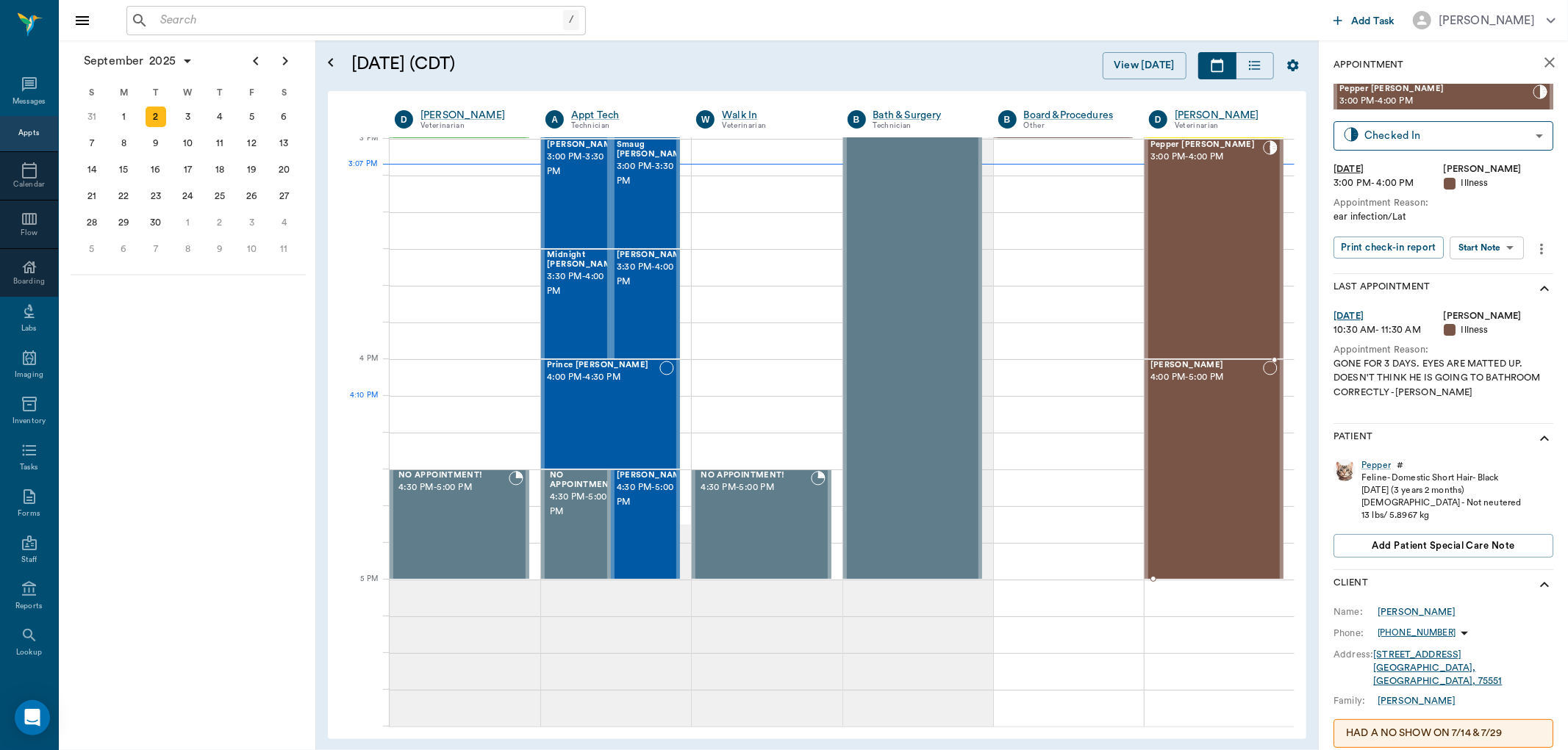
click at [1190, 398] on div "[PERSON_NAME] 4:00 PM - 5:00 PM" at bounding box center [1207, 469] width 113 height 217
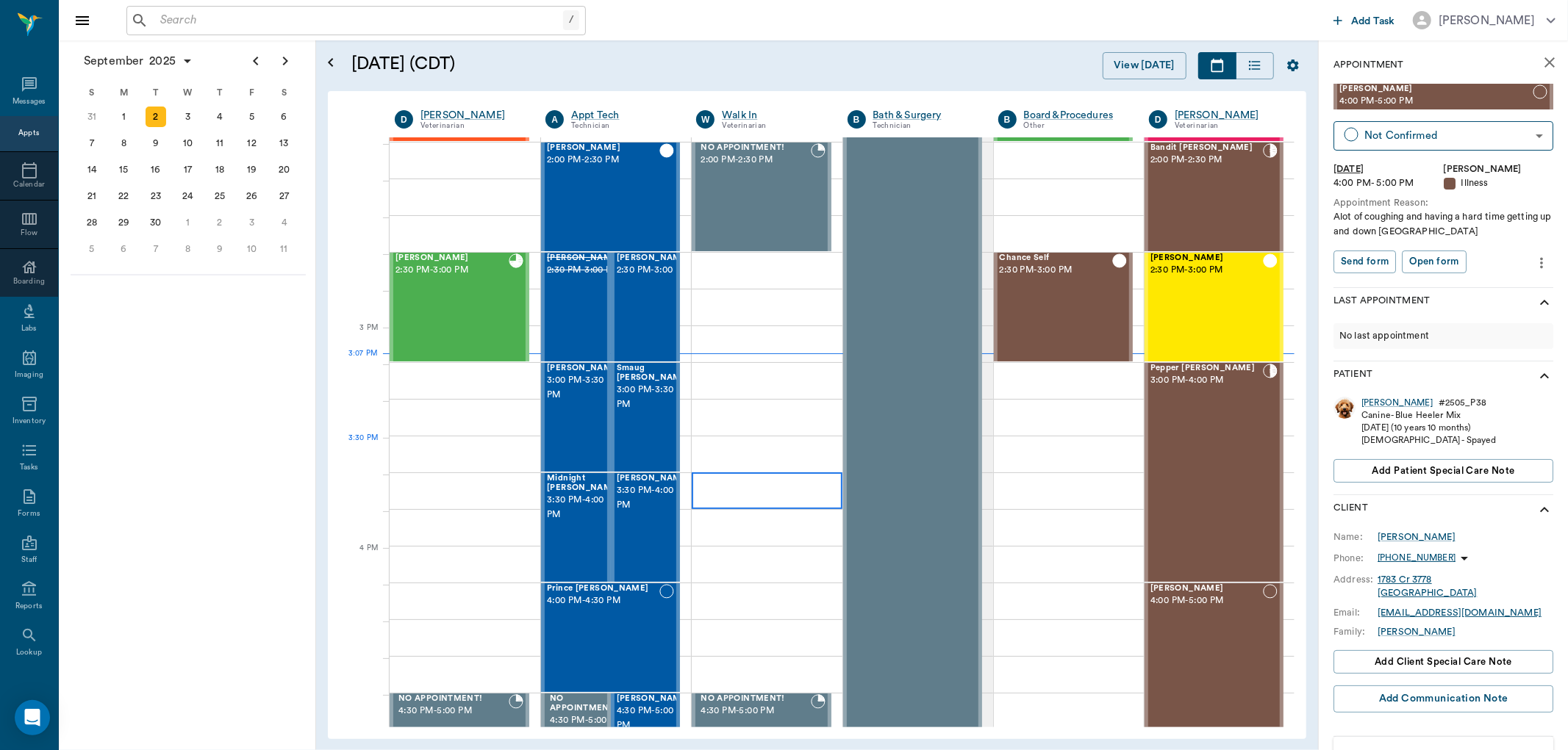
scroll to position [1384, 0]
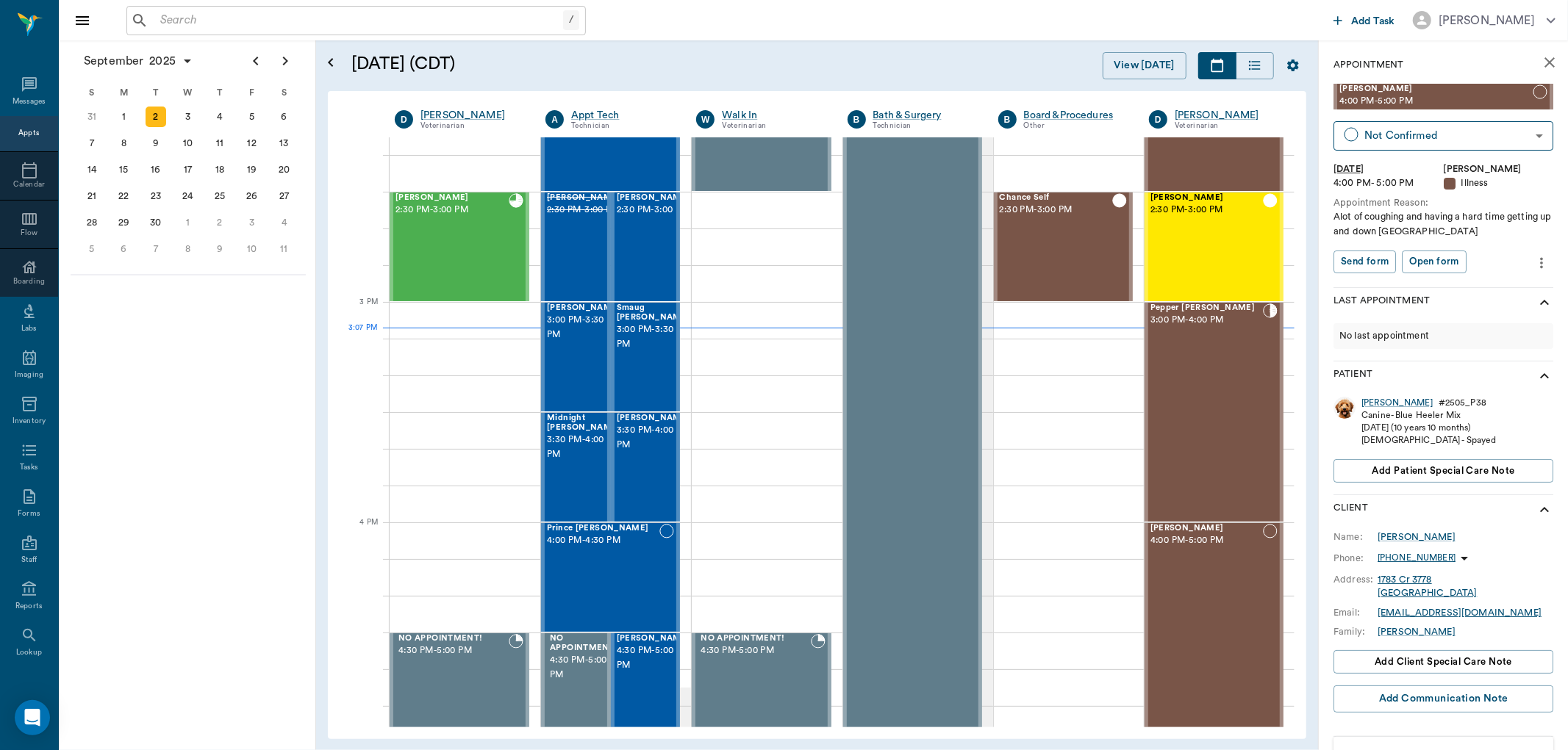
click at [364, 8] on div "/ ​" at bounding box center [355, 21] width 459 height 30
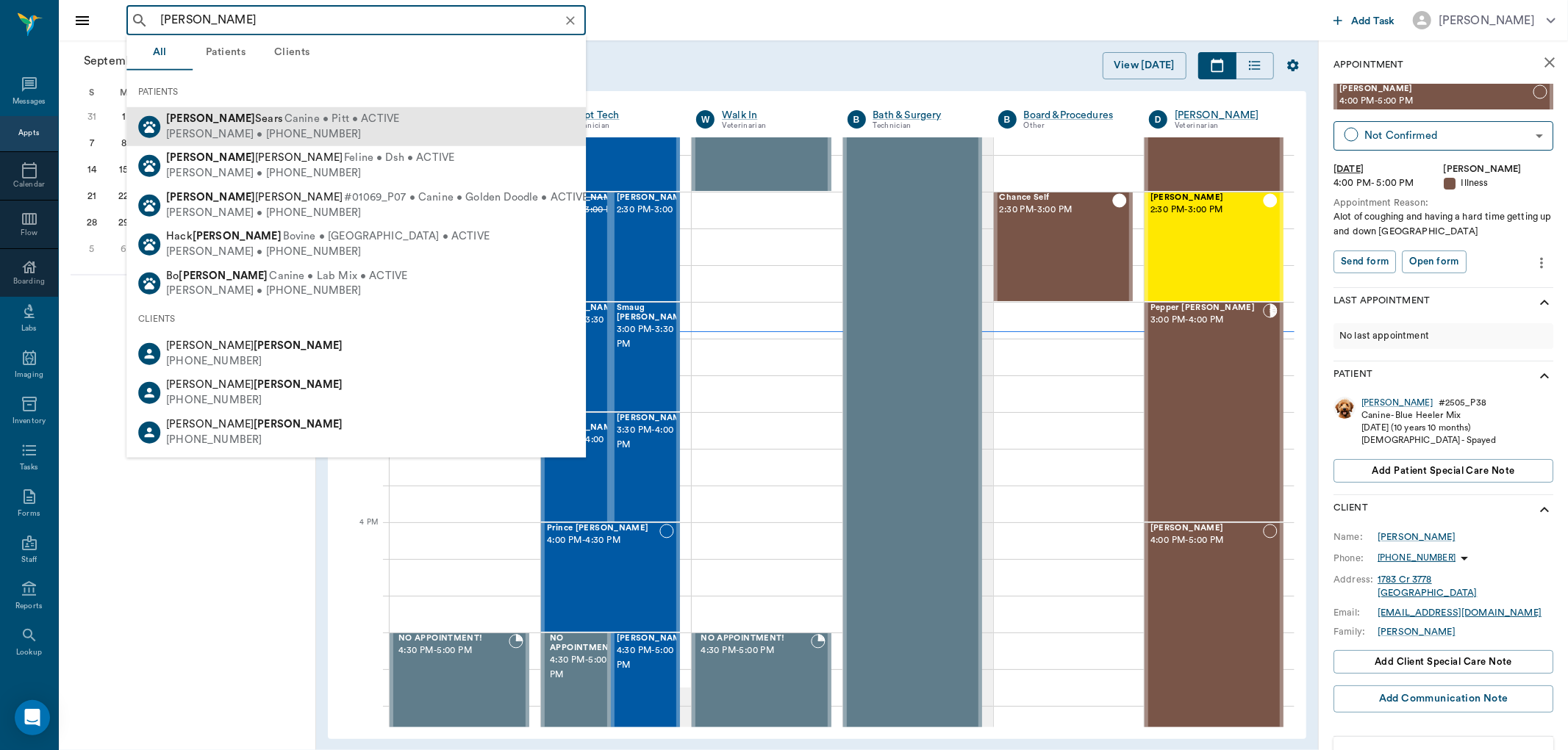
click at [284, 129] on div "Trisha Sears • (903) 824-7247" at bounding box center [283, 134] width 233 height 16
type input "riggs"
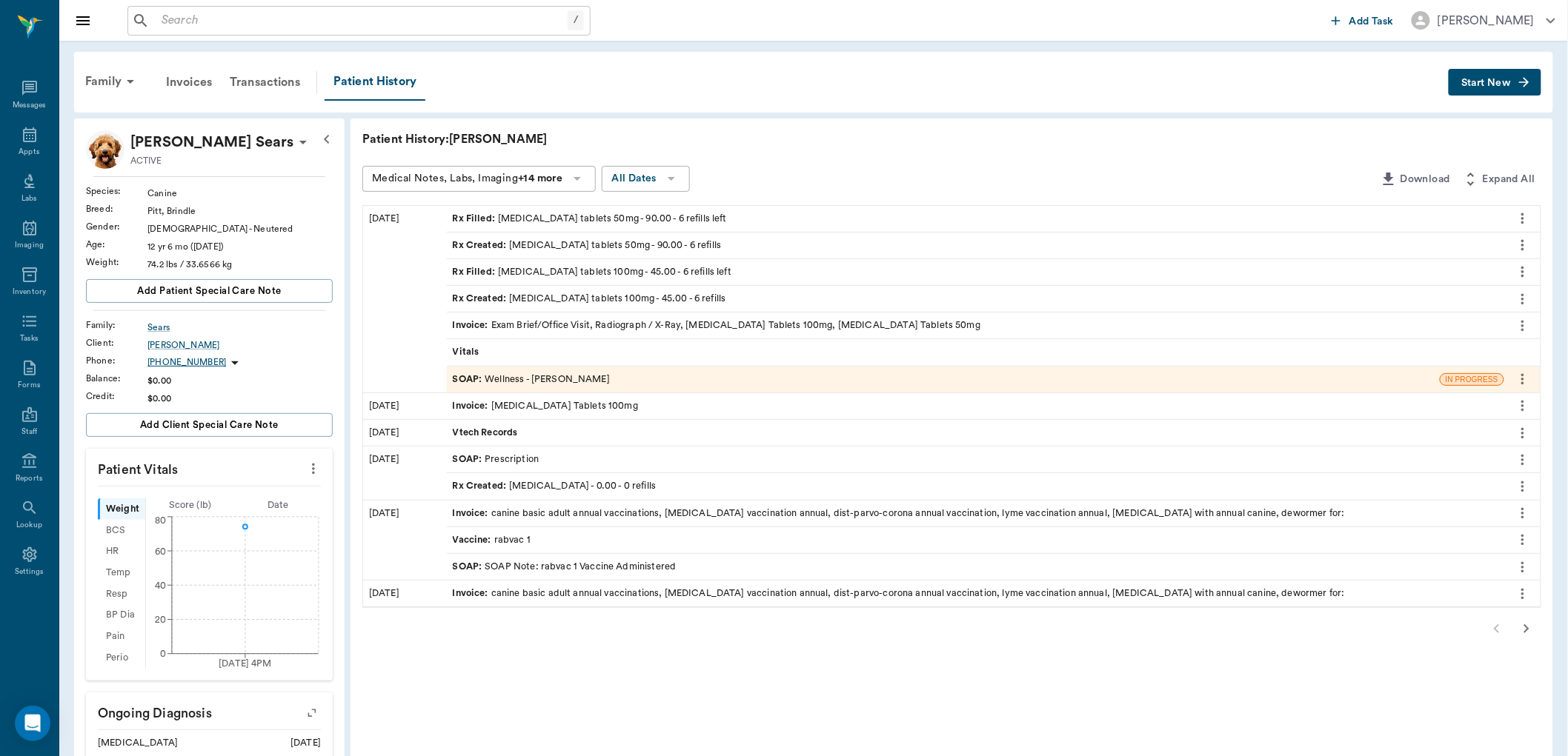
click at [589, 383] on div "SOAP : Wellness - Dr. Bert Ellsworth" at bounding box center [531, 379] width 157 height 14
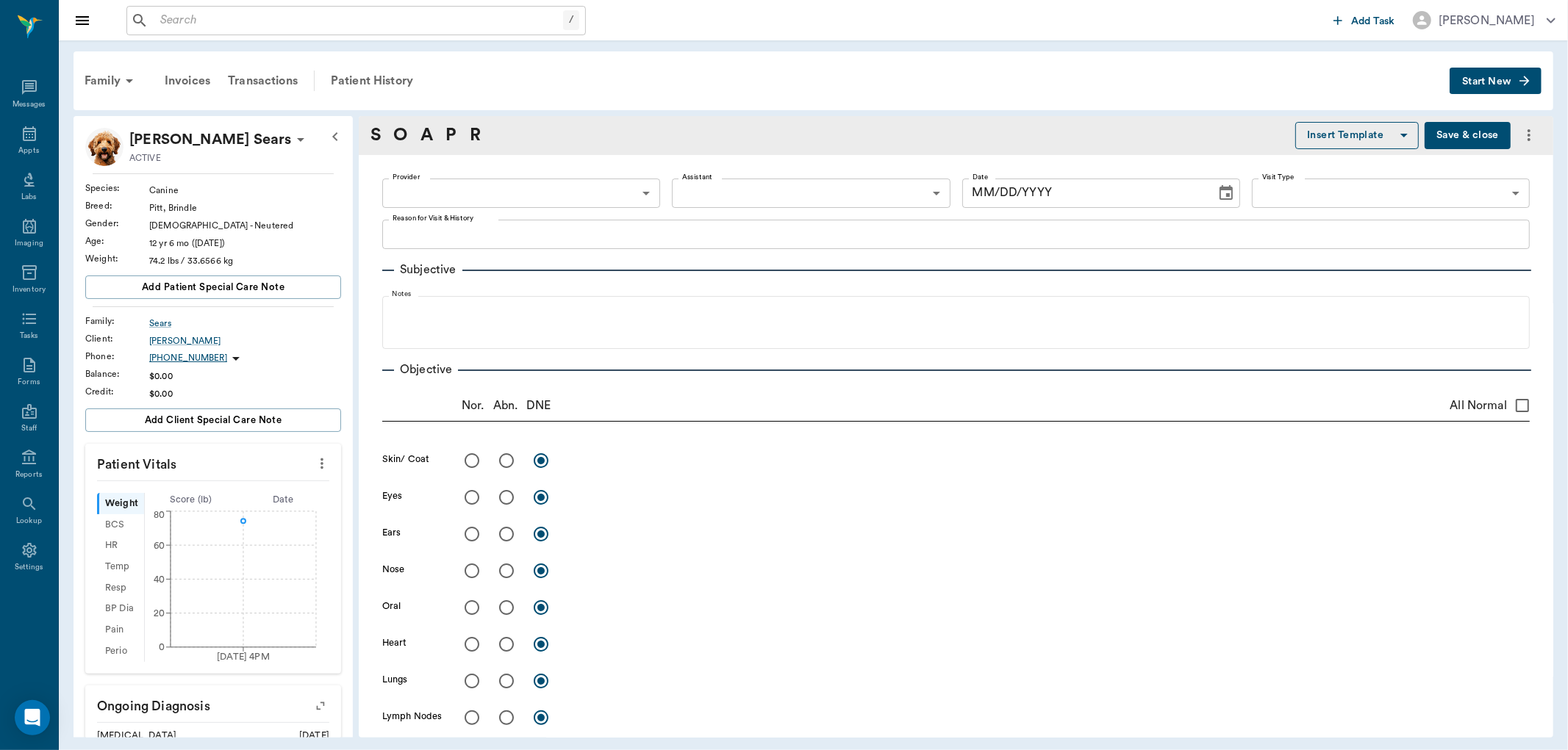
type input "63ec2f075fda476ae8351a4d"
type input "642ef10e332a41444de2bad1"
type input "65d2be4f46e3a538d89b8c14"
type textarea "having trouble walking- owner suspects joint pain -jess"
radio input "true"
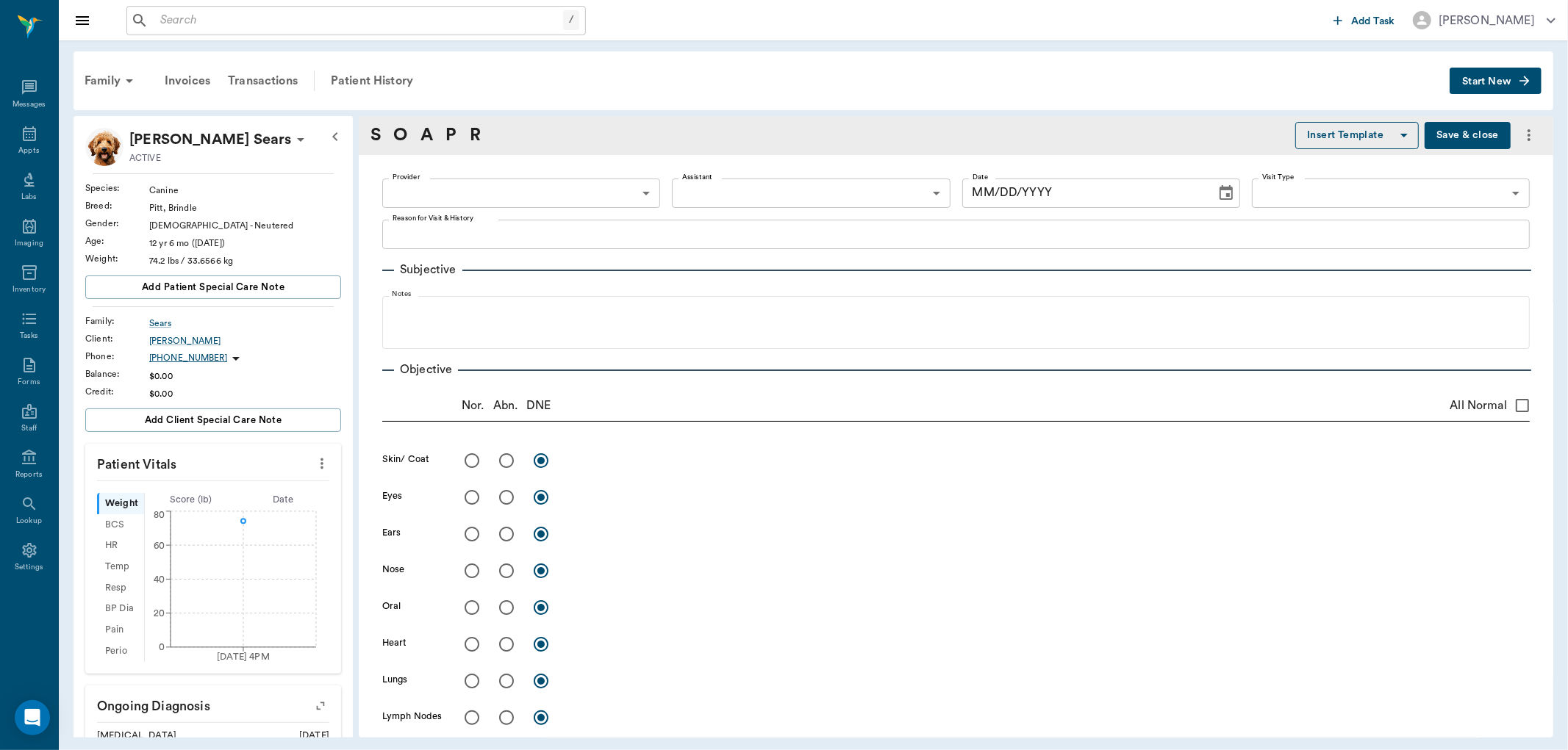
type textarea "Radiographs show some osteolytic areas and periosteal reaction on LF proximal h…"
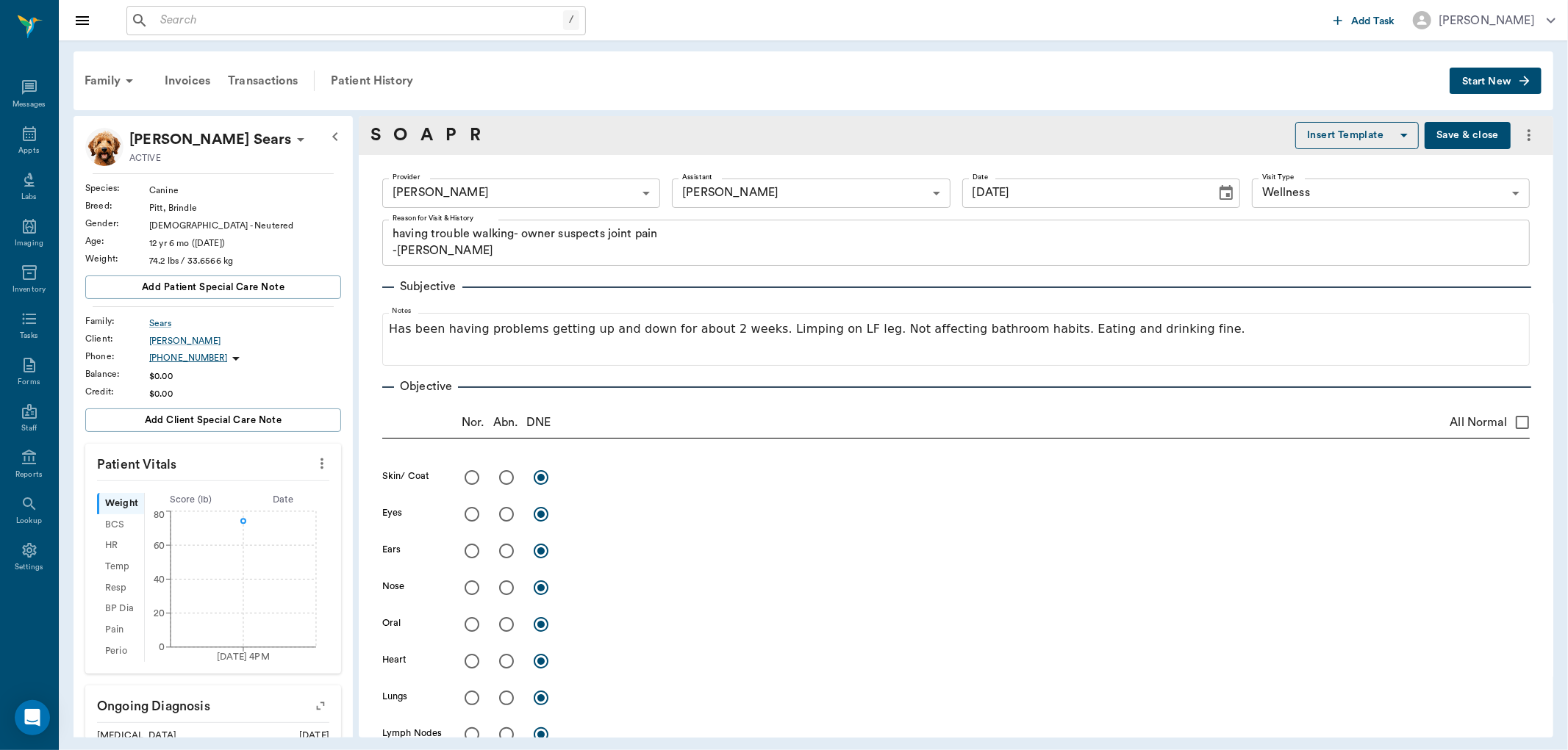
type input "08/15/2025"
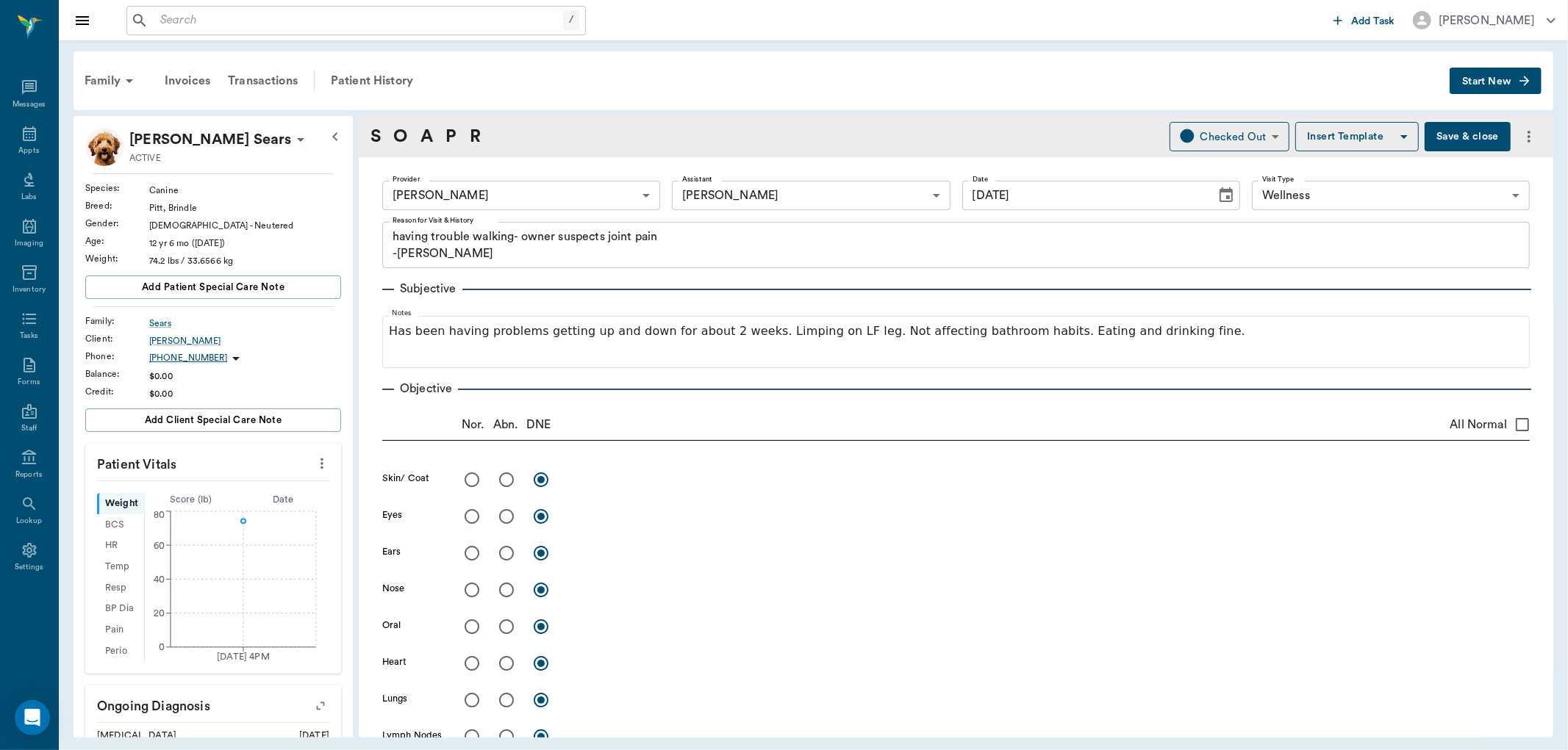
click at [1445, 138] on button "Save & close" at bounding box center [1468, 136] width 86 height 30
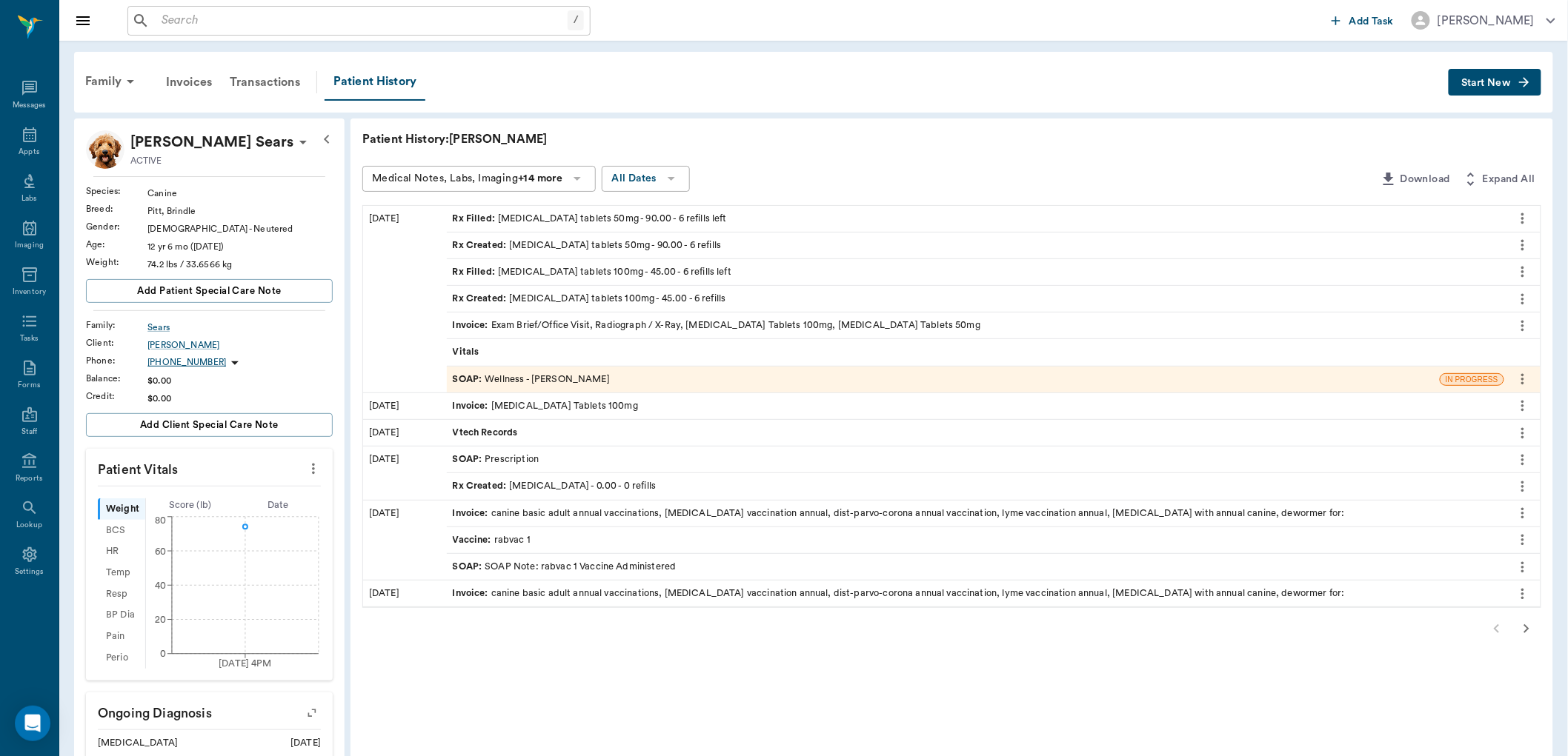
click at [1525, 79] on icon "button" at bounding box center [1525, 82] width 15 height 15
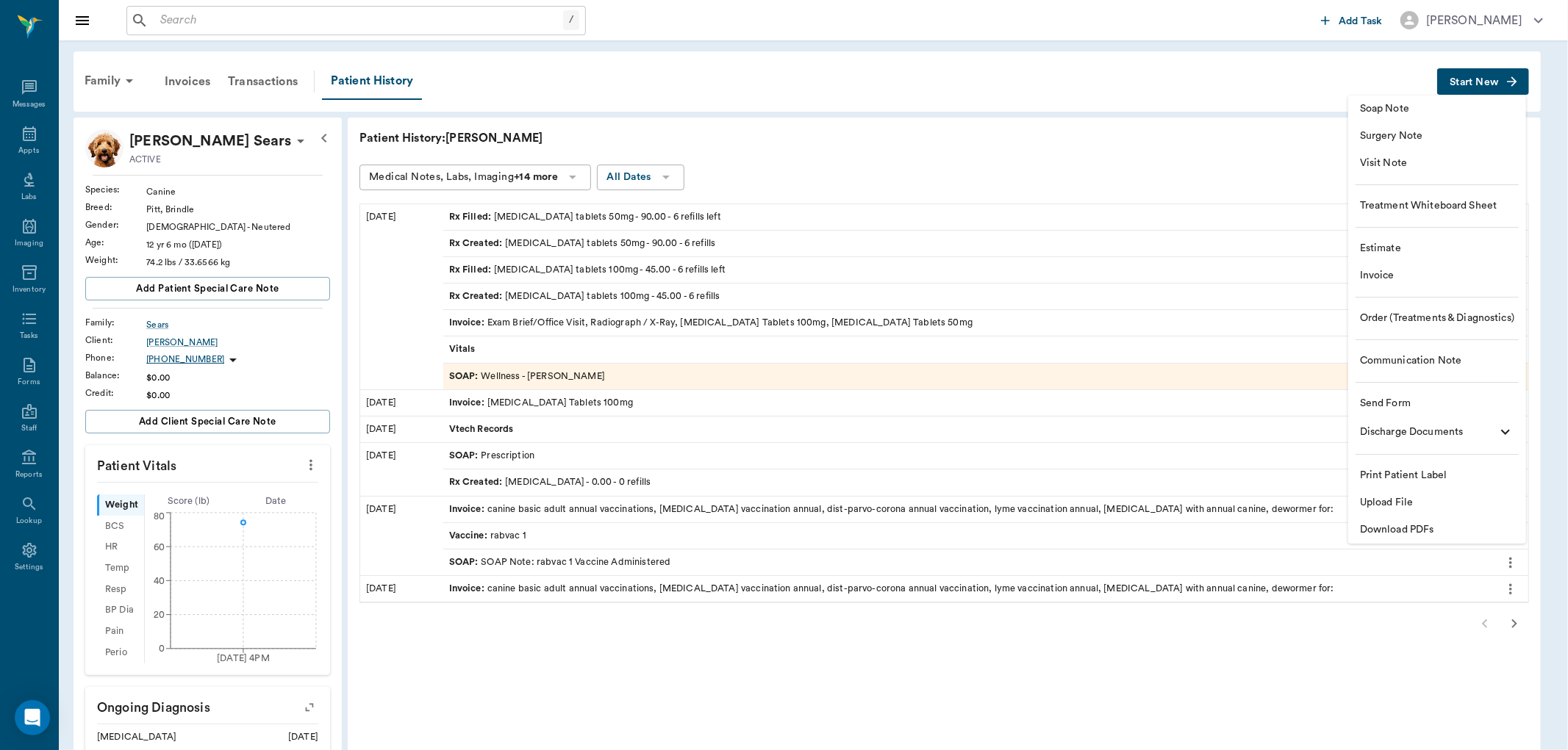
click at [1378, 323] on span "Order (Treatments & Diagnostics)" at bounding box center [1437, 318] width 154 height 16
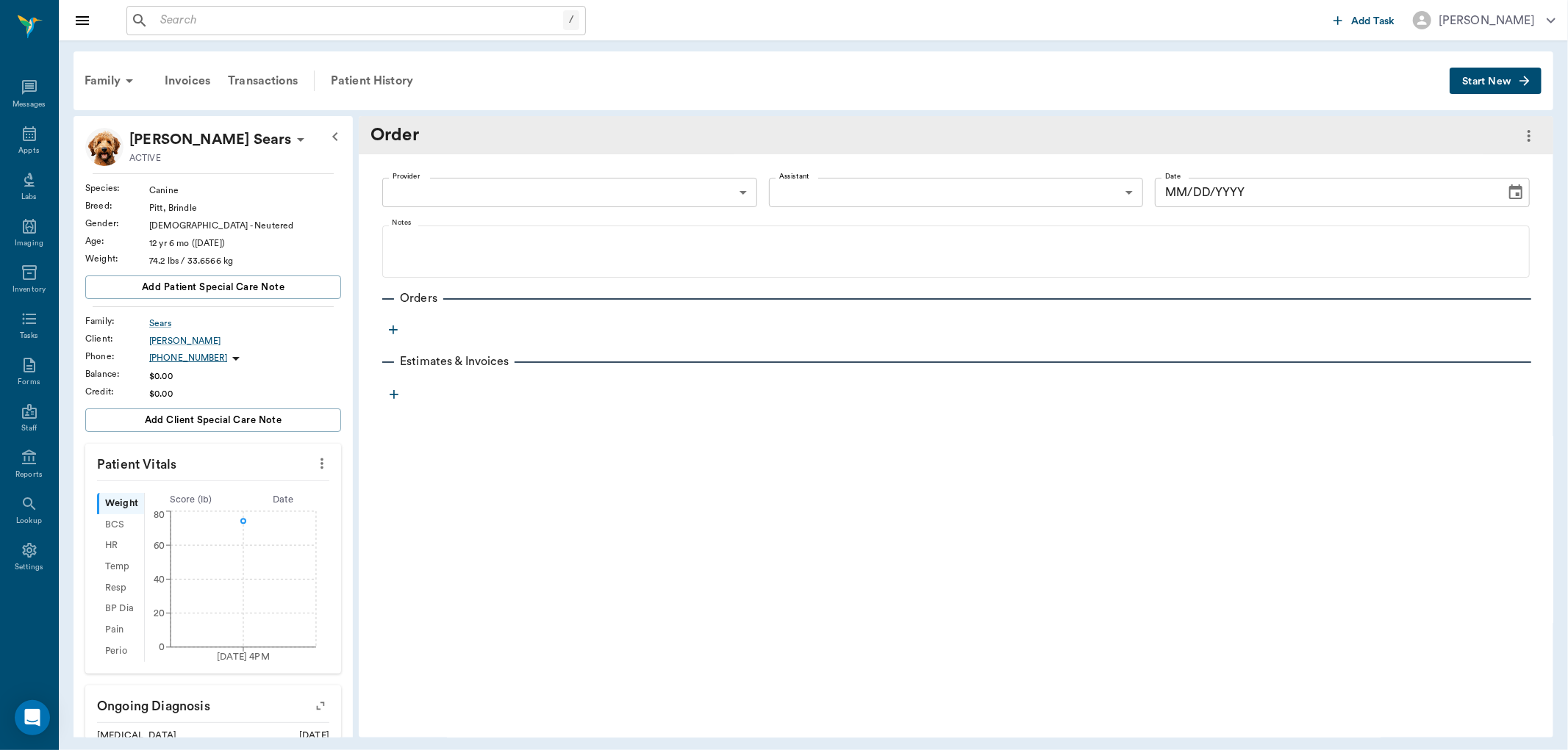
type input "[DATE]"
click at [393, 395] on icon "more" at bounding box center [394, 395] width 9 height 9
click at [392, 328] on div at bounding box center [784, 375] width 1568 height 750
click at [392, 328] on icon "button" at bounding box center [393, 330] width 15 height 15
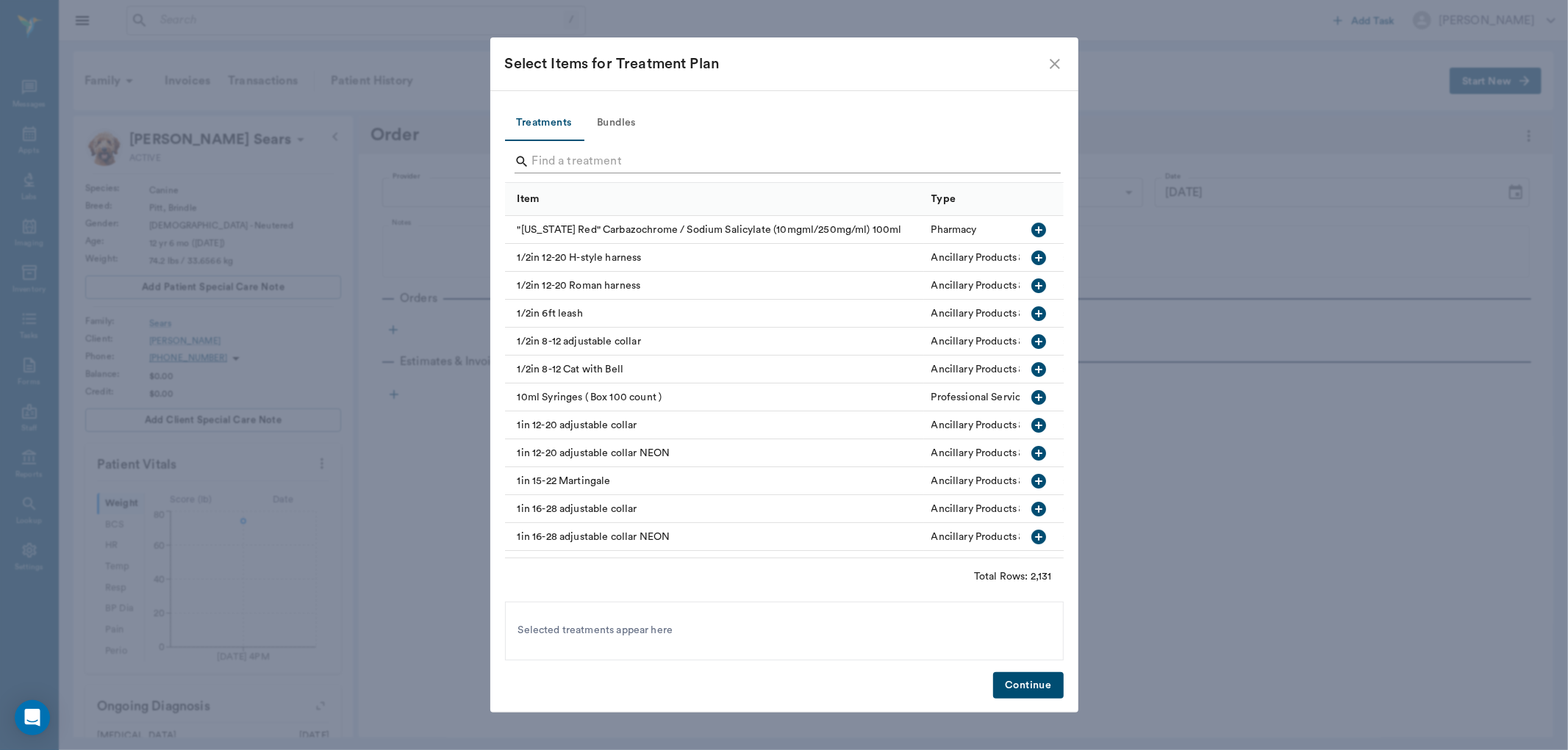
click at [571, 162] on input "Search" at bounding box center [785, 162] width 507 height 24
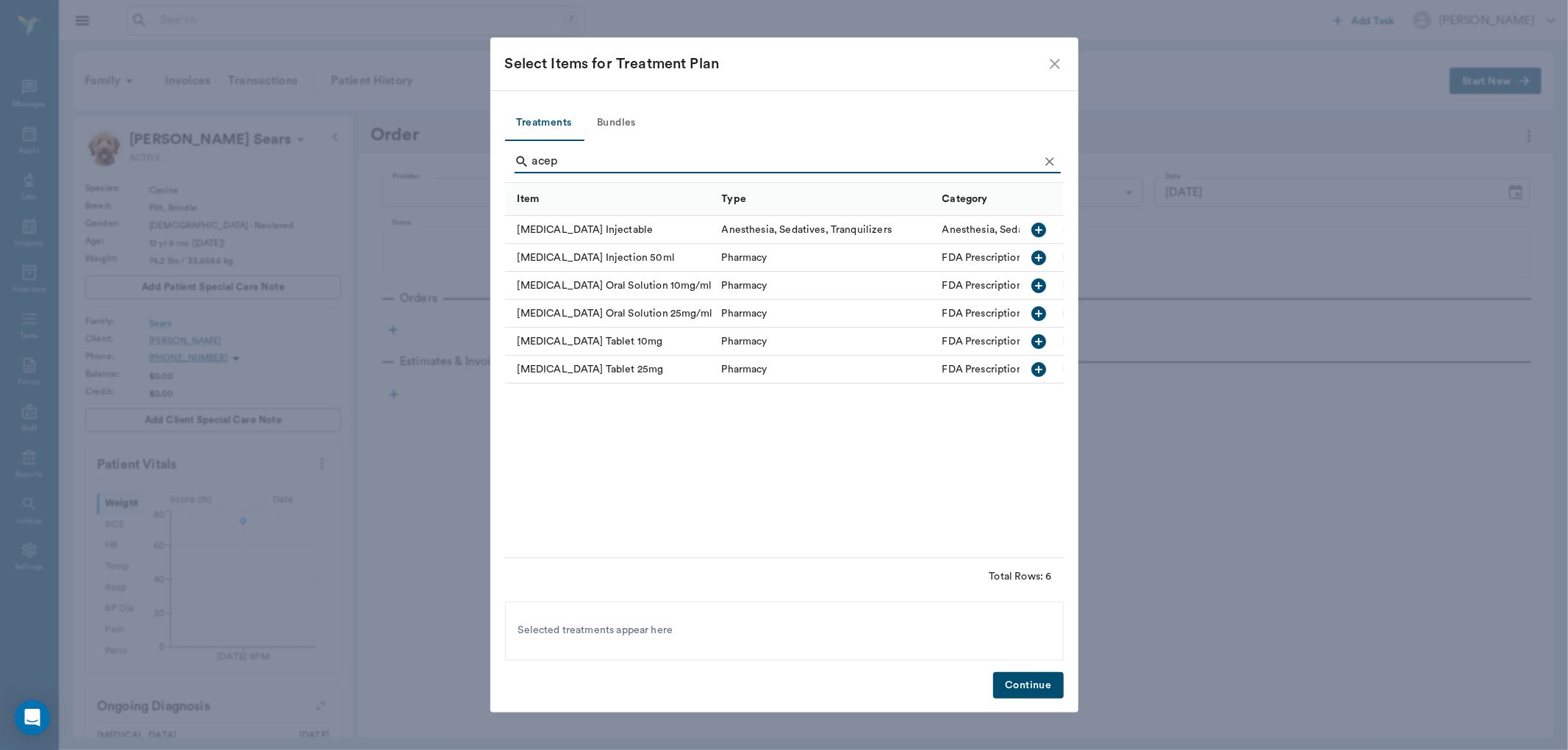
type input "acep"
click at [1037, 370] on icon "button" at bounding box center [1039, 369] width 15 height 15
click at [1022, 687] on button "Continue" at bounding box center [1028, 685] width 70 height 27
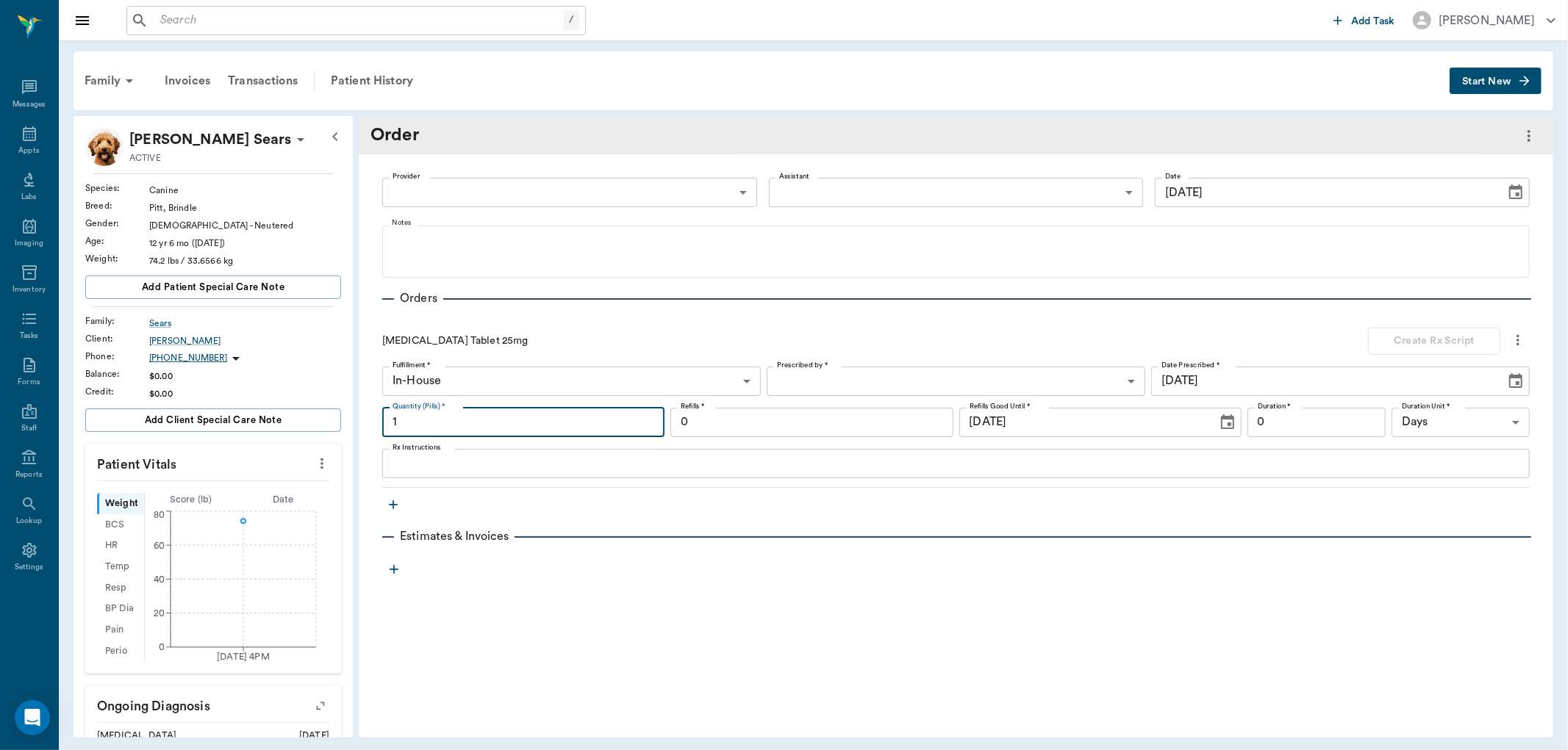
click at [522, 427] on input "1" at bounding box center [523, 423] width 282 height 30
type input "4"
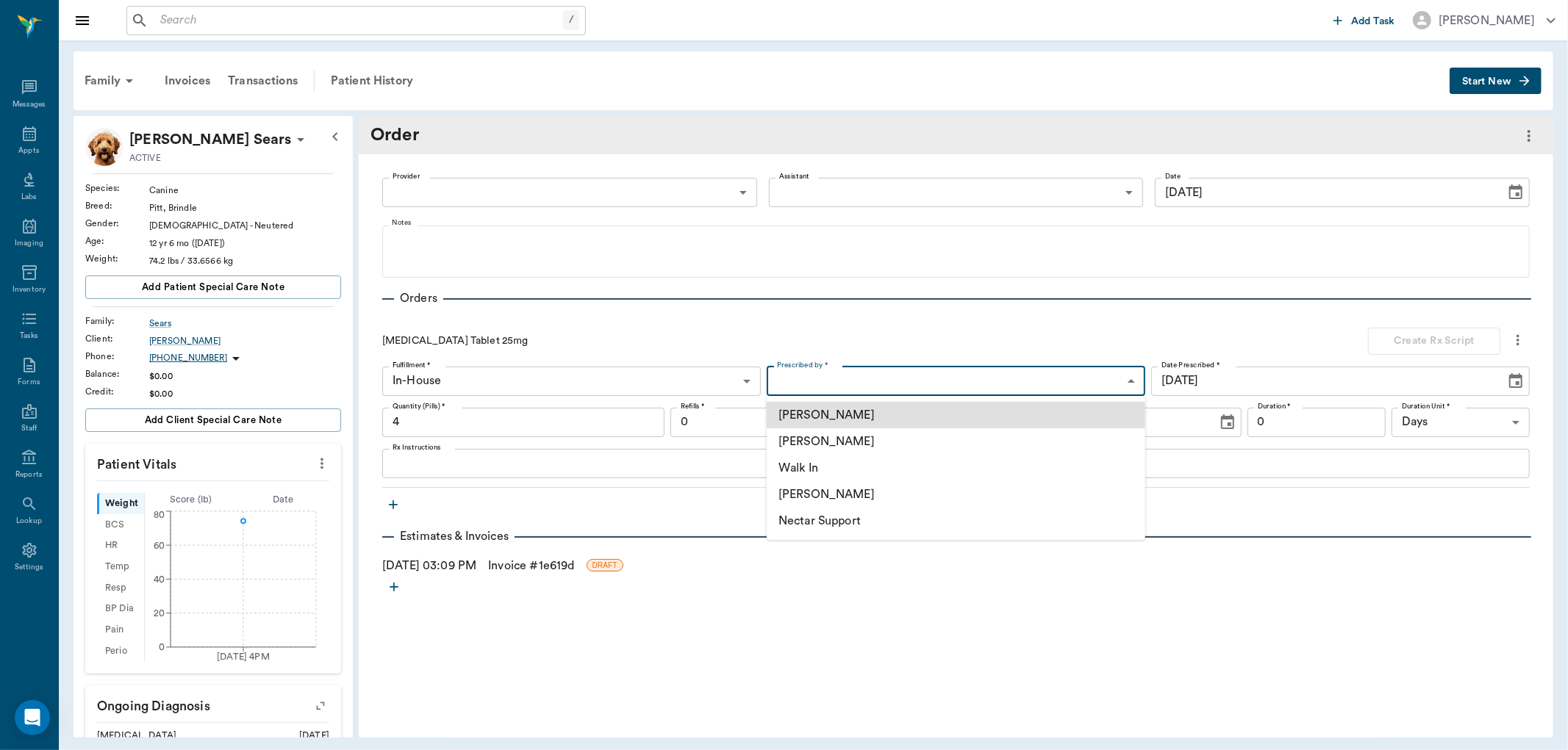
click at [815, 381] on body "/ ​ Add Task Dr. Bert Ellsworth Nectar Messages Appts Labs Imaging Inventory Ta…" at bounding box center [784, 375] width 1568 height 750
click at [823, 438] on li "[PERSON_NAME]" at bounding box center [956, 442] width 378 height 27
type input "63ec2f075fda476ae8351a4d"
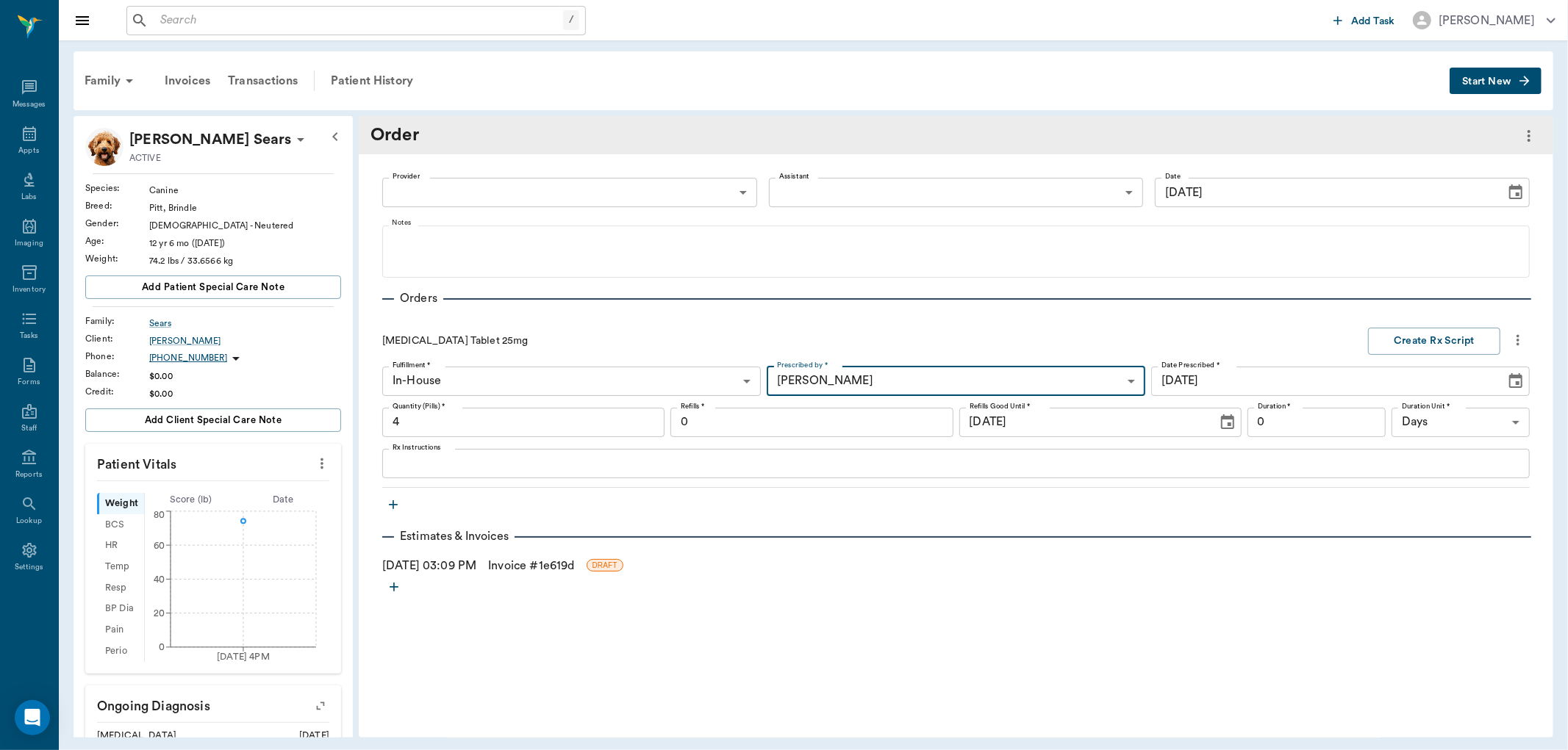
click at [509, 471] on textarea "Rx Instructions" at bounding box center [956, 463] width 1127 height 17
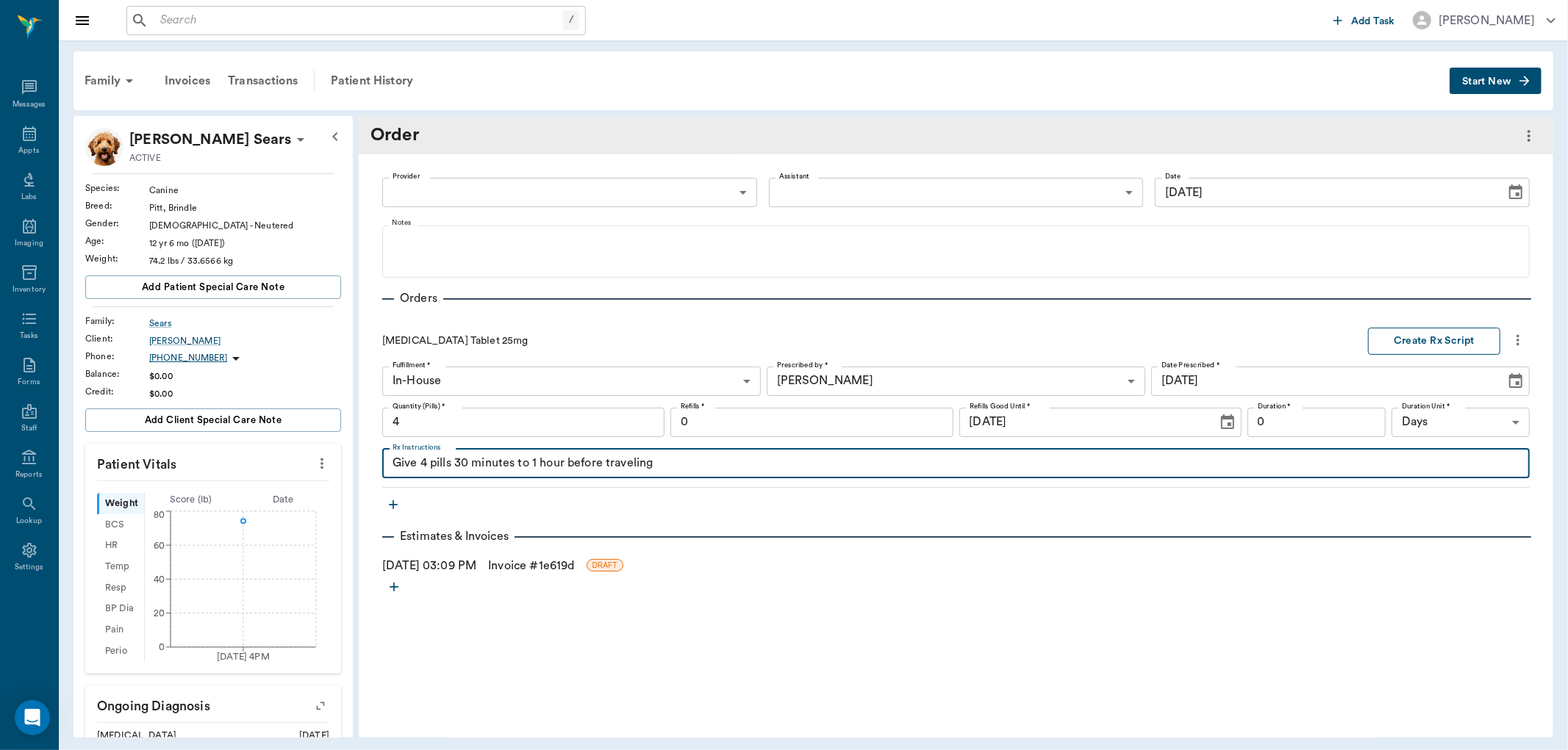
type textarea "Give 4 pills 30 minutes to 1 hour before traveling"
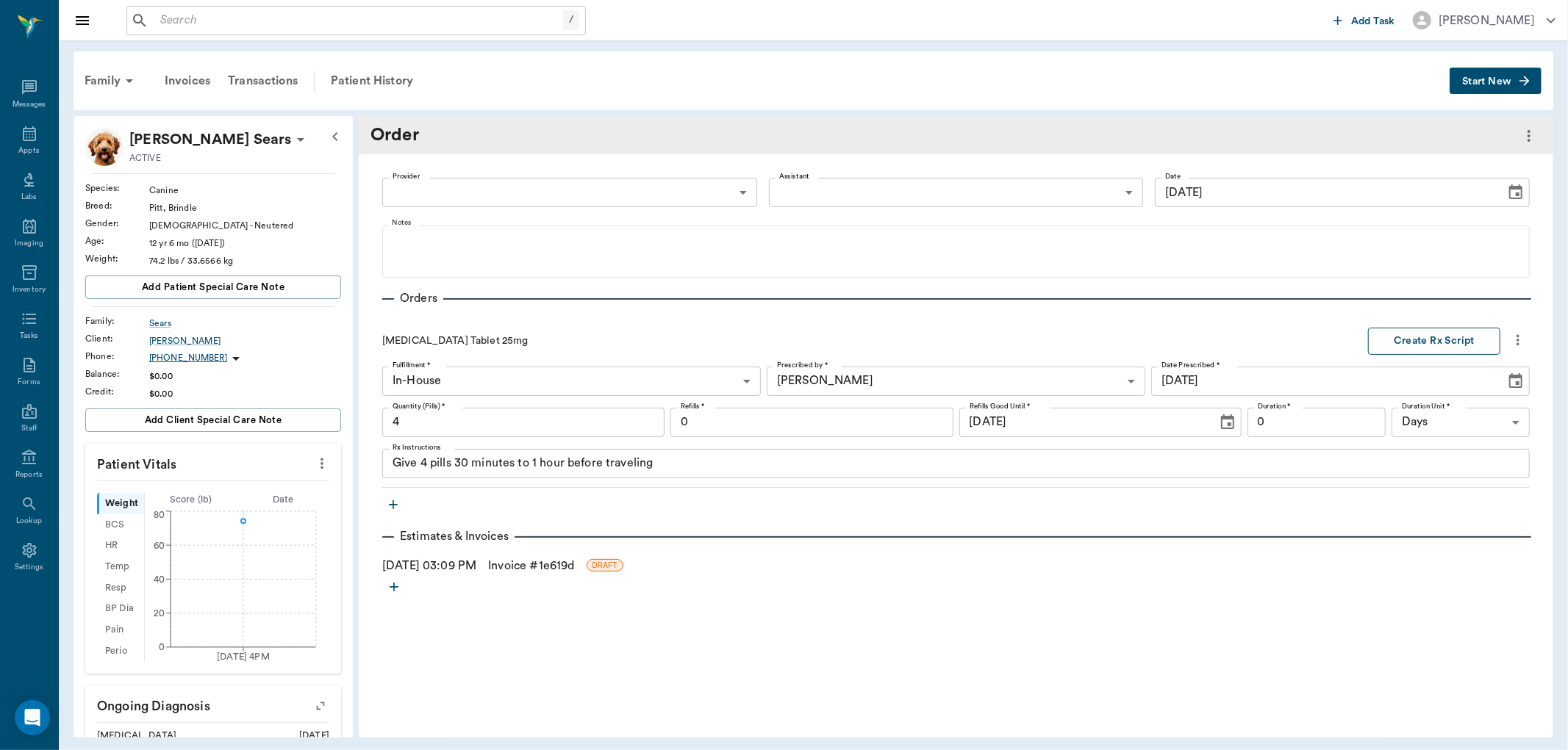
click at [1444, 332] on button "Create Rx Script" at bounding box center [1434, 341] width 132 height 27
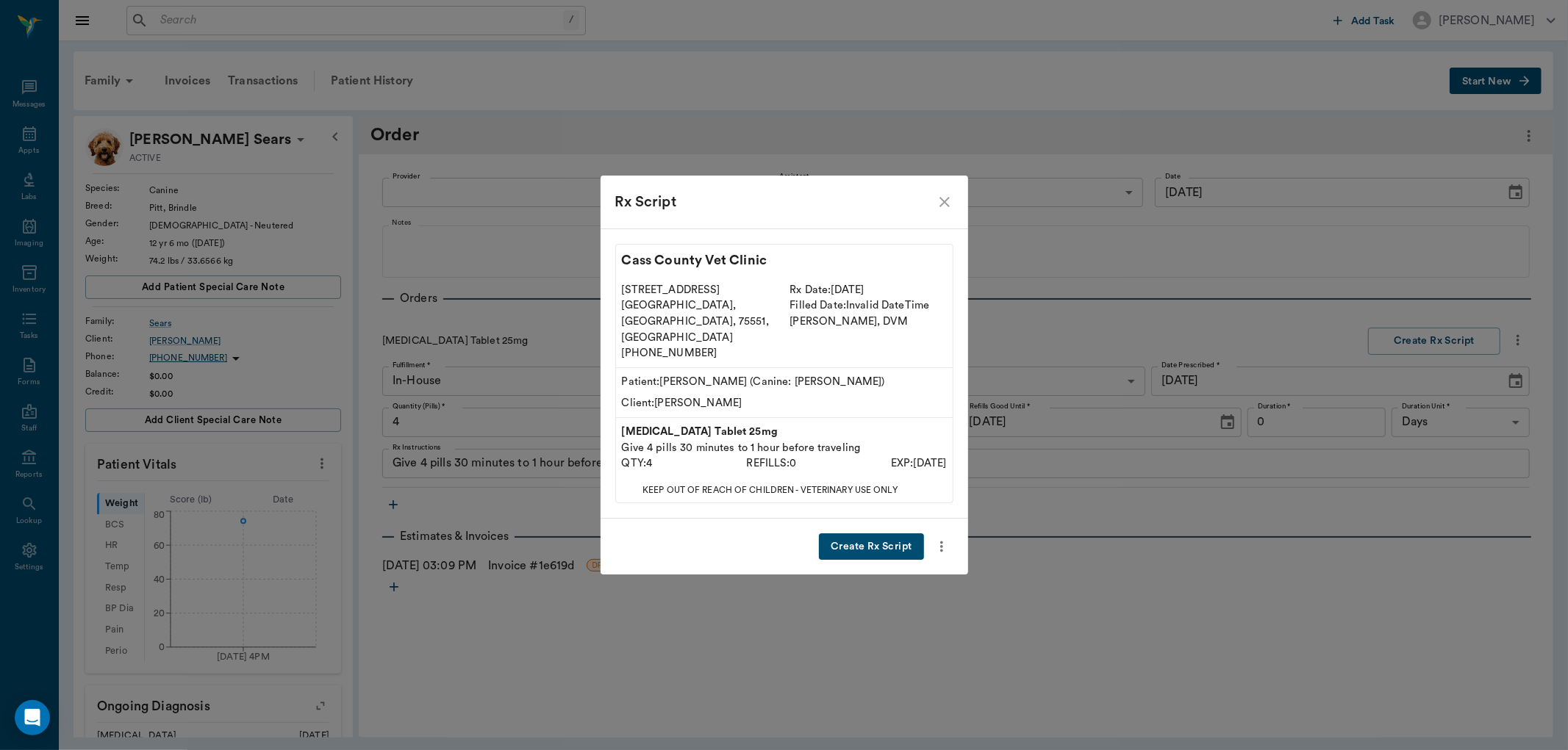
click at [909, 533] on button "Create Rx Script" at bounding box center [871, 547] width 105 height 27
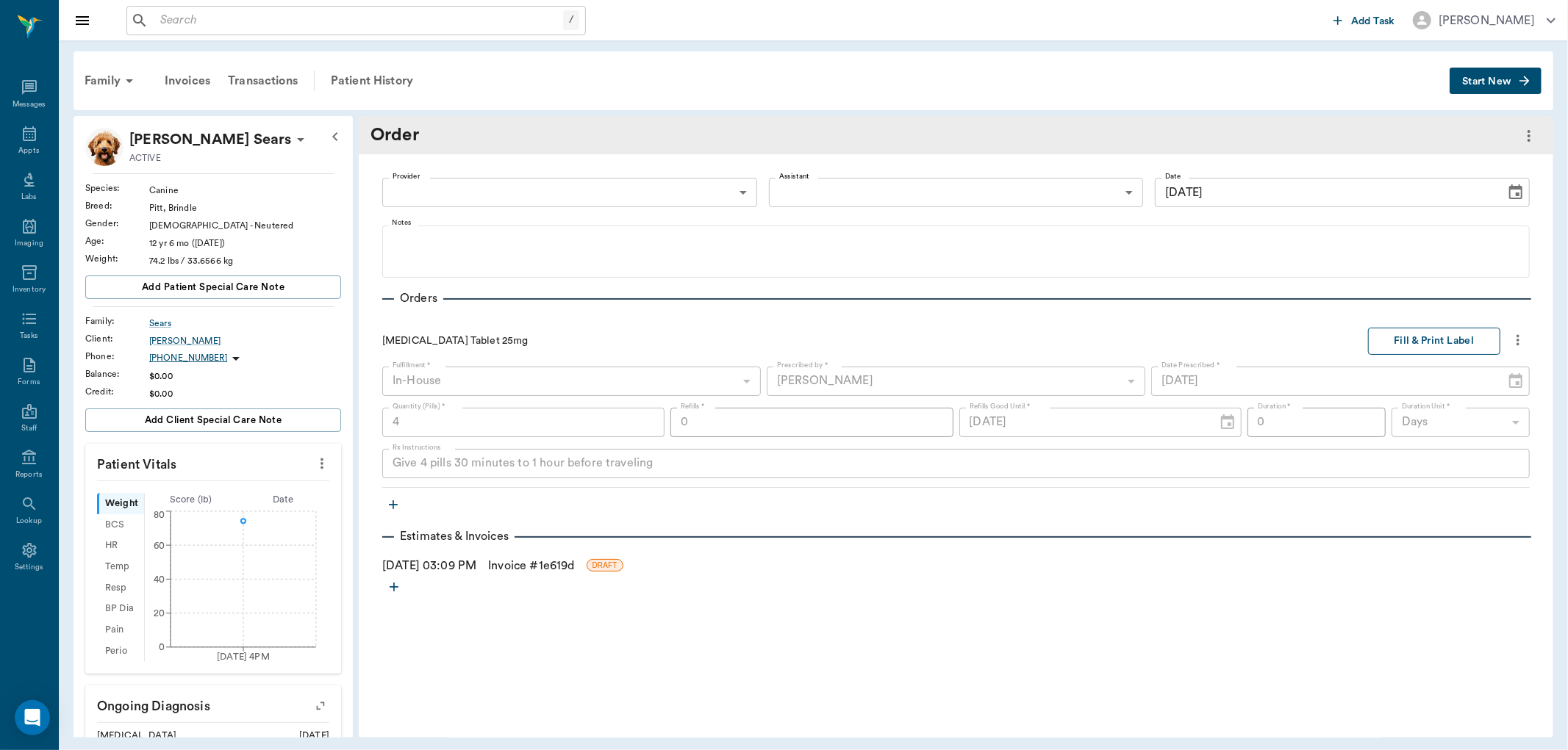
click at [1435, 337] on button "Fill & Print Label" at bounding box center [1434, 341] width 132 height 27
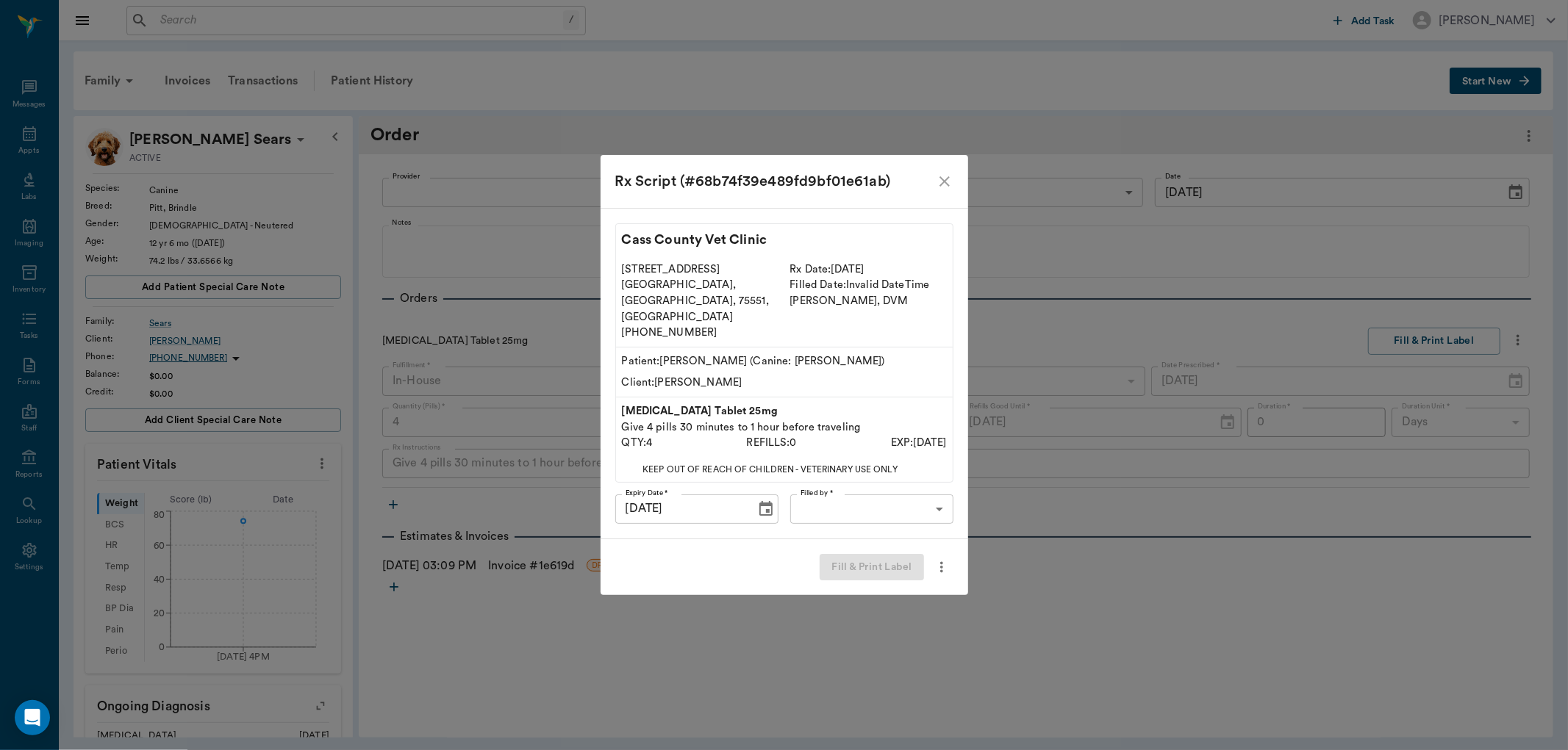
click at [929, 493] on body "/ ​ Add Task Dr. Bert Ellsworth Nectar Messages Appts Labs Imaging Inventory Ta…" at bounding box center [784, 375] width 1568 height 750
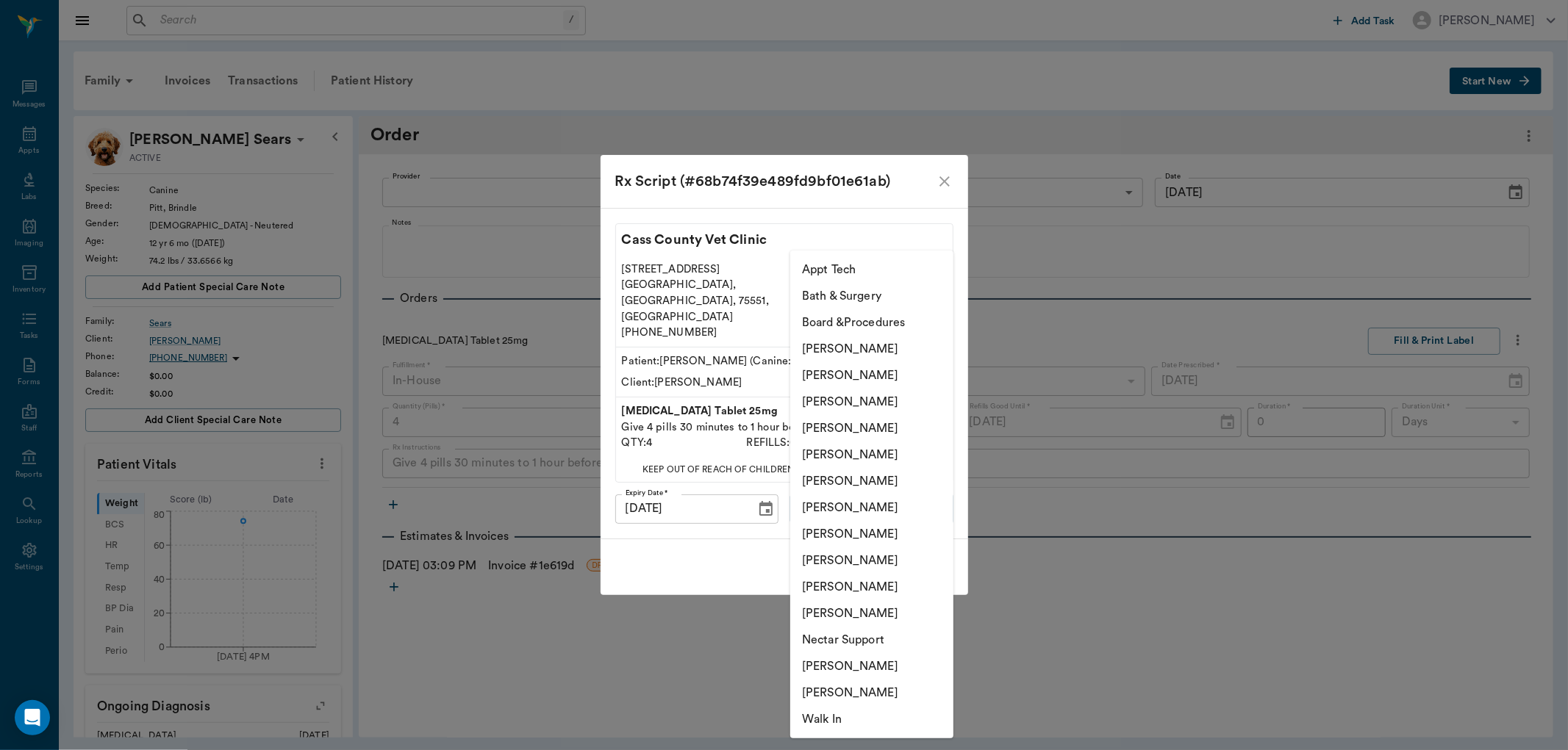
click at [890, 429] on li "[PERSON_NAME]" at bounding box center [872, 429] width 163 height 27
type input "63ec2f075fda476ae8351a4d"
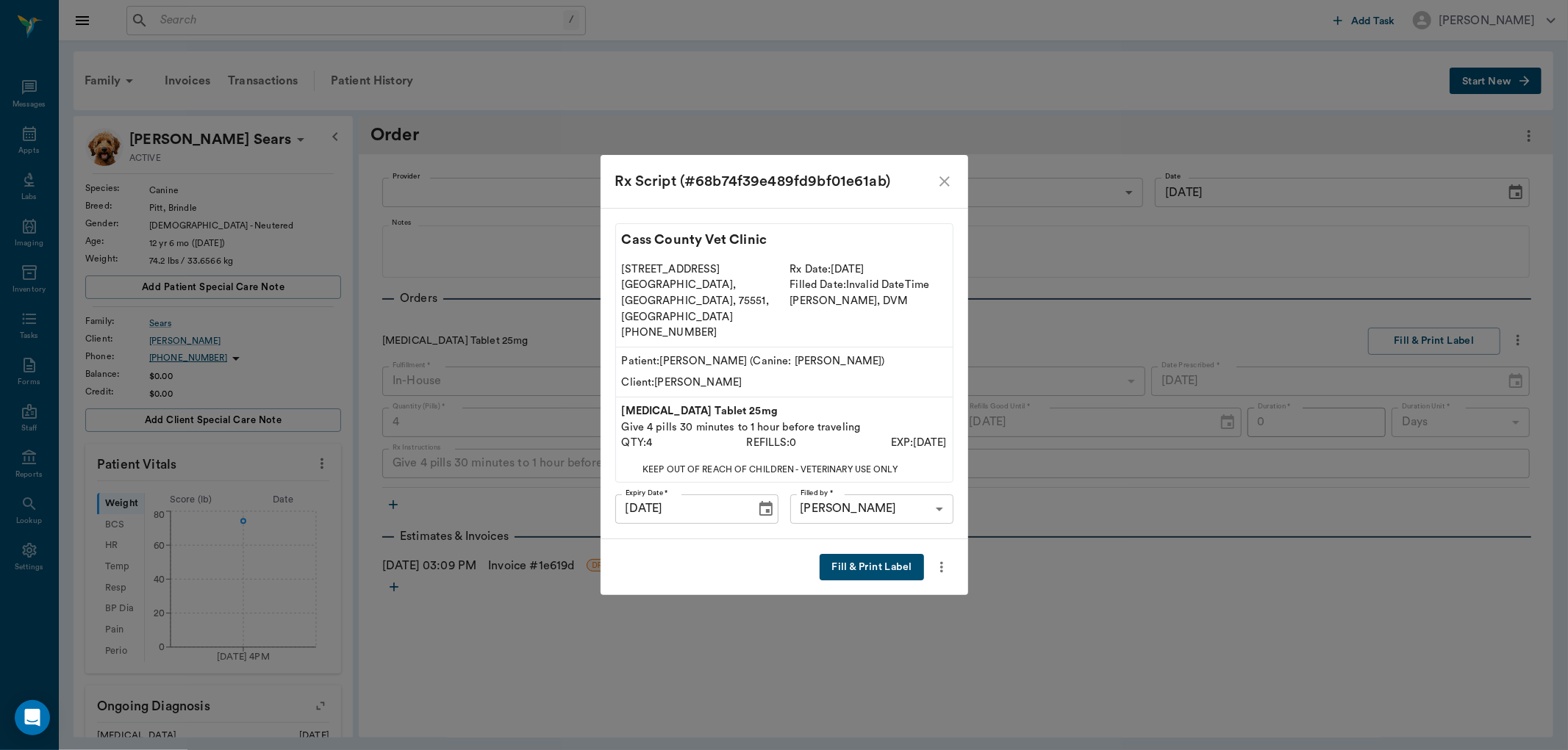
click at [879, 559] on button "Fill & Print Label" at bounding box center [872, 568] width 104 height 27
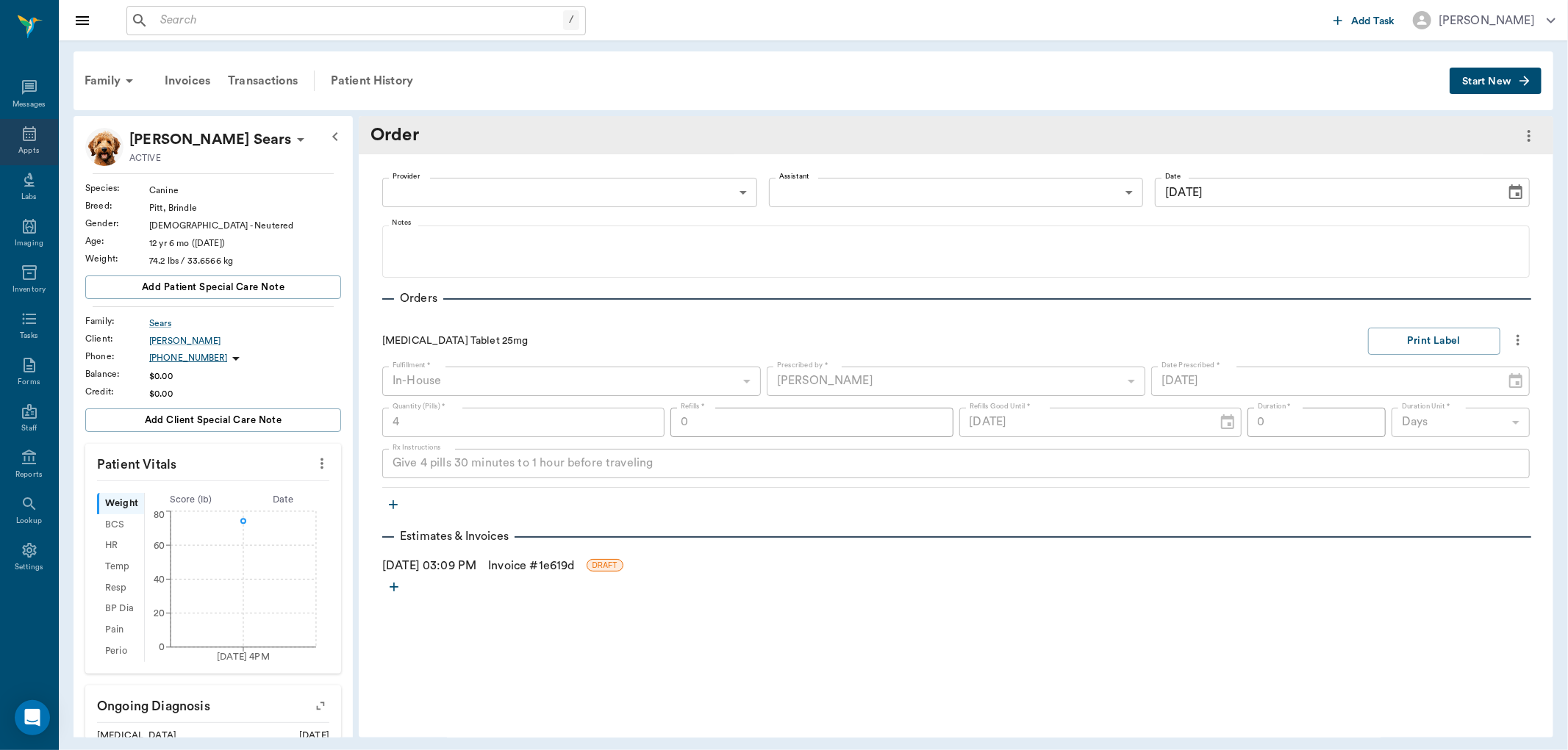
click at [21, 136] on icon at bounding box center [30, 134] width 18 height 18
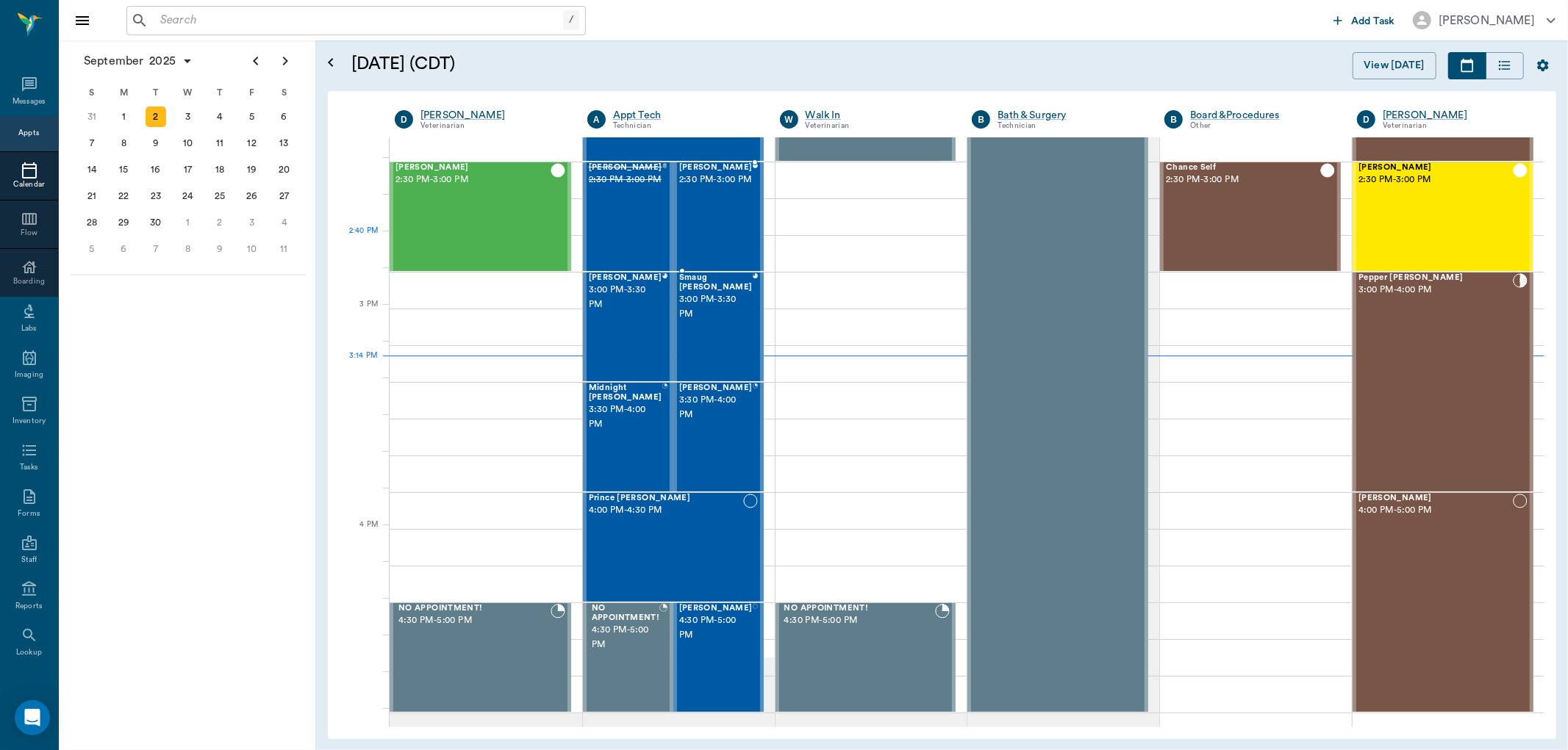
scroll to position [1382, 0]
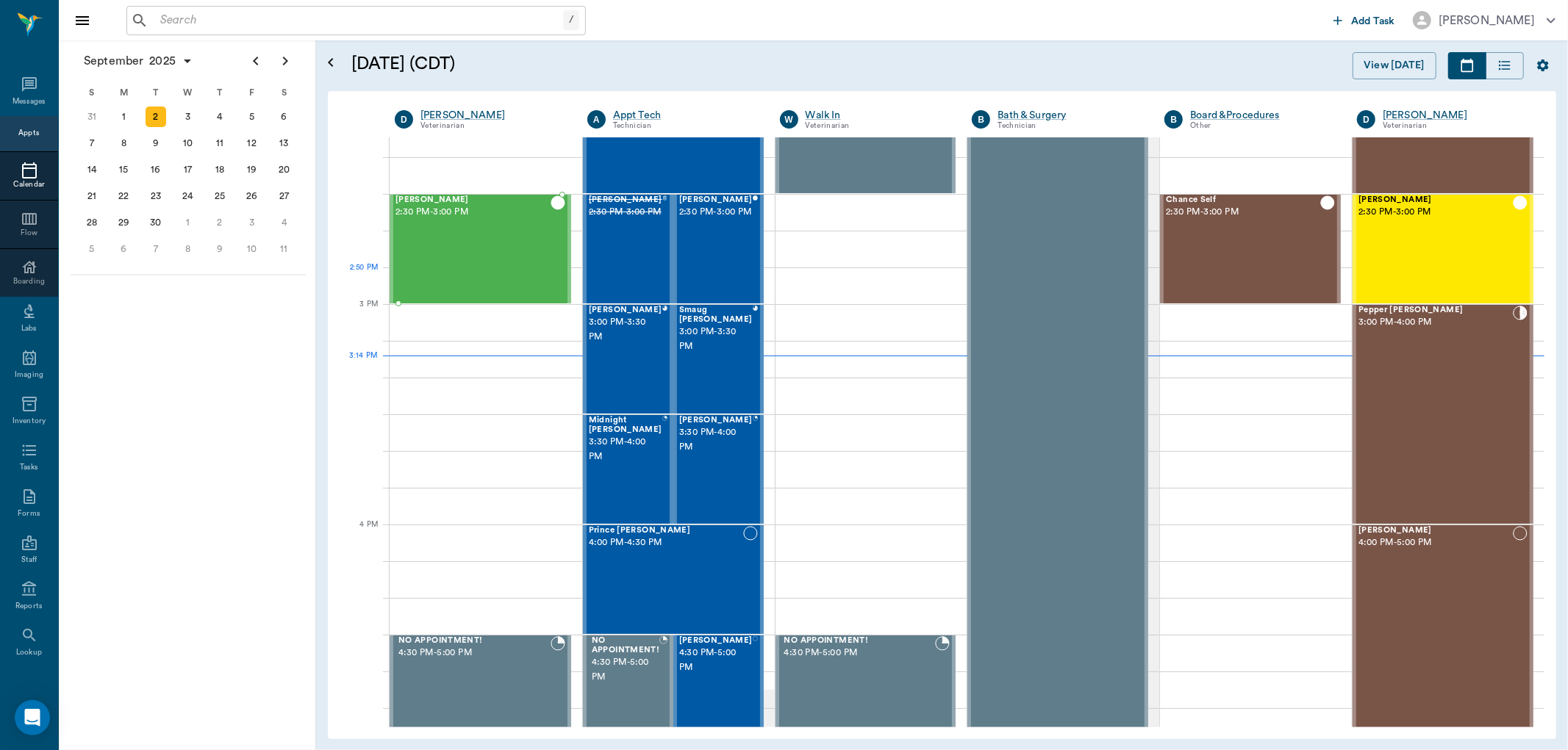
click at [501, 237] on div "Bailey Kightlinger 2:30 PM - 3:00 PM" at bounding box center [473, 249] width 155 height 108
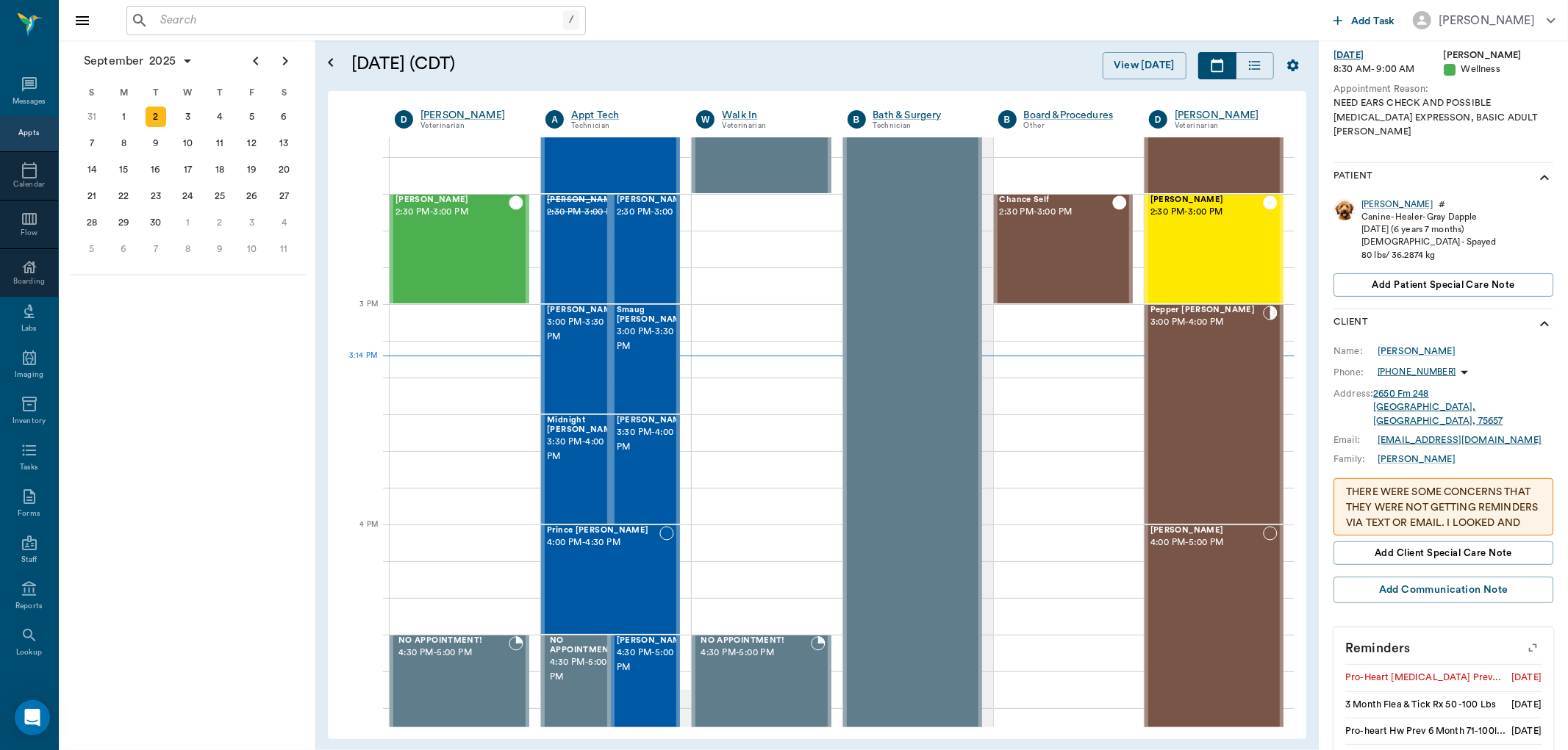
scroll to position [289, 0]
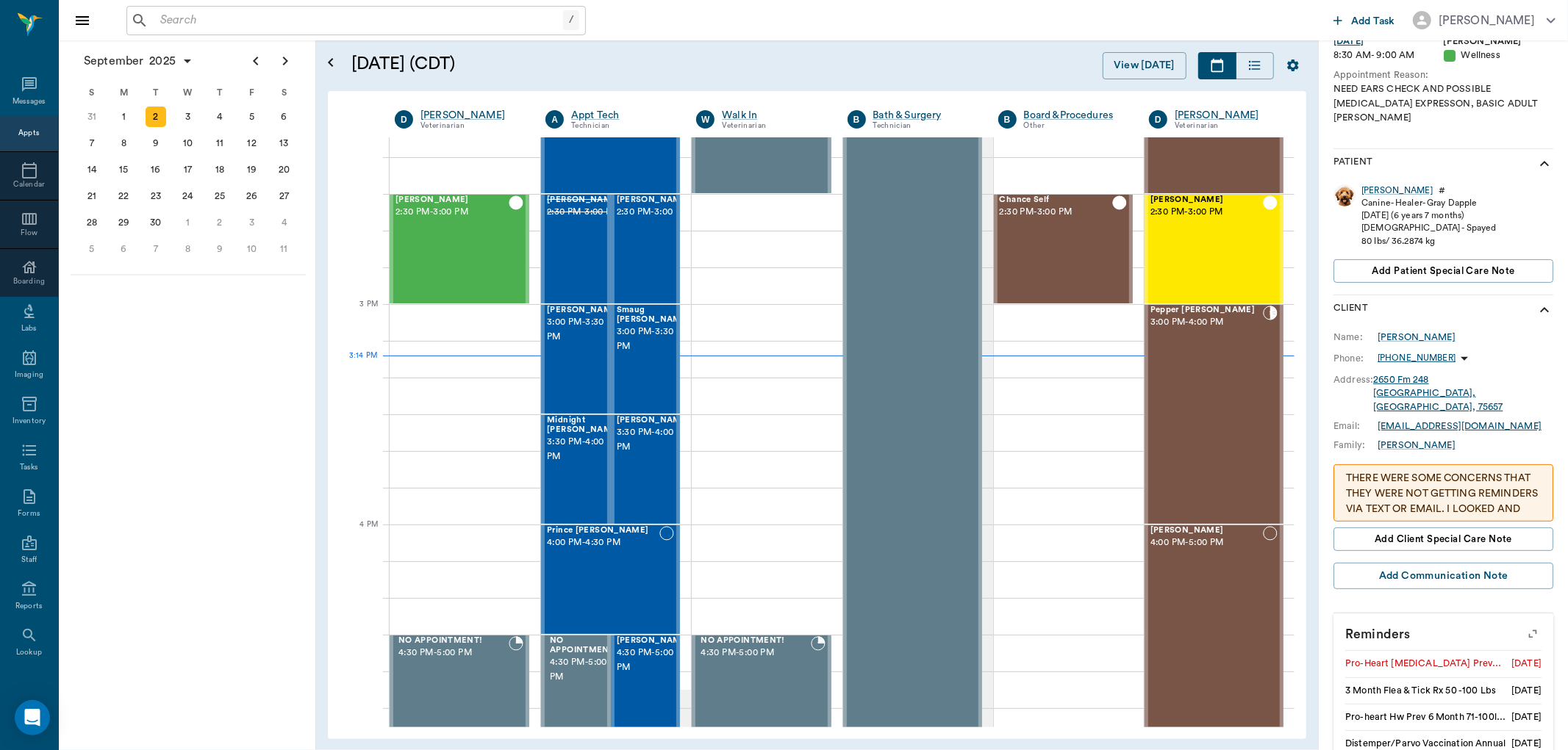
click at [1524, 624] on icon "button" at bounding box center [1533, 634] width 21 height 21
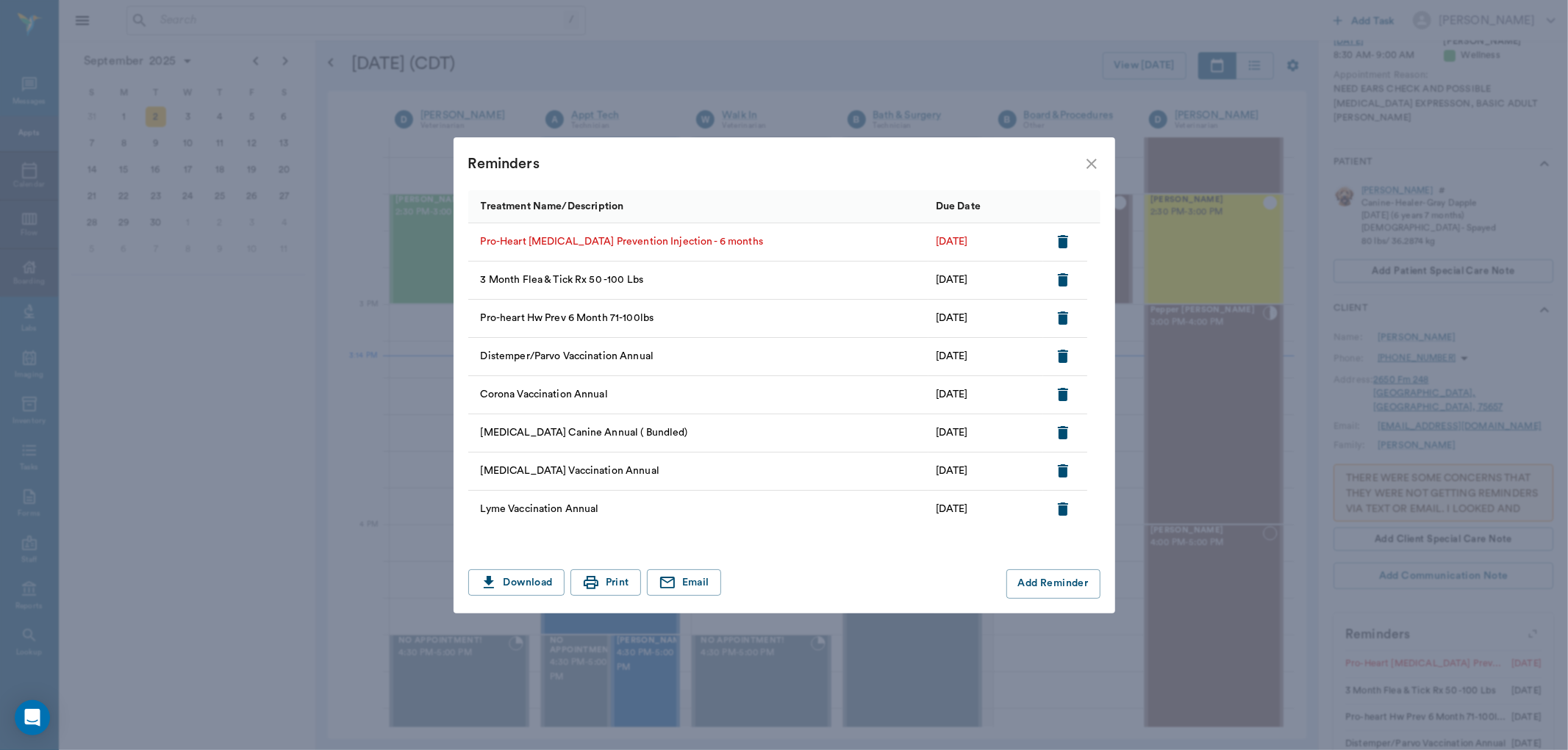
click at [1066, 240] on icon "button" at bounding box center [1063, 242] width 10 height 13
click at [1080, 162] on div "Reminders" at bounding box center [775, 164] width 614 height 24
click at [1085, 163] on icon "close" at bounding box center [1092, 164] width 18 height 18
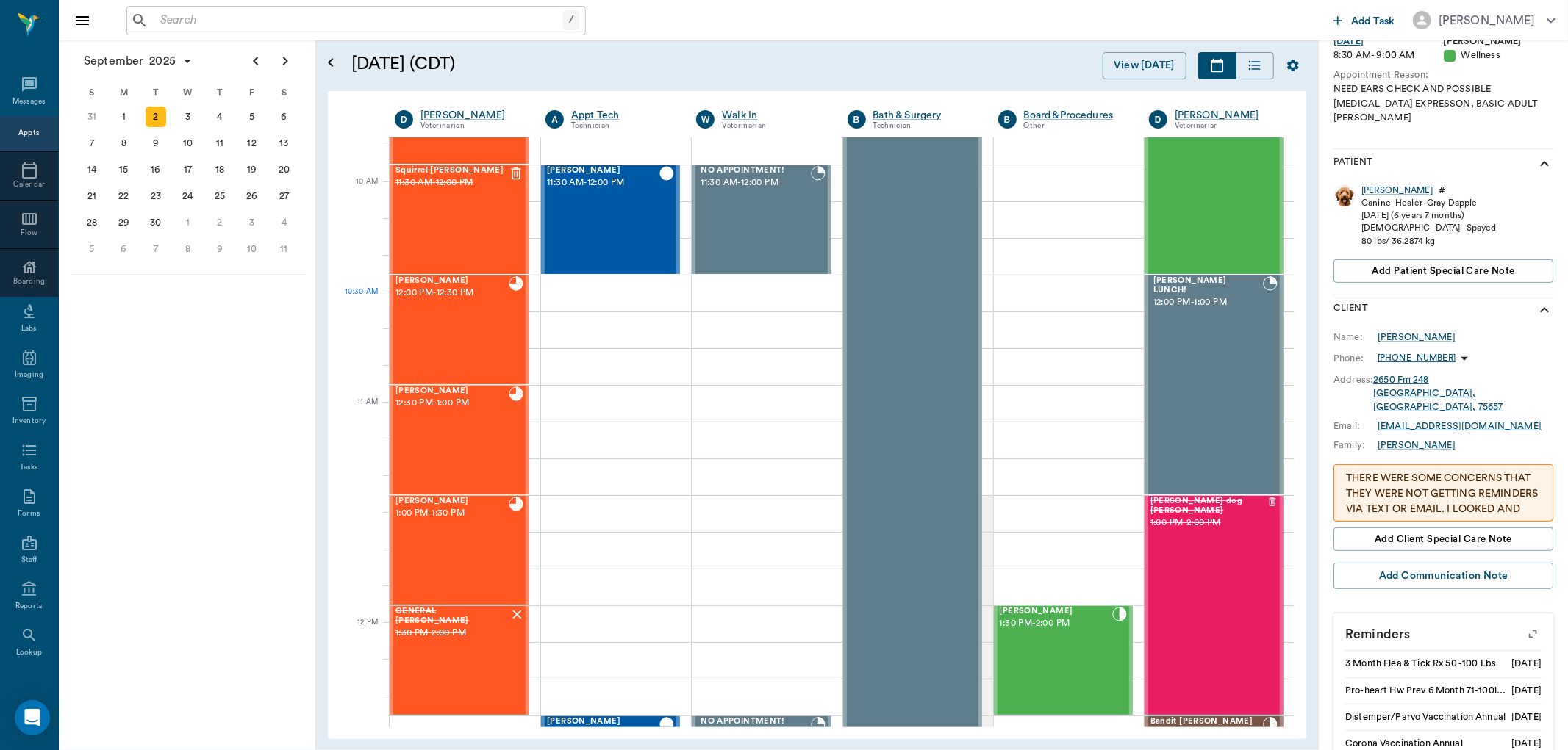
scroll to position [402, 0]
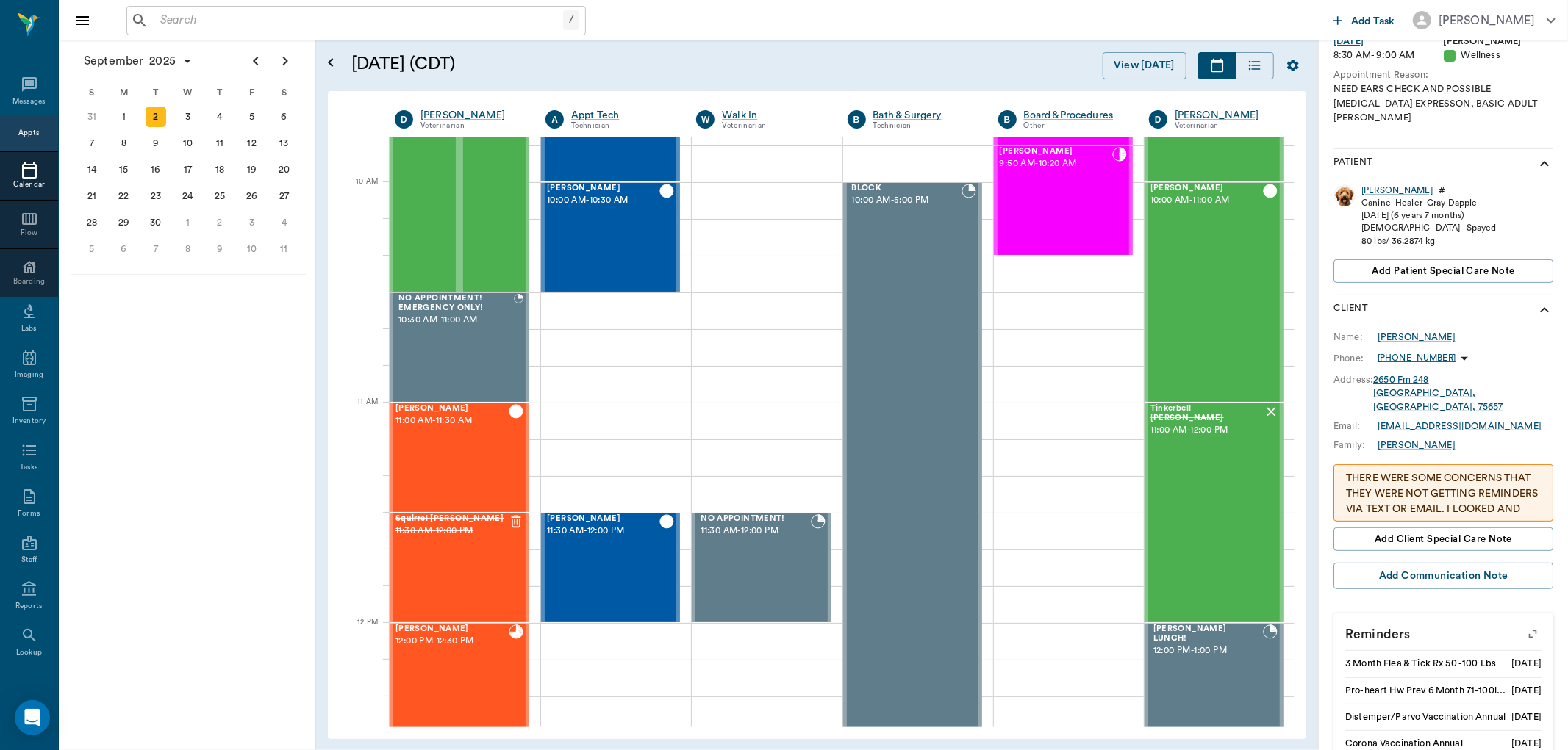
click at [27, 181] on div "Calendar" at bounding box center [29, 185] width 58 height 11
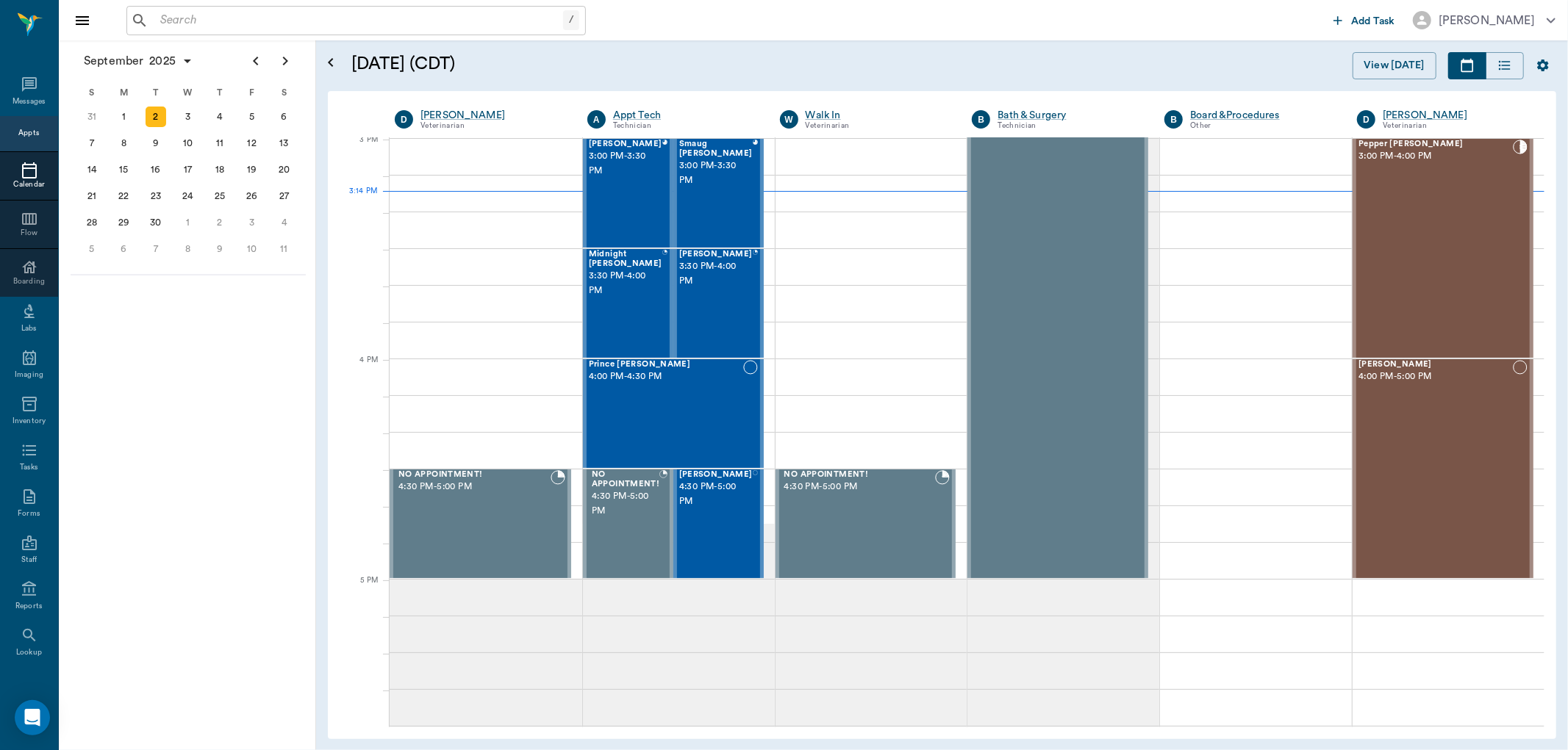
scroll to position [1547, 0]
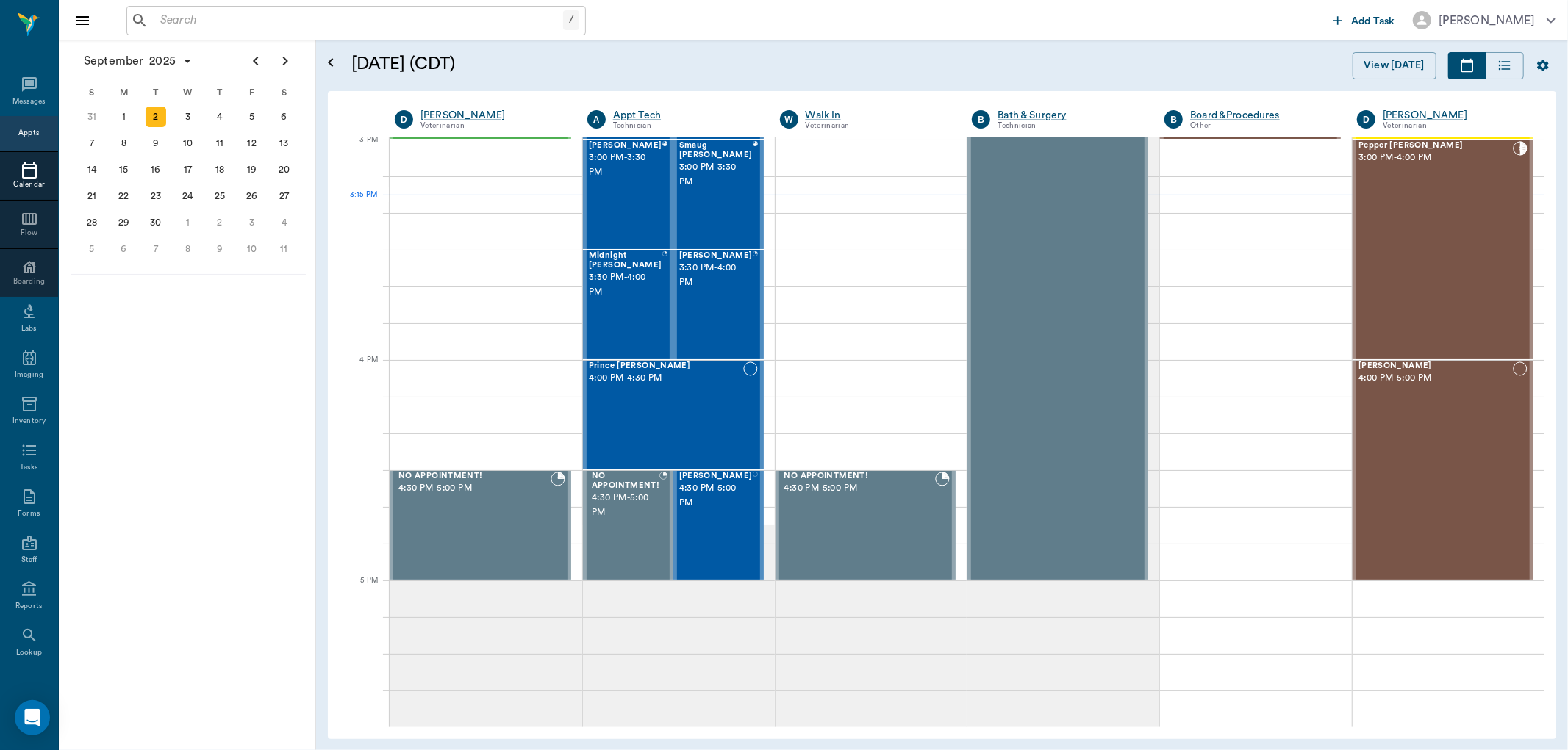
click at [194, 30] on input "text" at bounding box center [358, 21] width 409 height 21
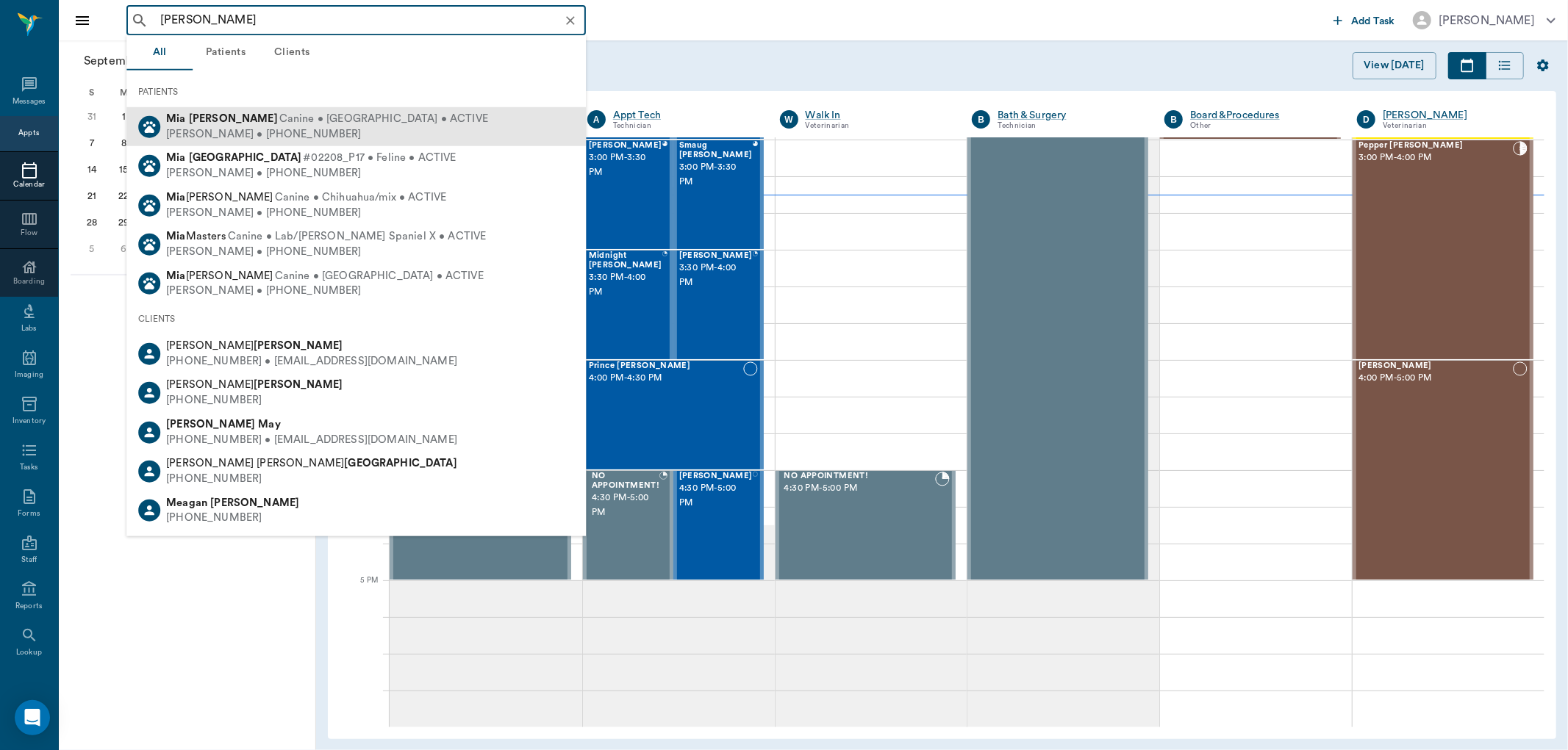
click at [279, 123] on span "Canine • [GEOGRAPHIC_DATA] • ACTIVE" at bounding box center [383, 119] width 209 height 16
type input "[PERSON_NAME]"
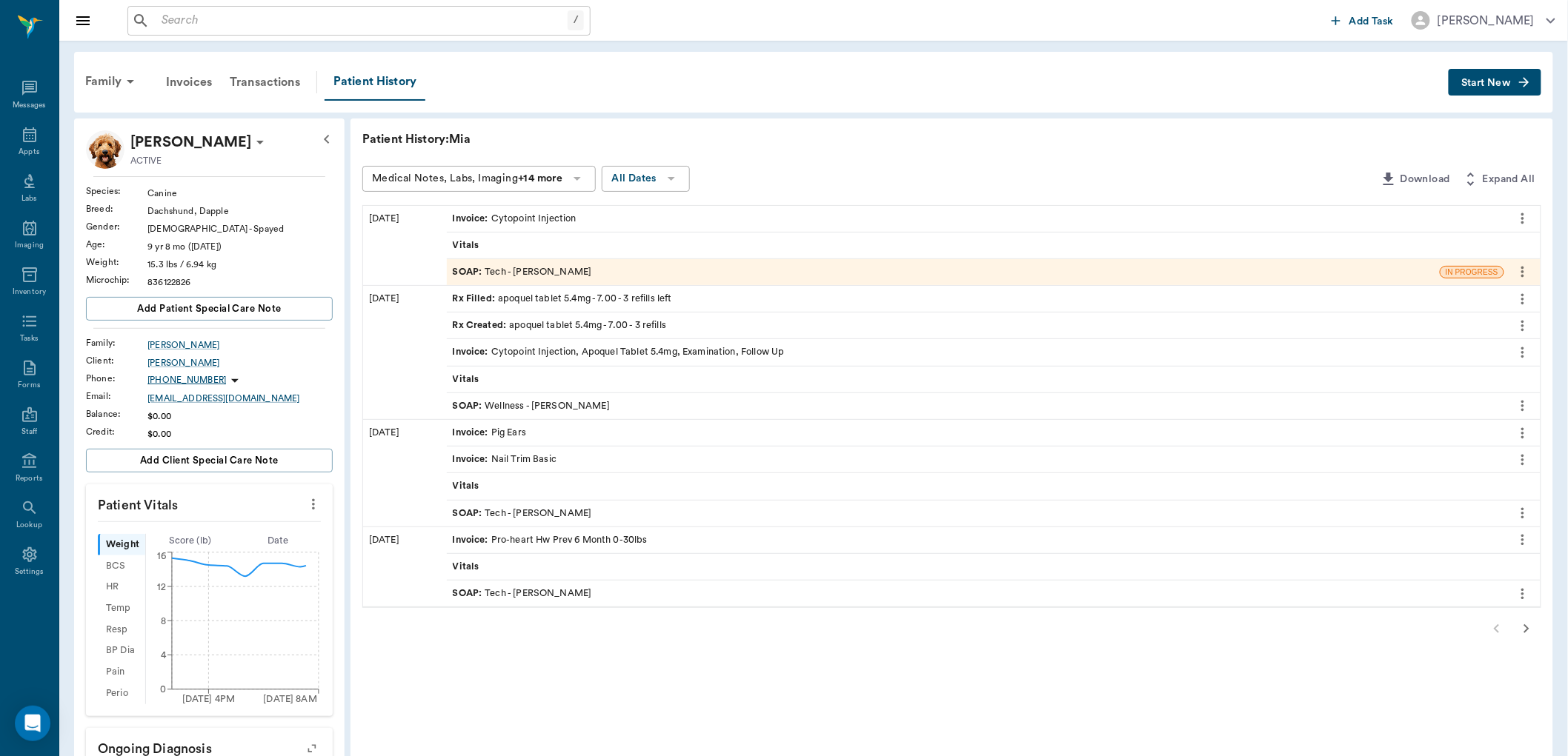
click at [537, 267] on div "SOAP : Tech - Julie Dickerson" at bounding box center [522, 272] width 139 height 14
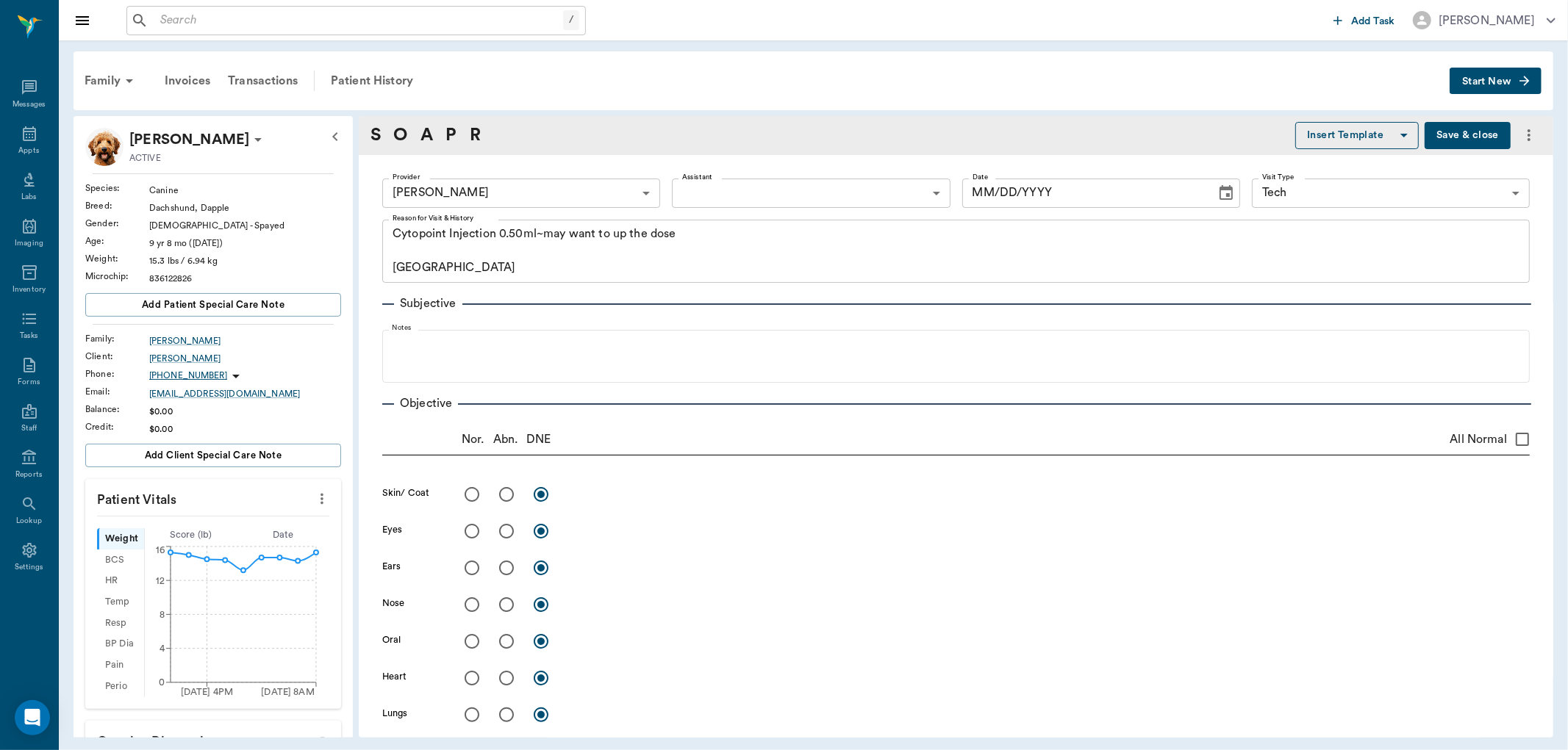
type input "63ec2e7e52e12b0ba117b124"
type input "65d2be4f46e3a538d89b8c1a"
type textarea "Cytopoint Injection 0.50ml~may want to up the dose Caryn"
type input "08/26/2025"
click at [1449, 134] on button "Save & close" at bounding box center [1468, 136] width 86 height 30
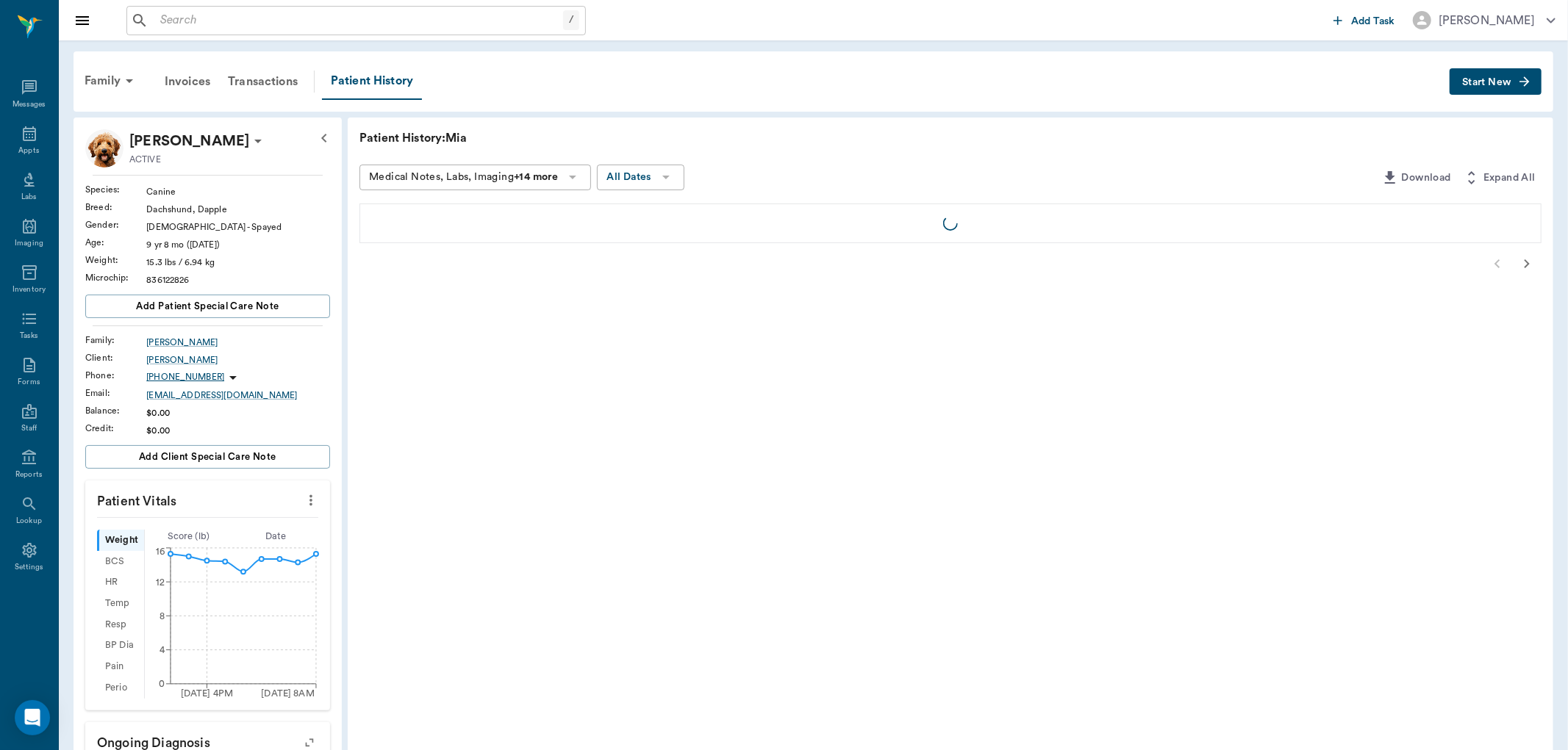
click at [1500, 85] on button "Start New" at bounding box center [1495, 82] width 92 height 27
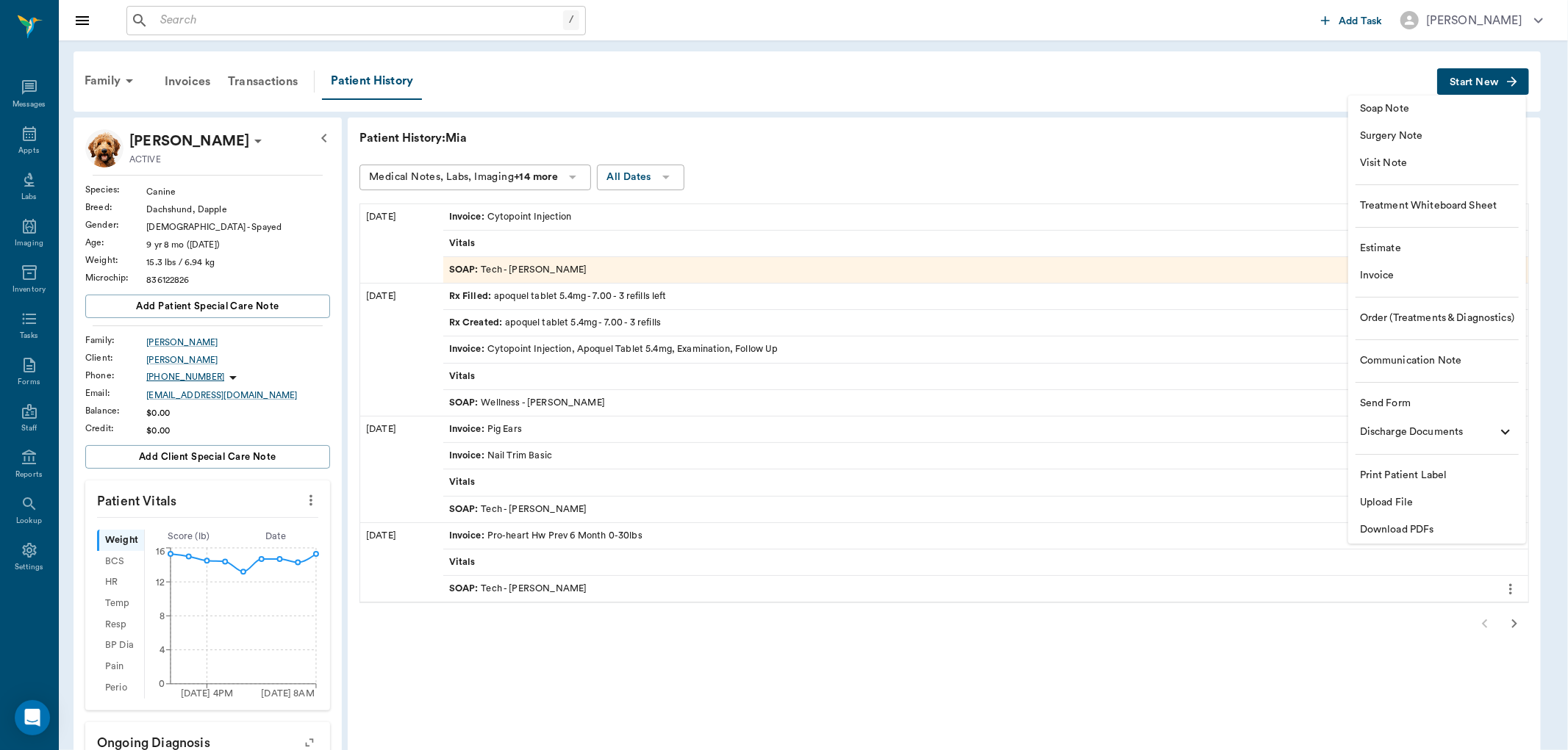
click at [1388, 320] on span "Order (Treatments & Diagnostics)" at bounding box center [1437, 318] width 154 height 16
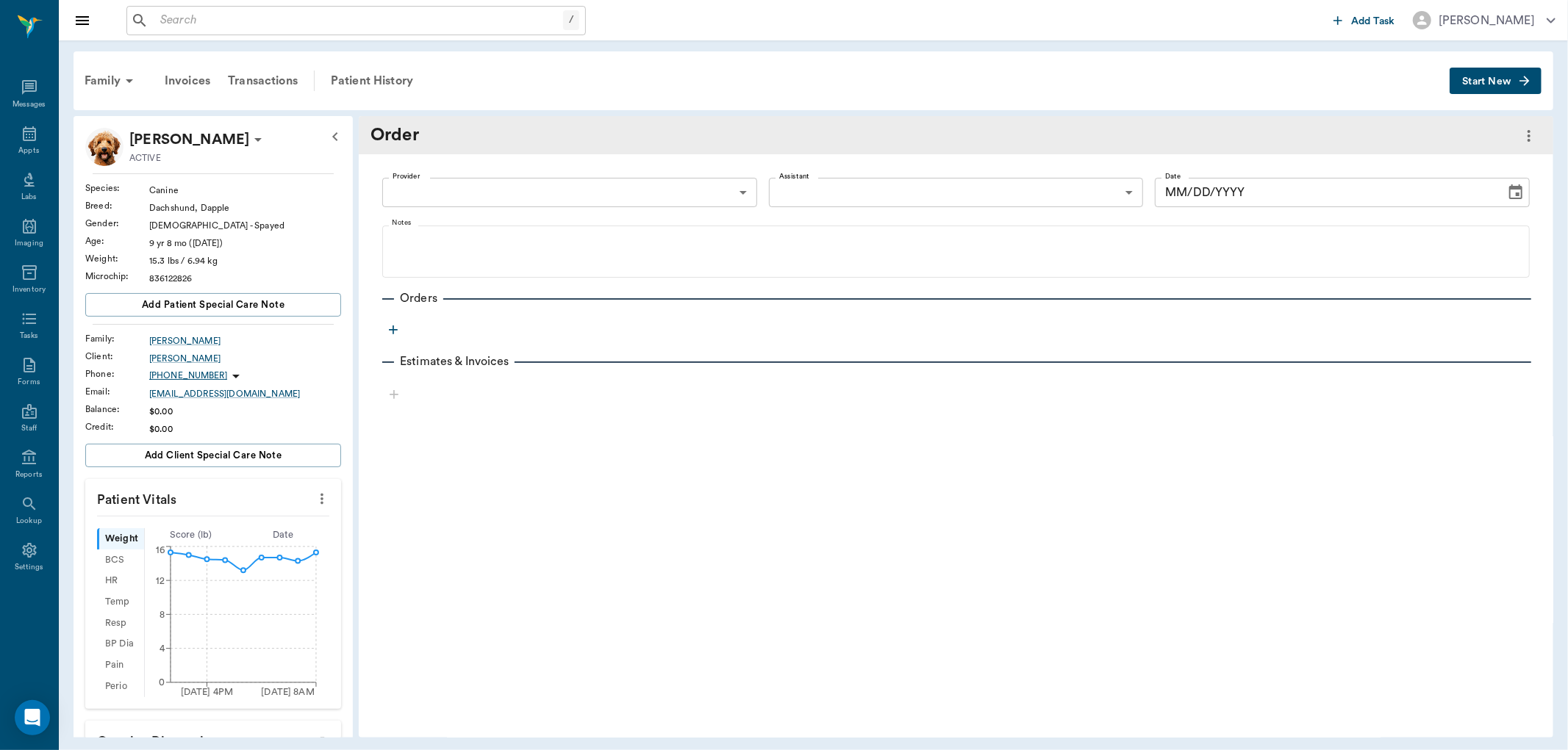
type input "[DATE]"
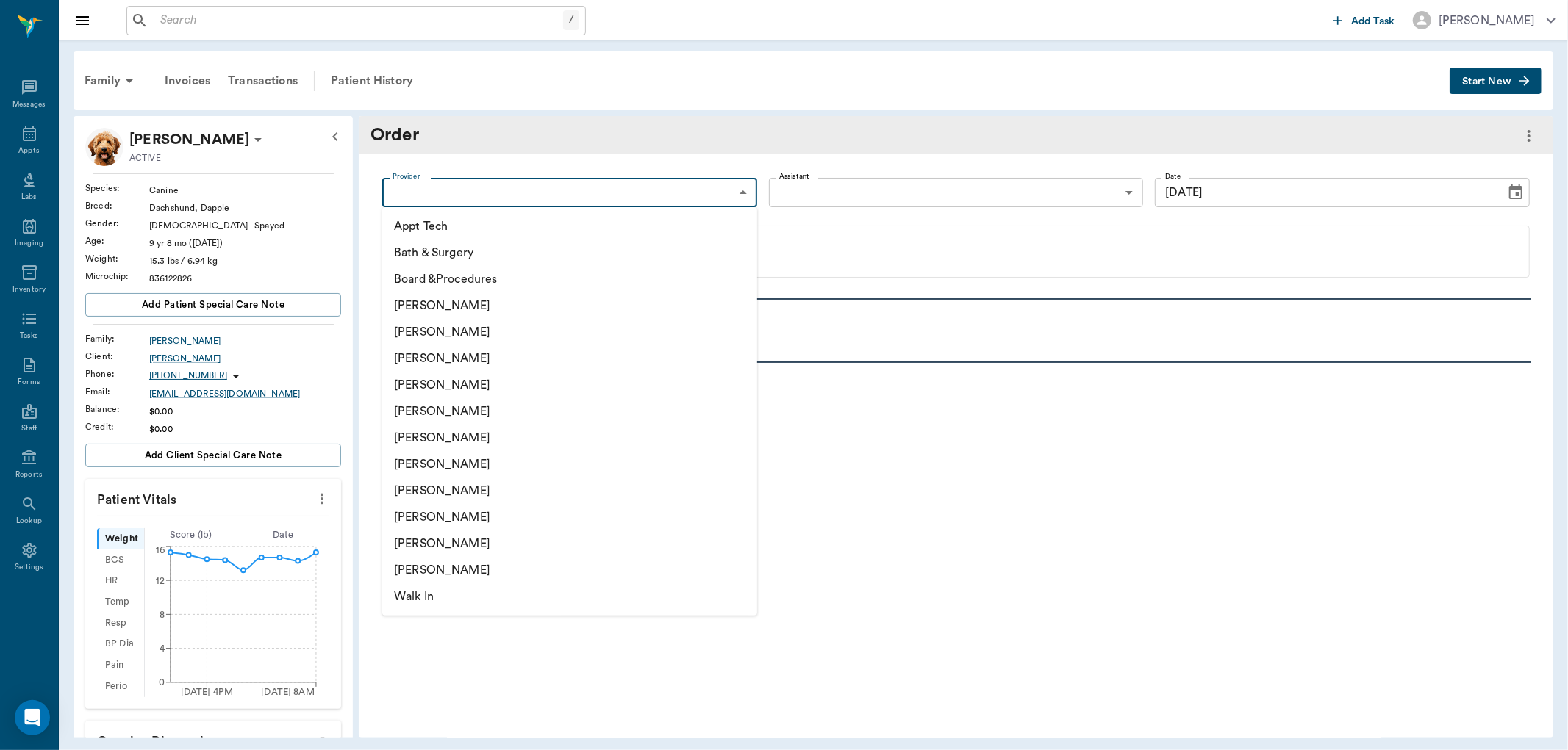
click at [746, 195] on body "/ ​ Add Task Dr. Bert Ellsworth Nectar Messages Appts Labs Imaging Inventory Ta…" at bounding box center [784, 375] width 1568 height 750
click at [560, 388] on li "[PERSON_NAME]" at bounding box center [569, 385] width 375 height 27
type input "63ec2f075fda476ae8351a4d"
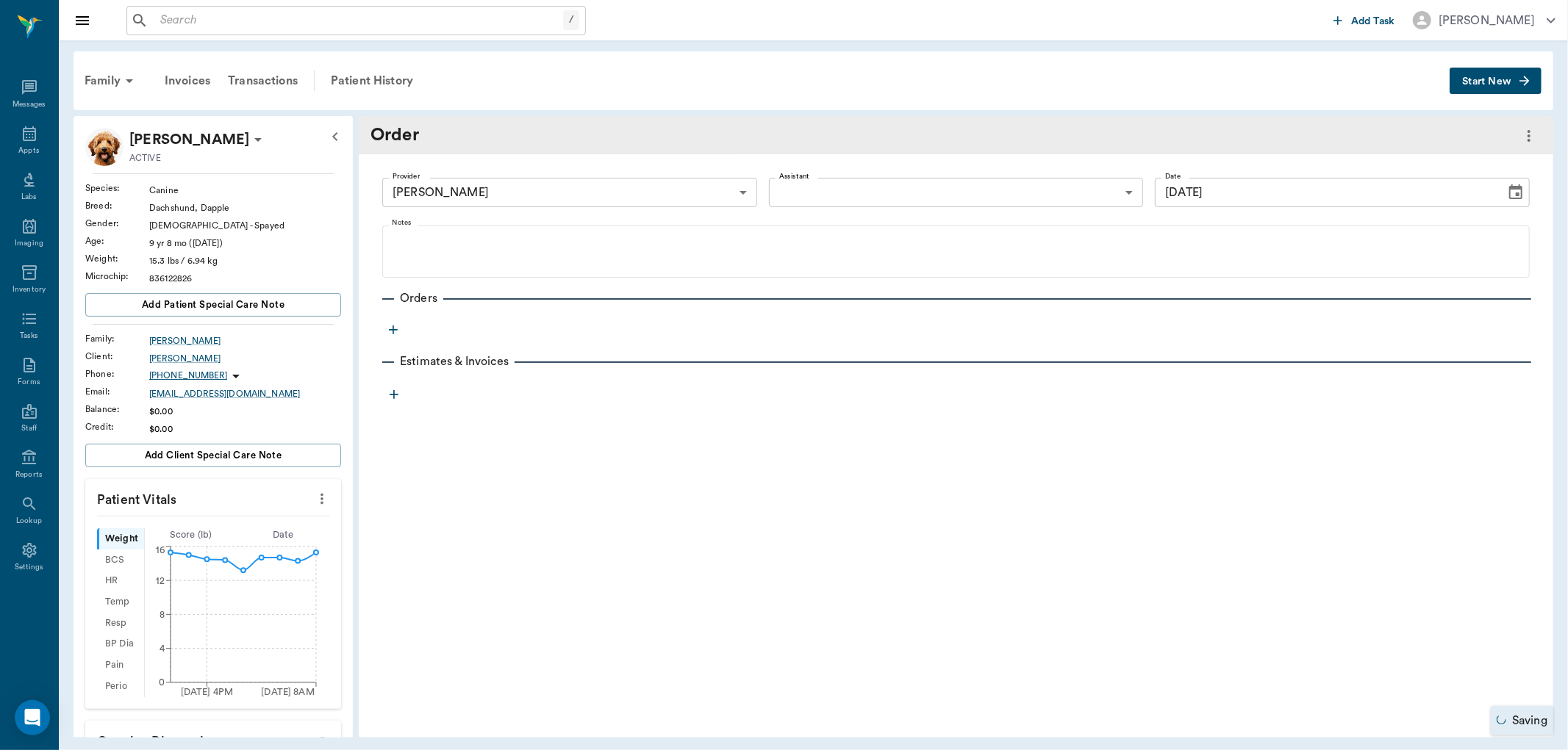
click at [393, 333] on icon "button" at bounding box center [393, 330] width 9 height 9
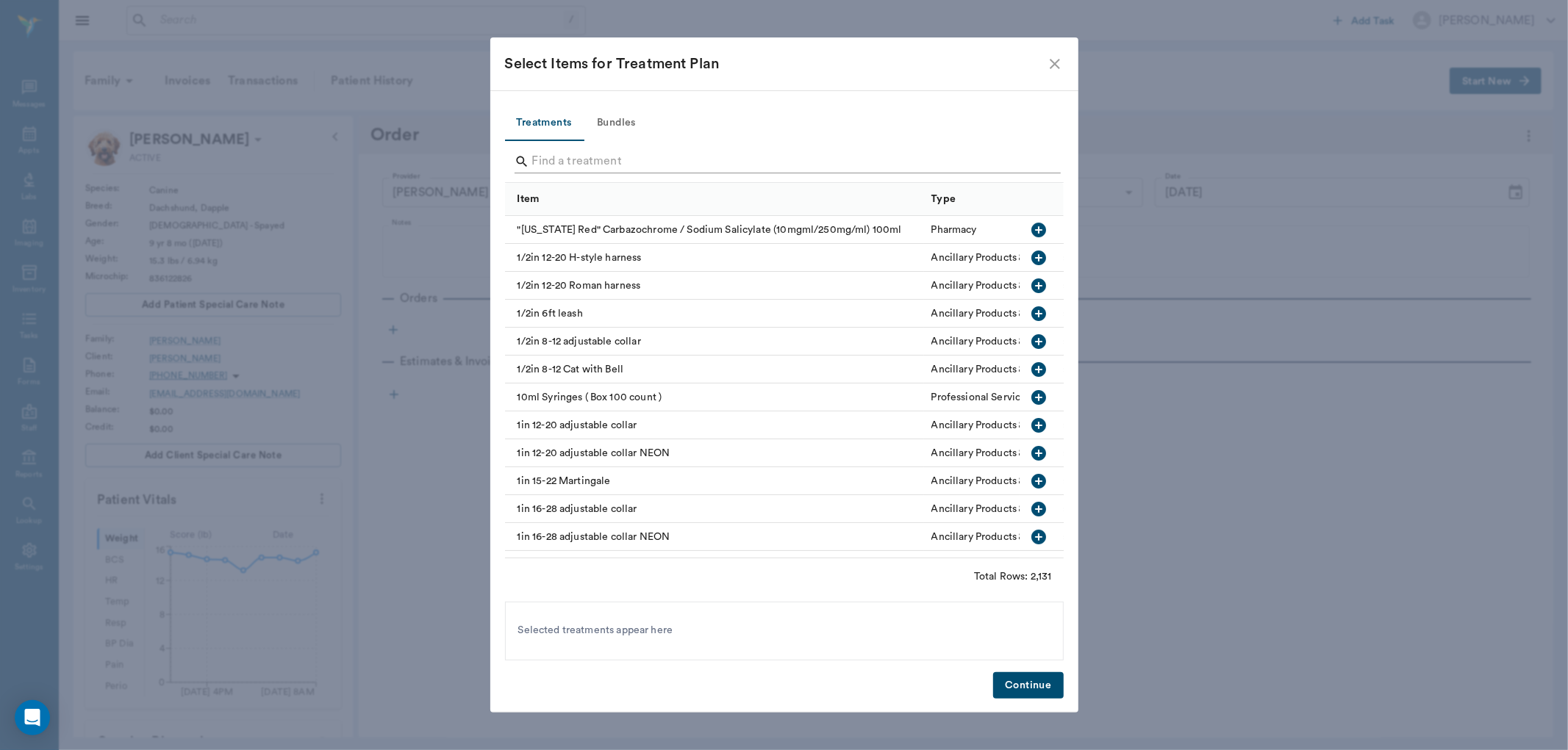
click at [596, 157] on input "Search" at bounding box center [785, 162] width 507 height 24
click at [1055, 68] on icon "close" at bounding box center [1055, 64] width 18 height 18
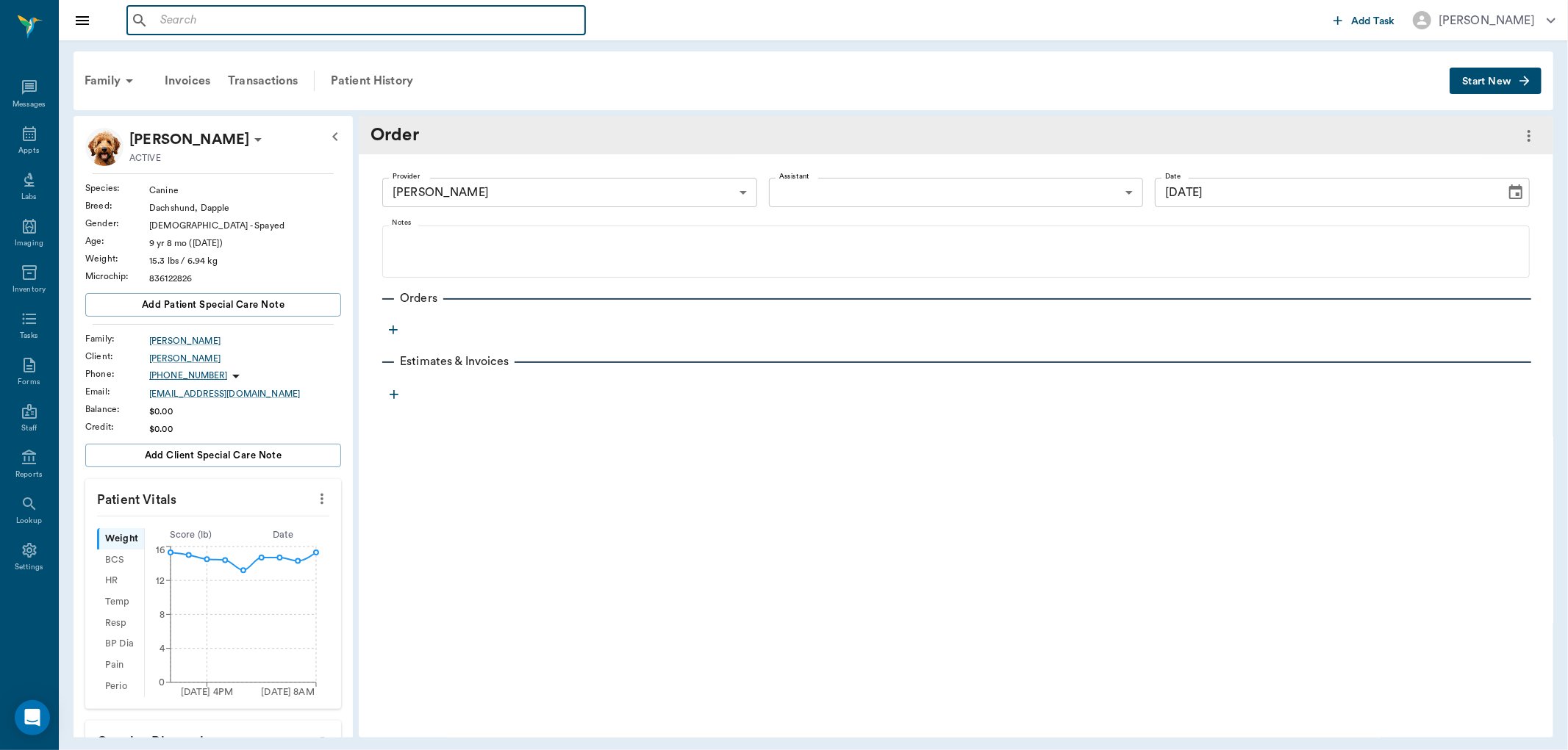
click at [225, 19] on input "text" at bounding box center [367, 21] width 425 height 21
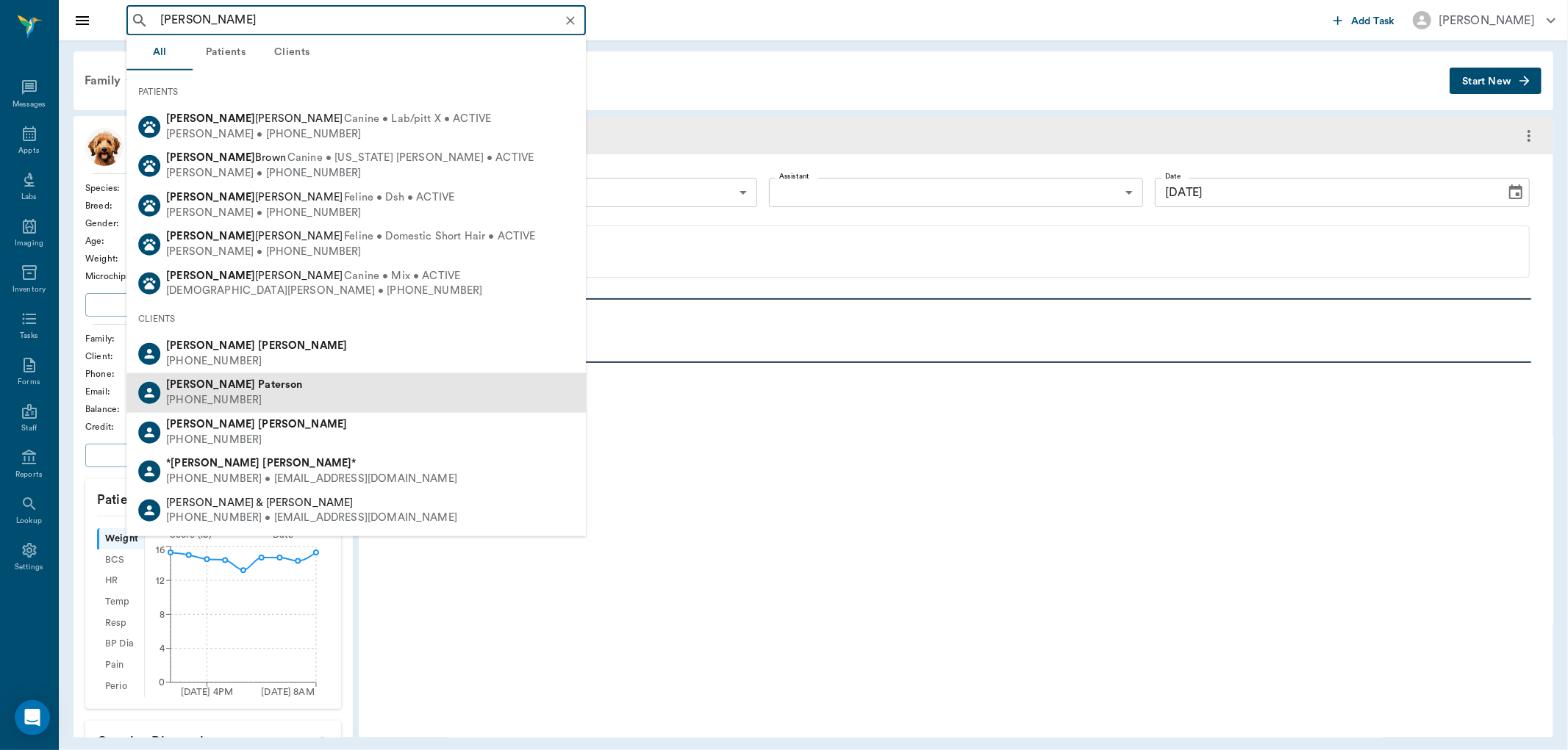
click at [245, 390] on div "Larry Paterson (903) 733-0858" at bounding box center [355, 392] width 459 height 39
type input "Larry Pa"
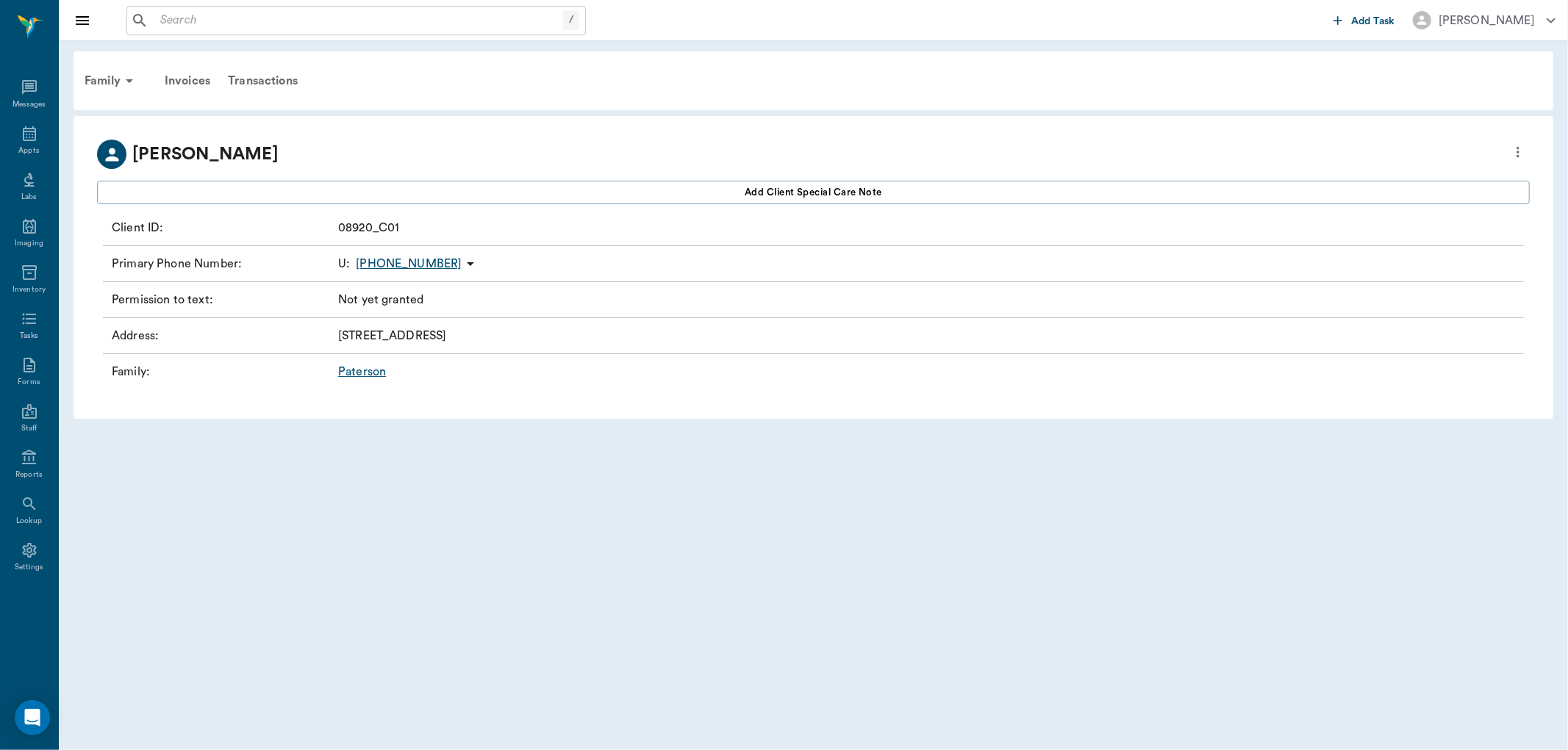
click at [203, 21] on input "text" at bounding box center [358, 21] width 409 height 21
click at [310, 21] on input "text" at bounding box center [358, 21] width 409 height 21
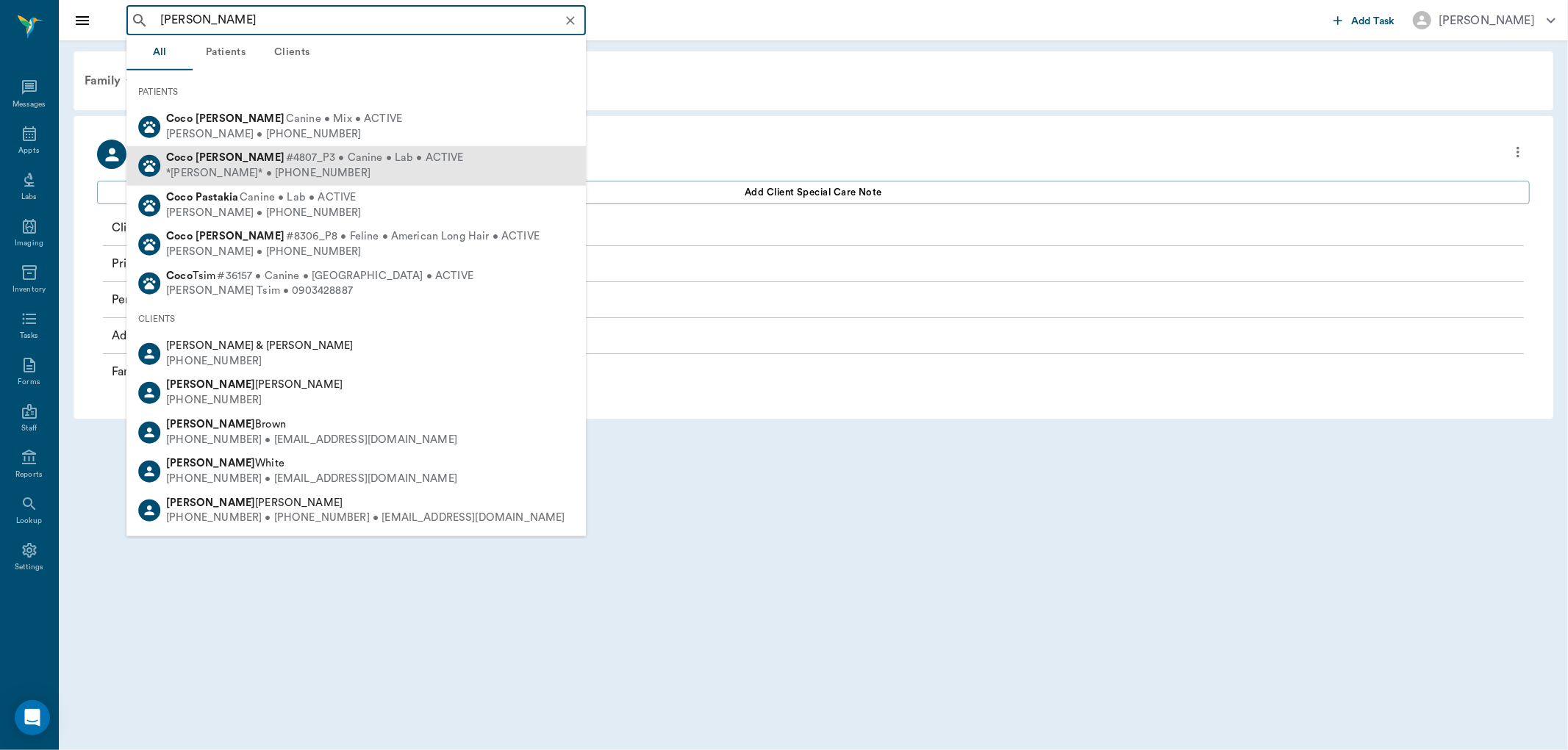
click at [240, 171] on div "*[PERSON_NAME]* • [PHONE_NUMBER]" at bounding box center [315, 174] width 298 height 16
type input "[PERSON_NAME]"
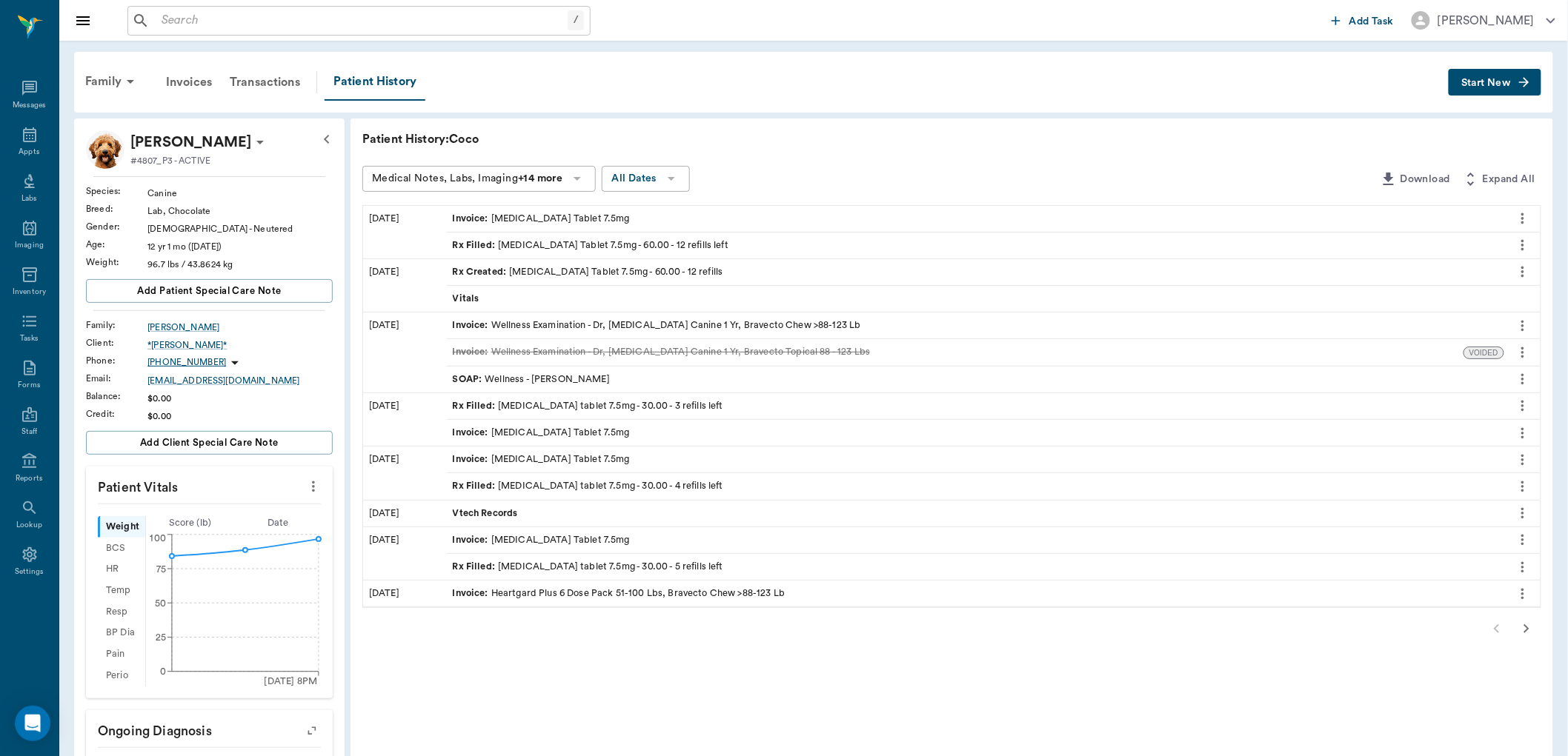
click at [472, 245] on span "Rx Filled :" at bounding box center [475, 245] width 46 height 14
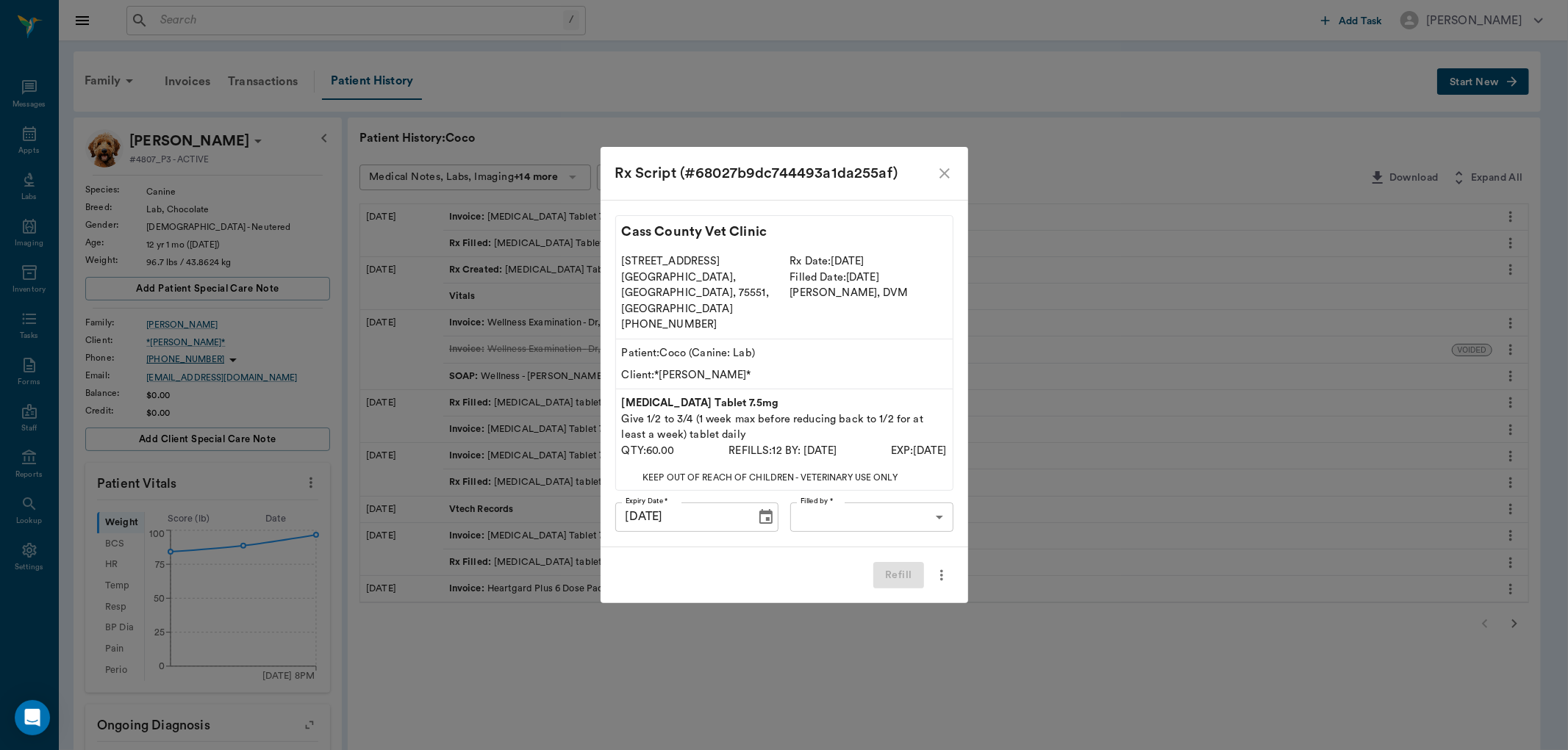
click at [916, 501] on body "/ ​ Add Task [PERSON_NAME] Nectar Messages Appts Labs Imaging Inventory Tasks F…" at bounding box center [784, 562] width 1568 height 1125
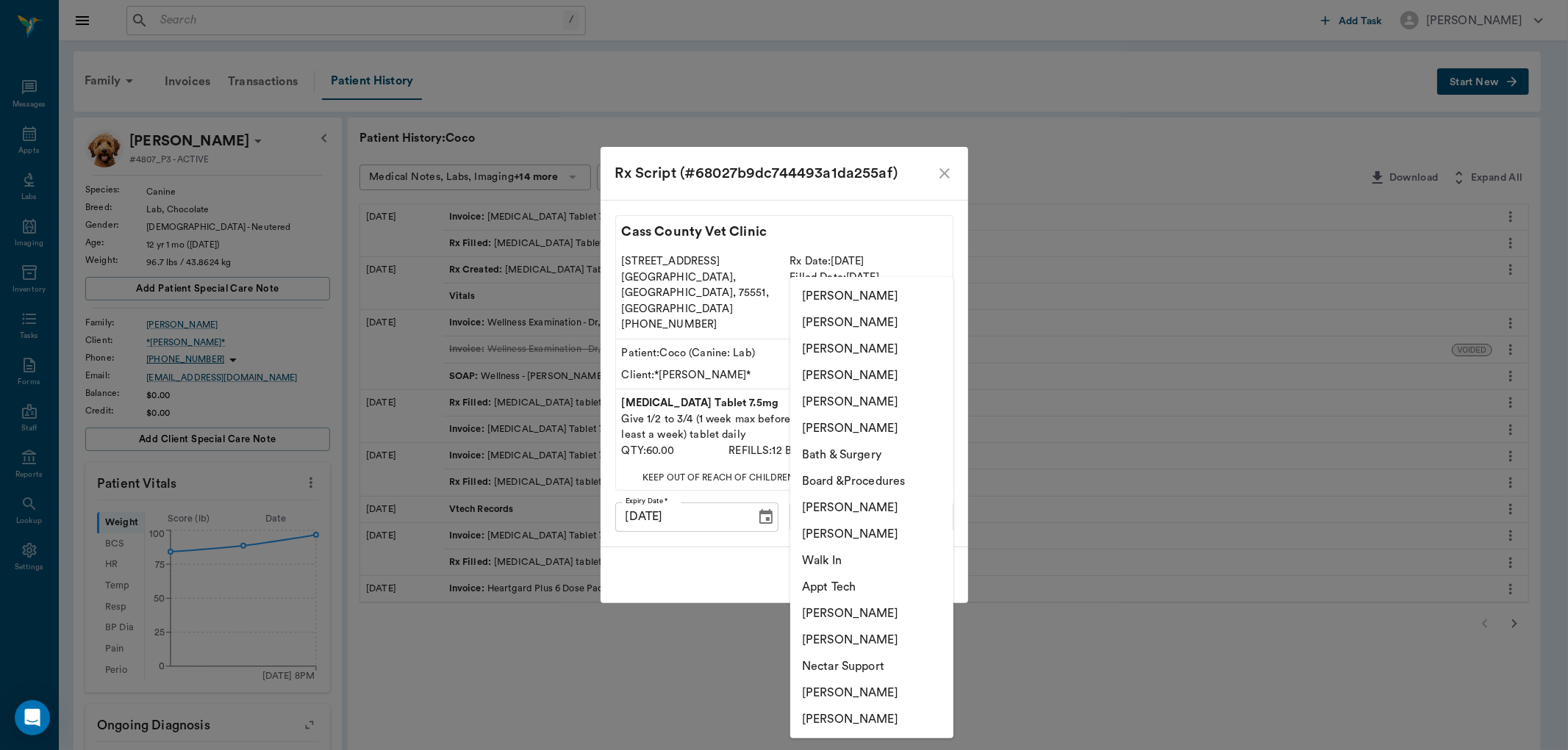
click at [833, 710] on li "[PERSON_NAME]" at bounding box center [872, 720] width 163 height 27
type input "6899ea08ed37b777db10de45"
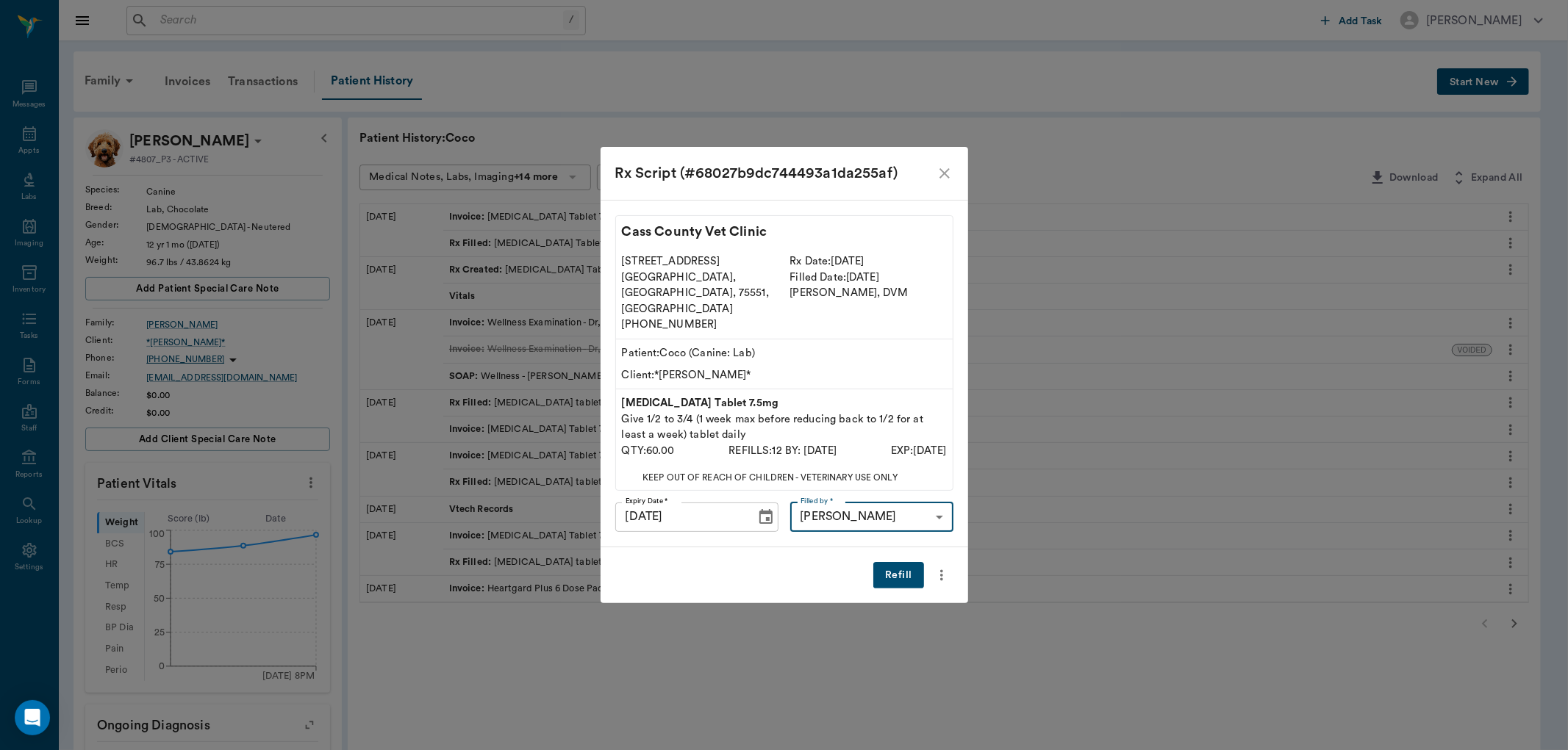
click at [905, 562] on button "Refill" at bounding box center [898, 576] width 50 height 27
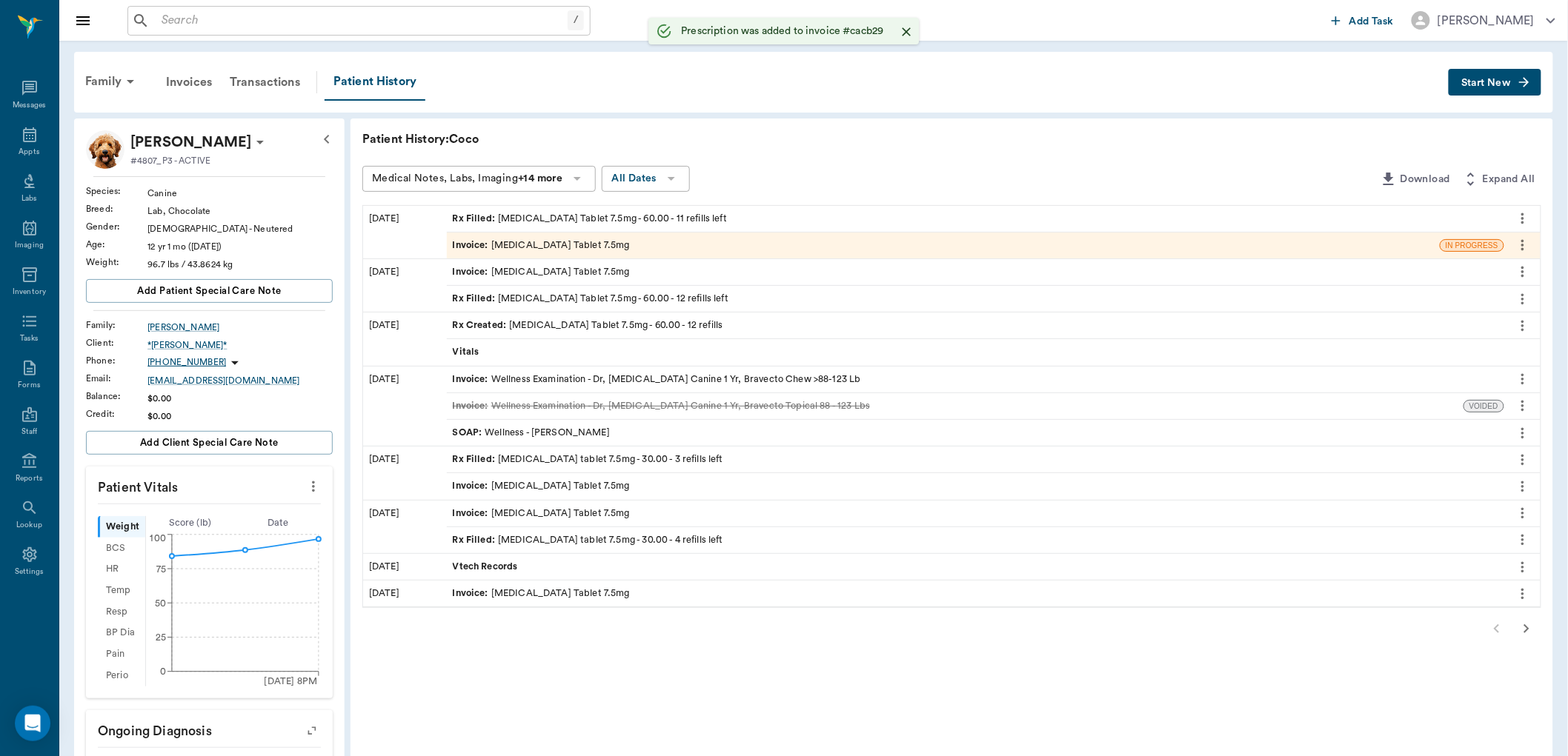
click at [702, 235] on div "Invoice : [MEDICAL_DATA] Tablet 7.5mg" at bounding box center [943, 245] width 993 height 26
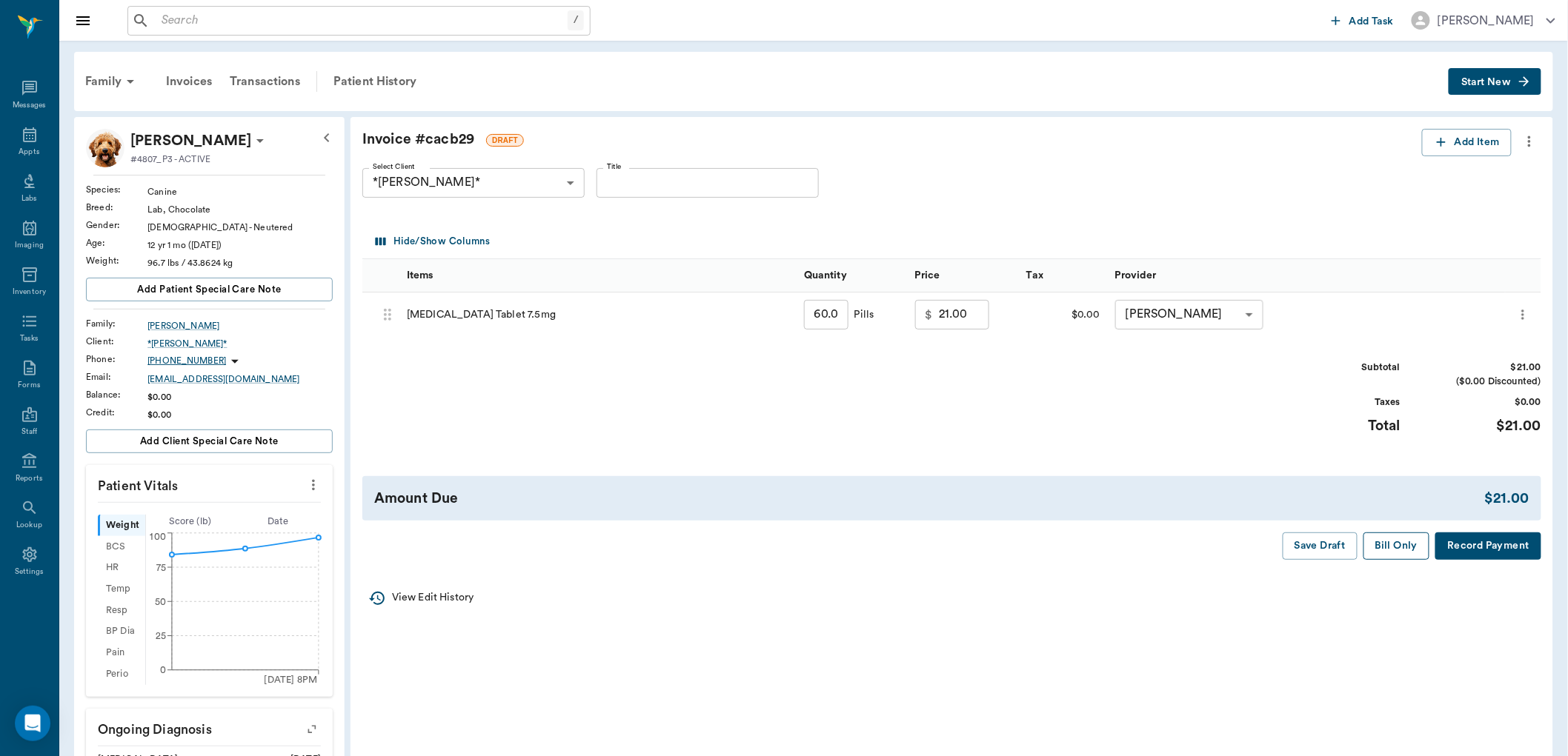
click at [1395, 543] on button "Bill Only" at bounding box center [1397, 546] width 67 height 28
click at [211, 26] on input "text" at bounding box center [361, 21] width 412 height 21
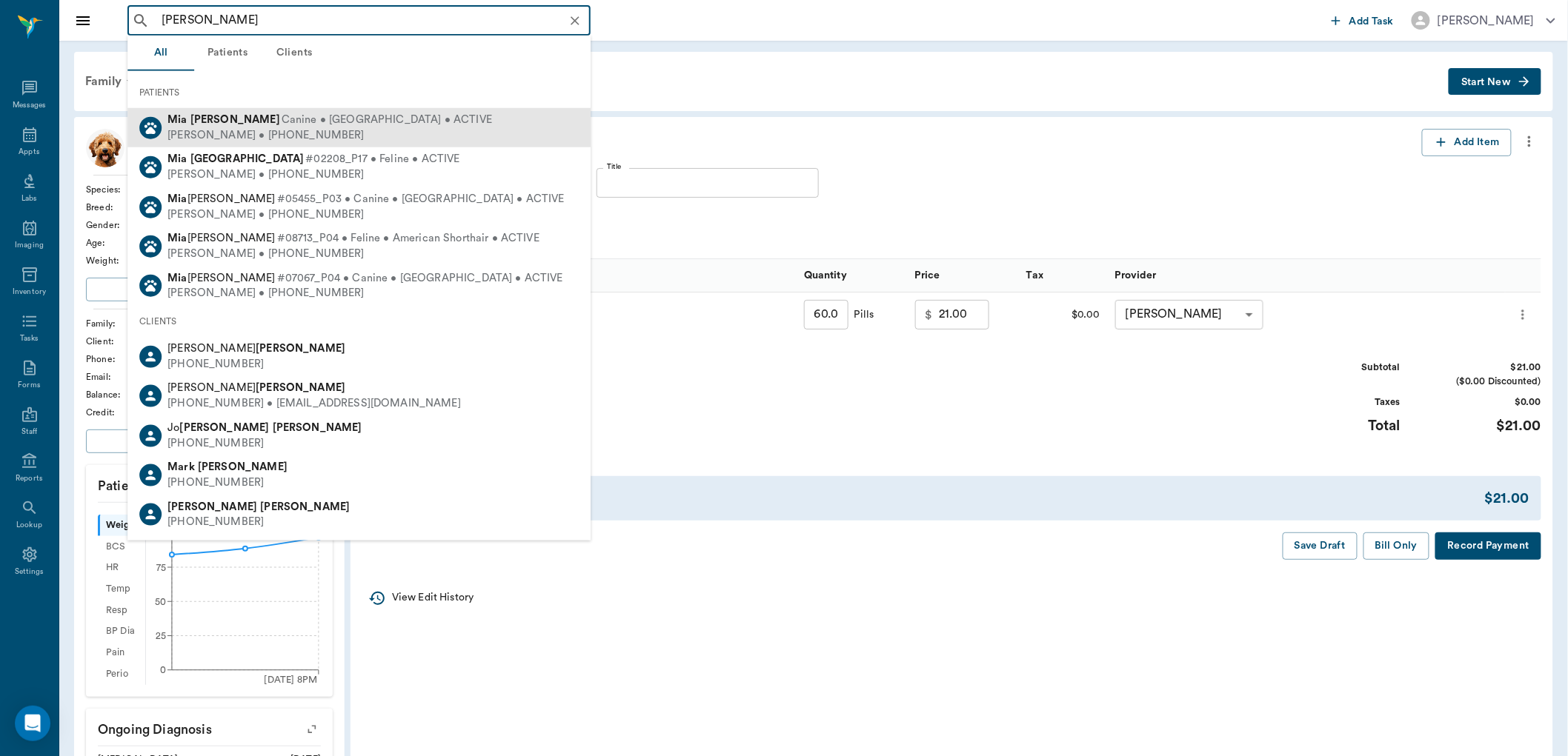
click at [276, 136] on div "[PERSON_NAME] • [PHONE_NUMBER]" at bounding box center [330, 135] width 325 height 16
type input "[PERSON_NAME]"
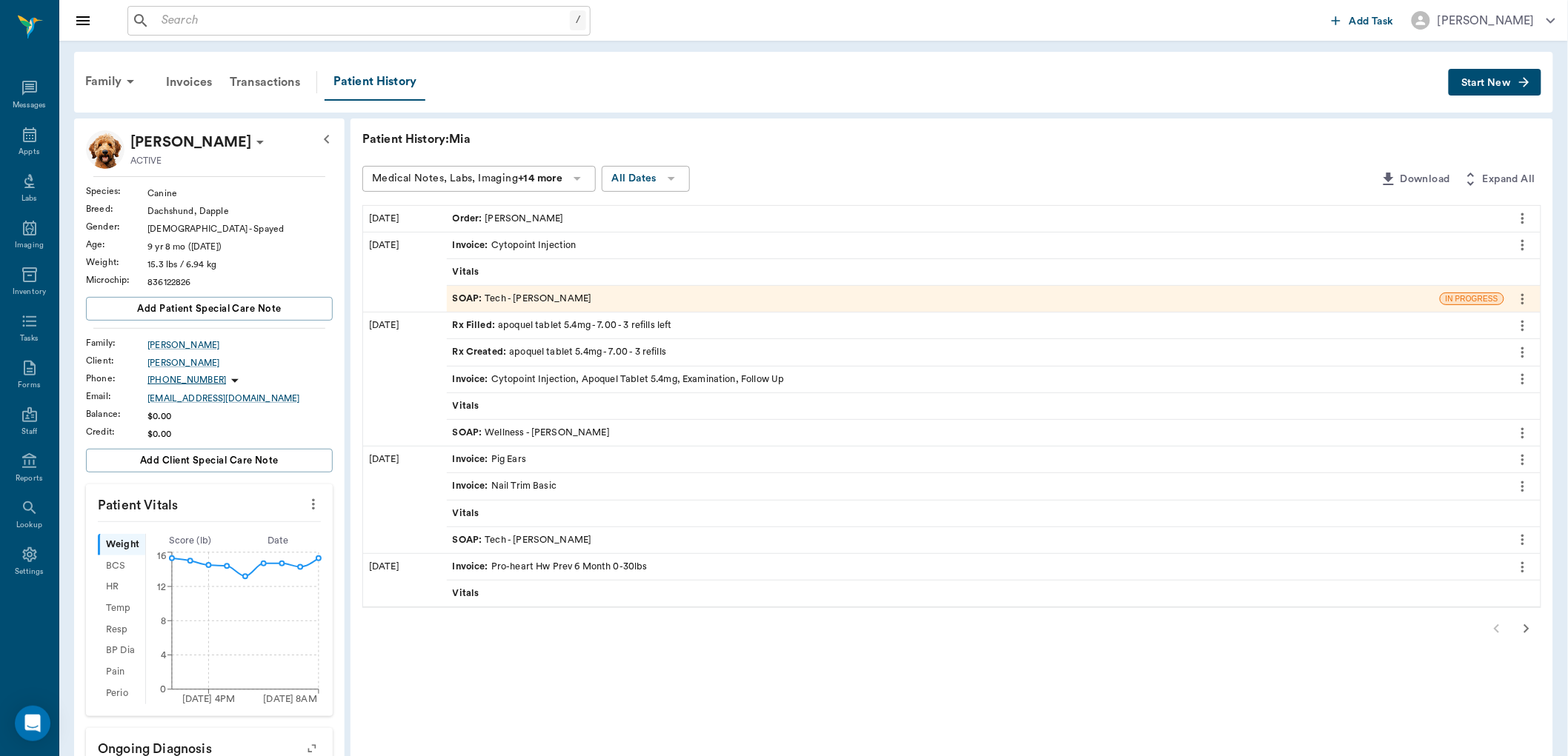
click at [536, 209] on div "Order : [PERSON_NAME]" at bounding box center [976, 218] width 1058 height 26
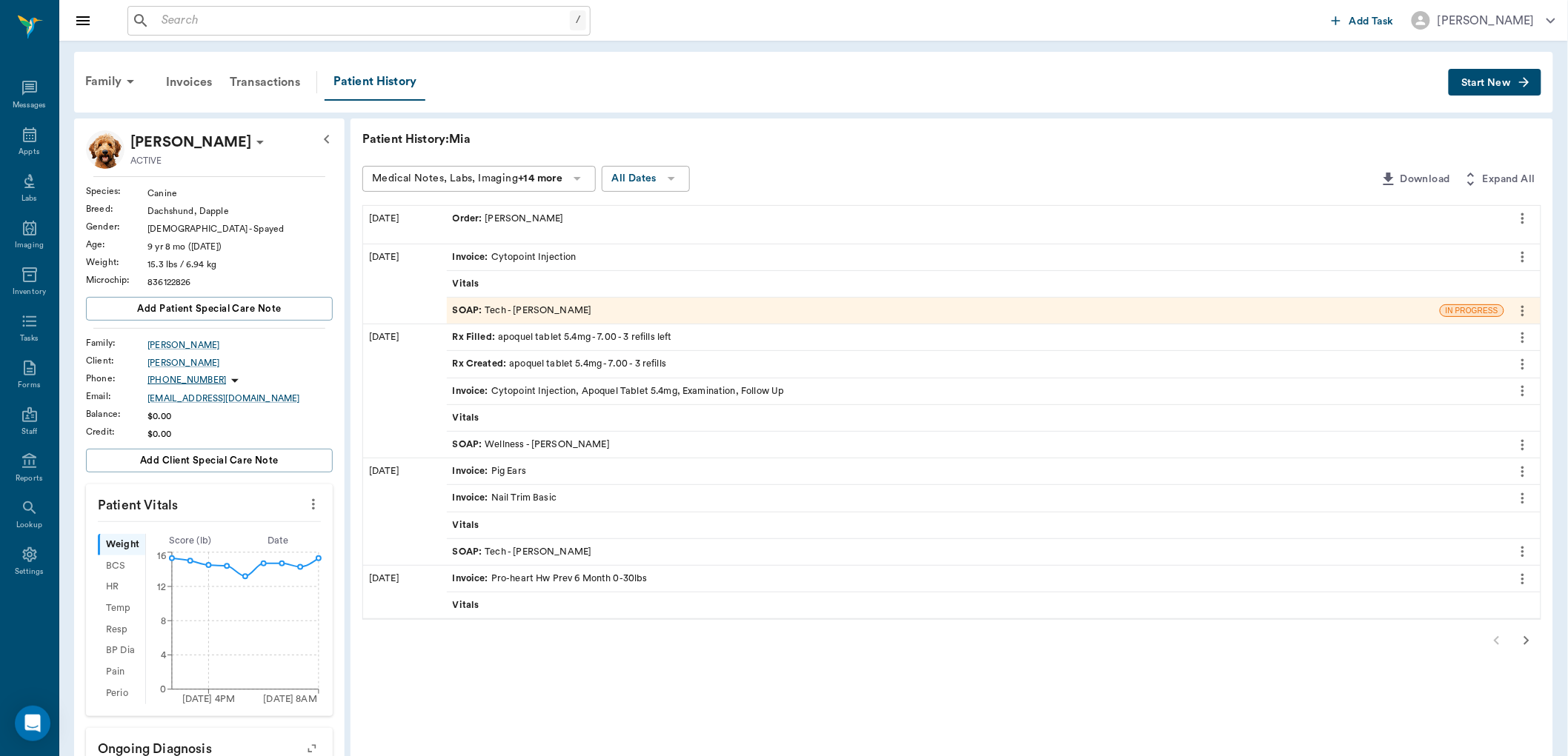
click at [1516, 219] on icon "more" at bounding box center [1523, 218] width 16 height 18
click at [1421, 246] on span "View" at bounding box center [1460, 243] width 124 height 16
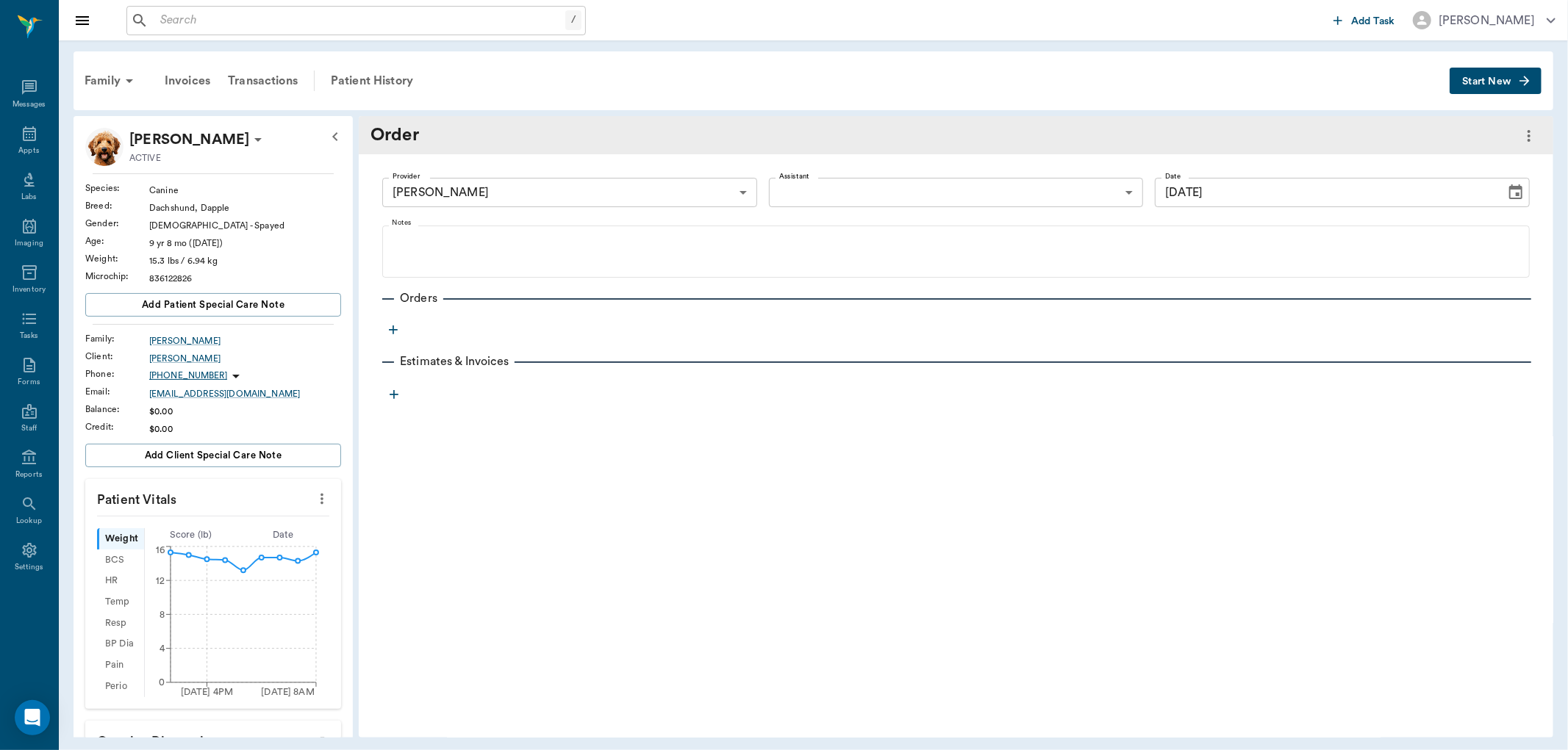
click at [391, 327] on icon "button" at bounding box center [393, 330] width 15 height 15
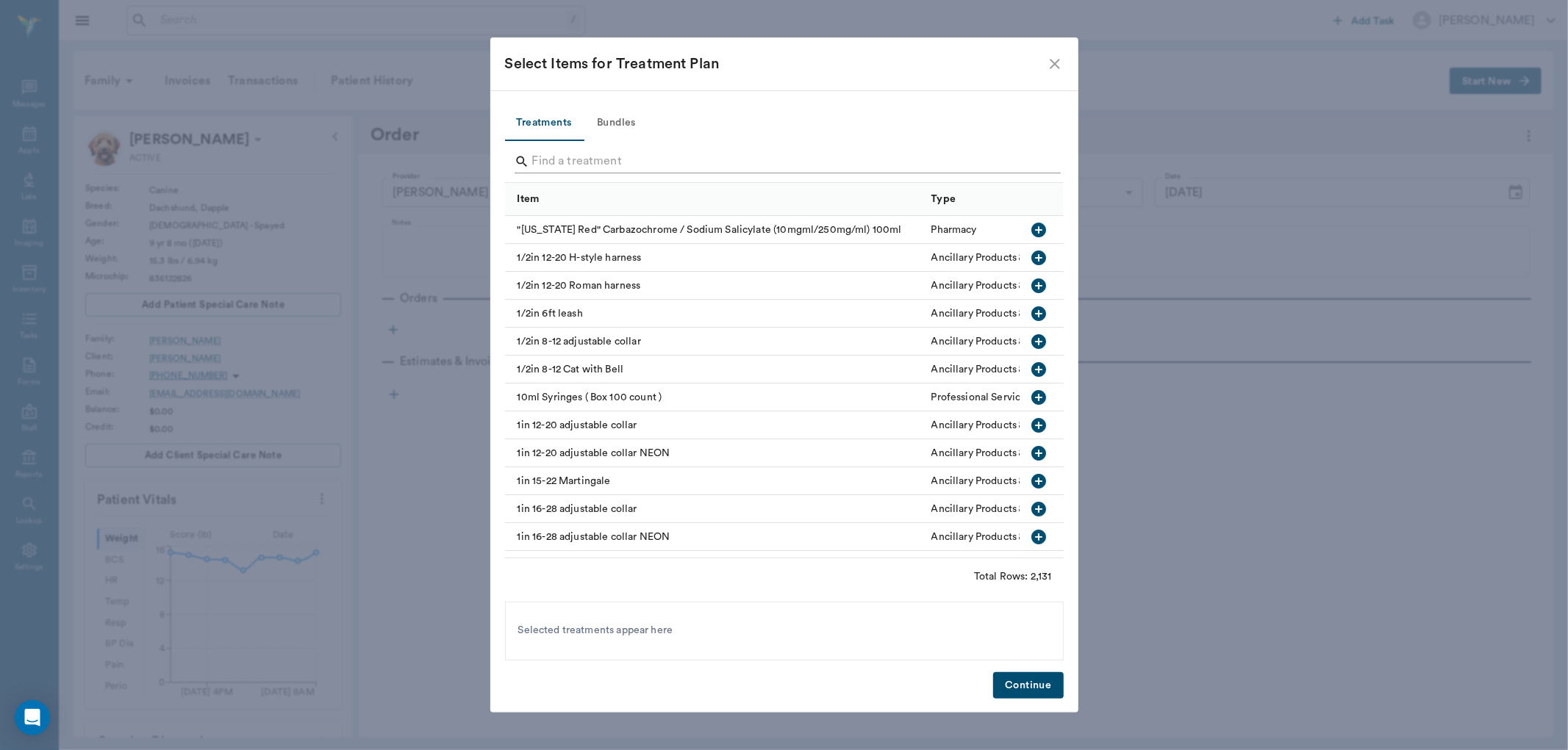
click at [555, 159] on input "Search" at bounding box center [785, 162] width 507 height 24
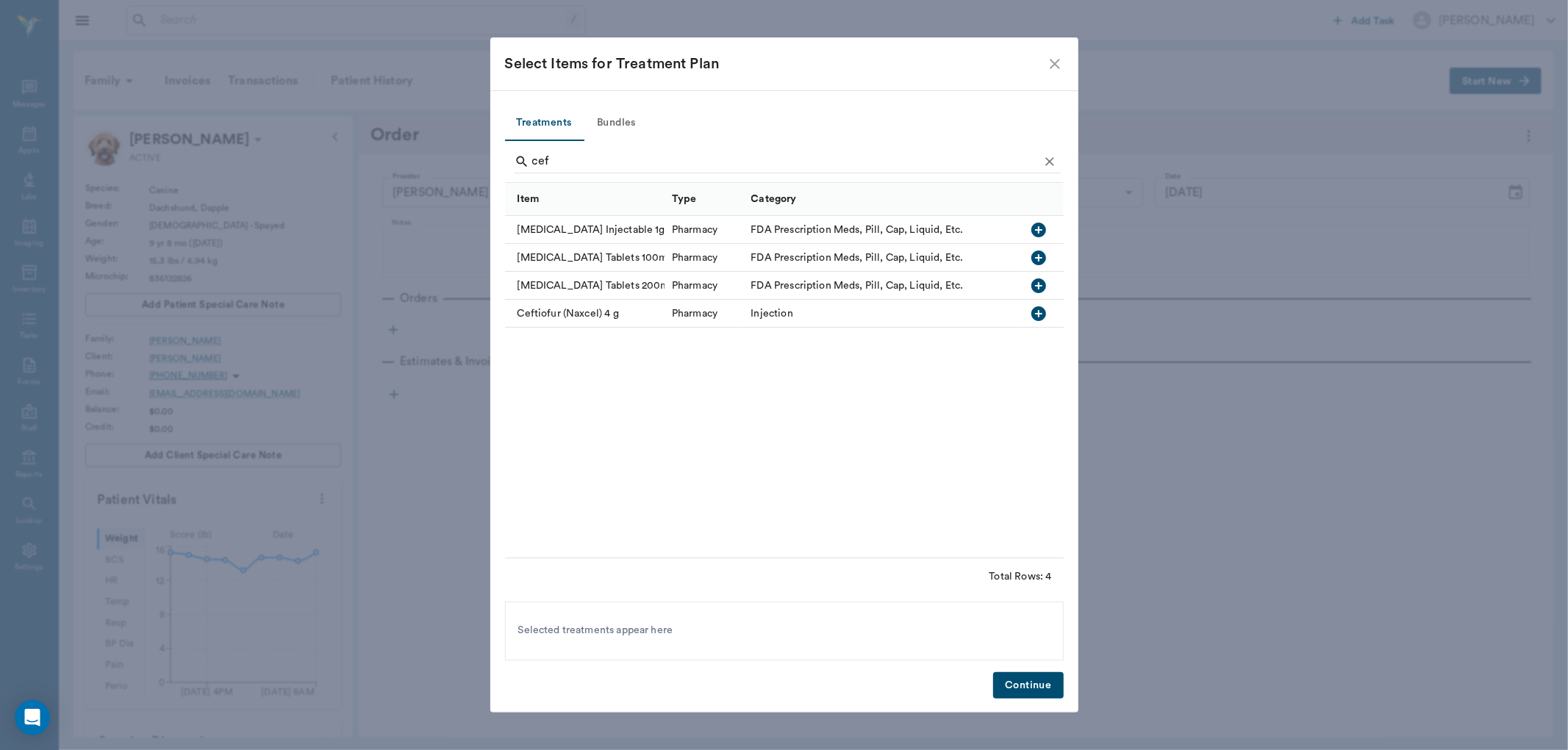
click at [1038, 256] on icon "button" at bounding box center [1039, 258] width 18 height 18
type input "c"
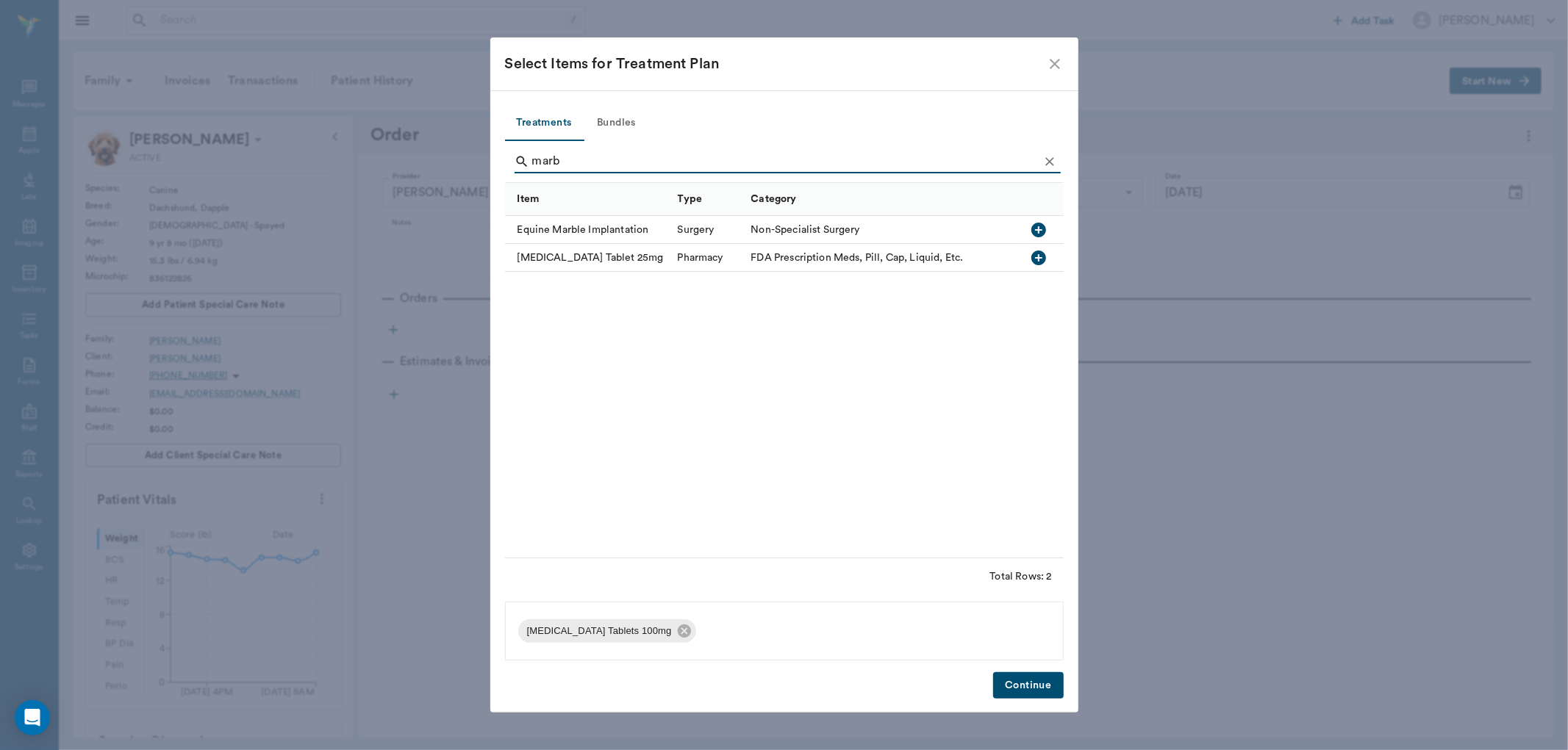
type input "marb"
click at [1033, 256] on icon "button" at bounding box center [1039, 258] width 15 height 15
click at [1011, 687] on button "Continue" at bounding box center [1028, 685] width 70 height 27
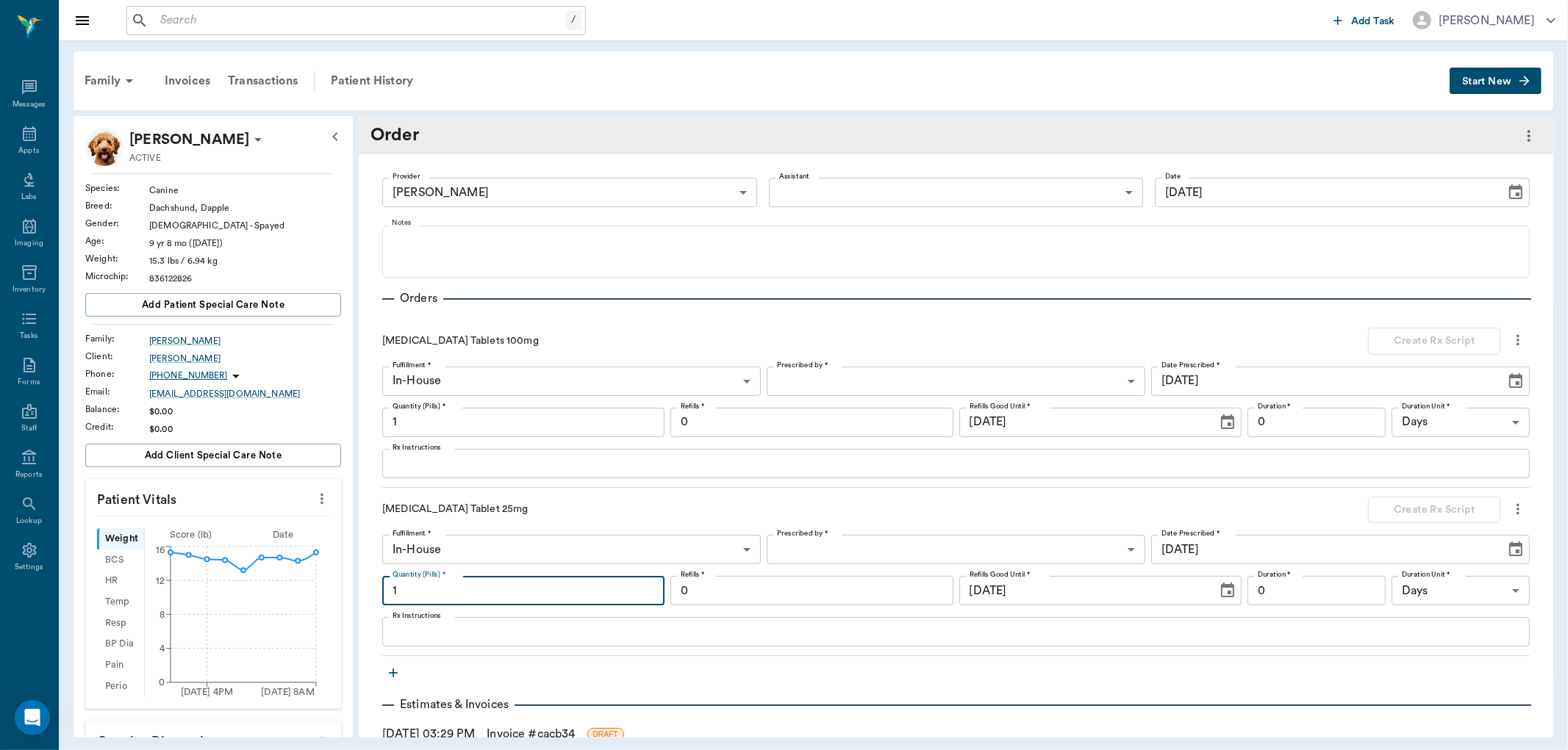
click at [433, 582] on input "1" at bounding box center [523, 591] width 282 height 30
type input "14"
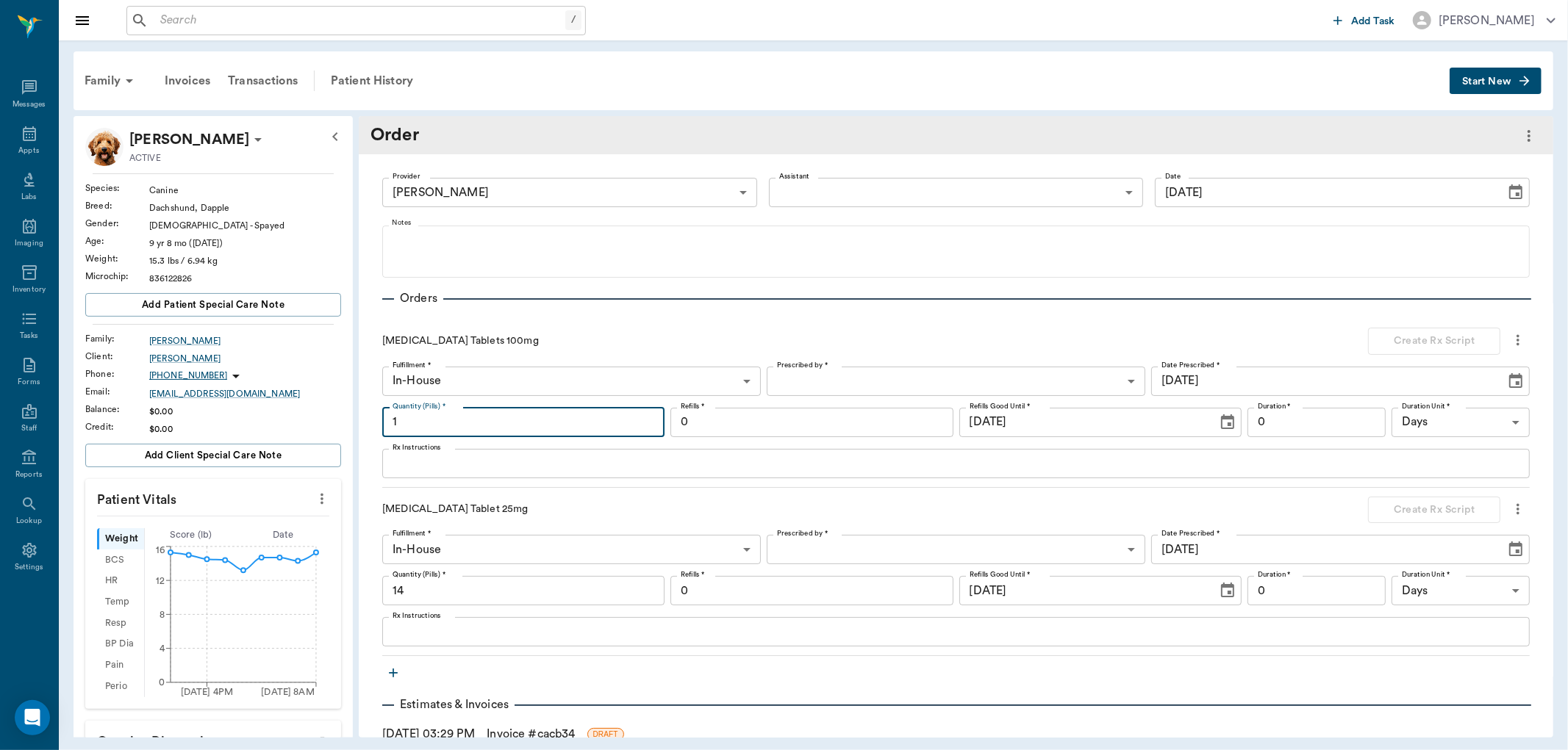
click at [453, 430] on input "1" at bounding box center [523, 423] width 282 height 30
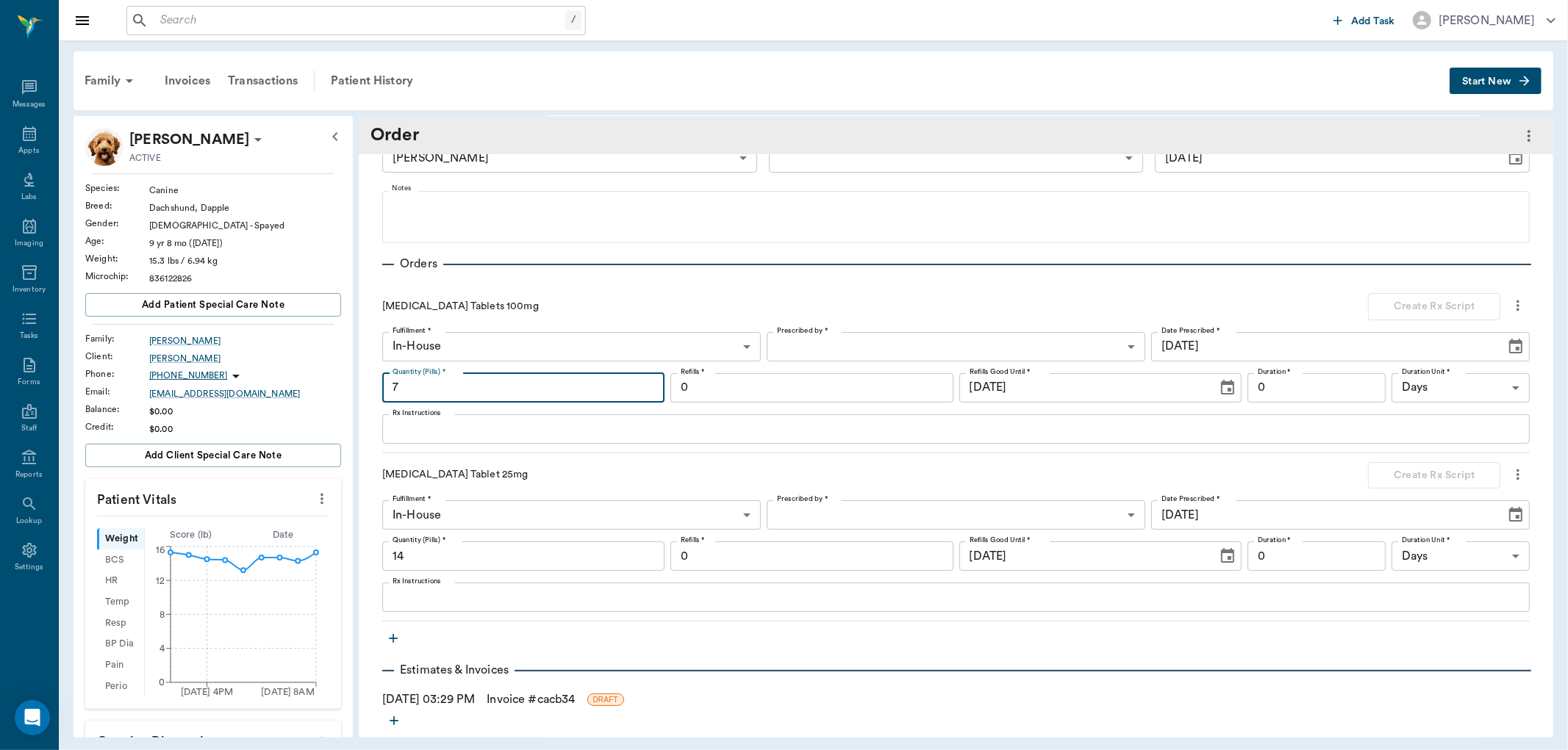
scroll to position [53, 0]
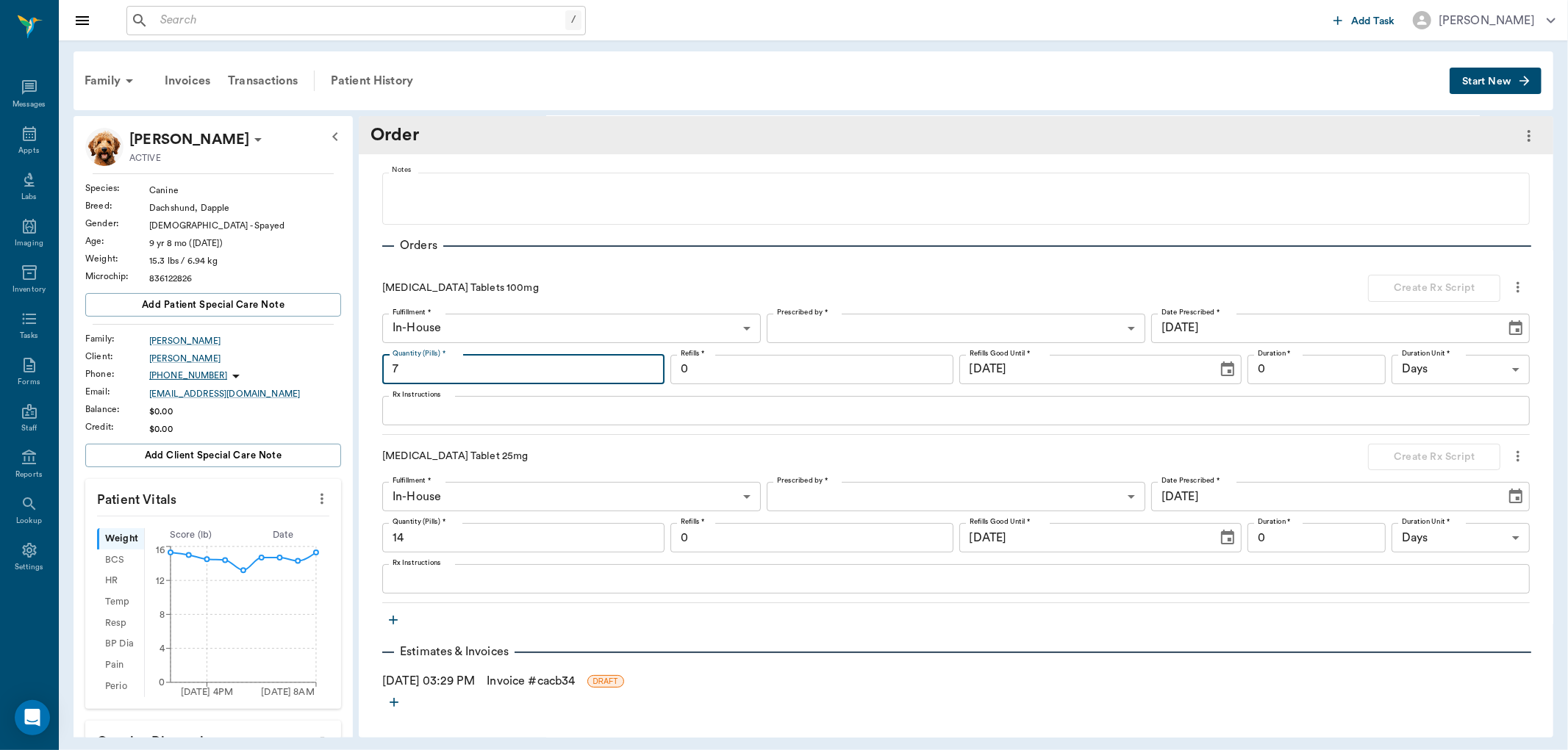
type input "7"
click at [393, 703] on icon "more" at bounding box center [394, 703] width 9 height 9
click at [379, 724] on span "Estimate" at bounding box center [394, 728] width 123 height 16
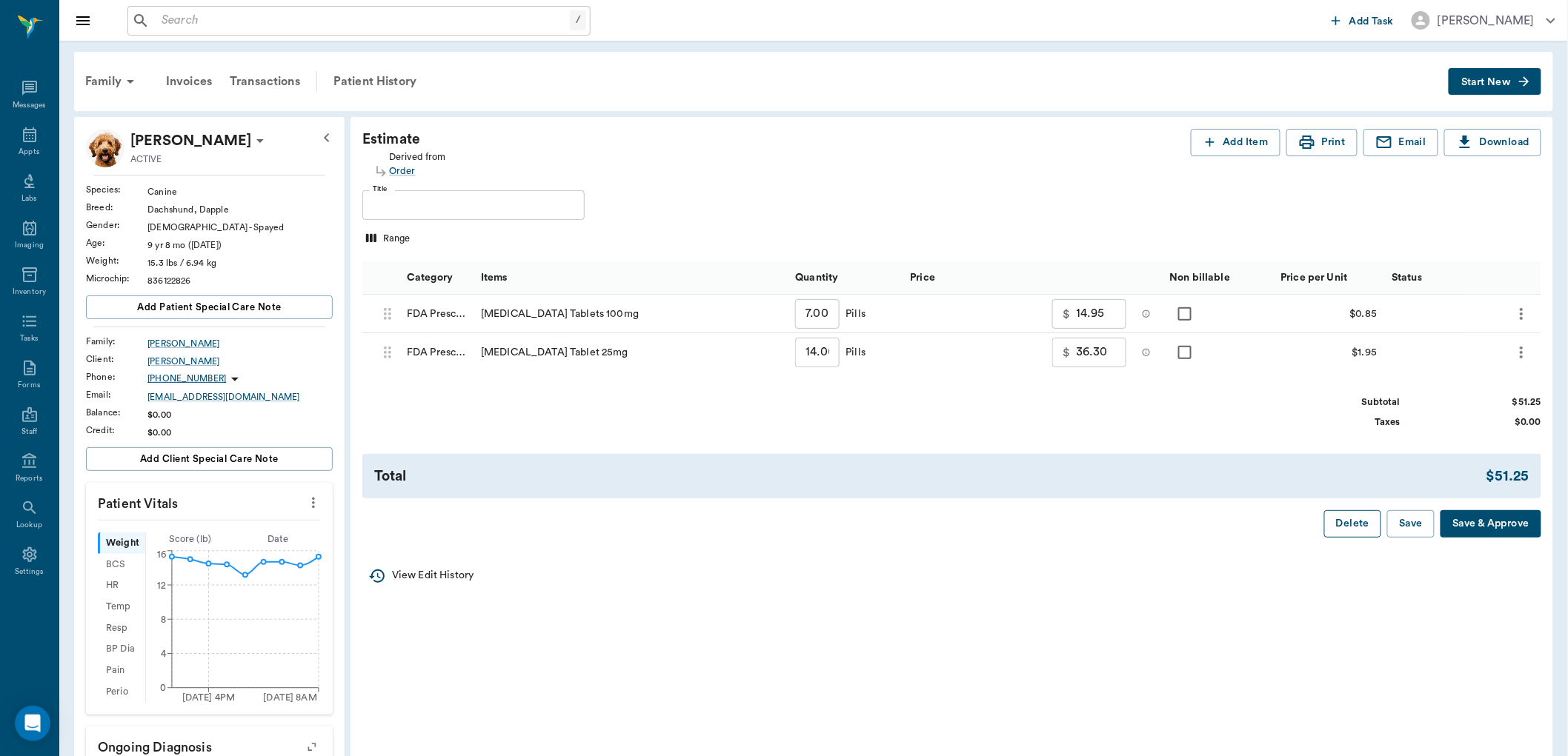
click at [1350, 530] on button "Delete" at bounding box center [1353, 524] width 57 height 28
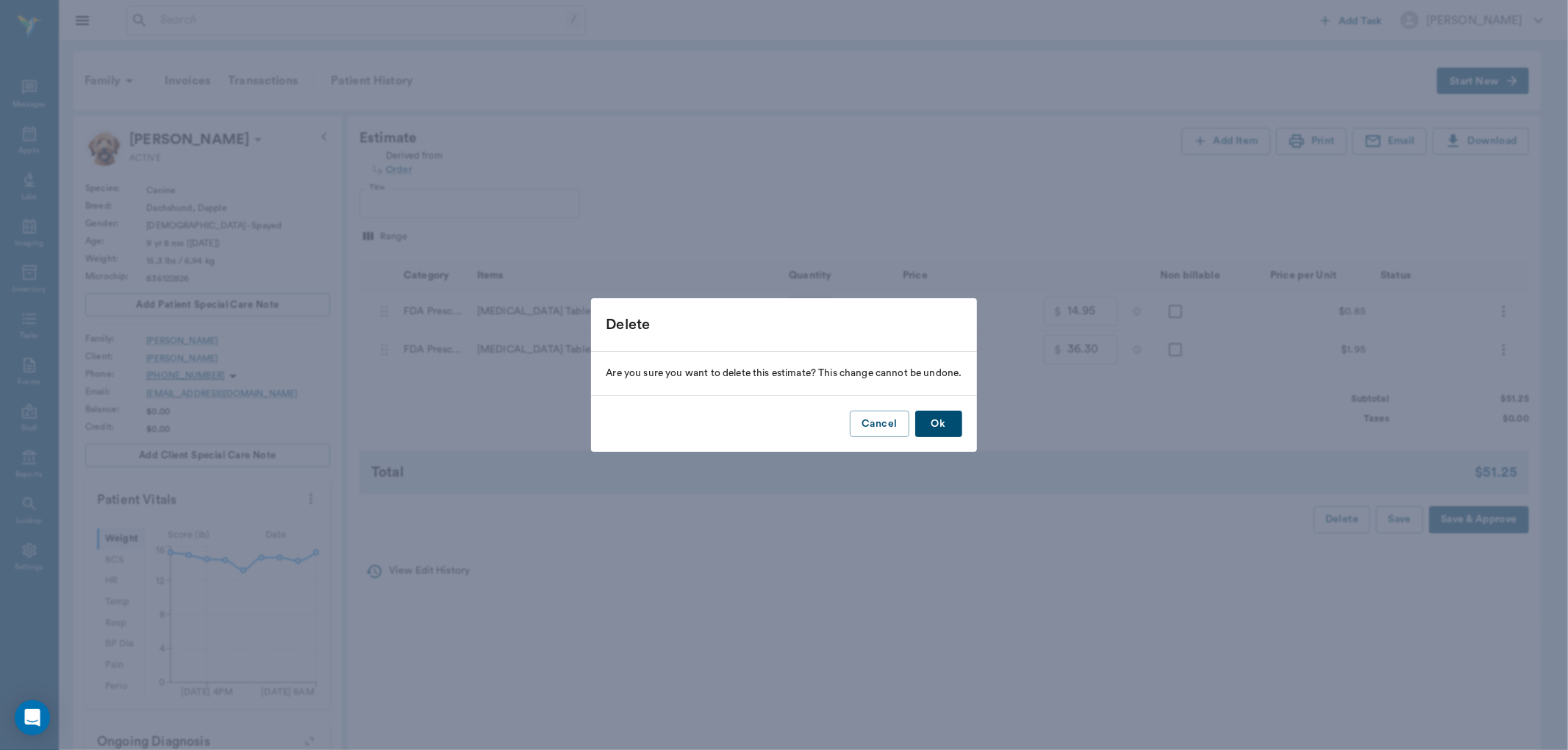
click at [945, 424] on button "Ok" at bounding box center [938, 424] width 47 height 27
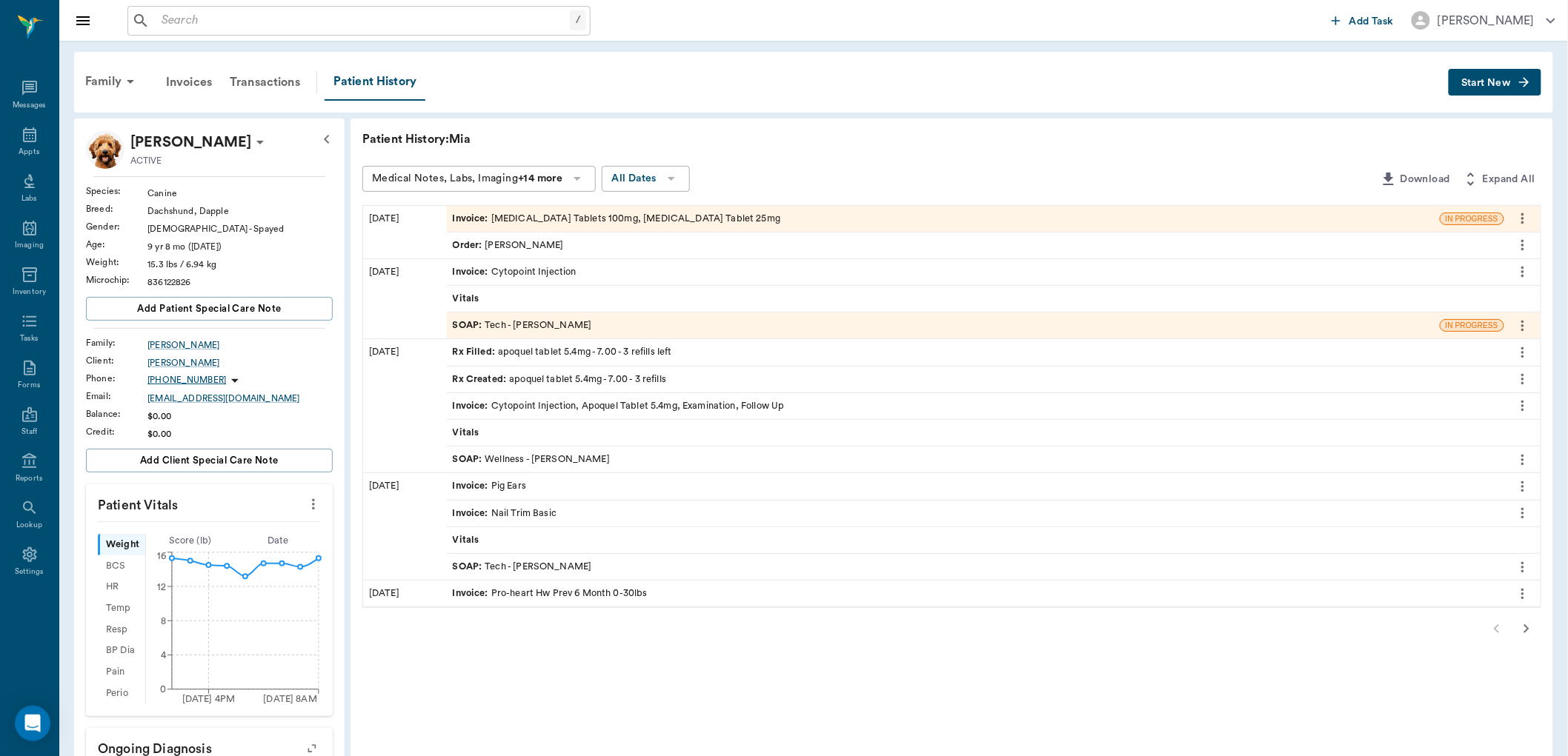
click at [518, 242] on div "Order : [PERSON_NAME]" at bounding box center [508, 245] width 111 height 14
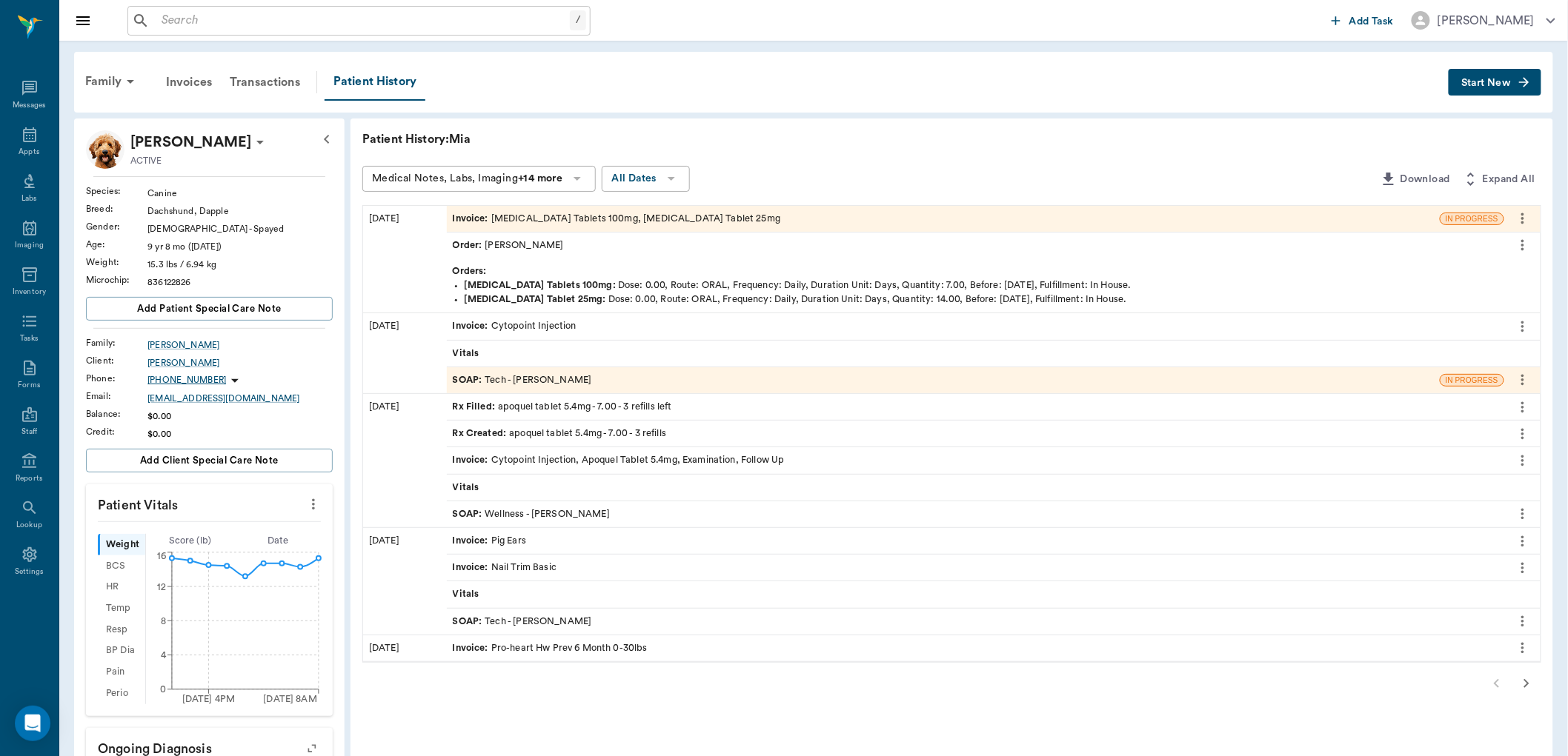
click at [1525, 248] on icon "more" at bounding box center [1523, 245] width 16 height 18
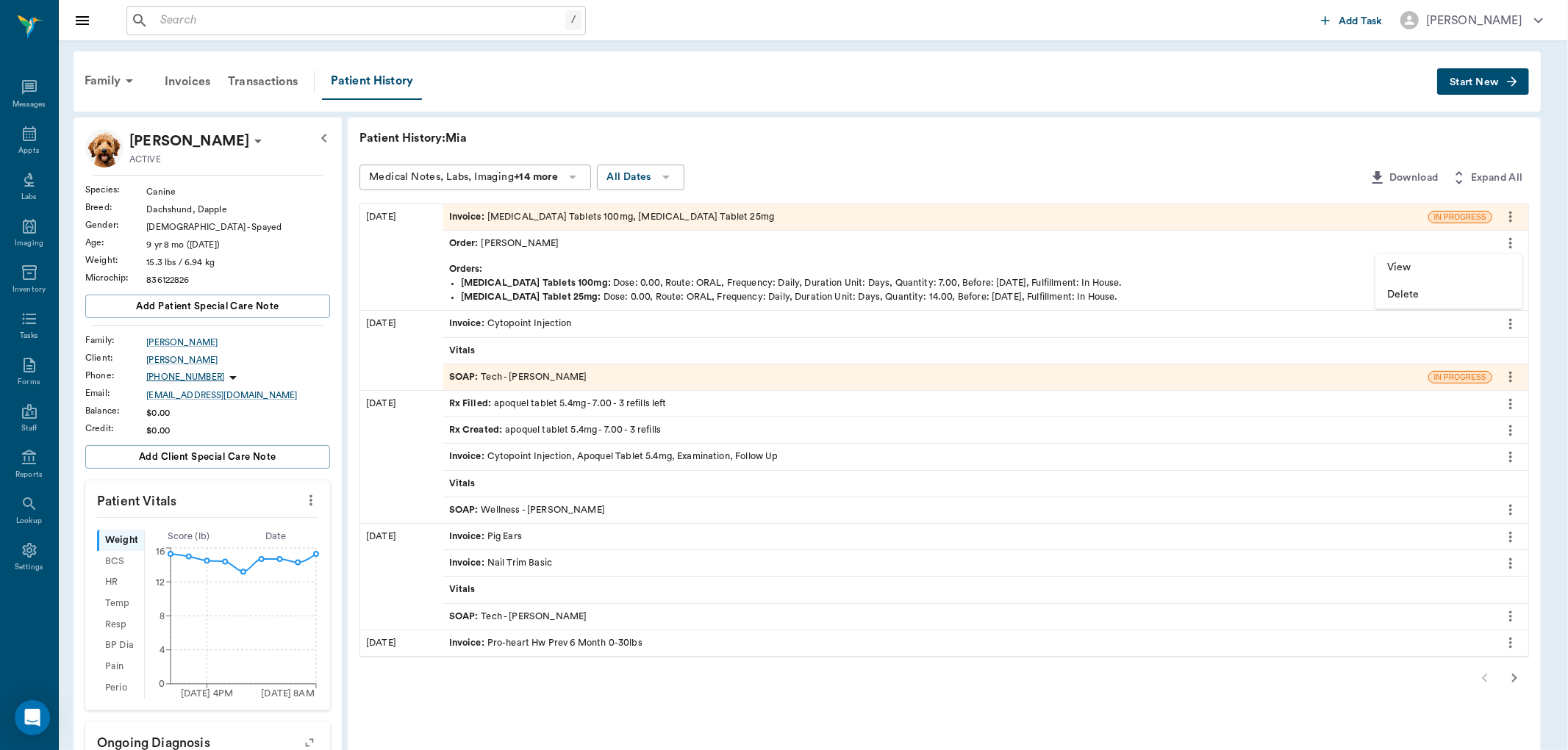
click at [1438, 262] on span "View" at bounding box center [1449, 268] width 123 height 16
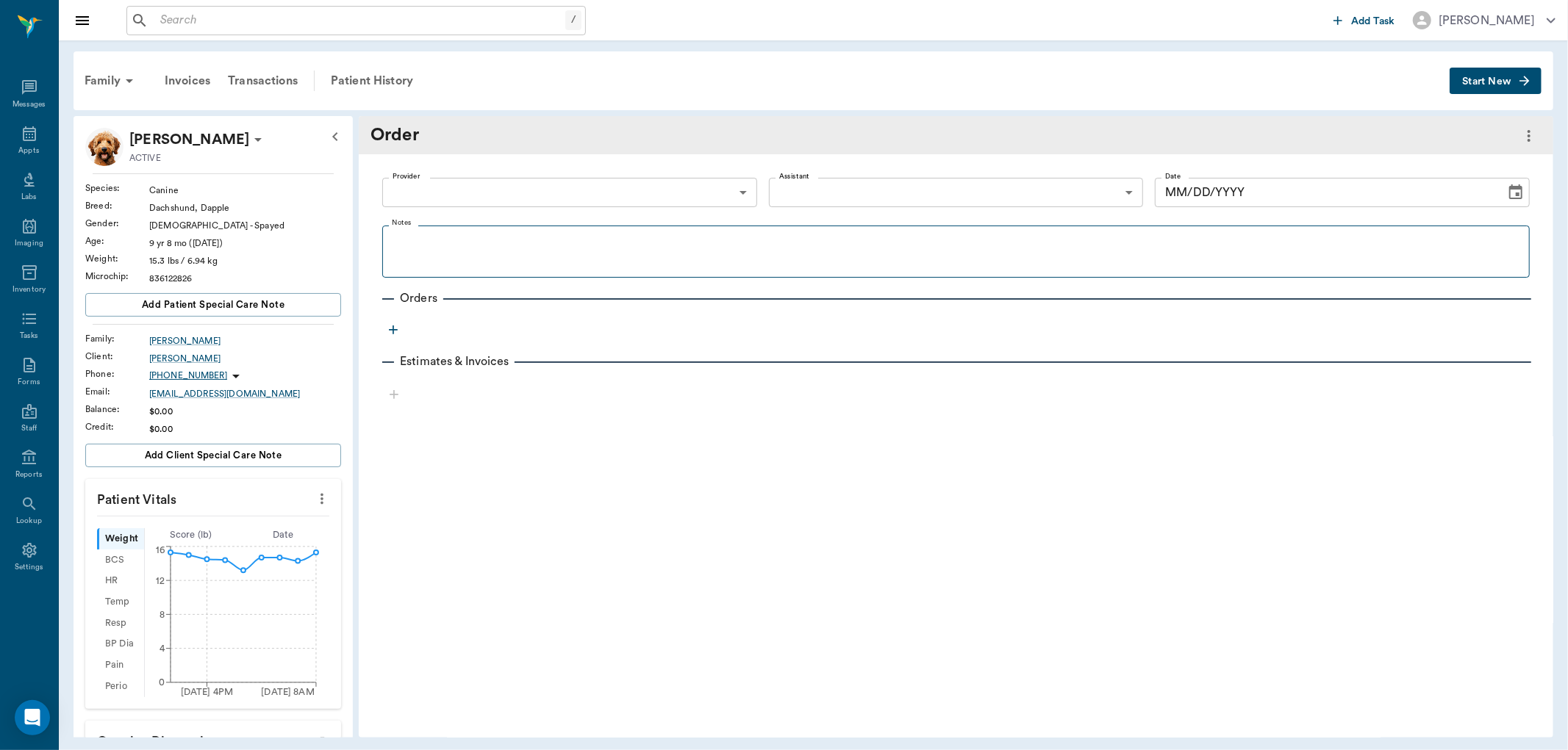
type input "63ec2f075fda476ae8351a4d"
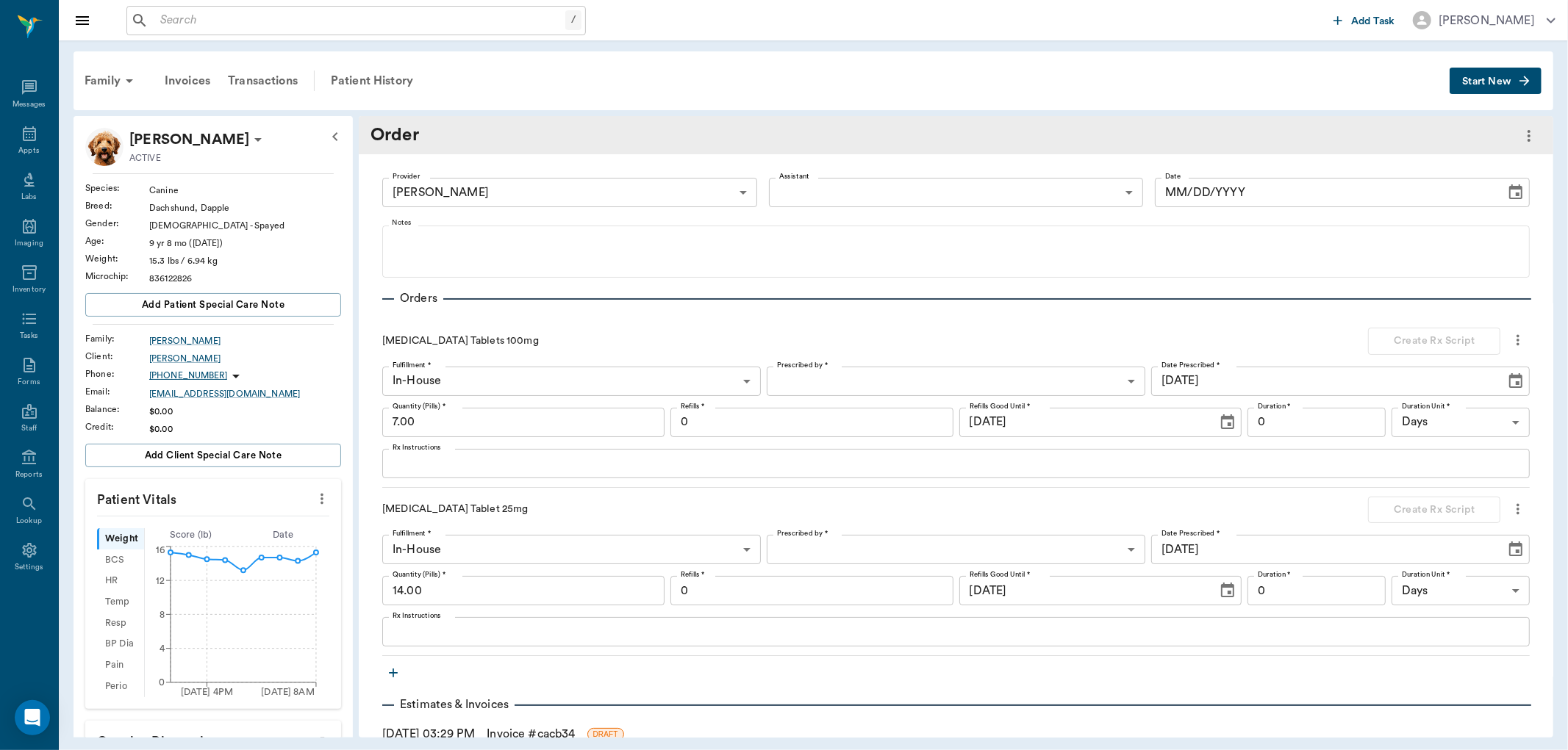
type input "[DATE]"
click at [1510, 511] on icon "more" at bounding box center [1518, 510] width 16 height 18
click at [1405, 553] on li "Delete" at bounding box center [1444, 562] width 147 height 27
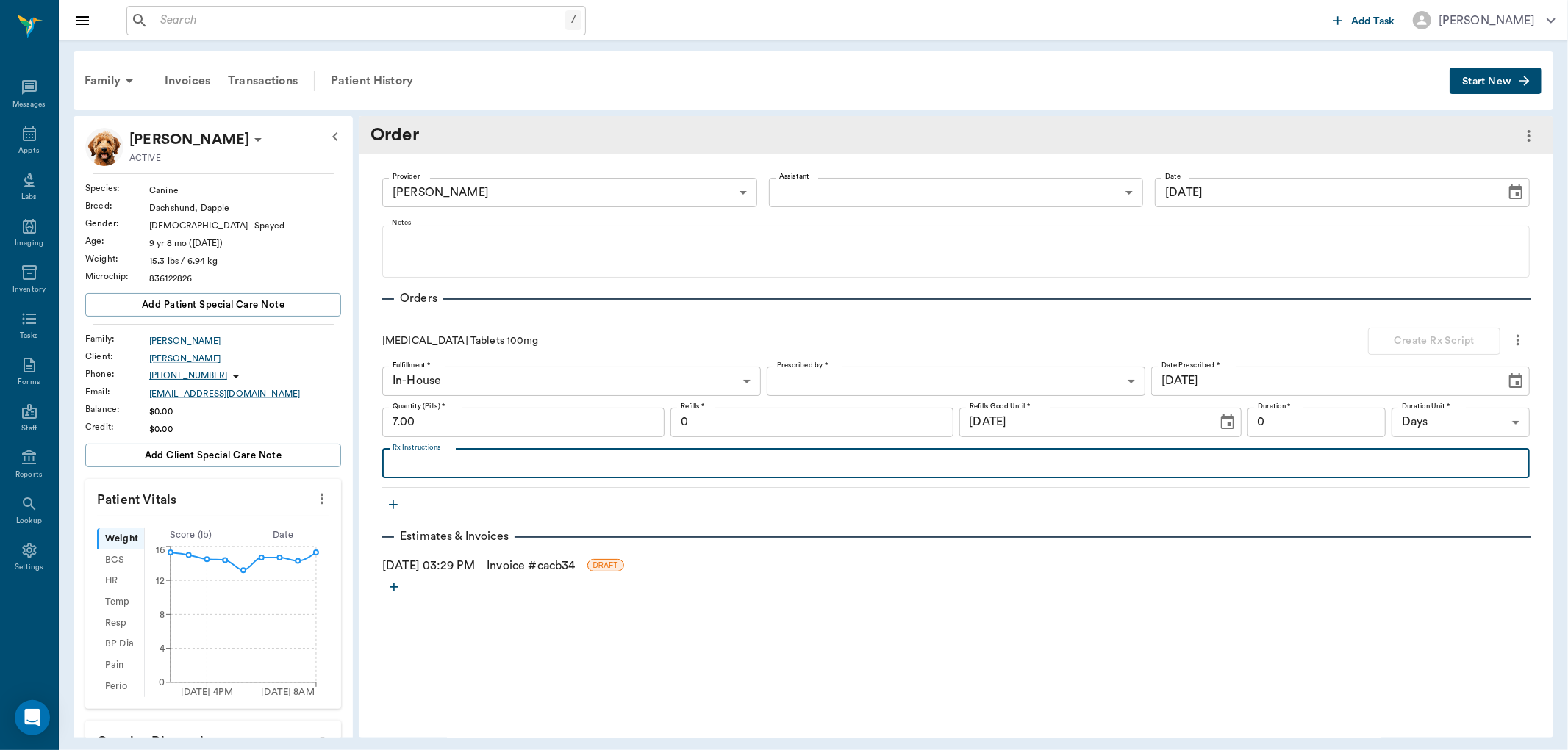
click at [454, 467] on textarea "Rx Instructions" at bounding box center [956, 463] width 1127 height 17
type textarea "Give 1/2 tablet daily until gone"
click at [810, 382] on body "/ ​ Add Task [PERSON_NAME] Nectar Messages Appts Labs Imaging Inventory Tasks F…" at bounding box center [784, 375] width 1568 height 750
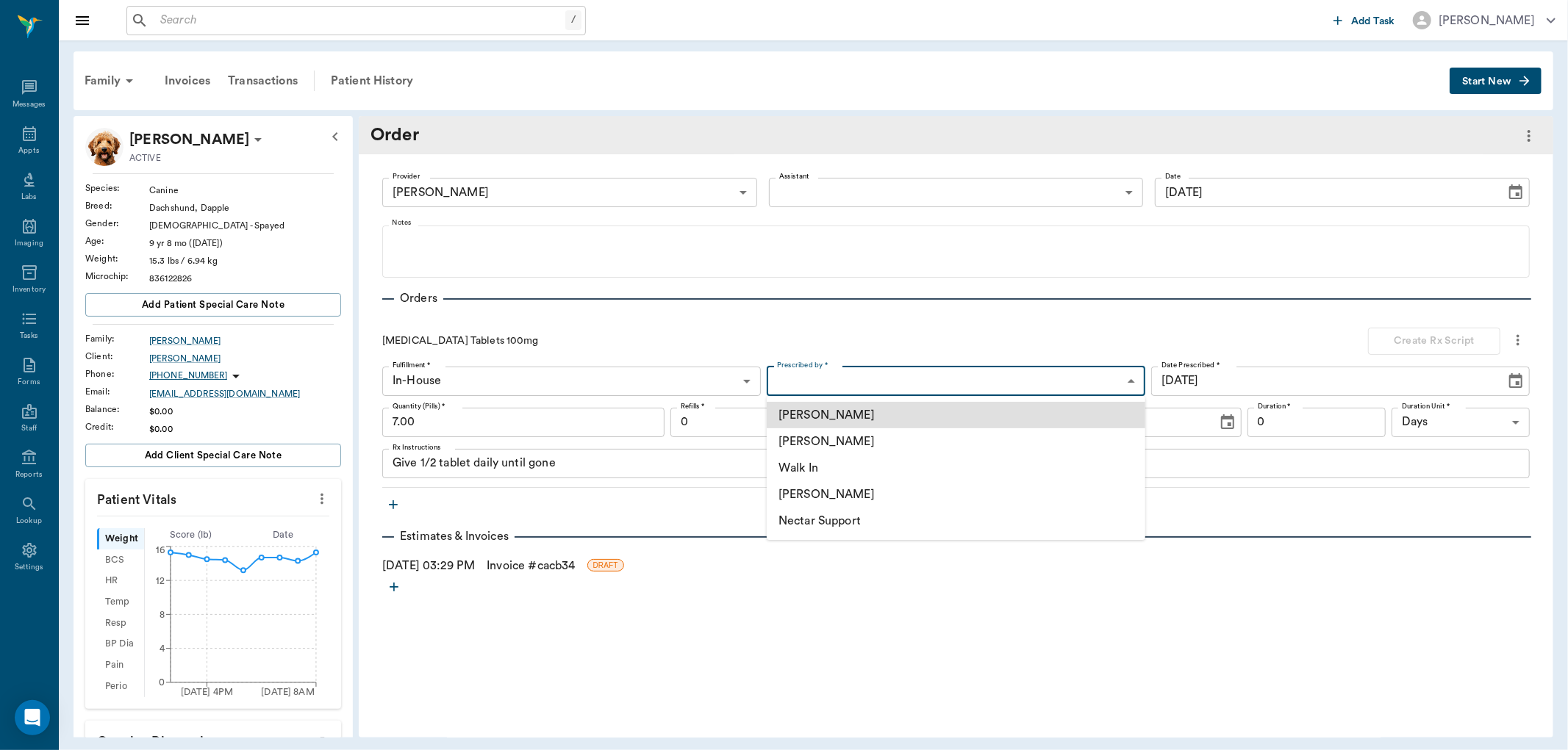
click at [842, 441] on li "[PERSON_NAME]" at bounding box center [956, 442] width 378 height 27
type input "63ec2f075fda476ae8351a4d"
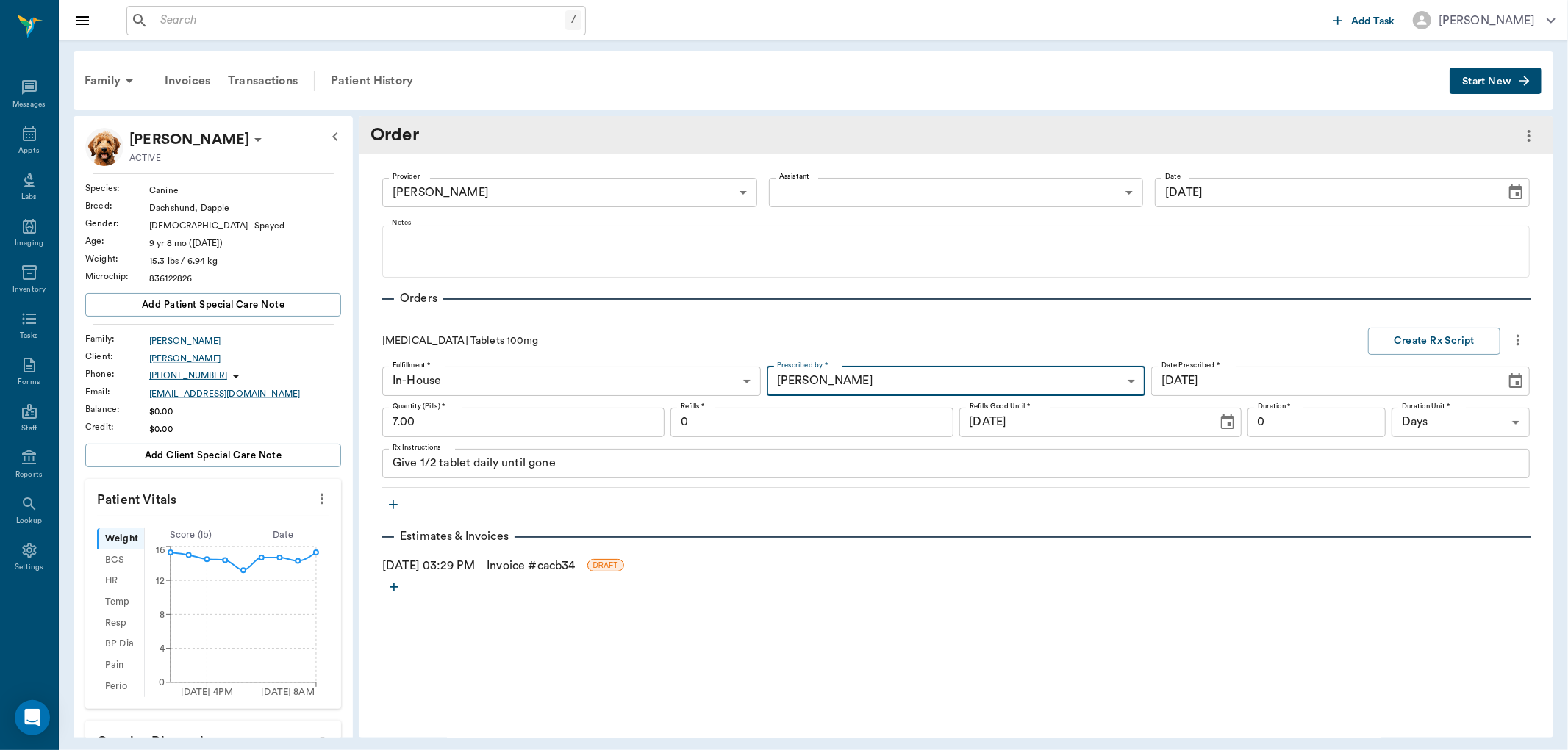
click at [807, 423] on input "0" at bounding box center [811, 423] width 282 height 30
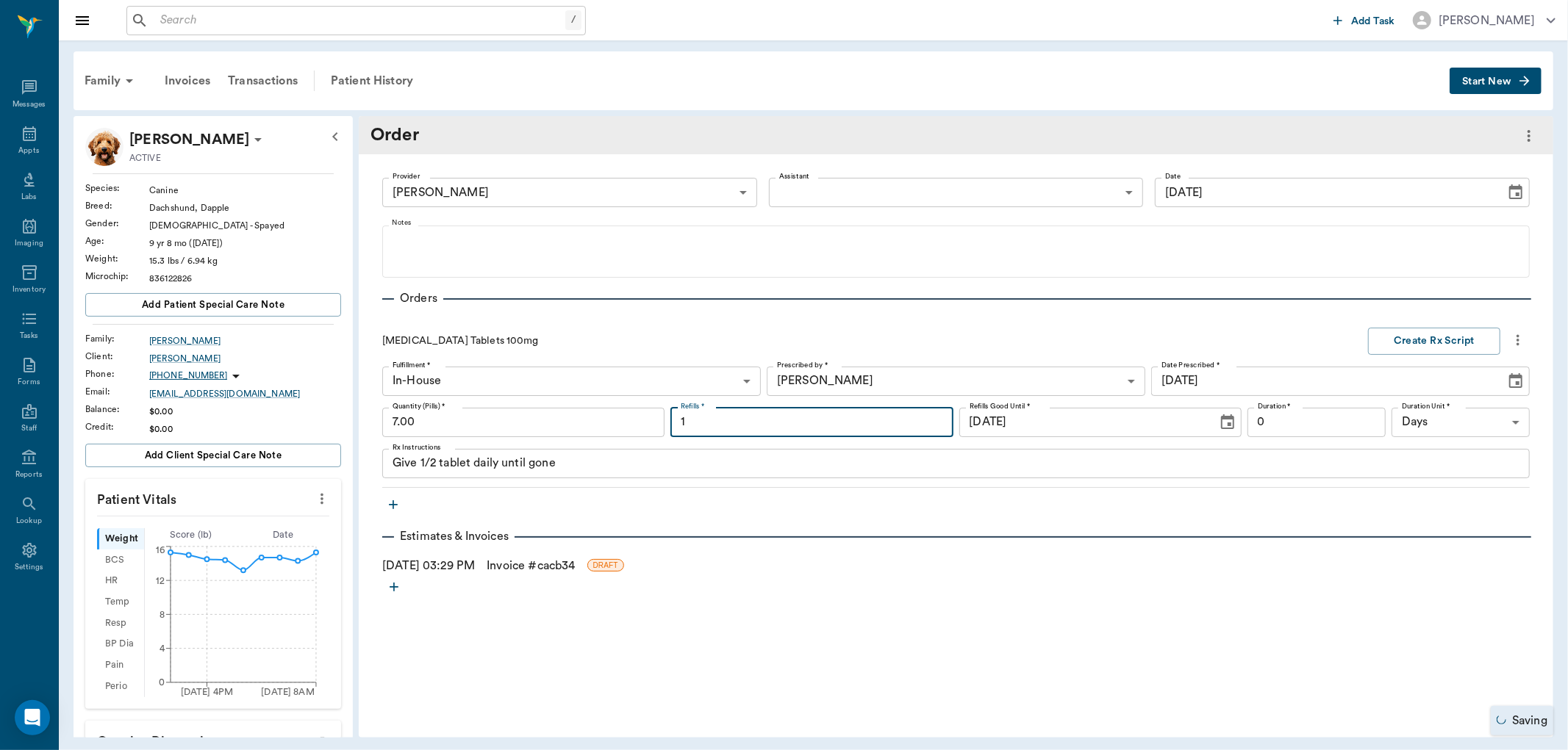
type input "1"
click at [1339, 428] on input "0" at bounding box center [1316, 423] width 138 height 30
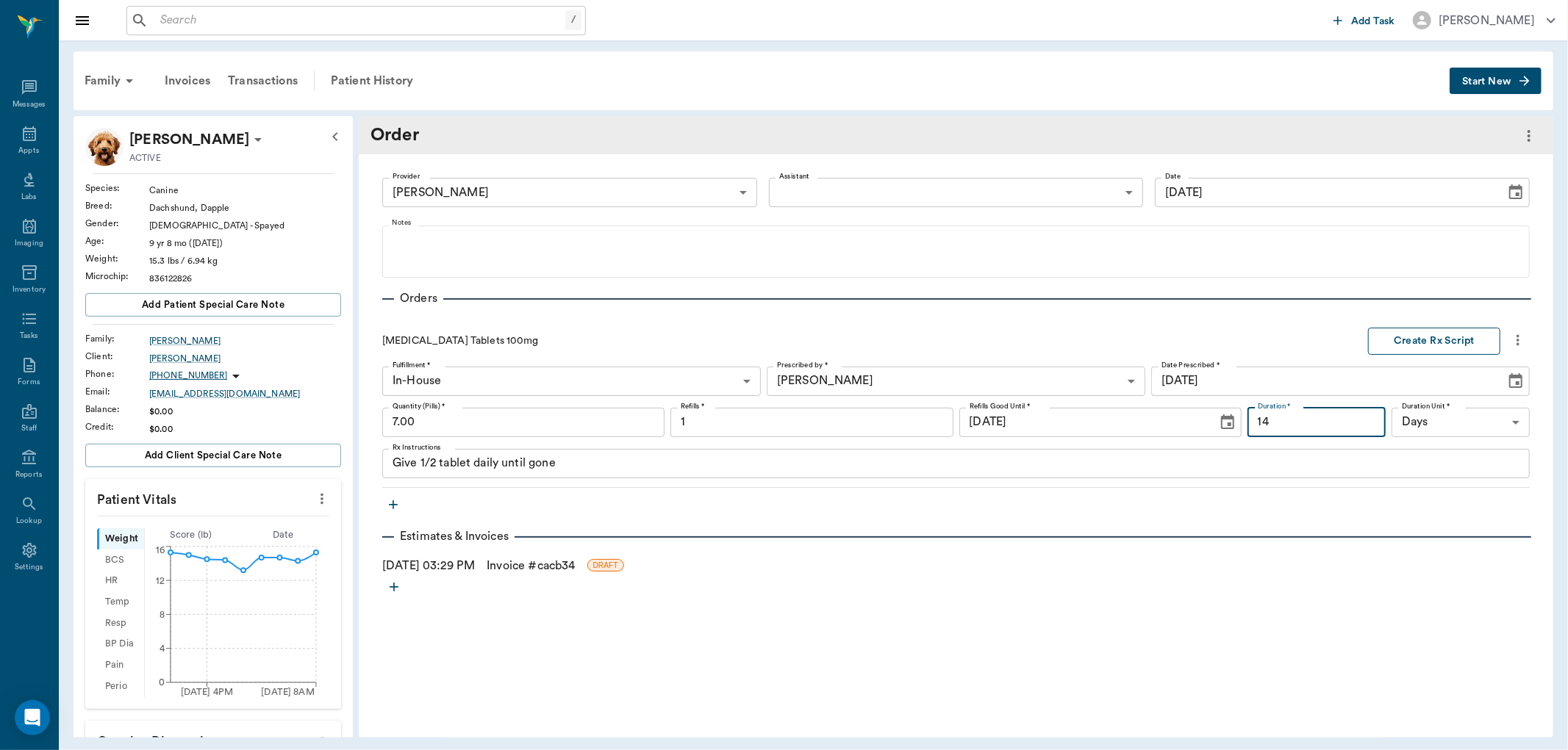
type input "14"
click at [1423, 344] on button "Create Rx Script" at bounding box center [1434, 341] width 132 height 27
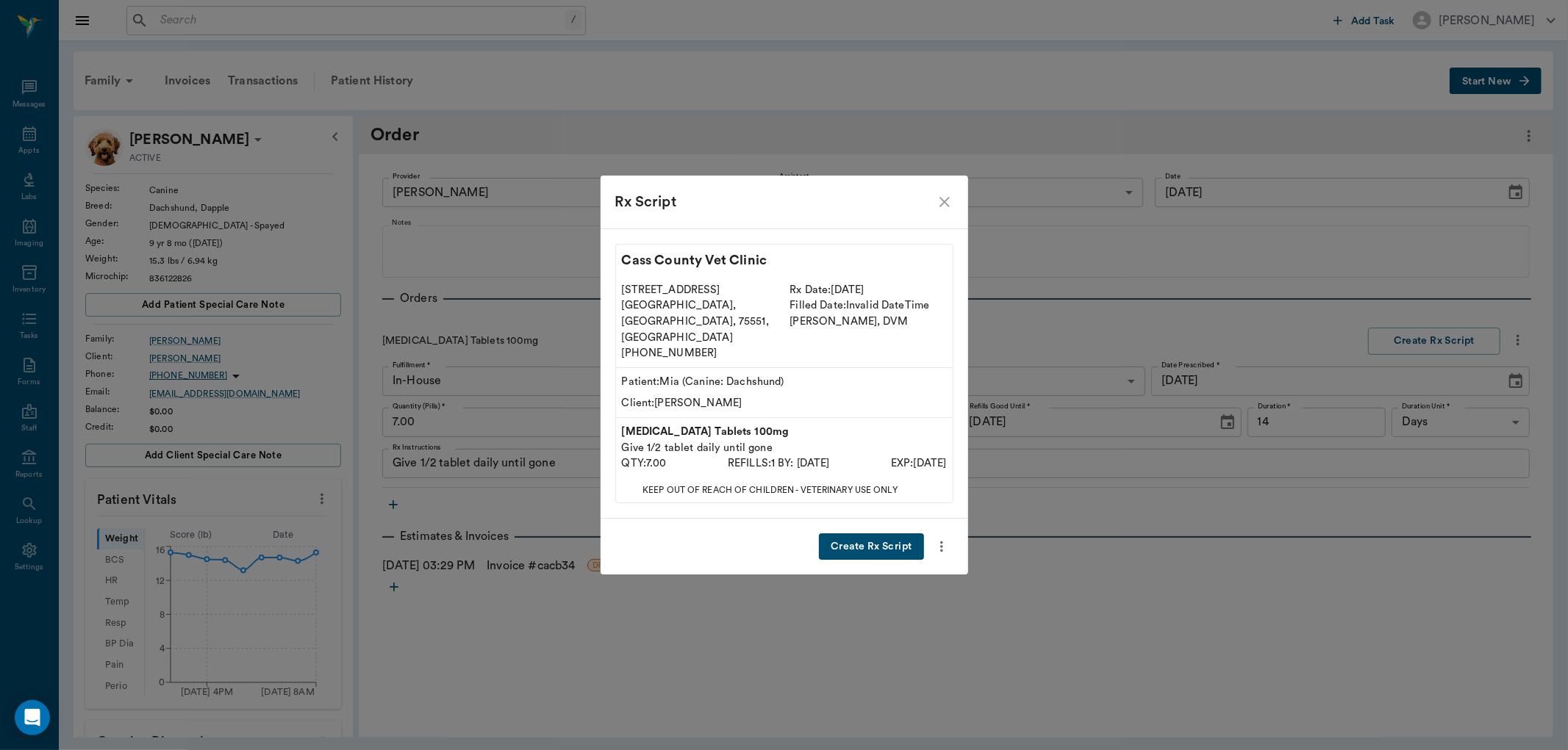
click at [847, 533] on button "Create Rx Script" at bounding box center [871, 547] width 105 height 27
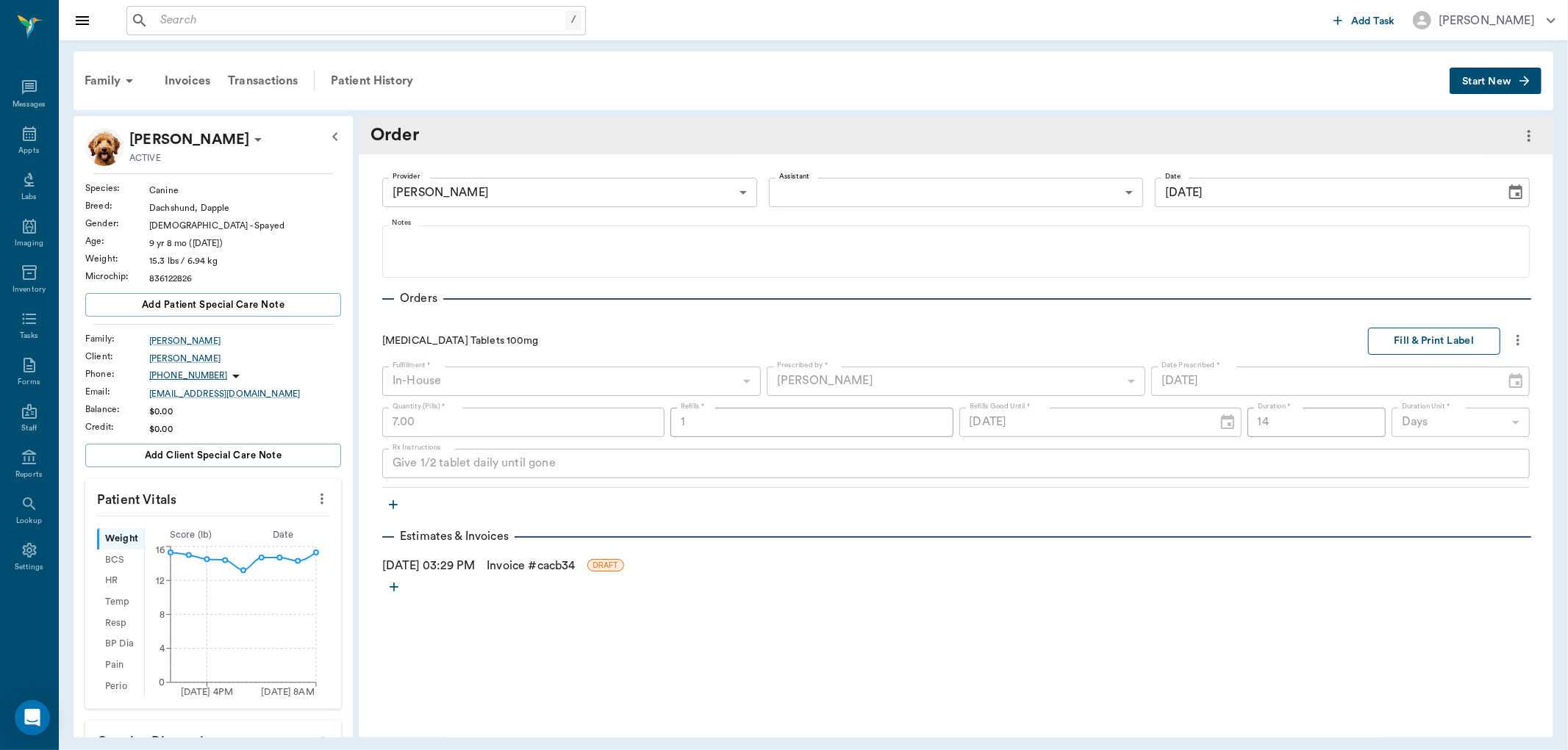
click at [1444, 338] on button "Fill & Print Label" at bounding box center [1434, 341] width 132 height 27
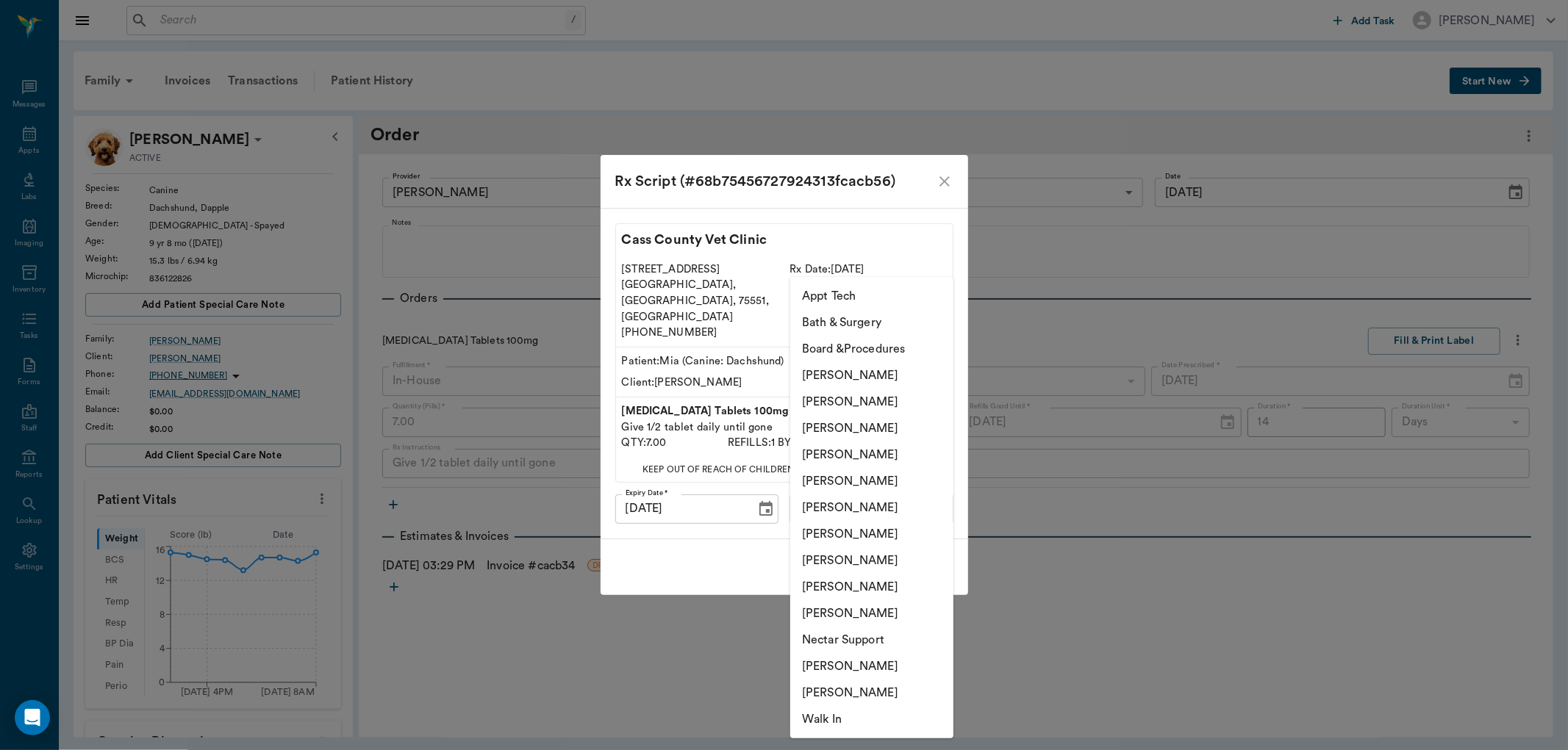
click at [911, 493] on body "/ ​ Add Task [PERSON_NAME] Nectar Messages Appts Labs Imaging Inventory Tasks F…" at bounding box center [784, 375] width 1568 height 750
click at [871, 454] on li "[PERSON_NAME]" at bounding box center [872, 455] width 163 height 27
type input "63ec2f075fda476ae8351a4d"
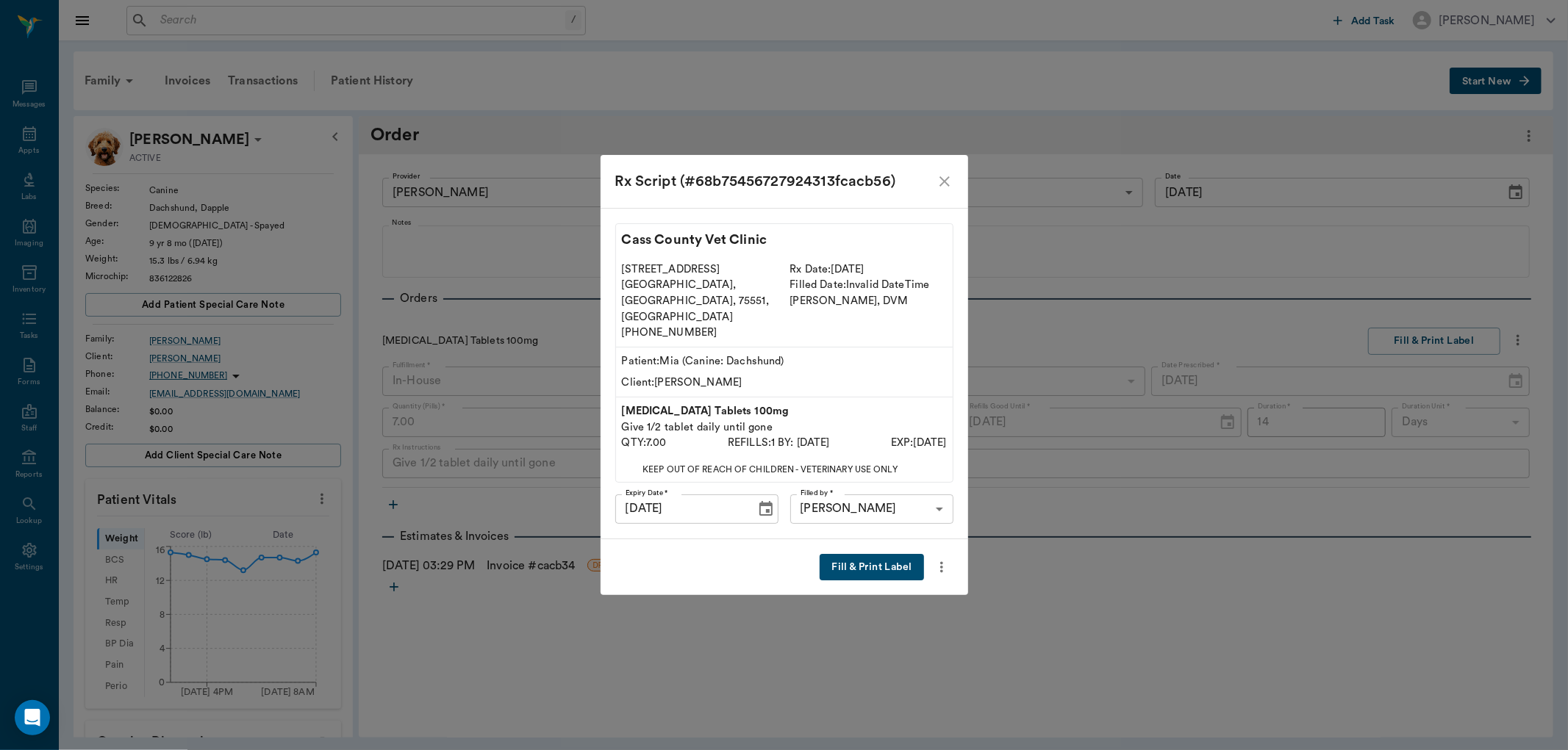
click at [850, 556] on button "Fill & Print Label" at bounding box center [872, 568] width 104 height 27
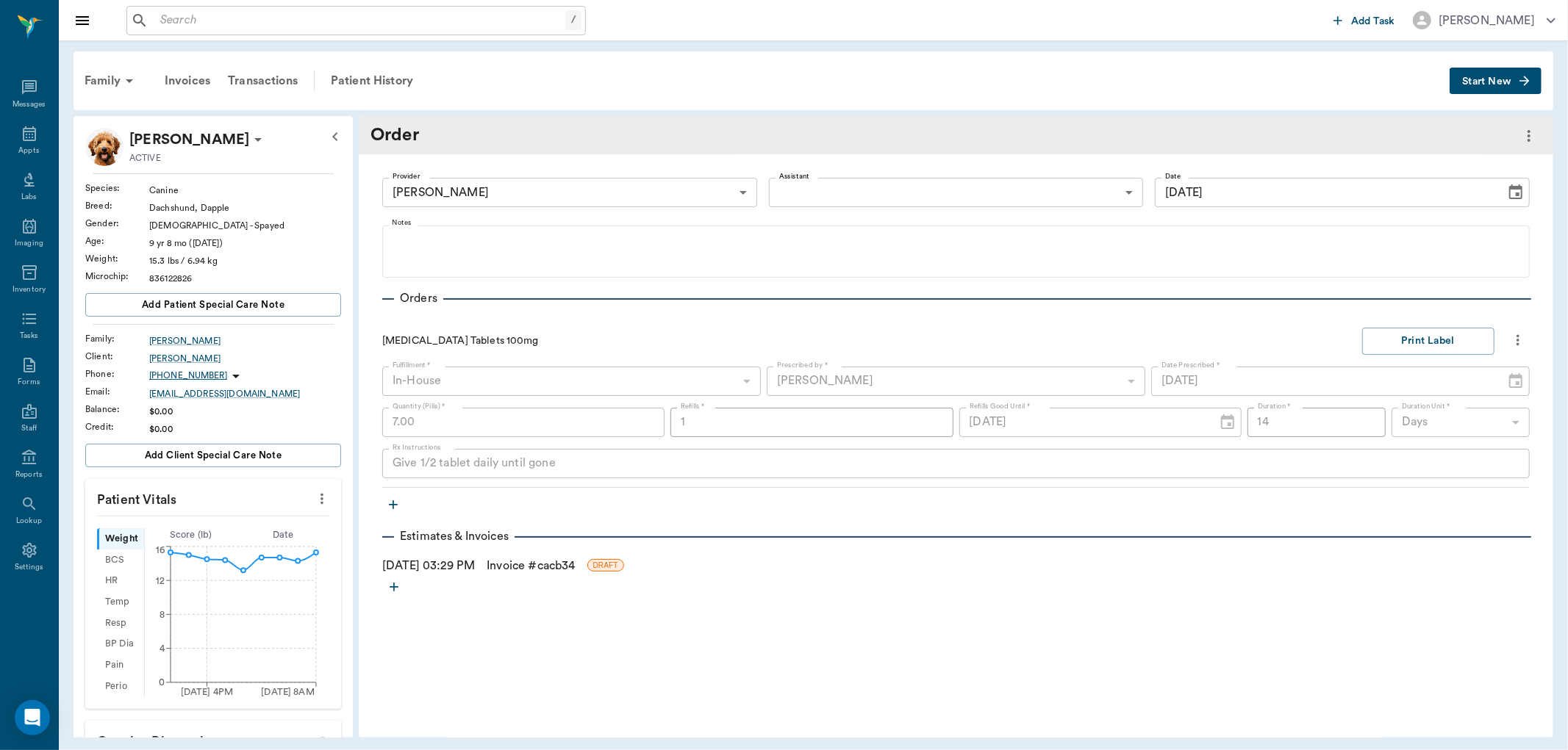
click at [535, 567] on link "Invoice # cacb34" at bounding box center [531, 566] width 88 height 18
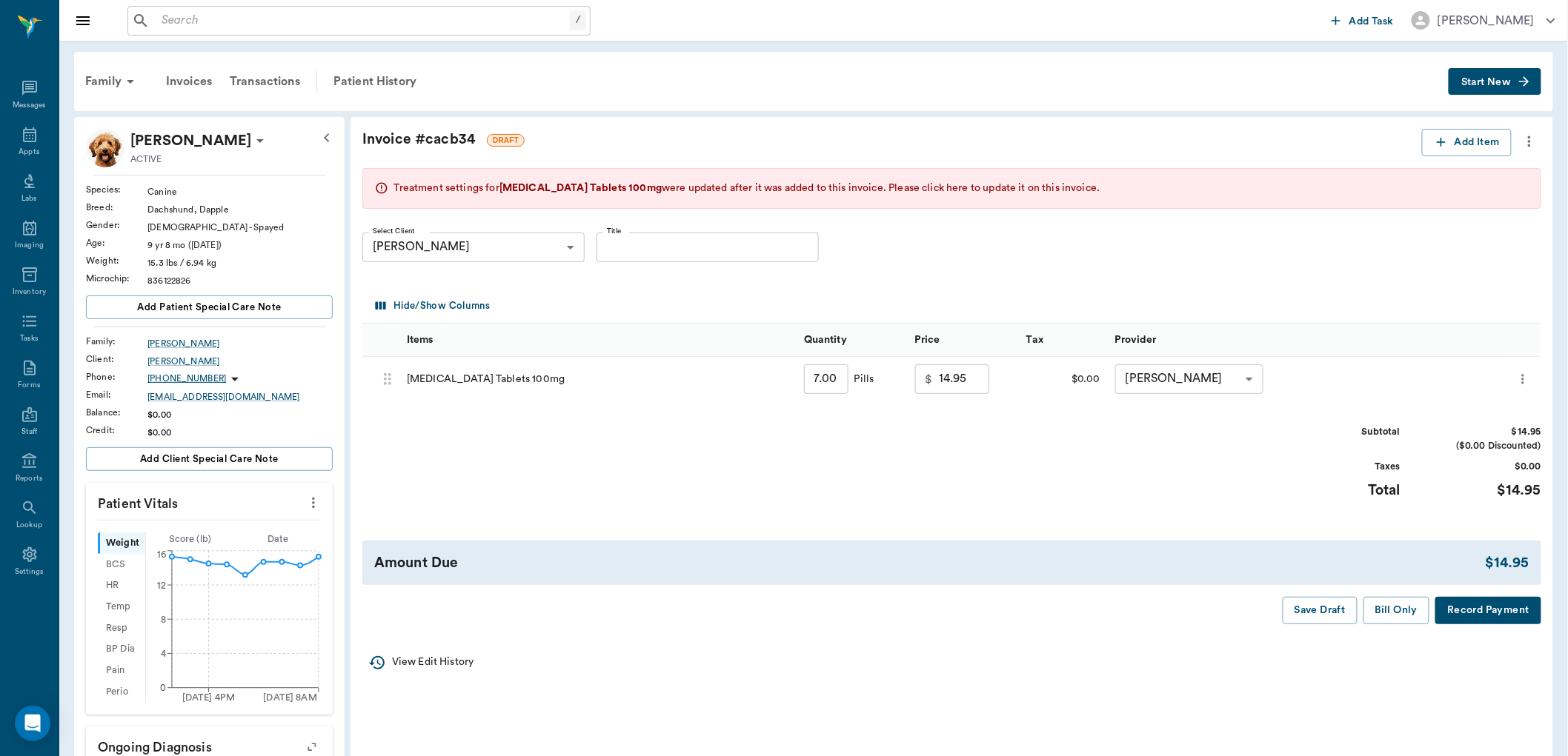
click at [947, 190] on span "Please click here to update it on this invoice." at bounding box center [994, 188] width 211 height 10
type input "17.40"
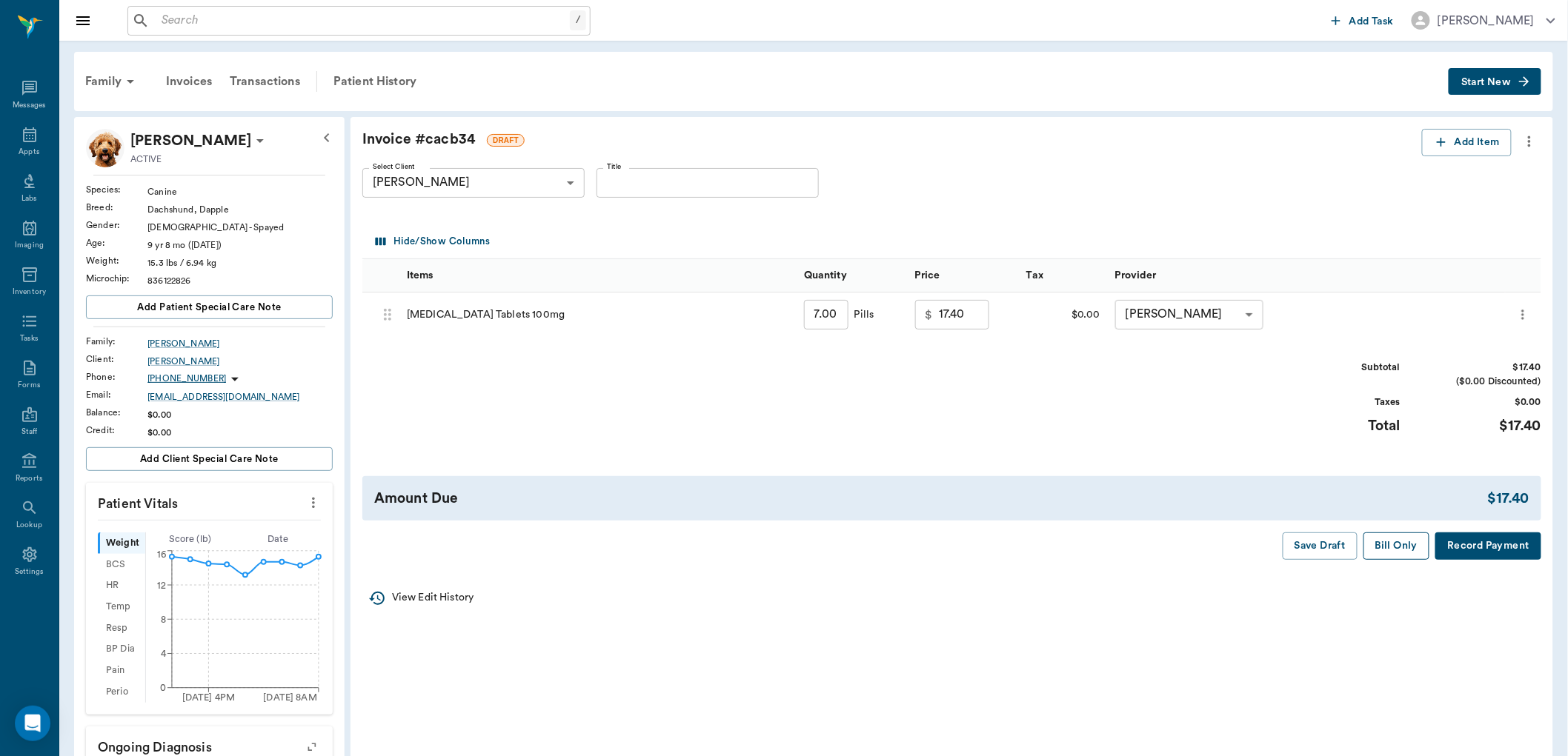
click at [1374, 544] on button "Bill Only" at bounding box center [1397, 546] width 67 height 28
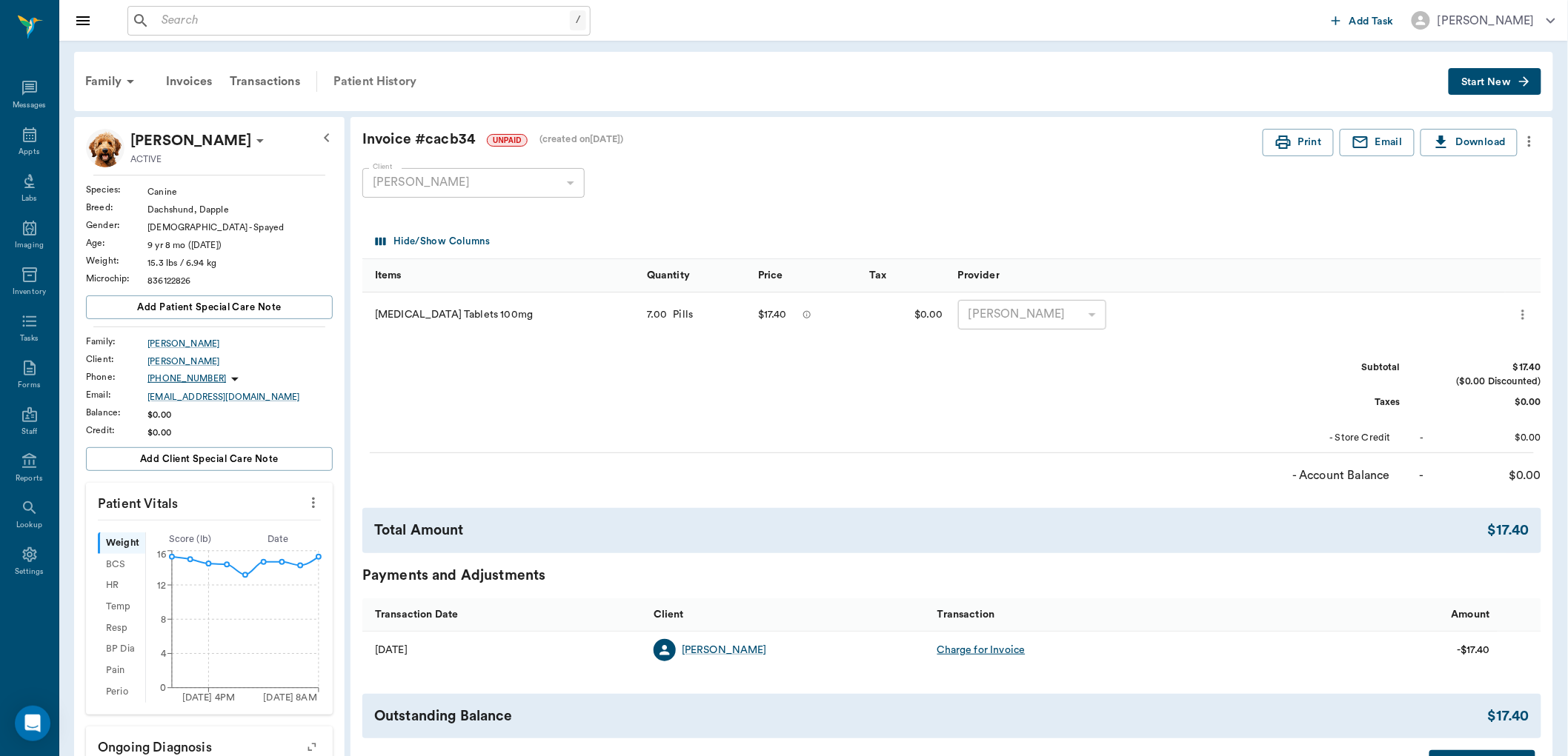
click at [361, 78] on div "Patient History" at bounding box center [375, 82] width 101 height 36
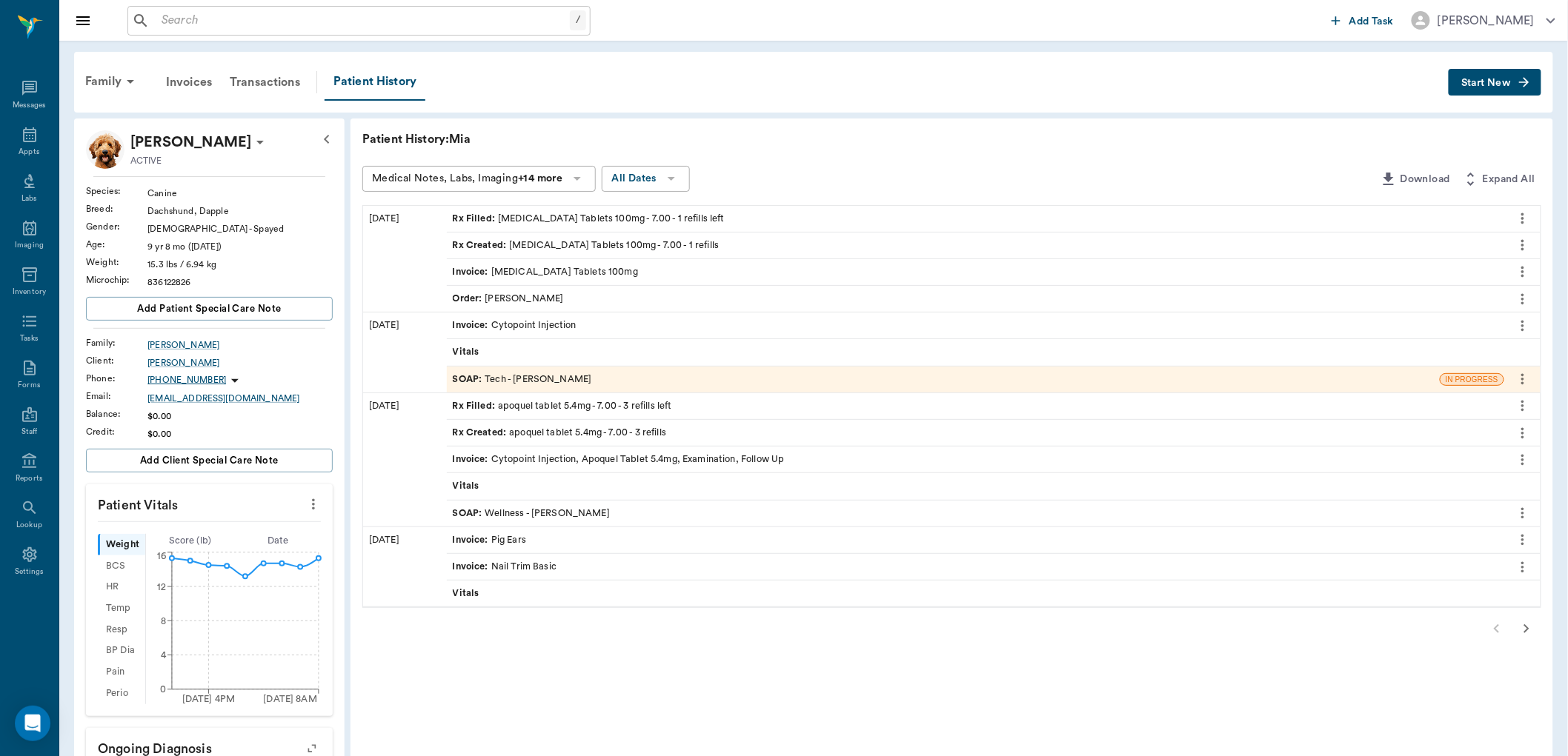
click at [494, 296] on div "Order : [PERSON_NAME]" at bounding box center [508, 298] width 111 height 14
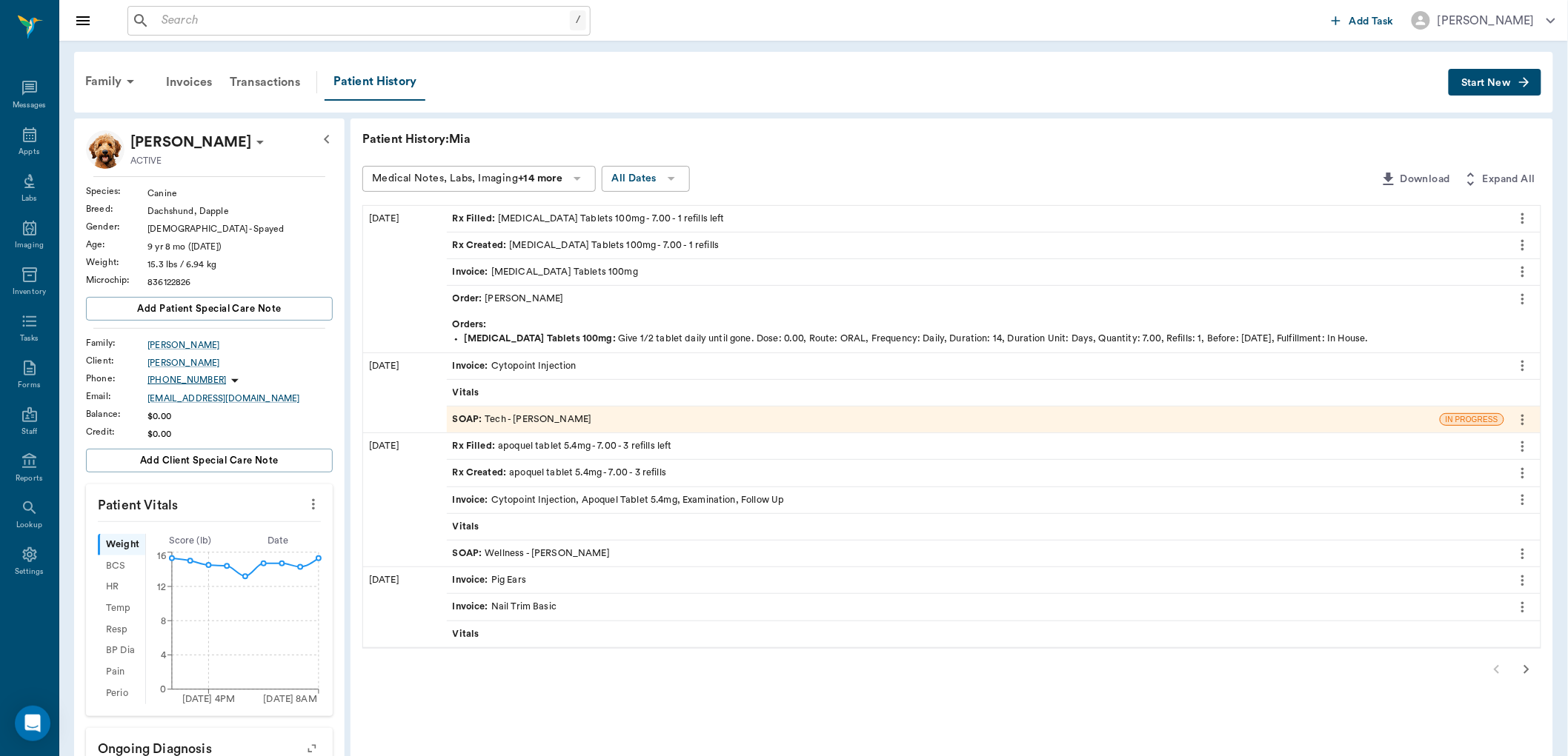
click at [1524, 293] on icon "more" at bounding box center [1523, 298] width 3 height 11
click at [1418, 321] on span "View" at bounding box center [1460, 324] width 124 height 16
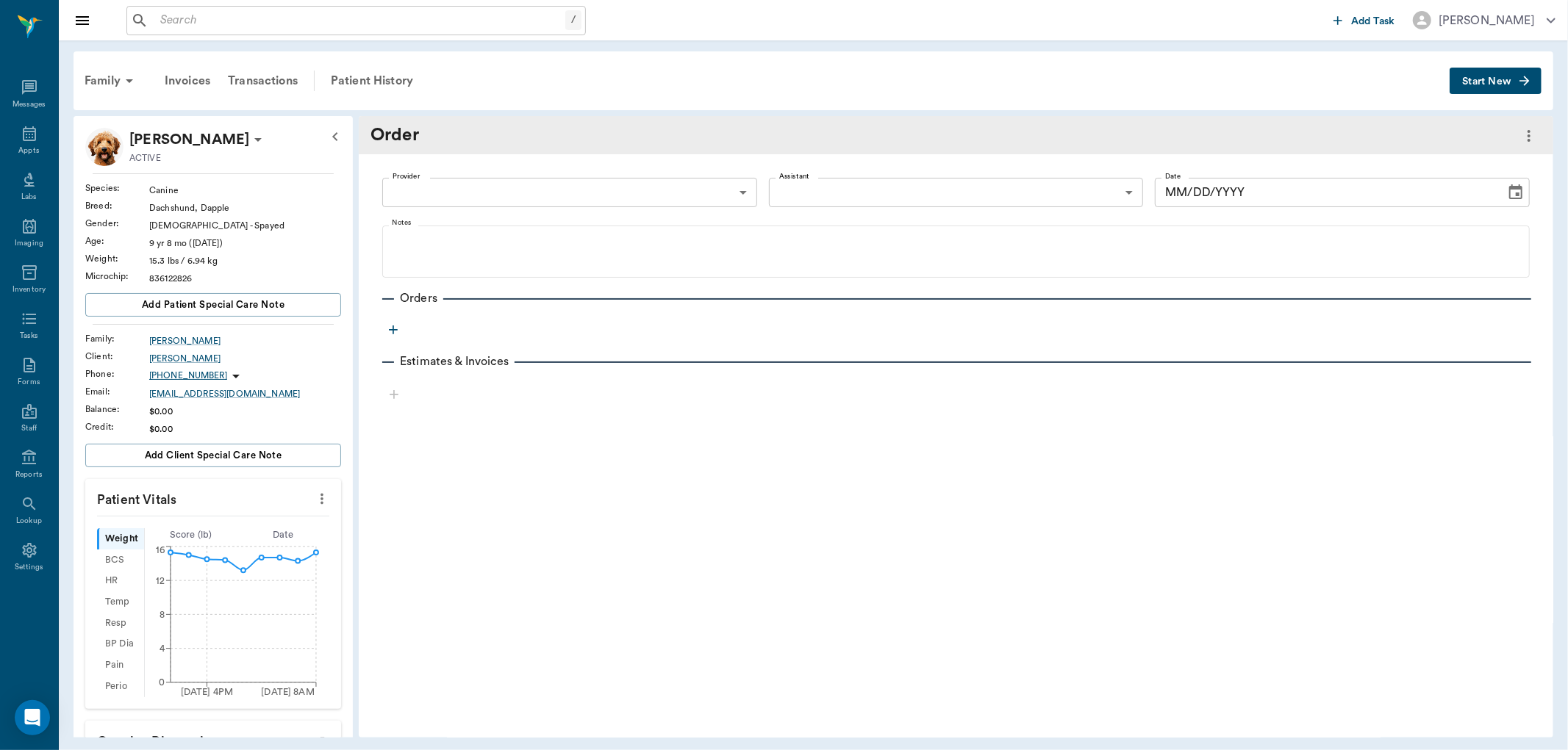
type input "63ec2f075fda476ae8351a4d"
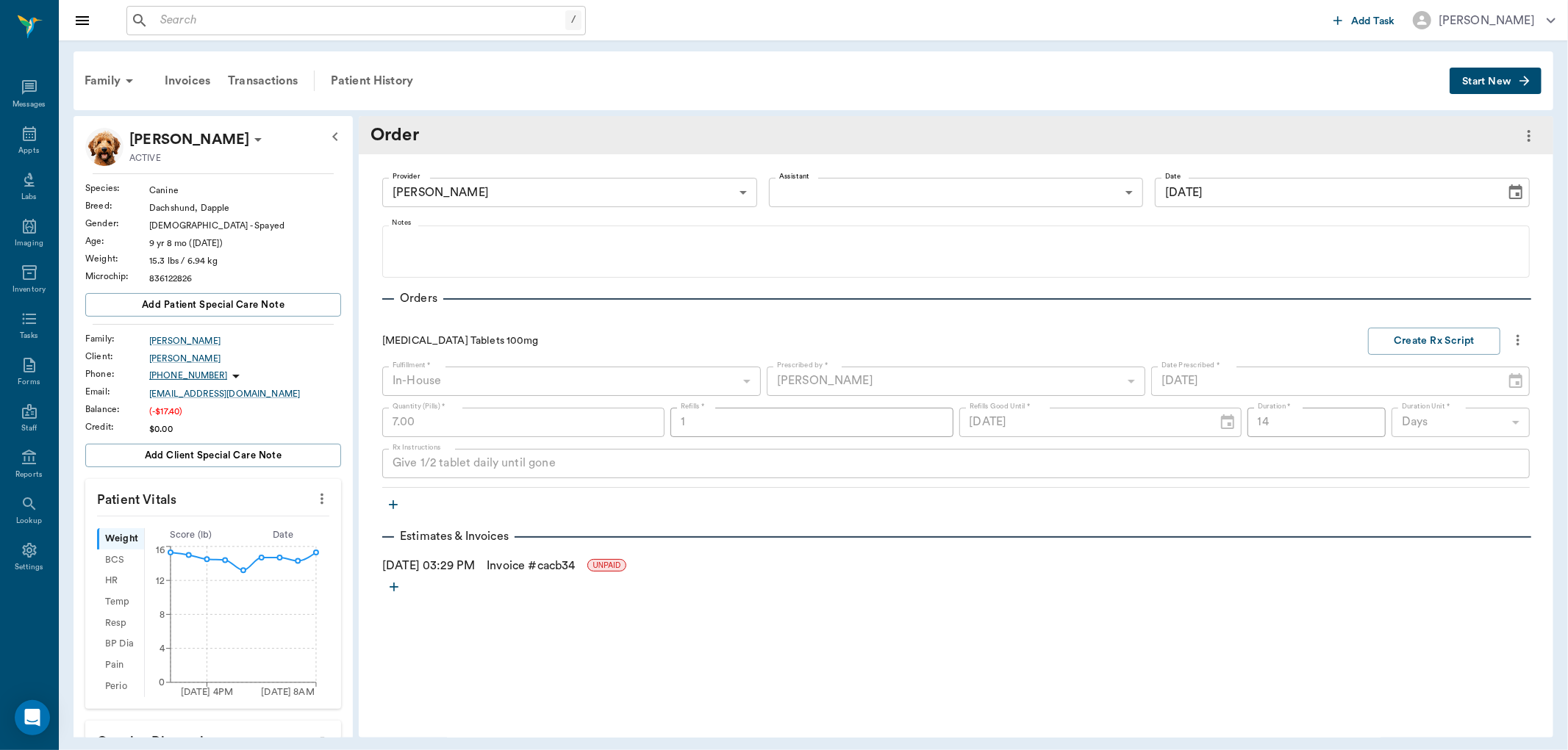
type input "[DATE]"
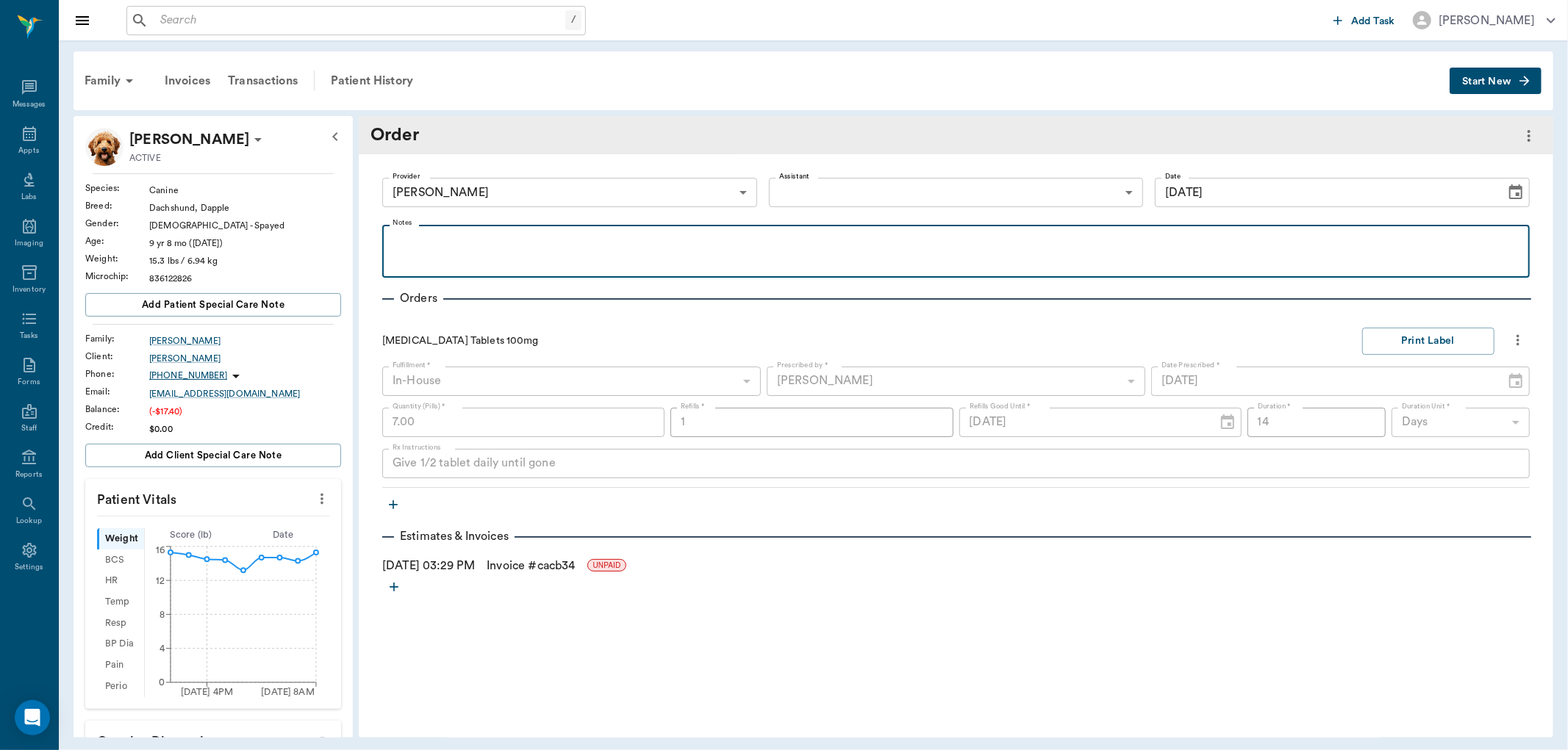
click at [446, 243] on p at bounding box center [956, 242] width 1133 height 18
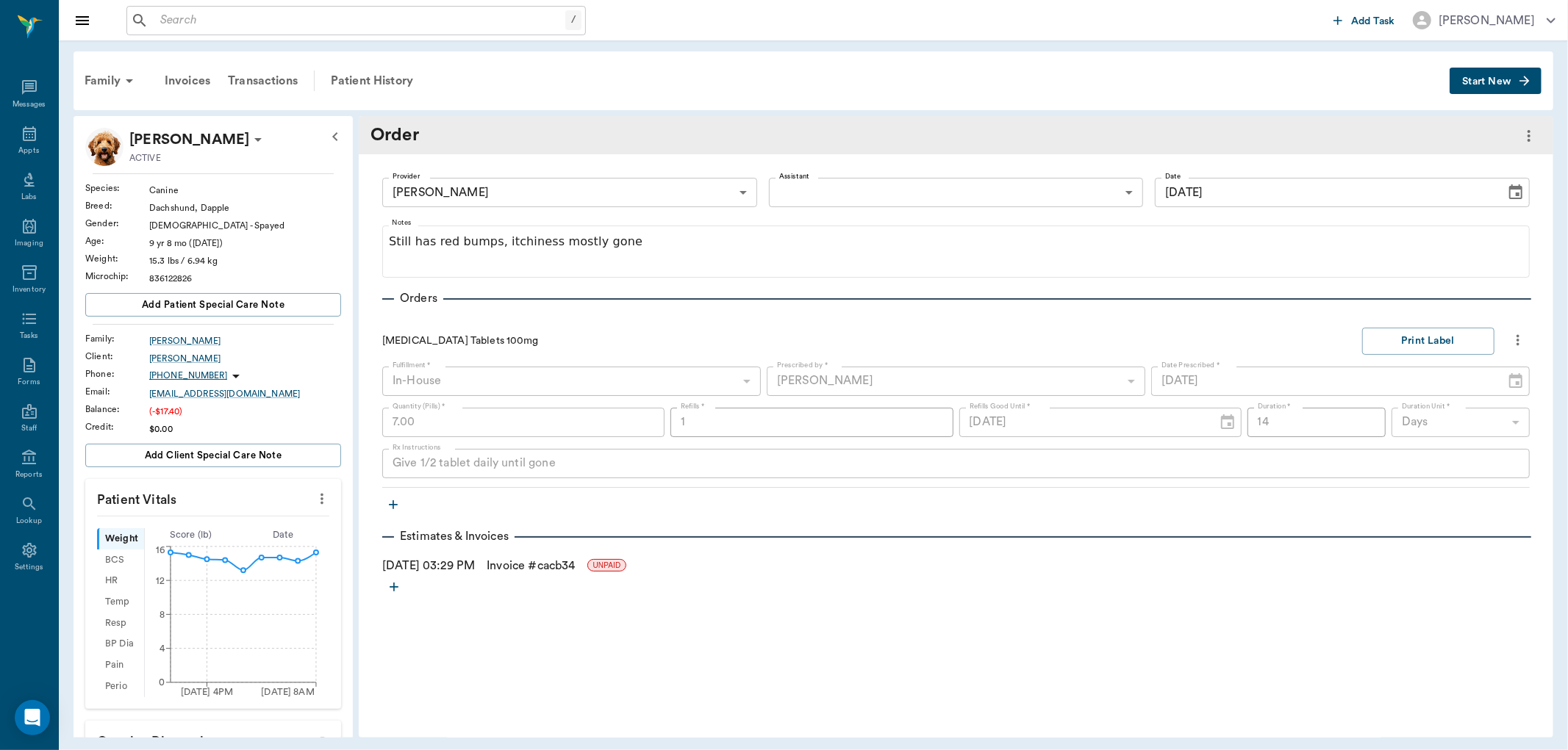
click at [1487, 82] on span "Start New" at bounding box center [1486, 82] width 49 height 0
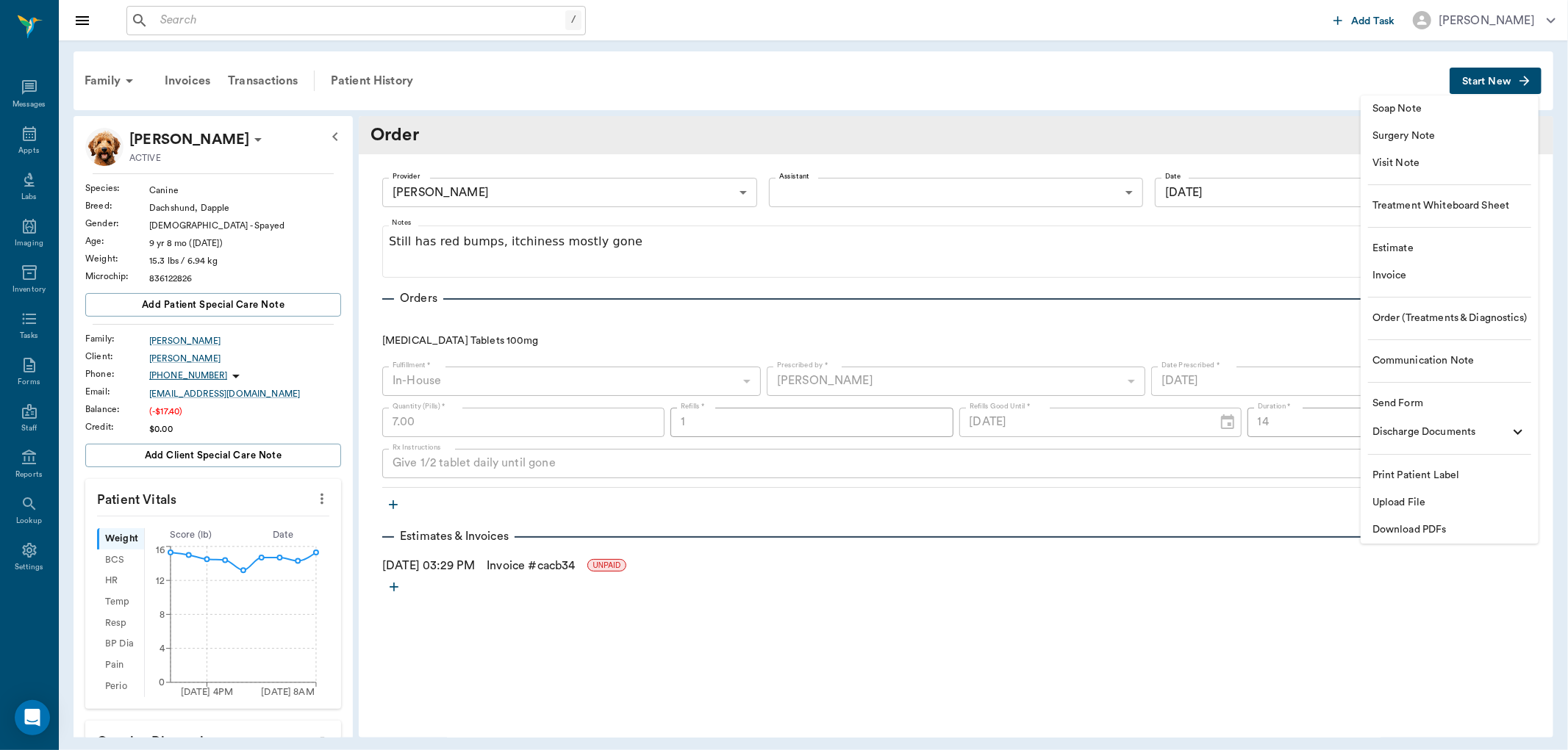
click at [37, 136] on div at bounding box center [784, 375] width 1568 height 750
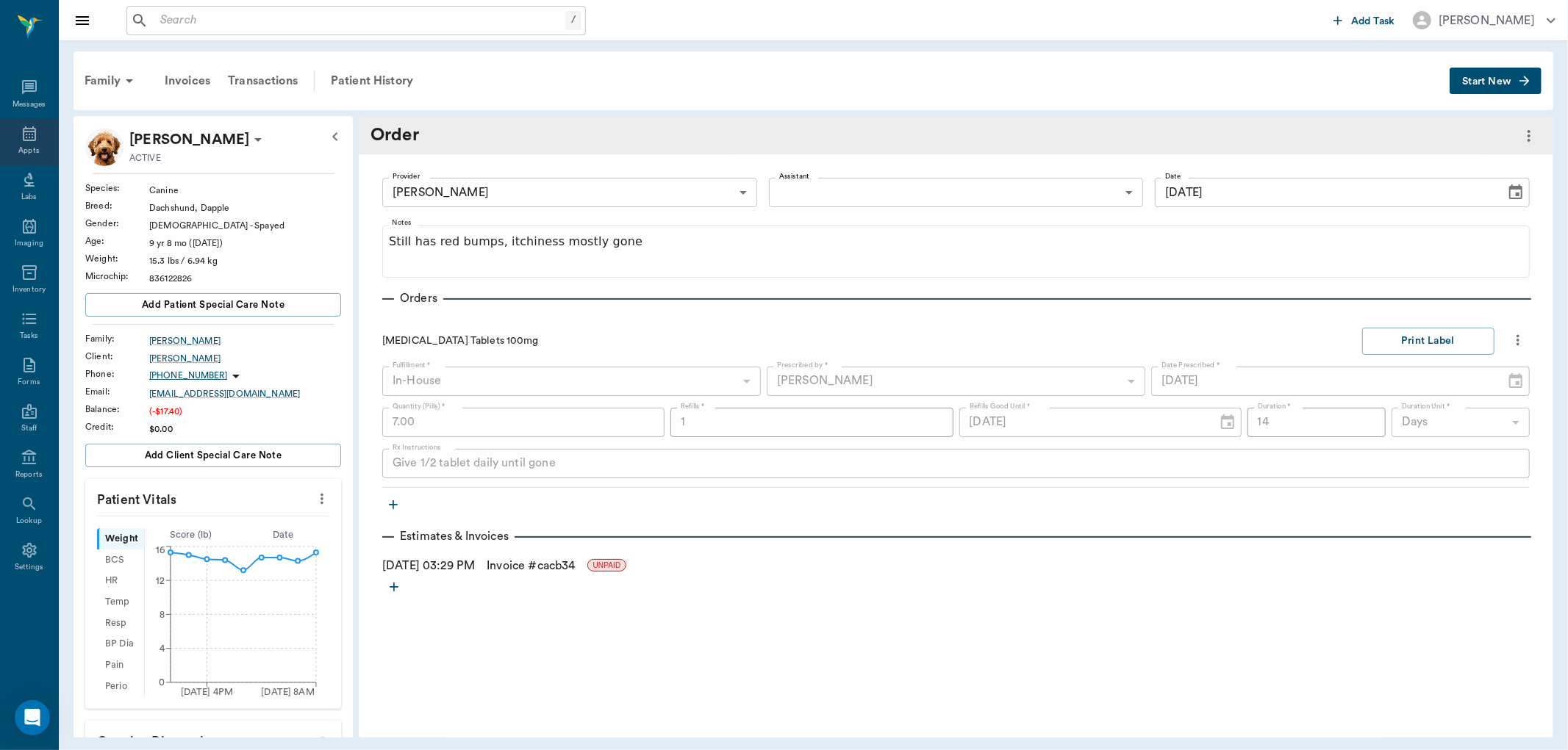
click at [24, 134] on icon at bounding box center [30, 134] width 18 height 18
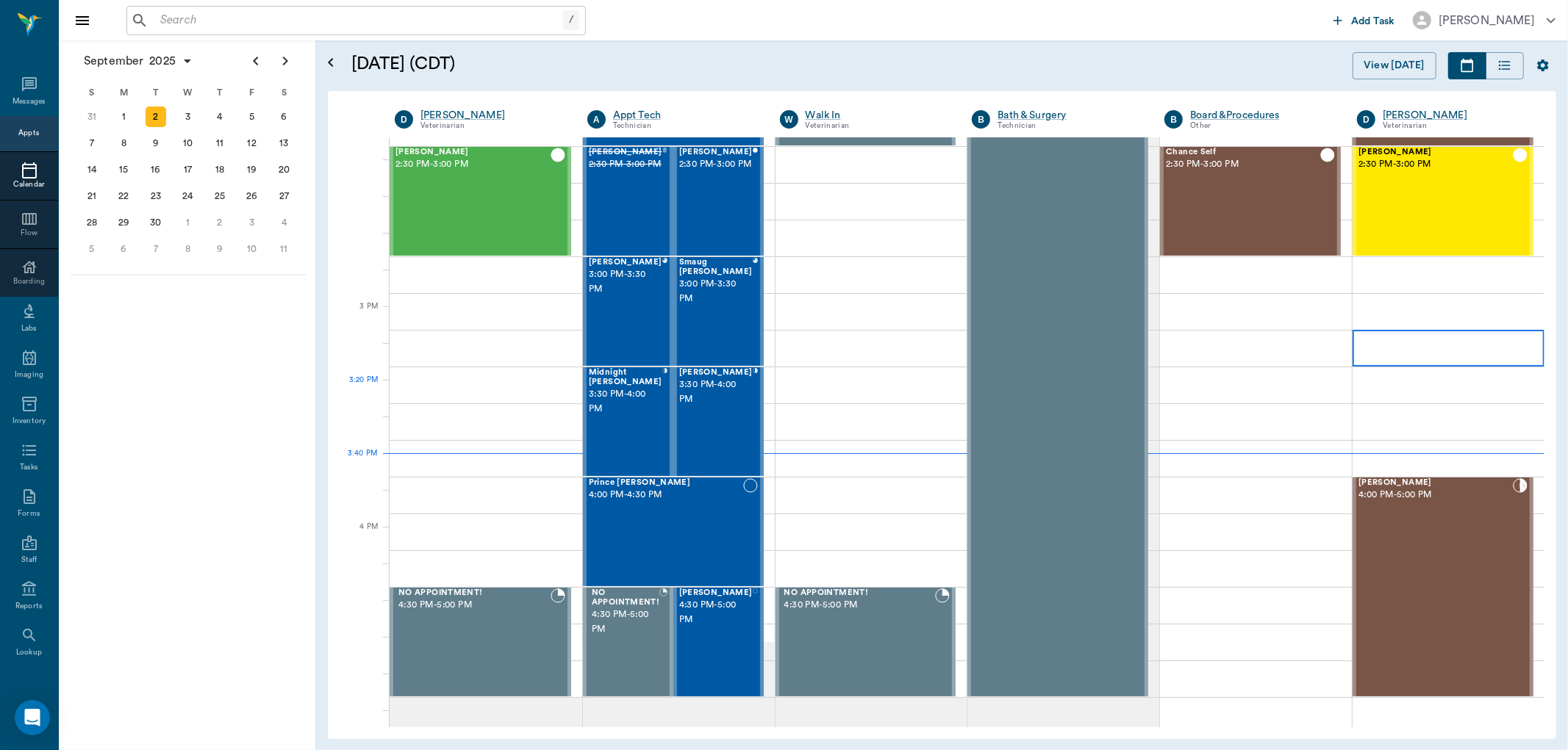
scroll to position [1379, 0]
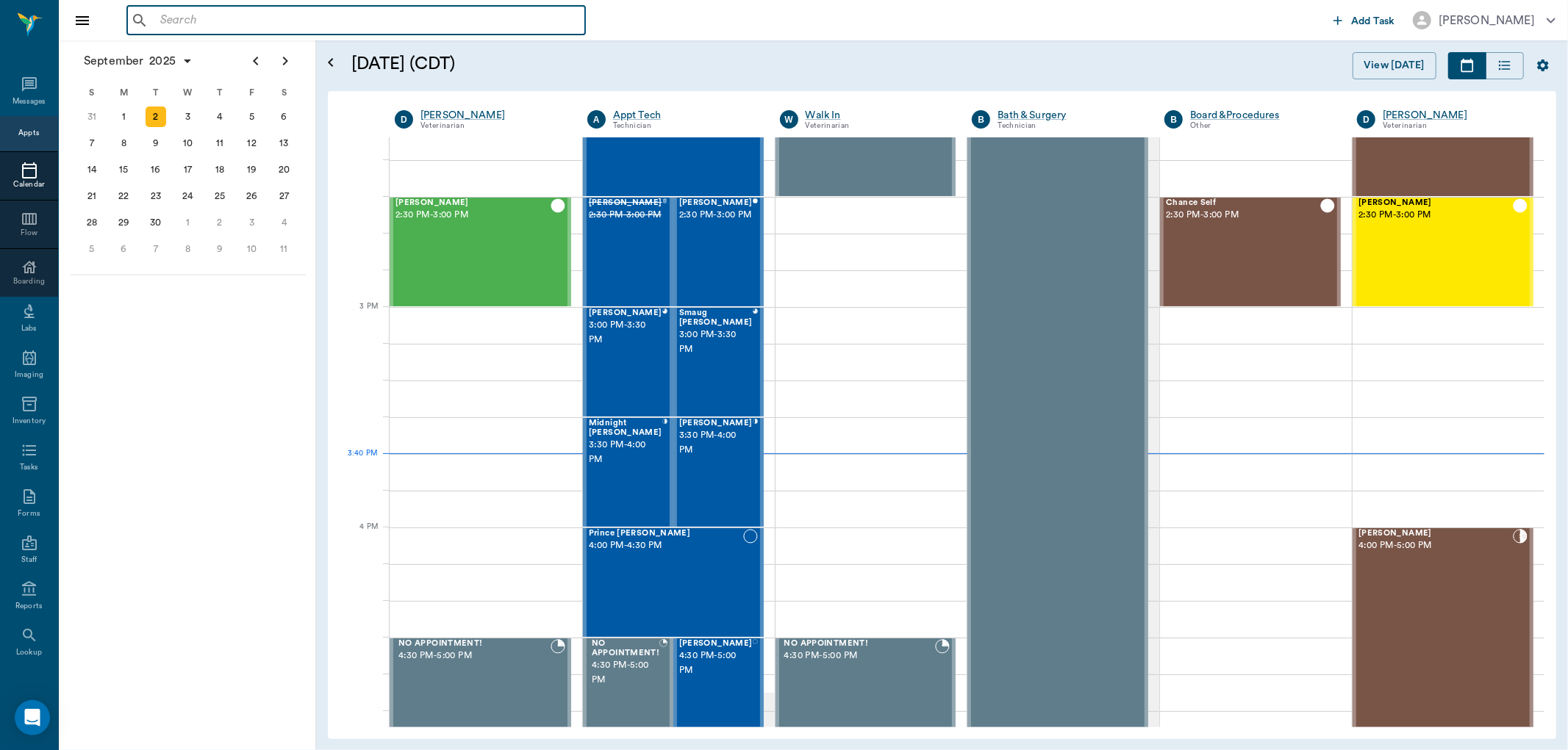
click at [279, 19] on input "text" at bounding box center [367, 21] width 425 height 21
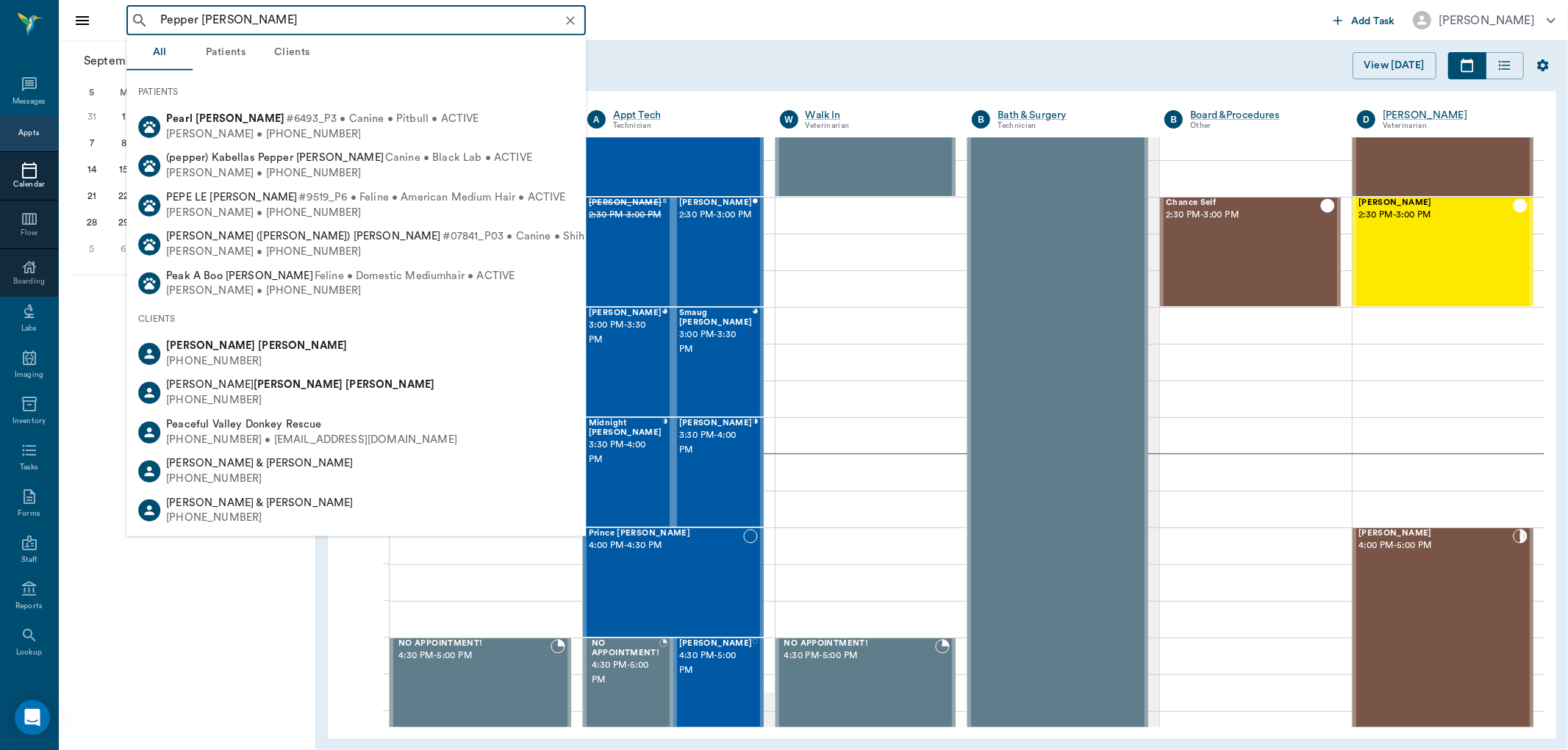
type input "Pepper [PERSON_NAME]"
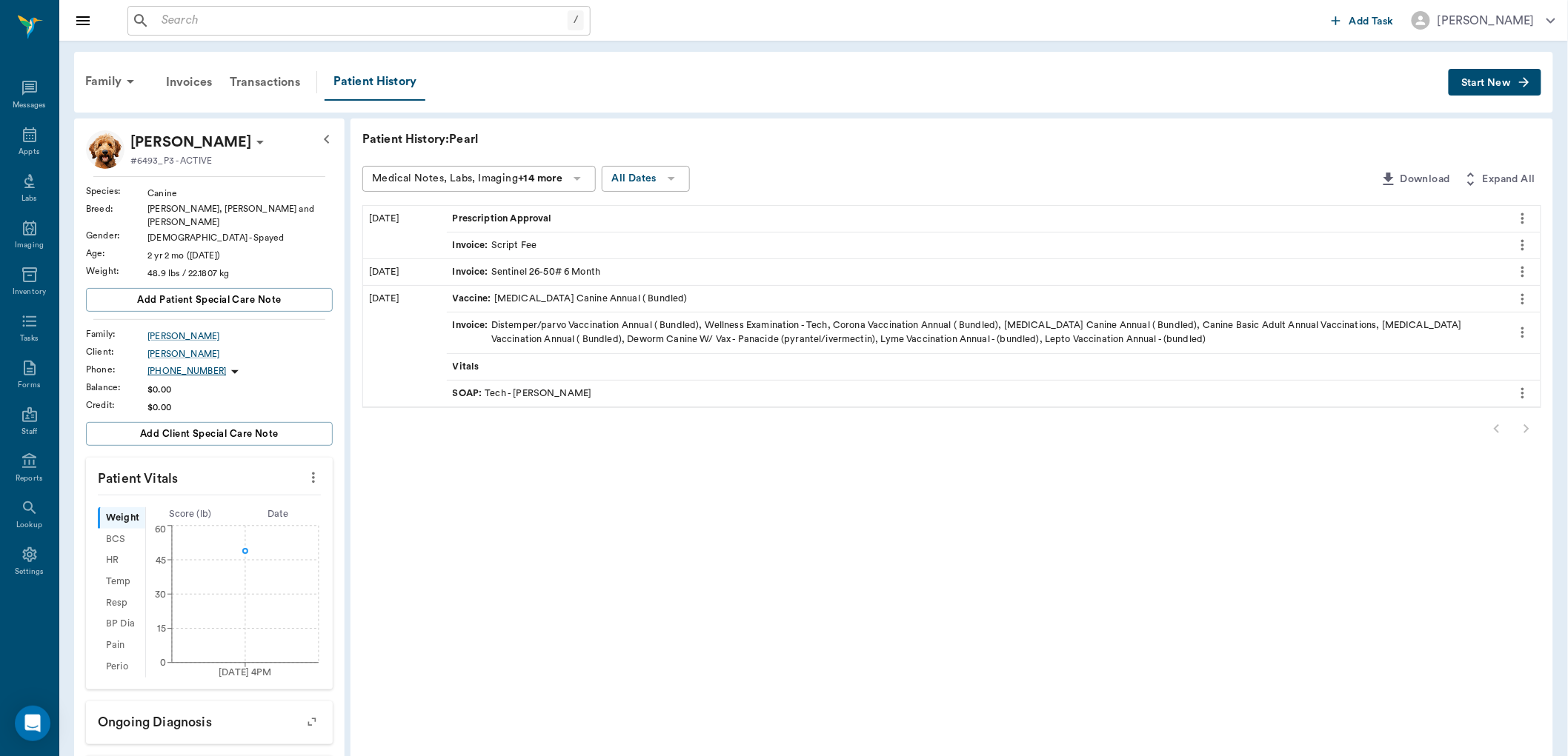
click at [1483, 83] on span "Start New" at bounding box center [1486, 83] width 49 height 0
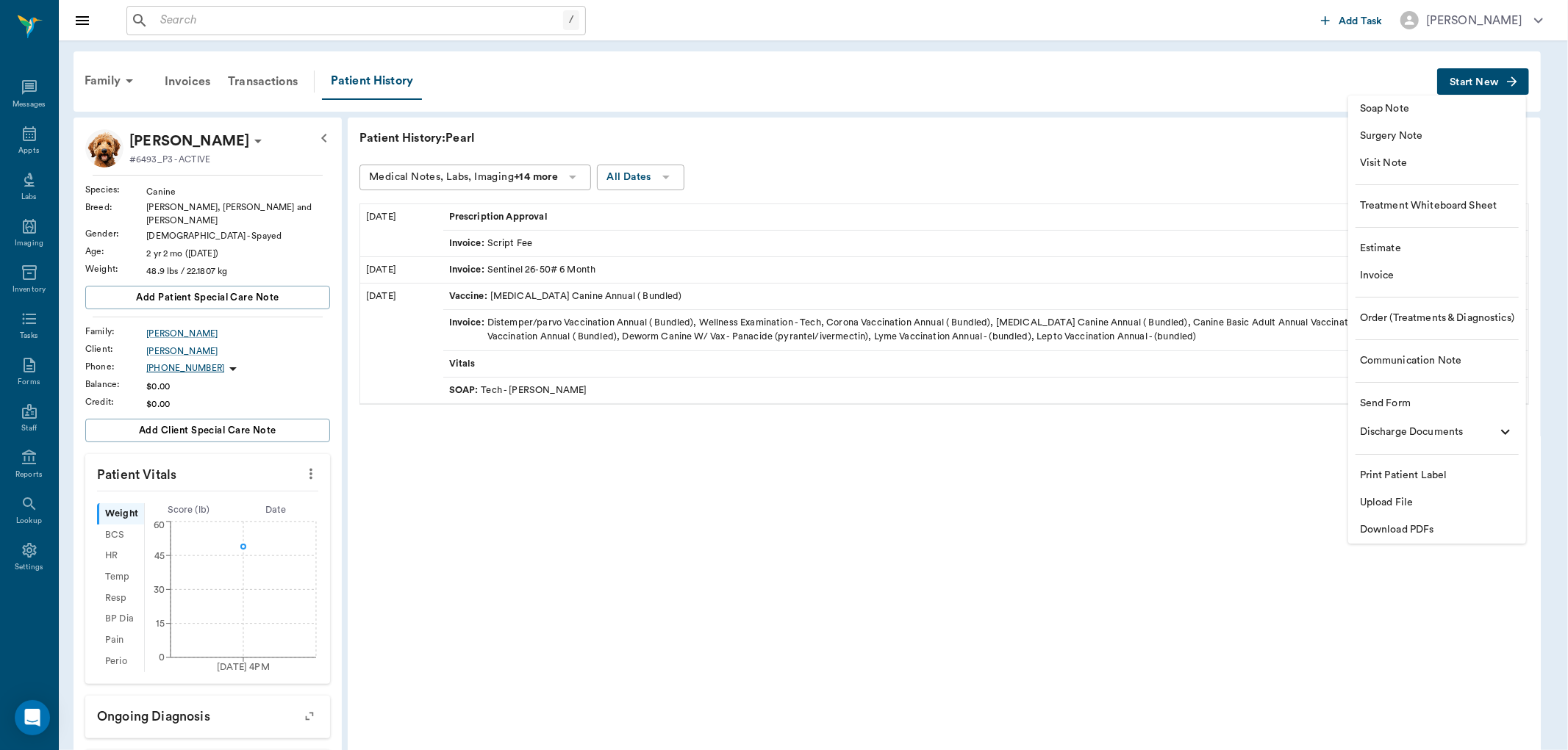
click at [248, 23] on div at bounding box center [784, 375] width 1568 height 750
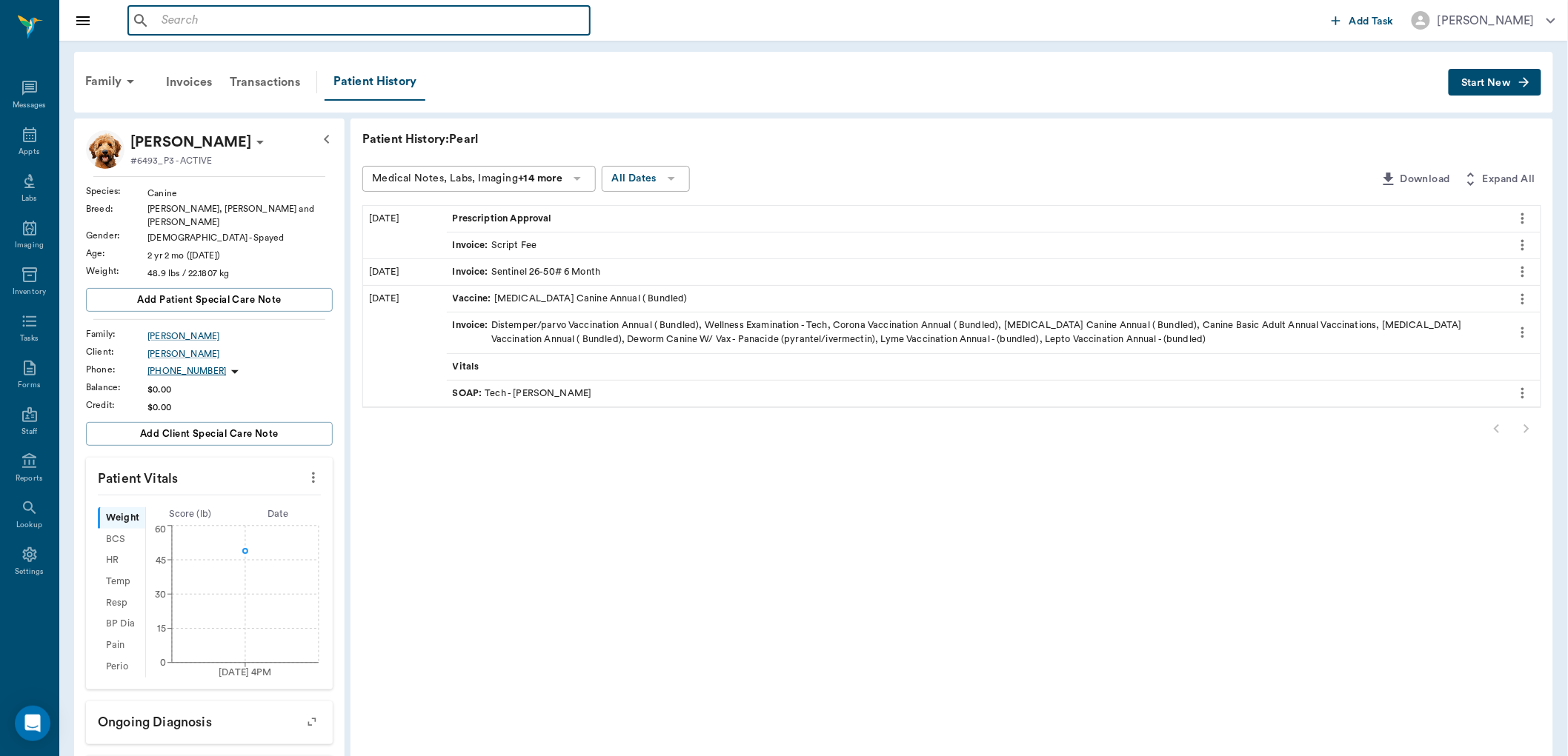
click at [233, 17] on input "text" at bounding box center [370, 21] width 429 height 21
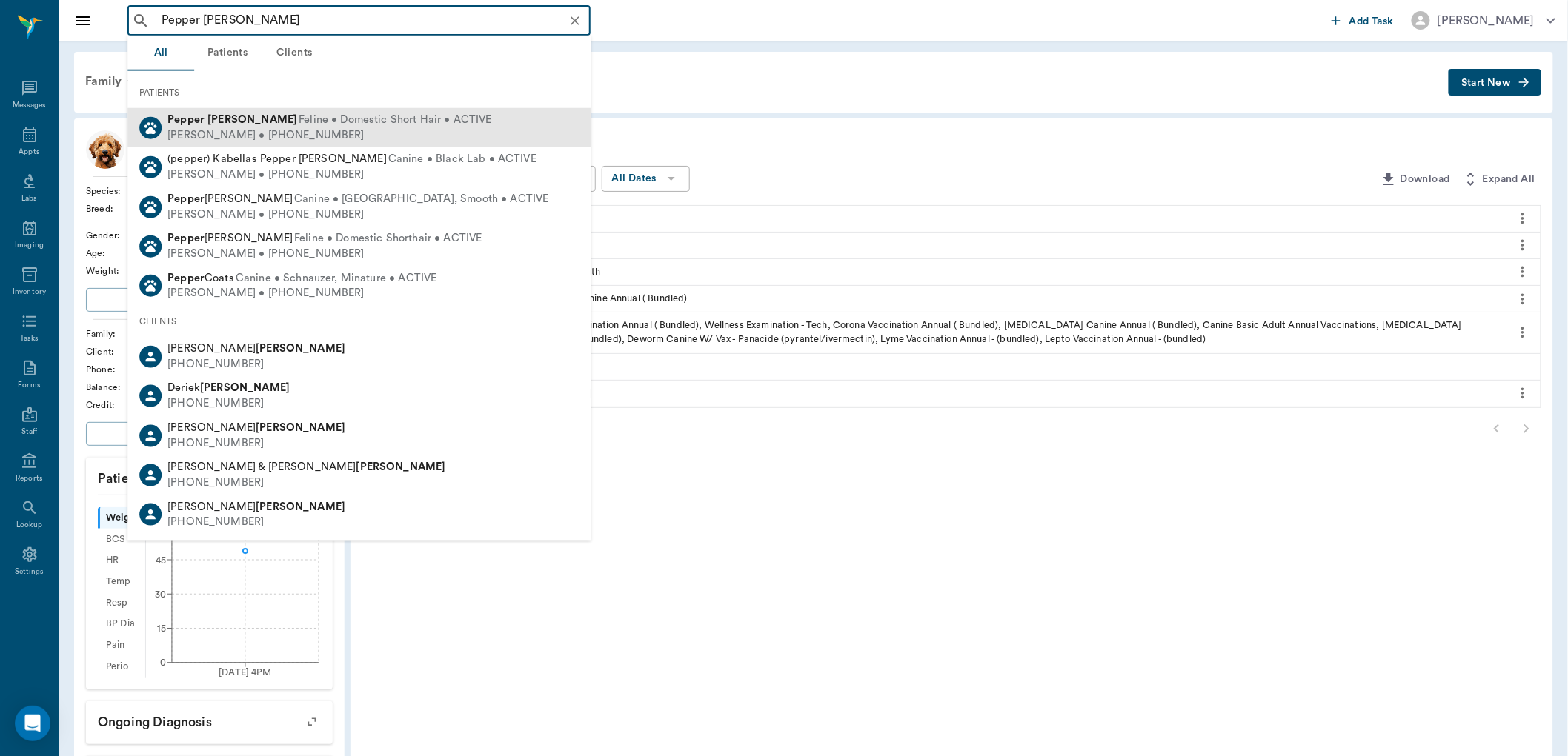
click at [340, 119] on span "Feline • Domestic Short Hair • ACTIVE" at bounding box center [395, 120] width 194 height 16
type input "Pepper [PERSON_NAME]"
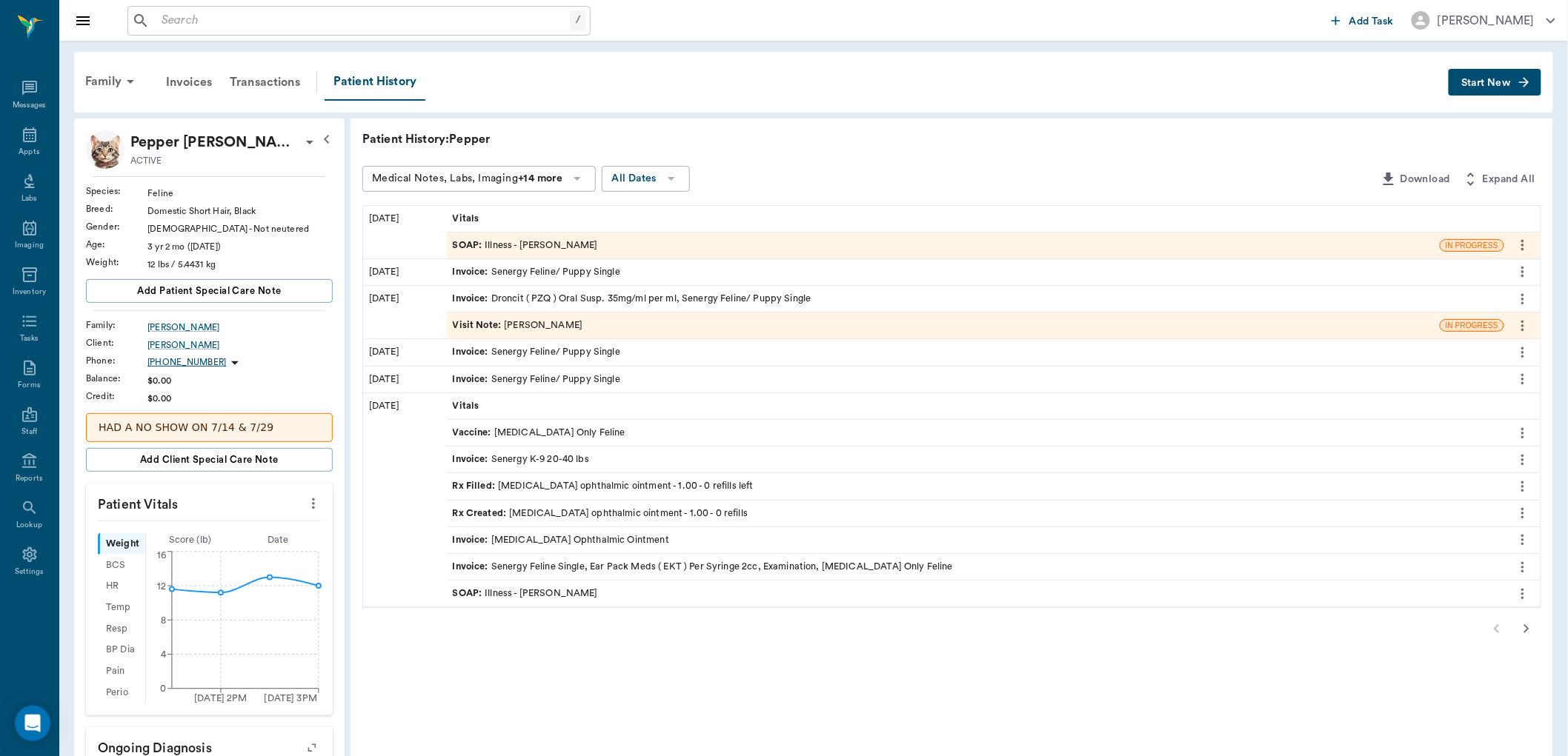
click at [490, 245] on div "SOAP : Illness - [PERSON_NAME]" at bounding box center [525, 245] width 145 height 14
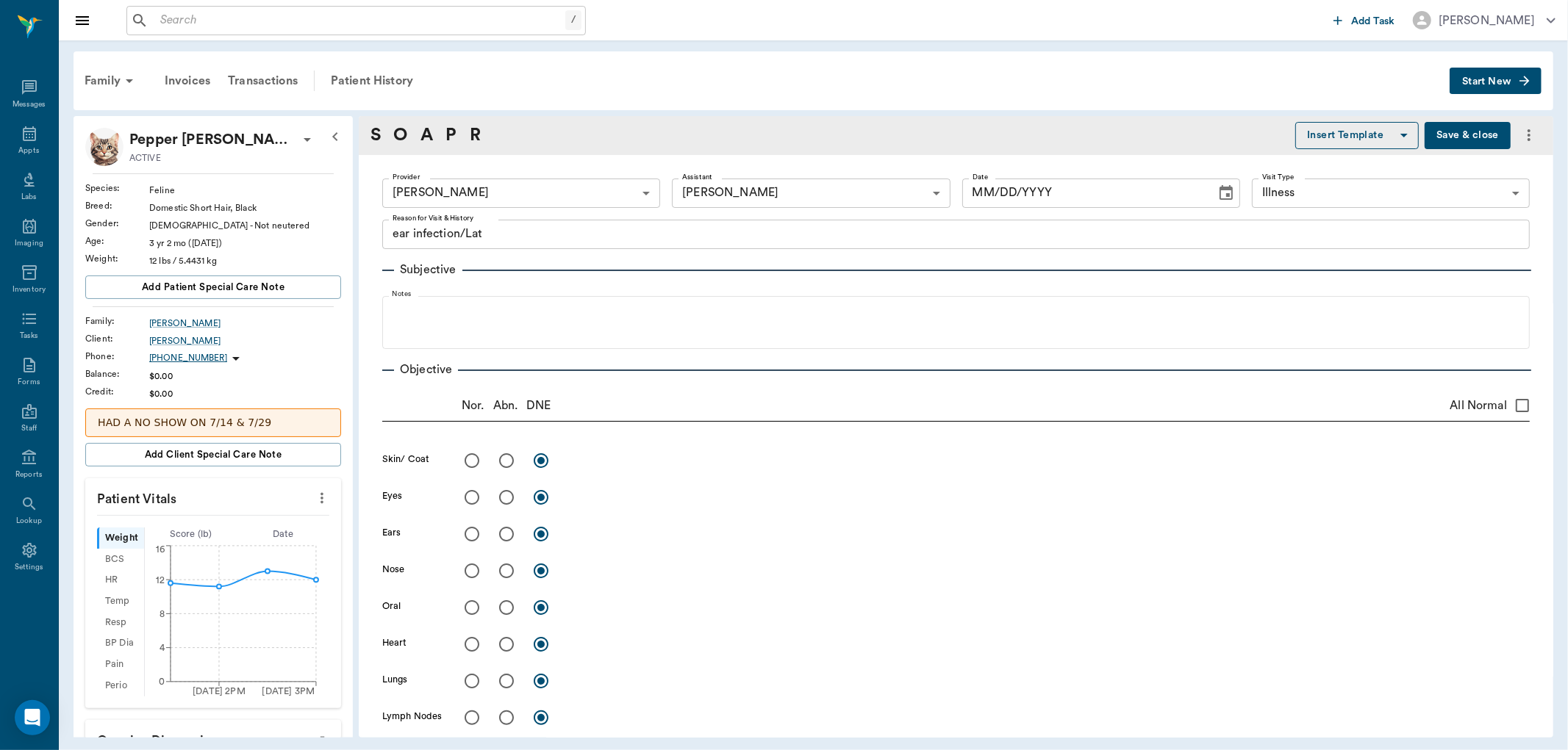
type input "670e8b52b987dc0b25a864ee"
type input "63ec2e7e52e12b0ba117b124"
type input "65d2be4f46e3a538d89b8c15"
type textarea "ear infection/Lat"
type input "[DATE]"
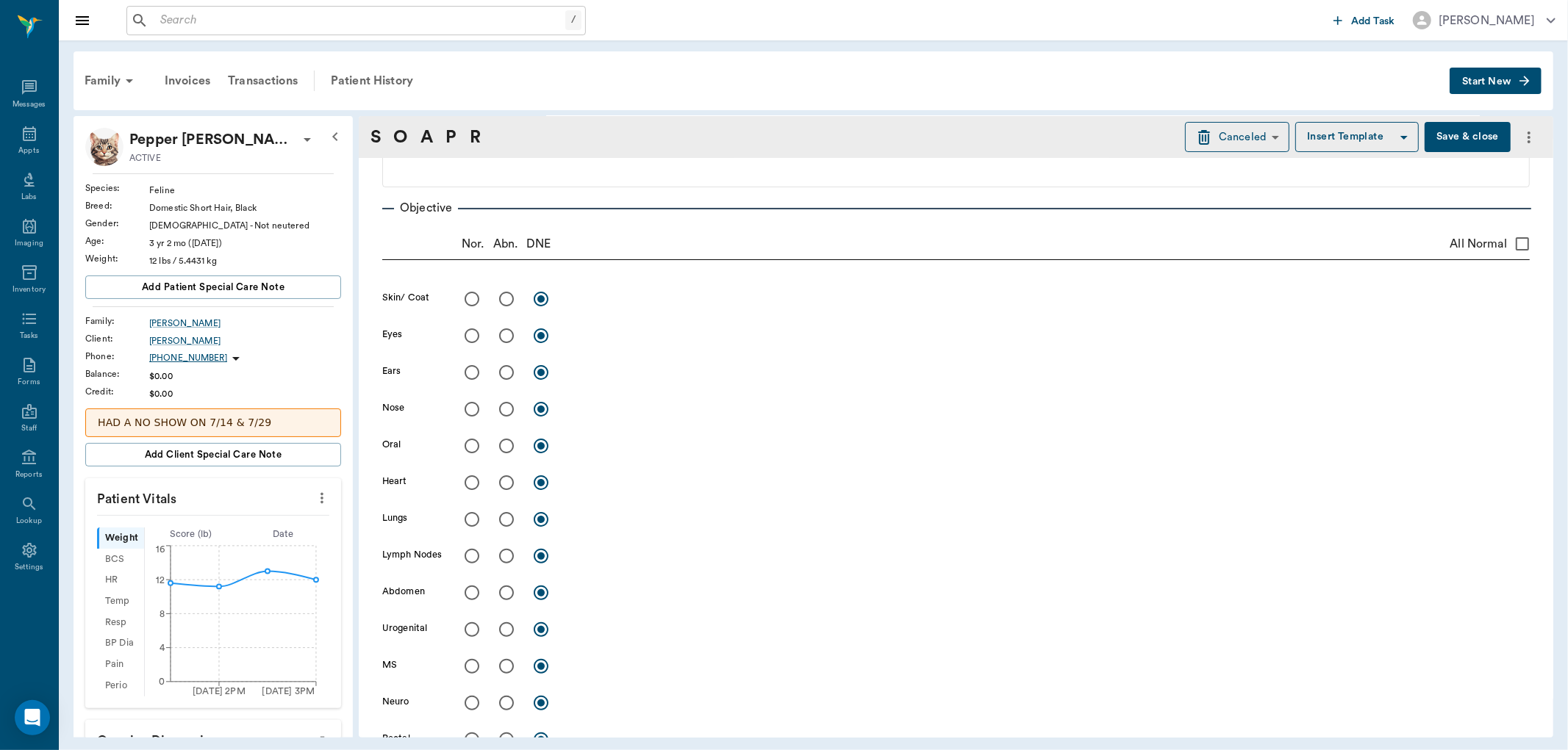
scroll to position [245, 0]
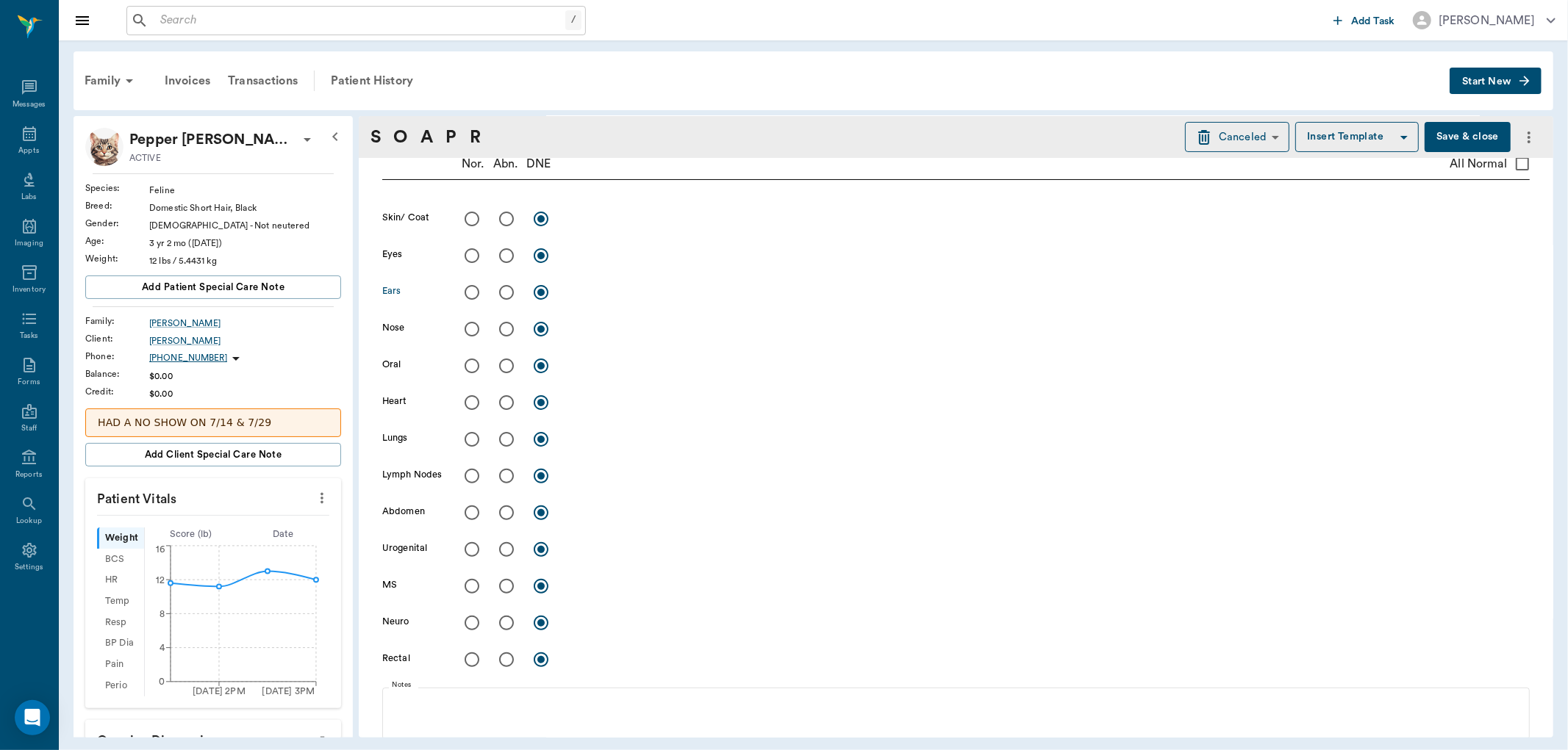
click at [505, 290] on input "radio" at bounding box center [507, 292] width 31 height 31
radio input "true"
click at [582, 299] on textarea at bounding box center [1049, 292] width 962 height 17
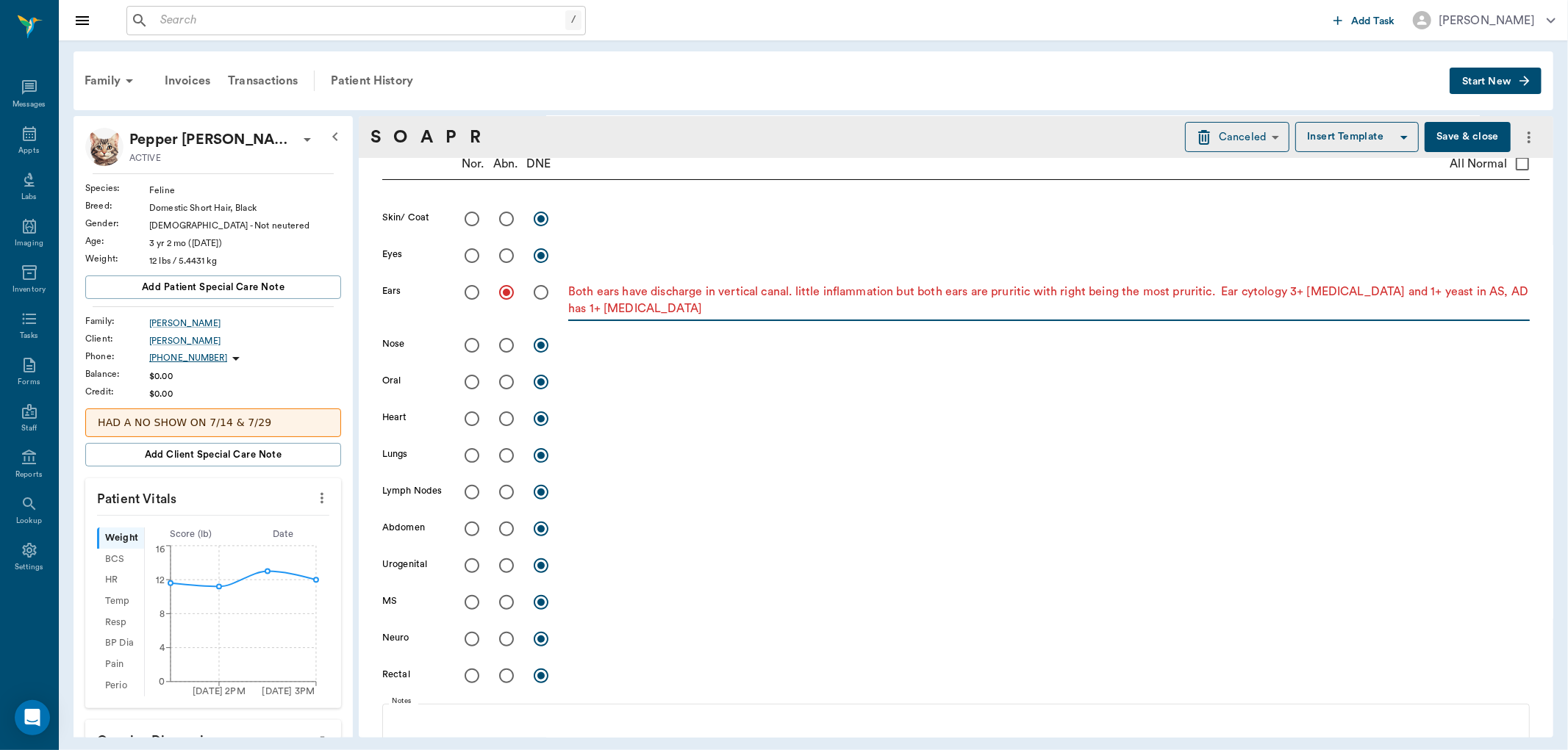
type textarea "Both ears have discharge in vertical canal. little inflammation but both ears a…"
click at [469, 339] on input "radio" at bounding box center [472, 346] width 31 height 31
radio input "true"
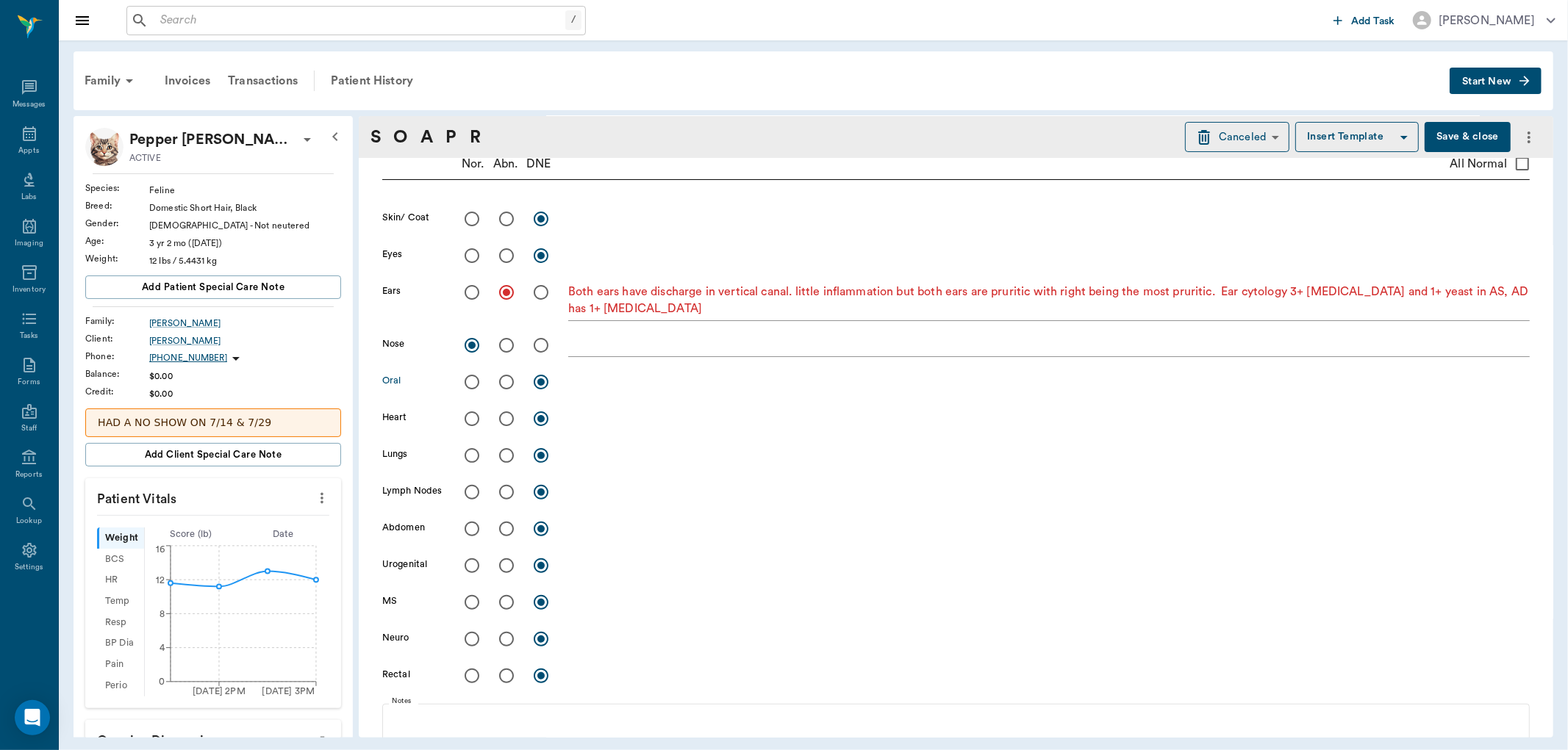
click at [467, 384] on input "radio" at bounding box center [472, 382] width 31 height 31
radio input "true"
click at [471, 416] on input "radio" at bounding box center [472, 419] width 31 height 31
radio input "true"
click at [471, 457] on input "radio" at bounding box center [472, 455] width 31 height 31
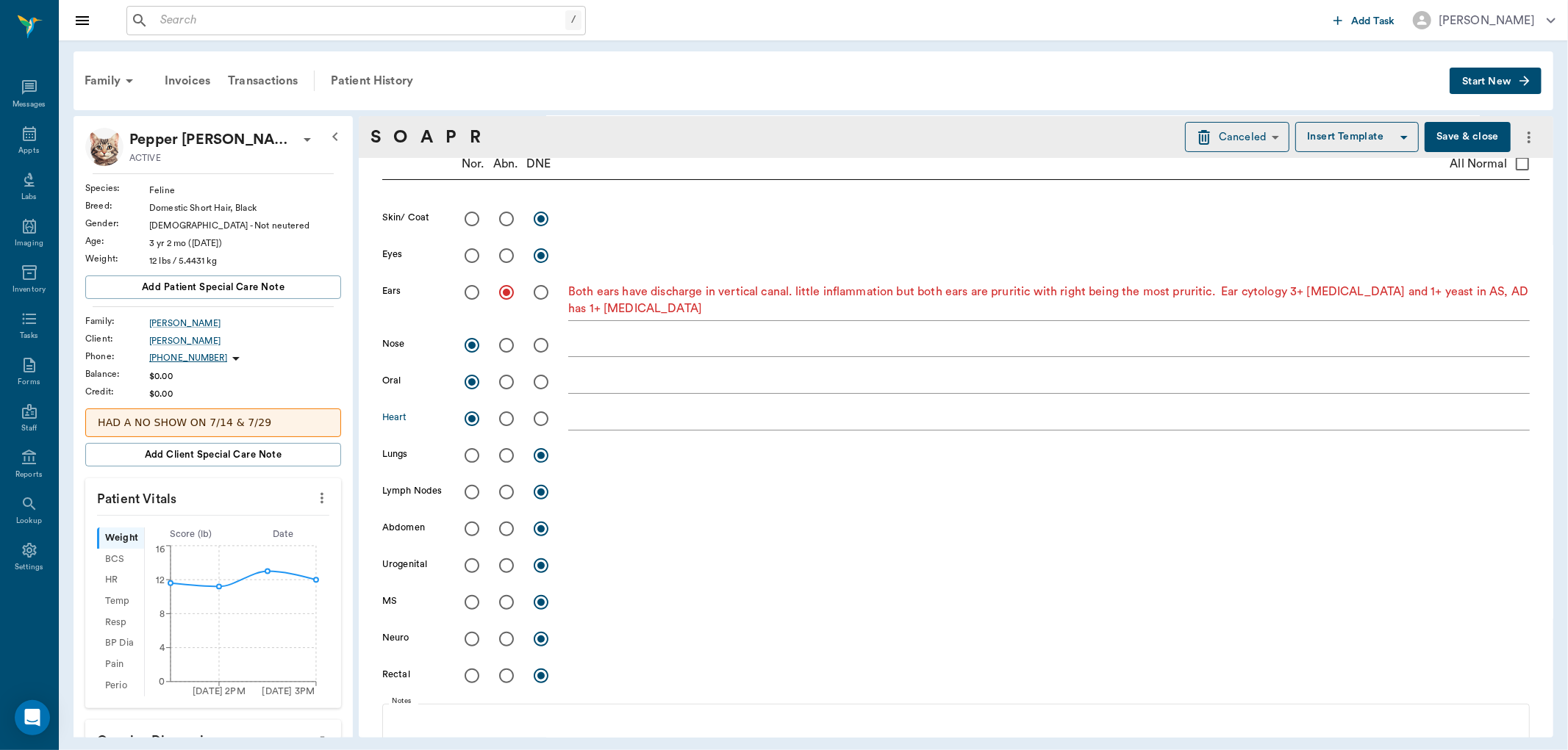
radio input "true"
drag, startPoint x: 471, startPoint y: 490, endPoint x: 471, endPoint y: 511, distance: 21.0
click at [471, 491] on input "radio" at bounding box center [472, 493] width 31 height 31
radio input "true"
click at [472, 524] on input "radio" at bounding box center [472, 529] width 31 height 31
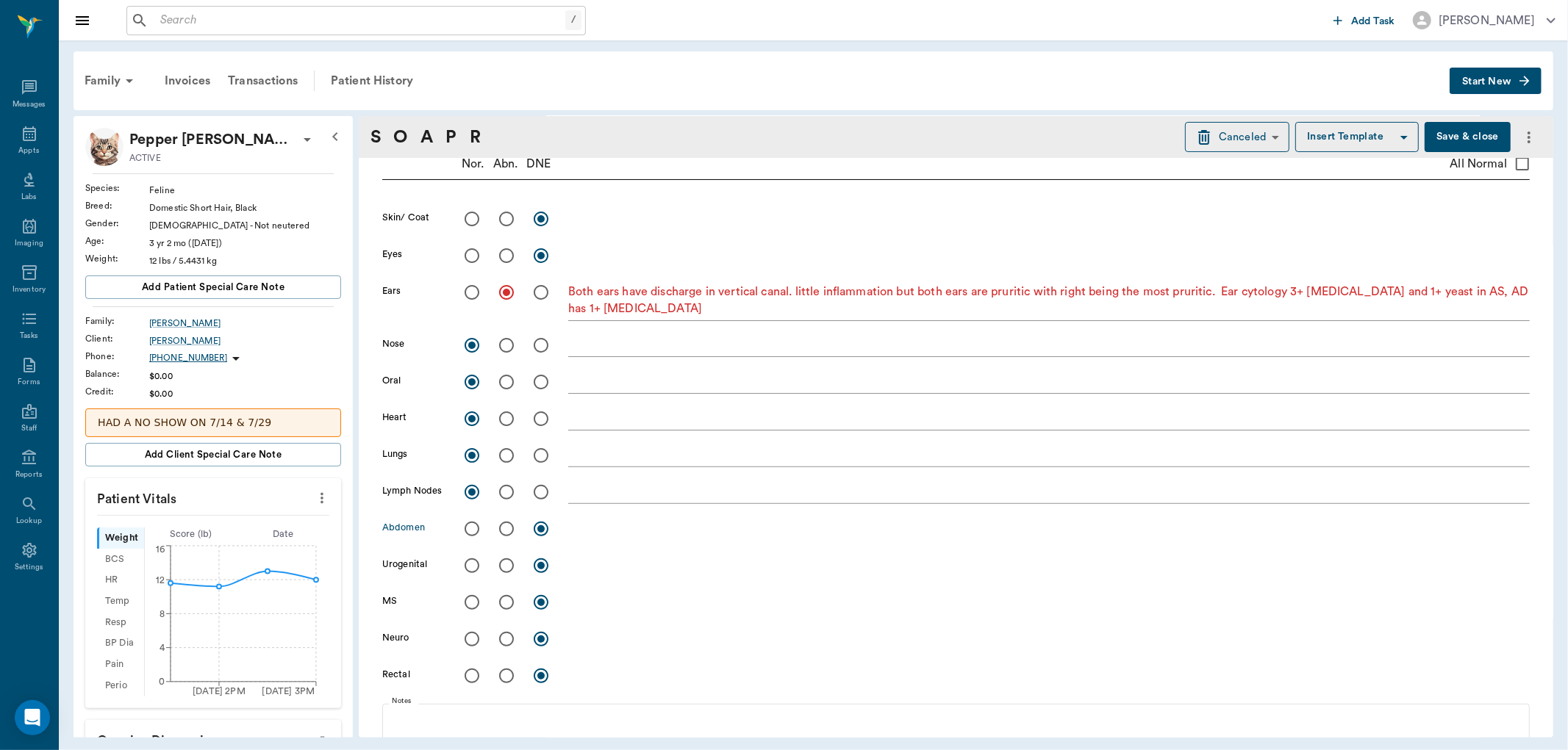
radio input "true"
click at [474, 564] on input "radio" at bounding box center [472, 566] width 31 height 31
radio input "true"
click at [472, 596] on input "radio" at bounding box center [472, 602] width 31 height 31
radio input "true"
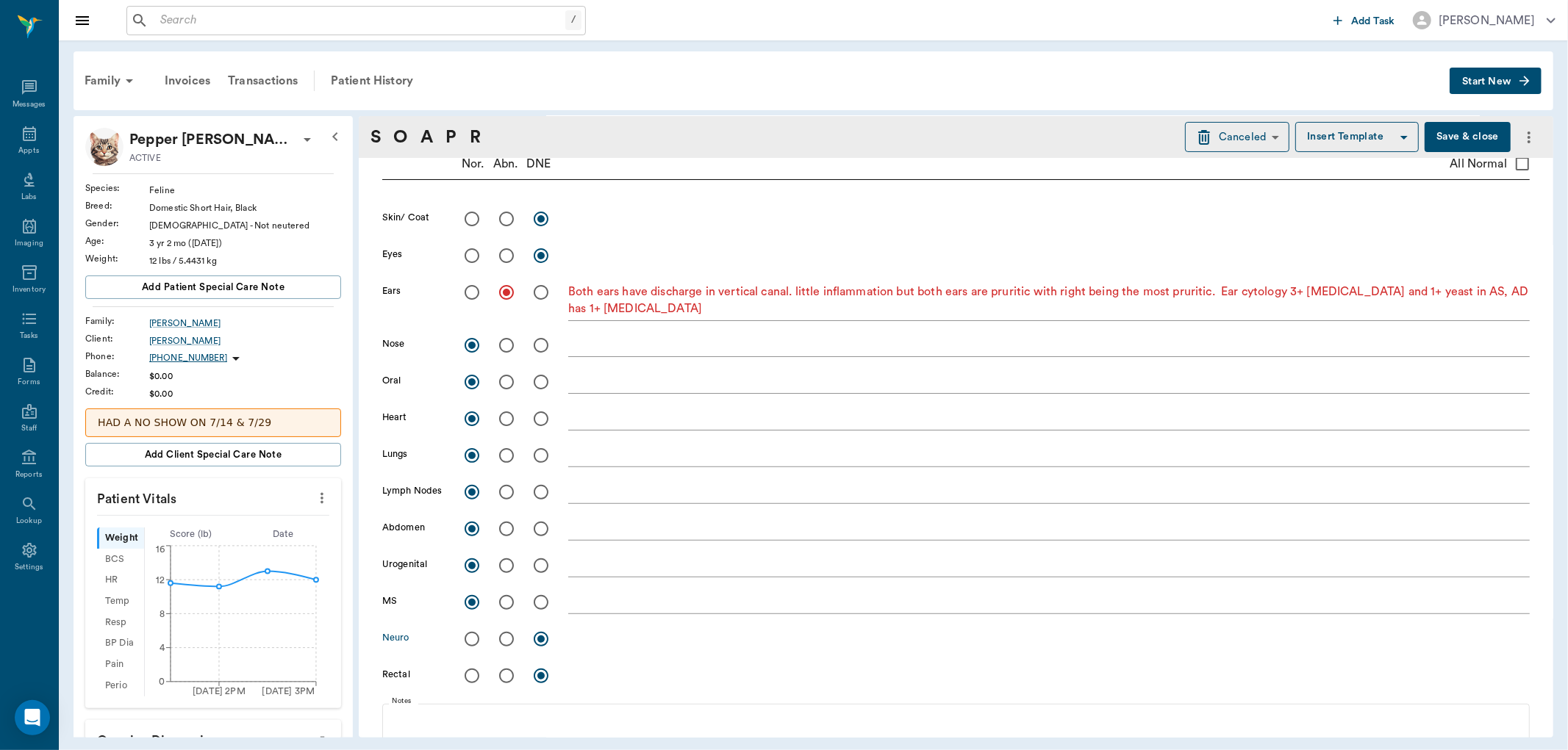
drag, startPoint x: 468, startPoint y: 636, endPoint x: 468, endPoint y: 550, distance: 86.0
click at [471, 630] on input "radio" at bounding box center [472, 639] width 31 height 31
radio input "true"
click at [508, 218] on input "radio" at bounding box center [507, 219] width 31 height 31
radio input "true"
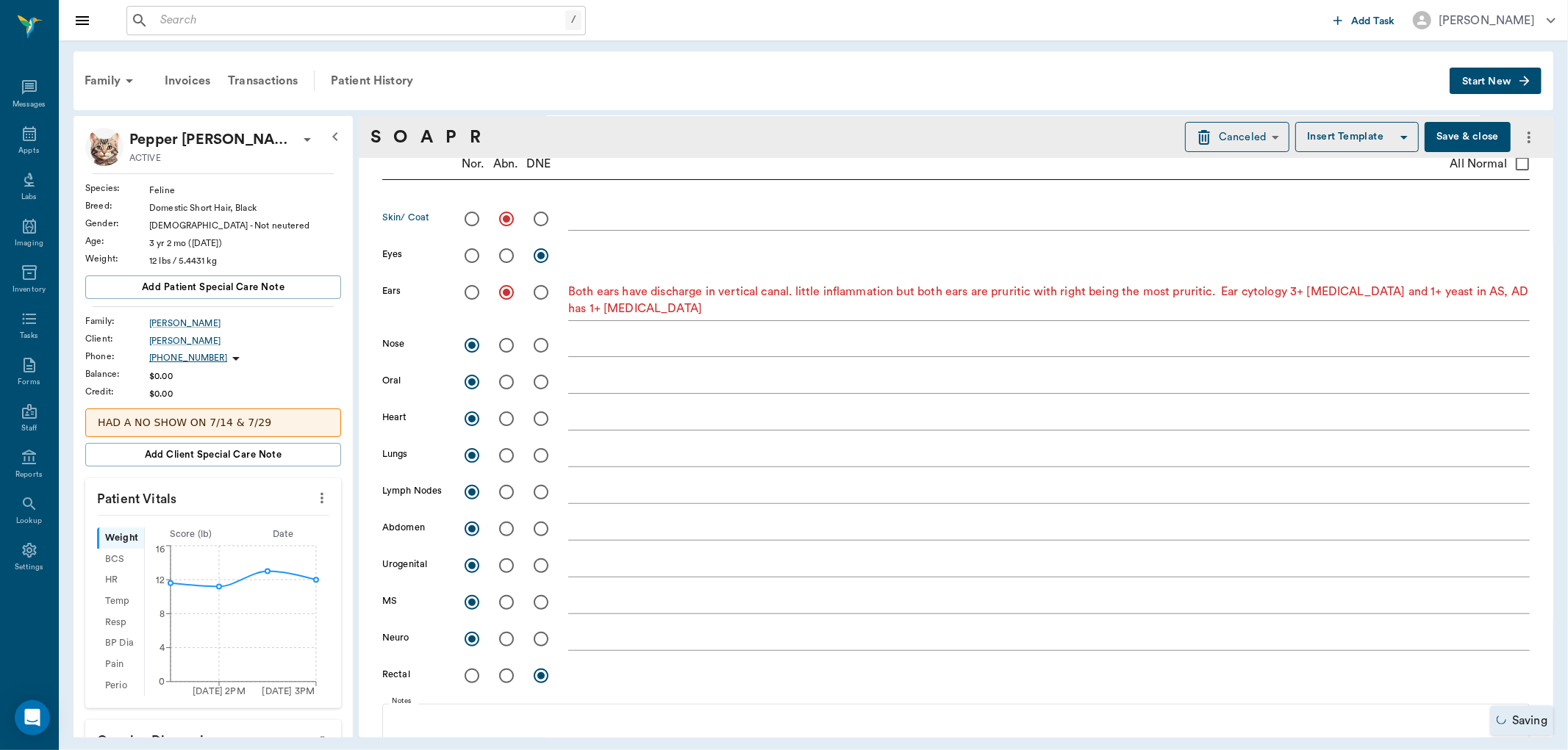
click at [574, 222] on textarea at bounding box center [1049, 218] width 962 height 17
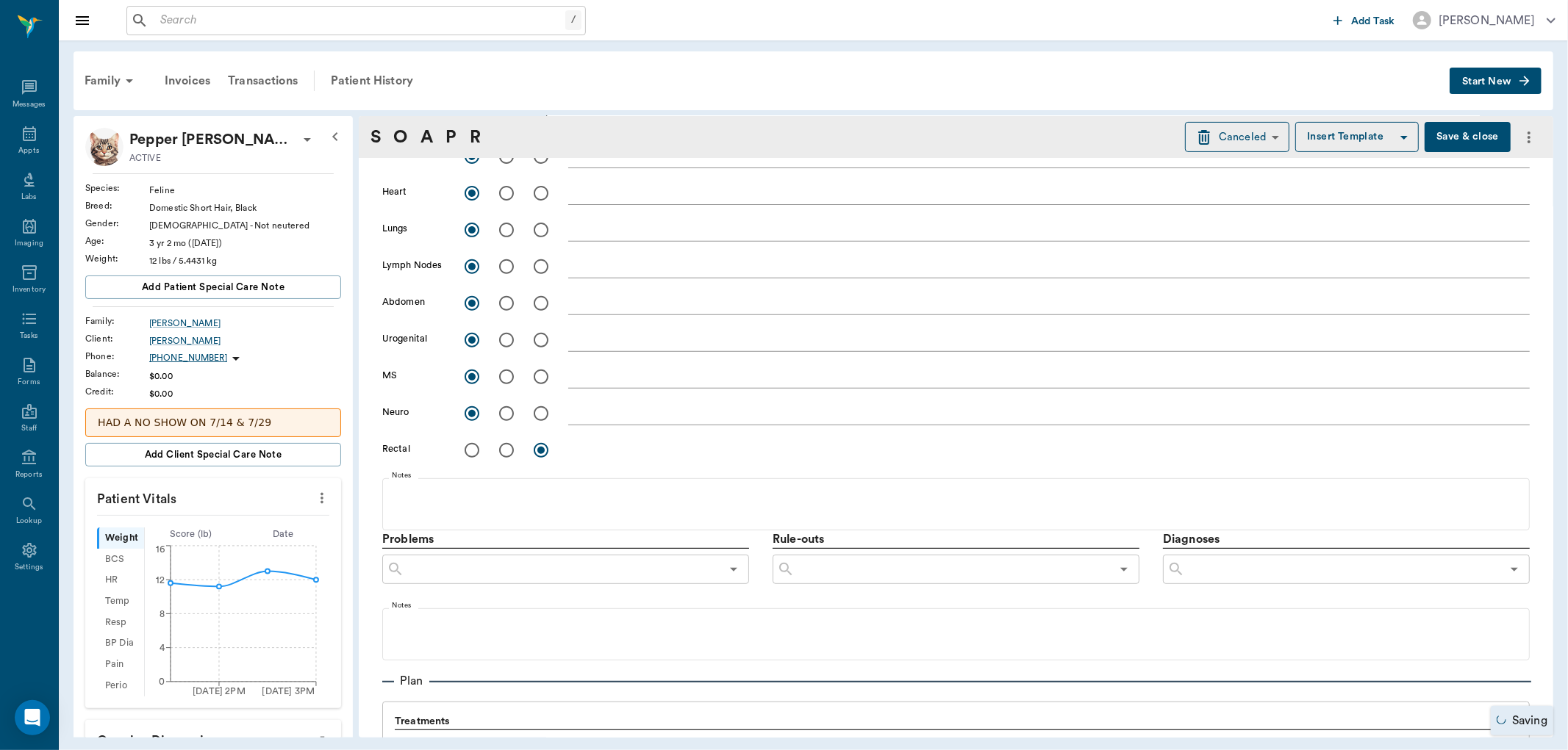
scroll to position [571, 0]
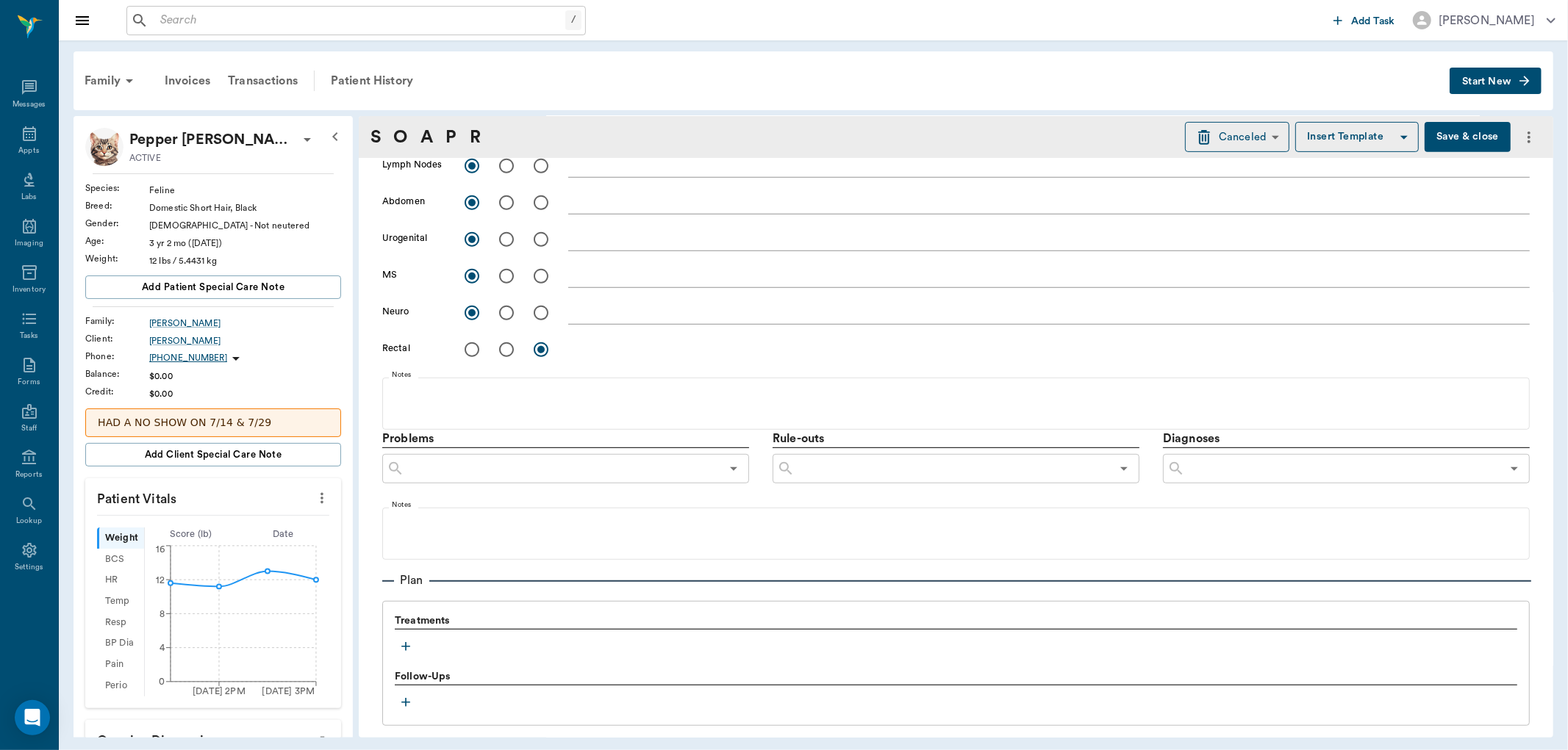
type textarea "two scars on back; thinning of hair on dorsal tail; flea jumped off of table - …"
click at [548, 464] on input "text" at bounding box center [562, 469] width 316 height 21
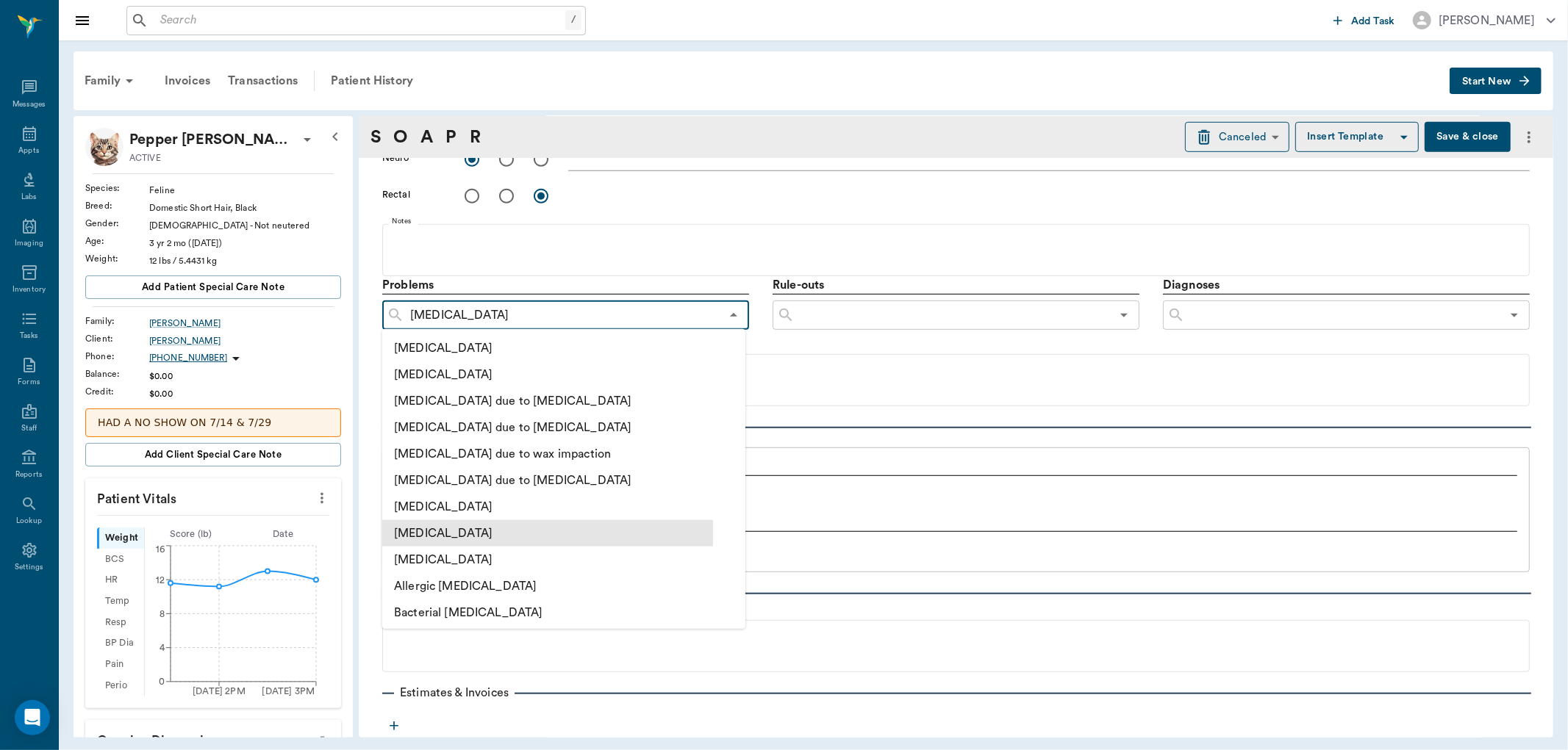
scroll to position [735, 0]
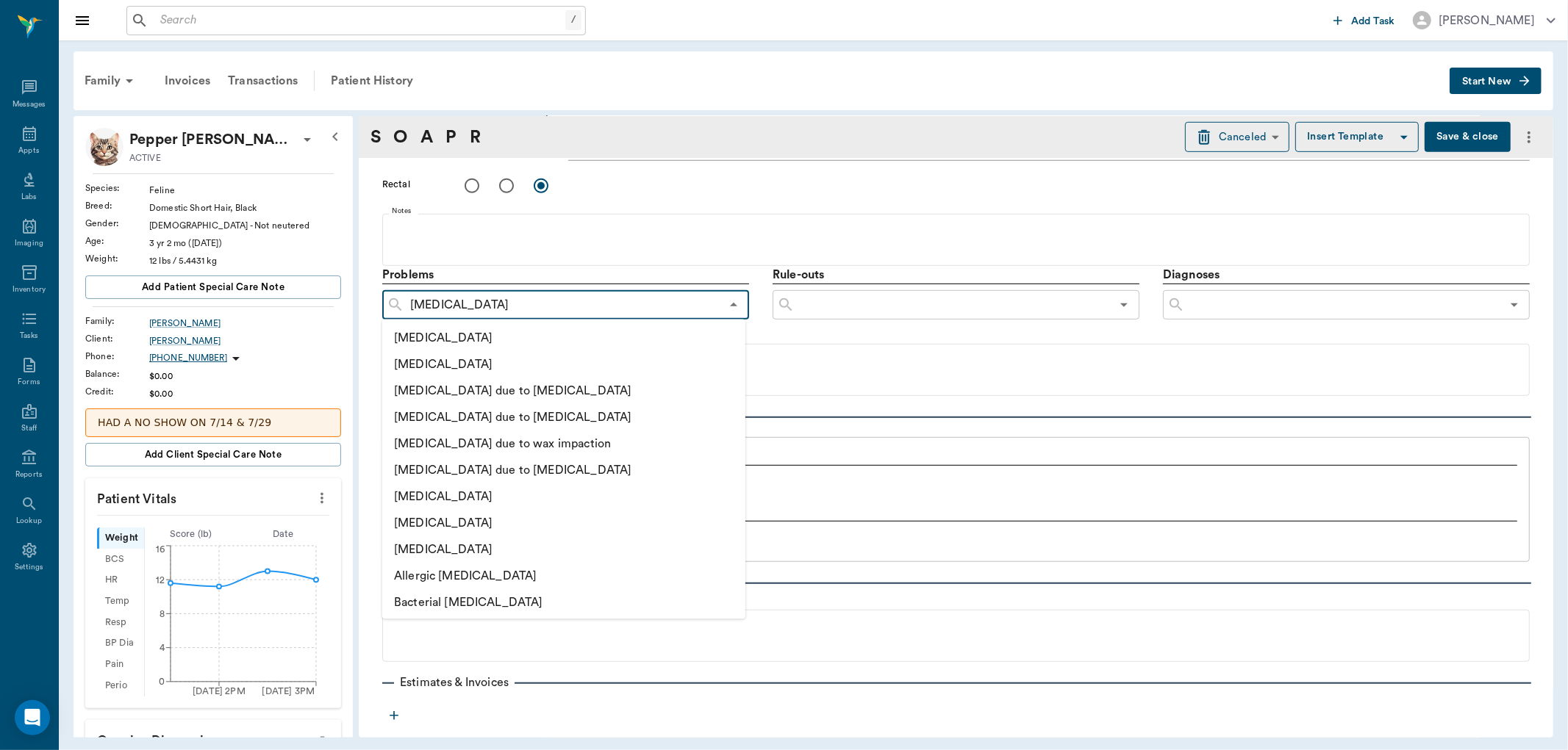
type input "[MEDICAL_DATA]"
click at [873, 332] on div "Problems ​ Rule-outs ​ Diagnoses ​ Notes" at bounding box center [956, 331] width 1147 height 130
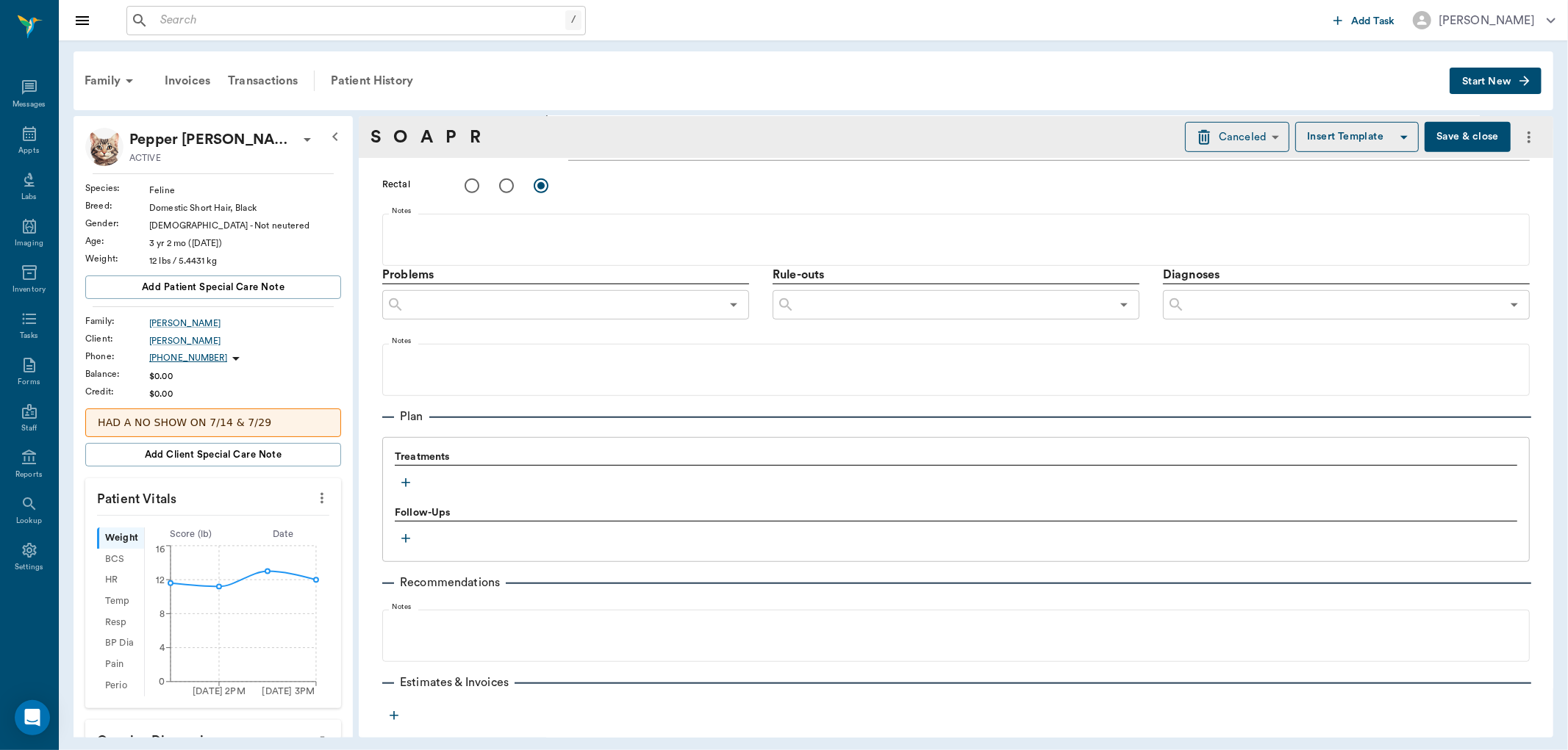
click at [410, 481] on icon "button" at bounding box center [406, 483] width 15 height 15
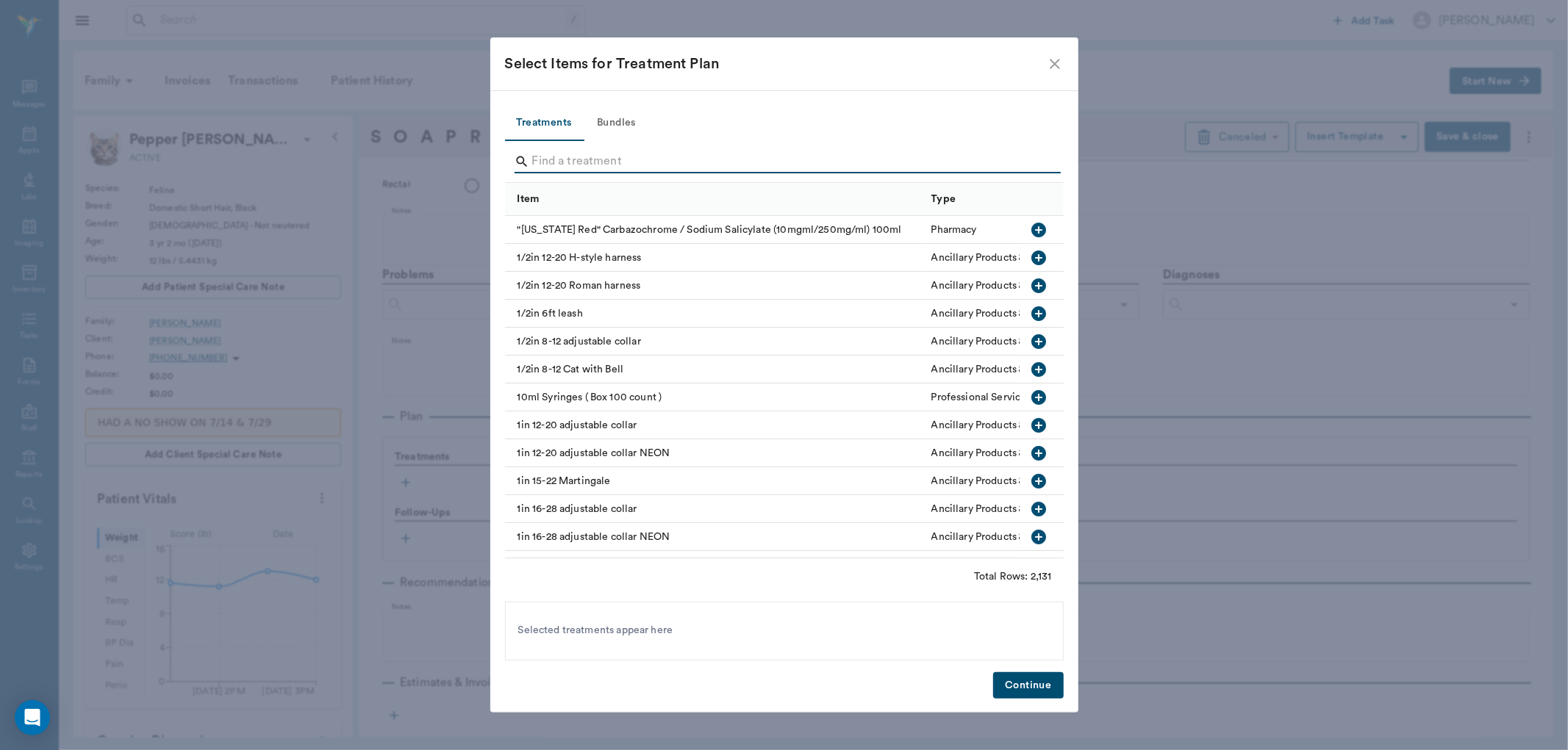
click at [582, 162] on input "Search" at bounding box center [785, 162] width 507 height 24
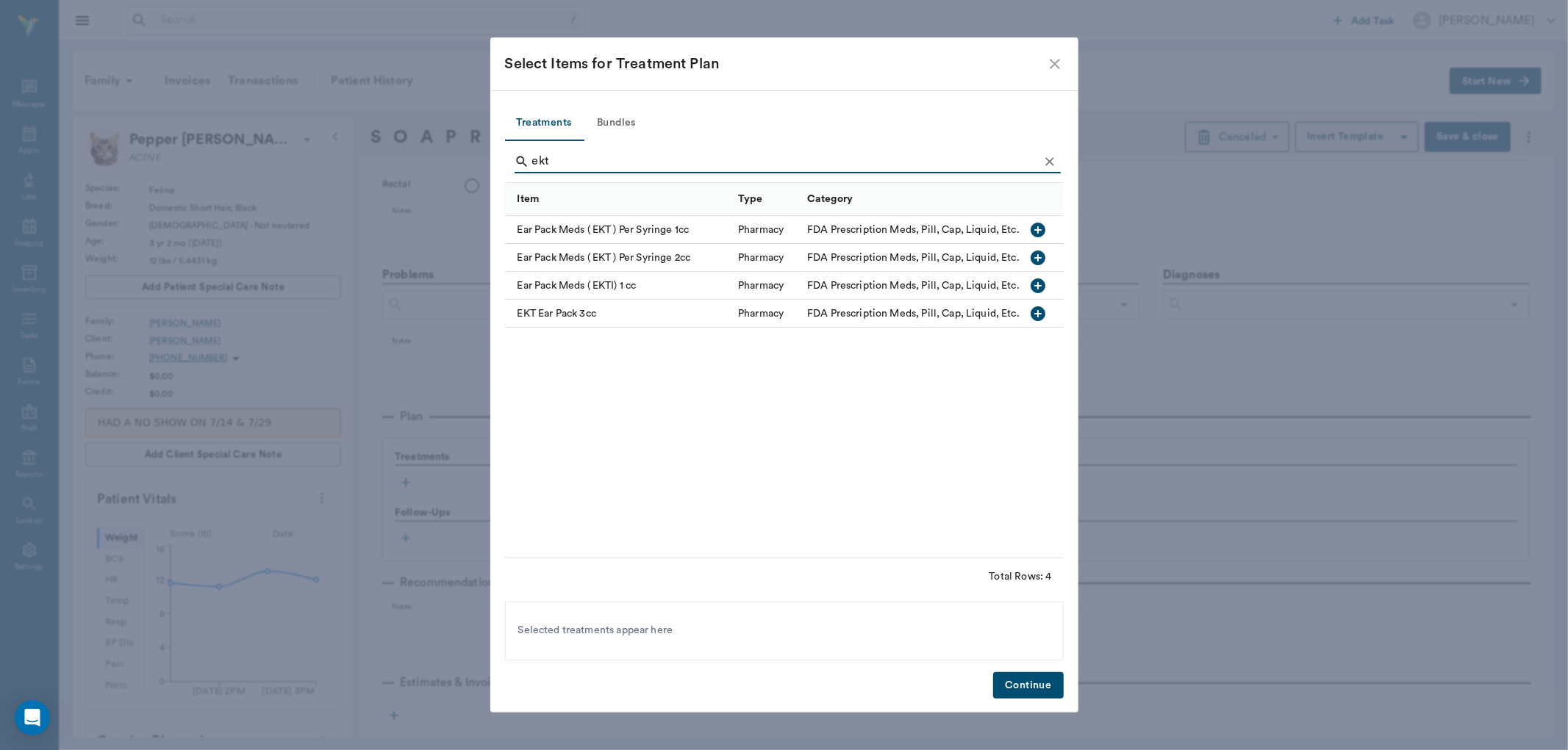
type input "ekt"
click at [1040, 284] on icon "button" at bounding box center [1039, 286] width 18 height 18
click at [1038, 687] on button "Continue" at bounding box center [1028, 685] width 70 height 27
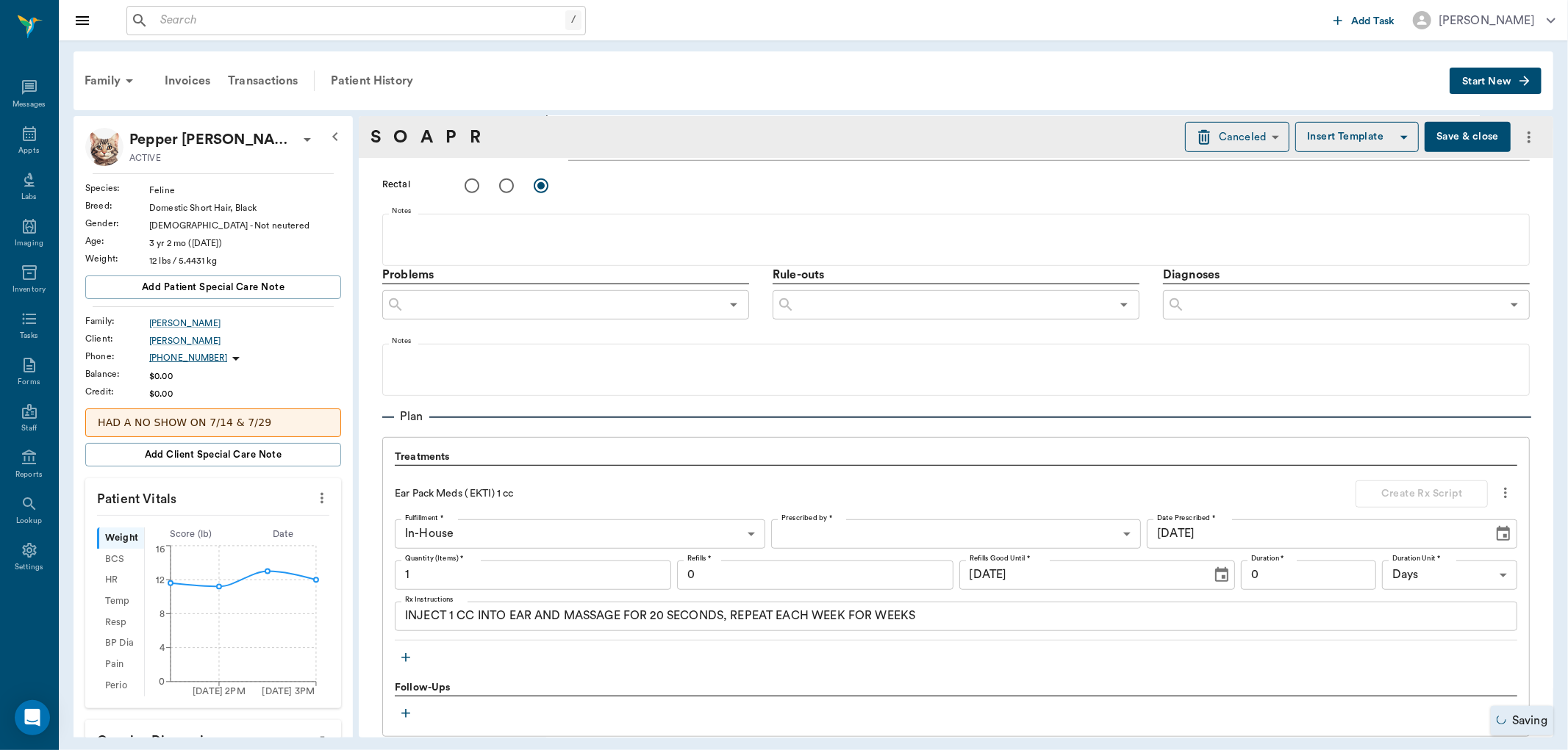
click at [458, 572] on input "1" at bounding box center [533, 576] width 276 height 30
type input "2"
click at [1262, 577] on input "0" at bounding box center [1308, 576] width 135 height 30
type input "14"
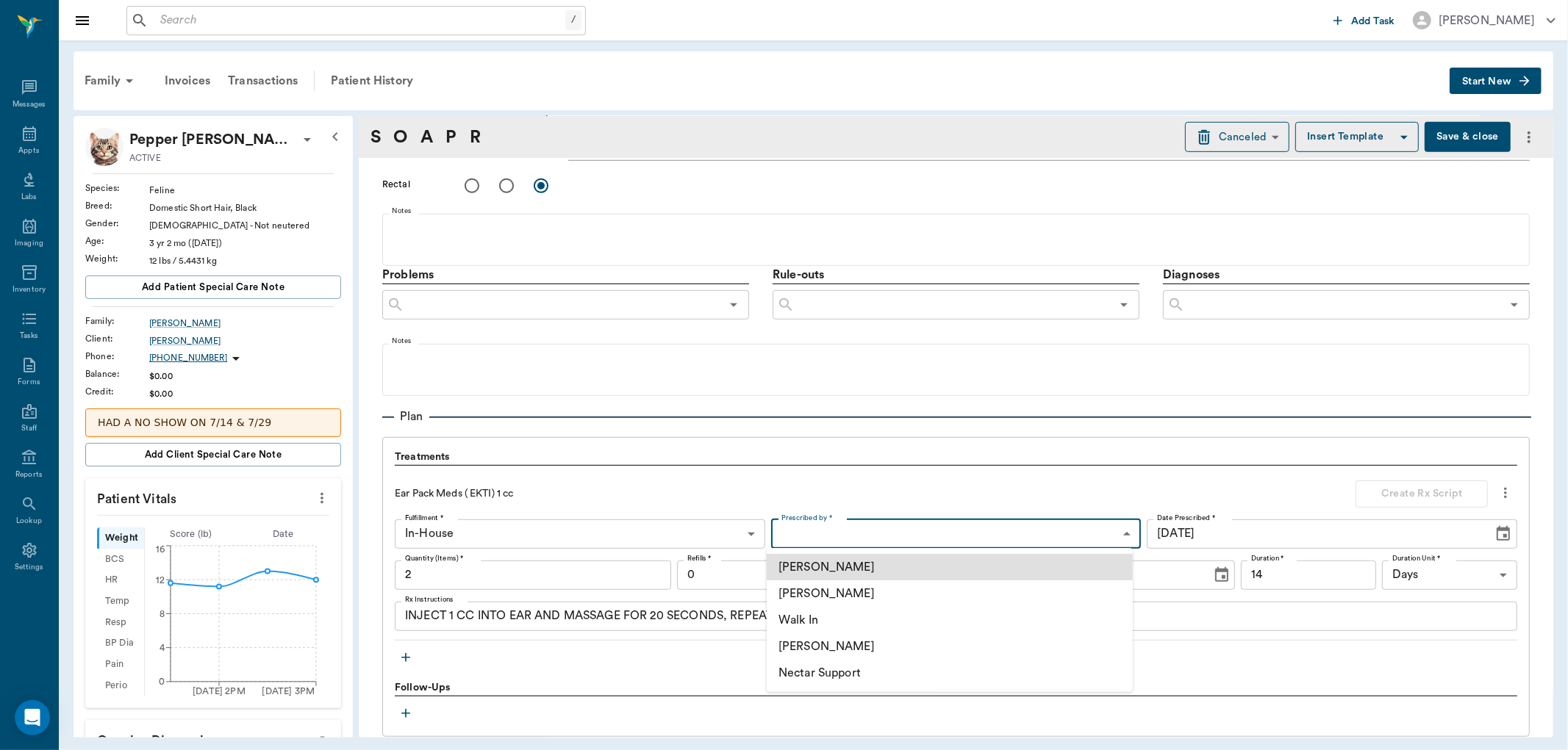
click at [875, 535] on body "/ ​ Add Task [PERSON_NAME] Nectar Messages Appts Labs Imaging Inventory Tasks F…" at bounding box center [784, 375] width 1568 height 750
click at [844, 651] on li "[PERSON_NAME]" at bounding box center [949, 647] width 366 height 27
type input "670e8b52b987dc0b25a864ee"
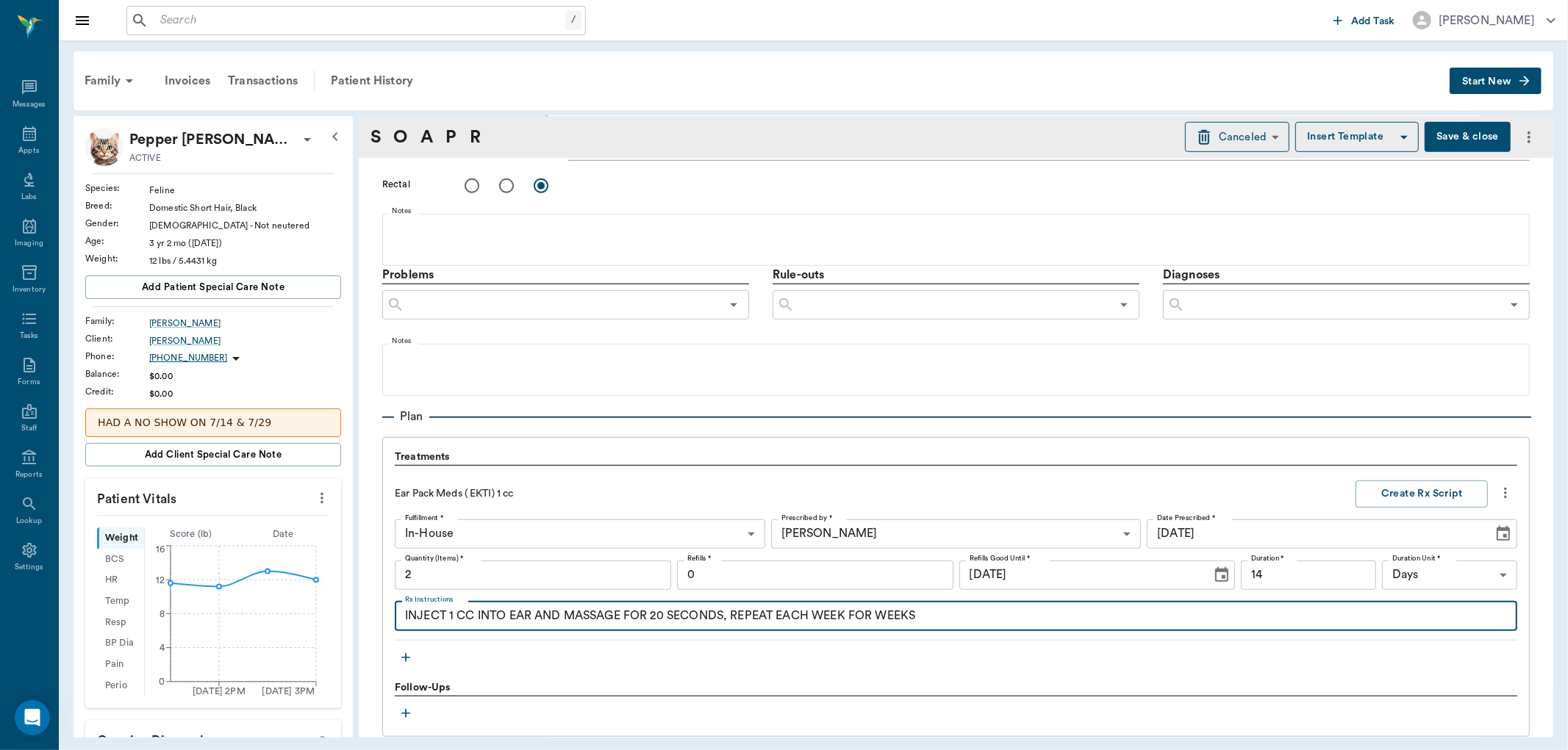
drag, startPoint x: 922, startPoint y: 608, endPoint x: 397, endPoint y: 607, distance: 525.0
click at [397, 607] on div "INJECT 1 CC INTO EAR AND MASSAGE FOR 20 SECONDS, REPEAT EACH WEEK FOR WEEKS x R…" at bounding box center [956, 616] width 1123 height 30
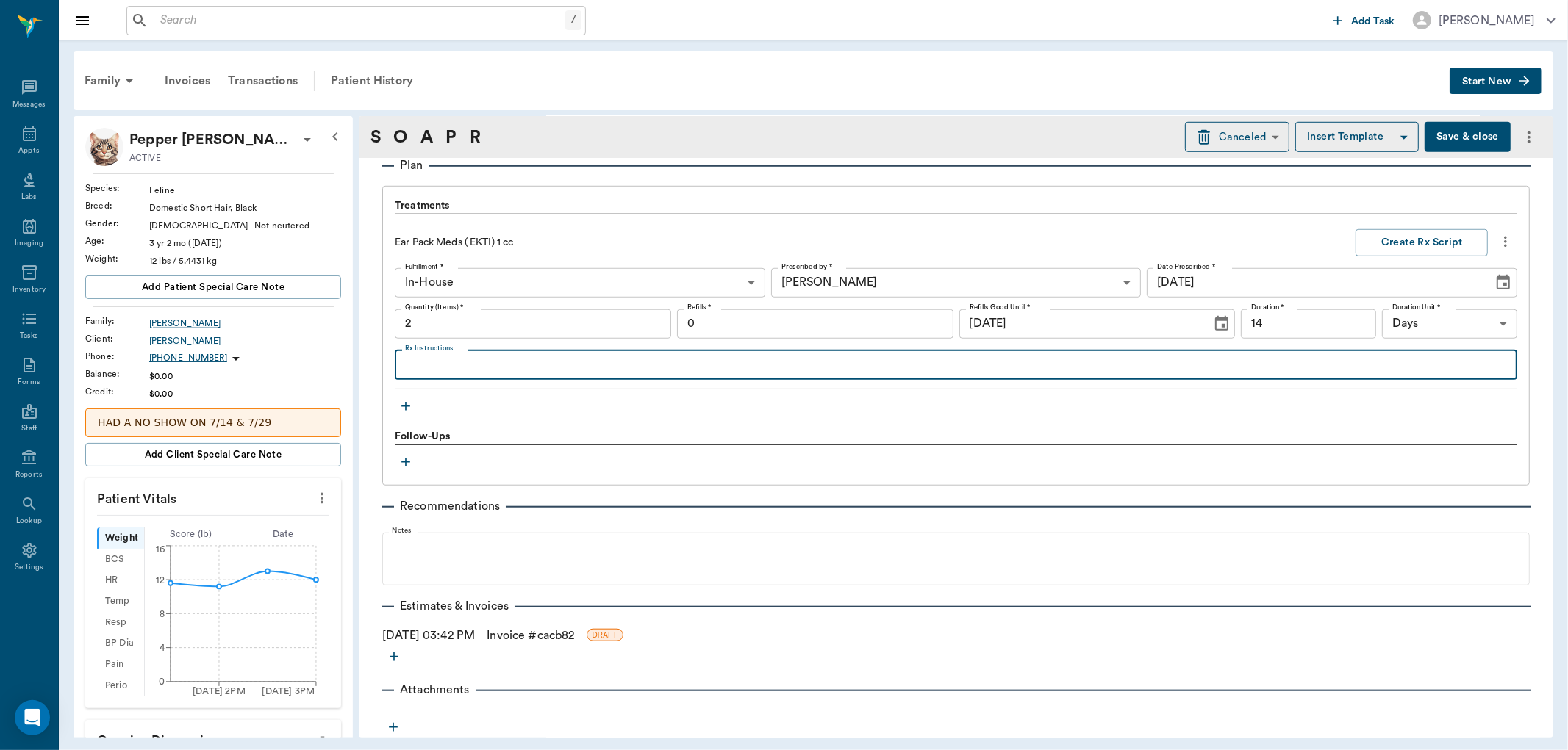
scroll to position [904, 0]
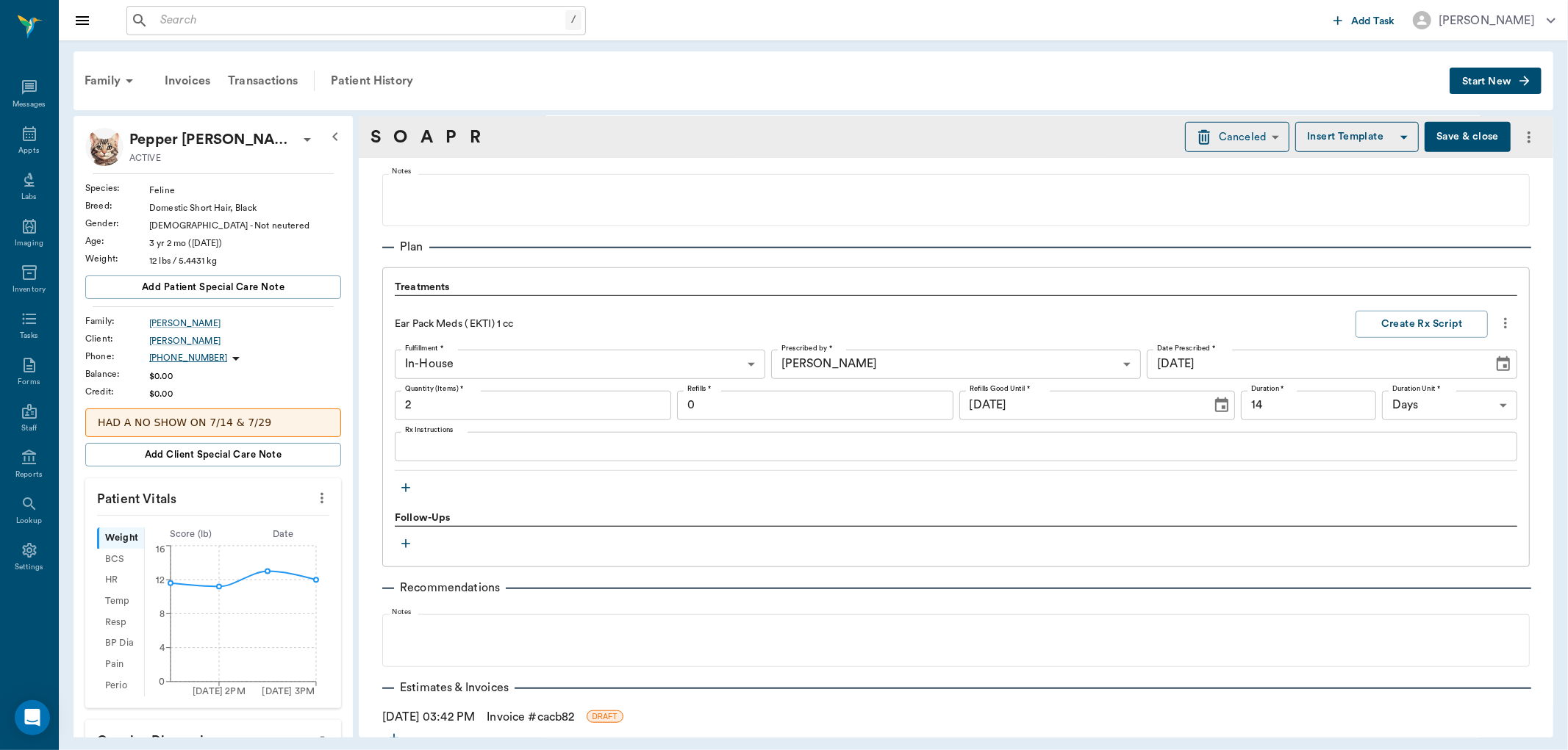
click at [568, 710] on link "Invoice # cacb82" at bounding box center [531, 717] width 88 height 18
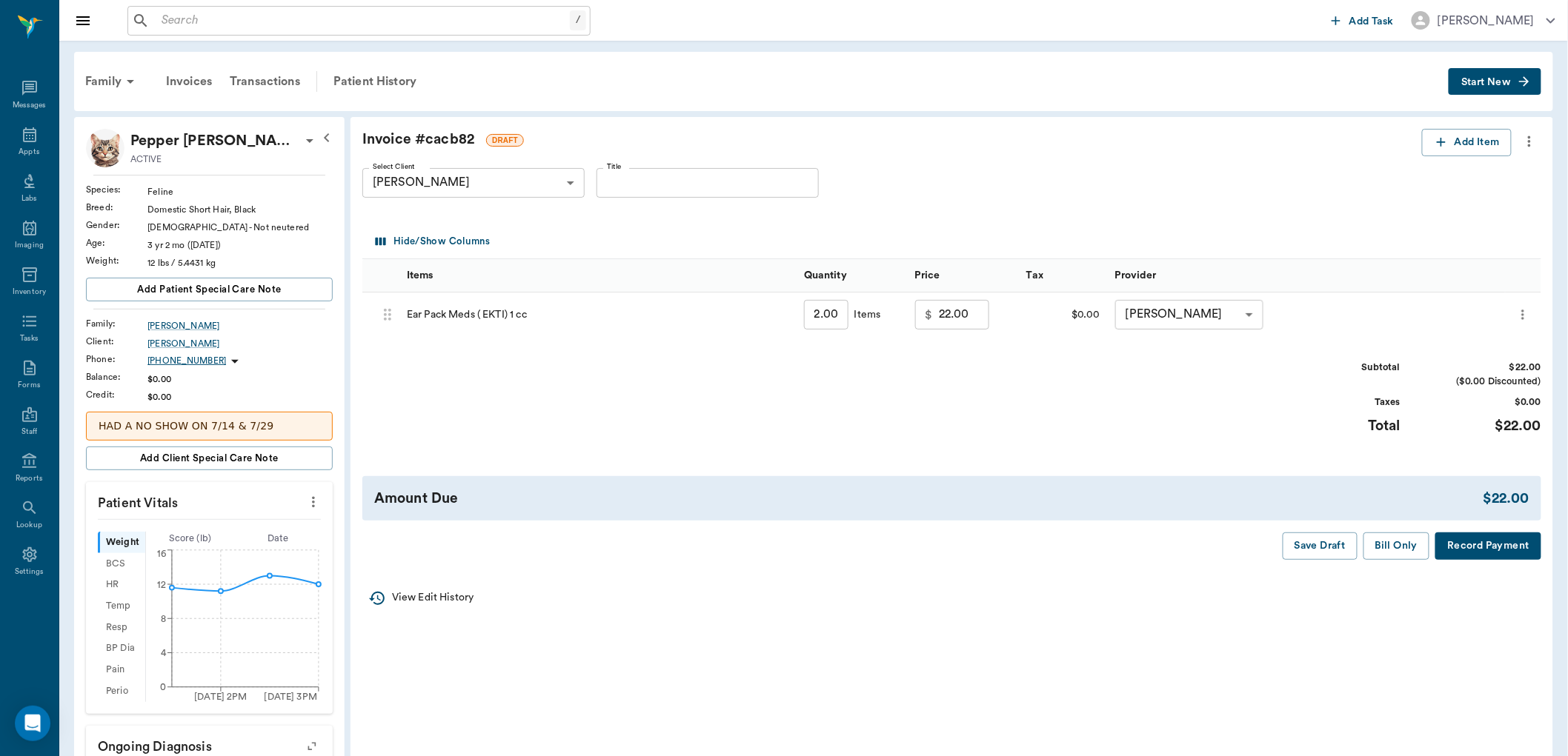
click at [1531, 145] on icon "more" at bounding box center [1530, 141] width 3 height 11
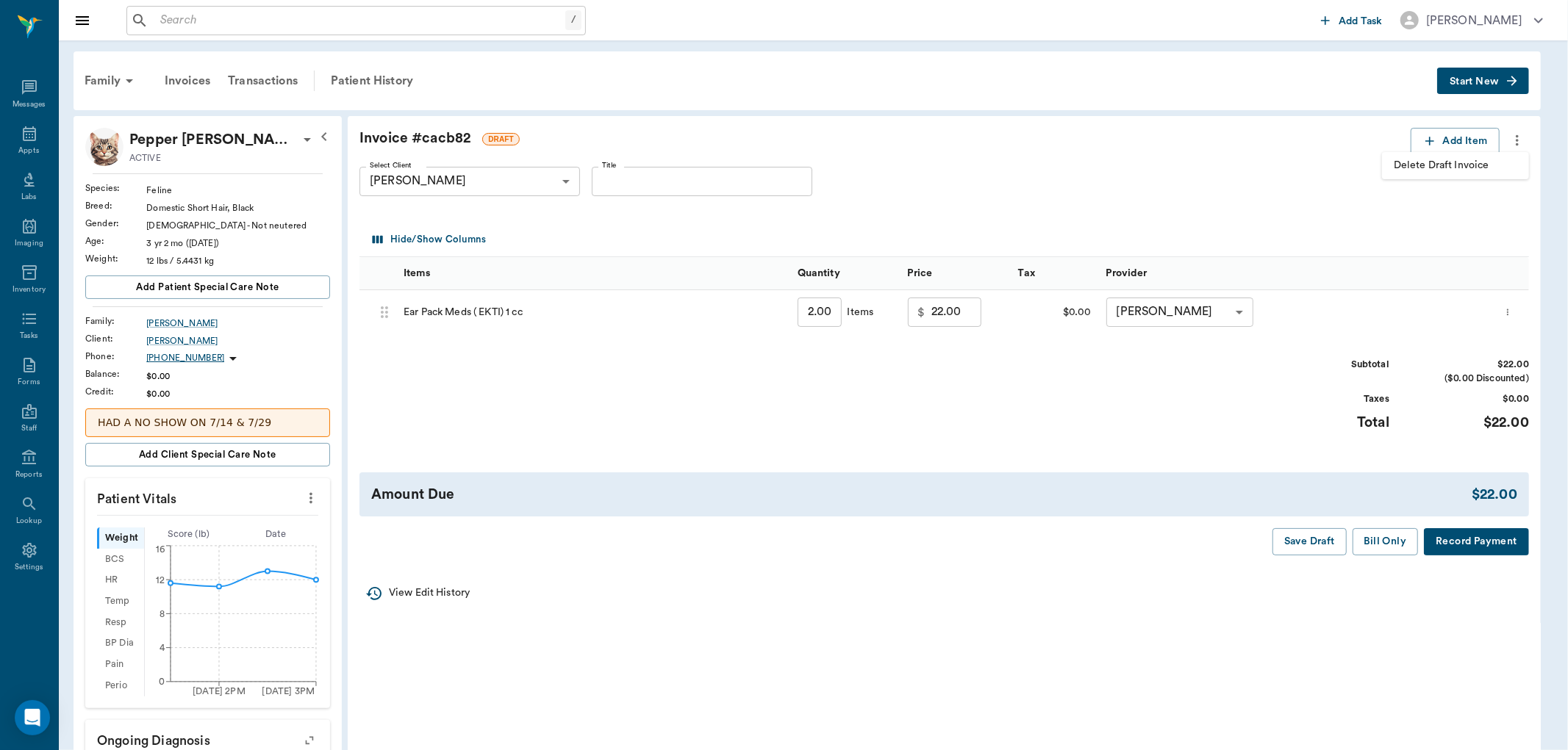
click at [1414, 166] on span "Delete Draft Invoice" at bounding box center [1455, 165] width 123 height 16
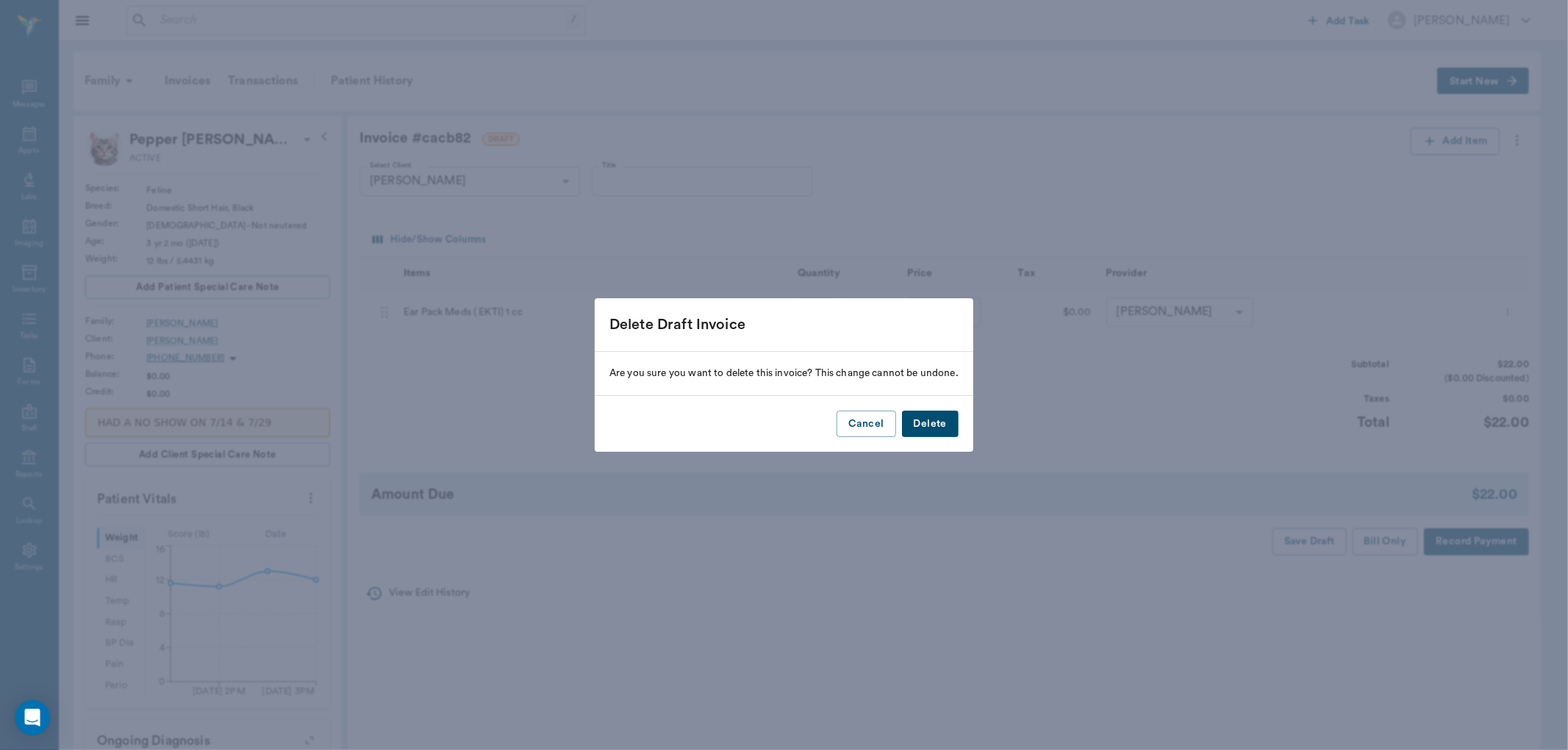
click at [920, 427] on button "Delete" at bounding box center [930, 424] width 56 height 27
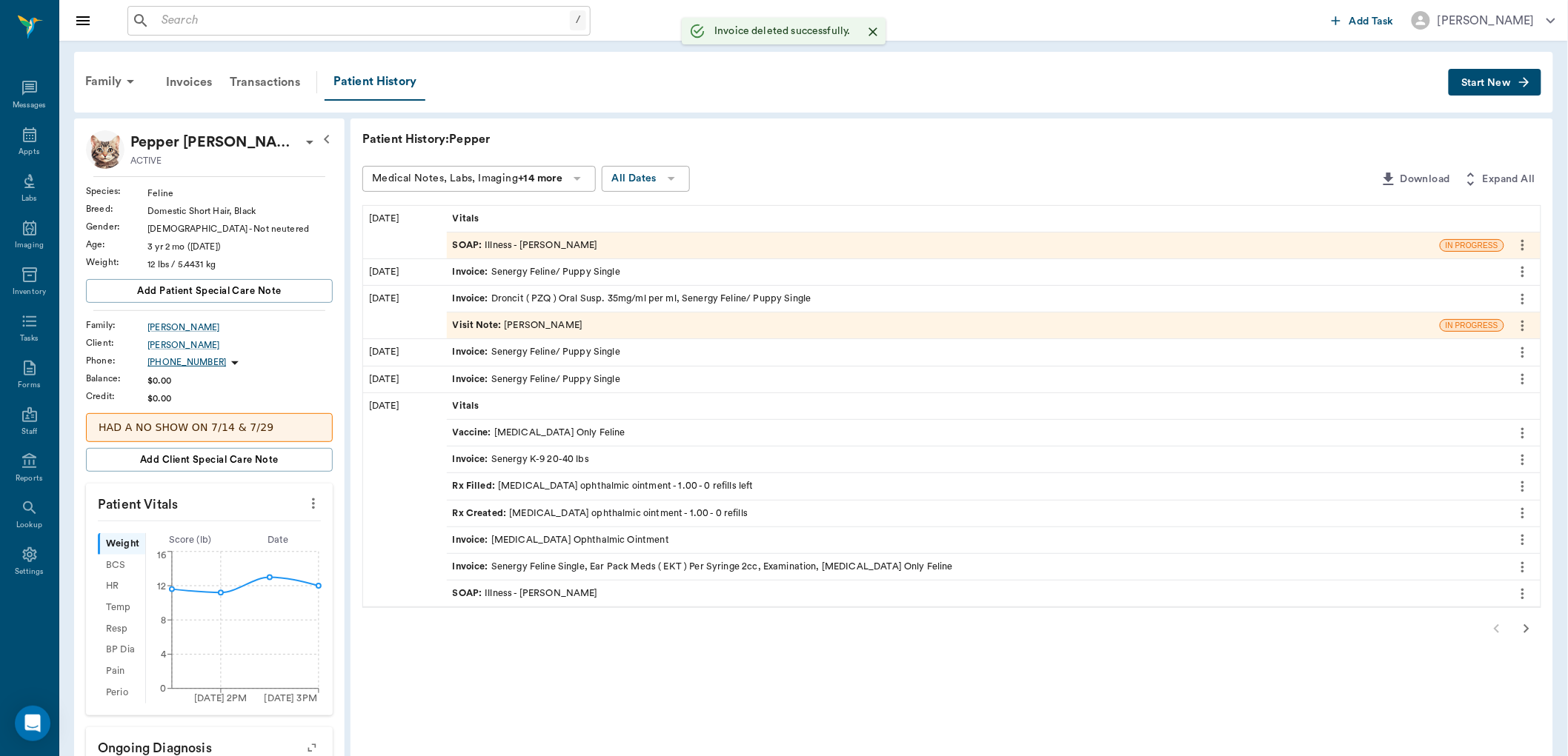
click at [506, 241] on div "SOAP : Illness - [PERSON_NAME]" at bounding box center [525, 245] width 145 height 14
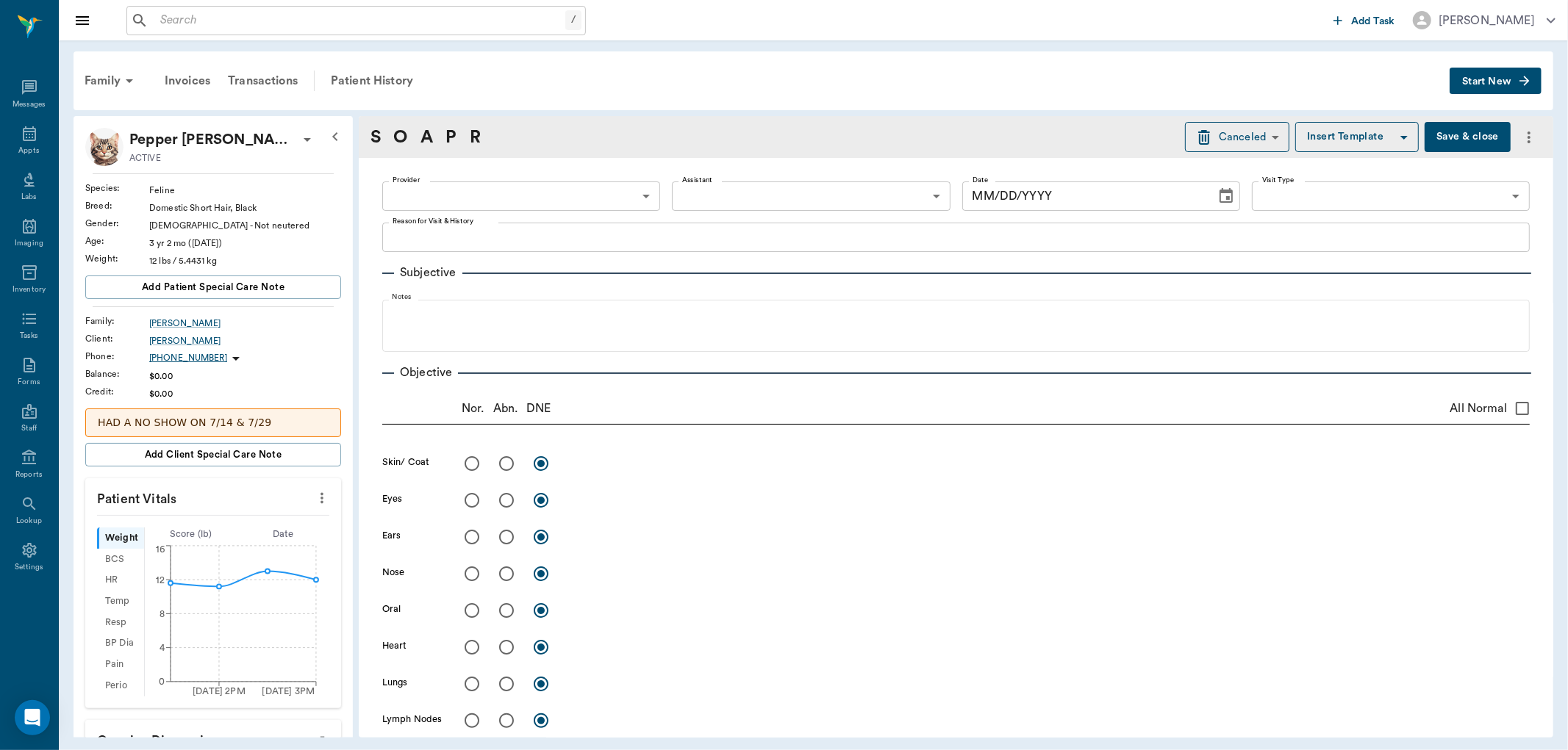
type input "670e8b52b987dc0b25a864ee"
type input "63ec2e7e52e12b0ba117b124"
type input "65d2be4f46e3a538d89b8c15"
type textarea "ear infection/Lat"
radio input "true"
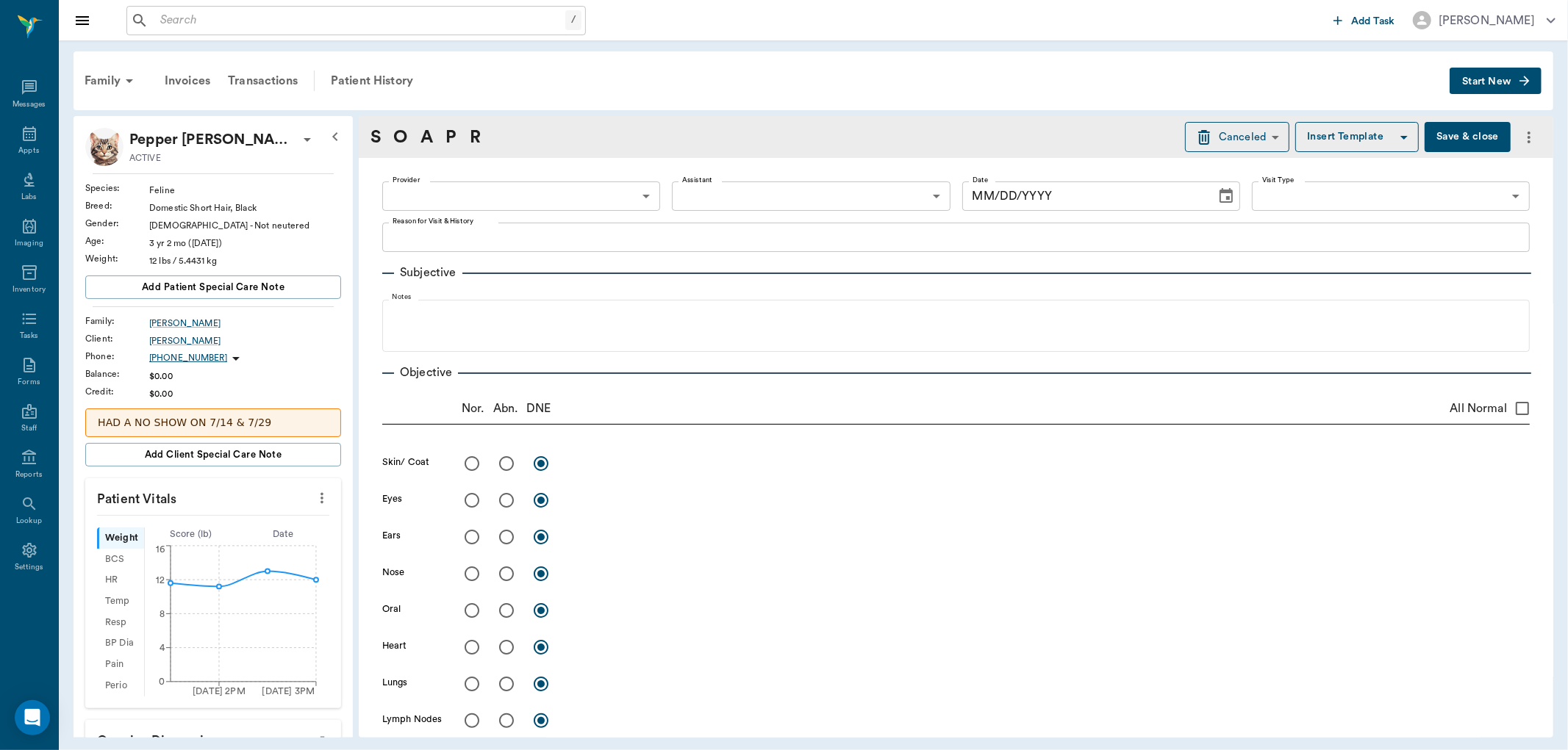
type textarea "two scars on back; thinning of hair on dorsal tail; flea jumped off of table - …"
radio input "true"
type textarea "Both ears have discharge in vertical canal. little inflammation but both ears a…"
radio input "true"
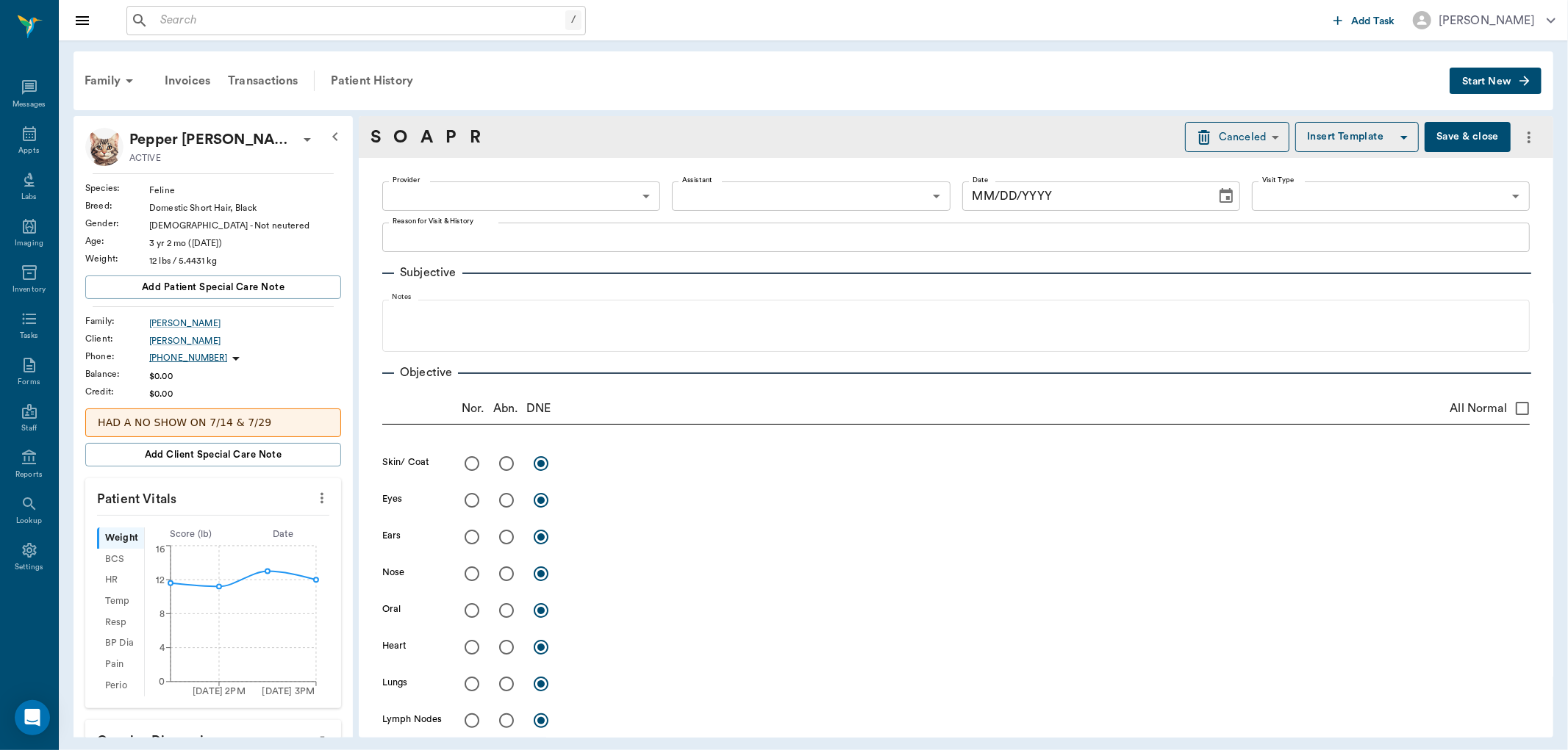
radio input "true"
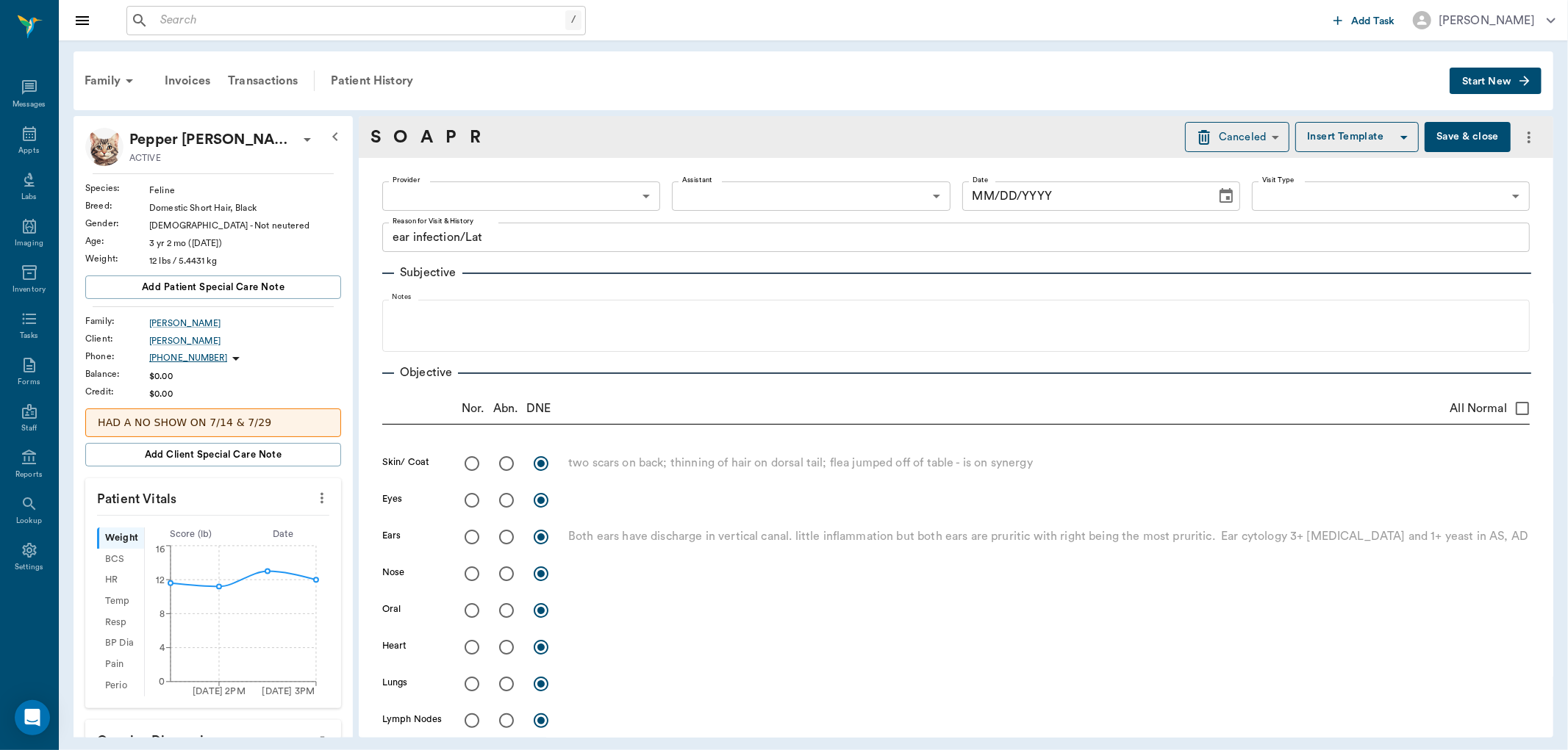
radio input "true"
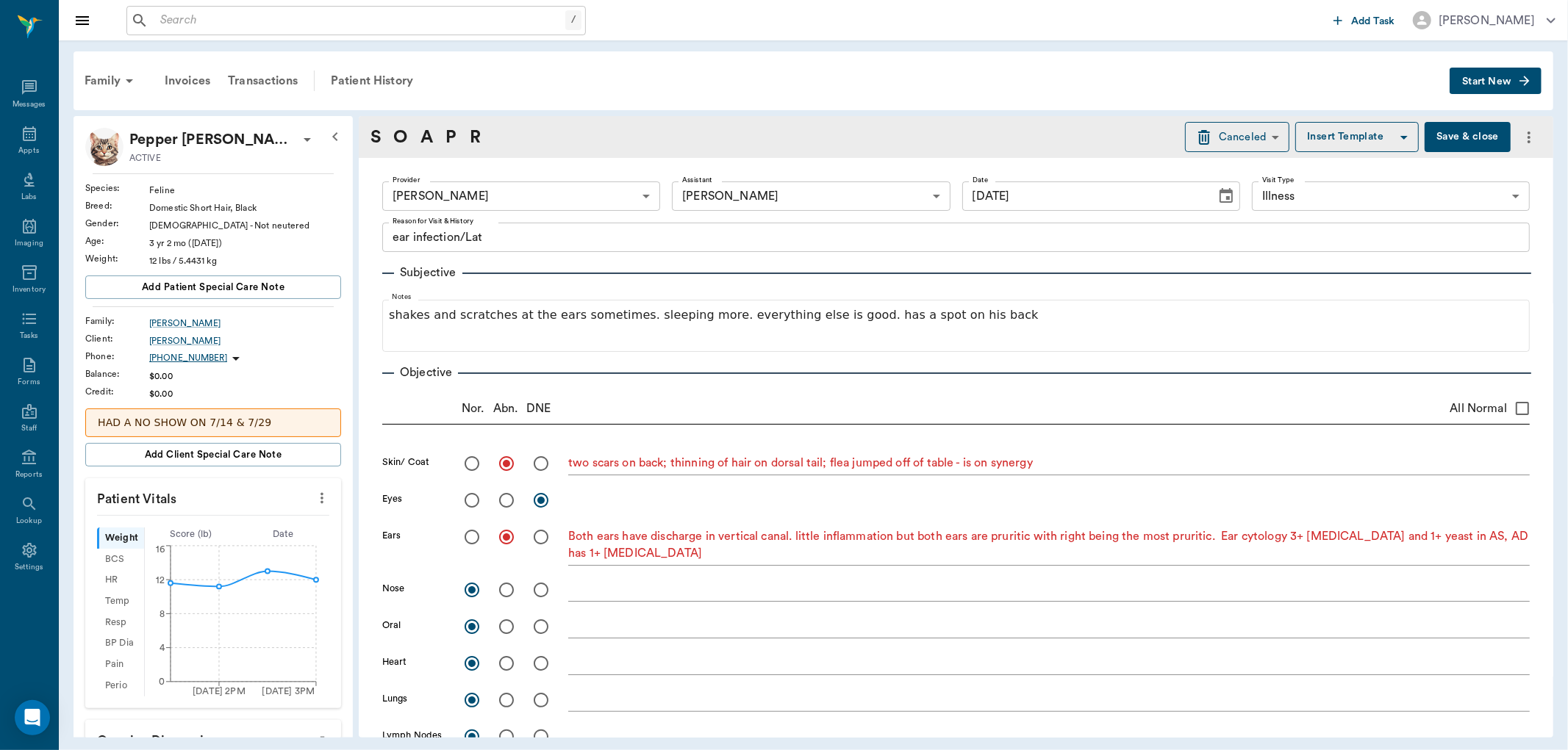
type input "[DATE]"
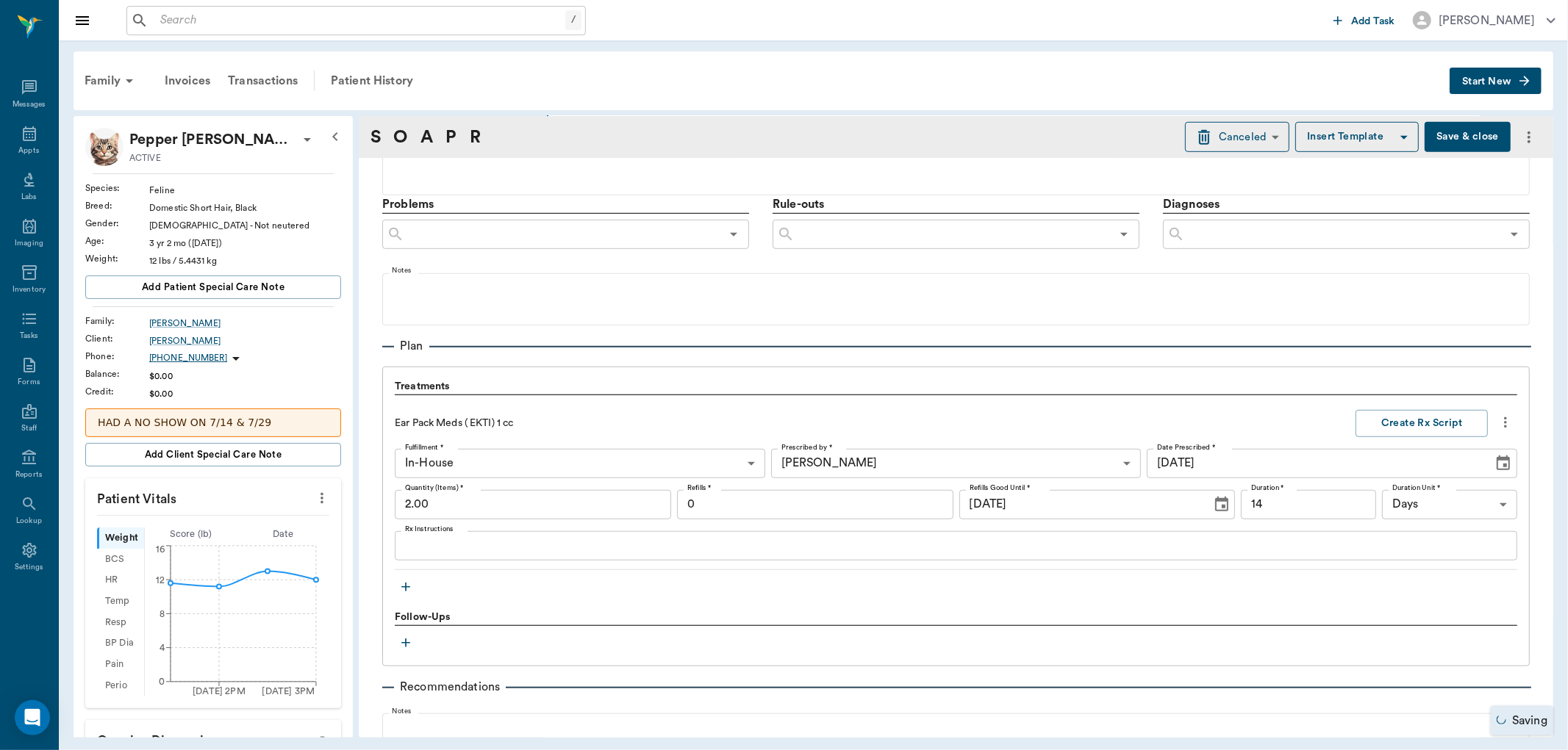
scroll to position [817, 0]
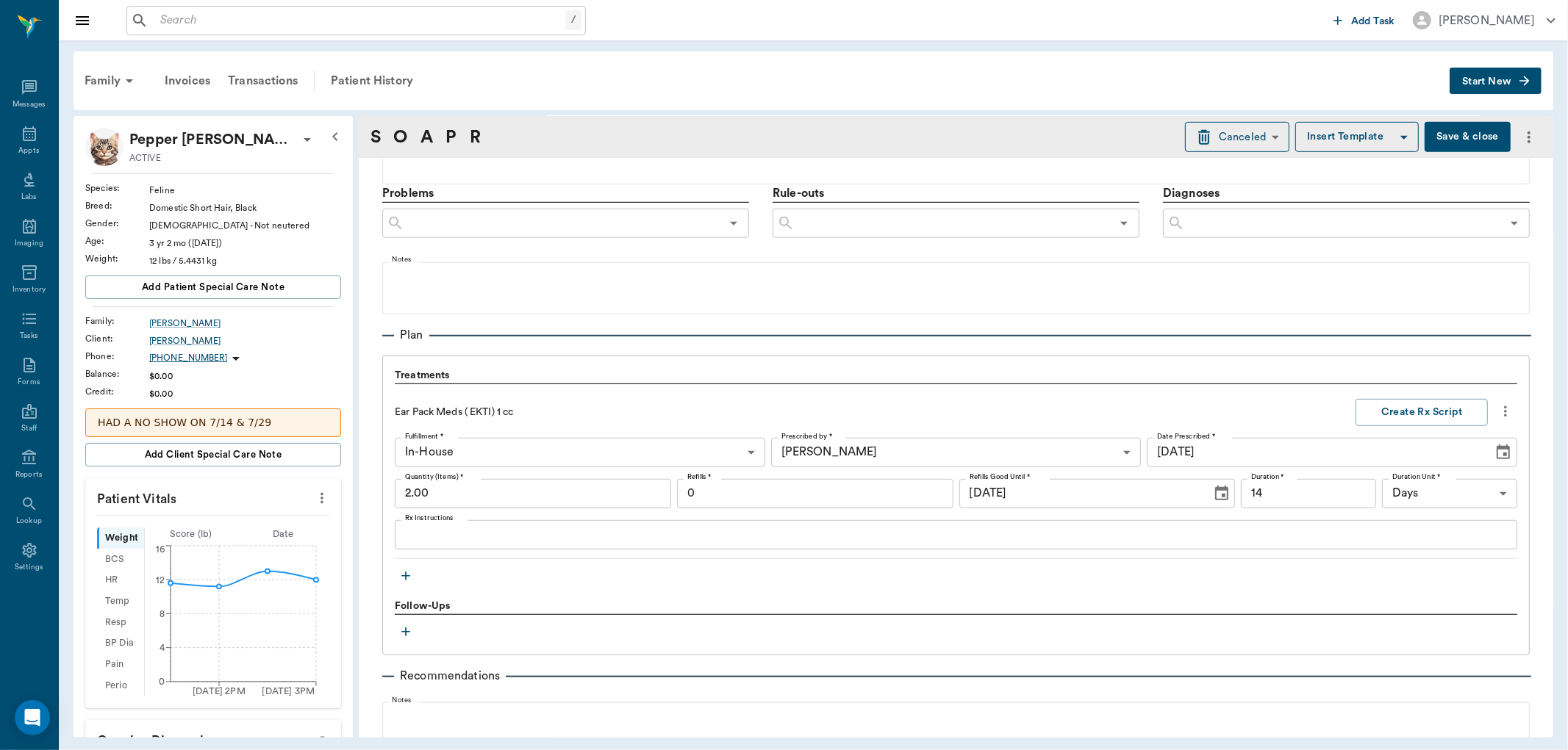
click at [407, 573] on icon "button" at bounding box center [406, 576] width 15 height 15
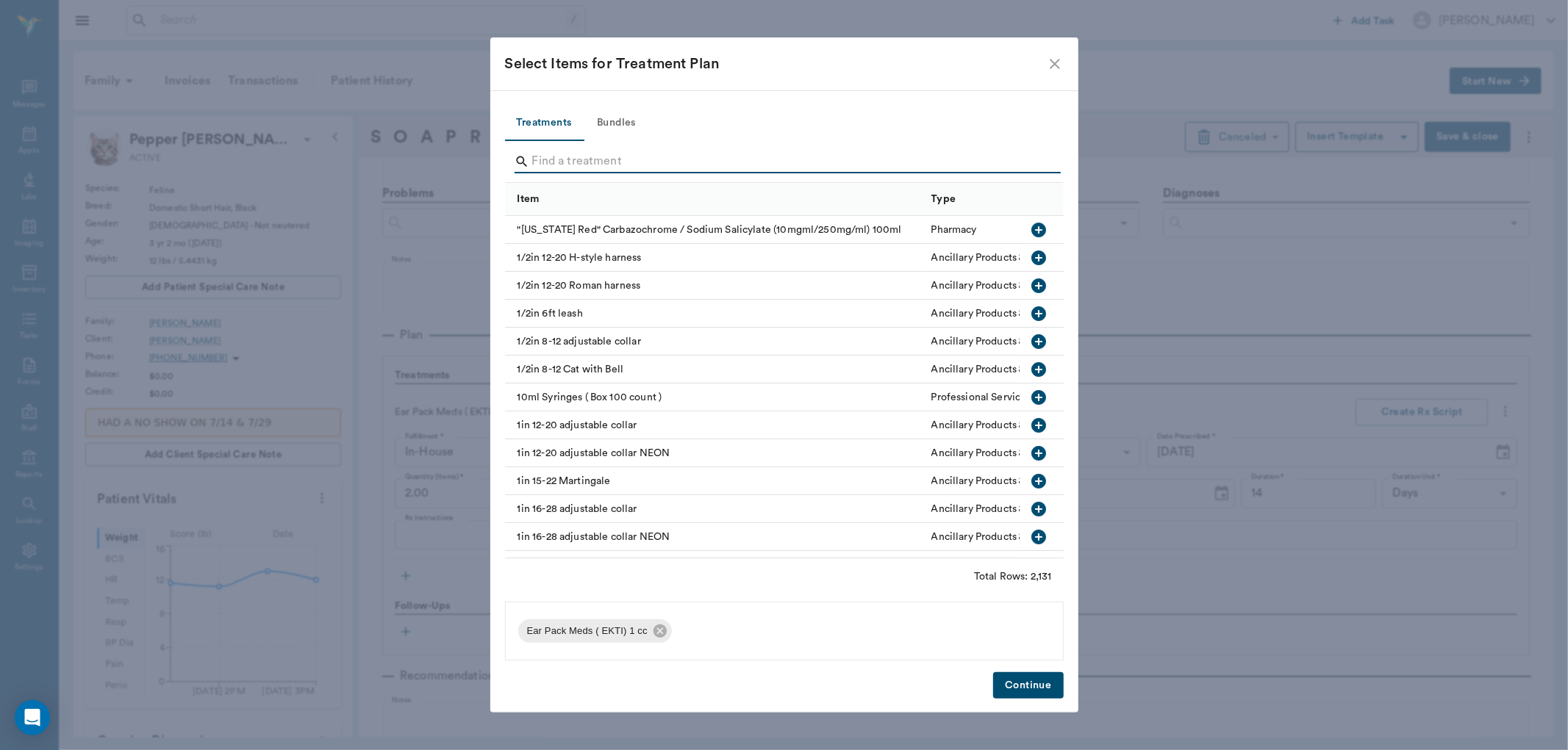
click at [579, 157] on input "Search" at bounding box center [785, 162] width 507 height 24
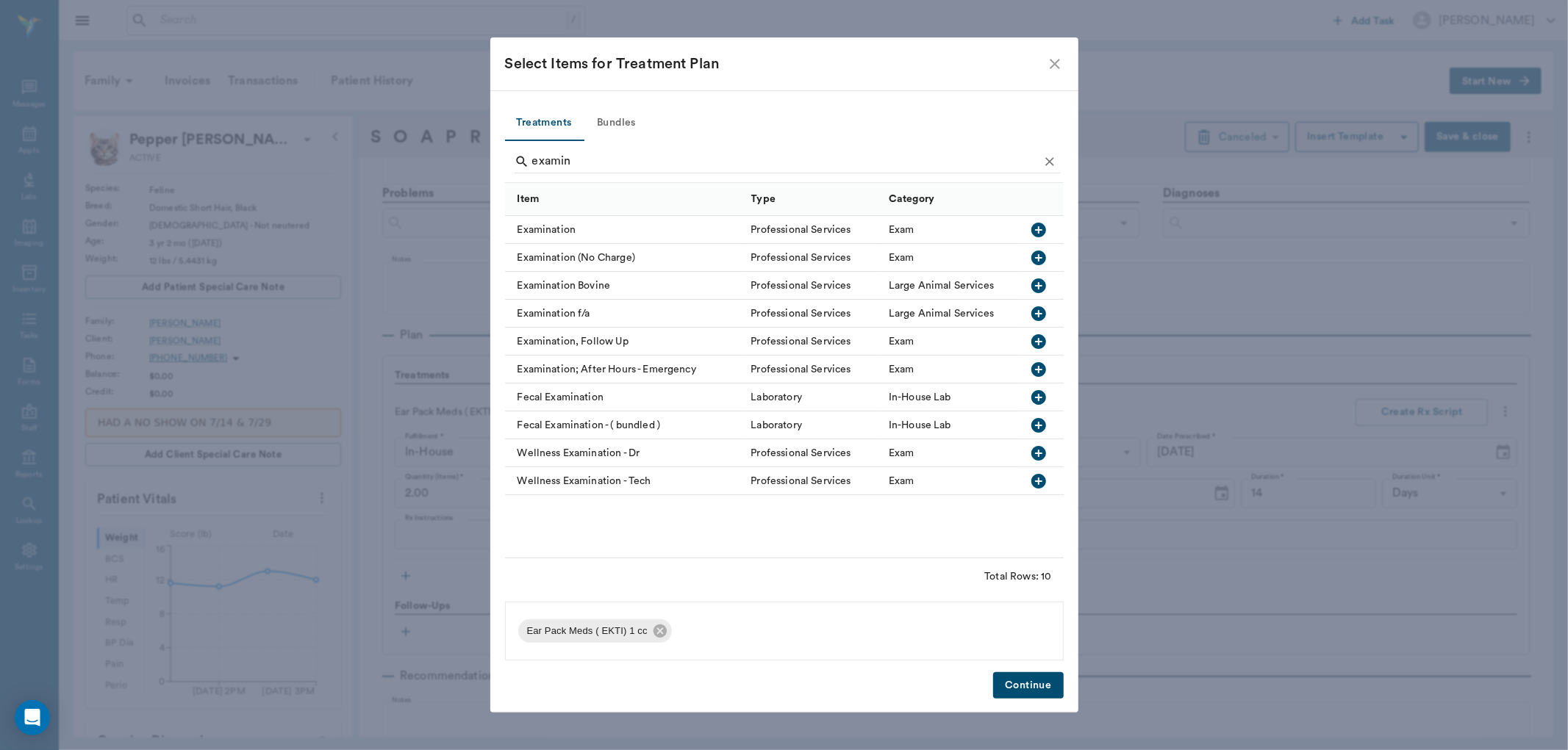
click at [1040, 229] on icon "button" at bounding box center [1039, 230] width 18 height 18
click at [572, 162] on input "examin" at bounding box center [785, 162] width 507 height 24
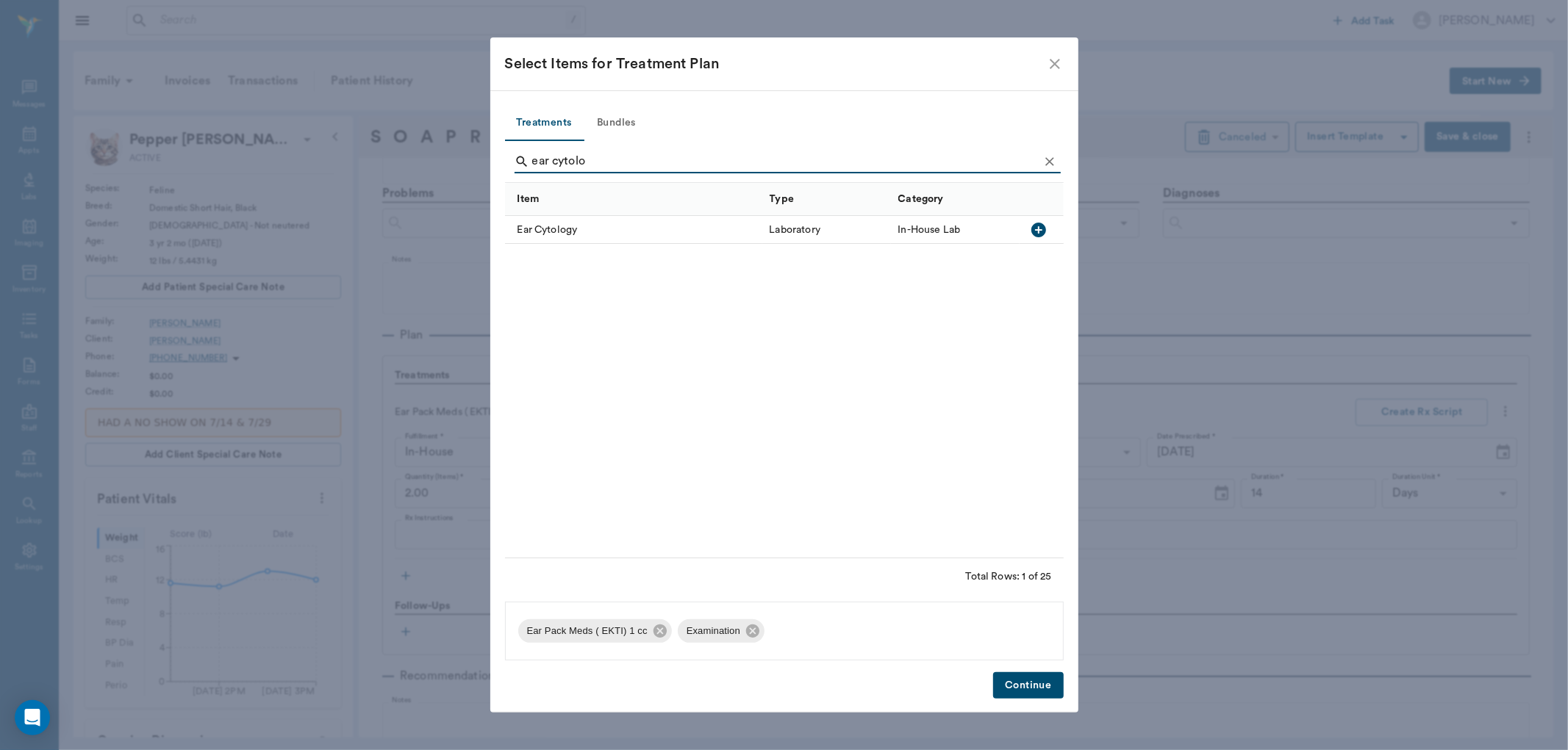
type input "ear cytolo"
click at [1037, 231] on icon "button" at bounding box center [1039, 230] width 15 height 15
click at [1018, 687] on button "Continue" at bounding box center [1028, 685] width 70 height 27
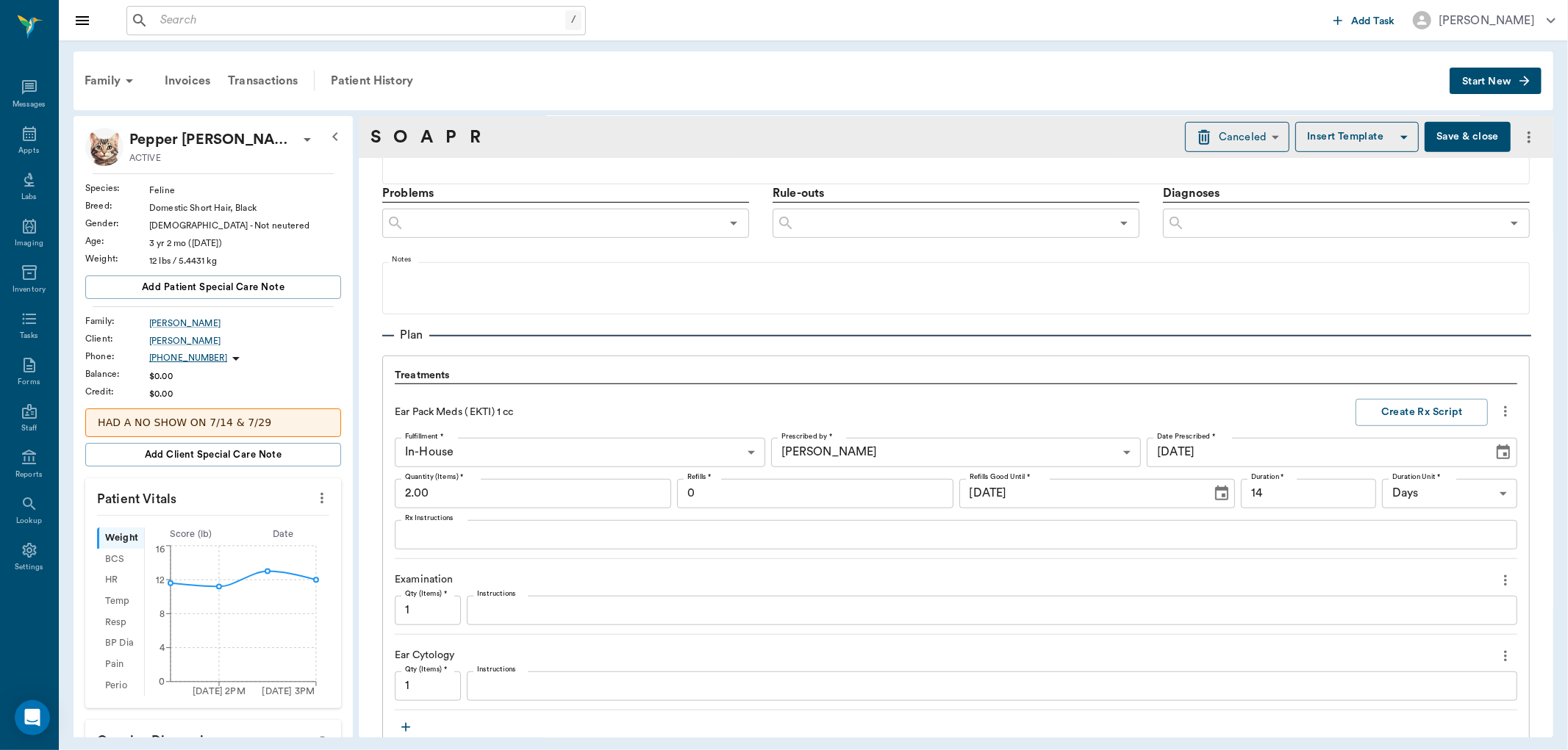
click at [1437, 137] on button "Save & close" at bounding box center [1468, 136] width 86 height 30
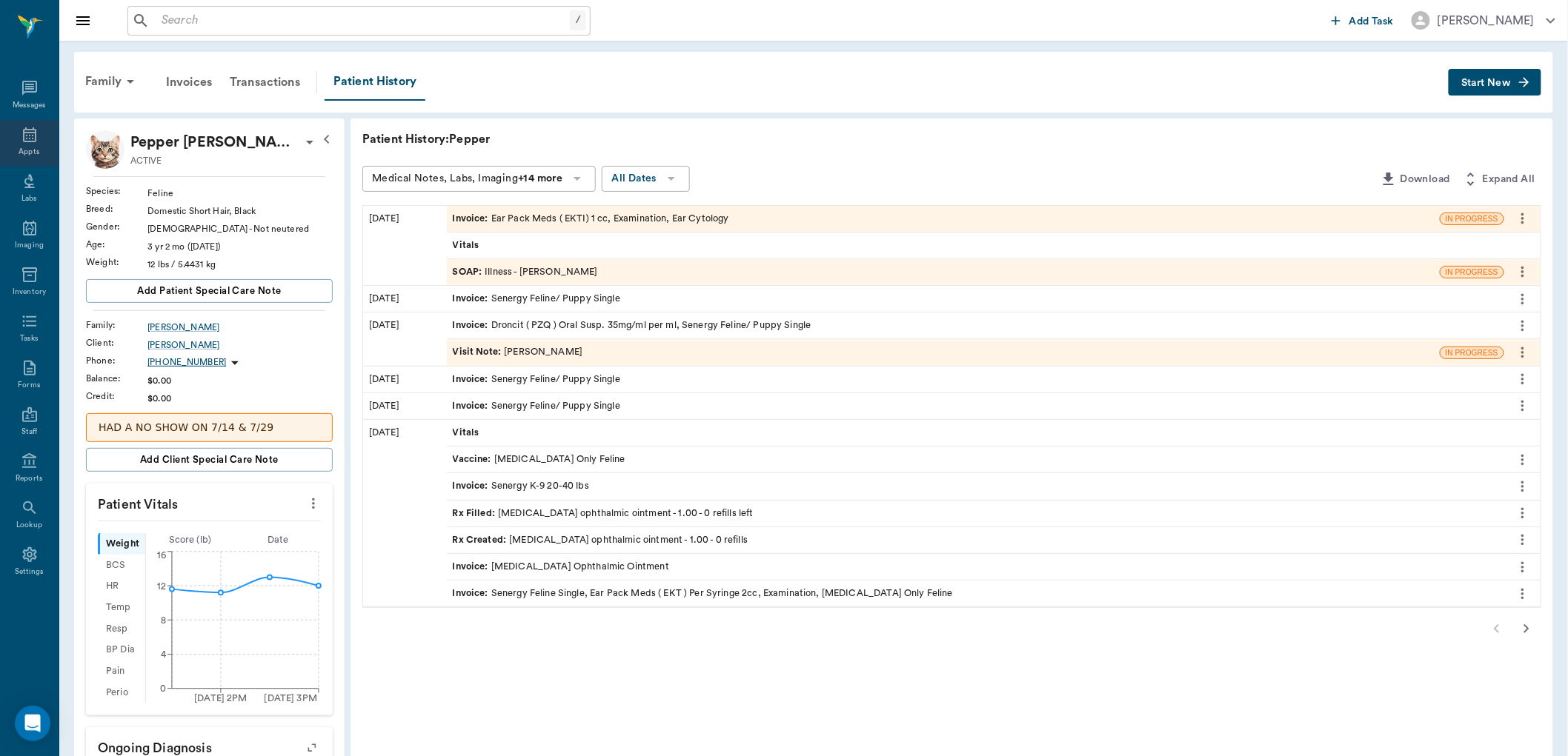
click at [24, 138] on icon at bounding box center [30, 135] width 13 height 15
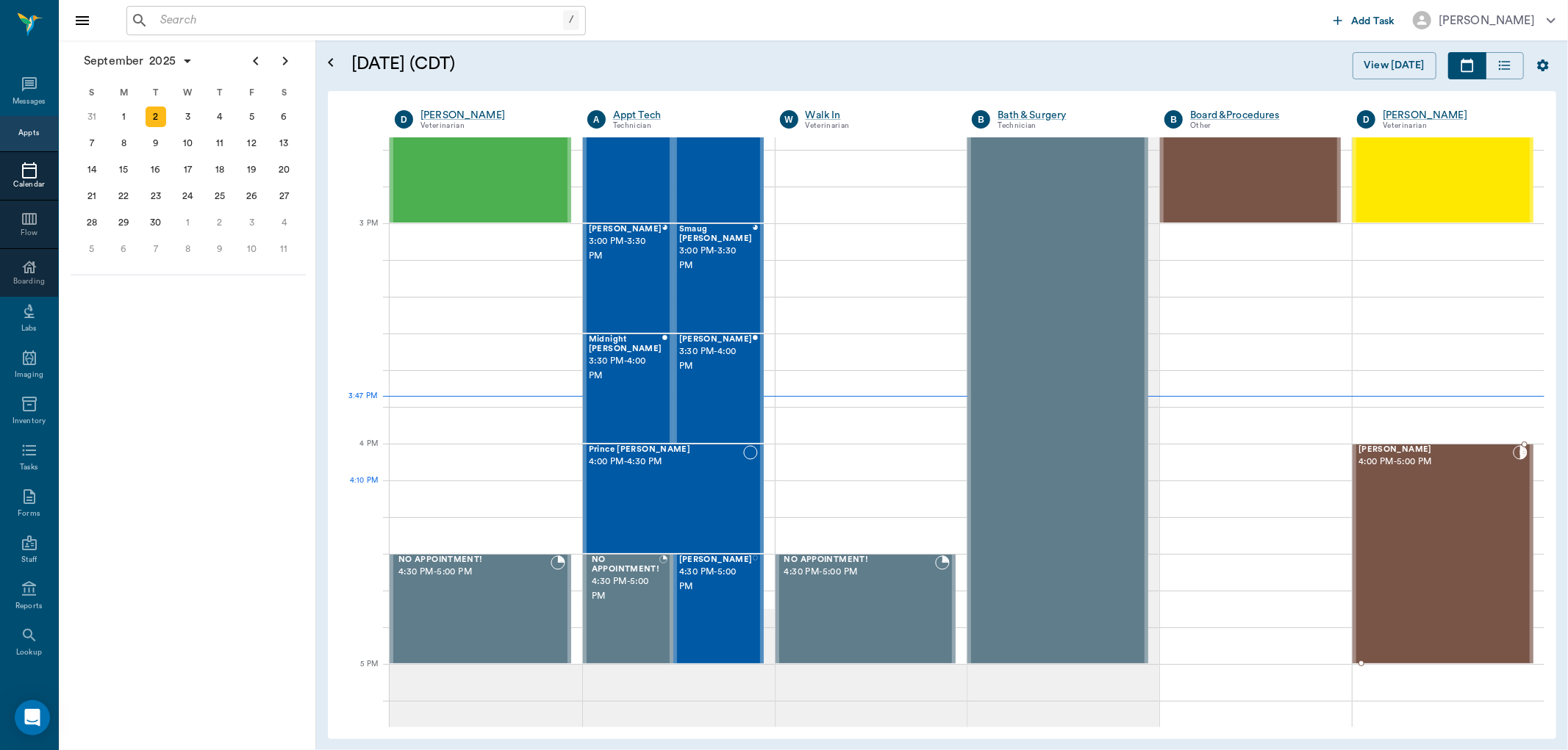
scroll to position [1464, 0]
click at [1431, 527] on div "[PERSON_NAME] 4:00 PM - 5:00 PM" at bounding box center [1436, 553] width 154 height 217
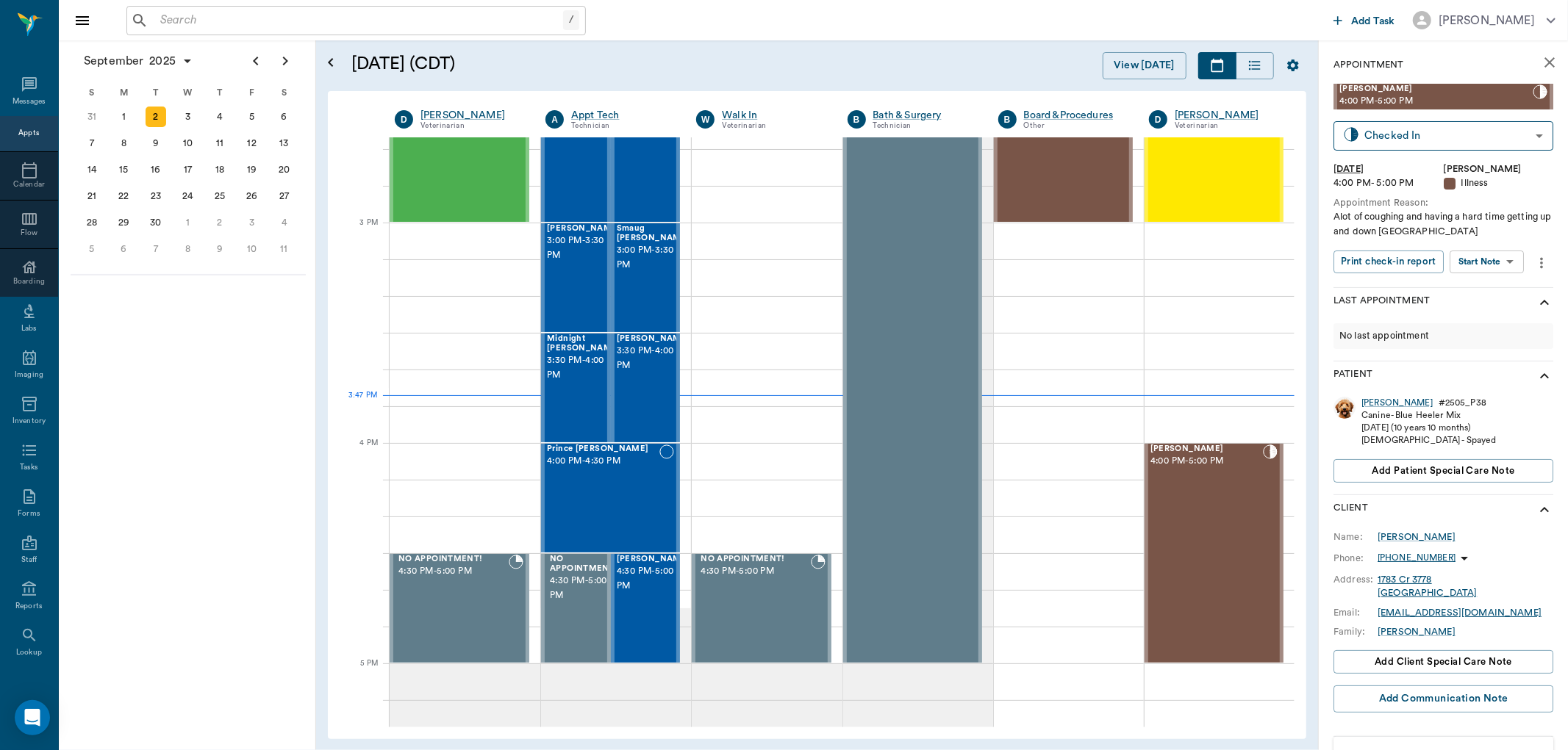
scroll to position [44, 0]
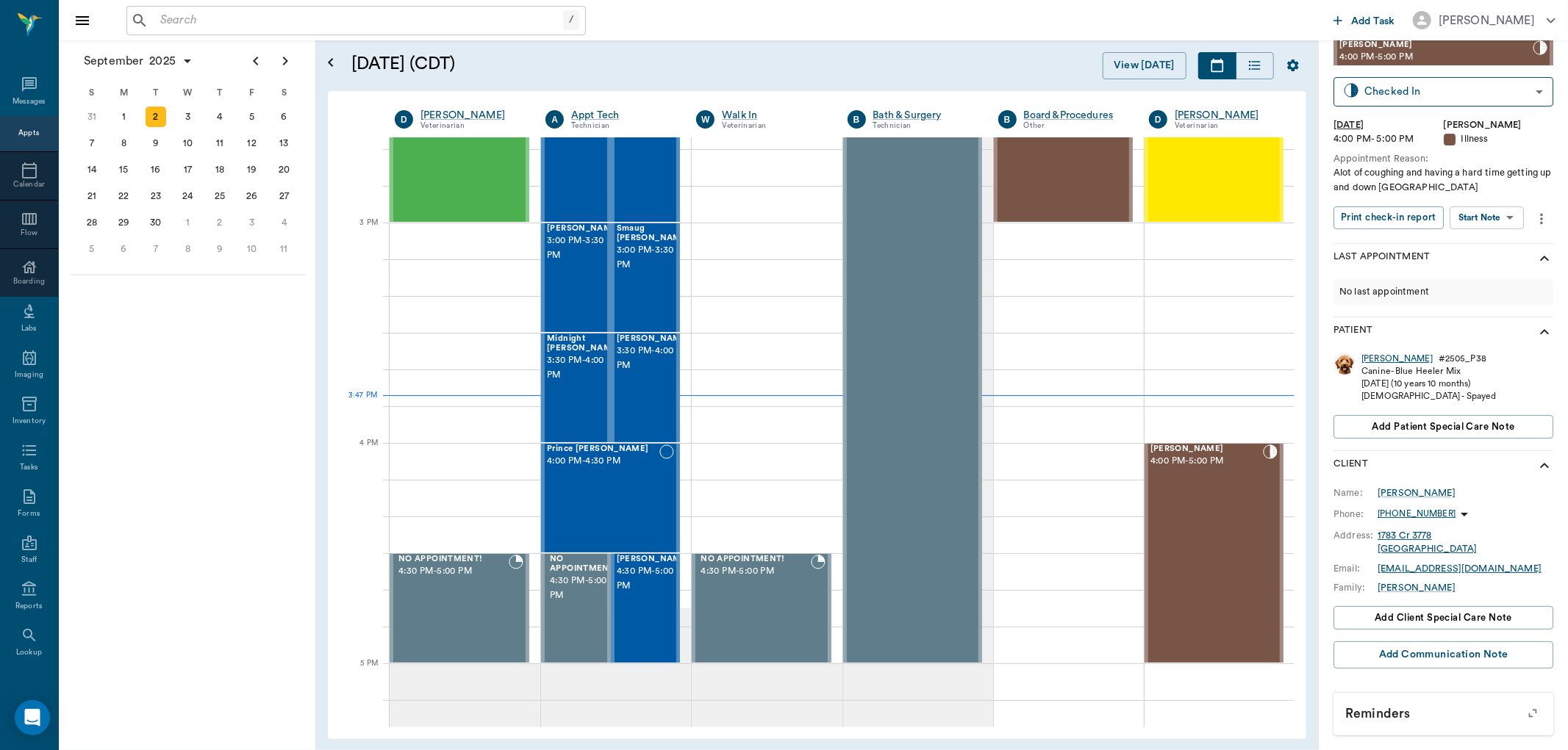
click at [1368, 356] on div "[PERSON_NAME]" at bounding box center [1397, 358] width 71 height 13
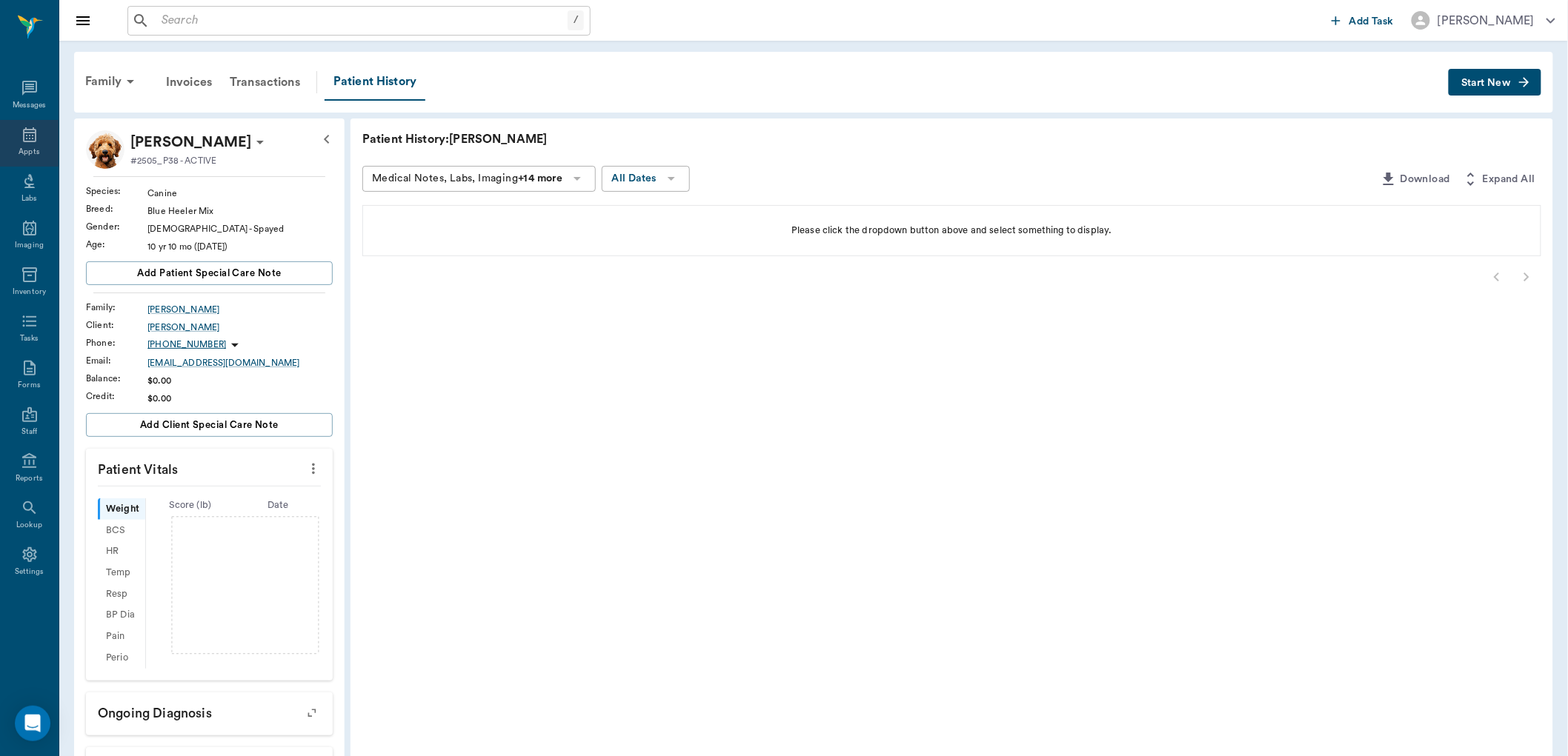
click at [28, 129] on icon at bounding box center [30, 135] width 13 height 15
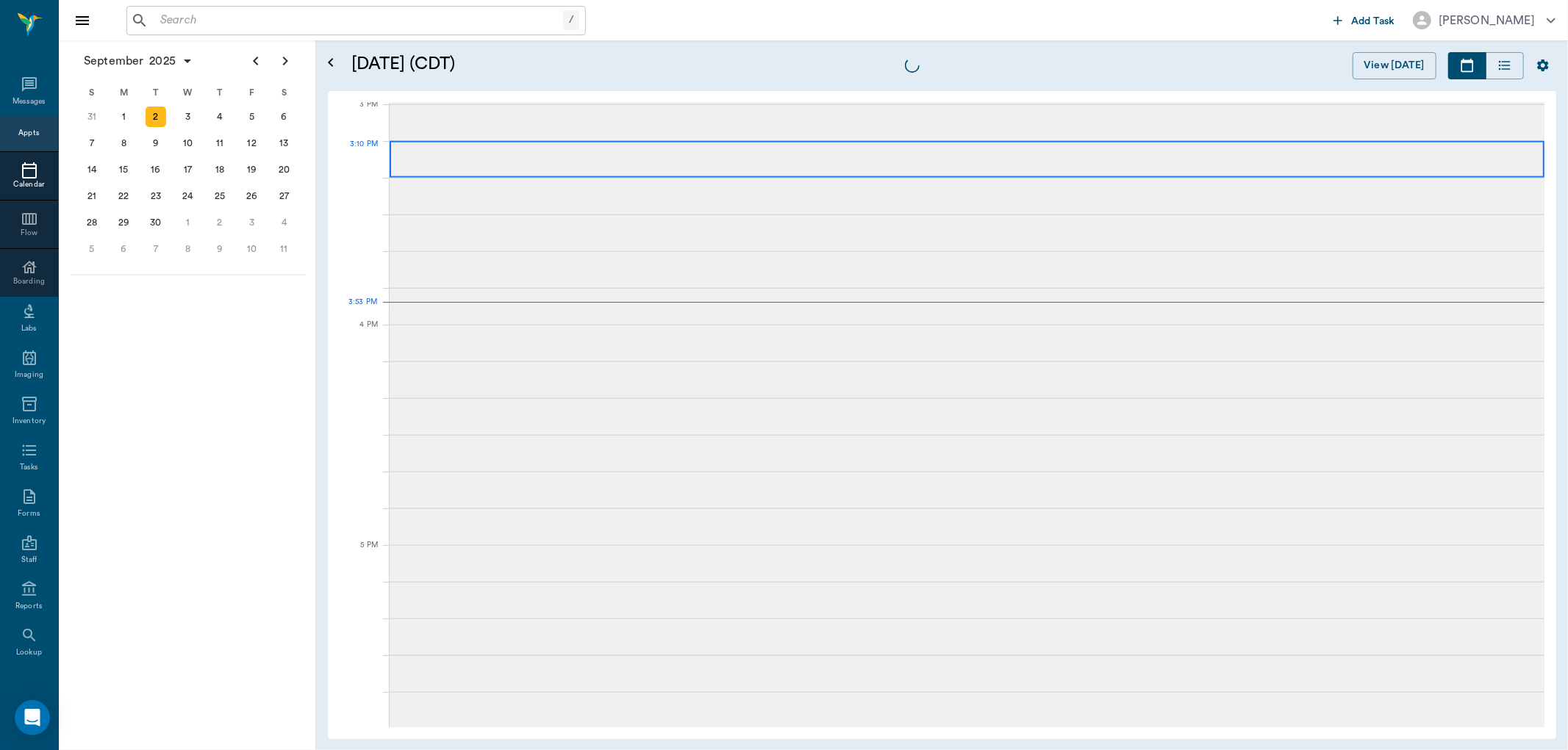
scroll to position [1545, 0]
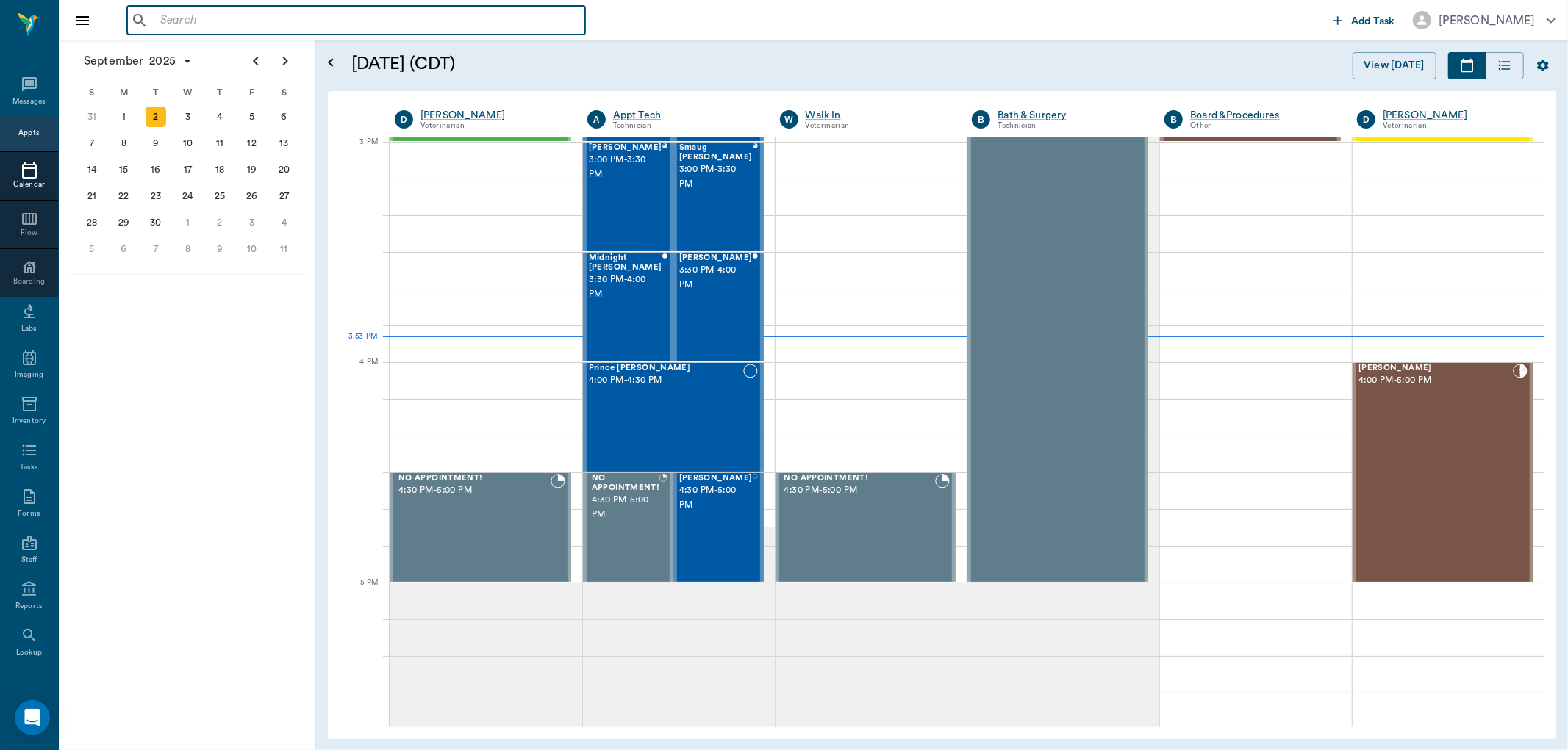
click at [321, 21] on input "text" at bounding box center [367, 21] width 425 height 21
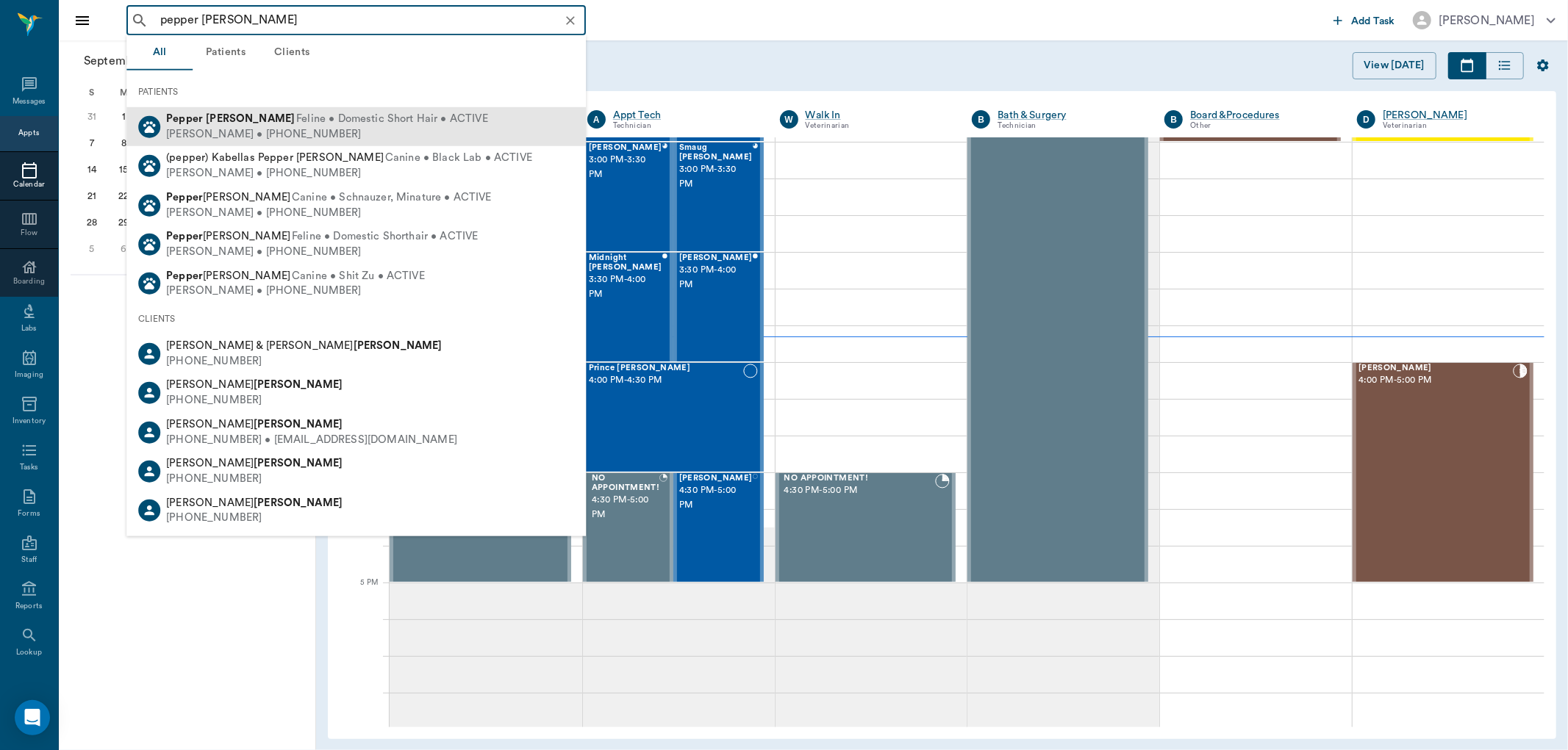
click at [263, 128] on div "[PERSON_NAME] • [PHONE_NUMBER]" at bounding box center [327, 134] width 322 height 16
type input "pepper [PERSON_NAME]"
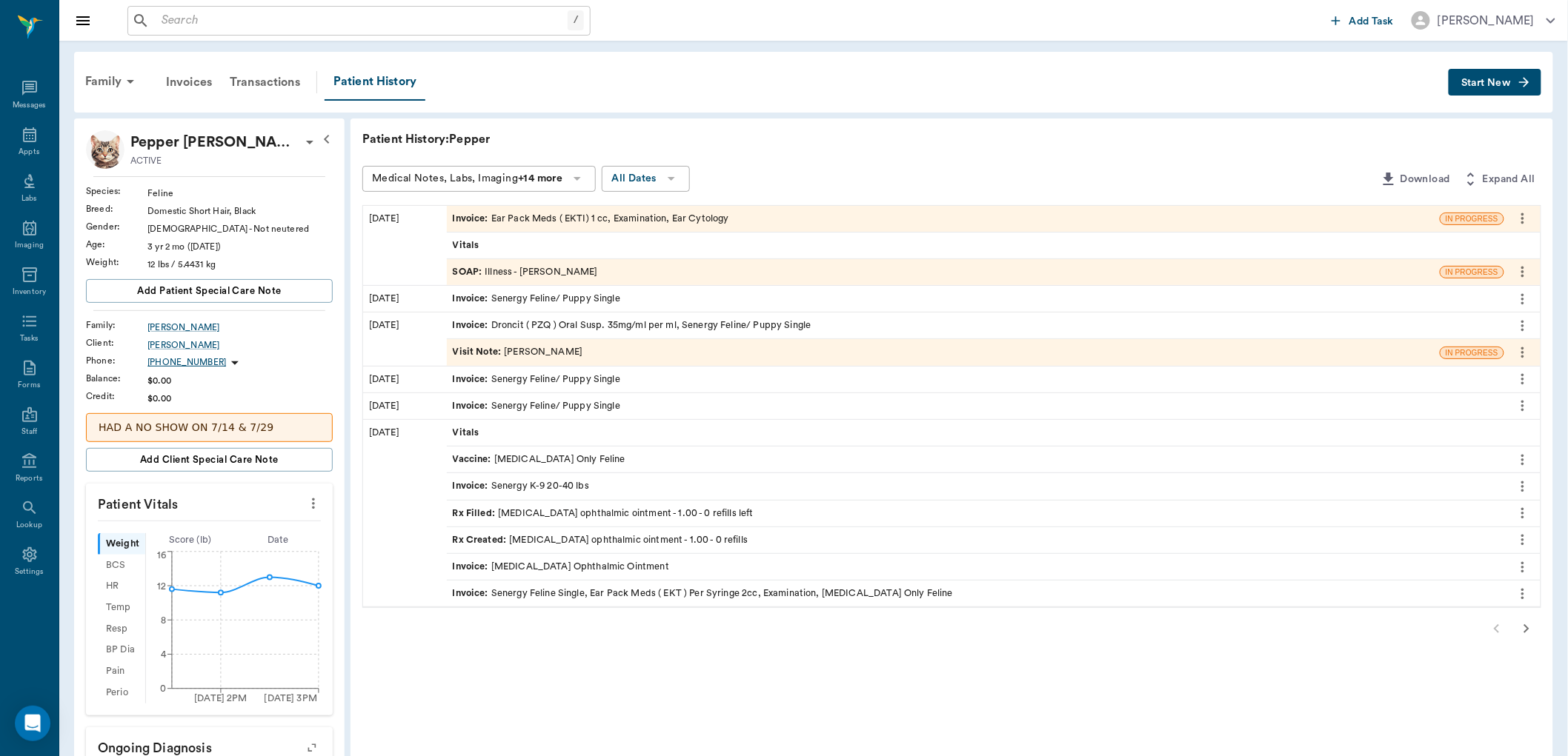
click at [561, 274] on div "SOAP : Illness - [PERSON_NAME]" at bounding box center [525, 272] width 145 height 14
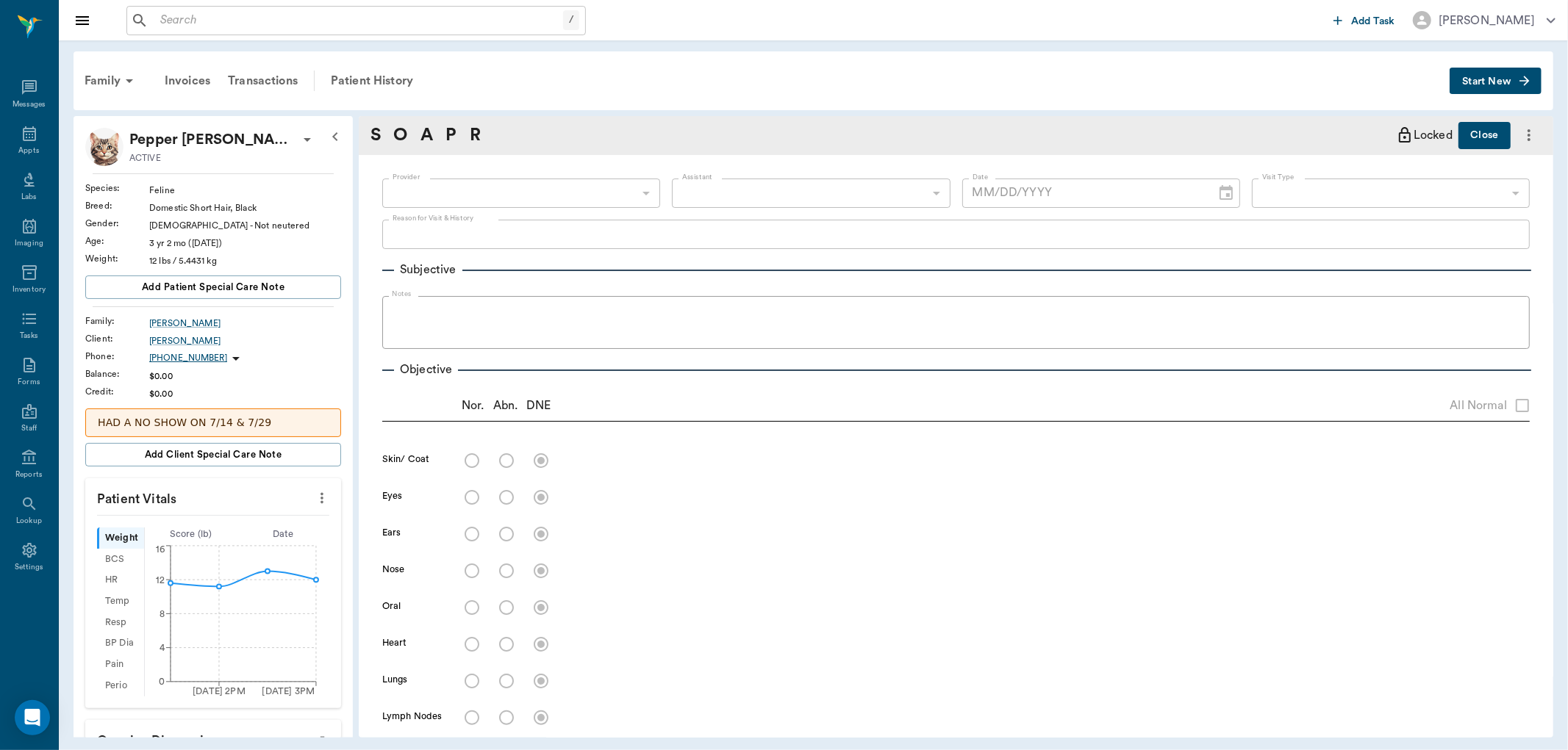
type textarea "ear infection/Lat"
radio input "true"
type textarea "two scars on back; thinning of hair on dorsal tail; flea jumped off of table - …"
radio input "true"
type textarea "Both ears have discharge in vertical canal. little inflammation but both ears a…"
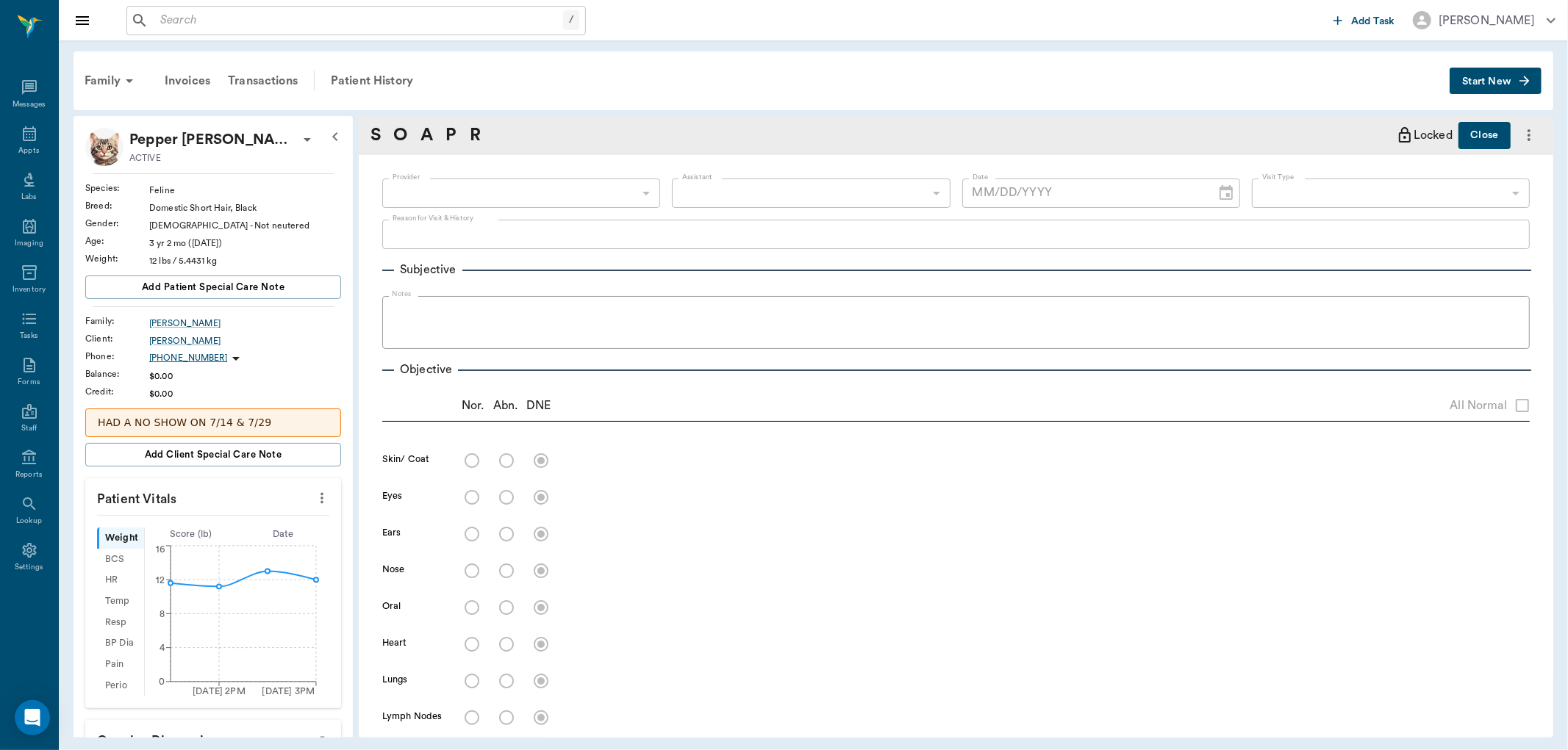
radio input "true"
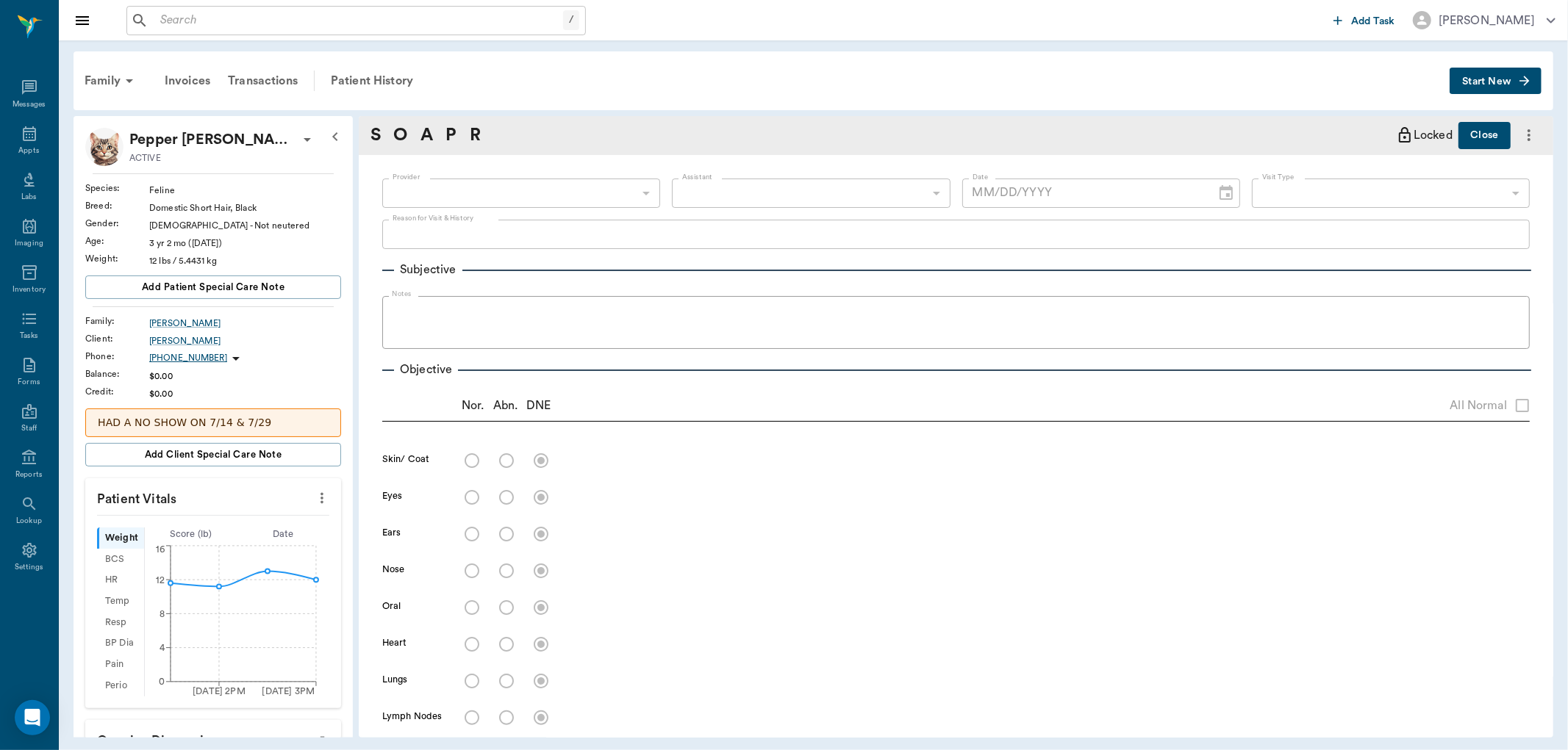
radio input "true"
type input "670e8b52b987dc0b25a864ee"
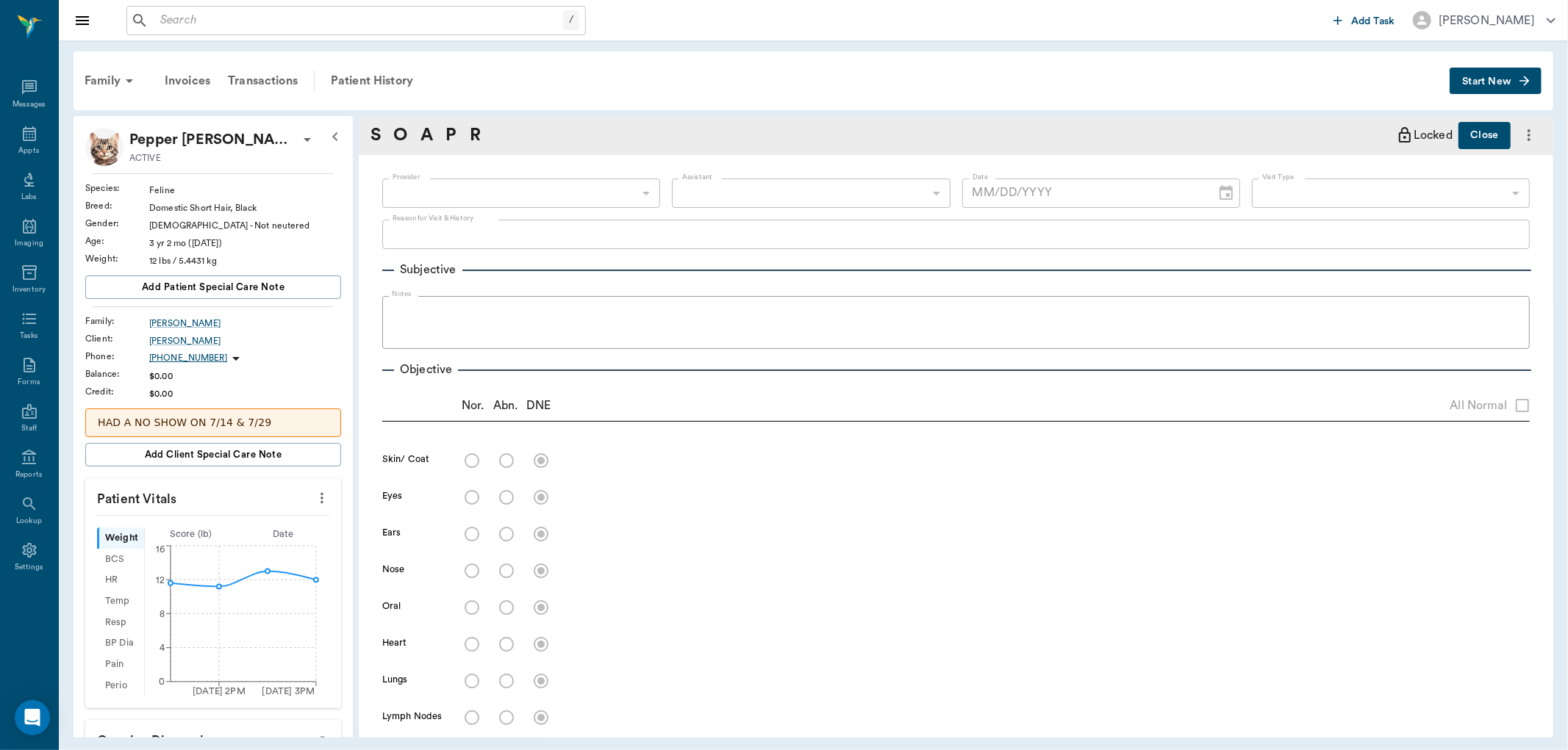
type input "63ec2e7e52e12b0ba117b124"
type input "65d2be4f46e3a538d89b8c15"
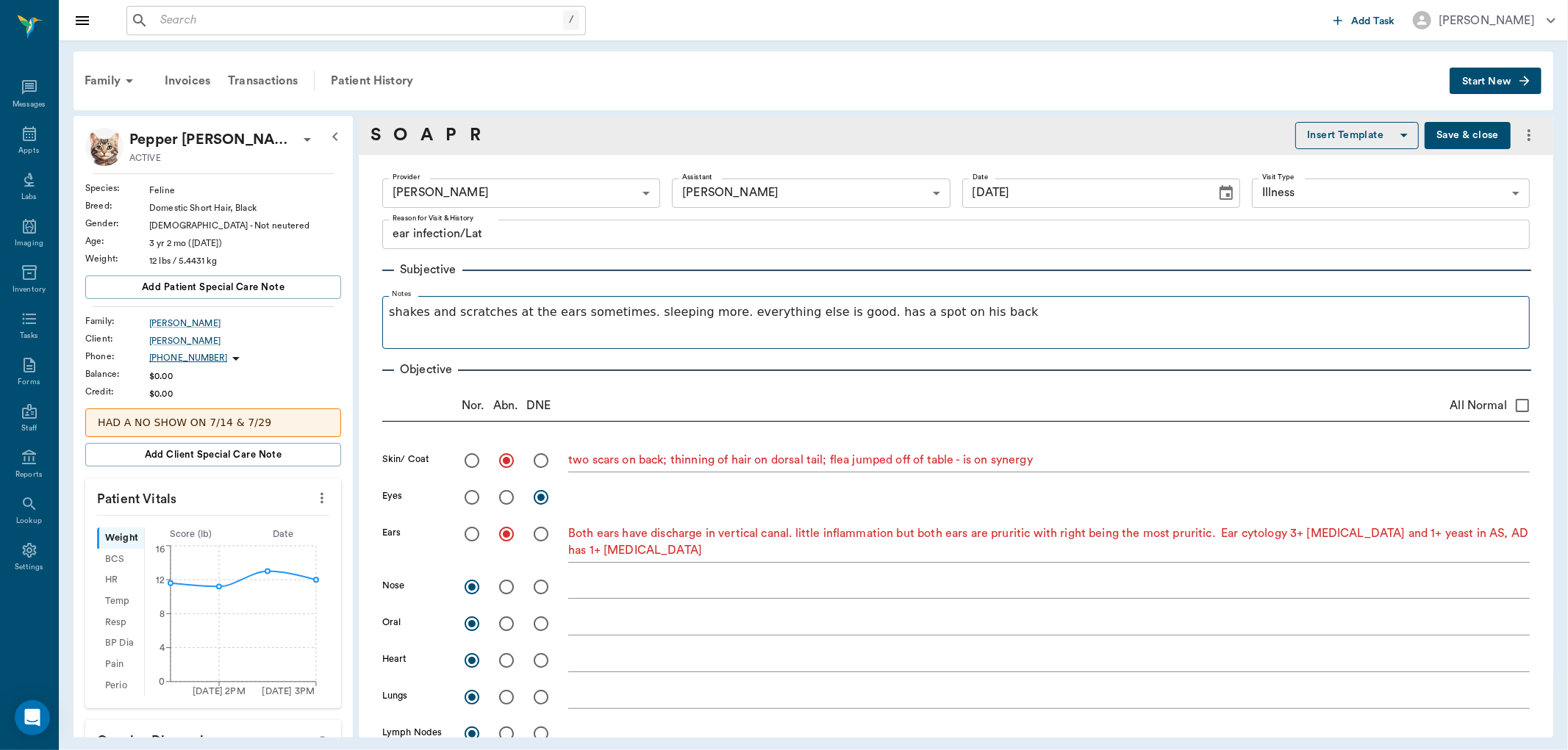
type input "[DATE]"
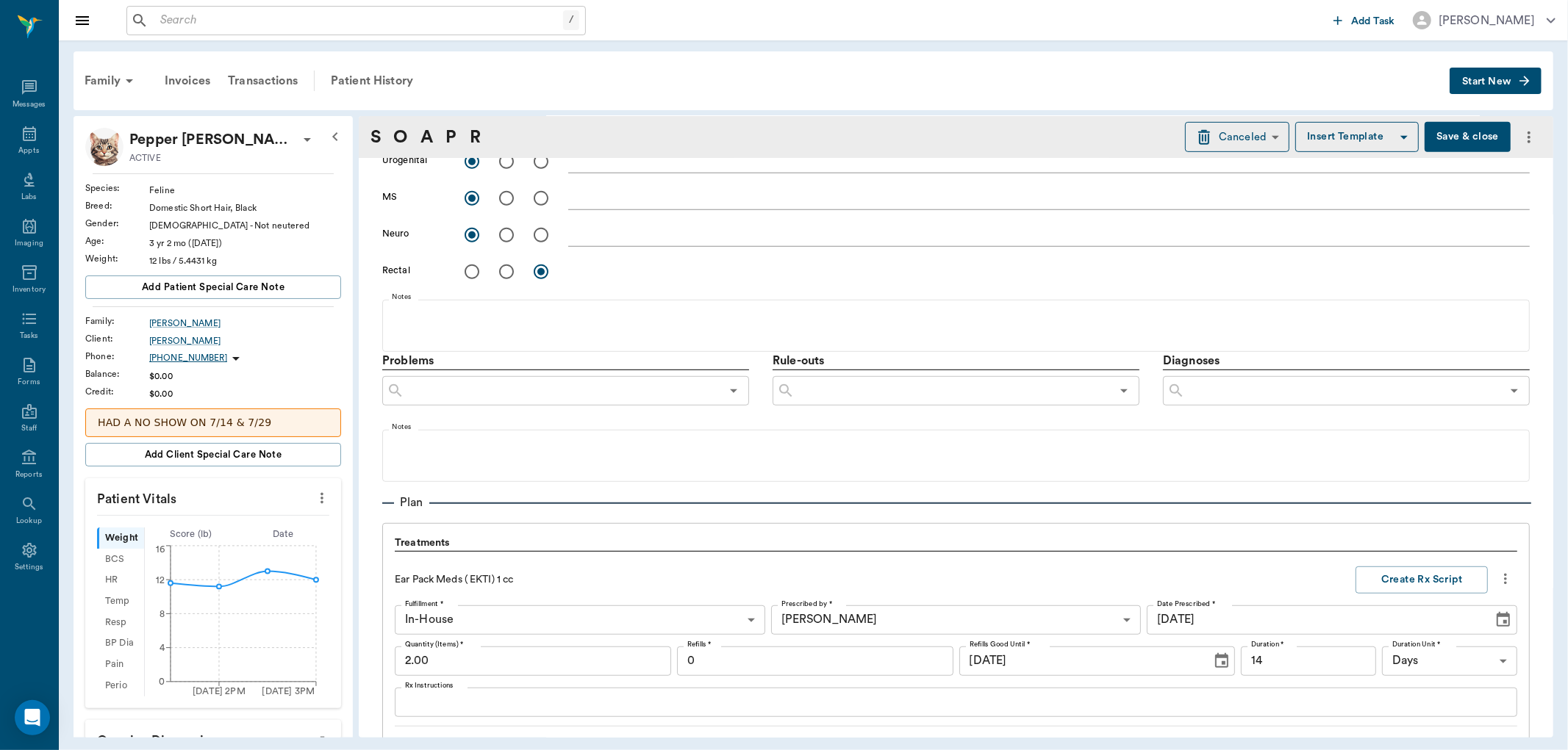
scroll to position [653, 0]
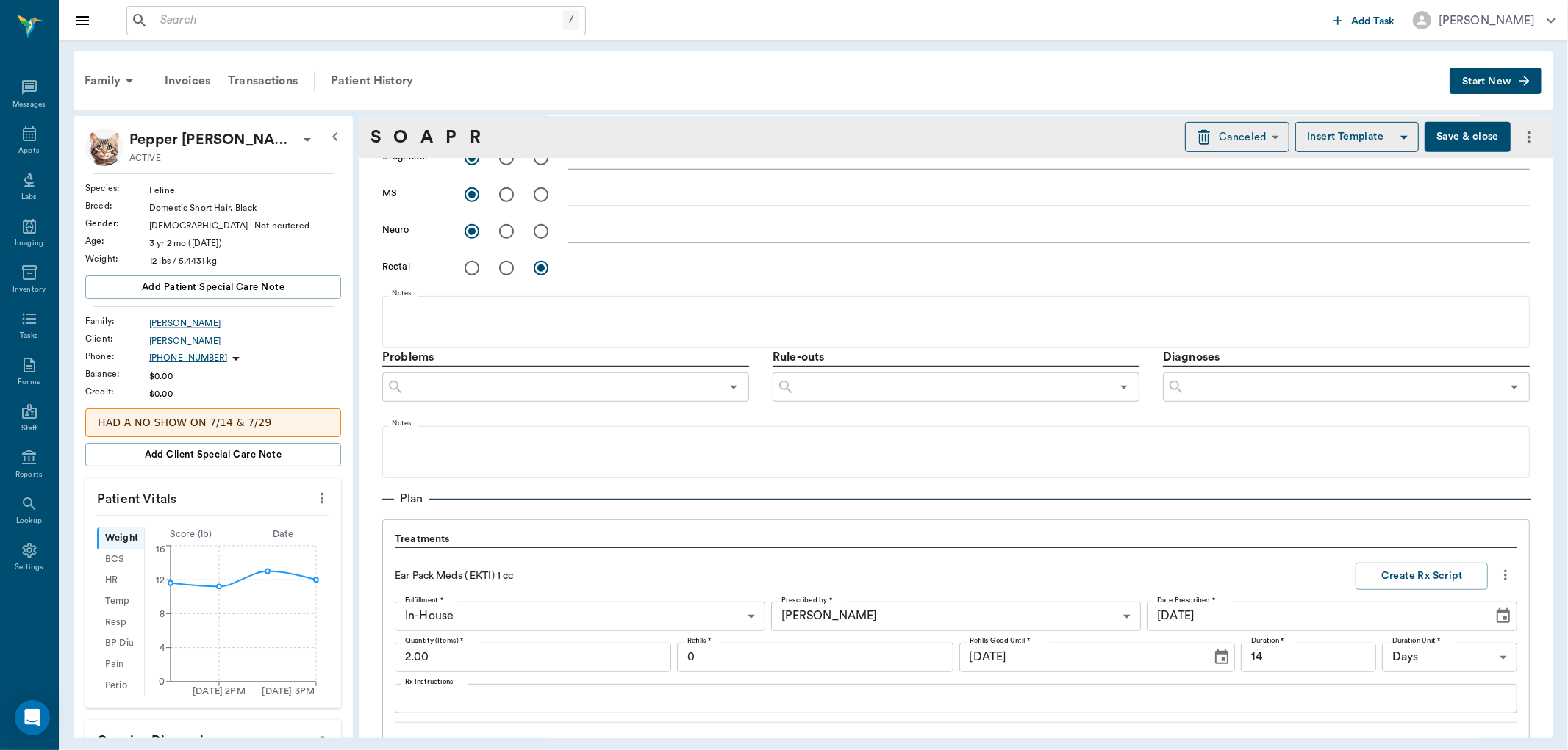
click at [735, 386] on icon "Open" at bounding box center [734, 387] width 18 height 18
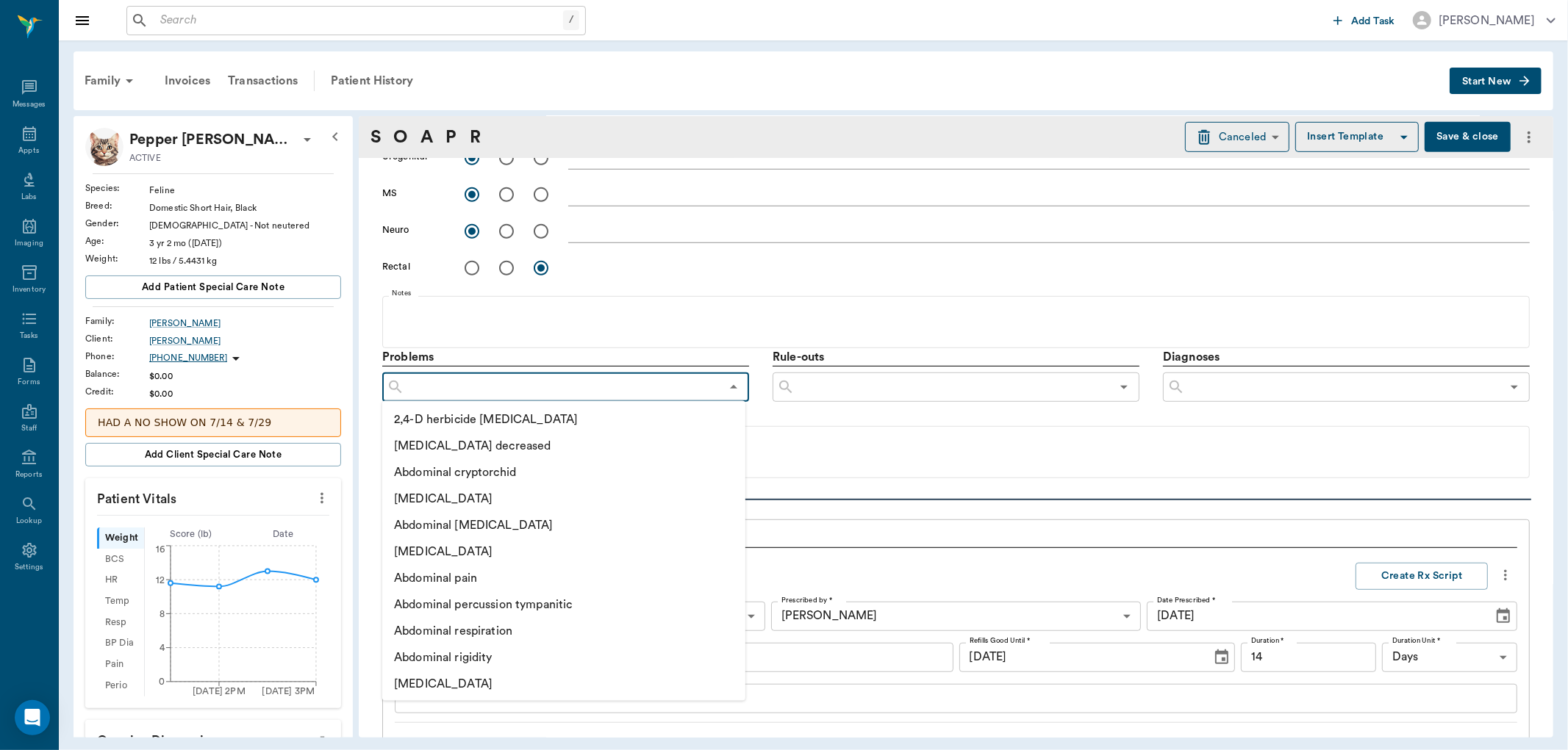
click at [641, 378] on input "text" at bounding box center [562, 387] width 316 height 21
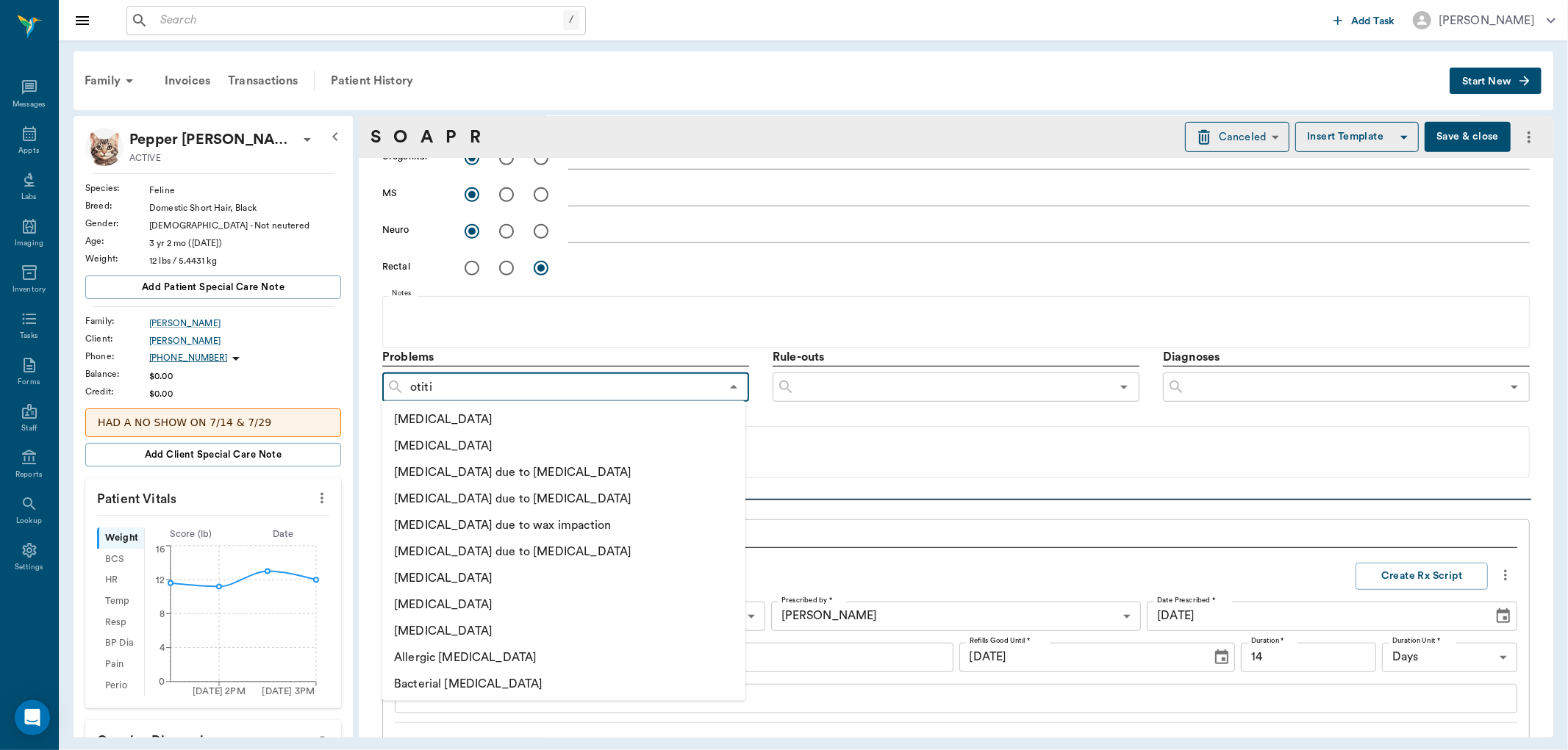
type input "[MEDICAL_DATA]"
click at [464, 442] on li "[MEDICAL_DATA]" at bounding box center [548, 447] width 331 height 27
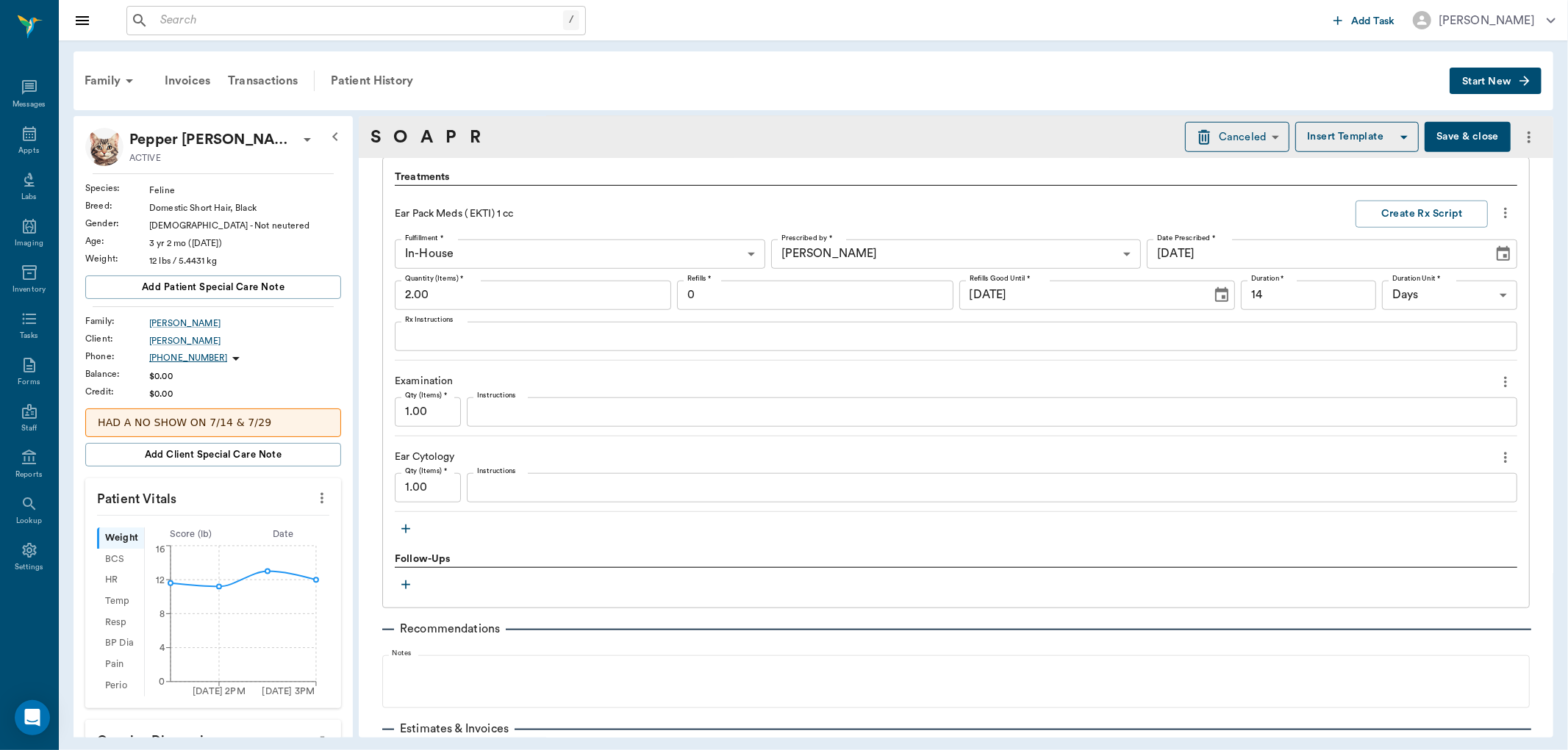
scroll to position [1061, 0]
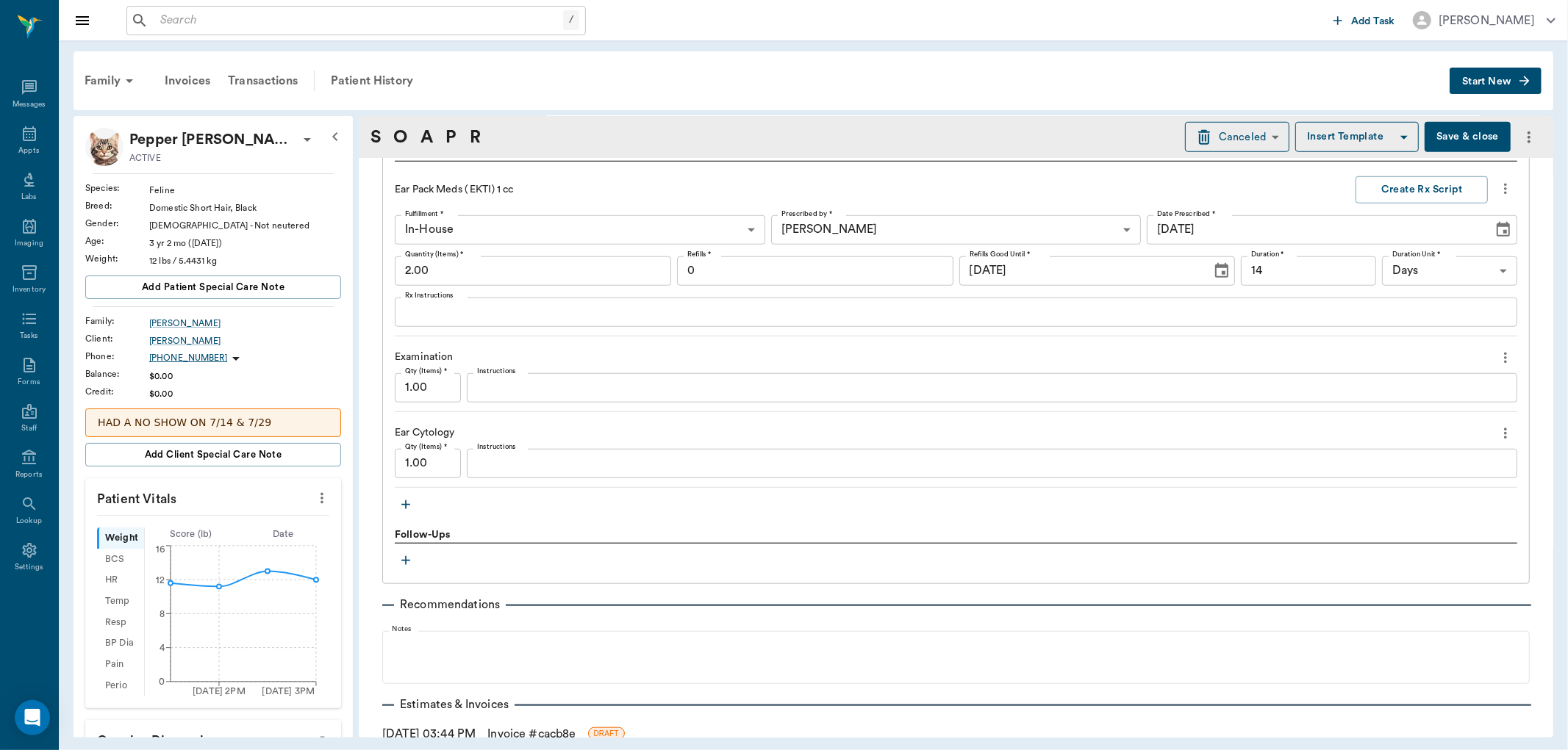
click at [396, 559] on button "button" at bounding box center [406, 561] width 22 height 22
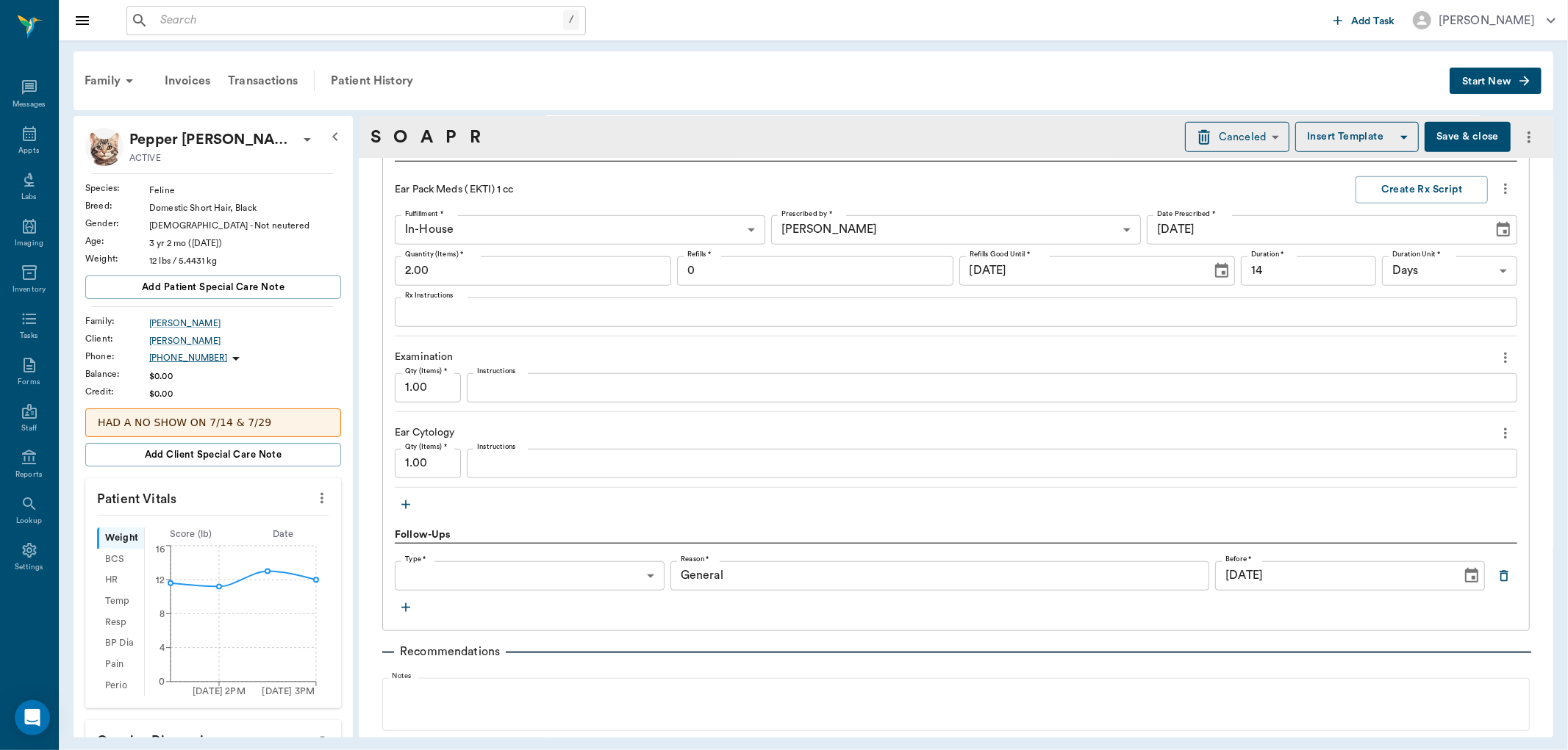
click at [645, 579] on body "/ ​ Add Task [PERSON_NAME] Nectar Messages Appts Labs Imaging Inventory Tasks F…" at bounding box center [784, 375] width 1568 height 750
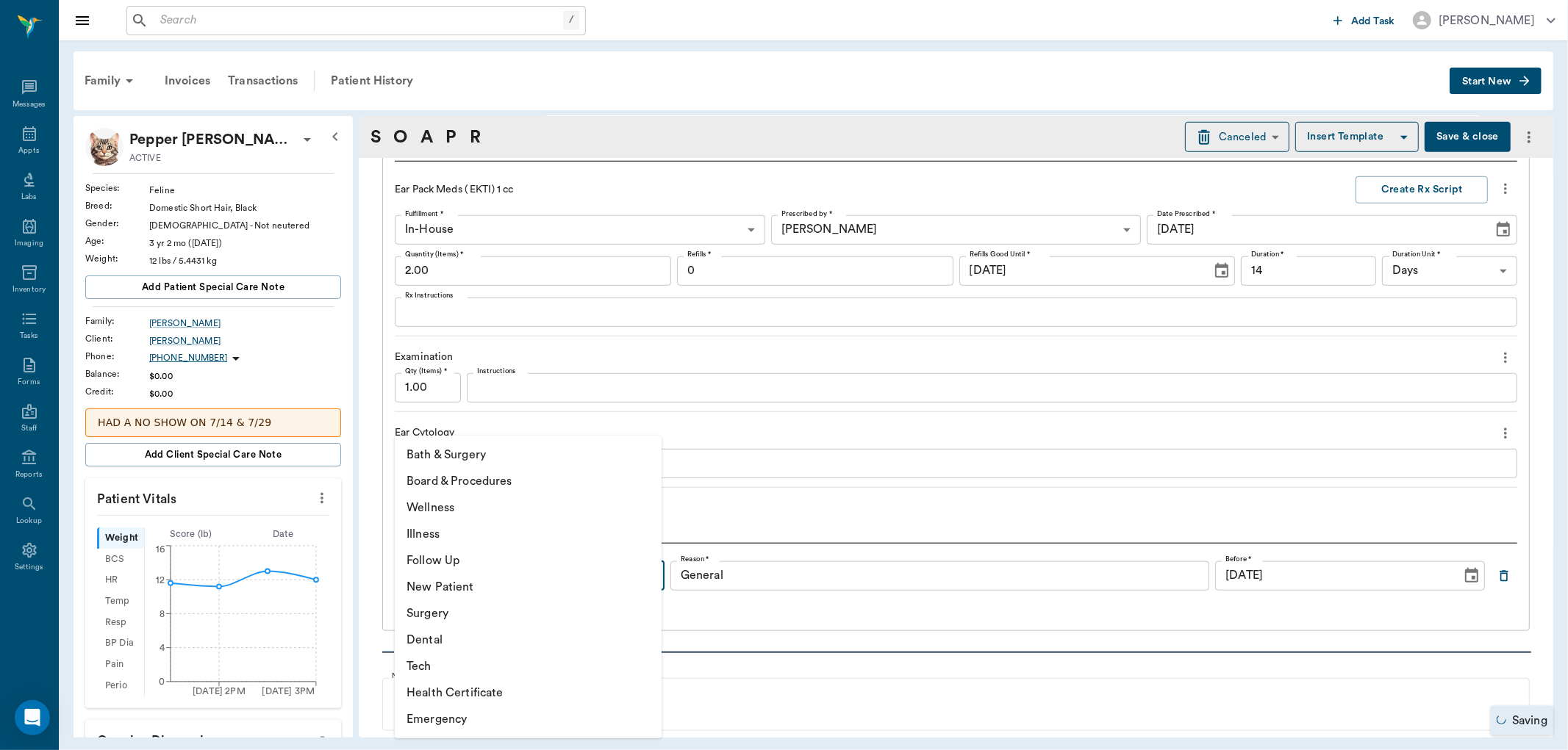
click at [499, 556] on li "Follow Up" at bounding box center [528, 561] width 267 height 27
type input "65d2be4f46e3a538d89b8c16"
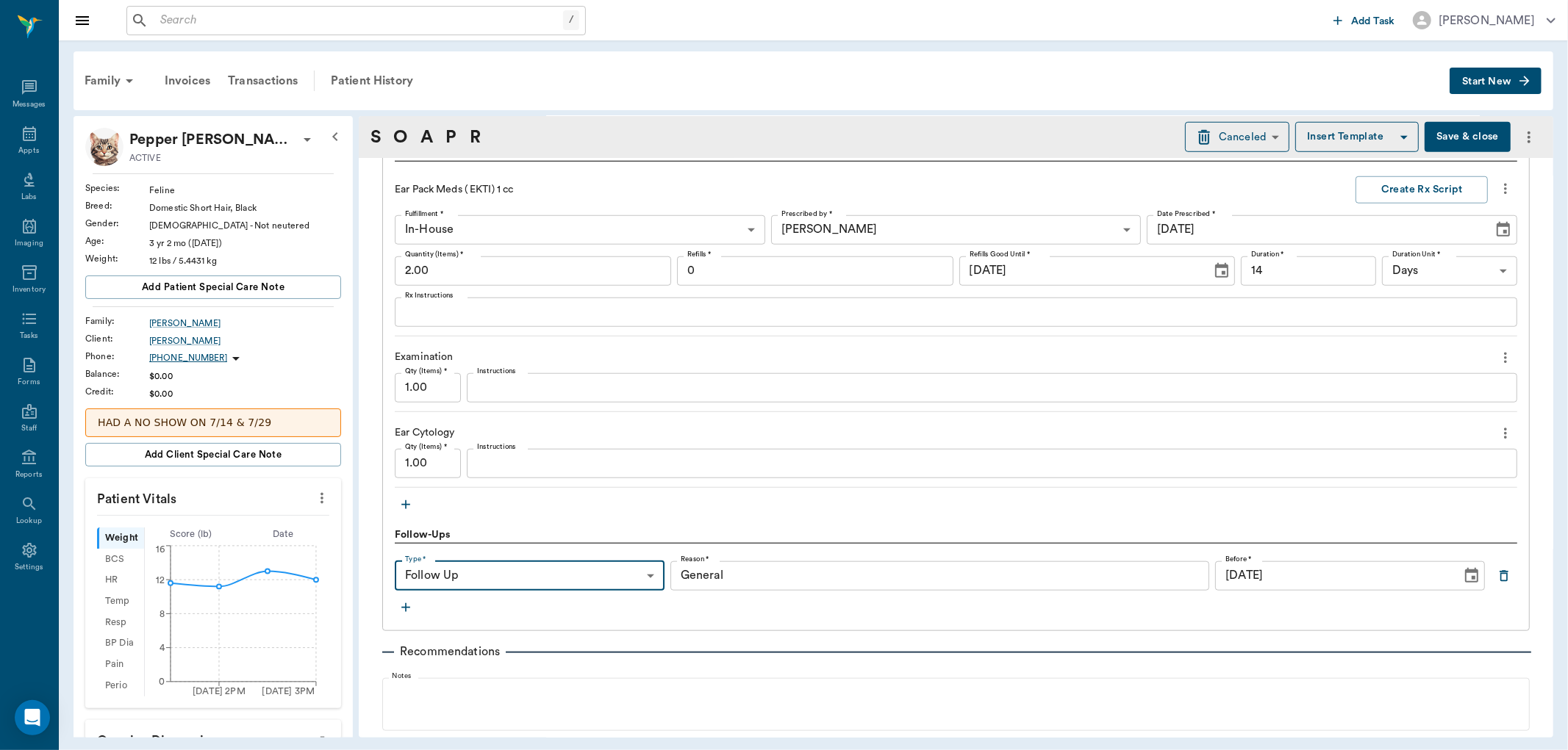
drag, startPoint x: 1458, startPoint y: 577, endPoint x: 1356, endPoint y: 579, distance: 102.0
click at [1463, 578] on icon "Choose date, selected date is Oct 2, 2025" at bounding box center [1472, 576] width 18 height 18
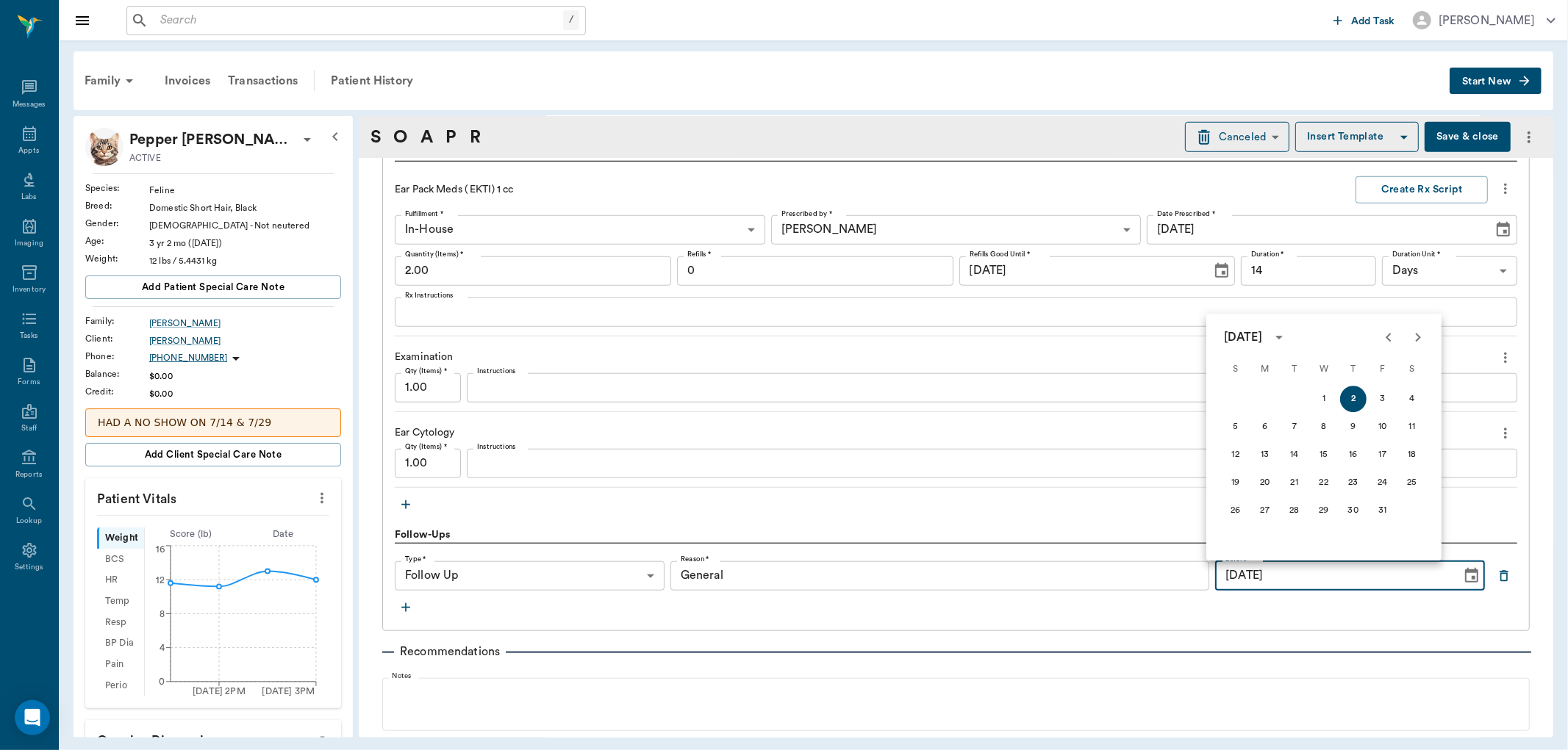
click at [1392, 335] on icon "Previous month" at bounding box center [1388, 338] width 18 height 18
click at [1296, 455] on button "16" at bounding box center [1295, 455] width 27 height 27
type input "[DATE]"
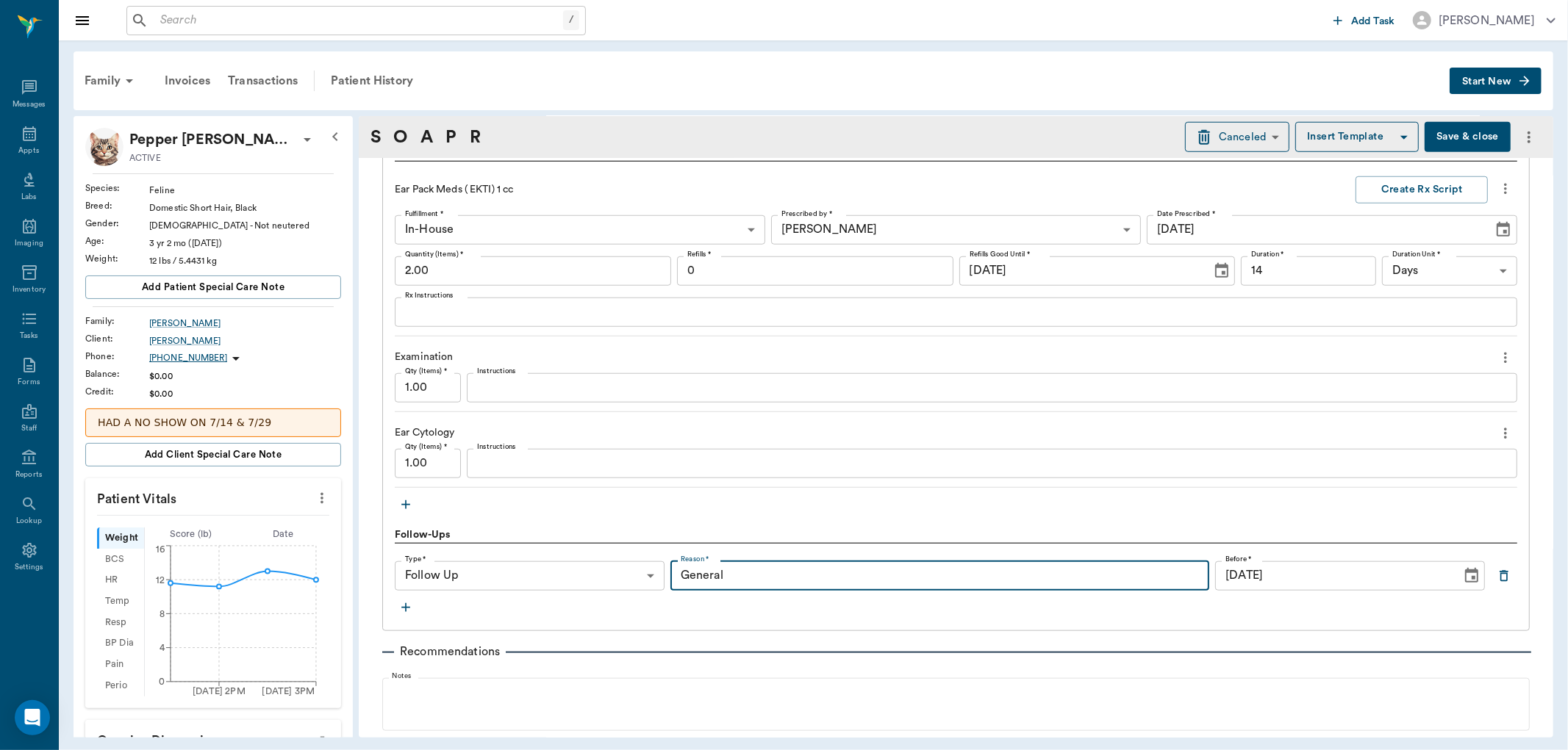
click at [750, 574] on input "General" at bounding box center [939, 576] width 539 height 30
click at [1452, 142] on button "Save & close" at bounding box center [1468, 136] width 86 height 30
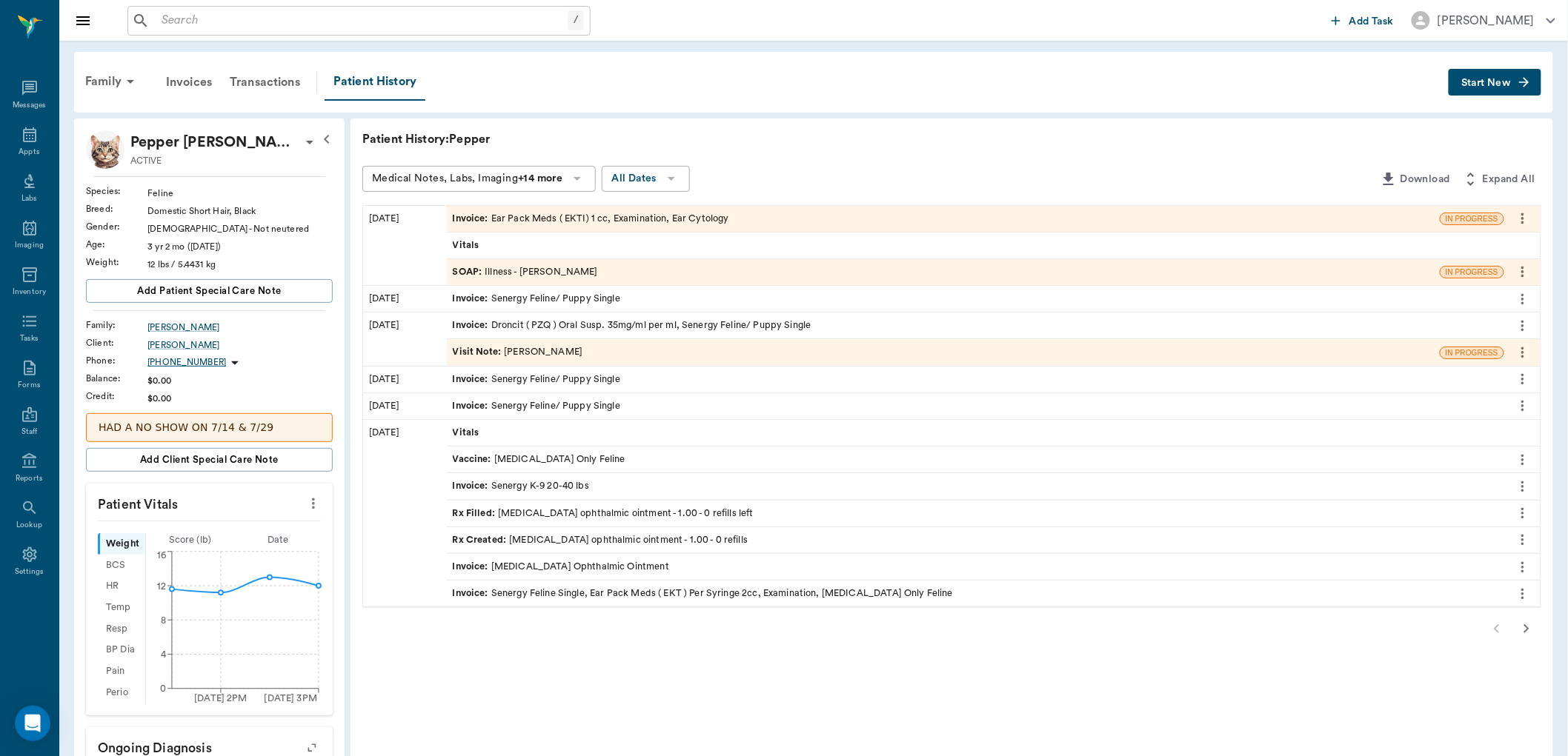
click at [727, 276] on div "SOAP : Illness - [PERSON_NAME]" at bounding box center [943, 272] width 993 height 26
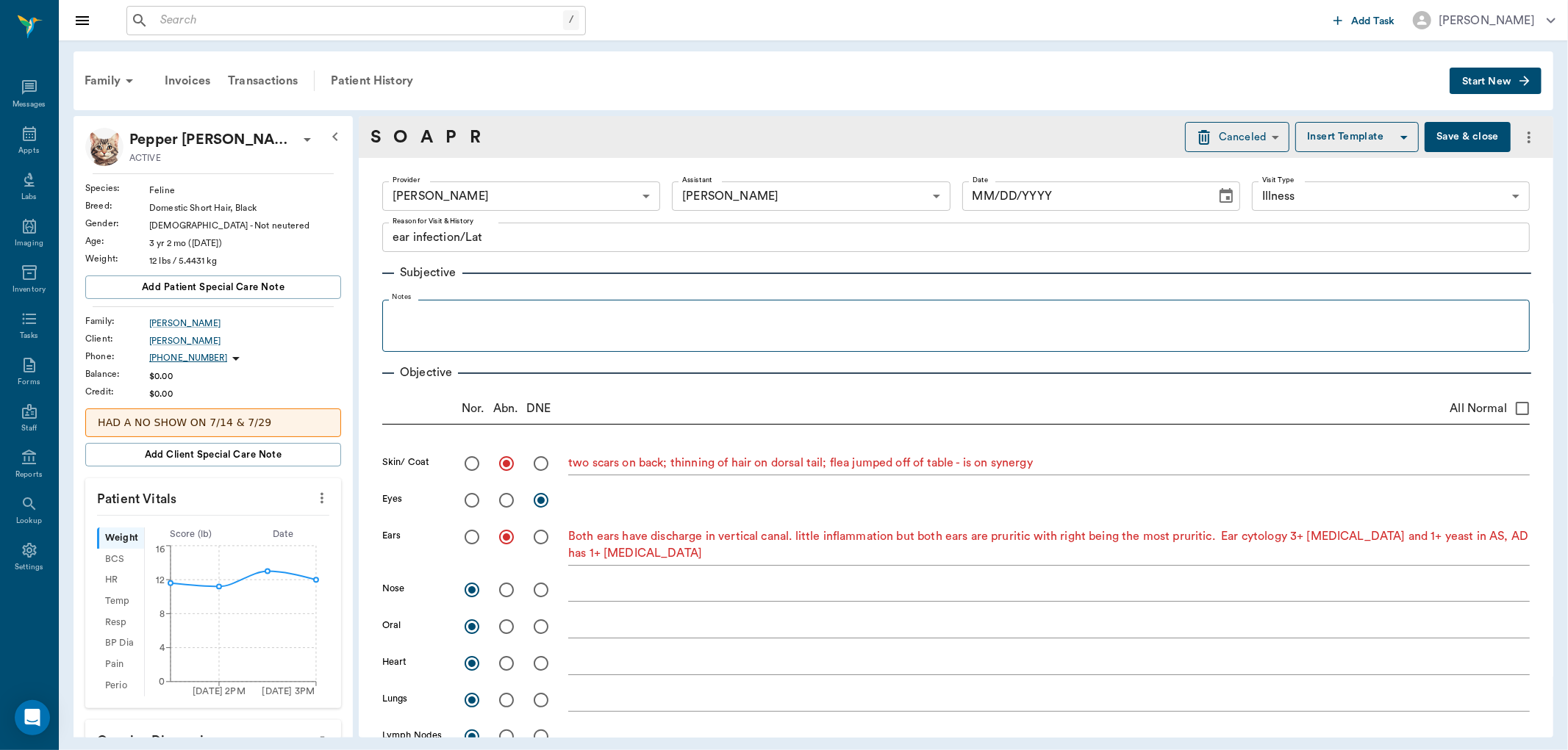
type input "670e8b52b987dc0b25a864ee"
type input "63ec2e7e52e12b0ba117b124"
type input "65d2be4f46e3a538d89b8c15"
type textarea "ear infection/Lat"
radio input "true"
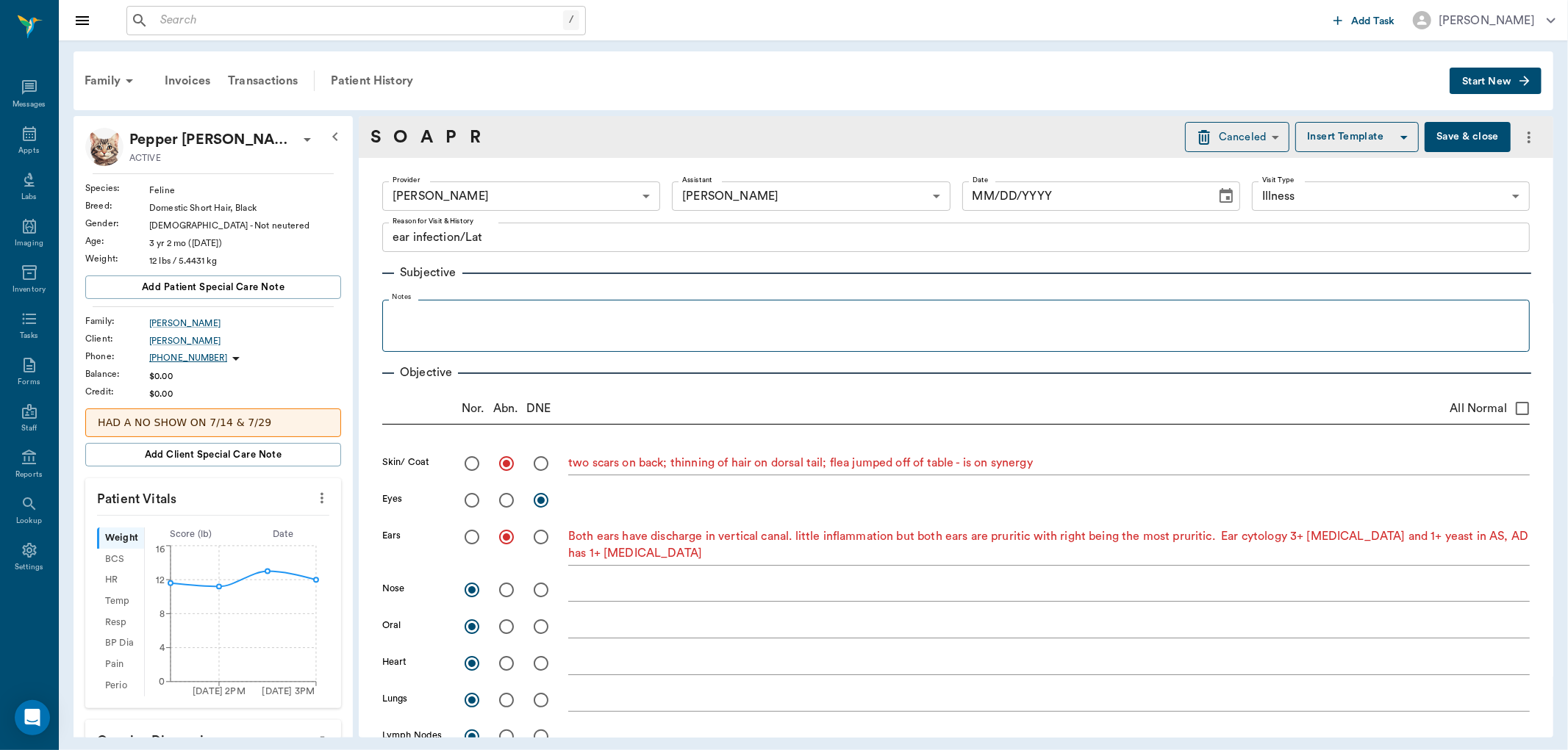
type textarea "two scars on back; thinning of hair on dorsal tail; flea jumped off of table - …"
radio input "true"
type textarea "Both ears have discharge in vertical canal. little inflammation but both ears a…"
radio input "true"
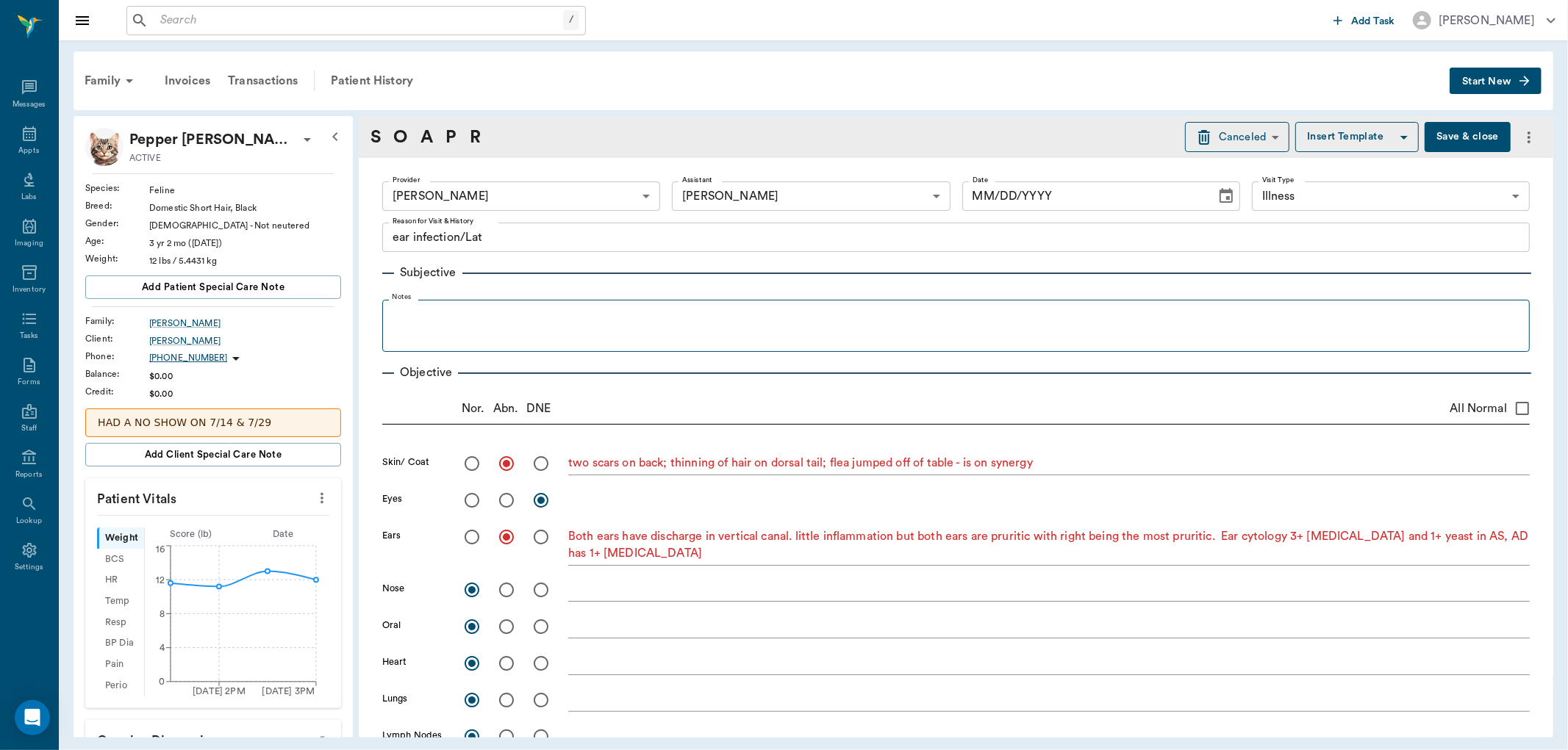
radio input "true"
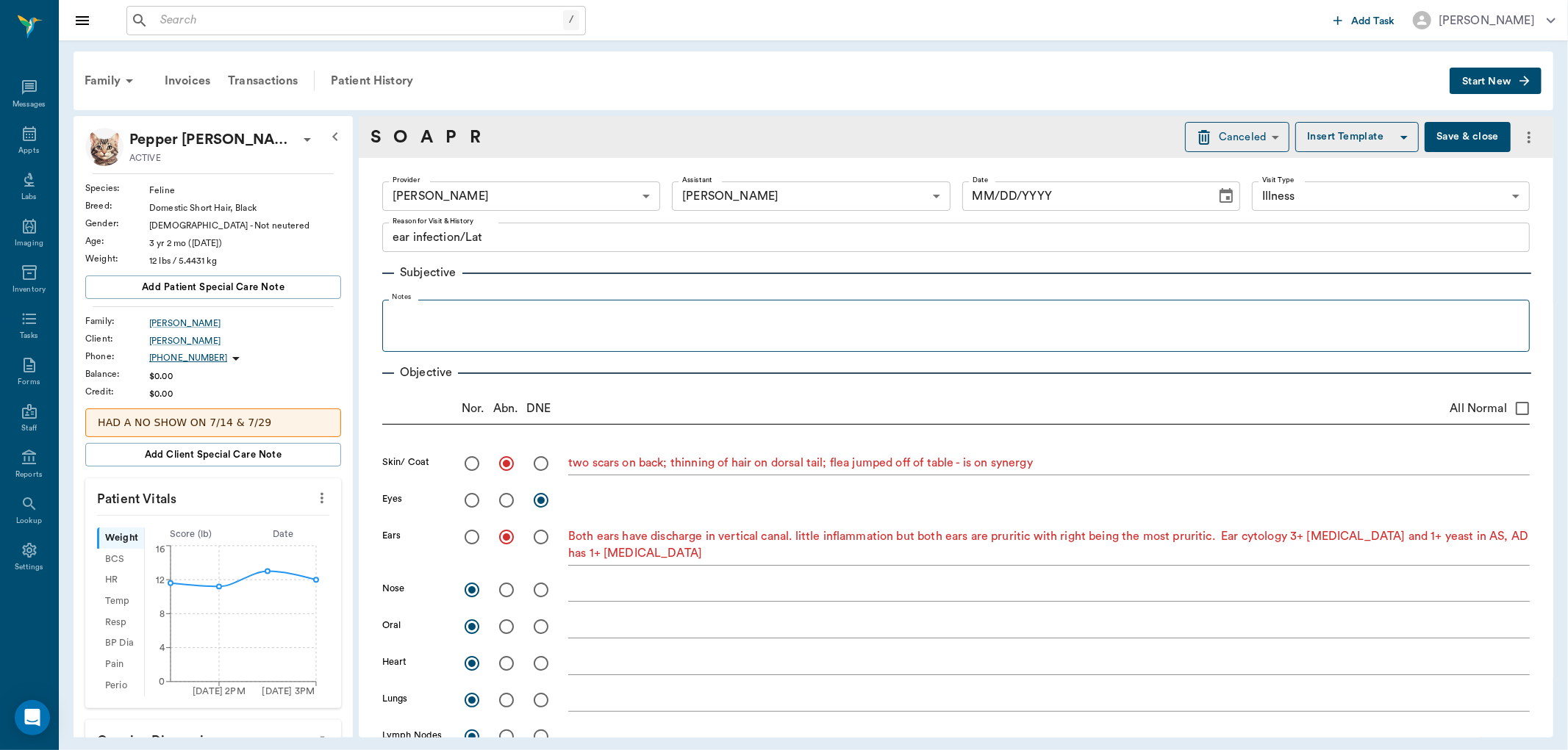
radio input "true"
type input "[DATE]"
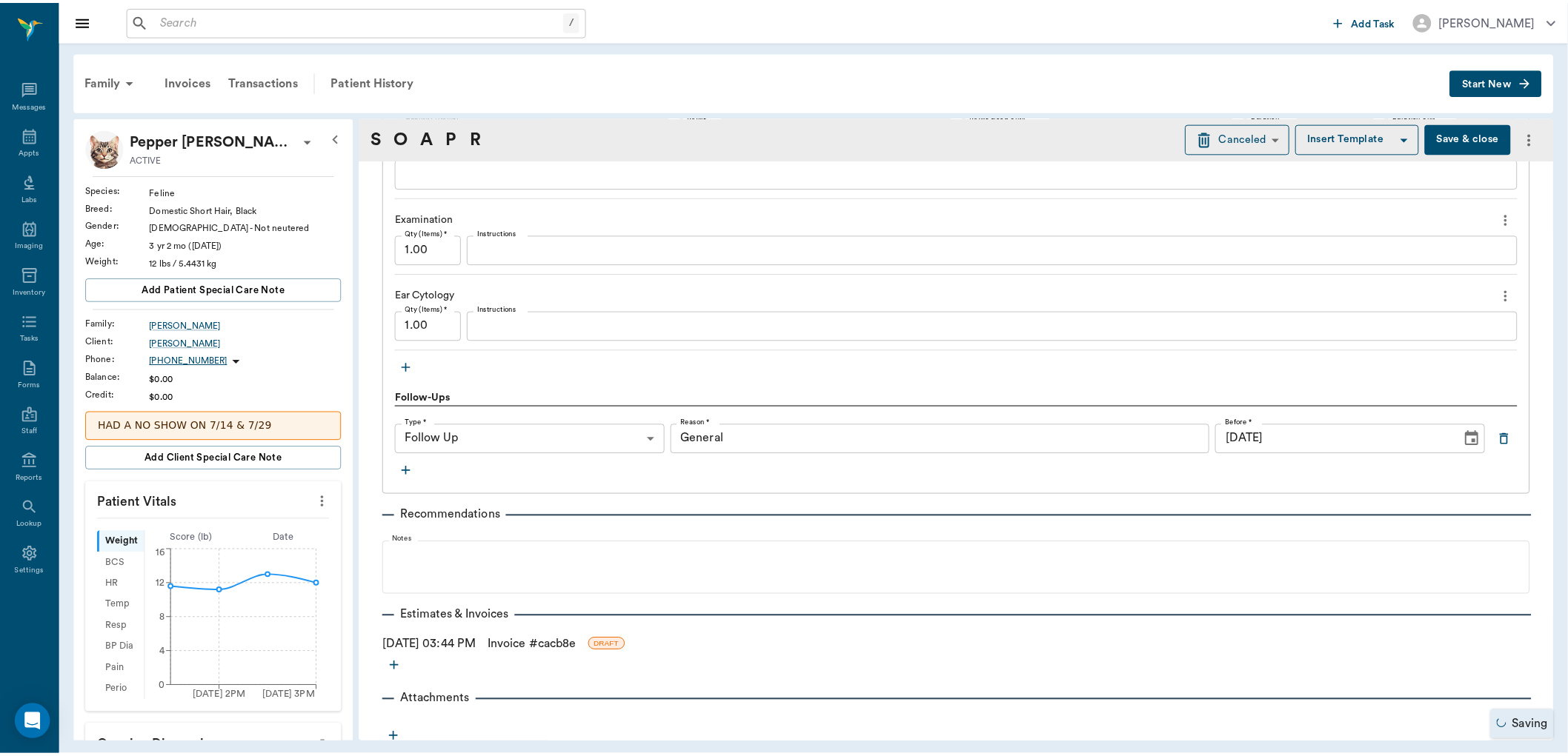
scroll to position [1217, 0]
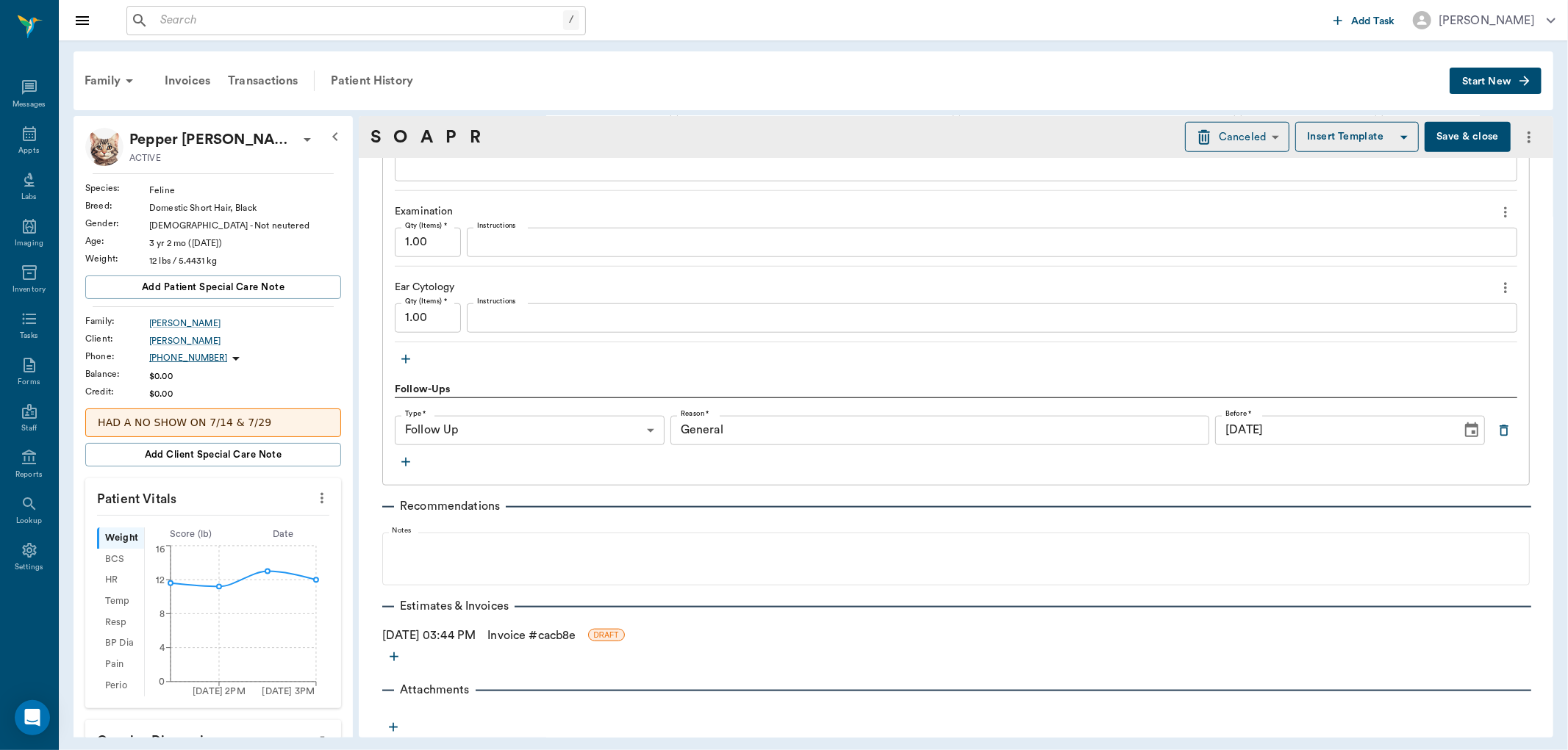
click at [576, 632] on link "Invoice # cacb8e" at bounding box center [531, 636] width 88 height 18
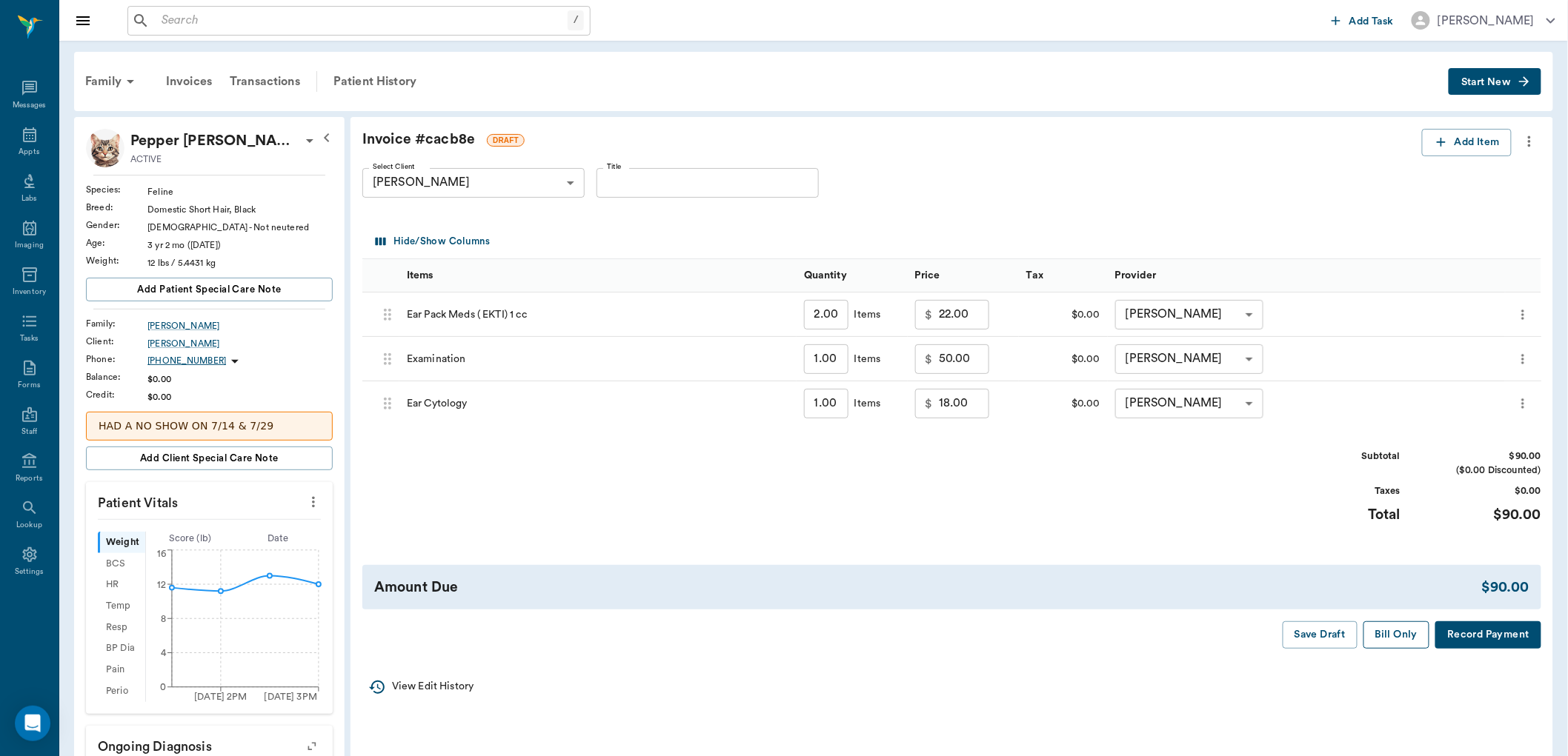
click at [1399, 634] on button "Bill Only" at bounding box center [1397, 635] width 67 height 28
